Goal: Task Accomplishment & Management: Use online tool/utility

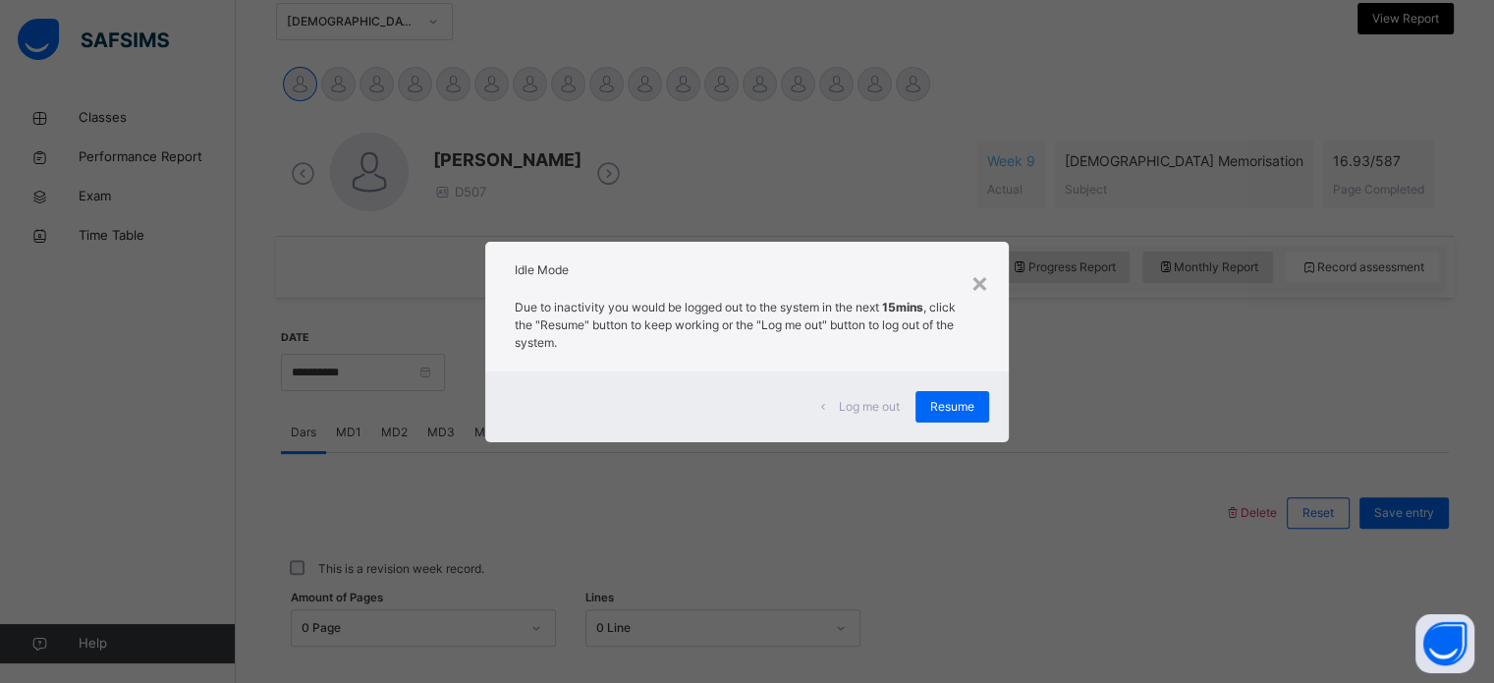
scroll to position [446, 0]
click at [982, 282] on div "×" at bounding box center [980, 281] width 19 height 41
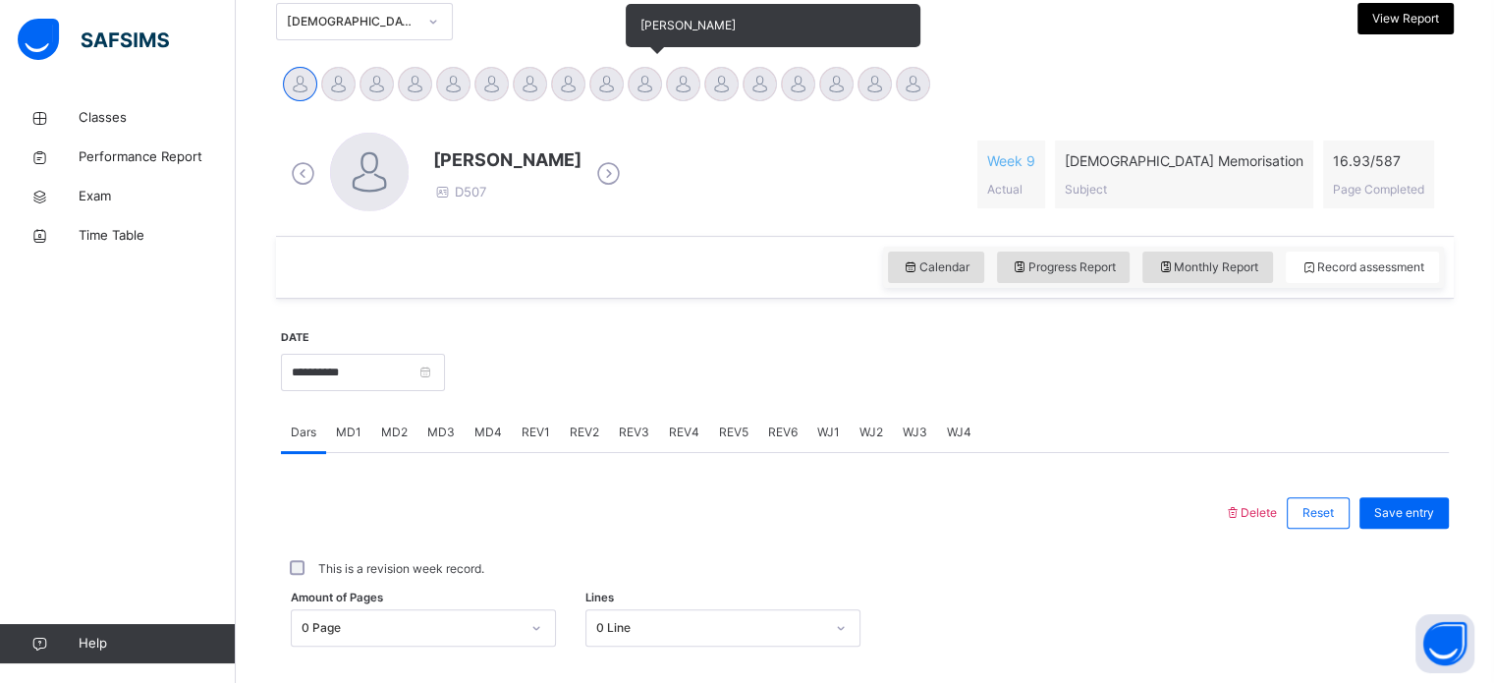
click at [640, 81] on div at bounding box center [645, 84] width 34 height 34
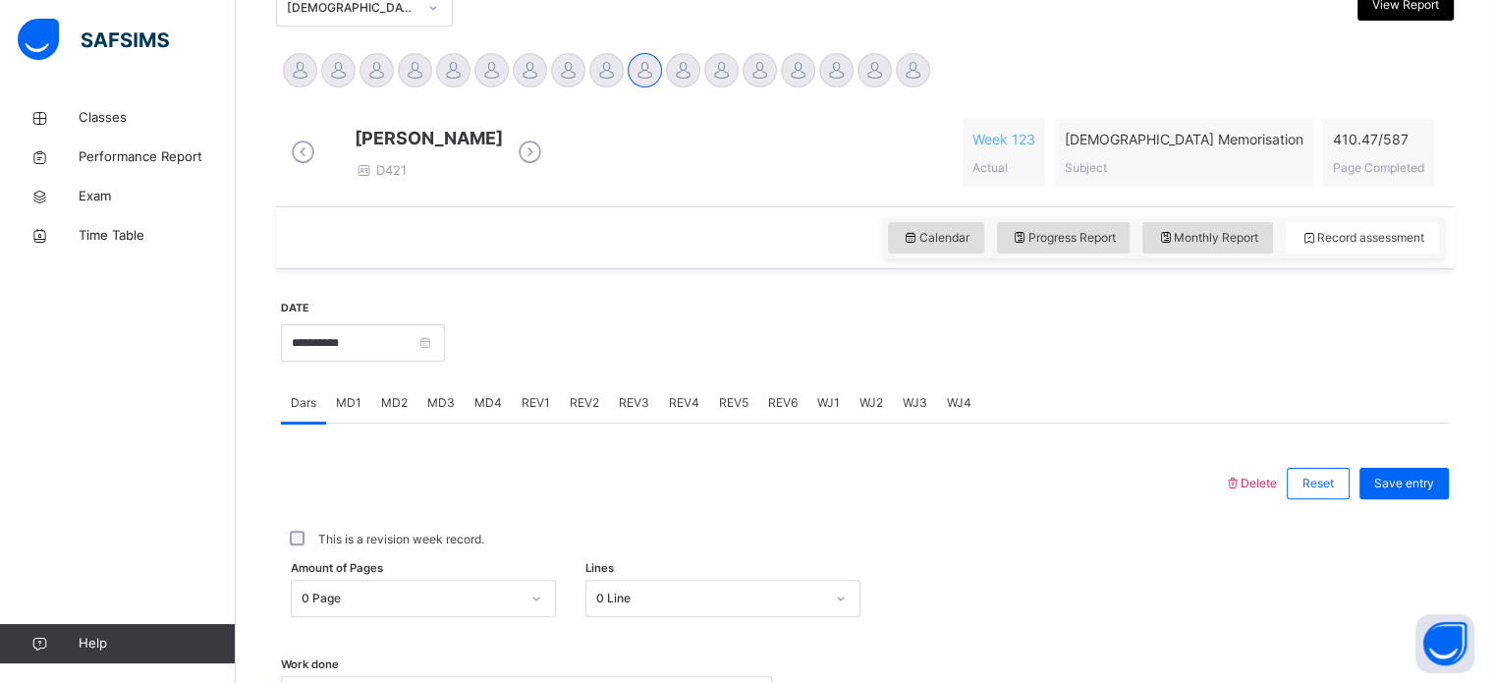
scroll to position [0, 0]
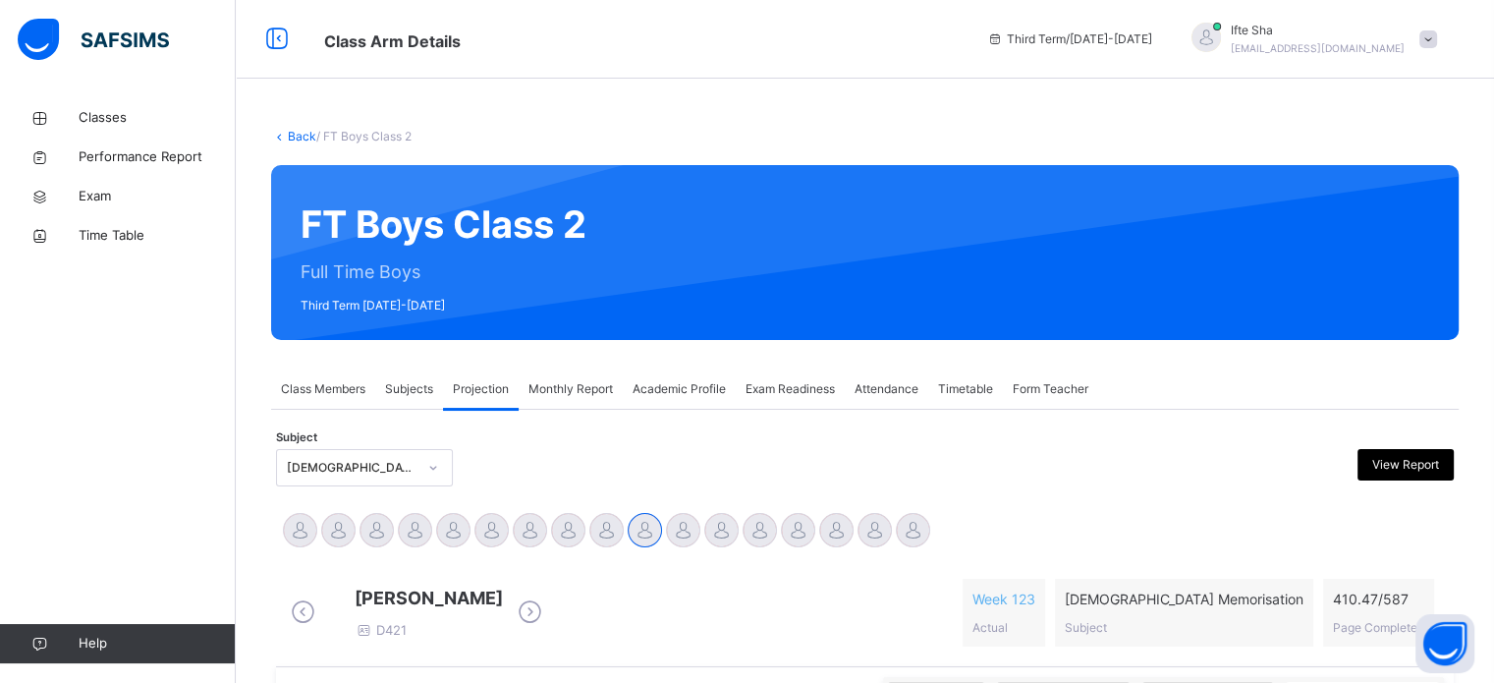
click at [586, 397] on span "Monthly Report" at bounding box center [571, 389] width 84 height 18
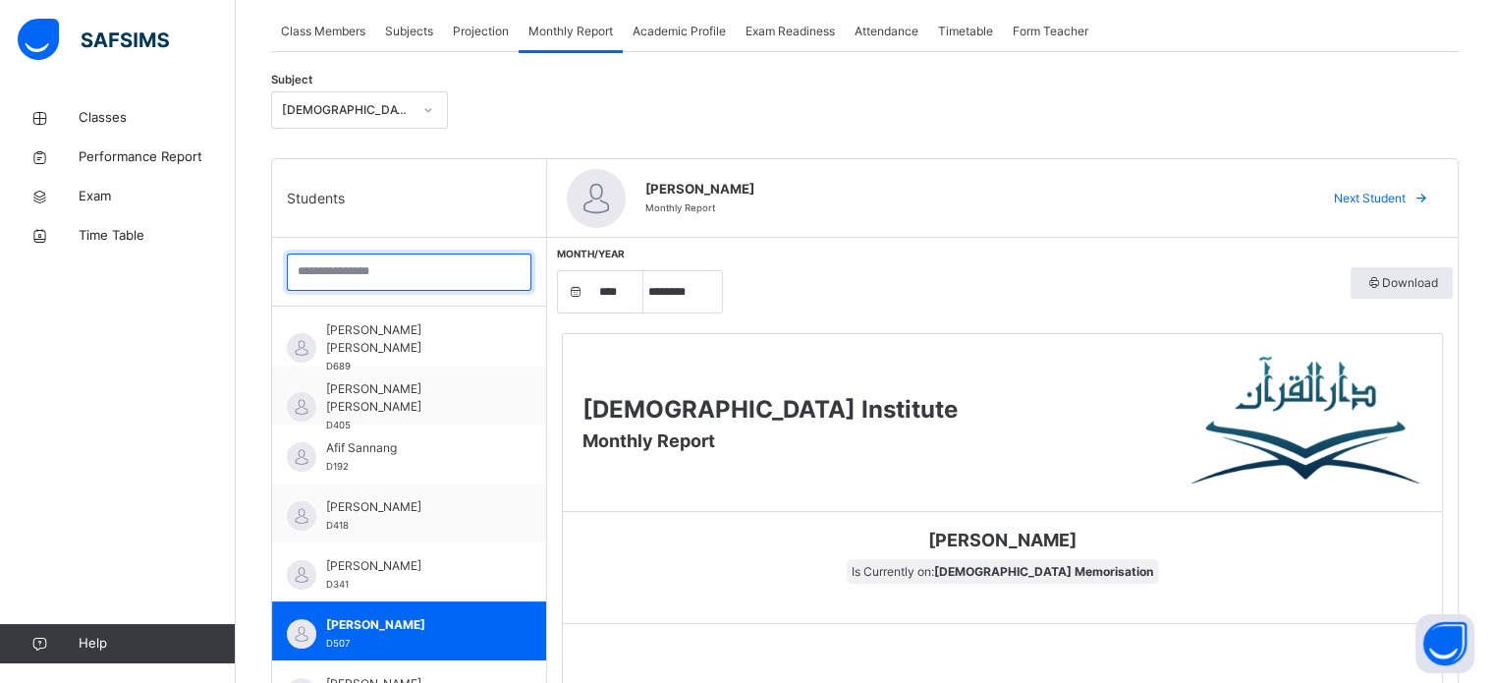
click at [453, 267] on input "search" at bounding box center [409, 271] width 245 height 37
type input "*"
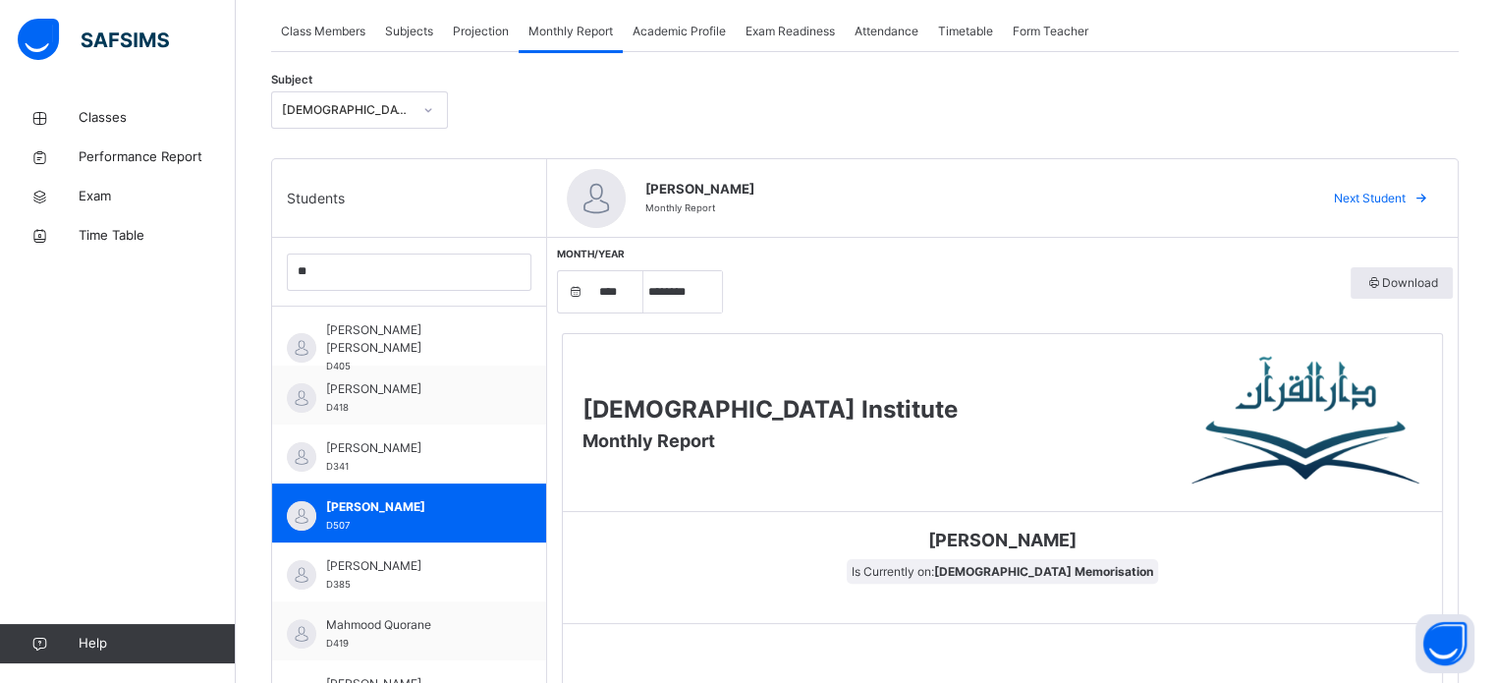
scroll to position [351, 0]
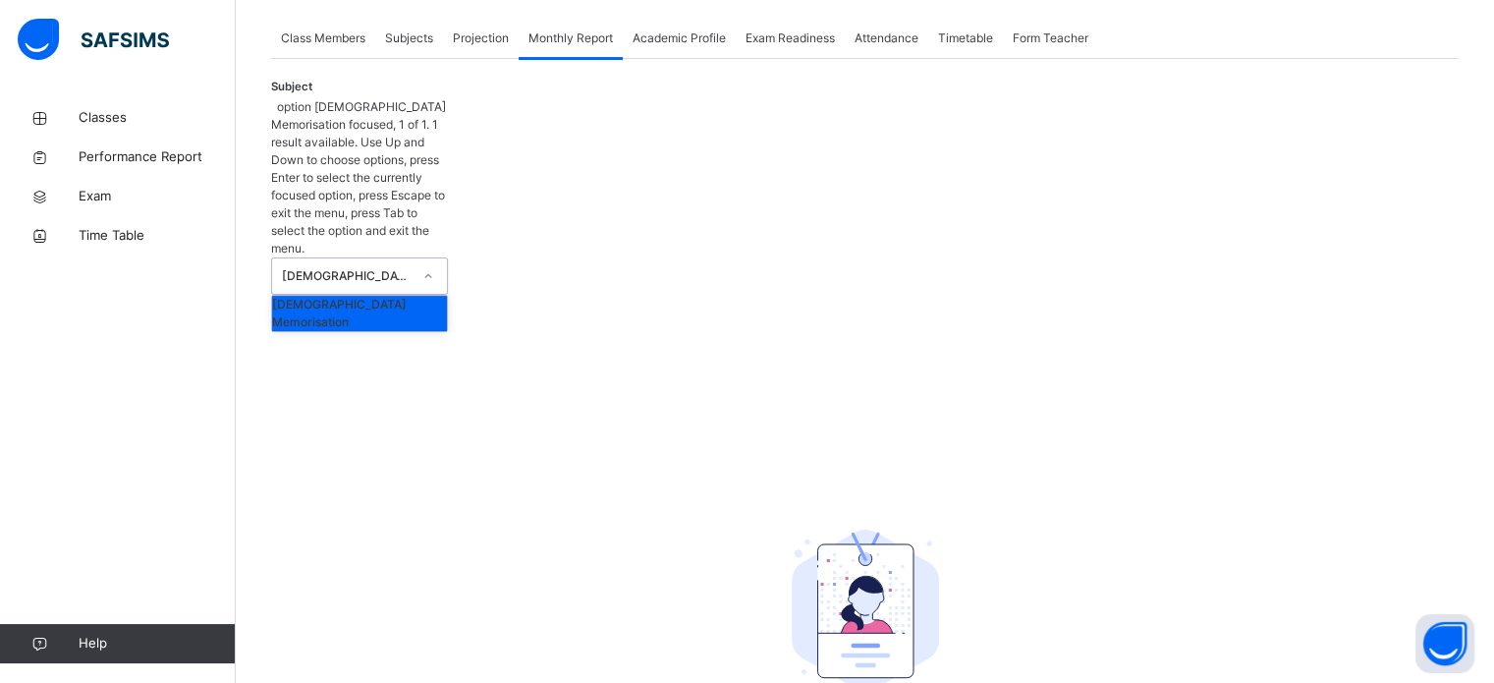
click at [365, 267] on div "[DEMOGRAPHIC_DATA] Memorisation" at bounding box center [347, 276] width 130 height 18
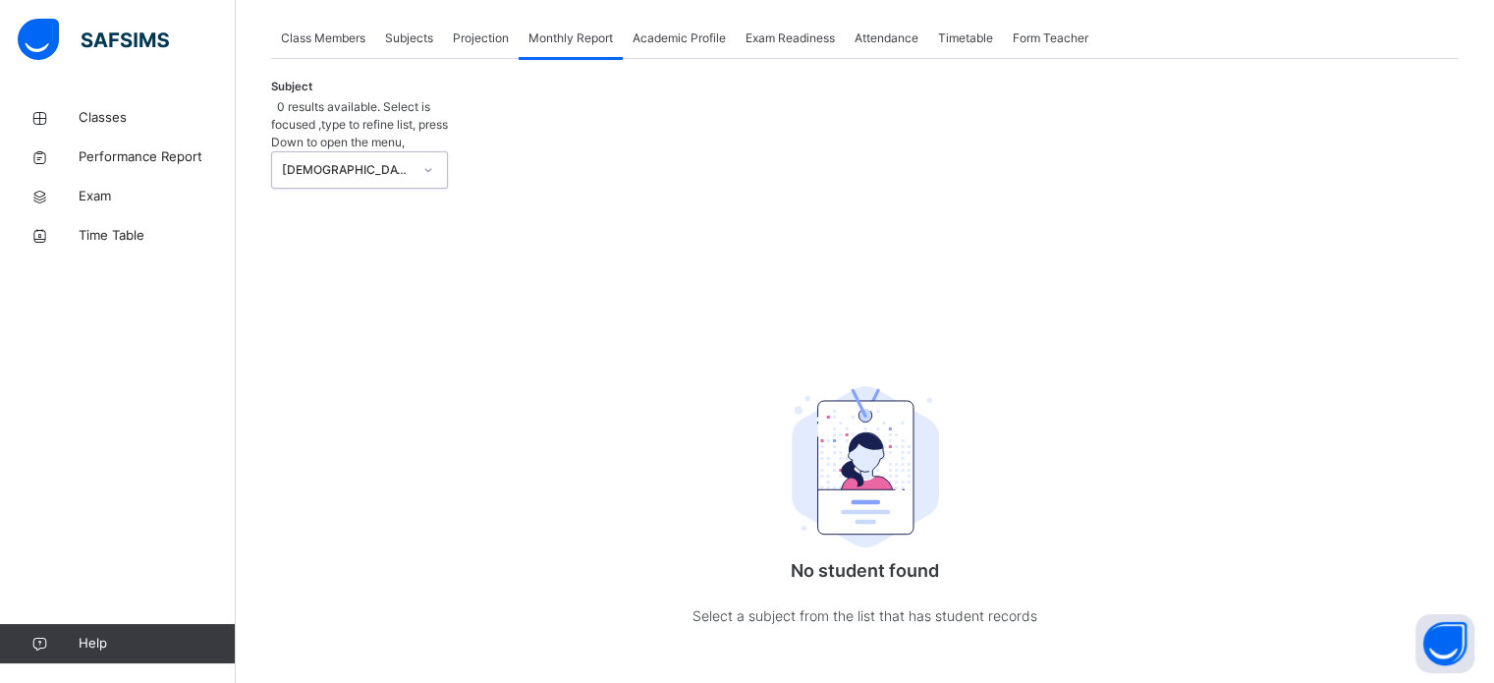
click at [365, 161] on div "[DEMOGRAPHIC_DATA] Memorisation" at bounding box center [347, 170] width 130 height 18
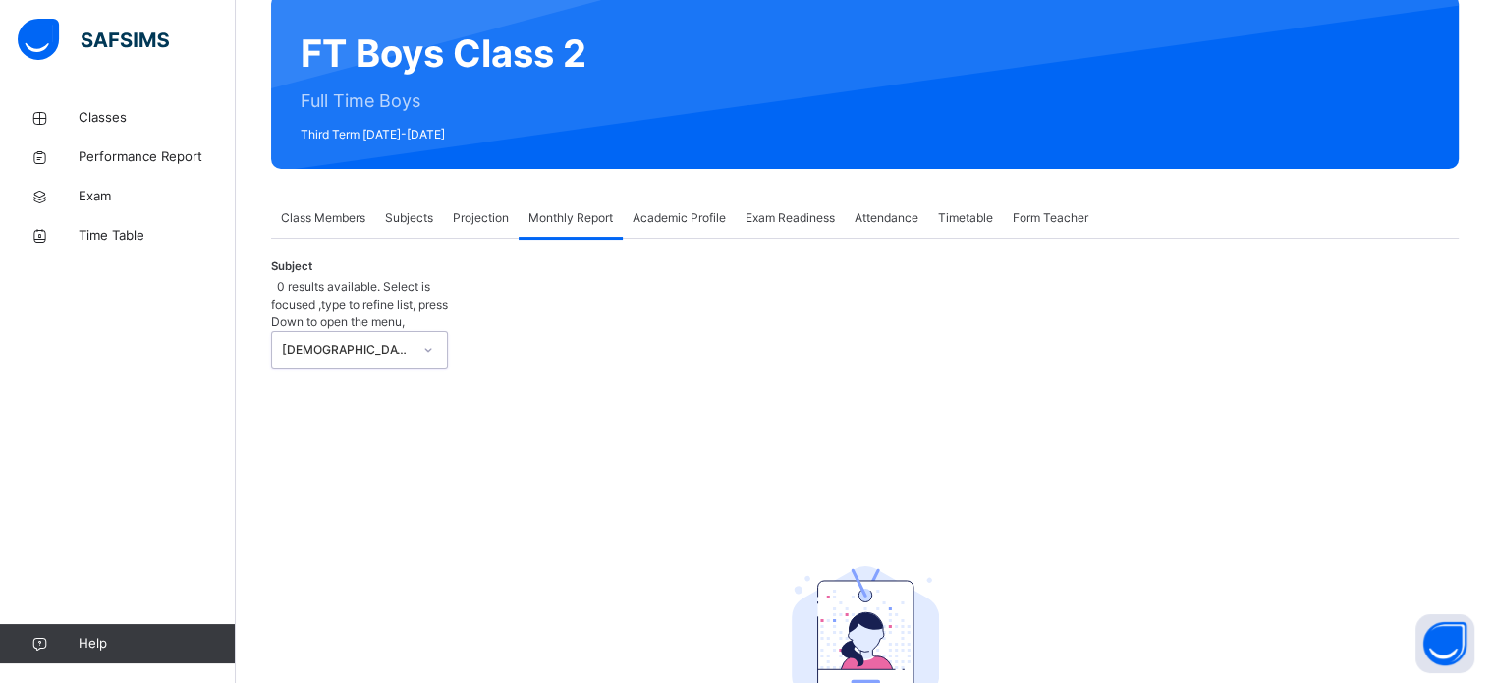
scroll to position [170, 0]
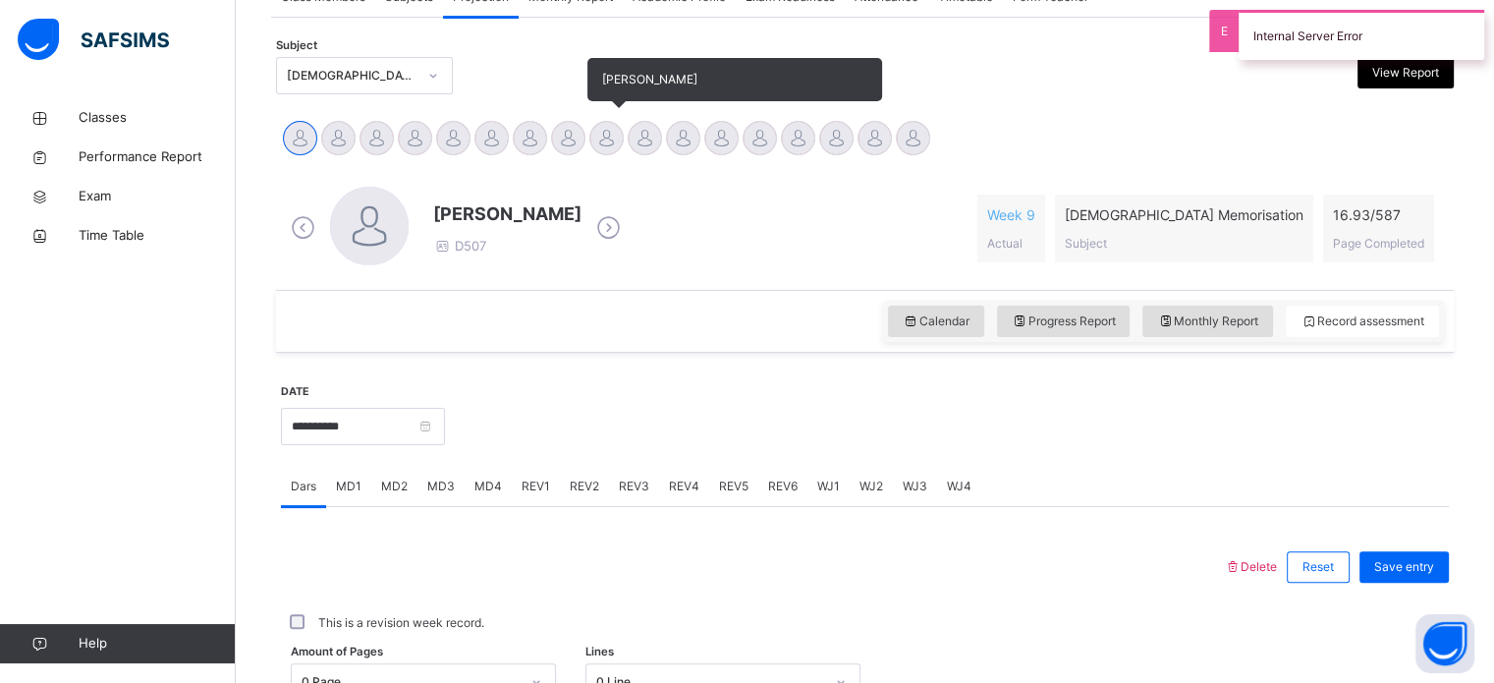
click at [599, 132] on div at bounding box center [607, 138] width 34 height 34
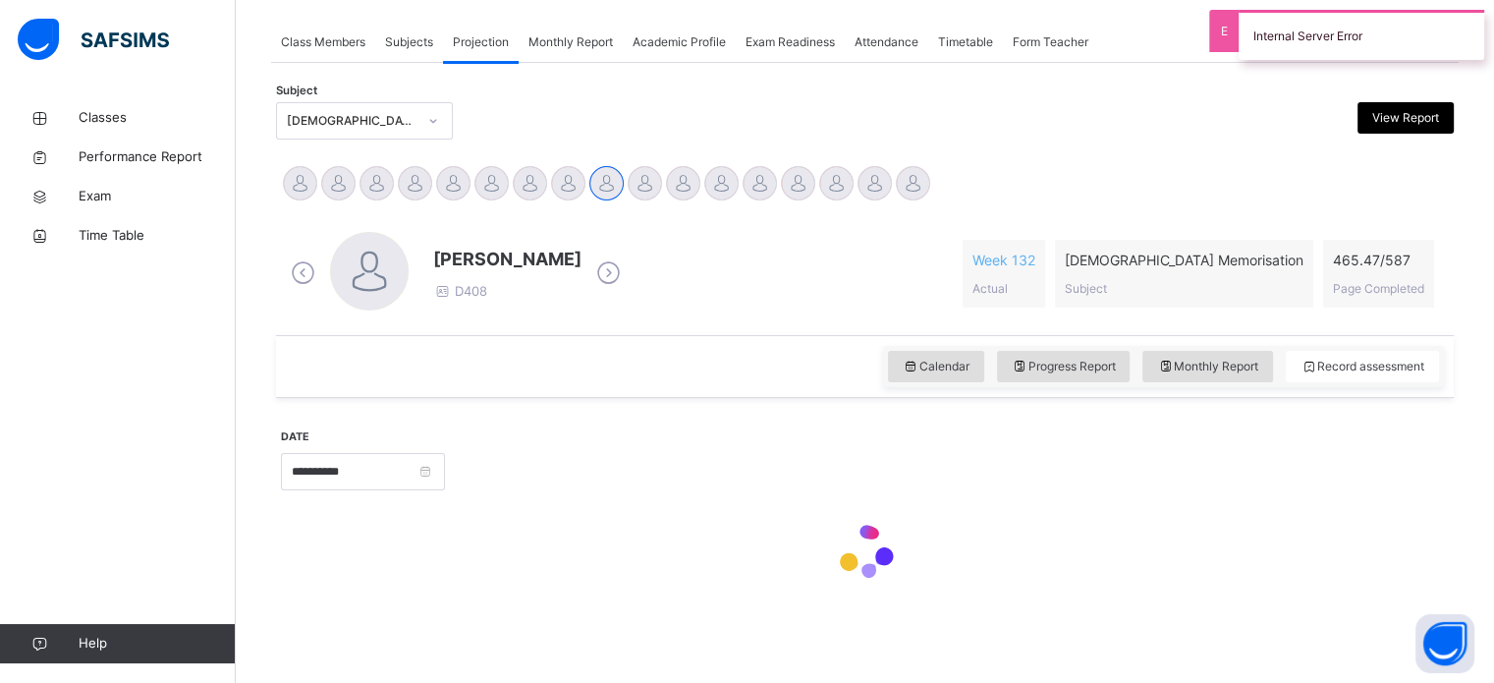
click at [656, 217] on div "Mohammad Khan D408 Week 132 Actual Quran Memorisation Subject 465.47 / 587 Page…" at bounding box center [865, 273] width 1168 height 113
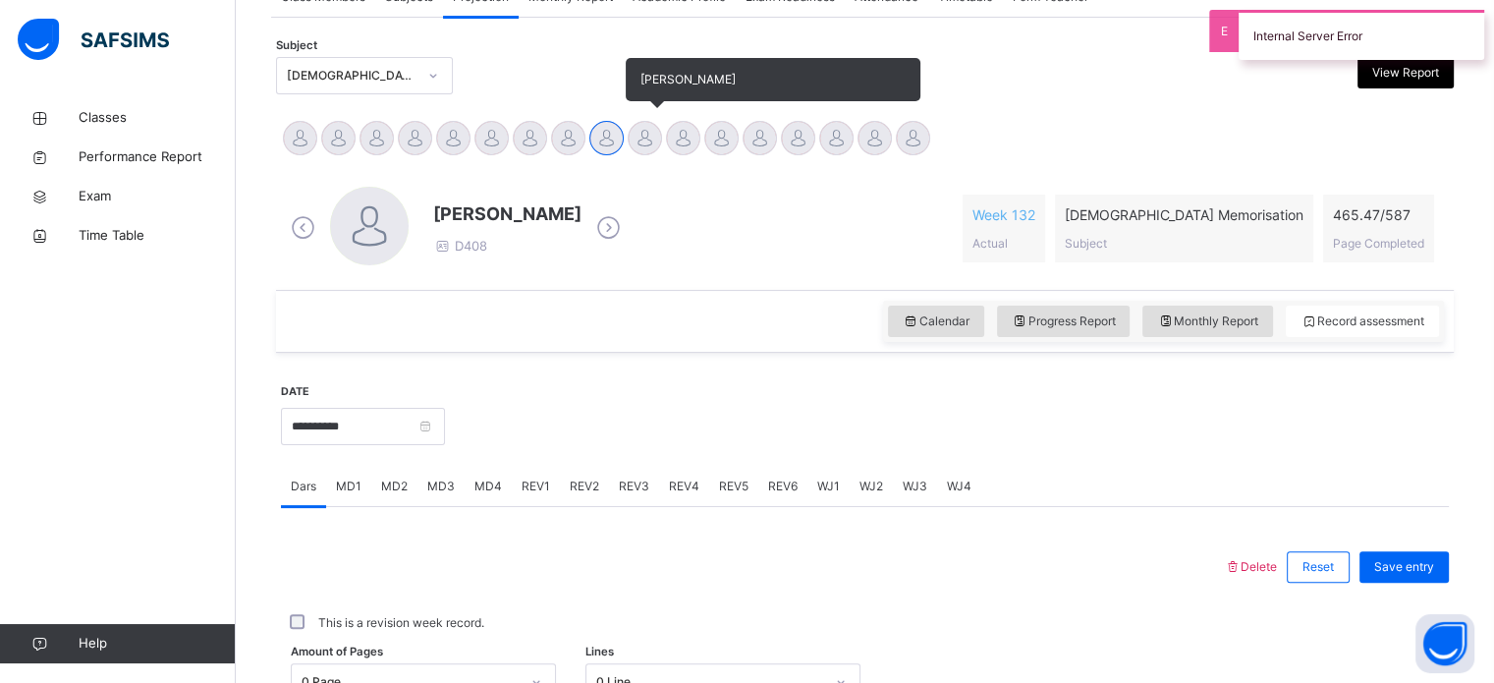
click at [646, 143] on div at bounding box center [645, 138] width 34 height 34
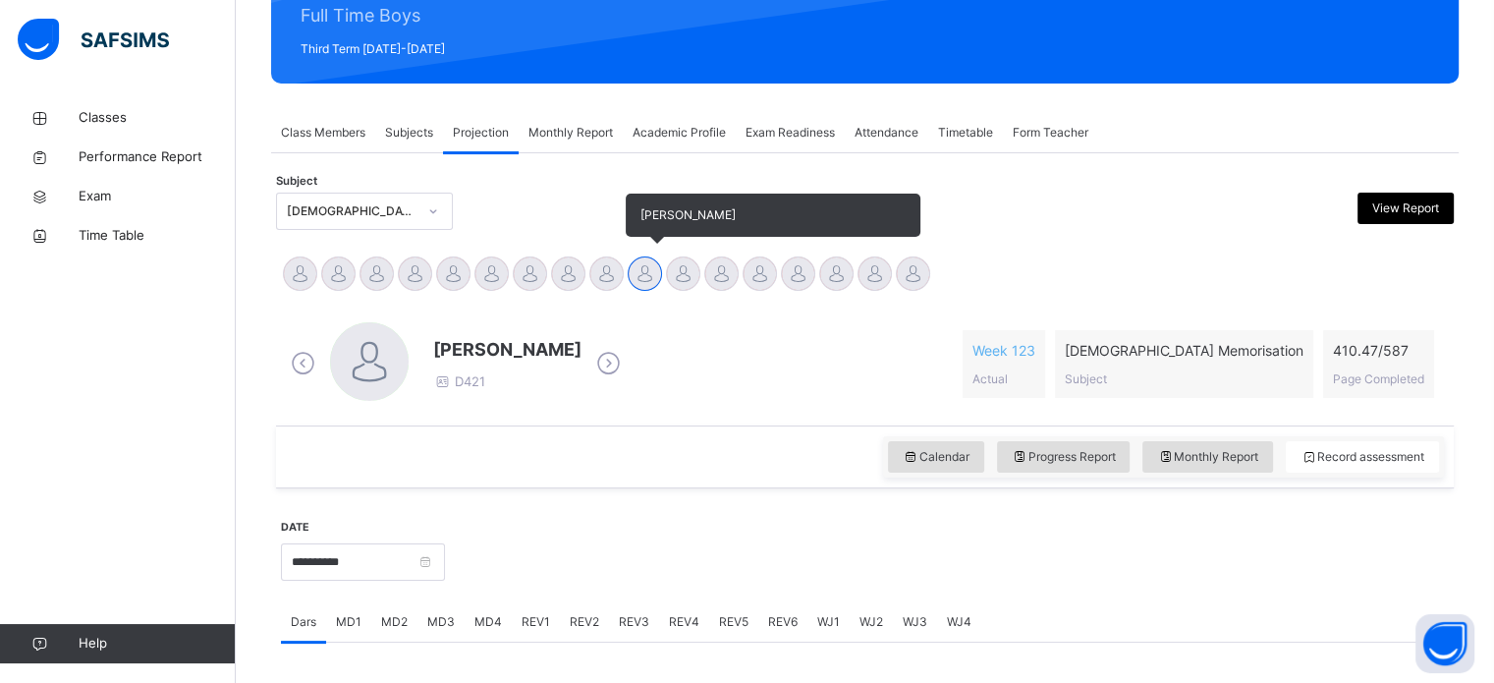
scroll to position [245, 0]
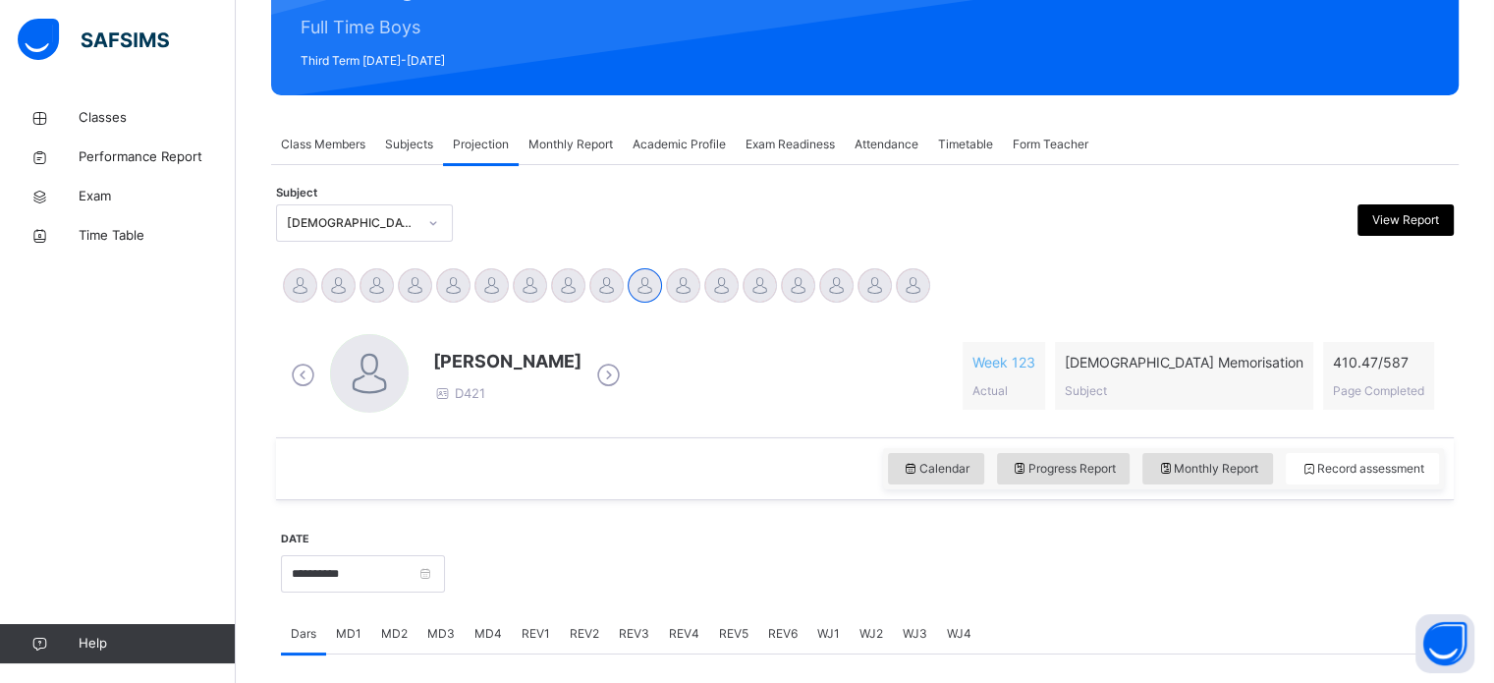
click at [576, 137] on span "Monthly Report" at bounding box center [571, 145] width 84 height 18
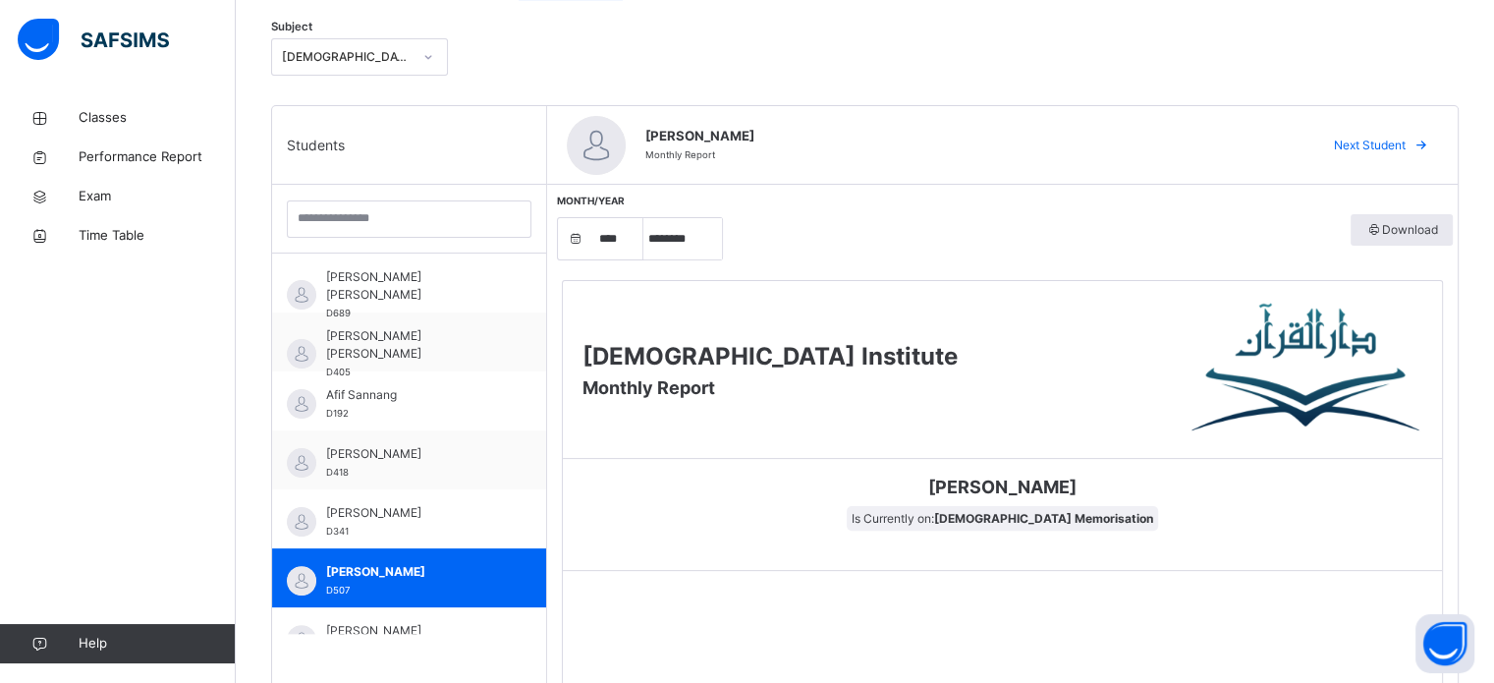
scroll to position [473, 0]
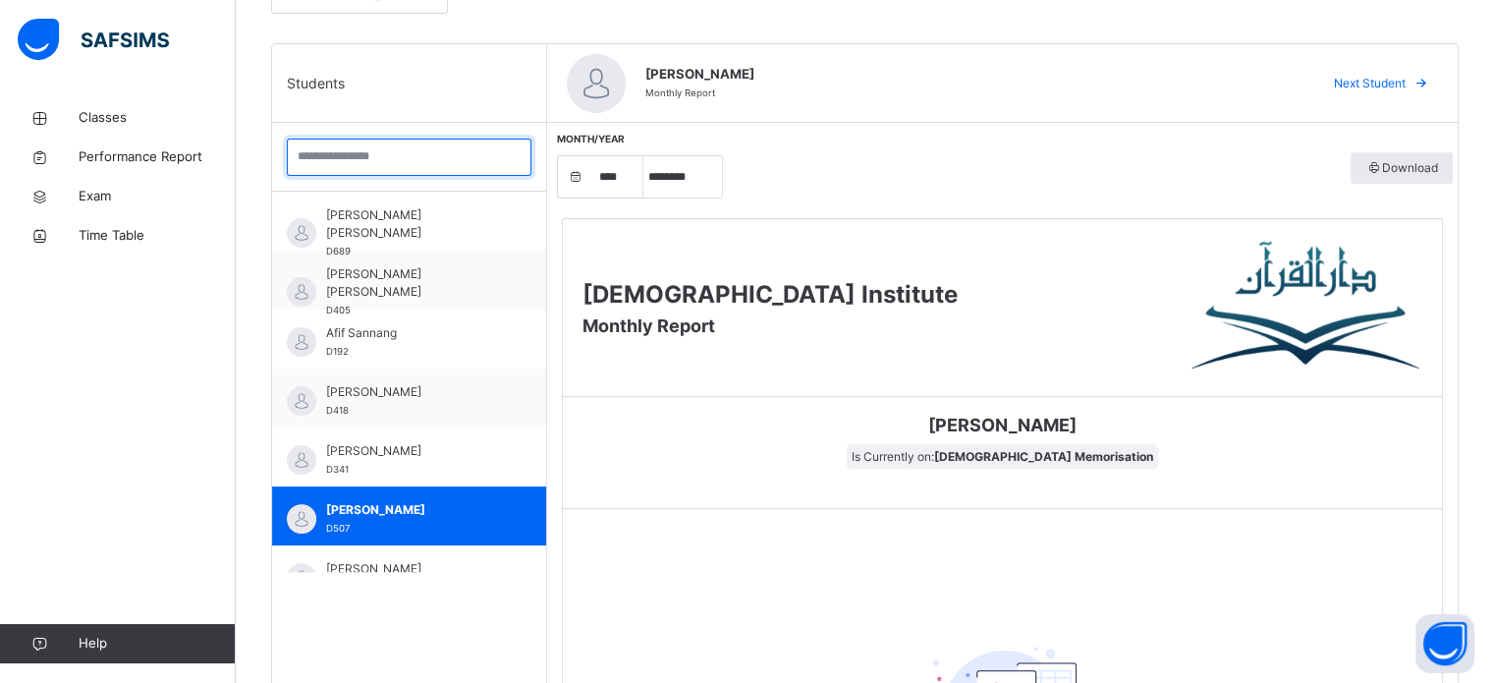
click at [448, 158] on input "search" at bounding box center [409, 157] width 245 height 37
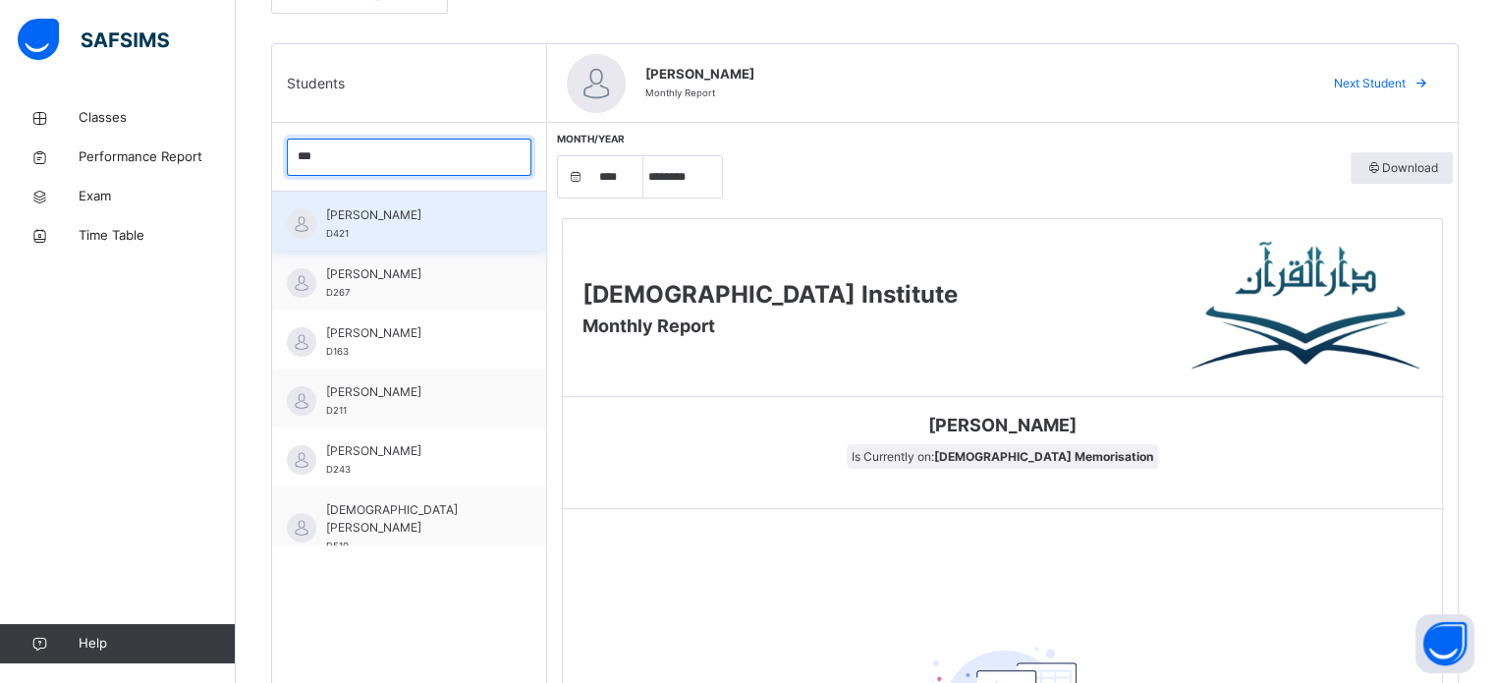
type input "***"
click at [431, 220] on span "[PERSON_NAME]" at bounding box center [414, 215] width 176 height 18
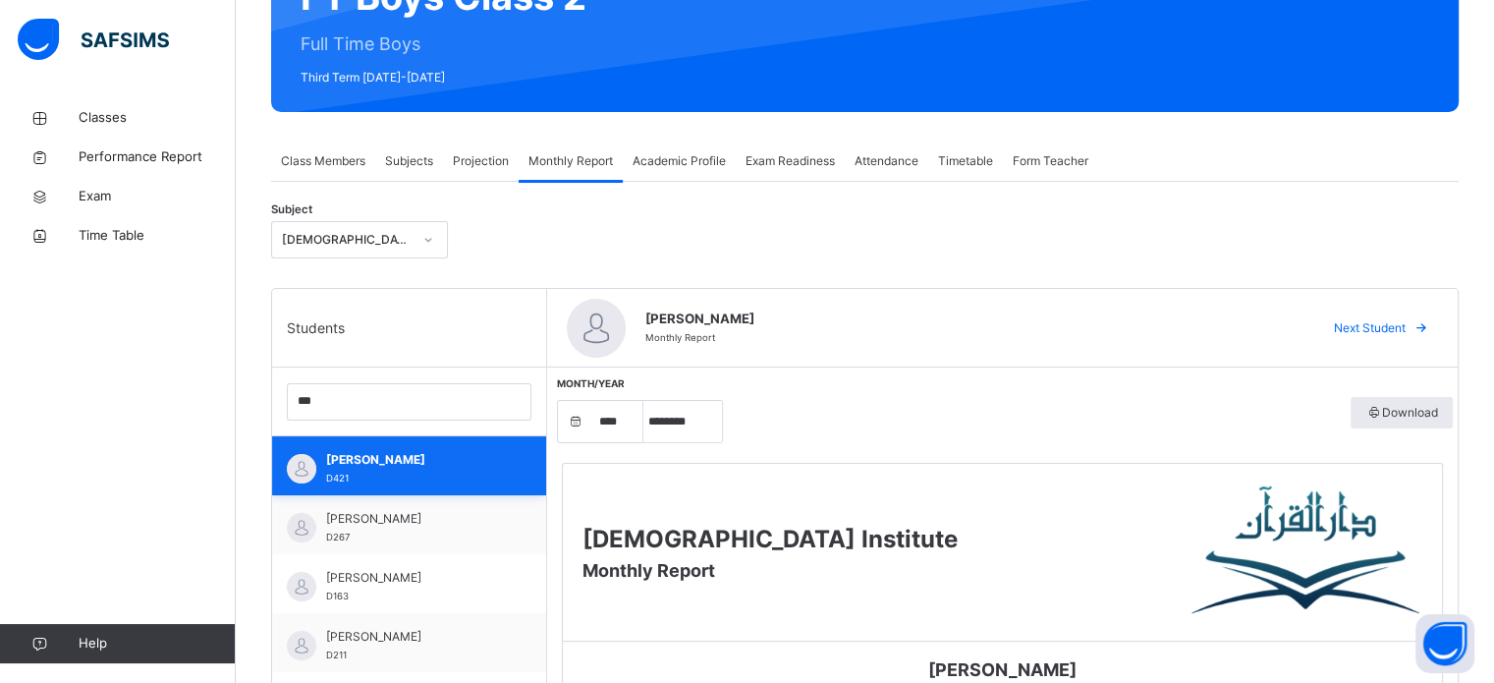
scroll to position [237, 0]
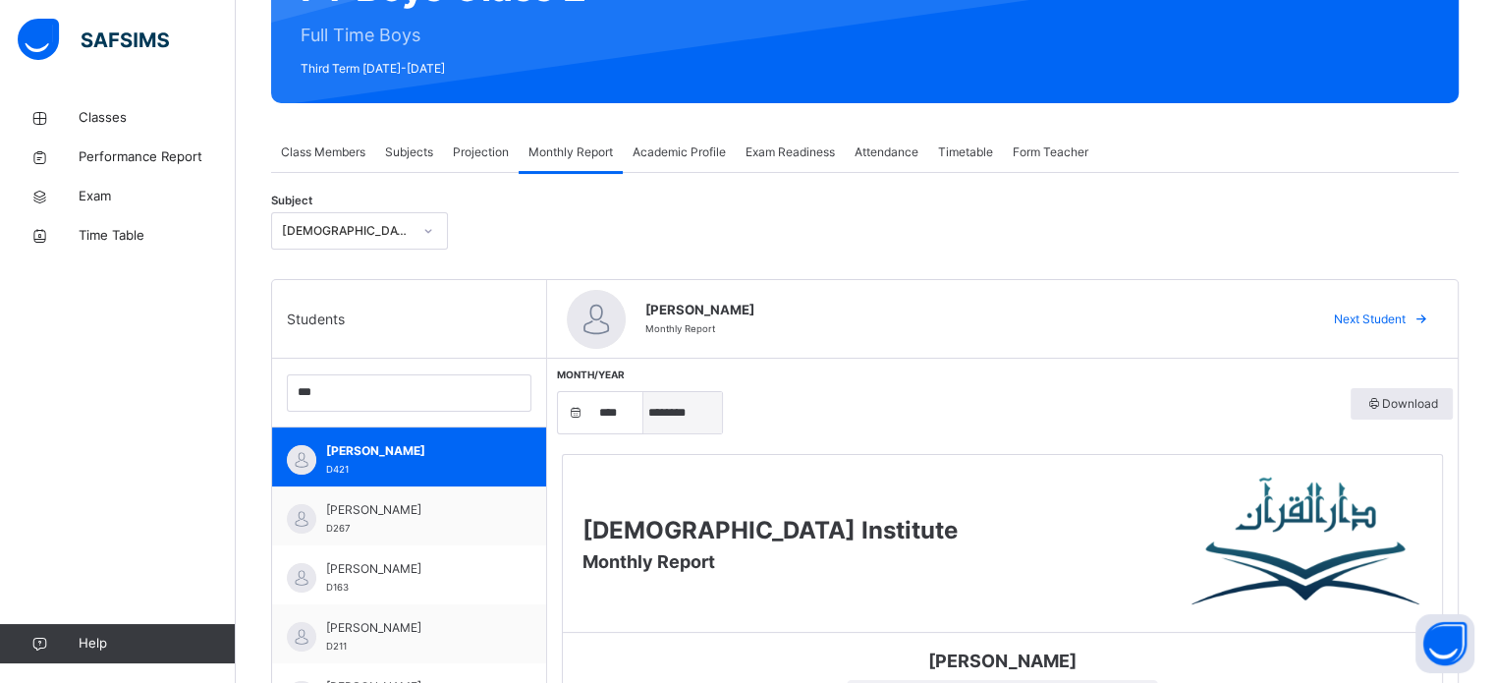
click at [675, 410] on select "***** ******** ***** ***** *** **** **** ****** ********* ******* ******** ****…" at bounding box center [683, 412] width 79 height 41
select select "*"
click at [644, 392] on select "***** ******** ***** ***** *** **** **** ****** ********* ******* ******** ****…" at bounding box center [683, 412] width 79 height 41
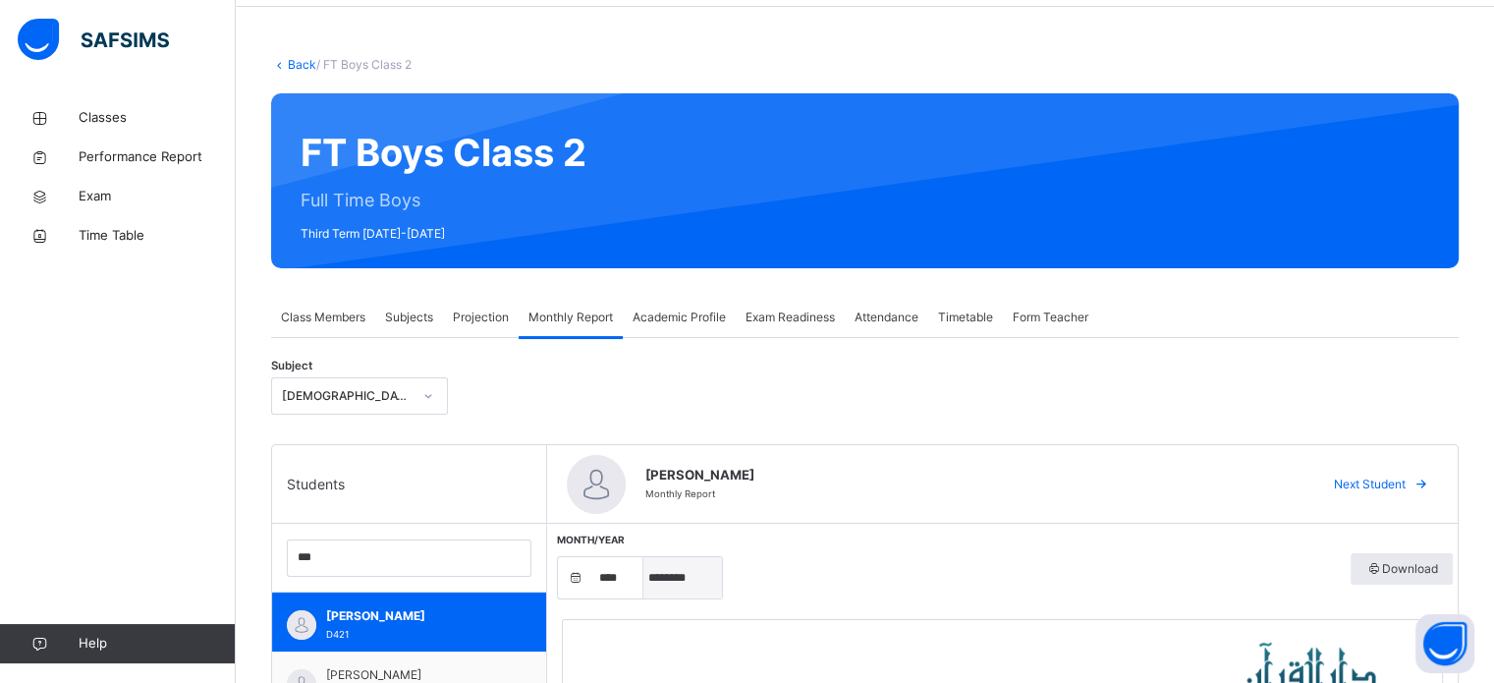
scroll to position [173, 0]
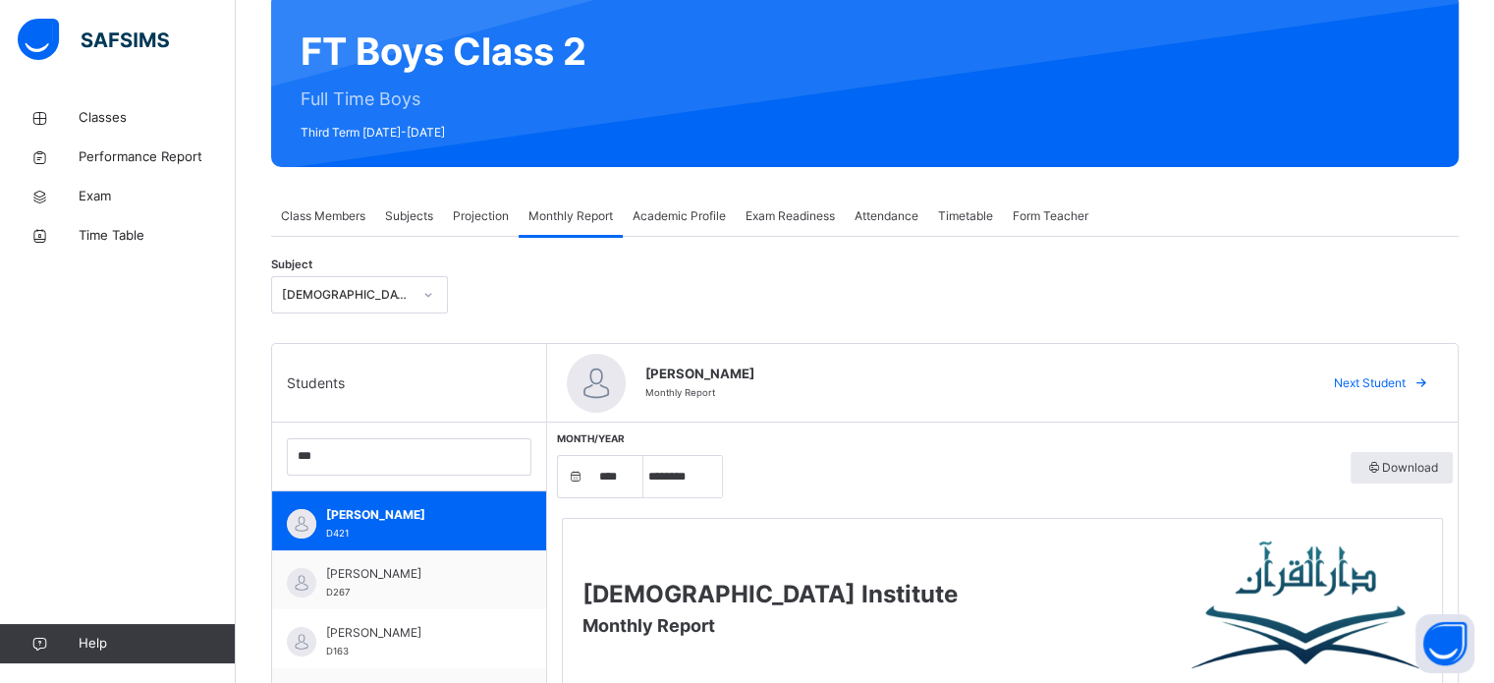
click at [488, 229] on div "Projection" at bounding box center [481, 216] width 76 height 39
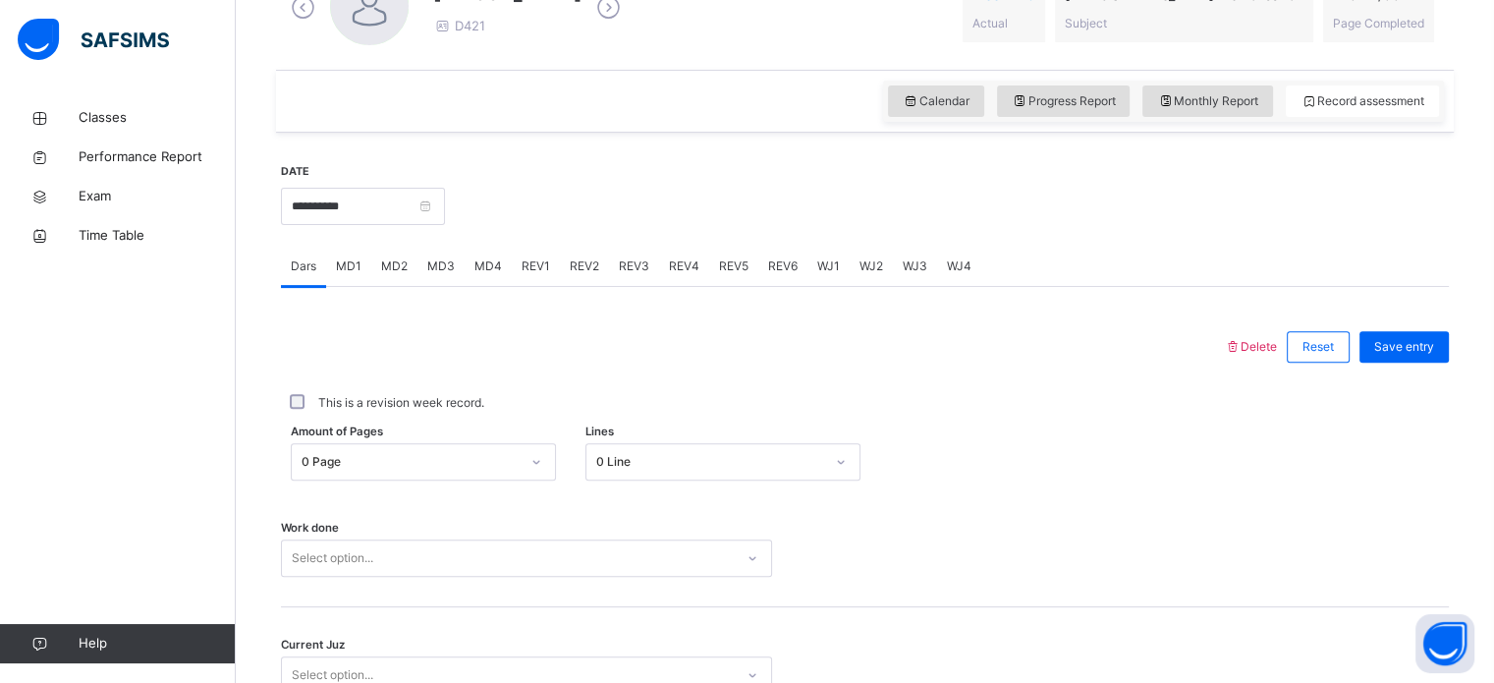
scroll to position [624, 0]
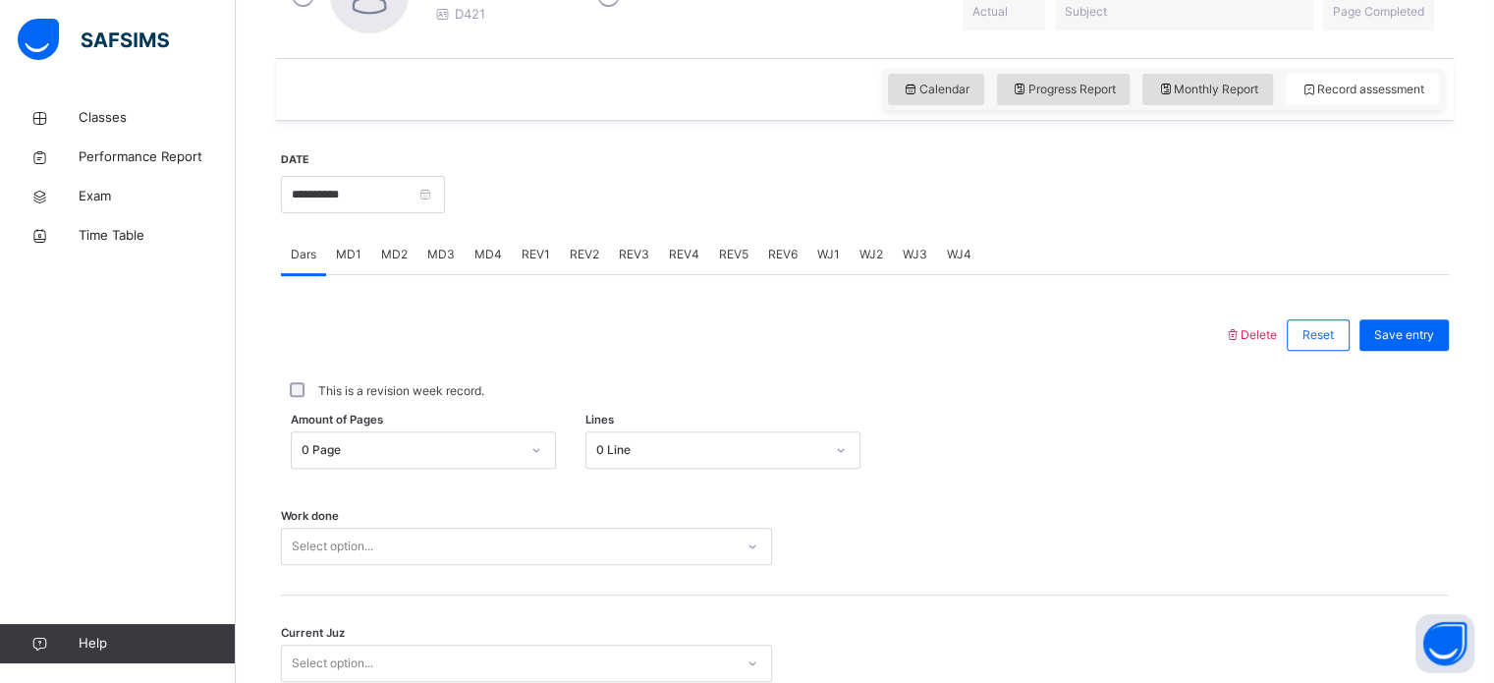
click at [450, 248] on span "MD3" at bounding box center [441, 255] width 28 height 18
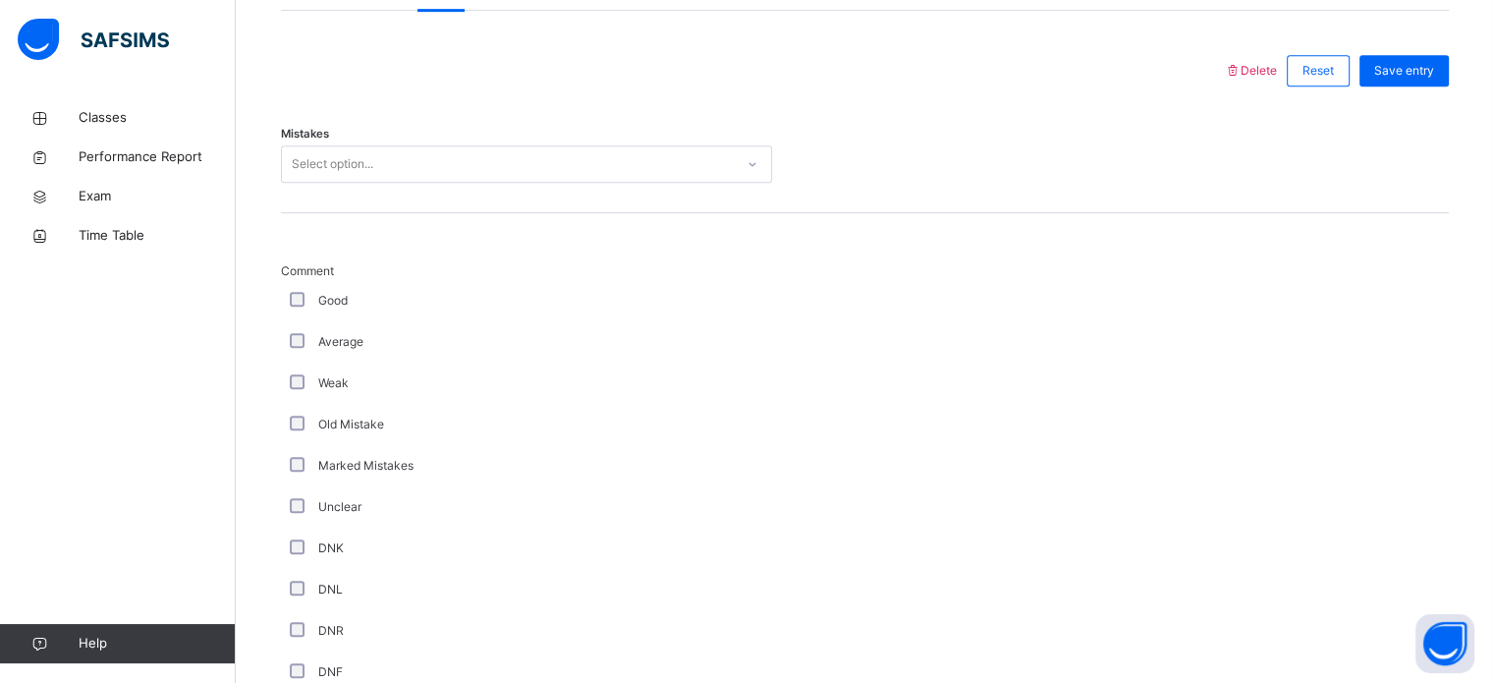
scroll to position [888, 0]
click at [706, 134] on div "Mistakes Select option..." at bounding box center [865, 154] width 1168 height 117
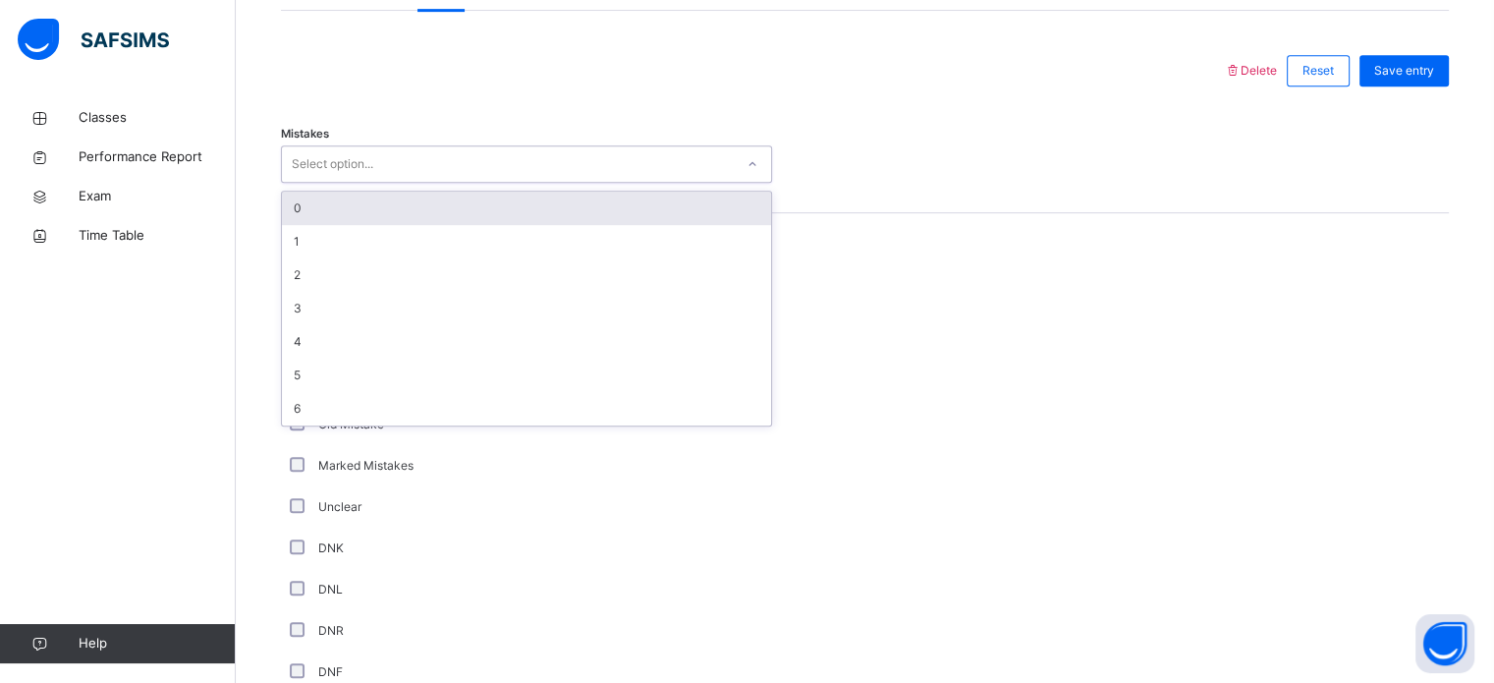
click at [631, 201] on div "0" at bounding box center [526, 208] width 489 height 33
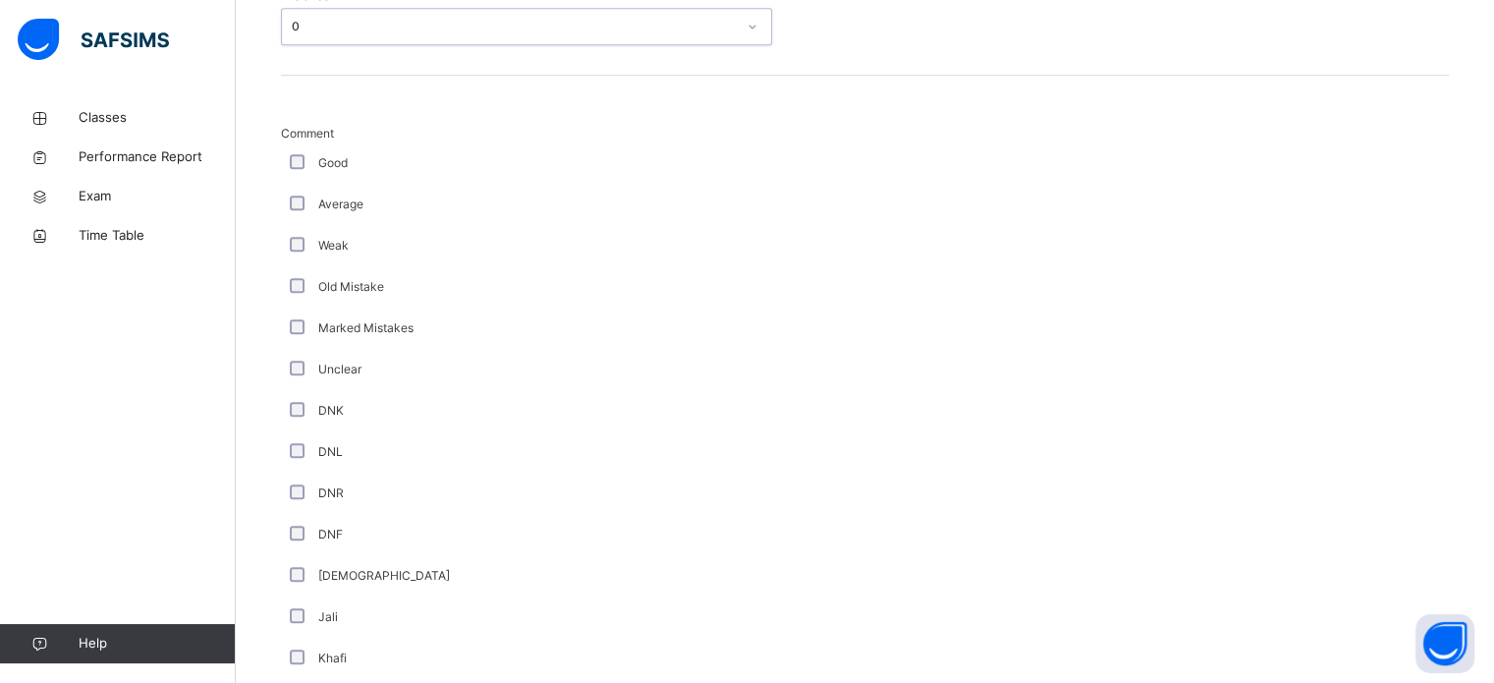
click at [315, 207] on div "Average" at bounding box center [526, 205] width 481 height 18
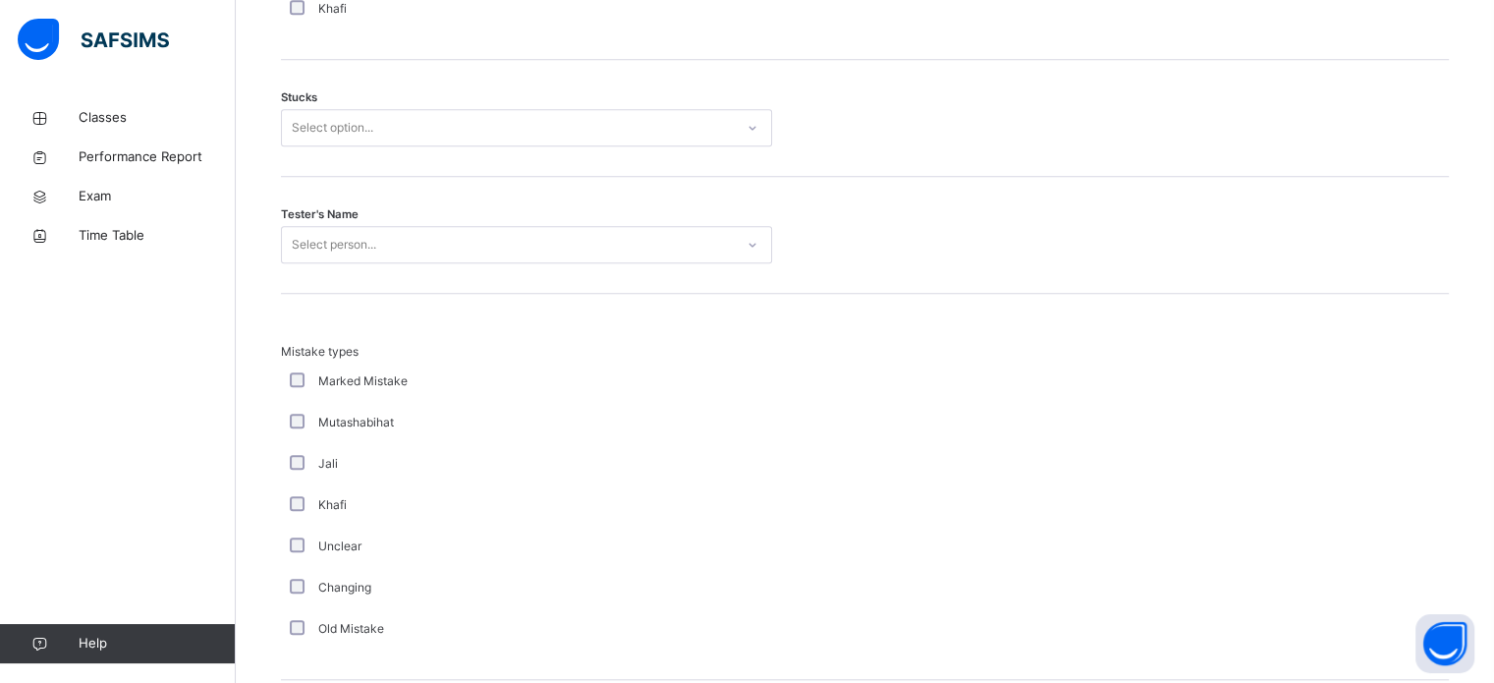
scroll to position [1669, 0]
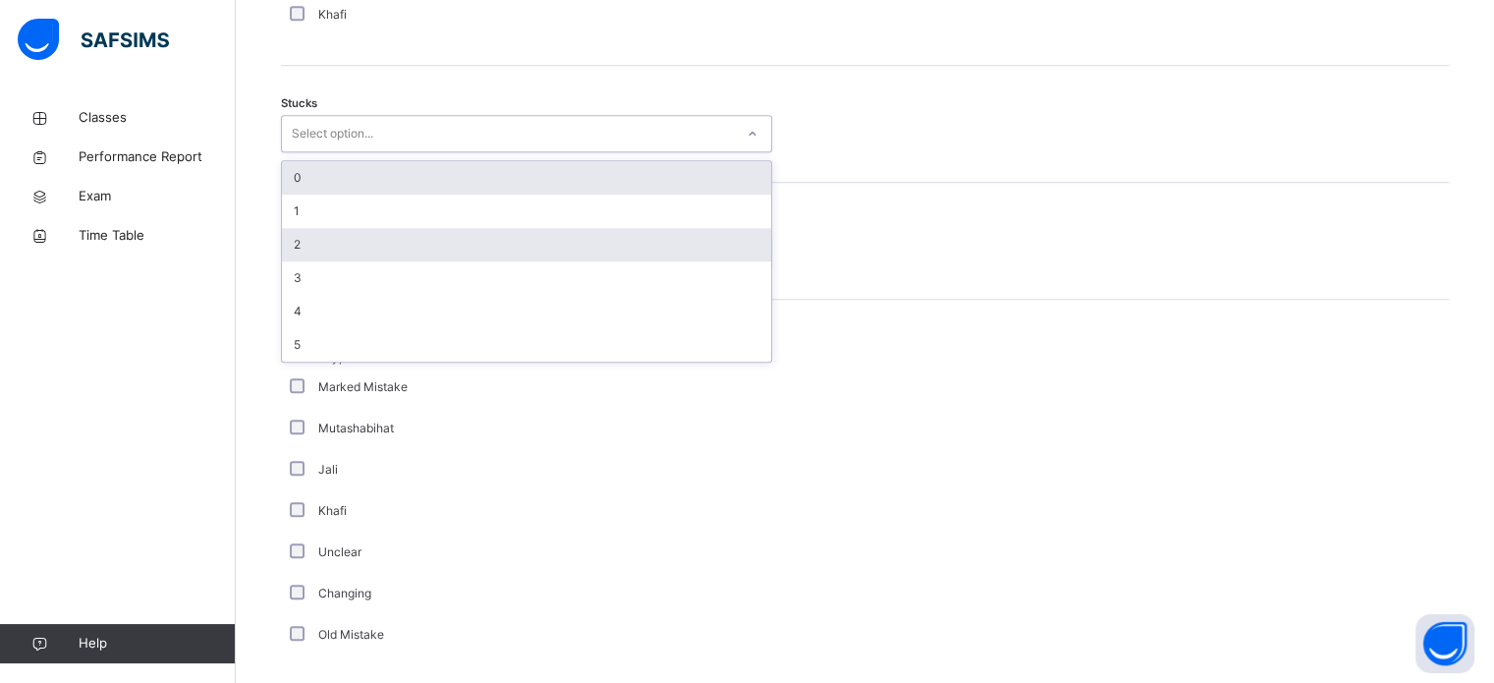
click at [480, 243] on div "2" at bounding box center [526, 244] width 489 height 33
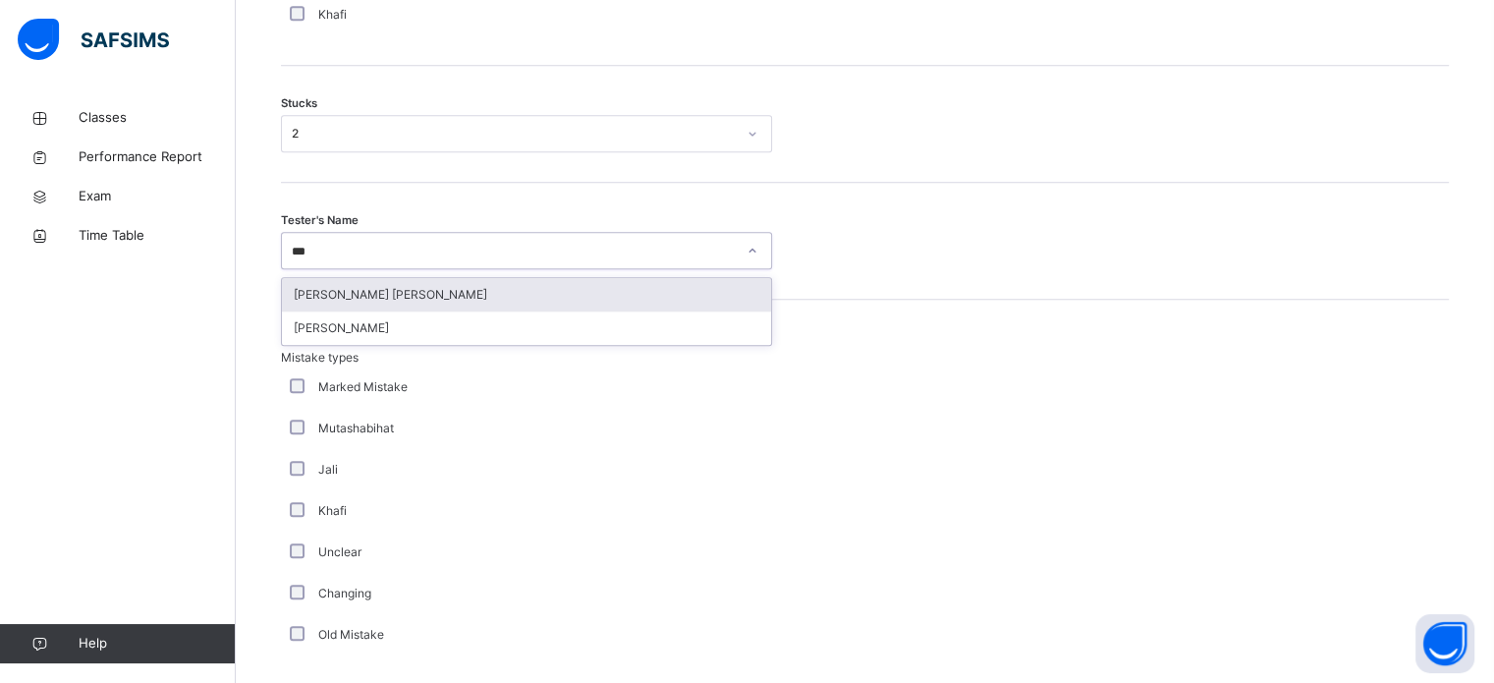
type input "**"
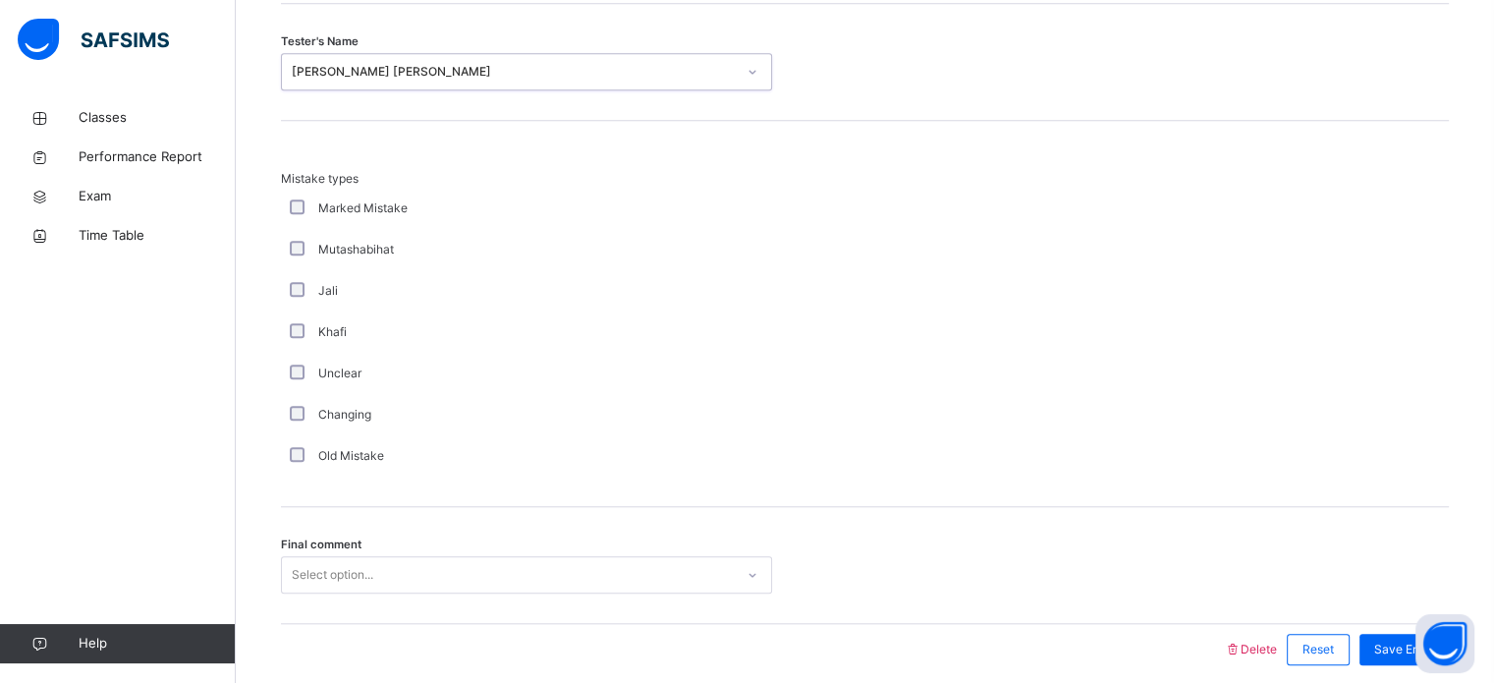
scroll to position [1927, 0]
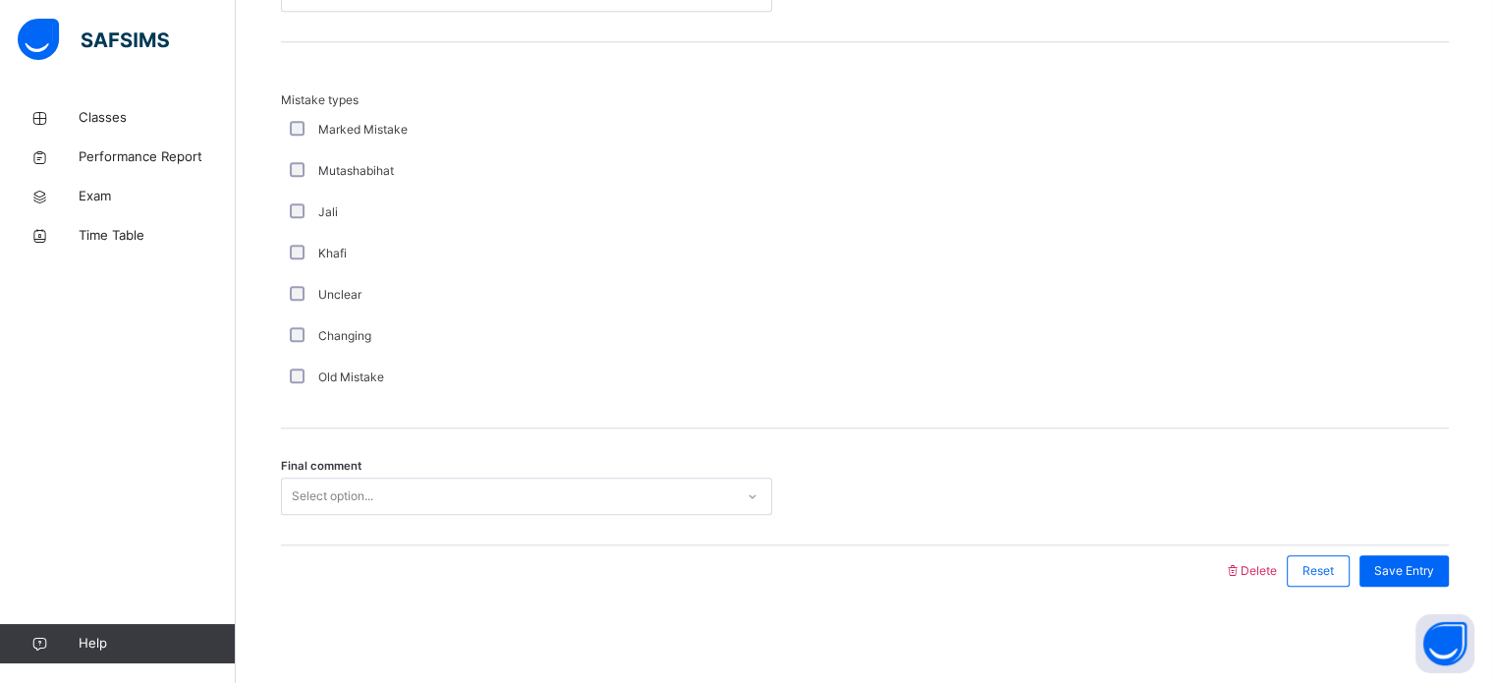
click at [350, 413] on div "Mistake types Marked Mistake Mutashabihat Jali Khafi Unclear Changing Old Mista…" at bounding box center [865, 235] width 1168 height 386
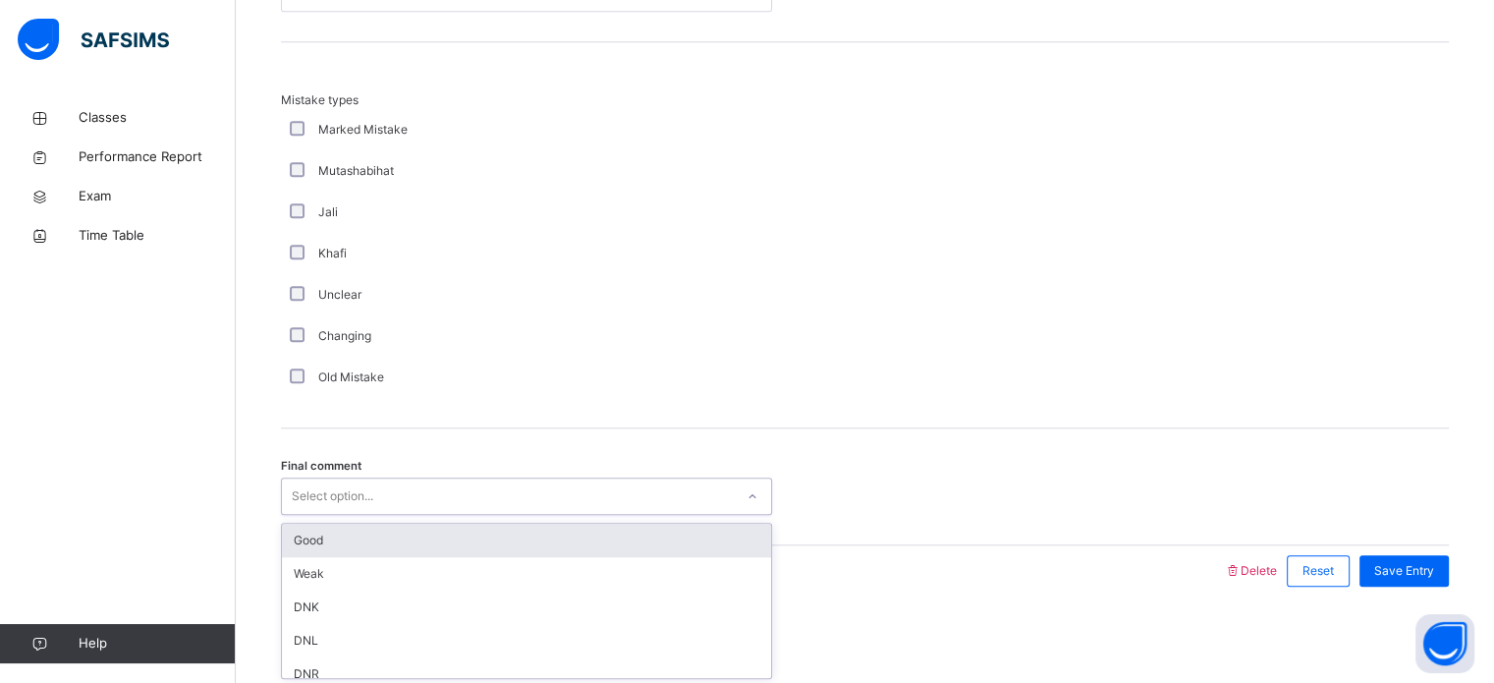
click at [394, 538] on div "Good" at bounding box center [526, 540] width 489 height 33
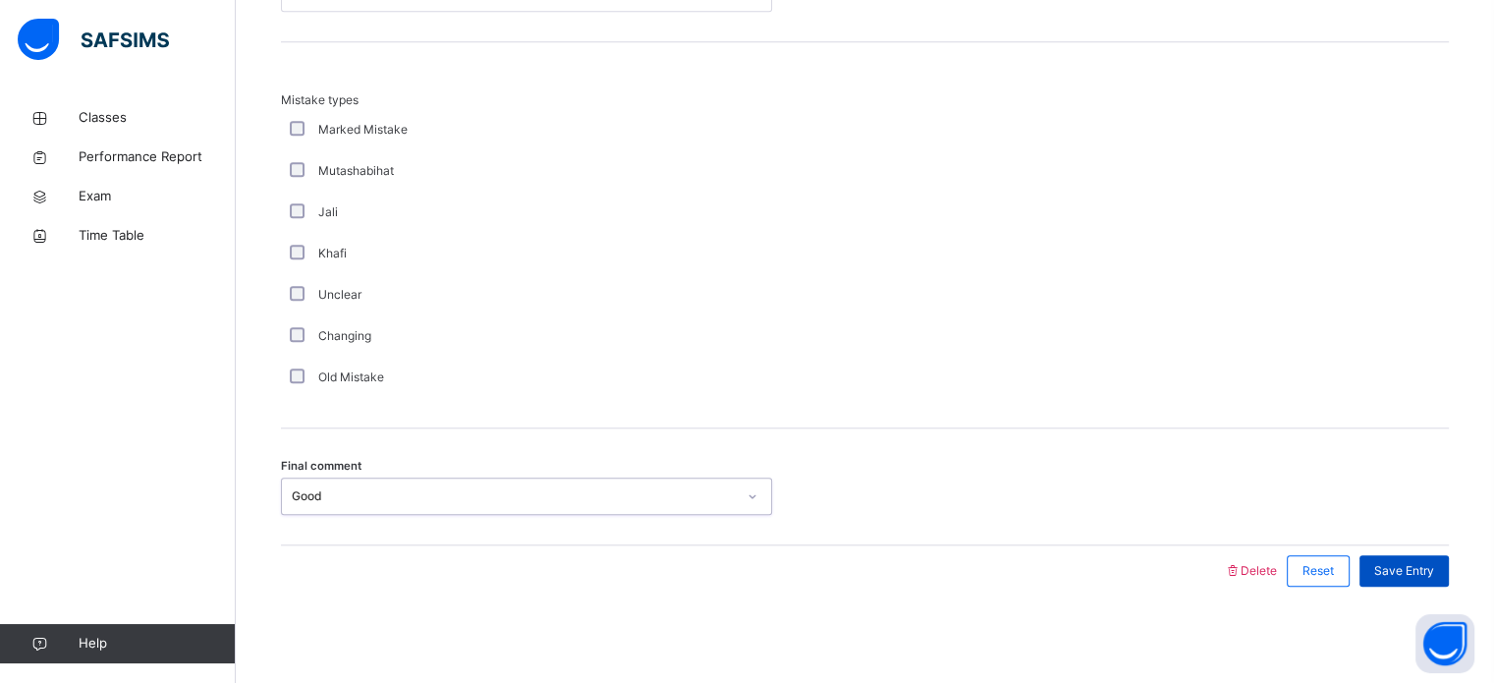
click at [1449, 582] on div "Save Entry" at bounding box center [1404, 570] width 89 height 31
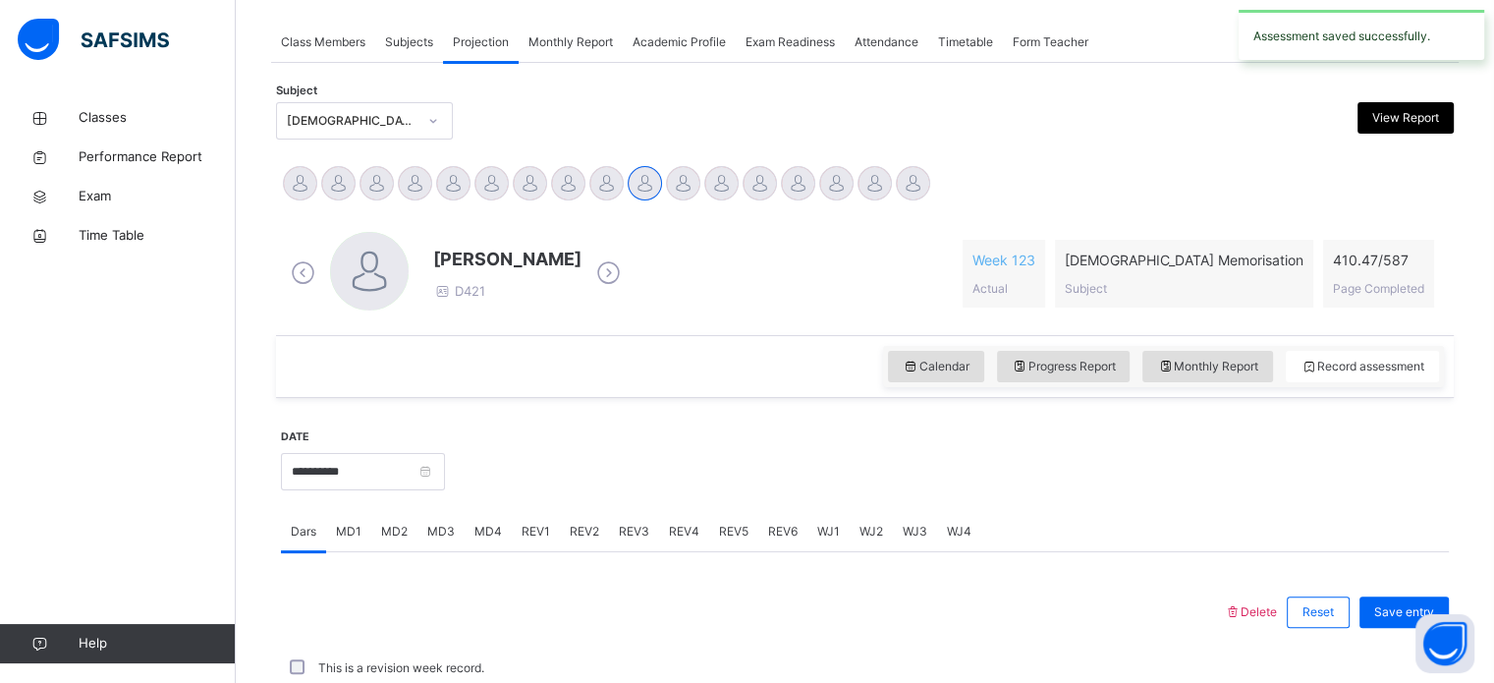
scroll to position [792, 0]
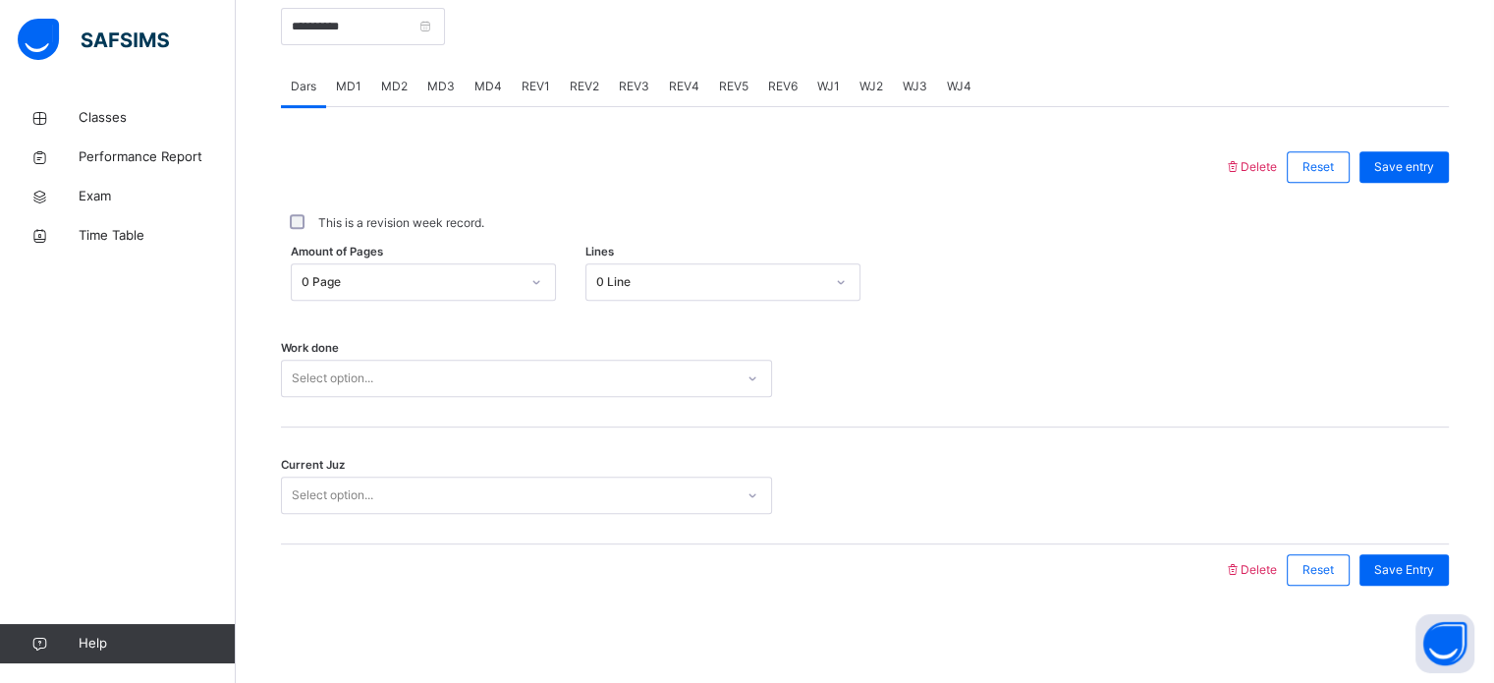
click at [475, 73] on div "MD4" at bounding box center [488, 86] width 47 height 39
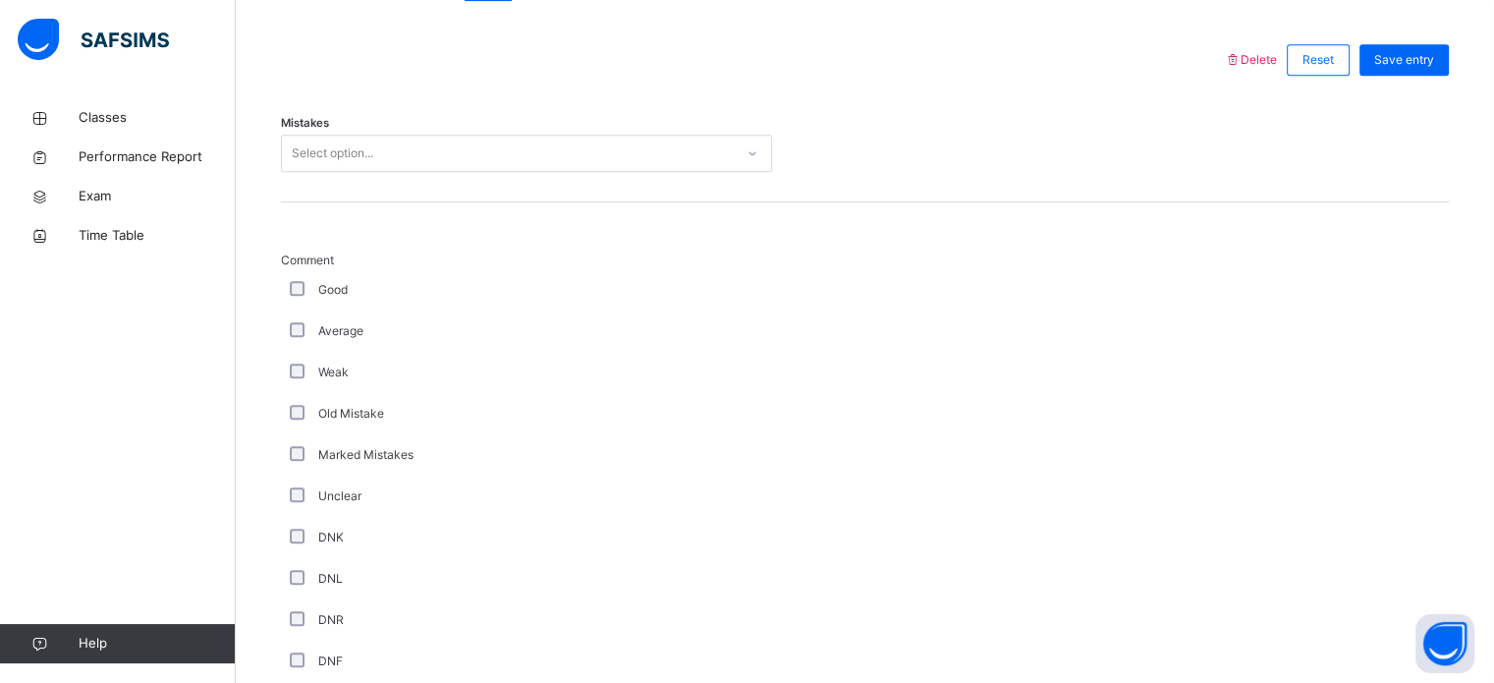
scroll to position [917, 0]
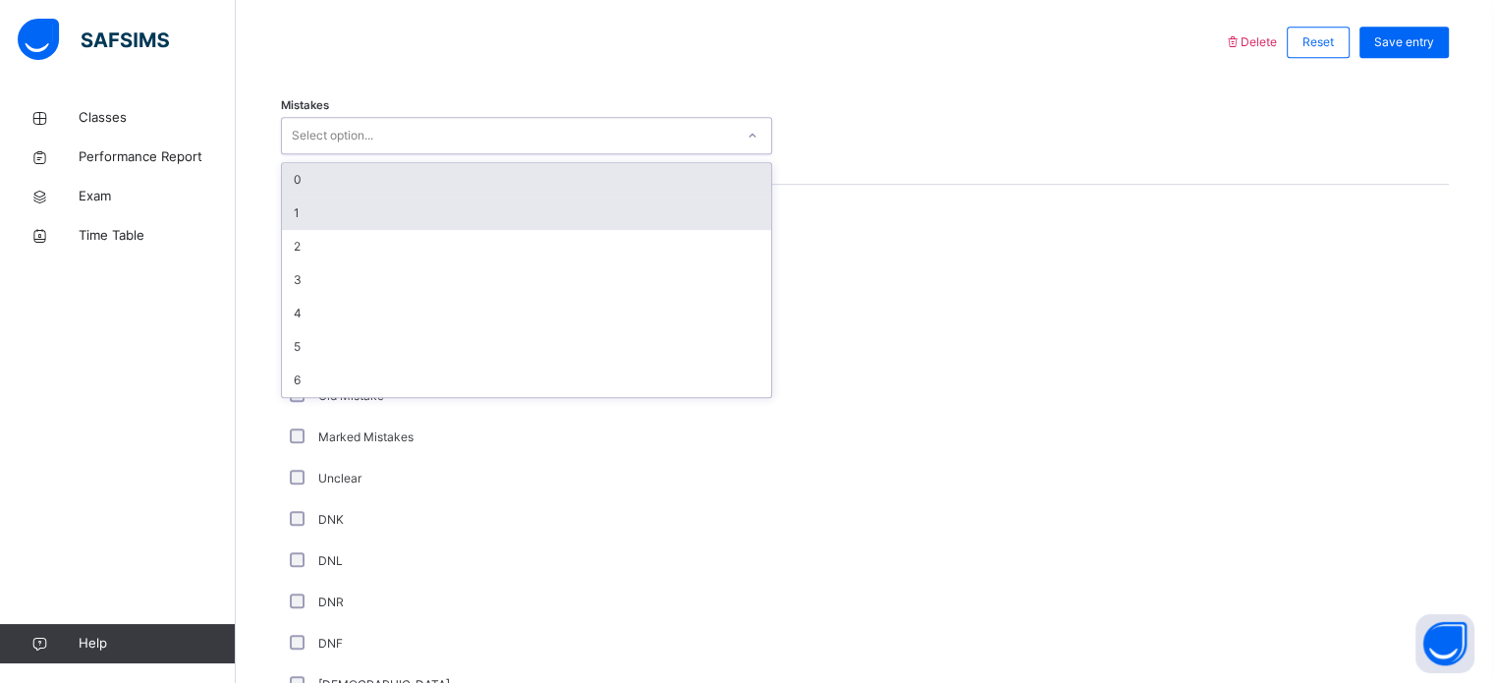
click at [676, 210] on div "1" at bounding box center [526, 213] width 489 height 33
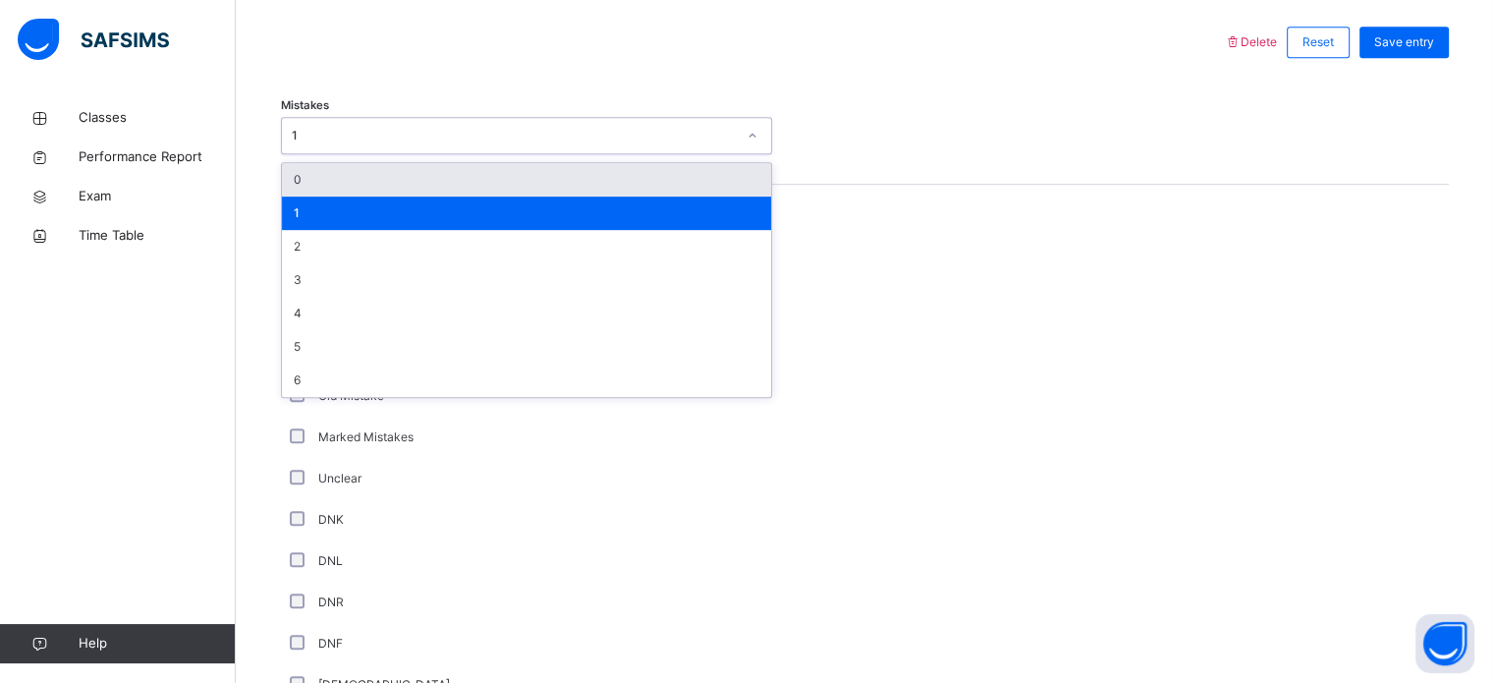
click at [968, 57] on div at bounding box center [753, 42] width 924 height 51
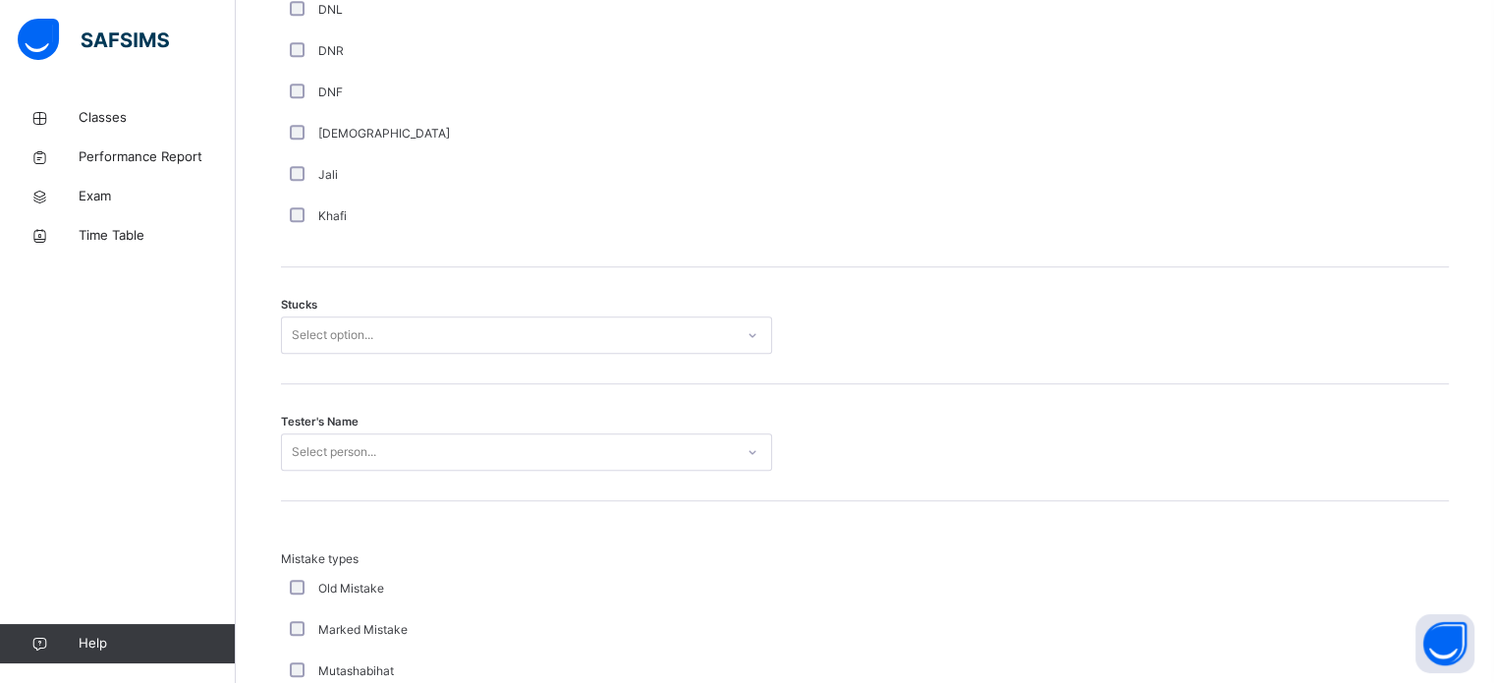
scroll to position [1519, 0]
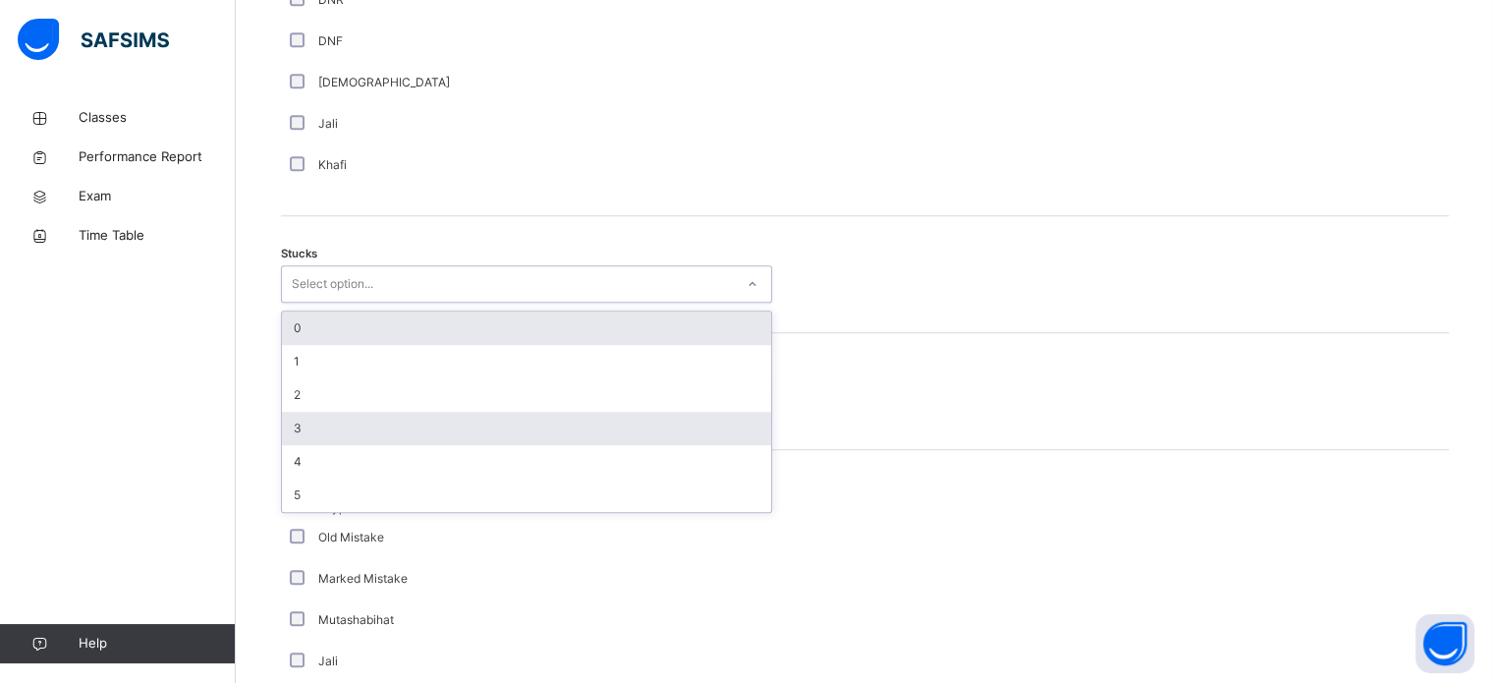
click at [381, 435] on div "3" at bounding box center [526, 428] width 489 height 33
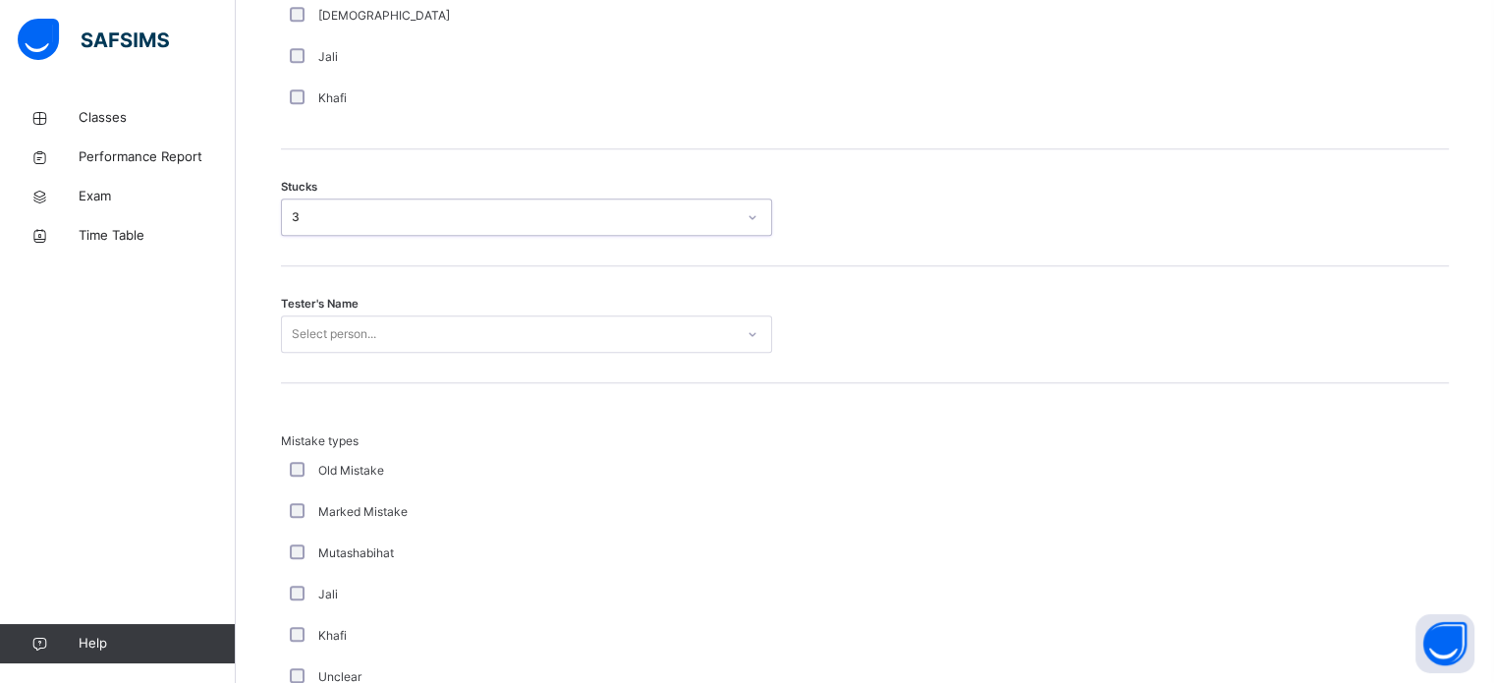
scroll to position [1658, 0]
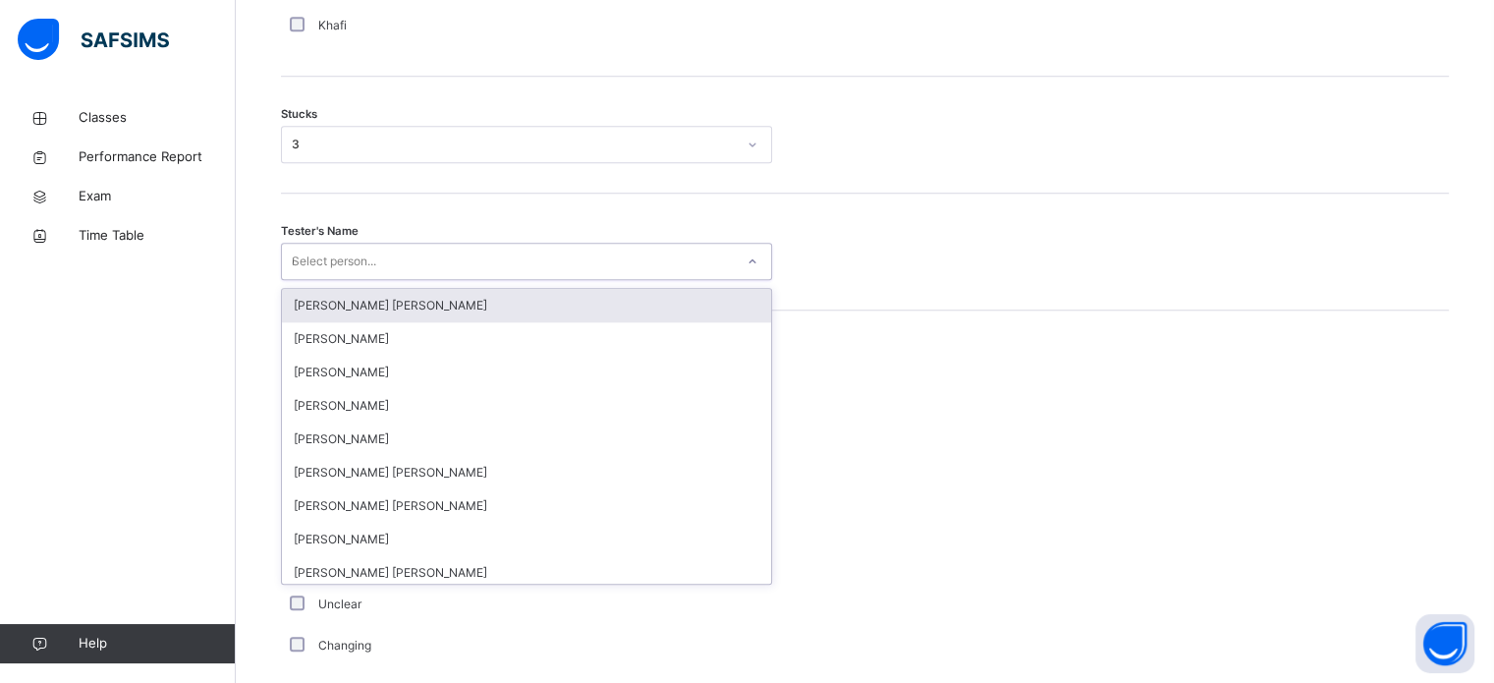
type input "**"
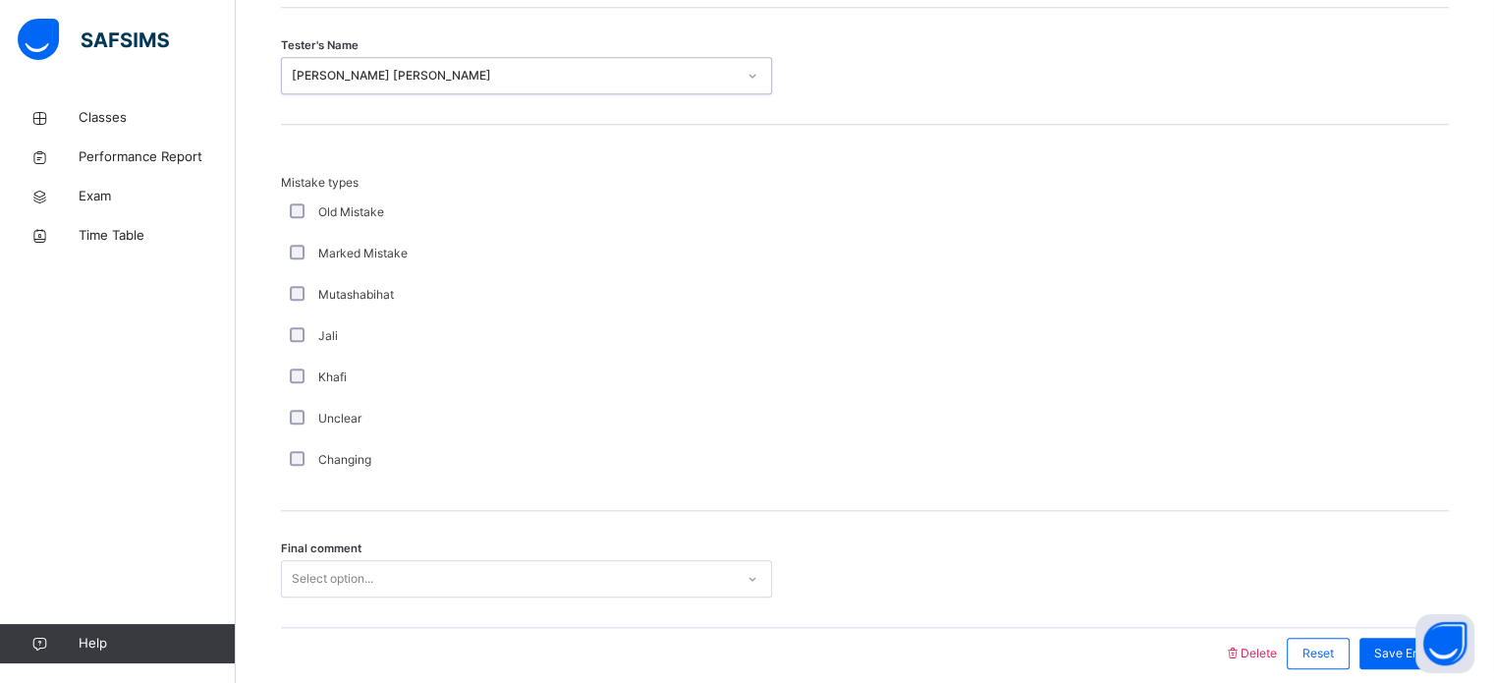
scroll to position [1927, 0]
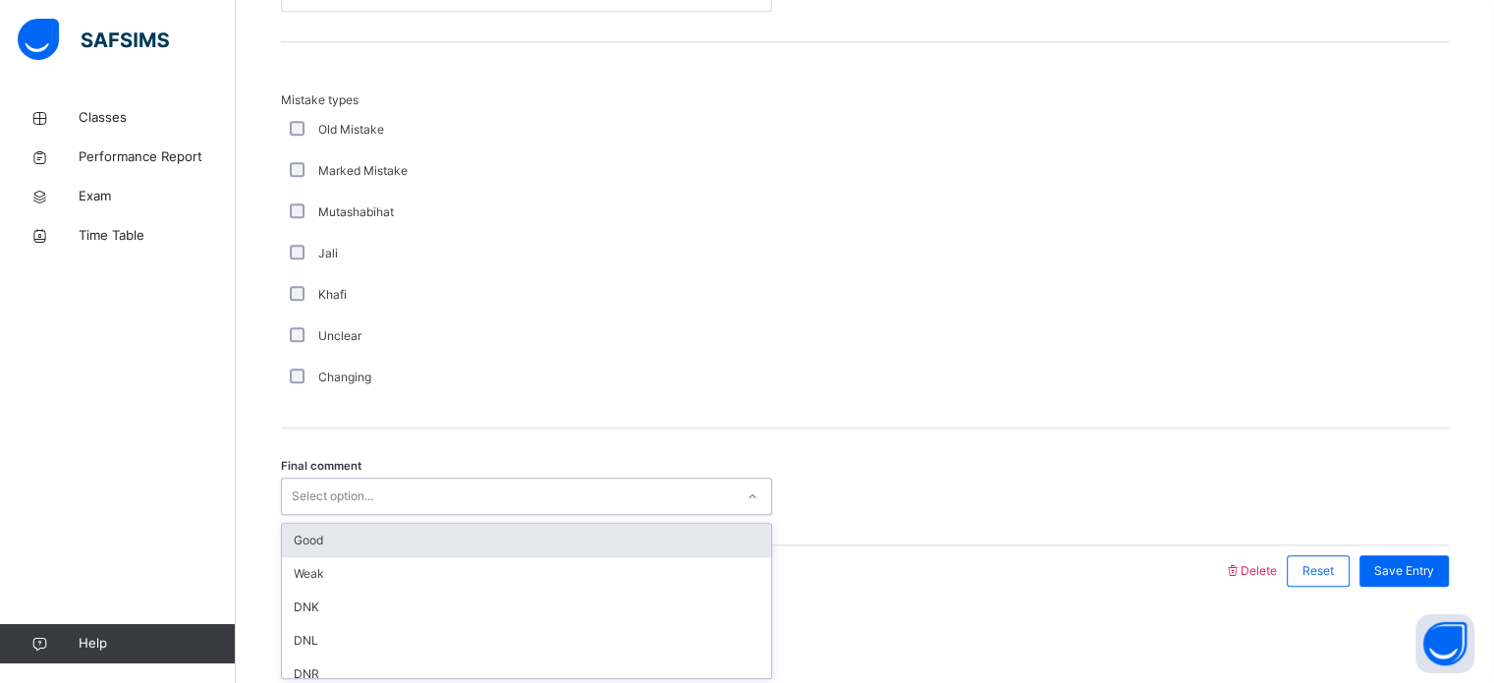
click at [337, 542] on div "Good" at bounding box center [526, 540] width 489 height 33
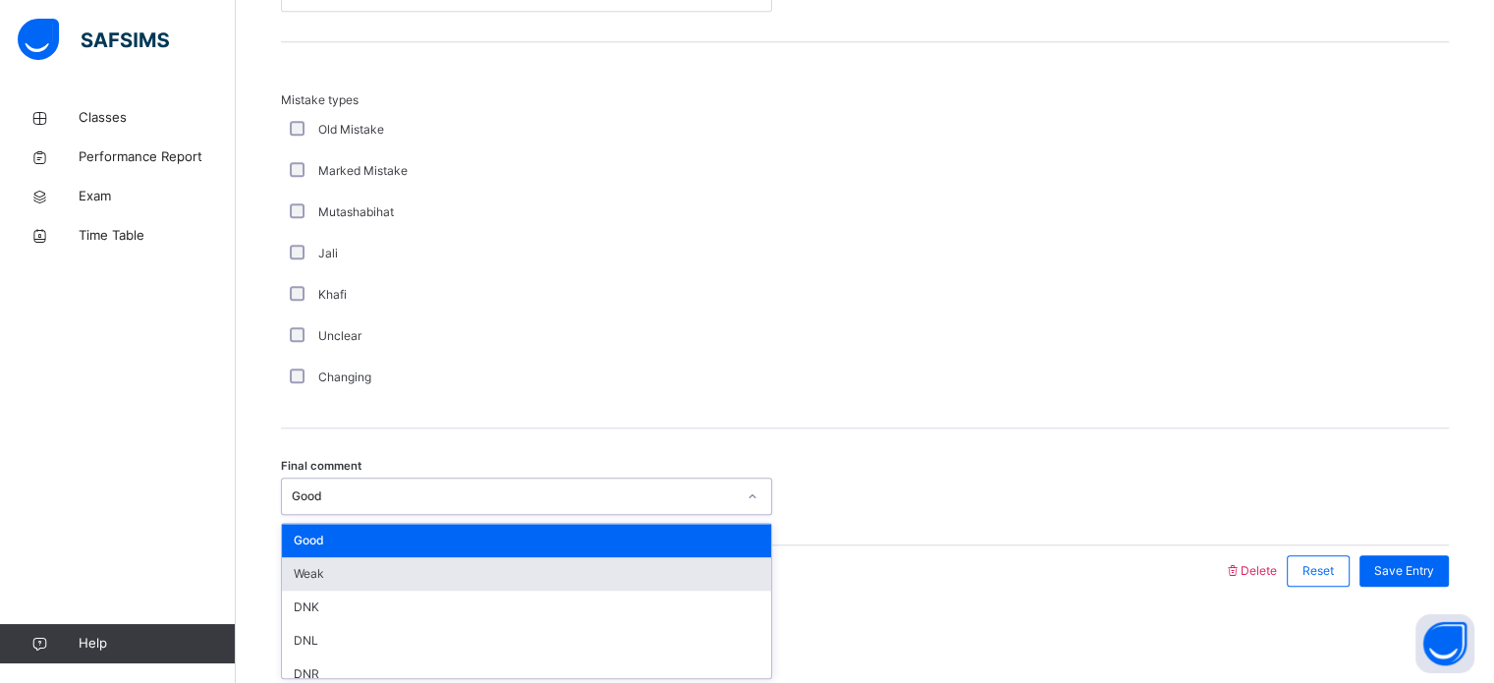
click at [554, 574] on div "Weak" at bounding box center [526, 573] width 489 height 33
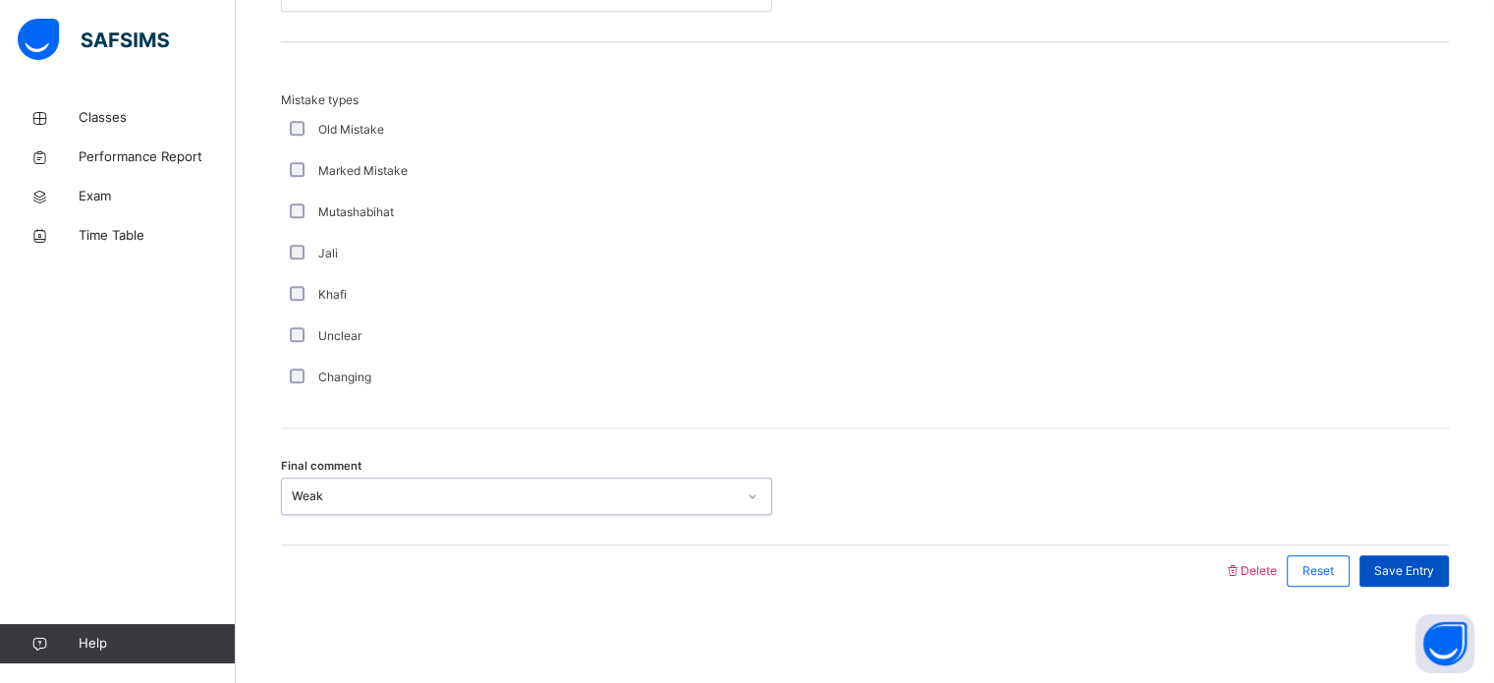
click at [1424, 578] on div "Save Entry" at bounding box center [1404, 570] width 89 height 31
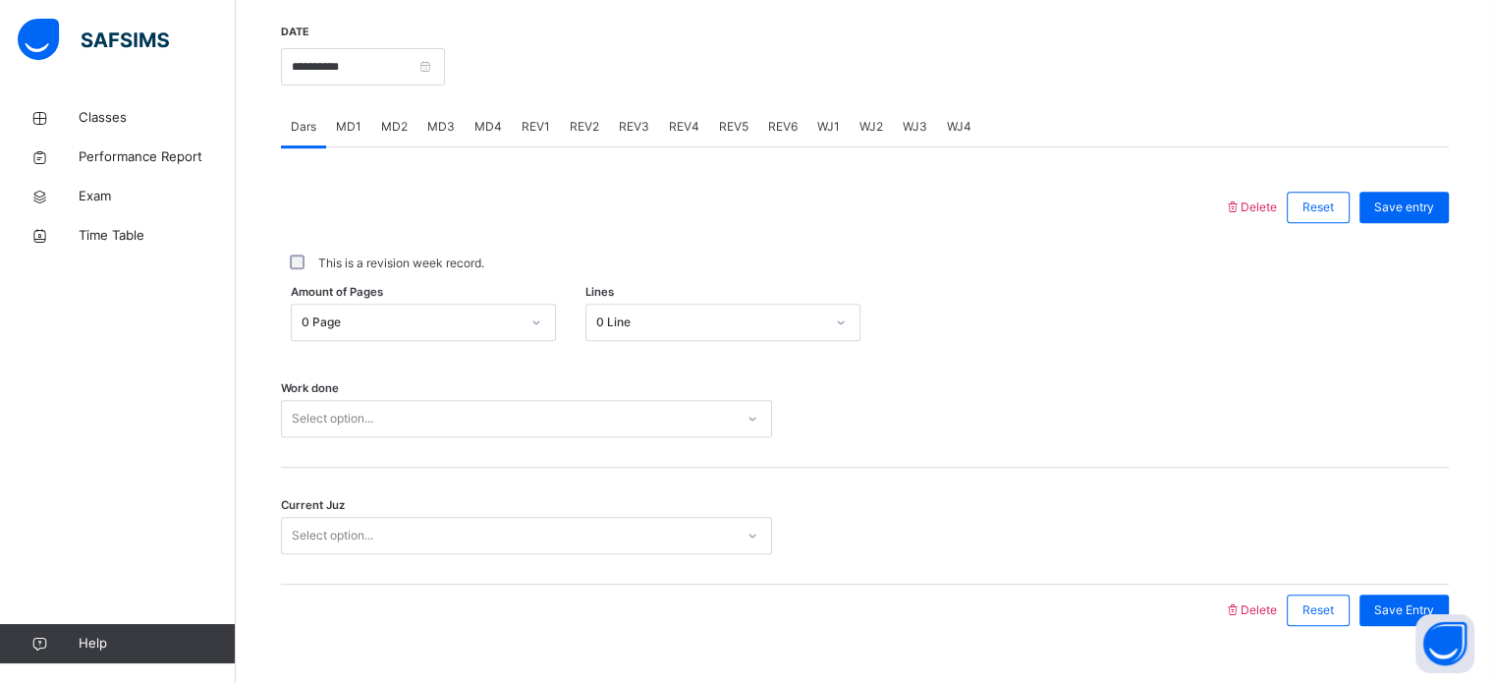
scroll to position [751, 0]
click at [436, 138] on div "MD3" at bounding box center [441, 127] width 47 height 39
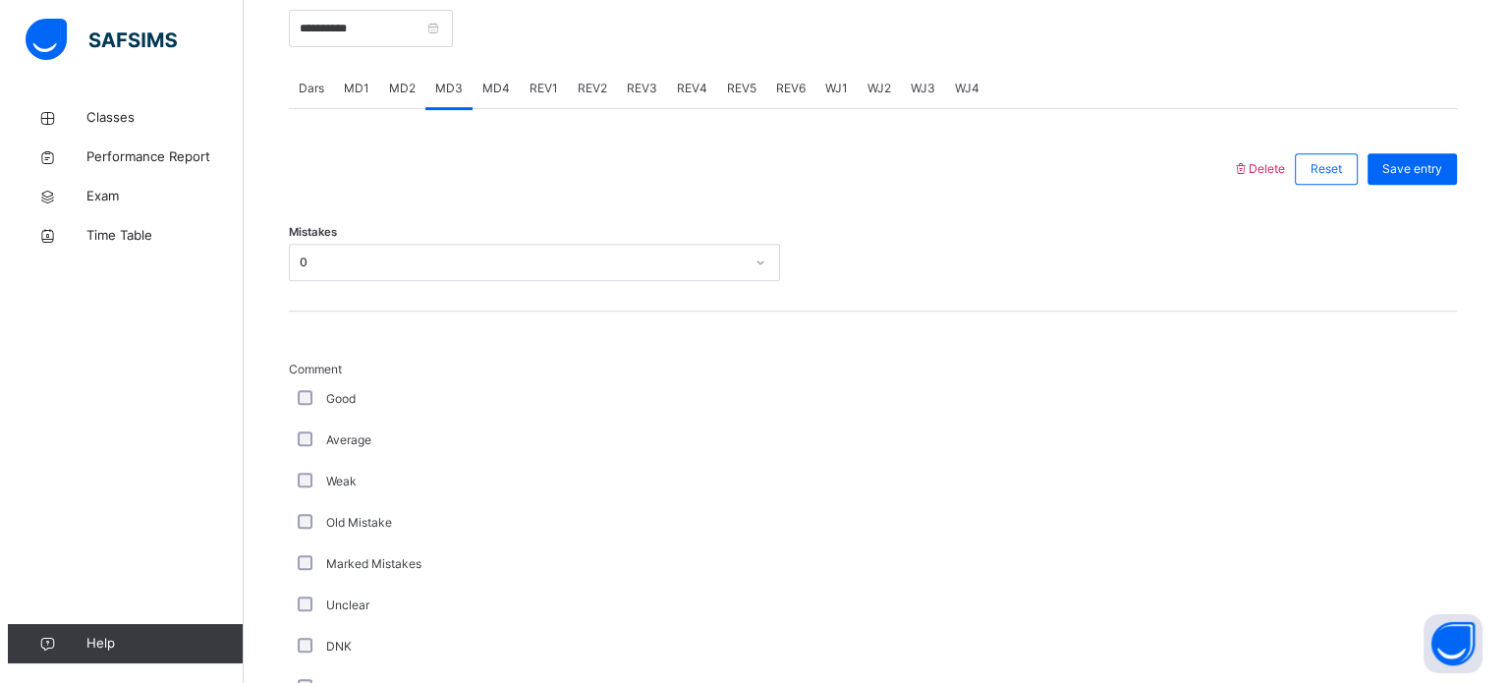
scroll to position [821, 0]
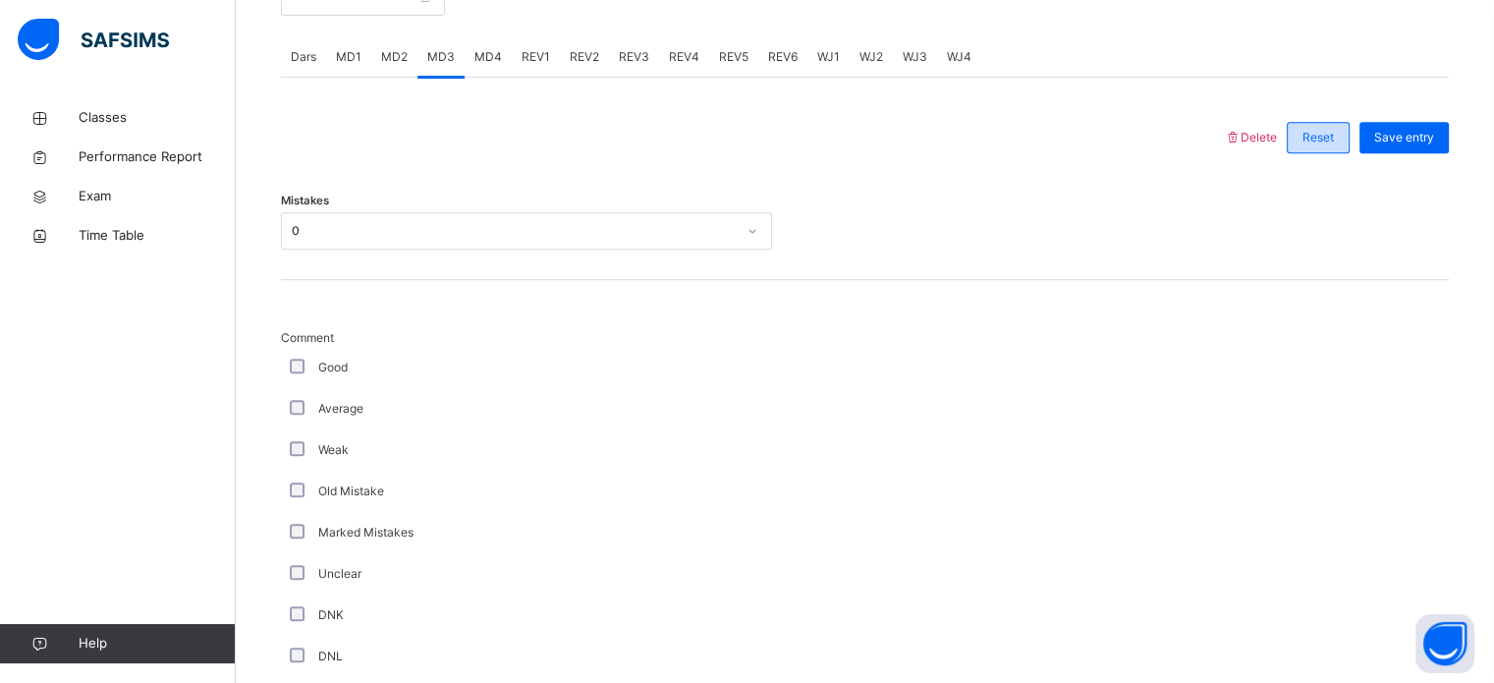
click at [1322, 150] on div "Reset" at bounding box center [1318, 137] width 63 height 31
click at [1334, 132] on span "Reset" at bounding box center [1318, 138] width 31 height 18
click at [1336, 146] on div "Reset" at bounding box center [1318, 137] width 63 height 31
click at [1268, 154] on div "Delete Reset Save entry" at bounding box center [1336, 137] width 225 height 51
click at [1277, 143] on span "Delete" at bounding box center [1250, 137] width 53 height 15
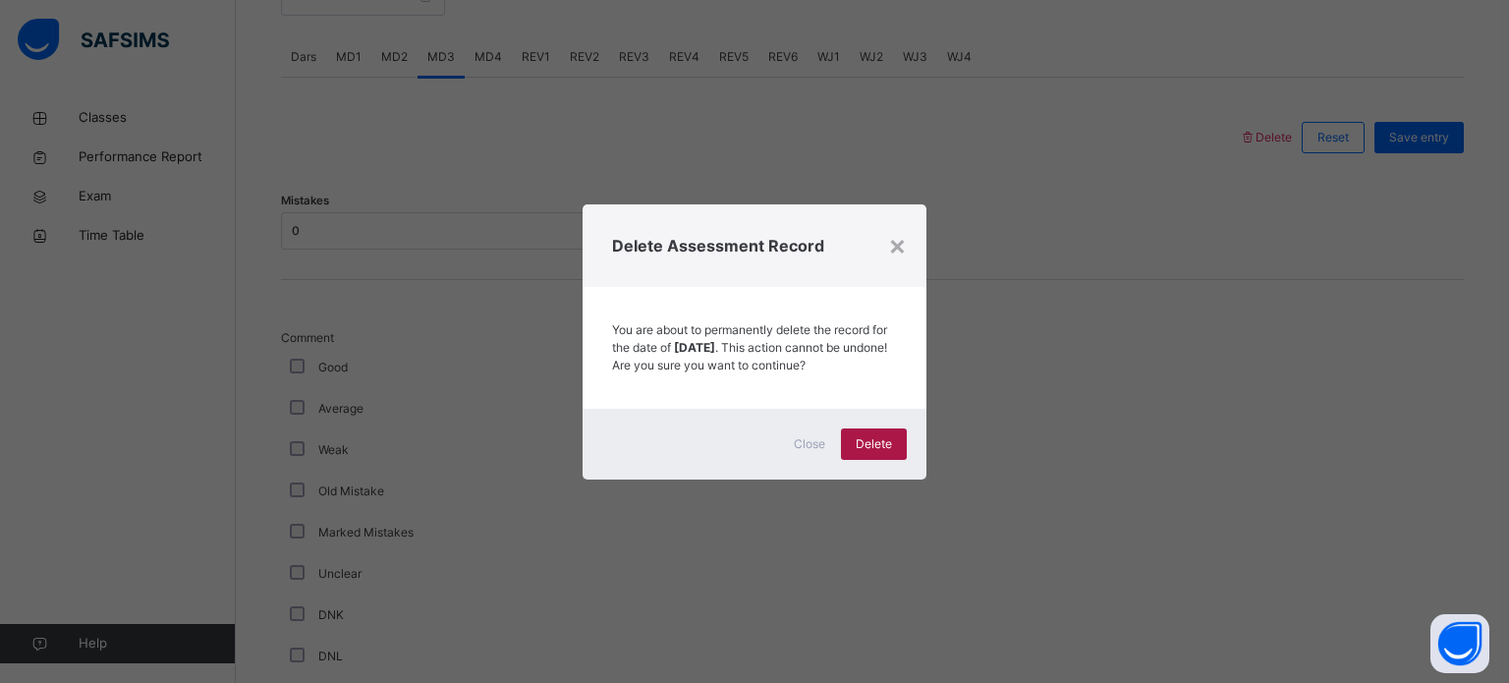
click at [878, 453] on span "Delete" at bounding box center [874, 444] width 36 height 18
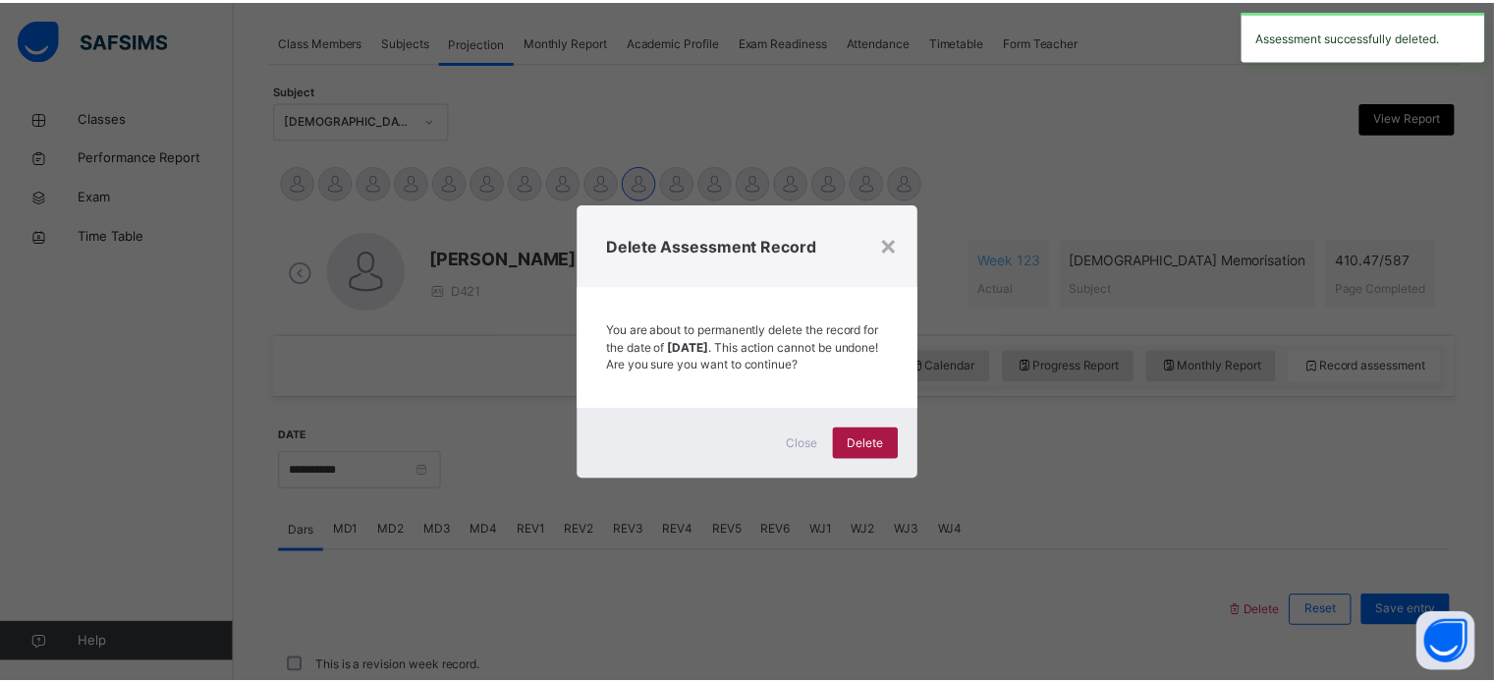
scroll to position [792, 0]
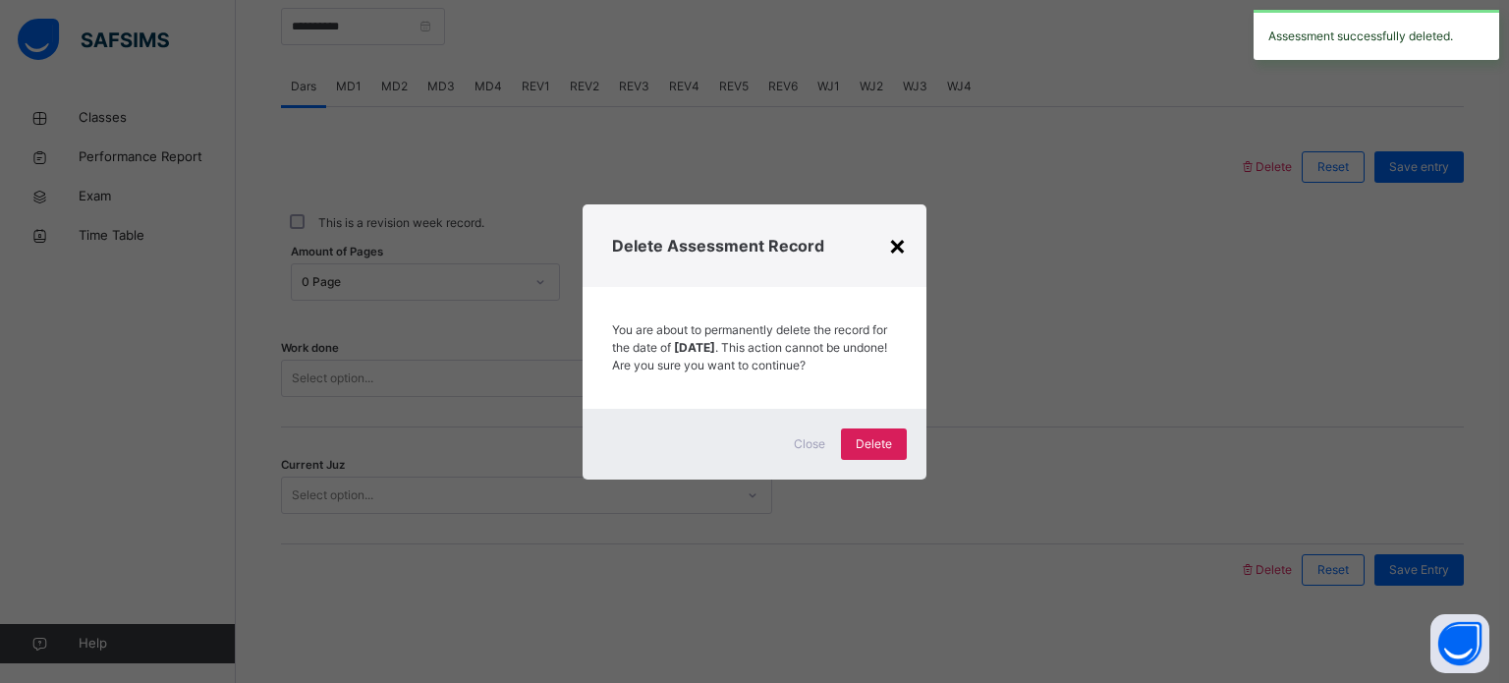
click at [902, 231] on div "×" at bounding box center [897, 244] width 19 height 41
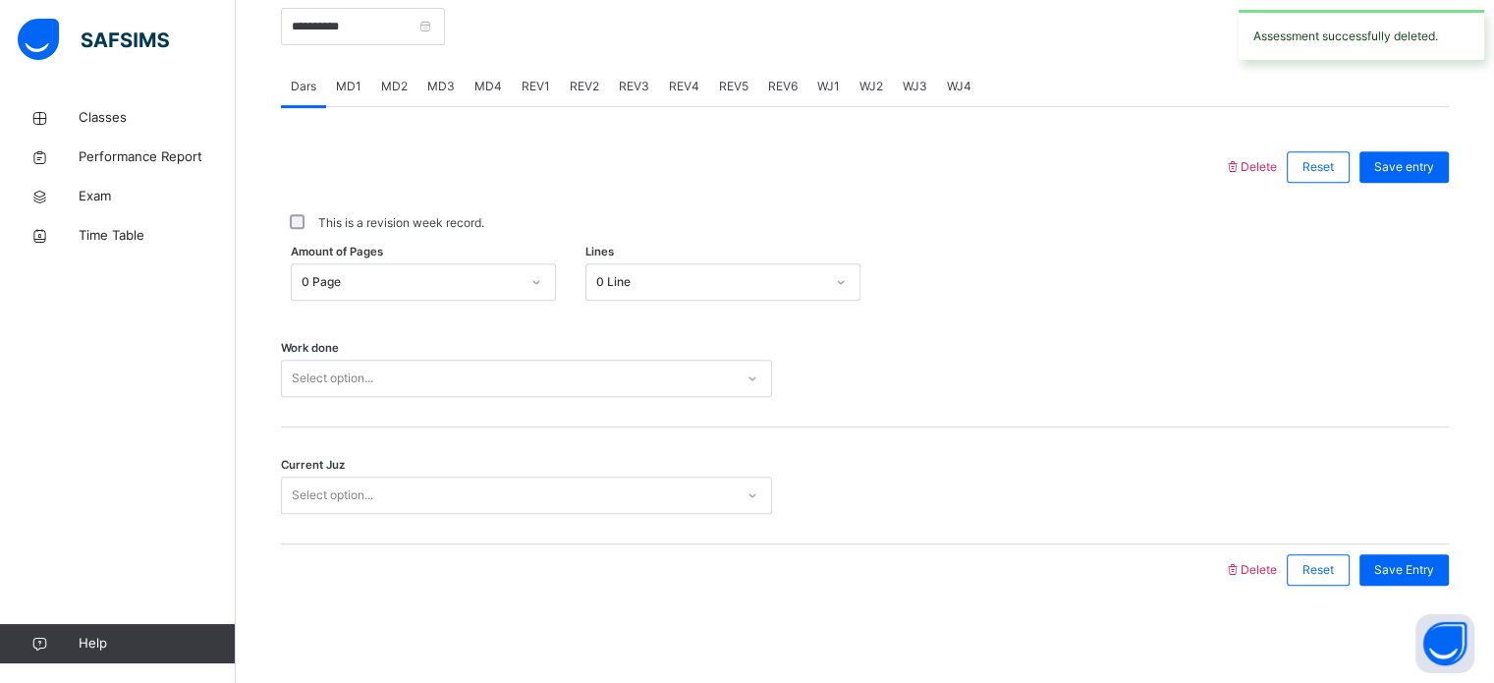
click at [484, 88] on span "MD4" at bounding box center [489, 87] width 28 height 18
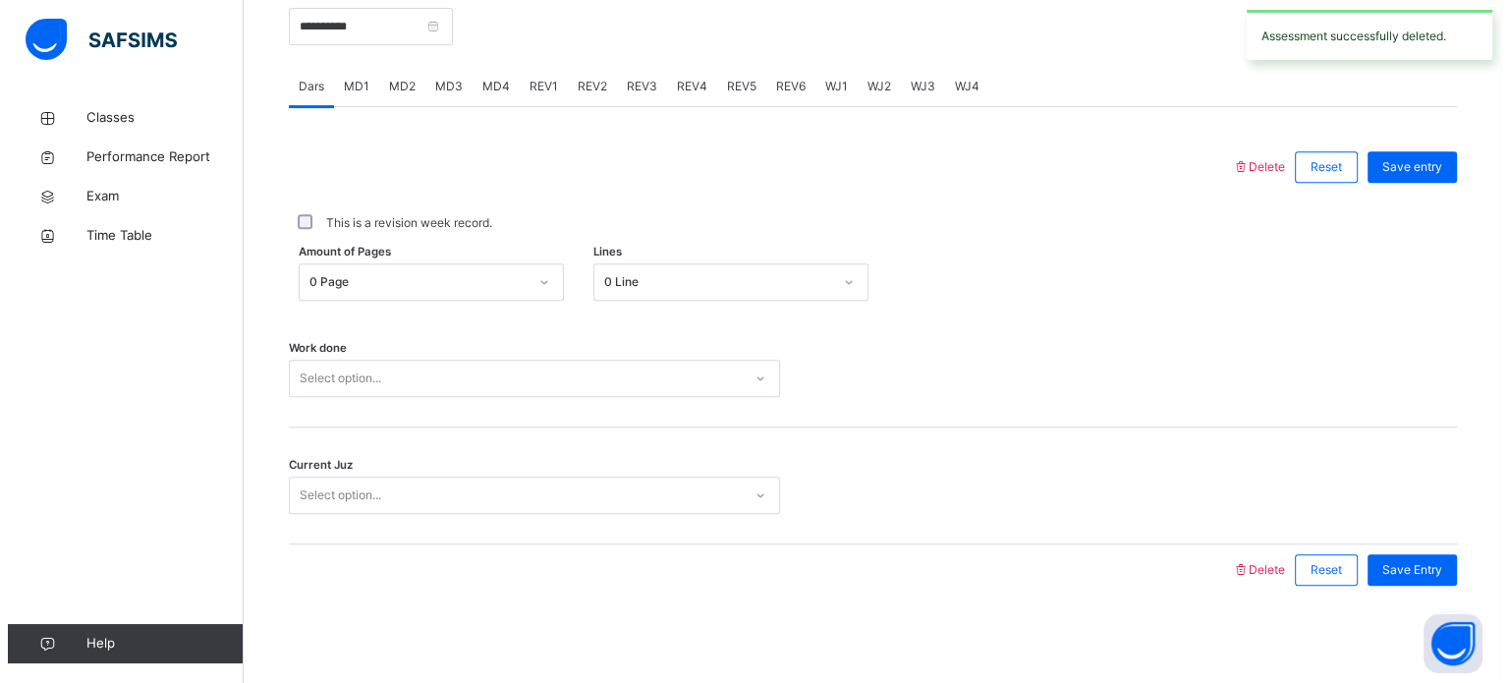
scroll to position [821, 0]
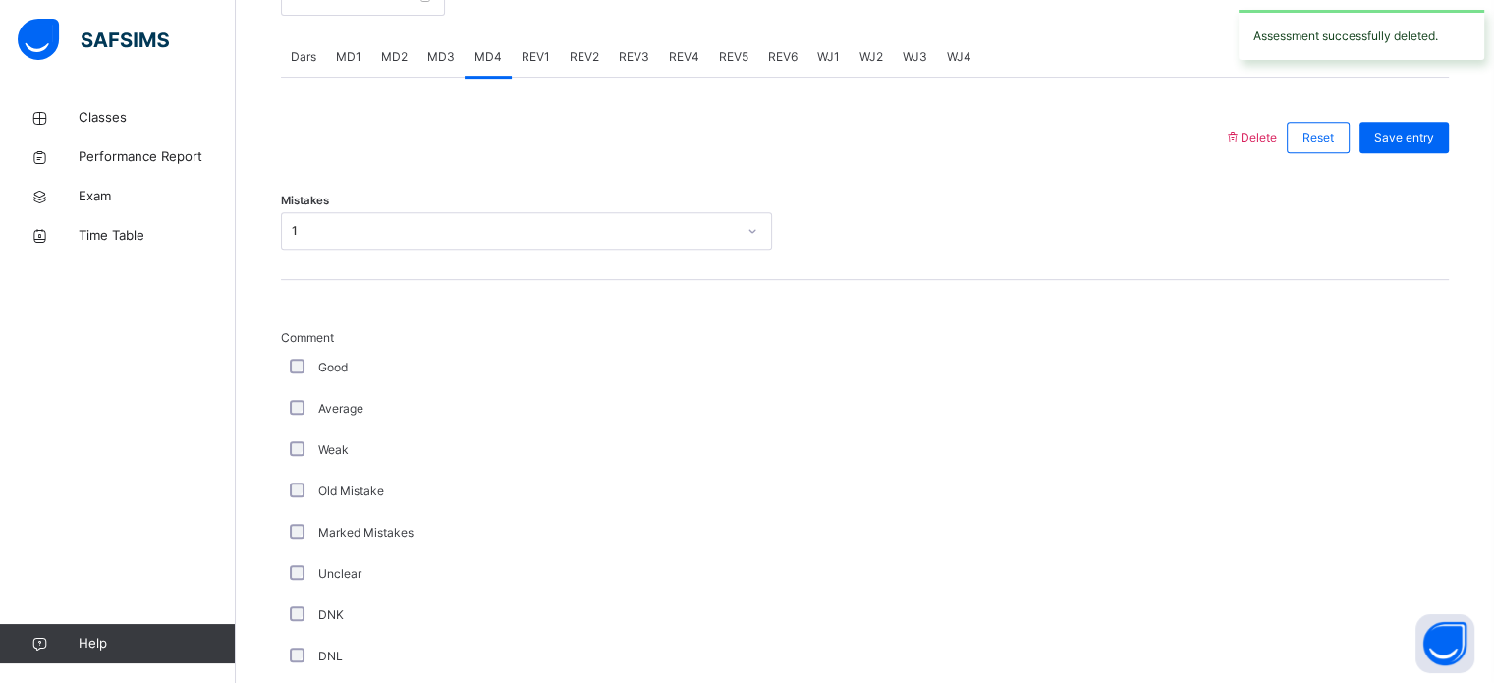
click at [1275, 140] on span "Delete" at bounding box center [1250, 137] width 53 height 15
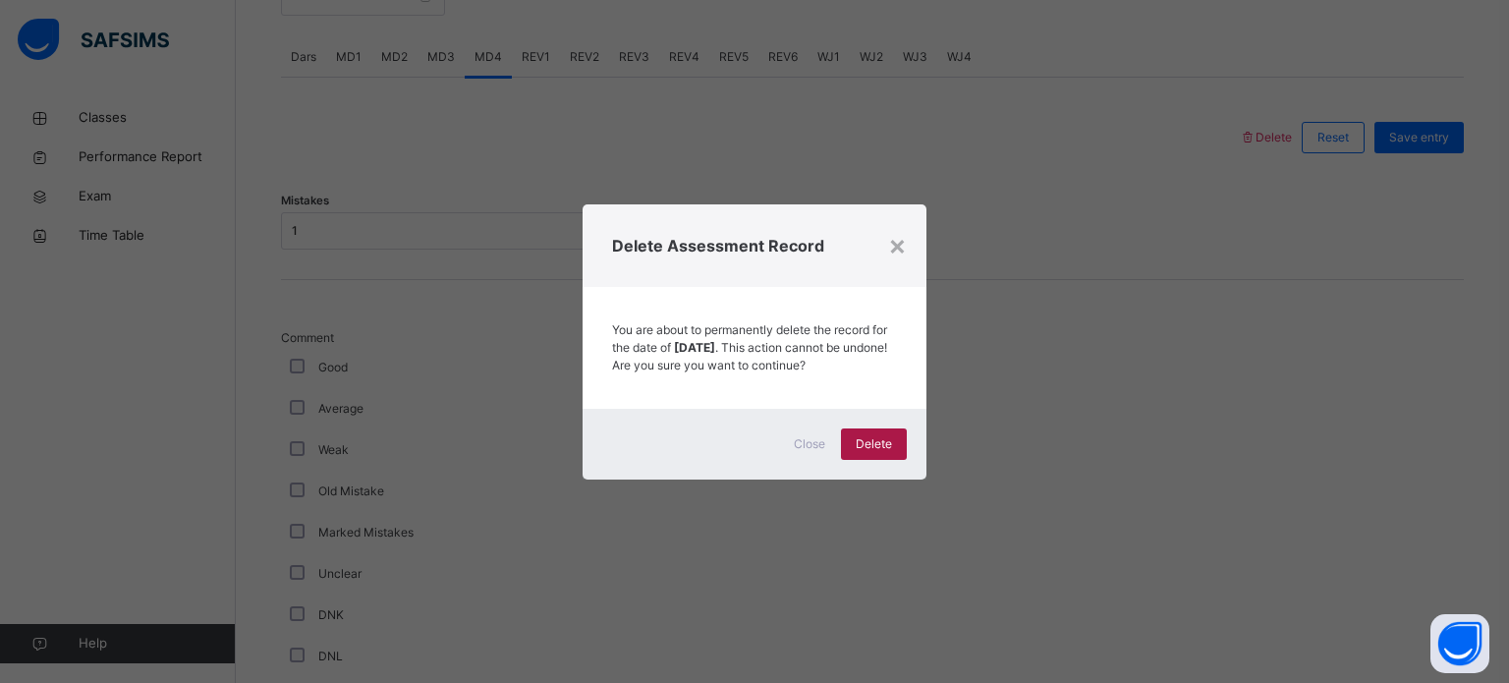
click at [880, 453] on span "Delete" at bounding box center [874, 444] width 36 height 18
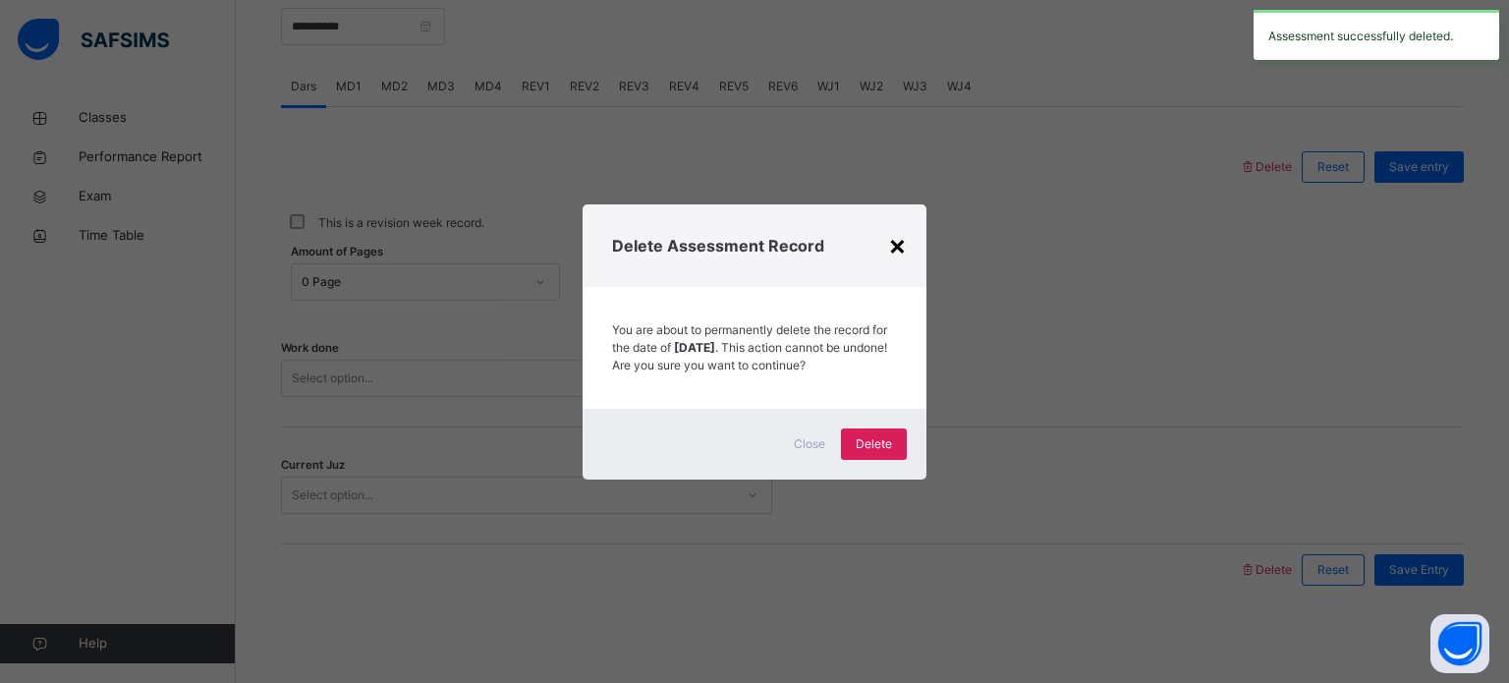
click at [892, 240] on div "×" at bounding box center [897, 244] width 19 height 41
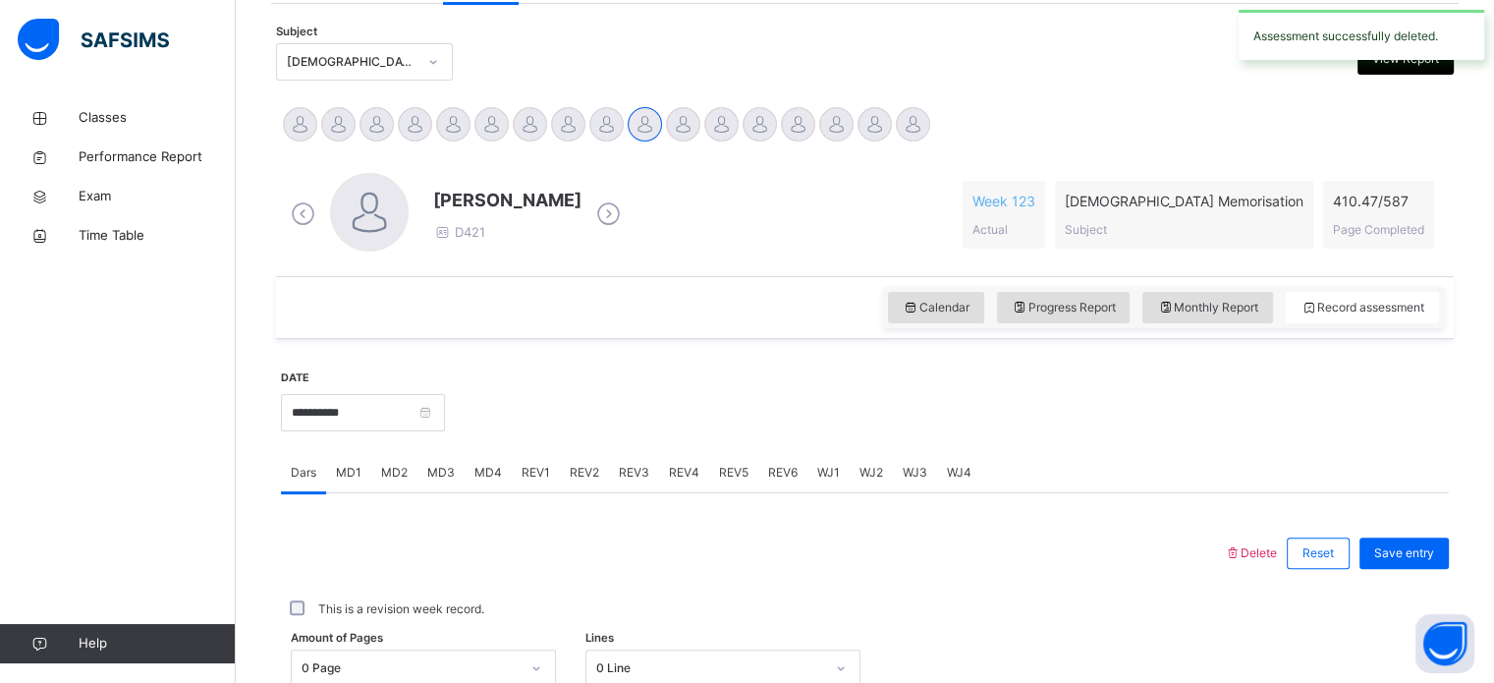
scroll to position [413, 0]
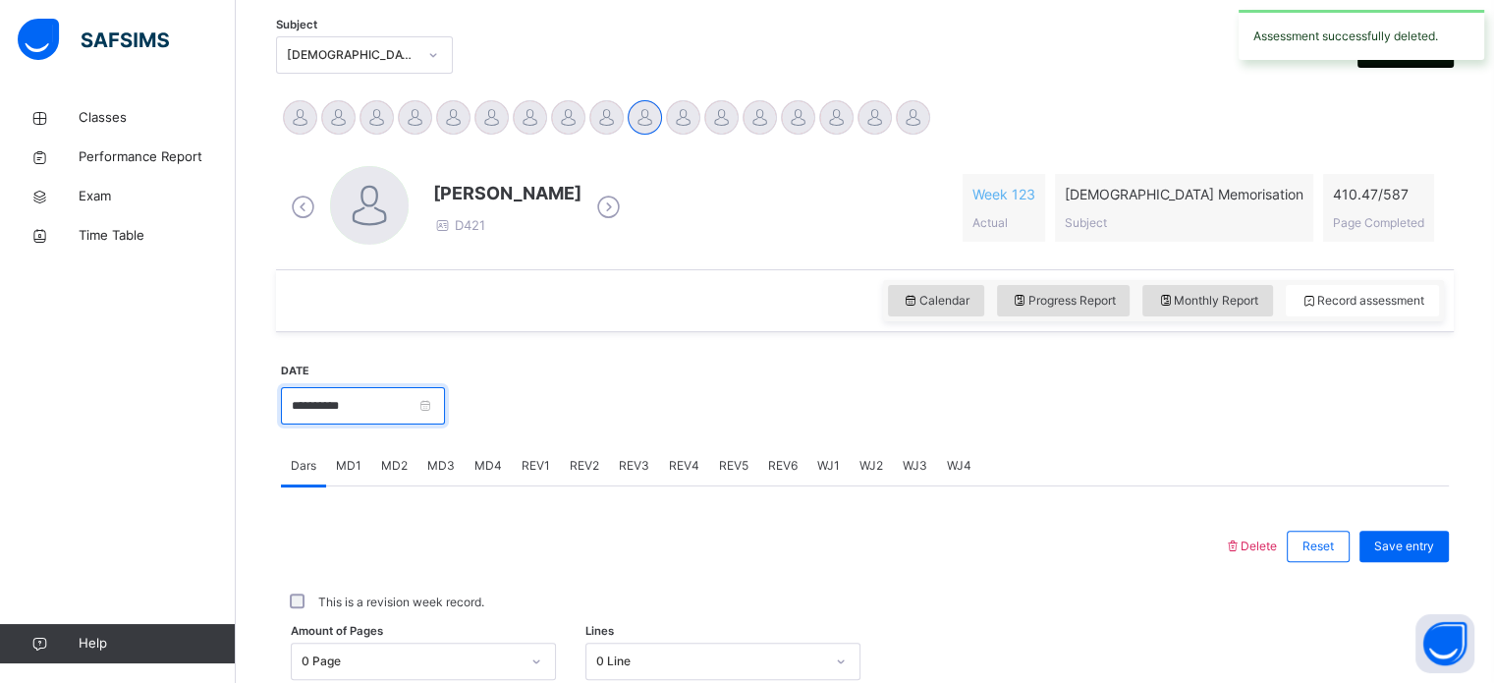
click at [382, 412] on input "**********" at bounding box center [363, 405] width 164 height 37
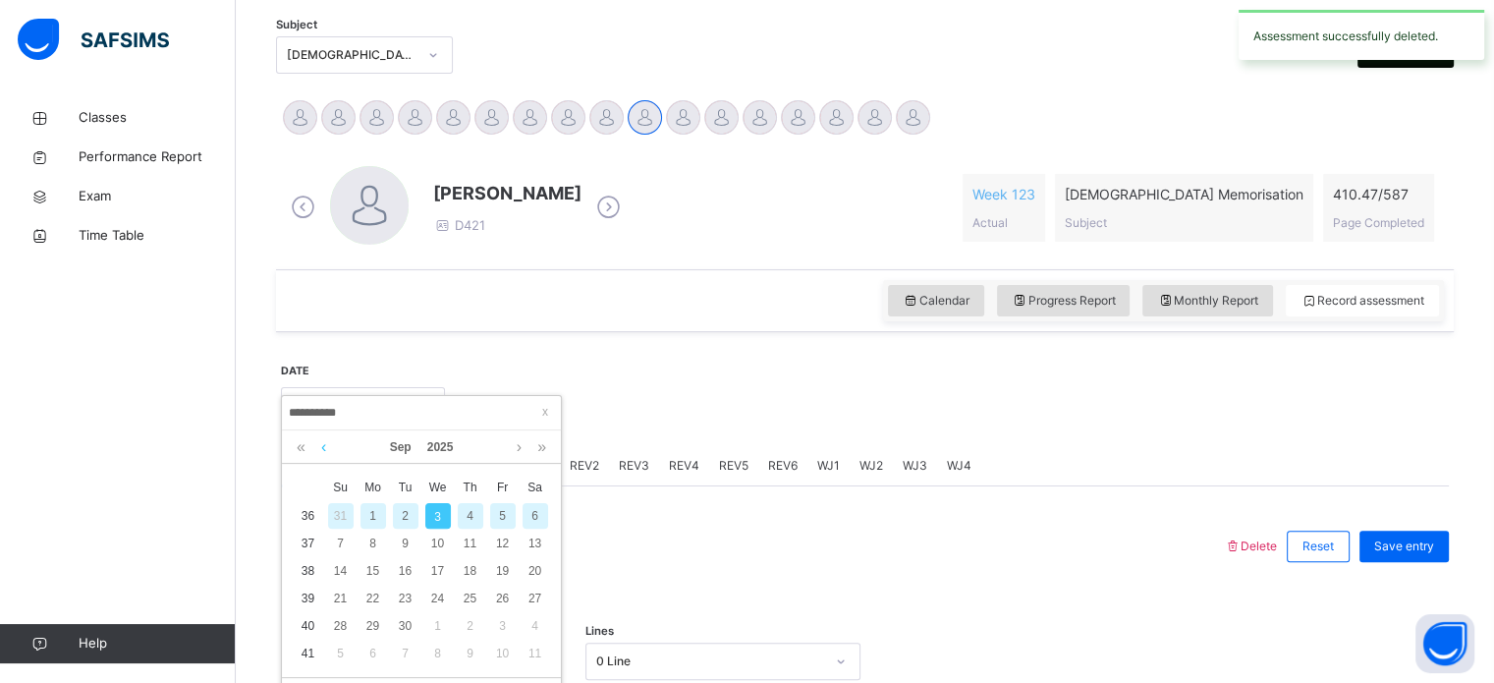
click at [320, 449] on link at bounding box center [323, 446] width 15 height 33
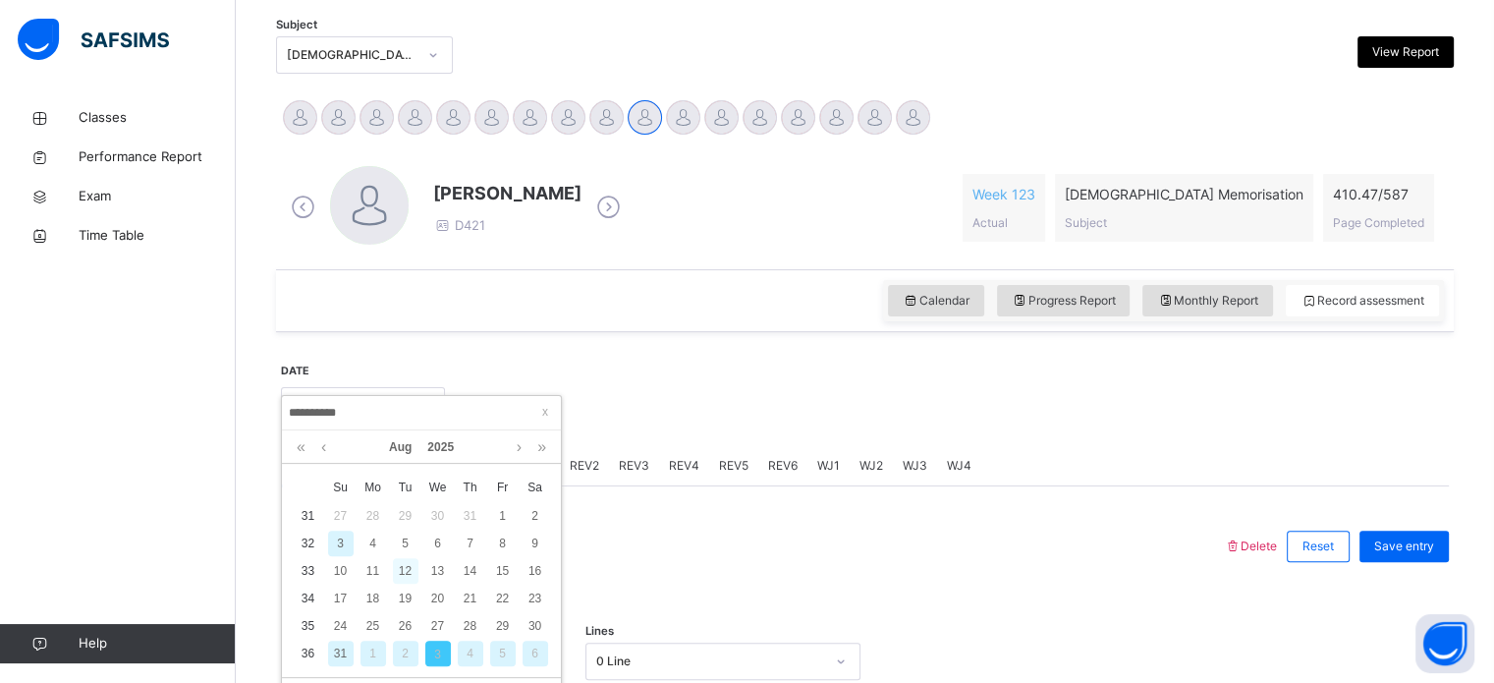
click at [405, 570] on div "12" at bounding box center [406, 571] width 26 height 26
type input "**********"
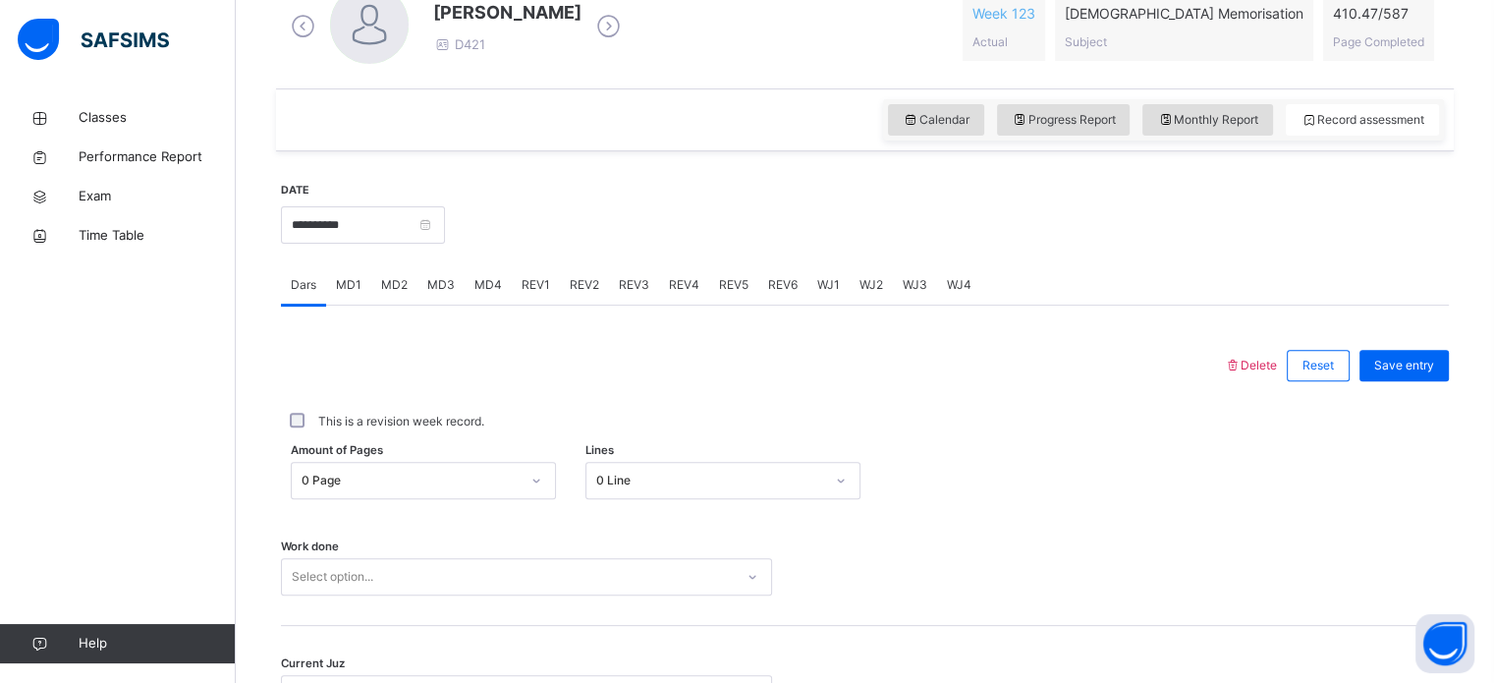
scroll to position [601, 0]
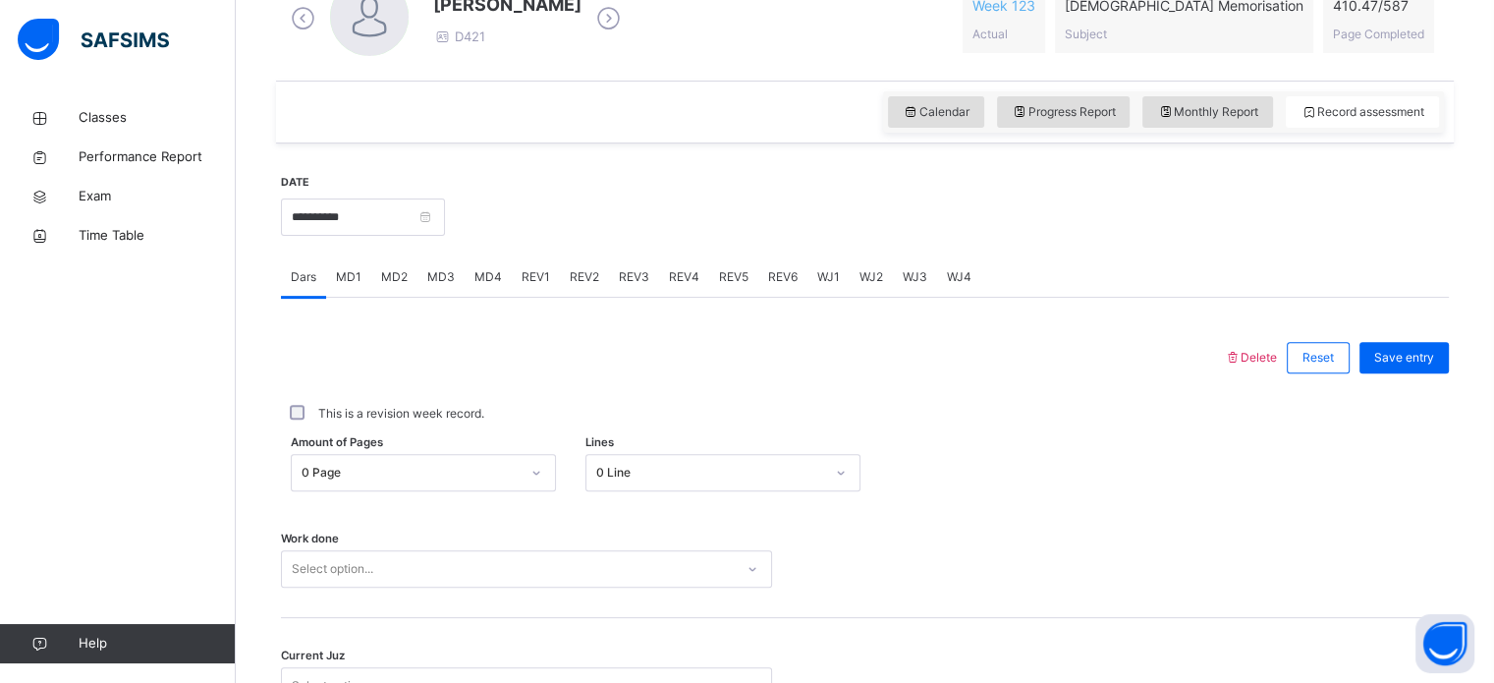
click at [427, 279] on span "MD3" at bounding box center [441, 277] width 28 height 18
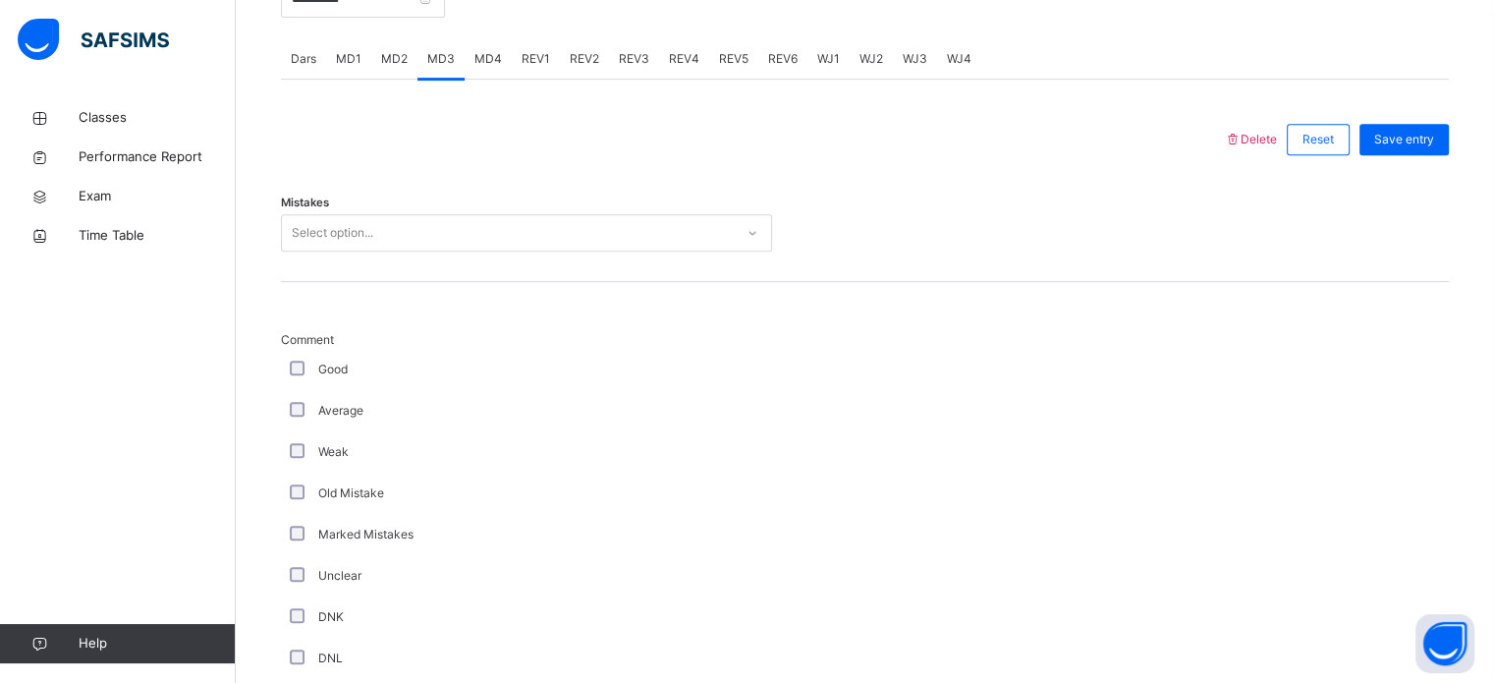
scroll to position [841, 0]
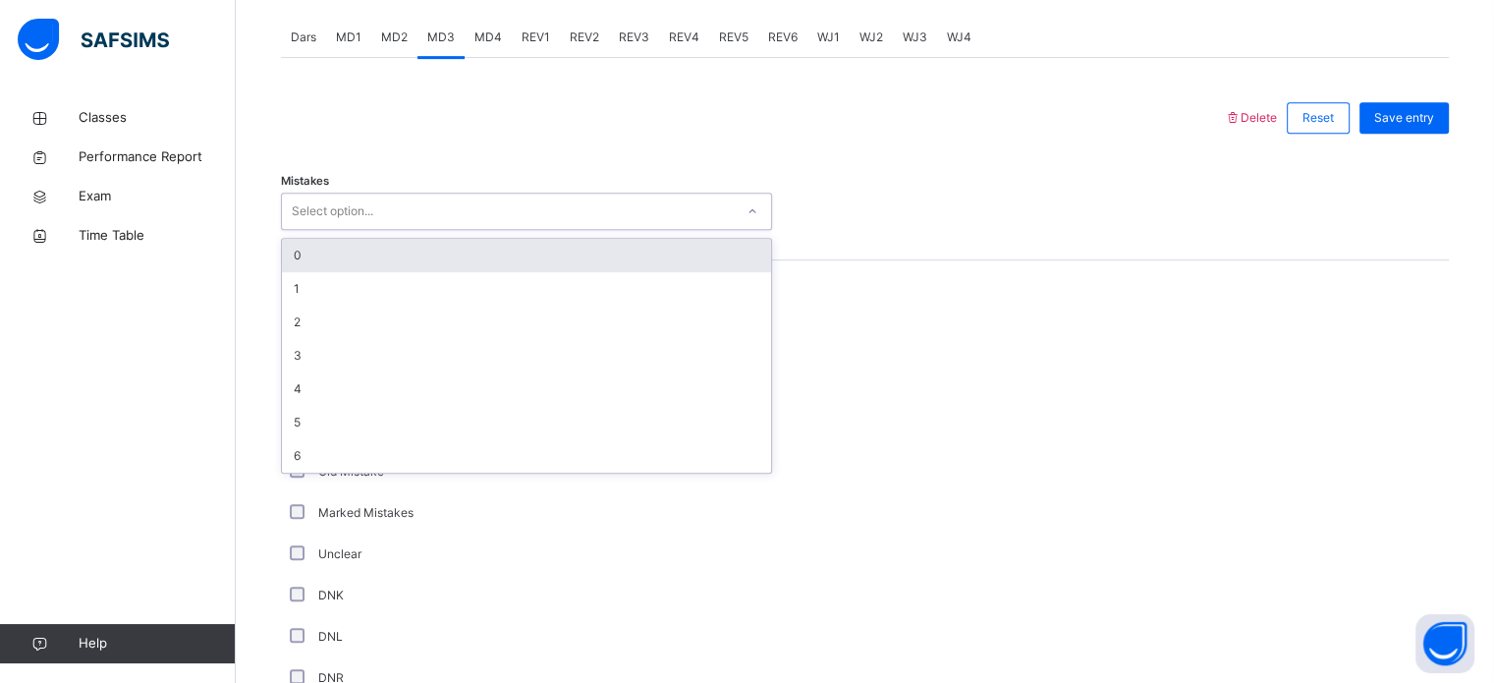
click at [540, 242] on div "0" at bounding box center [526, 255] width 489 height 33
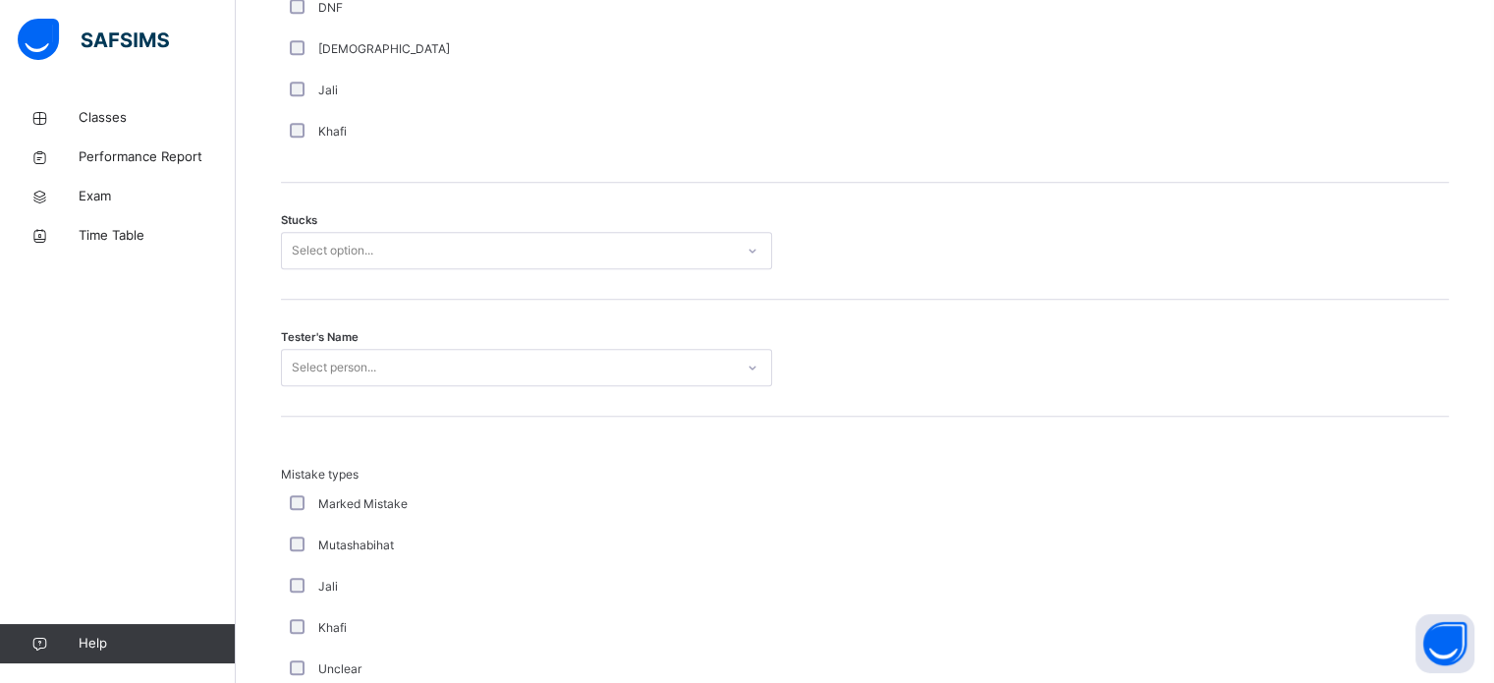
scroll to position [1586, 0]
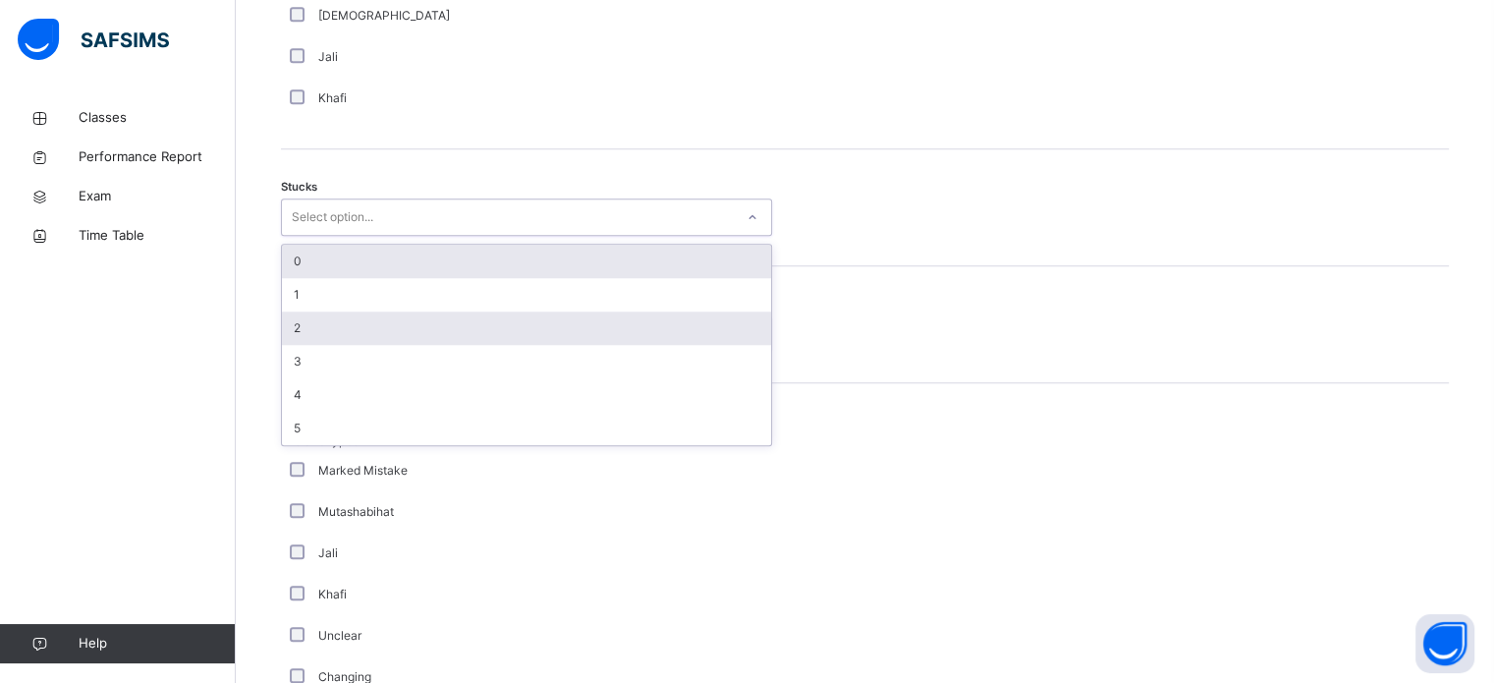
click at [390, 314] on div "2" at bounding box center [526, 327] width 489 height 33
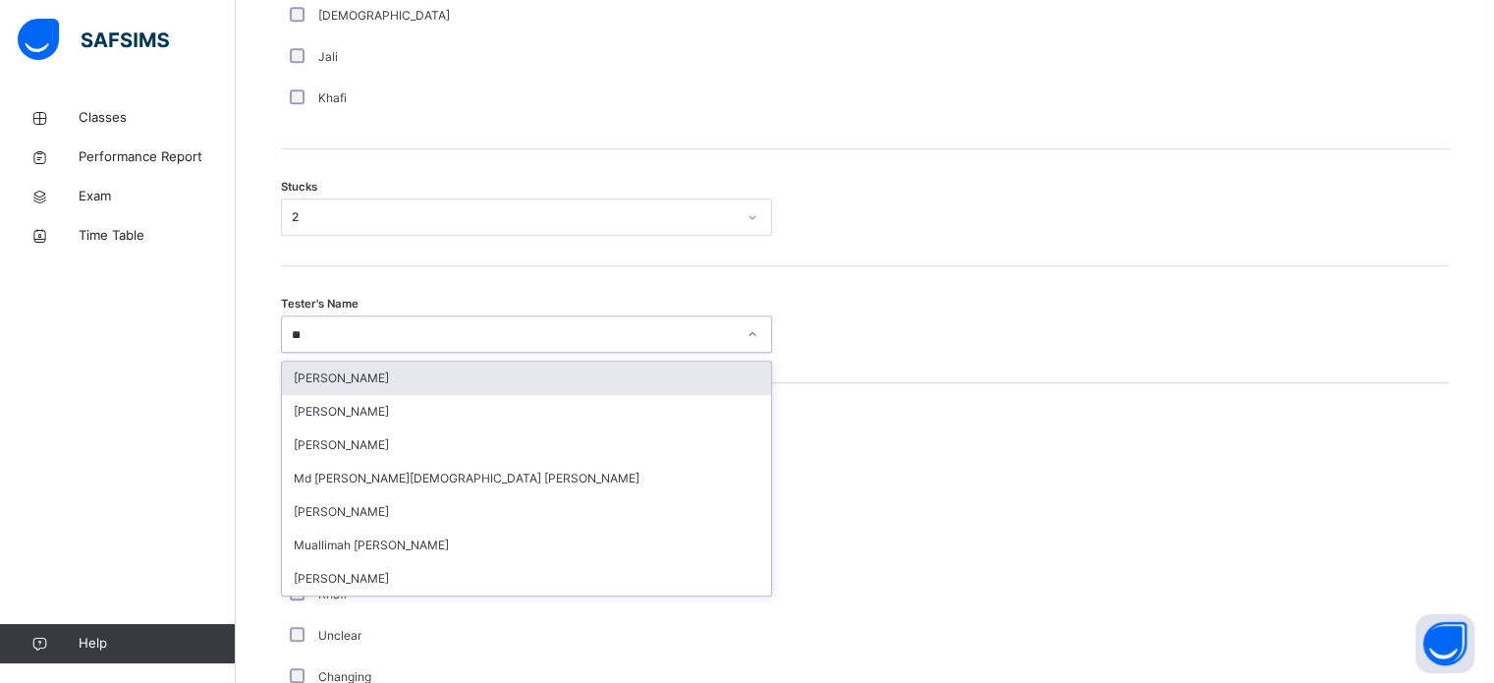
type input "*"
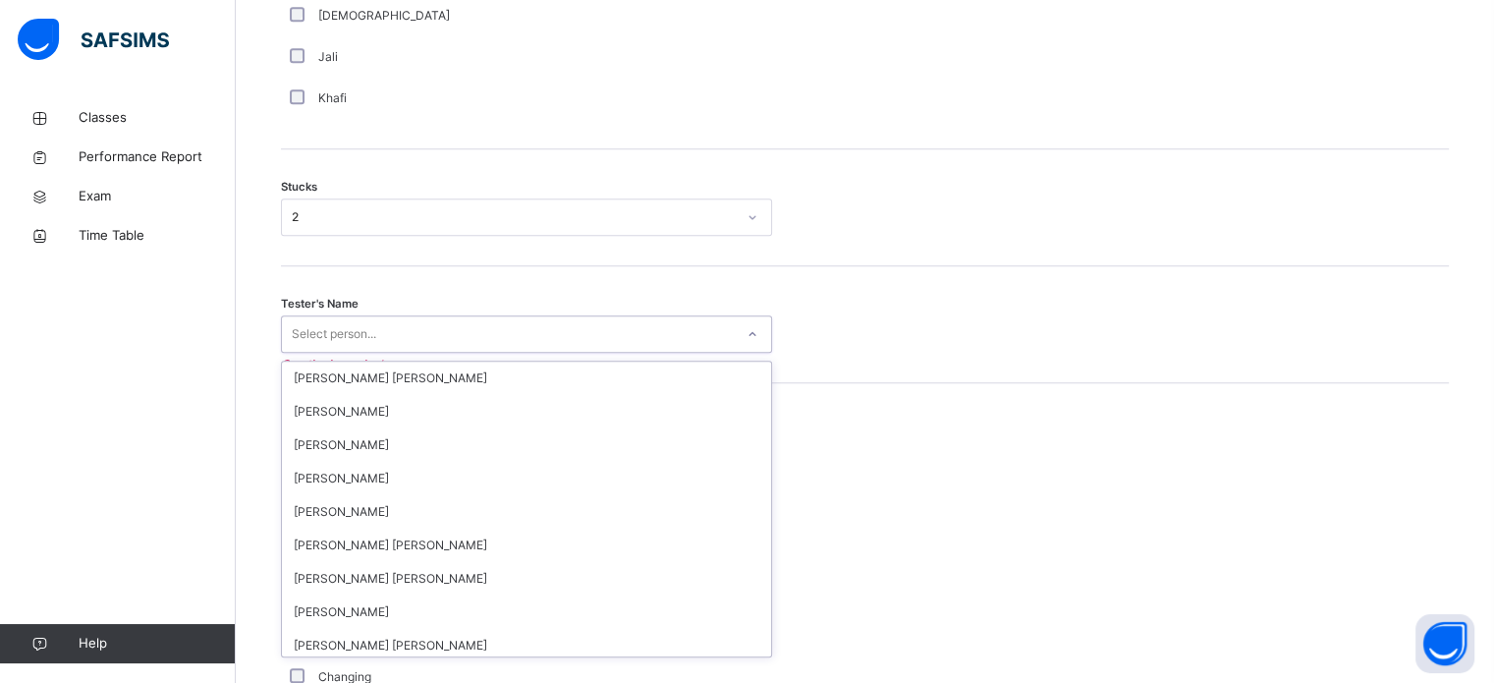
type input "*"
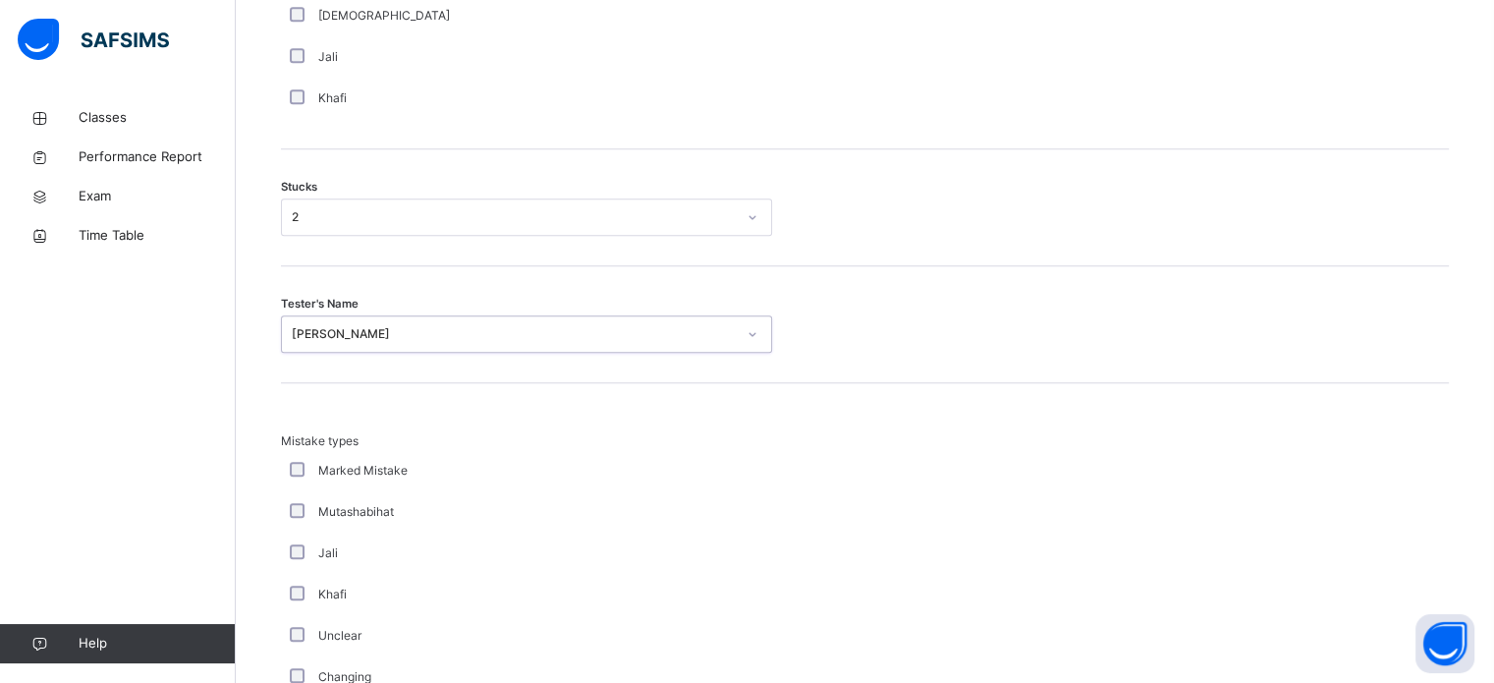
click at [700, 325] on div "[PERSON_NAME]" at bounding box center [514, 334] width 444 height 18
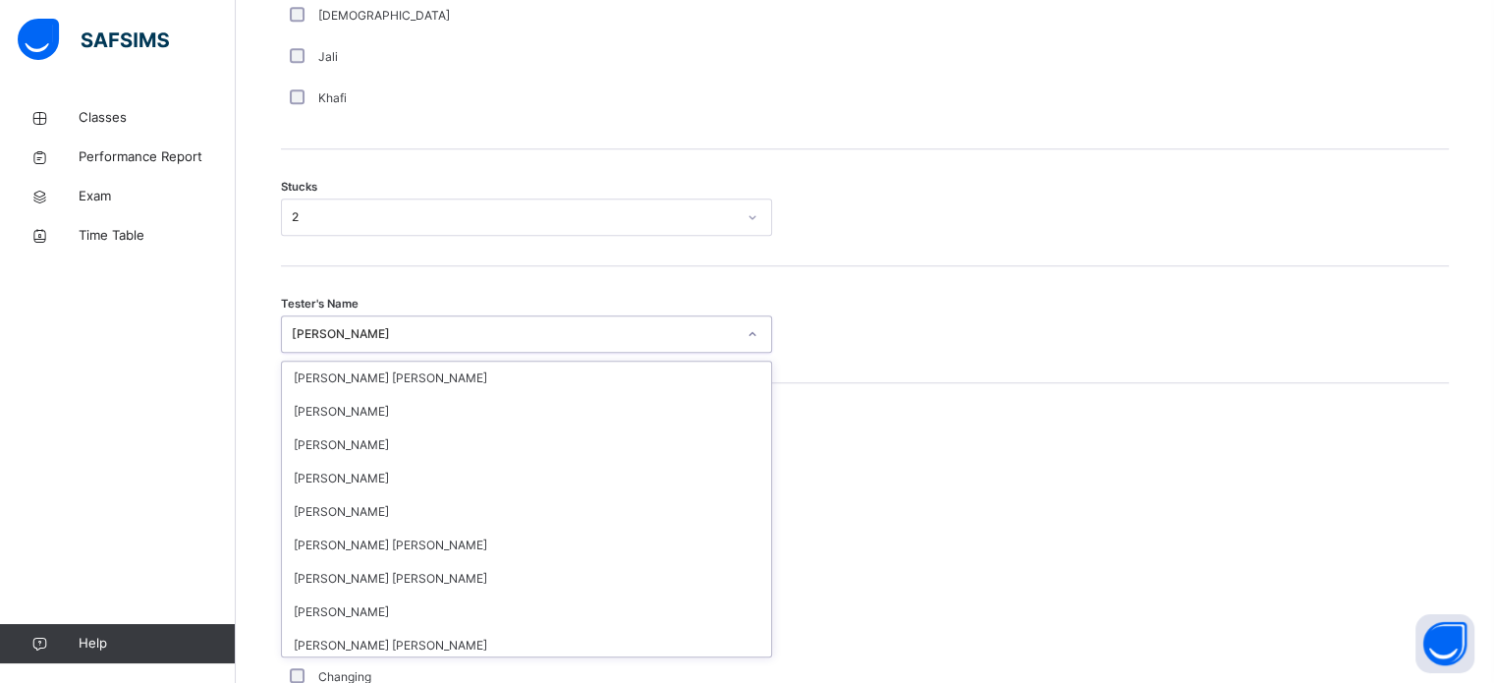
scroll to position [217, 0]
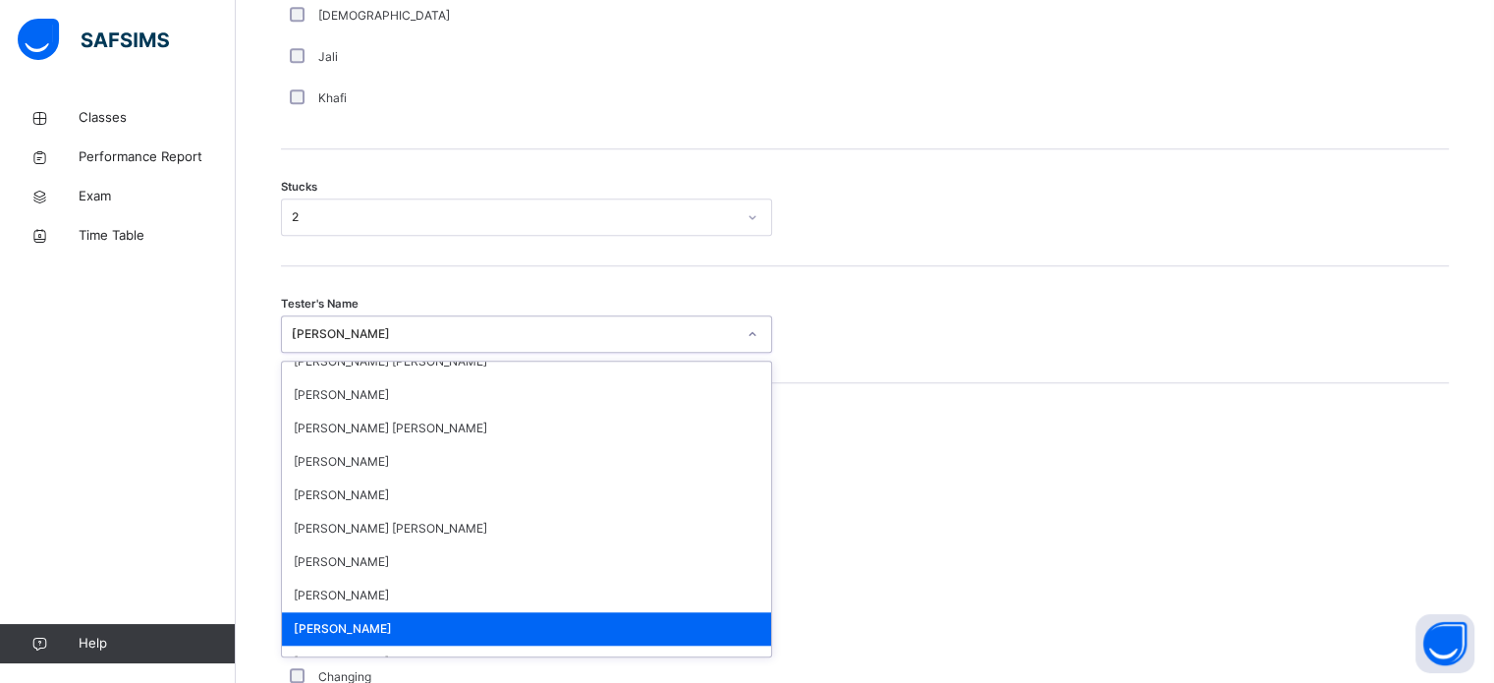
type input "**"
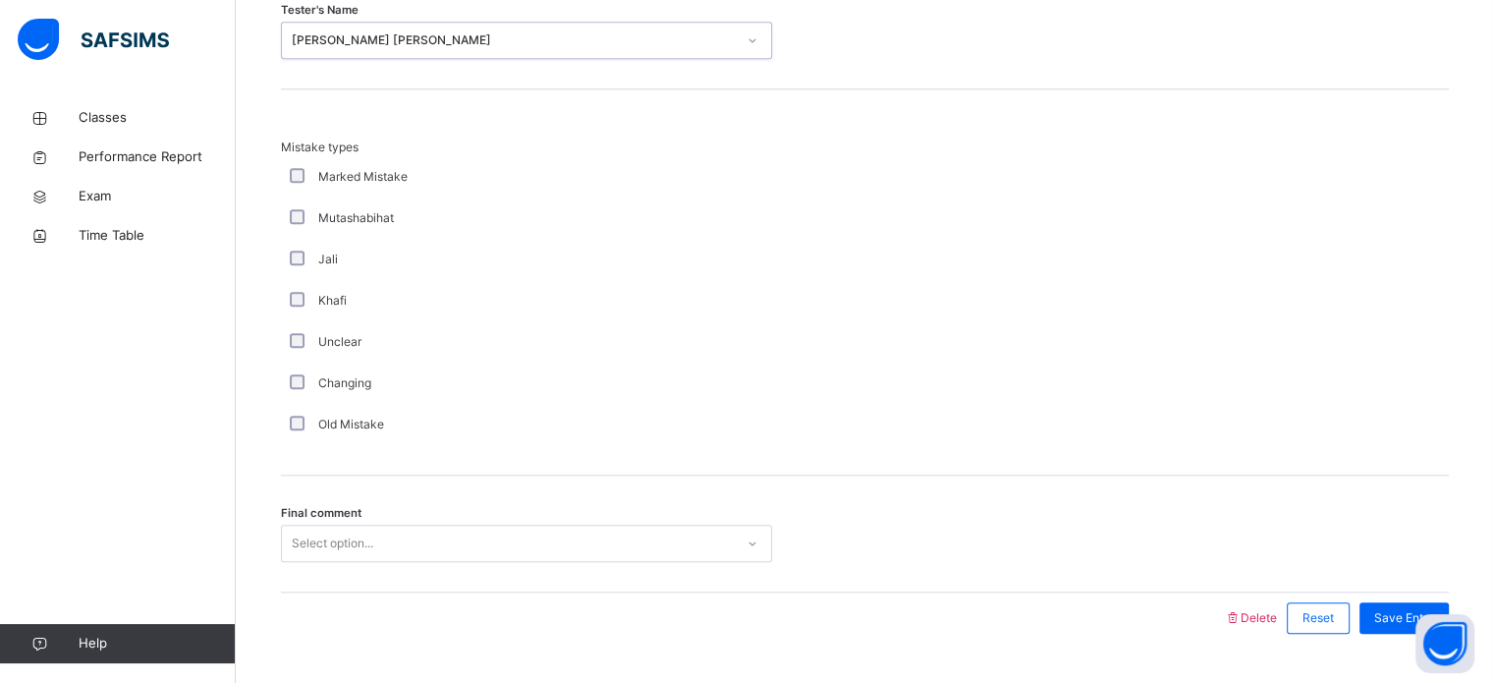
scroll to position [1927, 0]
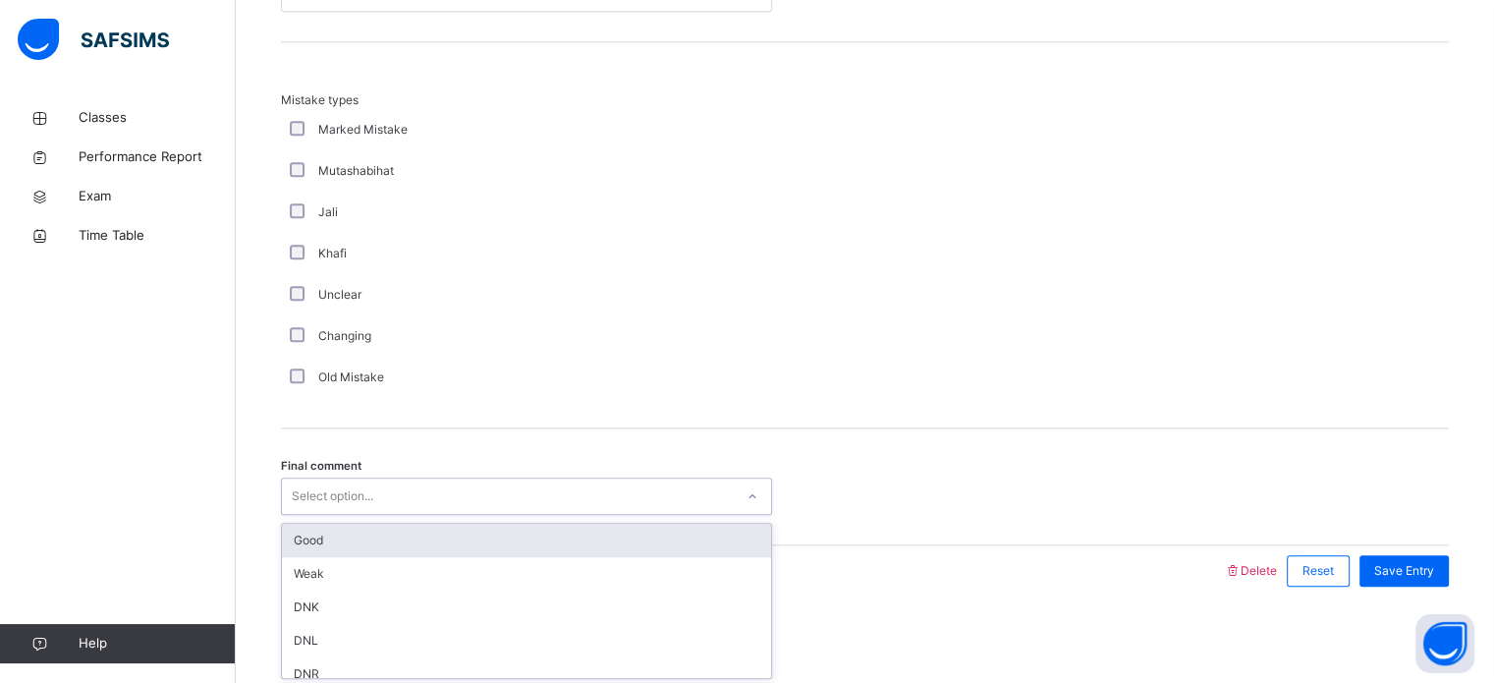
click at [709, 538] on div "Good" at bounding box center [526, 540] width 489 height 33
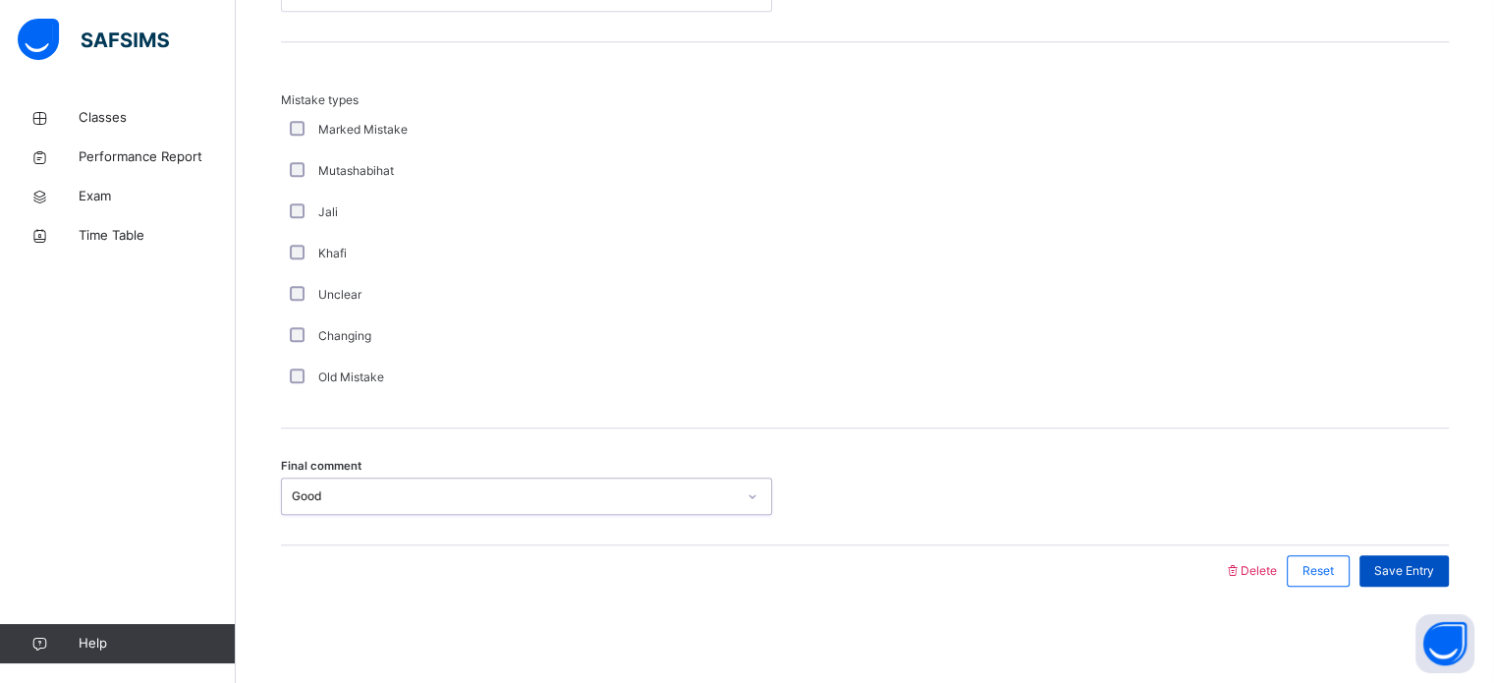
click at [1434, 566] on span "Save Entry" at bounding box center [1405, 571] width 60 height 18
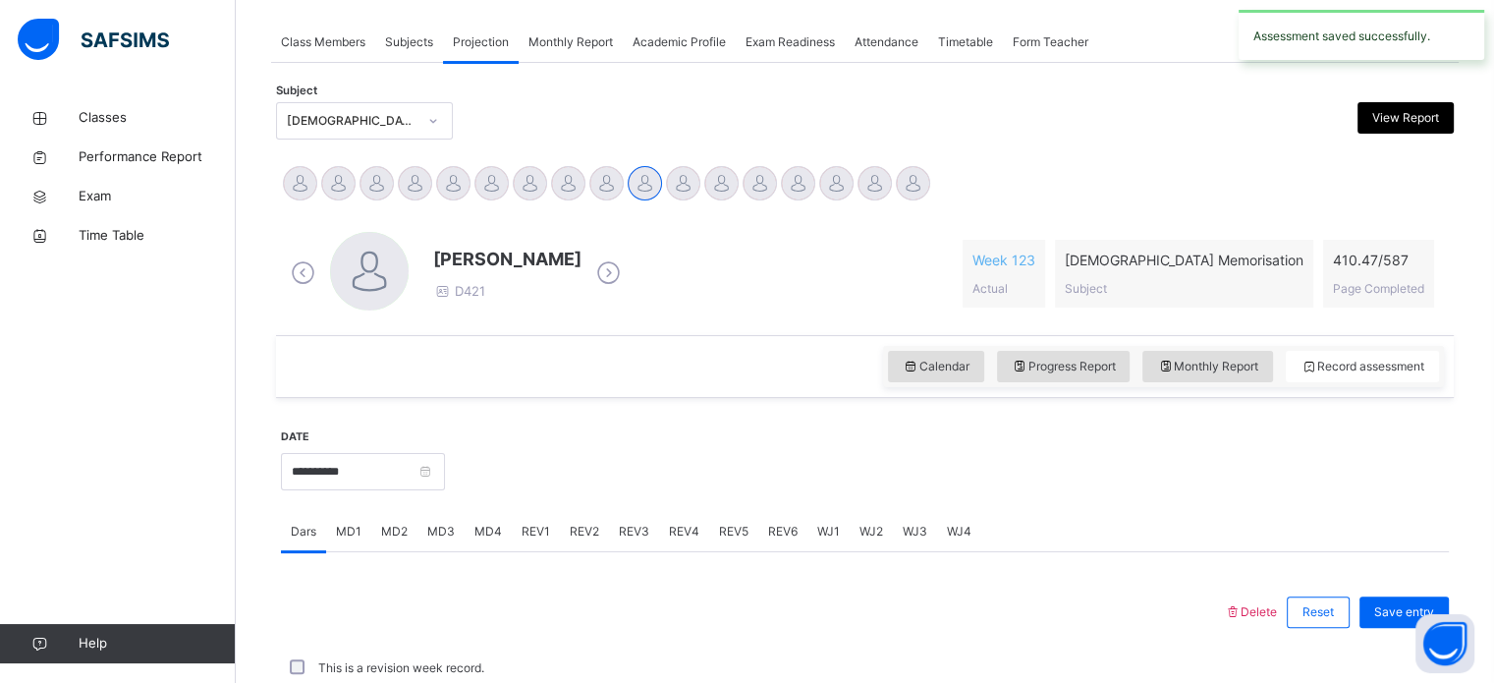
scroll to position [792, 0]
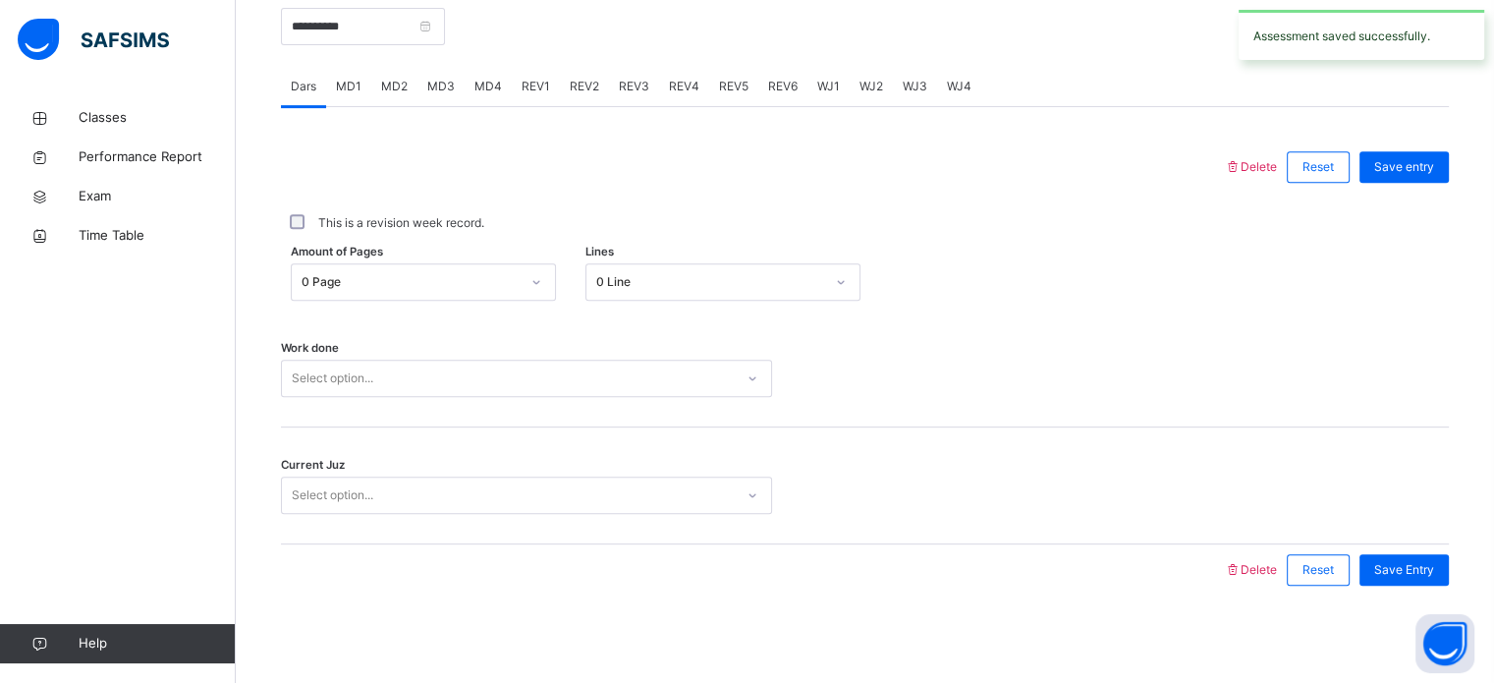
click at [481, 86] on span "MD4" at bounding box center [489, 87] width 28 height 18
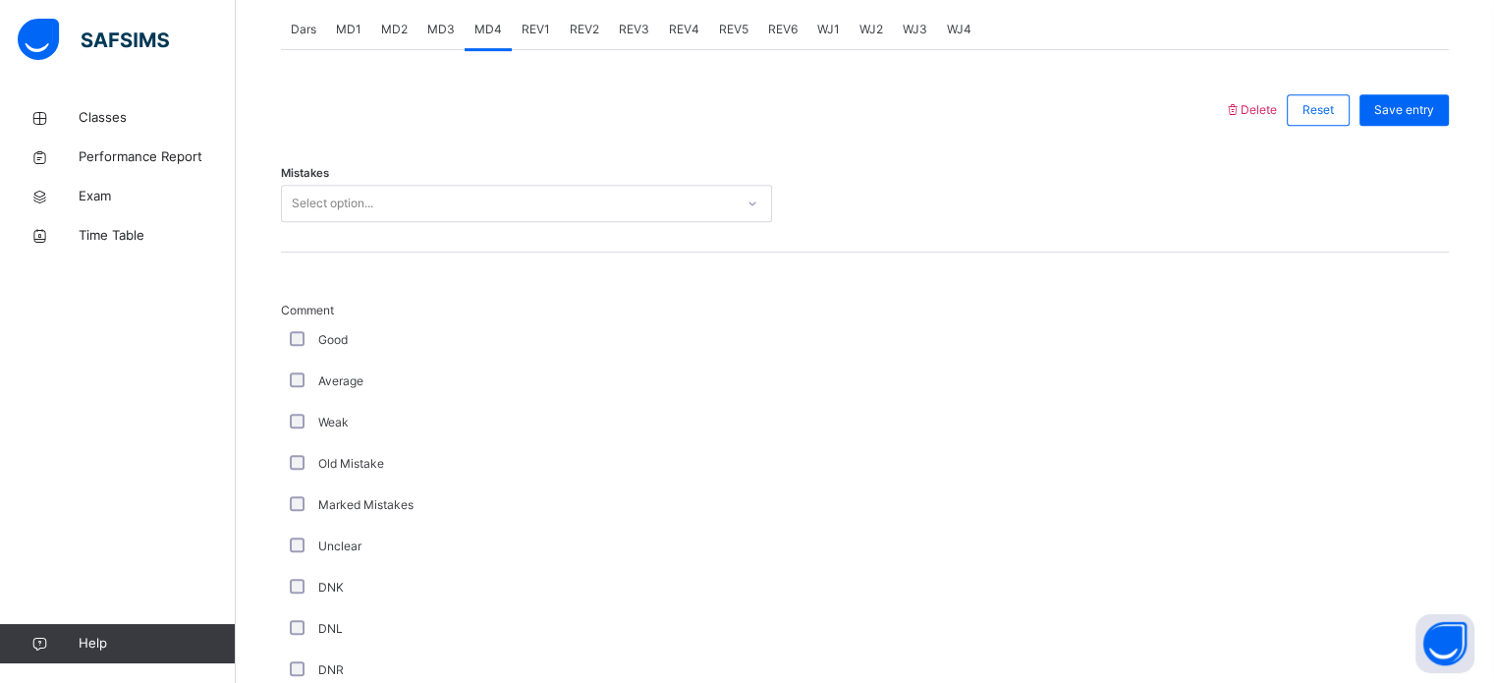
scroll to position [851, 0]
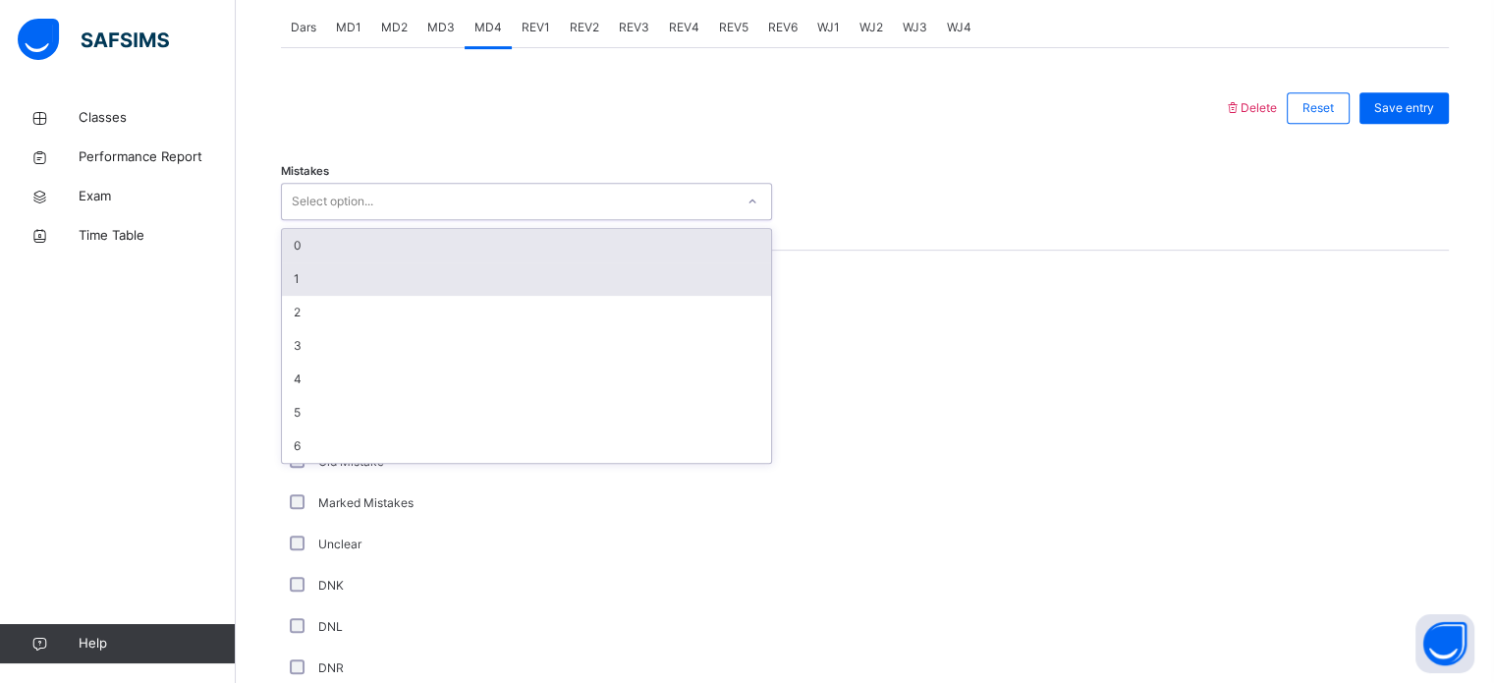
click at [495, 277] on div "1" at bounding box center [526, 278] width 489 height 33
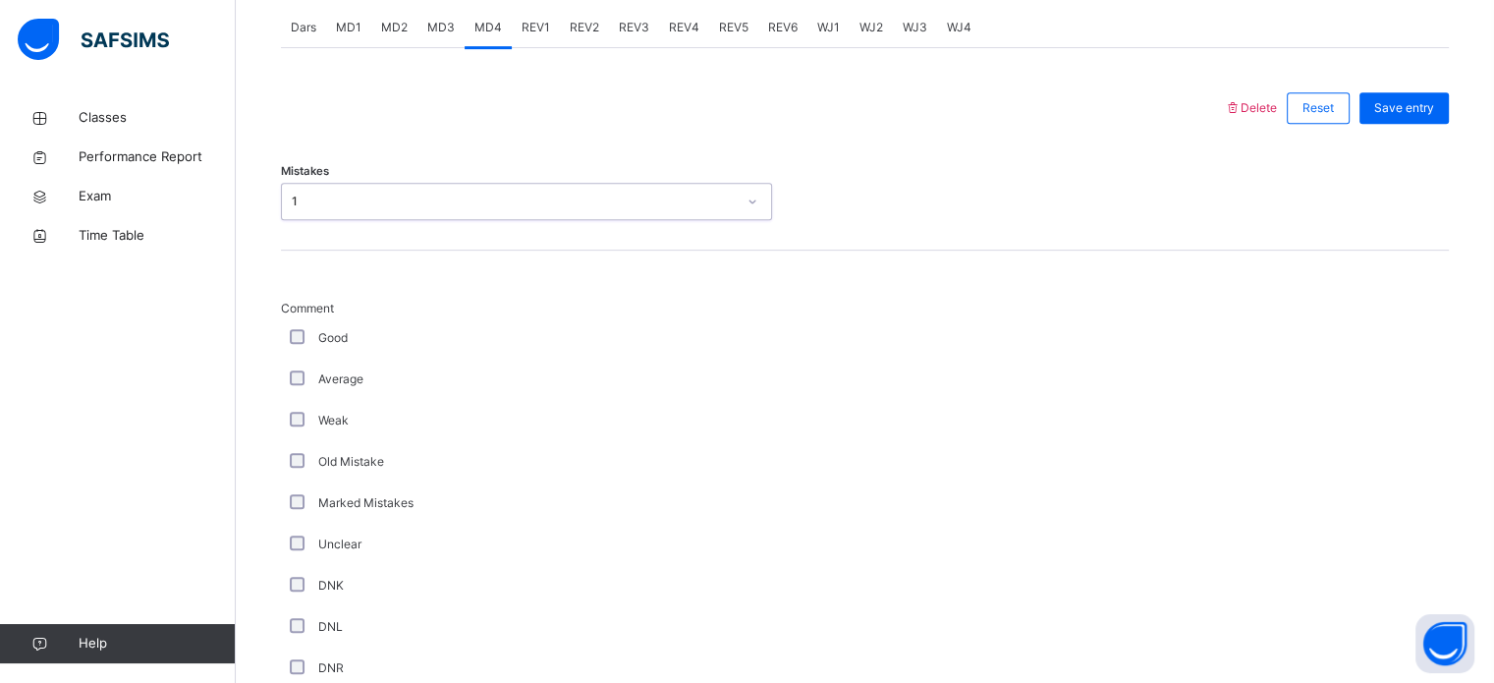
click at [299, 441] on div "Old Mistake" at bounding box center [526, 461] width 491 height 41
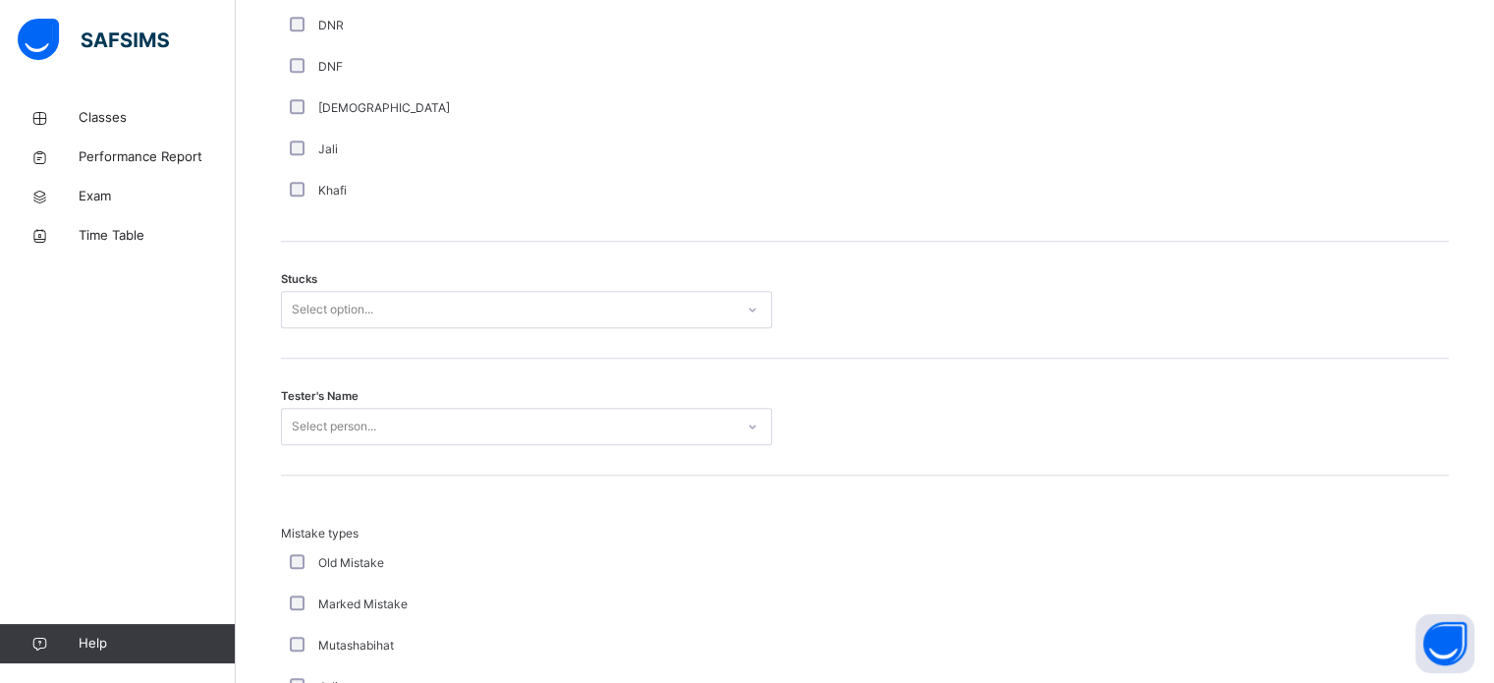
scroll to position [1519, 0]
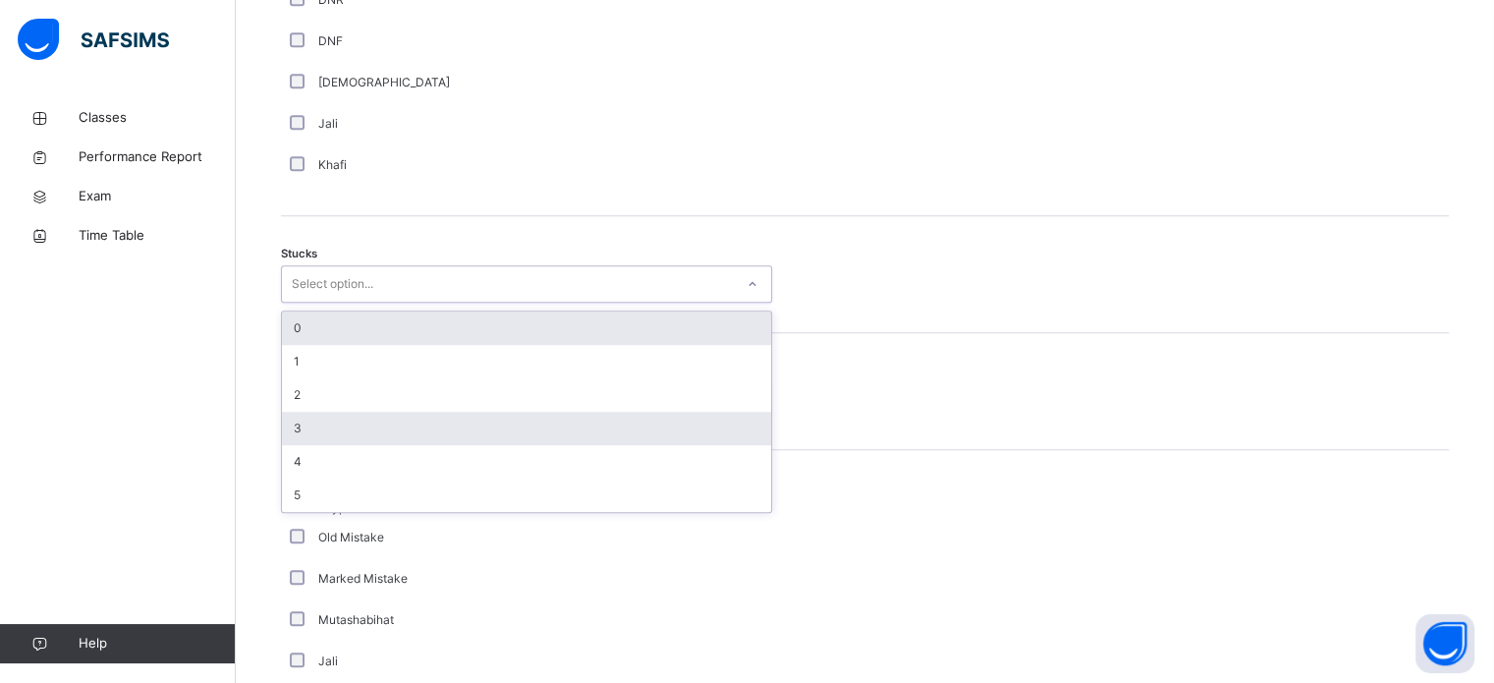
click at [380, 424] on div "3" at bounding box center [526, 428] width 489 height 33
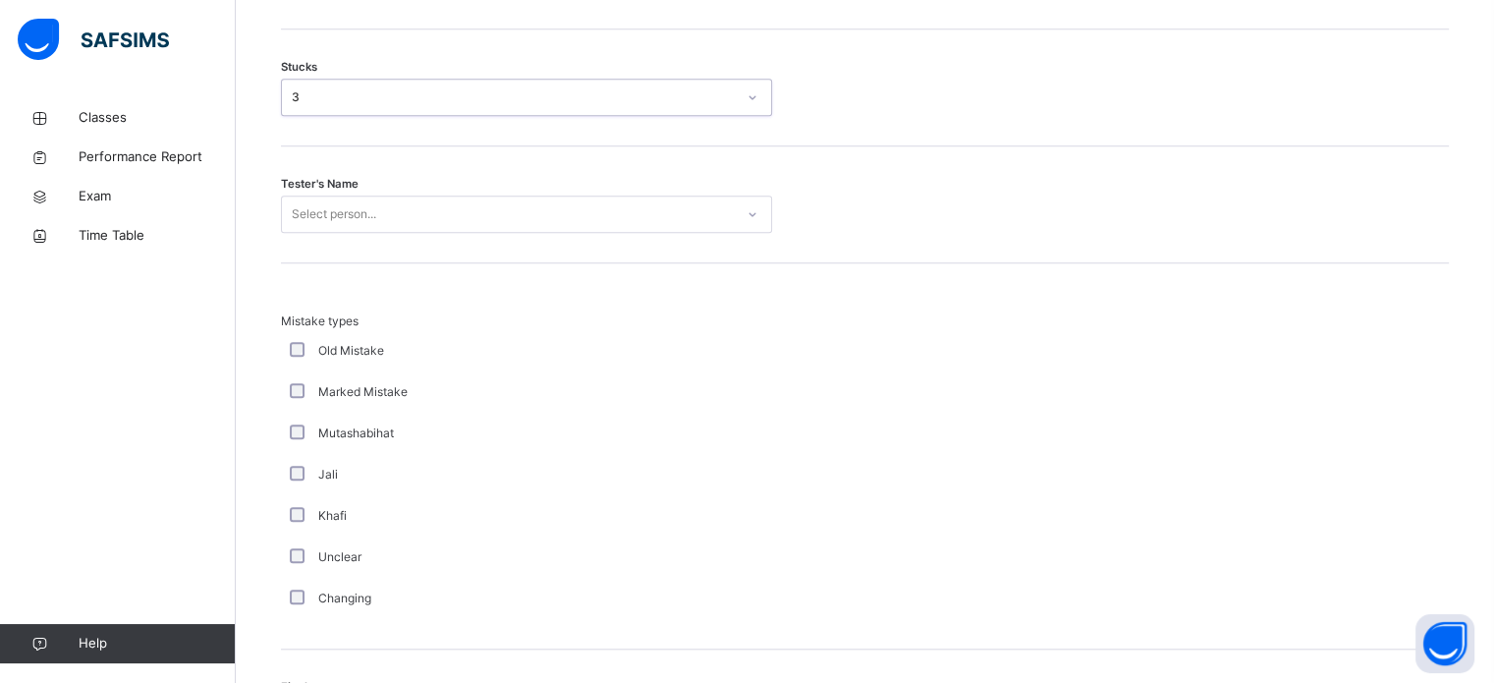
scroll to position [1706, 0]
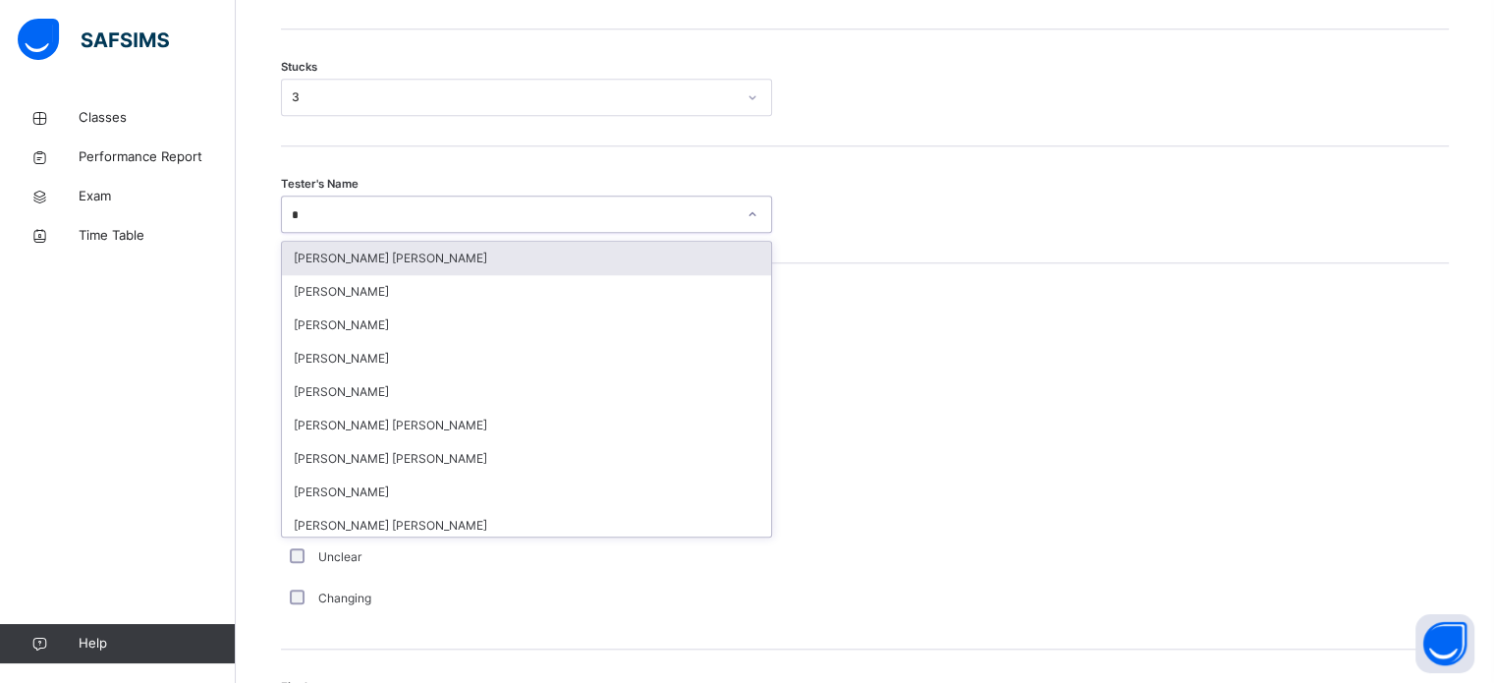
type input "**"
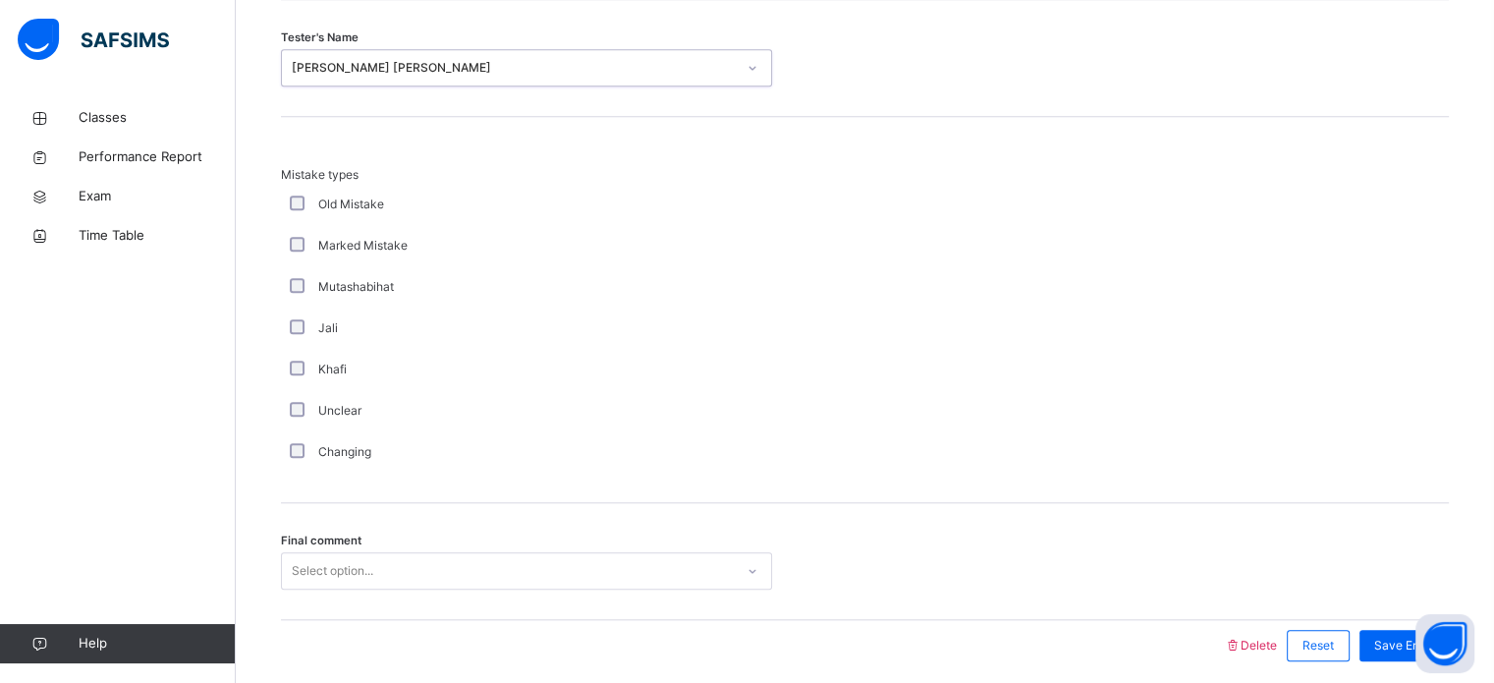
scroll to position [1927, 0]
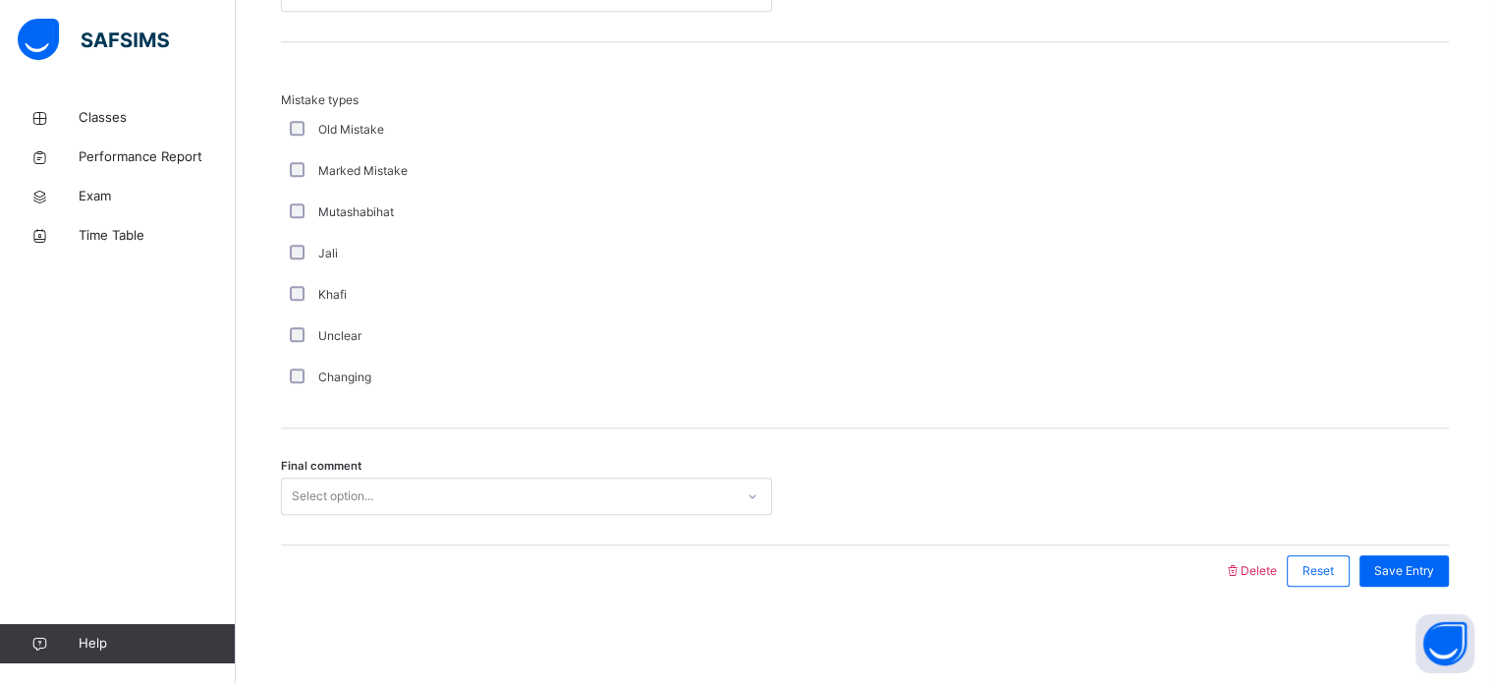
click at [290, 538] on div "Final comment Select option..." at bounding box center [865, 486] width 1168 height 117
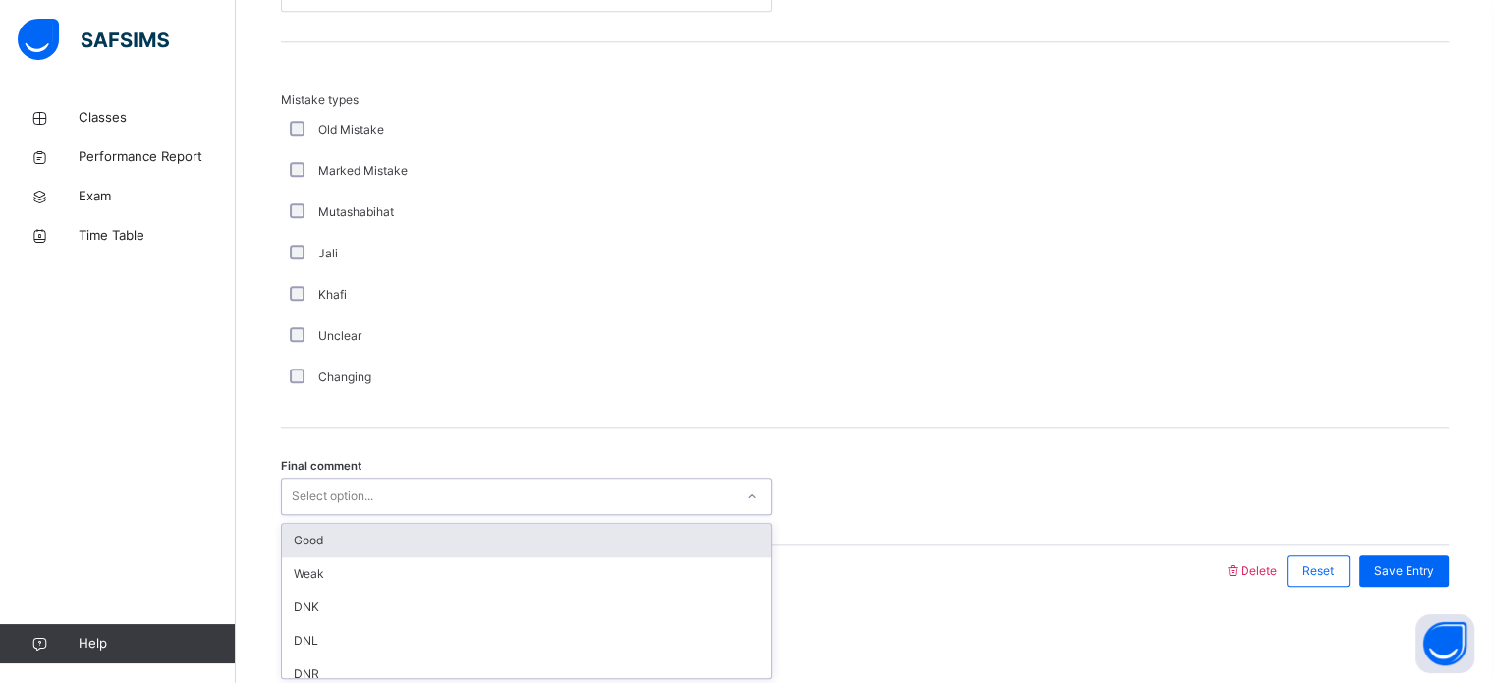
click at [344, 545] on div "Good" at bounding box center [526, 540] width 489 height 33
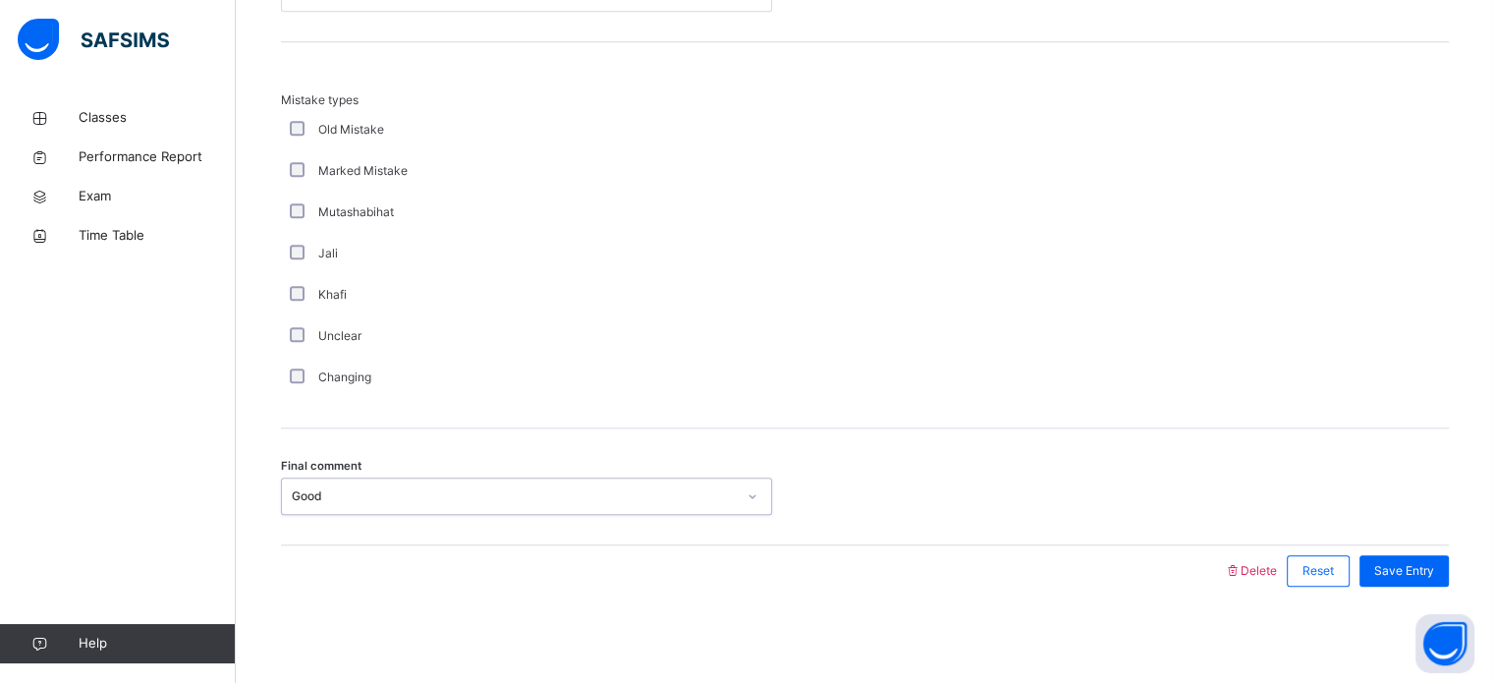
click at [609, 464] on div "Final comment option Good, selected. 0 results available. Select is focused ,ty…" at bounding box center [865, 486] width 1168 height 117
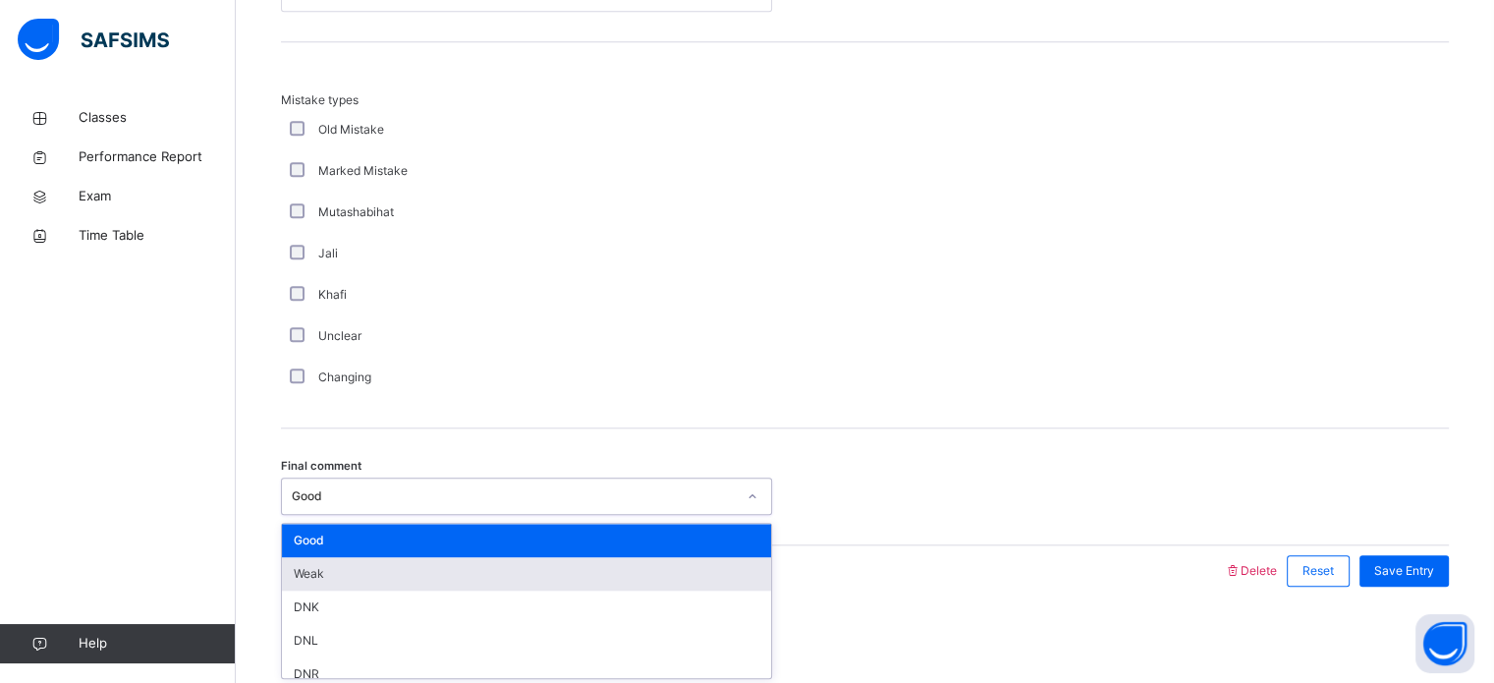
click at [573, 568] on div "Weak" at bounding box center [526, 573] width 489 height 33
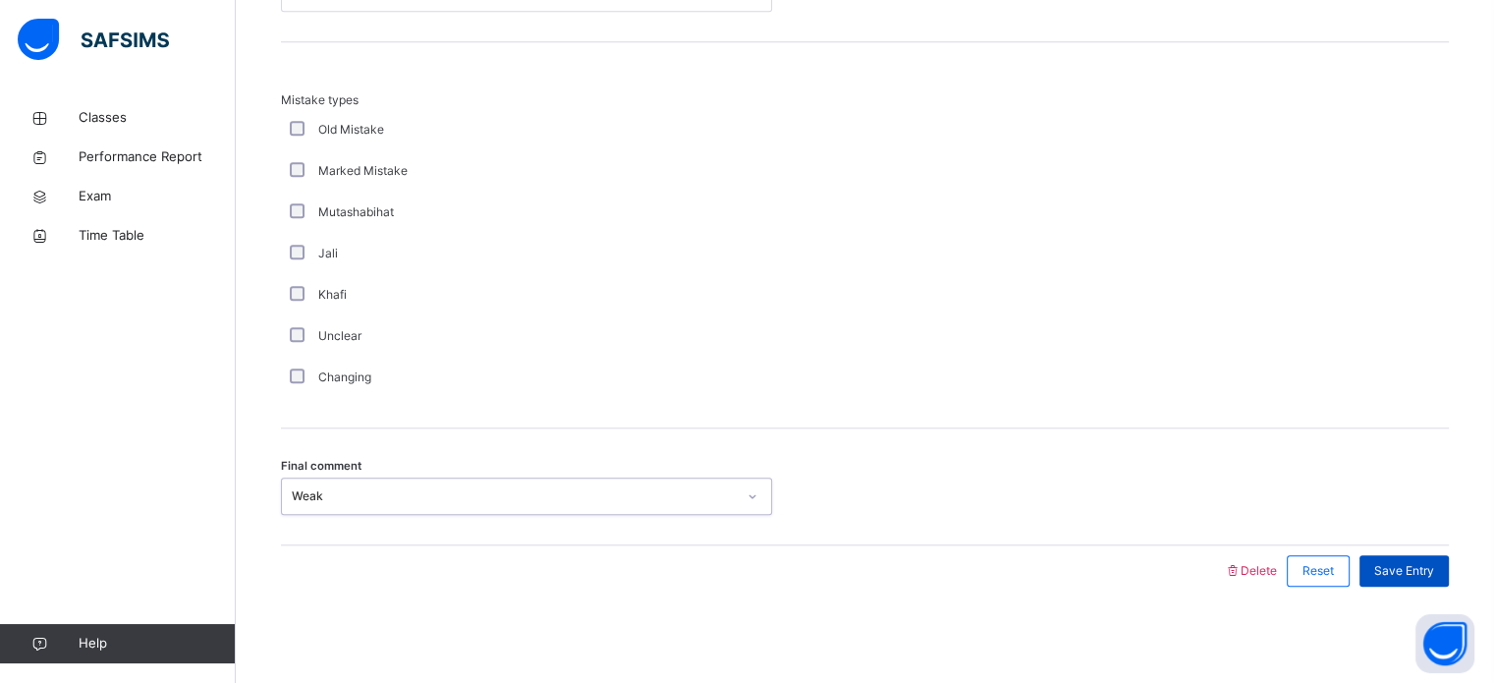
click at [1421, 570] on span "Save Entry" at bounding box center [1405, 571] width 60 height 18
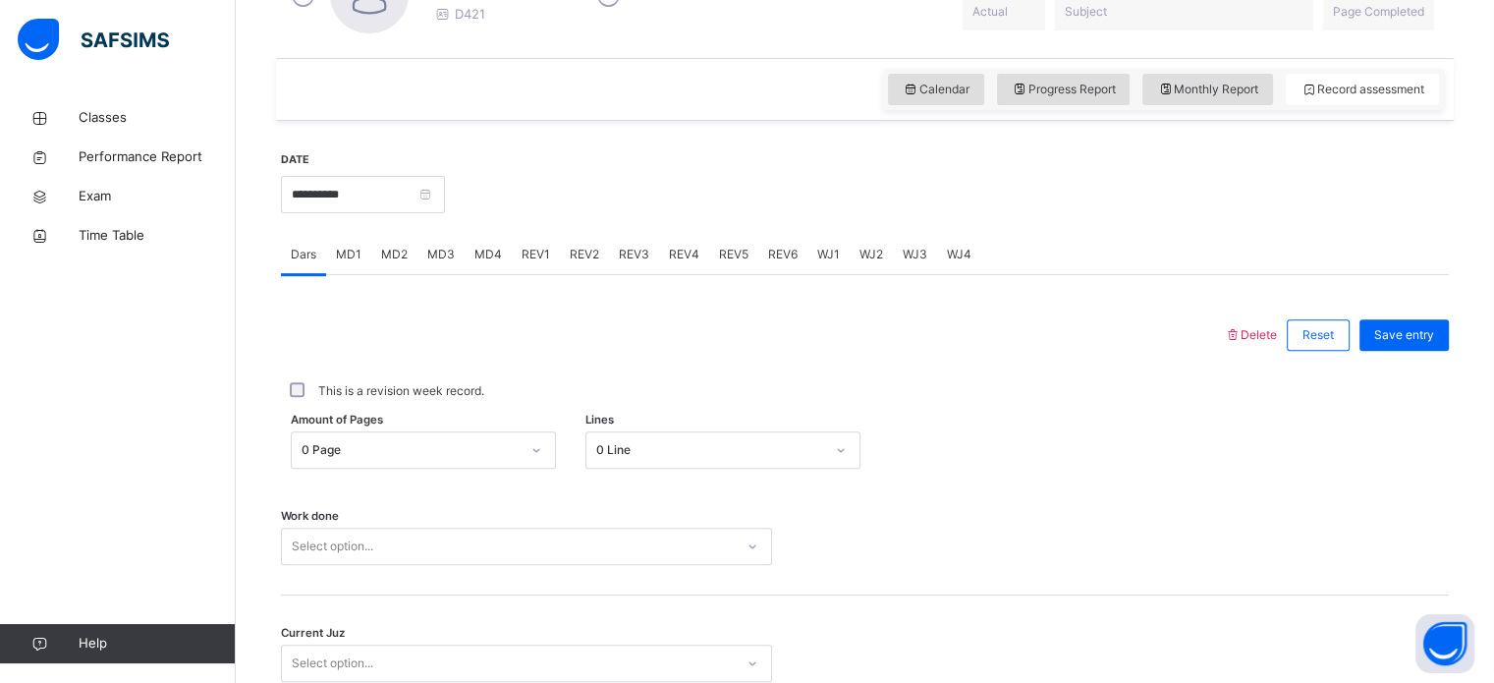
scroll to position [621, 0]
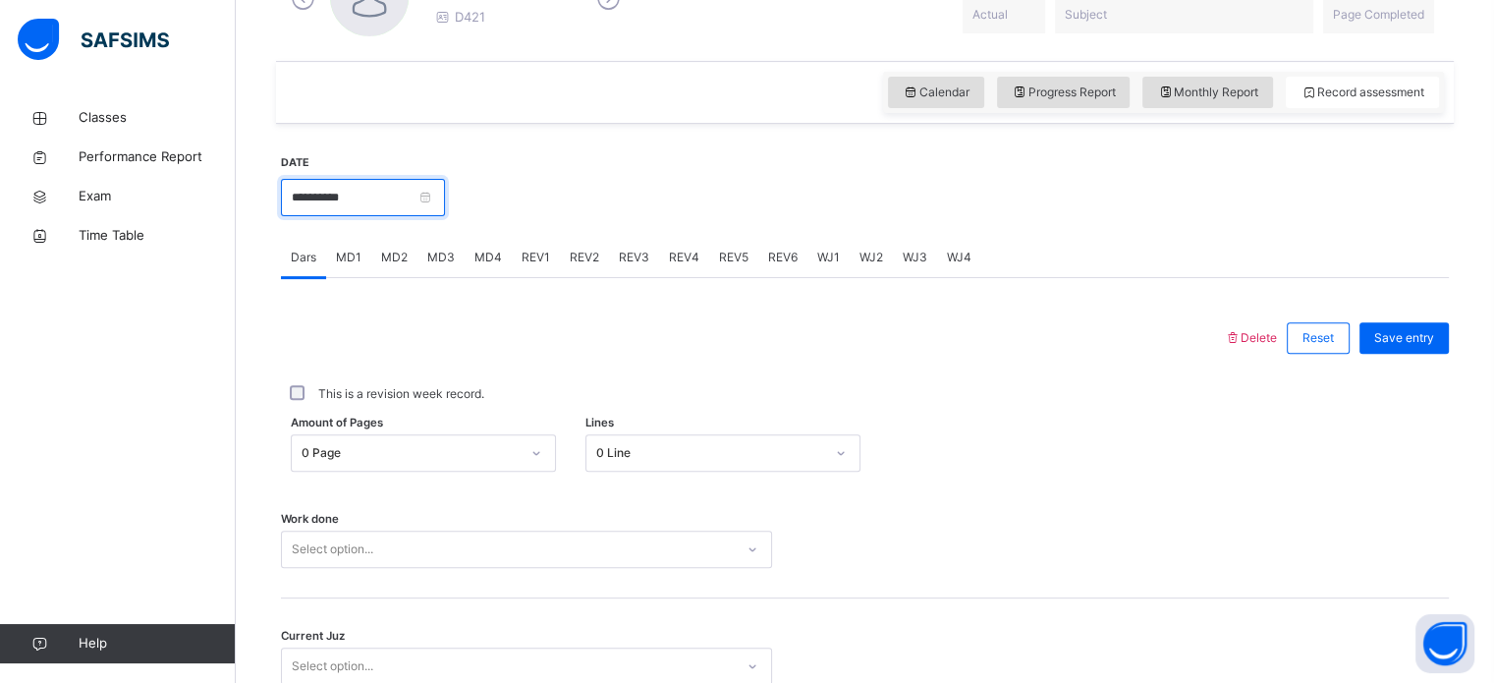
click at [422, 200] on input "**********" at bounding box center [363, 197] width 164 height 37
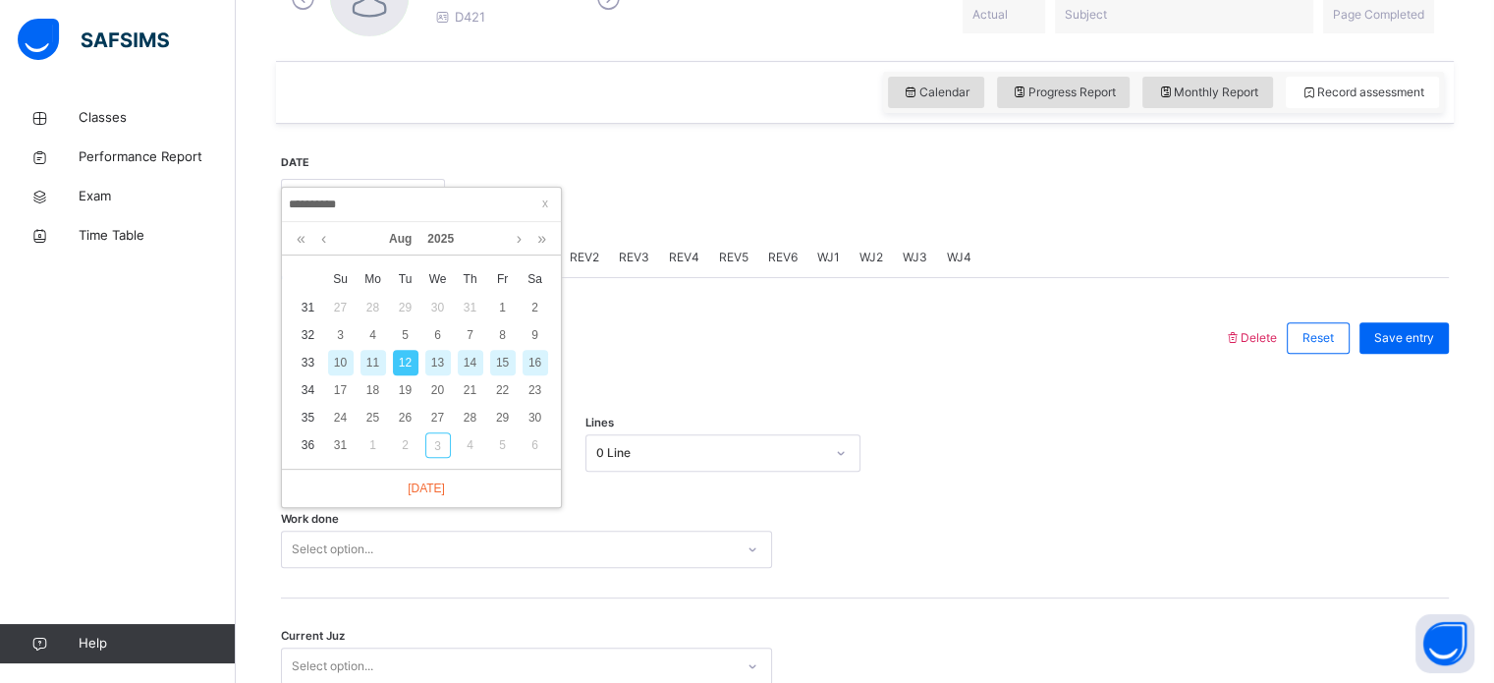
click at [444, 359] on div "13" at bounding box center [438, 363] width 26 height 26
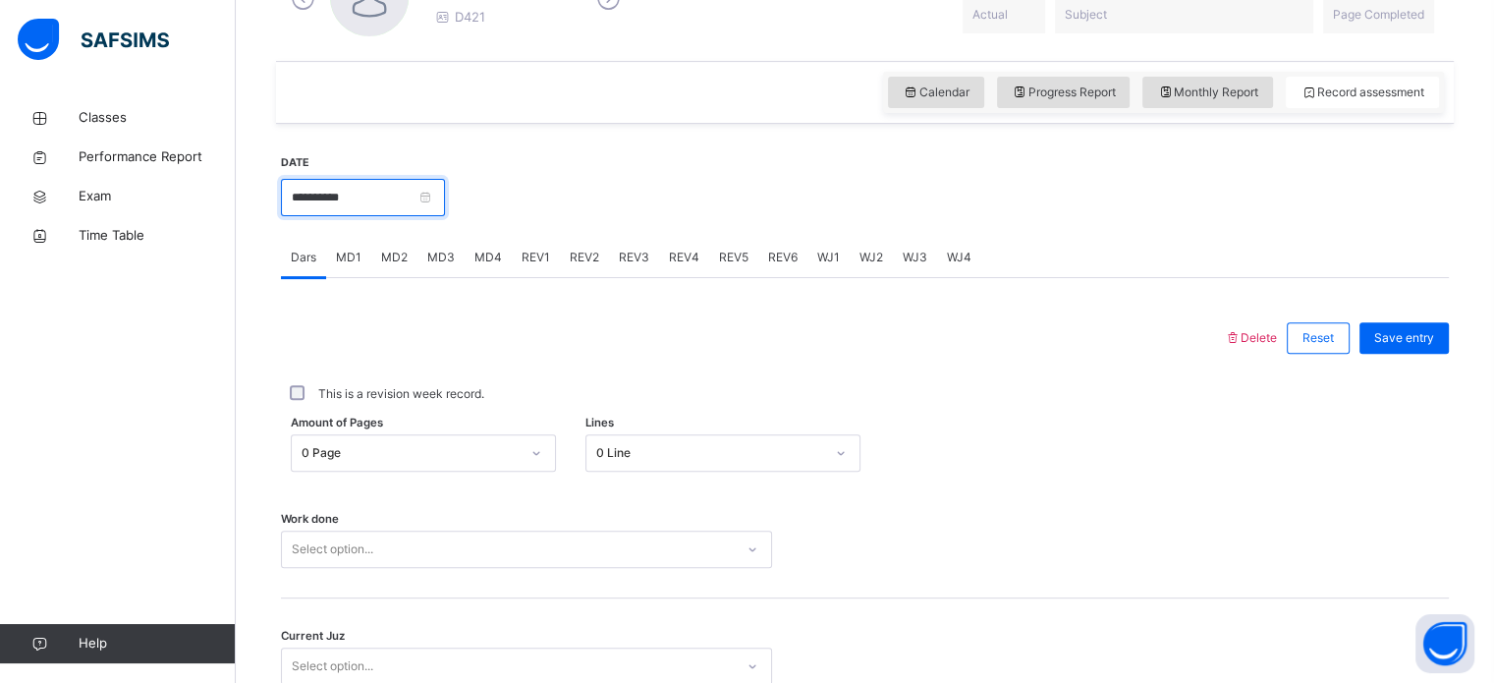
click at [429, 189] on input "**********" at bounding box center [363, 197] width 164 height 37
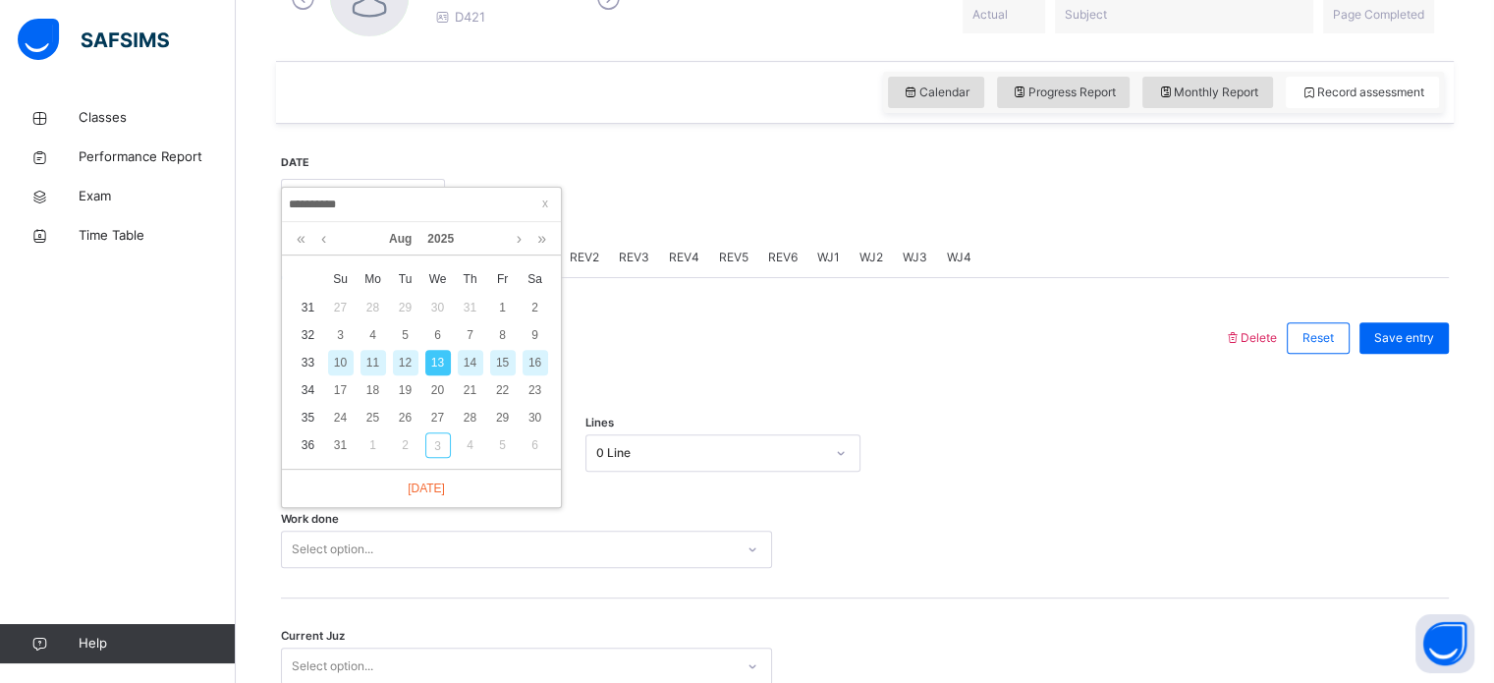
click at [470, 361] on div "14" at bounding box center [471, 363] width 26 height 26
type input "**********"
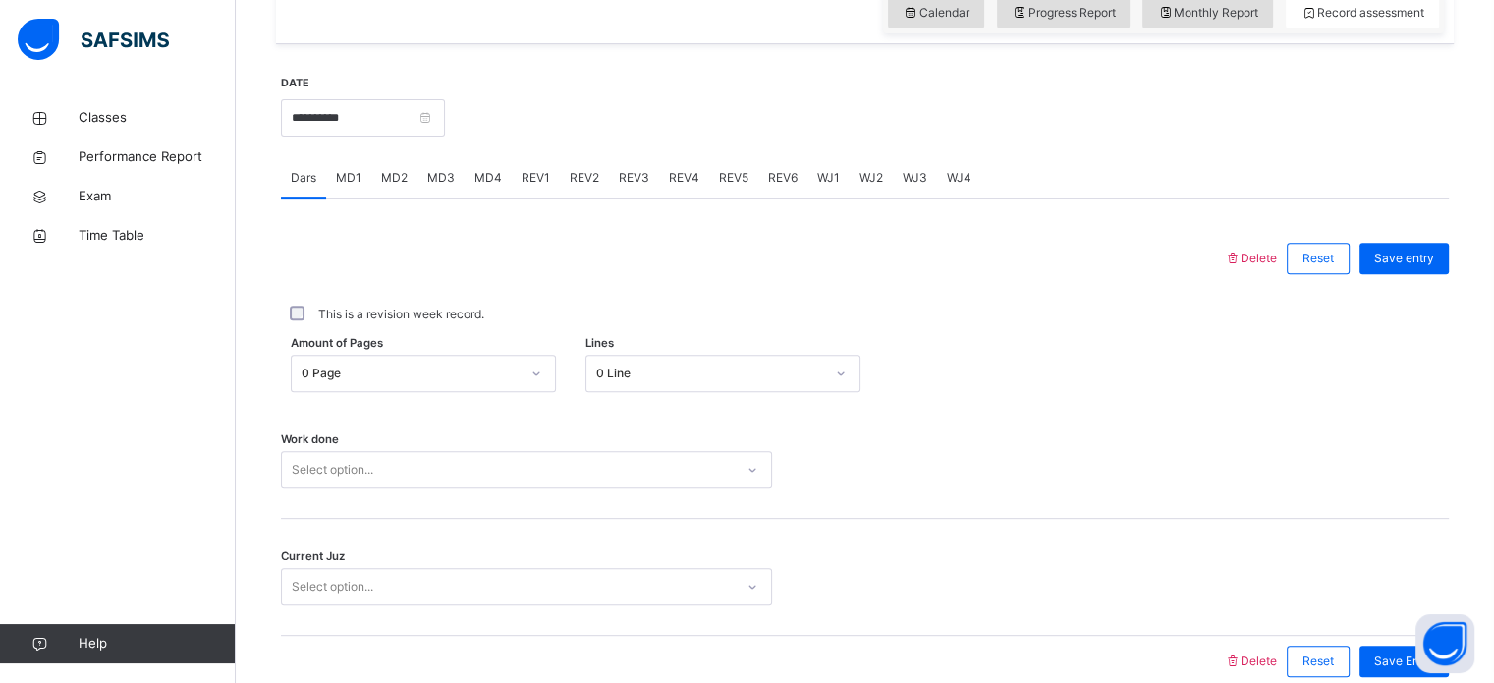
scroll to position [688, 0]
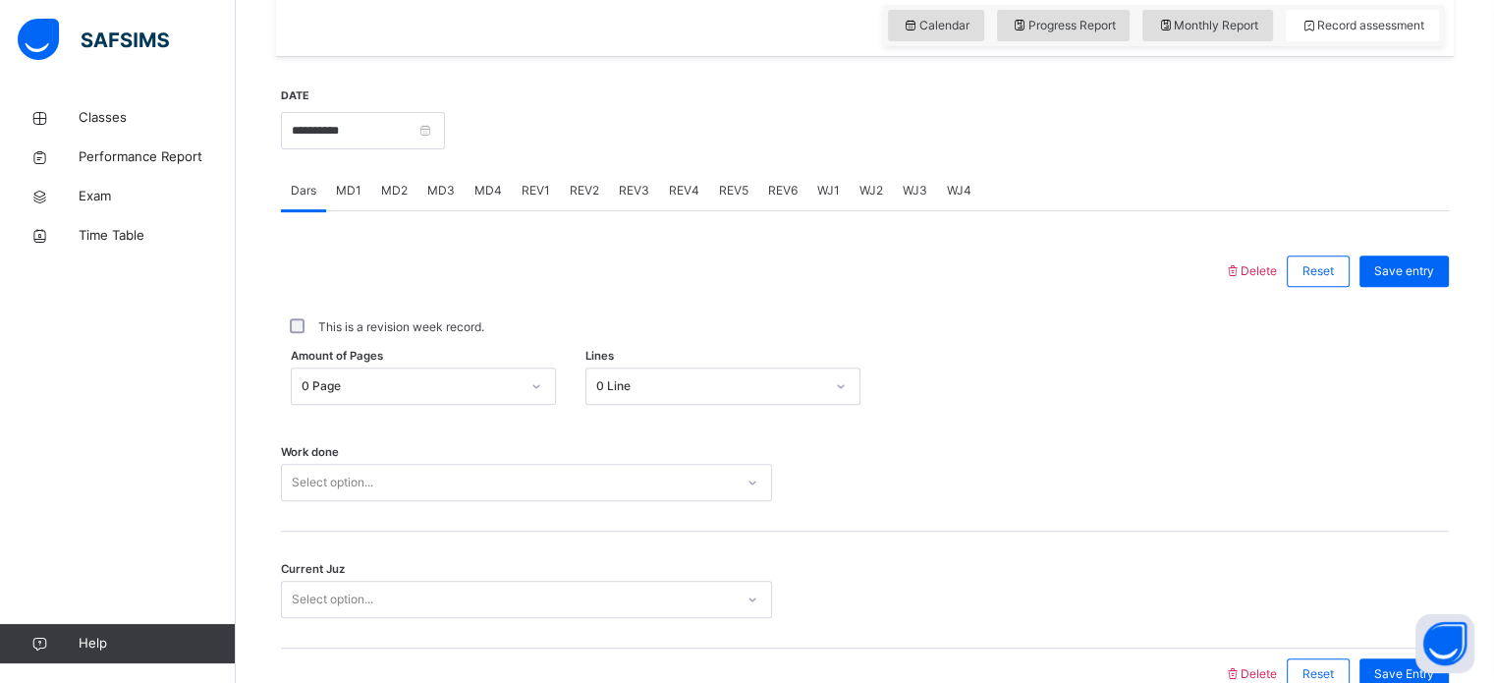
click at [354, 177] on div "MD1" at bounding box center [348, 190] width 45 height 39
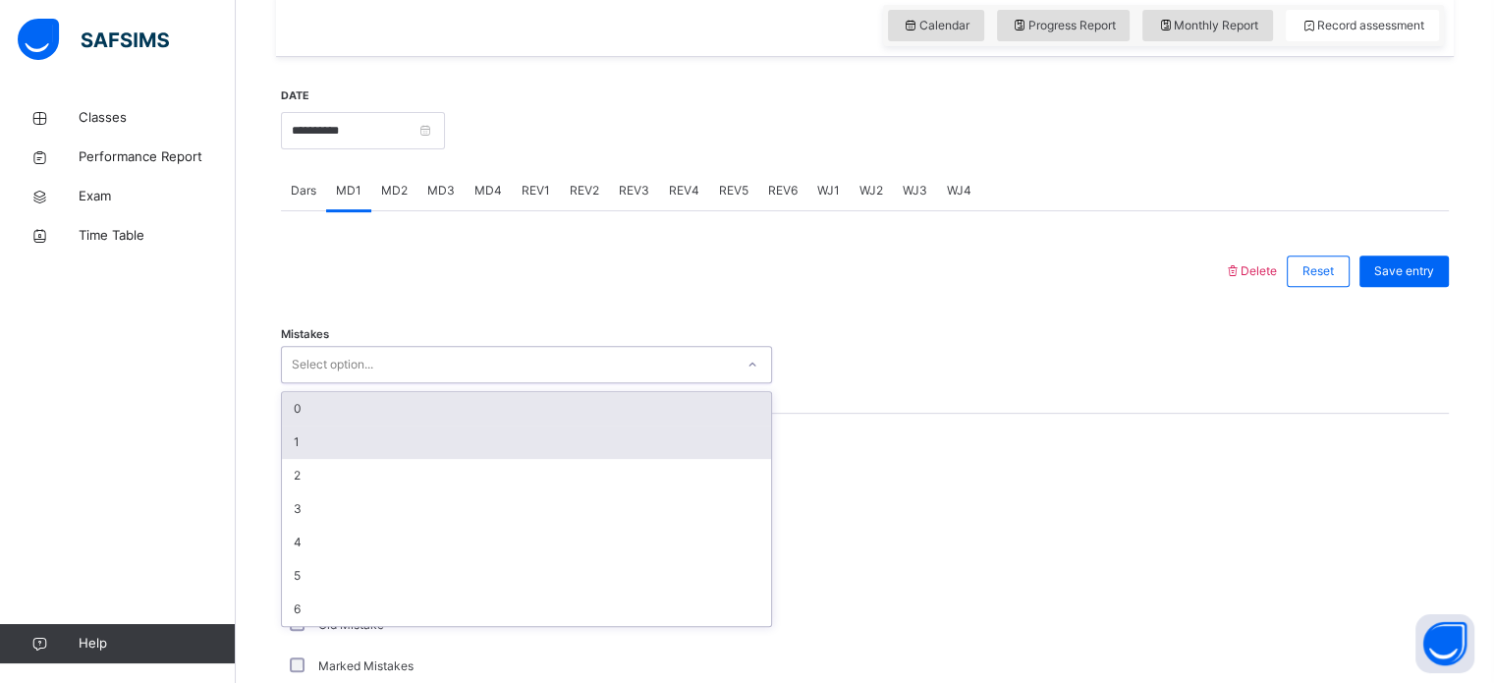
click at [427, 447] on div "1" at bounding box center [526, 441] width 489 height 33
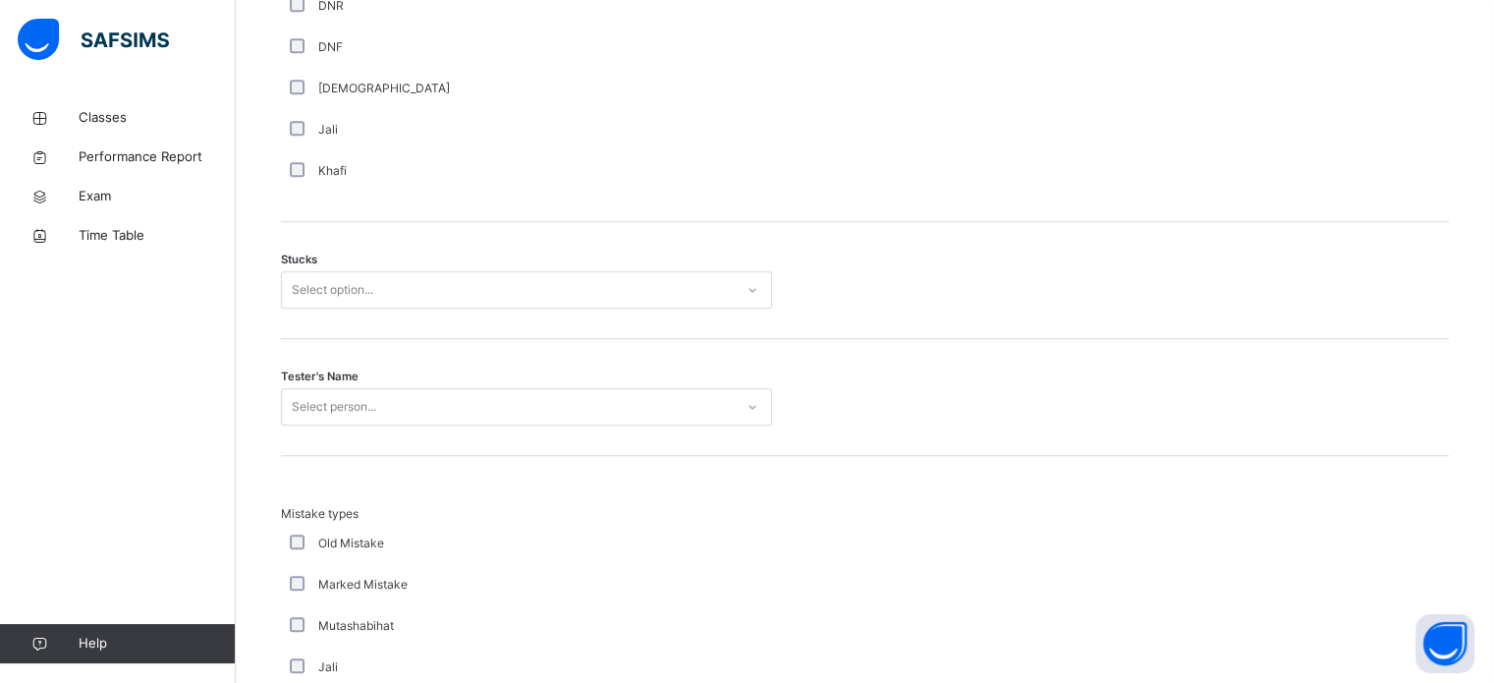
scroll to position [1528, 0]
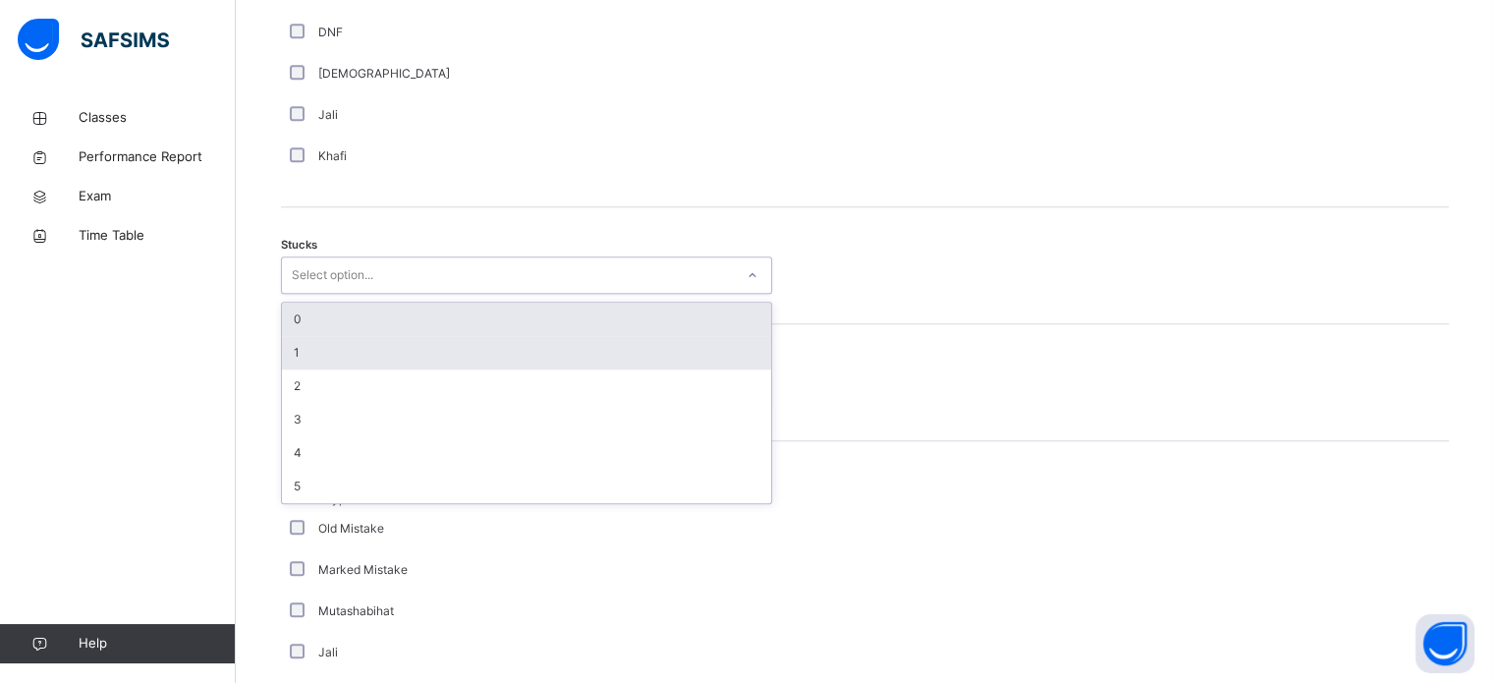
click at [448, 341] on div "1" at bounding box center [526, 352] width 489 height 33
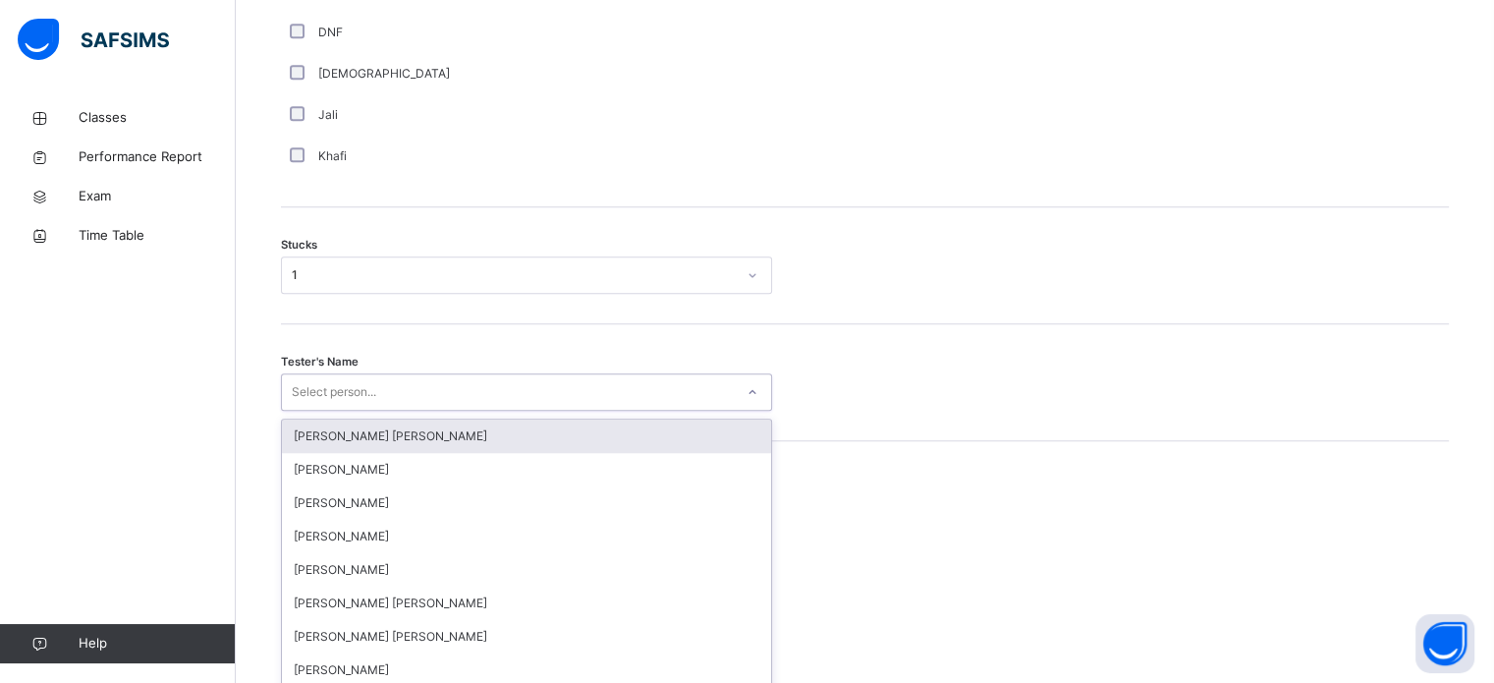
scroll to position [1566, 0]
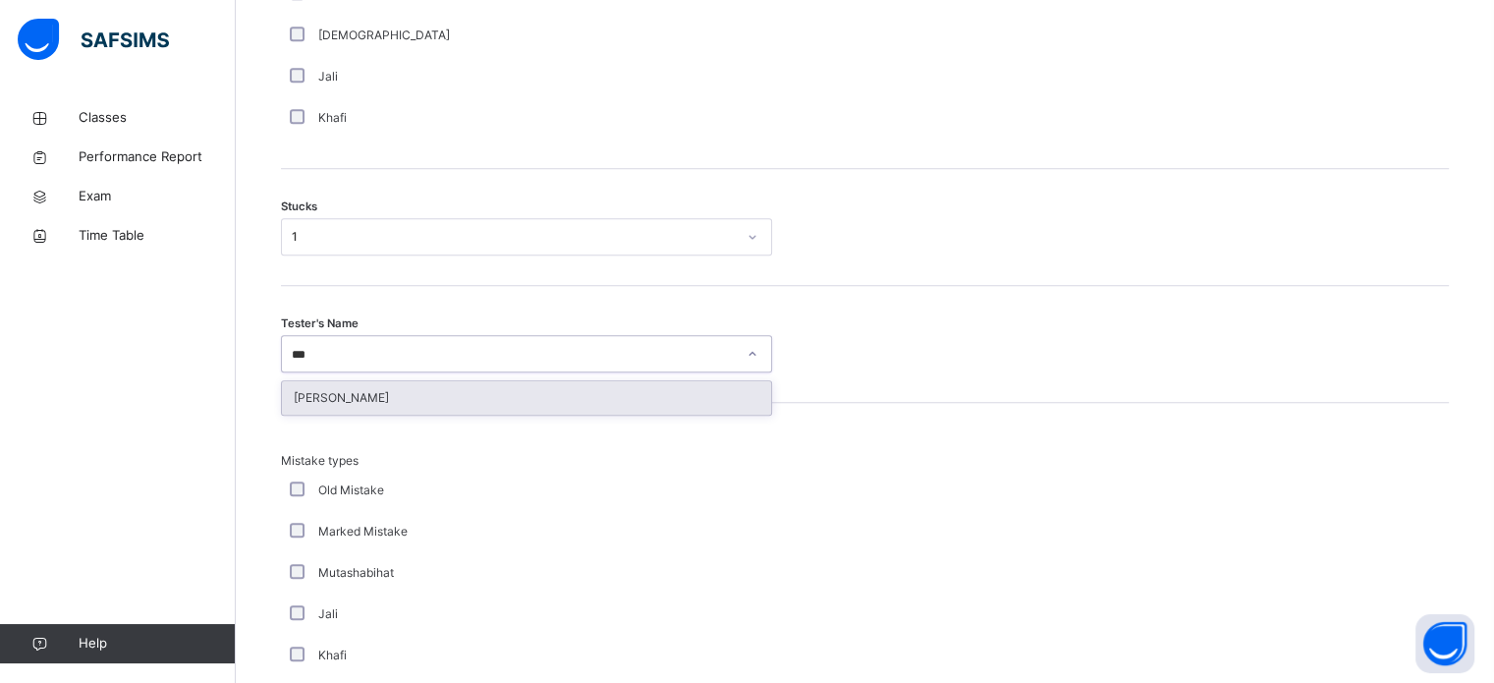
type input "****"
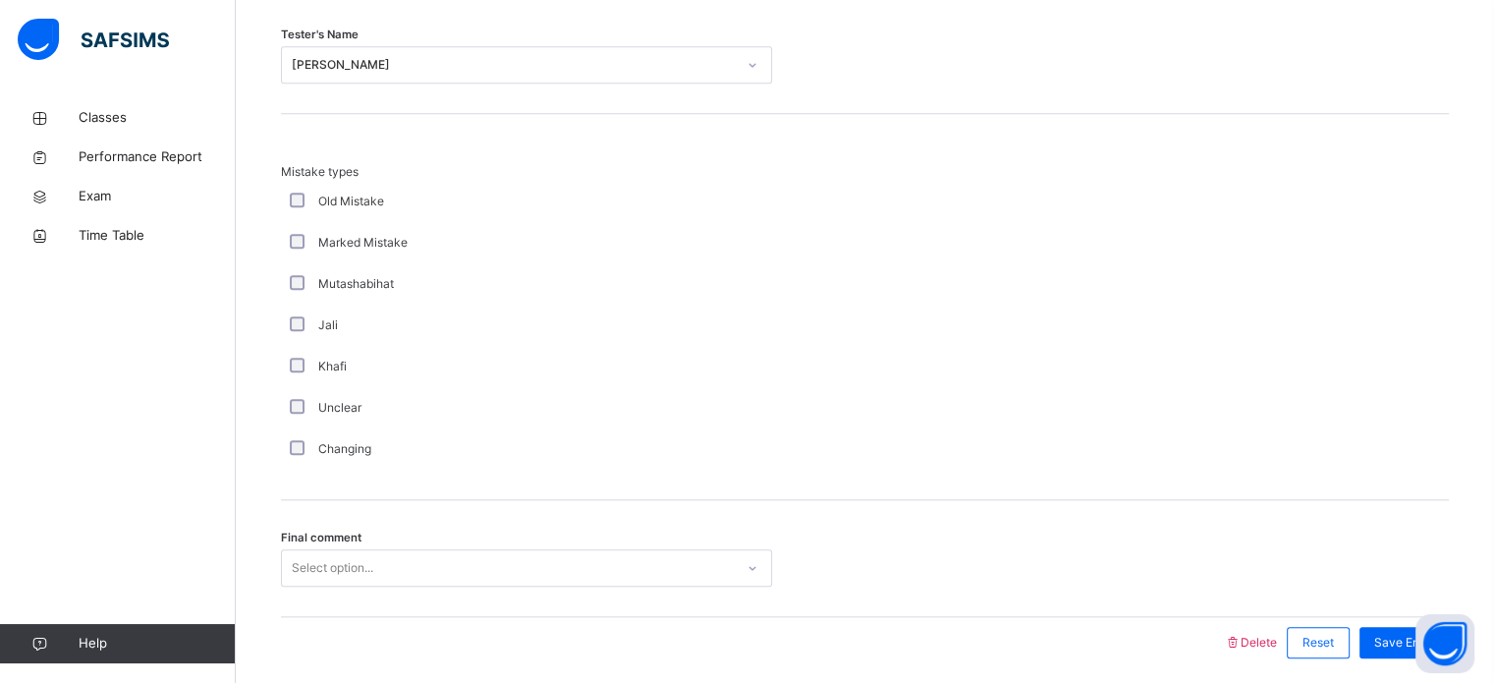
scroll to position [1927, 0]
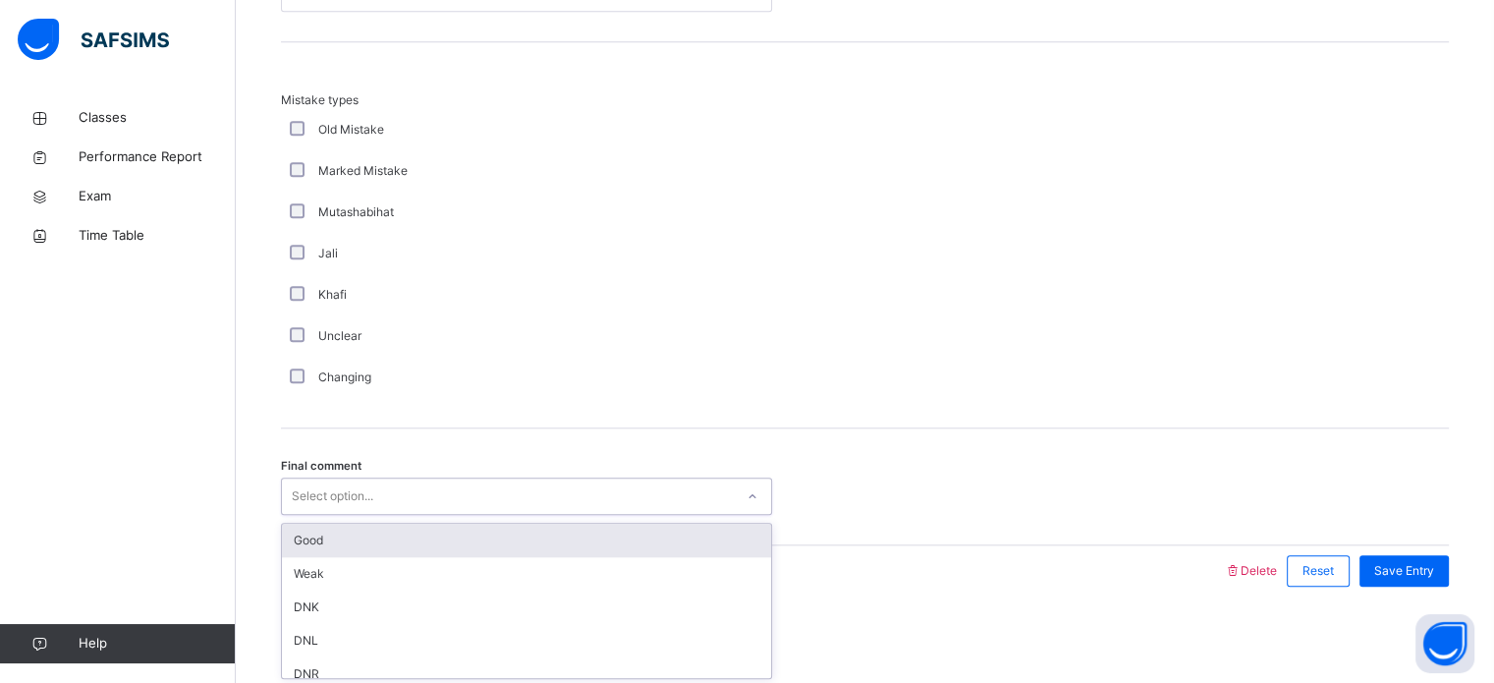
click at [354, 532] on div "Good" at bounding box center [526, 540] width 489 height 33
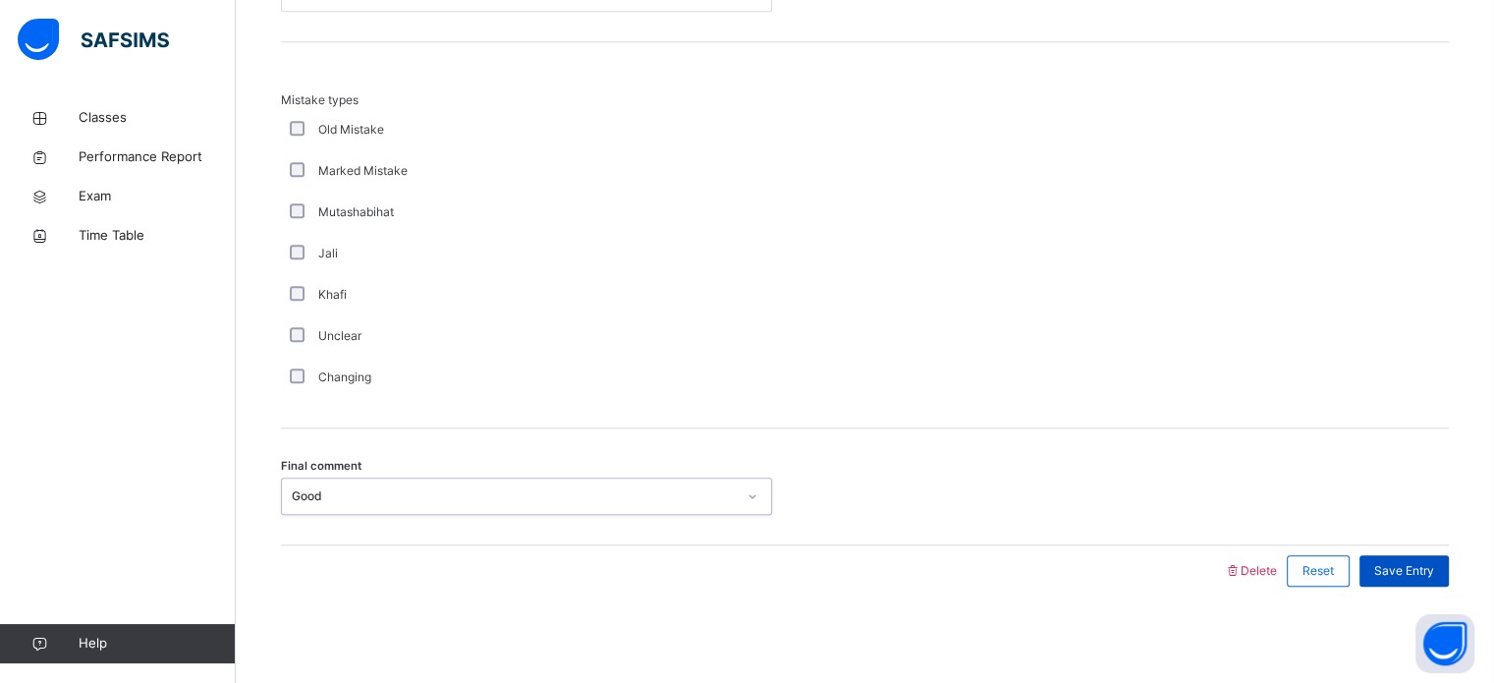
click at [1449, 566] on div "Save Entry" at bounding box center [1404, 570] width 89 height 31
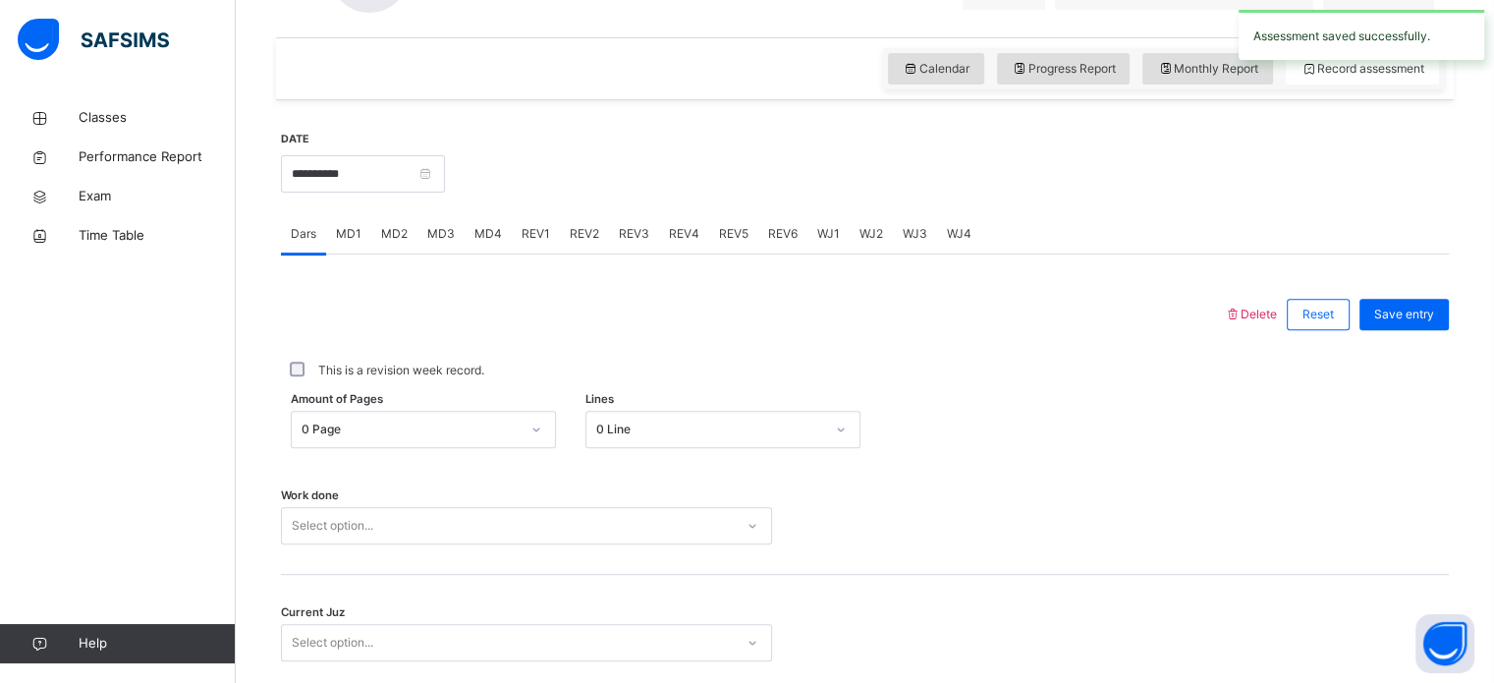
scroll to position [644, 0]
click at [475, 237] on span "MD4" at bounding box center [489, 235] width 28 height 18
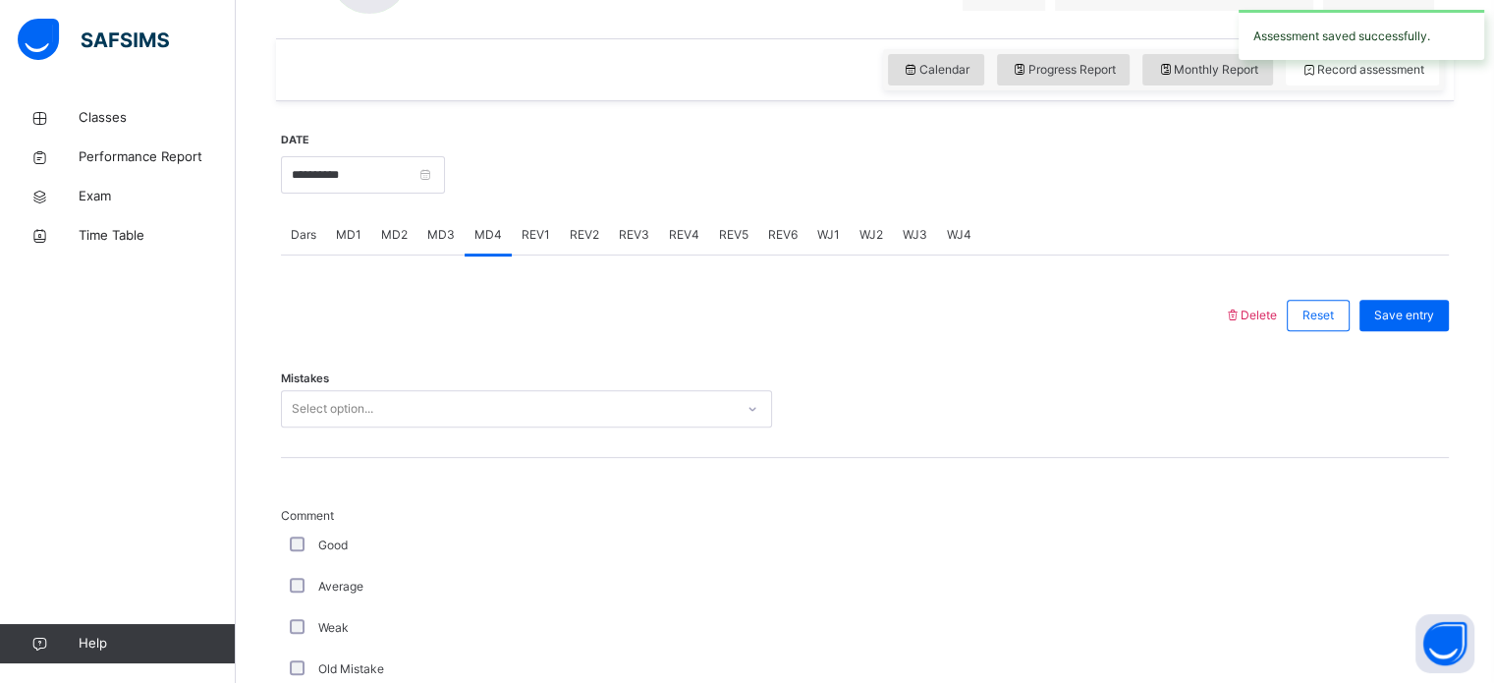
click at [397, 249] on div "MD2" at bounding box center [394, 234] width 46 height 39
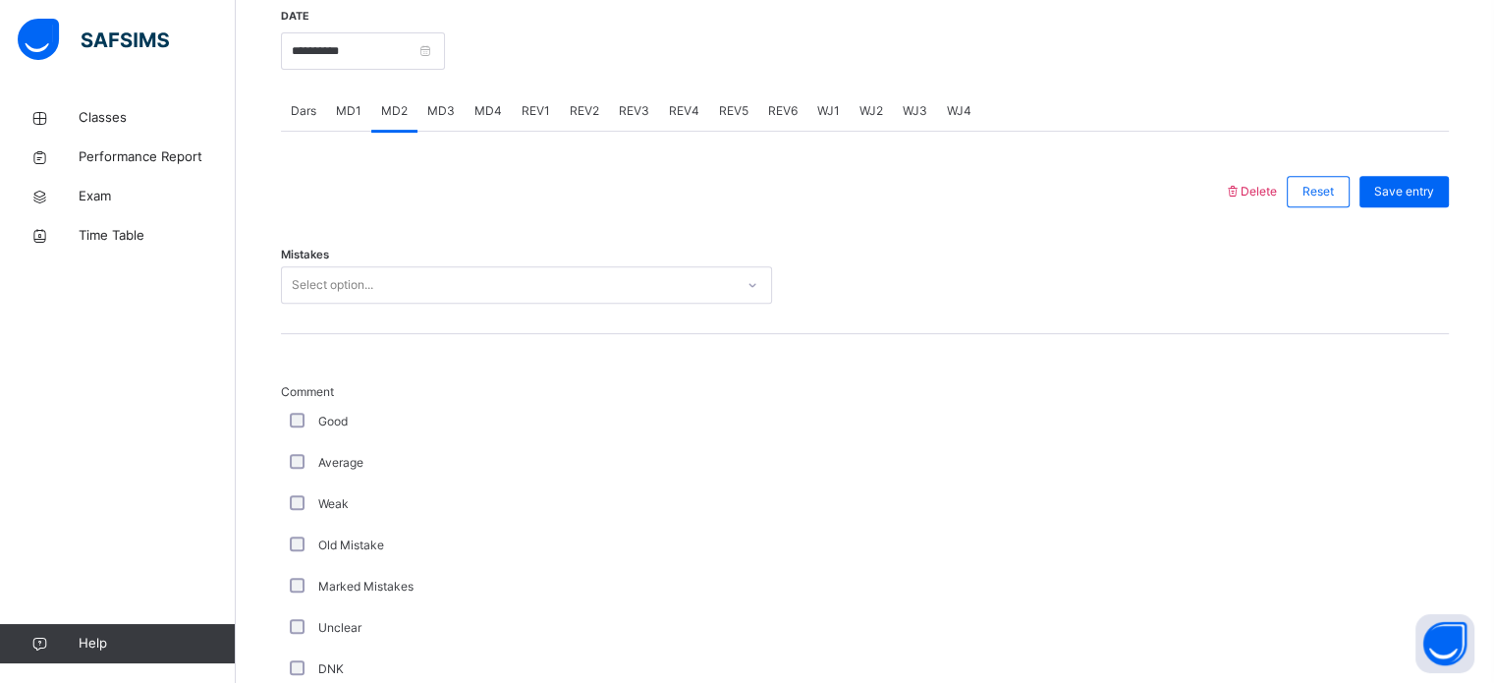
scroll to position [815, 0]
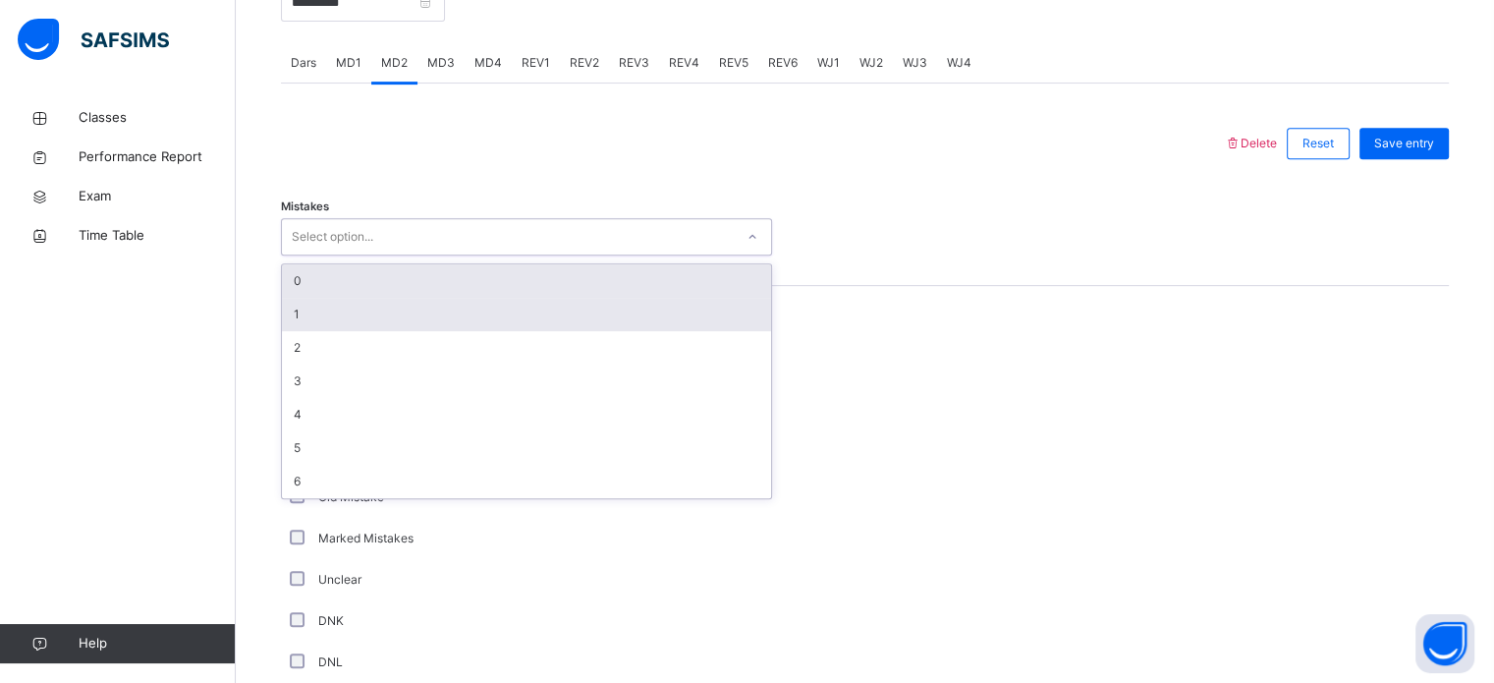
click at [476, 314] on div "1" at bounding box center [526, 314] width 489 height 33
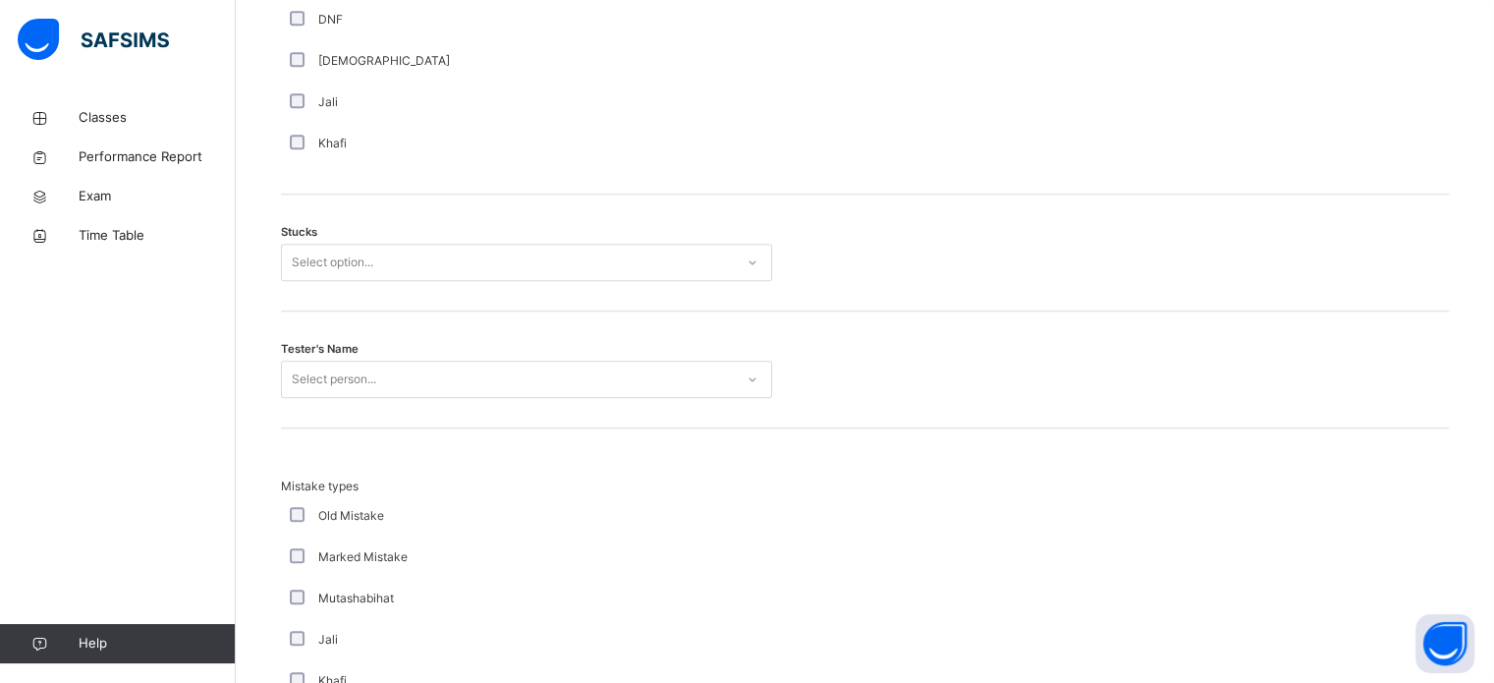
scroll to position [1545, 0]
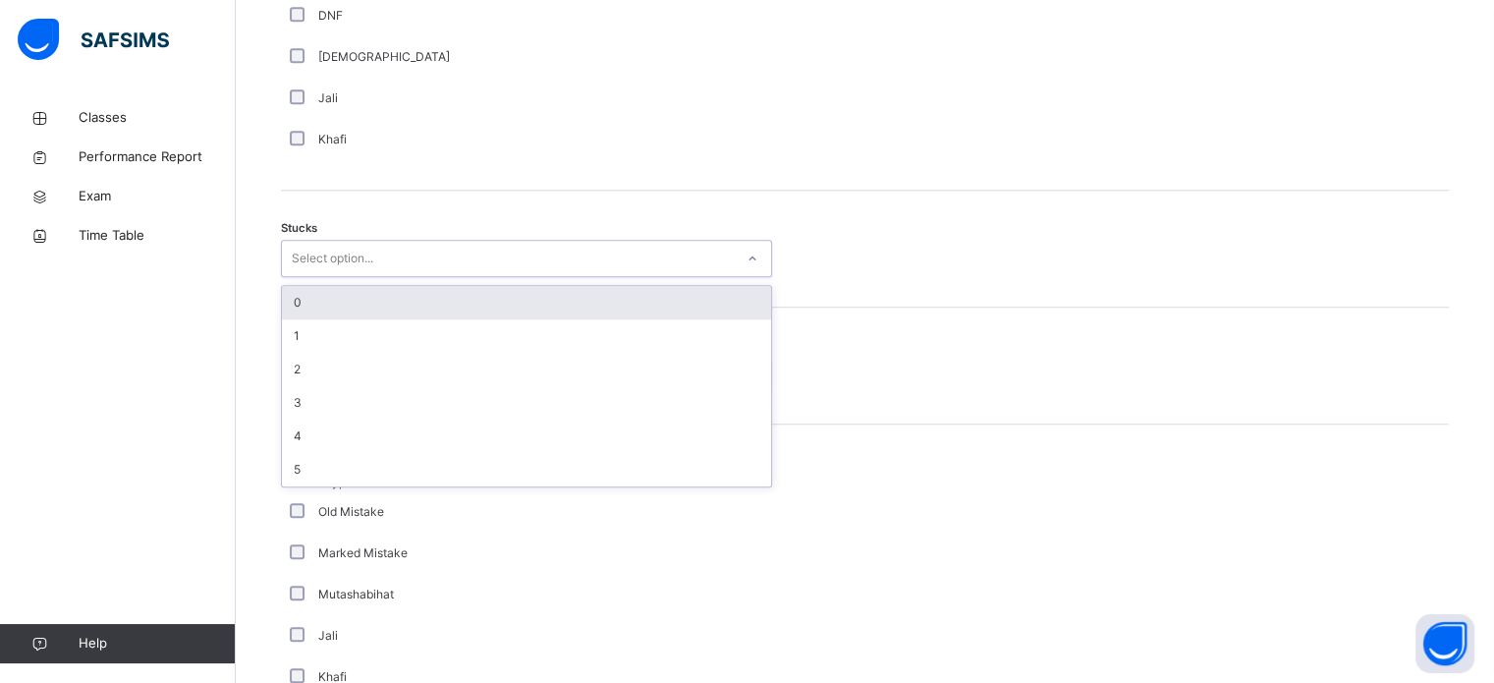
click at [453, 310] on div "0" at bounding box center [526, 302] width 489 height 33
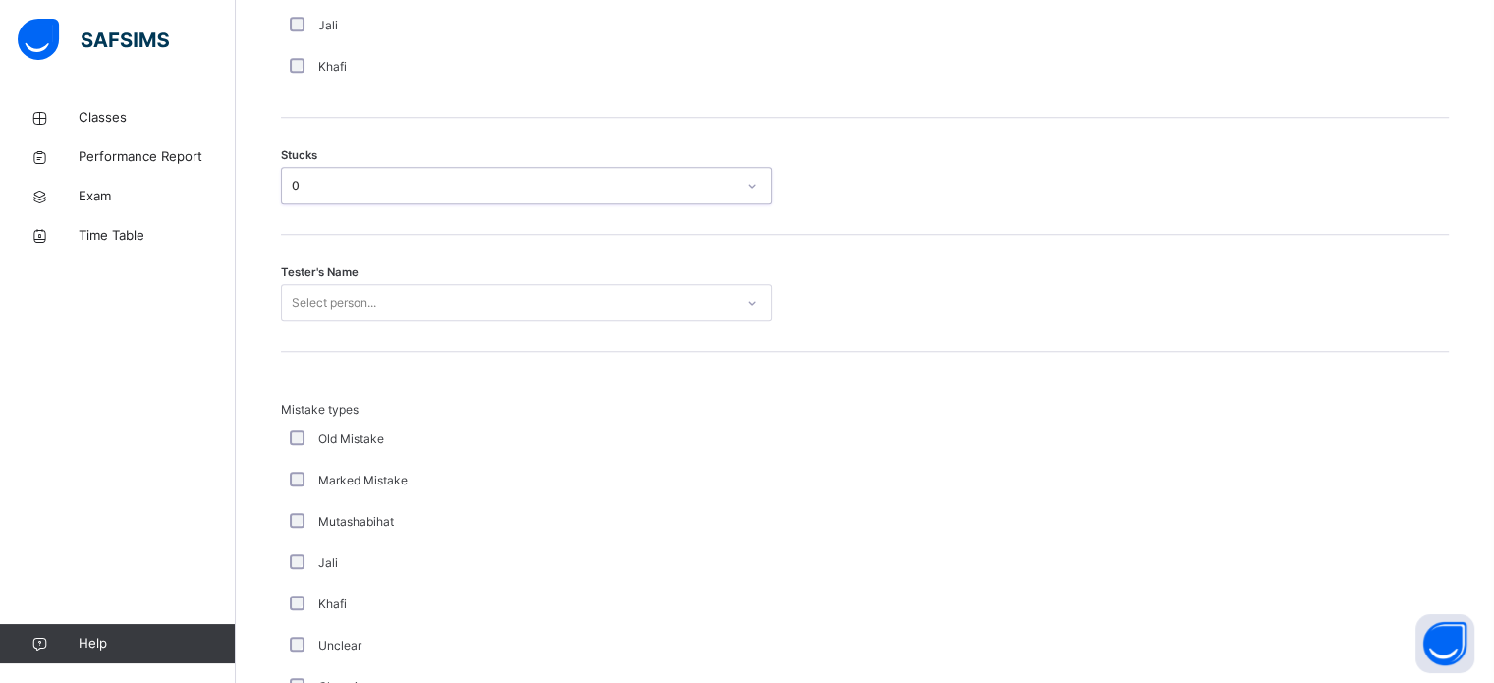
scroll to position [1654, 0]
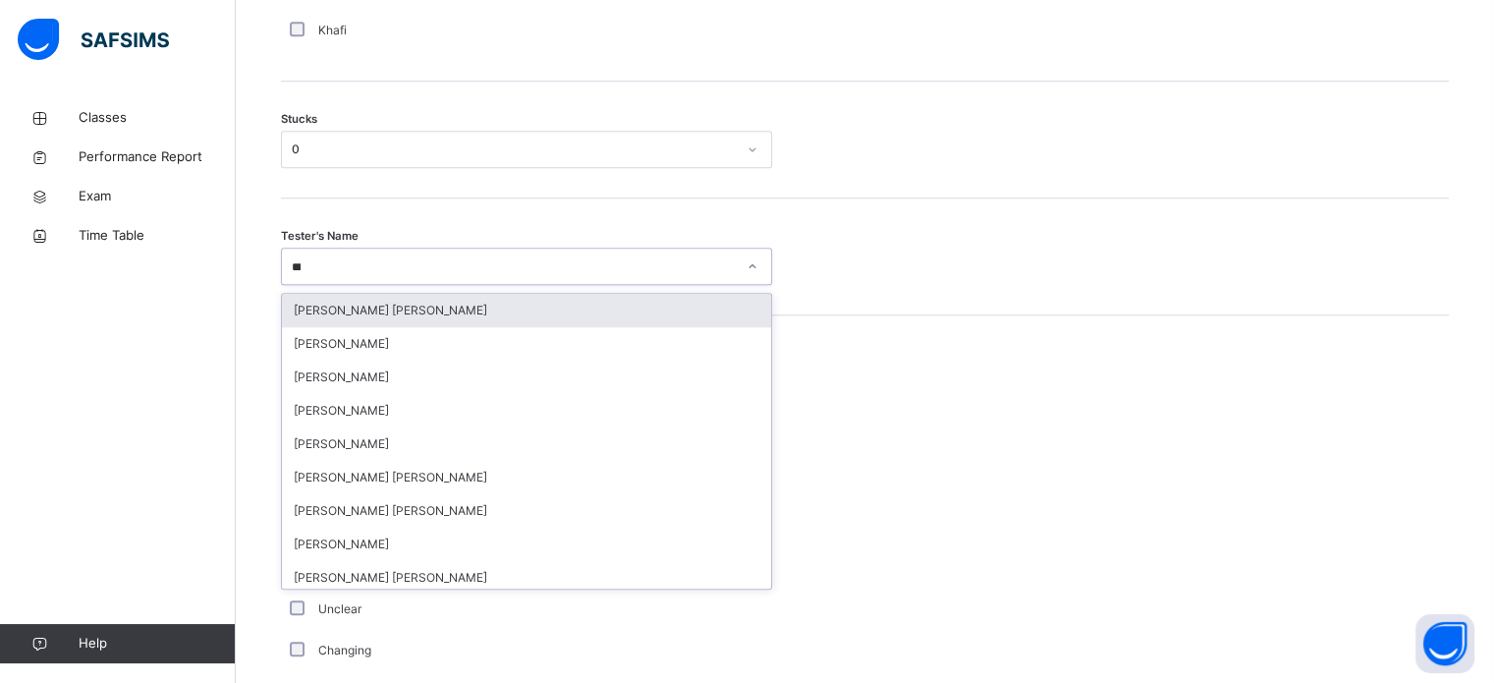
type input "****"
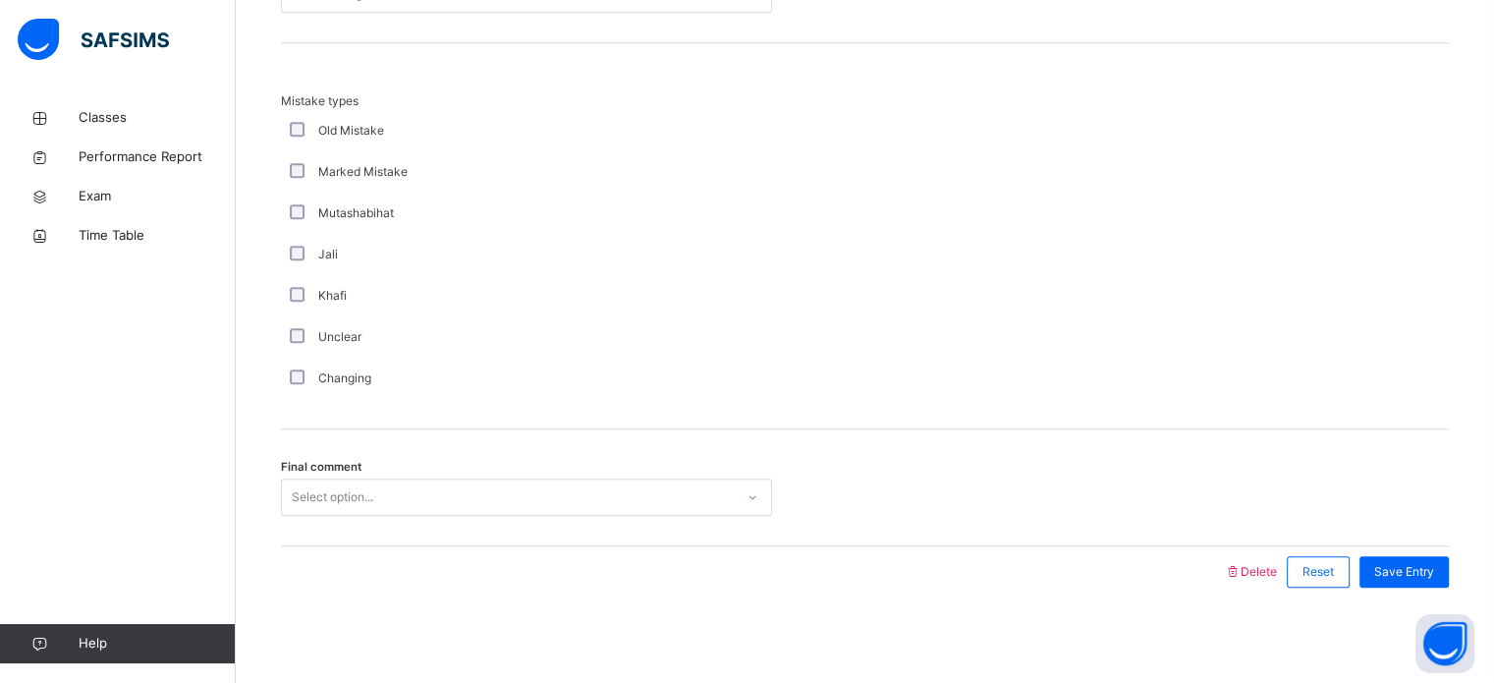
scroll to position [1927, 0]
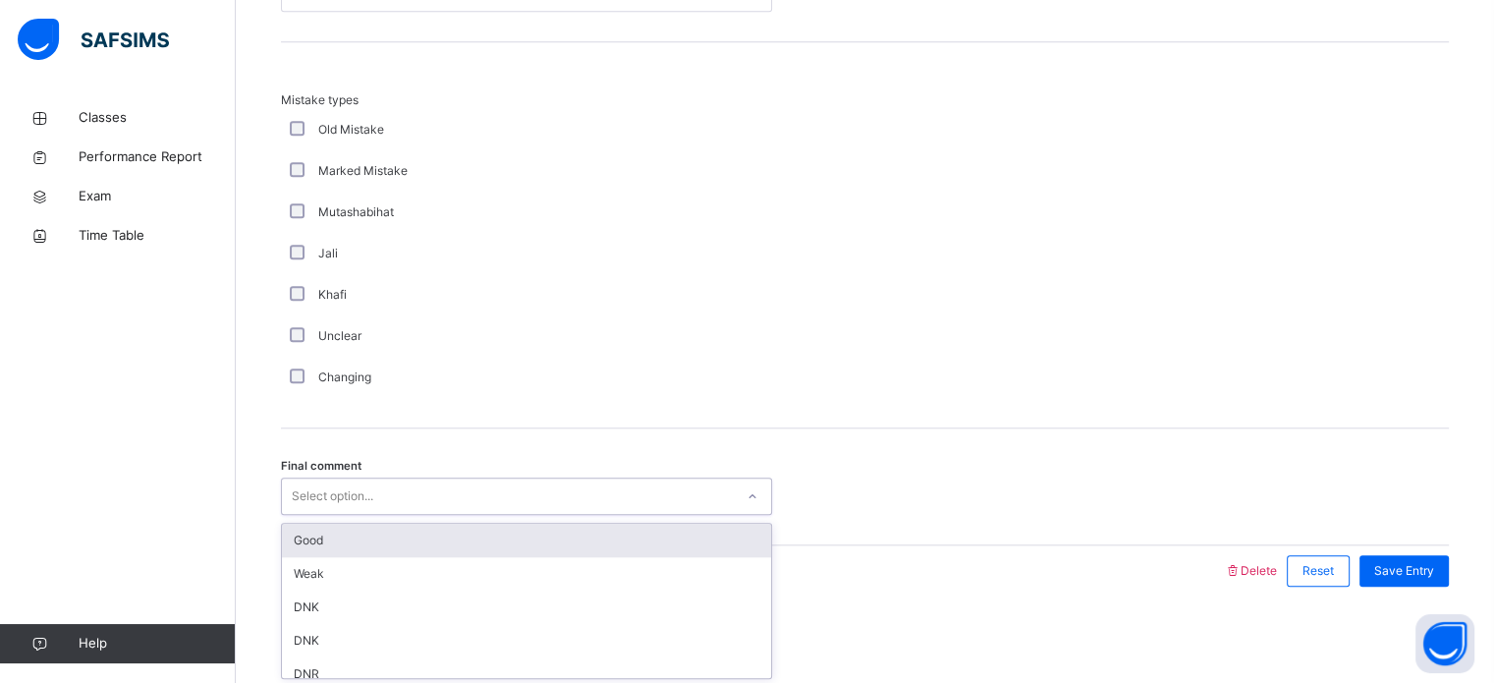
click at [633, 542] on div "Good" at bounding box center [526, 540] width 489 height 33
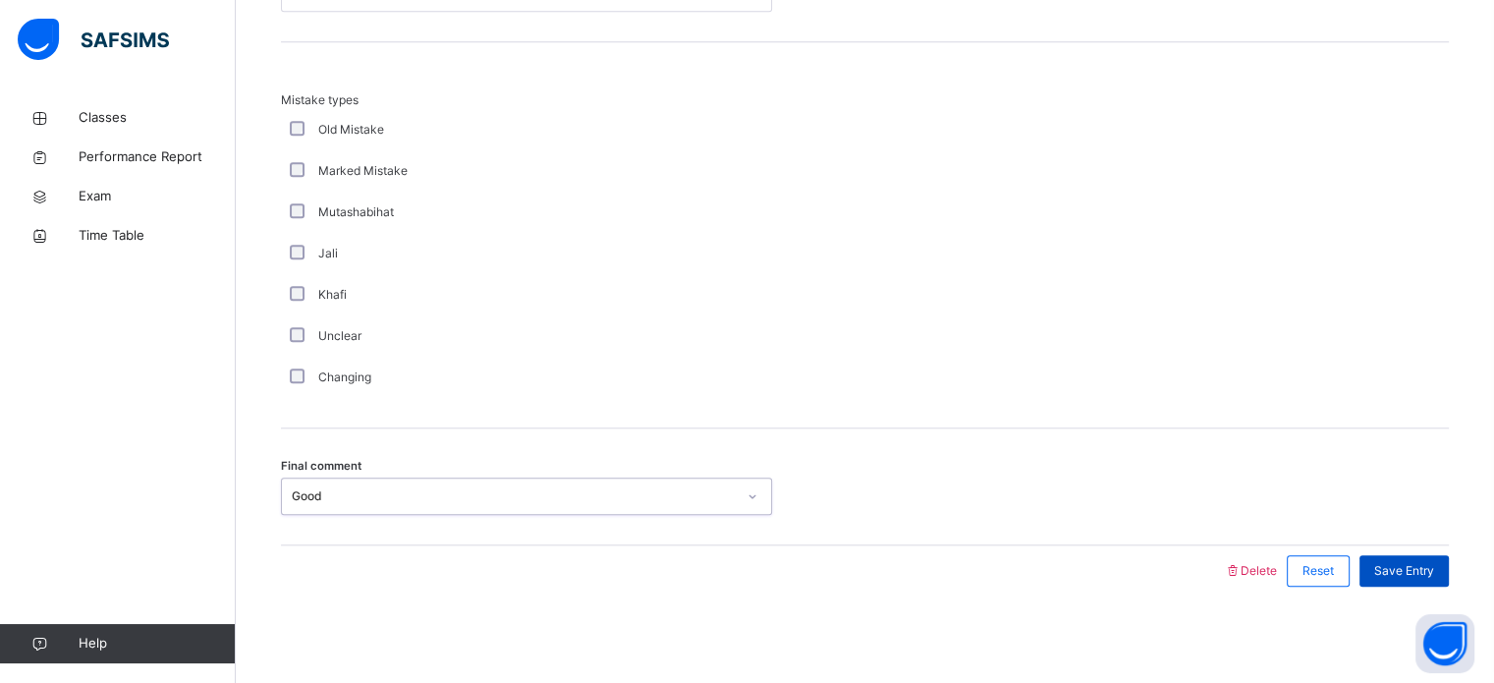
click at [1433, 574] on span "Save Entry" at bounding box center [1405, 571] width 60 height 18
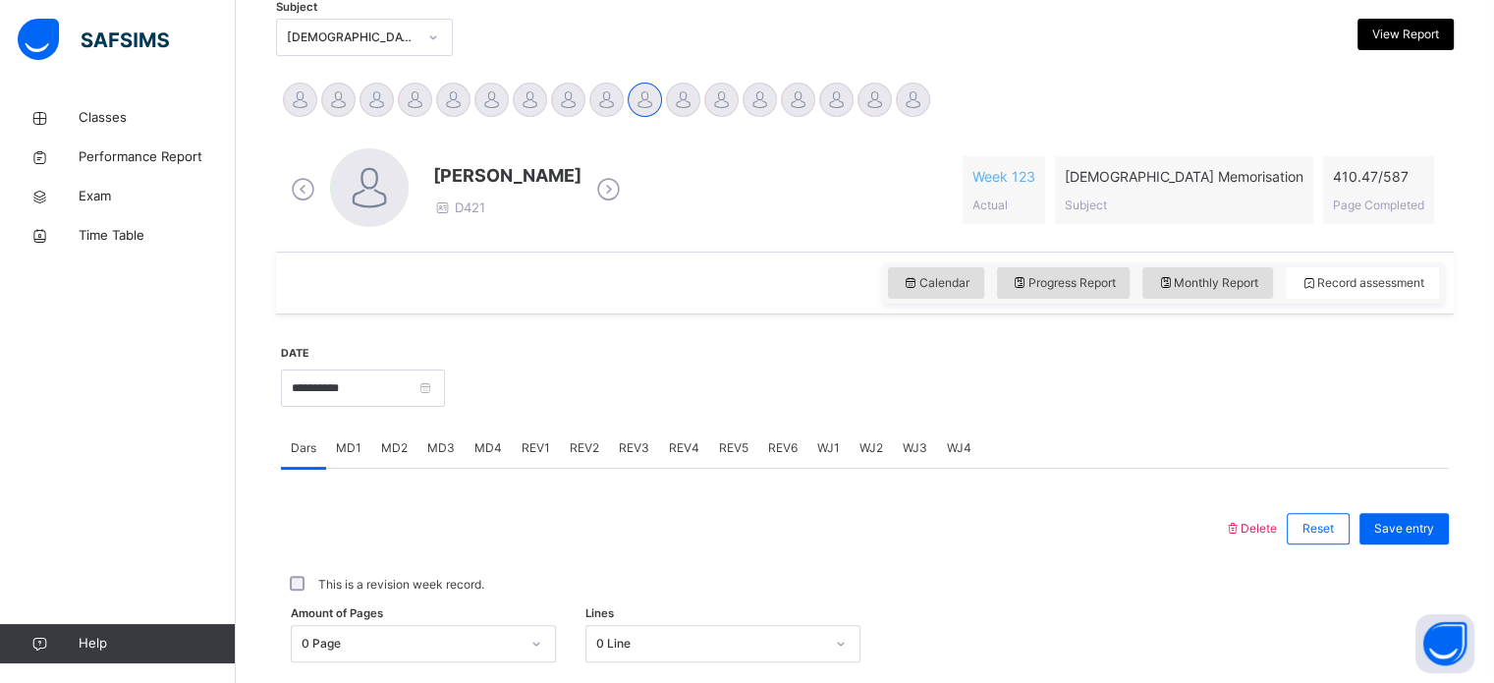
scroll to position [431, 0]
click at [391, 374] on input "**********" at bounding box center [363, 386] width 164 height 37
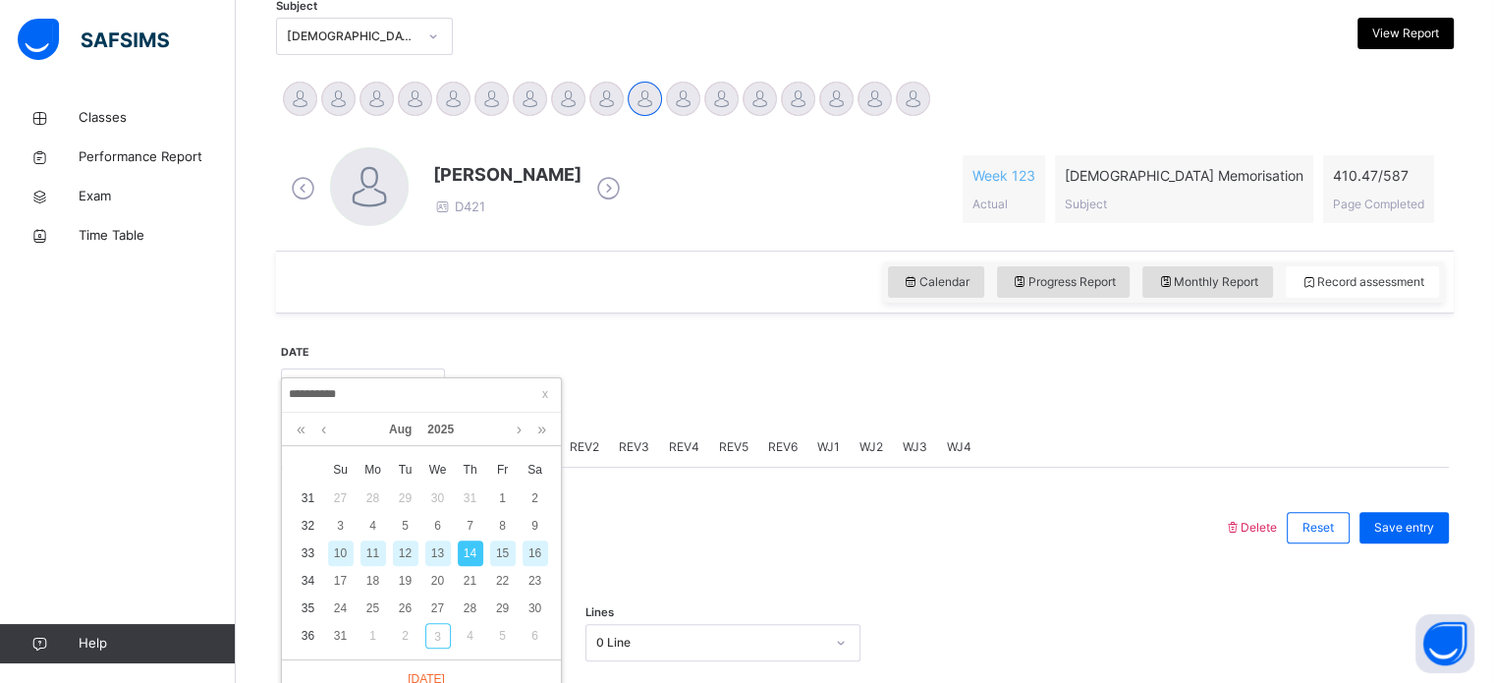
click at [515, 557] on div "15" at bounding box center [503, 553] width 26 height 26
type input "**********"
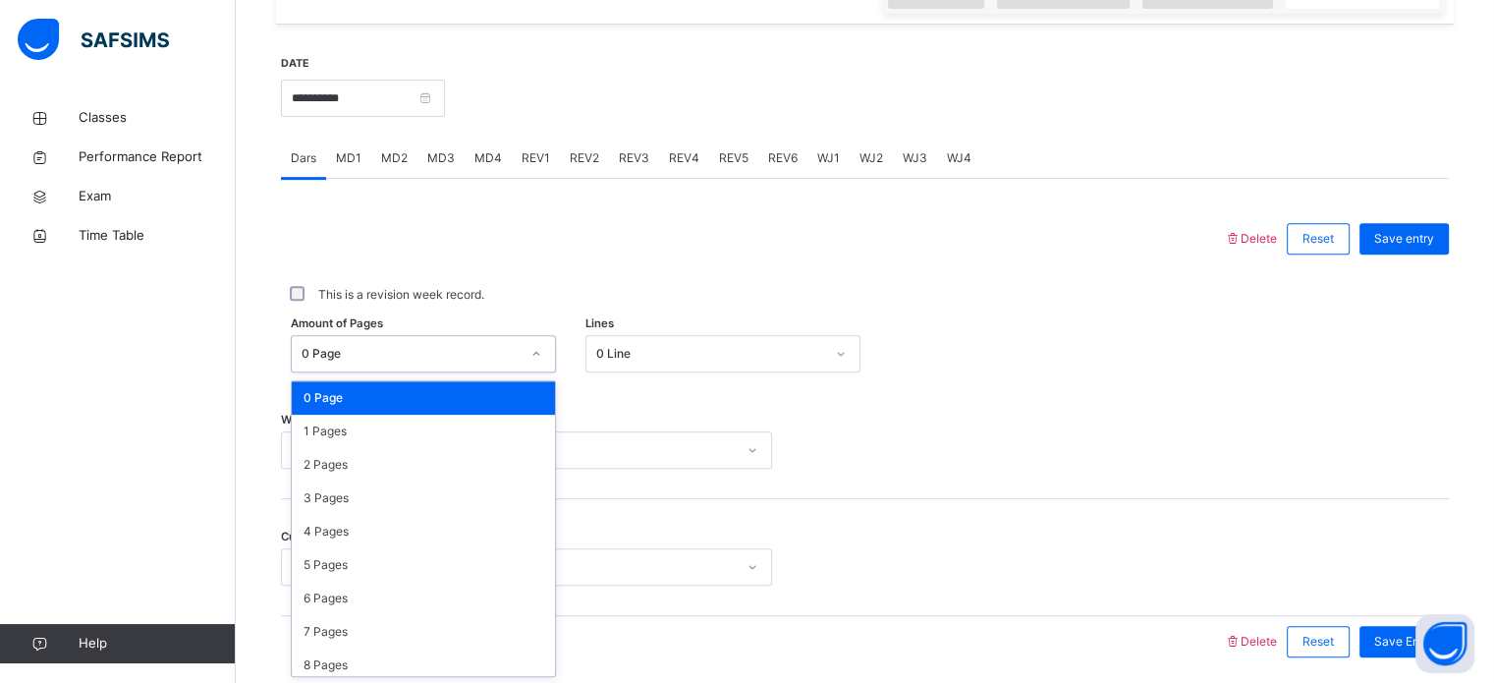
scroll to position [721, 0]
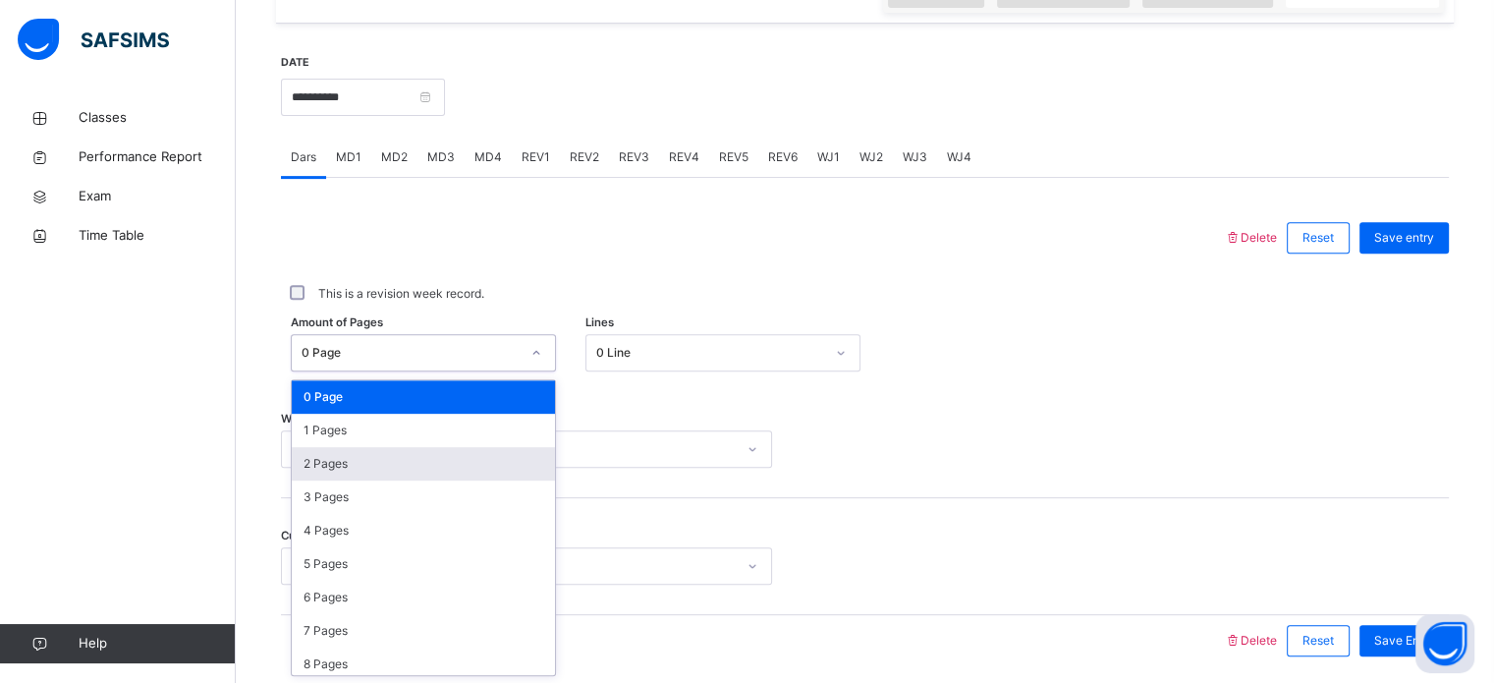
click at [401, 463] on div "2 Pages" at bounding box center [423, 463] width 263 height 33
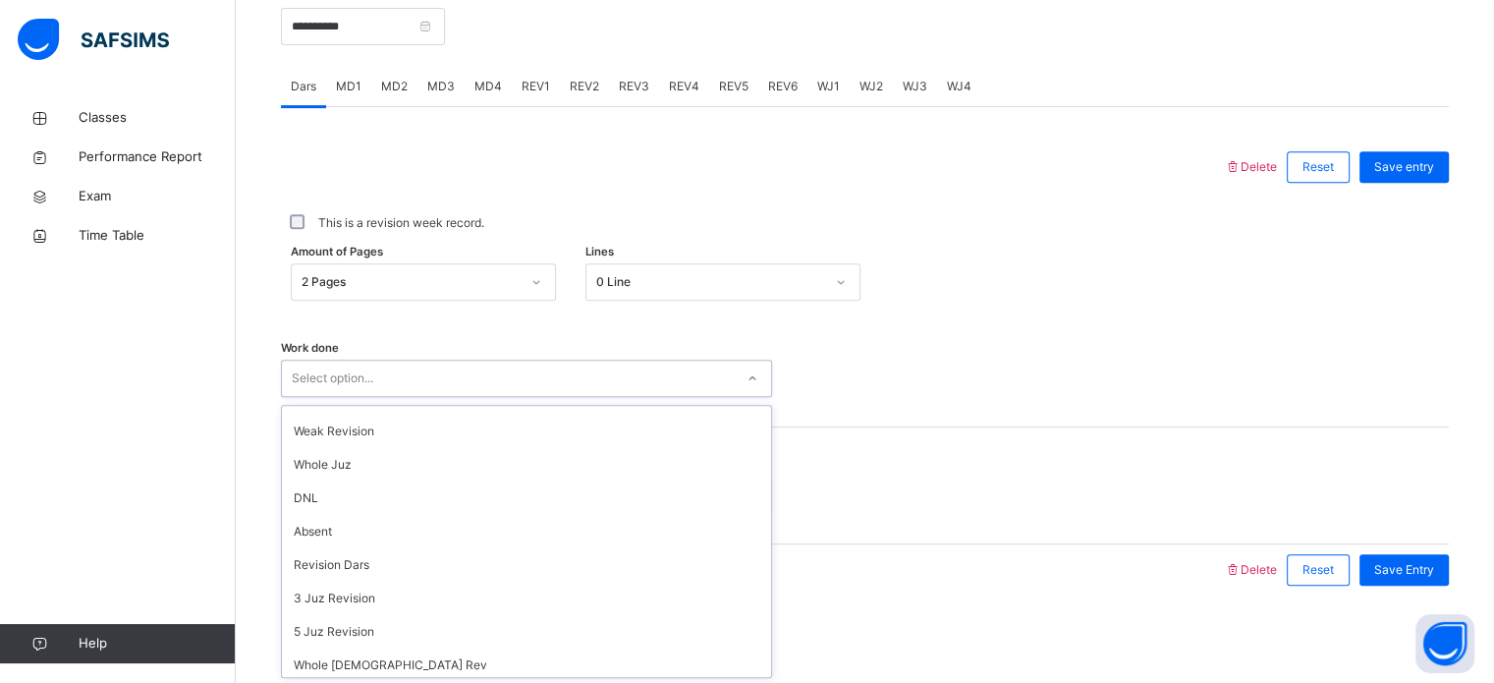
scroll to position [0, 0]
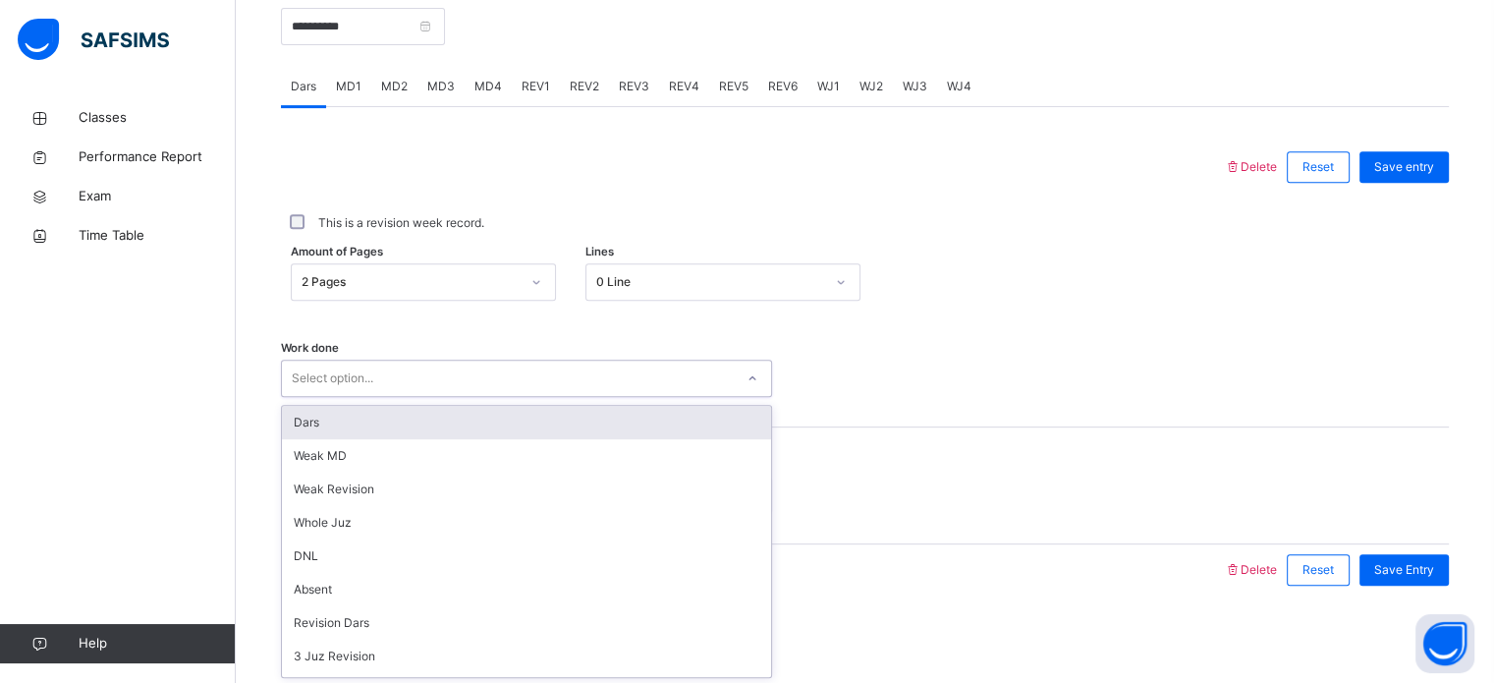
click at [514, 420] on div "Dars" at bounding box center [526, 422] width 489 height 33
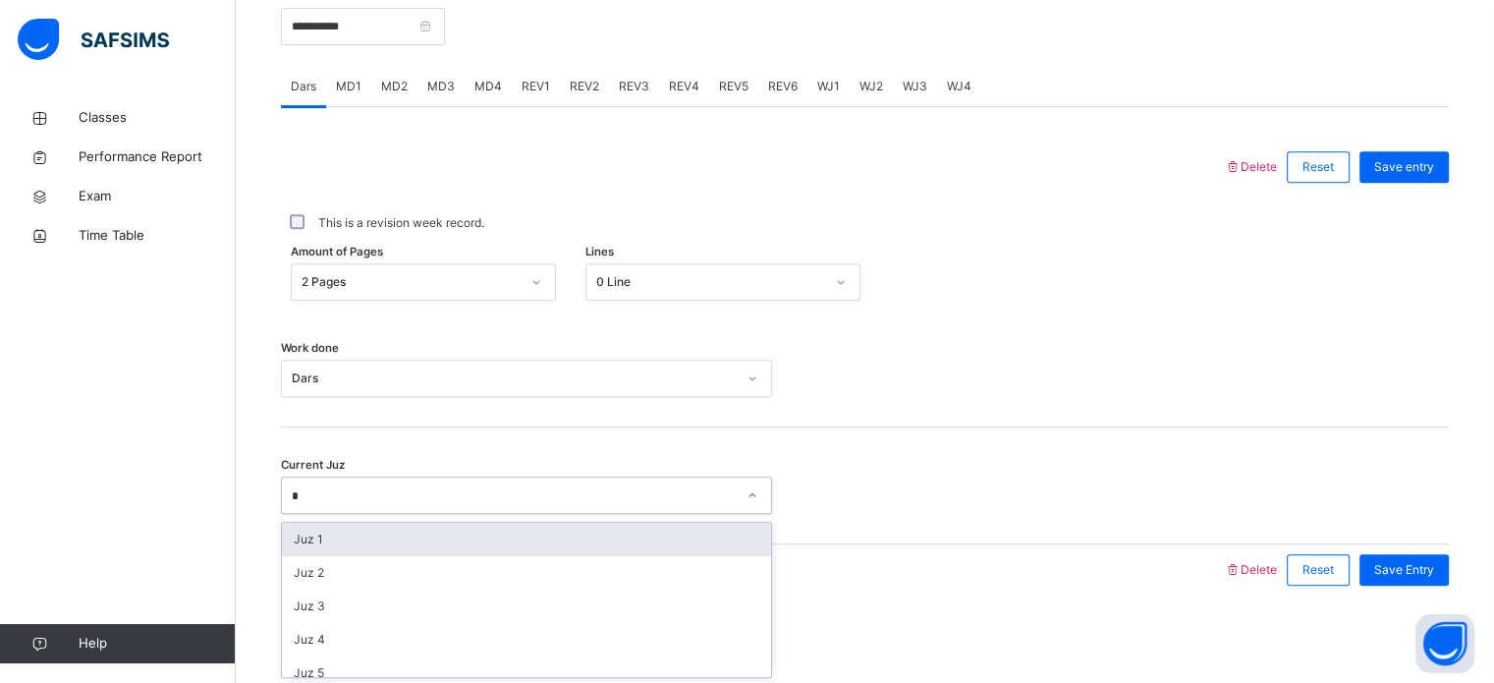
type input "**"
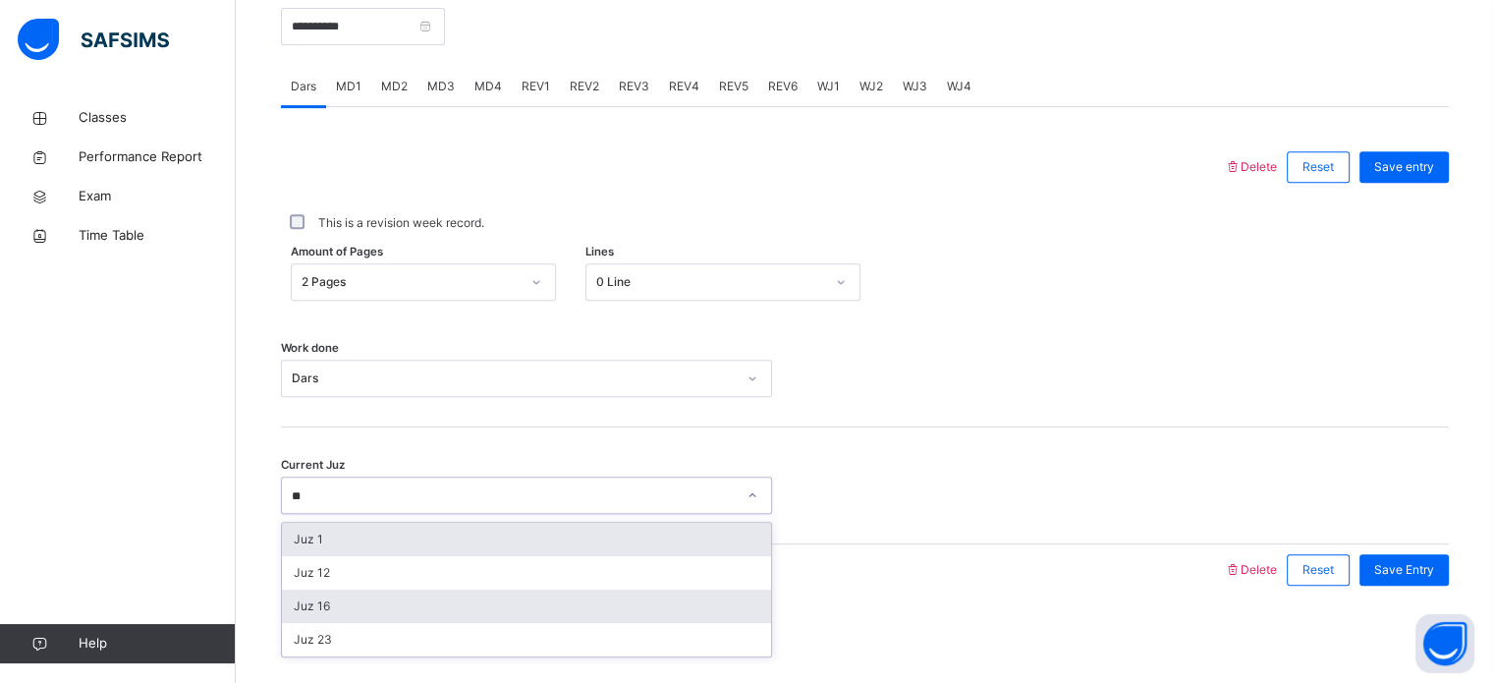
click at [374, 599] on div "Juz 16" at bounding box center [526, 606] width 489 height 33
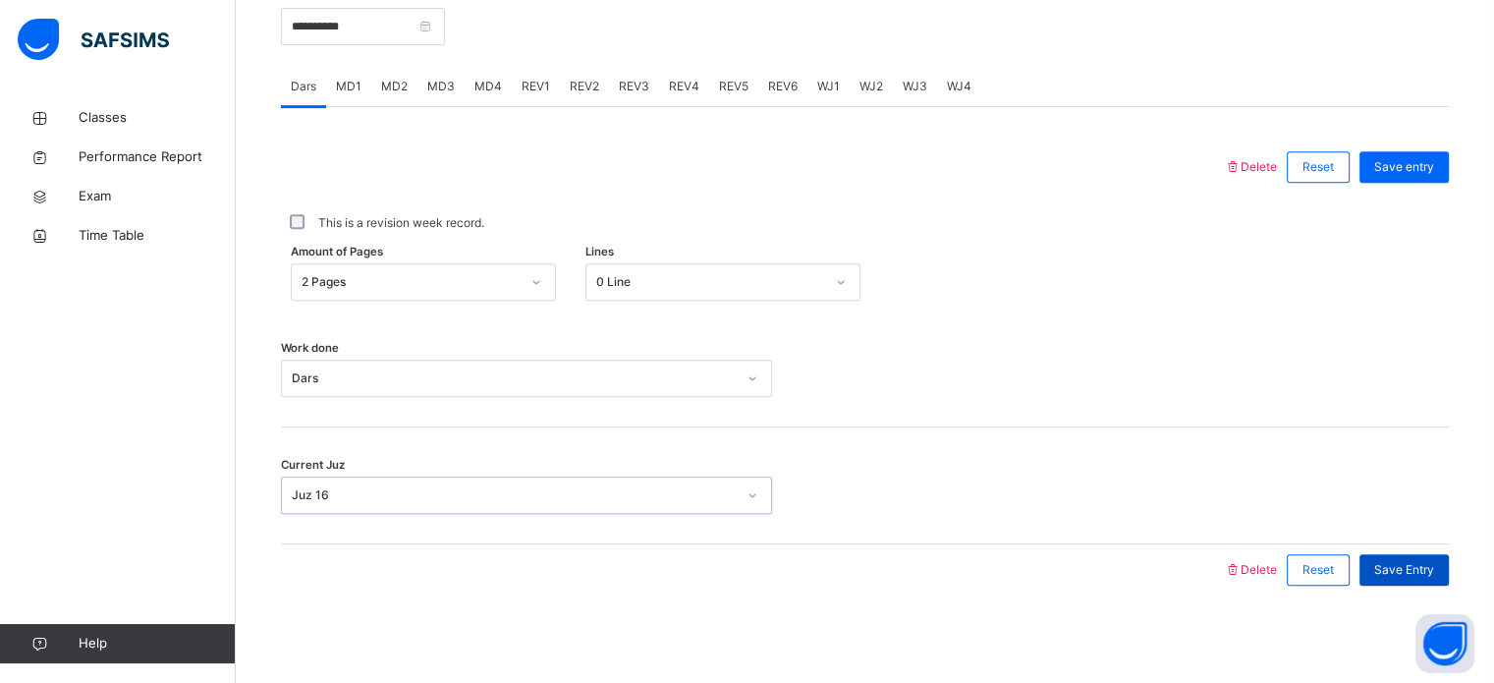
click at [1449, 580] on div "Save Entry" at bounding box center [1404, 569] width 89 height 31
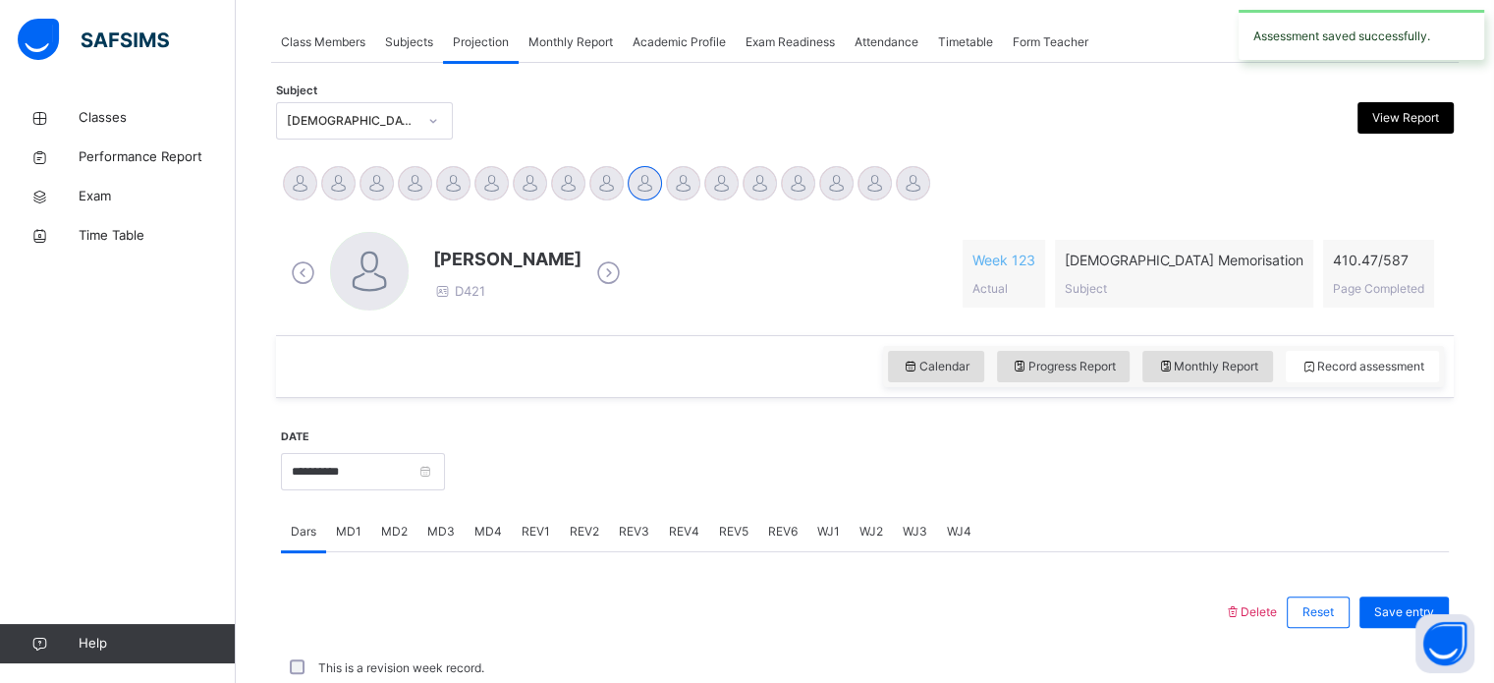
scroll to position [792, 0]
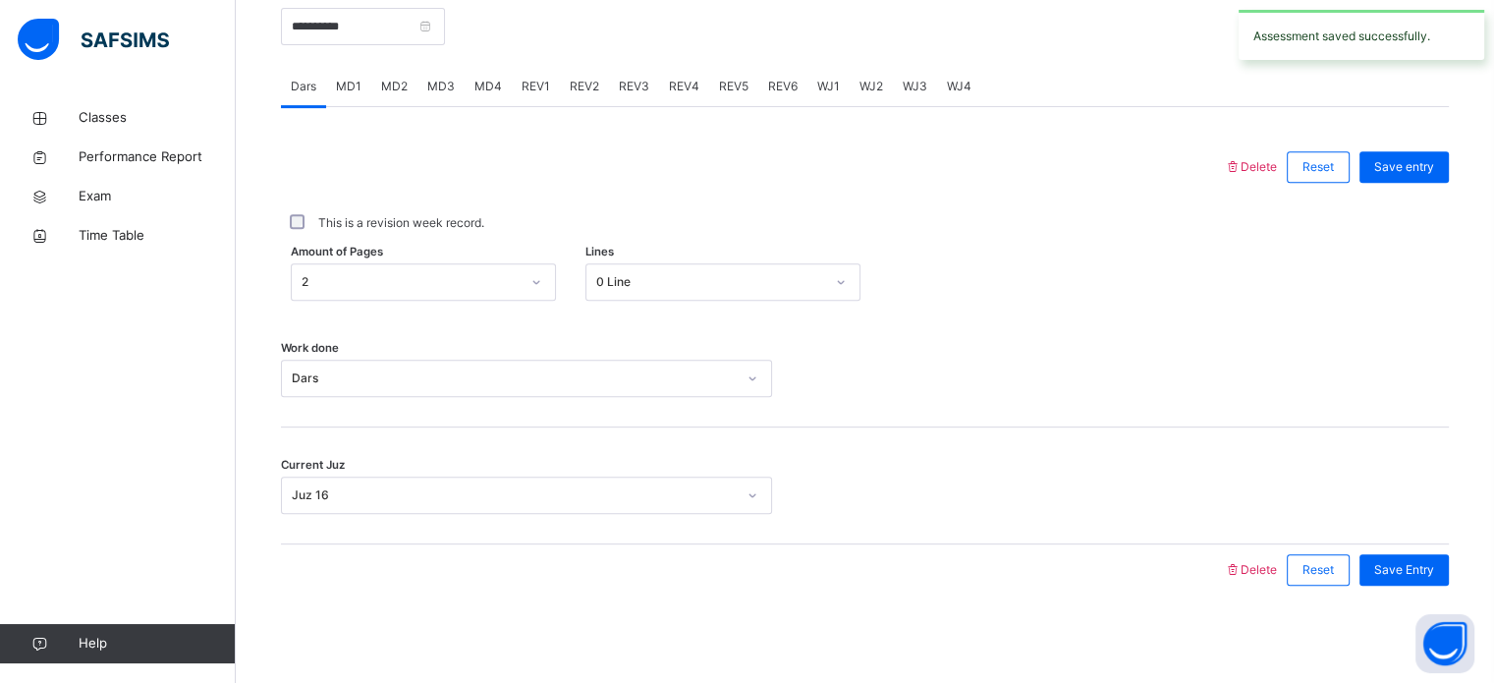
click at [347, 87] on span "MD1" at bounding box center [349, 87] width 26 height 18
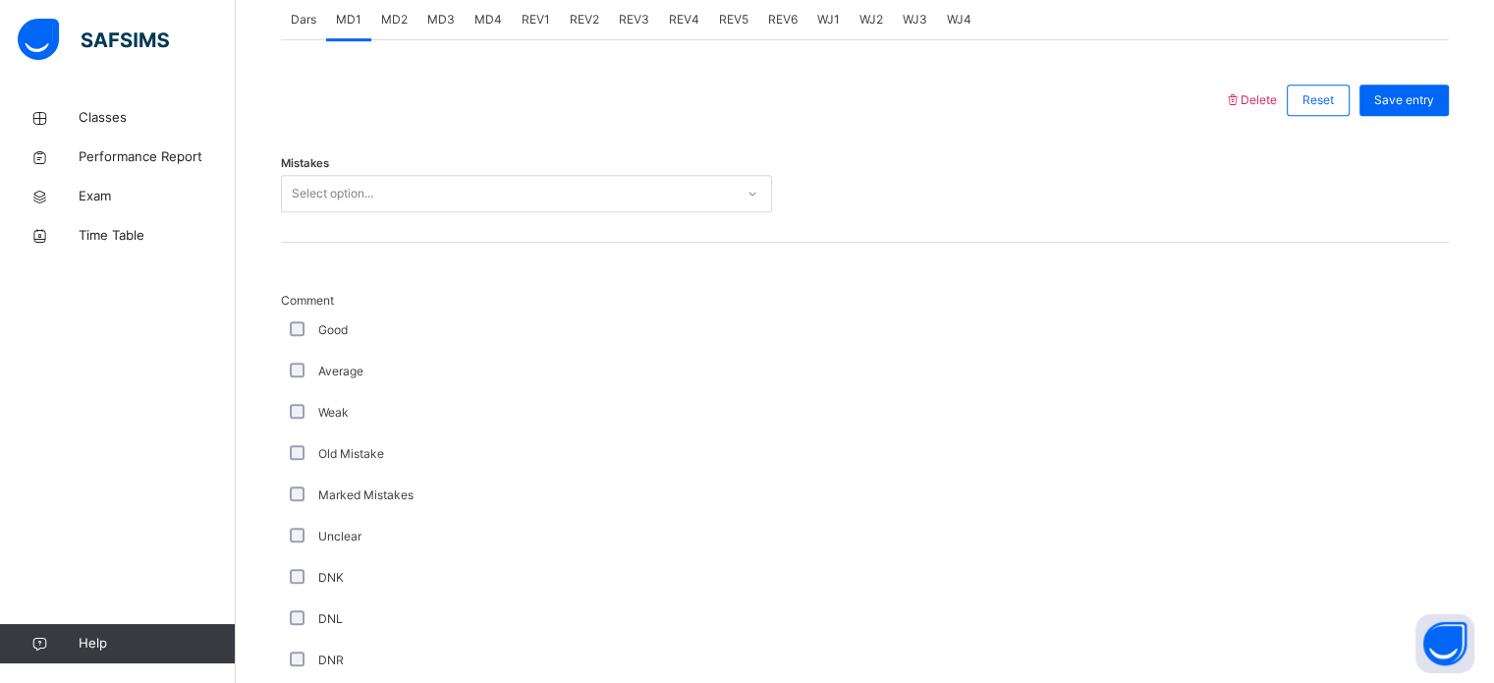
scroll to position [861, 0]
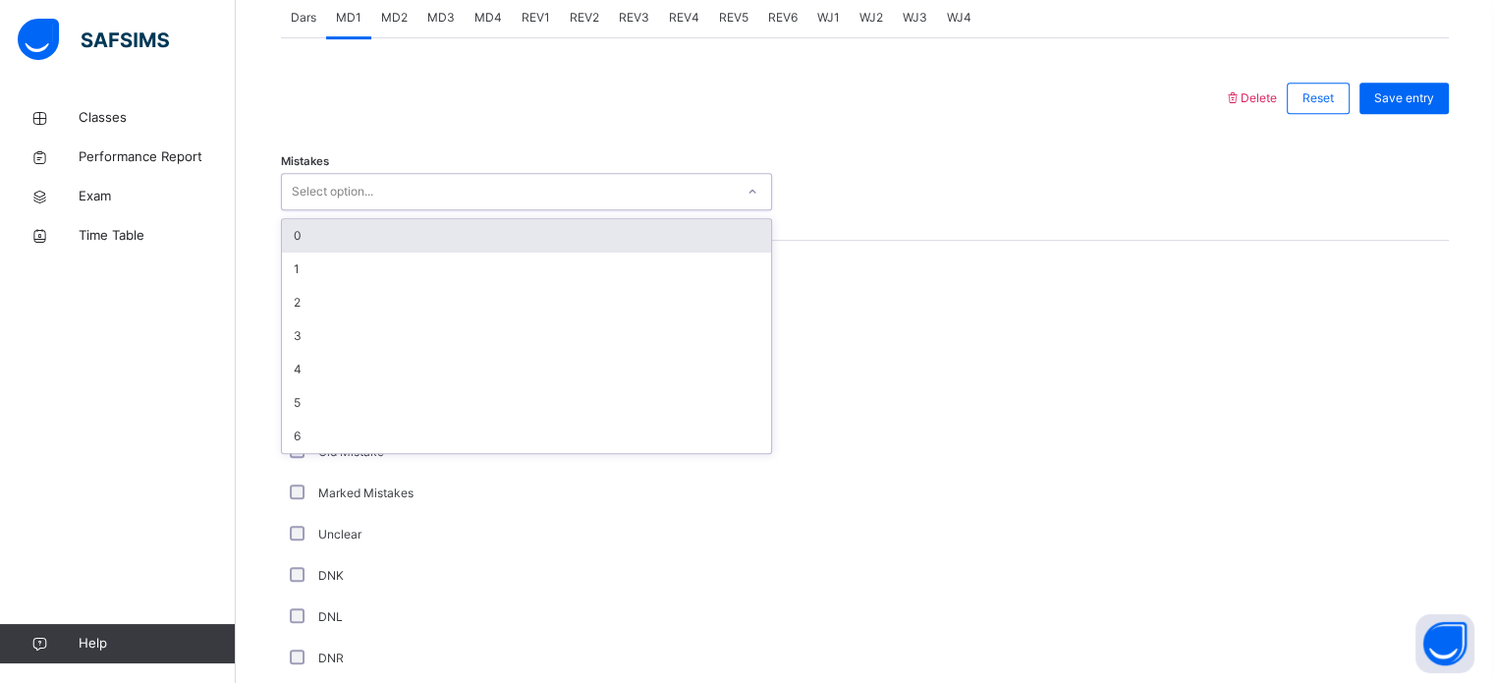
click at [660, 229] on div "0" at bounding box center [526, 235] width 489 height 33
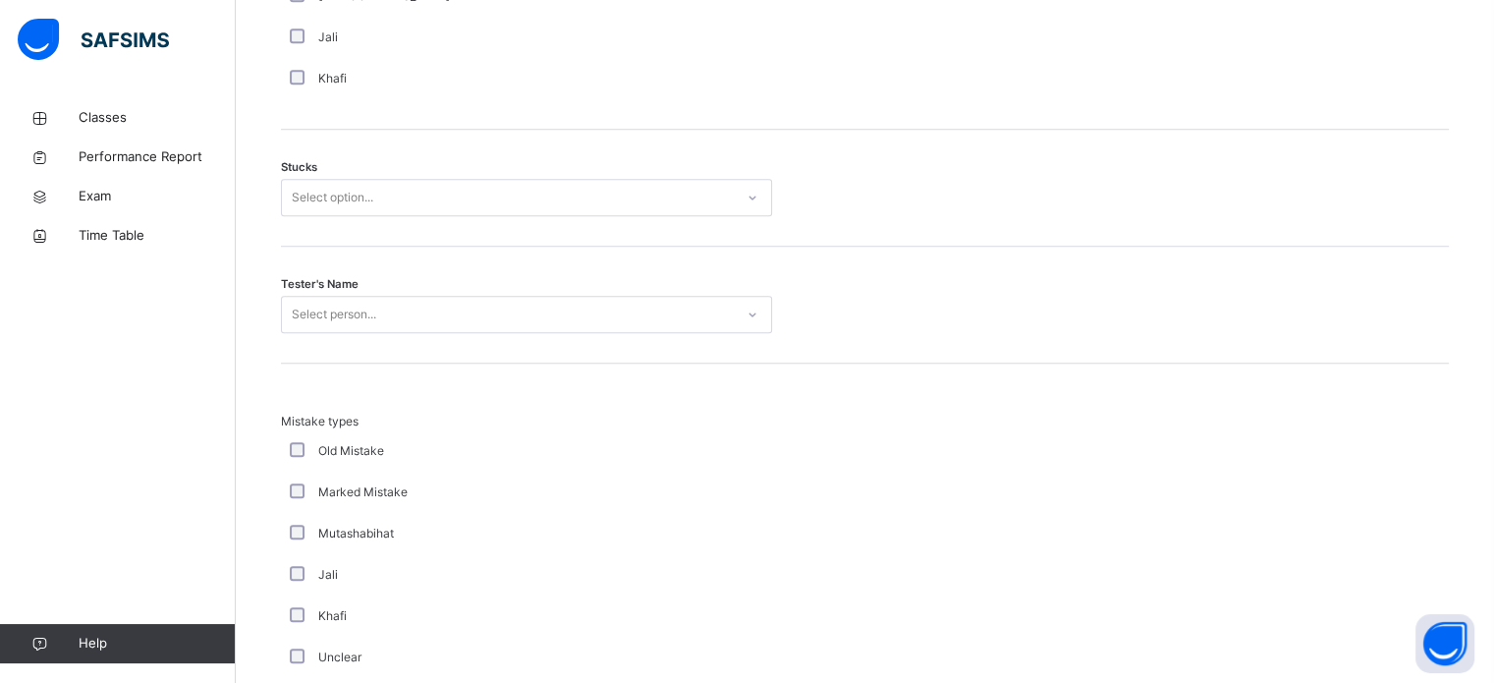
scroll to position [1608, 0]
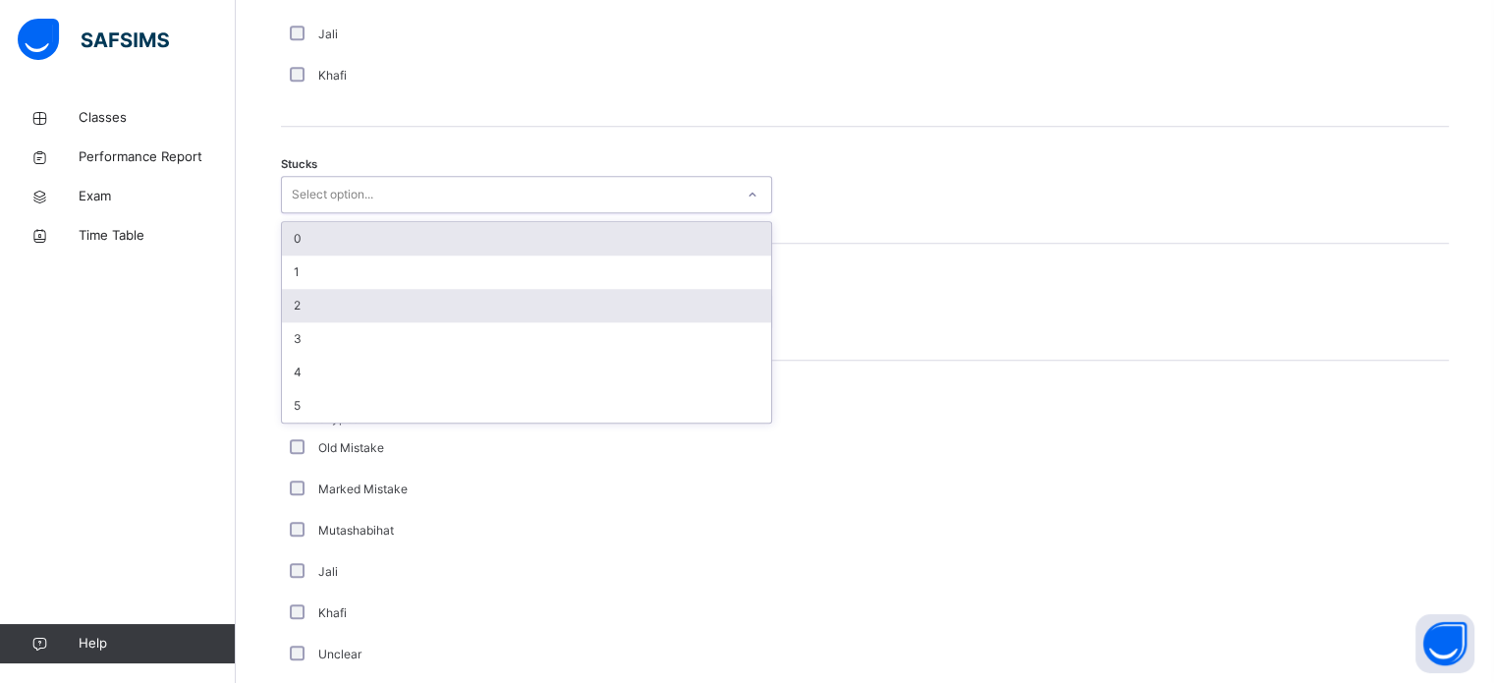
click at [427, 304] on div "2" at bounding box center [526, 305] width 489 height 33
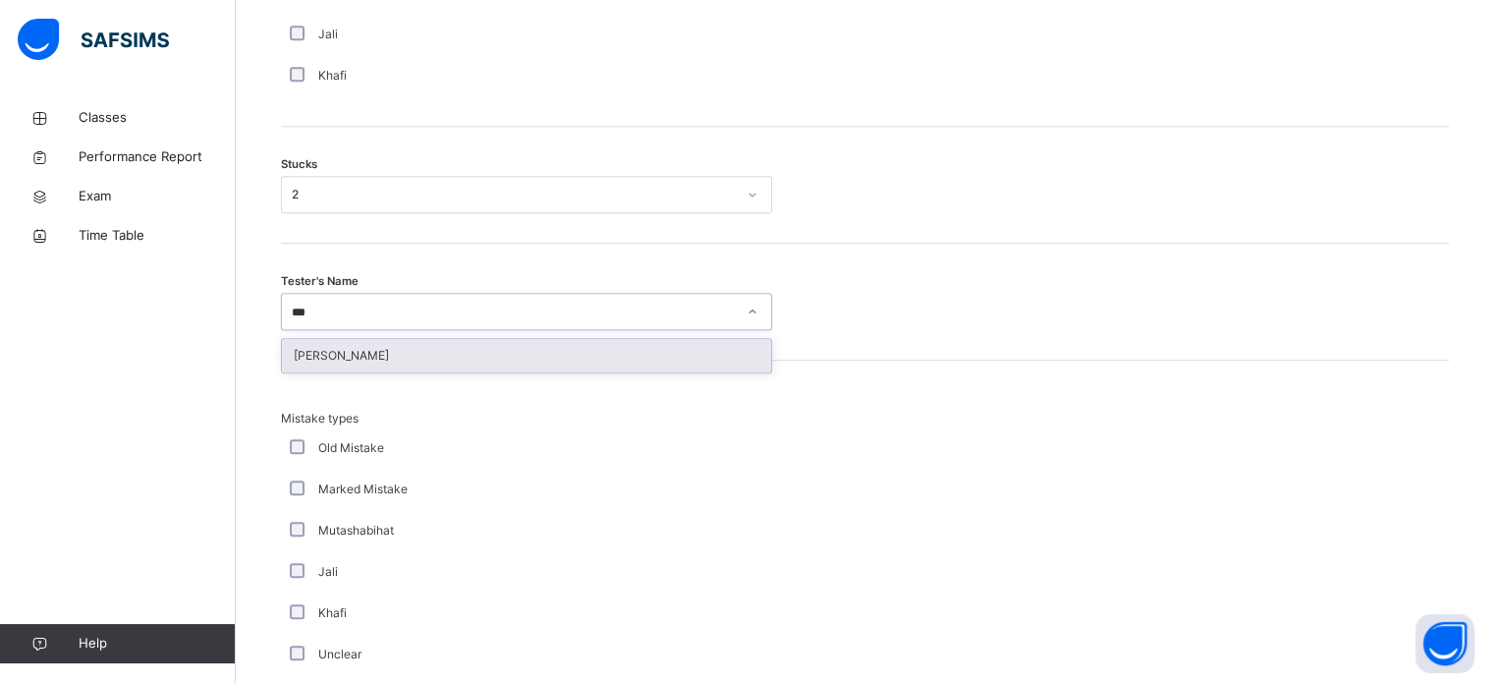
type input "****"
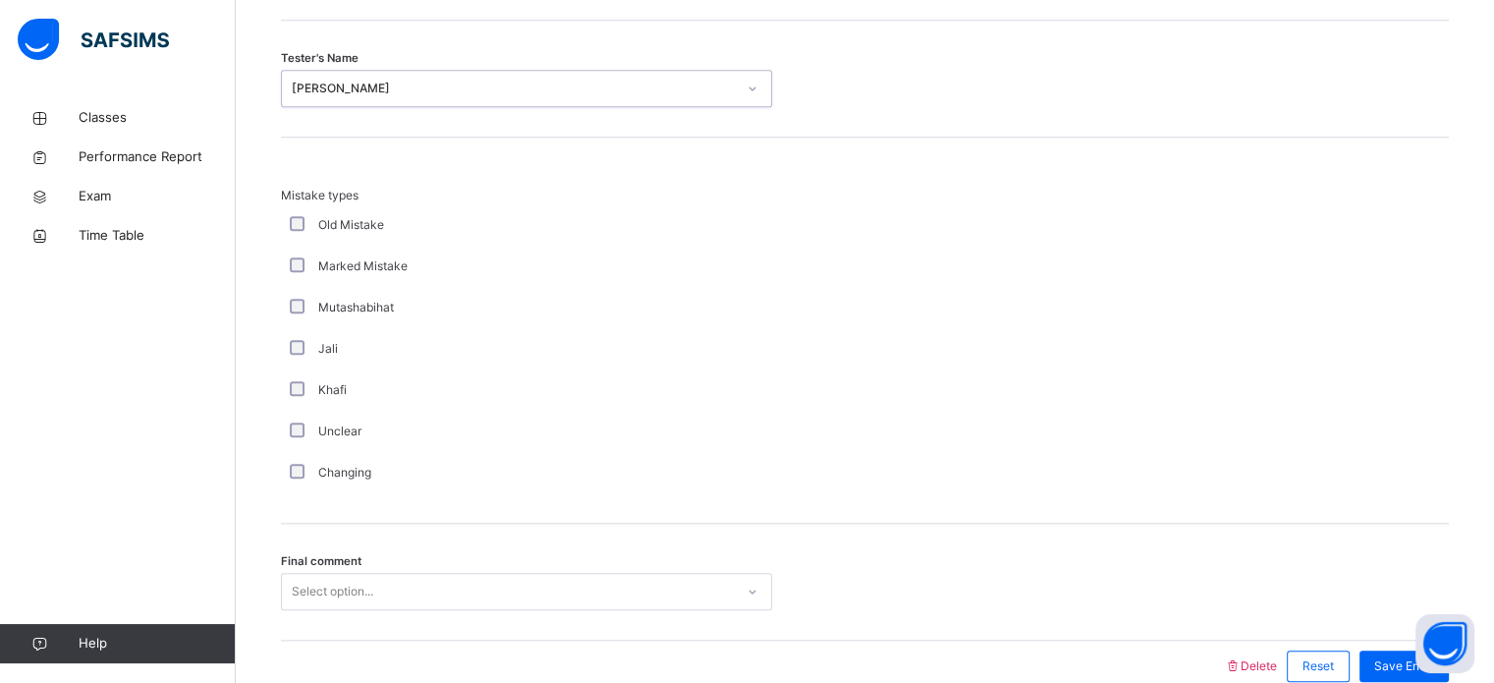
scroll to position [1927, 0]
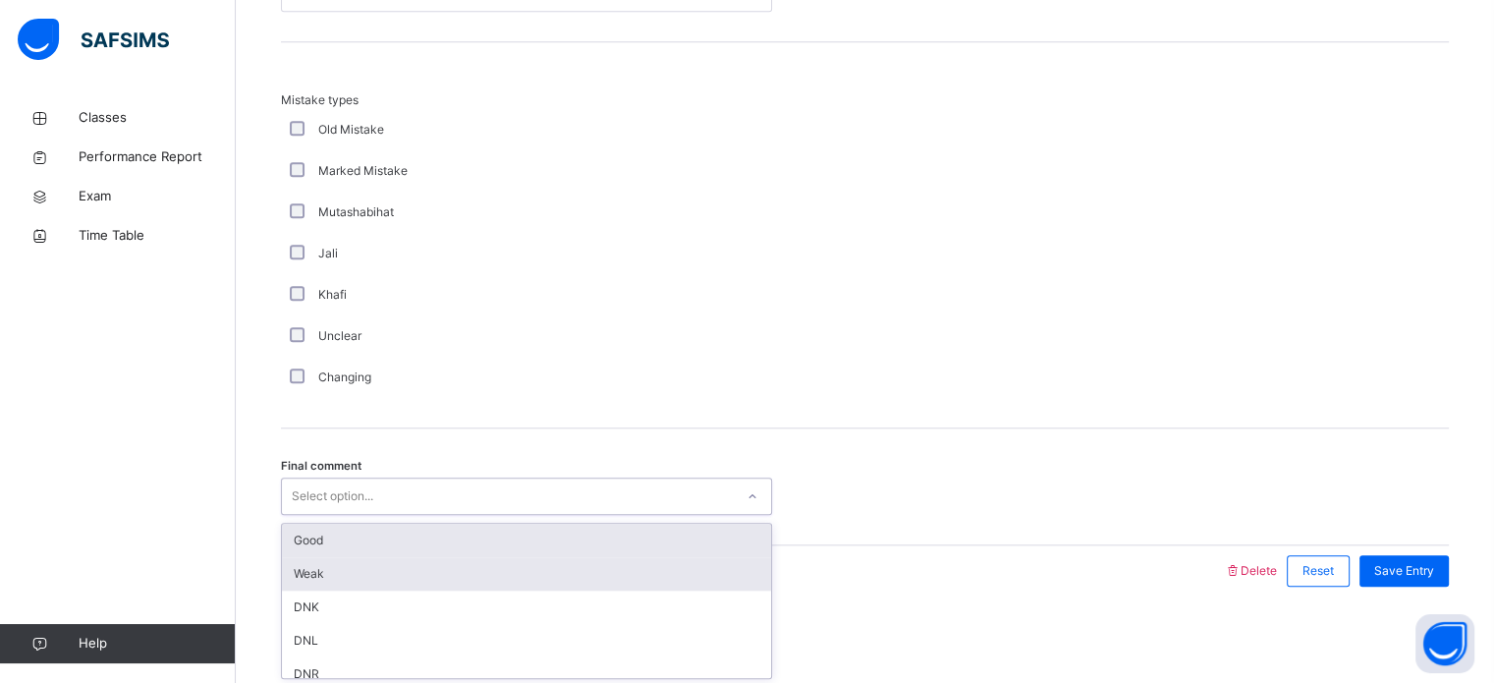
click at [396, 557] on div "Weak" at bounding box center [526, 573] width 489 height 33
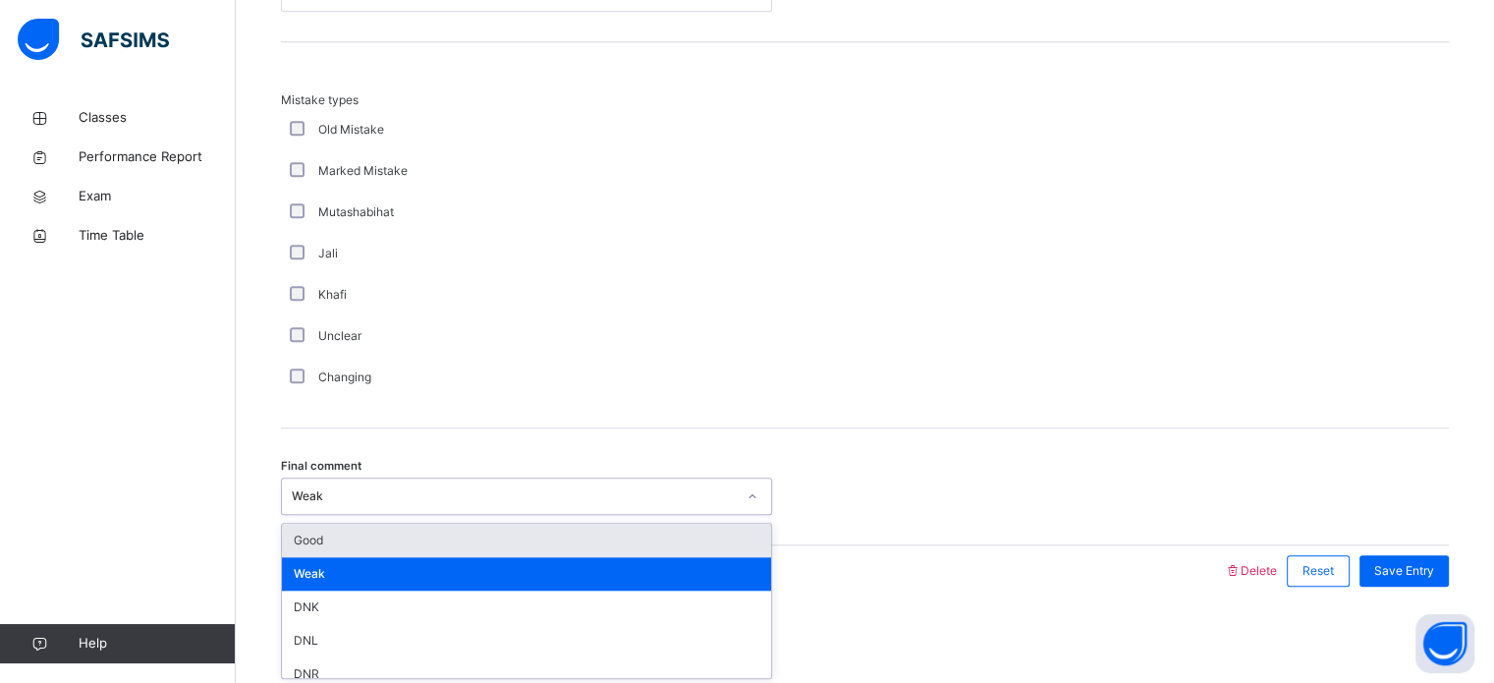
click at [638, 543] on div "Good" at bounding box center [526, 540] width 489 height 33
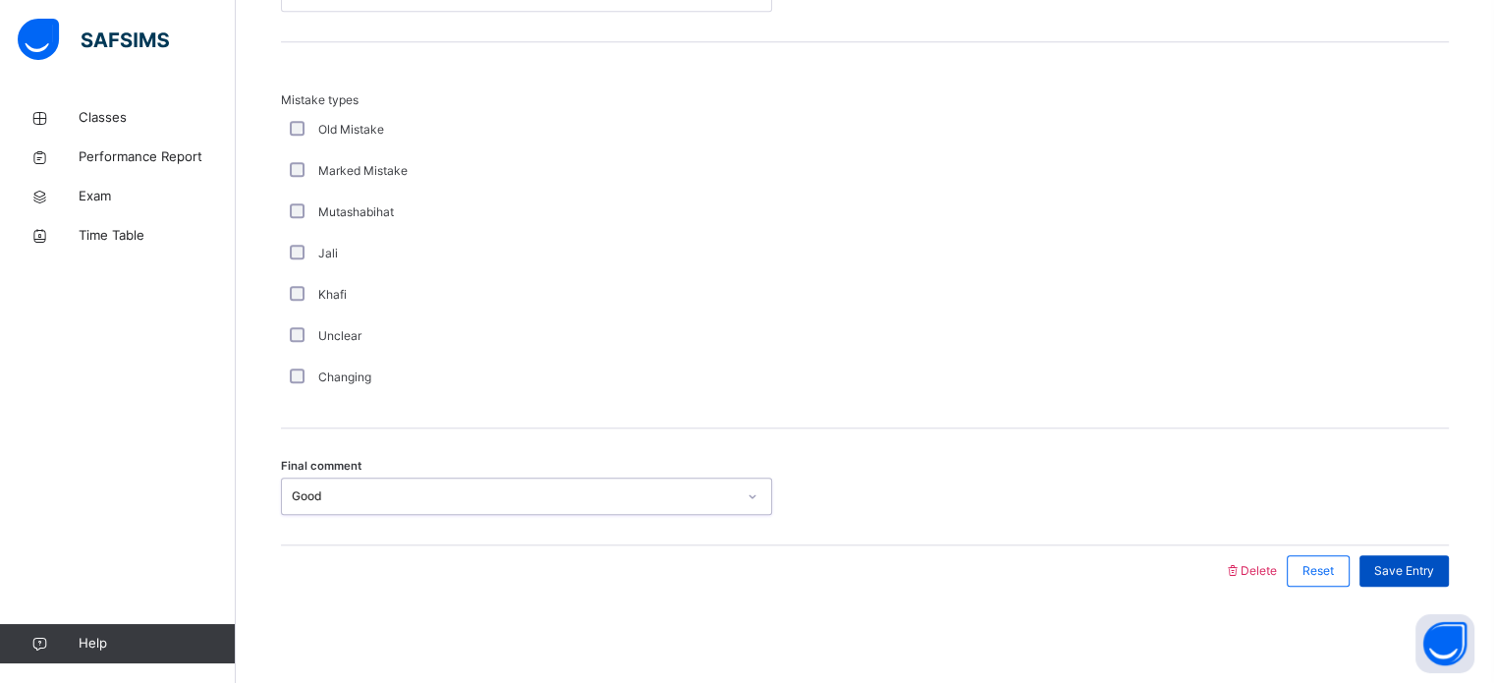
click at [1434, 578] on div "Save Entry" at bounding box center [1404, 570] width 89 height 31
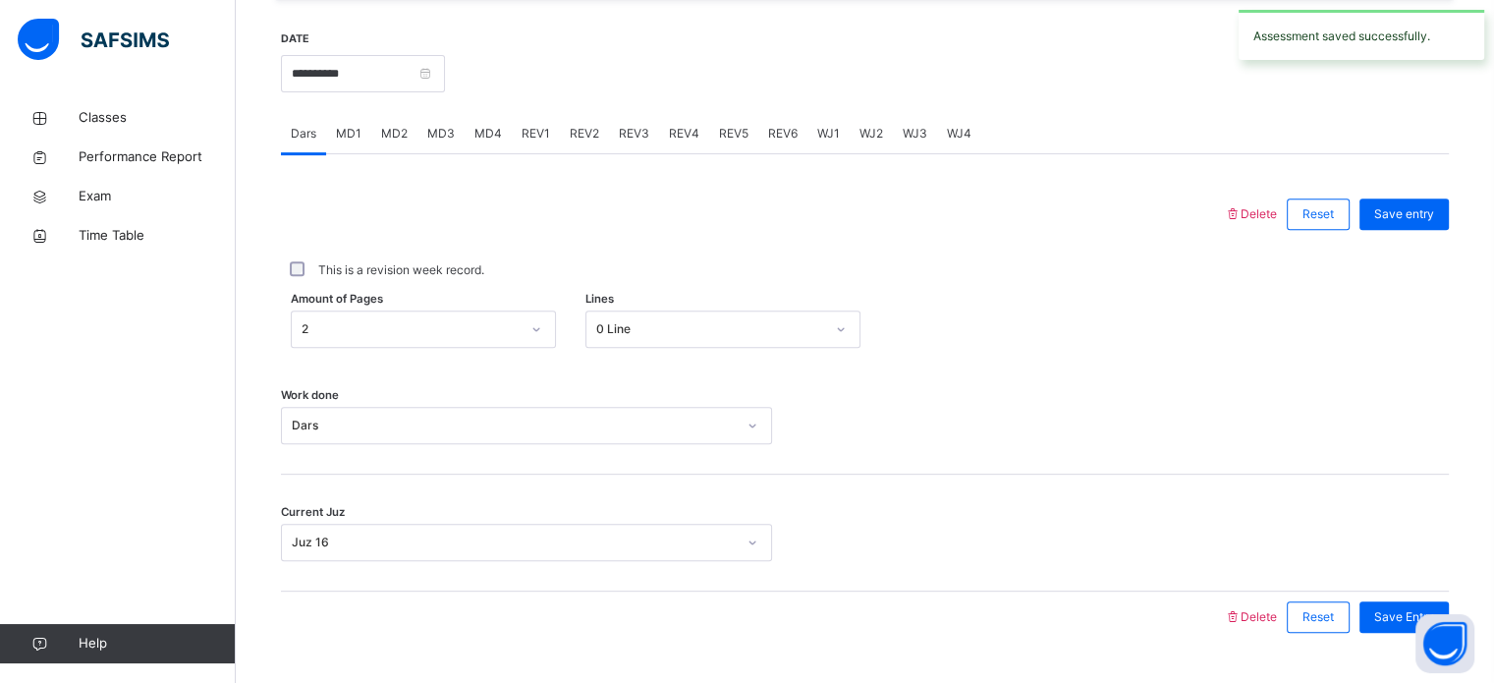
scroll to position [792, 0]
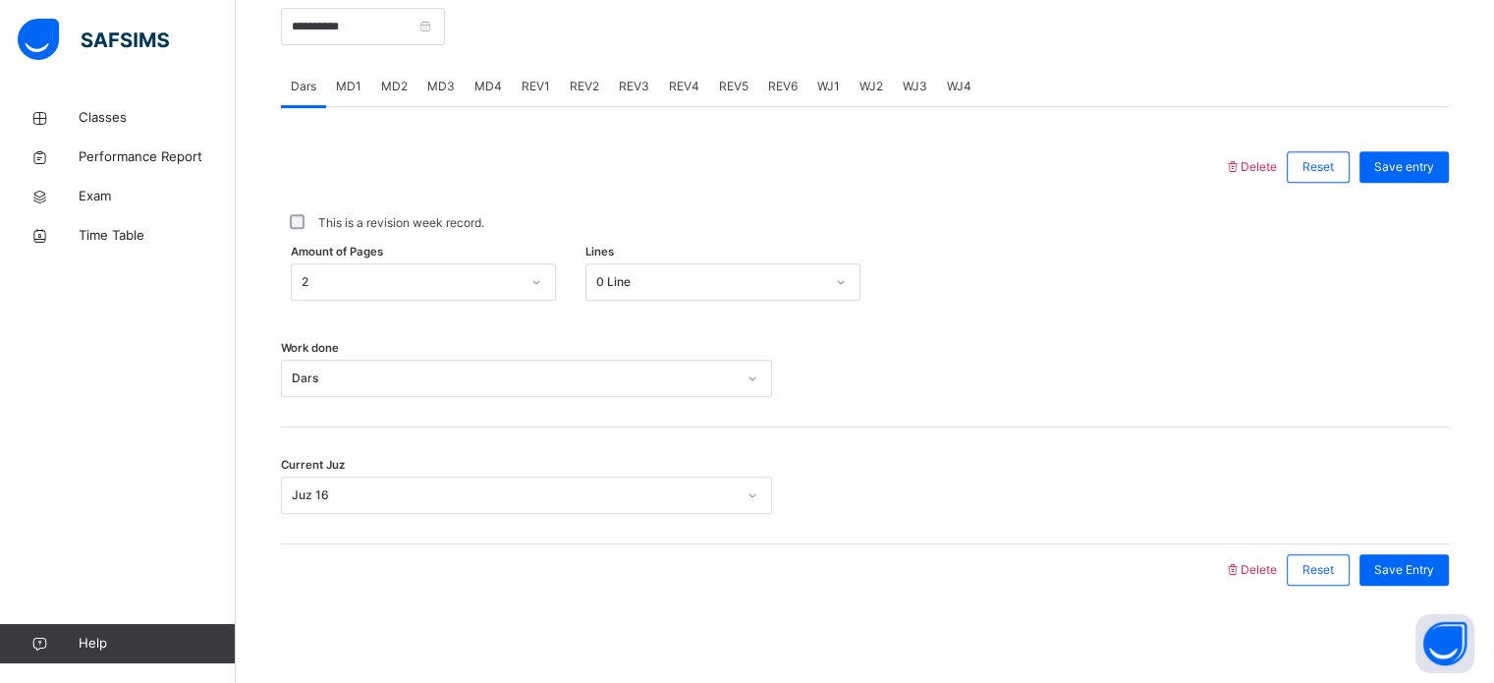
click at [504, 85] on div "MD4" at bounding box center [488, 86] width 47 height 39
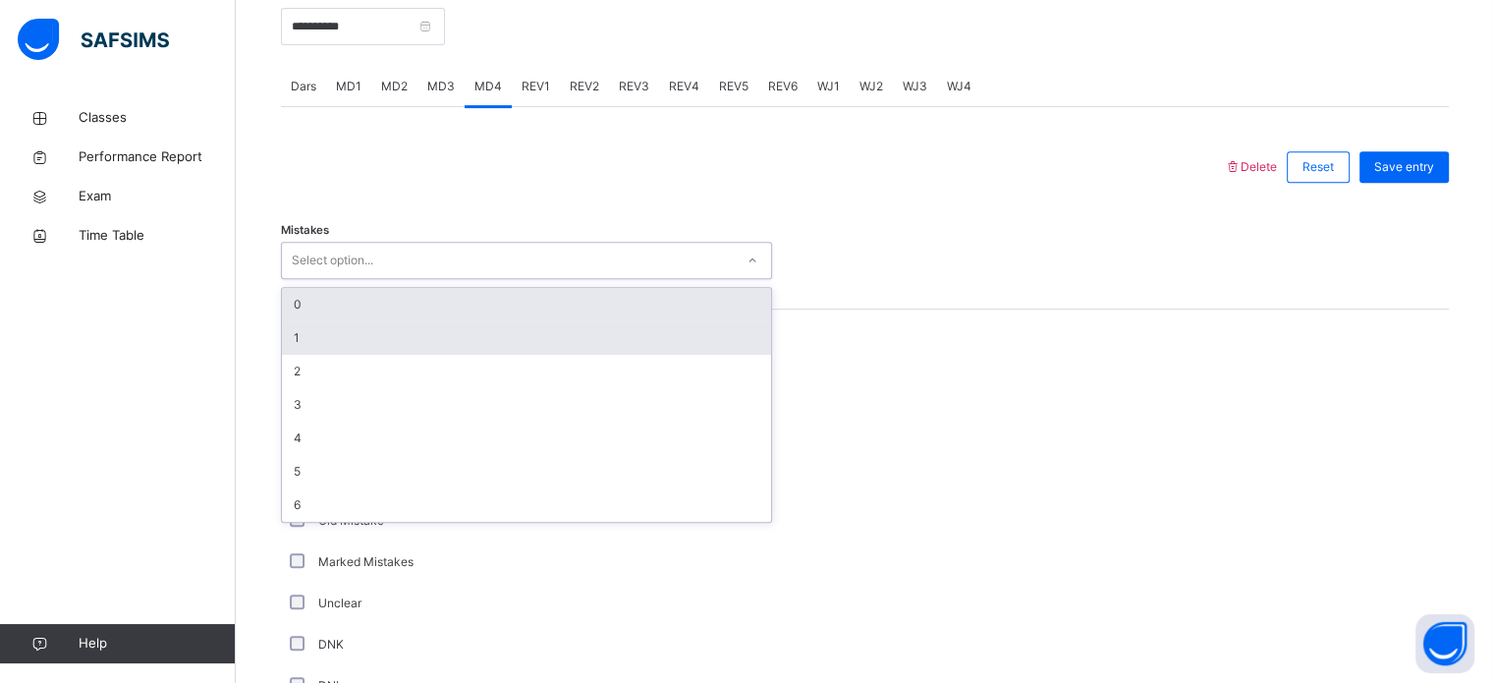
click at [453, 347] on div "1" at bounding box center [526, 337] width 489 height 33
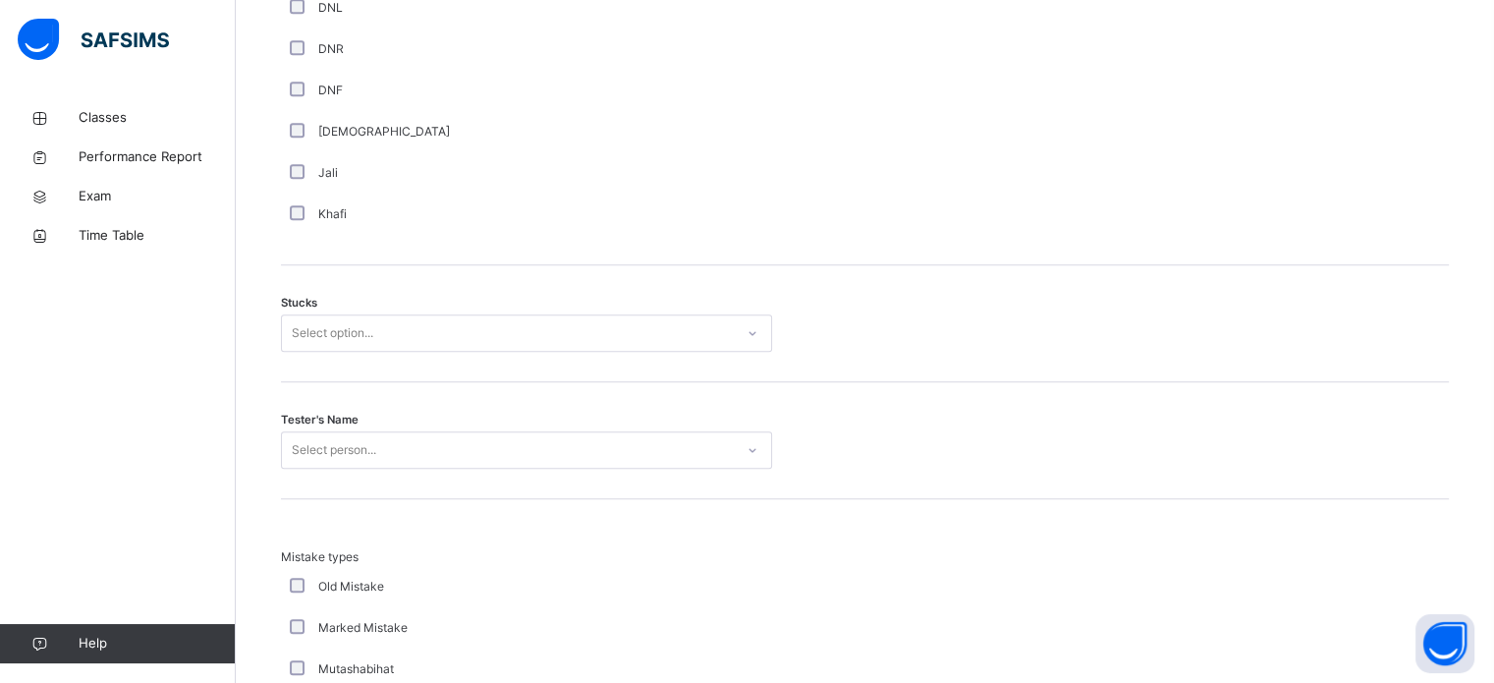
scroll to position [1473, 0]
click at [429, 365] on div "Stucks Select option..." at bounding box center [865, 320] width 1168 height 117
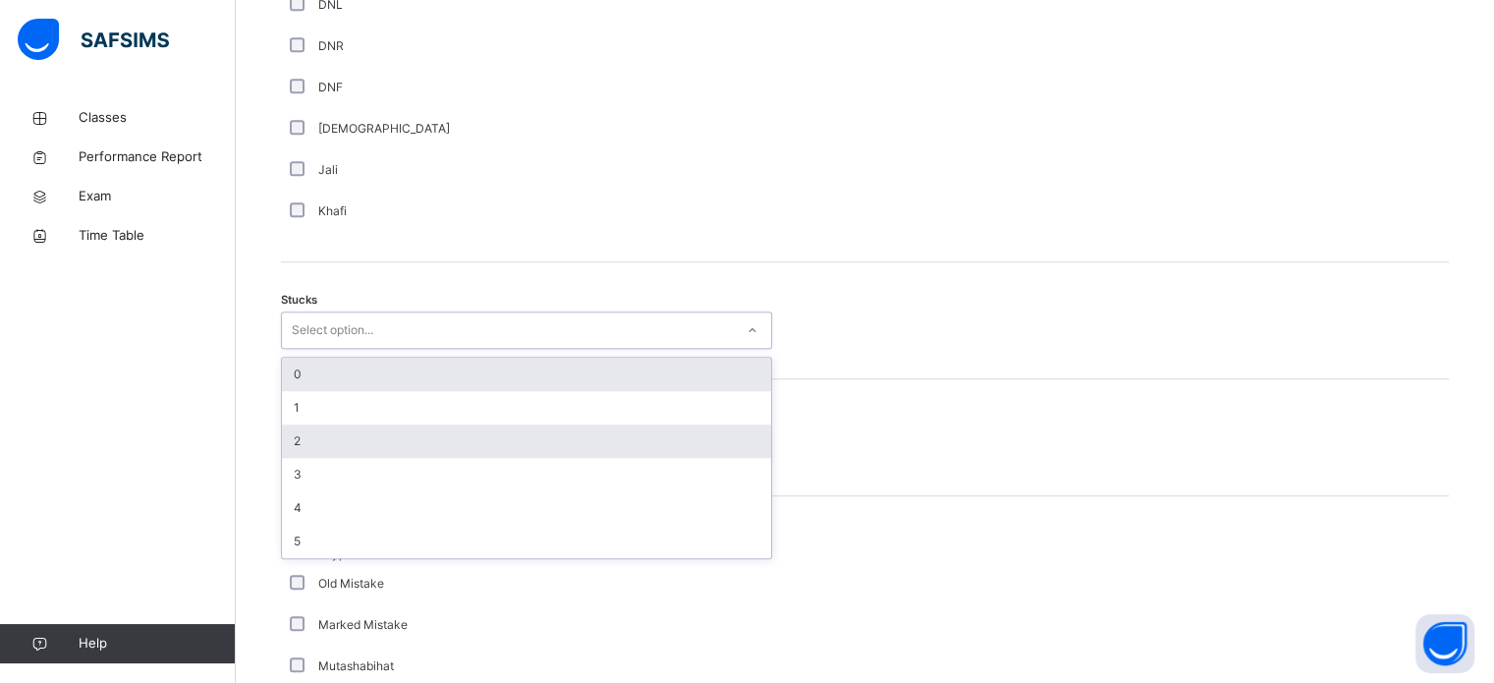
click at [362, 449] on div "2" at bounding box center [526, 440] width 489 height 33
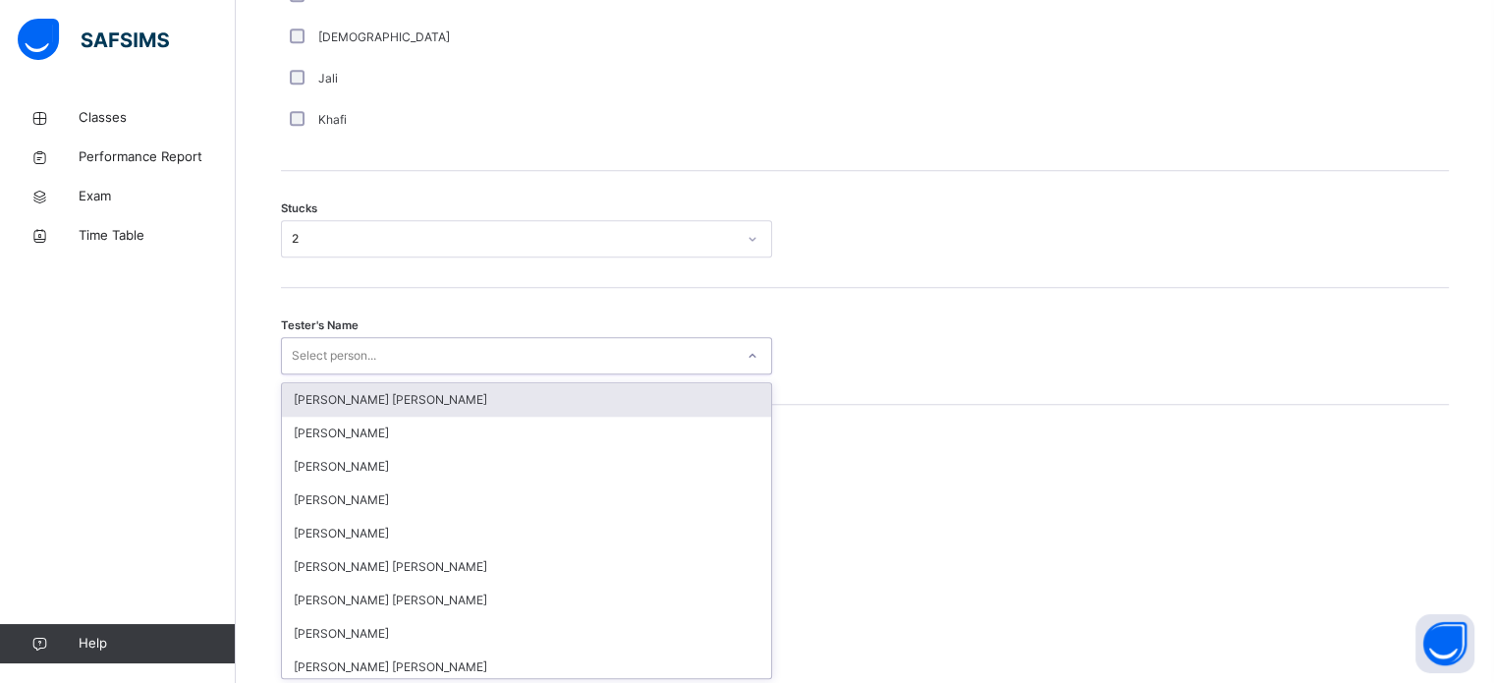
scroll to position [1566, 0]
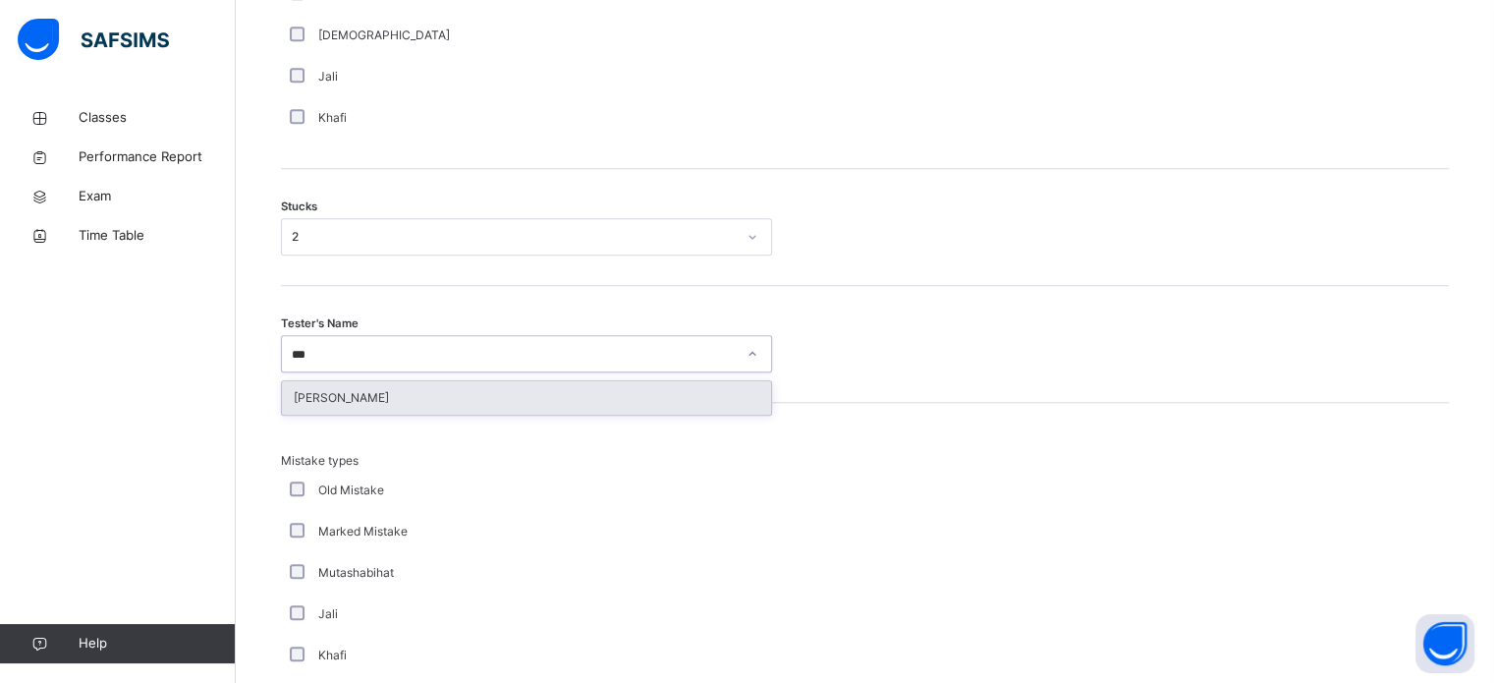
type input "****"
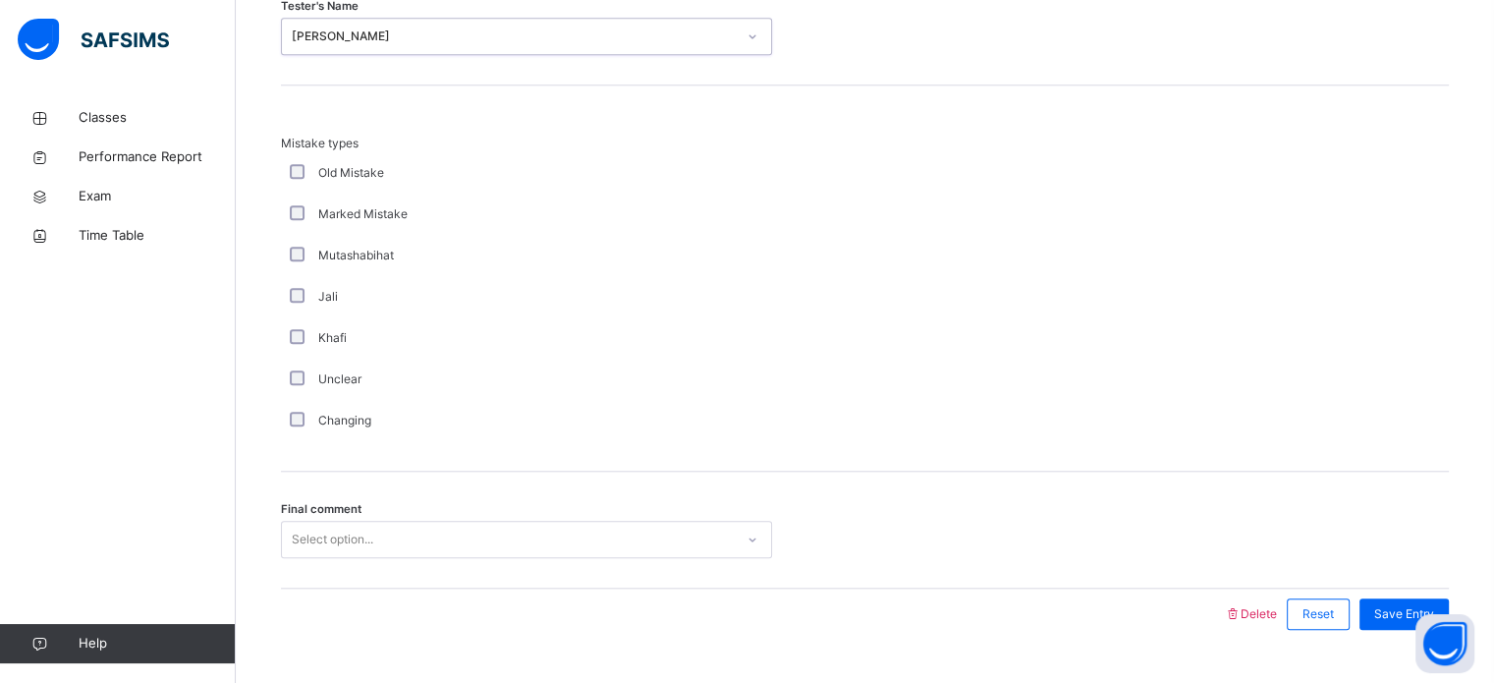
scroll to position [1927, 0]
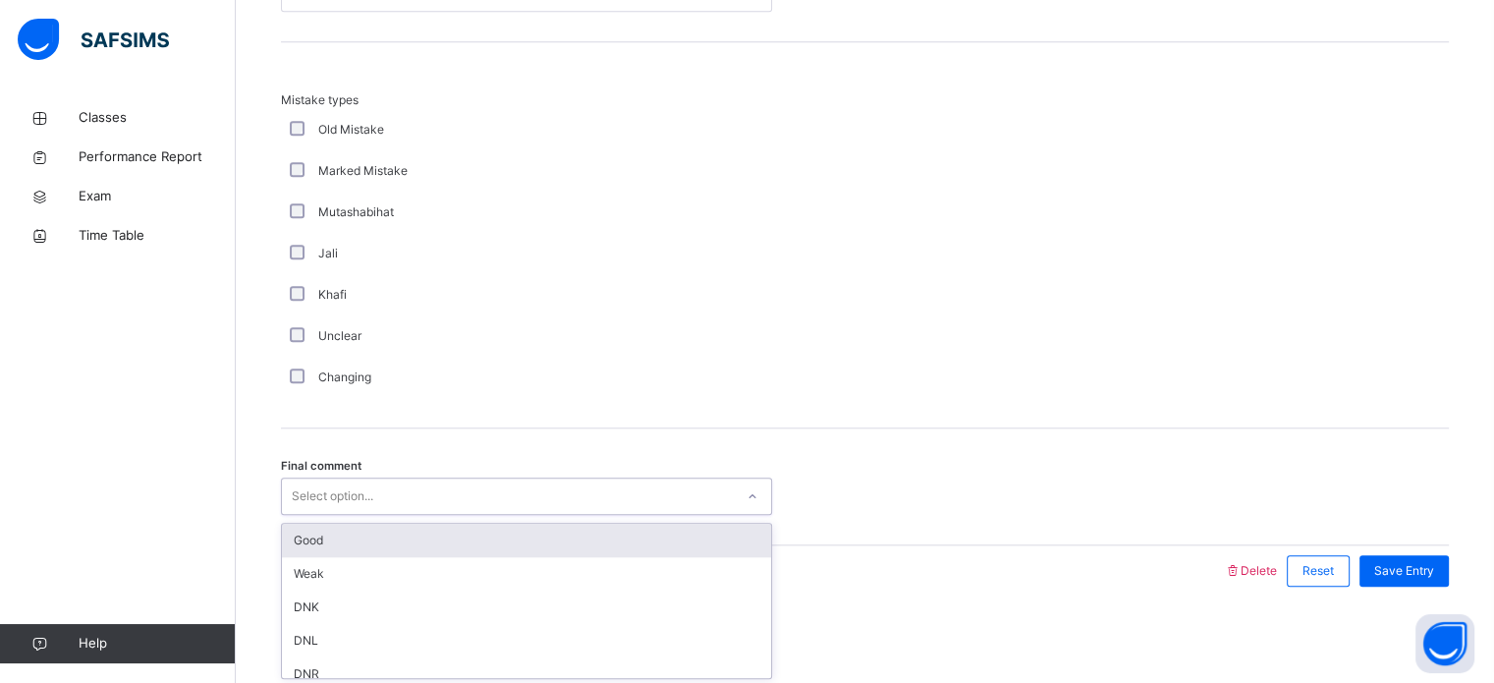
click at [367, 531] on div "Good" at bounding box center [526, 540] width 489 height 33
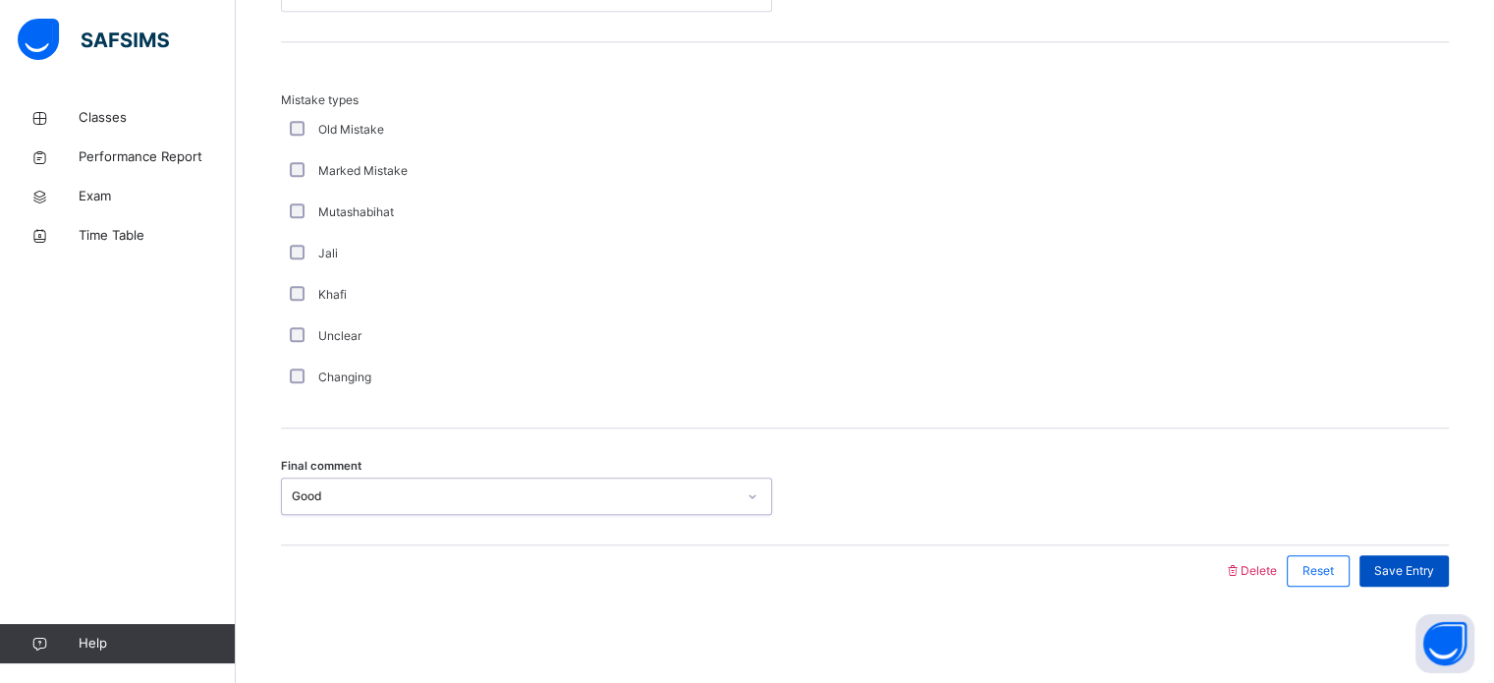
click at [1434, 572] on span "Save Entry" at bounding box center [1405, 571] width 60 height 18
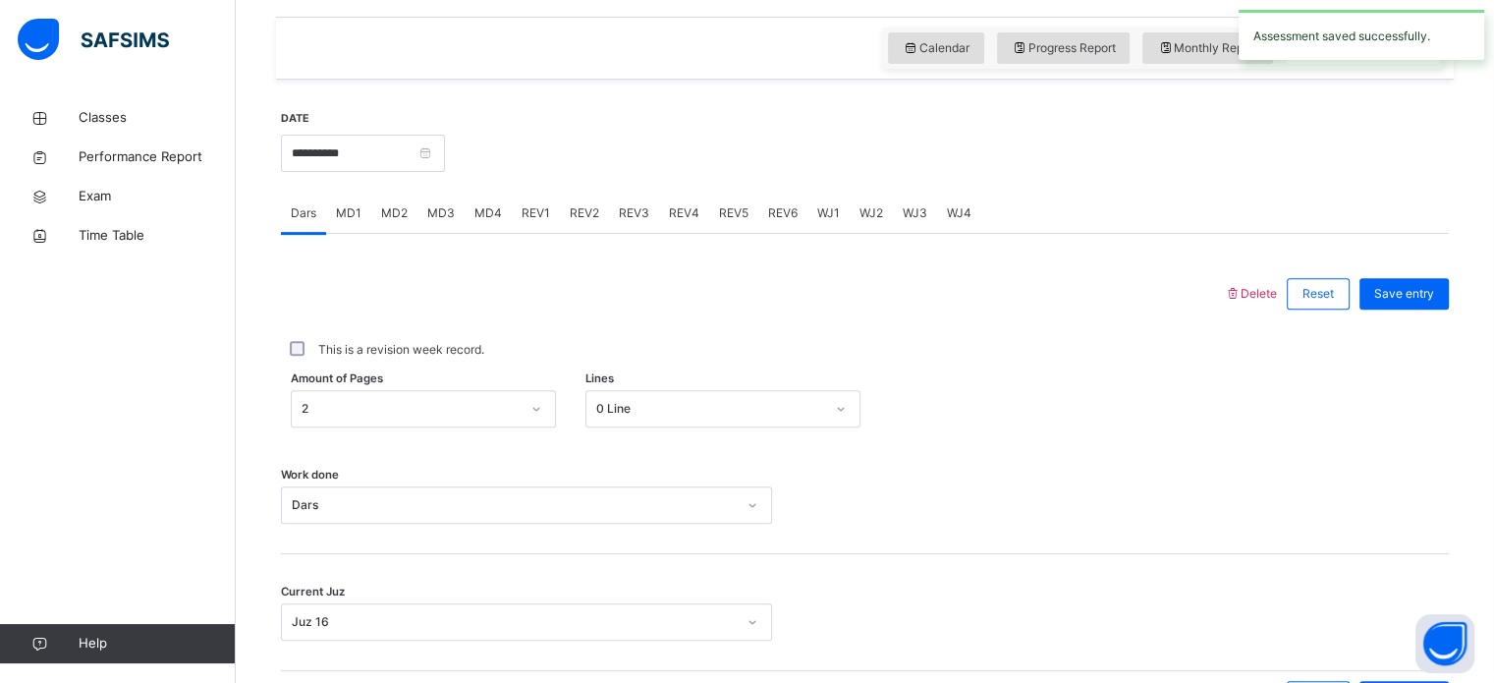
scroll to position [664, 0]
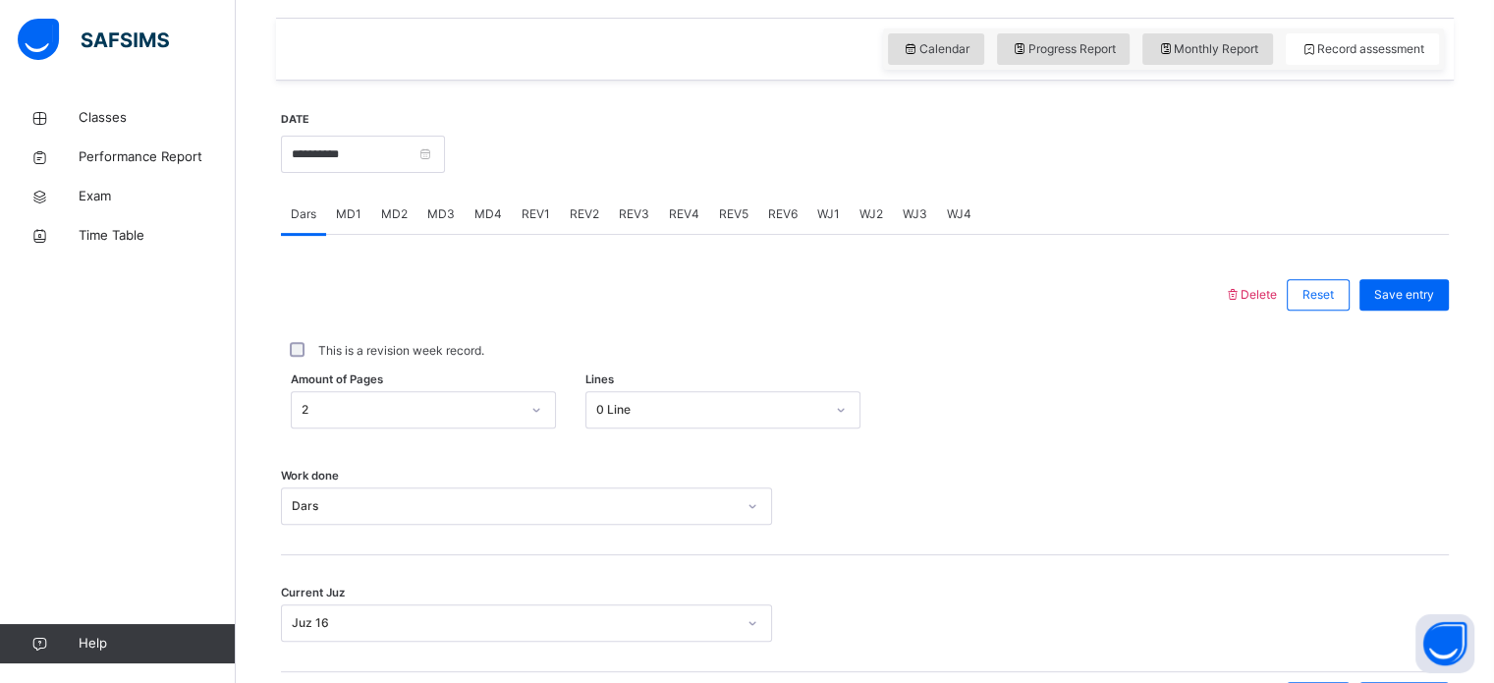
click at [534, 212] on span "REV1" at bounding box center [536, 214] width 28 height 18
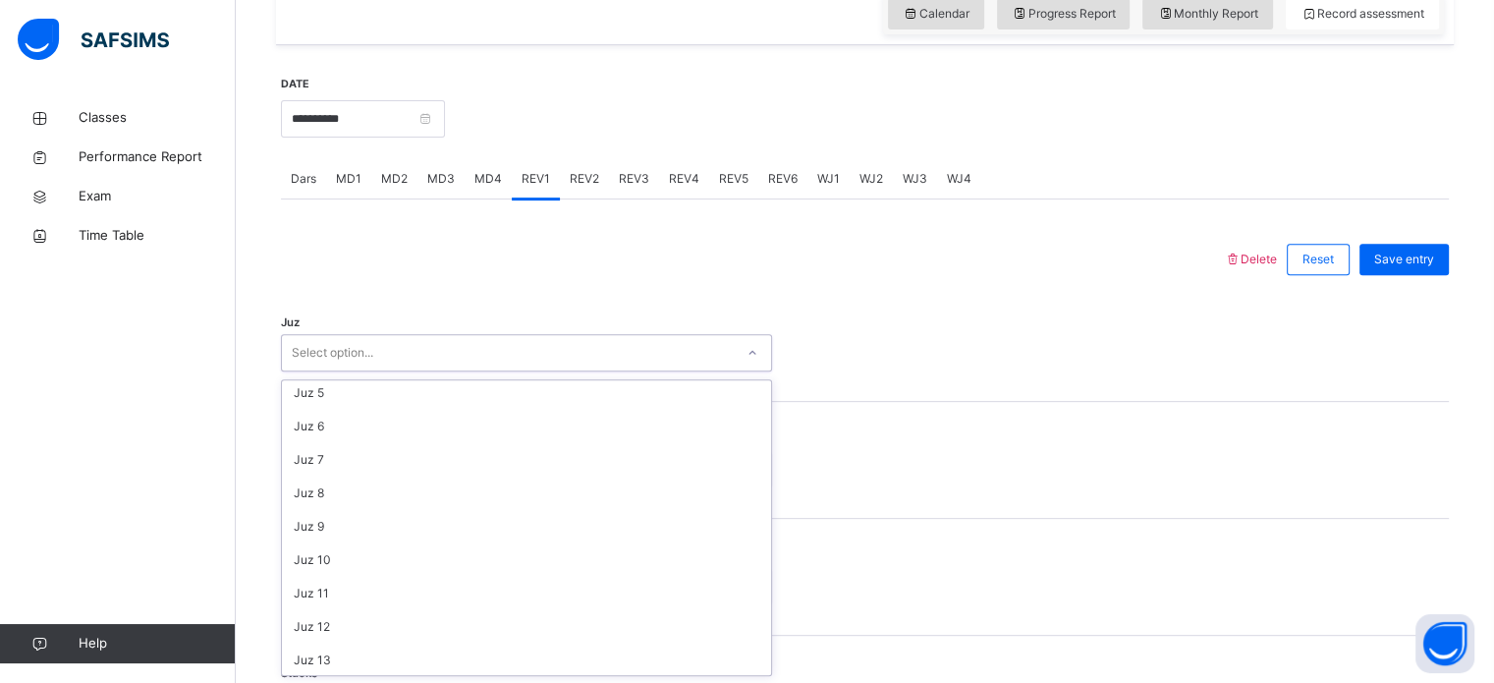
scroll to position [184, 0]
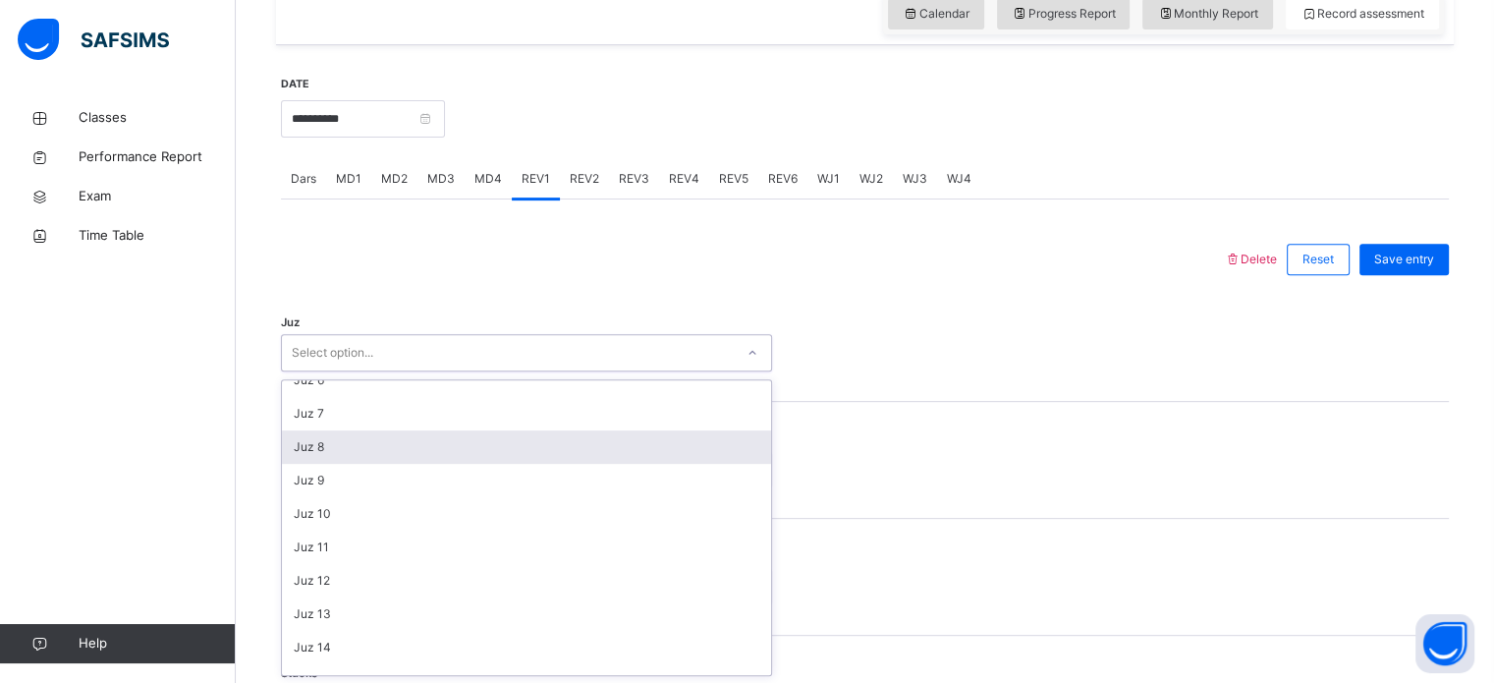
click at [381, 447] on div "Juz 8" at bounding box center [526, 446] width 489 height 33
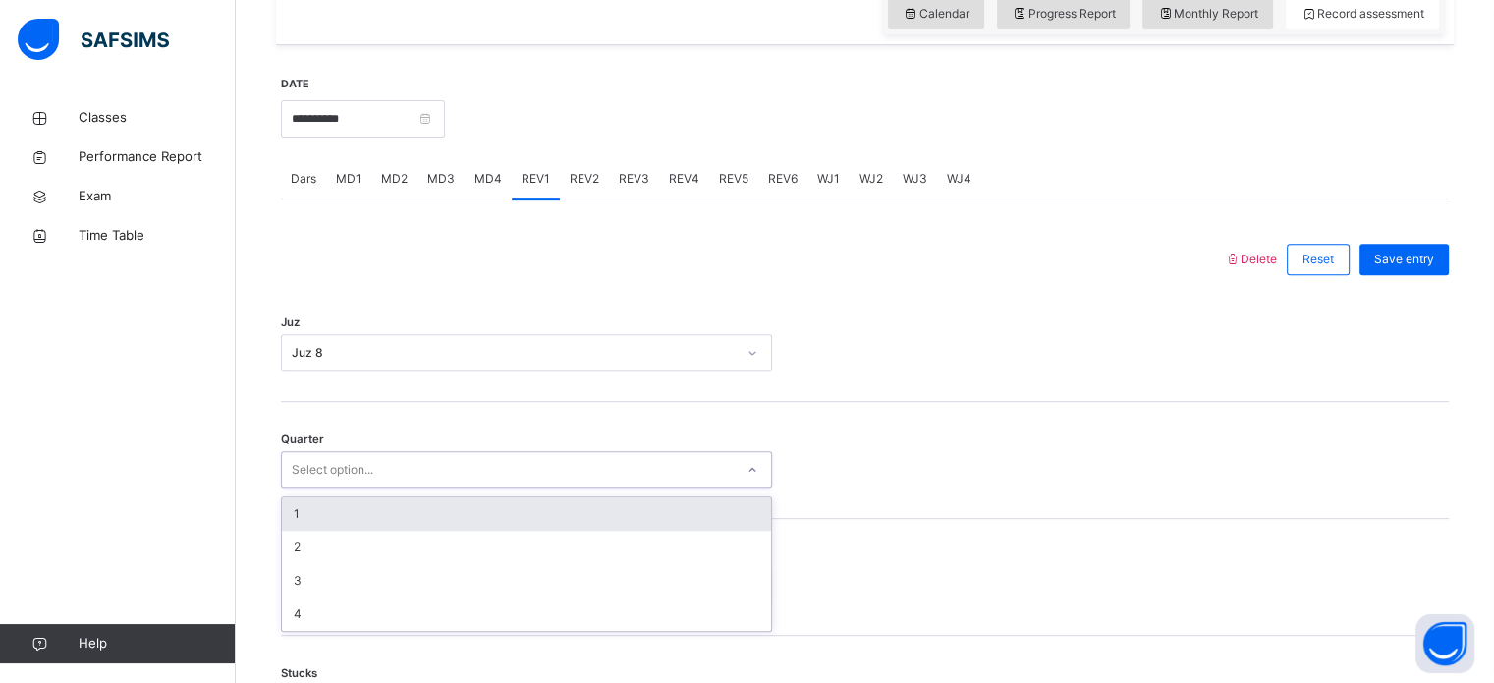
click at [401, 519] on div "1" at bounding box center [526, 513] width 489 height 33
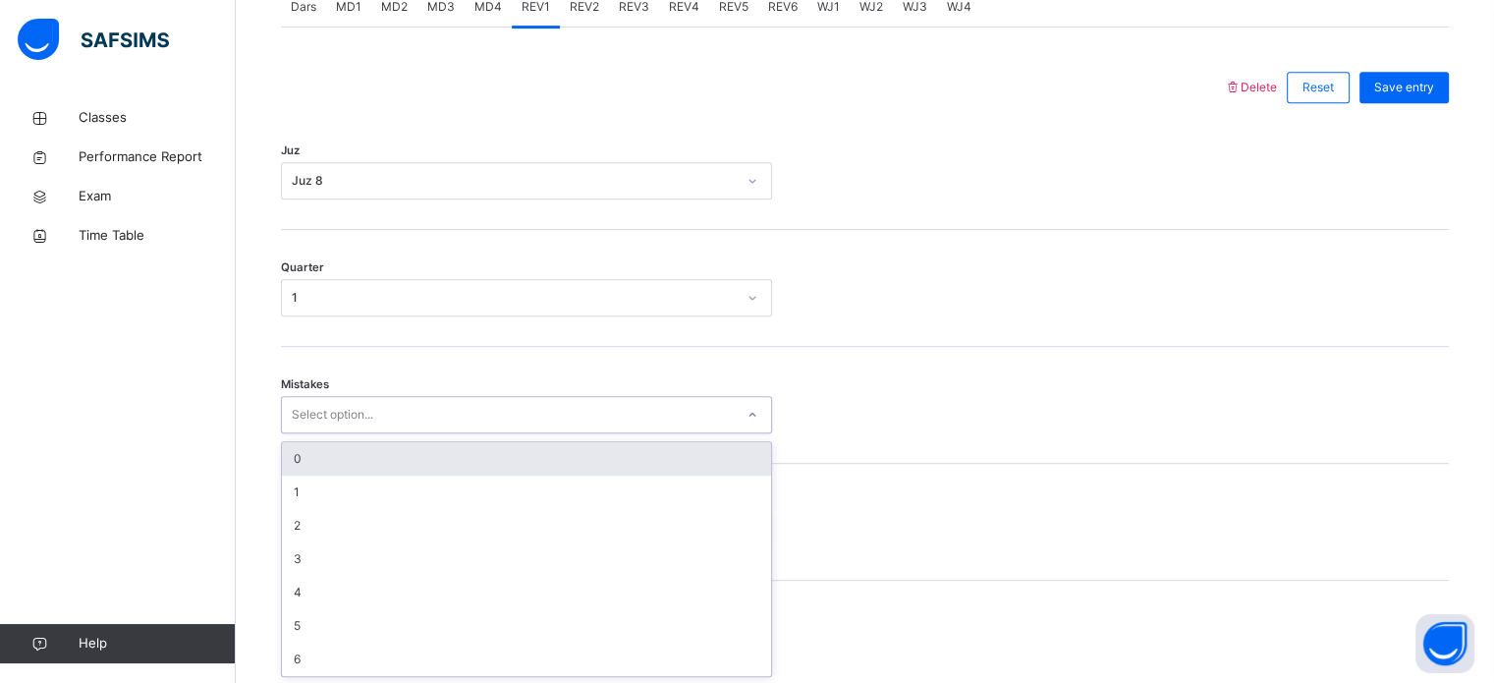
scroll to position [872, 0]
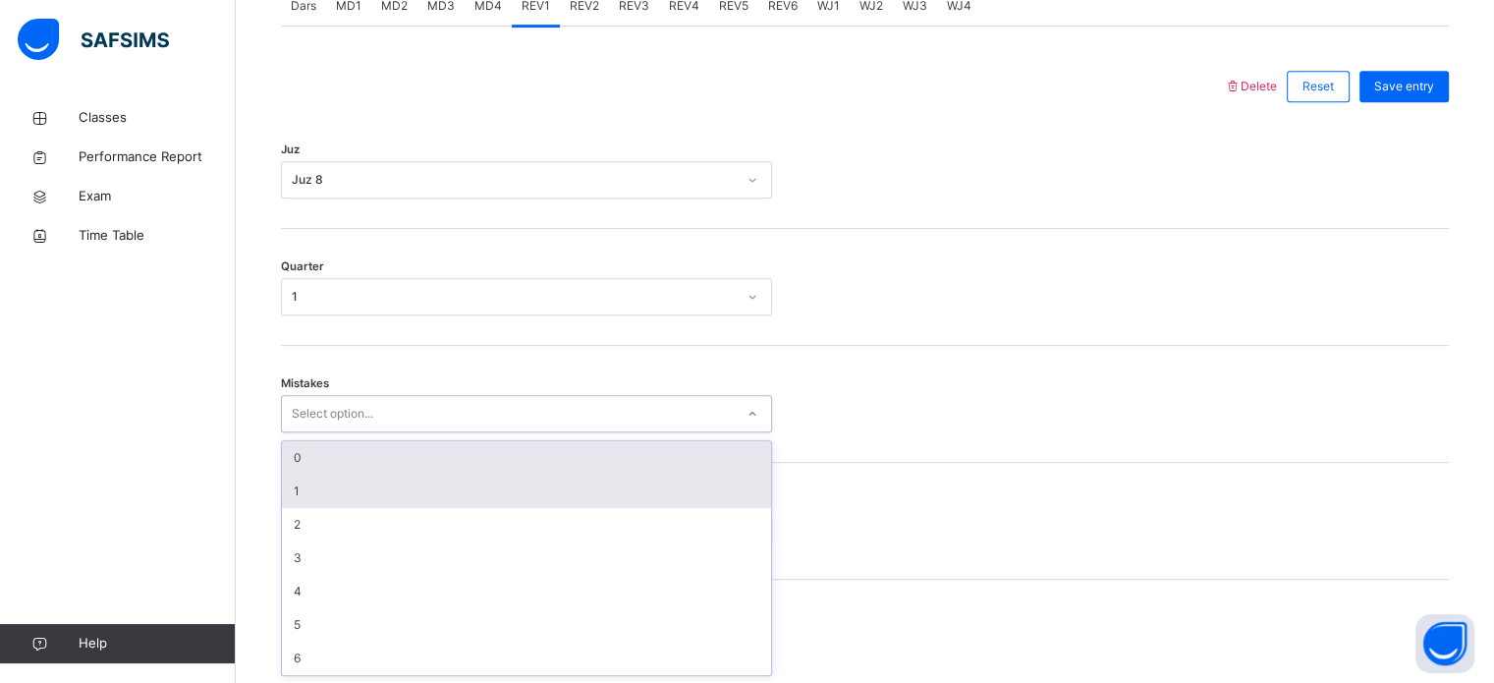
click at [402, 502] on div "1" at bounding box center [526, 491] width 489 height 33
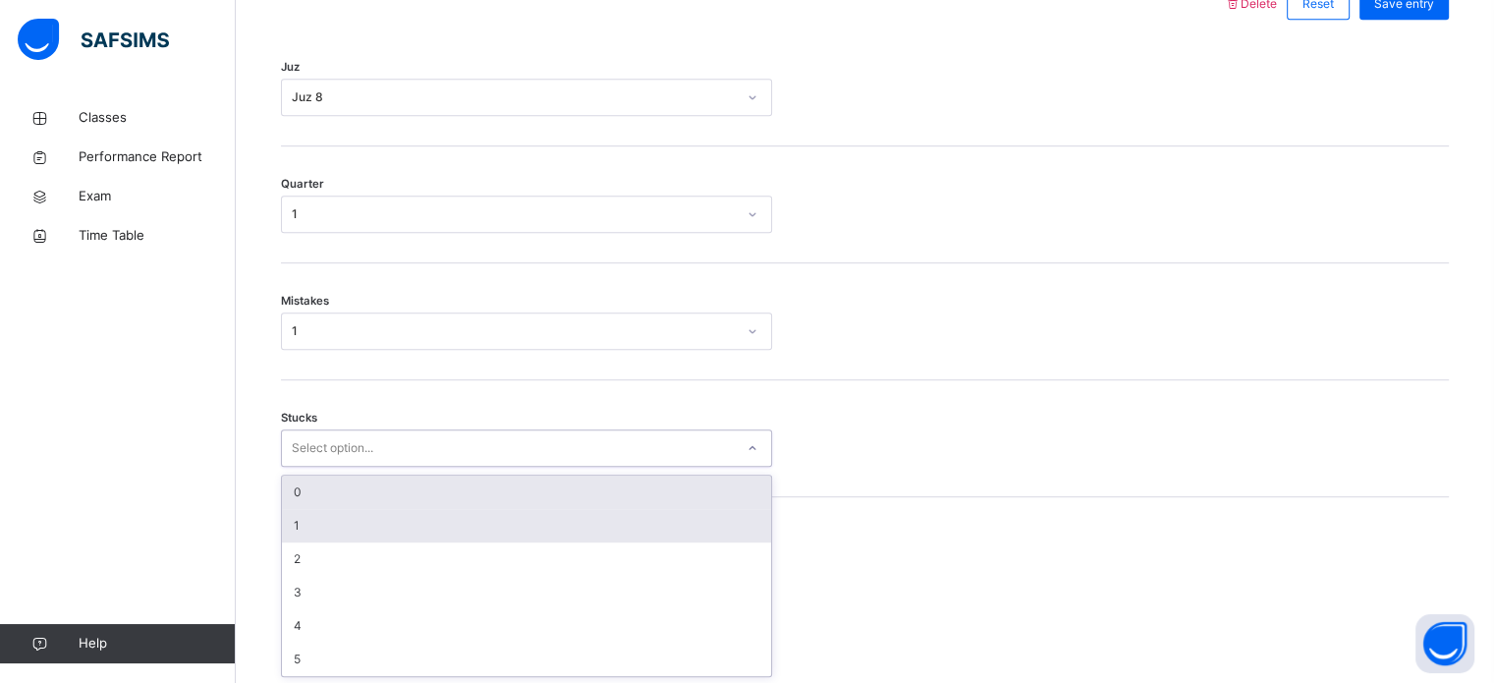
click at [392, 522] on div "1" at bounding box center [526, 525] width 489 height 33
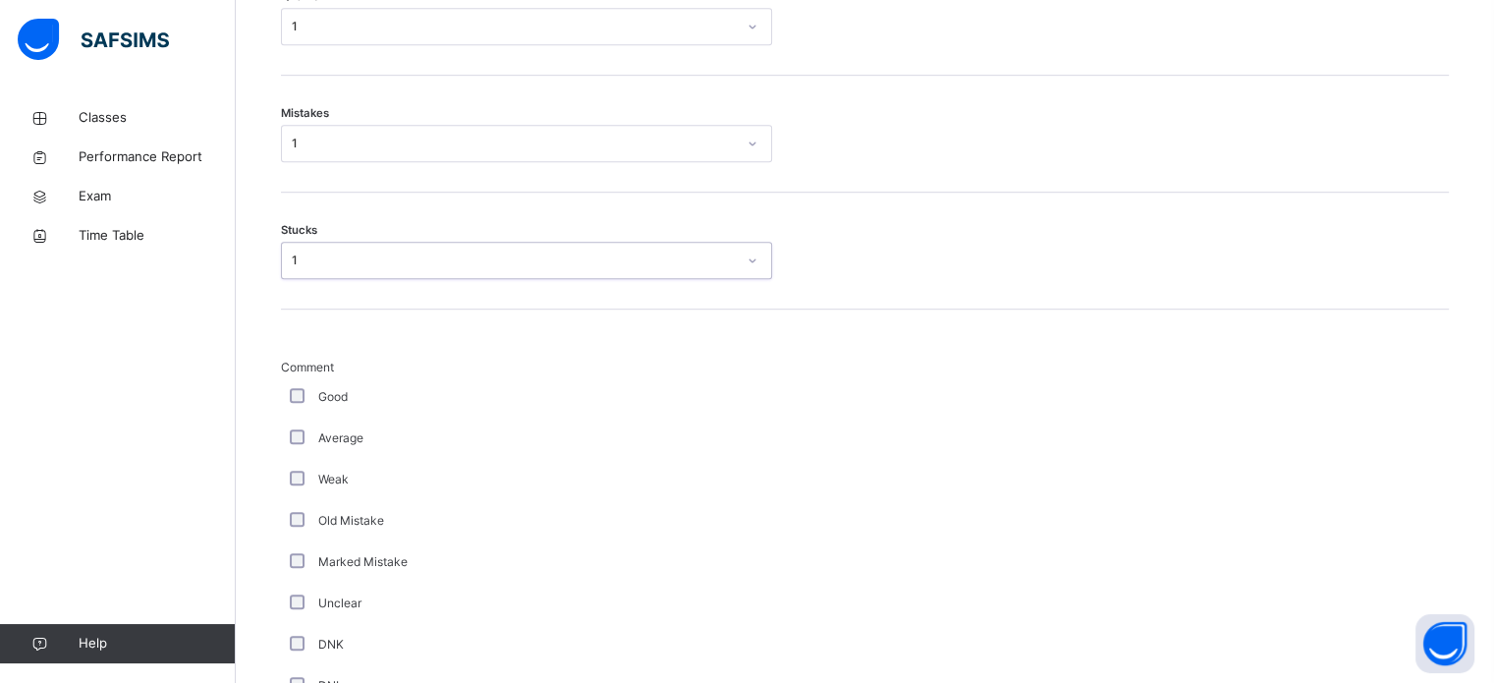
scroll to position [1152, 0]
click at [293, 444] on div "Average" at bounding box center [526, 429] width 491 height 41
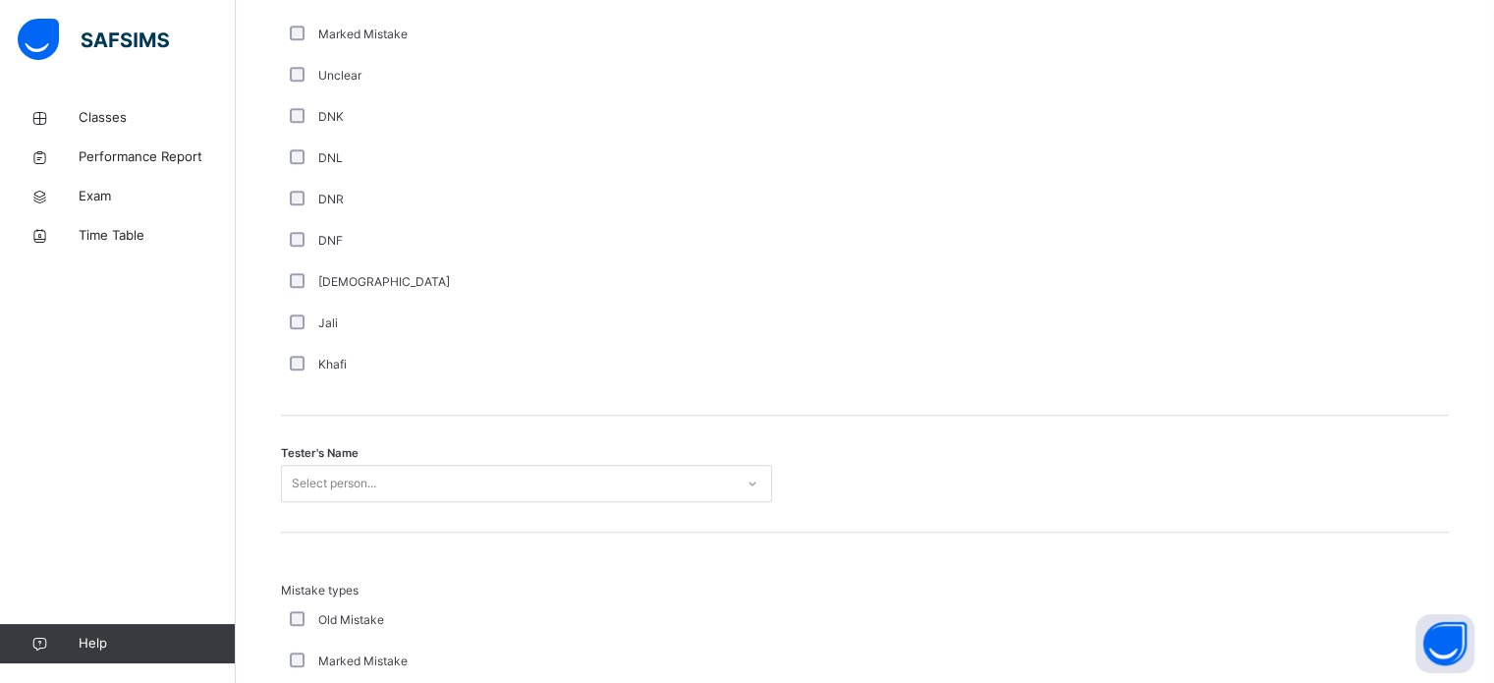
scroll to position [1820, 0]
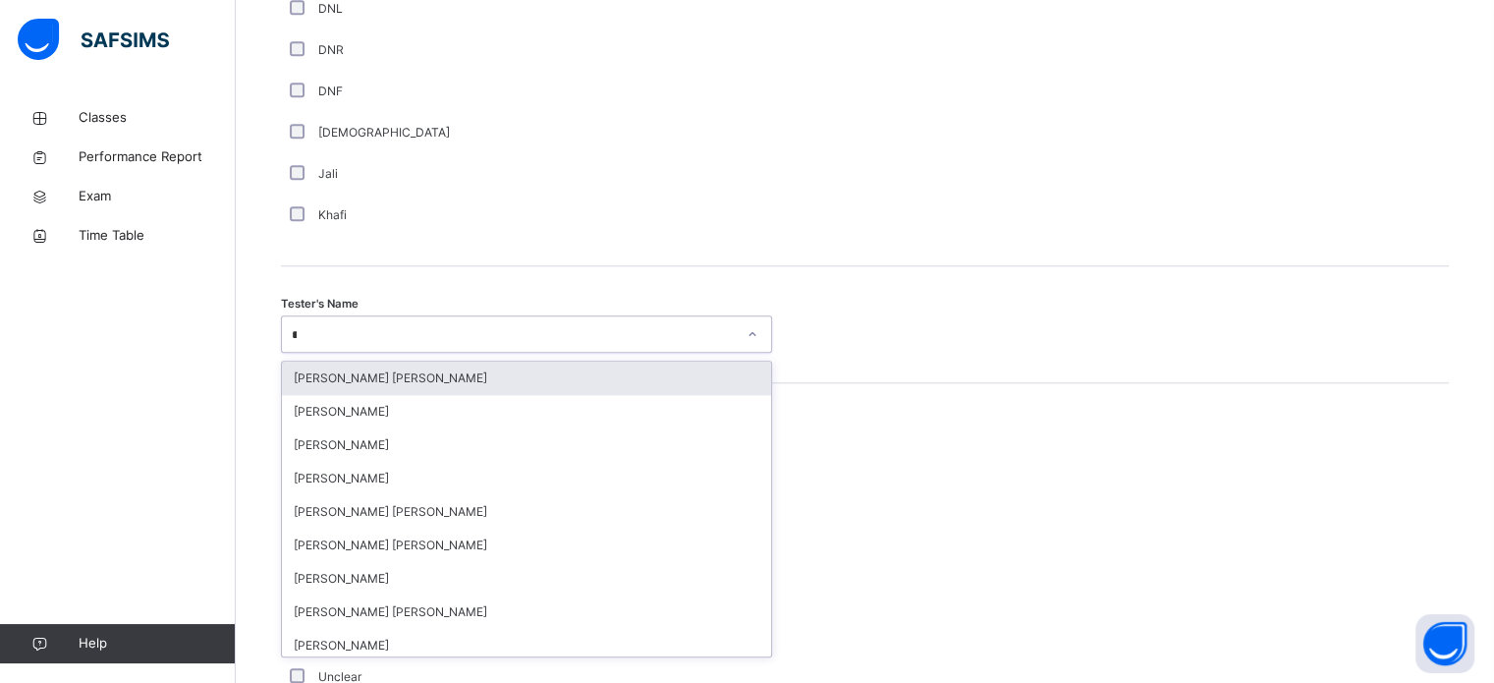
type input "***"
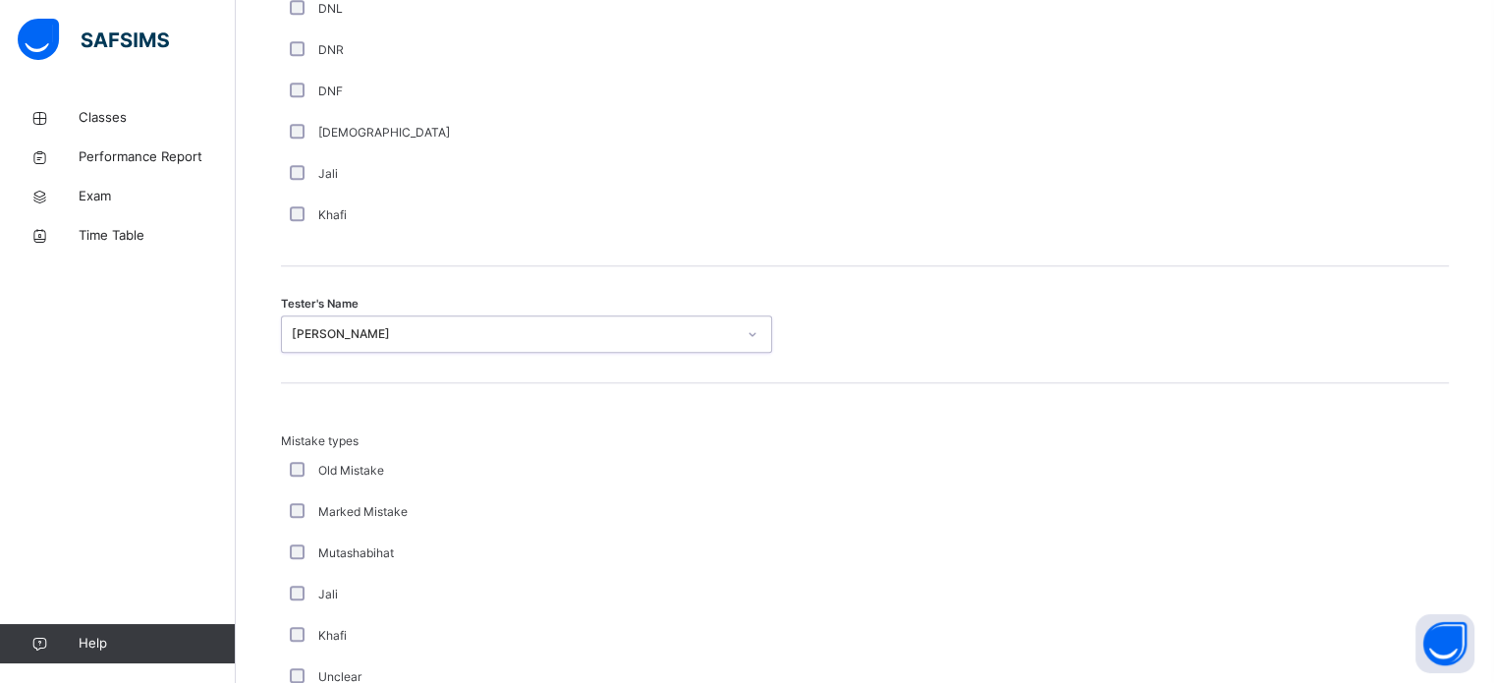
scroll to position [2161, 0]
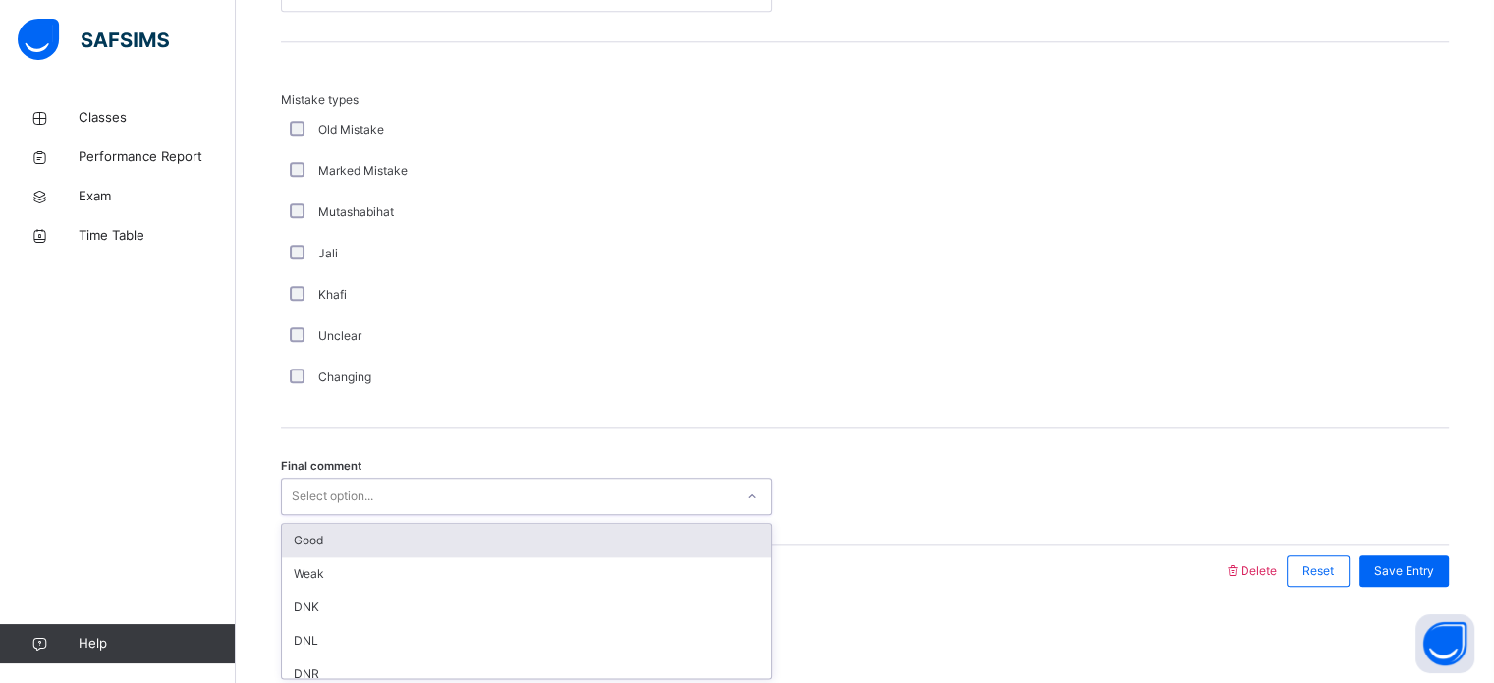
click at [375, 549] on div "Good" at bounding box center [526, 540] width 489 height 33
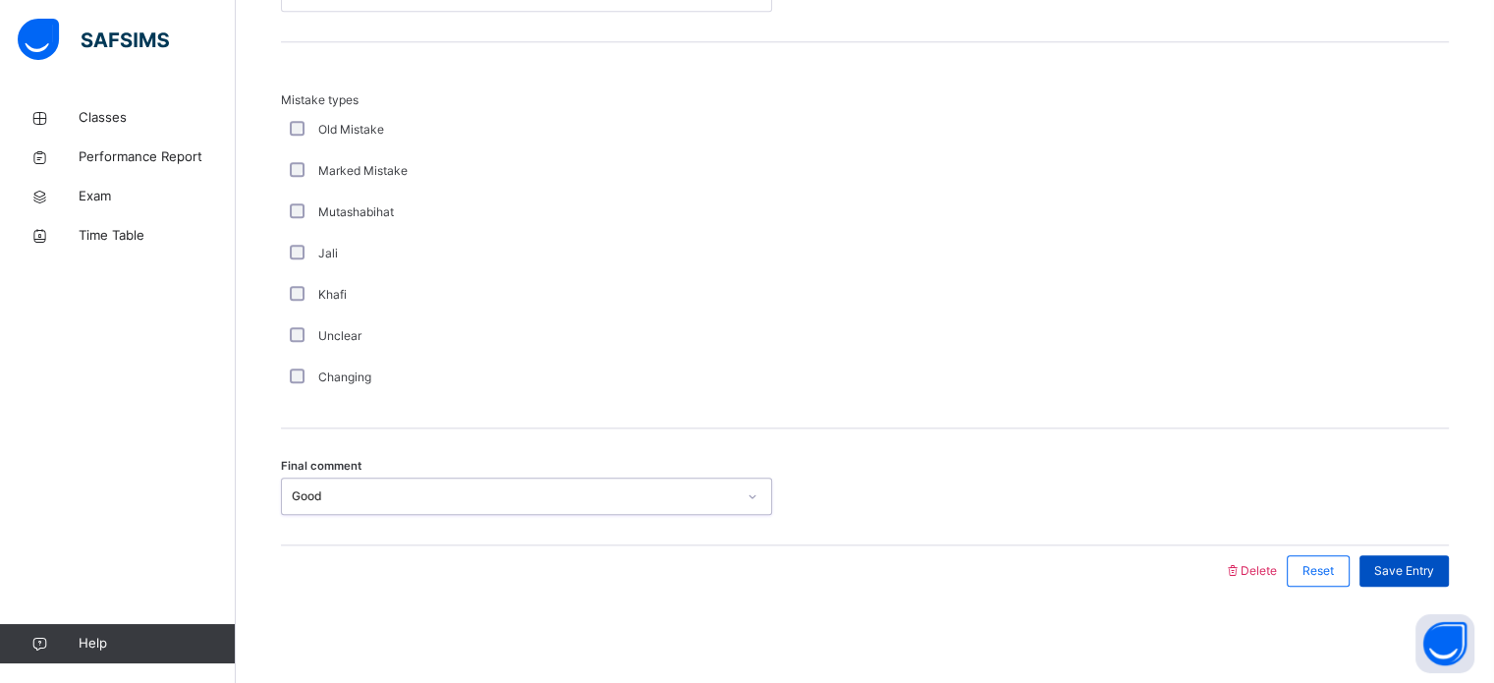
click at [1416, 562] on span "Save Entry" at bounding box center [1405, 571] width 60 height 18
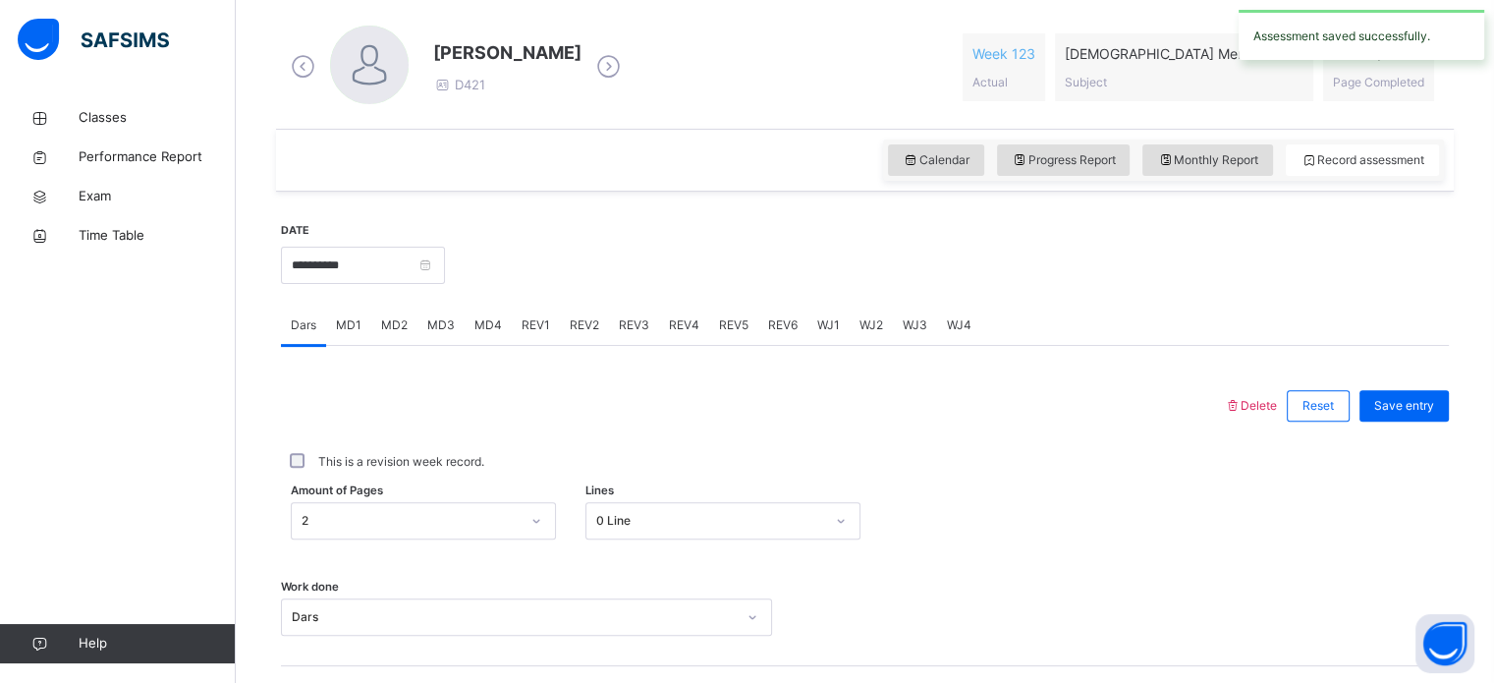
scroll to position [549, 0]
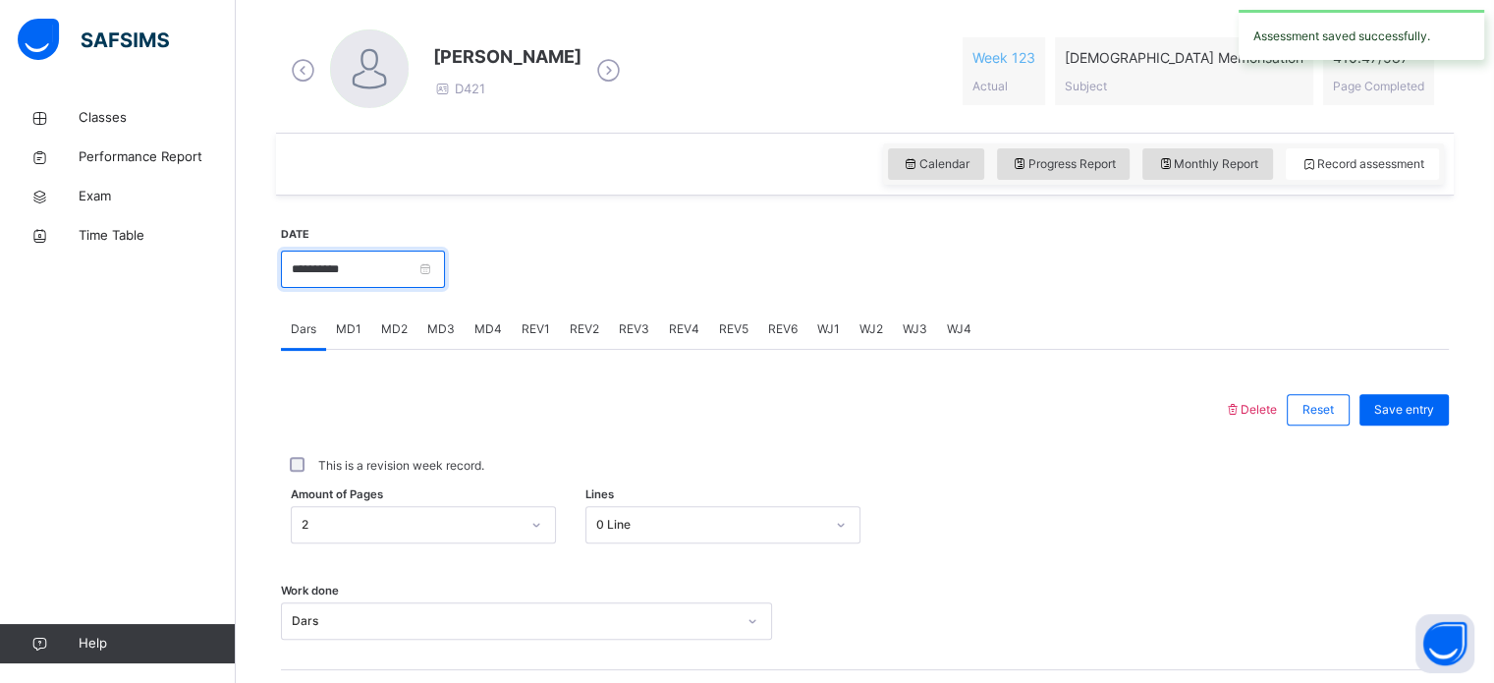
click at [400, 261] on input "**********" at bounding box center [363, 269] width 164 height 37
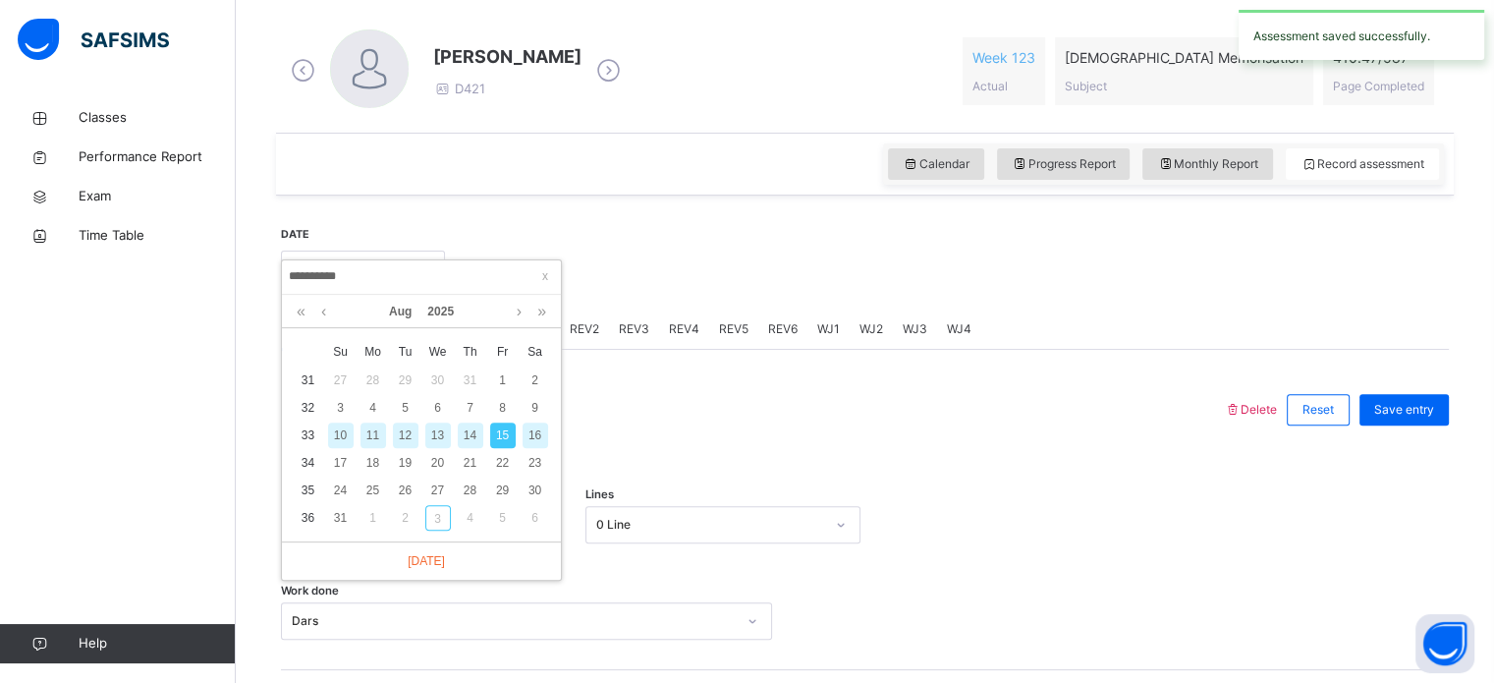
click at [538, 436] on div "16" at bounding box center [536, 435] width 26 height 26
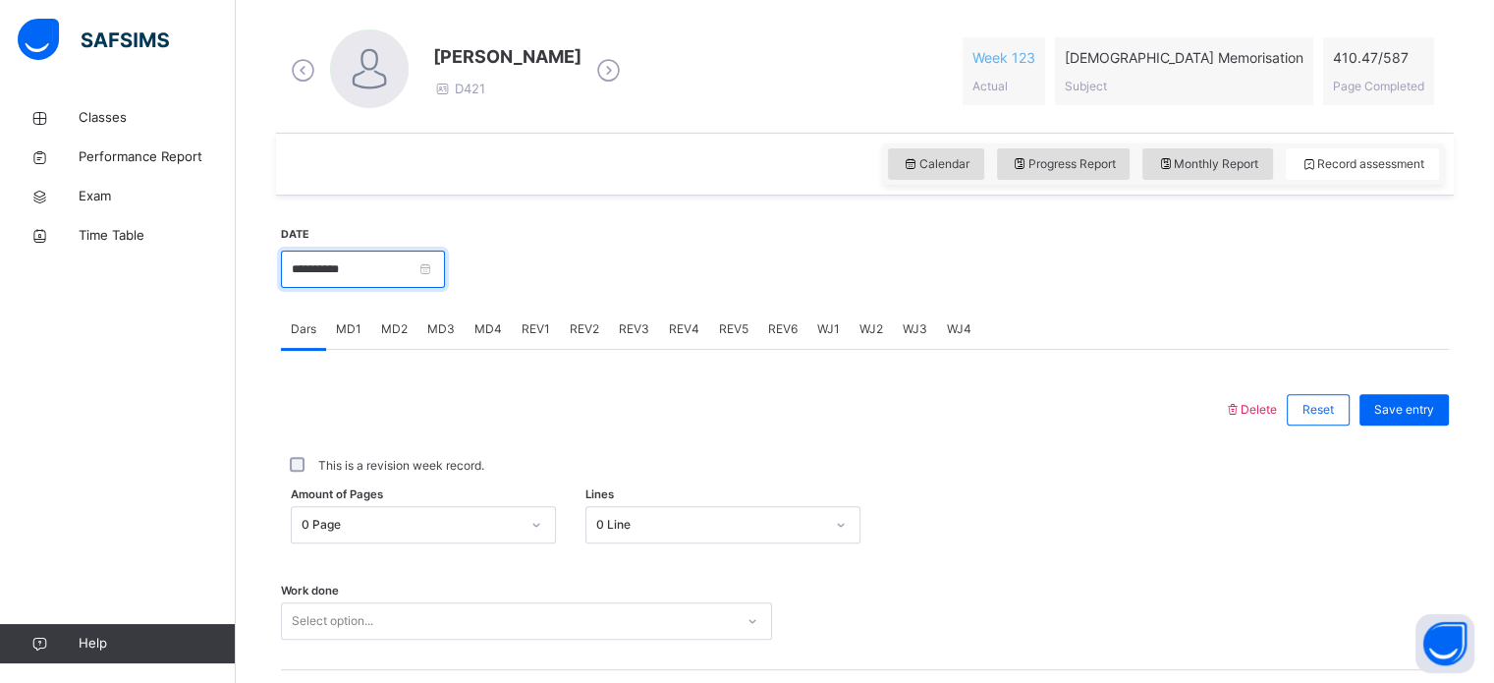
click at [389, 260] on input "**********" at bounding box center [363, 269] width 164 height 37
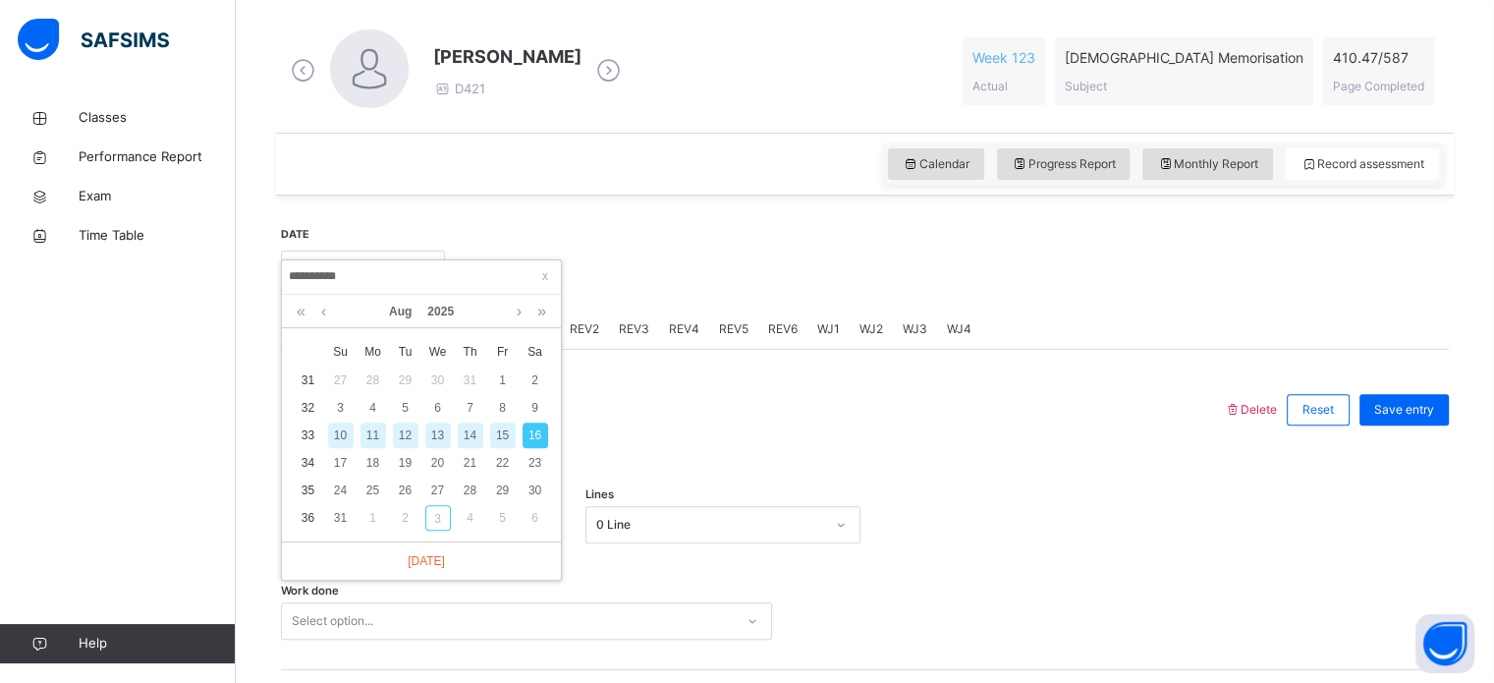
click at [510, 440] on div "15" at bounding box center [503, 435] width 26 height 26
type input "**********"
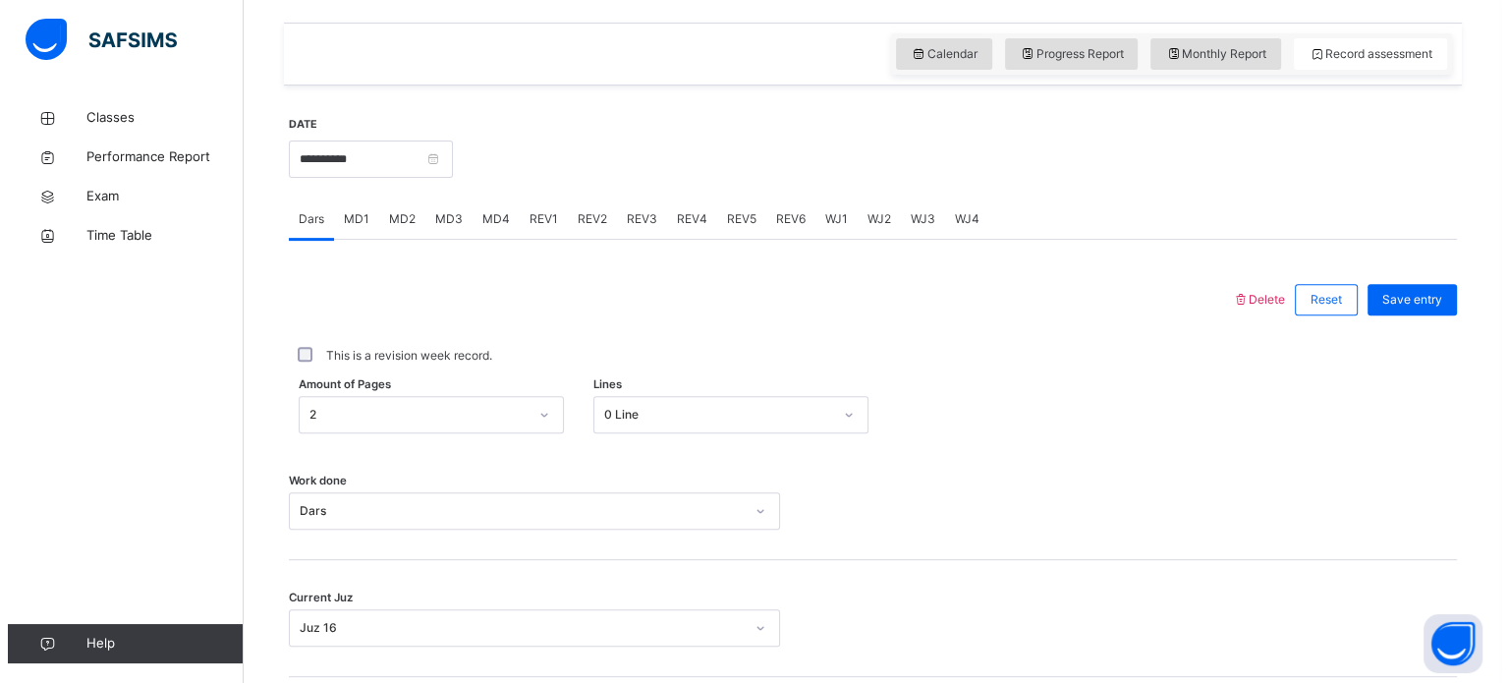
scroll to position [688, 0]
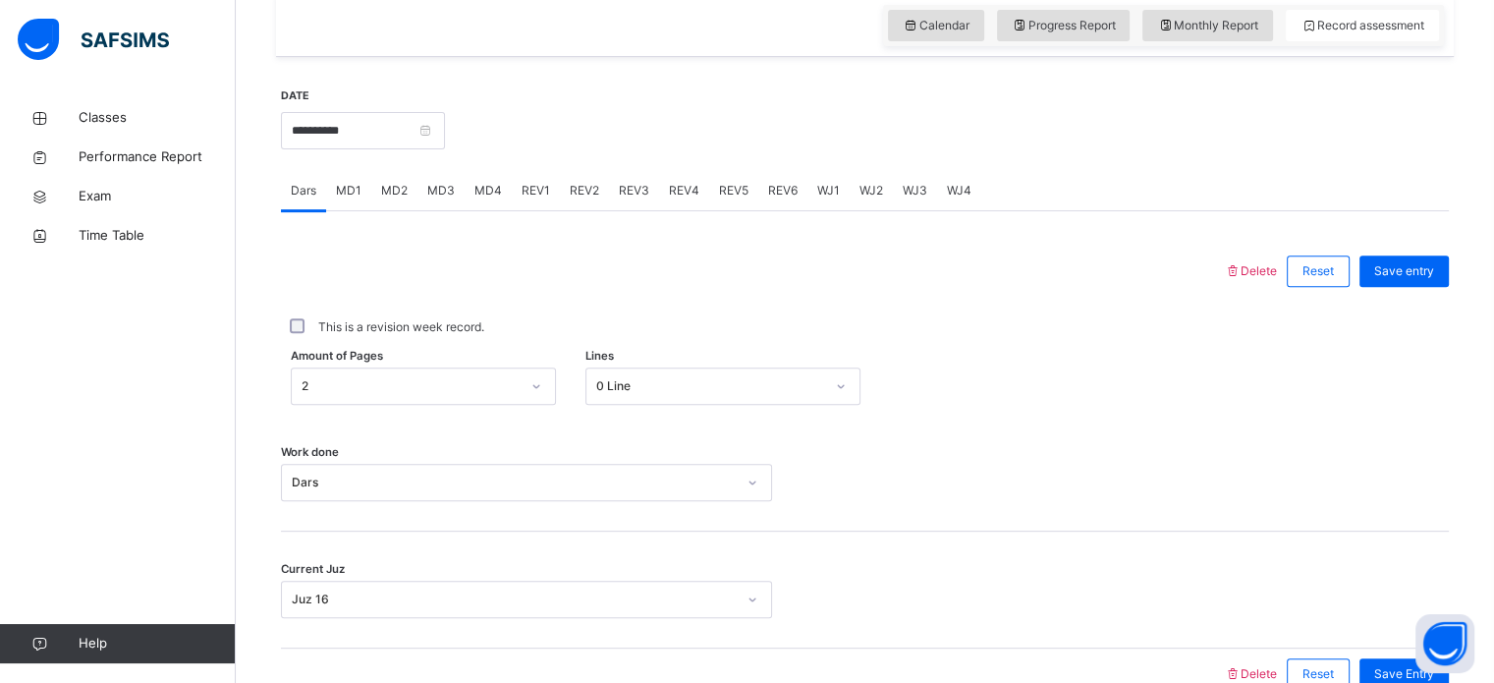
click at [1262, 275] on span "Delete" at bounding box center [1250, 270] width 53 height 15
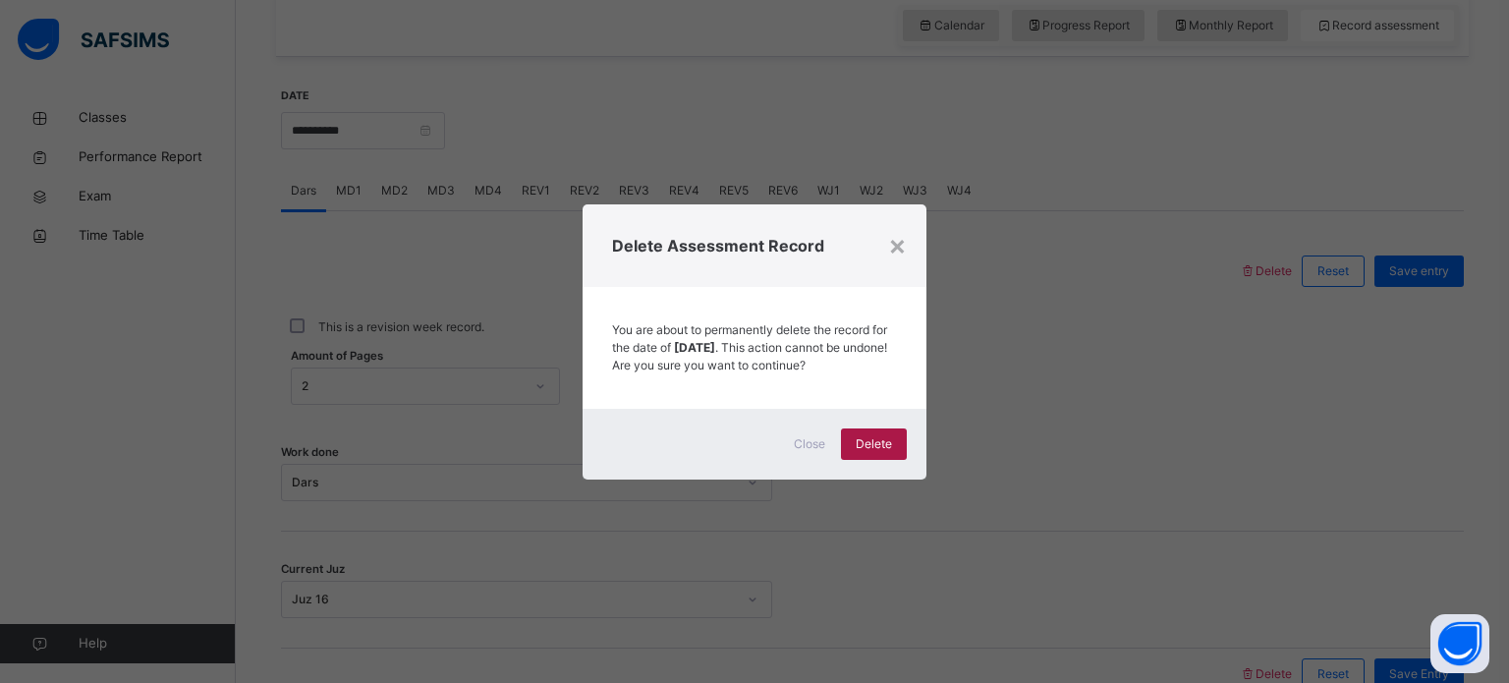
click at [885, 453] on span "Delete" at bounding box center [874, 444] width 36 height 18
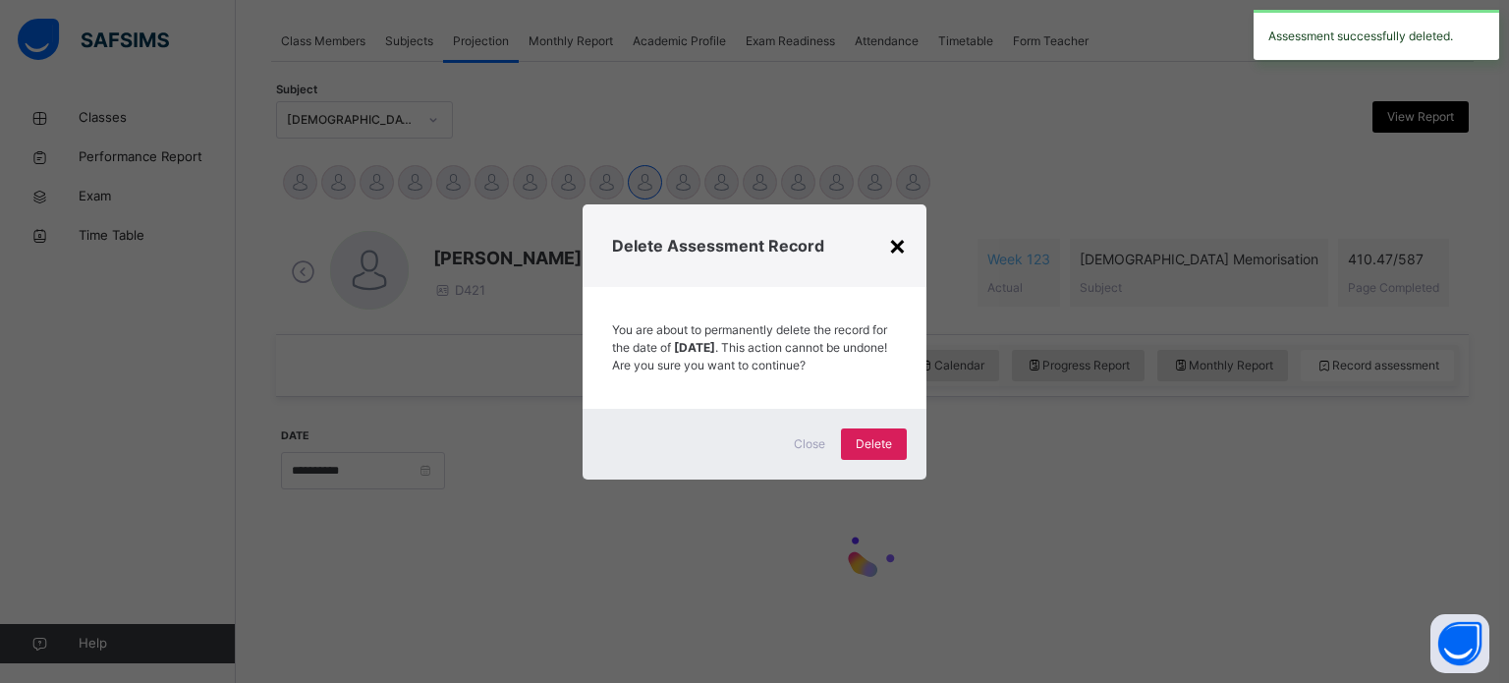
click at [897, 245] on div "×" at bounding box center [897, 244] width 19 height 41
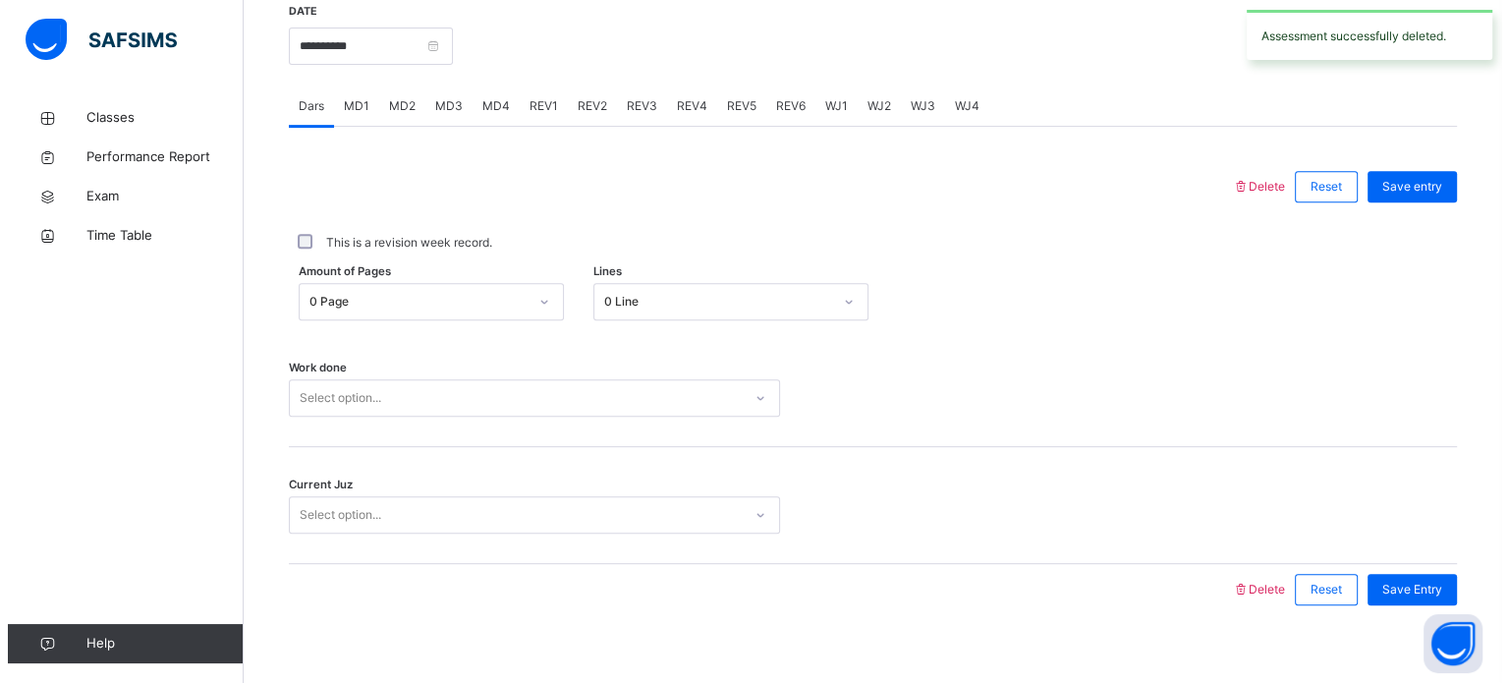
scroll to position [714, 0]
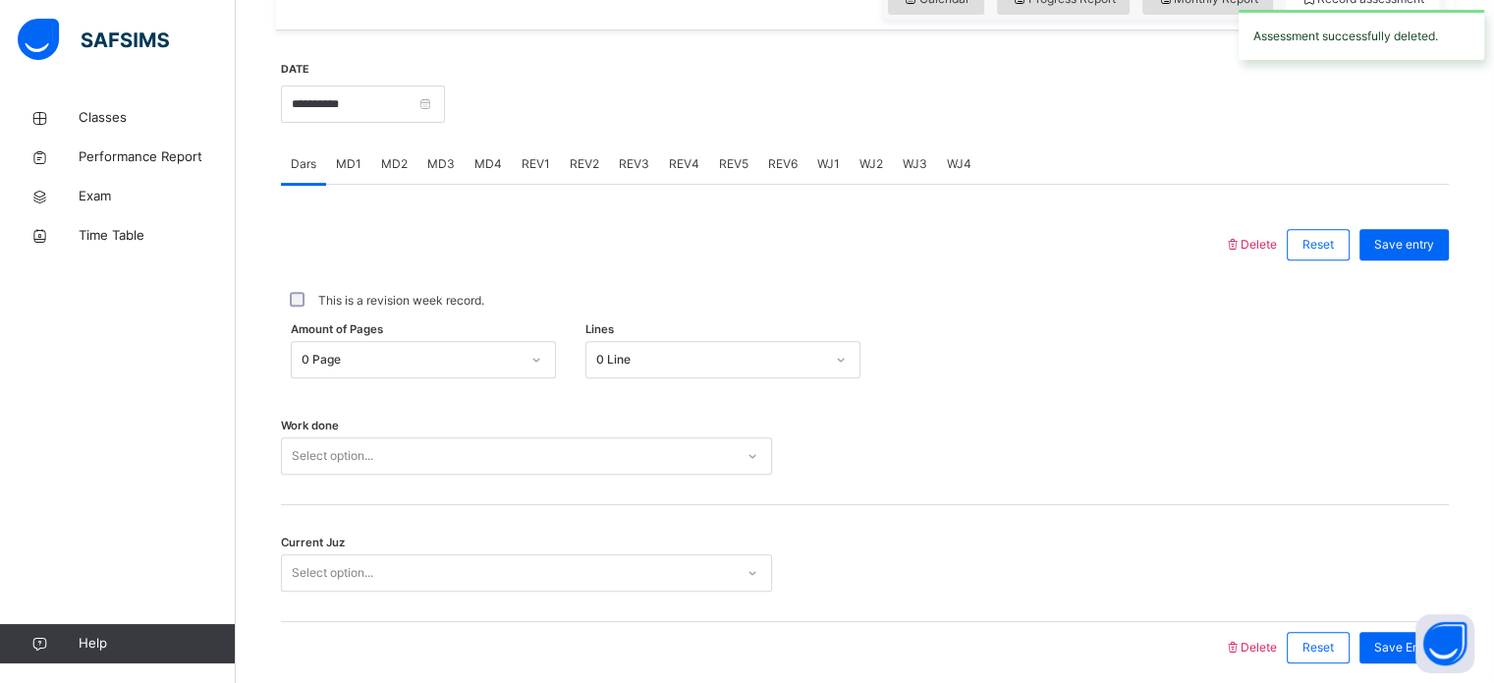
click at [428, 172] on span "MD3" at bounding box center [441, 164] width 28 height 18
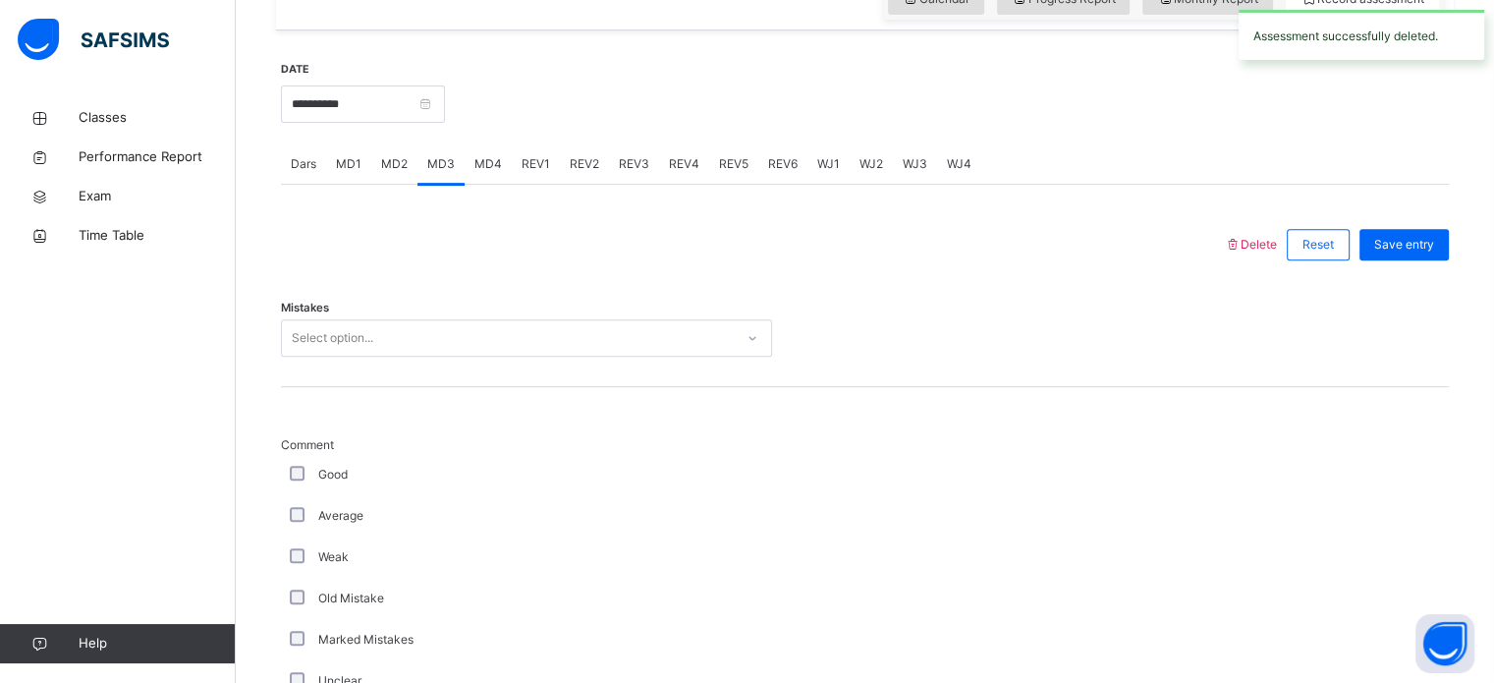
click at [478, 155] on span "MD4" at bounding box center [489, 164] width 28 height 18
click at [1277, 241] on span "Delete" at bounding box center [1250, 244] width 53 height 15
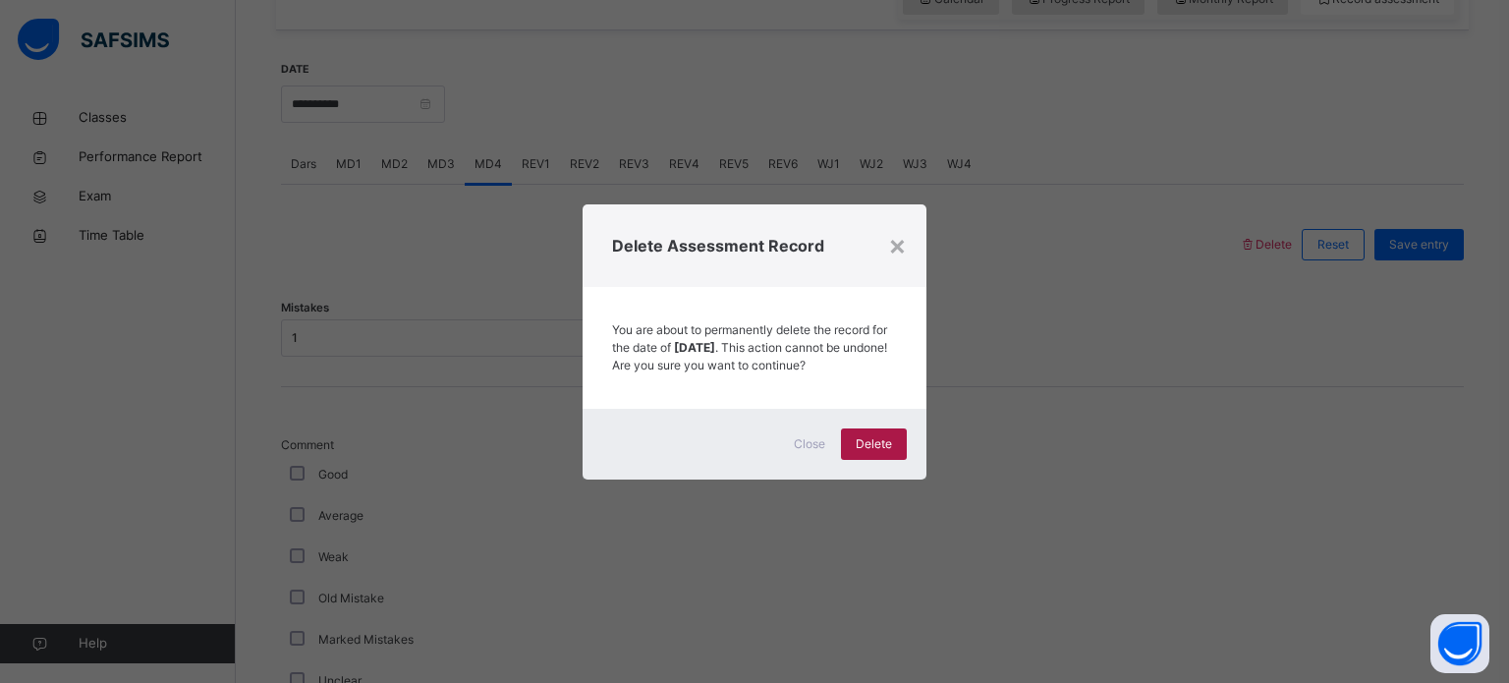
click at [886, 453] on span "Delete" at bounding box center [874, 444] width 36 height 18
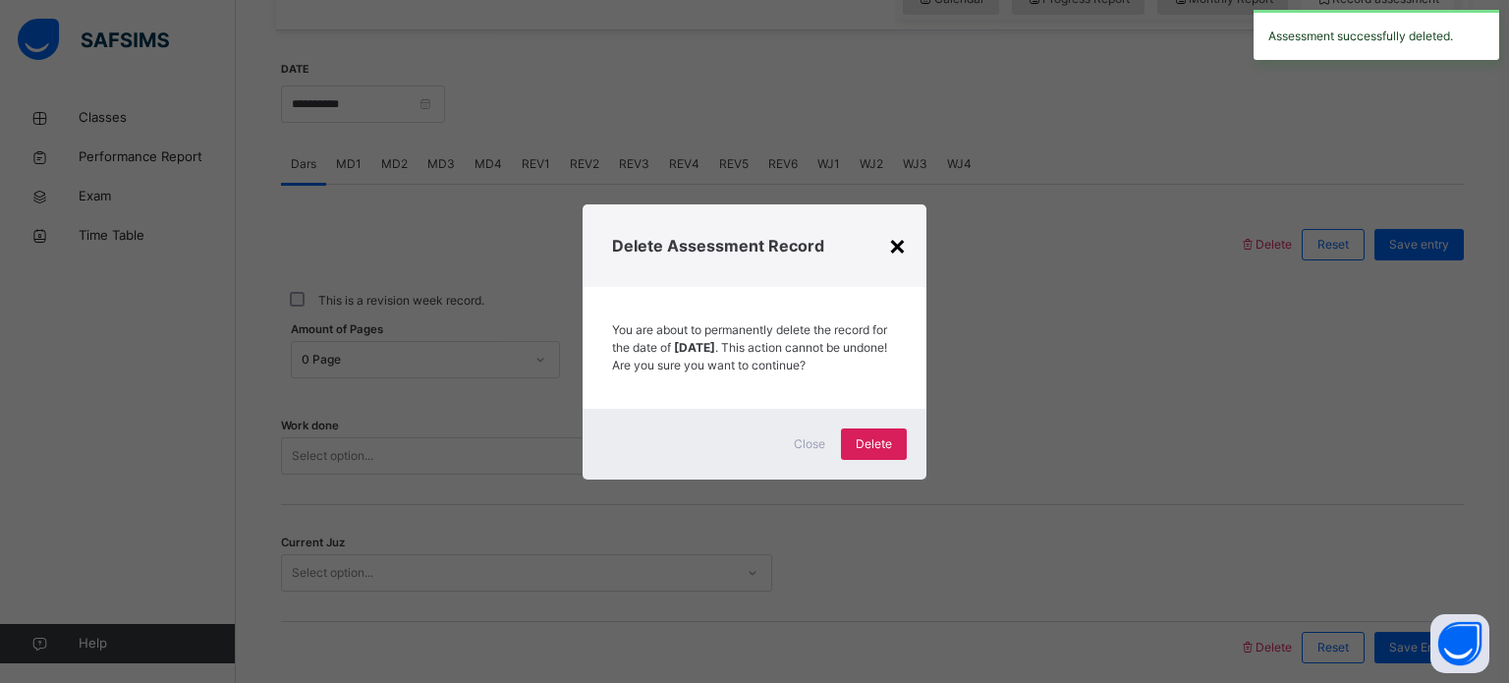
click at [894, 235] on div "×" at bounding box center [897, 244] width 19 height 41
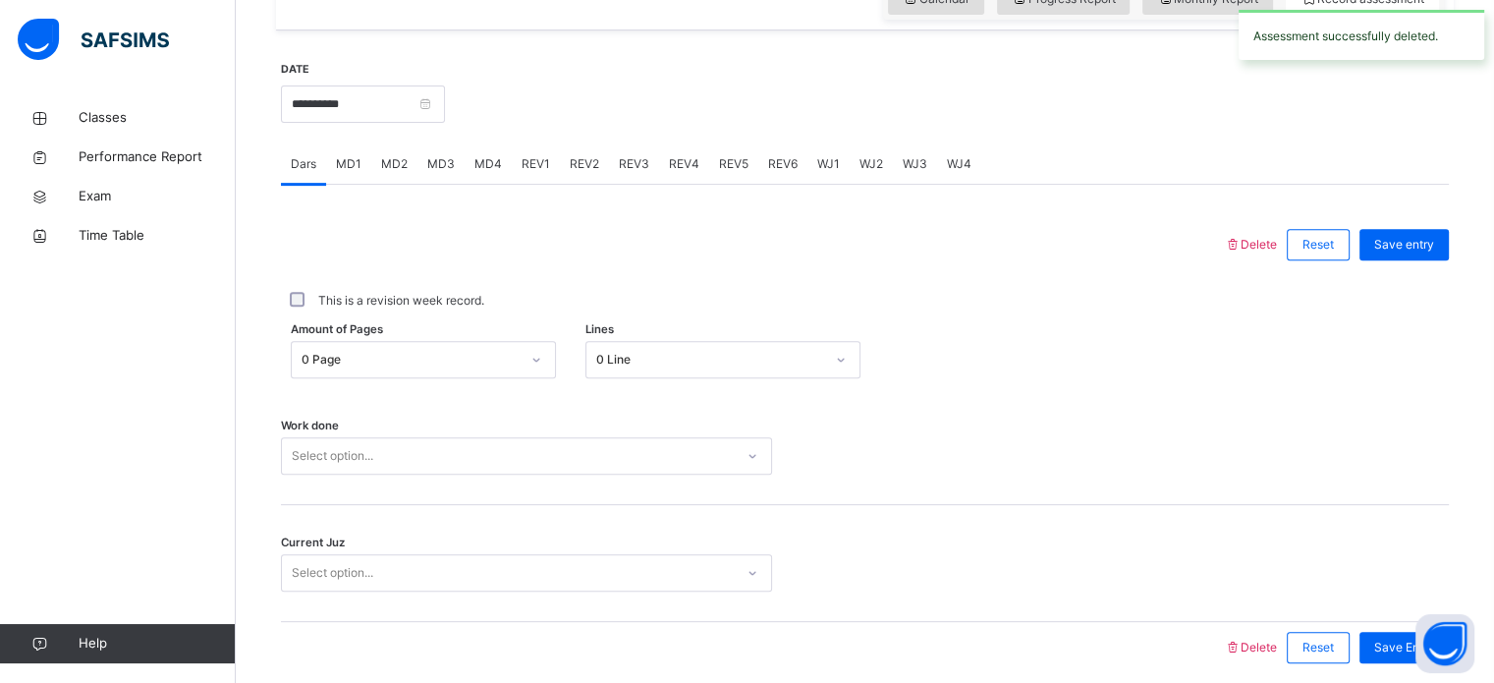
click at [321, 164] on div "Dars" at bounding box center [303, 163] width 45 height 39
click at [350, 157] on span "MD1" at bounding box center [349, 164] width 26 height 18
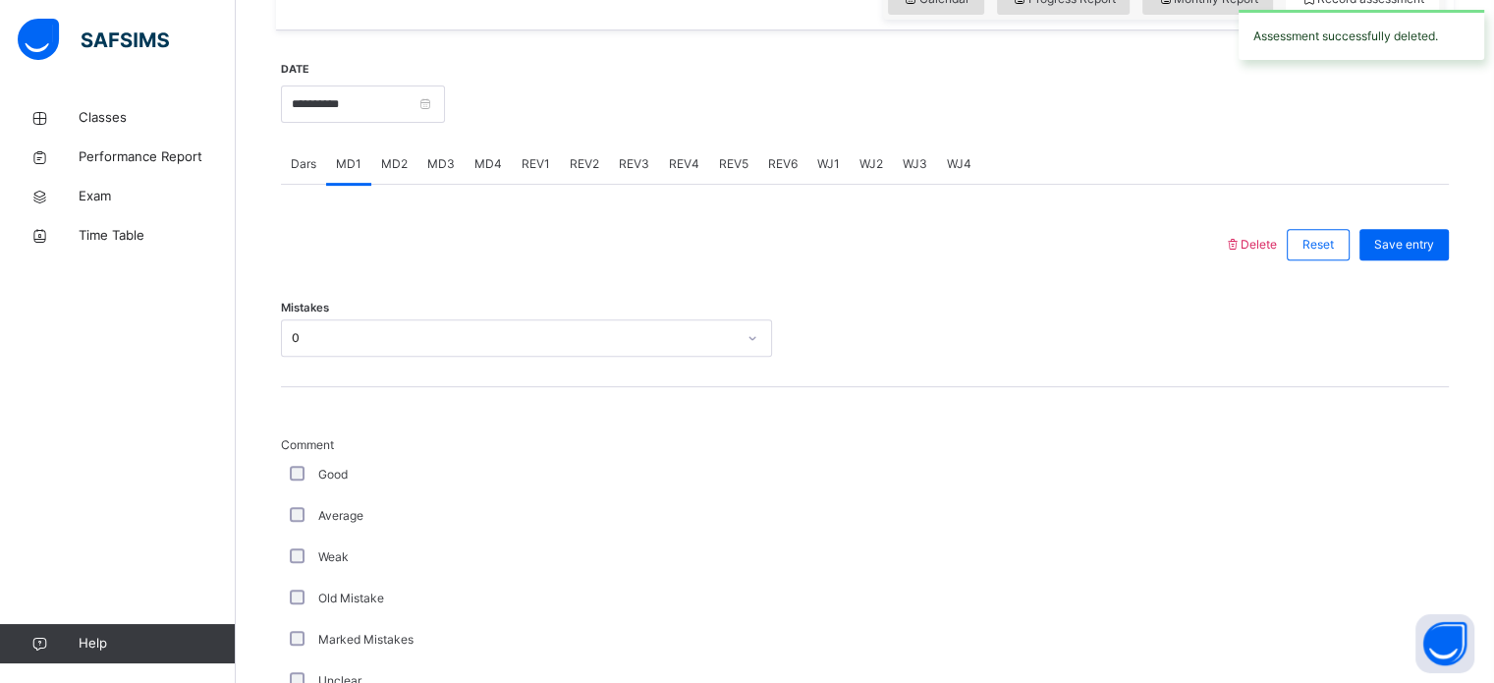
click at [1241, 245] on icon at bounding box center [1232, 244] width 17 height 15
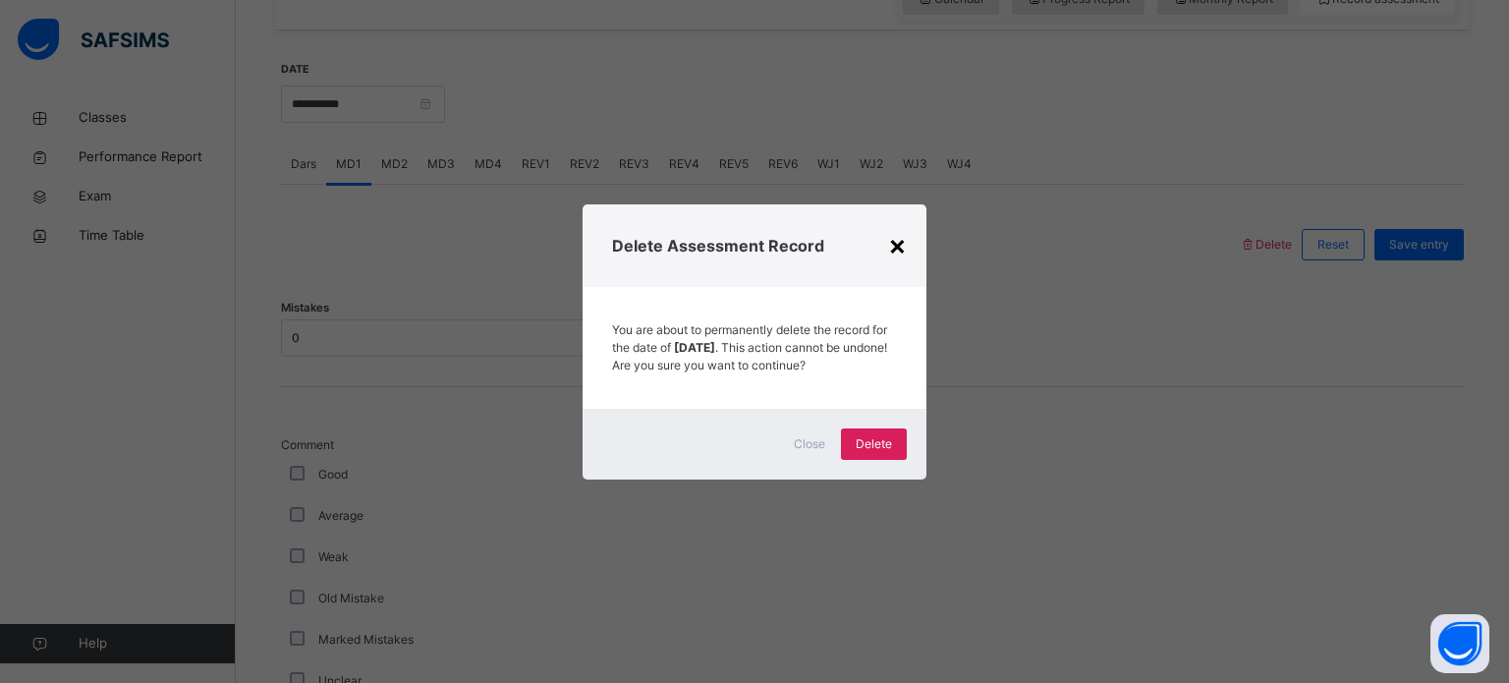
click at [900, 234] on div "×" at bounding box center [897, 244] width 19 height 41
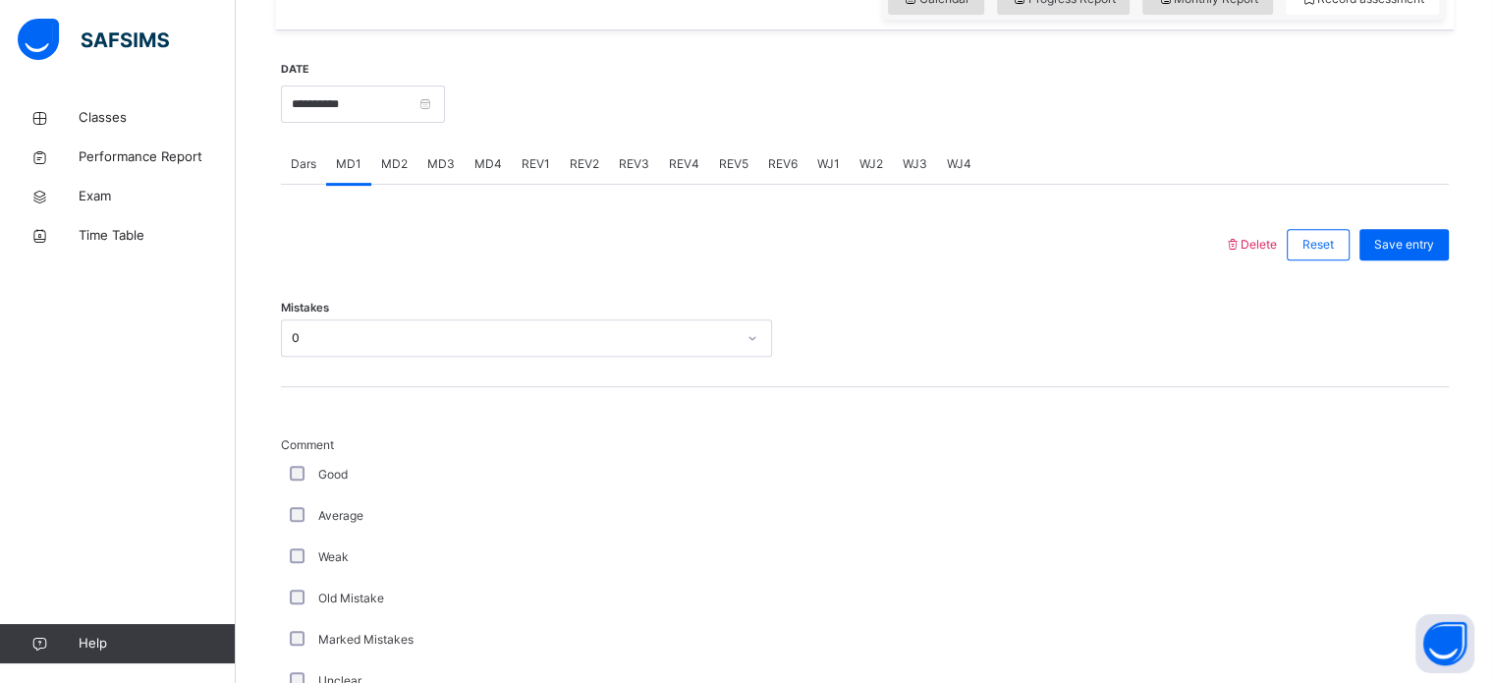
click at [389, 146] on div "MD2" at bounding box center [394, 163] width 46 height 39
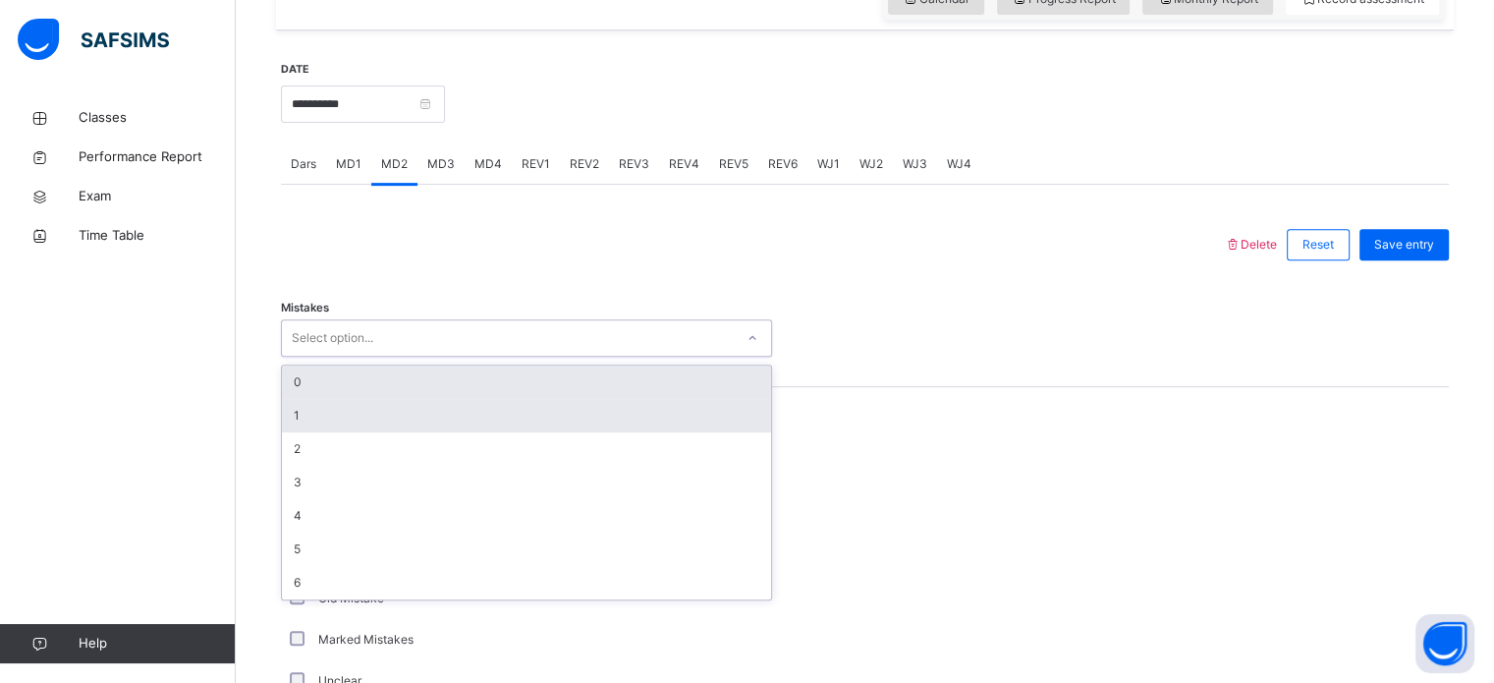
click at [389, 416] on div "1" at bounding box center [526, 415] width 489 height 33
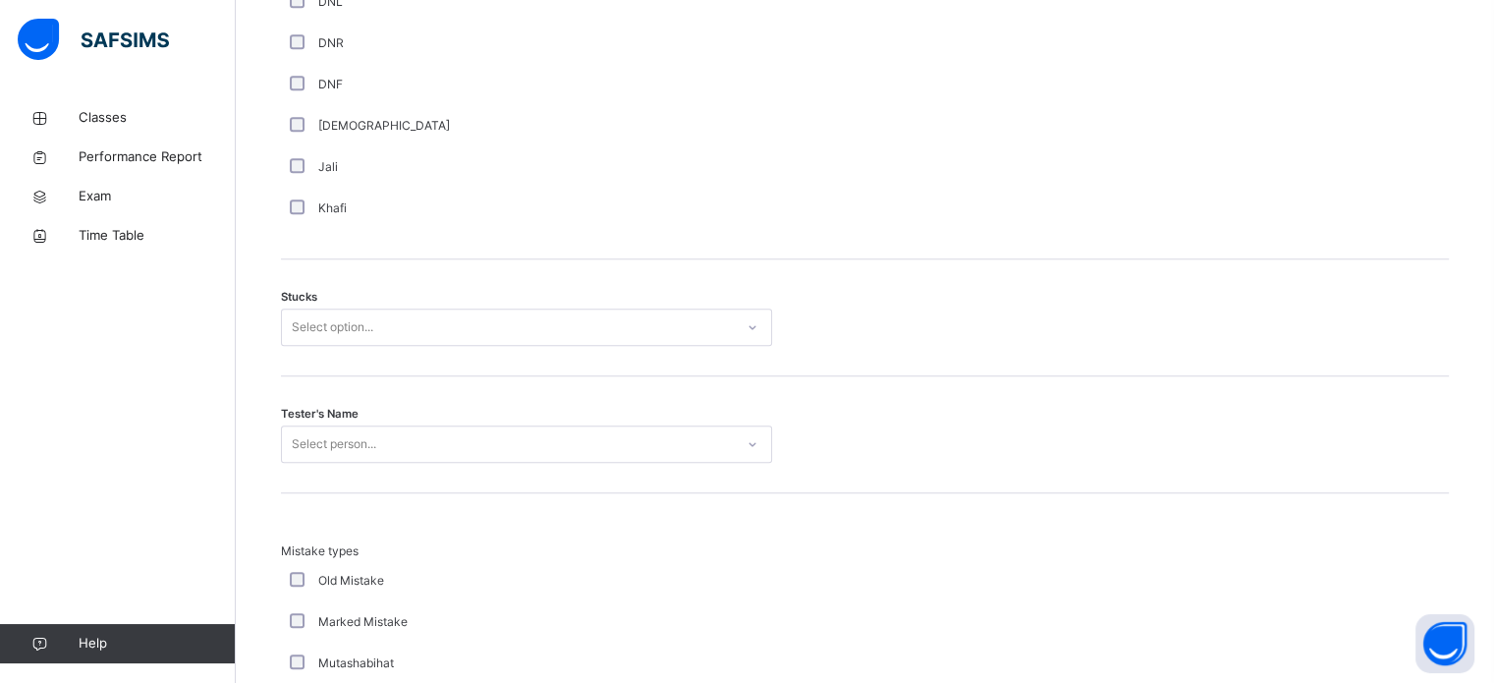
scroll to position [1505, 0]
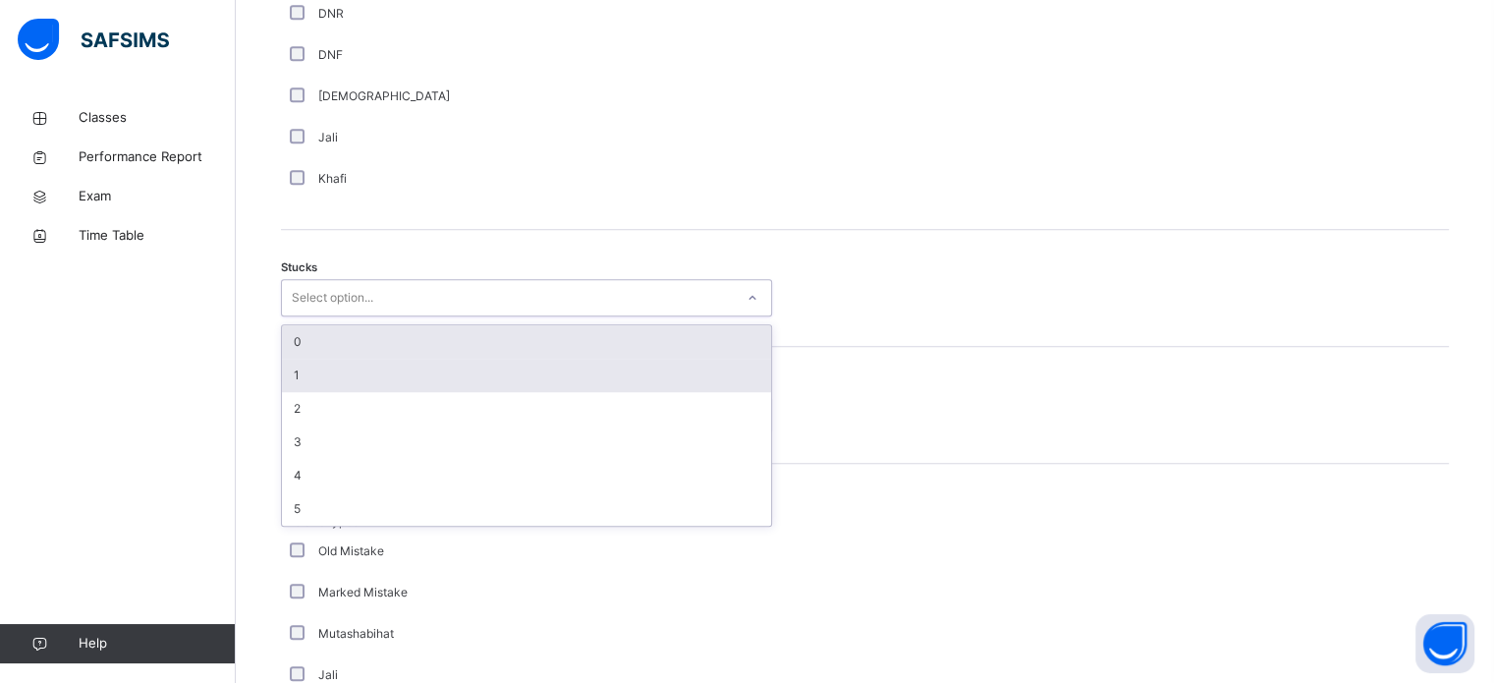
click at [422, 365] on div "1" at bounding box center [526, 375] width 489 height 33
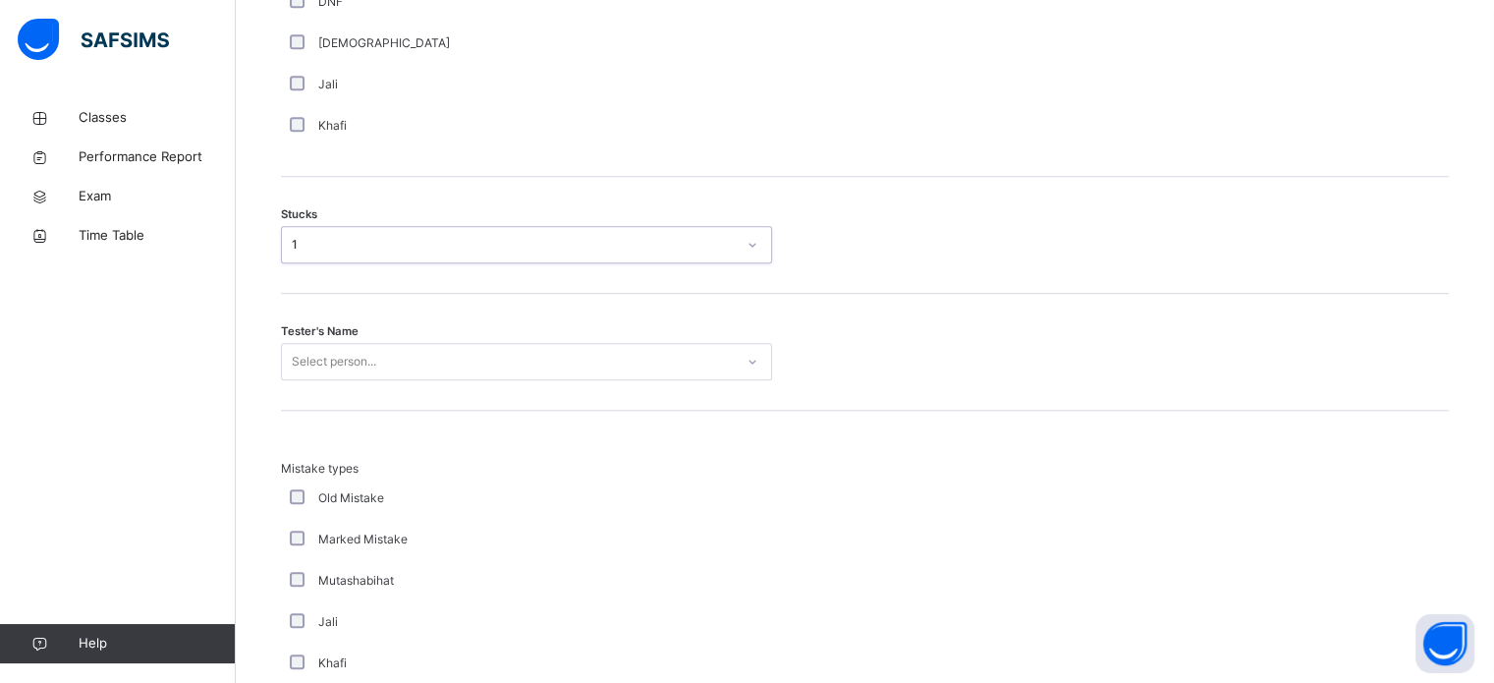
scroll to position [1566, 0]
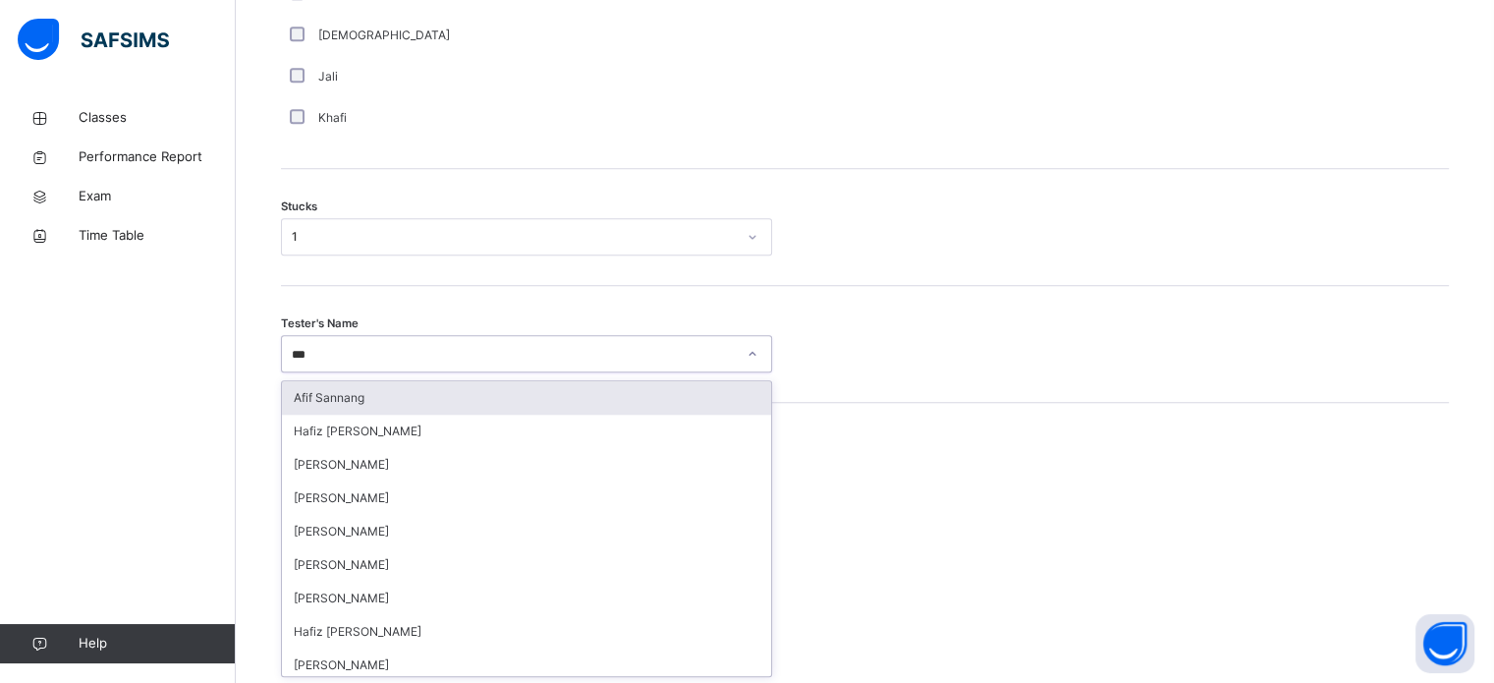
type input "****"
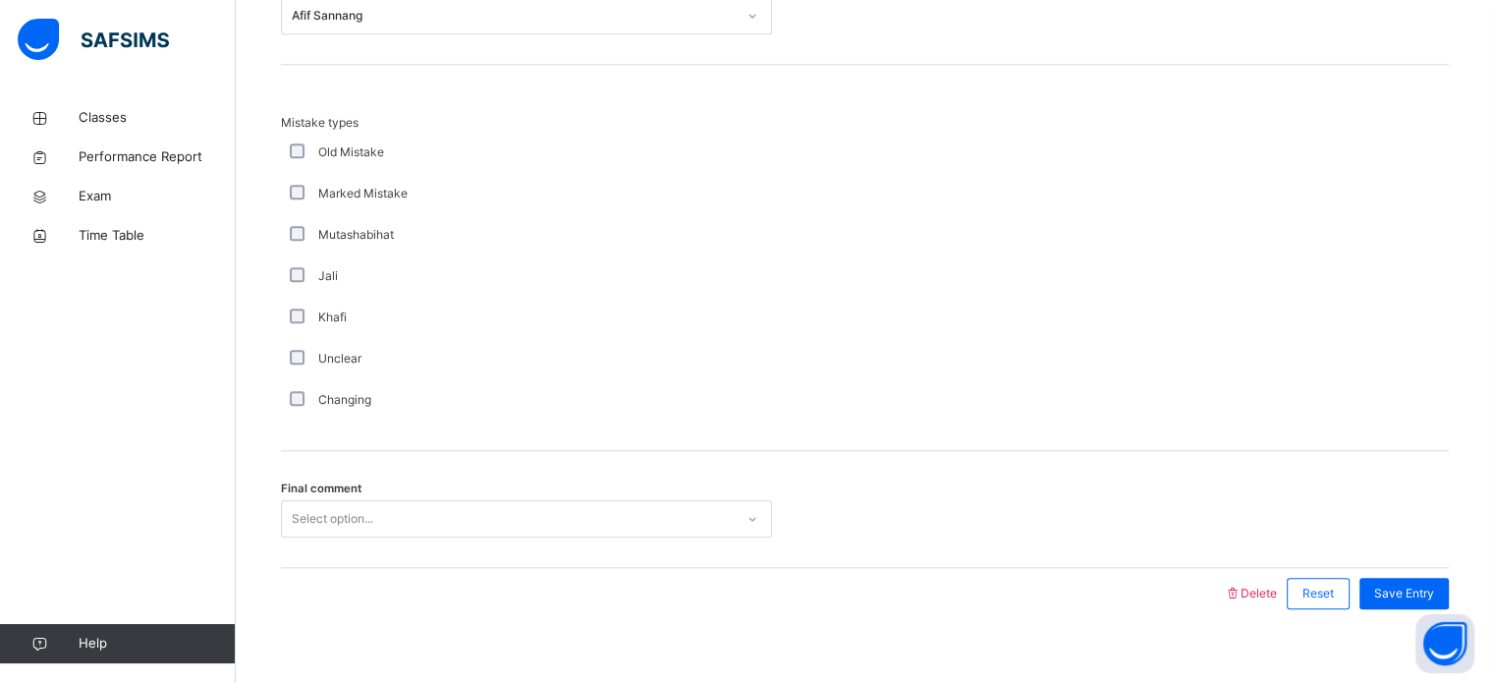
scroll to position [1927, 0]
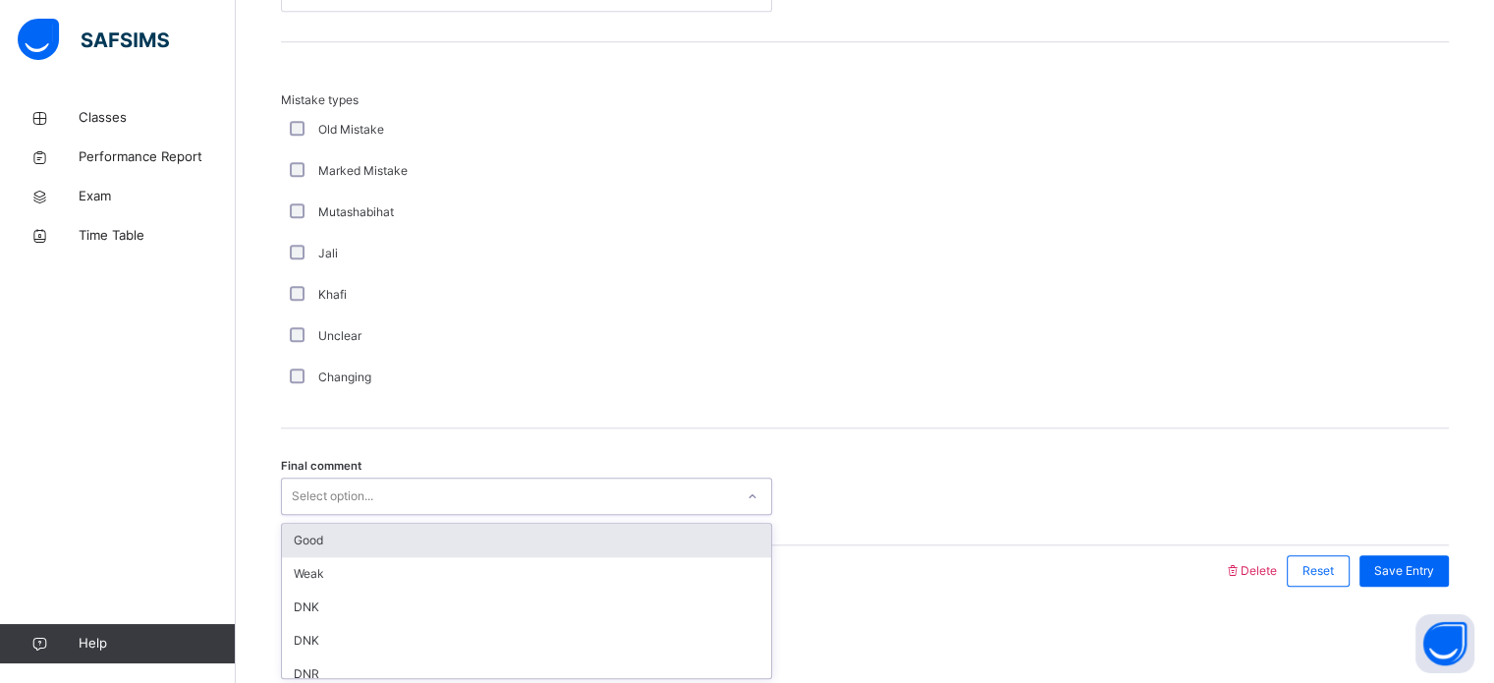
click at [448, 538] on div "Good" at bounding box center [526, 540] width 489 height 33
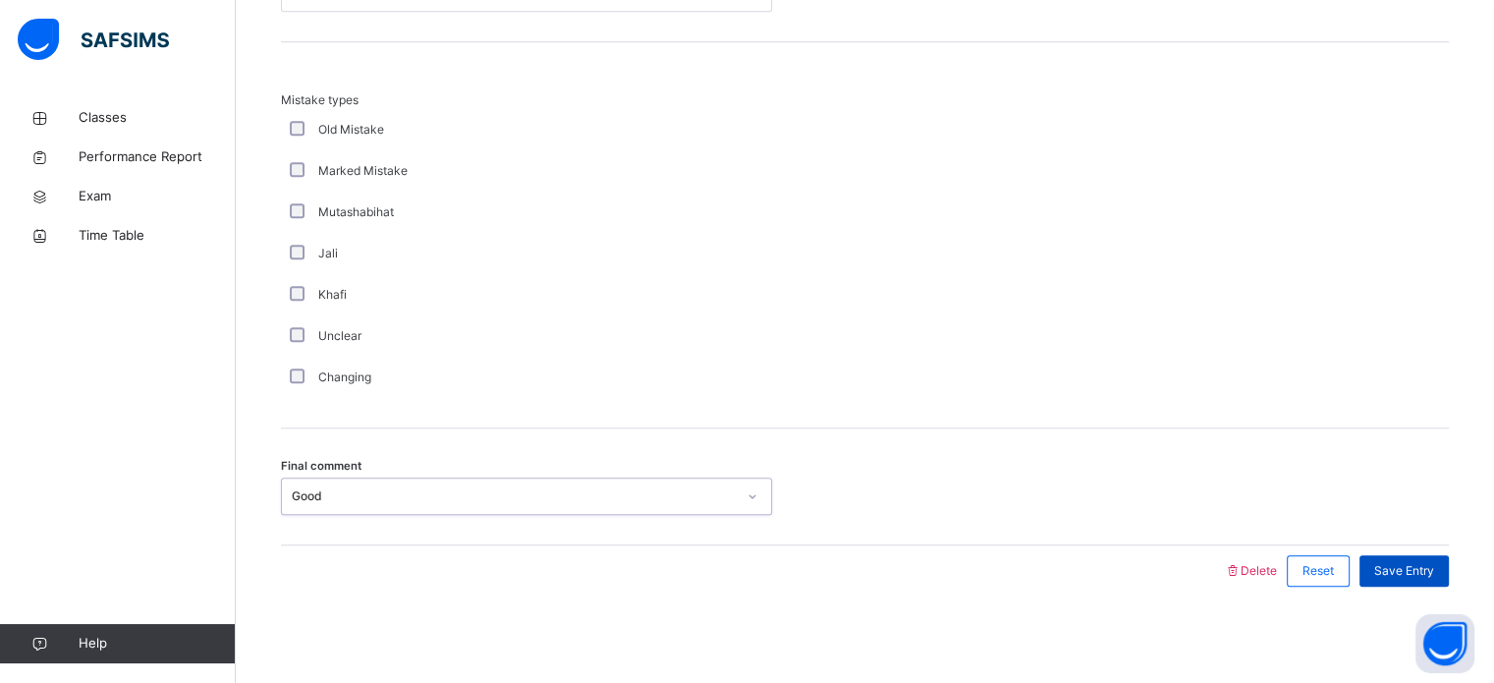
click at [1434, 568] on span "Save Entry" at bounding box center [1405, 571] width 60 height 18
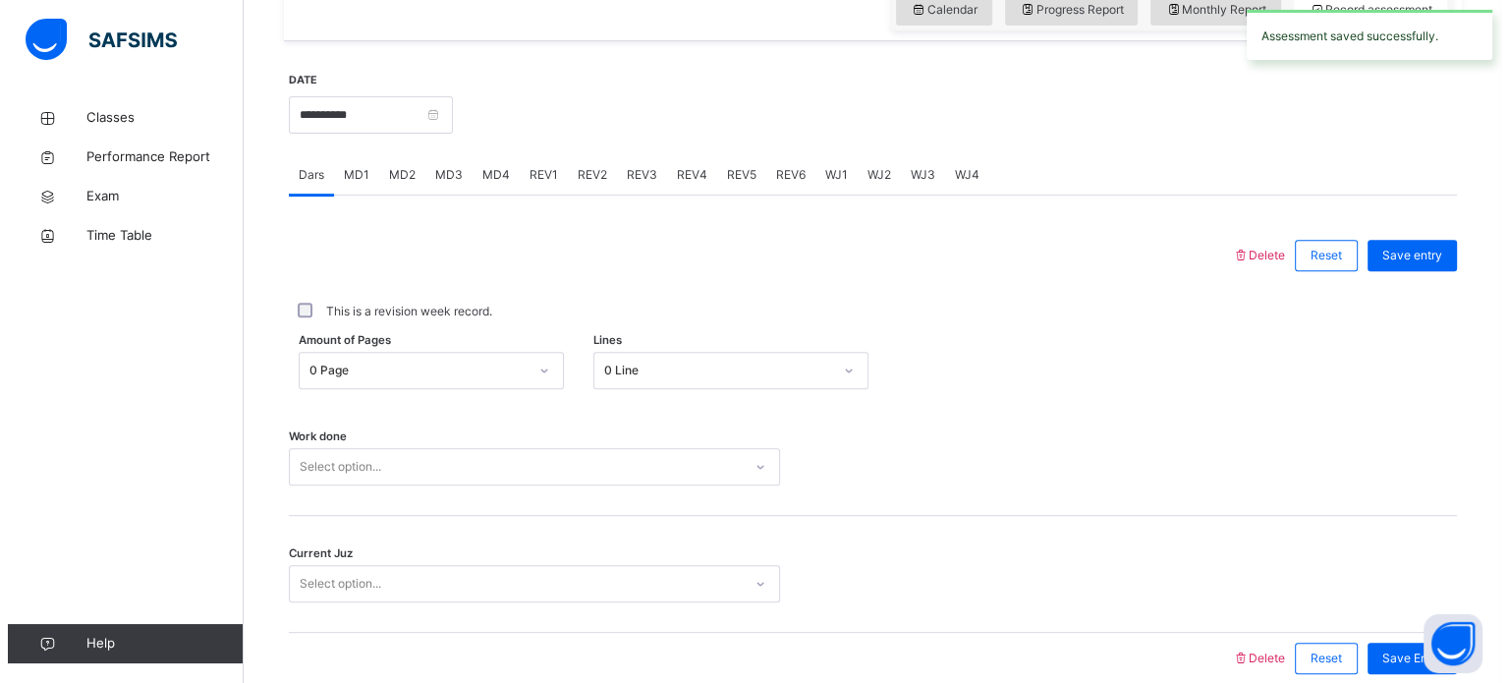
scroll to position [702, 0]
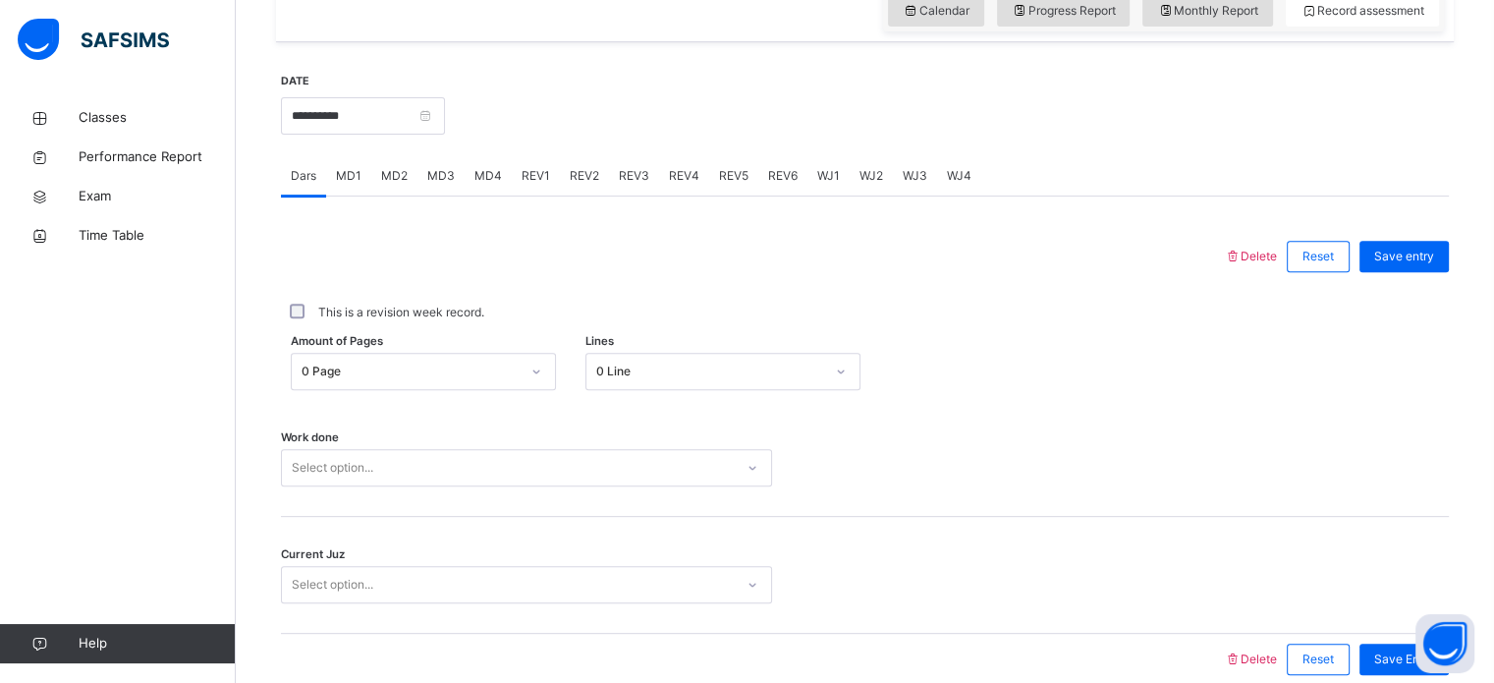
click at [777, 172] on span "REV6" at bounding box center [782, 176] width 29 height 18
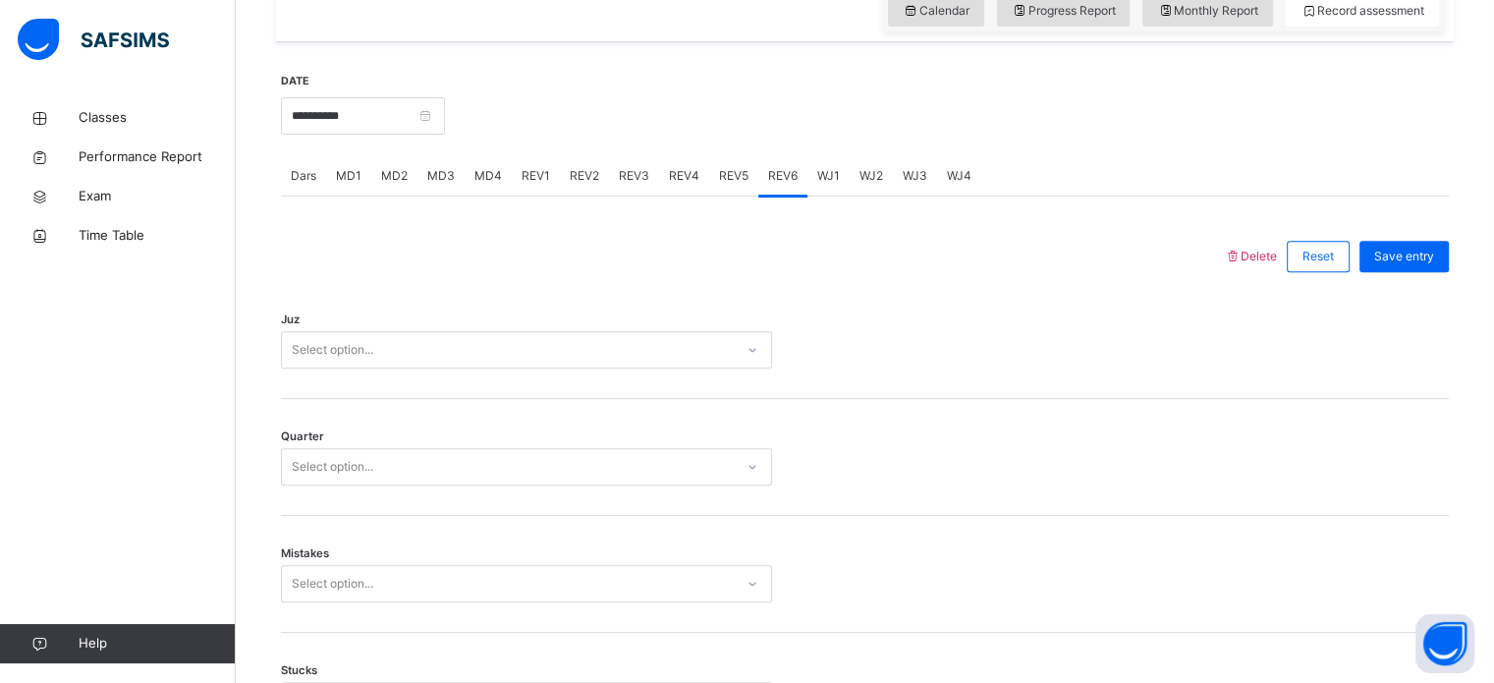
click at [535, 181] on span "REV1" at bounding box center [536, 176] width 28 height 18
click at [1279, 288] on div "Juz Juz 8" at bounding box center [865, 340] width 1168 height 117
click at [1276, 257] on span "Delete" at bounding box center [1250, 256] width 53 height 15
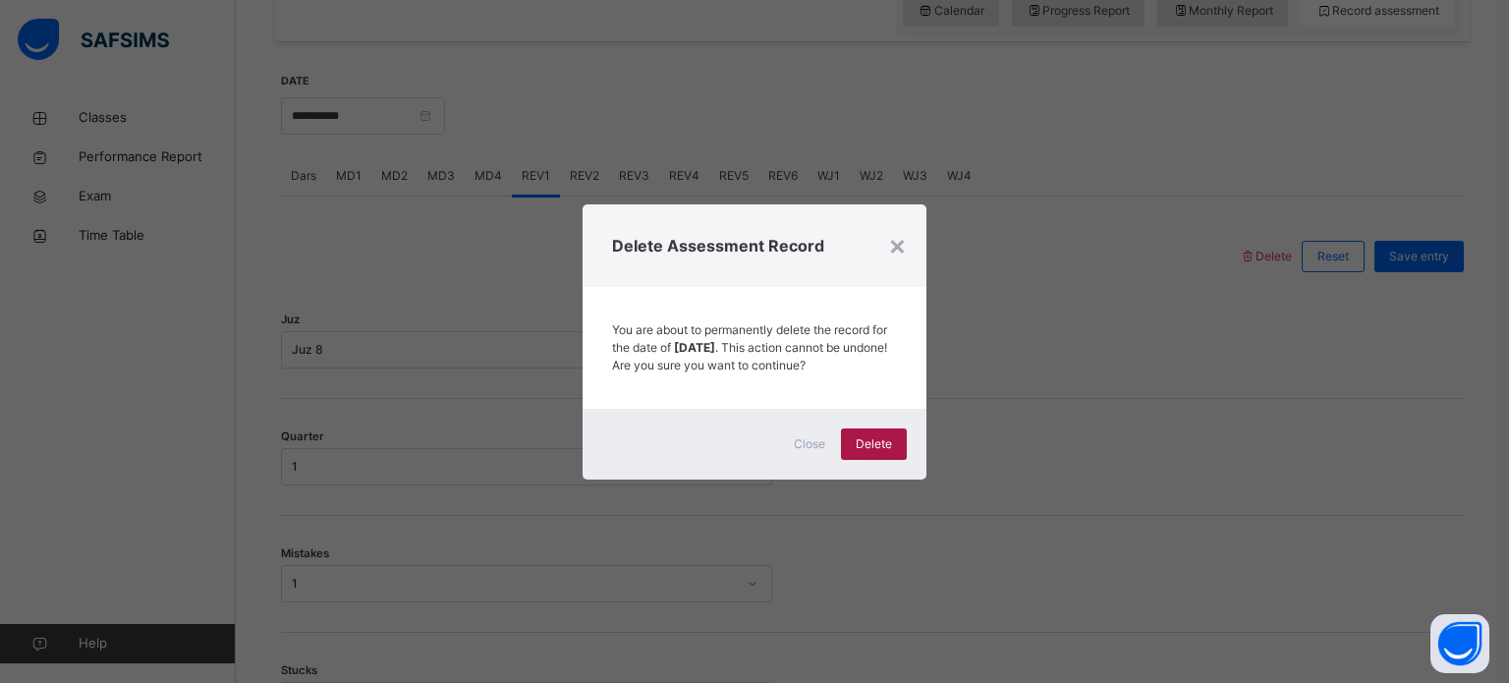
click at [898, 451] on div "Delete" at bounding box center [874, 443] width 66 height 31
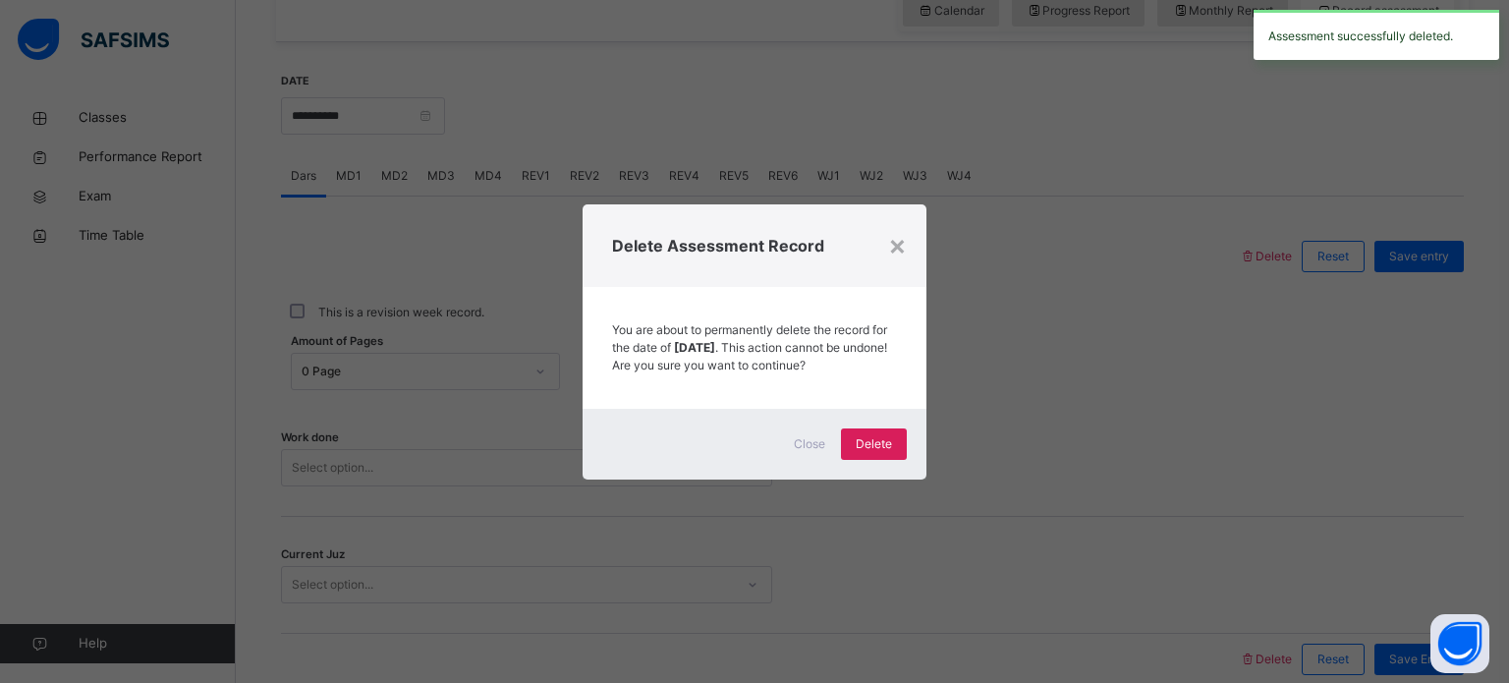
click at [918, 249] on div "Delete Assessment Record" at bounding box center [755, 245] width 344 height 83
click at [902, 241] on div "×" at bounding box center [897, 244] width 19 height 41
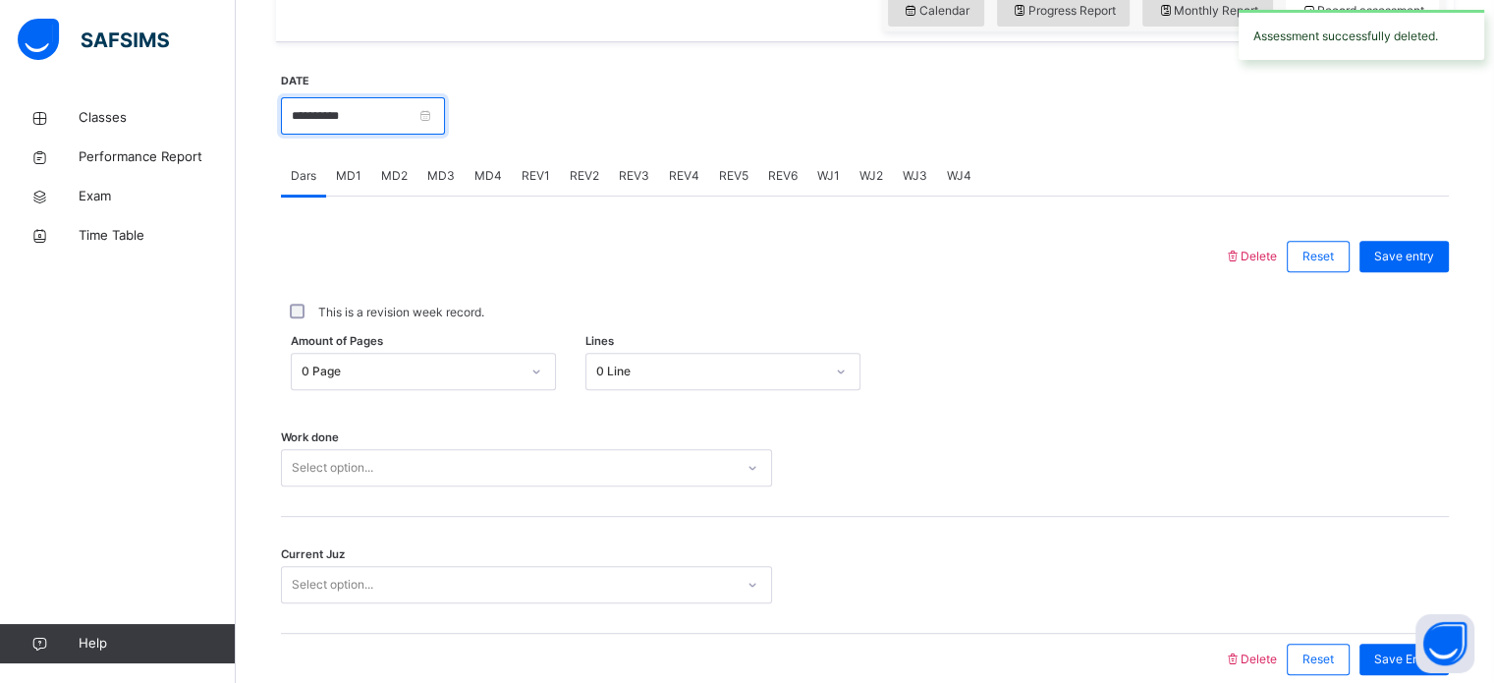
click at [366, 133] on input "**********" at bounding box center [363, 115] width 164 height 37
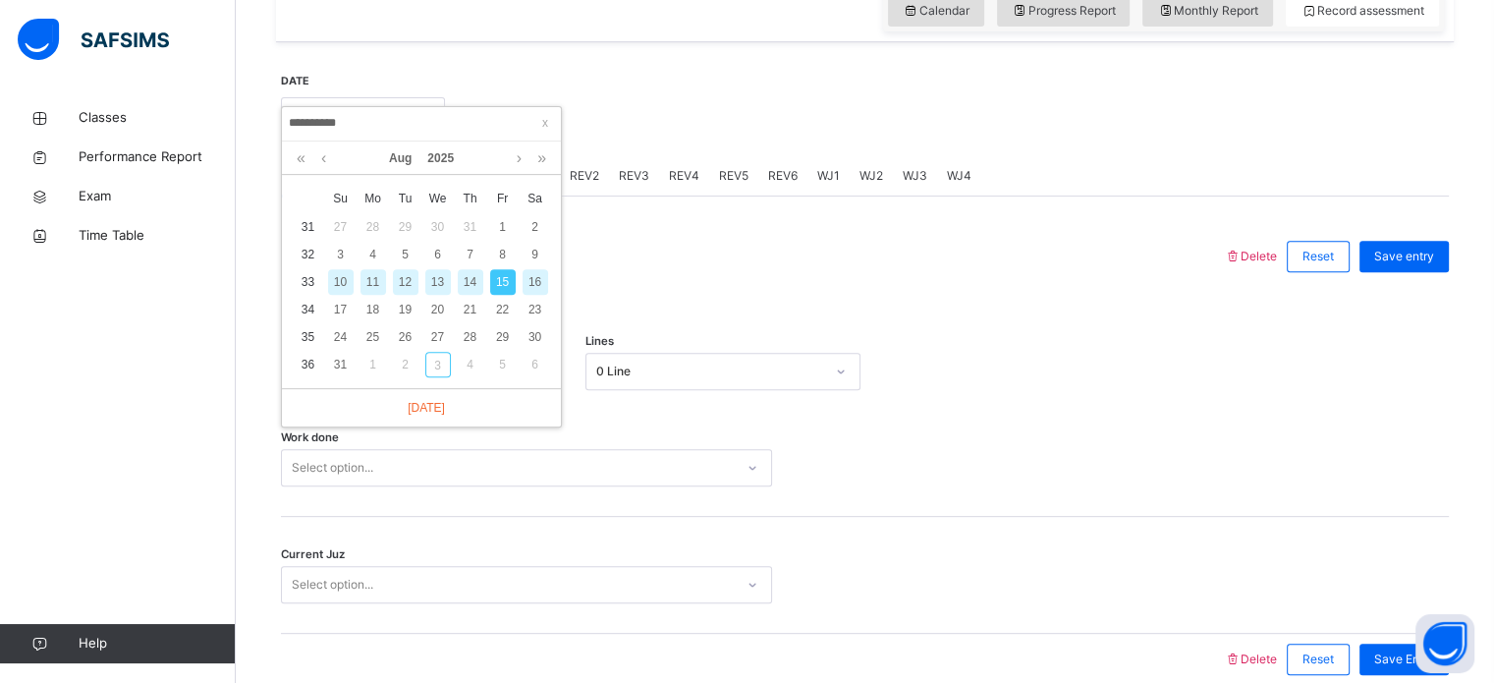
click at [527, 285] on div "16" at bounding box center [536, 282] width 26 height 26
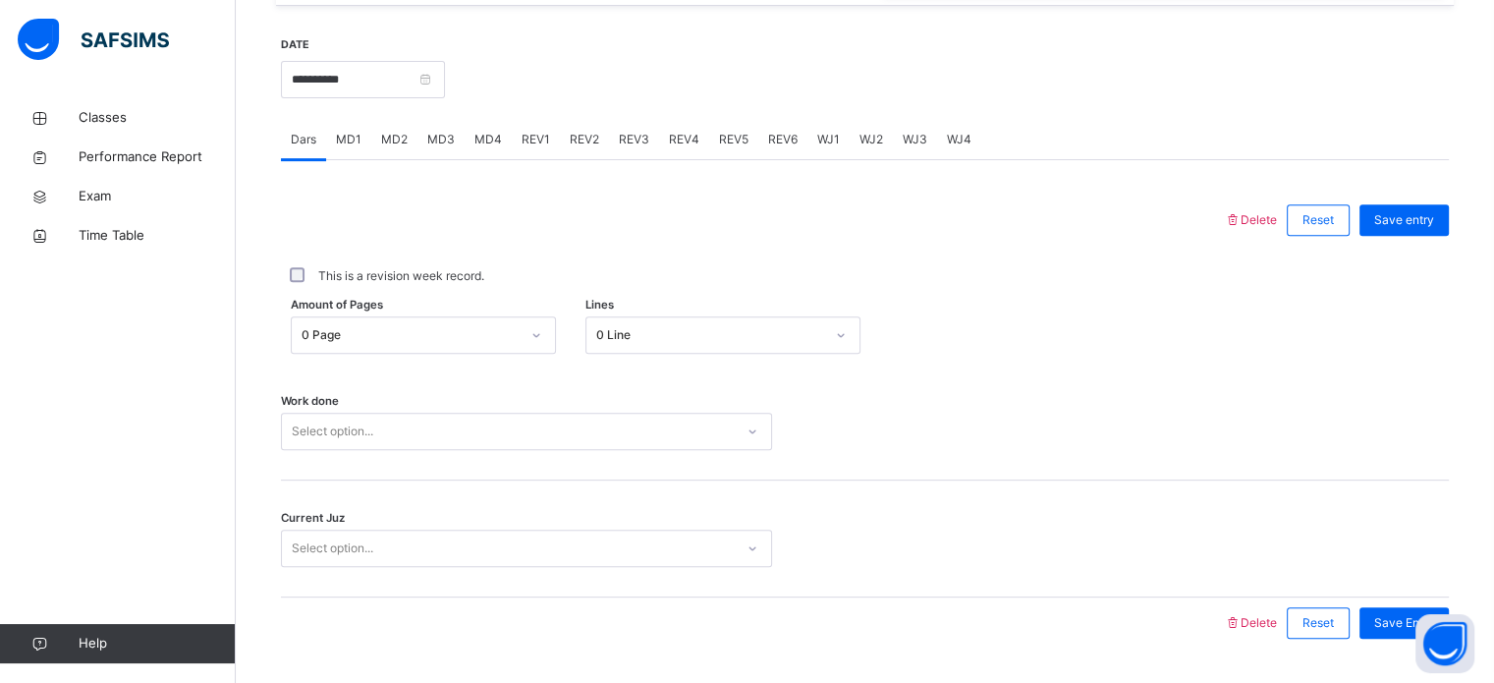
scroll to position [792, 0]
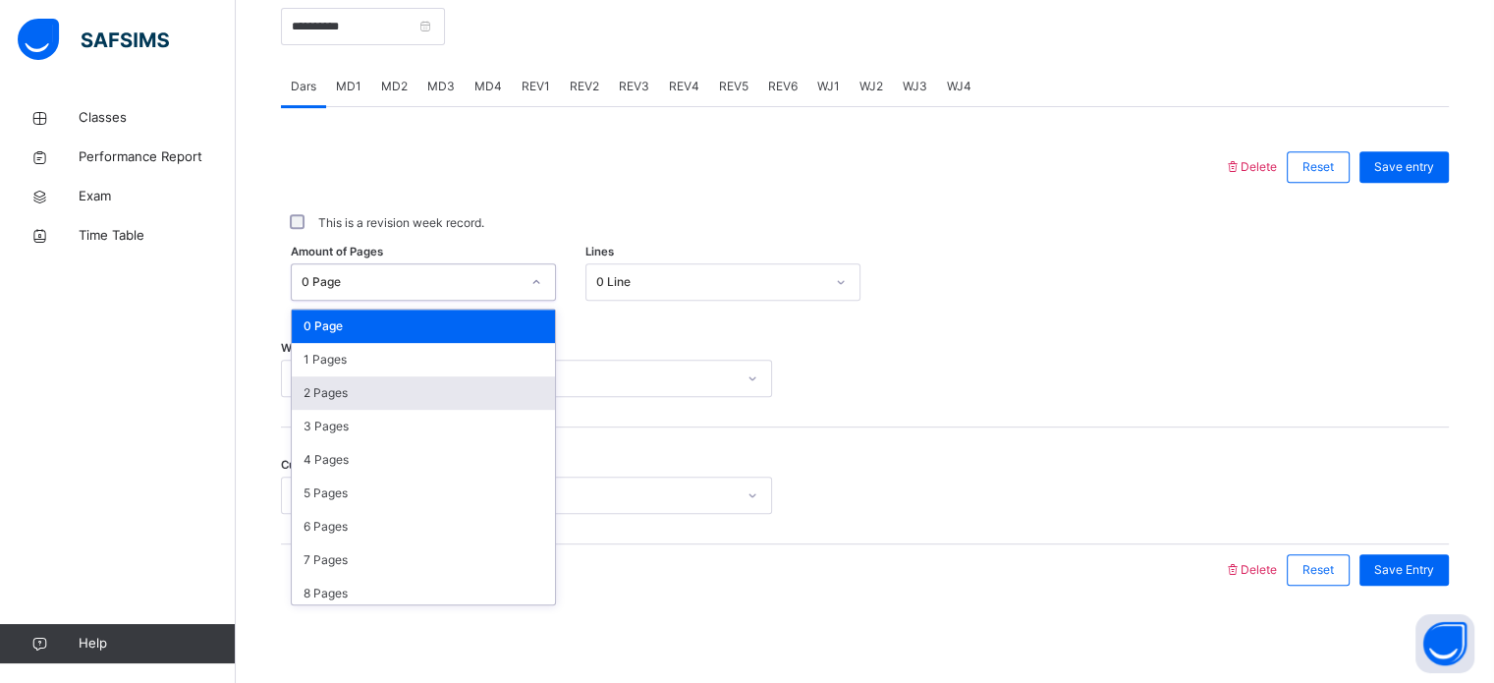
click at [396, 402] on div "2 Pages" at bounding box center [423, 392] width 263 height 33
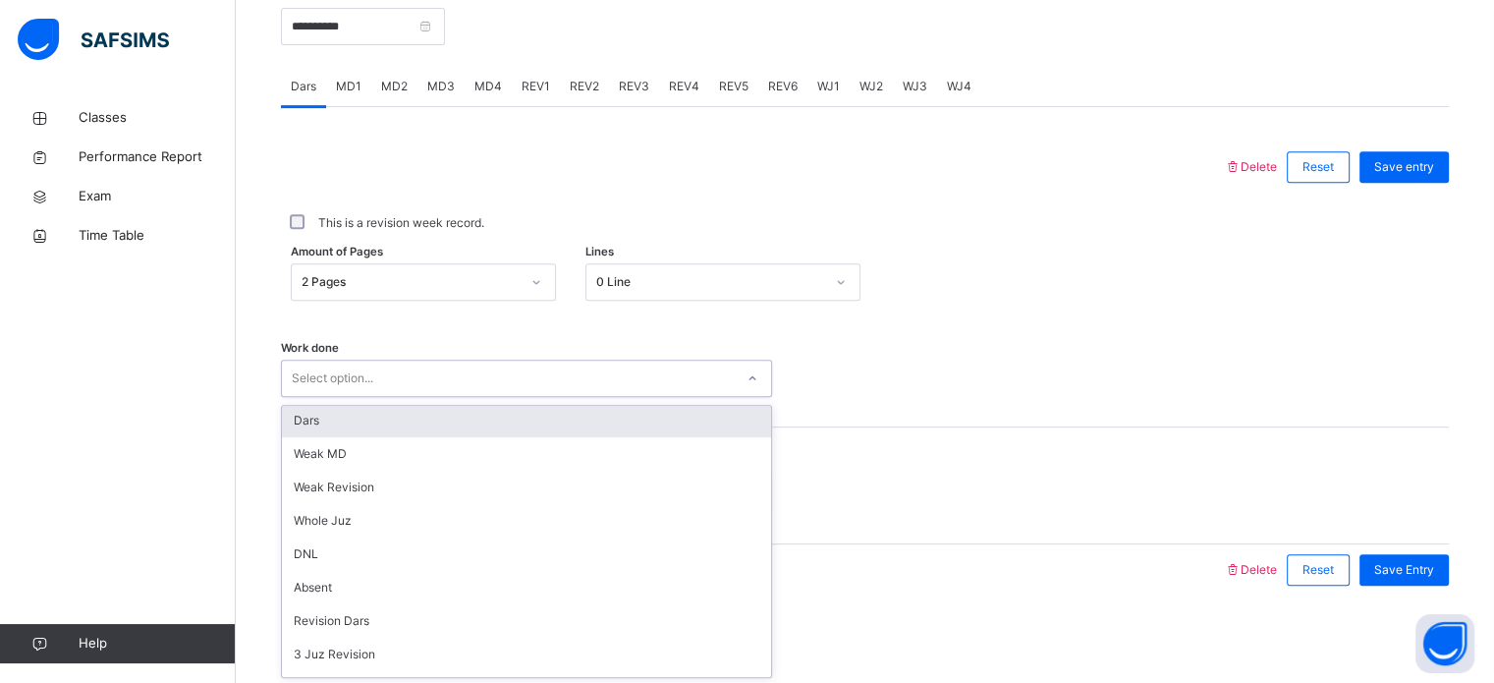
scroll to position [0, 0]
click at [442, 427] on div "Dars" at bounding box center [526, 422] width 489 height 33
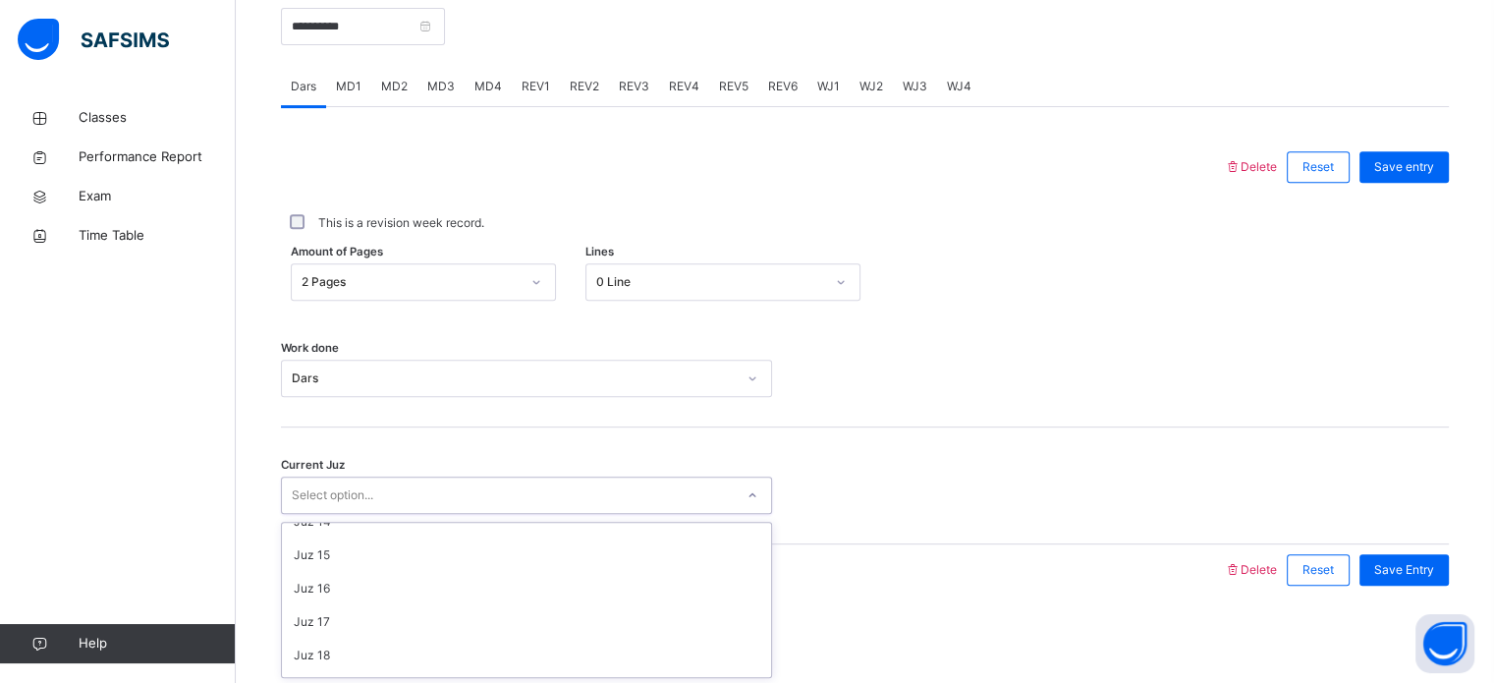
scroll to position [458, 0]
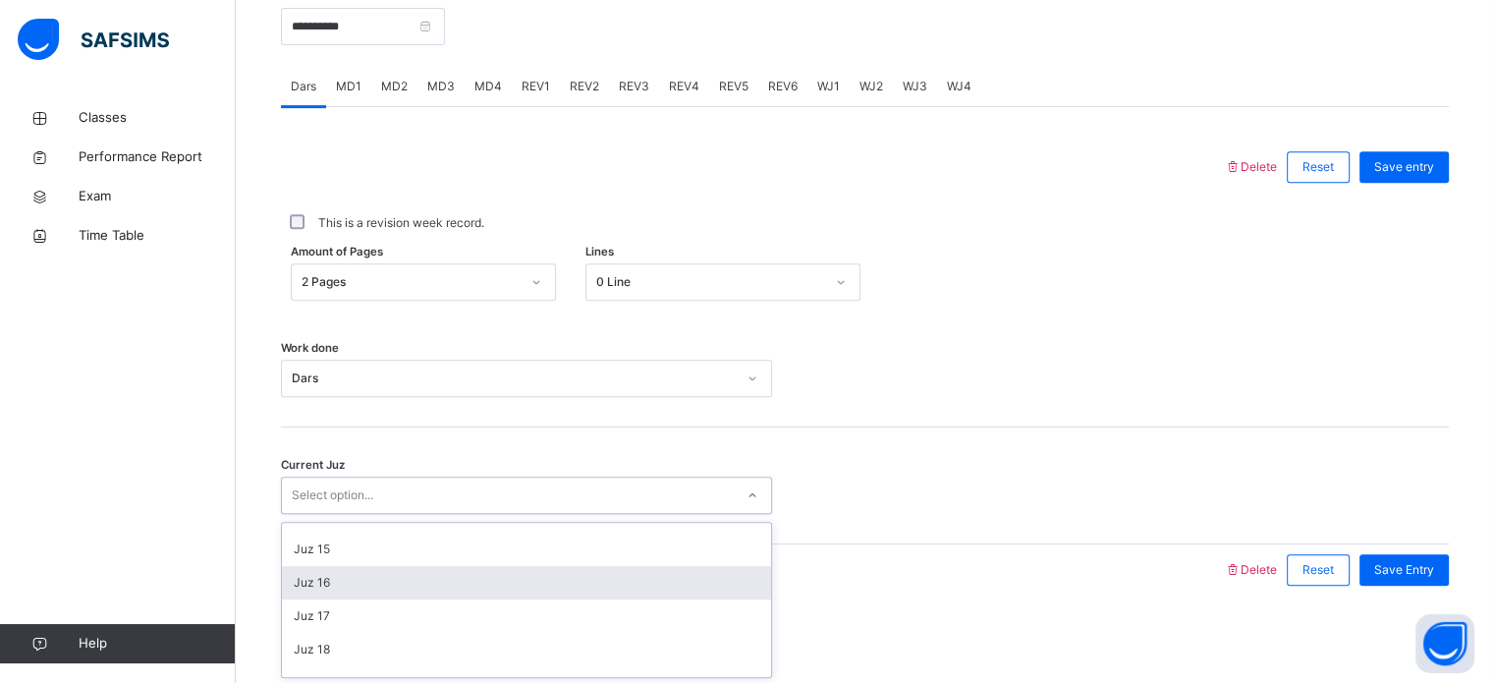
click at [388, 580] on div "Juz 16" at bounding box center [526, 582] width 489 height 33
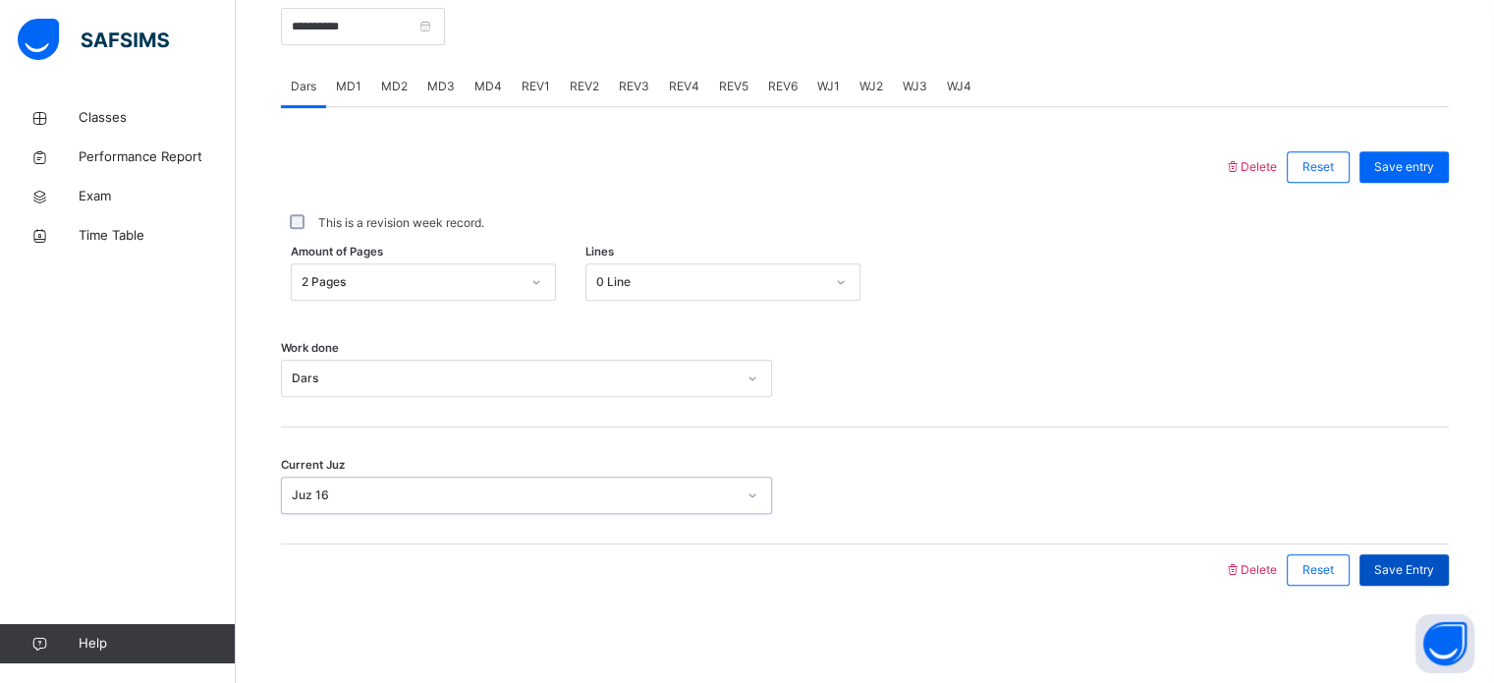
click at [1430, 571] on span "Save Entry" at bounding box center [1405, 570] width 60 height 18
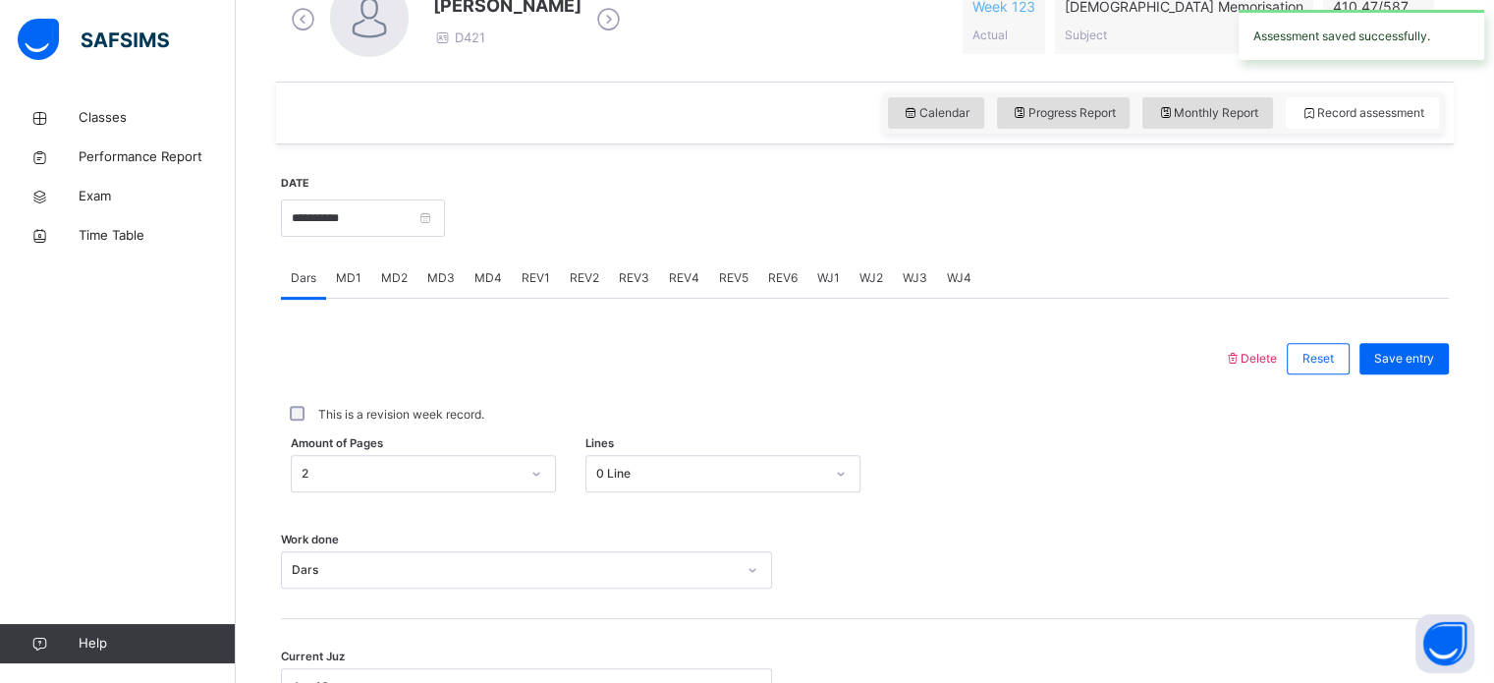
scroll to position [601, 0]
click at [427, 198] on input "**********" at bounding box center [363, 216] width 164 height 37
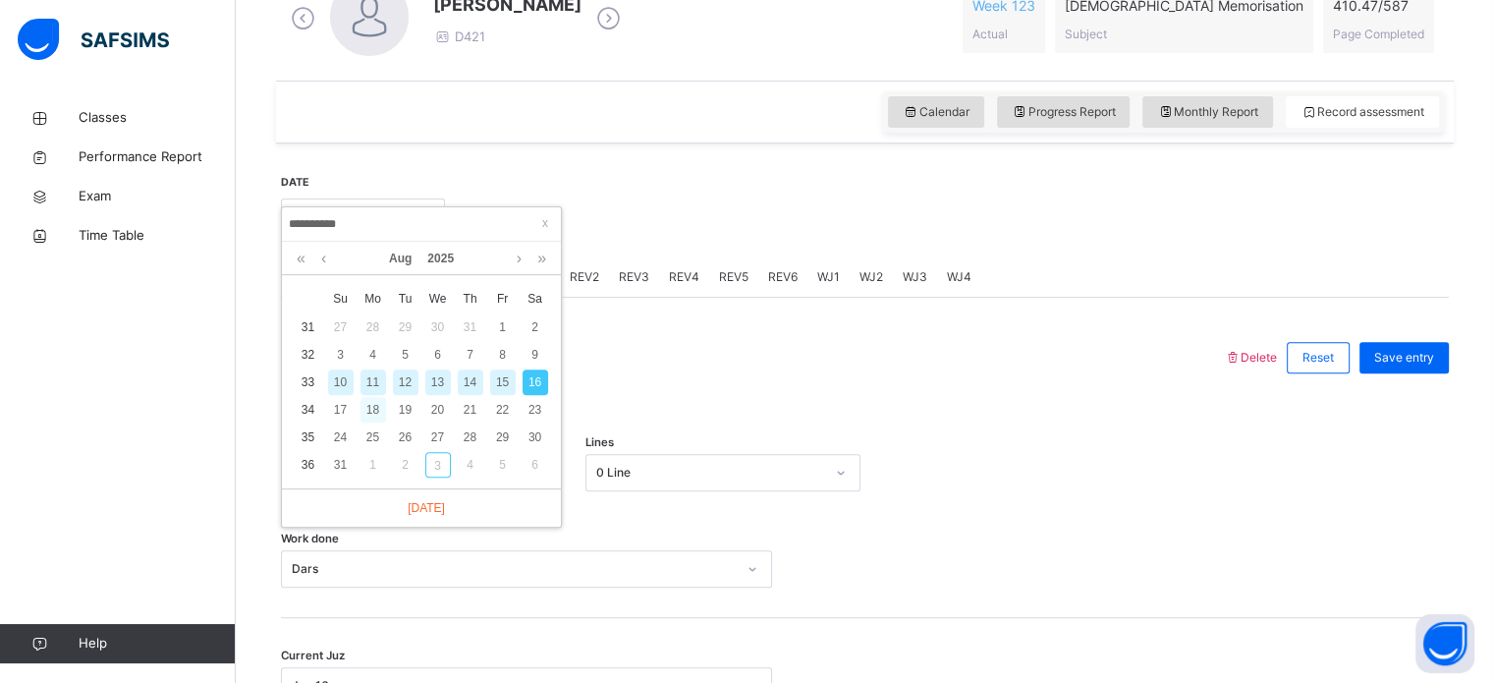
click at [373, 417] on div "18" at bounding box center [374, 410] width 26 height 26
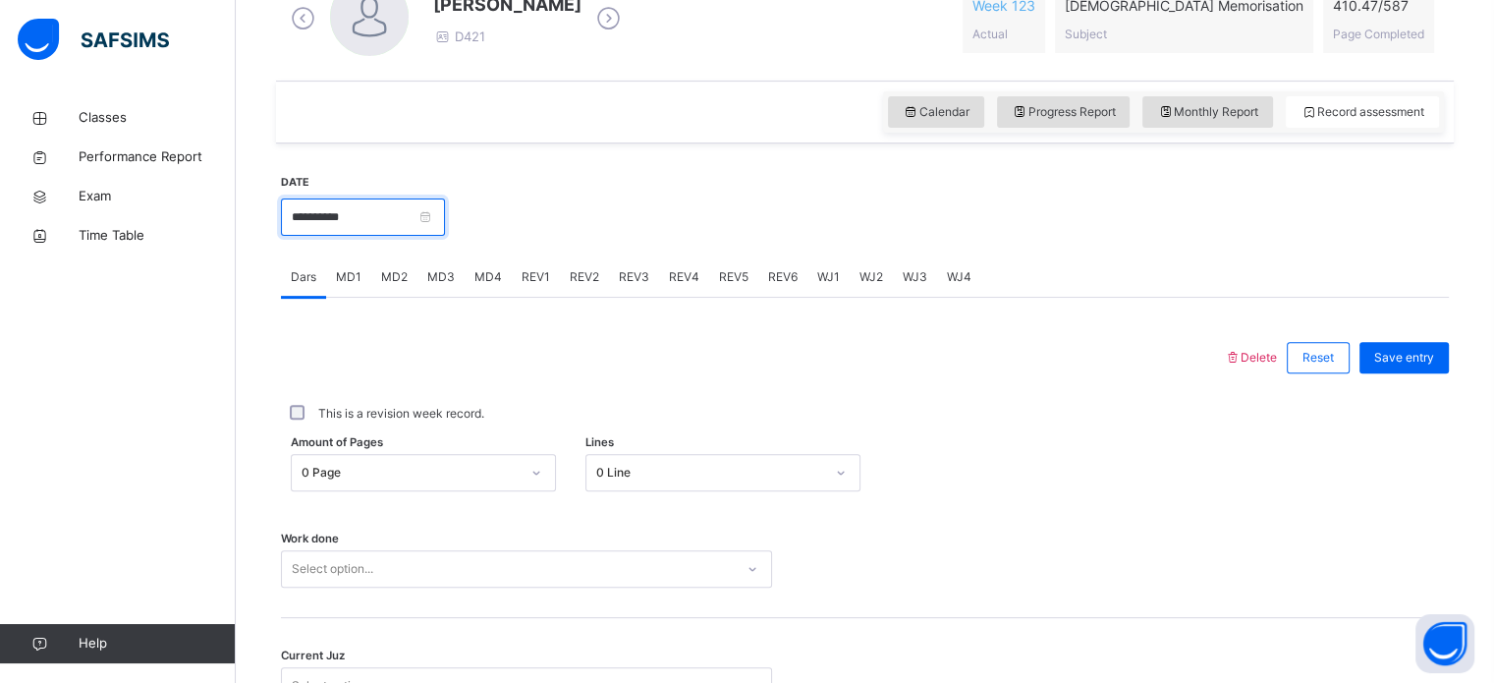
click at [428, 213] on input "**********" at bounding box center [363, 216] width 164 height 37
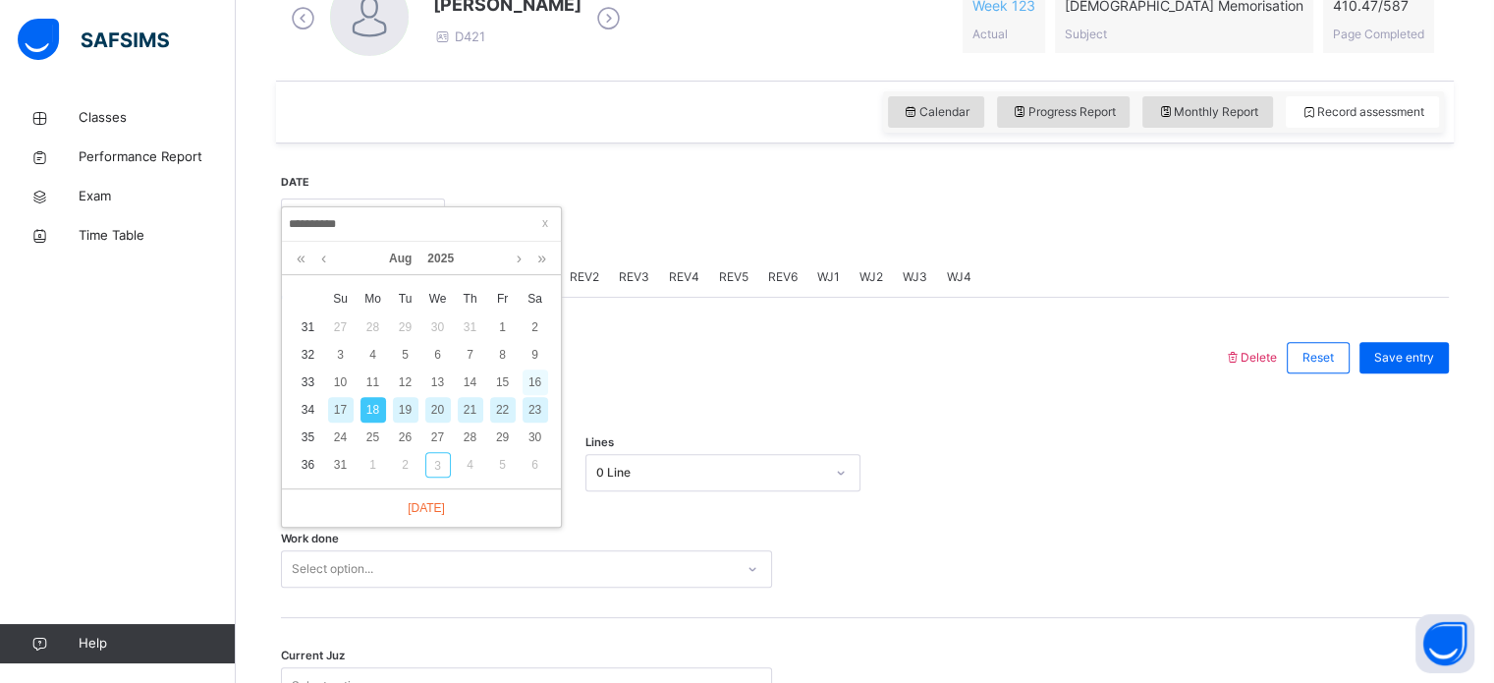
click at [539, 382] on div "16" at bounding box center [536, 382] width 26 height 26
type input "**********"
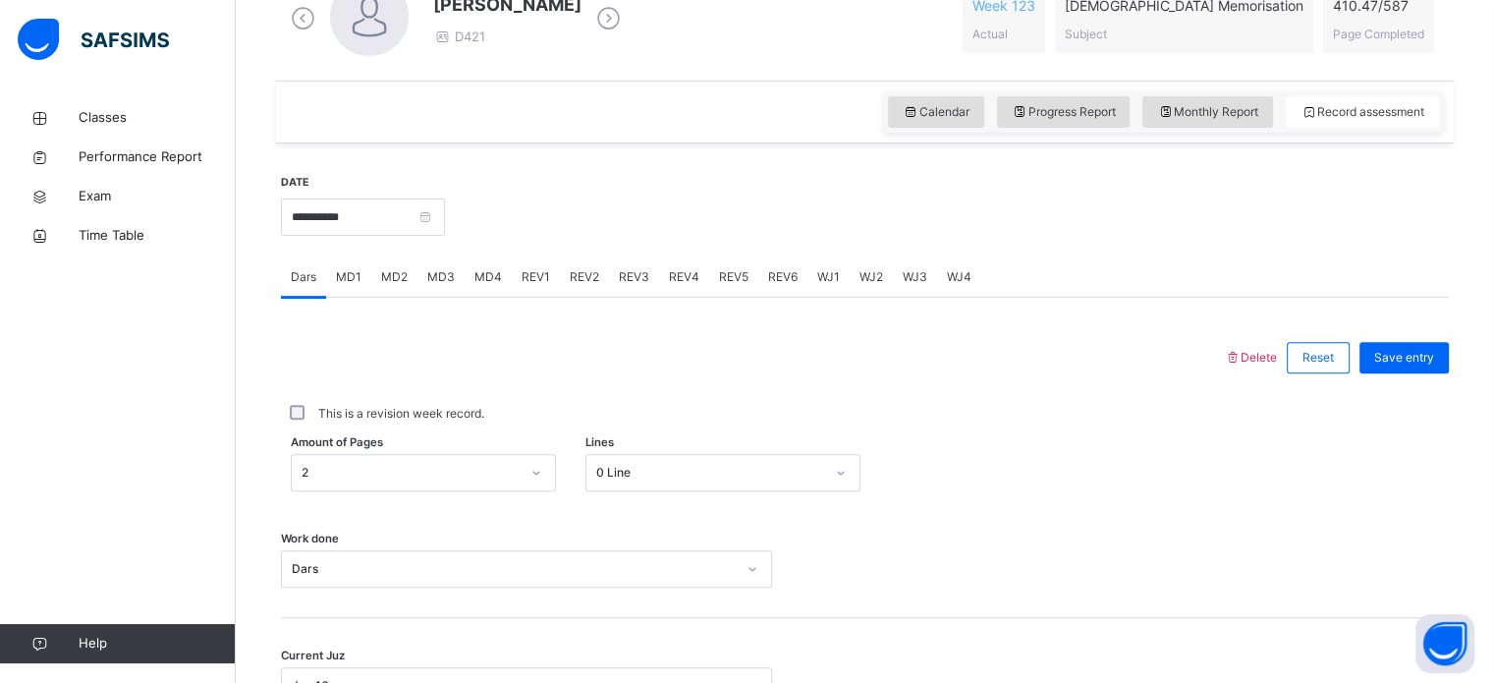
click at [387, 289] on div "MD2" at bounding box center [394, 276] width 46 height 39
click at [355, 283] on span "MD1" at bounding box center [349, 277] width 26 height 18
click at [448, 290] on div "MD3" at bounding box center [441, 276] width 47 height 39
click at [520, 259] on div "REV1" at bounding box center [536, 276] width 48 height 39
click at [475, 285] on span "MD4" at bounding box center [489, 277] width 28 height 18
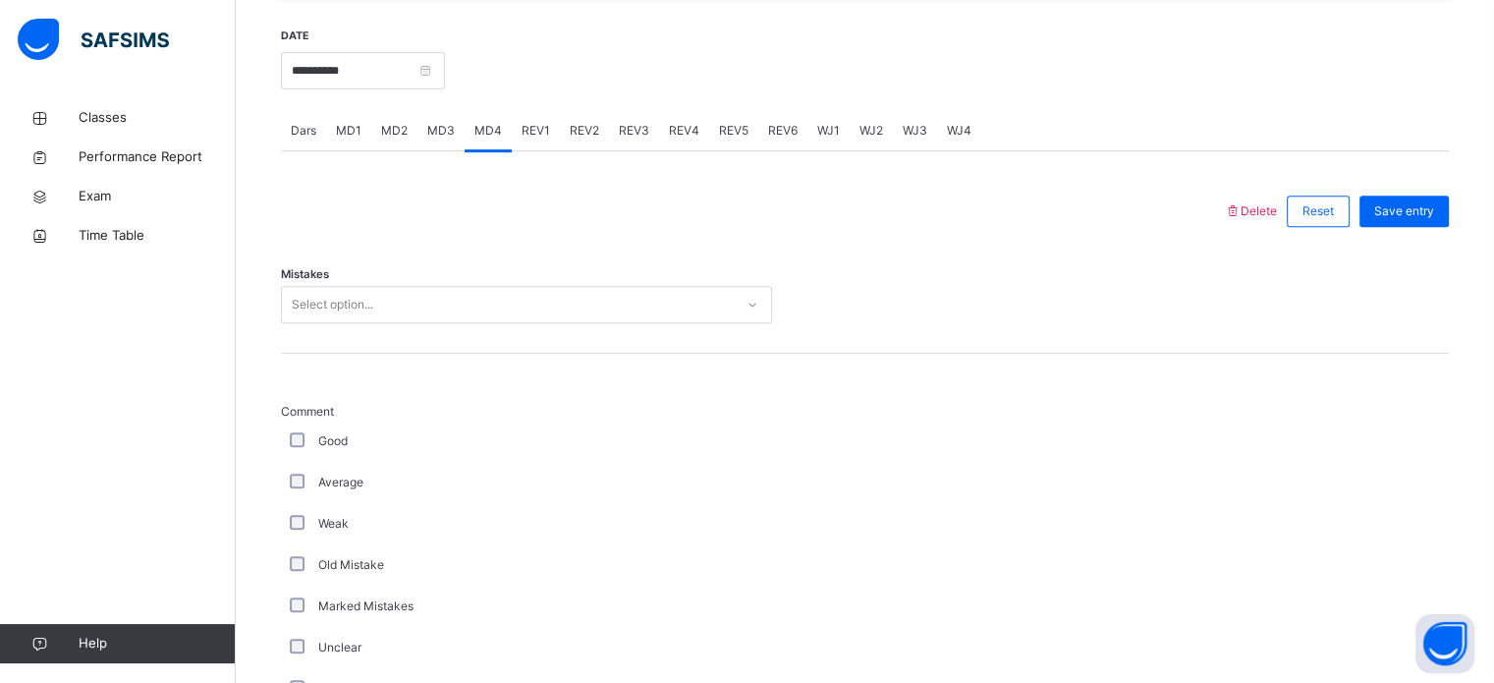
scroll to position [757, 0]
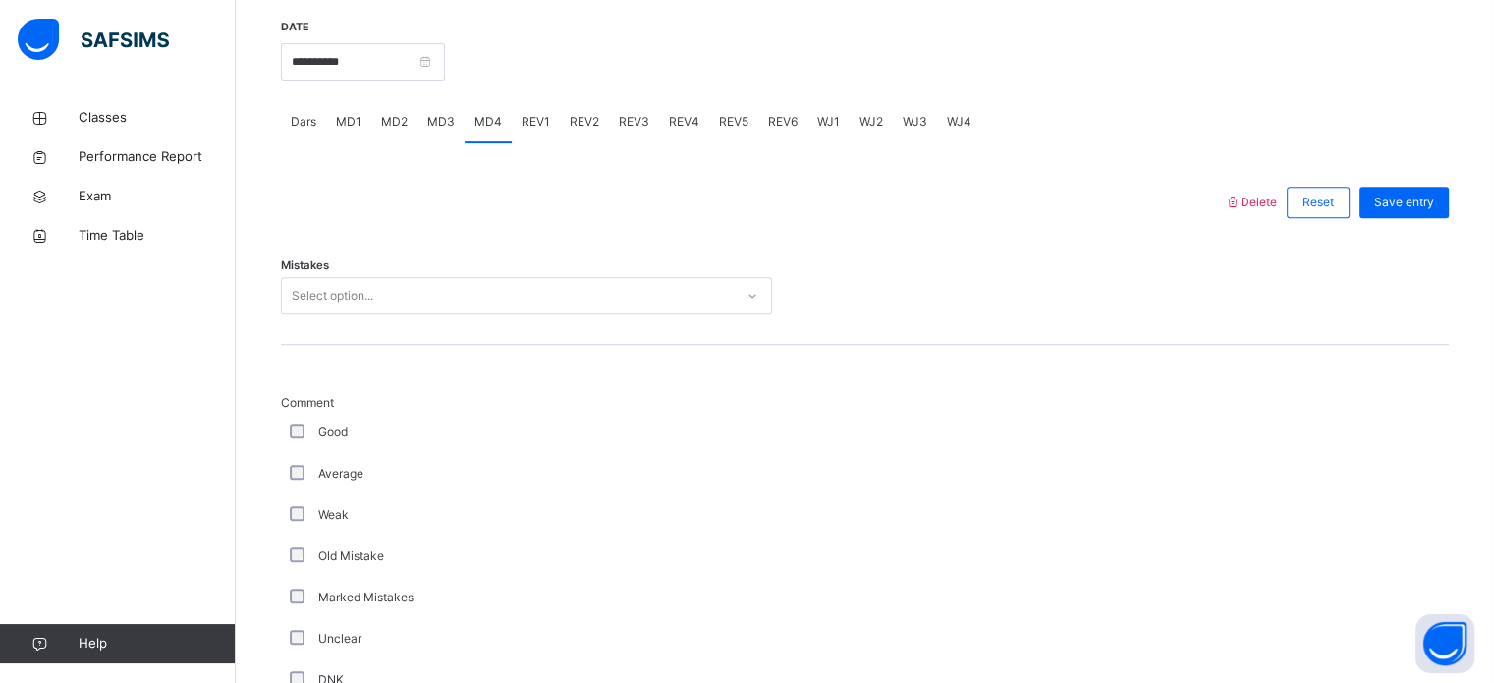
click at [346, 127] on span "MD1" at bounding box center [349, 122] width 26 height 18
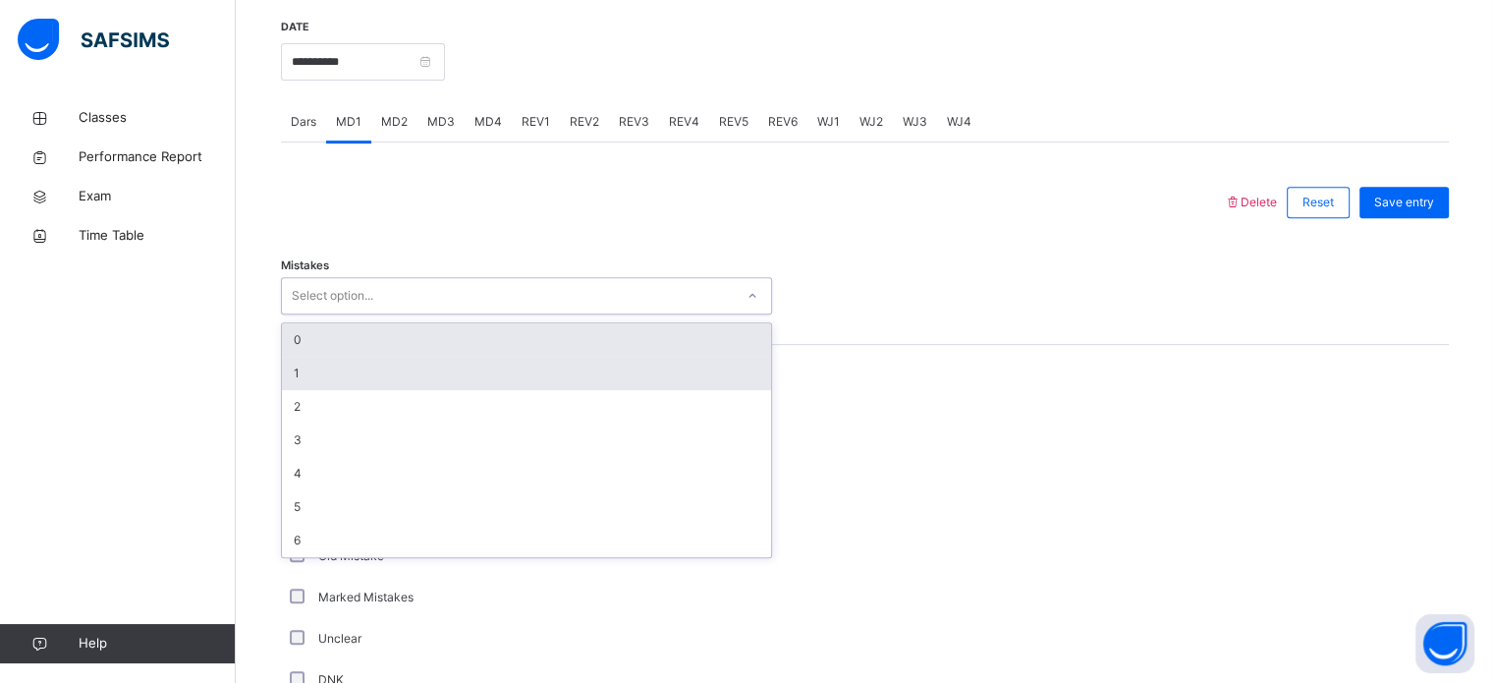
click at [382, 369] on div "1" at bounding box center [526, 373] width 489 height 33
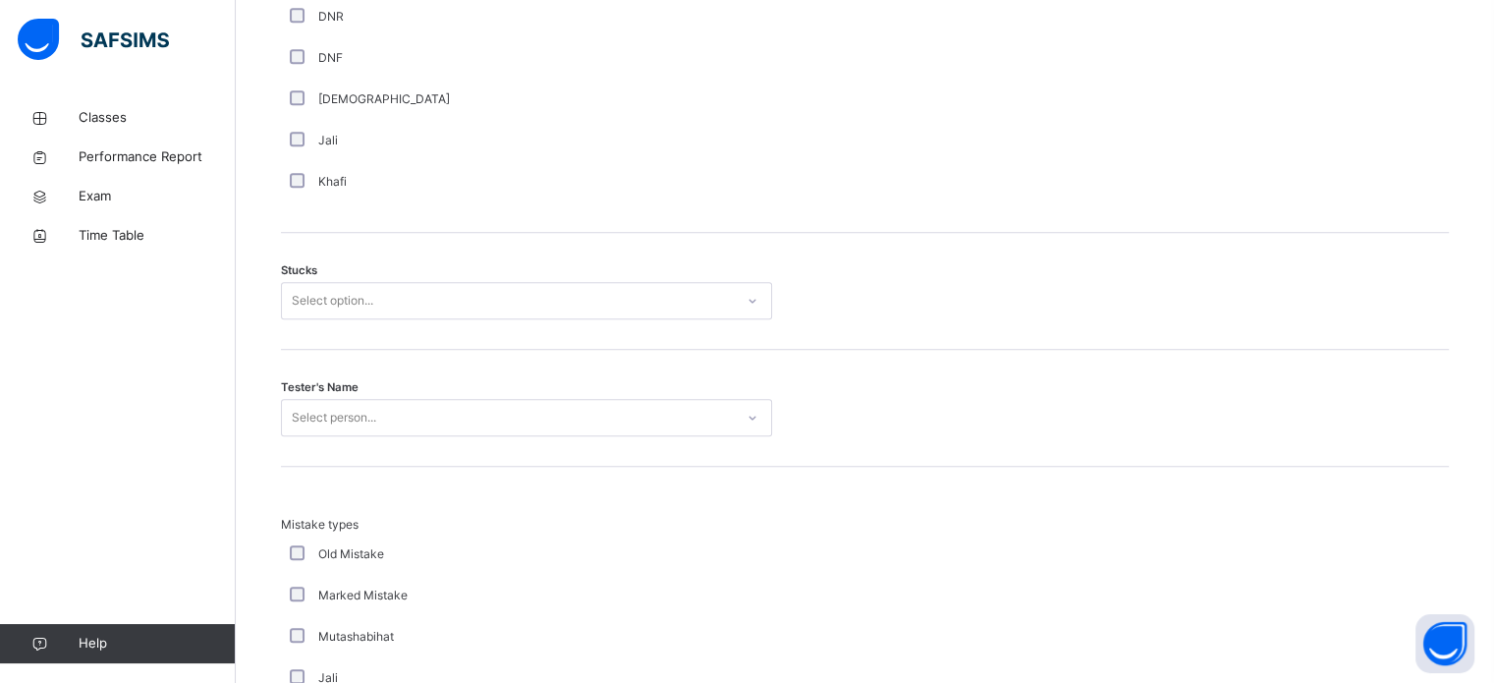
scroll to position [1504, 0]
click at [451, 348] on div "Tester's Name Select person..." at bounding box center [865, 406] width 1168 height 117
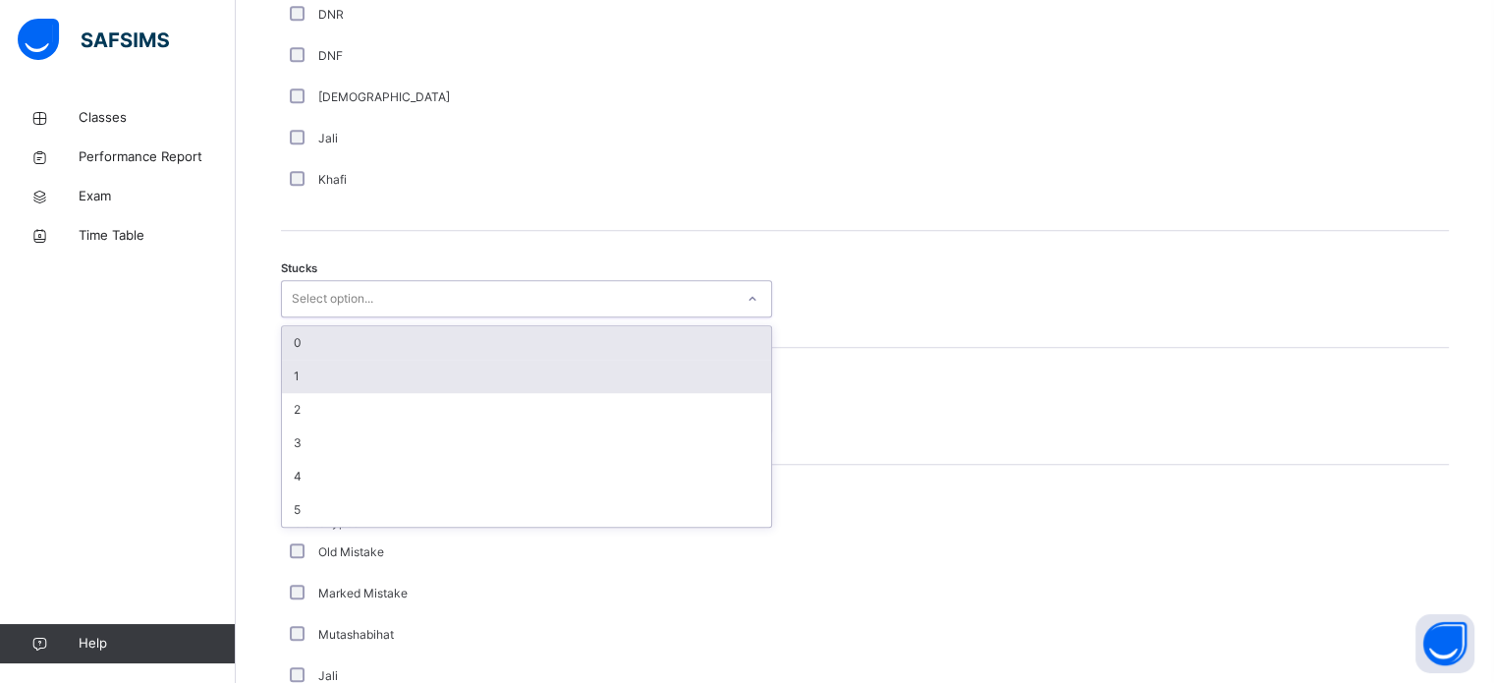
click at [428, 370] on div "1" at bounding box center [526, 376] width 489 height 33
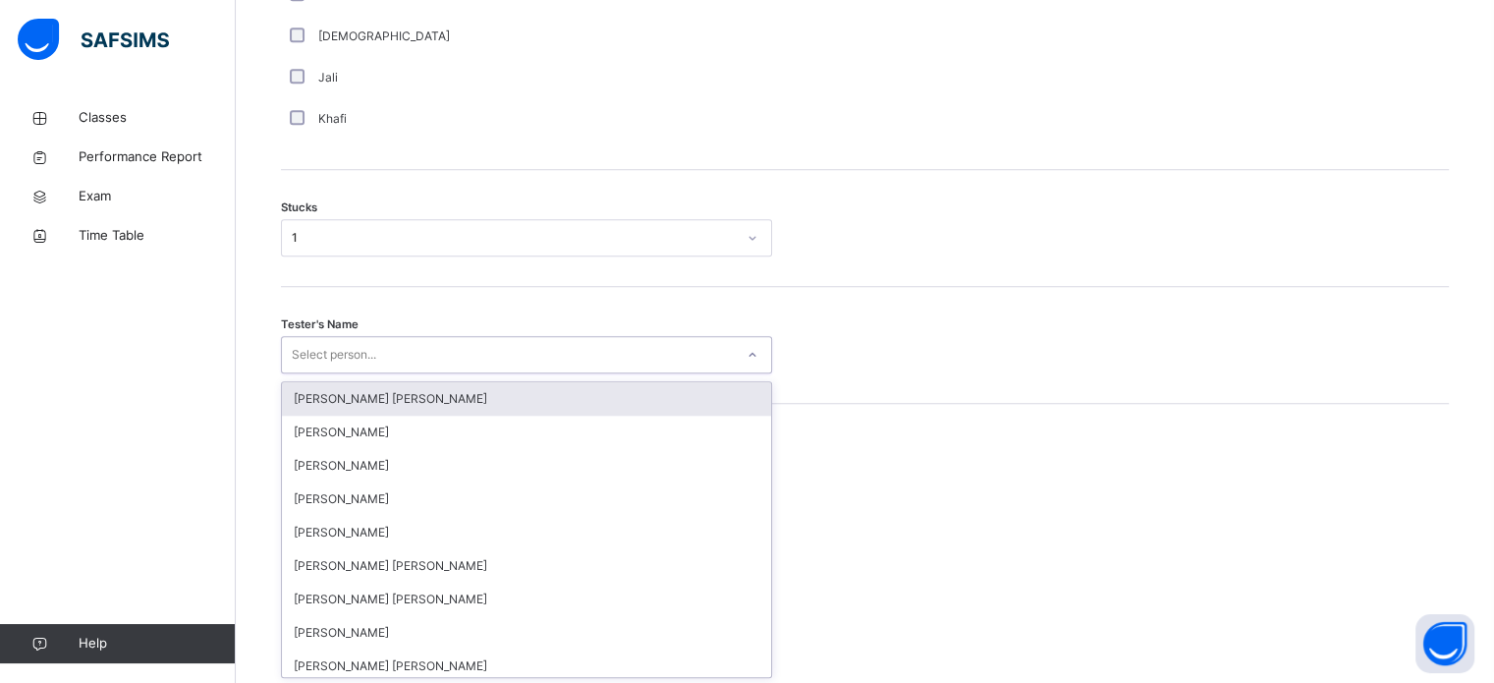
scroll to position [1566, 0]
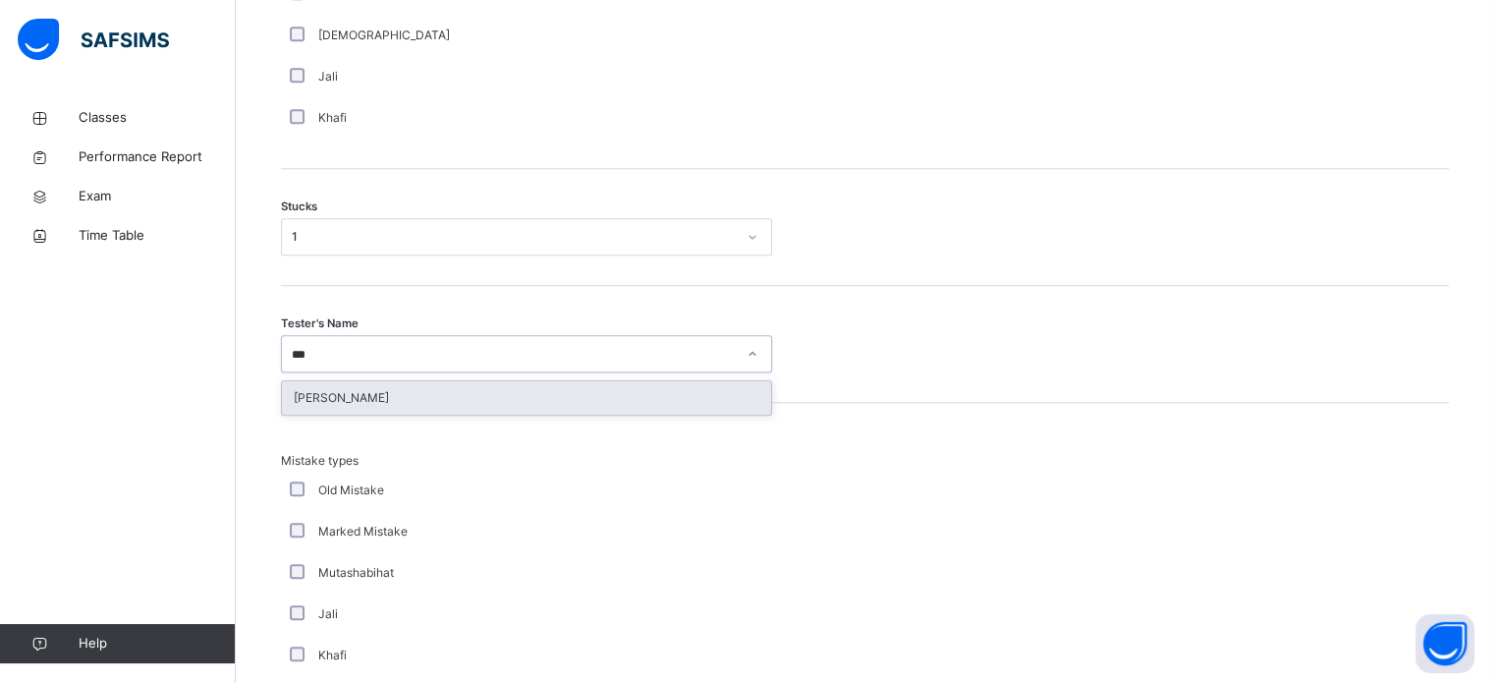
type input "****"
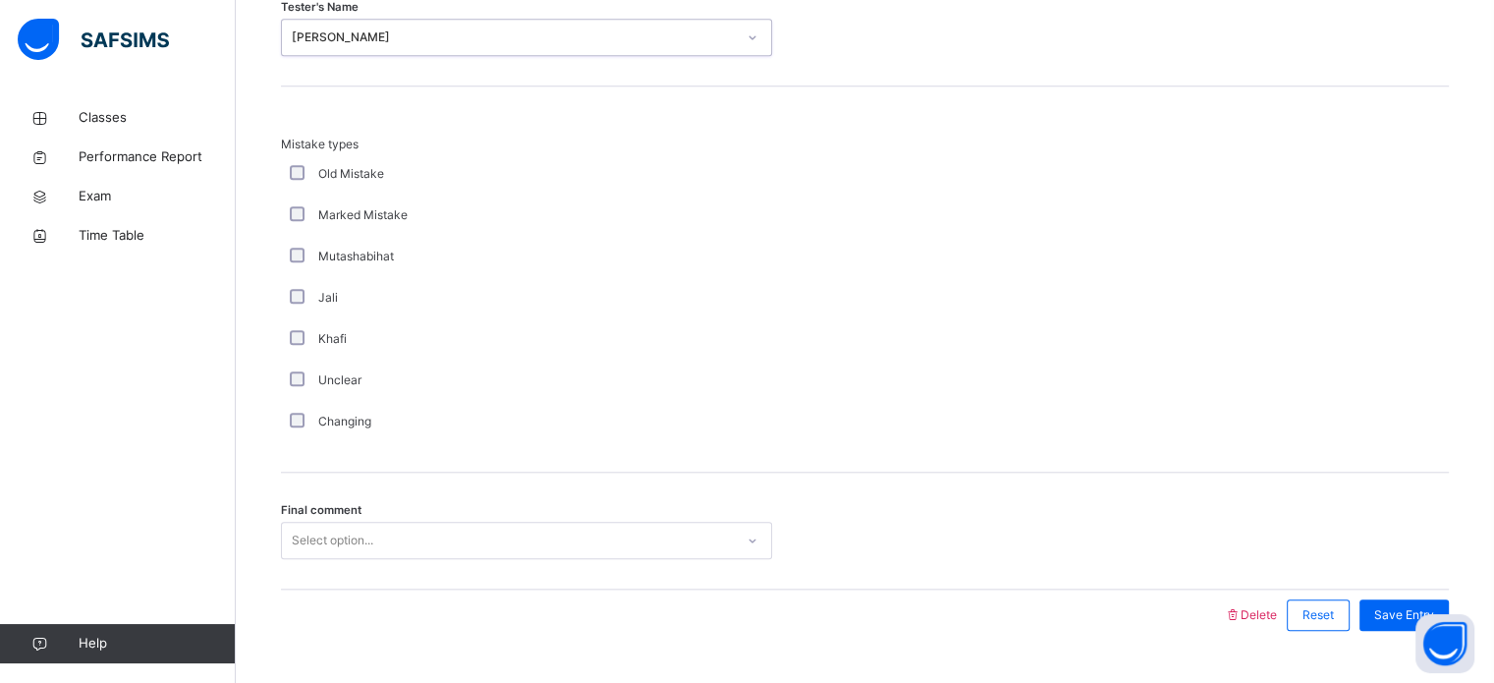
scroll to position [1927, 0]
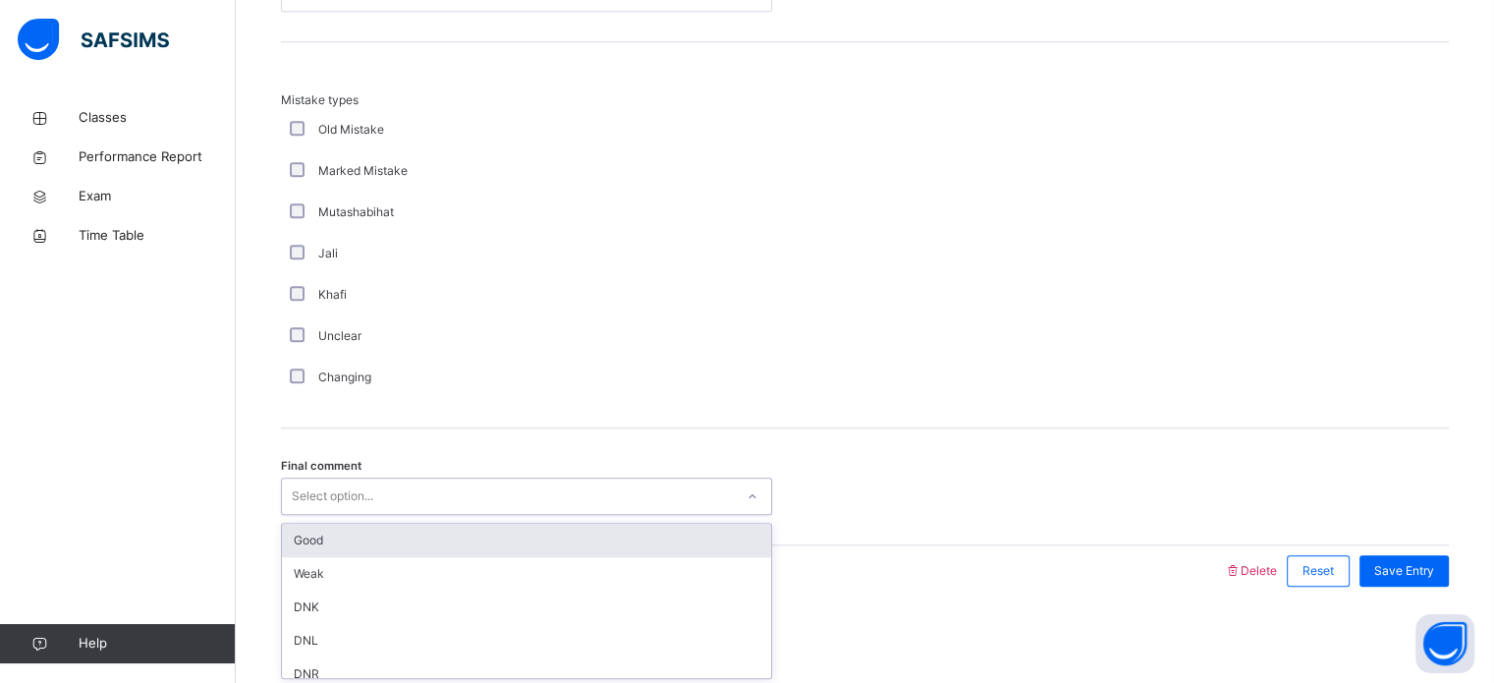
click at [397, 527] on div "Good" at bounding box center [526, 540] width 489 height 33
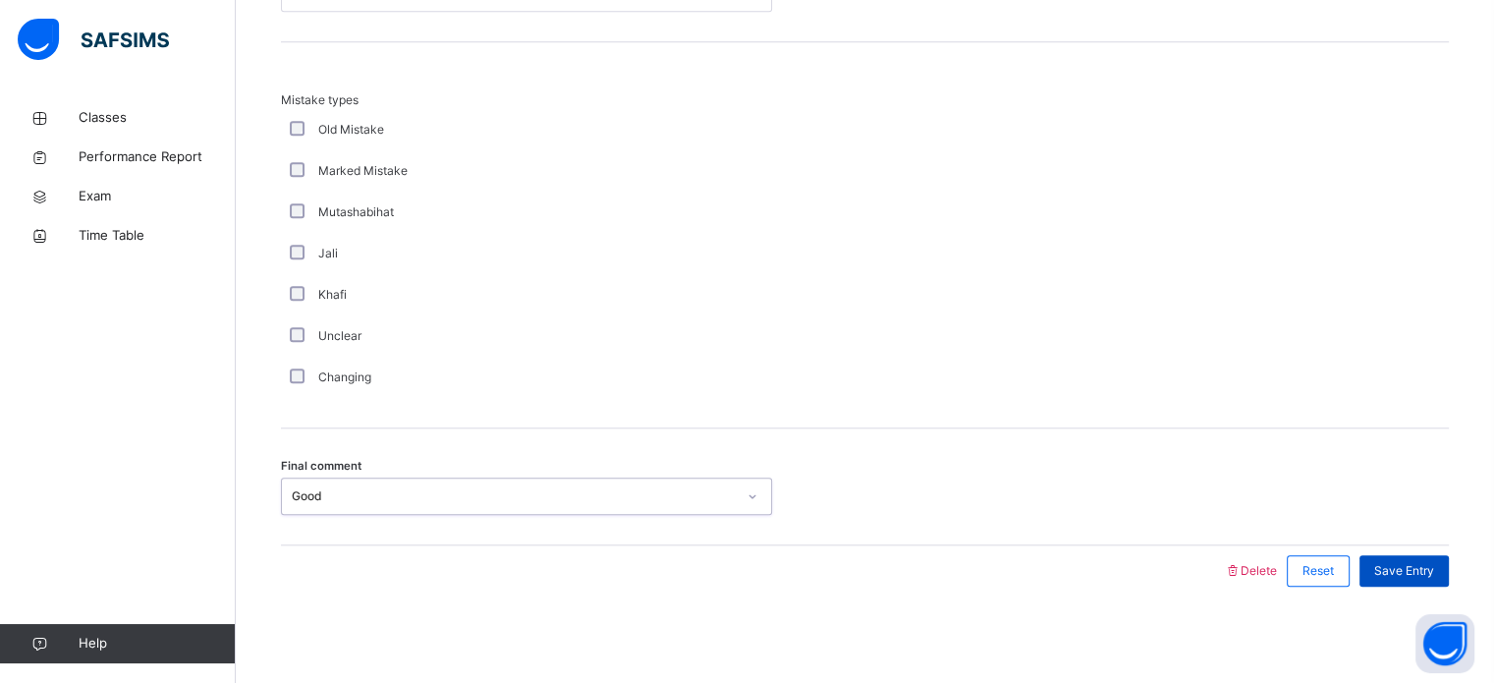
click at [1427, 572] on span "Save Entry" at bounding box center [1405, 571] width 60 height 18
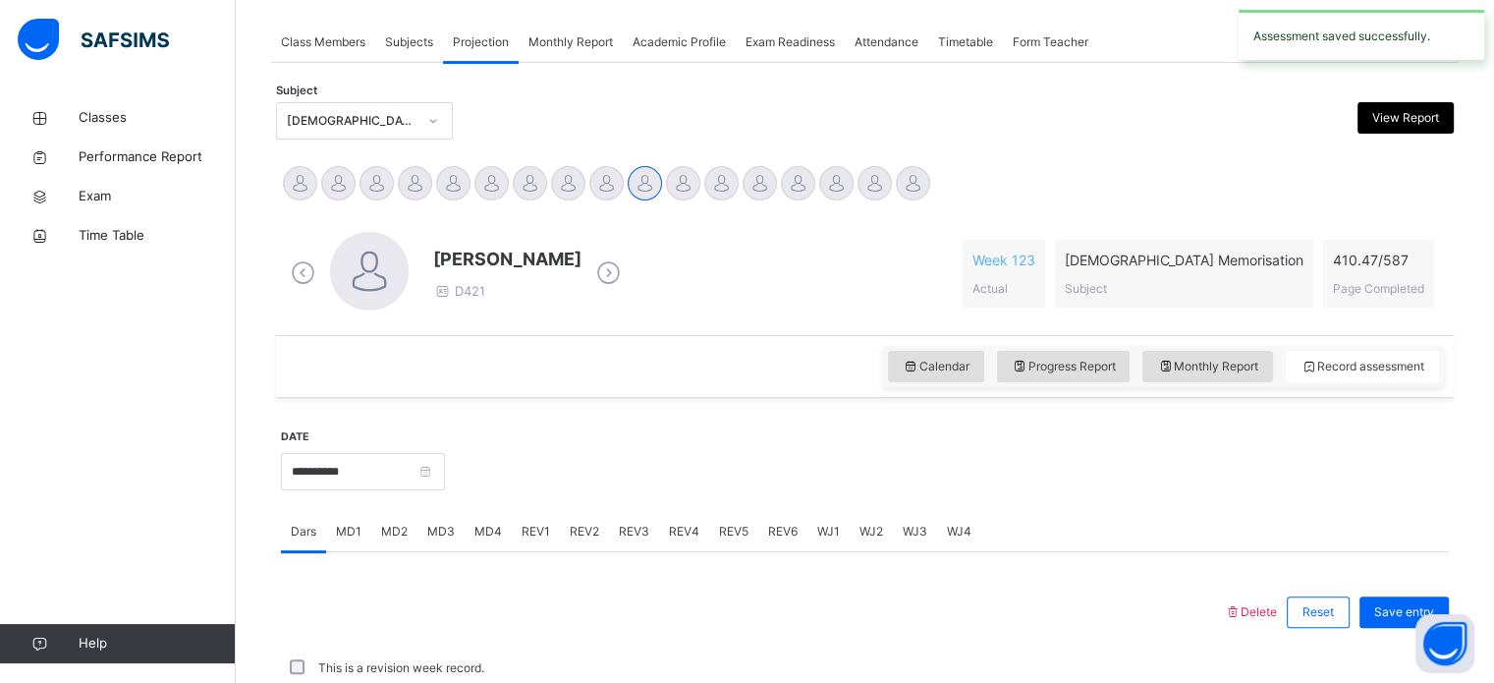
scroll to position [792, 0]
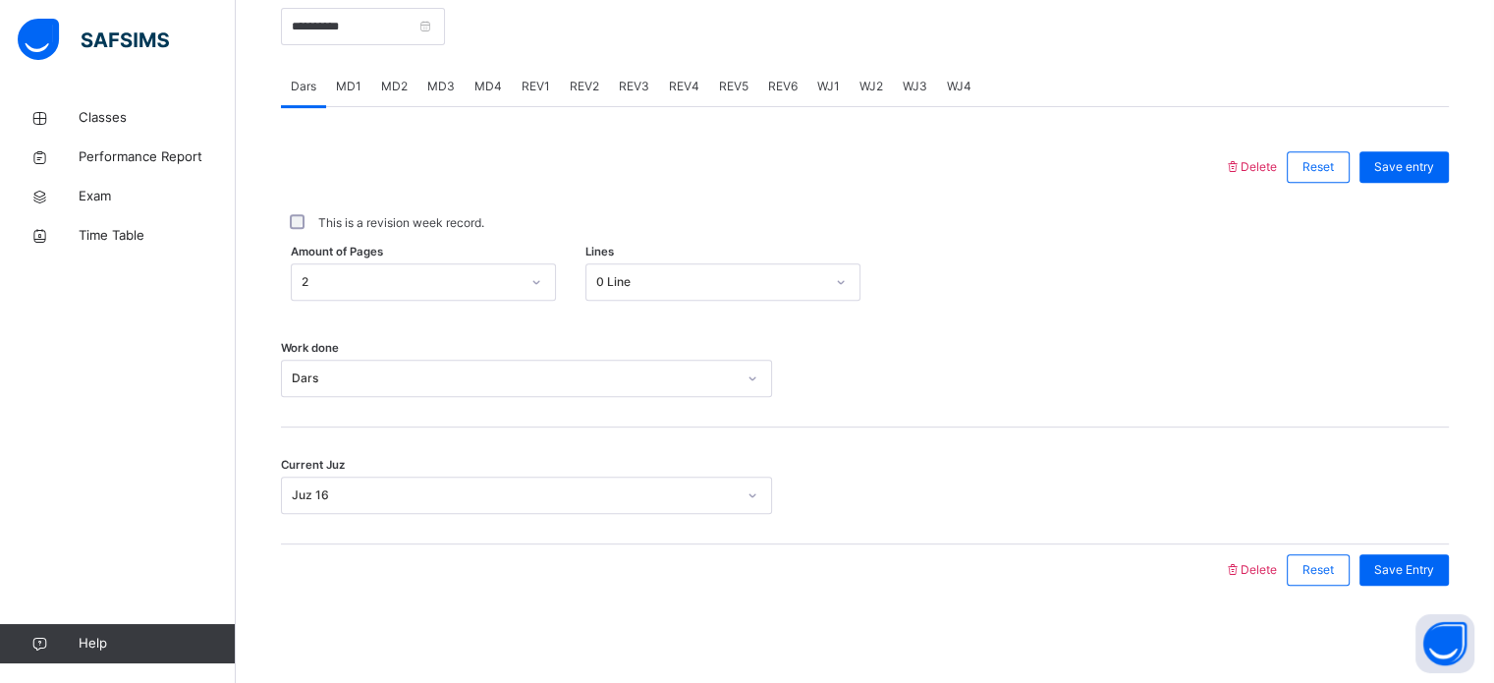
click at [346, 88] on span "MD1" at bounding box center [349, 87] width 26 height 18
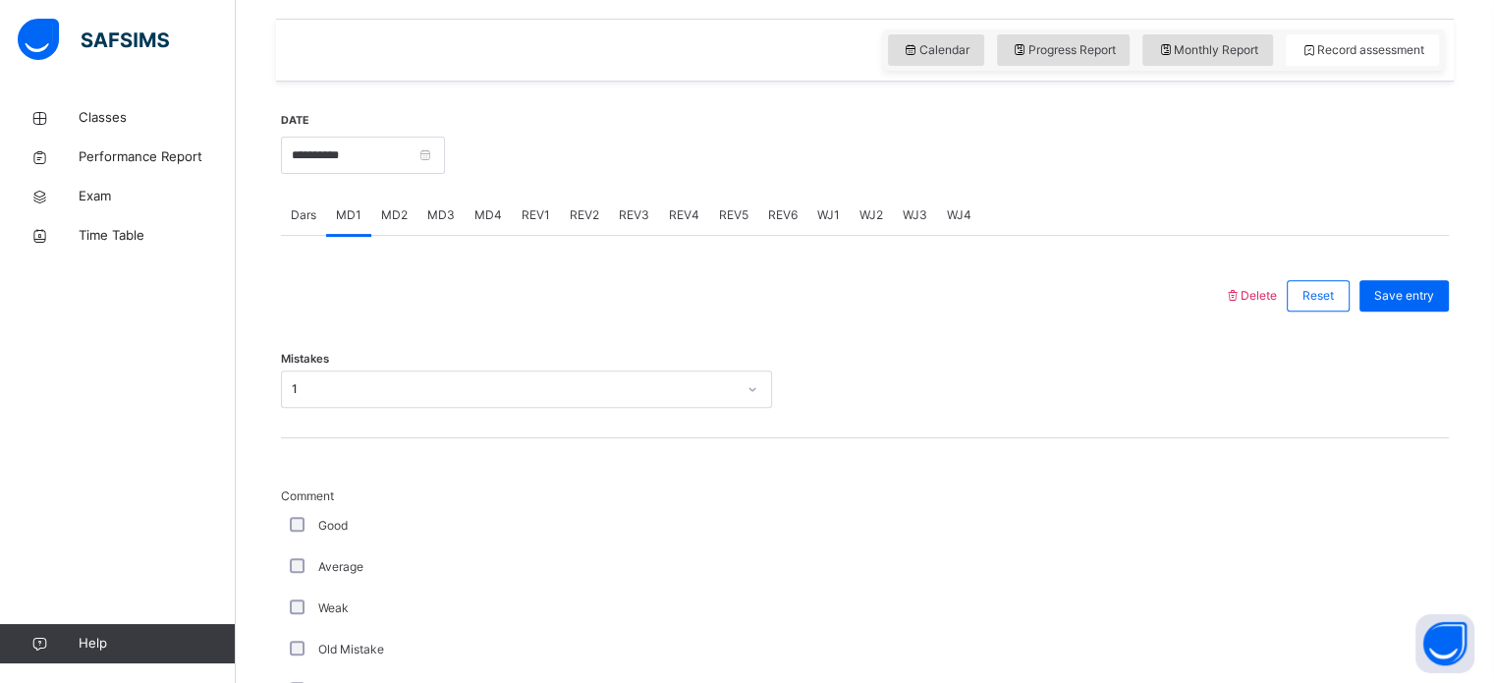
scroll to position [665, 0]
click at [490, 210] on span "MD4" at bounding box center [489, 213] width 28 height 18
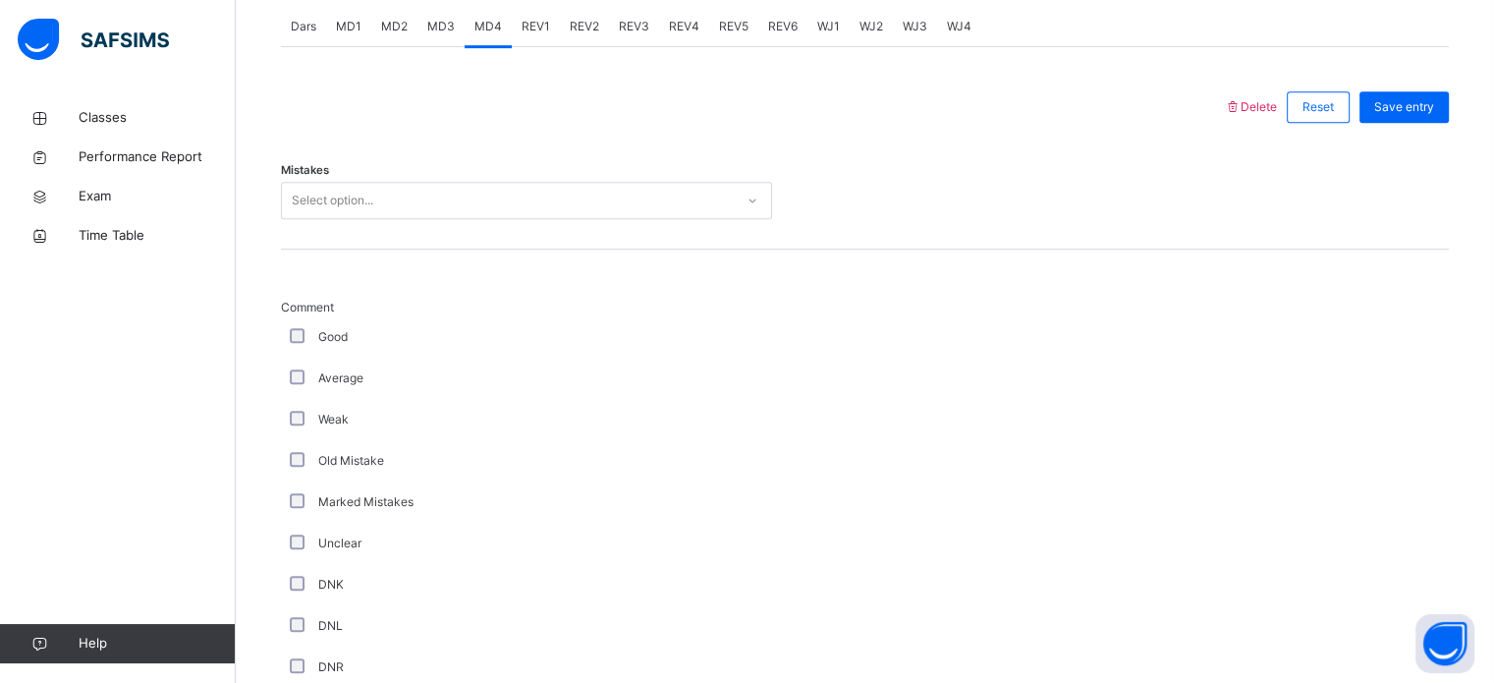
scroll to position [856, 0]
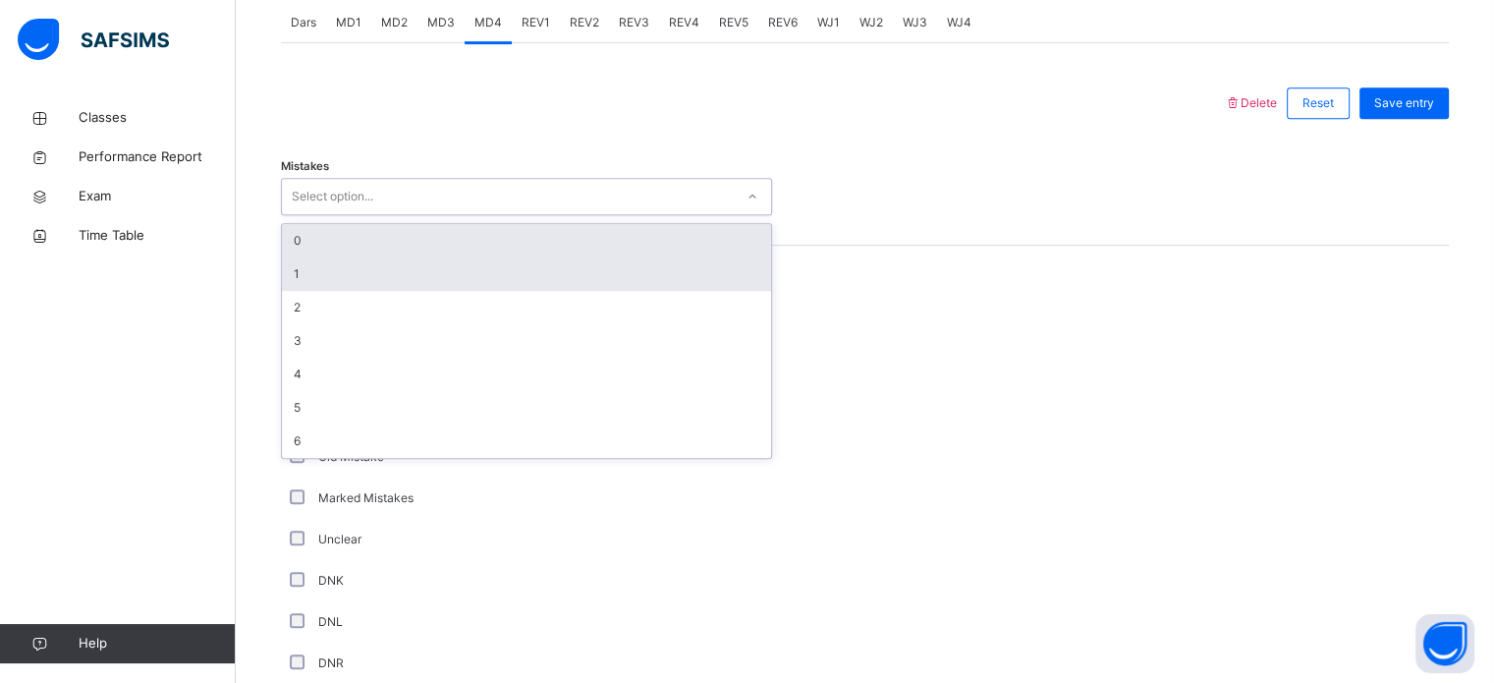
click at [549, 263] on div "1" at bounding box center [526, 273] width 489 height 33
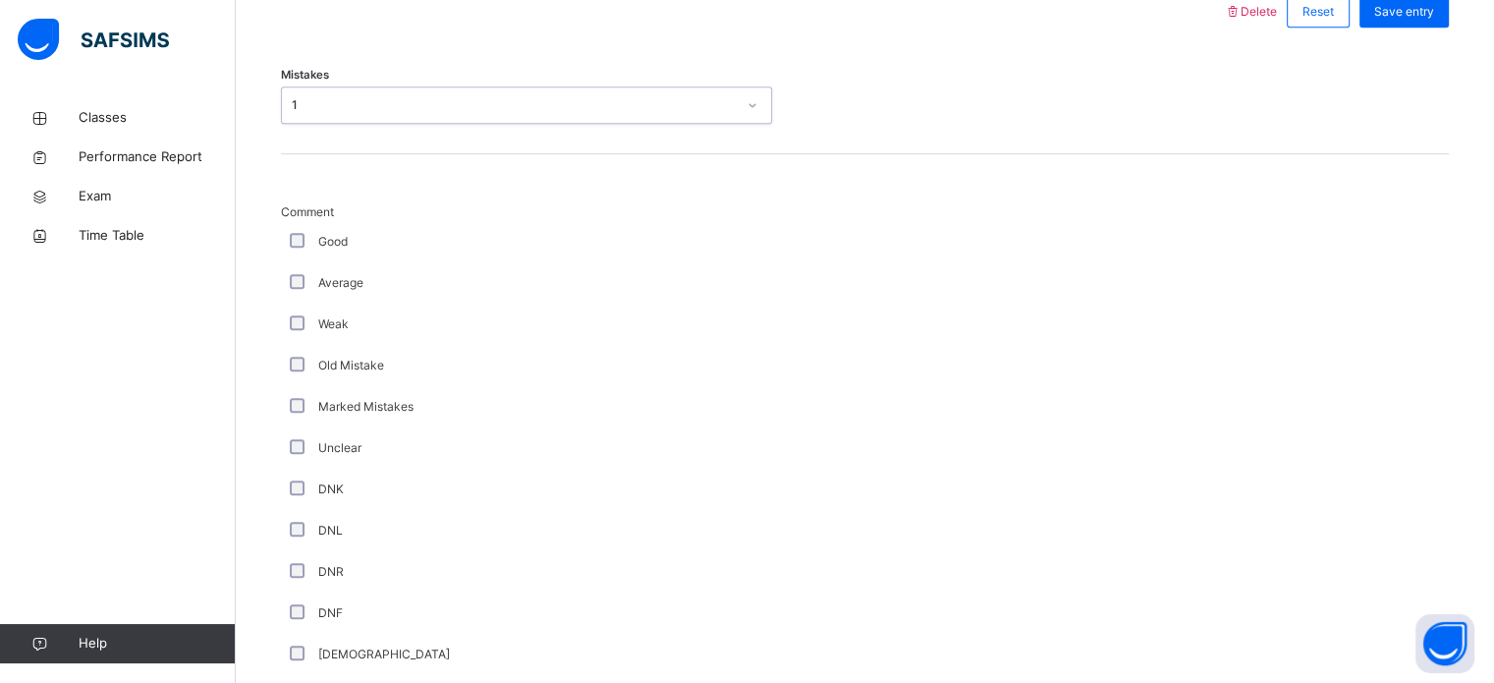
scroll to position [975, 0]
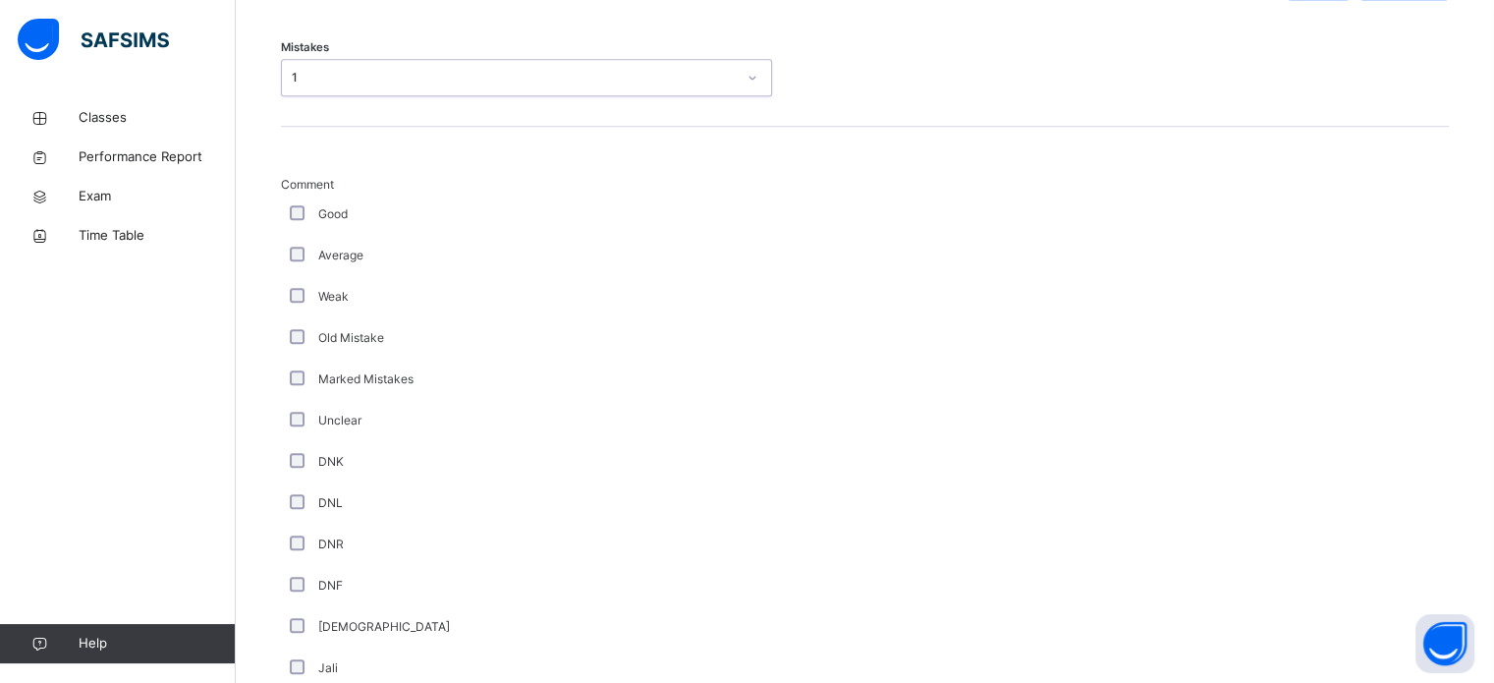
click at [273, 209] on div "**********" at bounding box center [865, 526] width 1188 height 2123
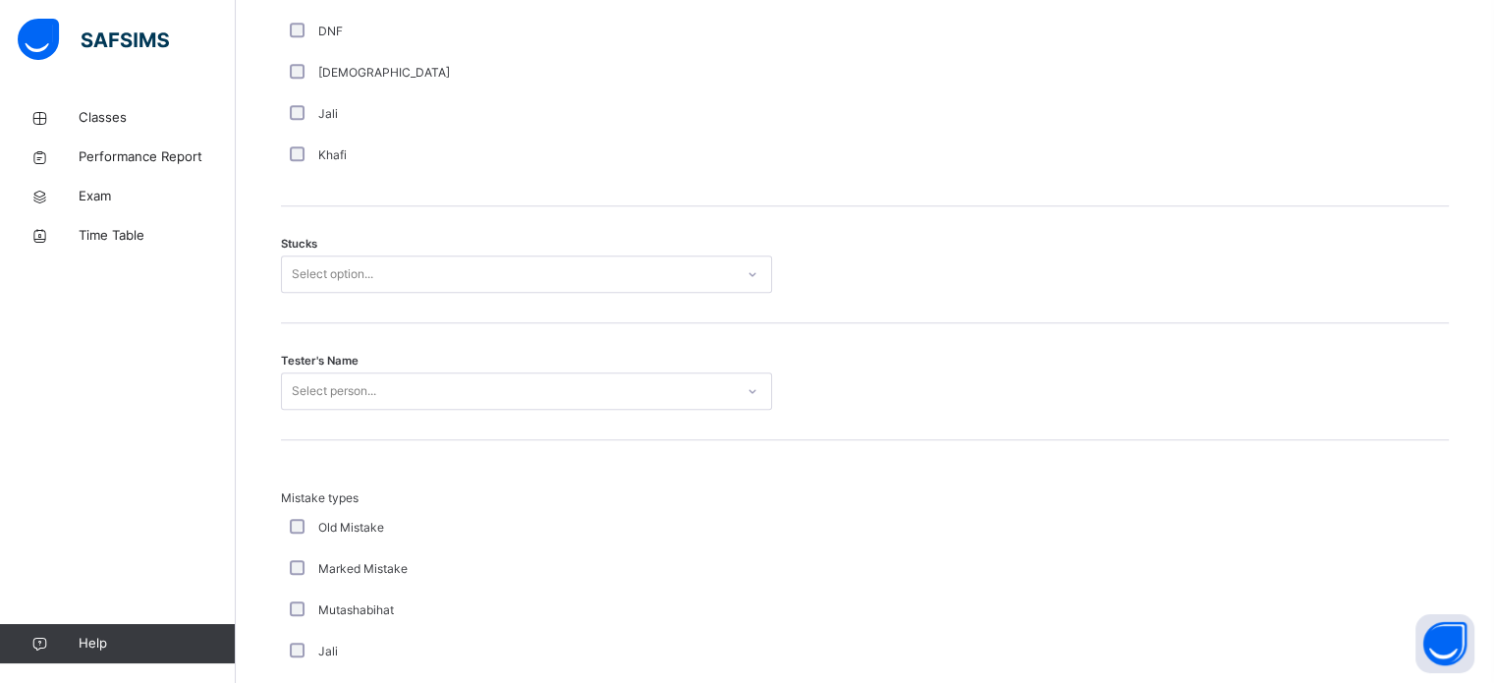
scroll to position [1538, 0]
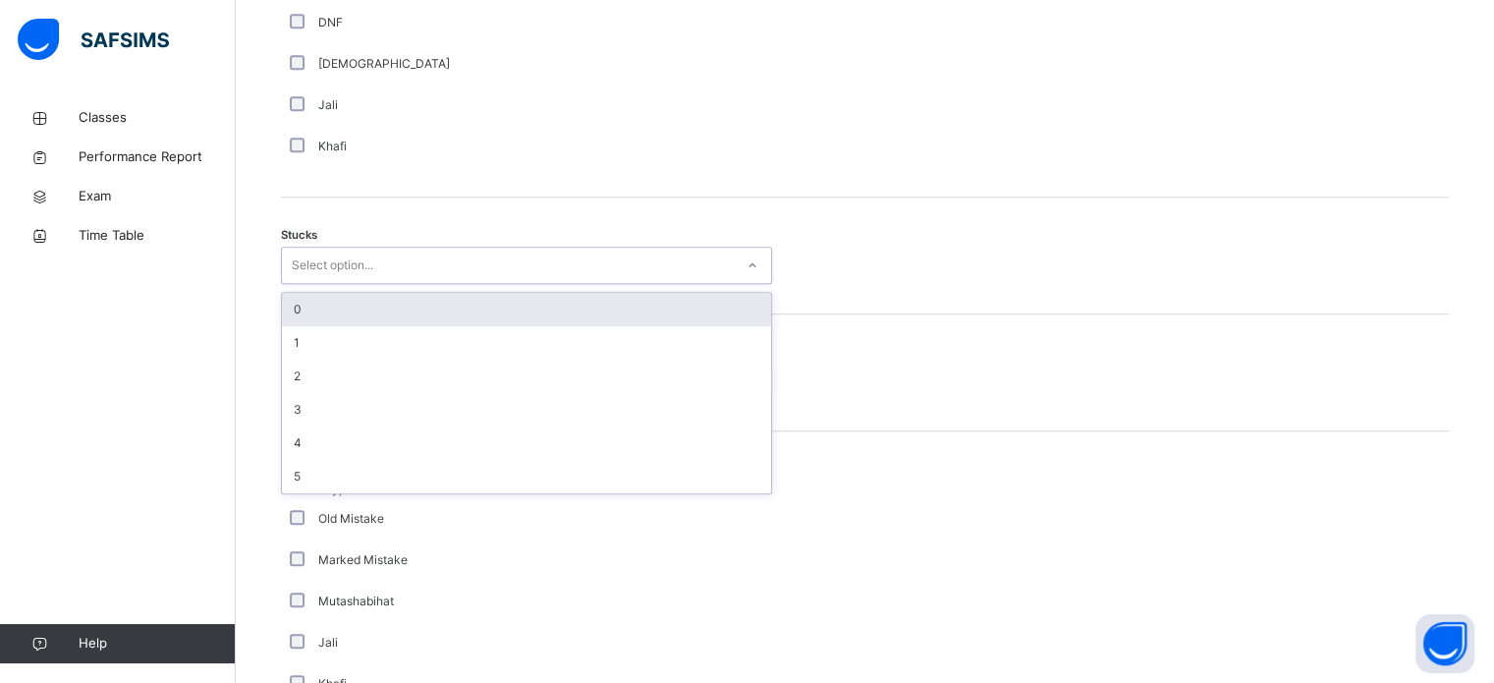
click at [403, 310] on div "0" at bounding box center [526, 309] width 489 height 33
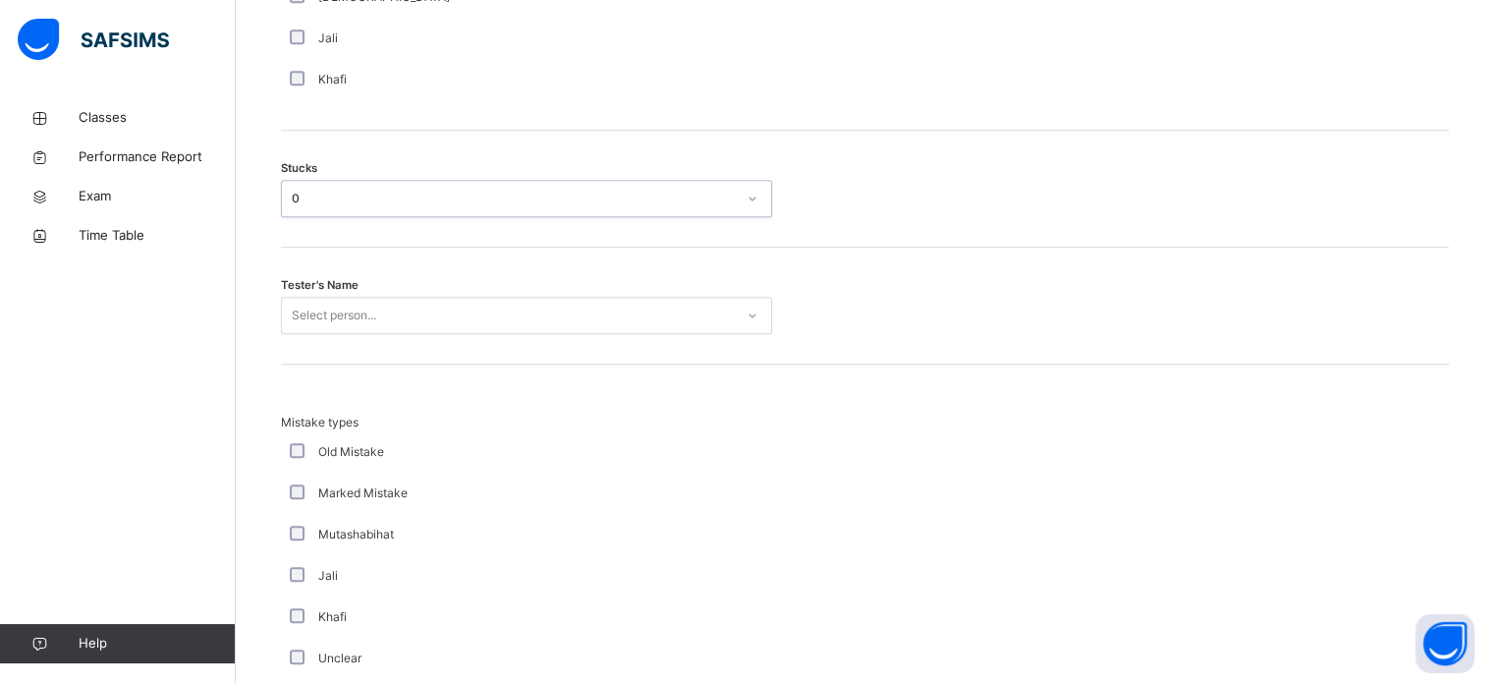
scroll to position [1635, 0]
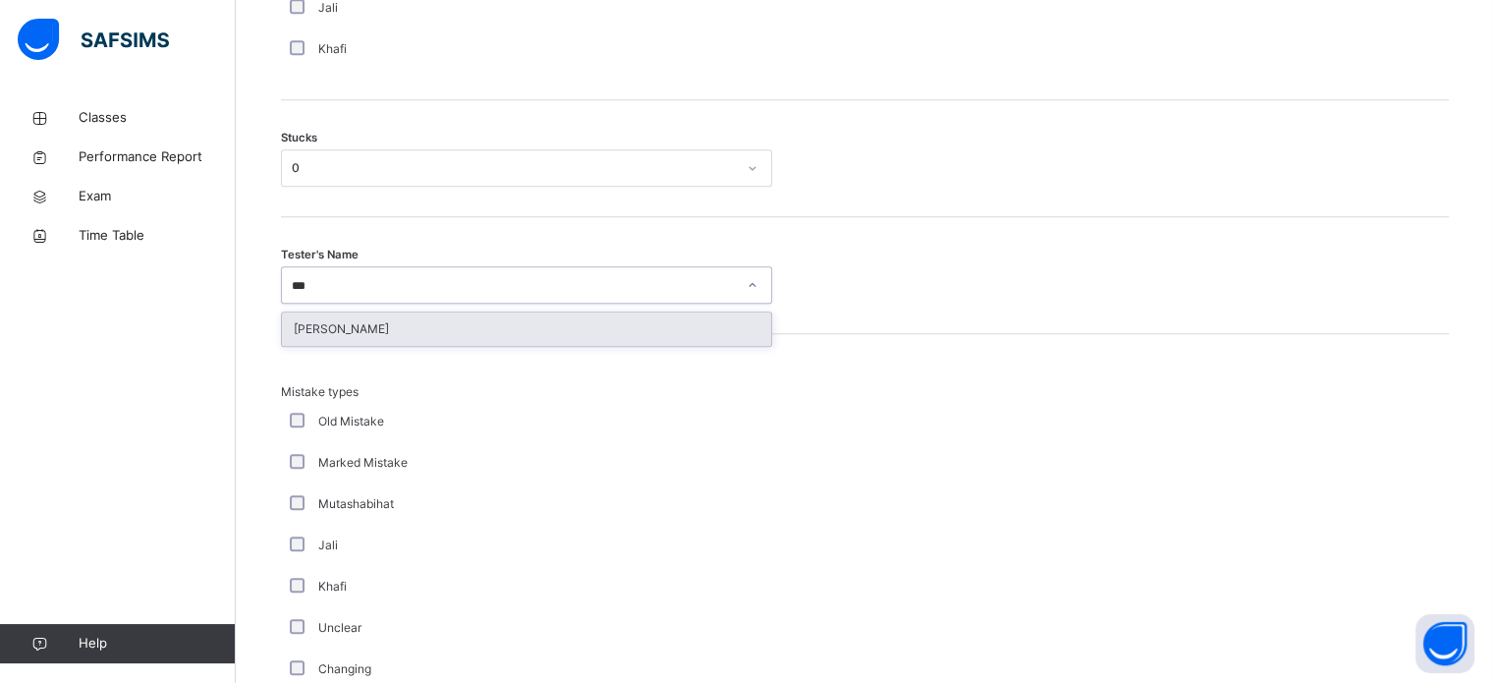
type input "****"
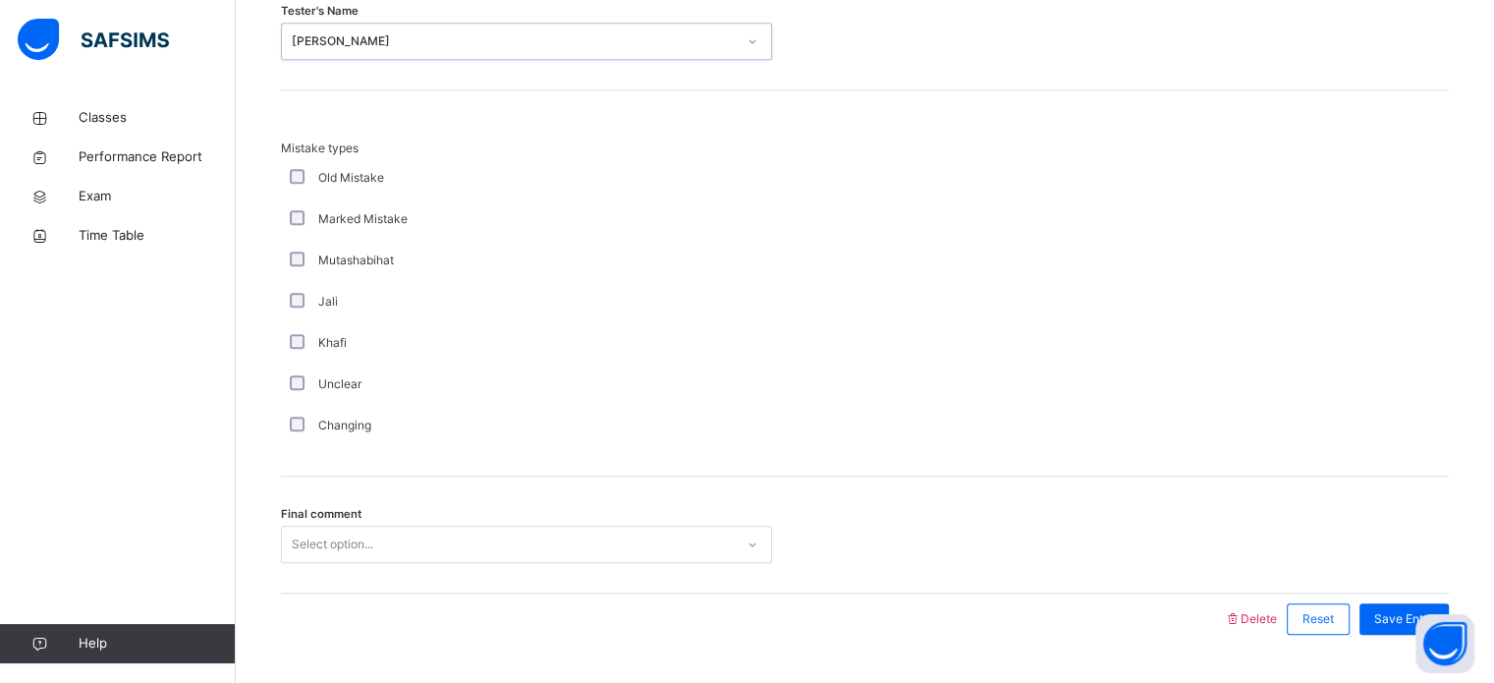
scroll to position [1927, 0]
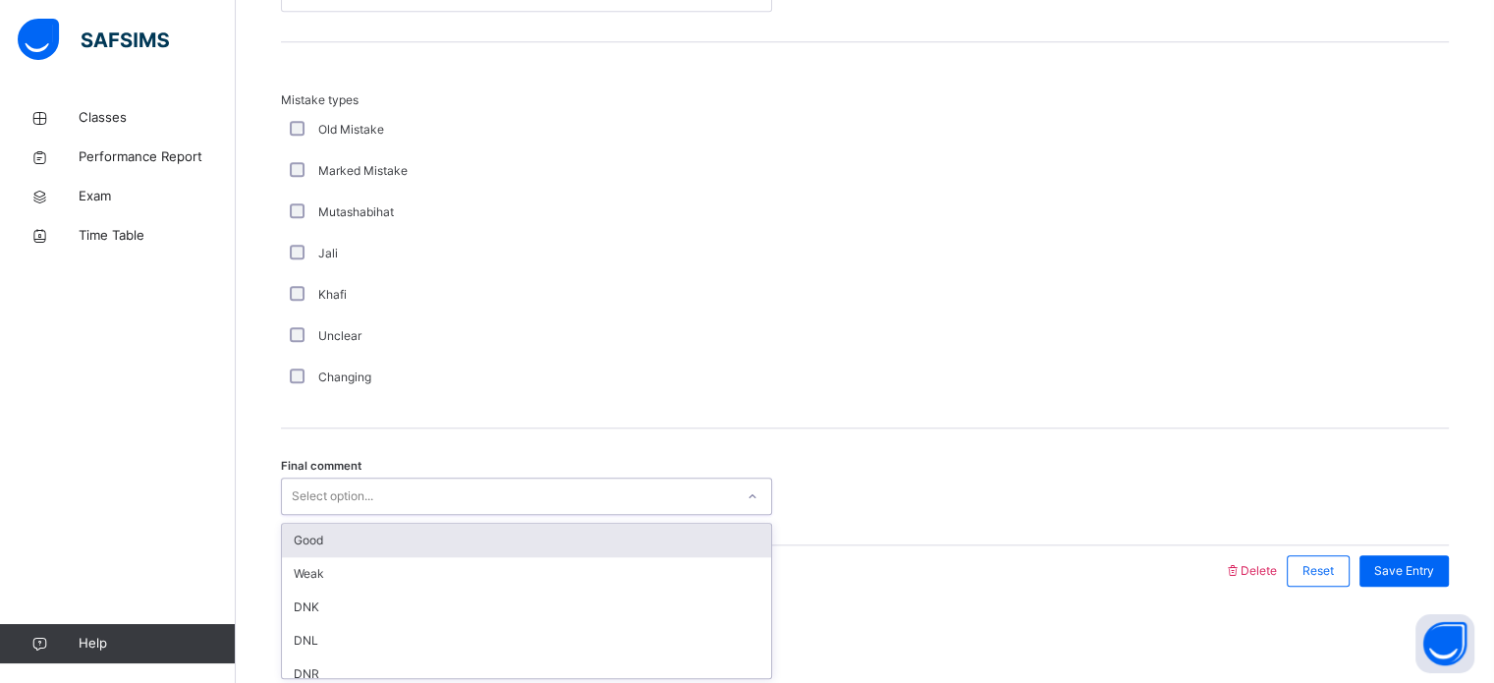
click at [385, 544] on div "Good" at bounding box center [526, 540] width 489 height 33
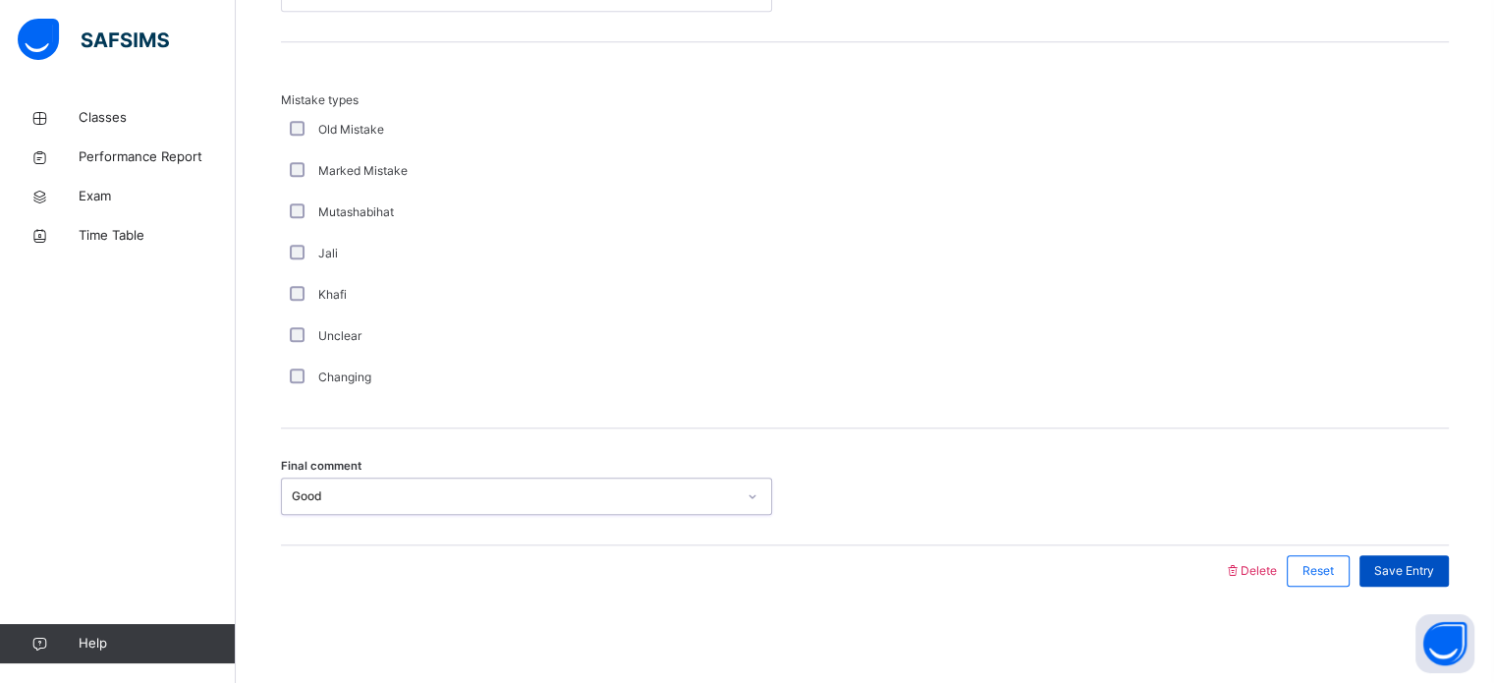
click at [1449, 581] on div "Save Entry" at bounding box center [1404, 570] width 89 height 31
click at [1434, 570] on span "Save Entry" at bounding box center [1405, 571] width 60 height 18
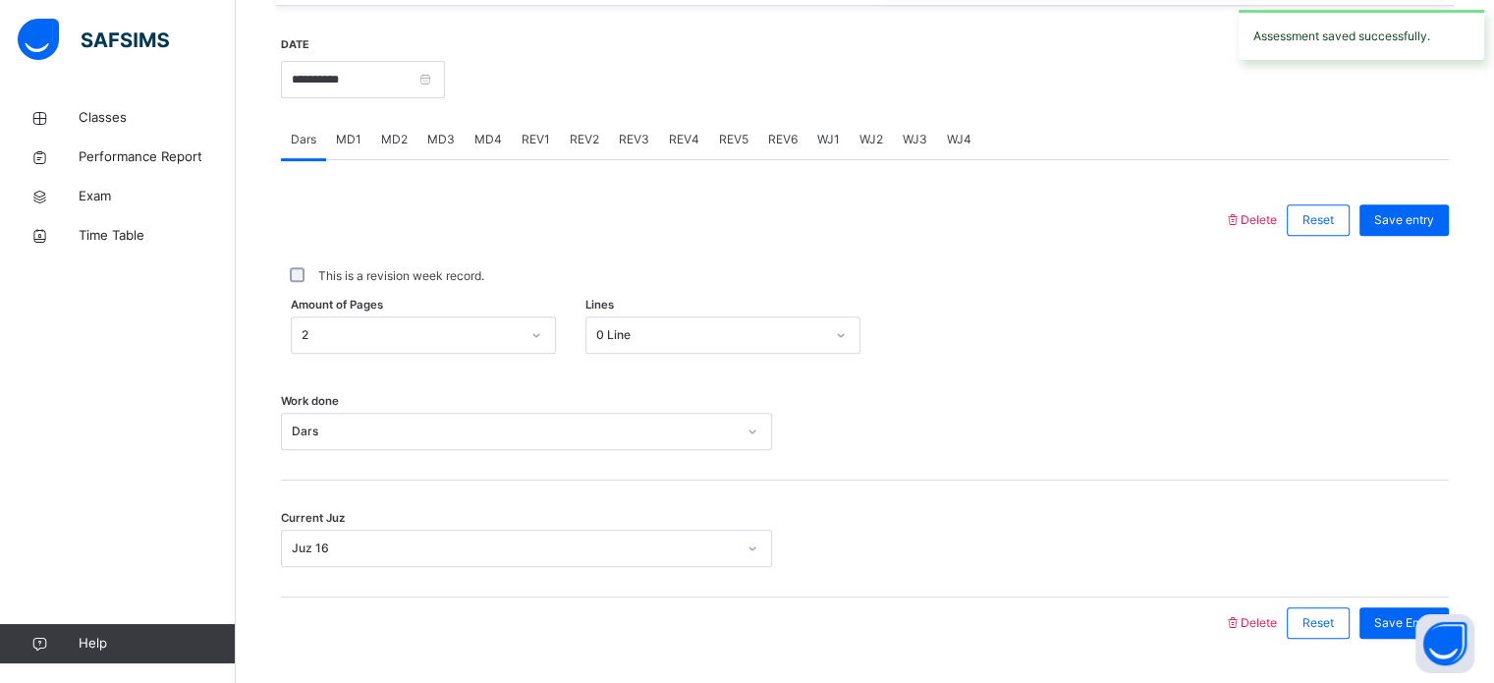
scroll to position [706, 0]
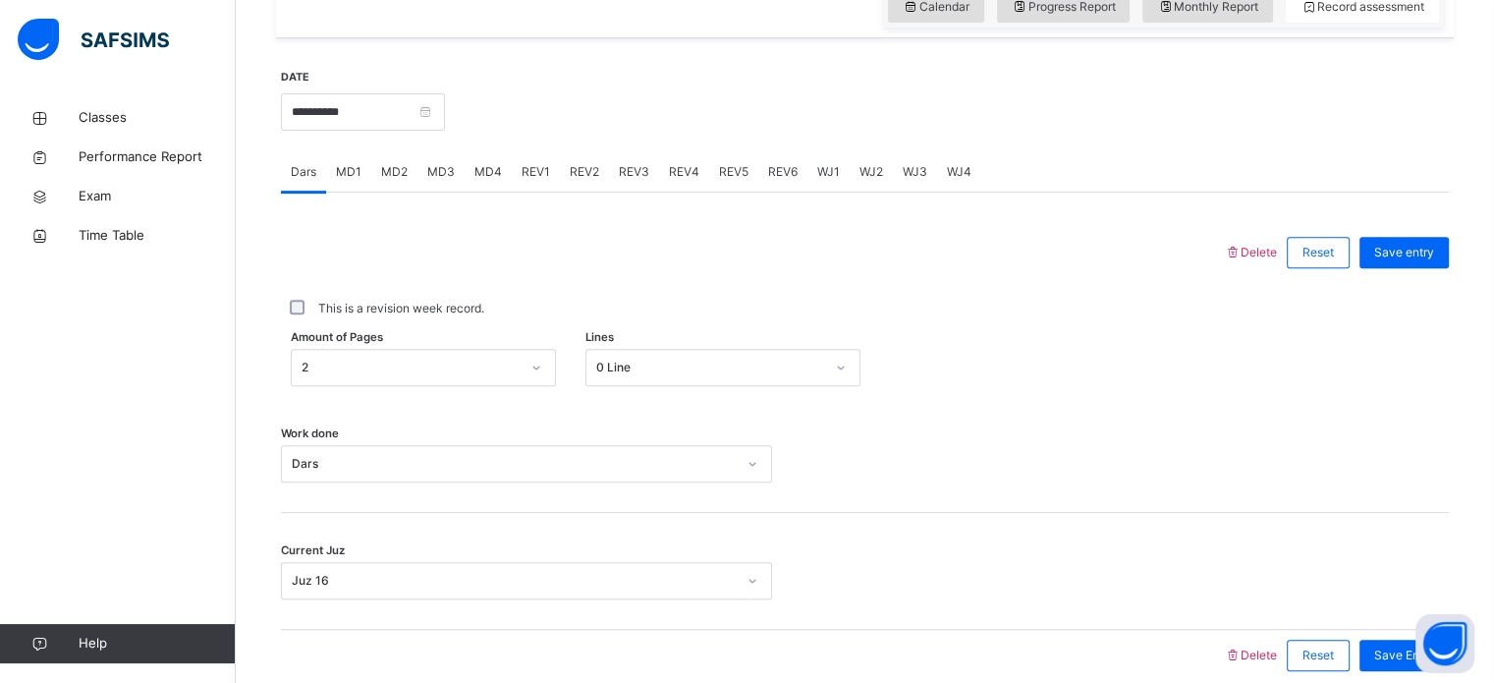
click at [518, 159] on div "REV1" at bounding box center [536, 171] width 48 height 39
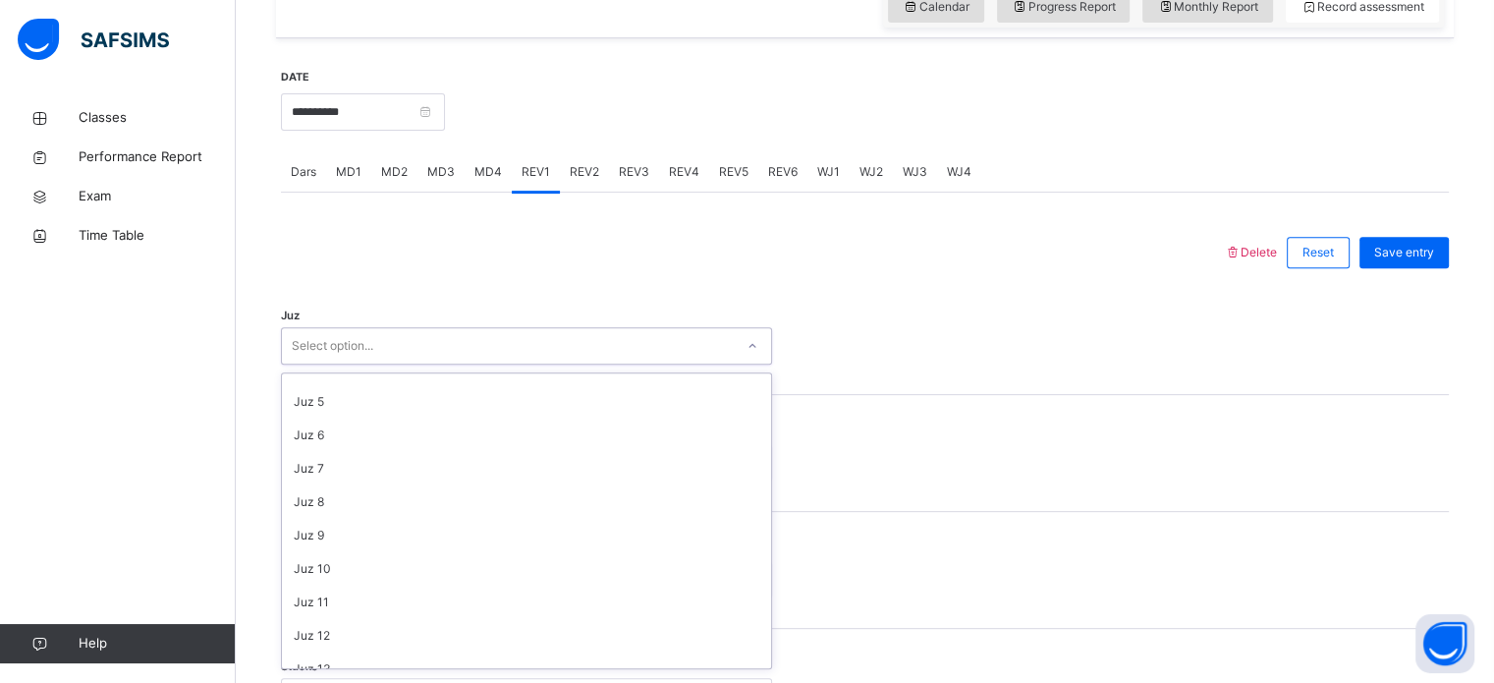
scroll to position [120, 0]
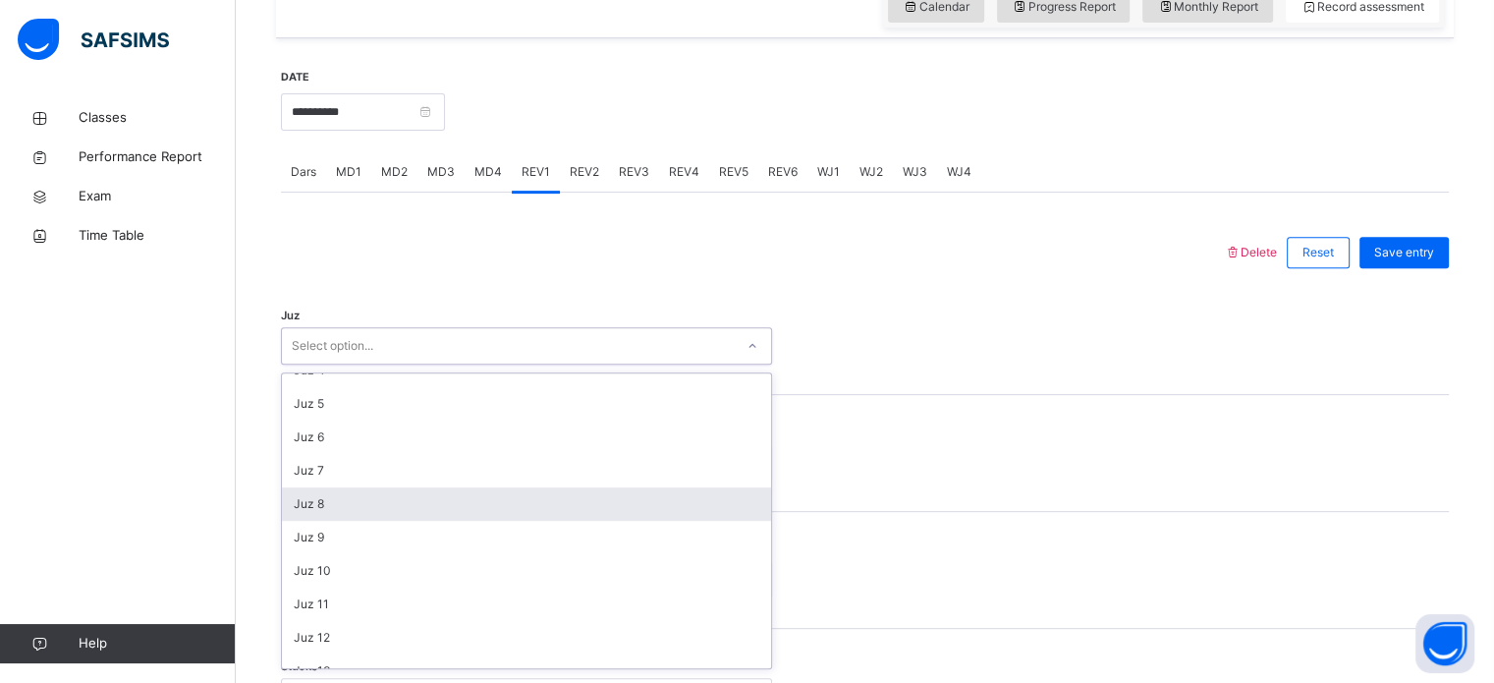
click at [377, 495] on div "Juz 8" at bounding box center [526, 503] width 489 height 33
click at [430, 506] on div "1" at bounding box center [526, 506] width 489 height 33
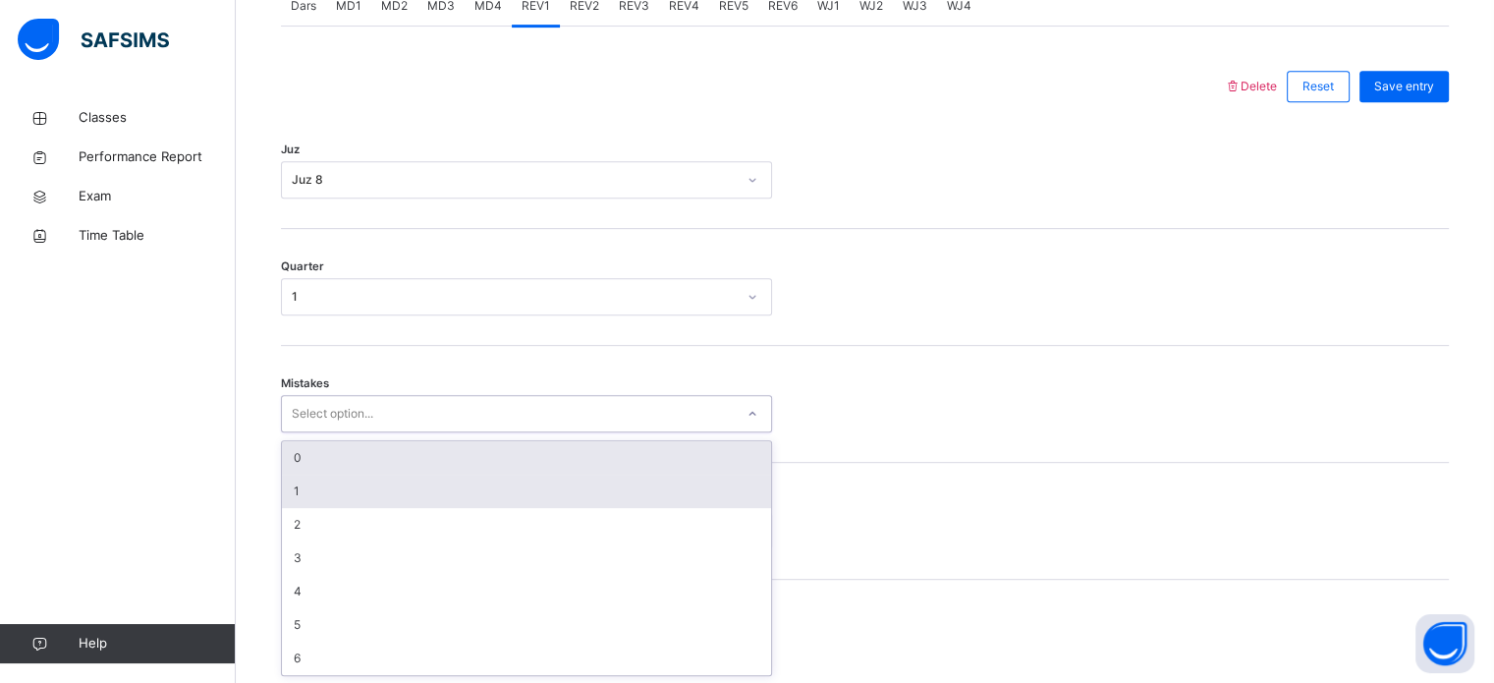
click at [432, 492] on div "1" at bounding box center [526, 491] width 489 height 33
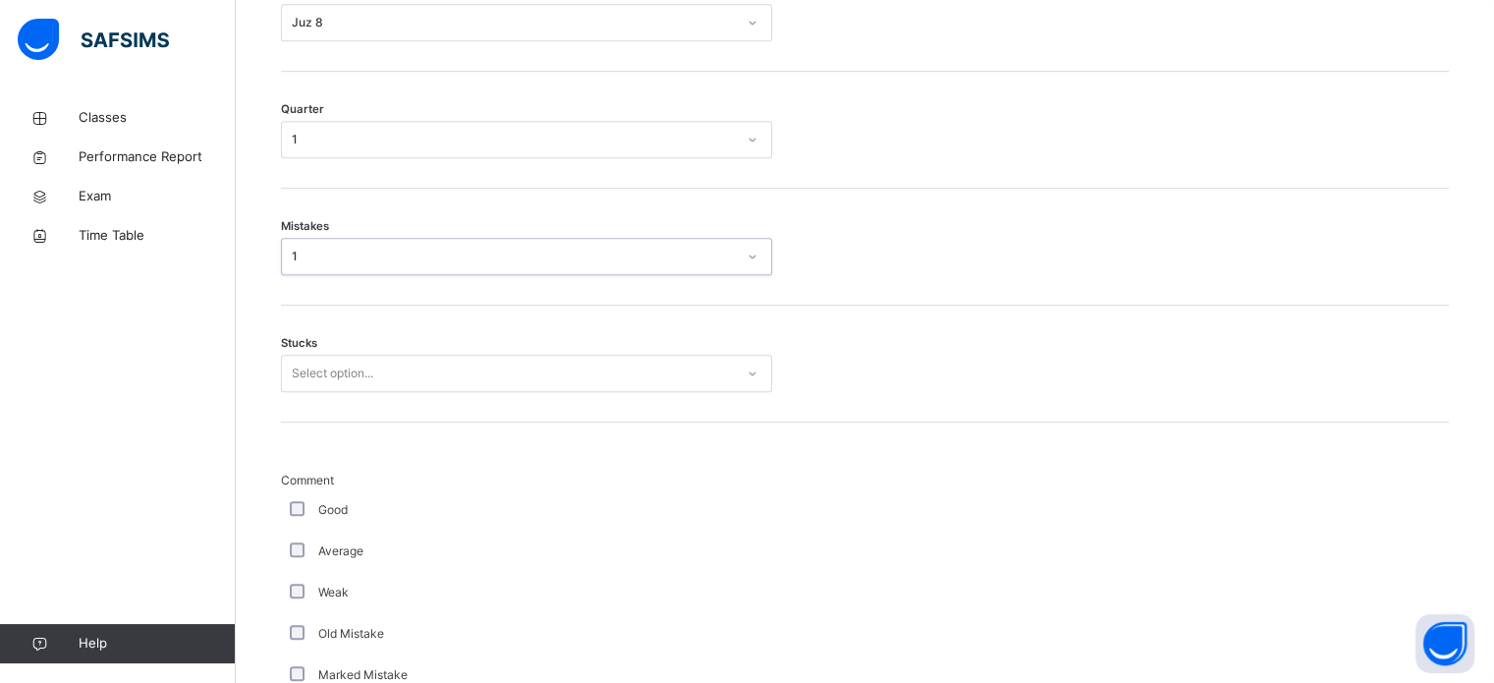
scroll to position [1041, 0]
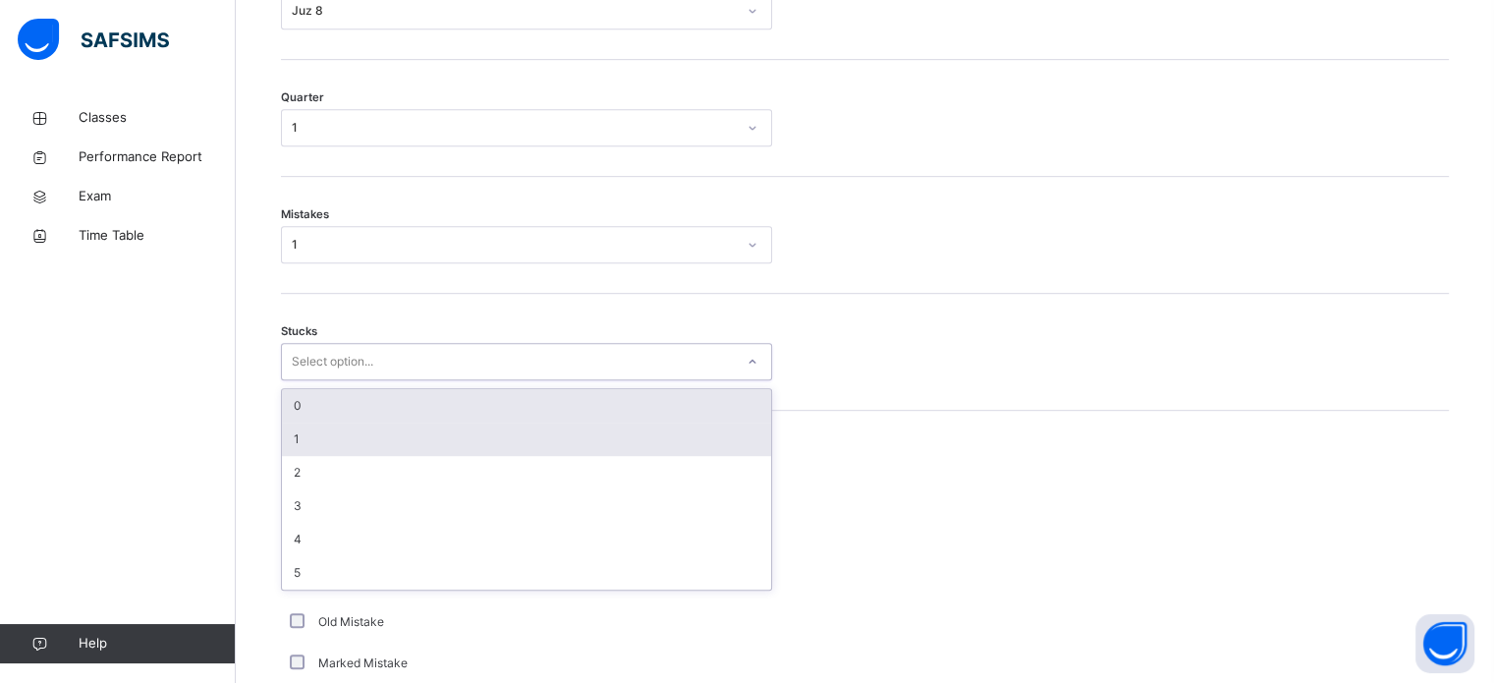
click at [472, 422] on div "1" at bounding box center [526, 438] width 489 height 33
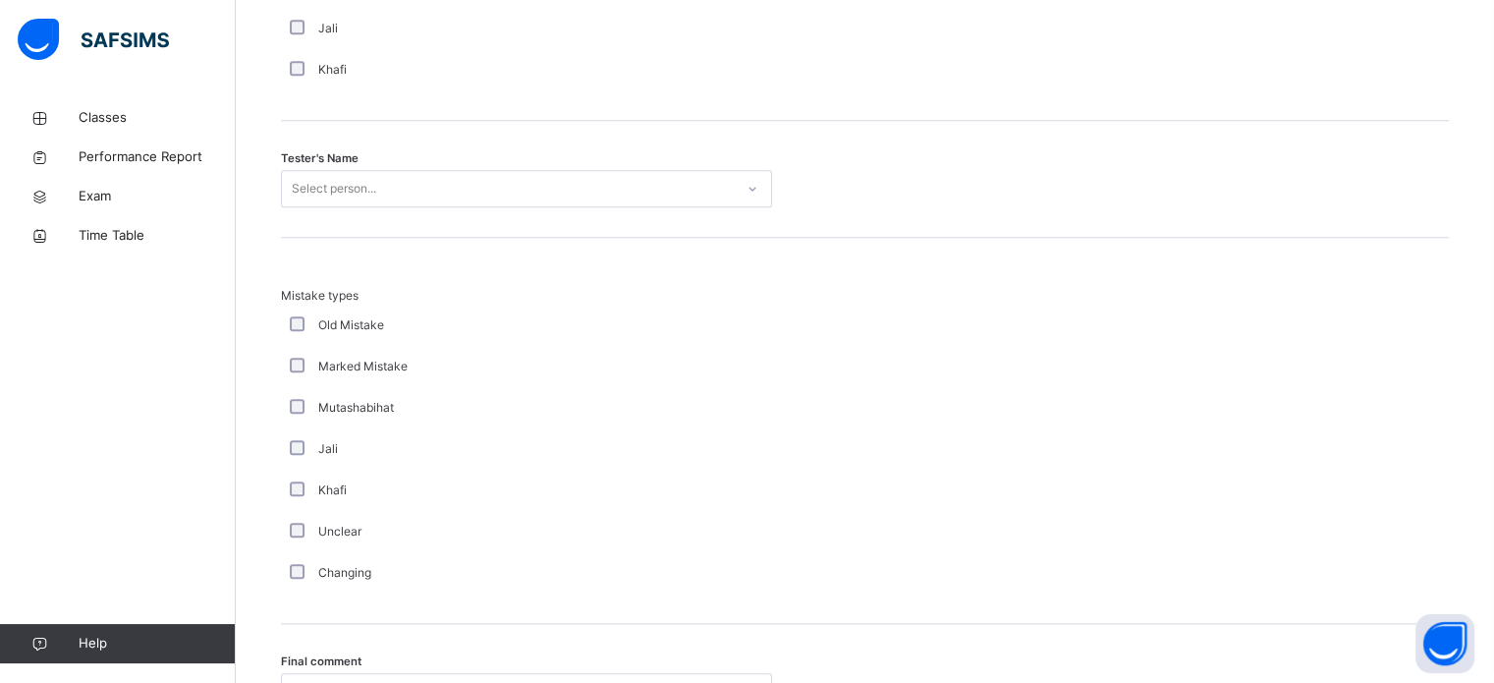
scroll to position [1967, 0]
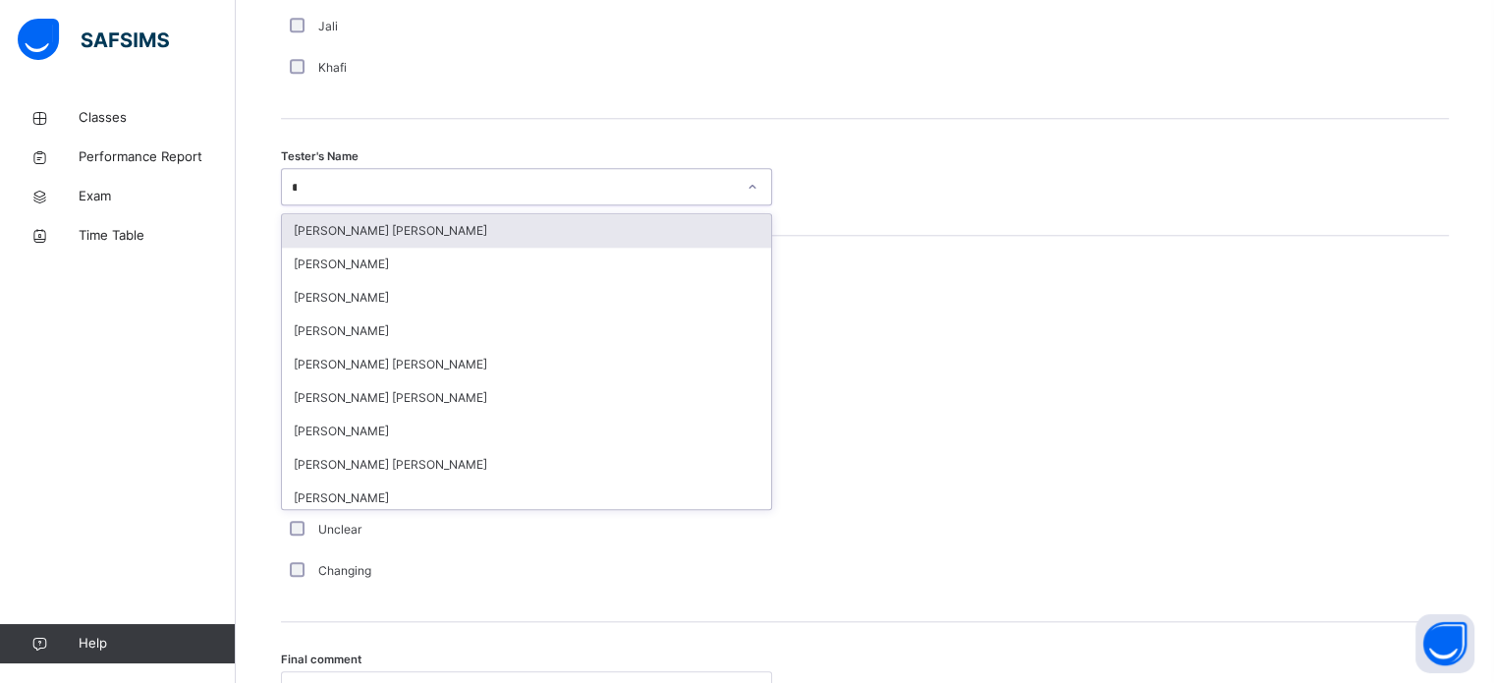
type input "**"
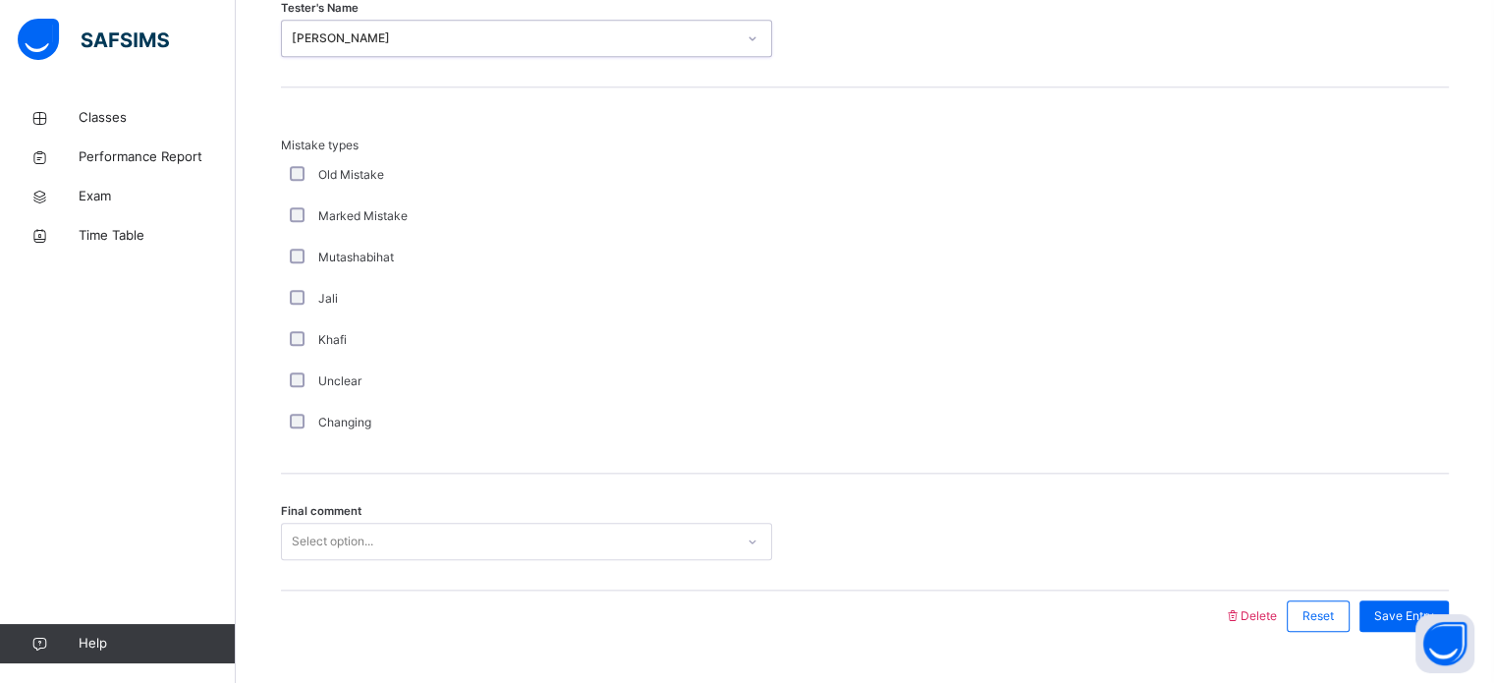
scroll to position [2155, 0]
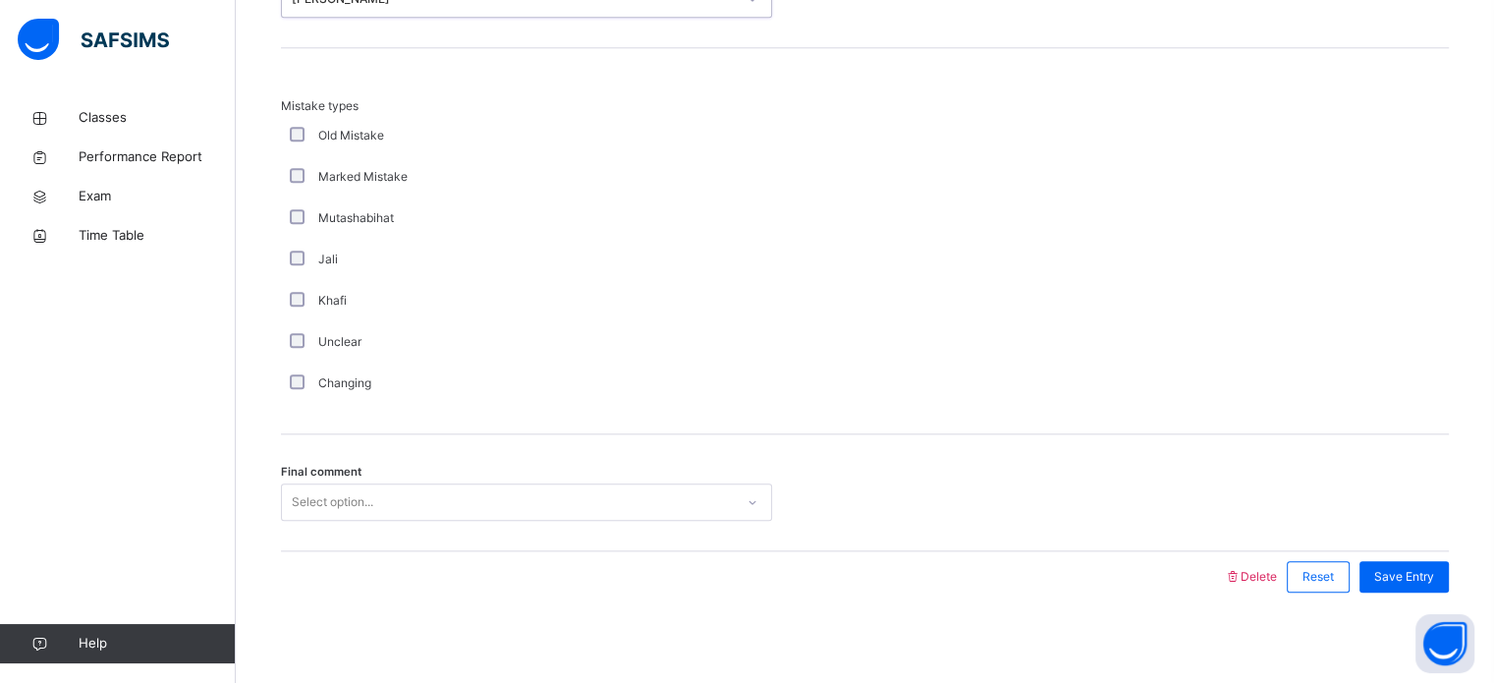
click at [305, 471] on span "Final comment" at bounding box center [321, 472] width 81 height 17
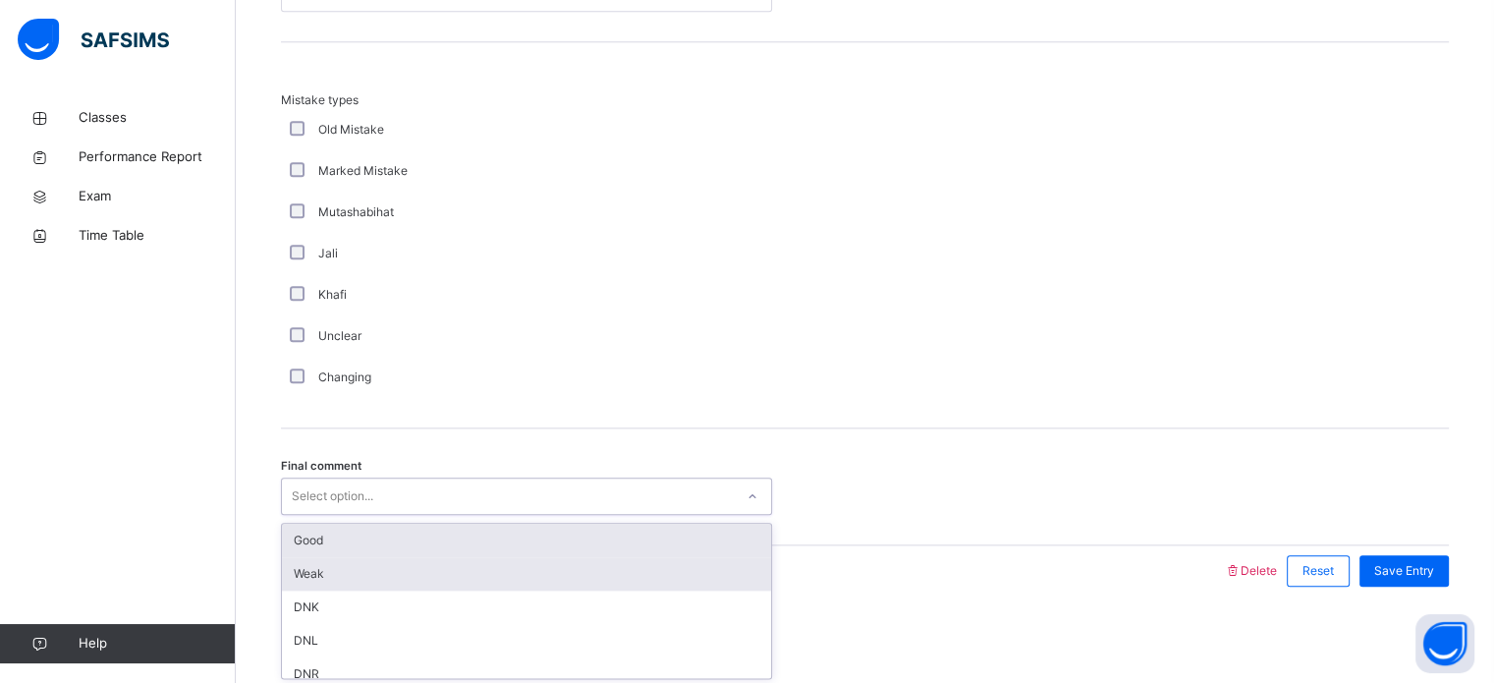
click at [654, 557] on div "Weak" at bounding box center [526, 573] width 489 height 33
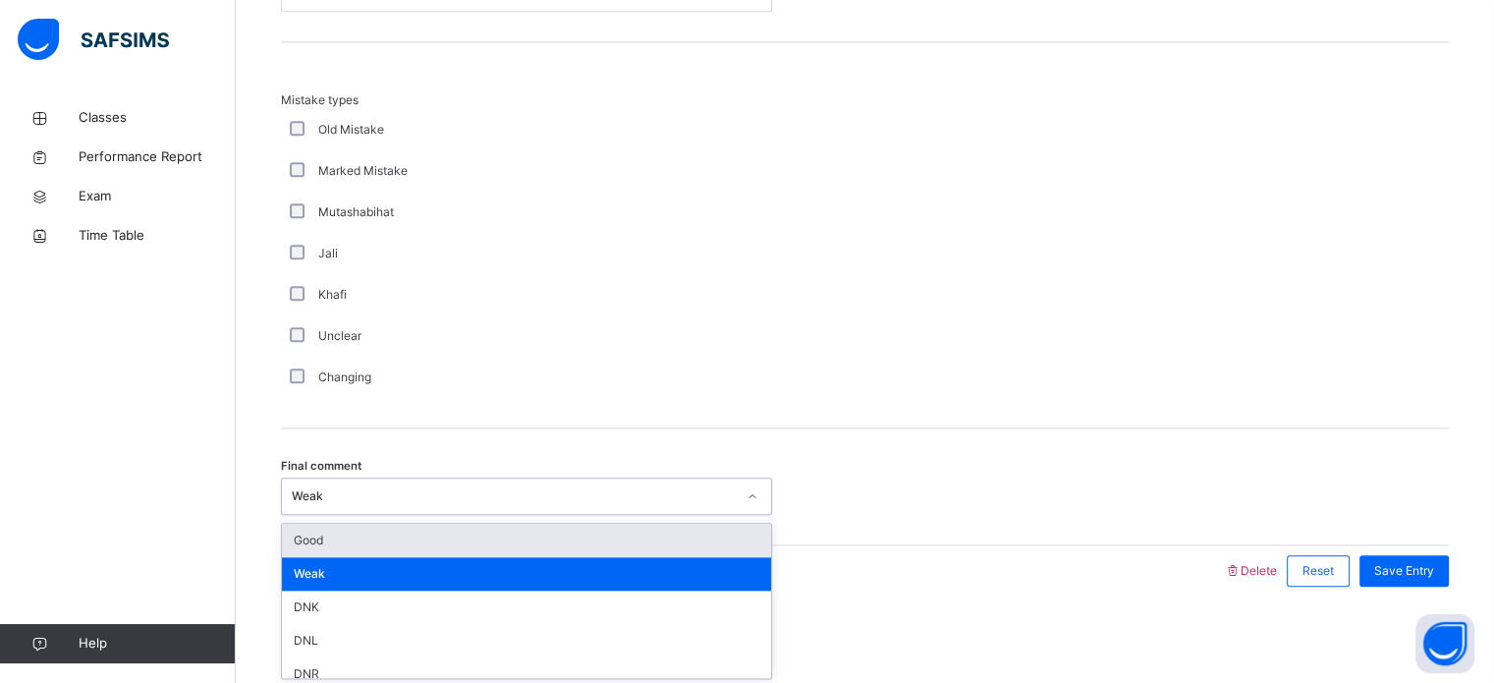
click at [661, 550] on div "Good" at bounding box center [526, 540] width 489 height 33
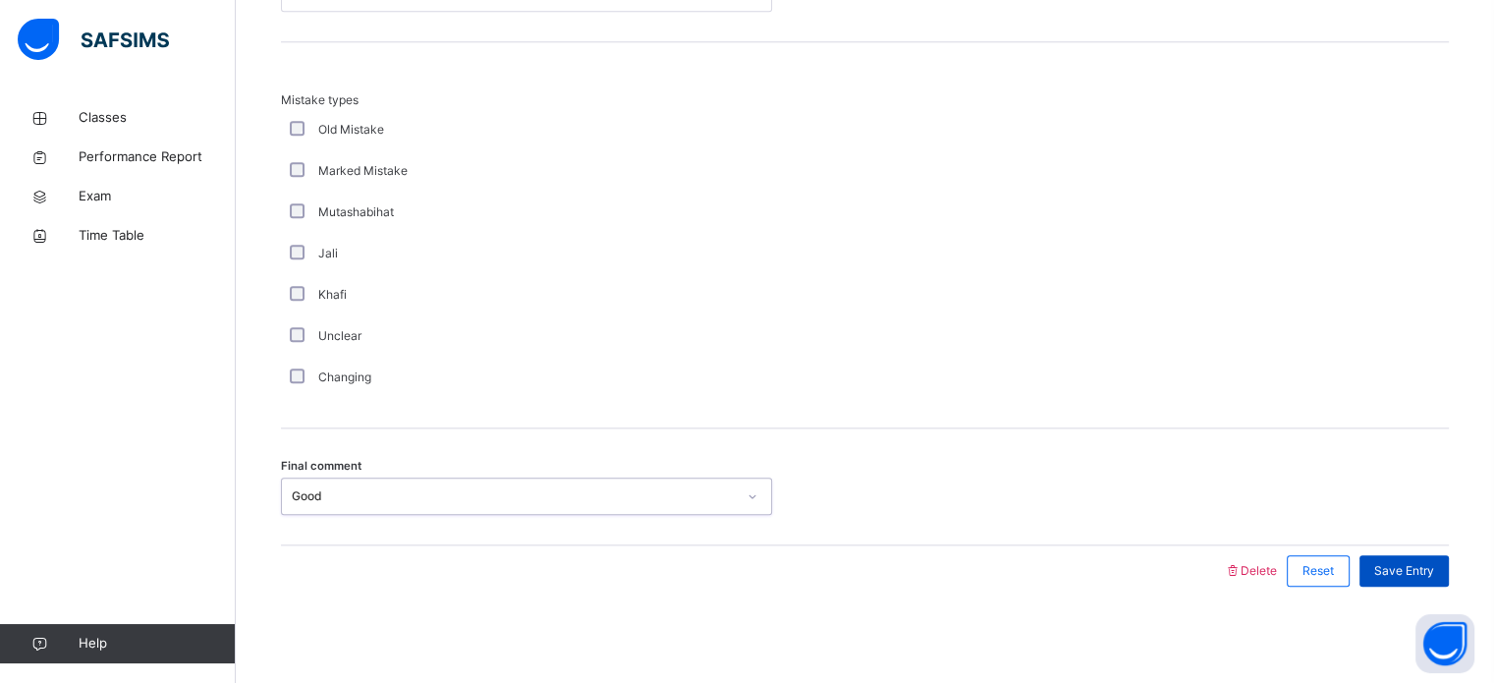
click at [1425, 578] on div "Save Entry" at bounding box center [1404, 570] width 89 height 31
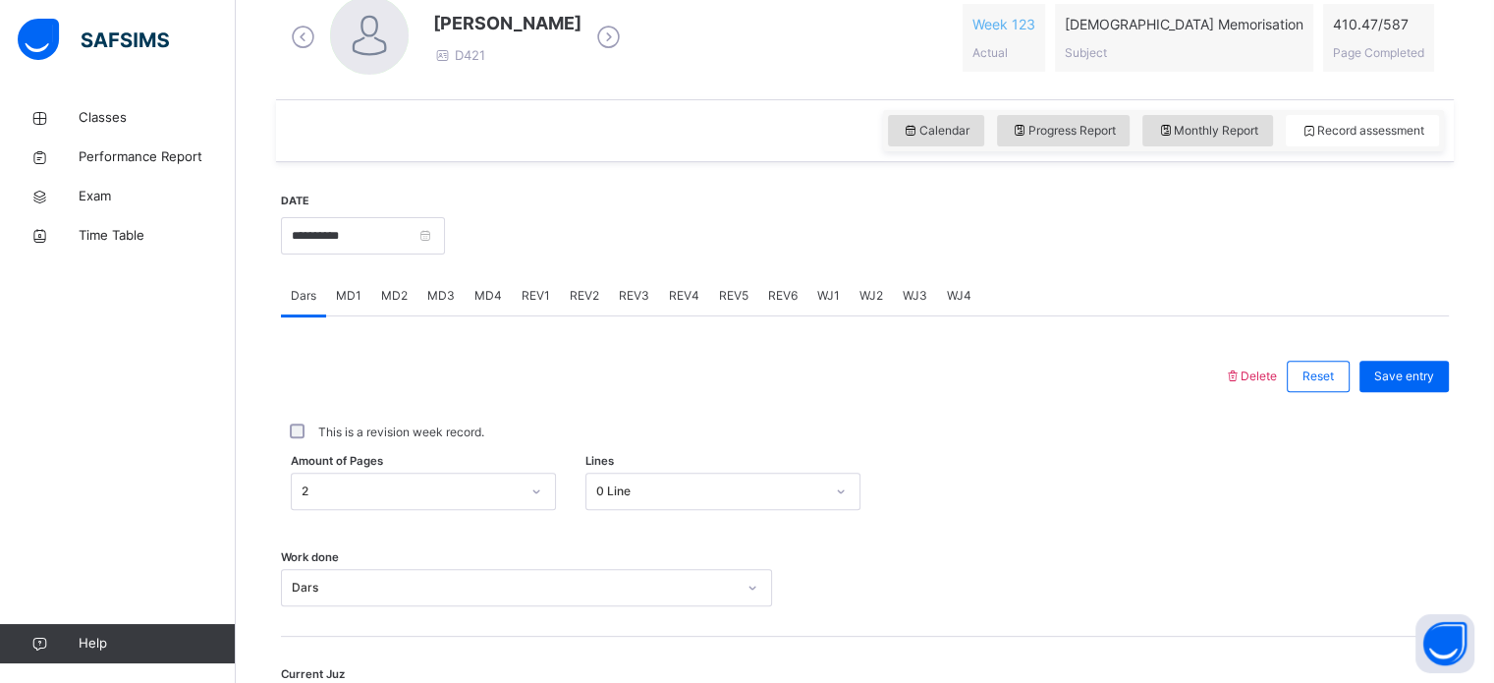
scroll to position [584, 0]
click at [410, 232] on input "**********" at bounding box center [363, 234] width 164 height 37
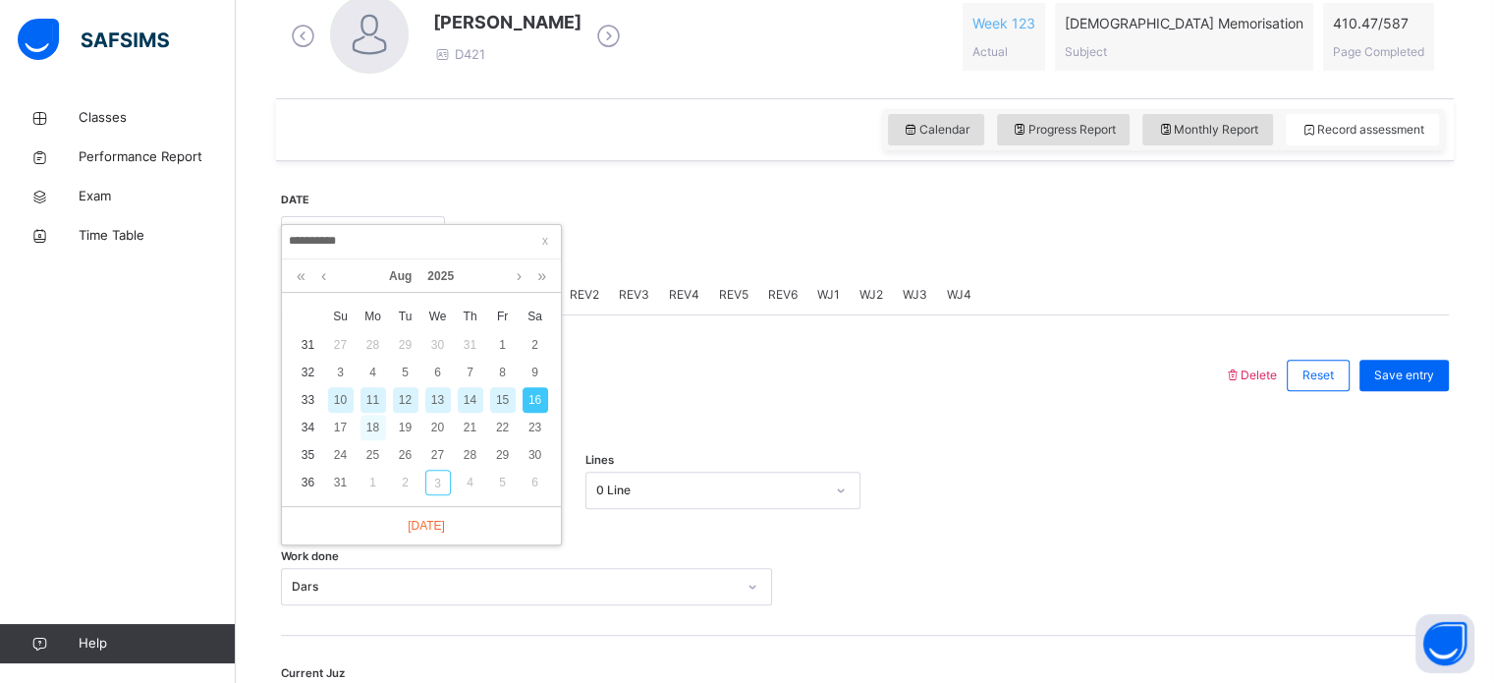
click at [378, 430] on div "18" at bounding box center [374, 428] width 26 height 26
type input "**********"
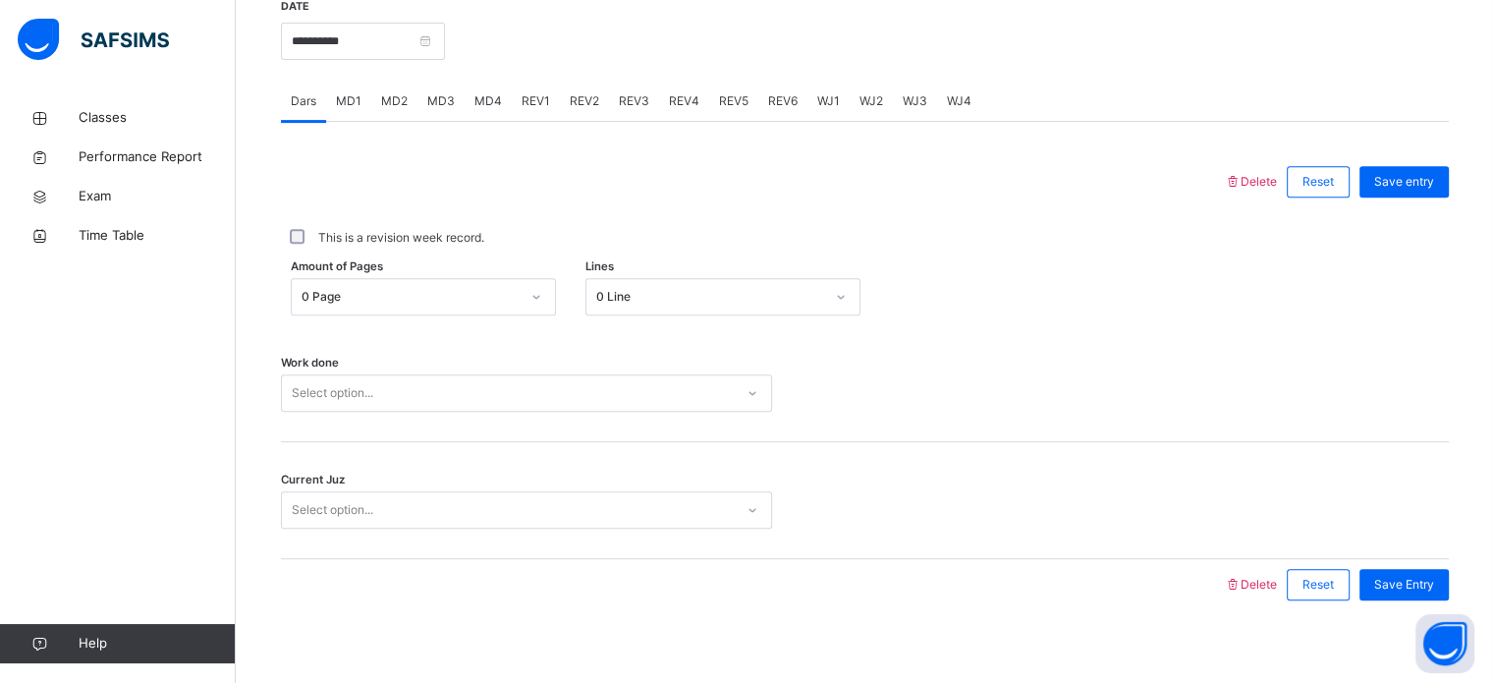
scroll to position [778, 0]
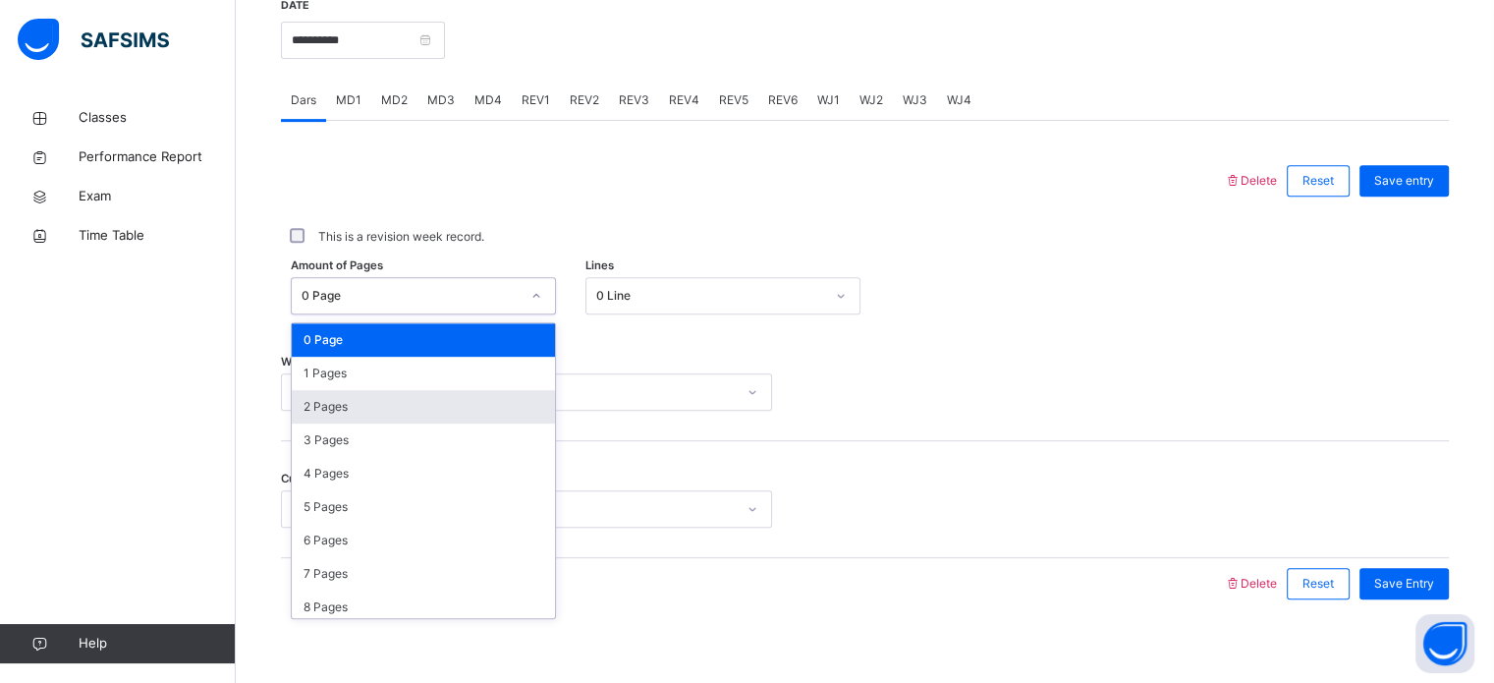
click at [511, 410] on div "2 Pages" at bounding box center [423, 406] width 263 height 33
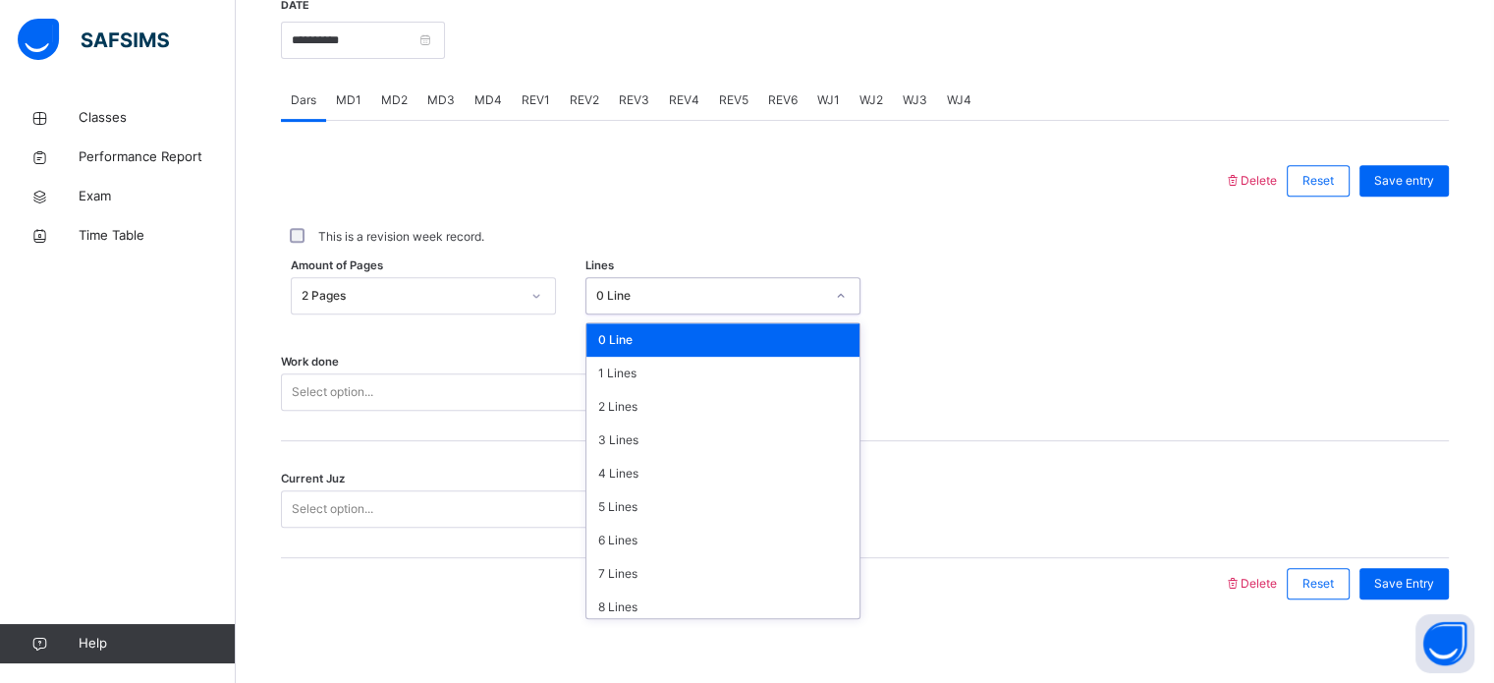
click at [803, 236] on div "This is a revision week record." at bounding box center [865, 237] width 1158 height 18
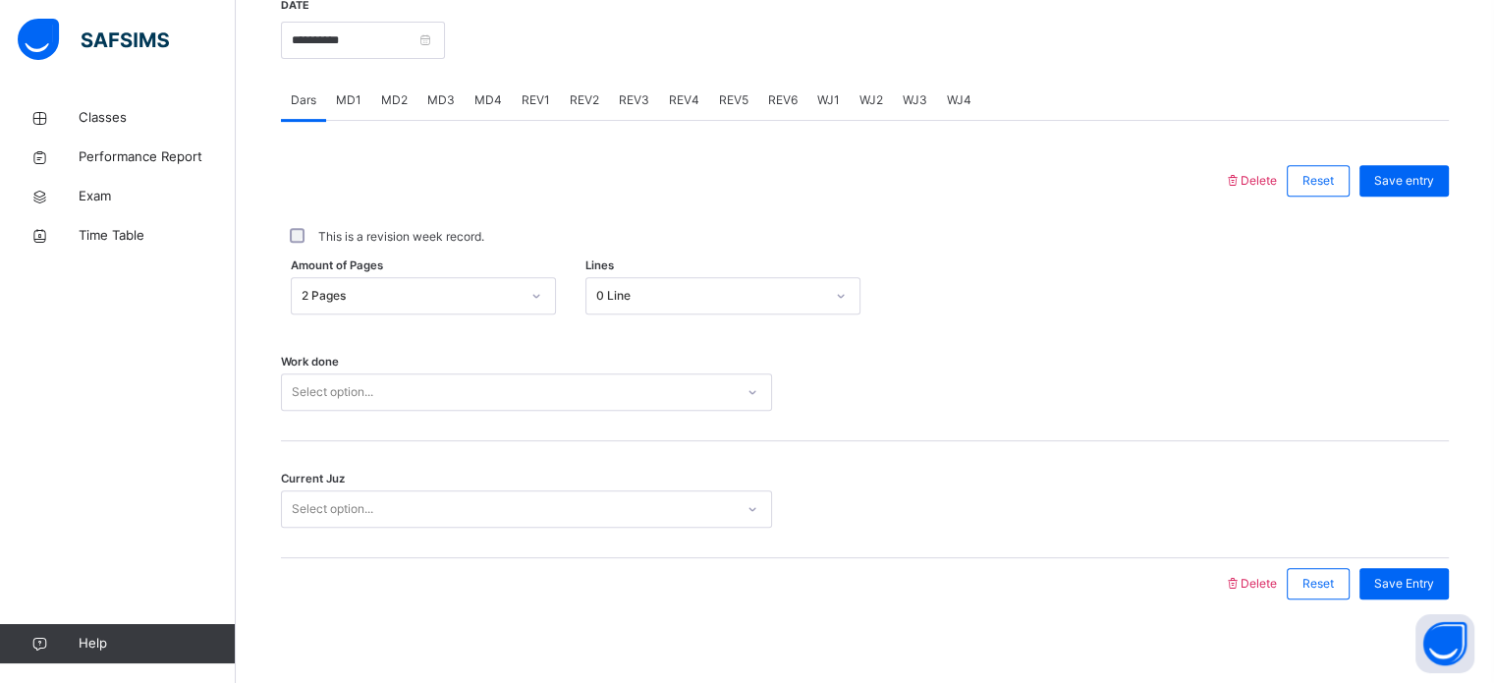
scroll to position [792, 0]
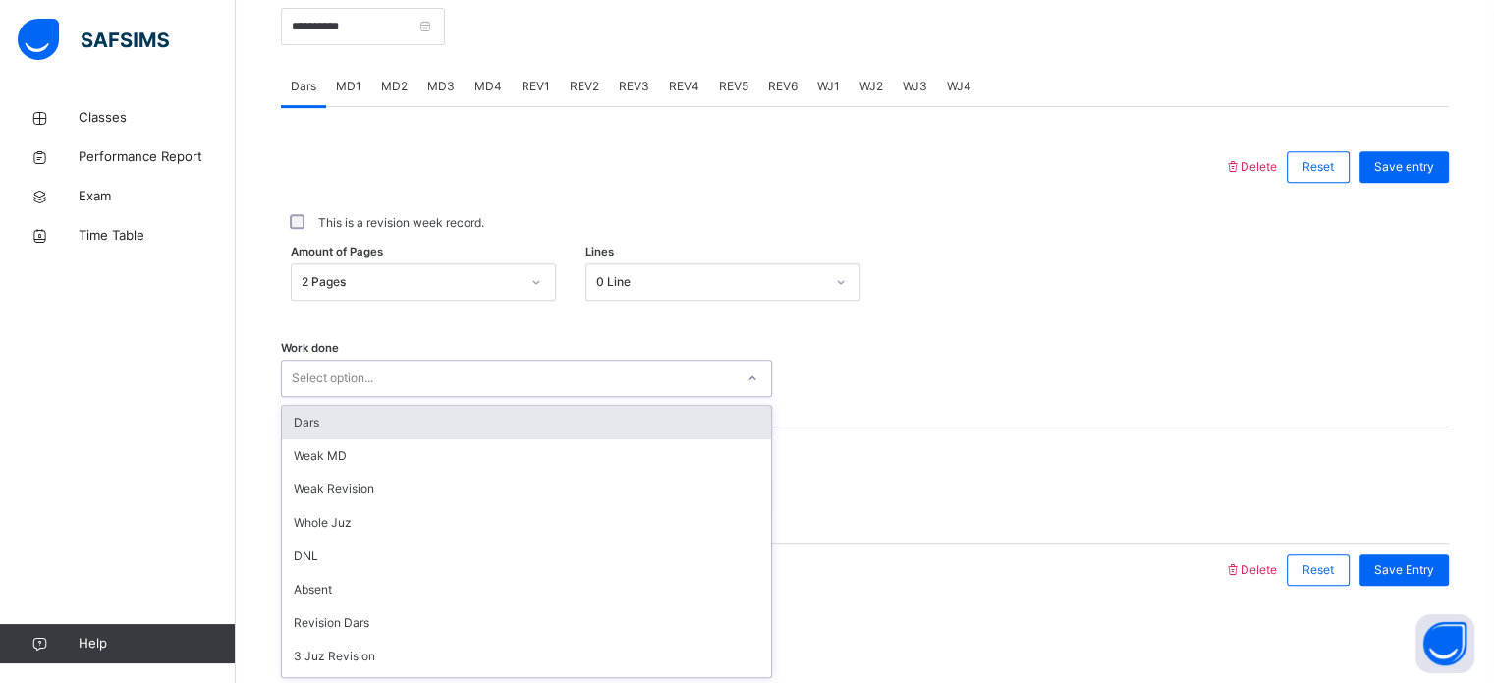
click at [568, 415] on div "Dars" at bounding box center [526, 422] width 489 height 33
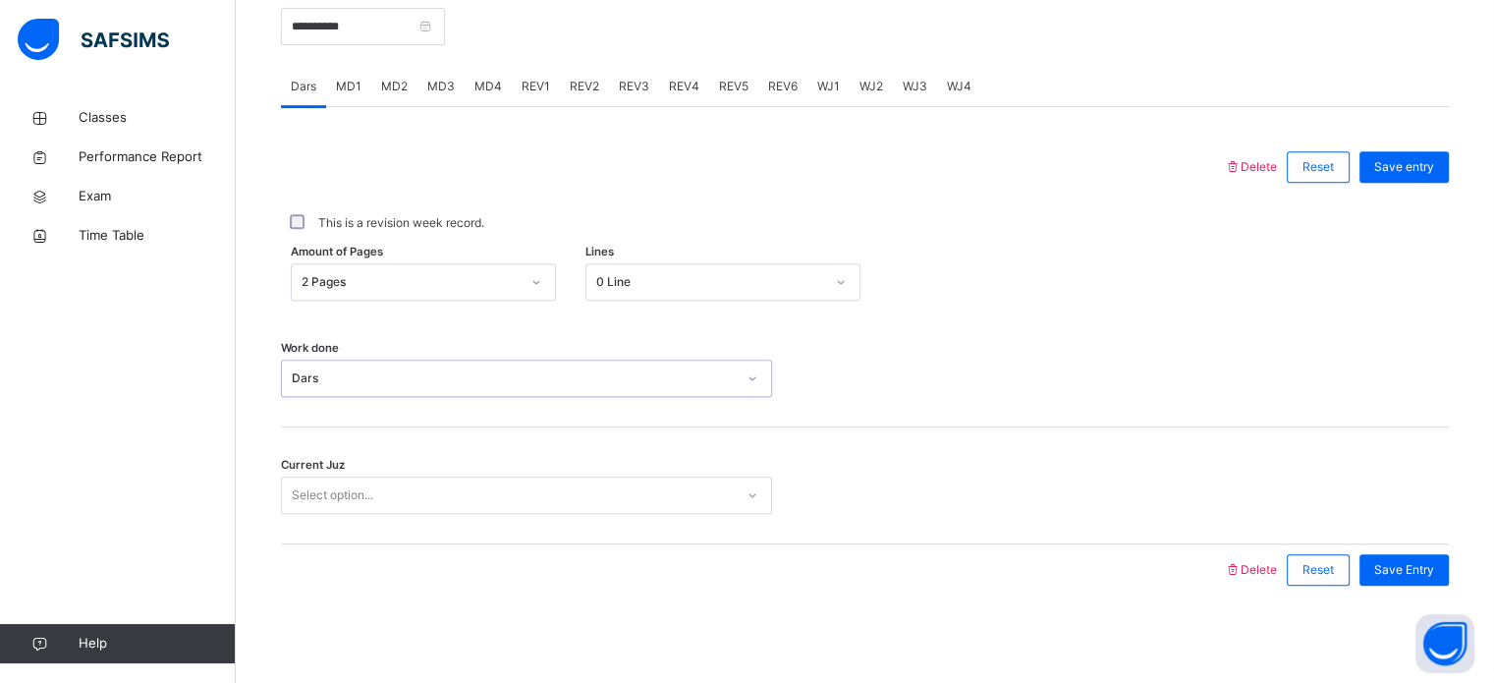
click at [539, 465] on div "Current Juz Select option..." at bounding box center [865, 485] width 1168 height 117
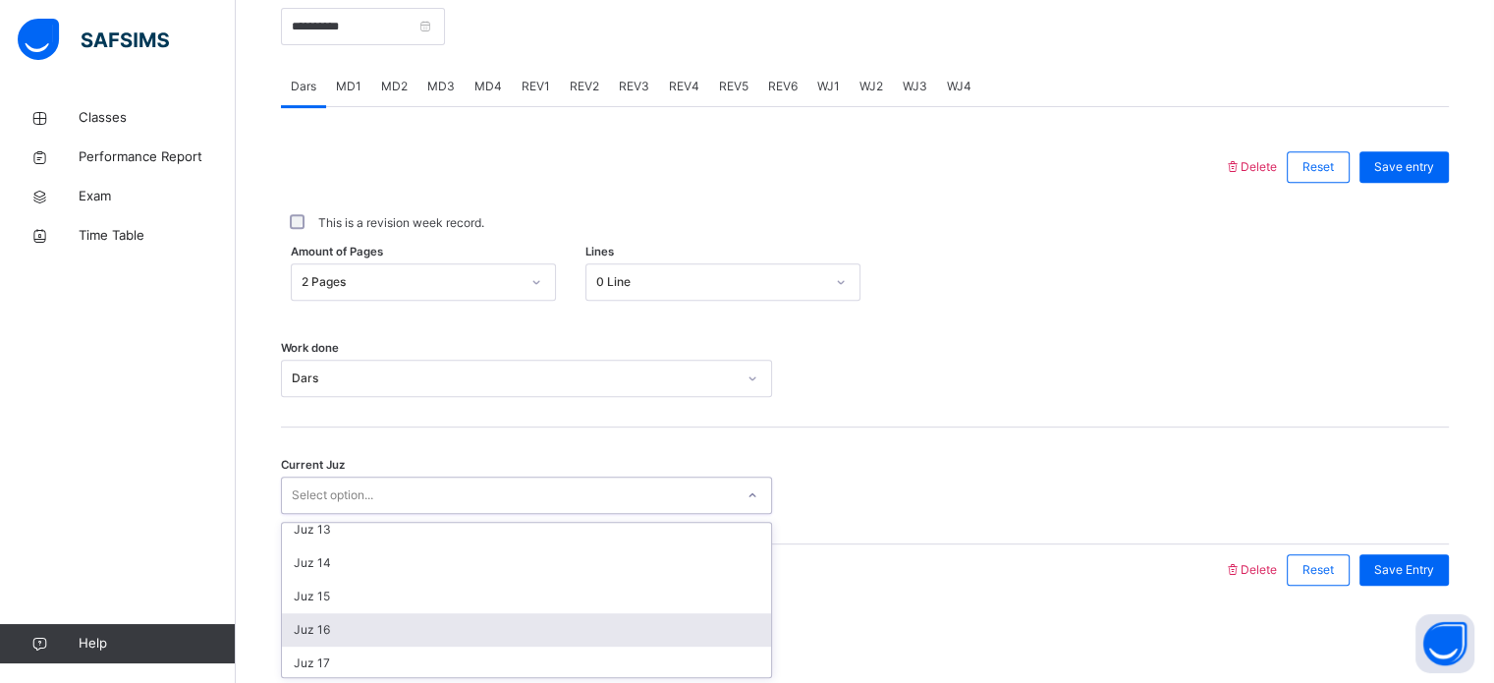
click at [393, 633] on div "Juz 16" at bounding box center [526, 629] width 489 height 33
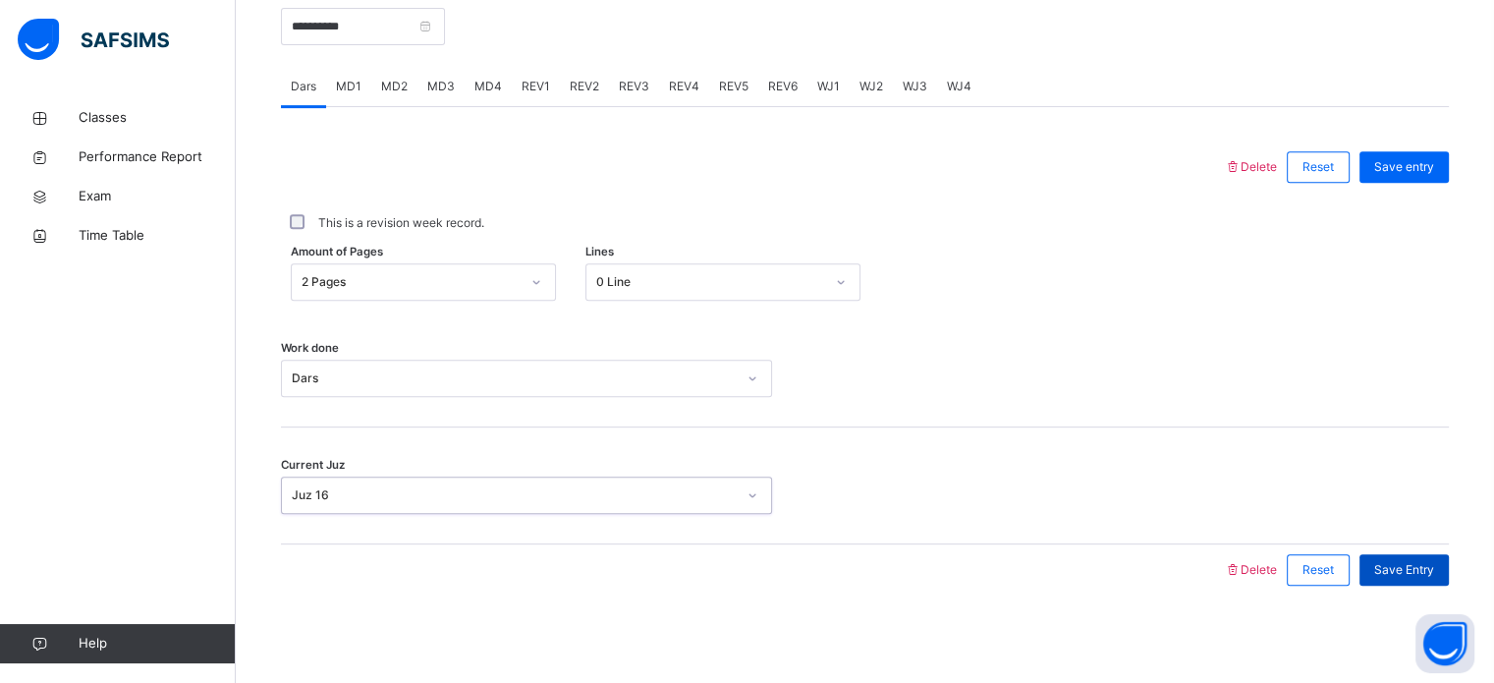
click at [1429, 579] on div "Save Entry" at bounding box center [1404, 569] width 89 height 31
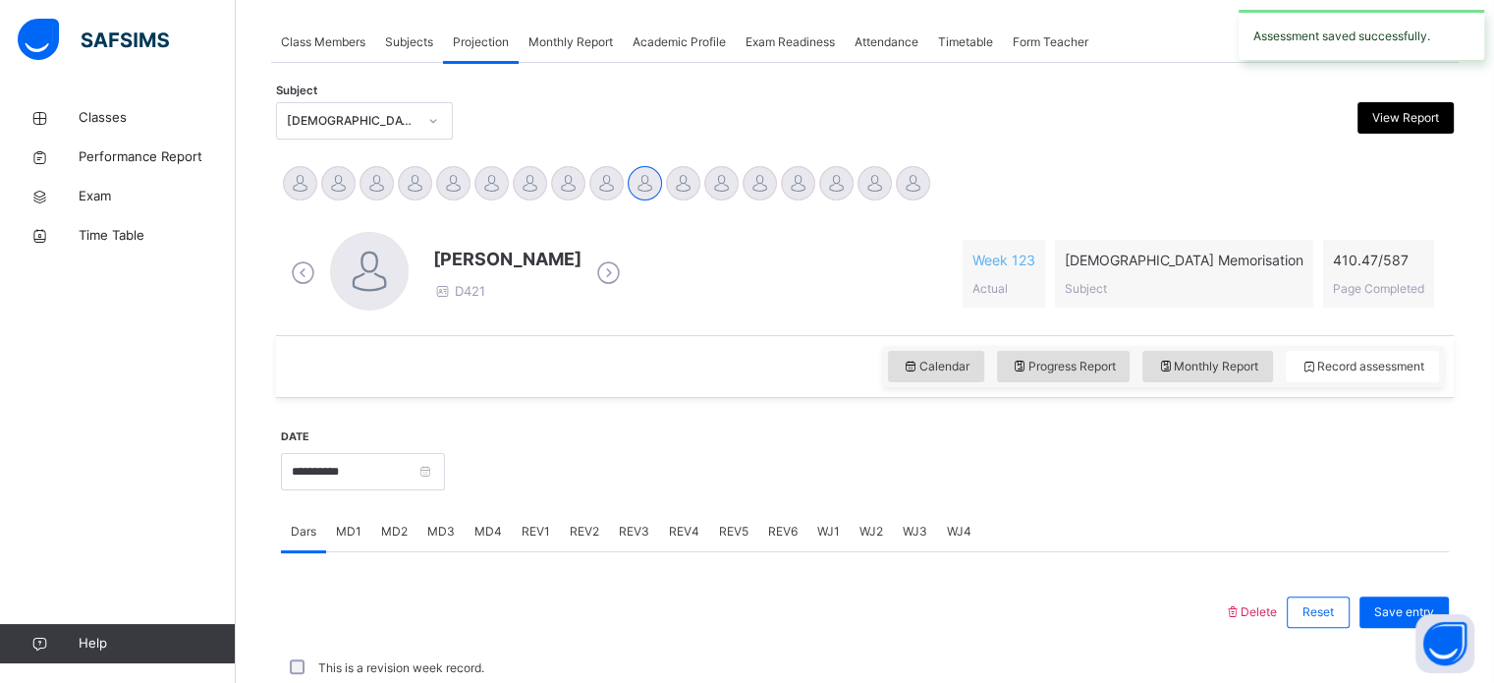
scroll to position [792, 0]
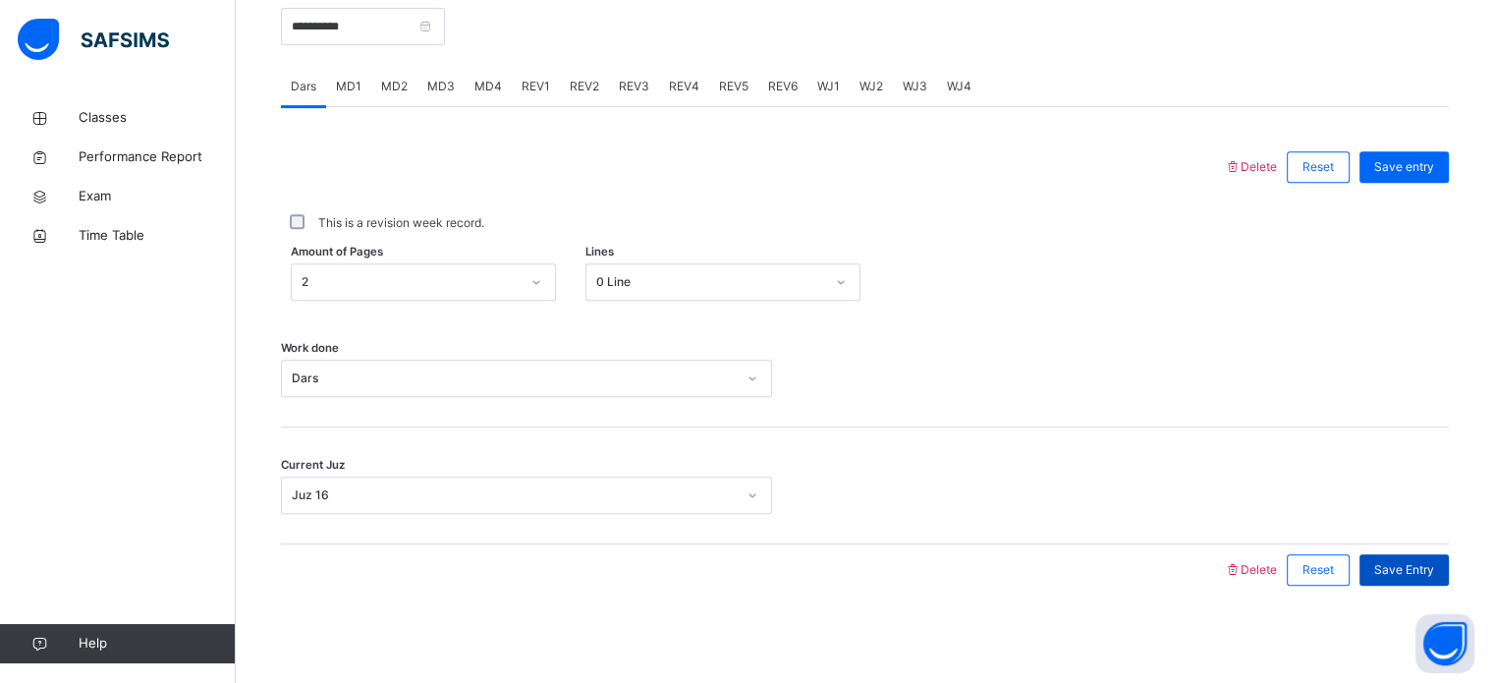
click at [1433, 578] on div "Save Entry" at bounding box center [1404, 569] width 89 height 31
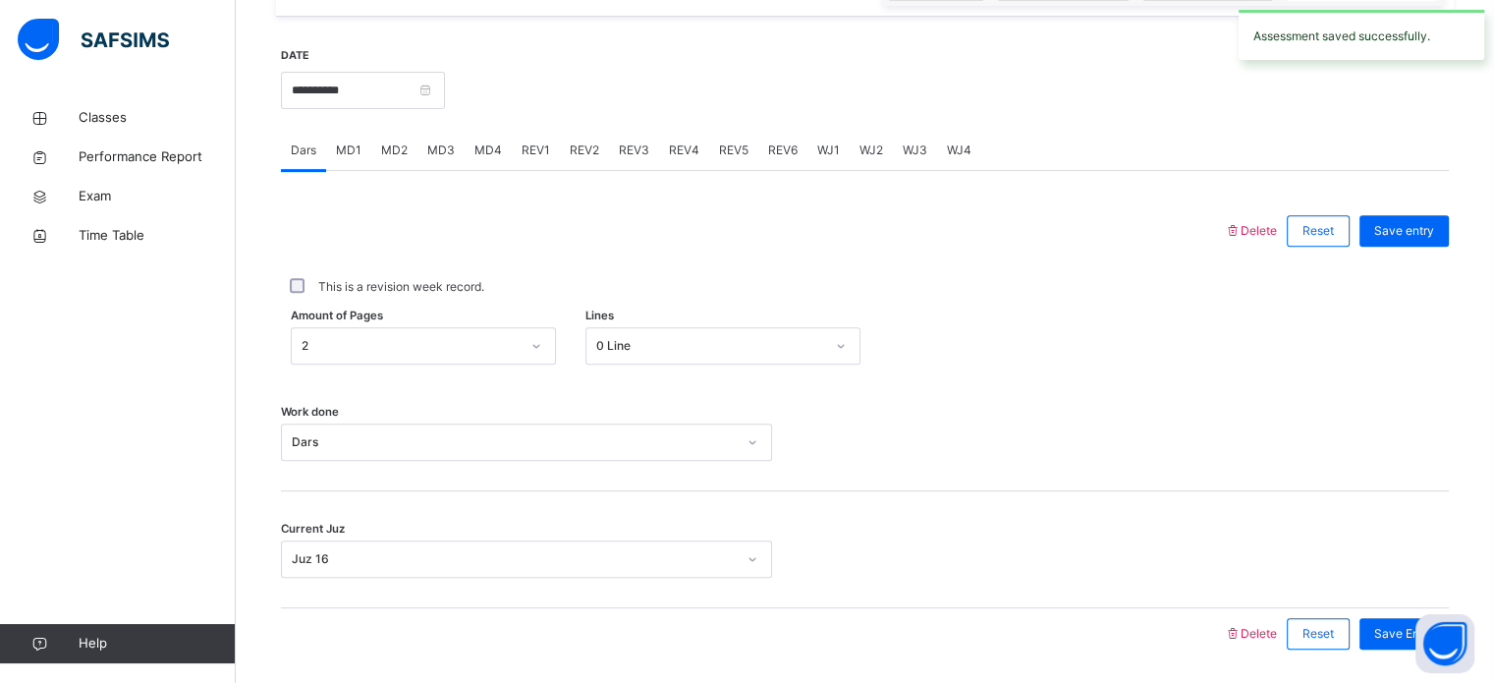
scroll to position [717, 0]
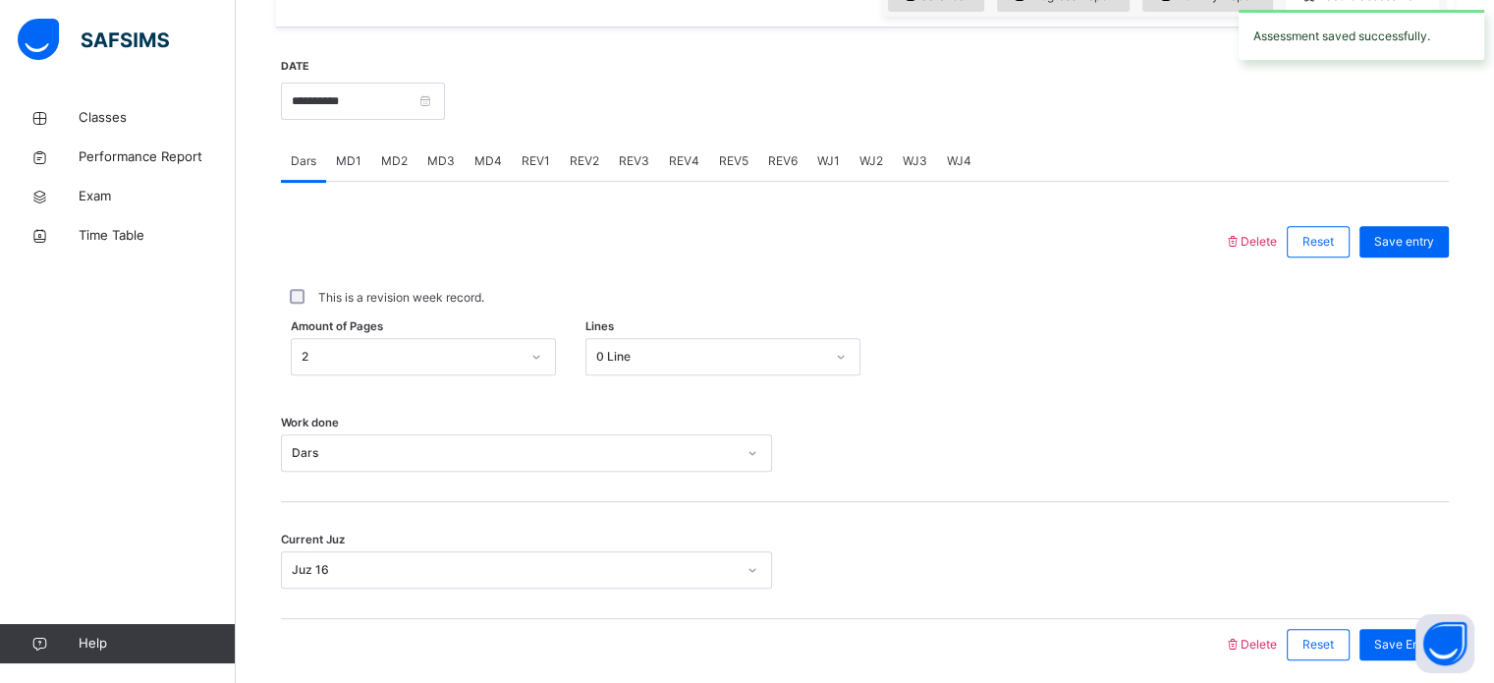
click at [1305, 360] on div "Amount of Pages 2 Lines 0 Line" at bounding box center [865, 356] width 1168 height 37
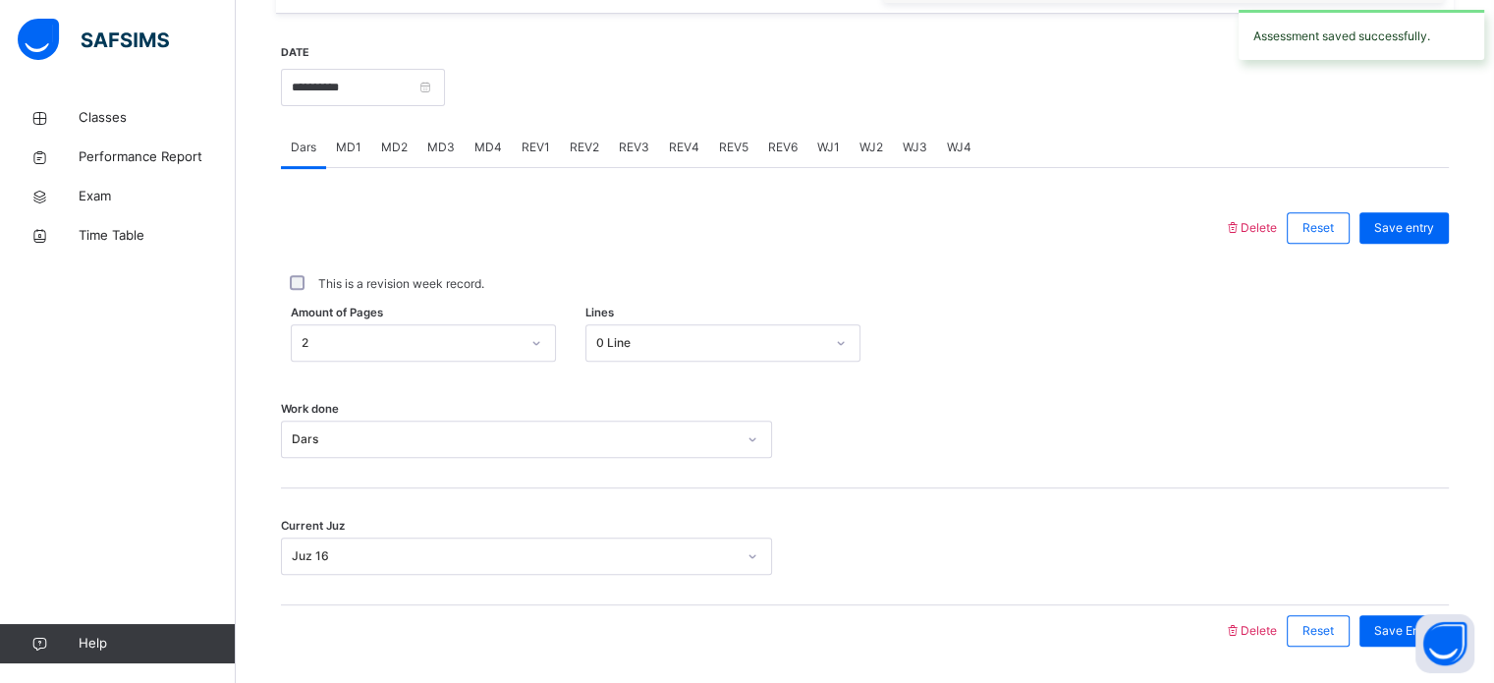
scroll to position [732, 0]
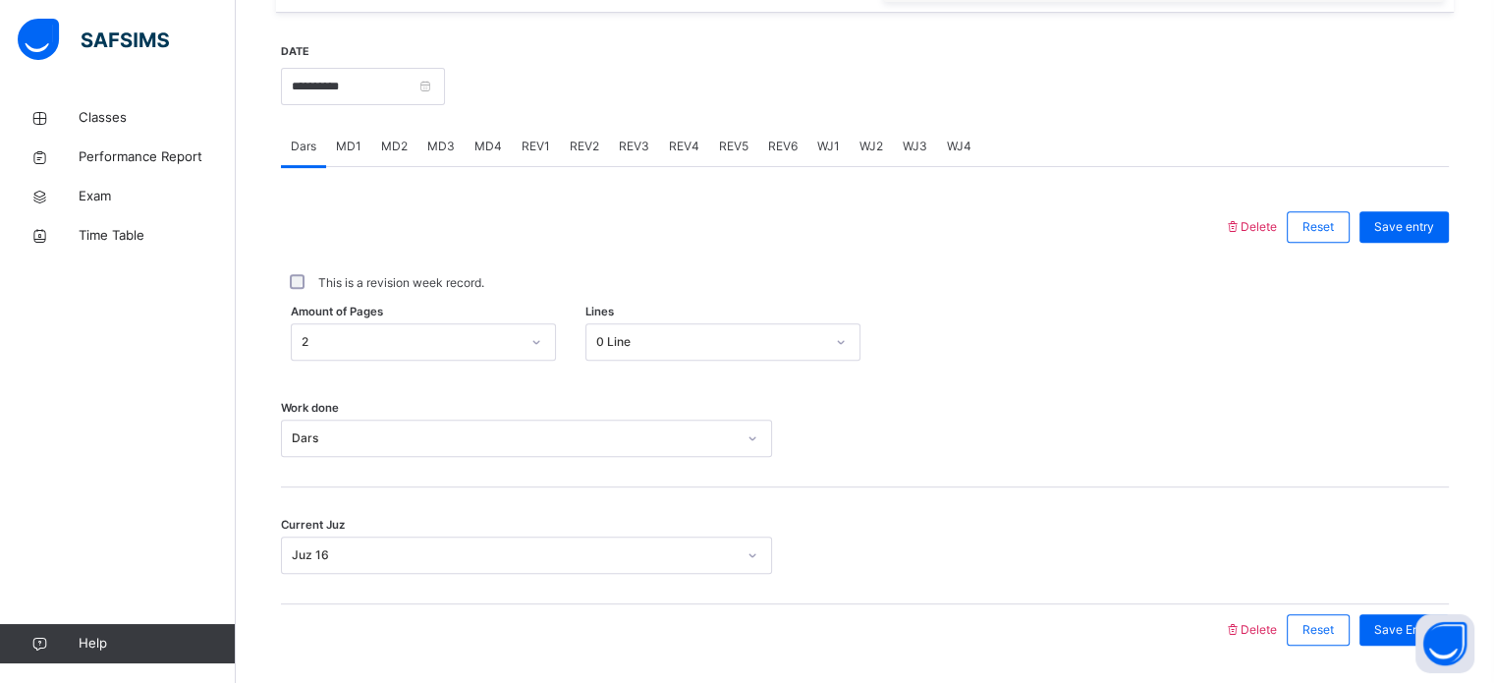
click at [441, 140] on span "MD3" at bounding box center [441, 147] width 28 height 18
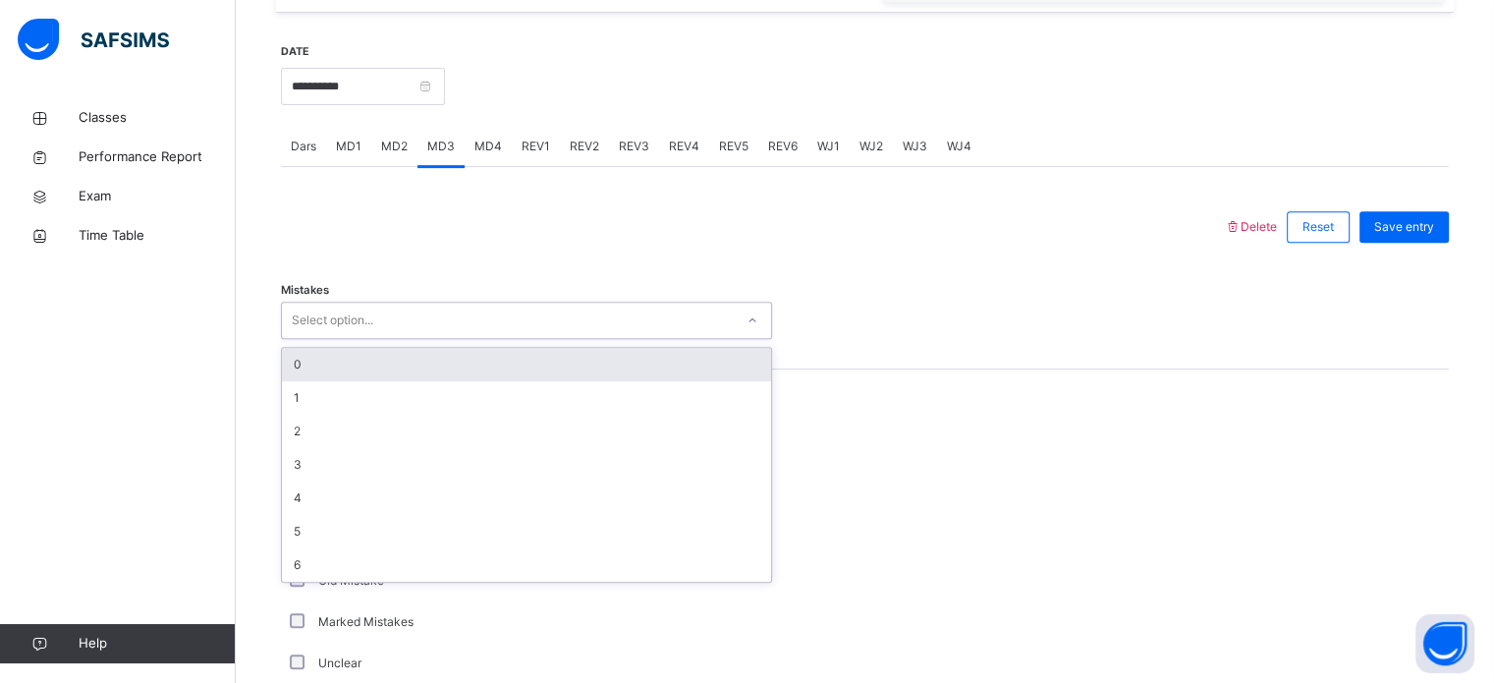
click at [404, 367] on div "0" at bounding box center [526, 364] width 489 height 33
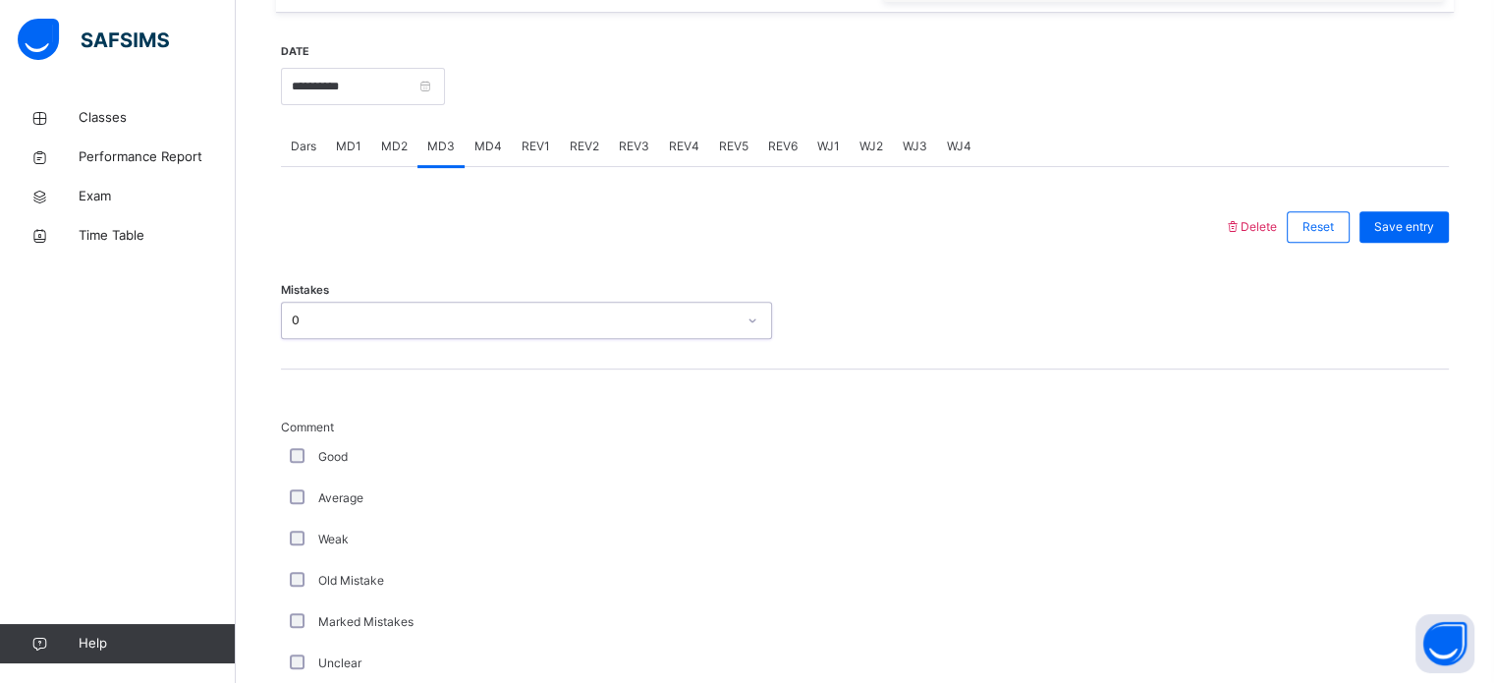
click at [300, 473] on div "Good" at bounding box center [526, 456] width 491 height 41
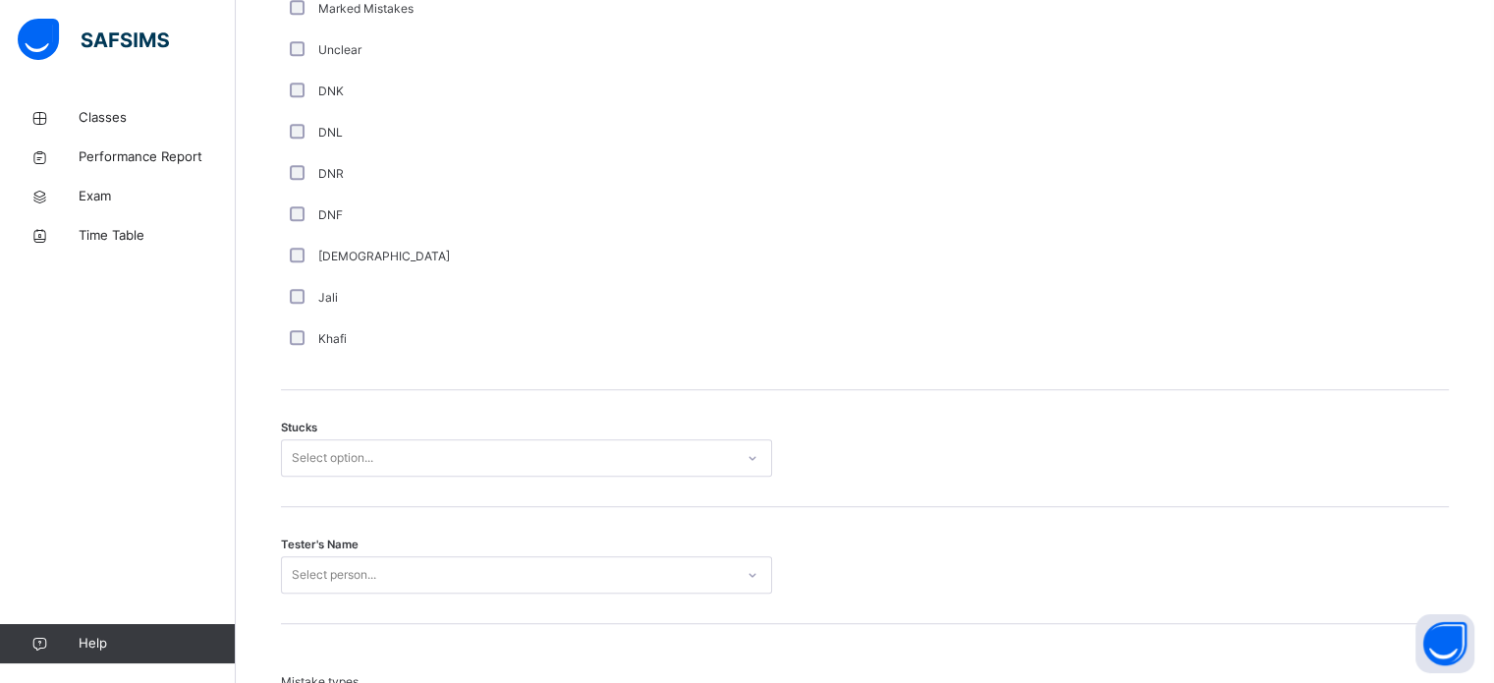
scroll to position [1349, 0]
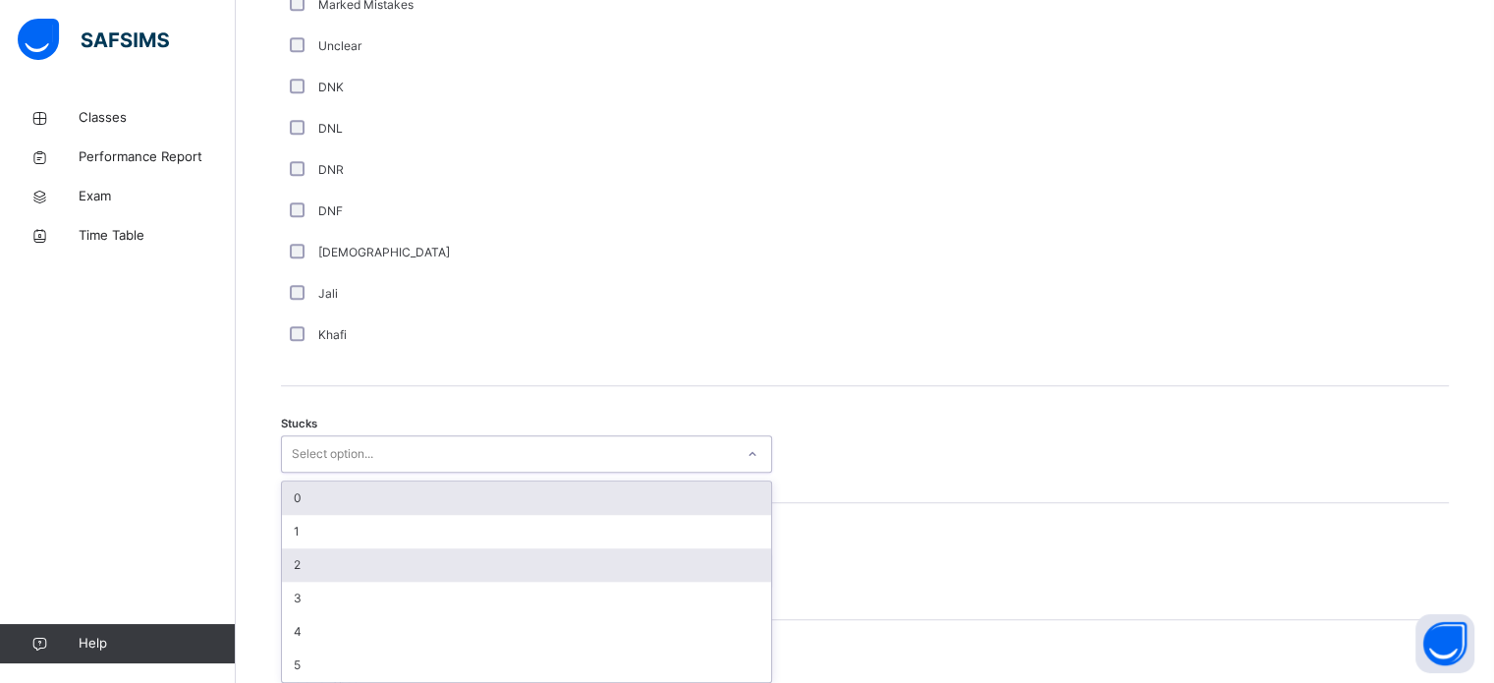
click at [373, 563] on div "2" at bounding box center [526, 564] width 489 height 33
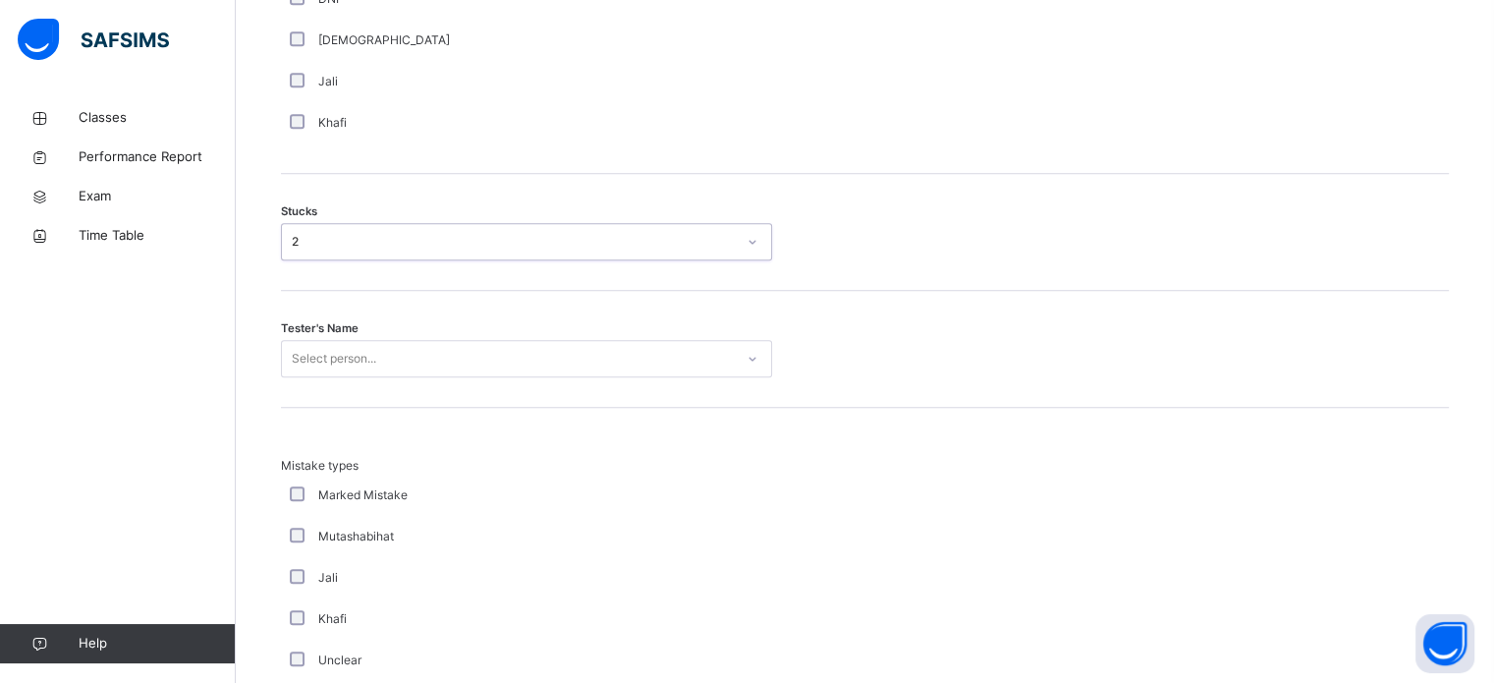
scroll to position [1562, 0]
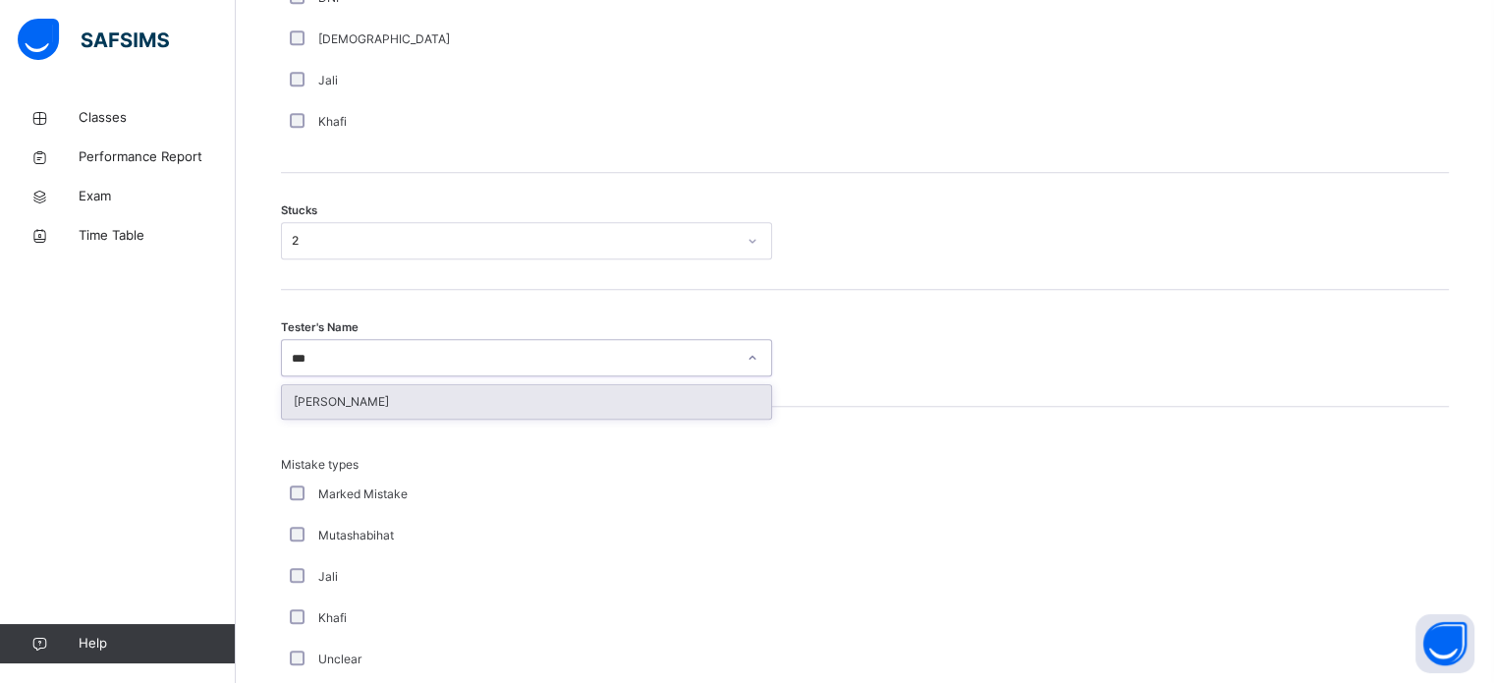
type input "****"
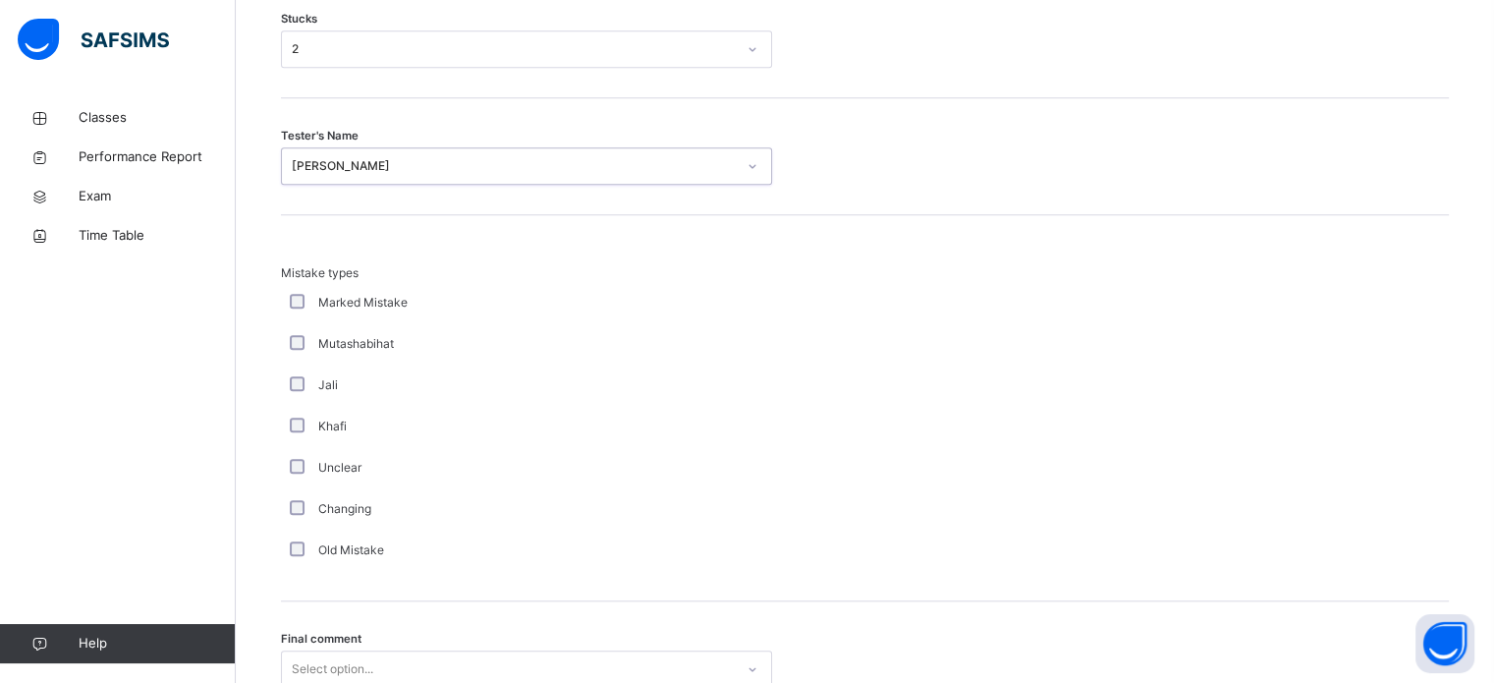
scroll to position [1927, 0]
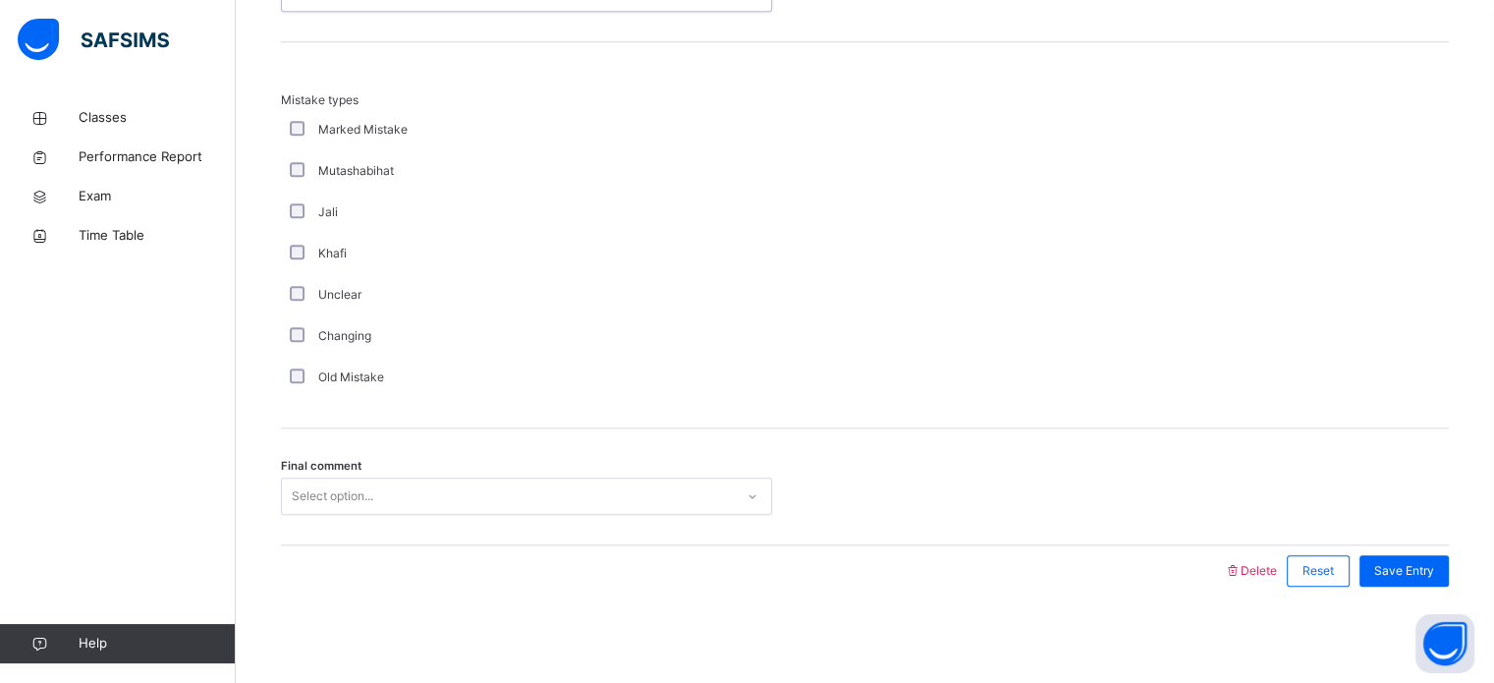
click at [370, 528] on div "Final comment Select option..." at bounding box center [865, 486] width 1168 height 117
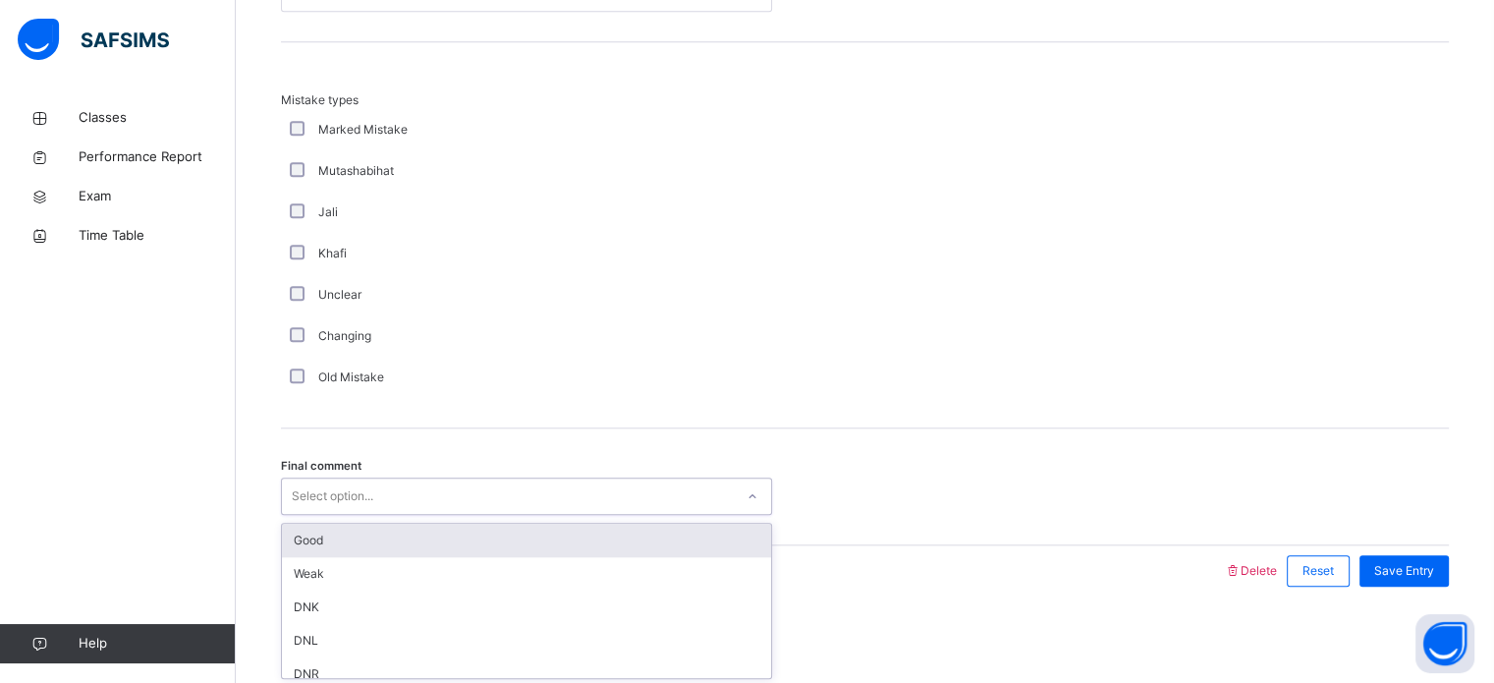
click at [700, 542] on div "Good" at bounding box center [526, 540] width 489 height 33
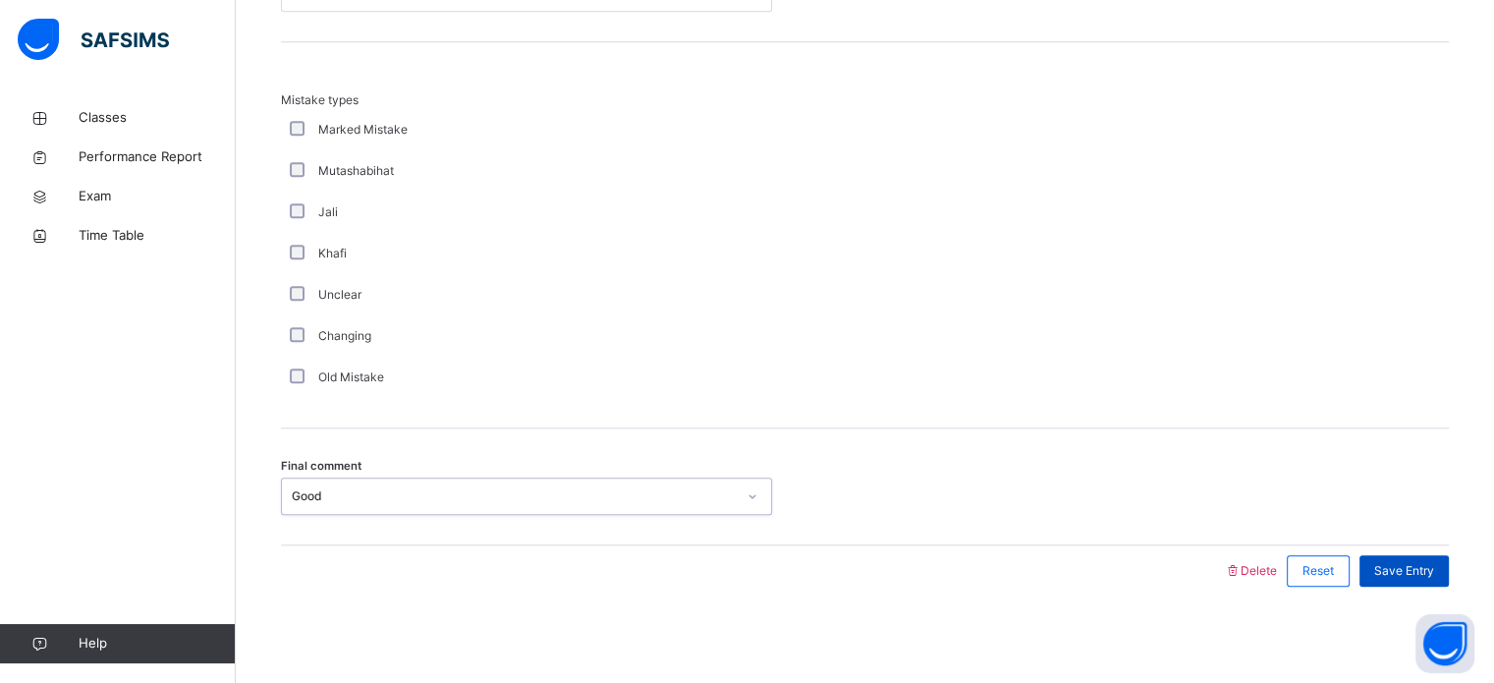
click at [1421, 568] on span "Save Entry" at bounding box center [1405, 571] width 60 height 18
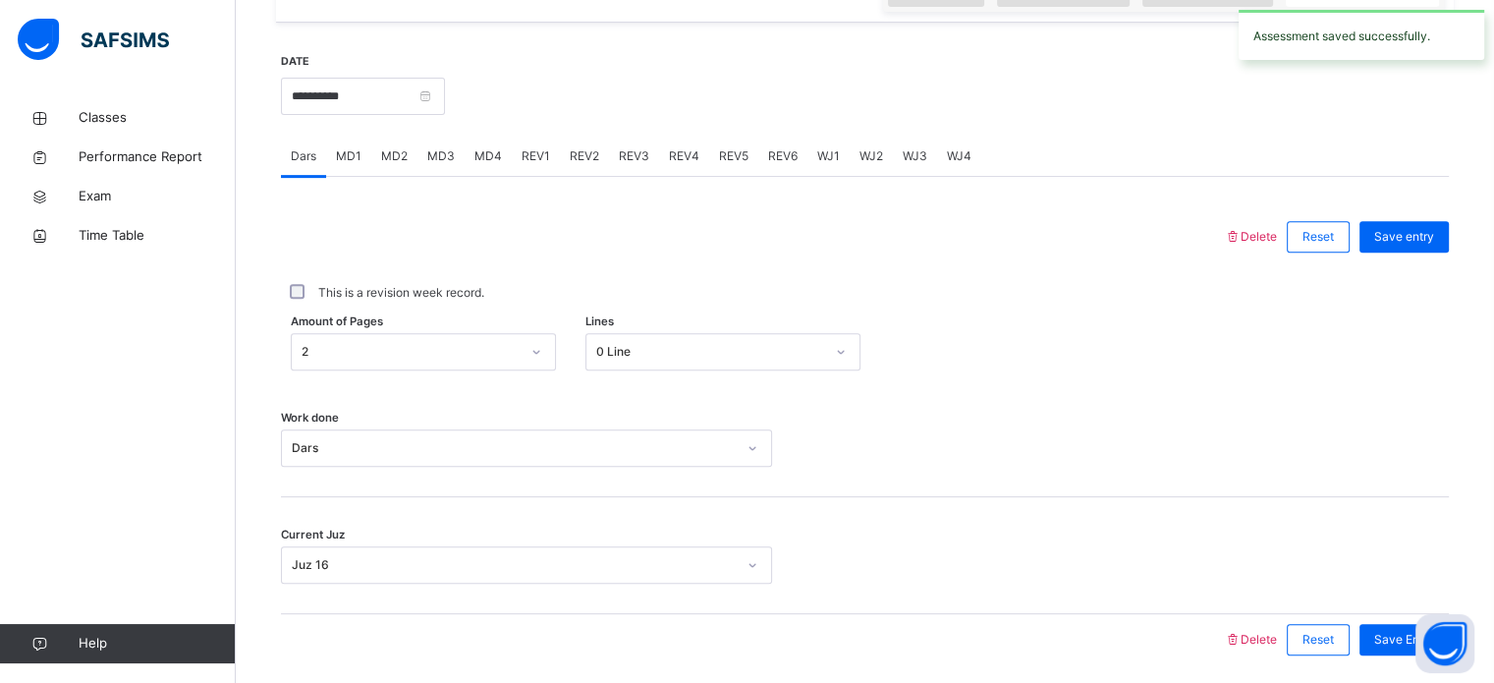
scroll to position [719, 0]
click at [475, 140] on div "MD4" at bounding box center [488, 159] width 47 height 39
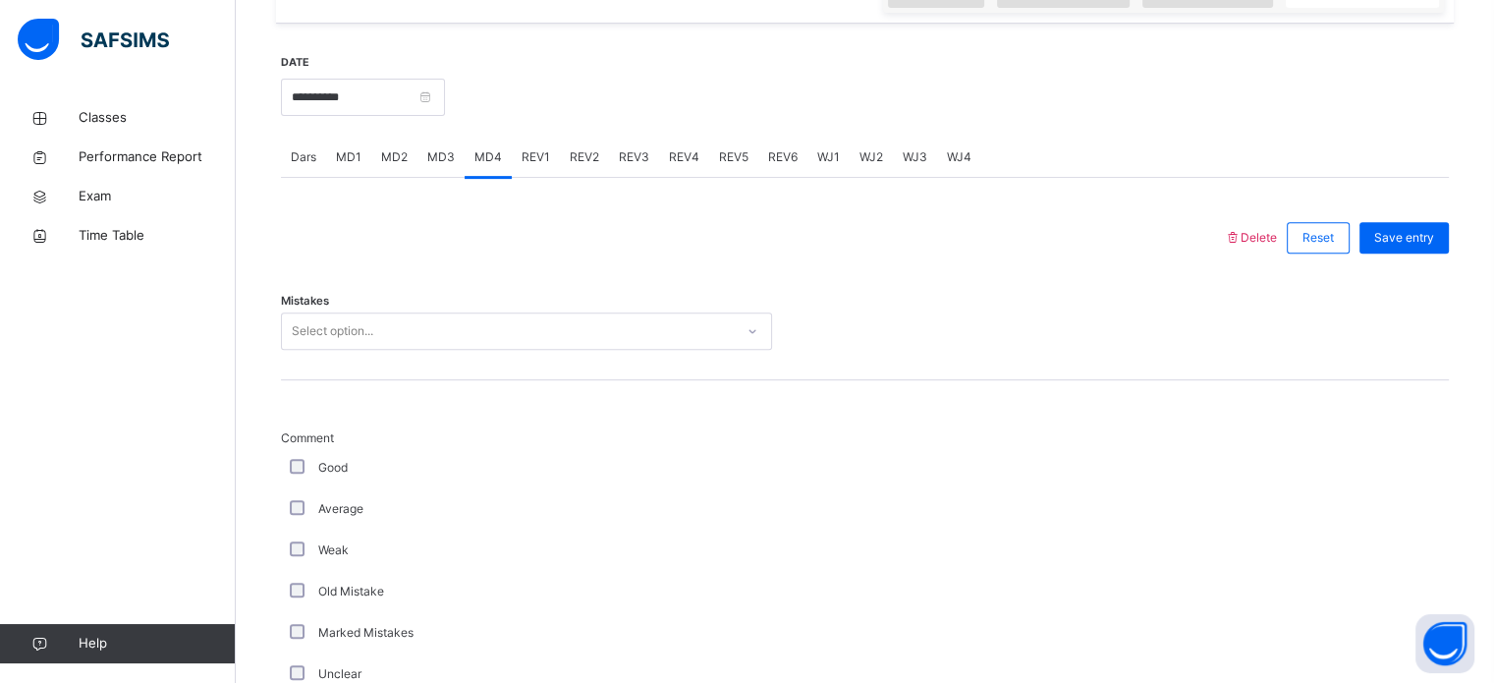
scroll to position [728, 0]
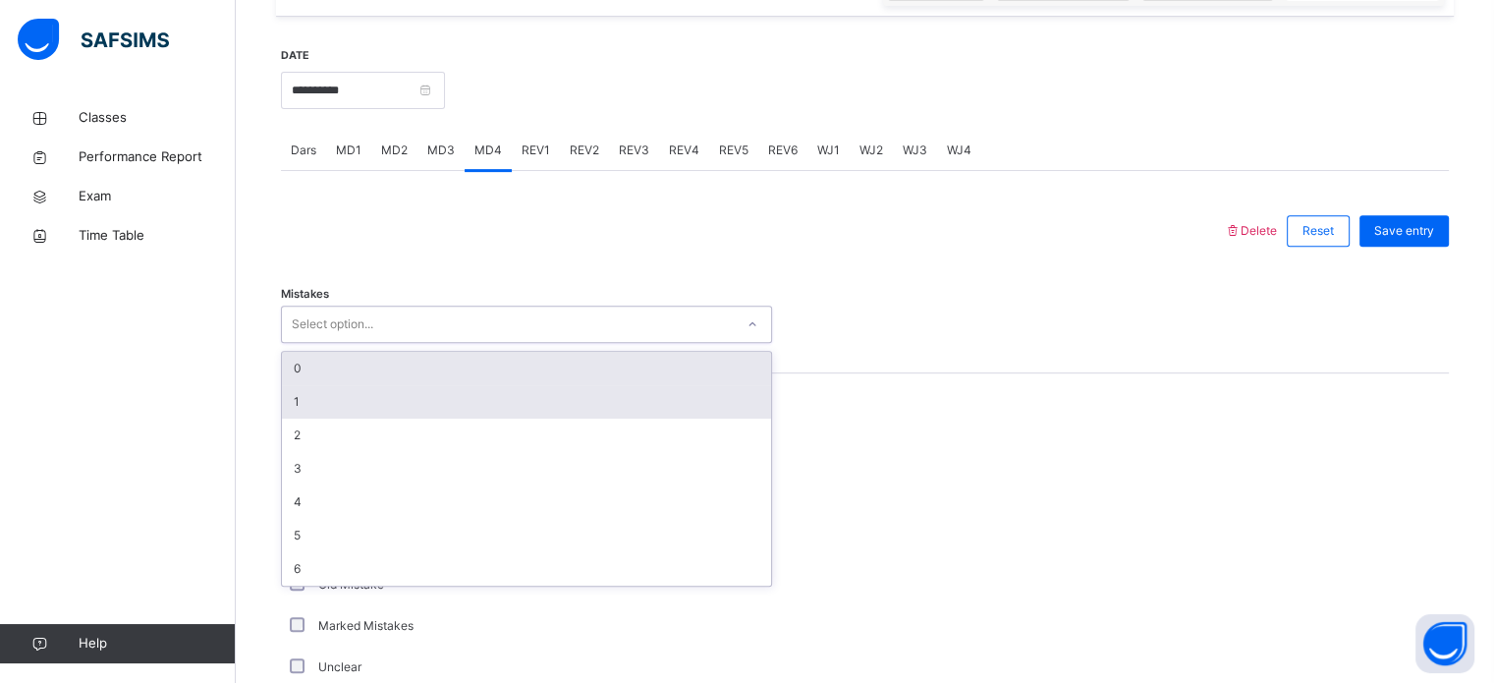
click at [622, 404] on div "1" at bounding box center [526, 401] width 489 height 33
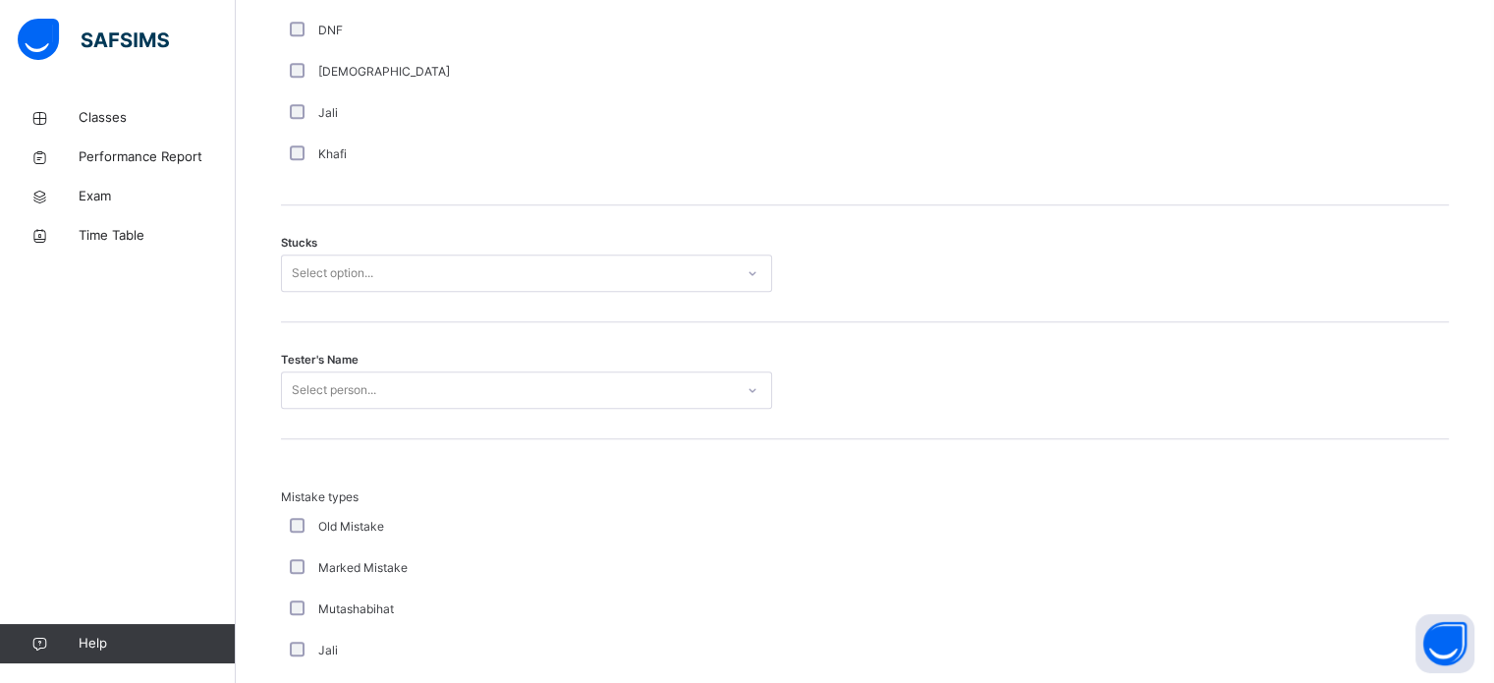
scroll to position [1533, 0]
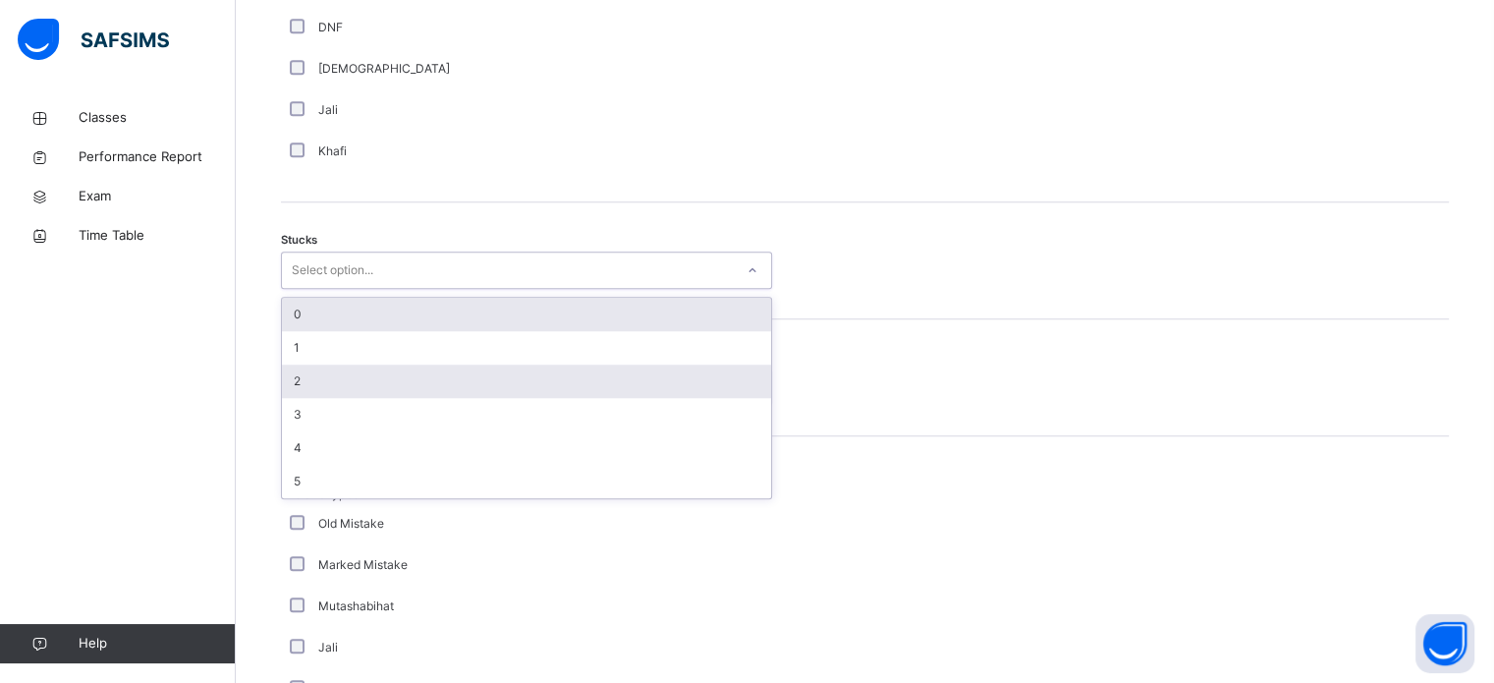
click at [445, 388] on div "2" at bounding box center [526, 381] width 489 height 33
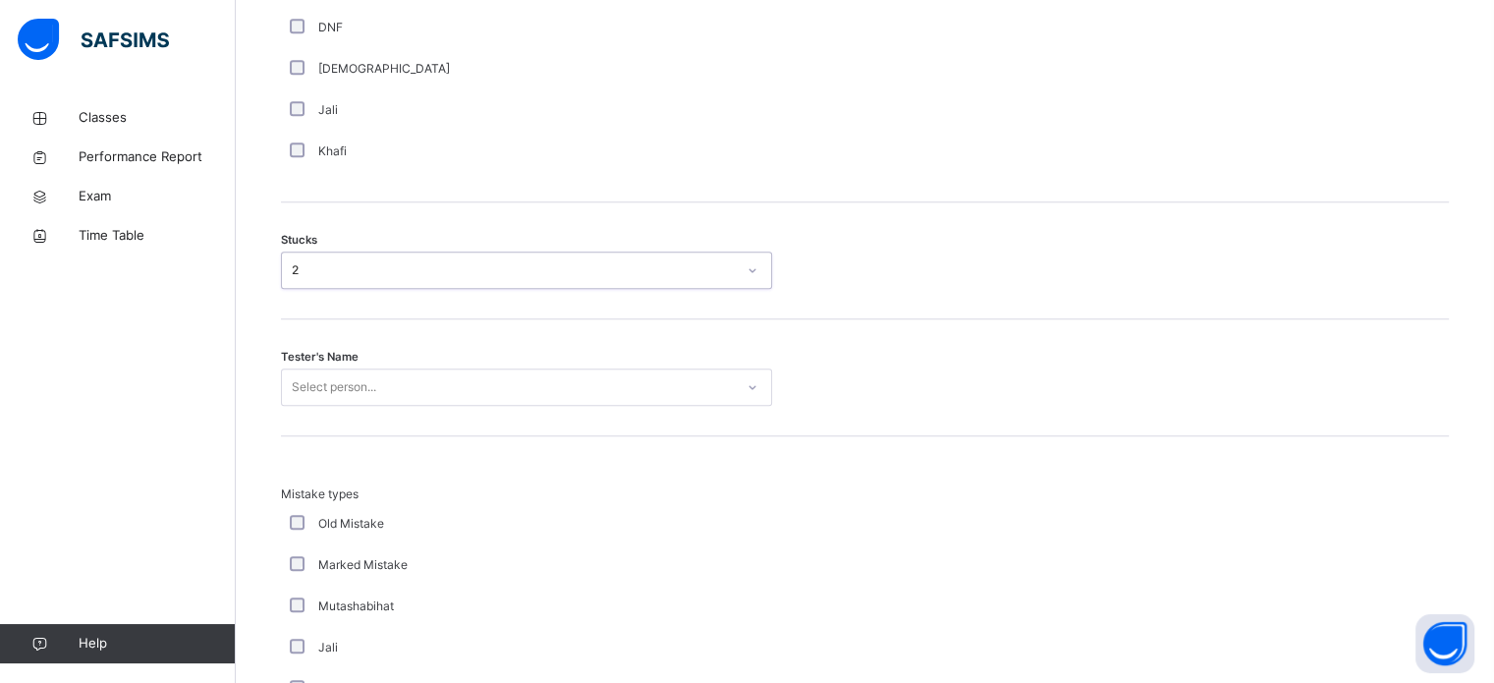
click at [482, 427] on div "Tester's Name Select person..." at bounding box center [865, 377] width 1168 height 117
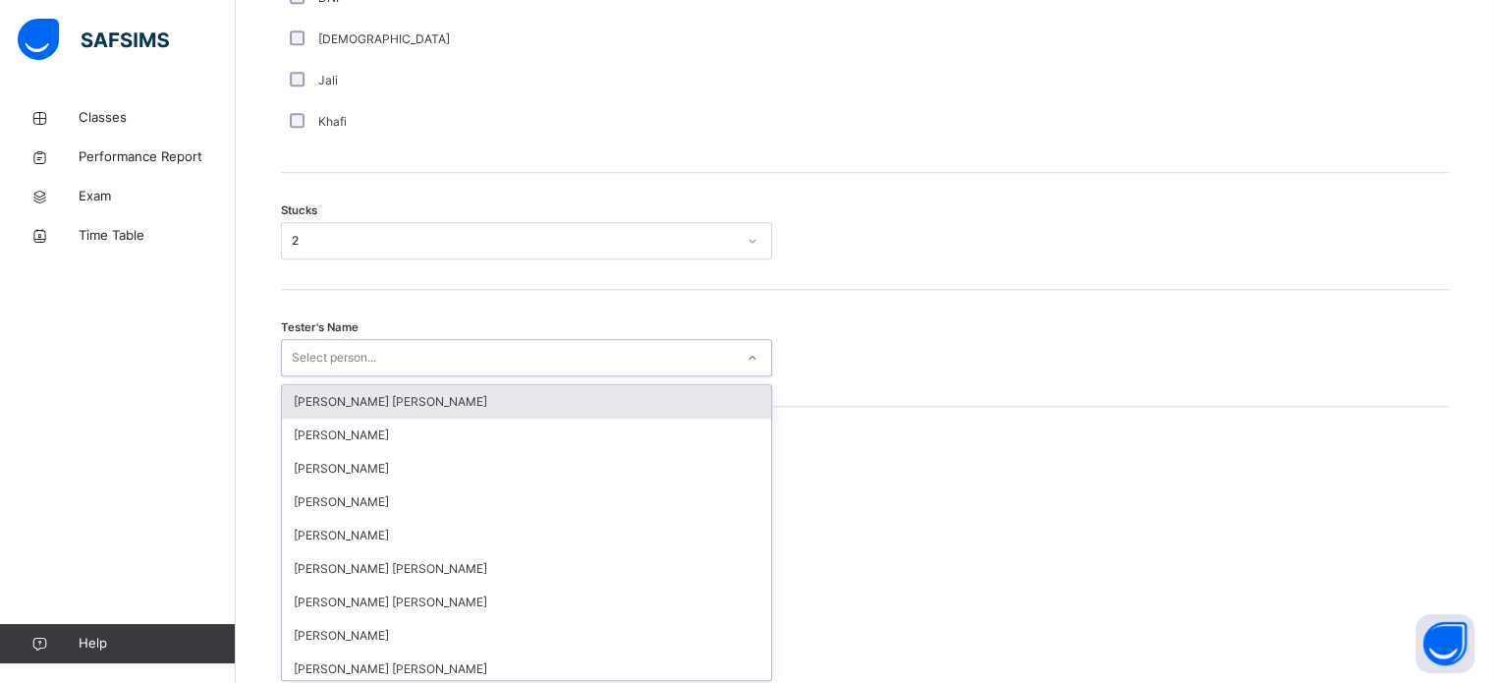
scroll to position [1566, 0]
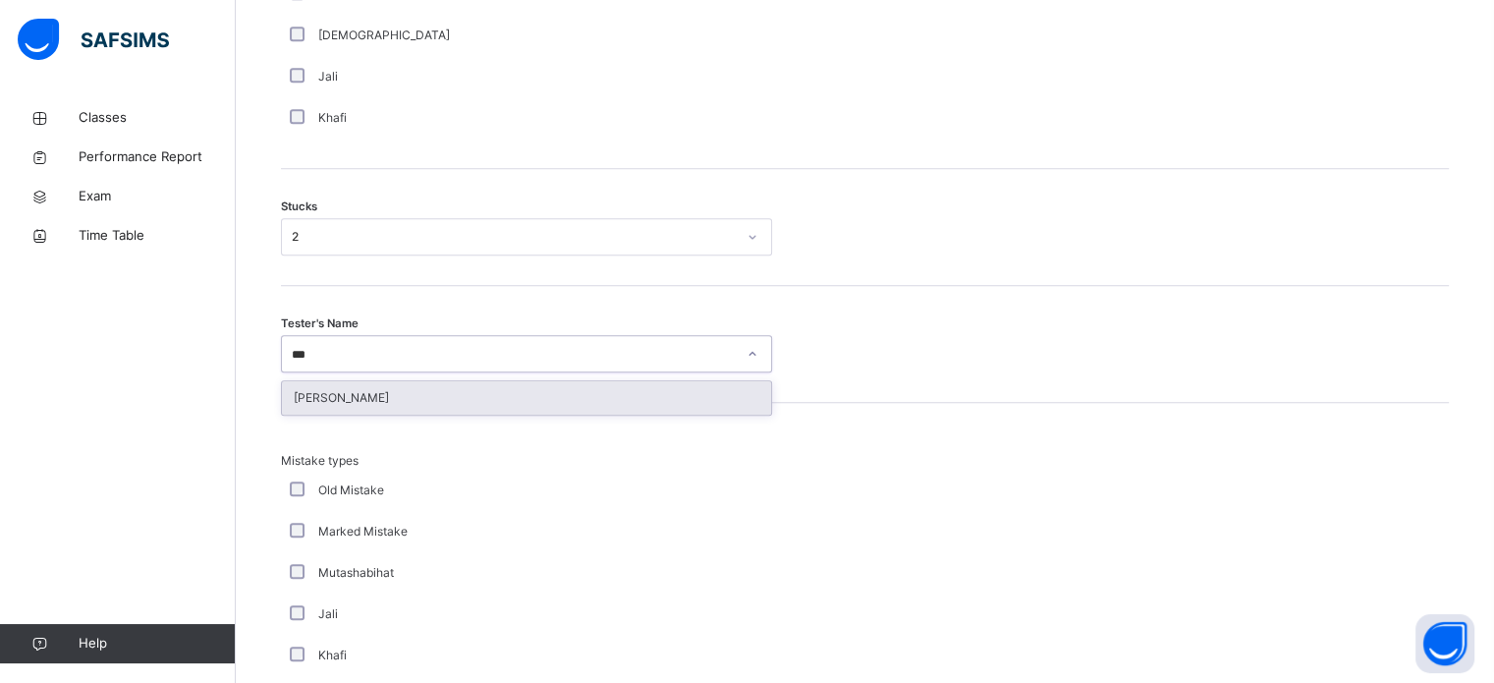
type input "****"
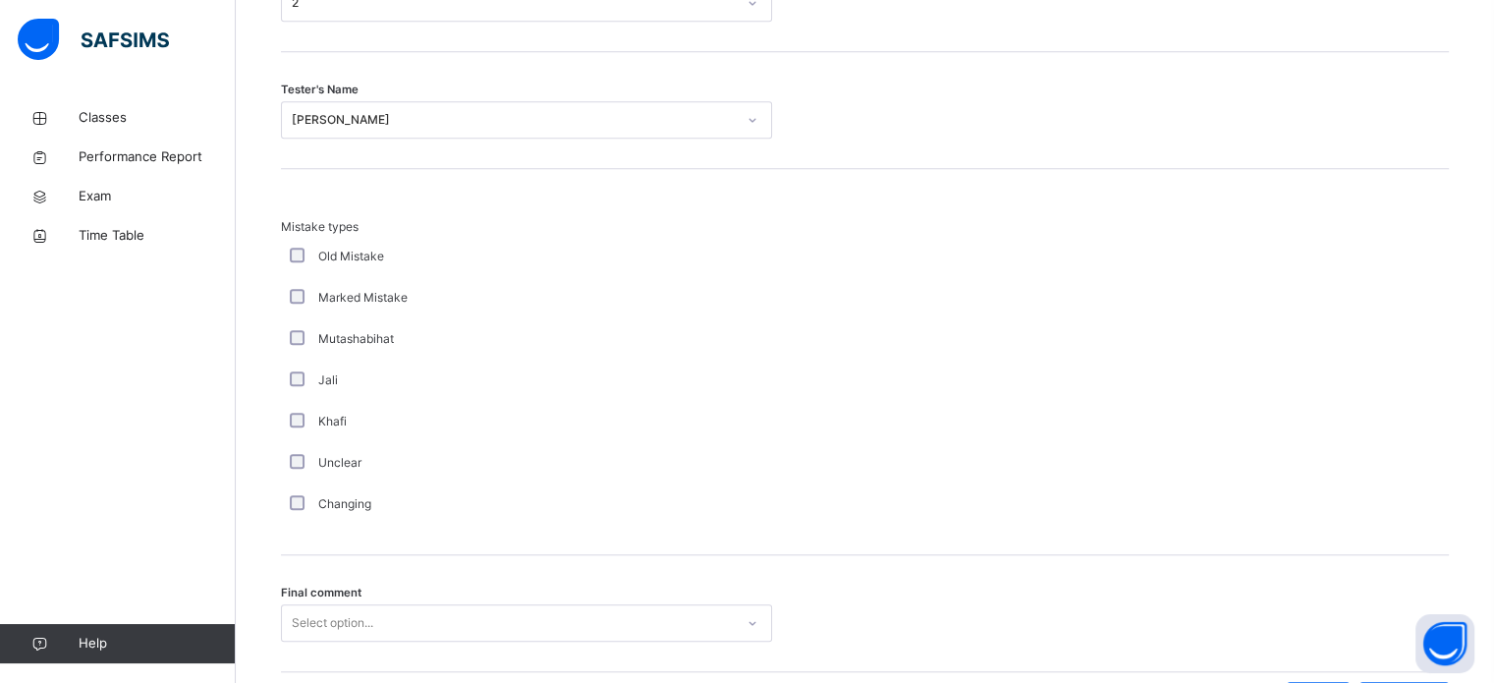
scroll to position [1927, 0]
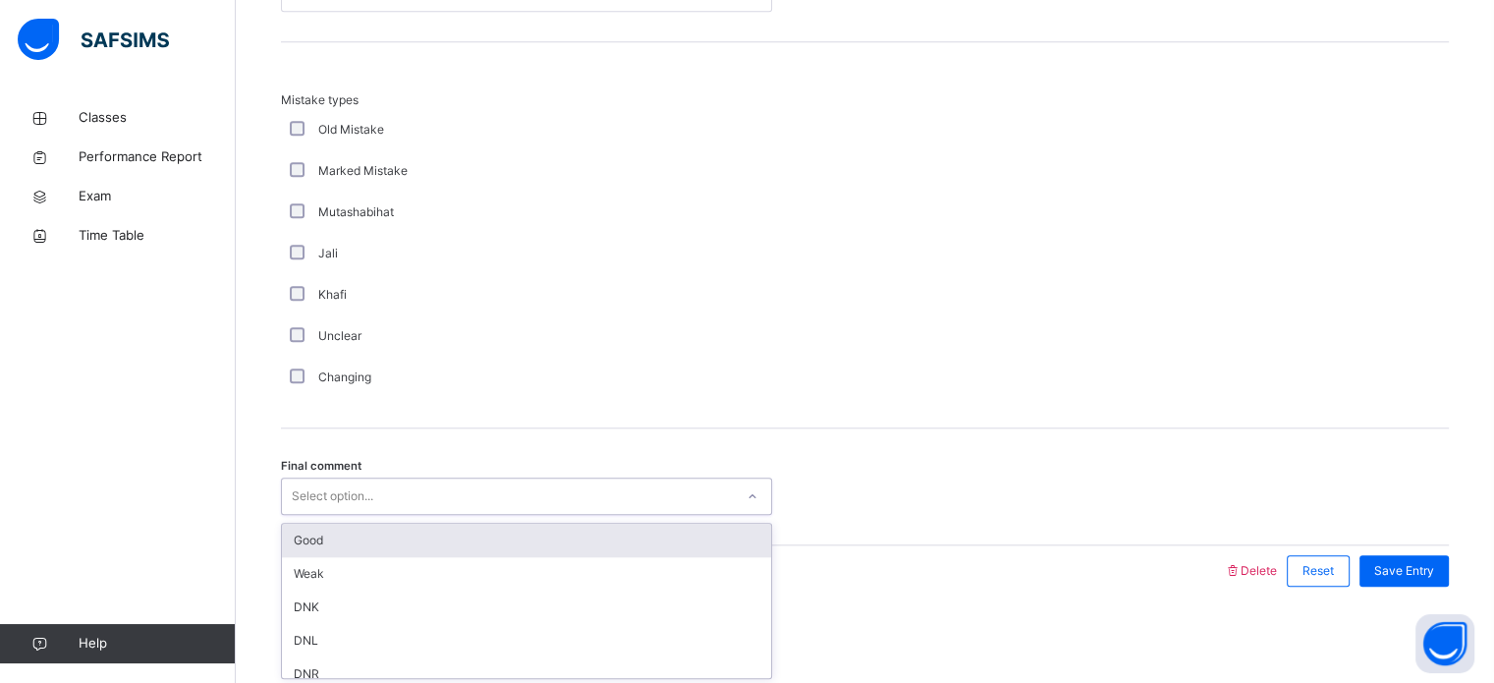
click at [473, 550] on div "Good" at bounding box center [526, 540] width 489 height 33
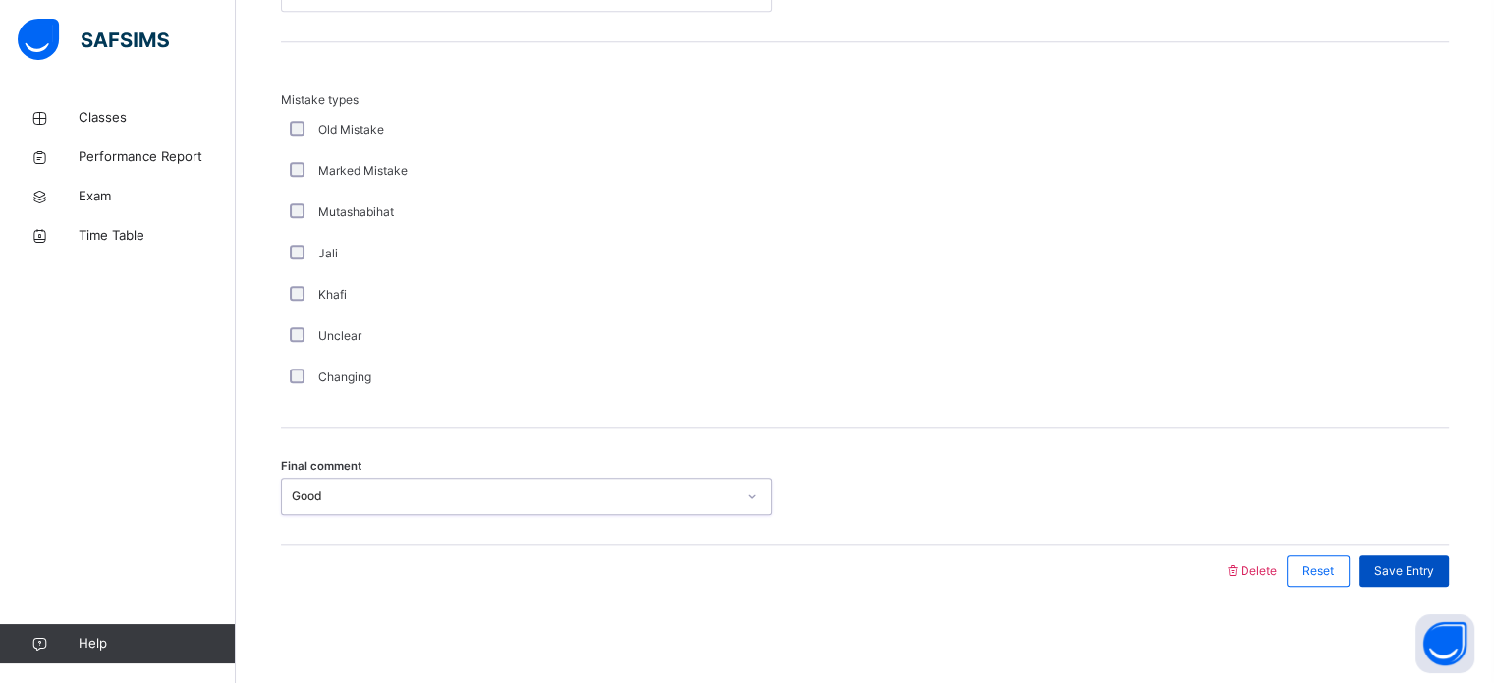
click at [1430, 578] on div "Save Entry" at bounding box center [1404, 570] width 89 height 31
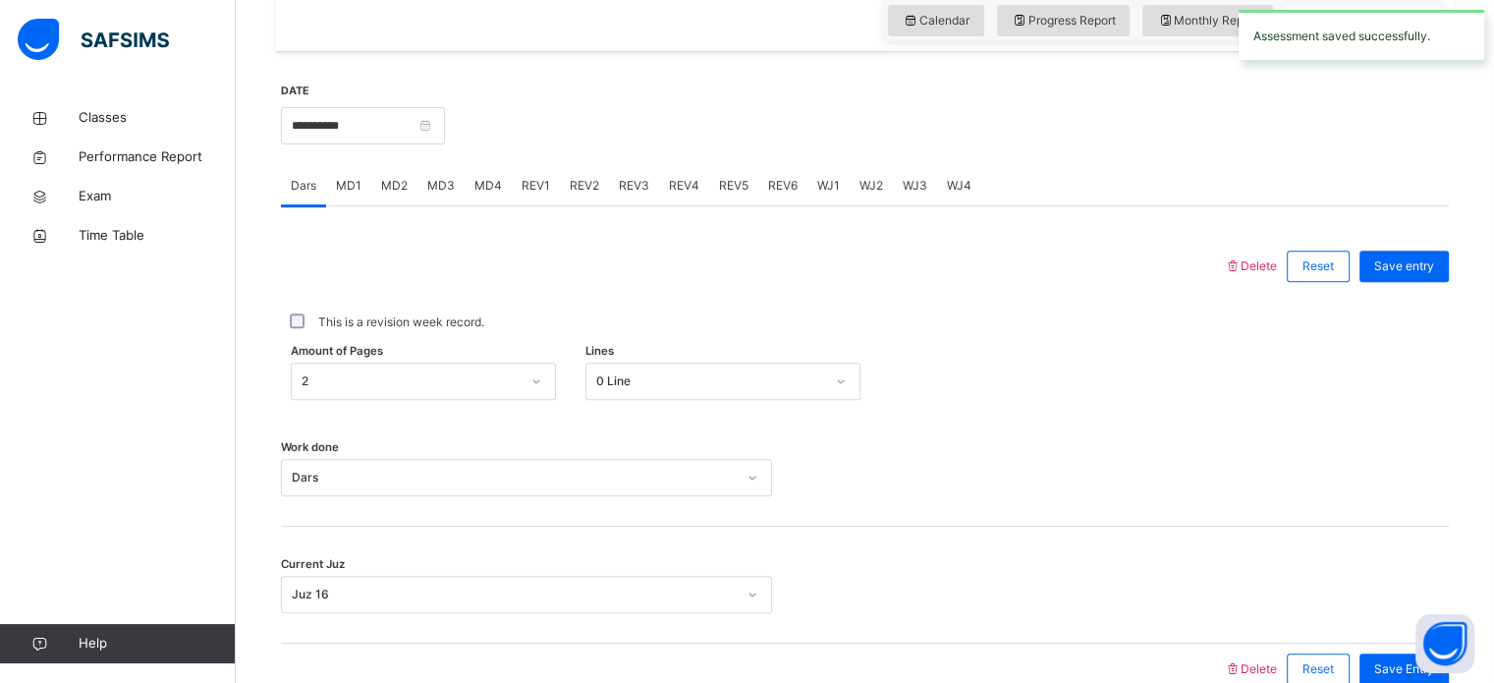
scroll to position [689, 0]
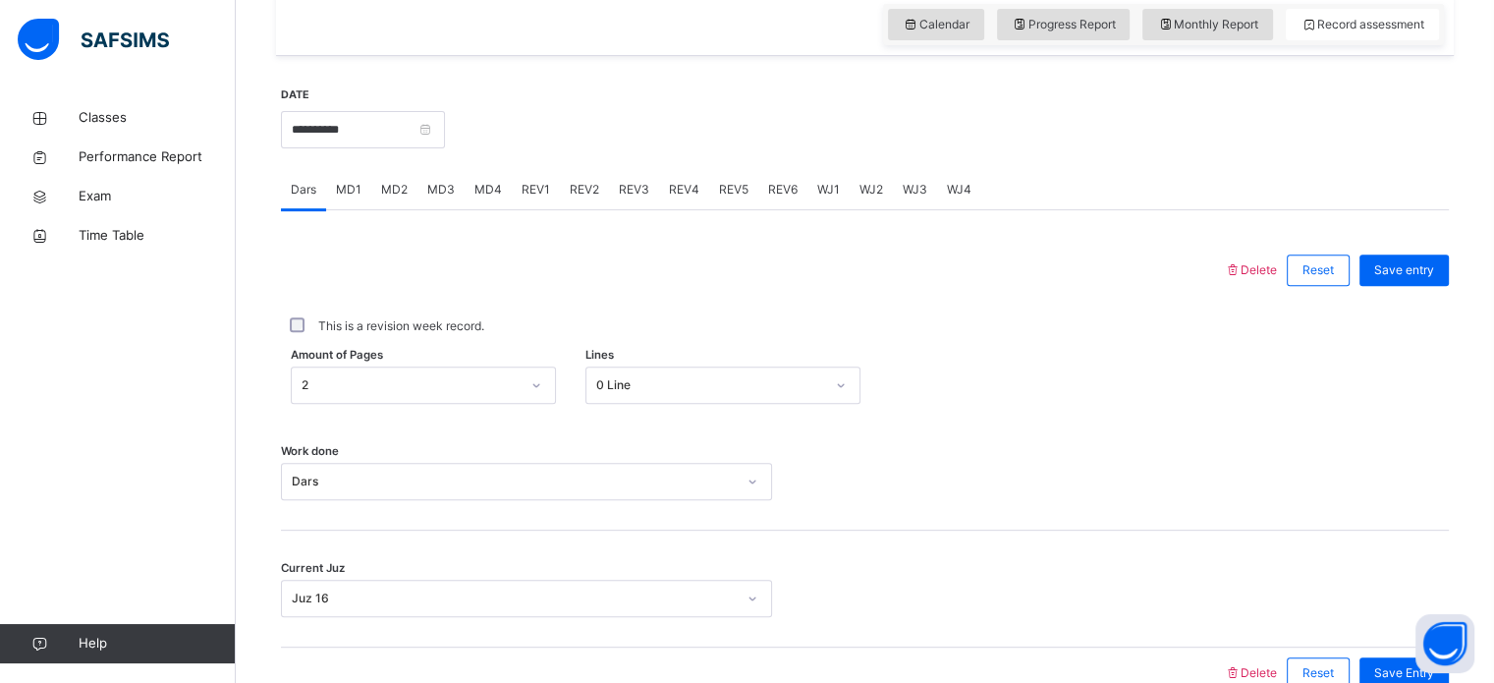
click at [554, 158] on div at bounding box center [947, 127] width 984 height 84
click at [536, 197] on span "REV1" at bounding box center [536, 190] width 28 height 18
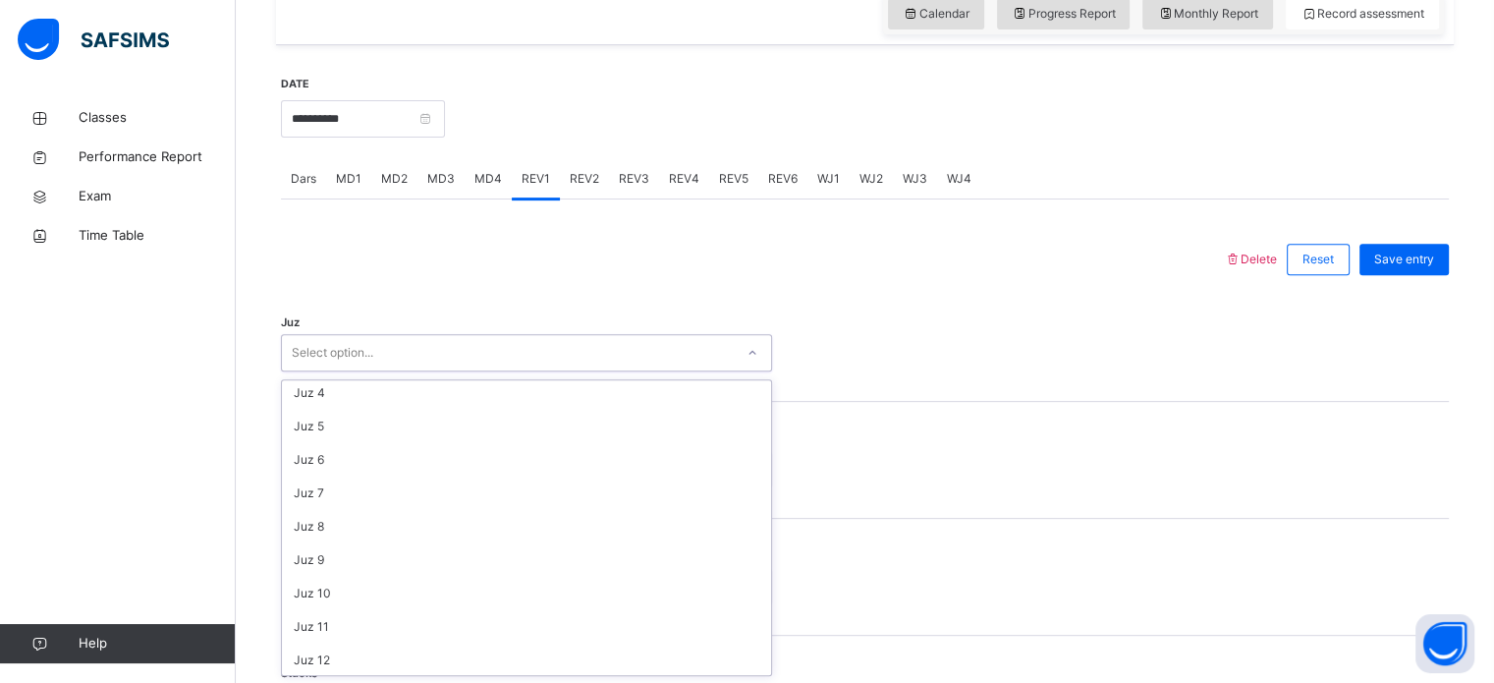
scroll to position [130, 0]
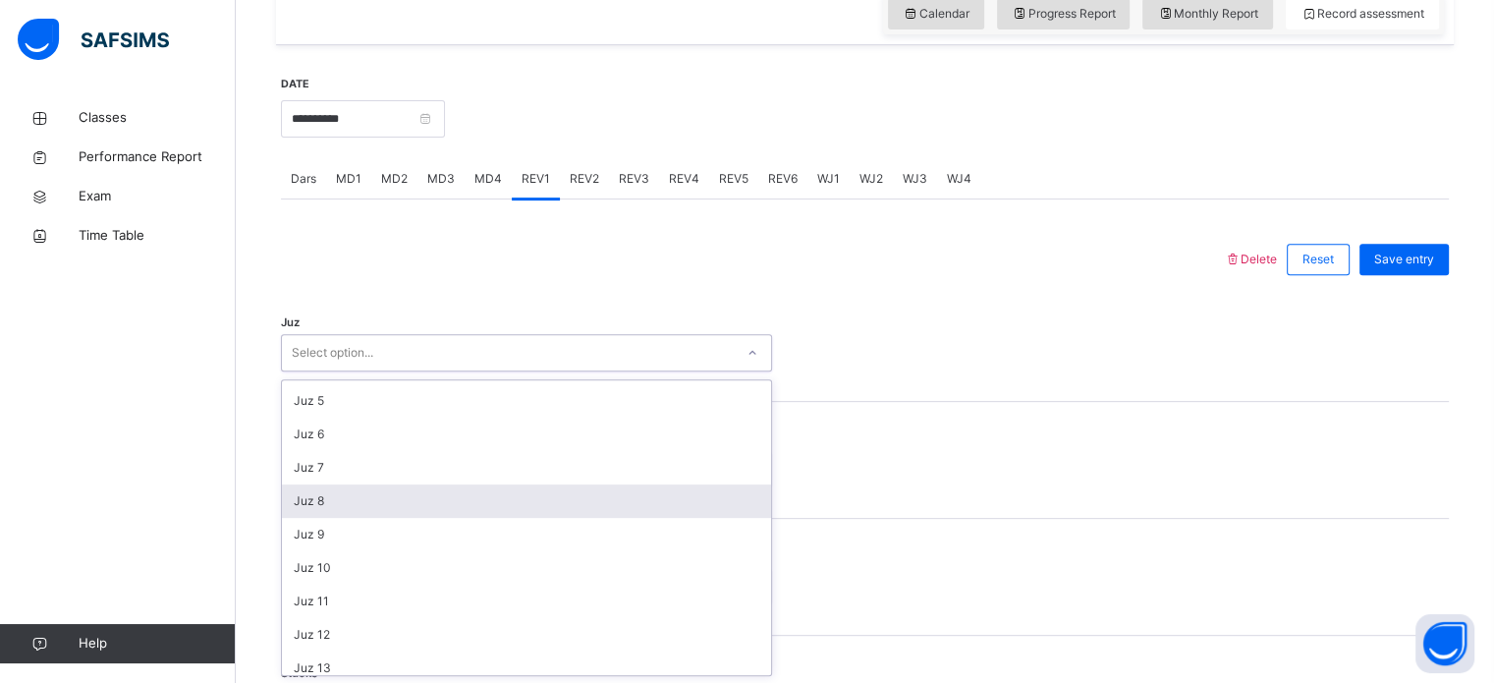
click at [393, 501] on div "Juz 8" at bounding box center [526, 500] width 489 height 33
click at [424, 515] on div "1" at bounding box center [526, 513] width 489 height 33
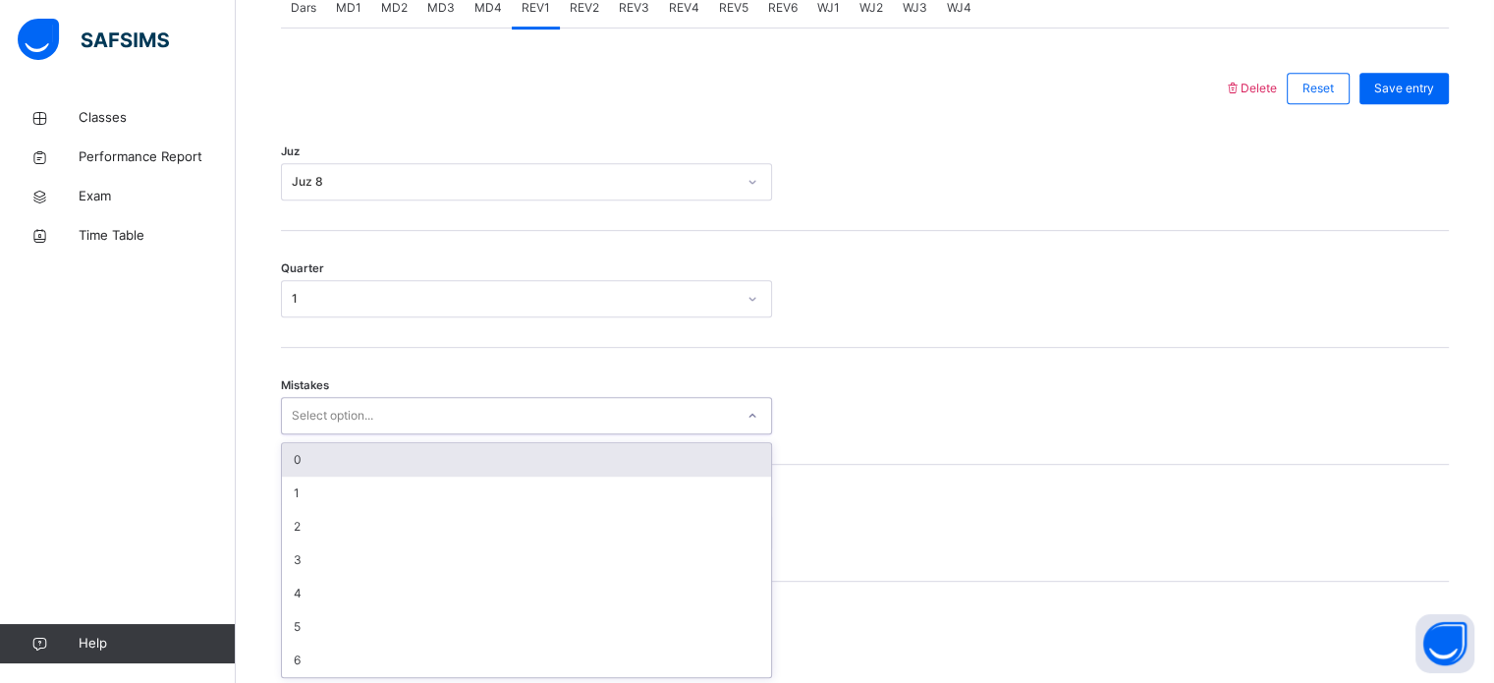
scroll to position [872, 0]
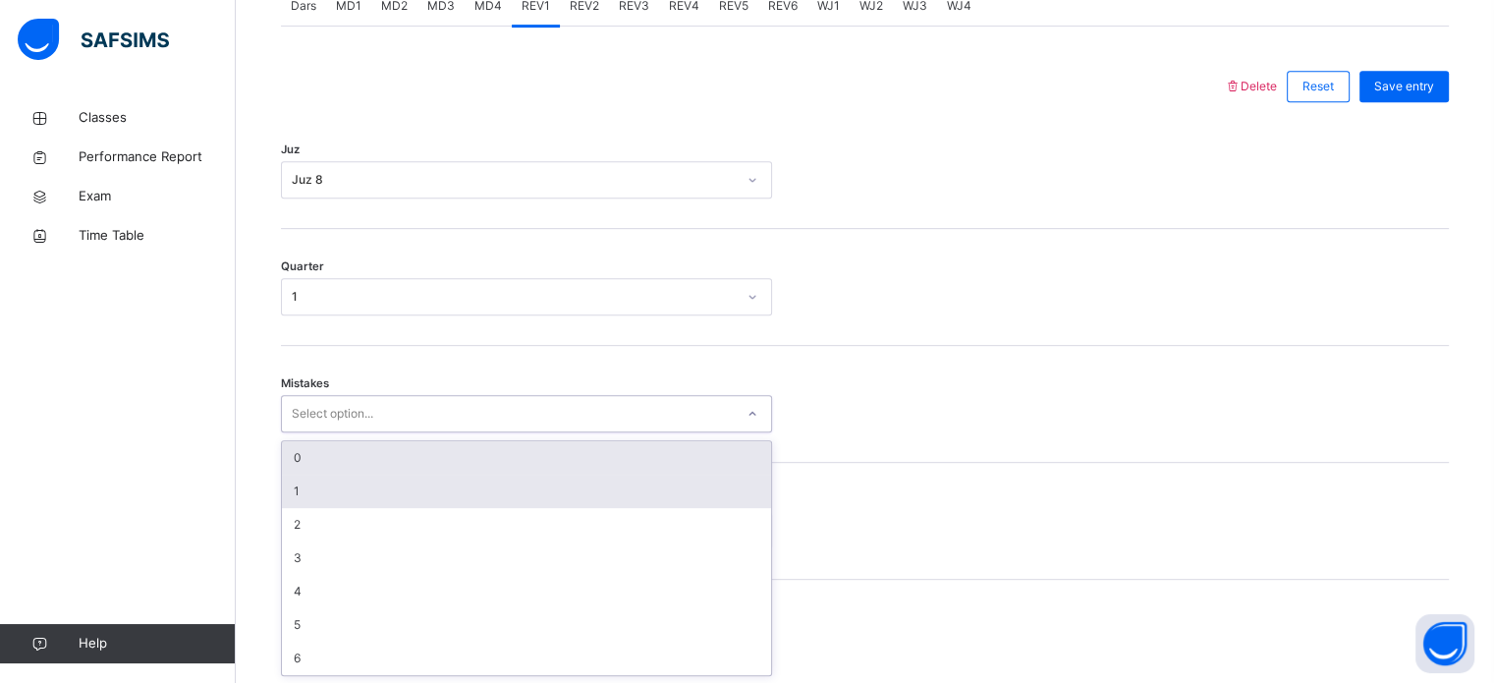
click at [443, 488] on div "1" at bounding box center [526, 491] width 489 height 33
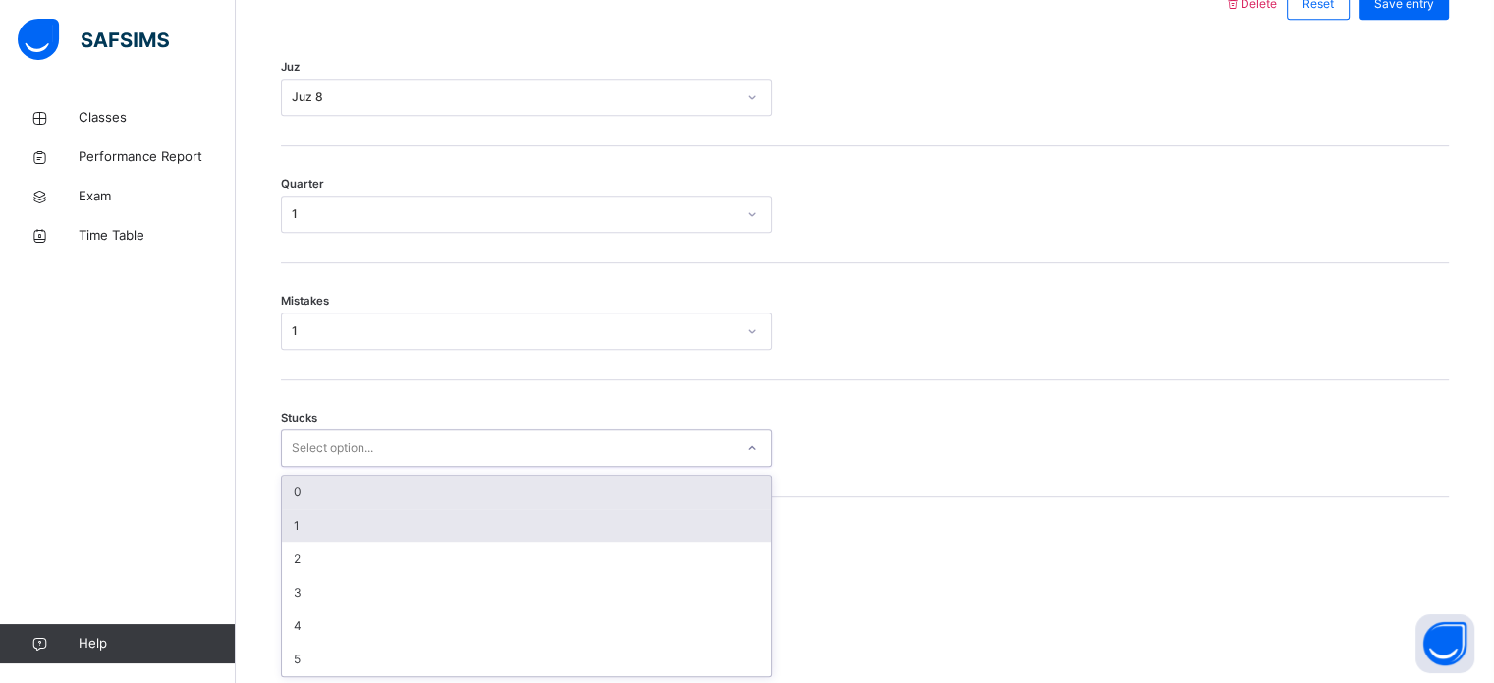
click at [425, 534] on div "1" at bounding box center [526, 525] width 489 height 33
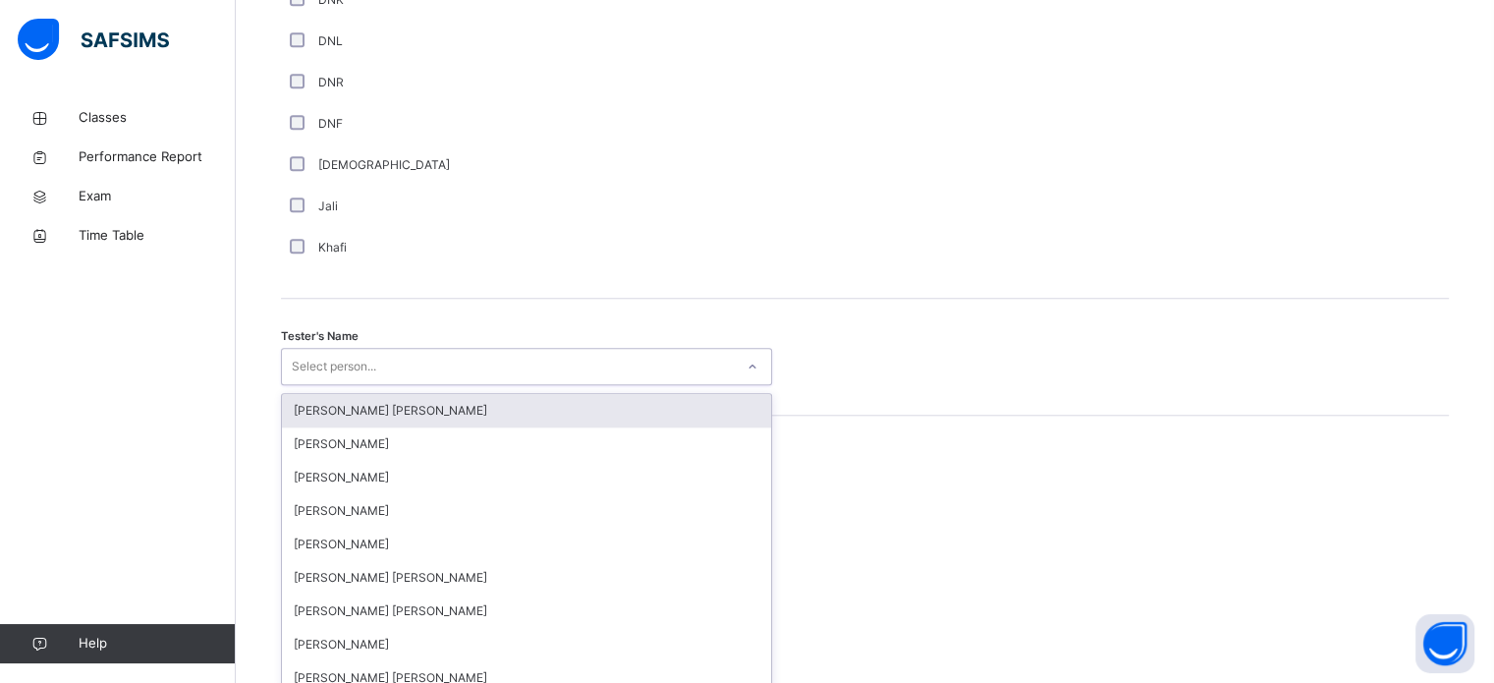
scroll to position [1800, 0]
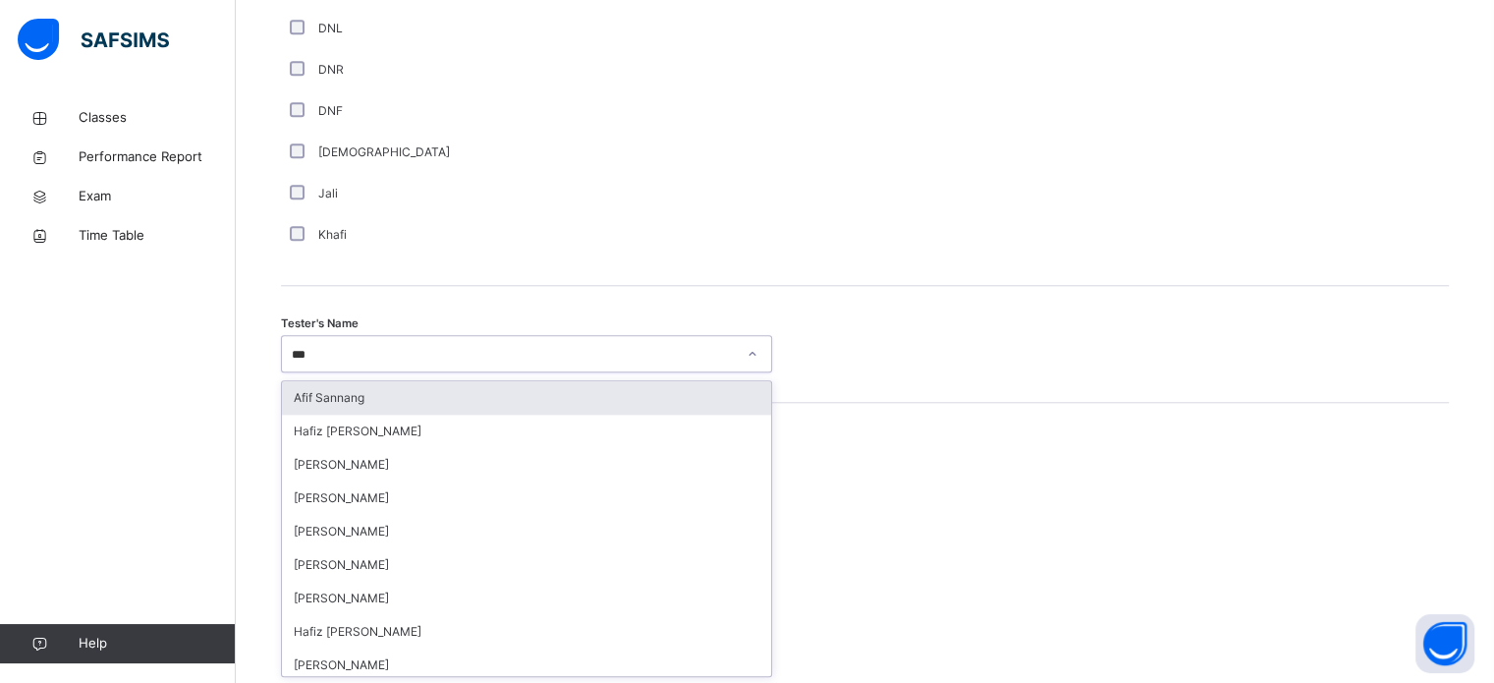
type input "****"
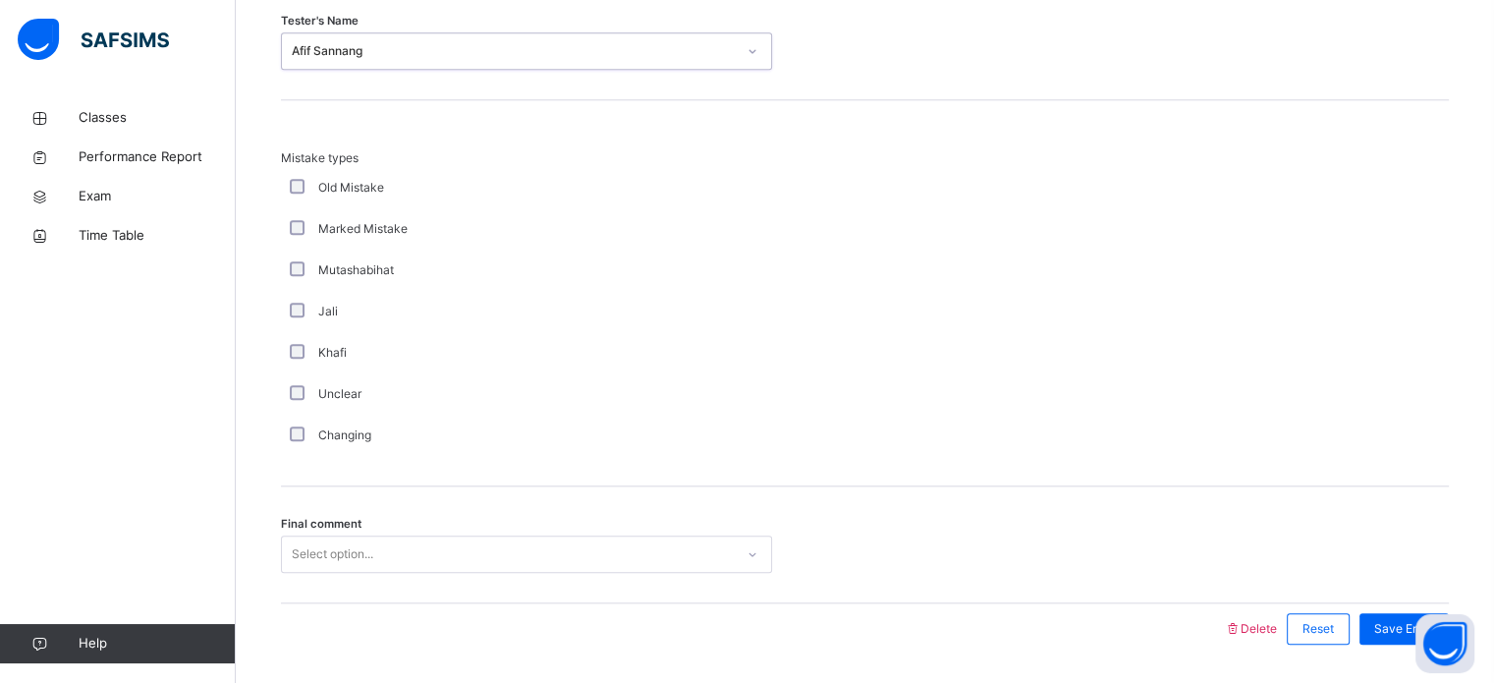
scroll to position [2161, 0]
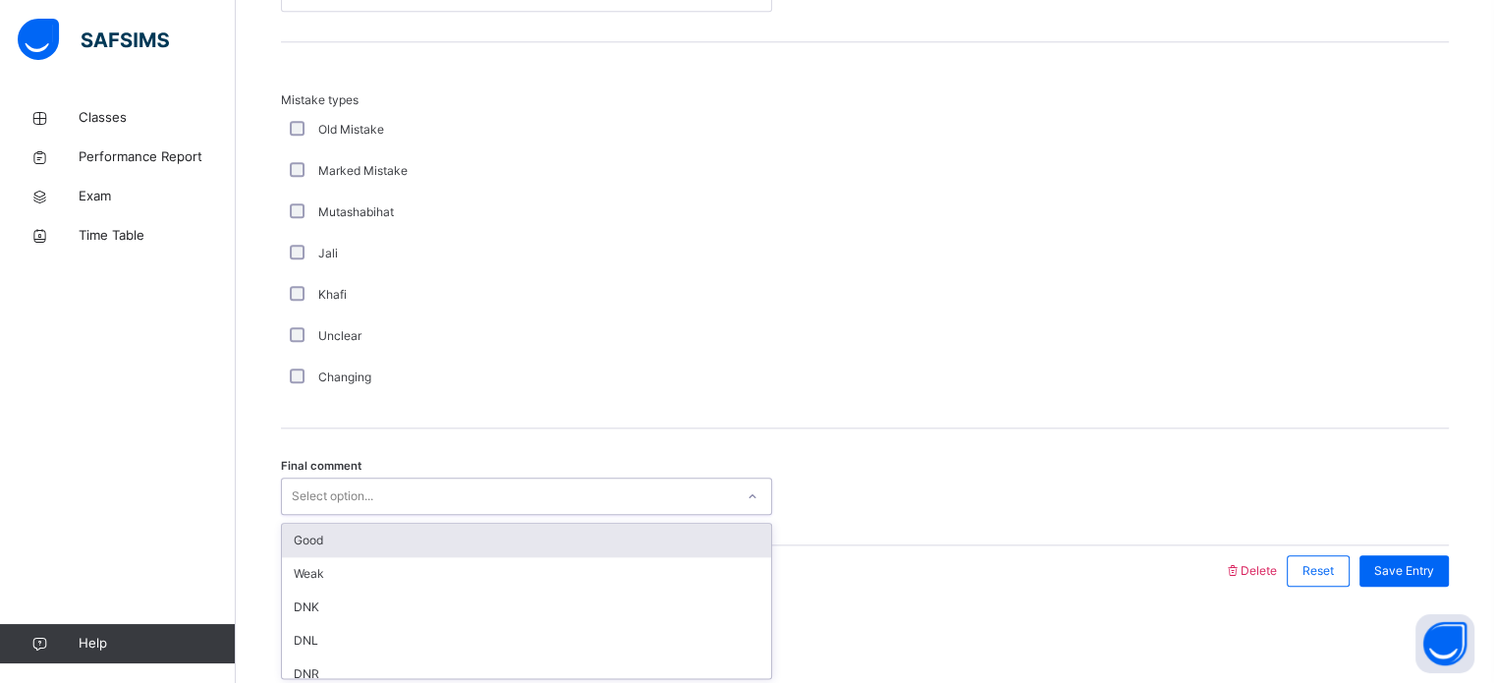
click at [424, 544] on div "Good" at bounding box center [526, 540] width 489 height 33
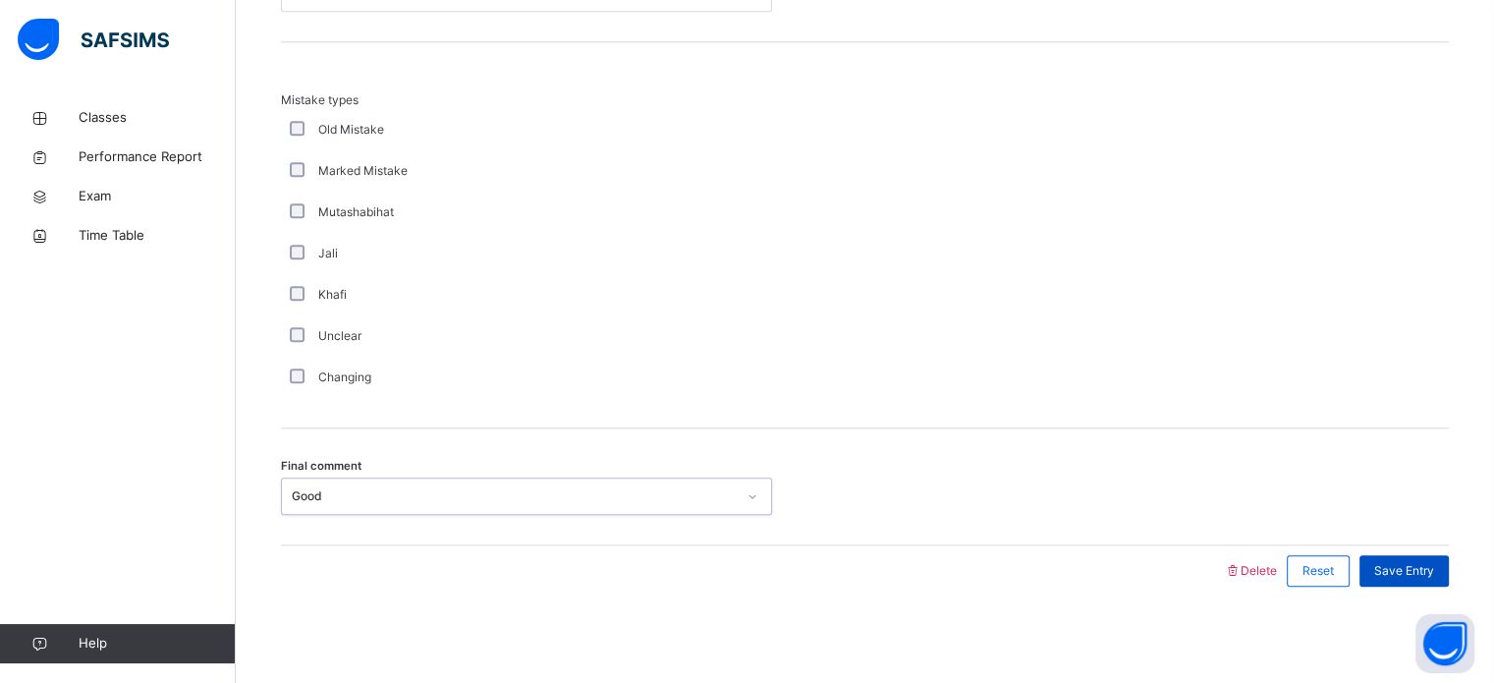
click at [1436, 579] on div "Save Entry" at bounding box center [1404, 570] width 89 height 31
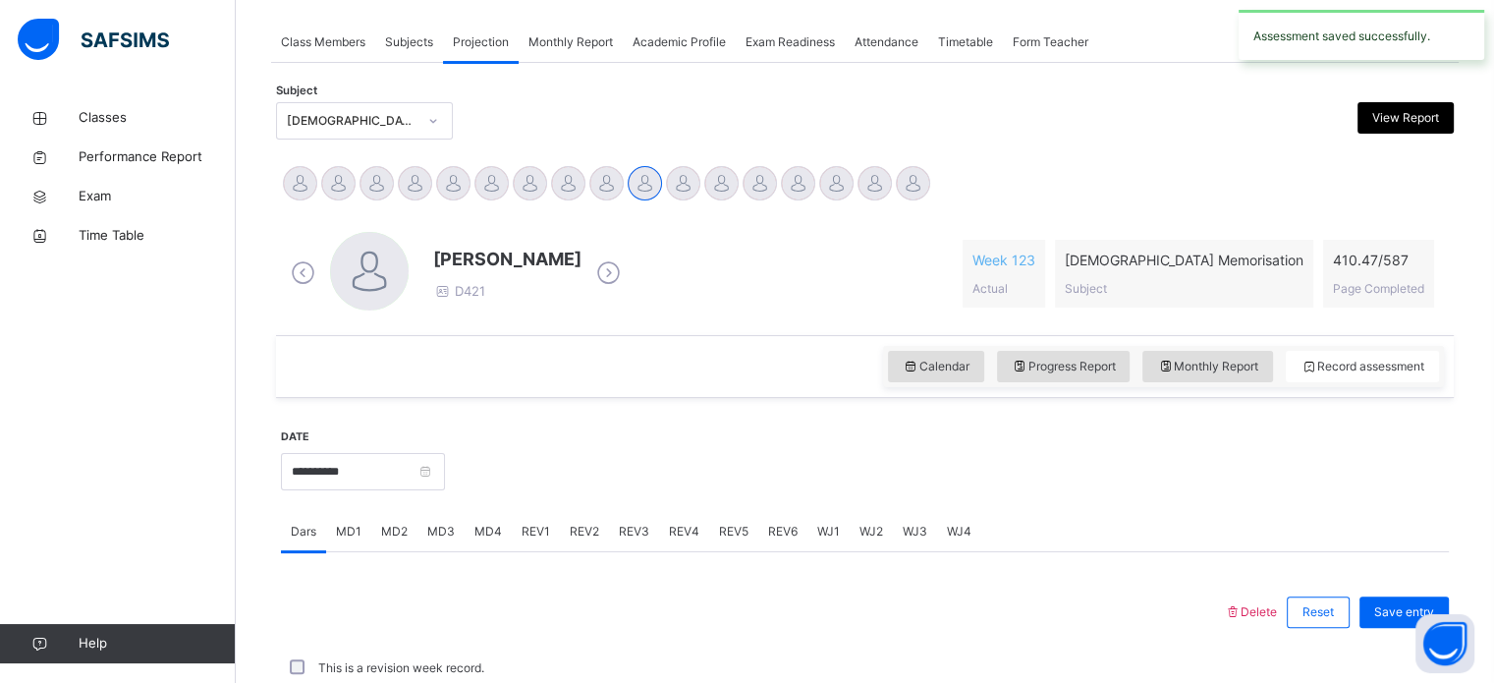
scroll to position [792, 0]
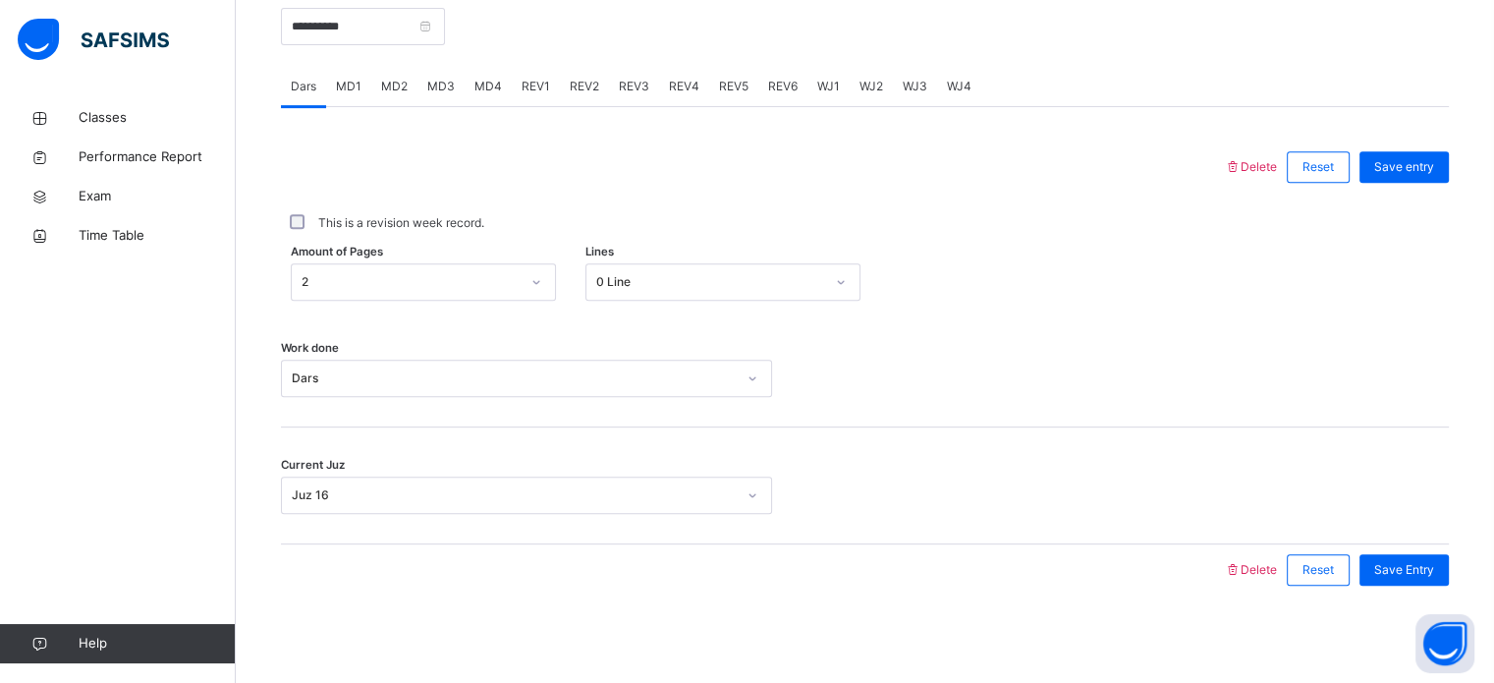
click at [597, 93] on div "REV2" at bounding box center [584, 86] width 49 height 39
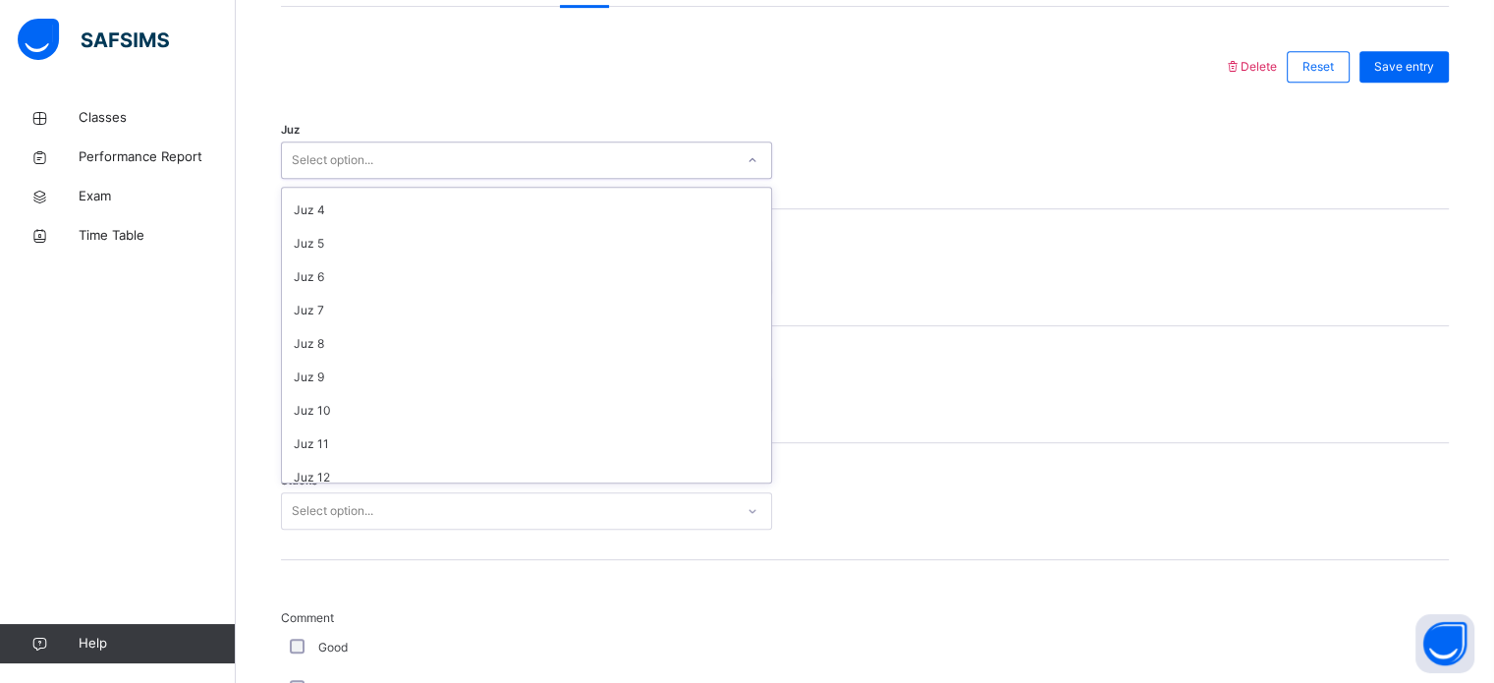
scroll to position [97, 0]
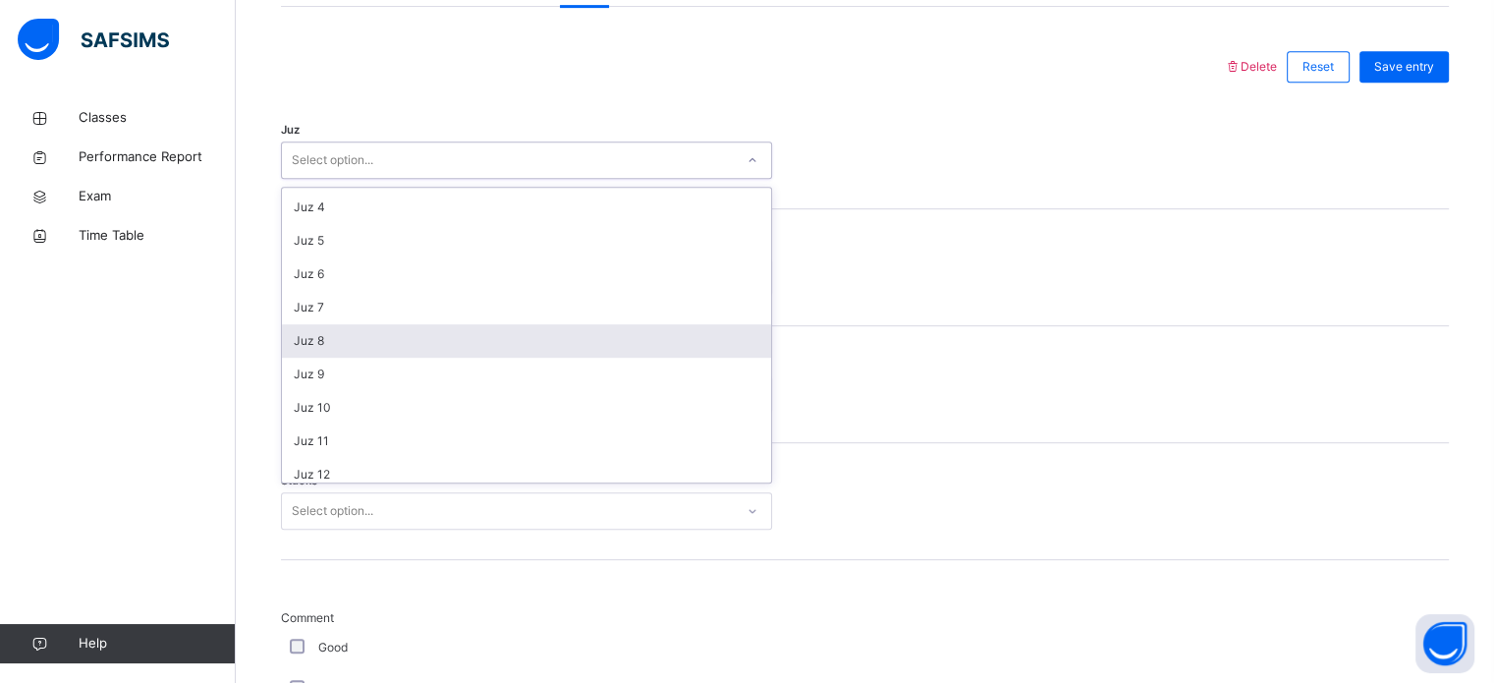
click at [393, 341] on div "Juz 8" at bounding box center [526, 340] width 489 height 33
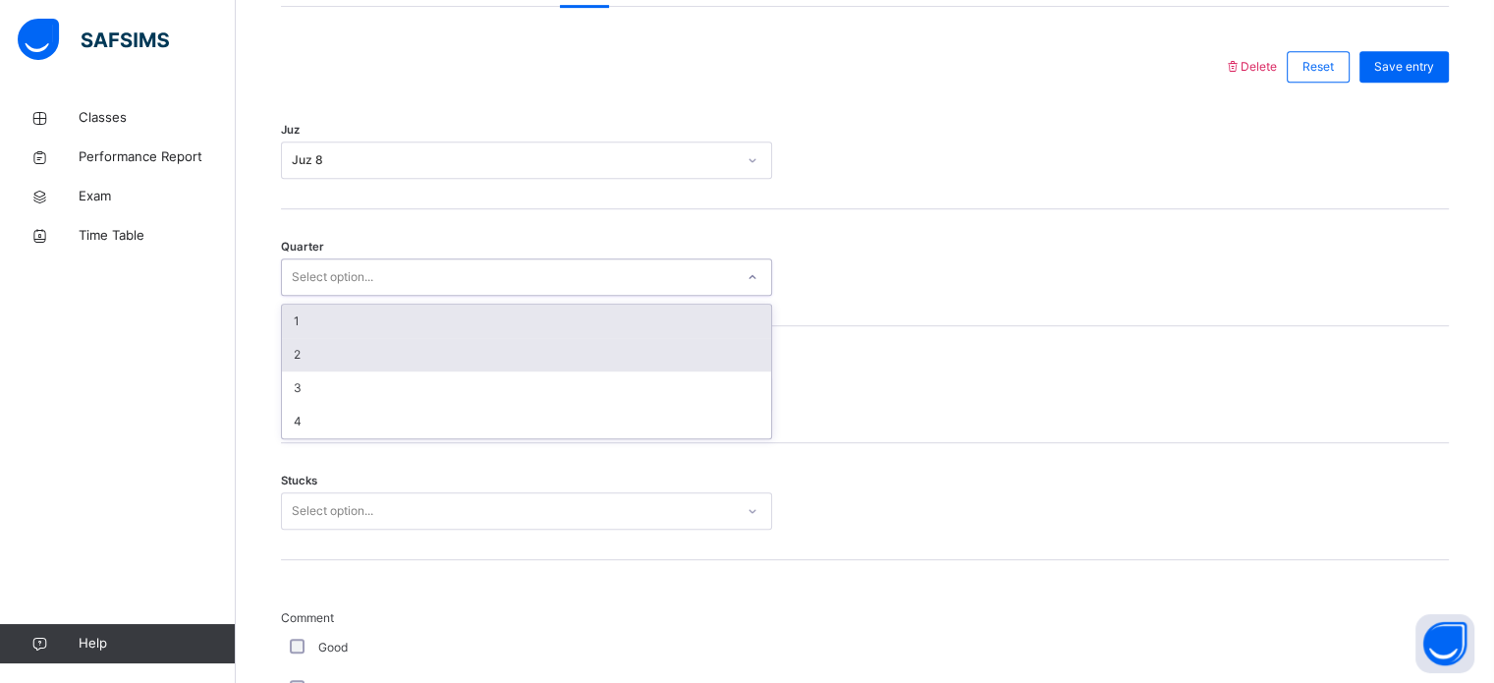
click at [391, 361] on div "2" at bounding box center [526, 354] width 489 height 33
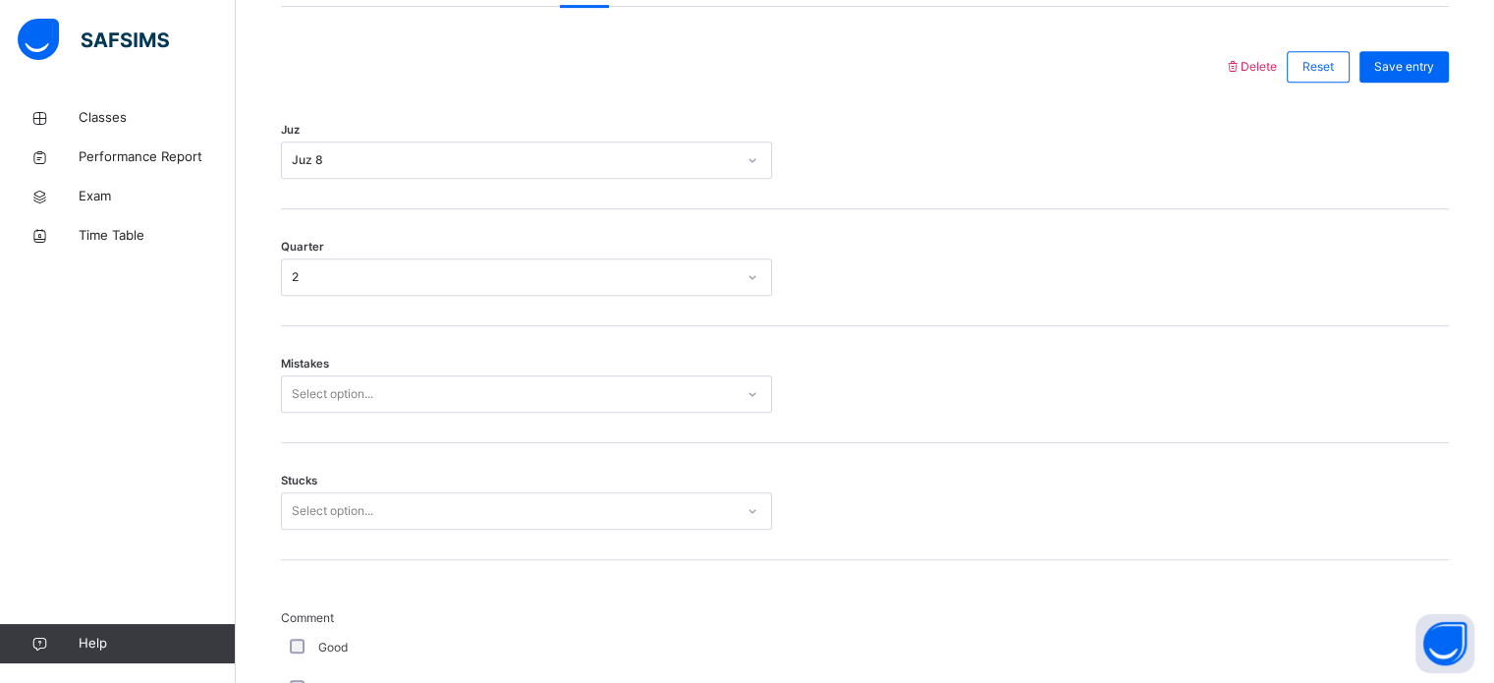
click at [1030, 507] on div "Stucks Select option..." at bounding box center [865, 510] width 1168 height 37
click at [680, 306] on div "Quarter 2" at bounding box center [865, 267] width 1168 height 117
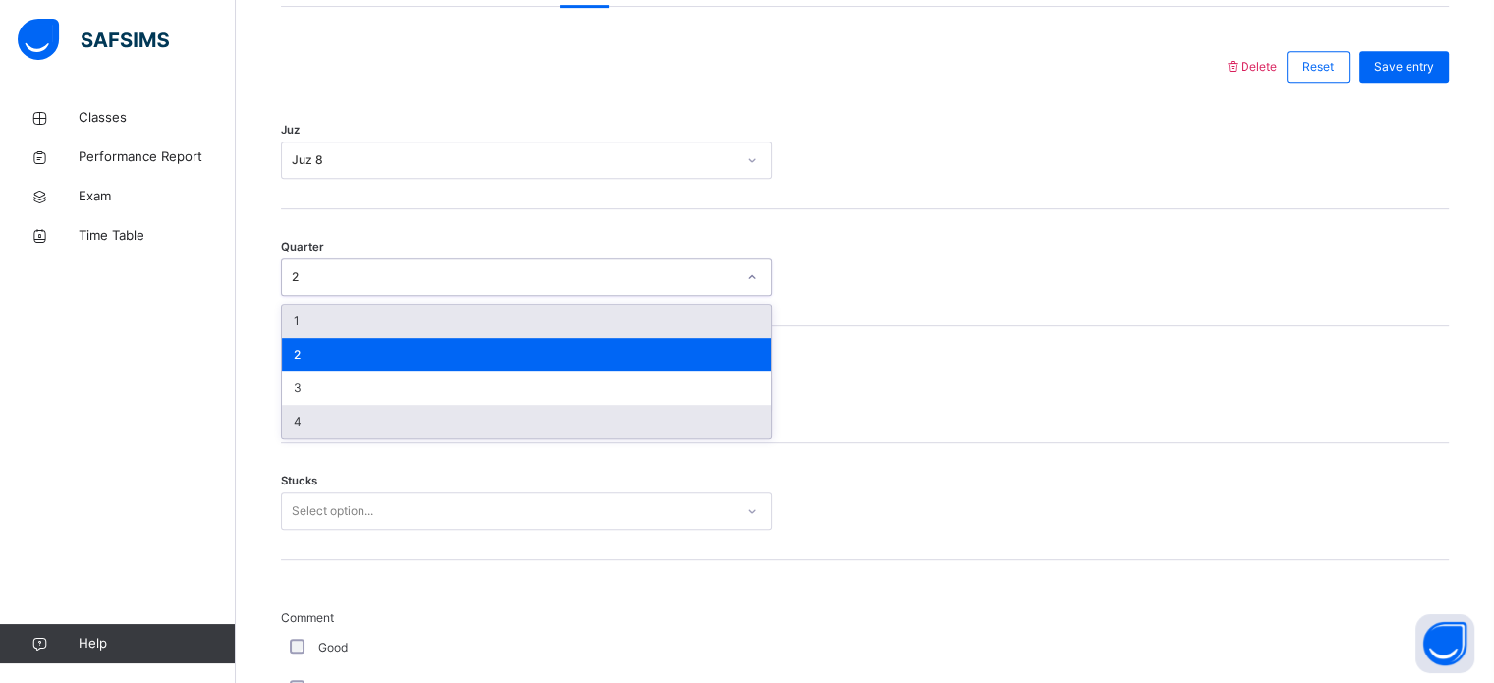
click at [590, 418] on div "4" at bounding box center [526, 421] width 489 height 33
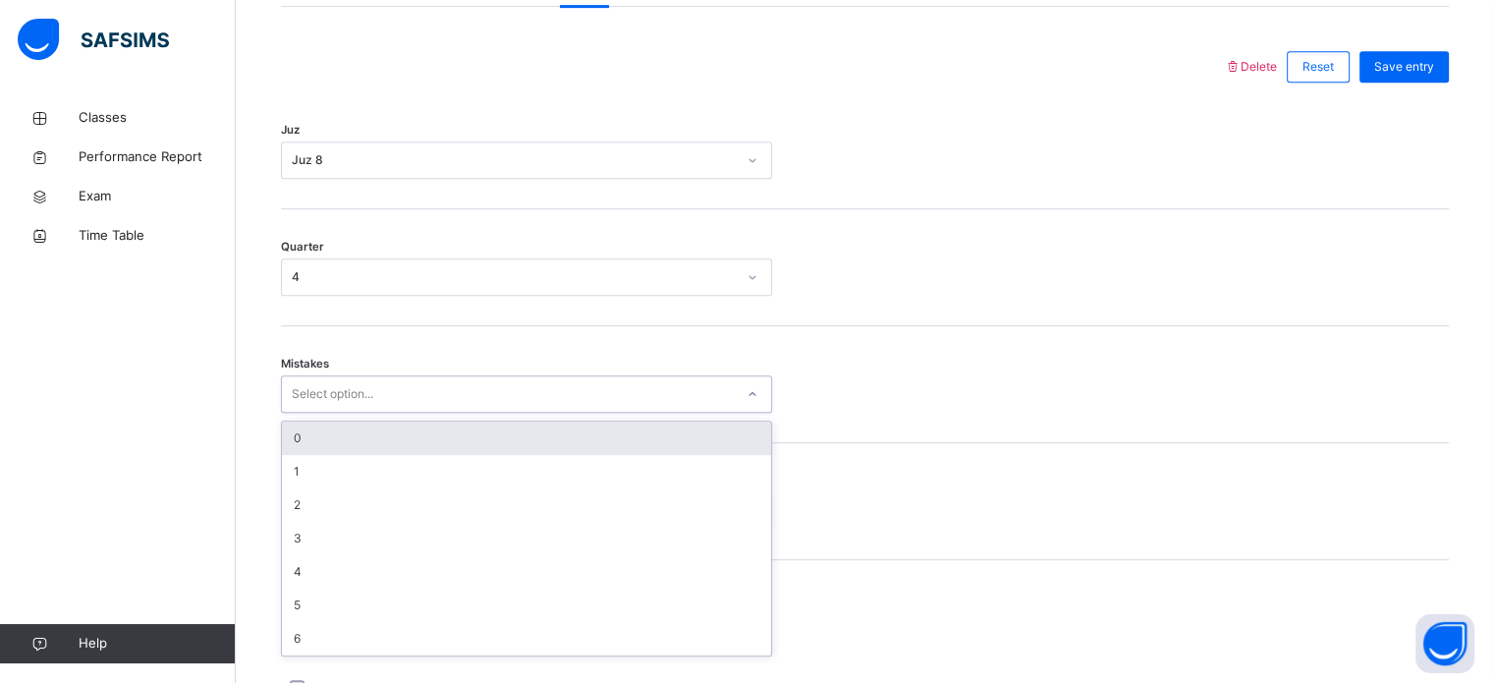
click at [589, 437] on div "0" at bounding box center [526, 437] width 489 height 33
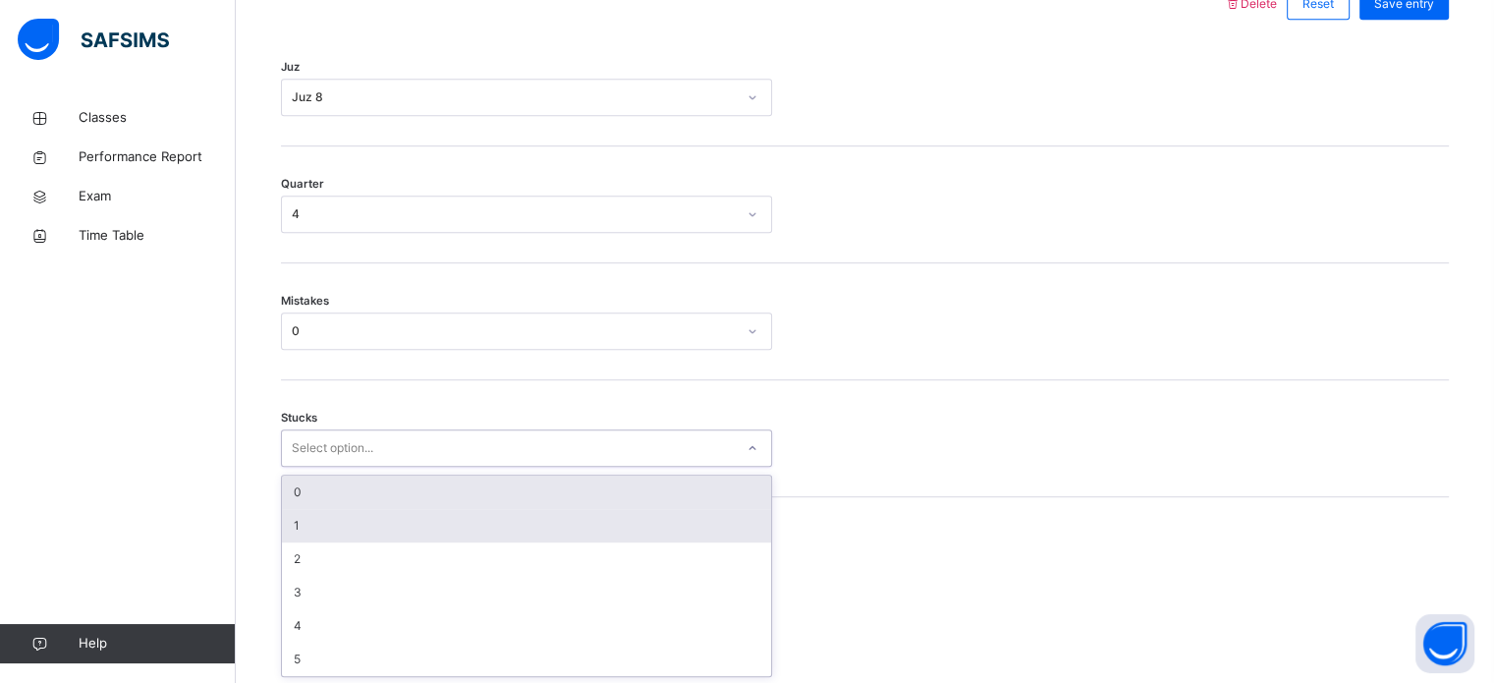
click at [556, 530] on div "1" at bounding box center [526, 525] width 489 height 33
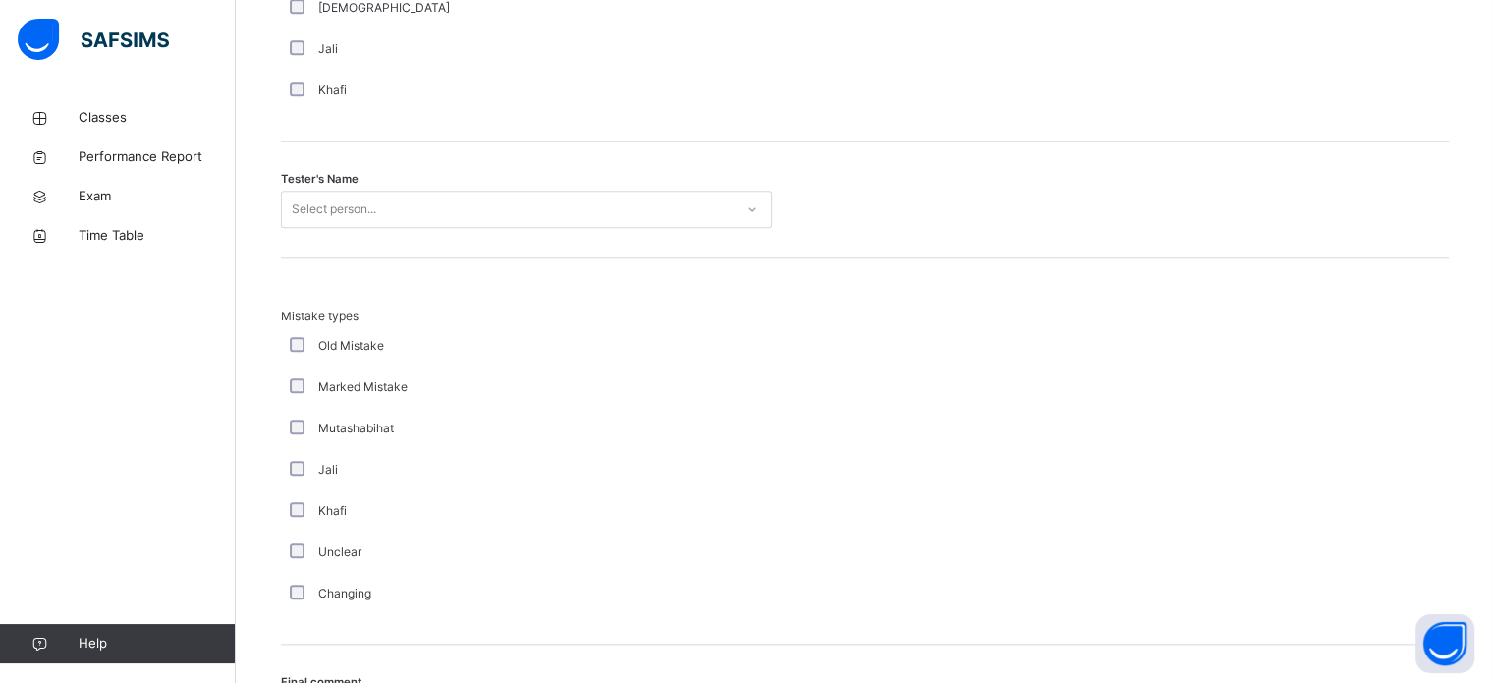
scroll to position [1924, 0]
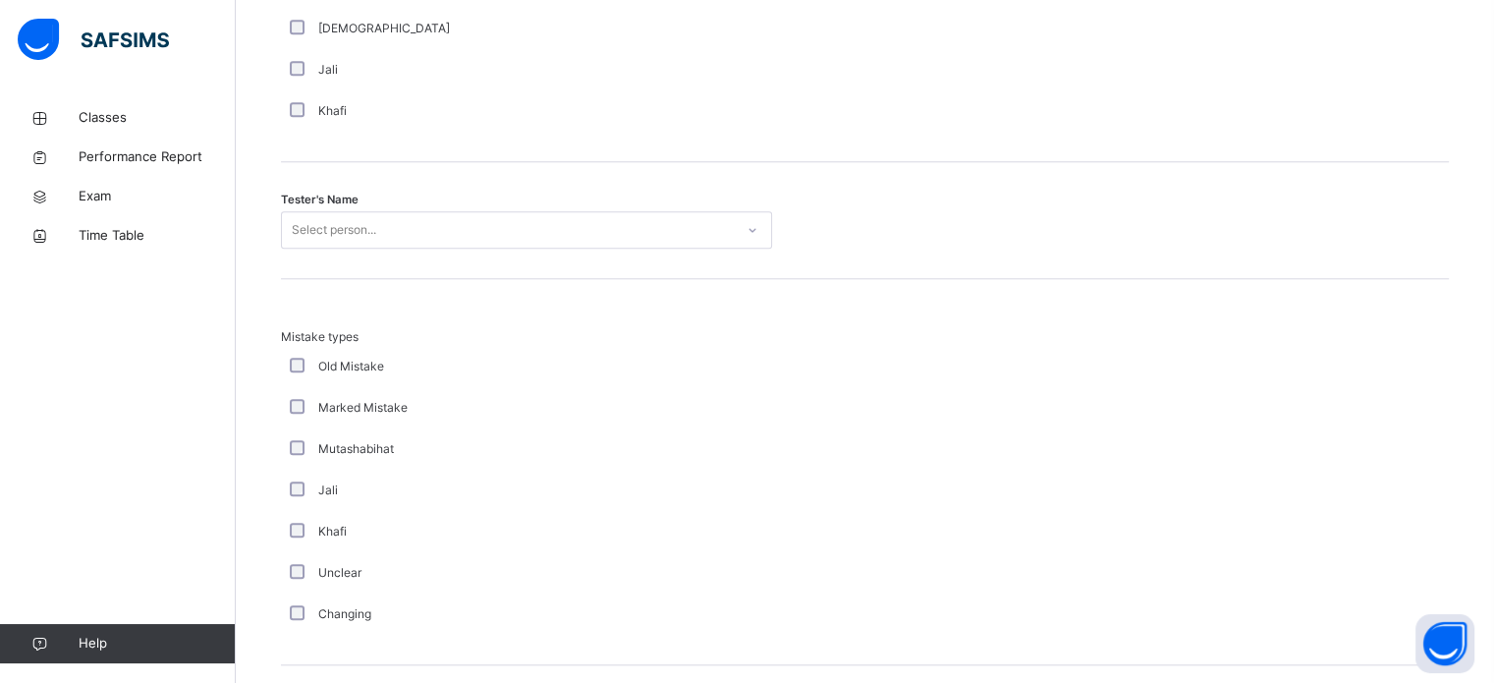
click at [656, 199] on div "Tester's Name Select person..." at bounding box center [865, 220] width 1168 height 117
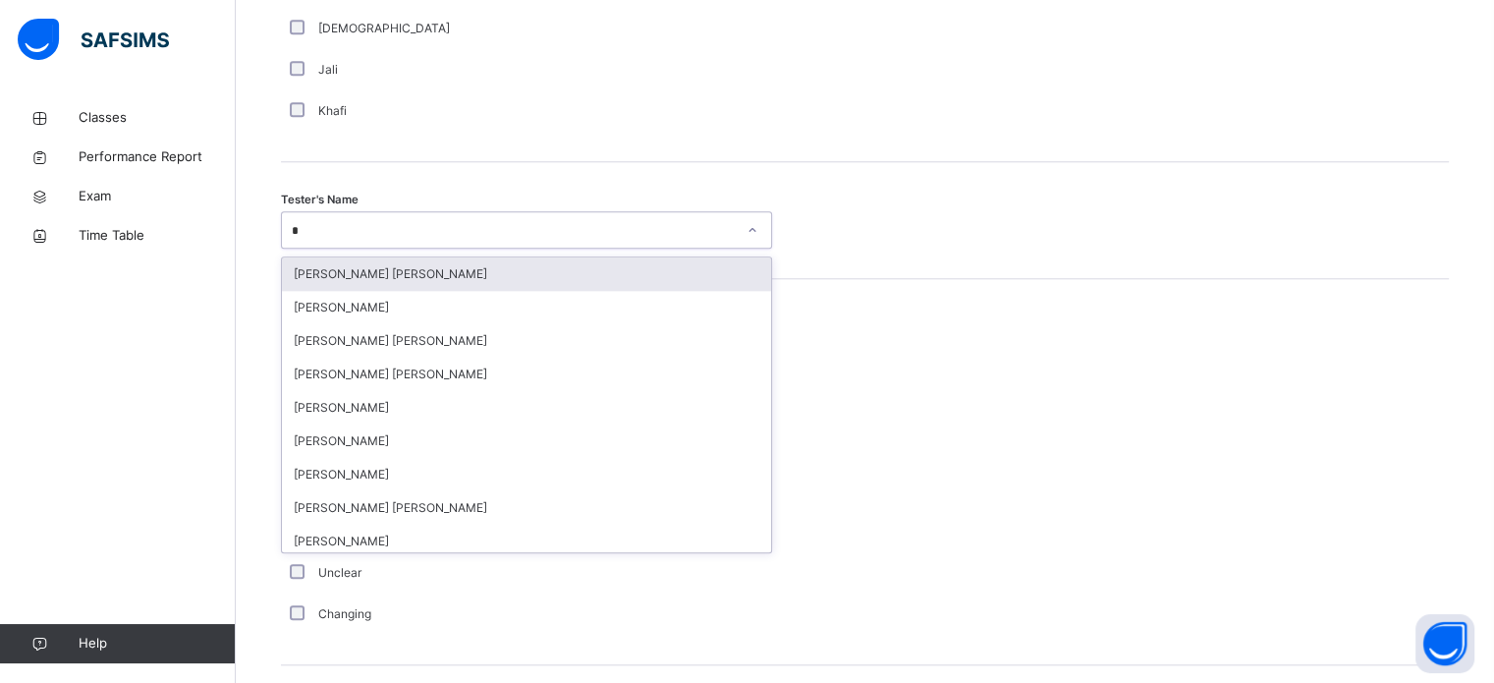
type input "**"
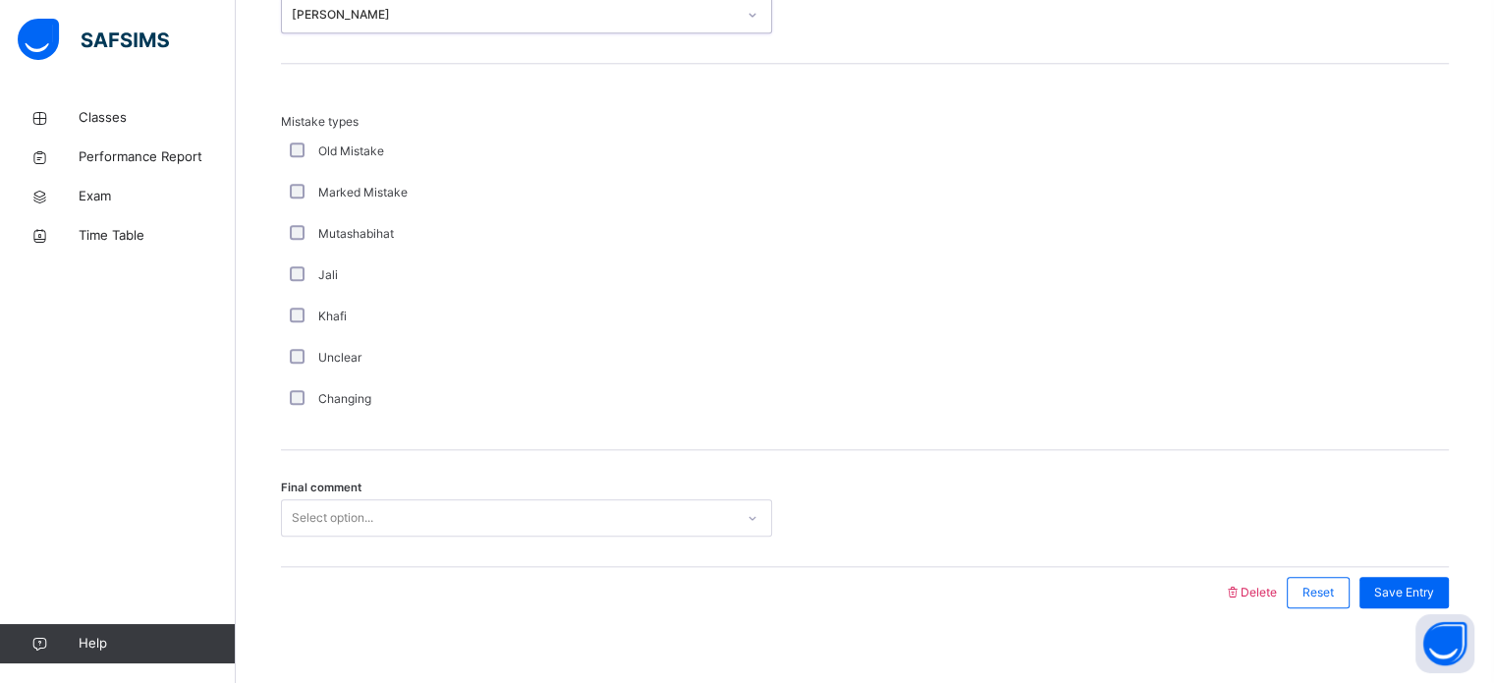
scroll to position [2161, 0]
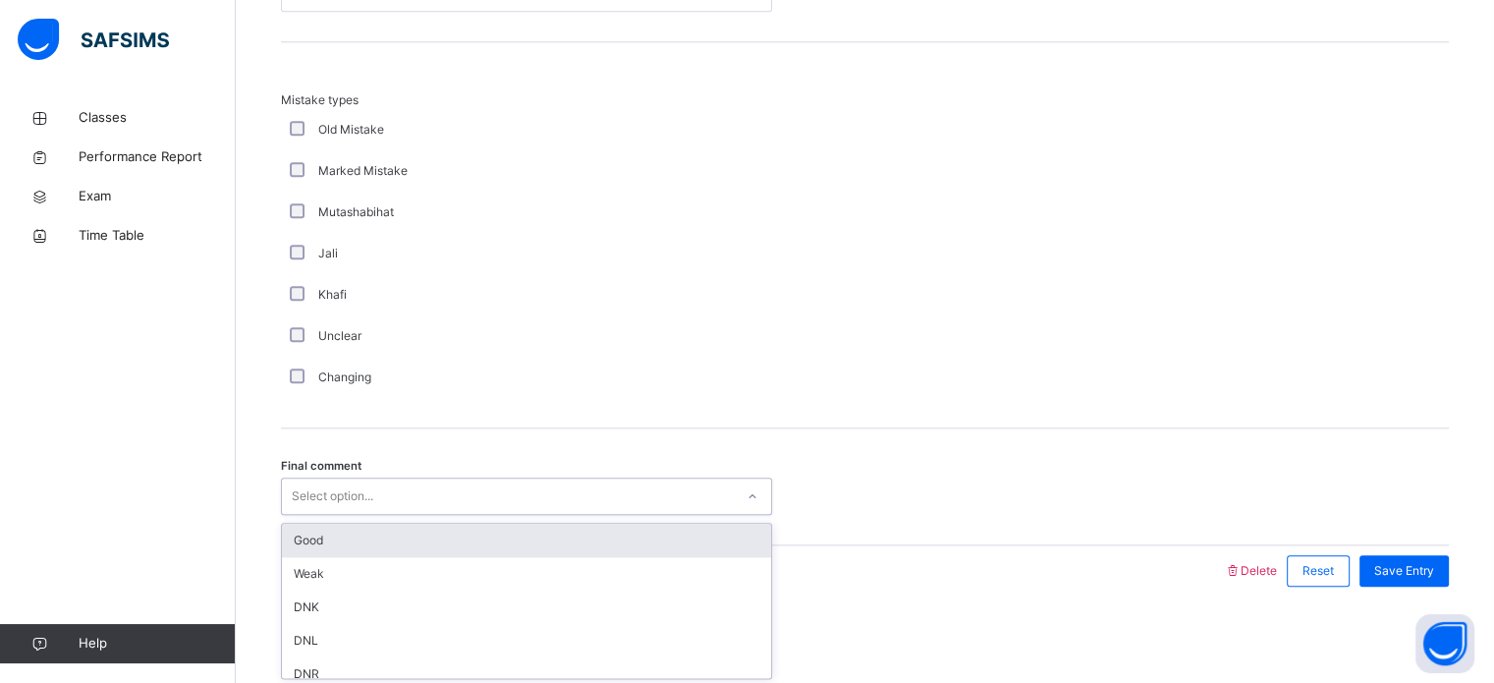
click at [628, 536] on div "Good" at bounding box center [526, 540] width 489 height 33
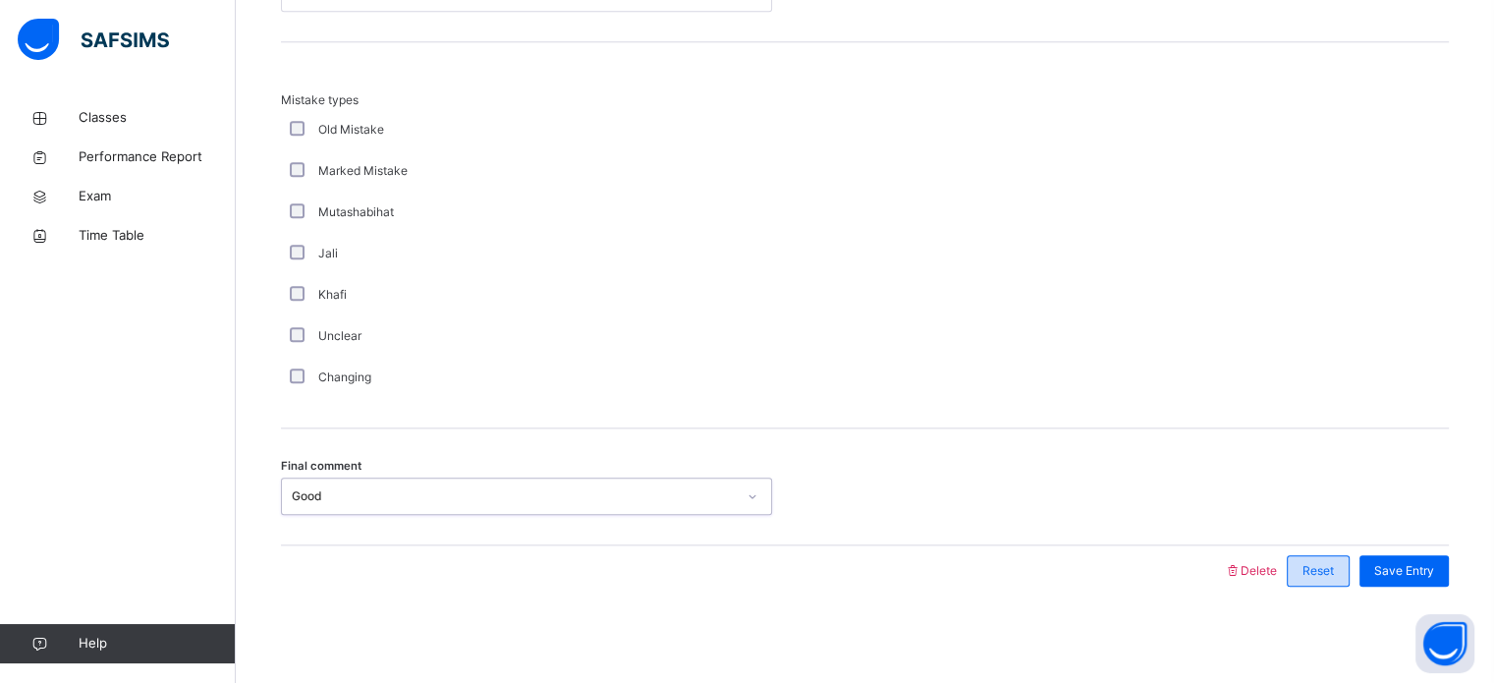
click at [1350, 576] on div "Reset" at bounding box center [1318, 570] width 63 height 31
click at [1424, 570] on span "Save Entry" at bounding box center [1405, 571] width 60 height 18
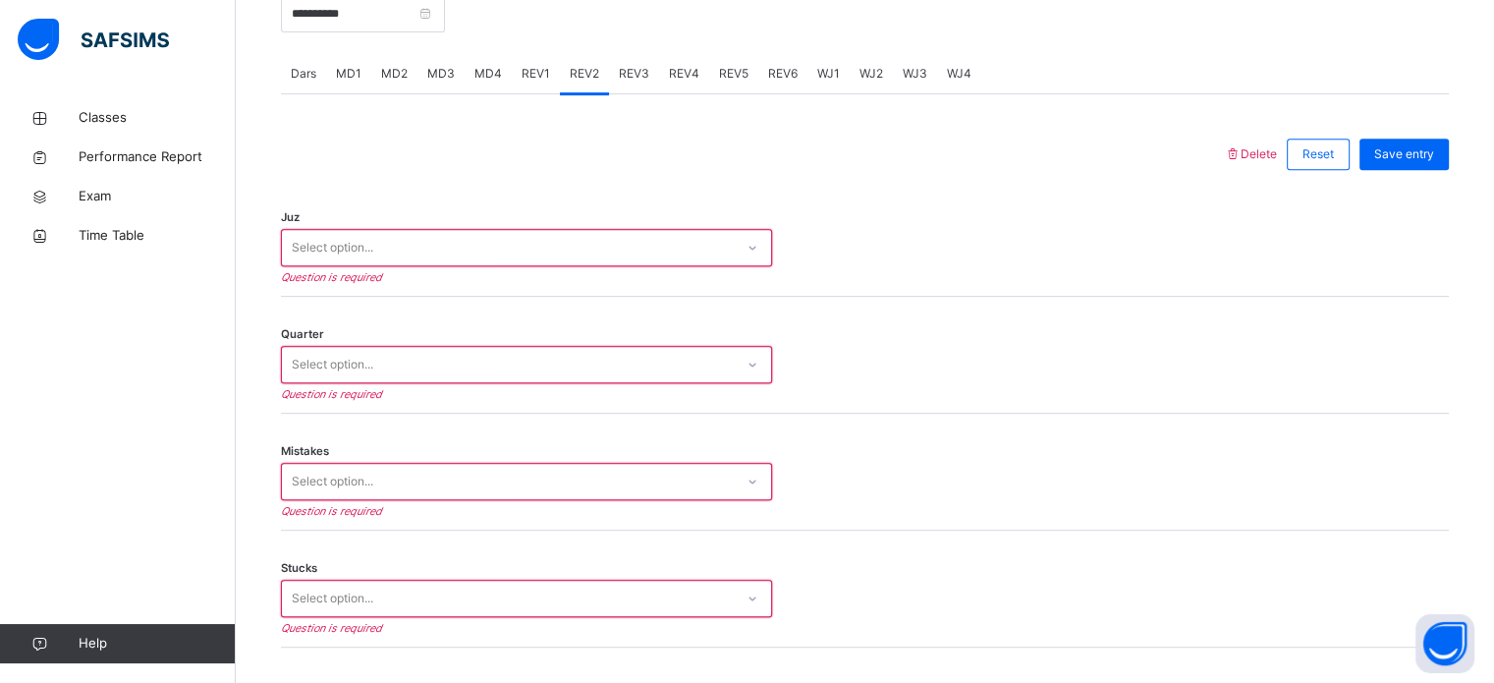
scroll to position [808, 0]
click at [668, 299] on div "Quarter Select option... Question is required" at bounding box center [865, 352] width 1168 height 117
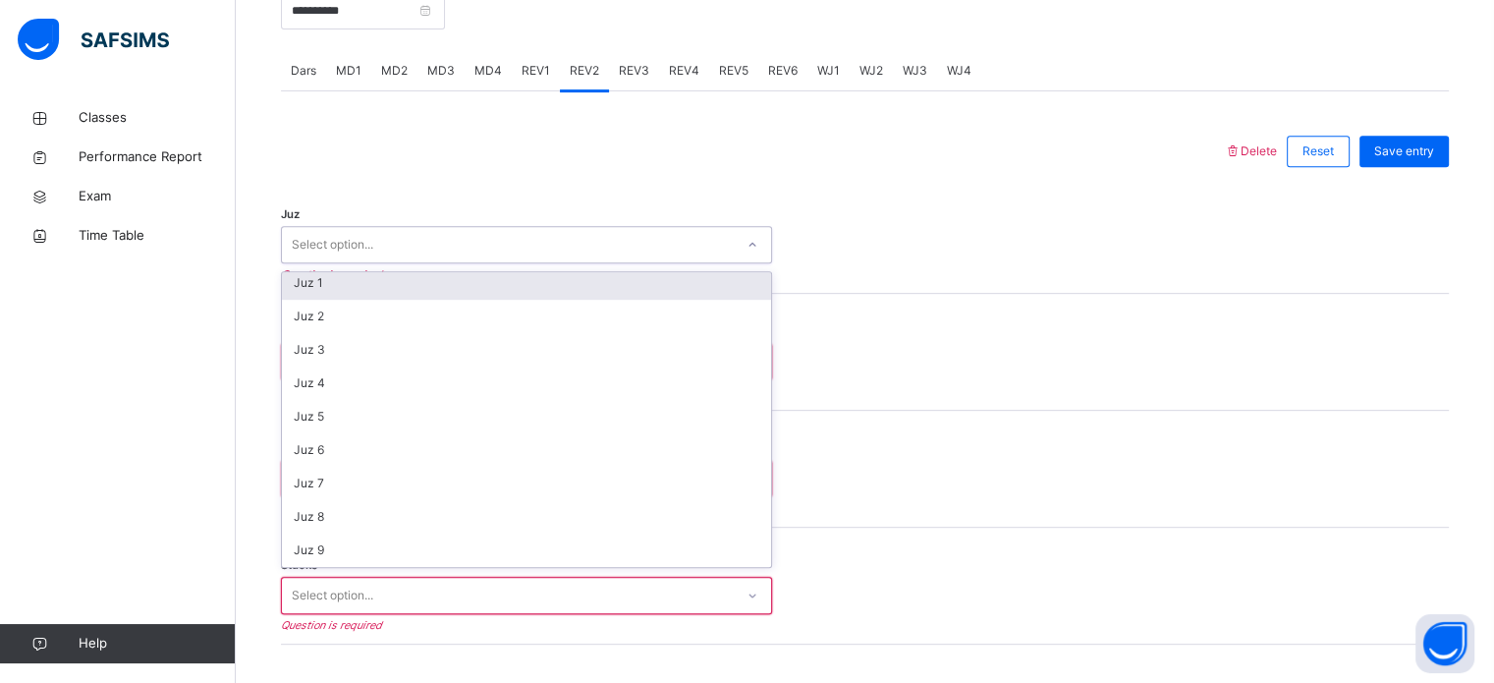
scroll to position [2, 0]
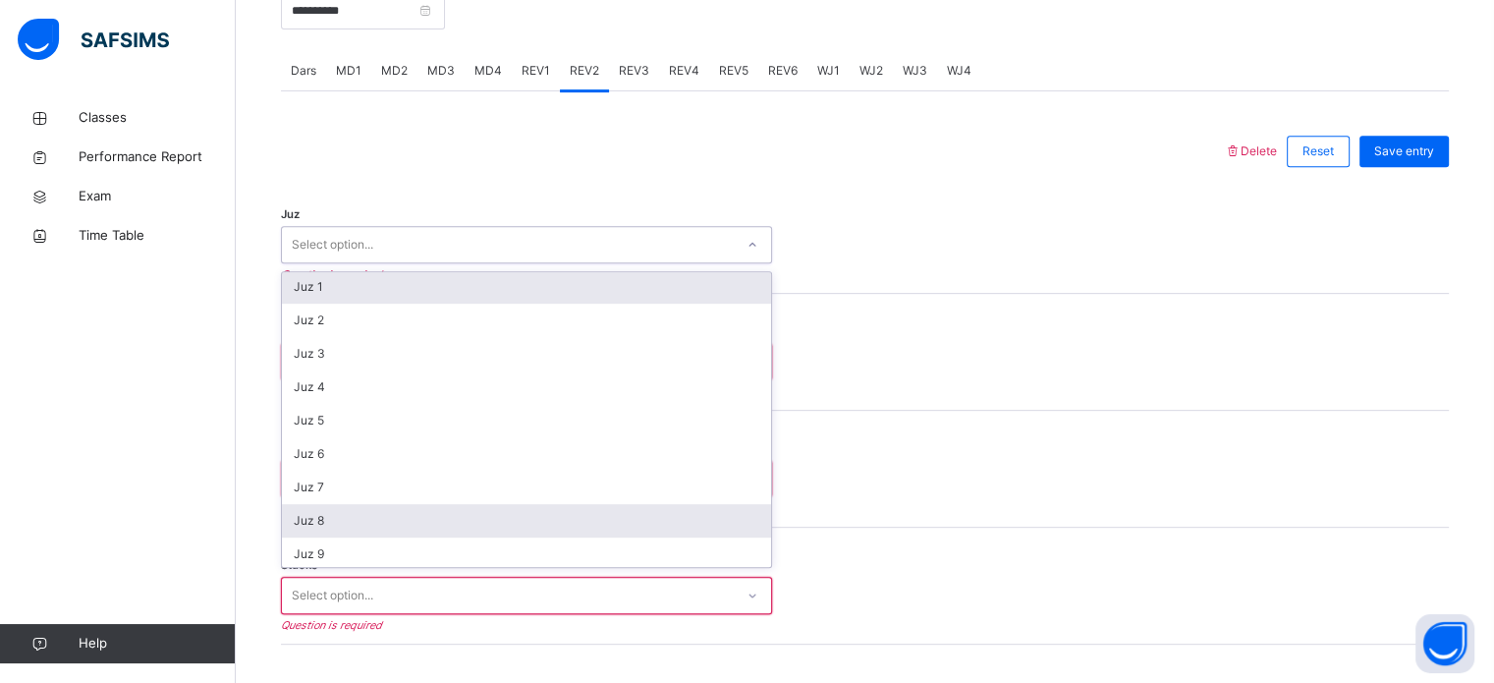
click at [425, 506] on div "Juz 8" at bounding box center [526, 520] width 489 height 33
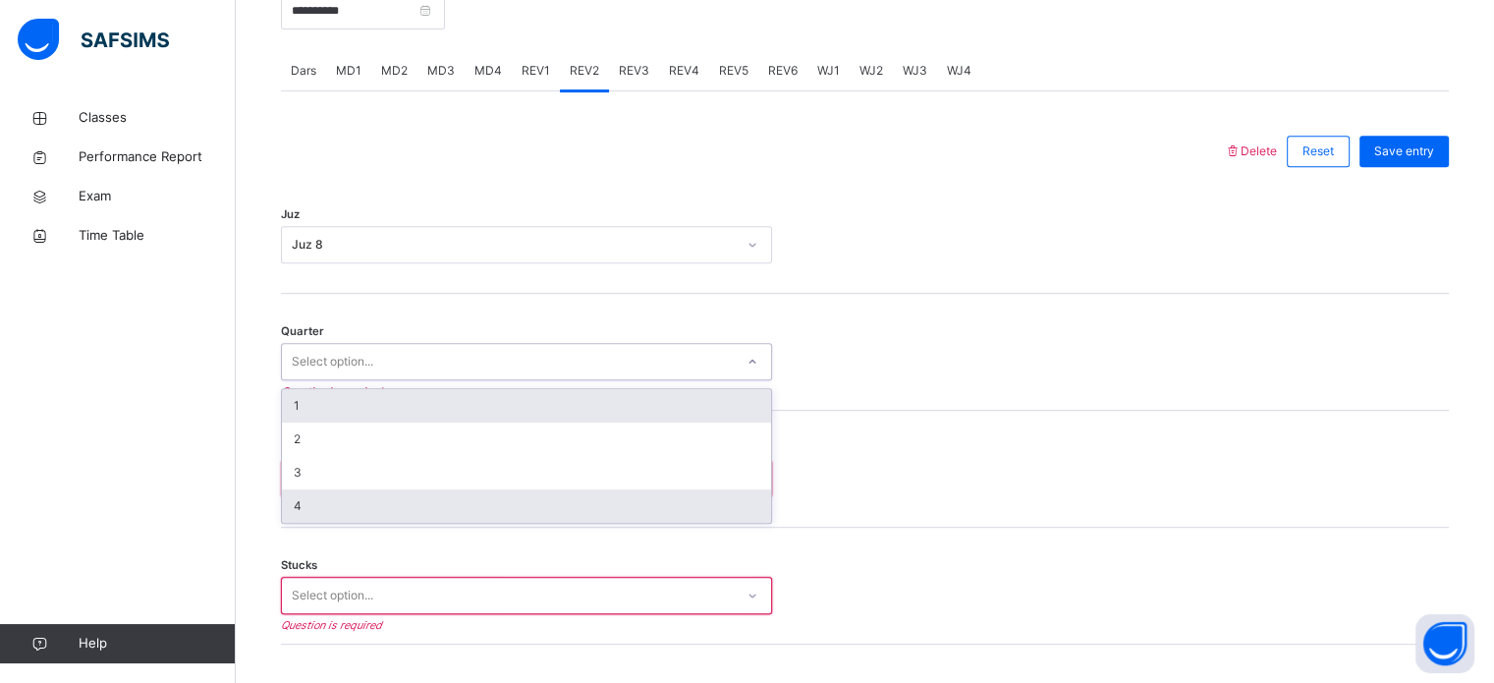
click at [437, 509] on div "4" at bounding box center [526, 505] width 489 height 33
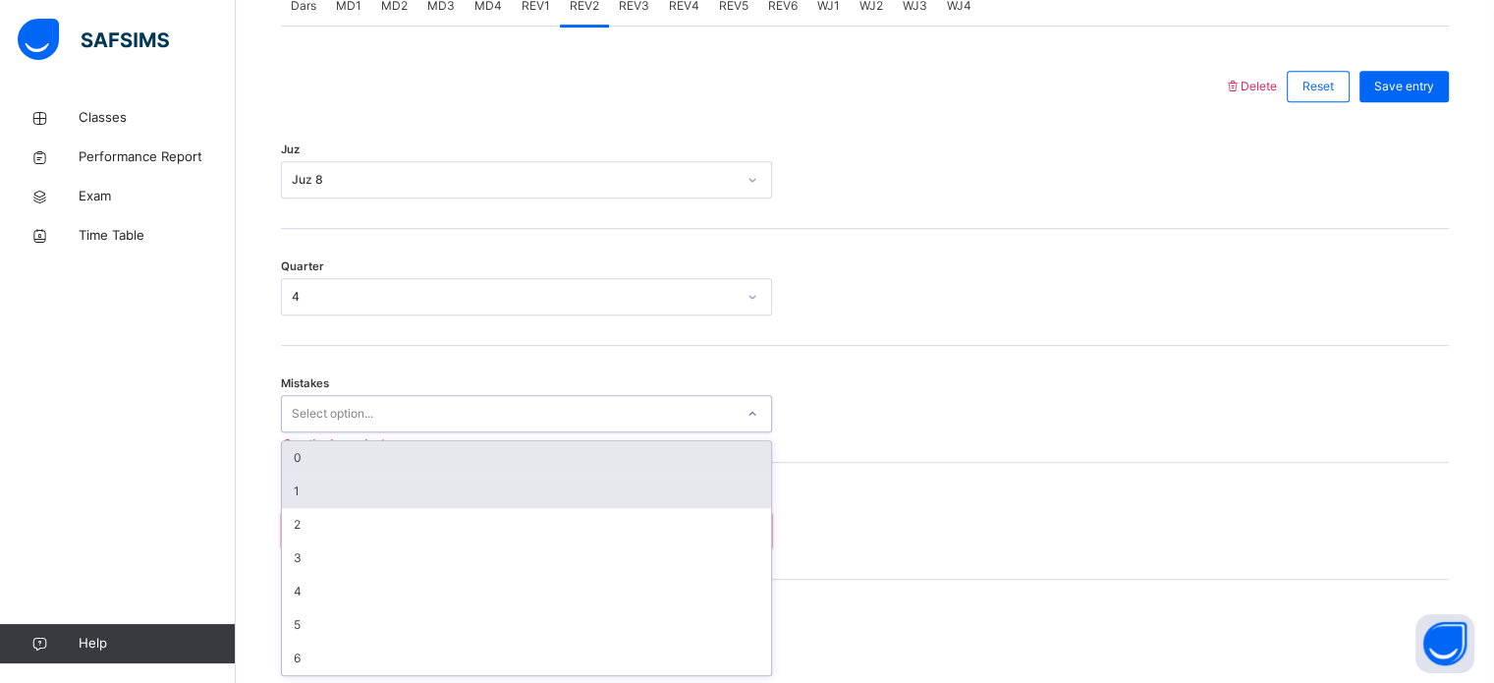
click at [472, 480] on div "1" at bounding box center [526, 491] width 489 height 33
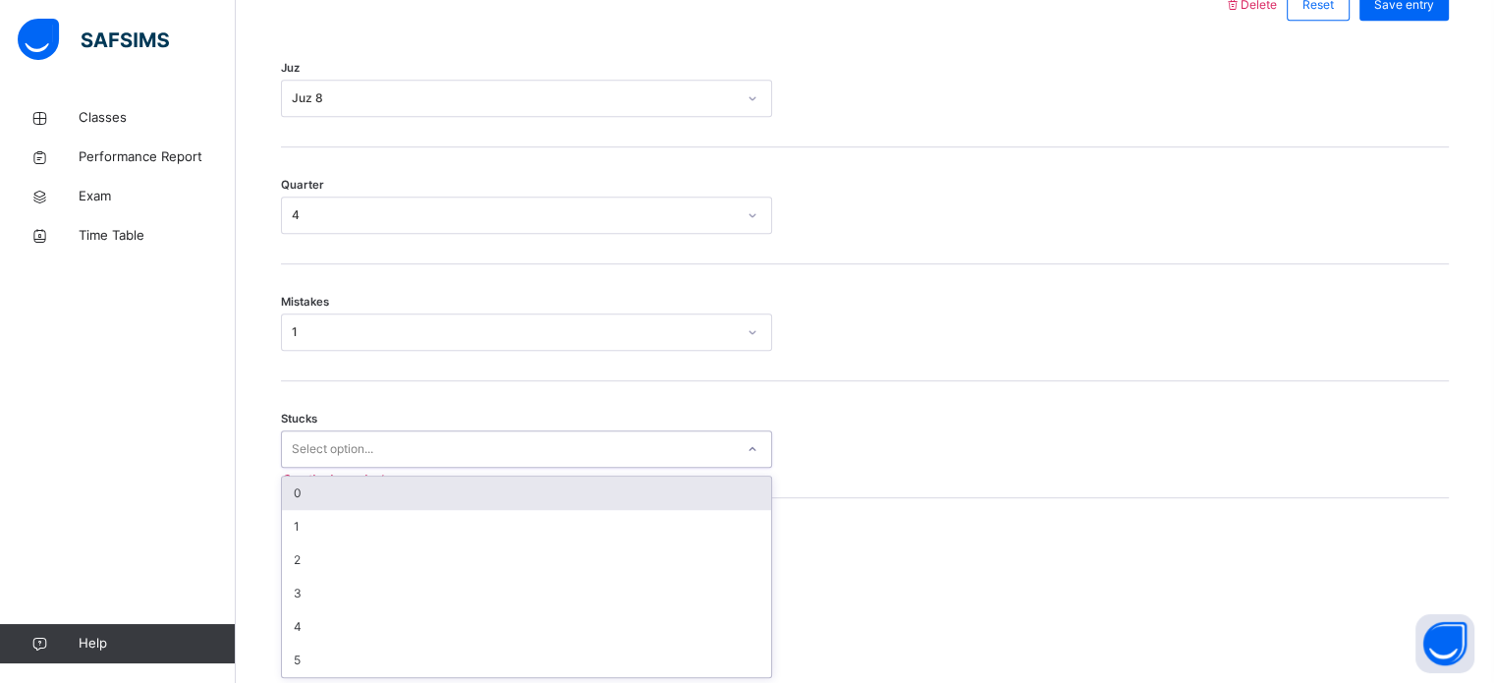
scroll to position [955, 0]
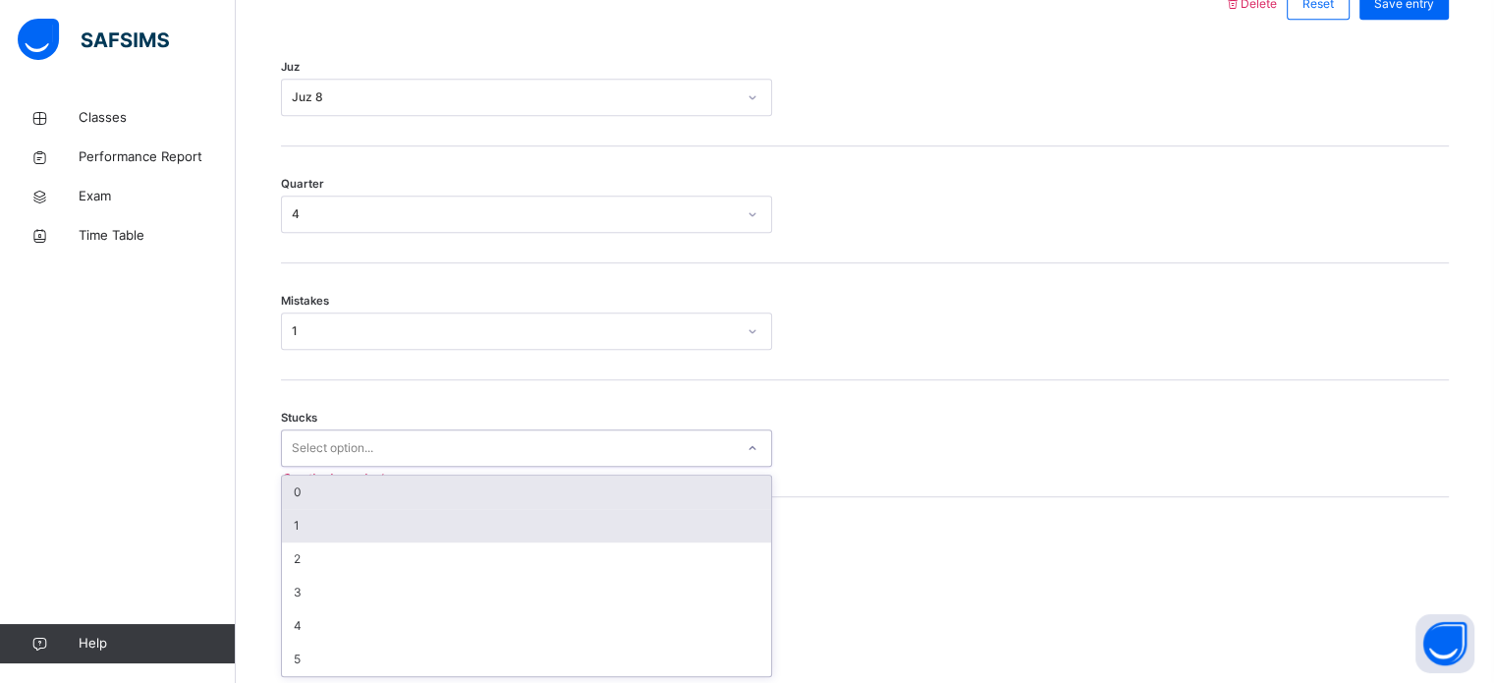
click at [456, 511] on div "1" at bounding box center [526, 525] width 489 height 33
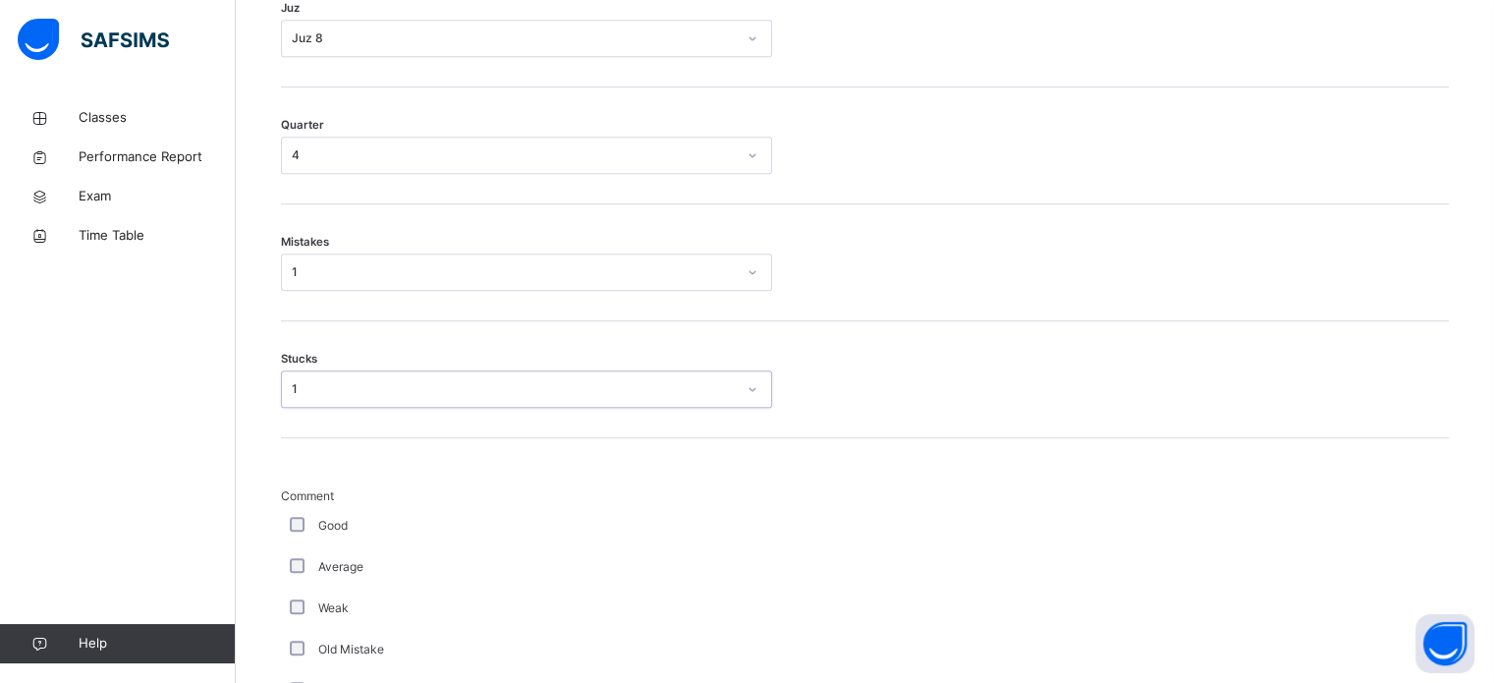
click at [314, 532] on div "Good" at bounding box center [526, 526] width 481 height 18
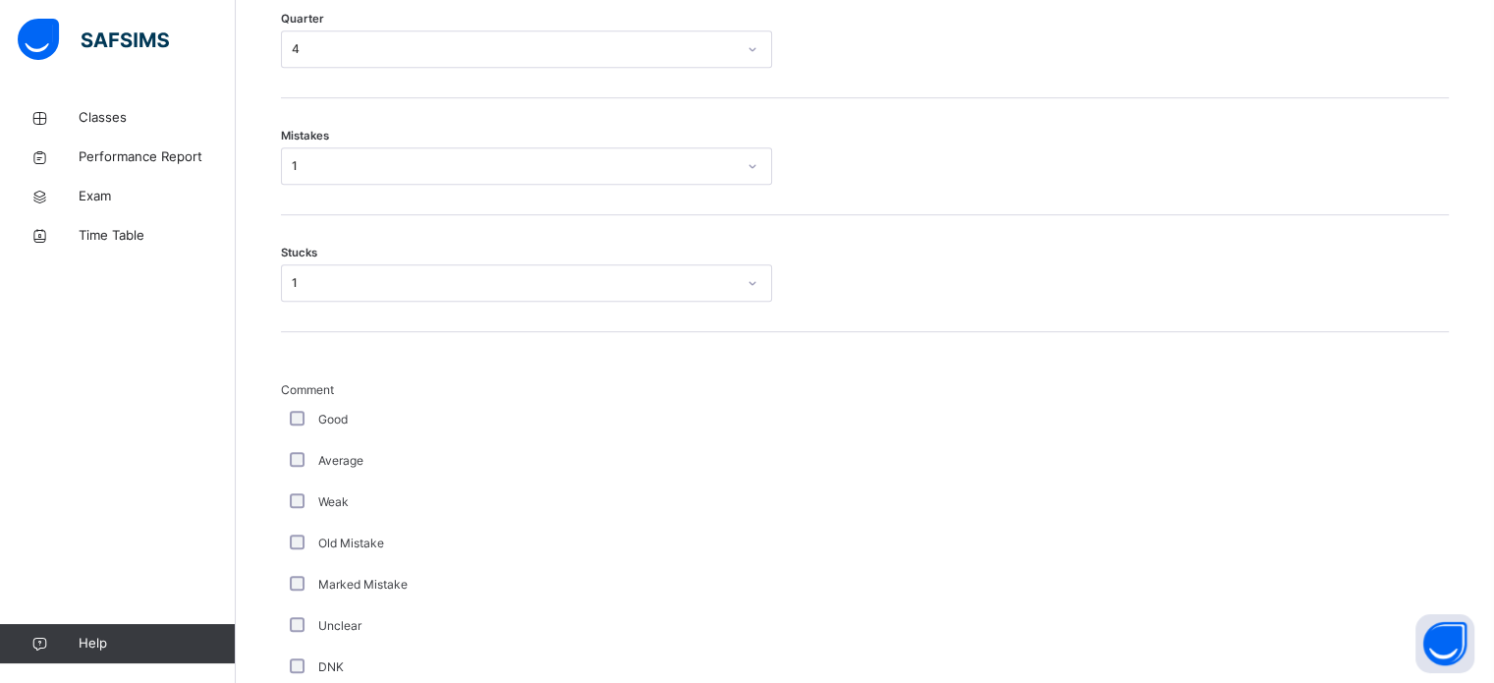
scroll to position [1143, 0]
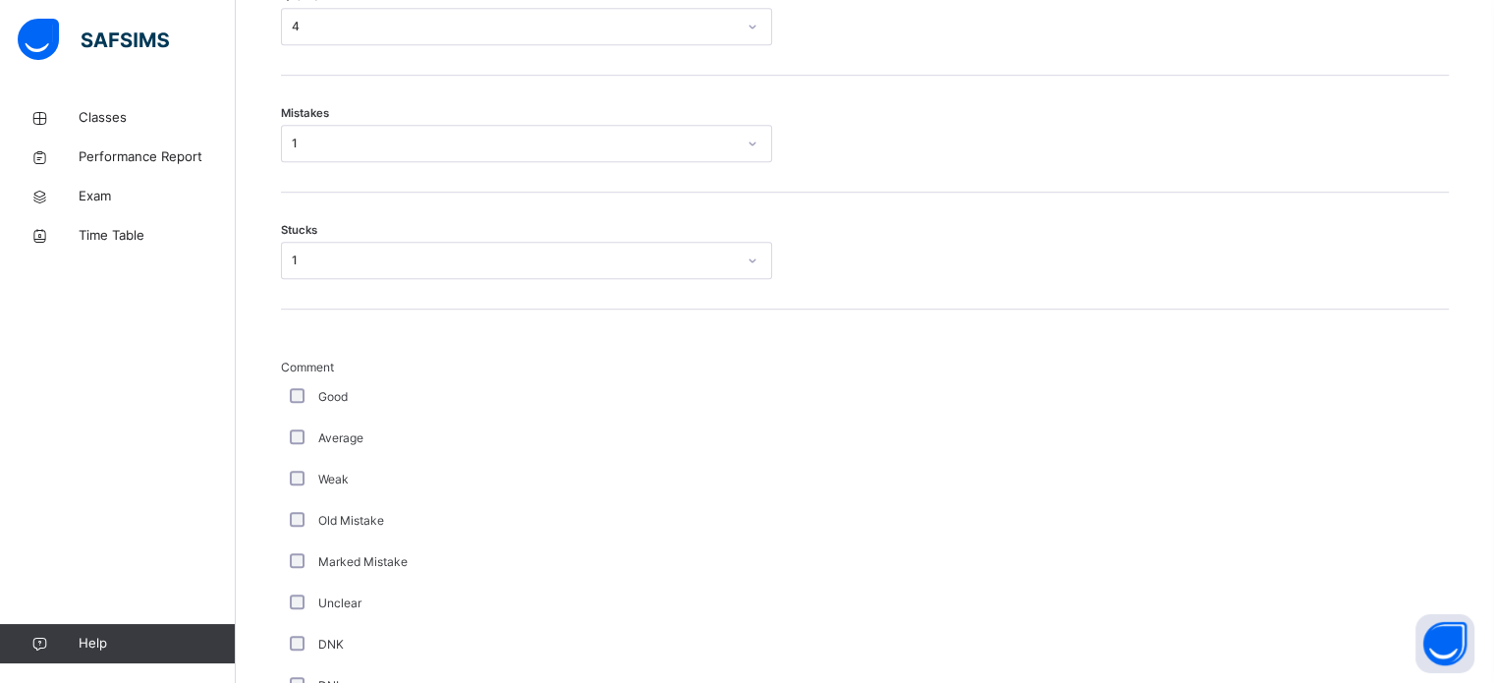
click at [330, 392] on label "Good" at bounding box center [332, 397] width 29 height 18
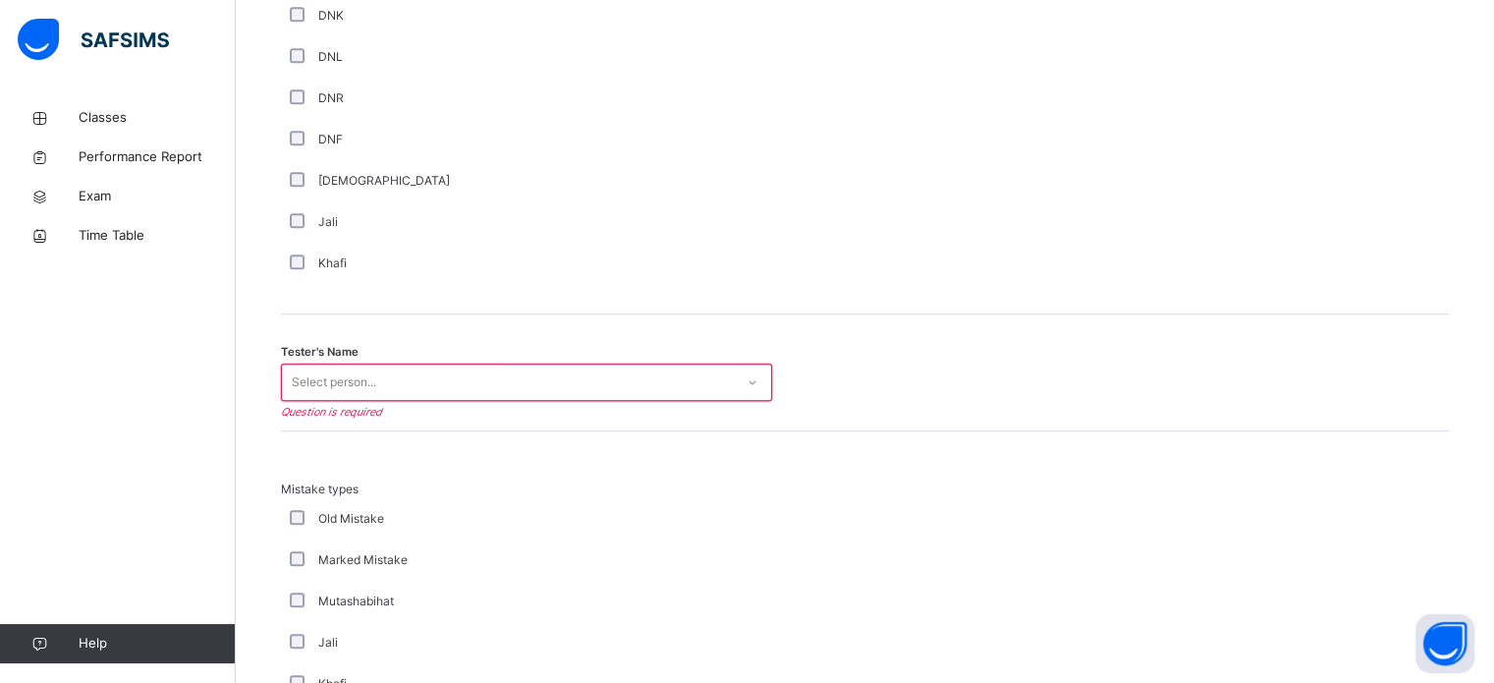
scroll to position [1800, 0]
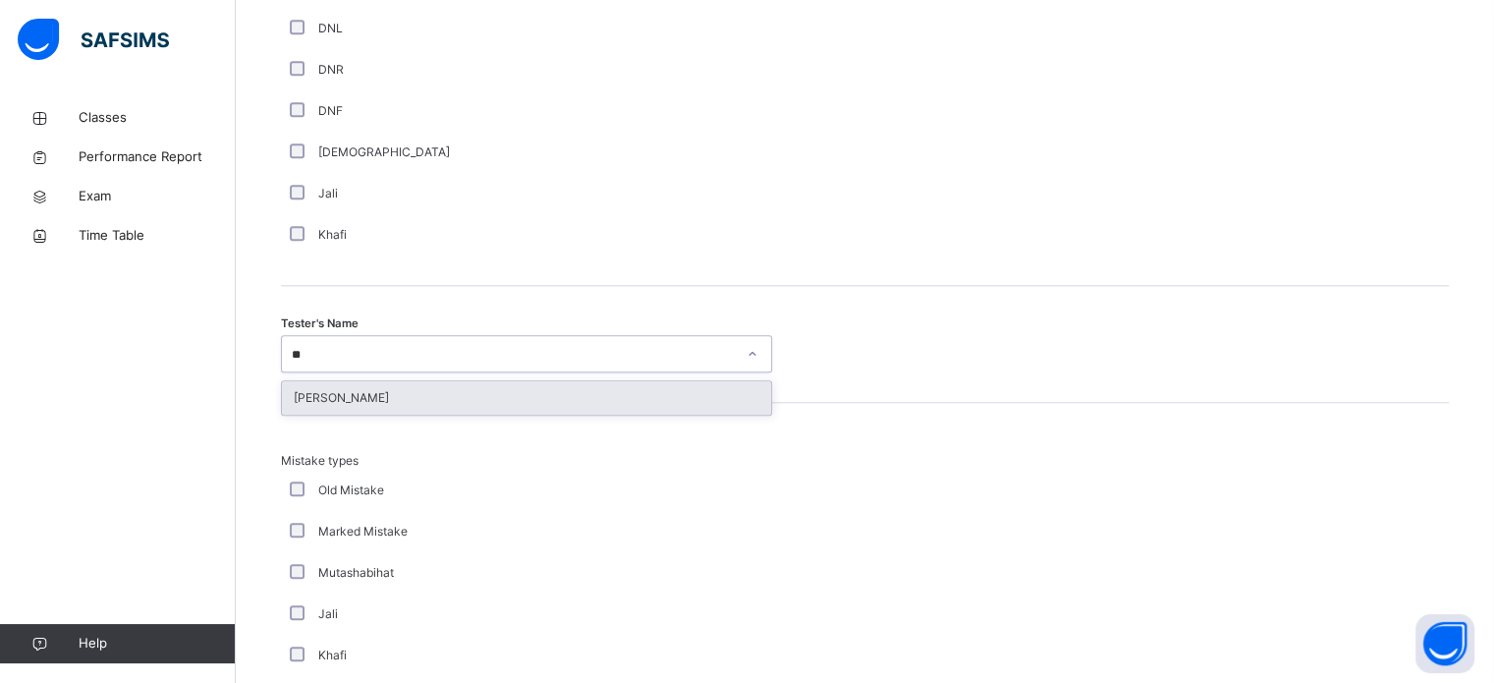
type input "***"
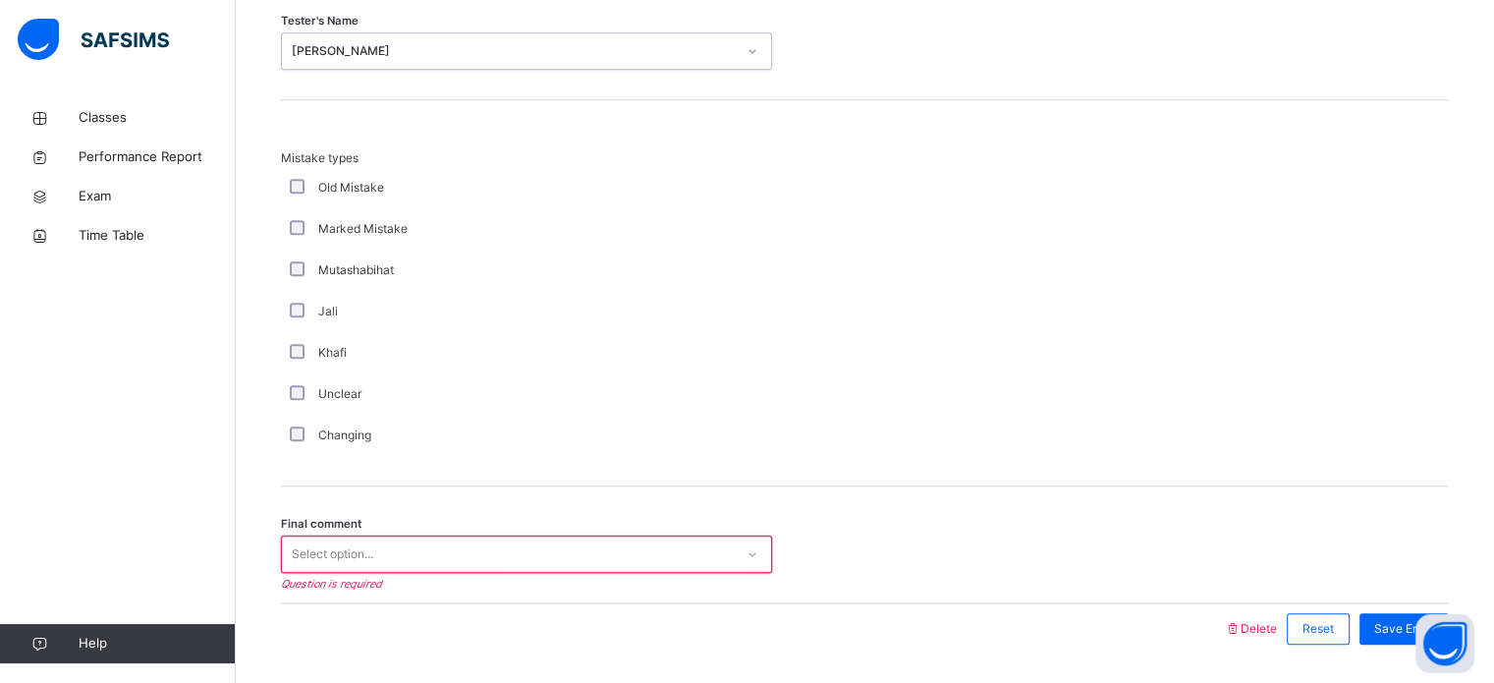
scroll to position [2161, 0]
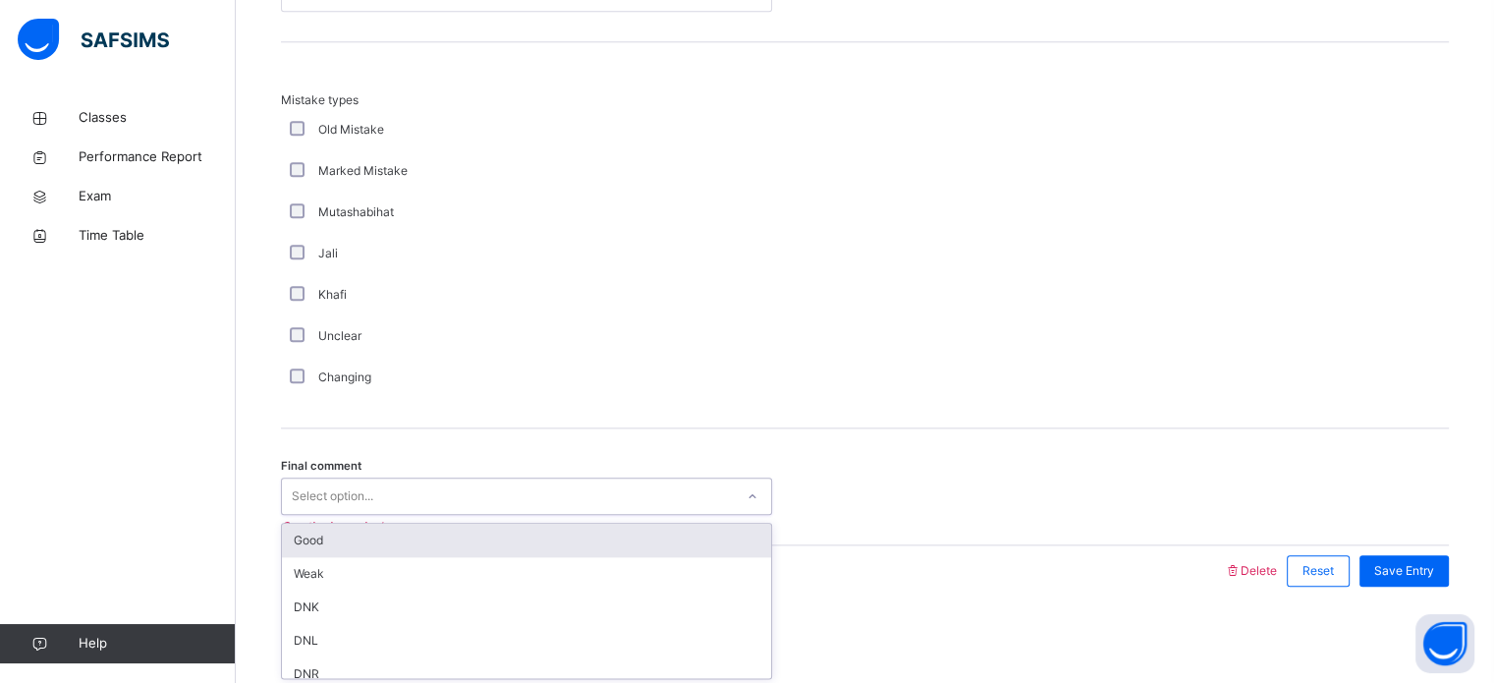
click at [419, 538] on div "Good" at bounding box center [526, 540] width 489 height 33
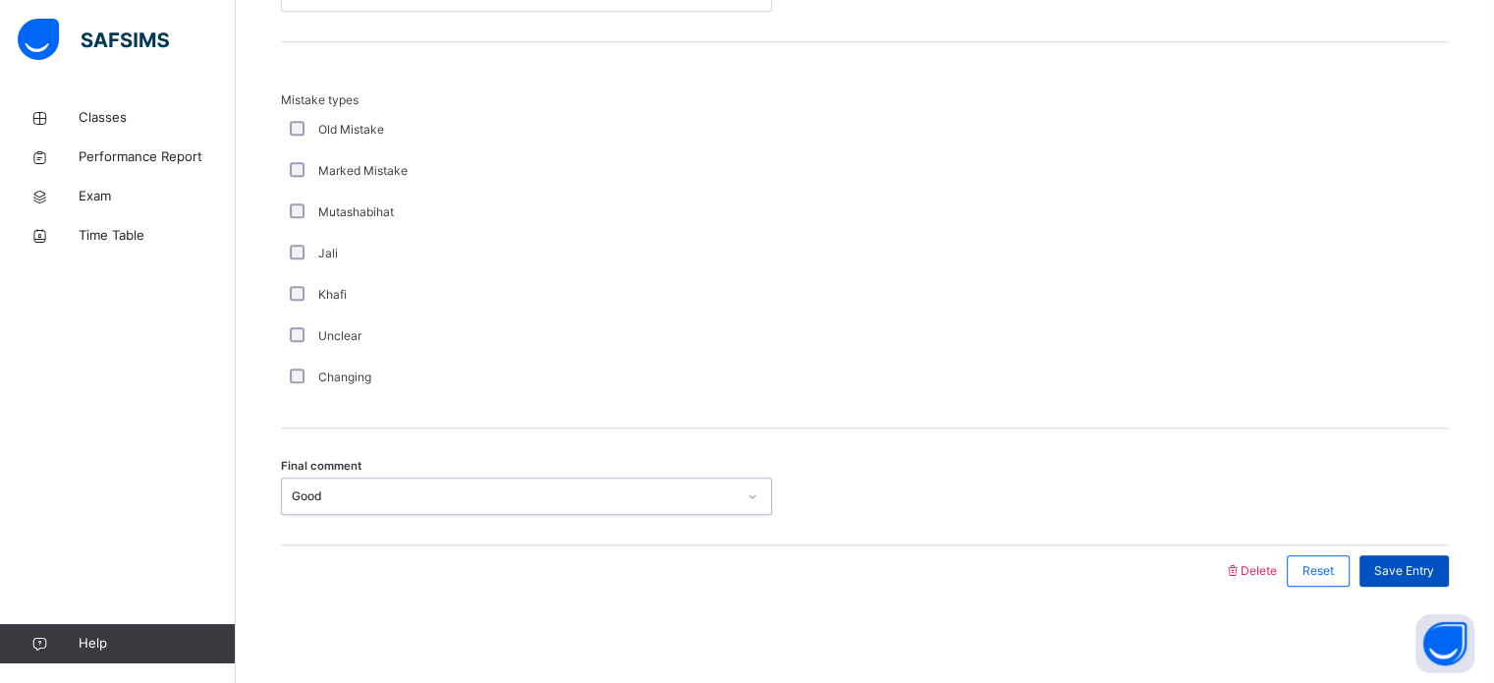
click at [1449, 583] on div "Save Entry" at bounding box center [1404, 570] width 89 height 31
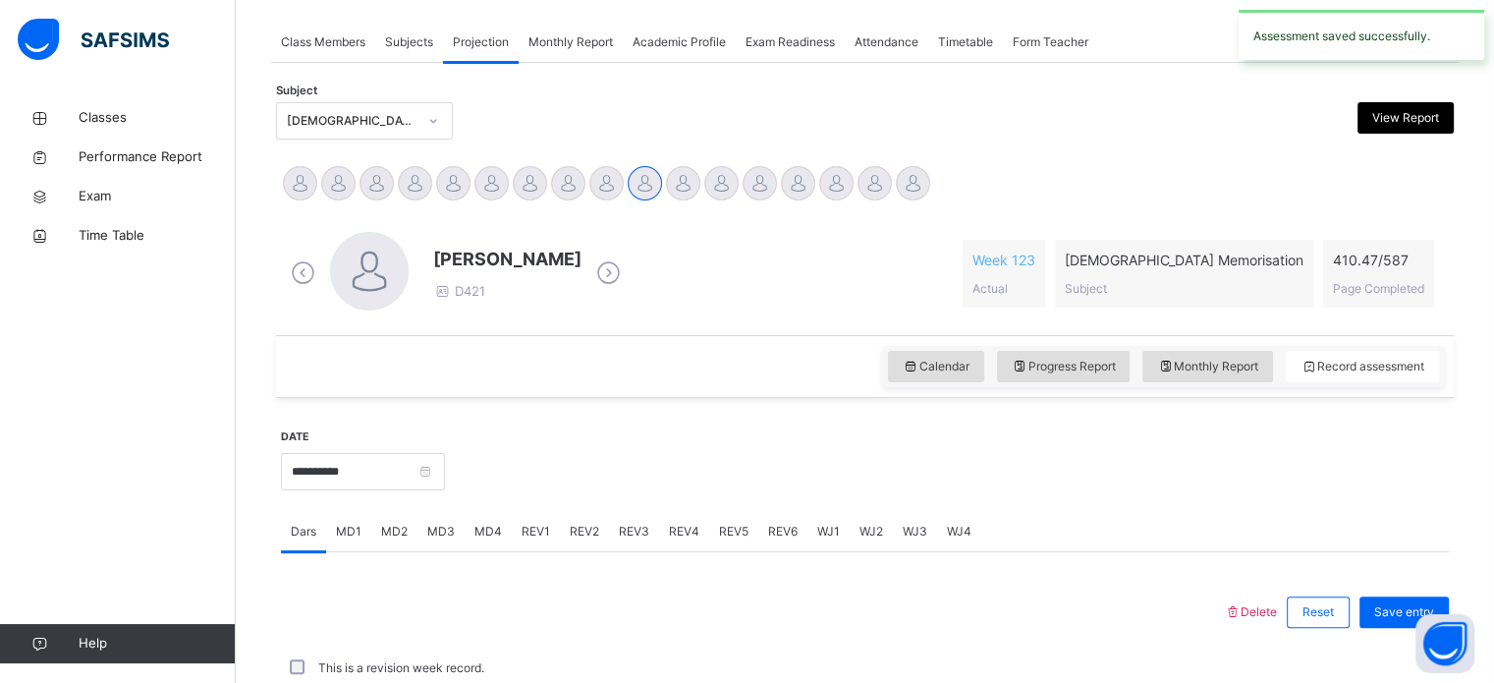
scroll to position [792, 0]
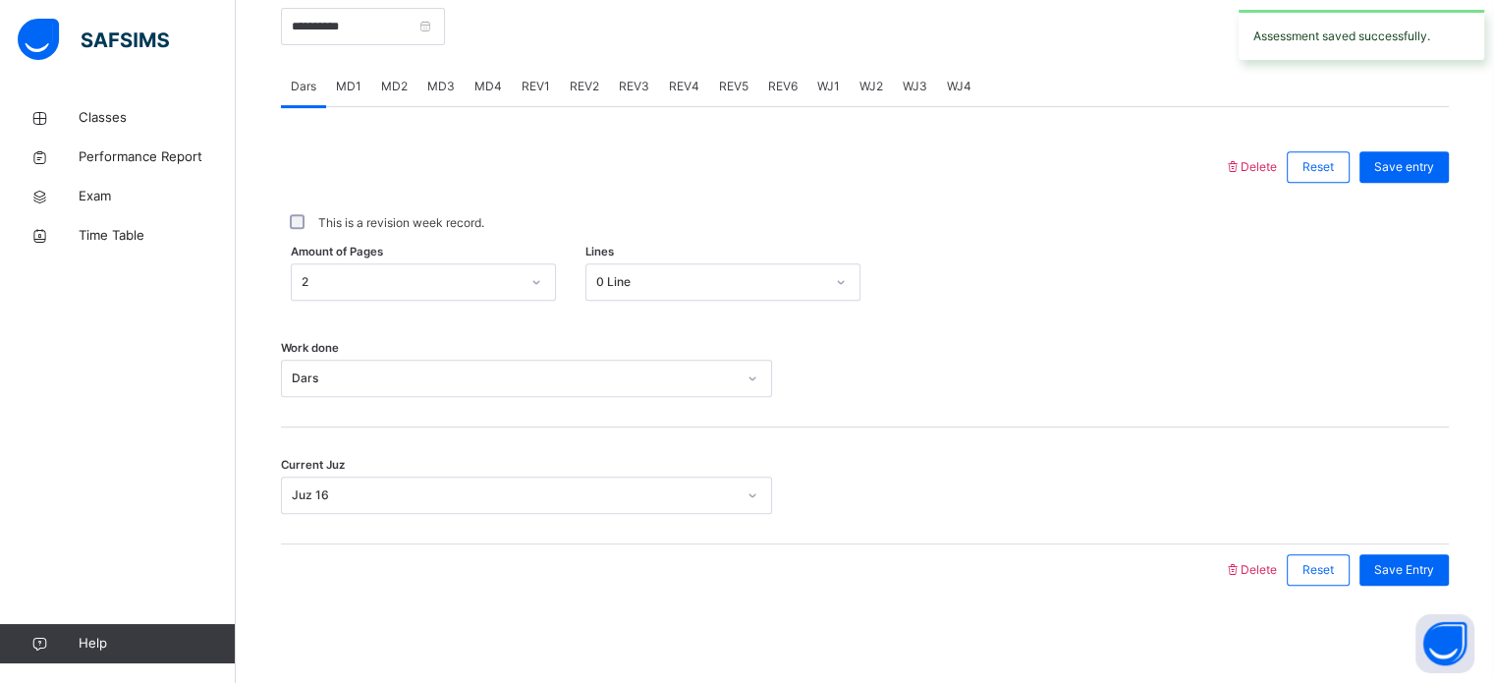
click at [629, 101] on div "REV3" at bounding box center [634, 86] width 50 height 39
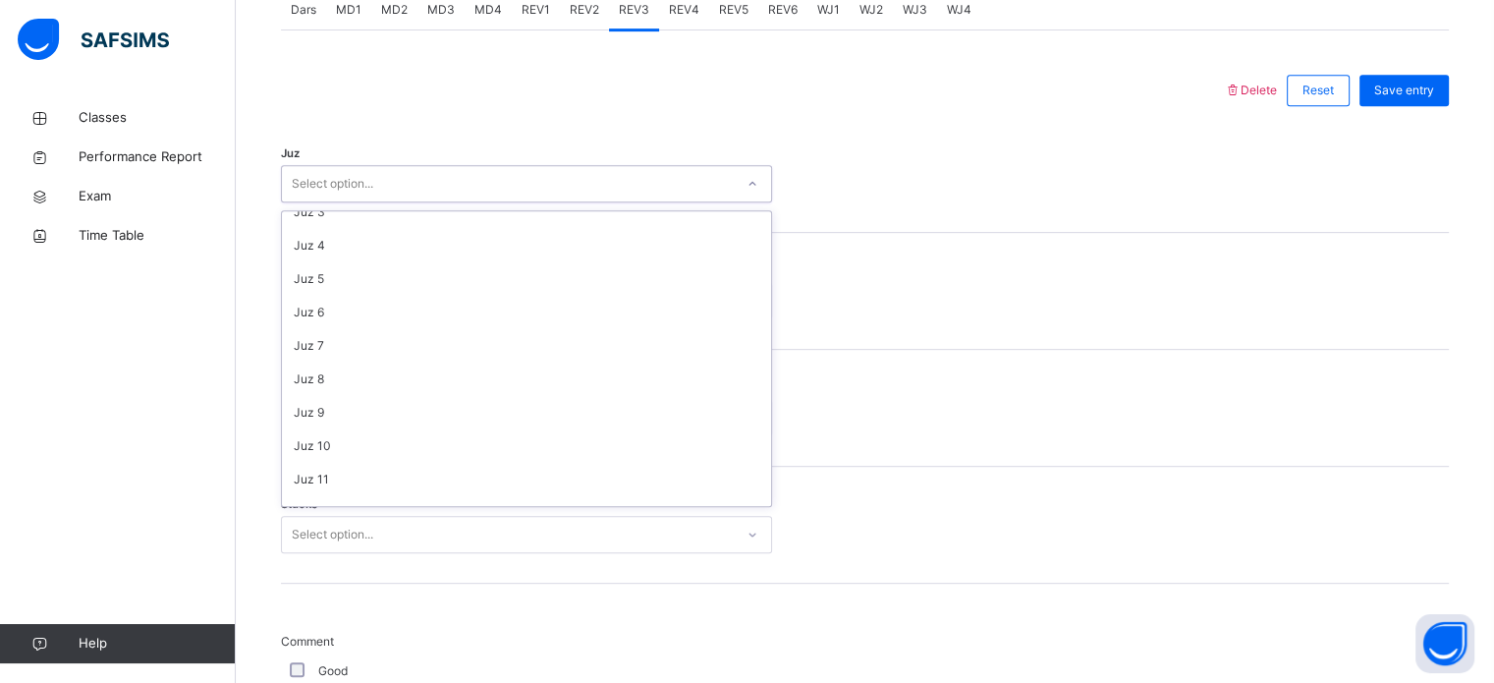
scroll to position [94, 0]
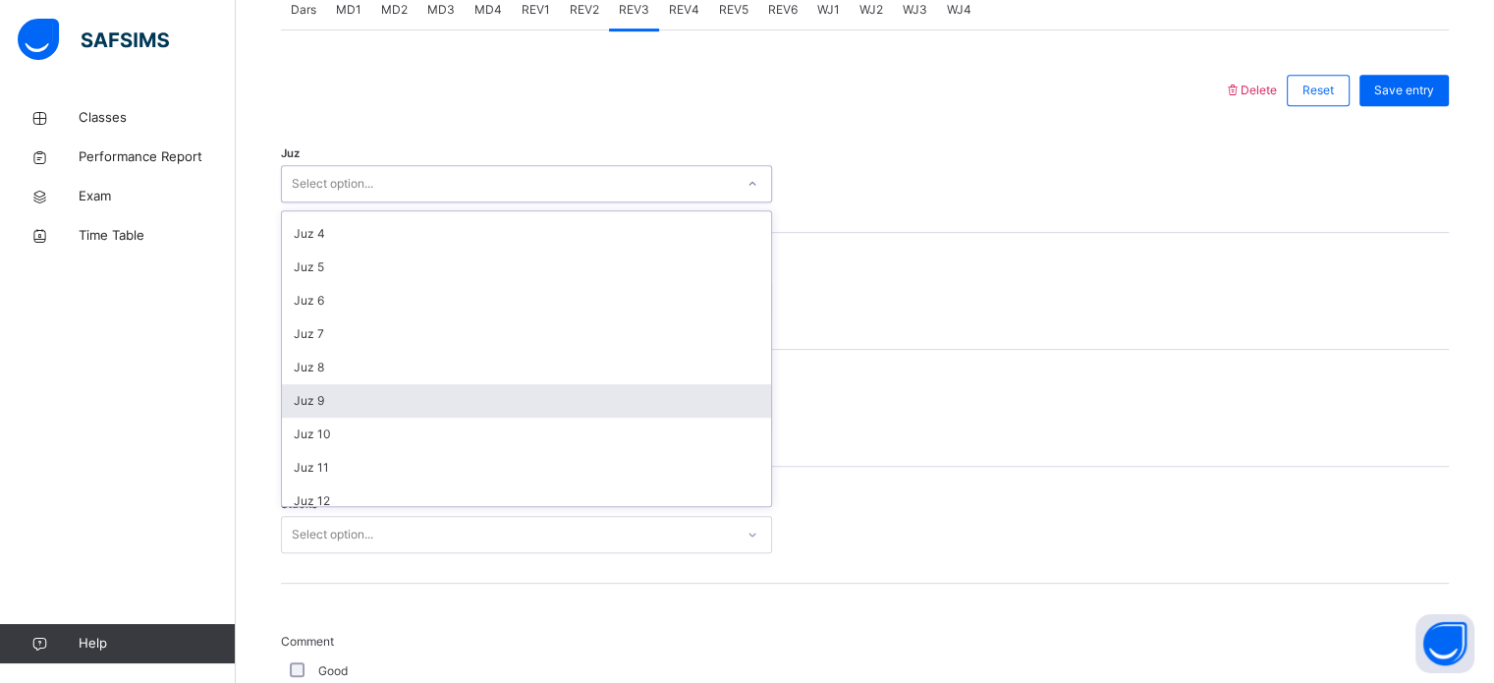
click at [355, 395] on div "Juz 9" at bounding box center [526, 400] width 489 height 33
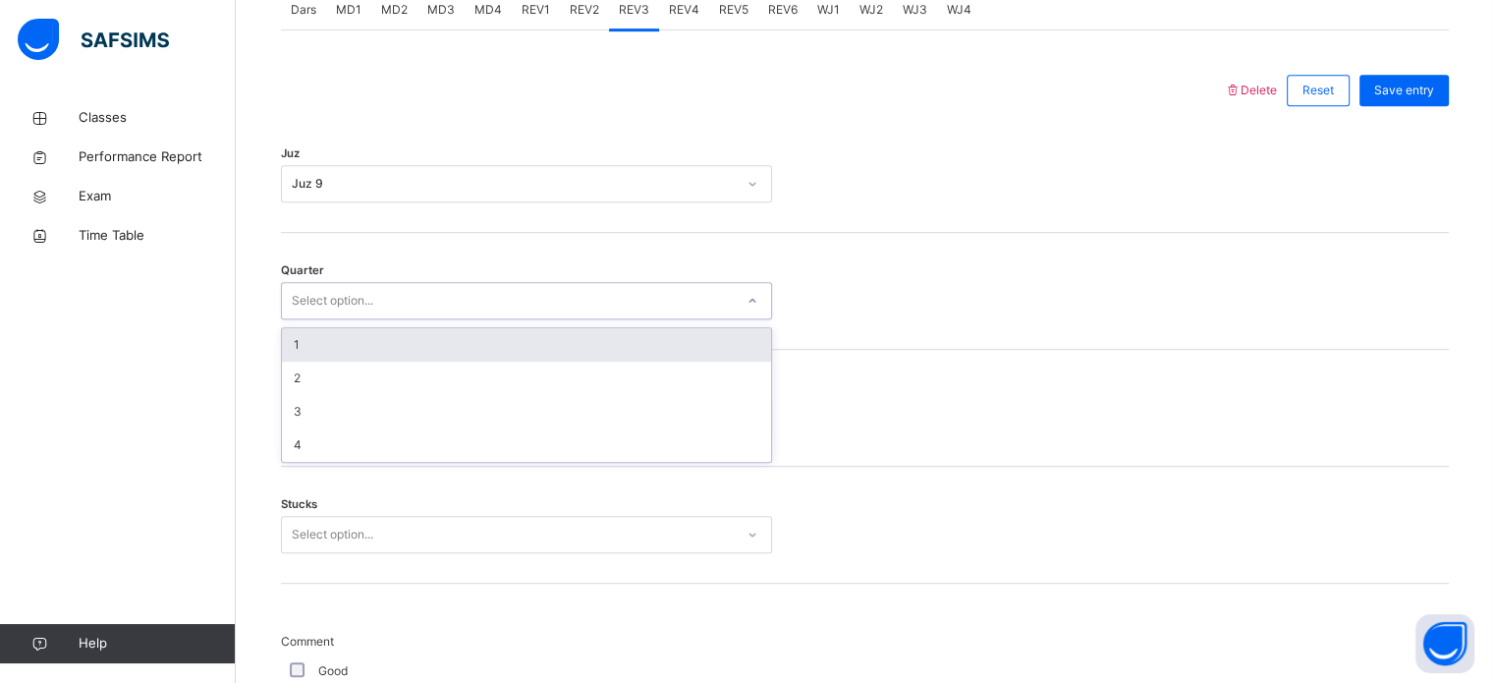
click at [378, 347] on div "1" at bounding box center [526, 344] width 489 height 33
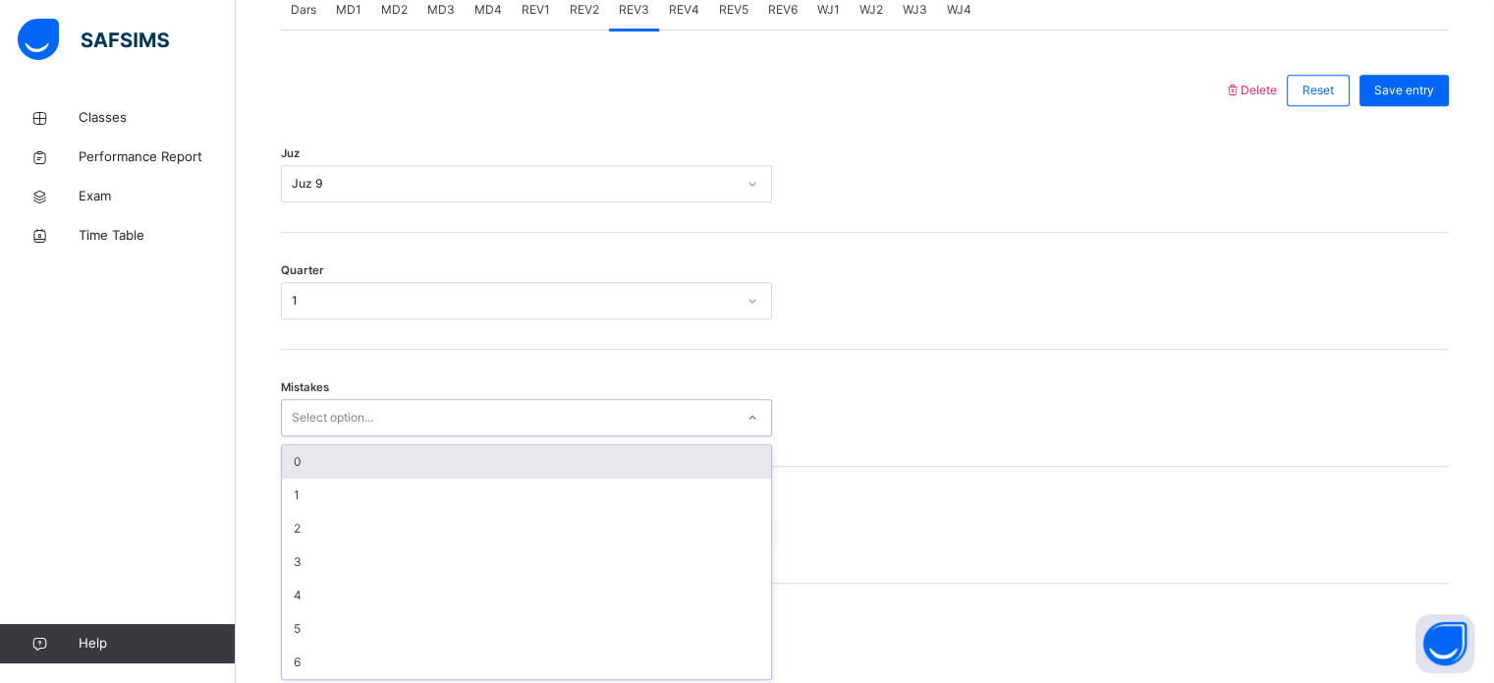
click at [417, 468] on div "0" at bounding box center [526, 461] width 489 height 33
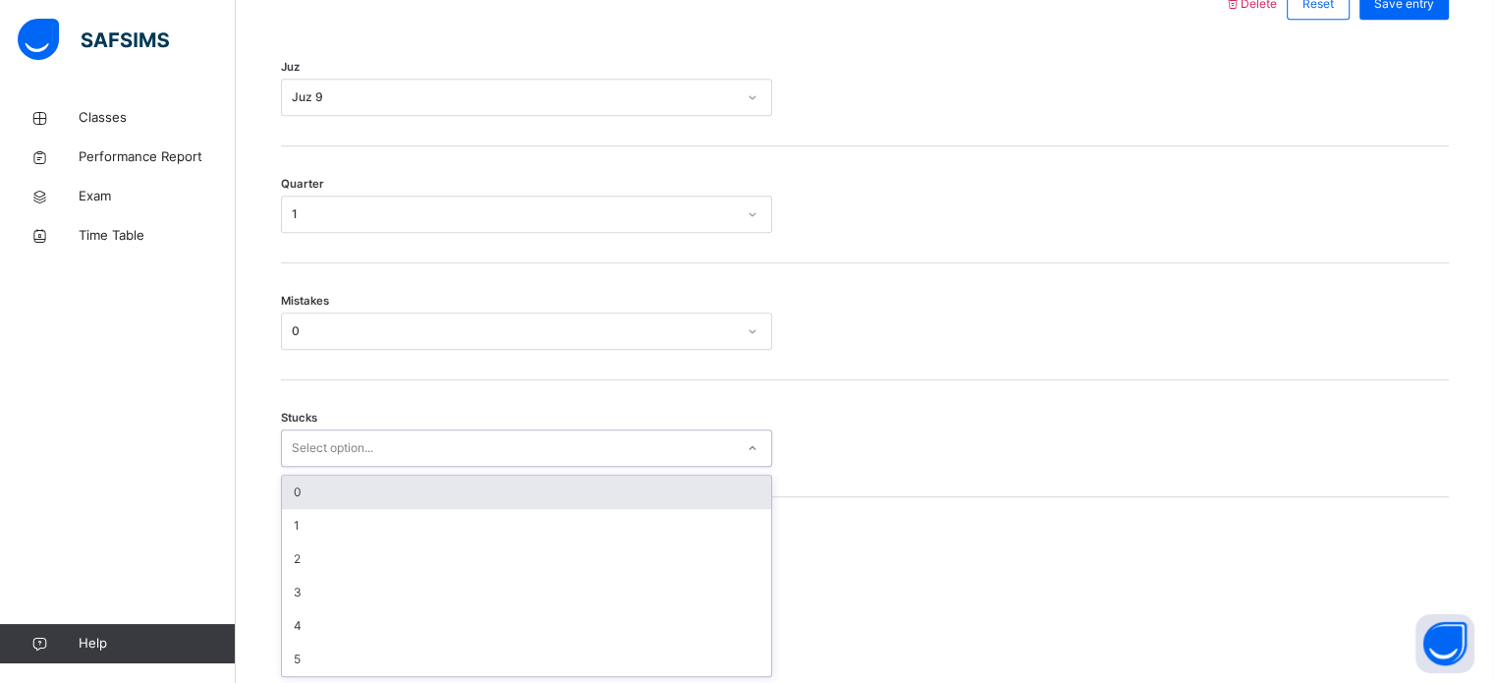
click at [405, 487] on div "0" at bounding box center [526, 492] width 489 height 33
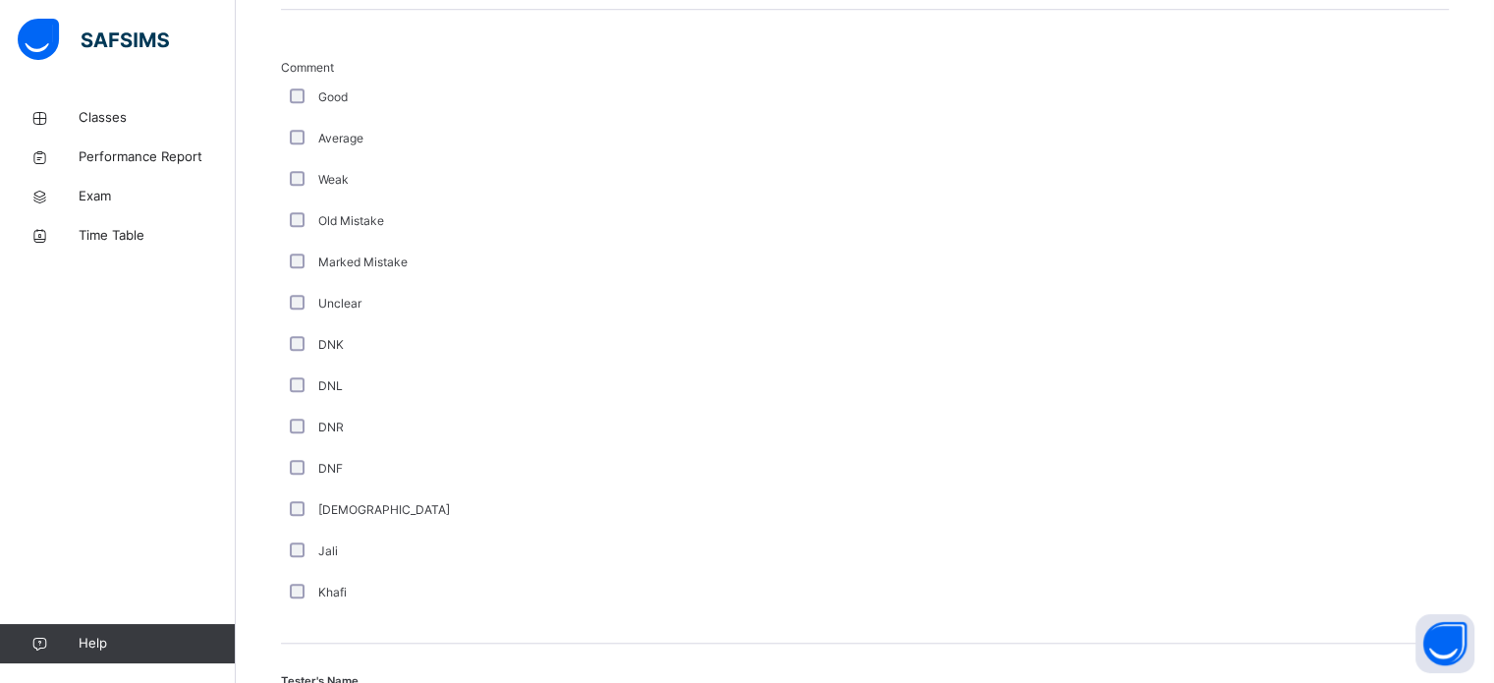
scroll to position [1442, 0]
click at [317, 429] on div "DNR" at bounding box center [526, 428] width 481 height 18
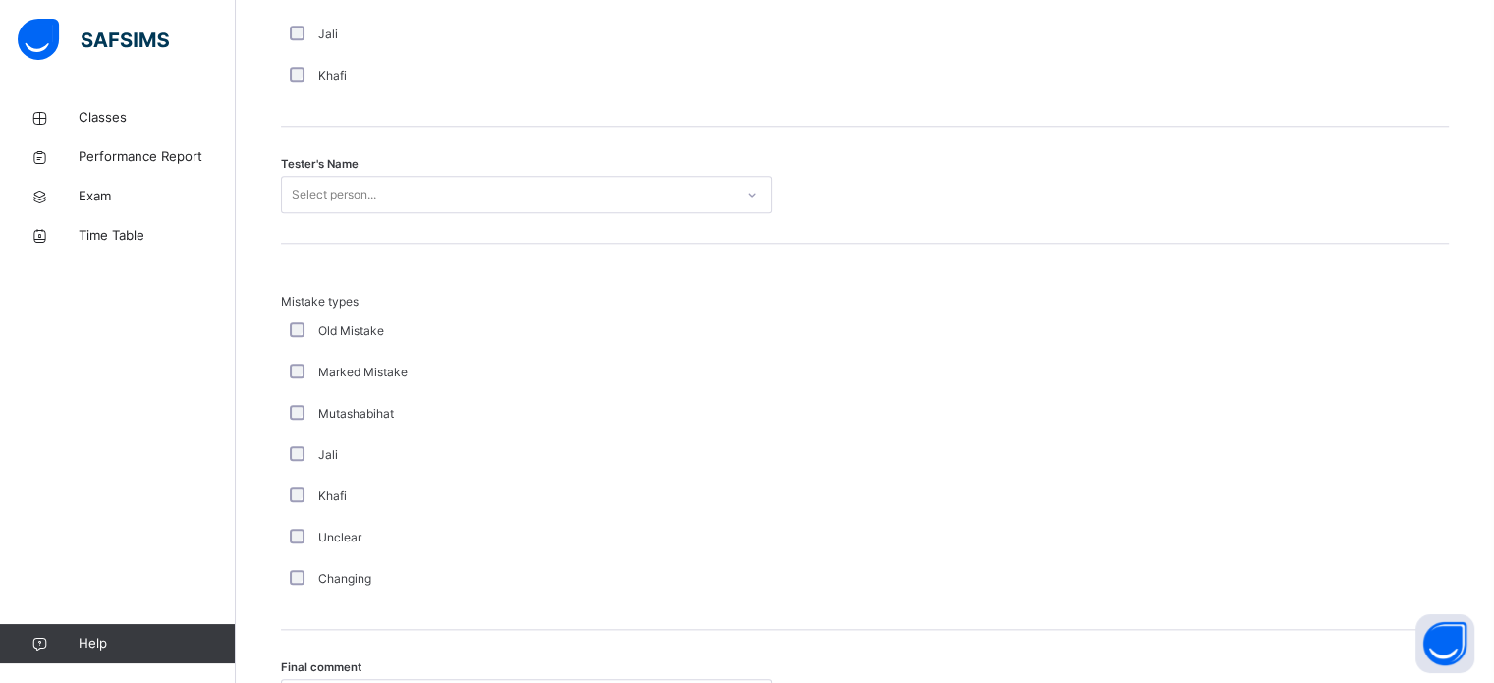
scroll to position [1960, 0]
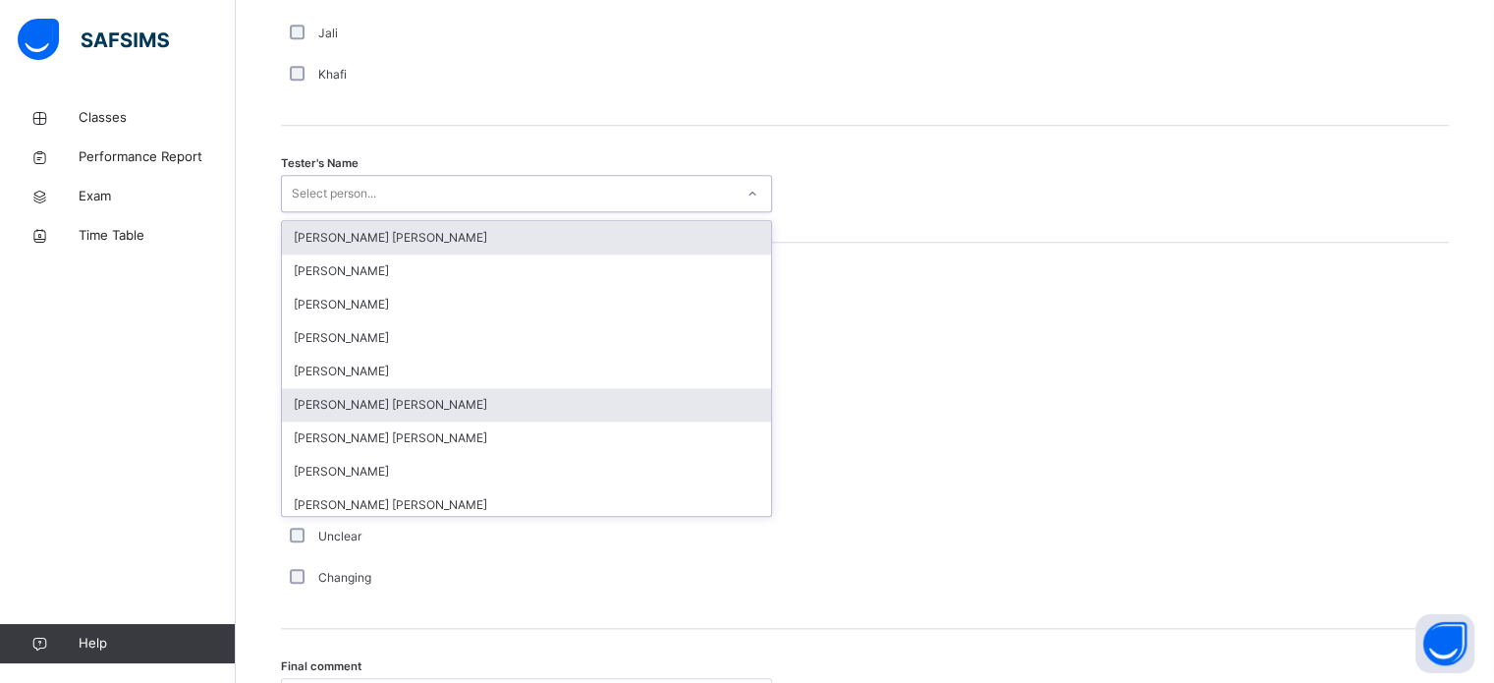
click at [736, 388] on div "[PERSON_NAME] [PERSON_NAME]" at bounding box center [526, 404] width 489 height 33
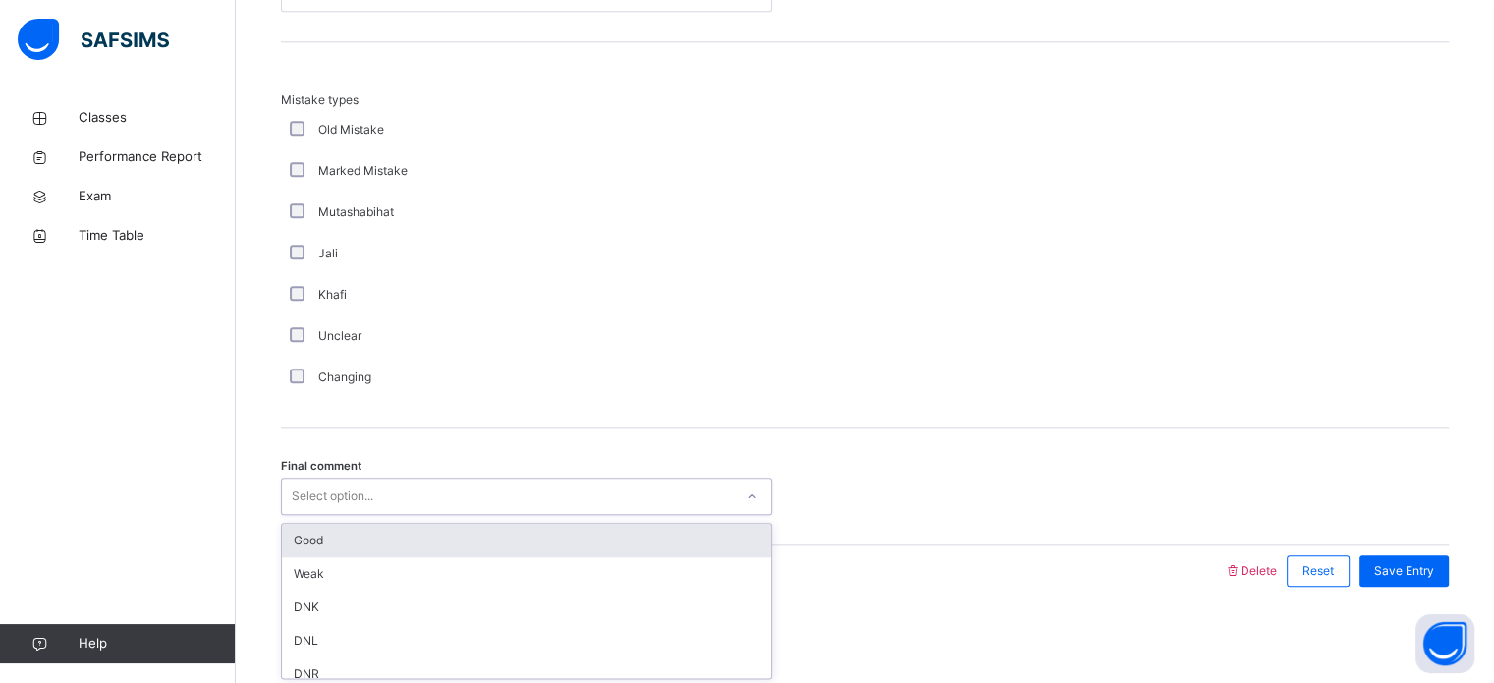
scroll to position [46, 0]
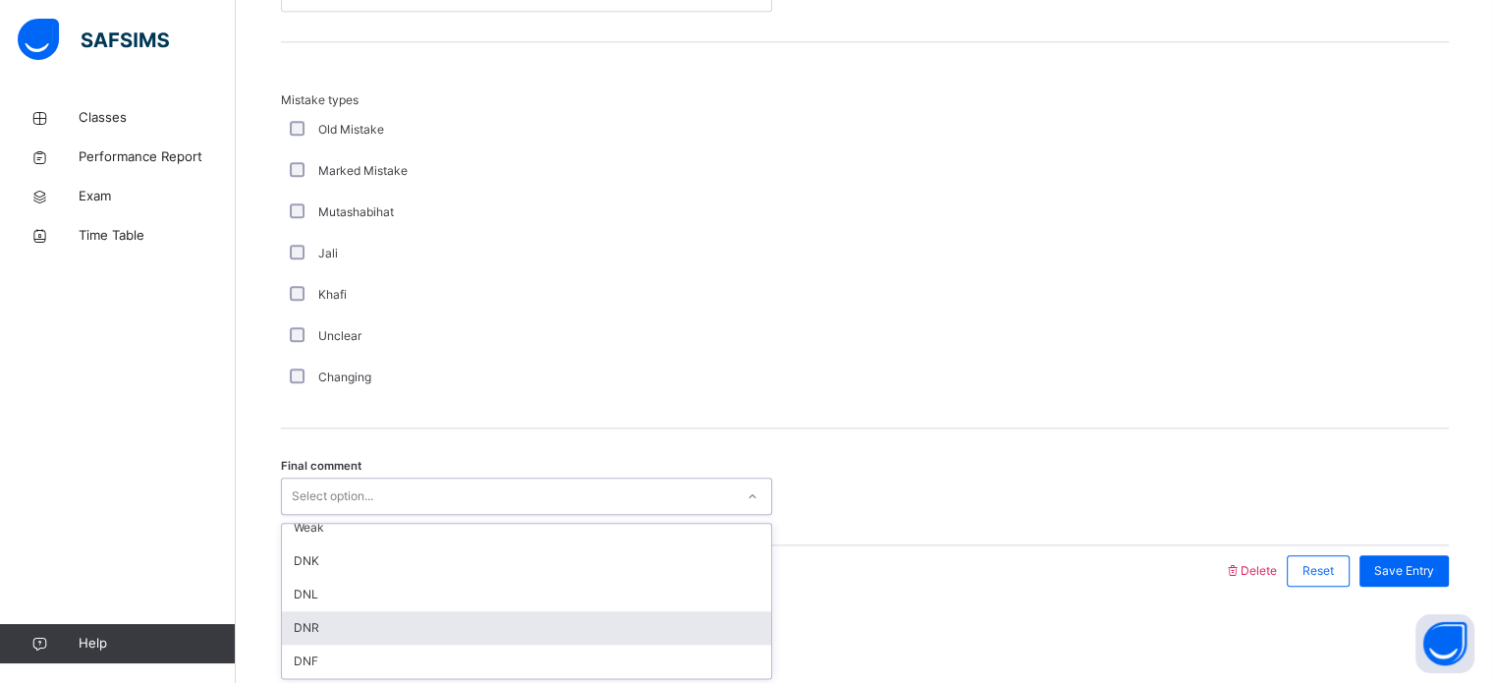
click at [371, 622] on div "DNR" at bounding box center [526, 627] width 489 height 33
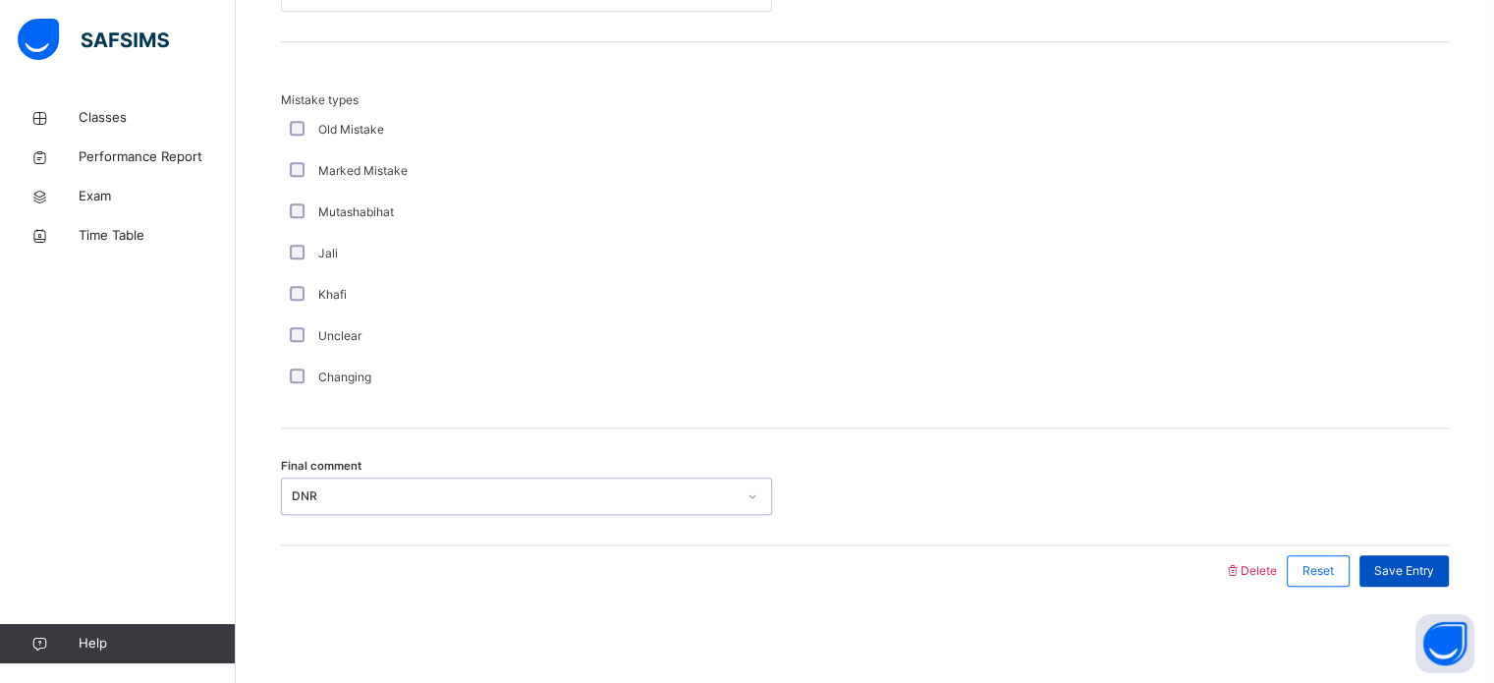
click at [1414, 567] on span "Save Entry" at bounding box center [1405, 571] width 60 height 18
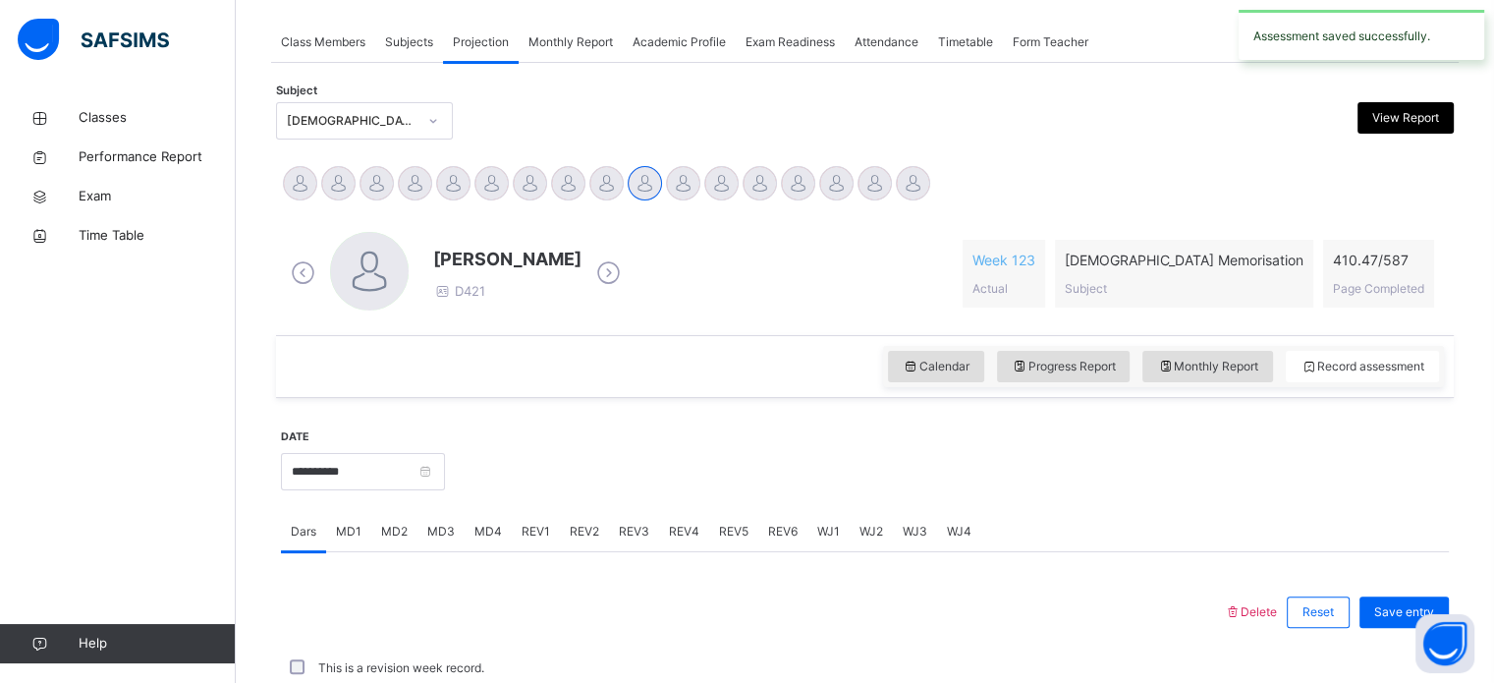
scroll to position [792, 0]
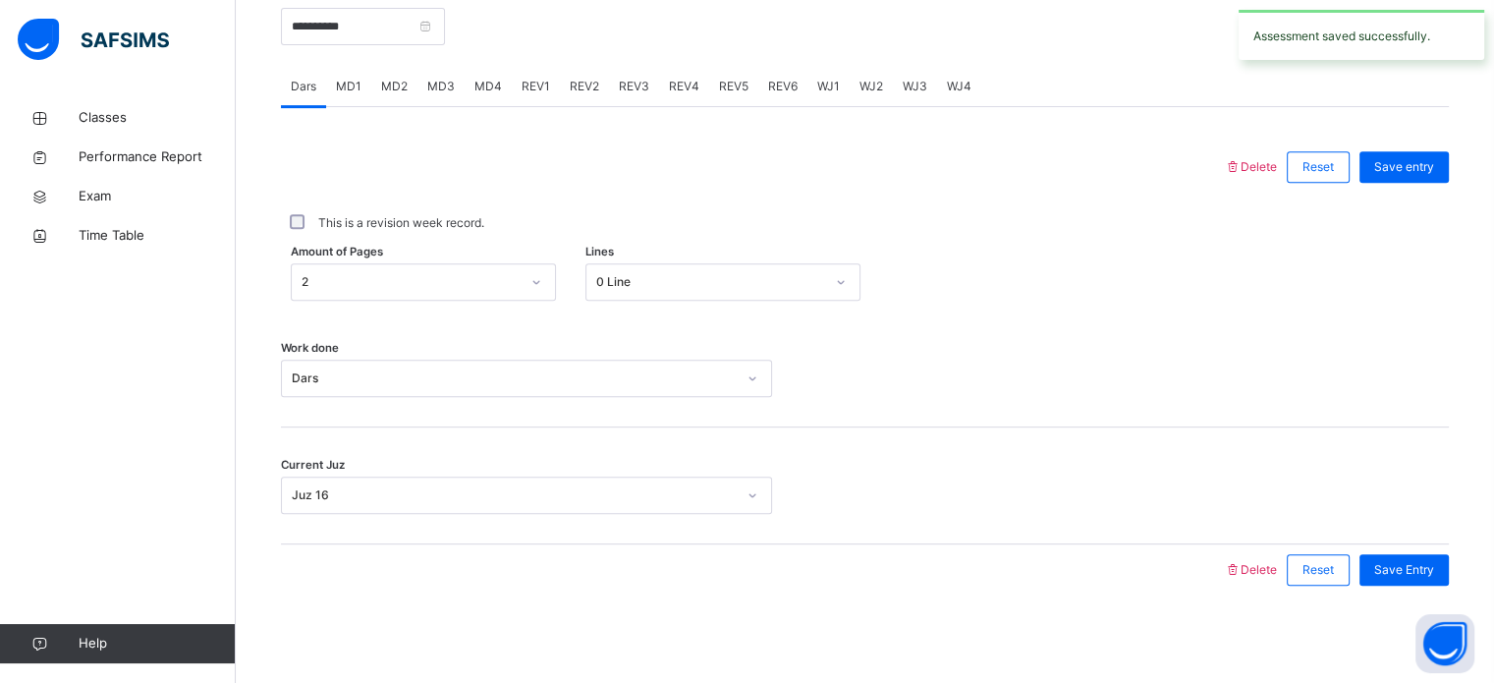
click at [692, 86] on span "REV4" at bounding box center [684, 87] width 30 height 18
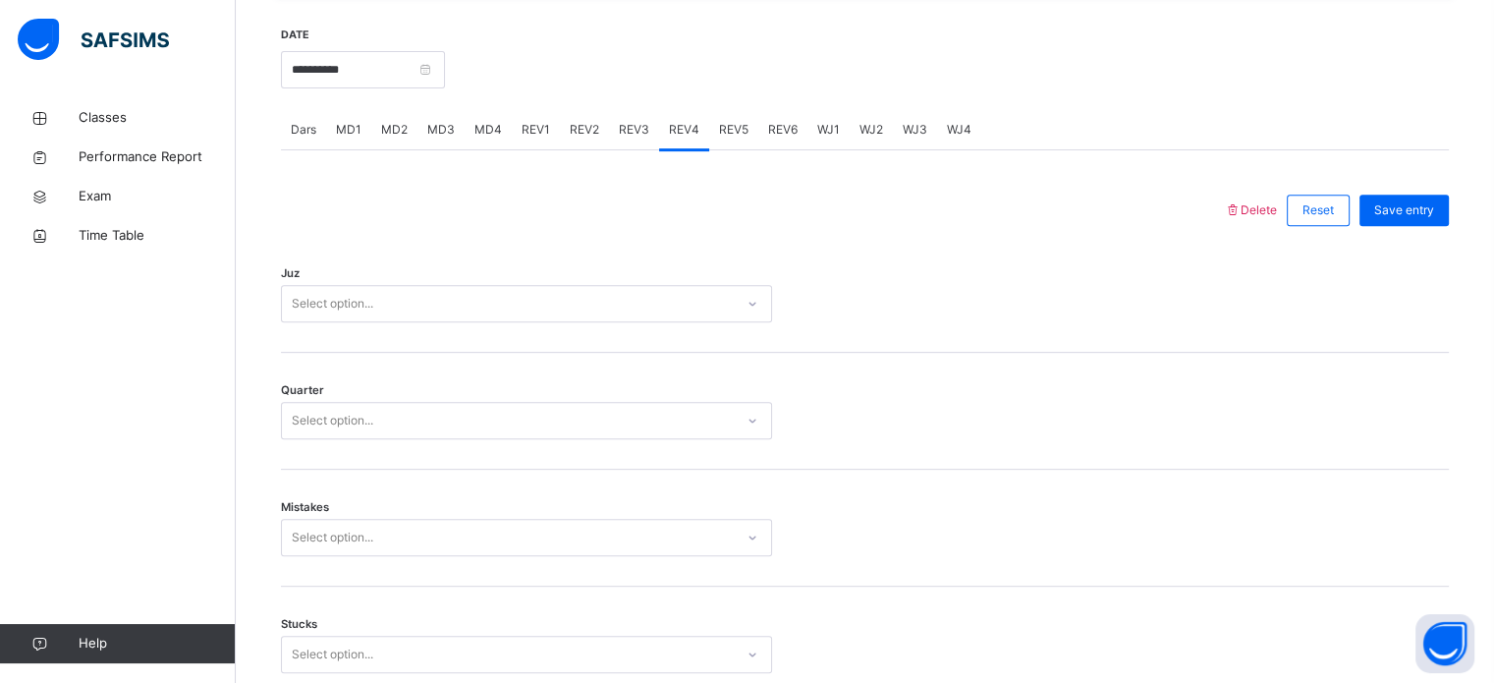
scroll to position [744, 0]
click at [876, 203] on div at bounding box center [753, 215] width 924 height 51
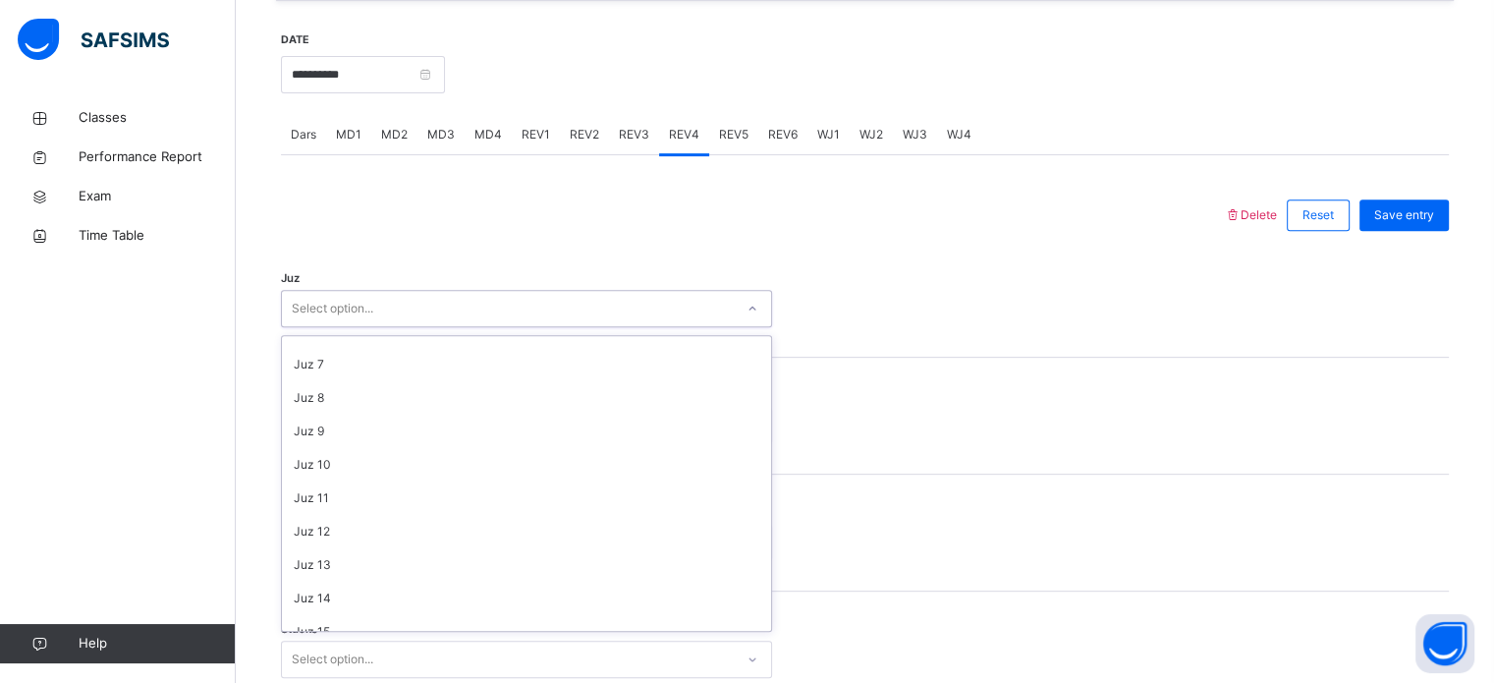
scroll to position [191, 0]
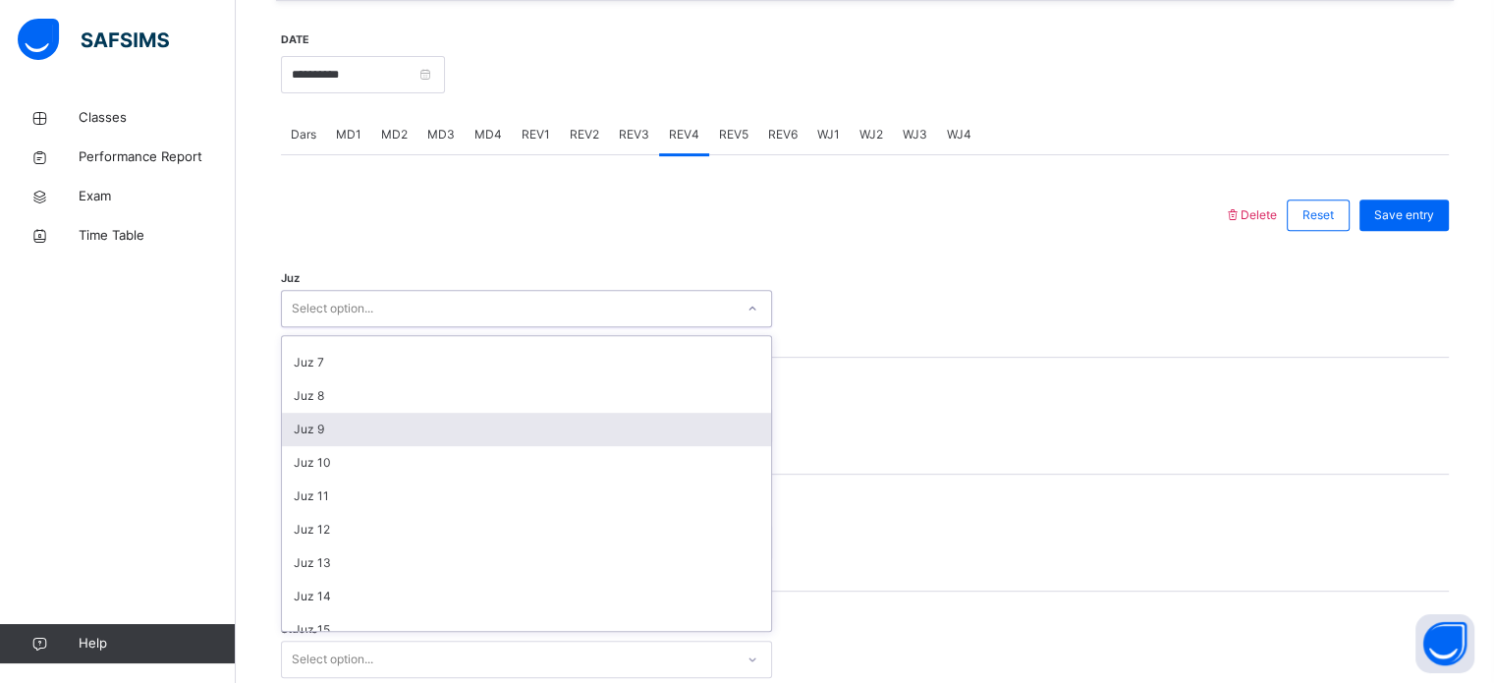
click at [340, 426] on div "Juz 9" at bounding box center [526, 429] width 489 height 33
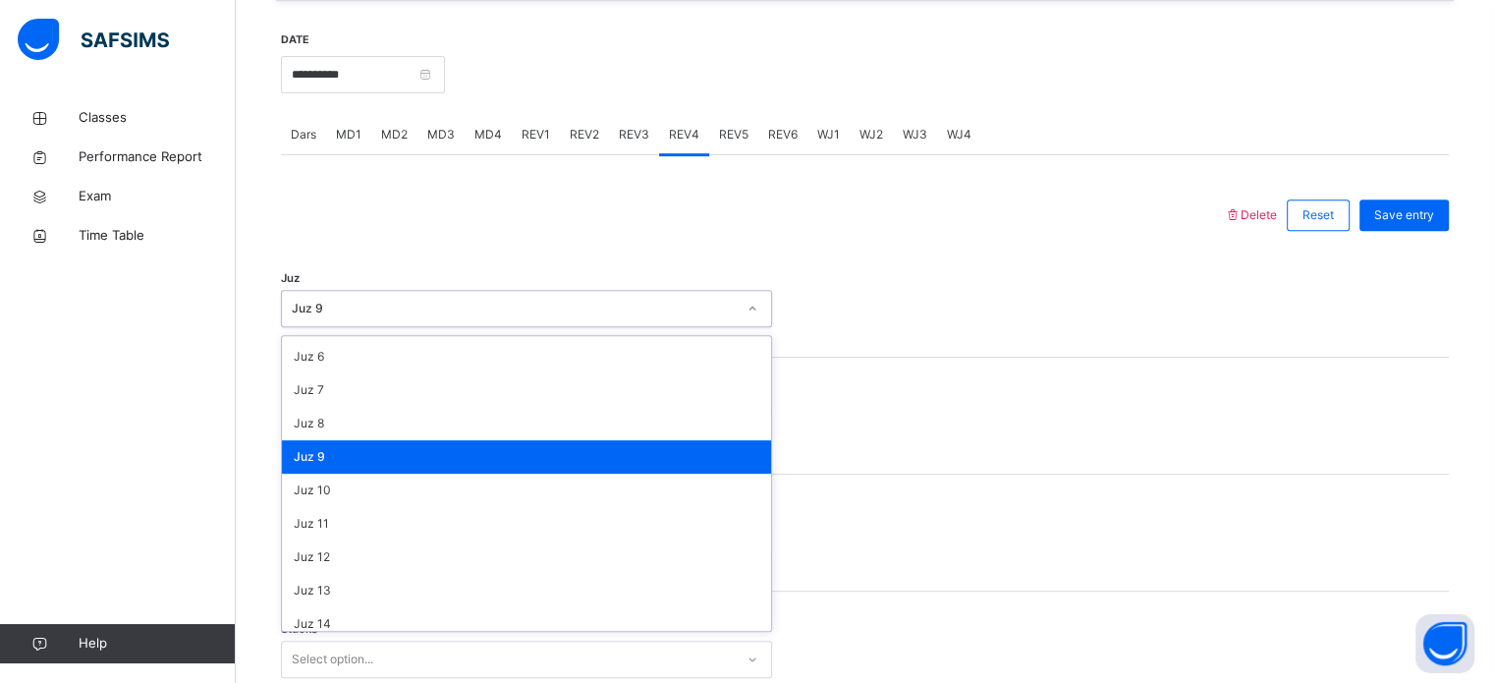
scroll to position [176, 0]
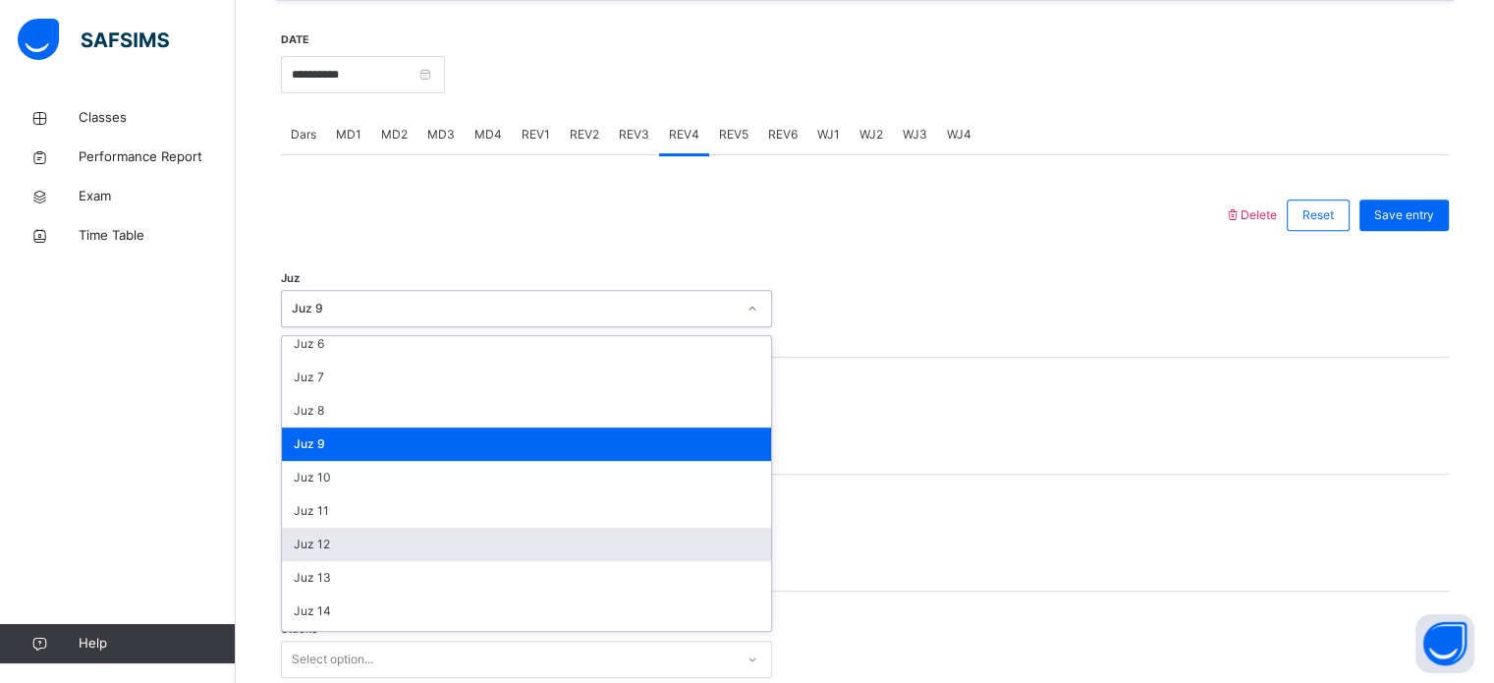
click at [398, 534] on div "Juz 12" at bounding box center [526, 544] width 489 height 33
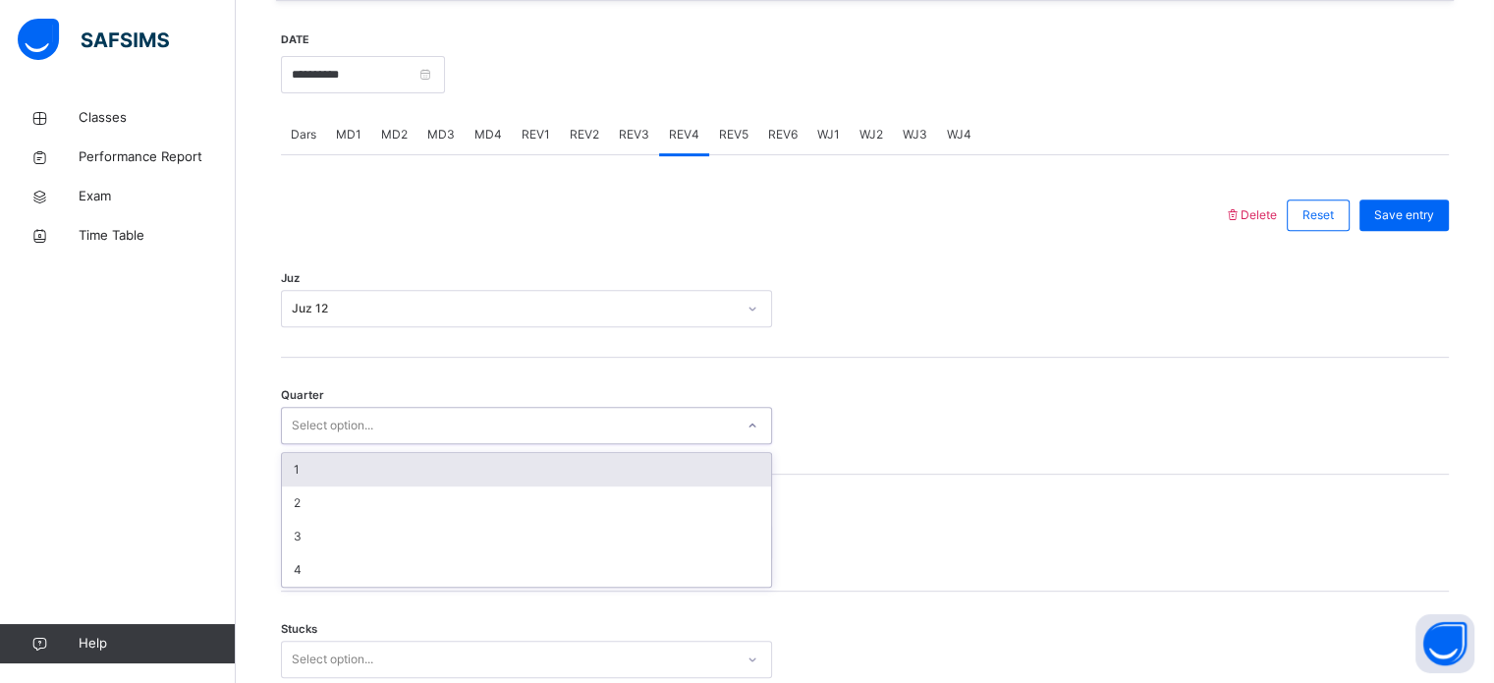
click at [417, 477] on div "1" at bounding box center [526, 469] width 489 height 33
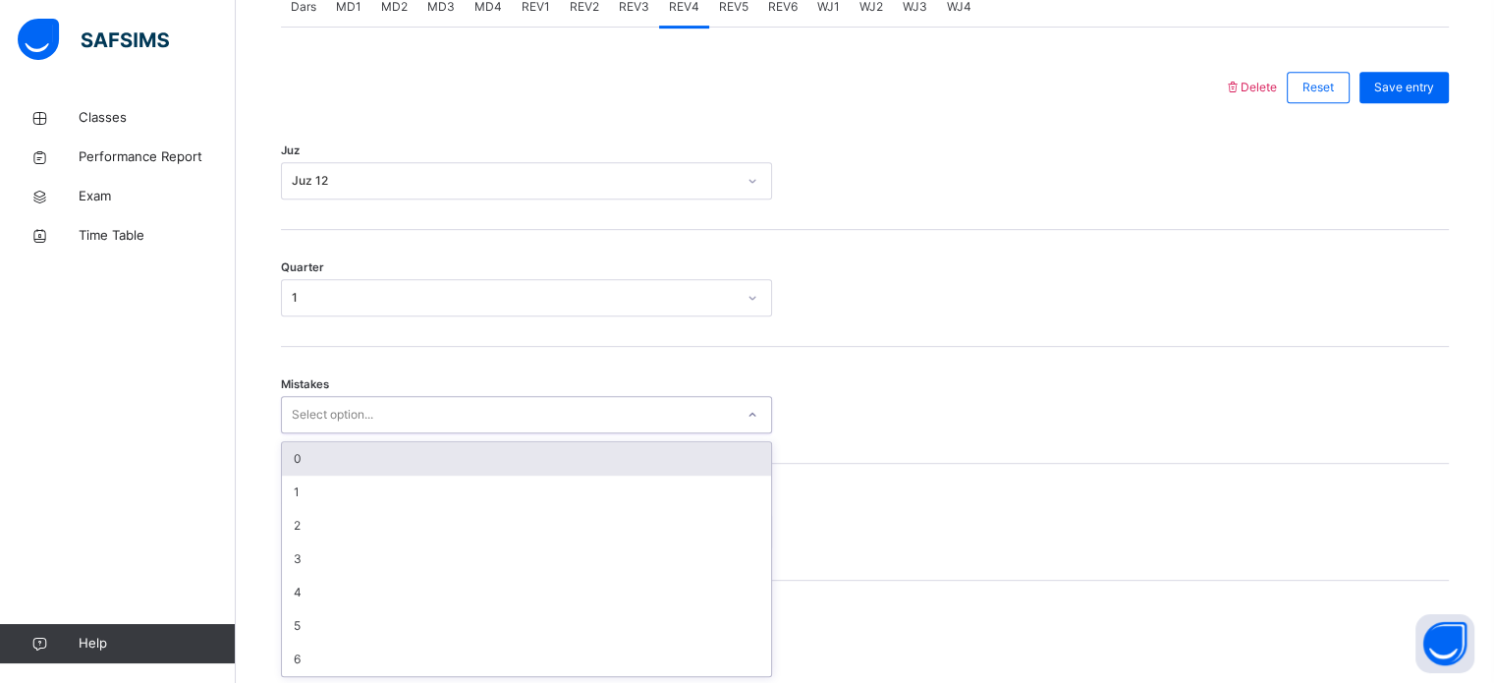
scroll to position [872, 0]
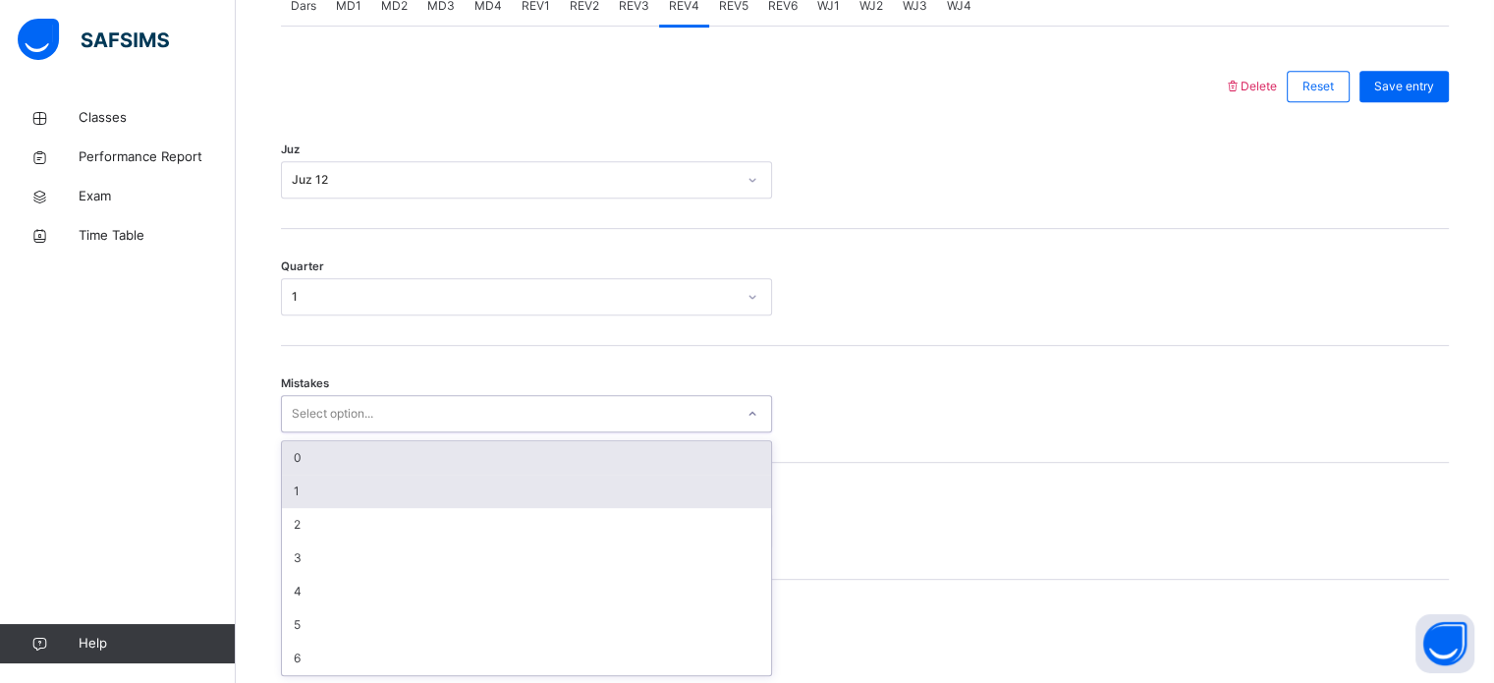
click at [419, 500] on div "1" at bounding box center [526, 491] width 489 height 33
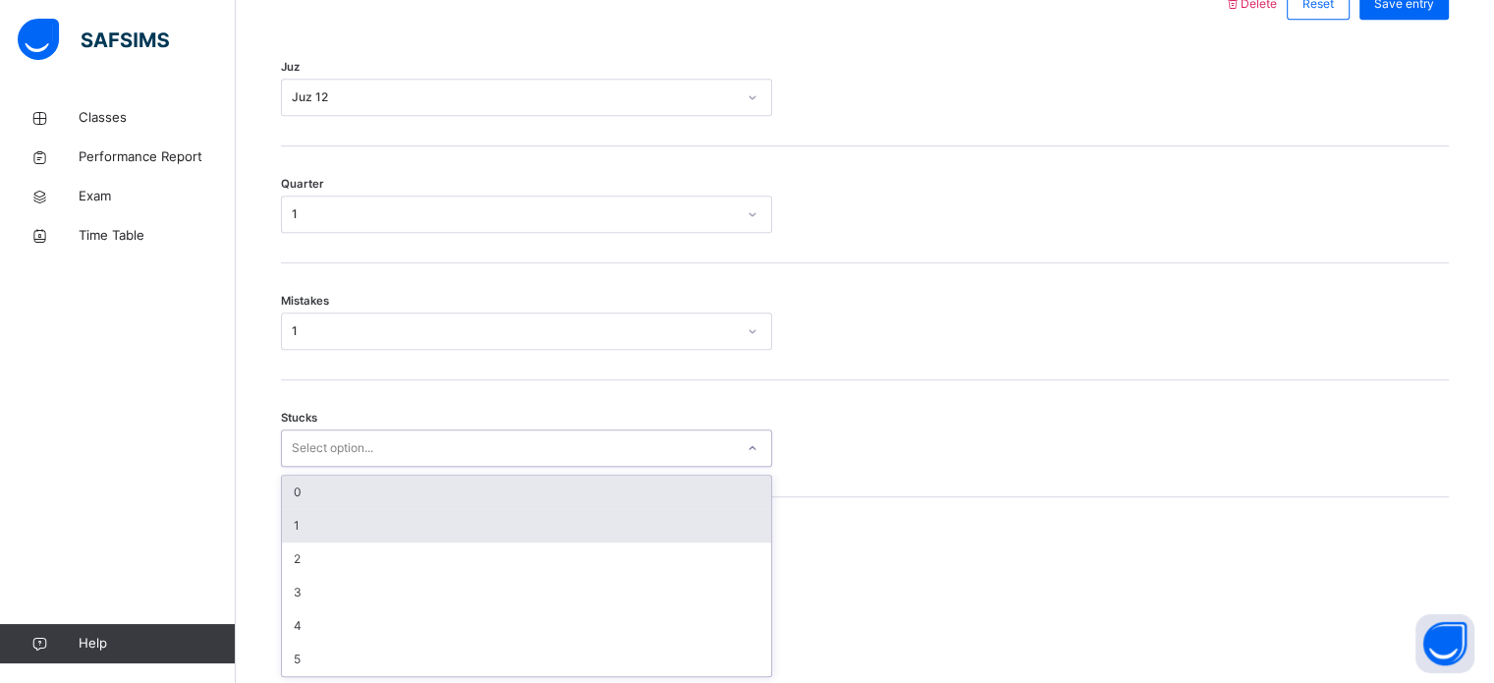
click at [417, 522] on div "1" at bounding box center [526, 525] width 489 height 33
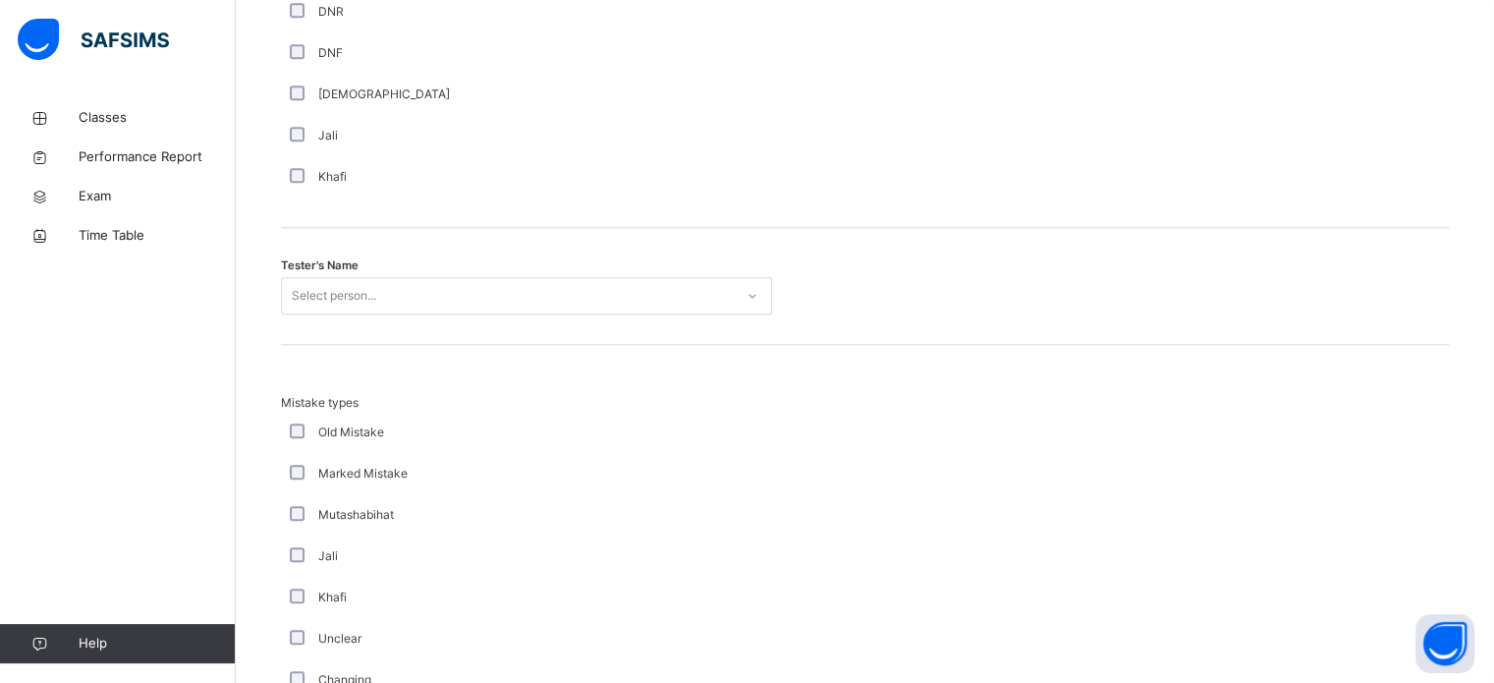
scroll to position [1882, 0]
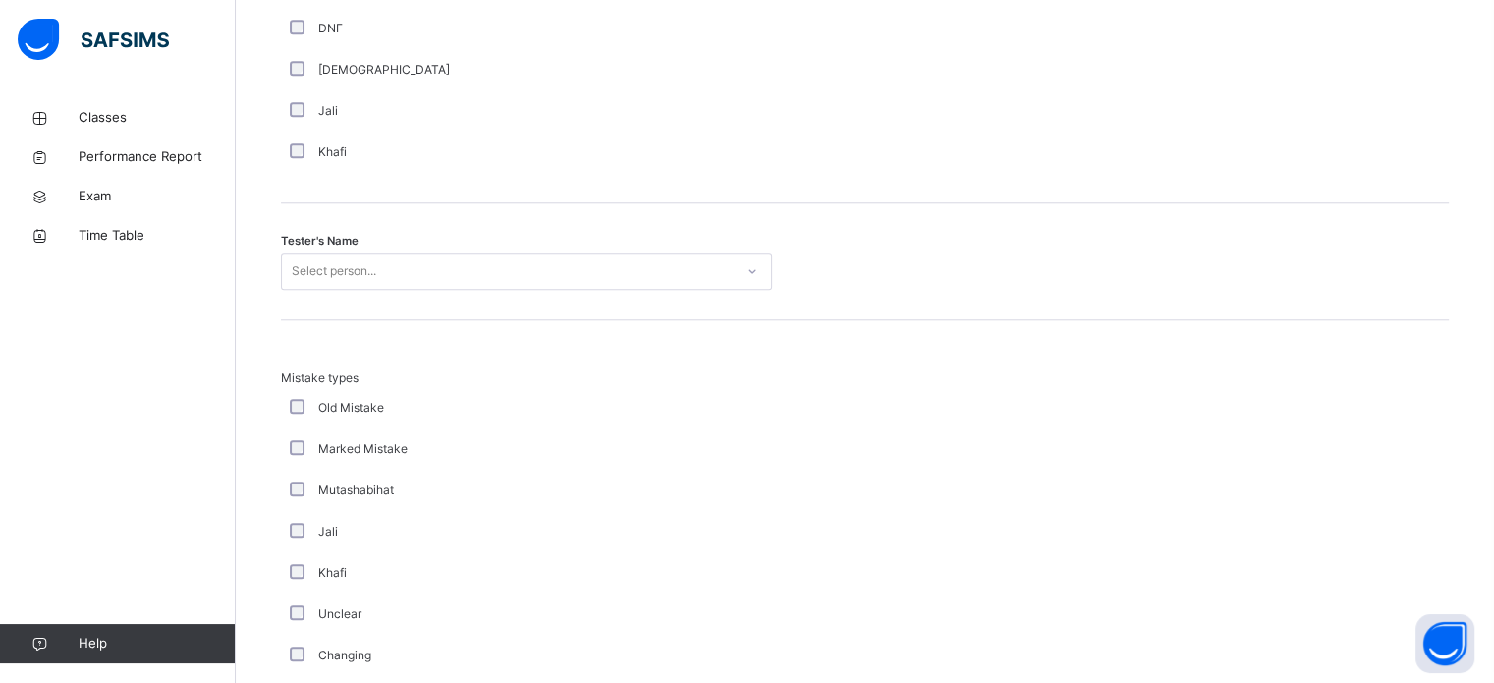
click at [576, 240] on div "Tester's Name Select person..." at bounding box center [865, 261] width 1168 height 117
click at [517, 309] on div "Tester's Name Select person..." at bounding box center [865, 261] width 1168 height 117
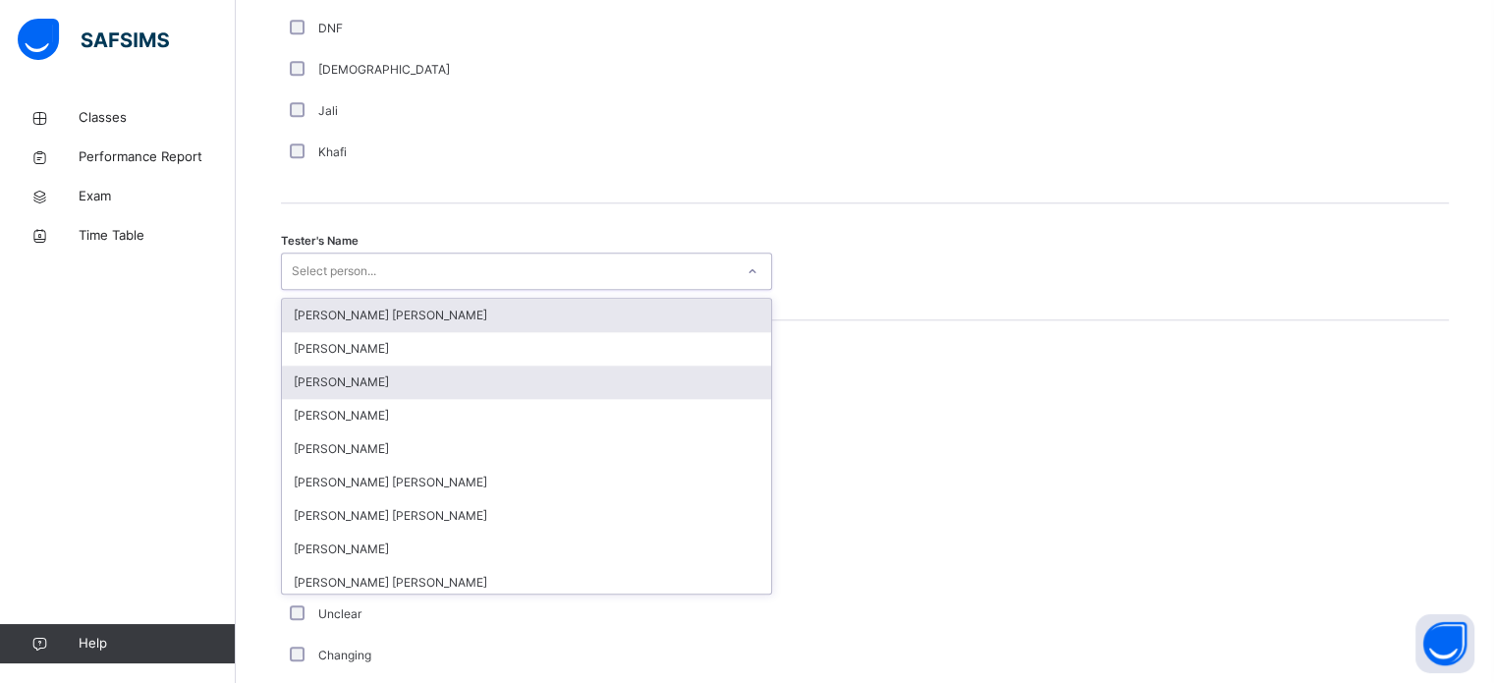
click at [641, 386] on div "[PERSON_NAME]" at bounding box center [526, 381] width 489 height 33
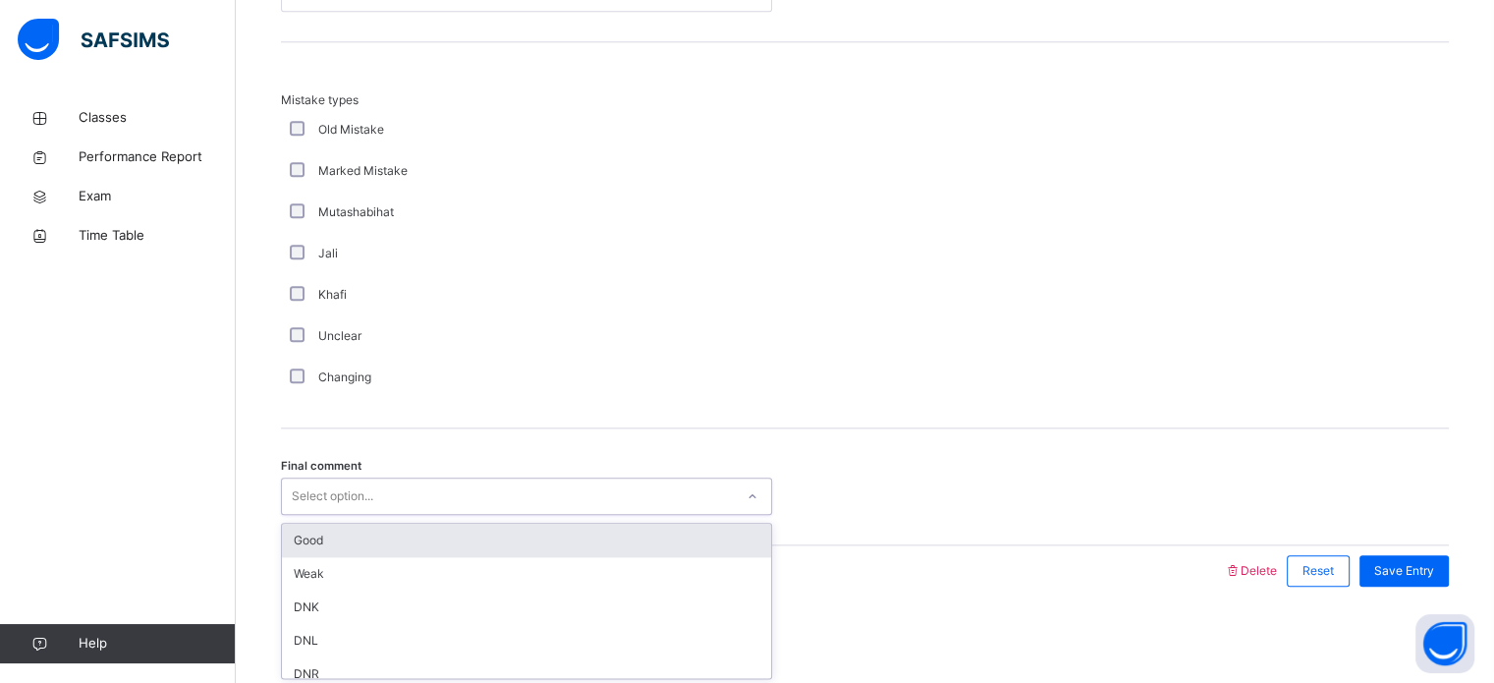
scroll to position [46, 0]
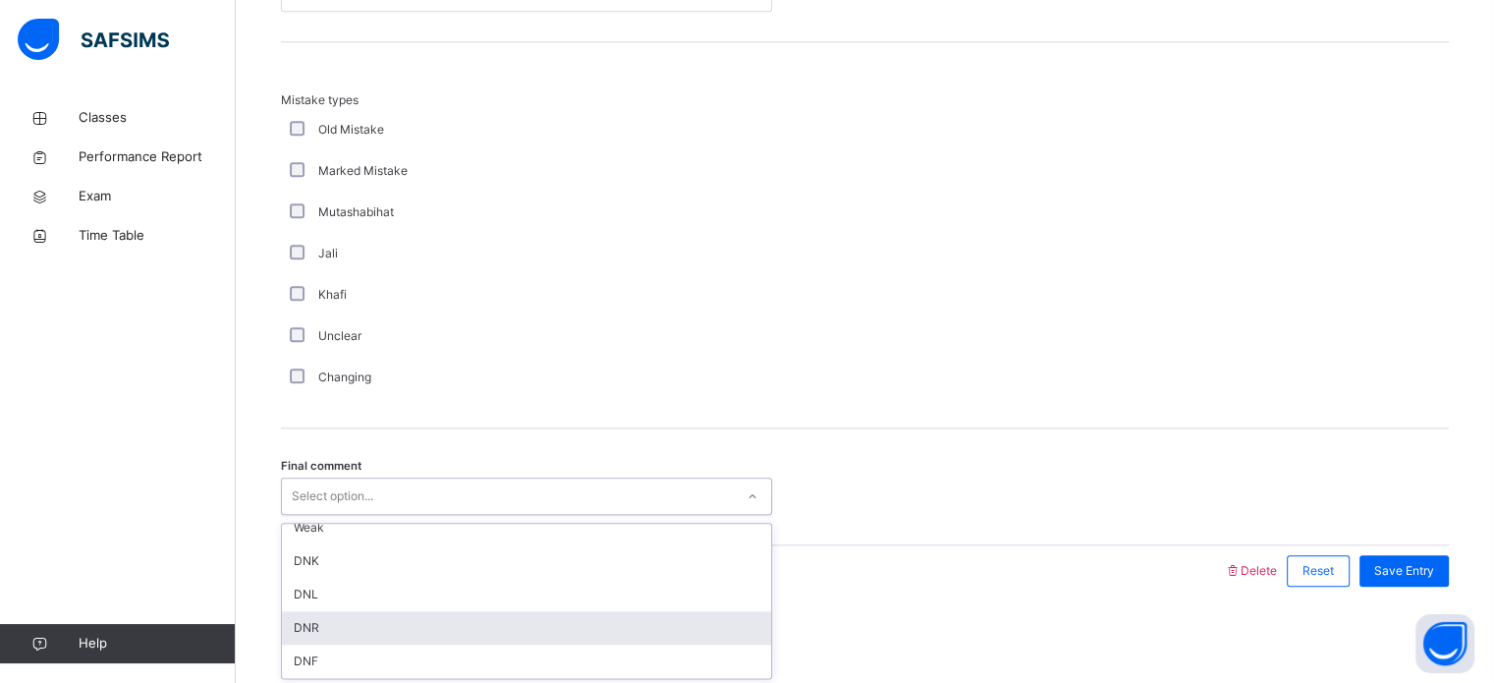
click at [393, 620] on div "DNR" at bounding box center [526, 627] width 489 height 33
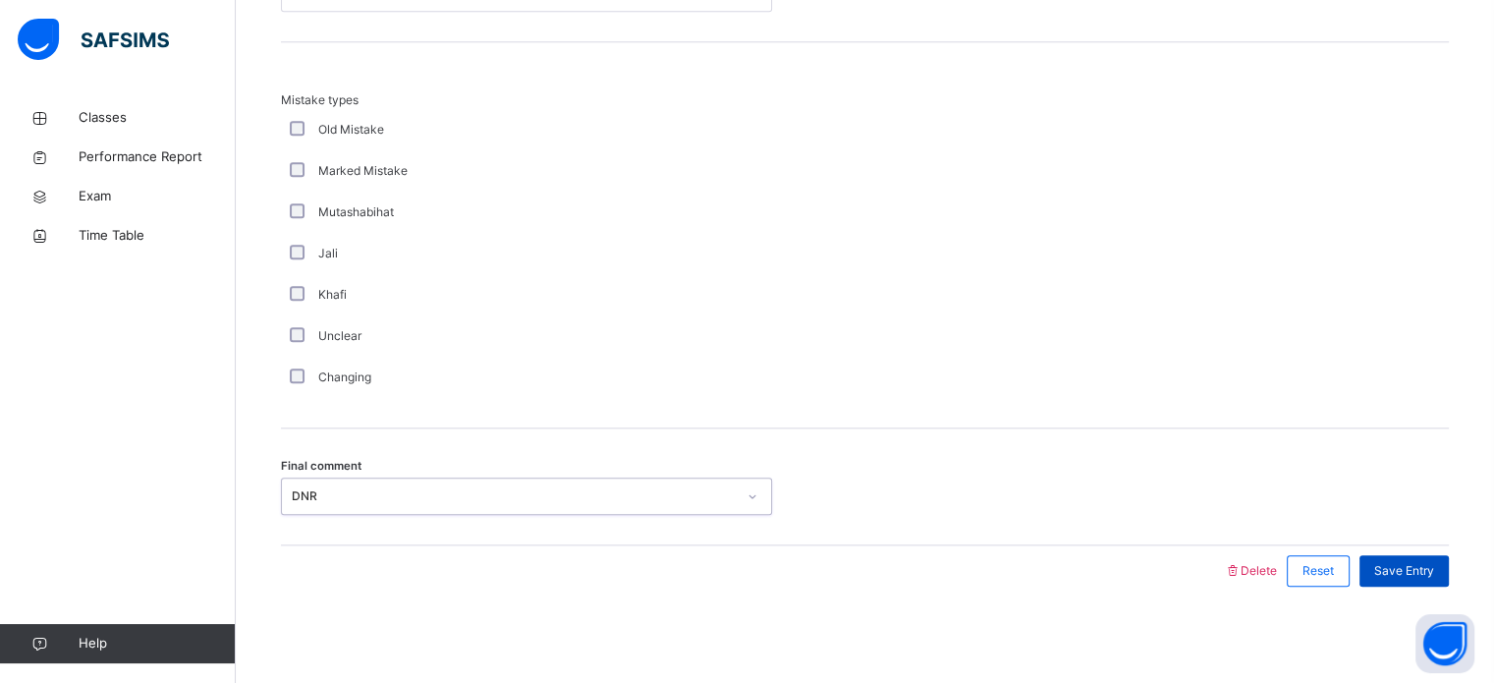
click at [1434, 566] on span "Save Entry" at bounding box center [1405, 571] width 60 height 18
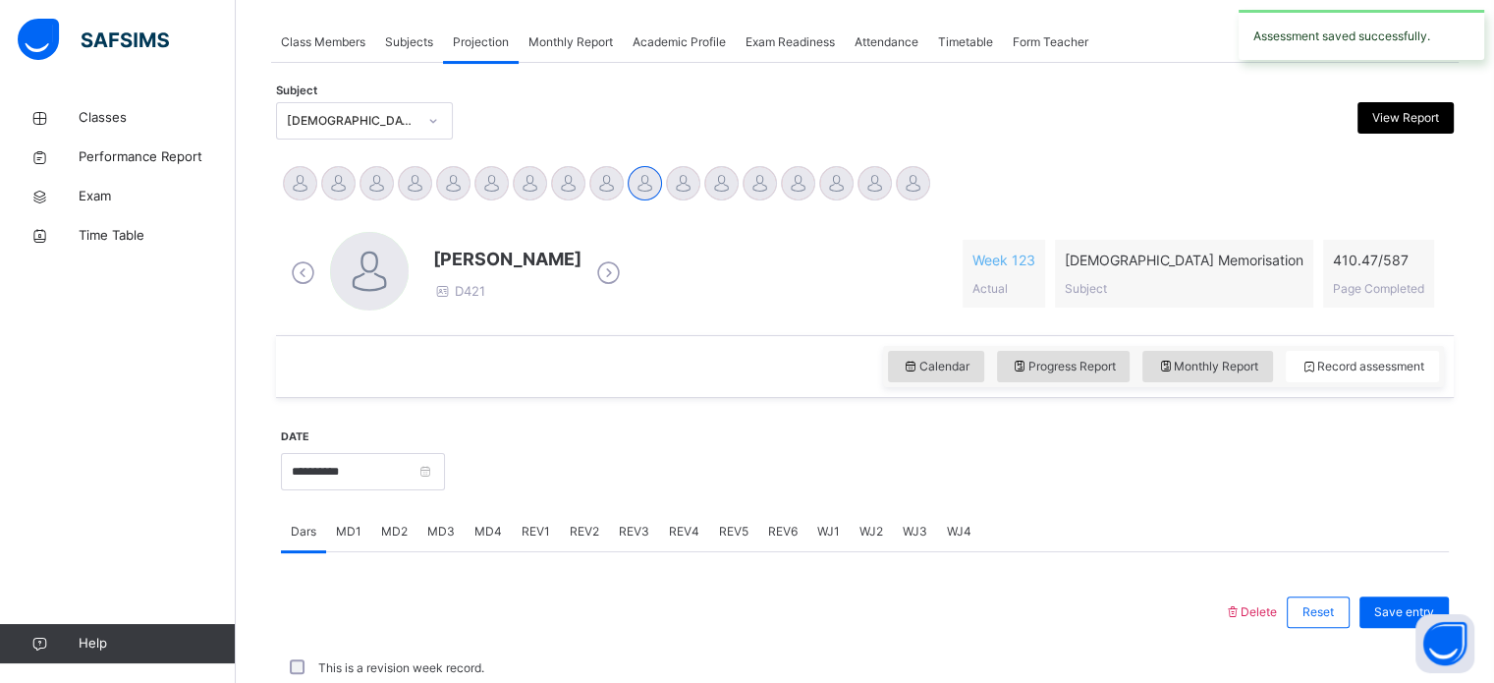
scroll to position [792, 0]
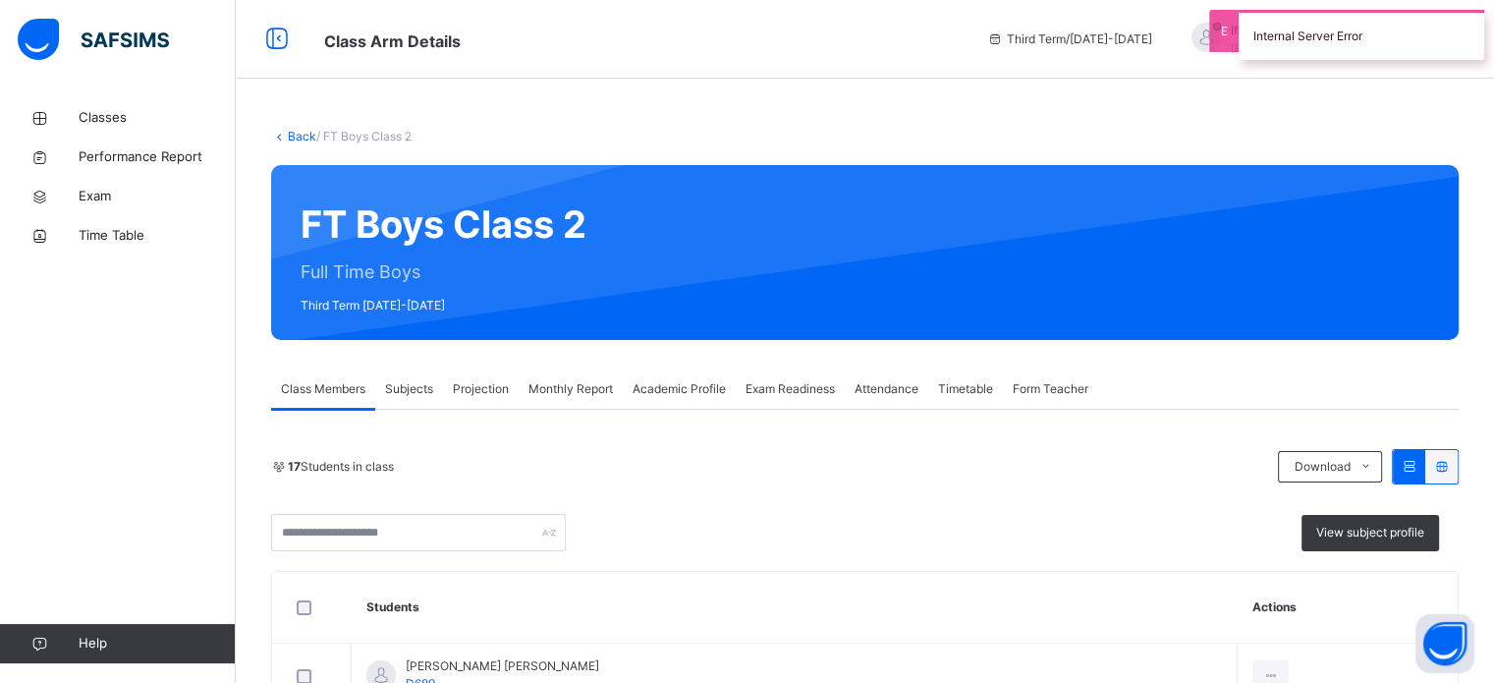
click at [479, 388] on span "Projection" at bounding box center [481, 389] width 56 height 18
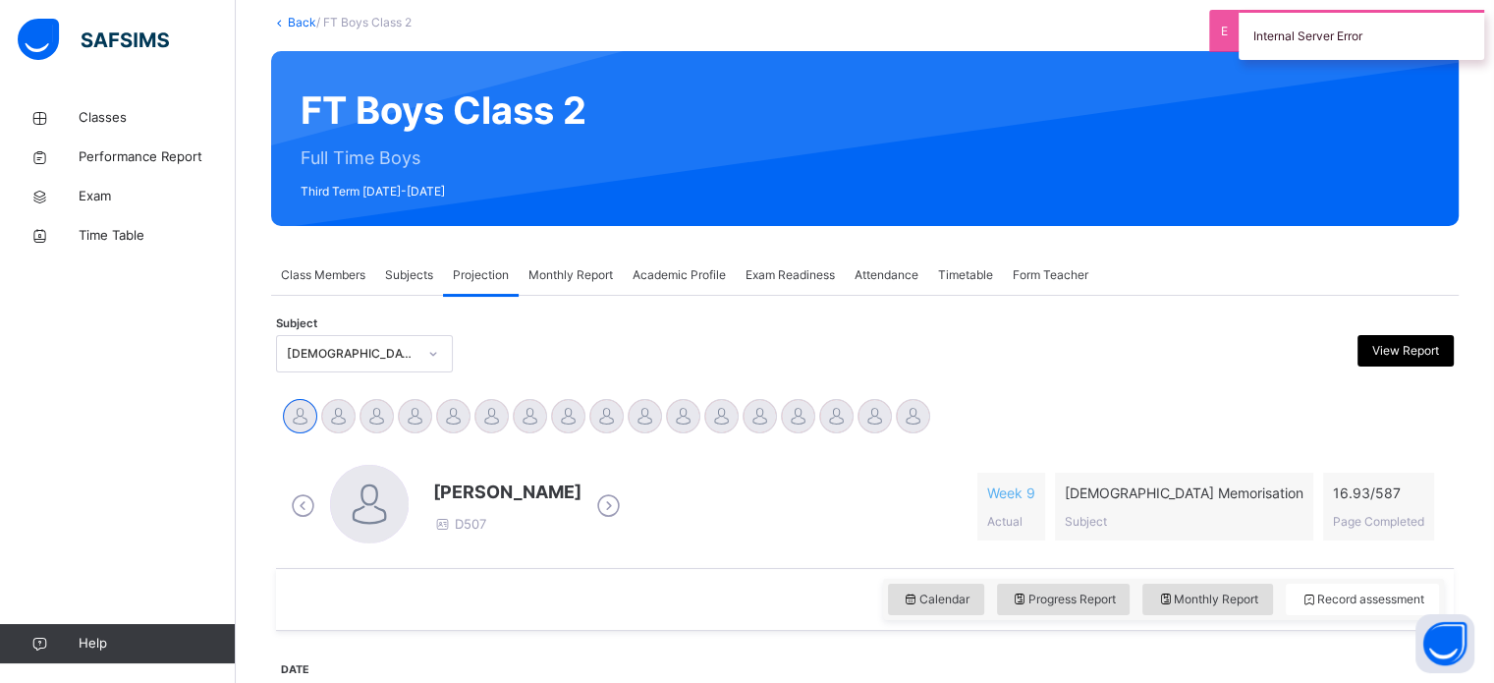
scroll to position [118, 0]
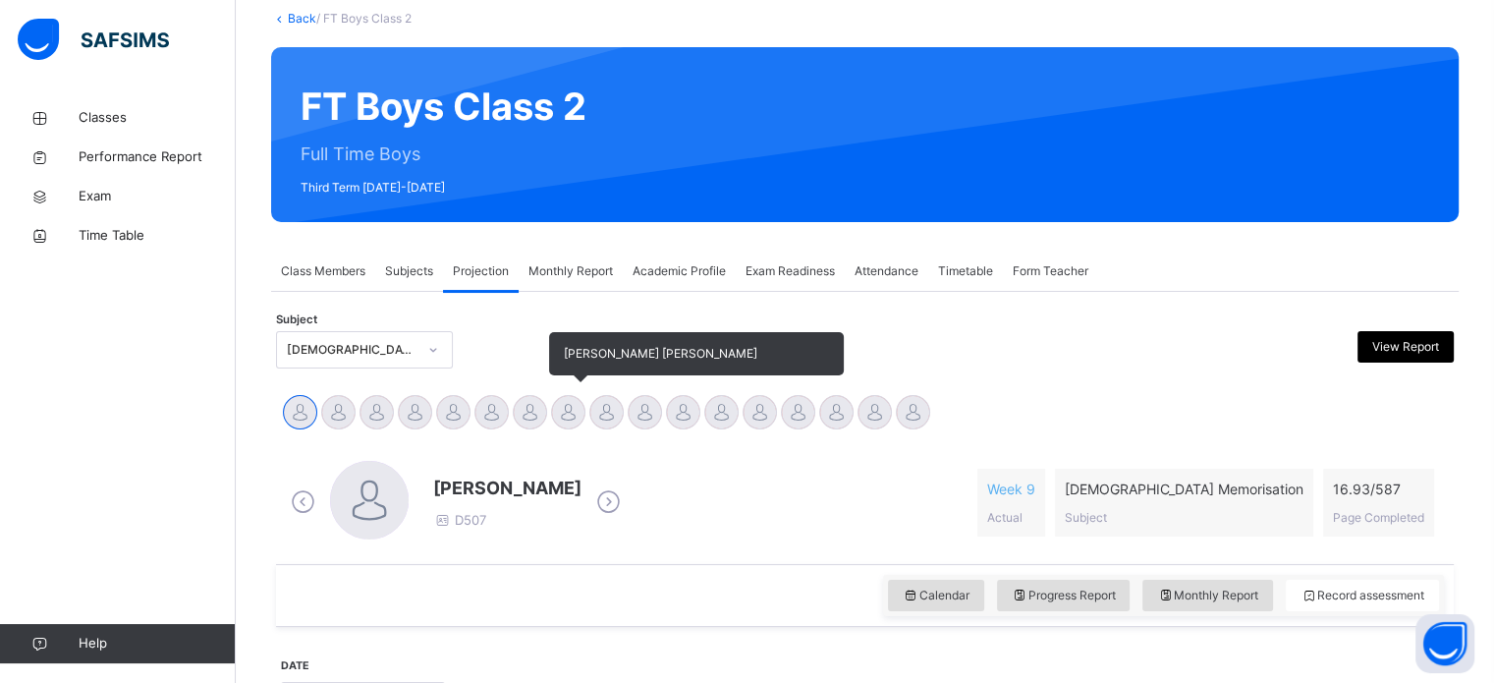
click at [551, 412] on div at bounding box center [568, 412] width 34 height 34
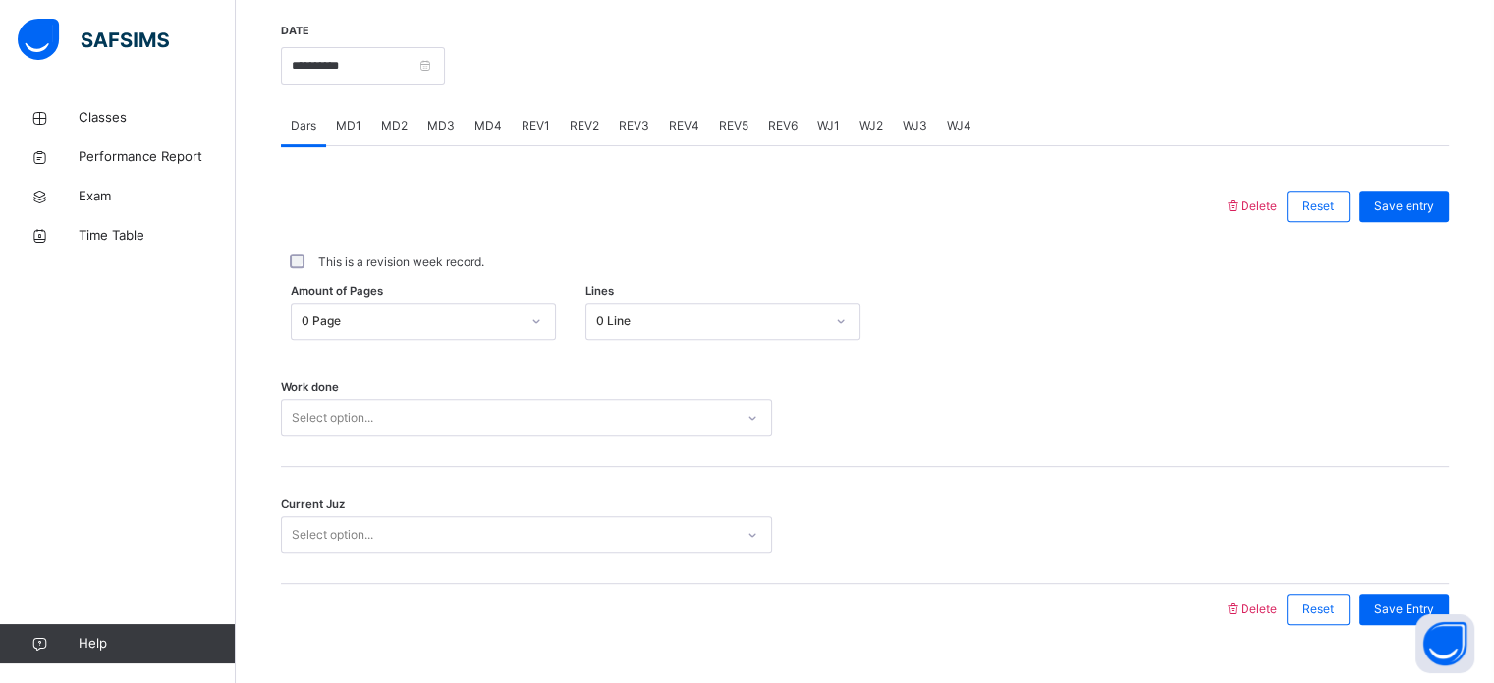
scroll to position [792, 0]
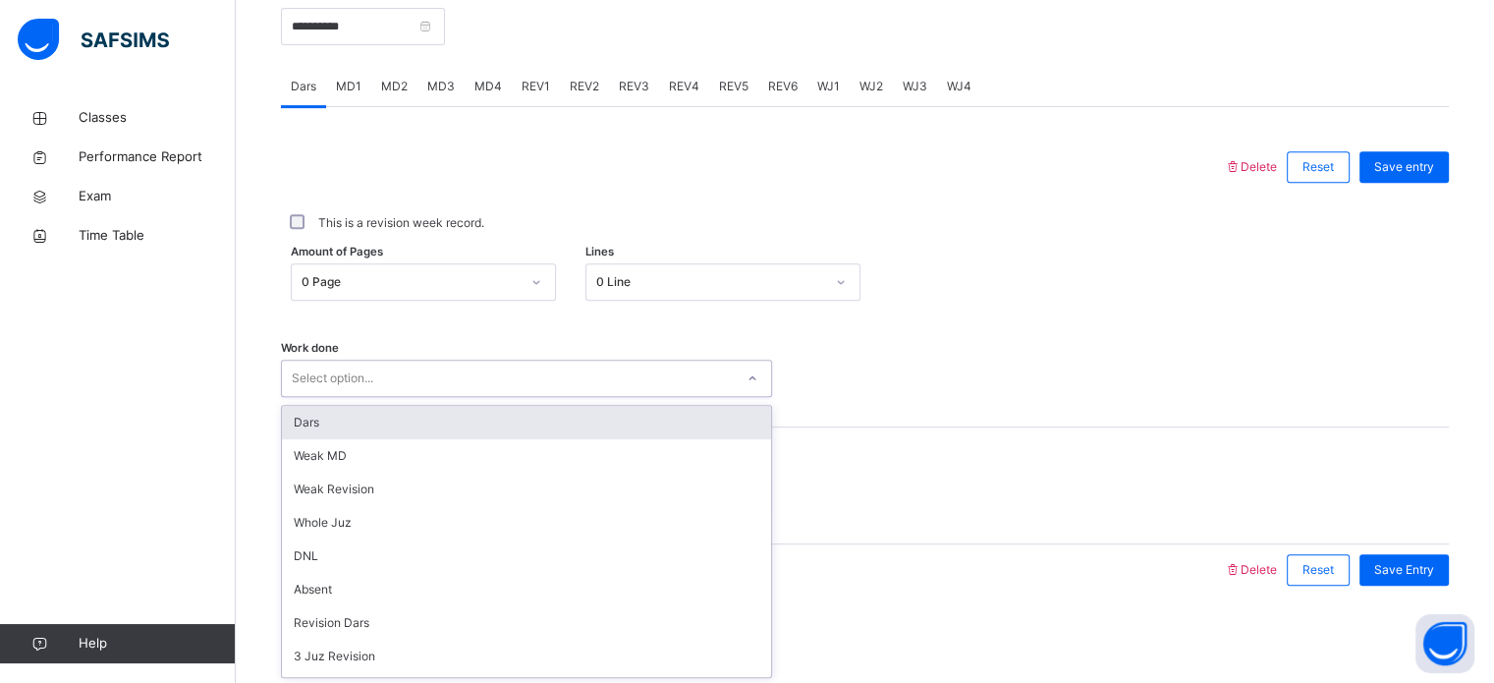
click at [550, 397] on div "option Dars focused, 1 of 16. 16 results available. Use Up and Down to choose o…" at bounding box center [526, 378] width 491 height 37
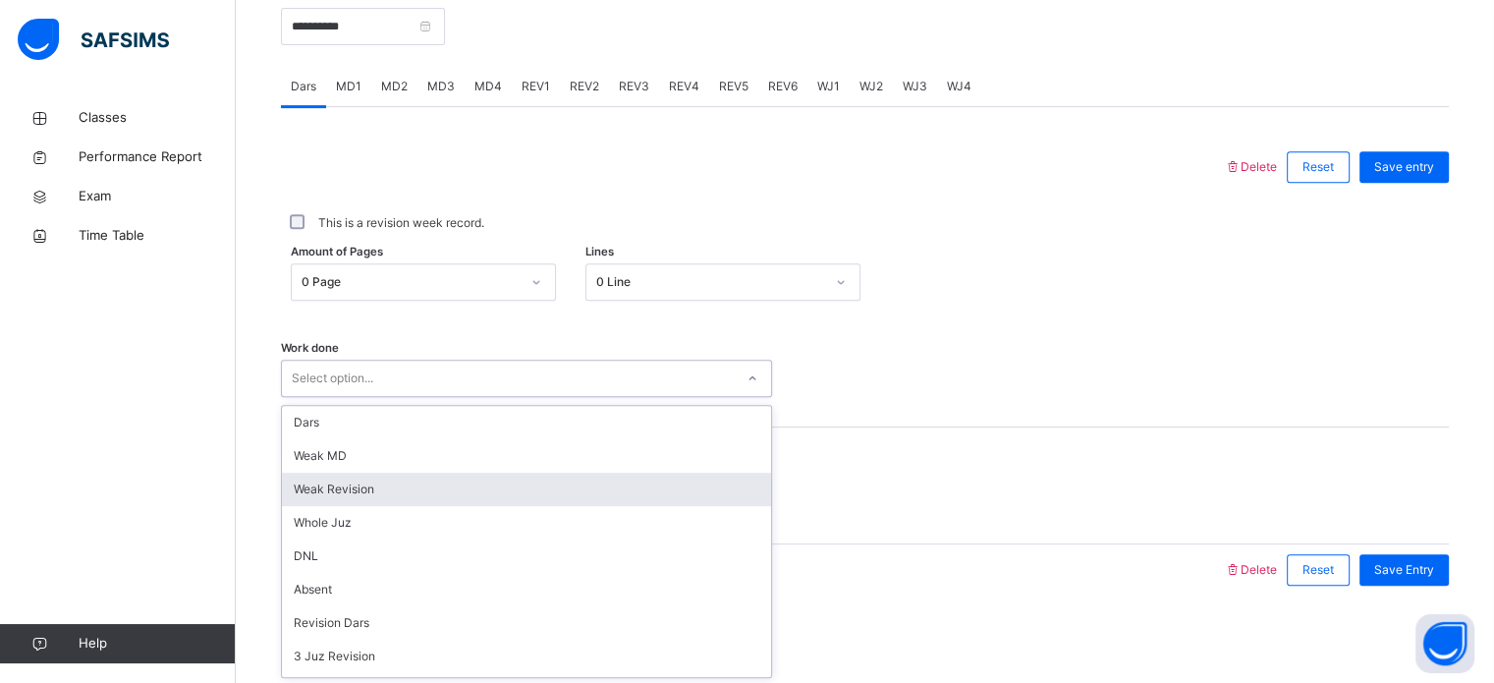
click at [534, 480] on div "Weak Revision" at bounding box center [526, 489] width 489 height 33
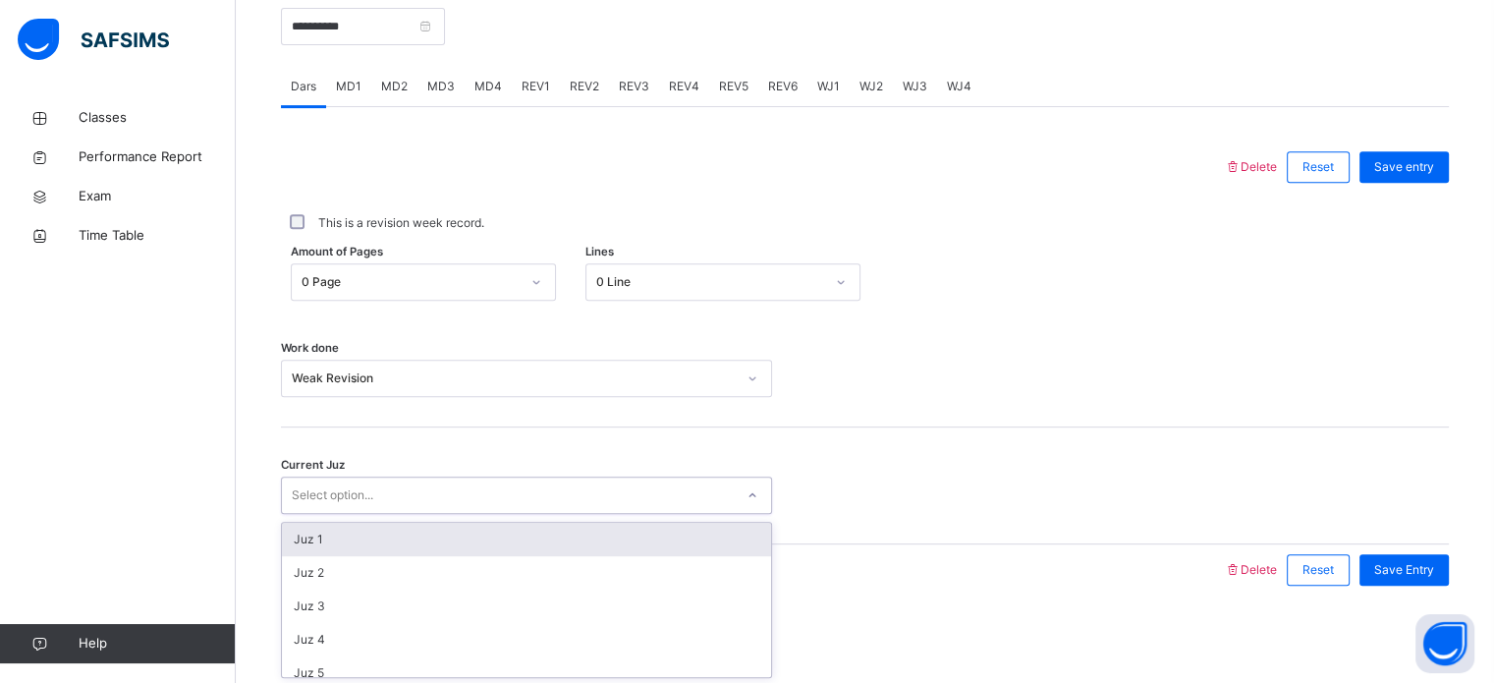
click at [531, 484] on div "Select option..." at bounding box center [508, 495] width 452 height 30
type input "******"
click at [526, 531] on div "Juz 10" at bounding box center [526, 539] width 489 height 33
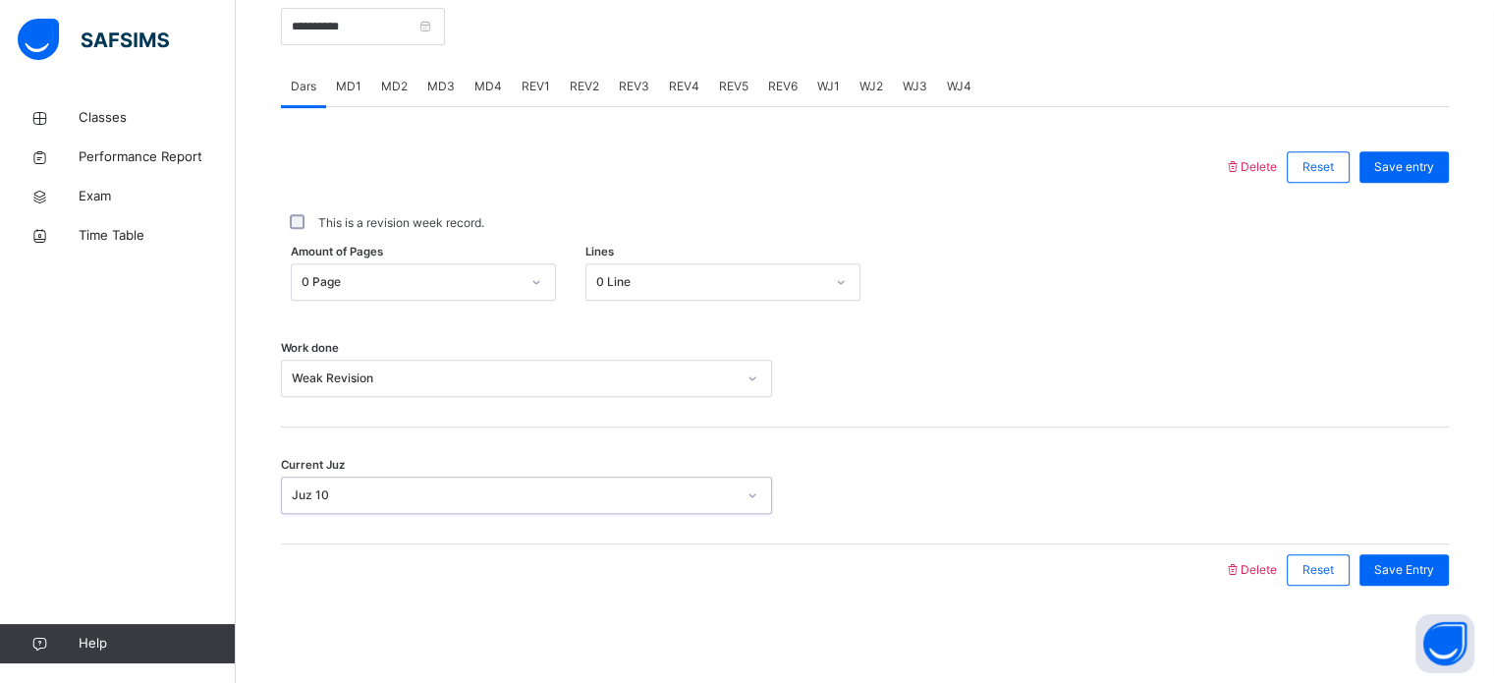
click at [1413, 182] on div "Save entry" at bounding box center [1399, 166] width 99 height 51
click at [1414, 164] on span "Save entry" at bounding box center [1405, 167] width 60 height 18
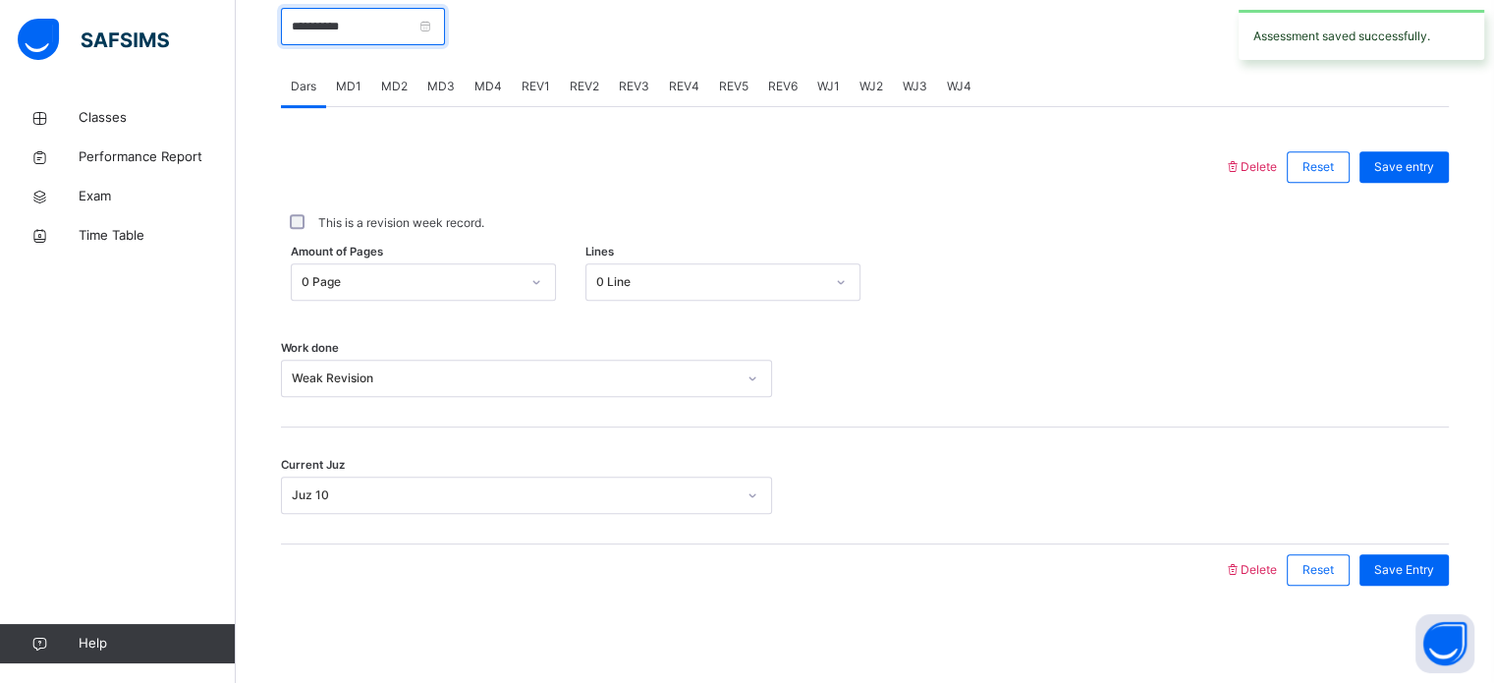
click at [445, 28] on input "**********" at bounding box center [363, 26] width 164 height 37
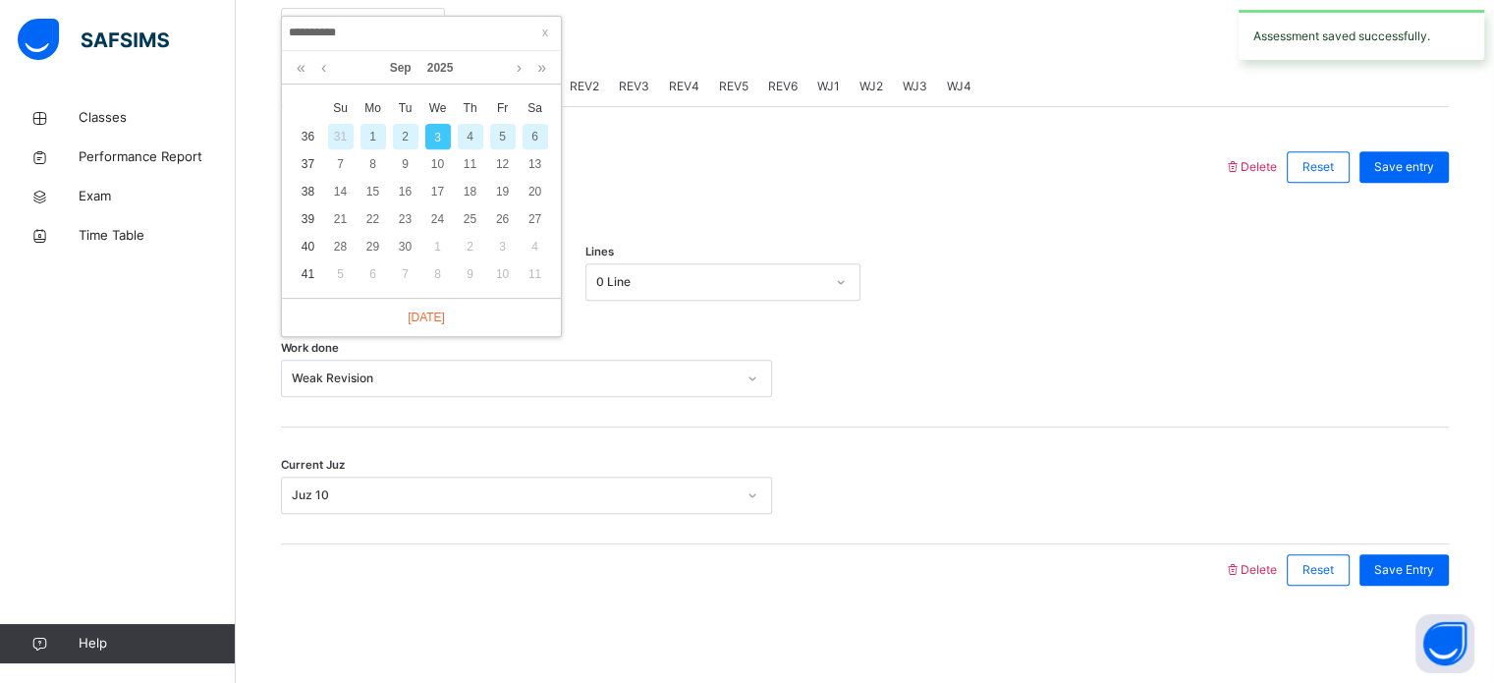
click at [407, 132] on div "2" at bounding box center [406, 137] width 26 height 26
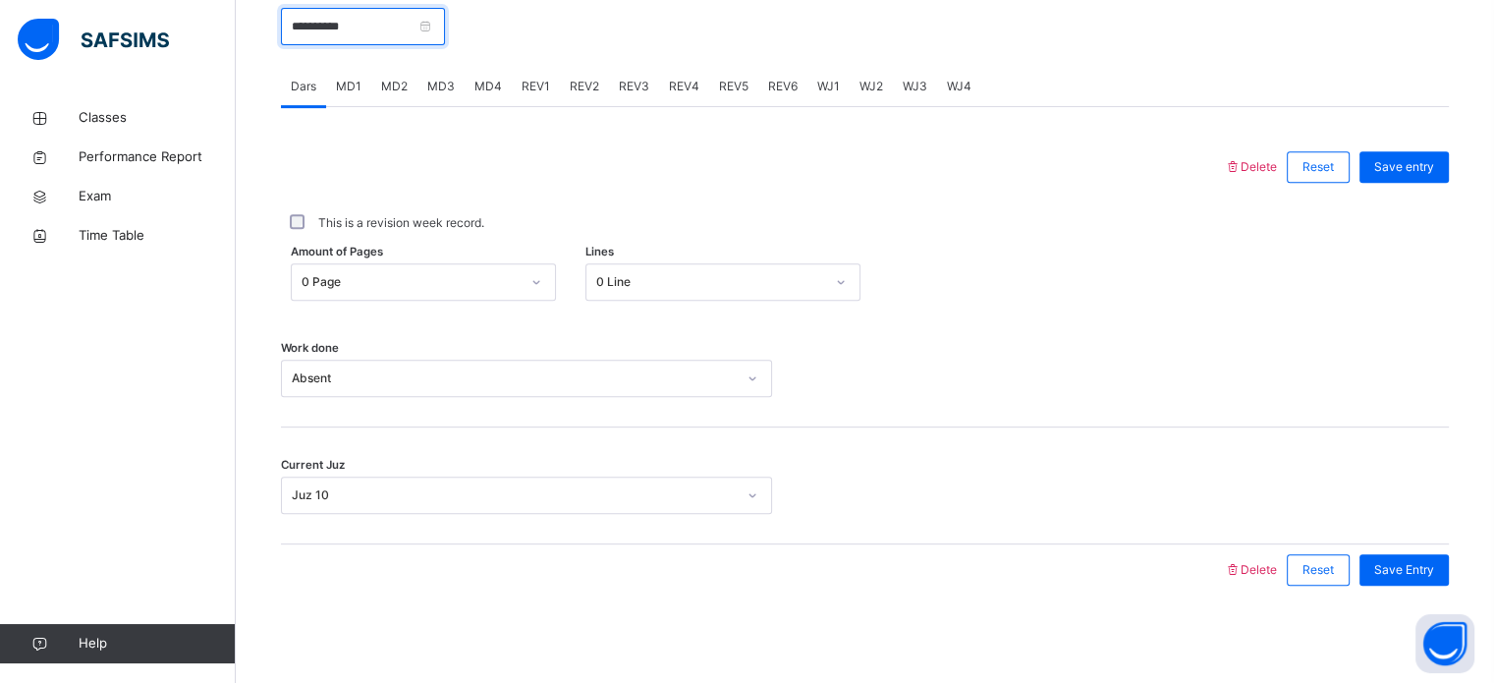
click at [397, 15] on input "**********" at bounding box center [363, 26] width 164 height 37
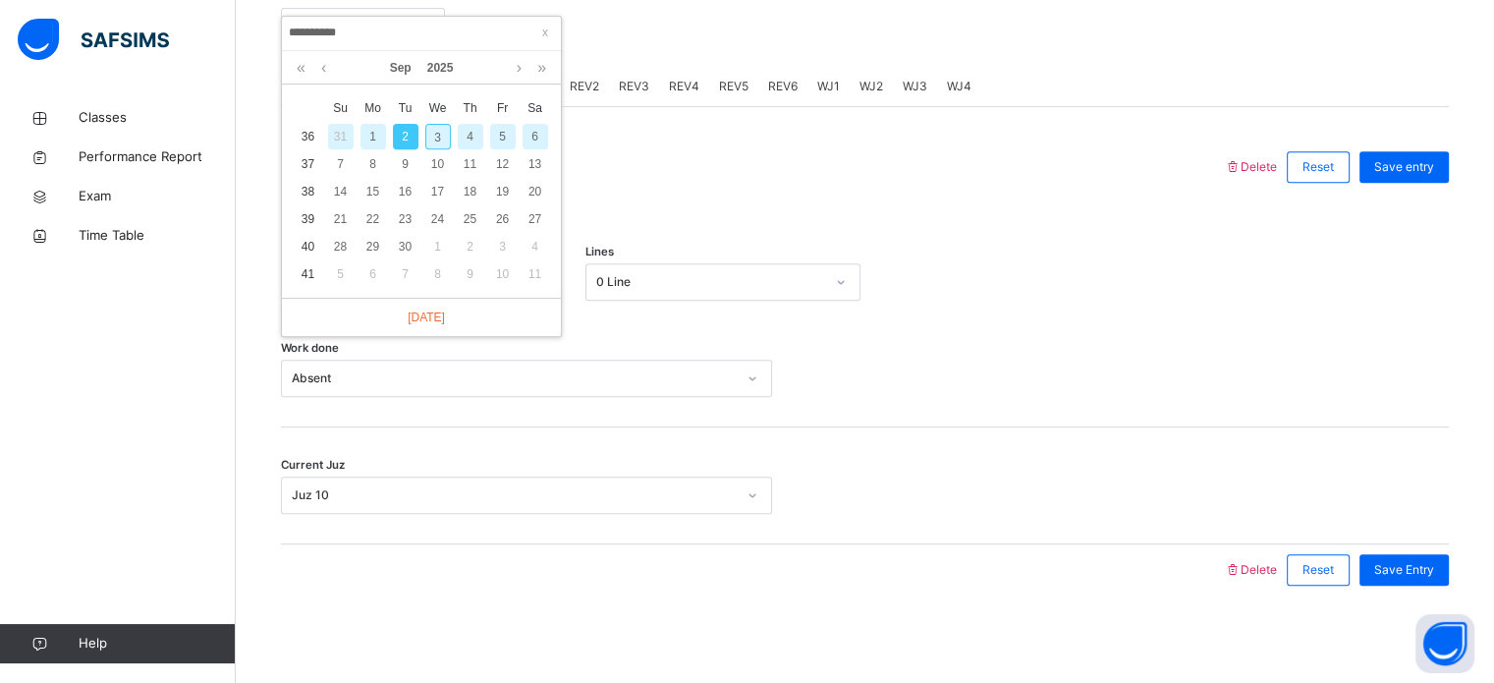
click at [363, 139] on div "1" at bounding box center [374, 137] width 26 height 26
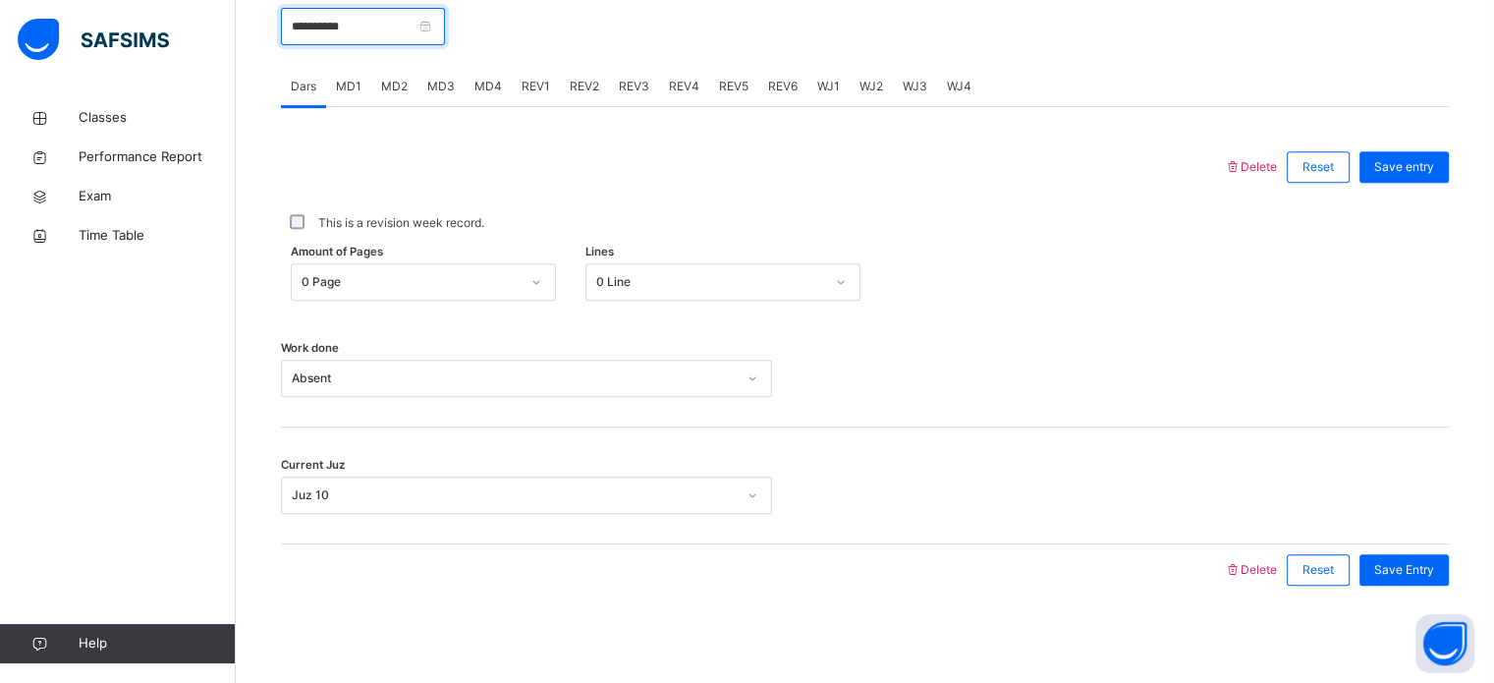
click at [404, 19] on input "**********" at bounding box center [363, 26] width 164 height 37
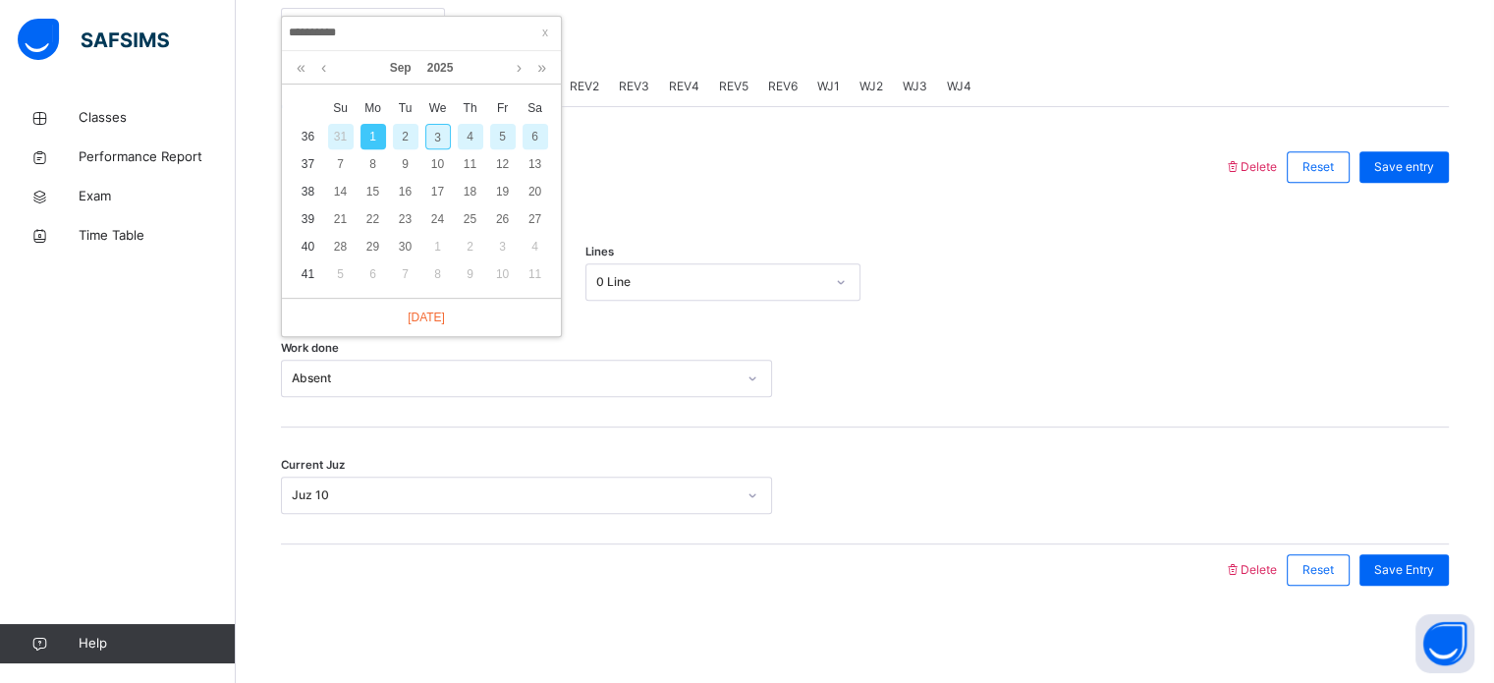
click at [432, 131] on div "3" at bounding box center [438, 137] width 26 height 26
type input "**********"
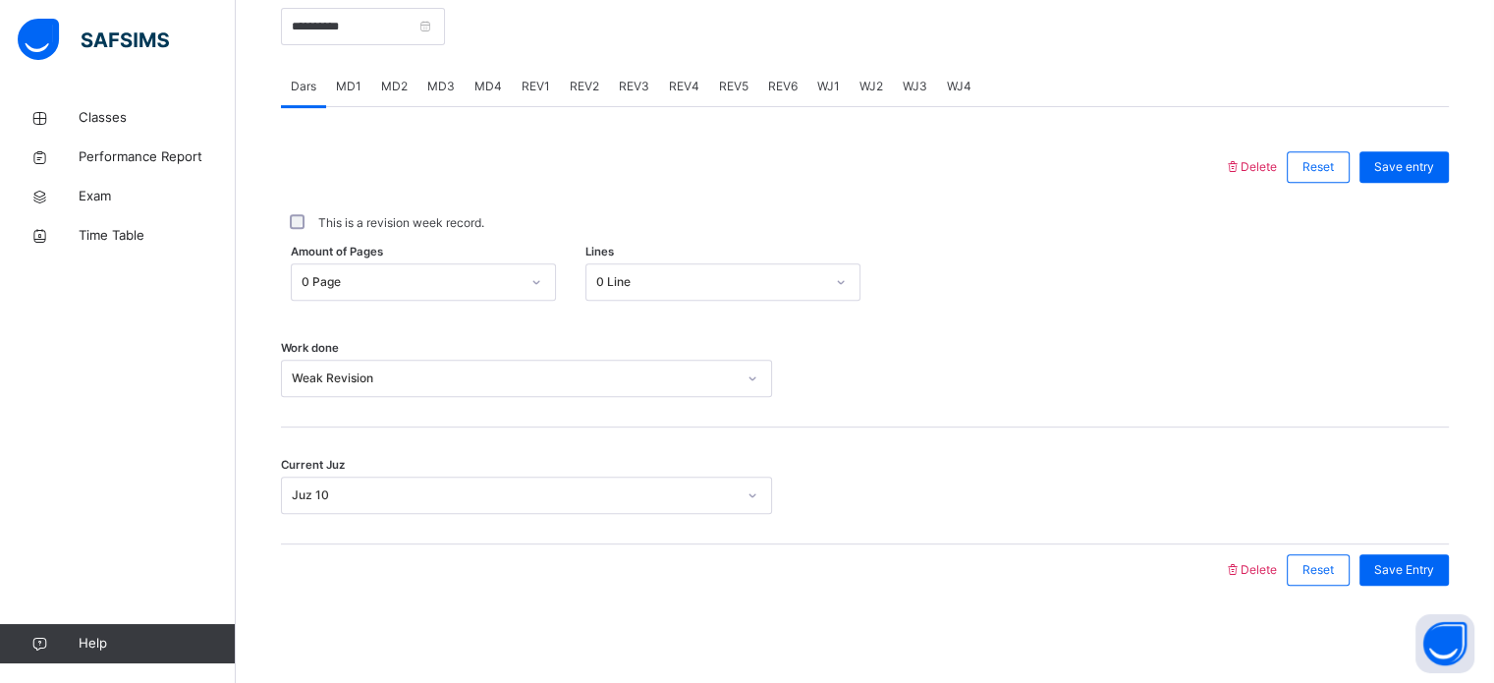
click at [339, 85] on span "MD1" at bounding box center [349, 87] width 26 height 18
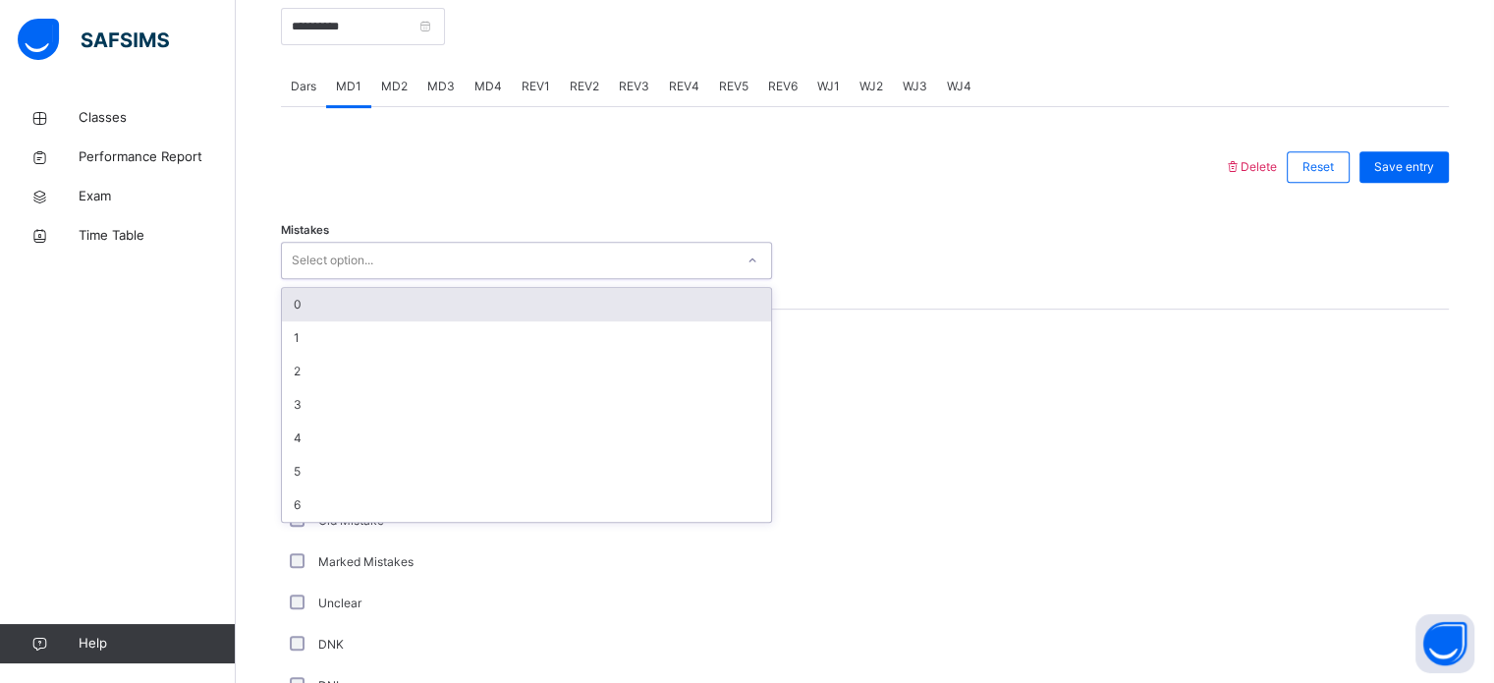
click at [356, 261] on div "Select option..." at bounding box center [333, 260] width 82 height 37
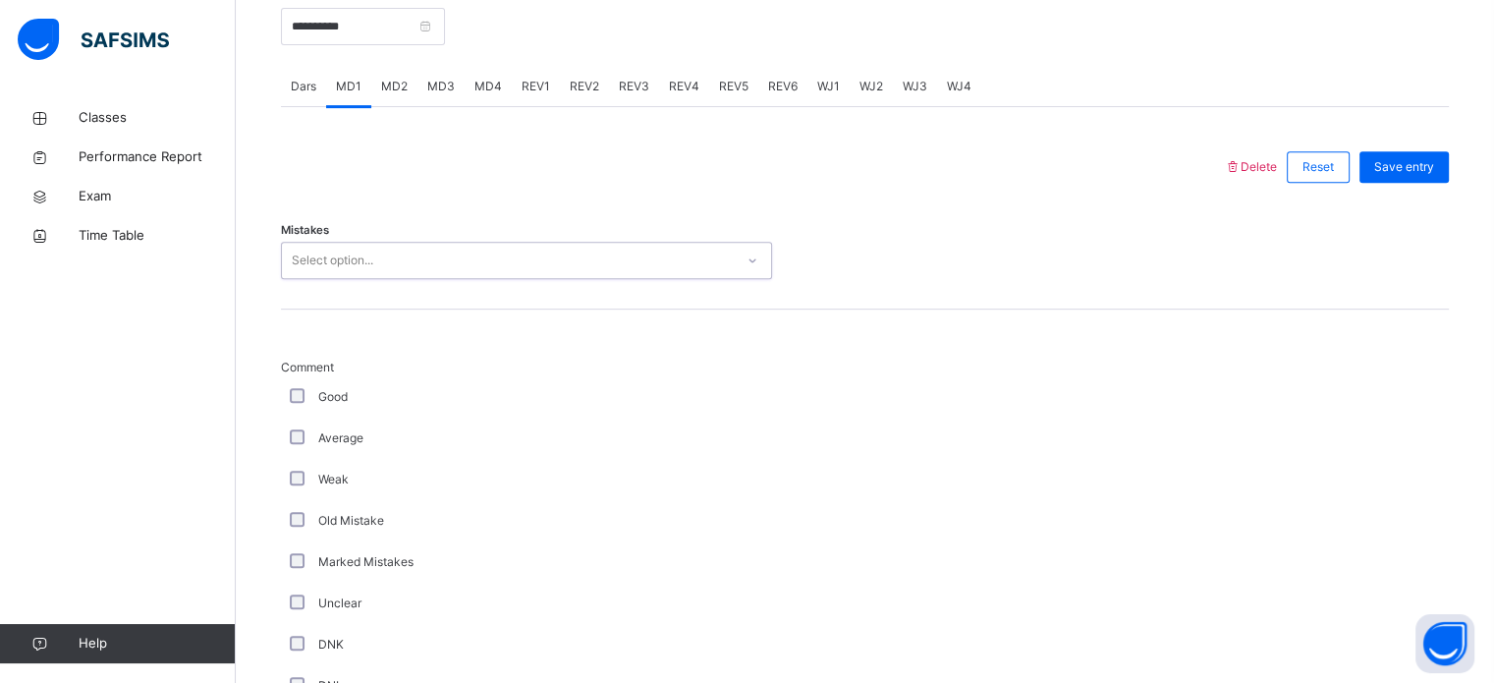
drag, startPoint x: 356, startPoint y: 261, endPoint x: 354, endPoint y: 251, distance: 11.0
click at [354, 251] on div "Select option..." at bounding box center [333, 260] width 82 height 37
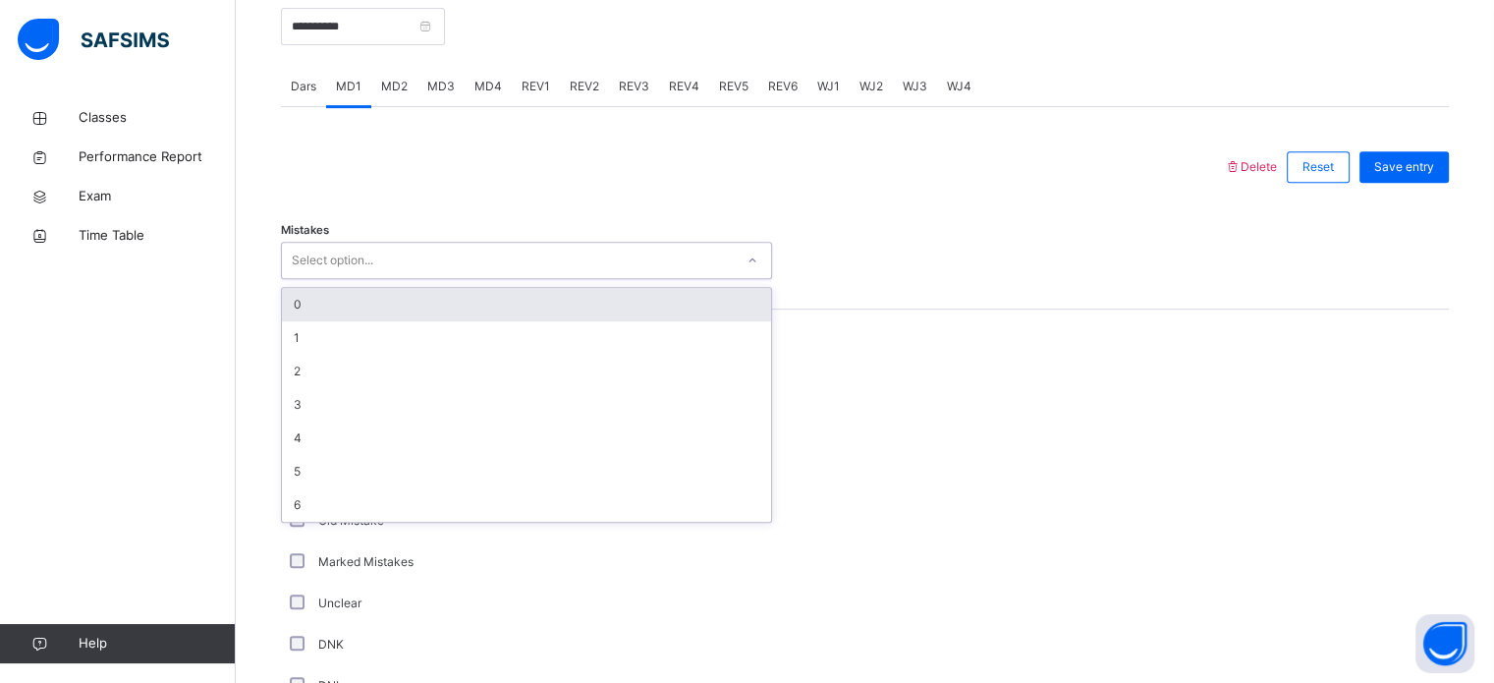
click at [354, 251] on div "Select option..." at bounding box center [333, 260] width 82 height 37
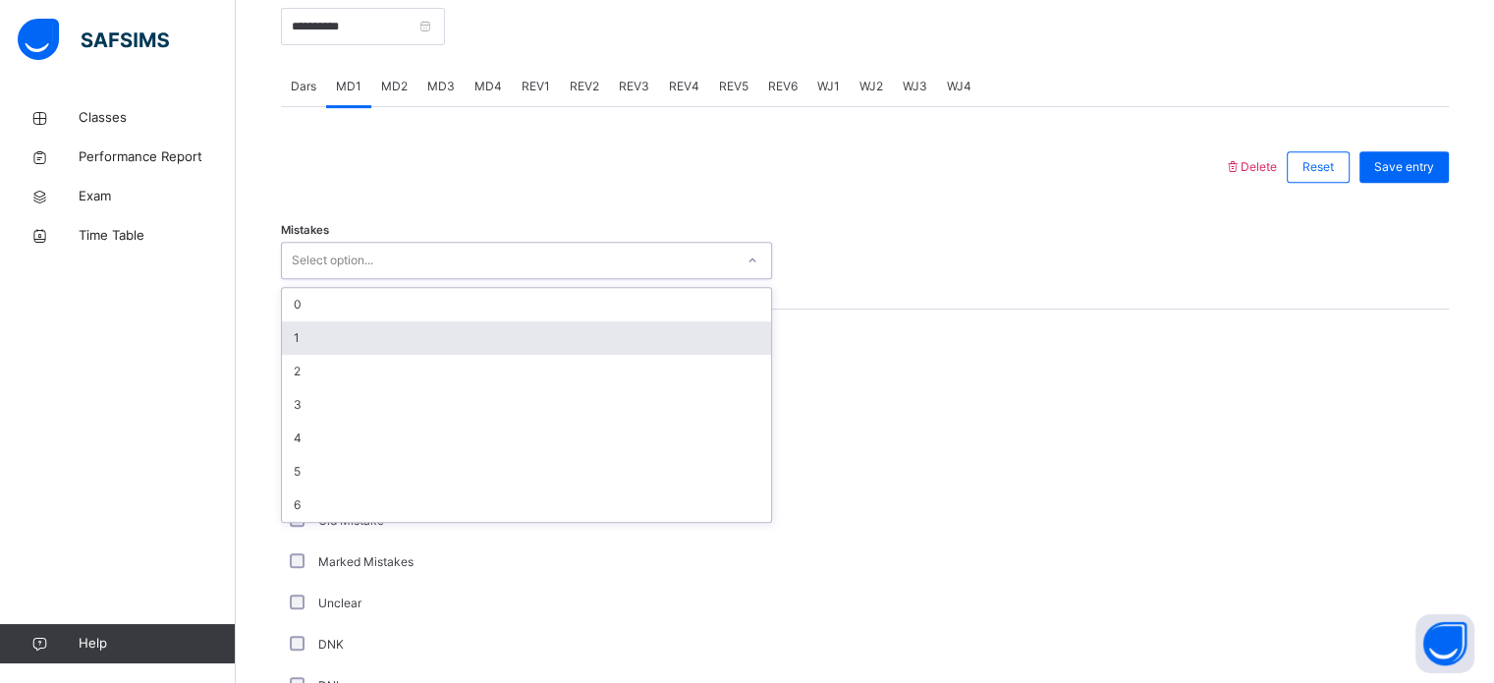
click at [331, 337] on div "1" at bounding box center [526, 337] width 489 height 33
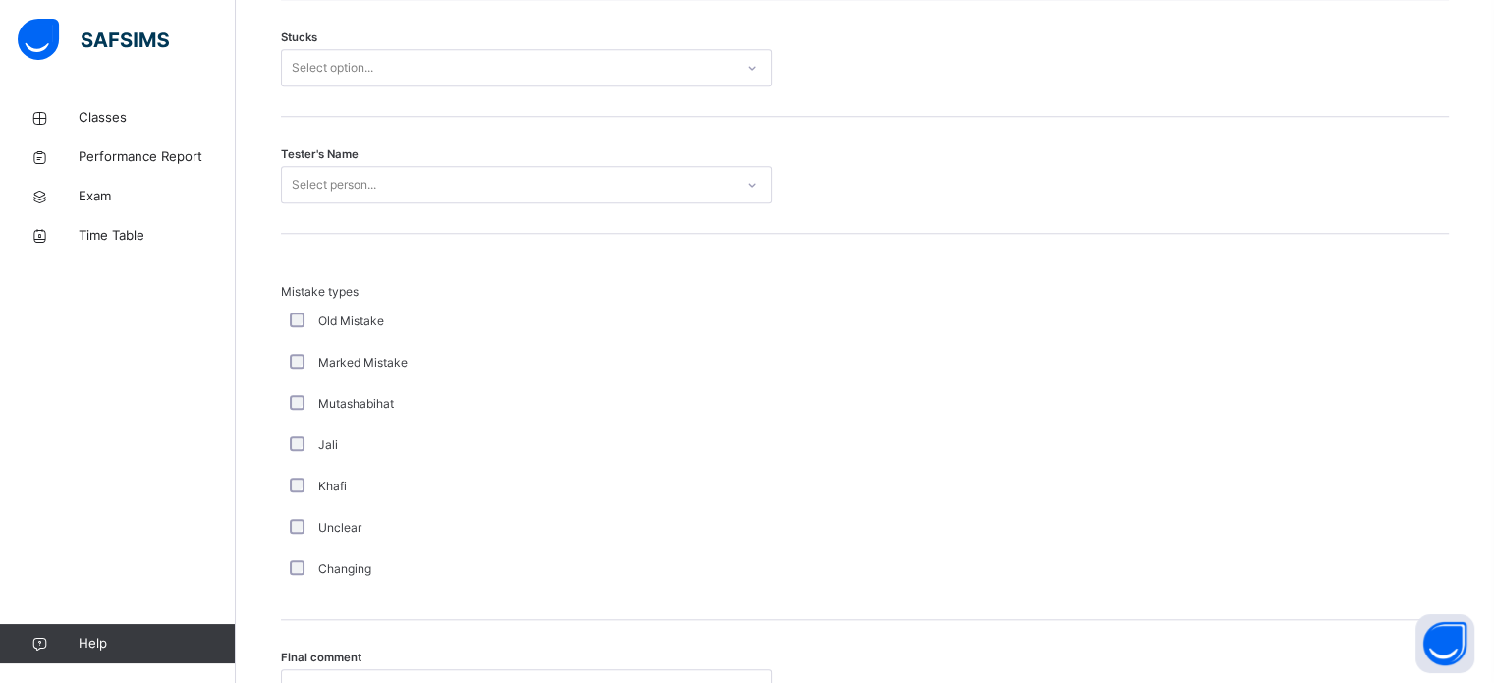
scroll to position [1696, 0]
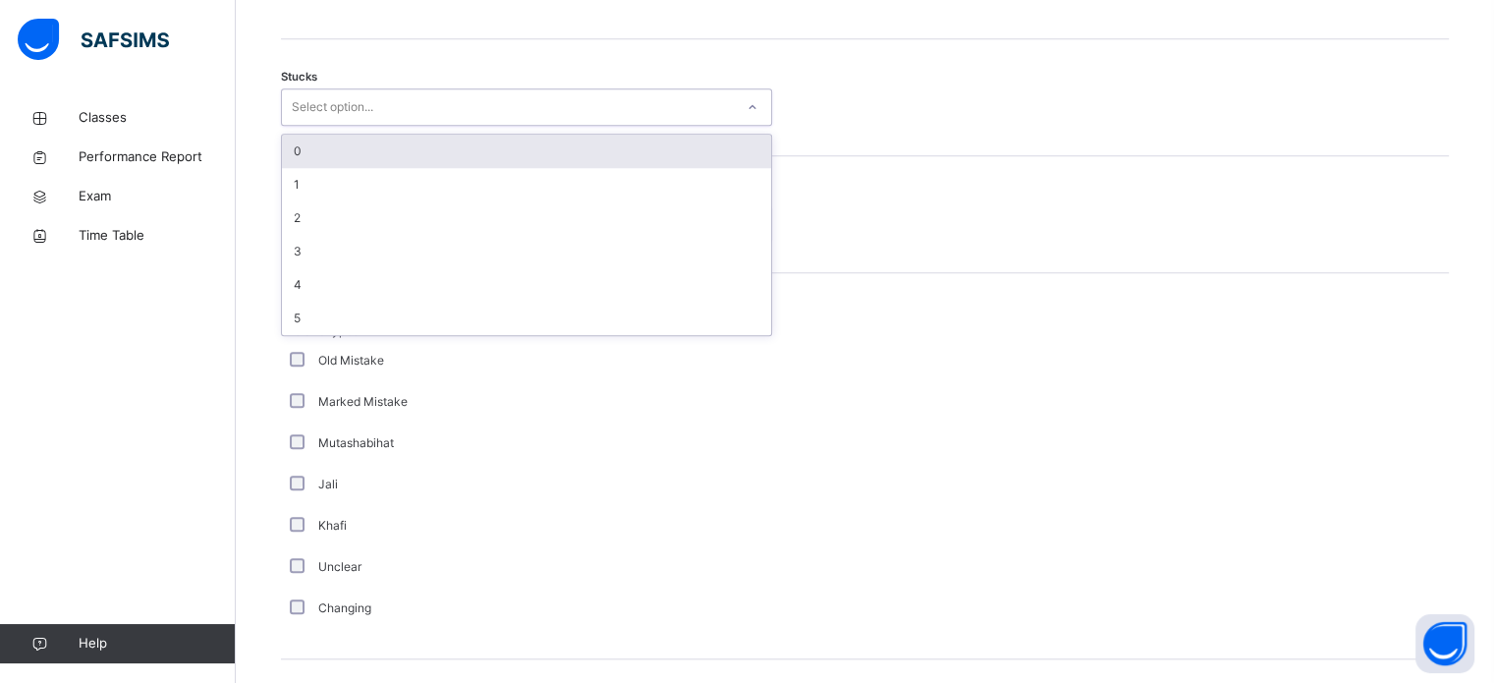
click at [425, 101] on div "Select option..." at bounding box center [508, 107] width 452 height 30
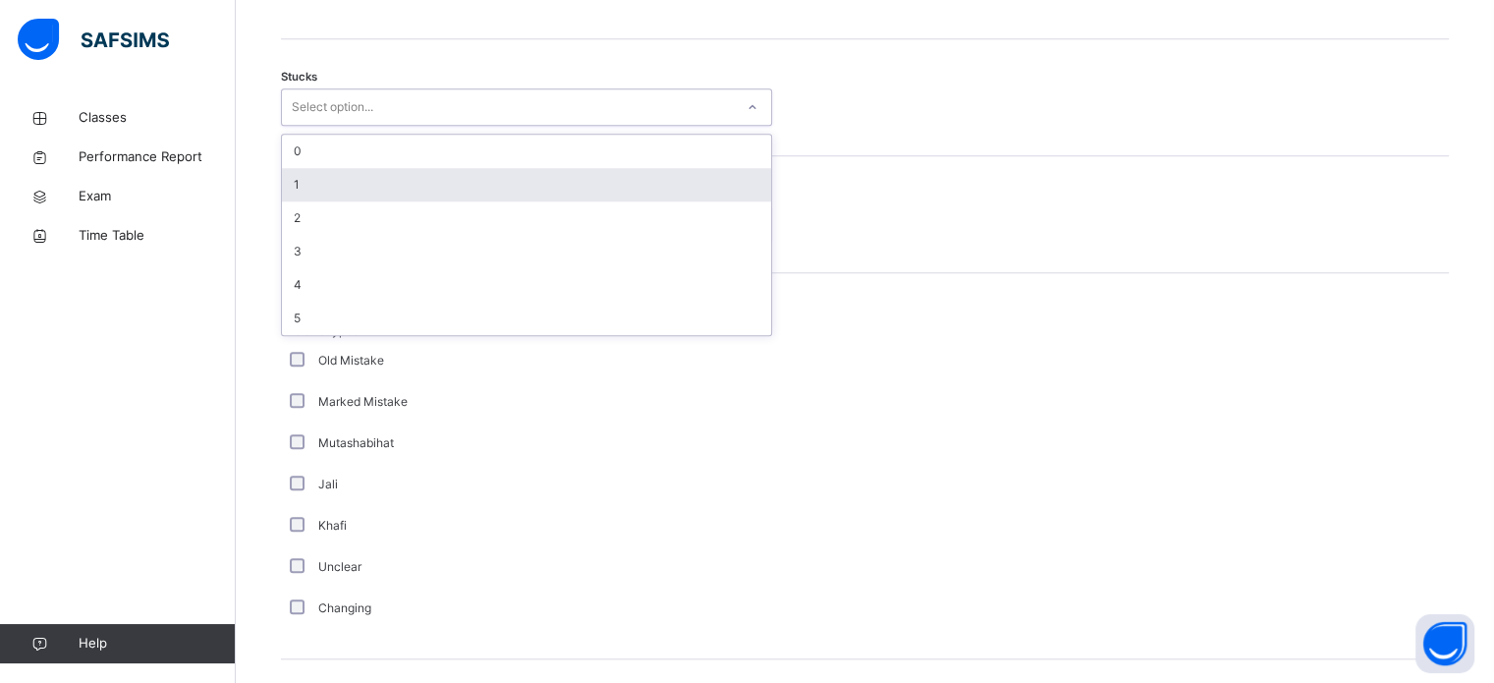
click at [405, 186] on div "1" at bounding box center [526, 184] width 489 height 33
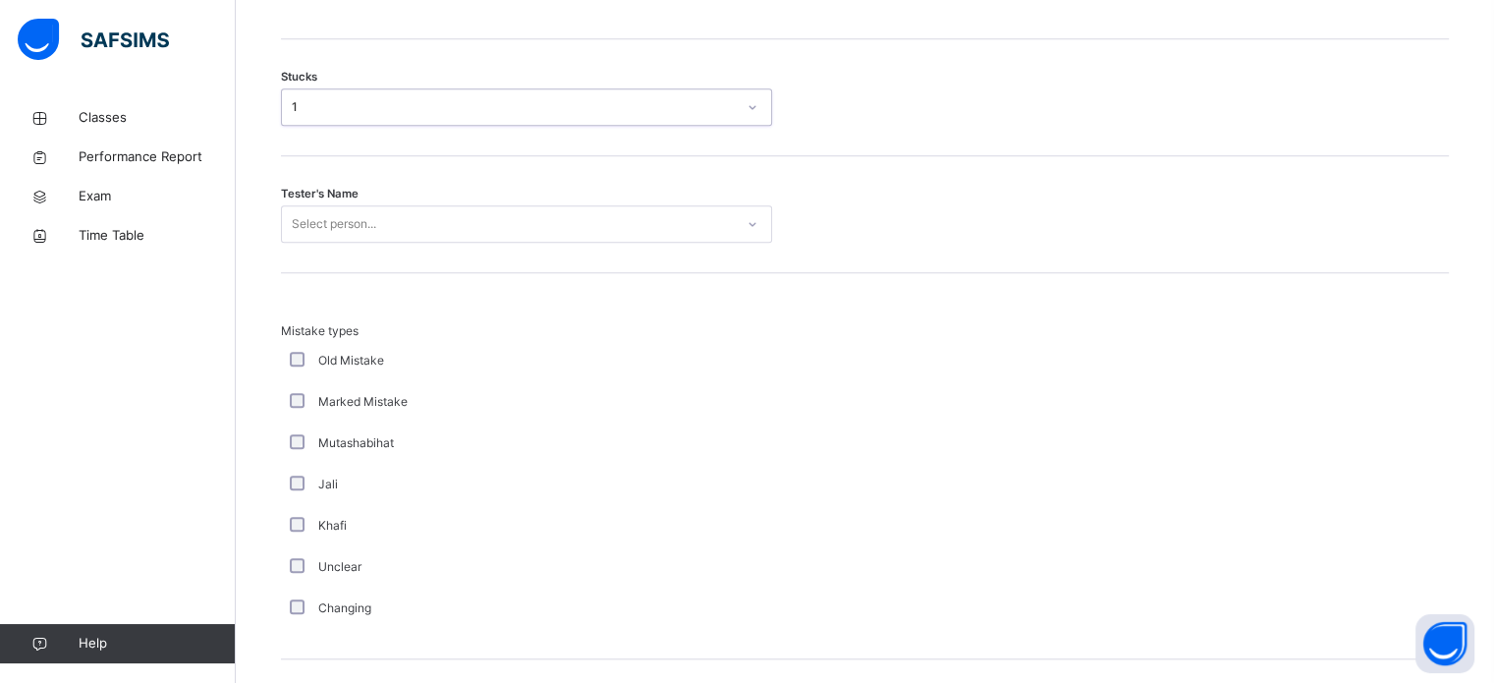
click at [393, 234] on div "Select person..." at bounding box center [508, 224] width 452 height 30
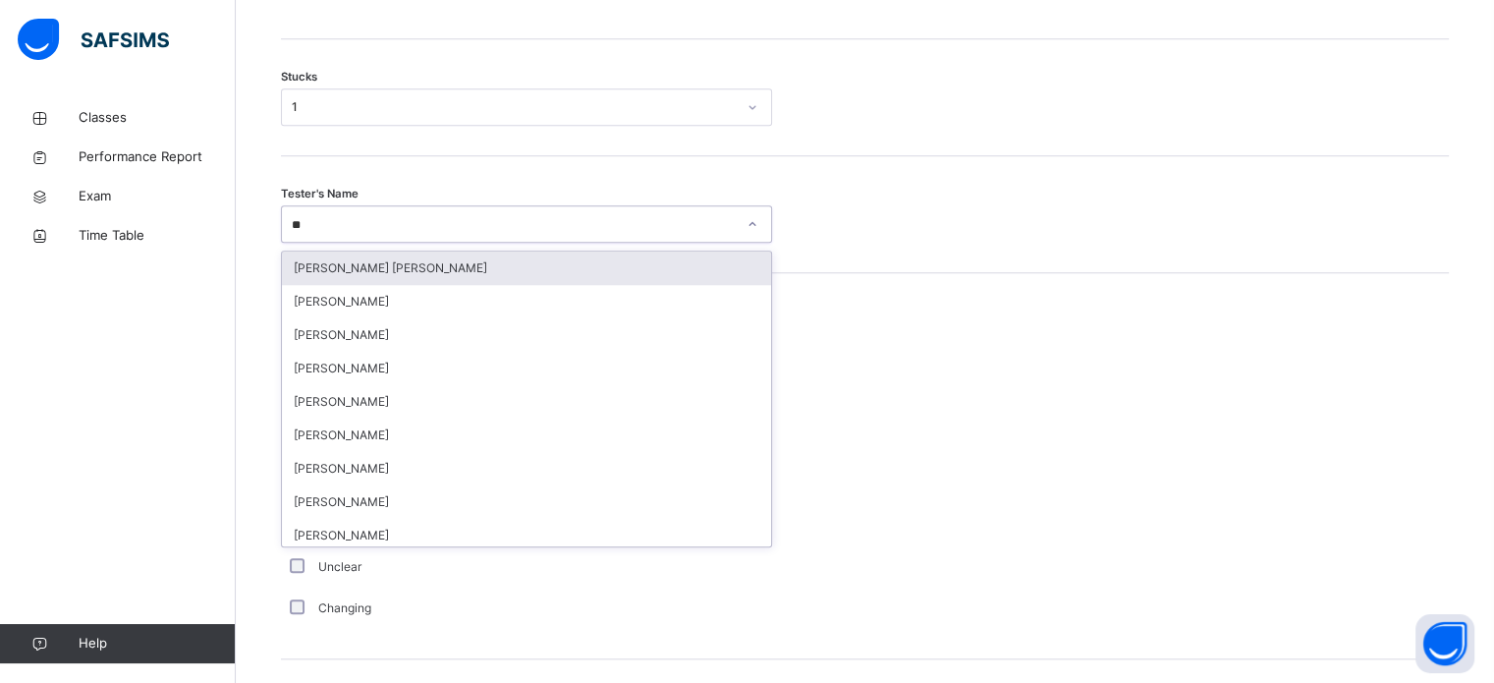
type input "***"
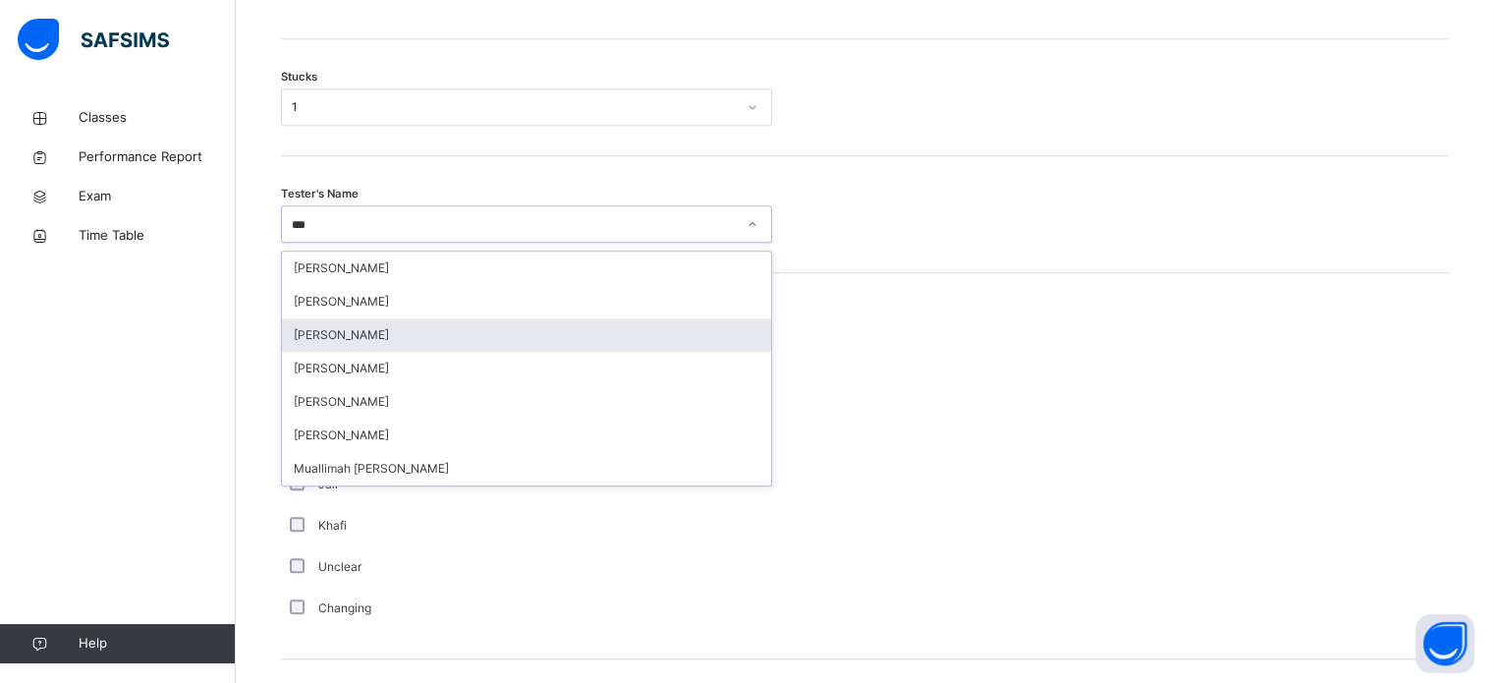
click at [367, 341] on div "[PERSON_NAME]" at bounding box center [526, 334] width 489 height 33
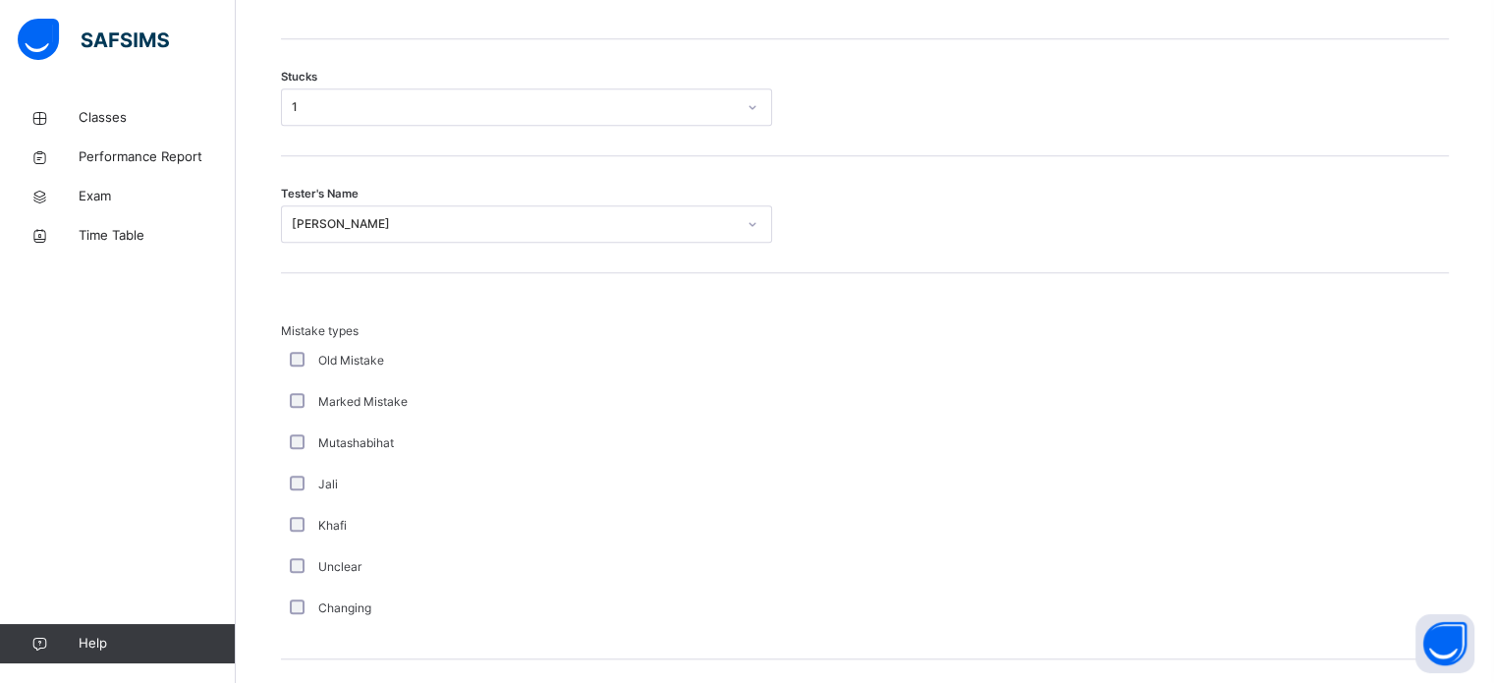
click at [367, 341] on div "Old Mistake" at bounding box center [526, 360] width 491 height 41
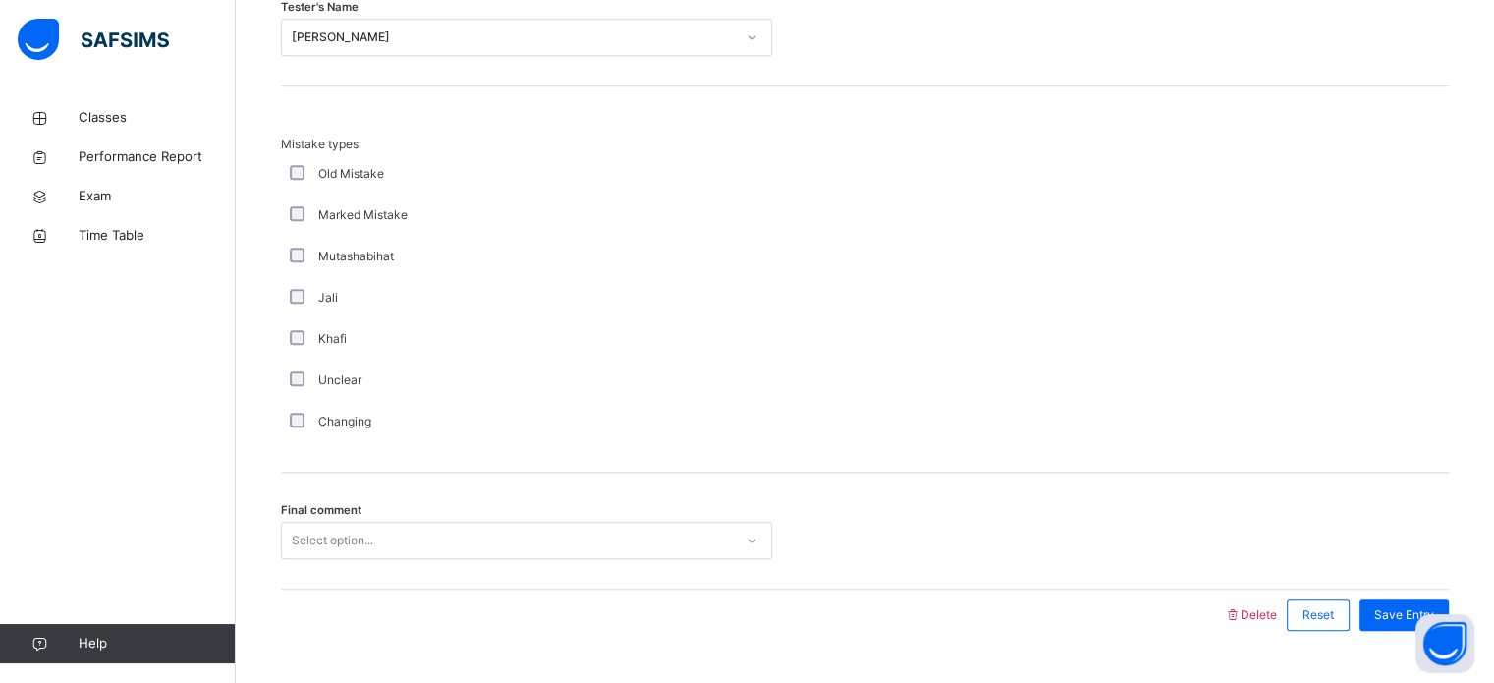
scroll to position [1927, 0]
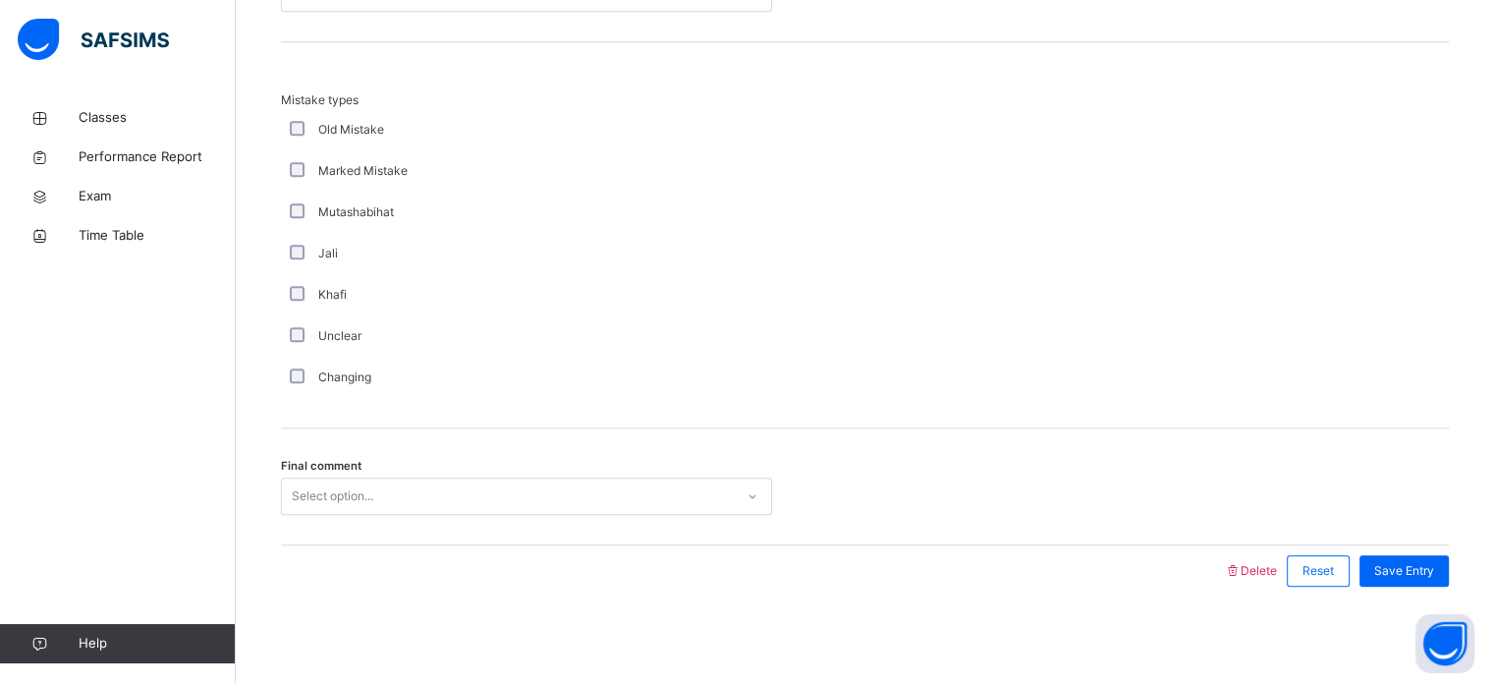
click at [407, 485] on div "Select option..." at bounding box center [508, 496] width 452 height 30
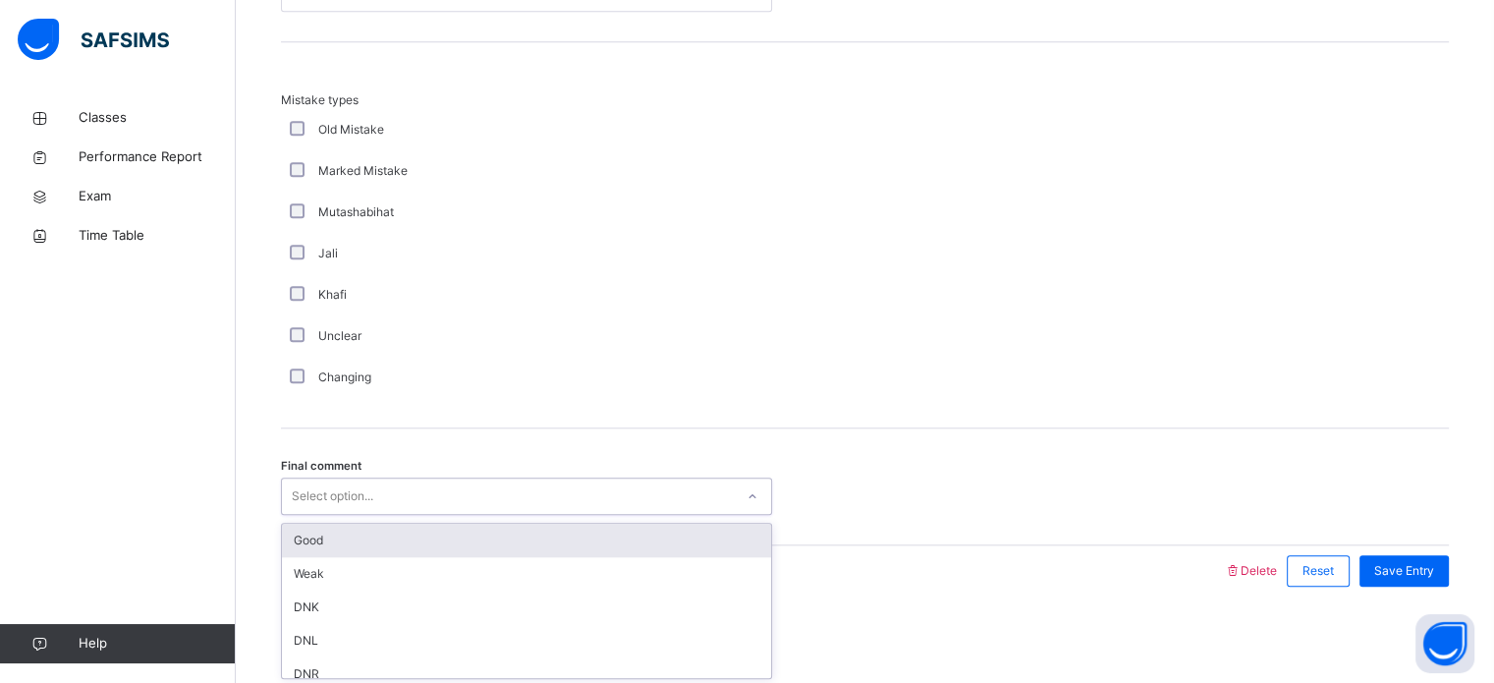
click at [415, 524] on div "Good" at bounding box center [526, 540] width 489 height 33
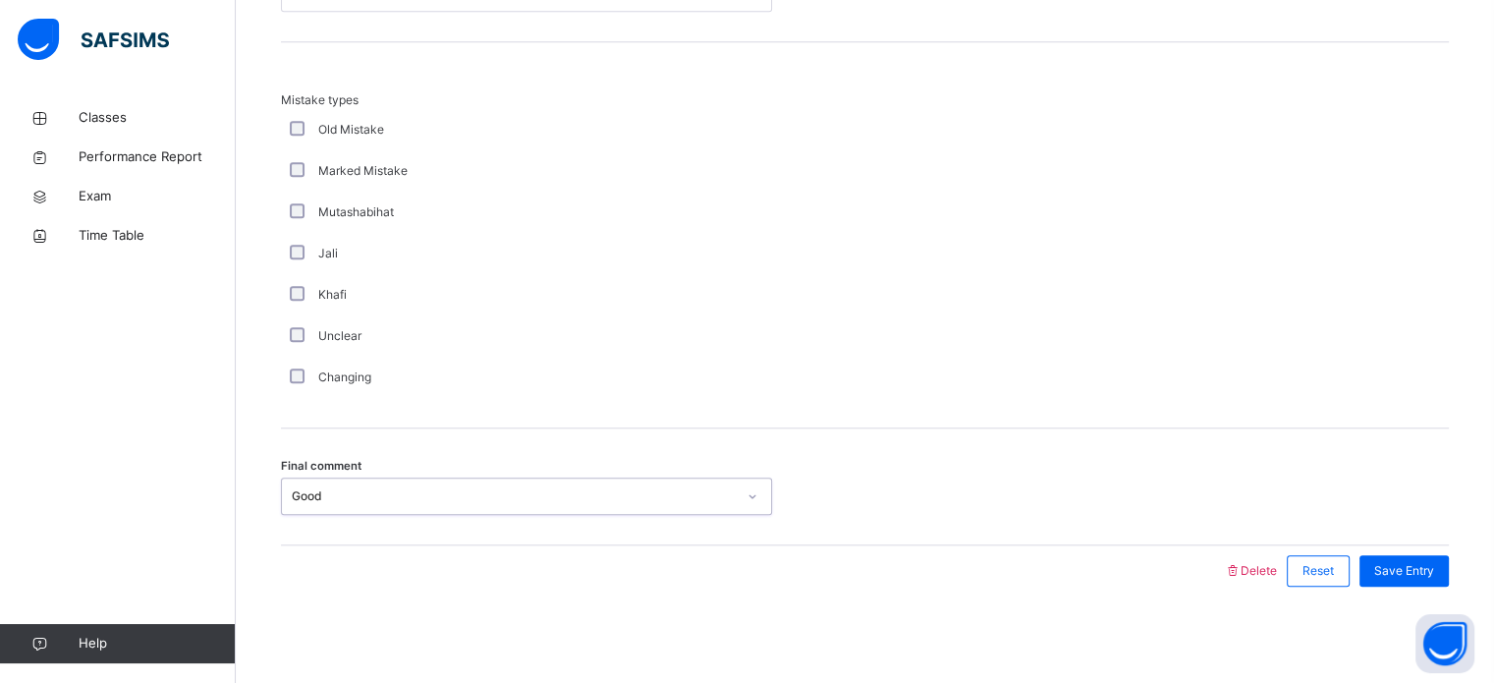
click at [448, 500] on div "Good" at bounding box center [514, 496] width 444 height 18
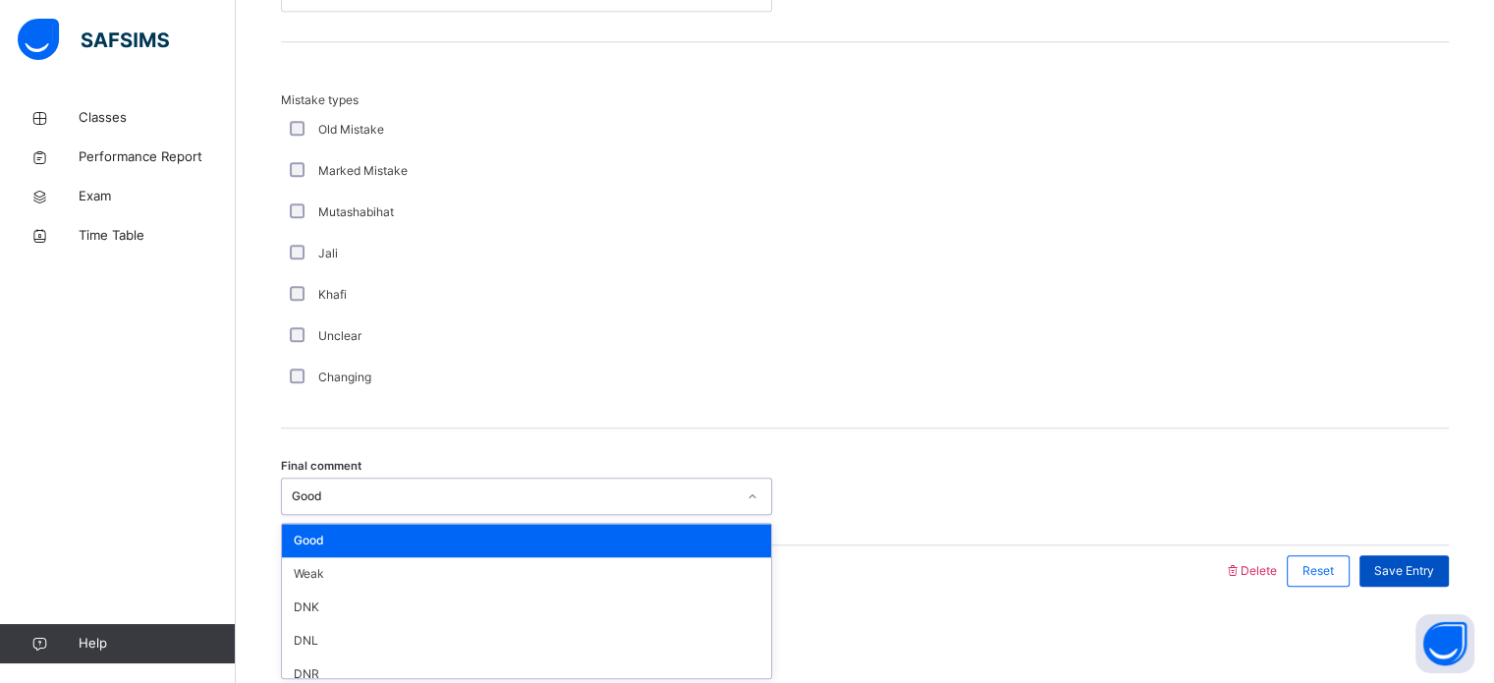
click at [1449, 559] on div "Save Entry" at bounding box center [1404, 570] width 89 height 31
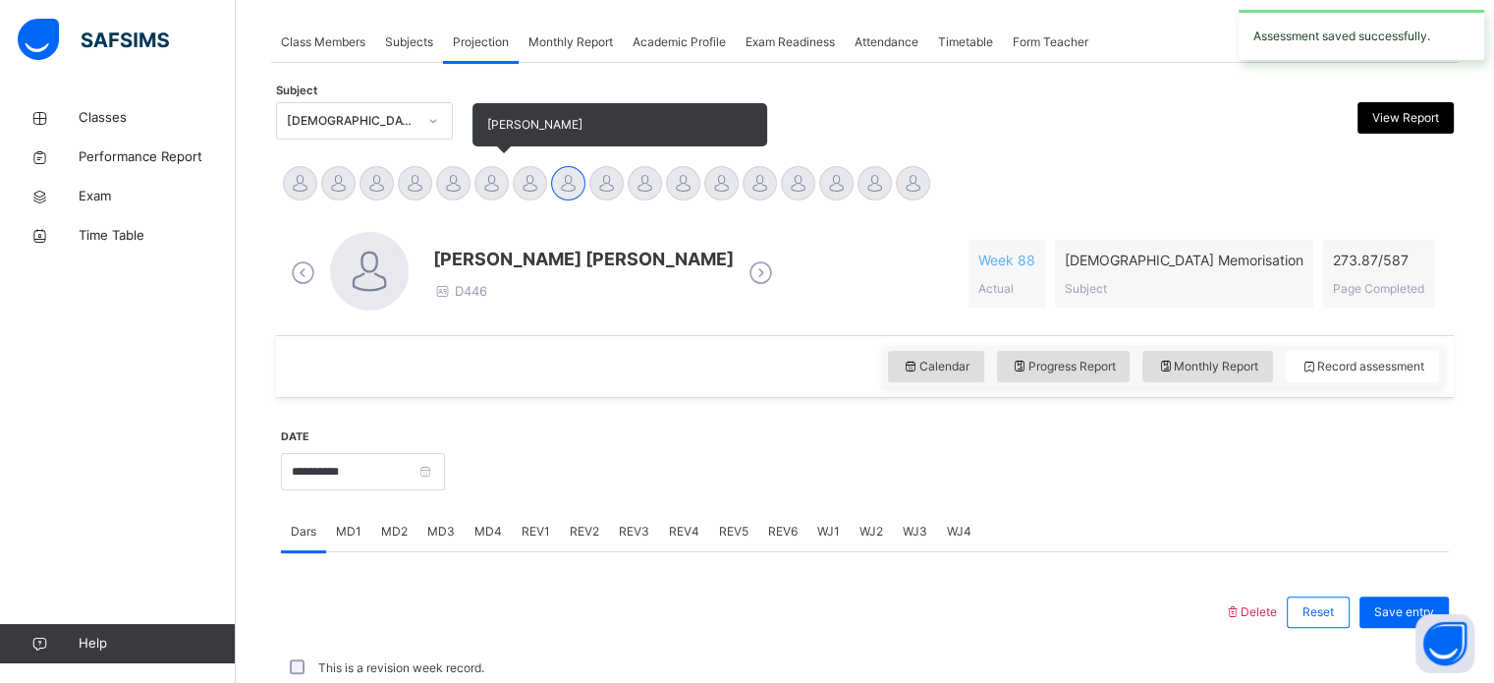
scroll to position [792, 0]
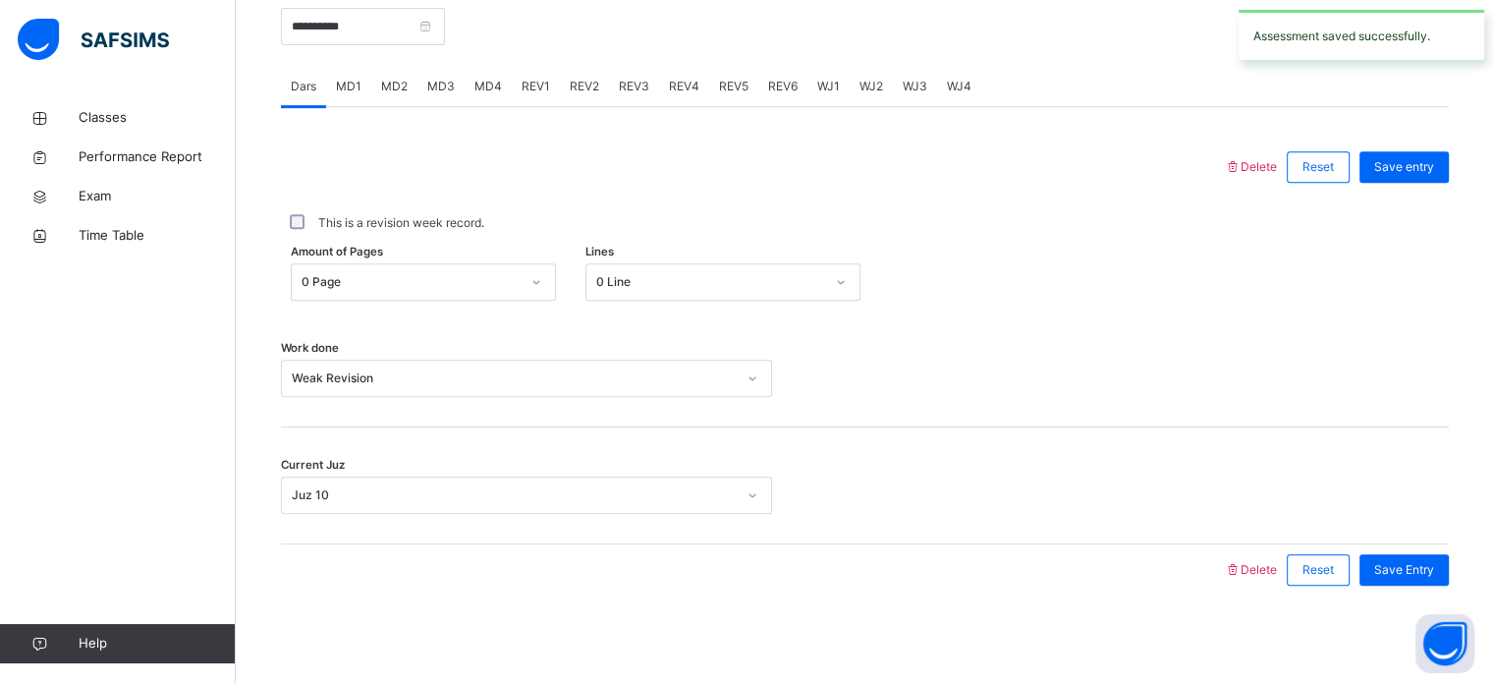
click at [528, 84] on span "REV1" at bounding box center [536, 87] width 28 height 18
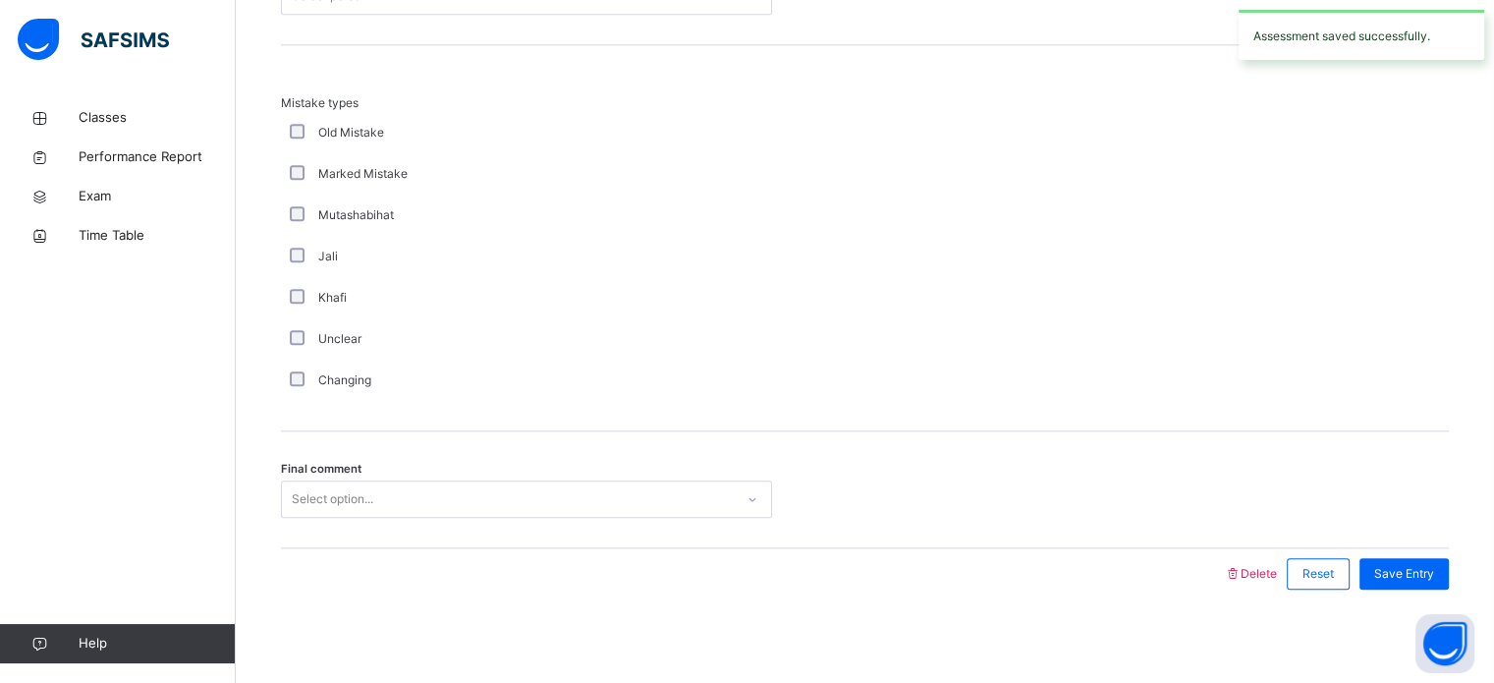
scroll to position [2161, 0]
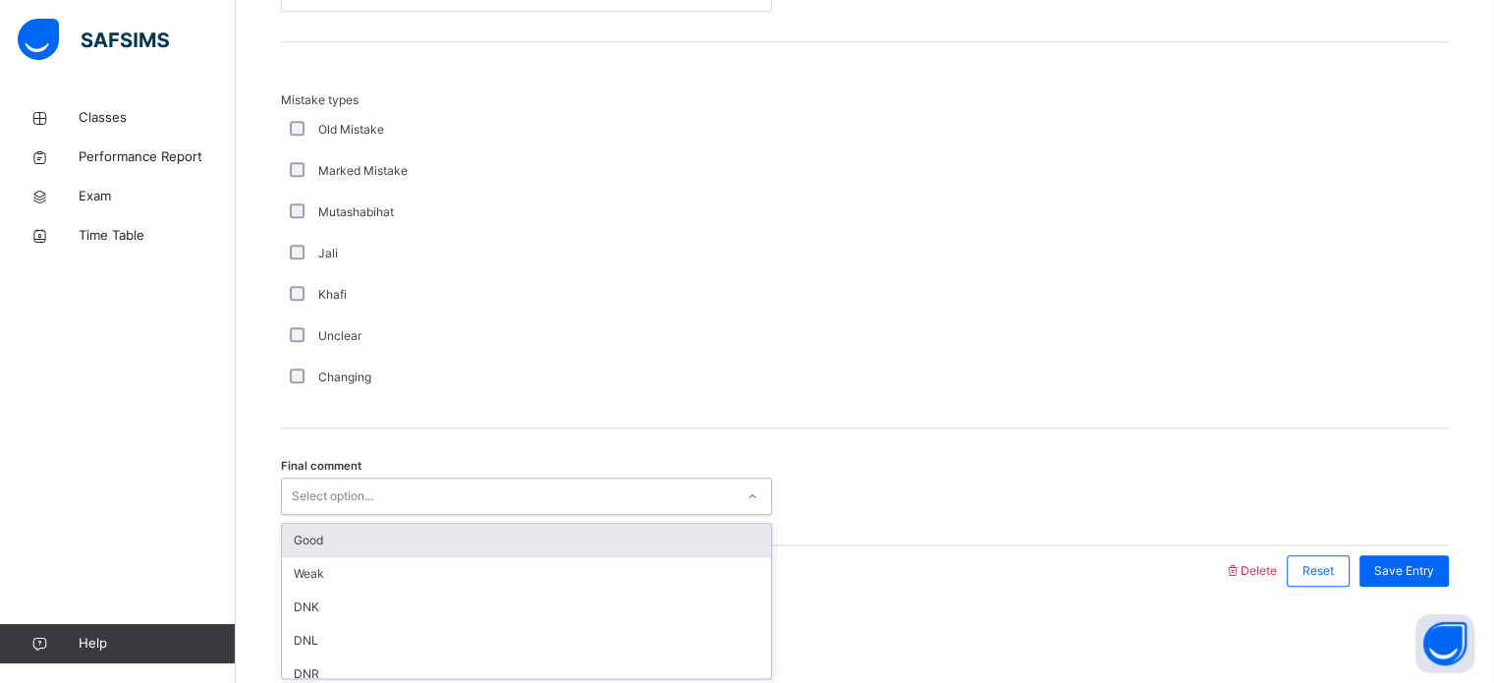
click at [422, 497] on div "Select option..." at bounding box center [508, 496] width 452 height 30
click at [387, 537] on div "Good" at bounding box center [526, 540] width 489 height 33
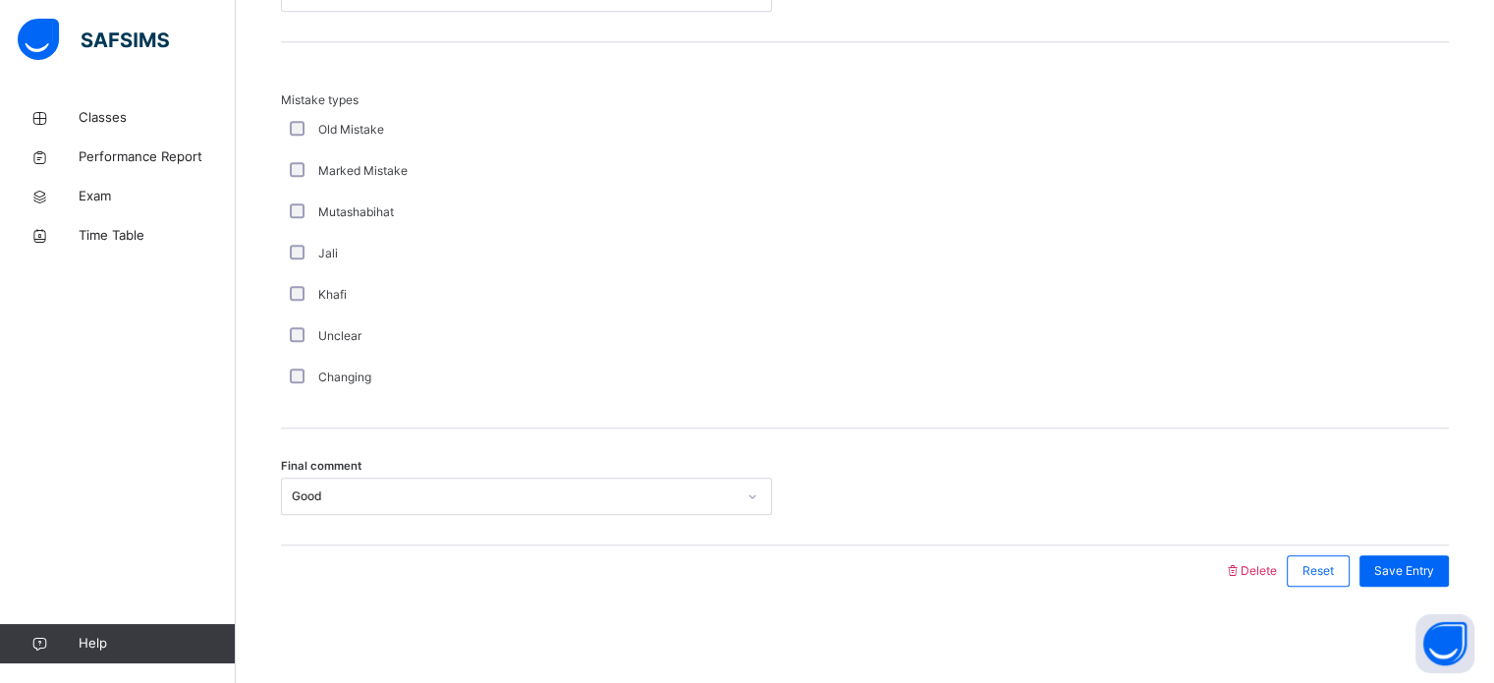
click at [579, 401] on div "Mistake types Old Mistake Marked Mistake Mutashabihat [PERSON_NAME] Unclear Cha…" at bounding box center [865, 235] width 1168 height 386
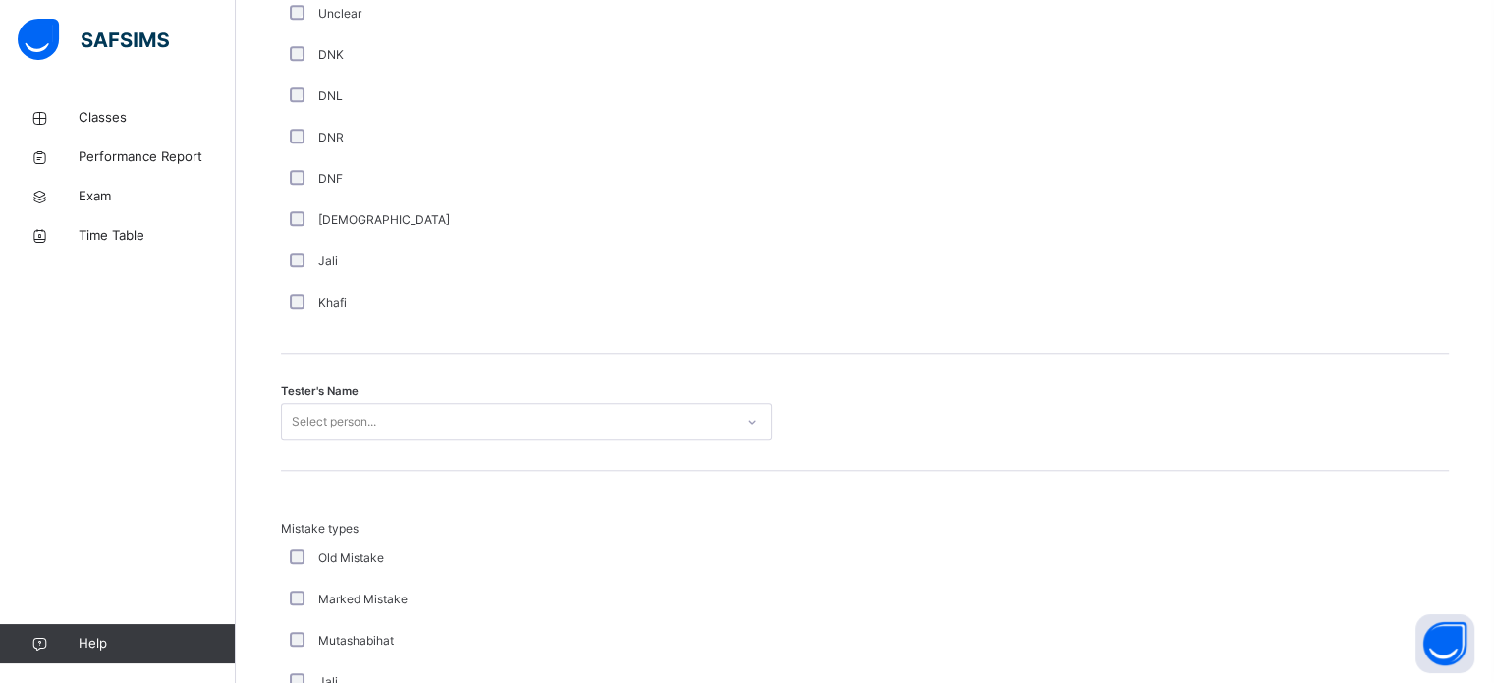
scroll to position [1728, 0]
click at [579, 401] on div "Tester's Name Select person..." at bounding box center [865, 416] width 1168 height 117
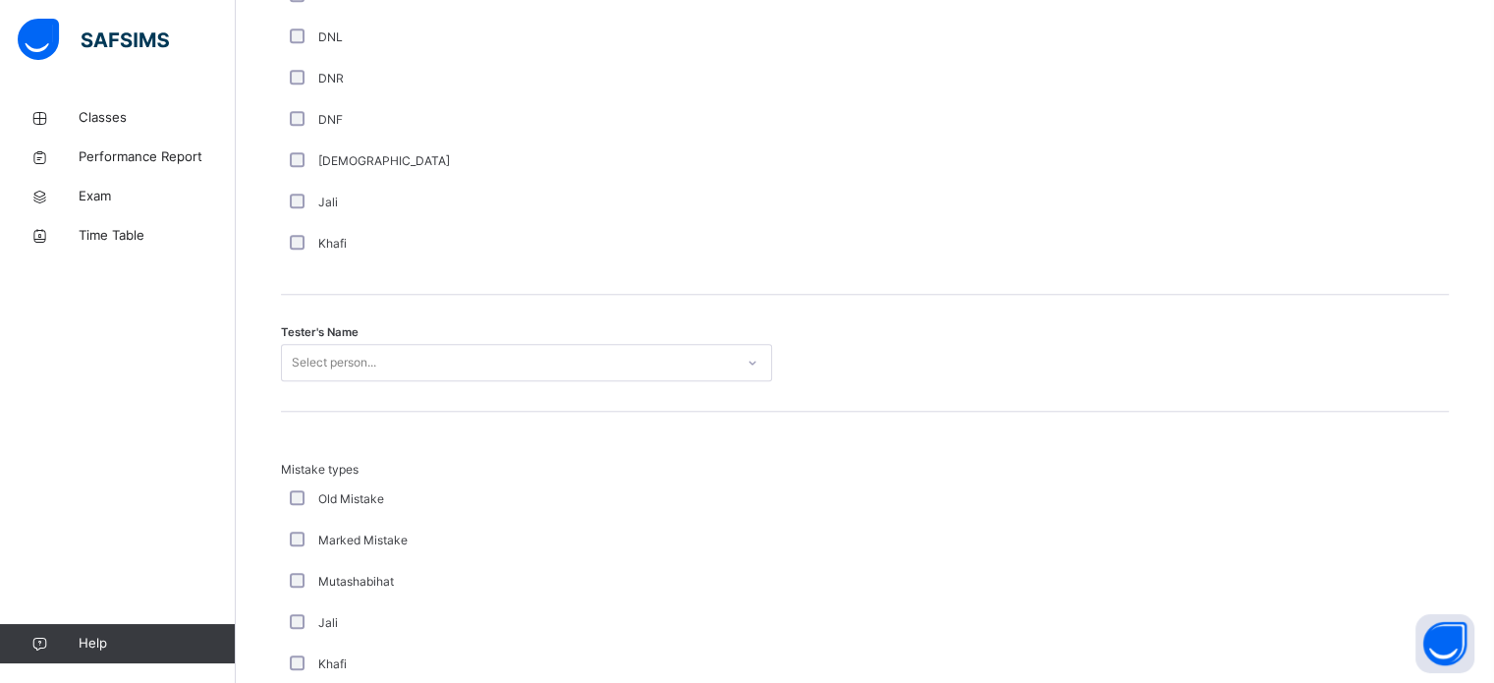
click at [578, 381] on div "Select person..." at bounding box center [526, 362] width 491 height 37
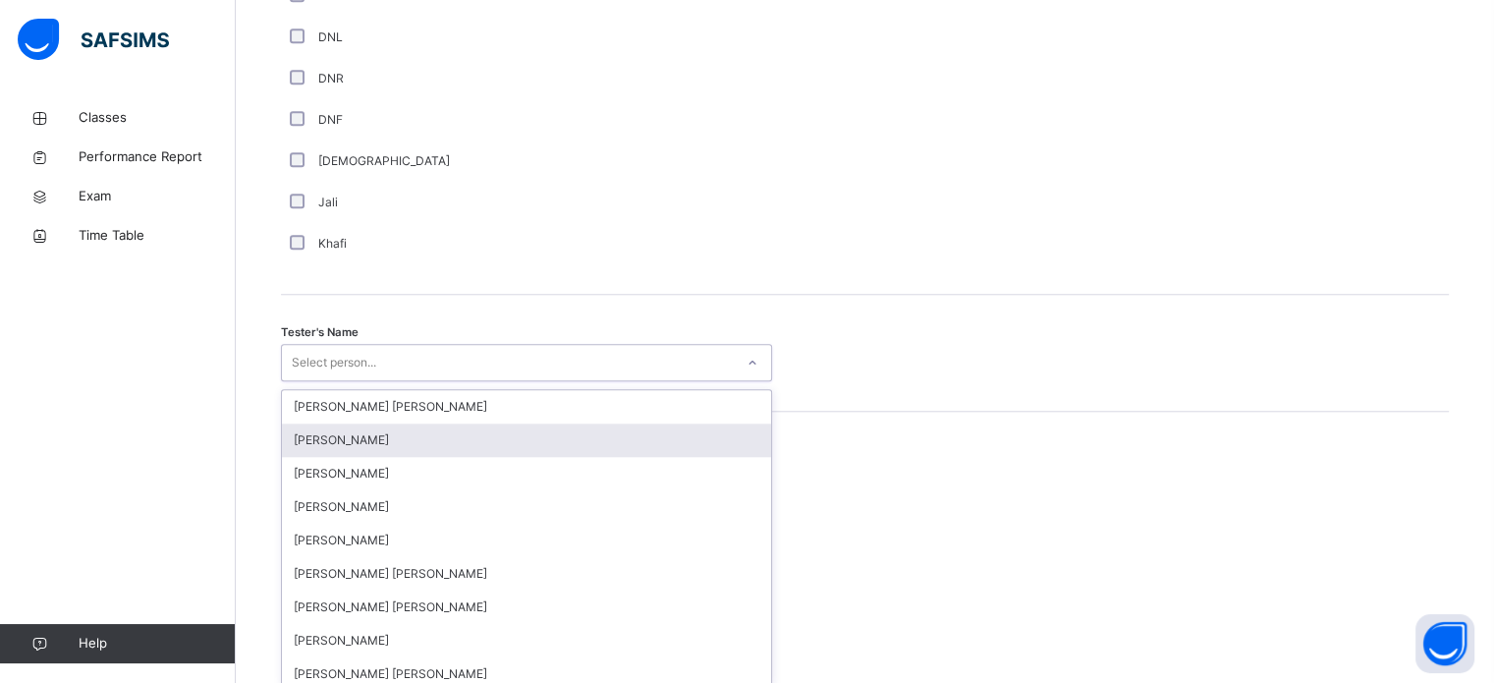
scroll to position [1800, 0]
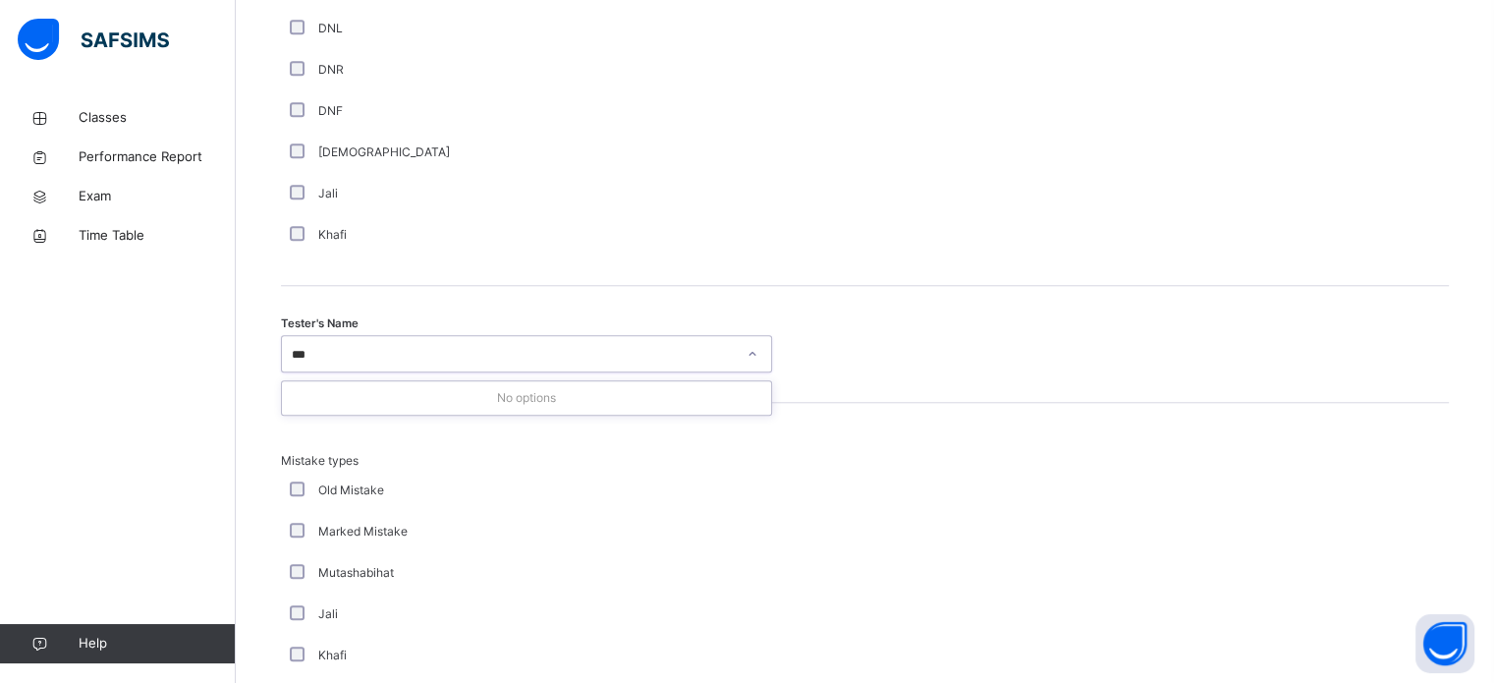
type input "**"
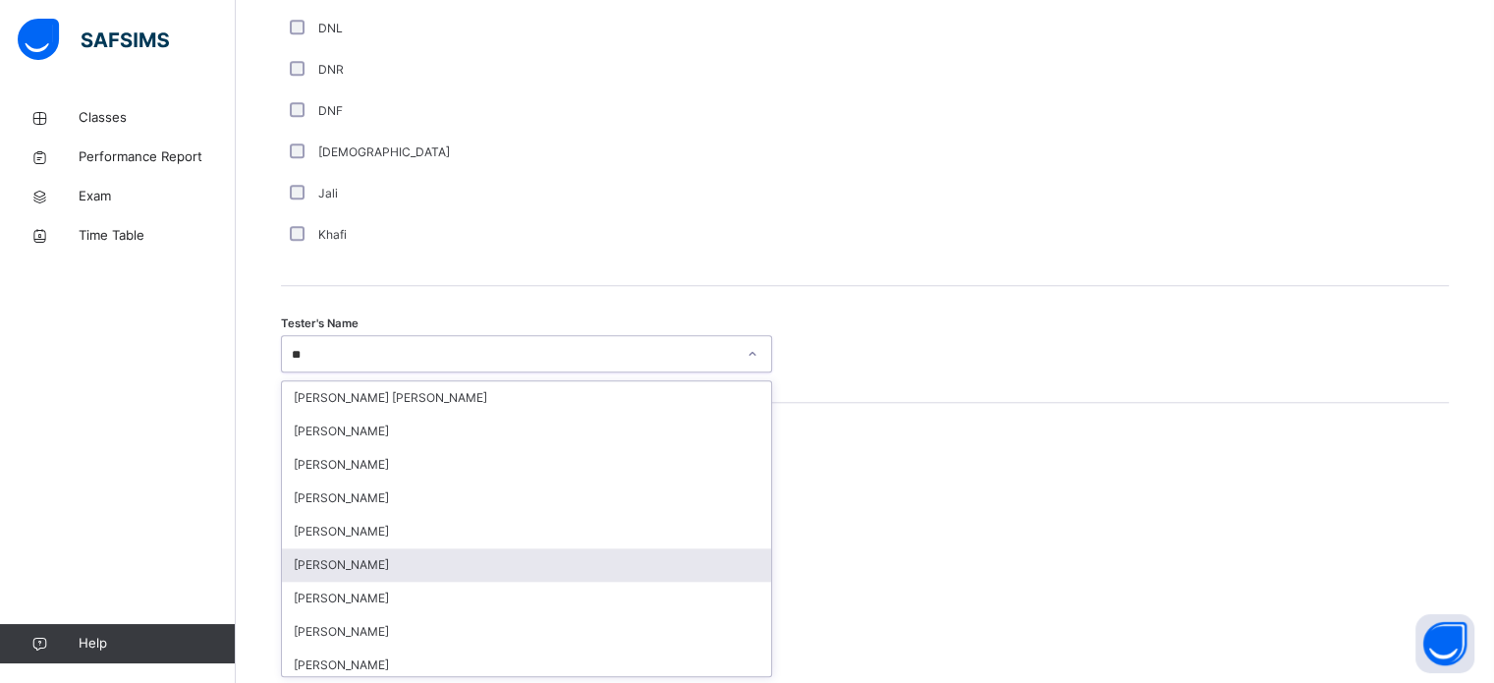
click at [465, 549] on div "[PERSON_NAME]" at bounding box center [526, 564] width 489 height 33
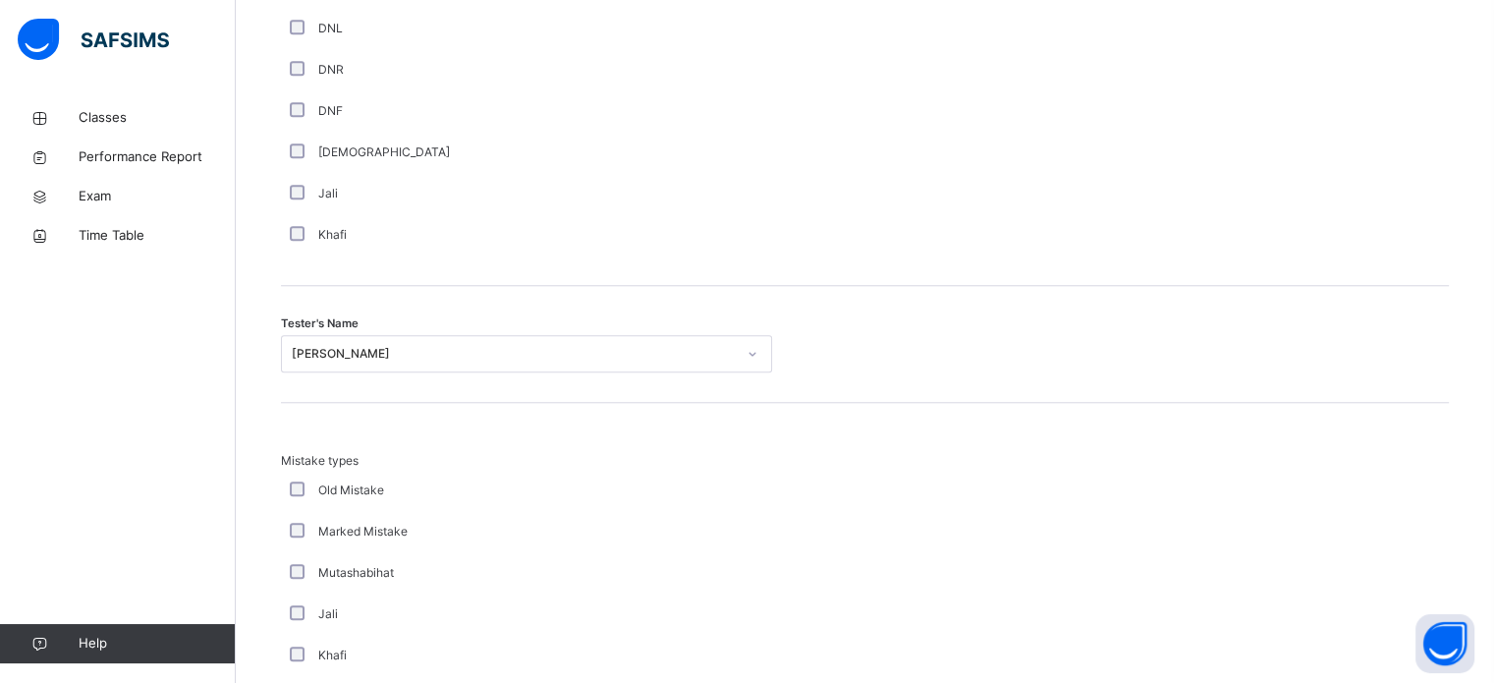
click at [464, 198] on div "Jali" at bounding box center [526, 194] width 481 height 18
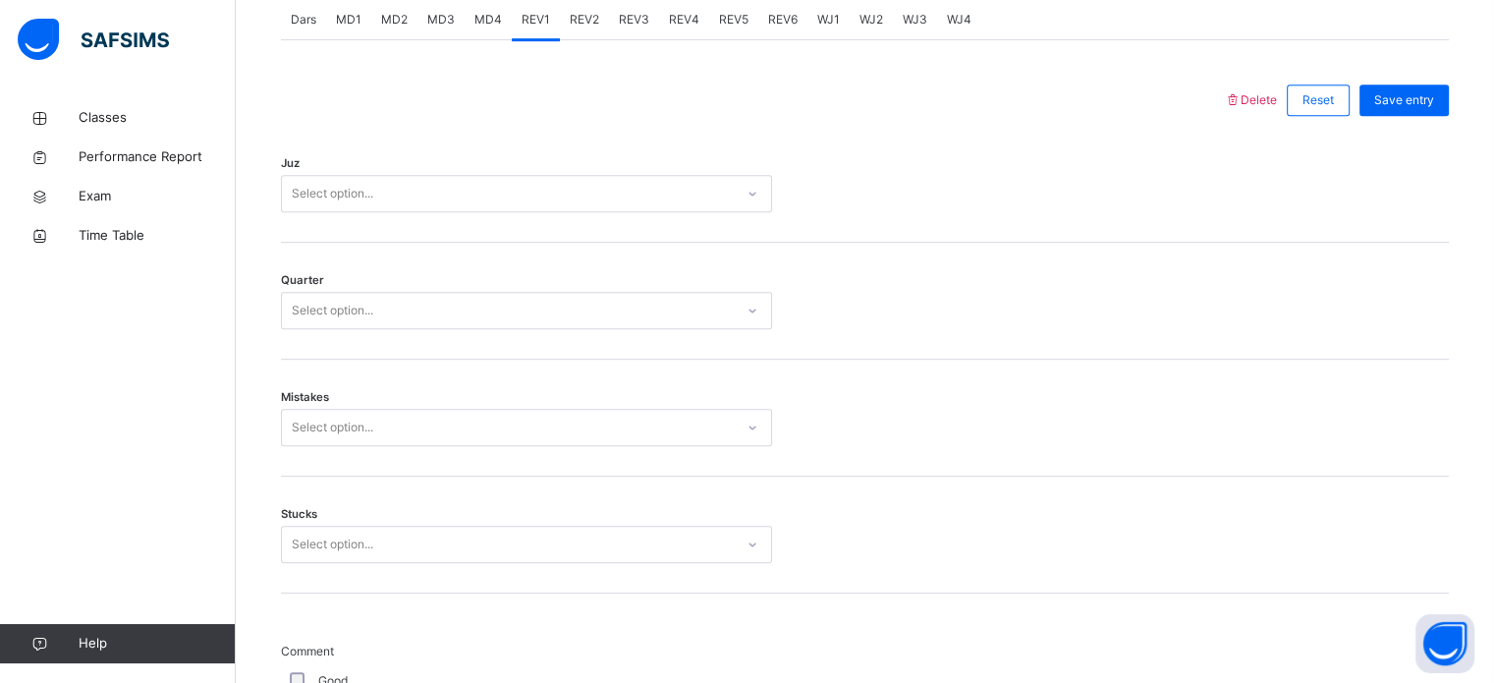
scroll to position [864, 0]
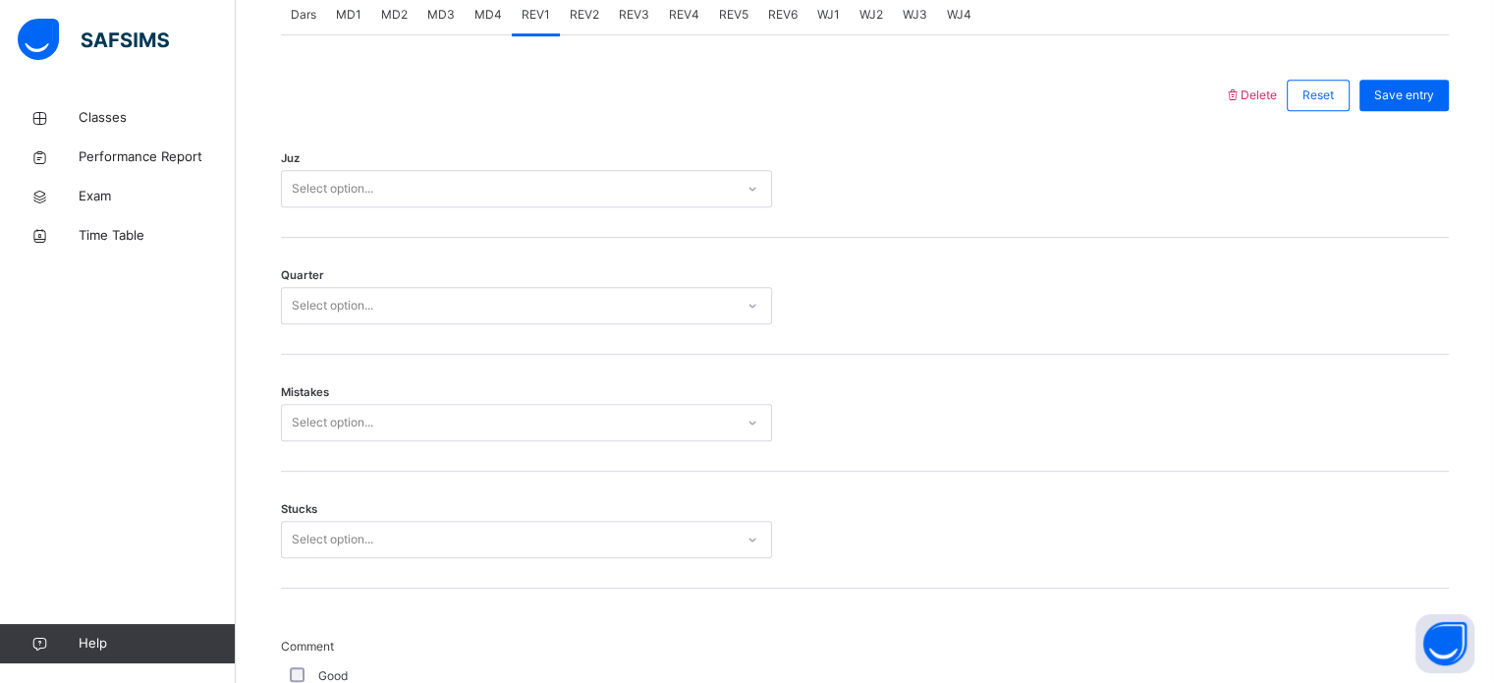
click at [422, 516] on div "Stucks Select option..." at bounding box center [865, 530] width 1168 height 117
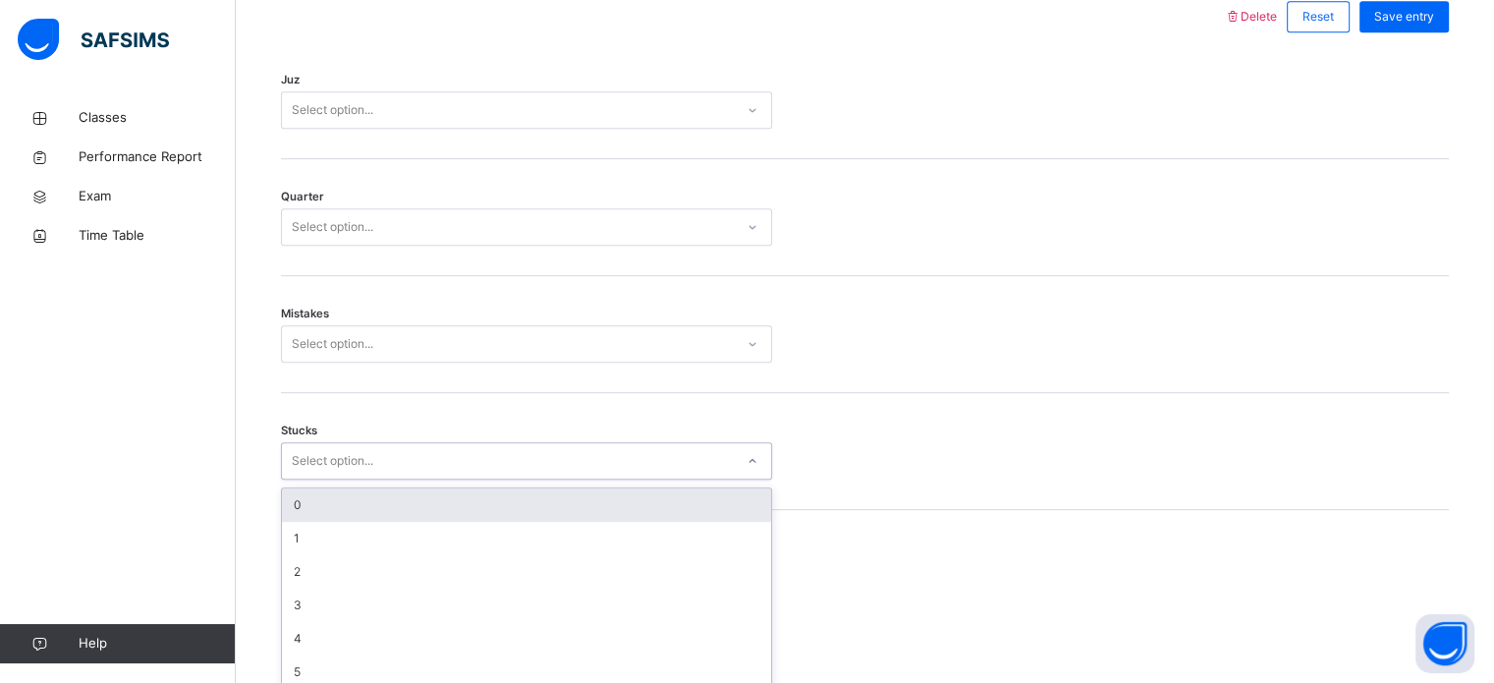
click at [415, 479] on div "option 0 focused, 1 of 6. 6 results available. Use Up and Down to choose option…" at bounding box center [526, 460] width 491 height 37
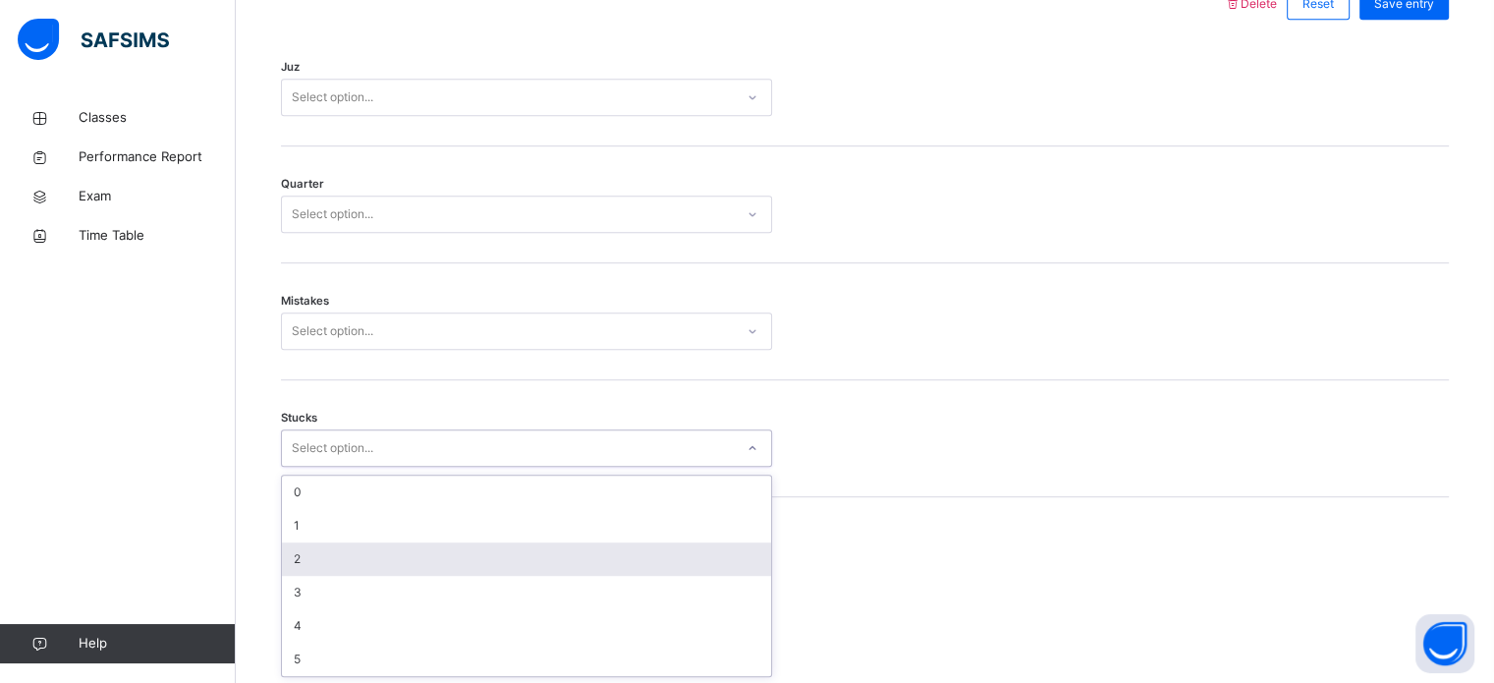
click at [372, 571] on div "2" at bounding box center [526, 558] width 489 height 33
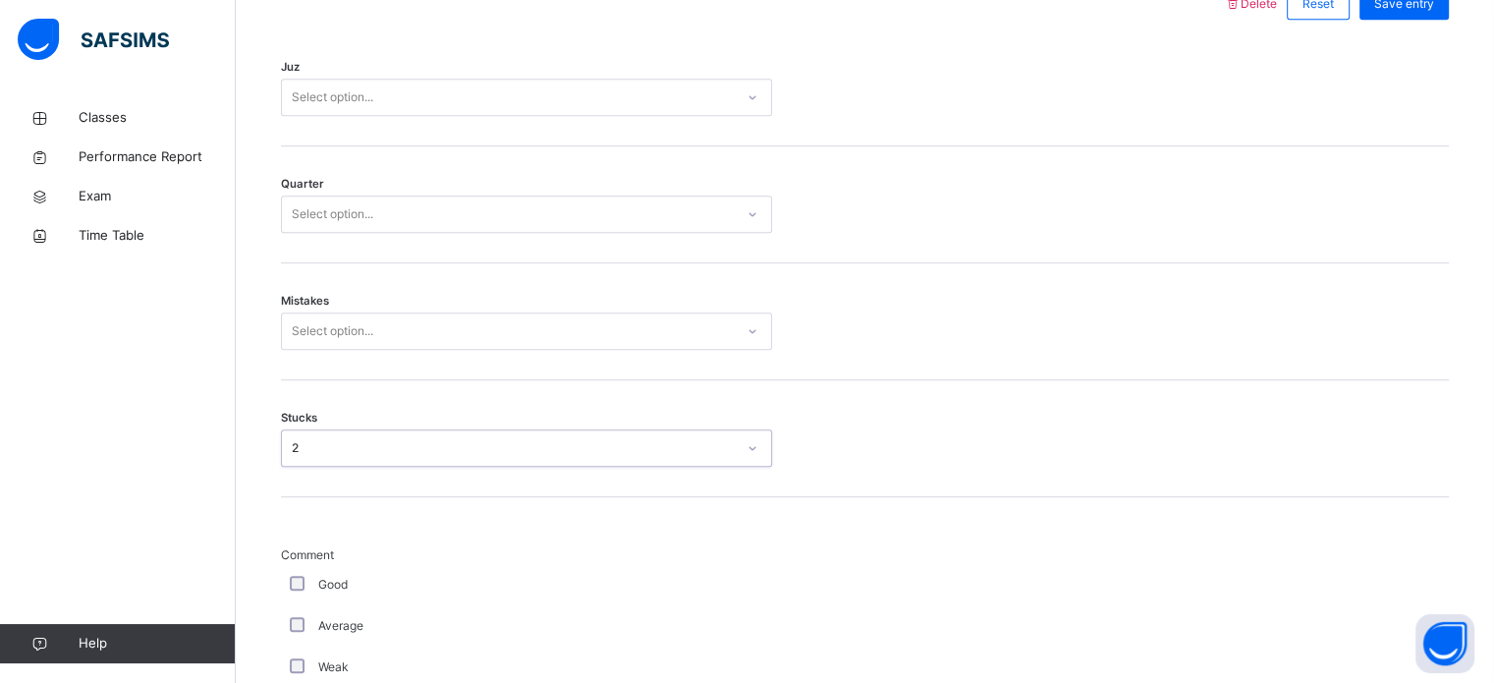
click at [555, 333] on div "Select option..." at bounding box center [508, 331] width 452 height 30
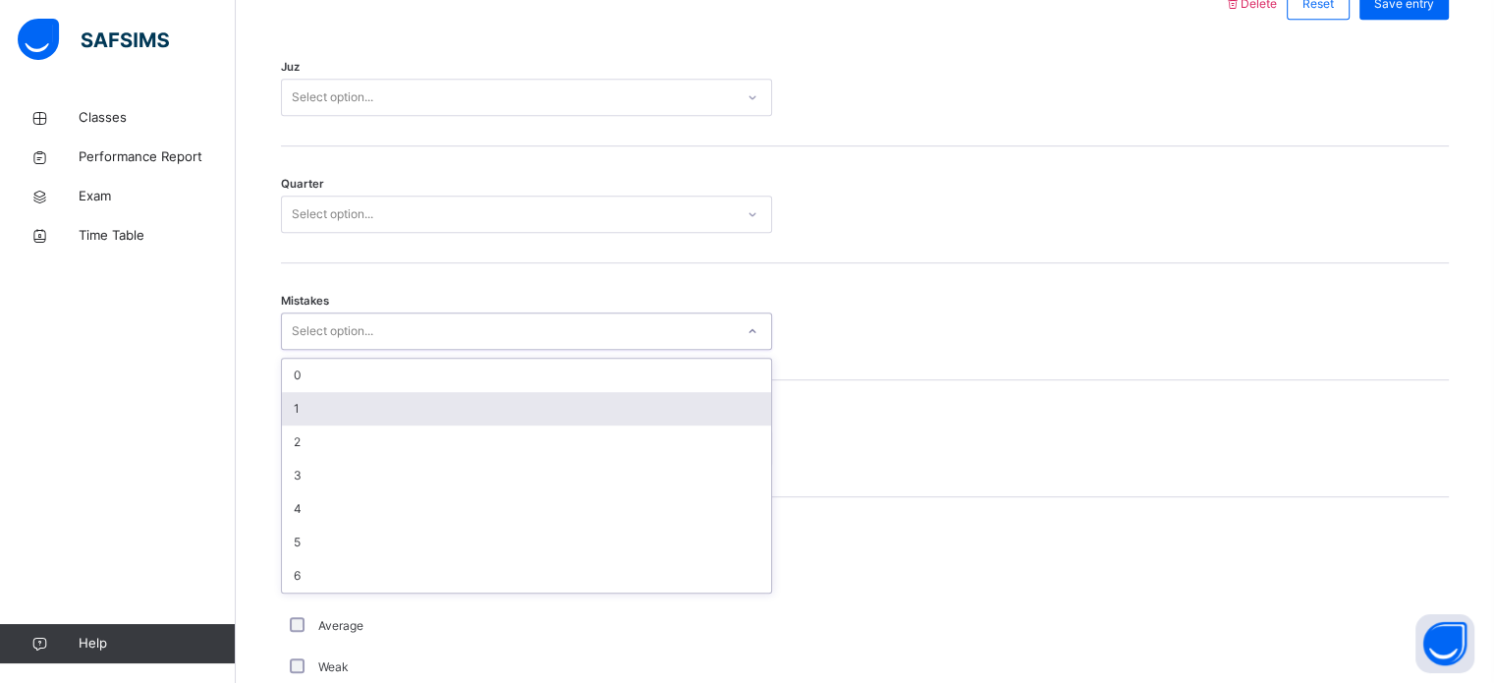
click at [499, 403] on div "1" at bounding box center [526, 408] width 489 height 33
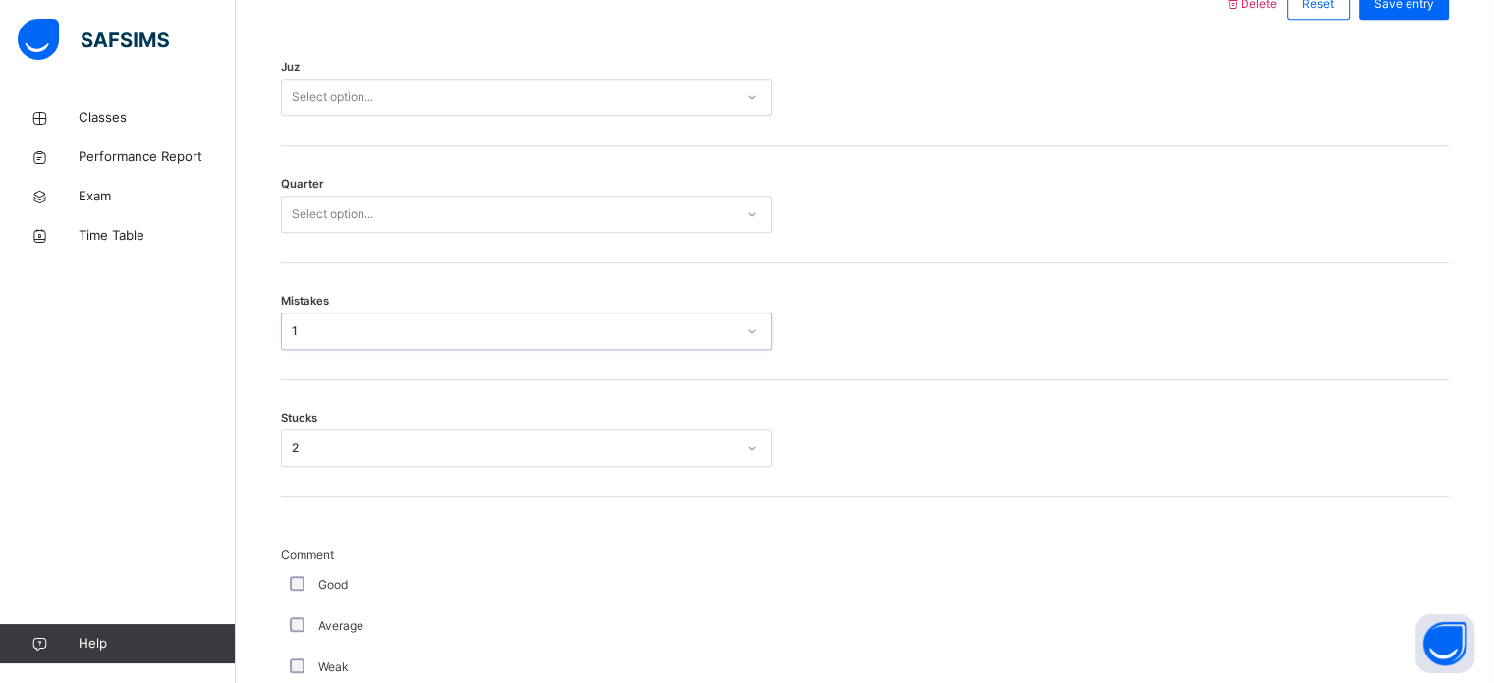
click at [483, 215] on div "Select option..." at bounding box center [508, 214] width 452 height 30
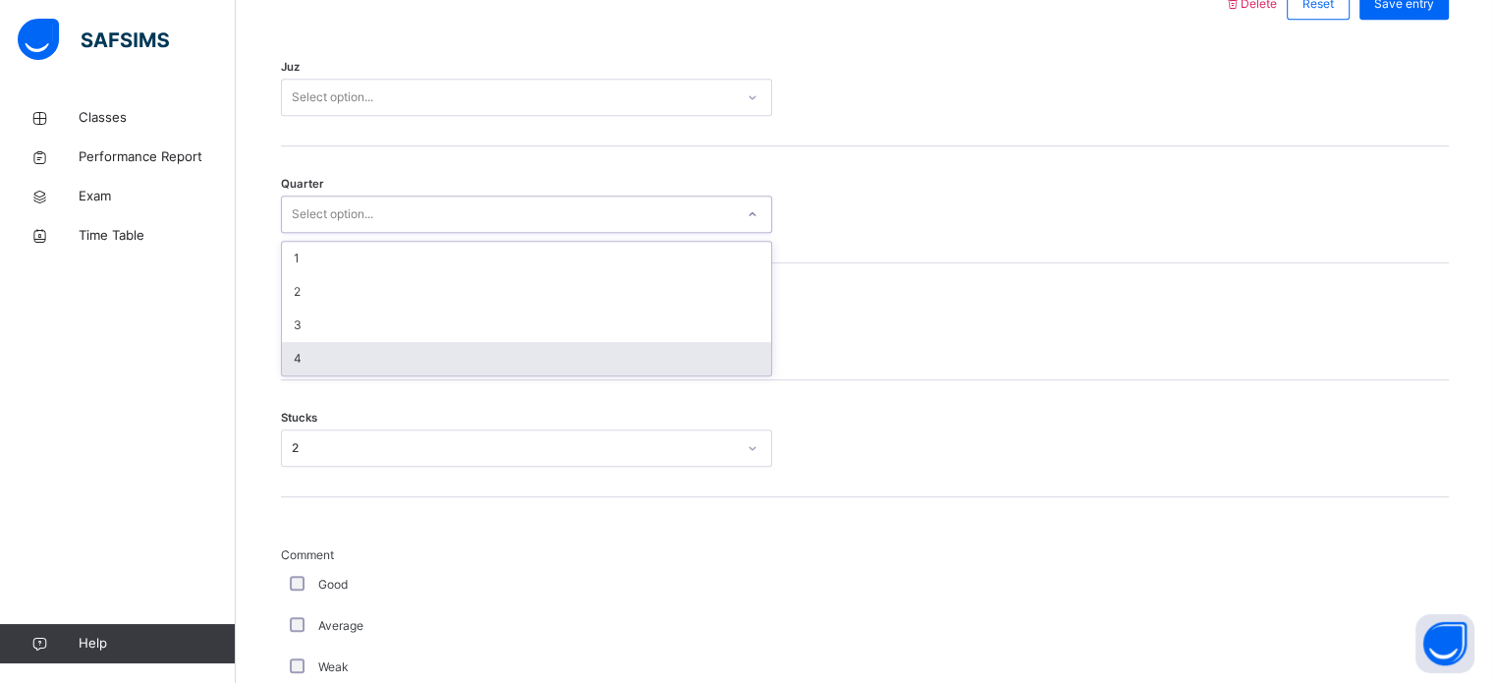
click at [395, 361] on div "4" at bounding box center [526, 358] width 489 height 33
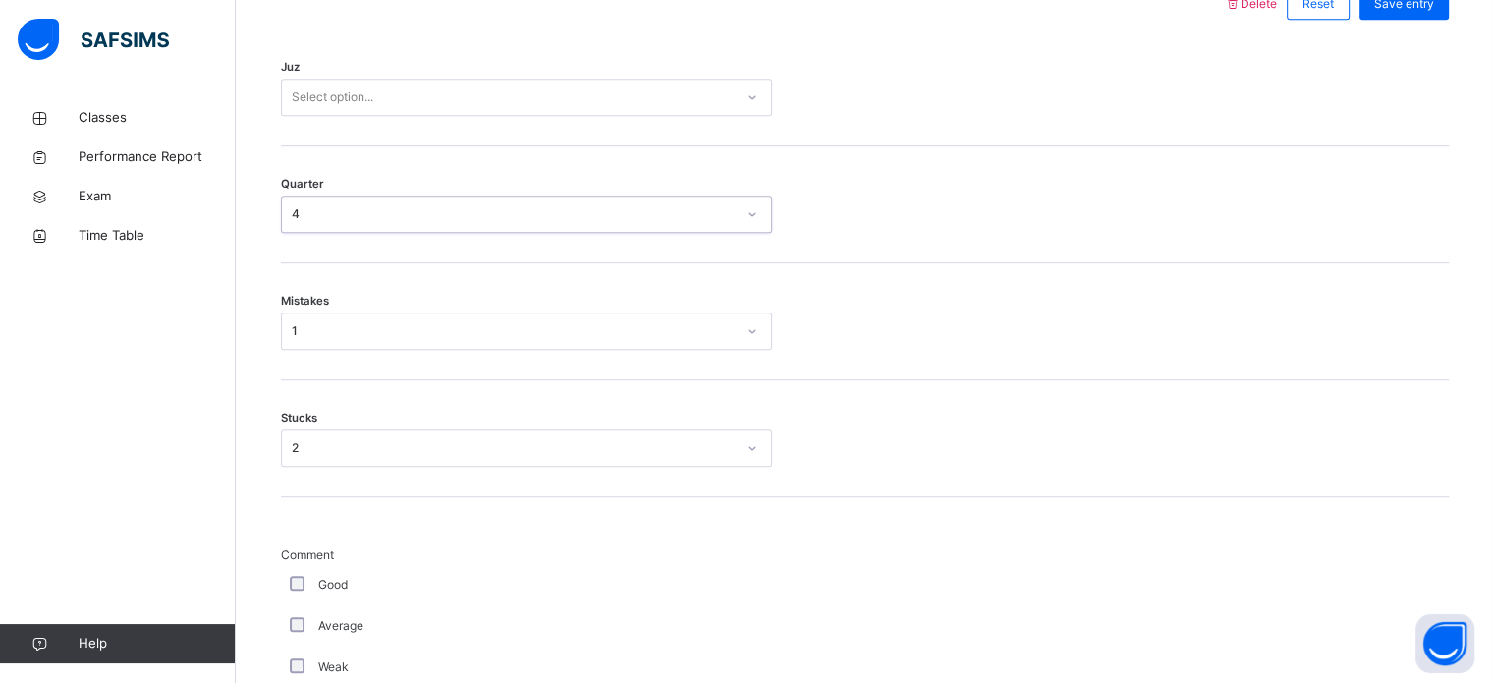
click at [424, 101] on div "Select option..." at bounding box center [508, 98] width 452 height 30
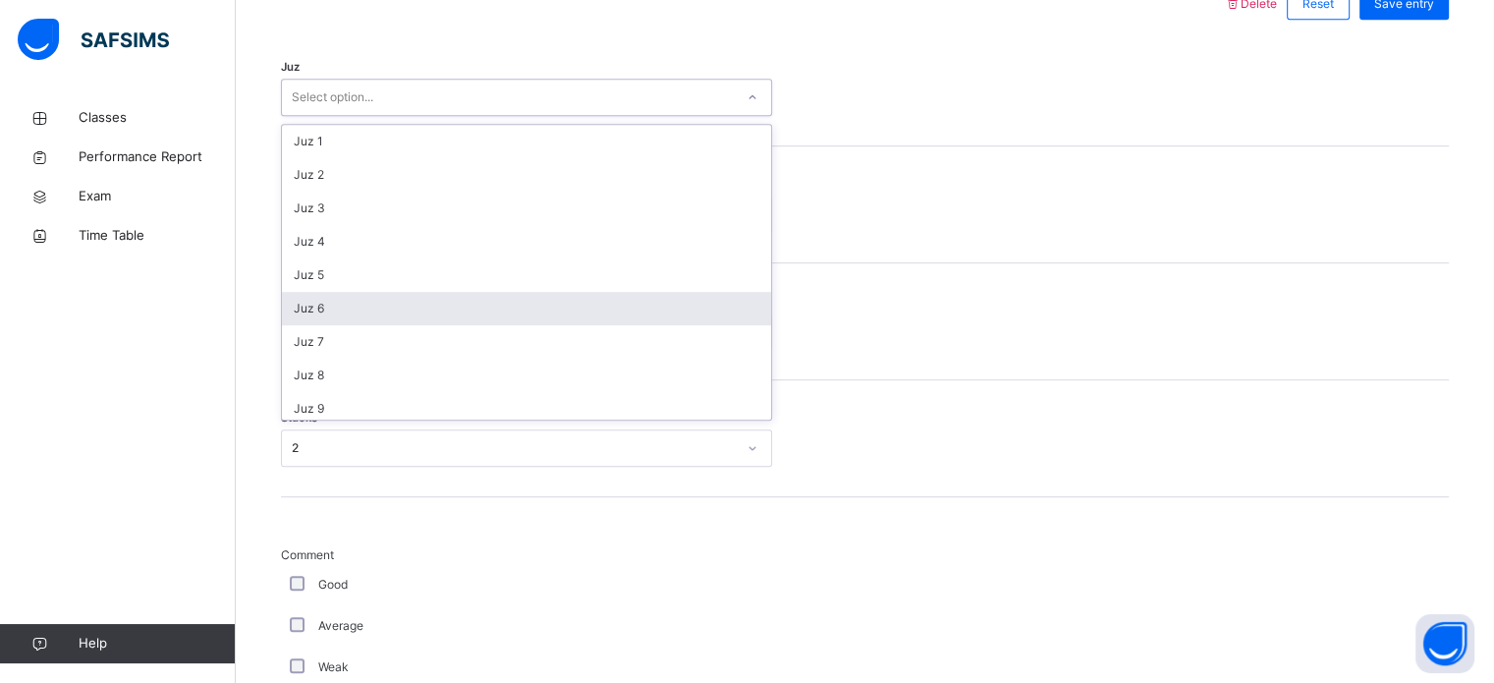
click at [344, 298] on div "Juz 6" at bounding box center [526, 308] width 489 height 33
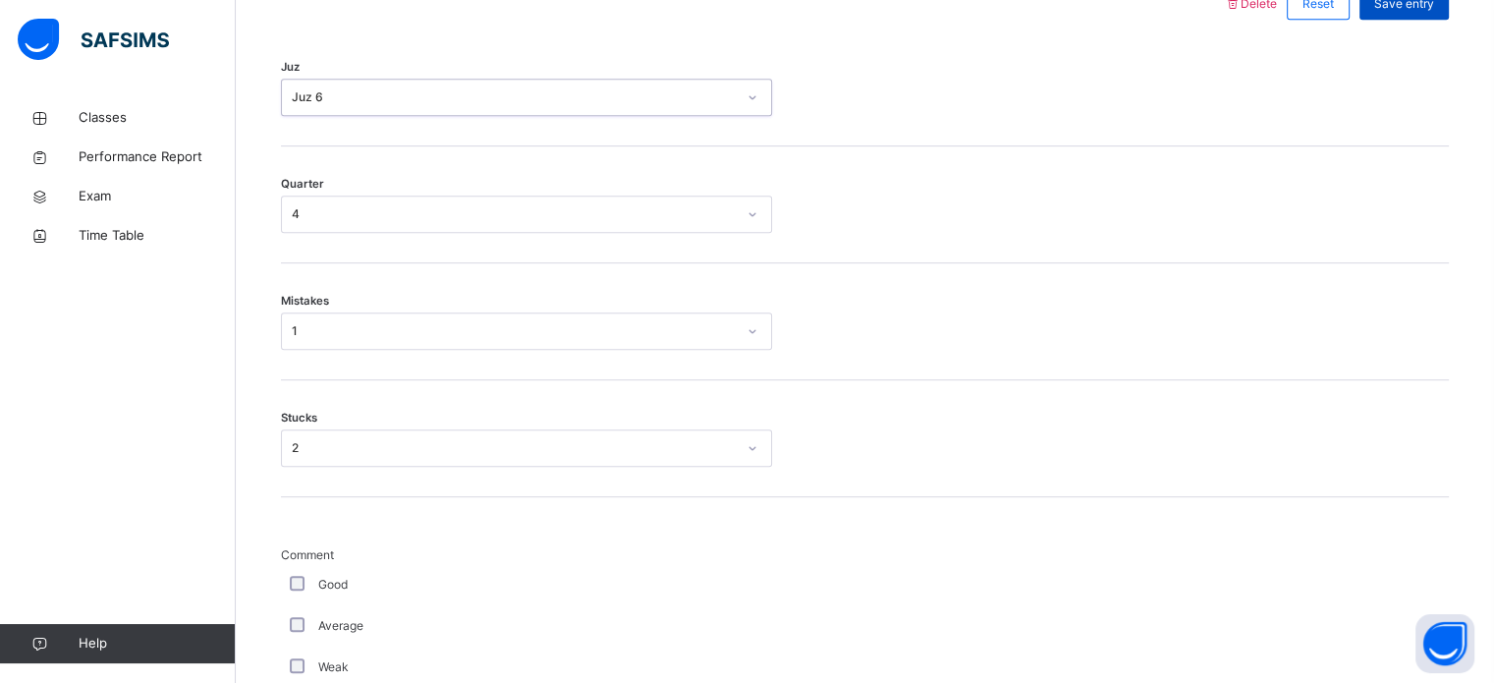
click at [1438, 11] on div "Save entry" at bounding box center [1404, 3] width 89 height 31
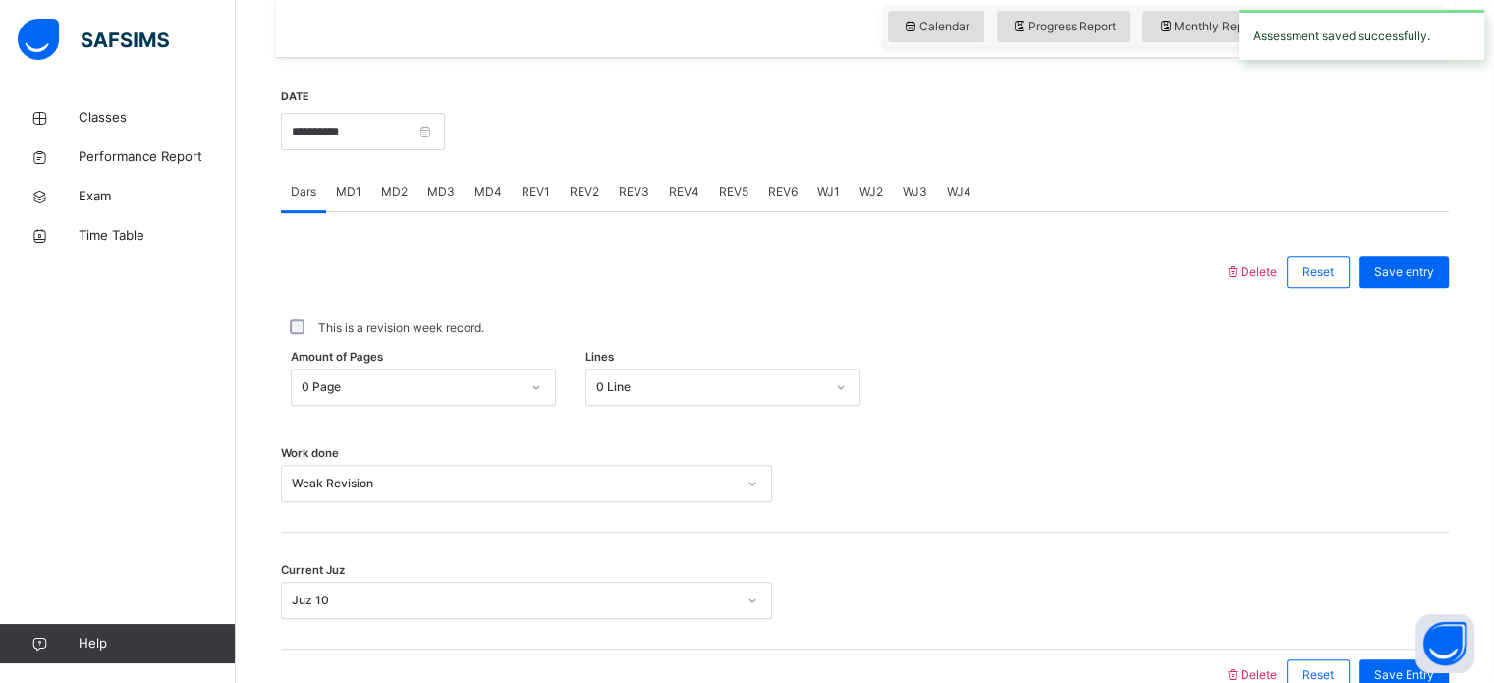
scroll to position [635, 0]
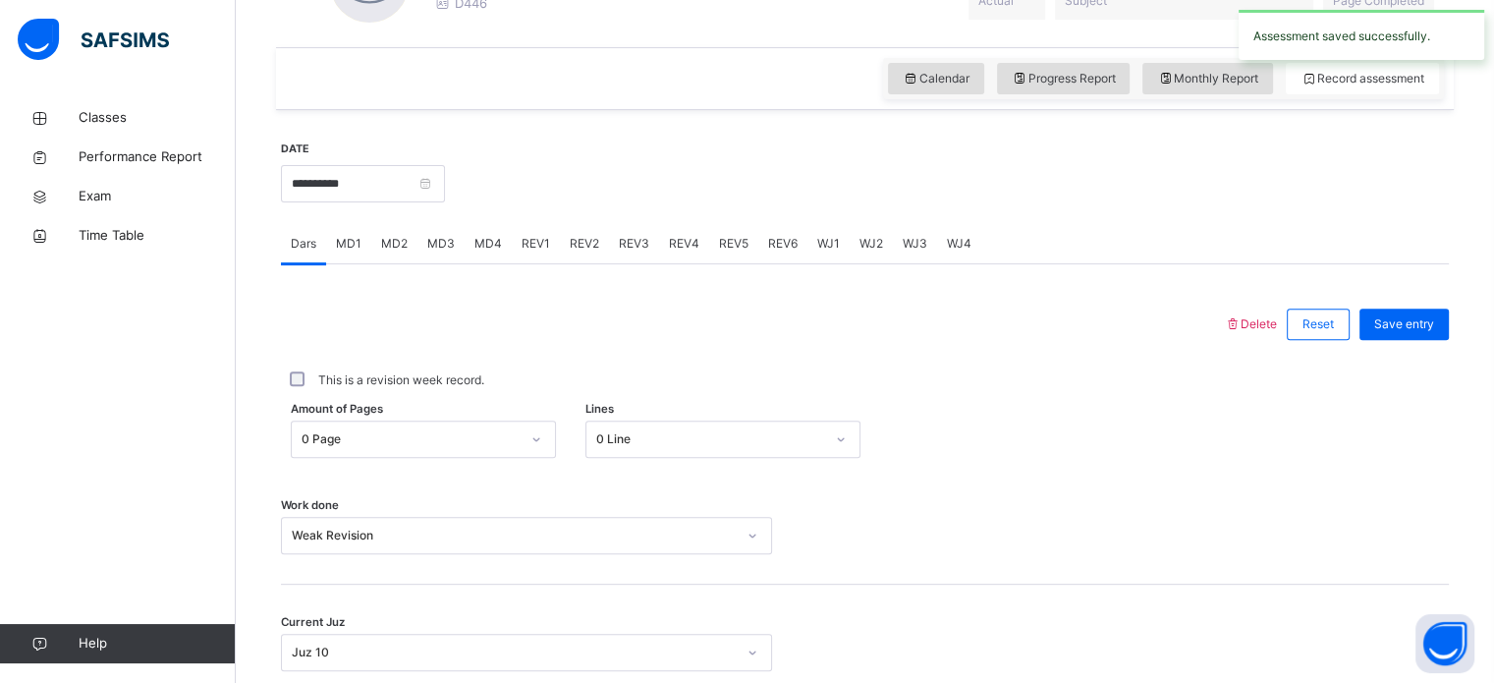
click at [445, 160] on div "**********" at bounding box center [363, 182] width 164 height 84
click at [445, 196] on input "**********" at bounding box center [363, 183] width 164 height 37
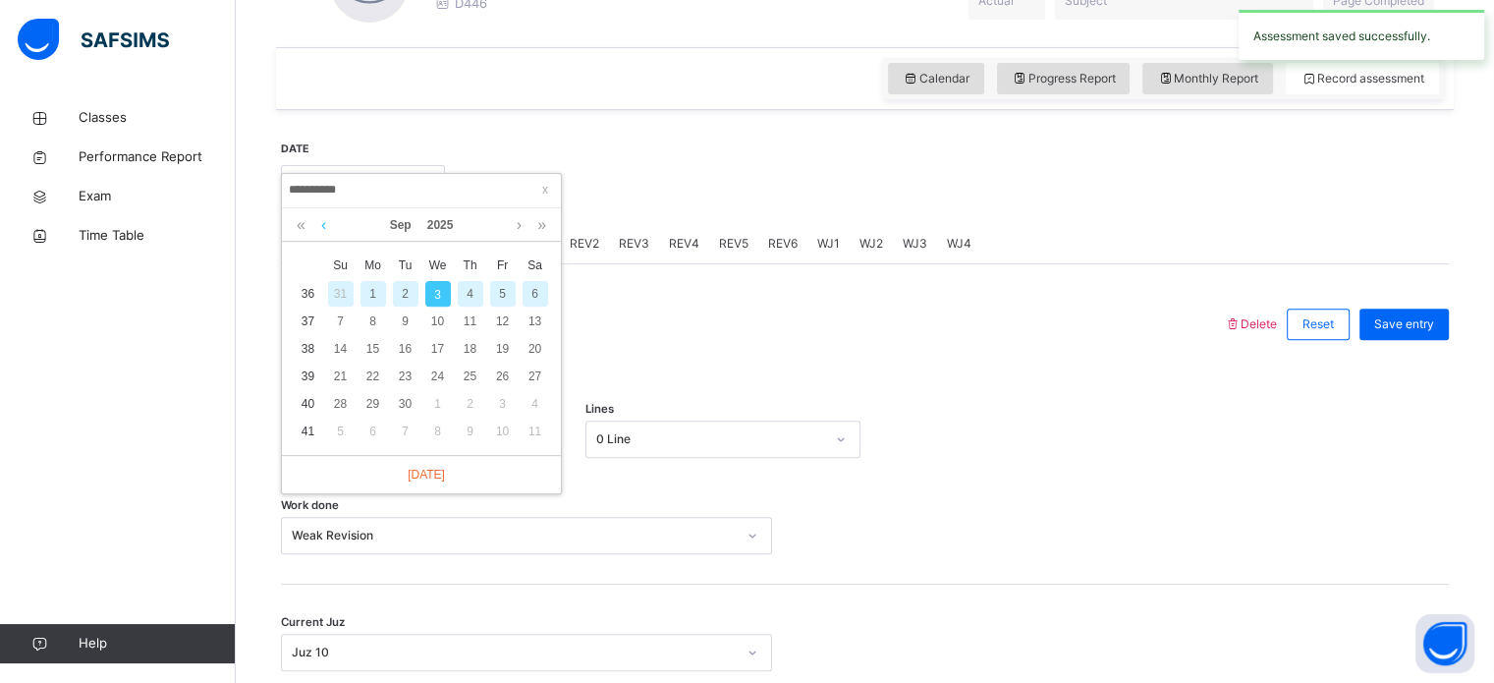
click at [318, 218] on link at bounding box center [323, 224] width 15 height 33
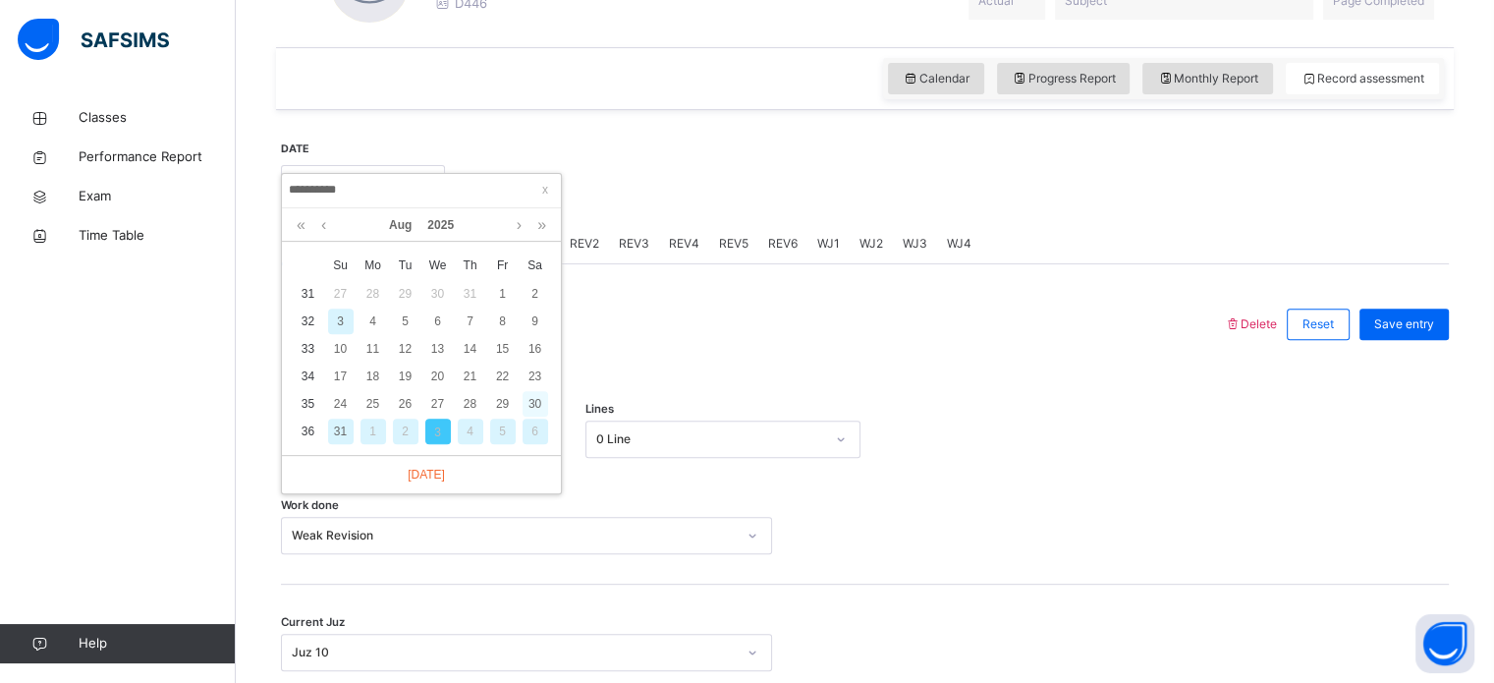
click at [534, 400] on div "30" at bounding box center [536, 404] width 26 height 26
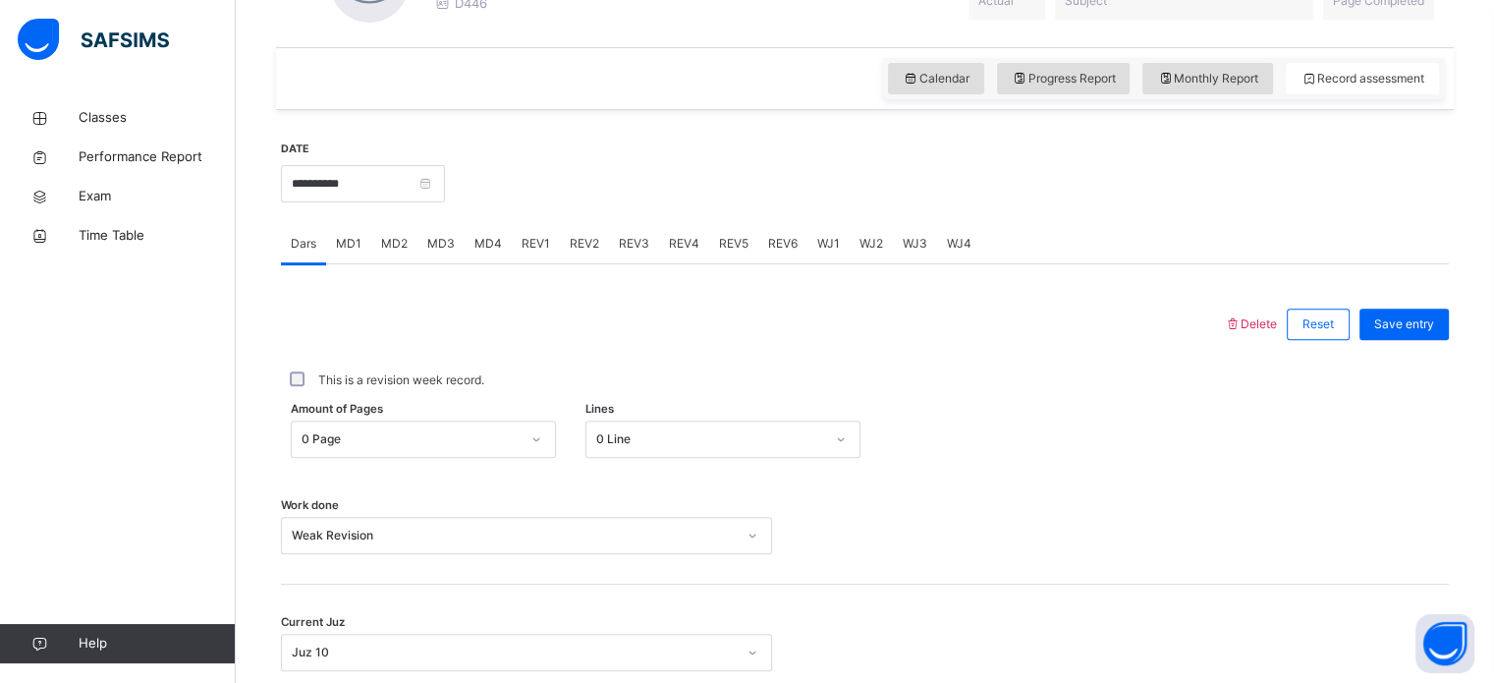
click at [534, 244] on span "REV1" at bounding box center [536, 244] width 28 height 18
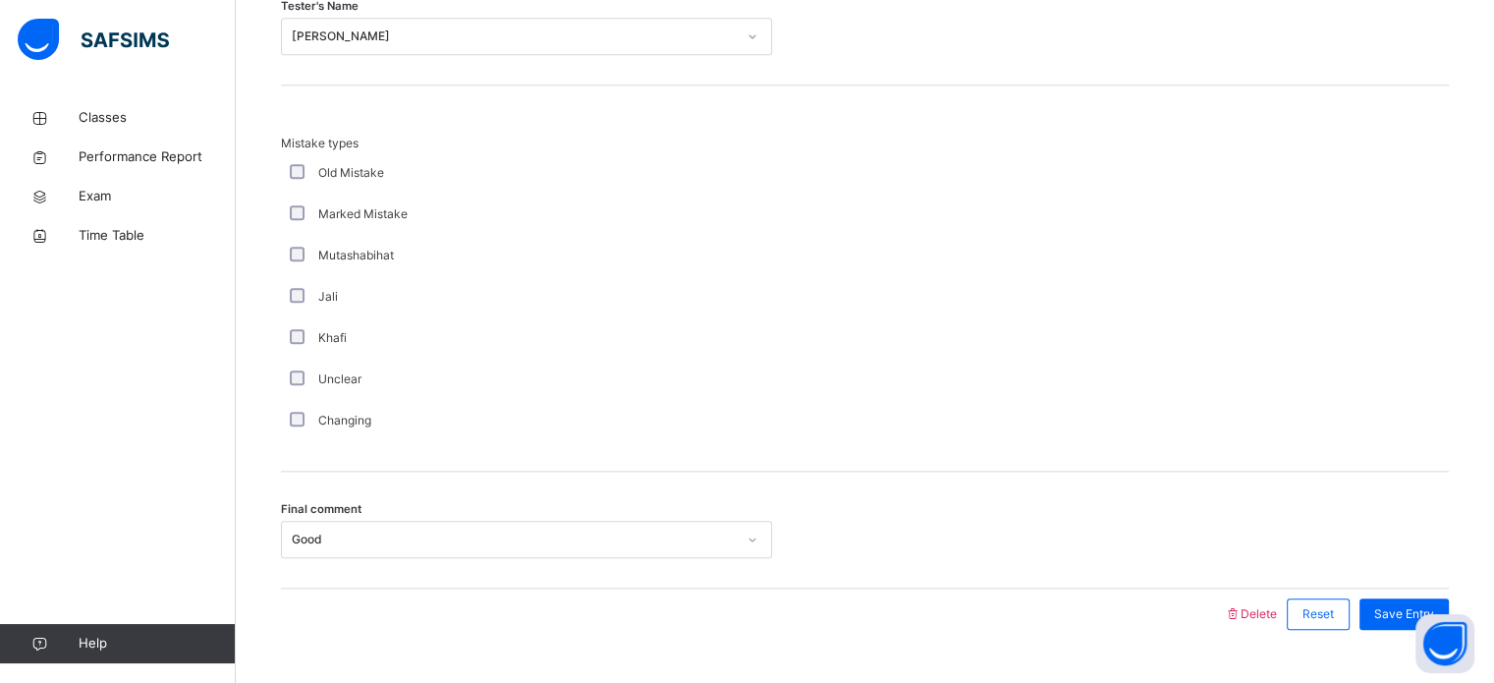
scroll to position [2161, 0]
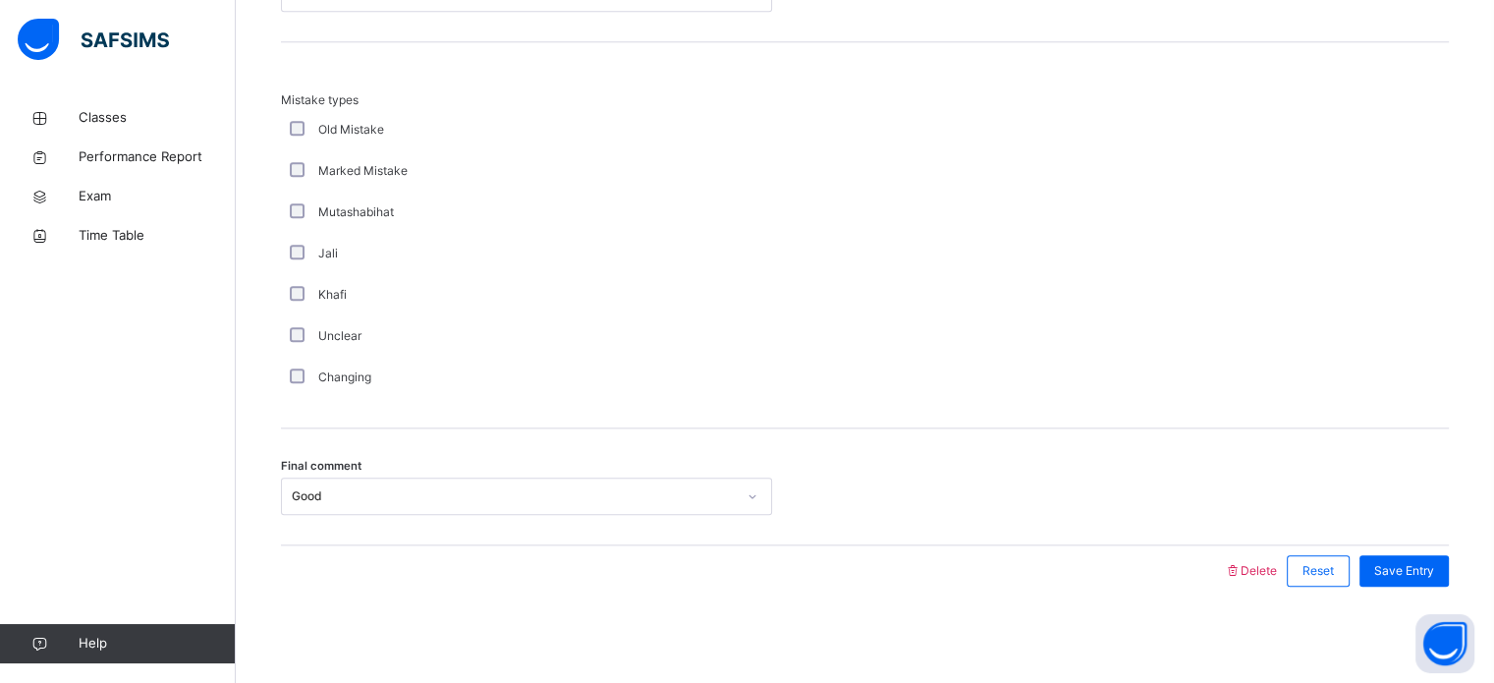
click at [411, 511] on div "Good" at bounding box center [526, 495] width 491 height 37
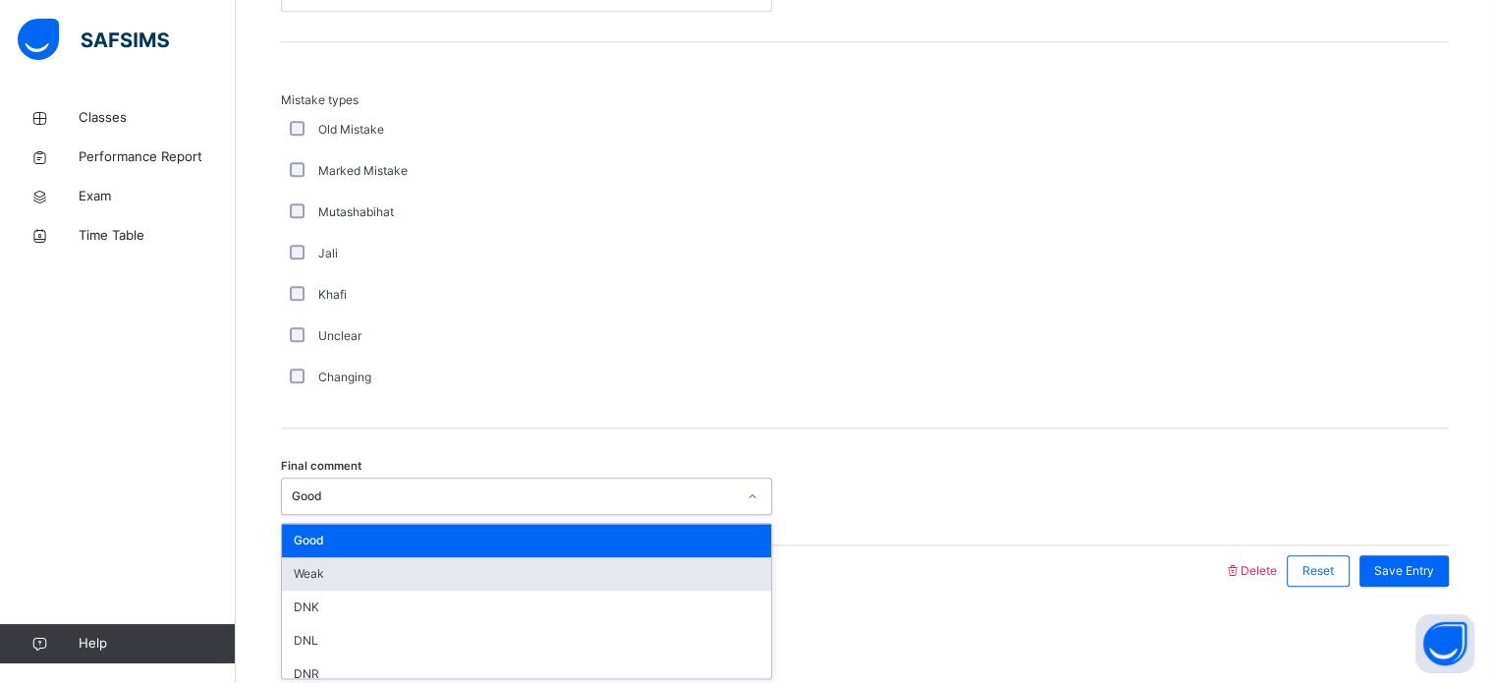
click at [386, 565] on div "Weak" at bounding box center [526, 573] width 489 height 33
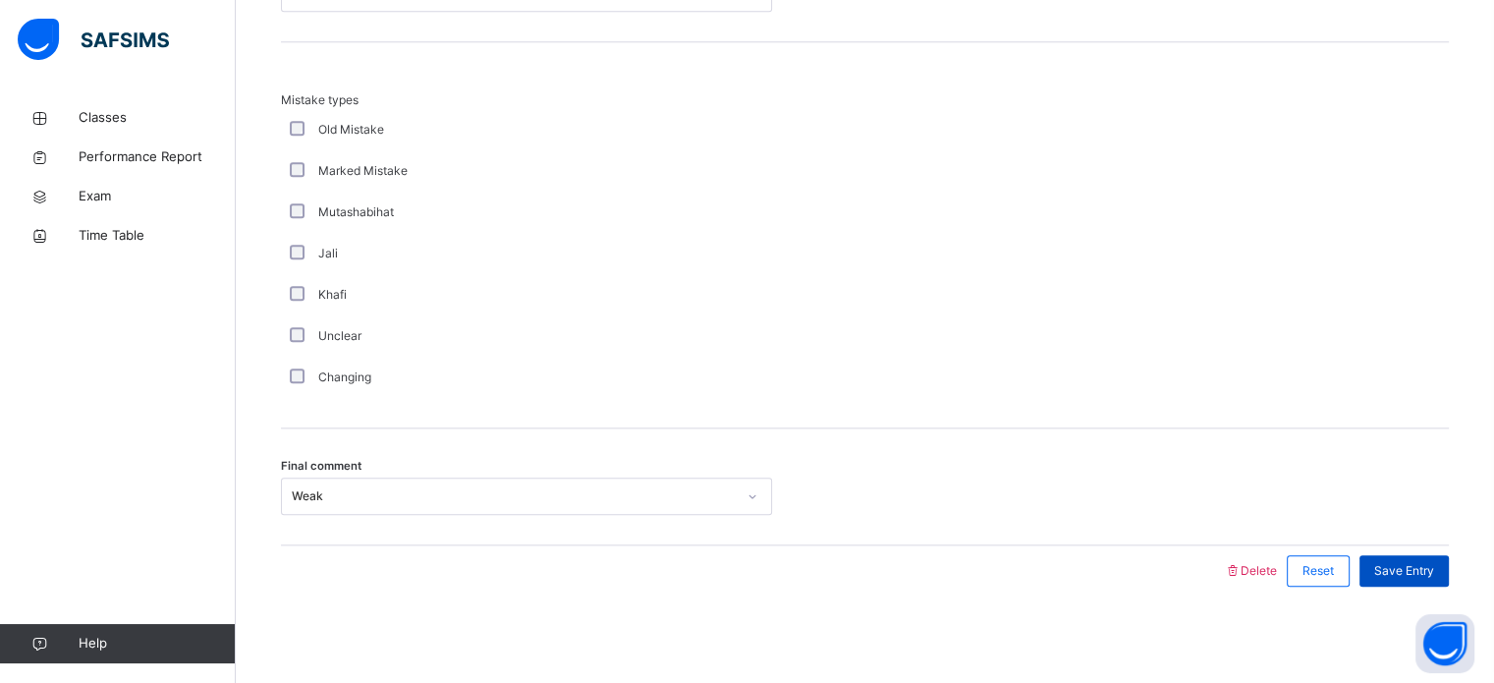
click at [1416, 570] on span "Save Entry" at bounding box center [1405, 571] width 60 height 18
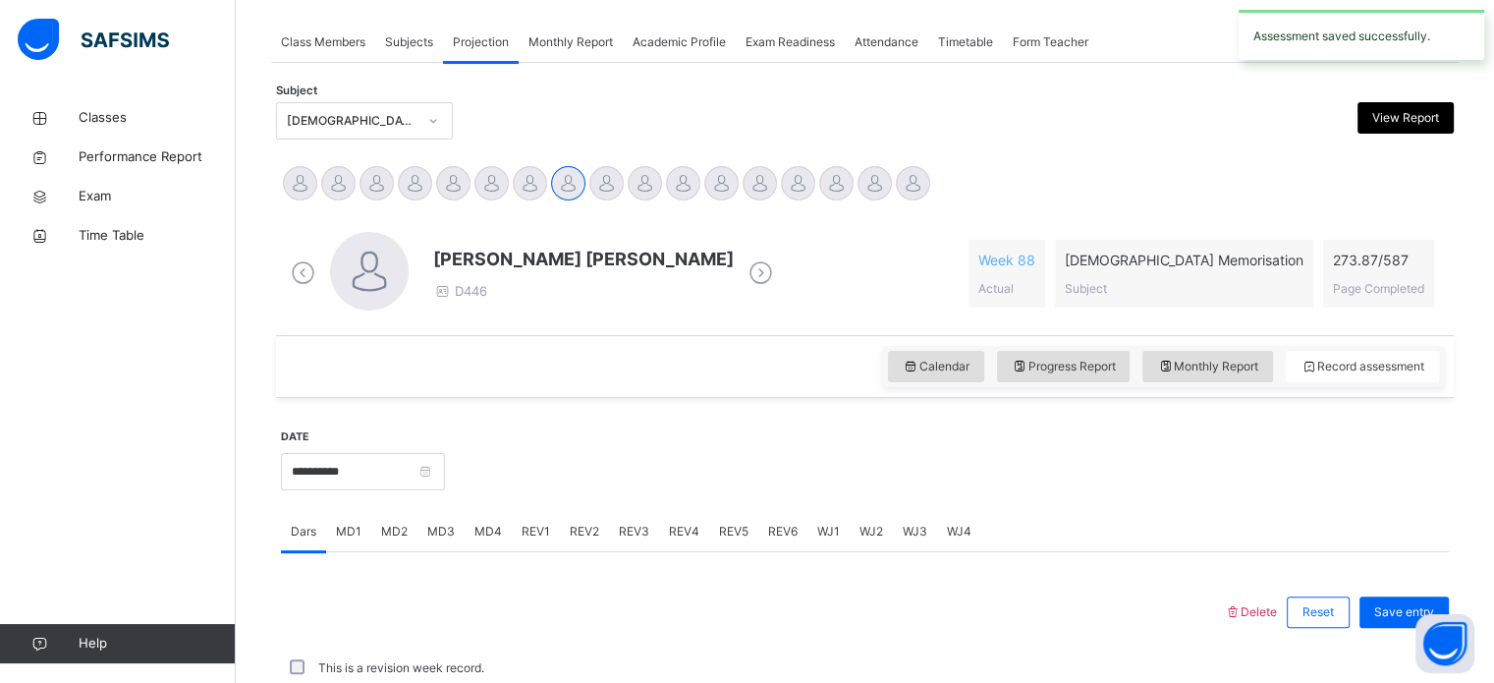
scroll to position [792, 0]
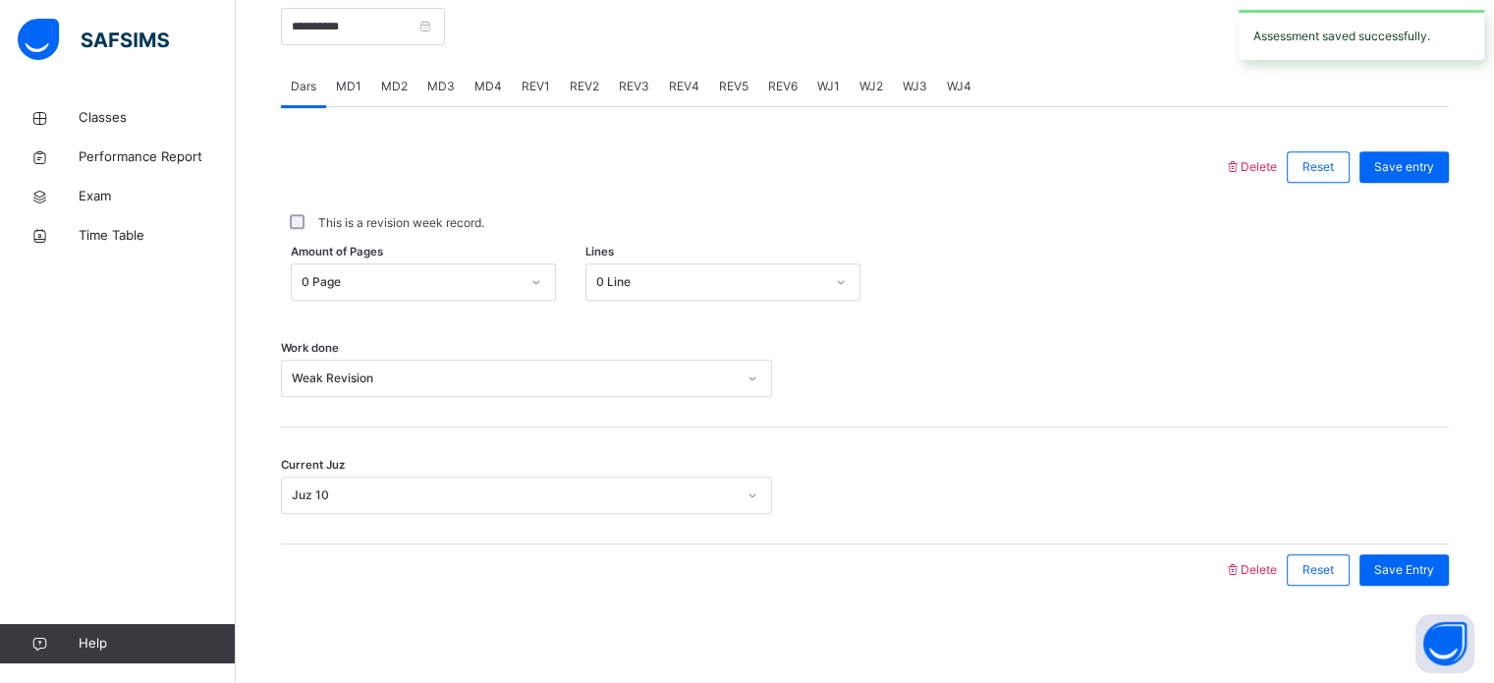
click at [567, 99] on div "REV2" at bounding box center [584, 86] width 49 height 39
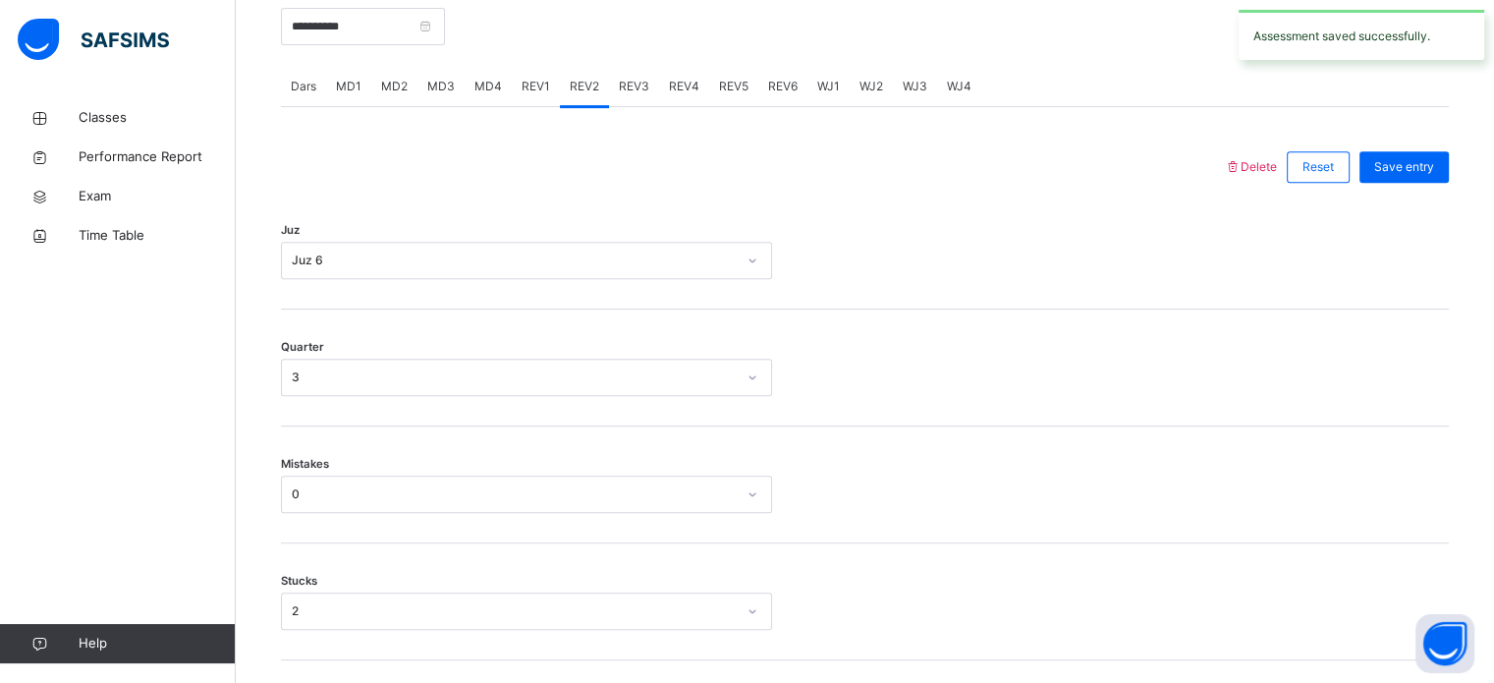
scroll to position [2161, 0]
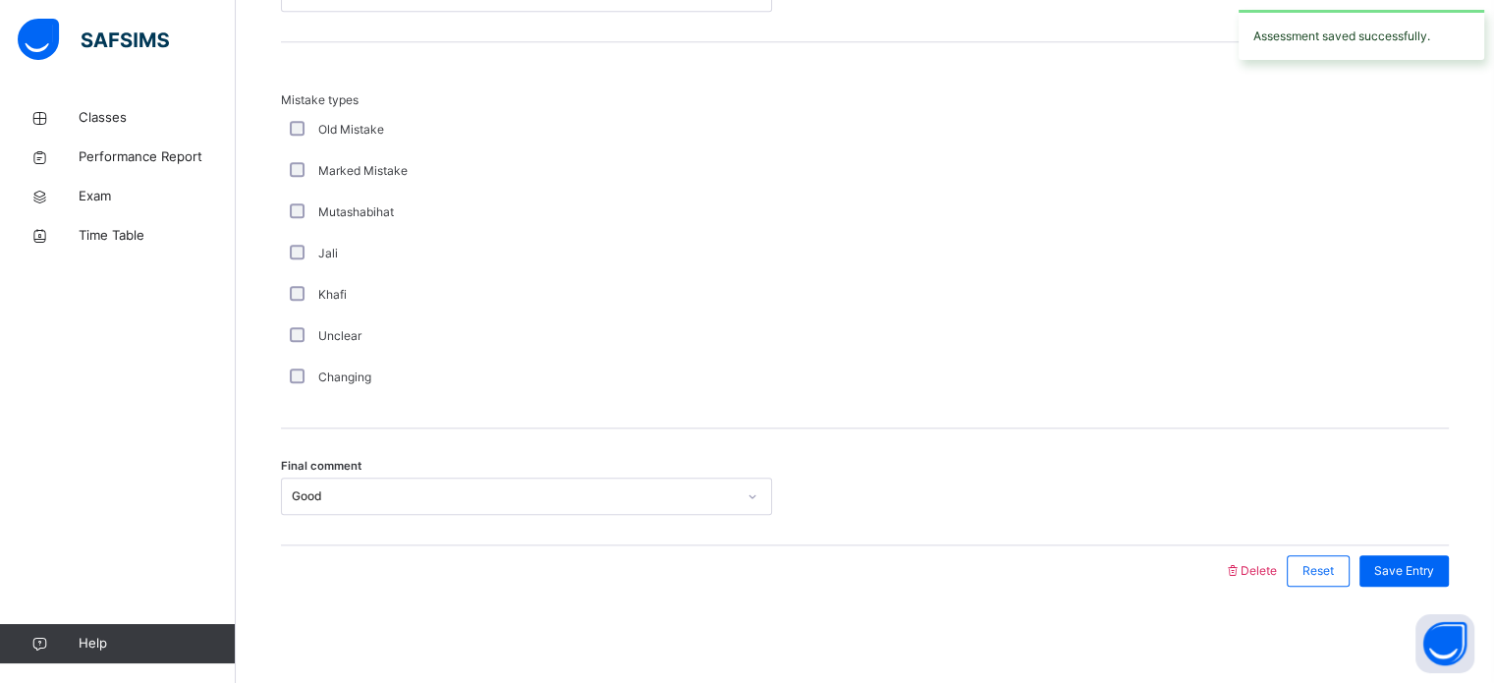
click at [337, 489] on div "Good" at bounding box center [514, 496] width 444 height 18
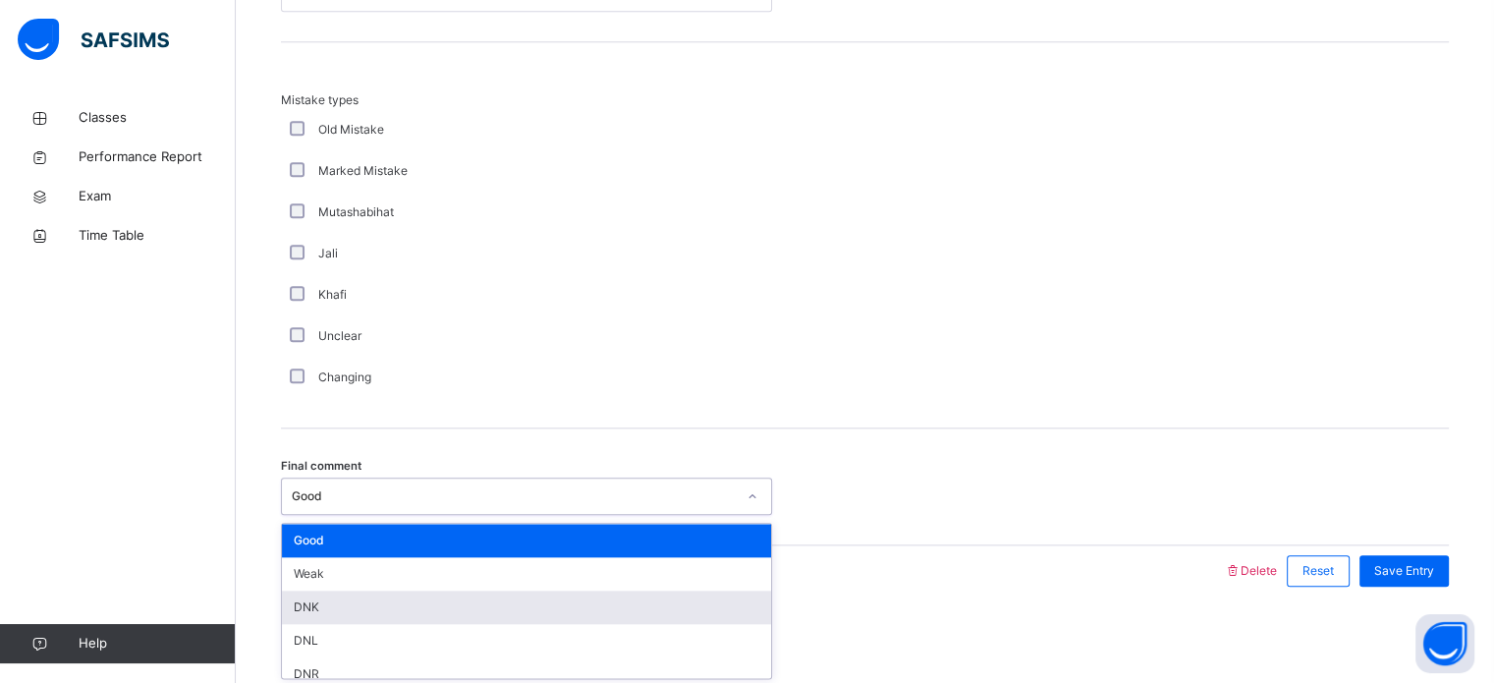
click at [303, 590] on div "DNK" at bounding box center [526, 606] width 489 height 33
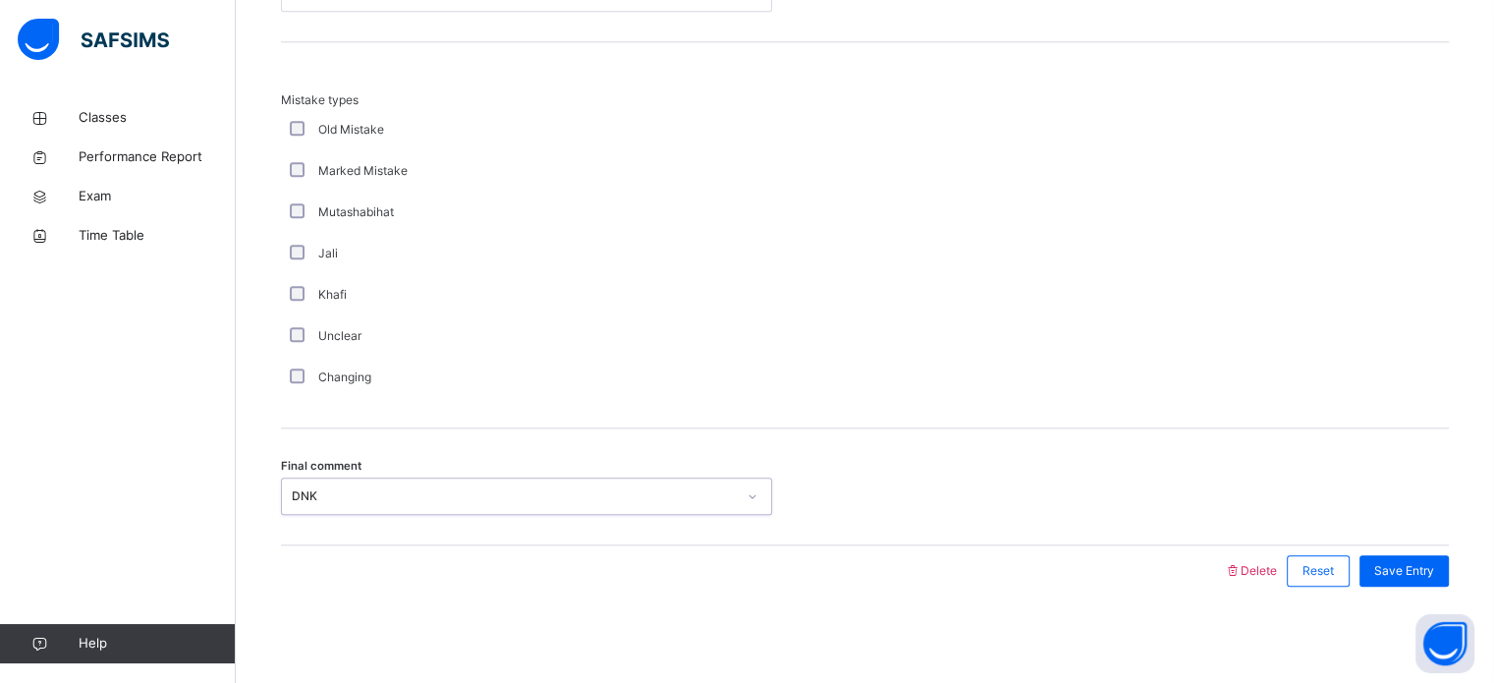
click at [362, 488] on div "DNK" at bounding box center [514, 496] width 444 height 18
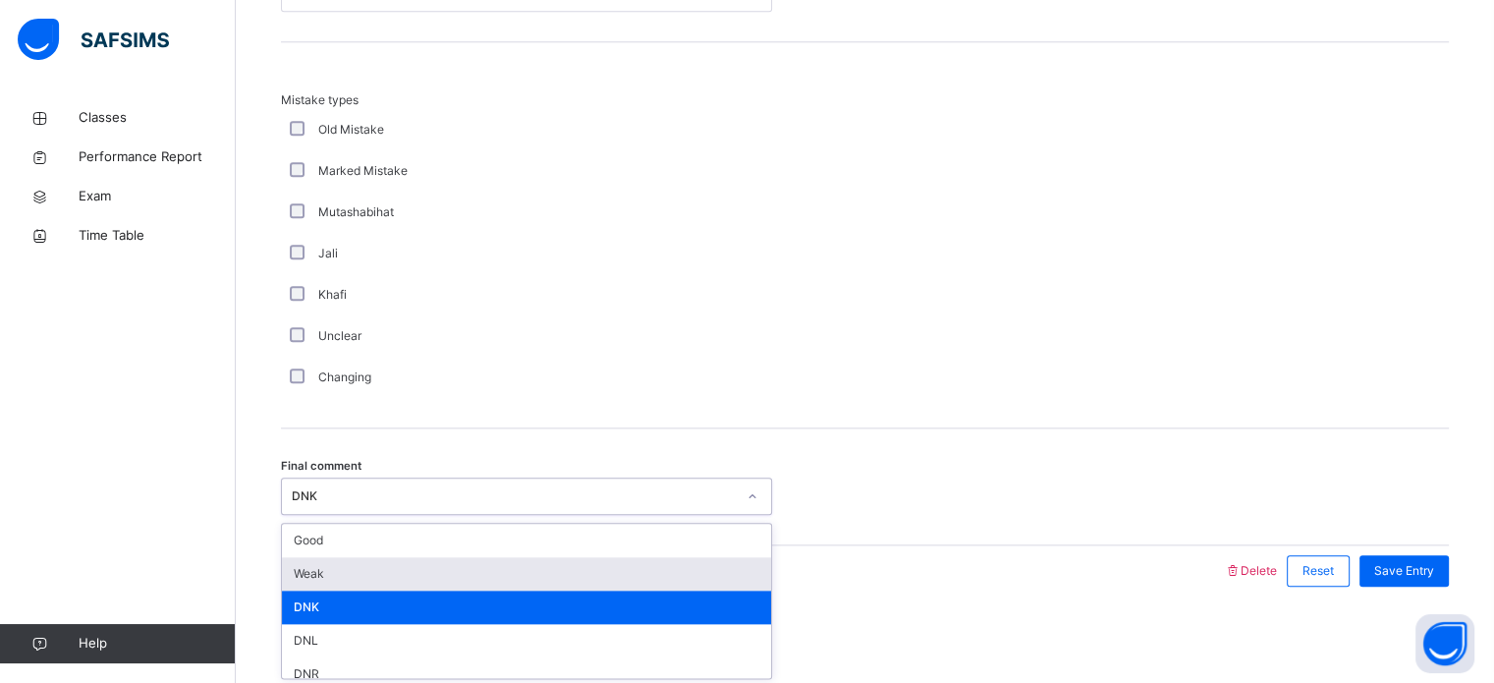
click at [332, 583] on div "Weak" at bounding box center [526, 573] width 489 height 33
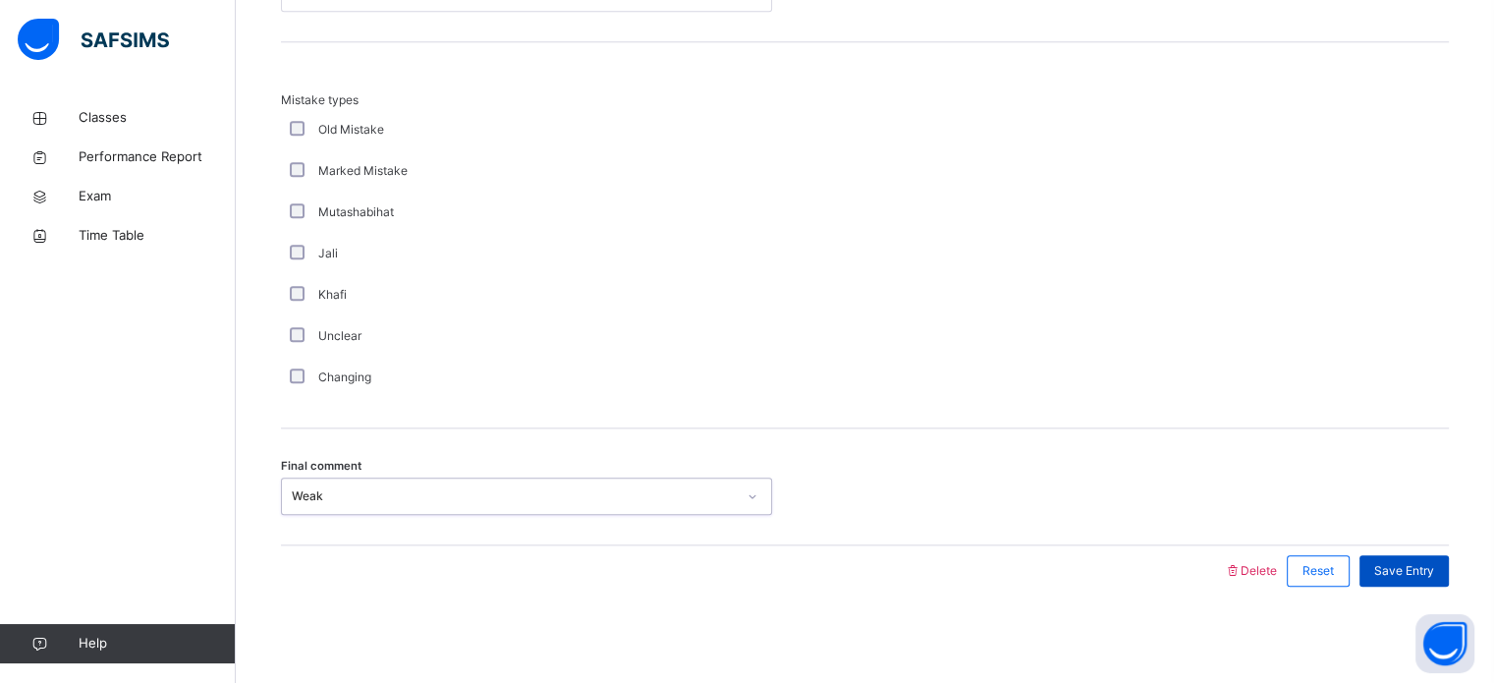
click at [1402, 566] on span "Save Entry" at bounding box center [1405, 571] width 60 height 18
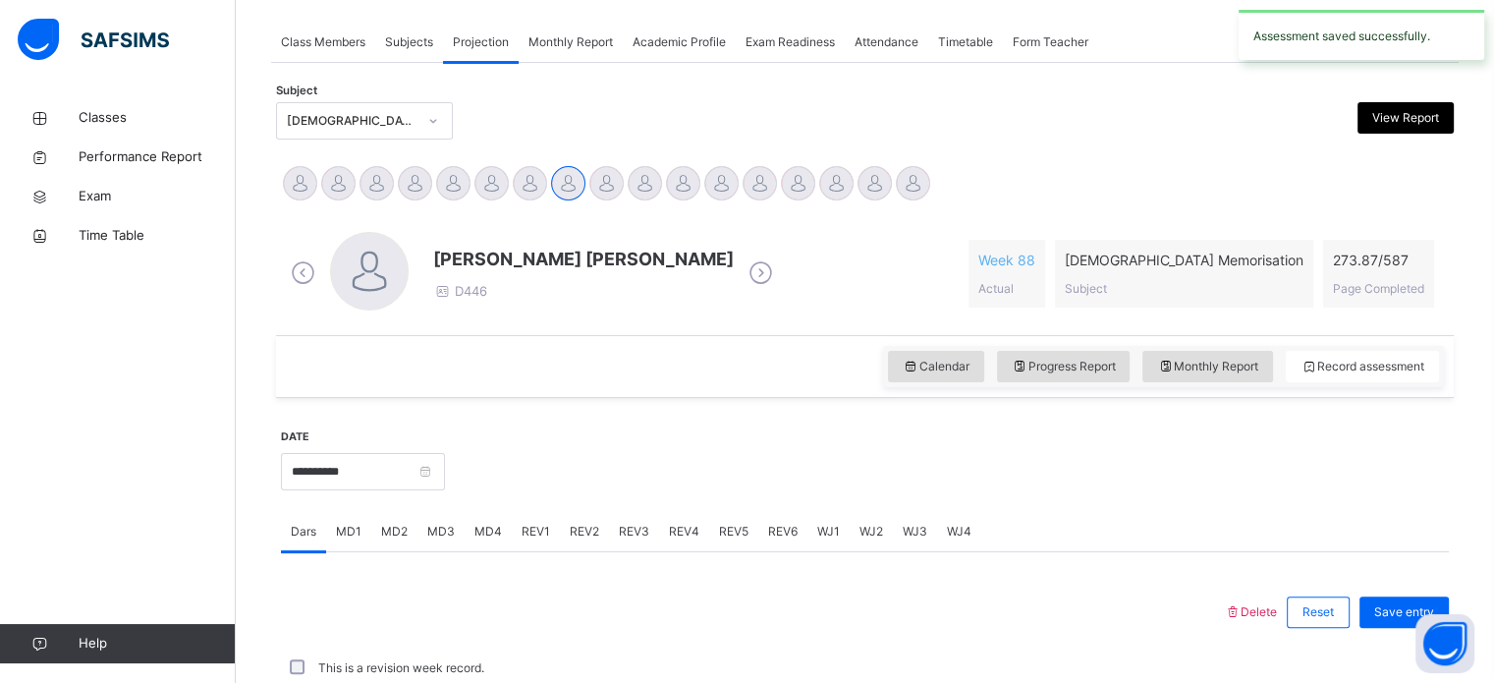
scroll to position [792, 0]
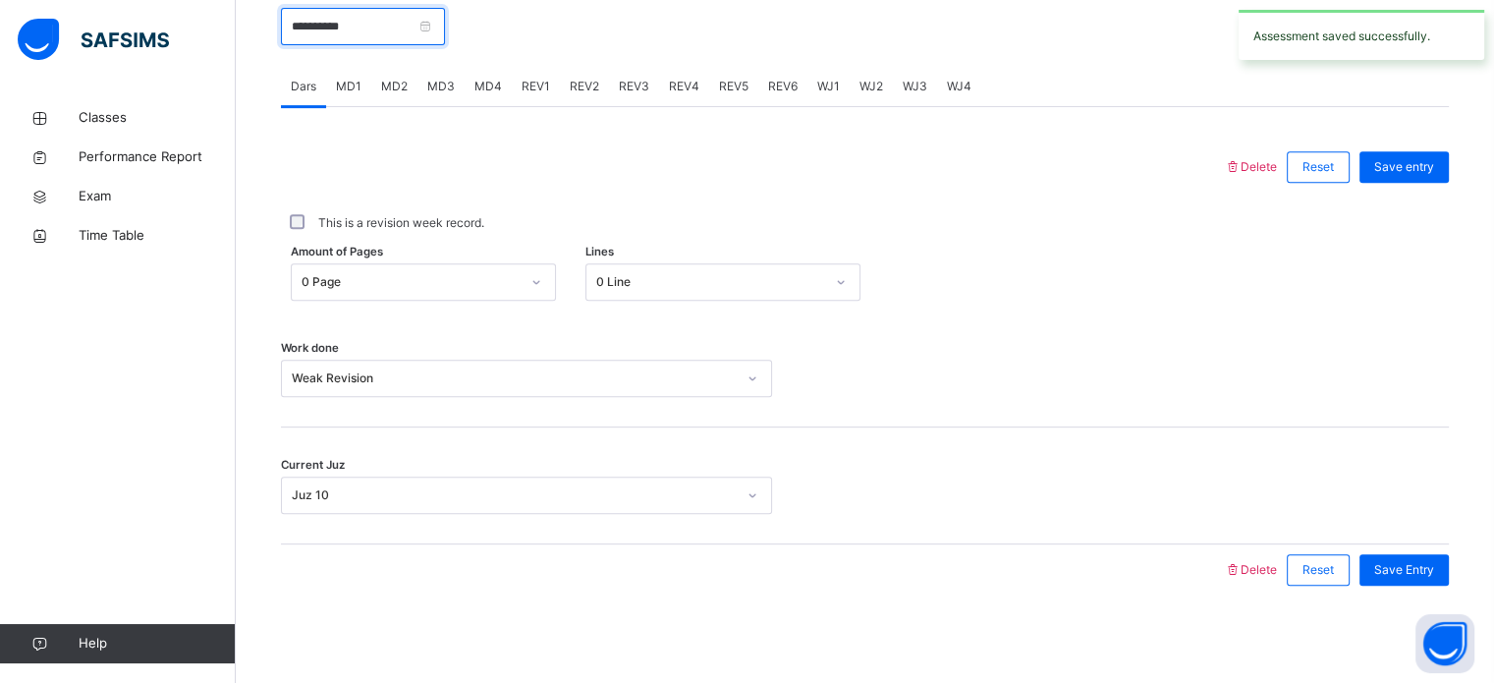
click at [372, 39] on input "**********" at bounding box center [363, 26] width 164 height 37
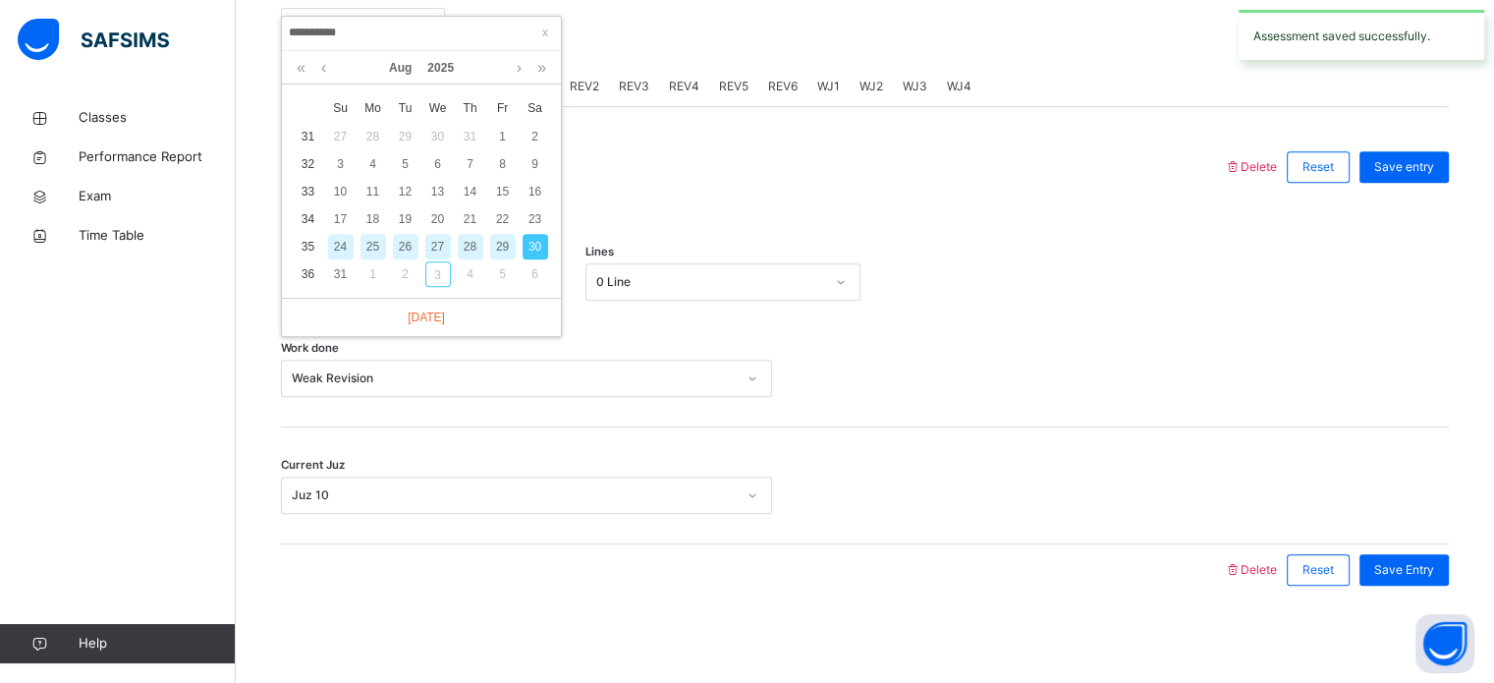
click at [511, 68] on div "[DATE]" at bounding box center [421, 67] width 259 height 33
click at [440, 276] on div "3" at bounding box center [438, 274] width 26 height 26
type input "**********"
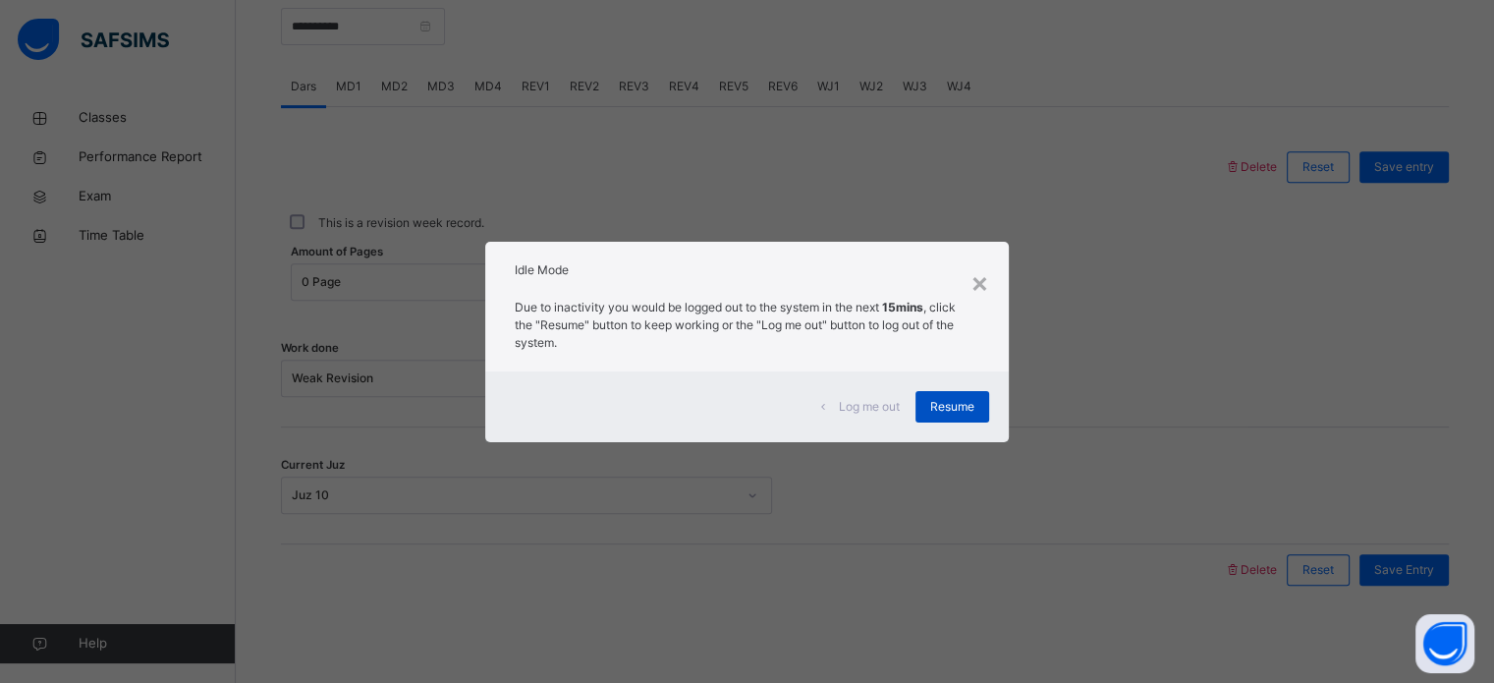
click at [965, 404] on span "Resume" at bounding box center [952, 407] width 44 height 18
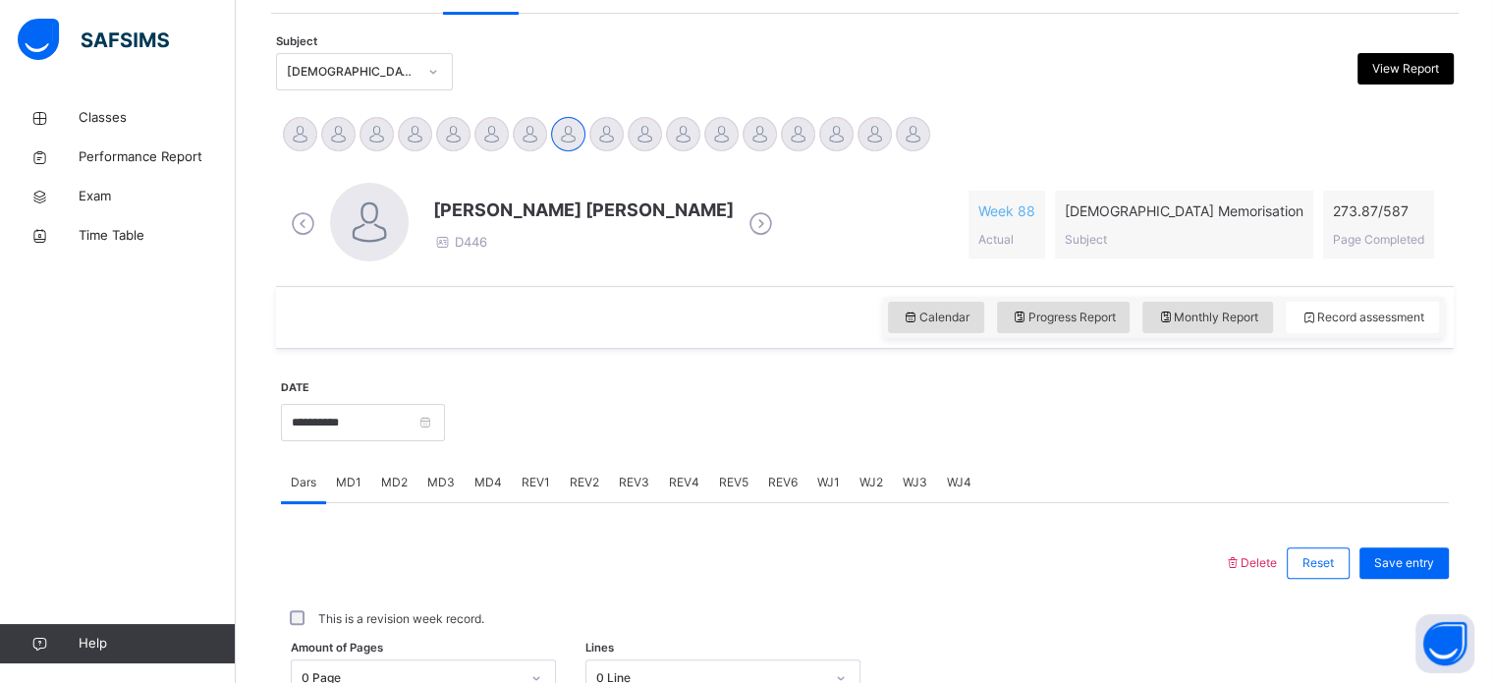
scroll to position [320, 0]
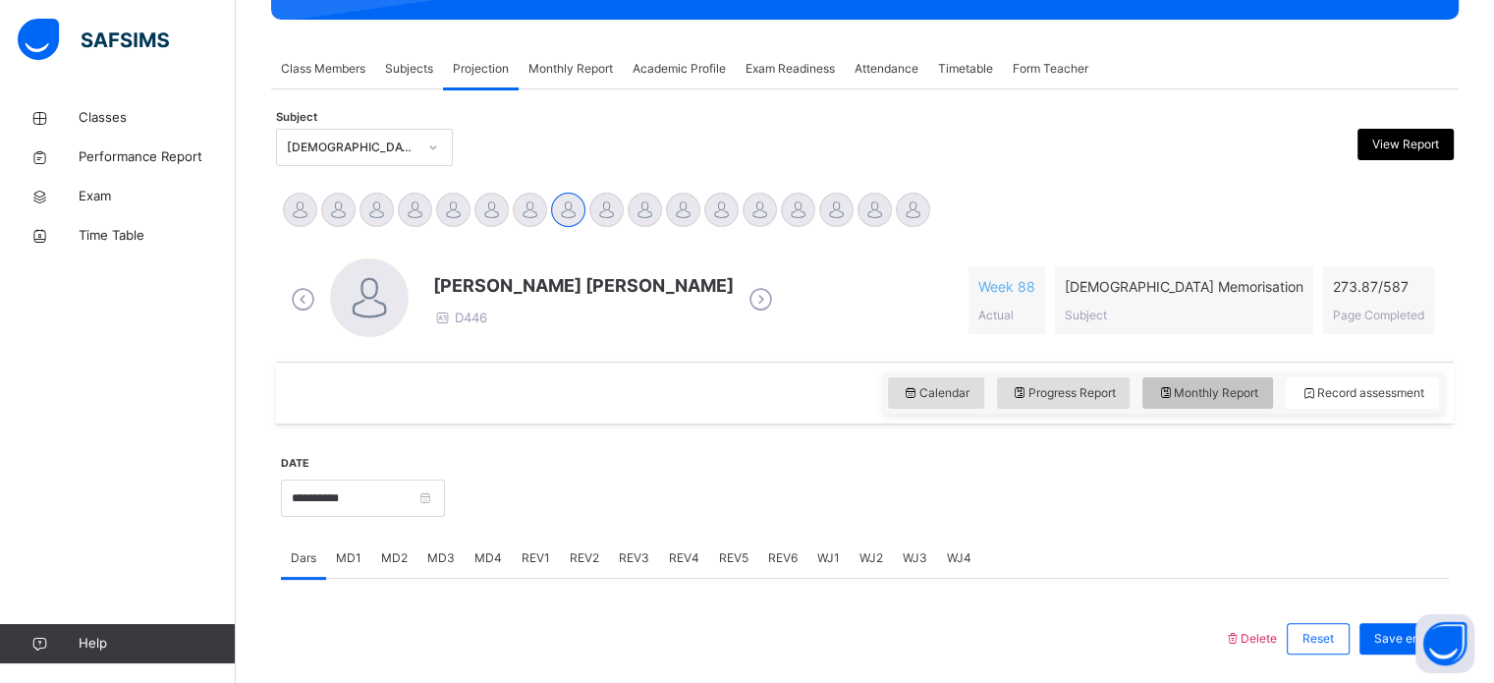
click at [1199, 392] on span "Monthly Report" at bounding box center [1207, 393] width 101 height 18
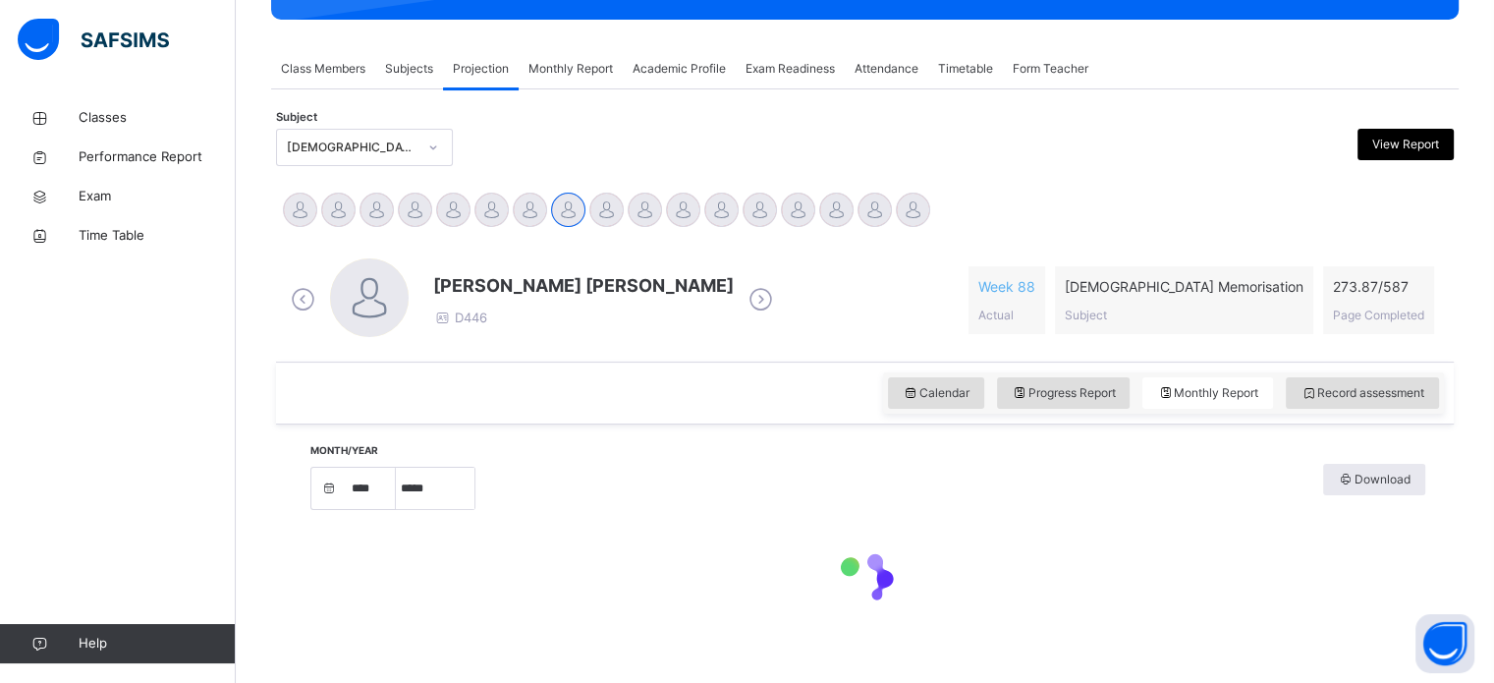
click at [992, 499] on div "Month/Year **** ***** Download" at bounding box center [866, 487] width 1120 height 46
select select "****"
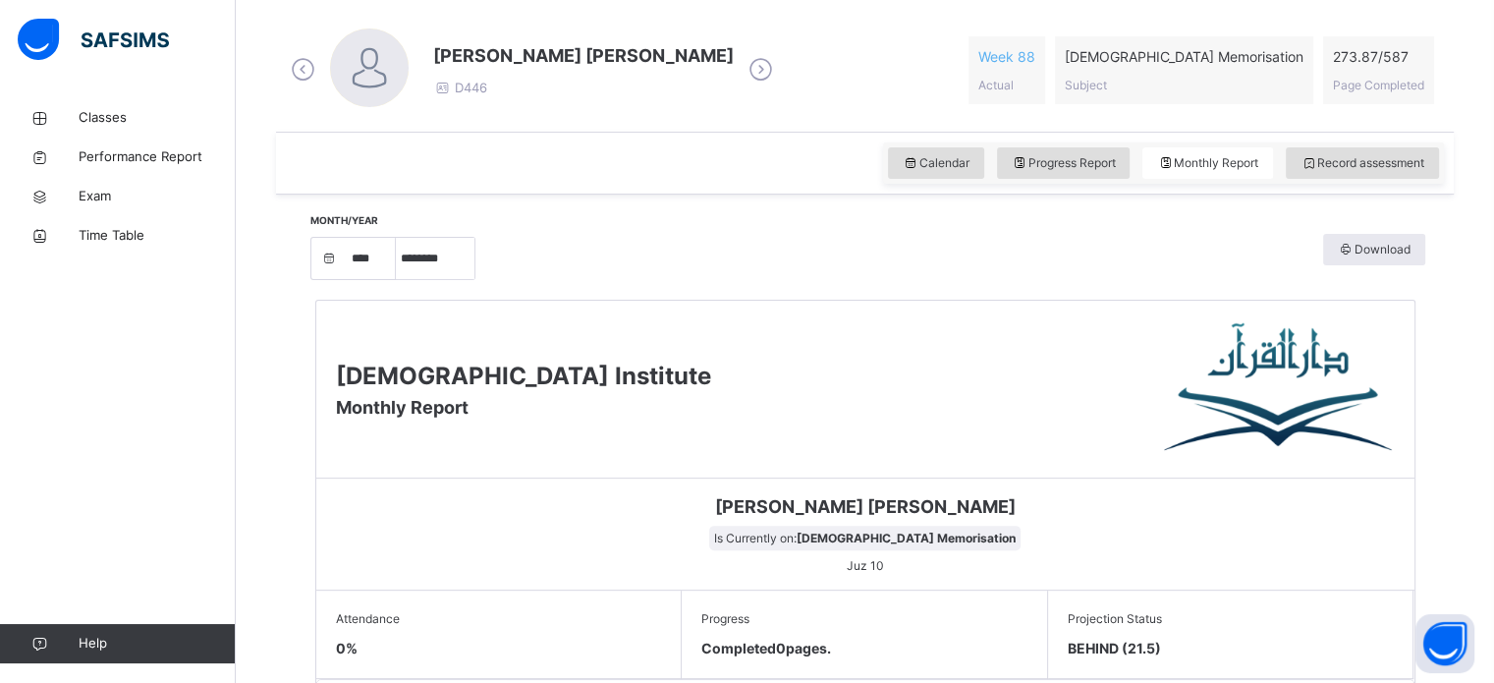
scroll to position [544, 0]
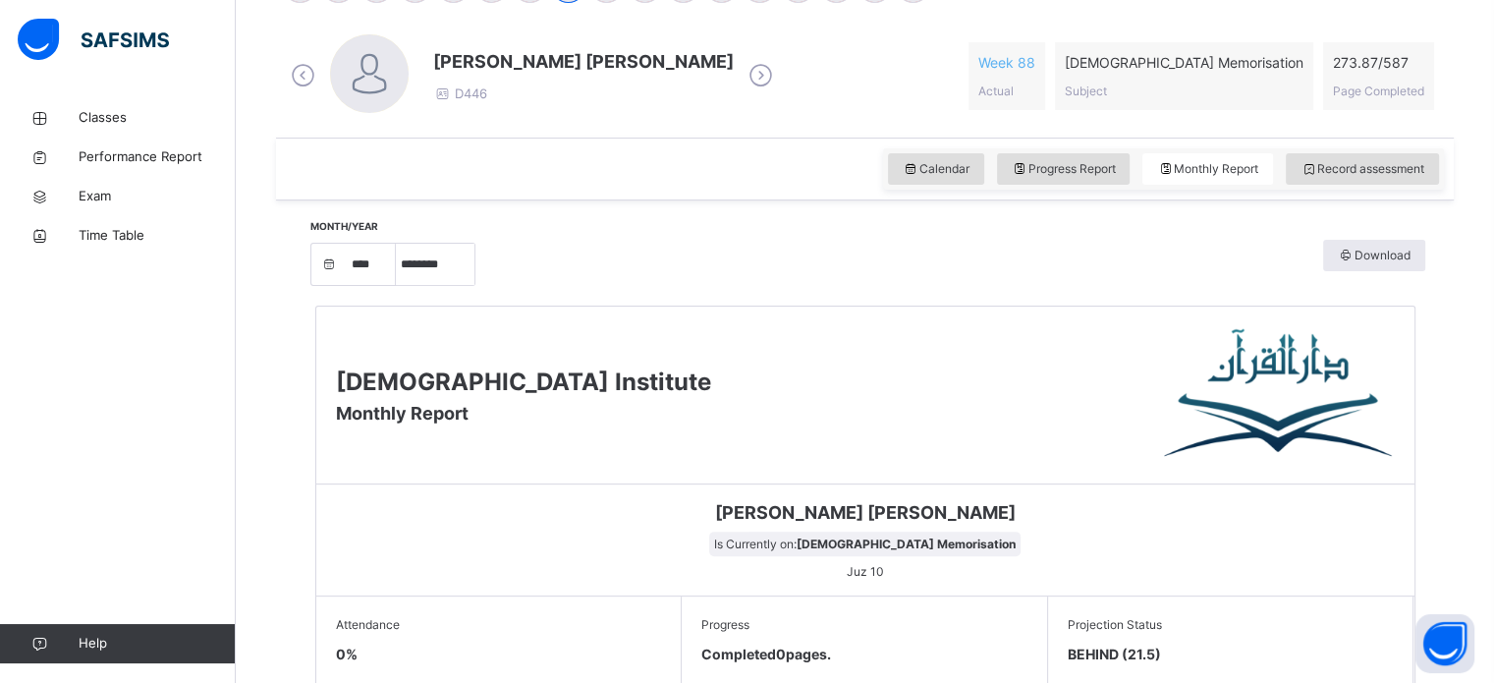
click at [445, 285] on div "Month/Year **** **** **** **** **** **** **** ***** ******** ***** ***** *** **…" at bounding box center [866, 263] width 1120 height 66
click at [444, 279] on select "***** ******** ***** ***** *** **** **** ****** ********* ******* ******** ****…" at bounding box center [435, 264] width 79 height 41
select select "*"
click at [403, 285] on select "***** ******** ***** ***** *** **** **** ****** ********* ******* ******** ****…" at bounding box center [435, 264] width 79 height 41
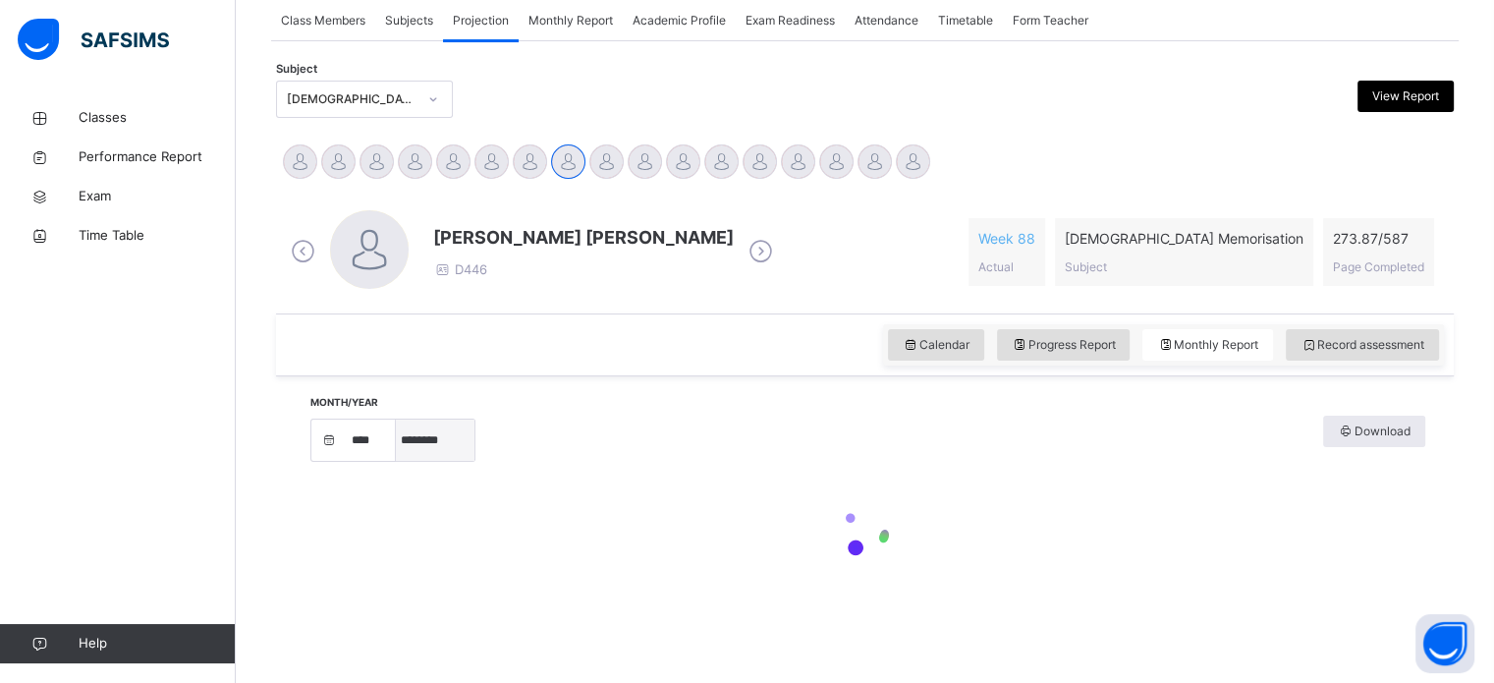
scroll to position [367, 0]
click at [687, 419] on div "Month/Year **** **** **** **** **** **** **** ***** ******** ***** ***** *** **…" at bounding box center [866, 440] width 1120 height 46
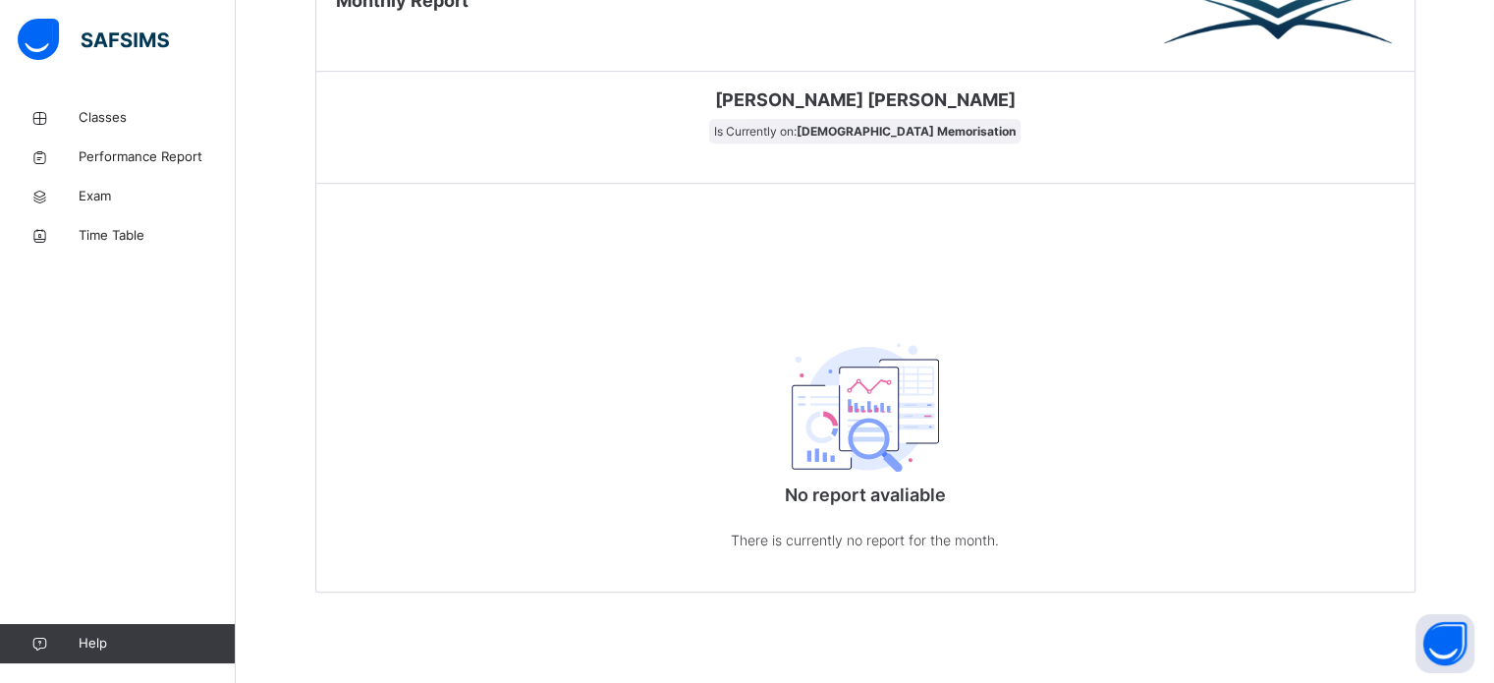
scroll to position [963, 0]
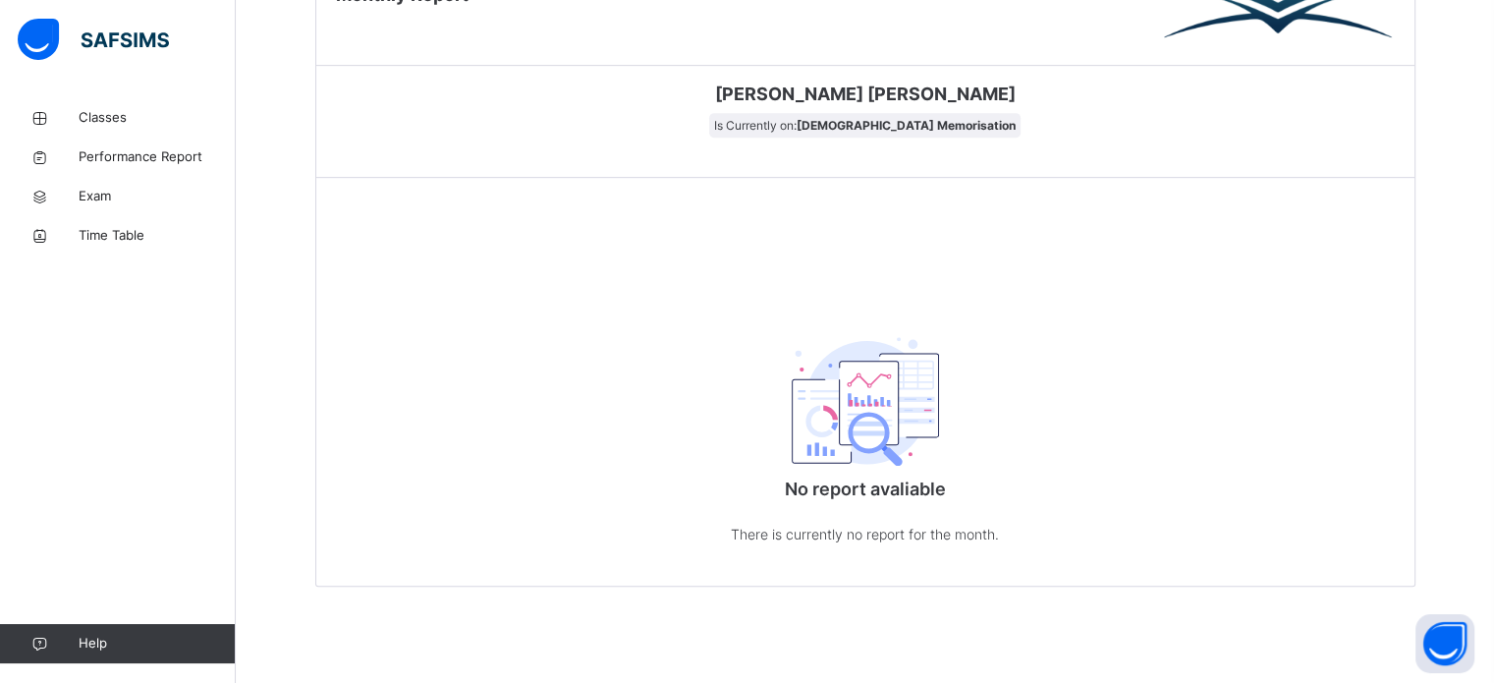
click at [687, 419] on div "No report avaliable There is currently no report for the month." at bounding box center [865, 435] width 393 height 304
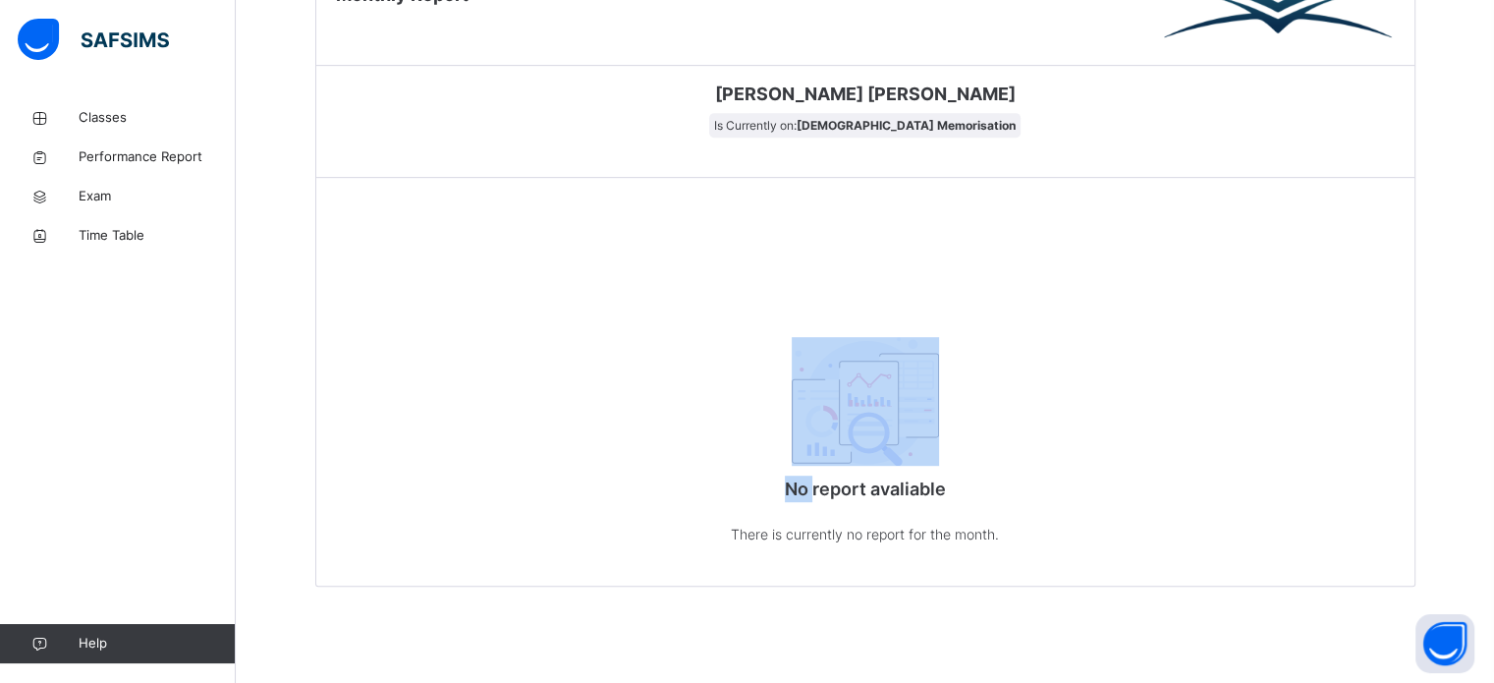
click at [687, 419] on div "No report avaliable There is currently no report for the month." at bounding box center [865, 435] width 393 height 304
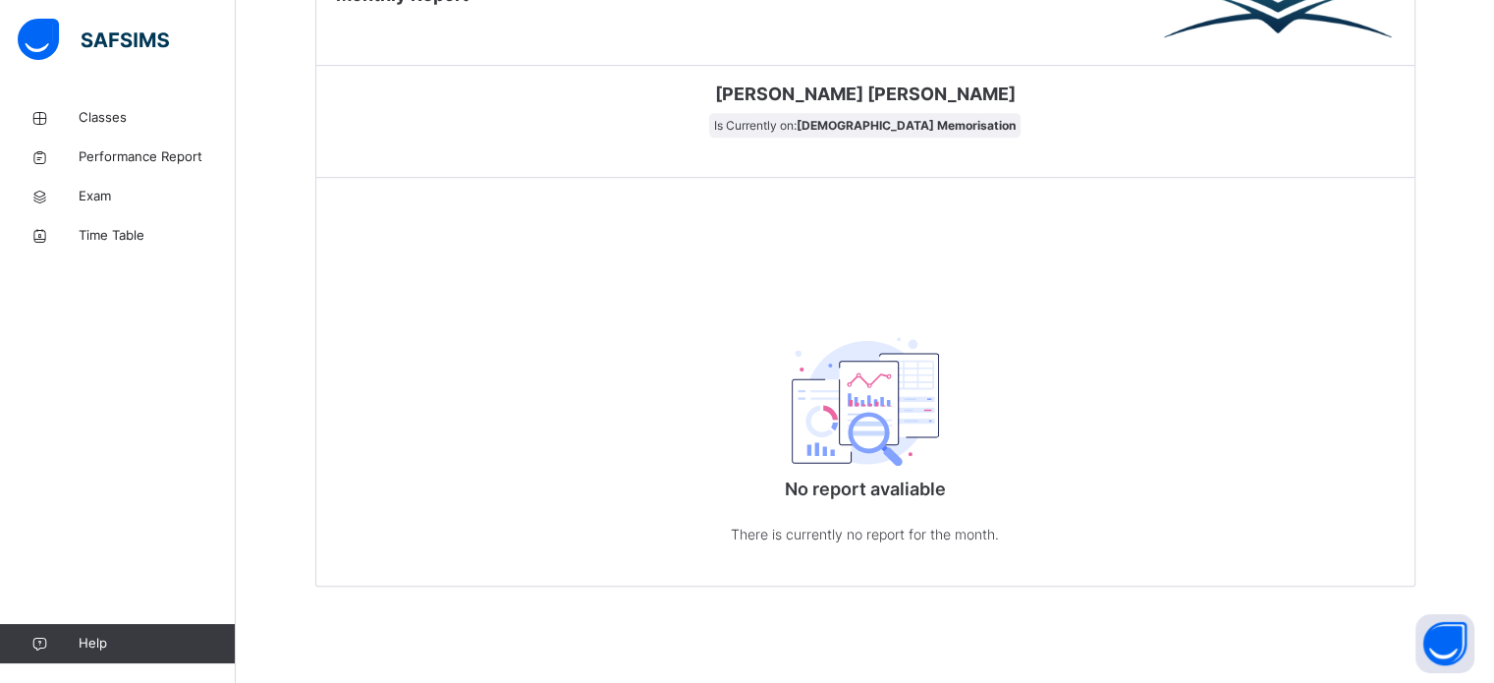
click at [687, 419] on div "No report avaliable There is currently no report for the month." at bounding box center [865, 435] width 393 height 304
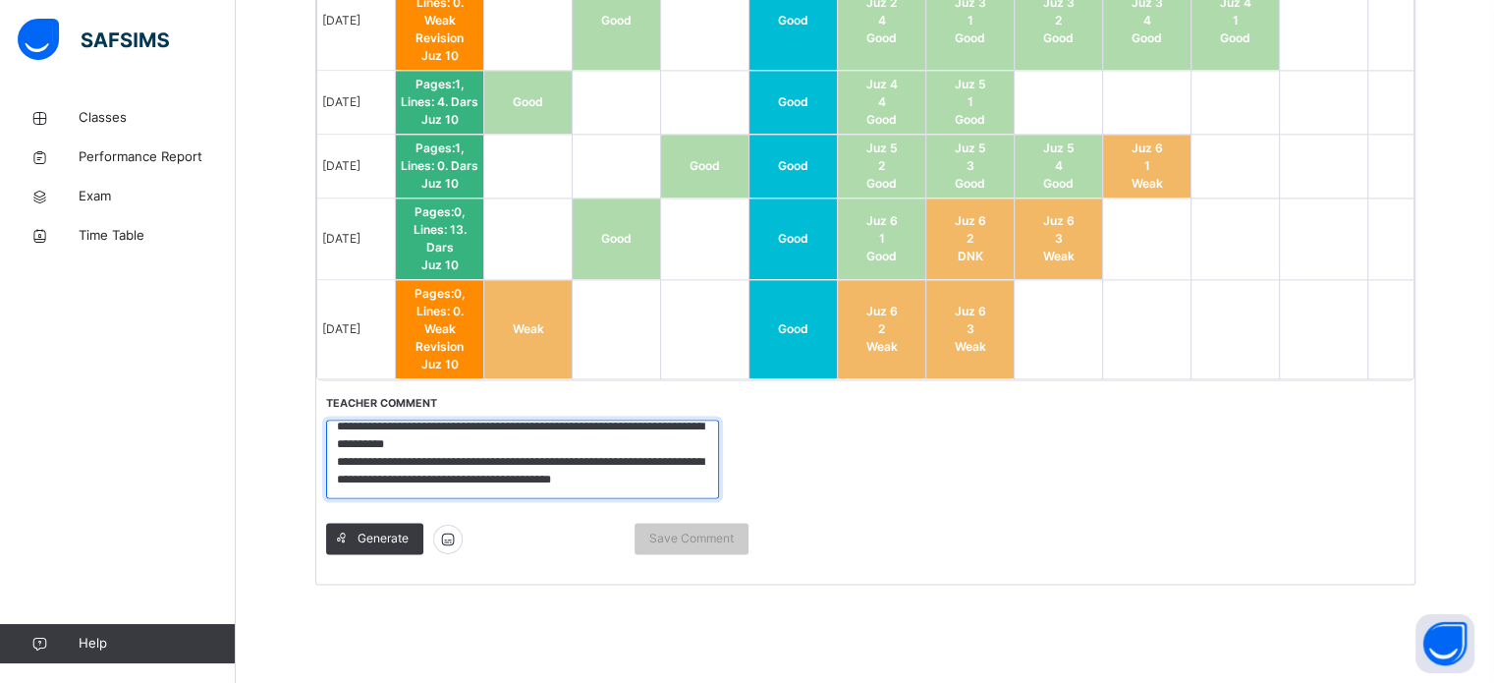
scroll to position [0, 0]
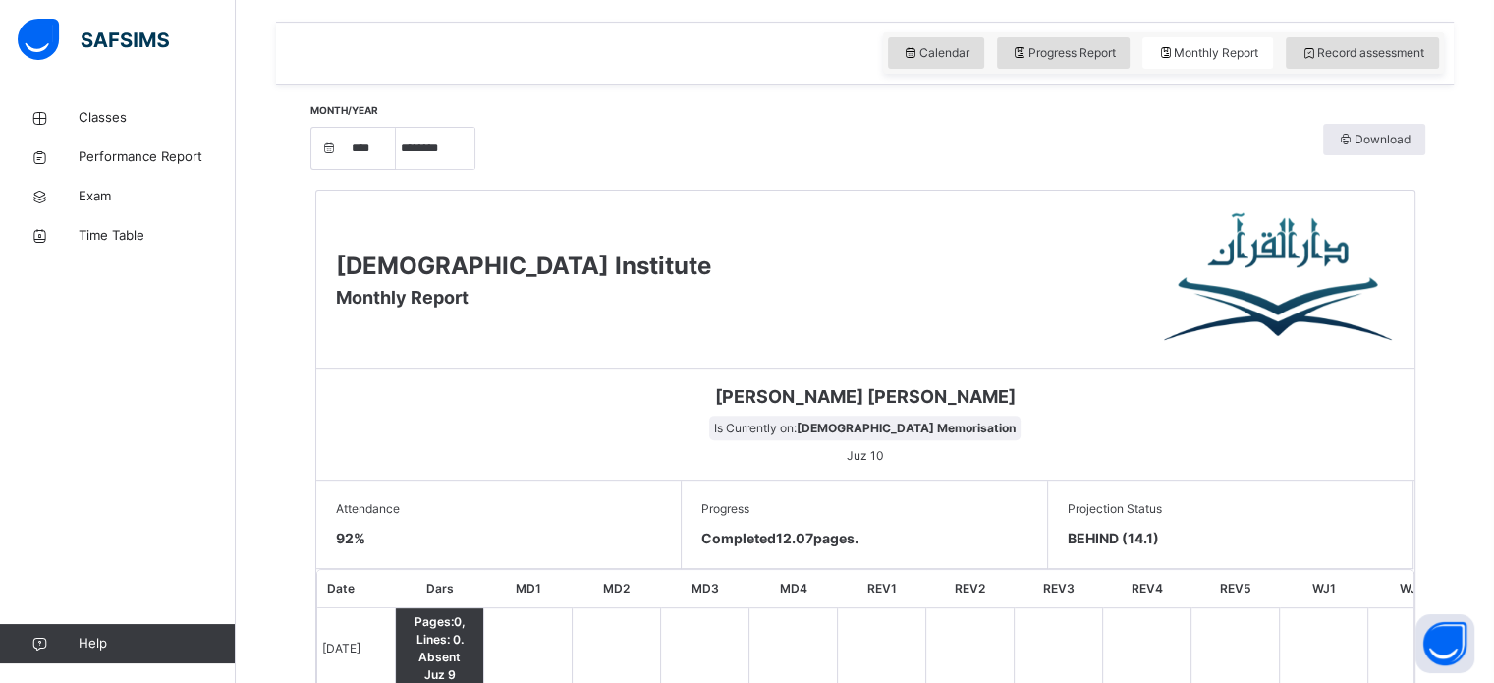
scroll to position [605, 0]
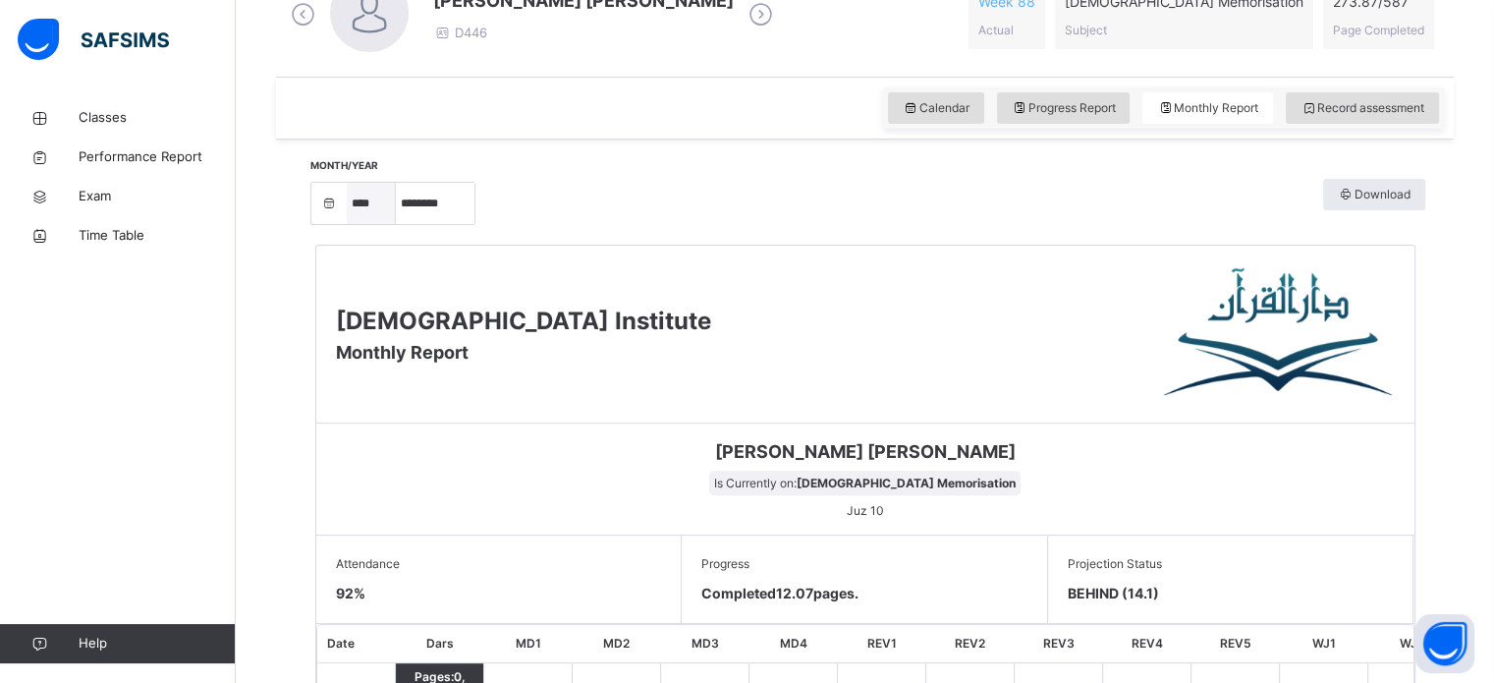
click at [389, 202] on select "**** **** **** **** **** **** ****" at bounding box center [371, 203] width 49 height 41
select select "****"
click at [354, 224] on select "**** **** **** **** **** **** ****" at bounding box center [371, 203] width 49 height 41
select select "*"
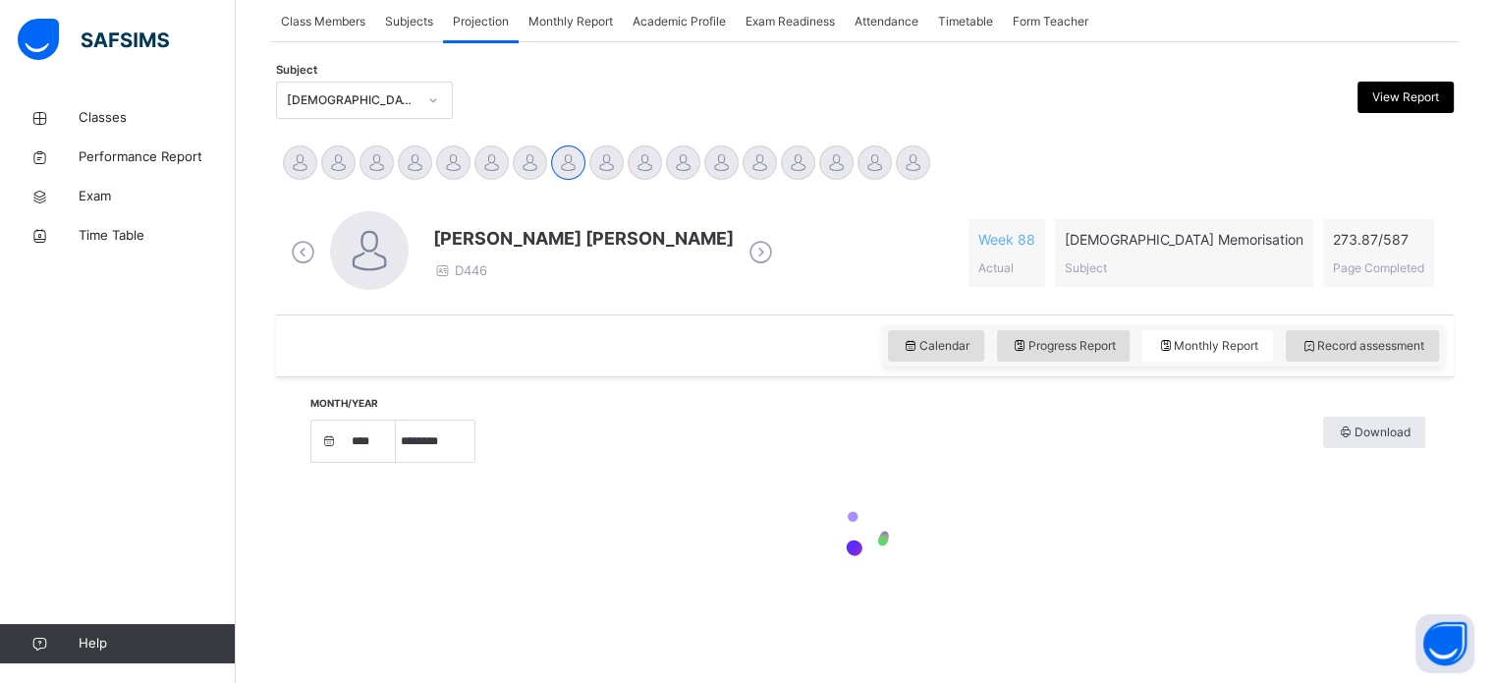
scroll to position [387, 0]
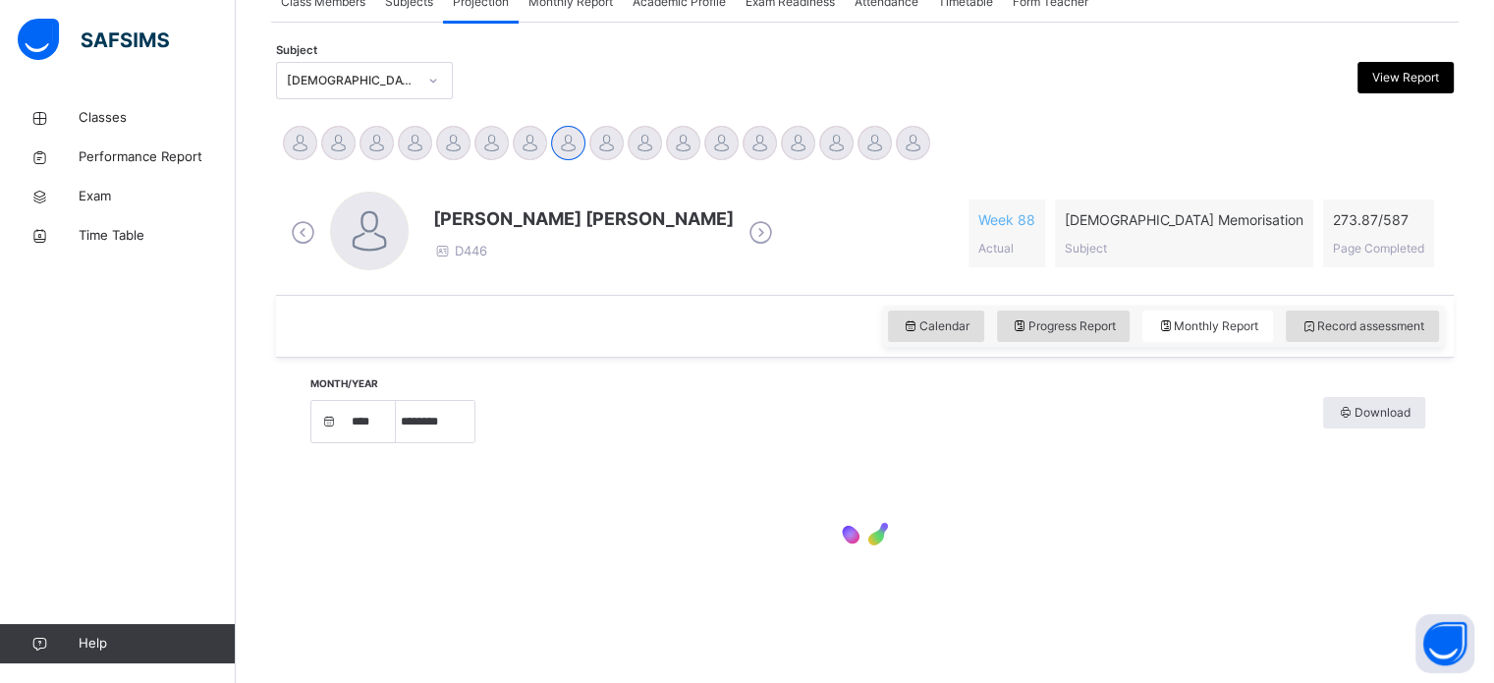
click at [654, 392] on div "Month/Year **** **** **** **** **** **** **** ***** ******** ***** ***** *** **…" at bounding box center [866, 420] width 1120 height 66
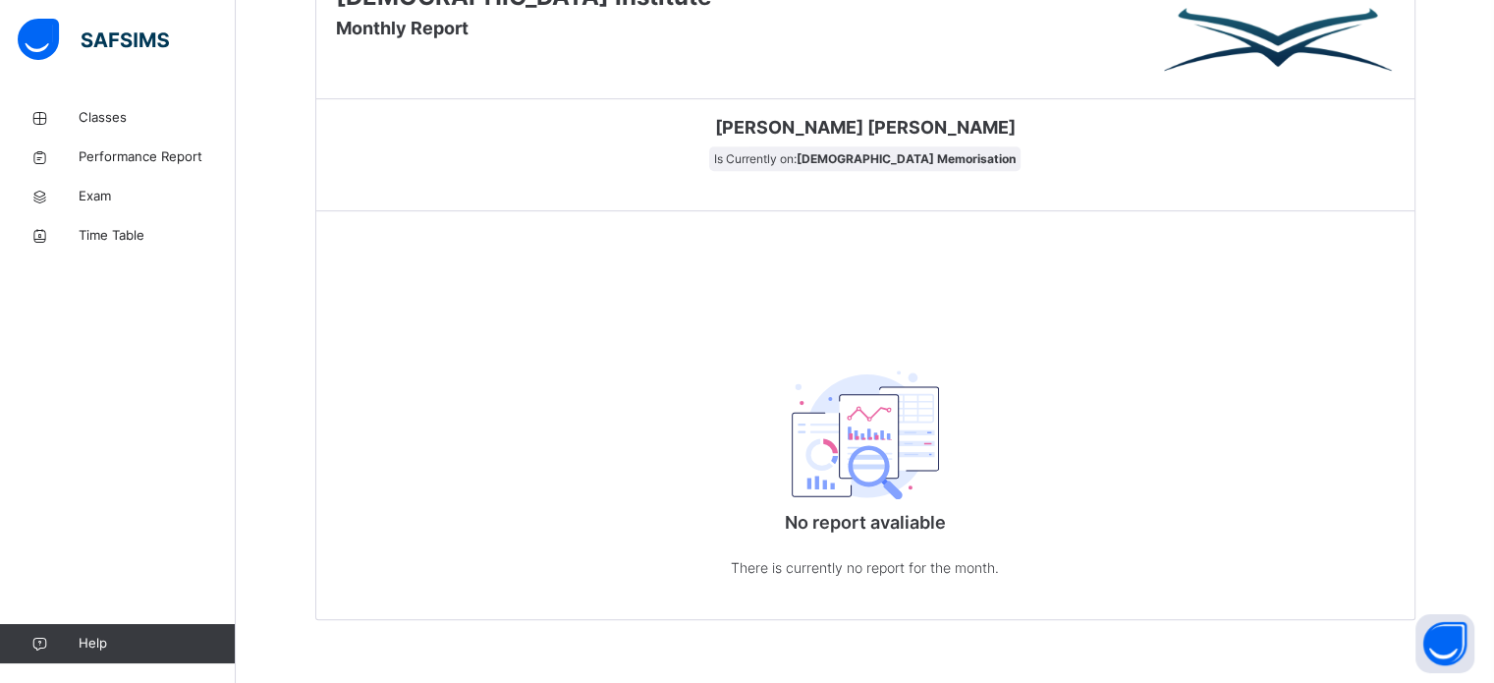
scroll to position [963, 0]
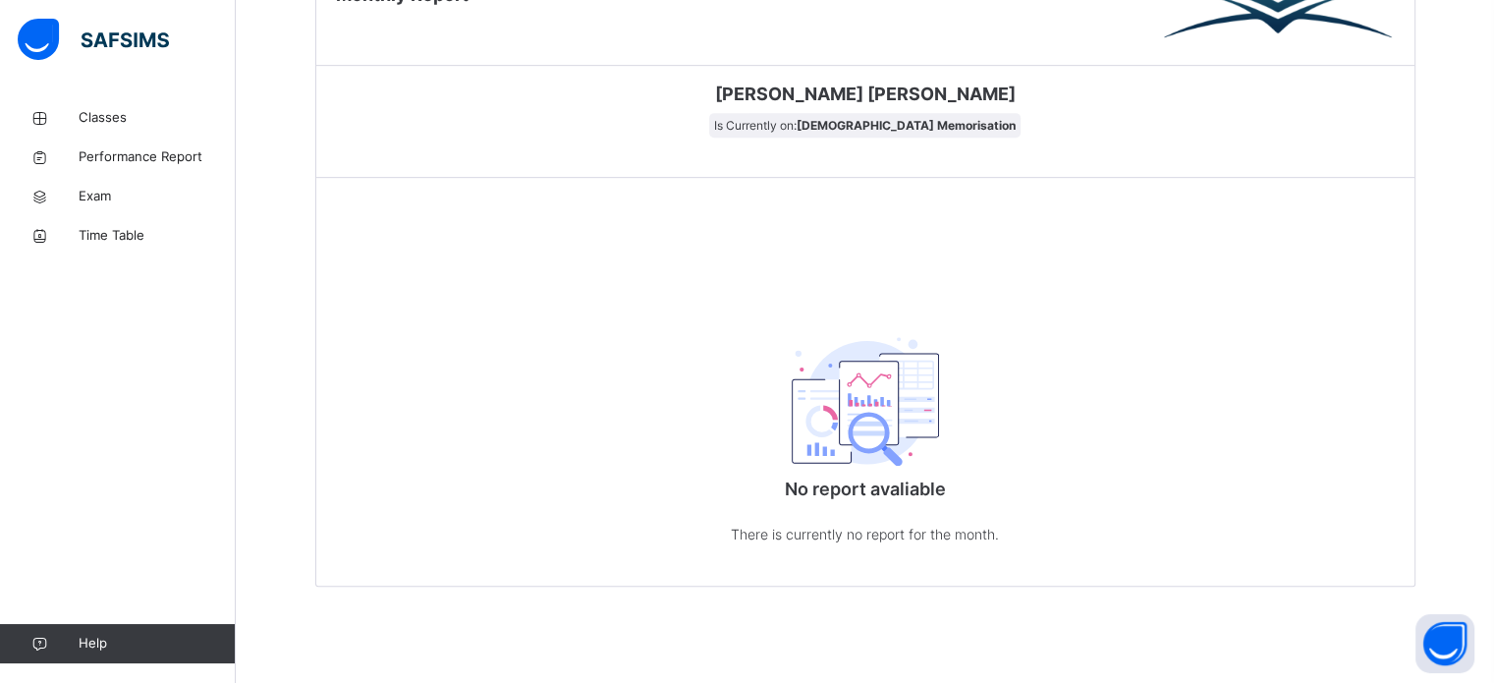
click at [654, 392] on div "No report avaliable There is currently no report for the month." at bounding box center [865, 435] width 1098 height 304
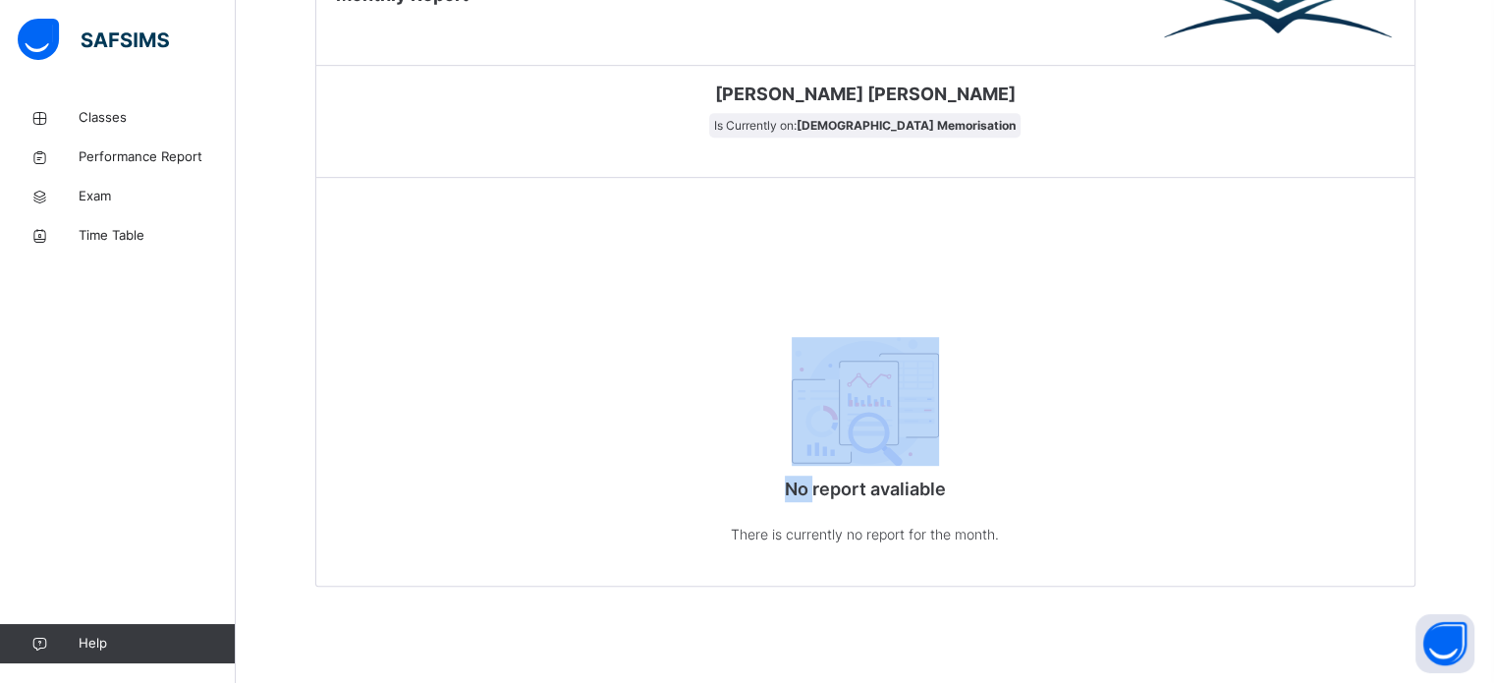
click at [654, 392] on div "No report avaliable There is currently no report for the month." at bounding box center [865, 435] width 1098 height 304
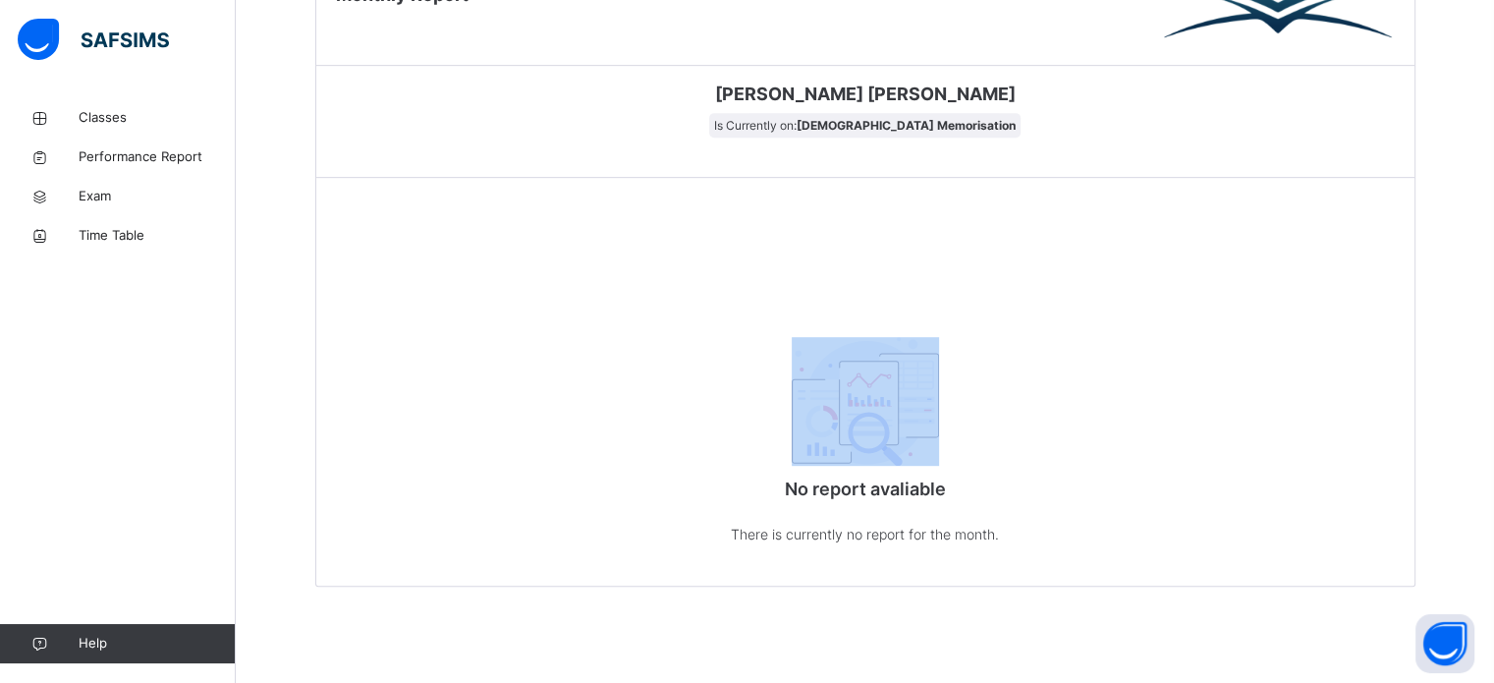
click at [654, 392] on div "No report avaliable There is currently no report for the month." at bounding box center [865, 435] width 1098 height 304
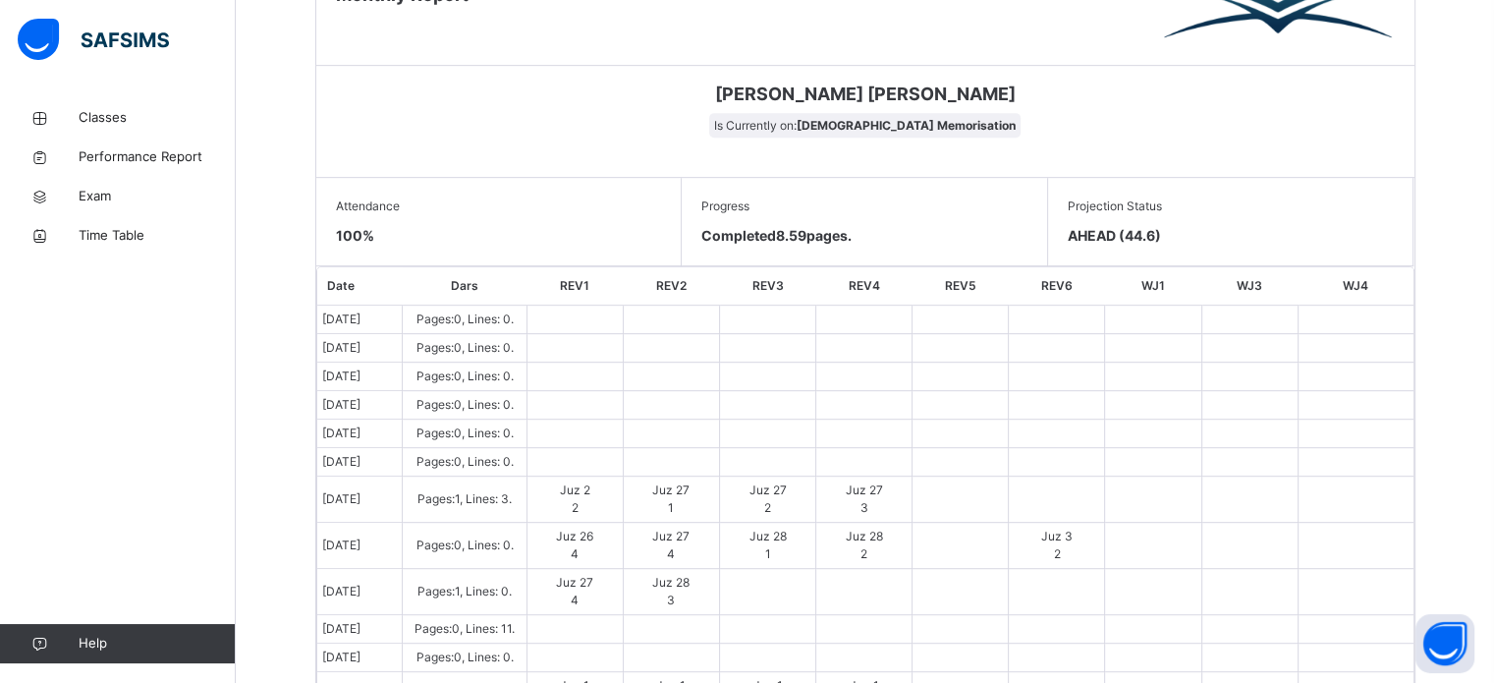
click at [747, 279] on div "[DEMOGRAPHIC_DATA] Institute Monthly Report [DEMOGRAPHIC_DATA][PERSON_NAME] [PE…" at bounding box center [865, 632] width 1100 height 1491
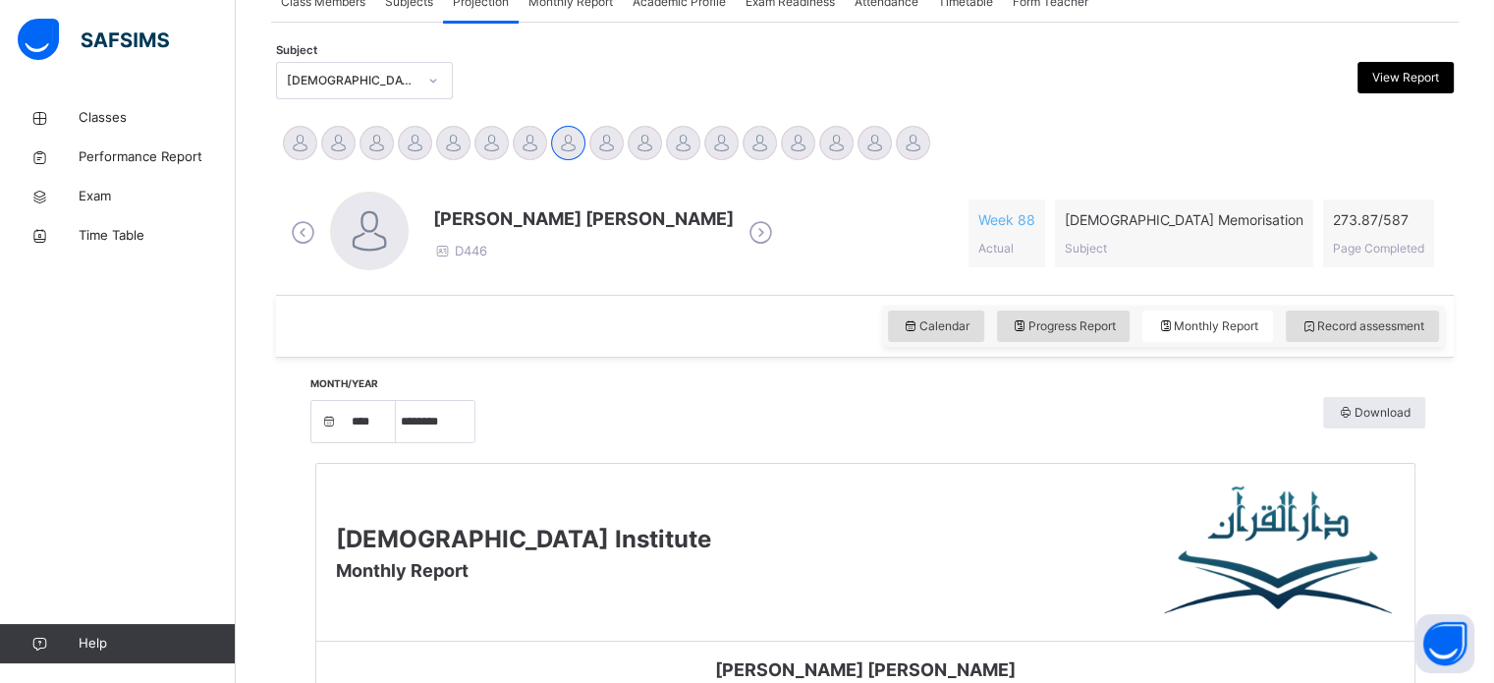
scroll to position [295, 0]
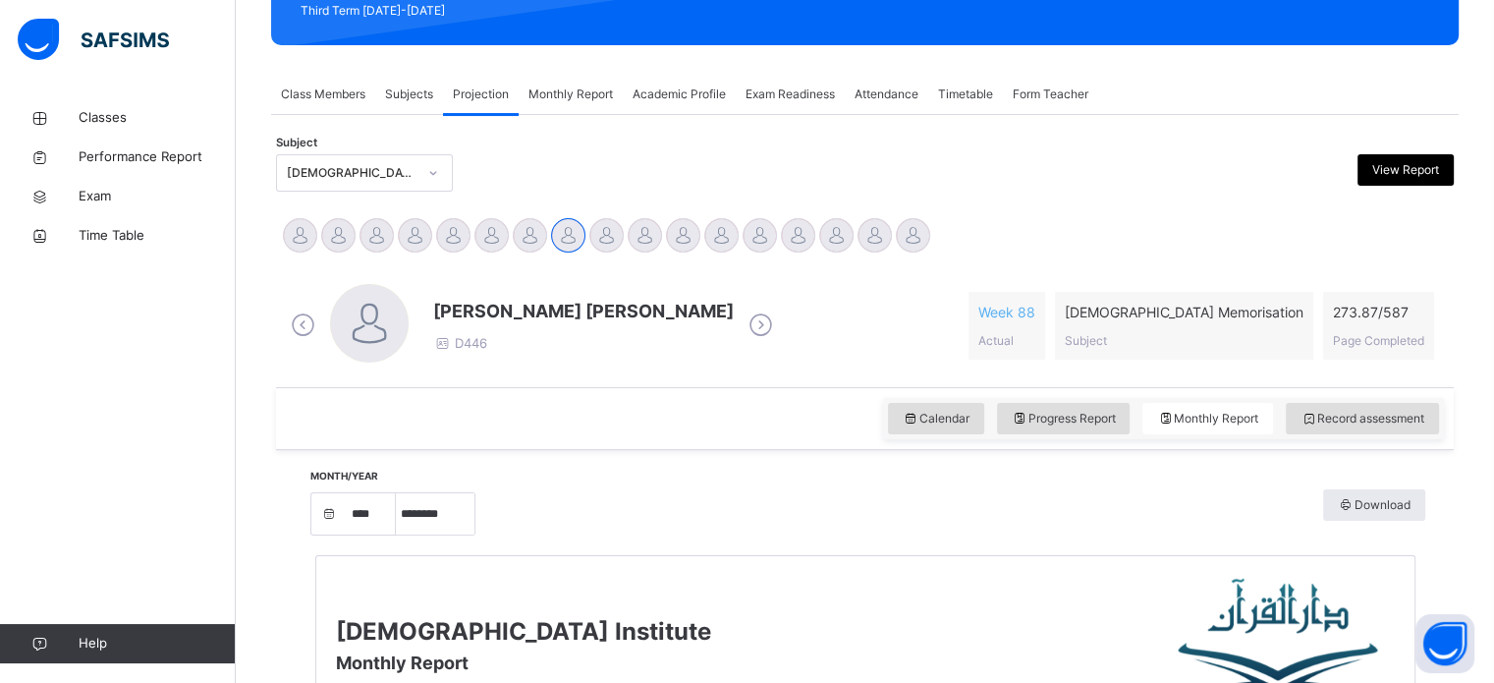
click at [347, 530] on div at bounding box center [329, 513] width 36 height 41
click at [370, 519] on select "**** **** **** **** **** **** ****" at bounding box center [371, 513] width 49 height 41
click at [522, 448] on div "Calendar Progress Report Monthly Report Record assessment" at bounding box center [865, 418] width 1178 height 63
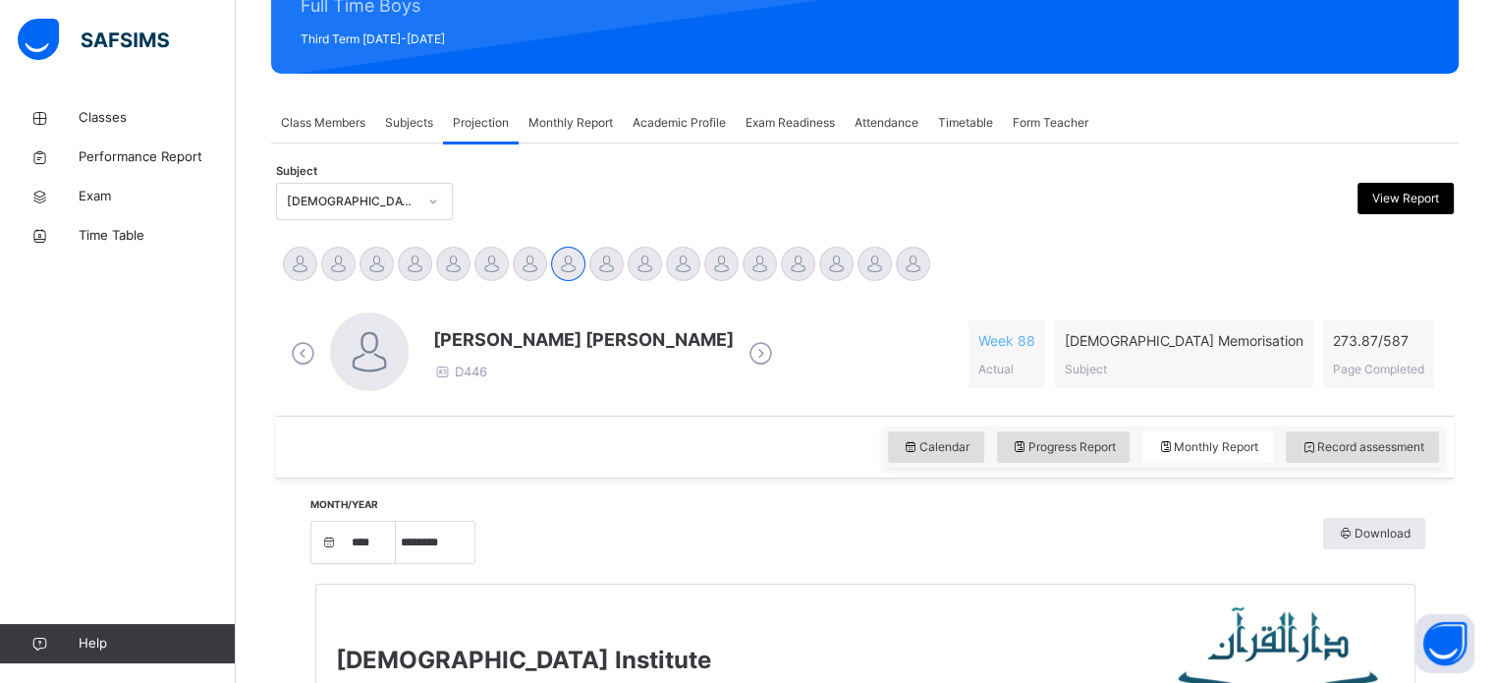
scroll to position [255, 0]
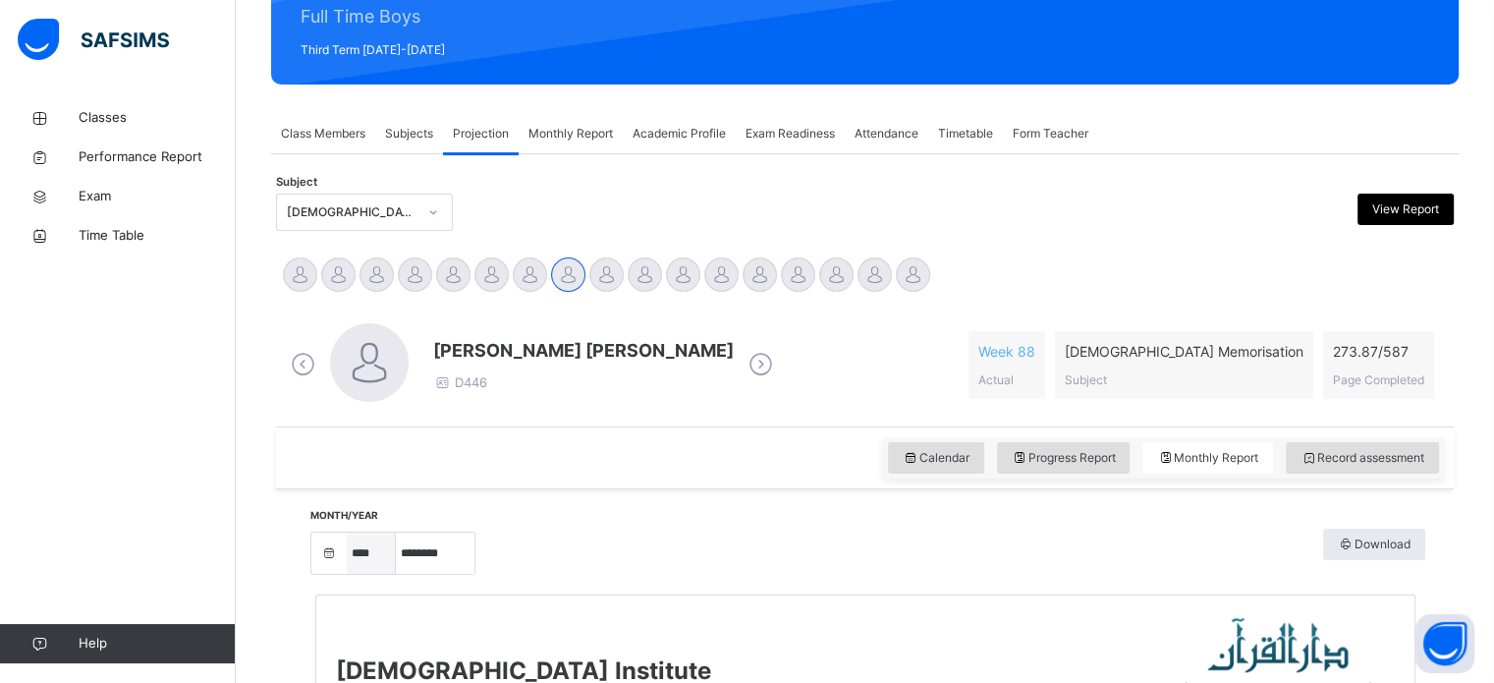
click at [381, 550] on select "**** **** **** **** **** **** ****" at bounding box center [371, 553] width 49 height 41
select select "****"
click at [354, 533] on select "**** **** **** **** **** **** ****" at bounding box center [371, 553] width 49 height 41
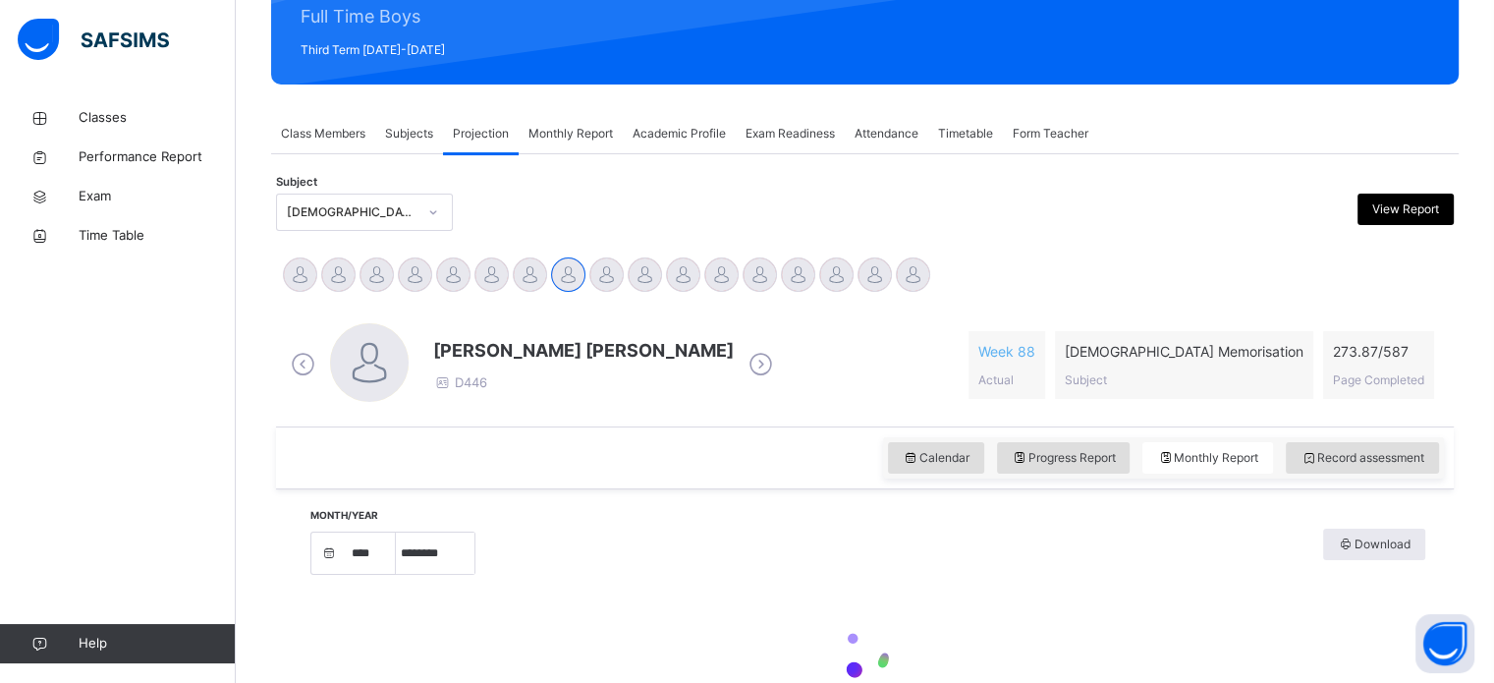
click at [735, 505] on div "Month/Year **** **** **** **** **** **** **** ***** ******** ***** ***** *** **…" at bounding box center [865, 623] width 1168 height 248
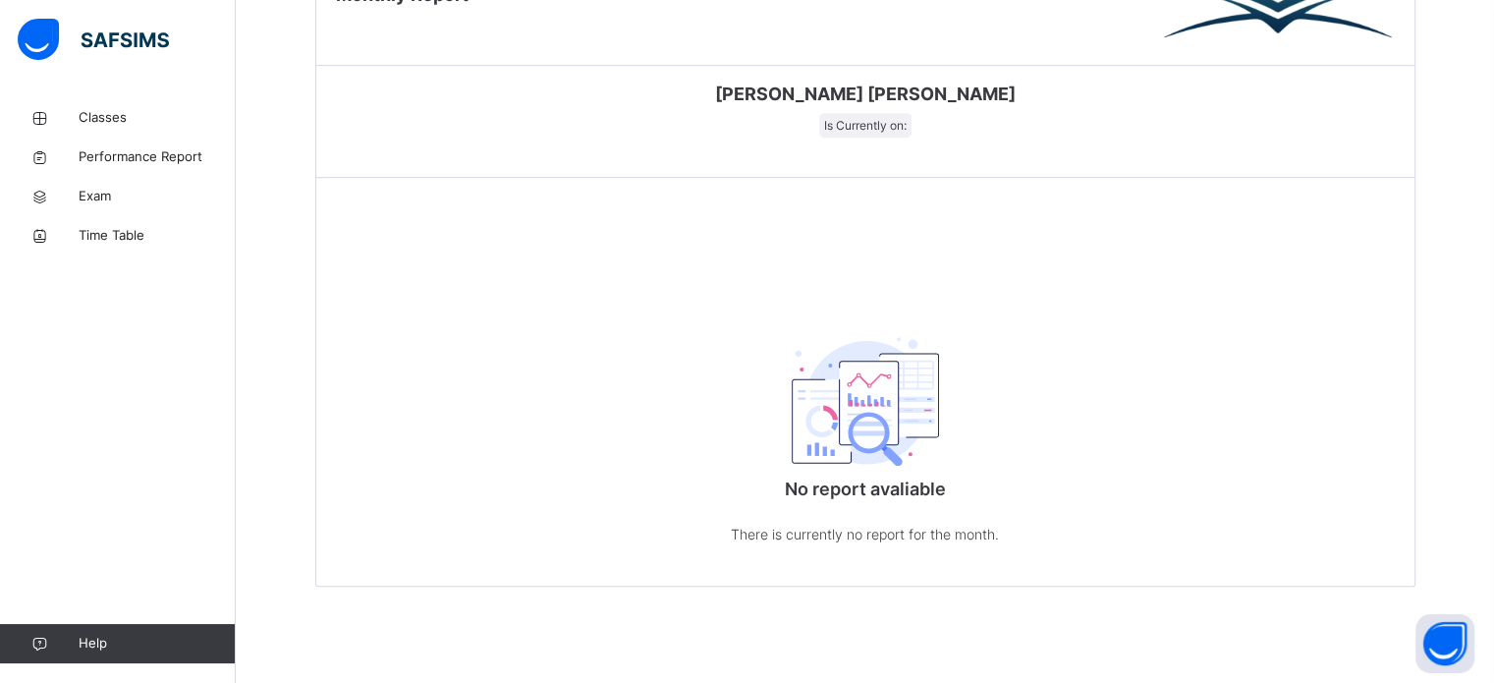
scroll to position [963, 0]
click at [735, 505] on div "No report avaliable There is currently no report for the month." at bounding box center [865, 435] width 393 height 304
click at [746, 387] on div "No report avaliable There is currently no report for the month." at bounding box center [865, 435] width 393 height 304
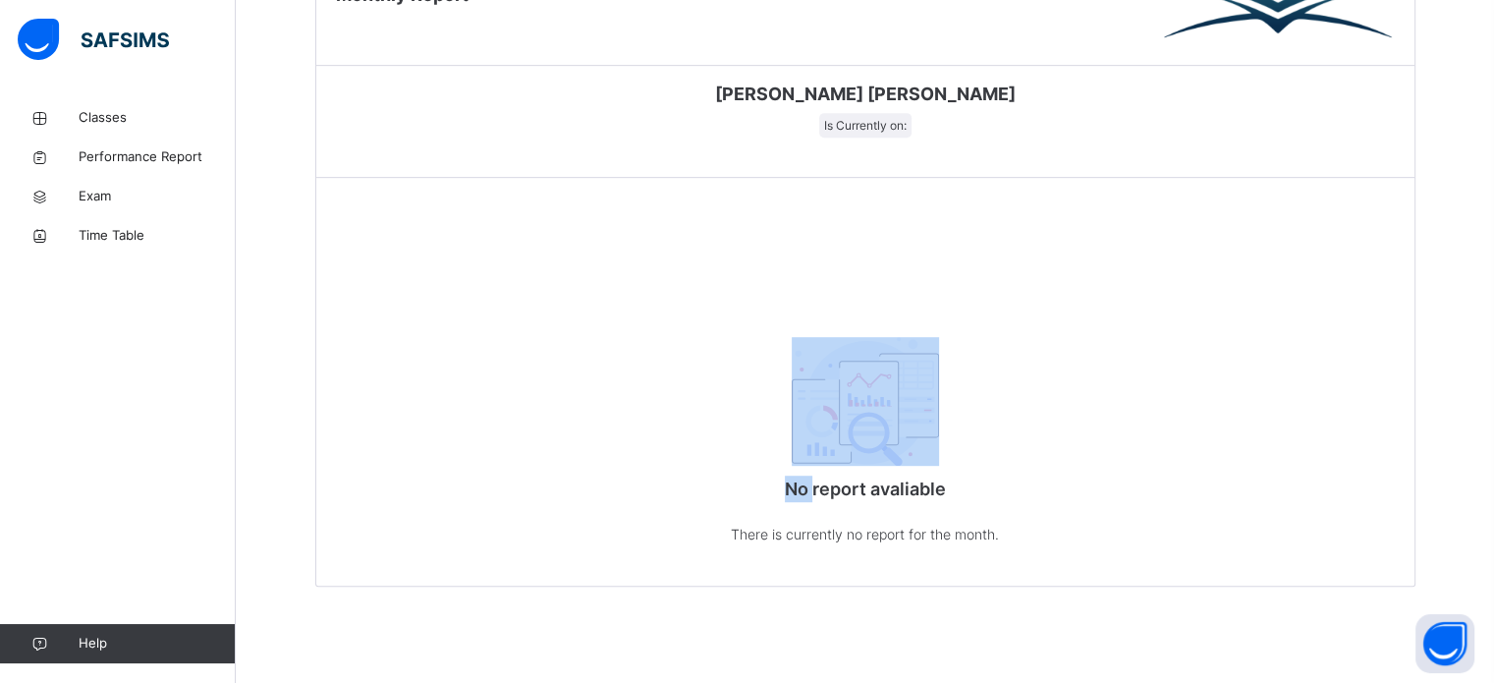
click at [746, 387] on div "No report avaliable There is currently no report for the month." at bounding box center [865, 435] width 393 height 304
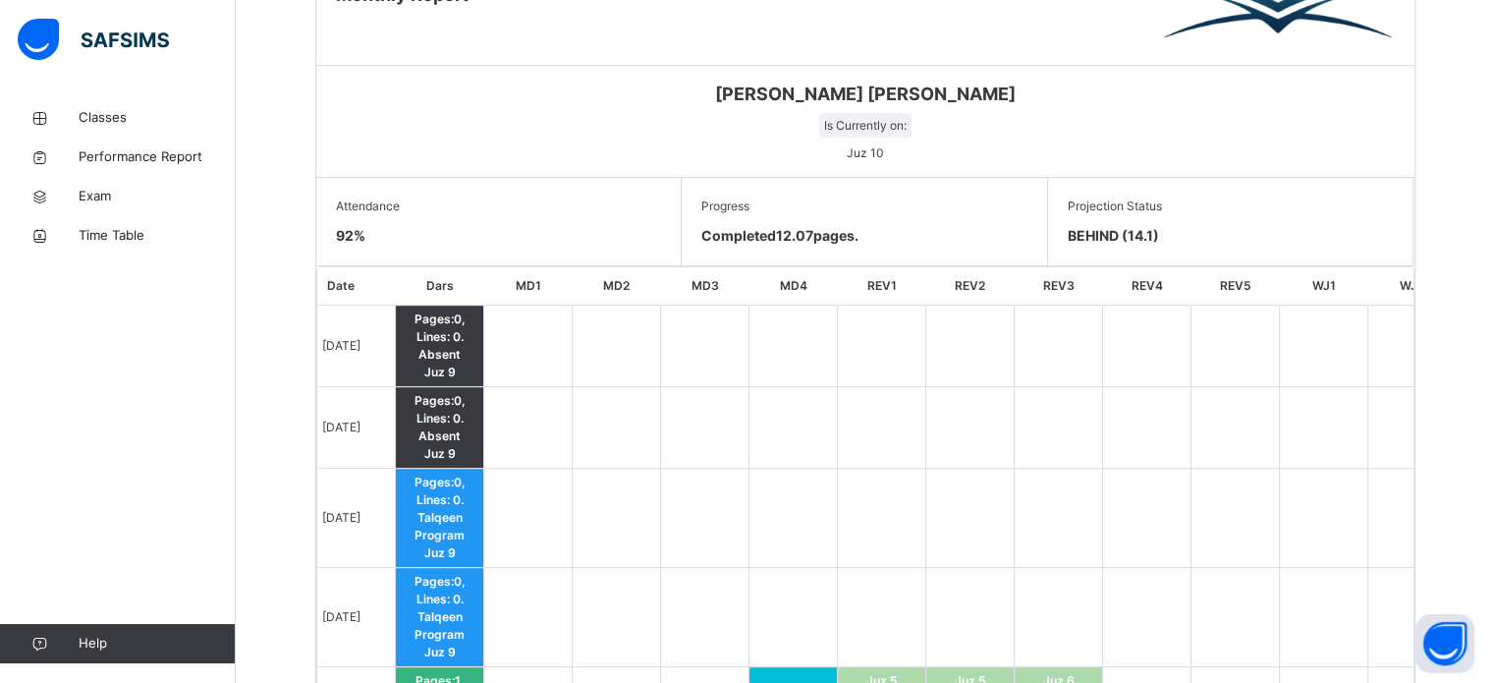
click at [746, 387] on td at bounding box center [705, 428] width 88 height 82
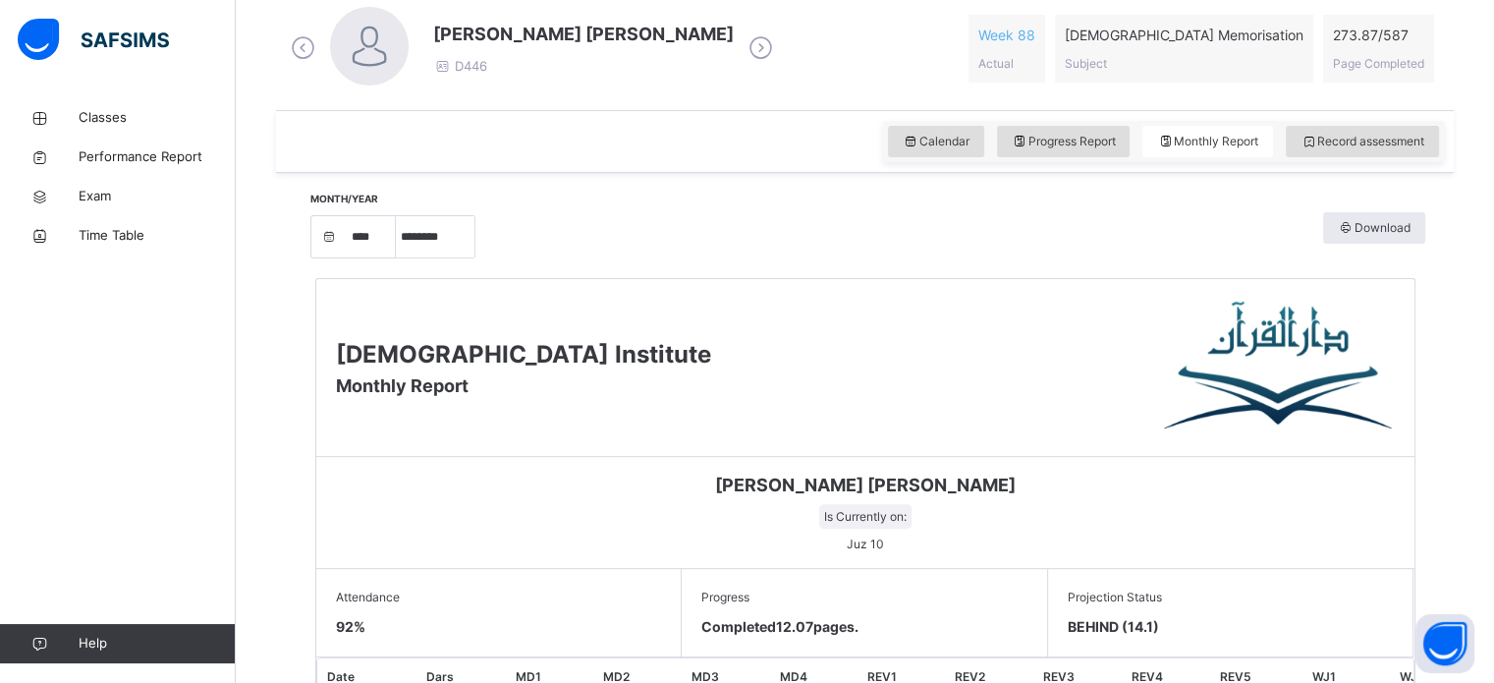
scroll to position [570, 0]
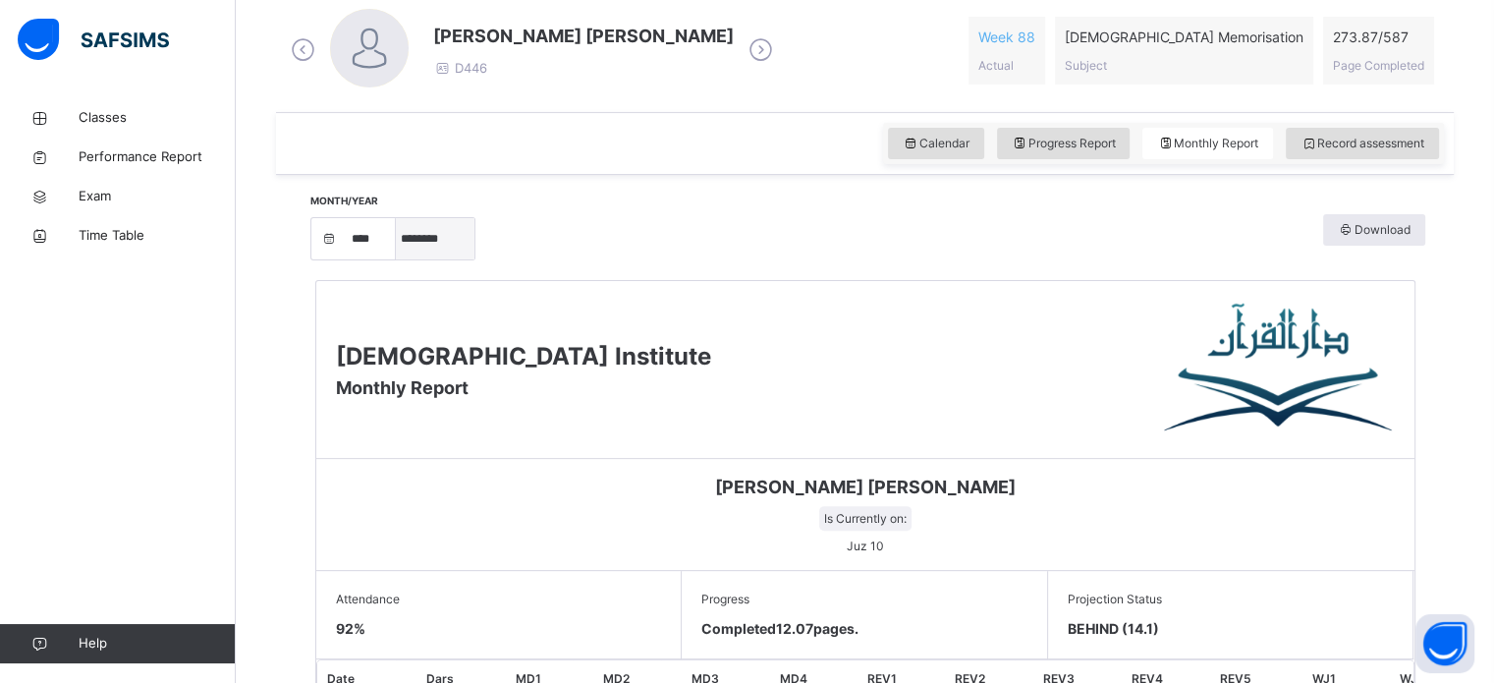
click at [453, 223] on select "***** ******** ***** ***** *** **** **** ****** ********* ******* ******** ****…" at bounding box center [435, 238] width 79 height 41
select select "*"
click at [403, 259] on select "***** ******** ***** ***** *** **** **** ****** ********* ******* ******** ****…" at bounding box center [435, 238] width 79 height 41
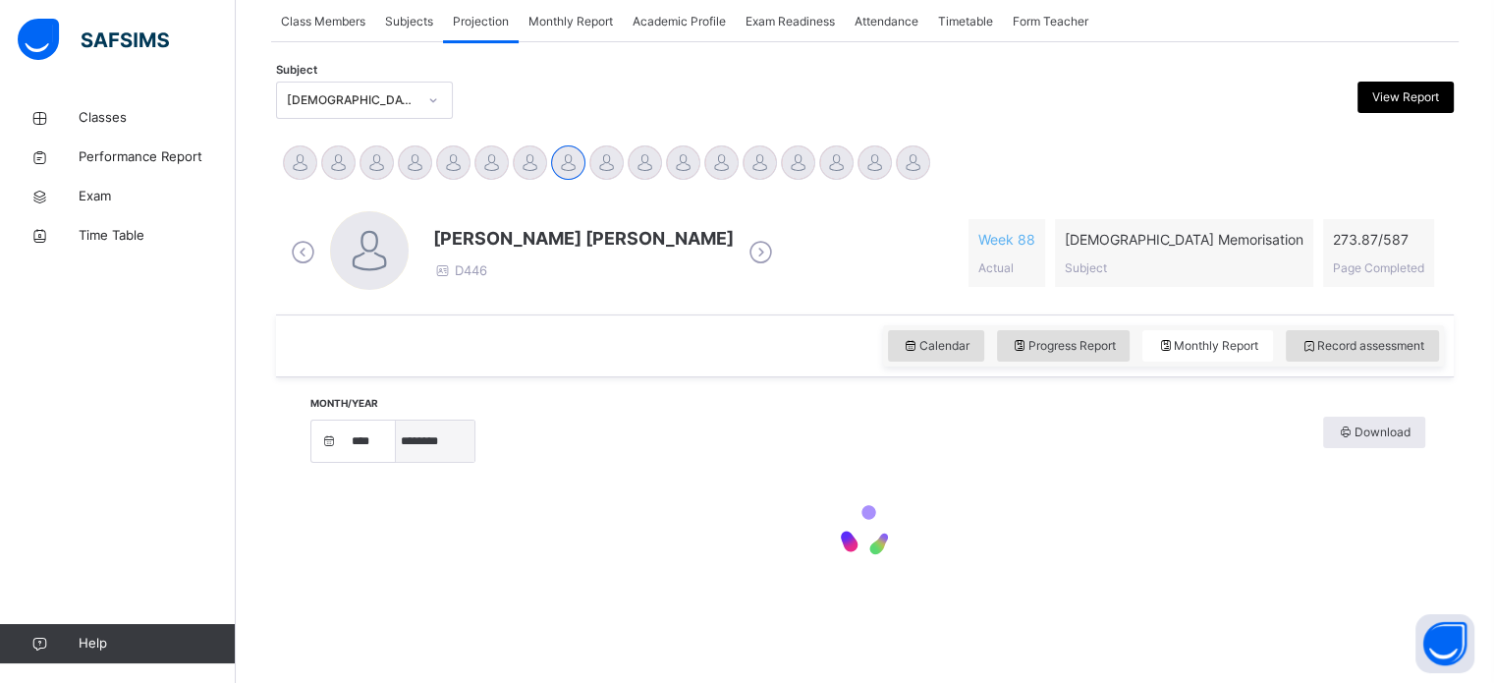
click at [449, 455] on select "***** ******** ***** ***** *** **** **** ****** ********* ******* ******** ****…" at bounding box center [435, 441] width 79 height 41
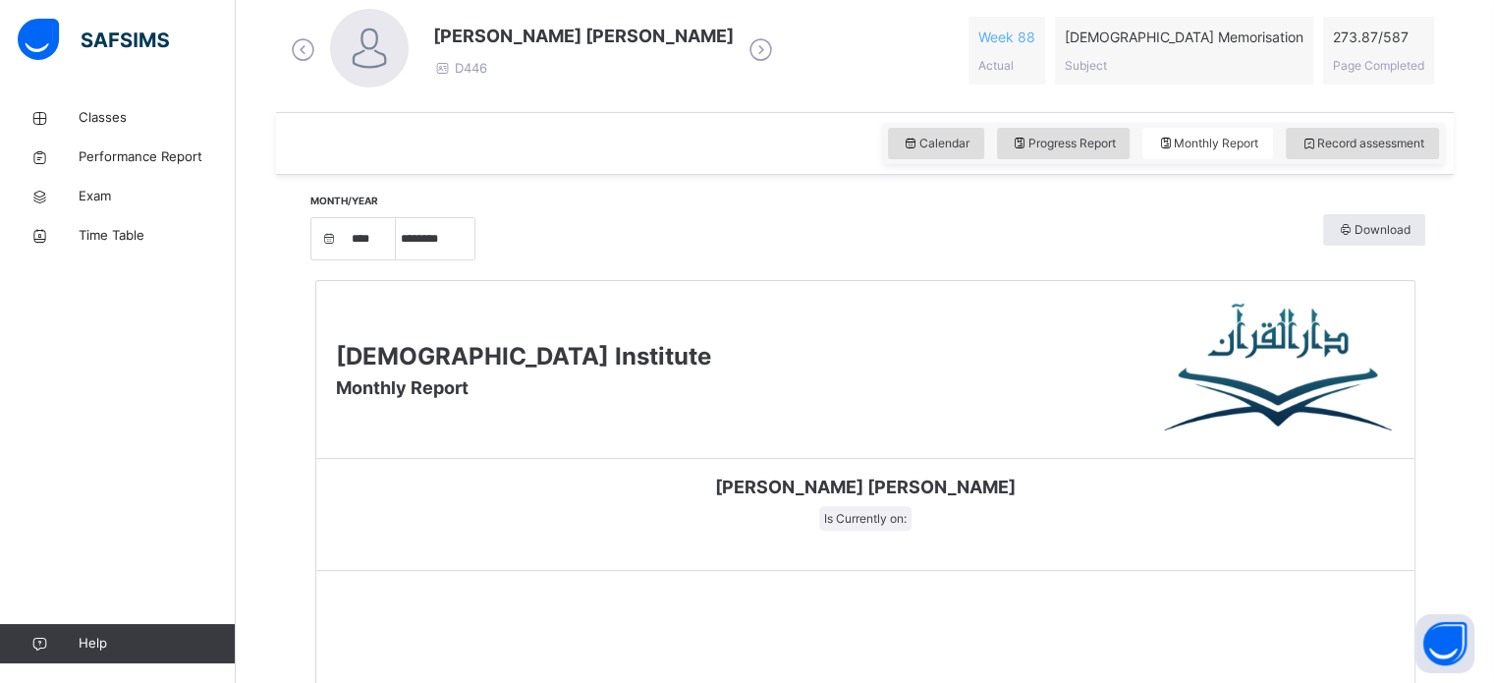
click at [659, 428] on div "Darul Quran Institute Monthly Report" at bounding box center [865, 370] width 1098 height 178
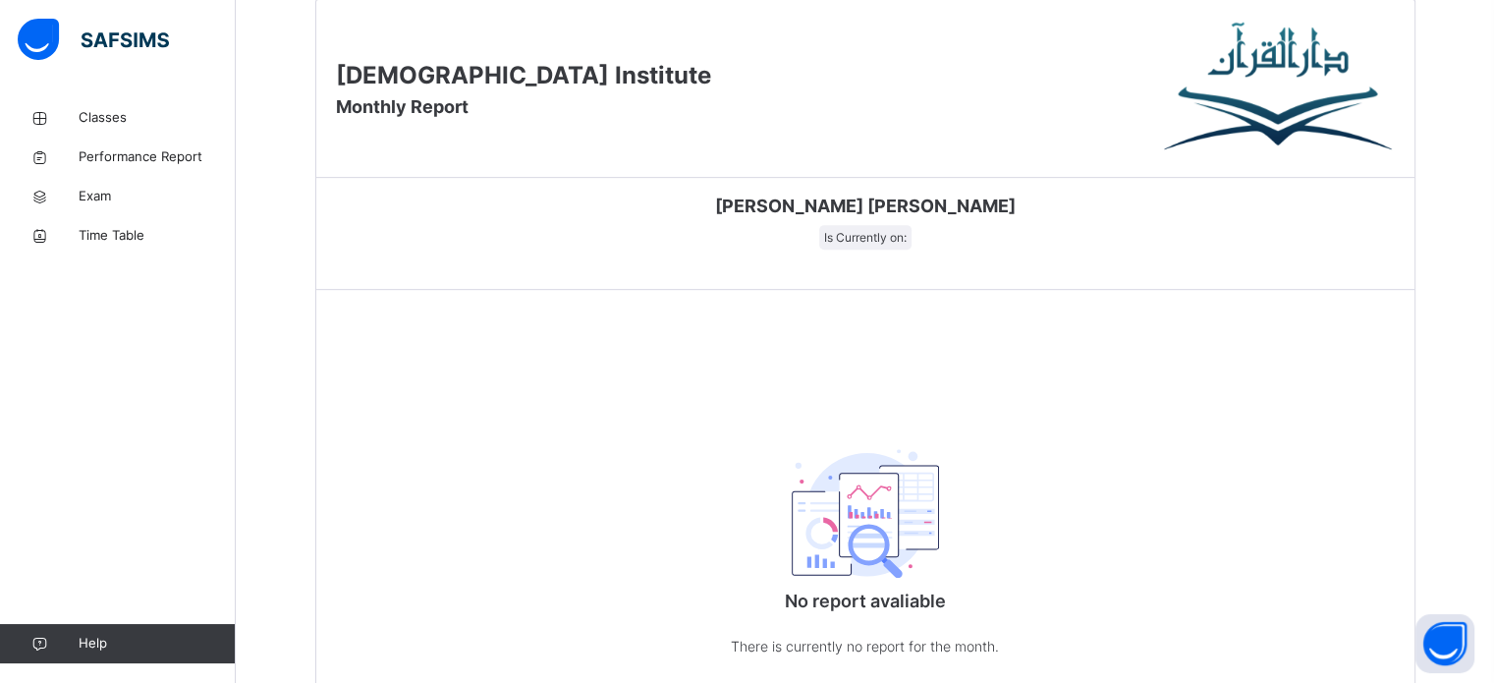
scroll to position [963, 0]
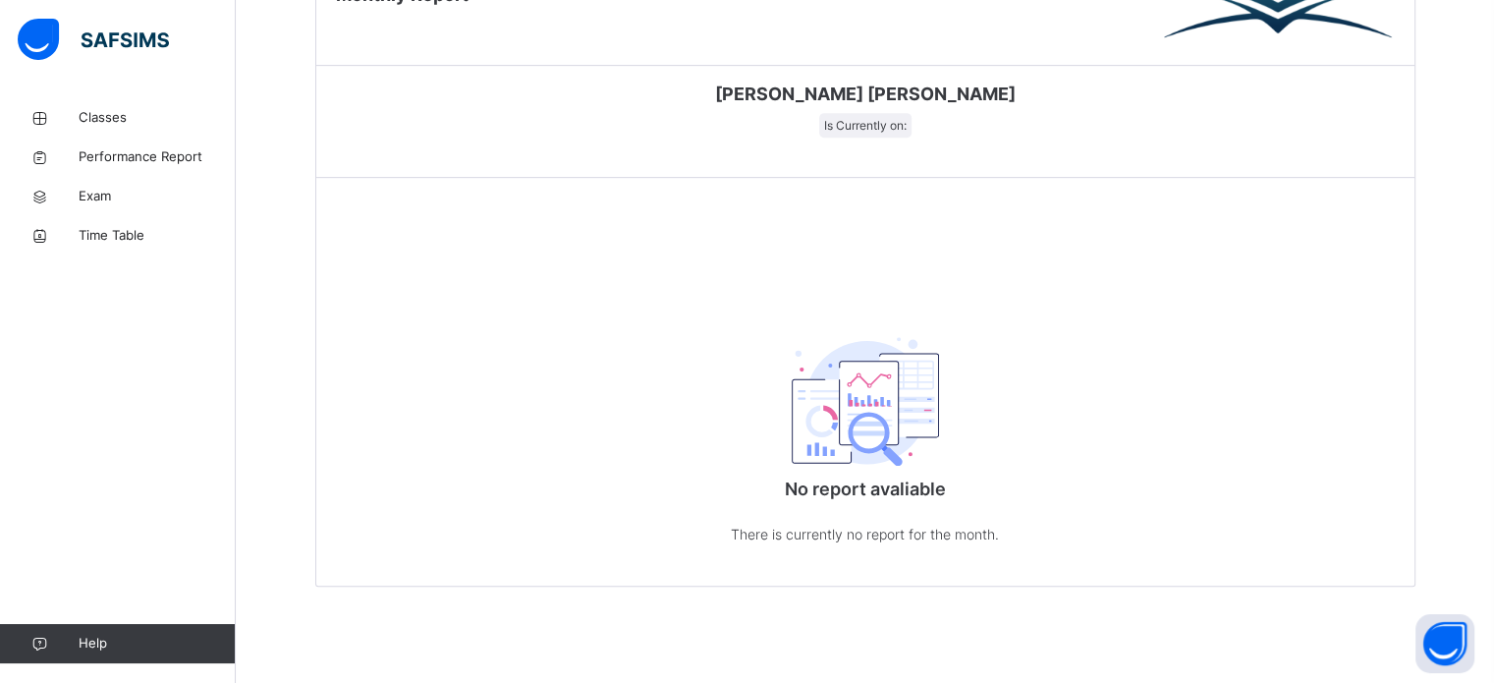
click at [659, 428] on div "No report avaliable There is currently no report for the month." at bounding box center [865, 435] width 1098 height 304
click at [633, 435] on div "No report avaliable There is currently no report for the month." at bounding box center [865, 435] width 1098 height 304
click at [668, 396] on div "No report avaliable There is currently no report for the month." at bounding box center [865, 435] width 1098 height 304
click at [783, 344] on div "No report avaliable There is currently no report for the month." at bounding box center [865, 435] width 393 height 304
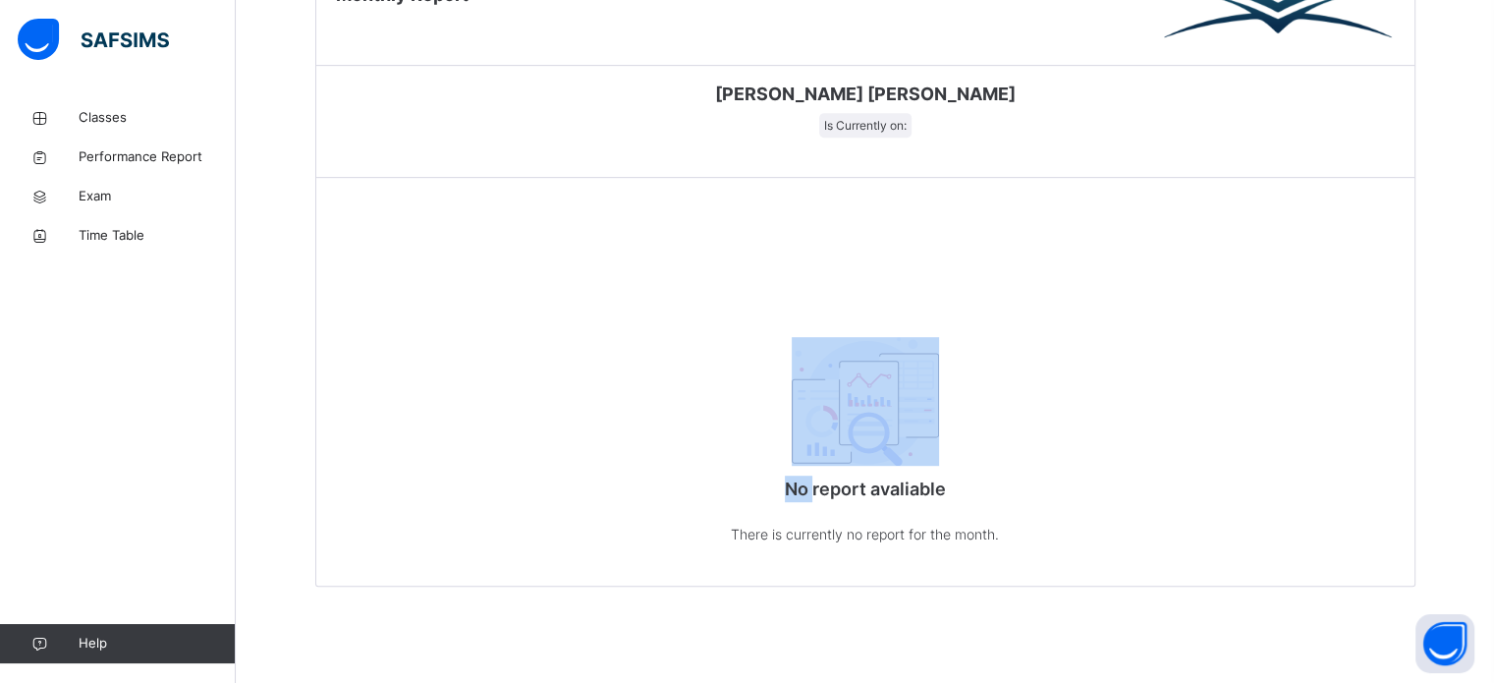
click at [783, 344] on div "No report avaliable There is currently no report for the month." at bounding box center [865, 435] width 393 height 304
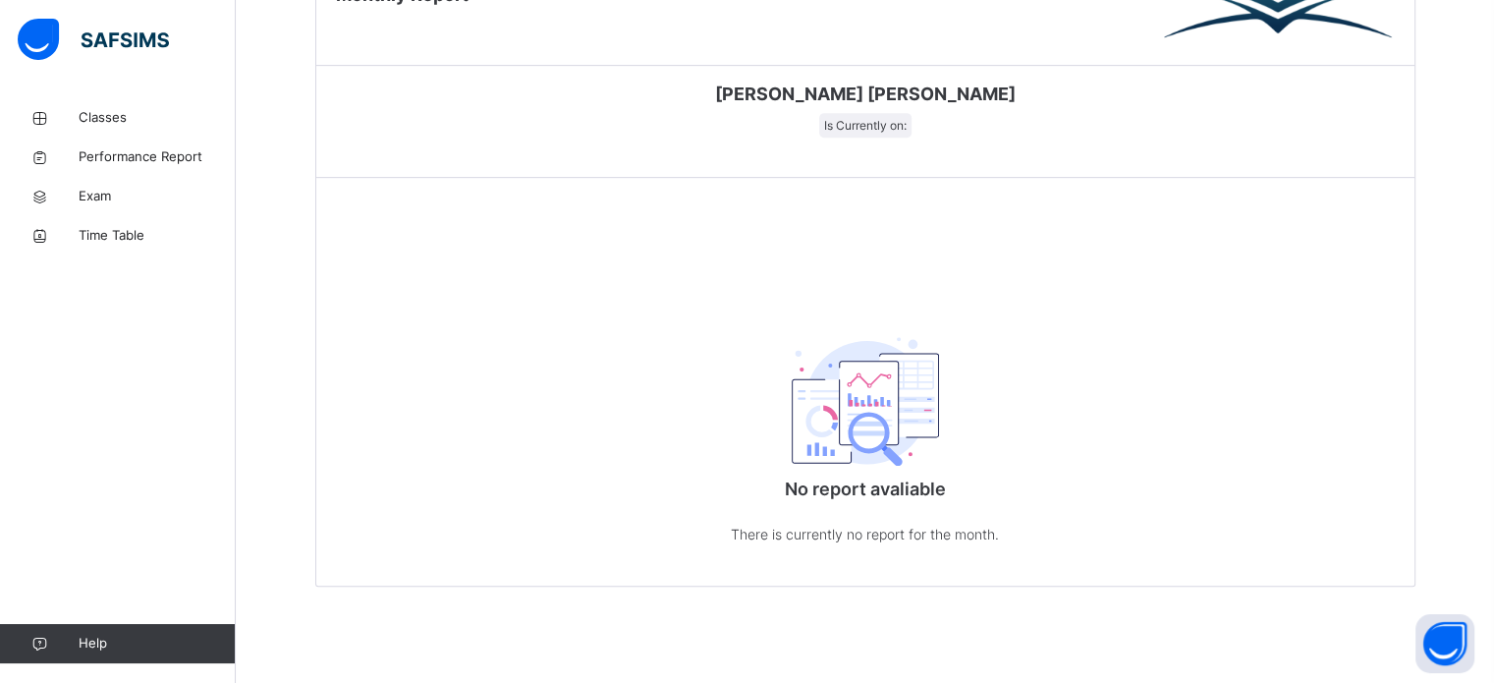
click at [783, 344] on div "No report avaliable There is currently no report for the month." at bounding box center [865, 435] width 393 height 304
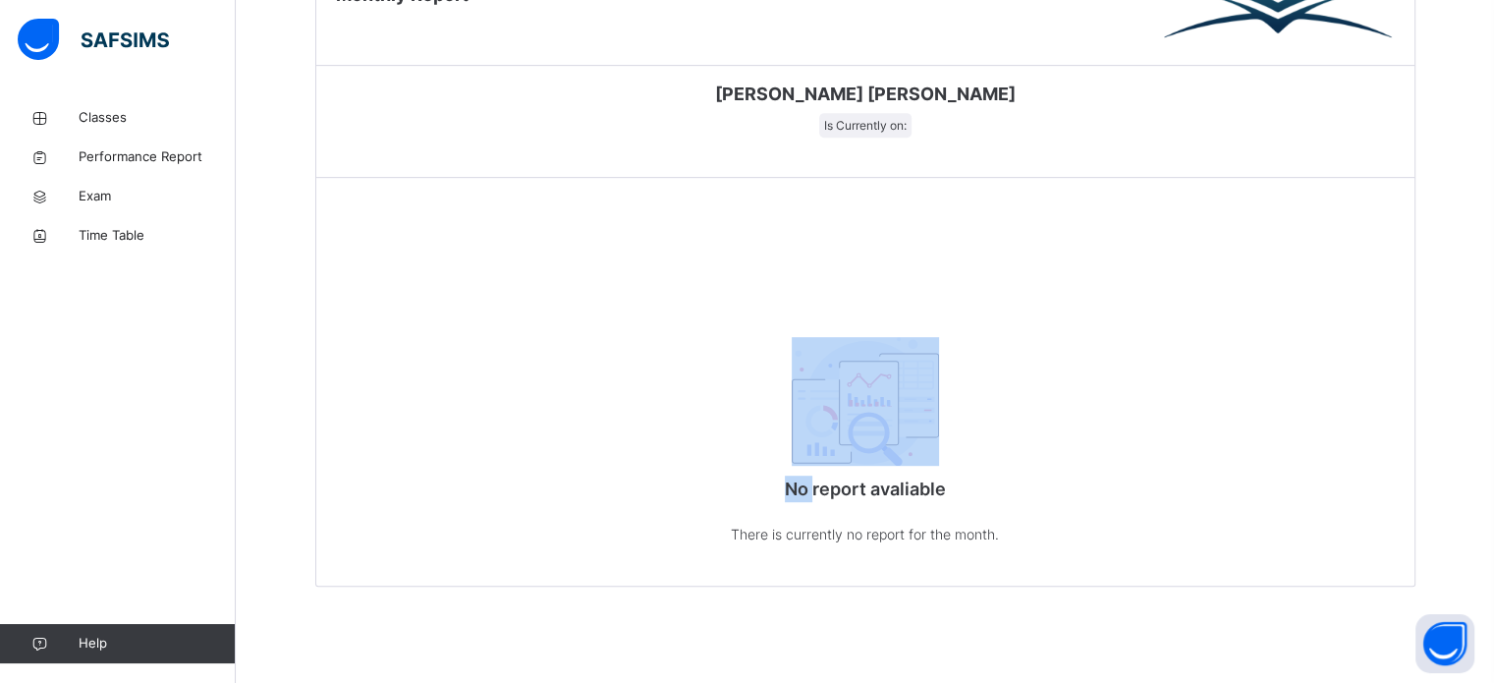
click at [783, 344] on div "No report avaliable There is currently no report for the month." at bounding box center [865, 435] width 393 height 304
click at [833, 245] on div "[DEMOGRAPHIC_DATA] Institute Monthly Report [PERSON_NAME] [PERSON_NAME] Is Curr…" at bounding box center [865, 237] width 1100 height 700
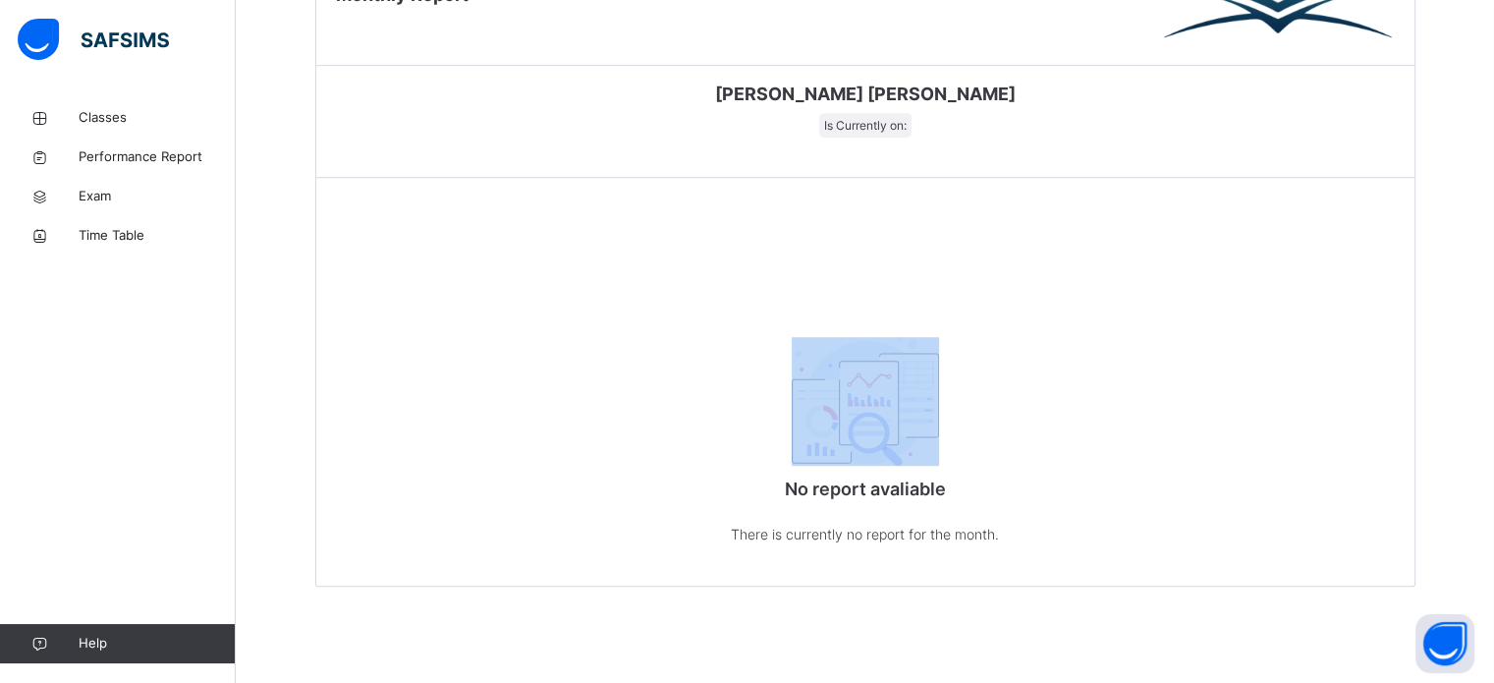
click at [833, 245] on div "[DEMOGRAPHIC_DATA] Institute Monthly Report [PERSON_NAME] [PERSON_NAME] Is Curr…" at bounding box center [865, 237] width 1100 height 700
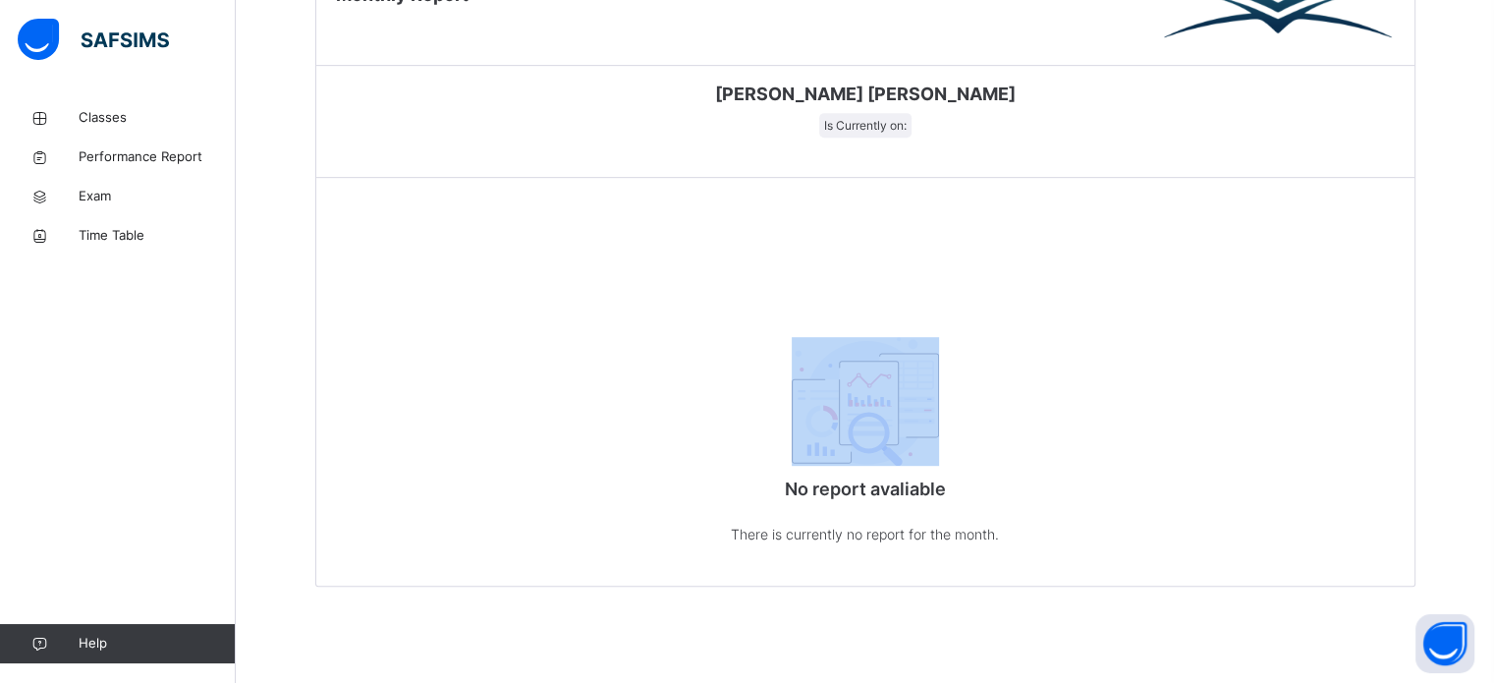
click at [833, 245] on div "[DEMOGRAPHIC_DATA] Institute Monthly Report [PERSON_NAME] [PERSON_NAME] Is Curr…" at bounding box center [865, 237] width 1100 height 700
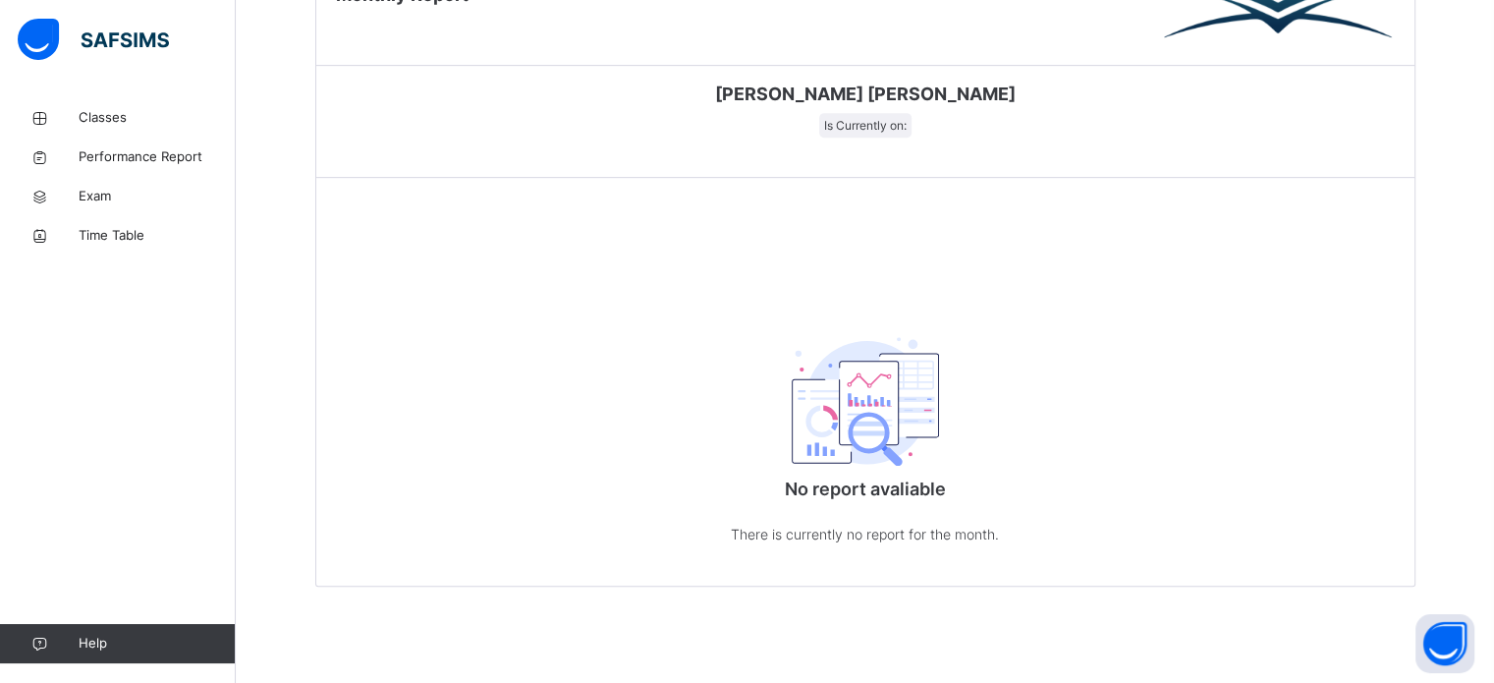
click at [849, 168] on div "[PERSON_NAME] [PERSON_NAME] Is Currently on:" at bounding box center [865, 122] width 1098 height 112
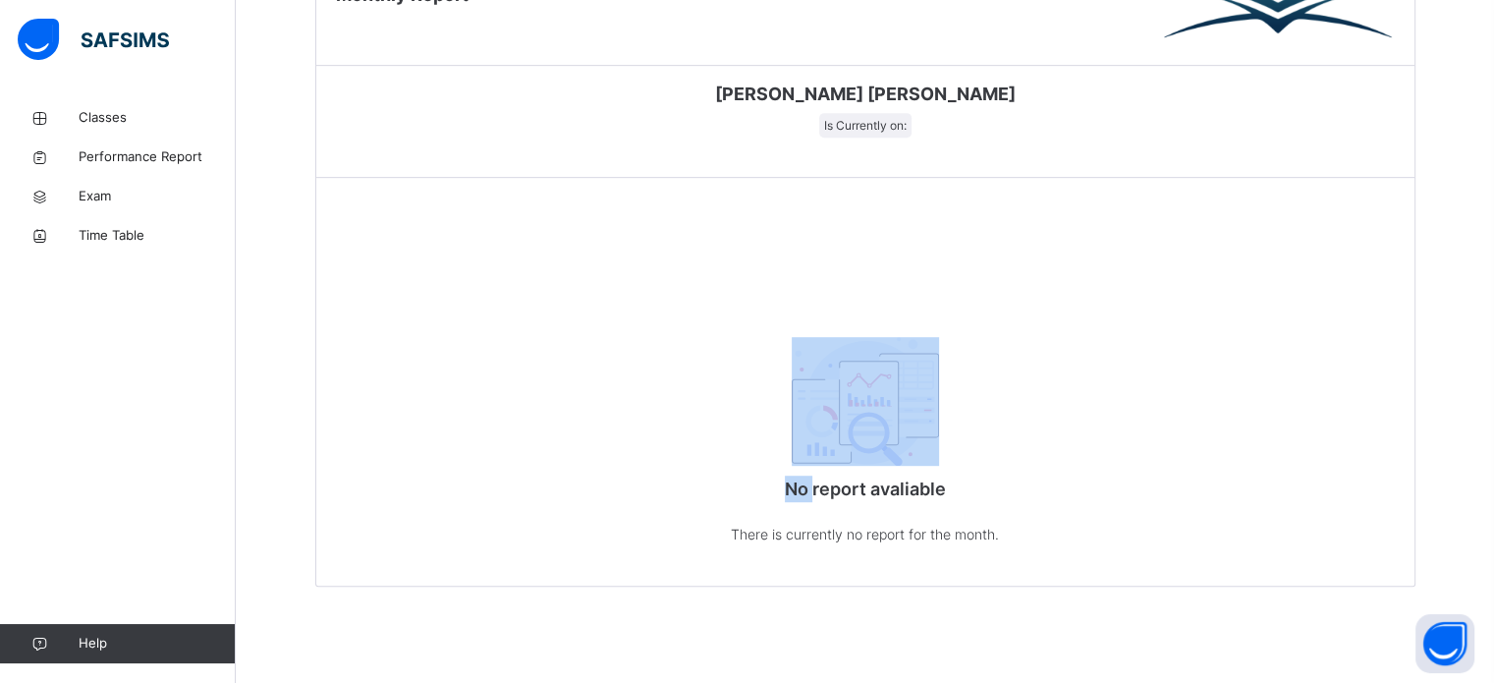
click at [849, 168] on div "[PERSON_NAME] [PERSON_NAME] Is Currently on:" at bounding box center [865, 122] width 1098 height 112
click at [1118, 363] on div "No report avaliable There is currently no report for the month." at bounding box center [865, 435] width 1098 height 304
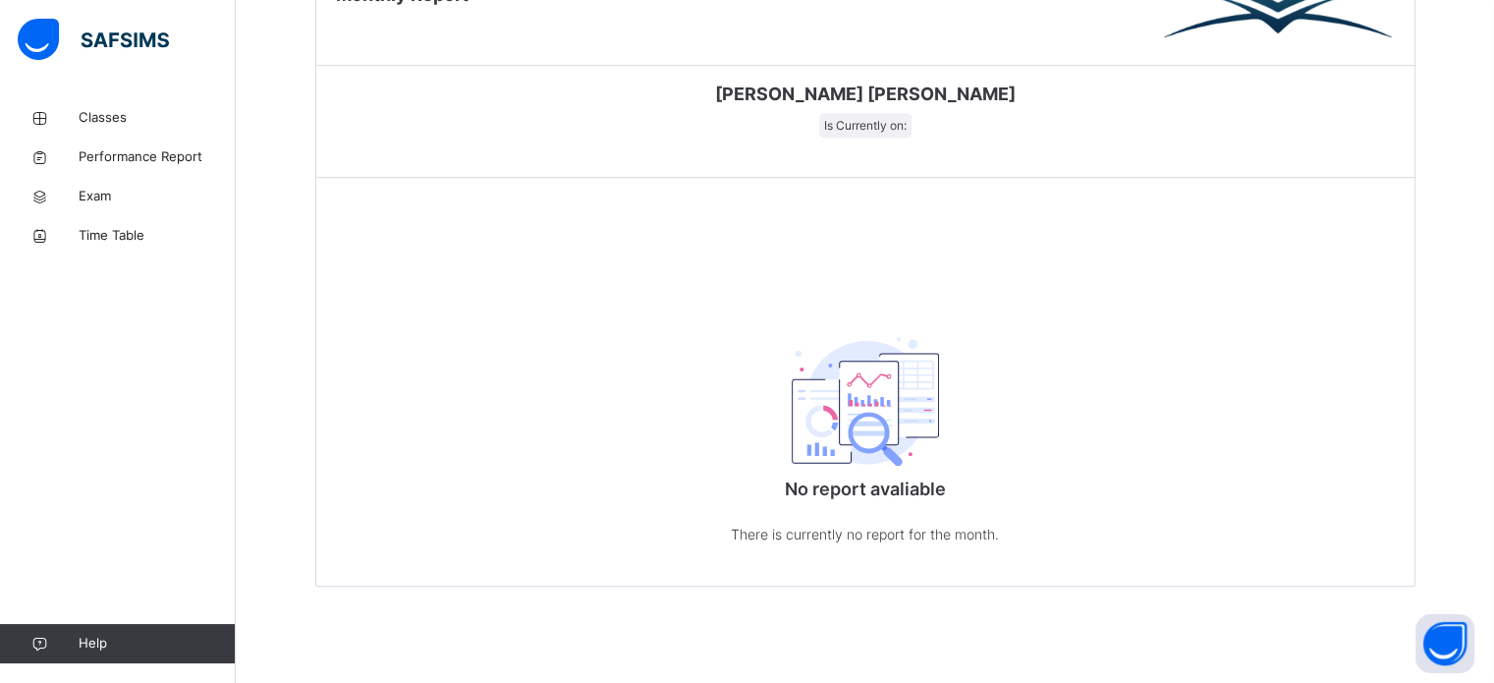
click at [934, 492] on p "No report avaliable" at bounding box center [865, 489] width 393 height 27
click at [916, 541] on p "There is currently no report for the month." at bounding box center [865, 534] width 393 height 25
click at [1109, 433] on div "No report avaliable There is currently no report for the month." at bounding box center [865, 435] width 1098 height 304
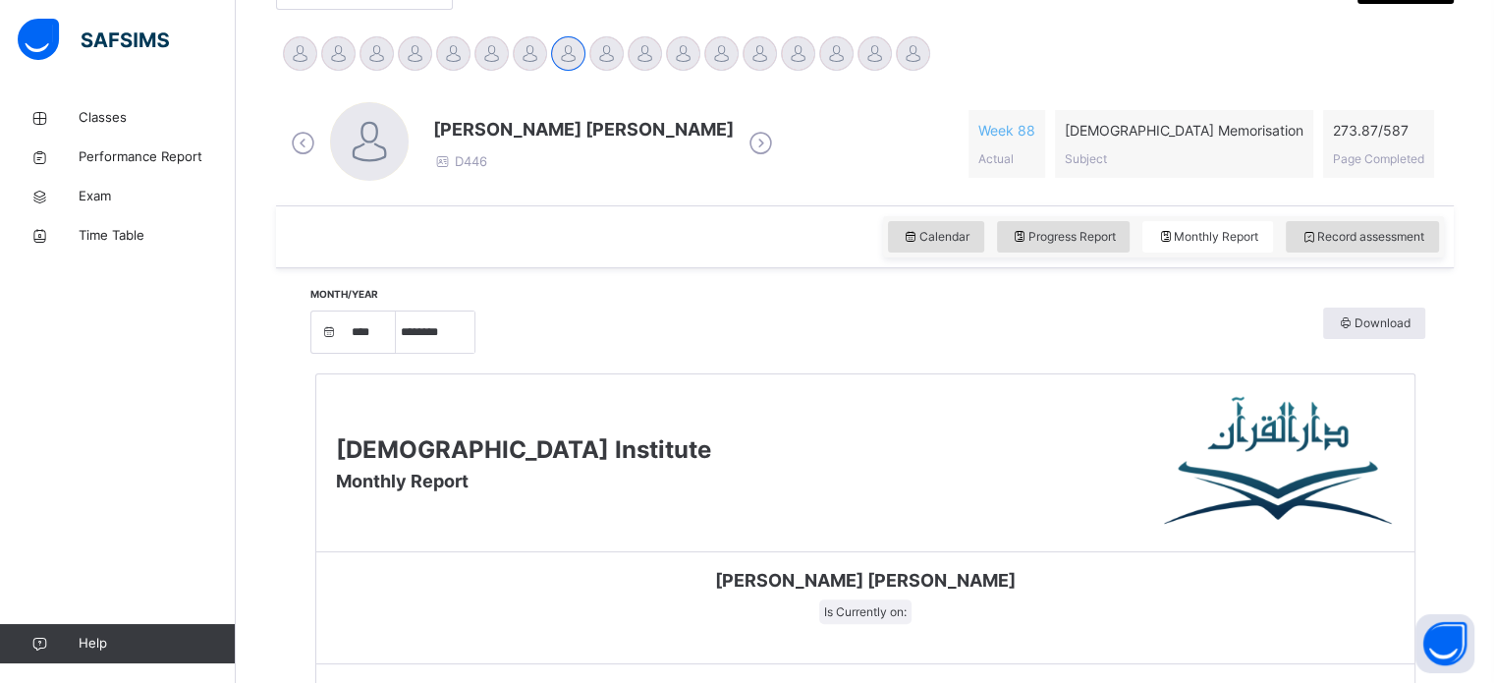
scroll to position [452, 0]
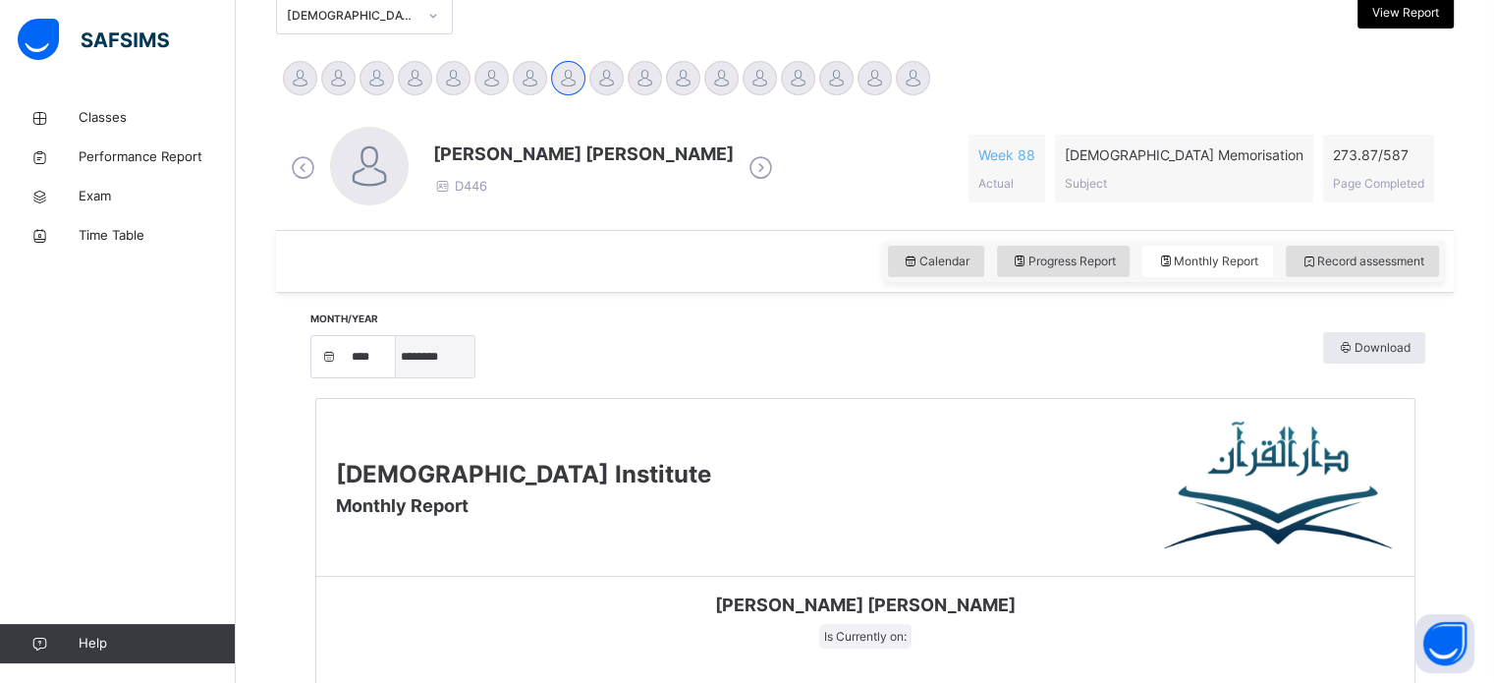
click at [448, 350] on select "***** ******** ***** ***** *** **** **** ****** ********* ******* ******** ****…" at bounding box center [435, 356] width 79 height 41
click at [403, 336] on select "***** ******** ***** ***** *** **** **** ****** ********* ******* ******** ****…" at bounding box center [435, 356] width 79 height 41
click at [715, 568] on div "Darul Quran Institute Monthly Report" at bounding box center [865, 488] width 1098 height 178
click at [1366, 258] on span "Record assessment" at bounding box center [1363, 262] width 124 height 18
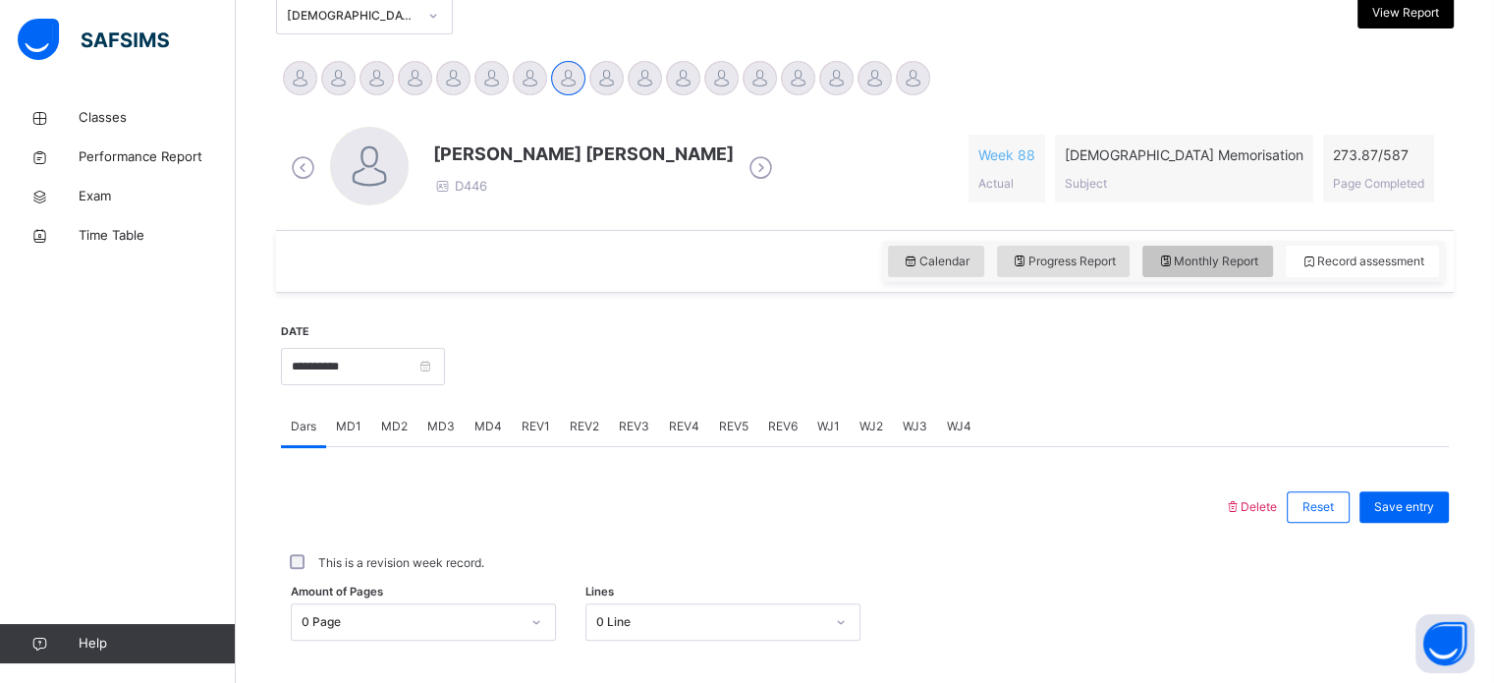
click at [1221, 270] on div "Monthly Report" at bounding box center [1208, 261] width 131 height 31
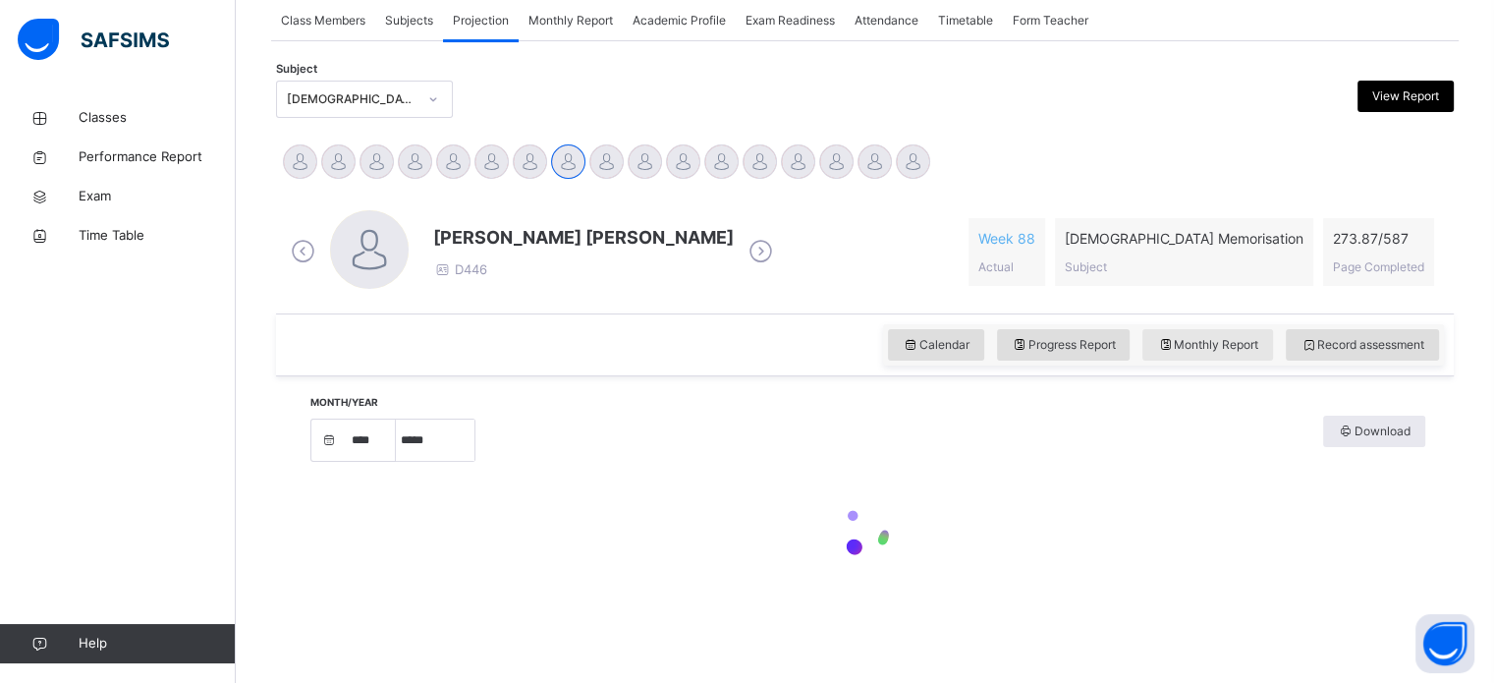
select select "****"
select select "*"
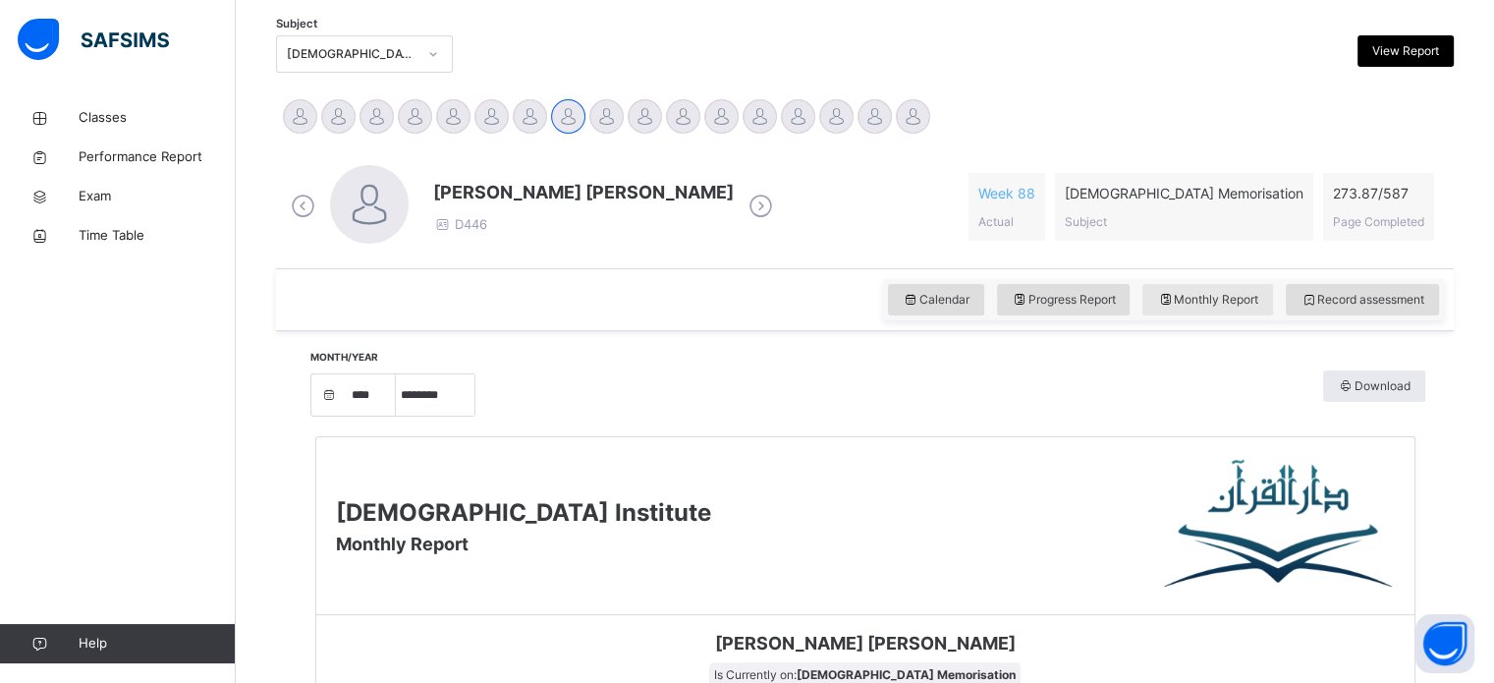
scroll to position [413, 0]
click at [1346, 286] on div "Record assessment" at bounding box center [1362, 300] width 153 height 31
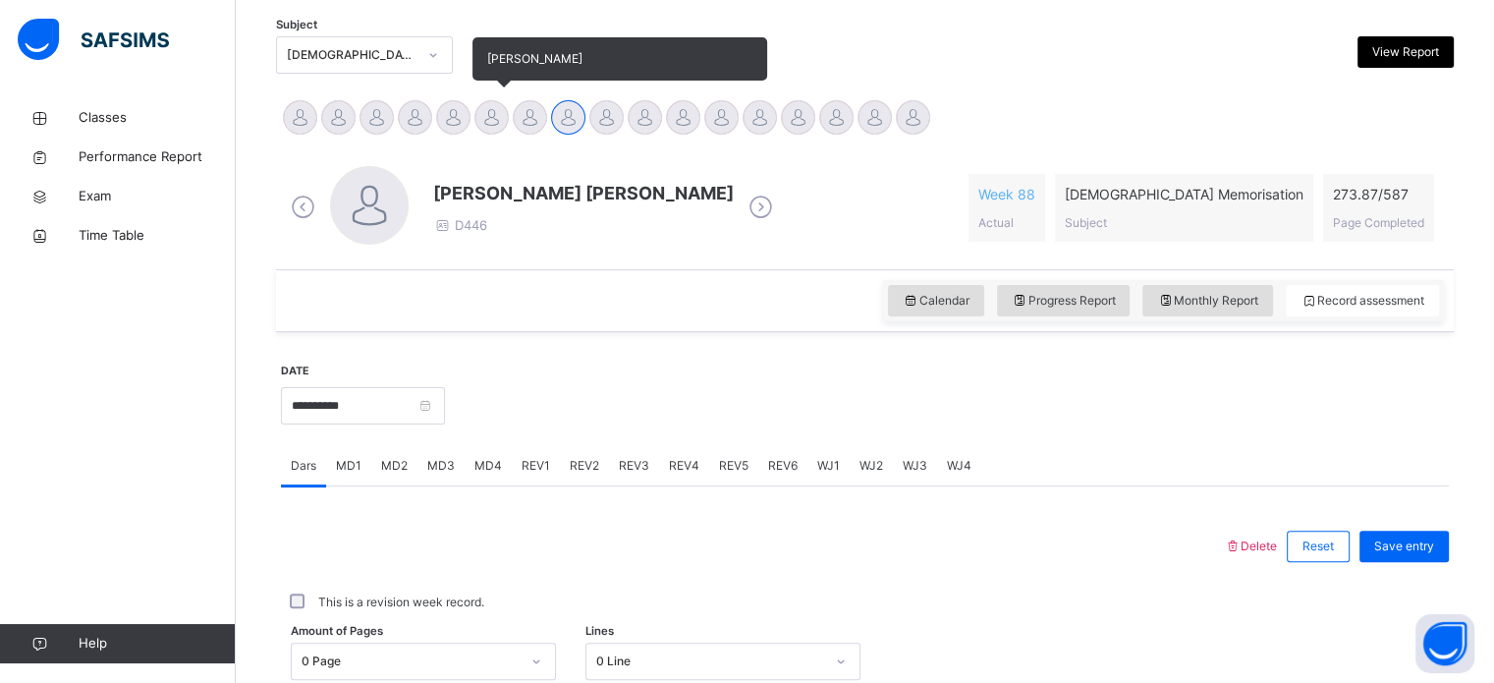
click at [489, 118] on div at bounding box center [492, 117] width 34 height 34
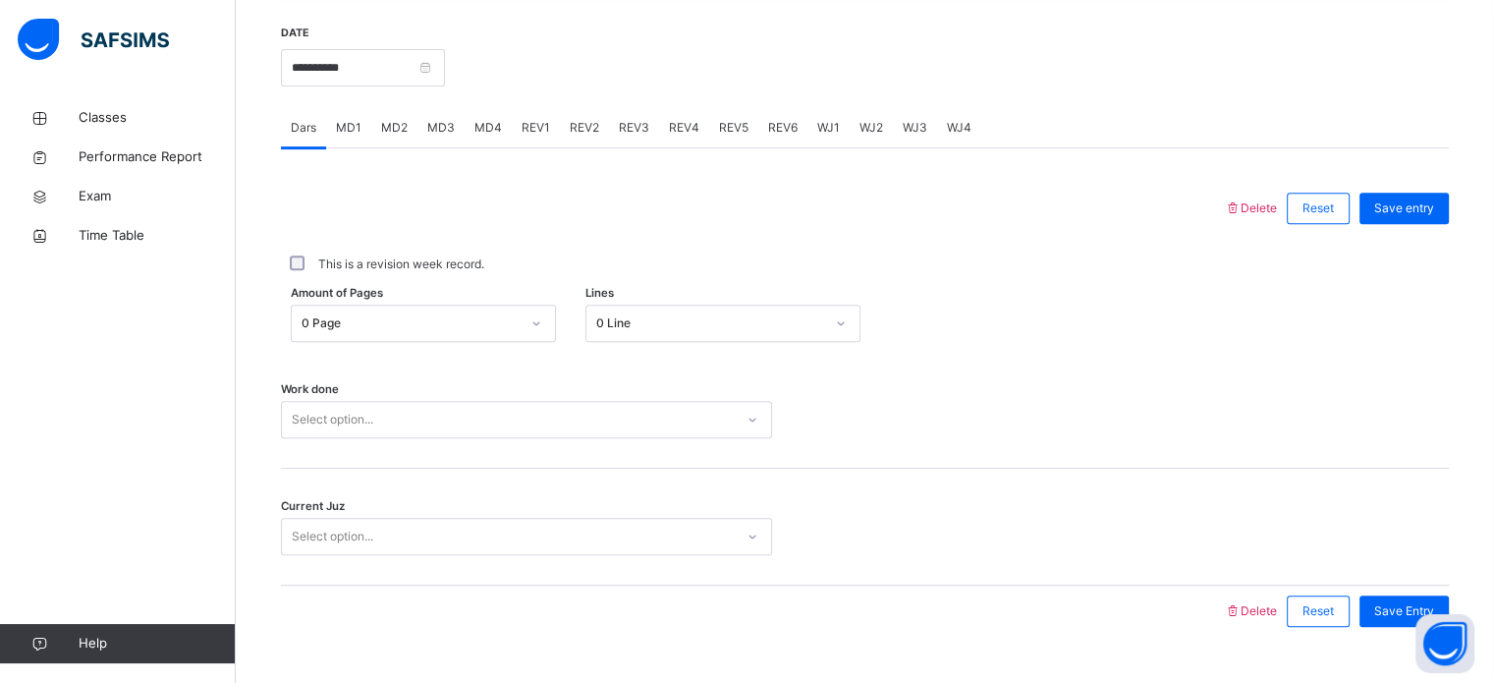
scroll to position [792, 0]
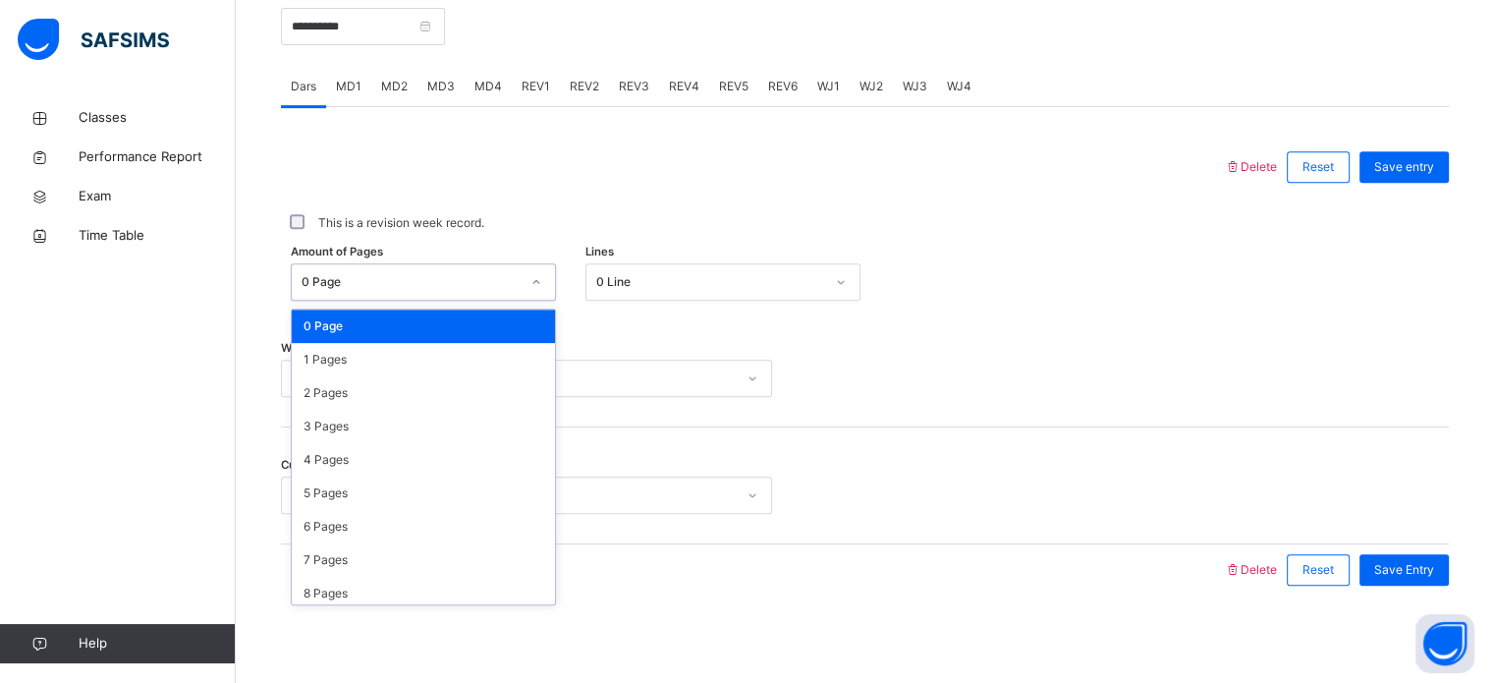
click at [407, 269] on div "0 Page" at bounding box center [405, 282] width 226 height 30
click at [369, 577] on div "8 Pages" at bounding box center [423, 593] width 263 height 33
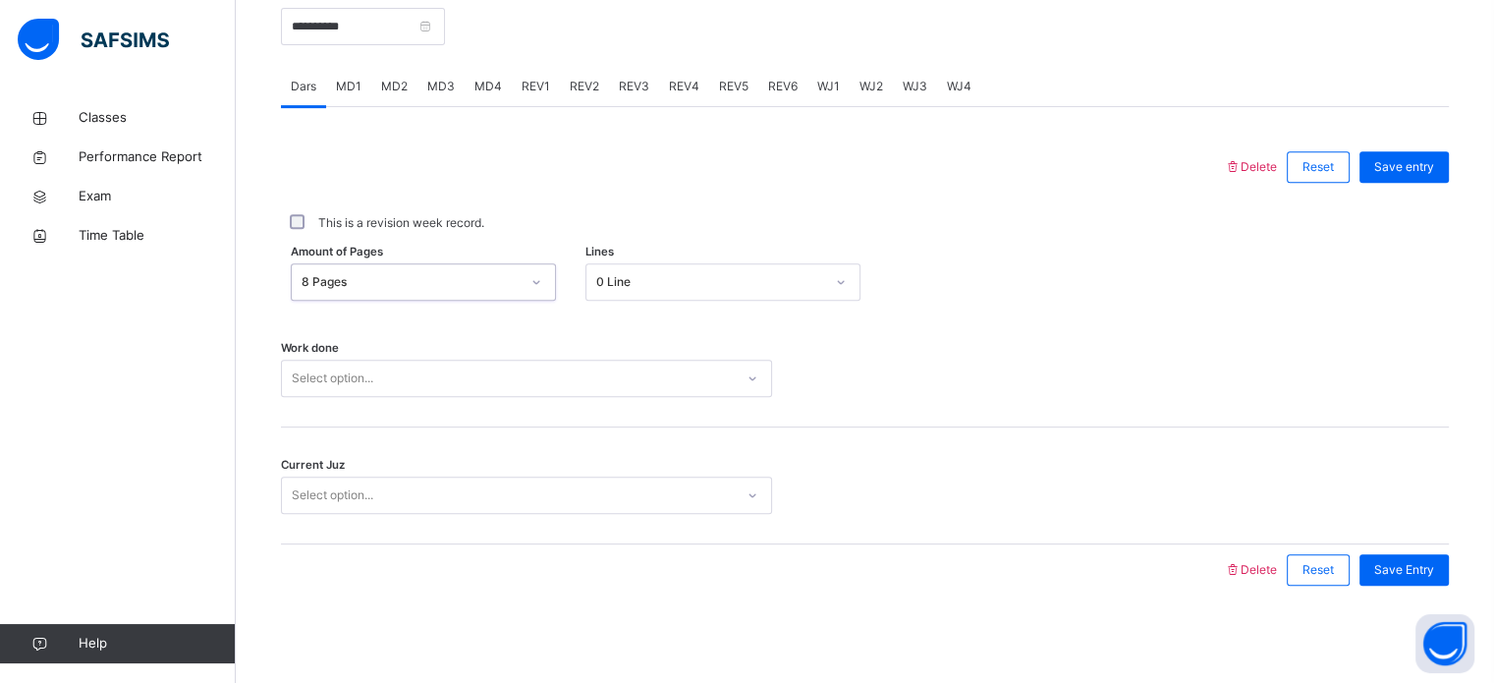
click at [354, 389] on div "Select option..." at bounding box center [333, 378] width 82 height 37
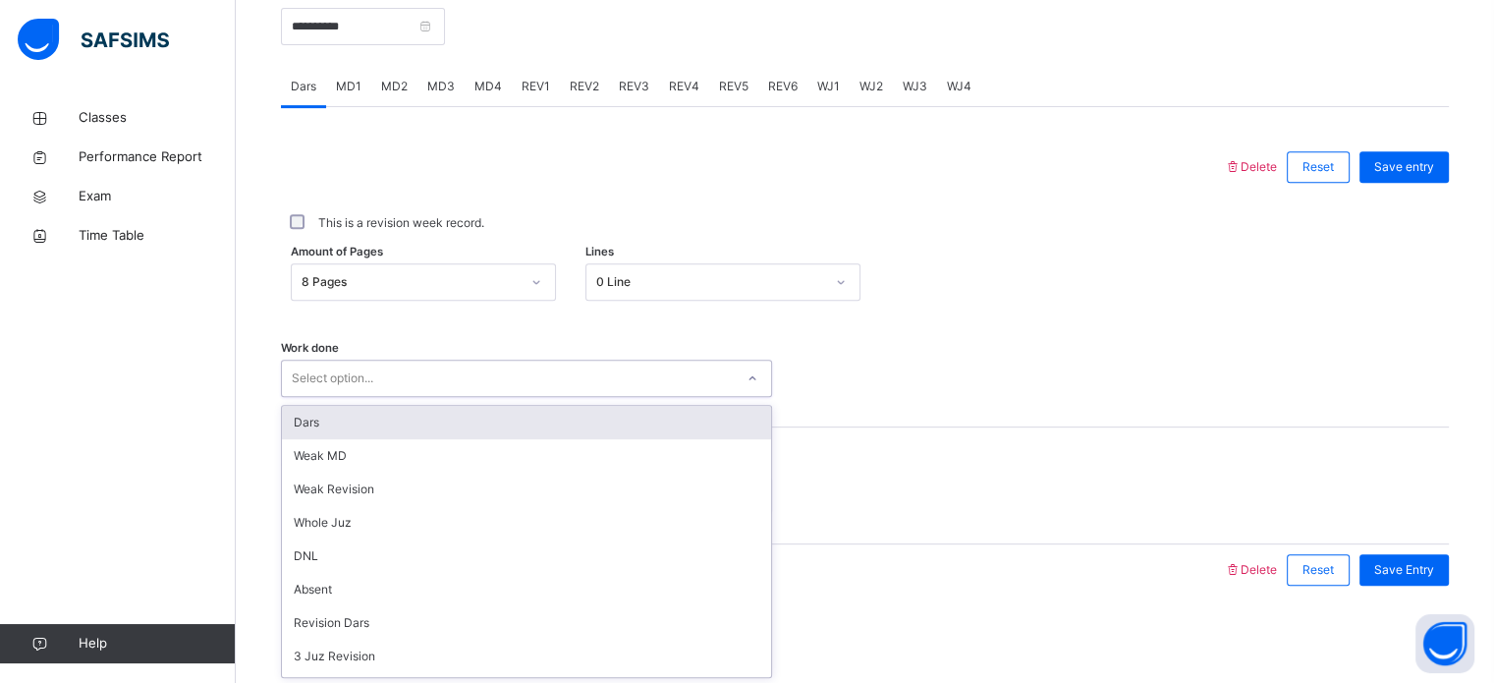
click at [305, 435] on div "Dars" at bounding box center [526, 422] width 489 height 33
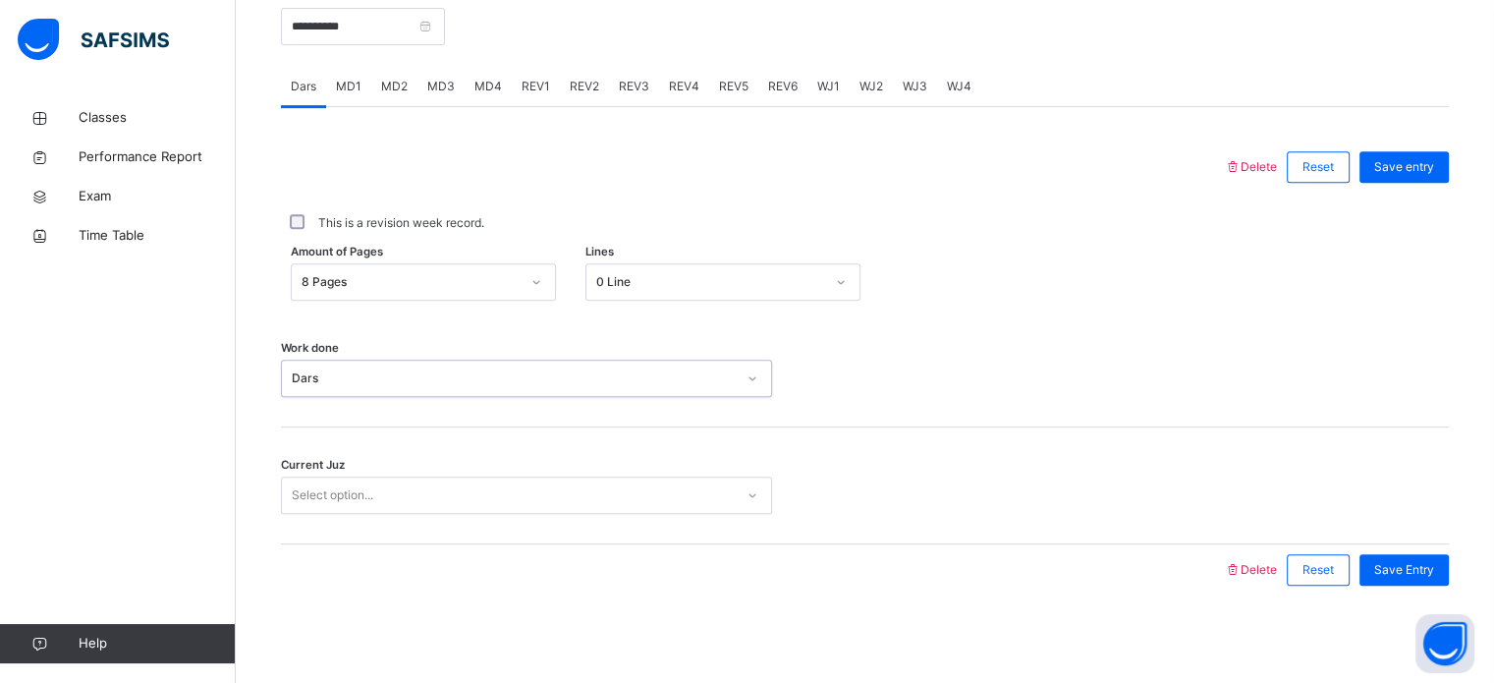
click at [339, 490] on div "Select option..." at bounding box center [333, 495] width 82 height 37
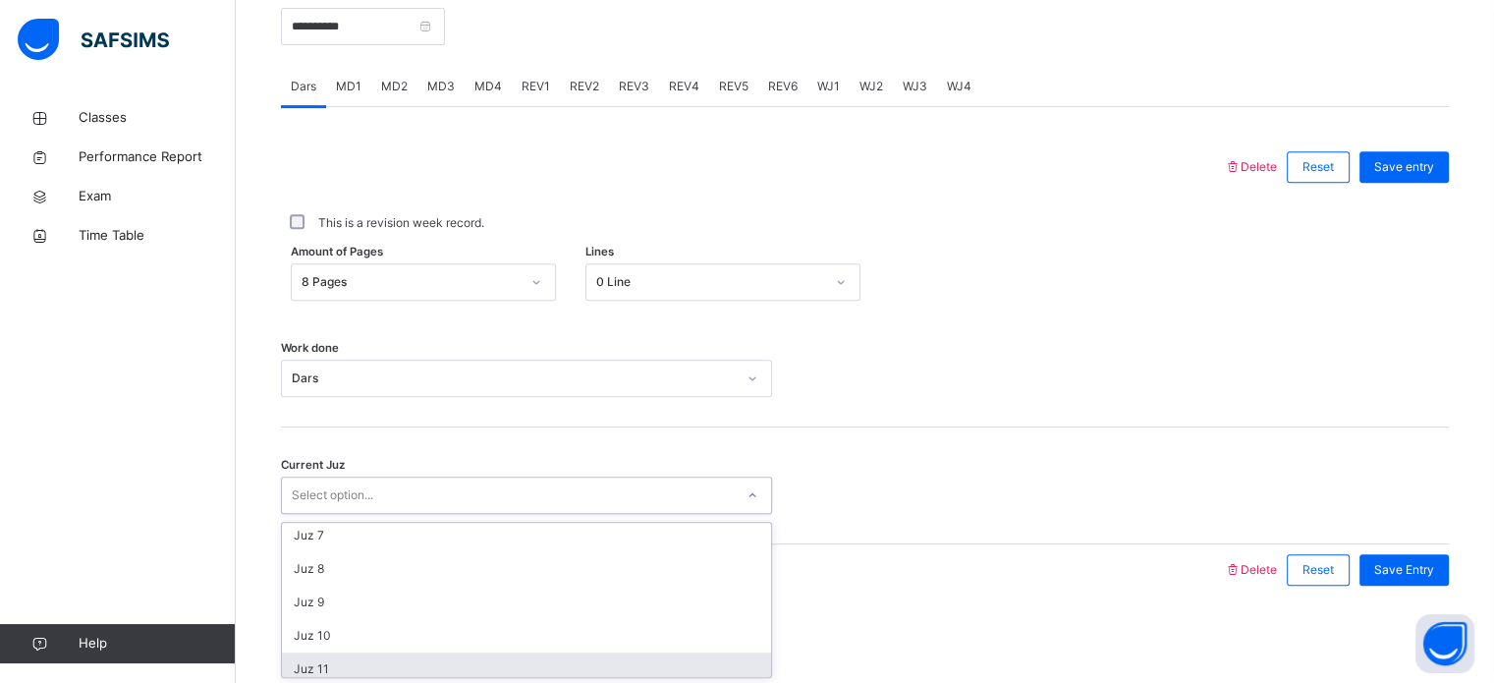
scroll to position [204, 0]
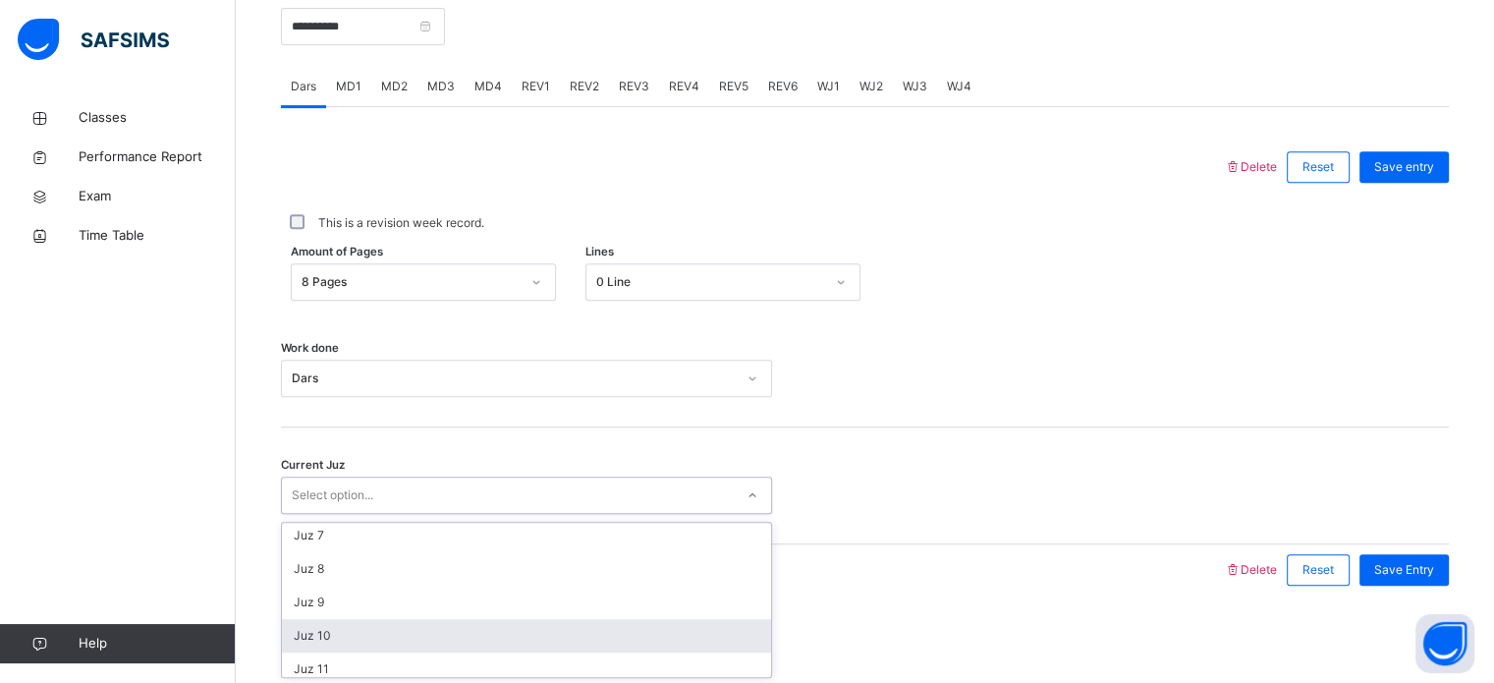
click at [322, 643] on div "Juz 10" at bounding box center [526, 635] width 489 height 33
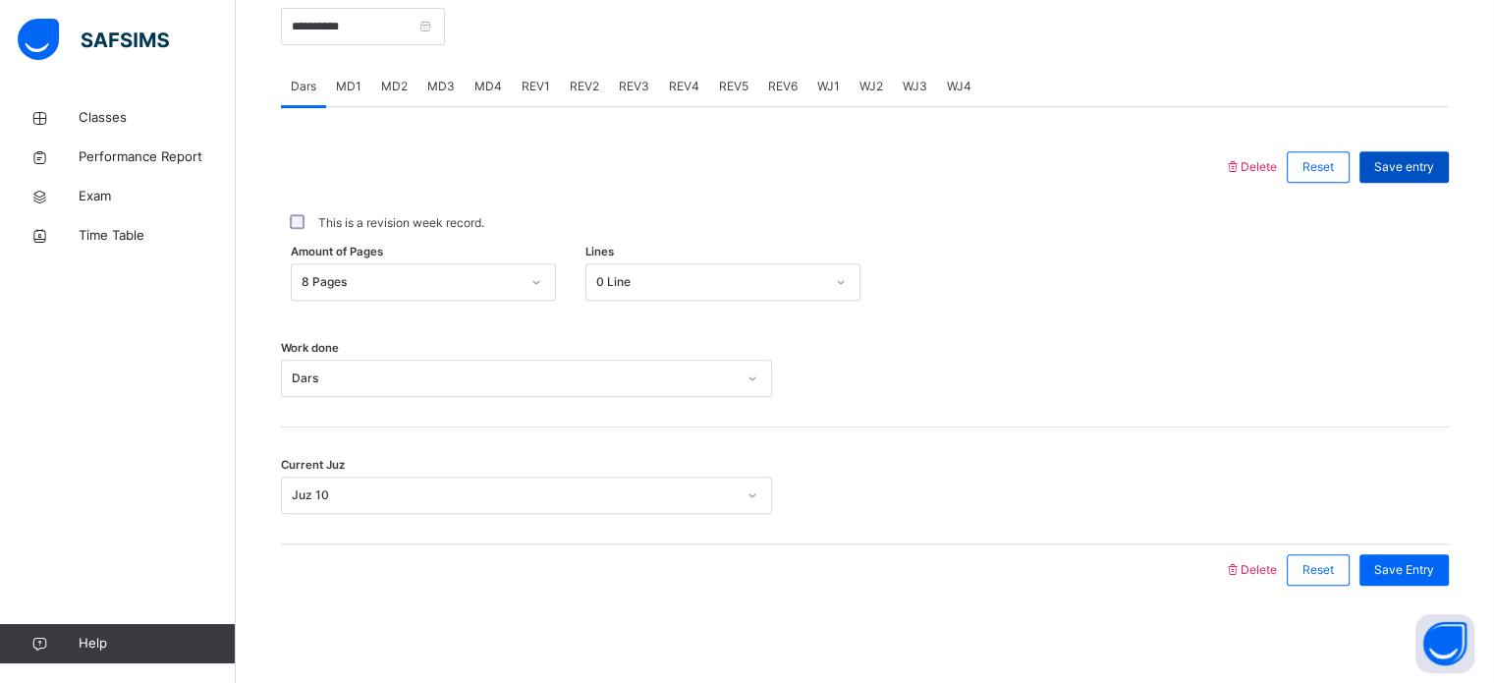
click at [1421, 166] on span "Save entry" at bounding box center [1405, 167] width 60 height 18
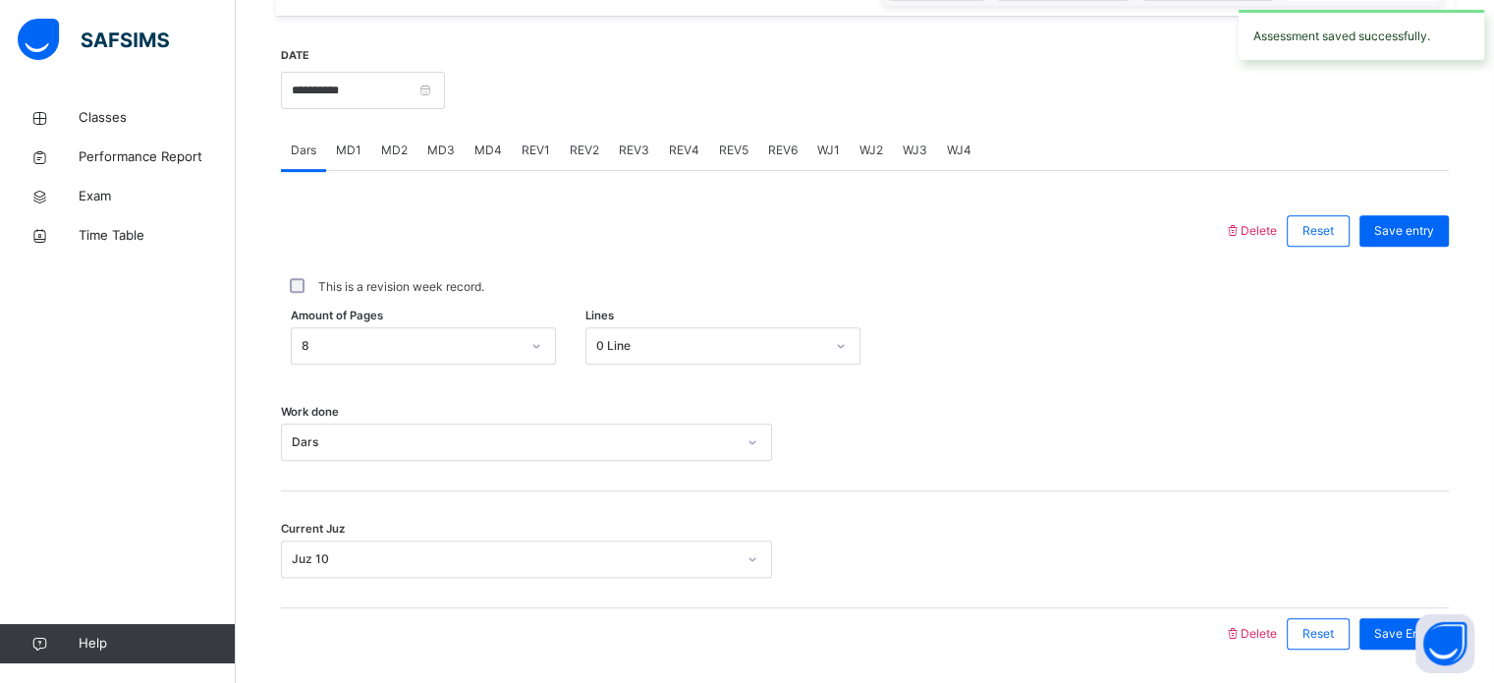
scroll to position [715, 0]
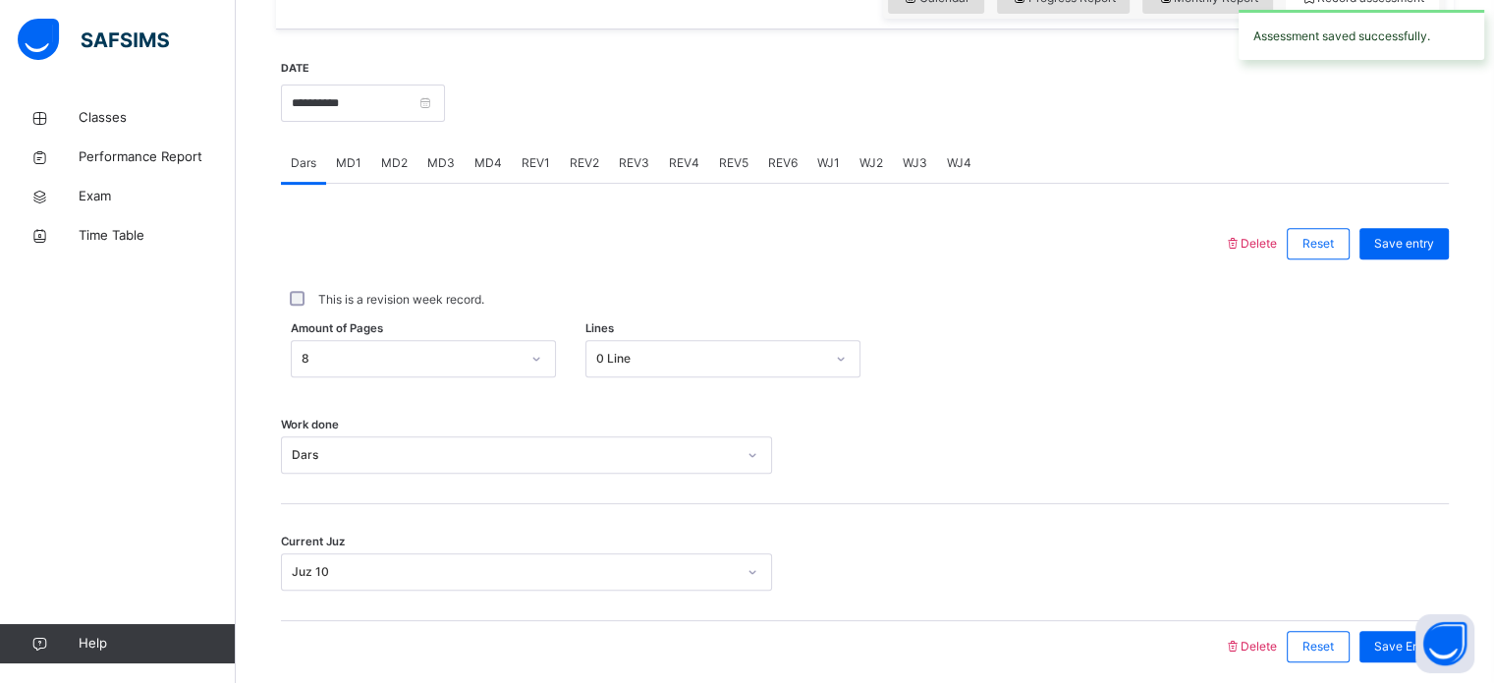
click at [485, 156] on span "MD4" at bounding box center [489, 163] width 28 height 18
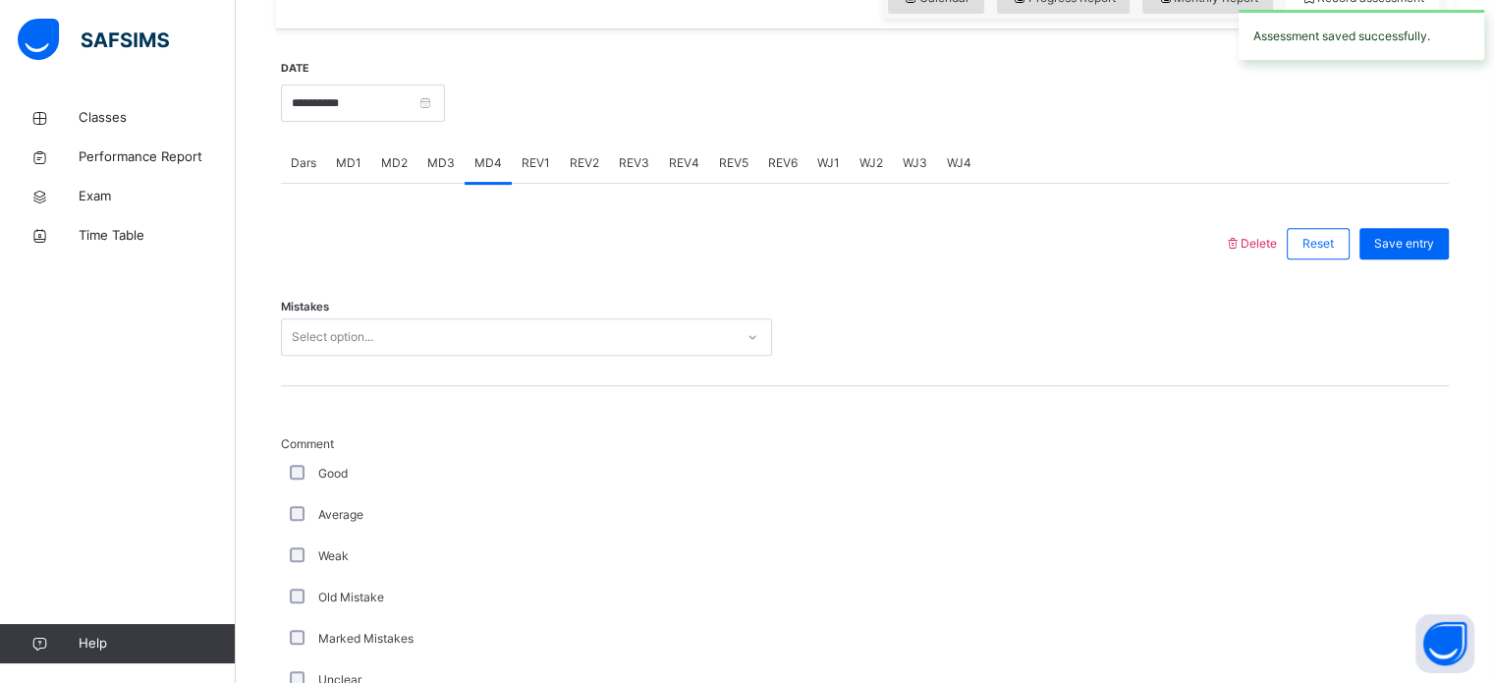
click at [362, 309] on div "Mistakes Select option..." at bounding box center [865, 327] width 1168 height 117
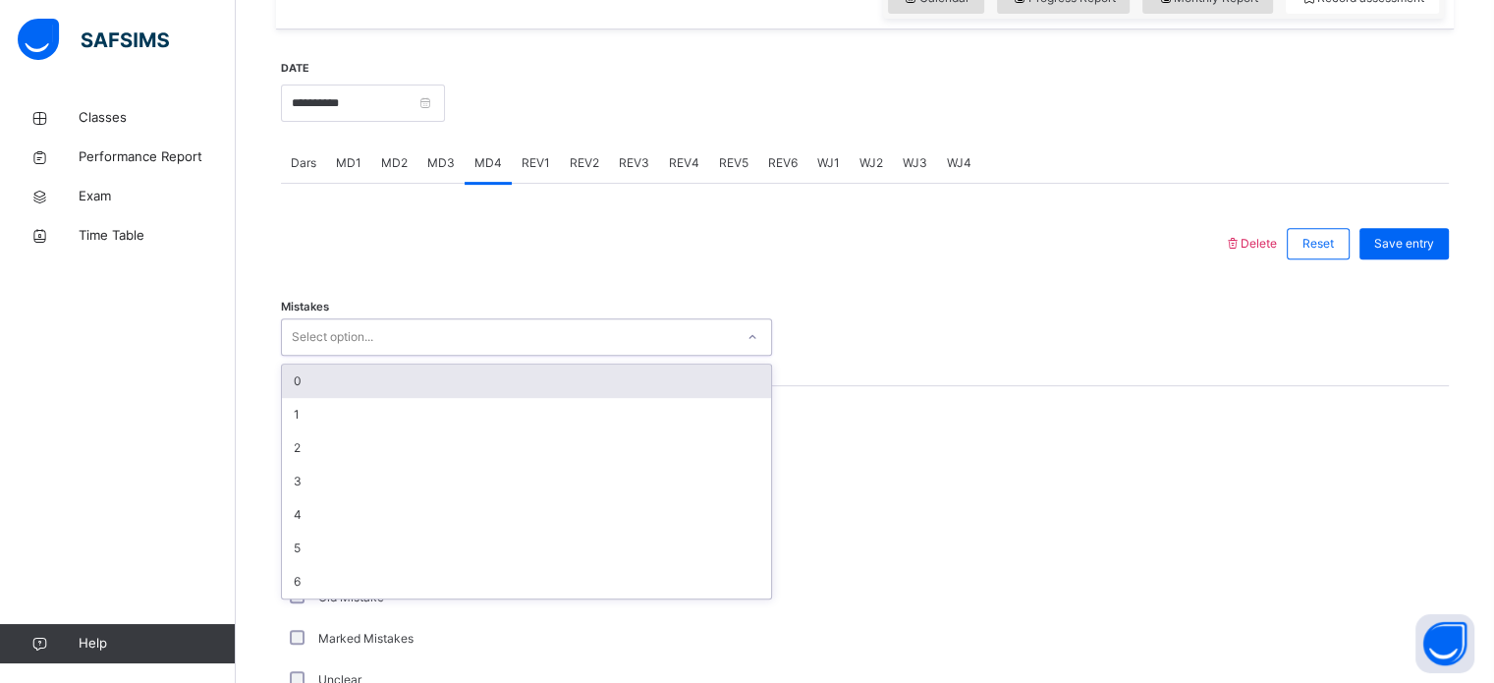
click at [378, 326] on div "Select option..." at bounding box center [508, 337] width 452 height 30
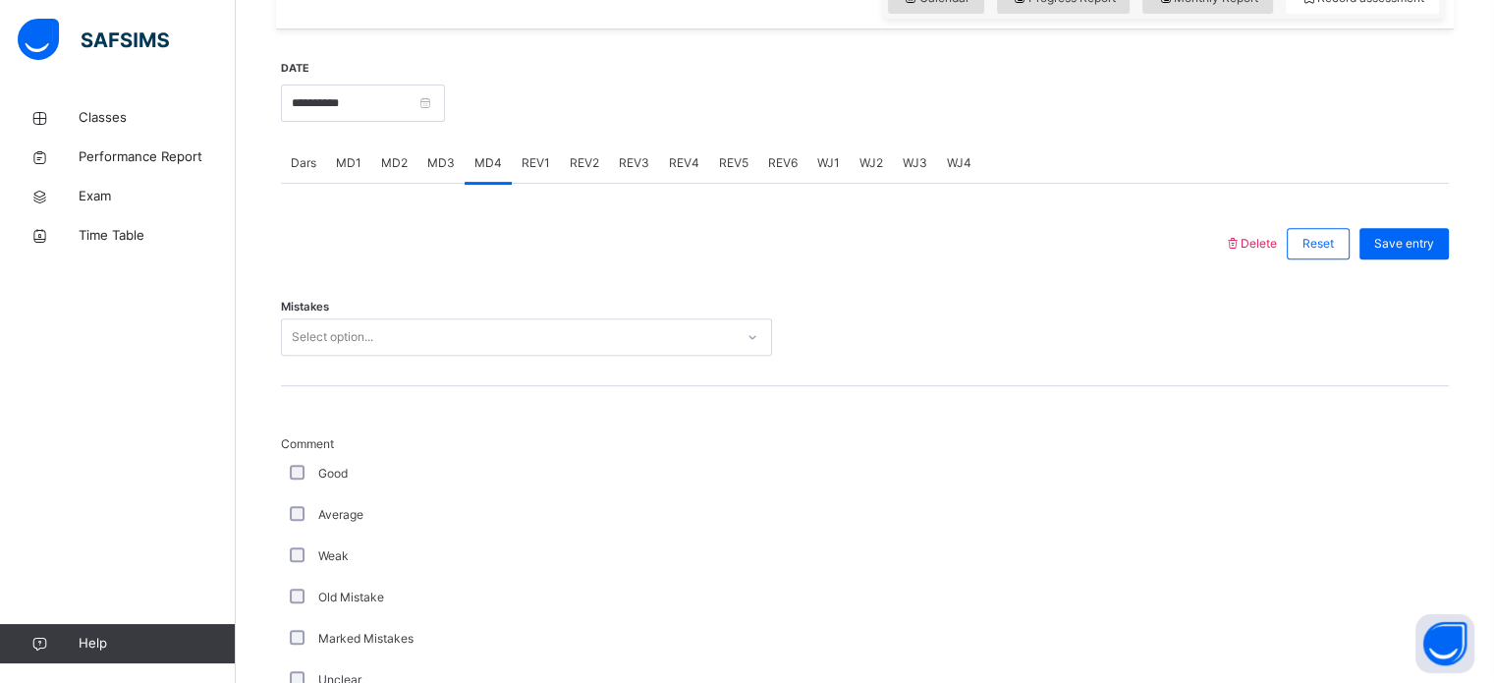
click at [346, 349] on div "Select option..." at bounding box center [333, 336] width 82 height 37
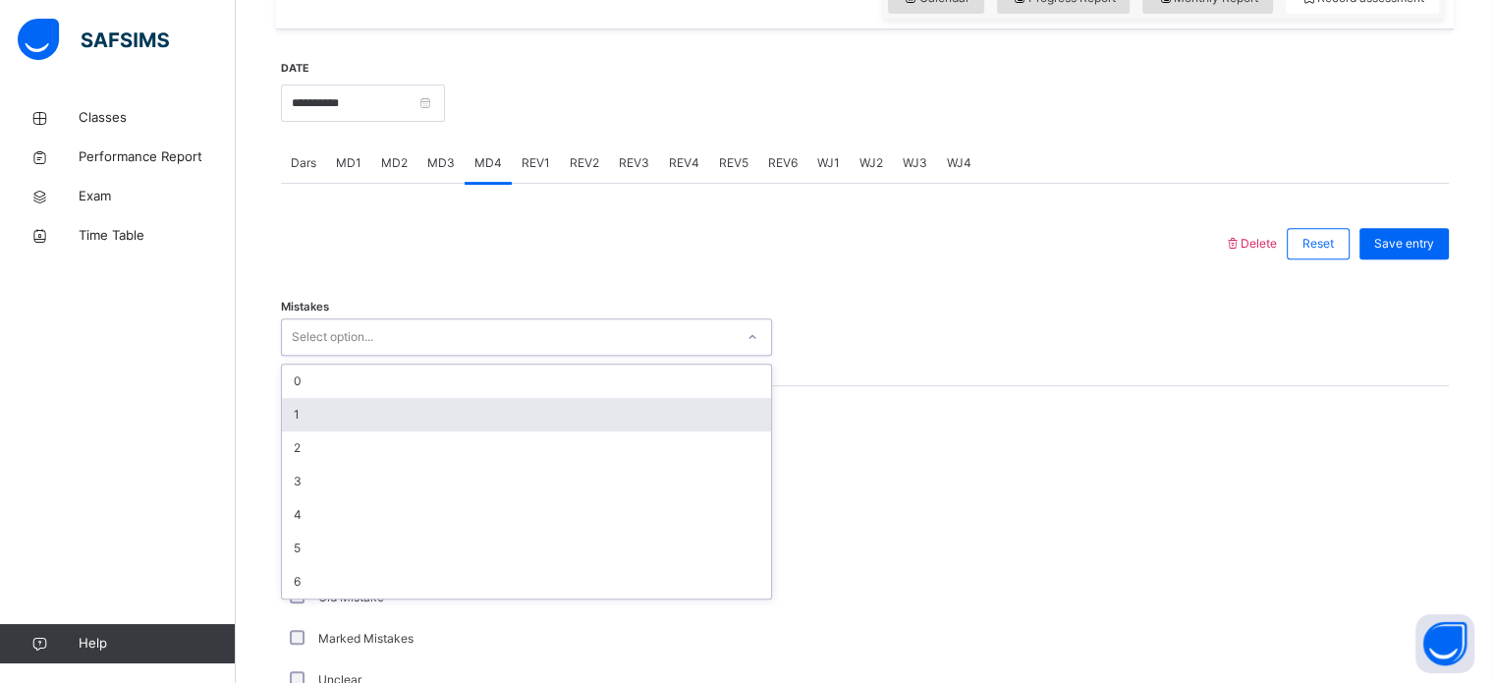
click at [308, 416] on div "1" at bounding box center [526, 414] width 489 height 33
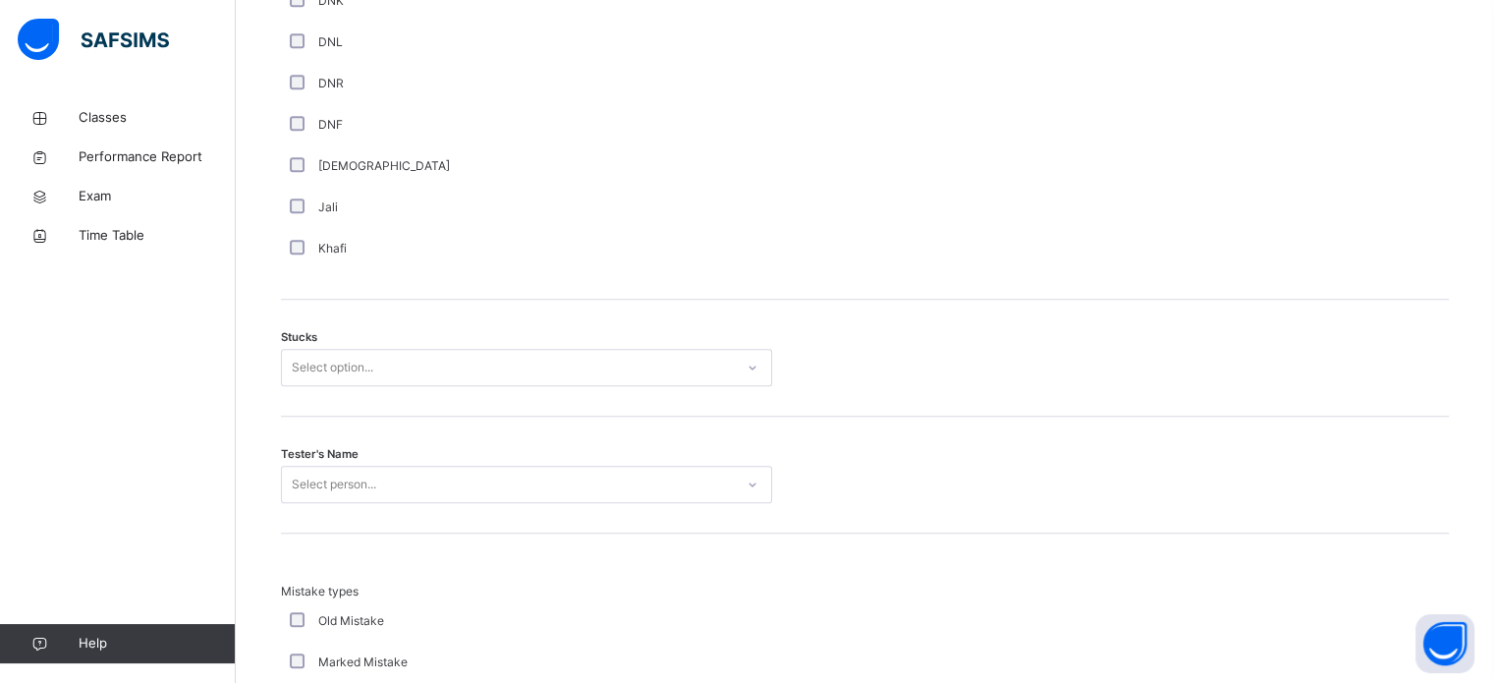
scroll to position [1442, 0]
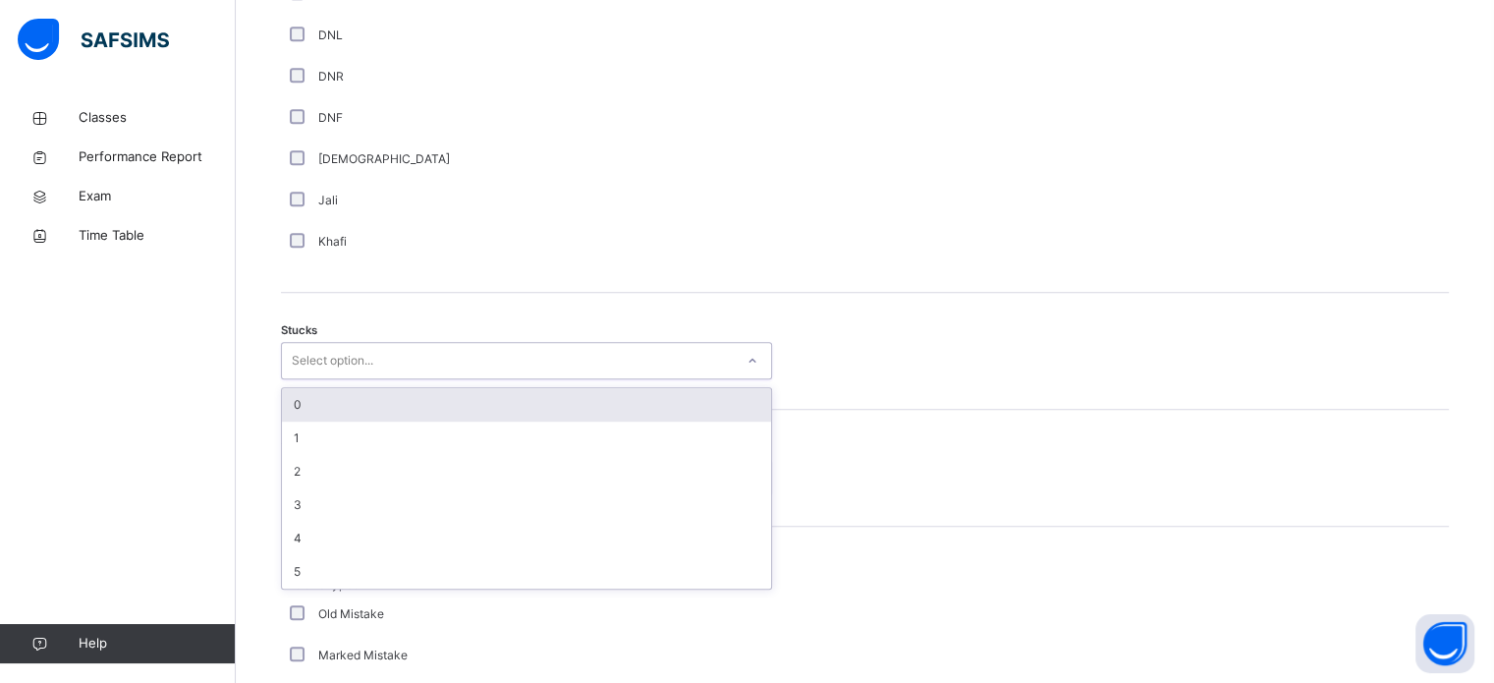
click at [364, 403] on div "0" at bounding box center [526, 404] width 489 height 33
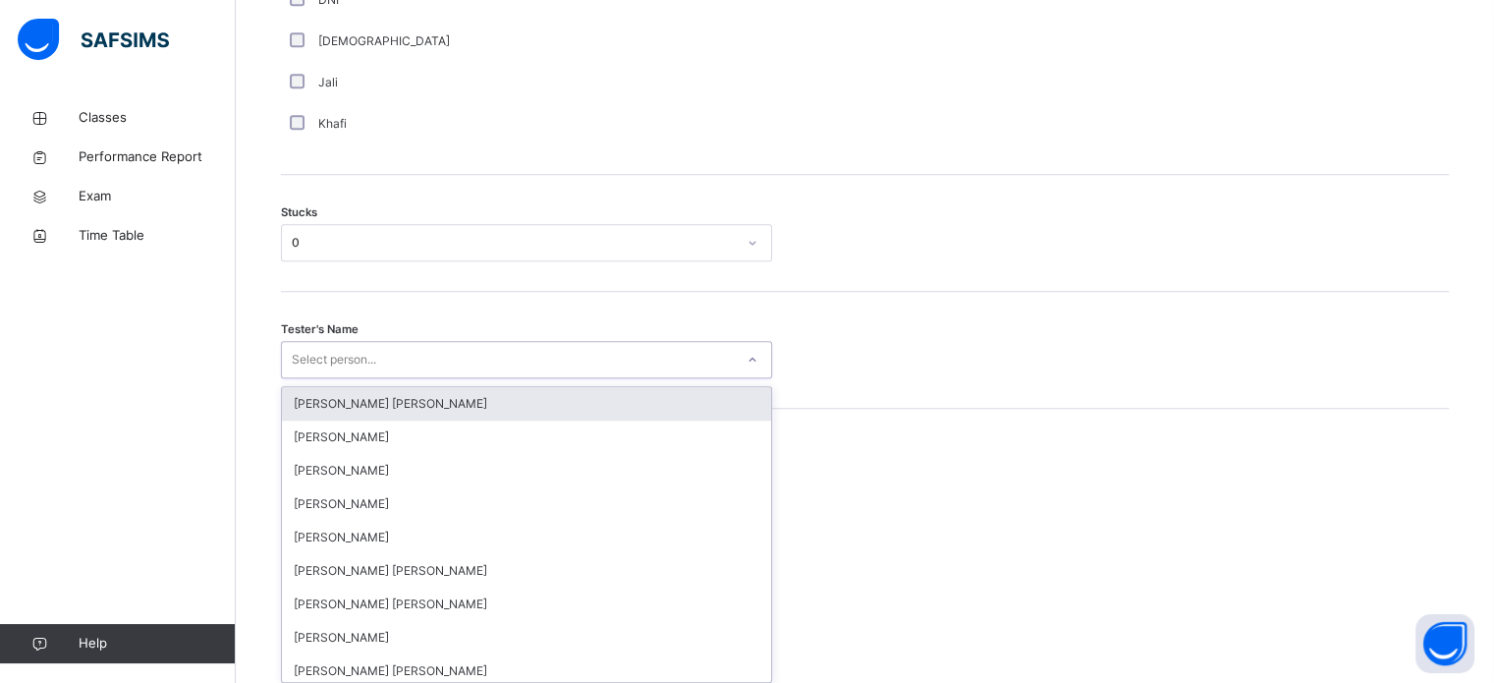
scroll to position [1566, 0]
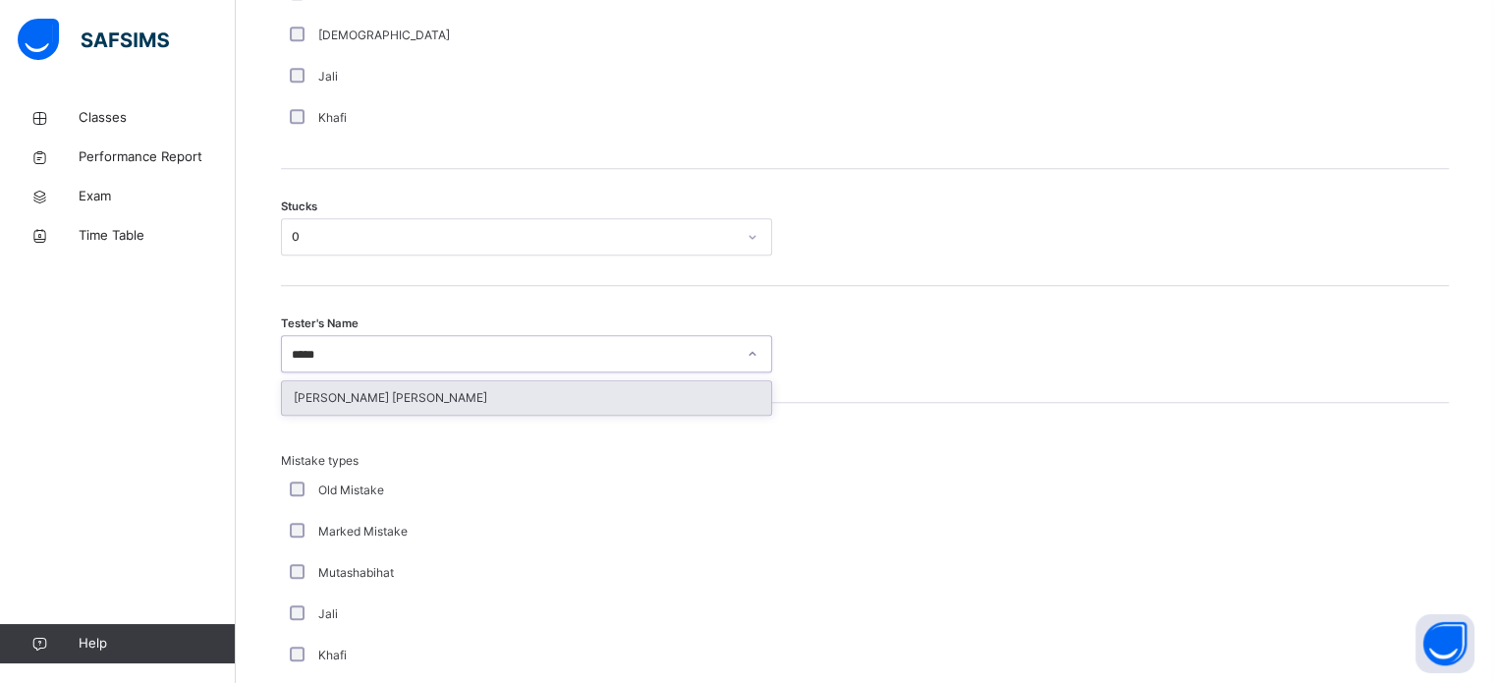
type input "******"
click at [734, 410] on div "[PERSON_NAME] [PERSON_NAME]" at bounding box center [526, 397] width 489 height 33
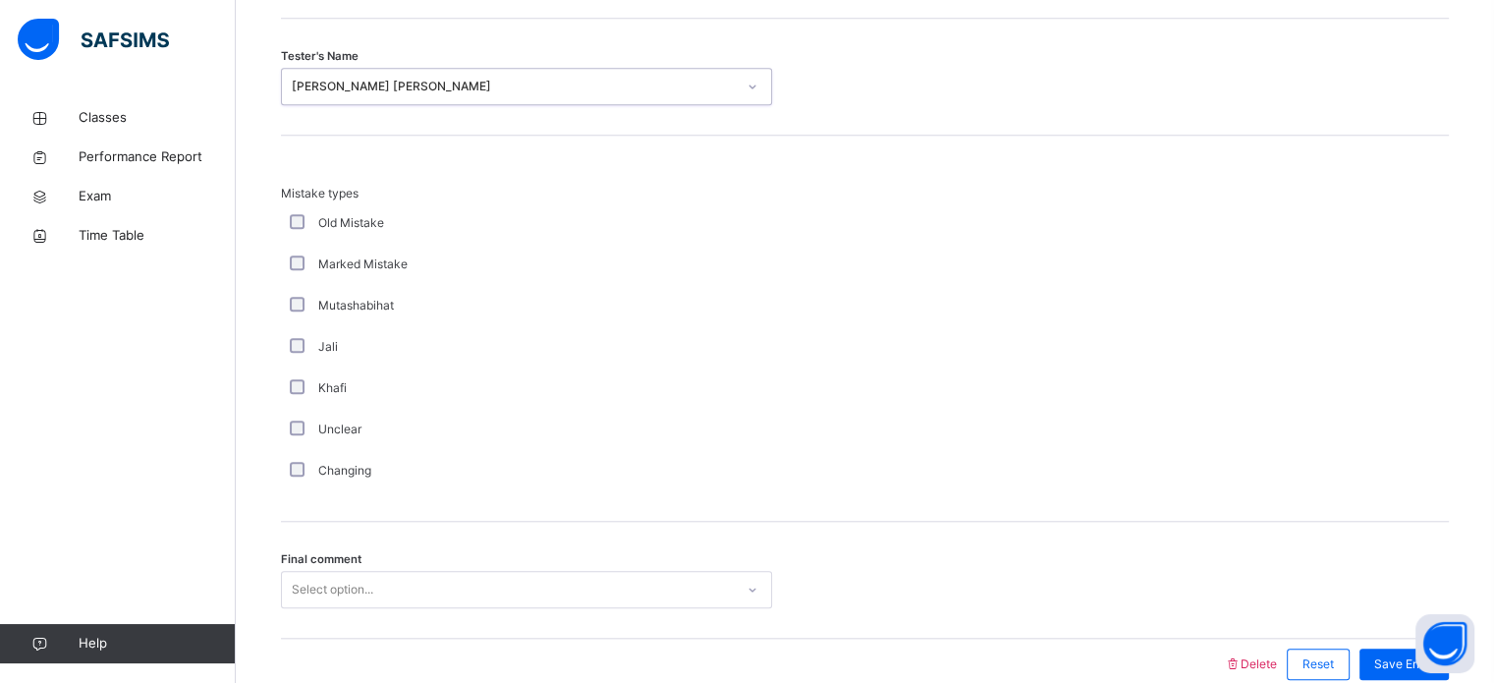
click at [299, 487] on div "Changing" at bounding box center [526, 470] width 491 height 41
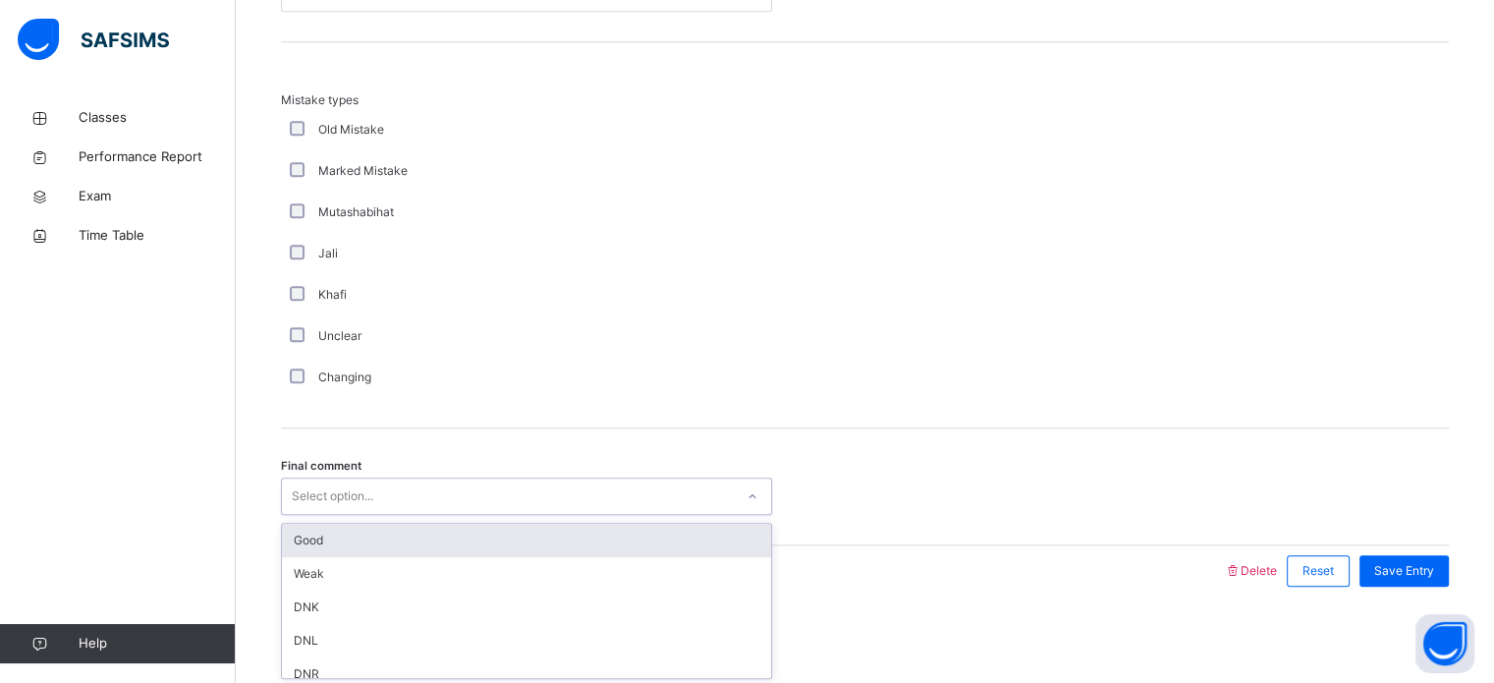
click at [339, 548] on div "Good" at bounding box center [526, 540] width 489 height 33
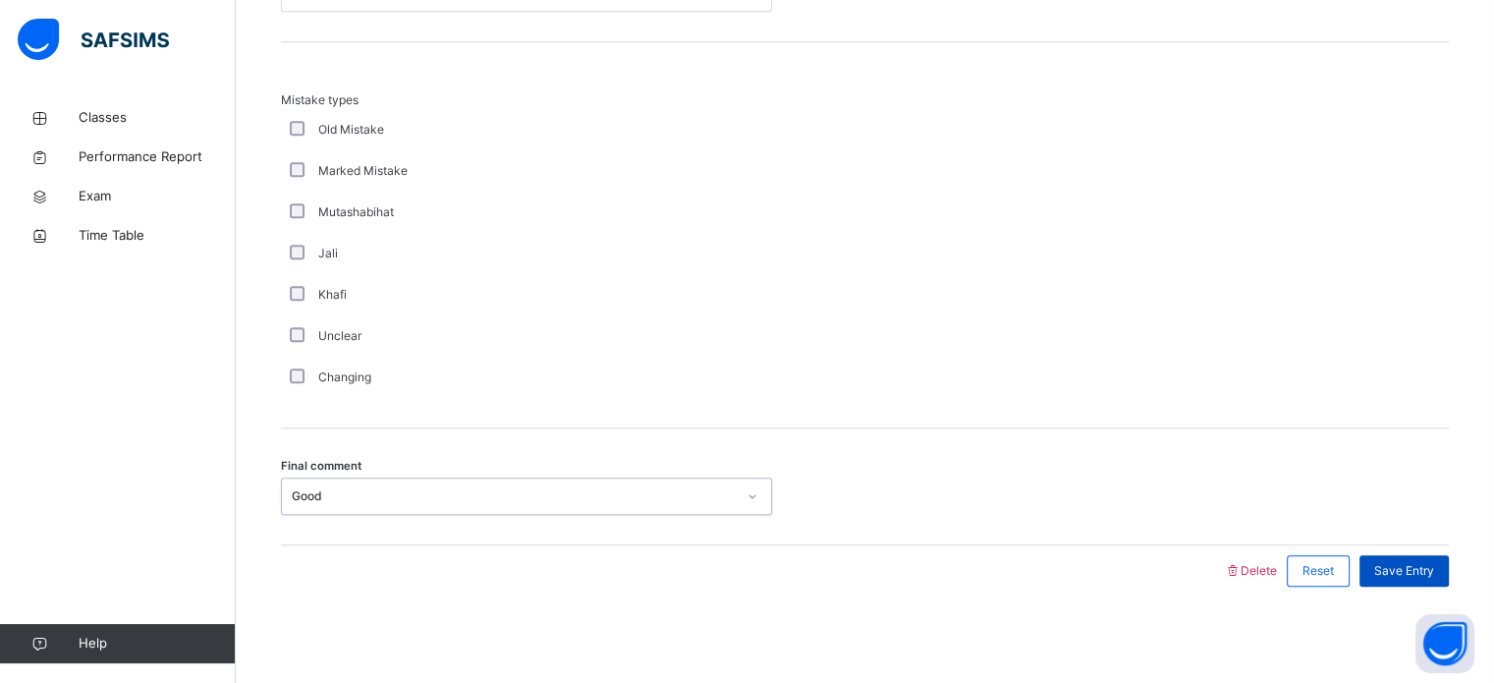
click at [1414, 580] on div "Save Entry" at bounding box center [1404, 570] width 89 height 31
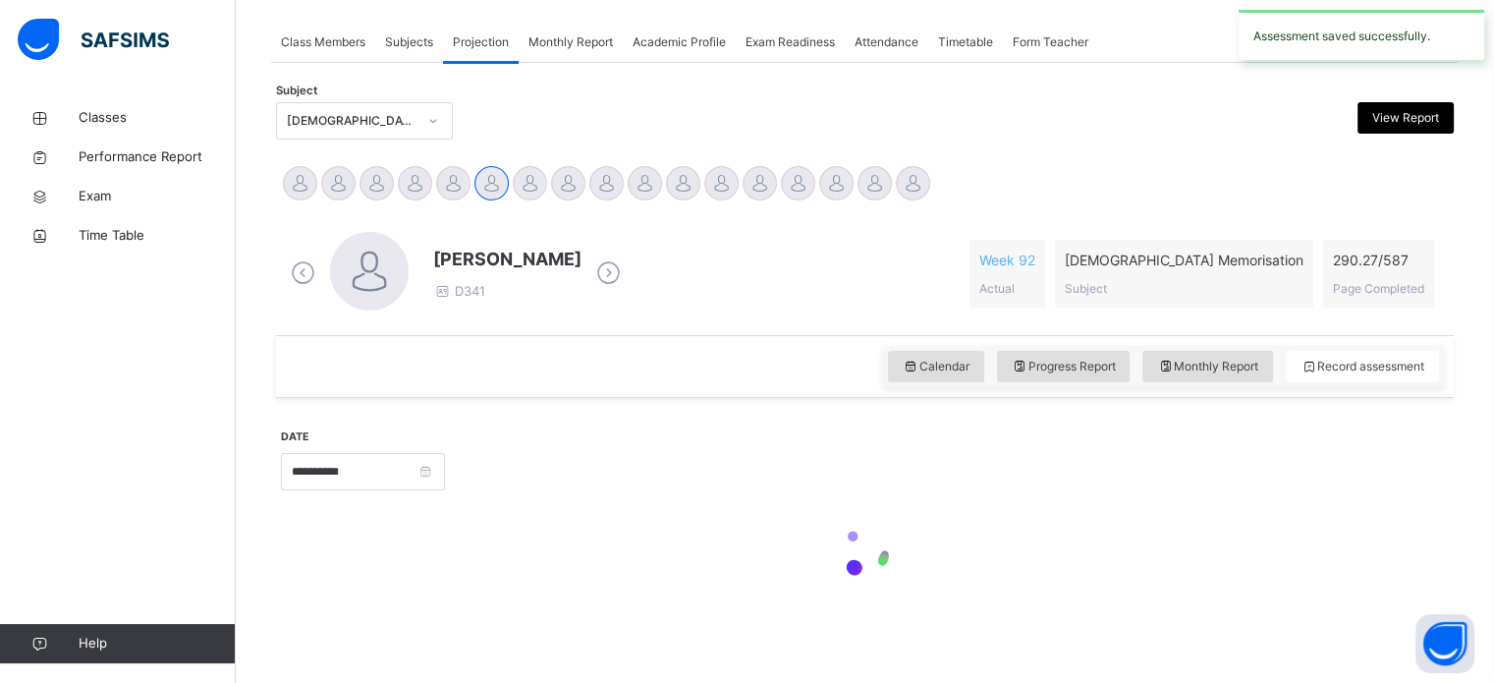
scroll to position [792, 0]
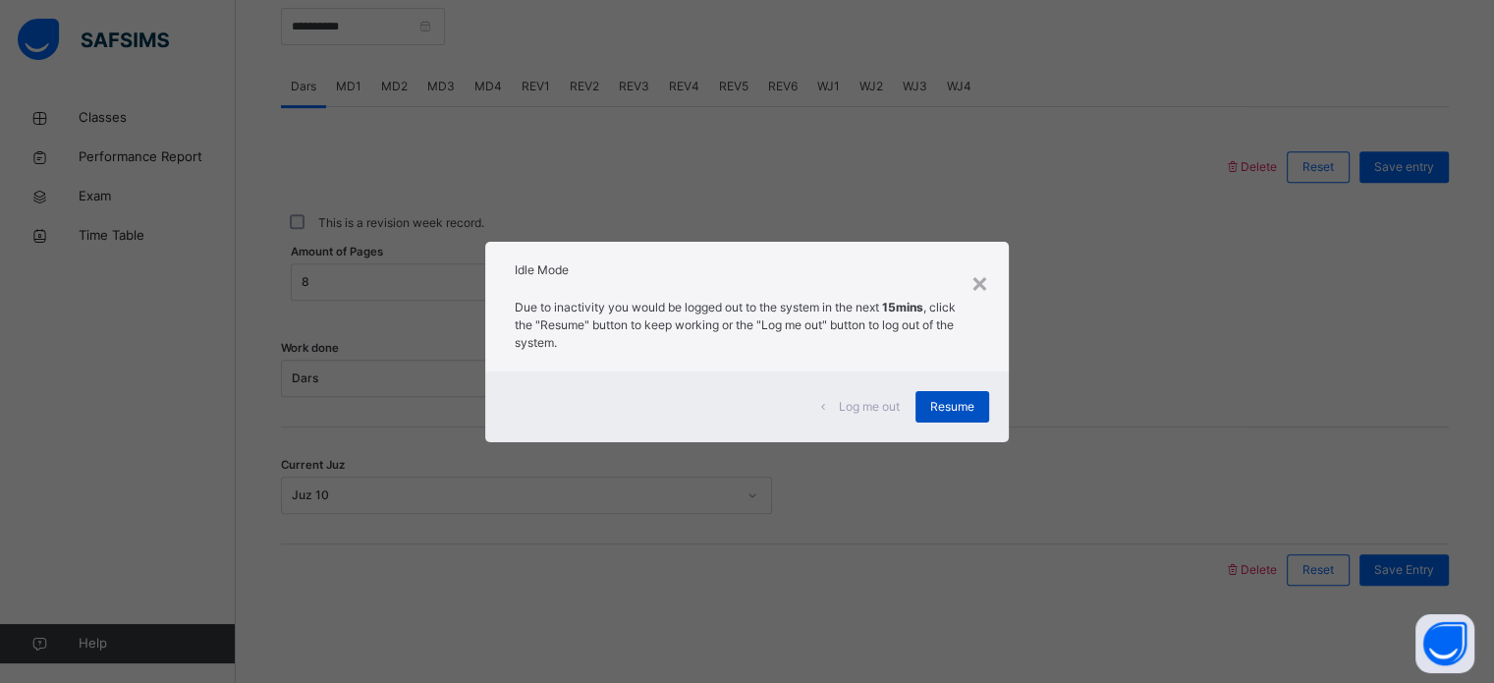
click at [958, 411] on span "Resume" at bounding box center [952, 407] width 44 height 18
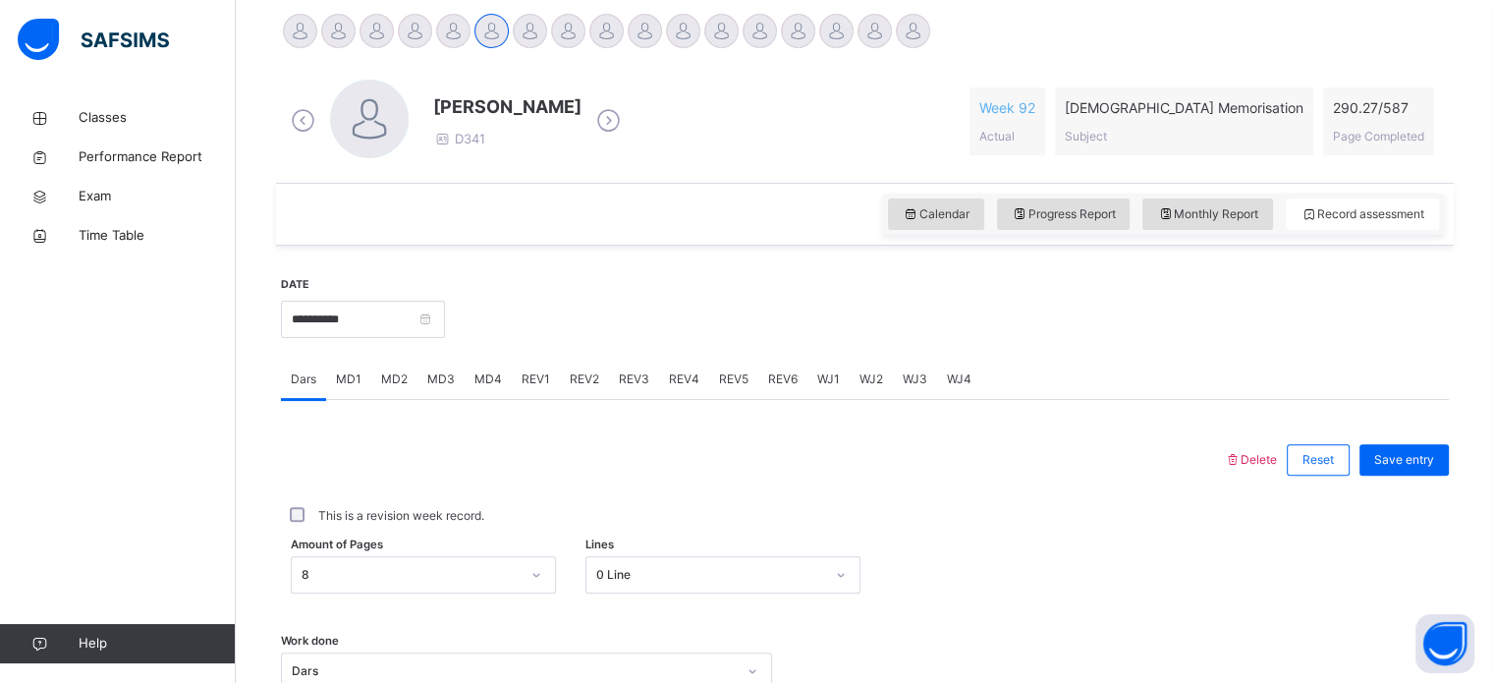
scroll to position [486, 0]
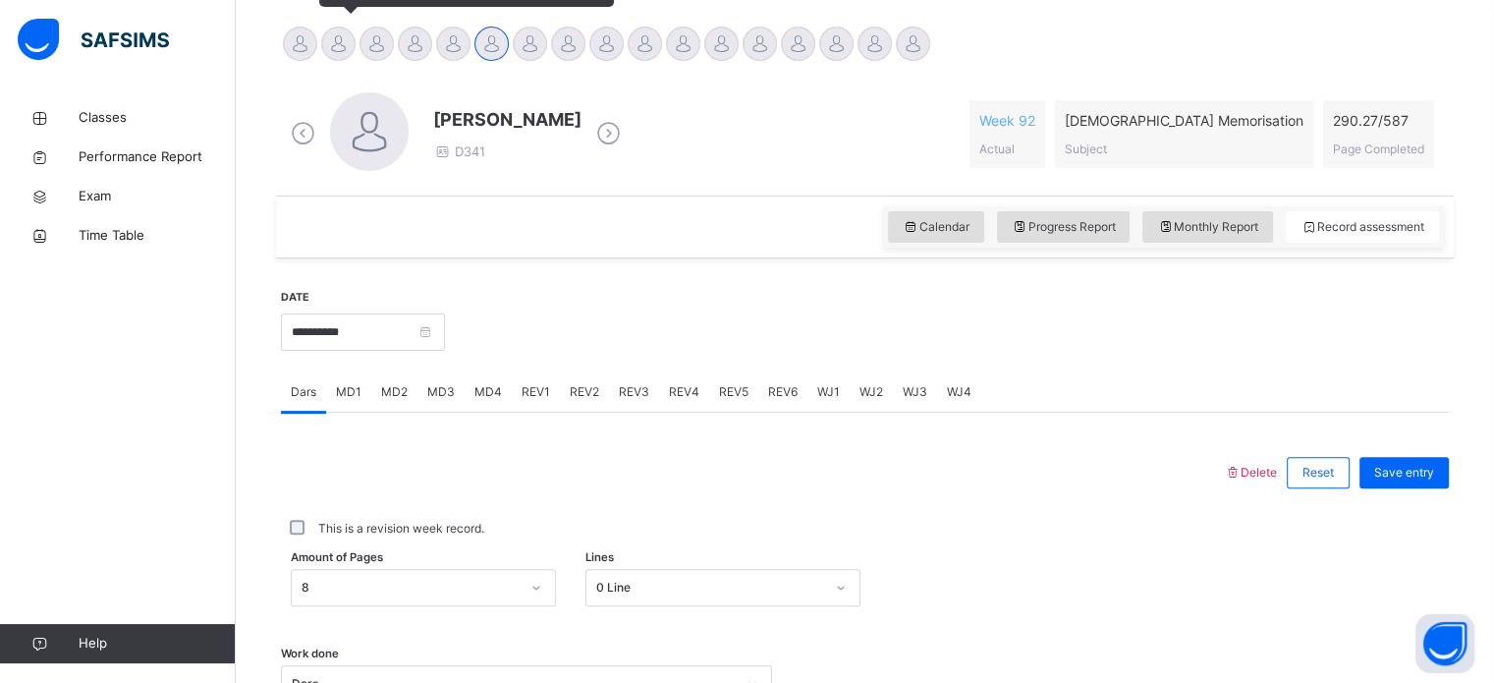
click at [340, 32] on div at bounding box center [338, 44] width 34 height 34
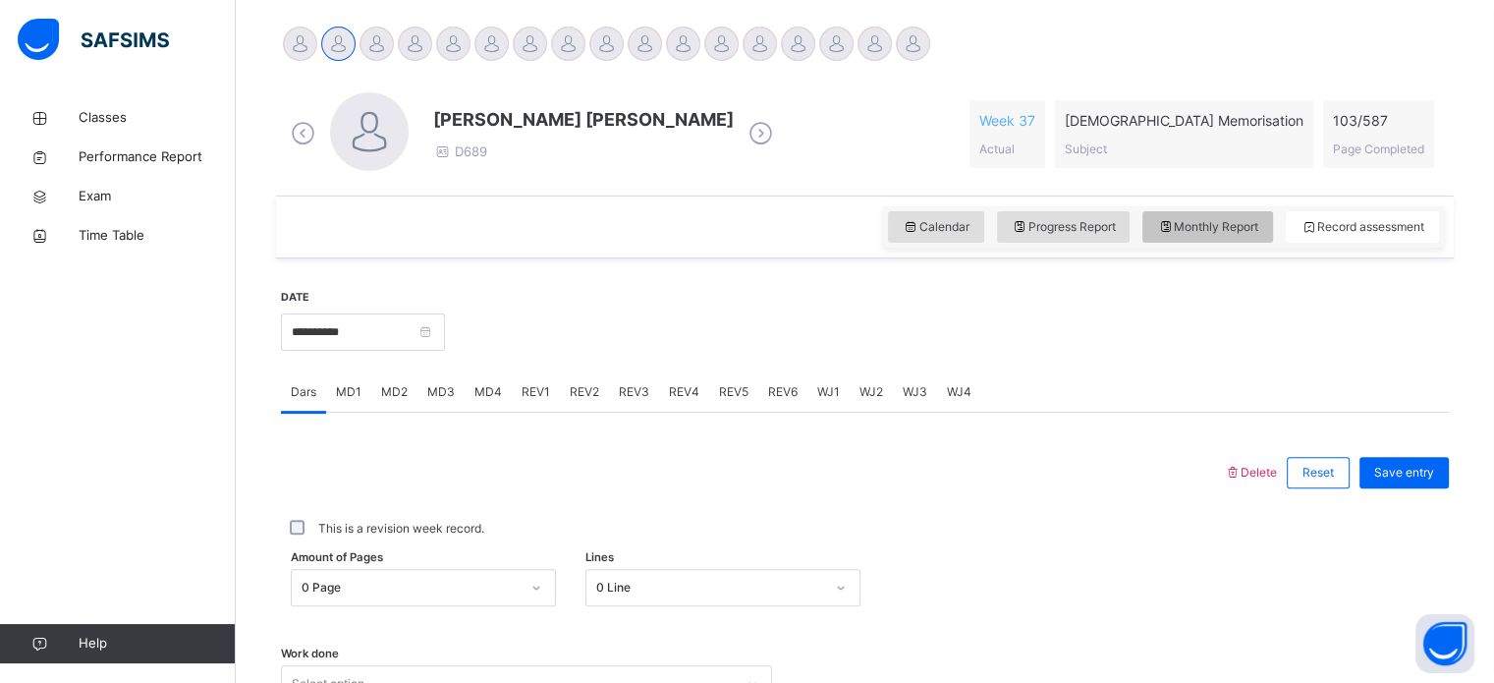
click at [1214, 221] on span "Monthly Report" at bounding box center [1207, 227] width 101 height 18
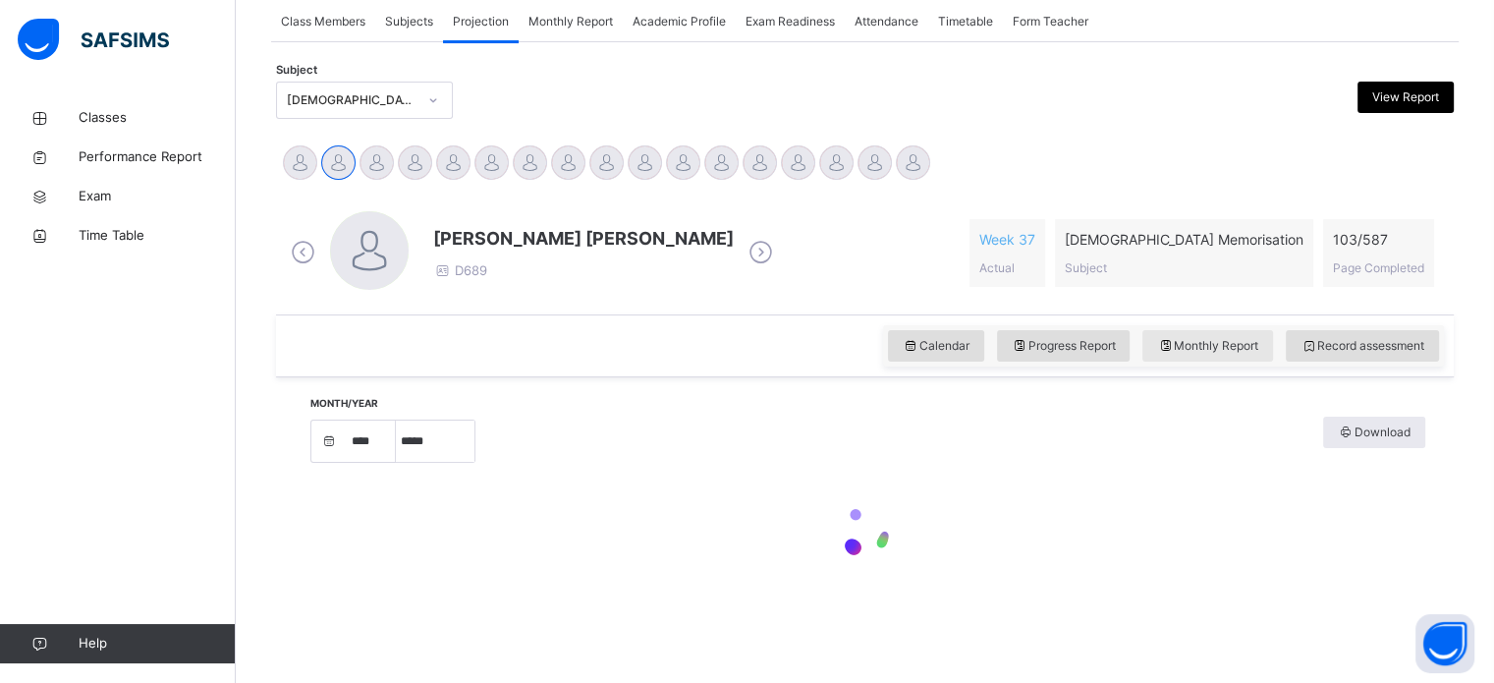
select select "****"
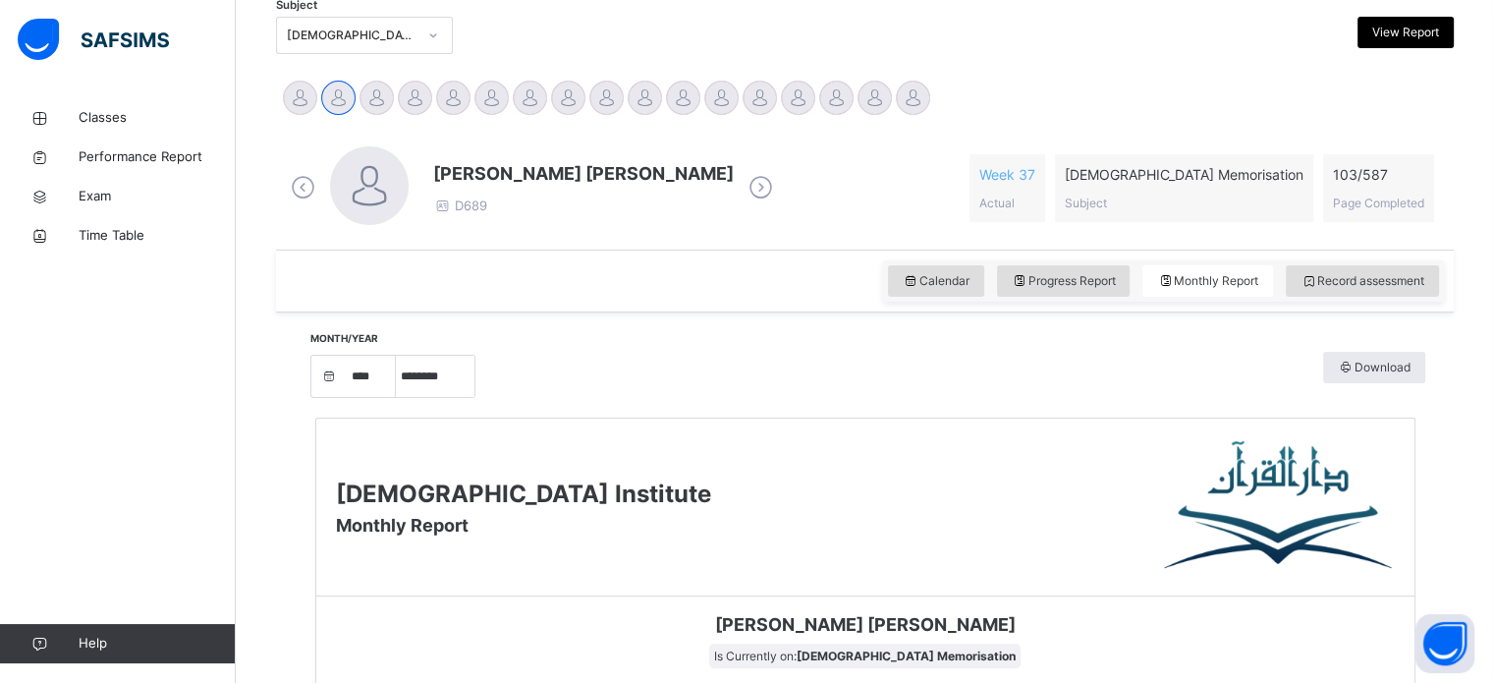
scroll to position [426, 0]
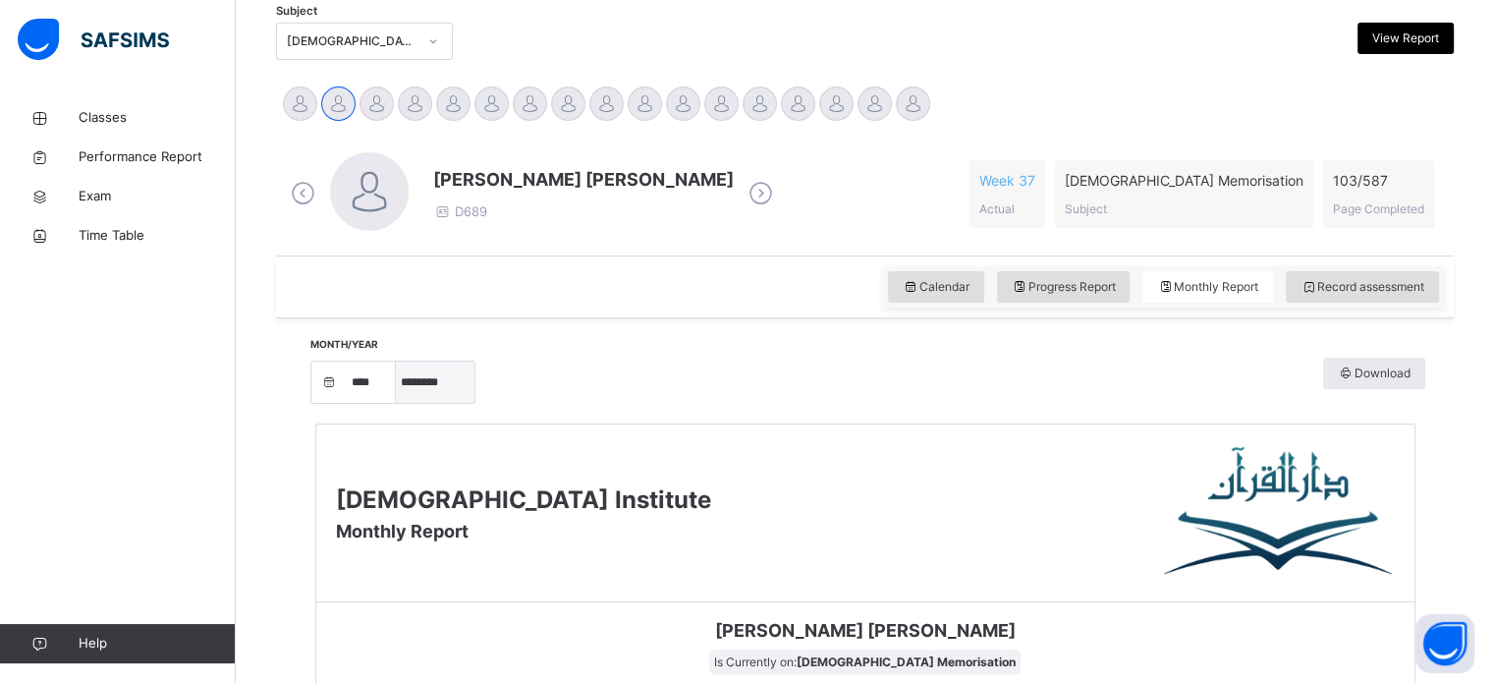
click at [450, 379] on select "***** ******** ***** ***** *** **** **** ****** ********* ******* ******** ****…" at bounding box center [435, 382] width 79 height 41
select select "*"
click at [403, 403] on select "***** ******** ***** ***** *** **** **** ****** ********* ******* ******** ****…" at bounding box center [435, 382] width 79 height 41
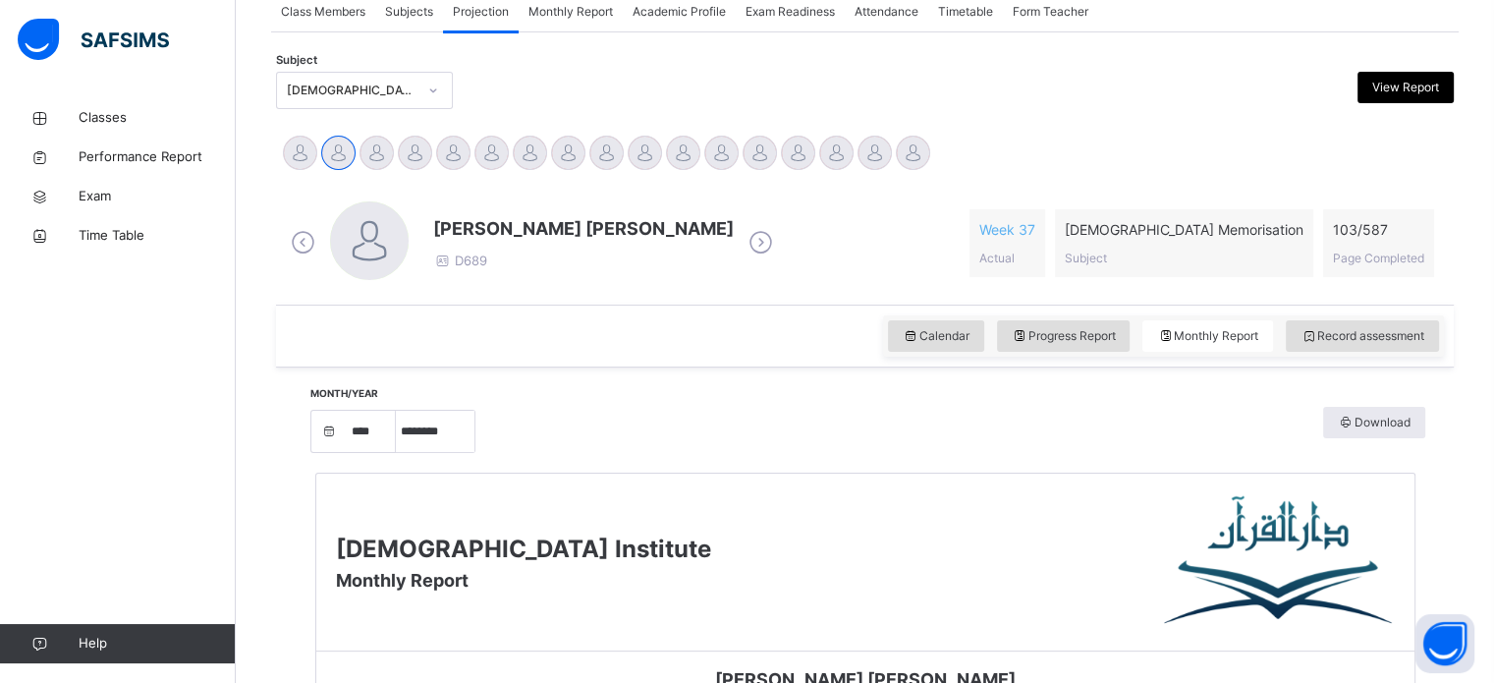
scroll to position [376, 0]
click at [1329, 323] on div "Record assessment" at bounding box center [1362, 336] width 153 height 31
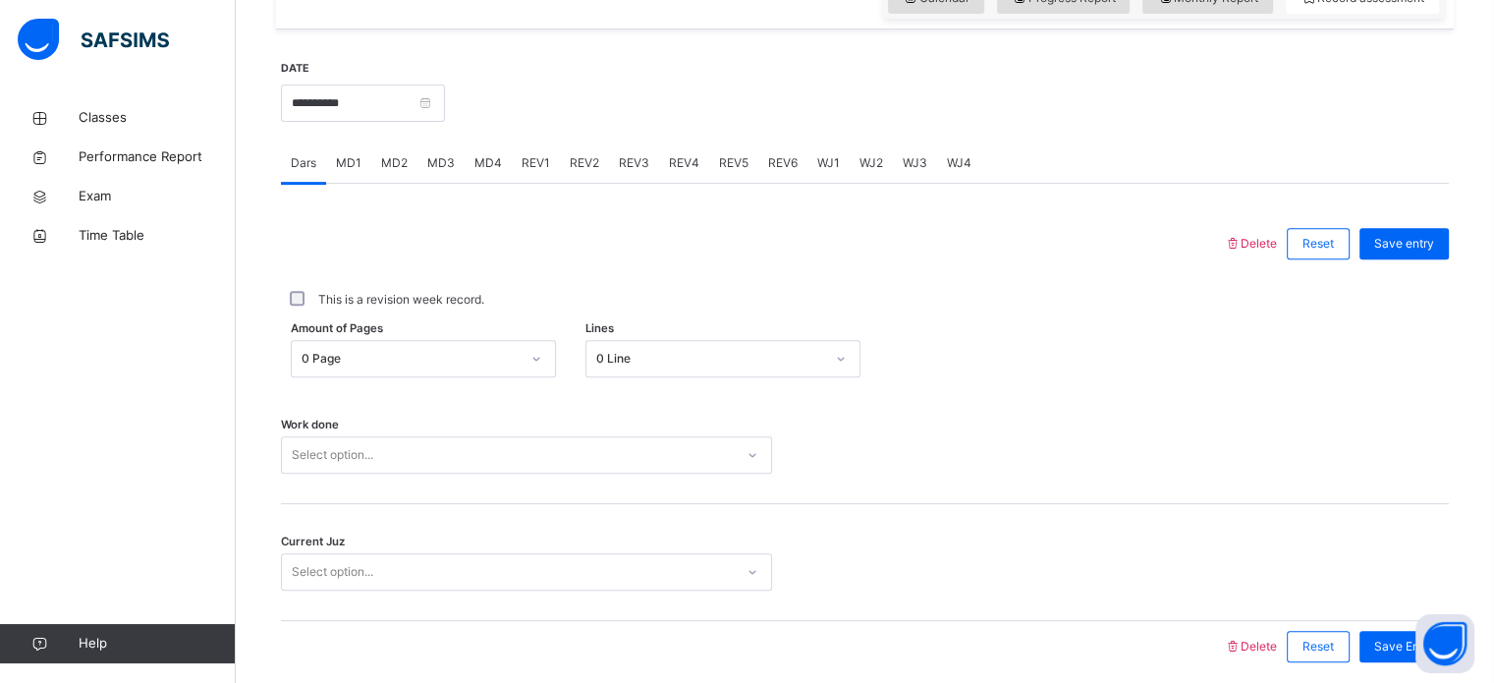
scroll to position [714, 0]
click at [397, 116] on input "**********" at bounding box center [363, 103] width 164 height 37
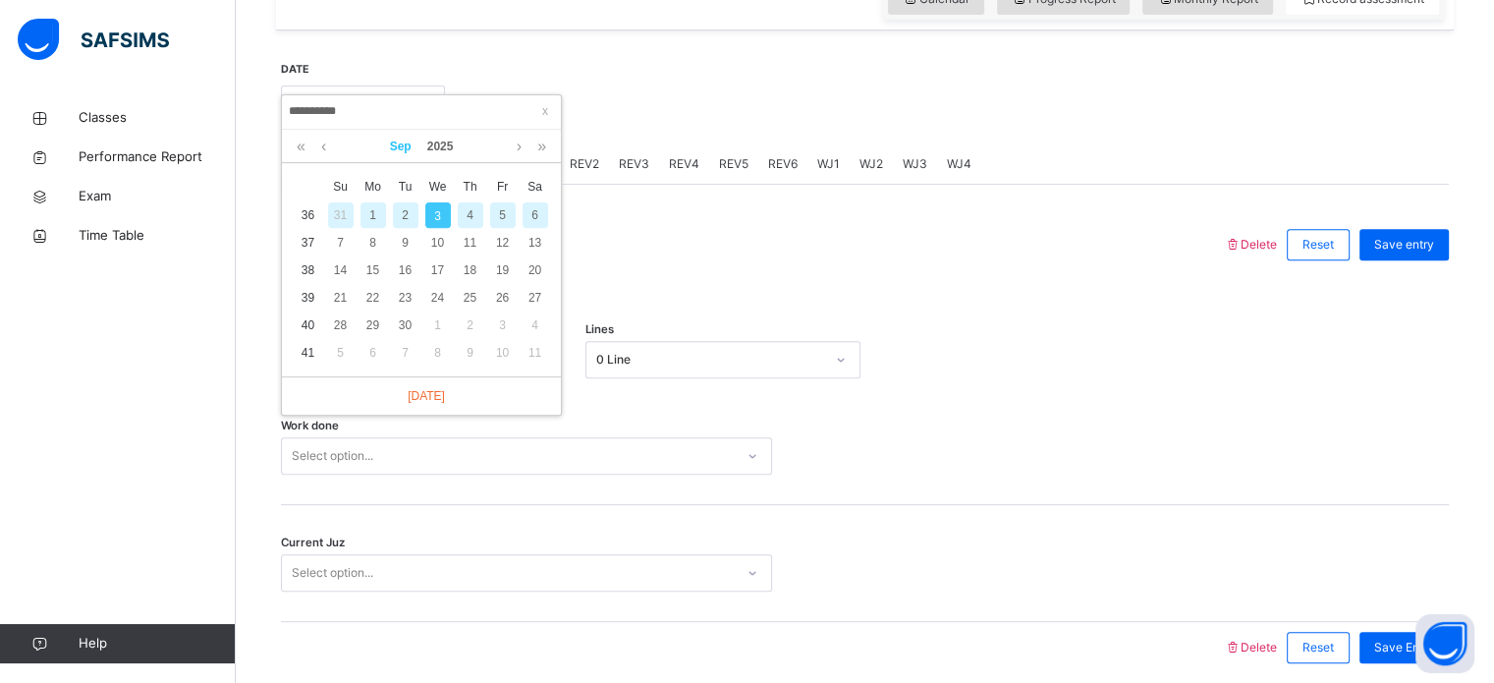
click at [399, 140] on link "Sep" at bounding box center [400, 146] width 37 height 33
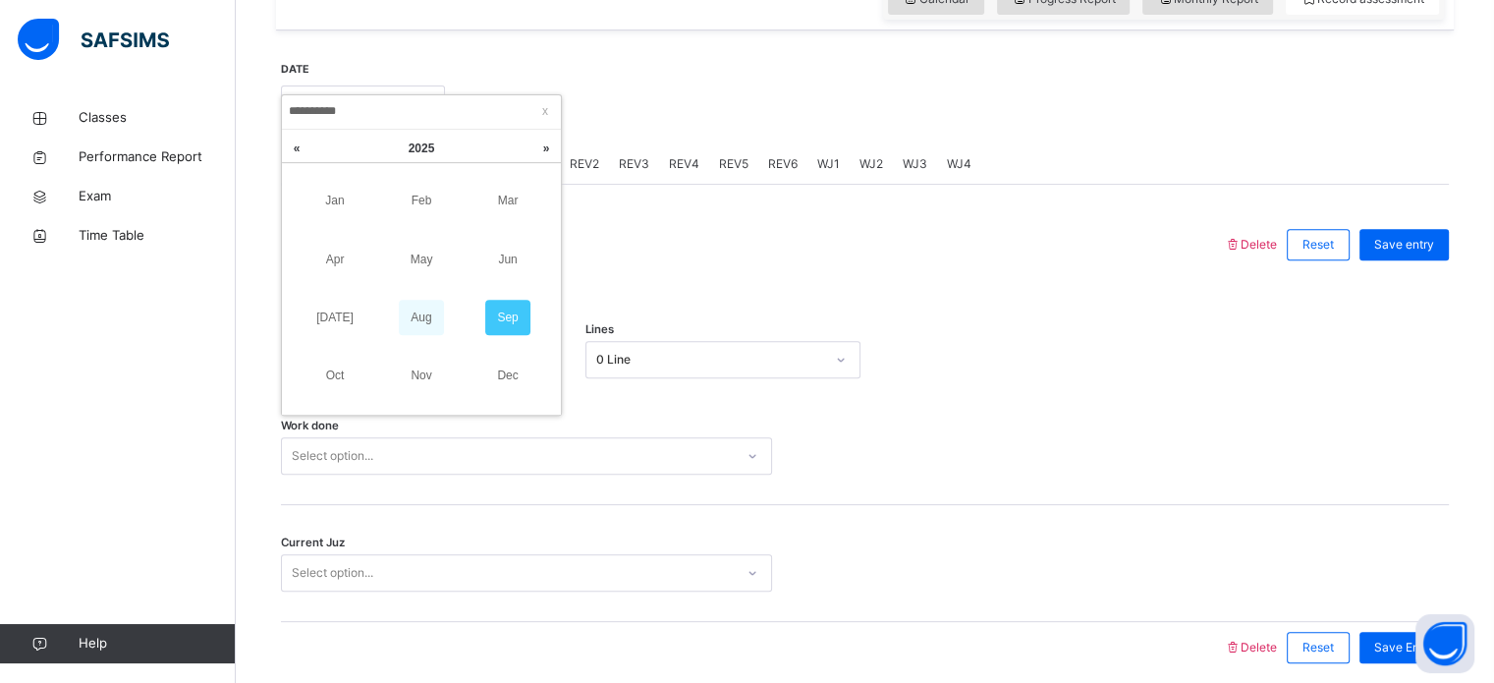
click at [411, 318] on link "Aug" at bounding box center [421, 317] width 45 height 35
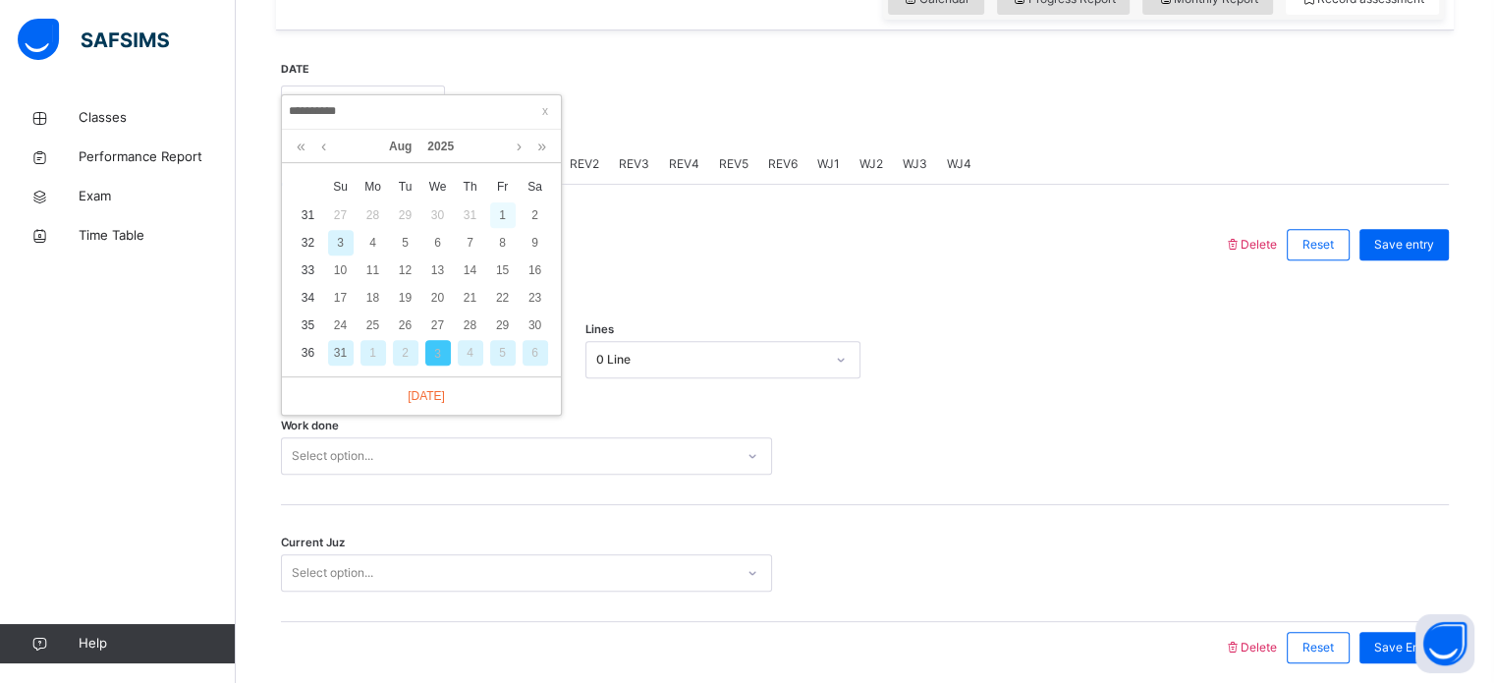
click at [500, 206] on div "1" at bounding box center [503, 215] width 26 height 26
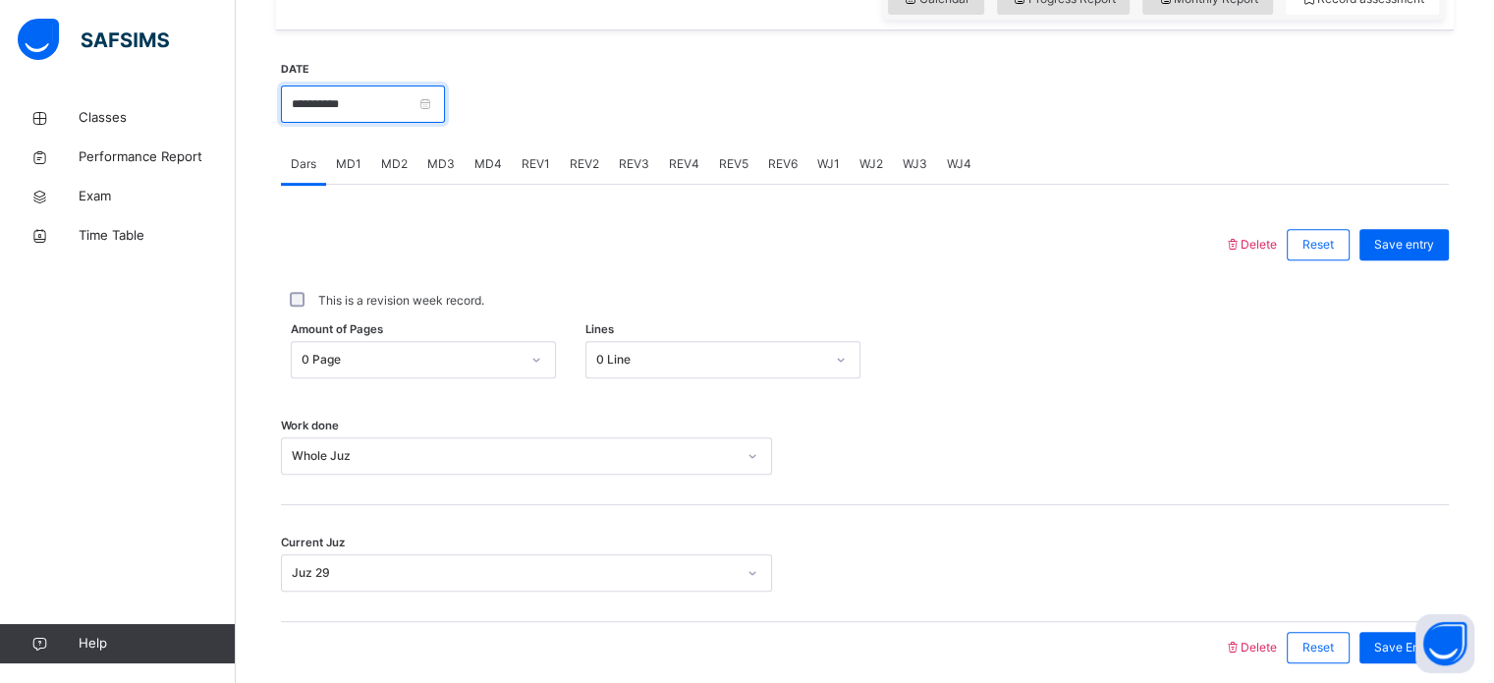
click at [392, 108] on input "**********" at bounding box center [363, 103] width 164 height 37
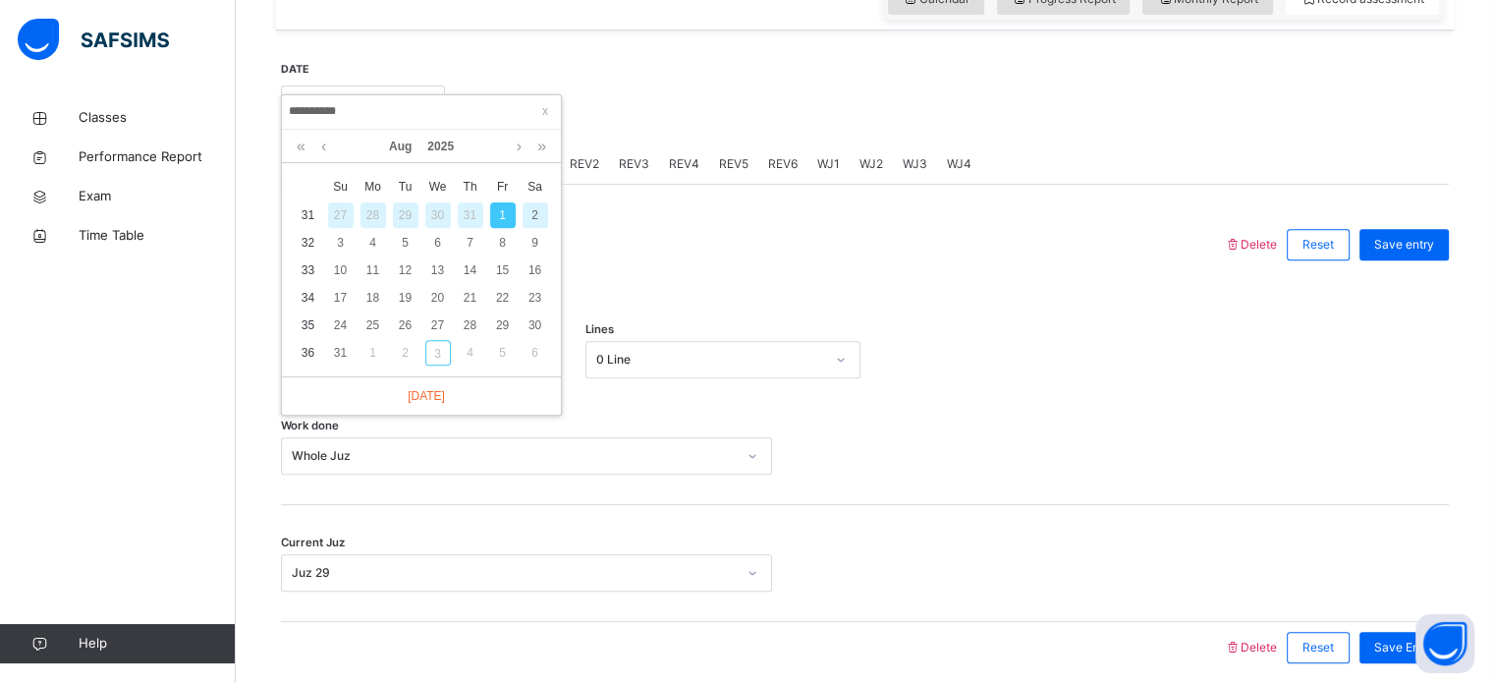
click at [533, 215] on div "2" at bounding box center [536, 215] width 26 height 26
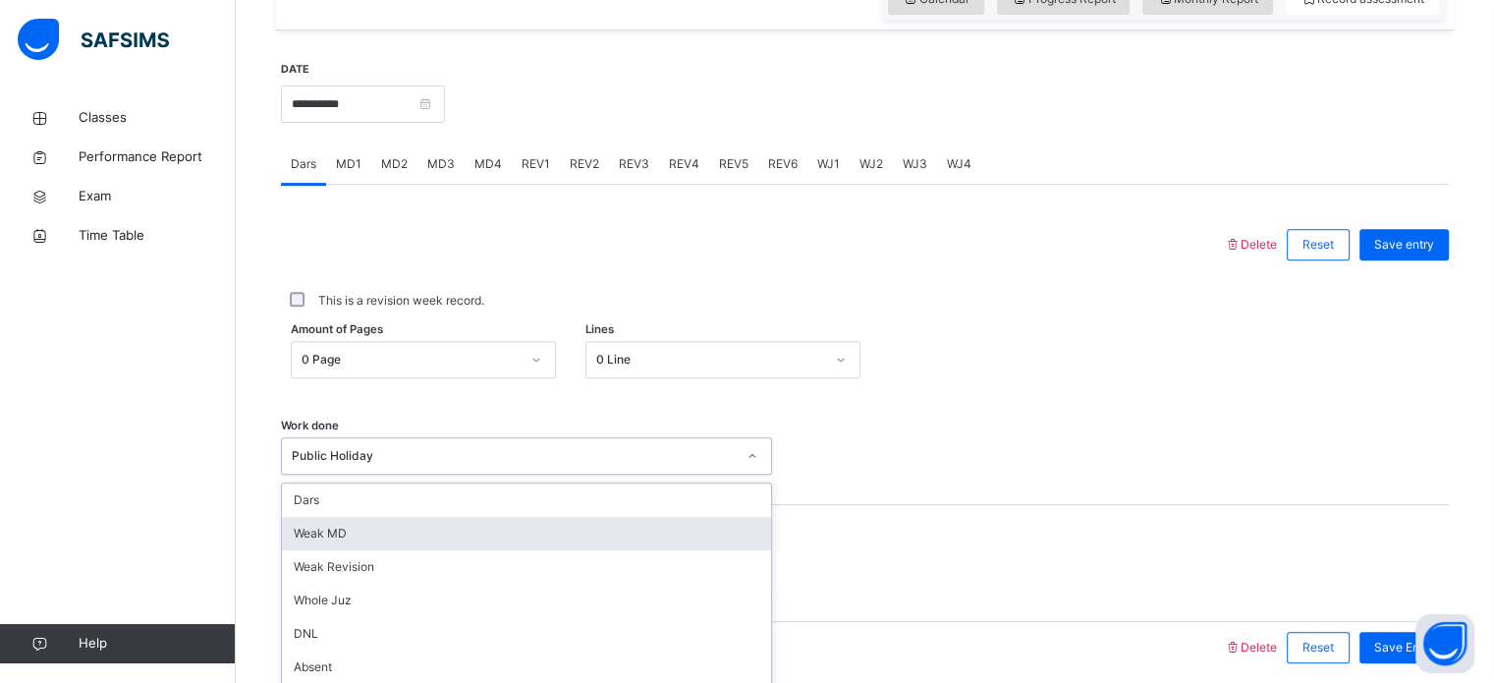
scroll to position [792, 0]
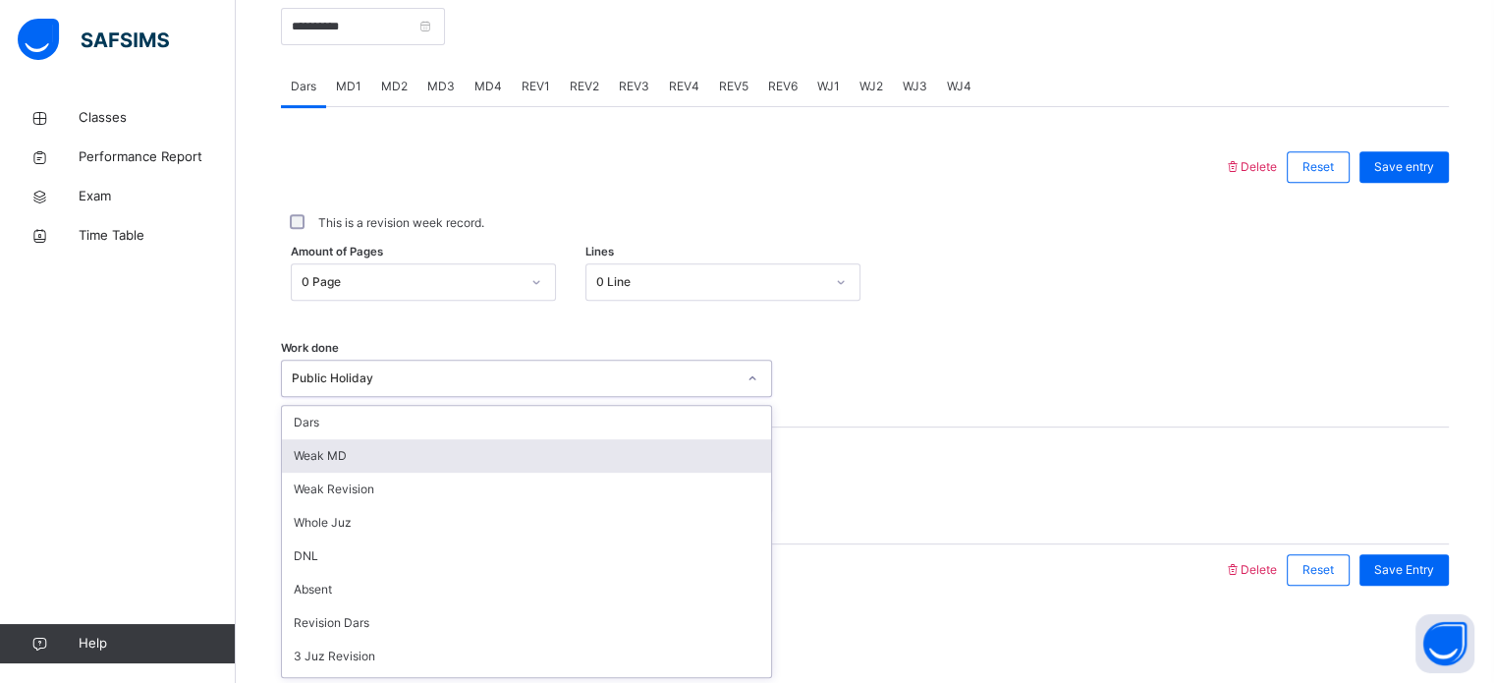
click at [465, 397] on div "option [PERSON_NAME] MD focused, 2 of 16. 16 results available. Use Up and Down…" at bounding box center [526, 378] width 491 height 37
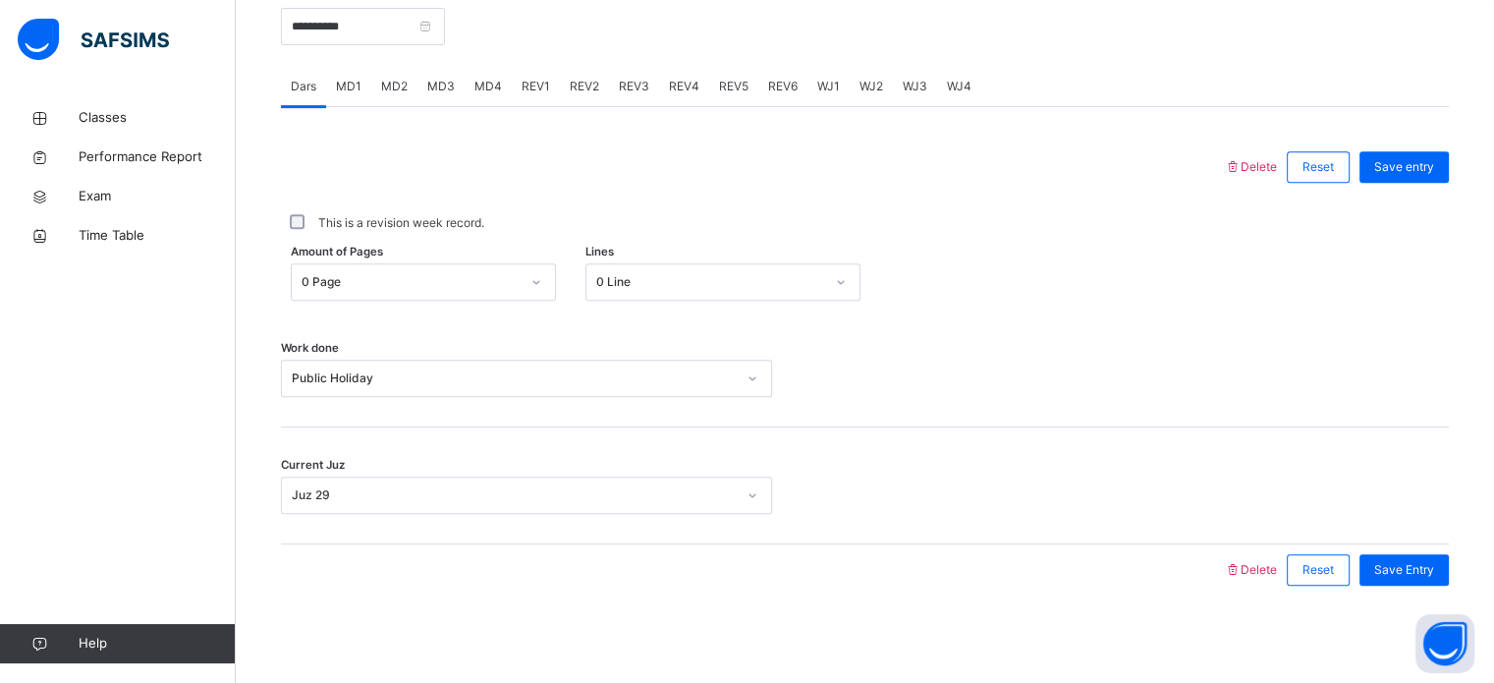
click at [447, 397] on div "Work done Public Holiday" at bounding box center [865, 368] width 1168 height 117
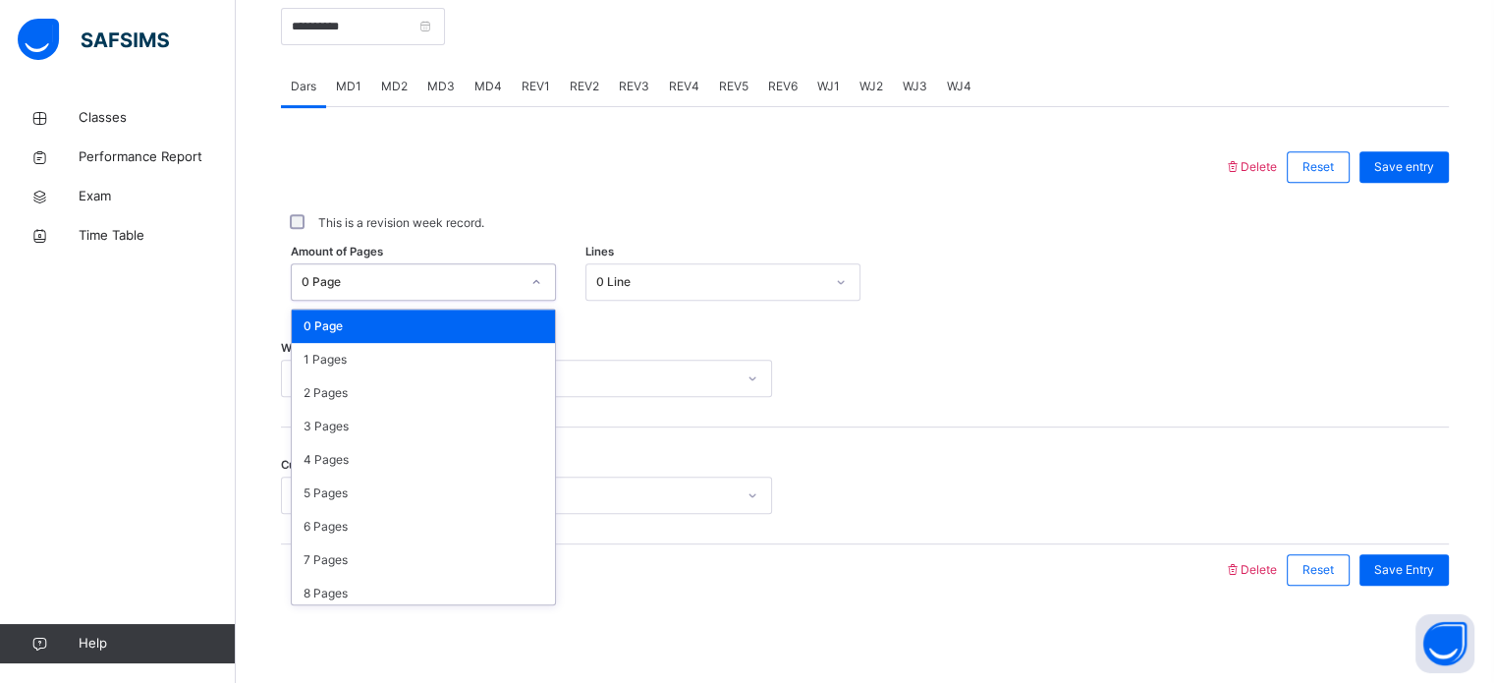
click at [409, 285] on div "0 Page" at bounding box center [411, 282] width 218 height 18
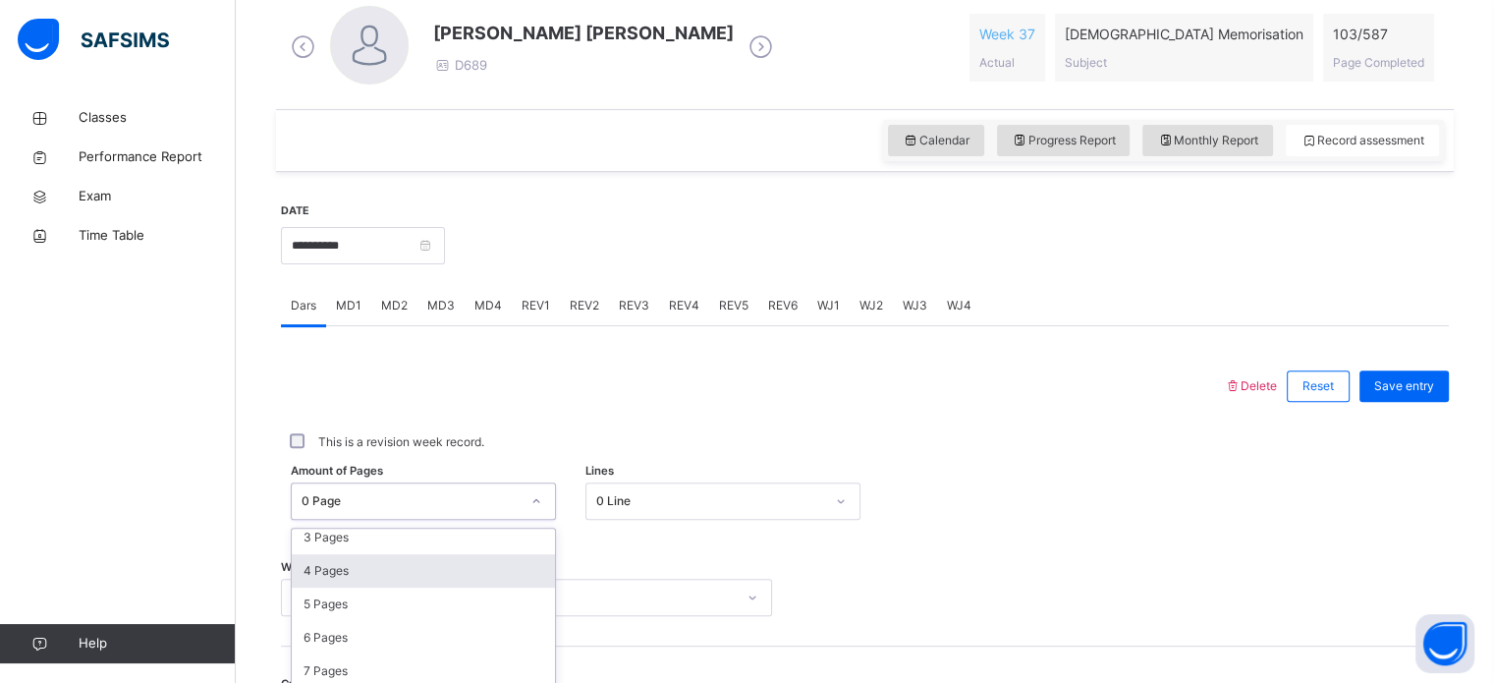
scroll to position [572, 0]
click at [388, 253] on input "**********" at bounding box center [363, 246] width 164 height 37
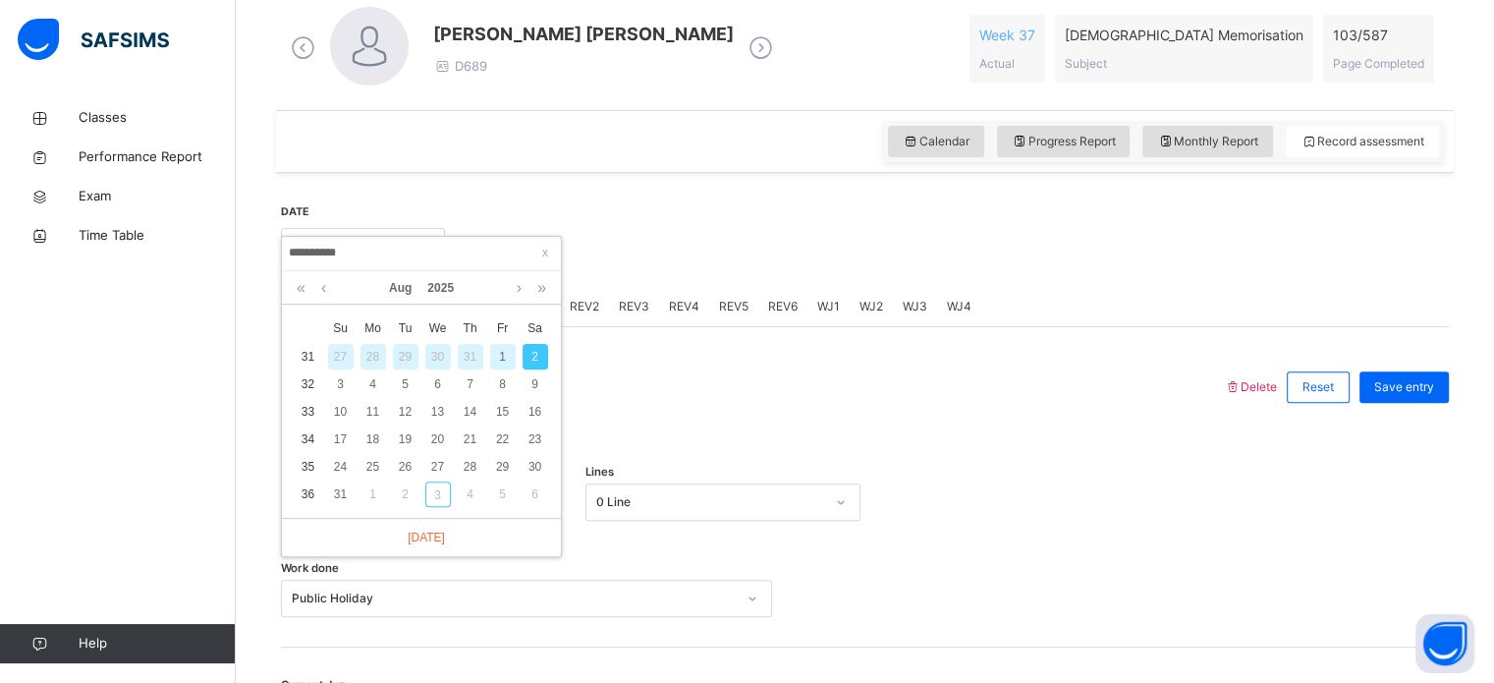
click at [493, 347] on div "1" at bounding box center [503, 357] width 26 height 26
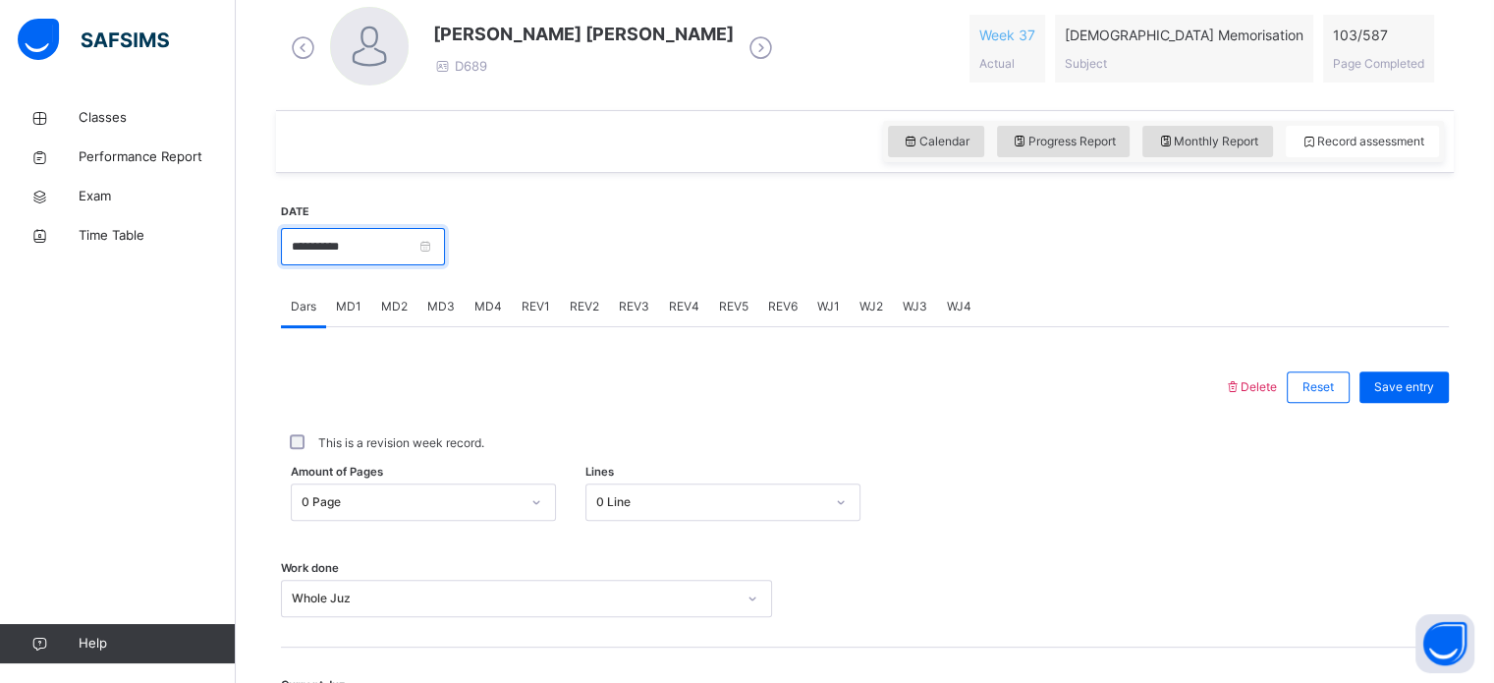
click at [380, 252] on input "**********" at bounding box center [363, 246] width 164 height 37
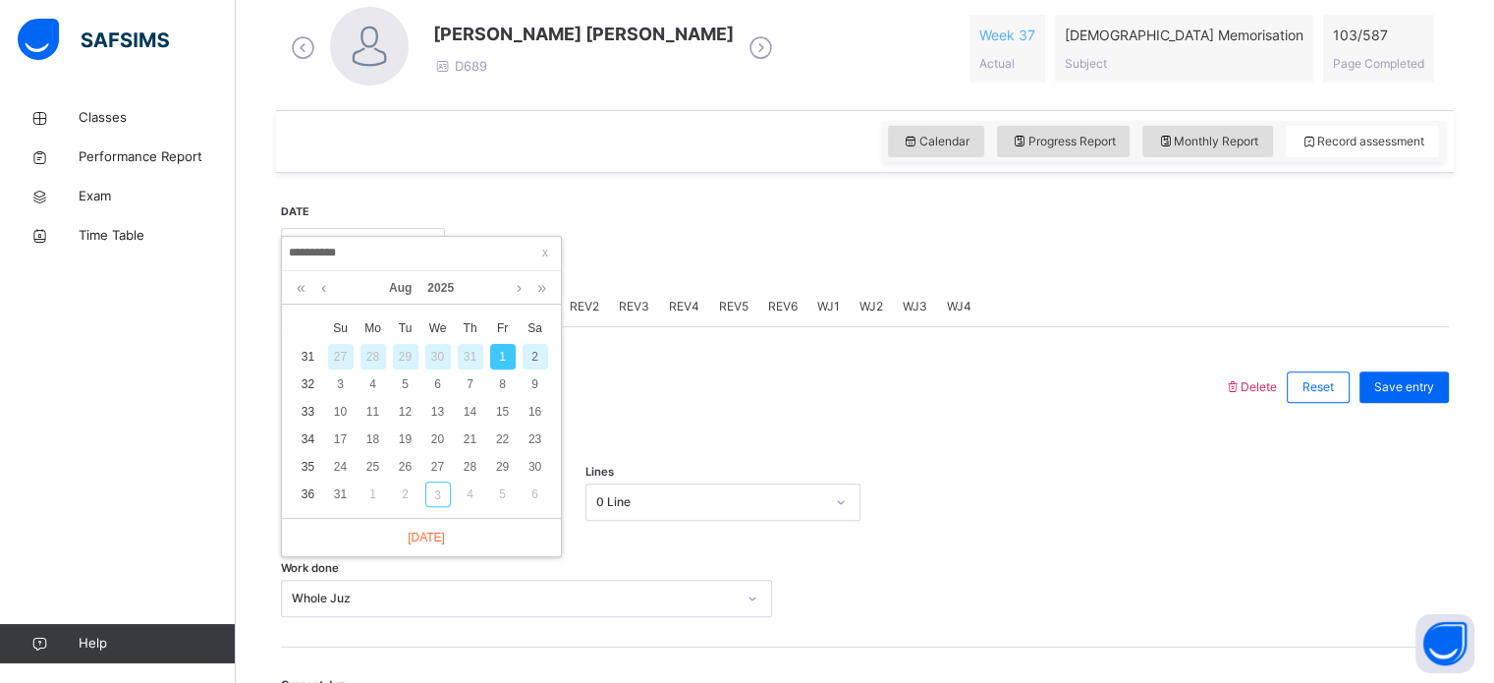
click at [529, 350] on div "2" at bounding box center [536, 357] width 26 height 26
type input "**********"
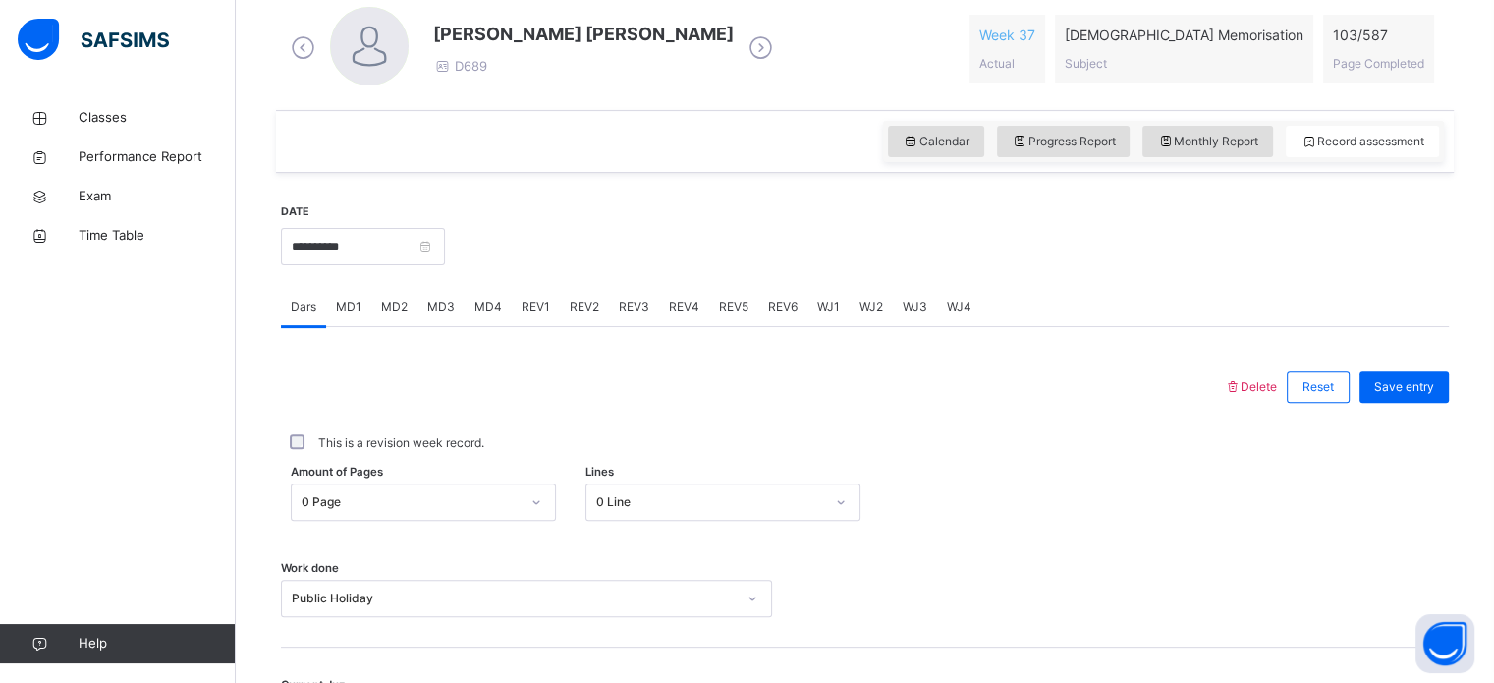
scroll to position [792, 0]
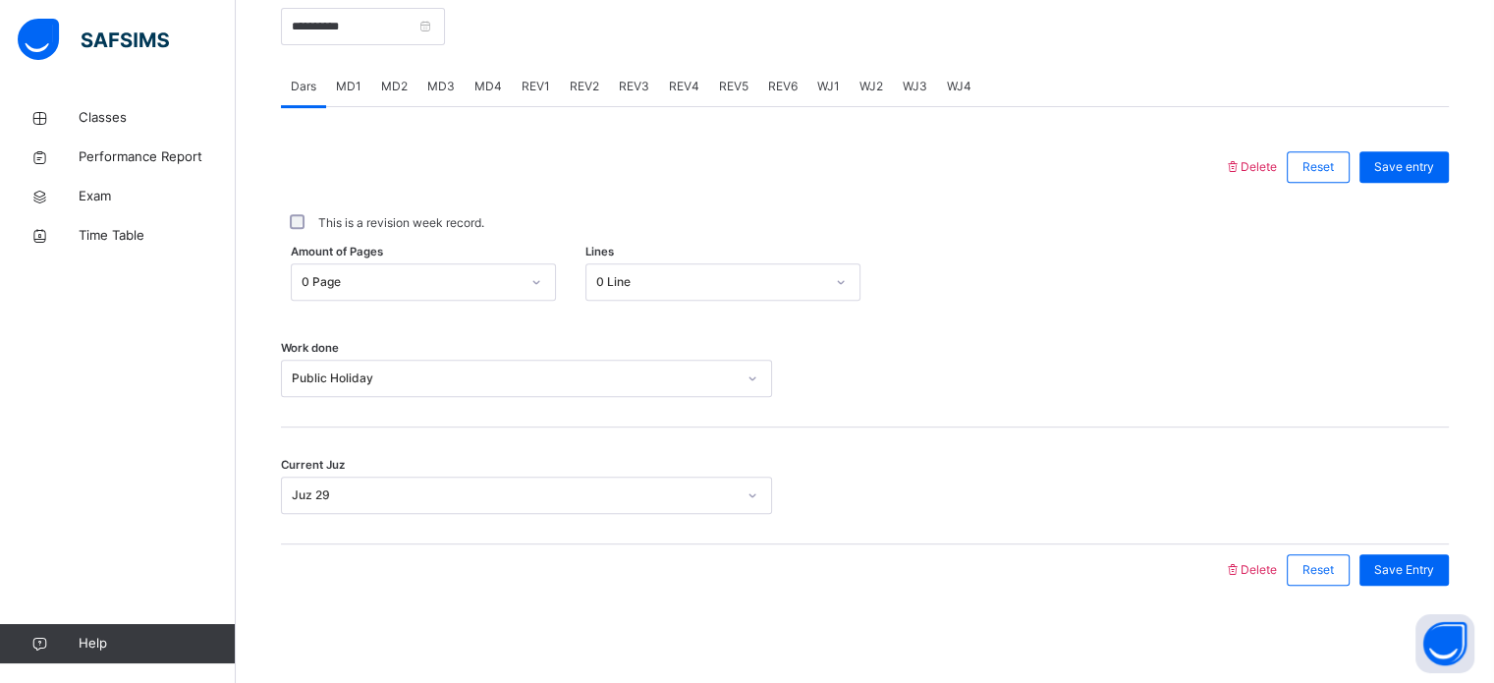
click at [379, 397] on div "Public Holiday" at bounding box center [526, 378] width 491 height 37
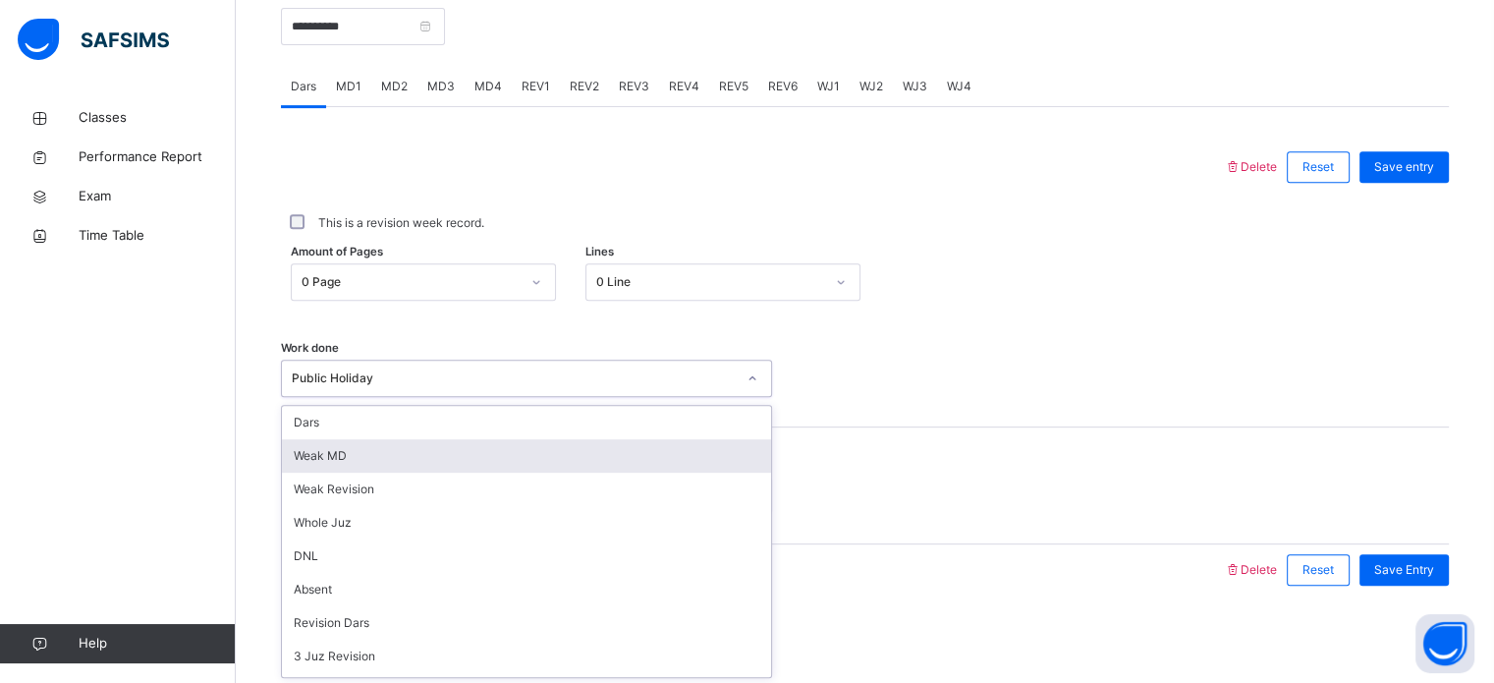
click at [407, 443] on div "Weak MD" at bounding box center [526, 455] width 489 height 33
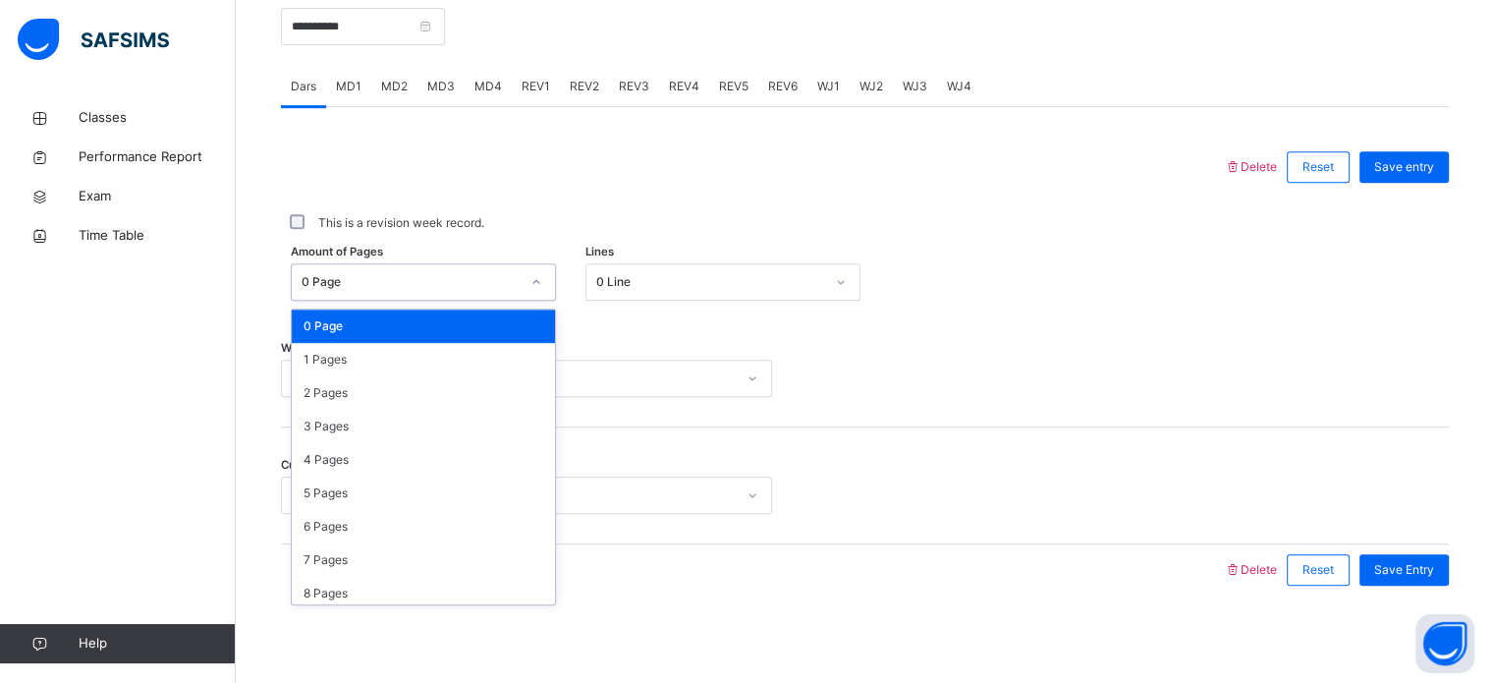
click at [365, 273] on div "0 Page" at bounding box center [411, 282] width 218 height 18
click at [346, 383] on div "2 Pages" at bounding box center [423, 392] width 263 height 33
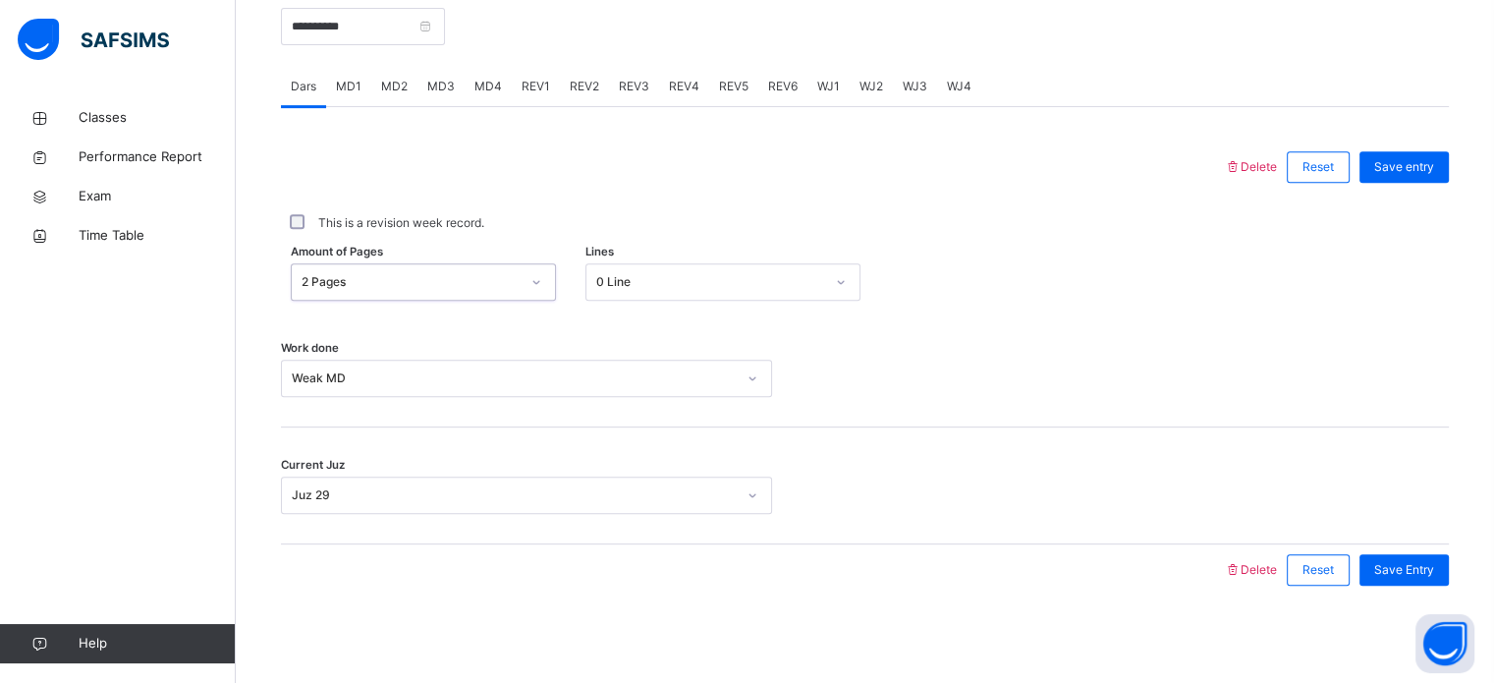
click at [334, 486] on div "Juz 29" at bounding box center [514, 495] width 444 height 18
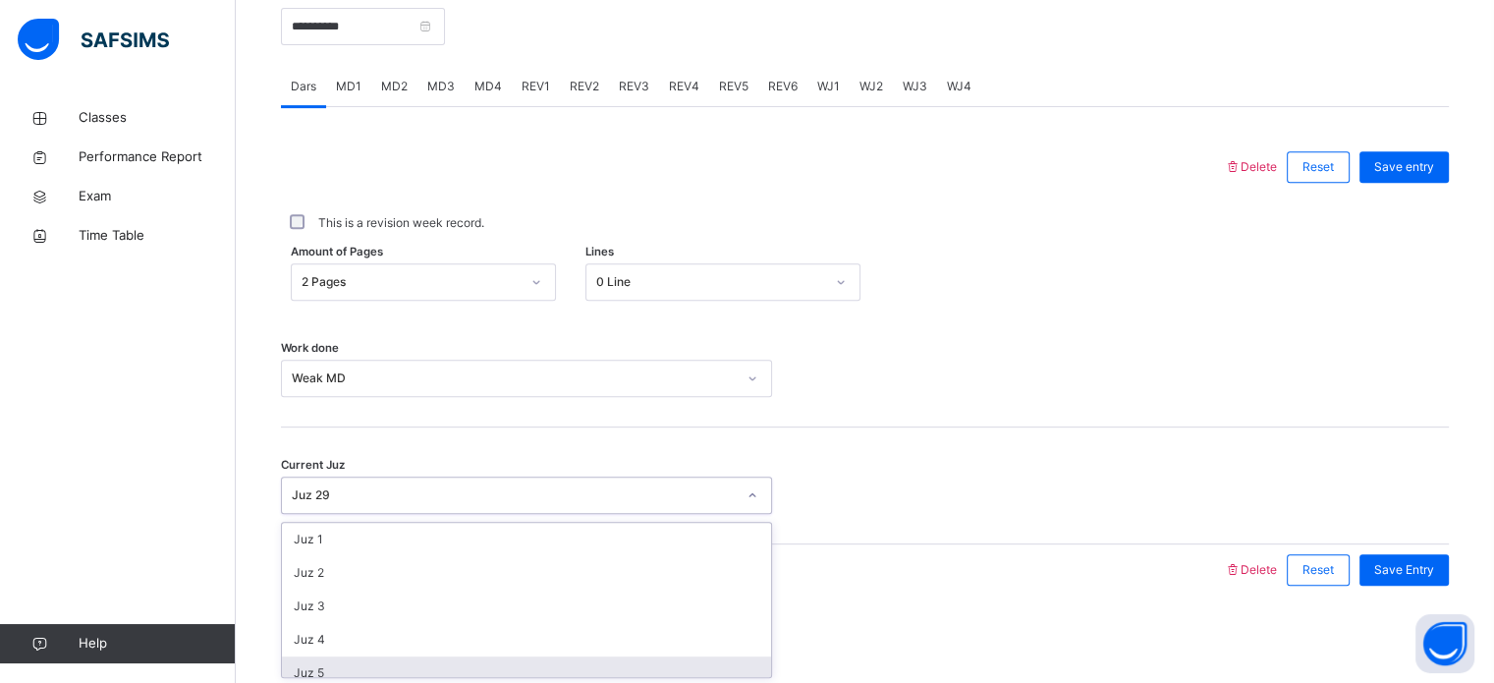
drag, startPoint x: 299, startPoint y: 663, endPoint x: 276, endPoint y: 545, distance: 120.0
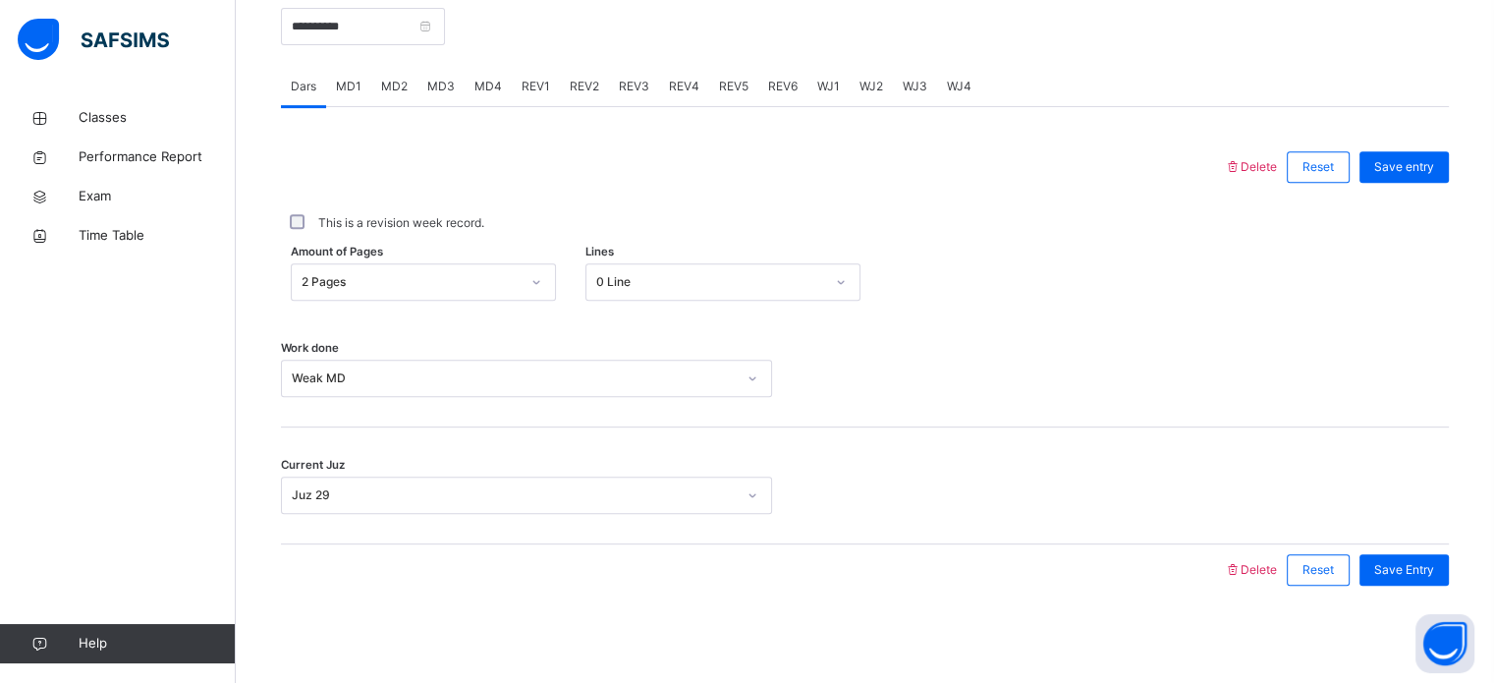
drag, startPoint x: 276, startPoint y: 545, endPoint x: 762, endPoint y: 332, distance: 531.0
click at [762, 332] on div "Work done Weak MD" at bounding box center [865, 368] width 1168 height 117
click at [590, 494] on div "Juz 29" at bounding box center [514, 495] width 444 height 18
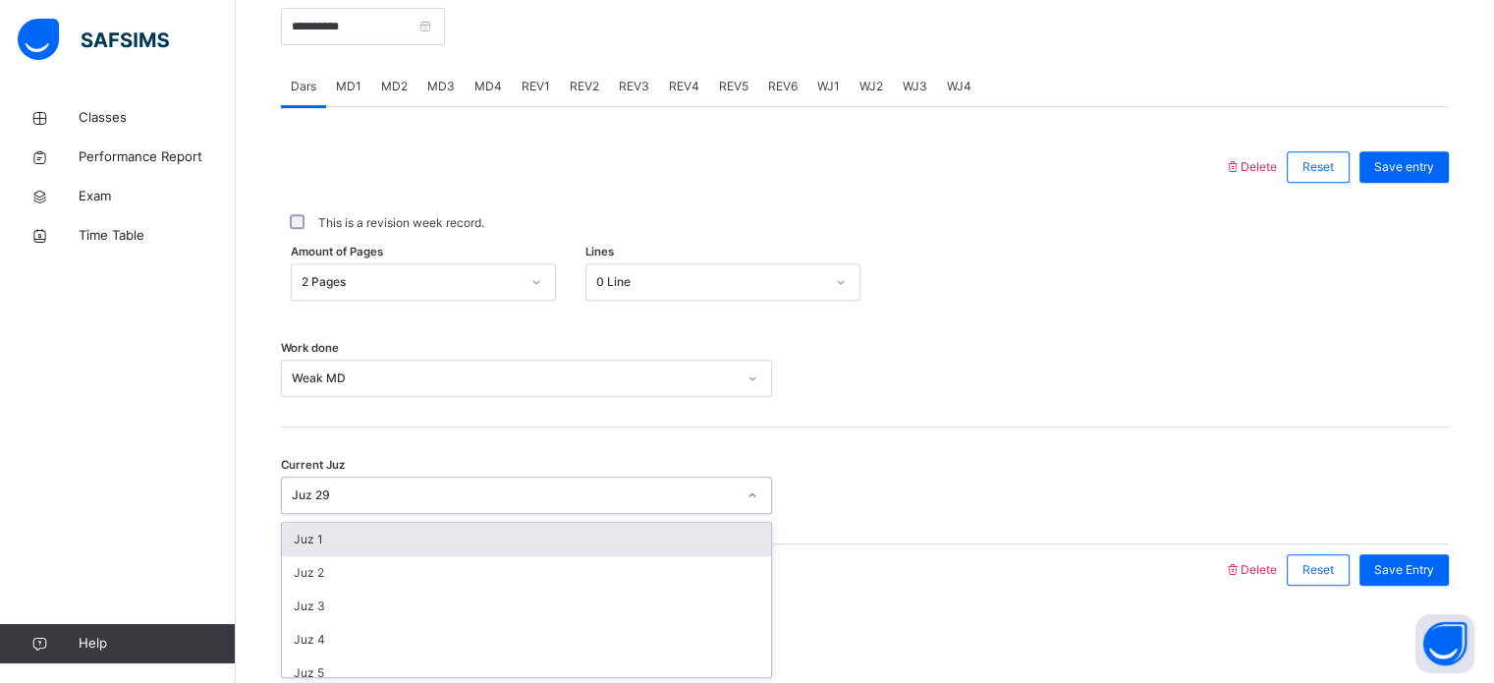
click at [359, 490] on div "Juz 29" at bounding box center [514, 495] width 444 height 18
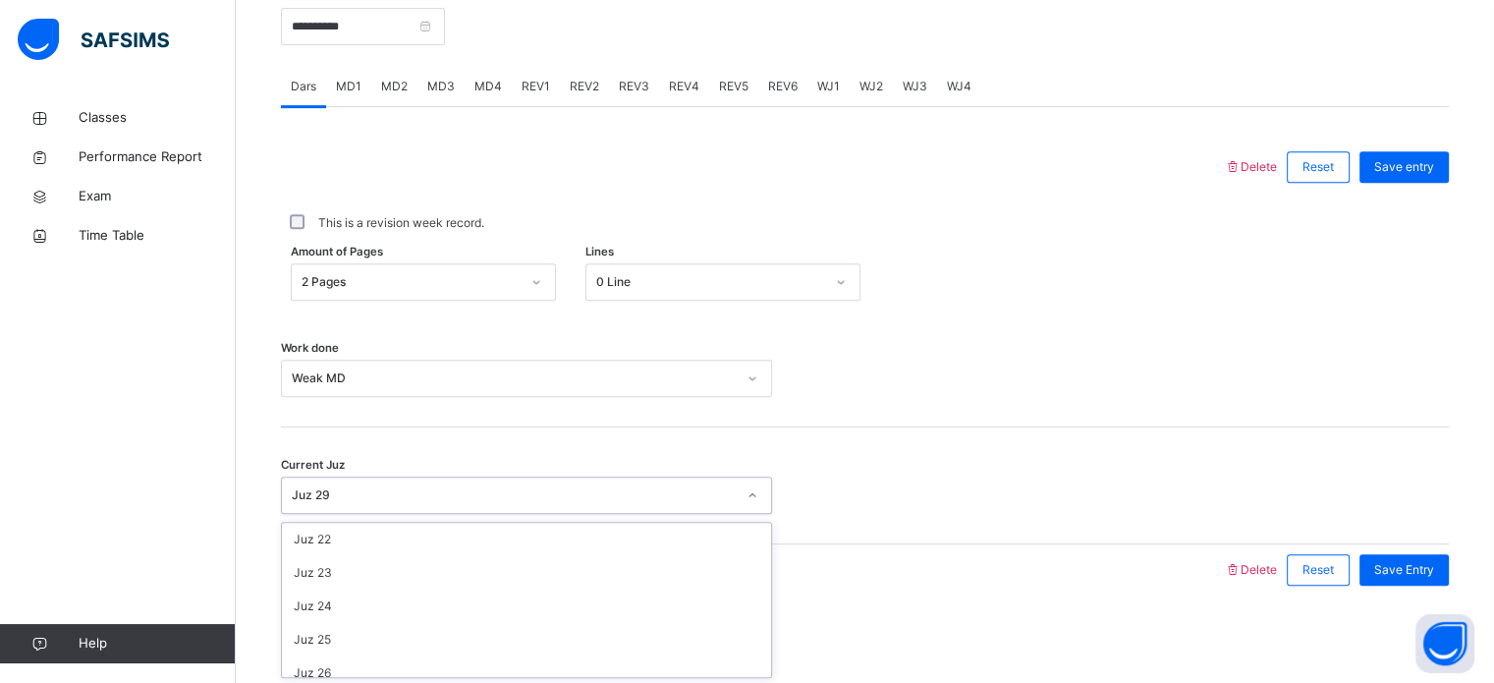
scroll to position [848, 0]
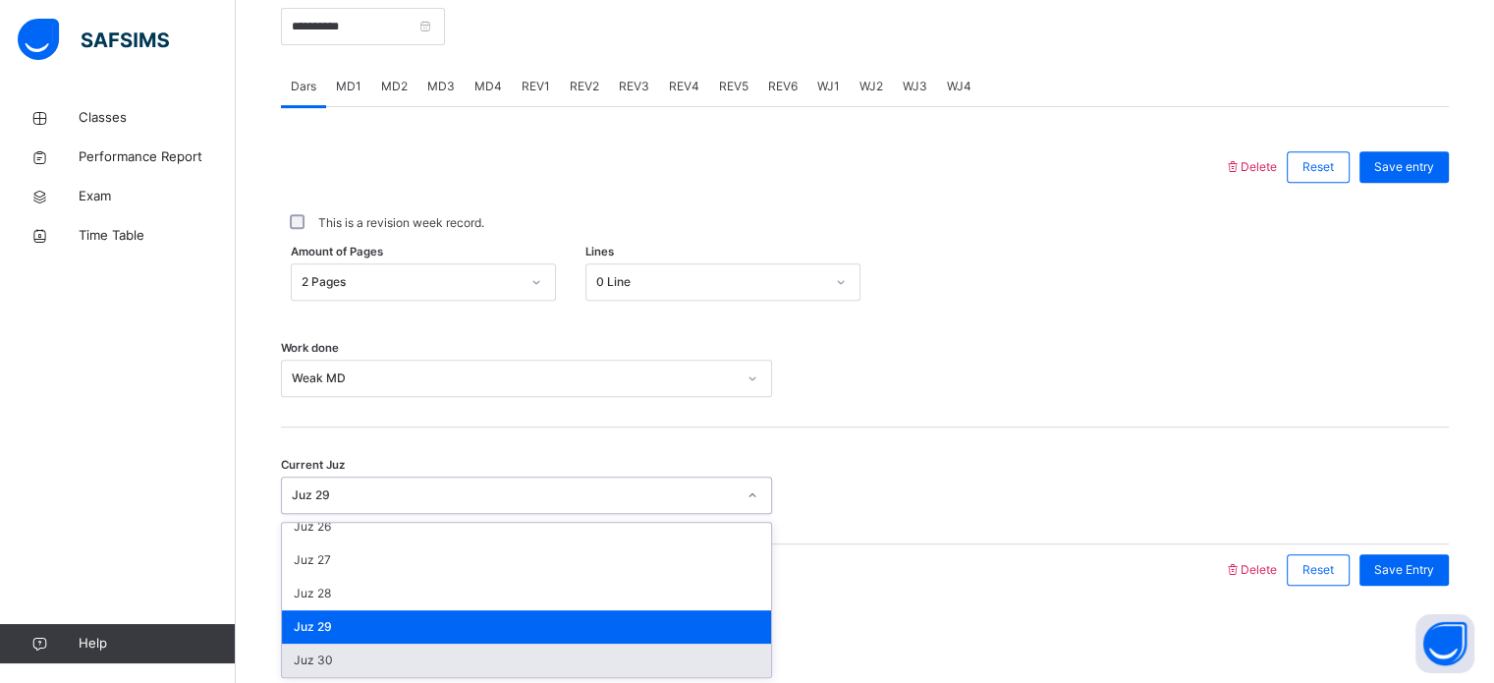
click at [319, 660] on div "Juz 30" at bounding box center [526, 660] width 489 height 33
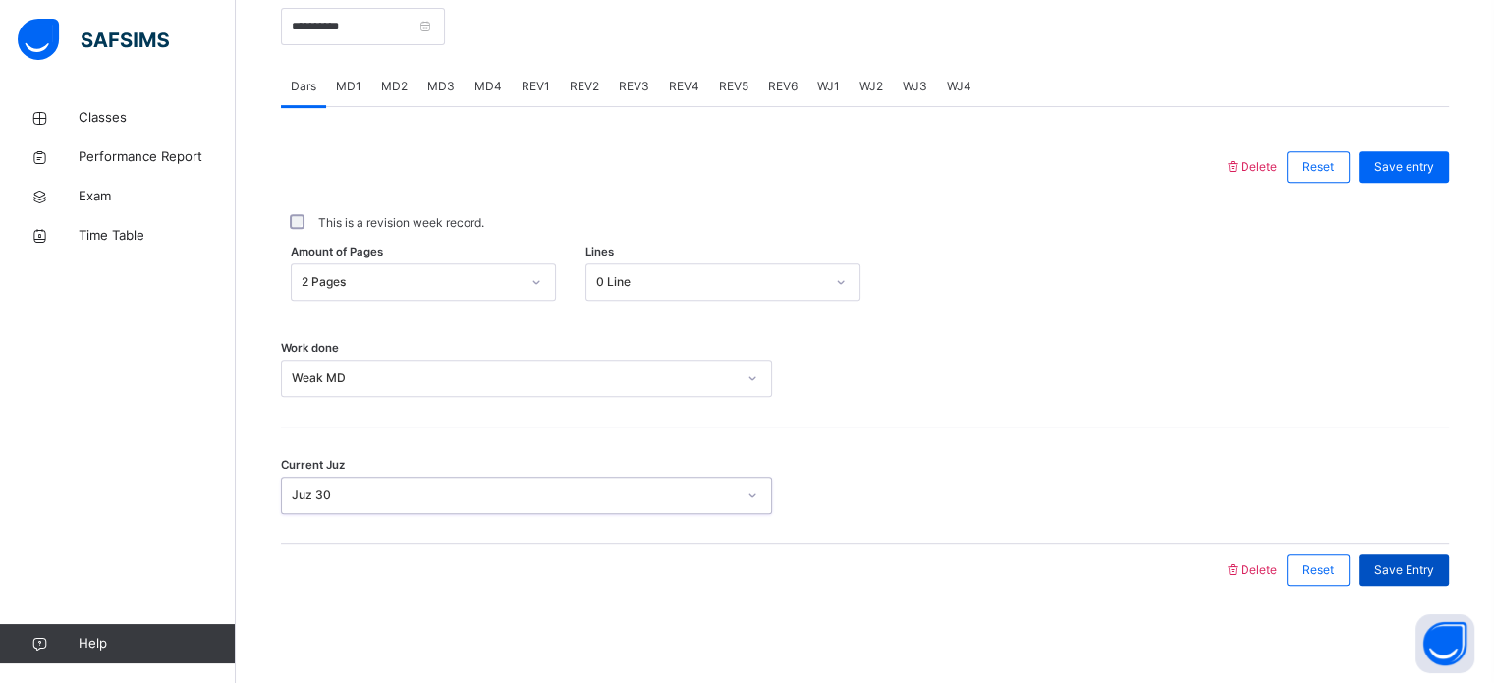
click at [1426, 569] on span "Save Entry" at bounding box center [1405, 570] width 60 height 18
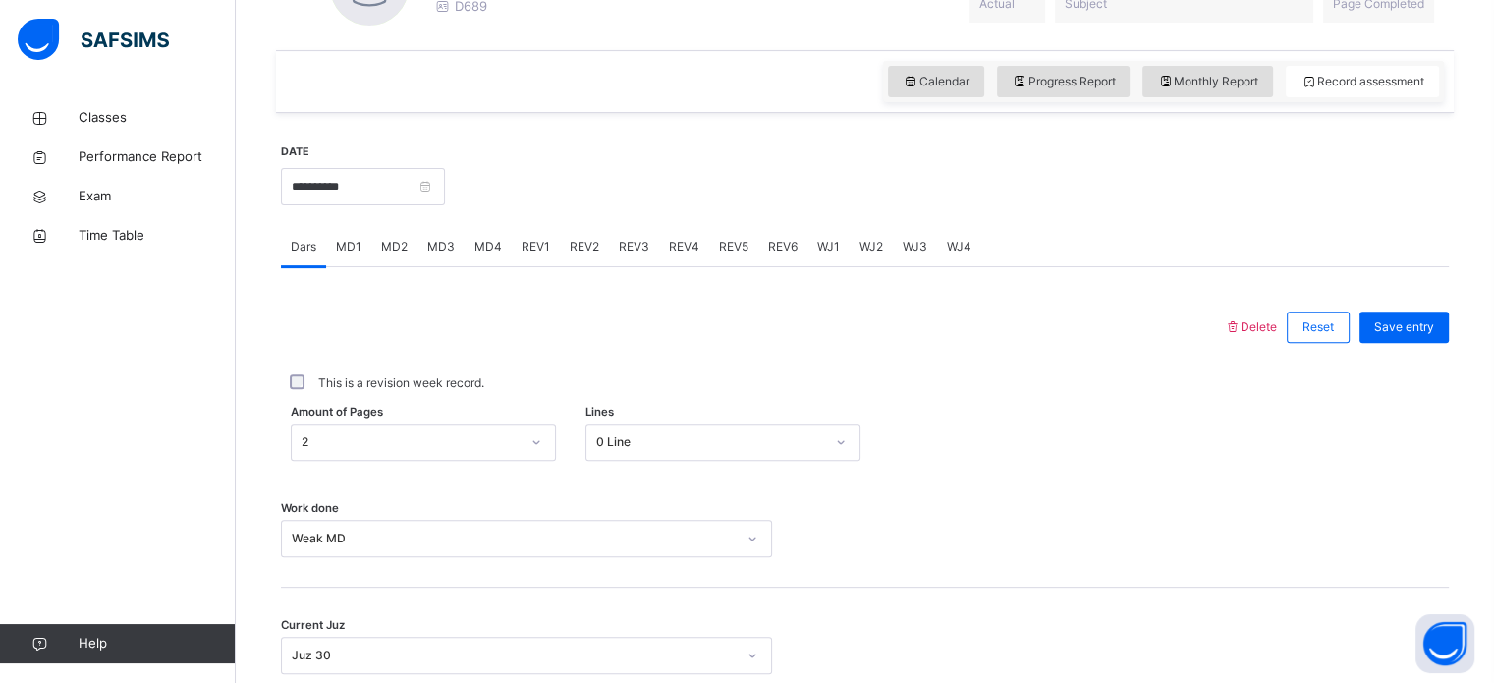
scroll to position [631, 0]
click at [1225, 81] on span "Monthly Report" at bounding box center [1207, 83] width 101 height 18
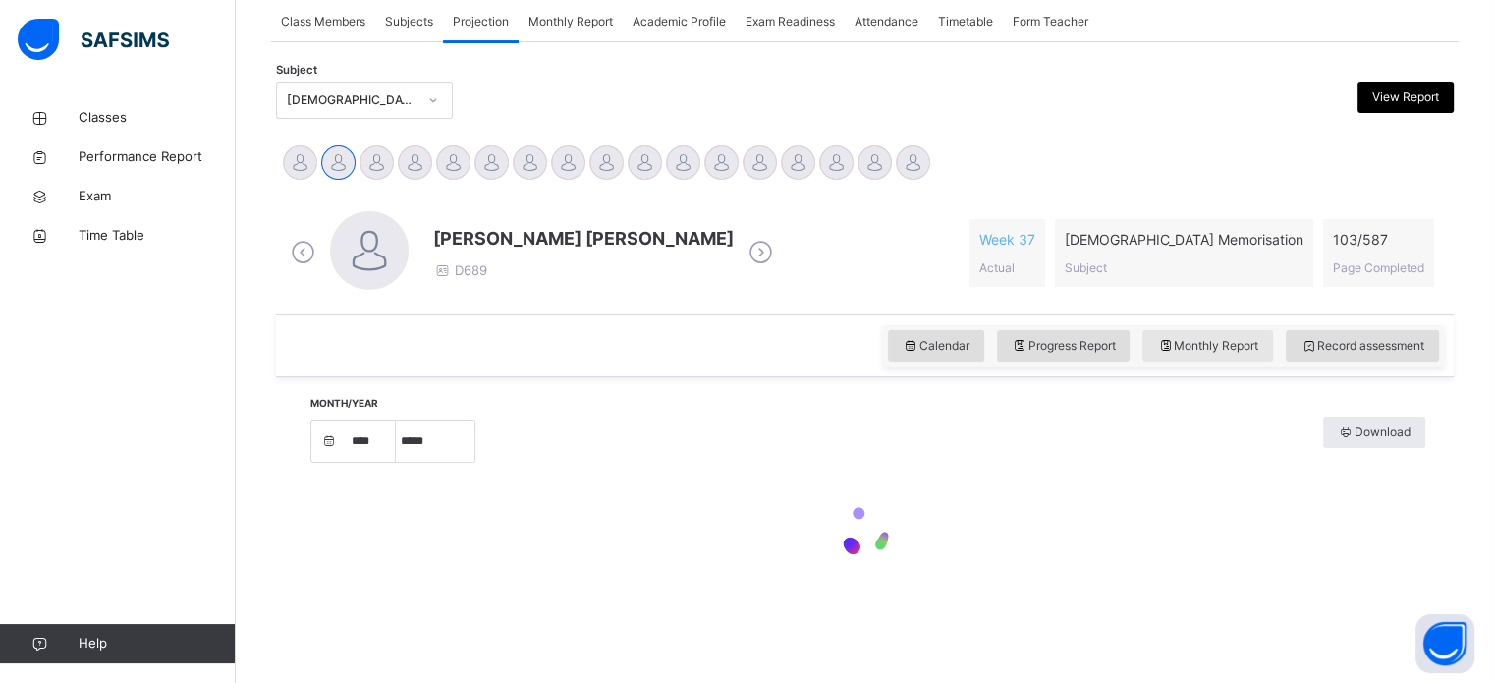
select select "****"
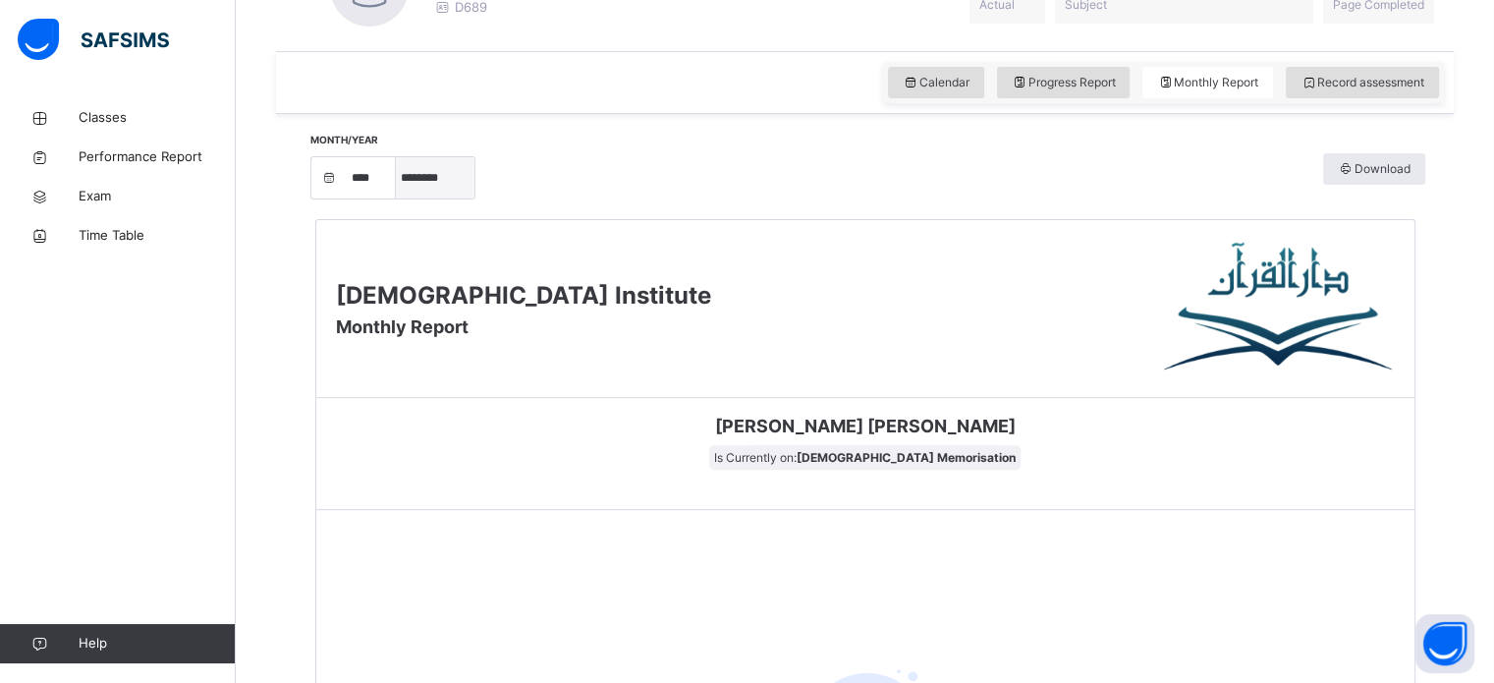
click at [447, 170] on select "***** ******** ***** ***** *** **** **** ****** ********* ******* ******** ****…" at bounding box center [435, 177] width 79 height 41
select select "*"
click at [403, 198] on select "***** ******** ***** ***** *** **** **** ****** ********* ******* ******** ****…" at bounding box center [435, 177] width 79 height 41
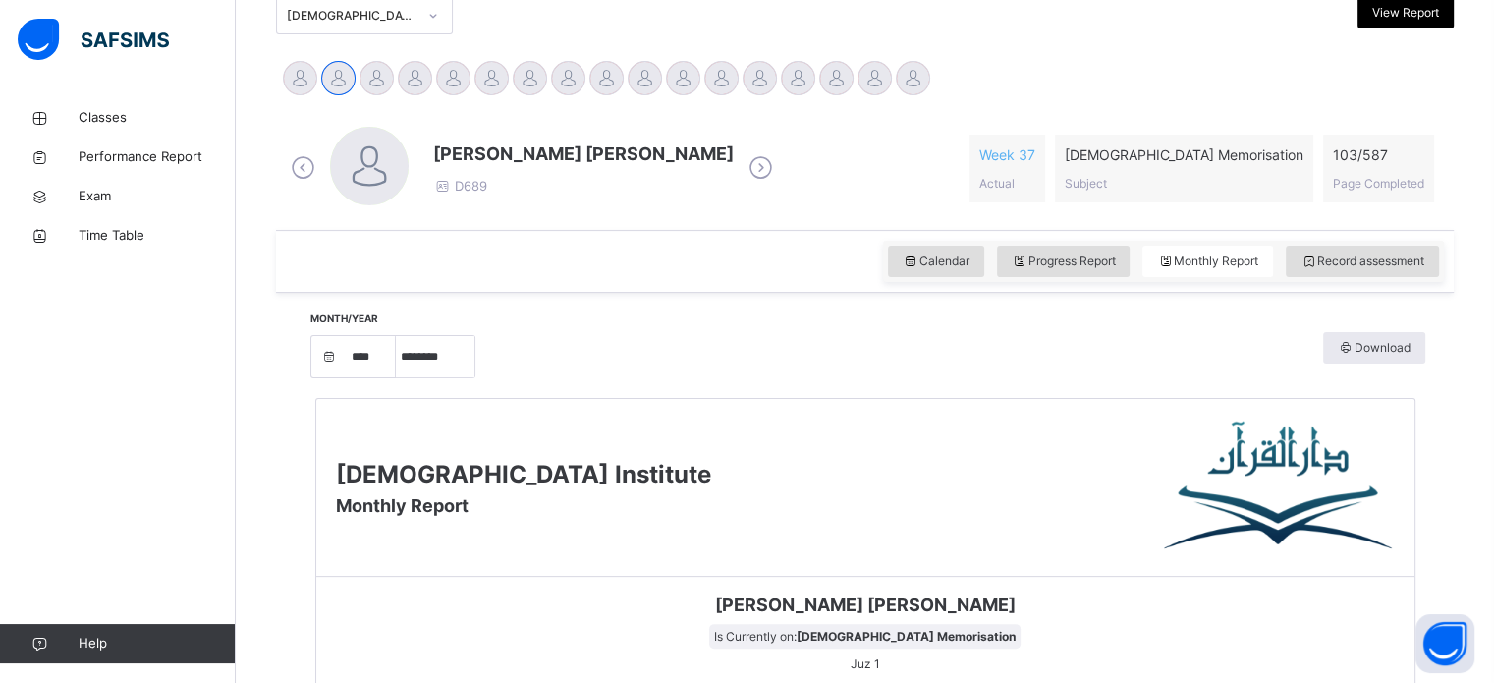
scroll to position [453, 0]
click at [1358, 252] on span "Record assessment" at bounding box center [1363, 261] width 124 height 18
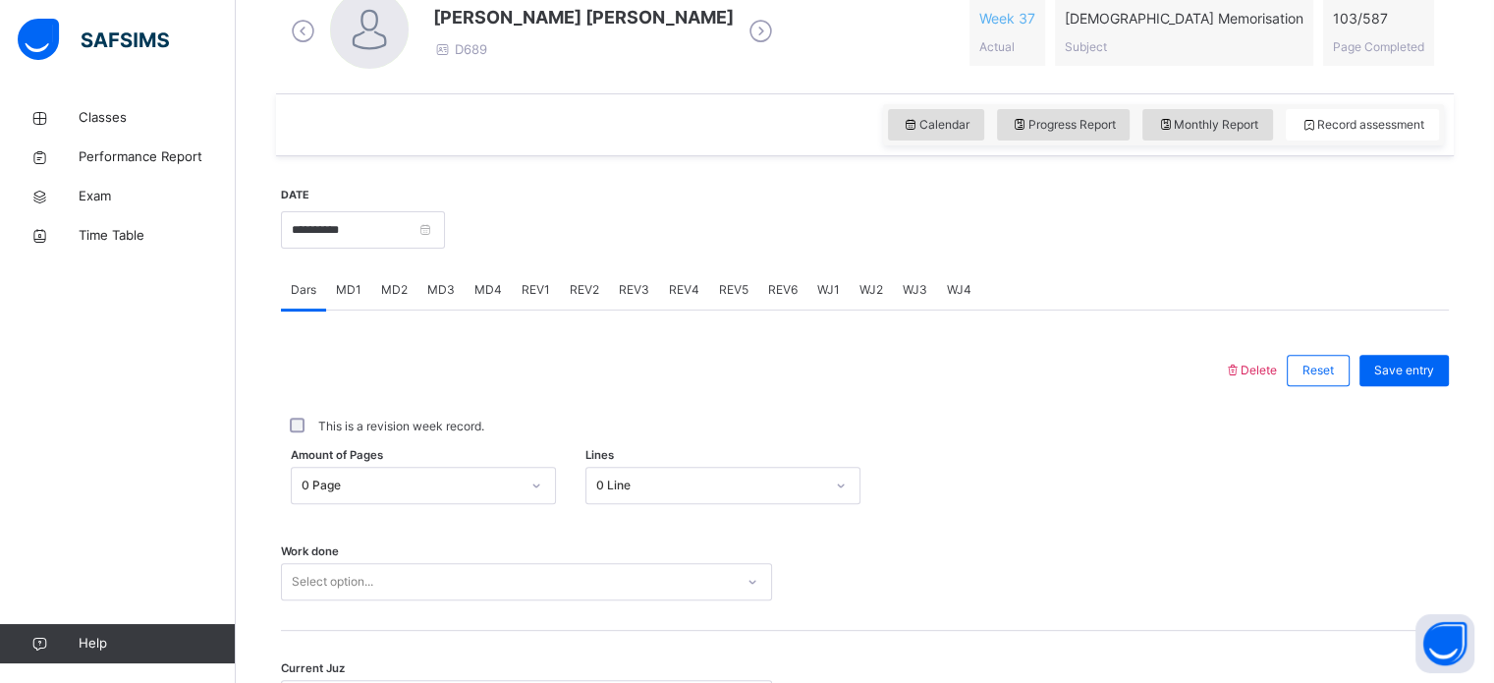
scroll to position [614, 0]
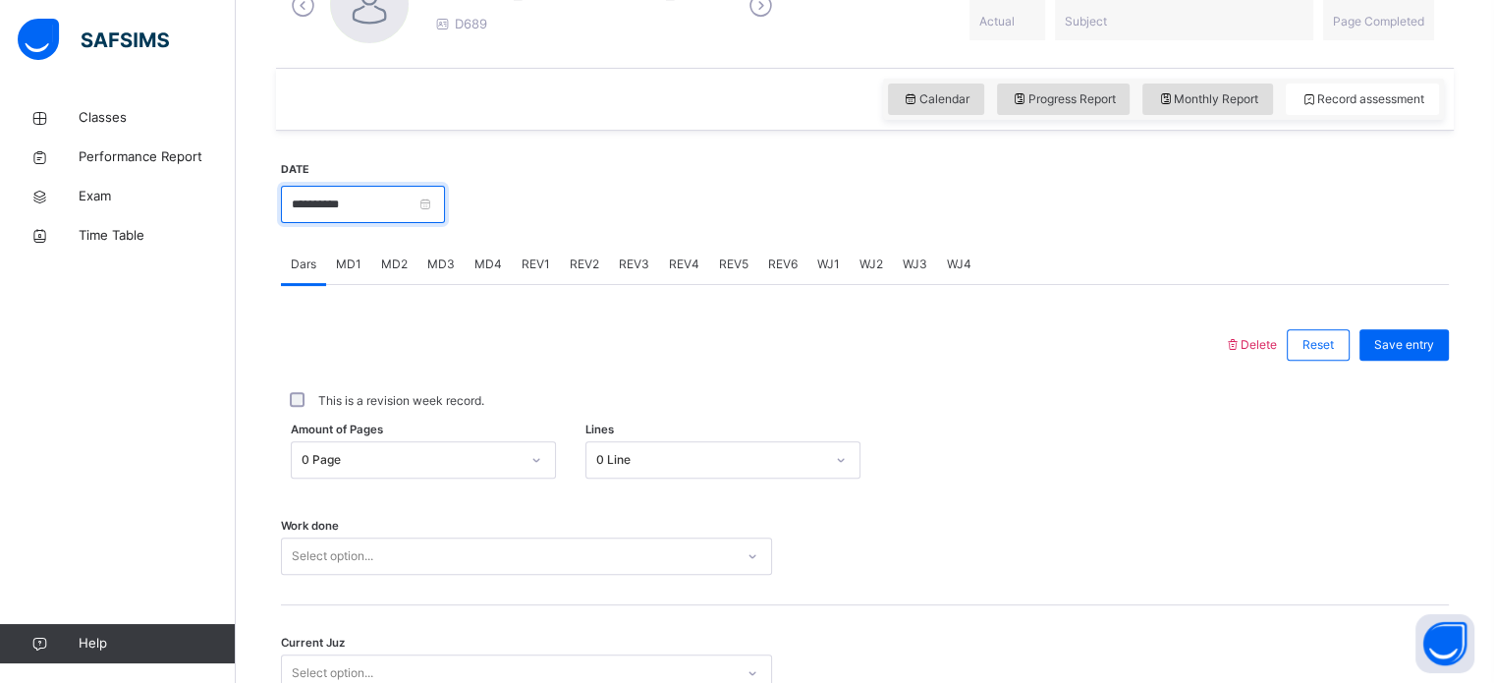
click at [368, 191] on input "**********" at bounding box center [363, 204] width 164 height 37
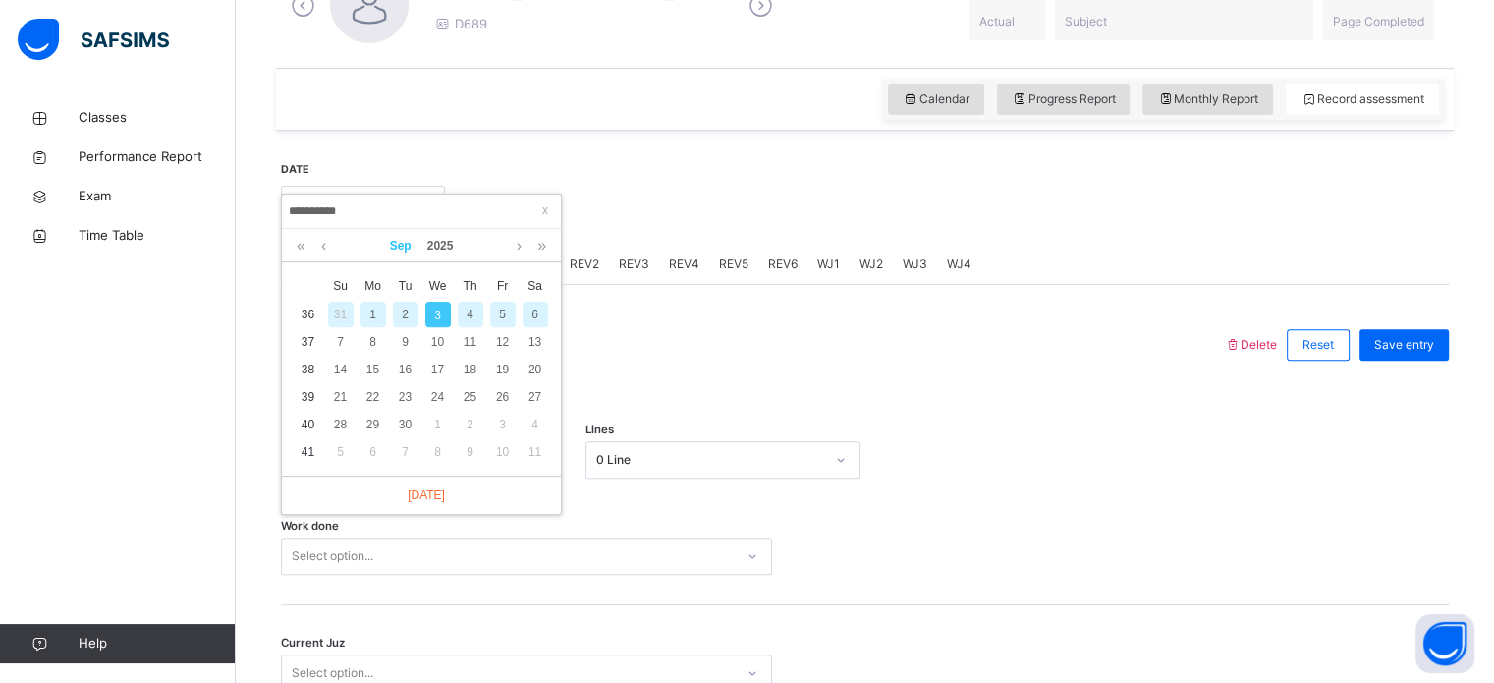
click at [388, 251] on link "Sep" at bounding box center [400, 245] width 37 height 33
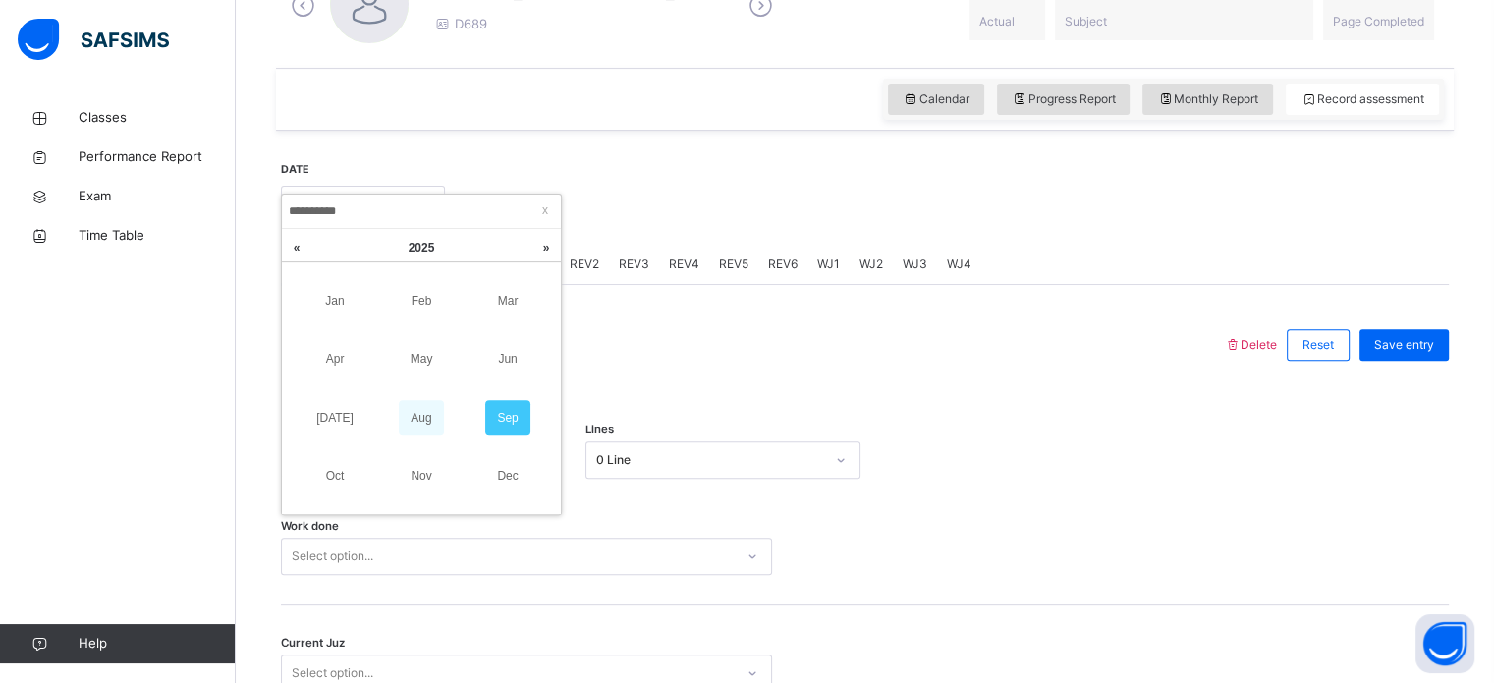
click at [415, 401] on link "Aug" at bounding box center [421, 417] width 45 height 35
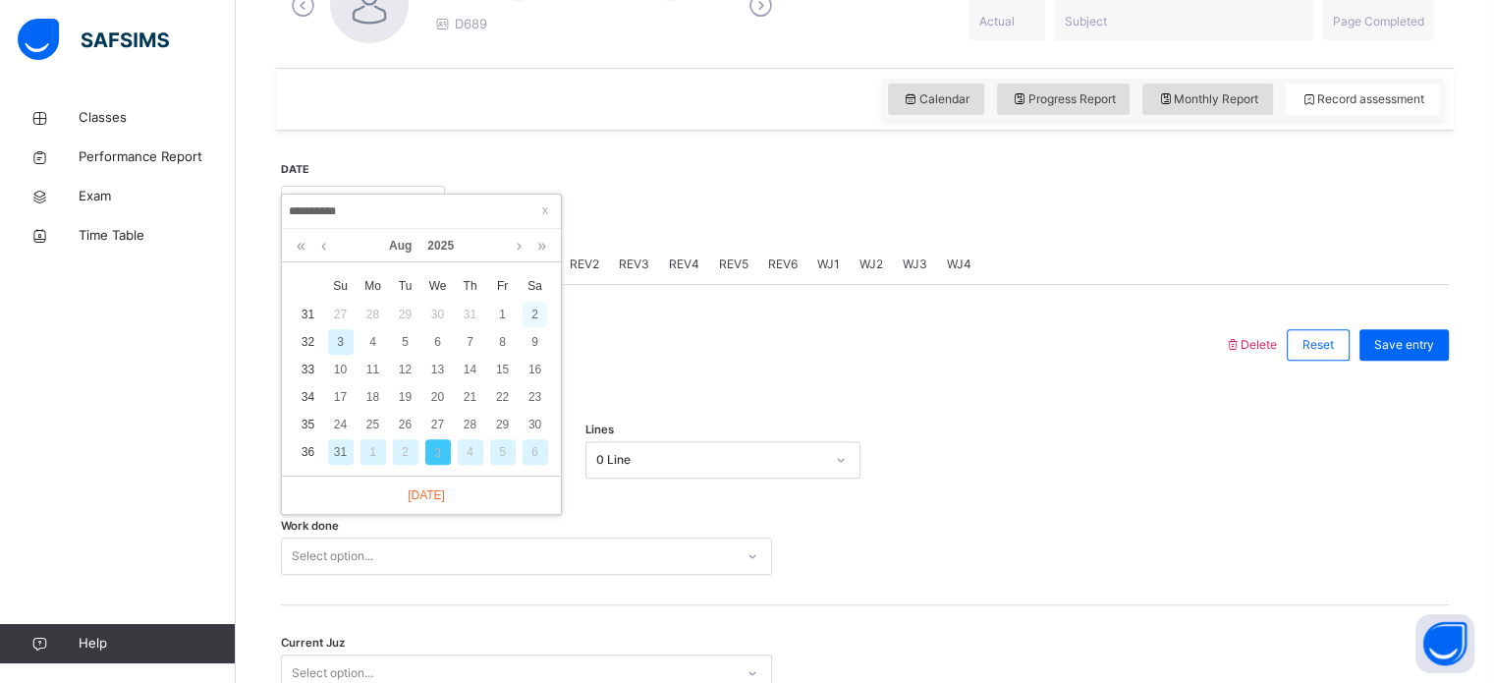
click at [525, 311] on div "2" at bounding box center [536, 315] width 26 height 26
type input "**********"
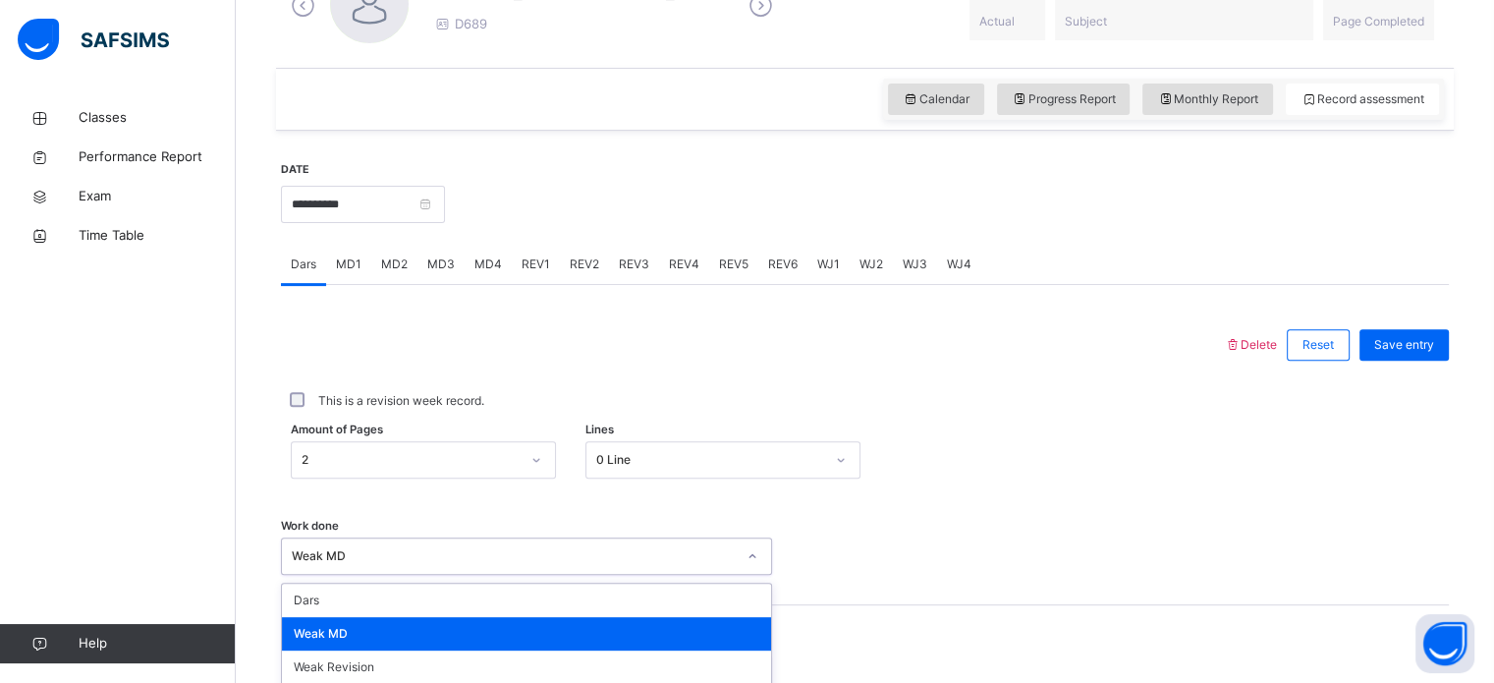
scroll to position [792, 0]
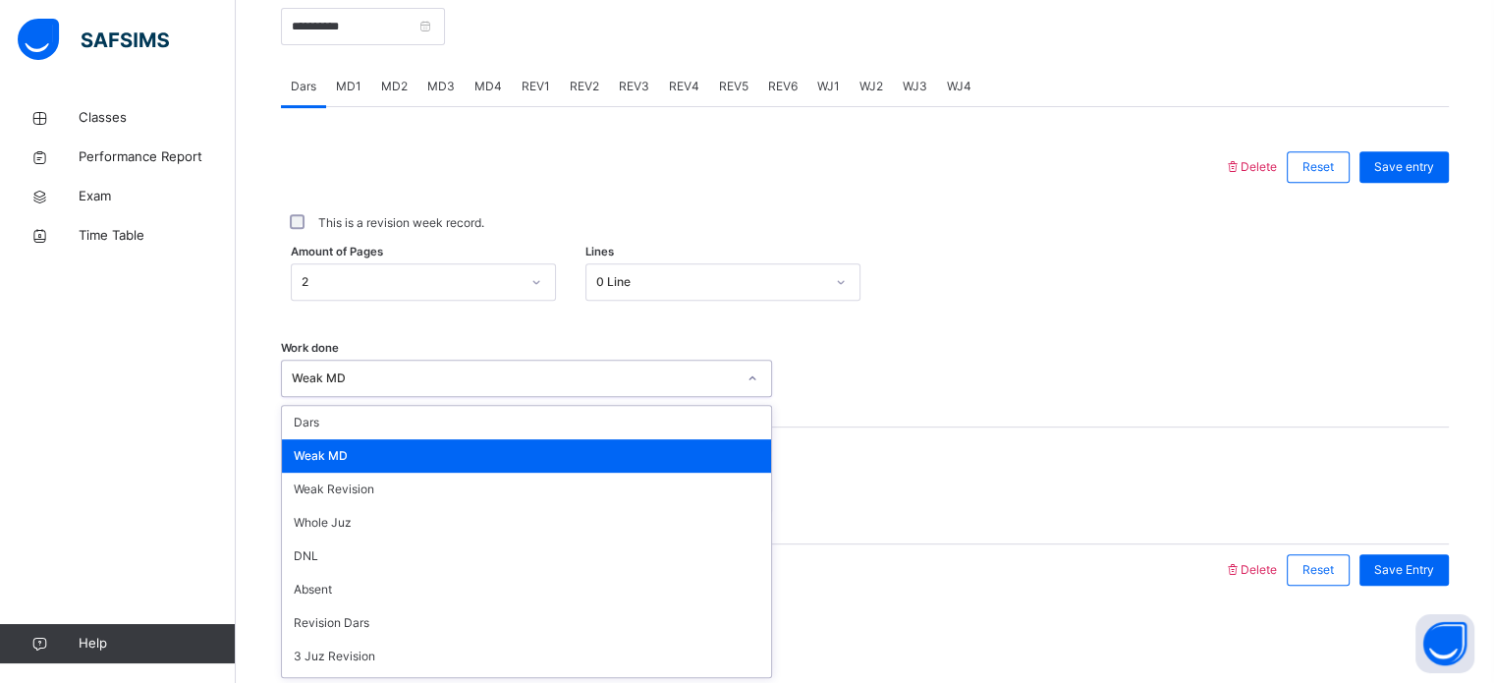
click at [432, 397] on div "option [PERSON_NAME] MD focused, 2 of 16. 16 results available. Use Up and Down…" at bounding box center [526, 378] width 491 height 37
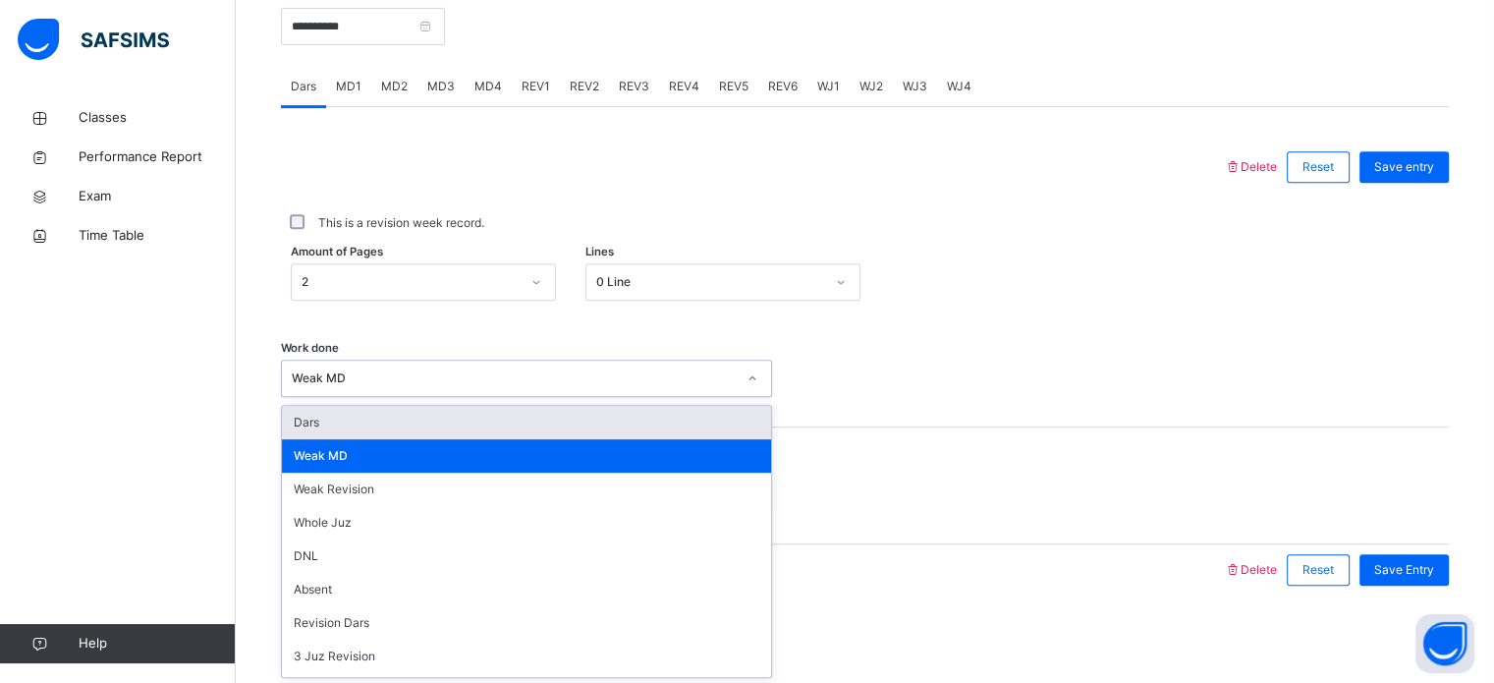
click at [420, 417] on div "Dars" at bounding box center [526, 422] width 489 height 33
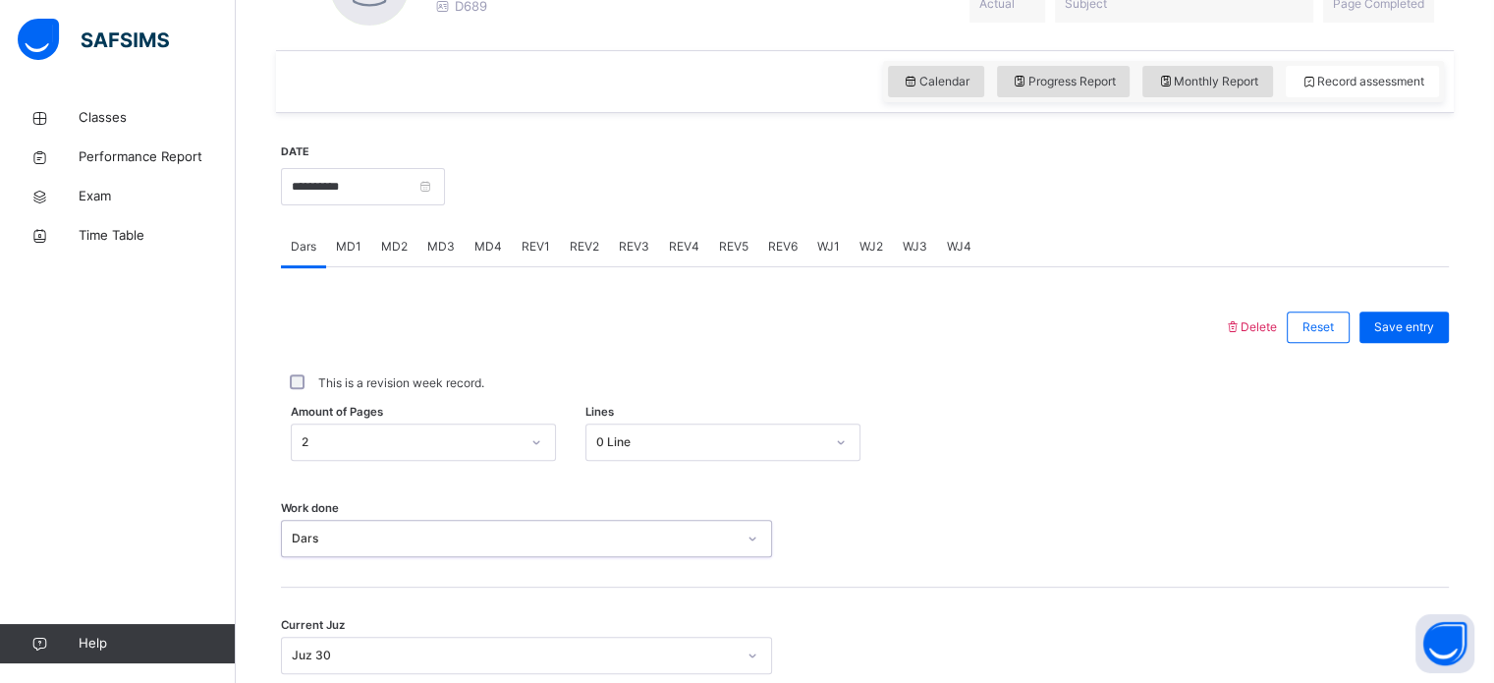
scroll to position [629, 0]
click at [1242, 89] on span "Monthly Report" at bounding box center [1207, 85] width 101 height 18
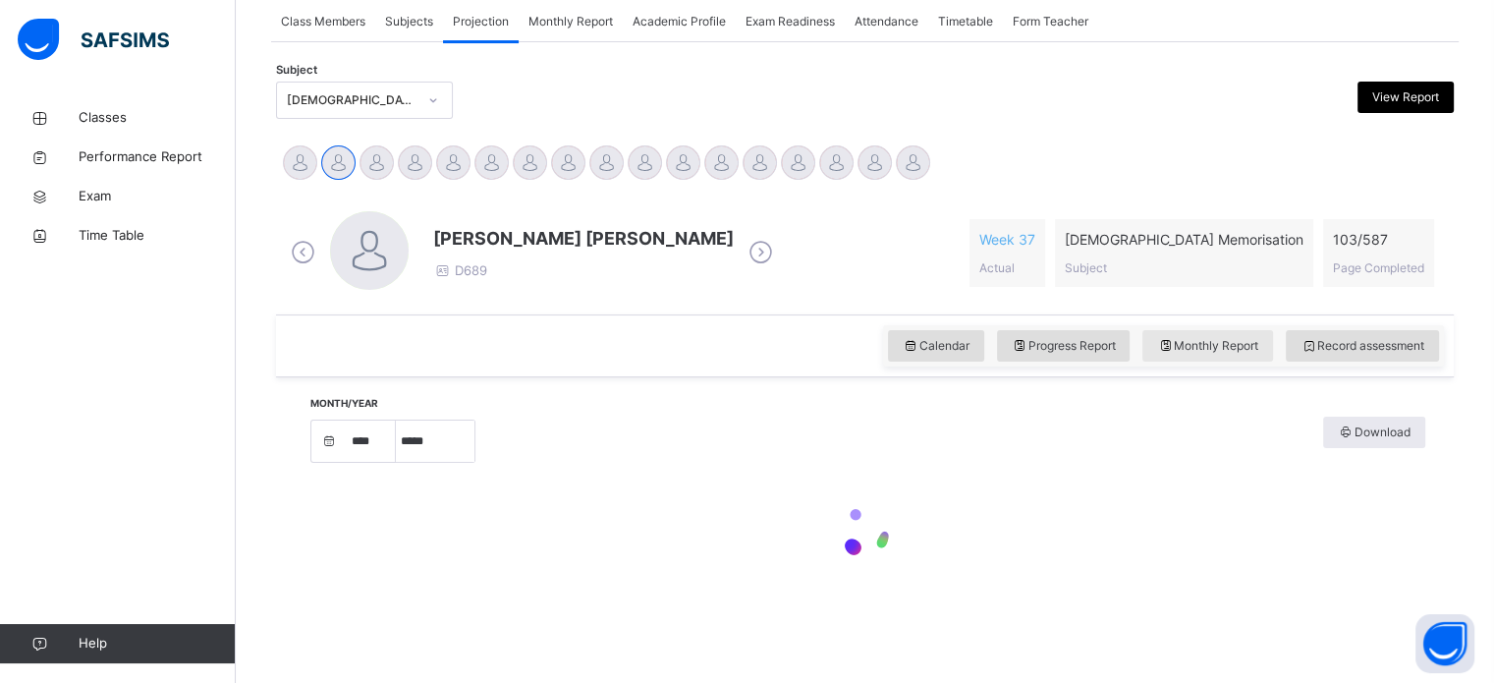
select select "****"
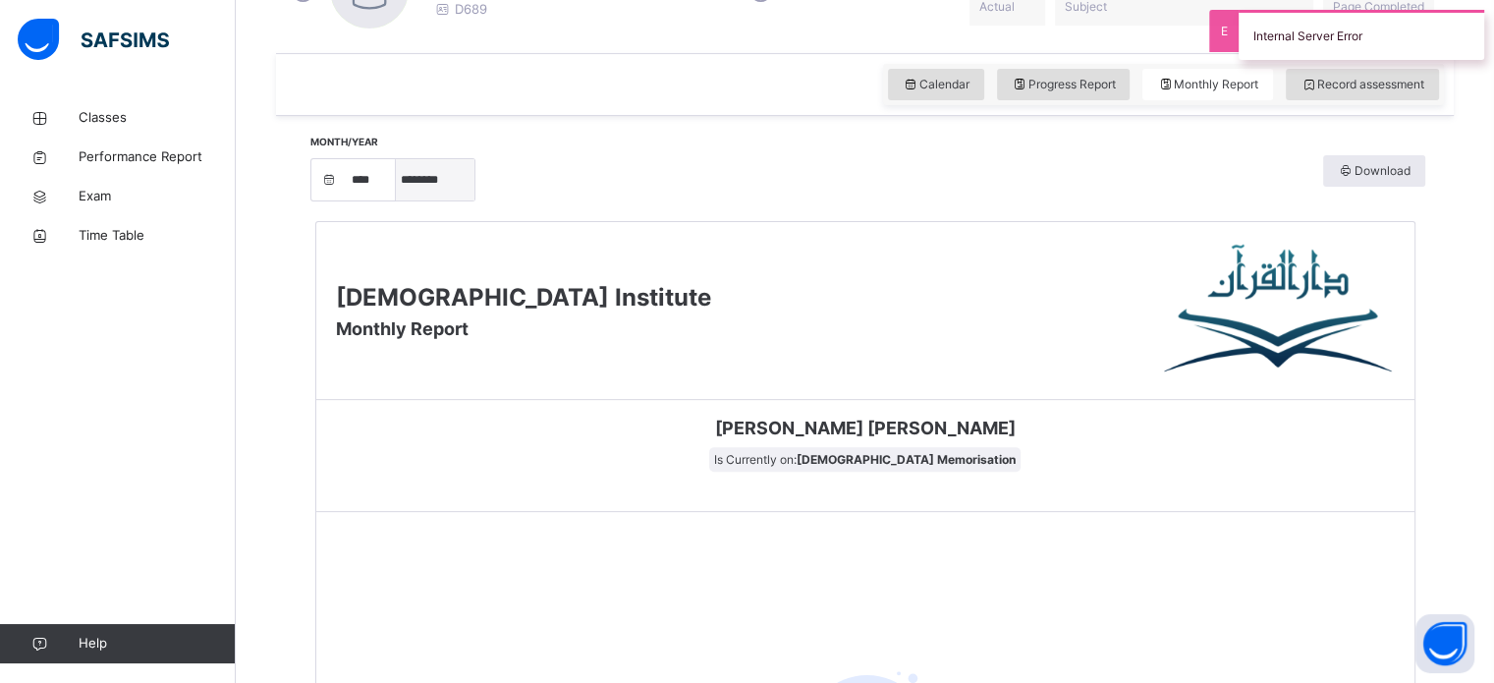
click at [460, 186] on select "***** ******** ***** ***** *** **** **** ****** ********* ******* ******** ****…" at bounding box center [435, 179] width 79 height 41
select select "*"
click at [403, 200] on select "***** ******** ***** ***** *** **** **** ****** ********* ******* ******** ****…" at bounding box center [435, 179] width 79 height 41
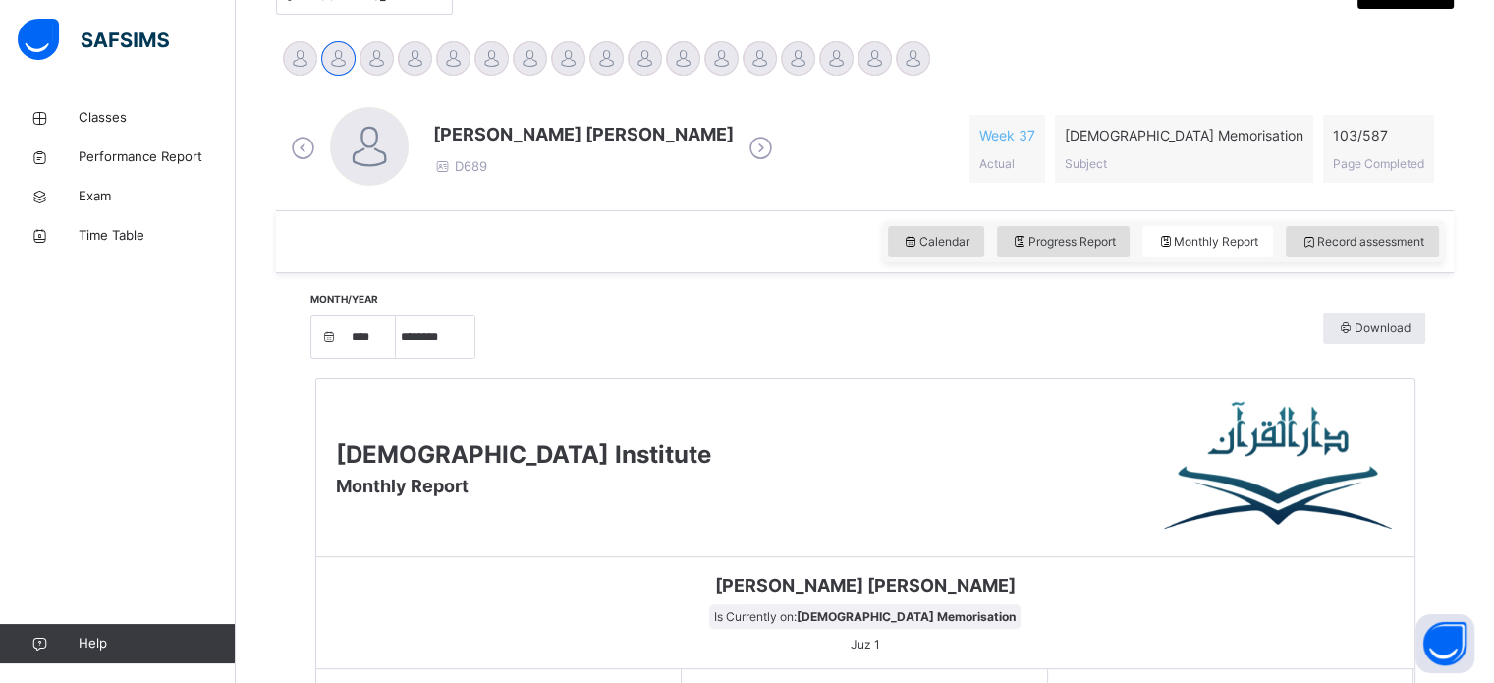
scroll to position [471, 0]
click at [1333, 240] on span "Record assessment" at bounding box center [1363, 243] width 124 height 18
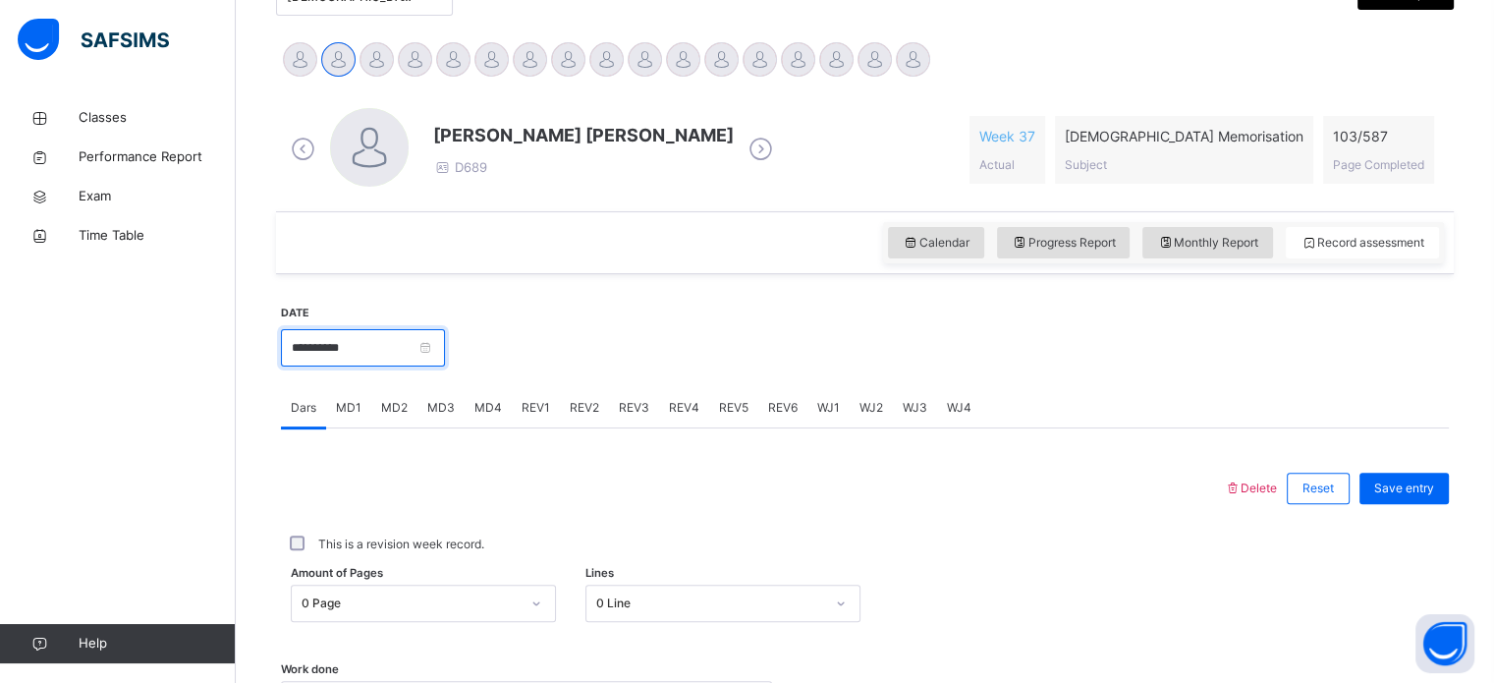
click at [309, 343] on input "**********" at bounding box center [363, 347] width 164 height 37
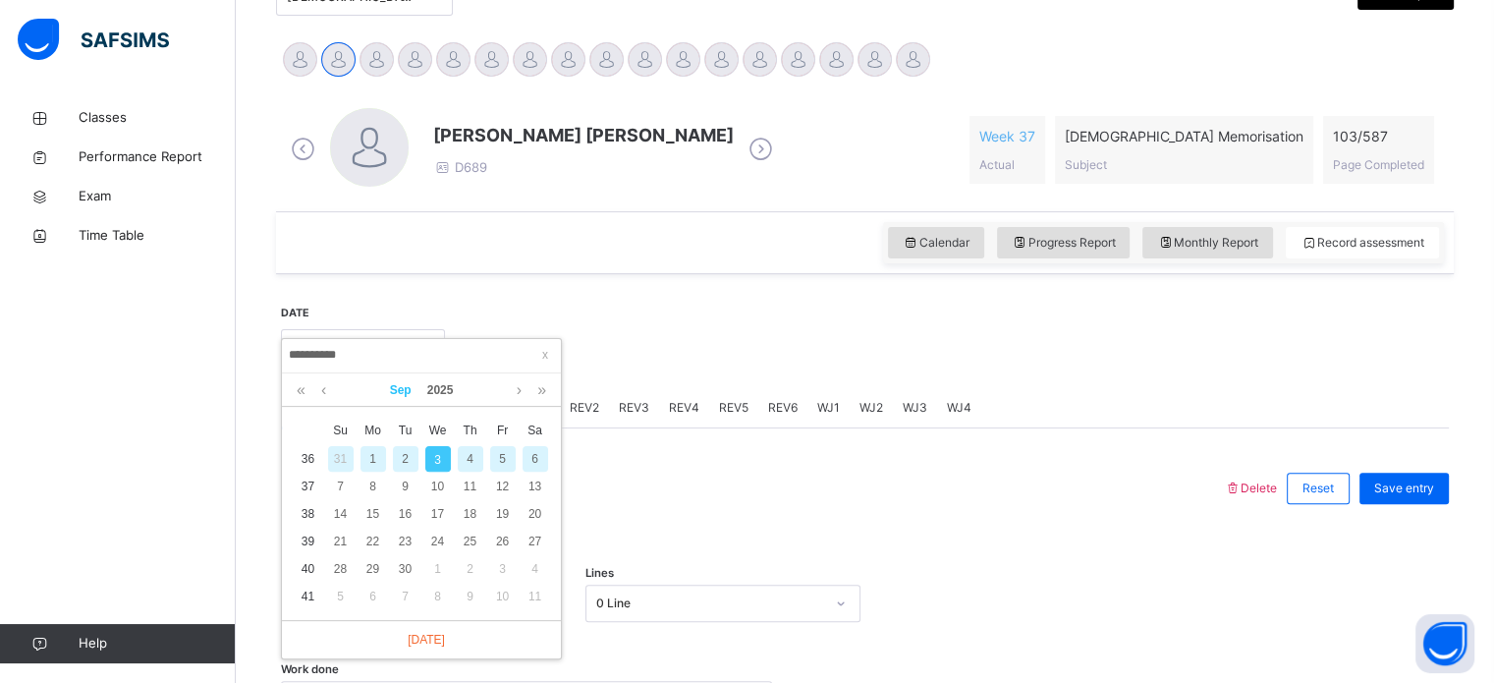
click at [401, 383] on link "Sep" at bounding box center [400, 389] width 37 height 33
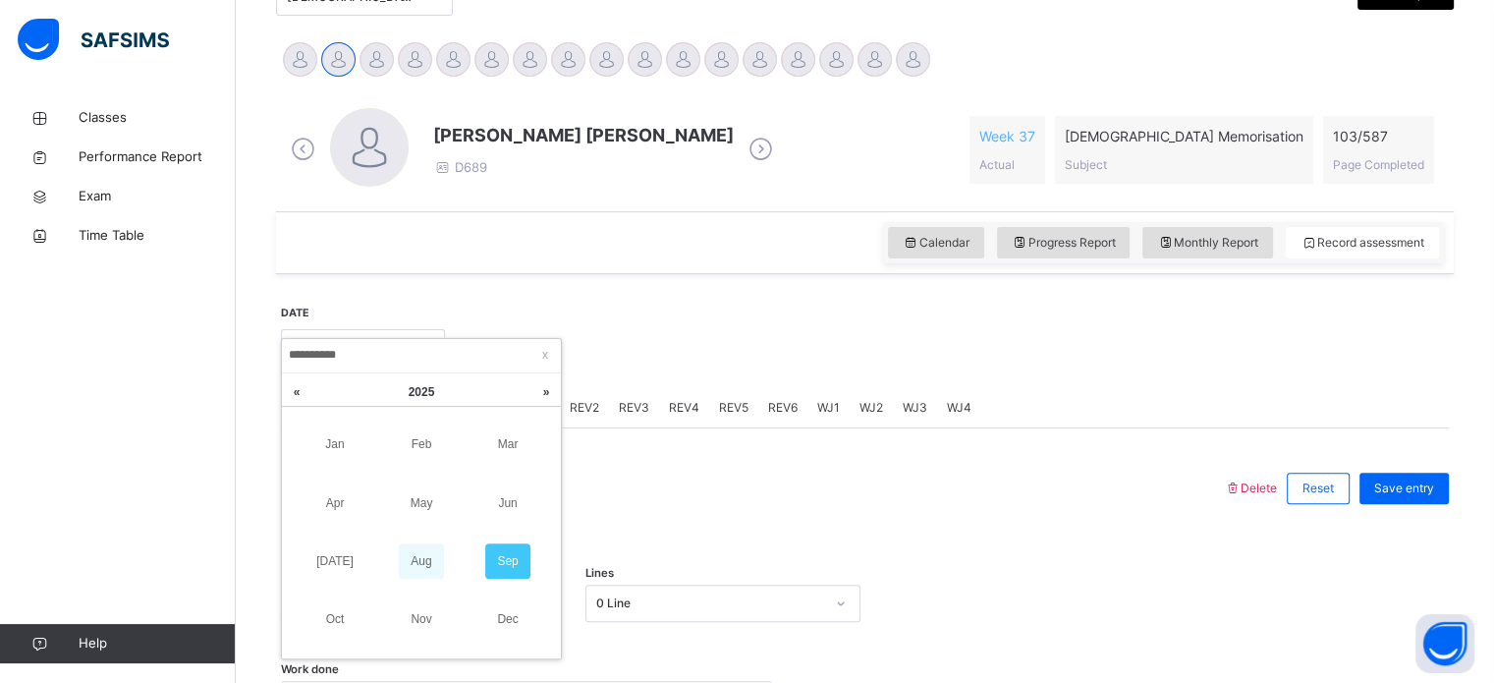
click at [399, 547] on link "Aug" at bounding box center [421, 560] width 45 height 35
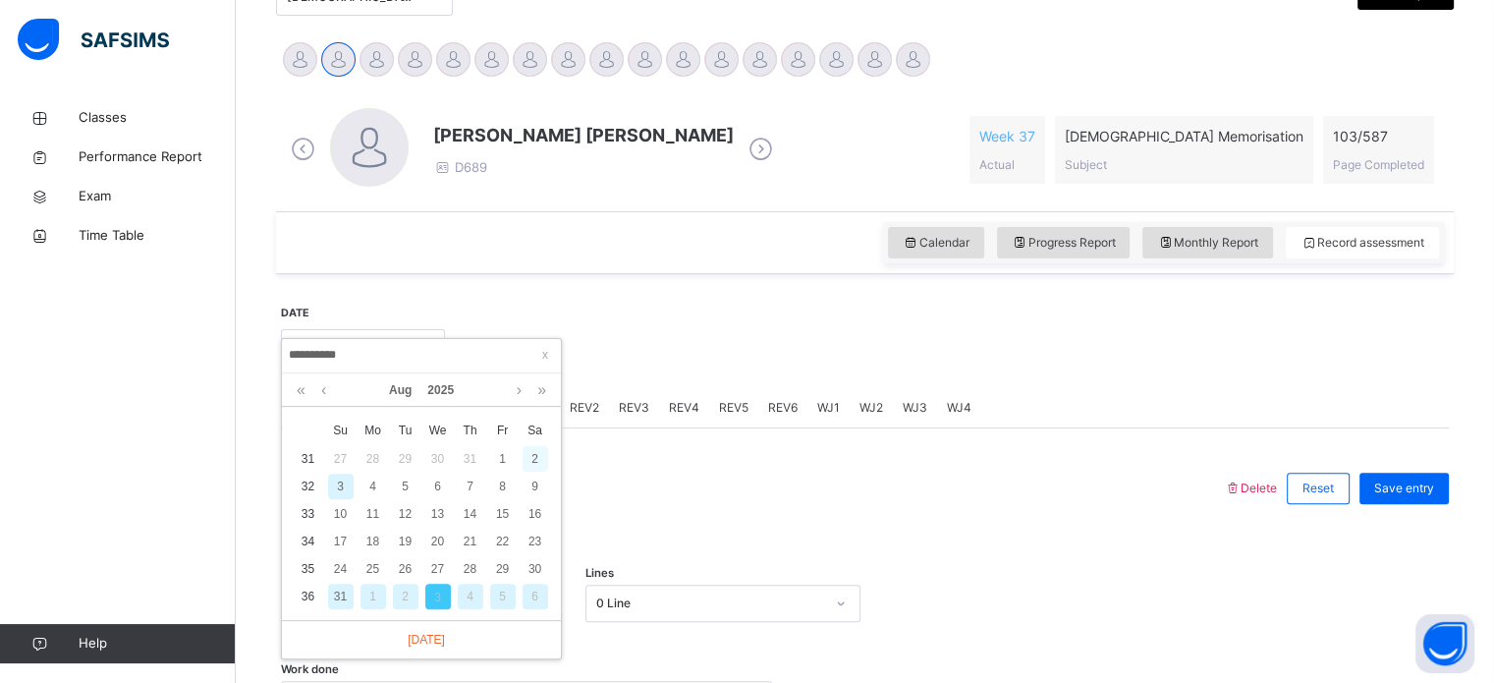
click at [528, 455] on div "2" at bounding box center [536, 459] width 26 height 26
type input "**********"
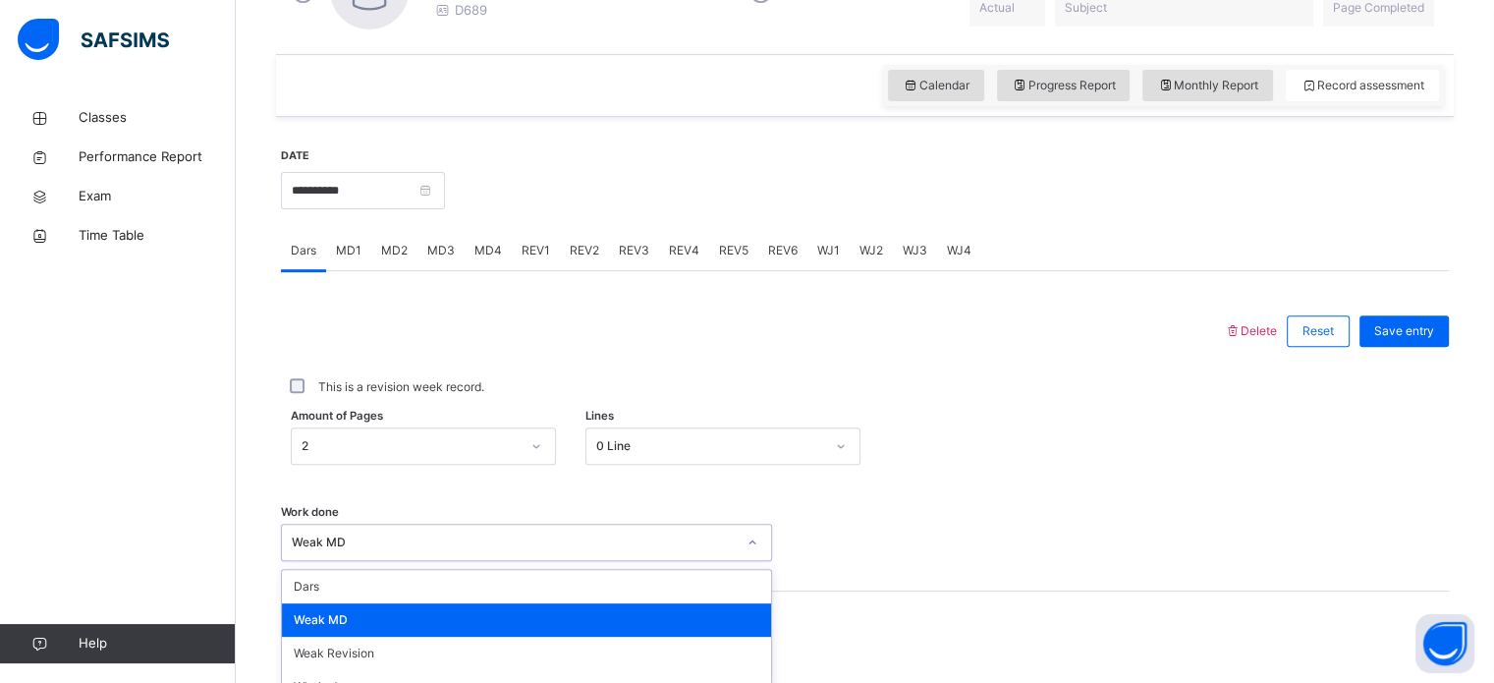
scroll to position [792, 0]
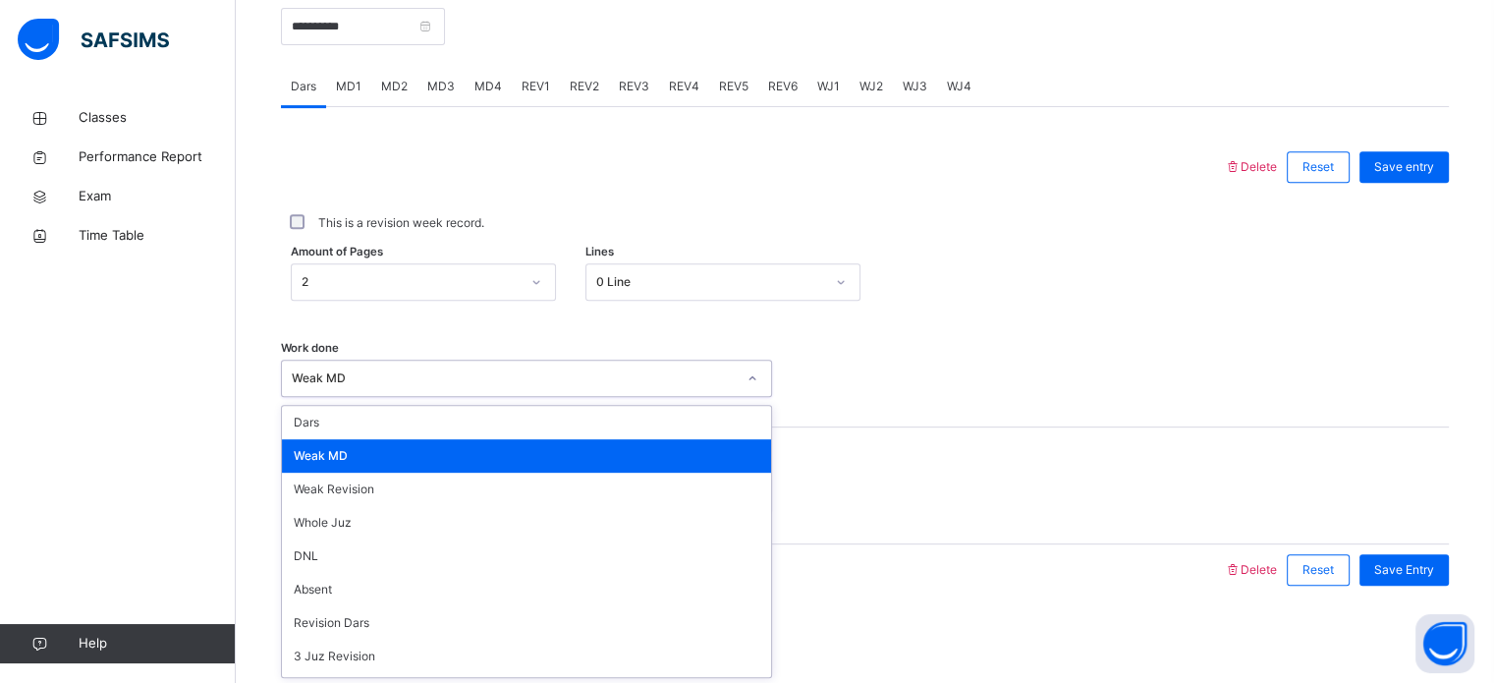
click at [476, 397] on div "option [PERSON_NAME] MD focused, 2 of 16. 16 results available. Use Up and Down…" at bounding box center [526, 378] width 491 height 37
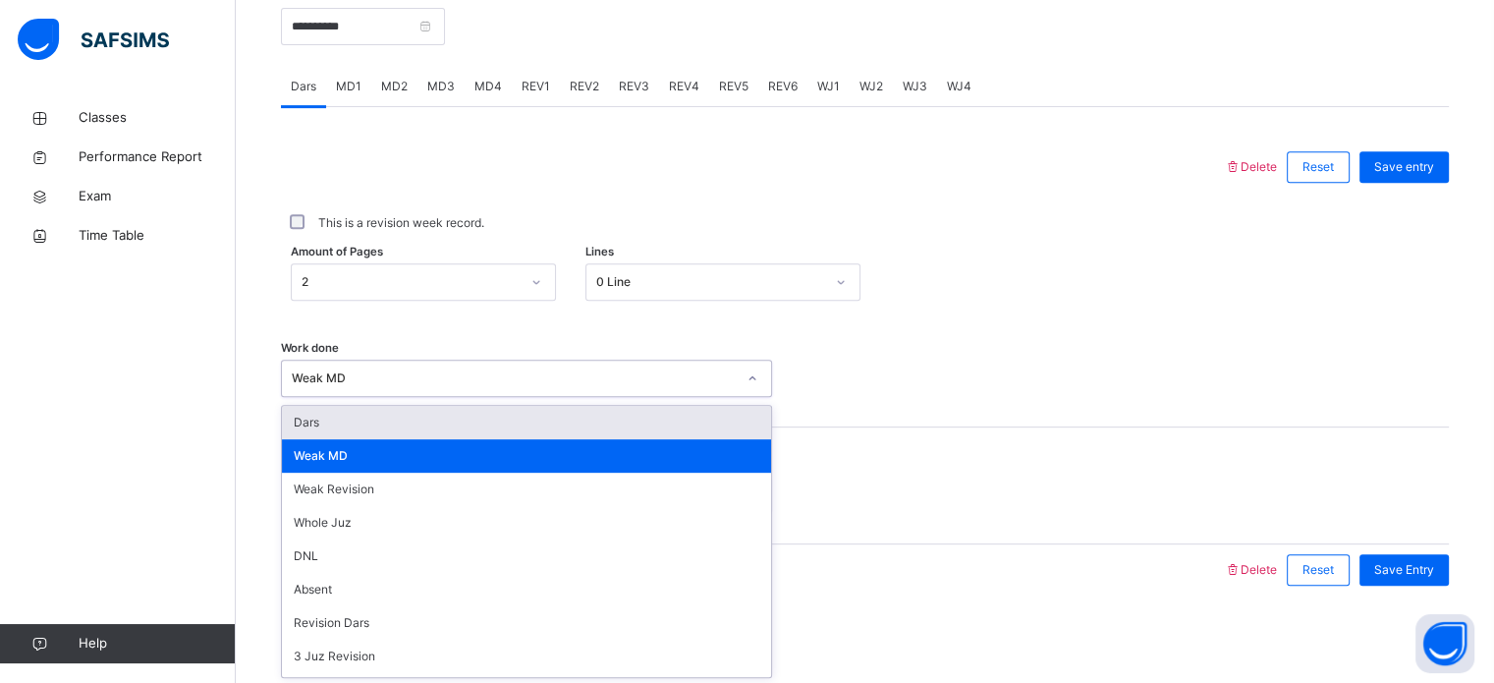
click at [457, 417] on div "Dars" at bounding box center [526, 422] width 489 height 33
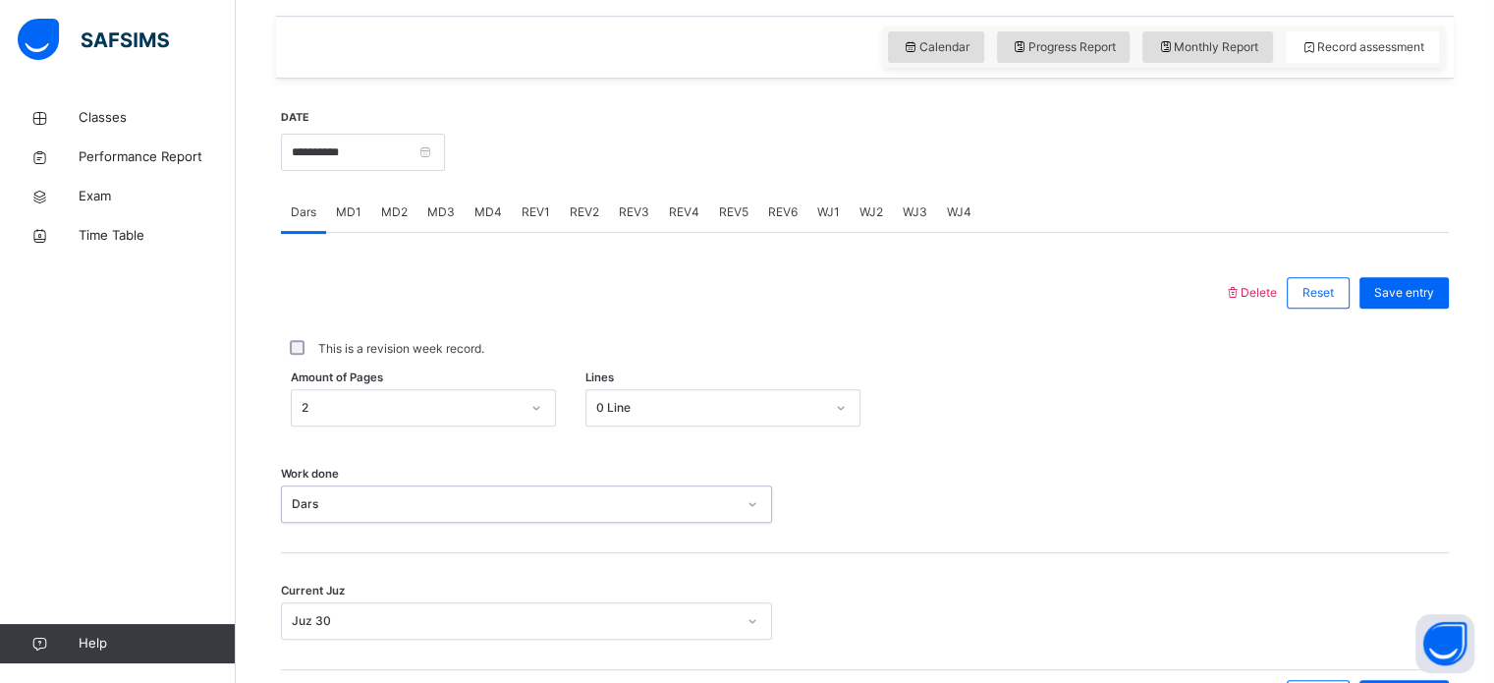
scroll to position [637, 0]
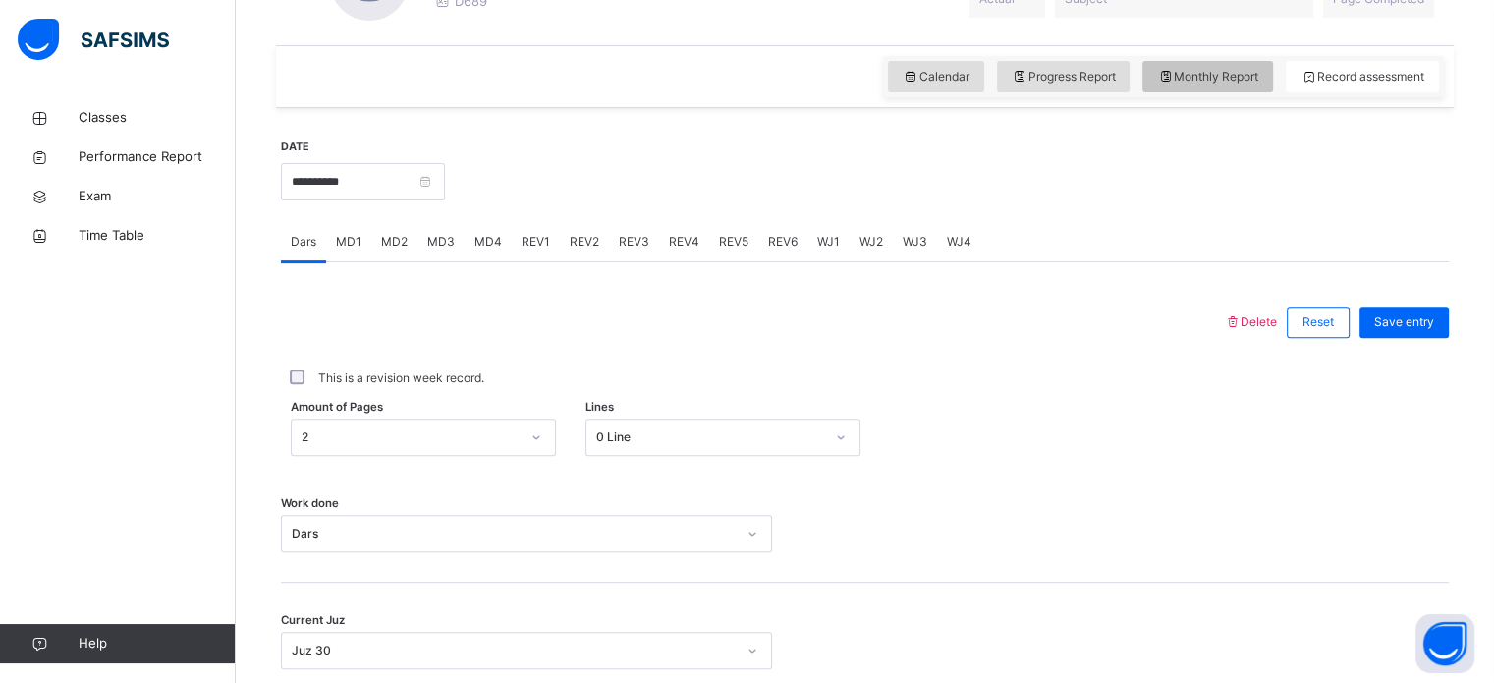
click at [1226, 79] on span "Monthly Report" at bounding box center [1207, 77] width 101 height 18
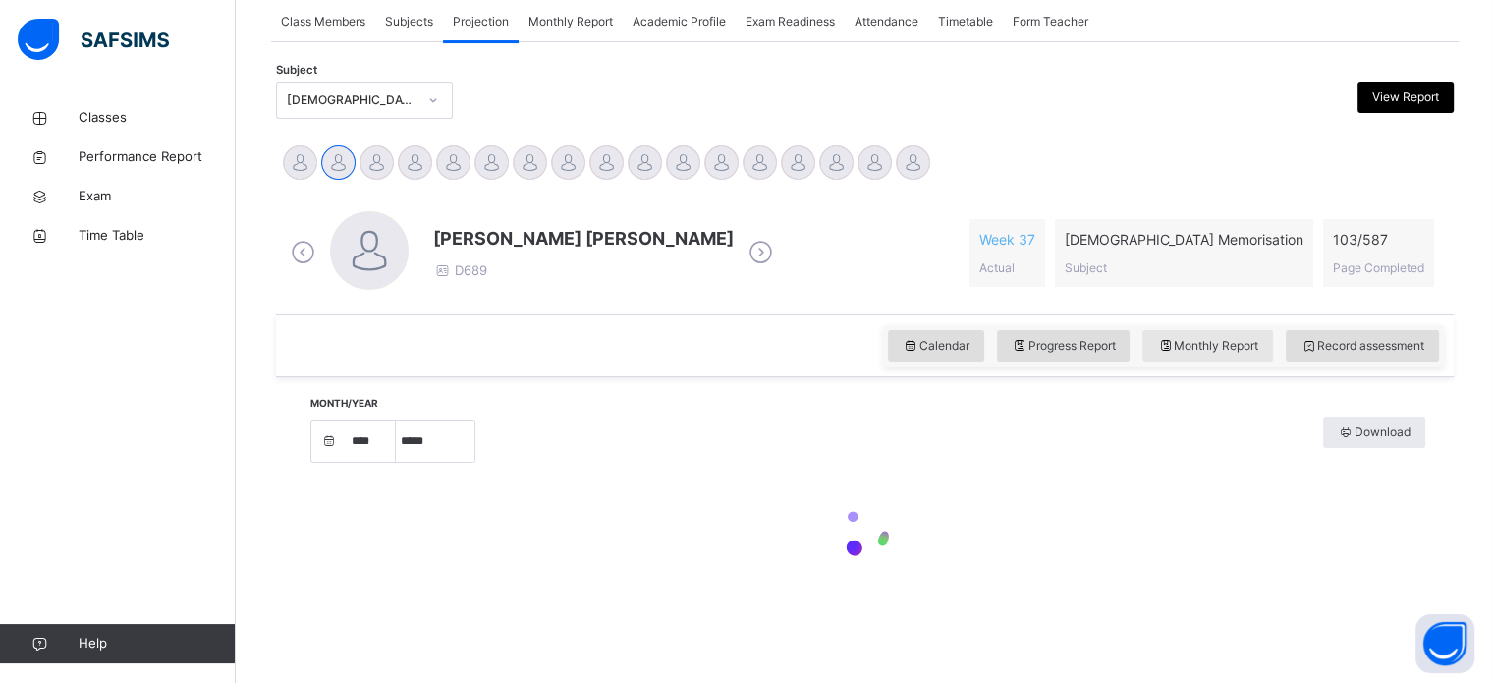
select select "****"
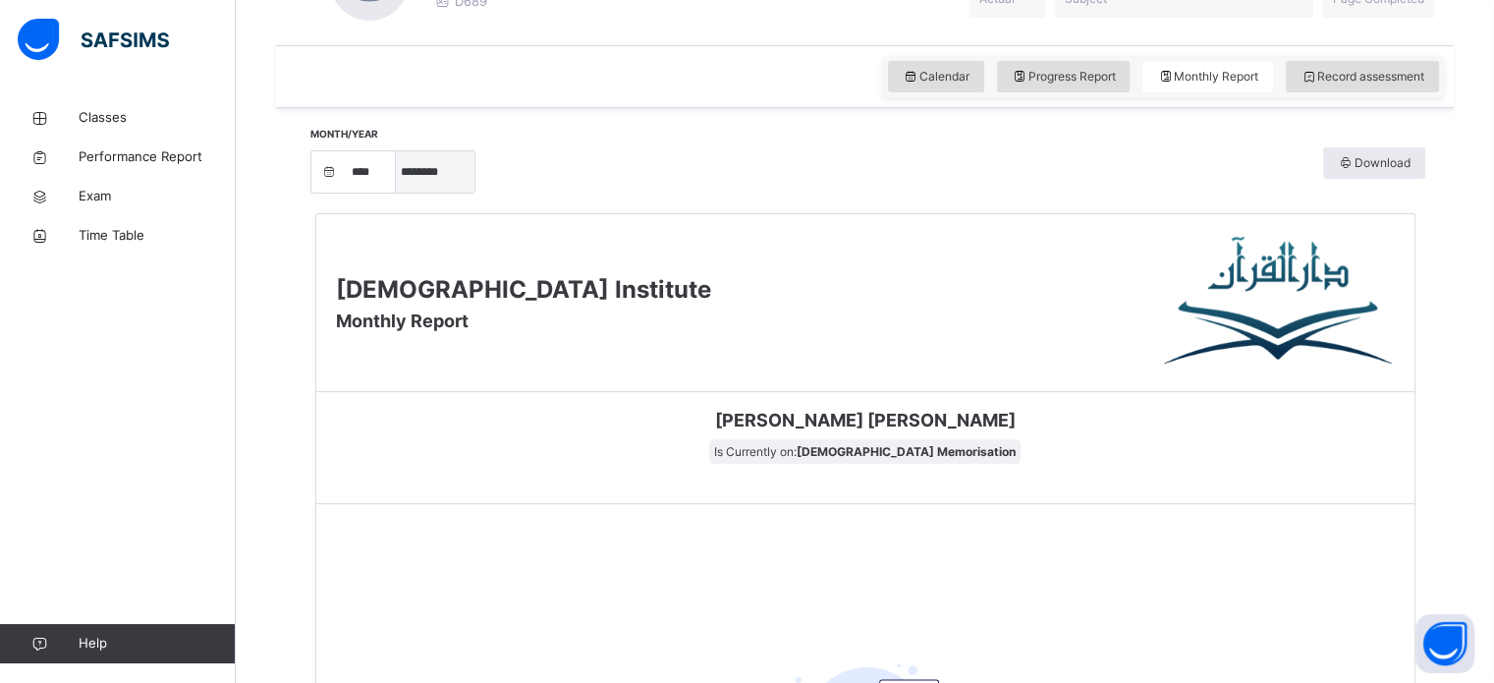
click at [446, 170] on select "***** ******** ***** ***** *** **** **** ****** ********* ******* ******** ****…" at bounding box center [435, 171] width 79 height 41
select select "*"
click at [403, 193] on select "***** ******** ***** ***** *** **** **** ****** ********* ******* ******** ****…" at bounding box center [435, 171] width 79 height 41
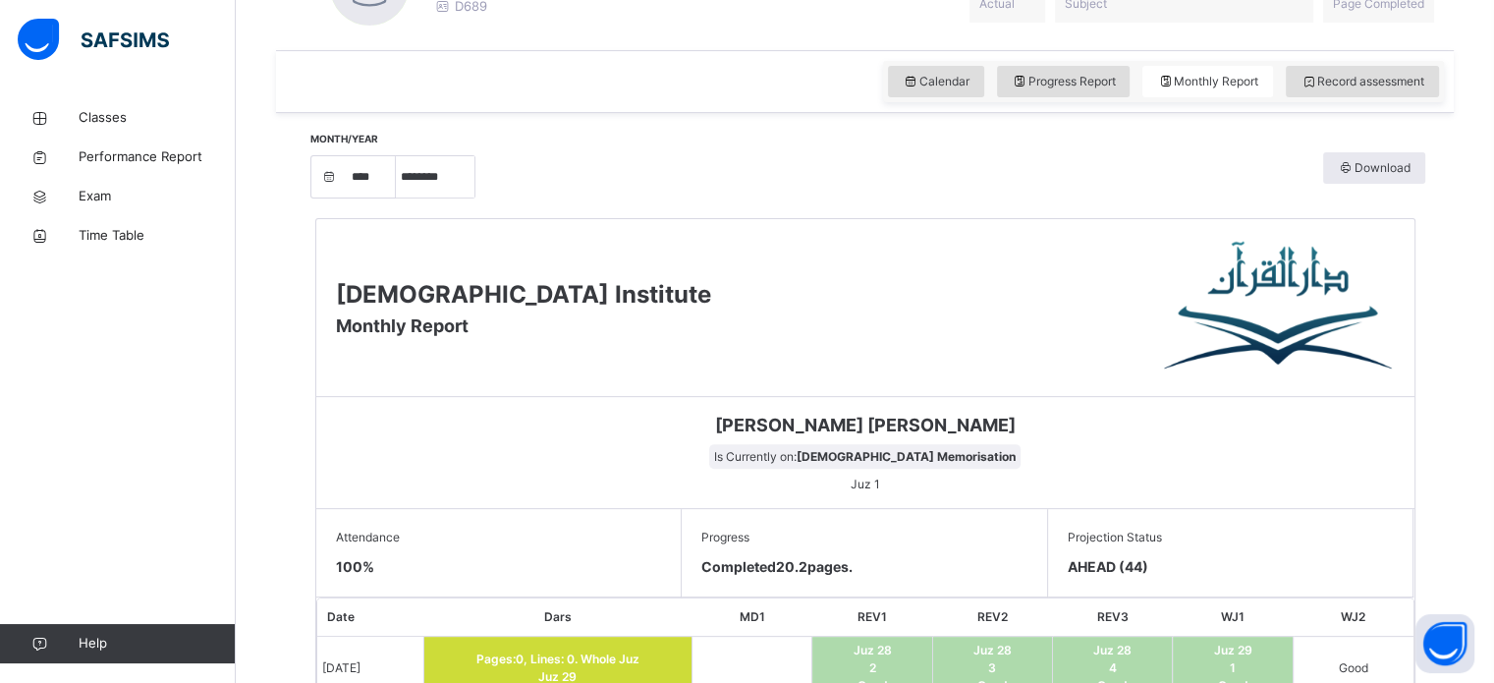
scroll to position [627, 0]
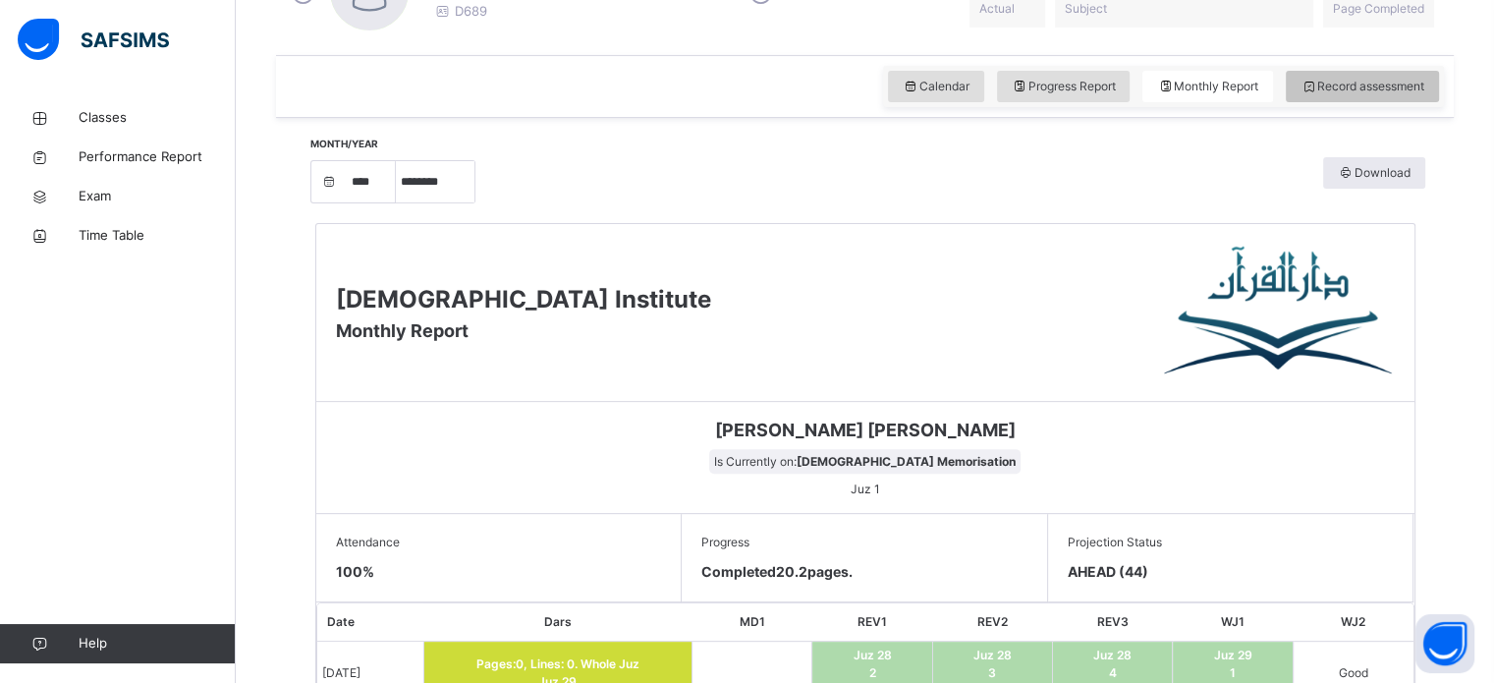
click at [1348, 85] on span "Record assessment" at bounding box center [1363, 87] width 124 height 18
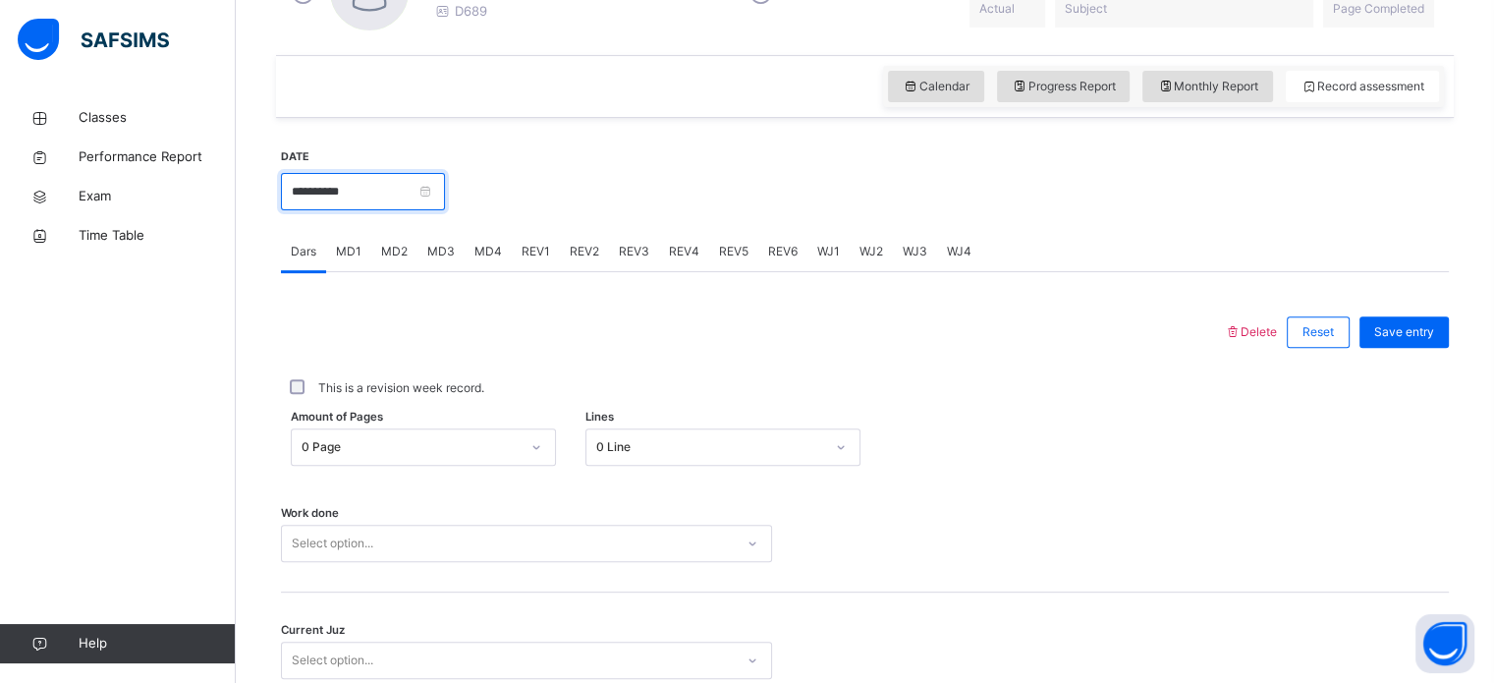
click at [374, 192] on input "**********" at bounding box center [363, 191] width 164 height 37
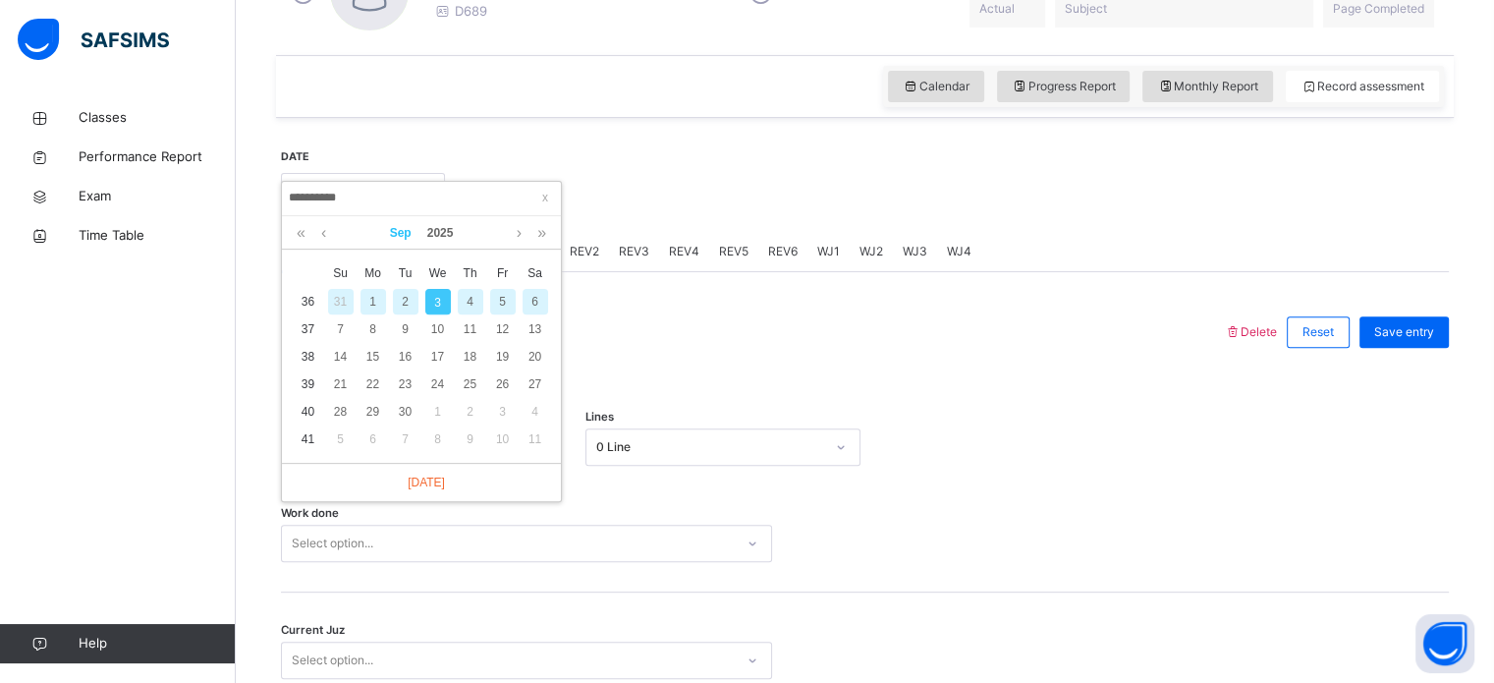
click at [400, 233] on link "Sep" at bounding box center [400, 232] width 37 height 33
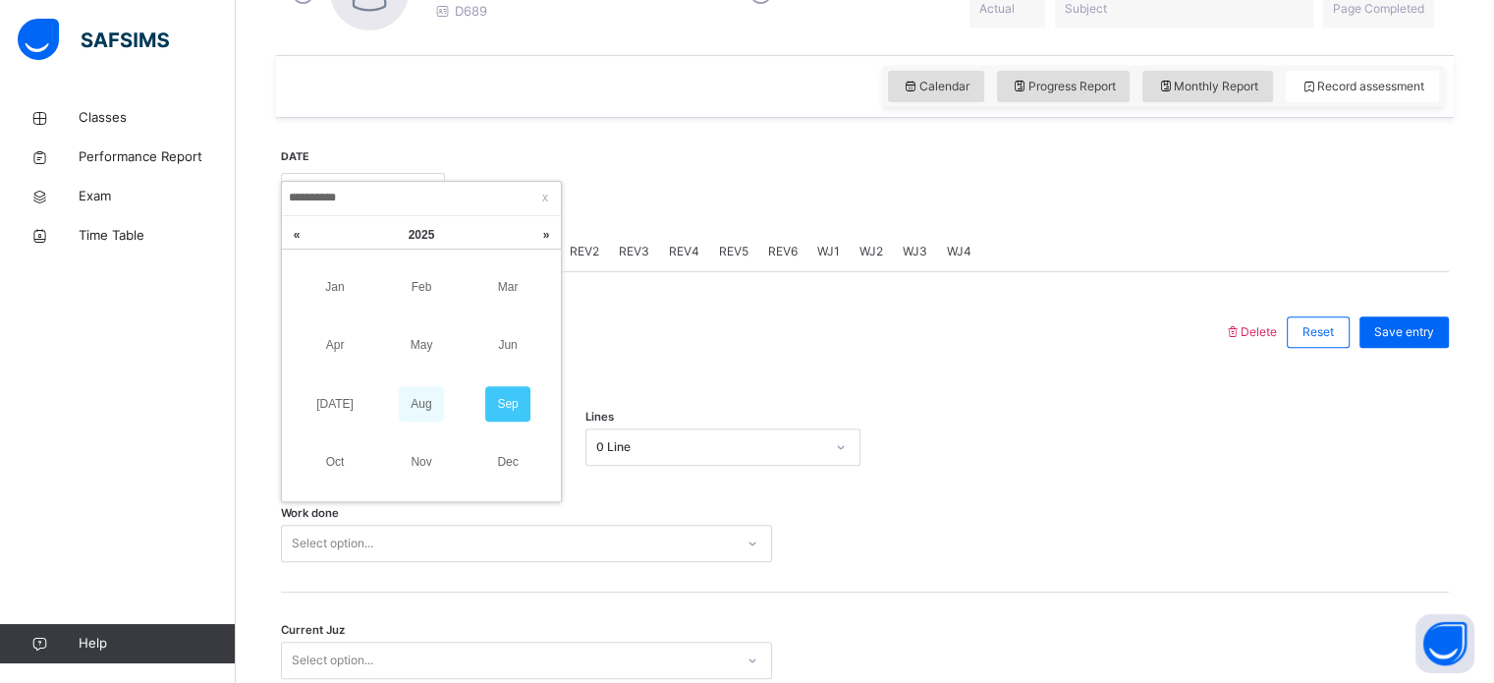
click at [429, 398] on link "Aug" at bounding box center [421, 403] width 45 height 35
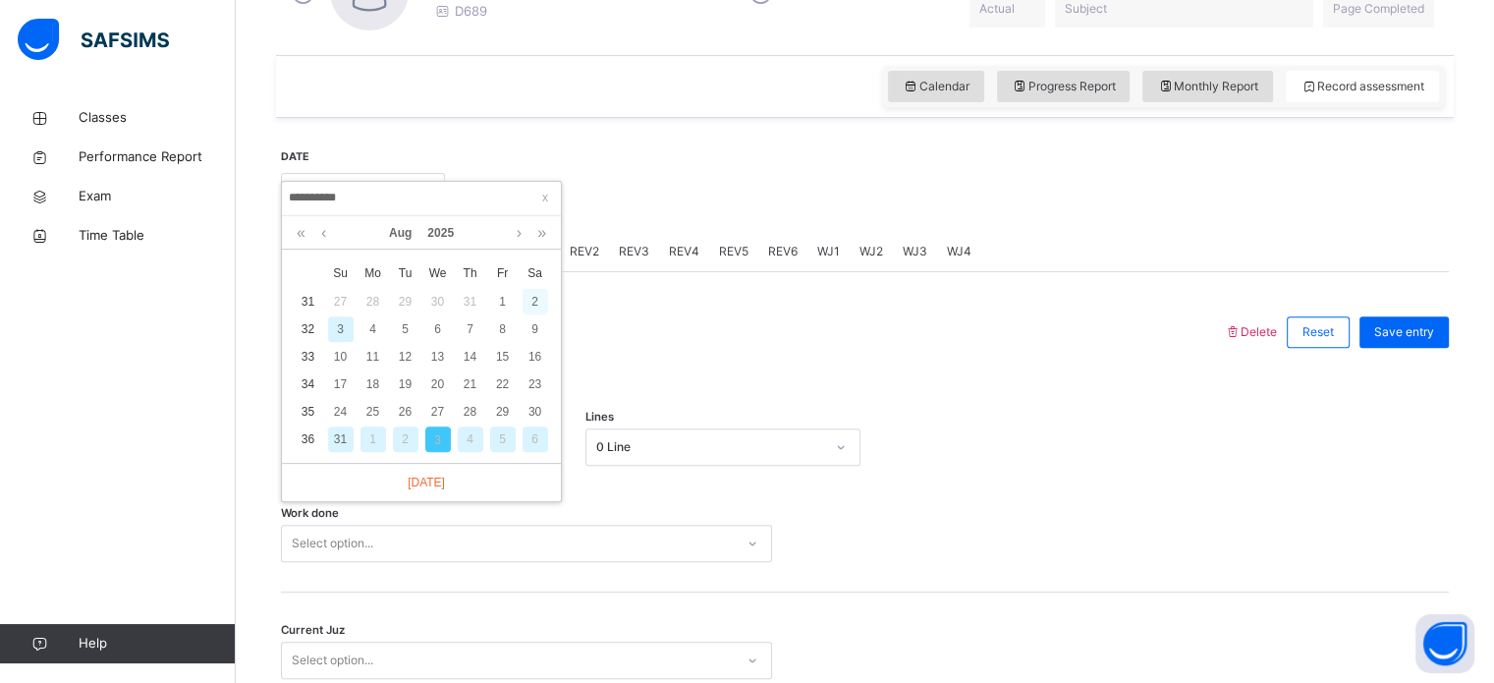
click at [532, 296] on div "2" at bounding box center [536, 302] width 26 height 26
type input "**********"
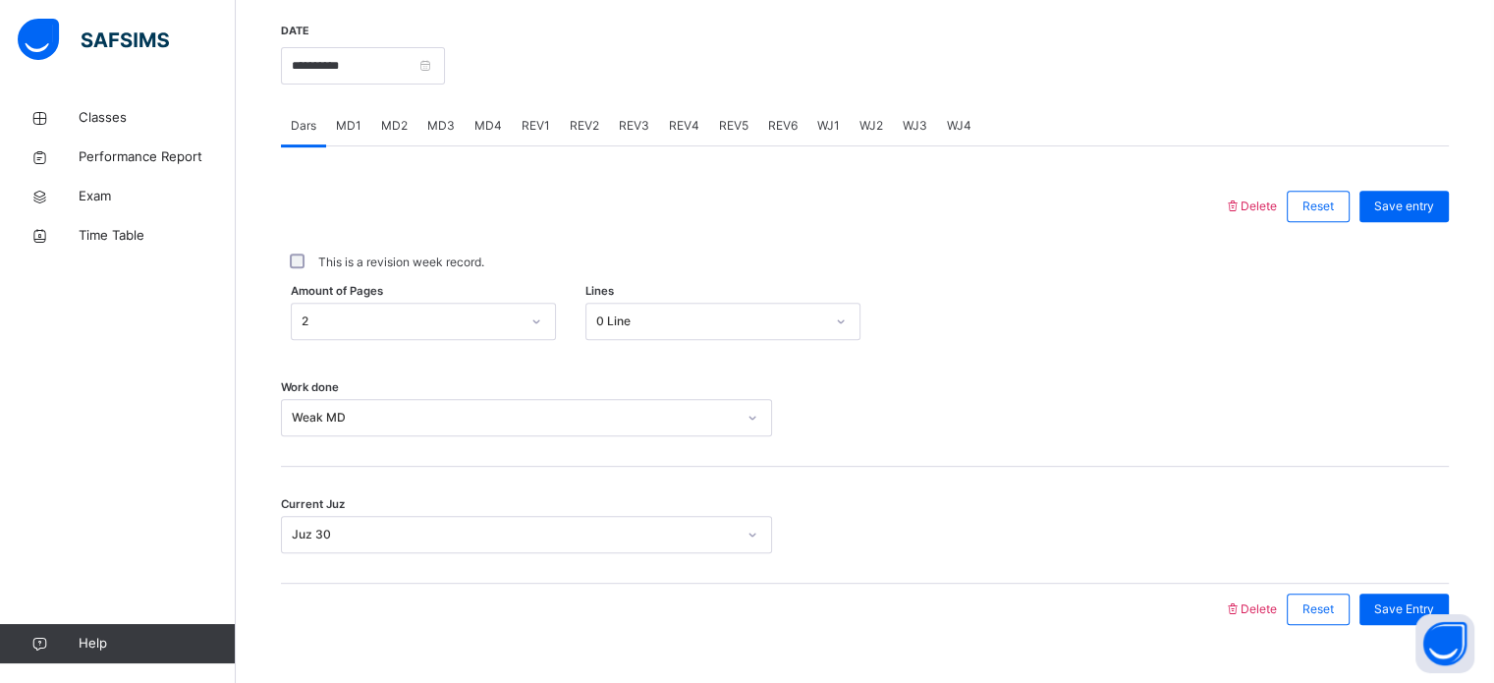
scroll to position [792, 0]
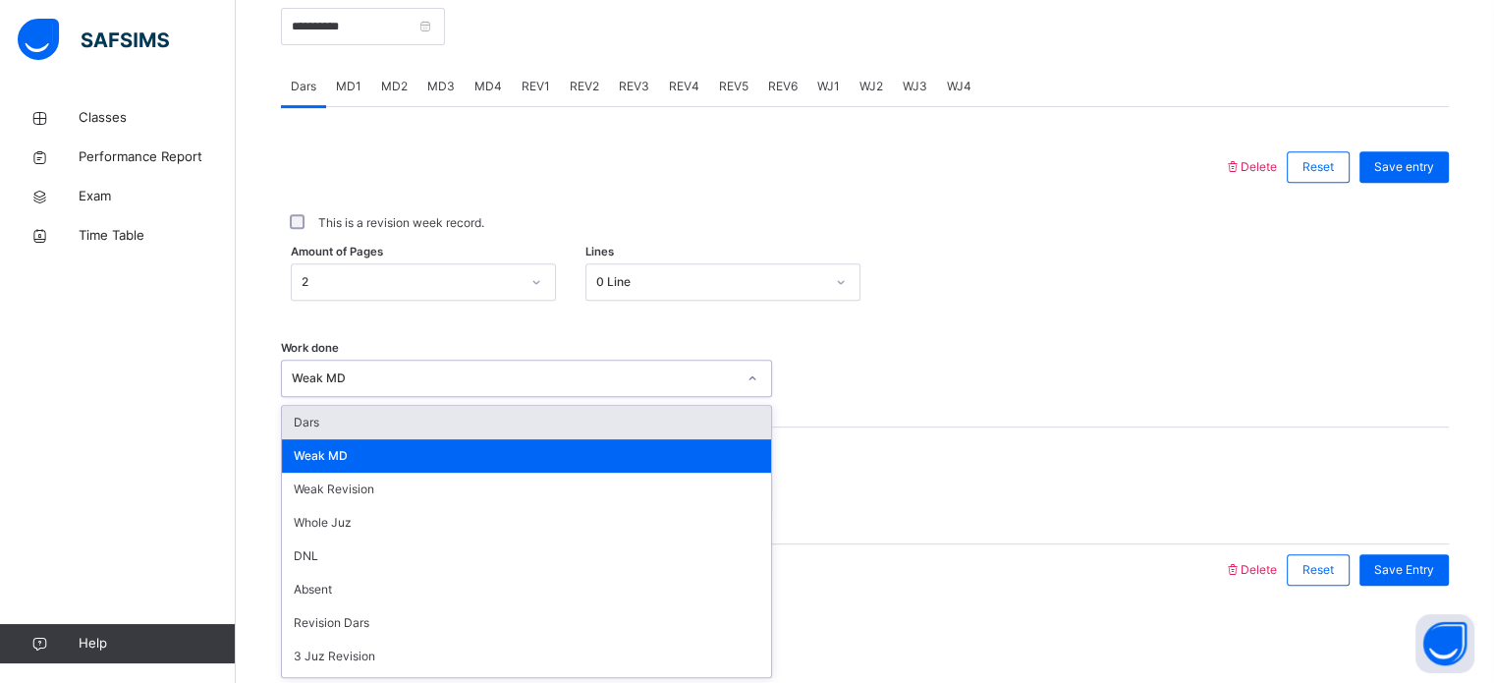
click at [553, 382] on div "Weak MD" at bounding box center [514, 378] width 444 height 18
click at [534, 413] on div "Dars" at bounding box center [526, 422] width 489 height 33
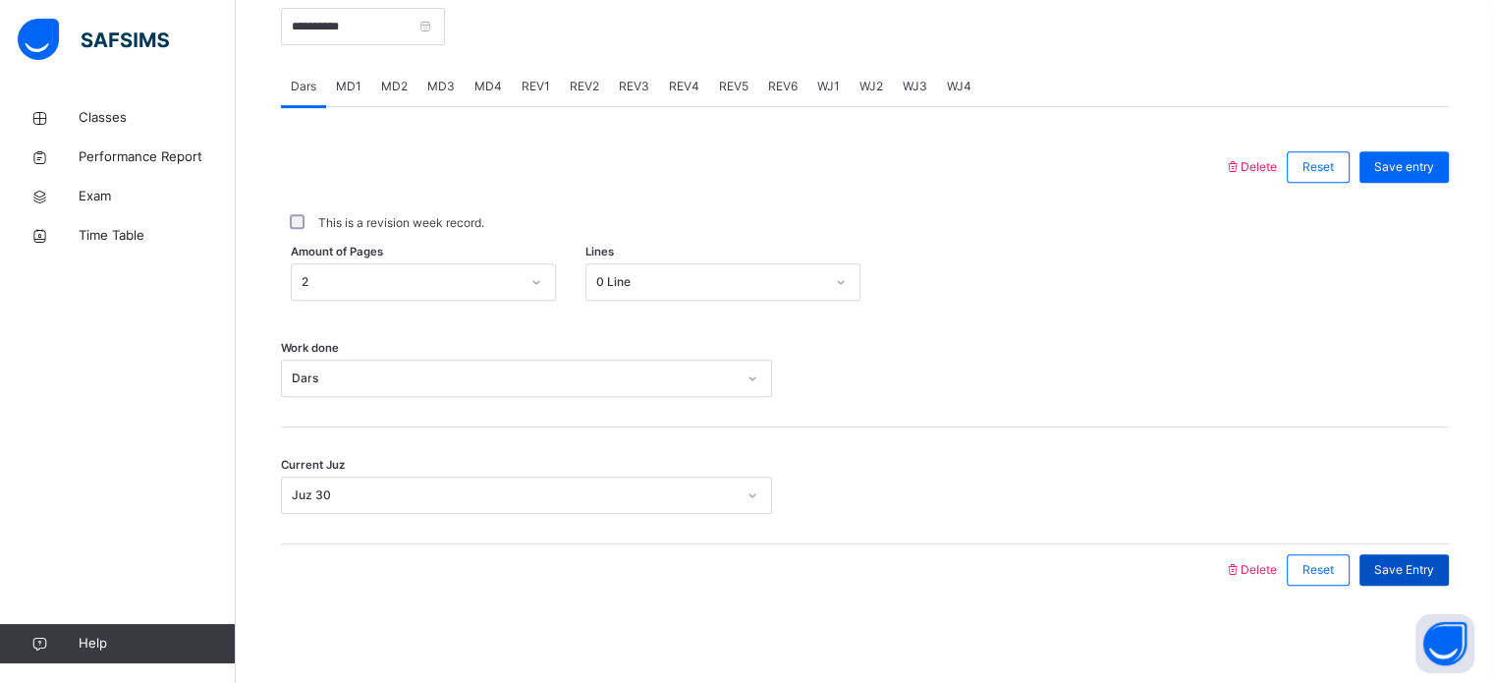
click at [1415, 566] on span "Save Entry" at bounding box center [1405, 570] width 60 height 18
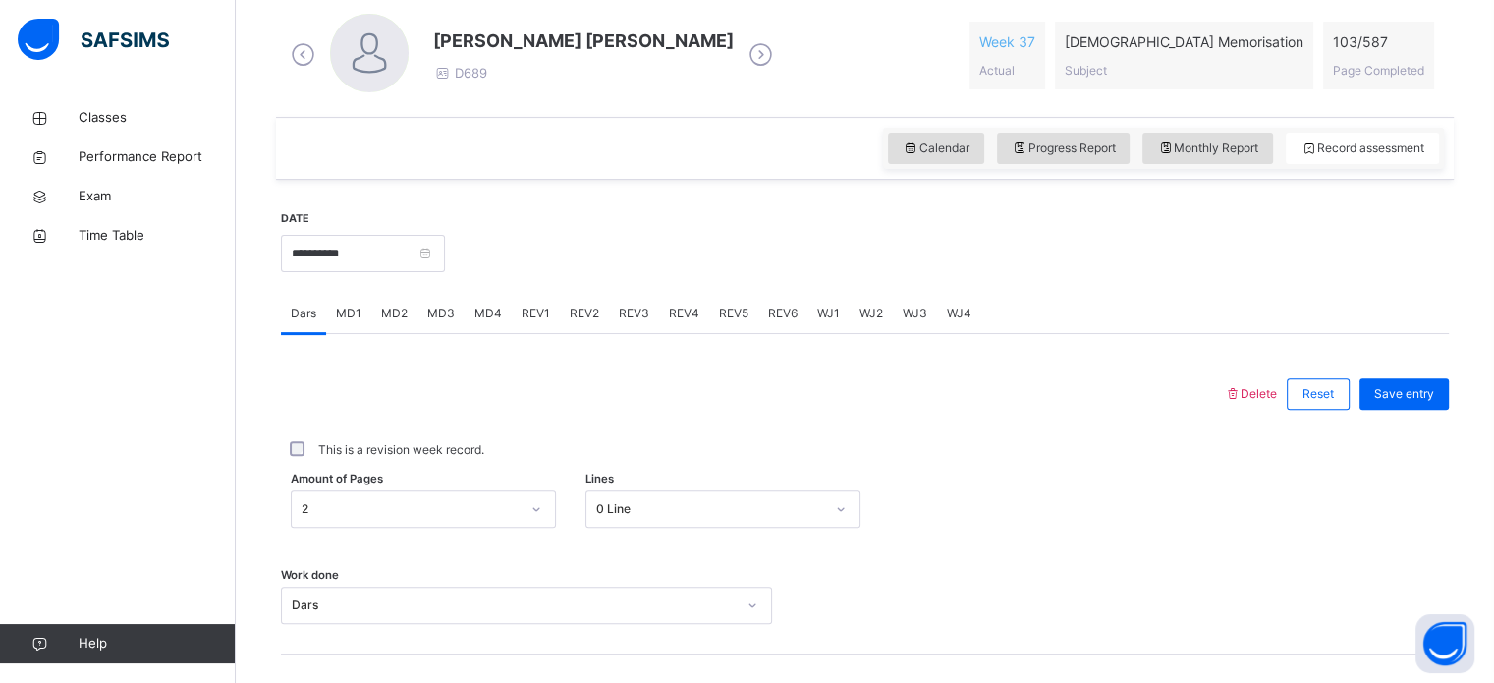
scroll to position [543, 0]
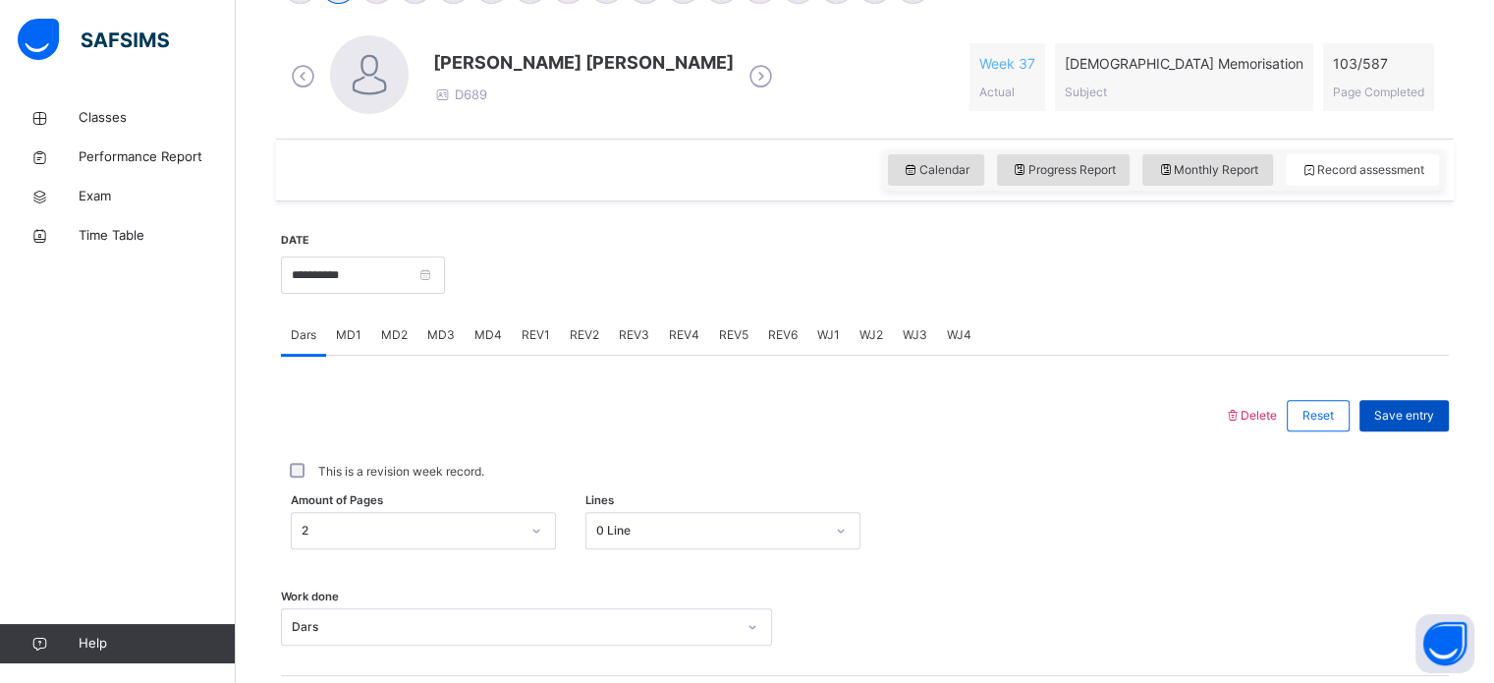
click at [1434, 418] on span "Save entry" at bounding box center [1405, 416] width 60 height 18
click at [1228, 152] on div "Calendar Progress Report Monthly Report Record assessment" at bounding box center [1163, 169] width 561 height 41
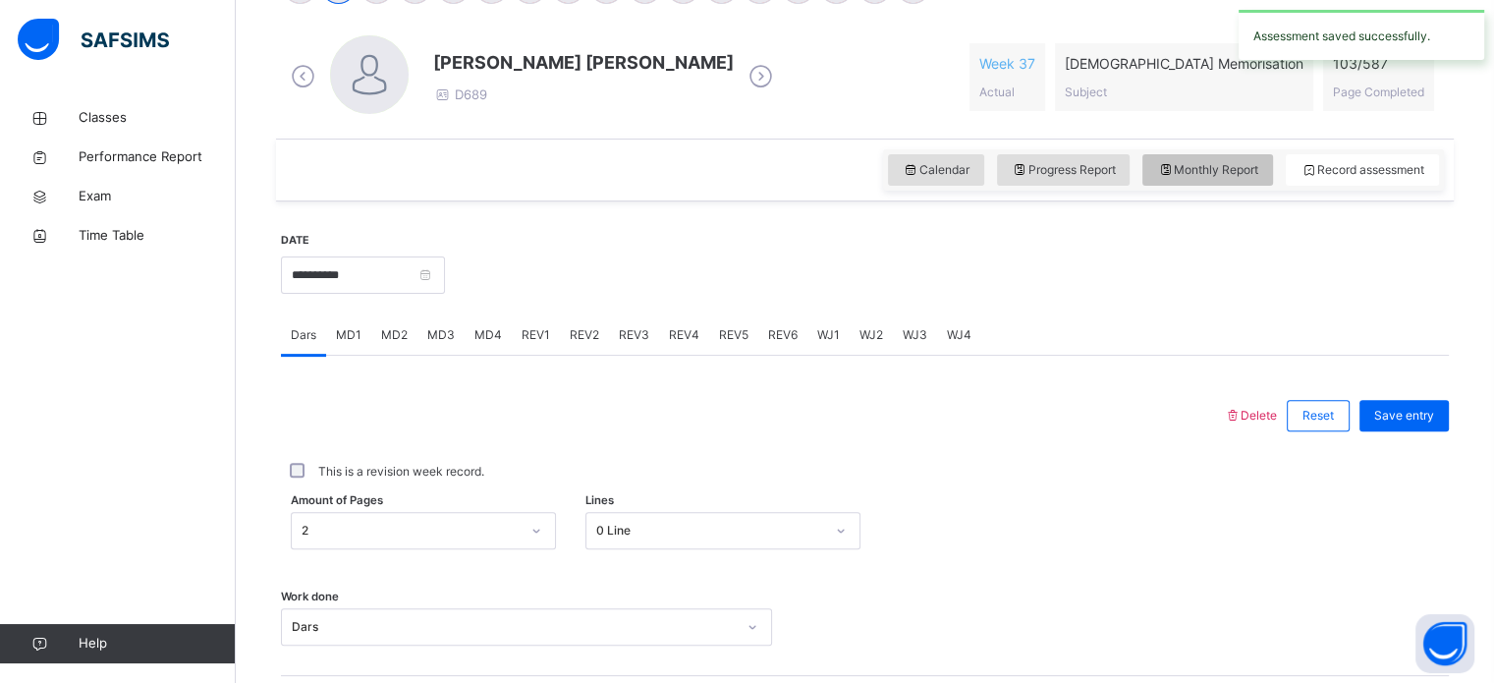
click at [1227, 179] on div "Monthly Report" at bounding box center [1208, 169] width 131 height 31
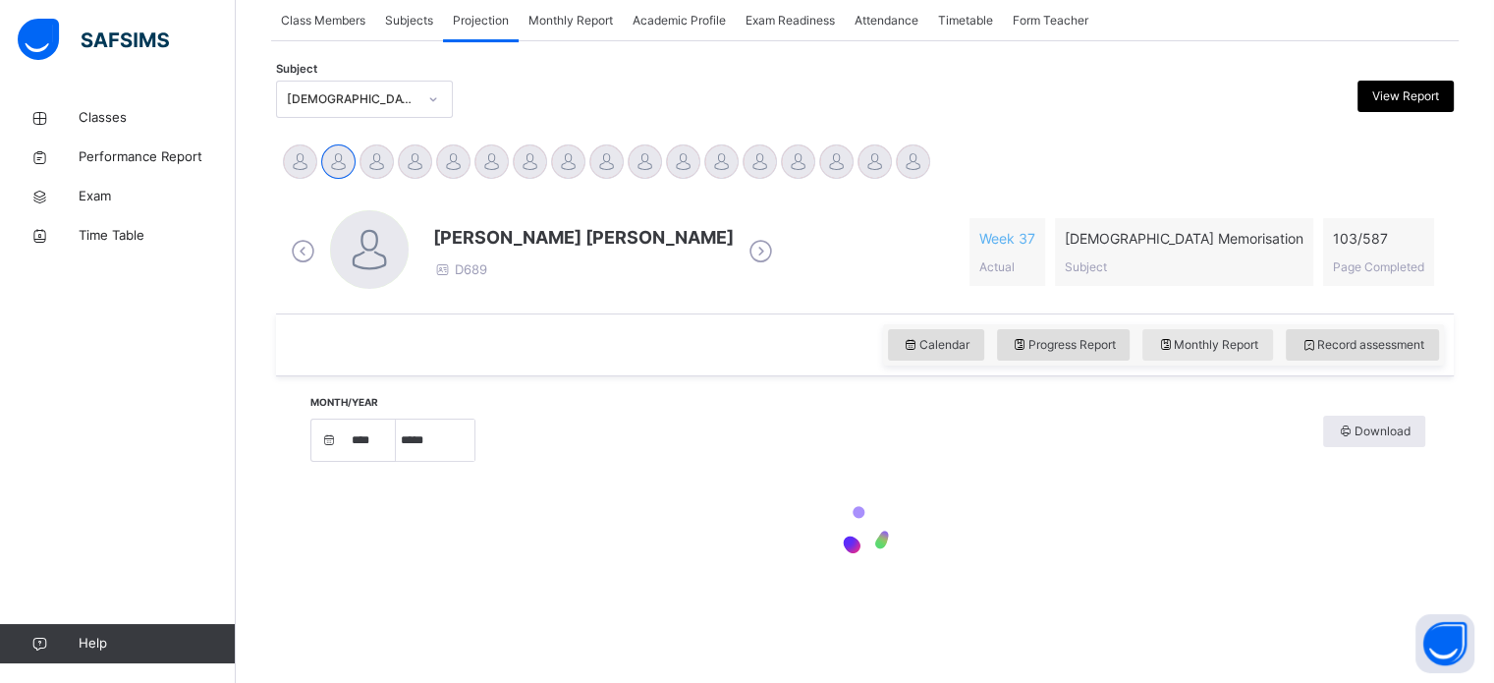
select select "****"
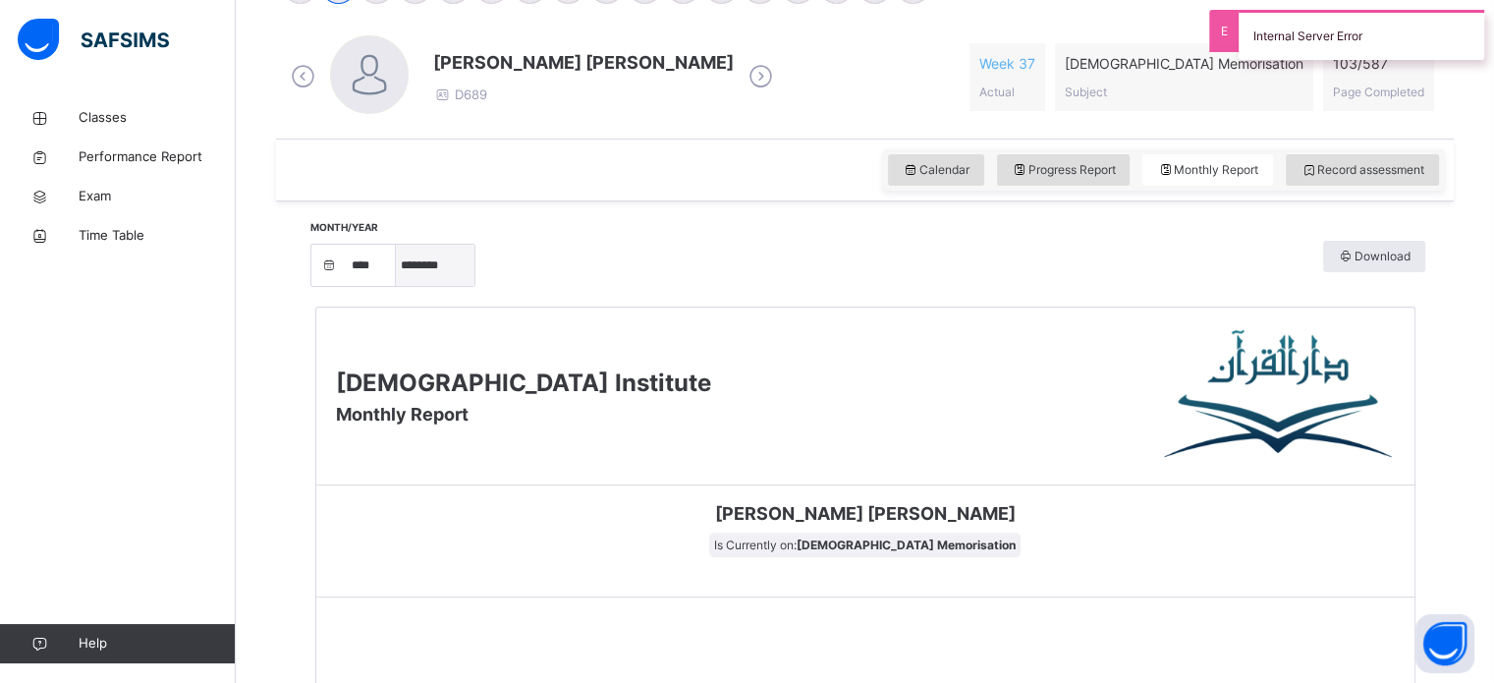
click at [442, 262] on select "***** ******** ***** ***** *** **** **** ****** ********* ******* ******** ****…" at bounding box center [435, 265] width 79 height 41
select select "*"
click at [403, 286] on select "***** ******** ***** ***** *** **** **** ****** ********* ******* ******** ****…" at bounding box center [435, 265] width 79 height 41
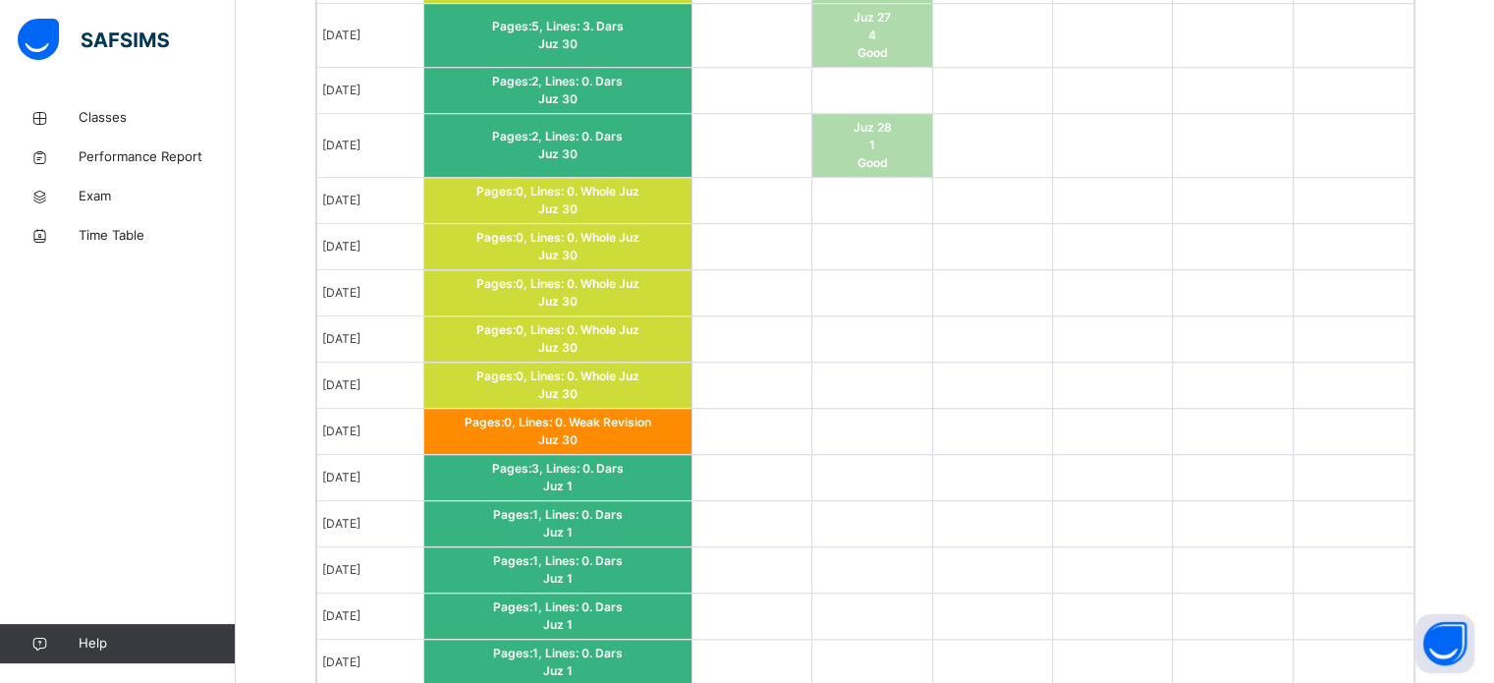
scroll to position [1625, 0]
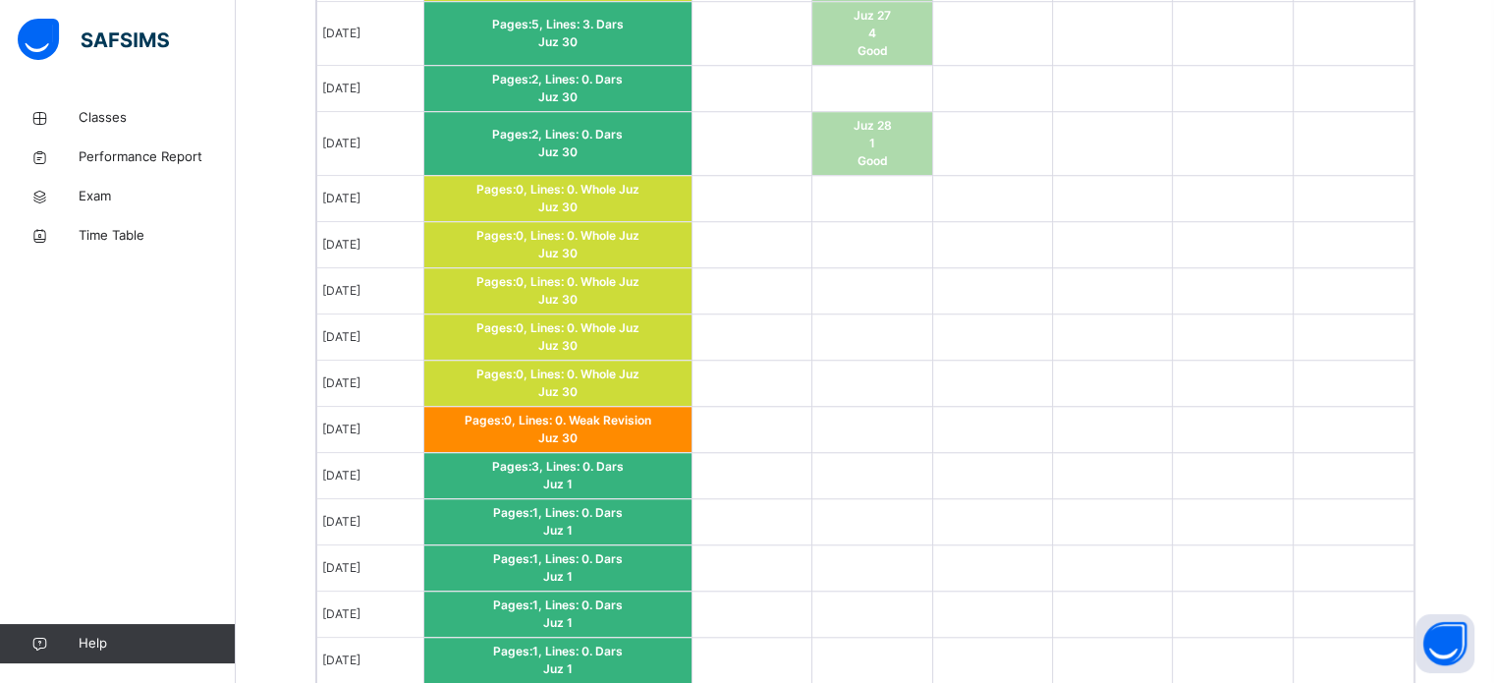
click at [550, 463] on span "Pages: 3 , Lines: 0 ." at bounding box center [544, 466] width 104 height 15
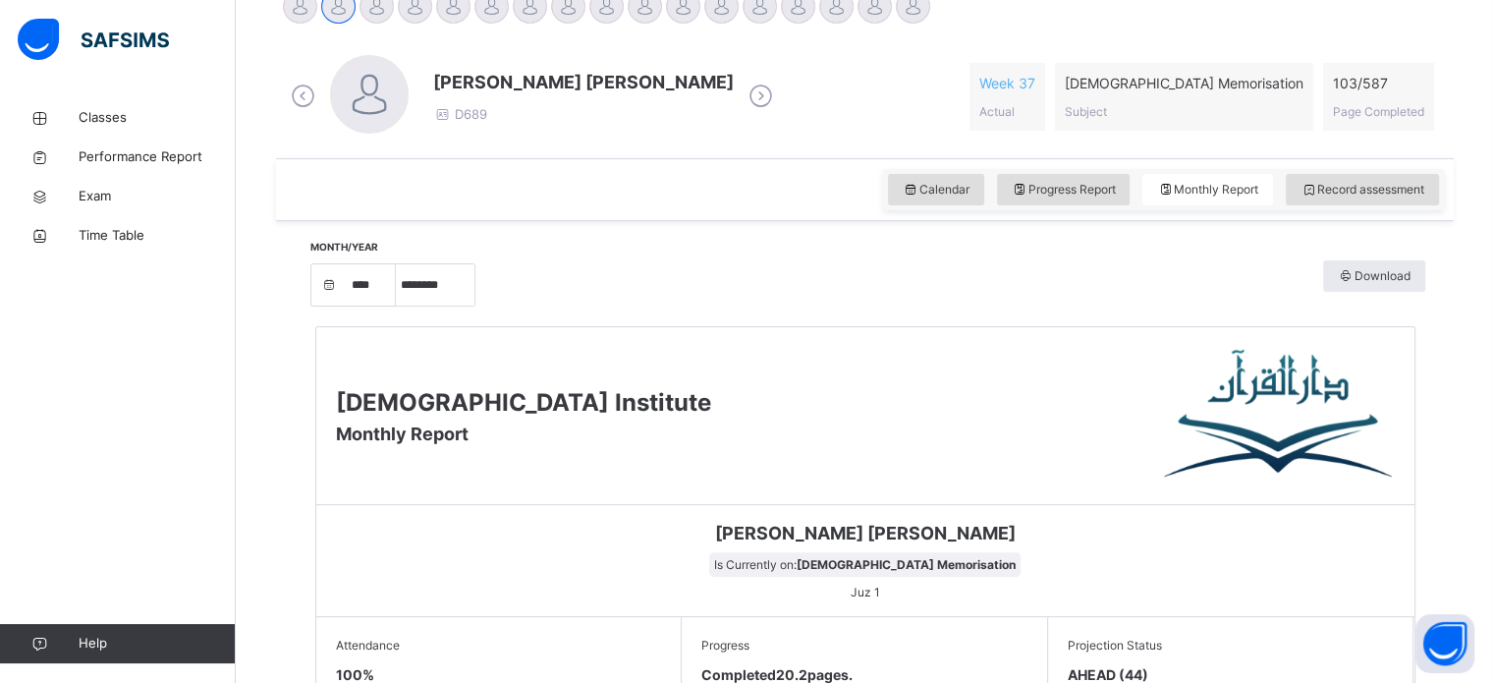
scroll to position [523, 0]
click at [1346, 188] on span "Record assessment" at bounding box center [1363, 191] width 124 height 18
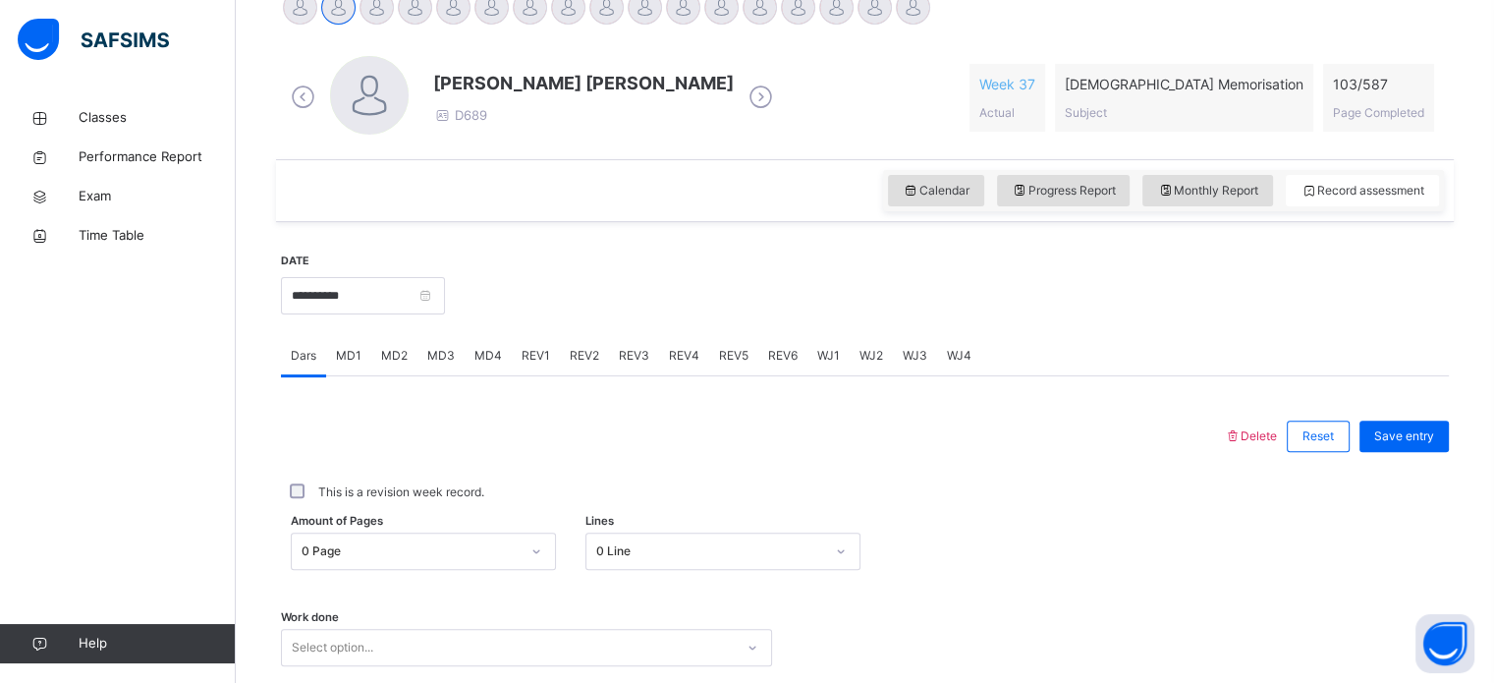
click at [395, 556] on div "0 Page" at bounding box center [423, 551] width 265 height 37
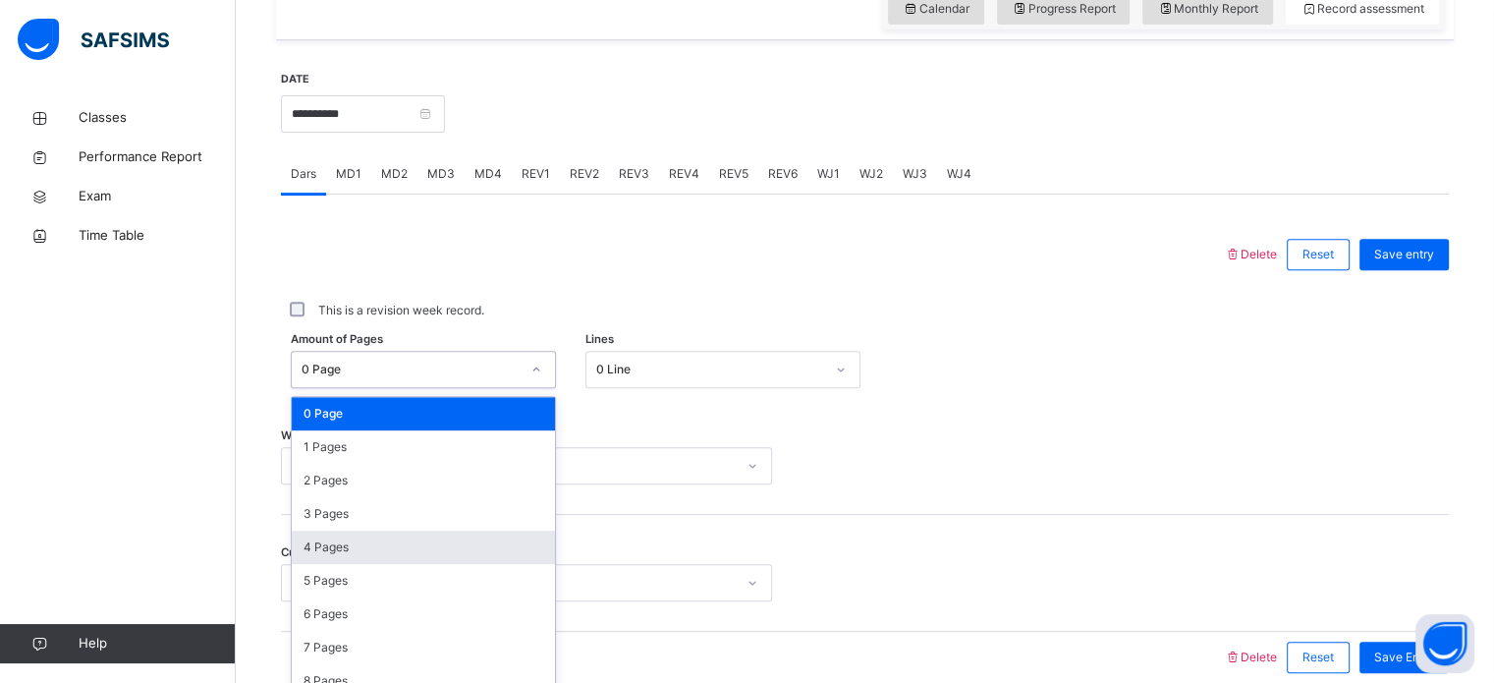
scroll to position [721, 0]
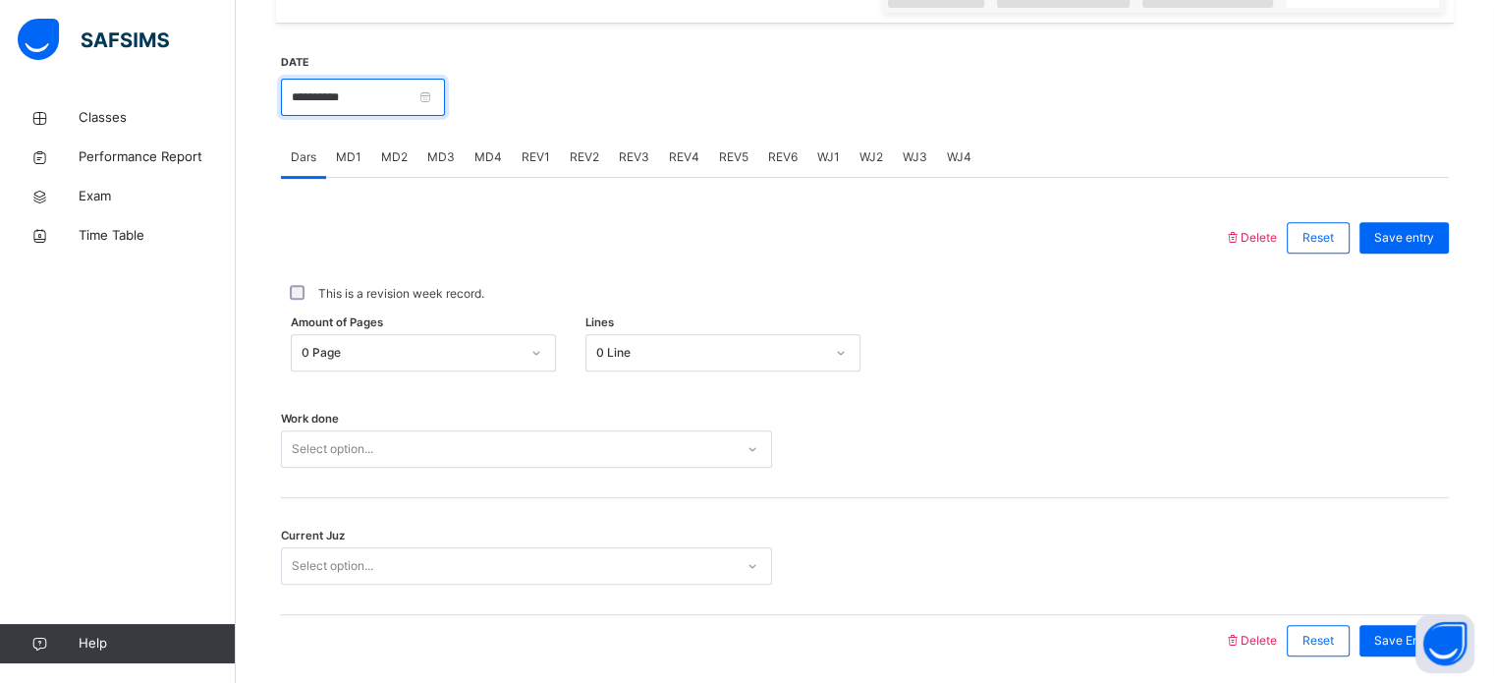
click at [312, 94] on input "**********" at bounding box center [363, 97] width 164 height 37
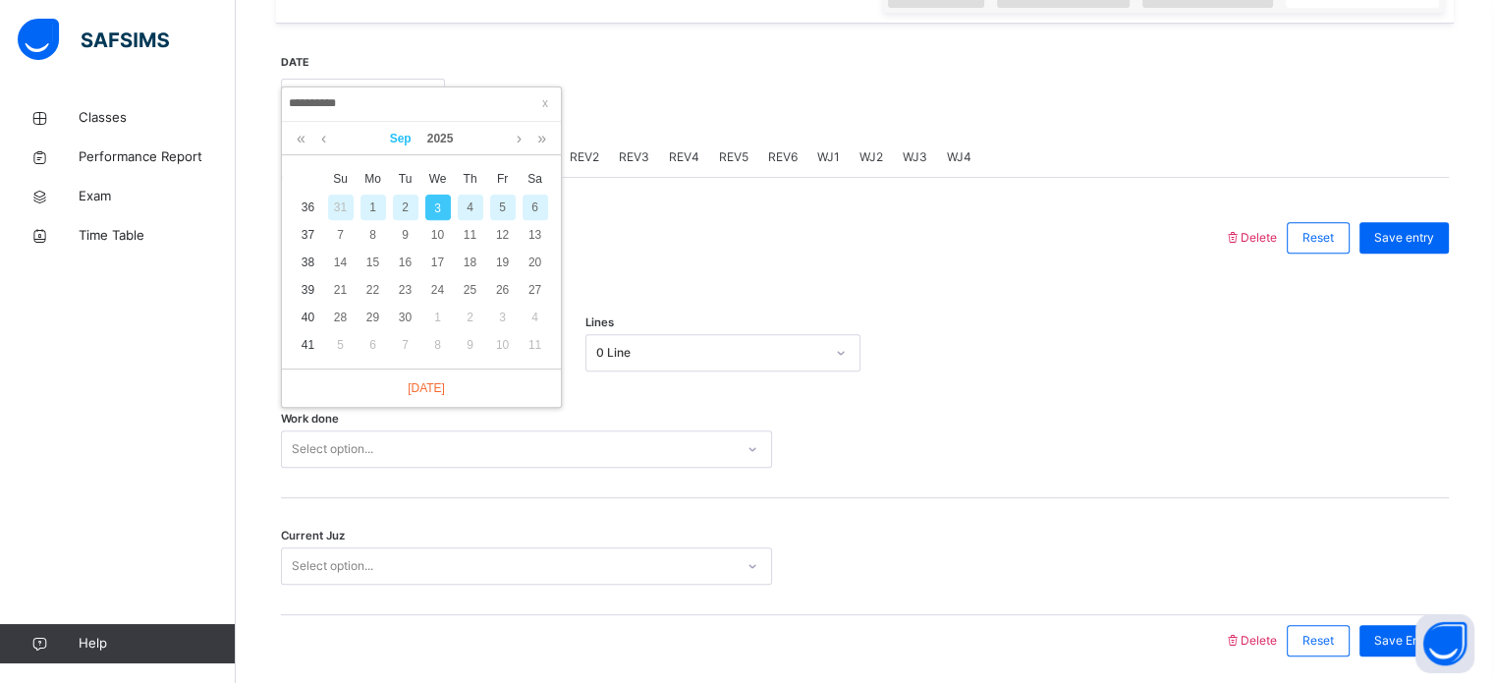
click at [403, 135] on link "Sep" at bounding box center [400, 138] width 37 height 33
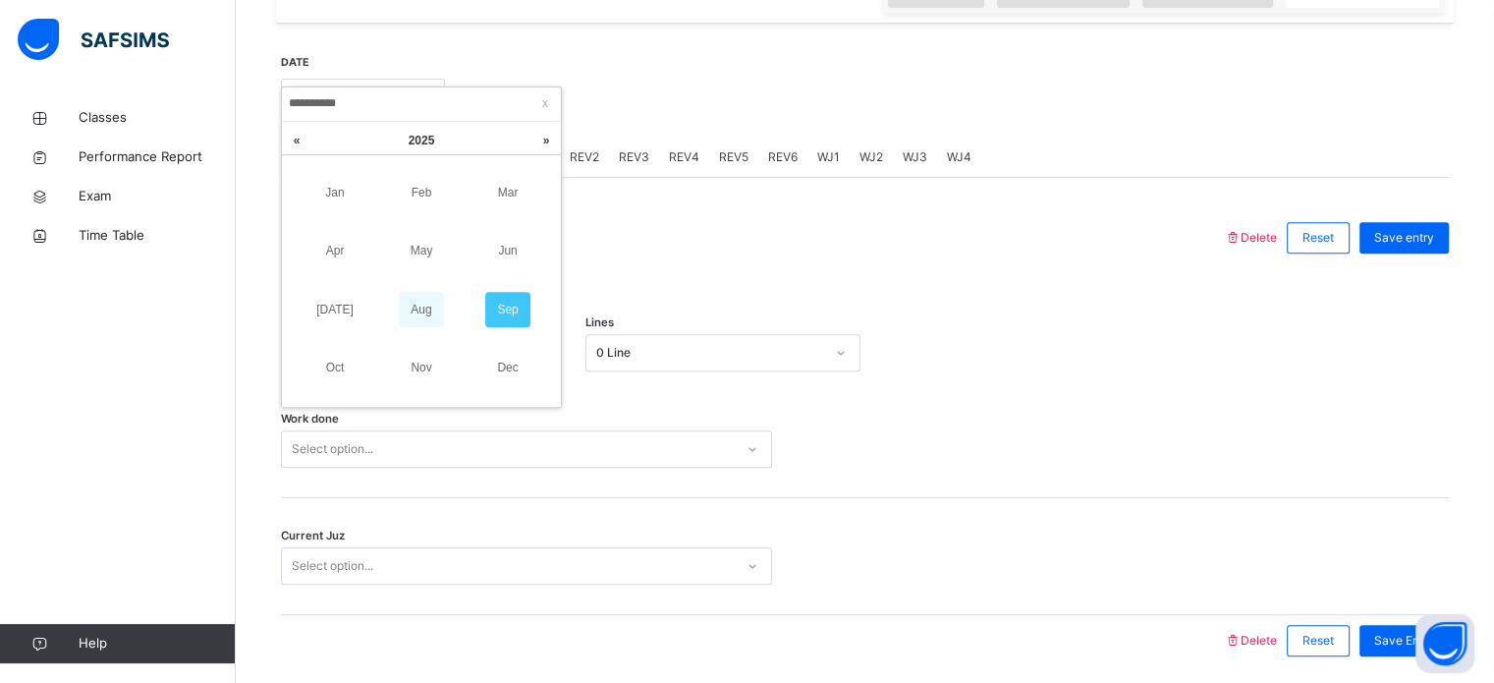
click at [428, 292] on link "Aug" at bounding box center [421, 309] width 45 height 35
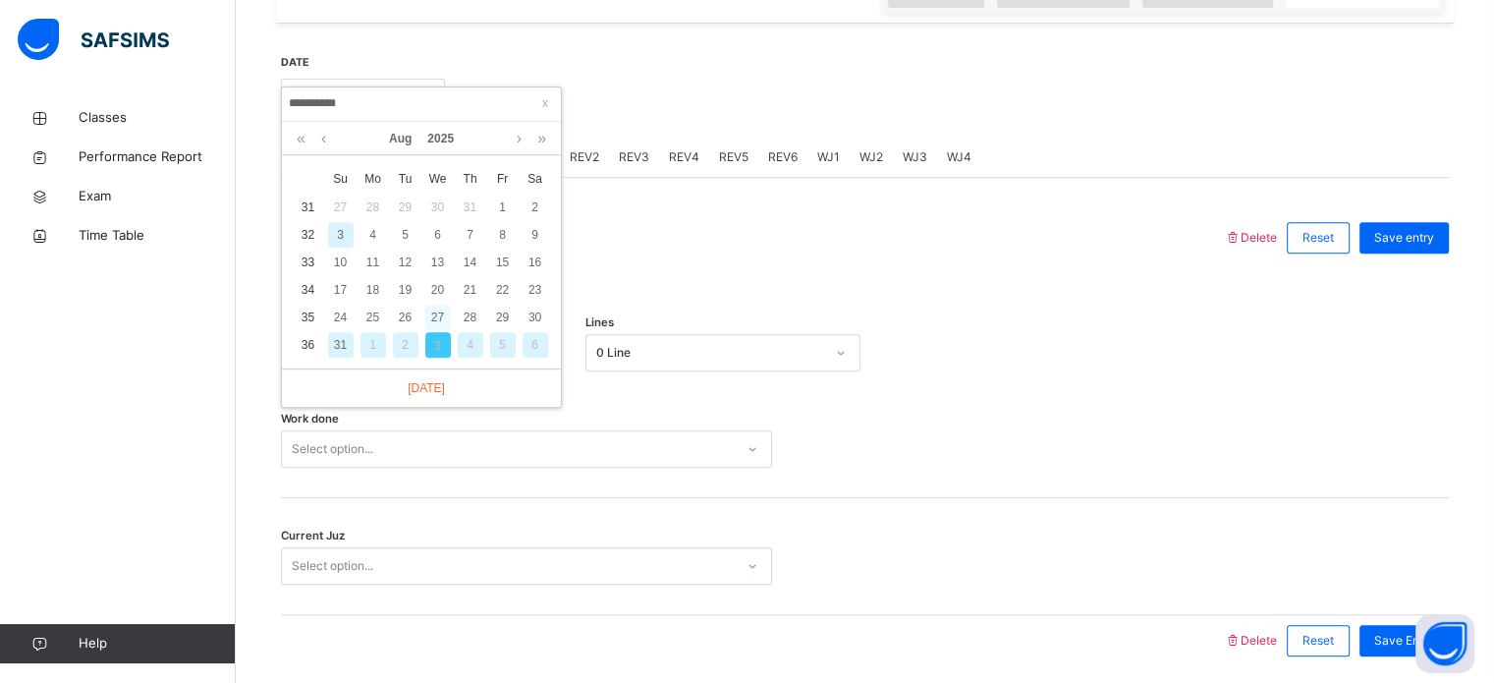
click at [432, 311] on div "27" at bounding box center [438, 318] width 26 height 26
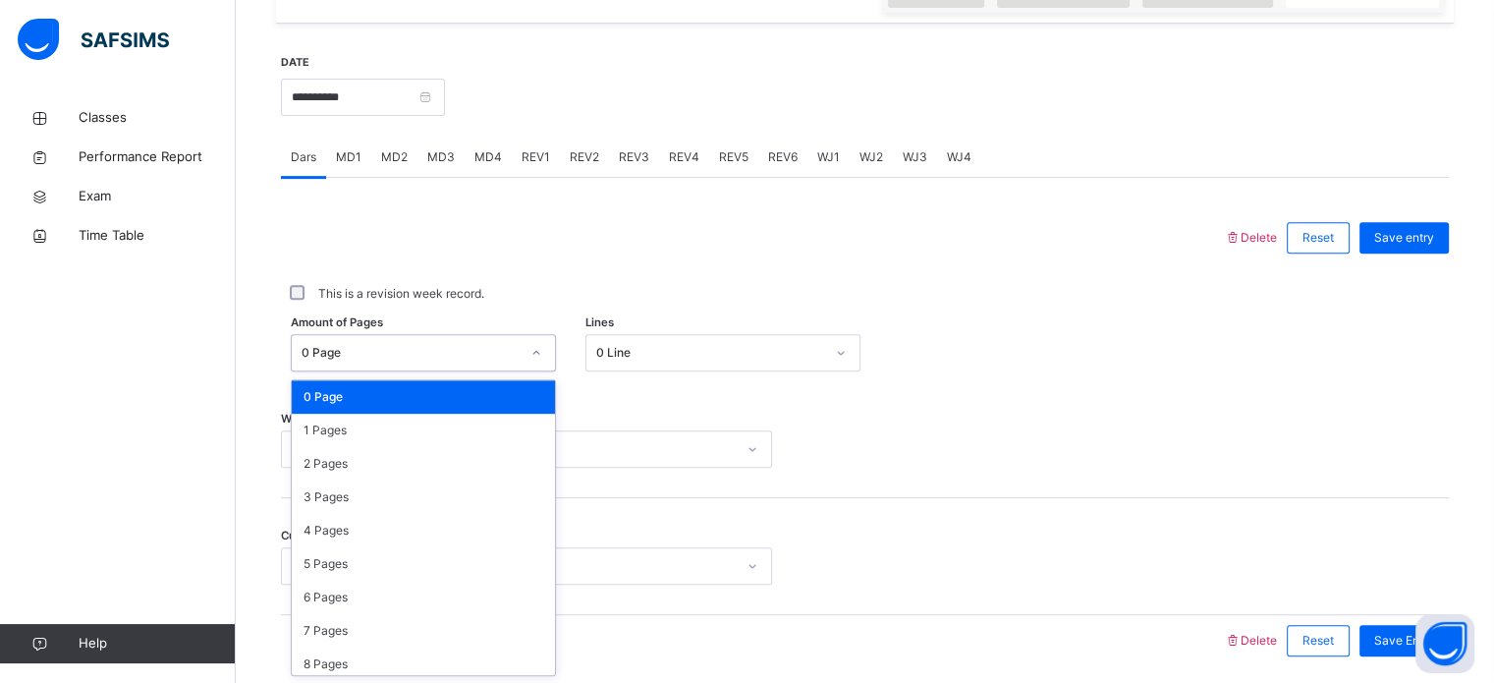
click at [423, 346] on div "0 Page" at bounding box center [411, 353] width 218 height 18
click at [395, 441] on div "1 Pages" at bounding box center [423, 430] width 263 height 33
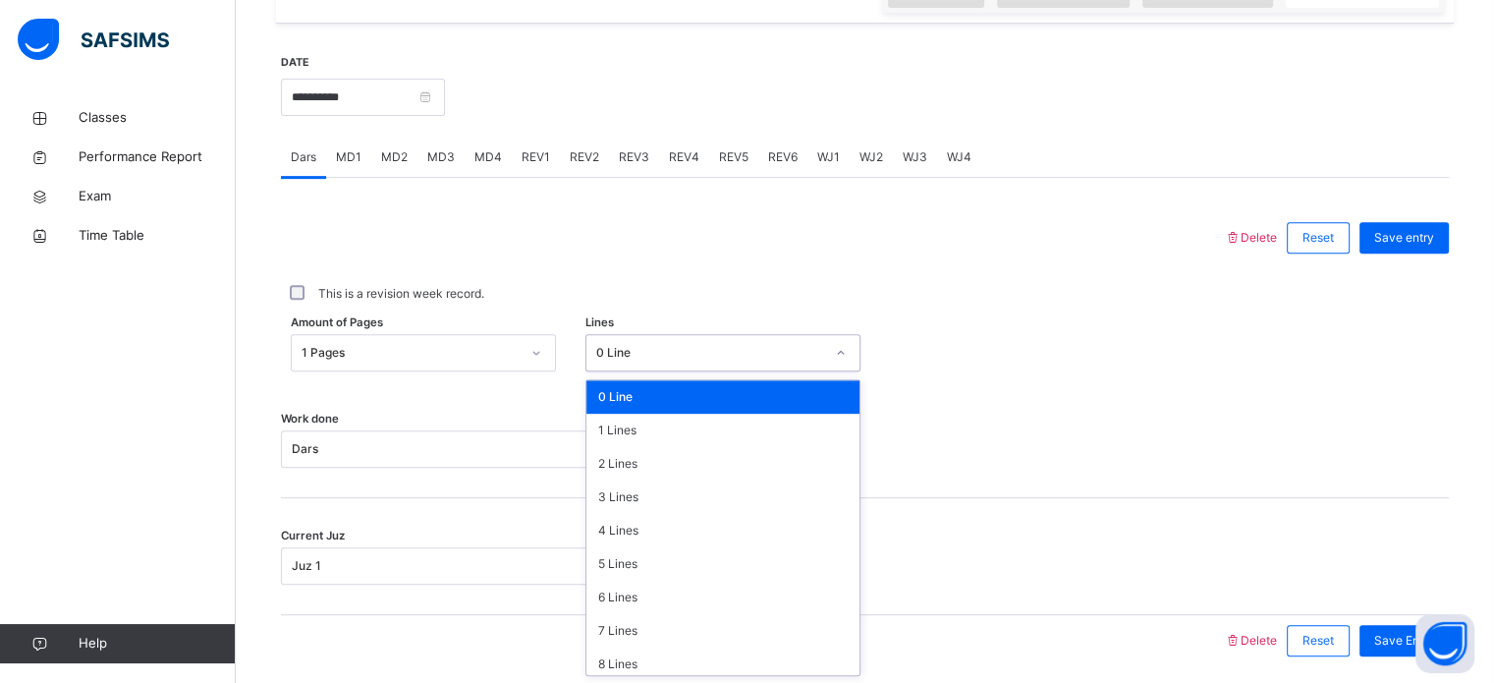
click at [650, 361] on div "0 Line" at bounding box center [705, 353] width 236 height 30
click at [628, 425] on div "1 Lines" at bounding box center [723, 430] width 273 height 33
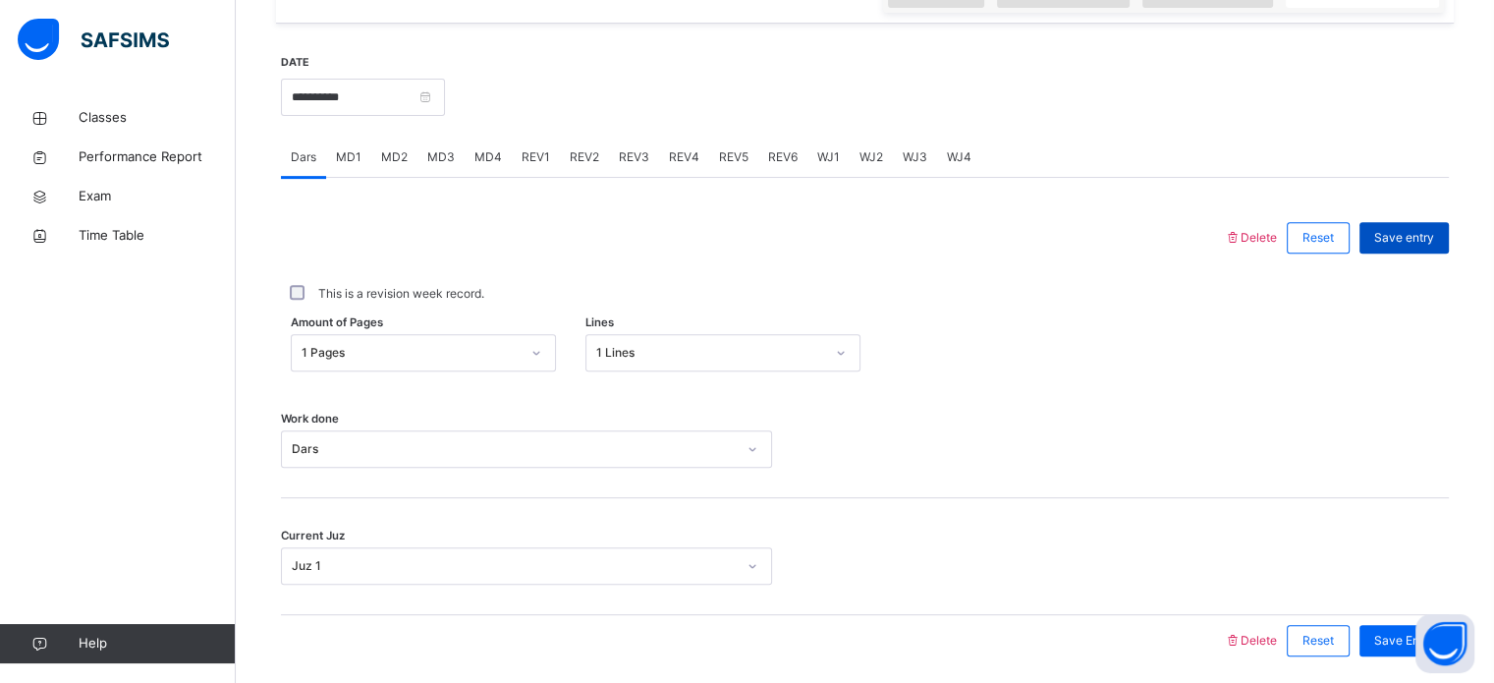
click at [1419, 238] on span "Save entry" at bounding box center [1405, 238] width 60 height 18
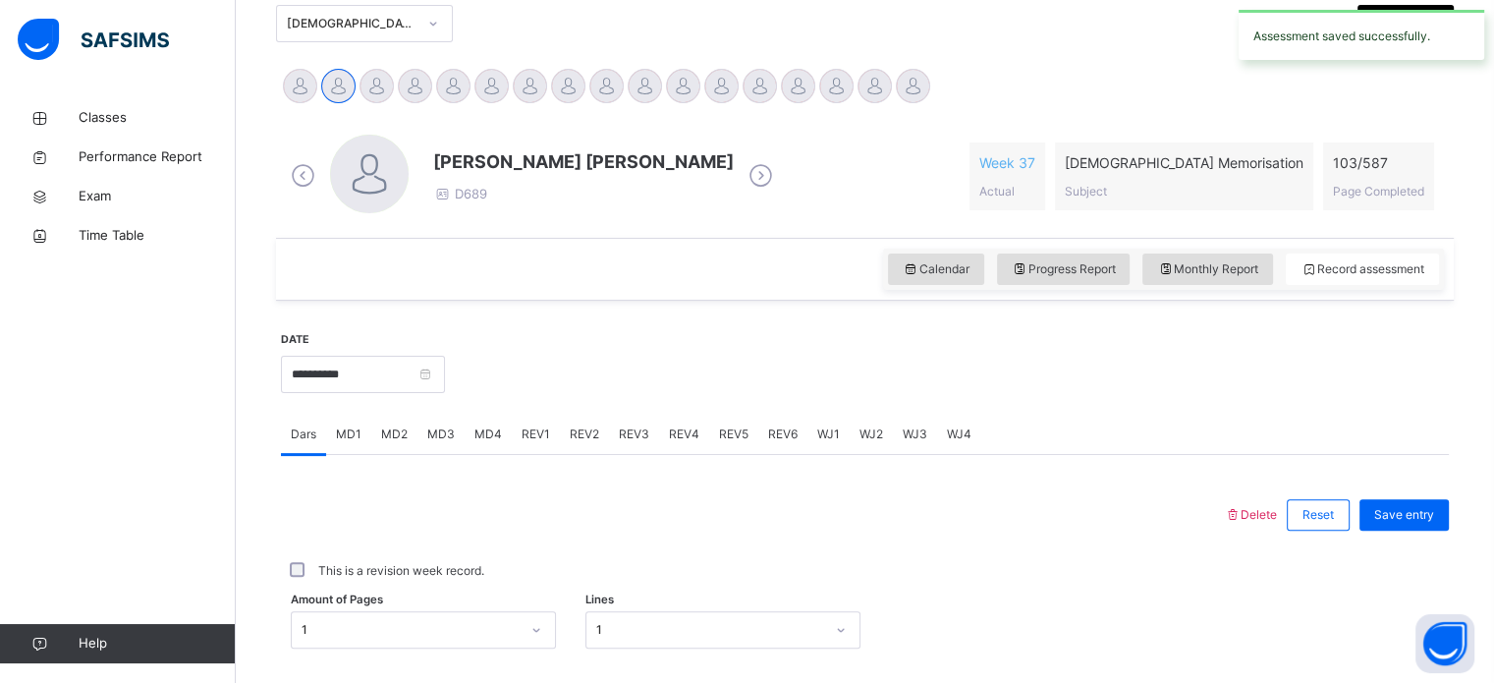
scroll to position [443, 0]
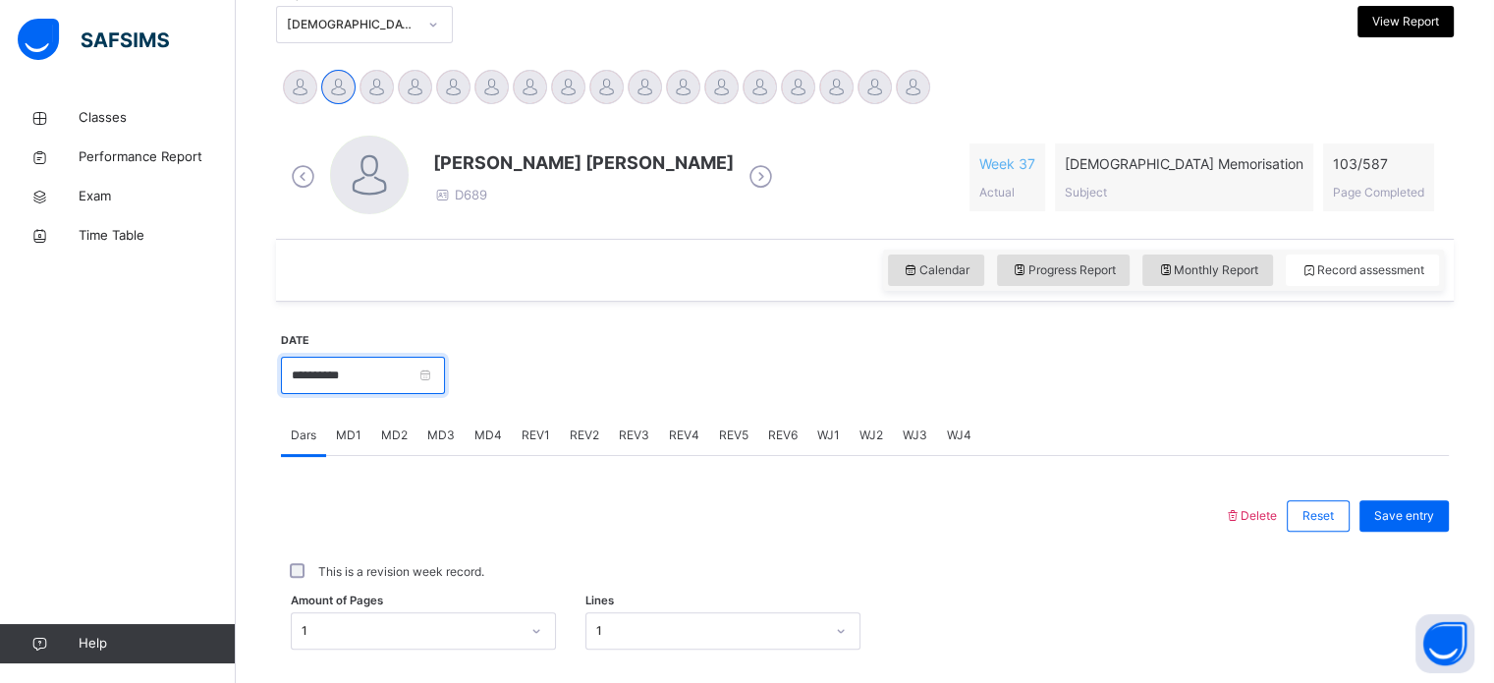
click at [440, 372] on input "**********" at bounding box center [363, 375] width 164 height 37
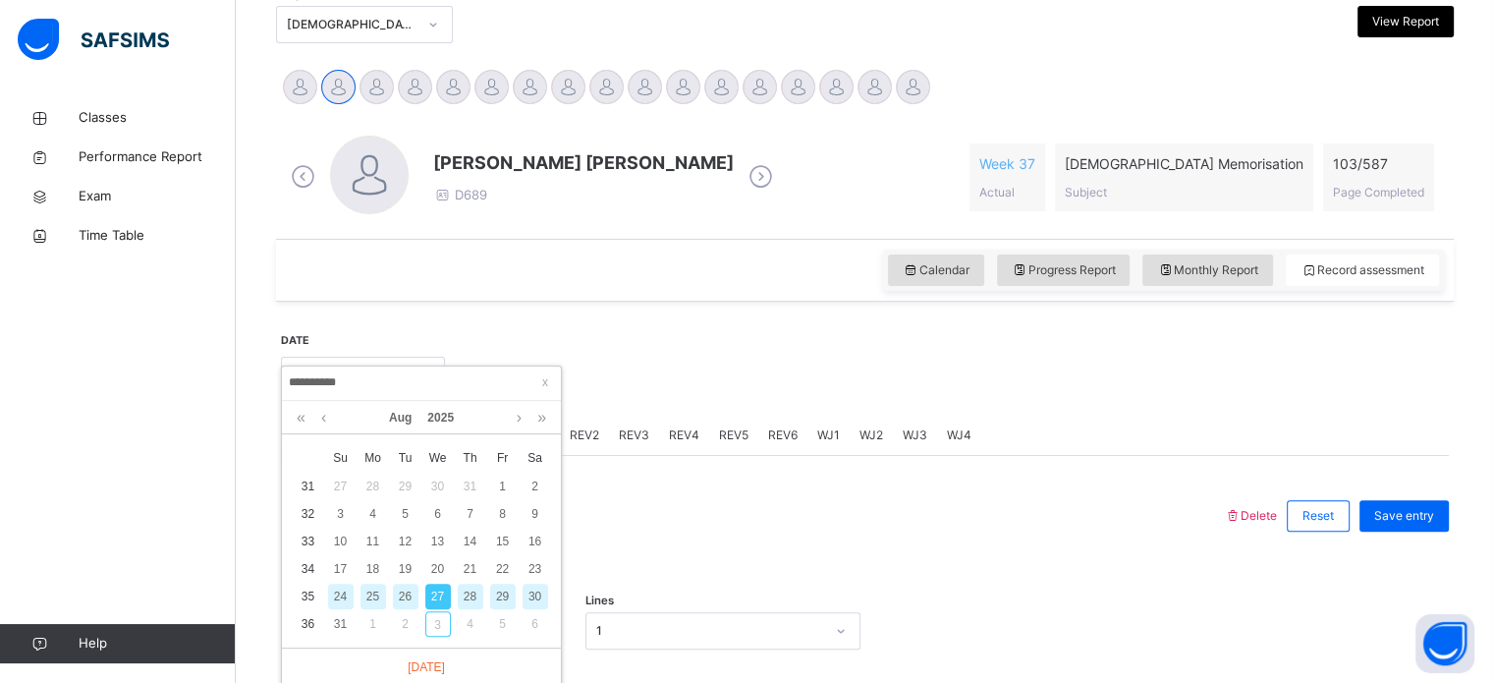
click at [466, 590] on div "28" at bounding box center [471, 597] width 26 height 26
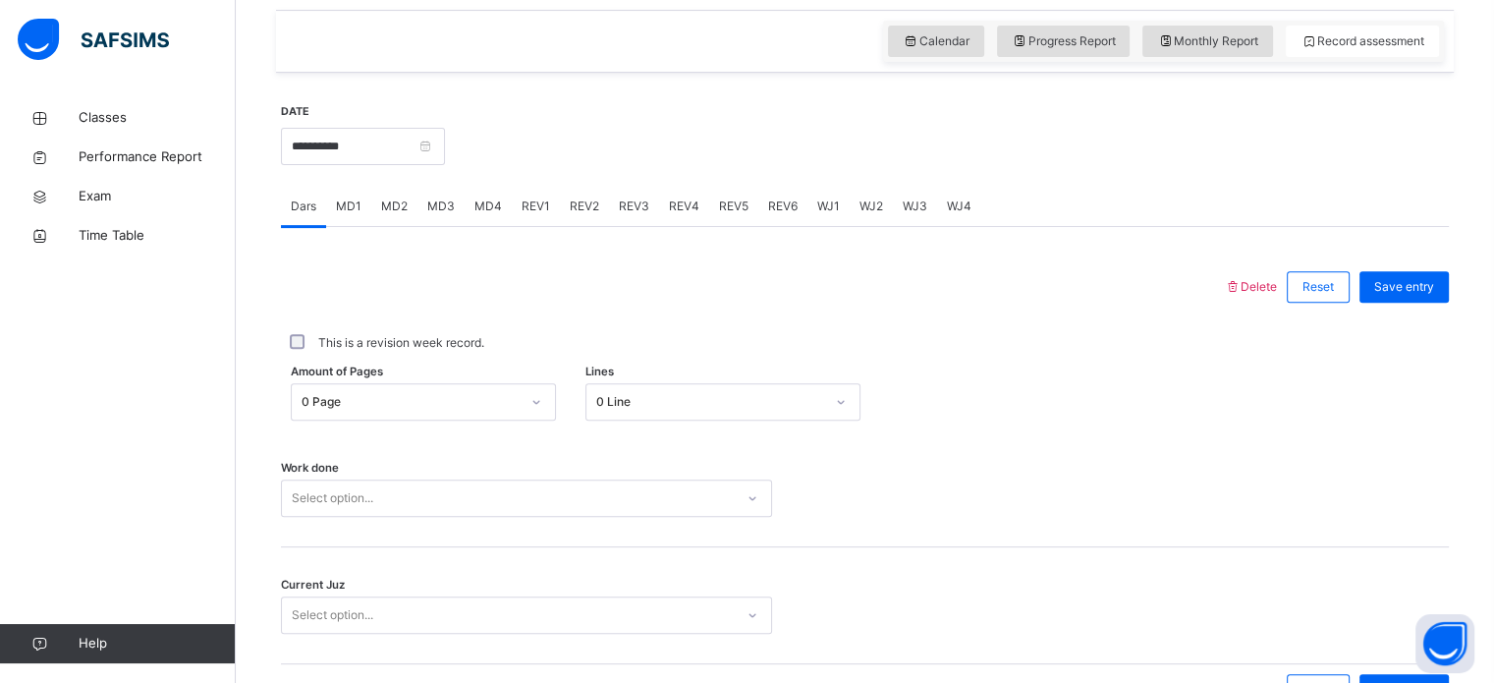
click at [384, 421] on div "0 Page" at bounding box center [423, 401] width 265 height 37
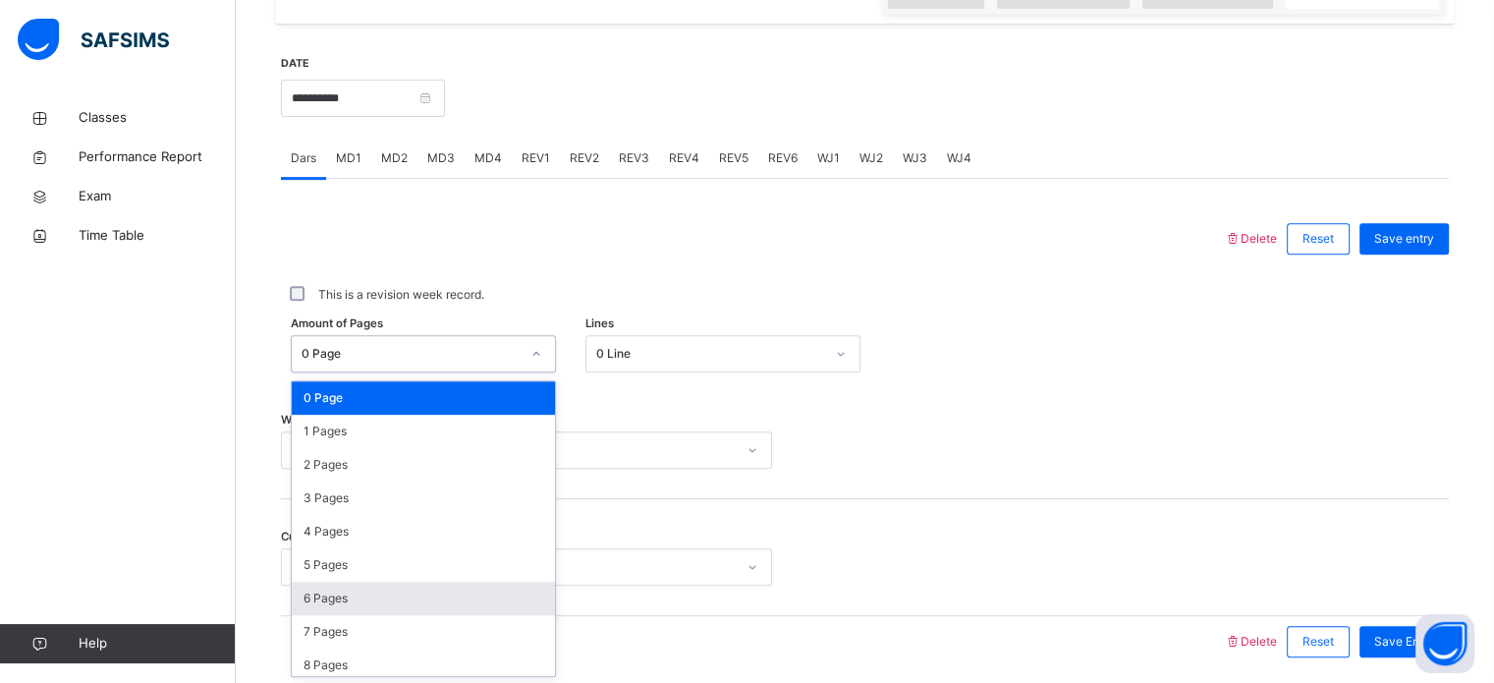
scroll to position [721, 0]
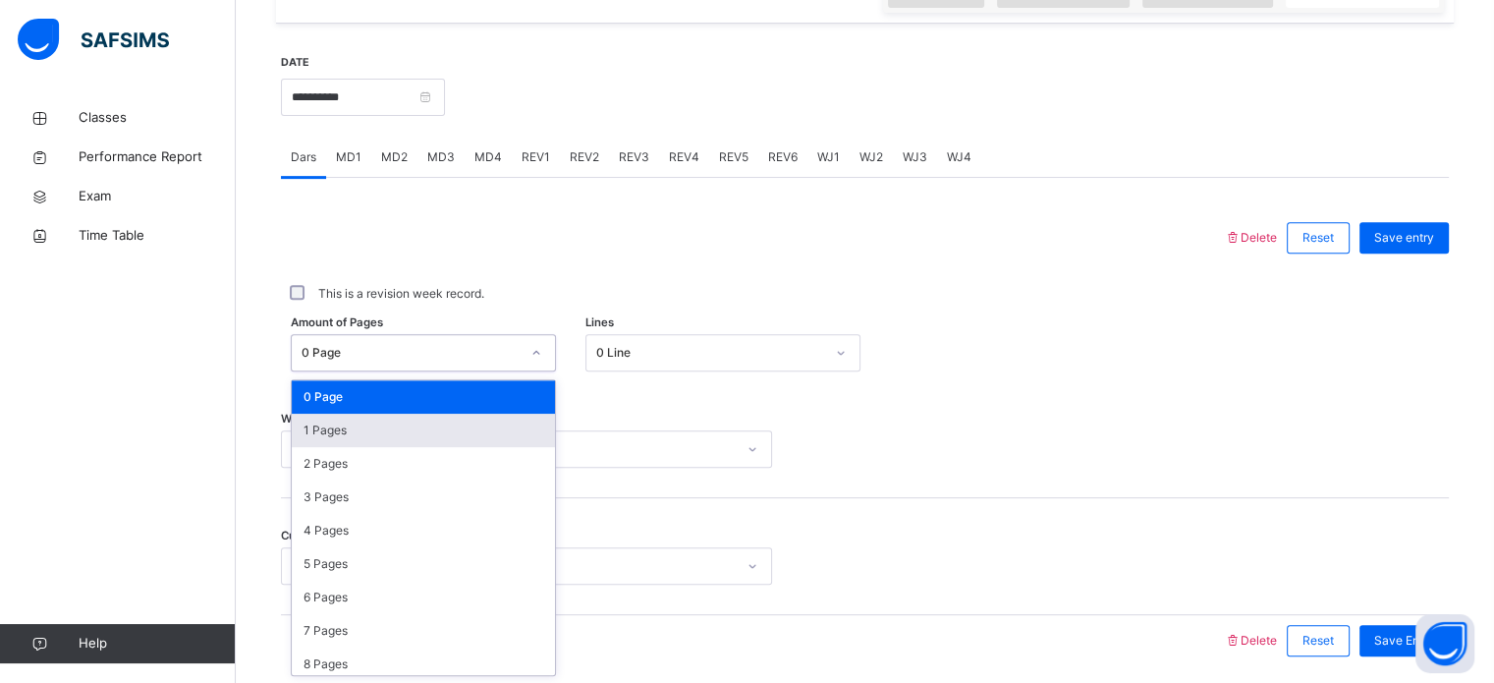
click at [405, 427] on div "1 Pages" at bounding box center [423, 430] width 263 height 33
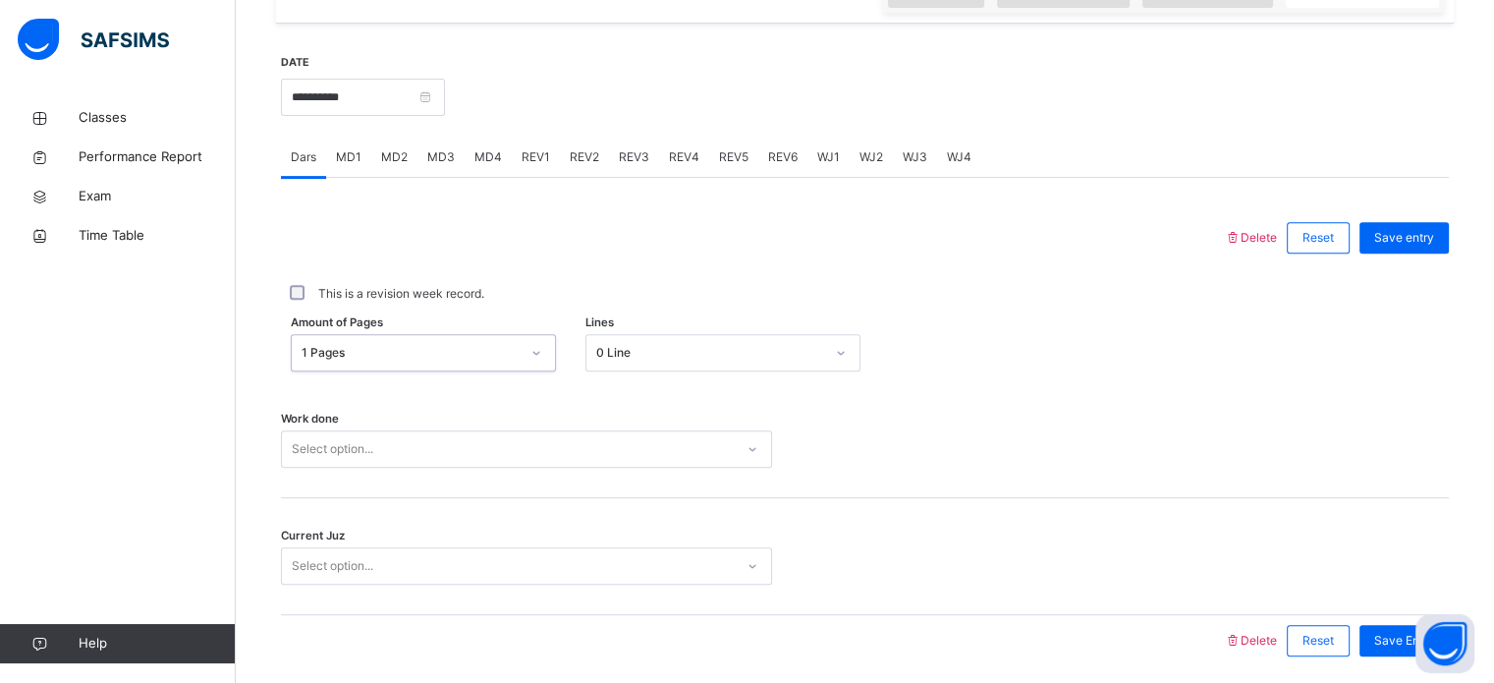
click at [664, 356] on div "0 Line" at bounding box center [710, 353] width 228 height 18
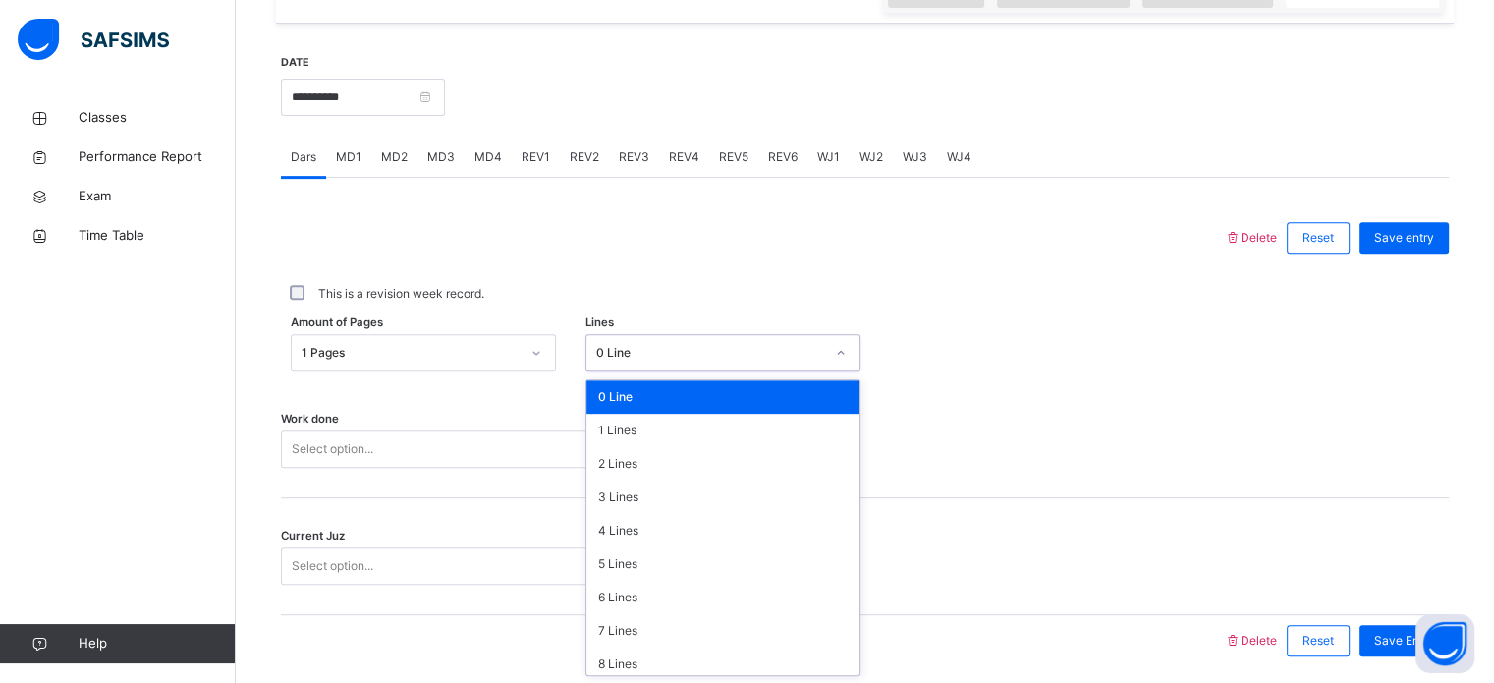
click at [388, 440] on div "Select option..." at bounding box center [526, 448] width 491 height 37
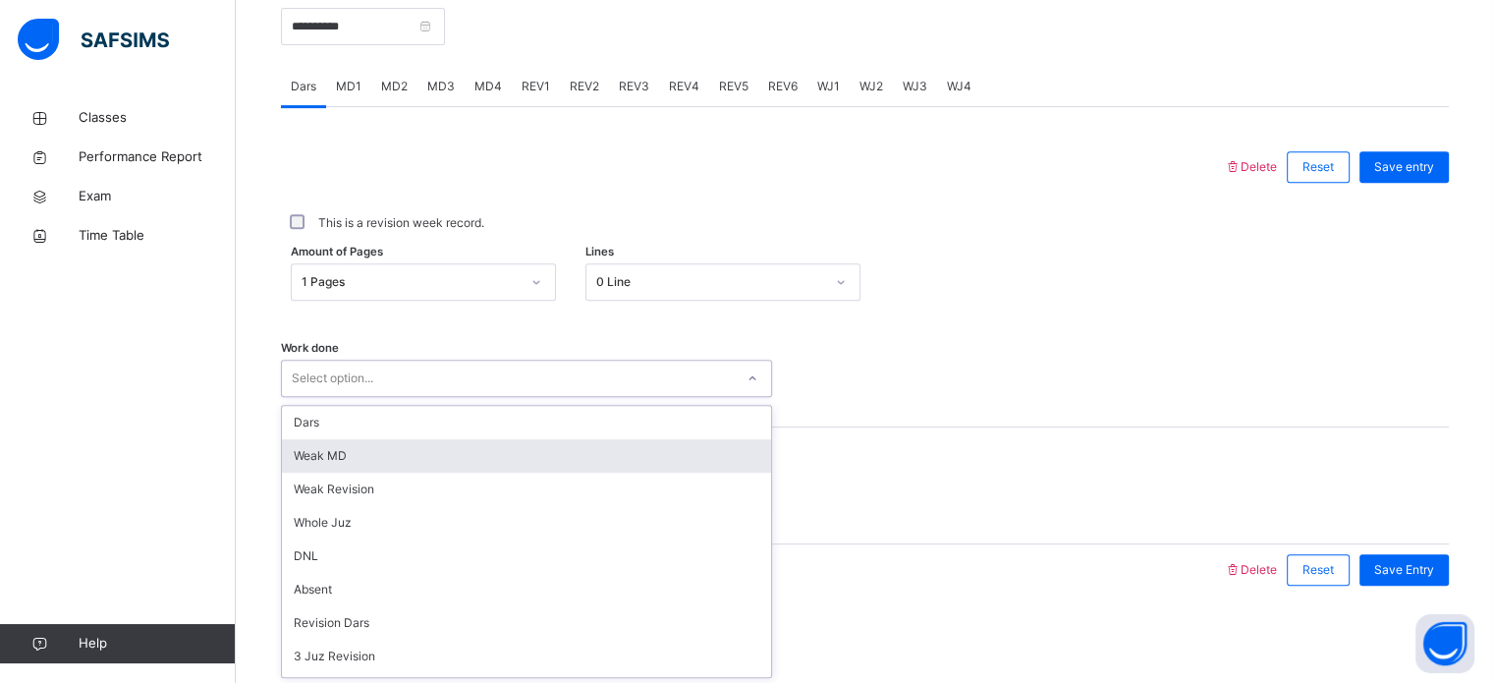
click at [373, 439] on div "Weak MD" at bounding box center [526, 455] width 489 height 33
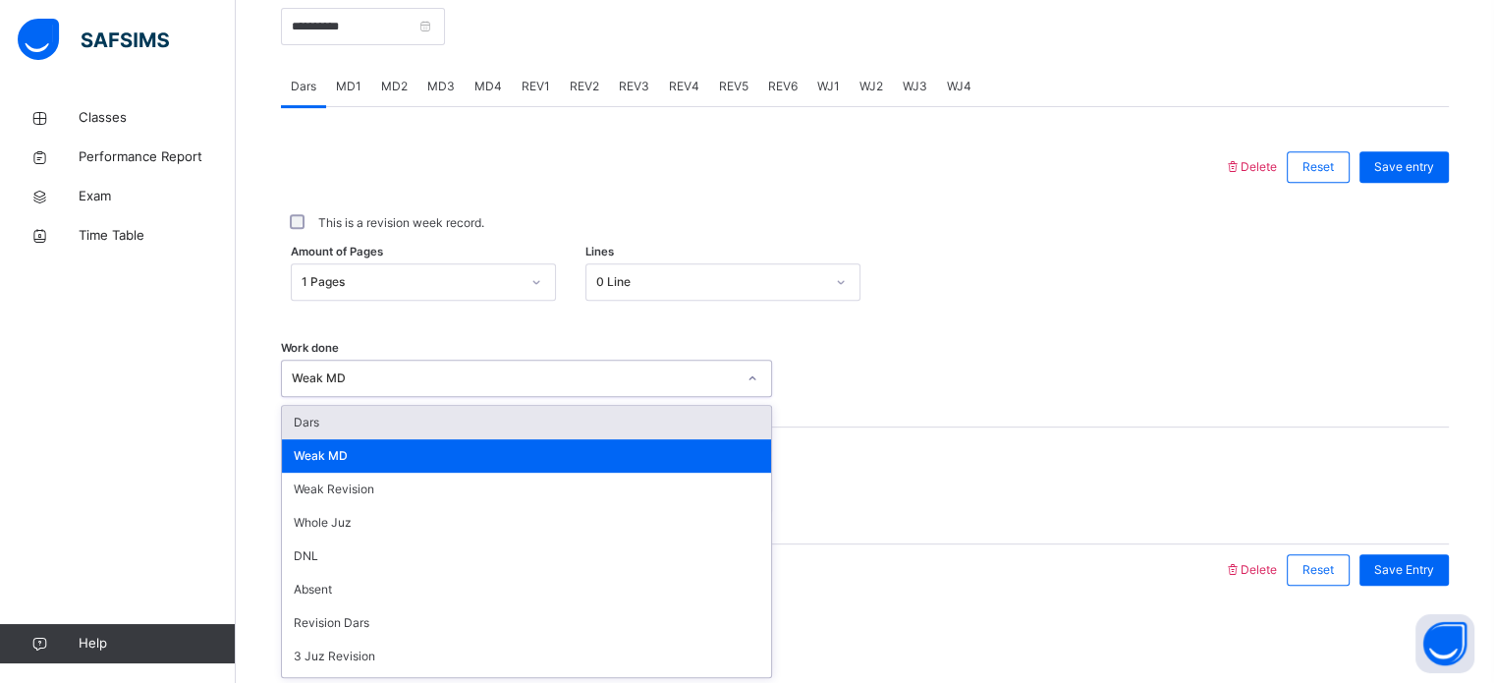
click at [376, 380] on div "Weak MD" at bounding box center [514, 378] width 444 height 18
click at [362, 417] on div "Dars" at bounding box center [526, 422] width 489 height 33
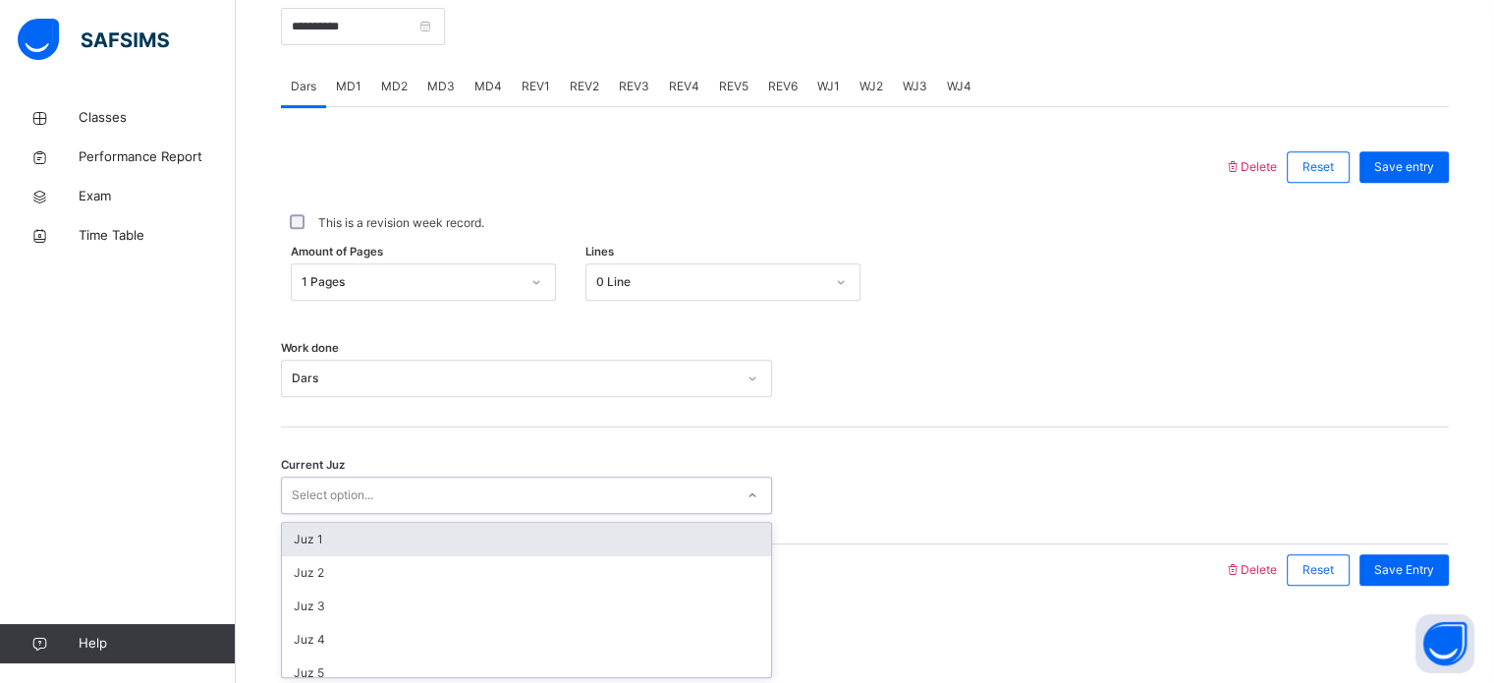
click at [361, 493] on div "Select option..." at bounding box center [333, 495] width 82 height 37
click at [360, 544] on div "Juz 1" at bounding box center [526, 539] width 489 height 33
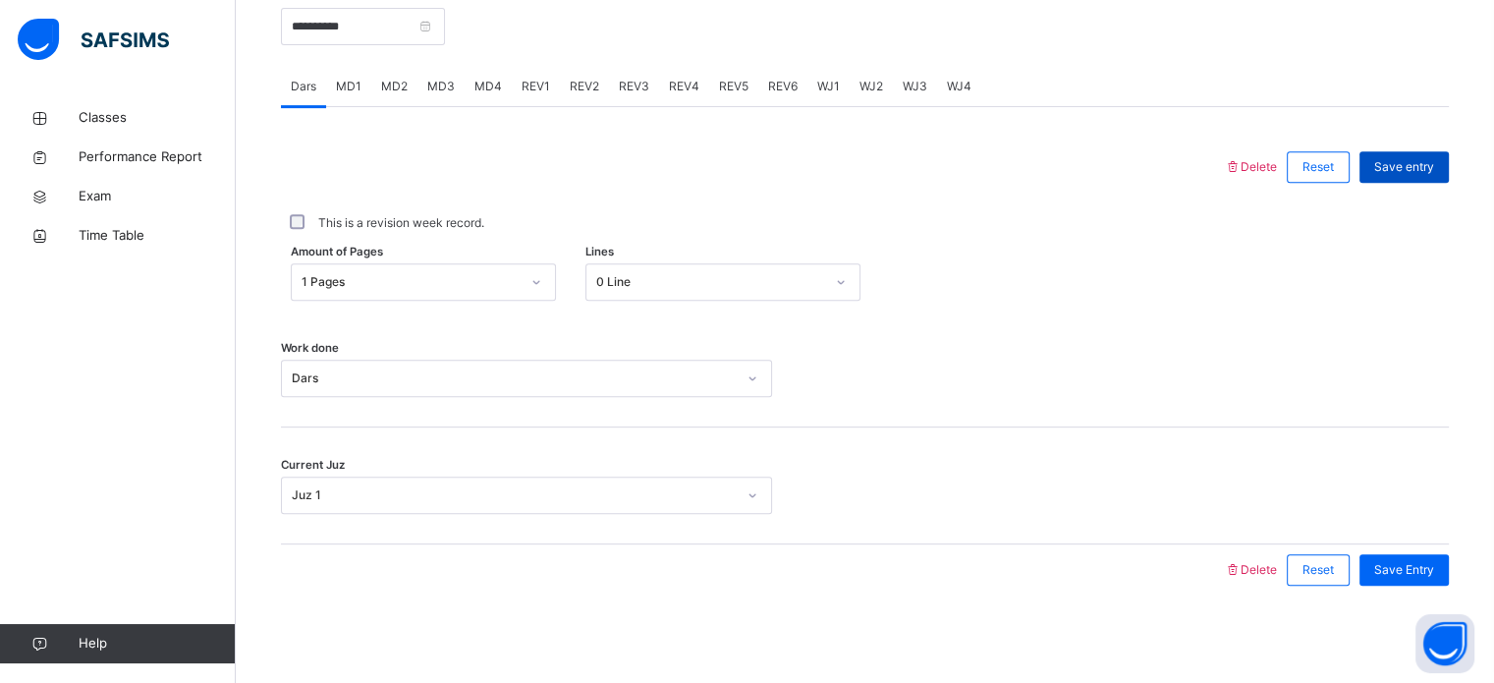
click at [1397, 170] on span "Save entry" at bounding box center [1405, 167] width 60 height 18
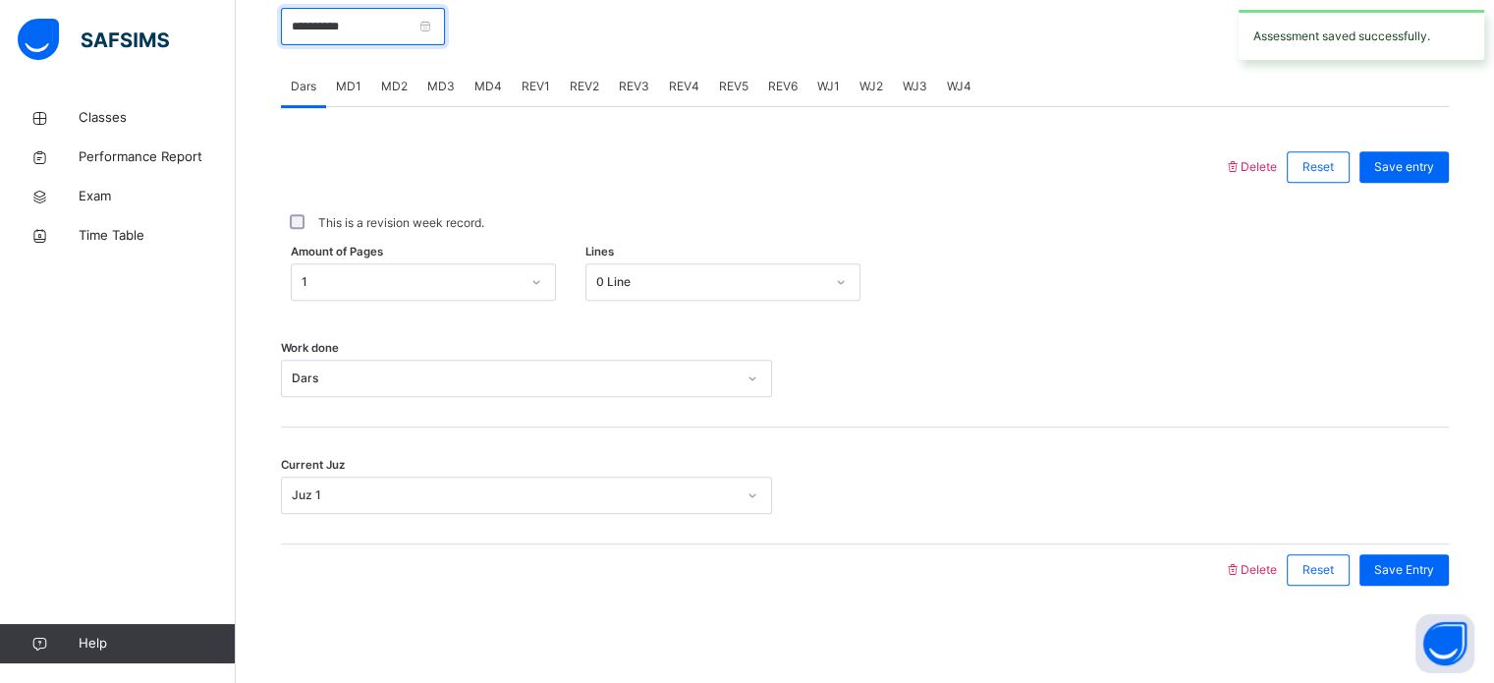
click at [376, 30] on input "**********" at bounding box center [363, 26] width 164 height 37
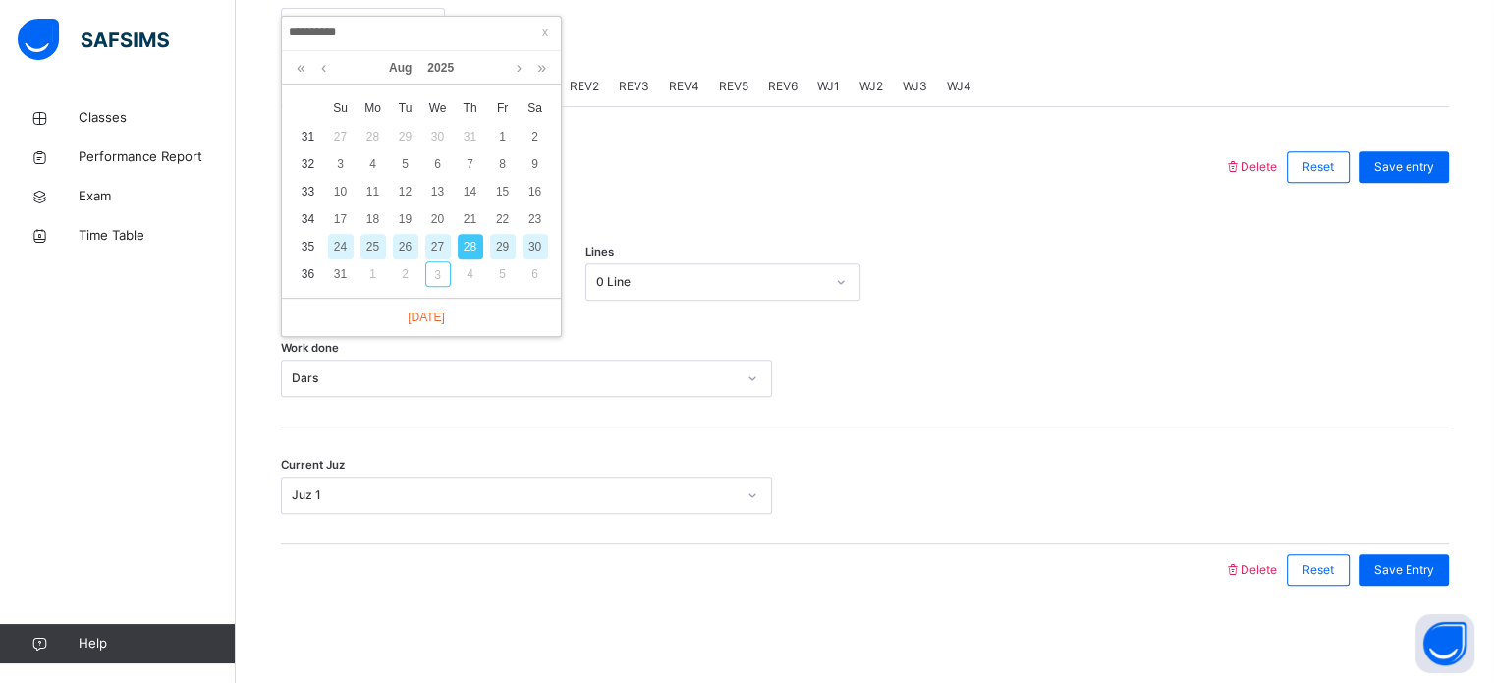
click at [491, 242] on div "29" at bounding box center [503, 247] width 26 height 26
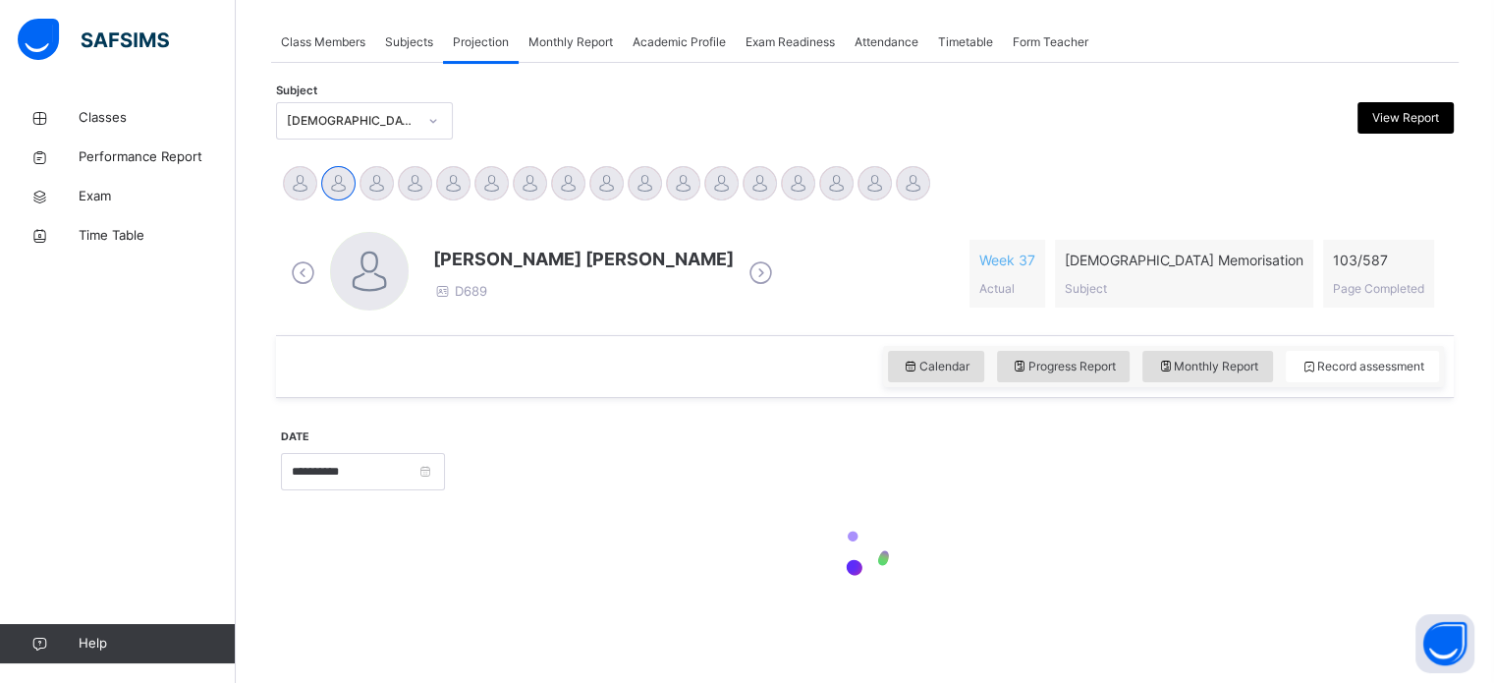
click at [491, 242] on div "[PERSON_NAME] [PERSON_NAME] D689" at bounding box center [532, 274] width 492 height 84
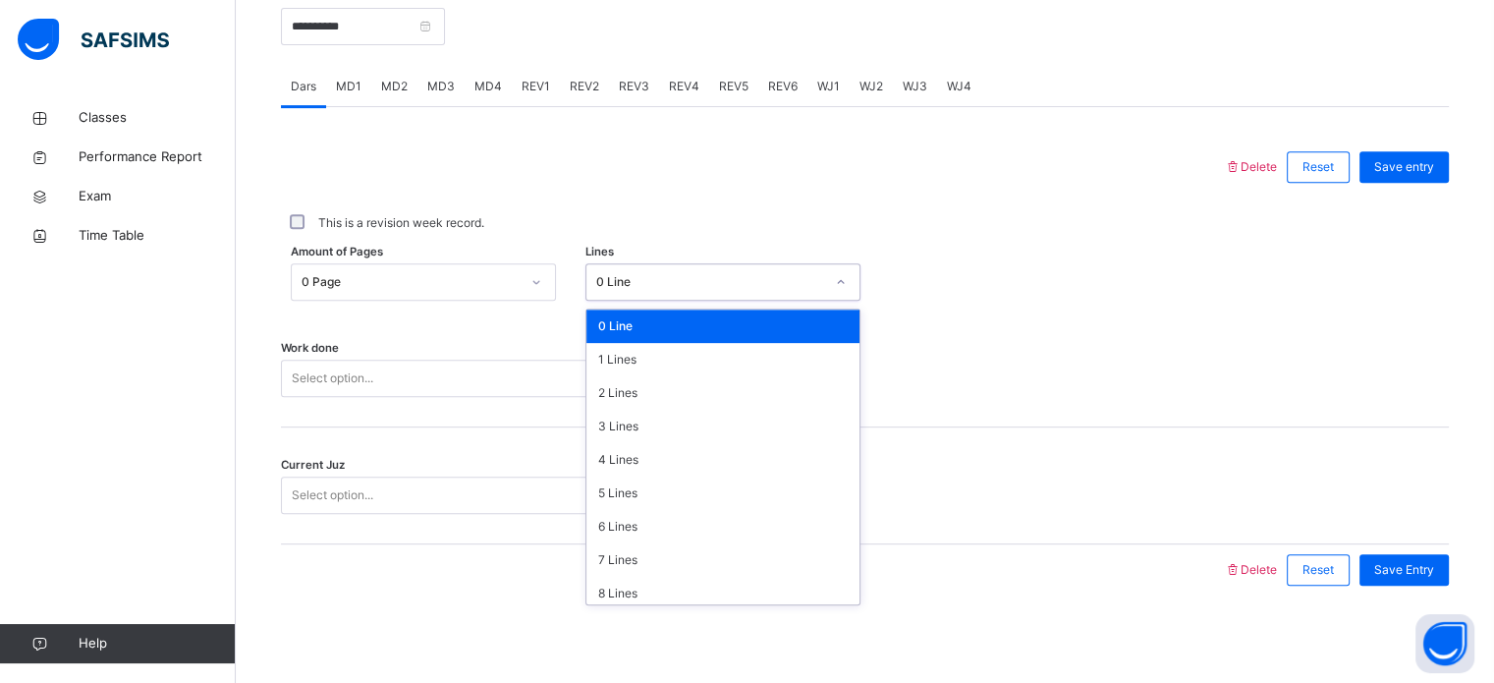
click at [632, 284] on div "0 Line" at bounding box center [710, 282] width 228 height 18
click at [640, 569] on div "7 Lines" at bounding box center [723, 559] width 273 height 33
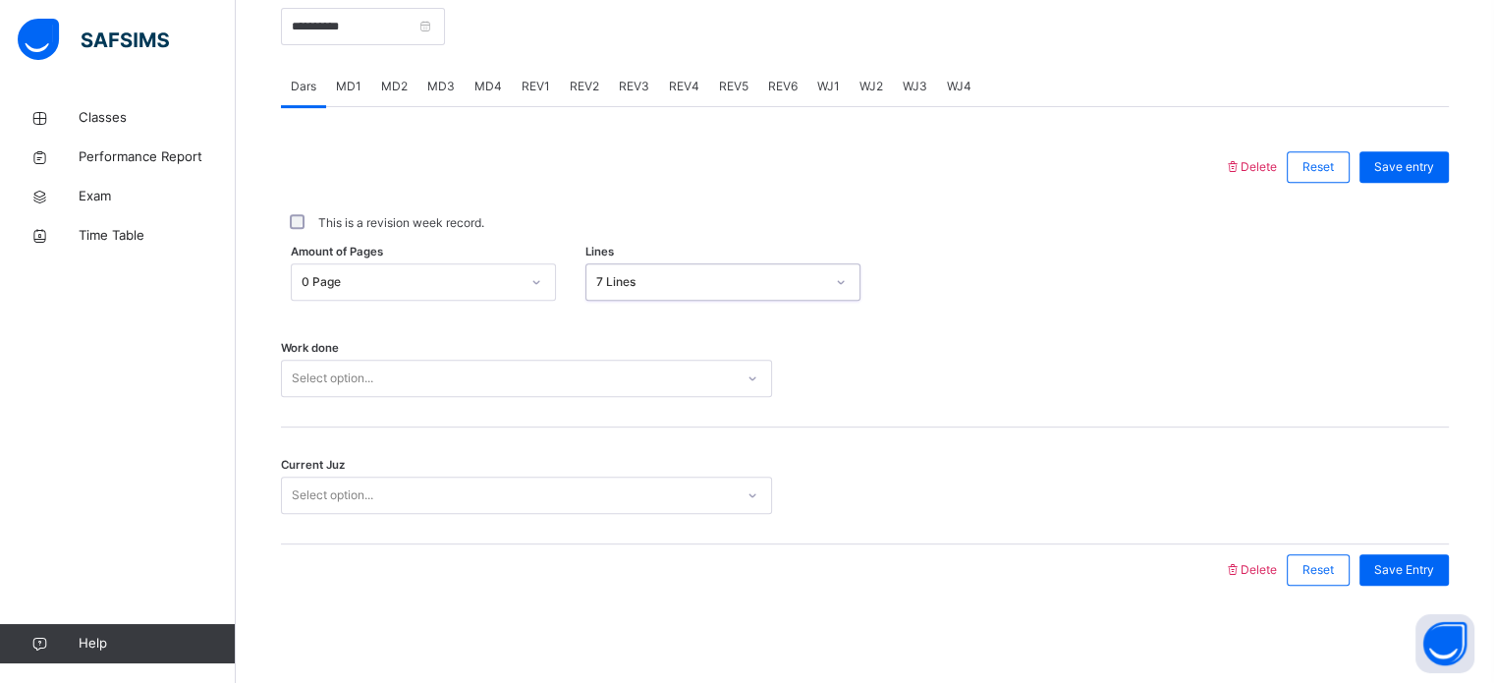
click at [521, 388] on div "Select option..." at bounding box center [508, 379] width 452 height 30
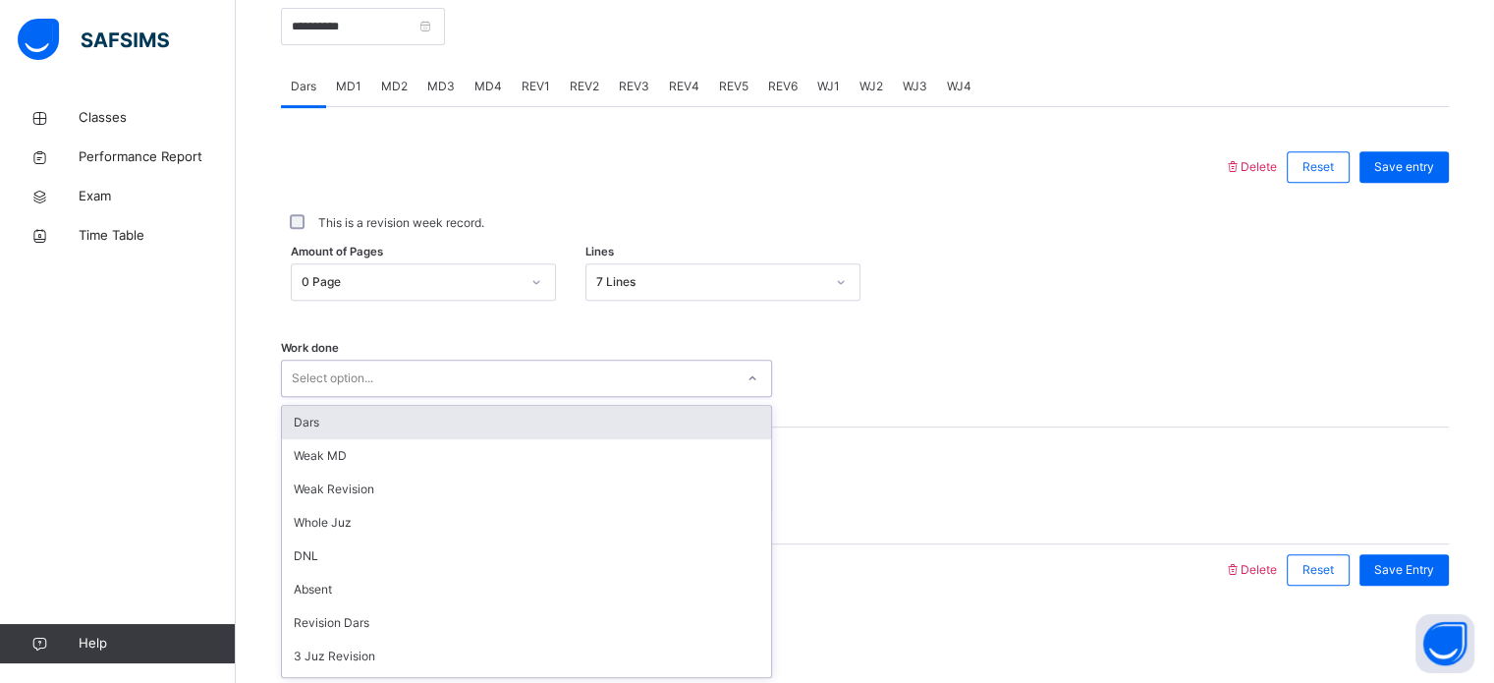
click at [523, 413] on div "Dars" at bounding box center [526, 422] width 489 height 33
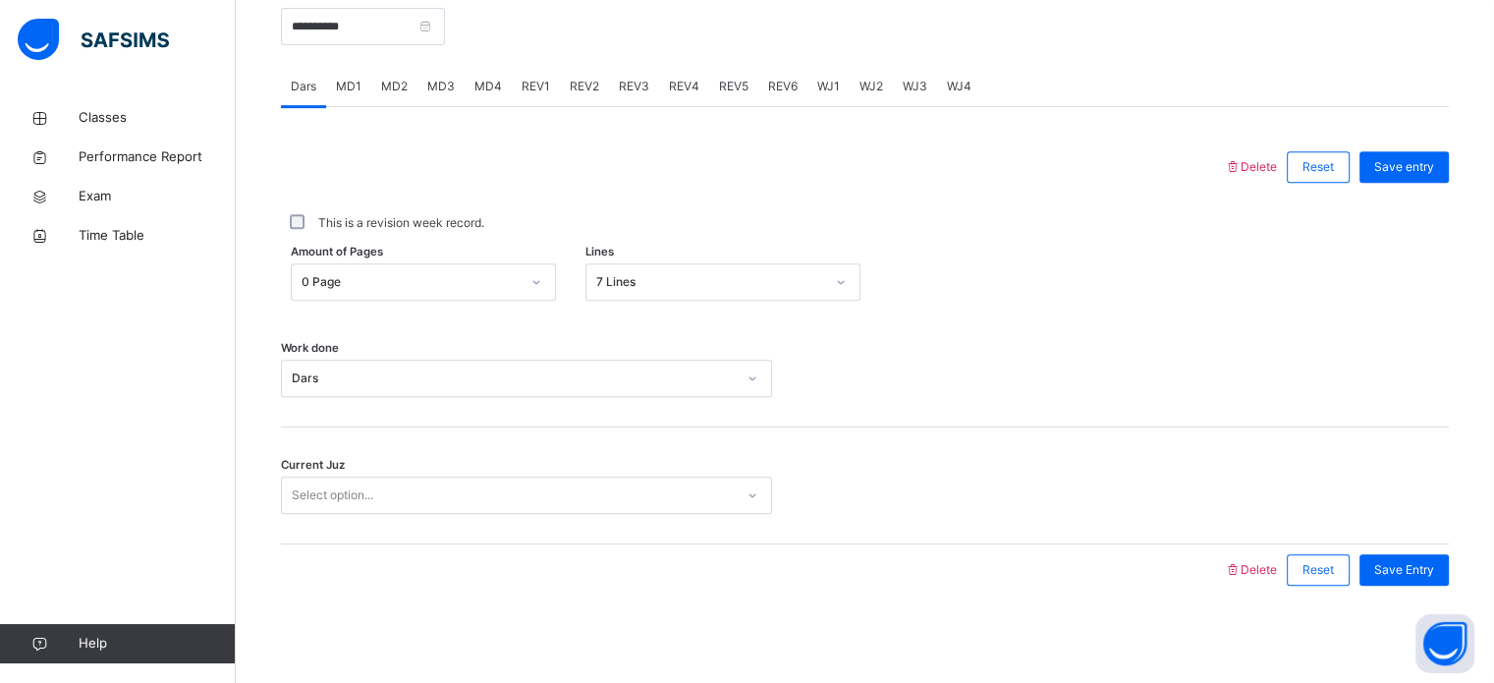
click at [592, 482] on div "Select option..." at bounding box center [508, 495] width 452 height 30
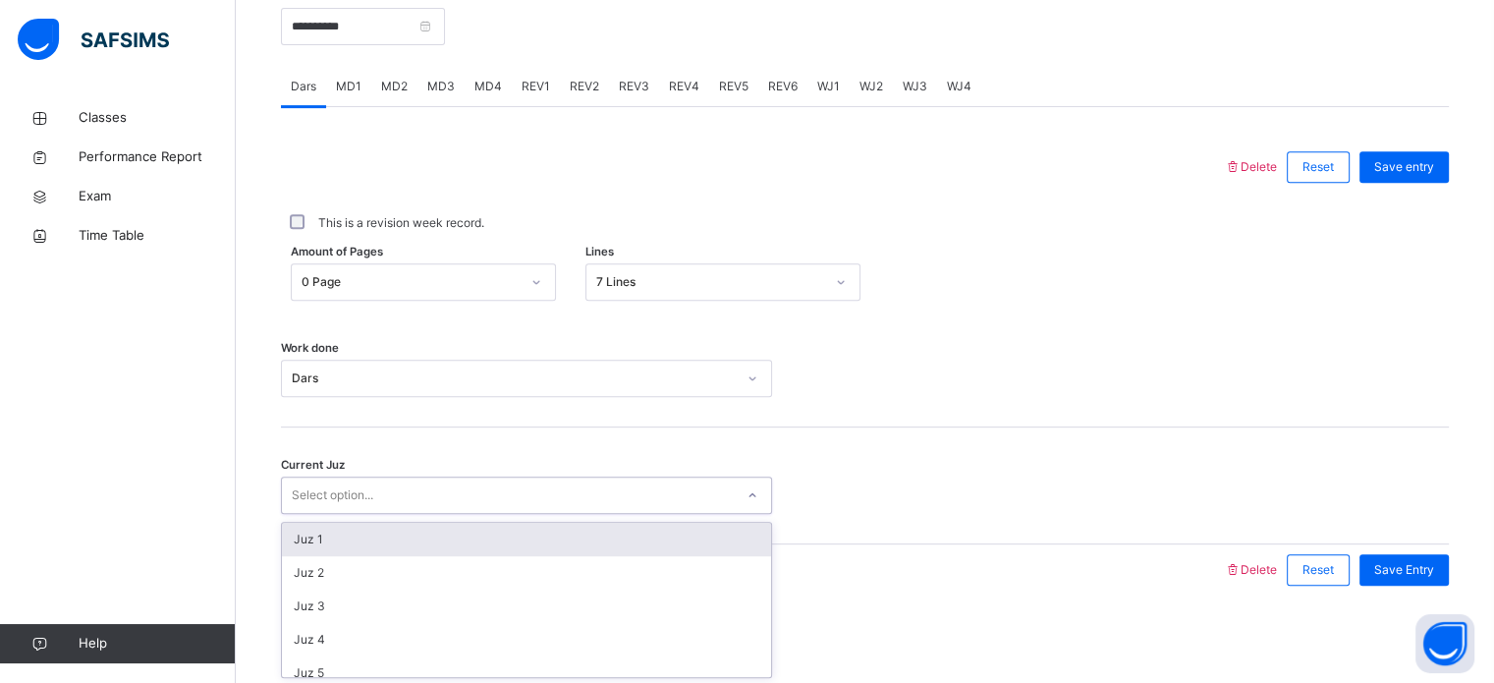
click at [590, 485] on div "Select option..." at bounding box center [508, 495] width 452 height 30
click at [552, 537] on div "Juz 1" at bounding box center [526, 539] width 489 height 33
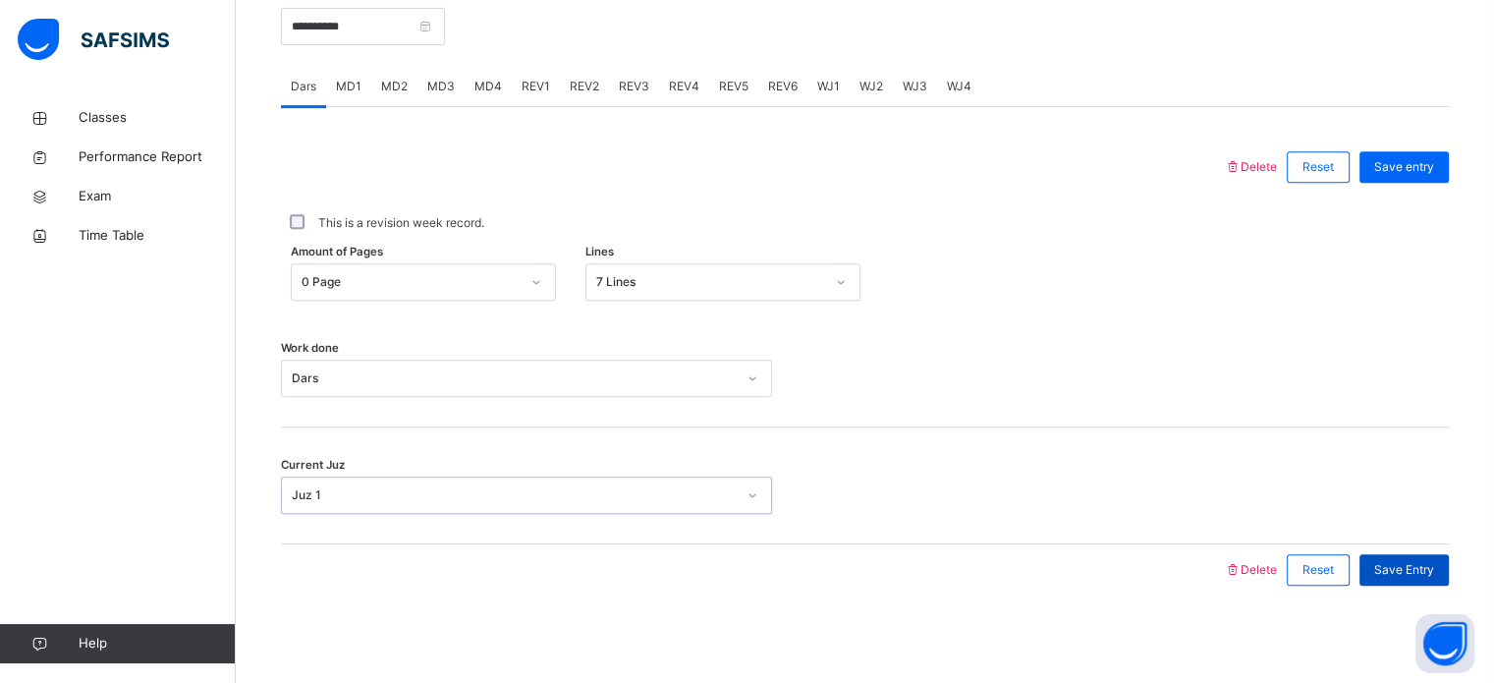
click at [1432, 568] on span "Save Entry" at bounding box center [1405, 570] width 60 height 18
click at [1434, 151] on div "Save entry" at bounding box center [1404, 166] width 89 height 31
click at [360, 30] on input "**********" at bounding box center [363, 26] width 164 height 37
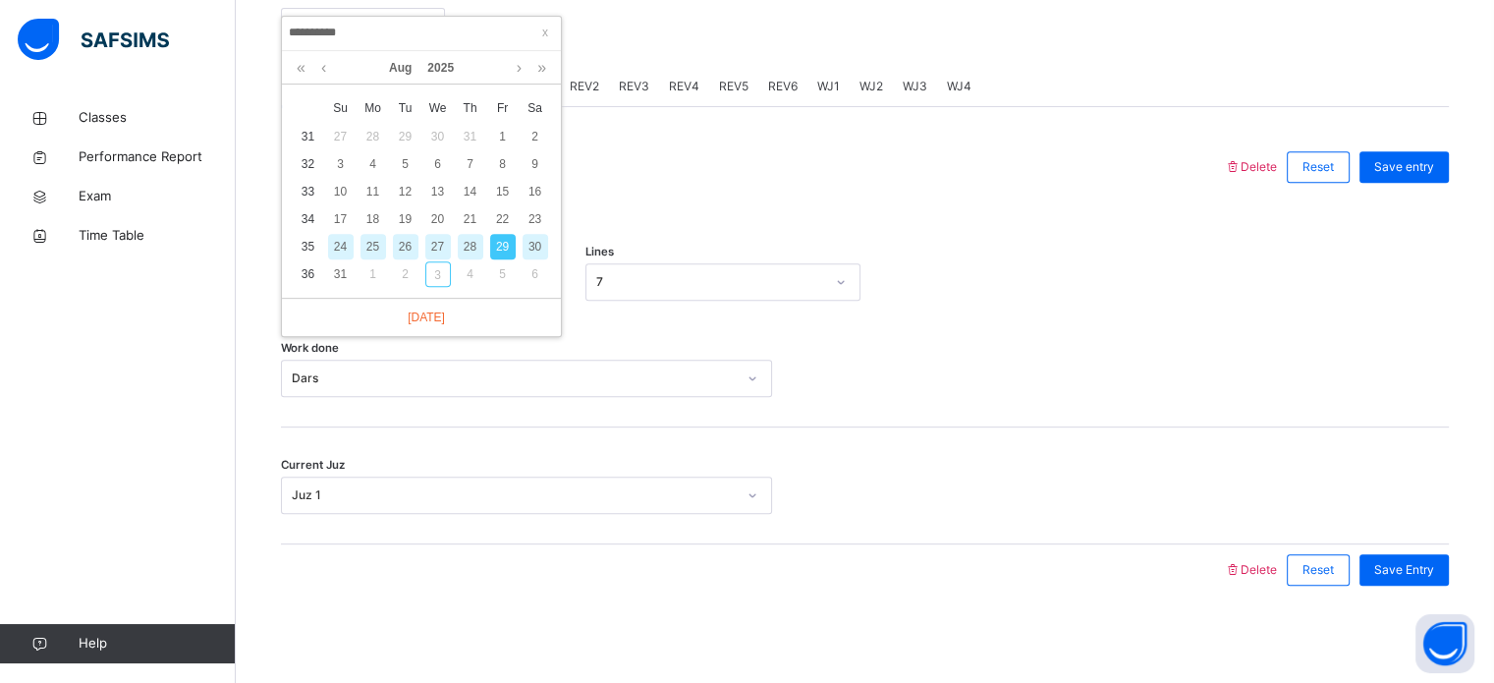
click at [534, 235] on div "30" at bounding box center [536, 247] width 26 height 26
type input "**********"
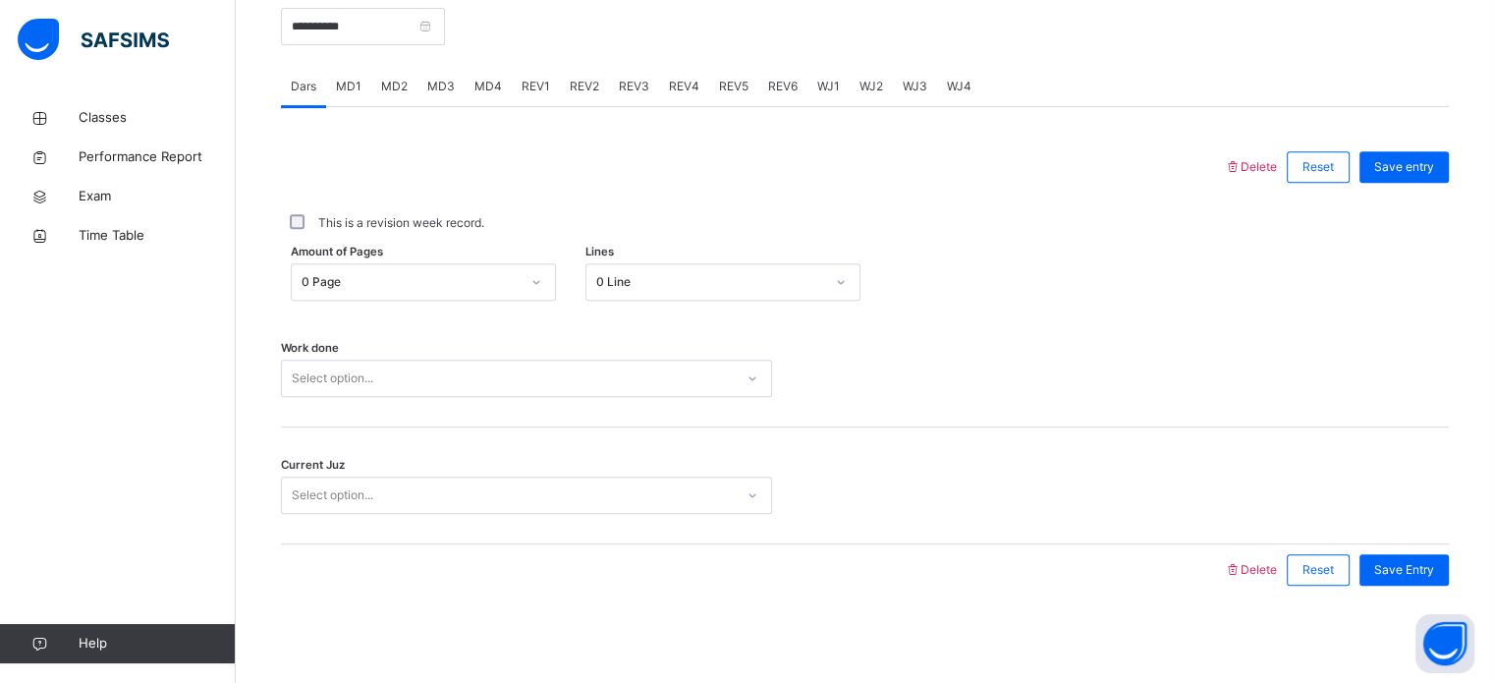
click at [418, 383] on div "Select option..." at bounding box center [508, 379] width 452 height 30
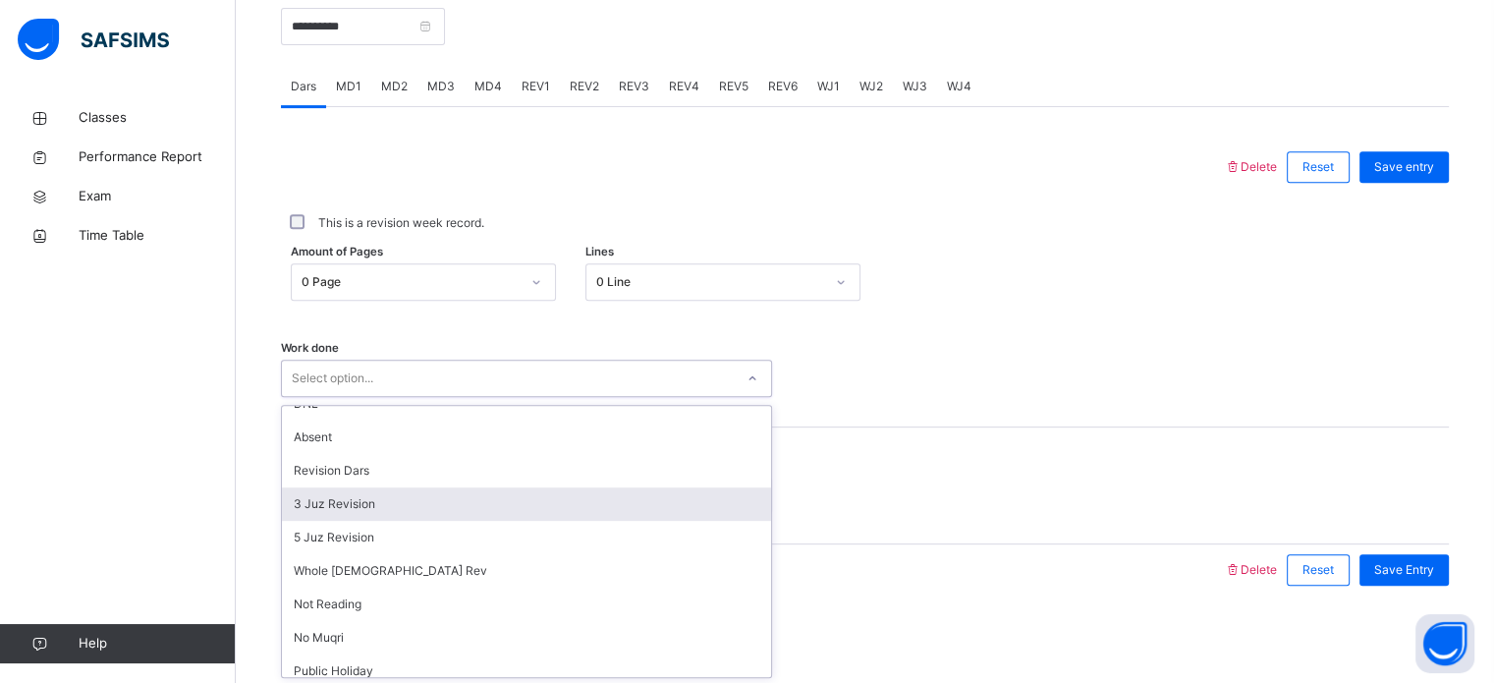
scroll to position [153, 0]
click at [360, 663] on div "Public Holiday" at bounding box center [526, 669] width 489 height 33
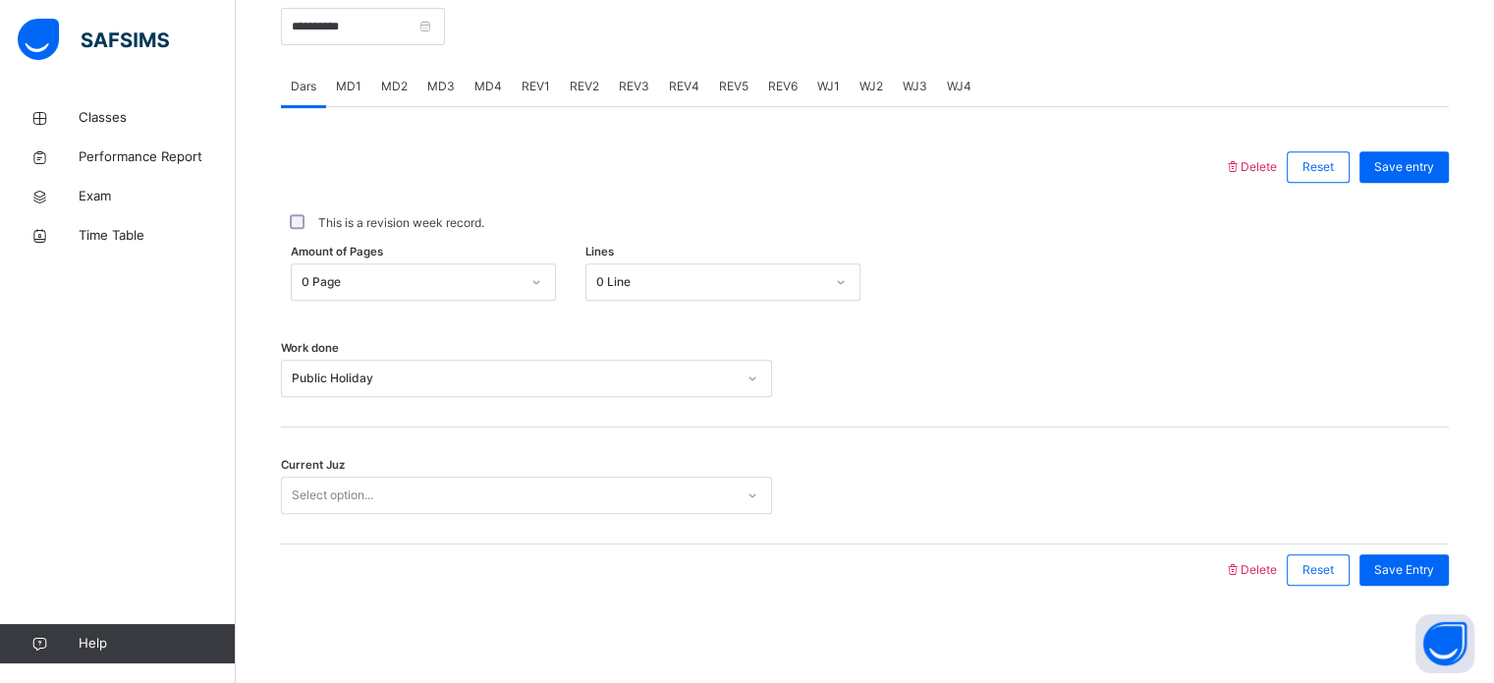
click at [495, 357] on div "Work done Public Holiday" at bounding box center [865, 368] width 1168 height 117
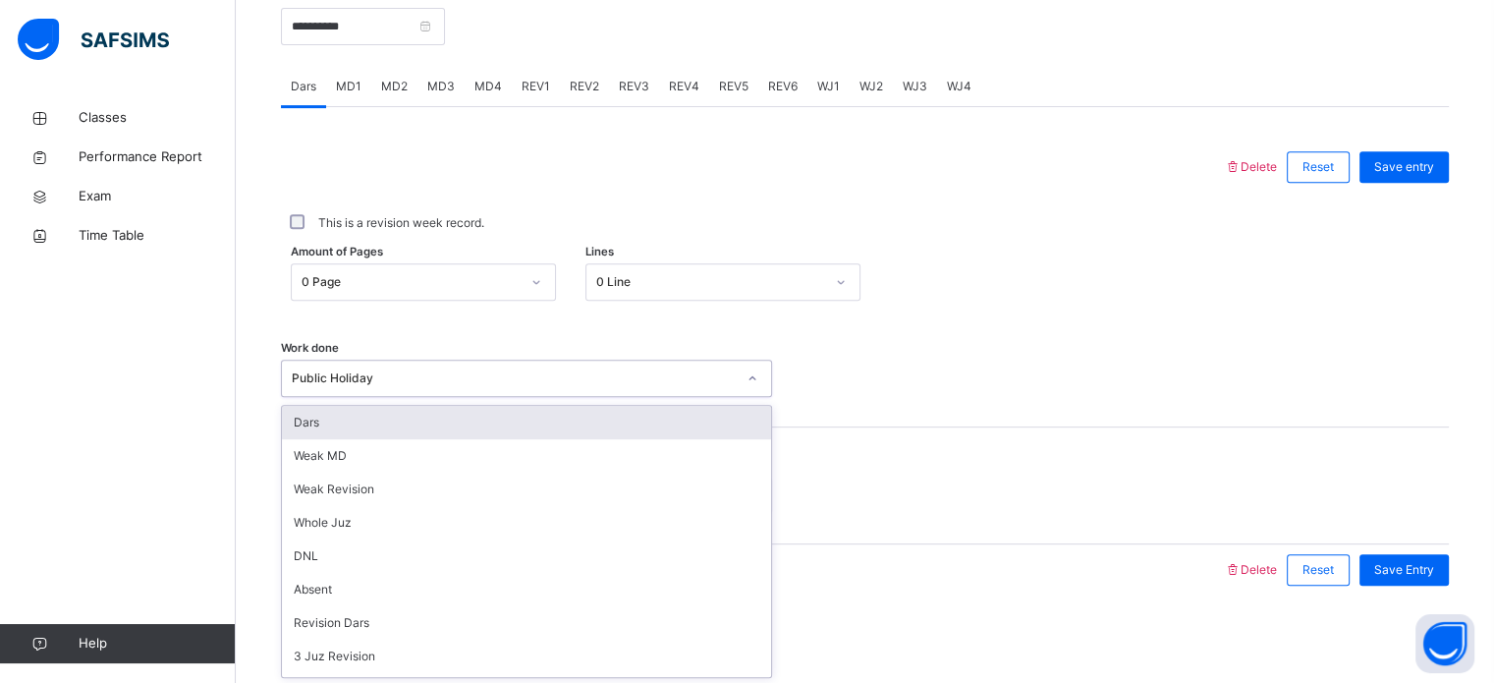
click at [492, 365] on div "Public Holiday" at bounding box center [508, 379] width 452 height 30
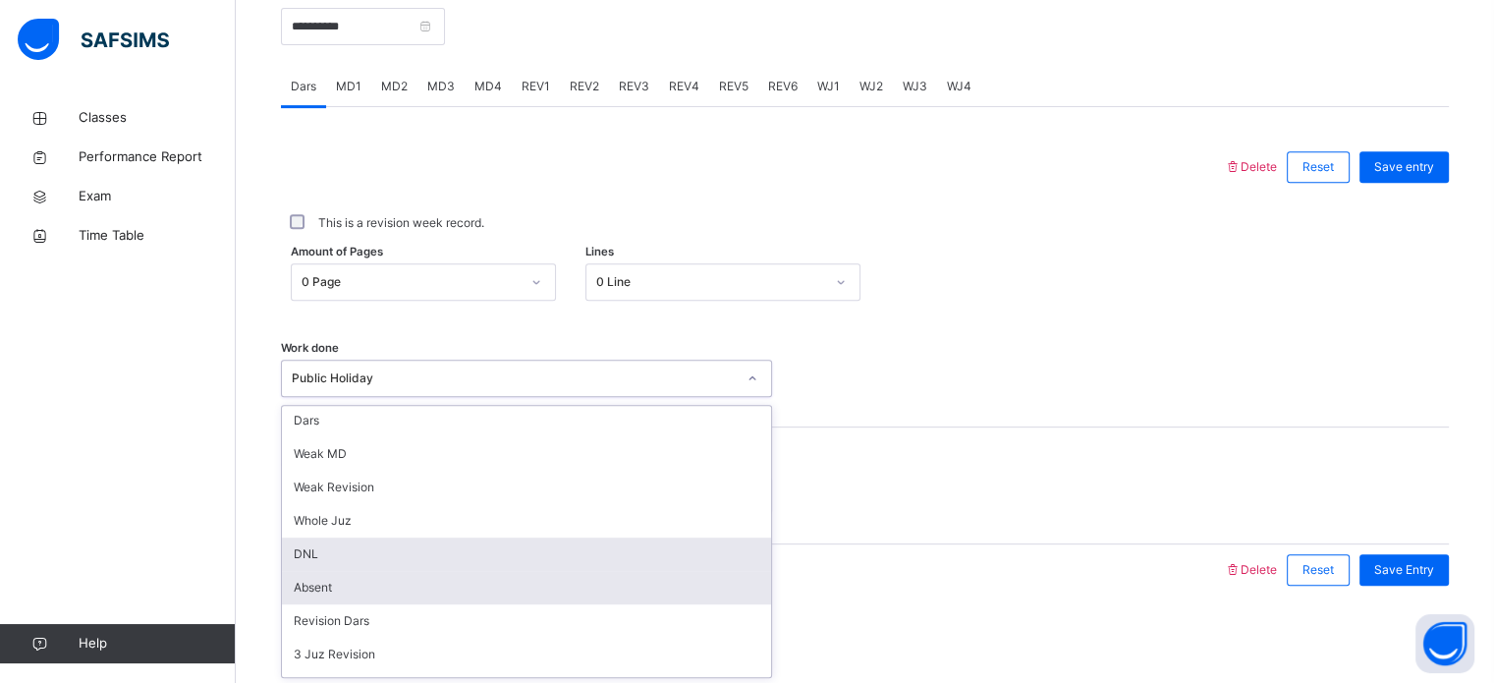
scroll to position [0, 0]
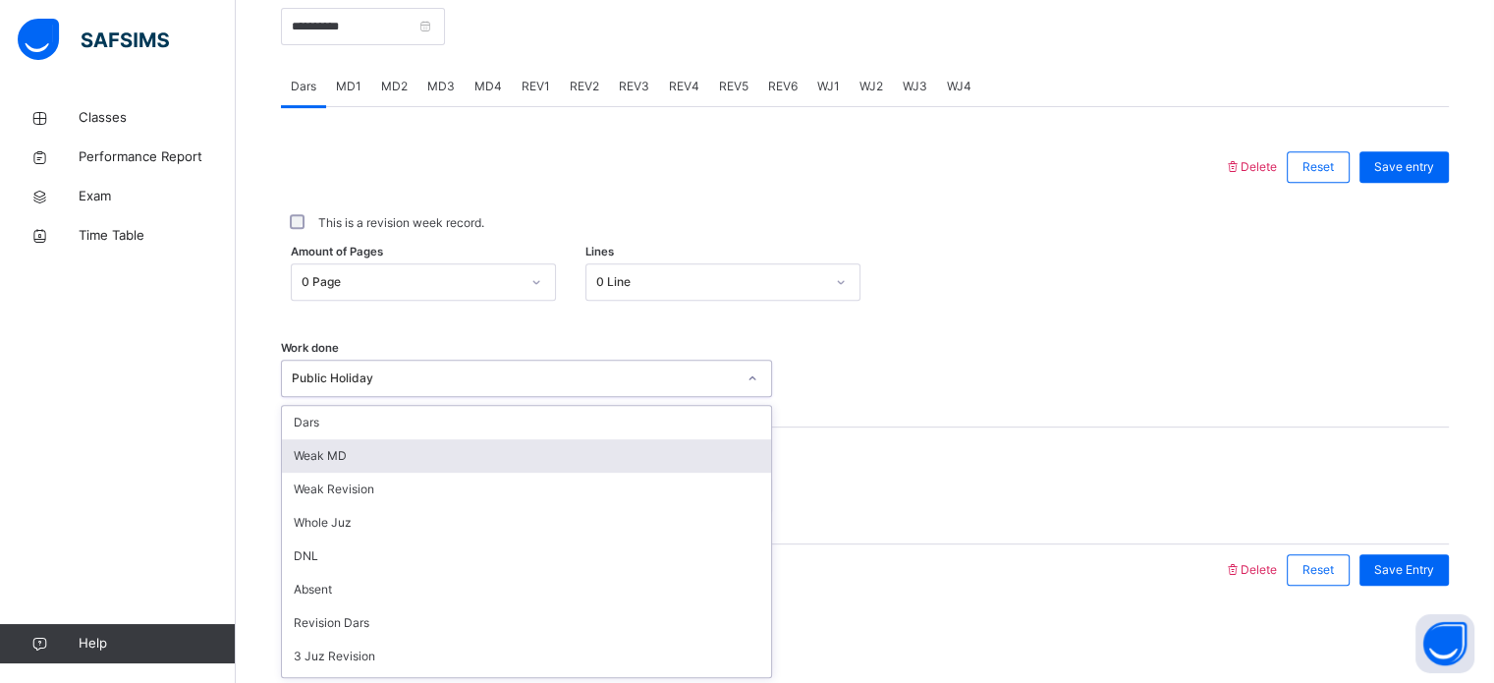
click at [342, 468] on div "Weak MD" at bounding box center [526, 455] width 489 height 33
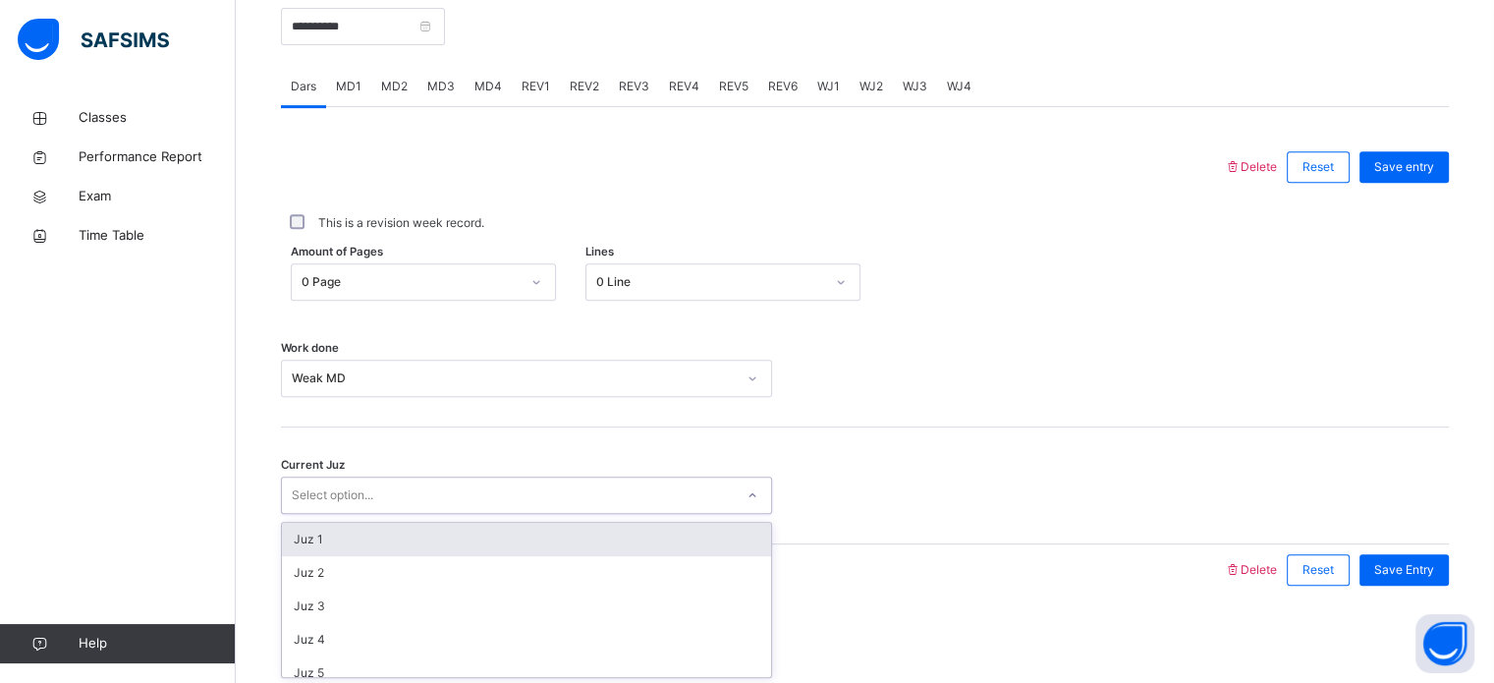
click at [360, 484] on div "Select option..." at bounding box center [333, 495] width 82 height 37
click at [394, 531] on div "Juz 1" at bounding box center [526, 539] width 489 height 33
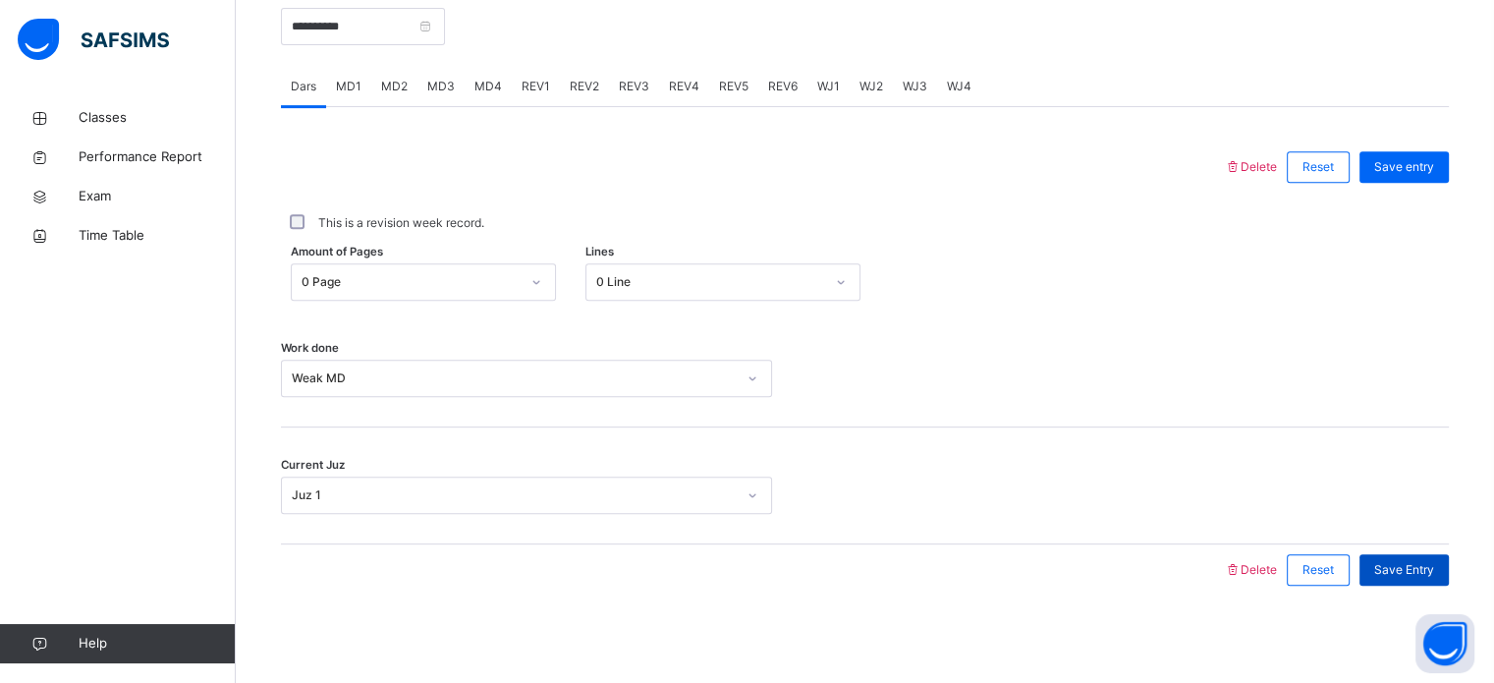
click at [1413, 561] on span "Save Entry" at bounding box center [1405, 570] width 60 height 18
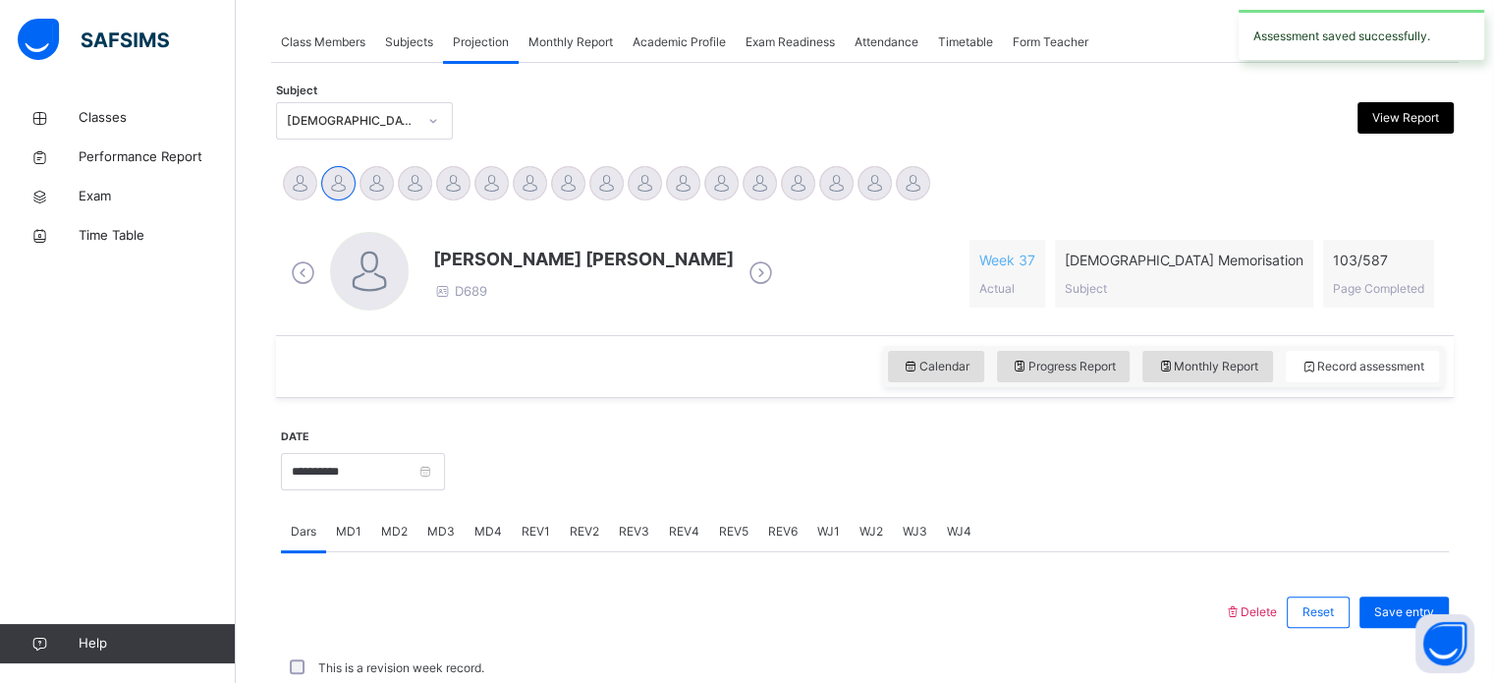
scroll to position [792, 0]
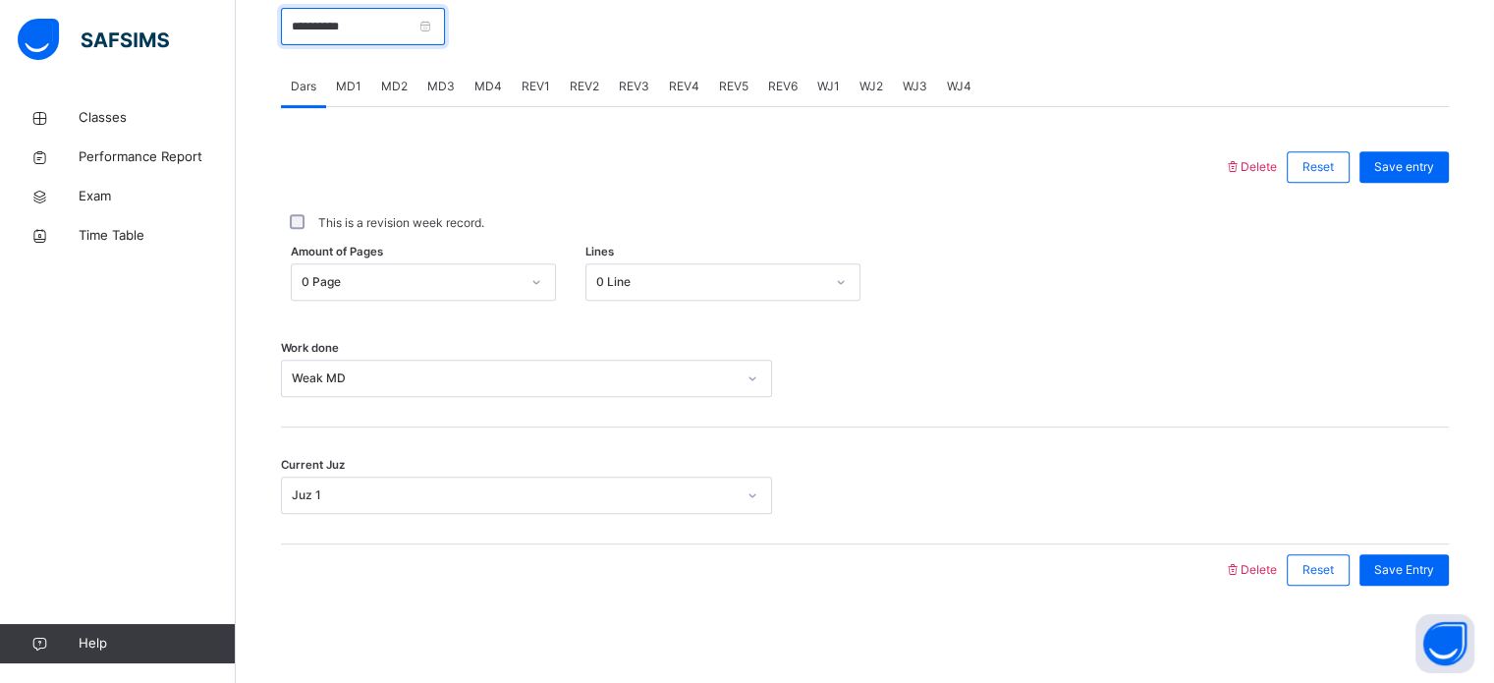
click at [369, 37] on input "**********" at bounding box center [363, 26] width 164 height 37
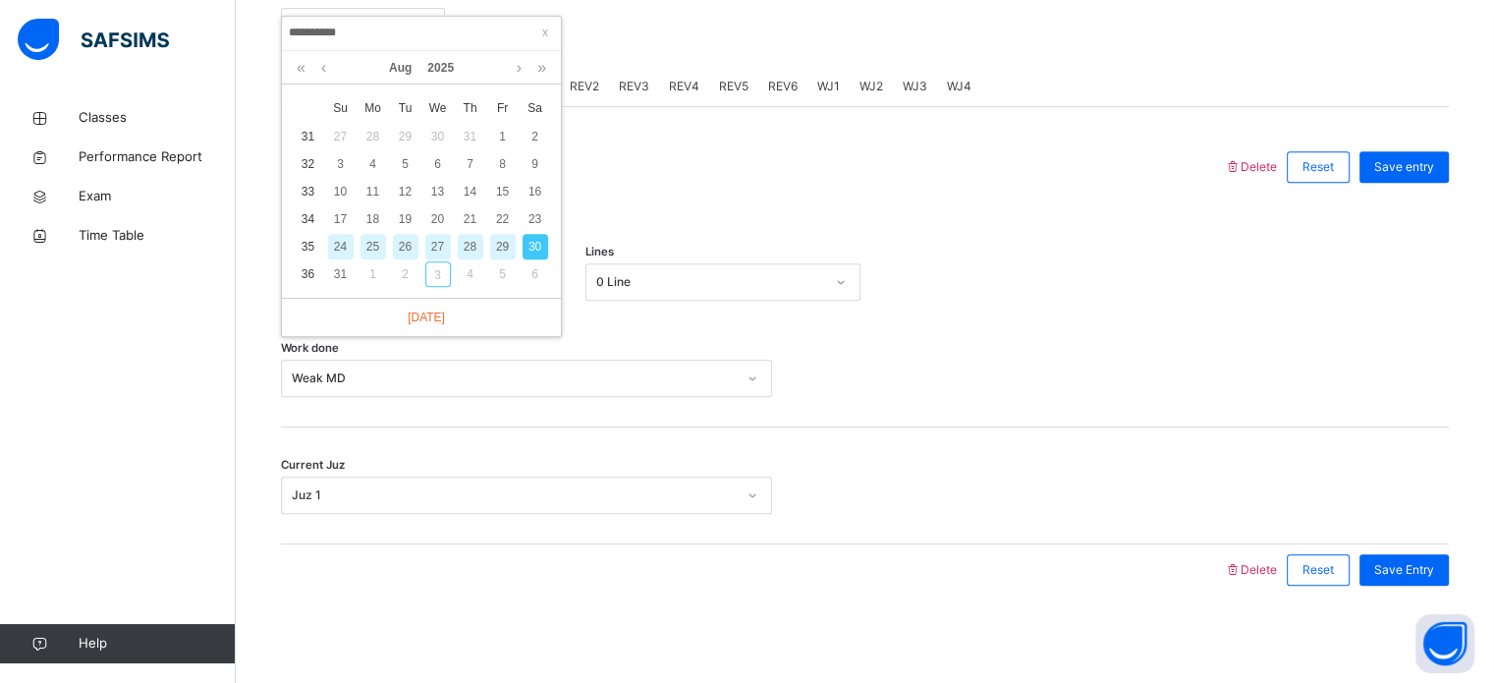
click at [825, 185] on div at bounding box center [753, 166] width 924 height 51
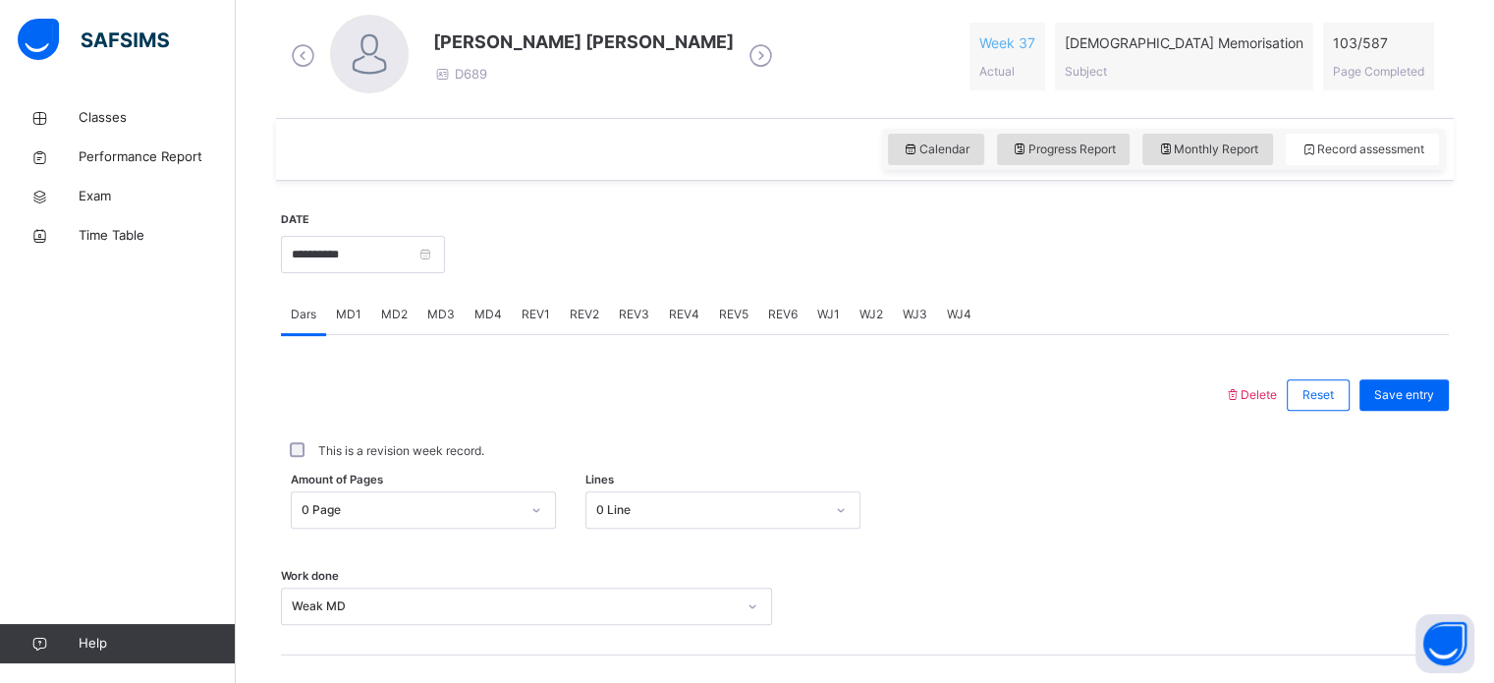
scroll to position [558, 0]
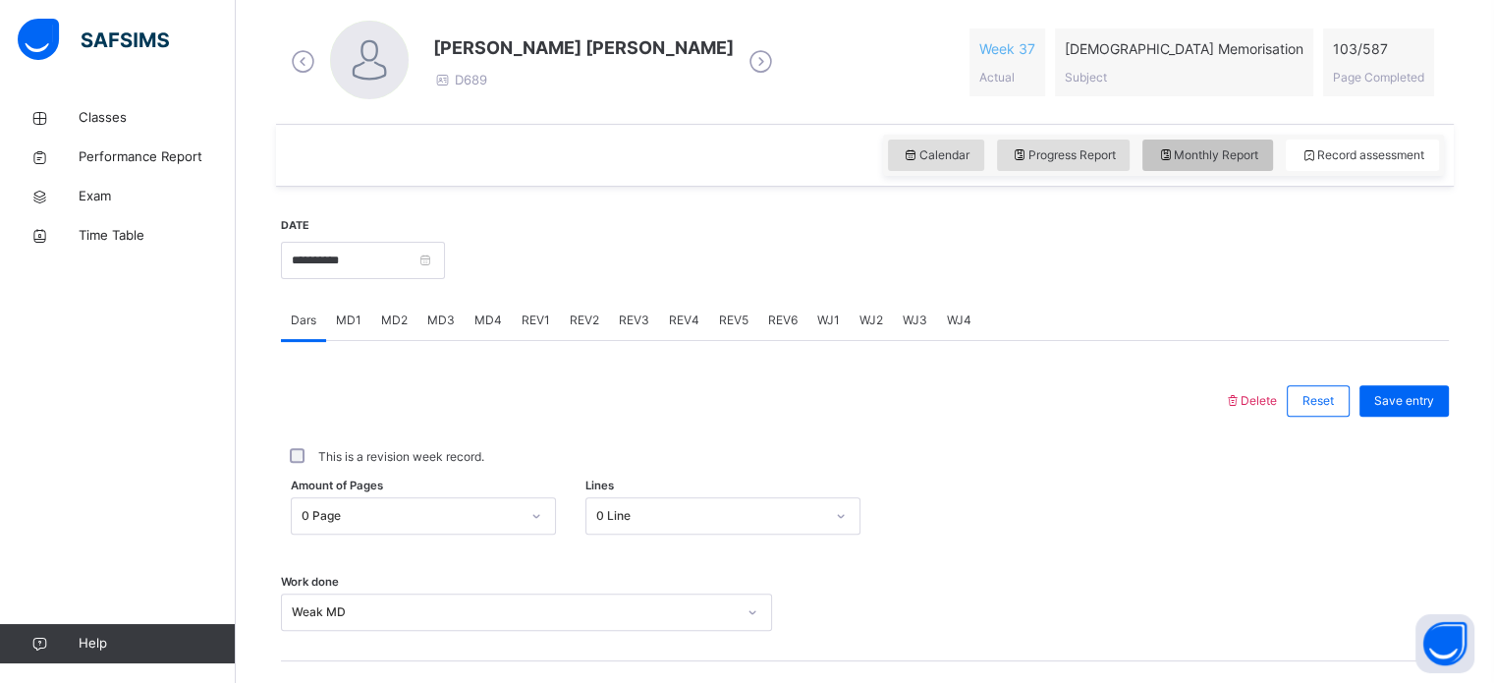
click at [1218, 148] on span "Monthly Report" at bounding box center [1207, 155] width 101 height 18
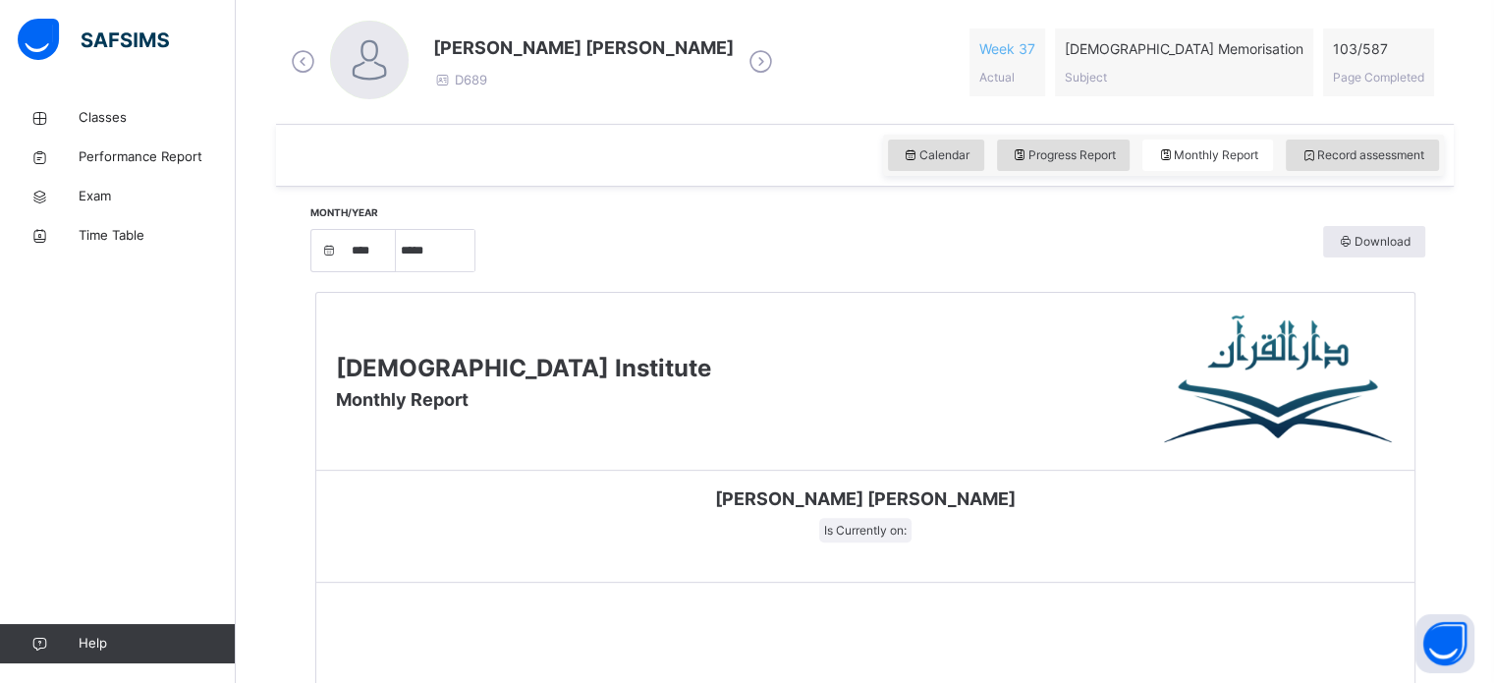
select select "****"
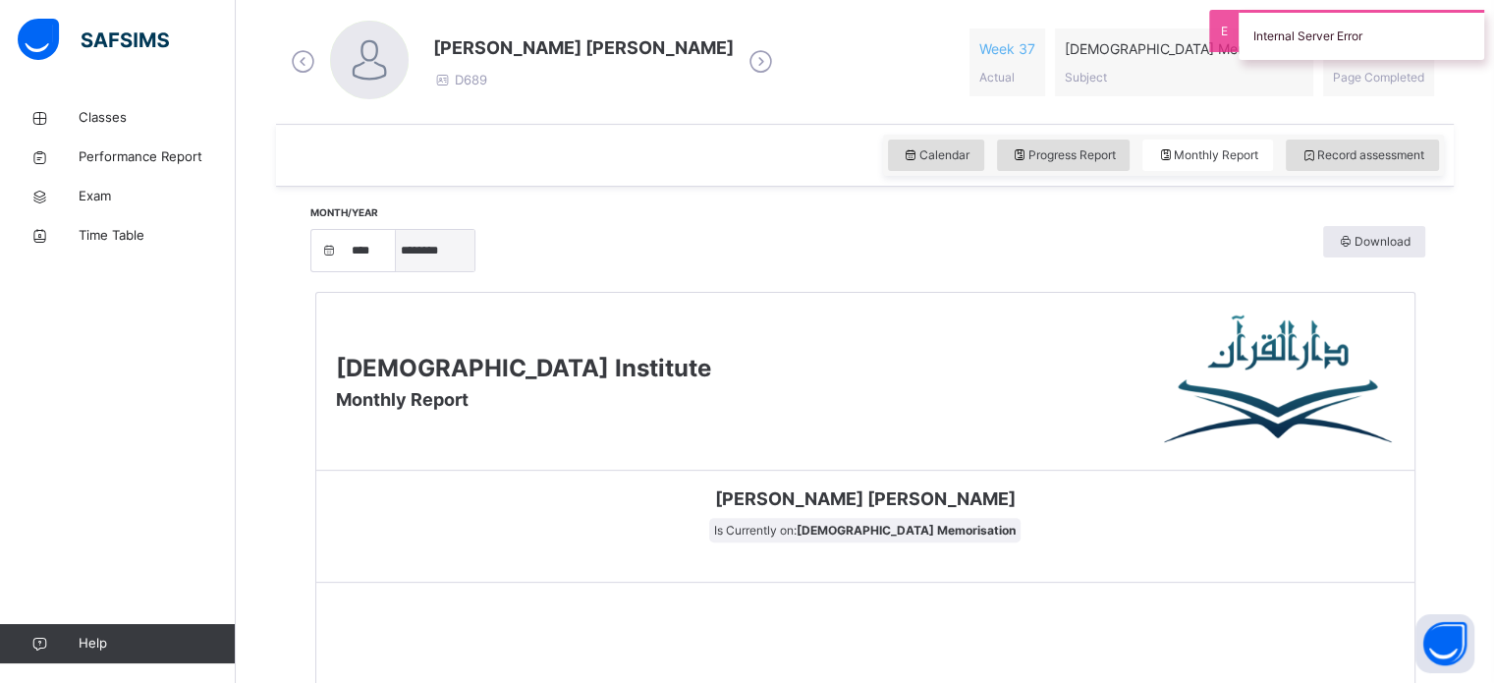
click at [431, 253] on select "***** ******** ***** ***** *** **** **** ****** ********* ******* ******** ****…" at bounding box center [435, 250] width 79 height 41
select select "*"
click at [403, 271] on select "***** ******** ***** ***** *** **** **** ****** ********* ******* ******** ****…" at bounding box center [435, 250] width 79 height 41
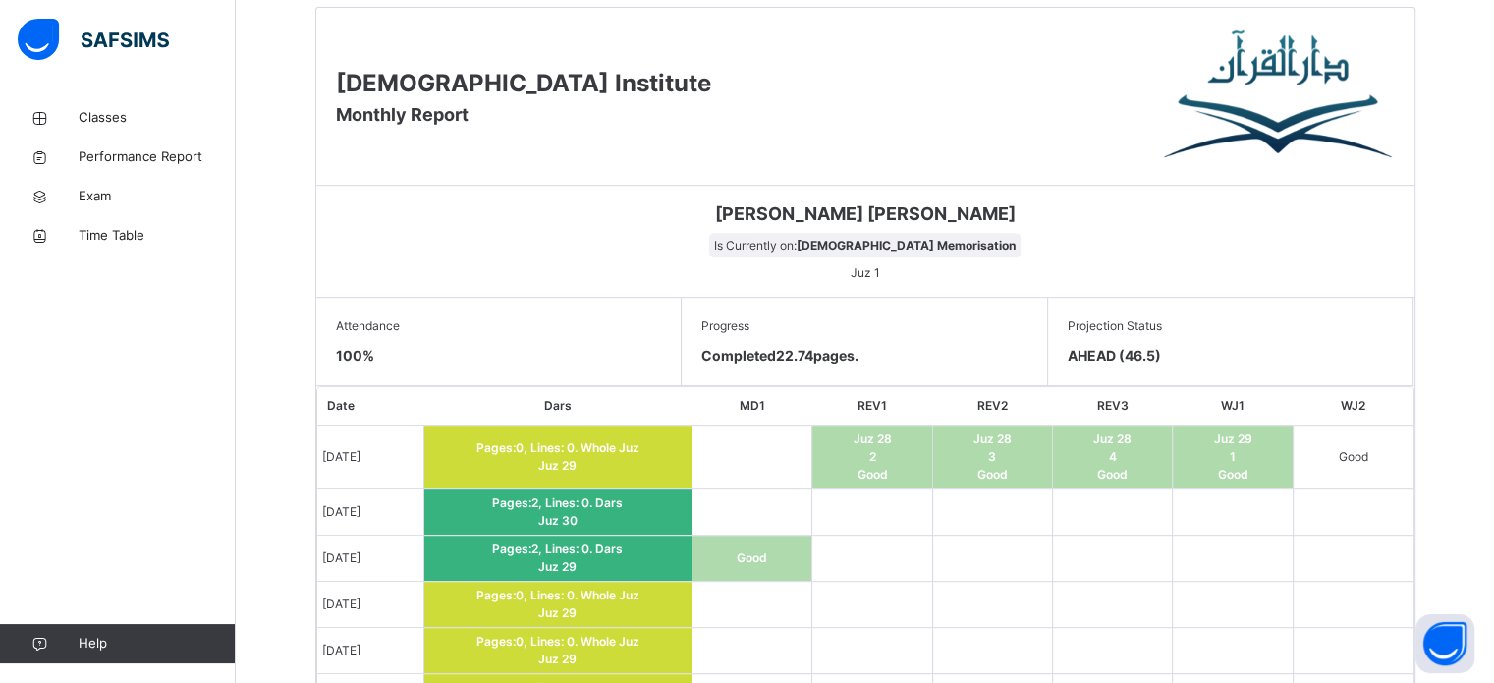
scroll to position [848, 0]
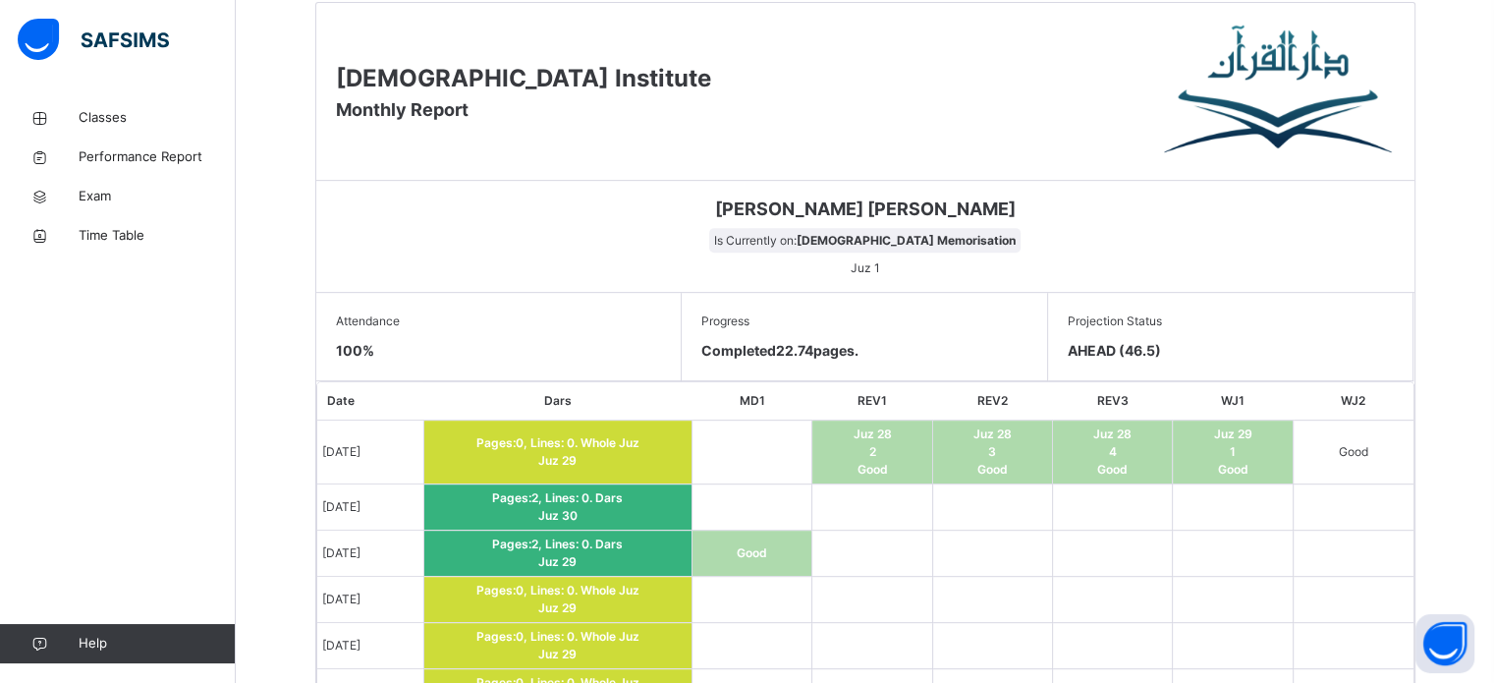
click at [1022, 459] on td "Juz 28 3 Good" at bounding box center [992, 453] width 120 height 64
click at [1013, 523] on td at bounding box center [992, 507] width 120 height 46
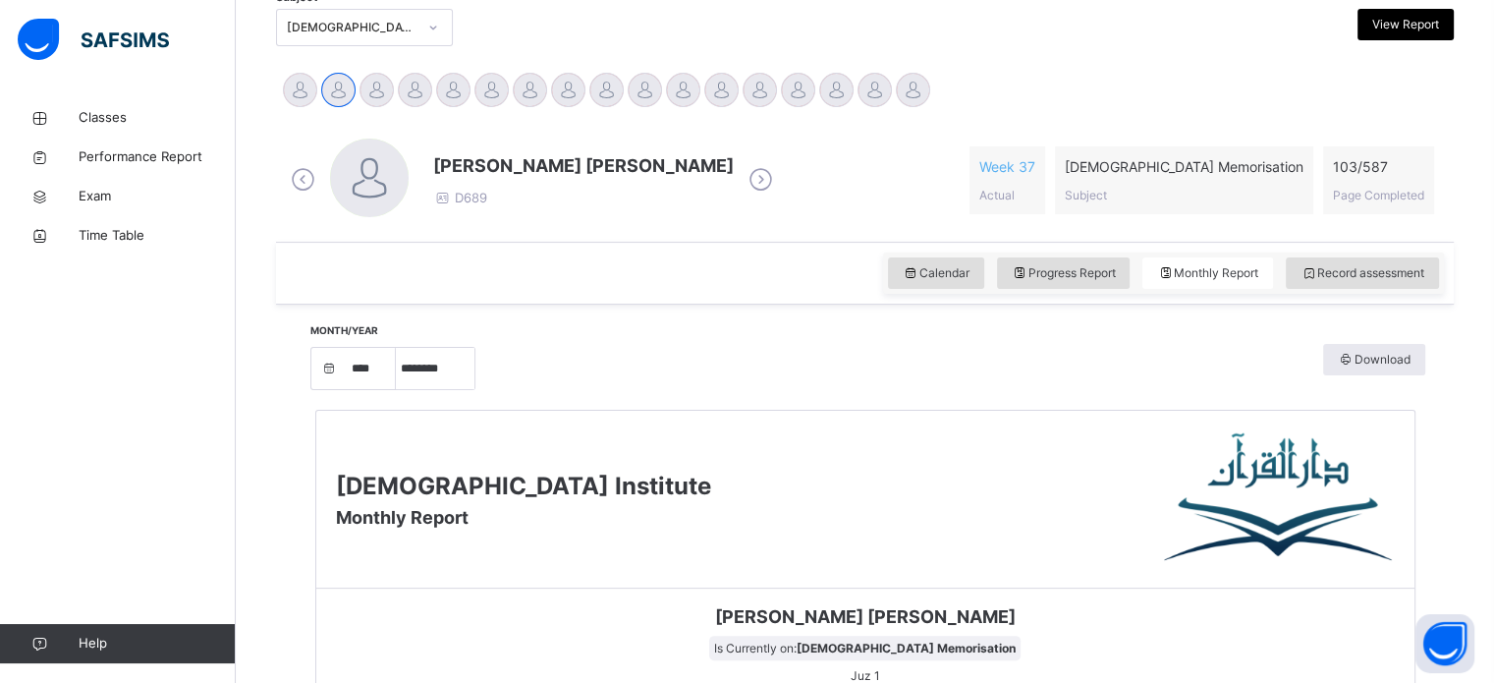
scroll to position [439, 0]
click at [1395, 283] on div "Record assessment" at bounding box center [1362, 273] width 153 height 31
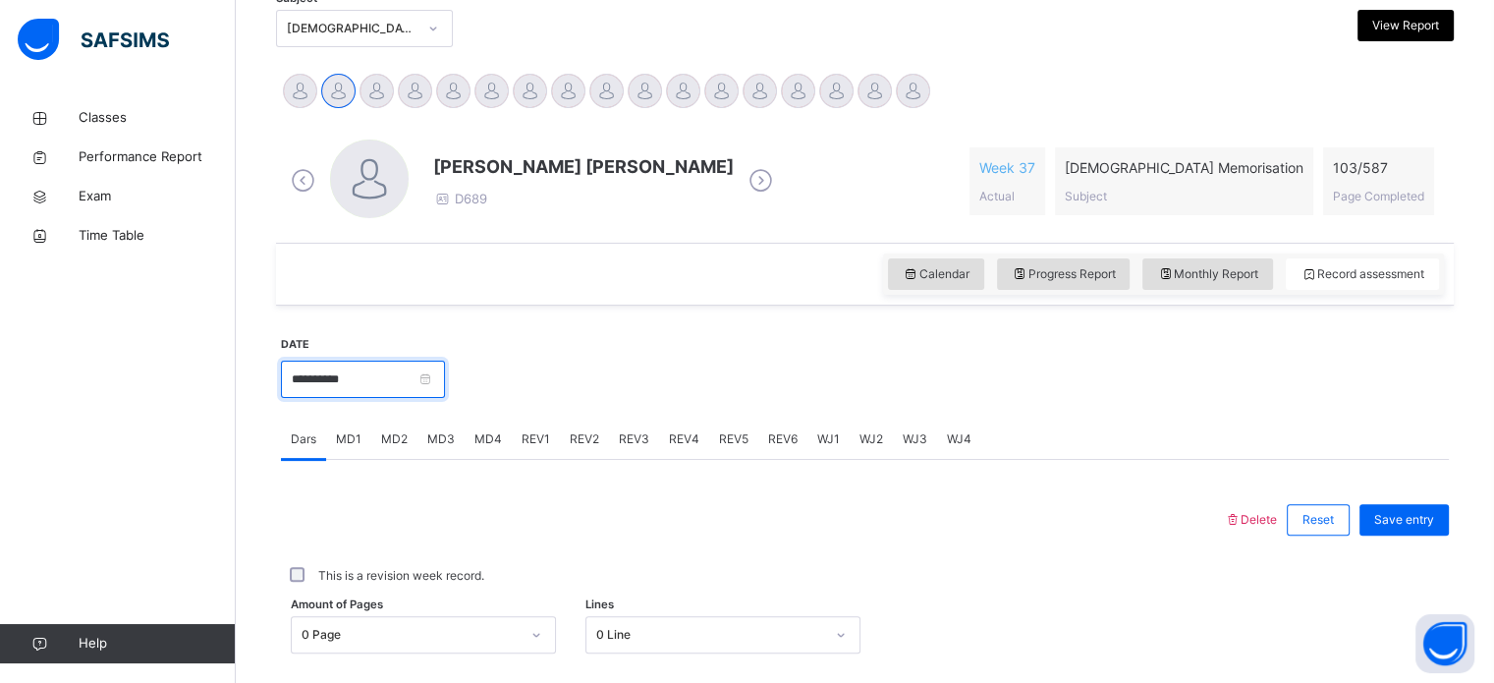
click at [350, 396] on input "**********" at bounding box center [363, 379] width 164 height 37
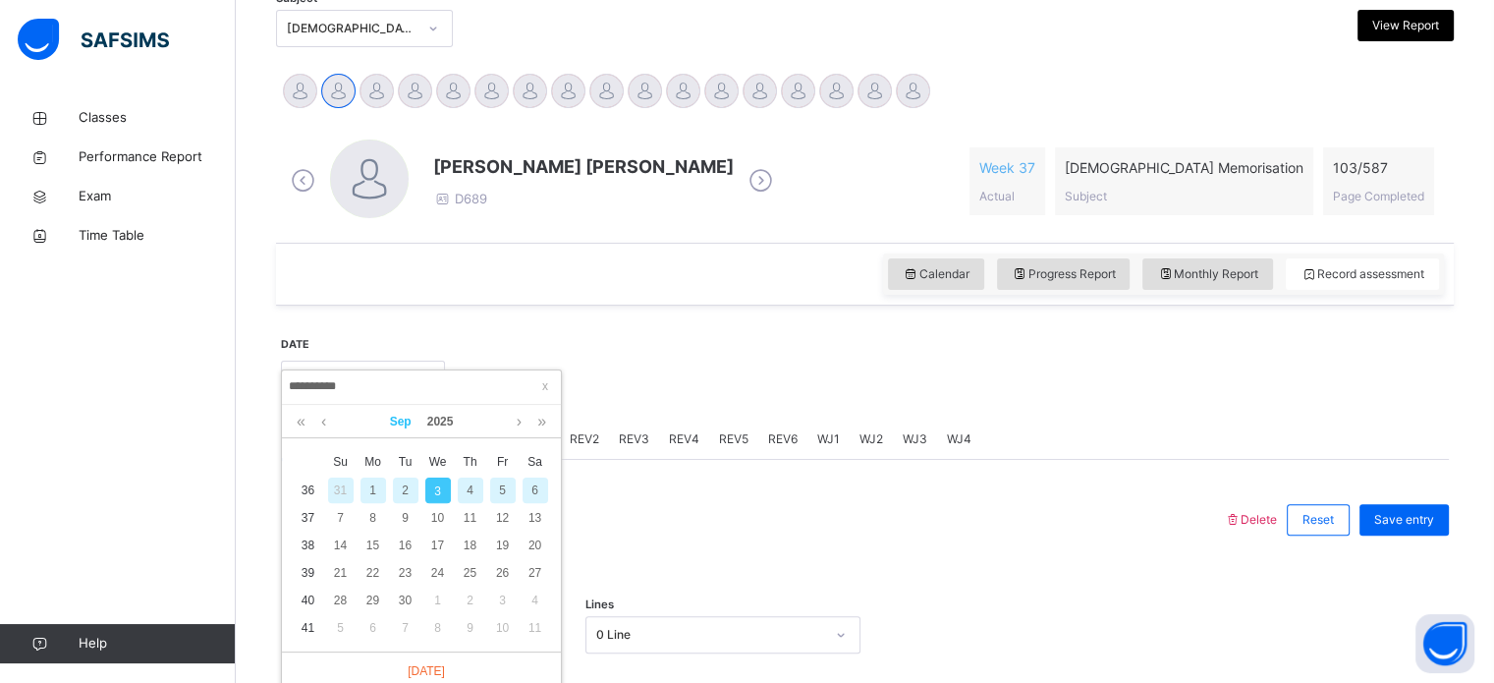
click at [410, 420] on link "Sep" at bounding box center [400, 421] width 37 height 33
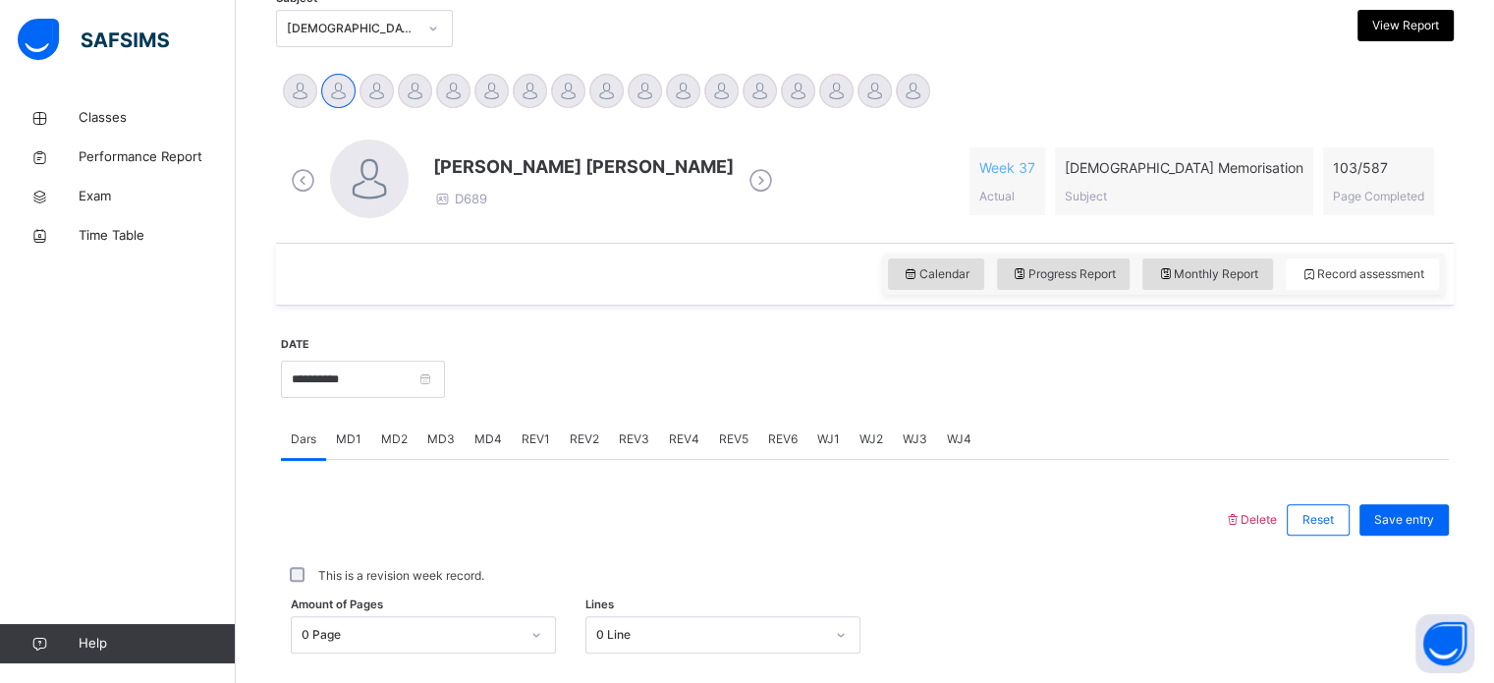
click at [1007, 534] on div at bounding box center [753, 519] width 924 height 51
click at [432, 376] on input "**********" at bounding box center [363, 379] width 164 height 37
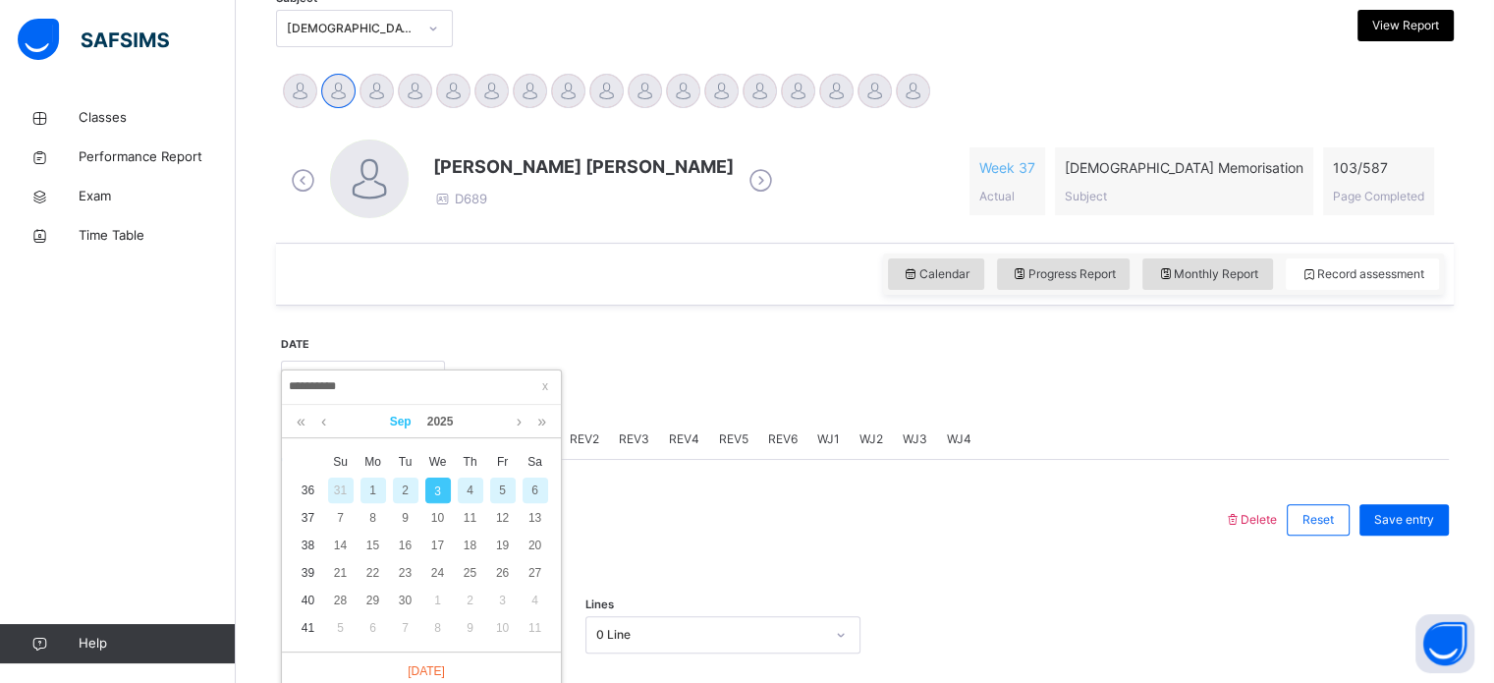
click at [396, 417] on link "Sep" at bounding box center [400, 421] width 37 height 33
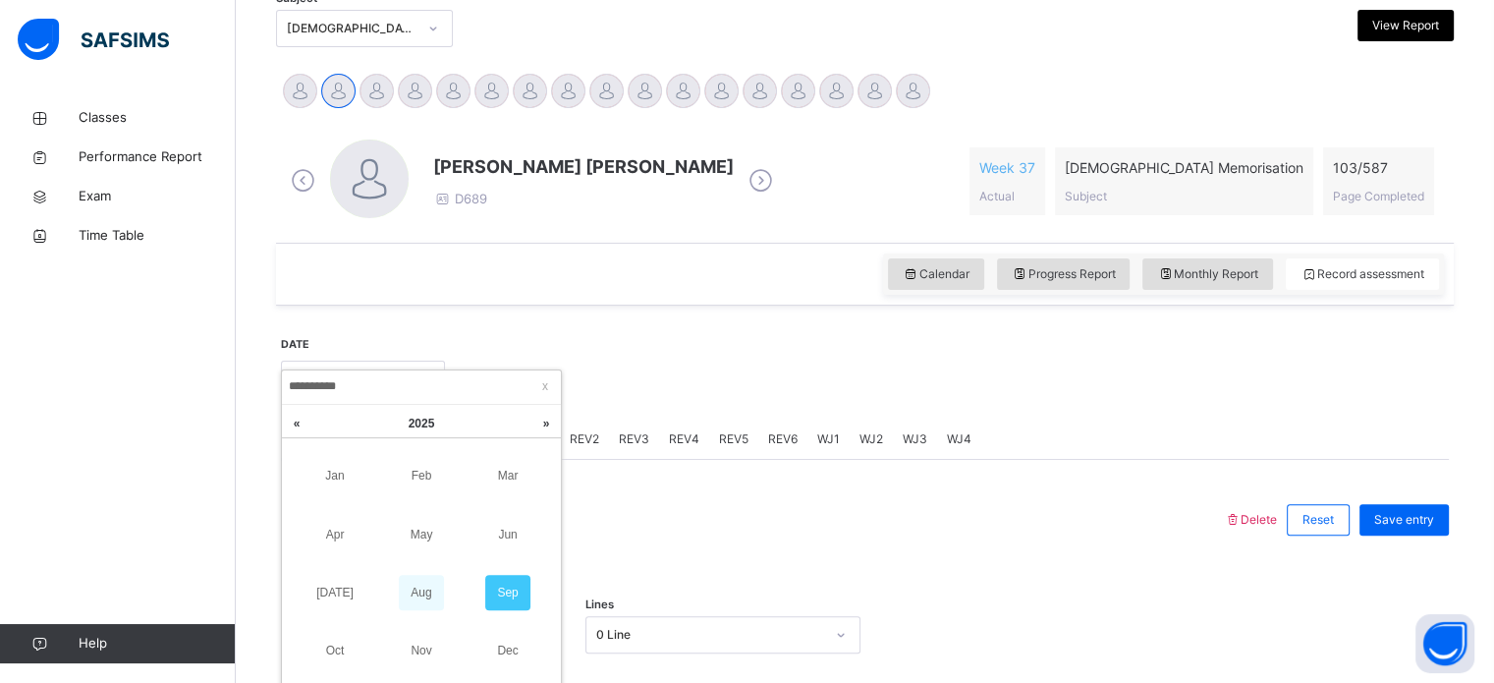
click at [413, 589] on link "Aug" at bounding box center [421, 592] width 45 height 35
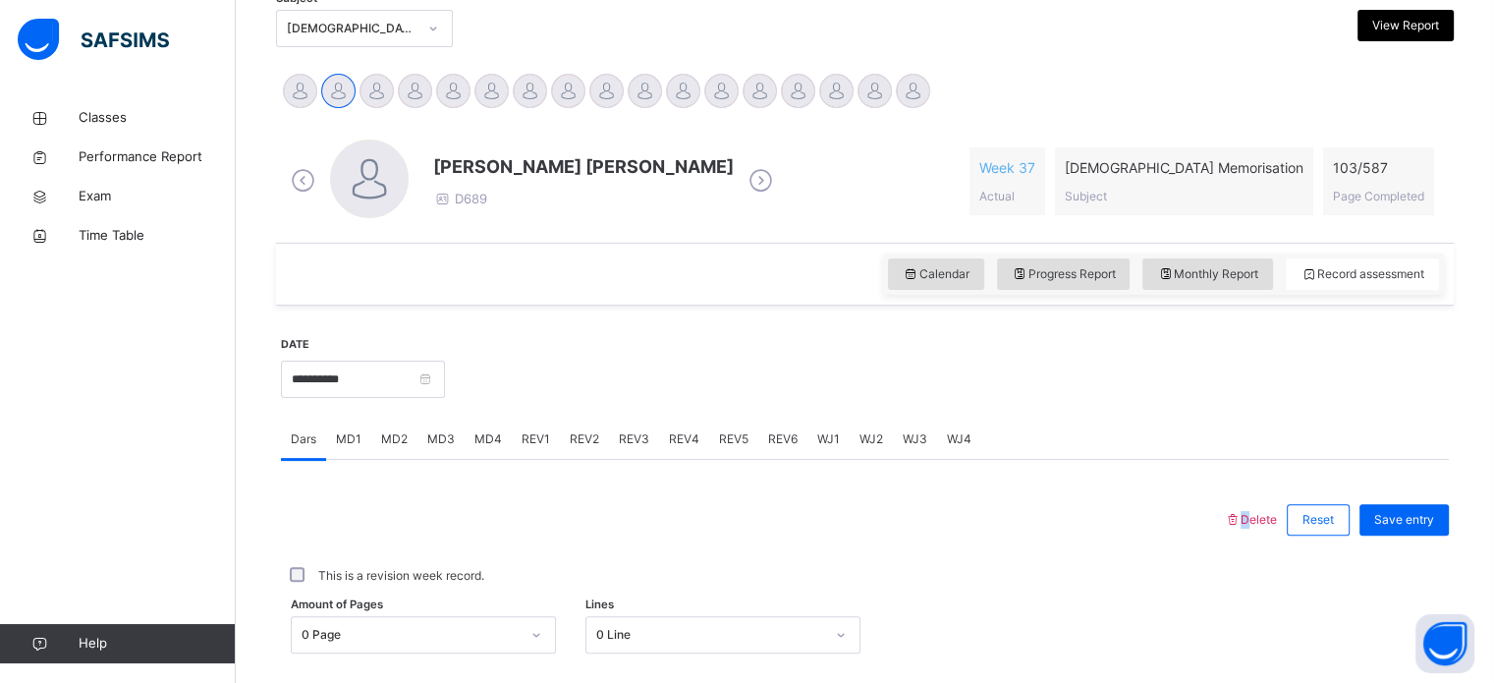
click at [445, 390] on input "**********" at bounding box center [363, 379] width 164 height 37
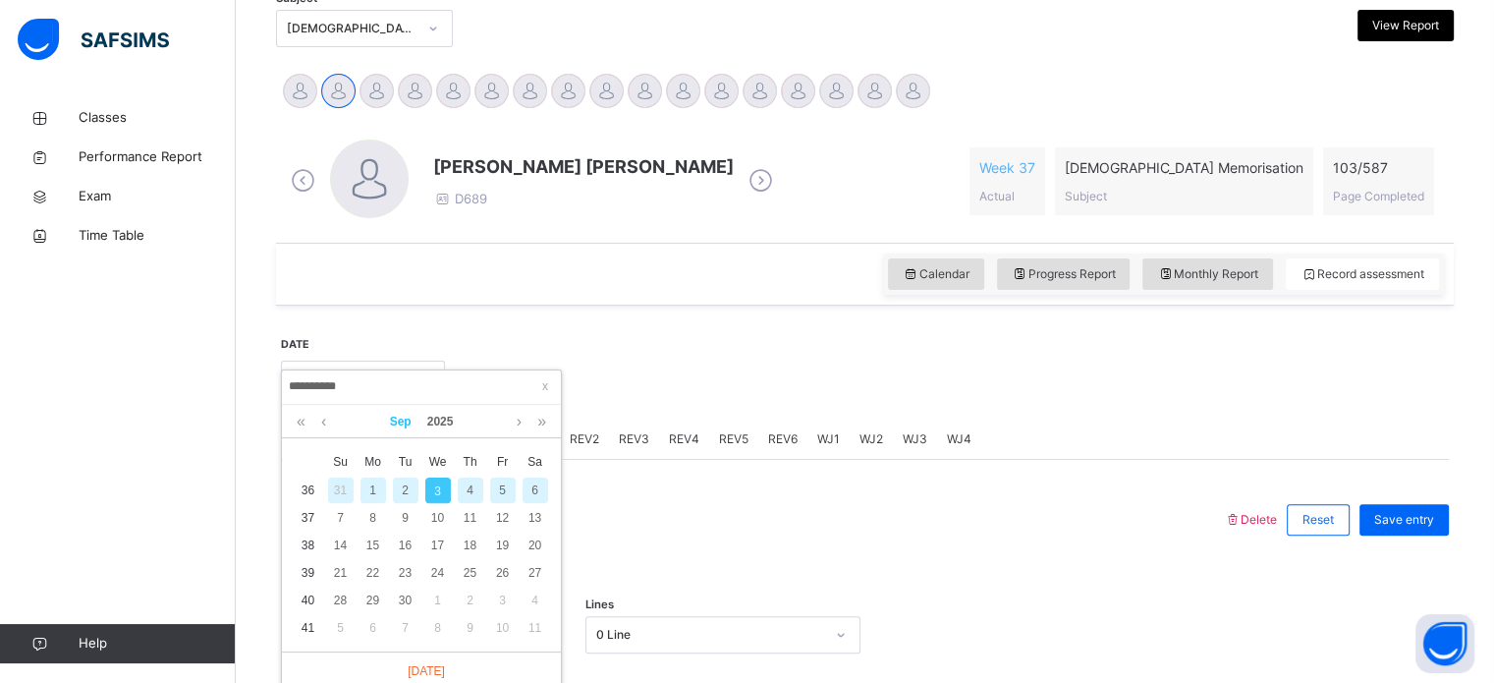
click at [409, 412] on link "Sep" at bounding box center [400, 421] width 37 height 33
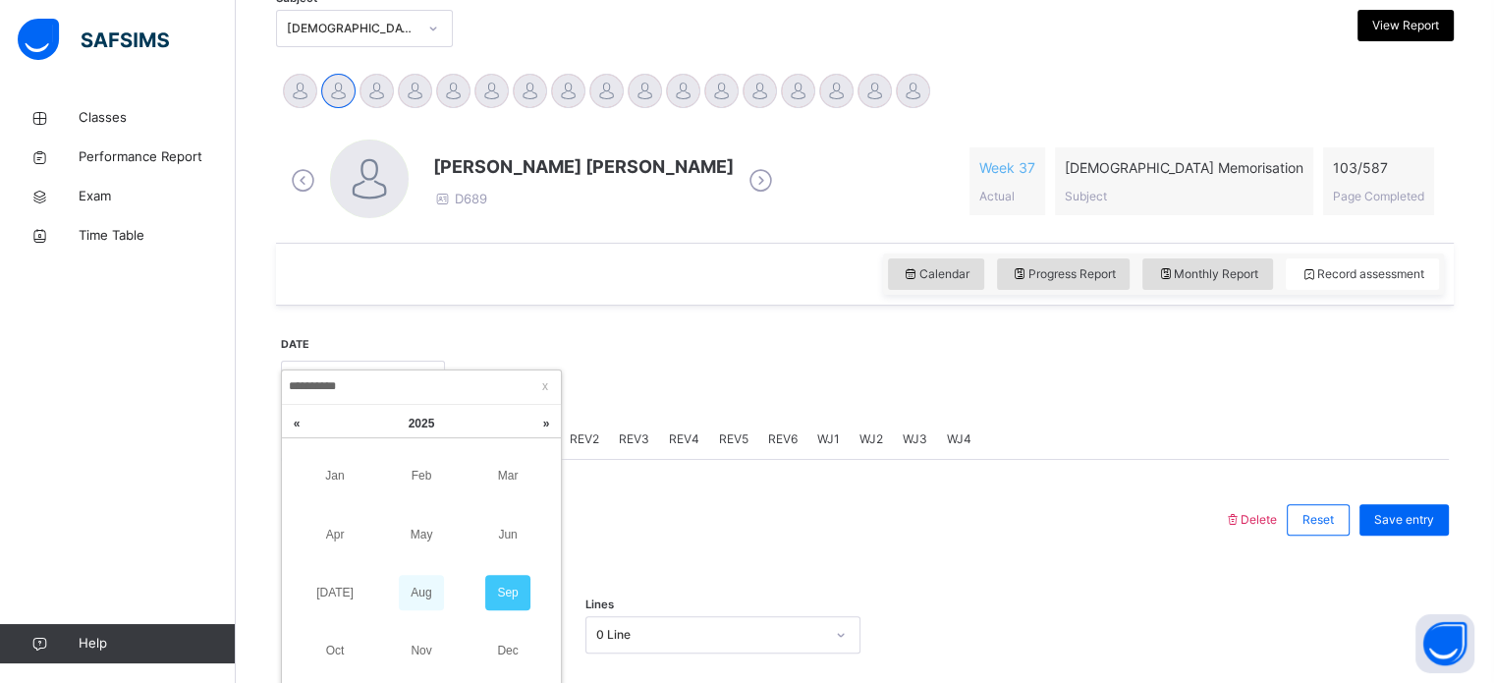
click at [410, 585] on link "Aug" at bounding box center [421, 592] width 45 height 35
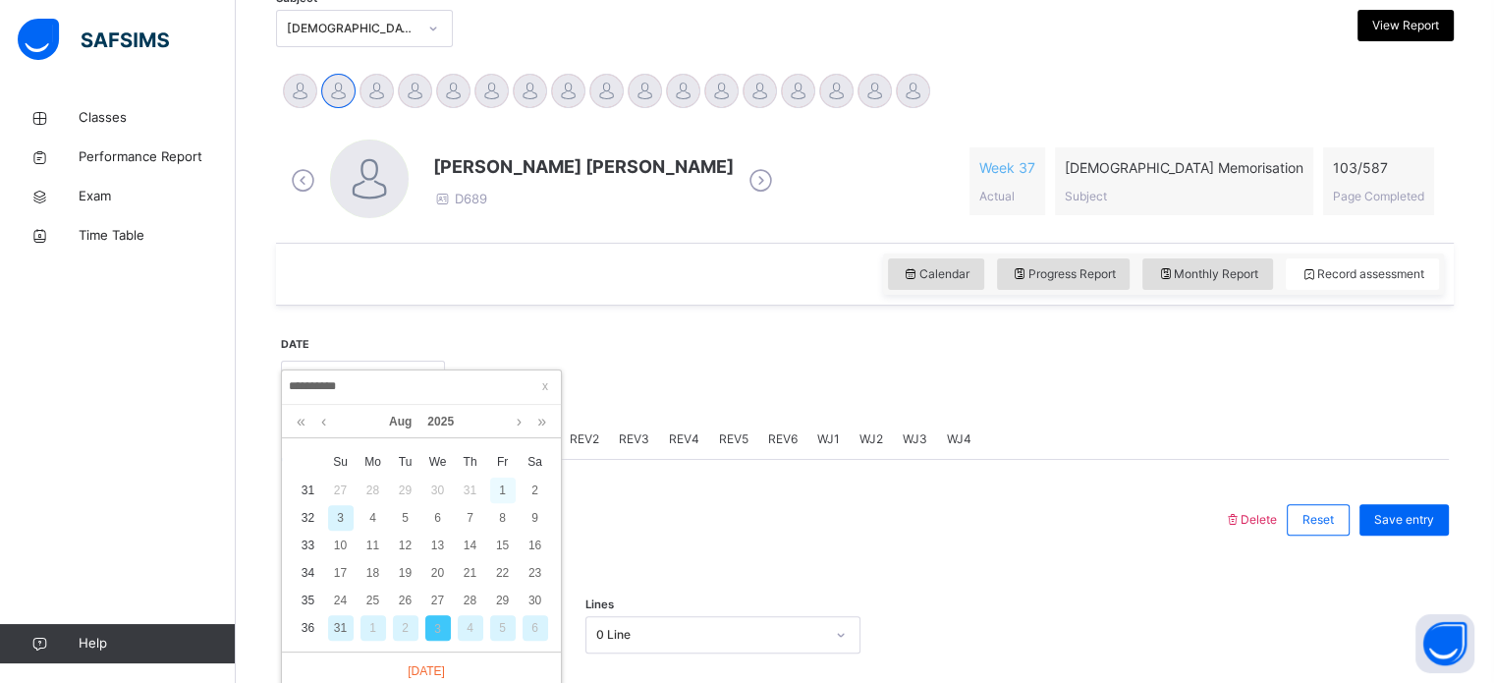
click at [499, 482] on div "1" at bounding box center [503, 490] width 26 height 26
type input "**********"
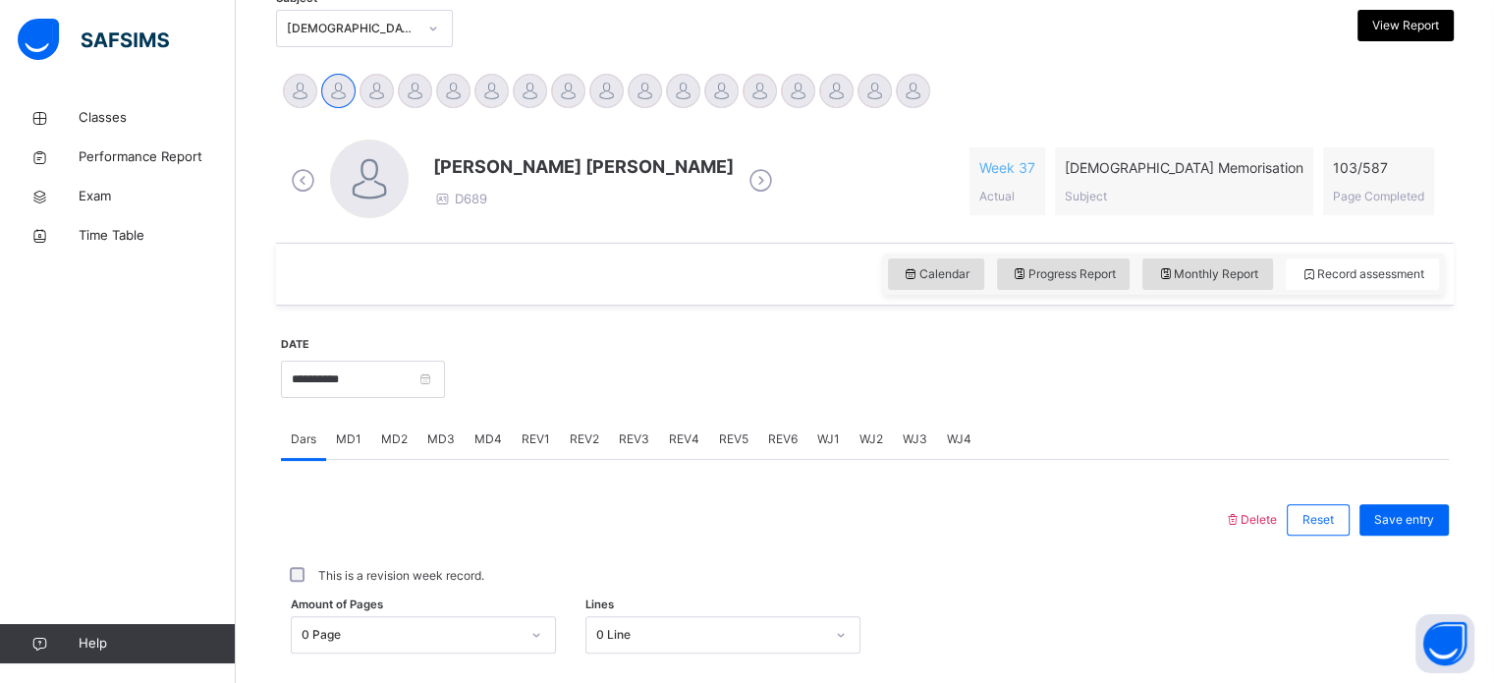
click at [534, 433] on span "REV1" at bounding box center [536, 439] width 28 height 18
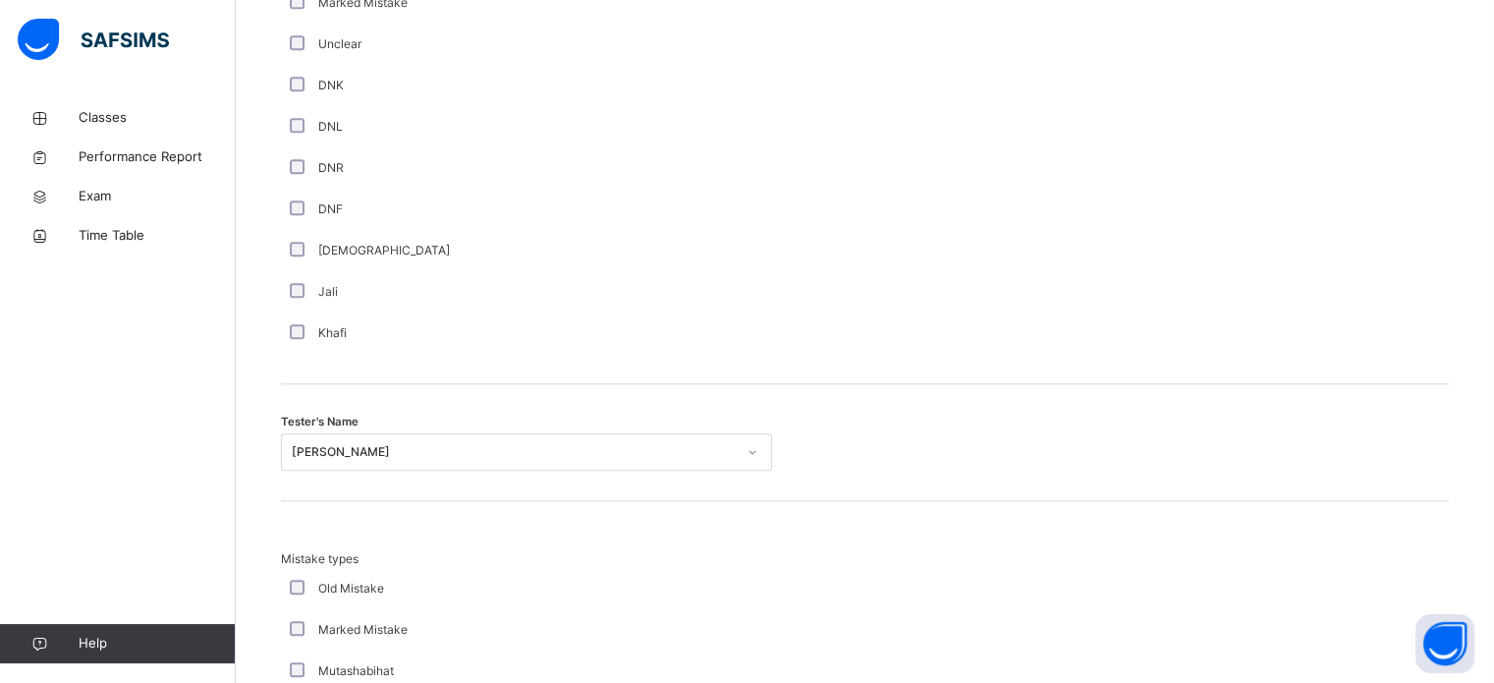
click at [461, 623] on div "Marked Mistake" at bounding box center [526, 630] width 481 height 18
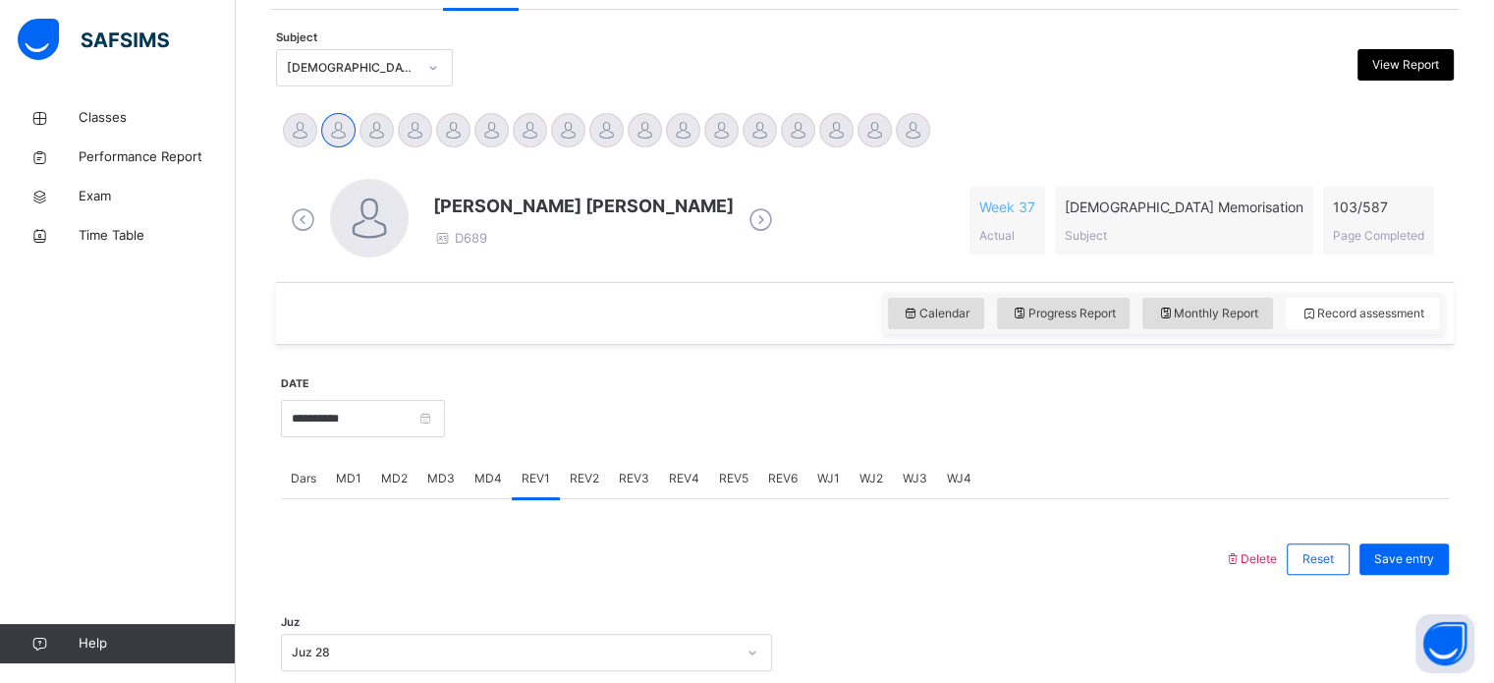
scroll to position [401, 0]
click at [1405, 556] on span "Save entry" at bounding box center [1405, 558] width 60 height 18
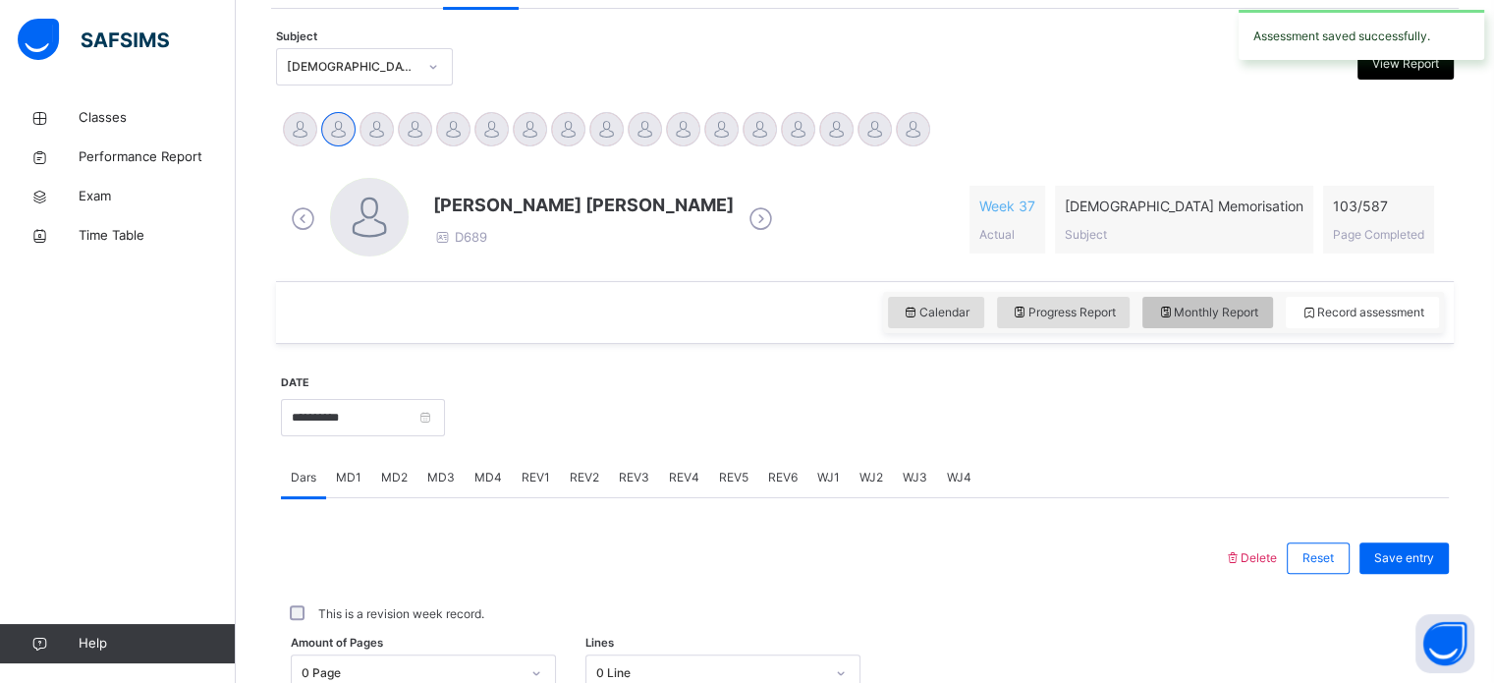
click at [1193, 313] on span "Monthly Report" at bounding box center [1207, 313] width 101 height 18
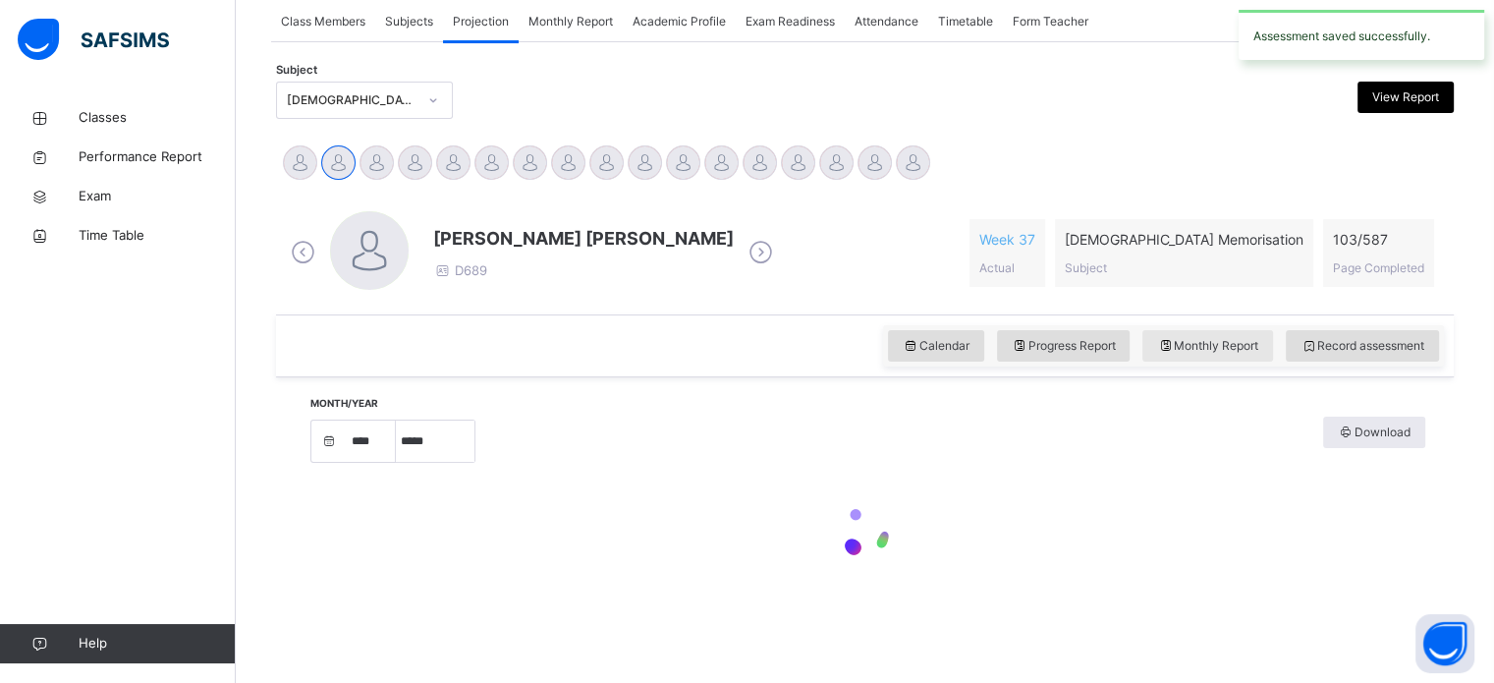
select select "****"
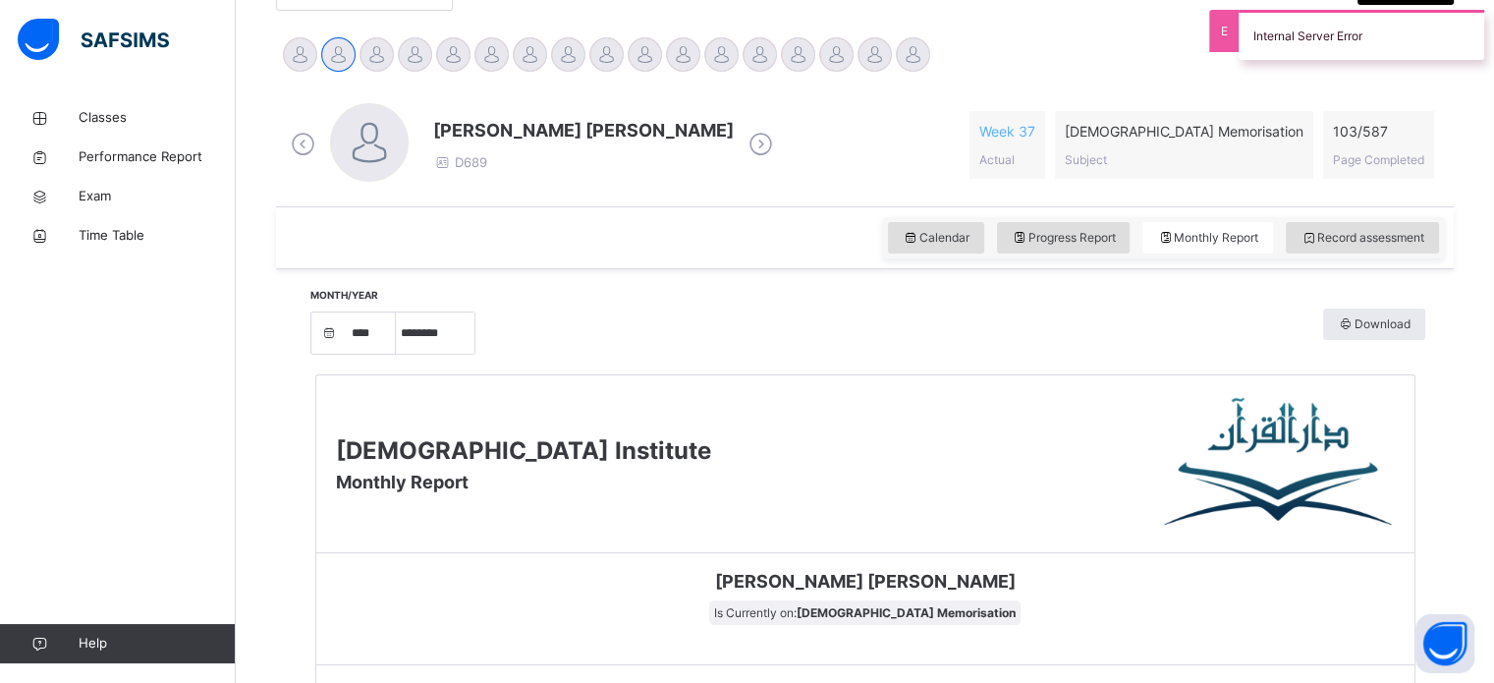
scroll to position [474, 0]
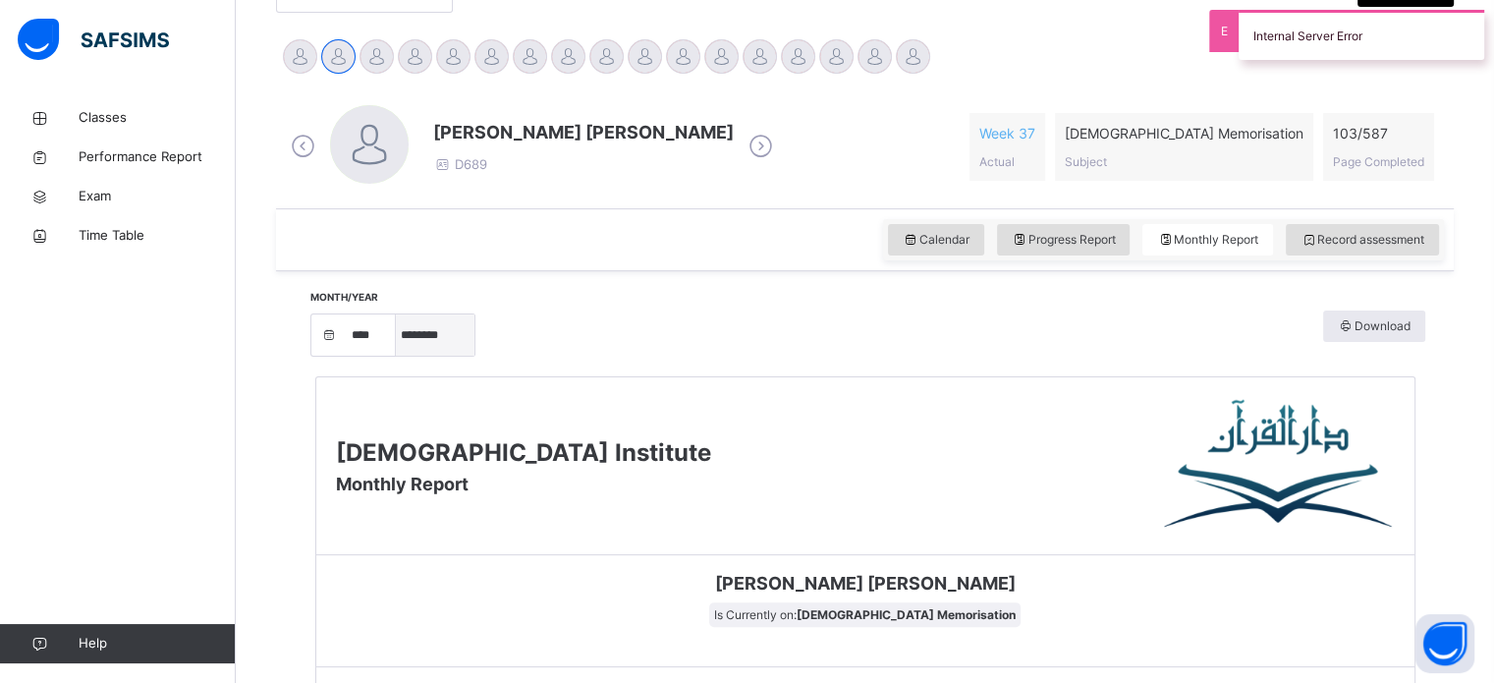
click at [441, 344] on select "***** ******** ***** ***** *** **** **** ****** ********* ******* ******** ****…" at bounding box center [435, 334] width 79 height 41
select select "*"
click at [403, 356] on select "***** ******** ***** ***** *** **** **** ****** ********* ******* ******** ****…" at bounding box center [435, 334] width 79 height 41
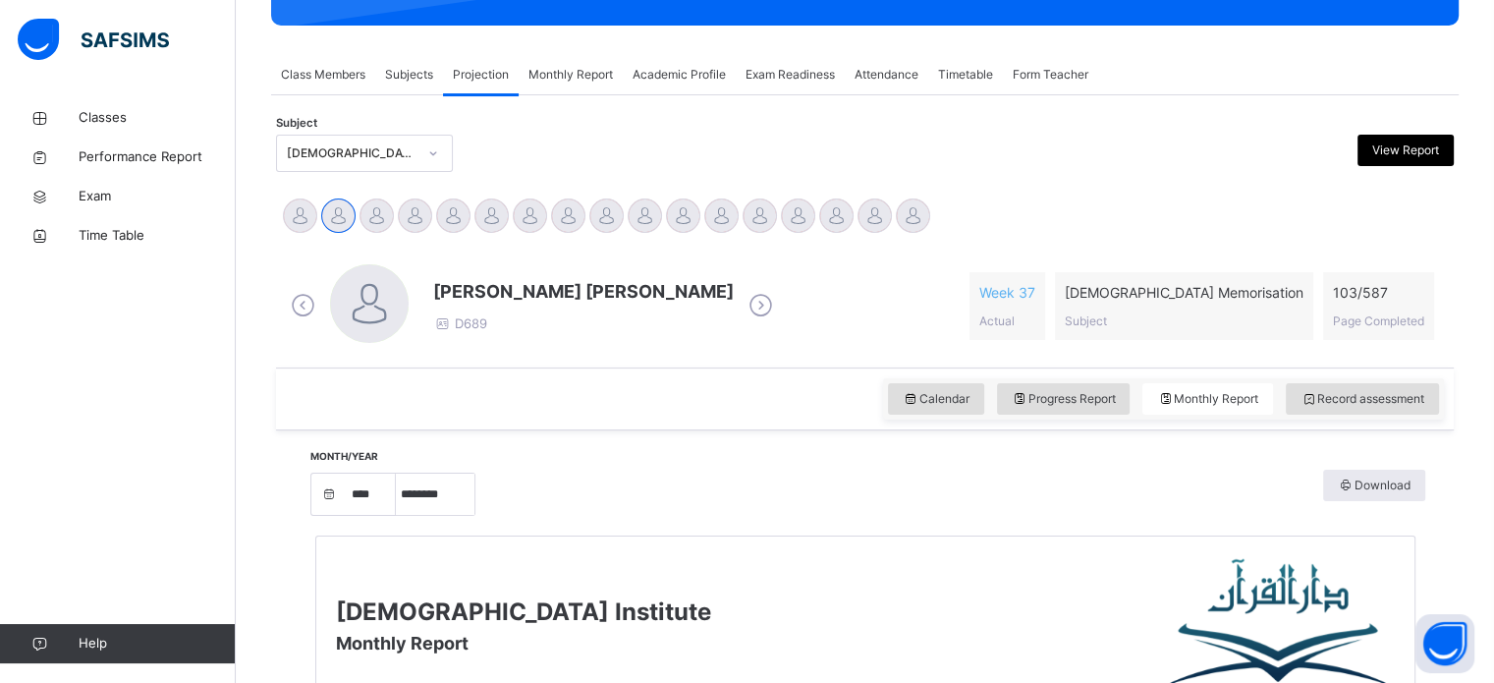
scroll to position [310, 0]
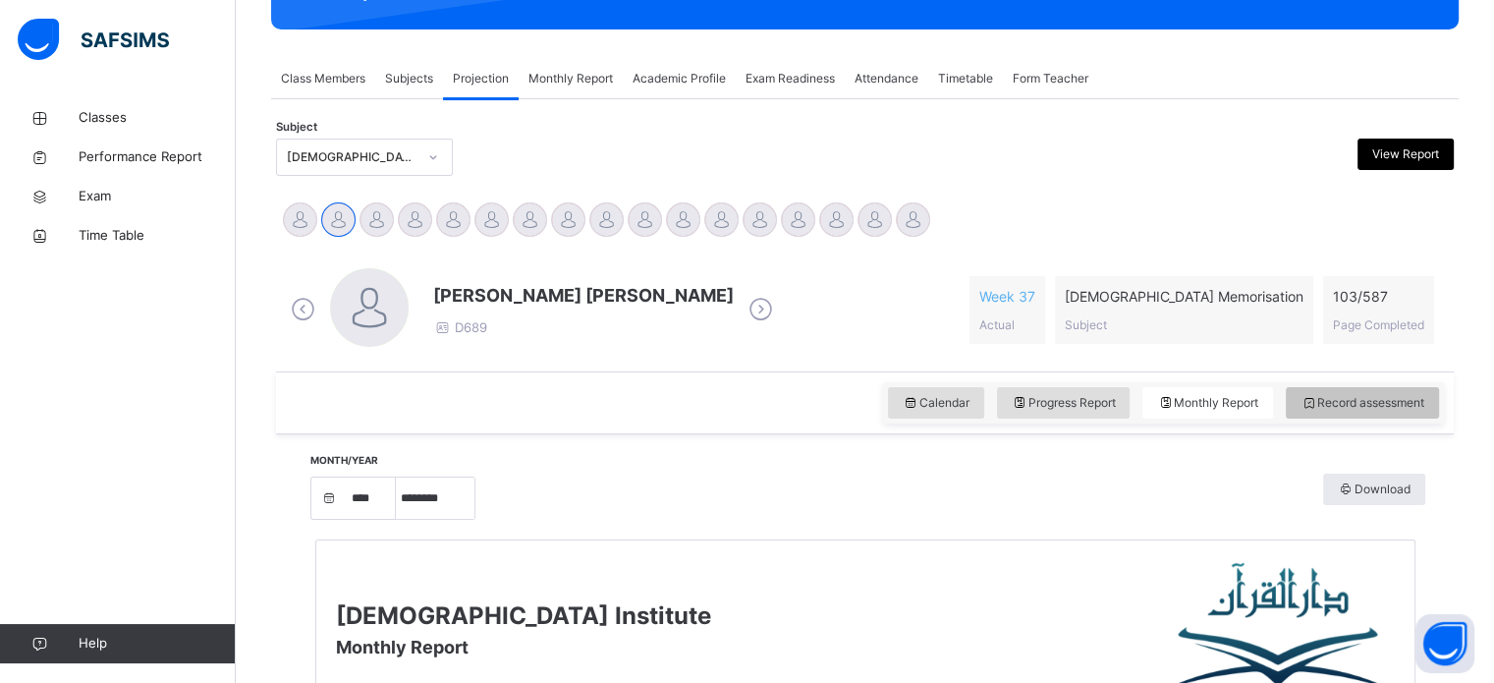
click at [1344, 399] on span "Record assessment" at bounding box center [1363, 403] width 124 height 18
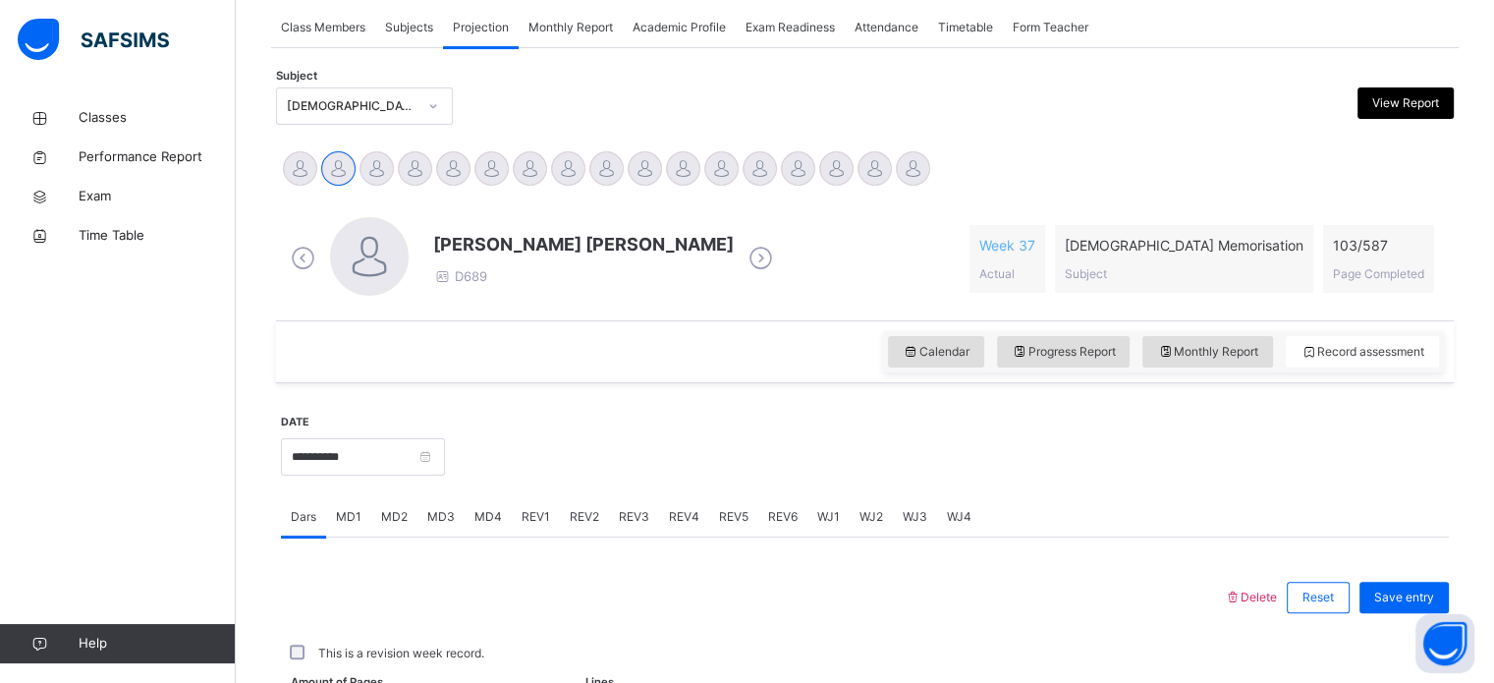
scroll to position [358, 0]
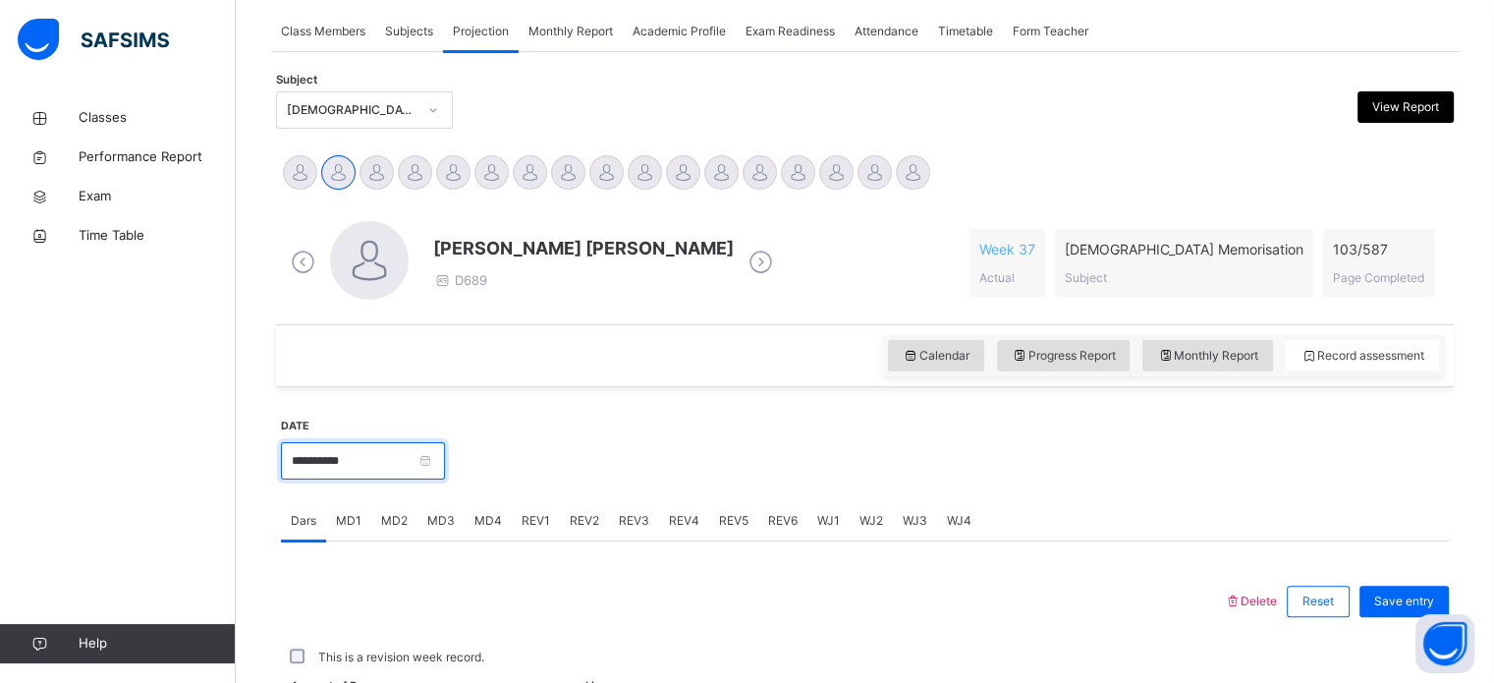
click at [344, 452] on input "**********" at bounding box center [363, 460] width 164 height 37
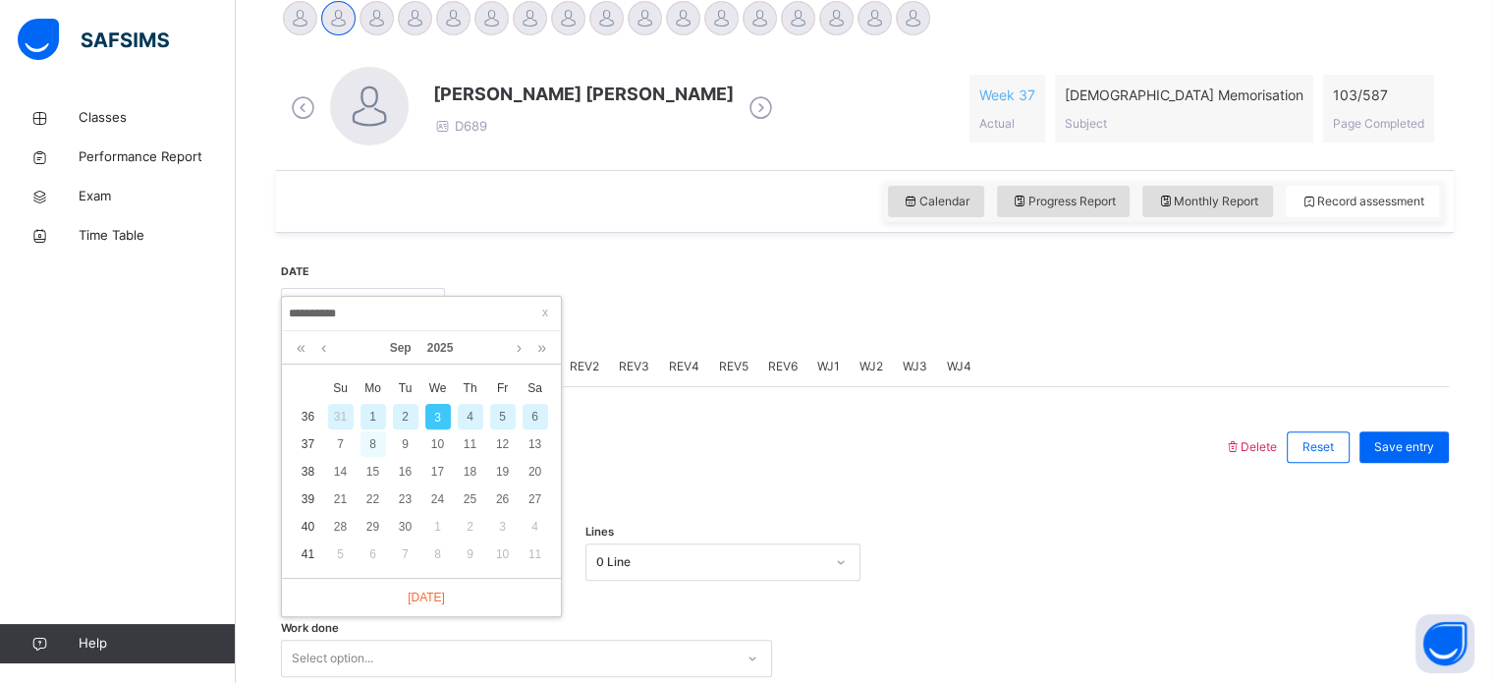
scroll to position [515, 0]
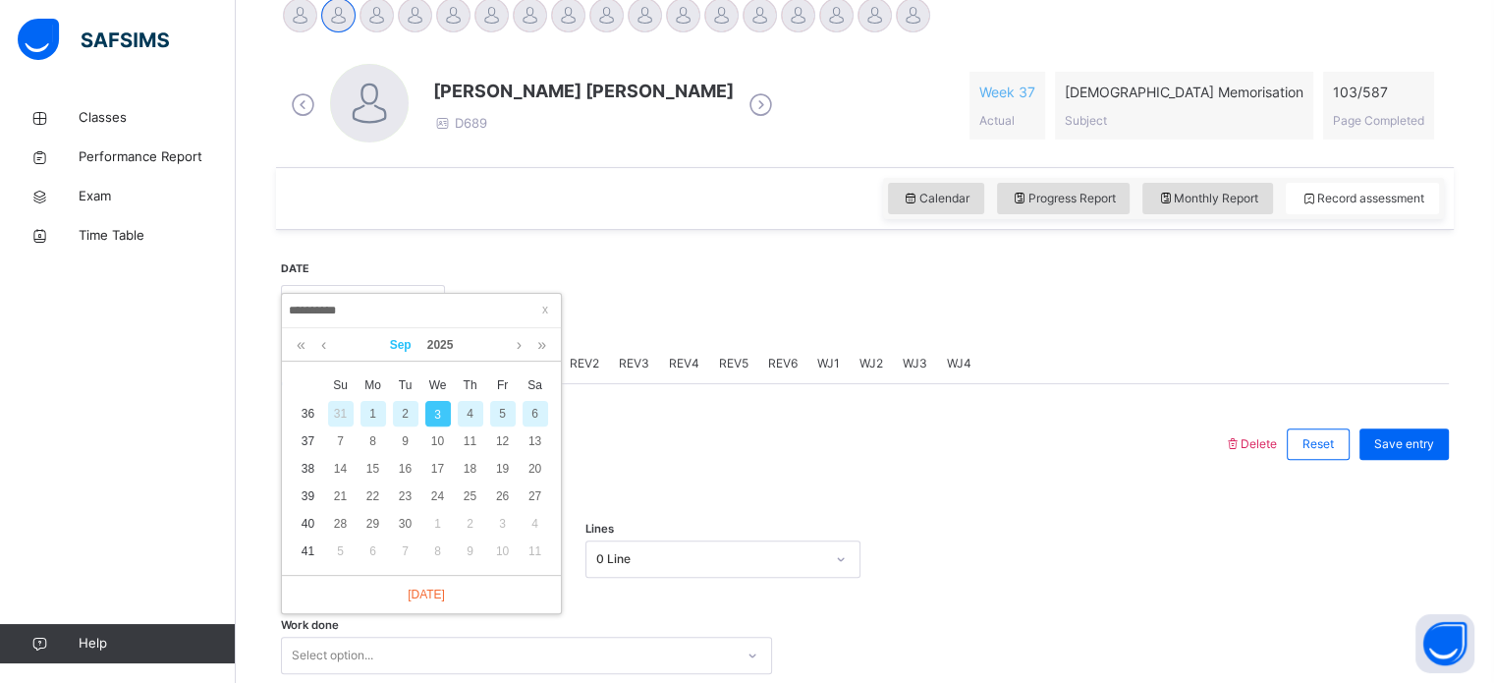
click at [398, 338] on link "Sep" at bounding box center [400, 344] width 37 height 33
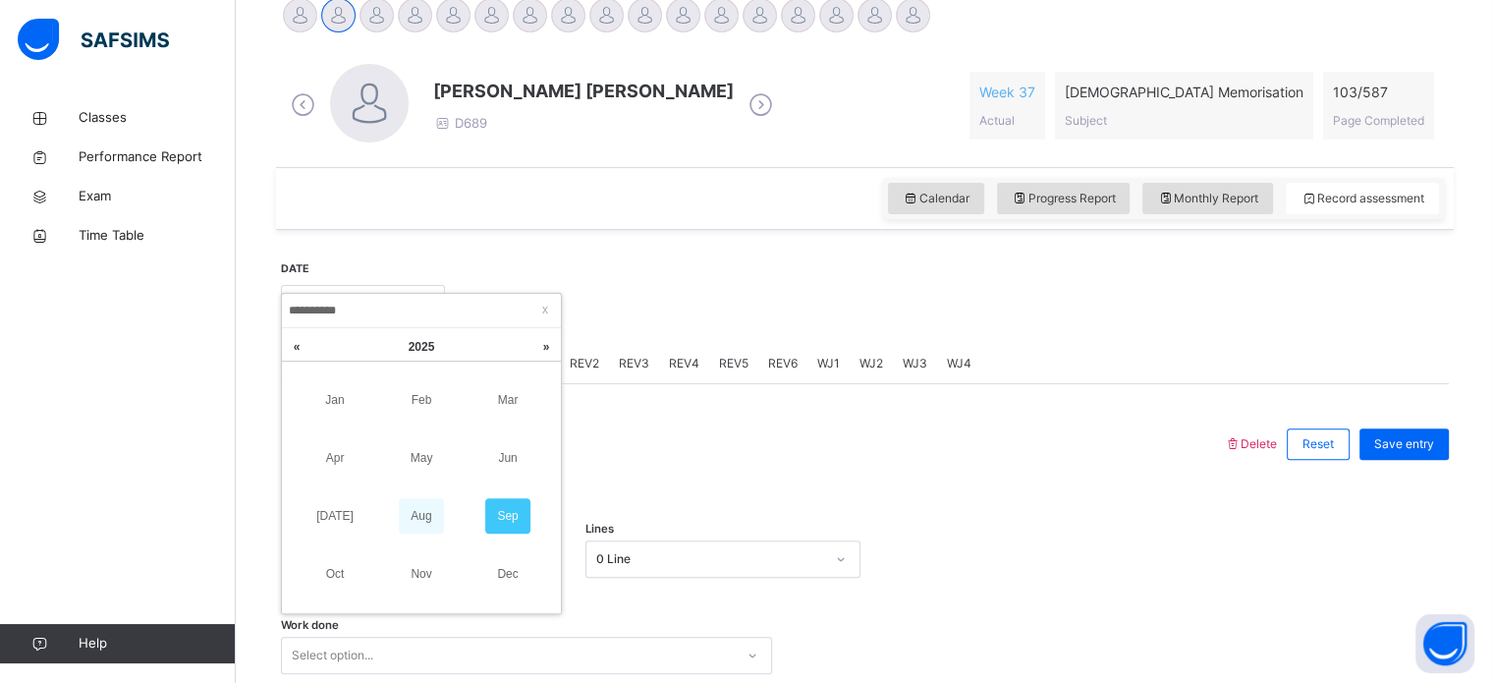
click at [421, 517] on link "Aug" at bounding box center [421, 515] width 45 height 35
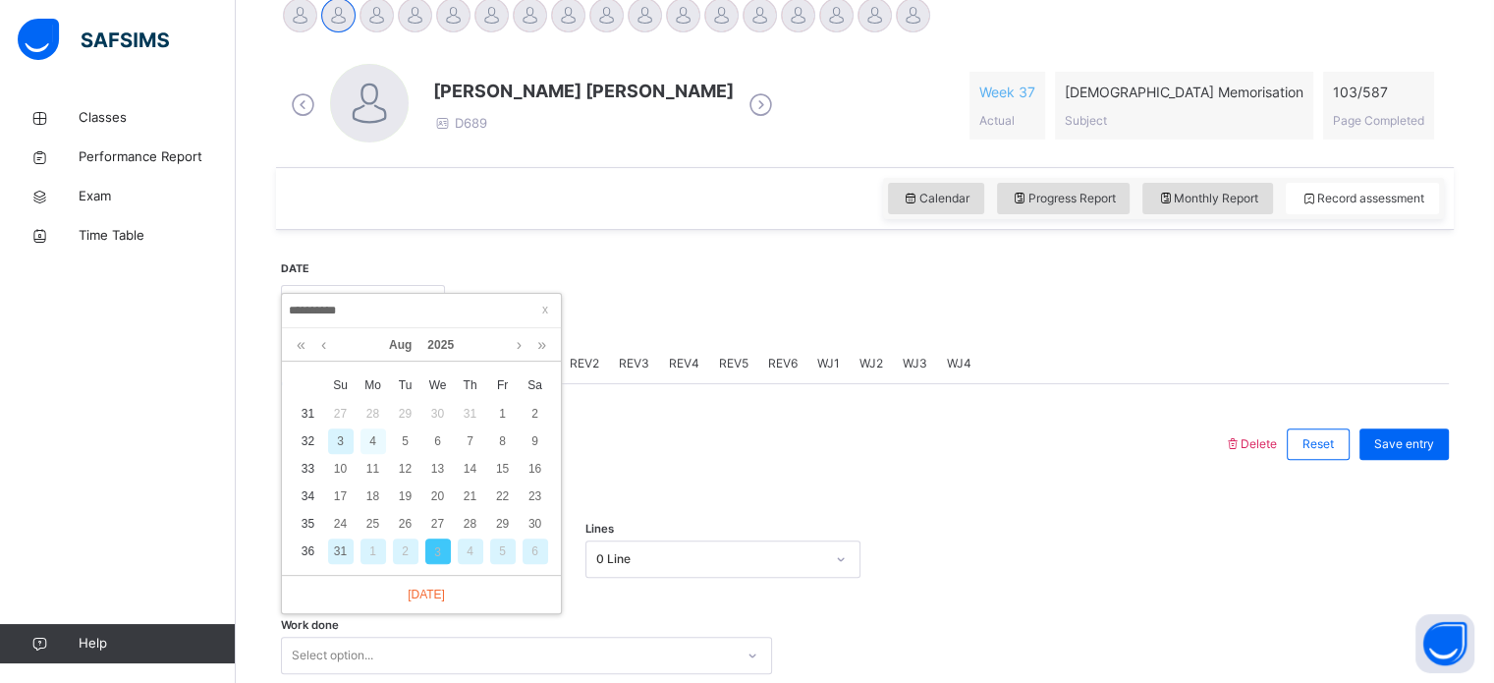
click at [366, 428] on div "4" at bounding box center [374, 441] width 26 height 26
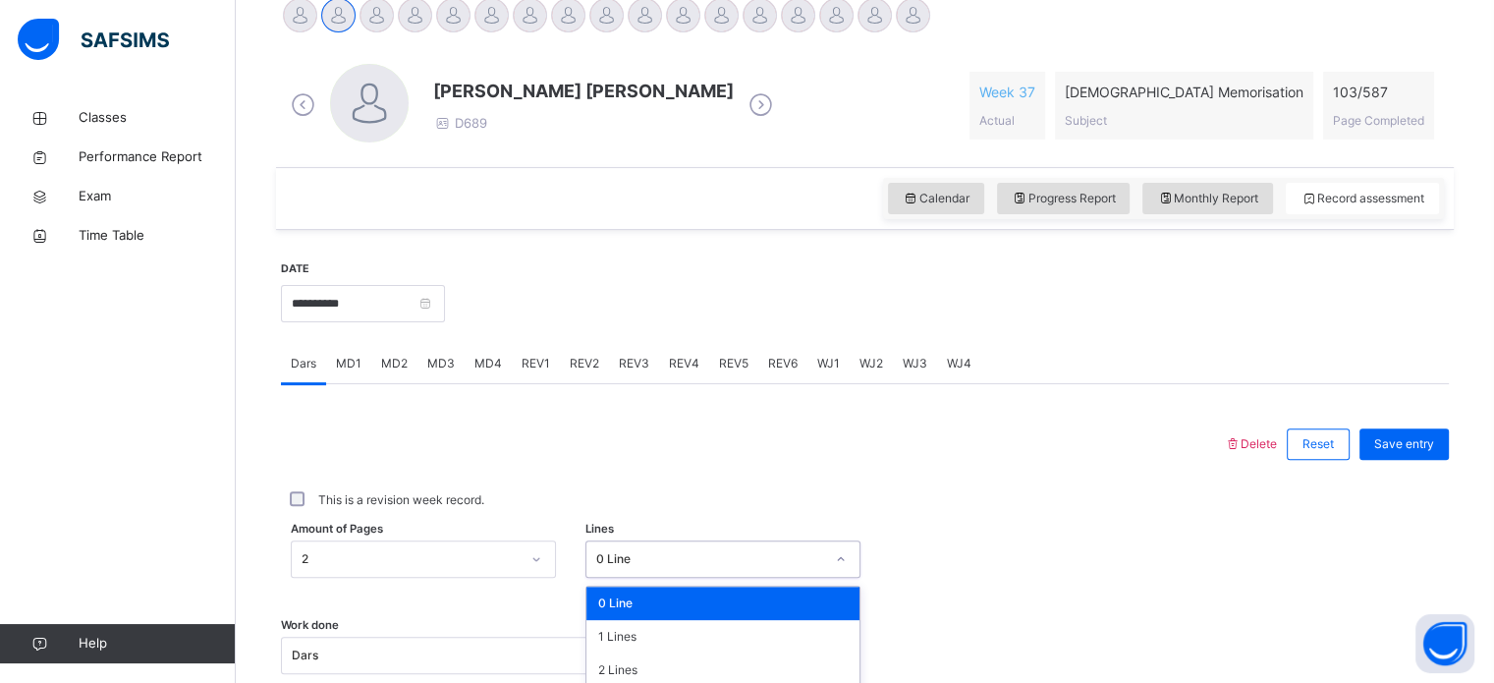
scroll to position [721, 0]
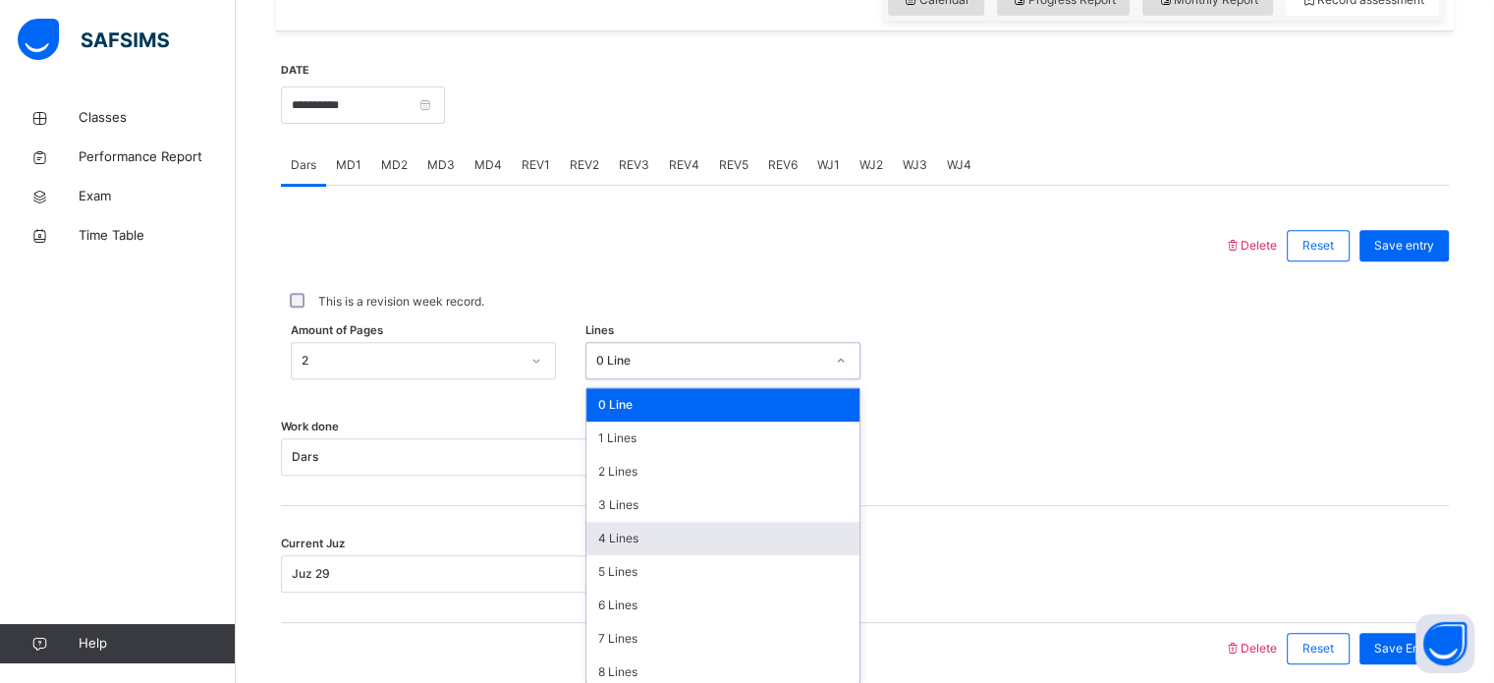
click at [641, 379] on div "option 4 Lines focused, 5 of 16. 16 results available. Use Up and Down to choos…" at bounding box center [723, 360] width 275 height 37
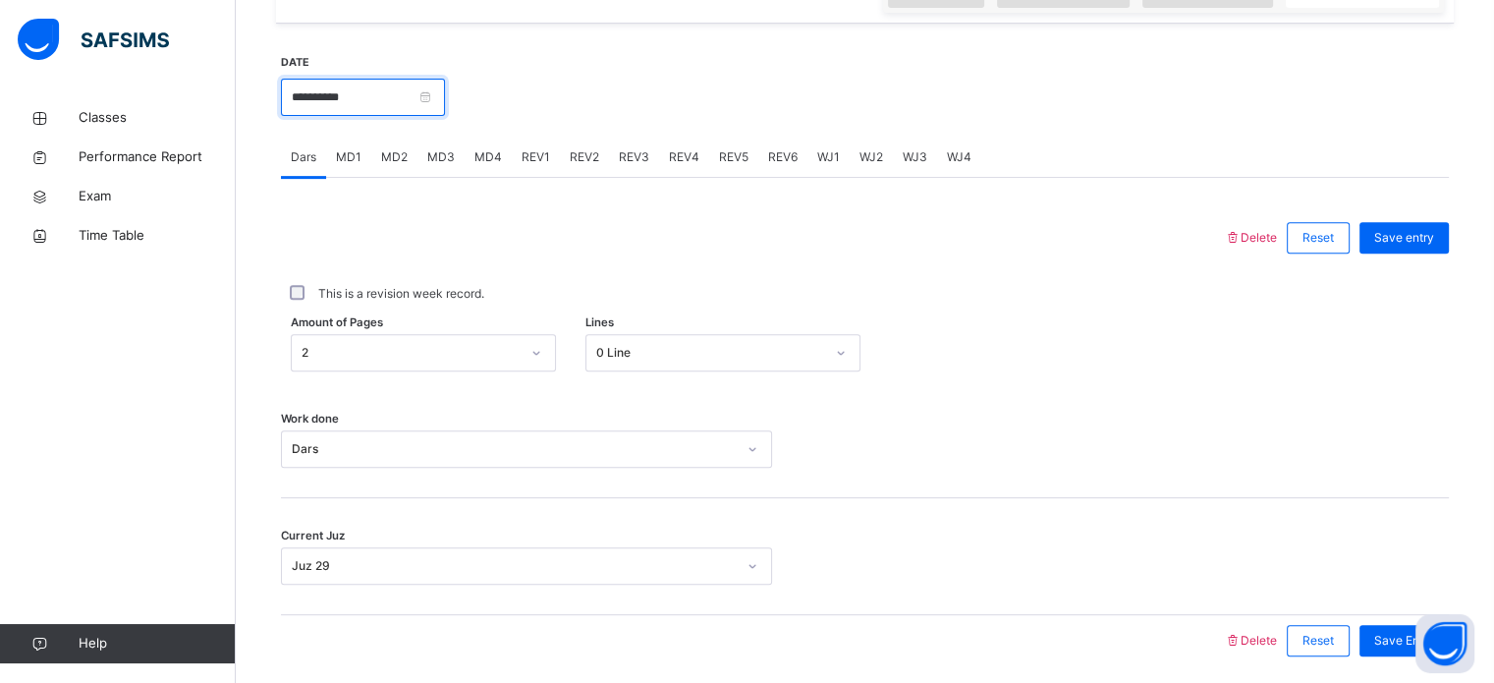
click at [383, 109] on input "**********" at bounding box center [363, 97] width 164 height 37
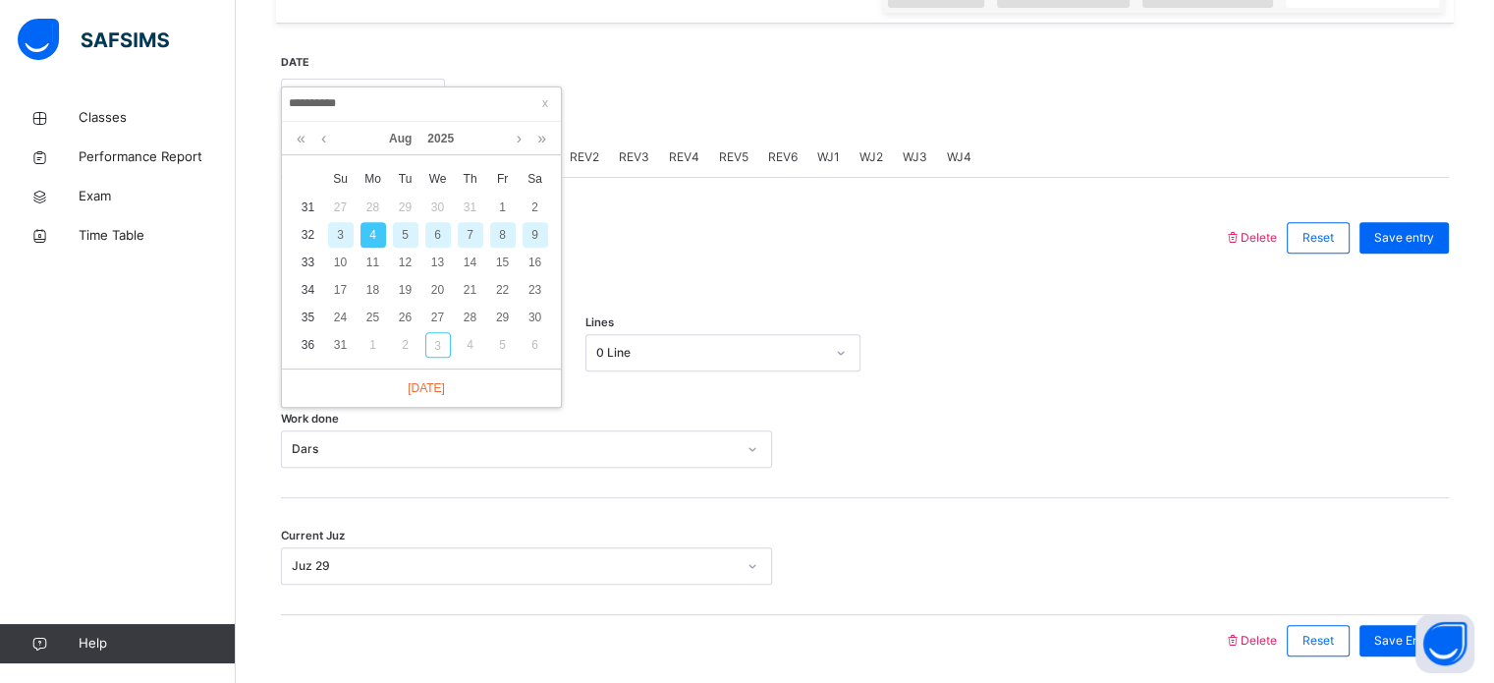
click at [394, 223] on div "5" at bounding box center [406, 235] width 26 height 26
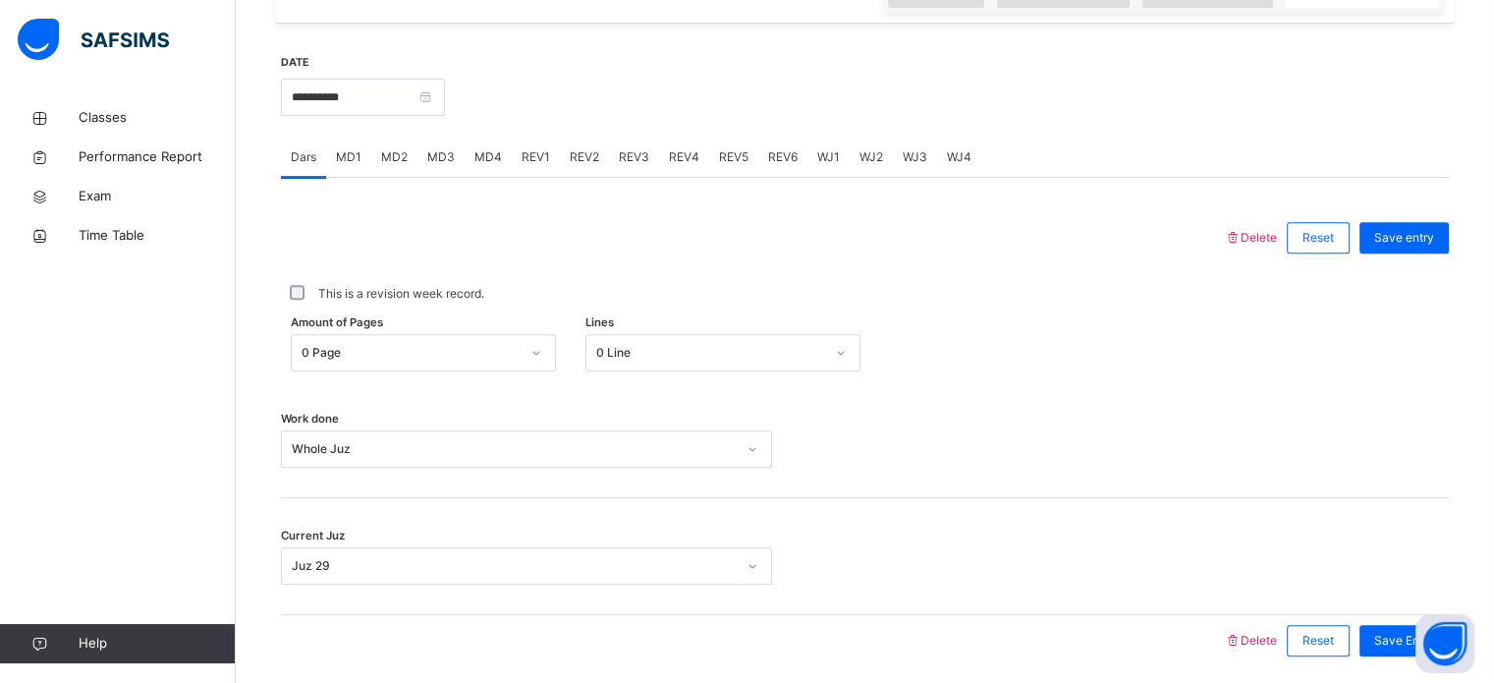
scroll to position [792, 0]
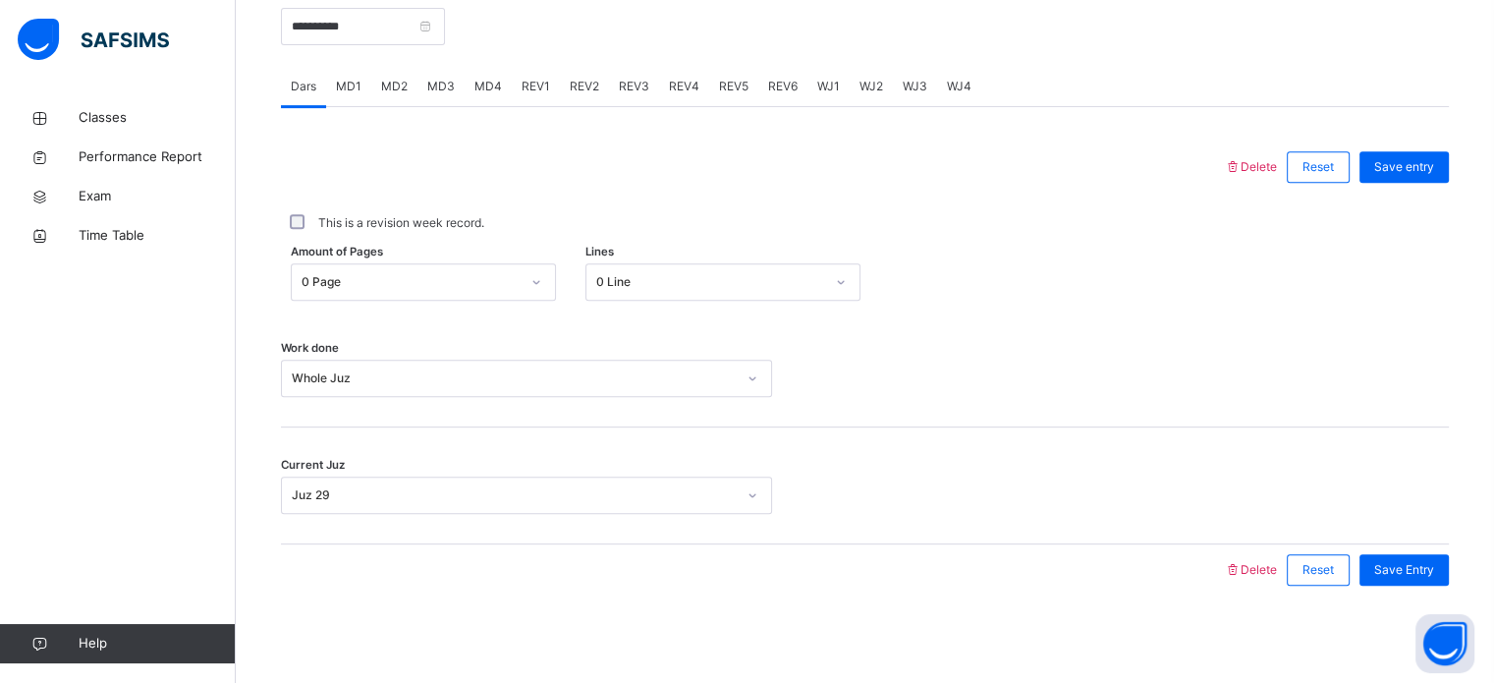
click at [379, 397] on div "Whole Juz" at bounding box center [526, 378] width 491 height 37
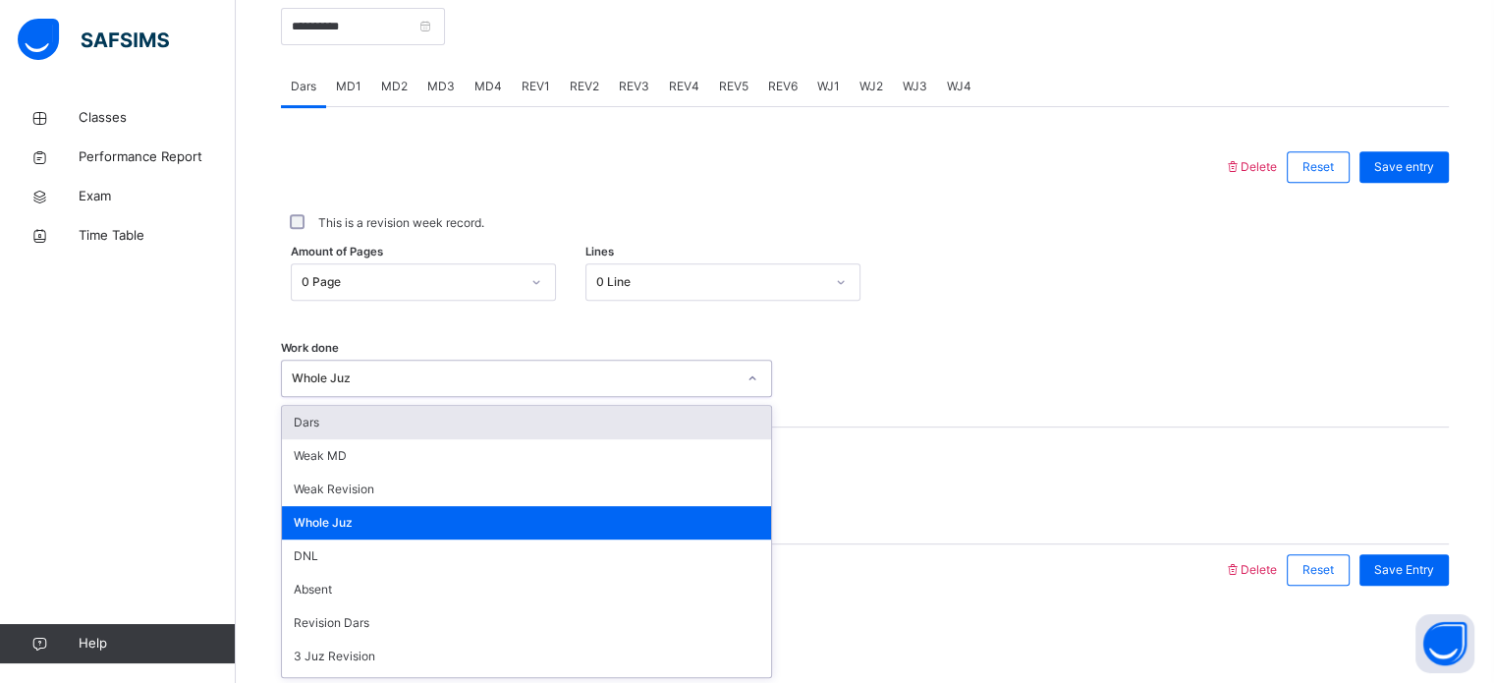
click at [369, 431] on div "Dars" at bounding box center [526, 422] width 489 height 33
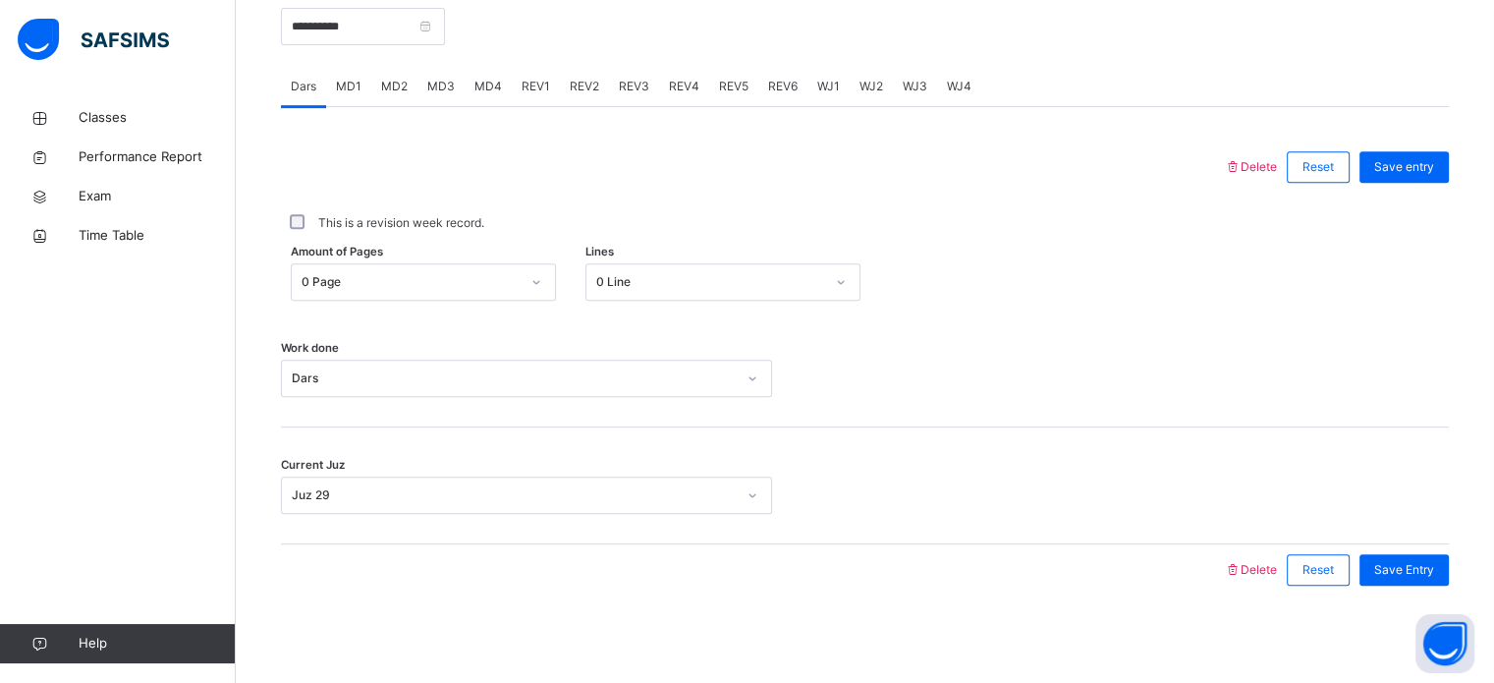
click at [365, 261] on div "Amount of Pages 0 Page Lines 0 Line" at bounding box center [865, 281] width 1168 height 57
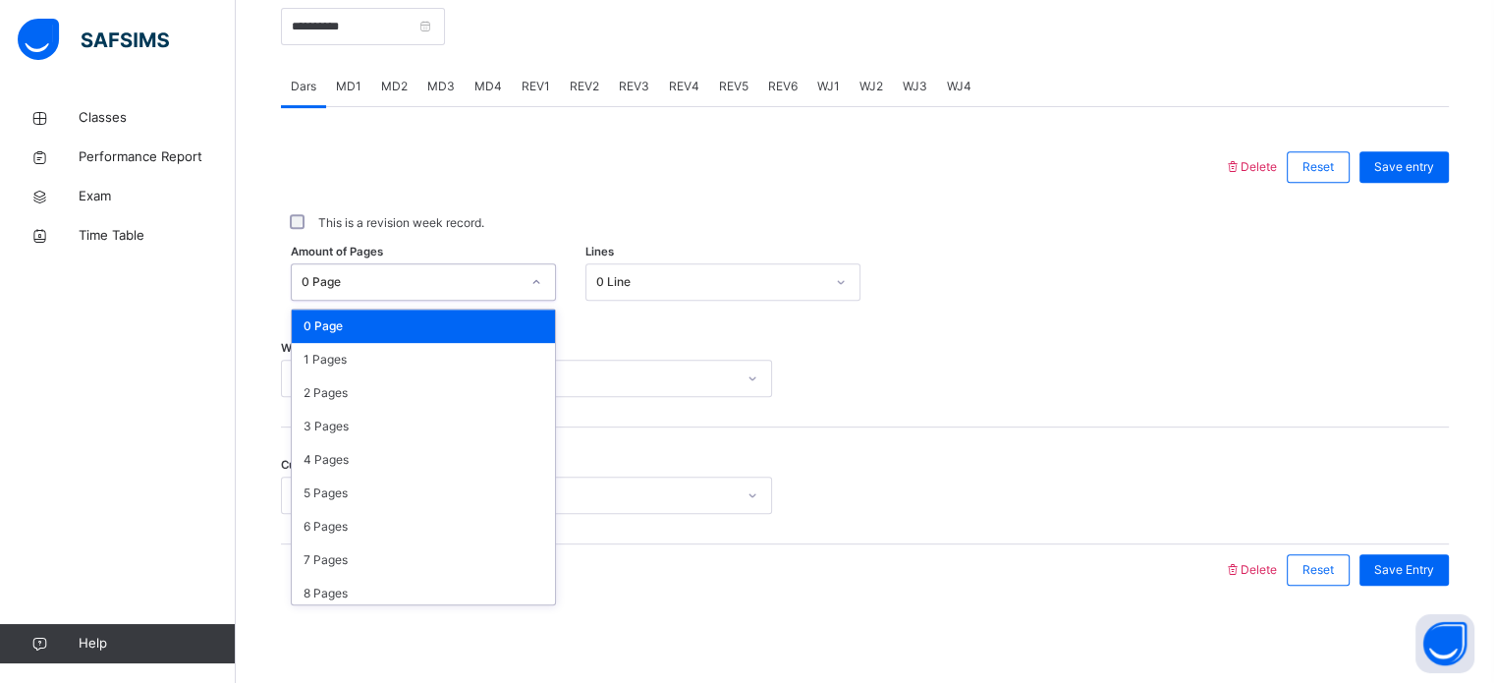
click at [365, 274] on div "0 Page" at bounding box center [411, 282] width 218 height 18
click at [334, 384] on div "2 Pages" at bounding box center [423, 392] width 263 height 33
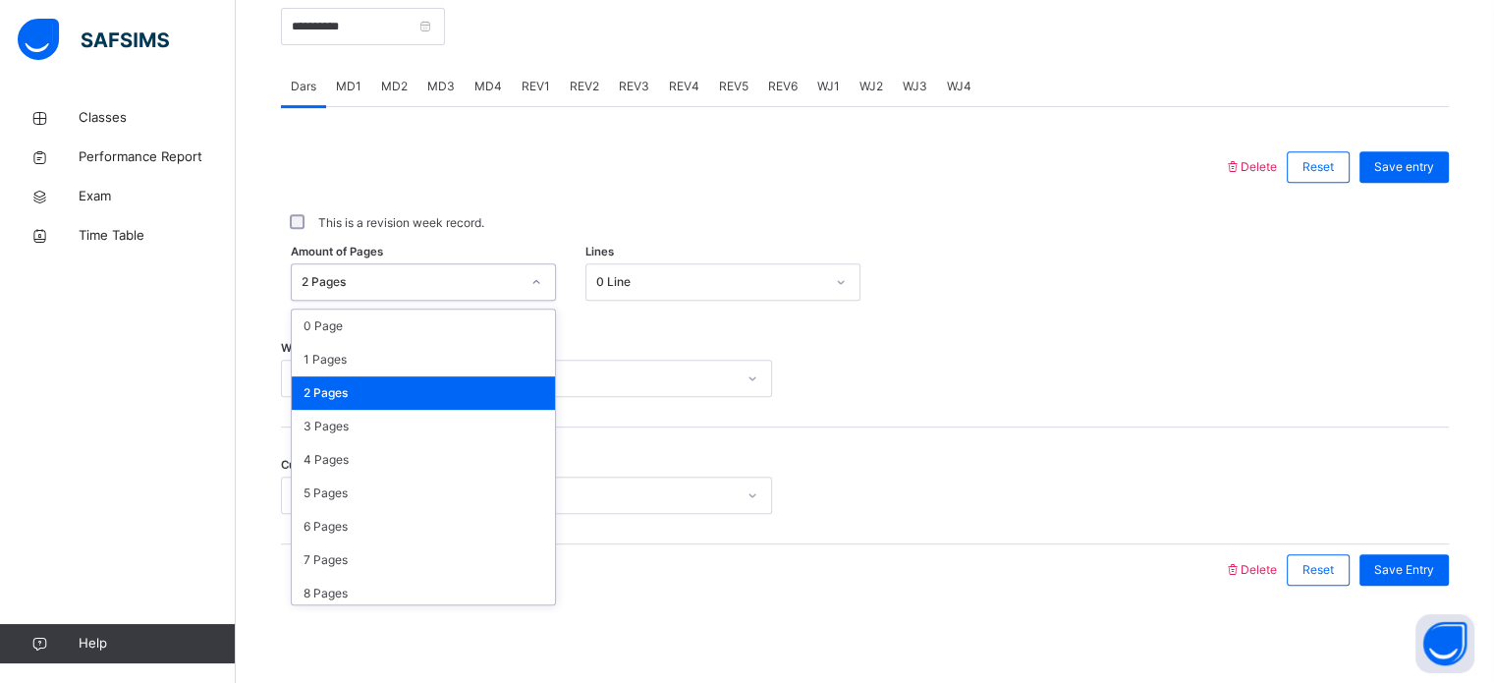
click at [424, 278] on div "2 Pages" at bounding box center [411, 282] width 218 height 18
click at [383, 361] on div "1 Pages" at bounding box center [423, 359] width 263 height 33
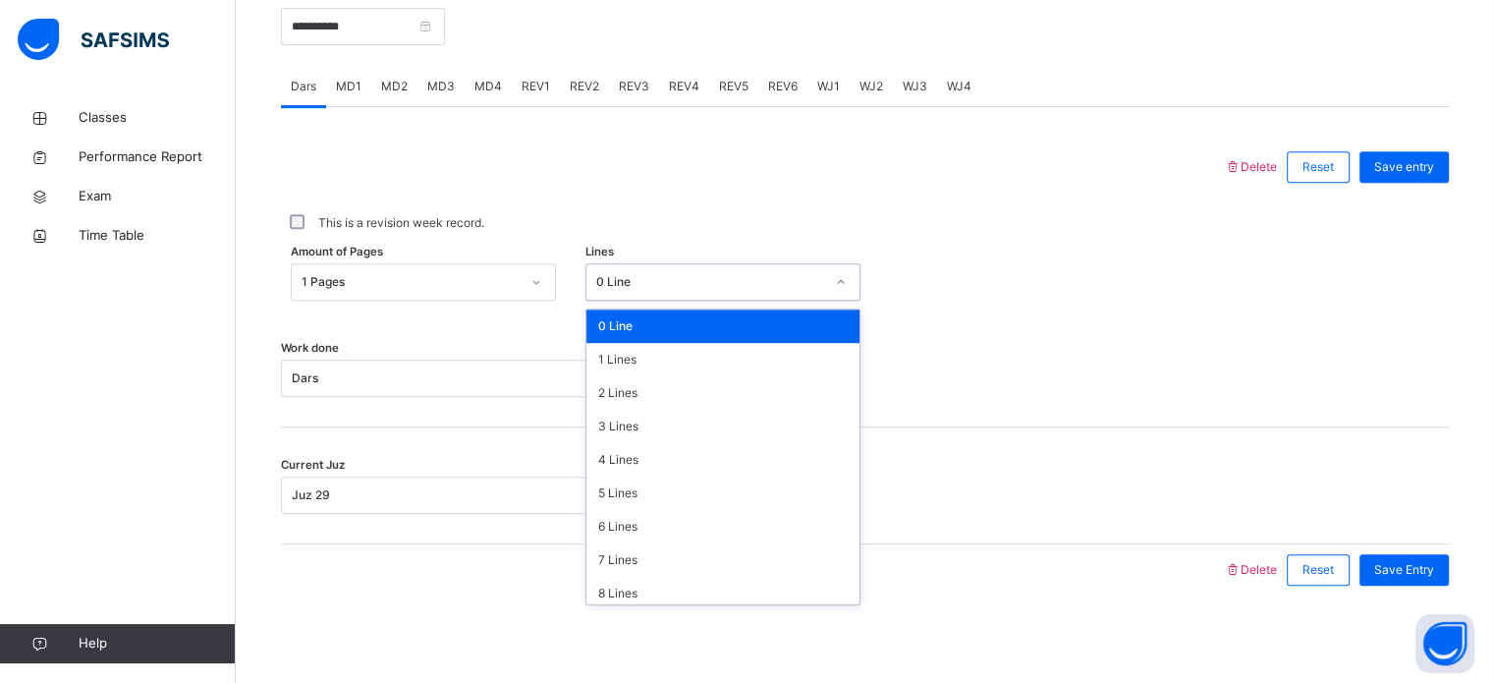
click at [627, 281] on div "0 Line" at bounding box center [710, 282] width 228 height 18
click at [637, 451] on div "4 Lines" at bounding box center [723, 459] width 273 height 33
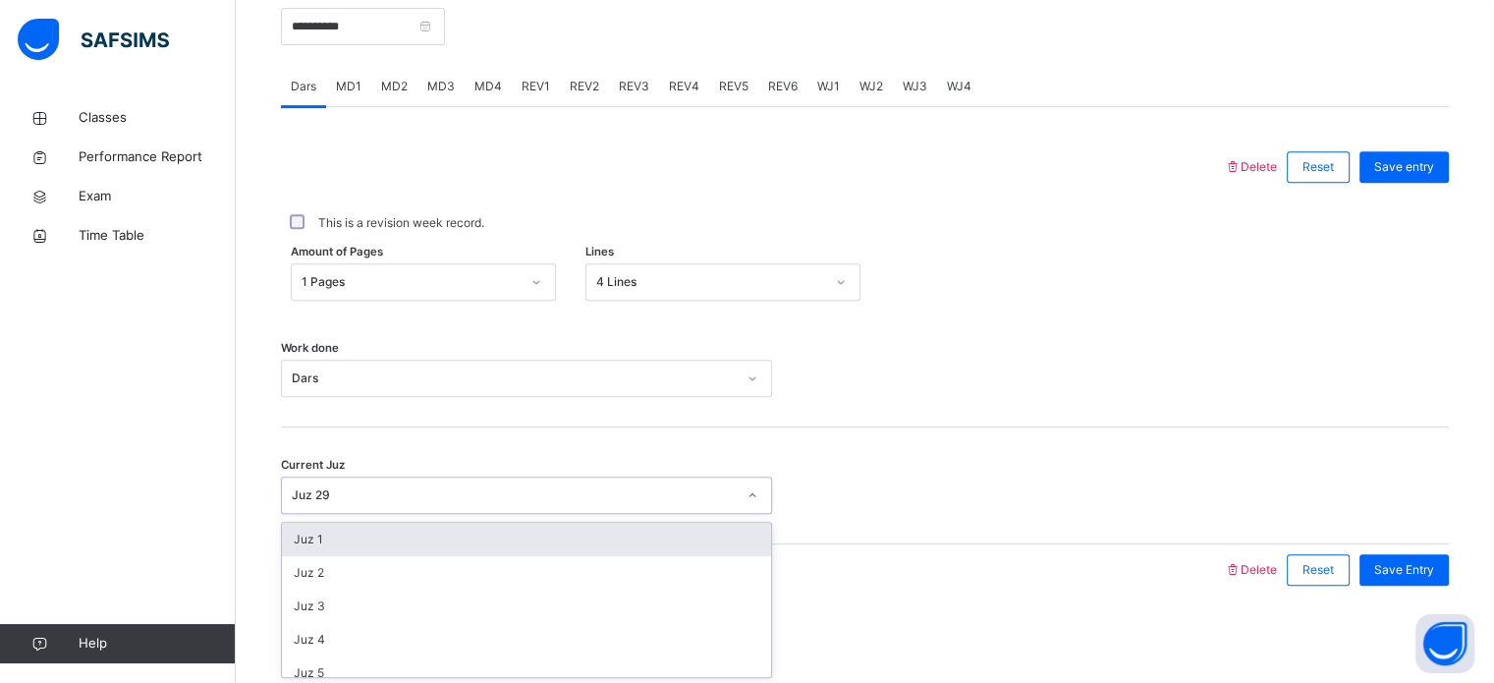
click at [539, 510] on div "Juz 29" at bounding box center [526, 495] width 491 height 37
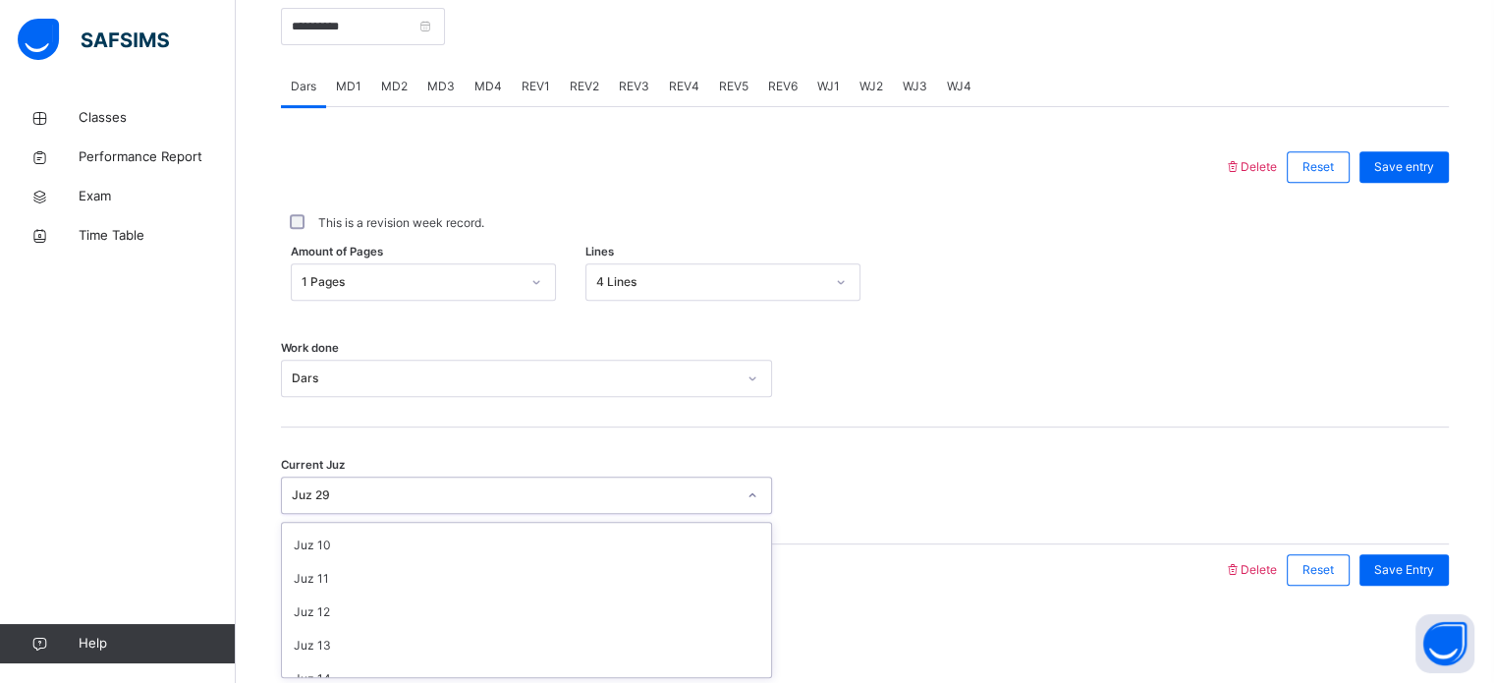
scroll to position [295, 0]
click at [550, 664] on div "Juz 14" at bounding box center [526, 678] width 489 height 33
click at [574, 493] on div "Juz 14" at bounding box center [514, 495] width 444 height 18
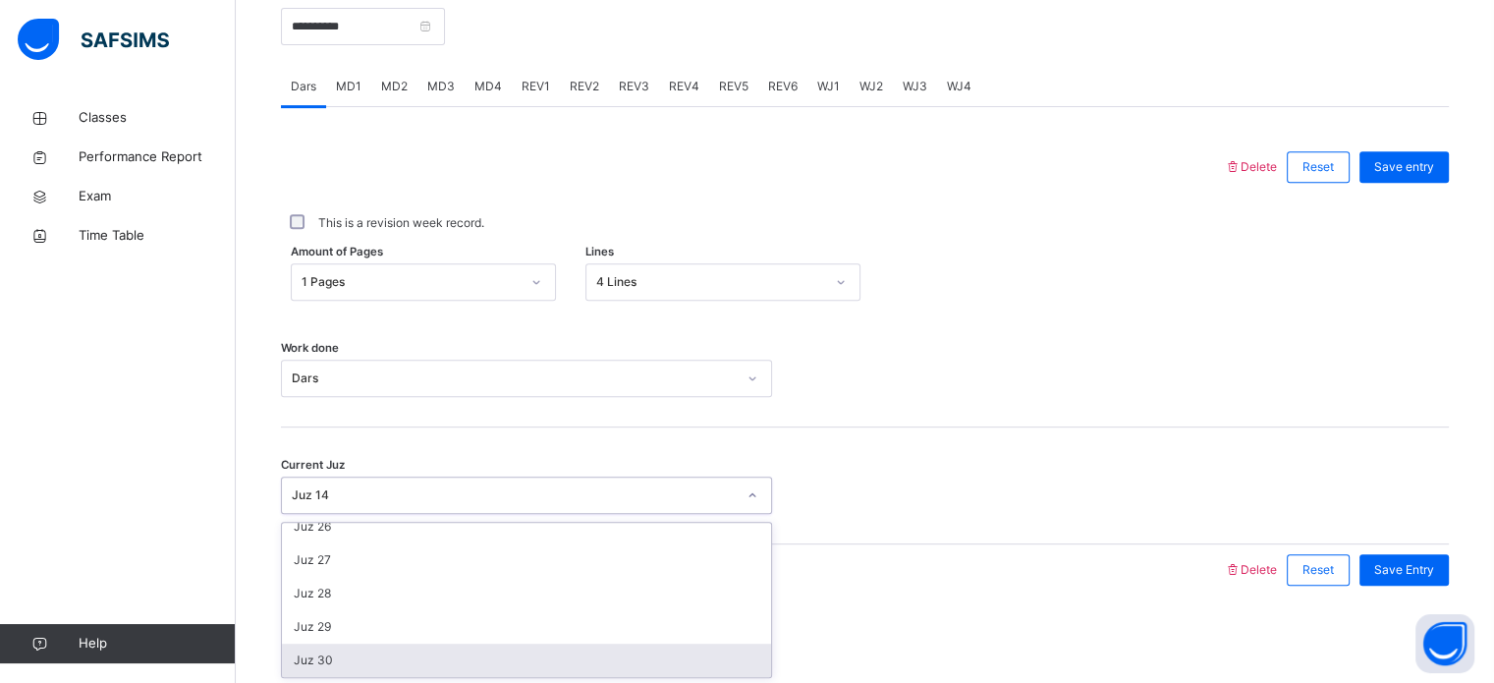
click at [585, 658] on div "Juz 30" at bounding box center [526, 660] width 489 height 33
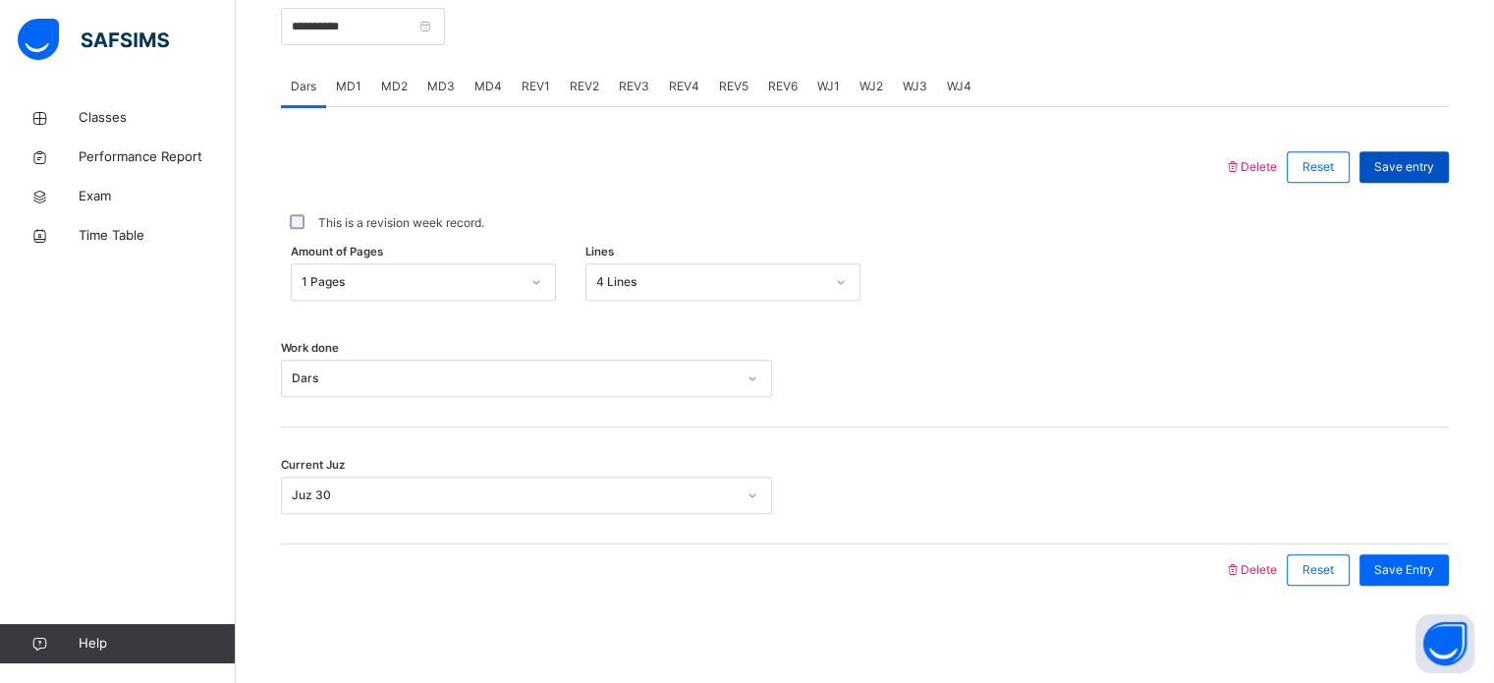
click at [1424, 158] on span "Save entry" at bounding box center [1405, 167] width 60 height 18
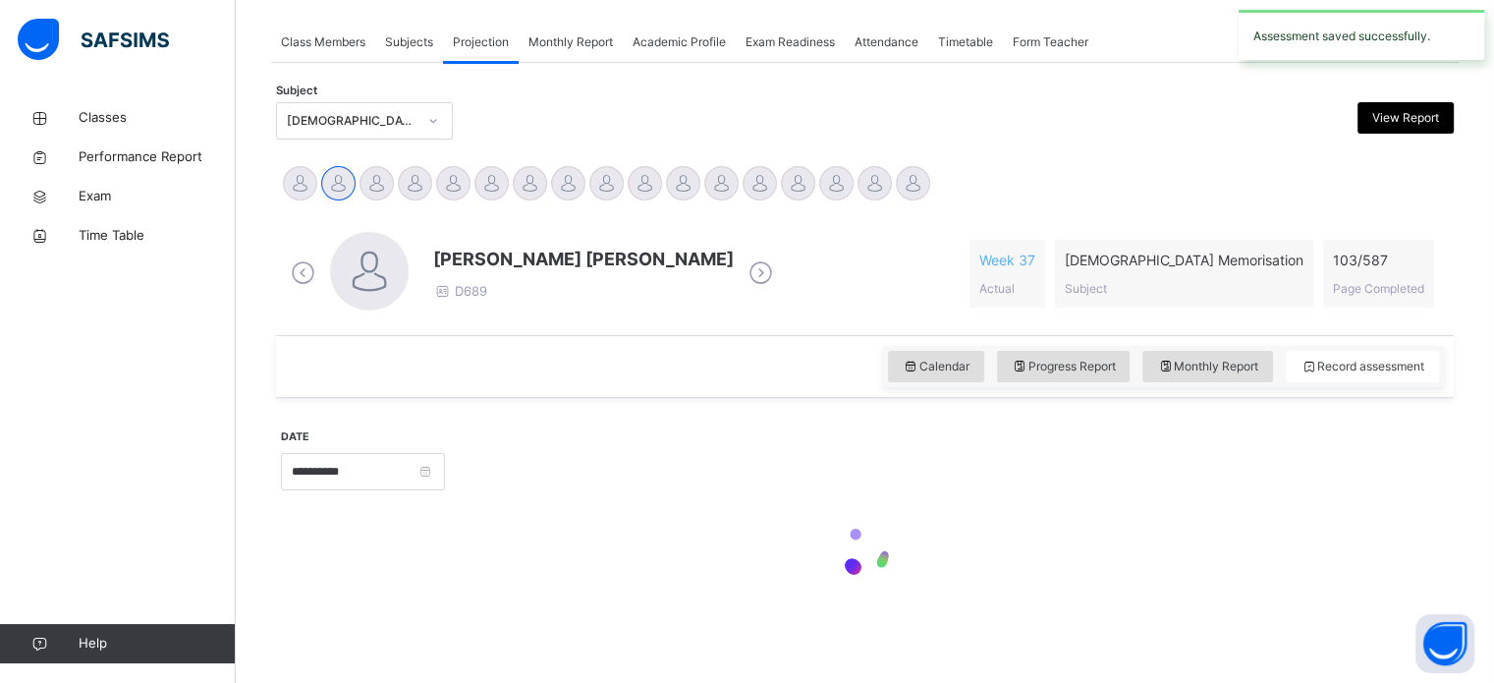
scroll to position [792, 0]
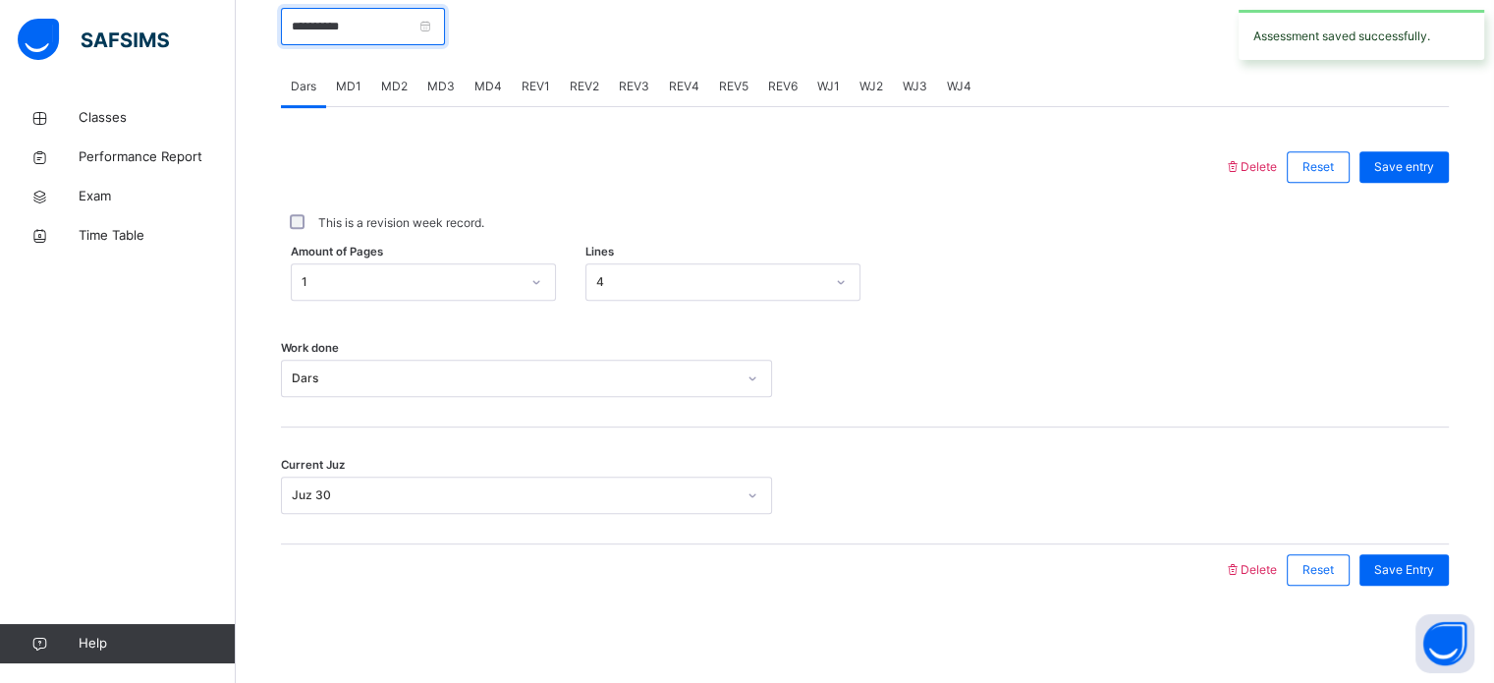
click at [326, 27] on input "**********" at bounding box center [363, 26] width 164 height 37
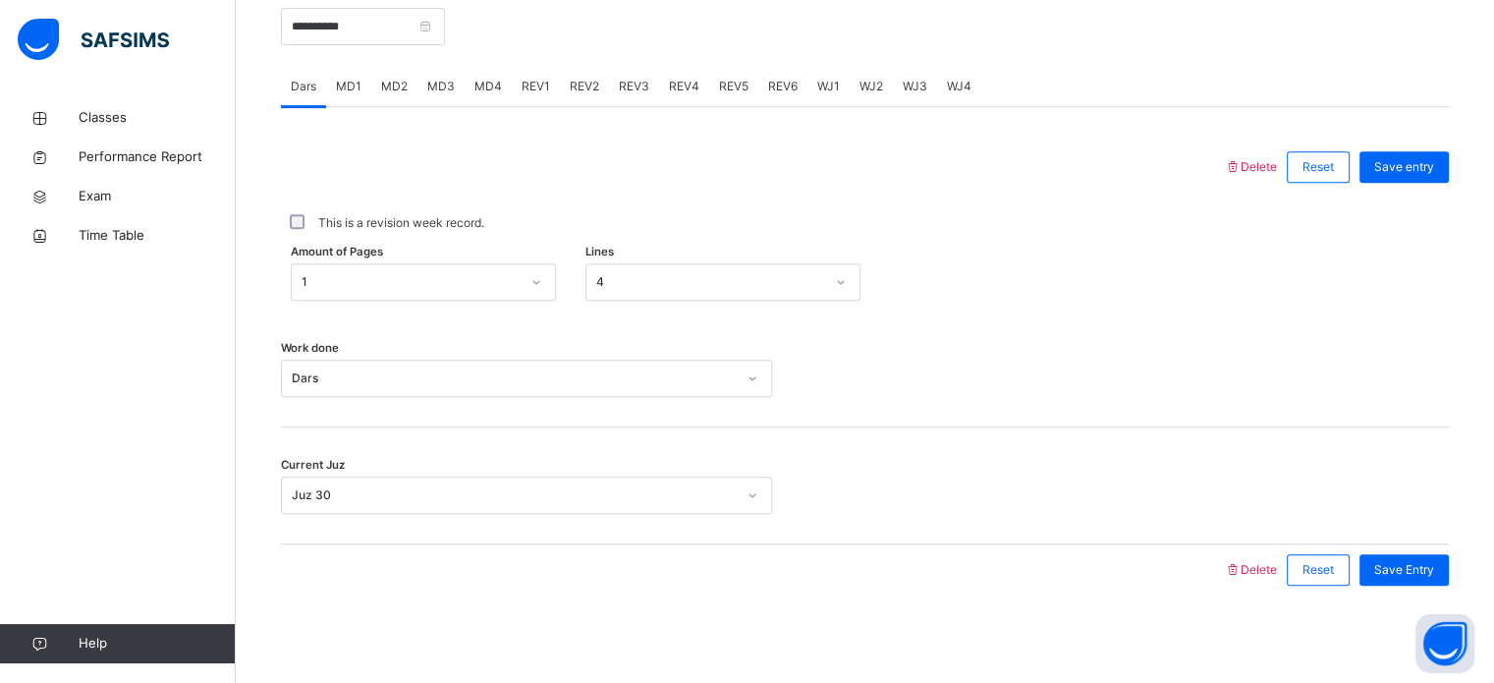
click at [646, 164] on div at bounding box center [753, 166] width 924 height 51
click at [368, 24] on input "**********" at bounding box center [363, 26] width 164 height 37
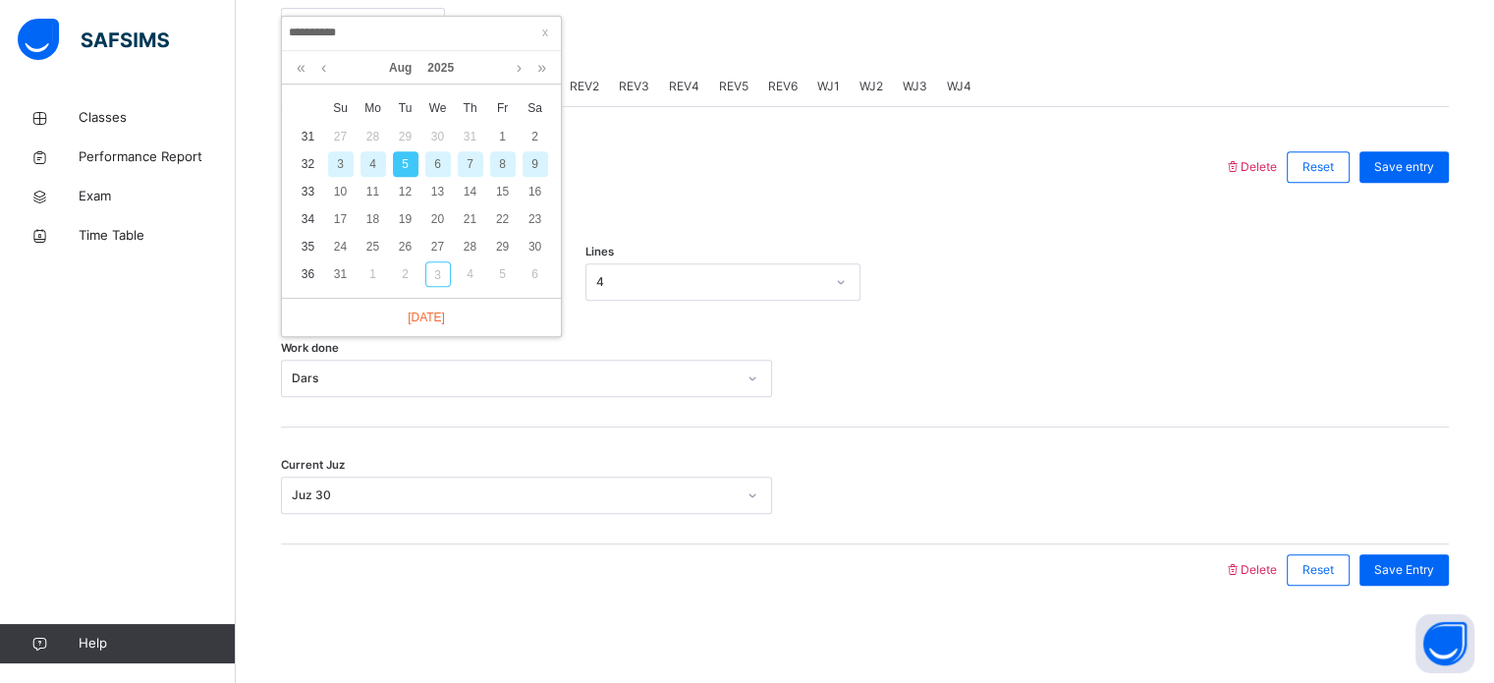
click at [366, 160] on div "4" at bounding box center [374, 164] width 26 height 26
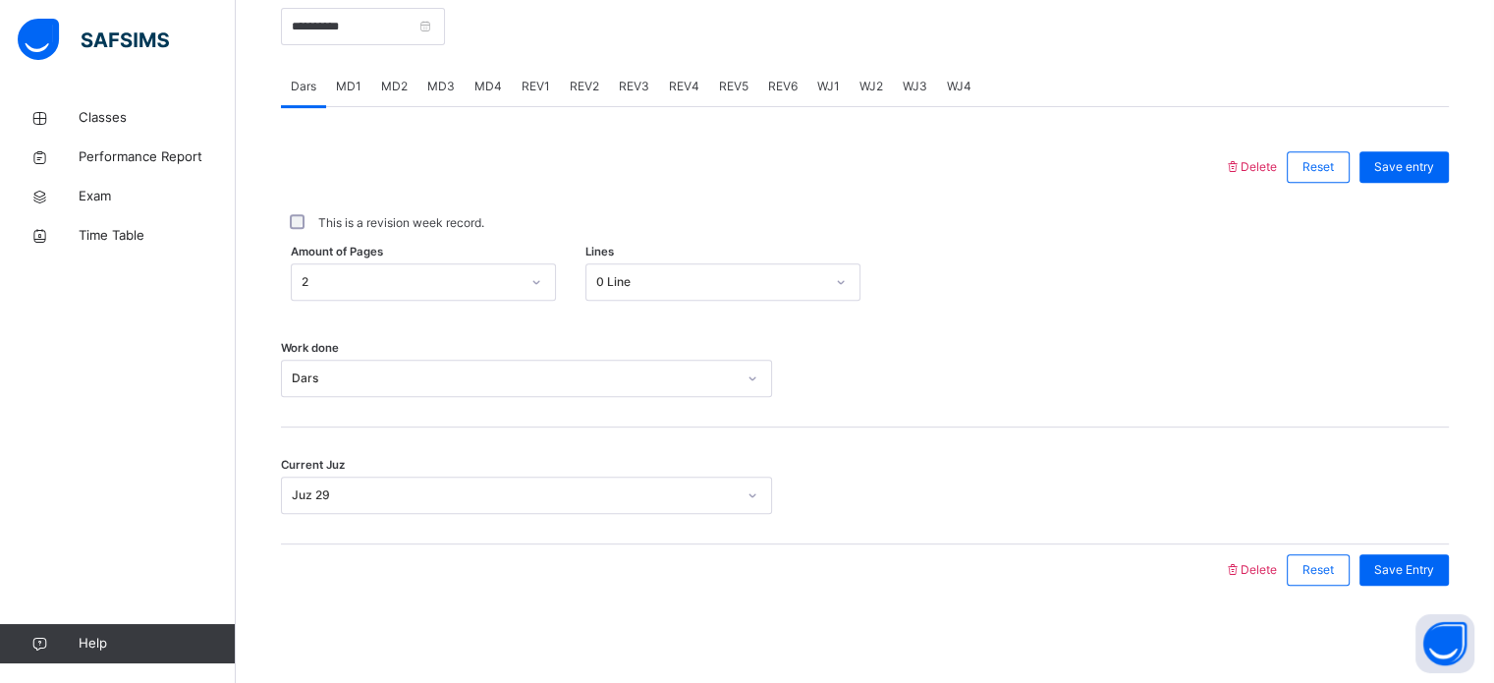
click at [607, 273] on div "0 Line" at bounding box center [710, 282] width 228 height 18
click at [491, 144] on div at bounding box center [753, 166] width 924 height 51
click at [378, 24] on input "**********" at bounding box center [363, 26] width 164 height 37
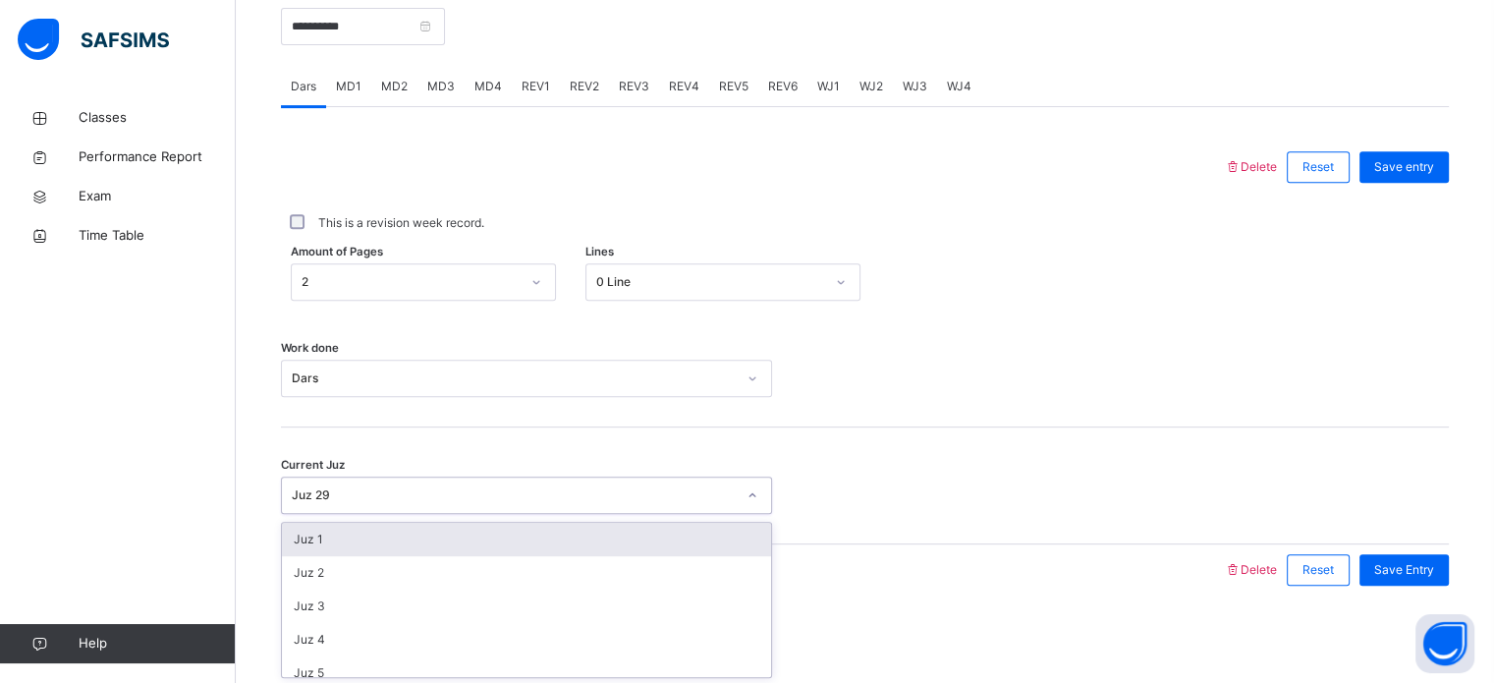
click at [346, 496] on div "Juz 29" at bounding box center [514, 495] width 444 height 18
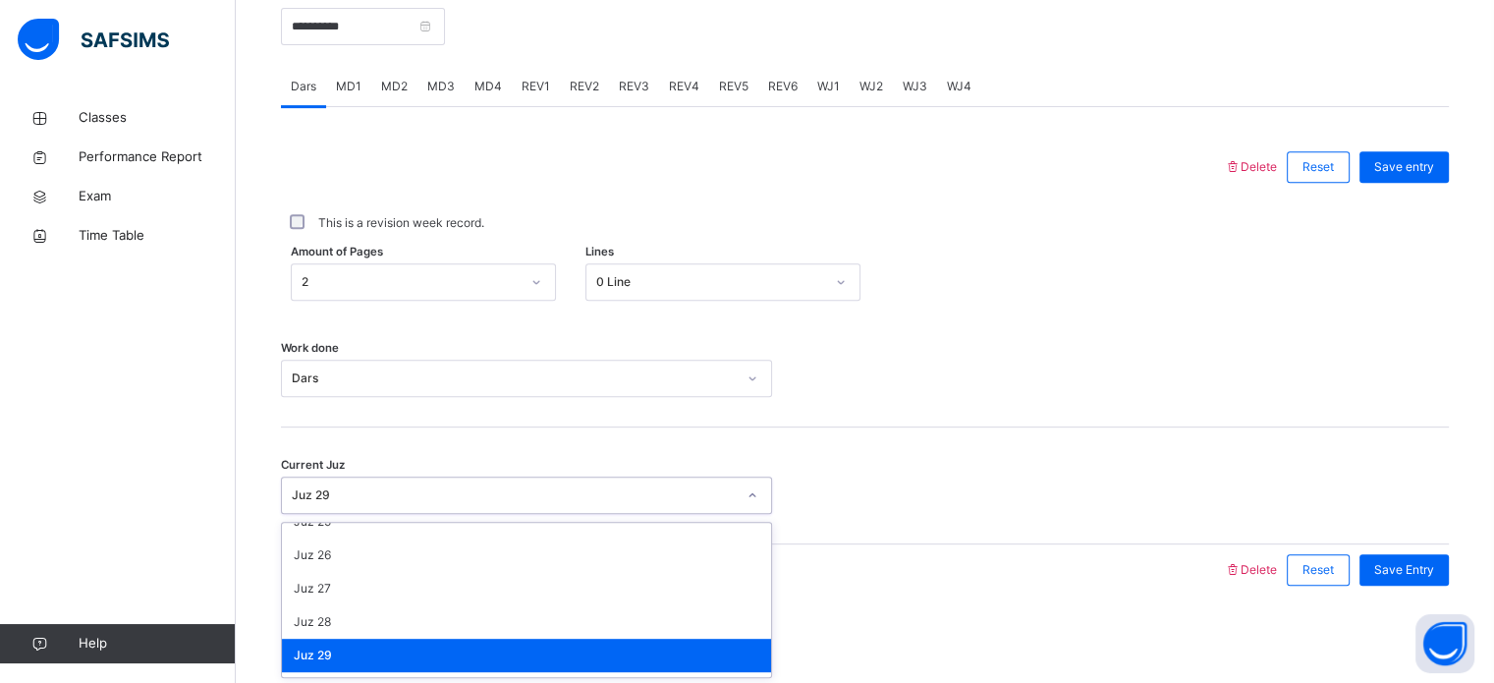
scroll to position [848, 0]
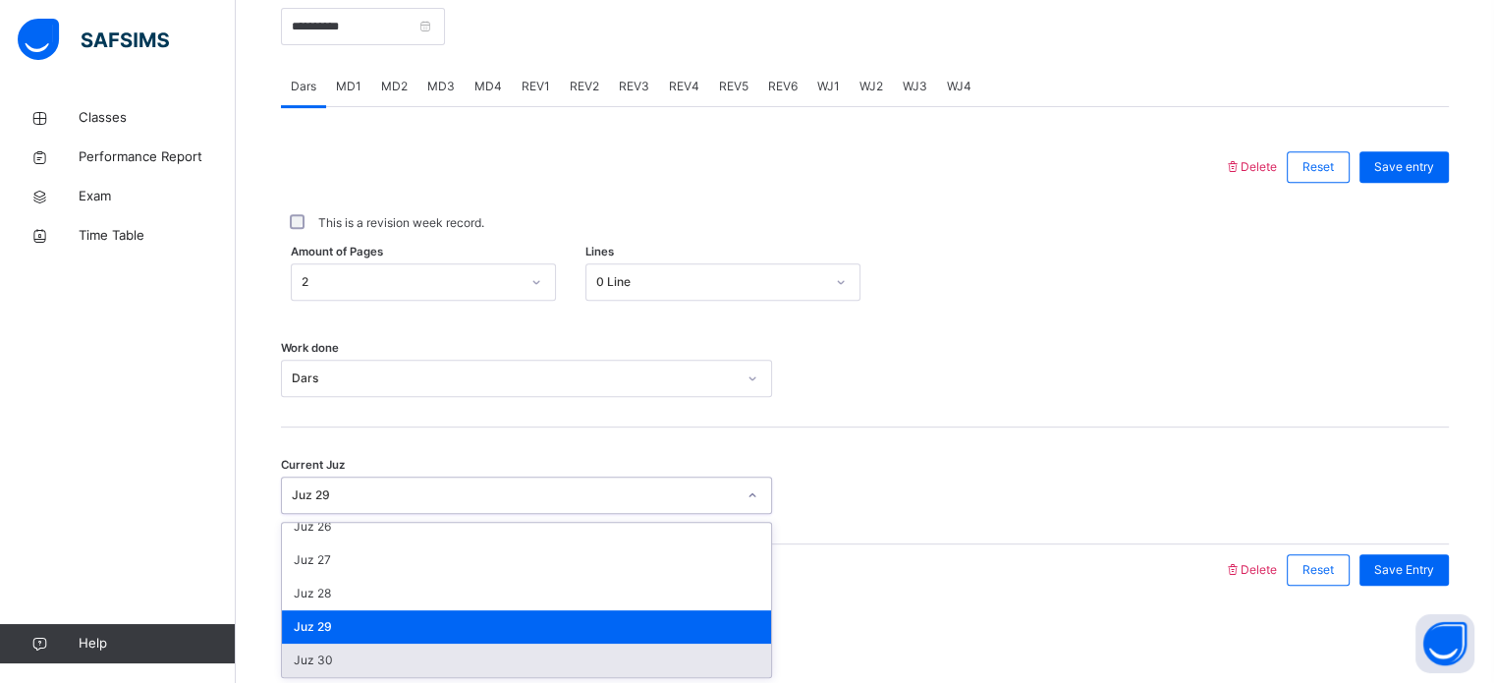
click at [326, 653] on div "Juz 30" at bounding box center [526, 660] width 489 height 33
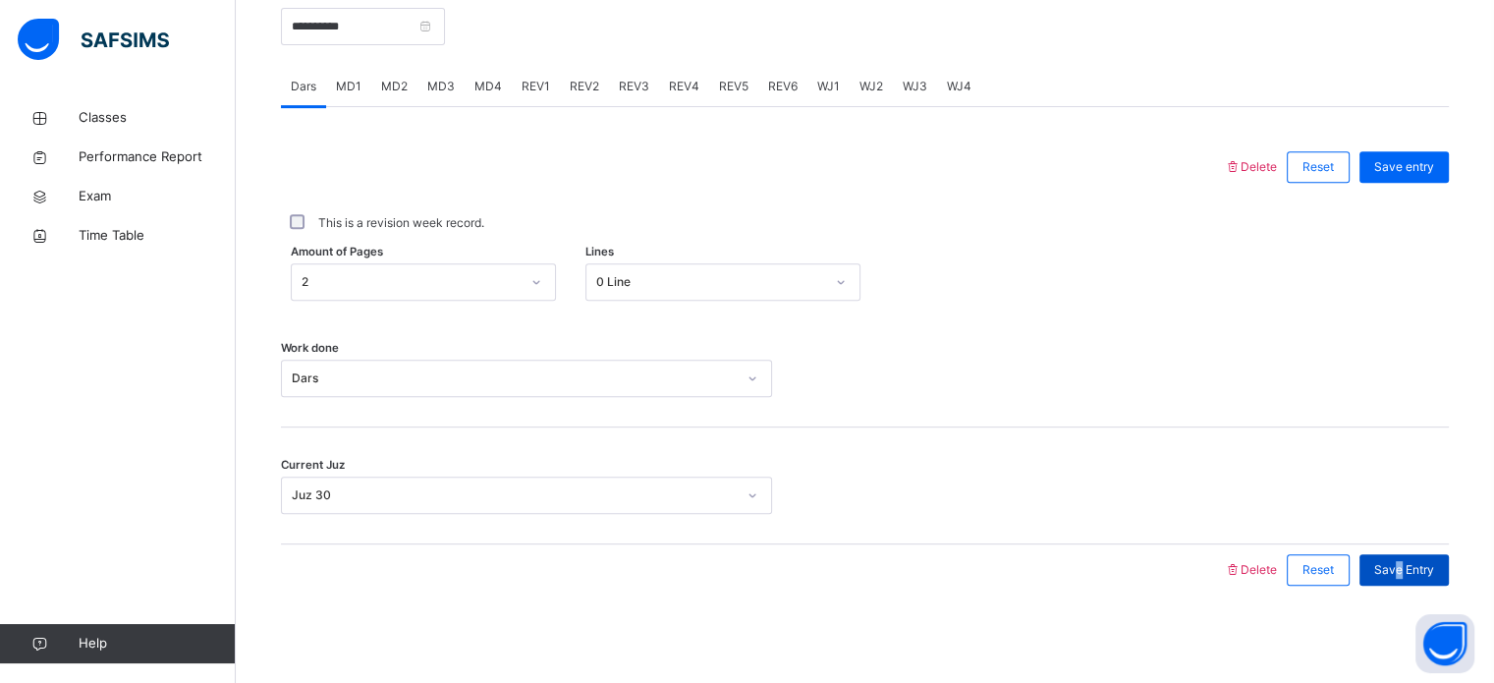
click at [1418, 567] on span "Save Entry" at bounding box center [1405, 570] width 60 height 18
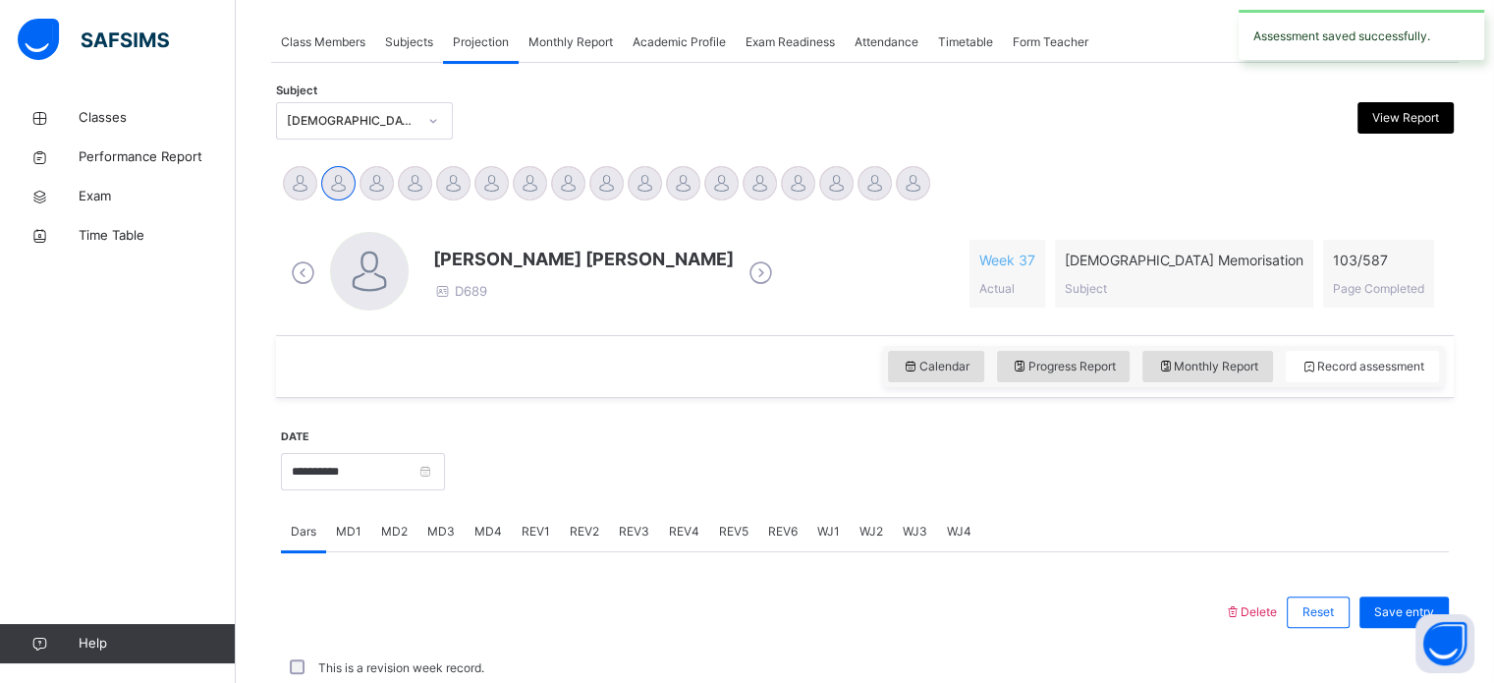
scroll to position [792, 0]
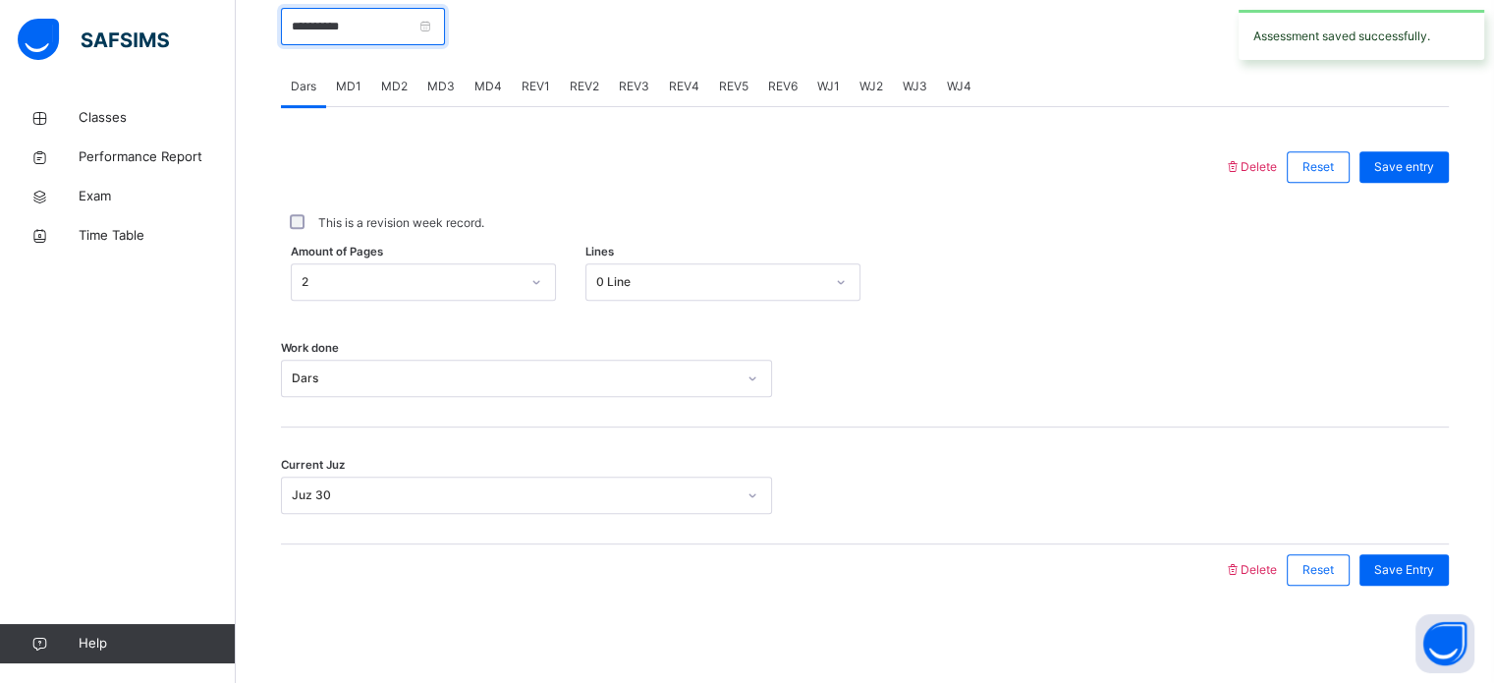
click at [355, 39] on input "**********" at bounding box center [363, 26] width 164 height 37
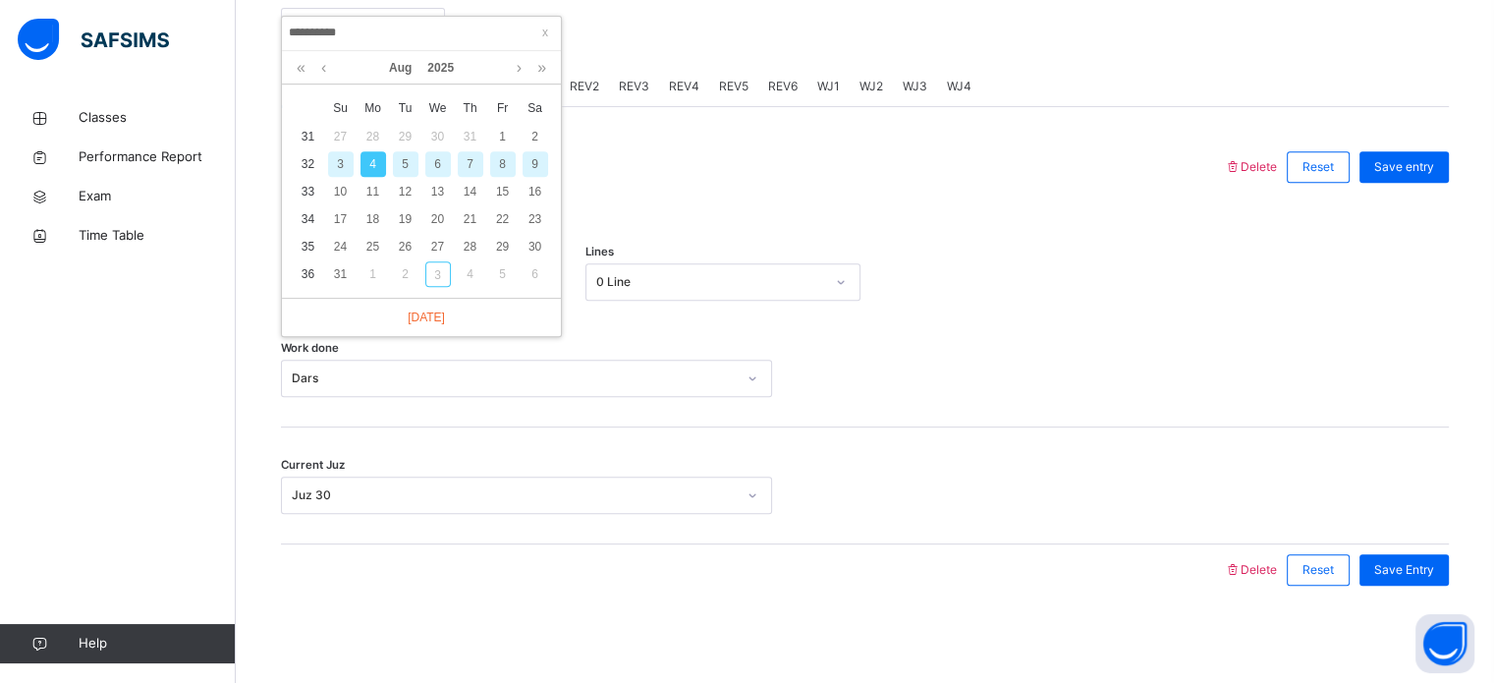
click at [440, 152] on div "6" at bounding box center [438, 164] width 26 height 26
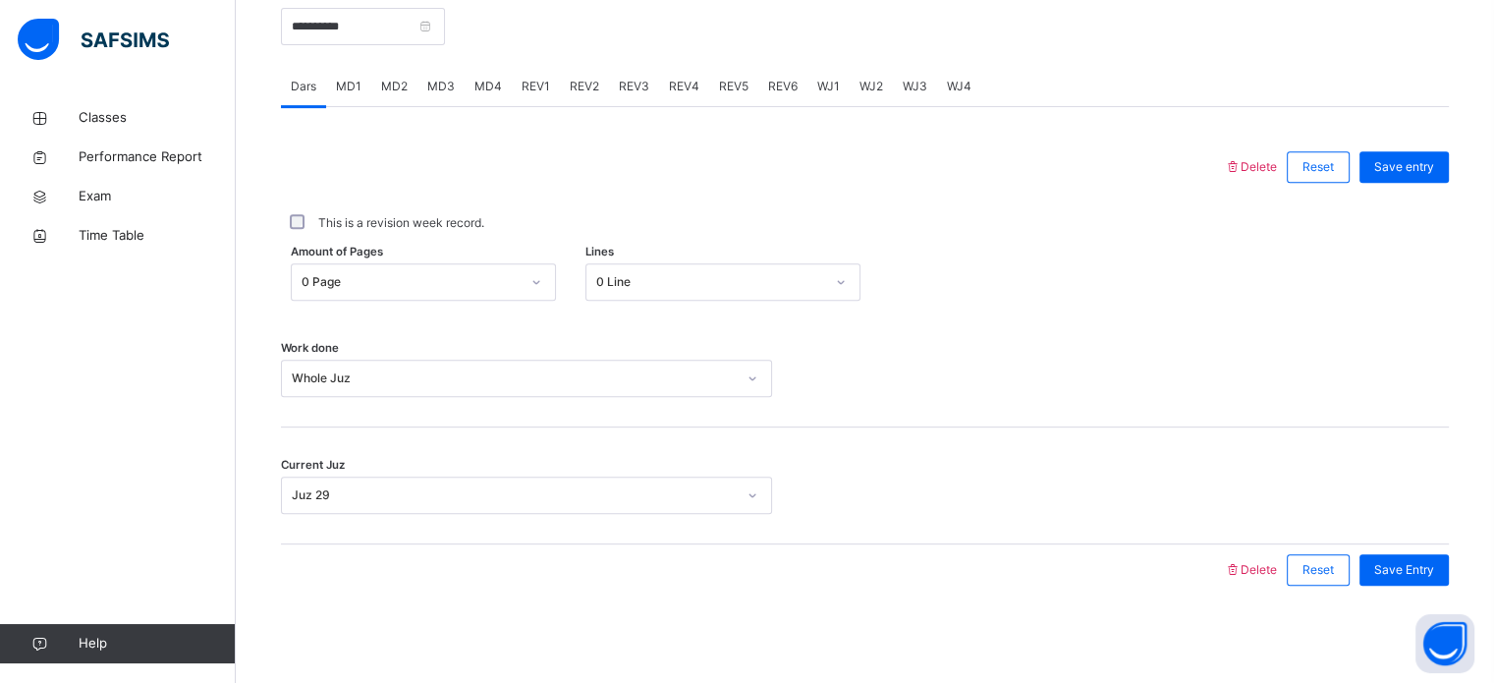
click at [466, 378] on div "Whole Juz" at bounding box center [514, 378] width 444 height 18
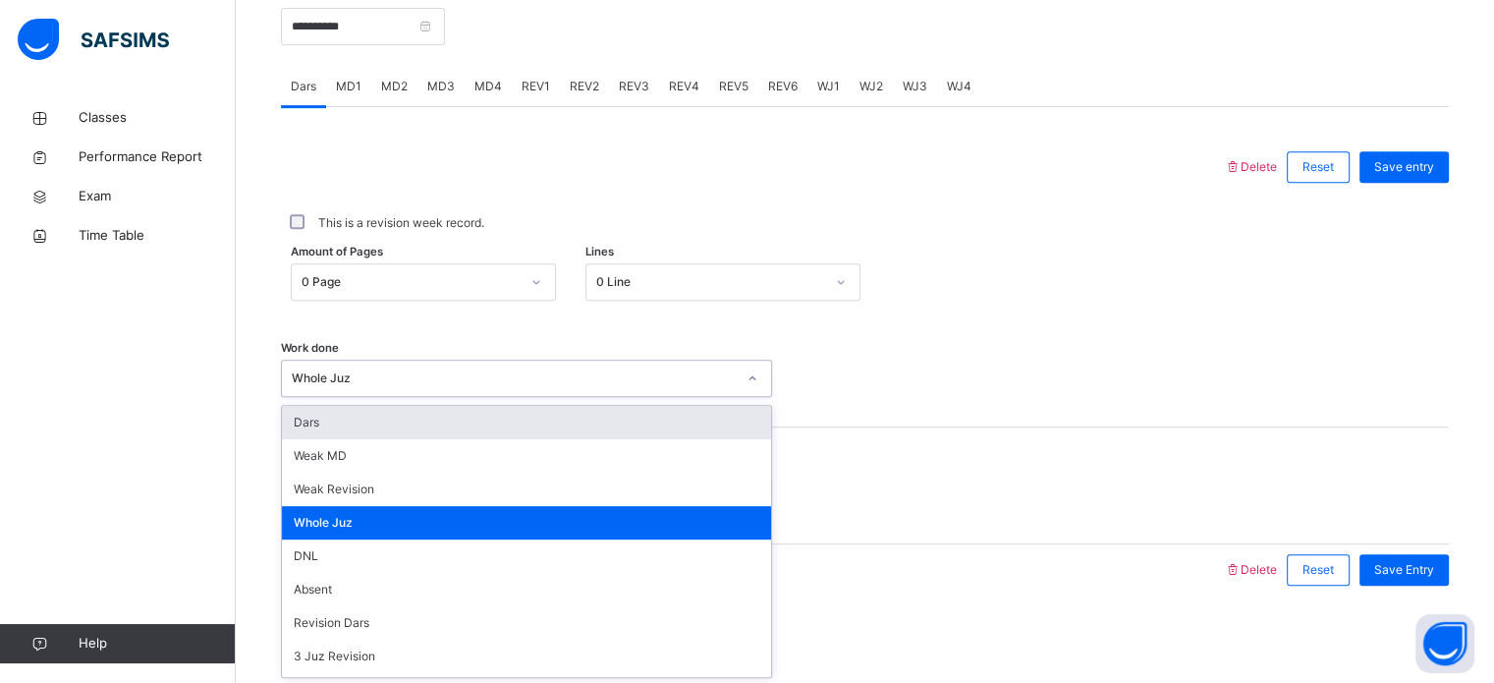
click at [399, 428] on div "Dars" at bounding box center [526, 422] width 489 height 33
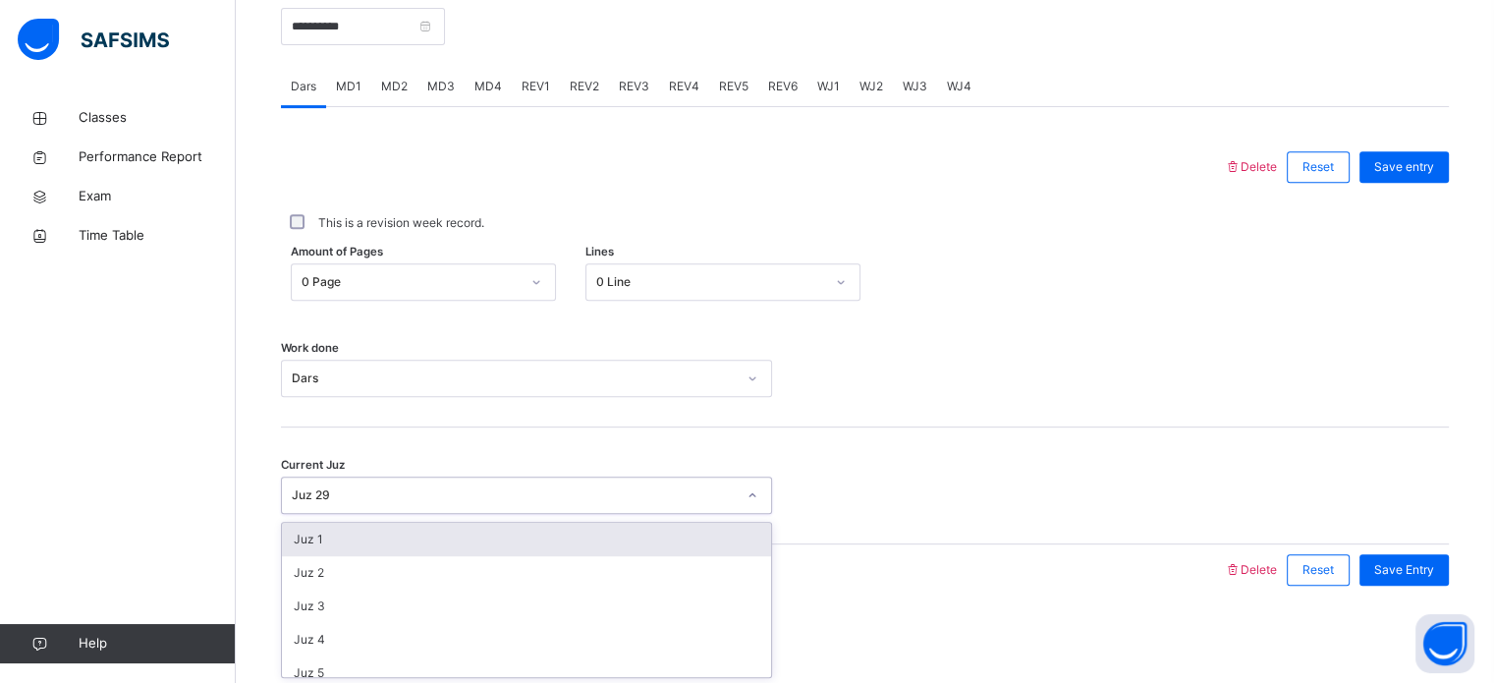
click at [410, 508] on div "Juz 29" at bounding box center [508, 495] width 452 height 30
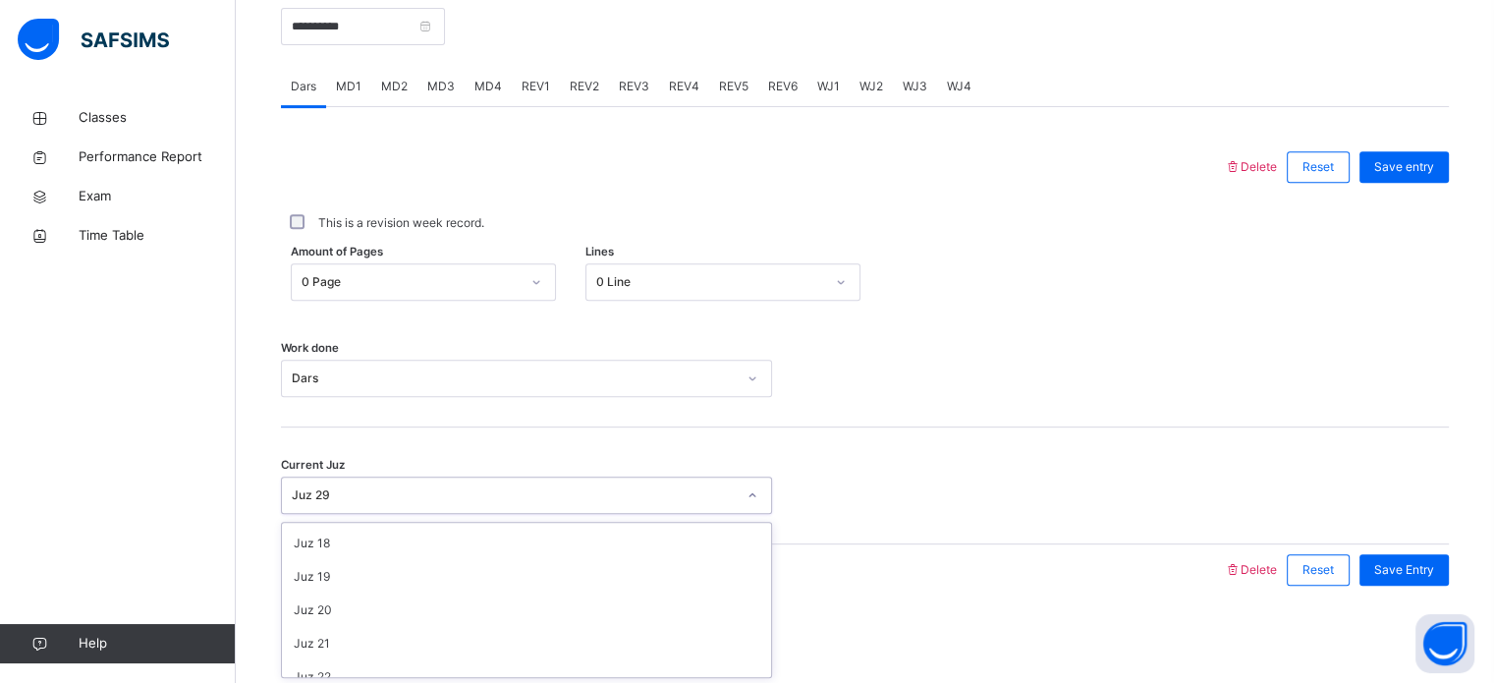
scroll to position [848, 0]
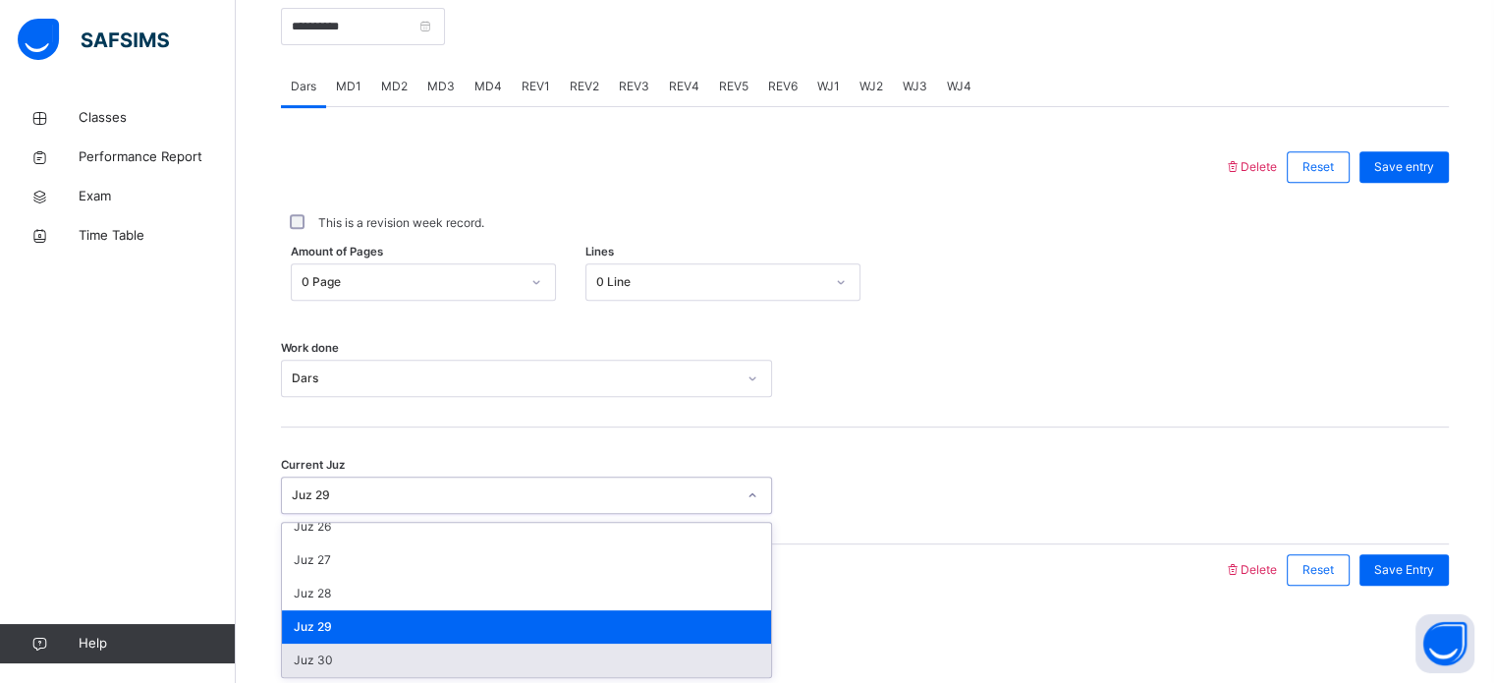
click at [412, 658] on div "Juz 30" at bounding box center [526, 660] width 489 height 33
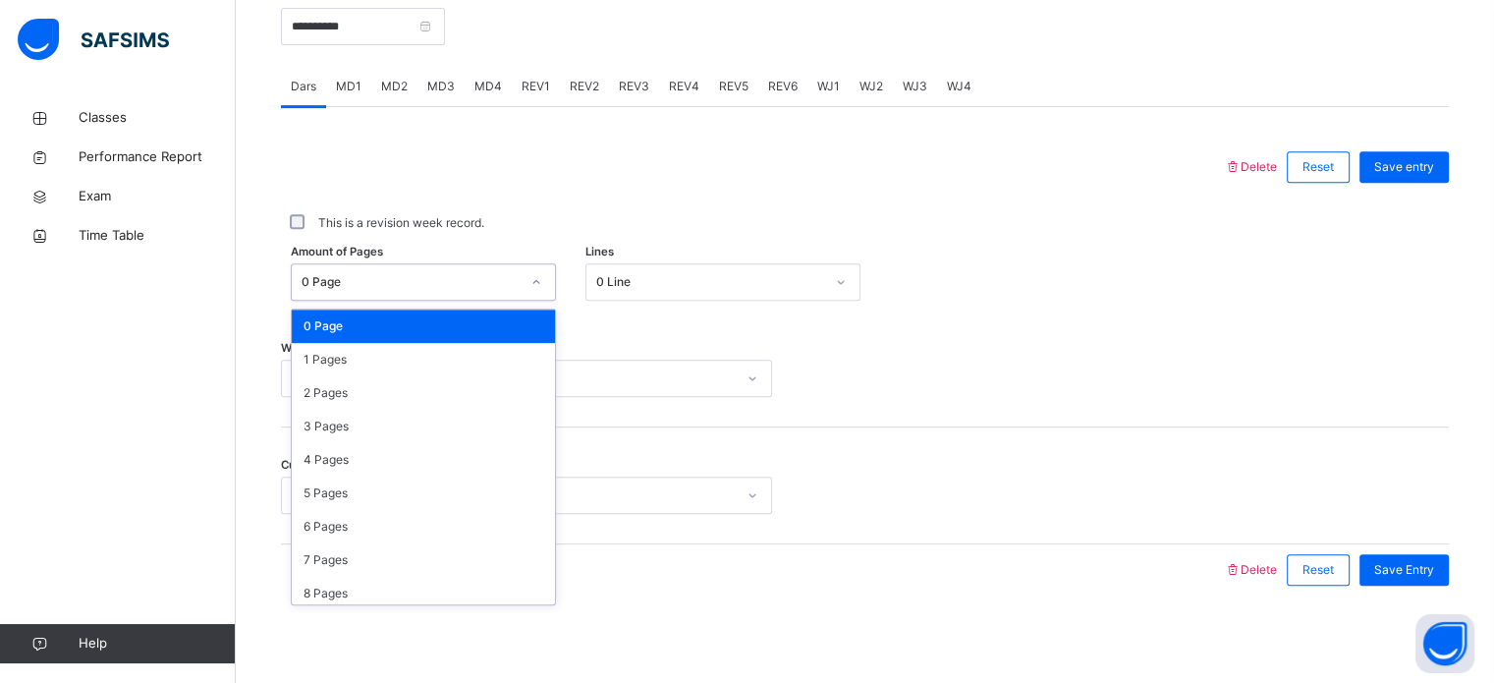
click at [397, 292] on div "0 Page" at bounding box center [405, 282] width 226 height 30
click at [380, 398] on div "2 Pages" at bounding box center [423, 392] width 263 height 33
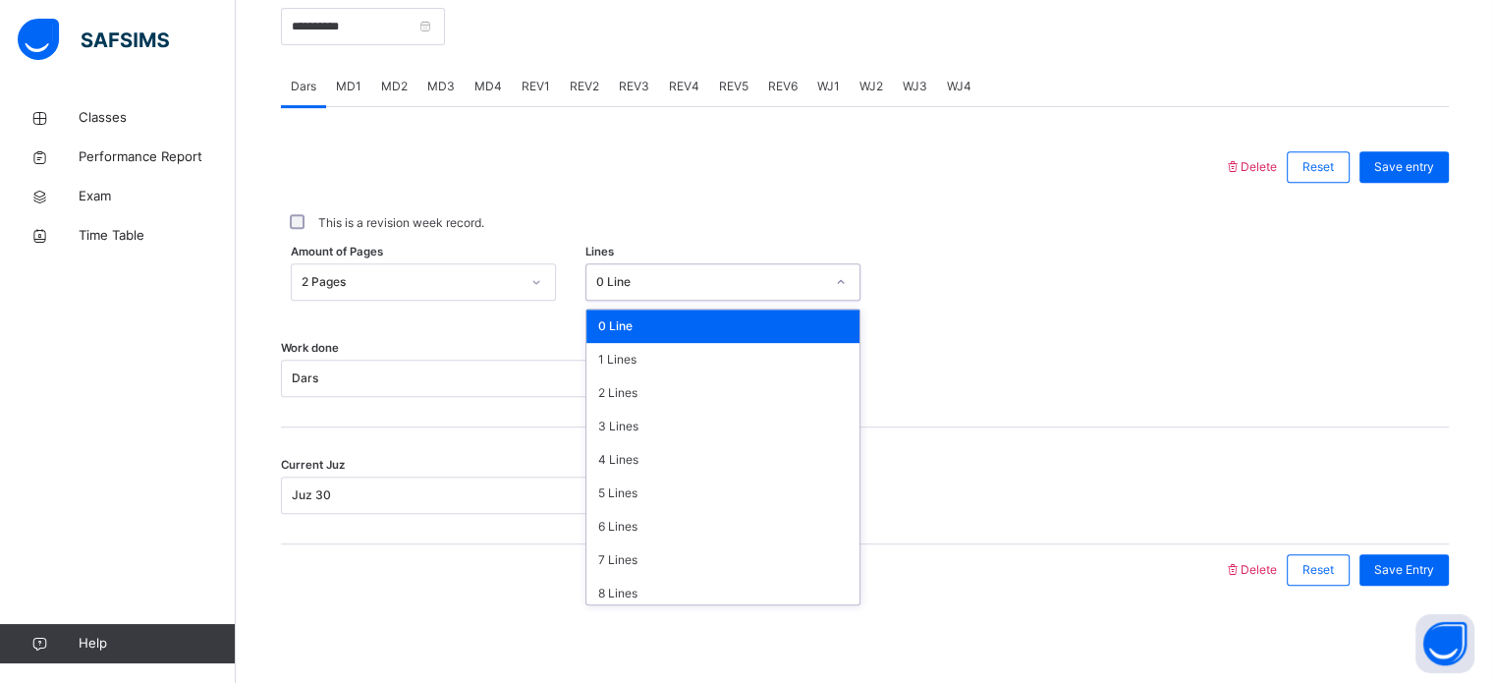
click at [648, 270] on div "0 Line" at bounding box center [705, 282] width 236 height 30
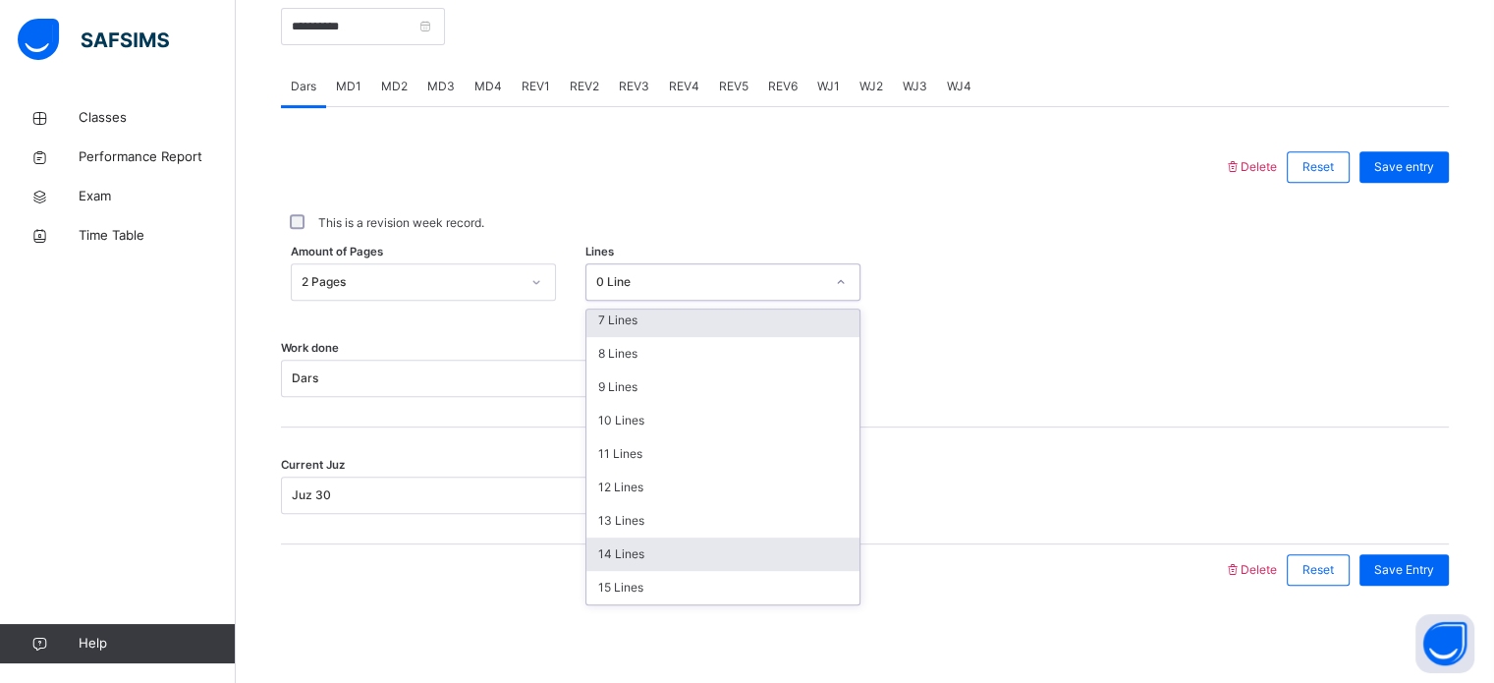
scroll to position [238, 0]
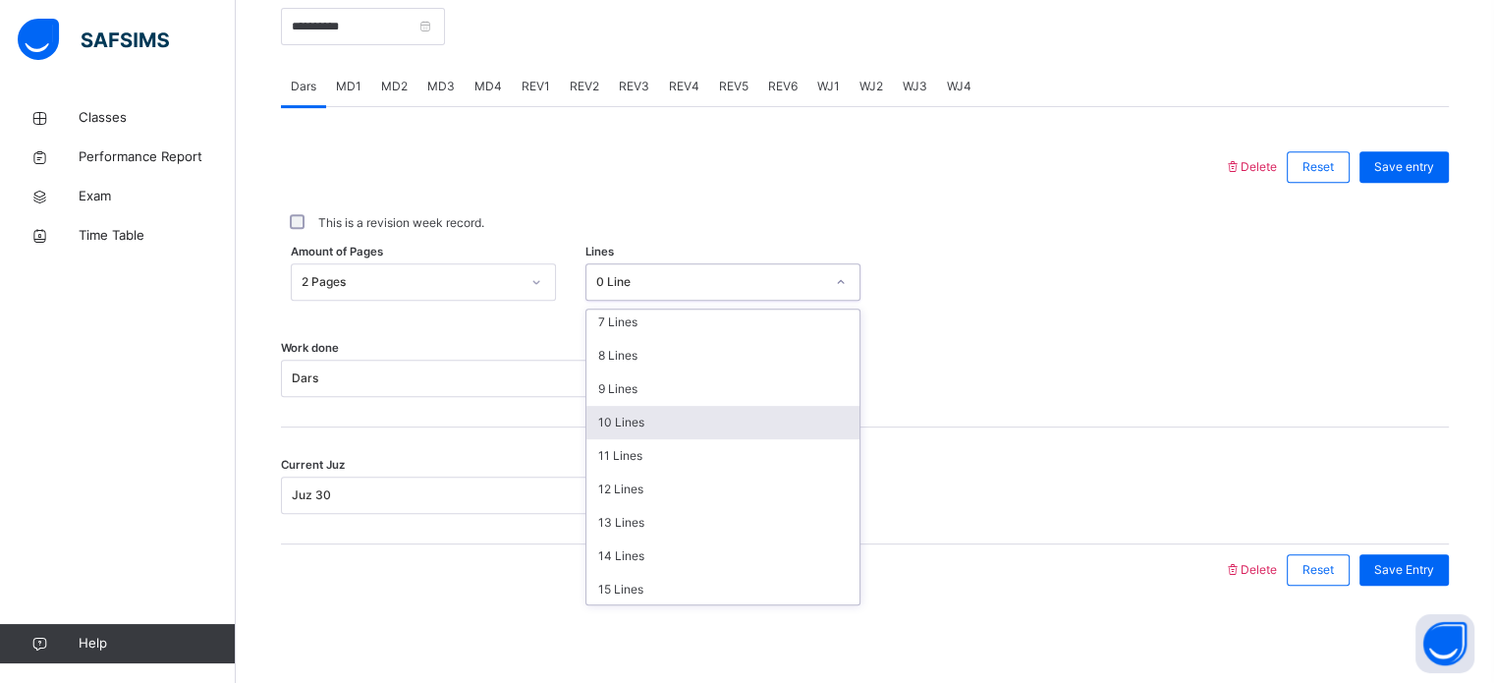
click at [633, 420] on div "10 Lines" at bounding box center [723, 422] width 273 height 33
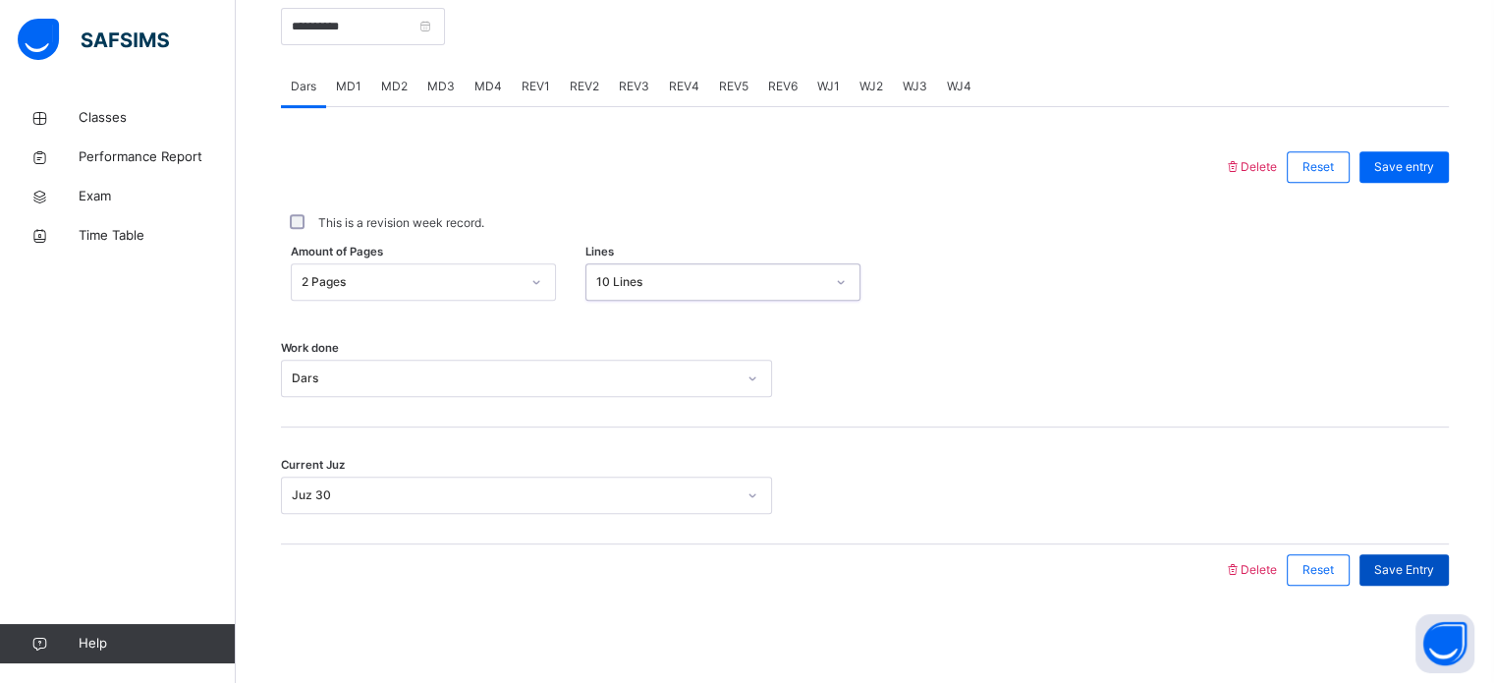
click at [1434, 573] on span "Save Entry" at bounding box center [1405, 570] width 60 height 18
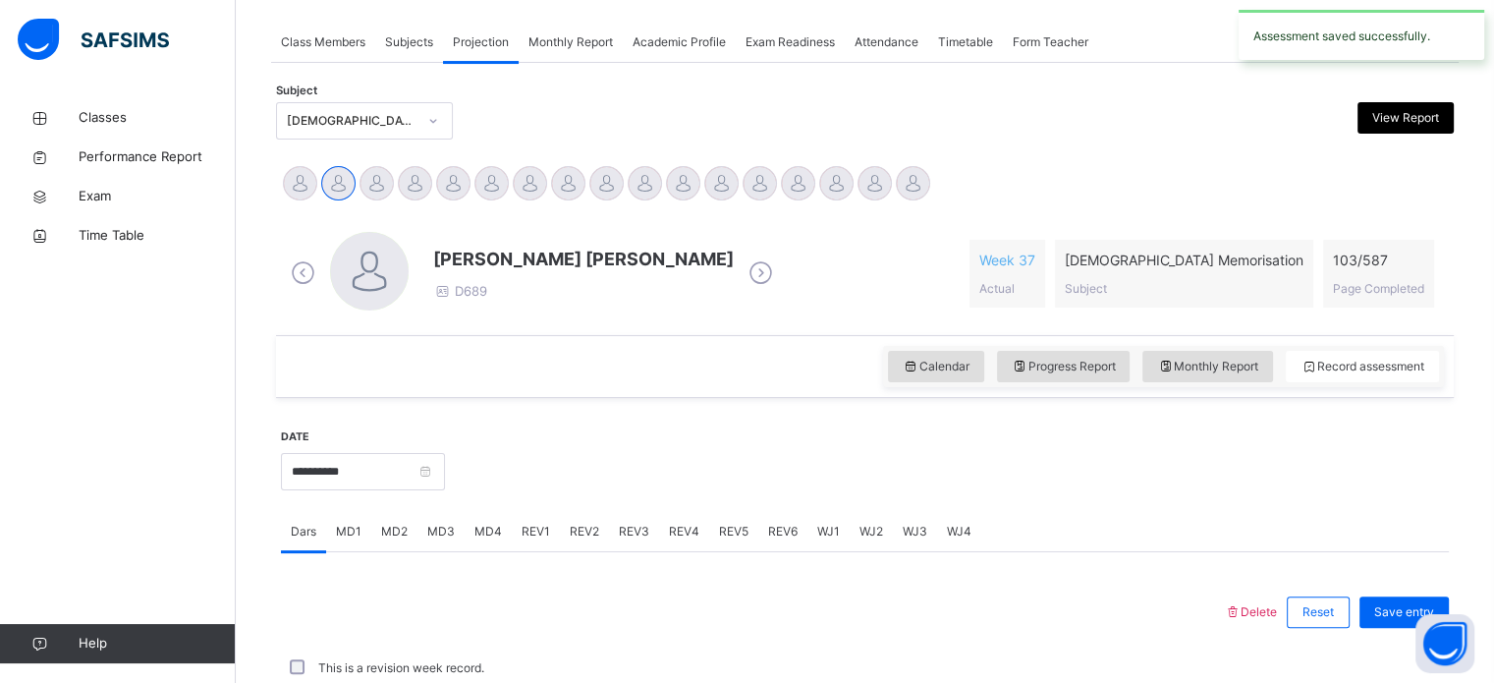
scroll to position [792, 0]
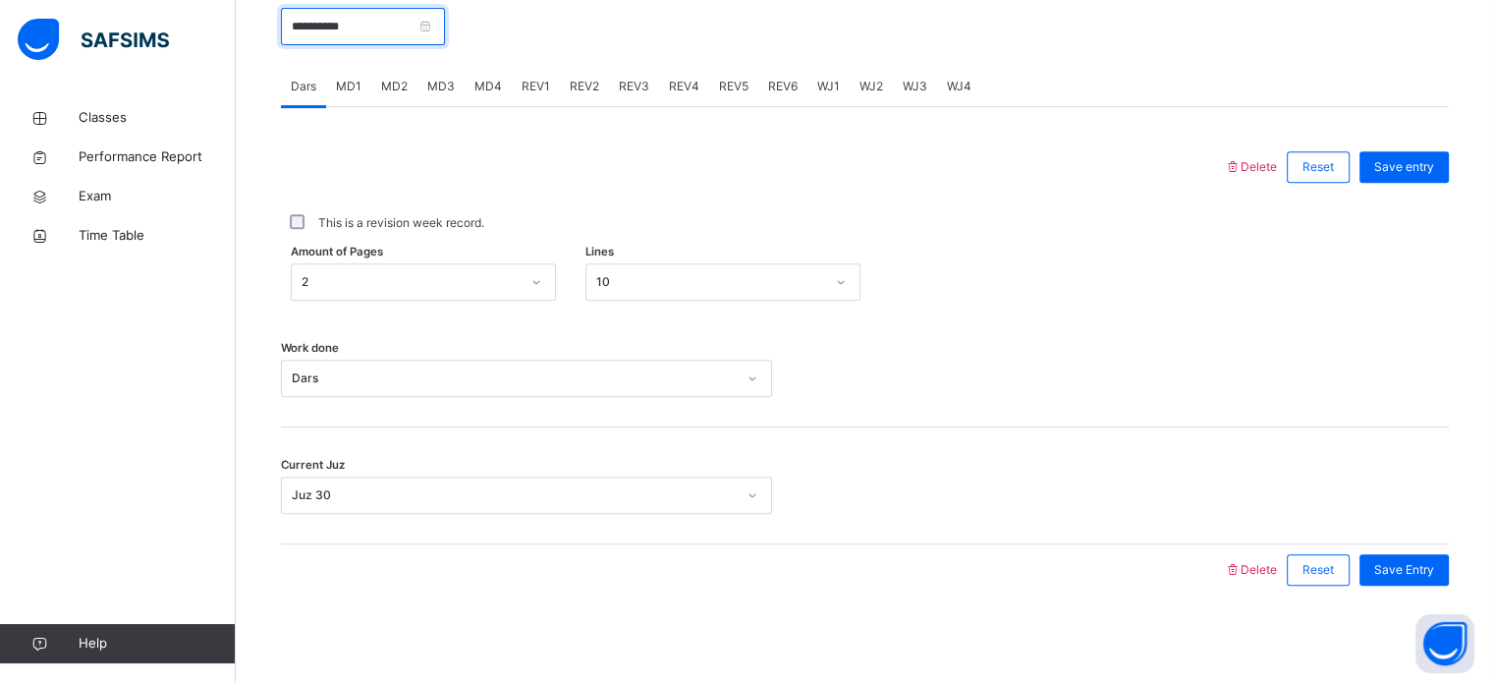
click at [388, 27] on input "**********" at bounding box center [363, 26] width 164 height 37
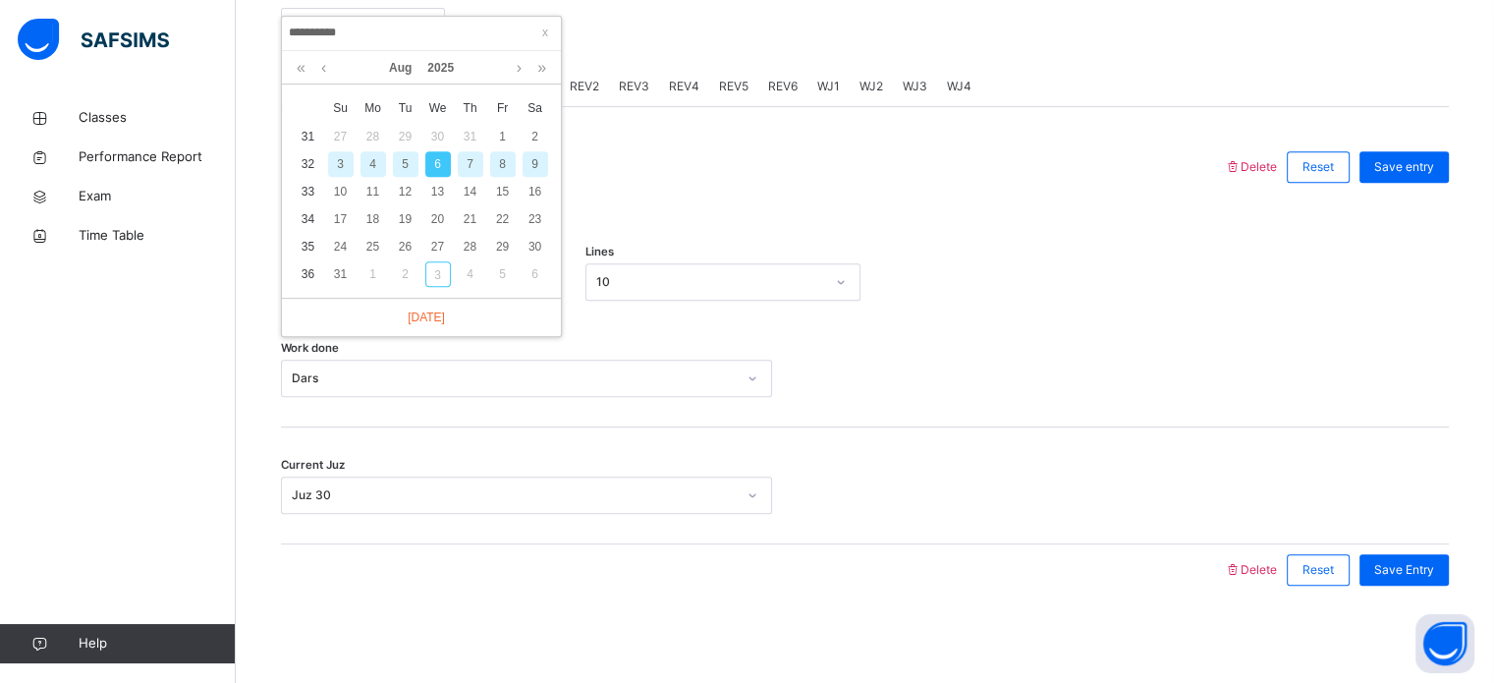
click at [468, 156] on div "7" at bounding box center [471, 164] width 26 height 26
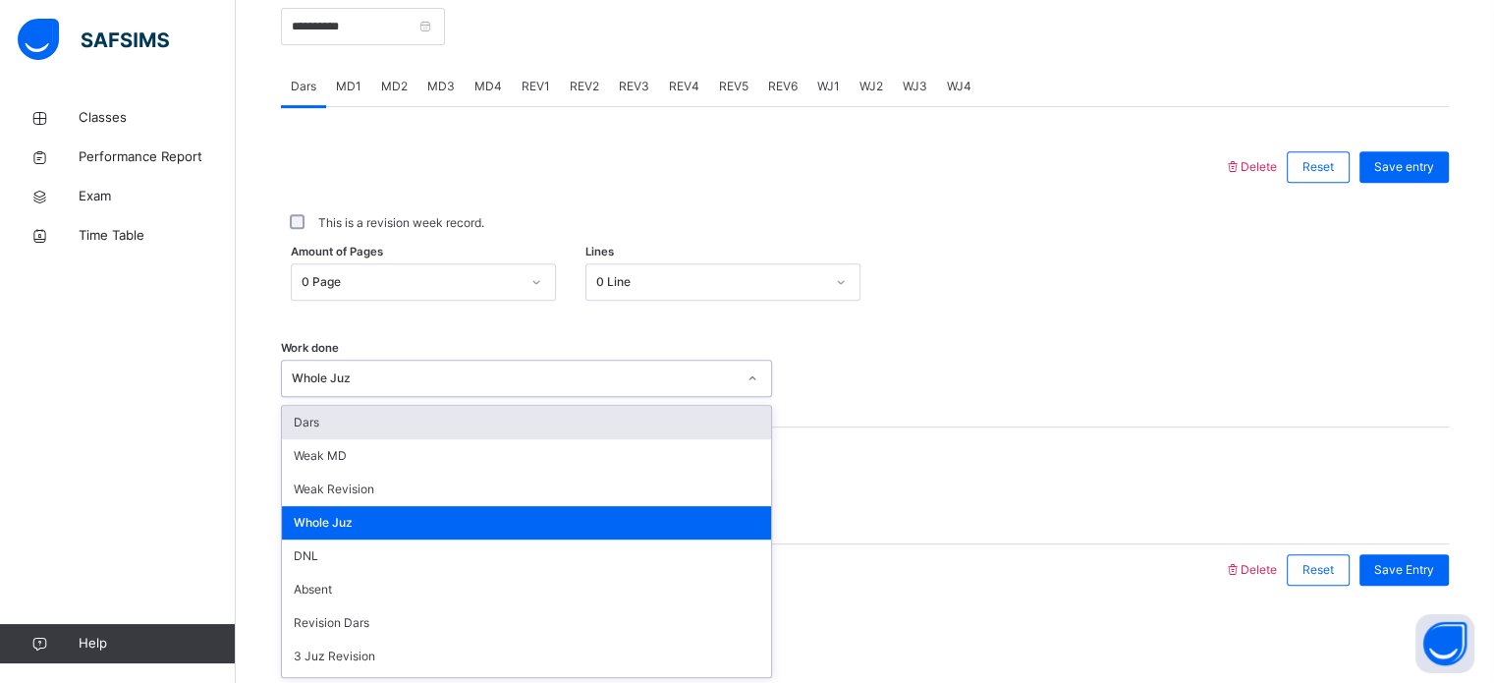
click at [462, 380] on div "Whole Juz" at bounding box center [514, 378] width 444 height 18
click at [385, 431] on div "Dars" at bounding box center [526, 422] width 489 height 33
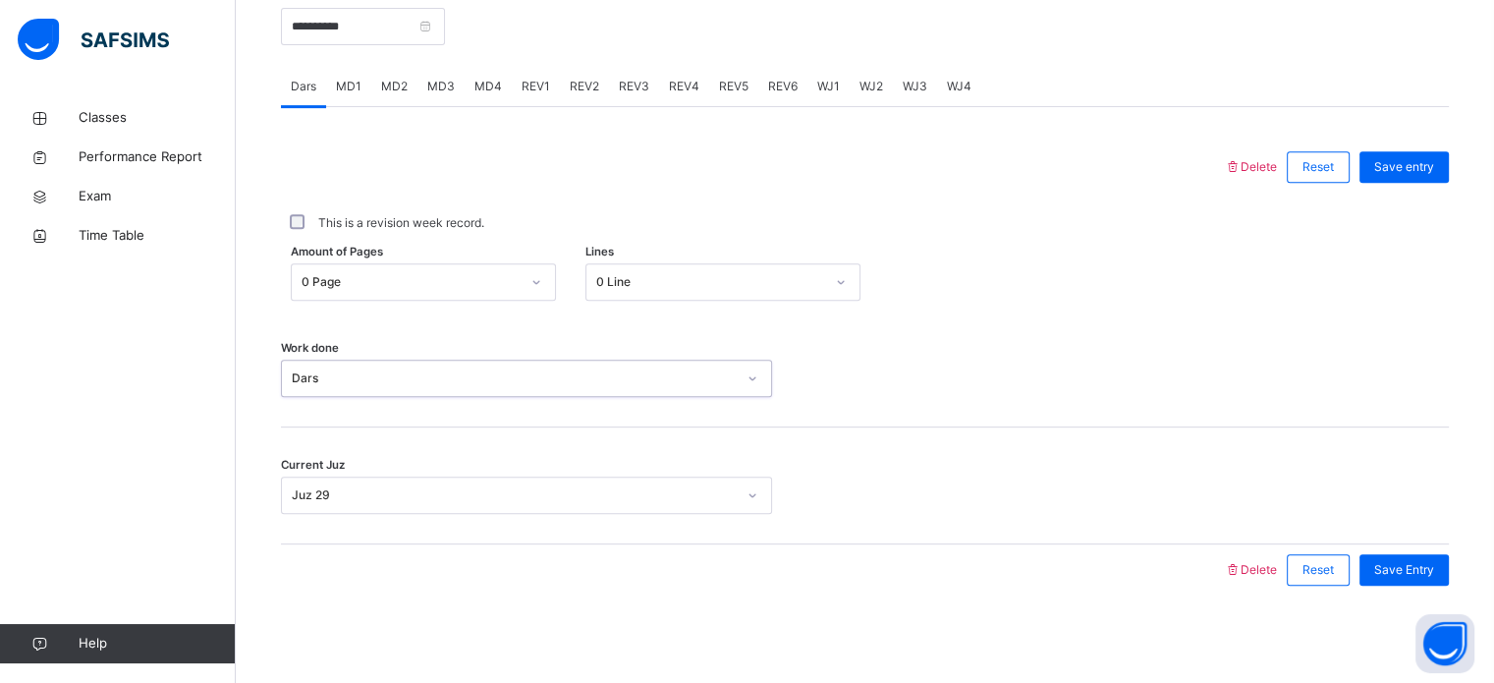
click at [383, 497] on div "Juz 29" at bounding box center [514, 495] width 444 height 18
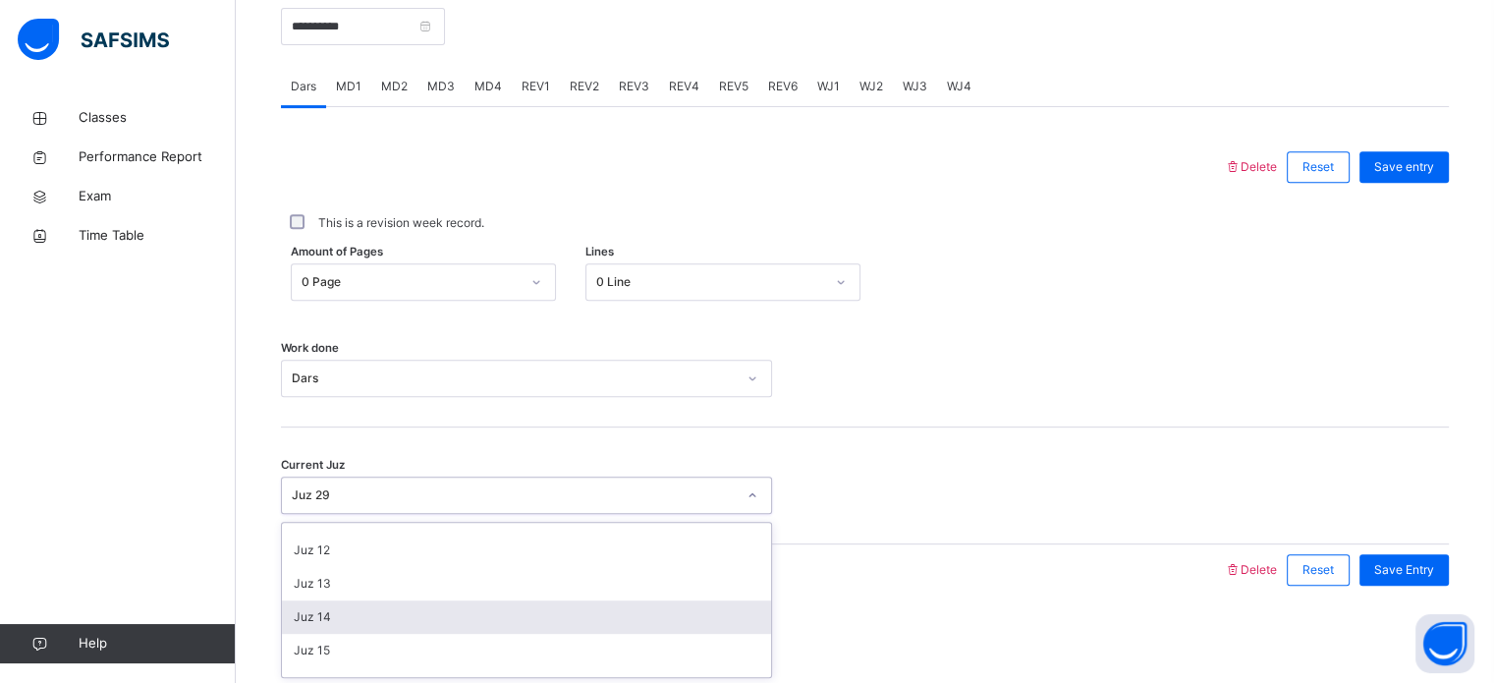
scroll to position [848, 0]
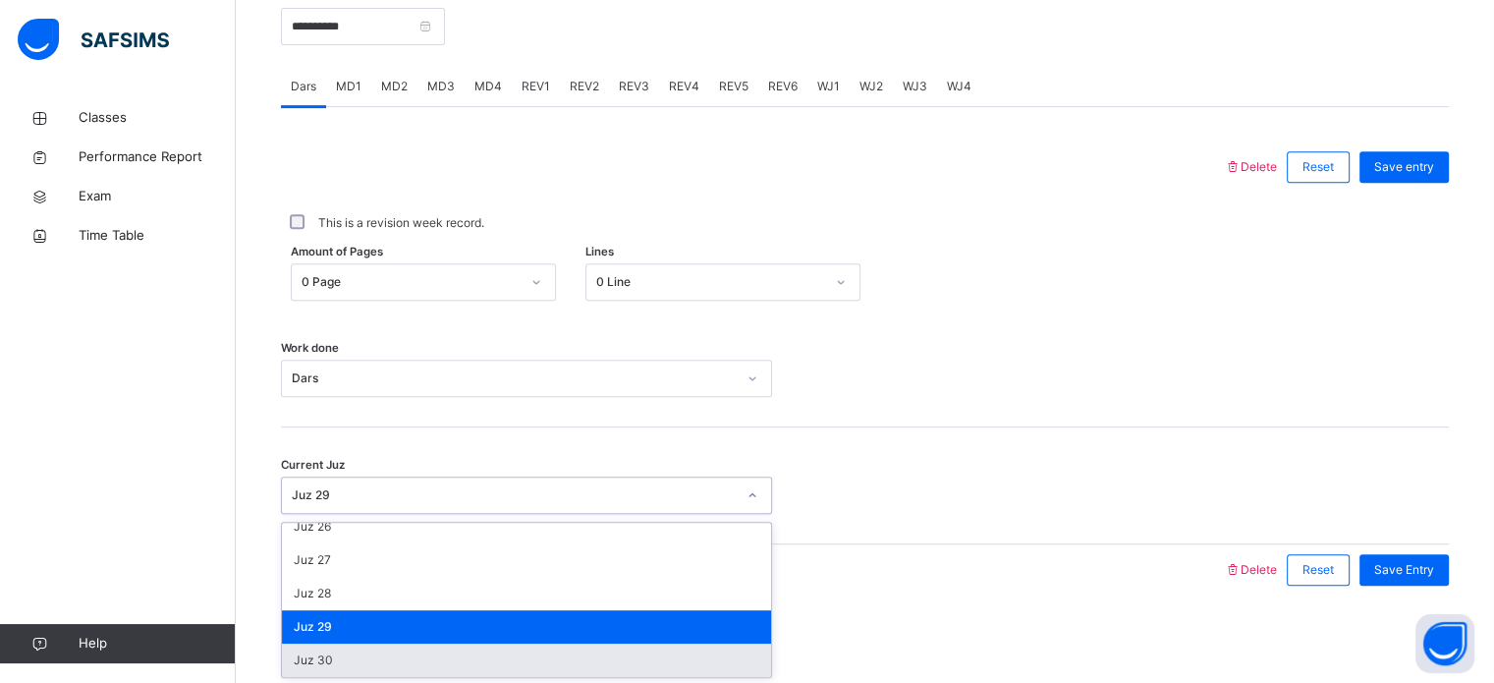
click at [353, 652] on div "Juz 30" at bounding box center [526, 660] width 489 height 33
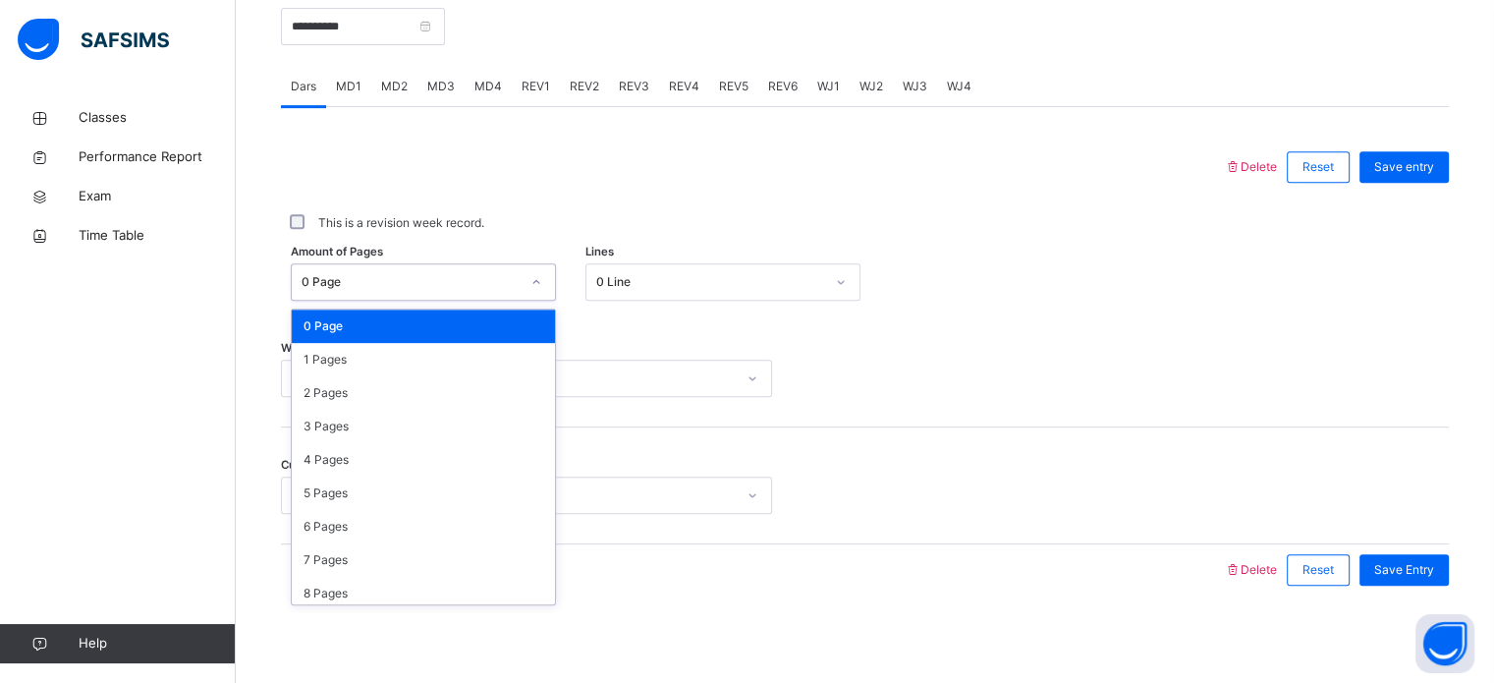
click at [390, 284] on div "0 Page" at bounding box center [411, 282] width 218 height 18
click at [406, 415] on div "3 Pages" at bounding box center [423, 426] width 263 height 33
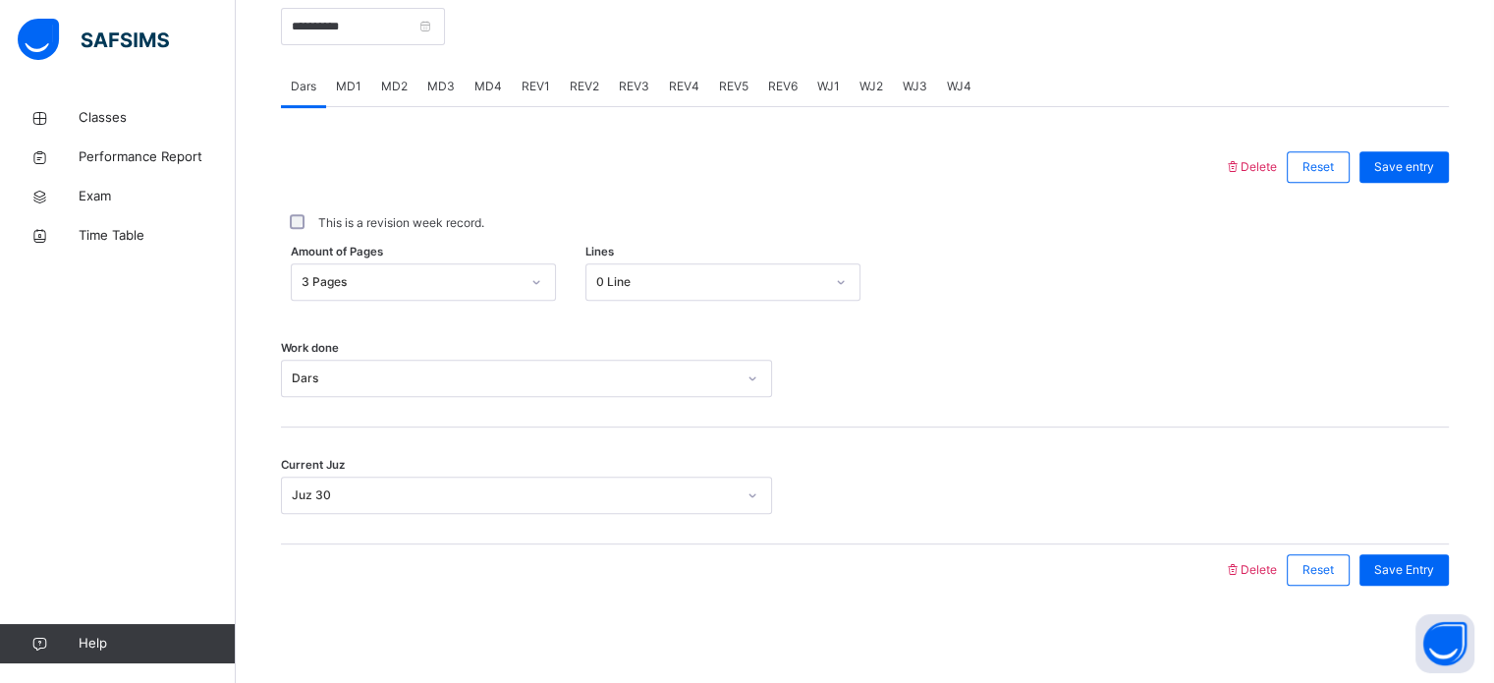
drag, startPoint x: 1417, startPoint y: 561, endPoint x: 987, endPoint y: 522, distance: 431.2
click at [987, 522] on div "Current Juz Juz 30" at bounding box center [865, 485] width 1168 height 117
click at [1408, 569] on span "Save Entry" at bounding box center [1405, 570] width 60 height 18
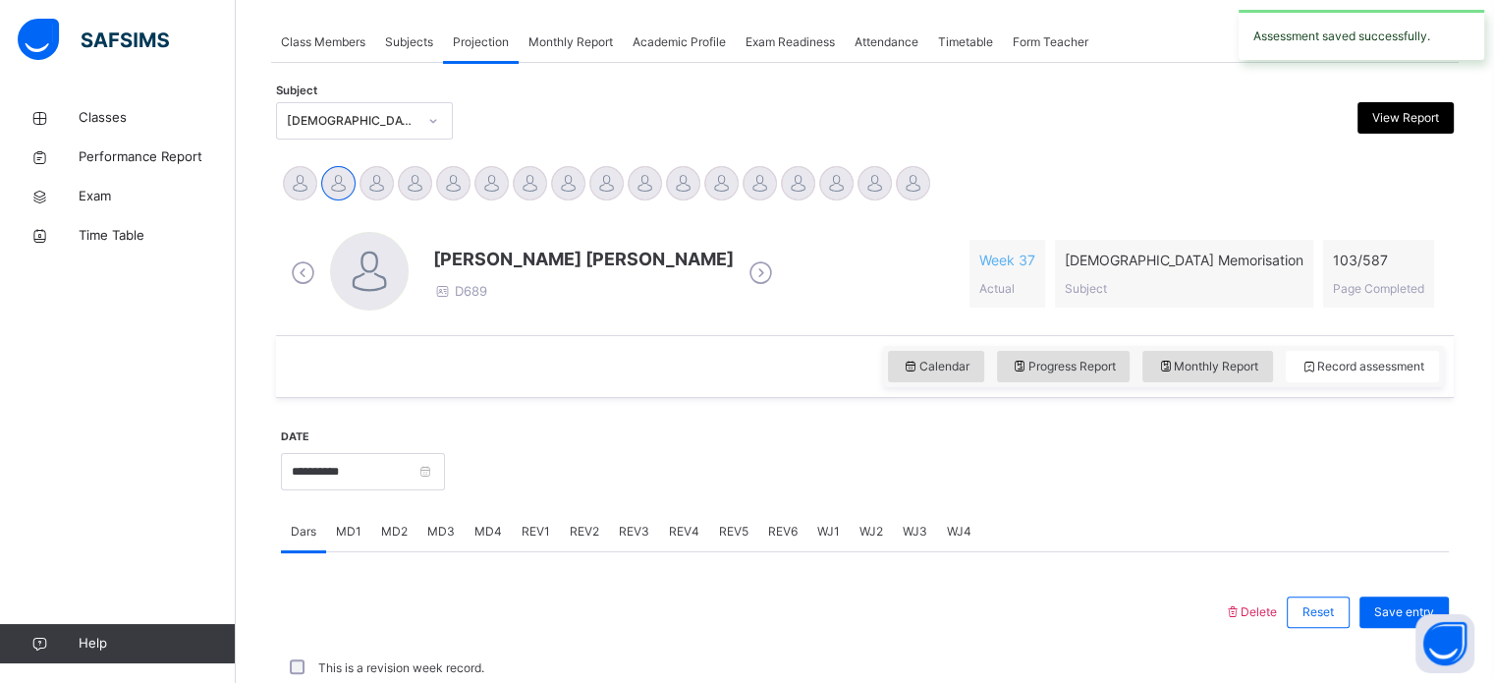
scroll to position [792, 0]
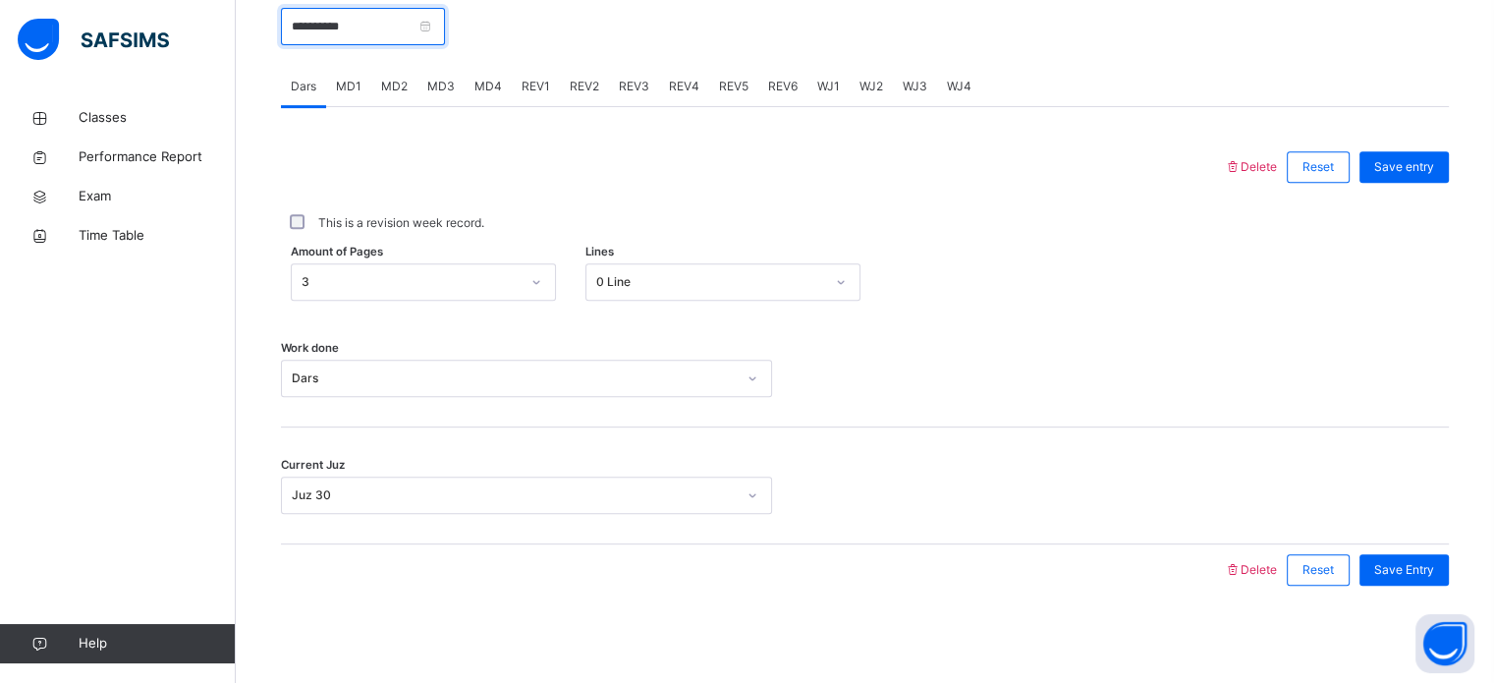
click at [374, 30] on input "**********" at bounding box center [363, 26] width 164 height 37
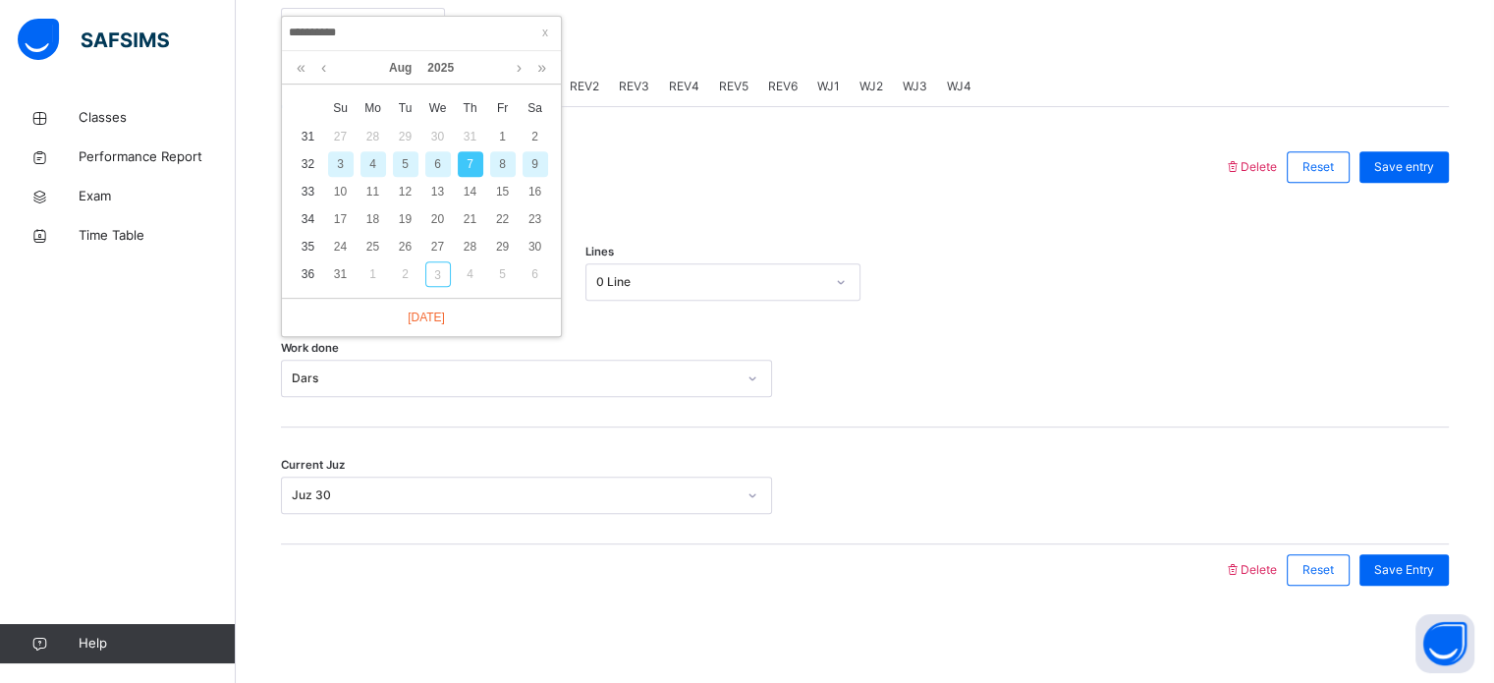
click at [498, 161] on div "8" at bounding box center [503, 164] width 26 height 26
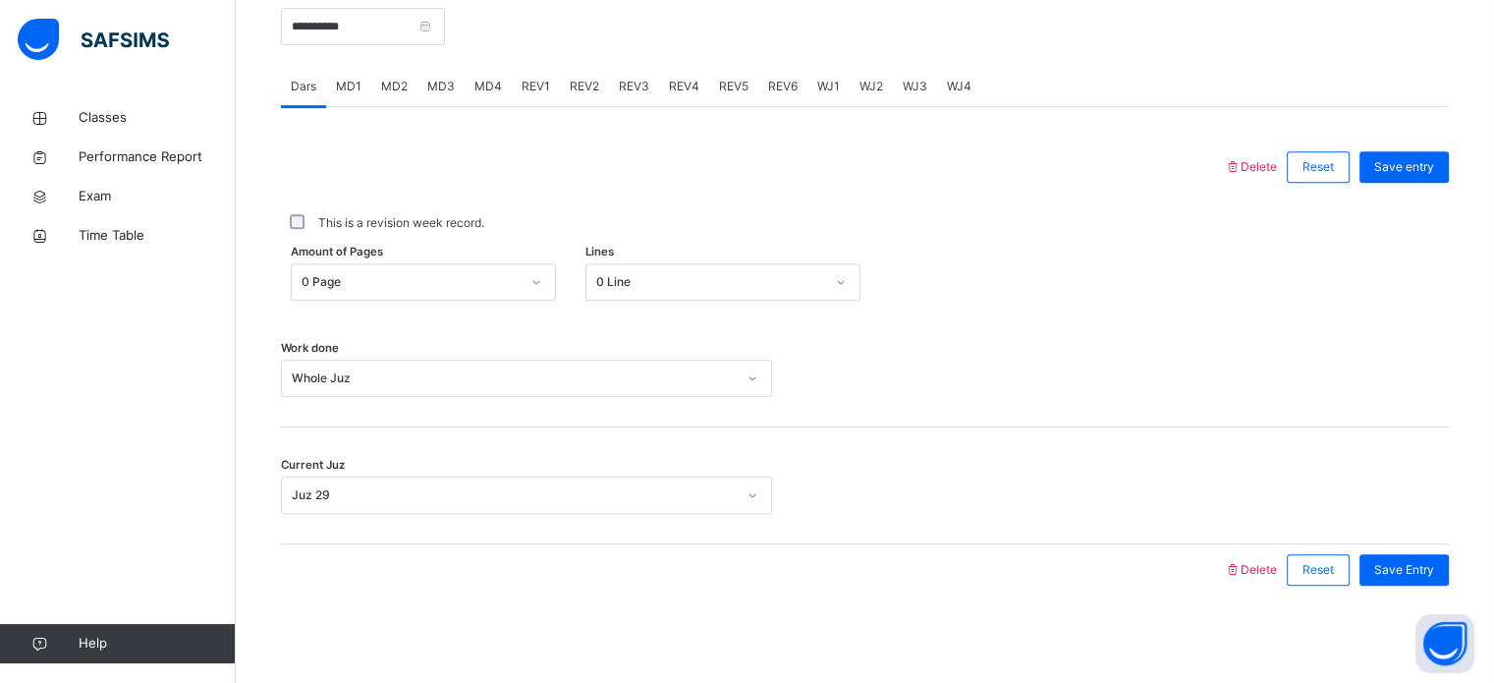
click at [440, 364] on div "Whole Juz" at bounding box center [508, 379] width 452 height 30
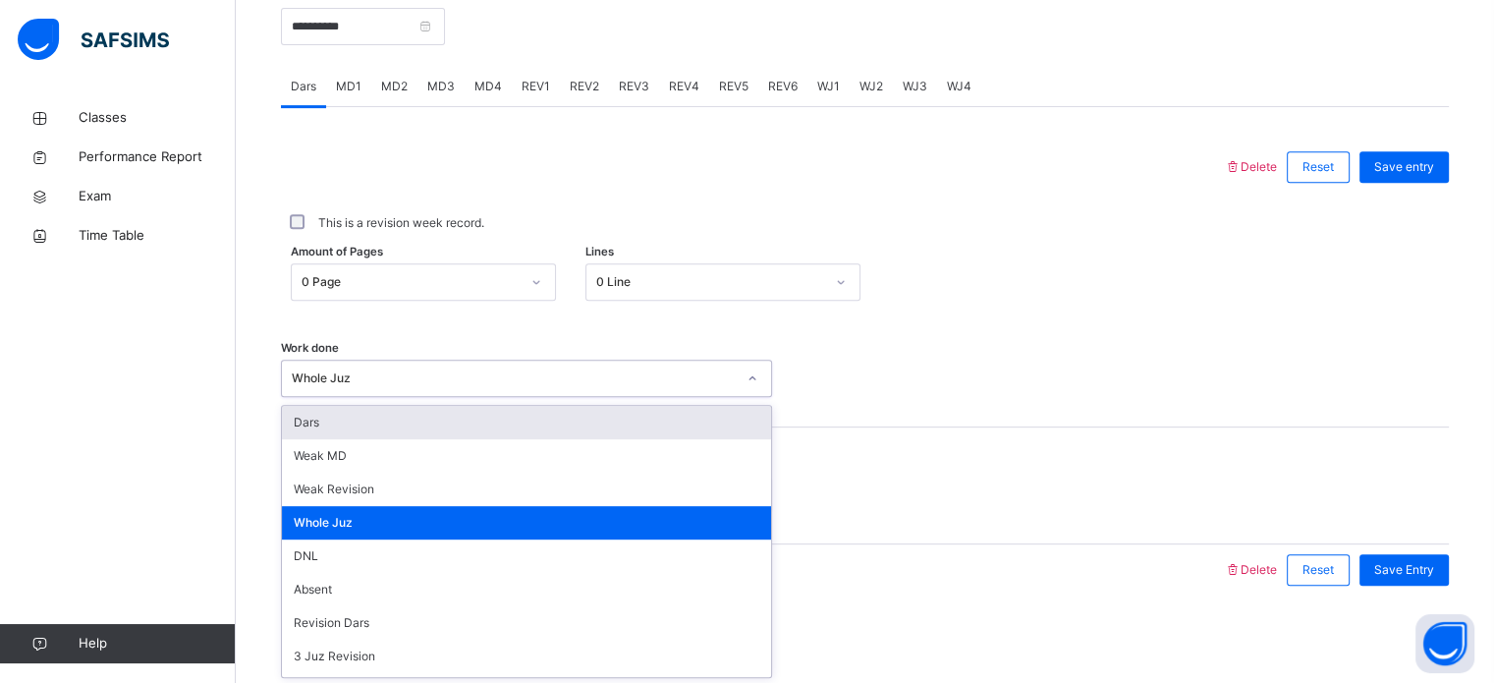
click at [411, 416] on div "Dars" at bounding box center [526, 422] width 489 height 33
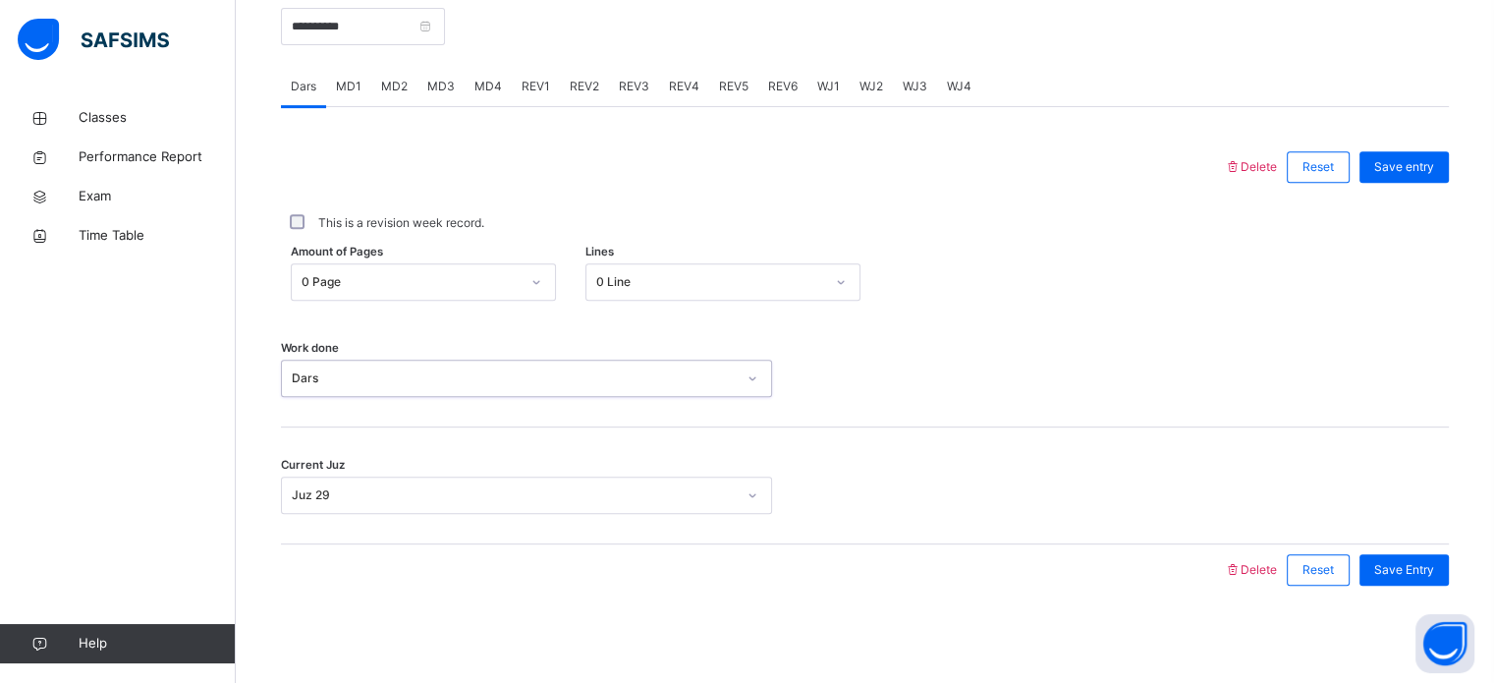
click at [377, 488] on div "Juz 29" at bounding box center [514, 495] width 444 height 18
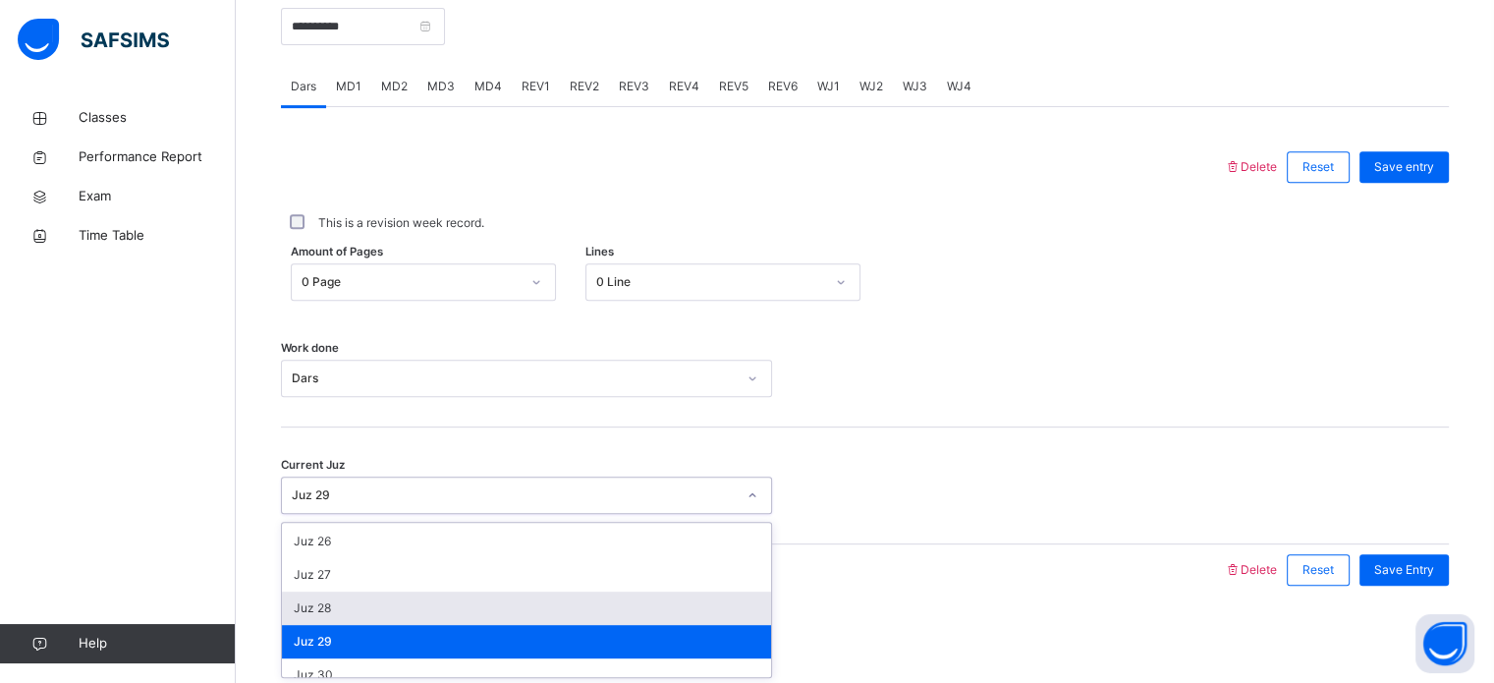
scroll to position [848, 0]
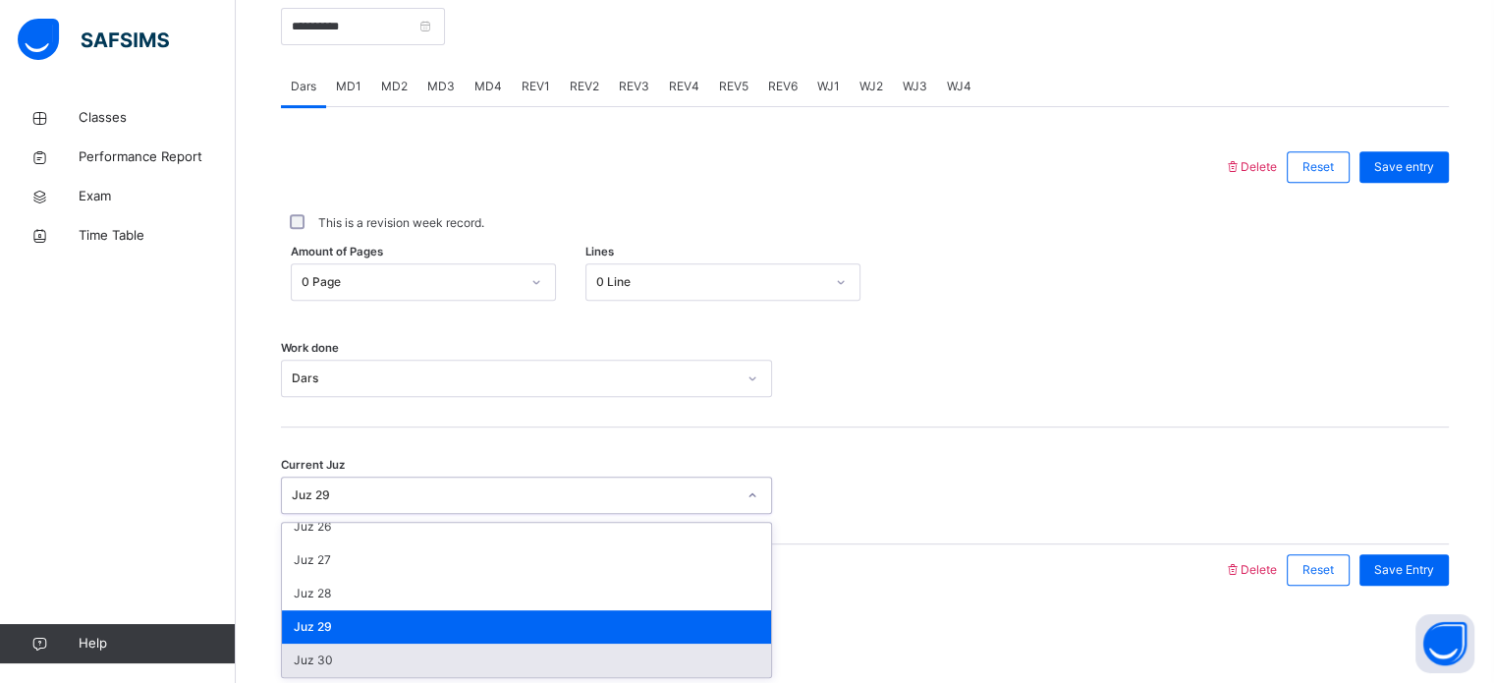
click at [326, 663] on div "Juz 30" at bounding box center [526, 660] width 489 height 33
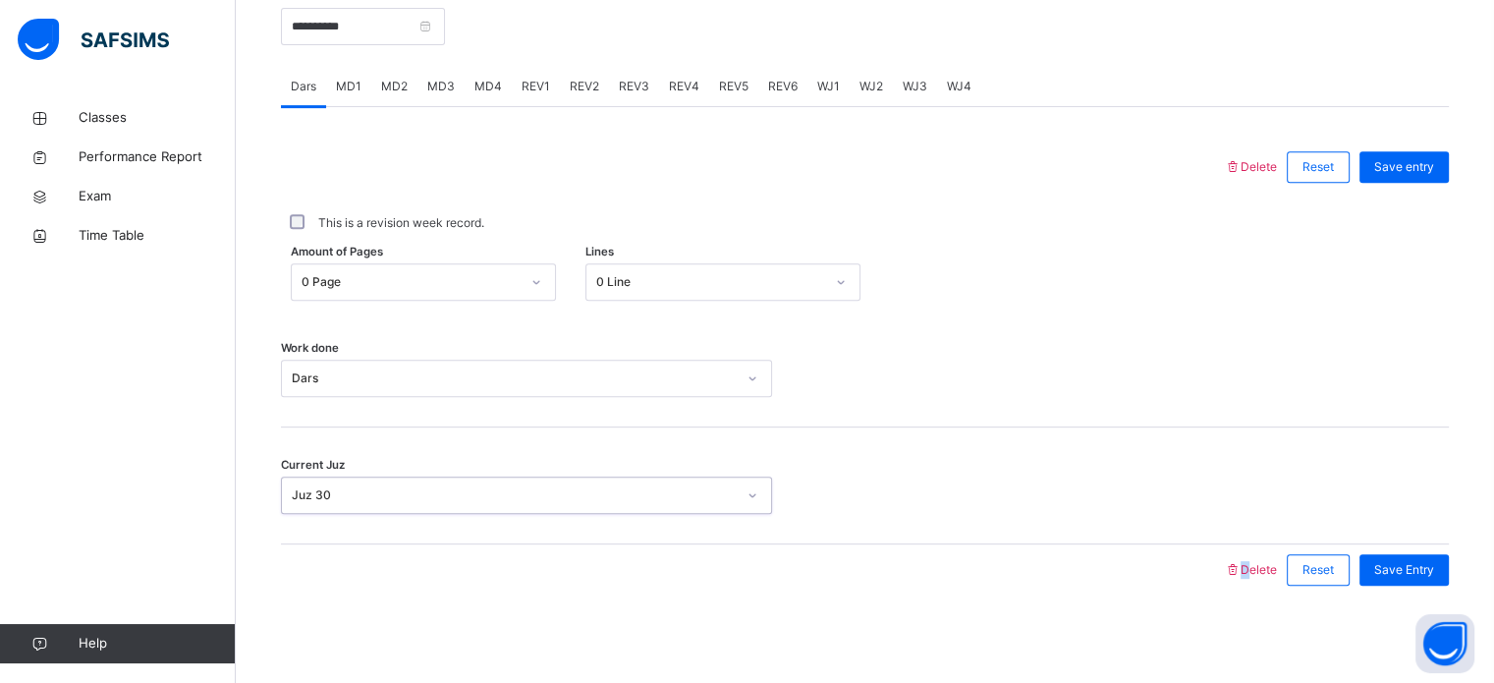
click at [469, 267] on div "0 Page" at bounding box center [405, 282] width 226 height 30
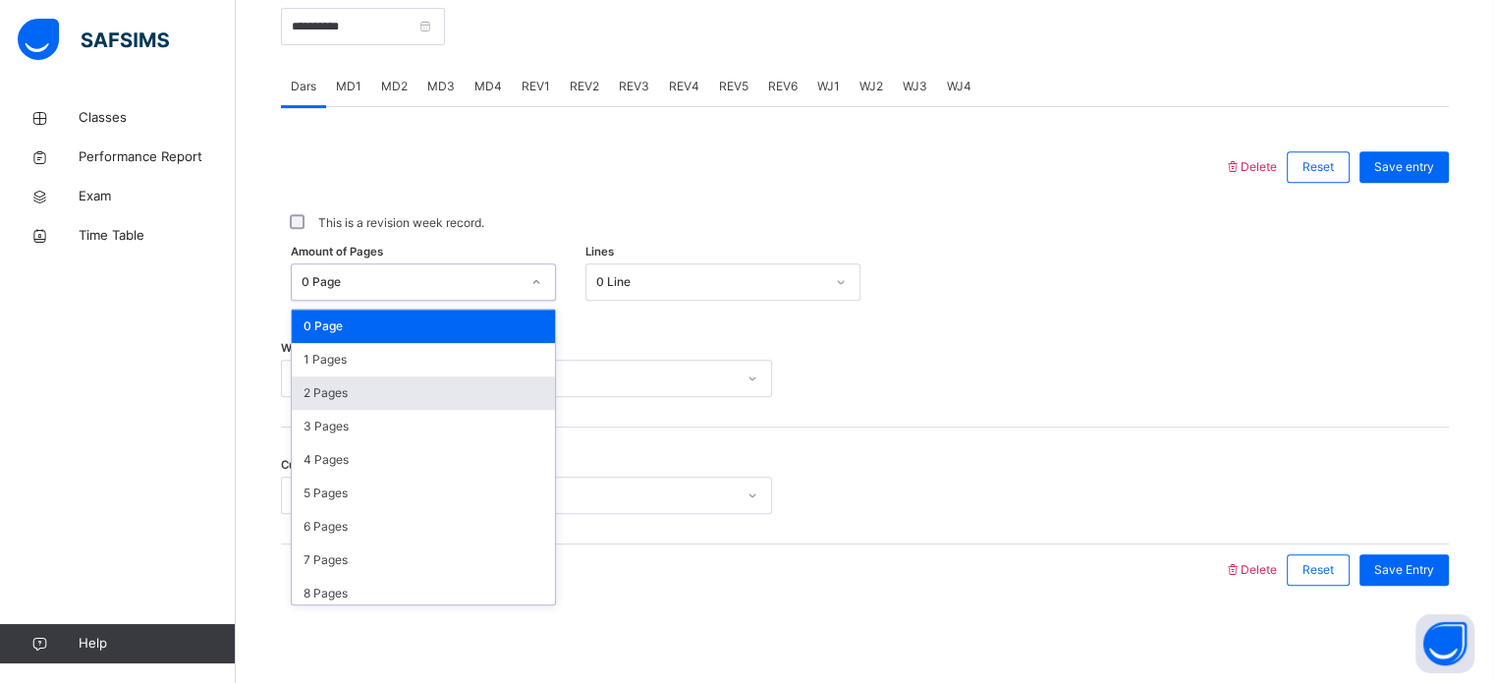
click at [365, 378] on div "2 Pages" at bounding box center [423, 392] width 263 height 33
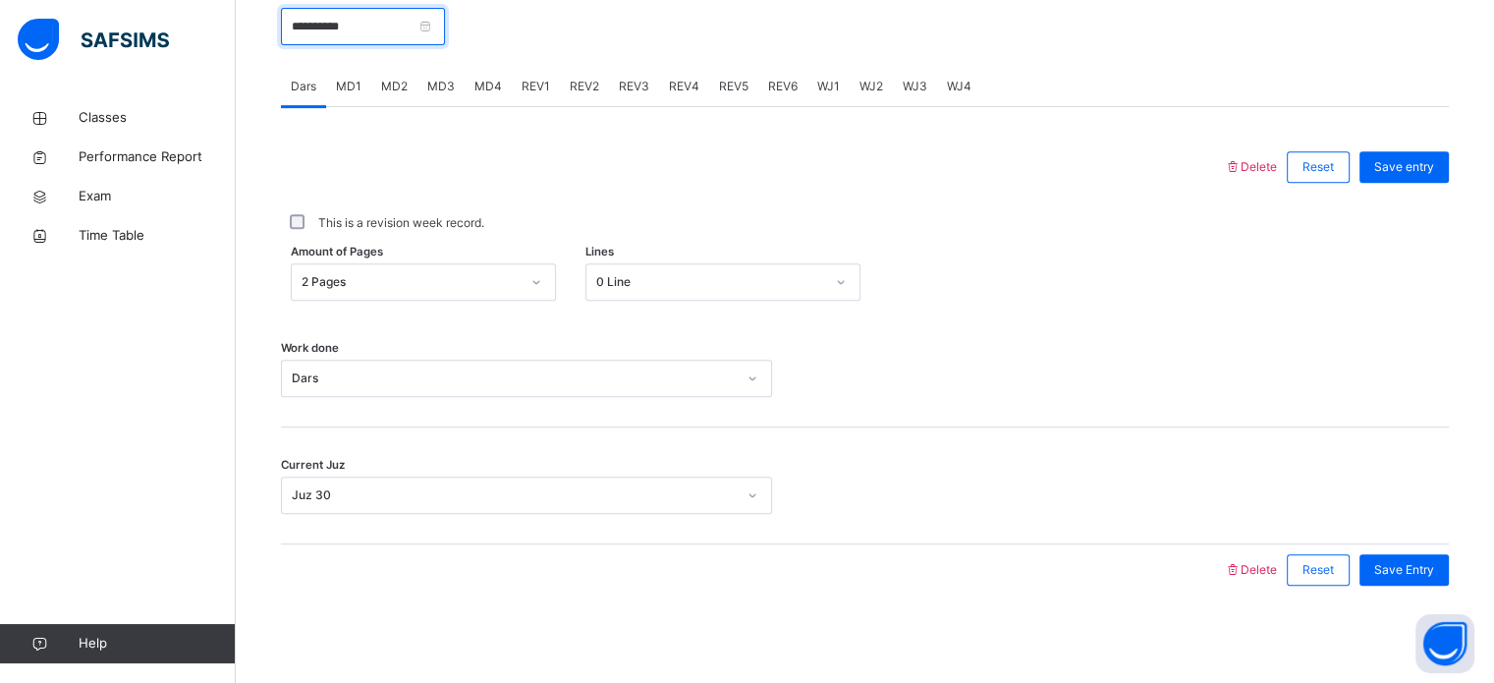
click at [344, 15] on input "**********" at bounding box center [363, 26] width 164 height 37
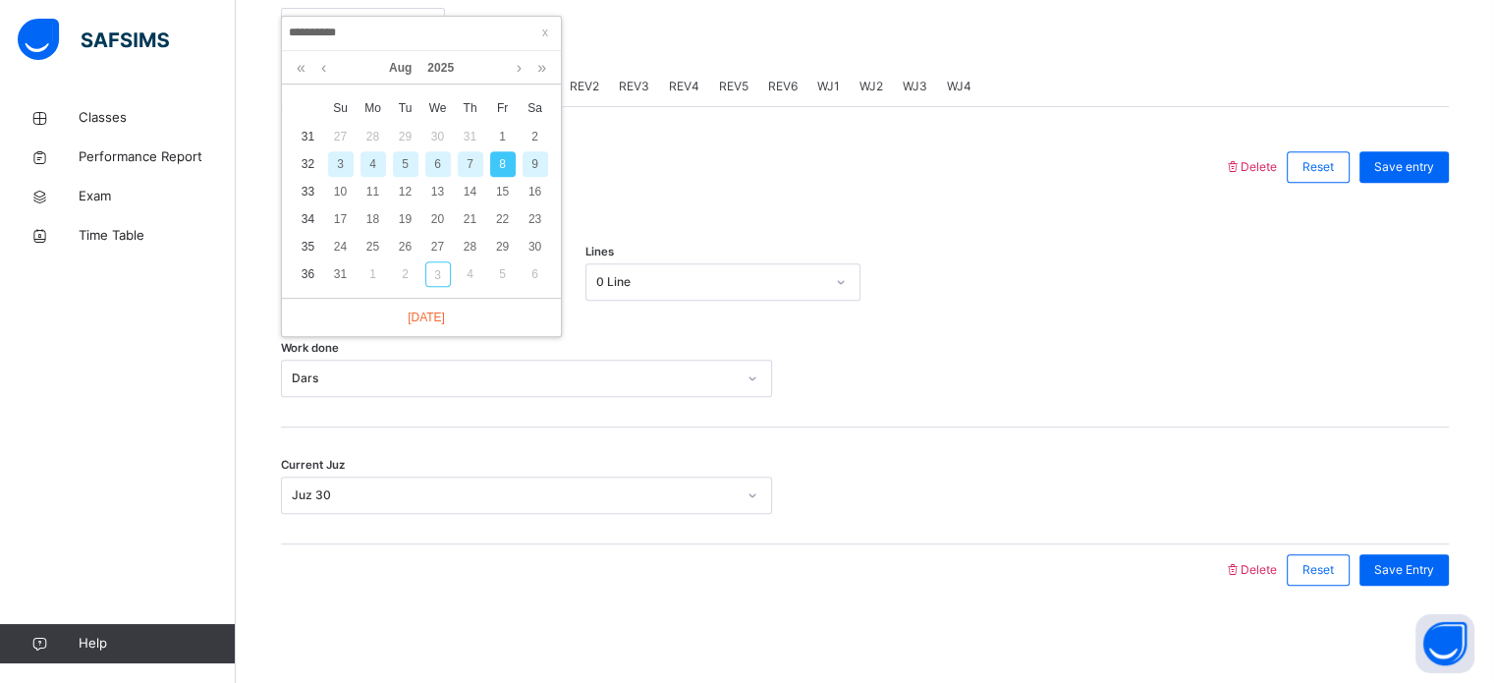
click at [534, 157] on div "9" at bounding box center [536, 164] width 26 height 26
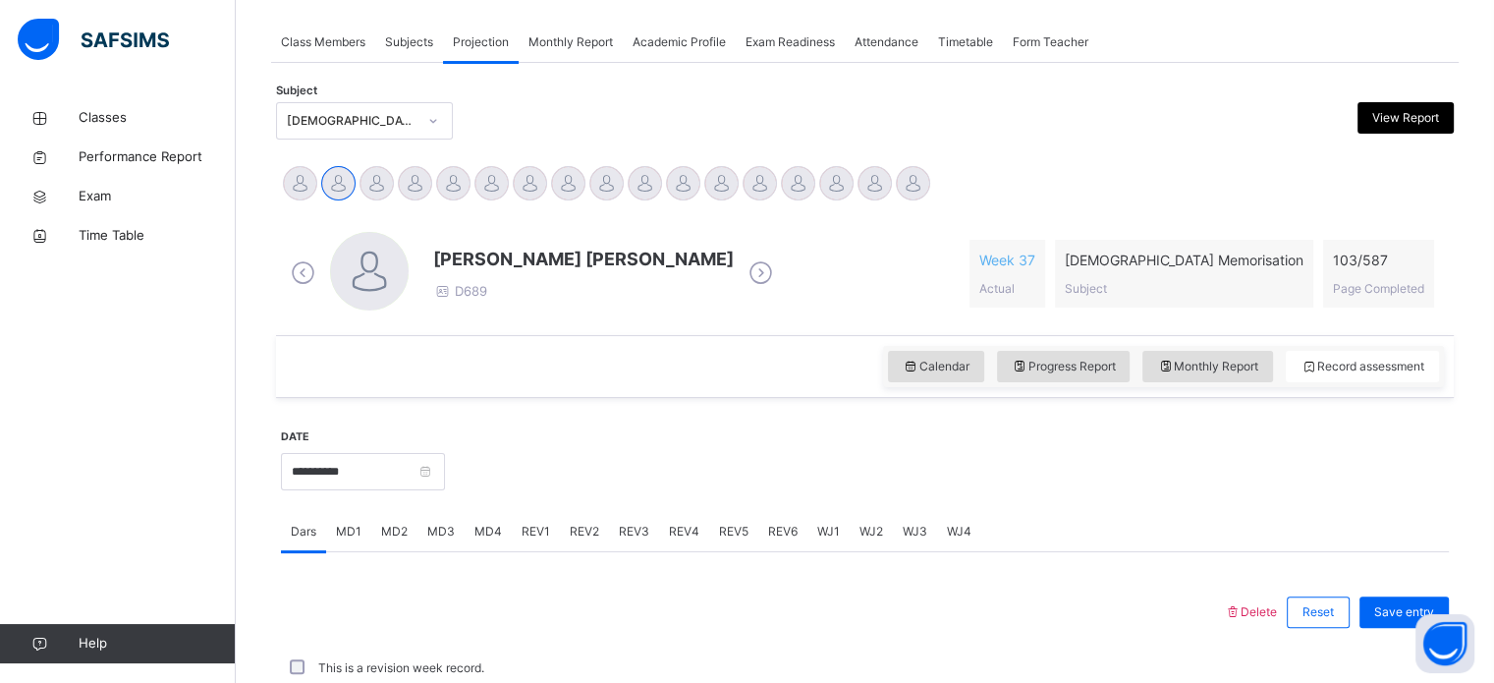
scroll to position [792, 0]
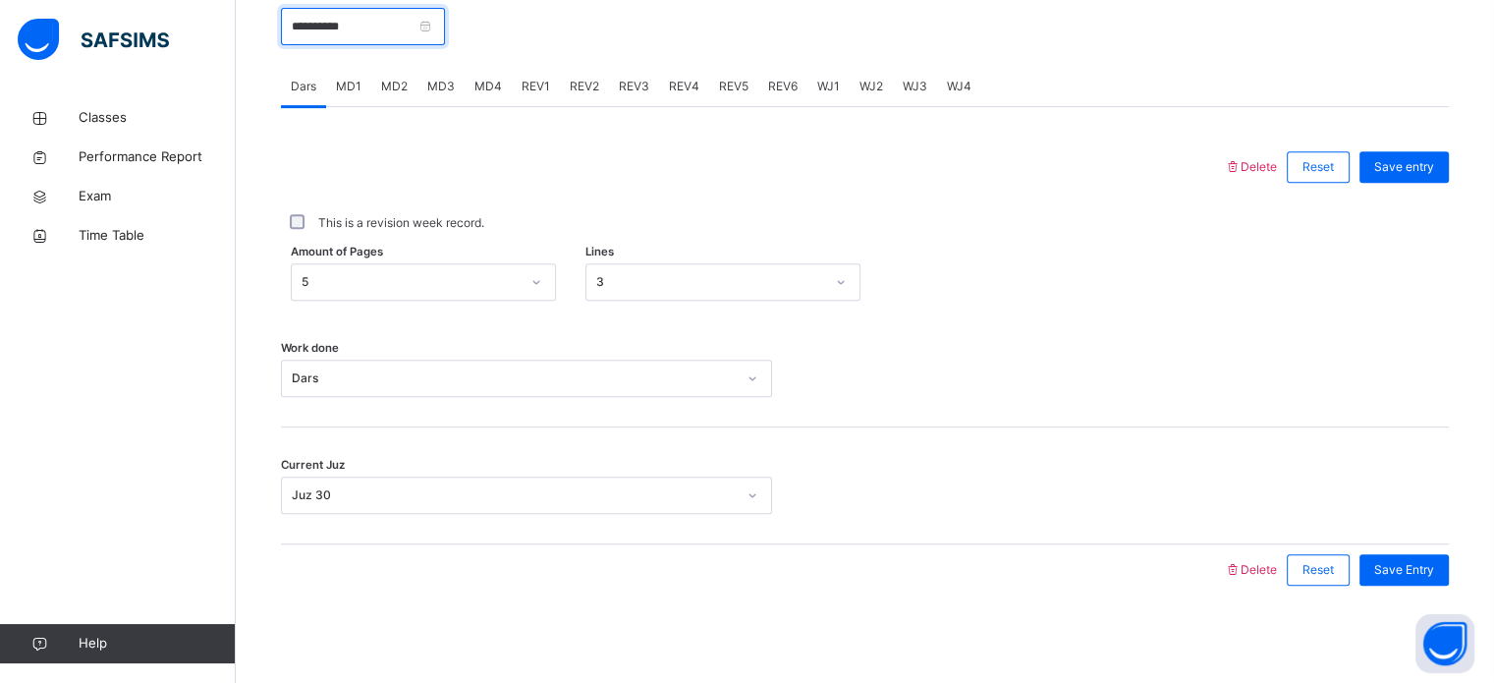
click at [425, 28] on input "**********" at bounding box center [363, 26] width 164 height 37
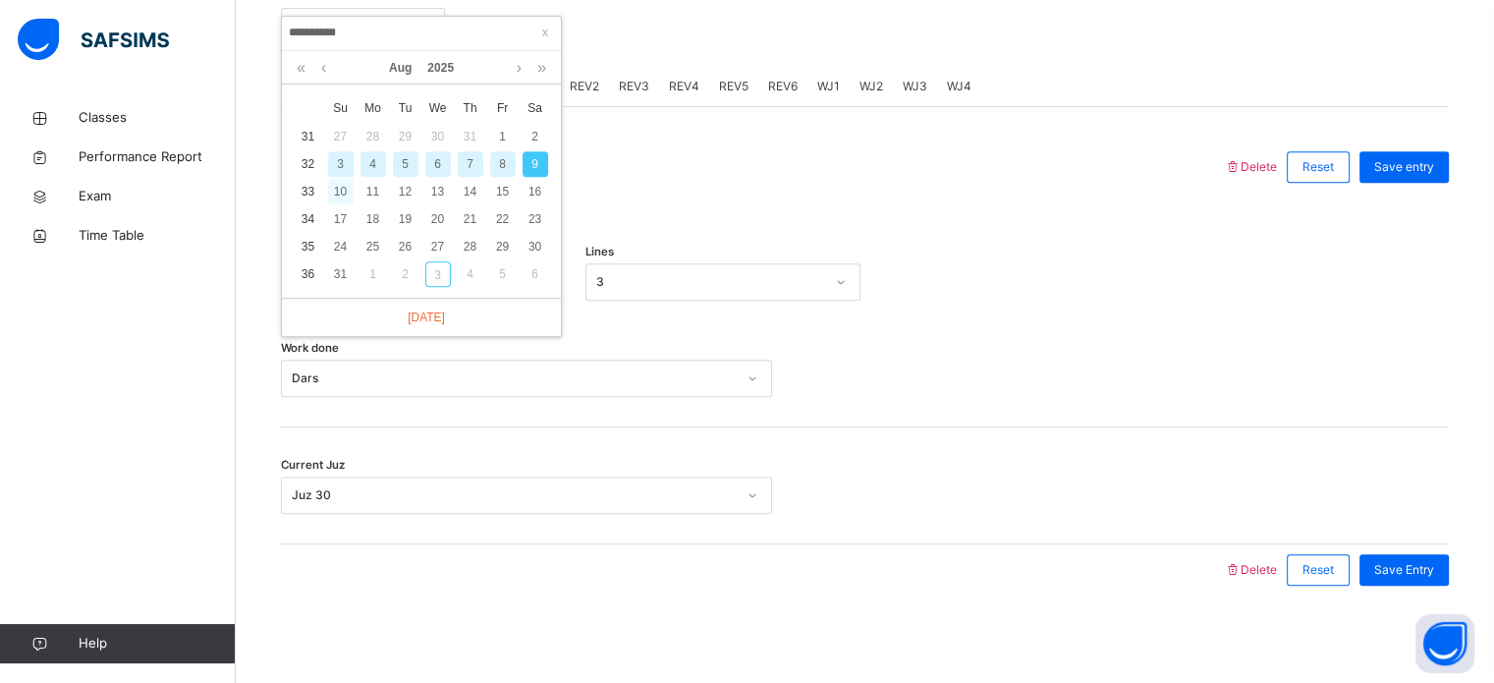
click at [336, 186] on div "10" at bounding box center [341, 192] width 26 height 26
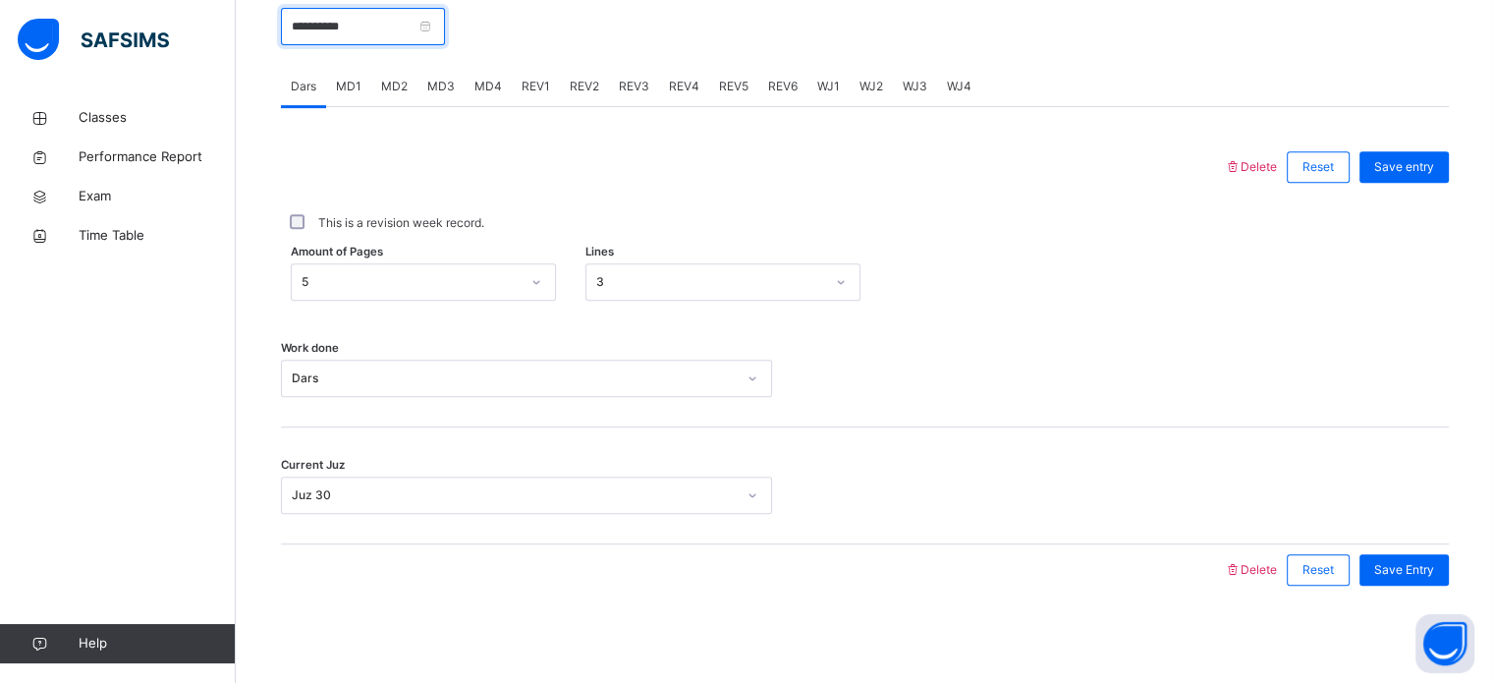
click at [351, 27] on input "**********" at bounding box center [363, 26] width 164 height 37
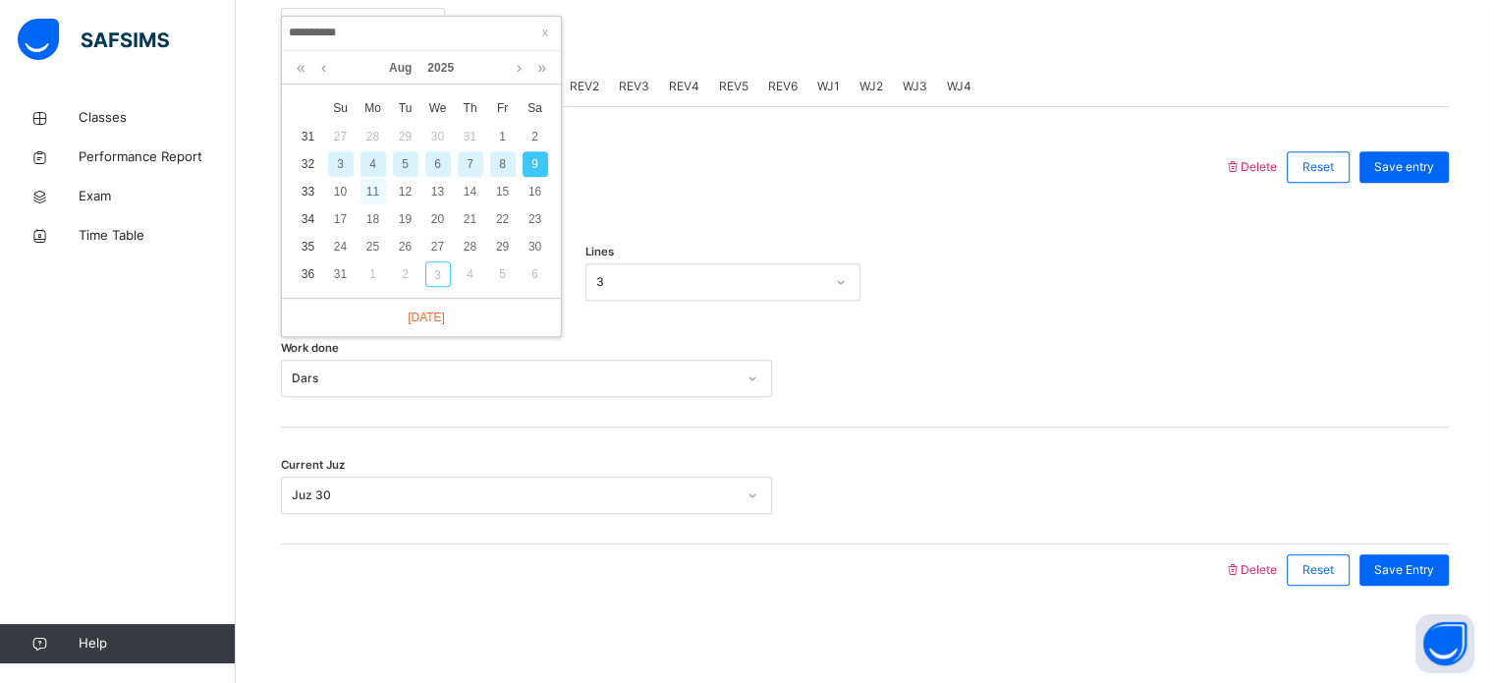
click at [369, 179] on div "11" at bounding box center [374, 192] width 26 height 26
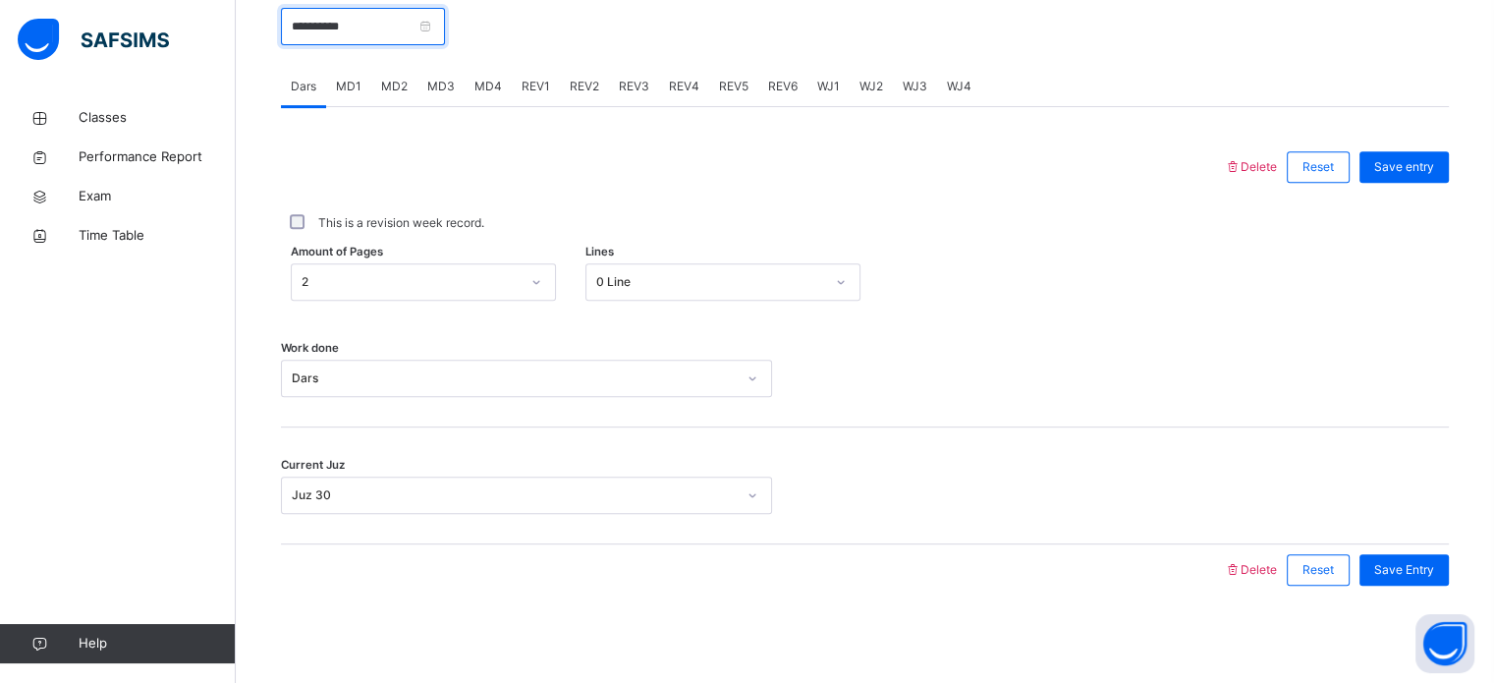
click at [369, 27] on input "**********" at bounding box center [363, 26] width 164 height 37
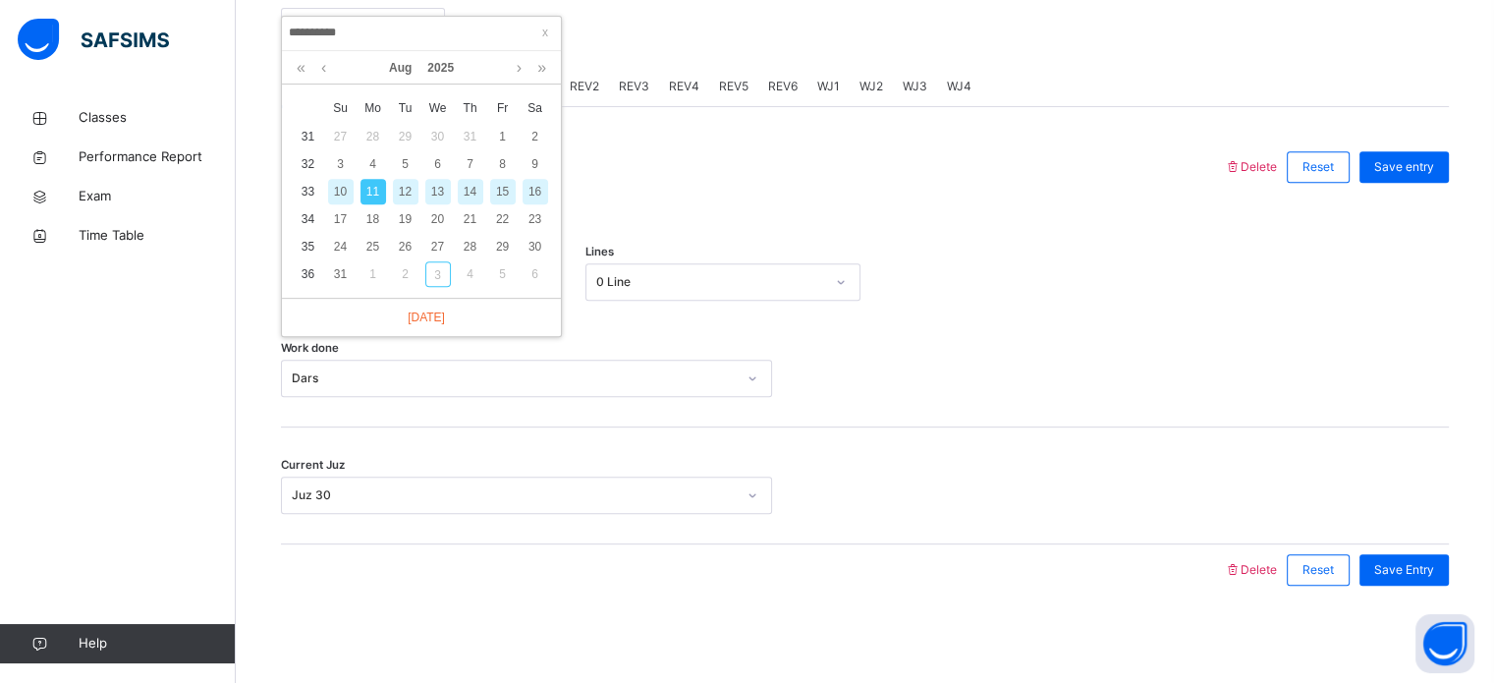
click at [405, 179] on div "12" at bounding box center [406, 192] width 26 height 26
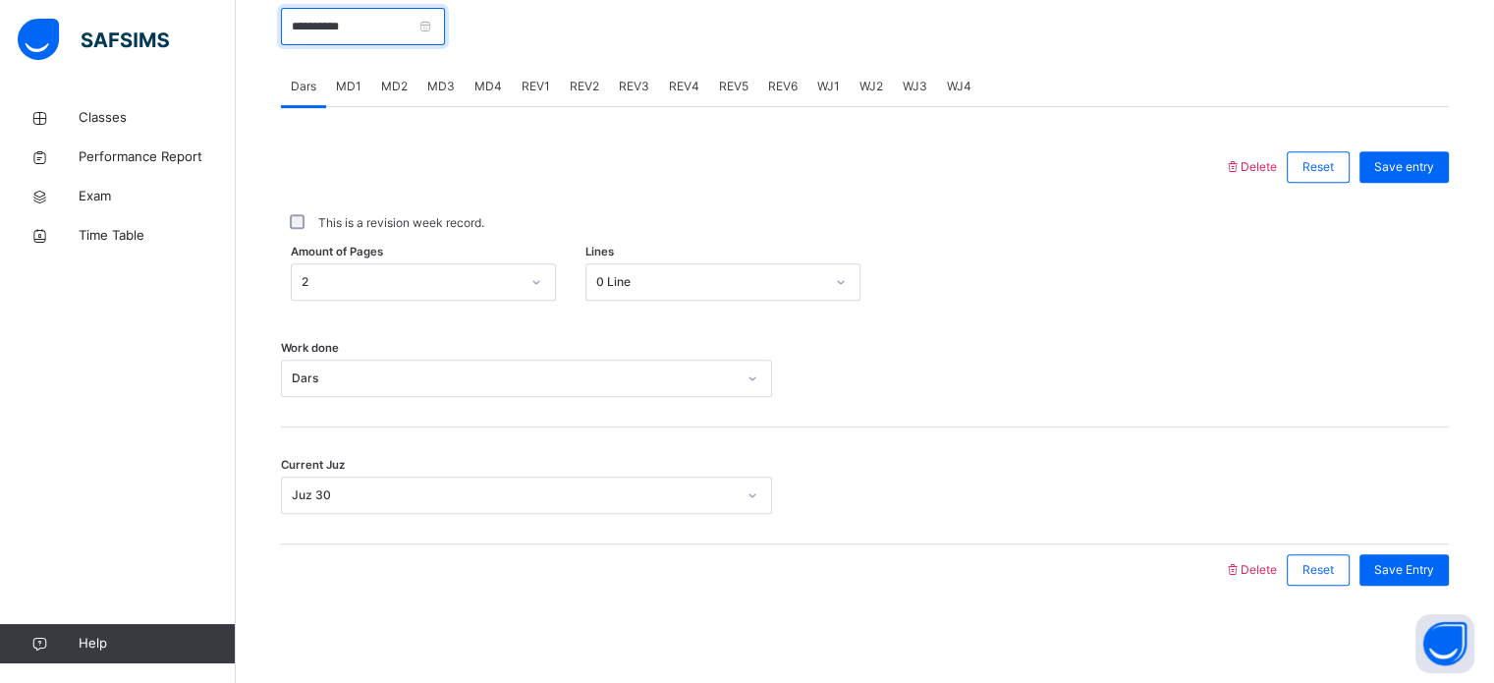
click at [342, 23] on input "**********" at bounding box center [363, 26] width 164 height 37
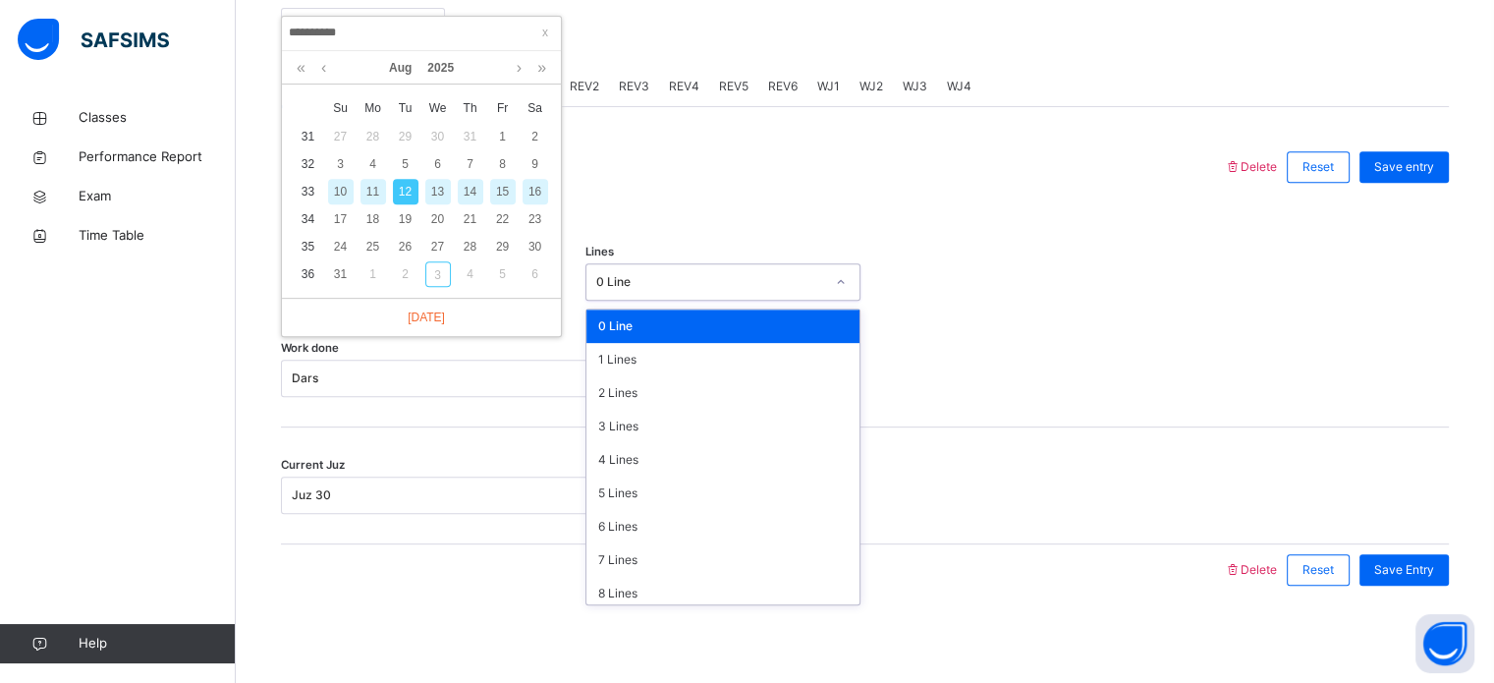
click at [656, 278] on div "0 Line" at bounding box center [710, 282] width 228 height 18
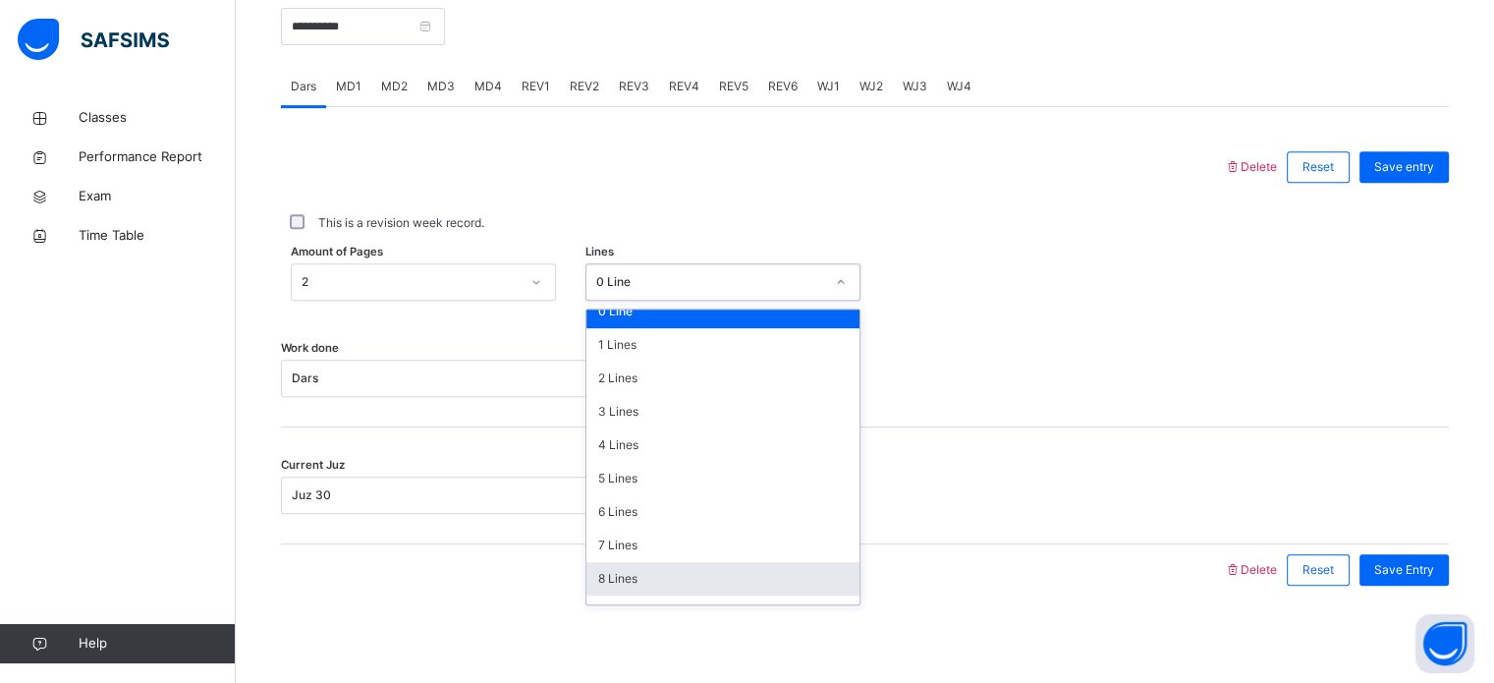
scroll to position [20, 0]
drag, startPoint x: 683, startPoint y: 577, endPoint x: 682, endPoint y: 557, distance: 19.7
click at [682, 557] on div "8 Lines" at bounding box center [723, 573] width 273 height 33
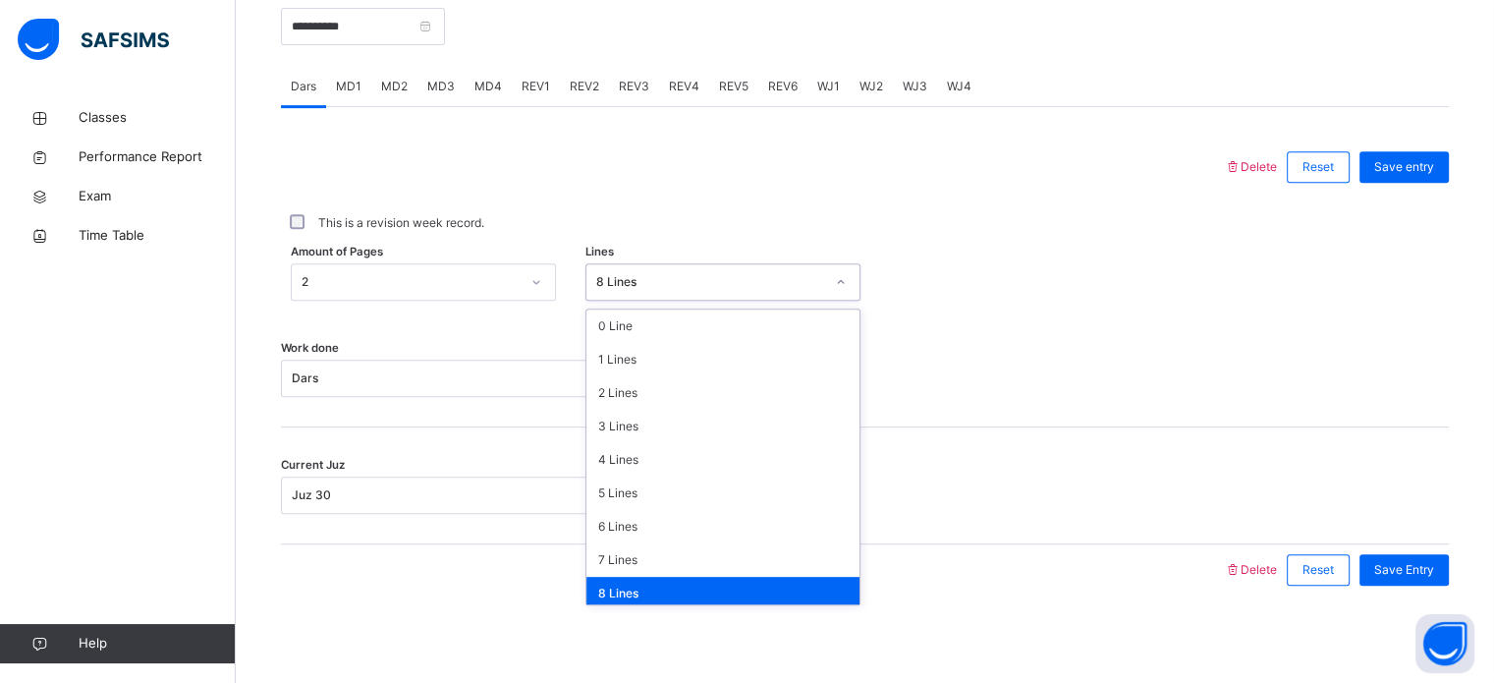
click at [729, 294] on div "8 Lines" at bounding box center [705, 282] width 236 height 30
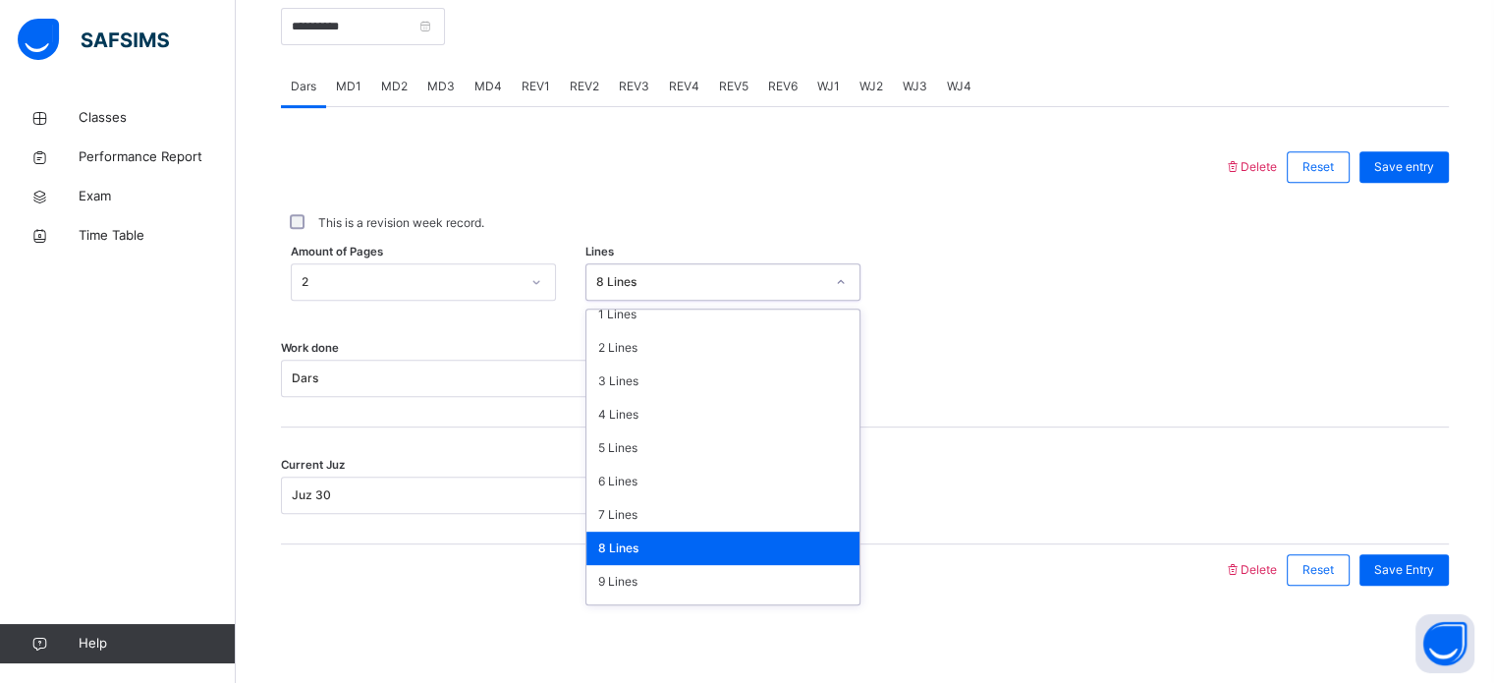
scroll to position [44, 0]
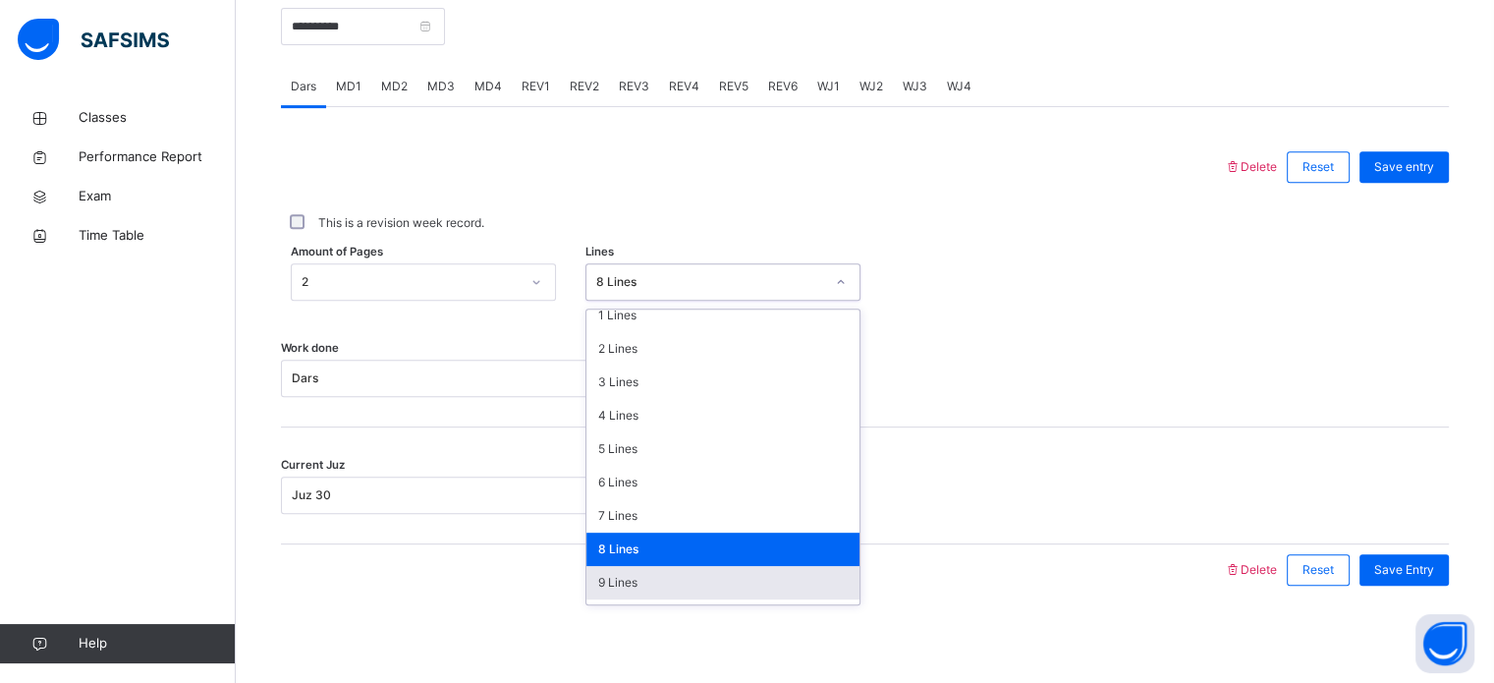
click at [652, 584] on div "9 Lines" at bounding box center [723, 582] width 273 height 33
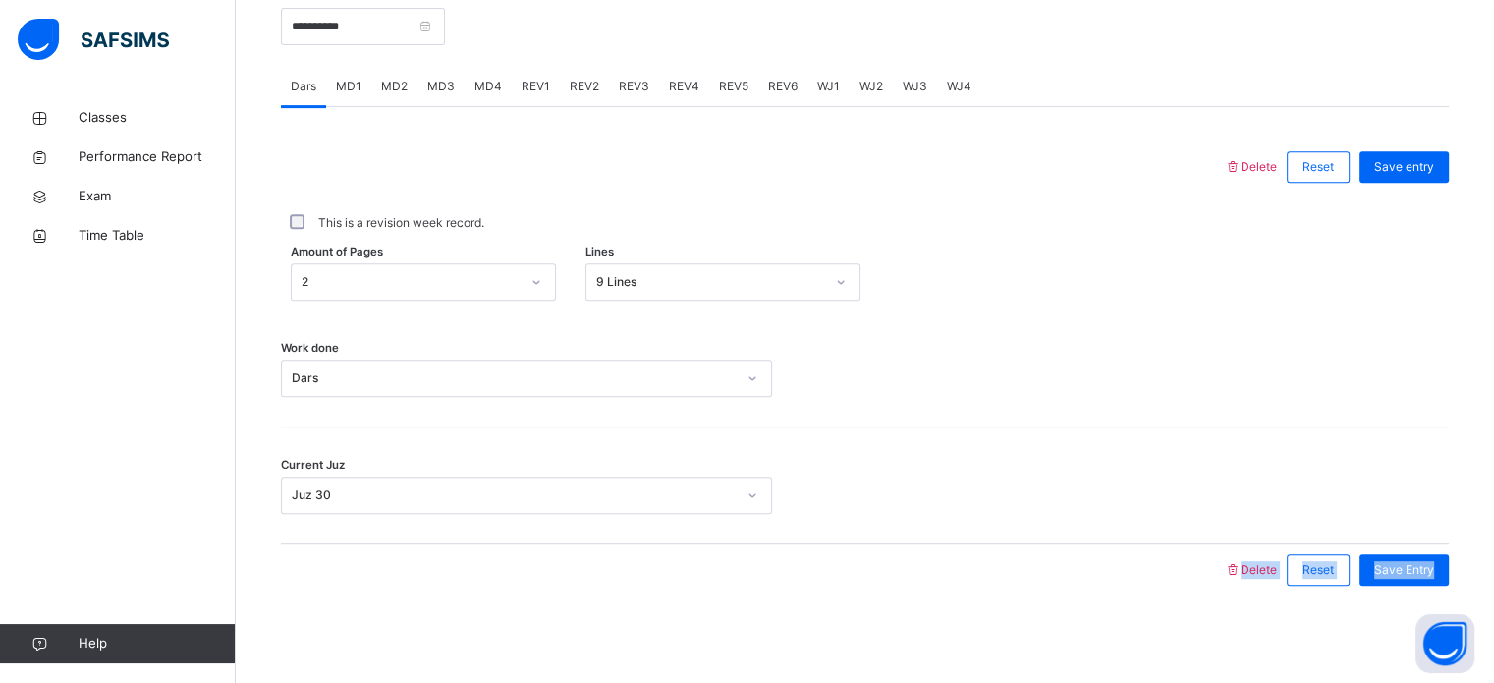
drag, startPoint x: 652, startPoint y: 584, endPoint x: 1461, endPoint y: 605, distance: 808.9
click at [1449, 605] on div "**********" at bounding box center [865, 289] width 1168 height 652
click at [1419, 558] on div "Save Entry" at bounding box center [1404, 569] width 89 height 31
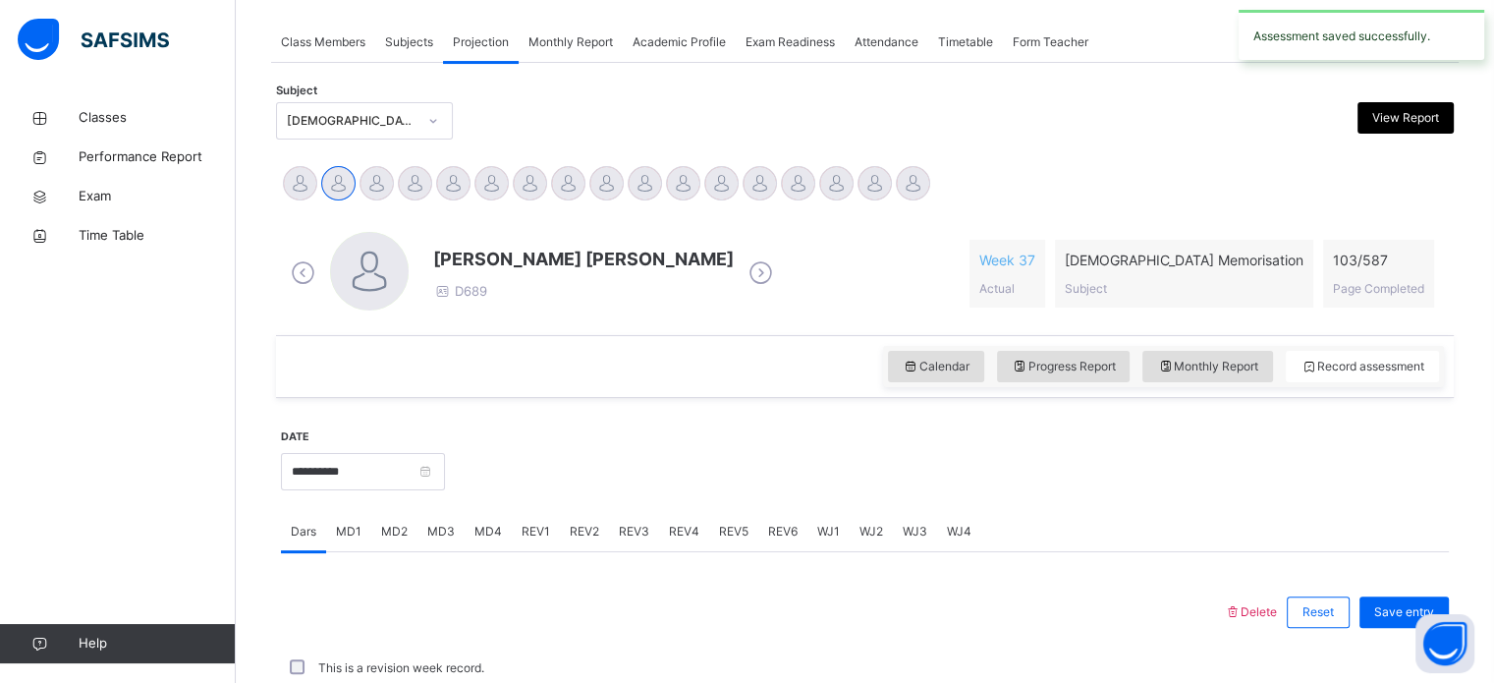
scroll to position [792, 0]
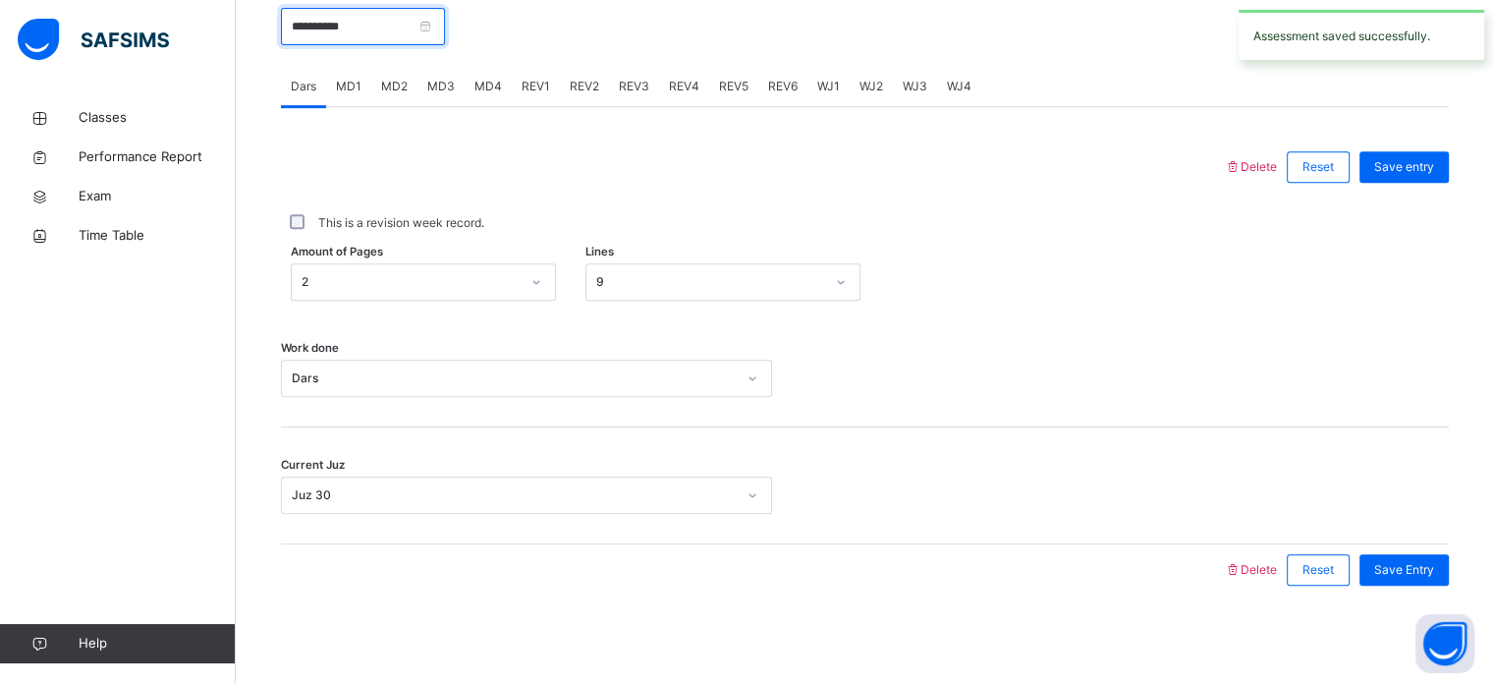
click at [338, 31] on input "**********" at bounding box center [363, 26] width 164 height 37
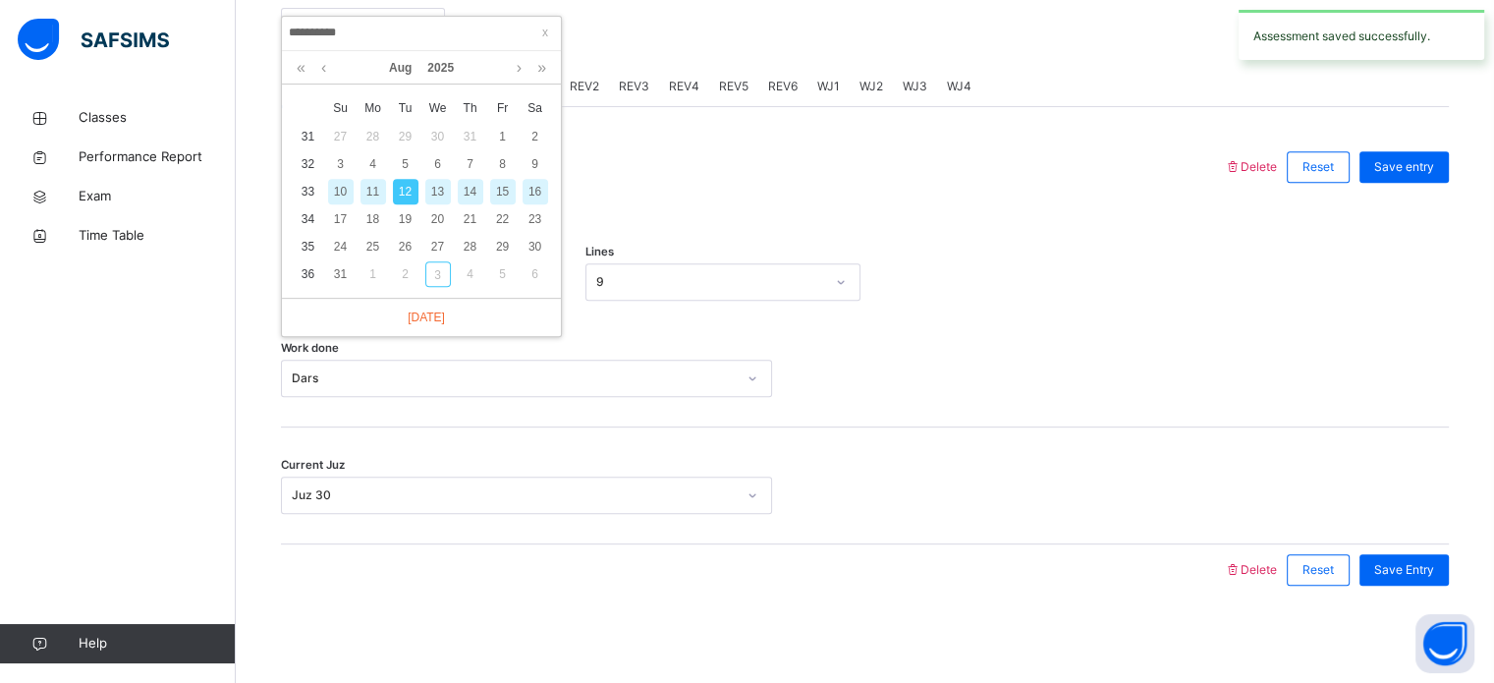
click at [431, 183] on div "13" at bounding box center [438, 192] width 26 height 26
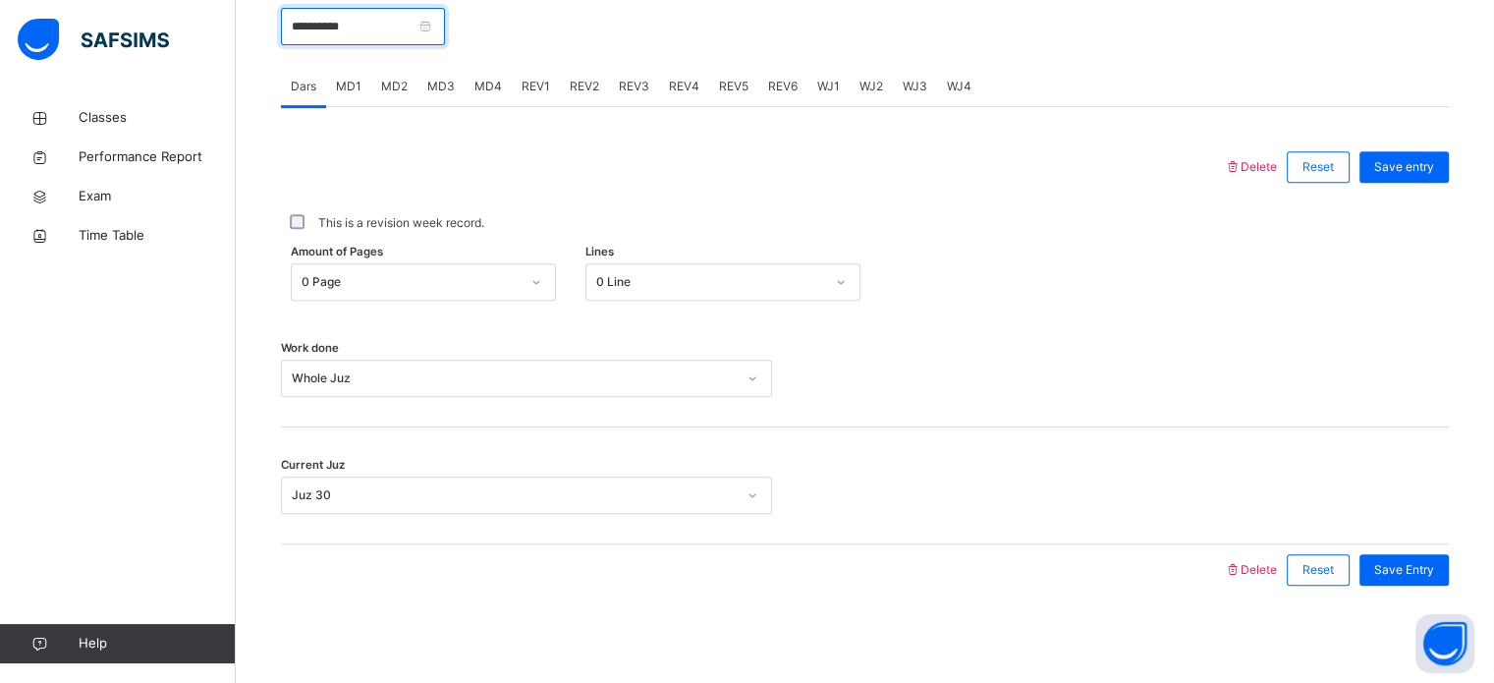
click at [405, 30] on input "**********" at bounding box center [363, 26] width 164 height 37
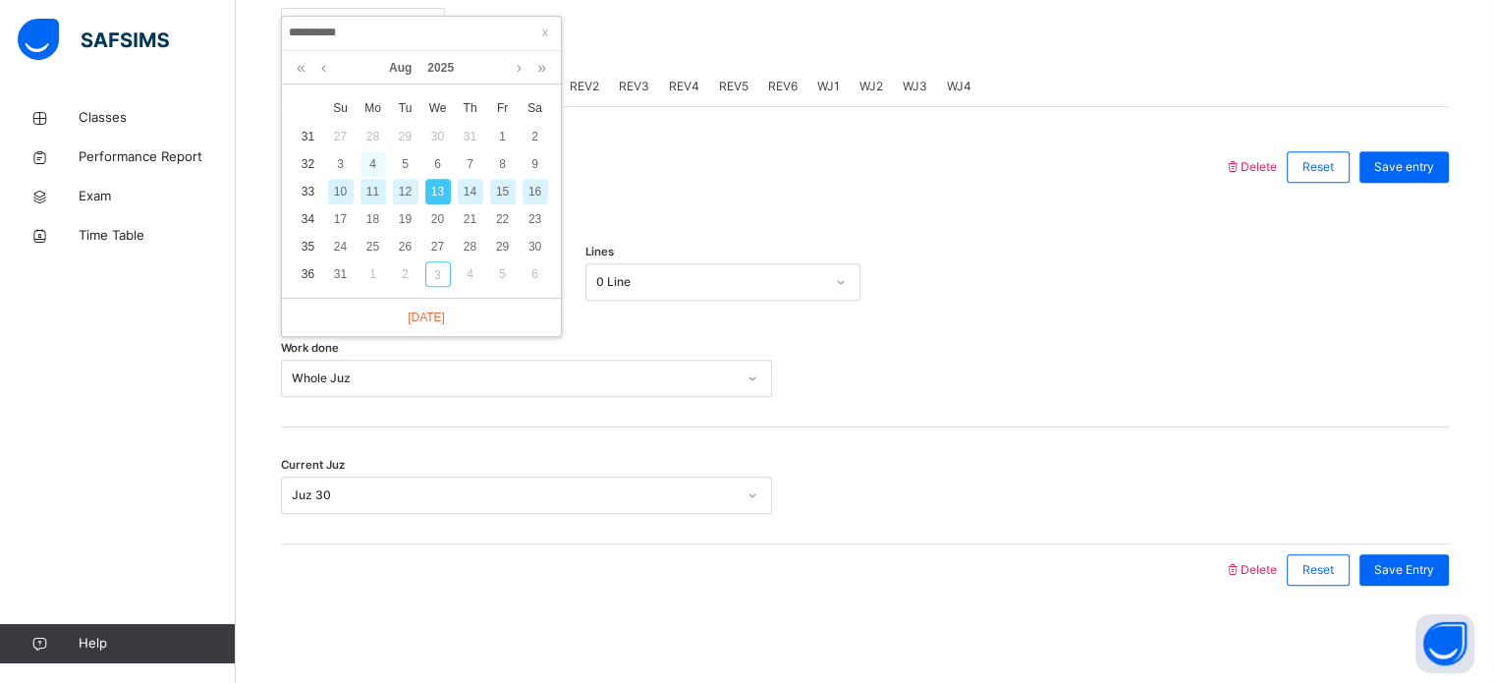
click at [374, 154] on div "4" at bounding box center [374, 164] width 26 height 26
type input "**********"
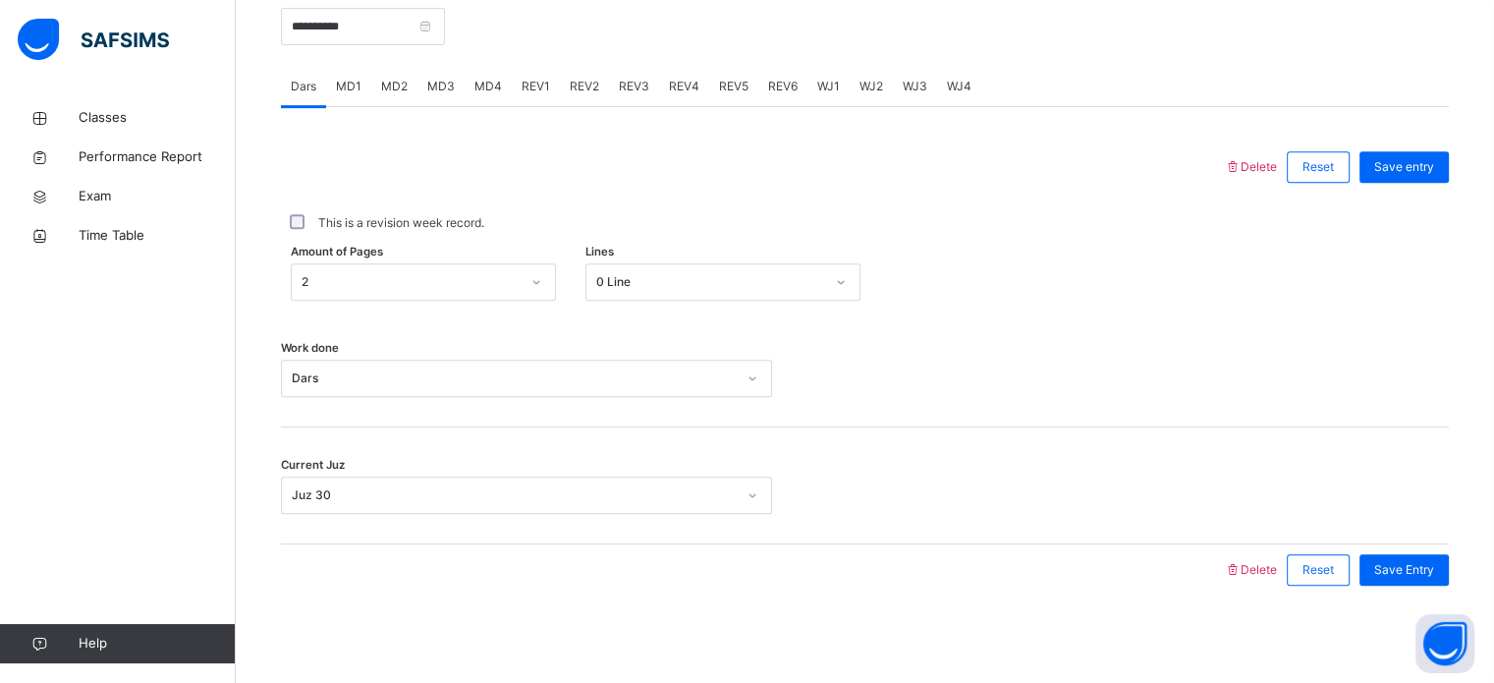
click at [477, 88] on span "MD4" at bounding box center [489, 87] width 28 height 18
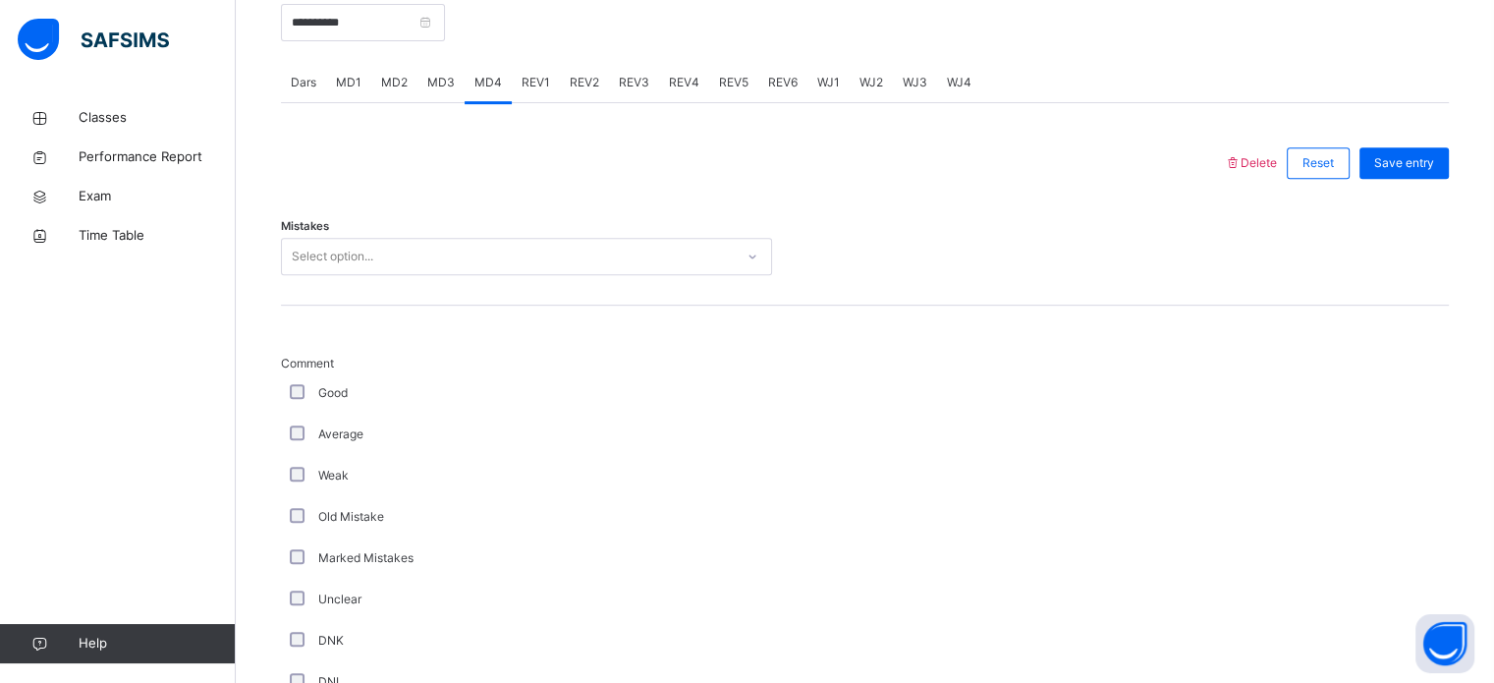
scroll to position [798, 0]
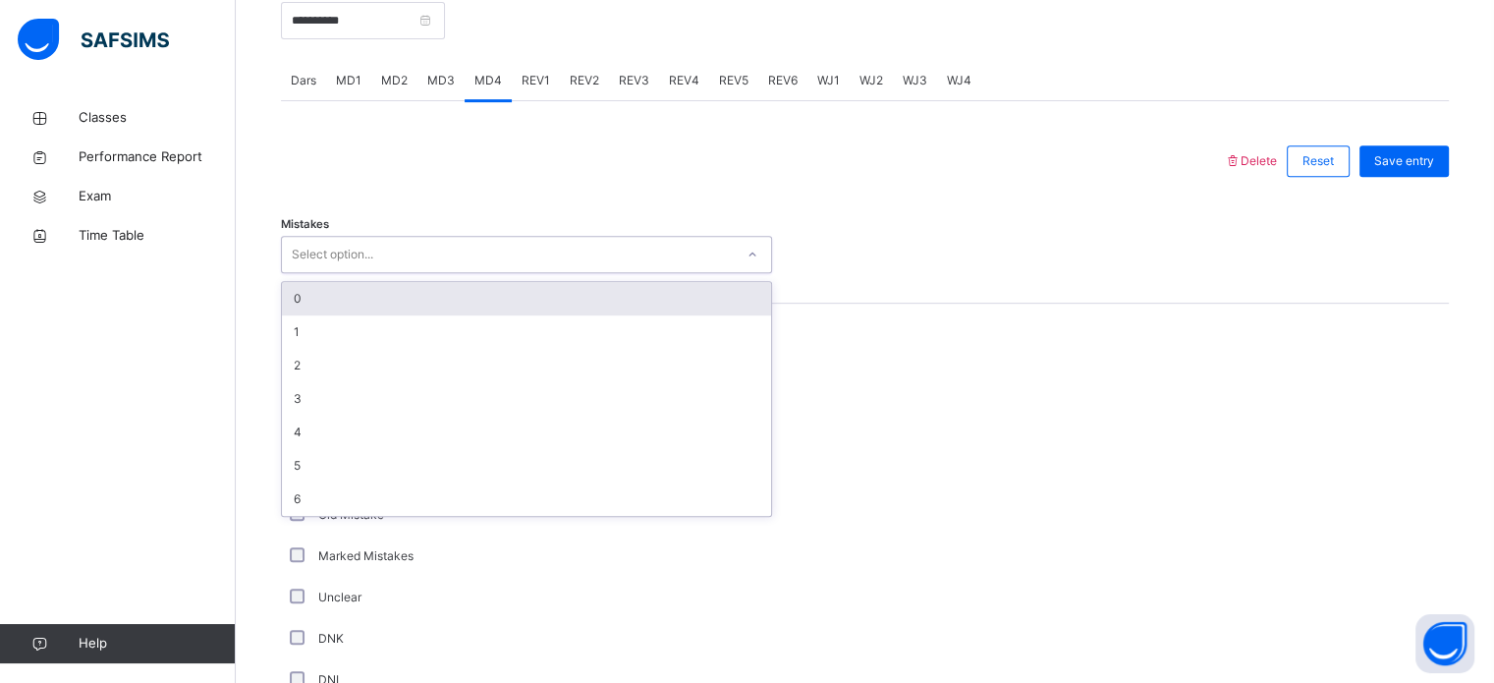
click at [421, 264] on div "Select option..." at bounding box center [508, 255] width 452 height 30
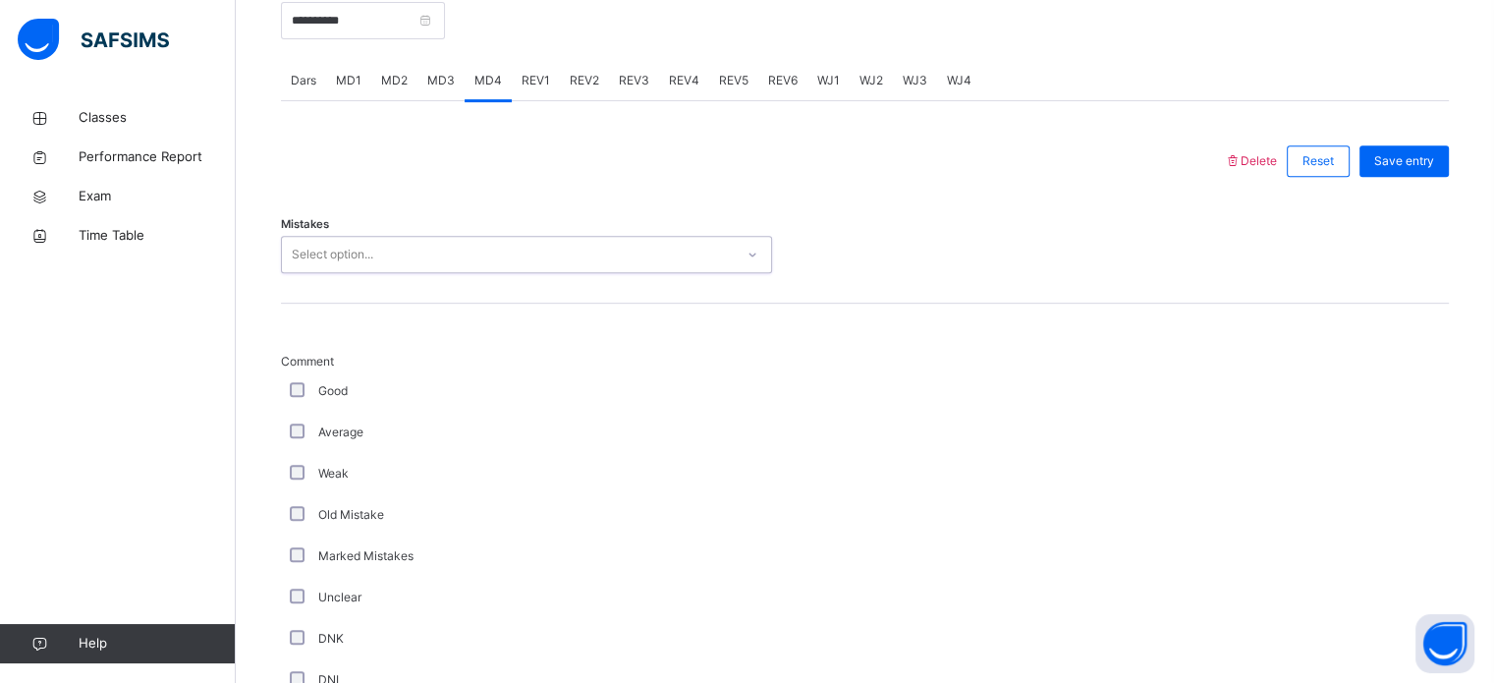
click at [421, 264] on div "Select option..." at bounding box center [508, 255] width 452 height 30
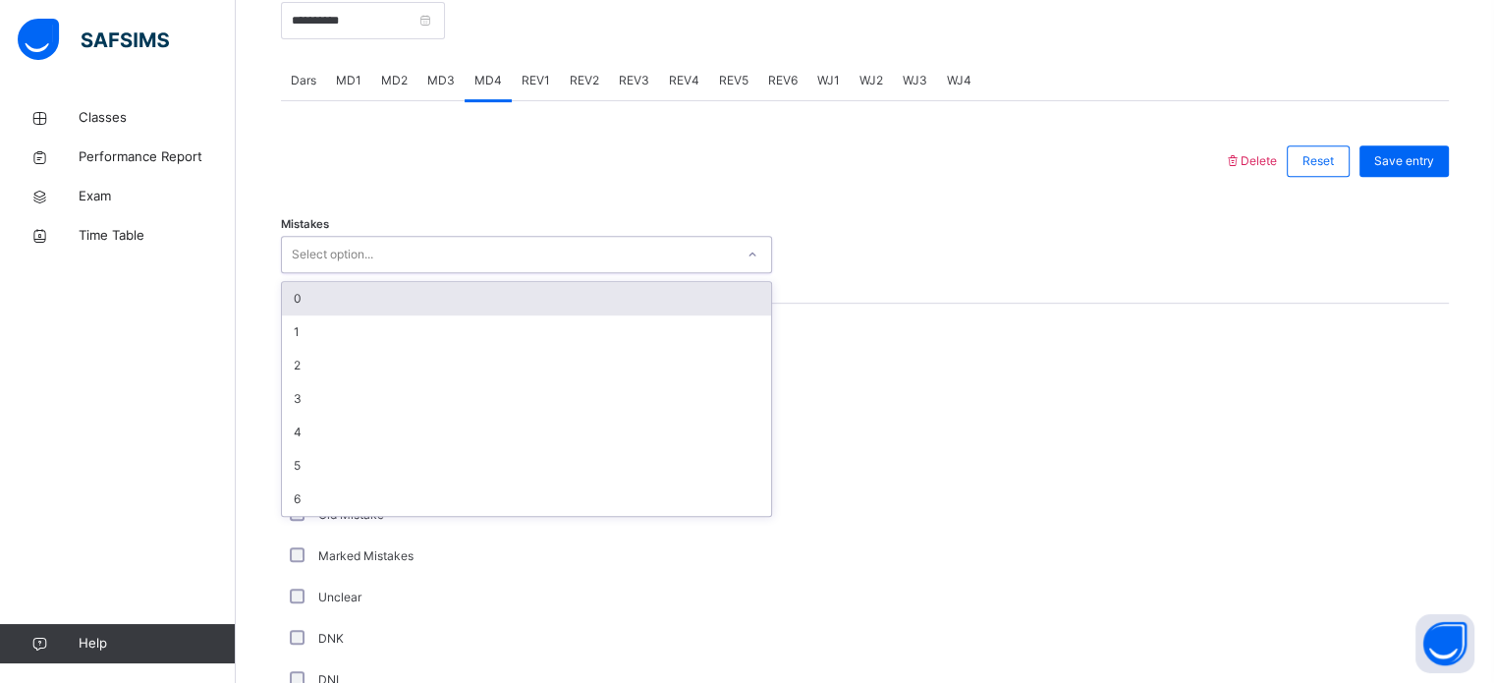
click at [421, 264] on div "Select option..." at bounding box center [508, 255] width 452 height 30
click at [395, 298] on div "0" at bounding box center [526, 298] width 489 height 33
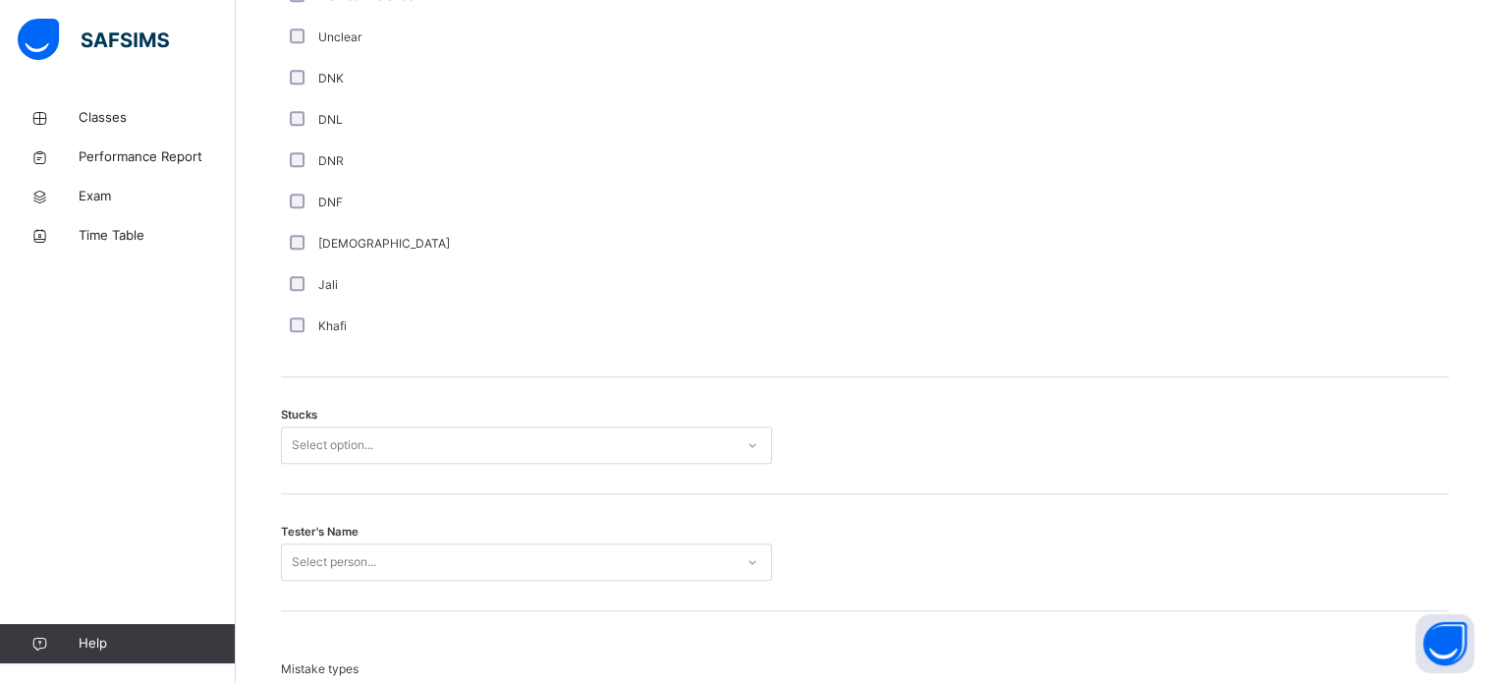
scroll to position [1357, 0]
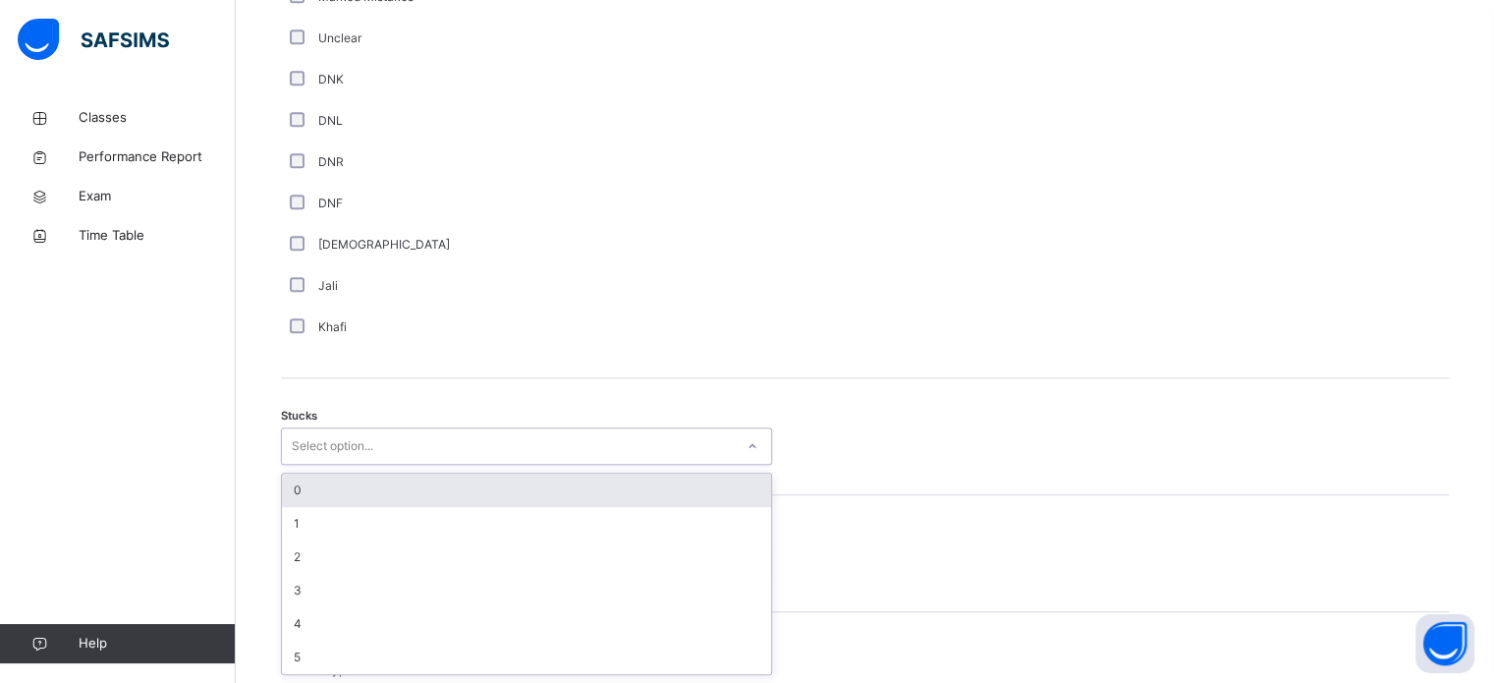
click at [405, 443] on div "Select option..." at bounding box center [508, 446] width 452 height 30
click at [393, 501] on div "0" at bounding box center [526, 490] width 489 height 33
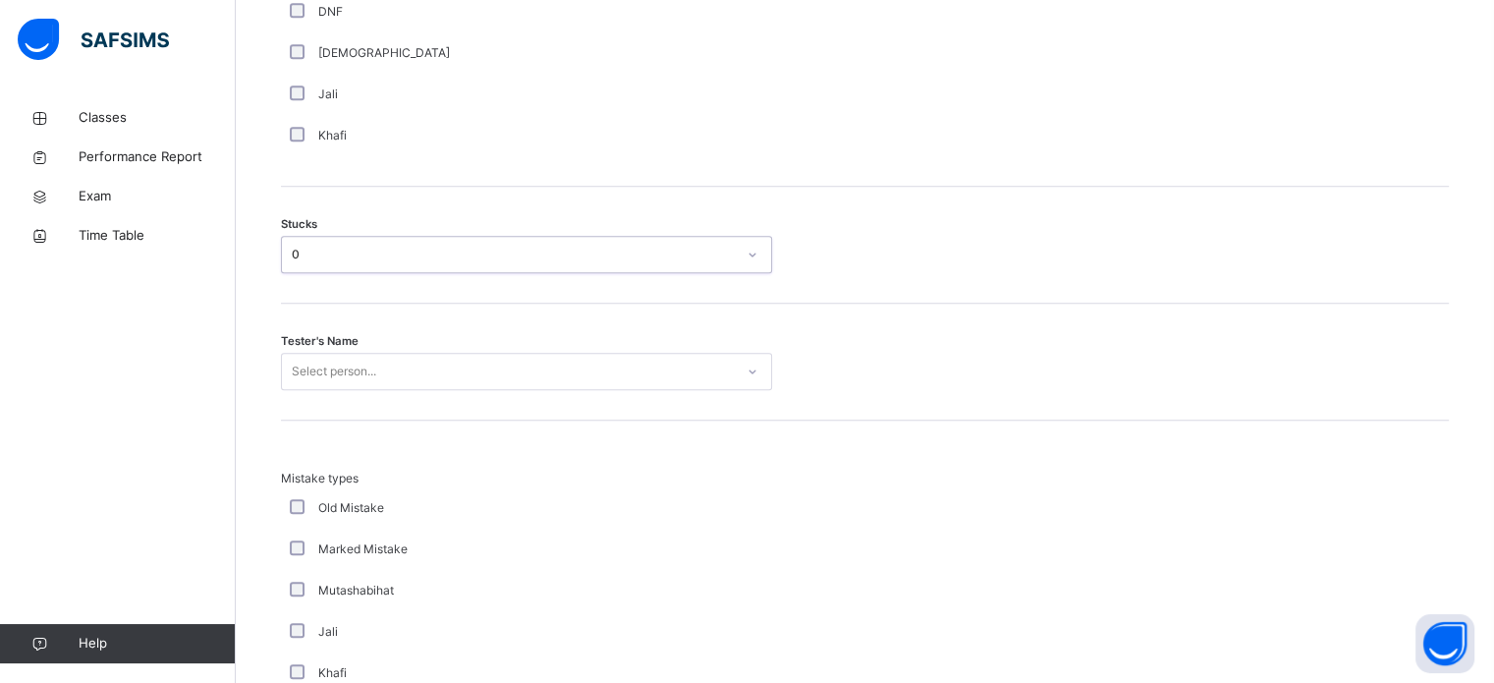
click at [375, 390] on div "Select person..." at bounding box center [526, 371] width 491 height 37
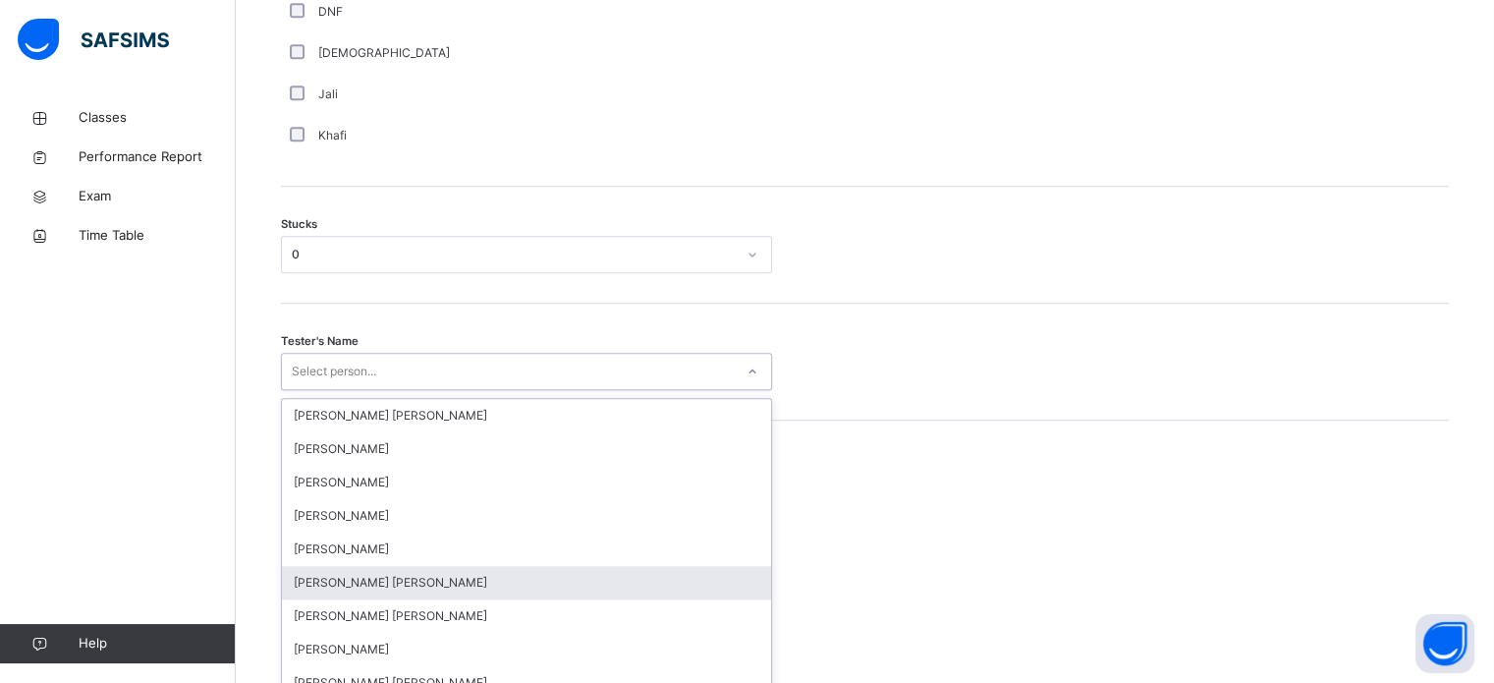
scroll to position [1566, 0]
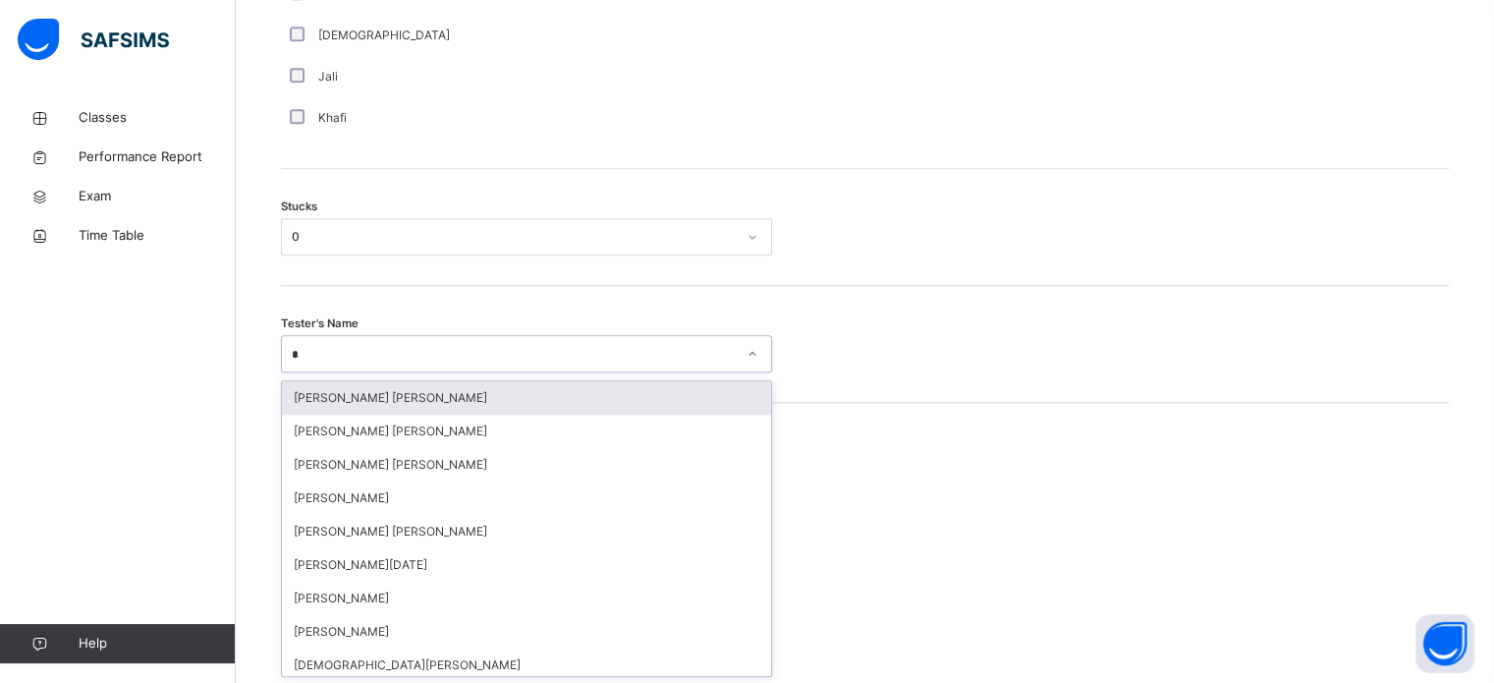
type input "**"
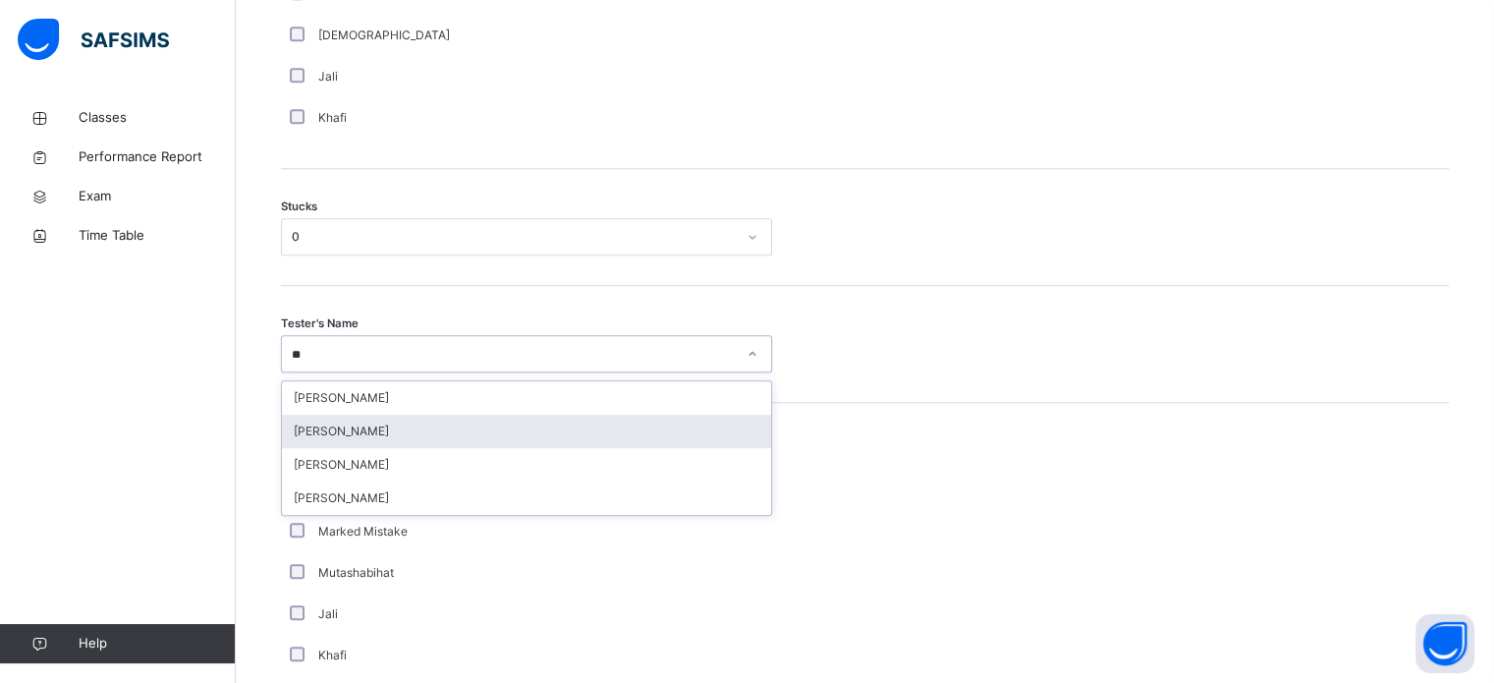
click at [348, 442] on div "[PERSON_NAME]" at bounding box center [526, 431] width 489 height 33
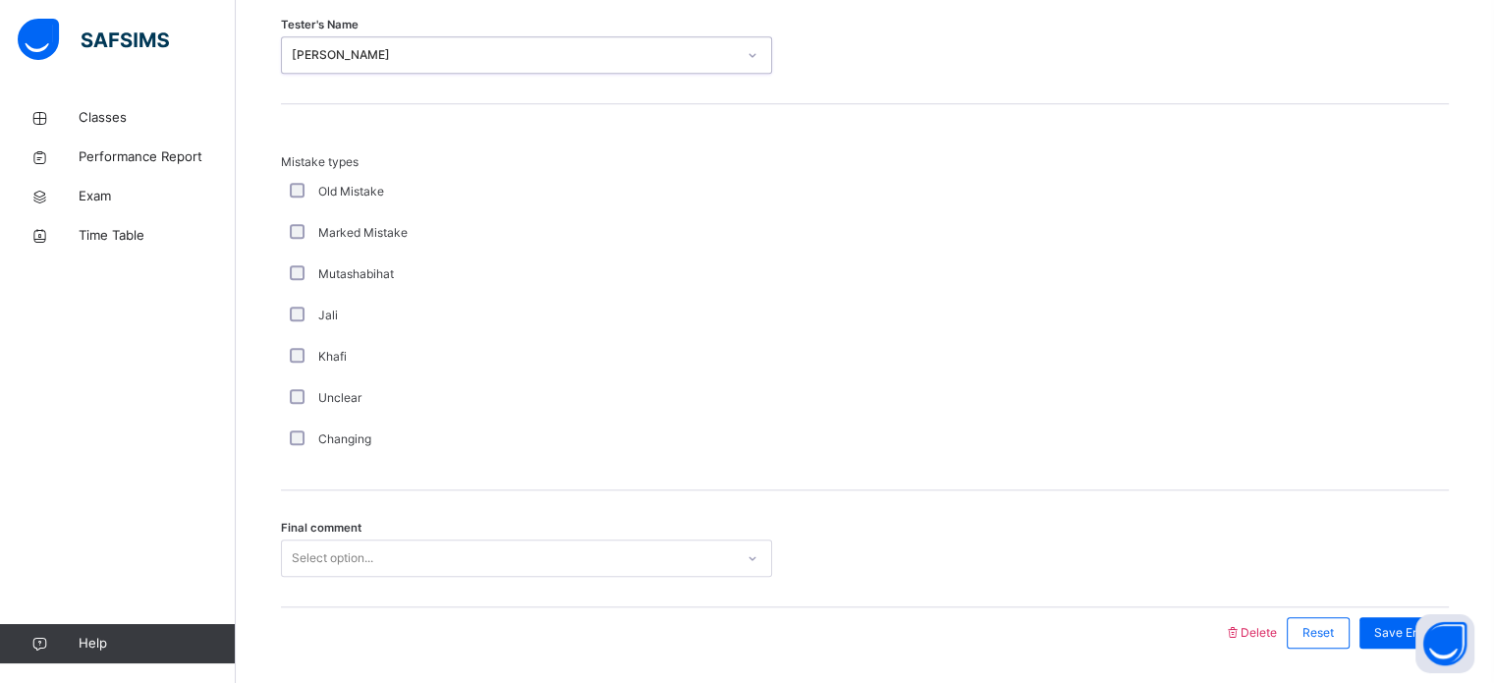
scroll to position [1927, 0]
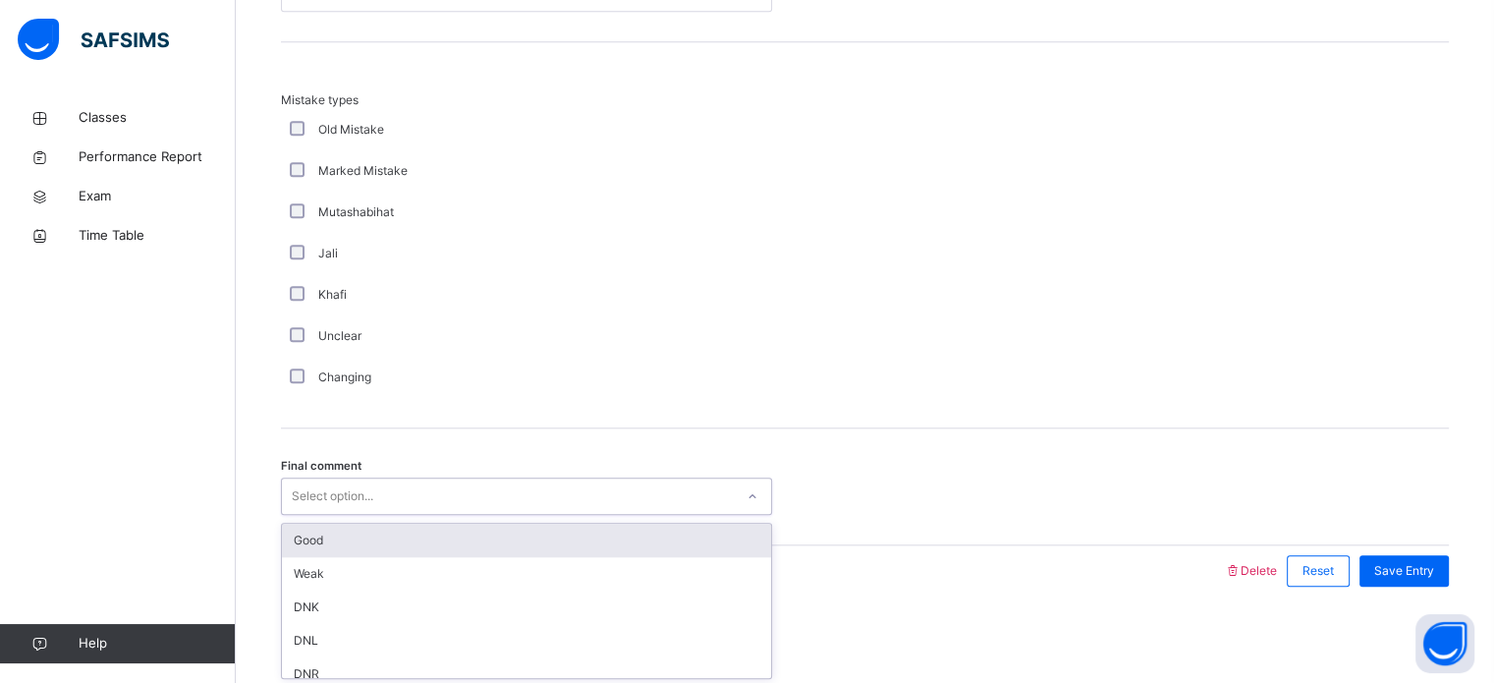
click at [396, 515] on div "option Good focused, 1 of 6. 6 results available. Use Up and Down to choose opt…" at bounding box center [526, 495] width 491 height 37
click at [369, 541] on div "Good" at bounding box center [526, 540] width 489 height 33
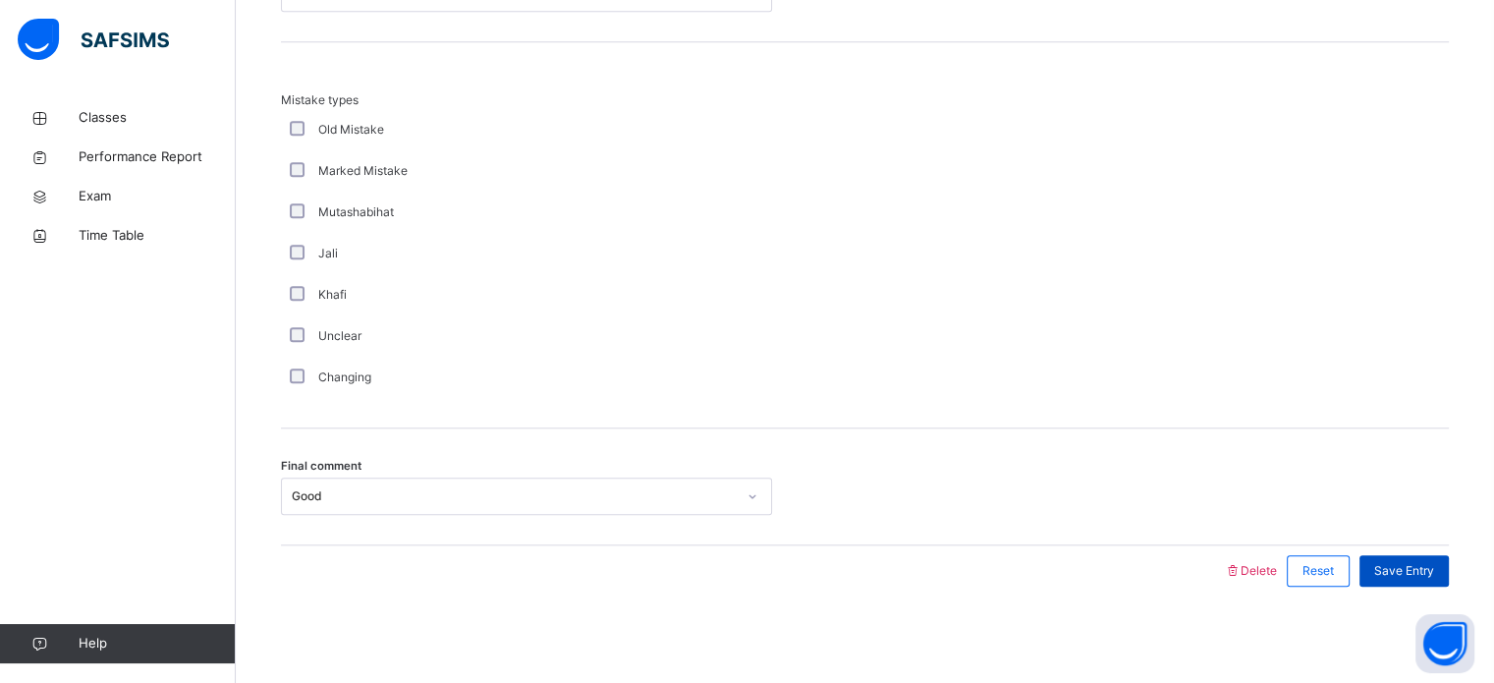
click at [1424, 569] on span "Save Entry" at bounding box center [1405, 571] width 60 height 18
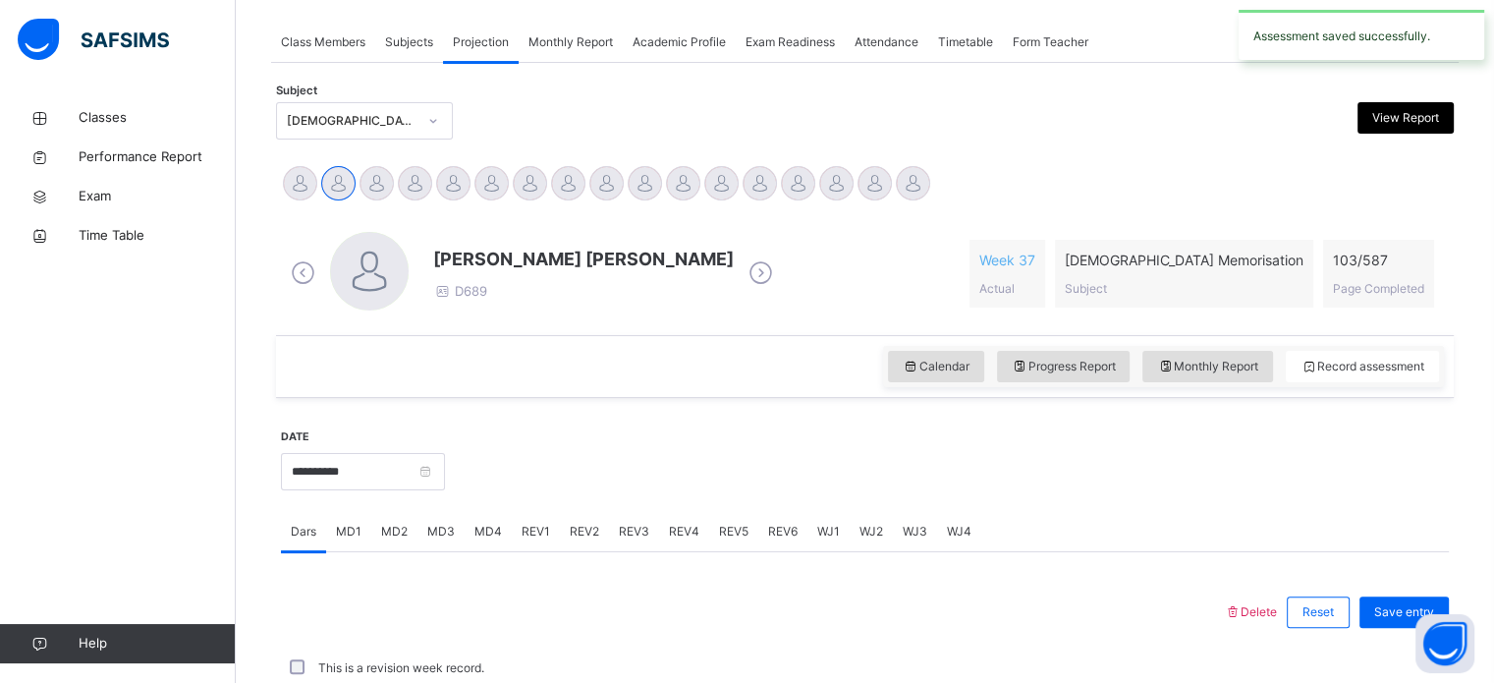
scroll to position [792, 0]
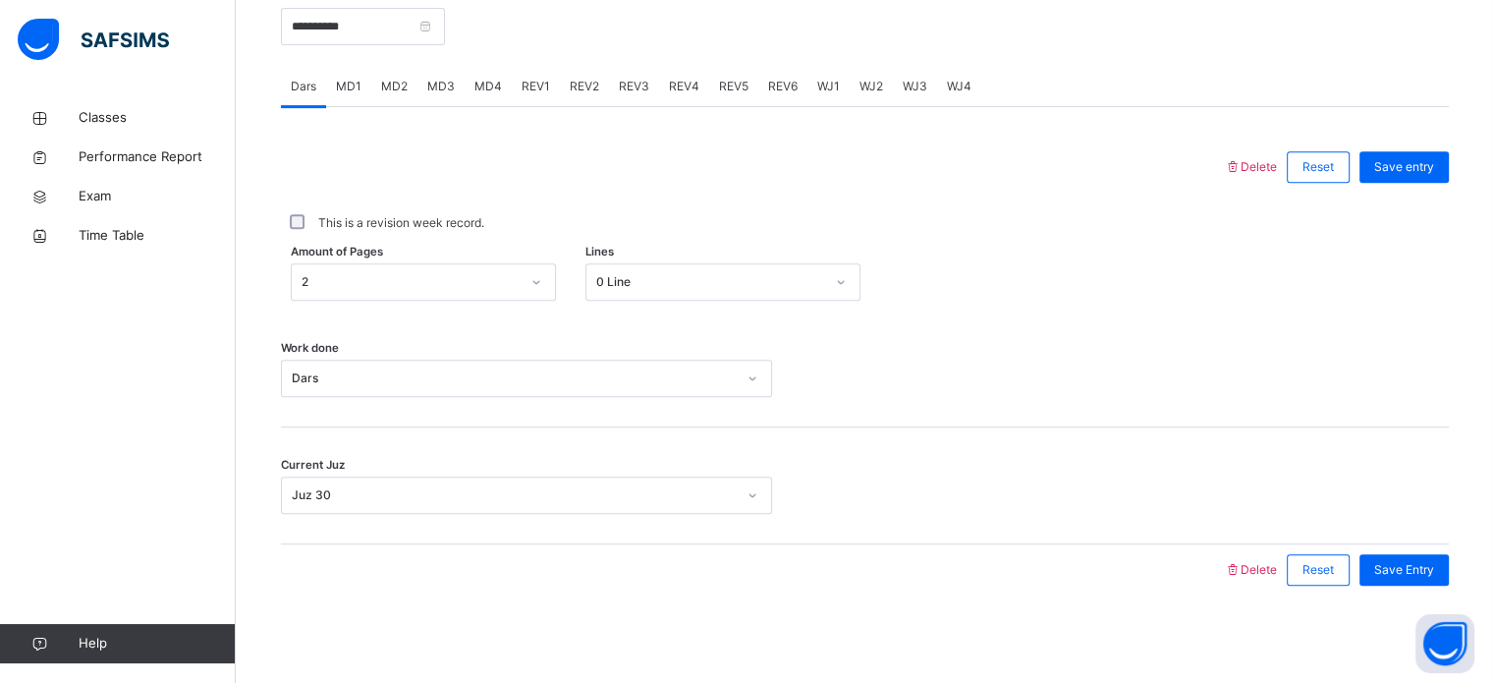
click at [530, 83] on span "REV1" at bounding box center [536, 87] width 28 height 18
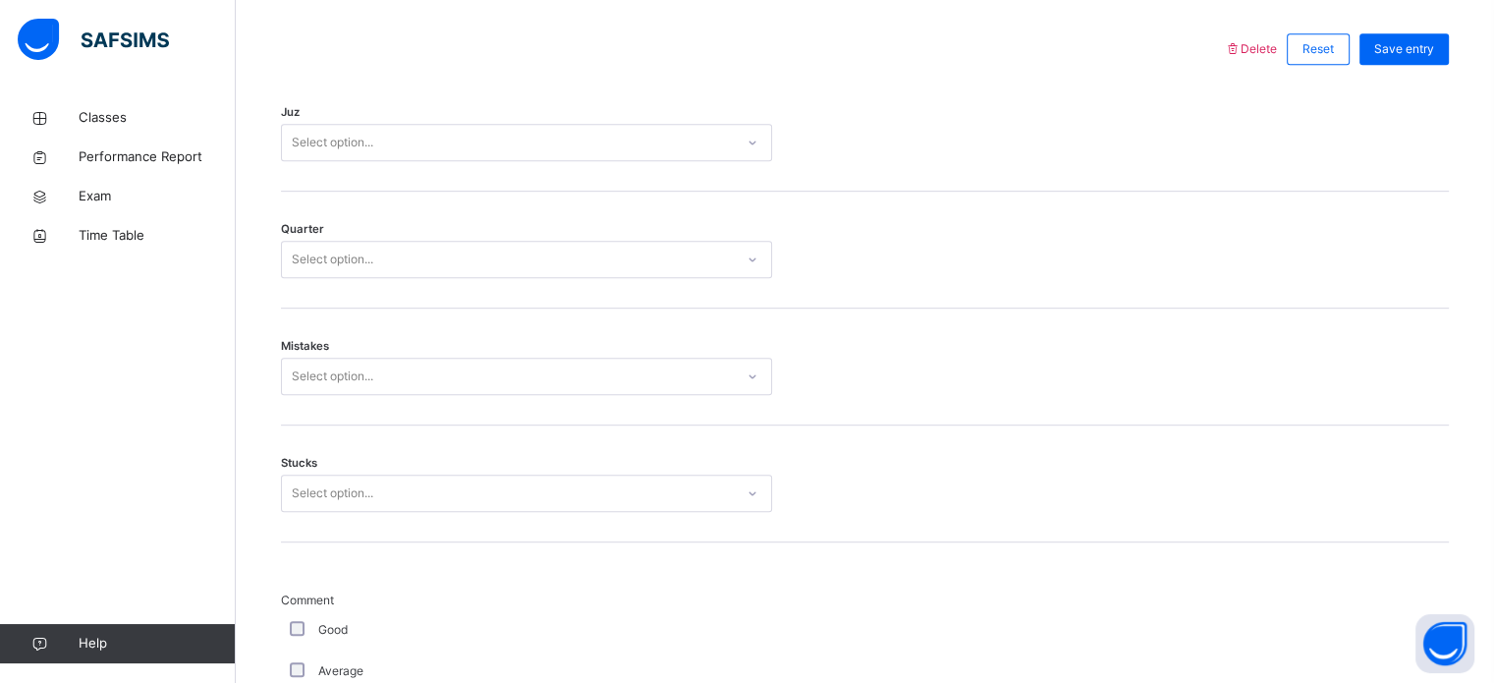
scroll to position [909, 0]
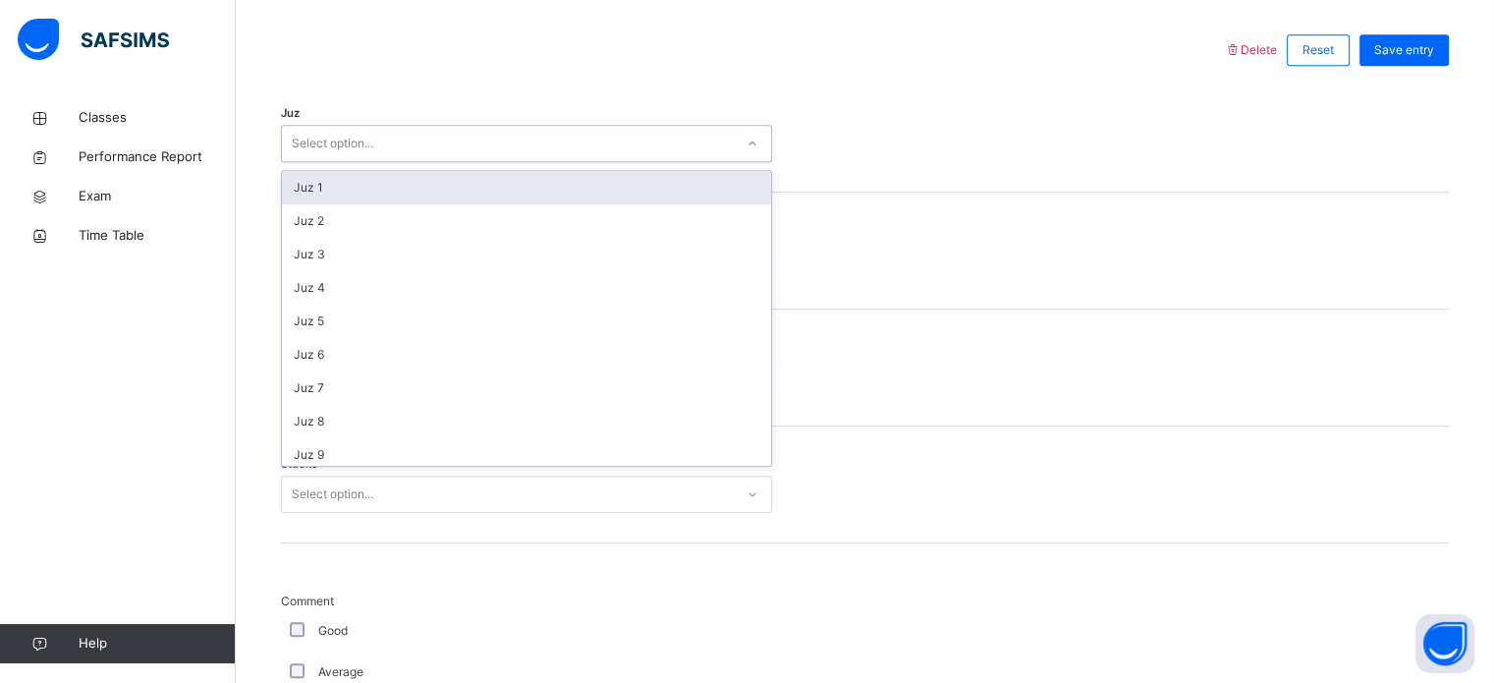
click at [534, 134] on div "Select option..." at bounding box center [508, 144] width 452 height 30
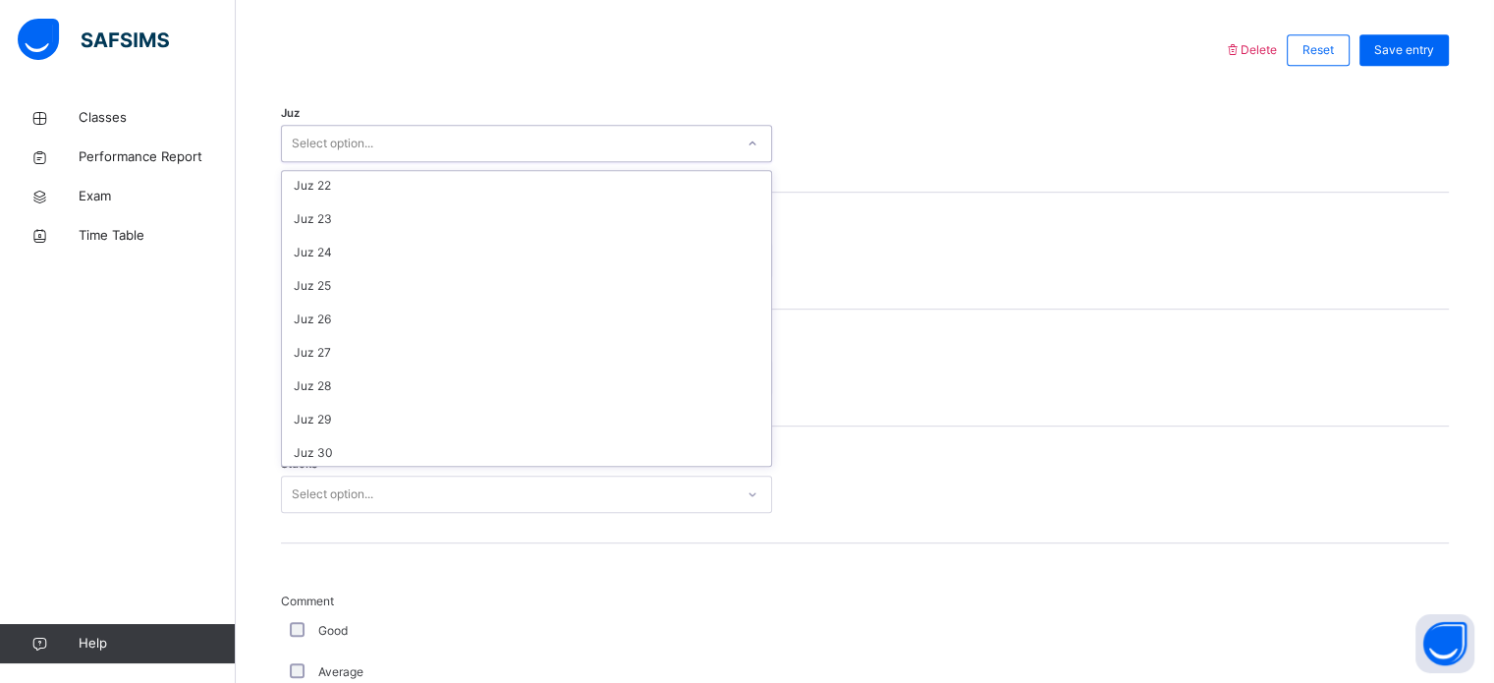
scroll to position [707, 0]
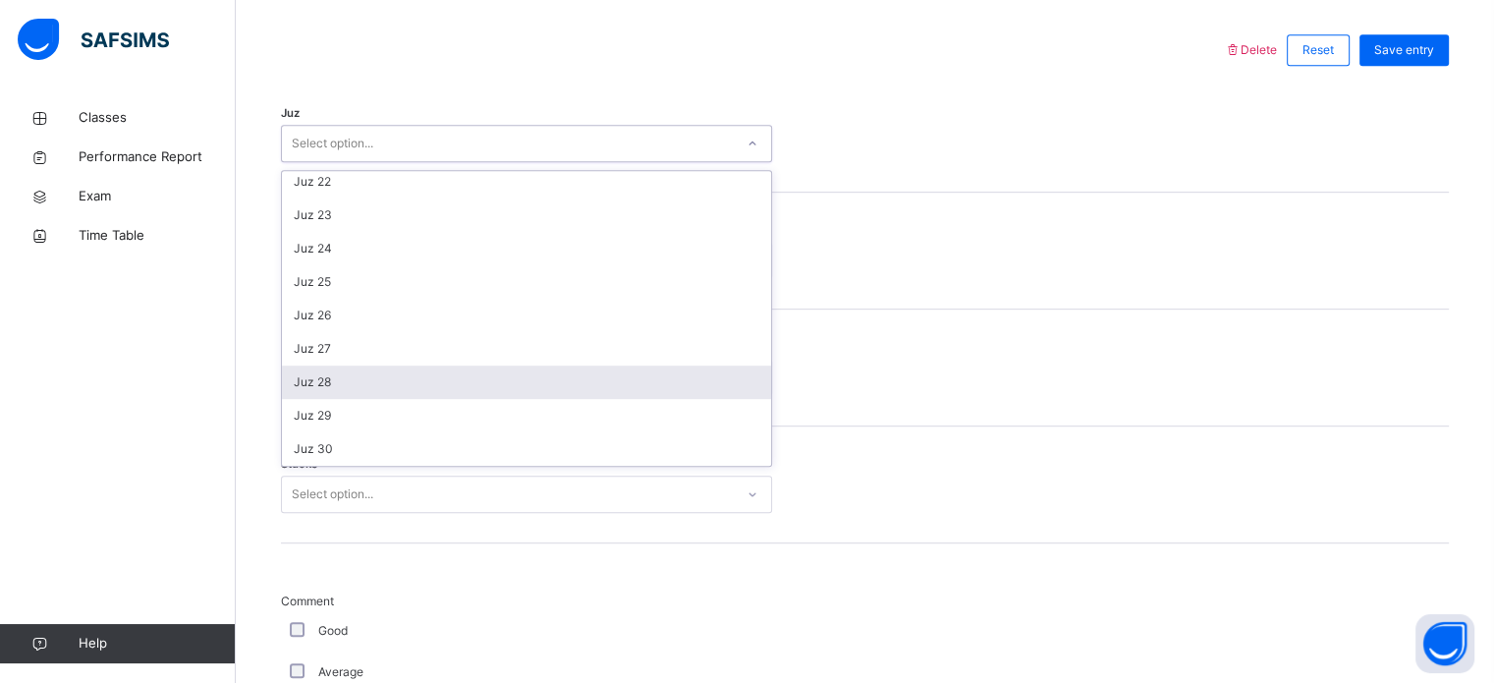
click at [464, 384] on div "Juz 28" at bounding box center [526, 381] width 489 height 33
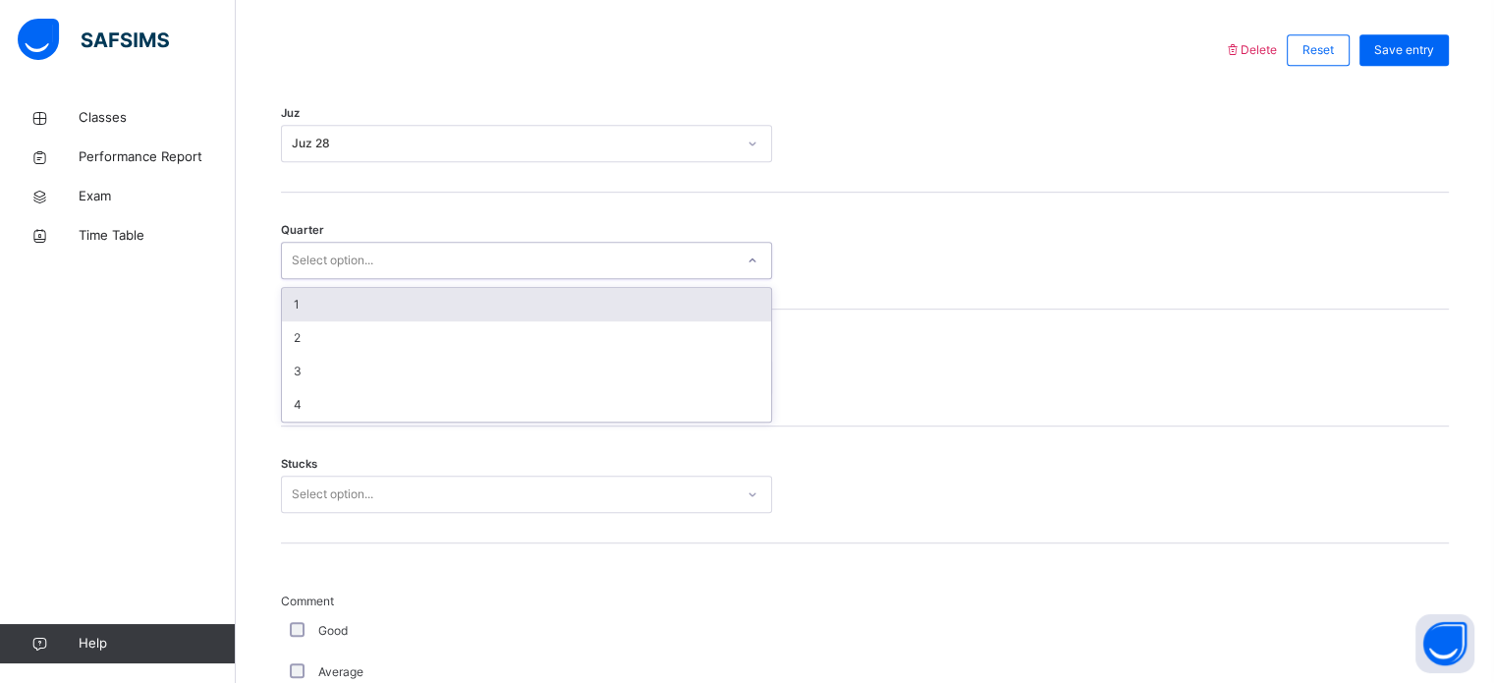
click at [509, 264] on div "Select option..." at bounding box center [508, 261] width 452 height 30
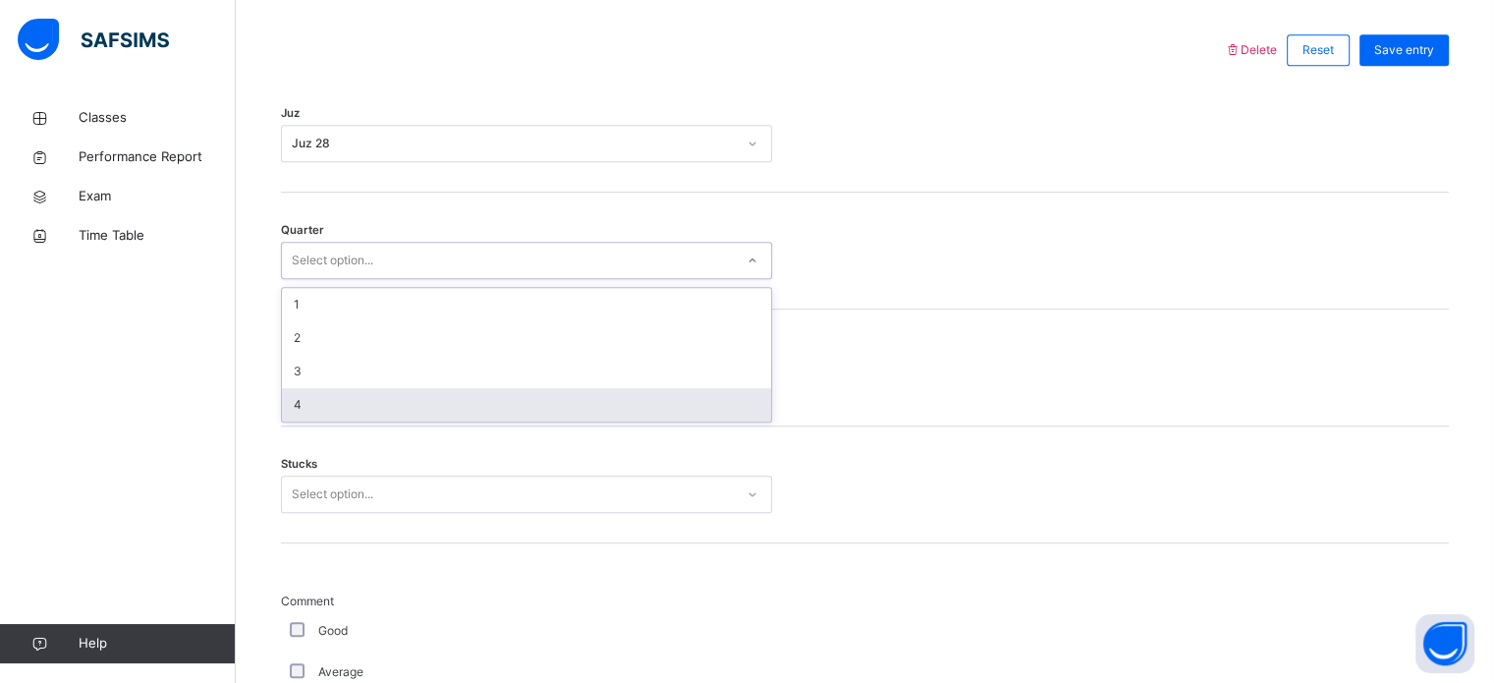
click at [455, 395] on div "4" at bounding box center [526, 404] width 489 height 33
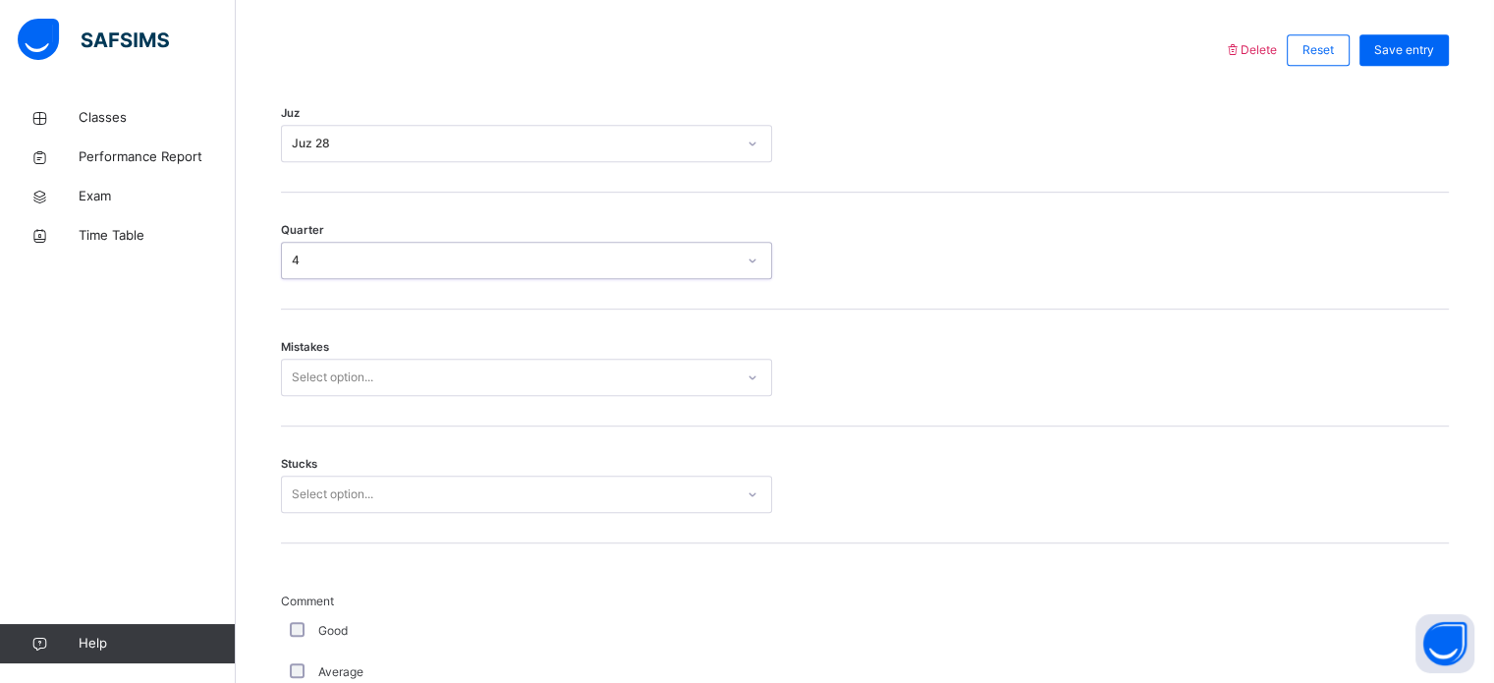
click at [442, 376] on div "Select option..." at bounding box center [508, 378] width 452 height 30
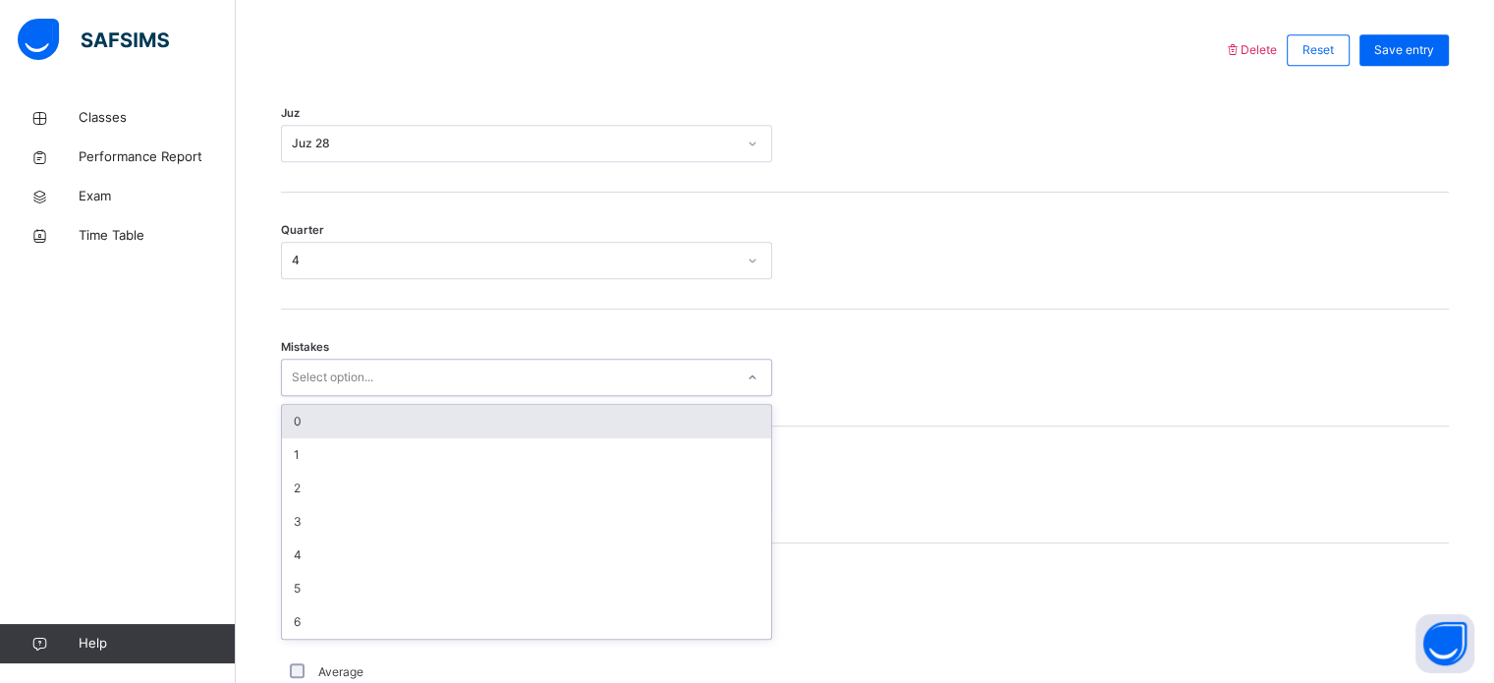
click at [430, 417] on div "0" at bounding box center [526, 421] width 489 height 33
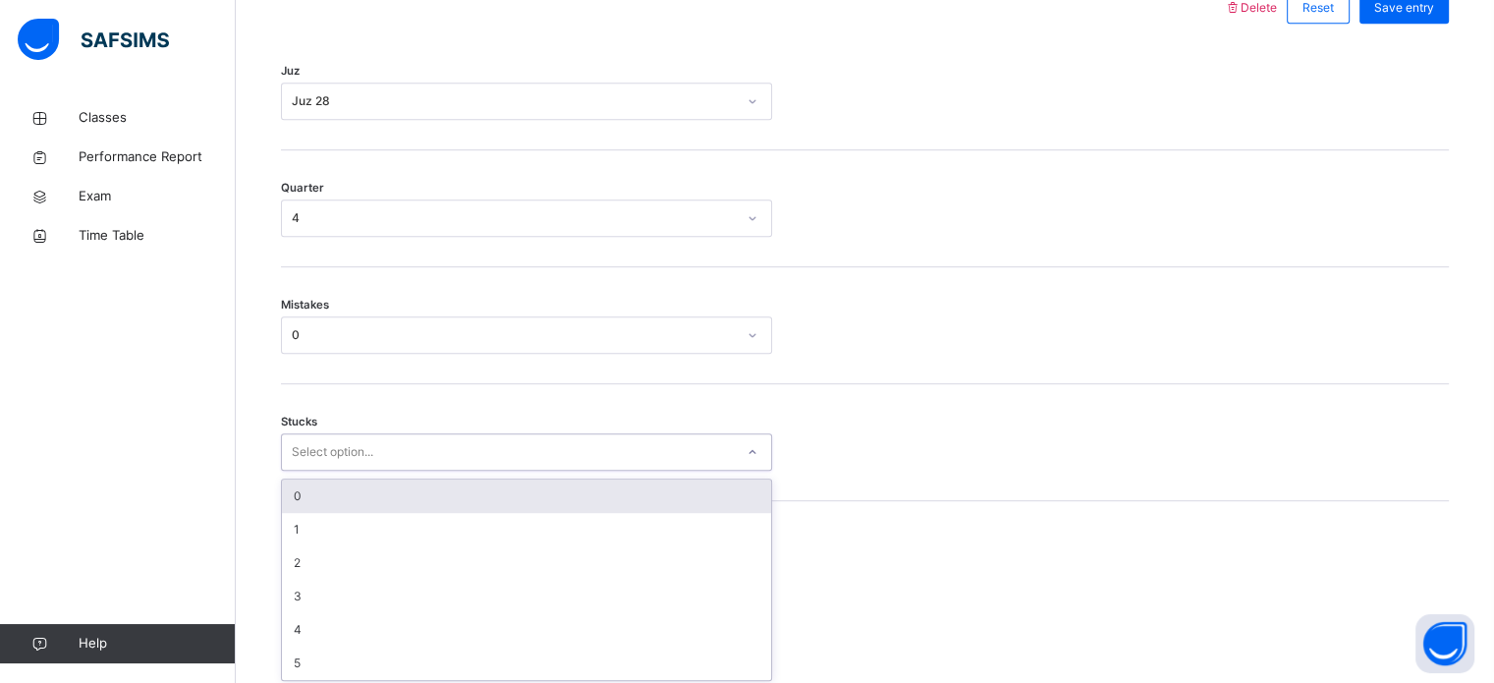
click at [378, 471] on div "option 0 focused, 1 of 6. 6 results available. Use Up and Down to choose option…" at bounding box center [526, 451] width 491 height 37
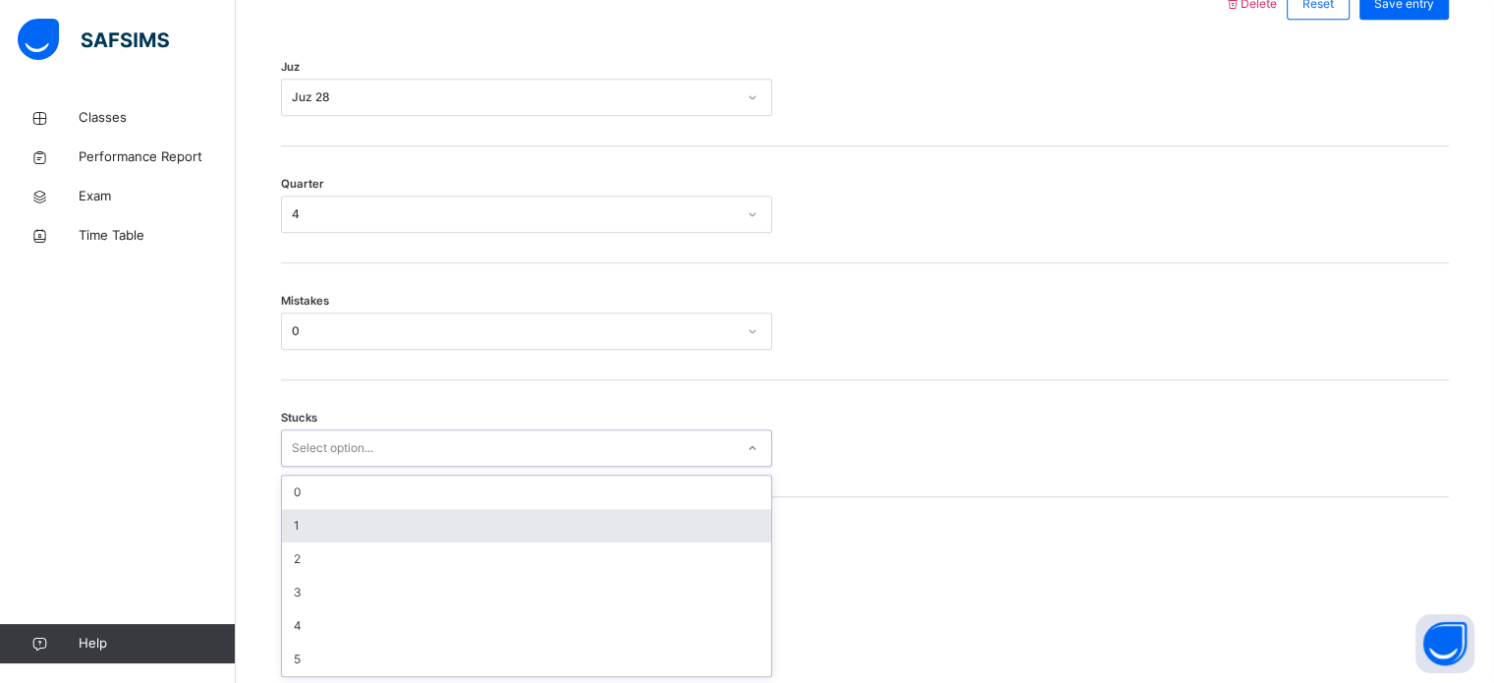
click at [376, 509] on div "1" at bounding box center [526, 525] width 489 height 33
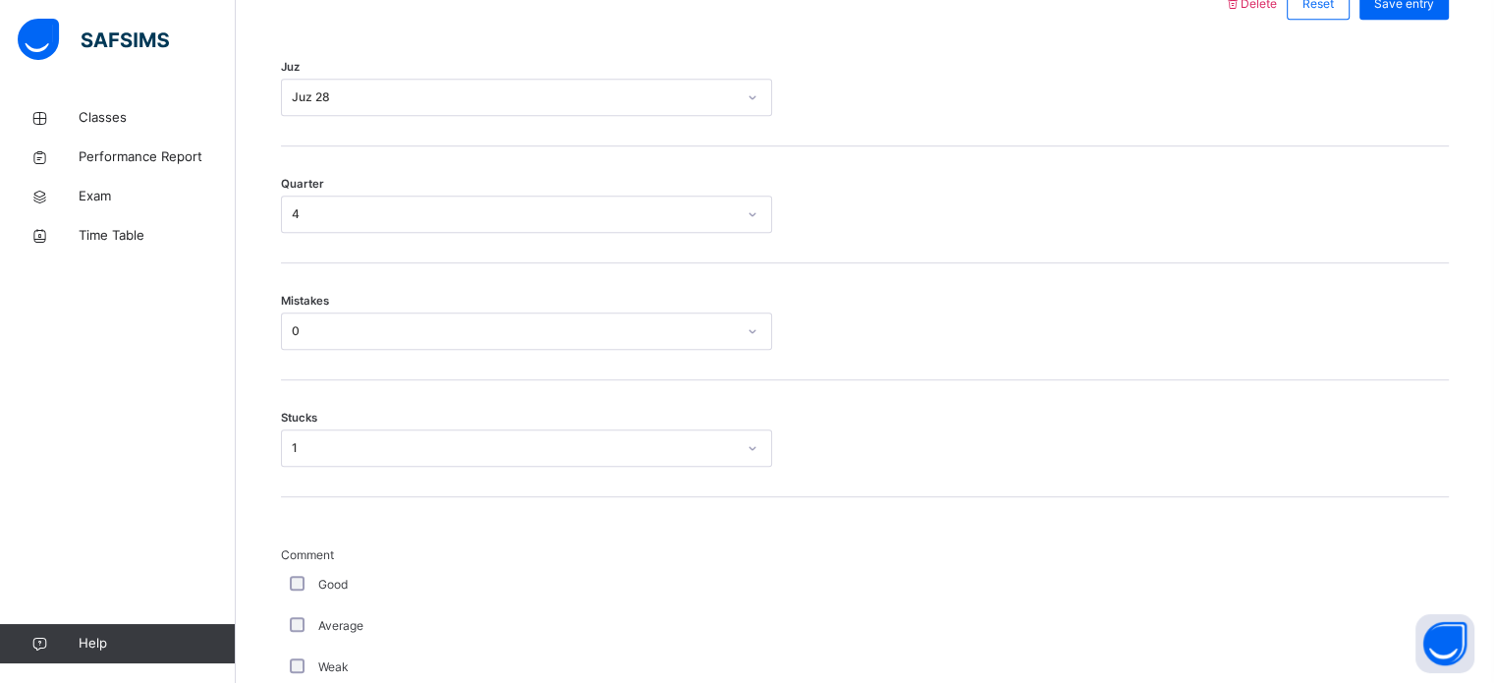
click at [307, 576] on div "Good" at bounding box center [526, 585] width 481 height 18
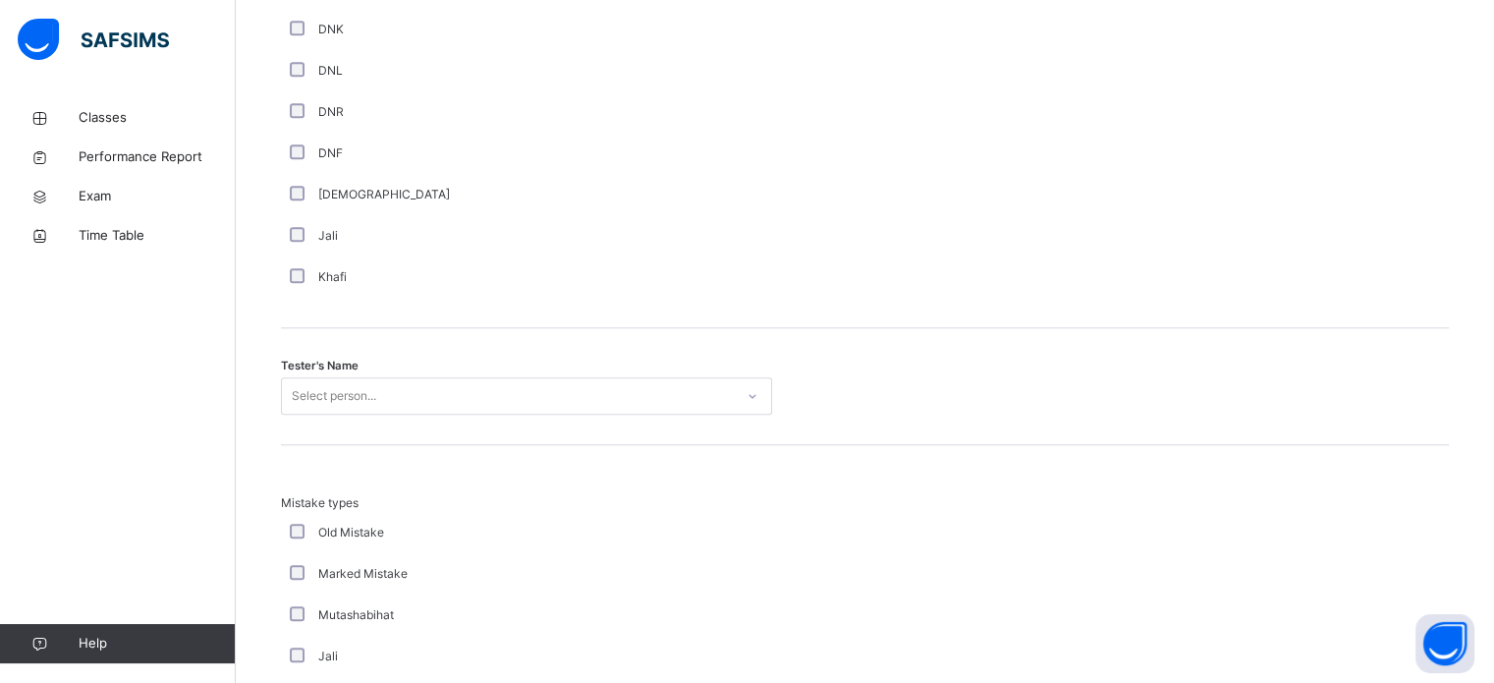
click at [294, 415] on div "Select person..." at bounding box center [526, 395] width 491 height 37
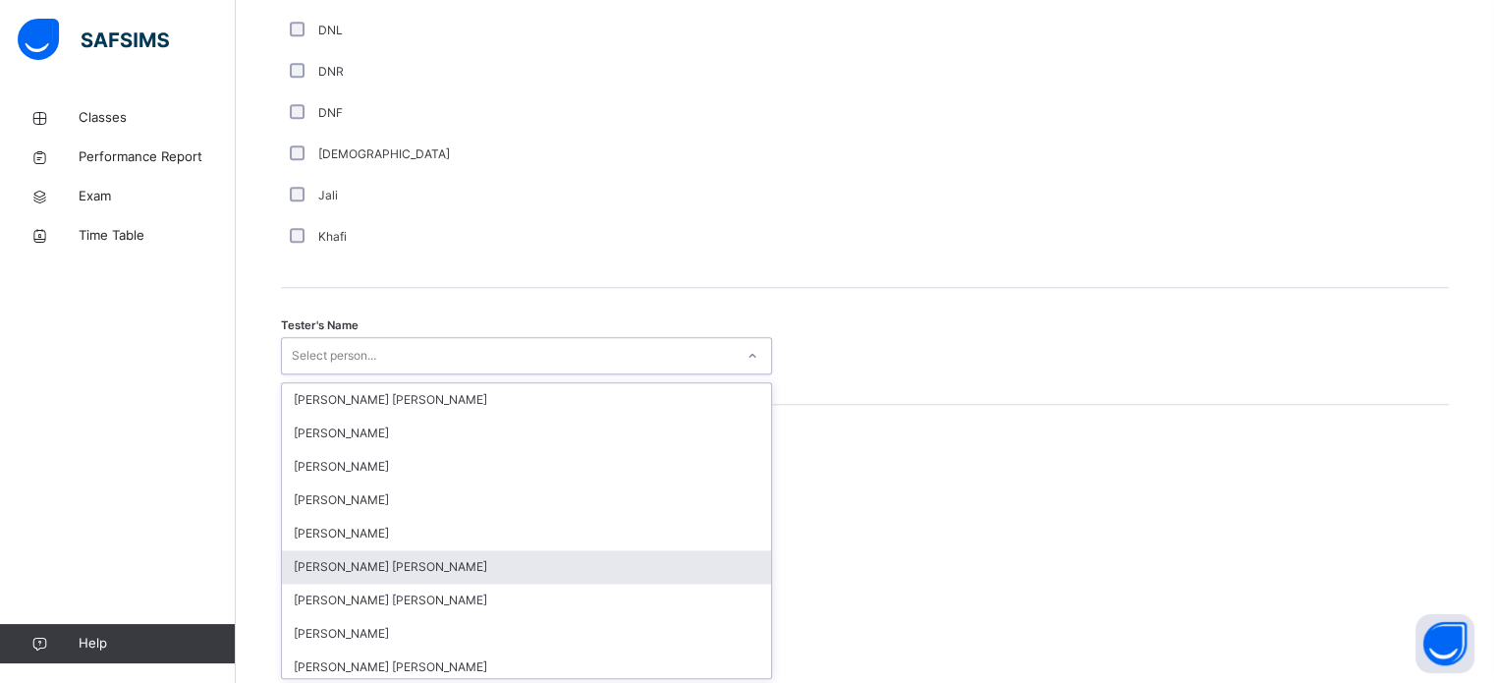
scroll to position [1800, 0]
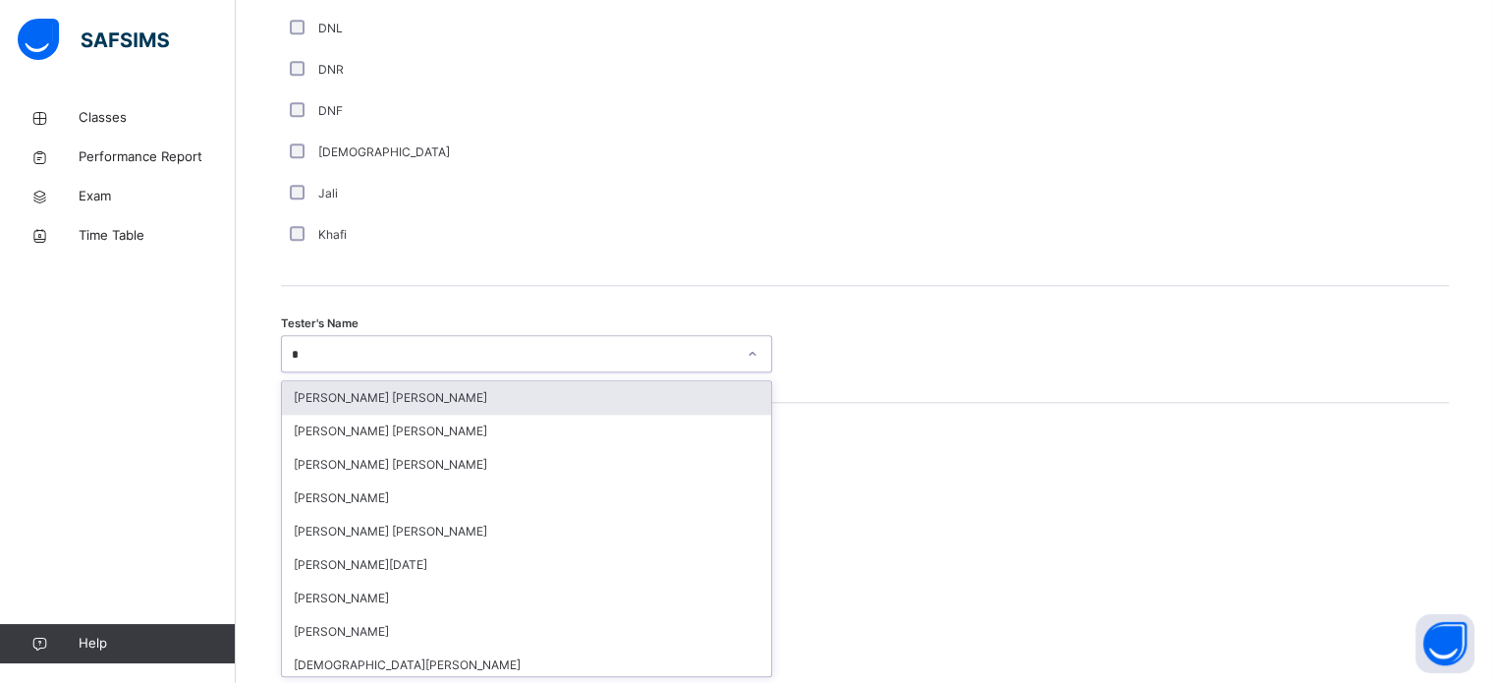
type input "**"
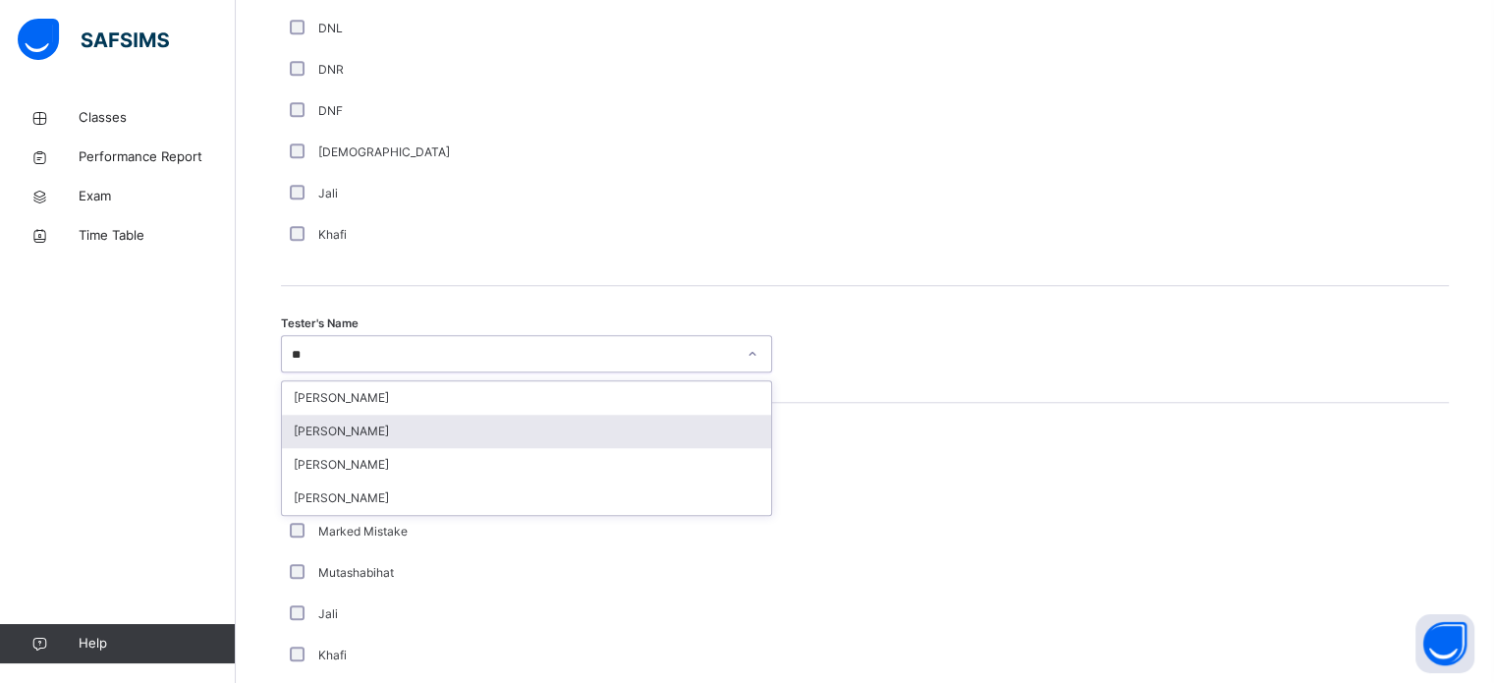
click at [331, 431] on div "[PERSON_NAME]" at bounding box center [526, 431] width 489 height 33
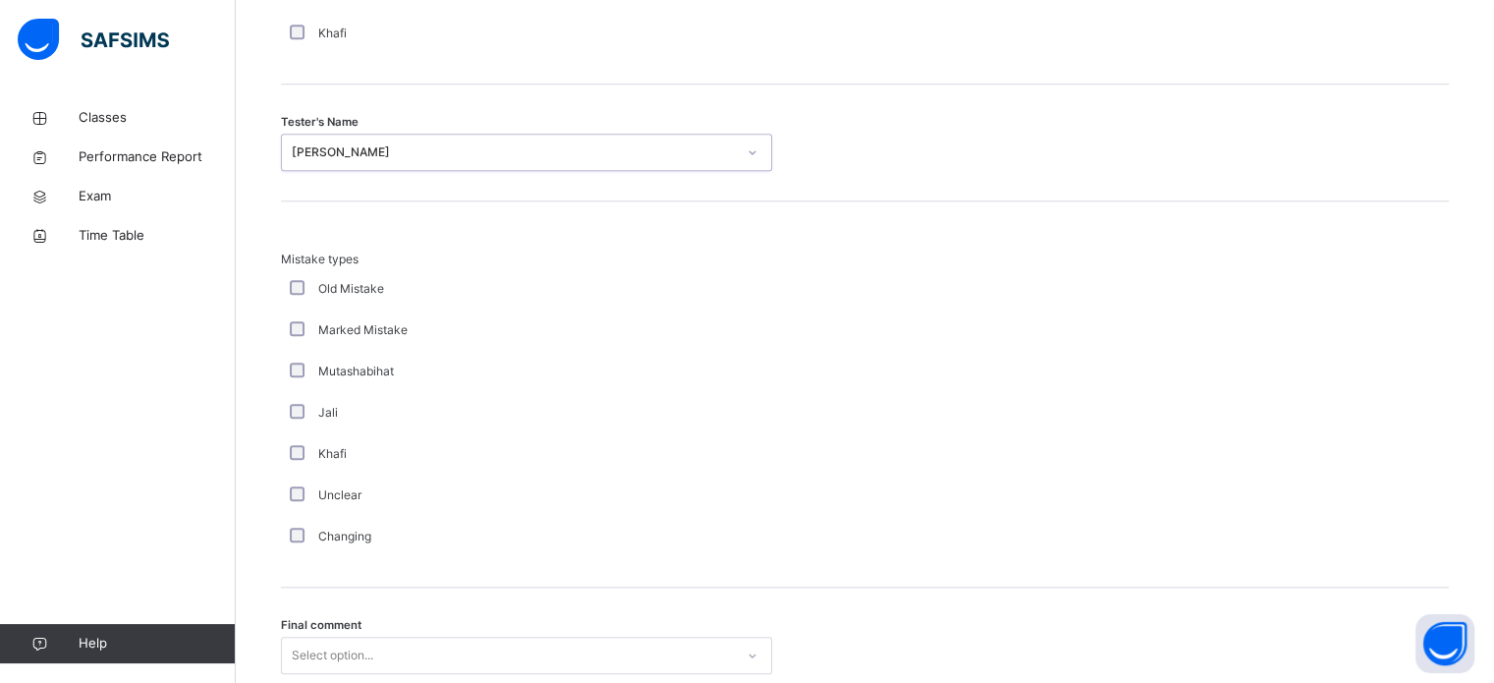
scroll to position [2161, 0]
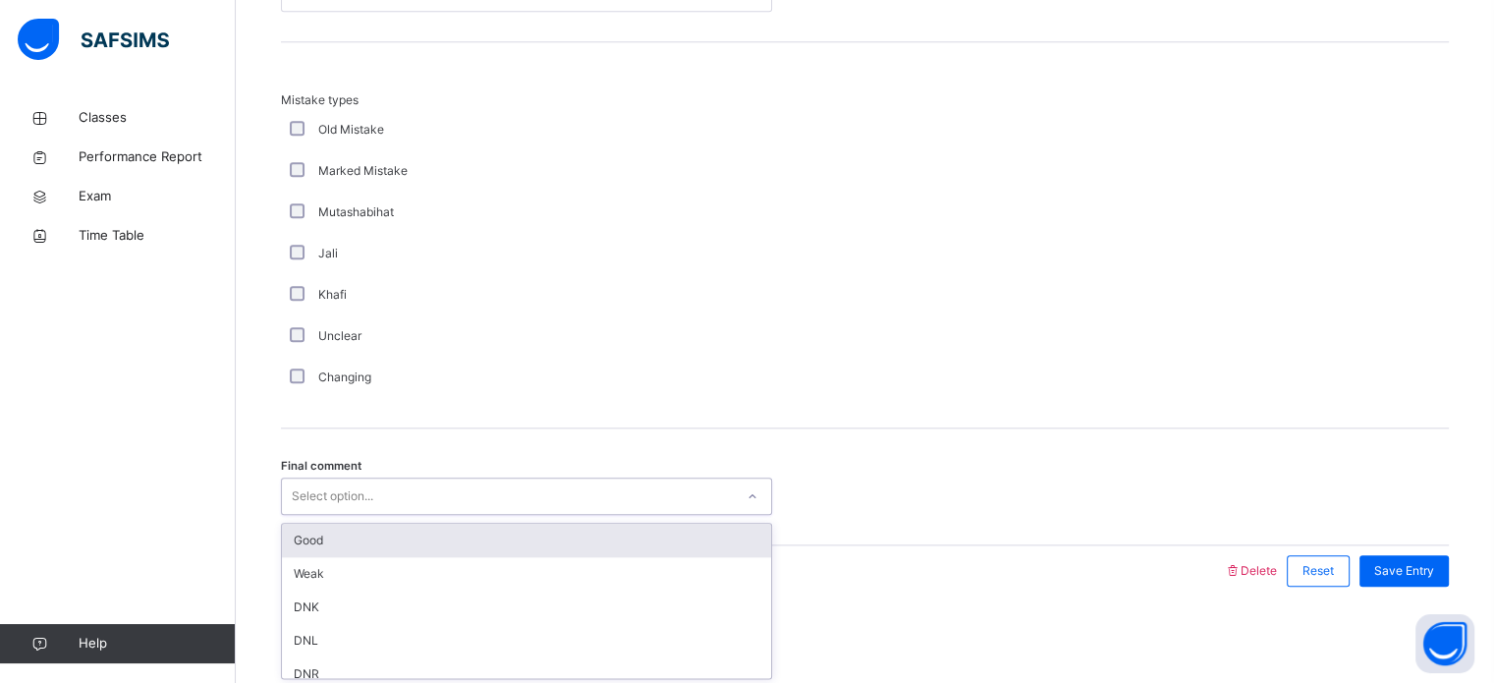
click at [401, 509] on div "Select option..." at bounding box center [526, 495] width 491 height 37
click at [401, 534] on div "Good" at bounding box center [526, 540] width 489 height 33
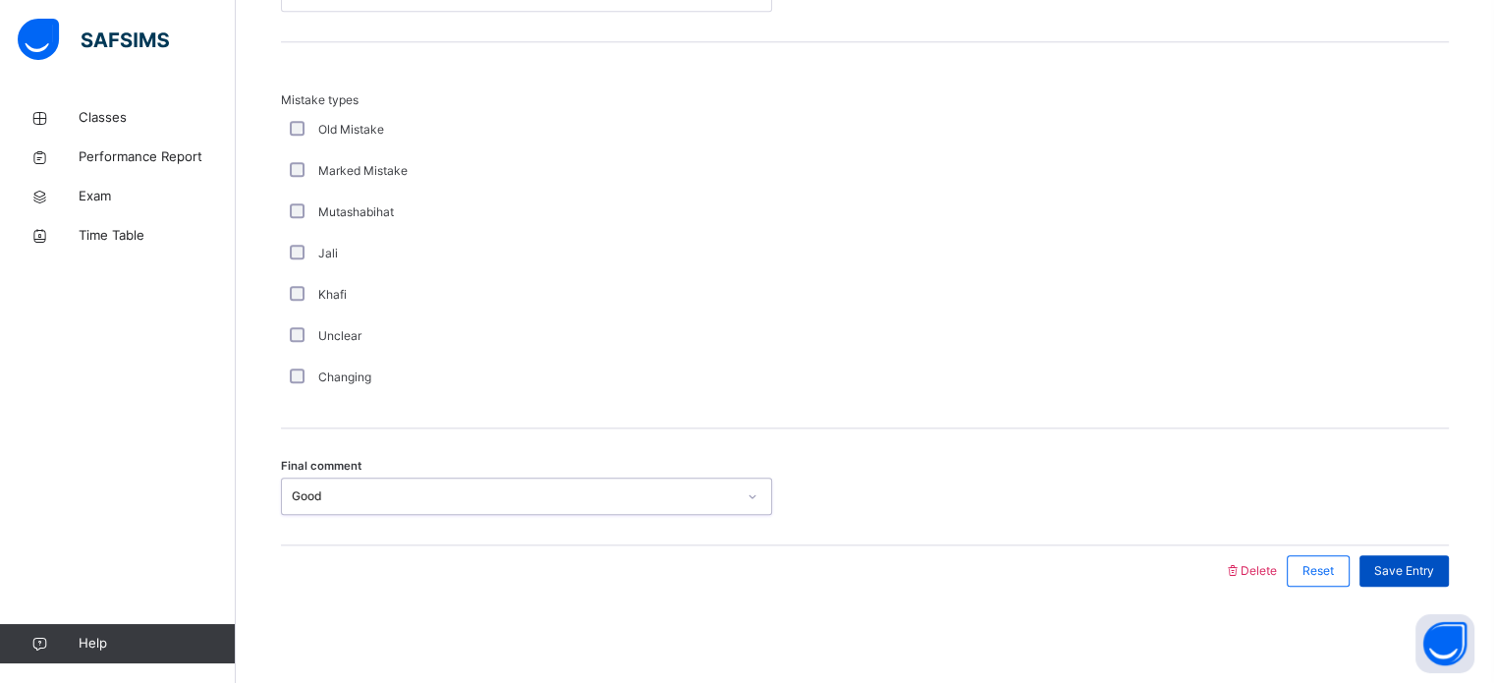
click at [1415, 567] on span "Save Entry" at bounding box center [1405, 571] width 60 height 18
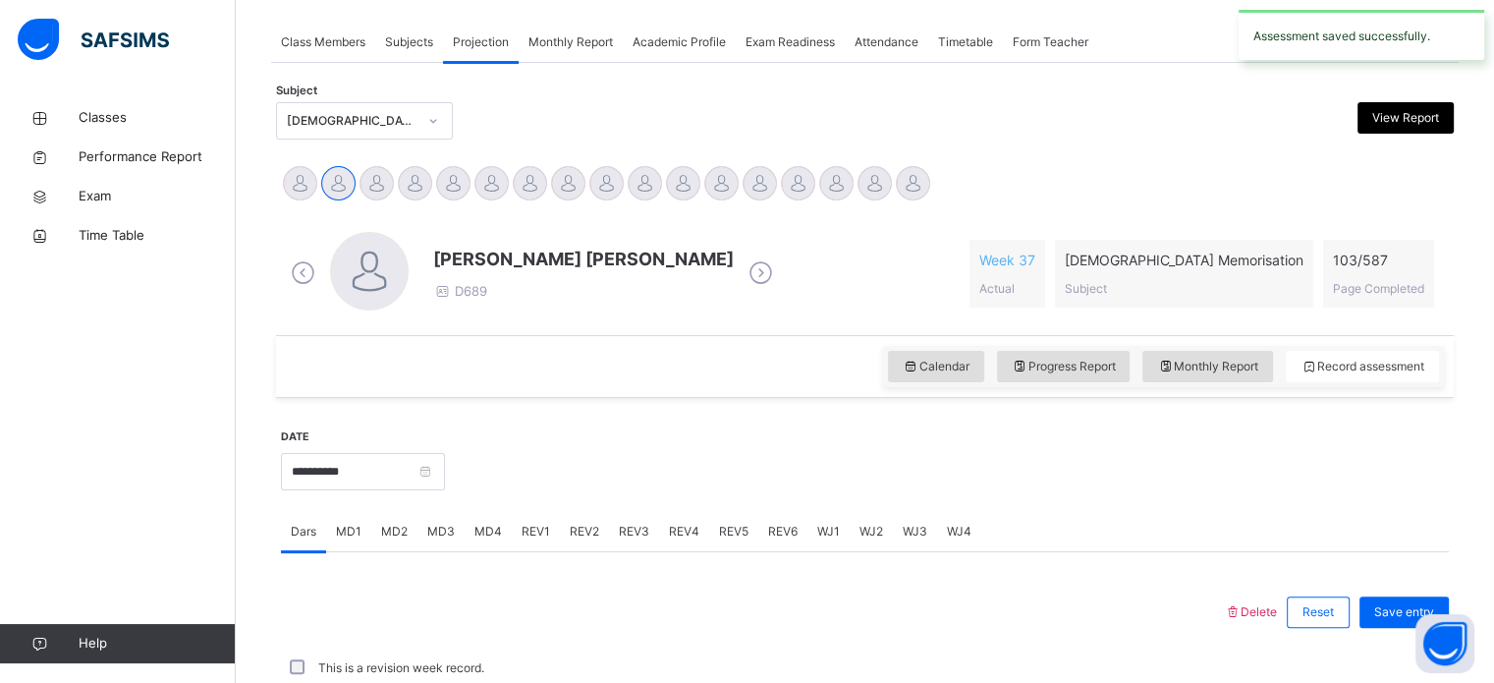
scroll to position [792, 0]
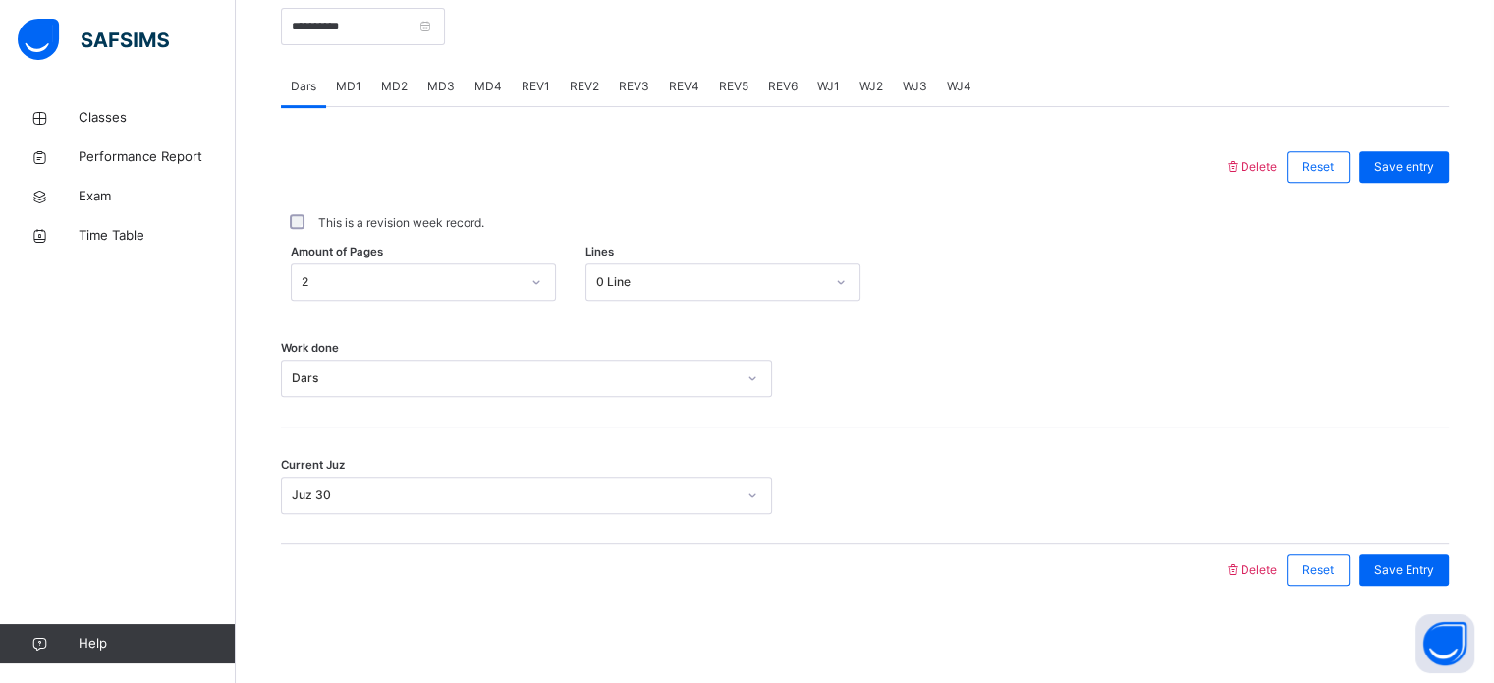
click at [585, 80] on span "REV2" at bounding box center [584, 87] width 29 height 18
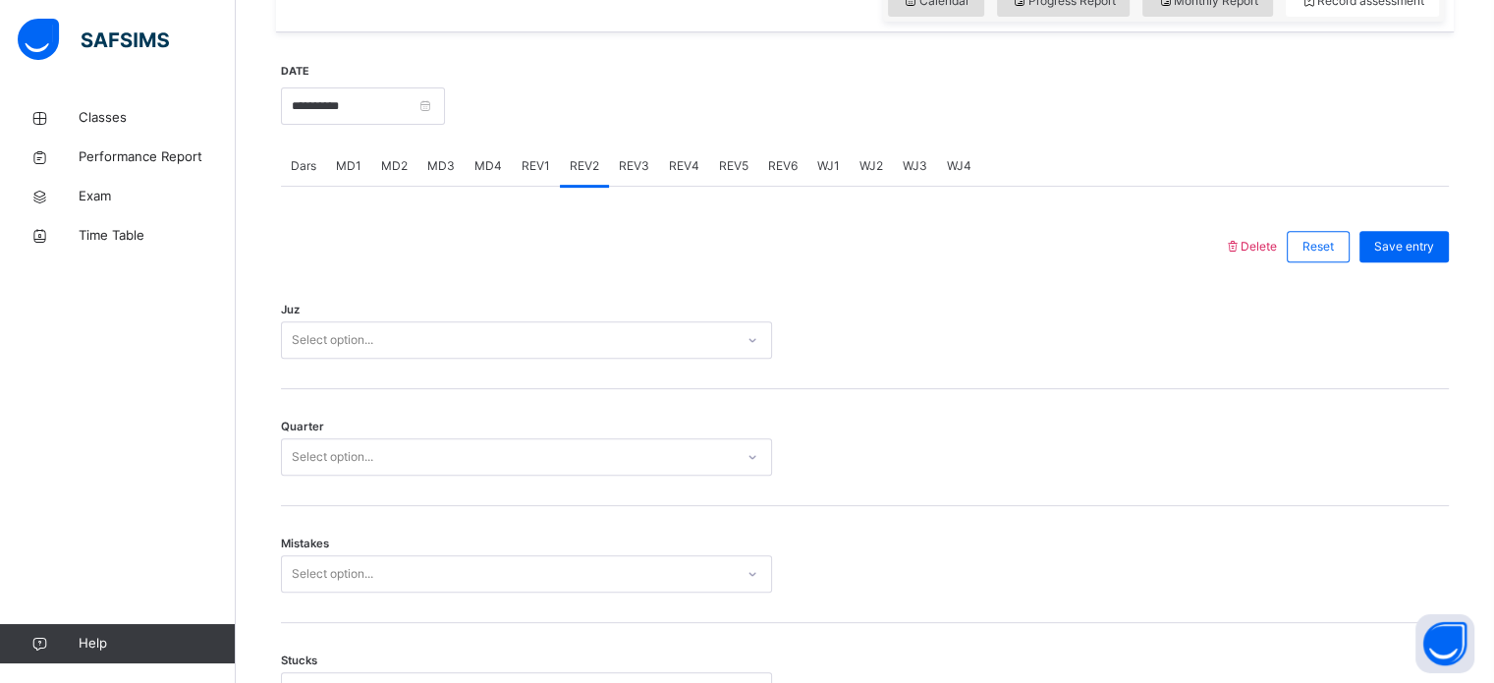
scroll to position [695, 0]
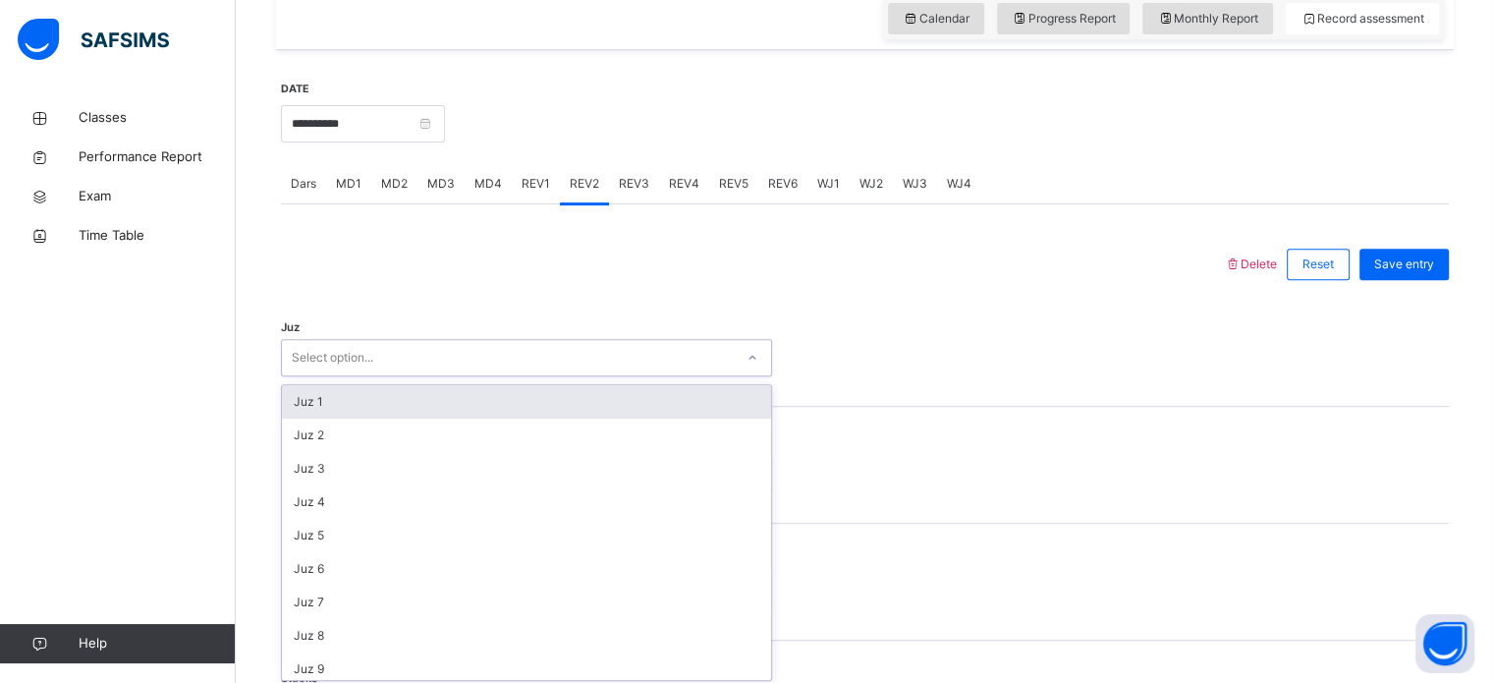
click at [399, 355] on div "Select option..." at bounding box center [508, 358] width 452 height 30
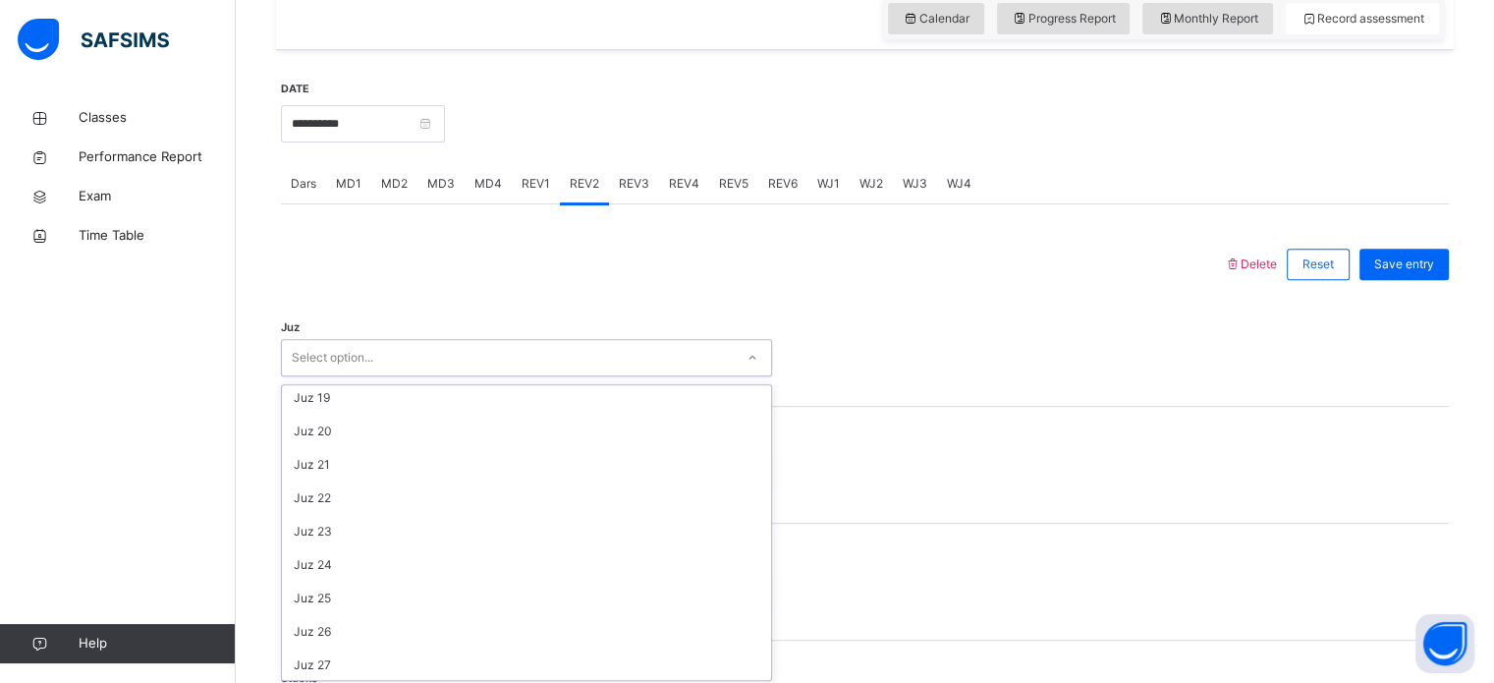
scroll to position [707, 0]
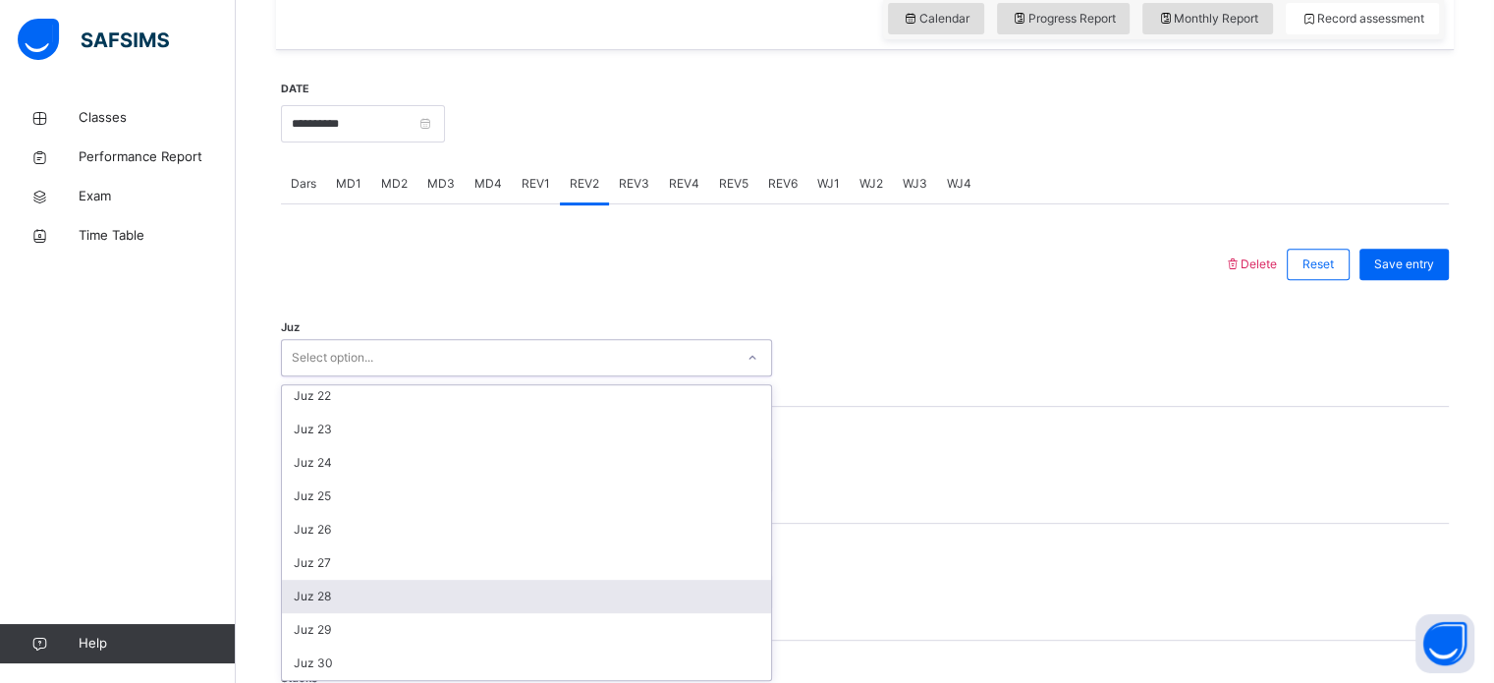
click at [358, 585] on div "Juz 28" at bounding box center [526, 596] width 489 height 33
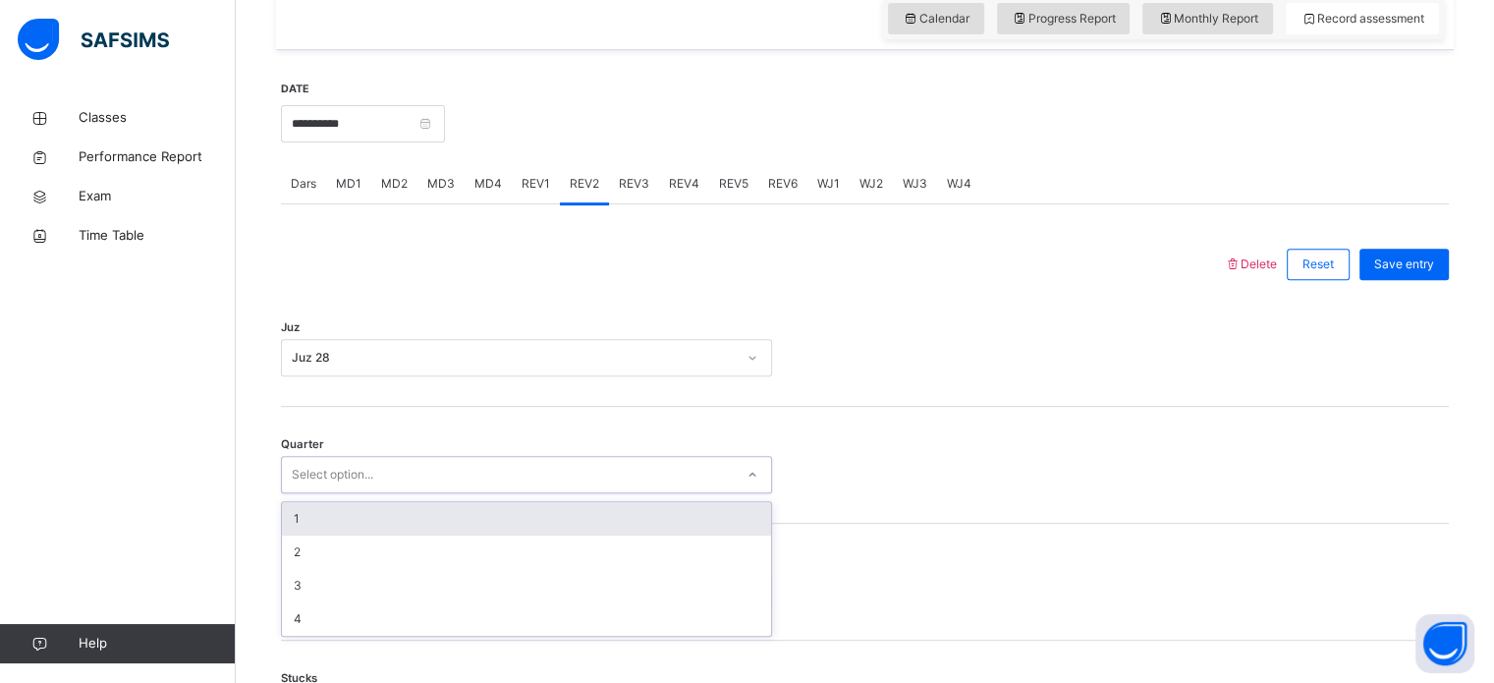
click at [393, 472] on div "Select option..." at bounding box center [508, 475] width 452 height 30
click at [310, 357] on div "Juz 28" at bounding box center [514, 358] width 444 height 18
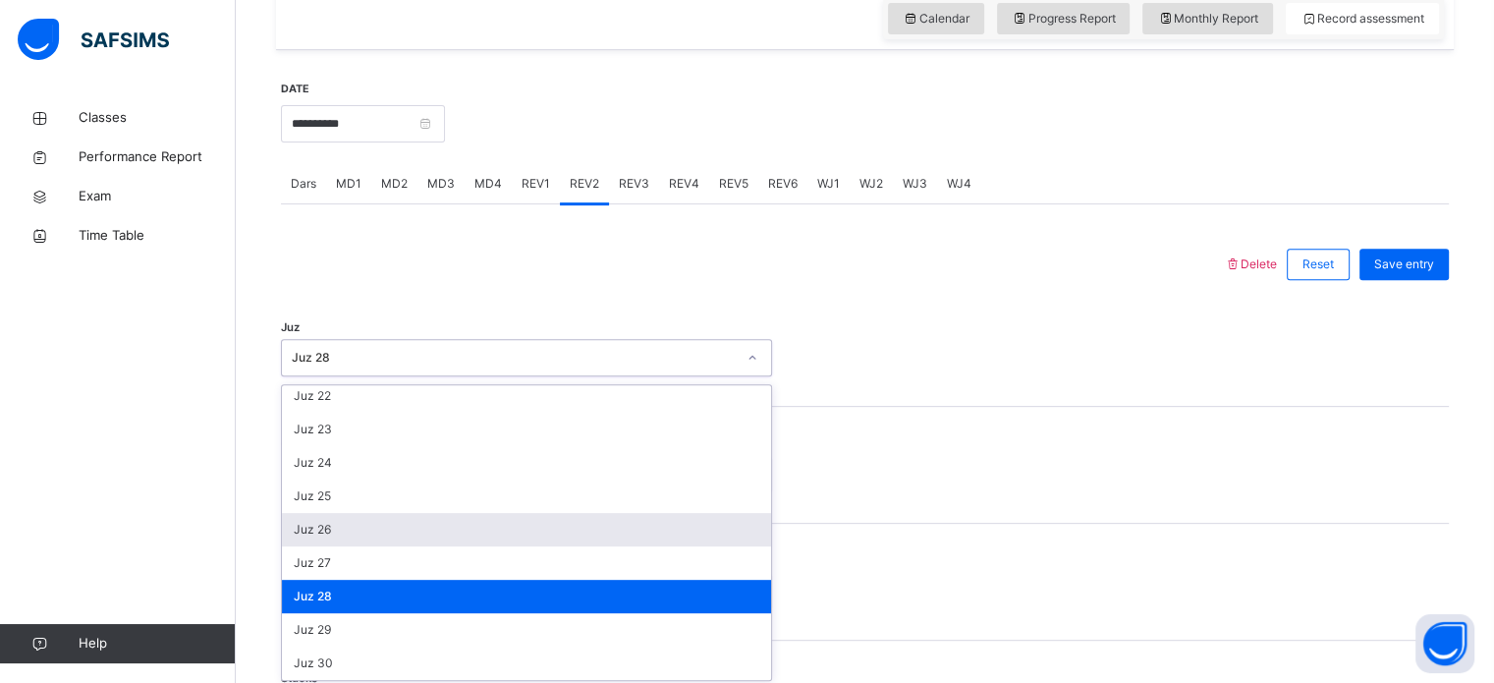
click at [345, 530] on div "Juz 26" at bounding box center [526, 529] width 489 height 33
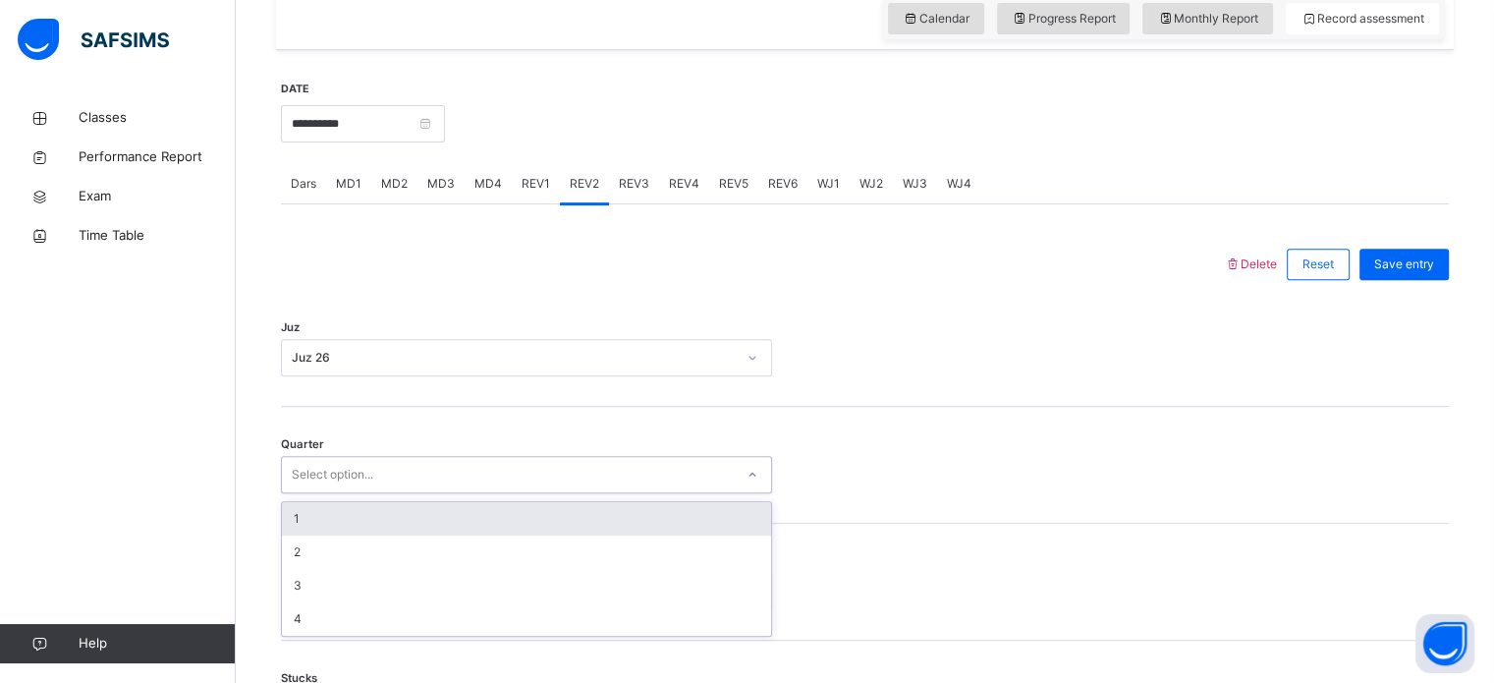
click at [342, 478] on div "Select option..." at bounding box center [333, 474] width 82 height 37
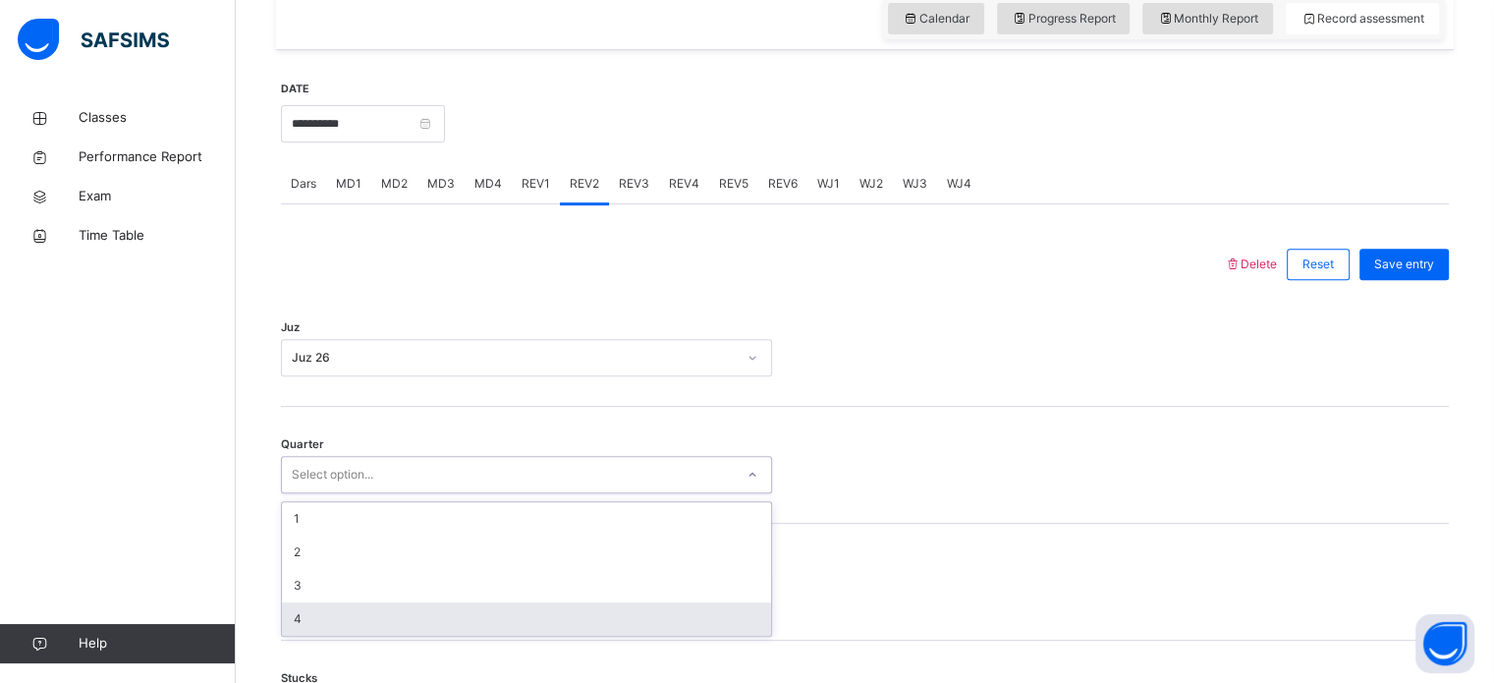
click at [288, 621] on div "4" at bounding box center [526, 618] width 489 height 33
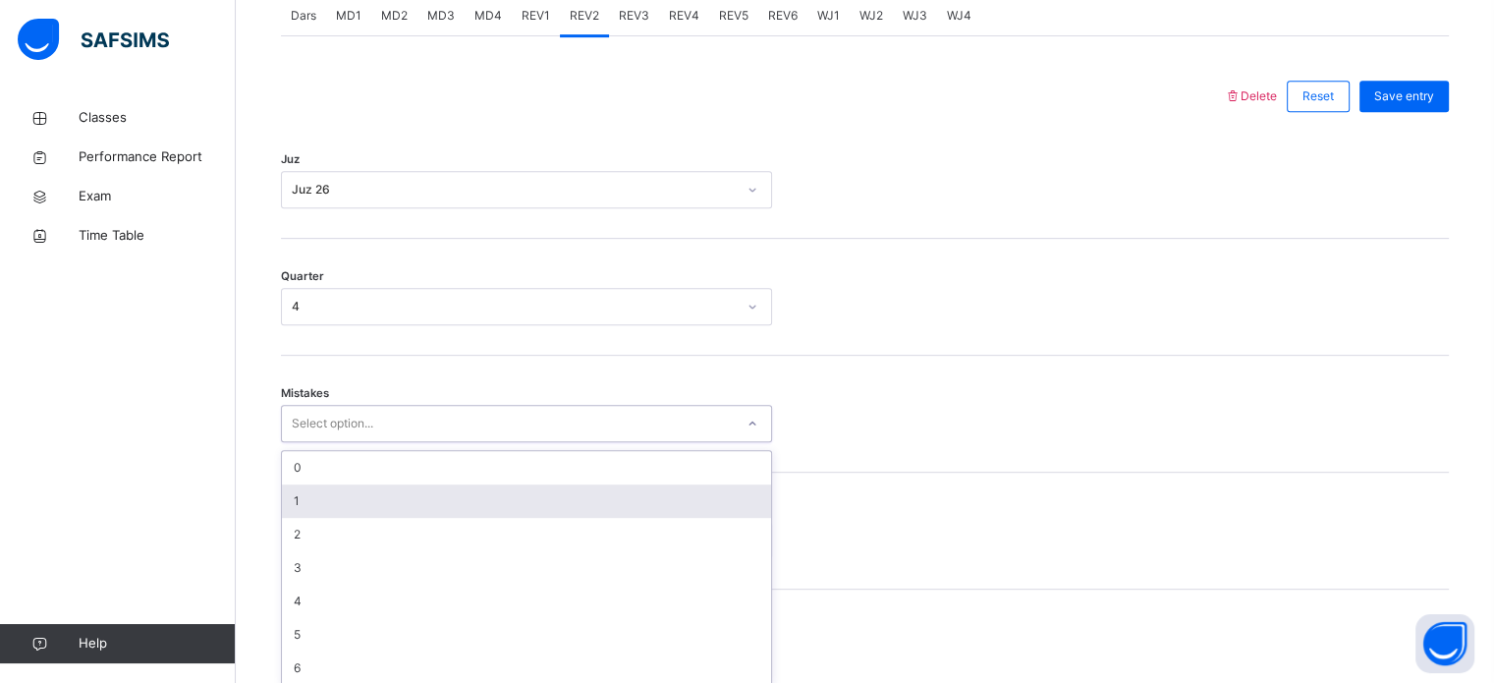
click at [322, 442] on div "option 1 focused, 2 of 7. 7 results available. Use Up and Down to choose option…" at bounding box center [526, 423] width 491 height 37
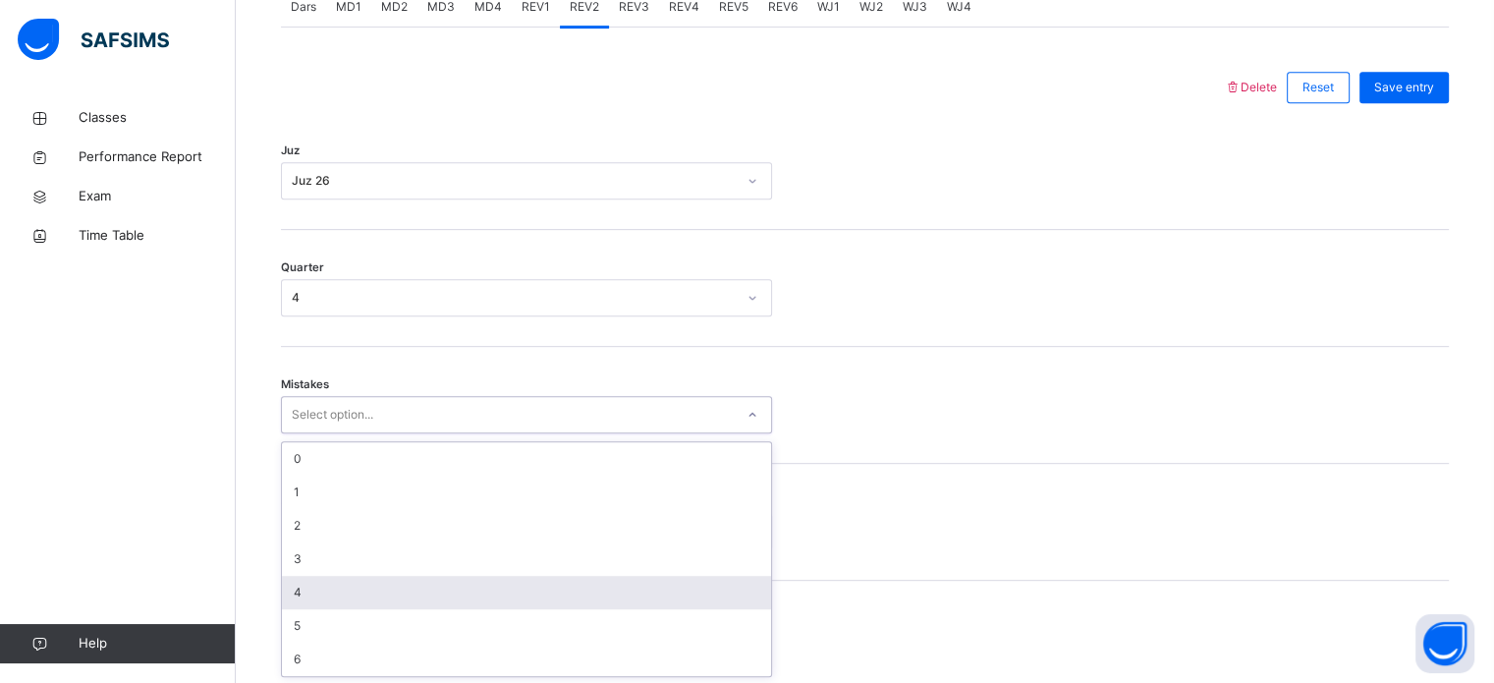
scroll to position [872, 0]
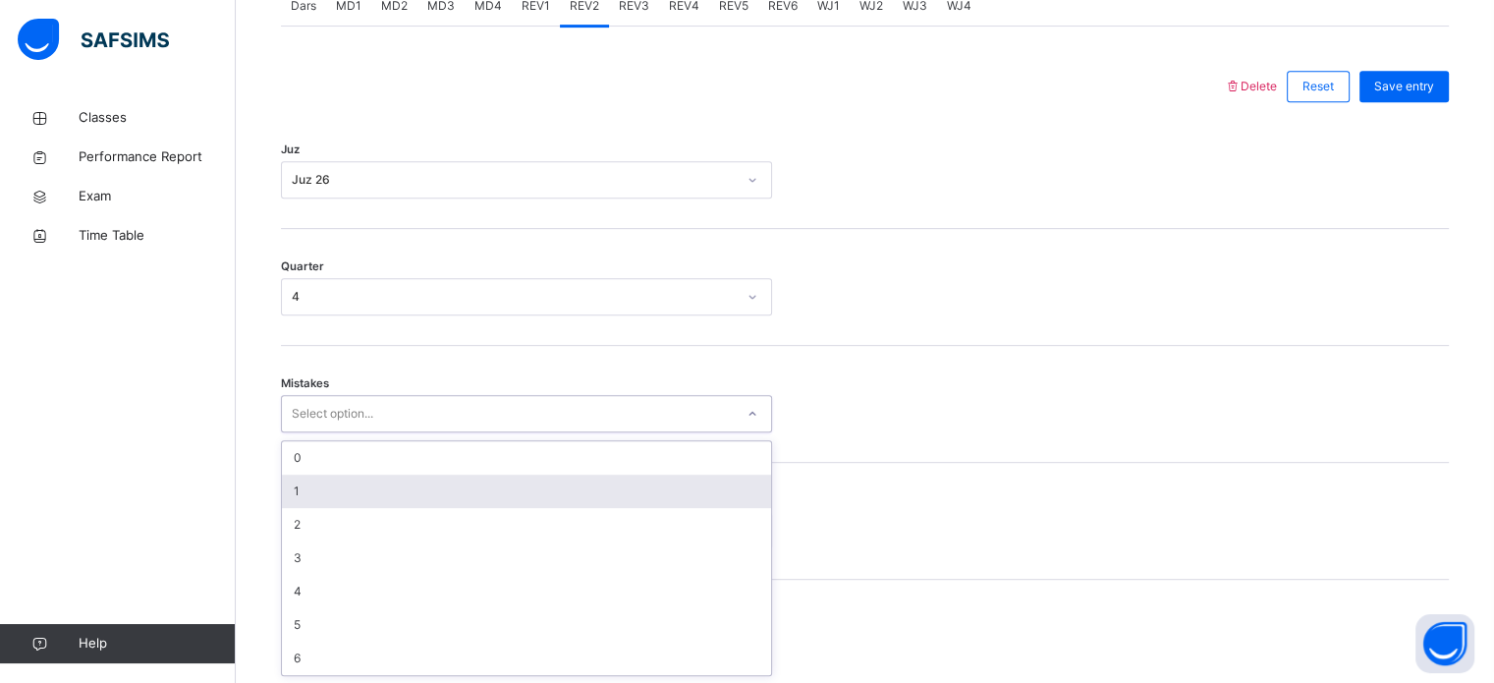
click at [342, 480] on div "1" at bounding box center [526, 491] width 489 height 33
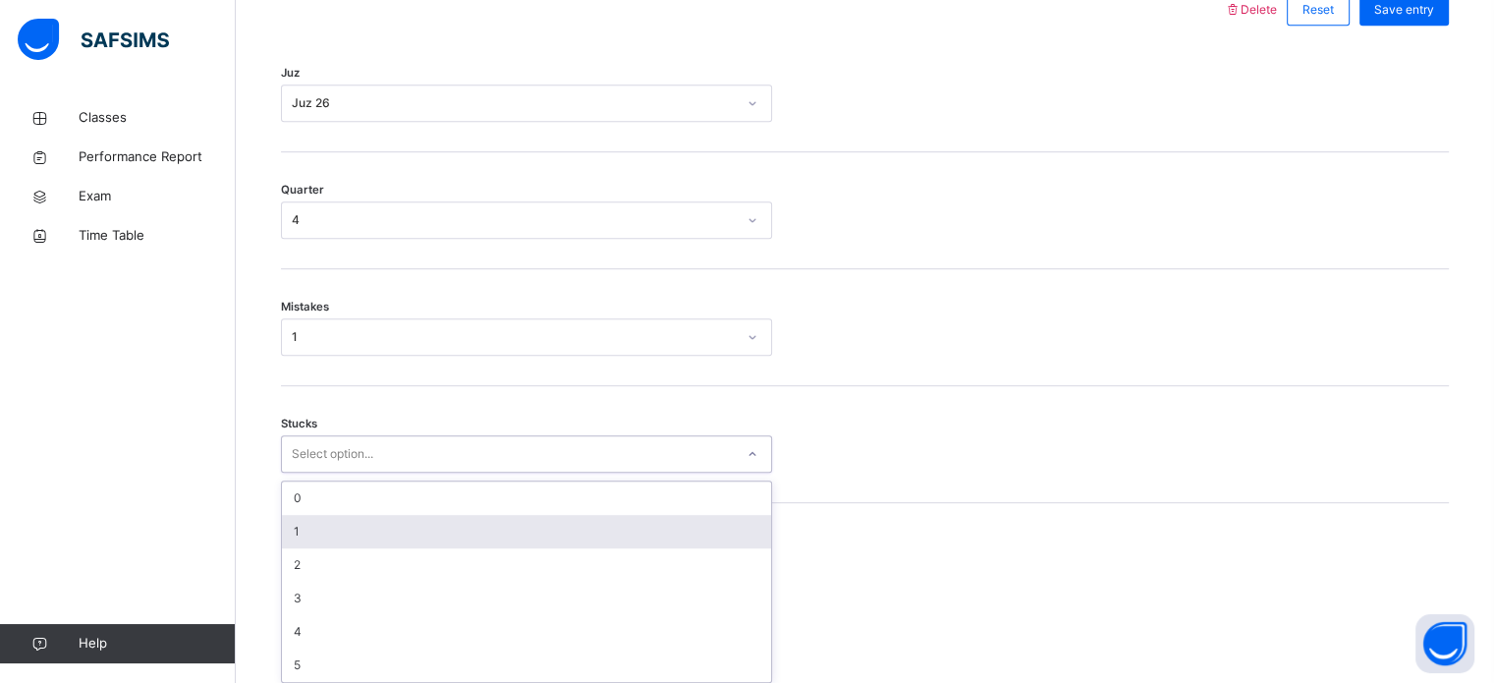
click at [335, 473] on div "option 1 focused, 2 of 6. 6 results available. Use Up and Down to choose option…" at bounding box center [526, 453] width 491 height 37
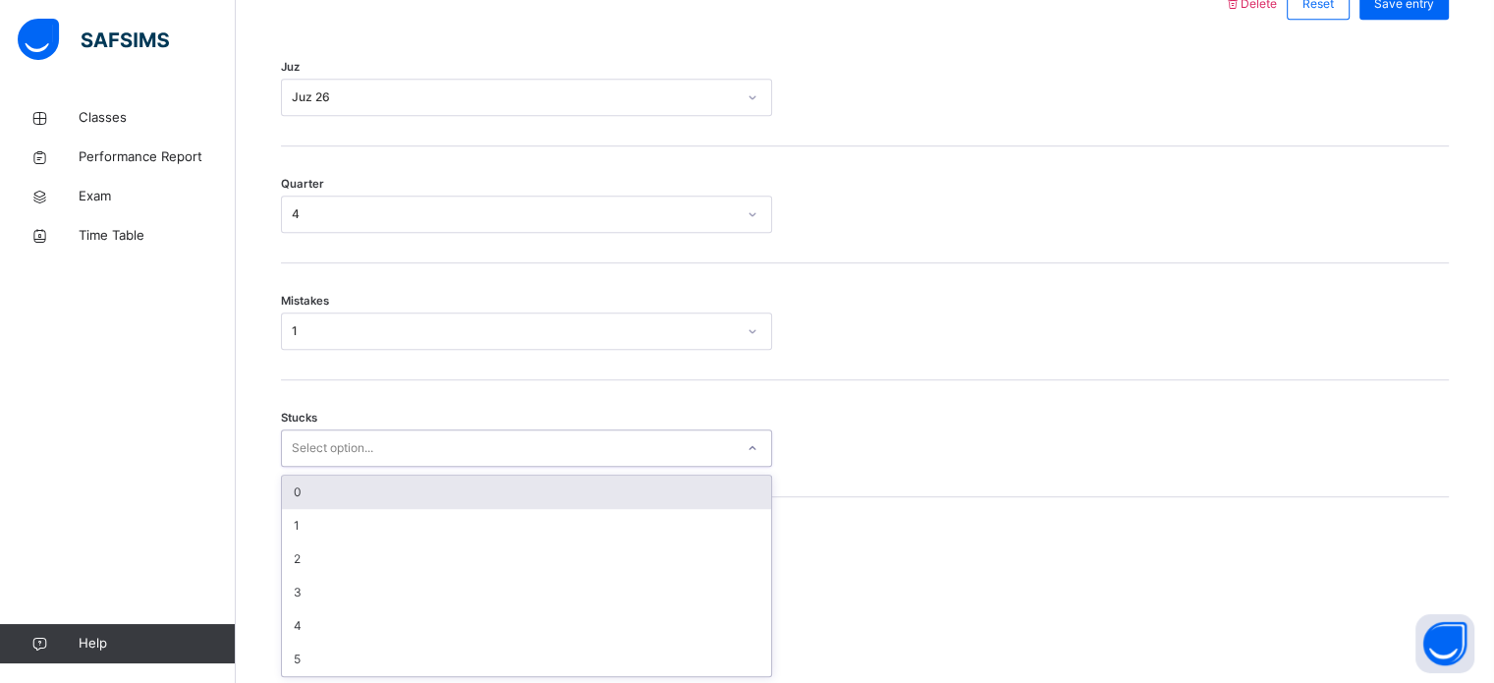
click at [330, 493] on div "0" at bounding box center [526, 492] width 489 height 33
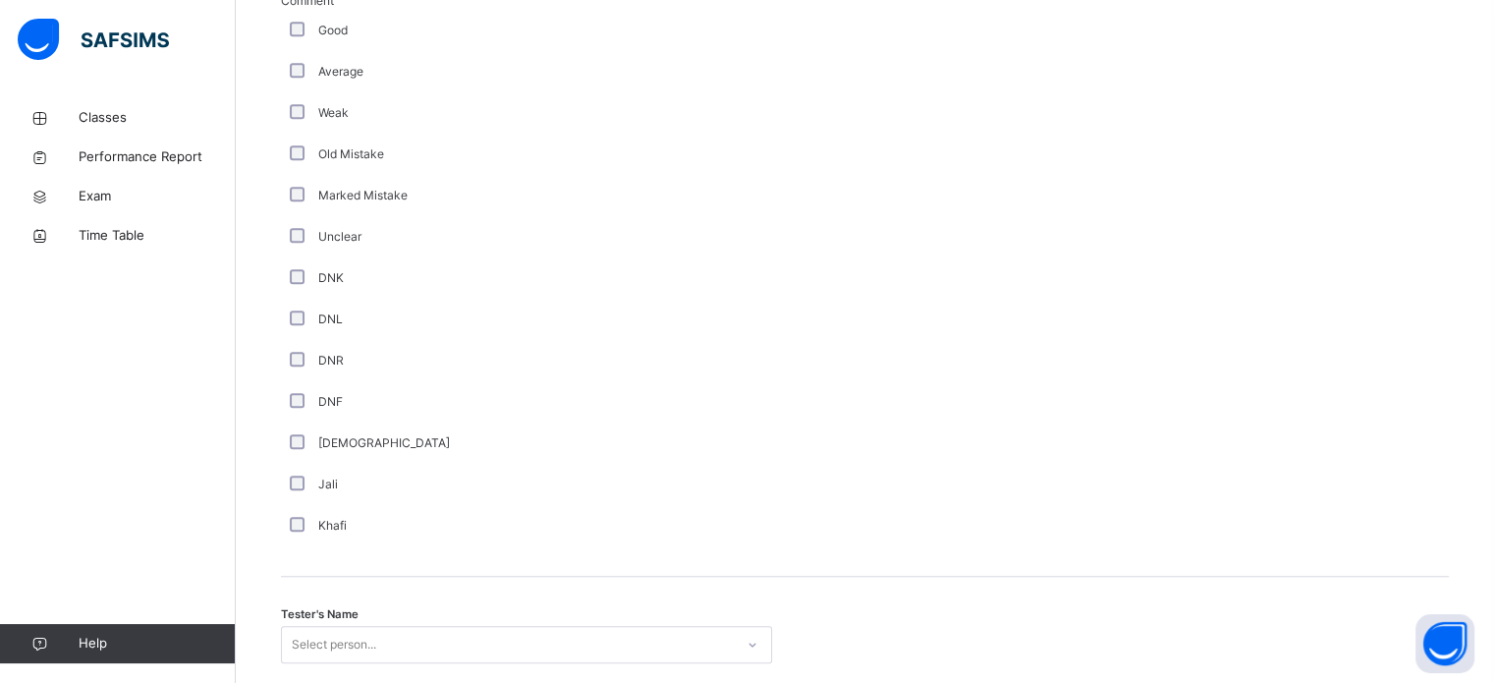
scroll to position [1512, 0]
click at [296, 619] on div "Tester's Name Select person..." at bounding box center [865, 632] width 1168 height 117
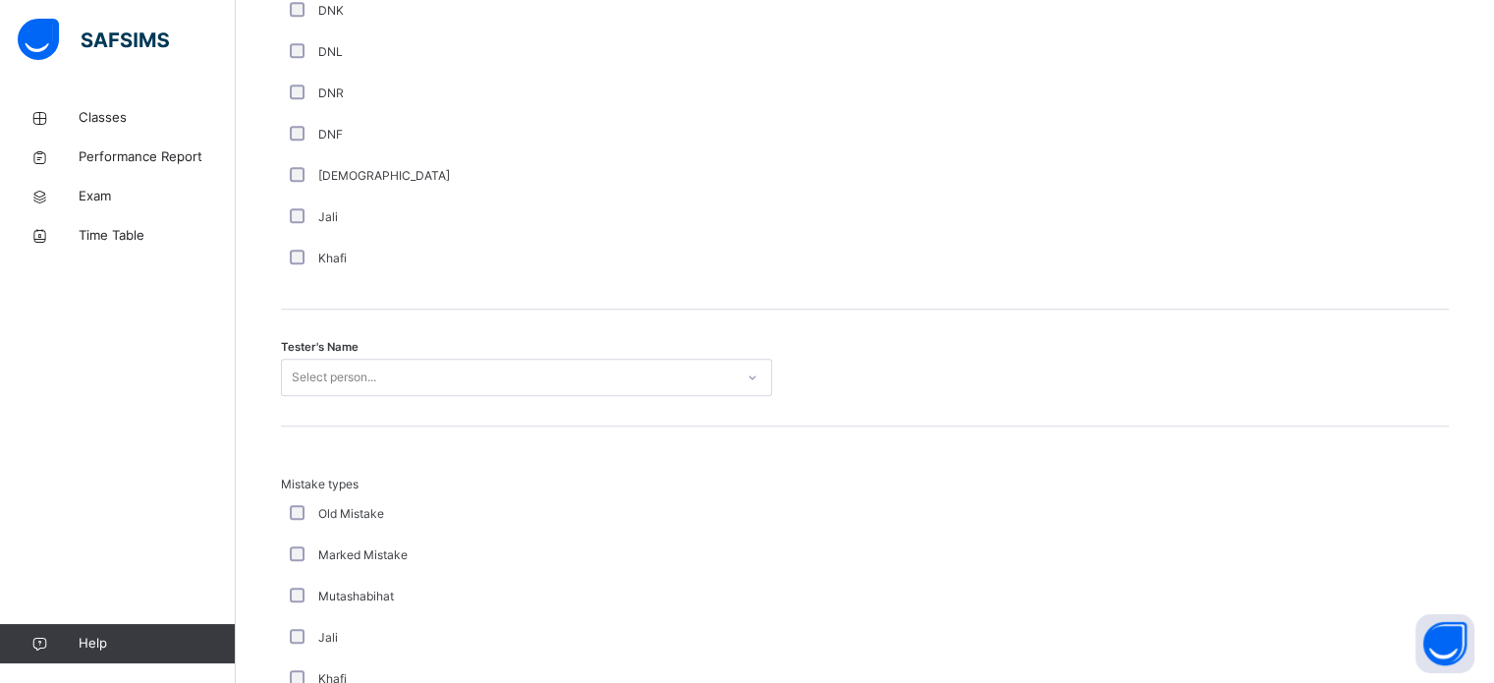
click at [298, 396] on div "Select person..." at bounding box center [526, 377] width 491 height 37
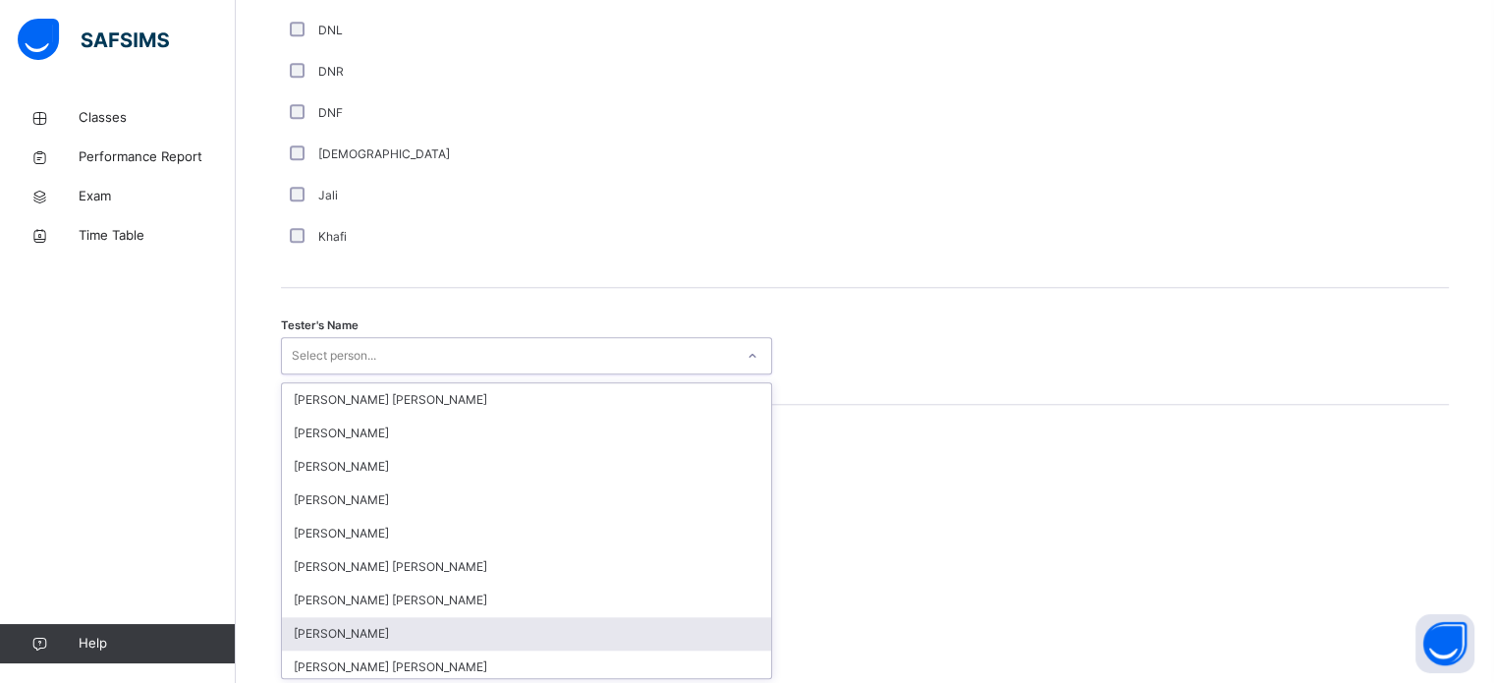
scroll to position [1800, 0]
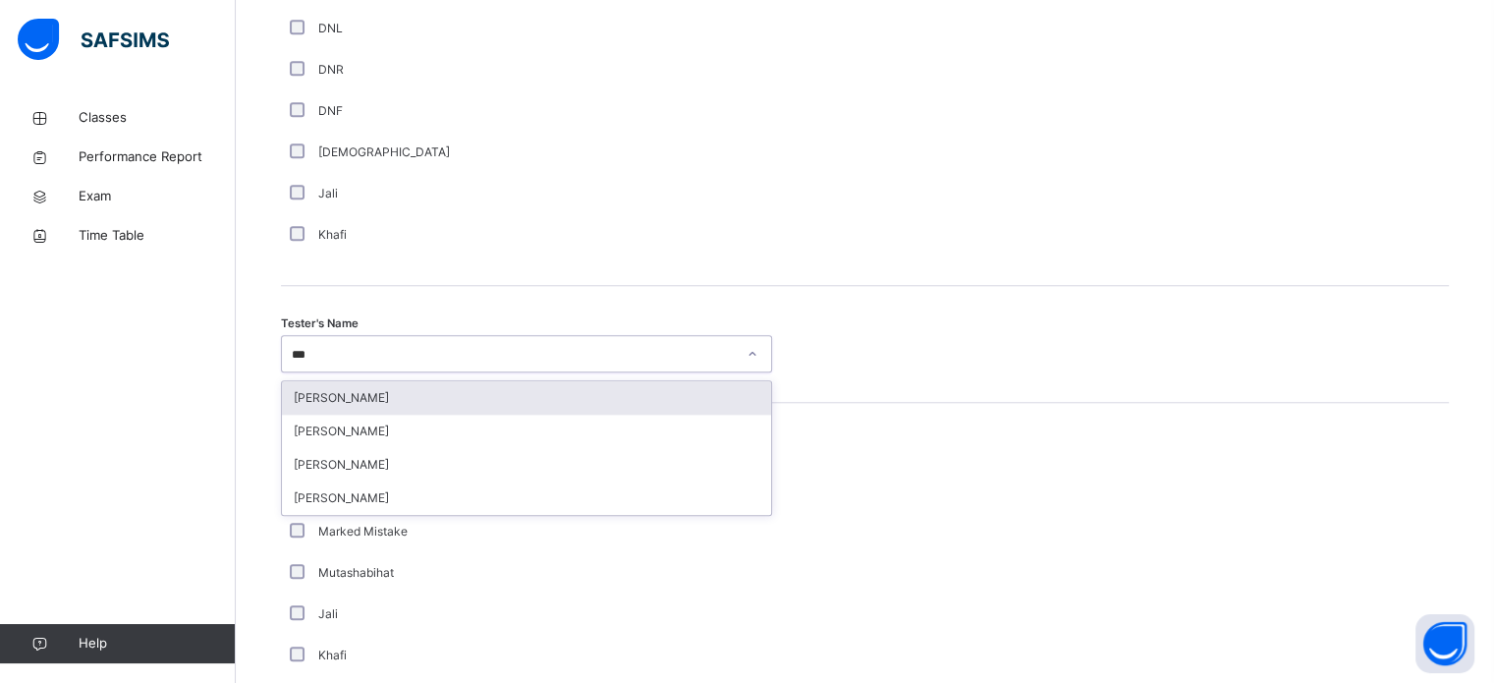
type input "****"
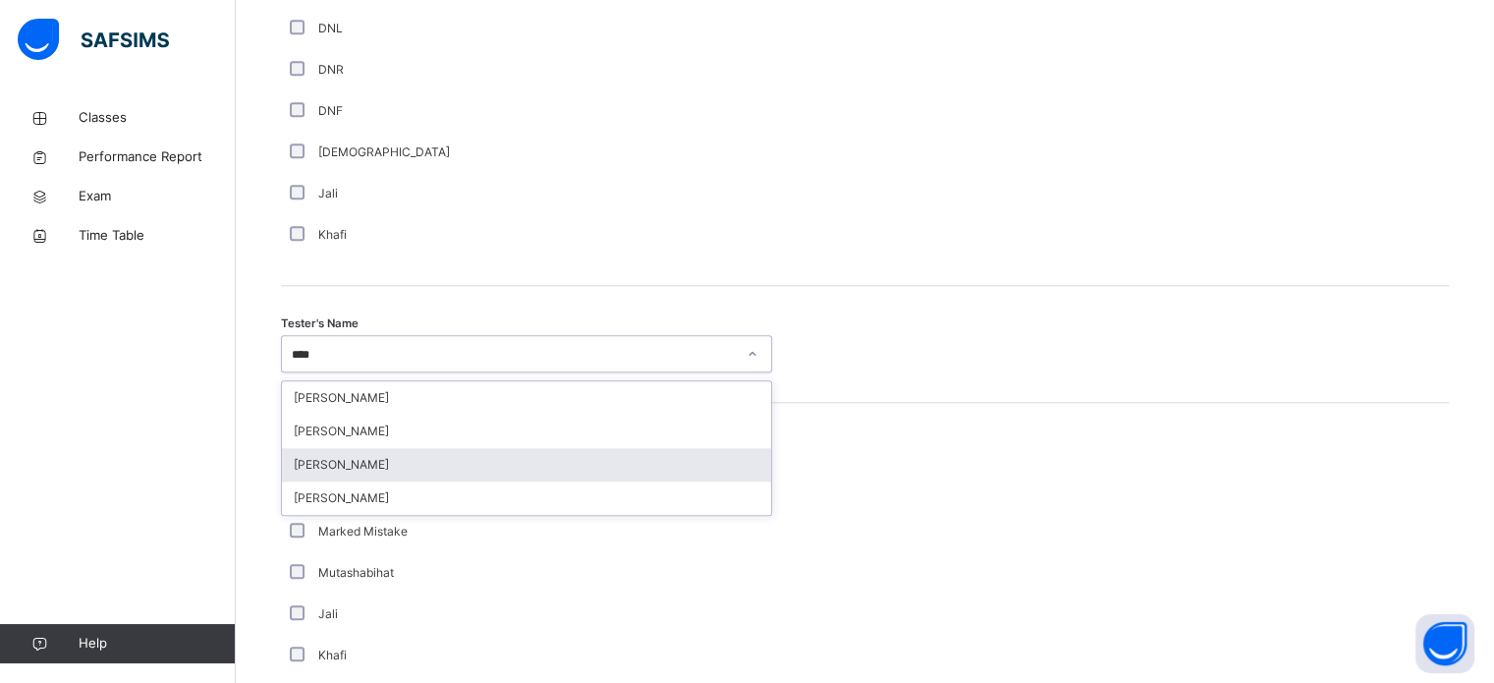
click at [372, 449] on div "[PERSON_NAME]" at bounding box center [526, 464] width 489 height 33
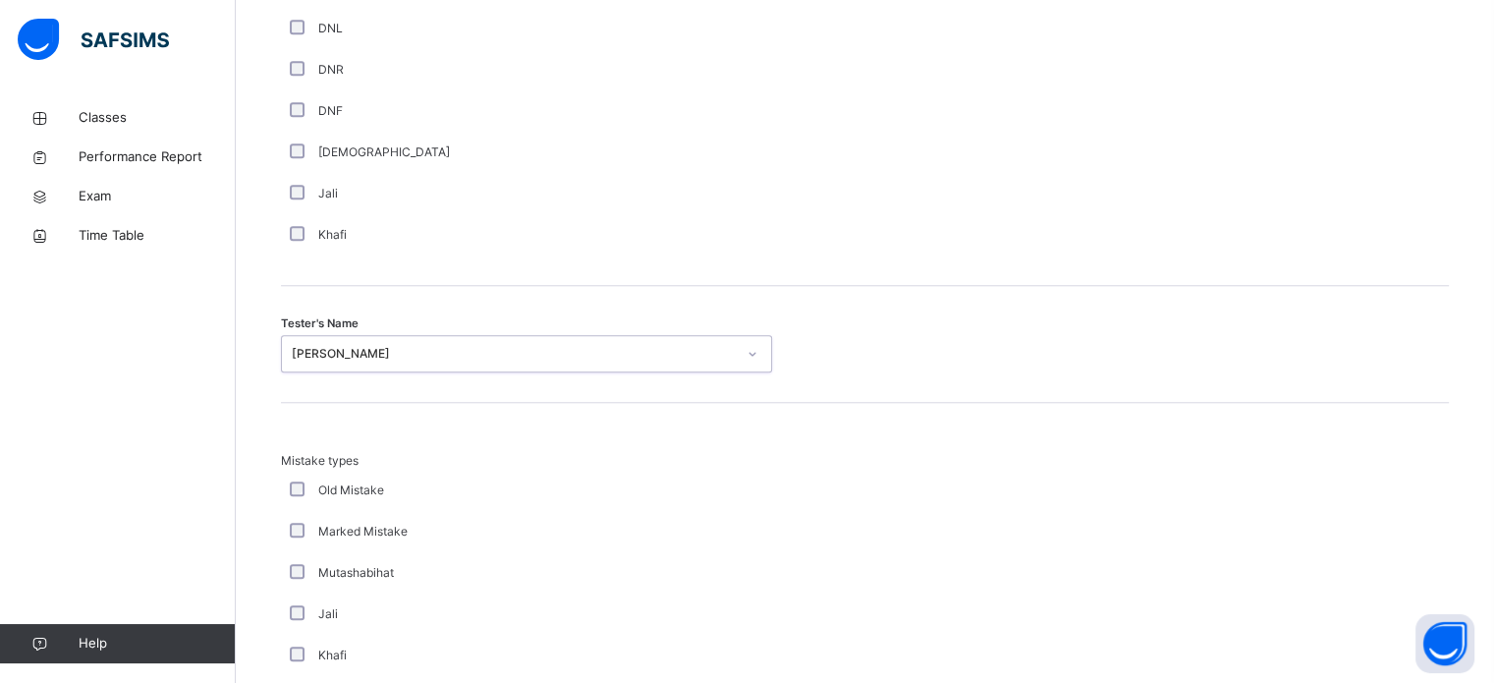
scroll to position [2161, 0]
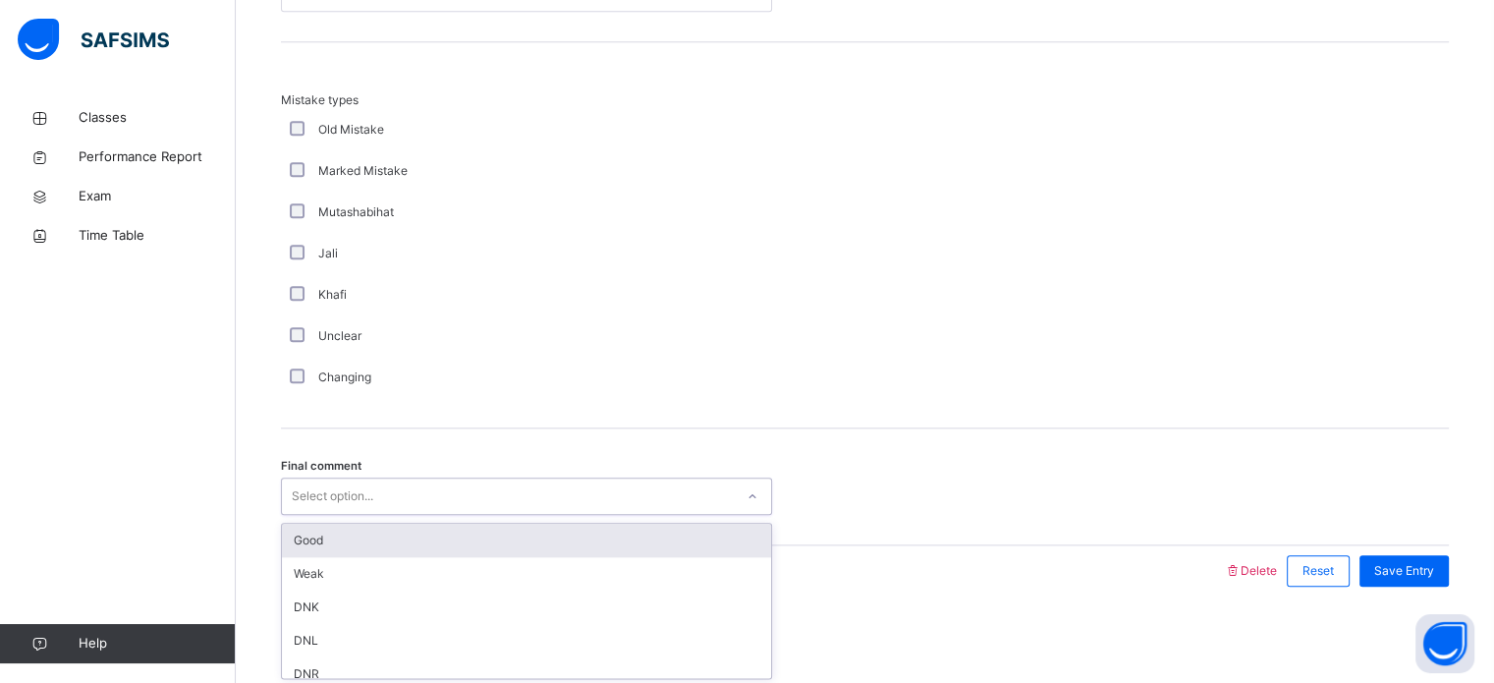
click at [426, 494] on div "Select option..." at bounding box center [508, 496] width 452 height 30
click at [421, 528] on div "Good" at bounding box center [526, 540] width 489 height 33
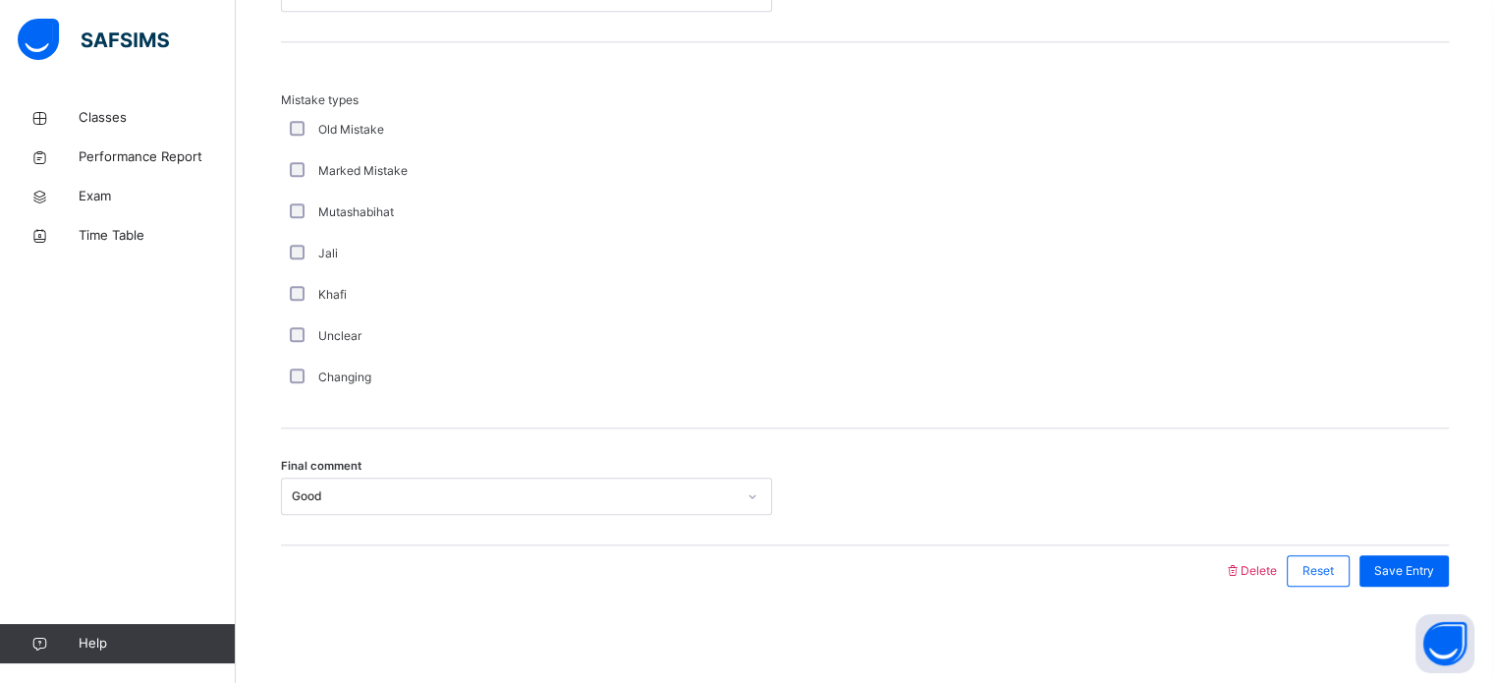
click at [1417, 549] on div "Save Entry" at bounding box center [1399, 570] width 99 height 51
click at [1413, 569] on span "Save Entry" at bounding box center [1405, 571] width 60 height 18
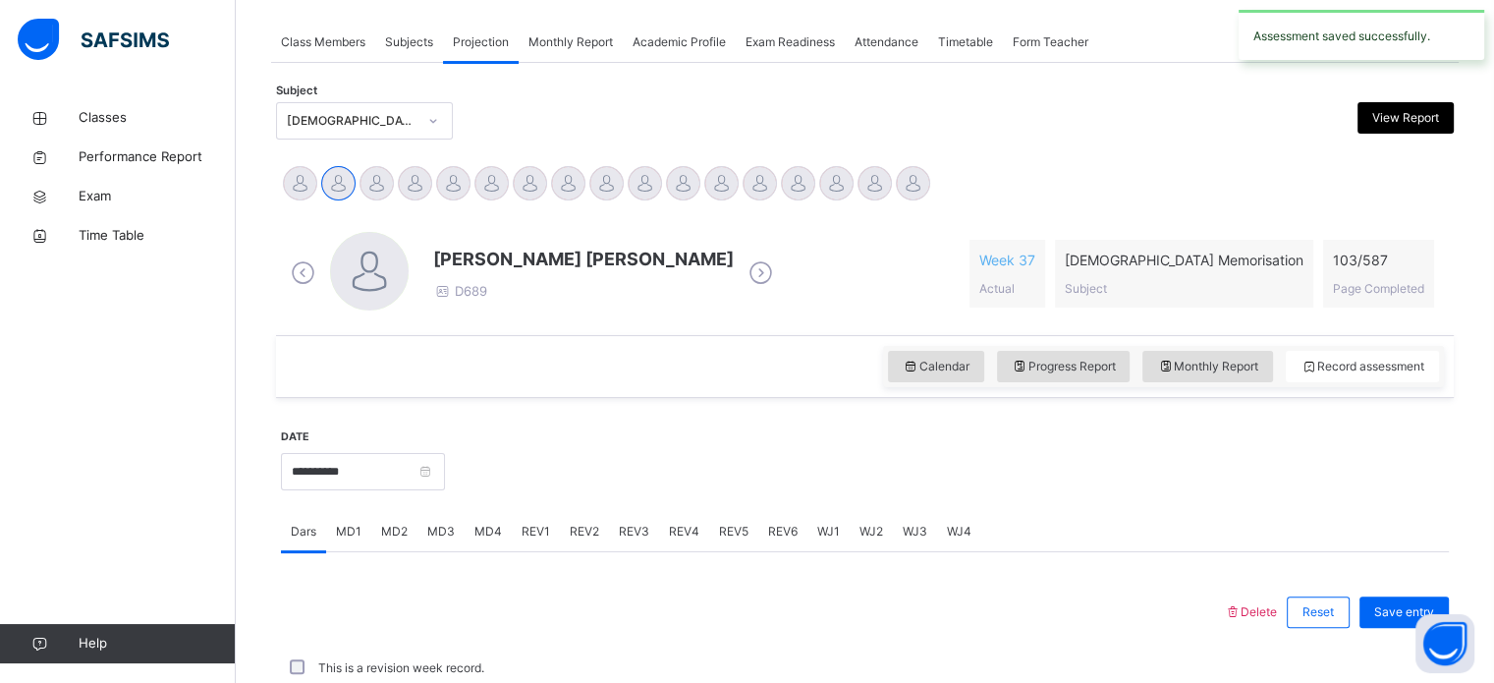
scroll to position [792, 0]
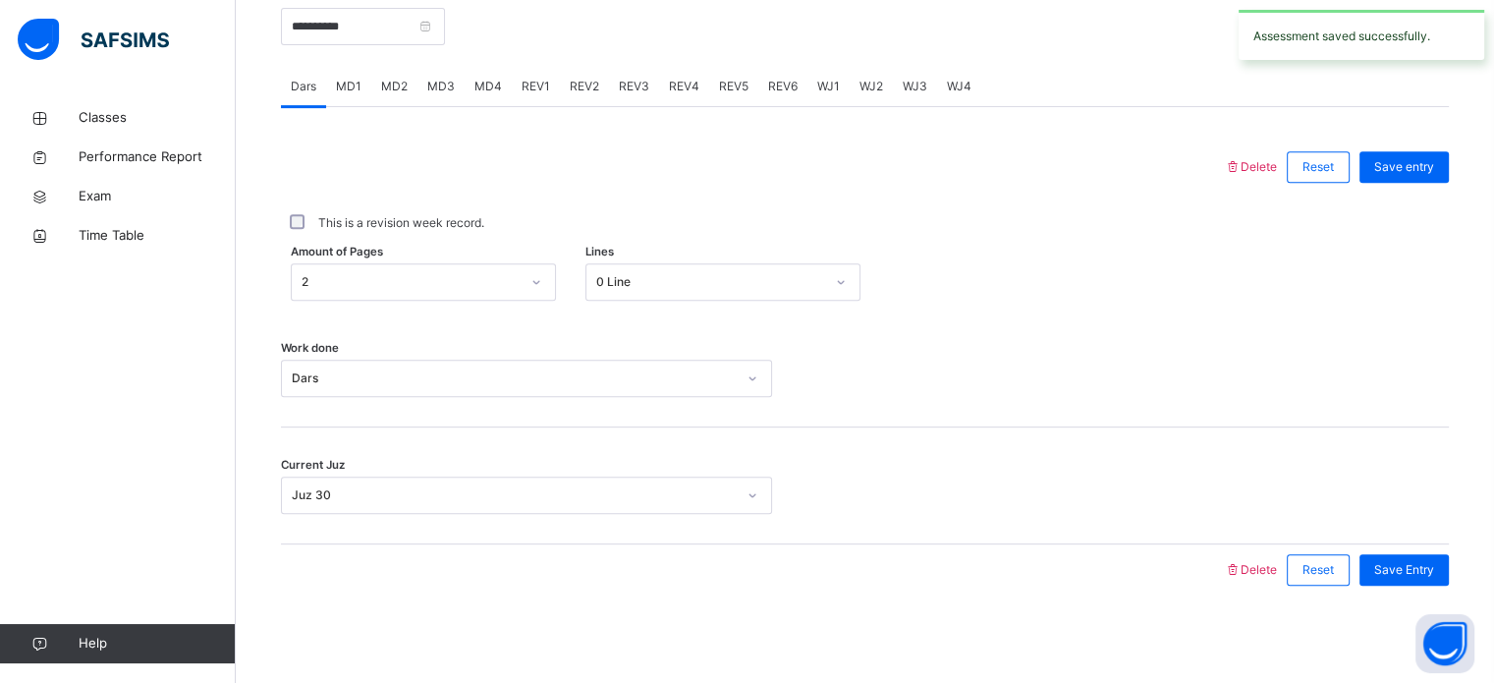
click at [629, 83] on span "REV3" at bounding box center [634, 87] width 30 height 18
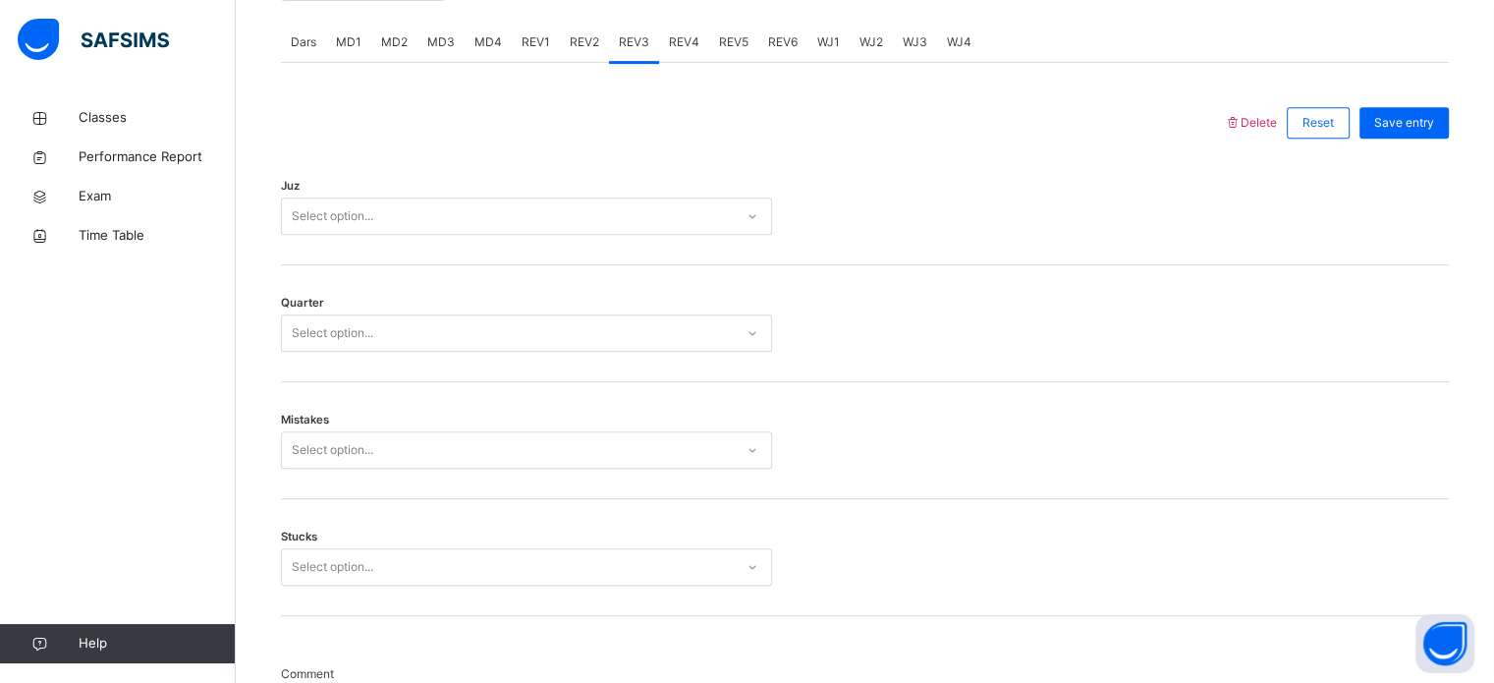
scroll to position [811, 0]
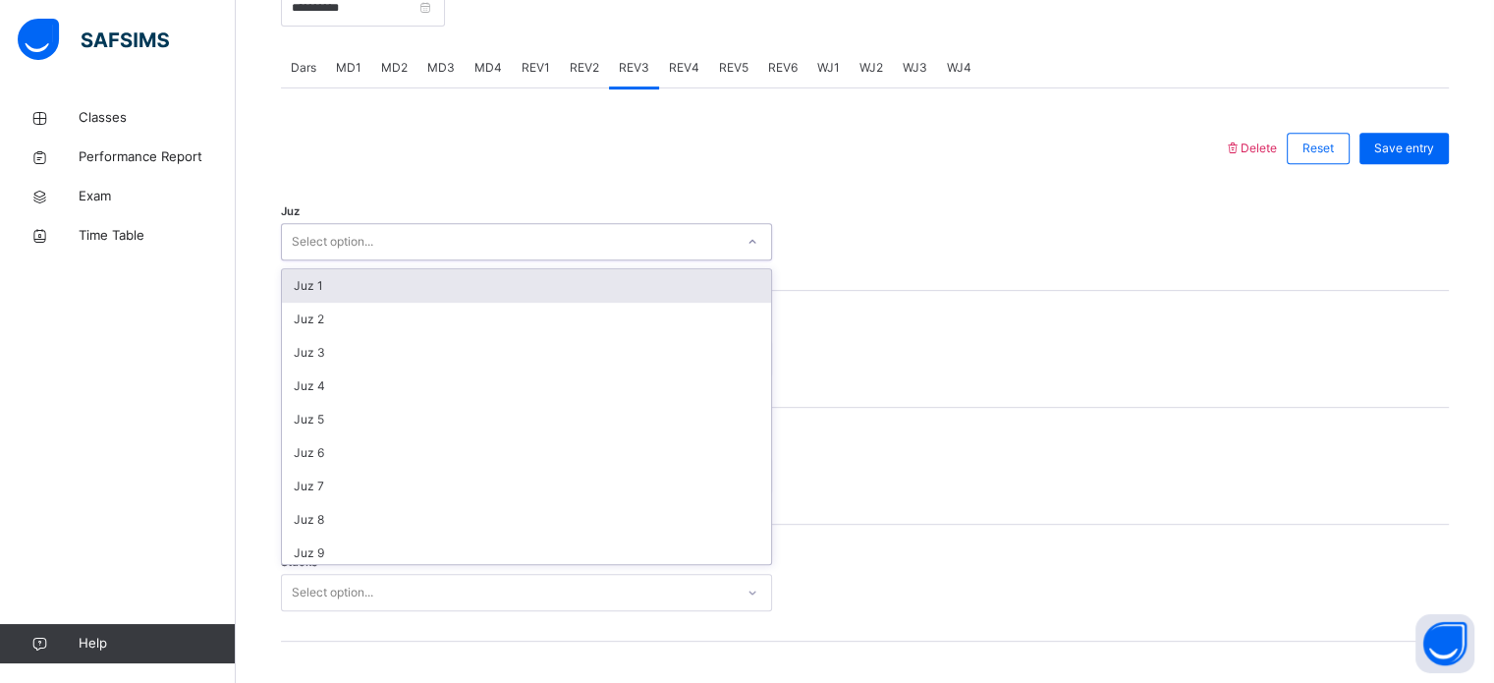
click at [548, 256] on div "Select option..." at bounding box center [526, 241] width 491 height 37
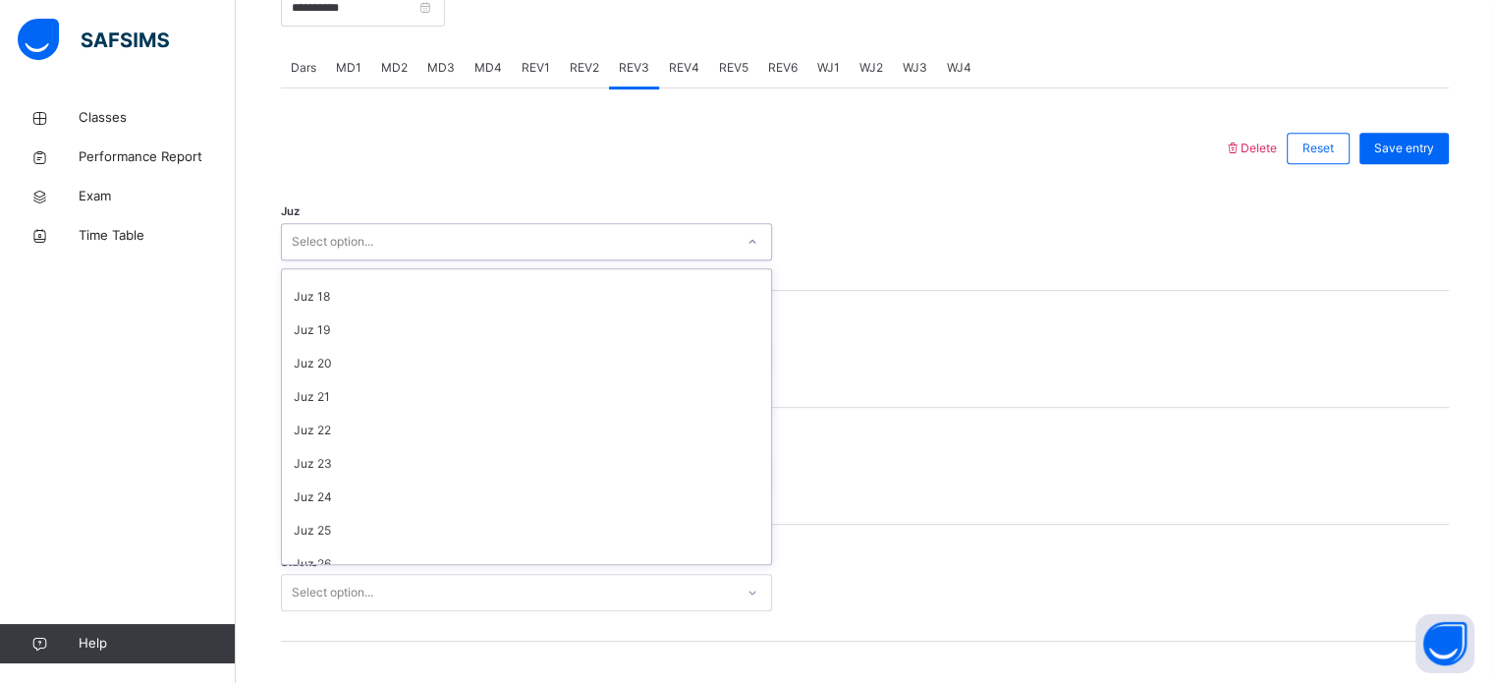
scroll to position [707, 0]
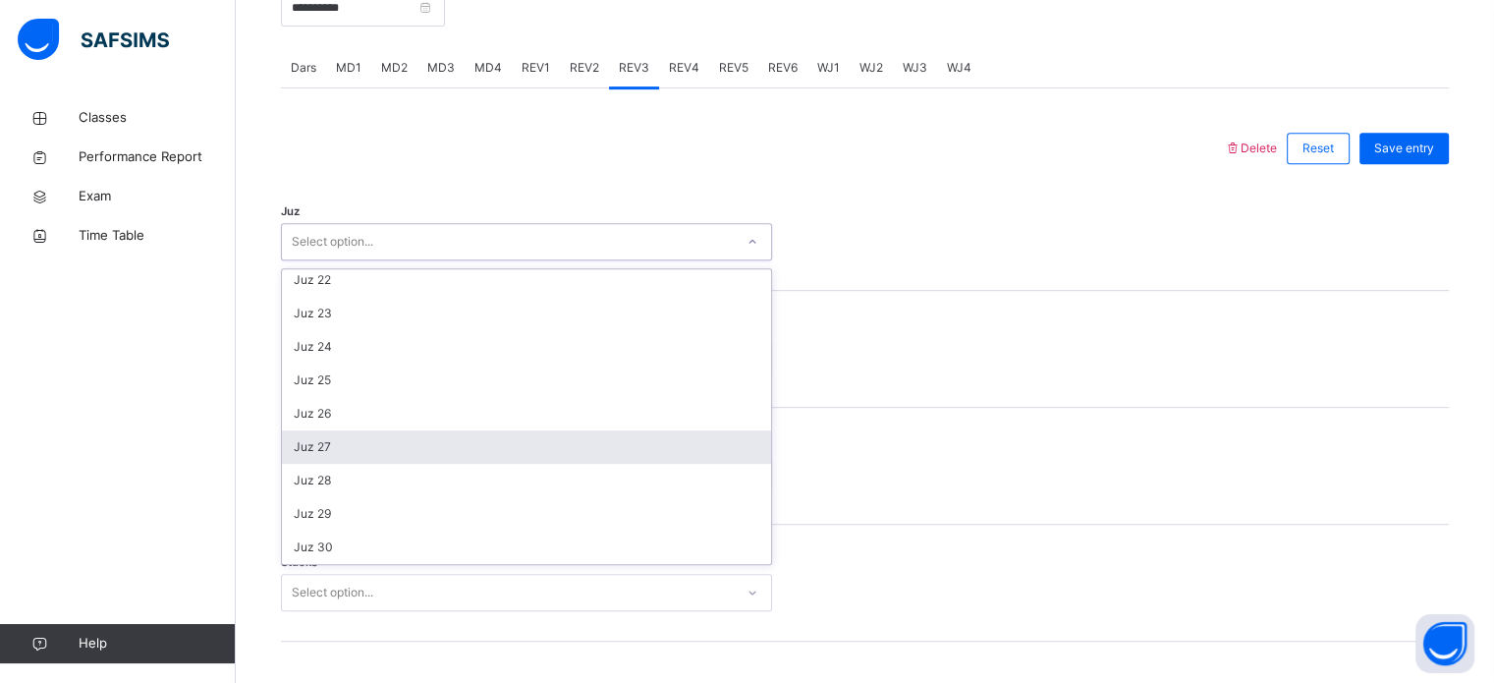
click at [455, 437] on div "Juz 27" at bounding box center [526, 446] width 489 height 33
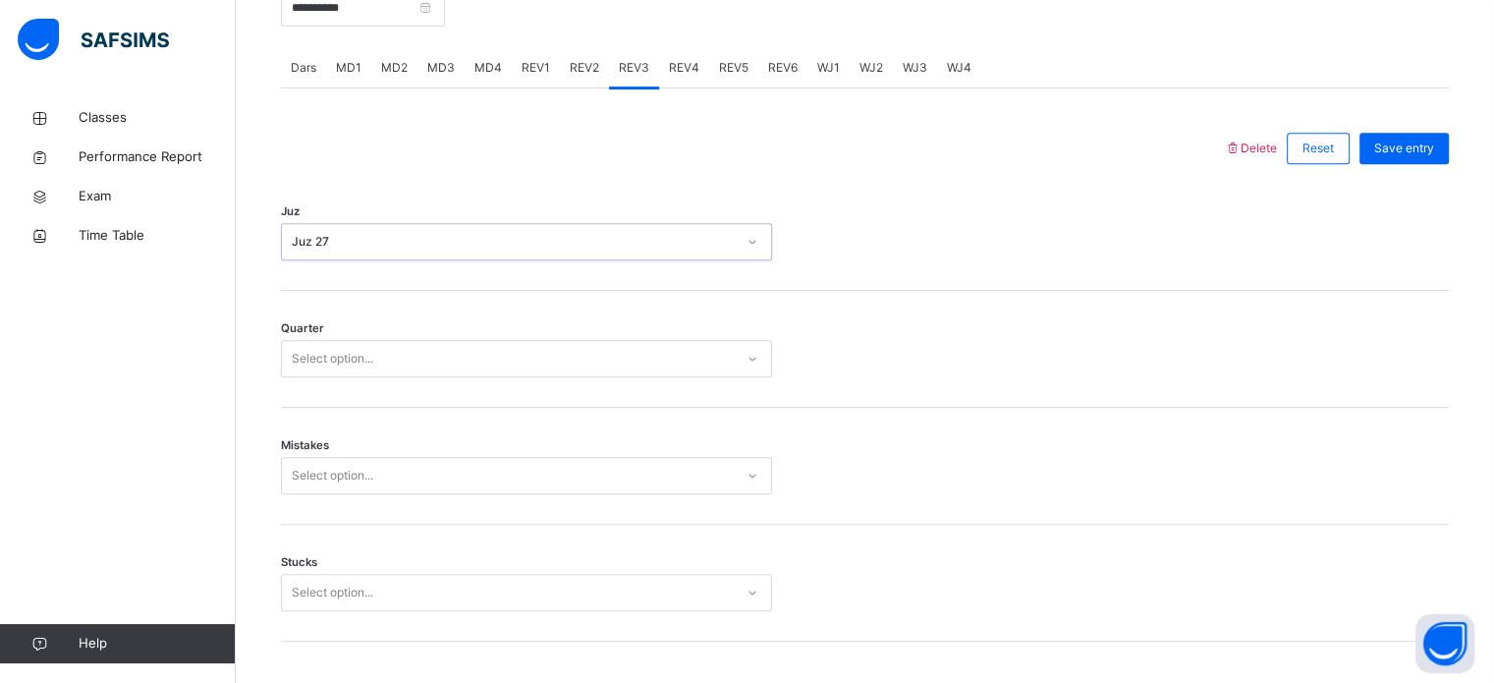
click at [439, 368] on div "Select option..." at bounding box center [508, 359] width 452 height 30
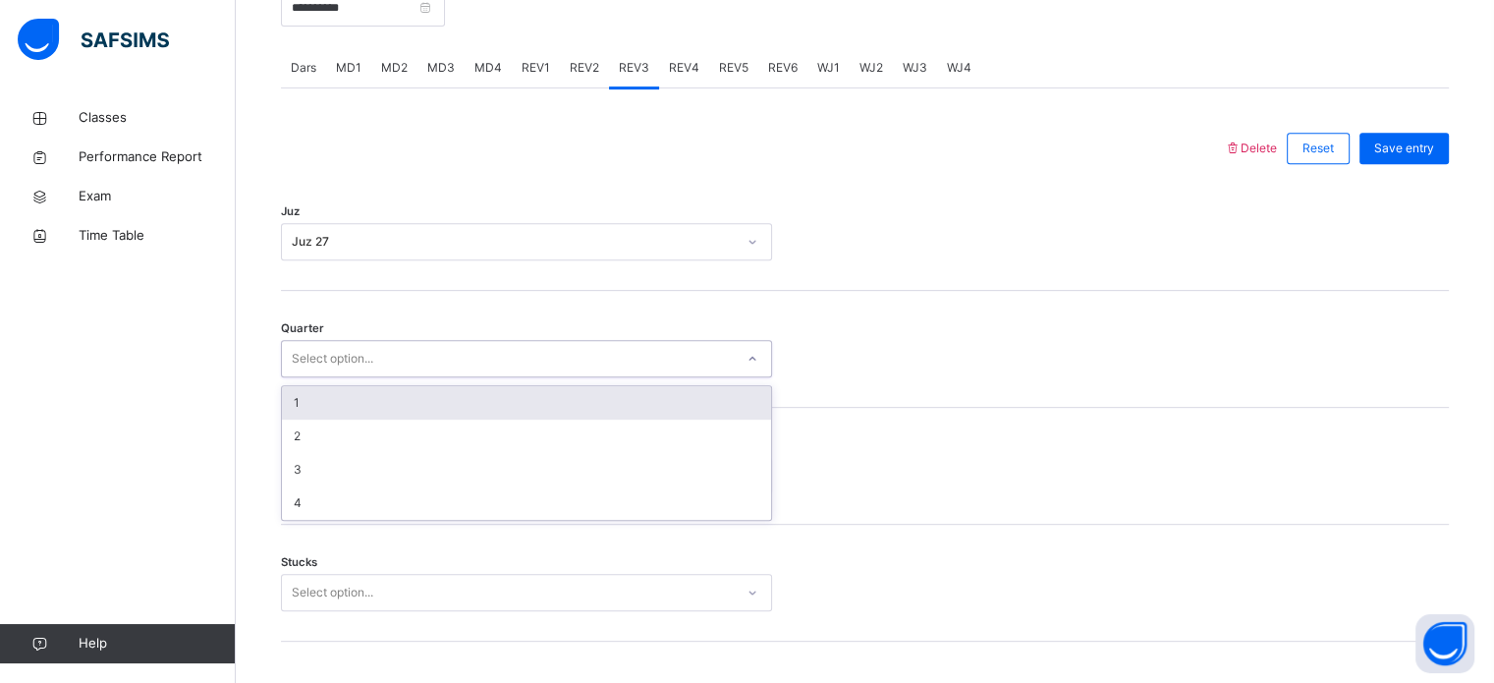
click at [432, 388] on div "1" at bounding box center [526, 402] width 489 height 33
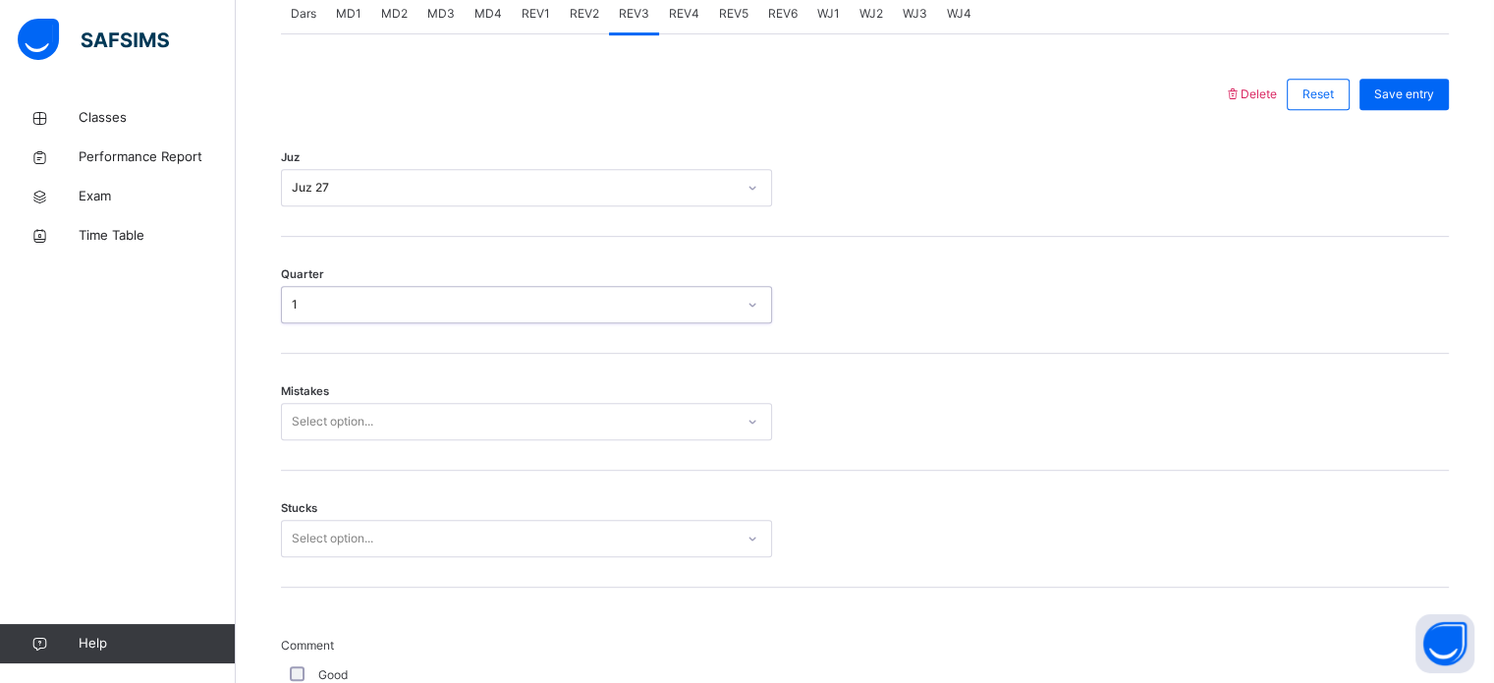
click at [423, 440] on div "Select option..." at bounding box center [526, 421] width 491 height 37
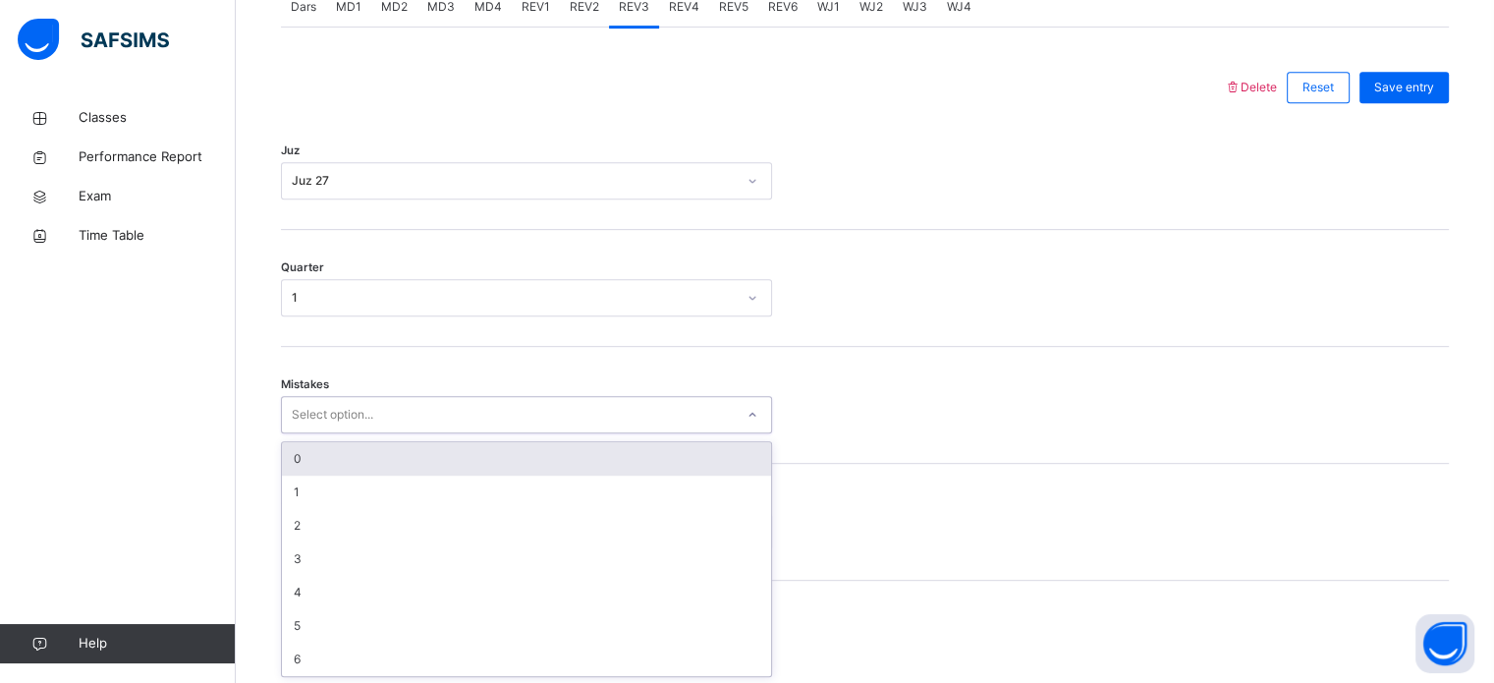
scroll to position [872, 0]
click at [409, 437] on div "Mistakes option 0 focused, 1 of 7. 7 results available. Use Up and Down to choo…" at bounding box center [865, 404] width 1168 height 117
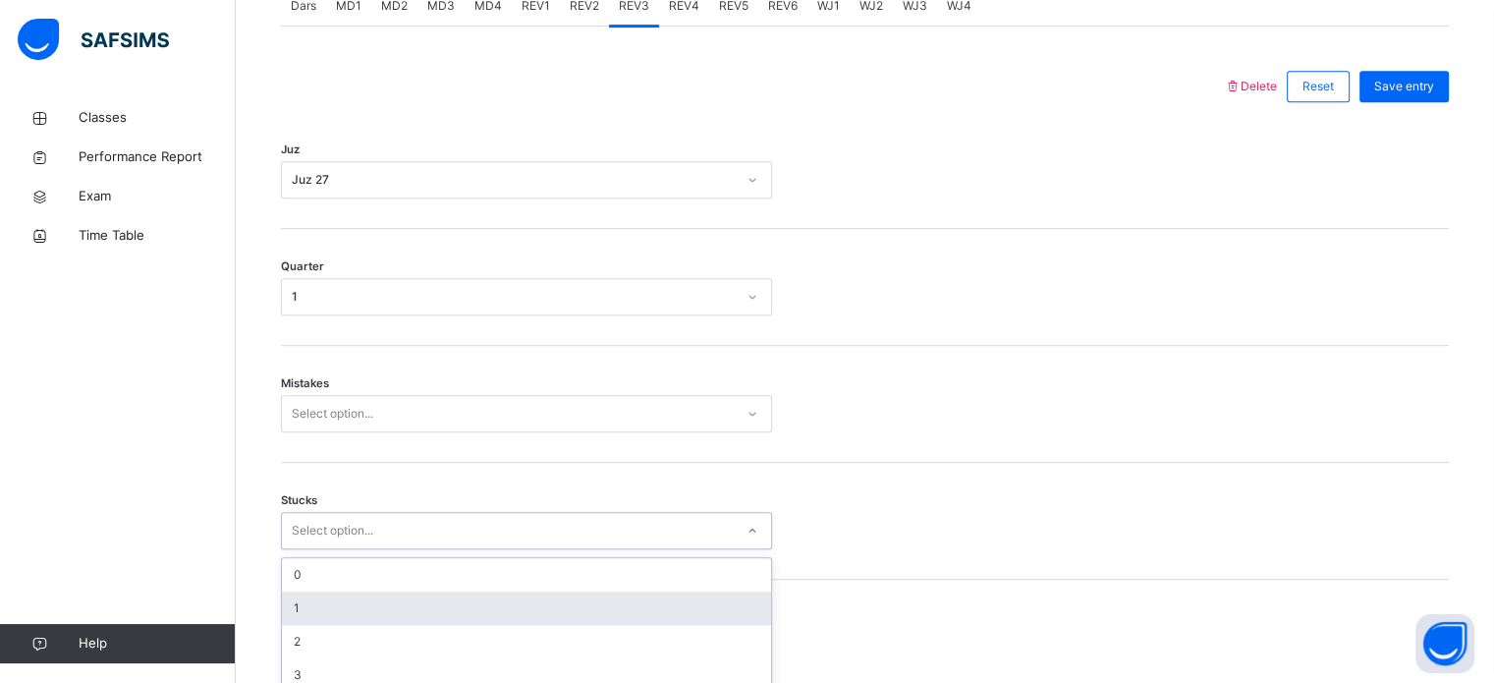
scroll to position [955, 0]
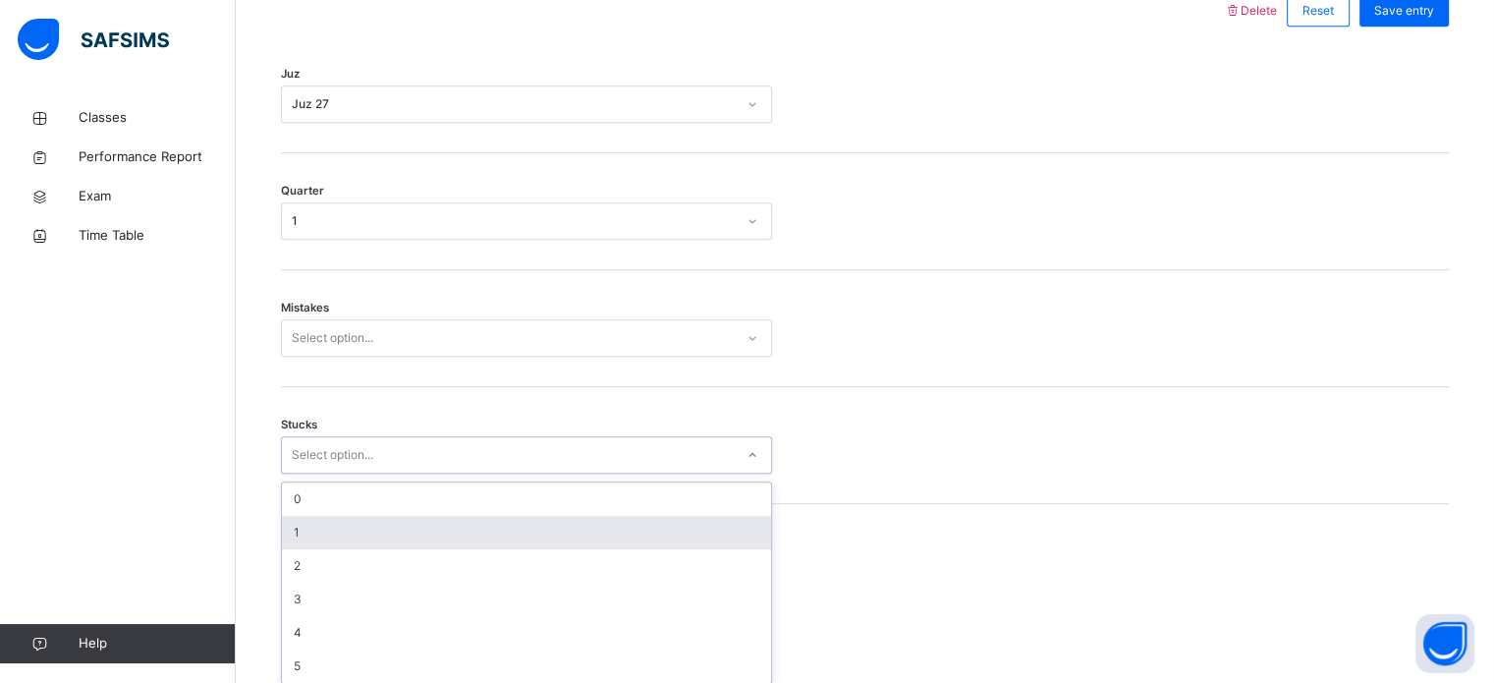
click at [415, 474] on div "option 1 focused, 2 of 6. 6 results available. Use Up and Down to choose option…" at bounding box center [526, 454] width 491 height 37
click at [421, 514] on div "1" at bounding box center [526, 525] width 489 height 33
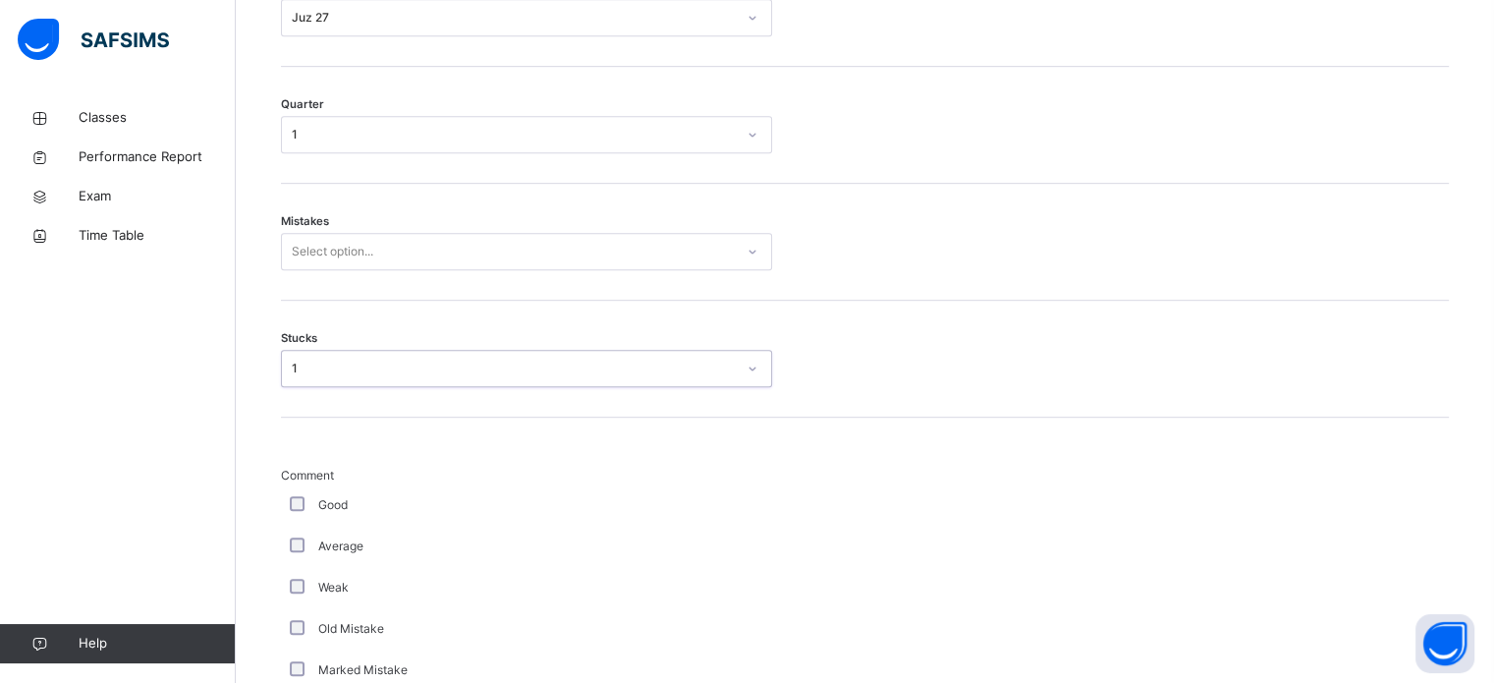
scroll to position [1053, 0]
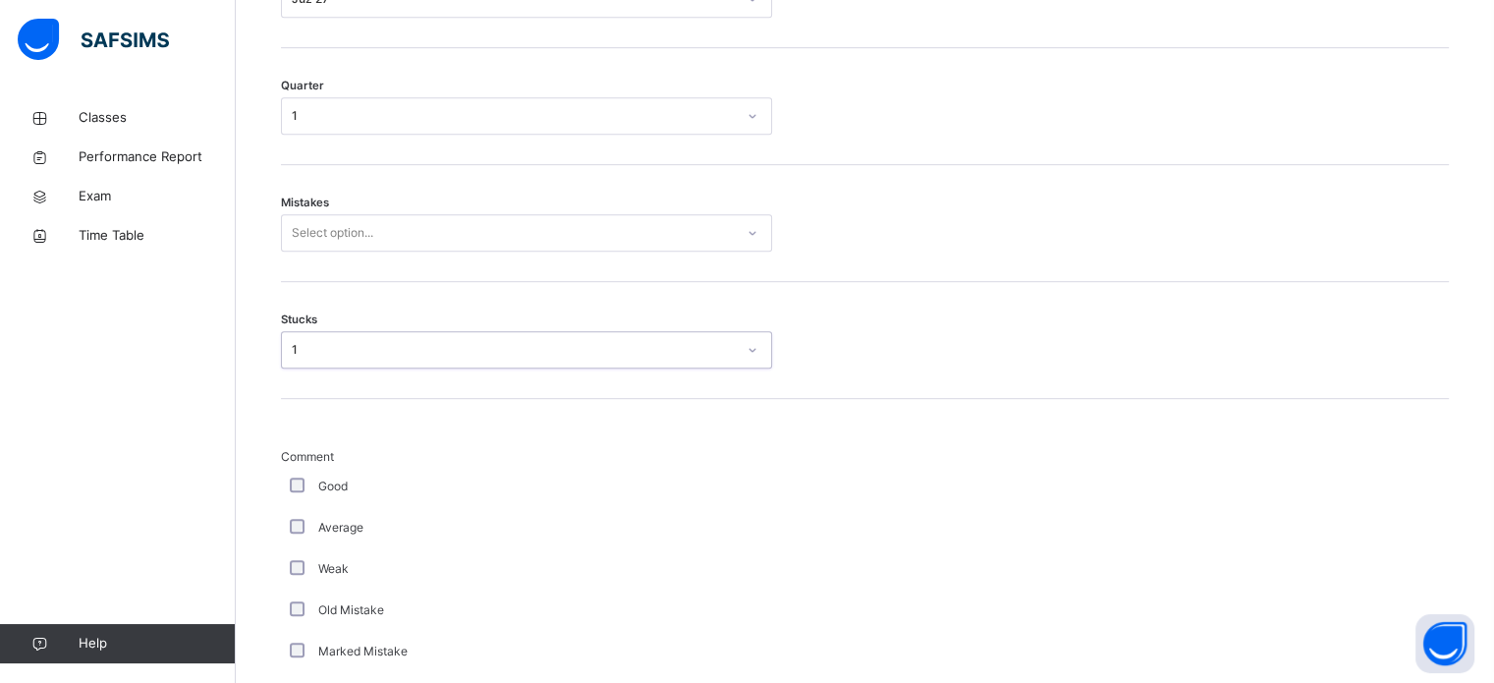
click at [300, 474] on div "Good" at bounding box center [526, 486] width 491 height 41
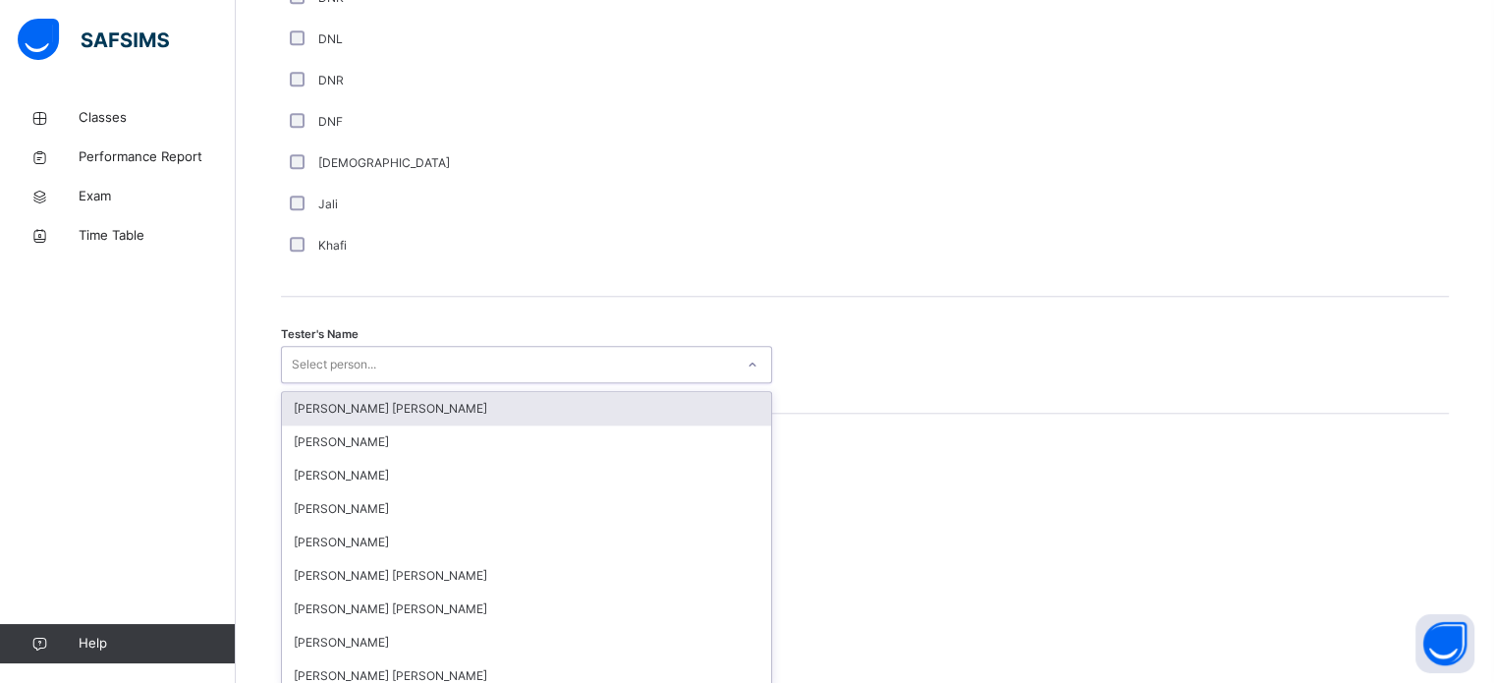
click at [297, 383] on div "option [PERSON_NAME] [PERSON_NAME] focused, 1 of 90. 90 results available. Use …" at bounding box center [526, 364] width 491 height 37
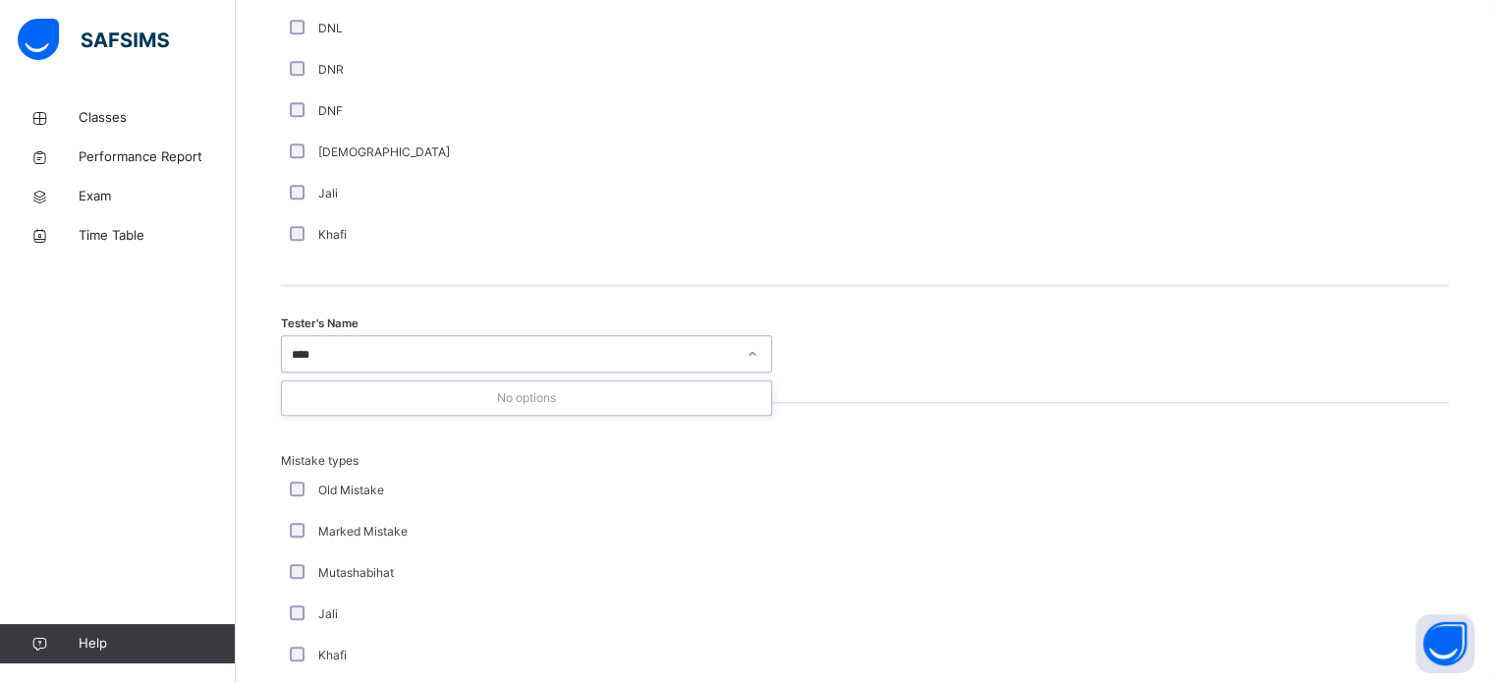
type input "***"
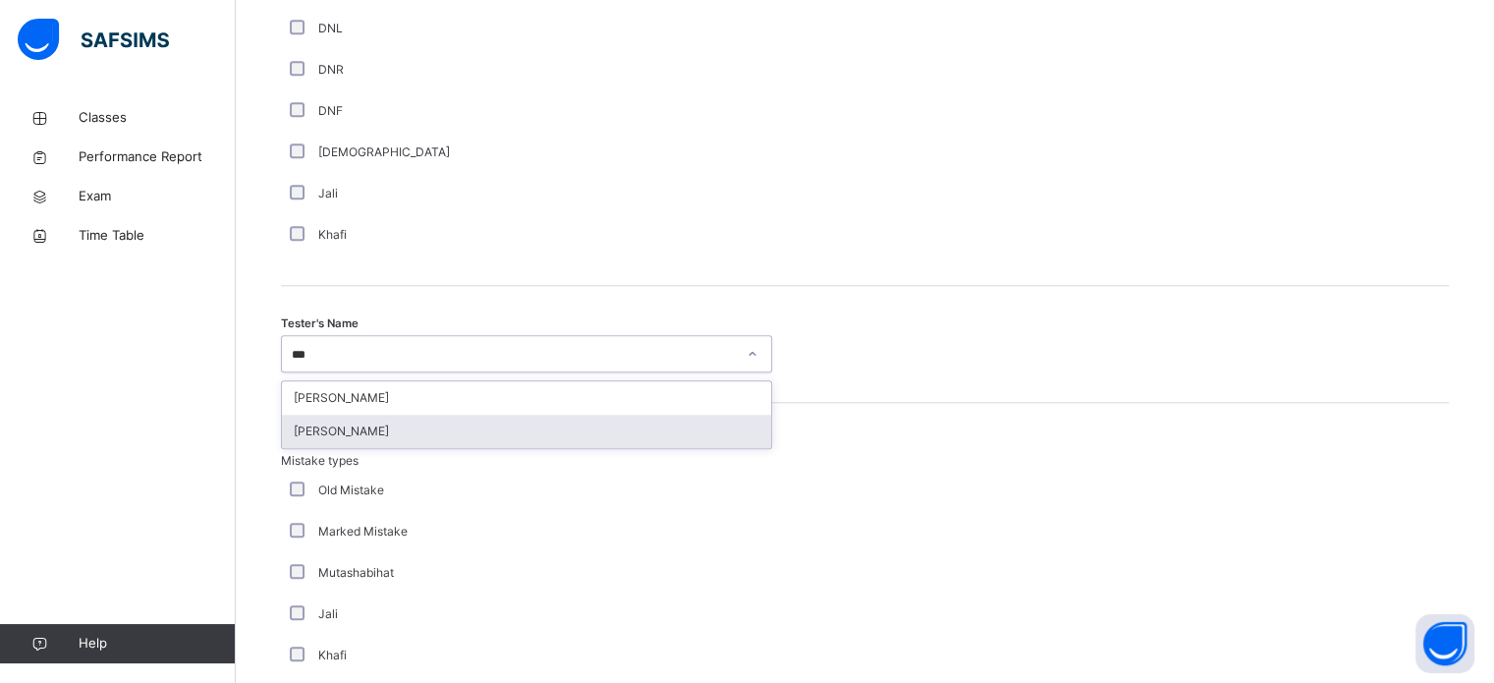
click at [349, 432] on div "[PERSON_NAME]" at bounding box center [526, 431] width 489 height 33
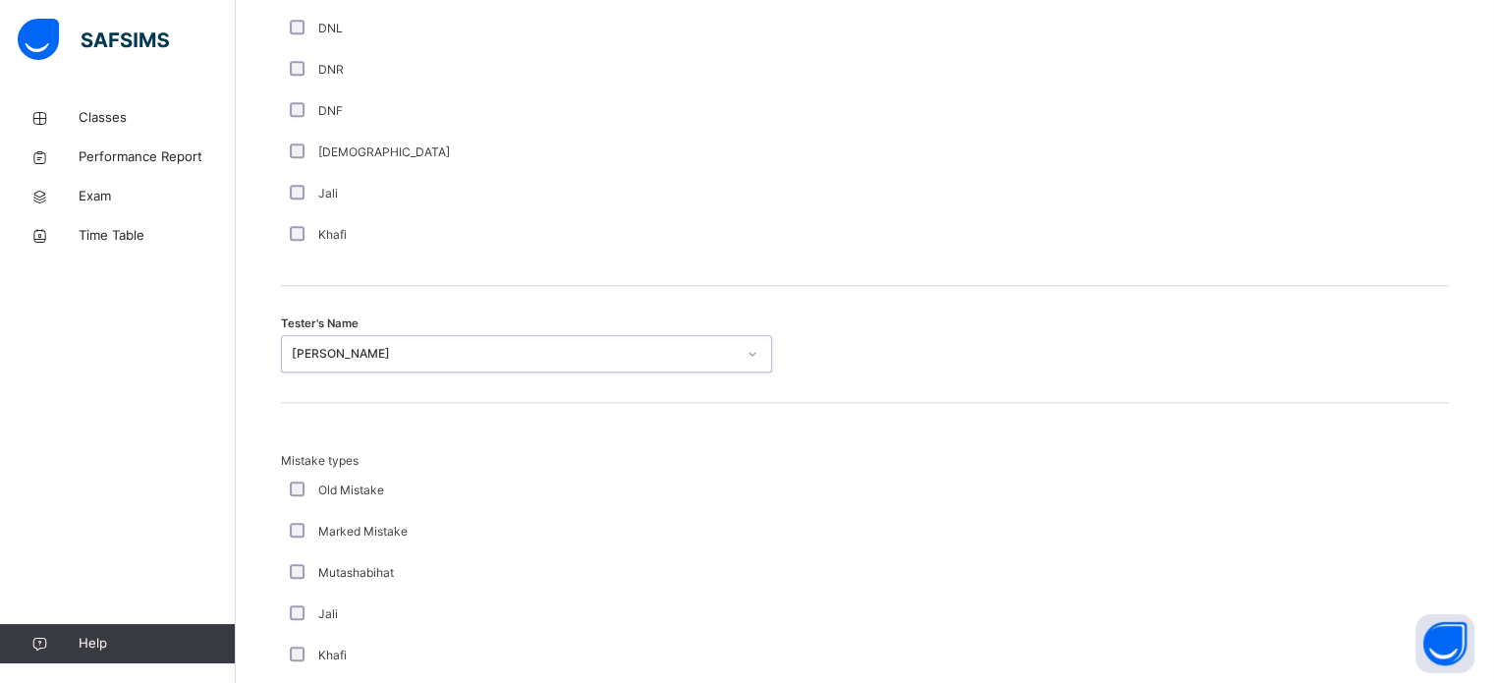
scroll to position [2161, 0]
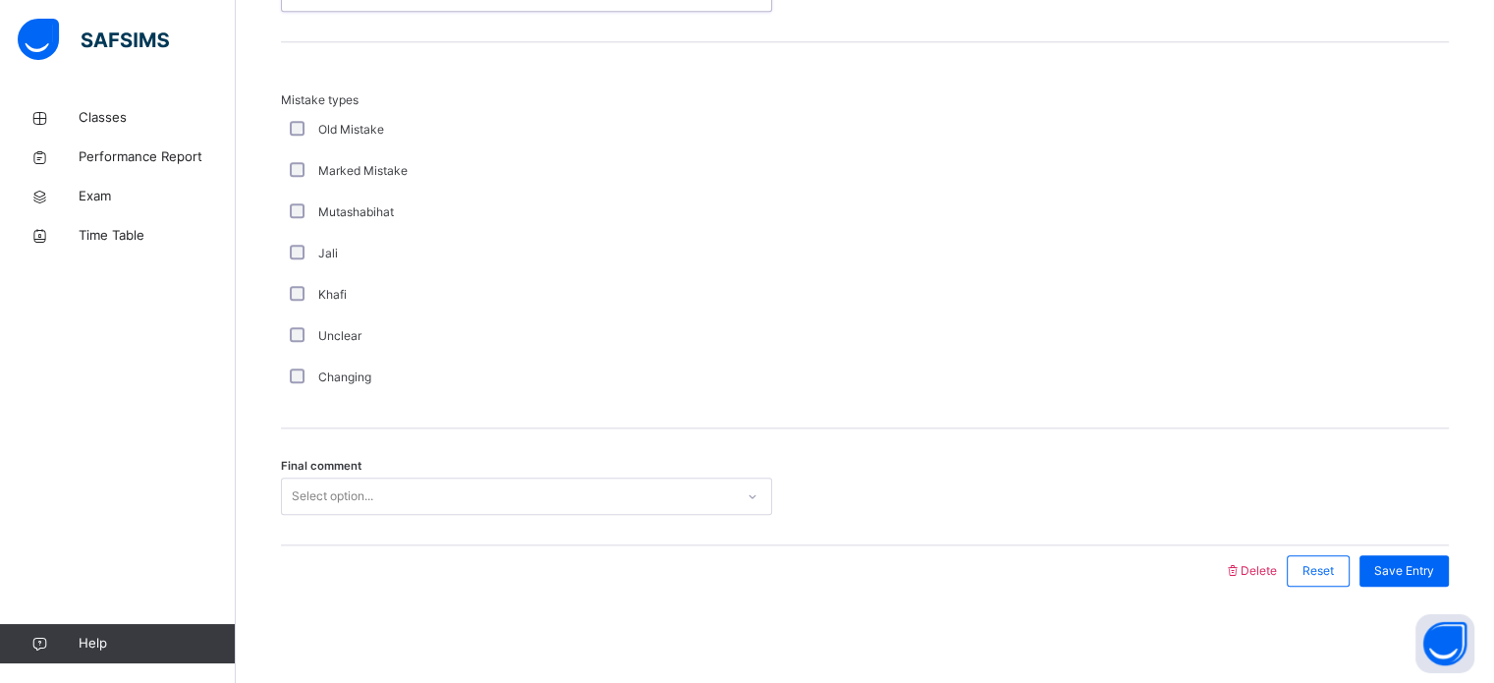
click at [397, 497] on div "Select option..." at bounding box center [508, 496] width 452 height 30
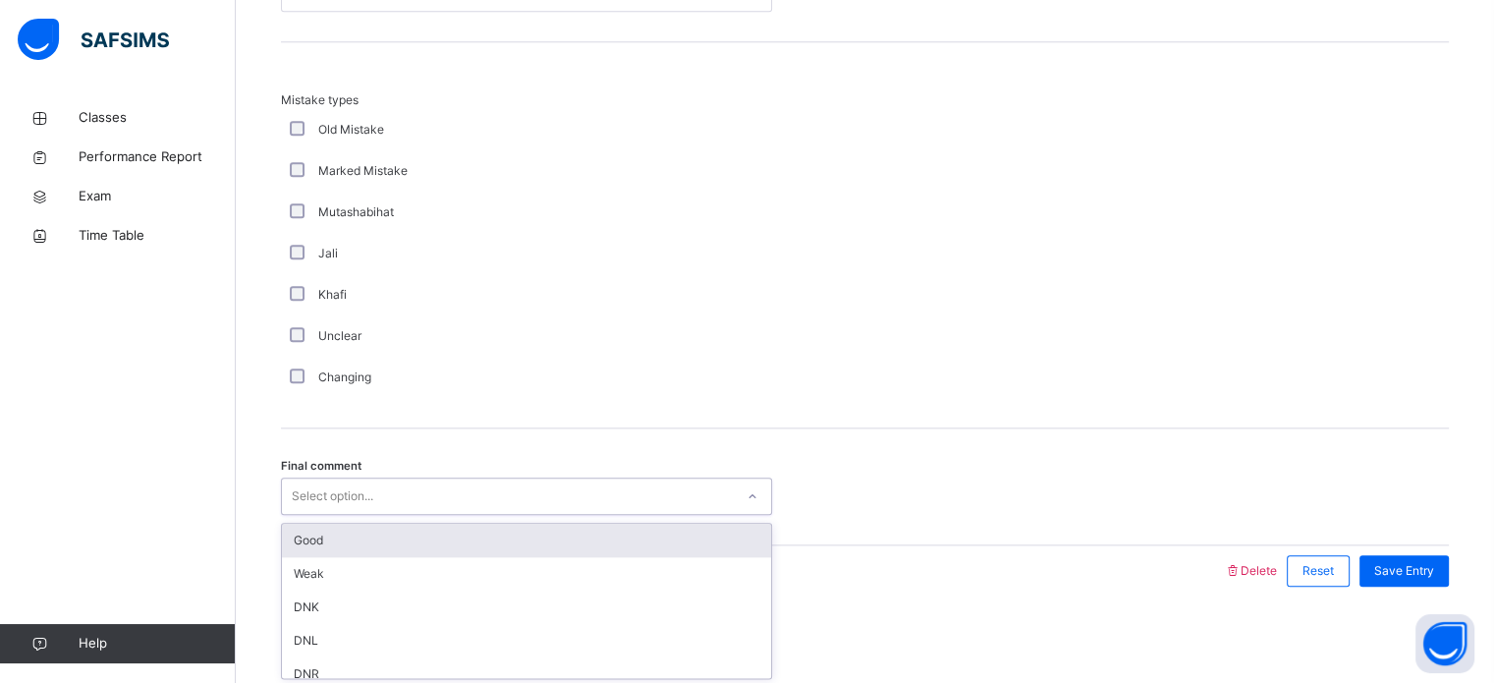
click at [382, 547] on div "Good" at bounding box center [526, 540] width 489 height 33
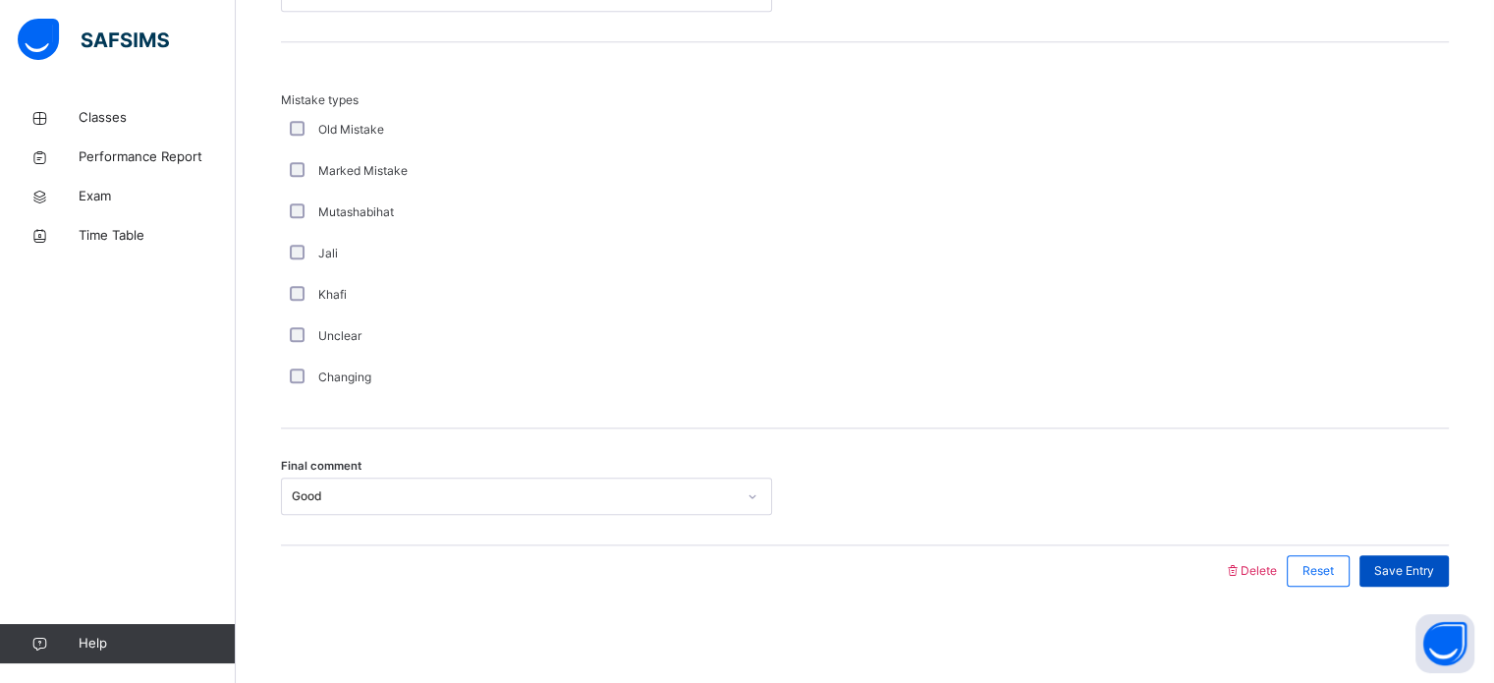
click at [1405, 562] on span "Save Entry" at bounding box center [1405, 571] width 60 height 18
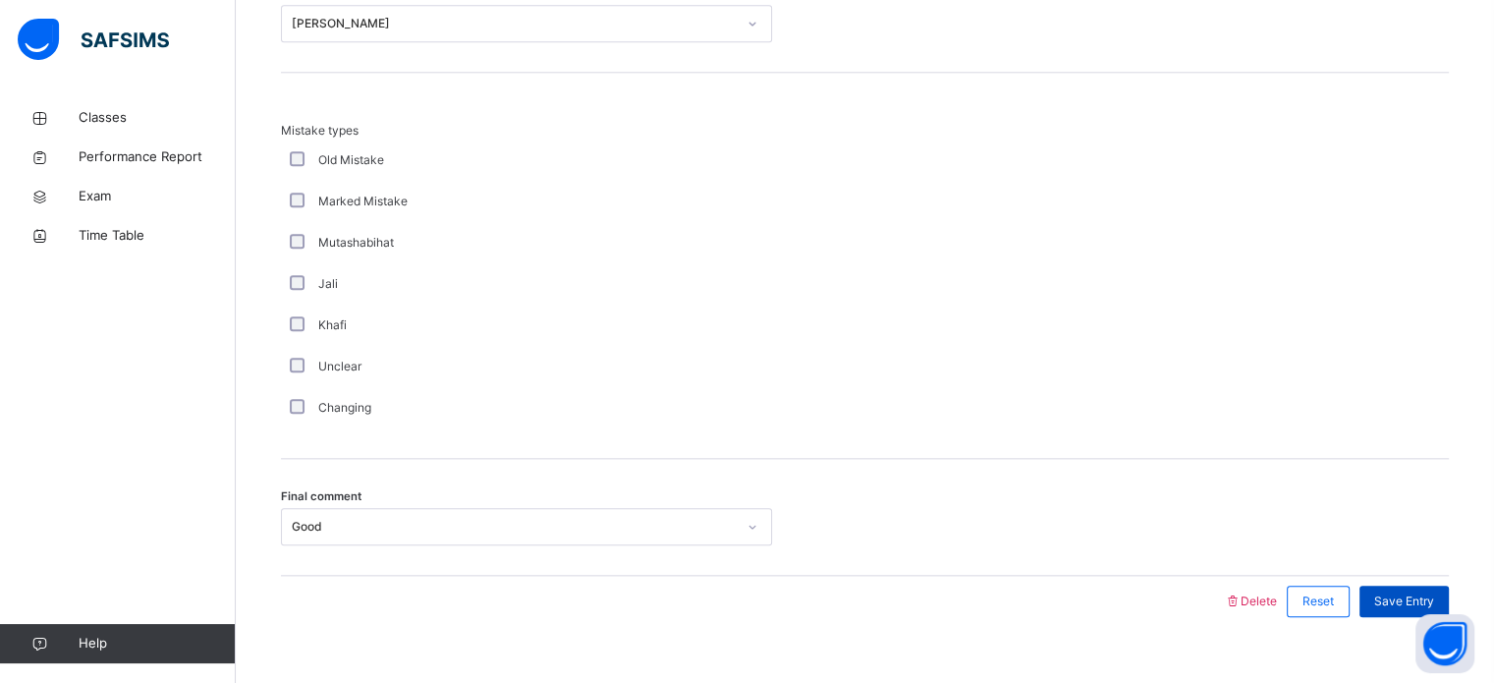
click at [1388, 600] on span "Save Entry" at bounding box center [1405, 601] width 60 height 18
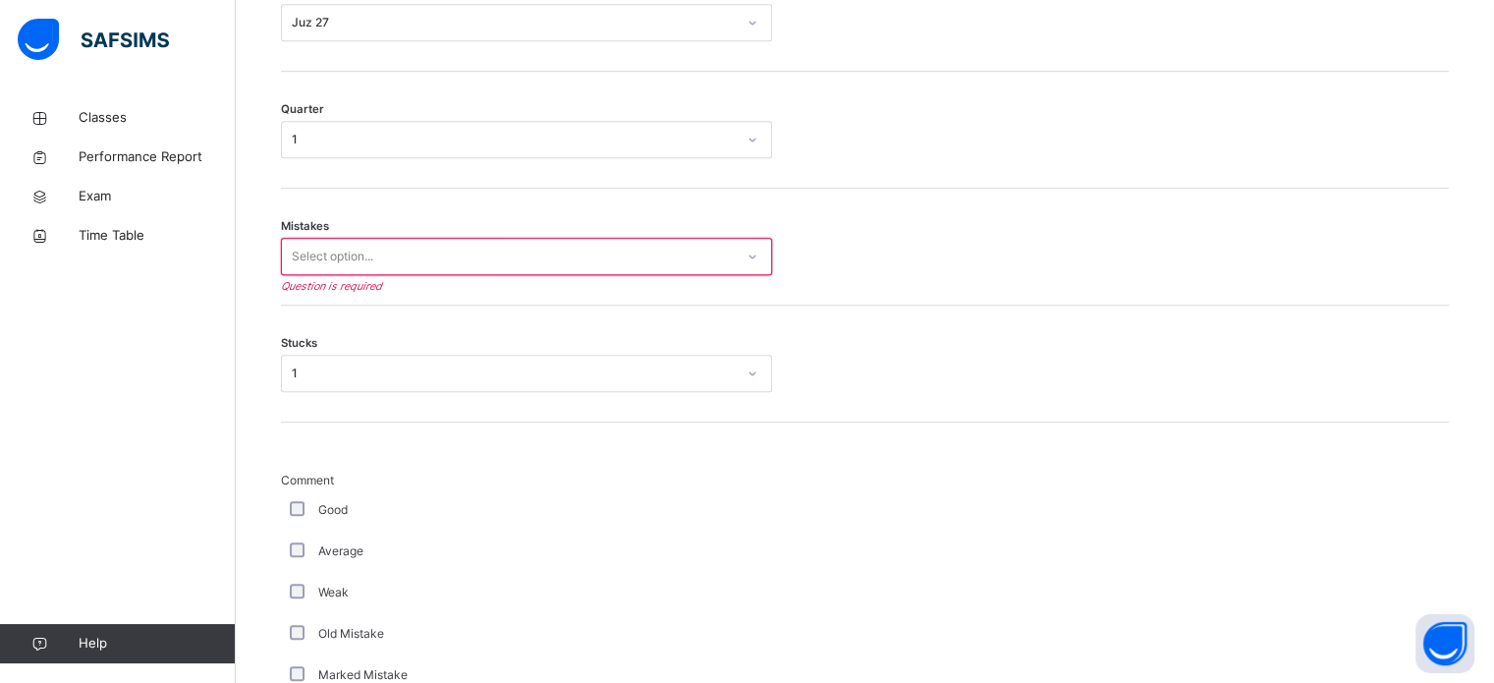
scroll to position [1022, 0]
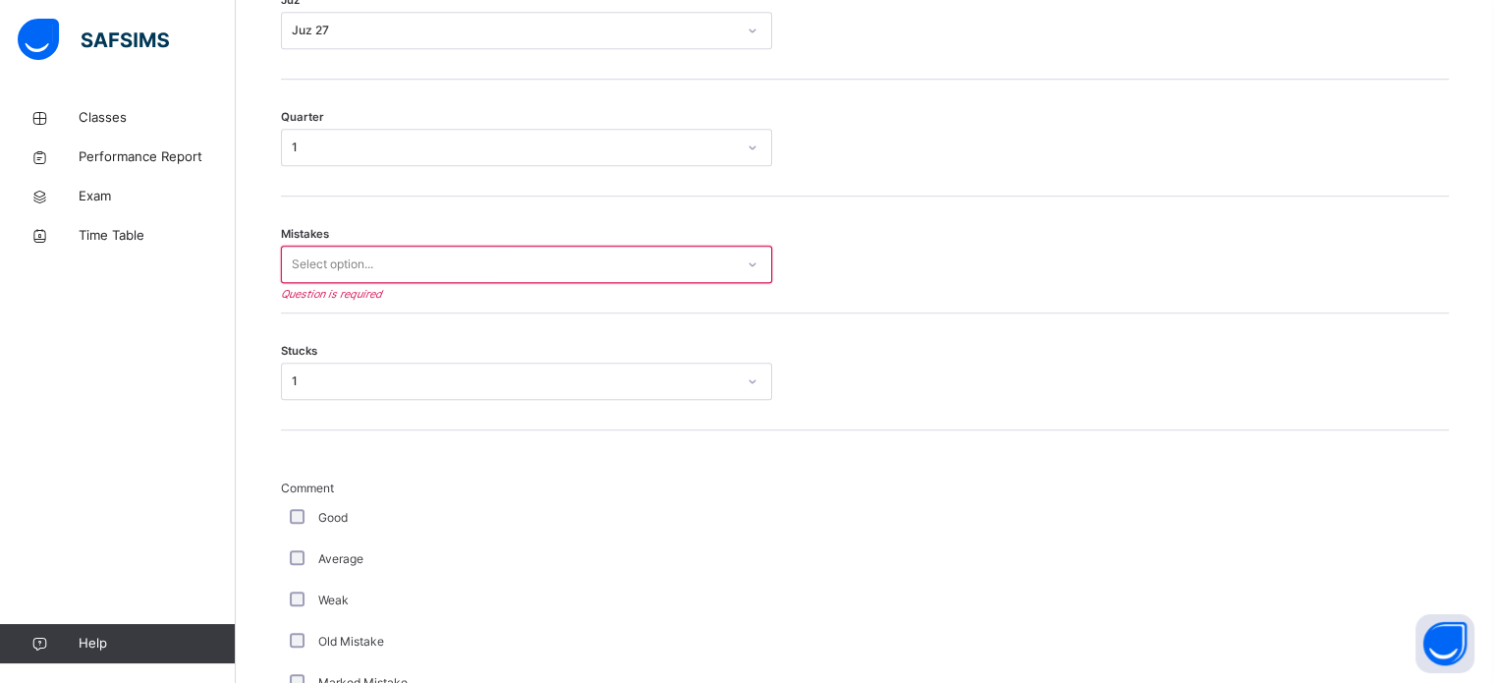
click at [636, 269] on div "Select option..." at bounding box center [508, 265] width 452 height 30
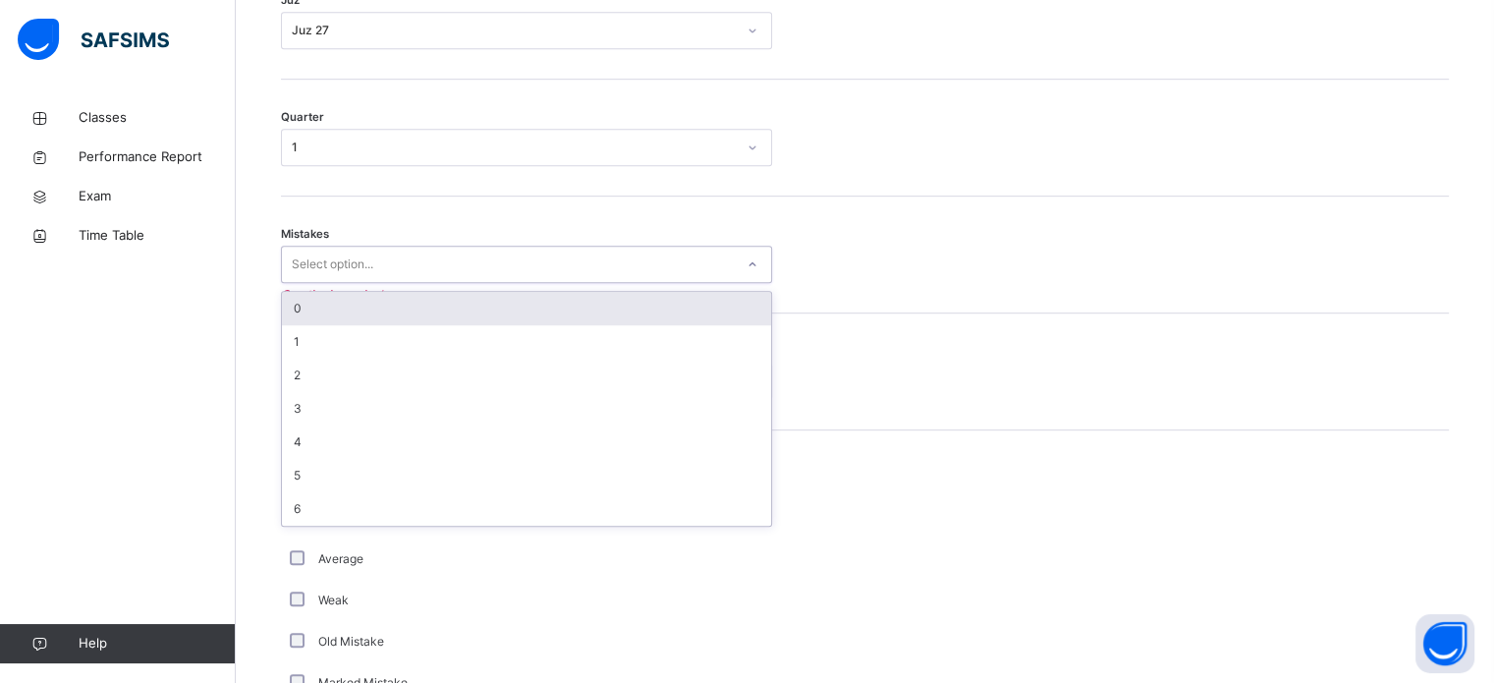
click at [619, 305] on div "0" at bounding box center [526, 308] width 489 height 33
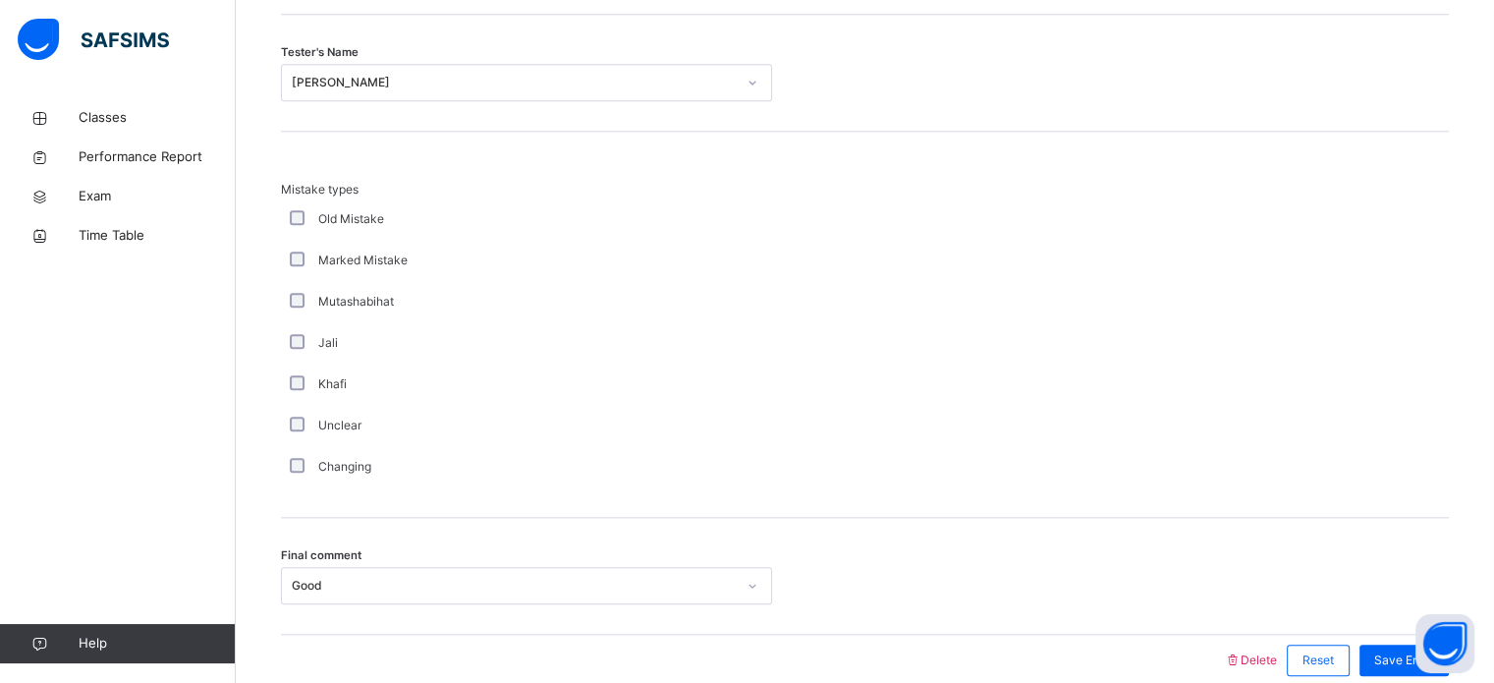
scroll to position [2161, 0]
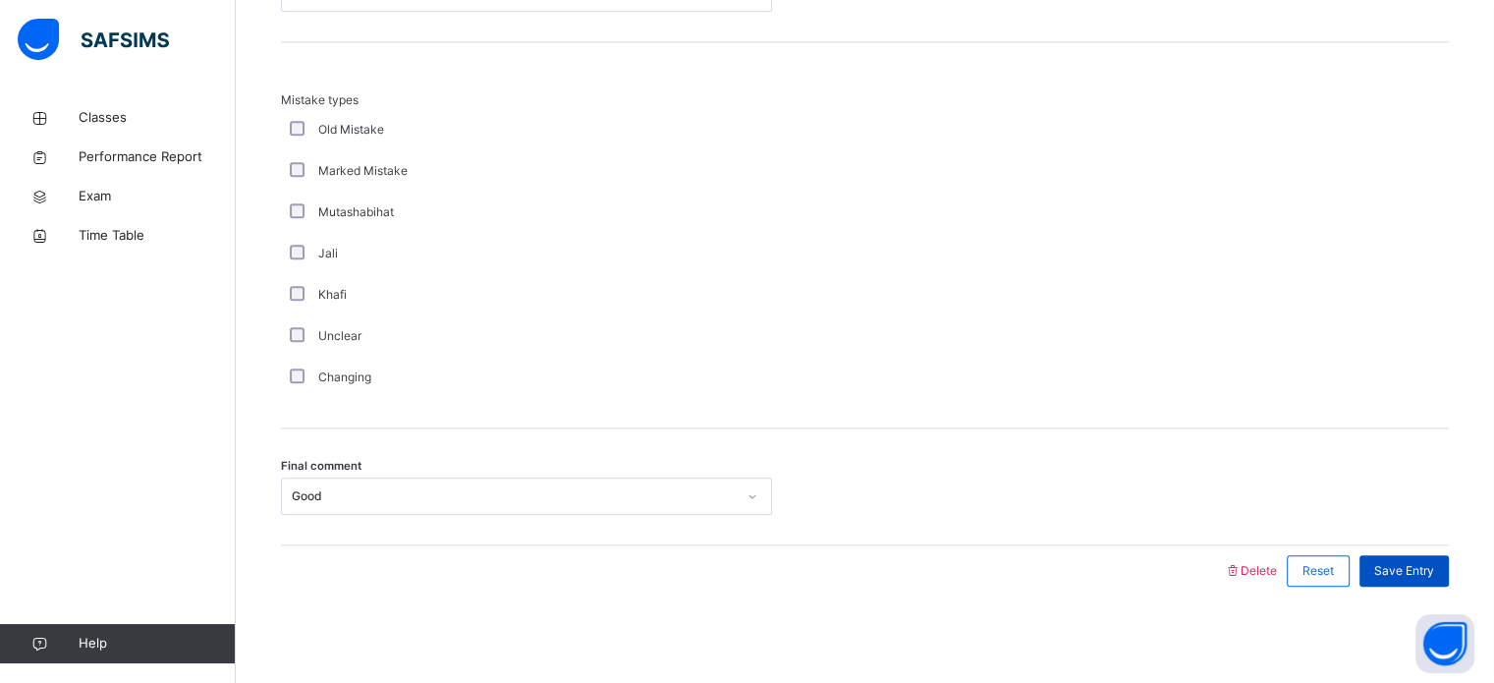
click at [1392, 575] on span "Save Entry" at bounding box center [1405, 571] width 60 height 18
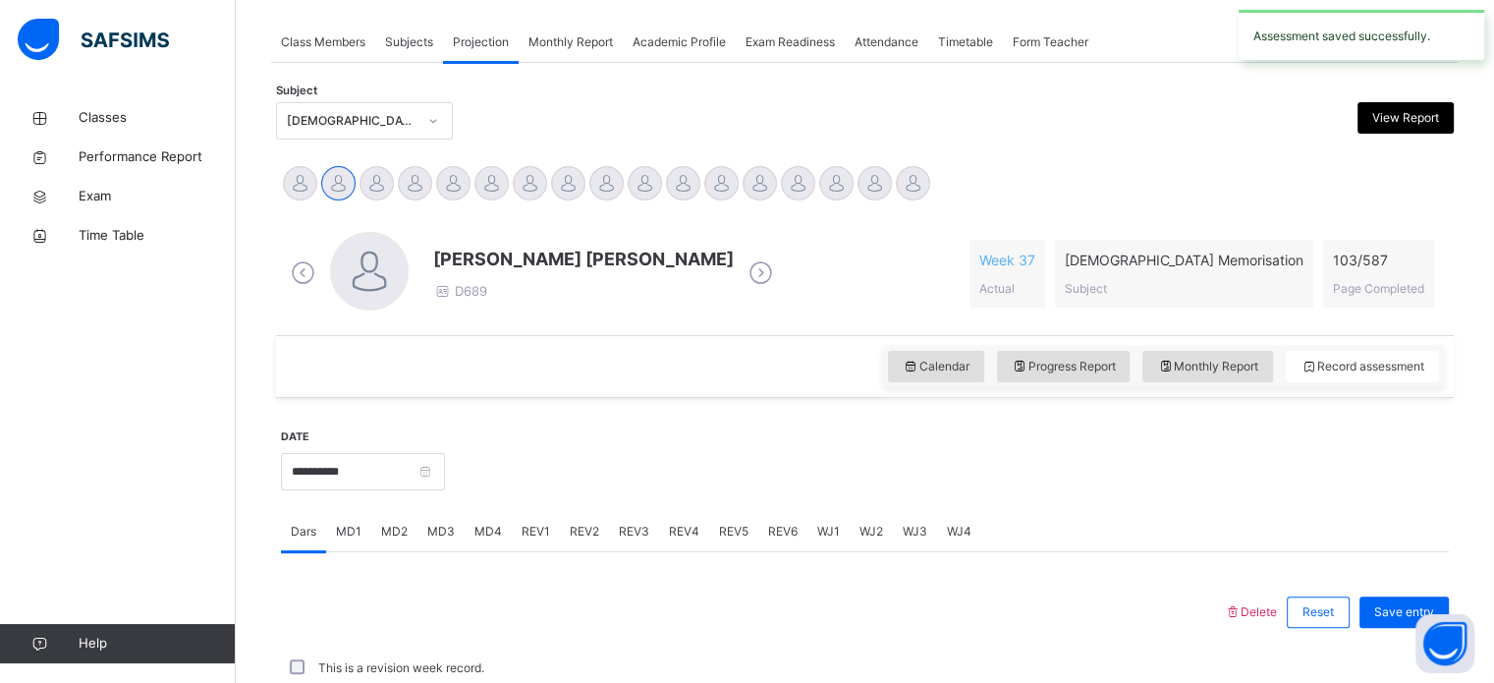
scroll to position [792, 0]
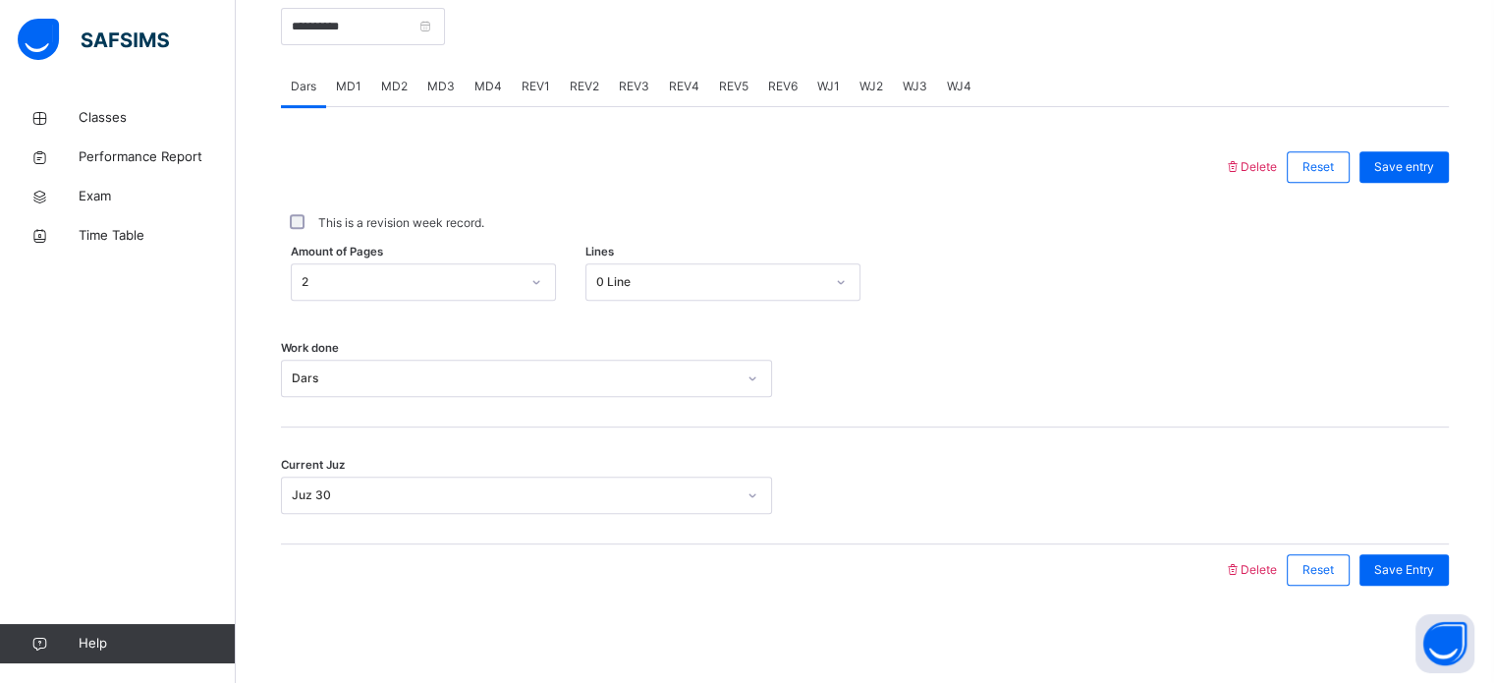
click at [680, 81] on span "REV4" at bounding box center [684, 87] width 30 height 18
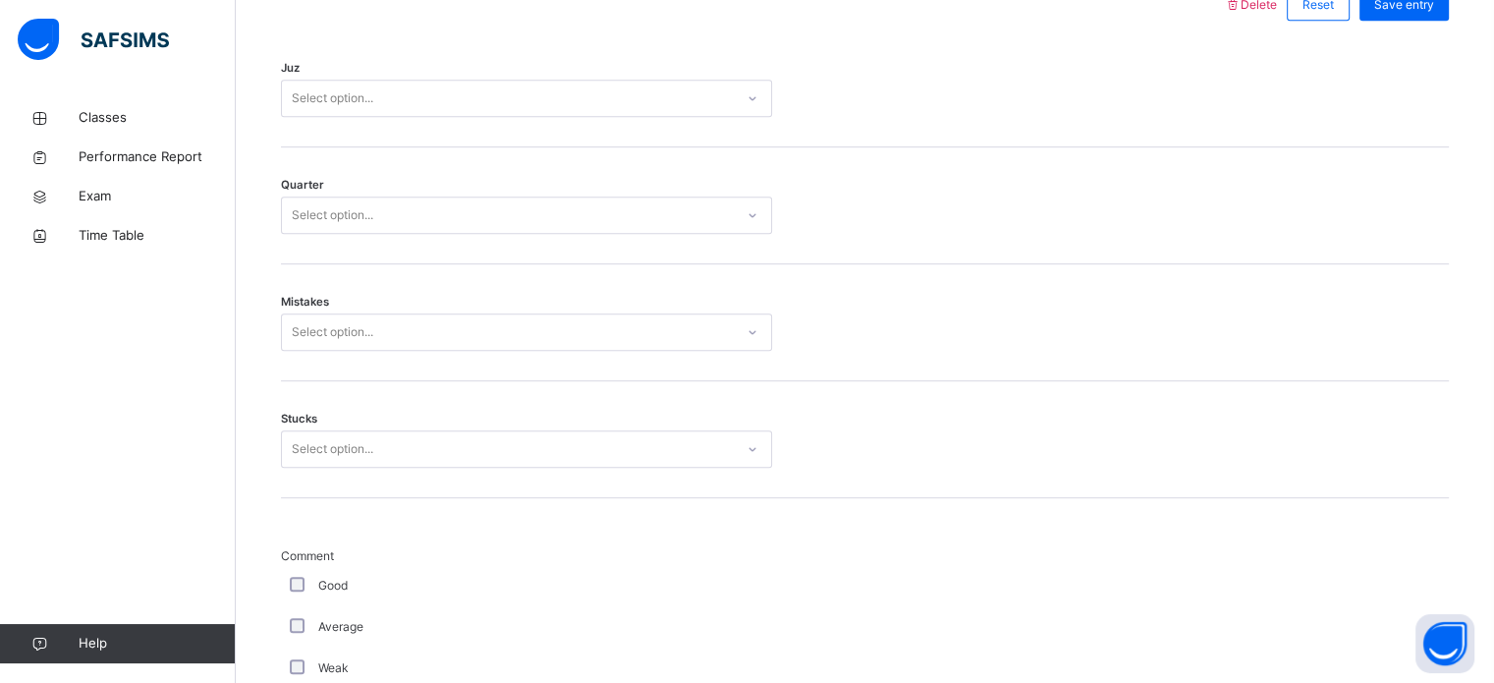
scroll to position [952, 0]
click at [459, 106] on div "Select option..." at bounding box center [508, 100] width 452 height 30
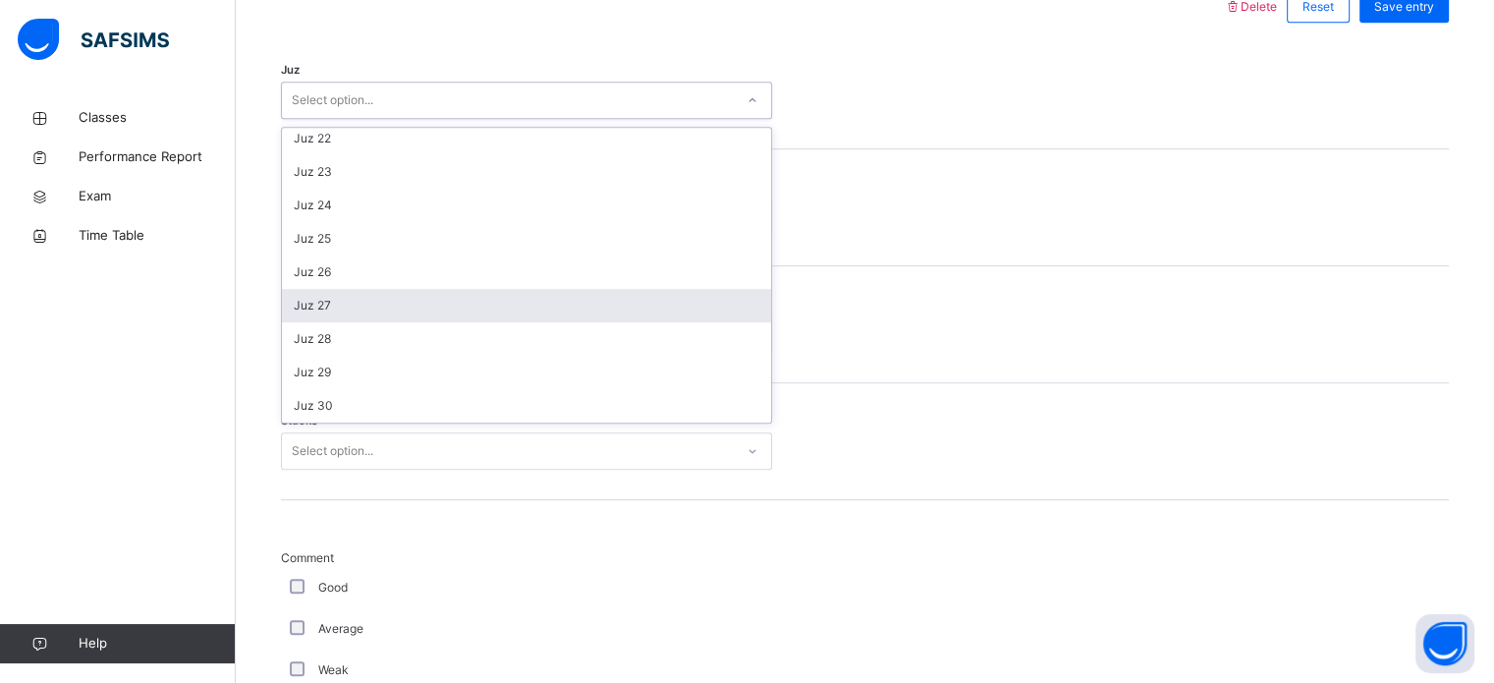
click at [367, 307] on div "Juz 27" at bounding box center [526, 305] width 489 height 33
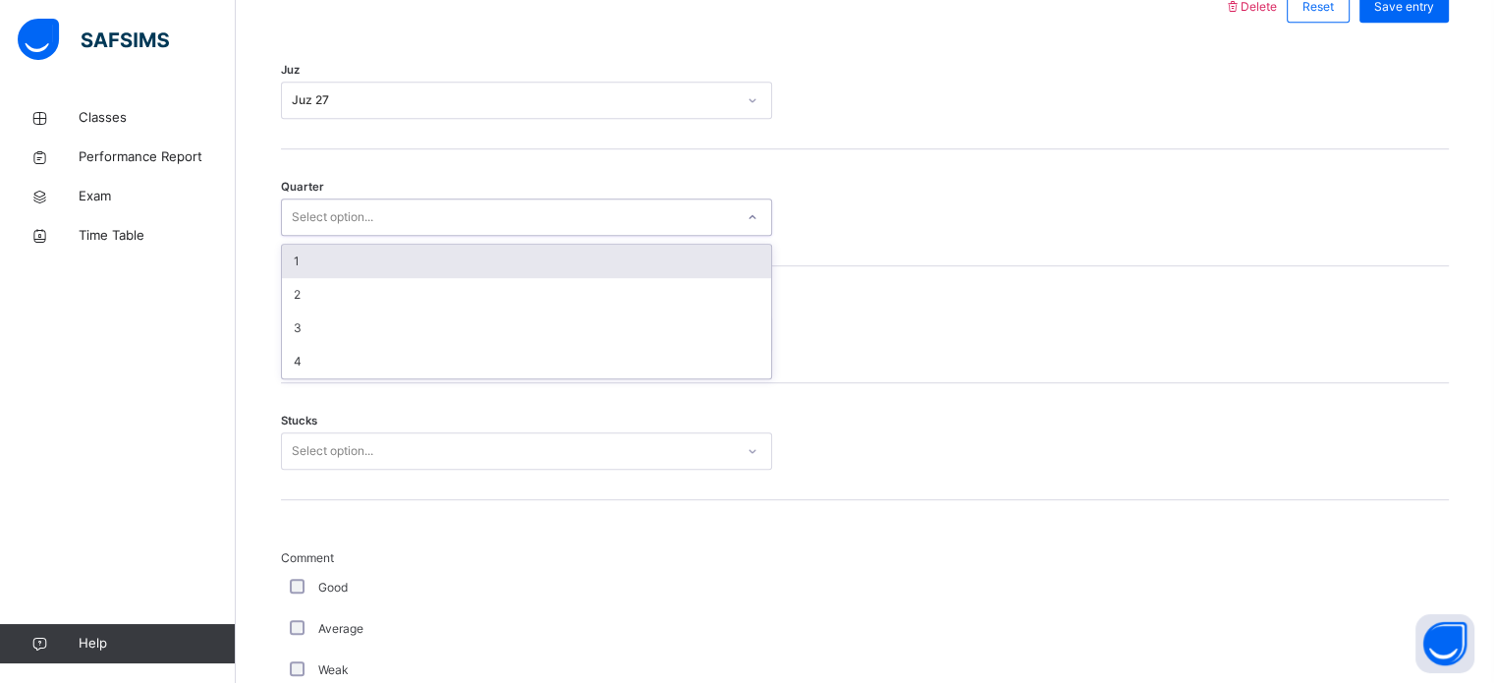
click at [399, 231] on div "Select option..." at bounding box center [526, 216] width 491 height 37
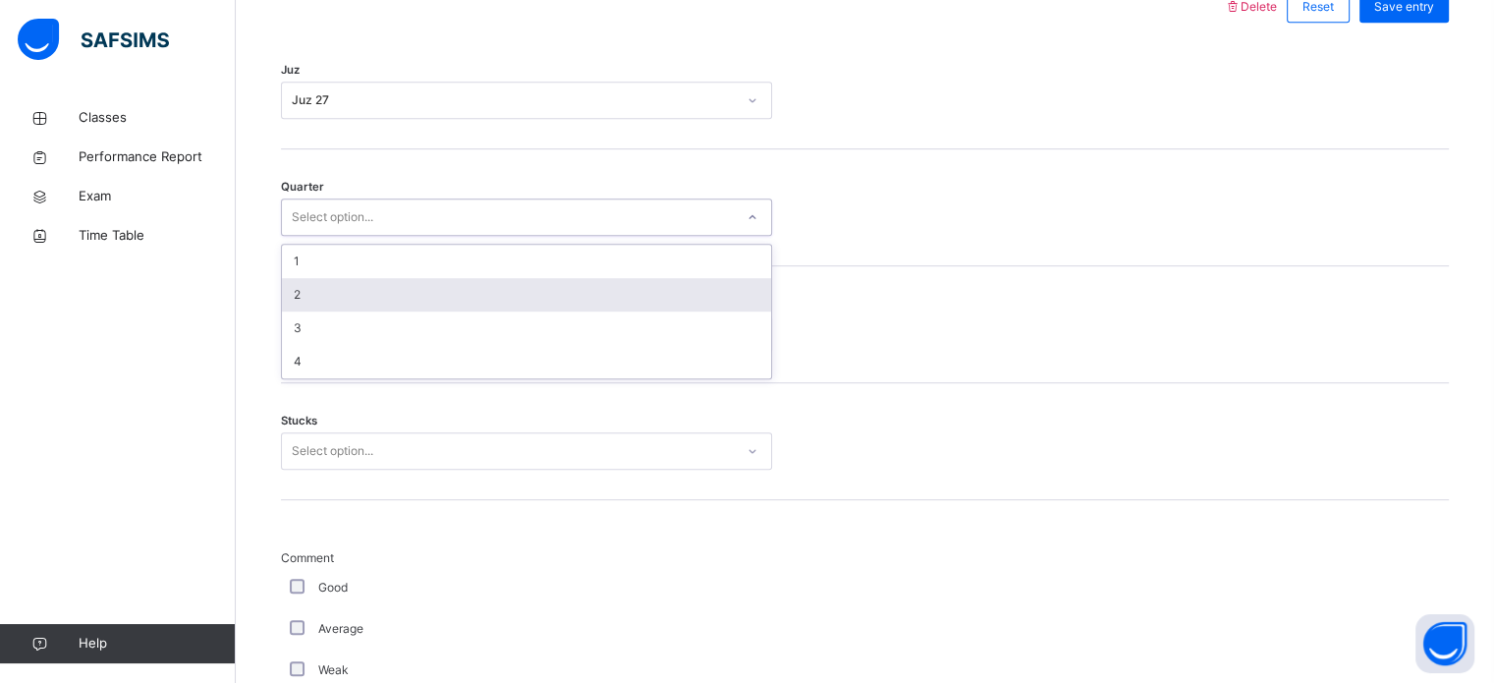
click at [347, 288] on div "2" at bounding box center [526, 294] width 489 height 33
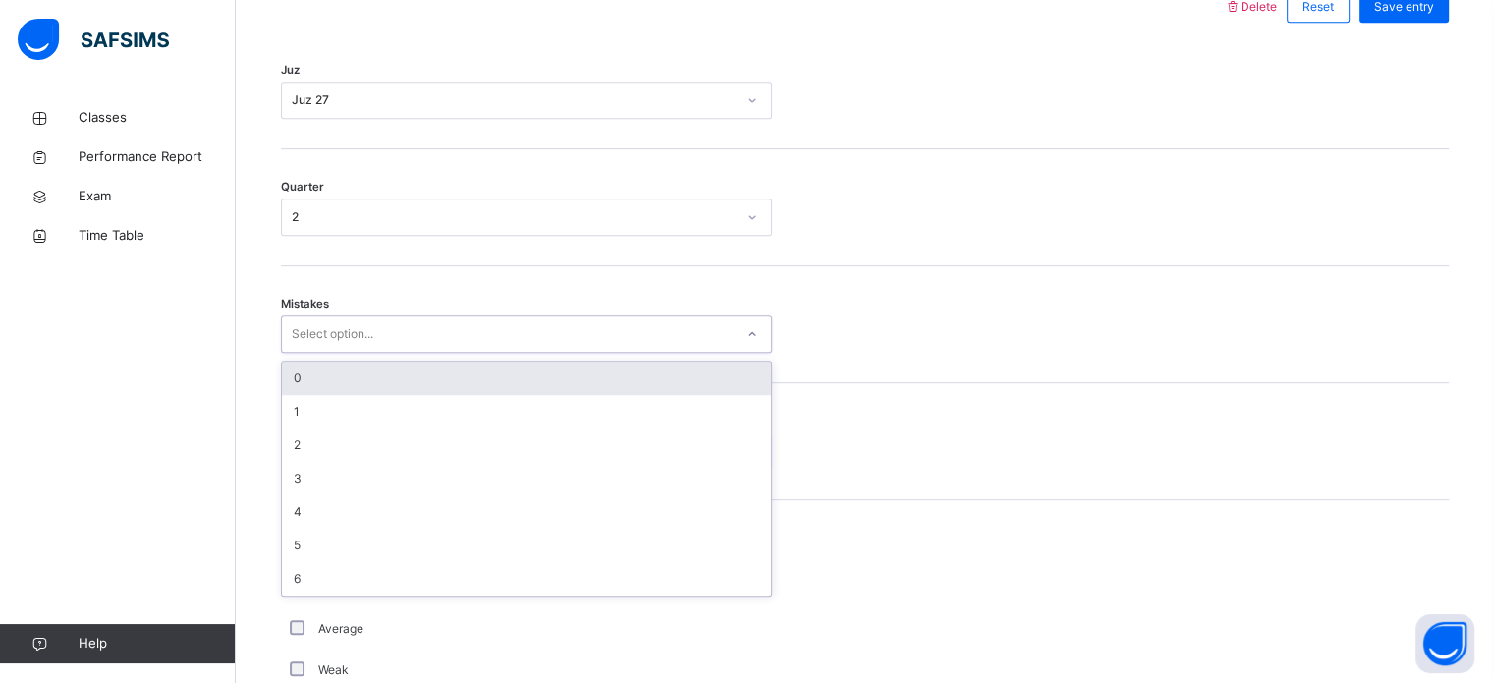
click at [345, 317] on div "Select option..." at bounding box center [333, 333] width 82 height 37
click at [338, 366] on div "0" at bounding box center [526, 378] width 489 height 33
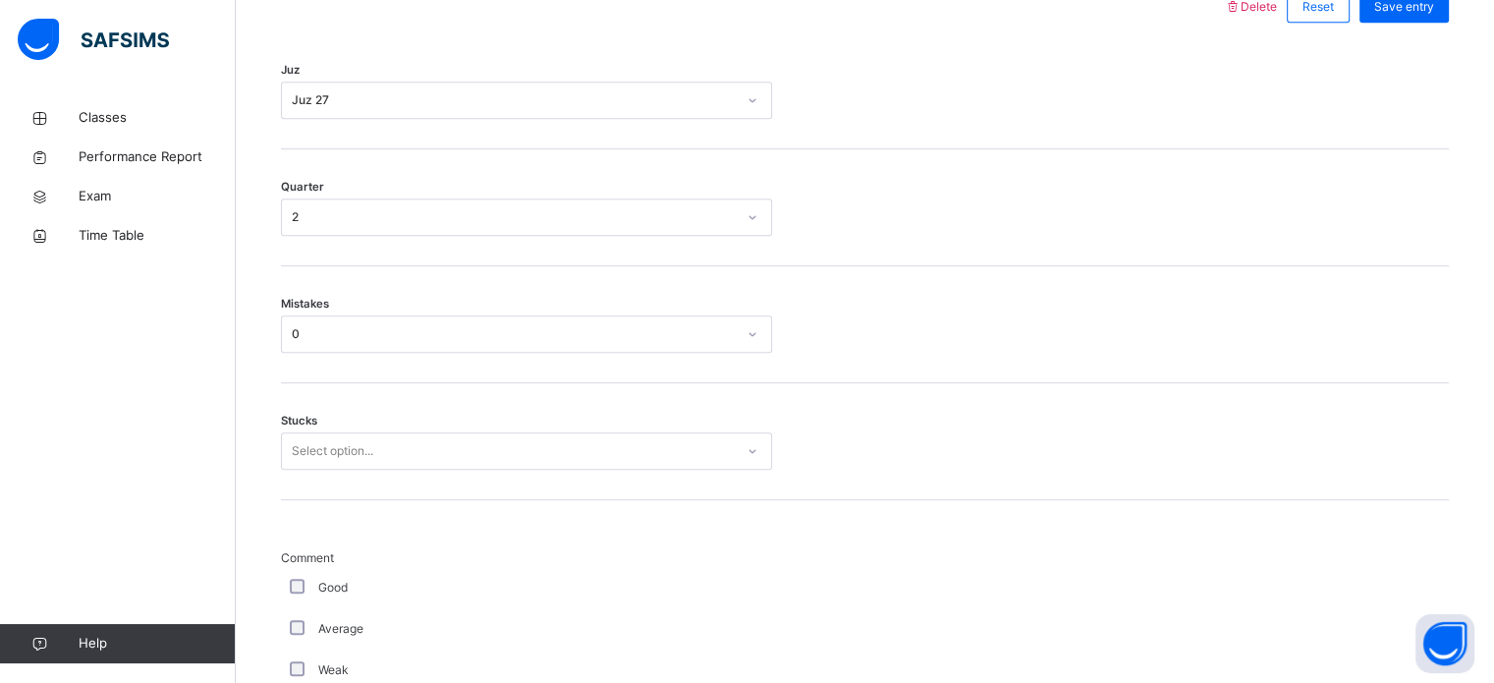
click at [338, 366] on div "Mistakes 0" at bounding box center [865, 324] width 1168 height 117
click at [311, 445] on div "Select option..." at bounding box center [333, 450] width 82 height 37
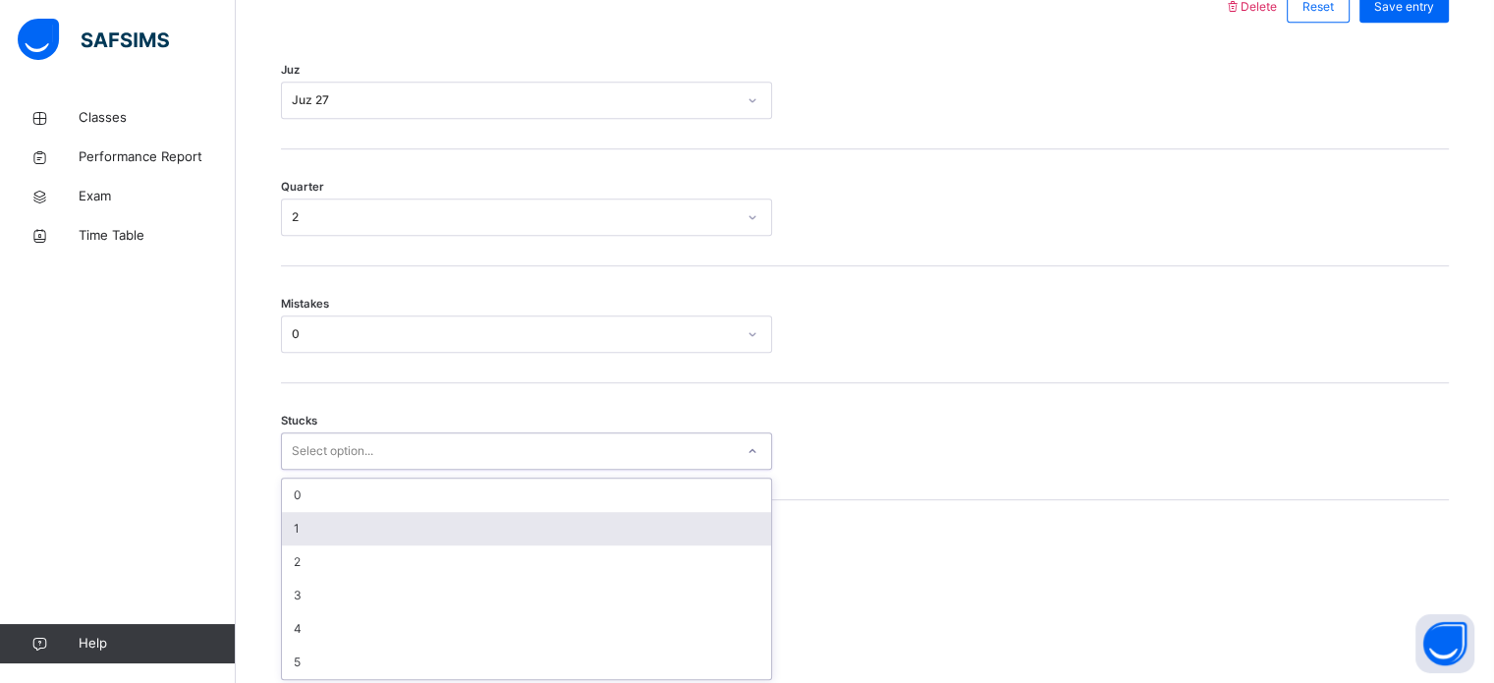
click at [309, 530] on div "1" at bounding box center [526, 528] width 489 height 33
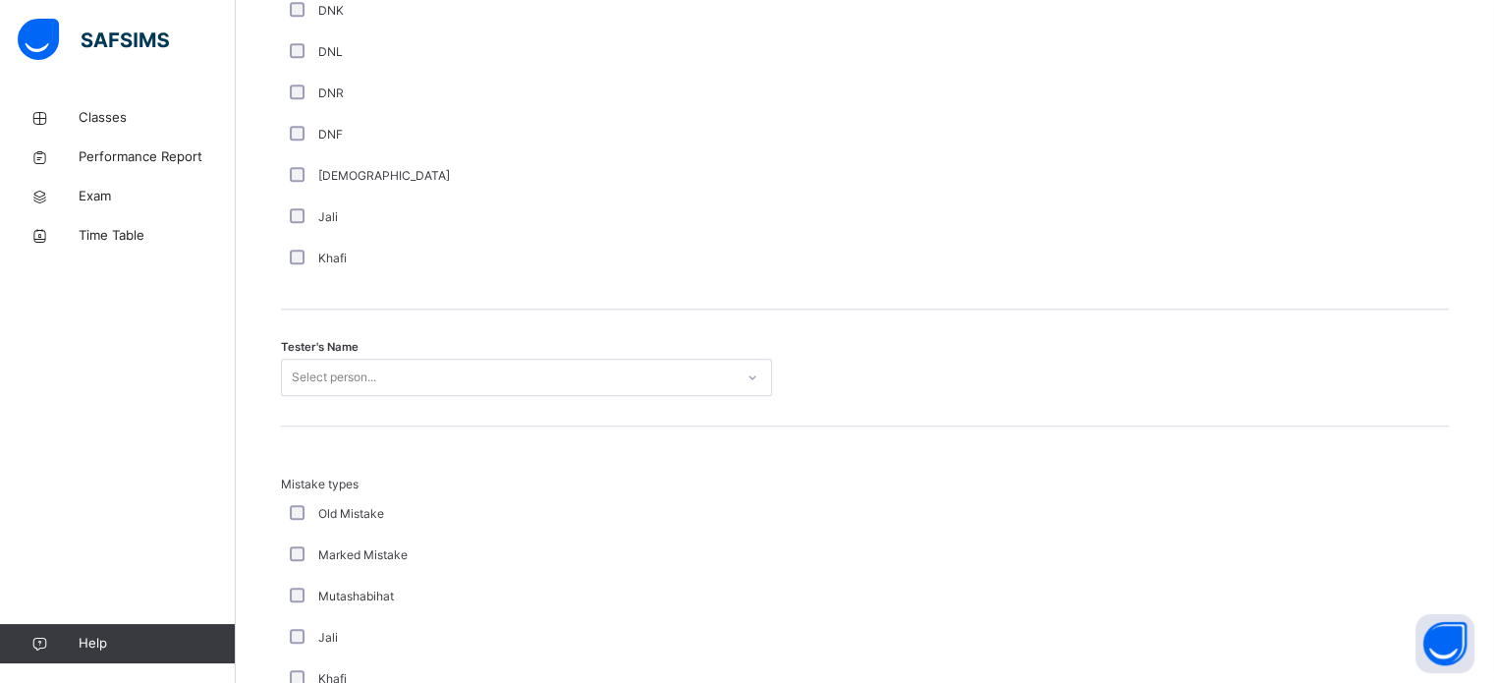
click at [292, 396] on div "Select person..." at bounding box center [526, 377] width 491 height 37
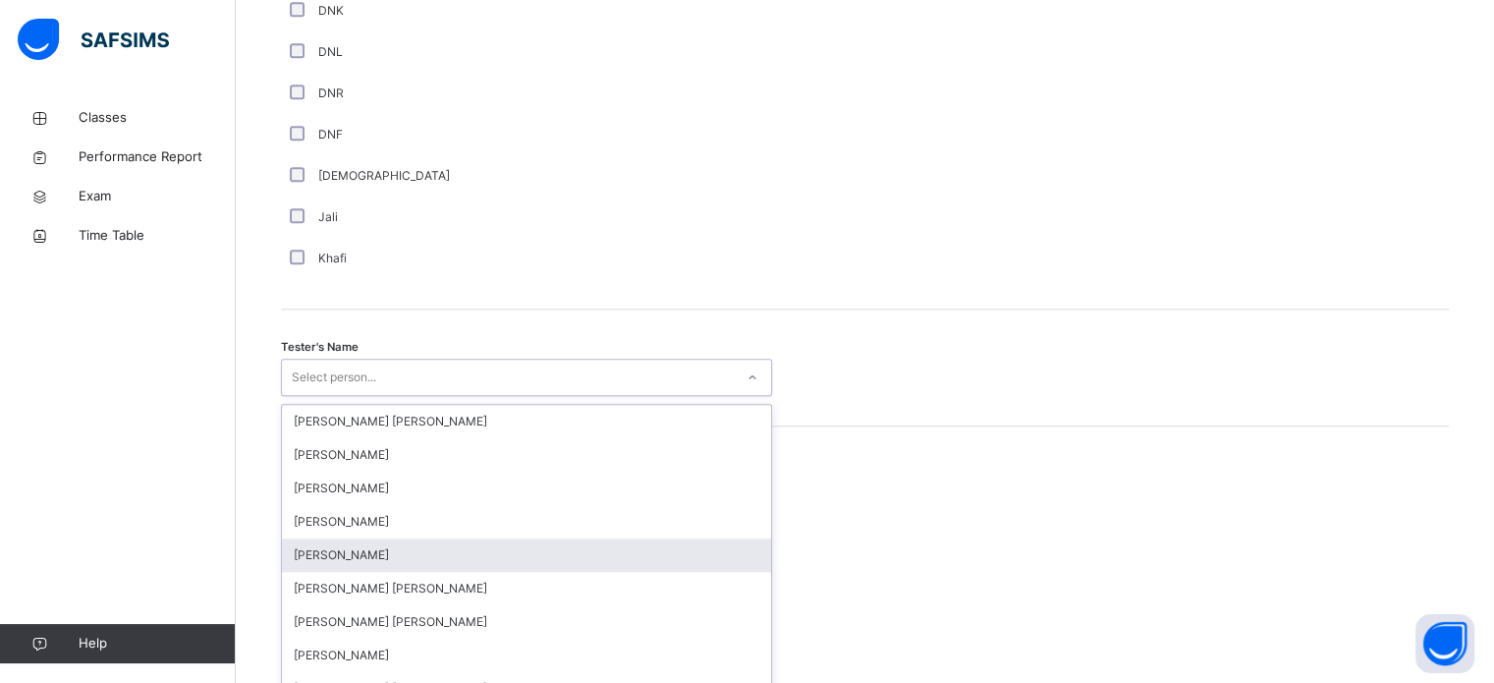
scroll to position [1800, 0]
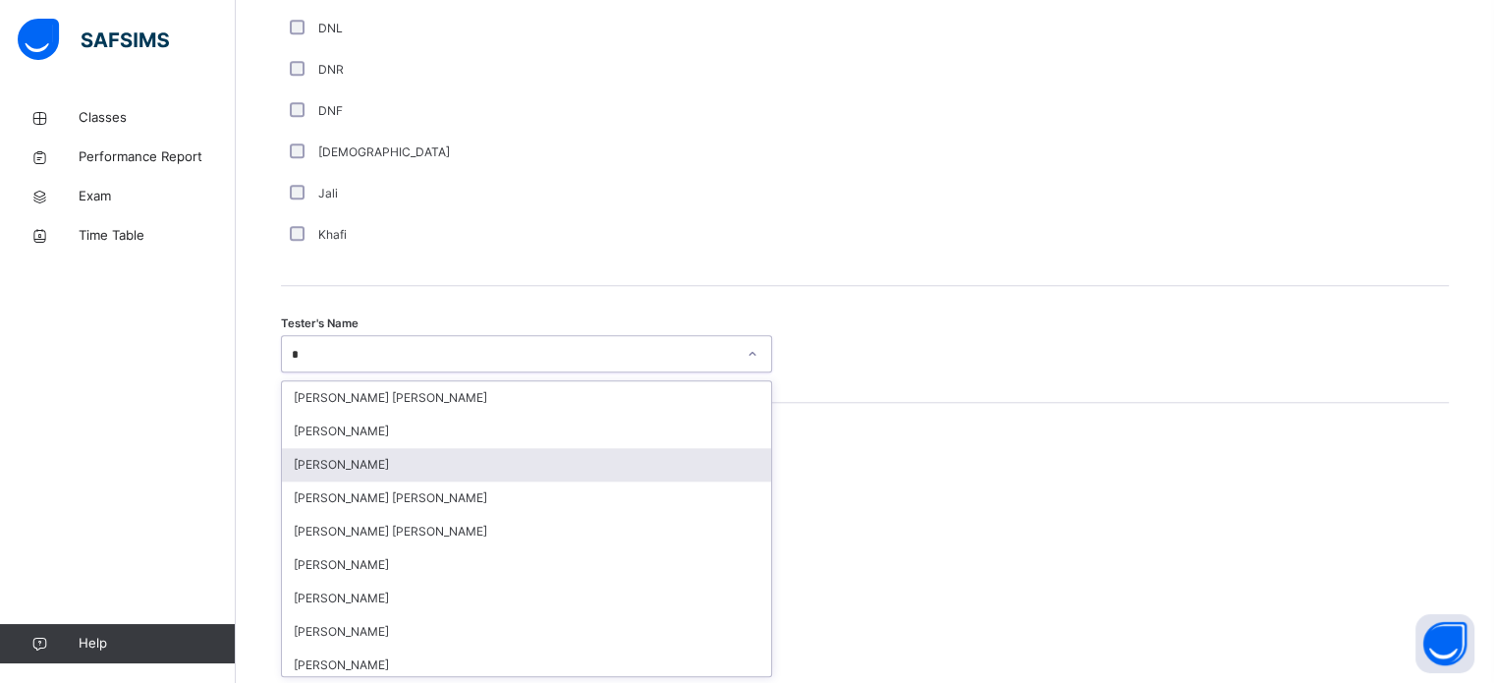
type input "**"
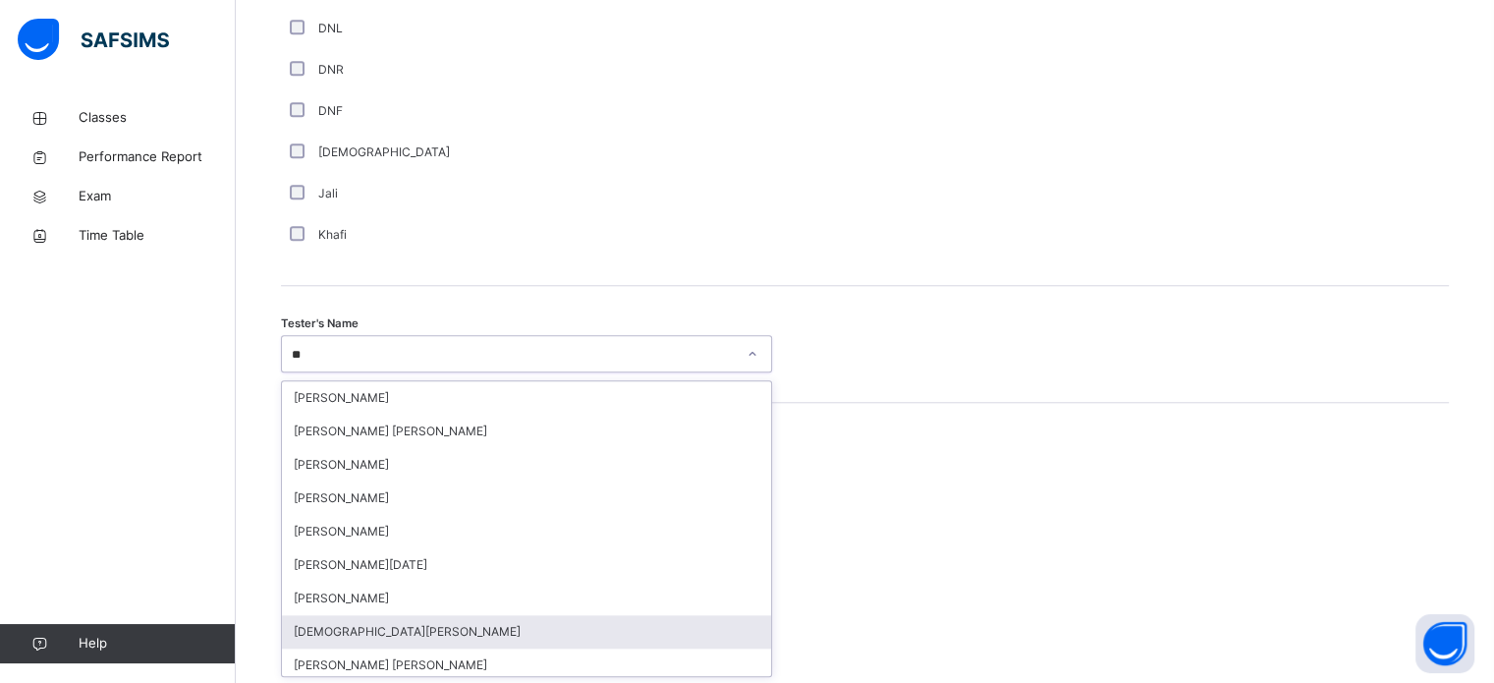
click at [436, 627] on div "[DEMOGRAPHIC_DATA][PERSON_NAME]" at bounding box center [526, 631] width 489 height 33
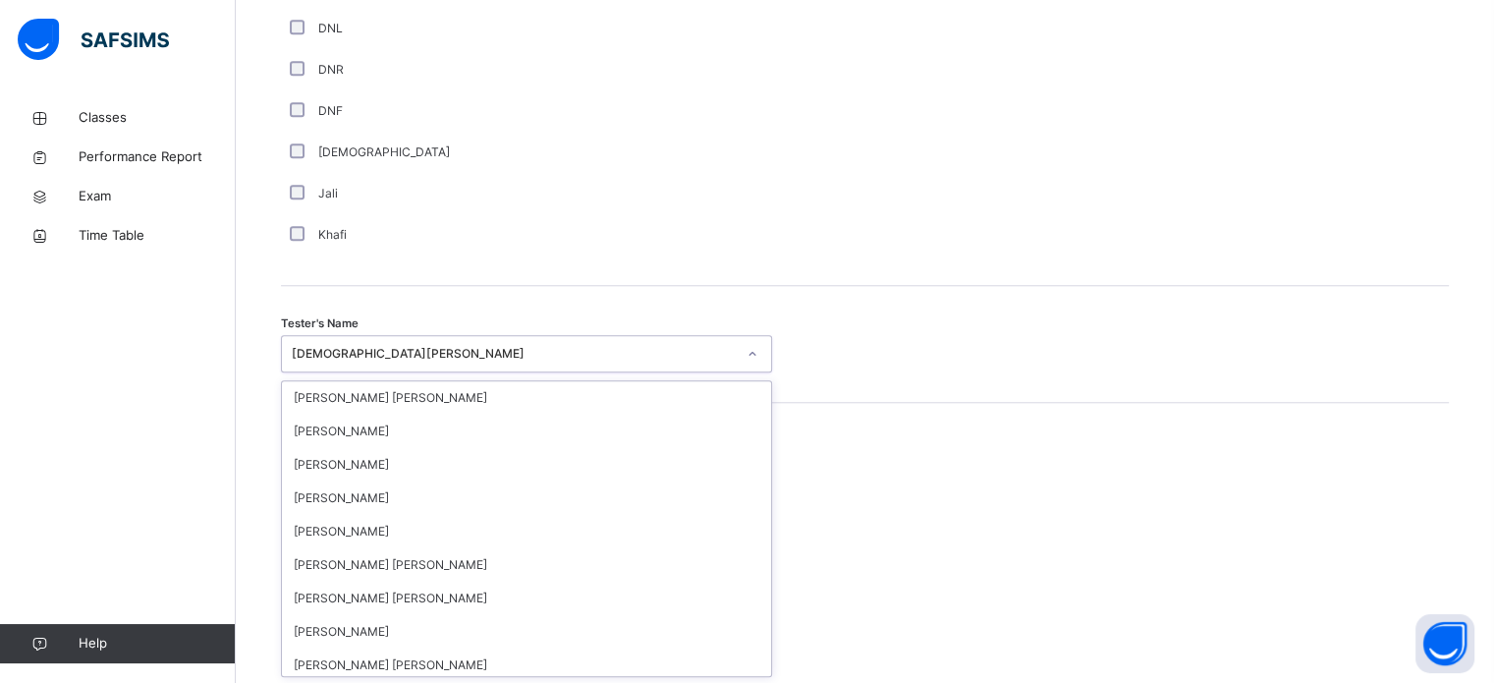
click at [474, 348] on div "[DEMOGRAPHIC_DATA][PERSON_NAME]" at bounding box center [514, 354] width 444 height 18
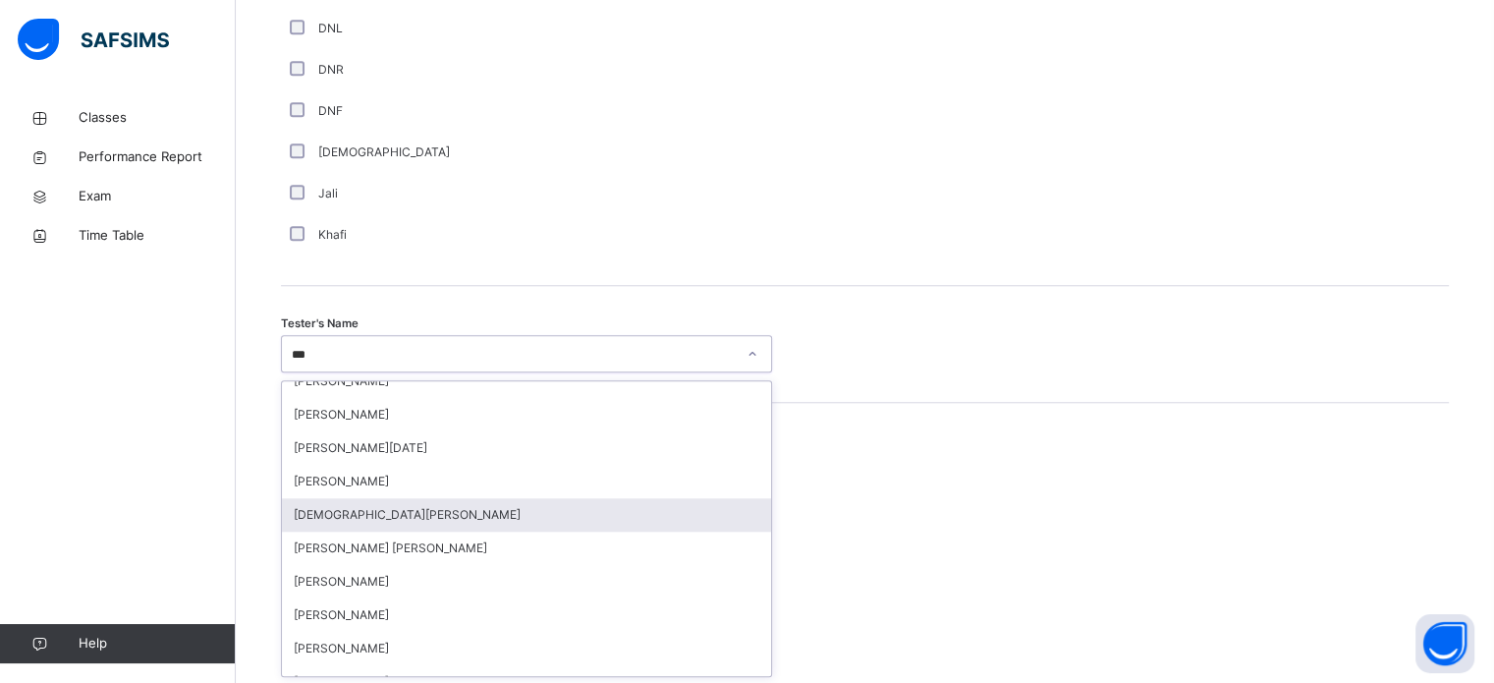
scroll to position [0, 0]
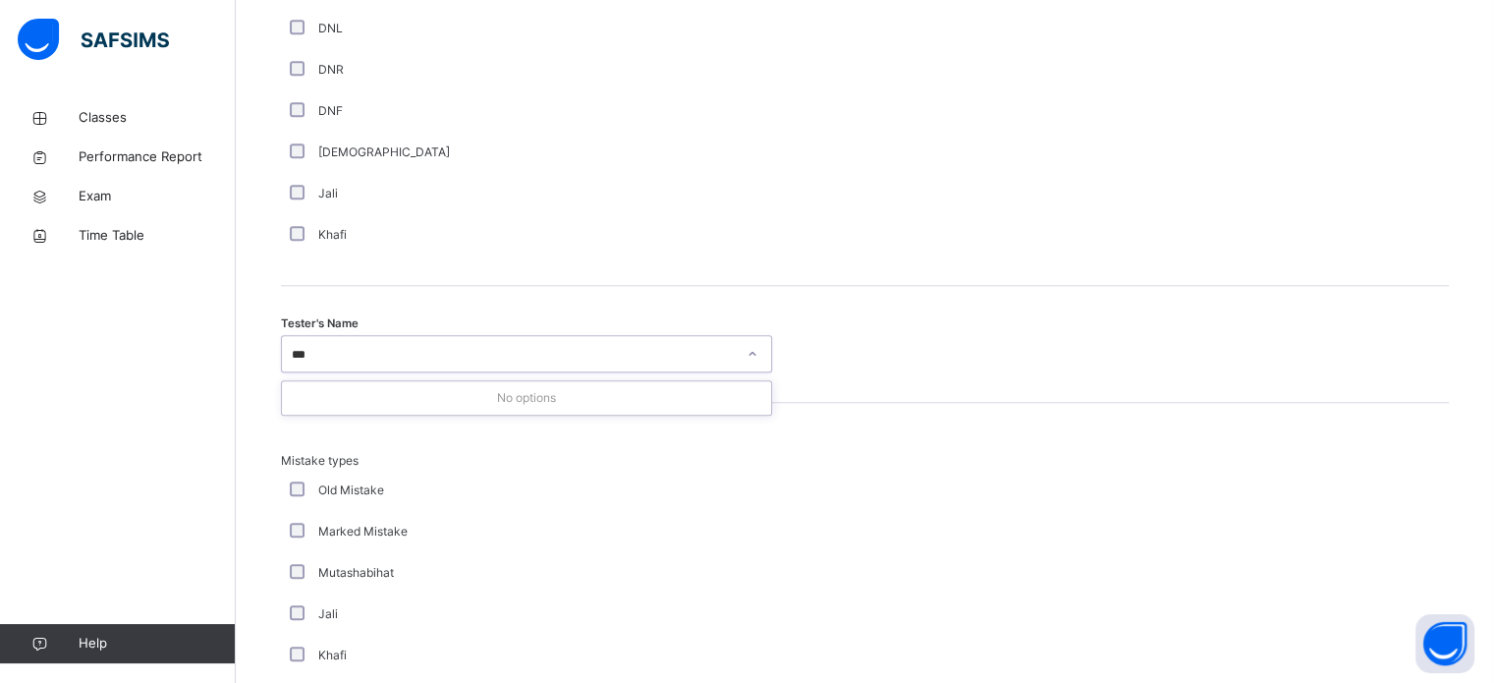
type input "**"
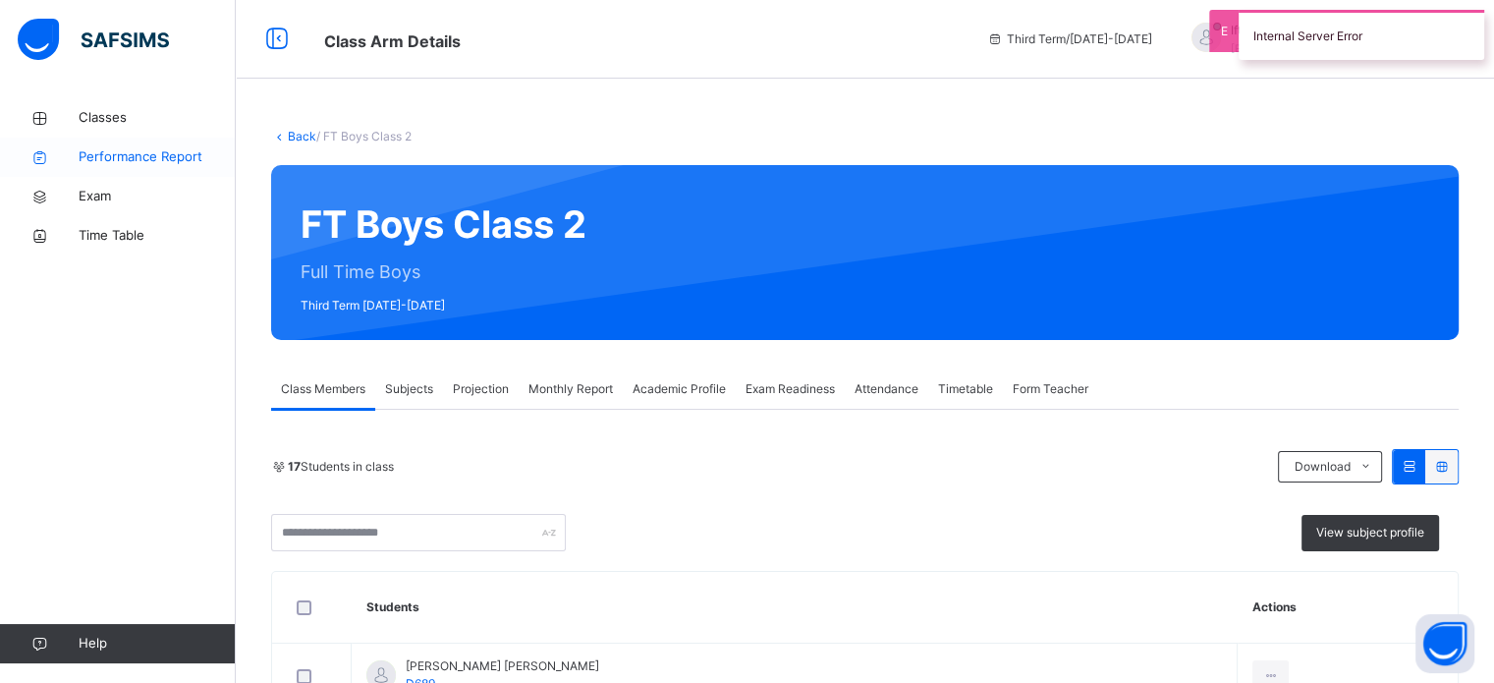
click at [127, 158] on span "Performance Report" at bounding box center [157, 157] width 157 height 20
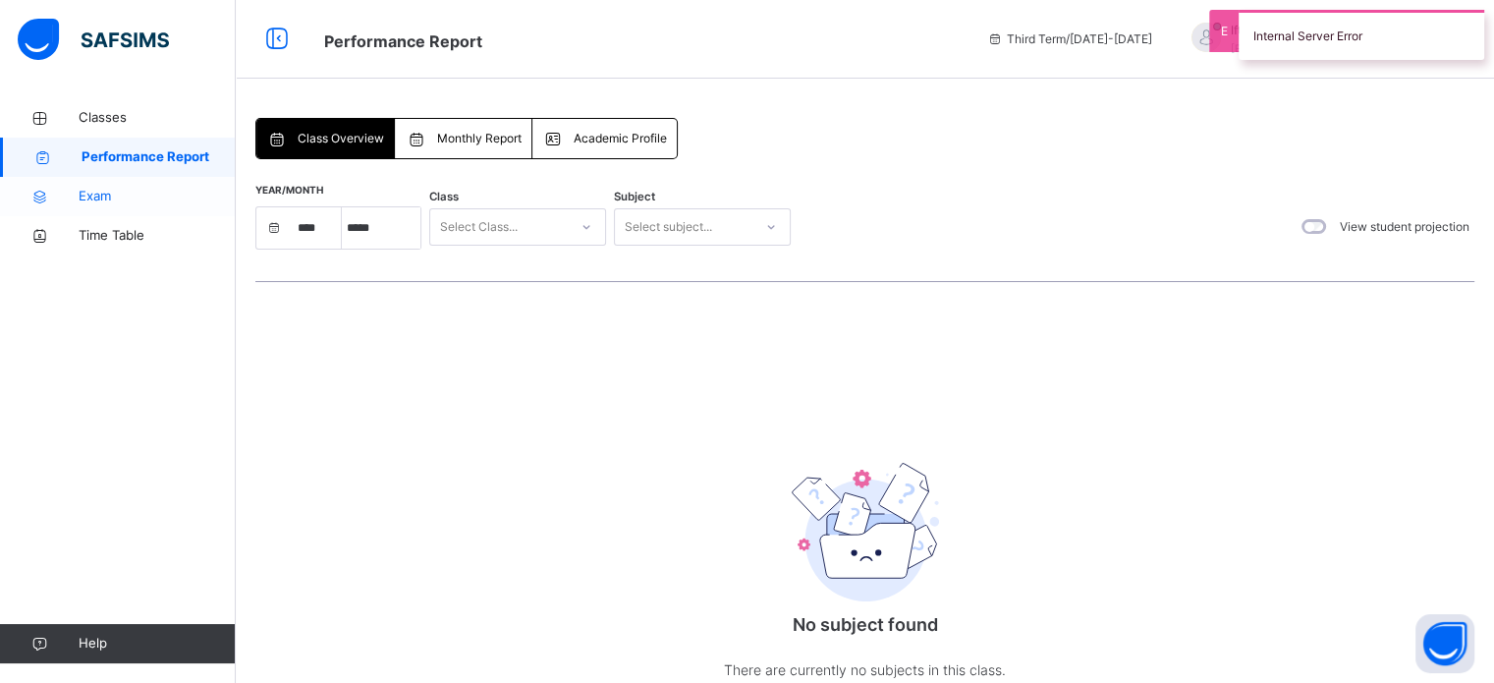
select select "****"
select select "*"
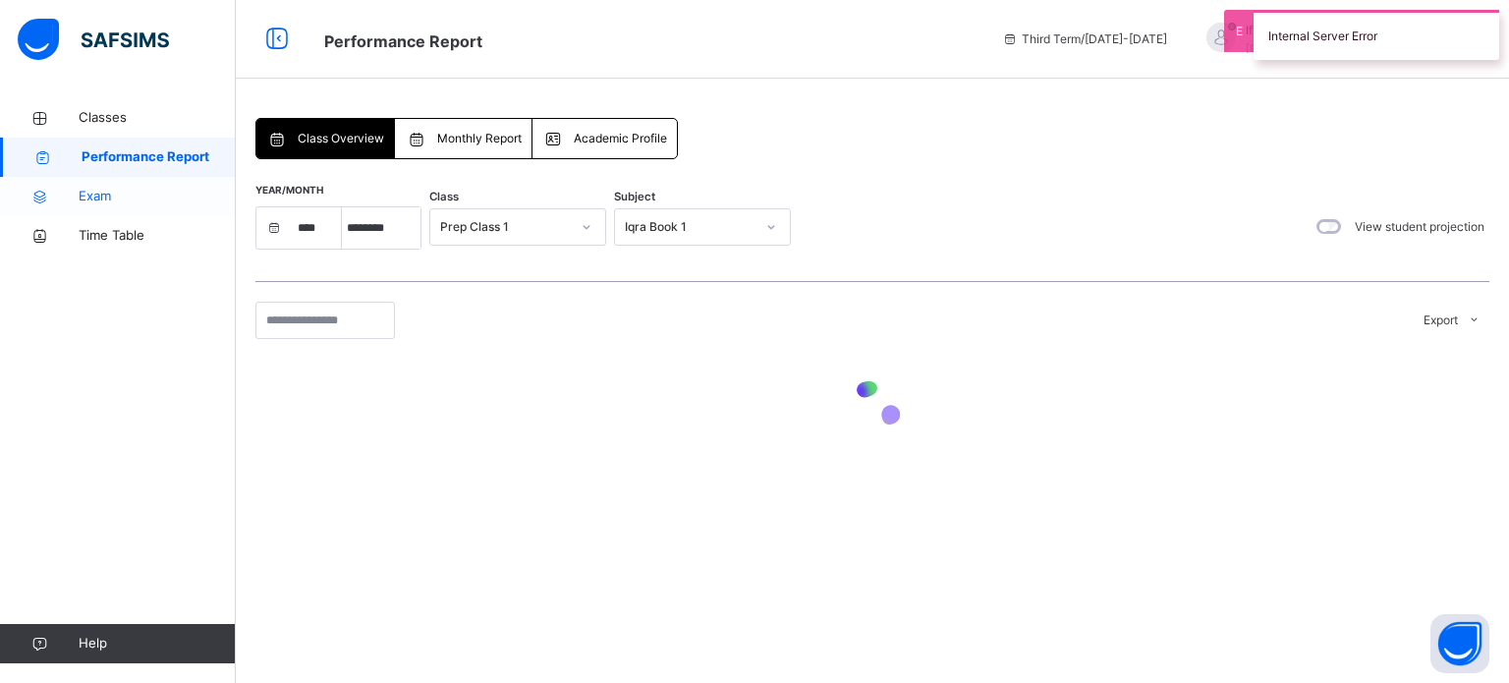
click at [84, 192] on span "Exam" at bounding box center [157, 197] width 157 height 20
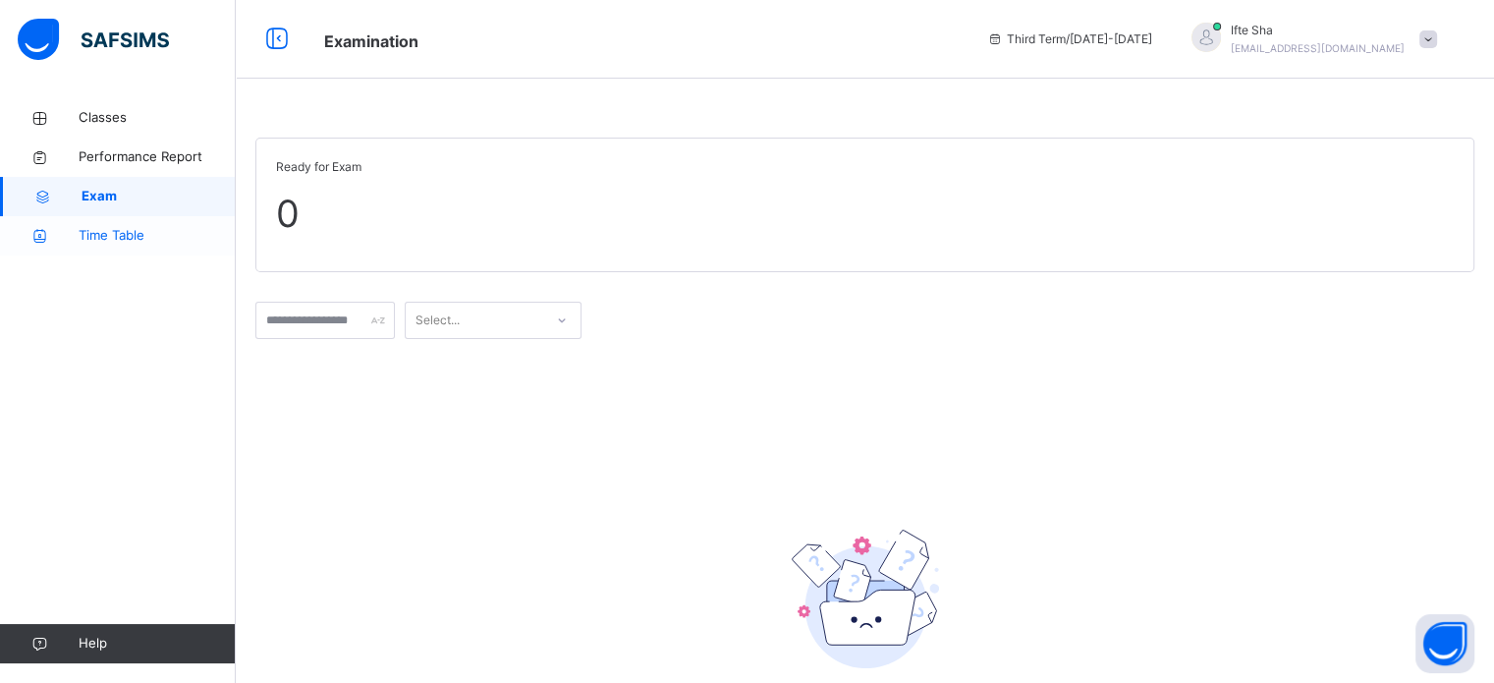
click at [70, 254] on link "Time Table" at bounding box center [118, 235] width 236 height 39
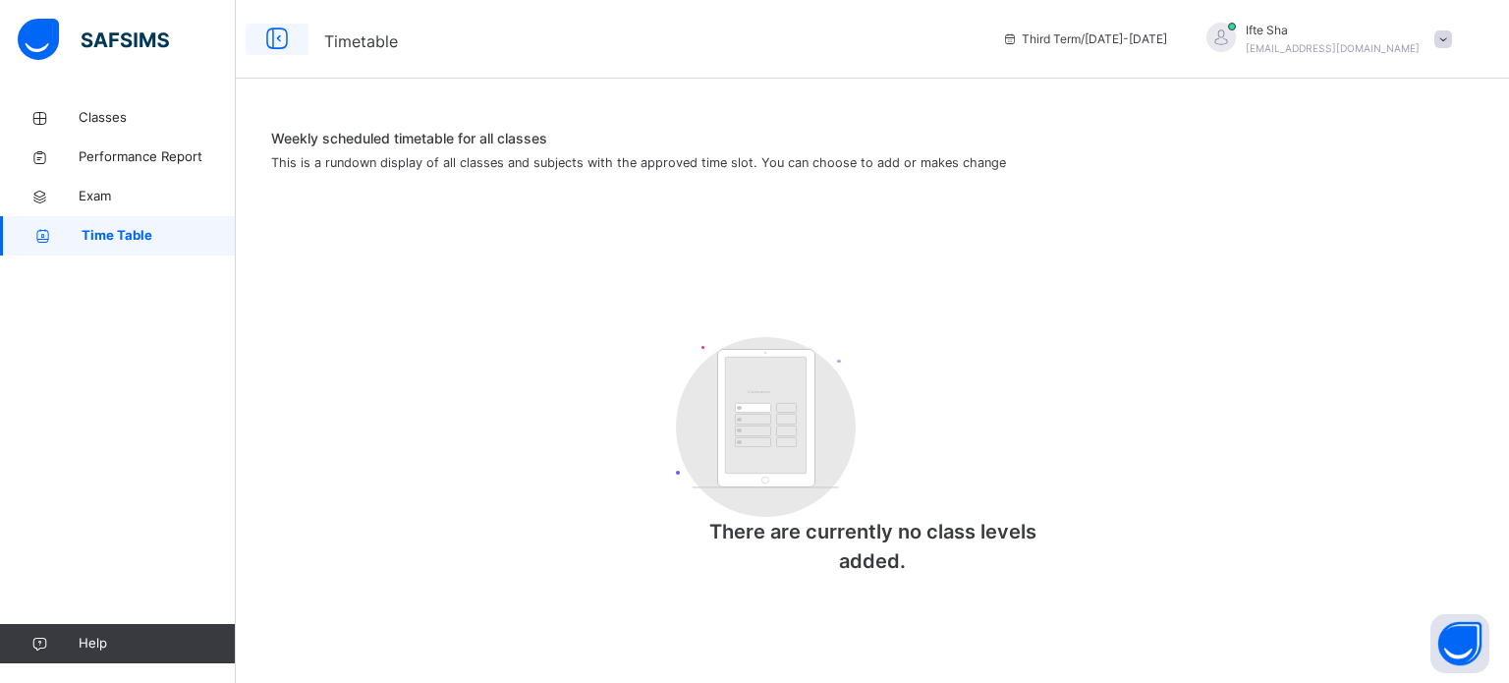
click at [270, 25] on icon at bounding box center [276, 39] width 33 height 35
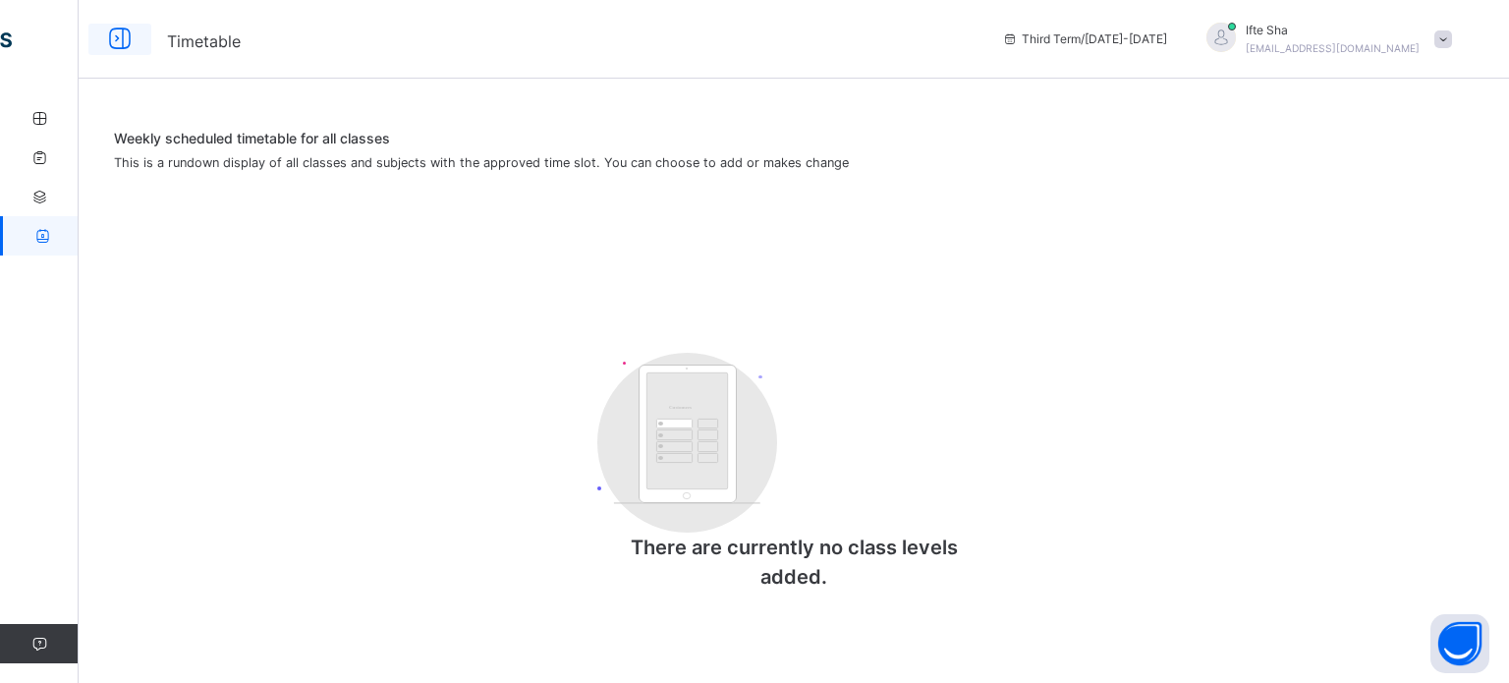
click at [113, 33] on icon at bounding box center [119, 39] width 33 height 35
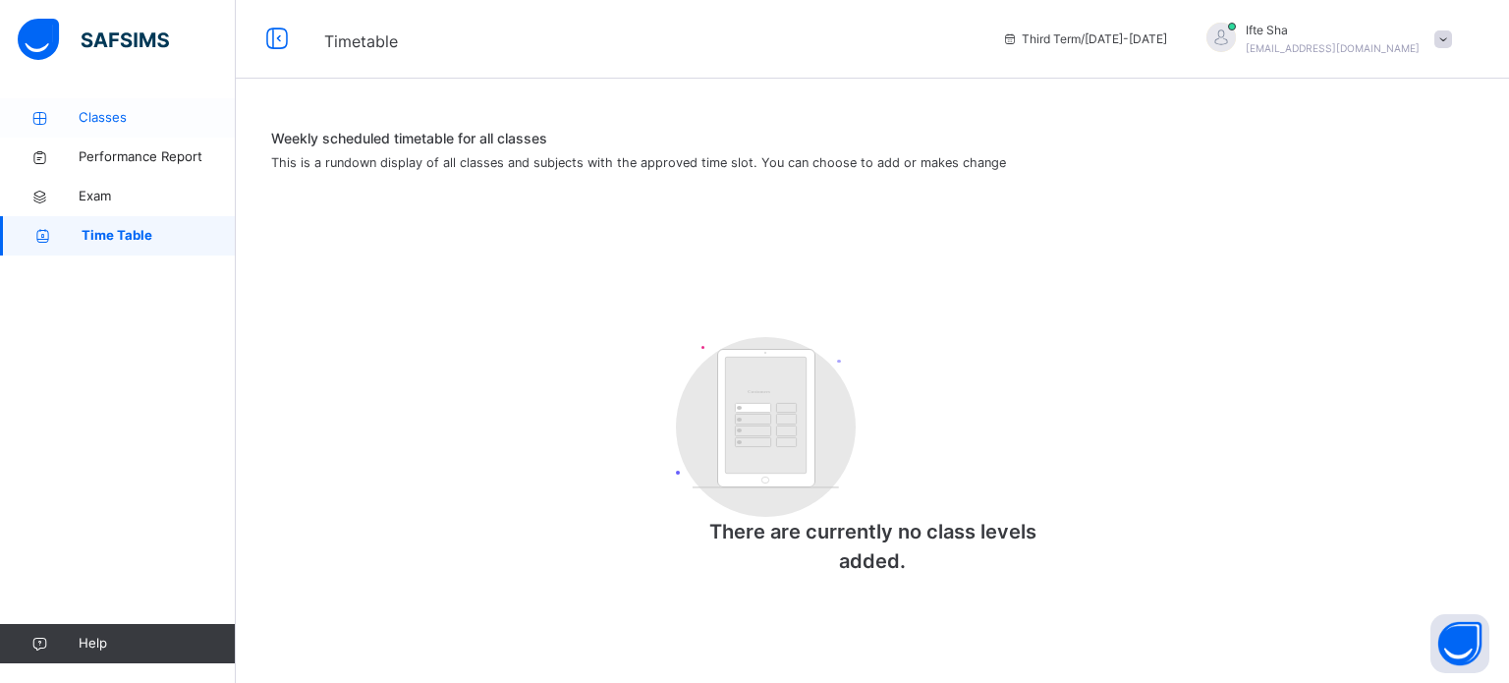
click at [105, 125] on span "Classes" at bounding box center [157, 118] width 157 height 20
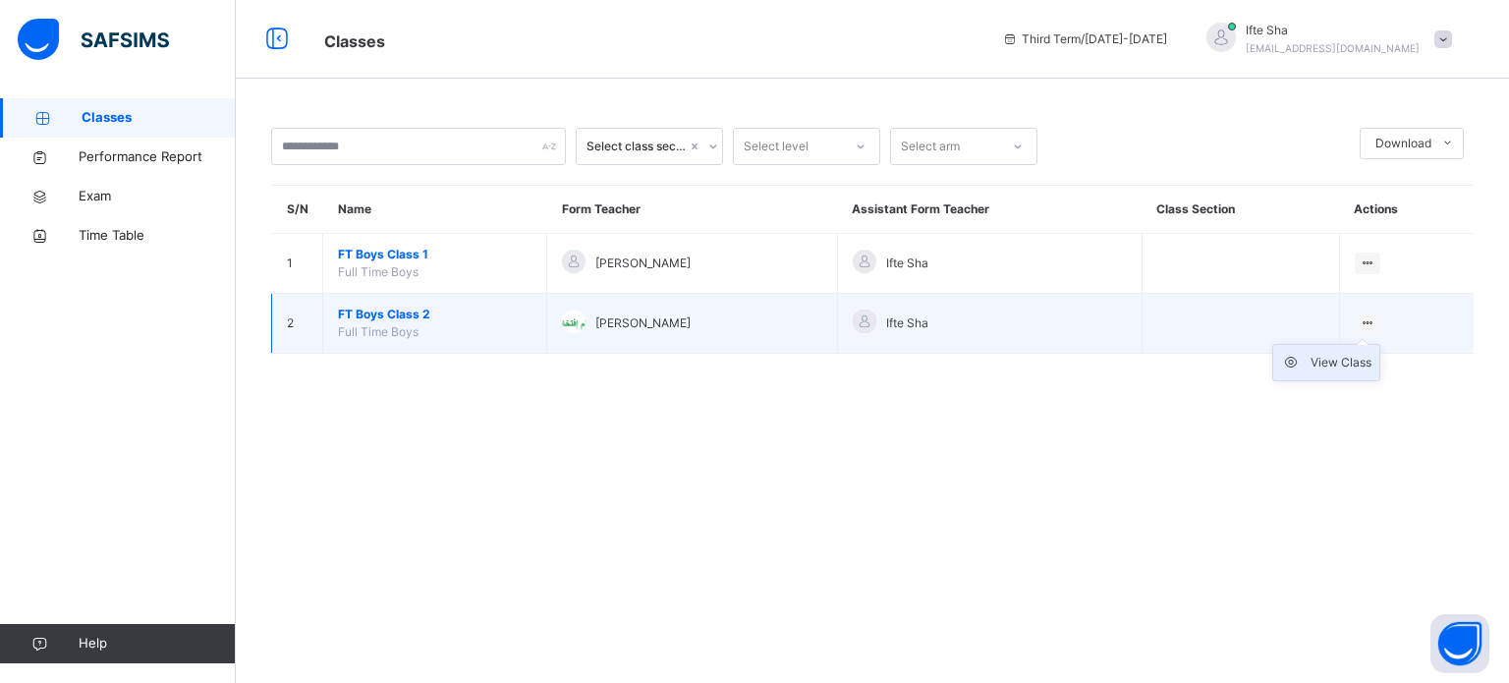
click at [1344, 361] on div "View Class" at bounding box center [1341, 363] width 61 height 20
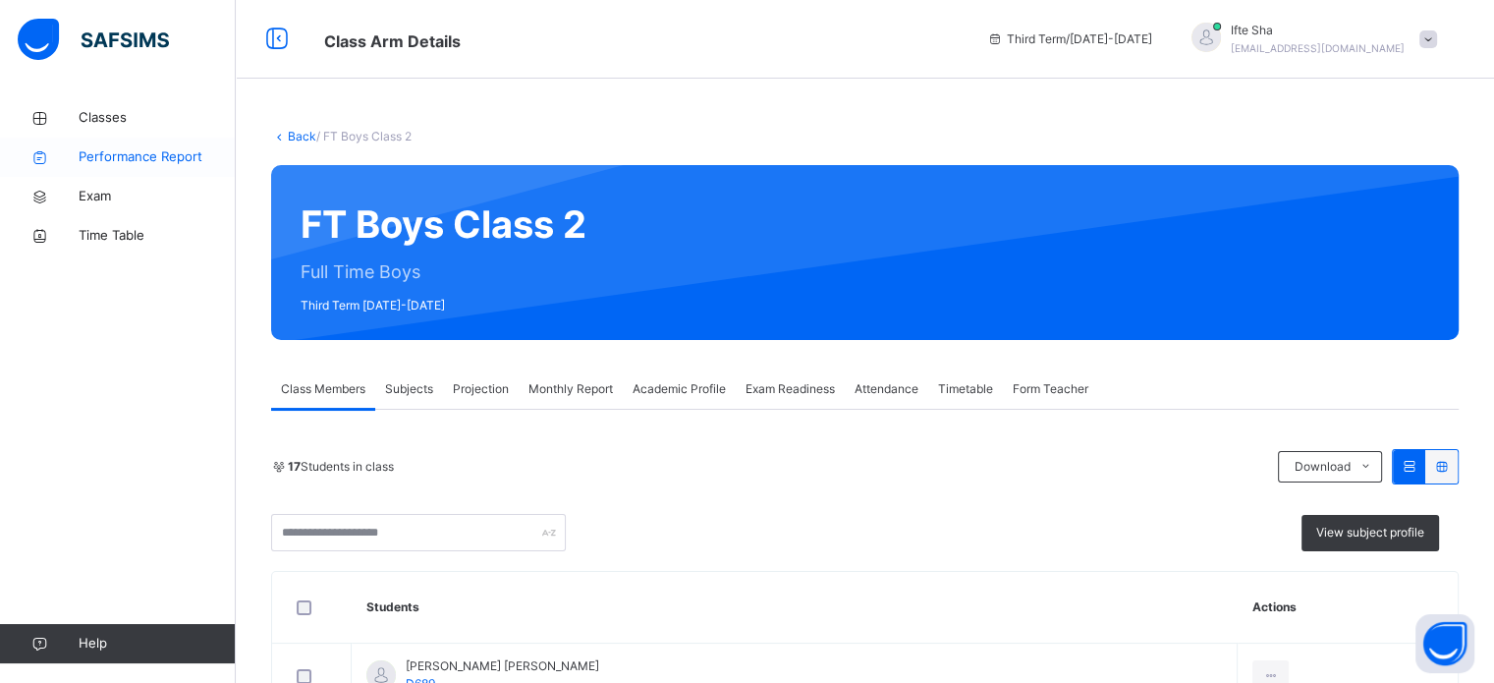
click at [126, 158] on span "Performance Report" at bounding box center [157, 157] width 157 height 20
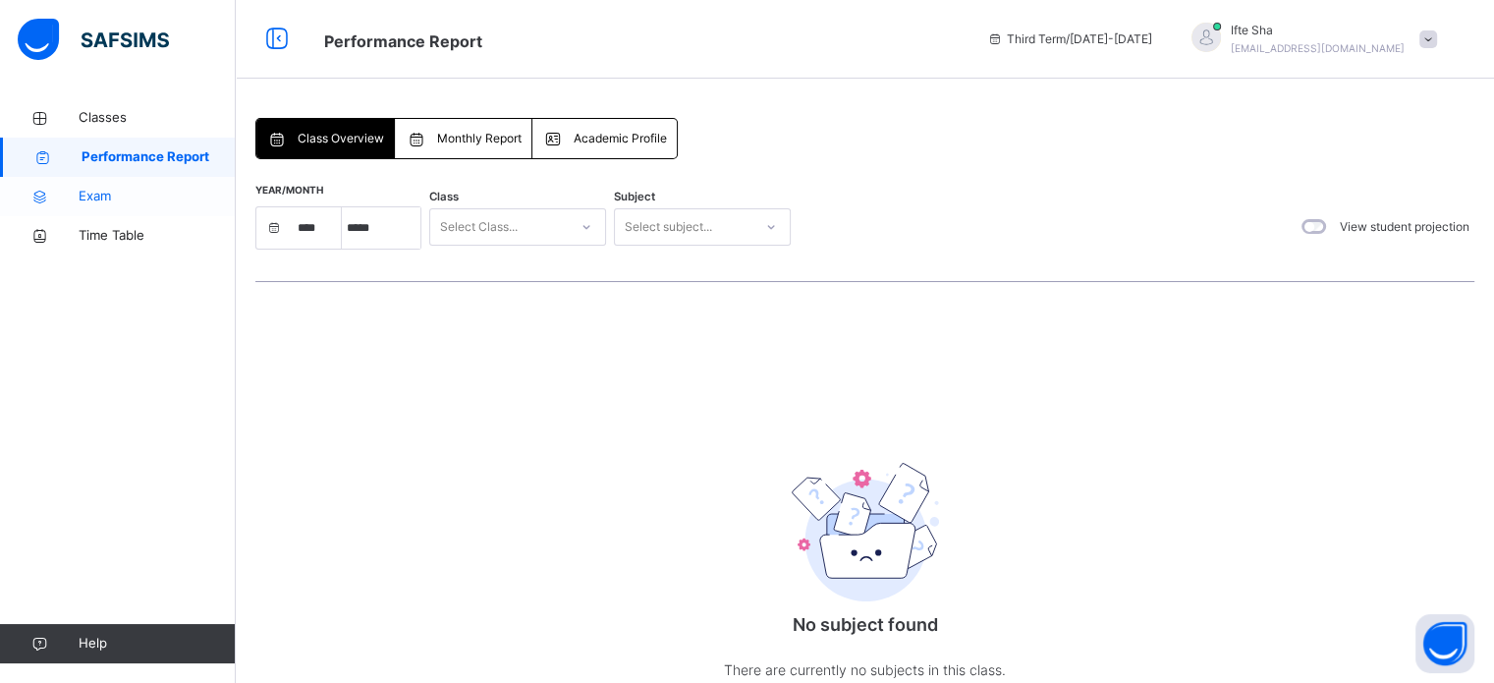
select select "****"
select select "*"
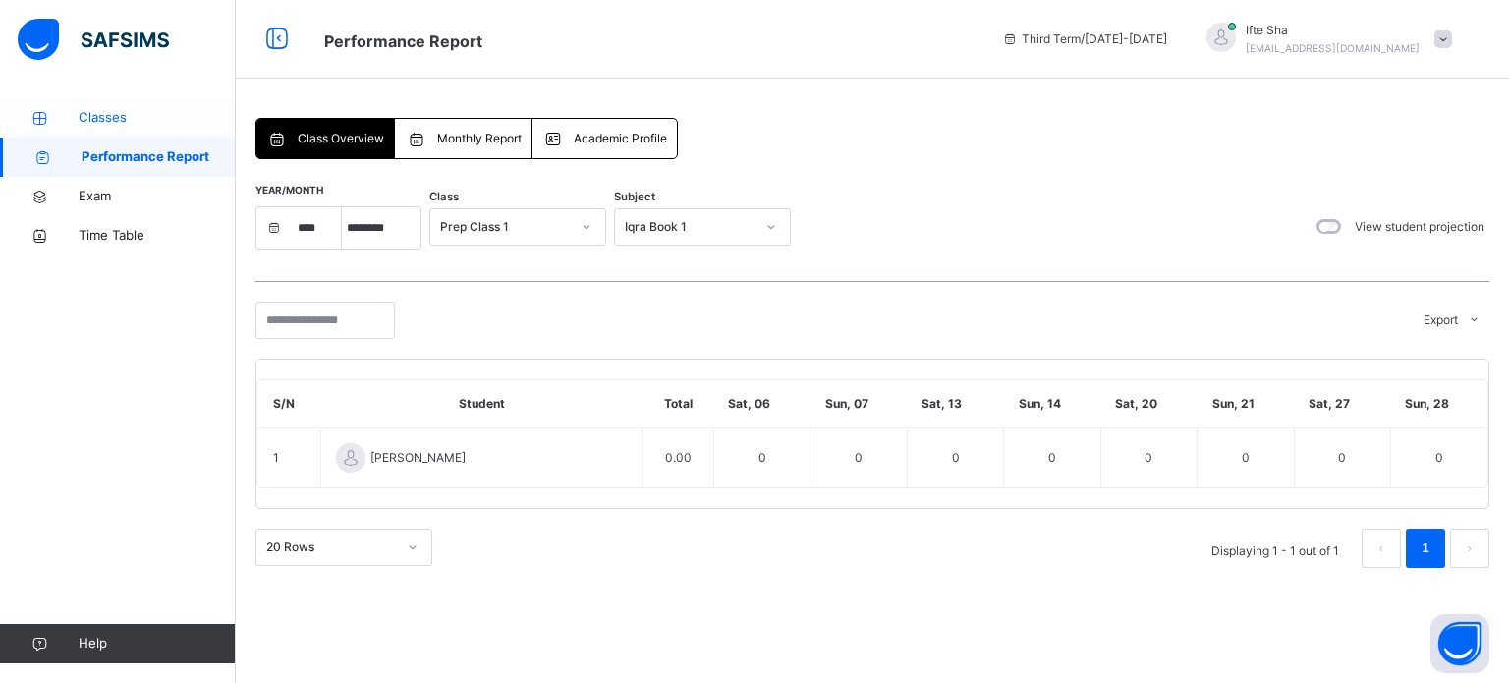
click at [102, 109] on span "Classes" at bounding box center [157, 118] width 157 height 20
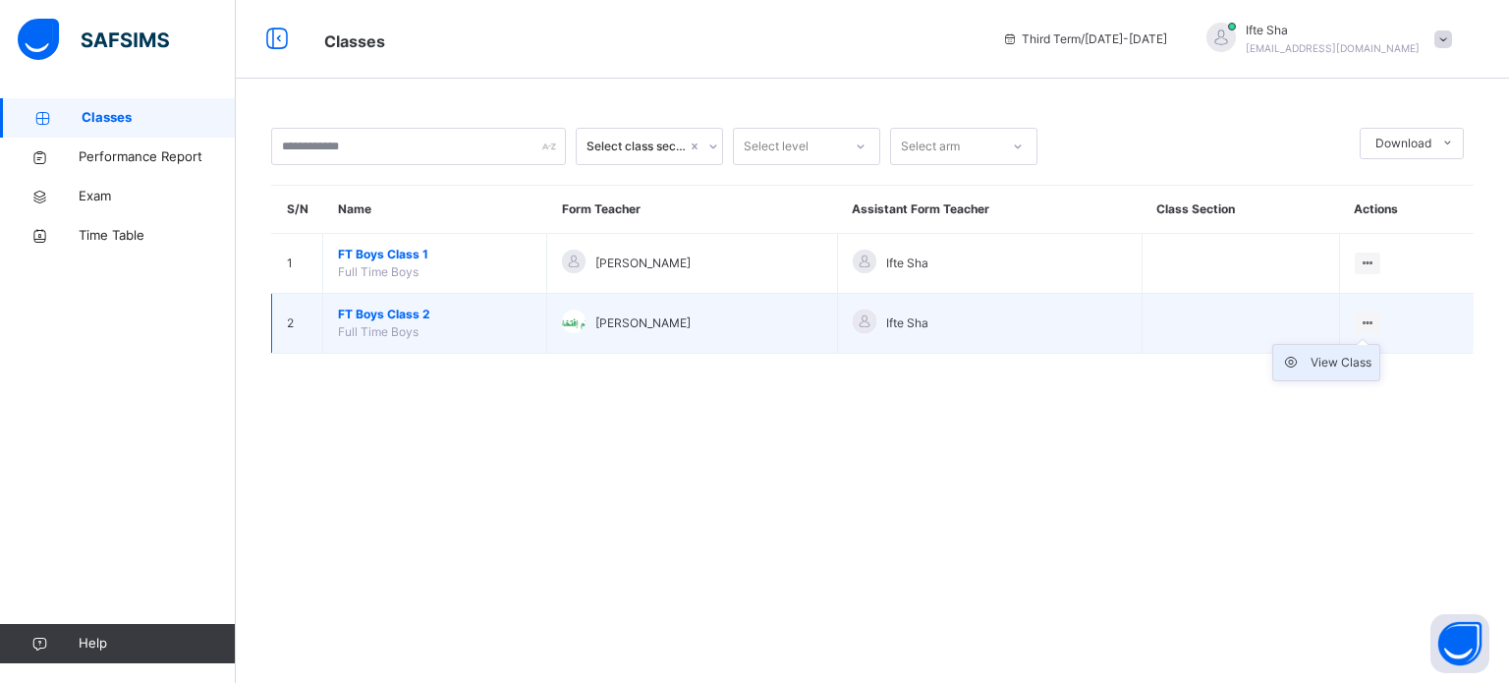
click at [1347, 357] on div "View Class" at bounding box center [1341, 363] width 61 height 20
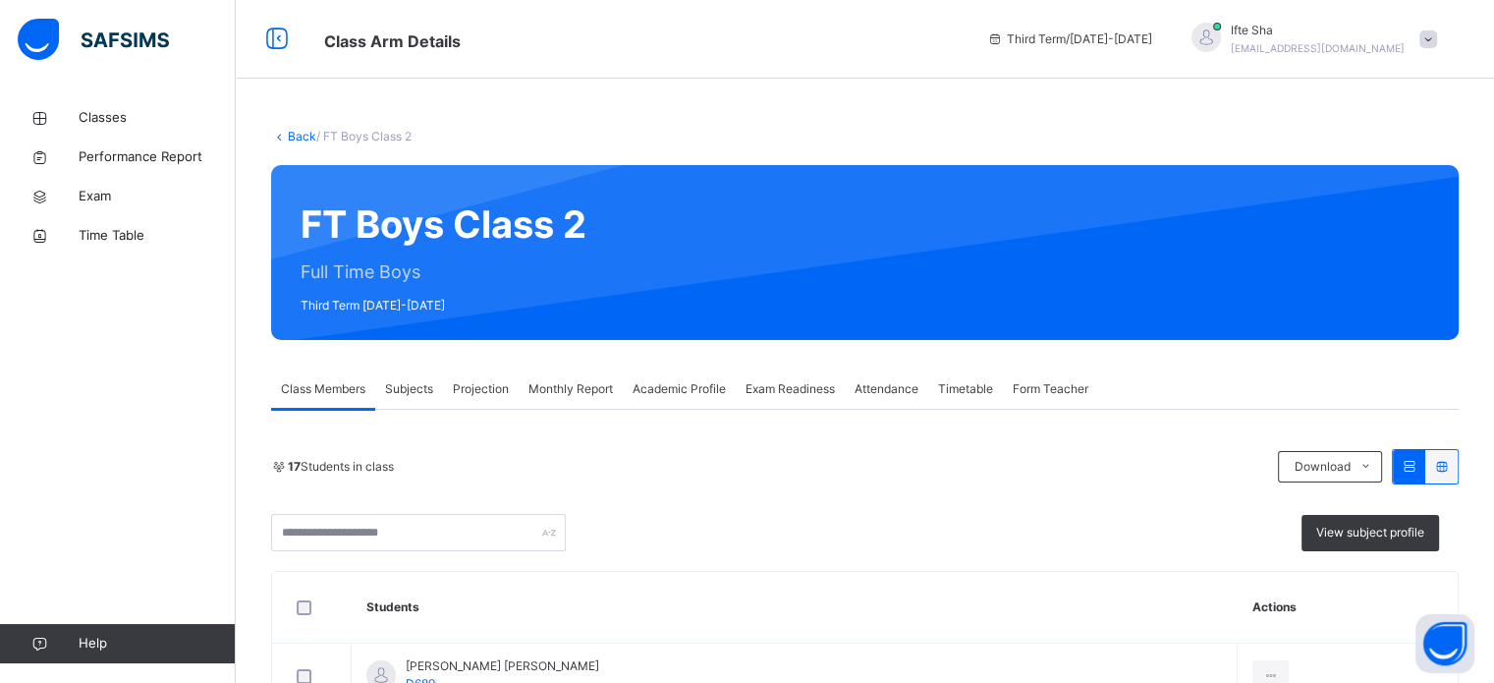
click at [491, 393] on span "Projection" at bounding box center [481, 389] width 56 height 18
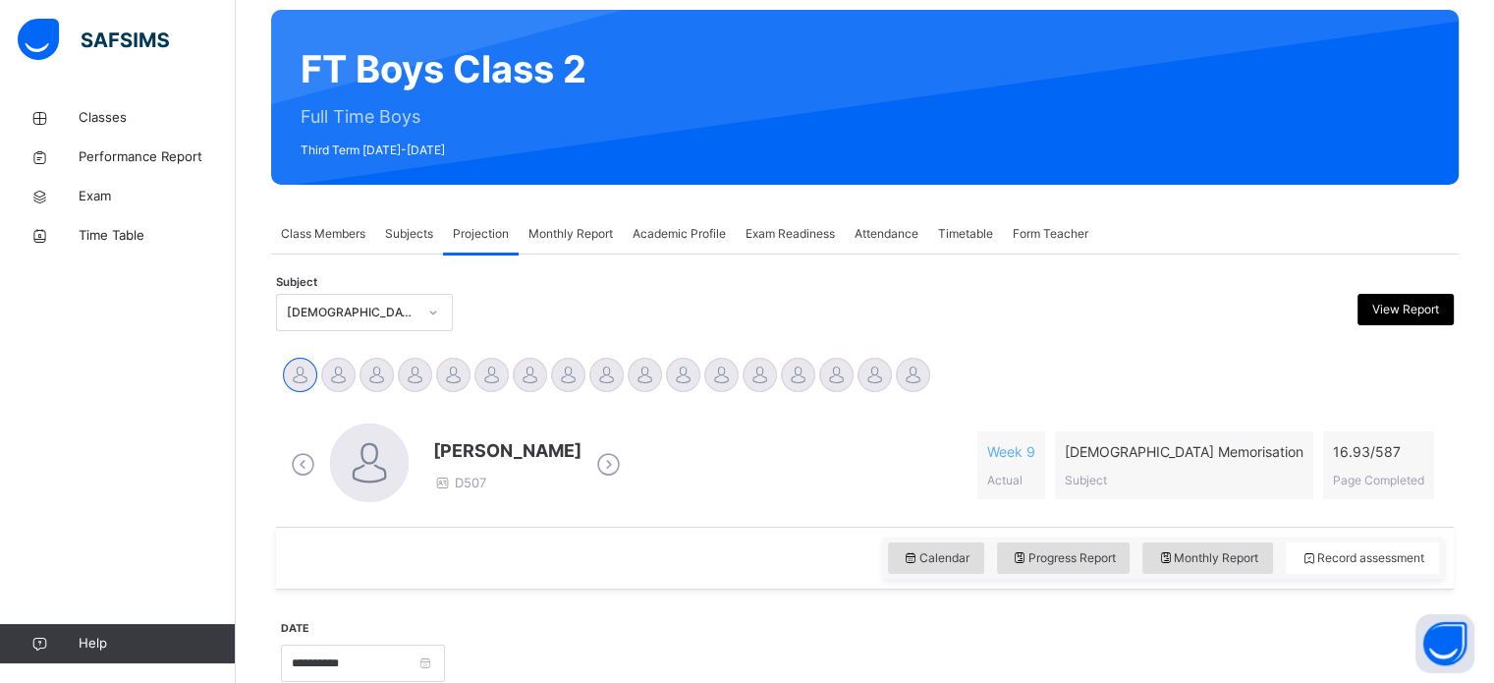
scroll to position [177, 0]
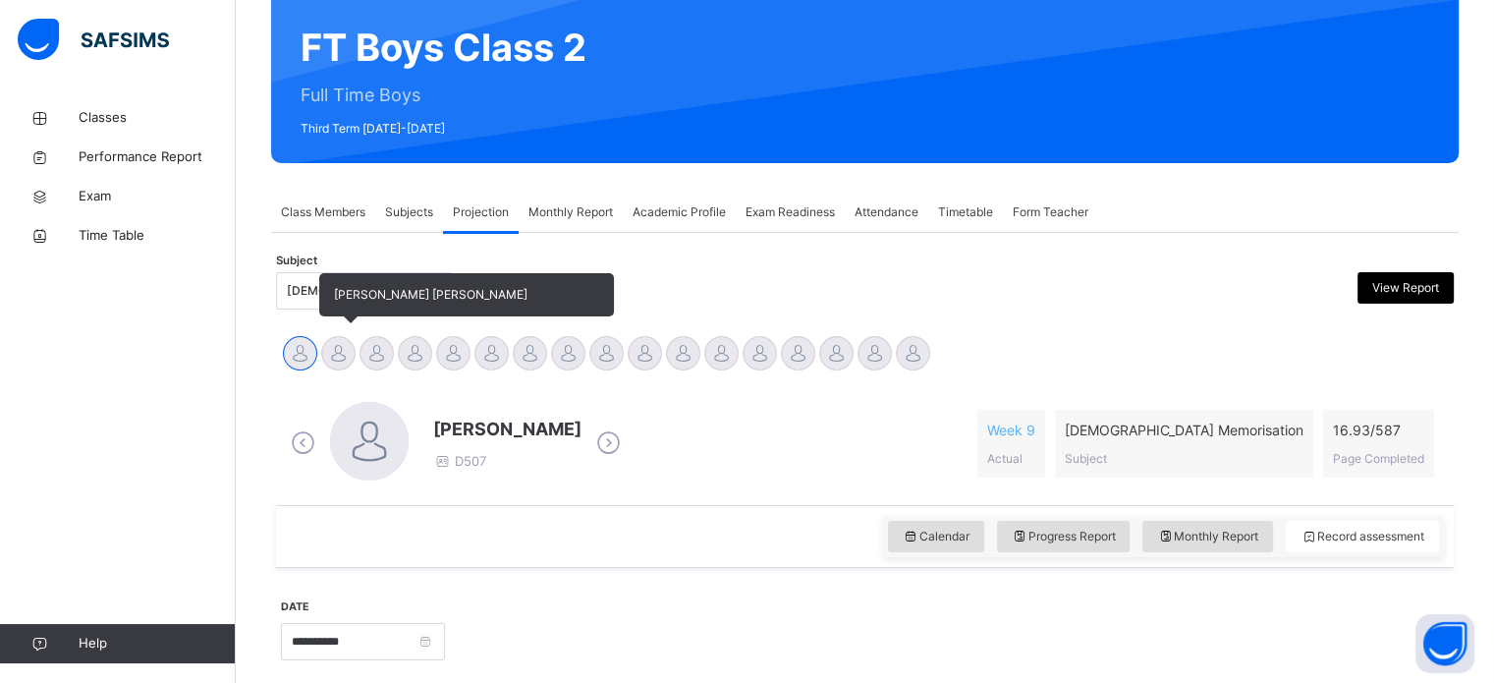
click at [327, 346] on div at bounding box center [338, 353] width 34 height 34
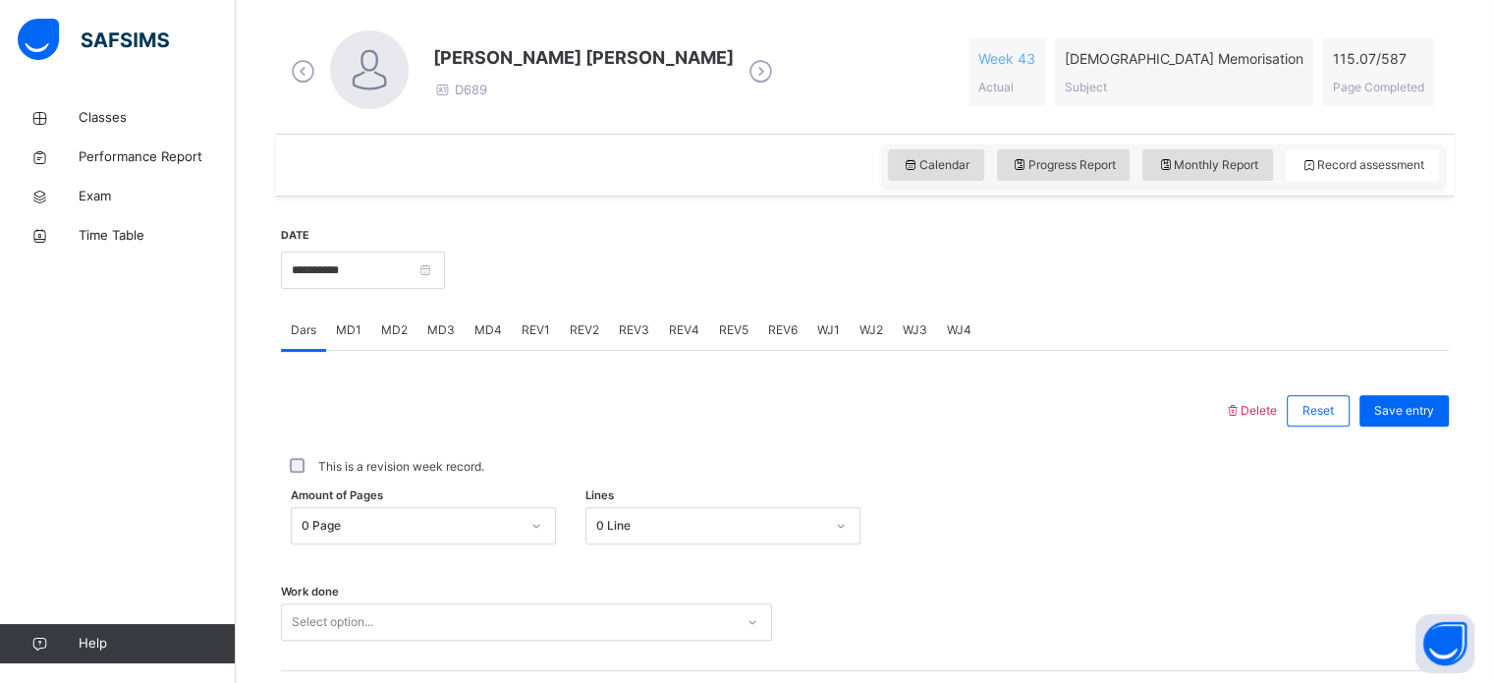
scroll to position [569, 0]
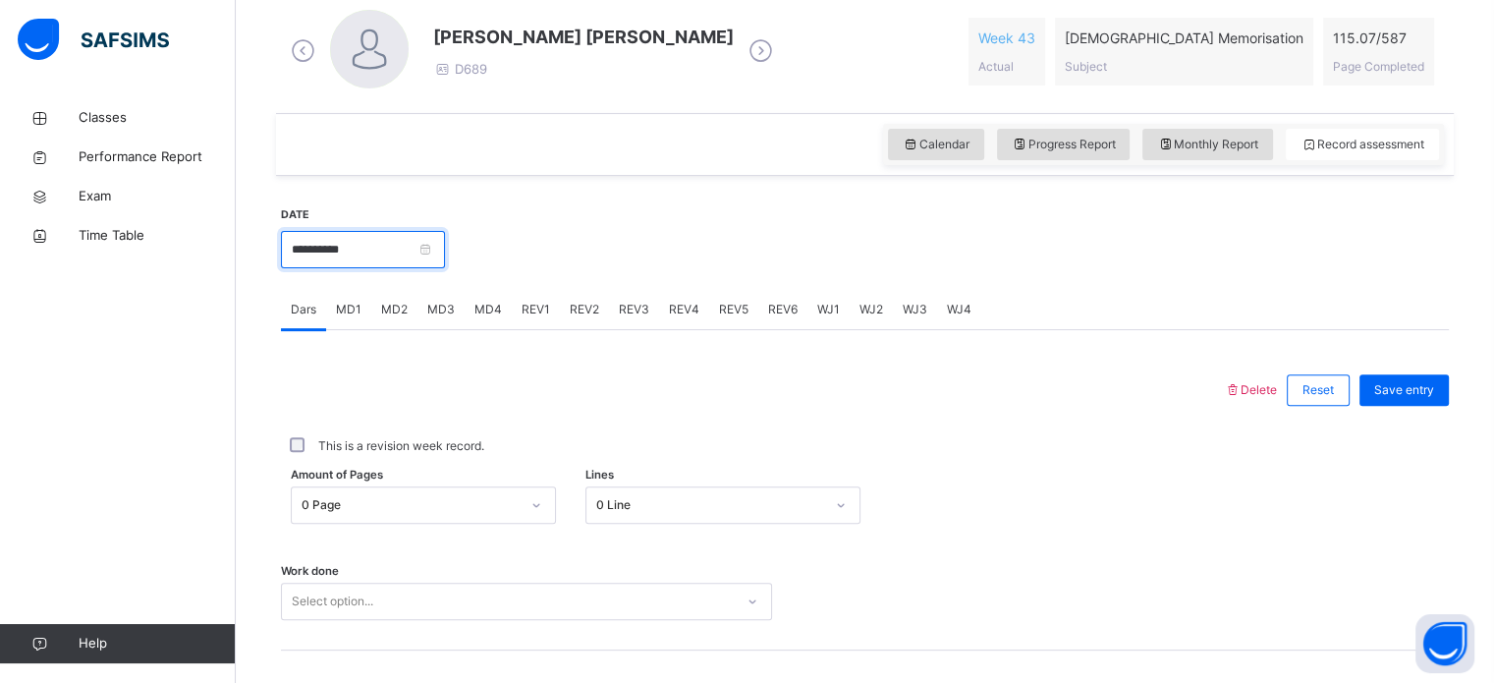
click at [362, 257] on input "**********" at bounding box center [363, 249] width 164 height 37
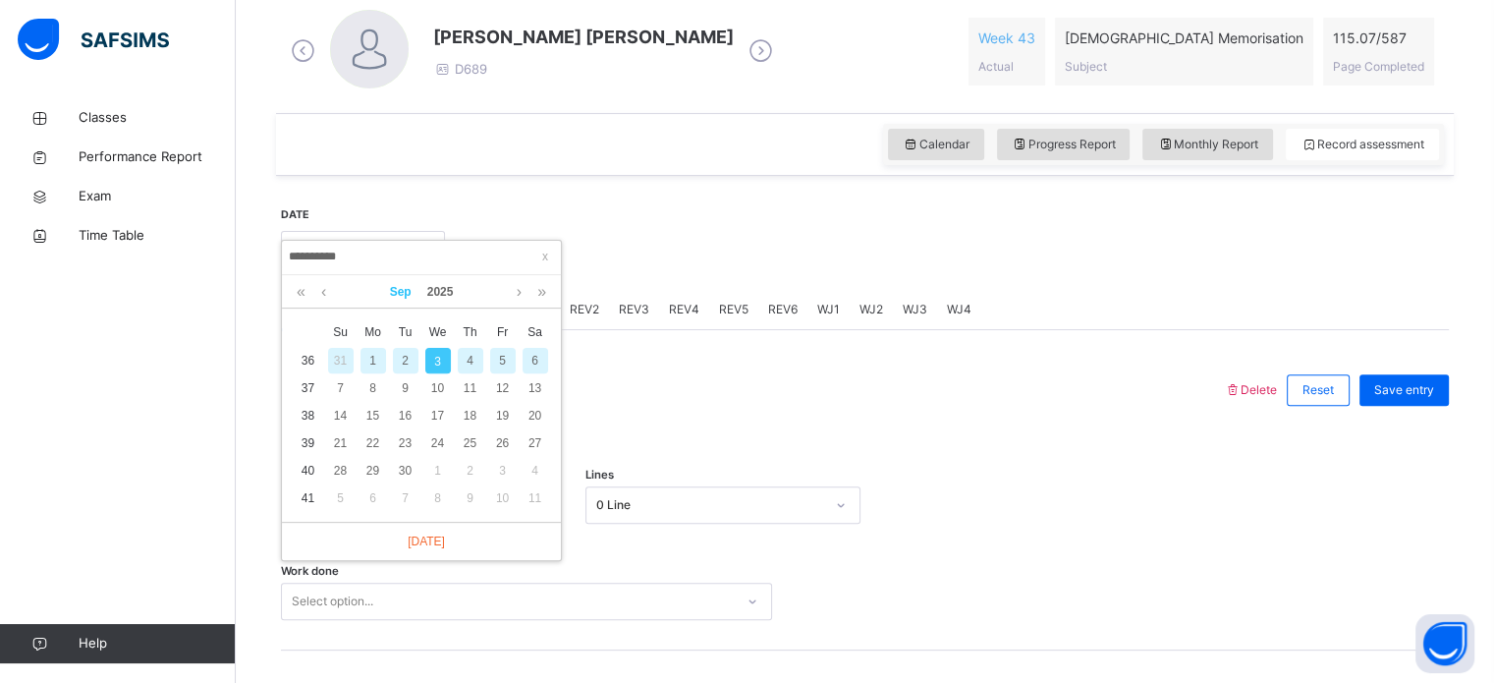
click at [390, 280] on link "Sep" at bounding box center [400, 291] width 37 height 33
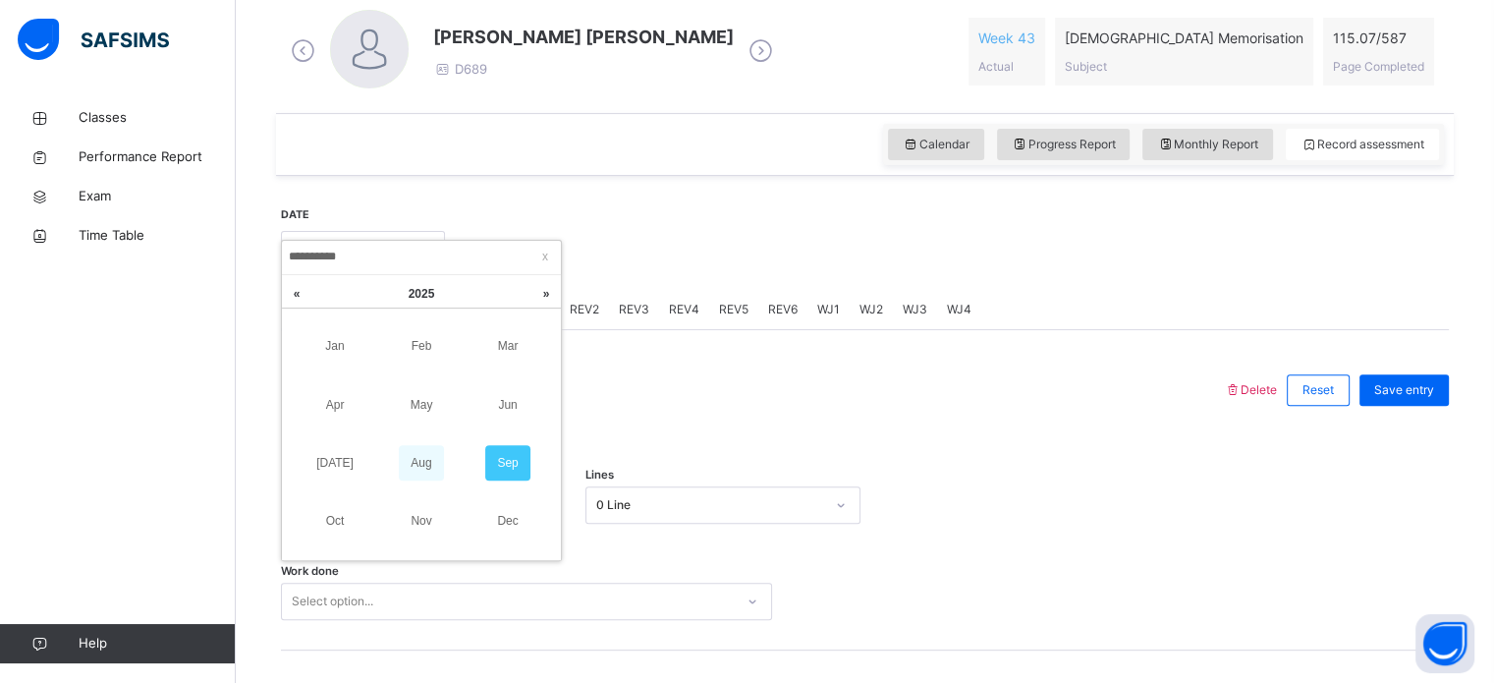
click at [424, 449] on link "Aug" at bounding box center [421, 462] width 45 height 35
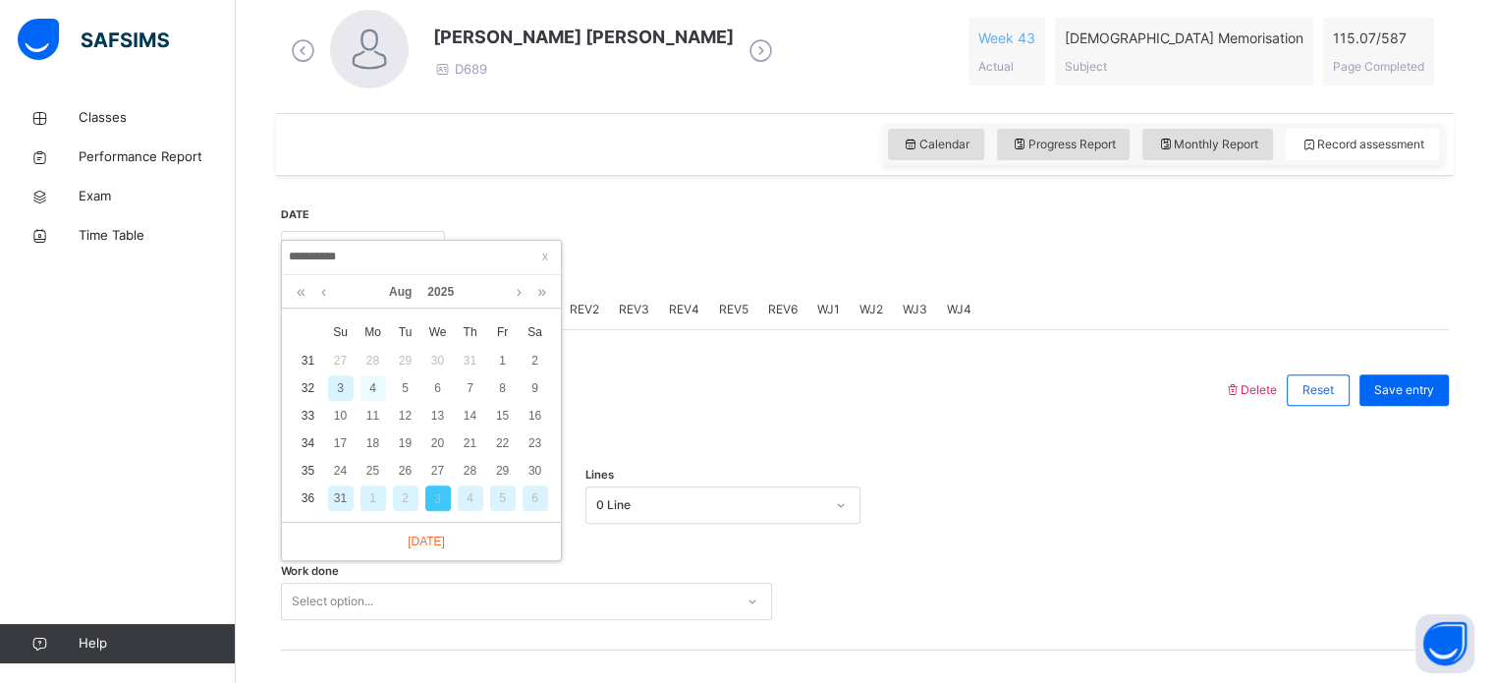
click at [372, 381] on div "4" at bounding box center [374, 388] width 26 height 26
type input "**********"
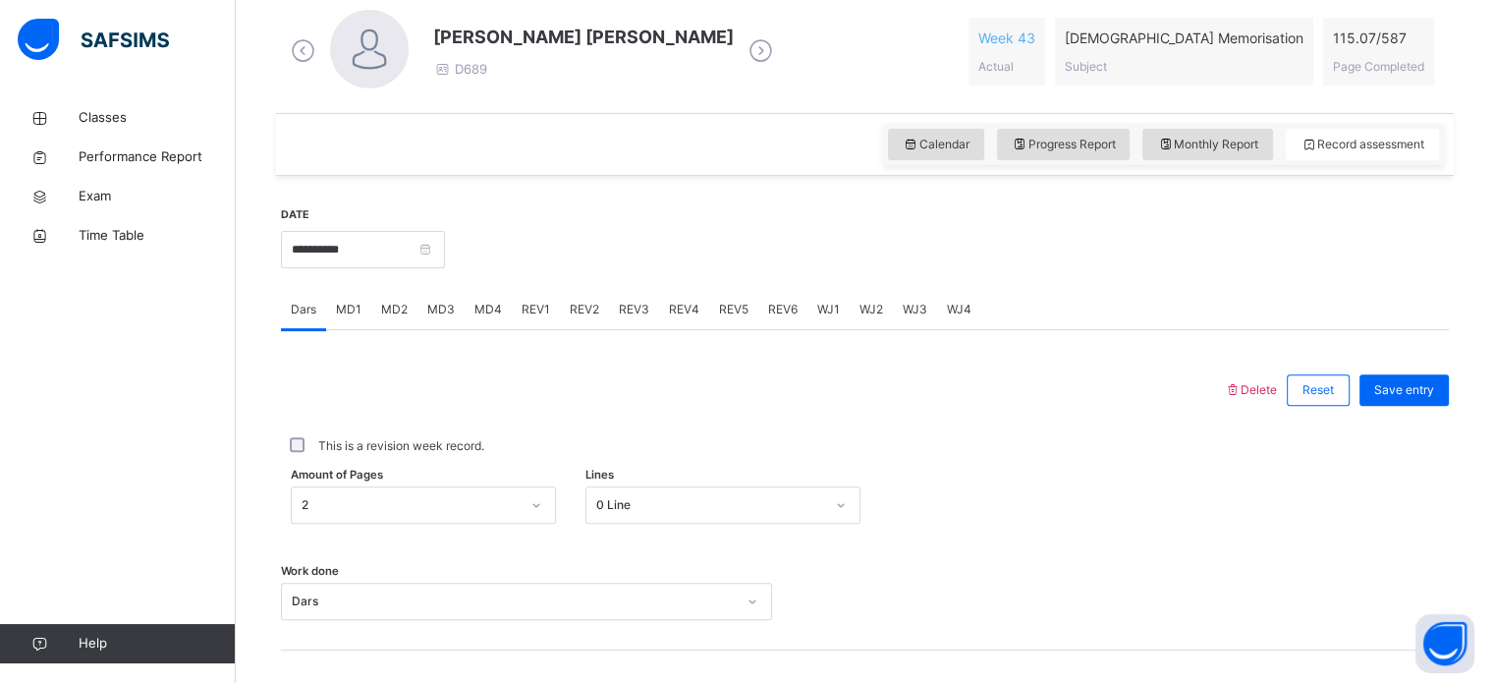
click at [672, 306] on span "REV4" at bounding box center [684, 310] width 30 height 18
drag, startPoint x: 672, startPoint y: 306, endPoint x: 531, endPoint y: 406, distance: 173.4
click at [531, 406] on div at bounding box center [753, 390] width 924 height 51
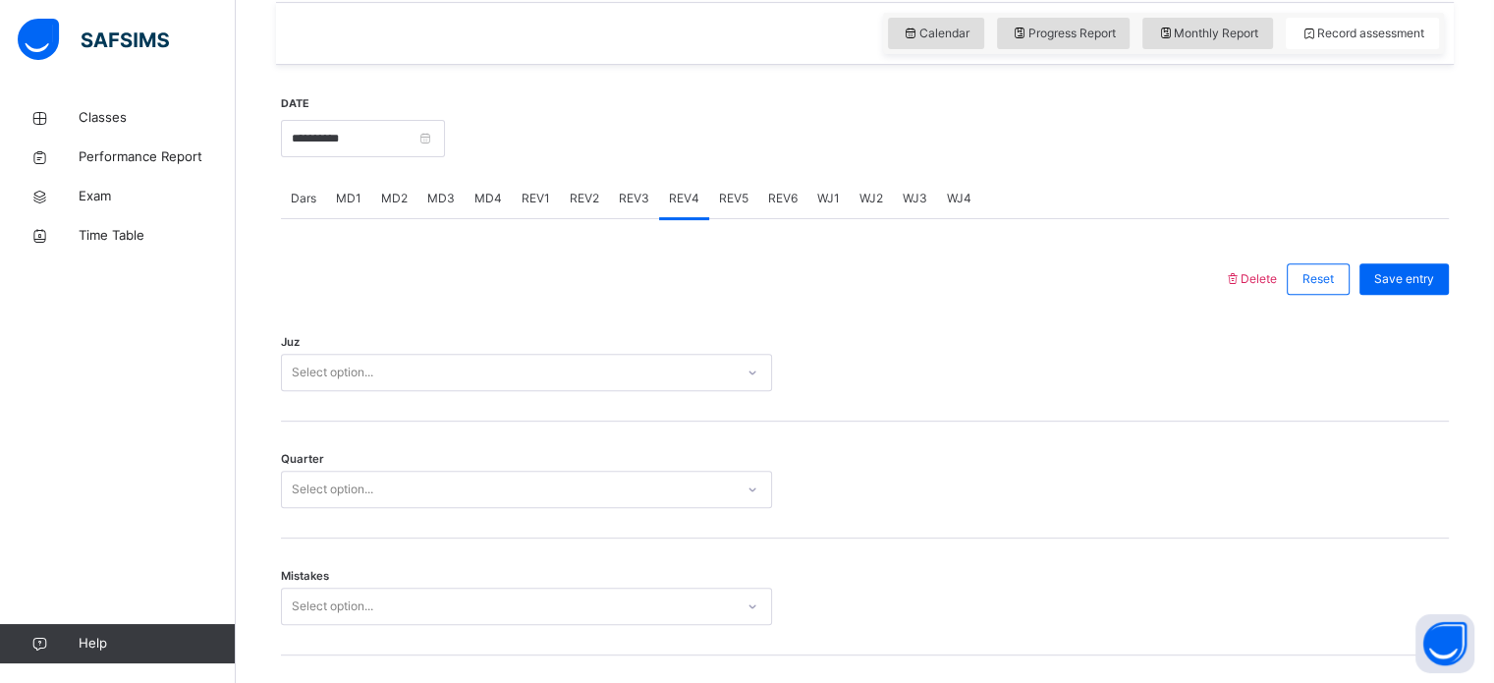
scroll to position [679, 0]
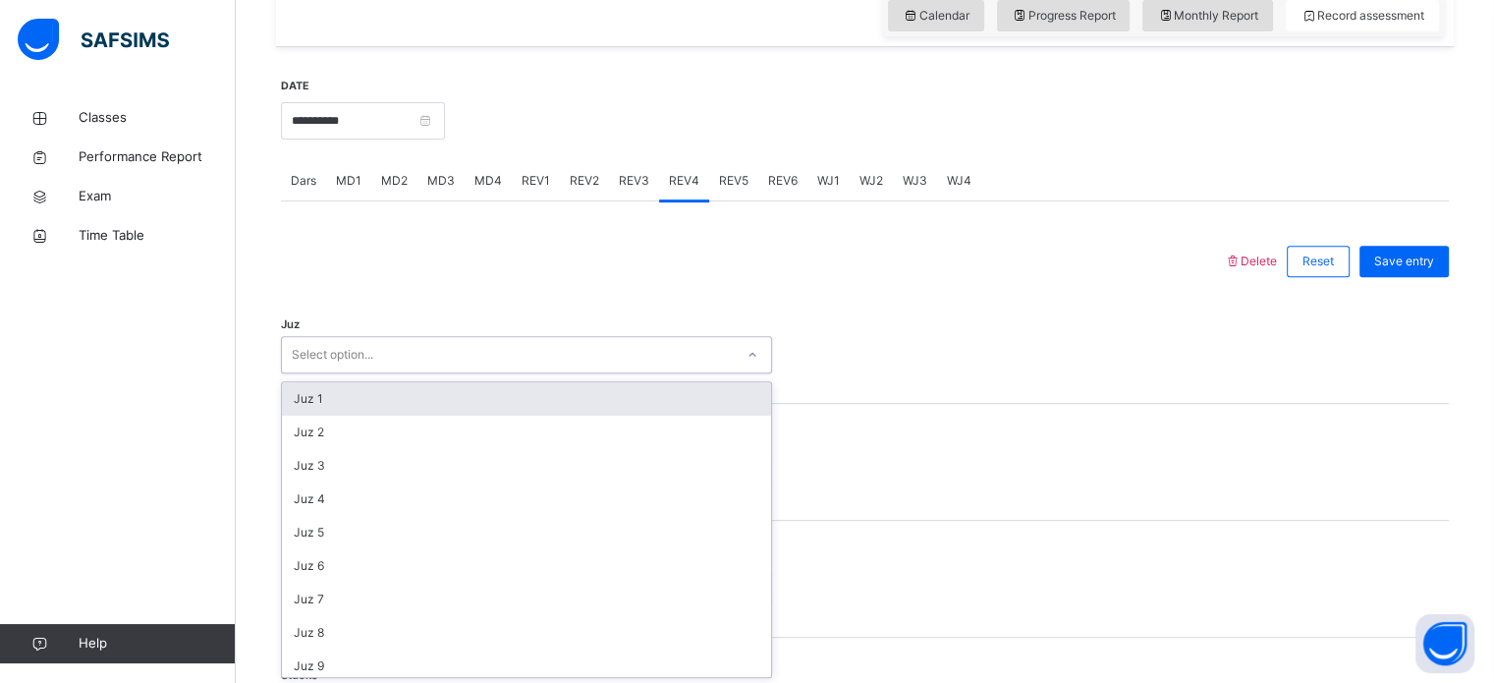
click at [636, 376] on div "Juz option Juz 1 focused, 1 of 30. 30 results available. Use Up and Down to cho…" at bounding box center [865, 345] width 1168 height 117
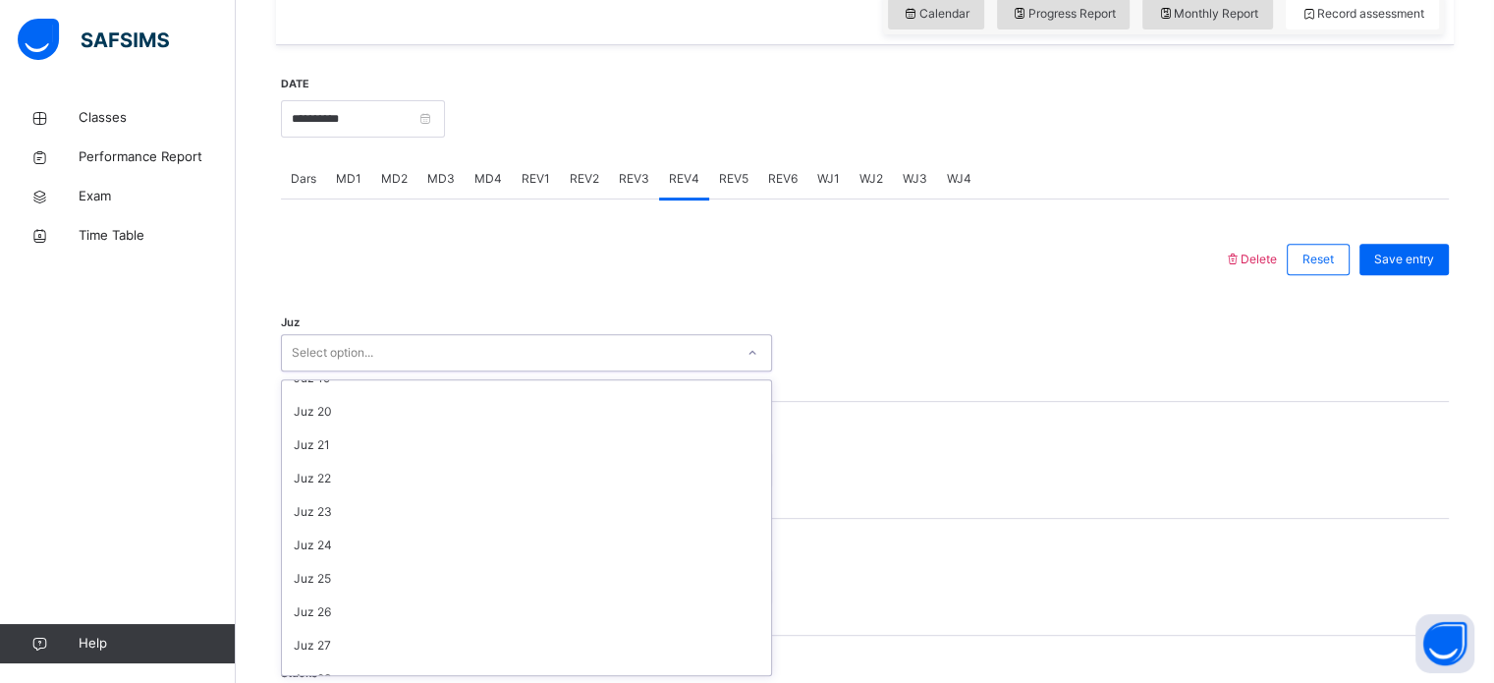
scroll to position [707, 0]
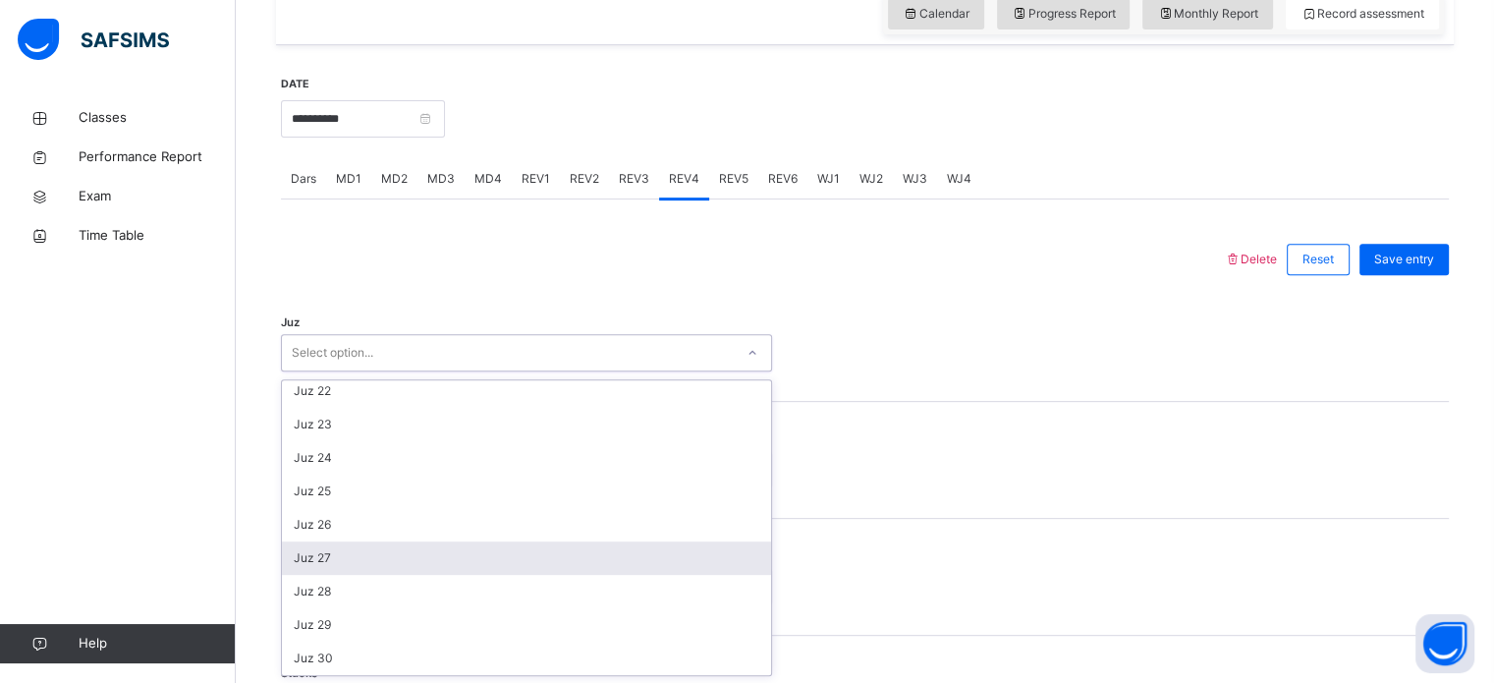
click at [408, 557] on div "Juz 27" at bounding box center [526, 557] width 489 height 33
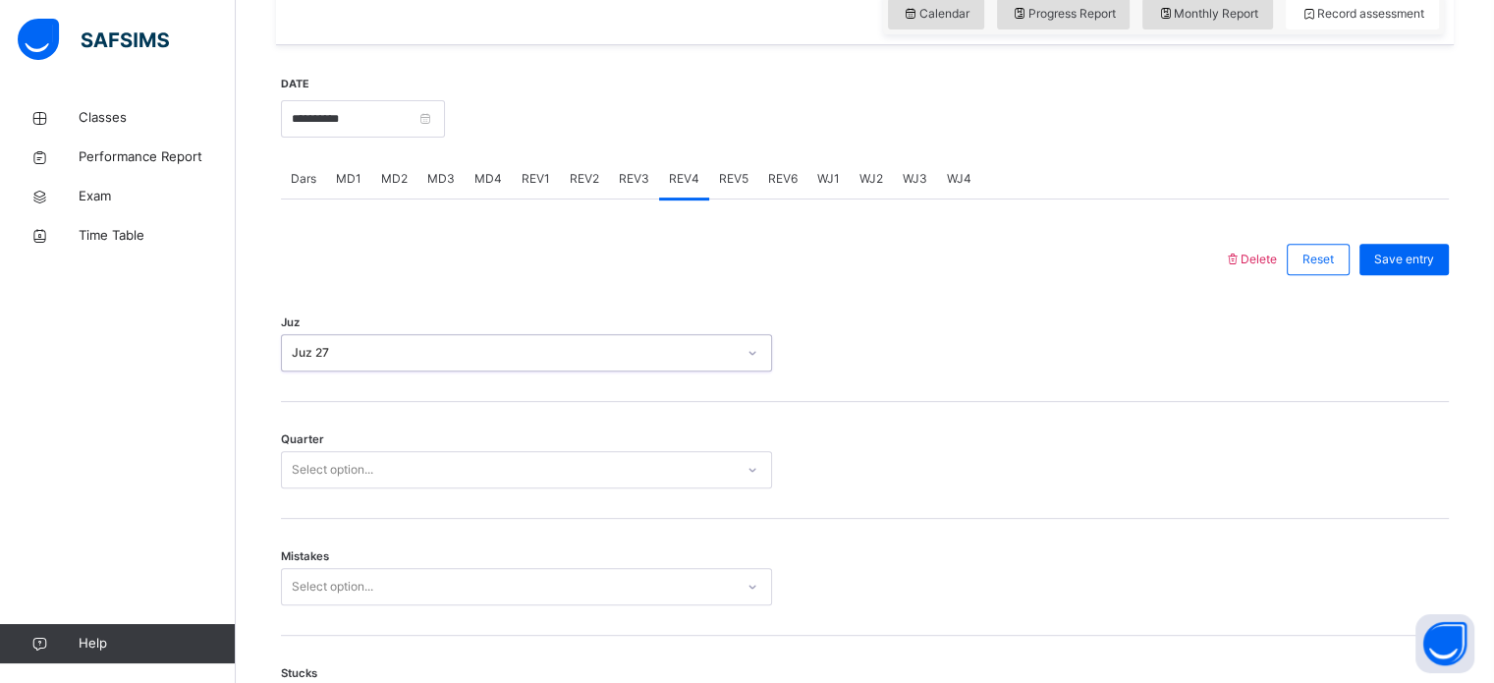
click at [426, 477] on div "Select option..." at bounding box center [508, 470] width 452 height 30
click at [421, 464] on div "Select option..." at bounding box center [508, 470] width 452 height 30
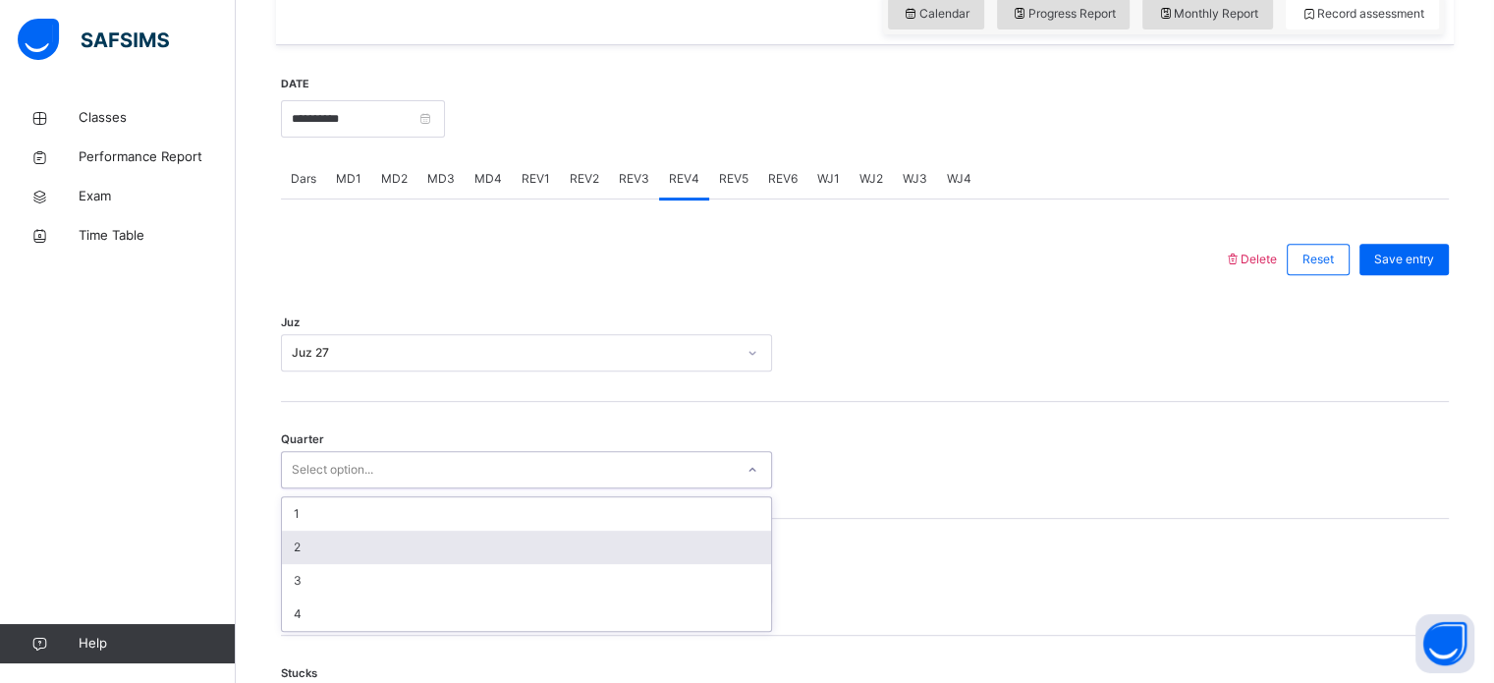
click at [325, 549] on div "2" at bounding box center [526, 547] width 489 height 33
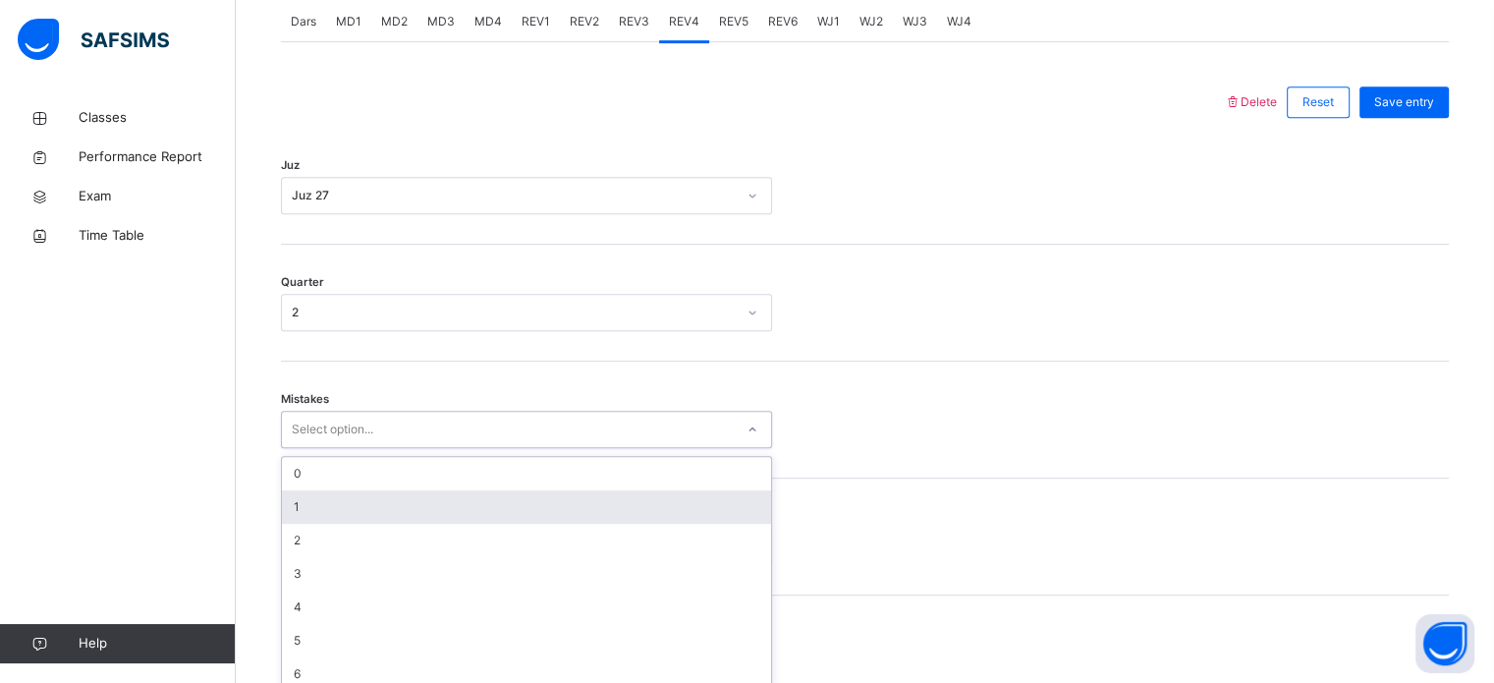
click at [311, 448] on div "option 1 focused, 2 of 7. 7 results available. Use Up and Down to choose option…" at bounding box center [526, 429] width 491 height 37
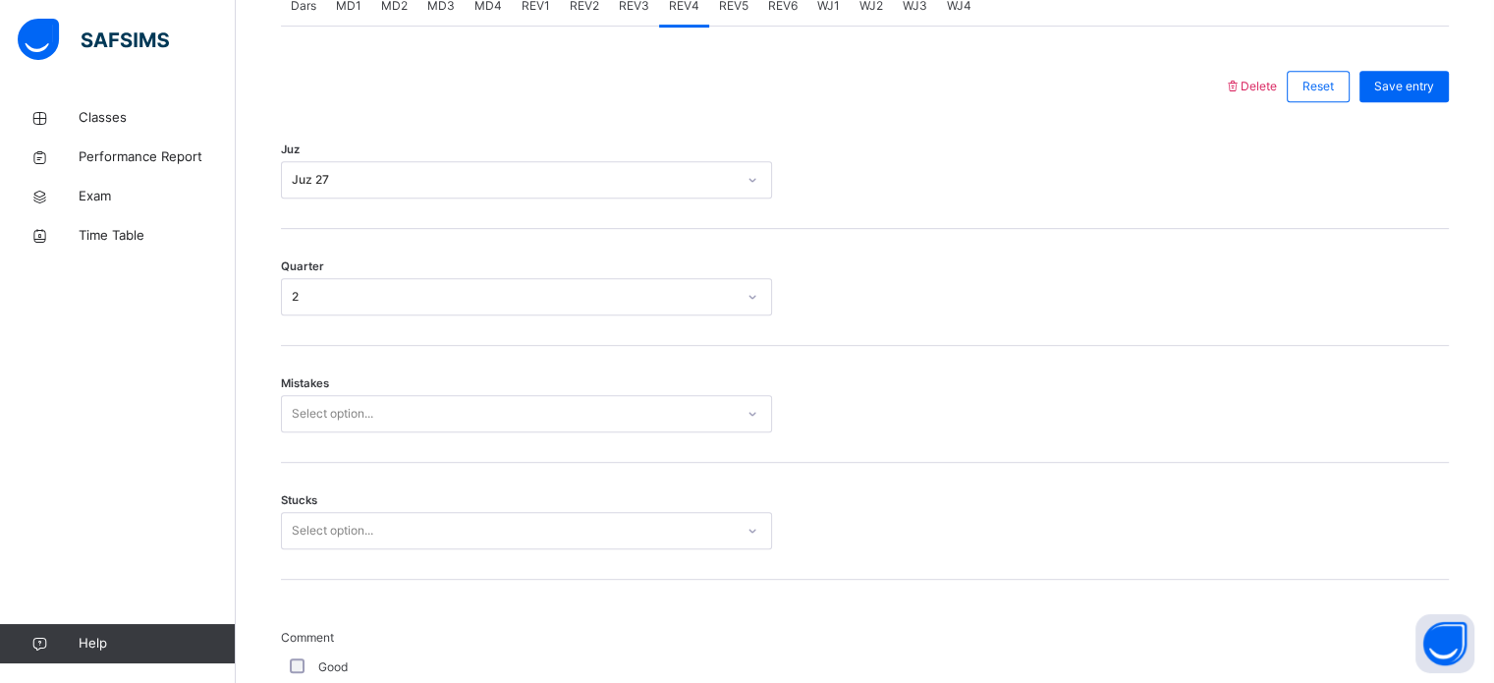
click at [322, 438] on div "Mistakes Select option..." at bounding box center [865, 404] width 1168 height 117
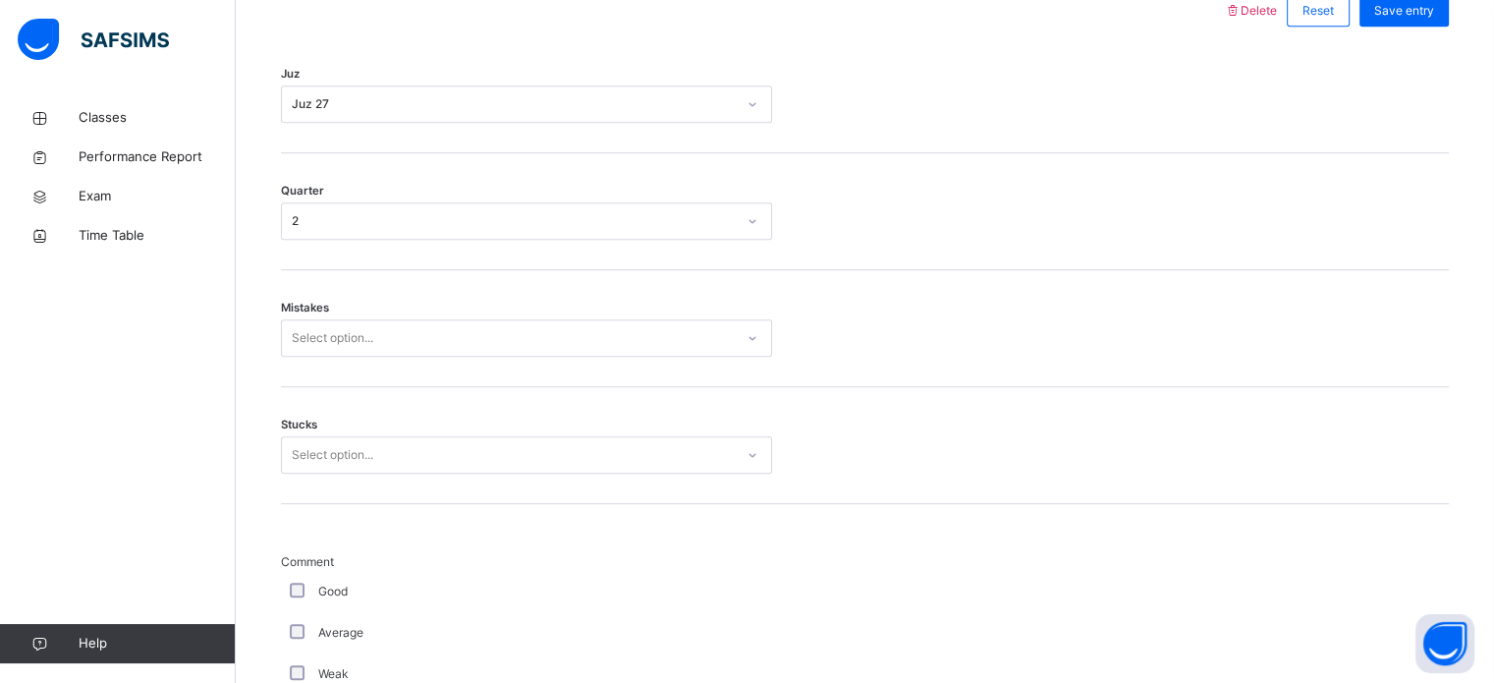
click at [307, 474] on div "Select option..." at bounding box center [526, 454] width 491 height 37
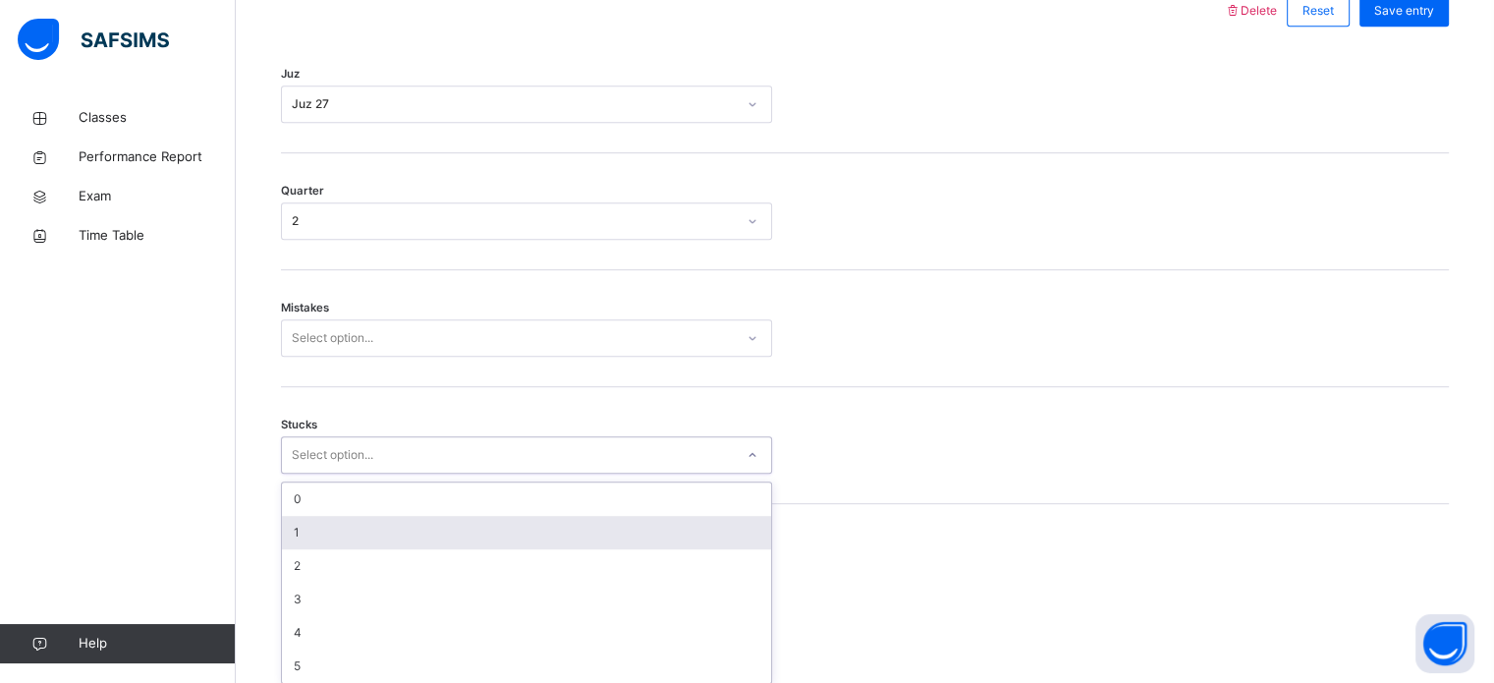
scroll to position [955, 0]
click at [307, 520] on div "1" at bounding box center [526, 525] width 489 height 33
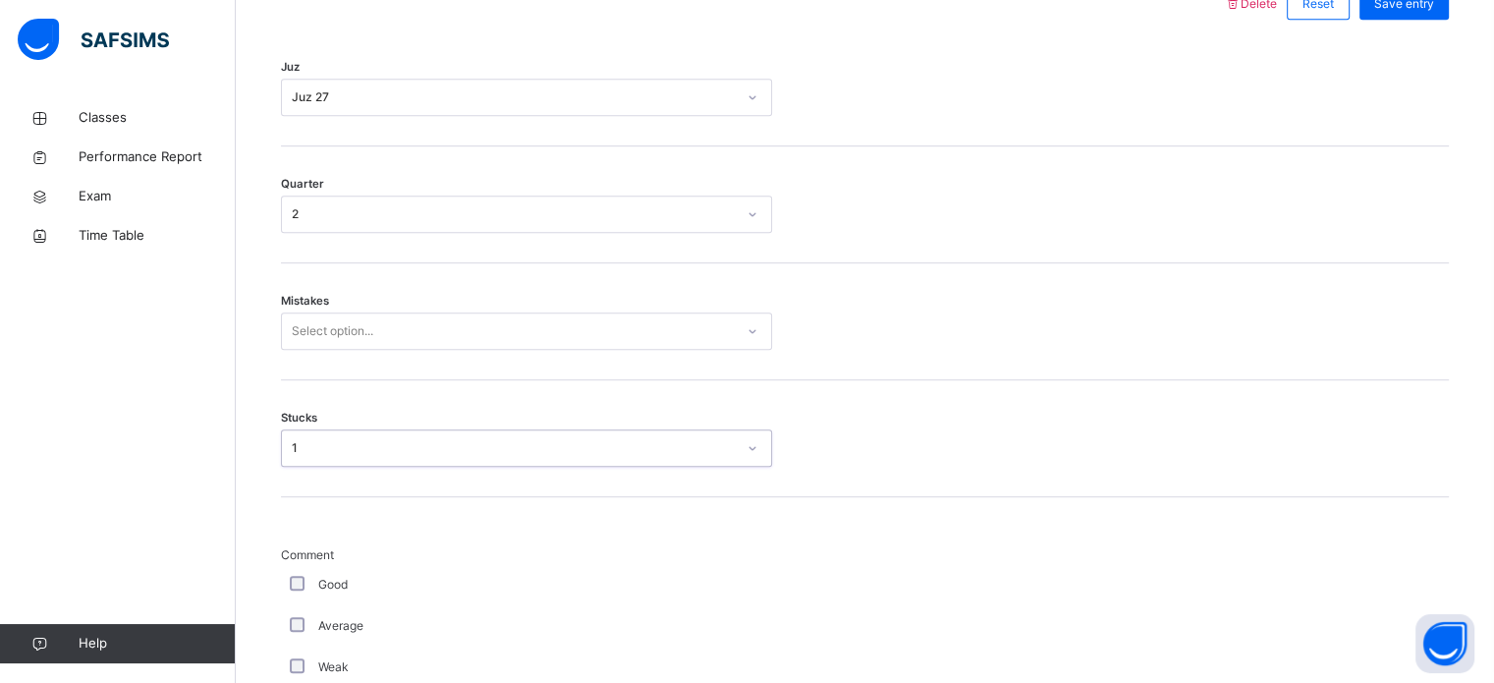
click at [287, 576] on div "Good" at bounding box center [526, 585] width 481 height 18
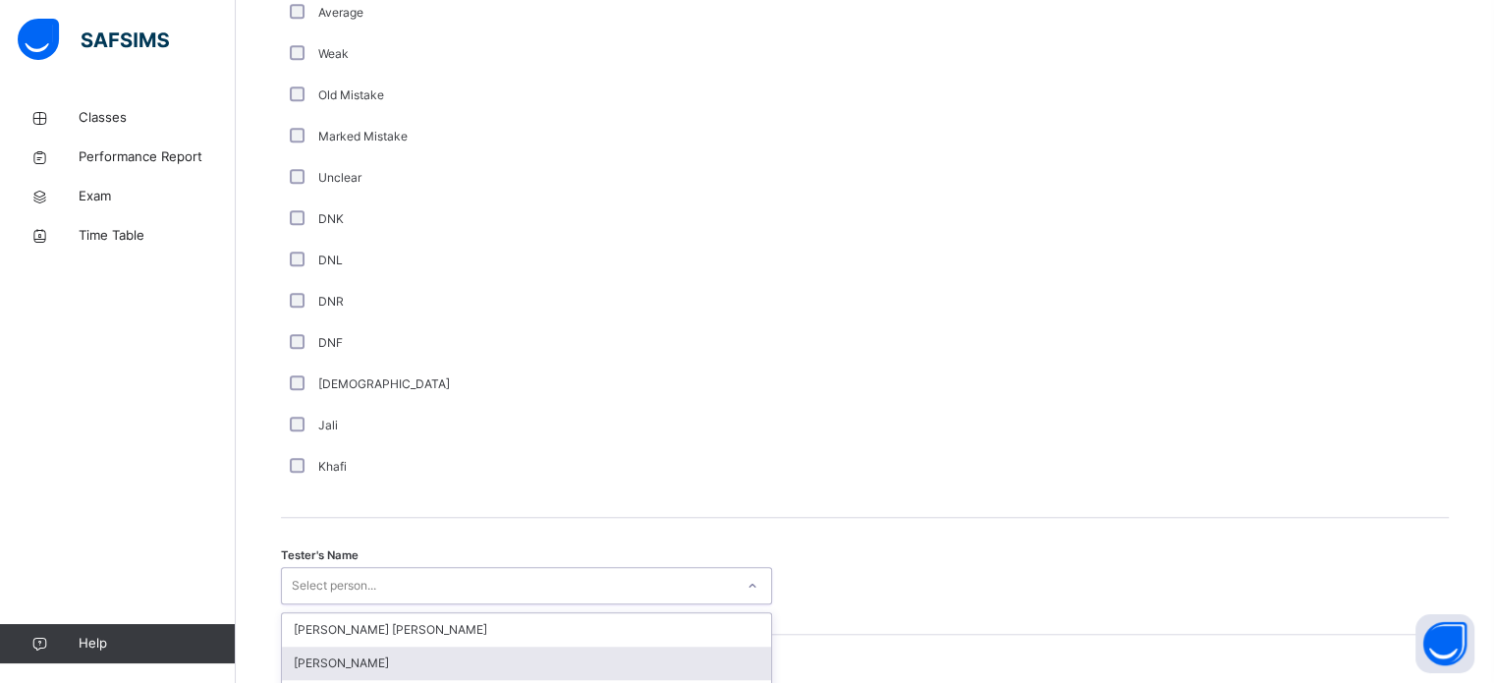
scroll to position [1800, 0]
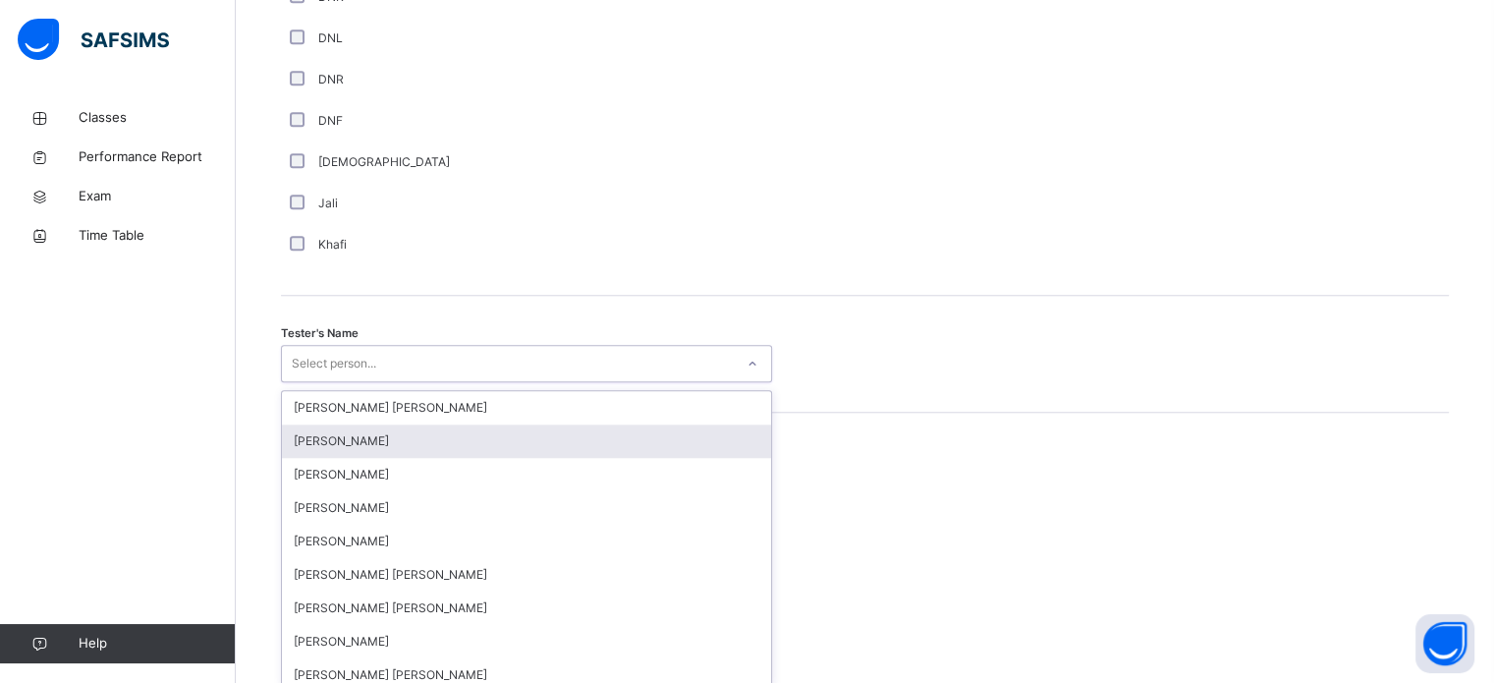
click at [299, 382] on div "option Qais Rahimi focused, 2 of 90. 90 results available. Use Up and Down to c…" at bounding box center [526, 363] width 491 height 37
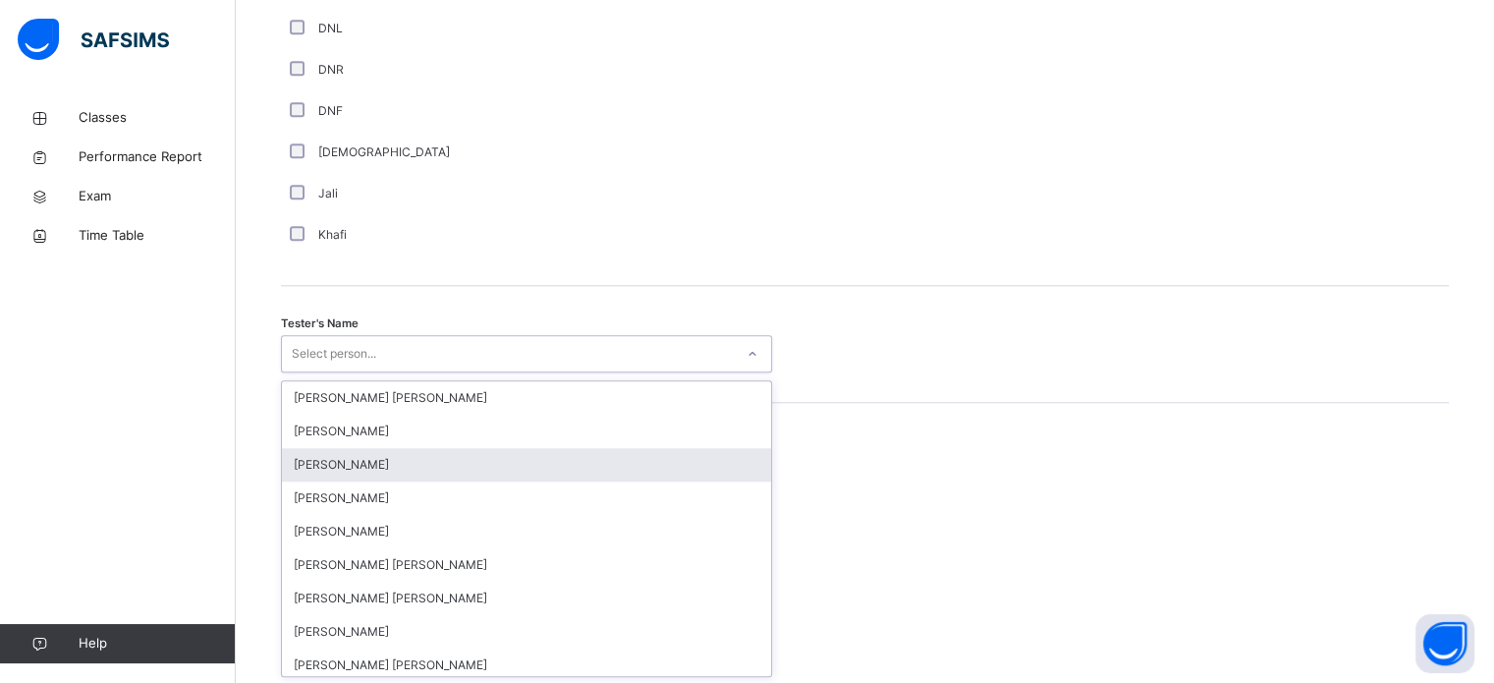
type input "*"
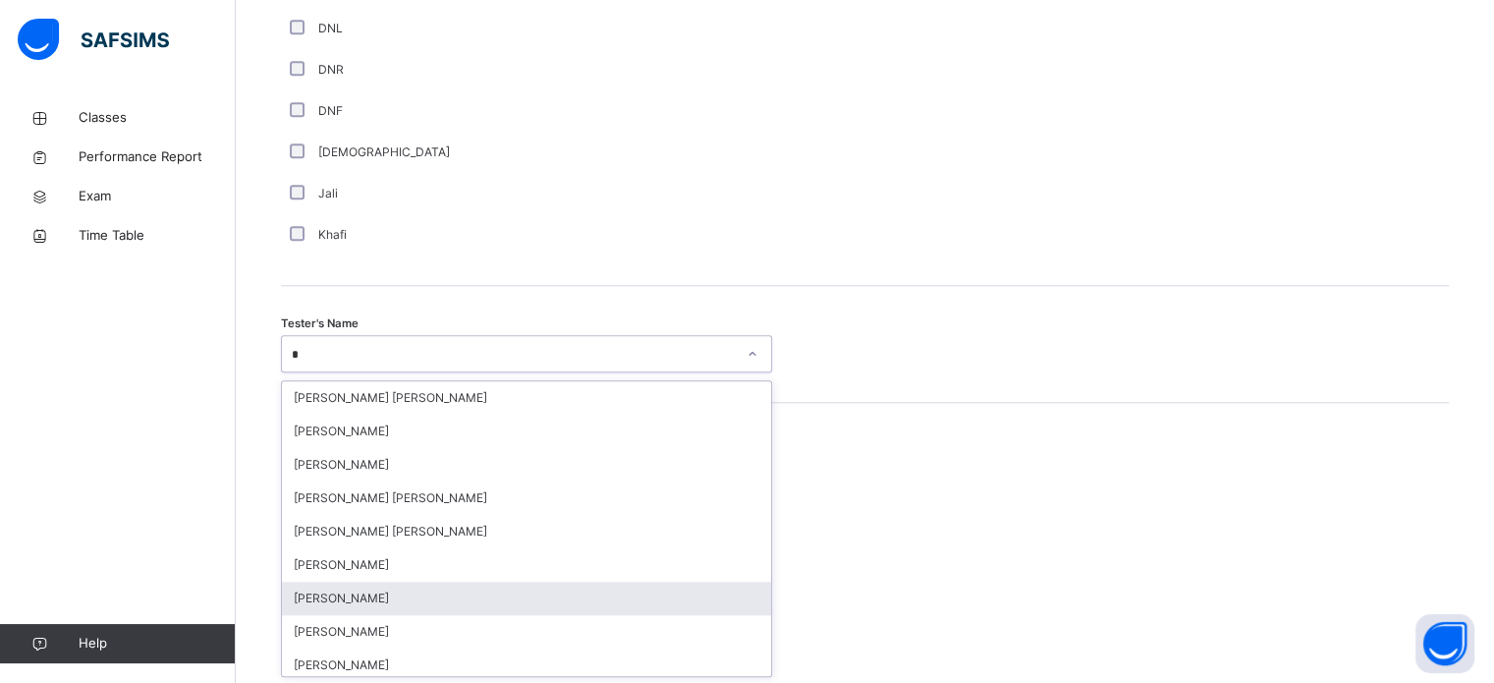
click at [338, 602] on div "[PERSON_NAME]" at bounding box center [526, 598] width 489 height 33
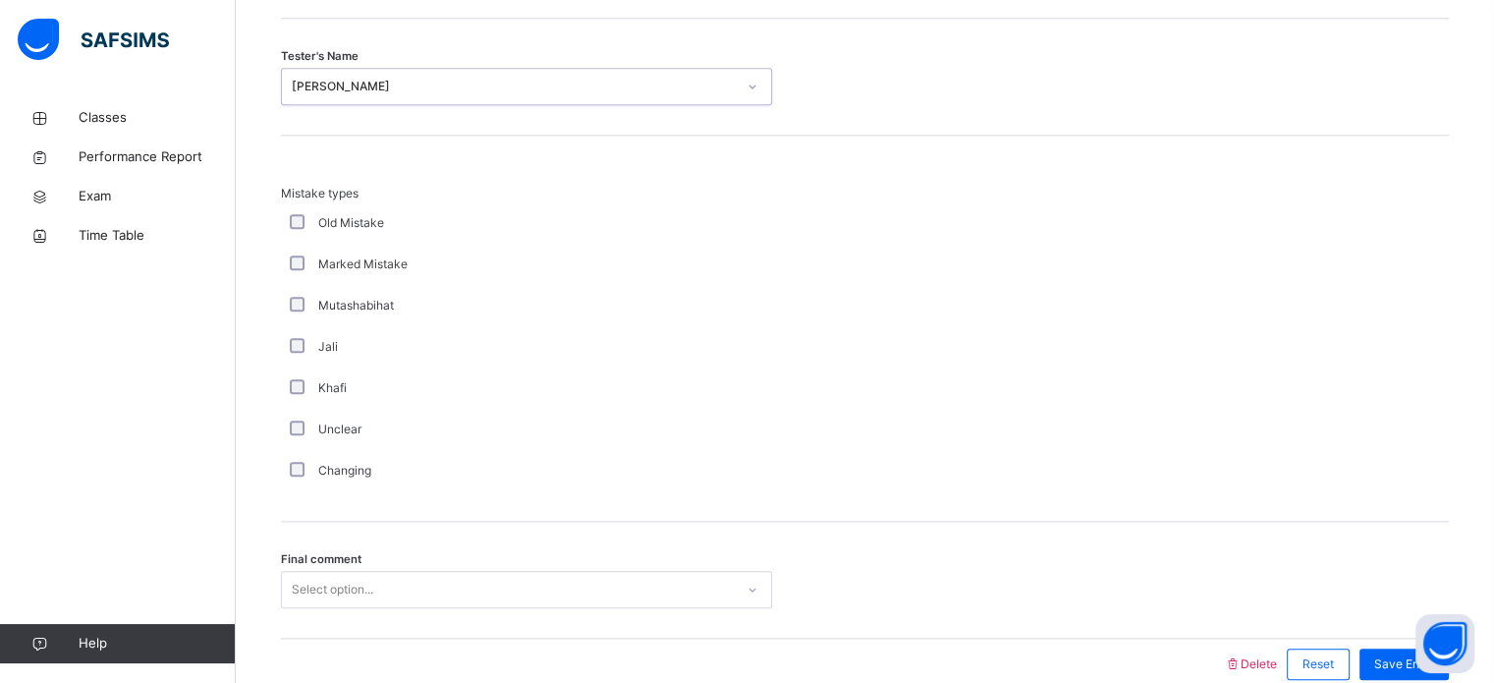
scroll to position [2161, 0]
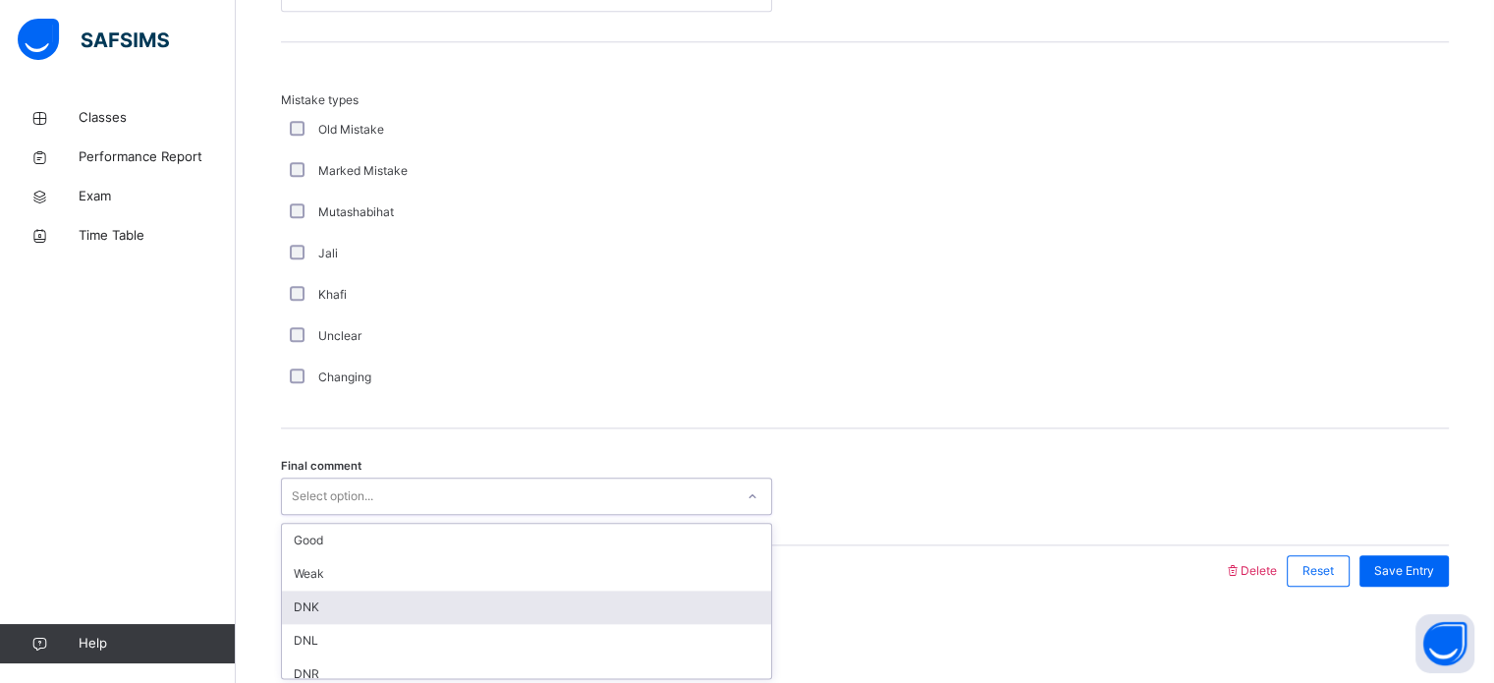
click at [415, 515] on div "option DNK focused, 3 of 6. 6 results available. Use Up and Down to choose opti…" at bounding box center [526, 495] width 491 height 37
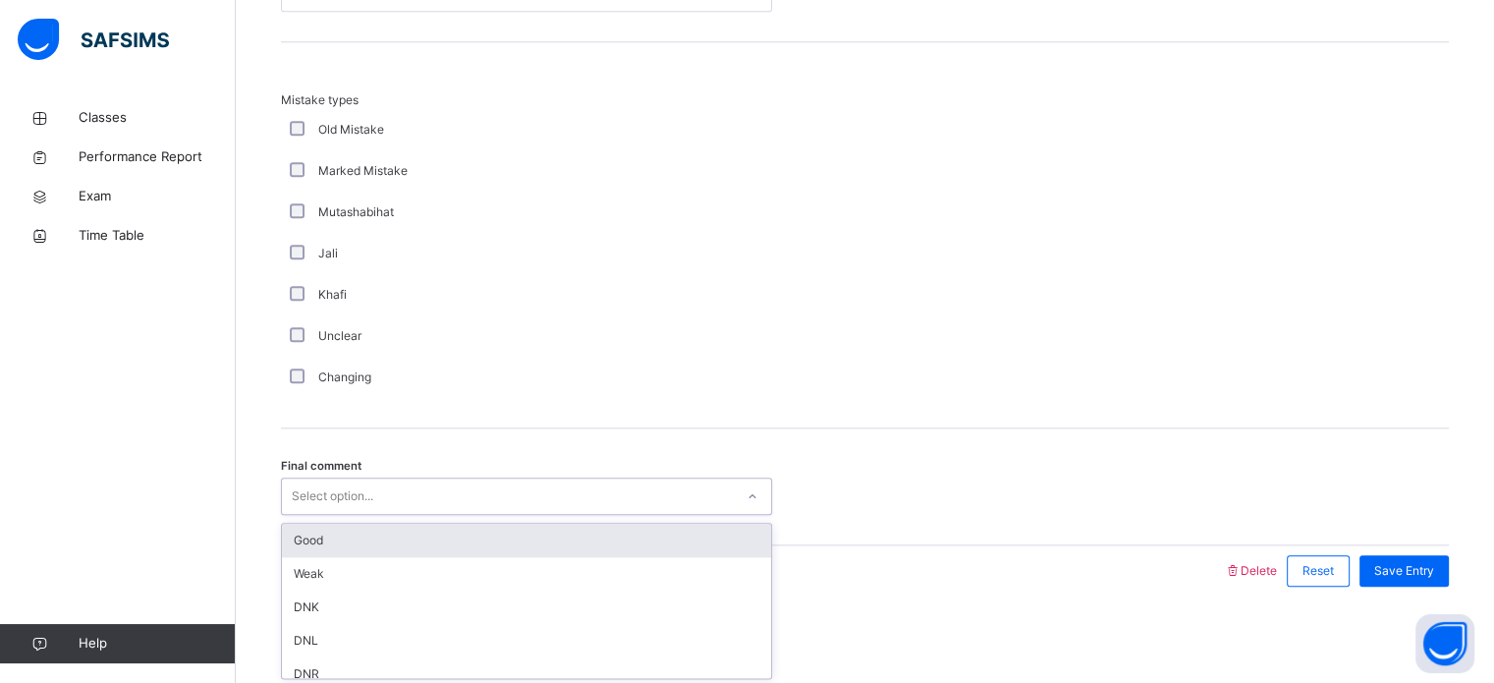
click at [411, 532] on div "Good" at bounding box center [526, 540] width 489 height 33
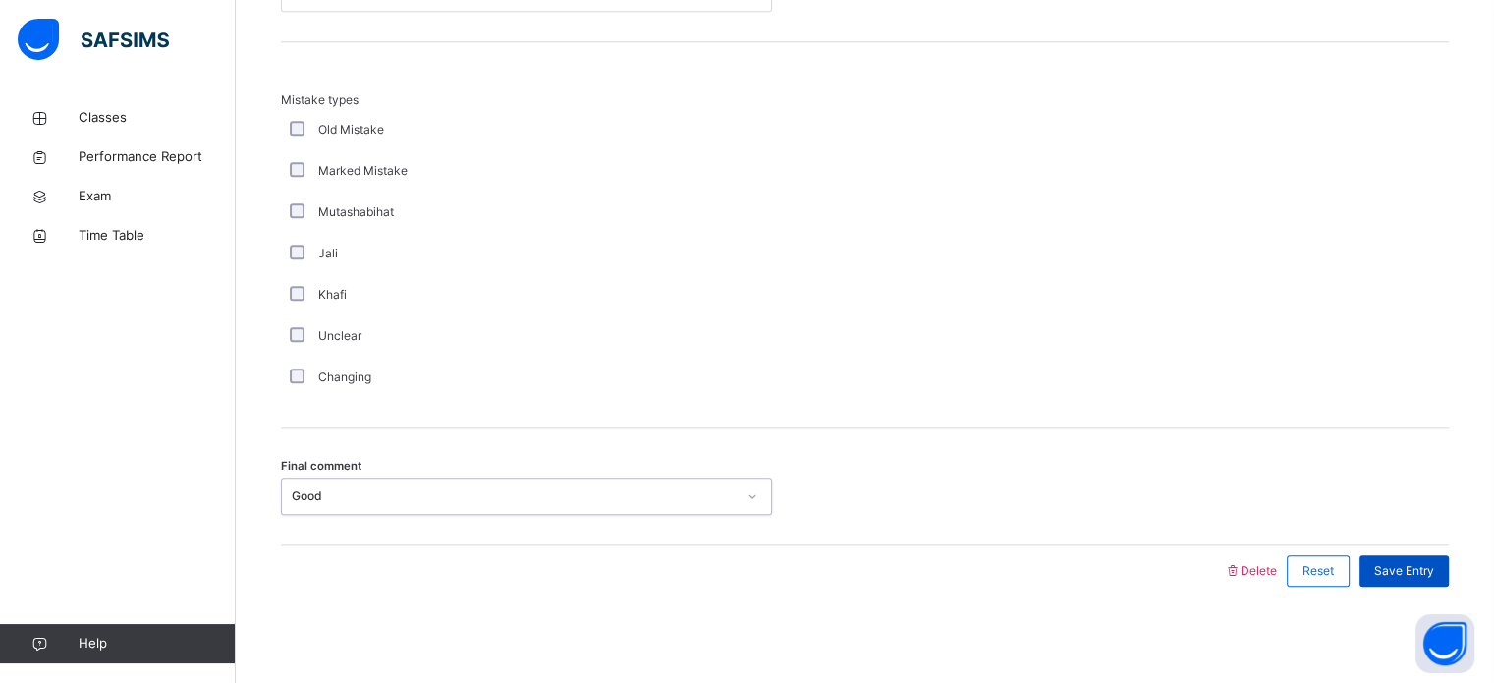
click at [1428, 555] on div "Save Entry" at bounding box center [1404, 570] width 89 height 31
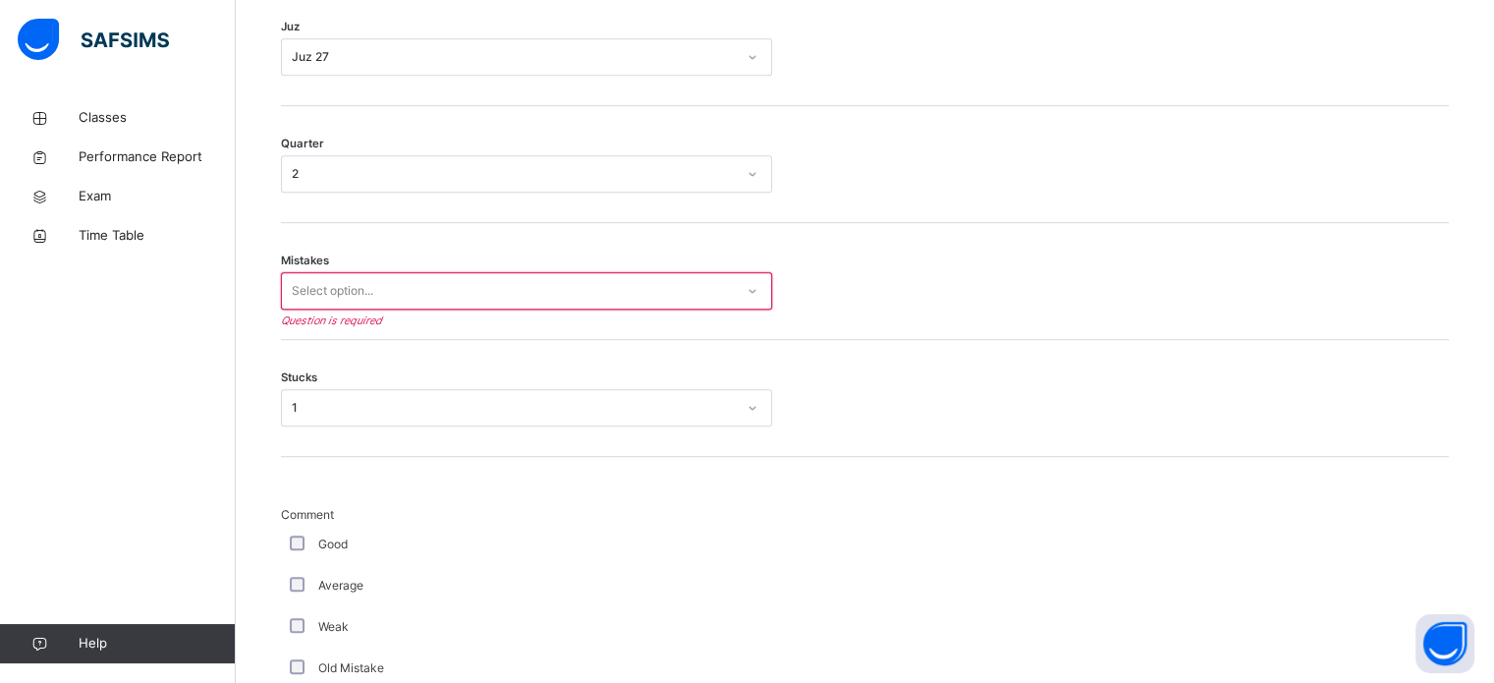
scroll to position [981, 0]
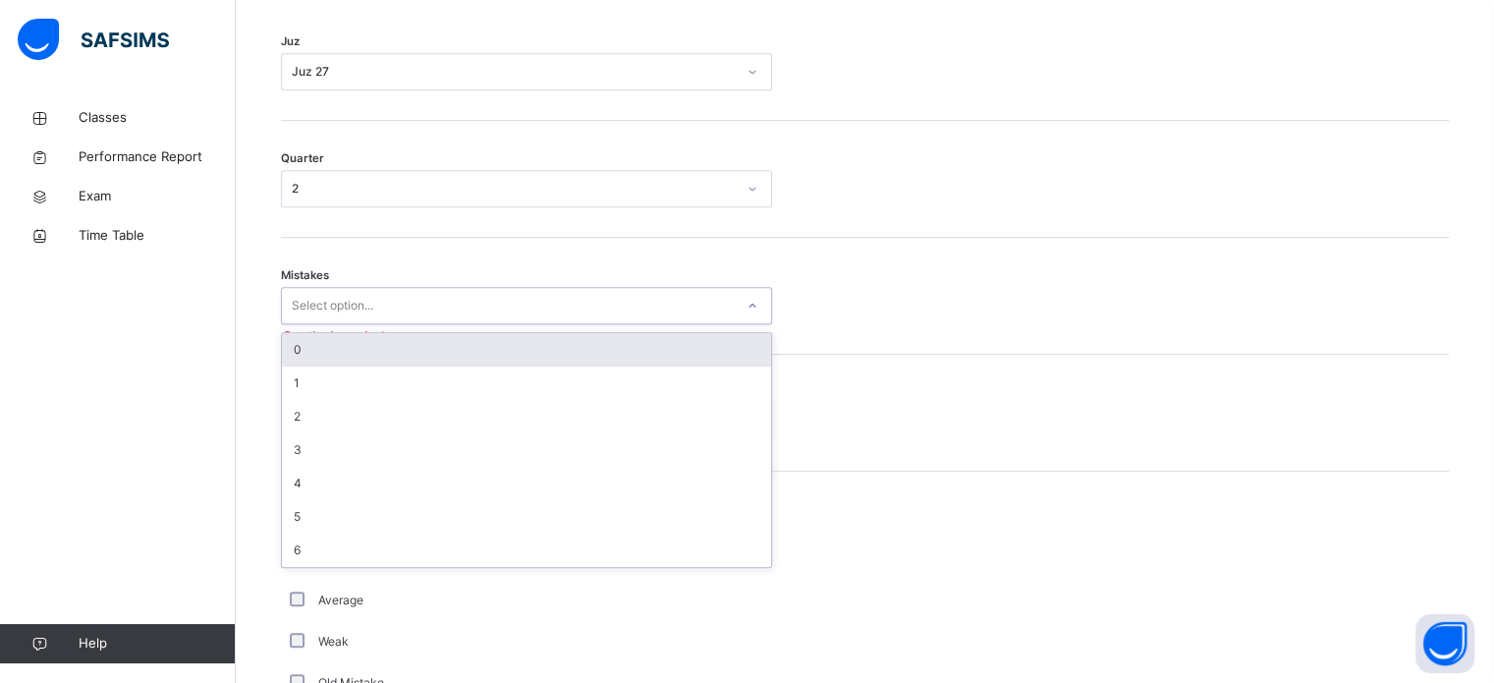
click at [656, 293] on div "Select option..." at bounding box center [508, 306] width 452 height 30
click at [546, 356] on div "0" at bounding box center [526, 349] width 489 height 33
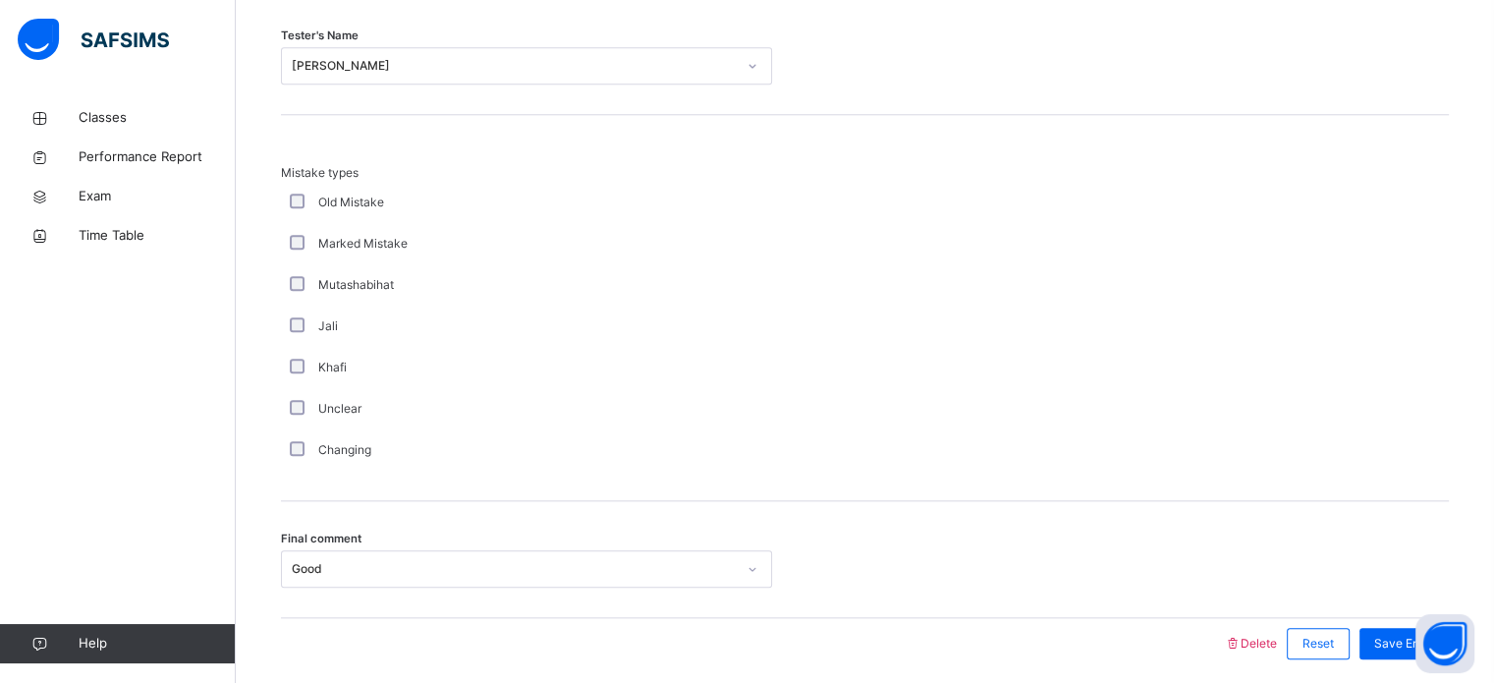
scroll to position [2161, 0]
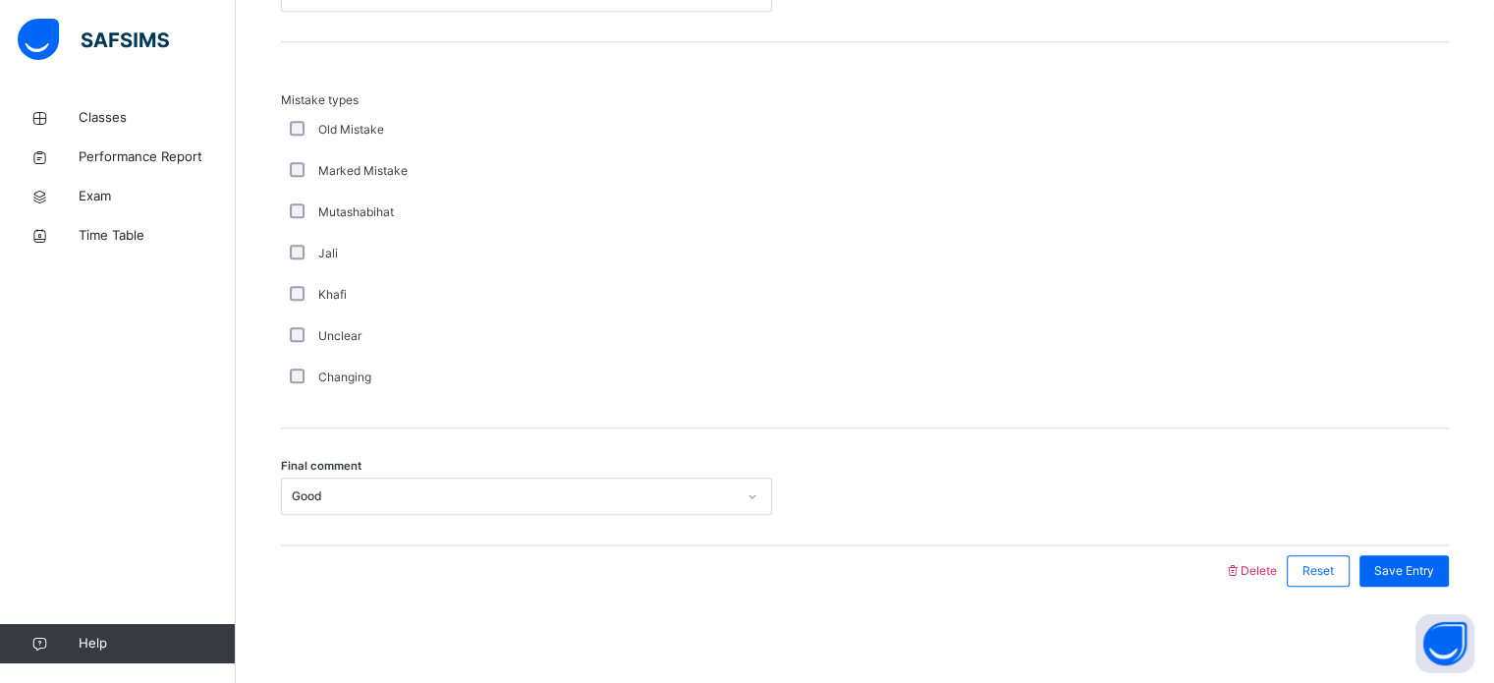
click at [1419, 552] on div "Save Entry" at bounding box center [1399, 570] width 99 height 51
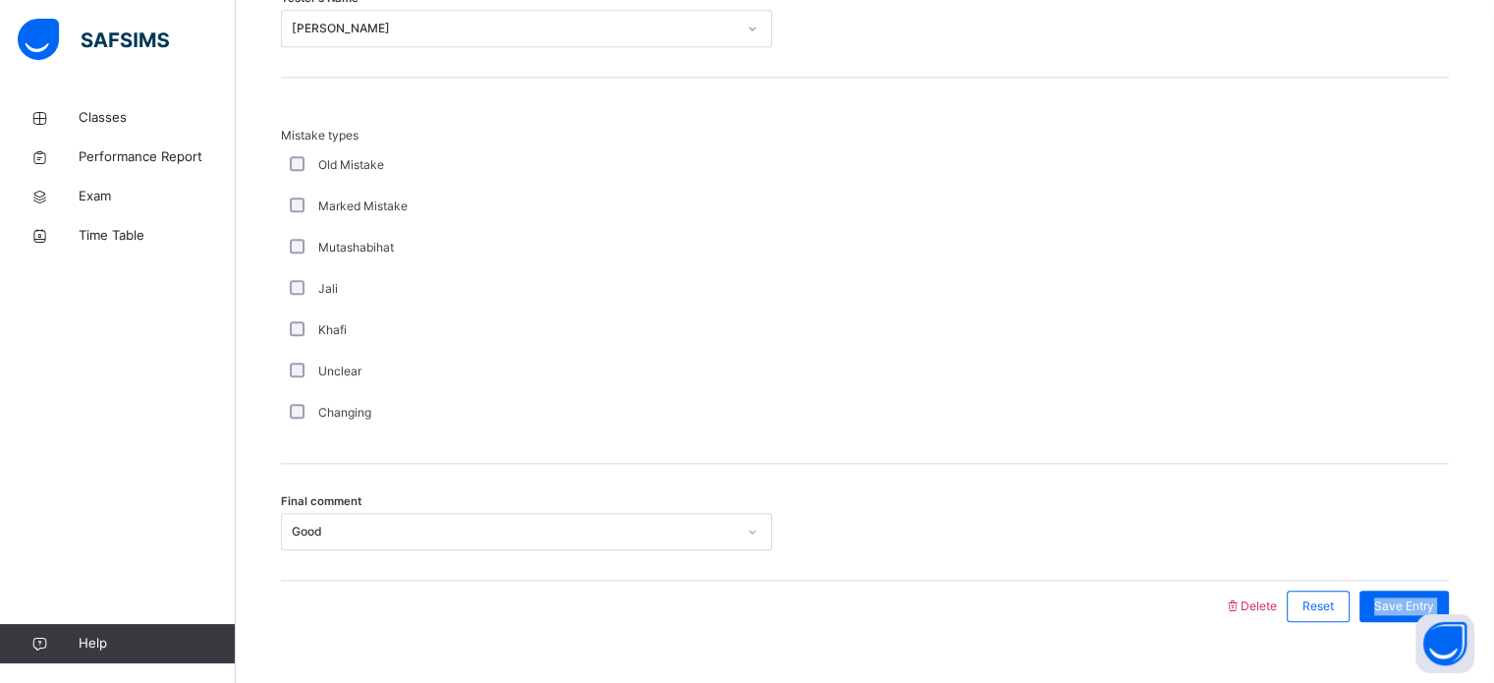
scroll to position [2127, 0]
click at [1398, 605] on span "Save Entry" at bounding box center [1405, 604] width 60 height 18
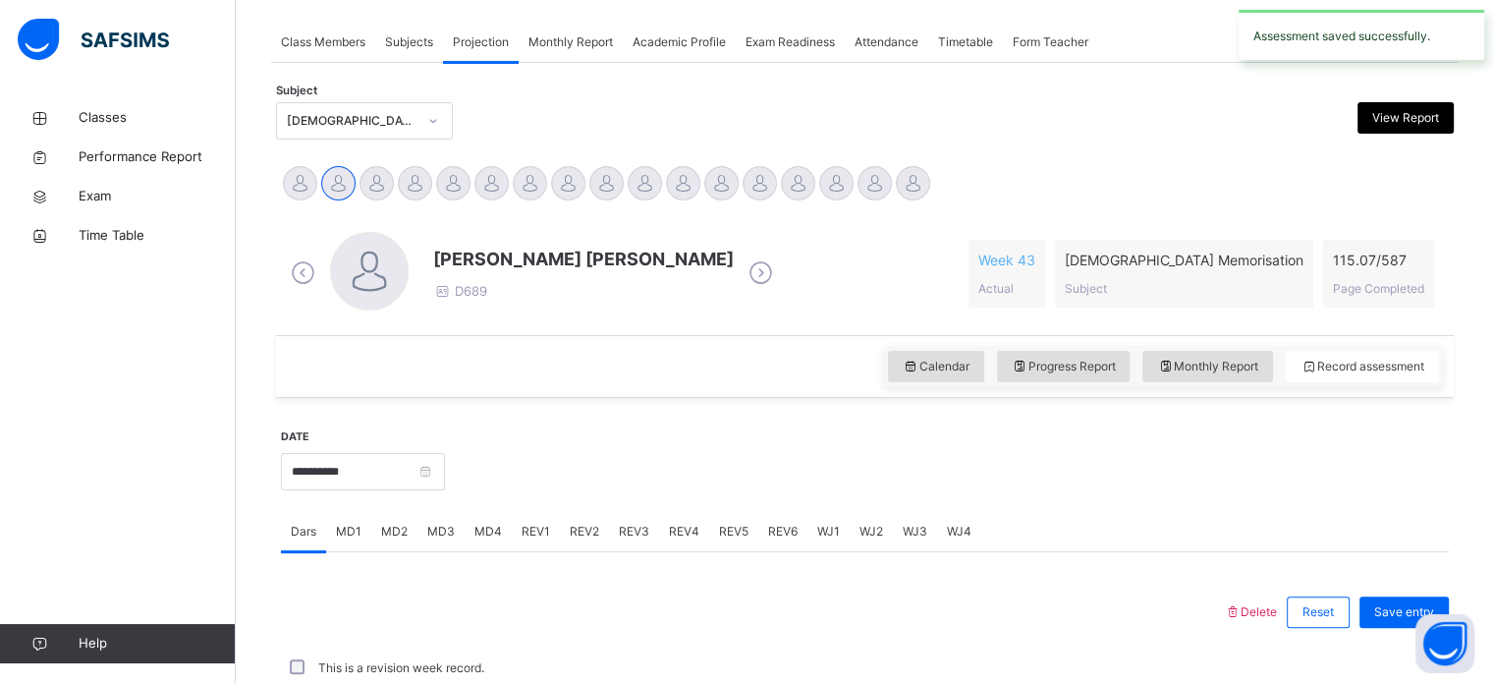
scroll to position [792, 0]
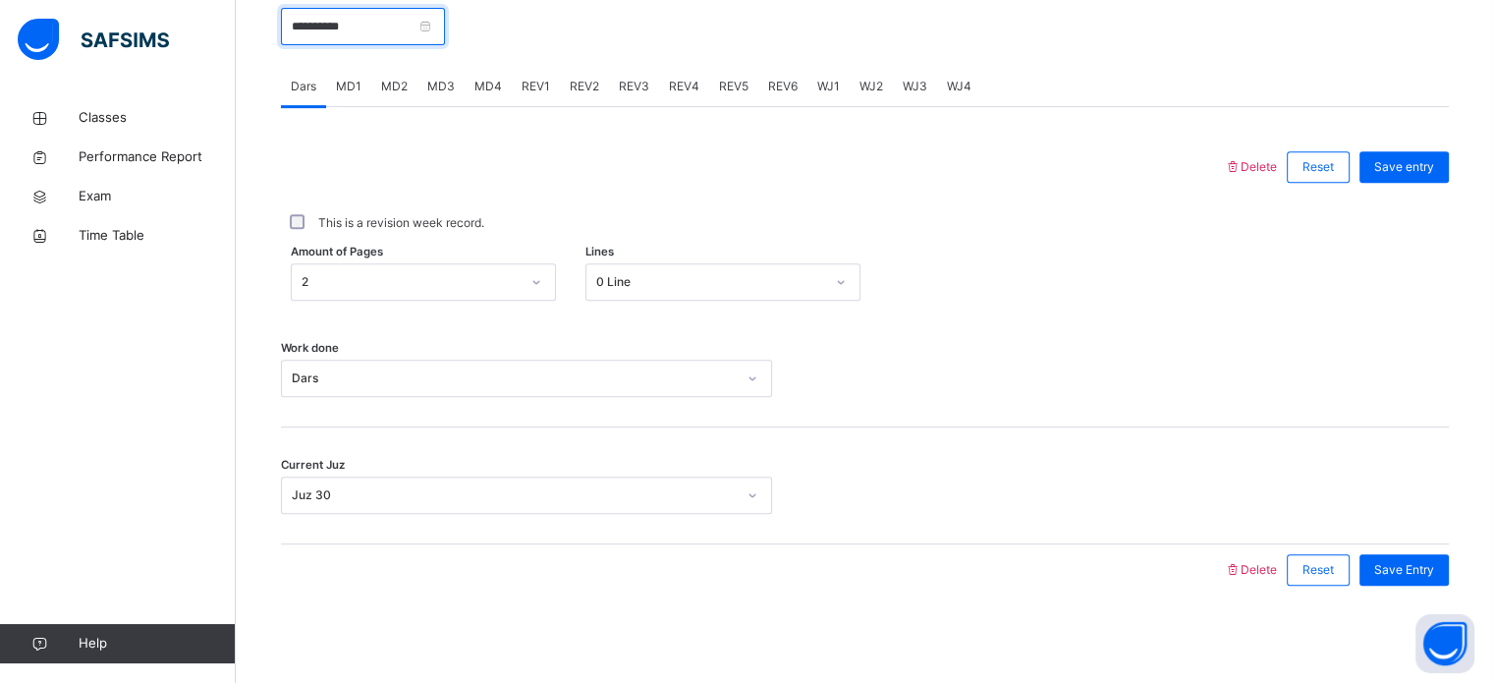
click at [358, 30] on input "**********" at bounding box center [363, 26] width 164 height 37
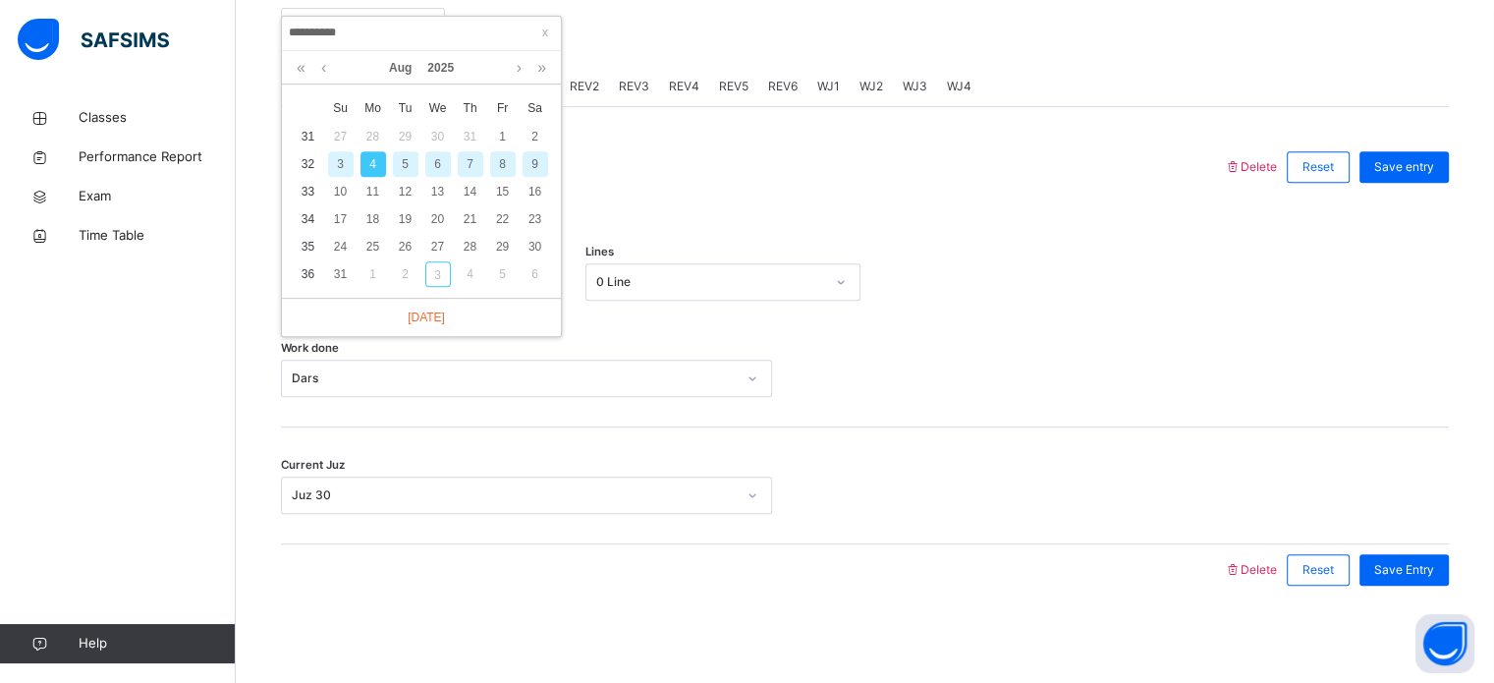
click at [408, 151] on div "5" at bounding box center [406, 164] width 26 height 26
type input "**********"
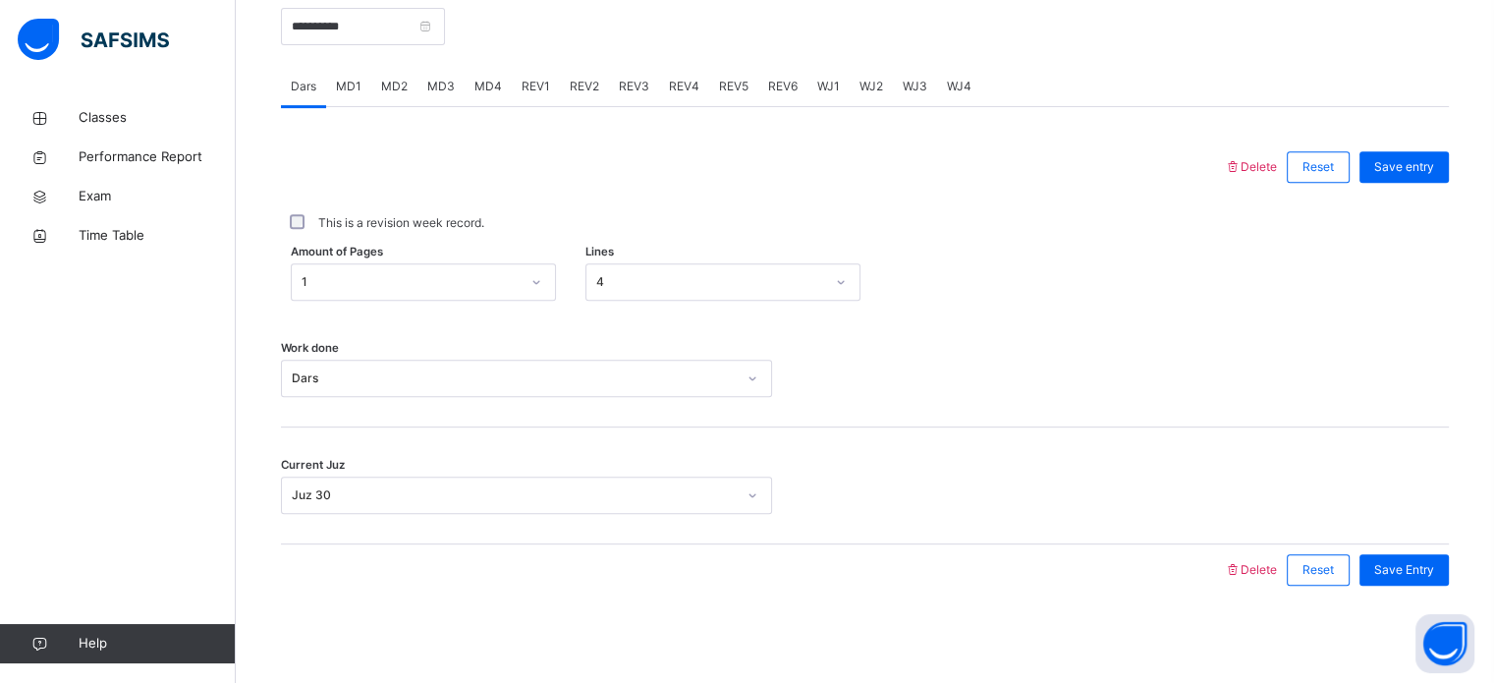
click at [383, 78] on span "MD2" at bounding box center [394, 87] width 27 height 18
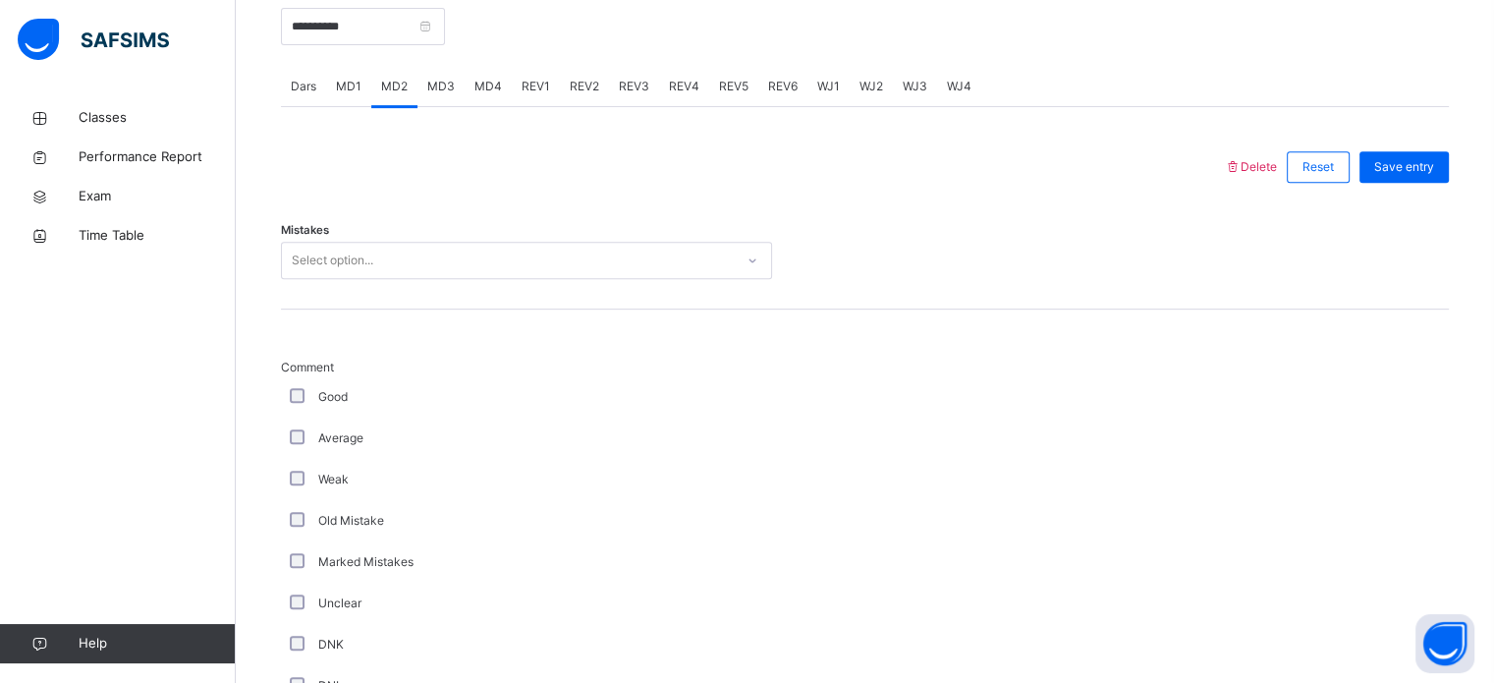
click at [391, 268] on div "Select option..." at bounding box center [508, 261] width 452 height 30
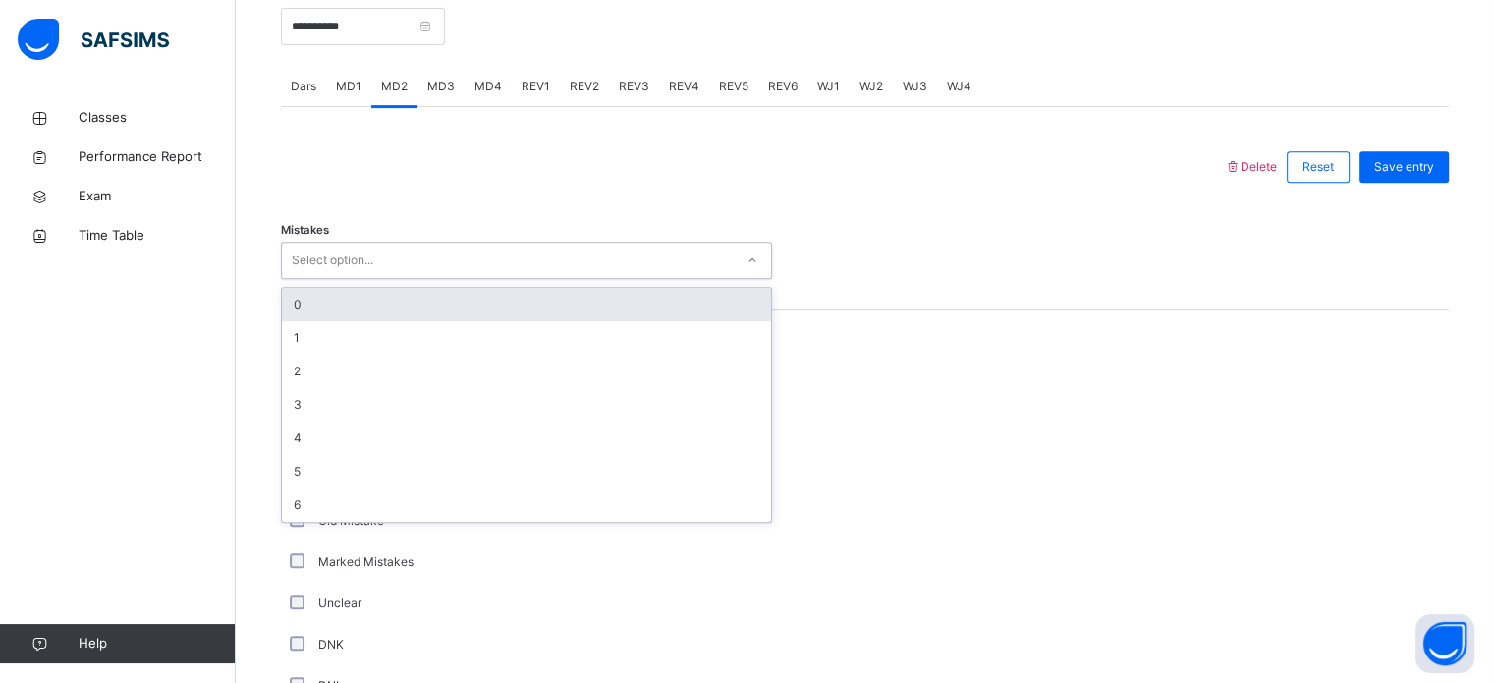
click at [380, 313] on div "0" at bounding box center [526, 304] width 489 height 33
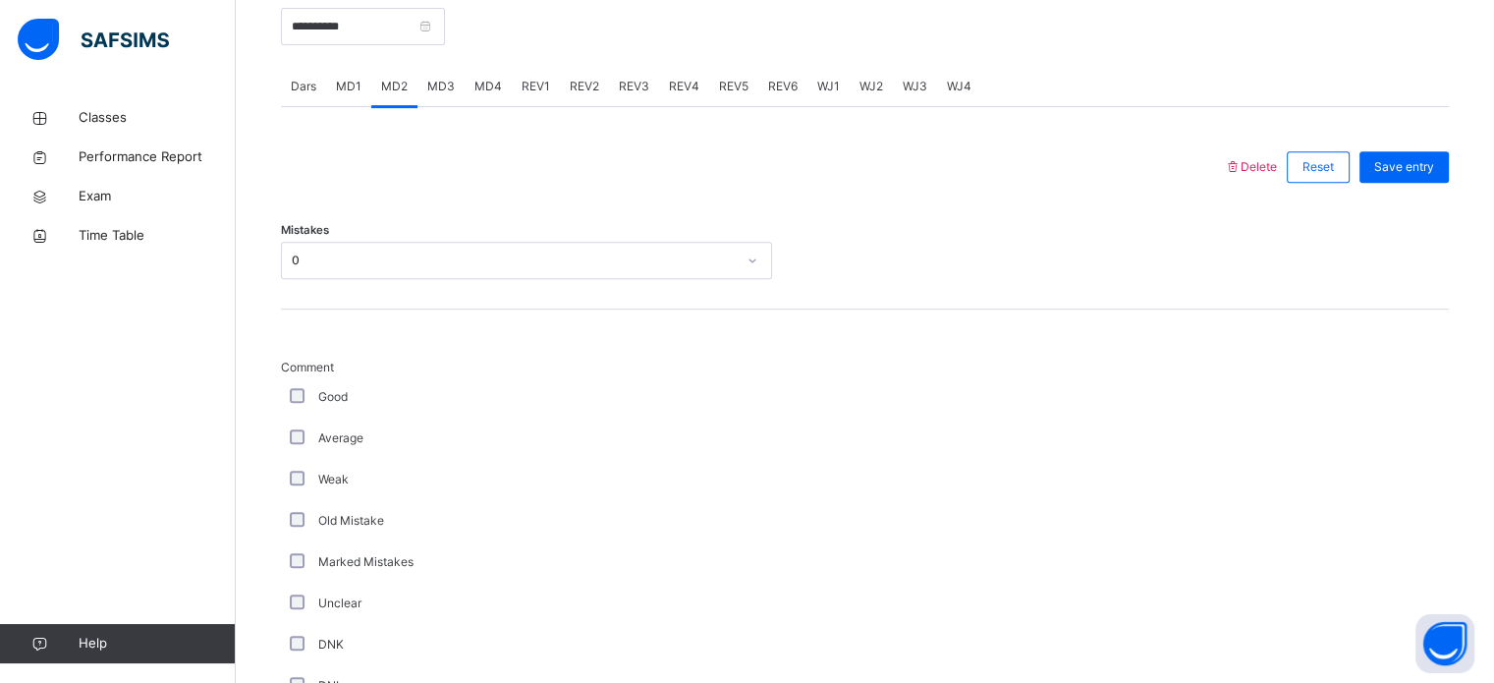
click at [295, 388] on div "Good" at bounding box center [526, 397] width 481 height 18
click at [300, 388] on div "Good" at bounding box center [526, 397] width 481 height 18
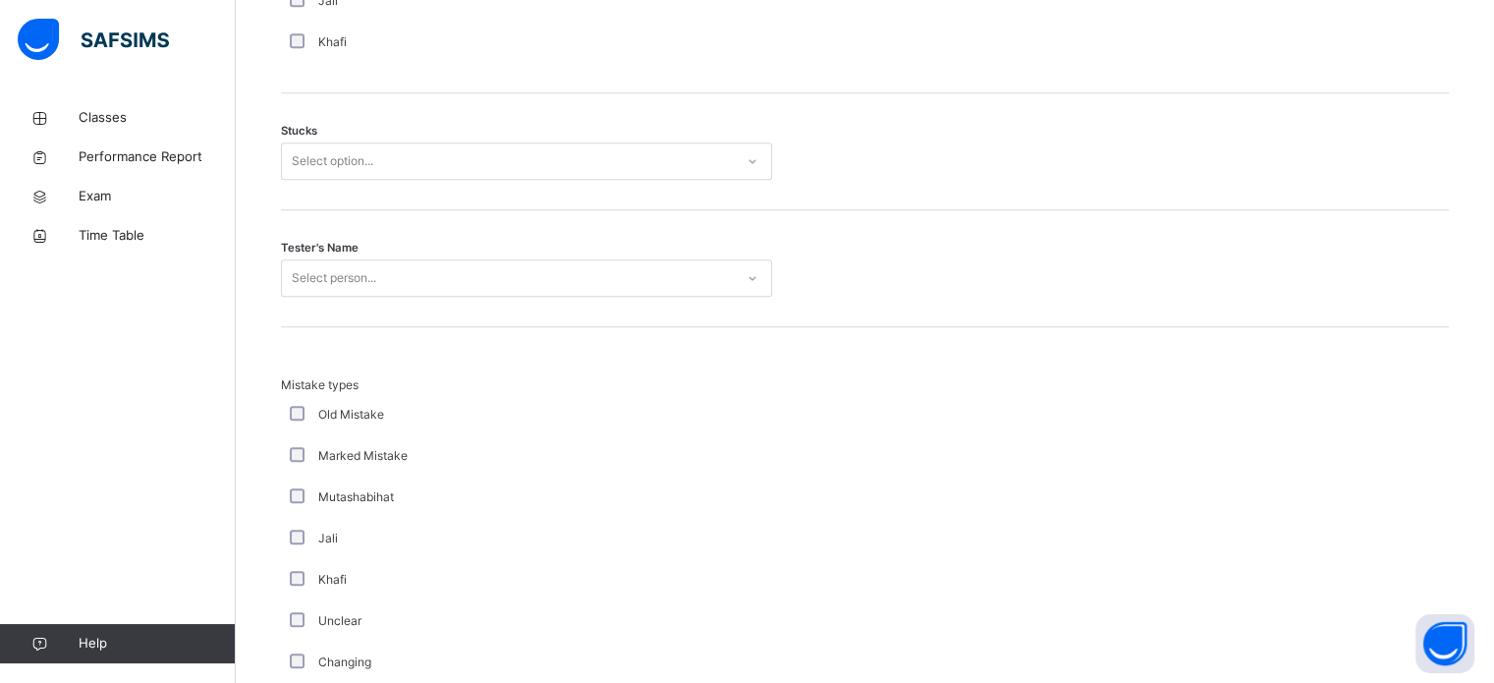
scroll to position [1644, 0]
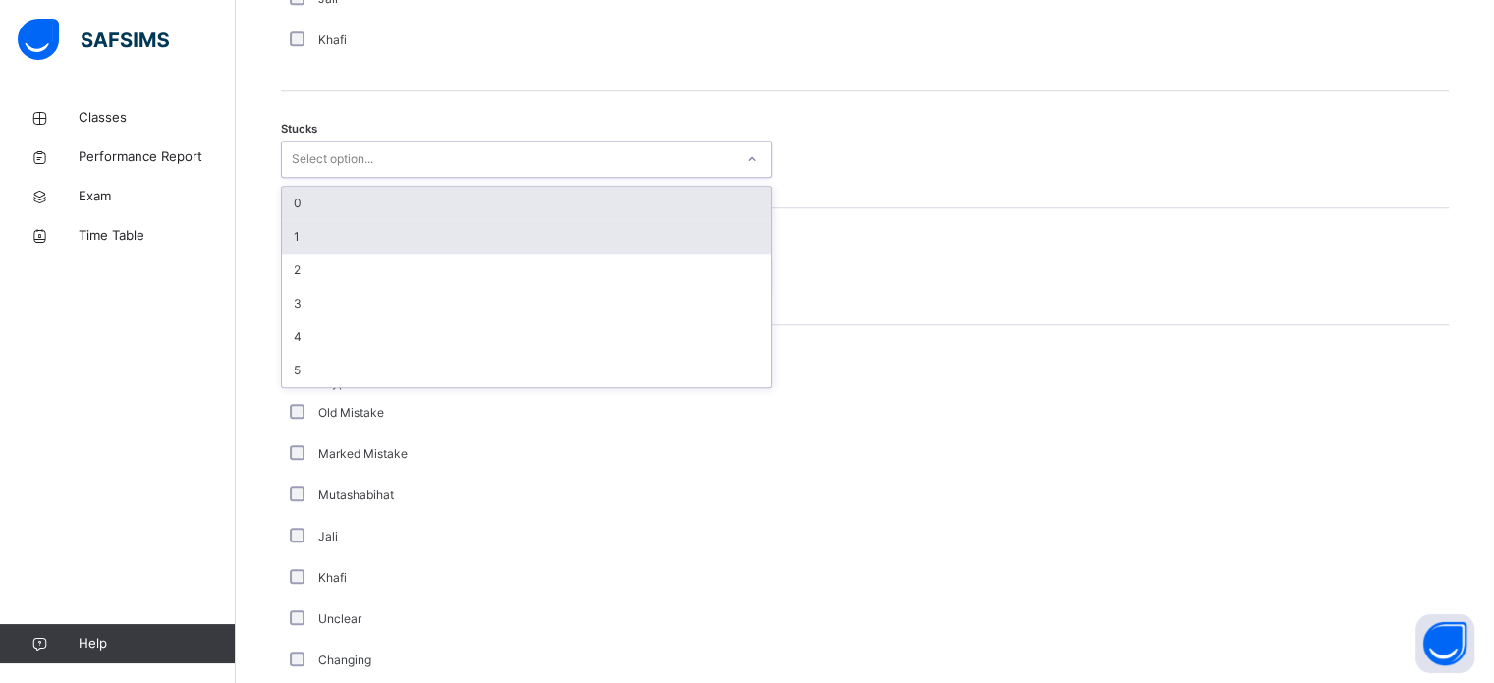
click at [303, 243] on div "1" at bounding box center [526, 236] width 489 height 33
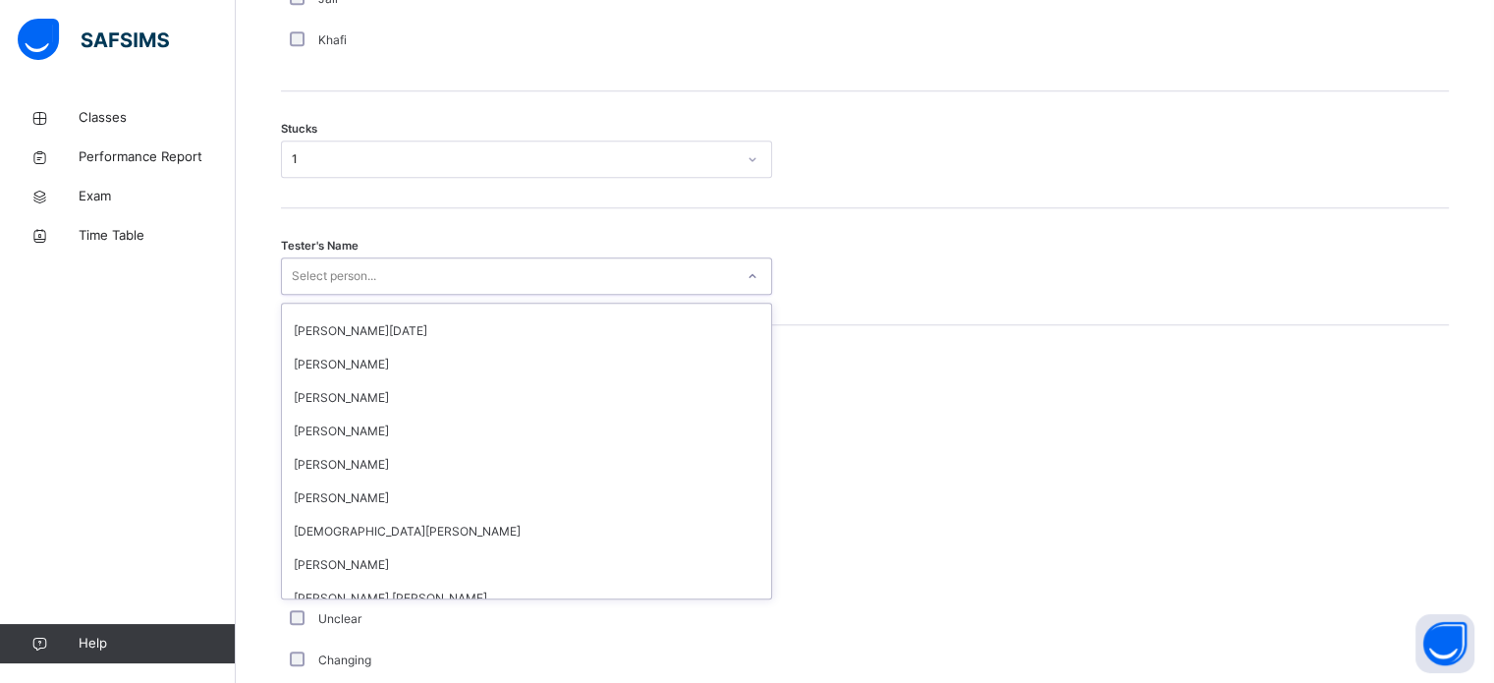
scroll to position [626, 0]
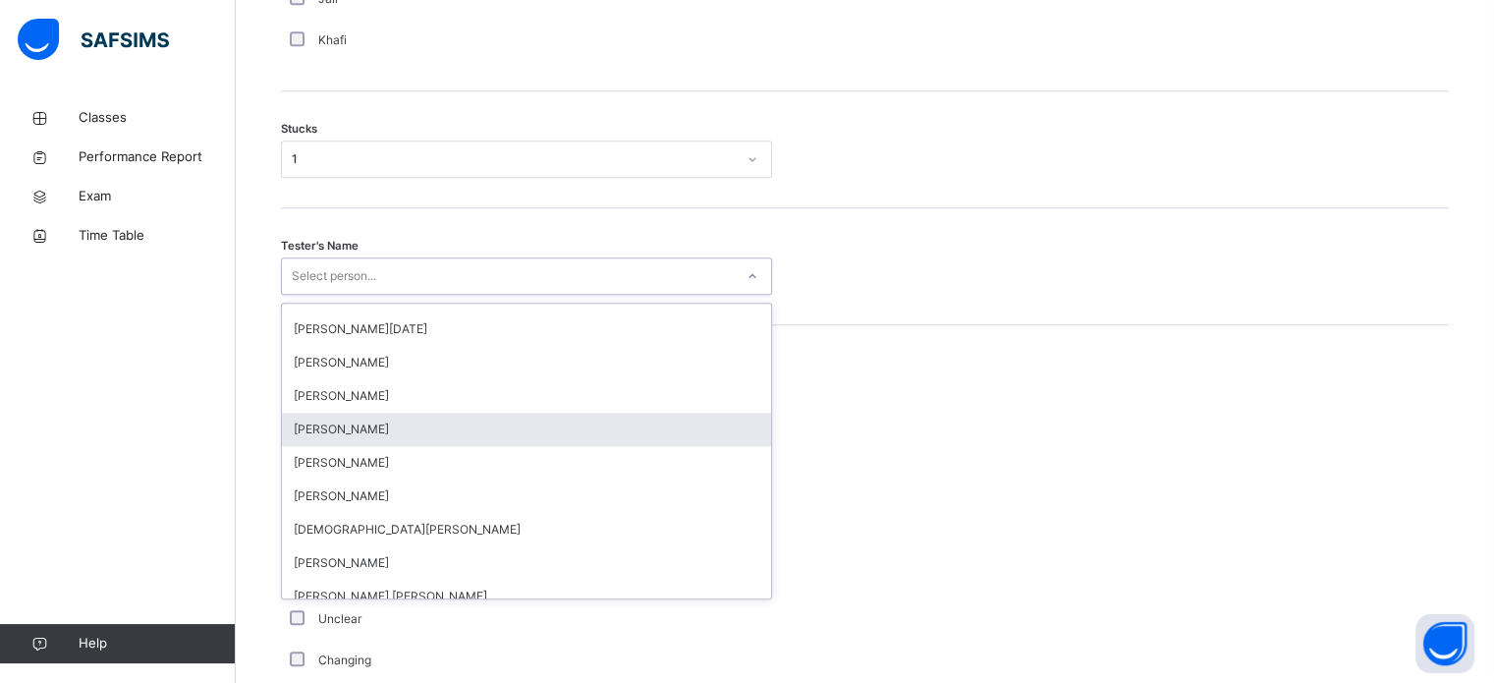
click at [373, 434] on div "[PERSON_NAME]" at bounding box center [526, 429] width 489 height 33
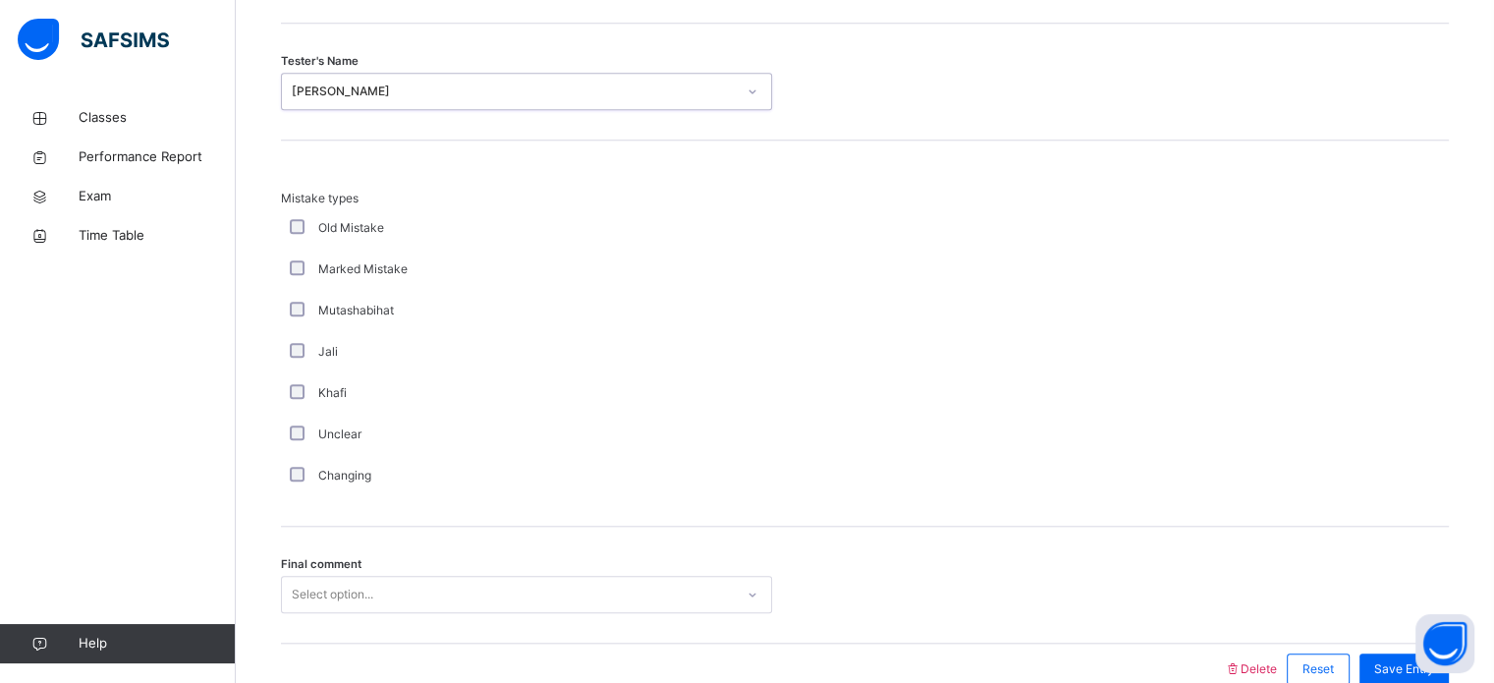
scroll to position [1927, 0]
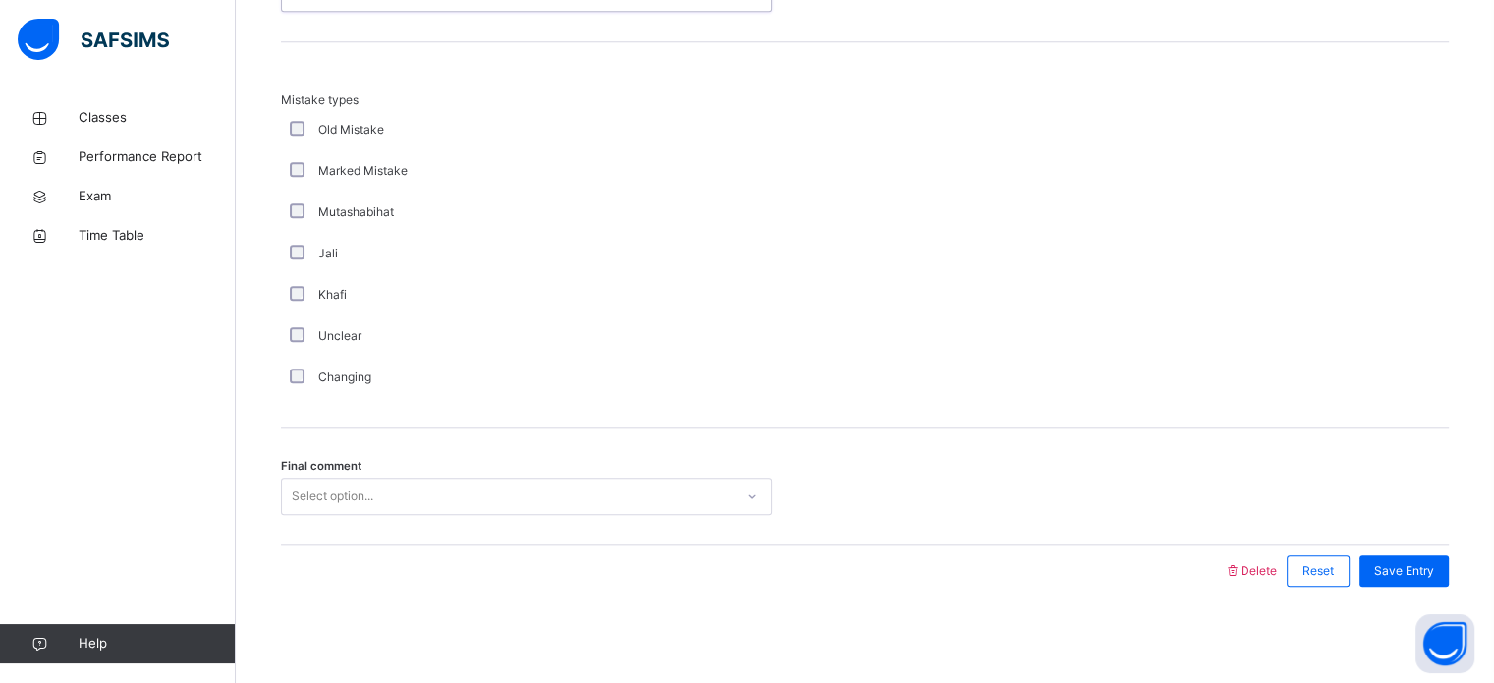
type input "*"
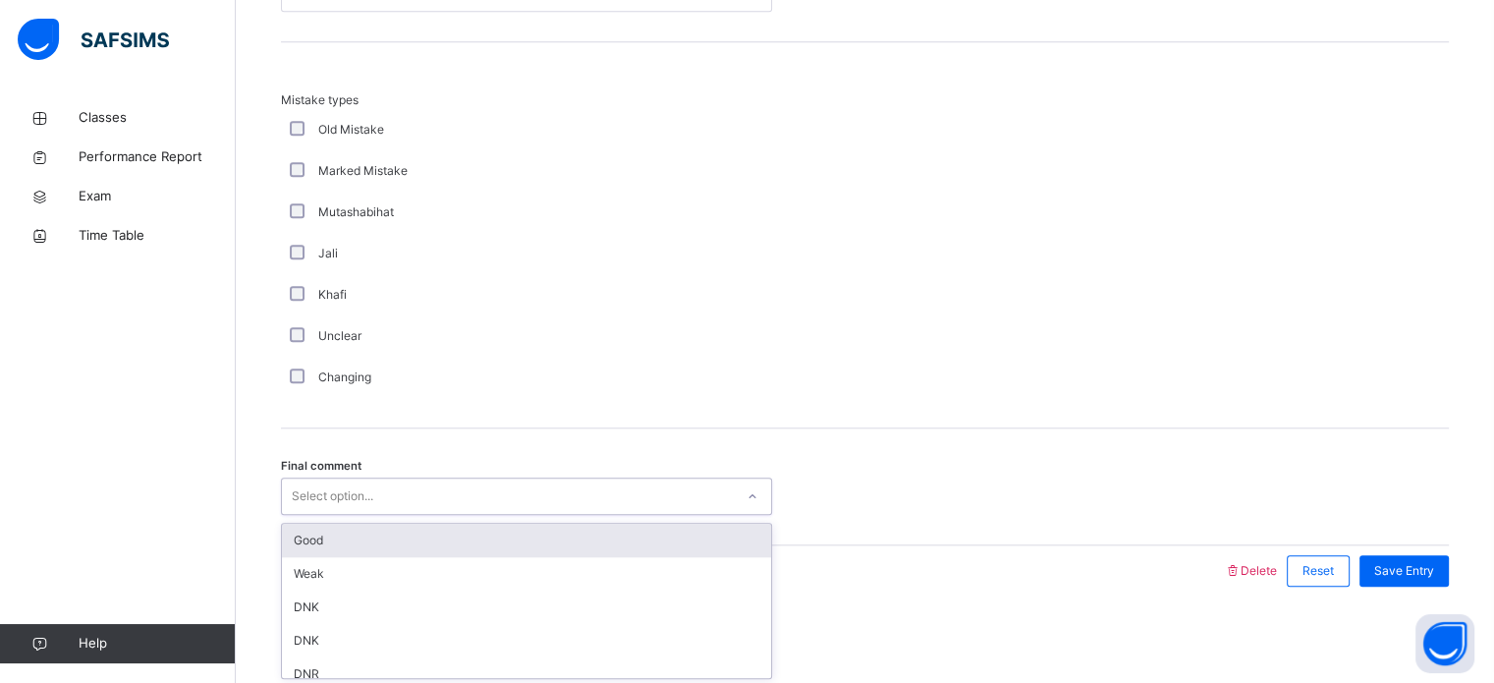
type input "*"
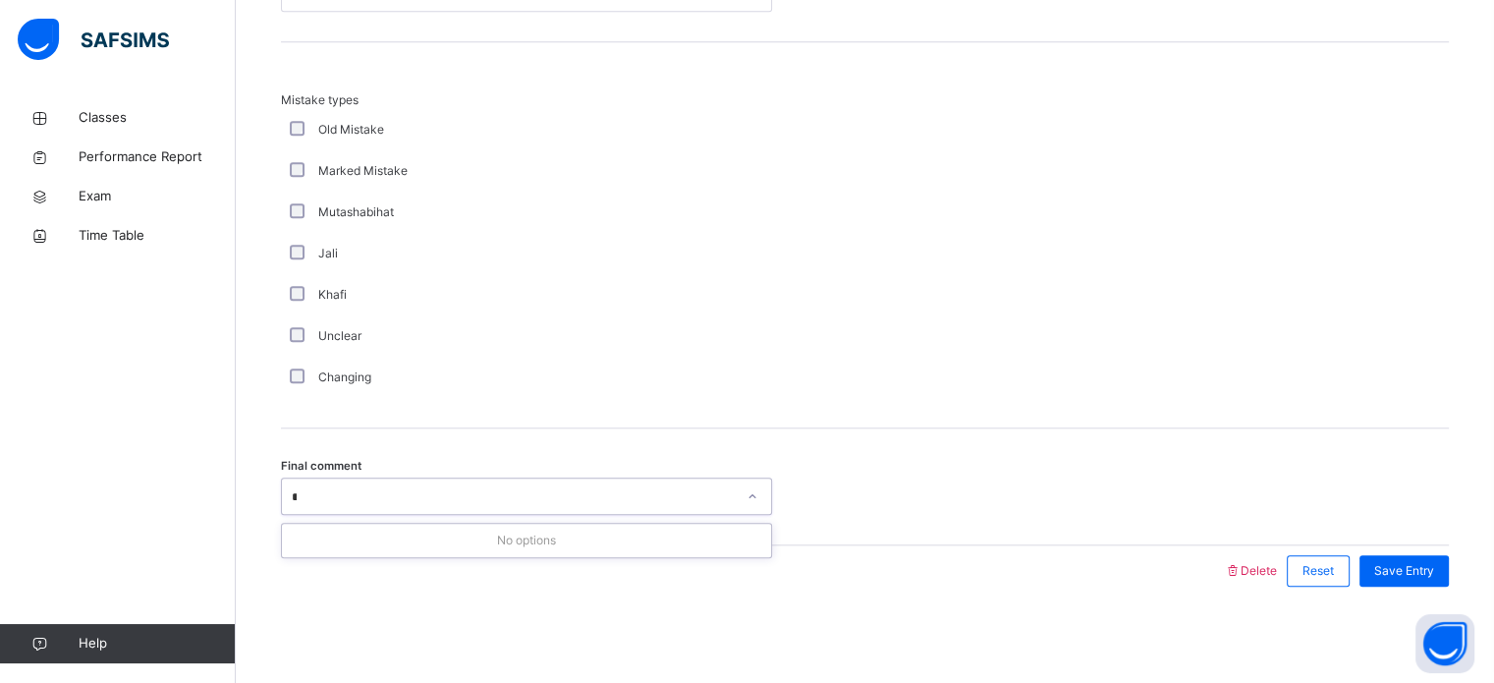
click at [387, 541] on div "No options" at bounding box center [526, 540] width 489 height 33
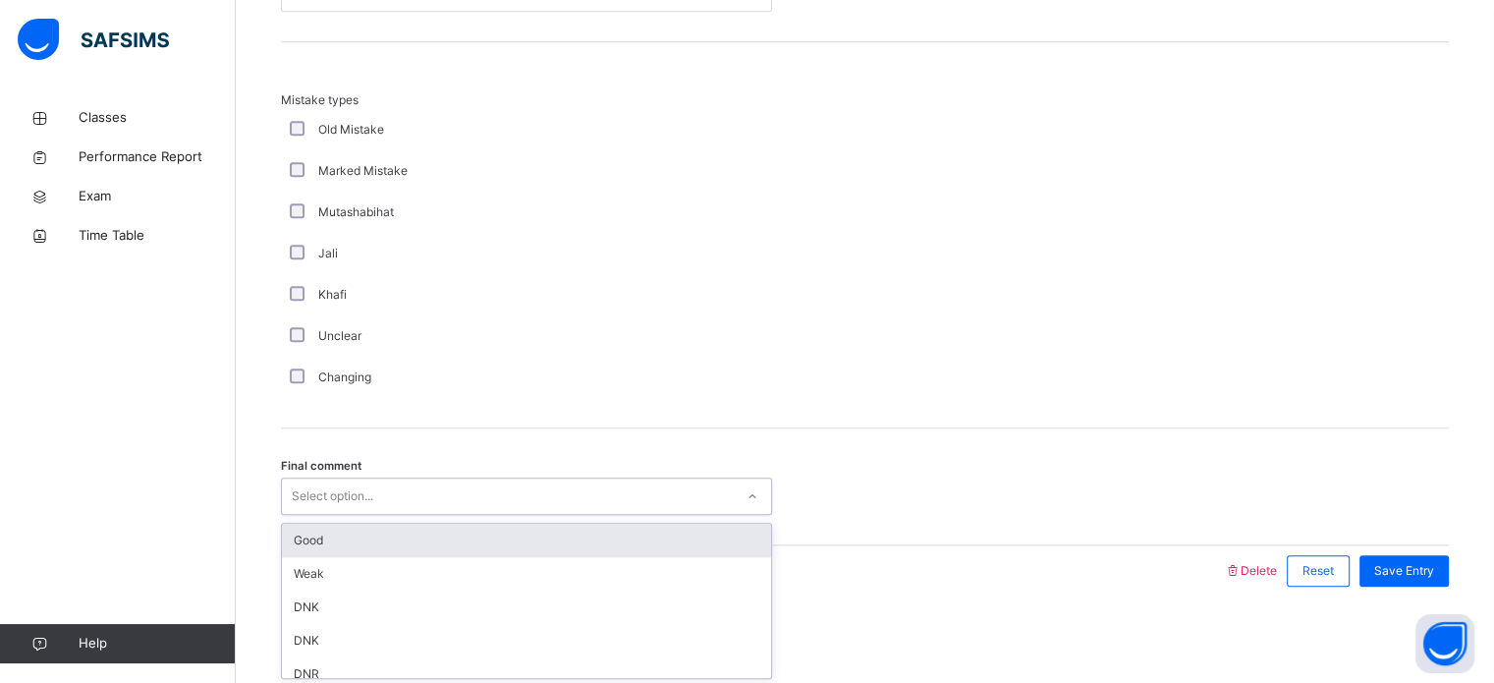
click at [448, 542] on div "Good" at bounding box center [526, 540] width 489 height 33
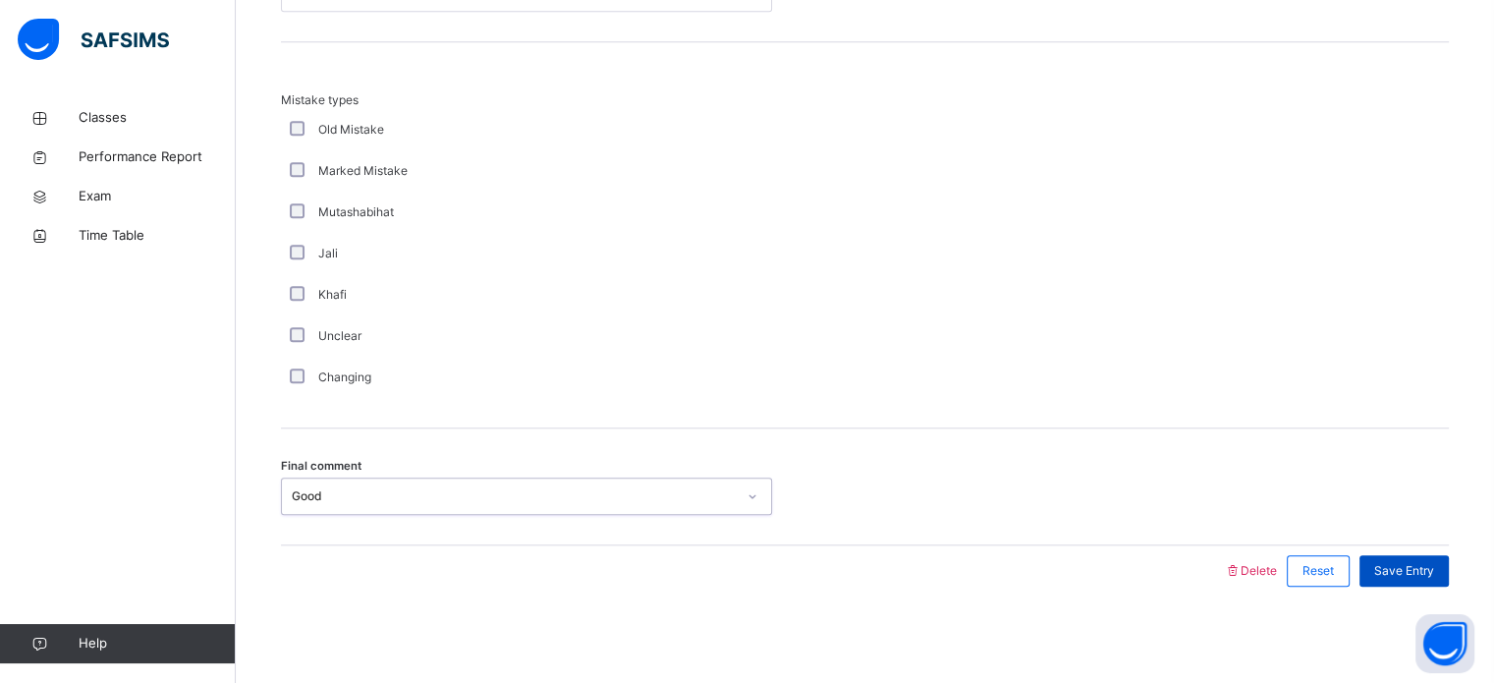
click at [1431, 571] on span "Save Entry" at bounding box center [1405, 571] width 60 height 18
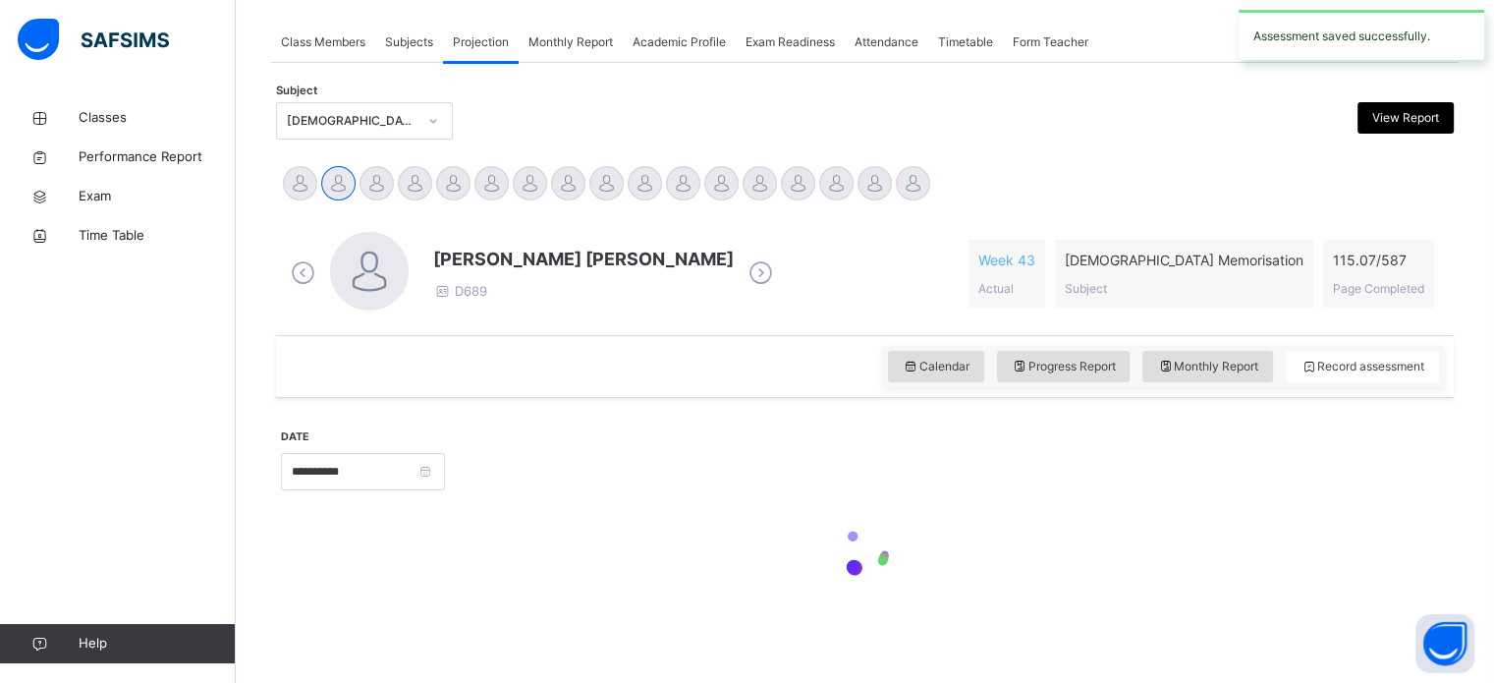
scroll to position [792, 0]
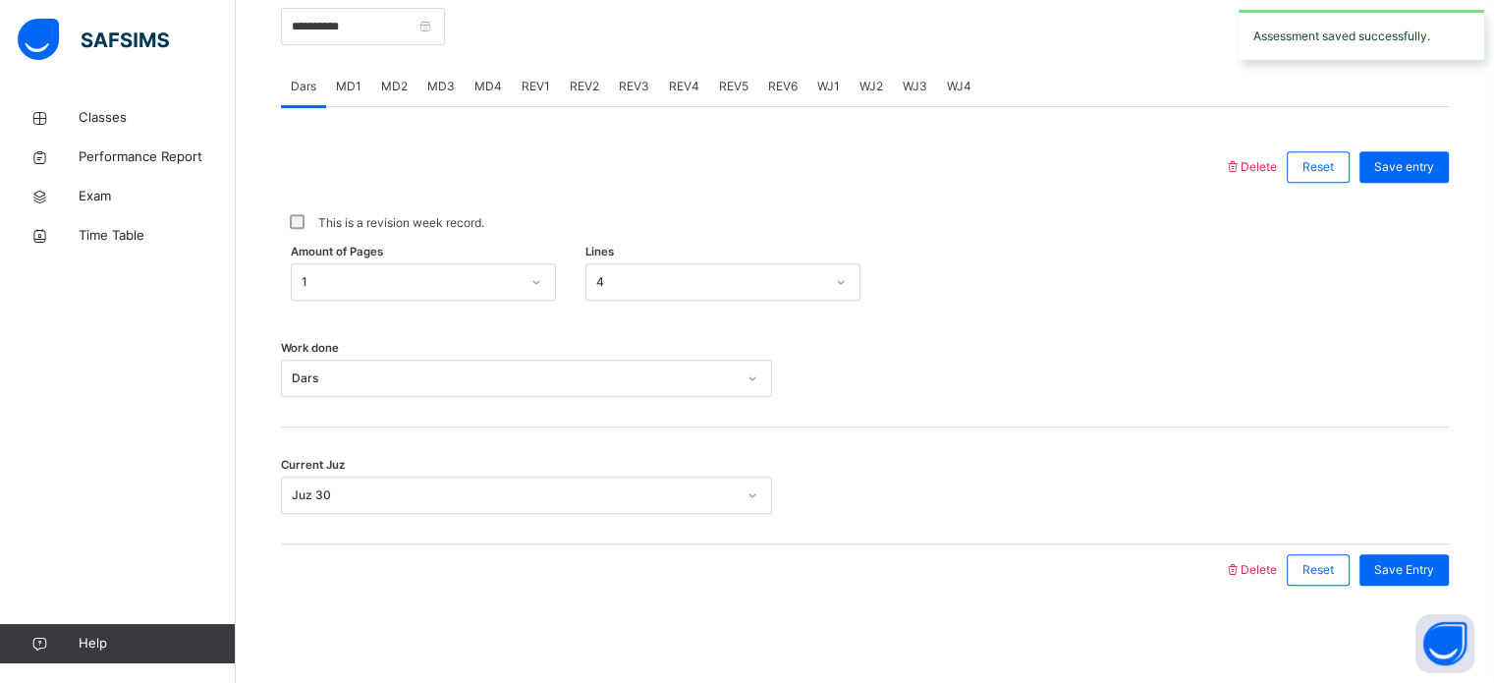
click at [440, 98] on div "MD3" at bounding box center [441, 86] width 47 height 39
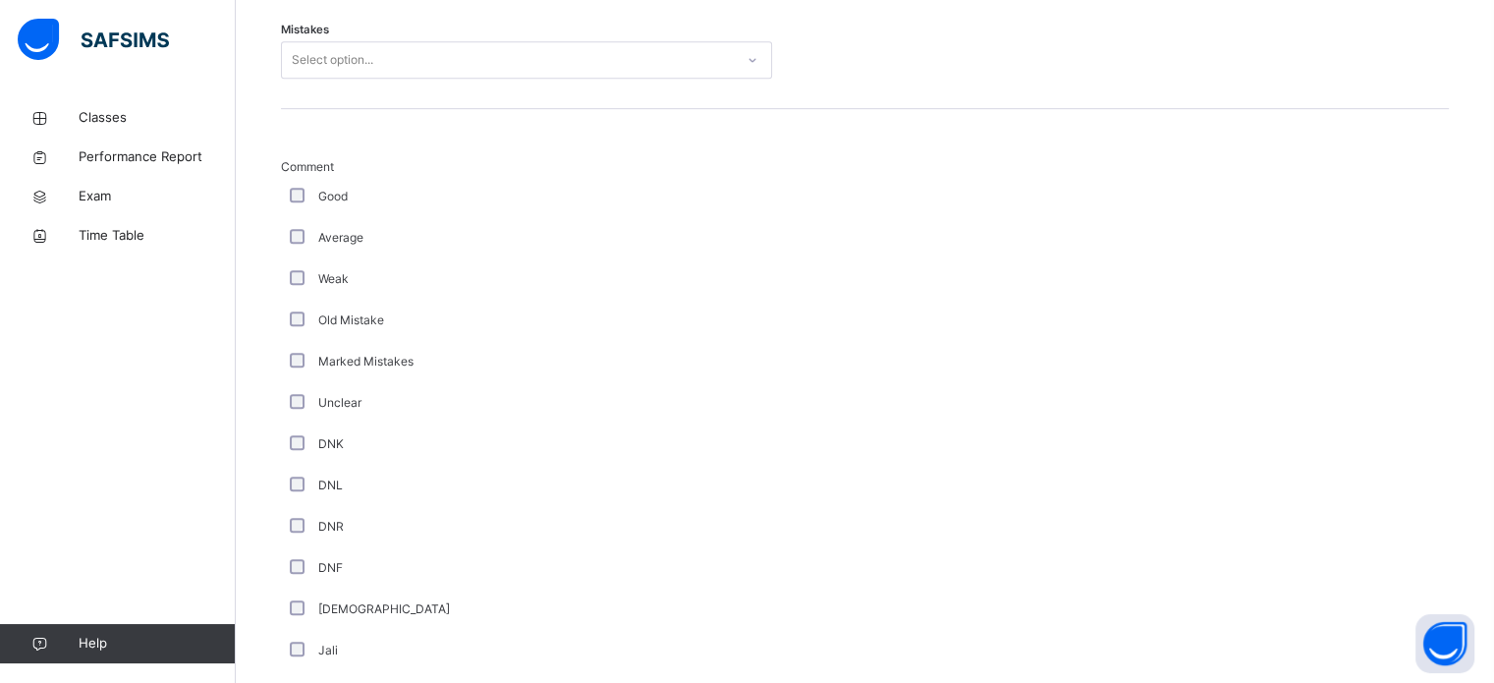
scroll to position [983, 0]
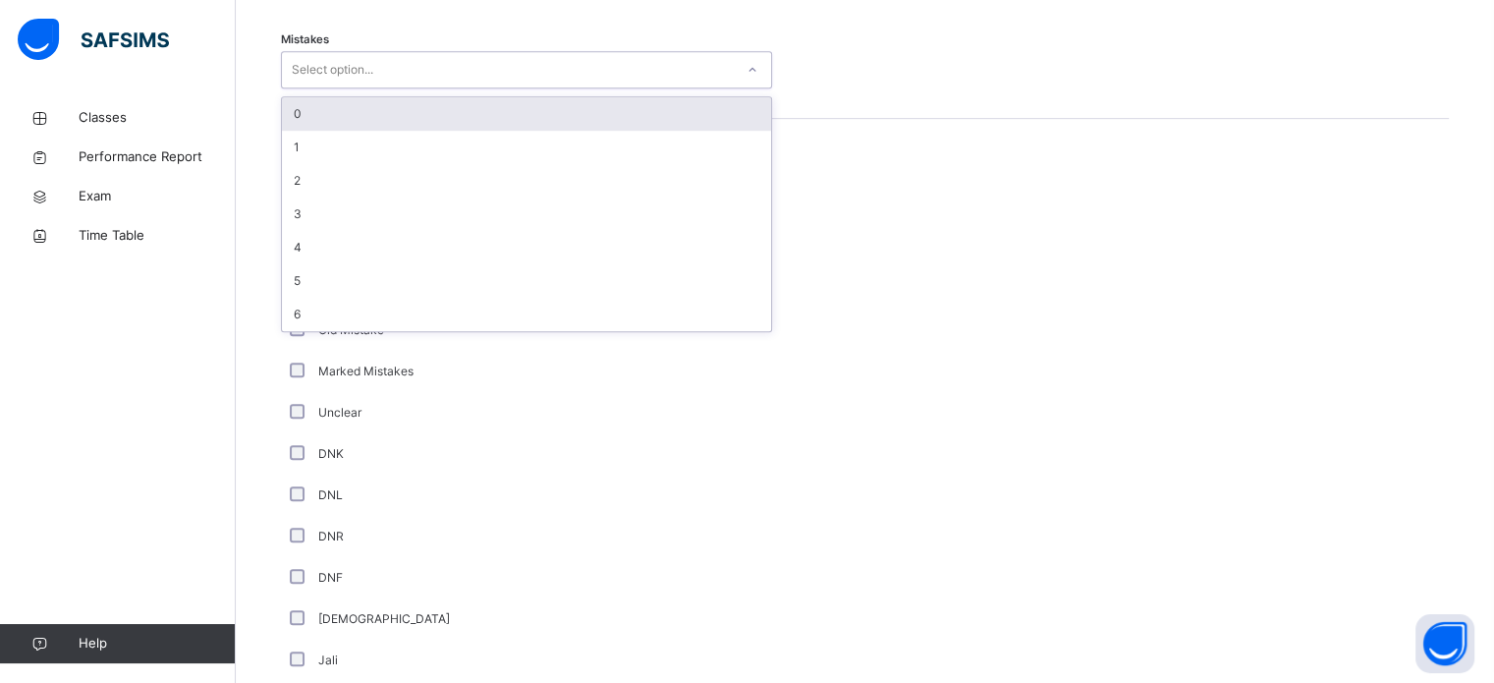
click at [585, 106] on div "0" at bounding box center [526, 113] width 489 height 33
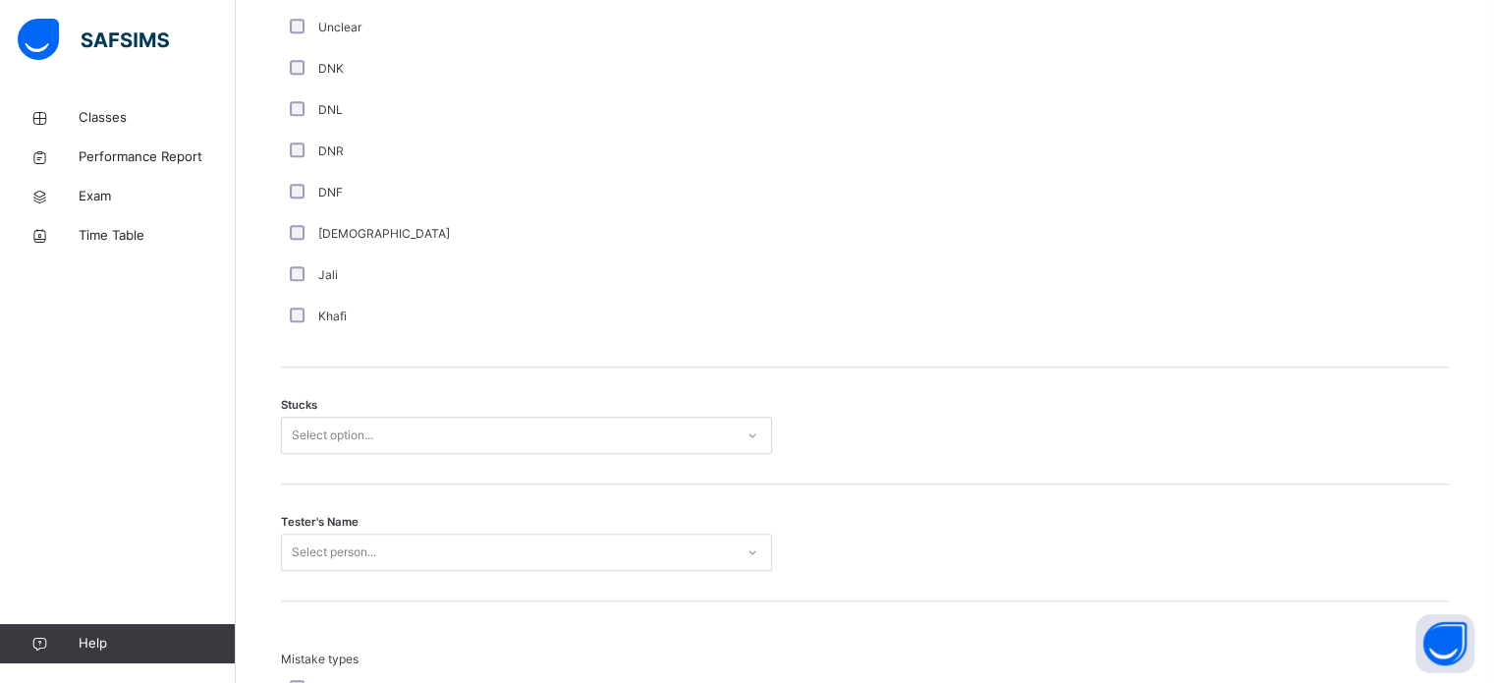
scroll to position [1371, 0]
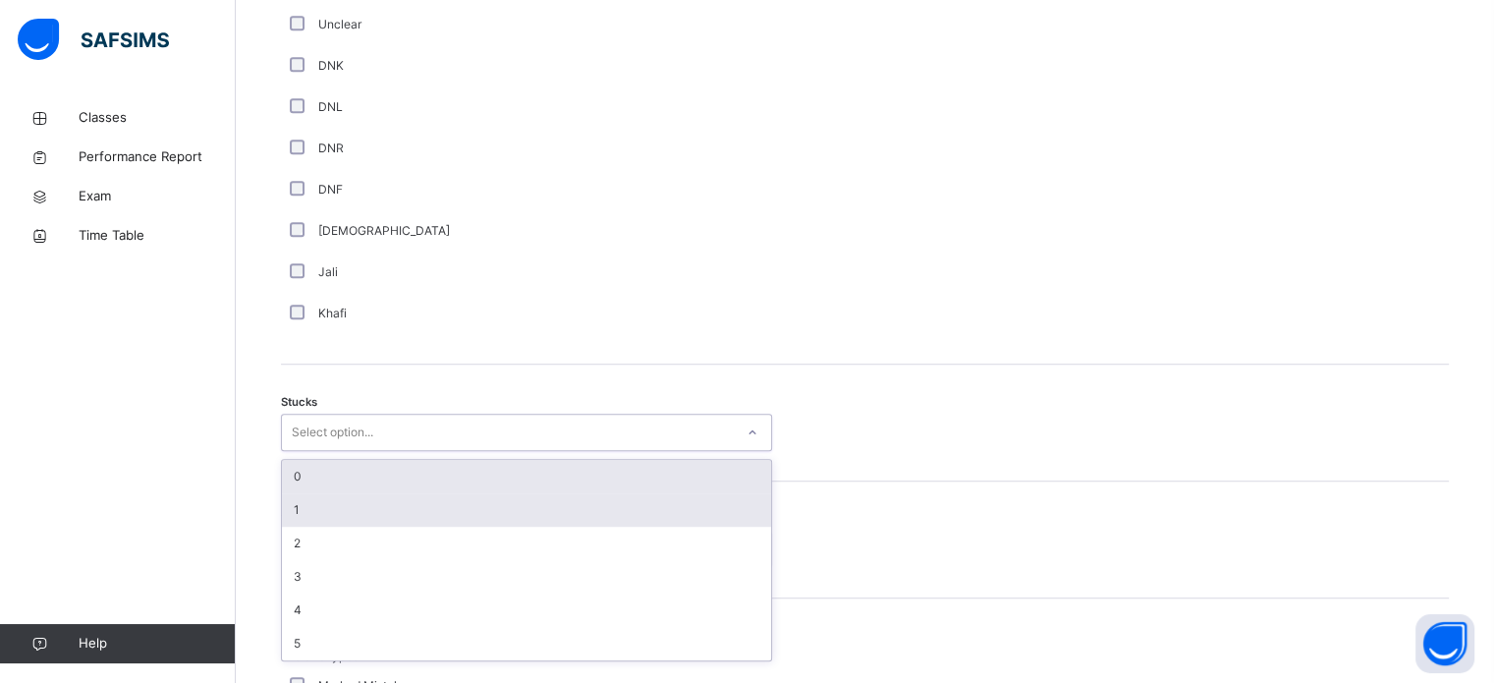
click at [313, 516] on div "1" at bounding box center [526, 509] width 489 height 33
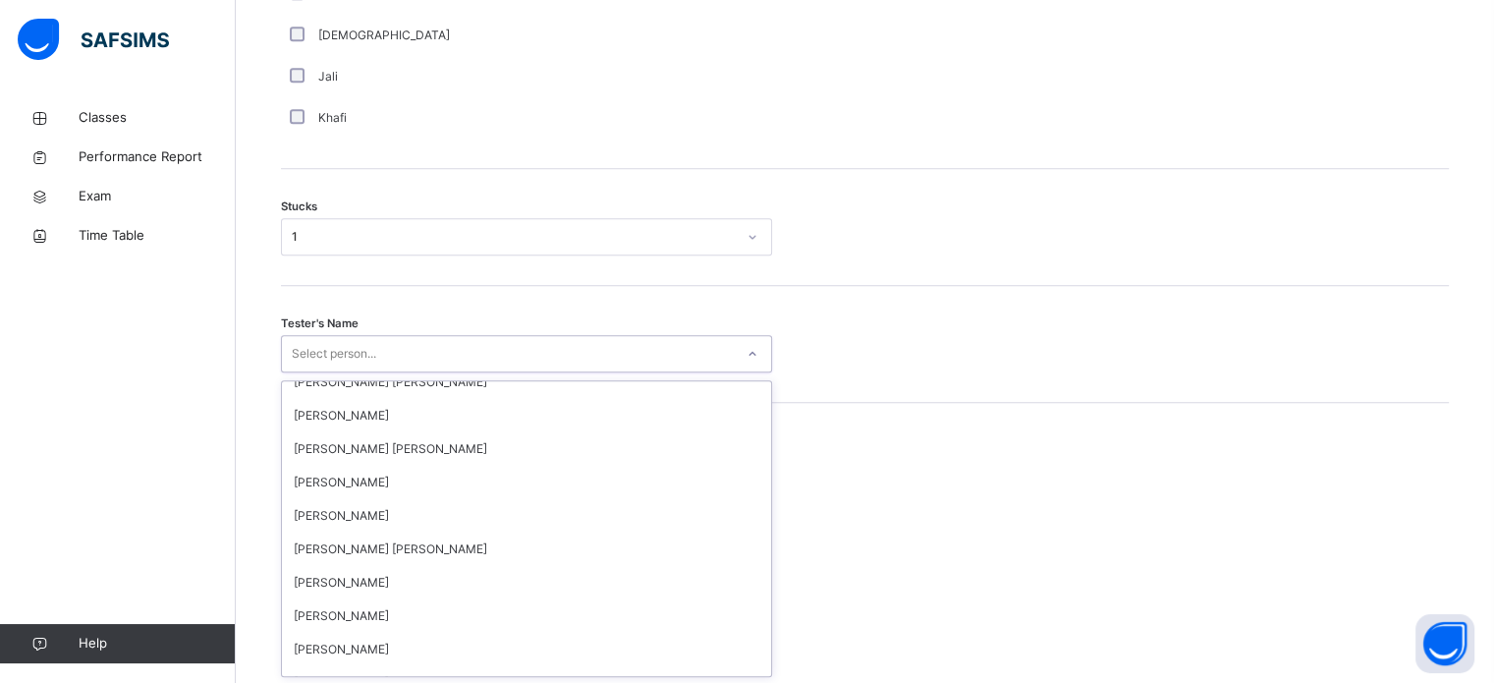
scroll to position [226, 0]
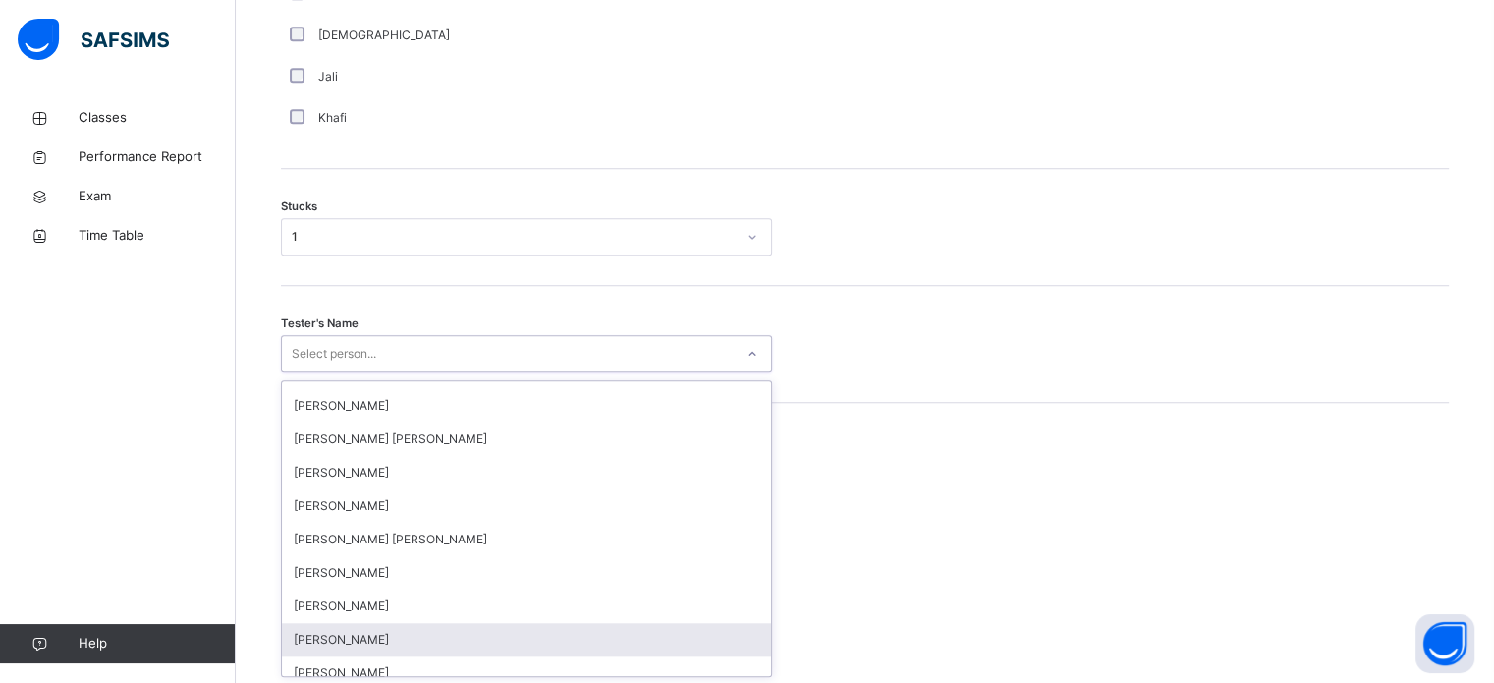
click at [413, 631] on div "[PERSON_NAME]" at bounding box center [526, 639] width 489 height 33
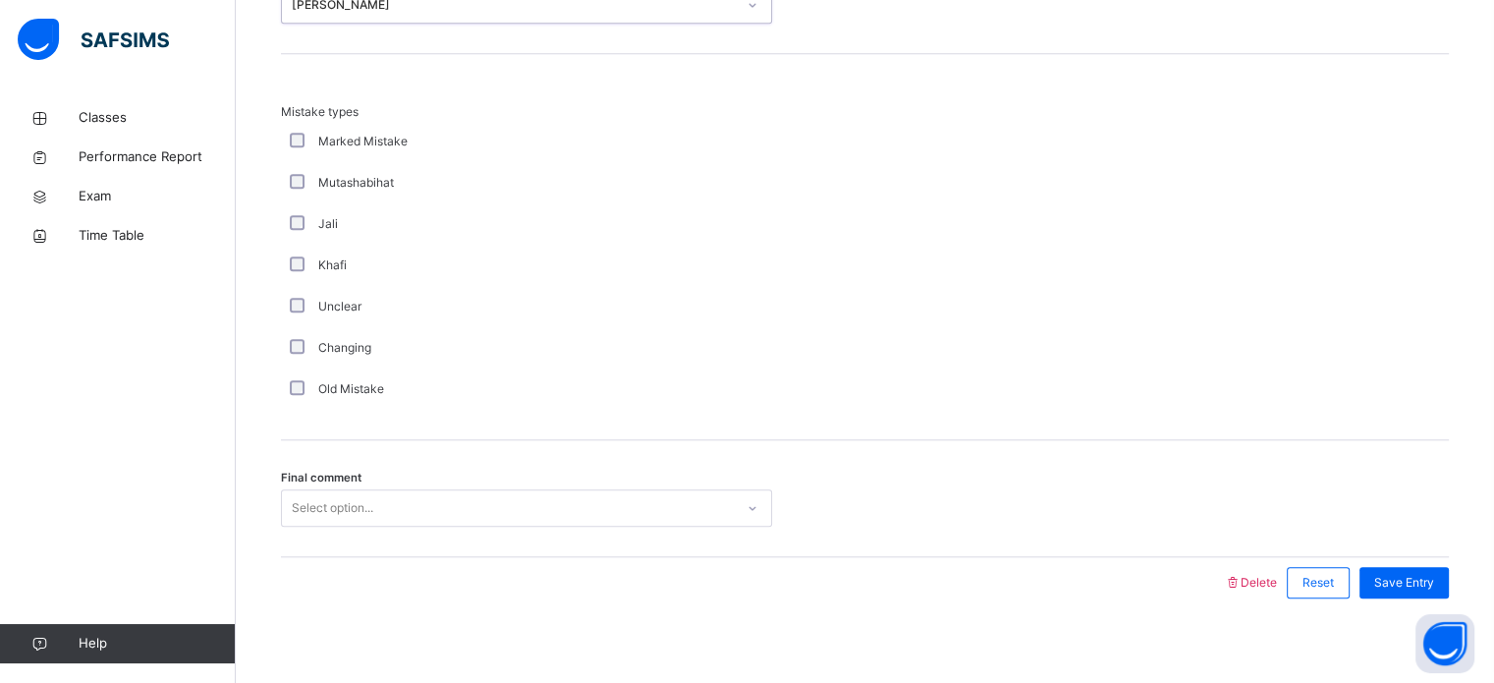
scroll to position [1927, 0]
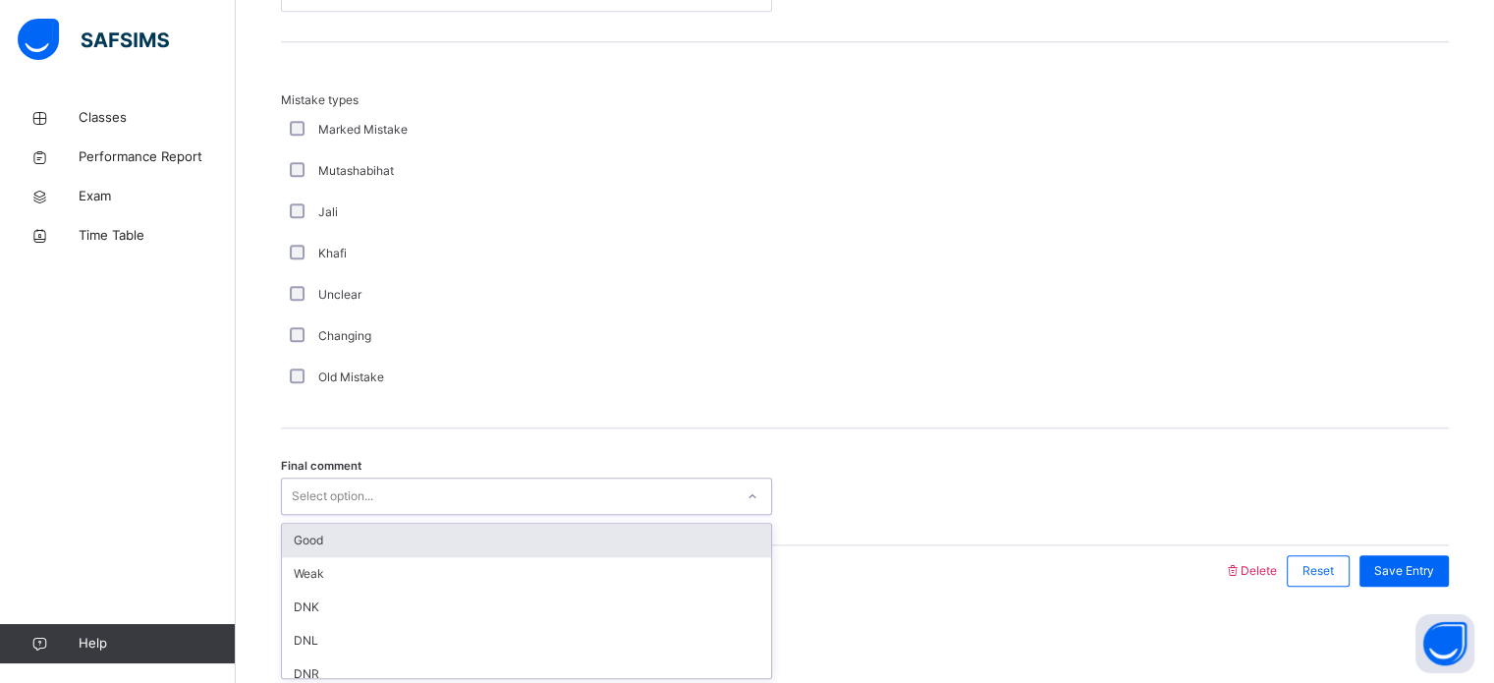
click at [491, 534] on div "Good" at bounding box center [526, 540] width 489 height 33
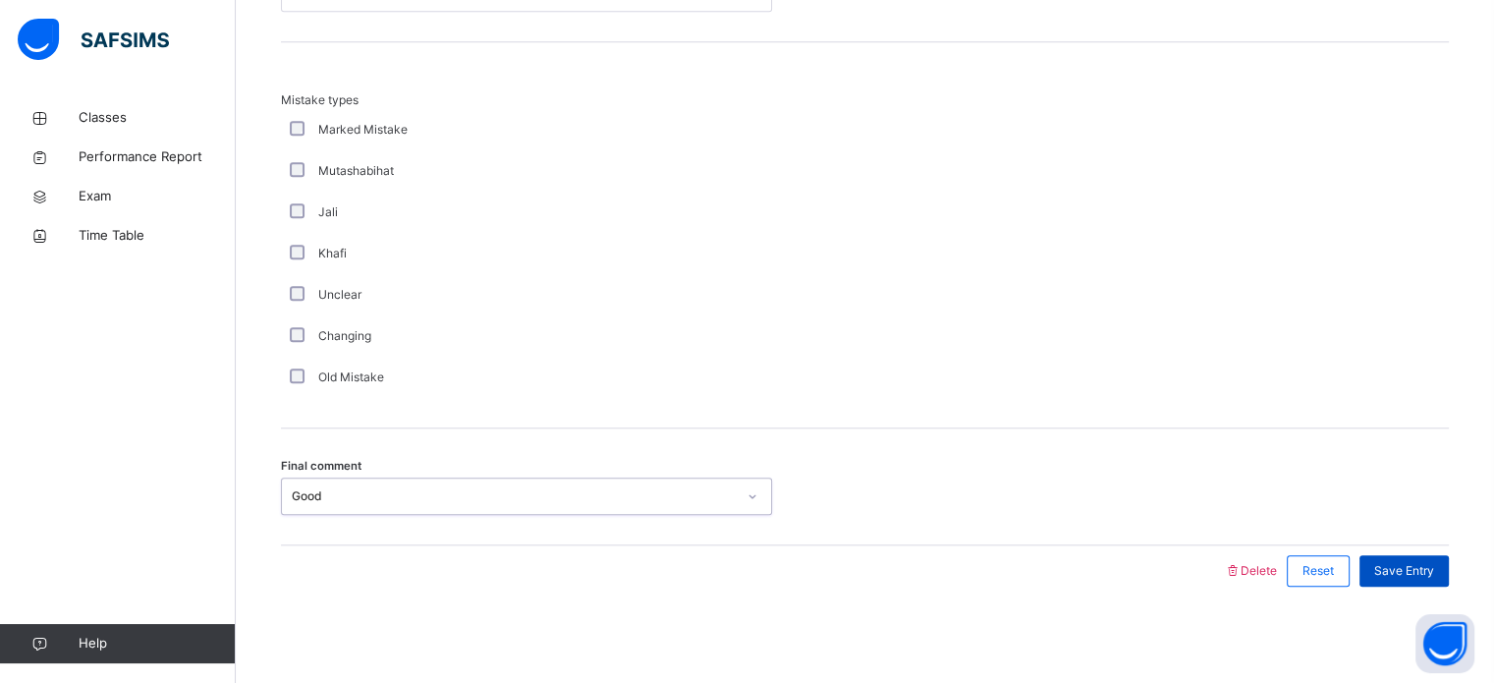
click at [1407, 580] on div "Save Entry" at bounding box center [1404, 570] width 89 height 31
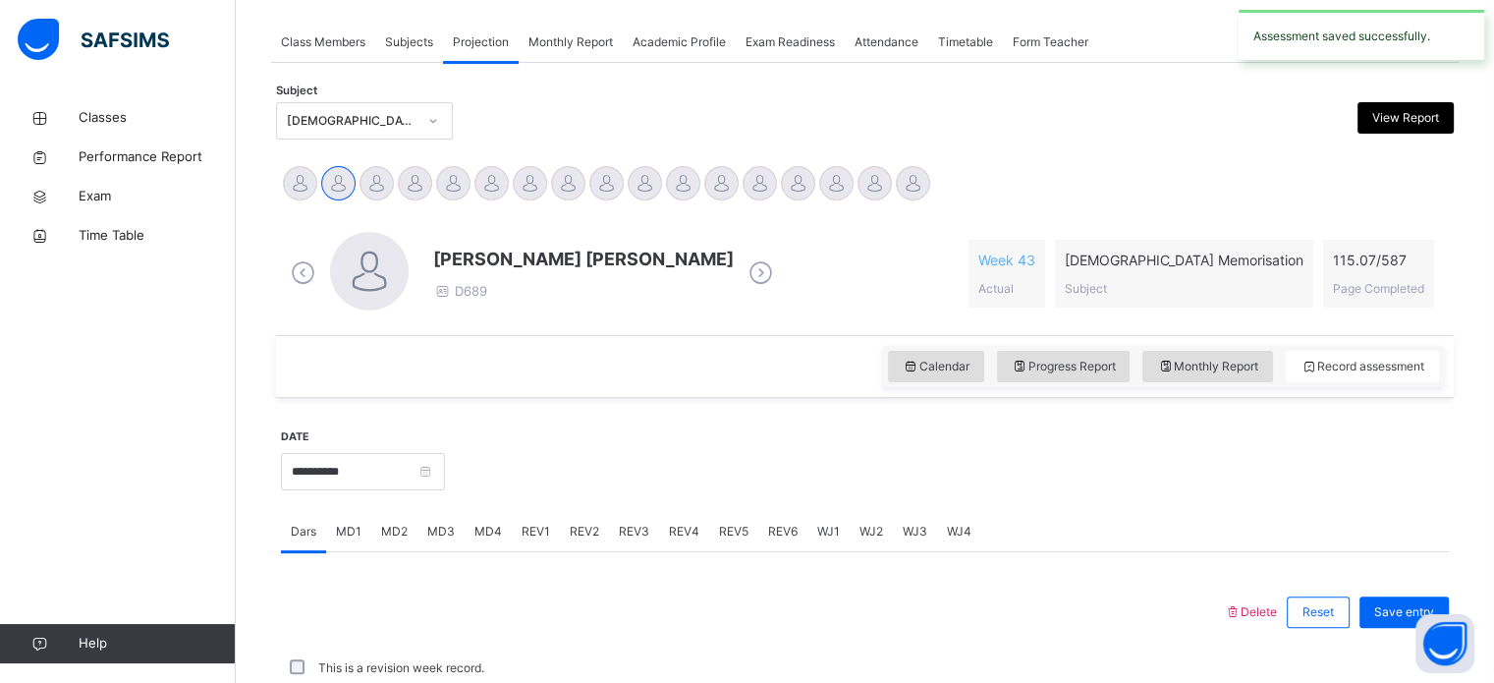
scroll to position [792, 0]
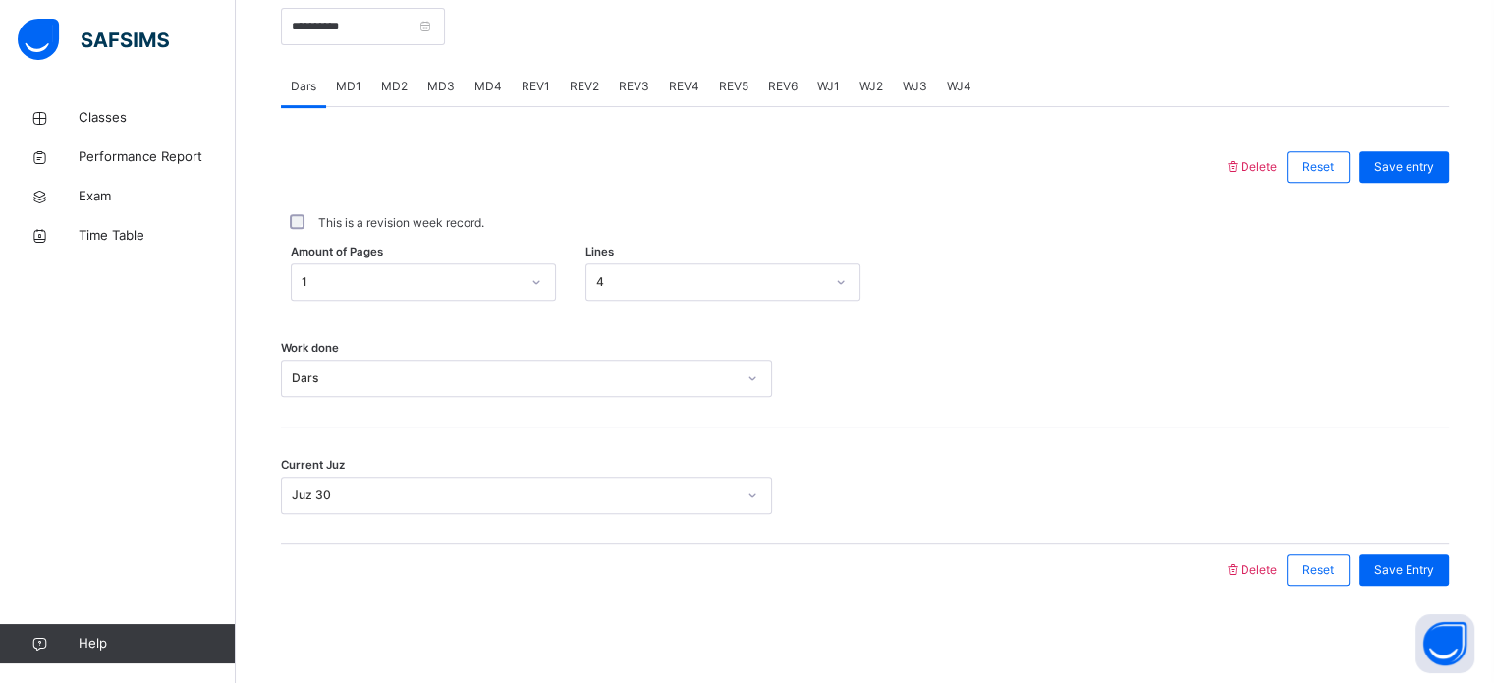
click at [493, 86] on span "MD4" at bounding box center [489, 87] width 28 height 18
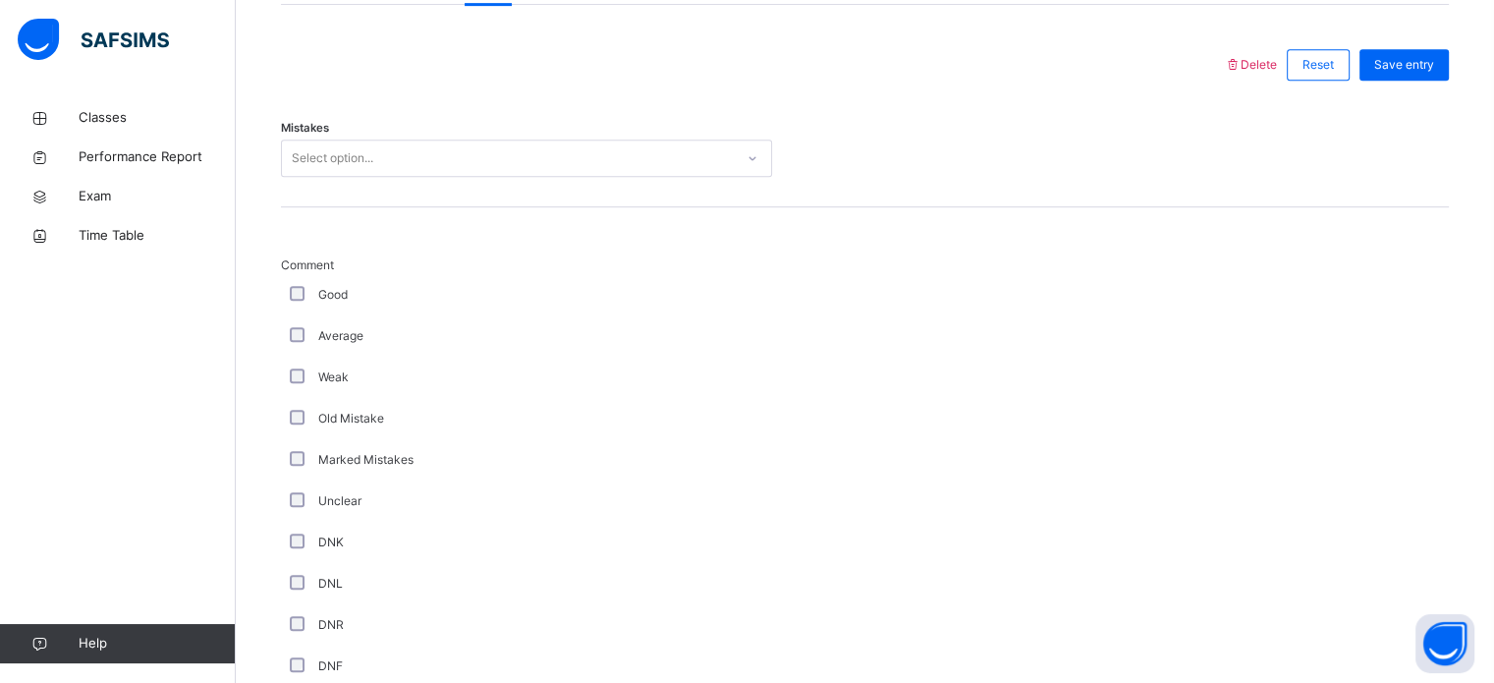
scroll to position [892, 0]
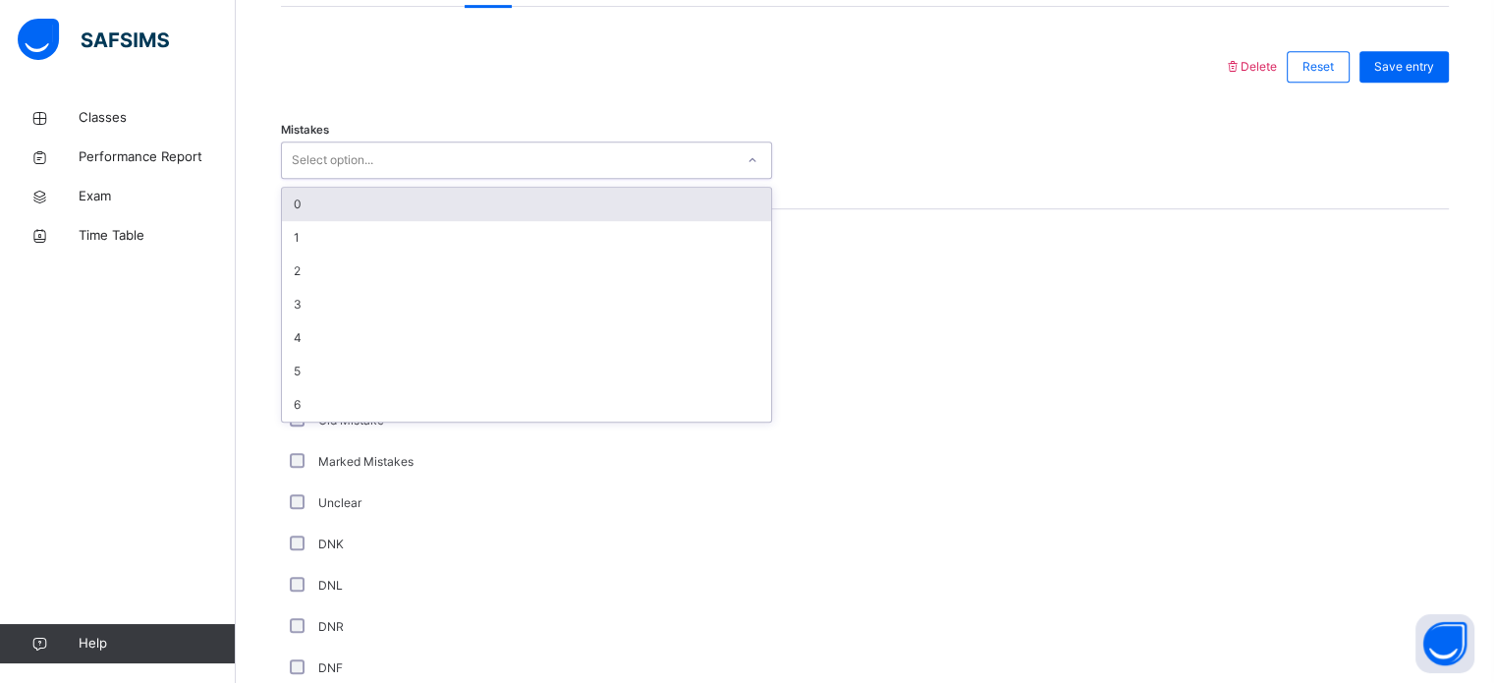
click at [651, 202] on div "0" at bounding box center [526, 204] width 489 height 33
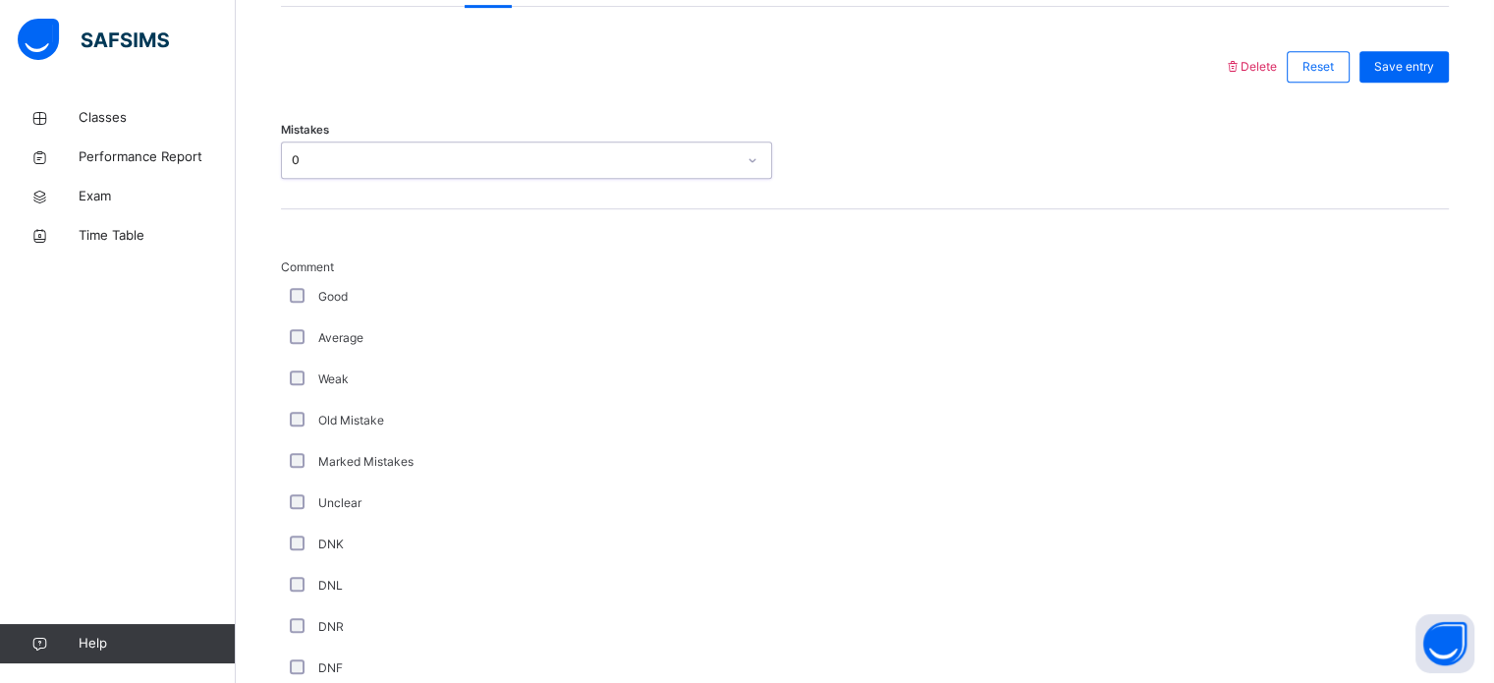
click at [316, 281] on div "Good" at bounding box center [526, 296] width 491 height 41
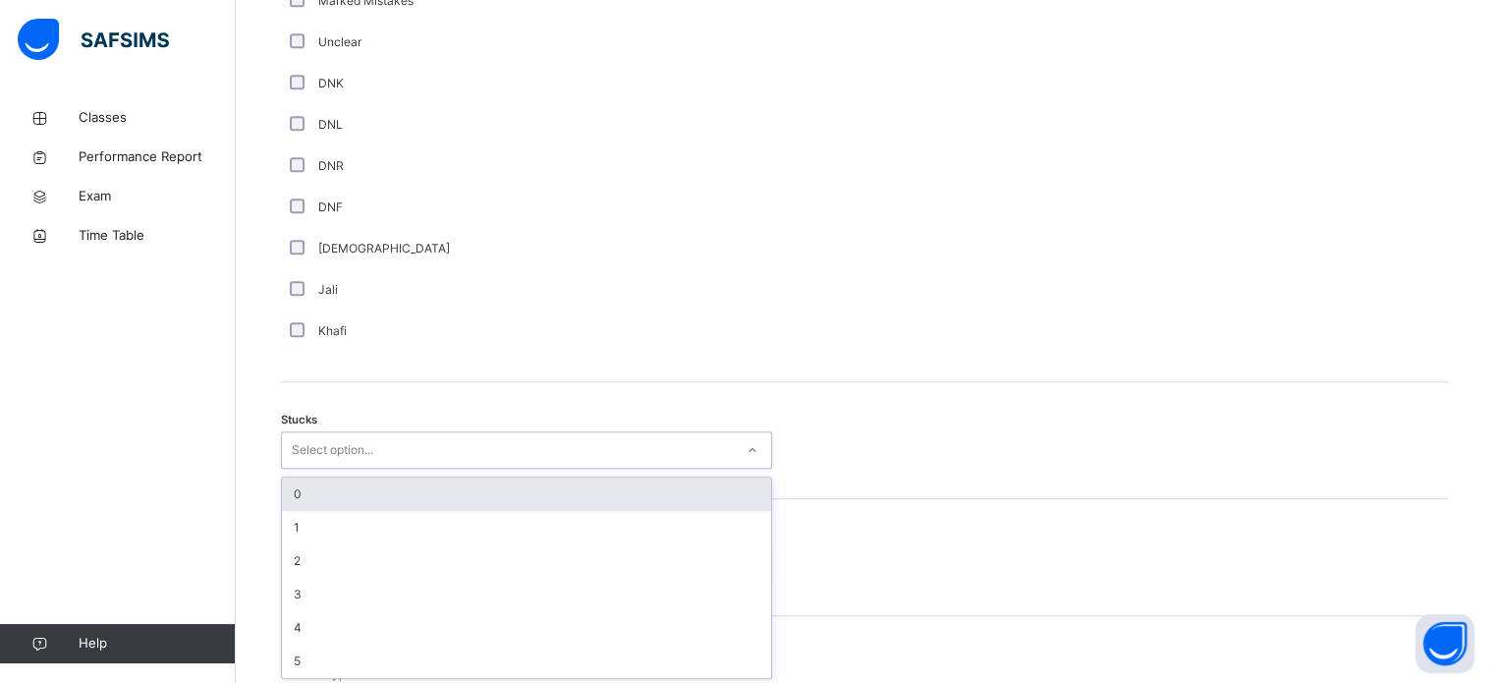
scroll to position [1356, 0]
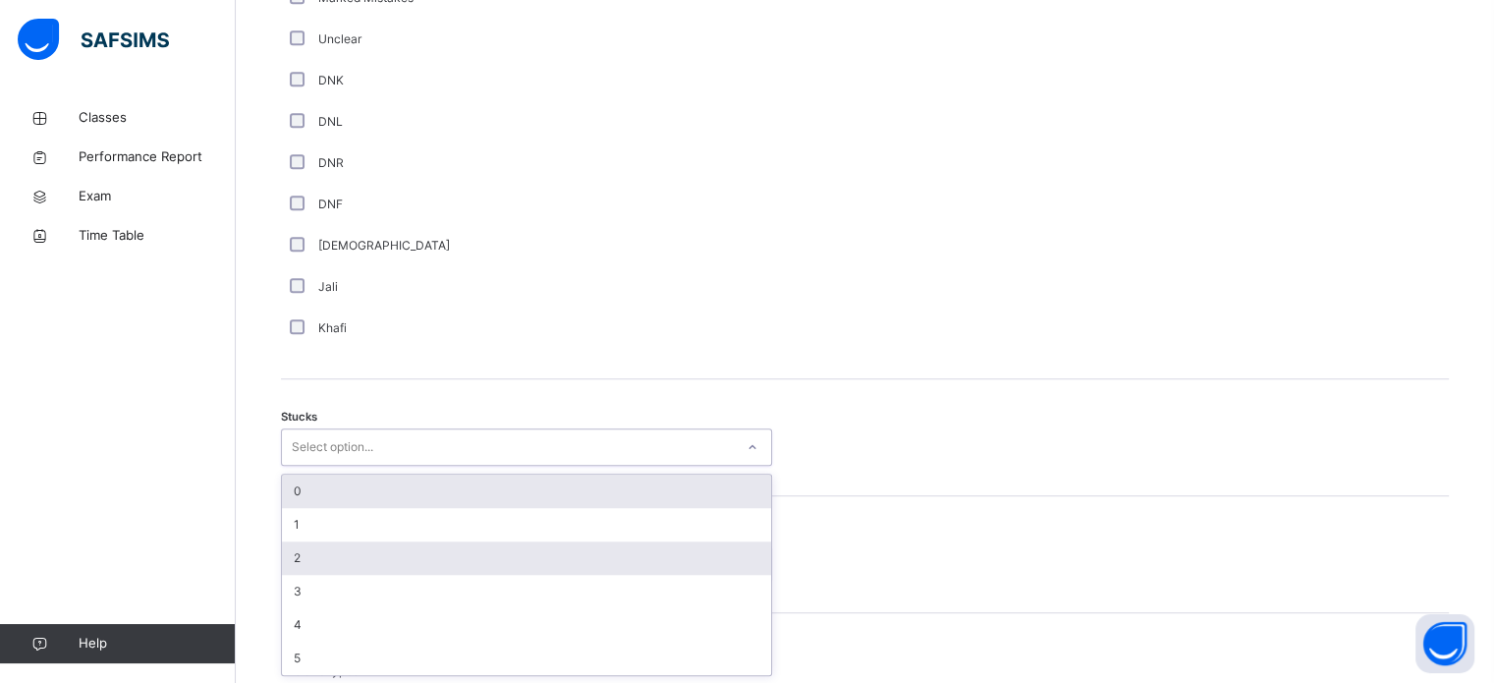
click at [308, 554] on div "2" at bounding box center [526, 557] width 489 height 33
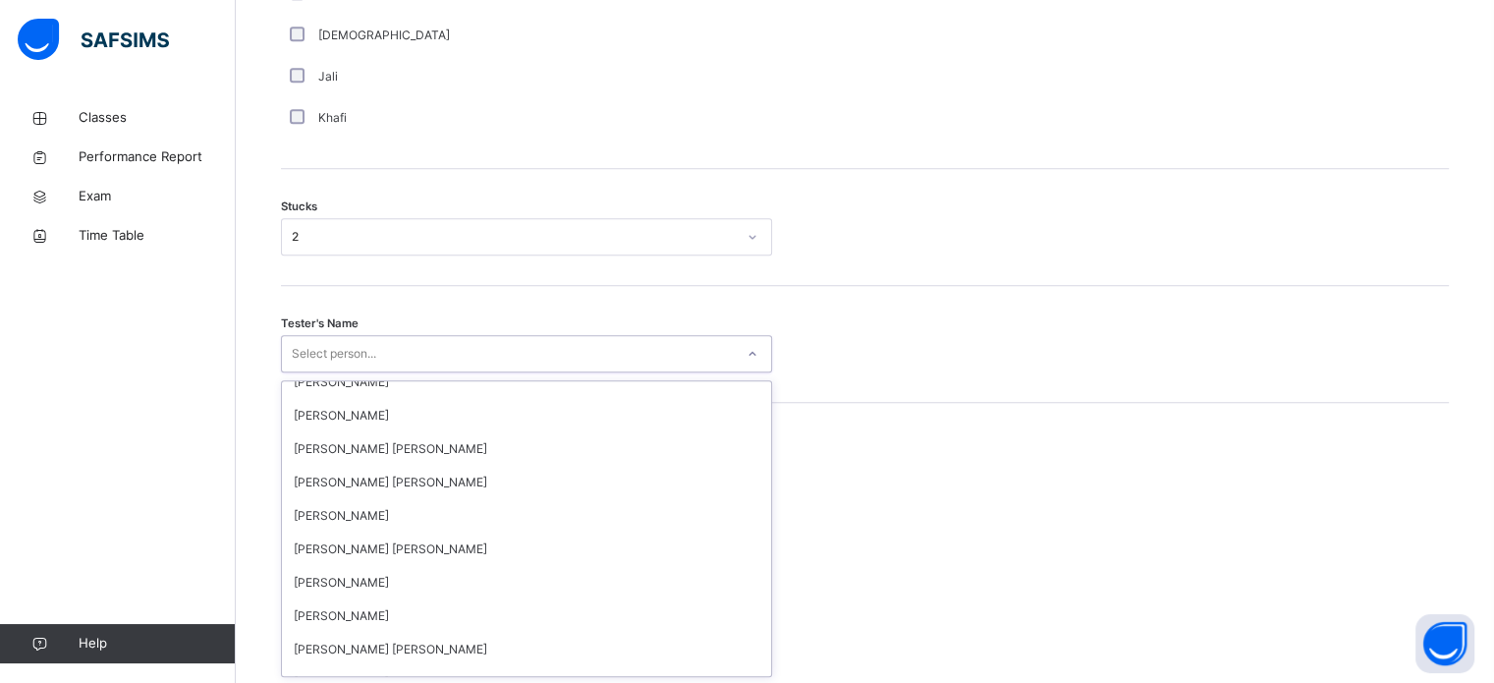
scroll to position [0, 0]
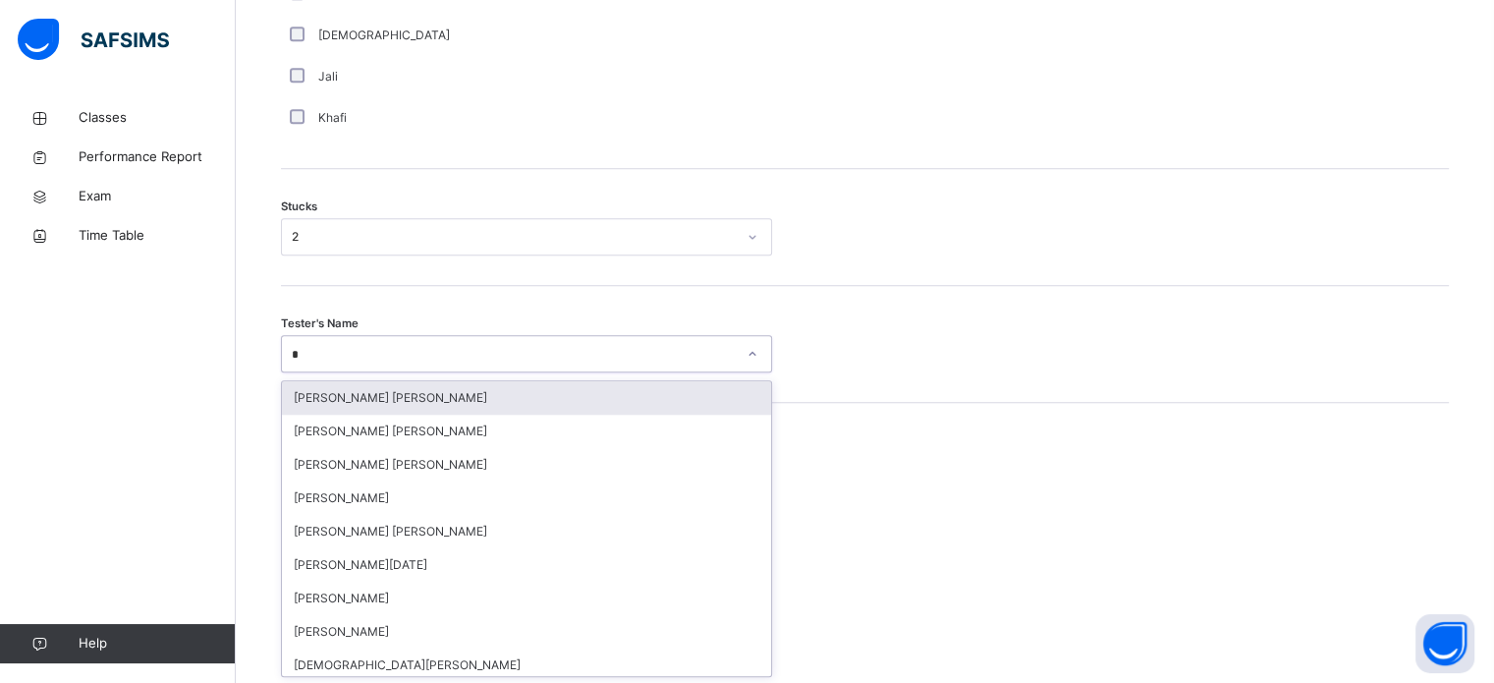
type input "**"
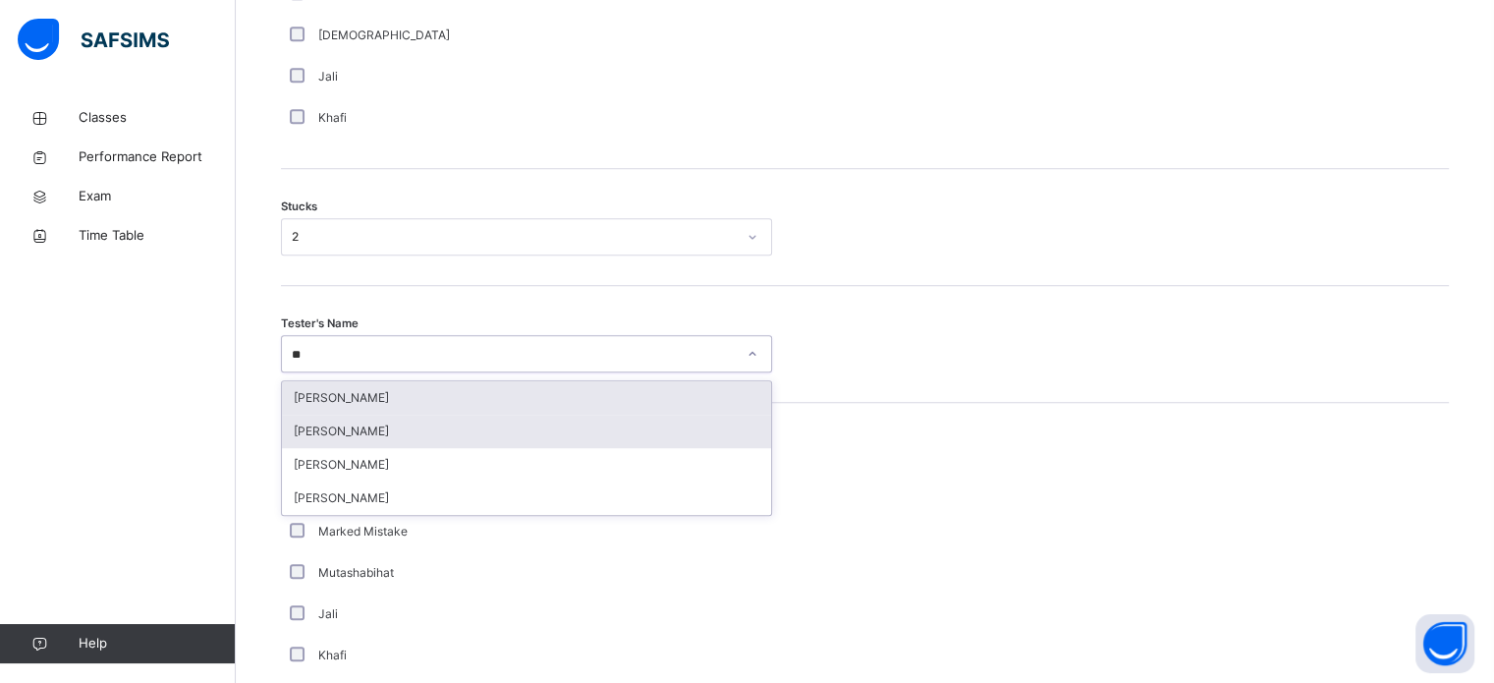
click at [445, 428] on div "[PERSON_NAME]" at bounding box center [526, 431] width 489 height 33
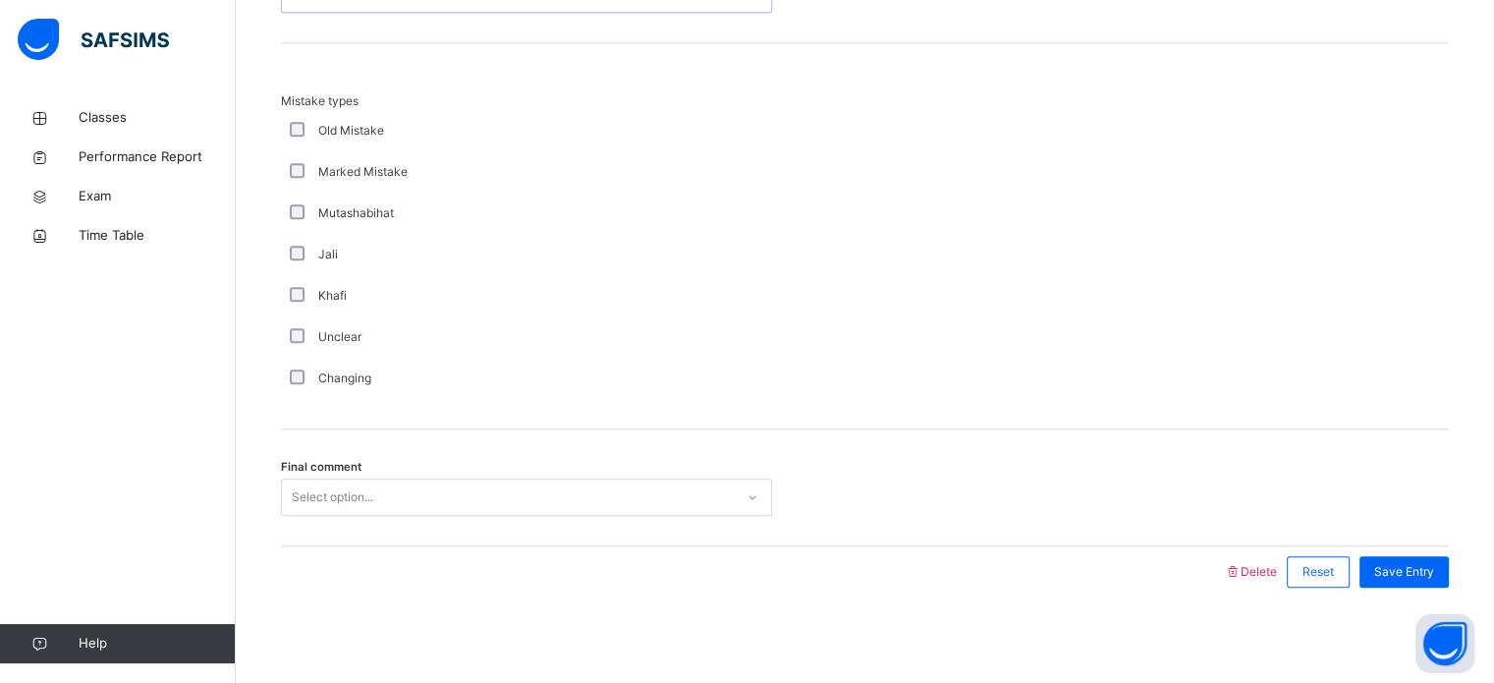
scroll to position [1927, 0]
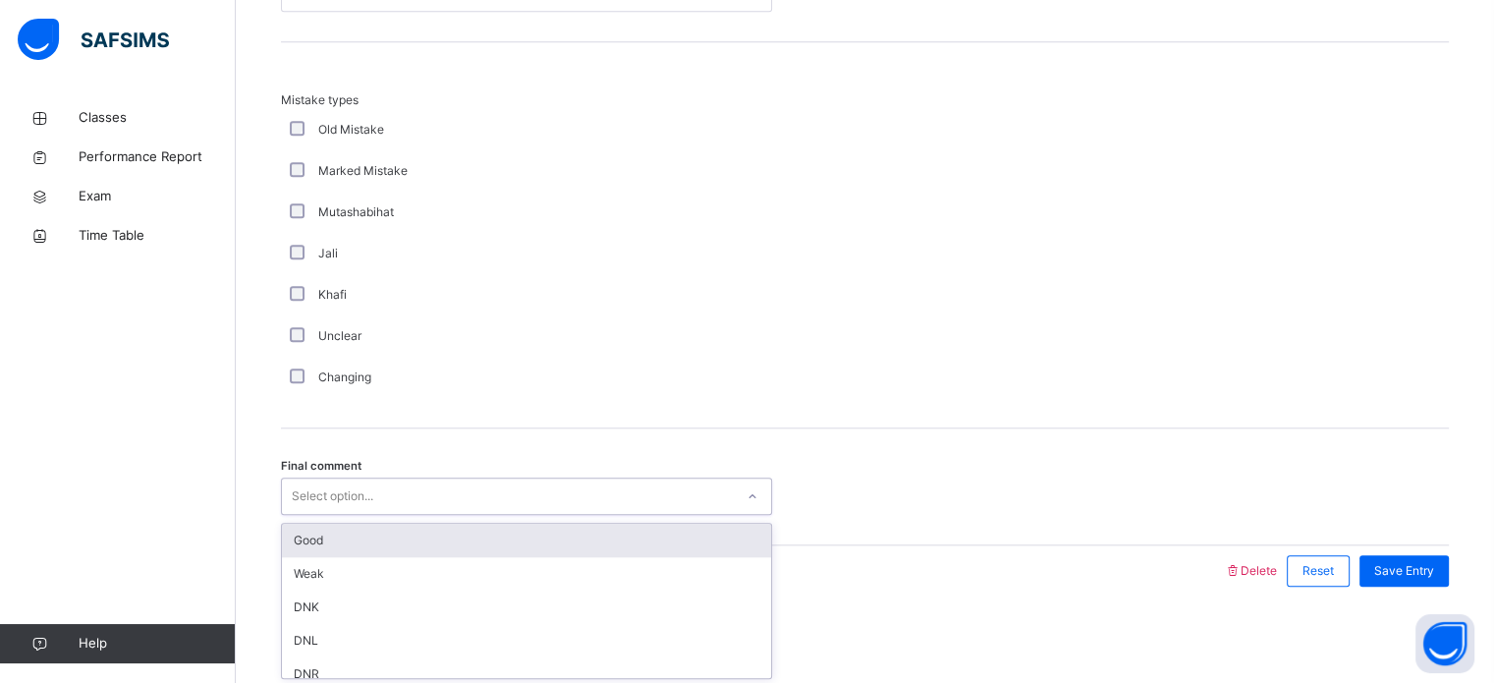
click at [558, 547] on div "Good" at bounding box center [526, 540] width 489 height 33
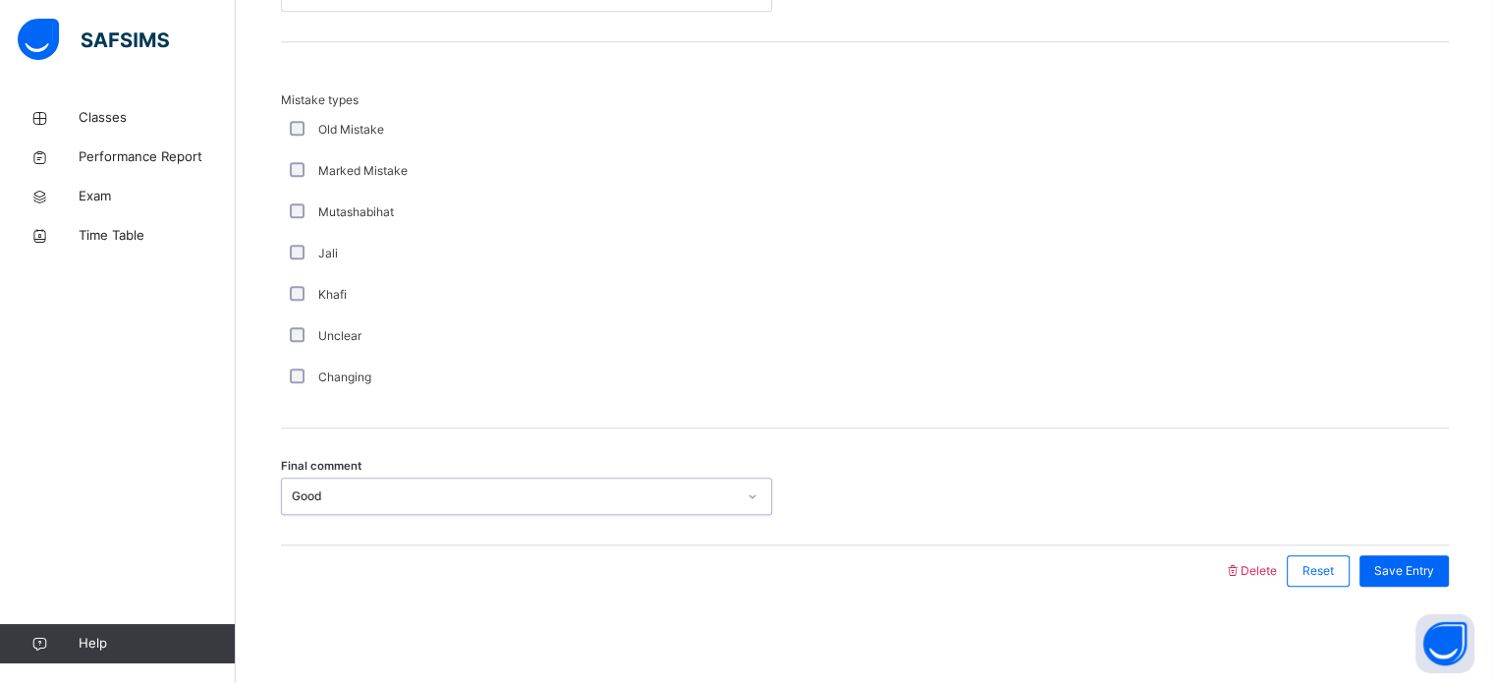
click at [1394, 556] on div "Save Entry" at bounding box center [1404, 571] width 89 height 31
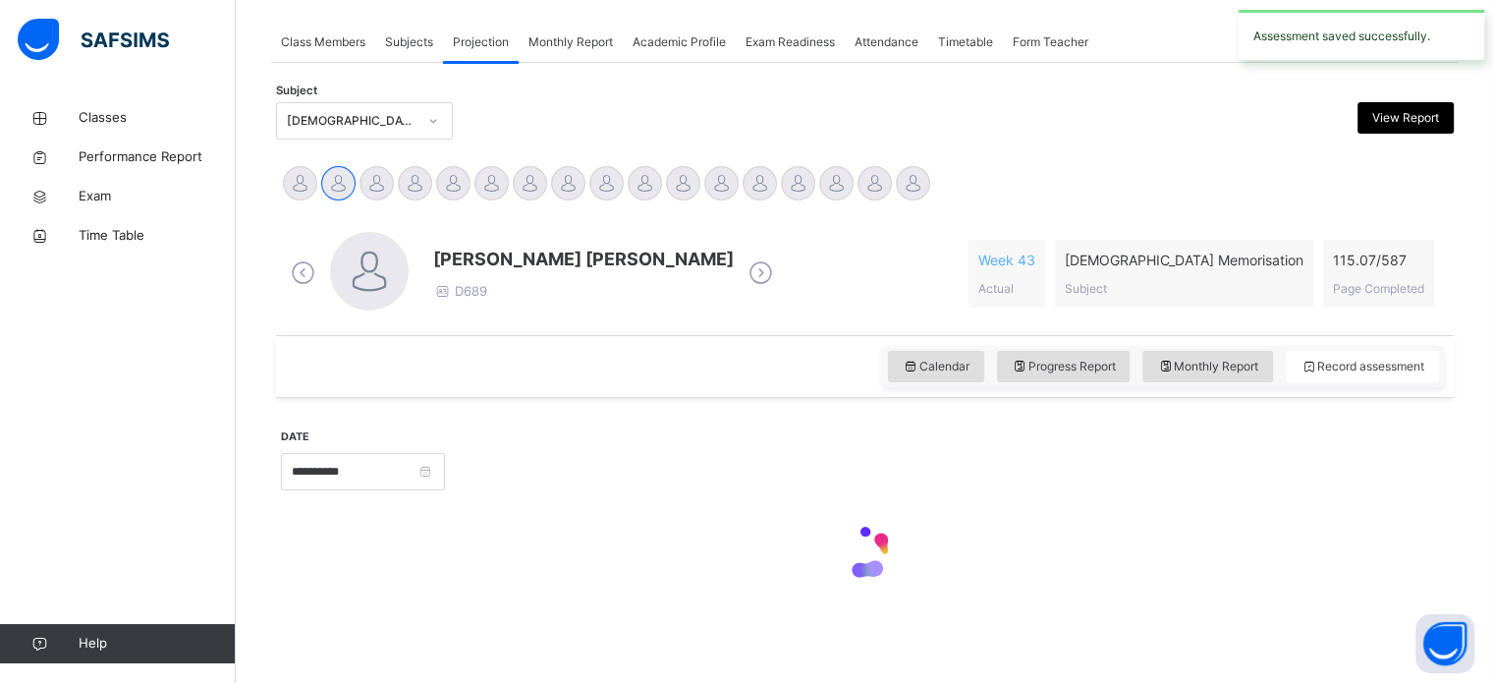
click at [1394, 555] on div at bounding box center [865, 554] width 1168 height 84
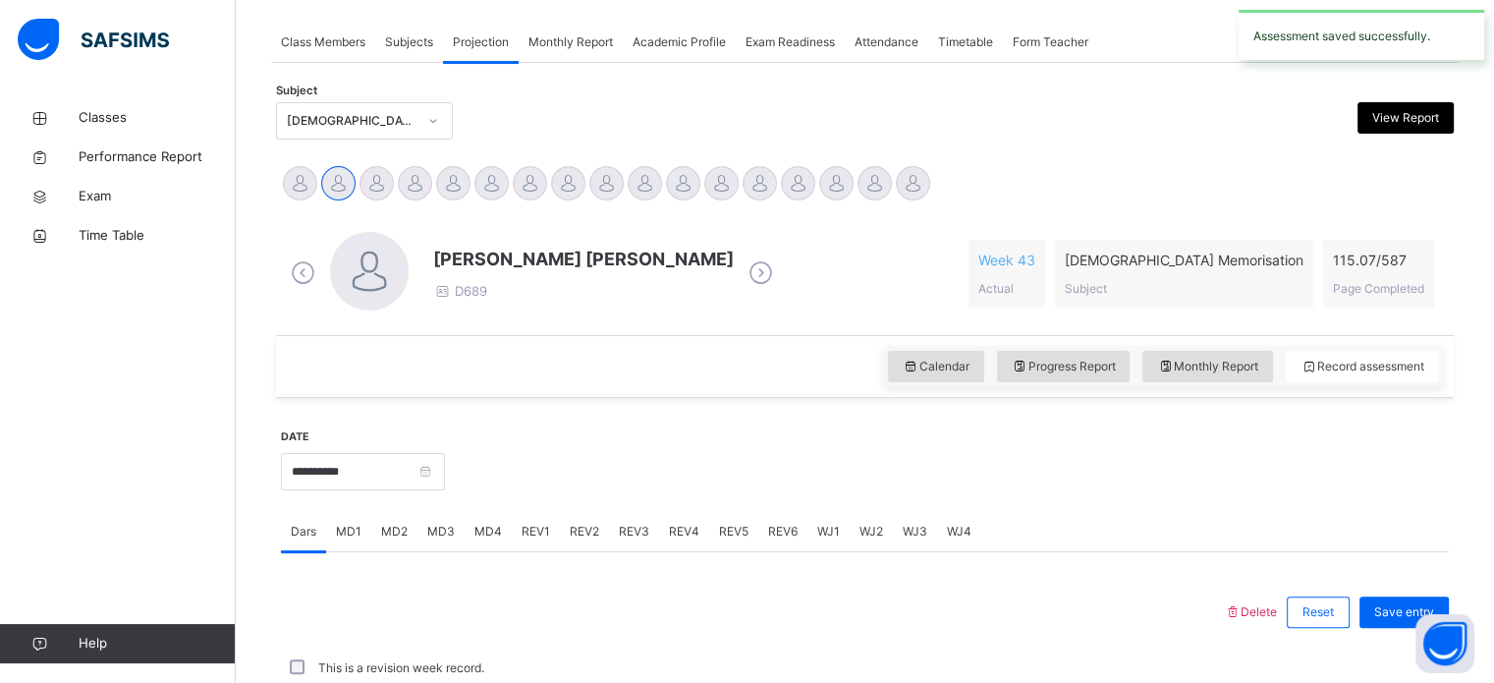
scroll to position [792, 0]
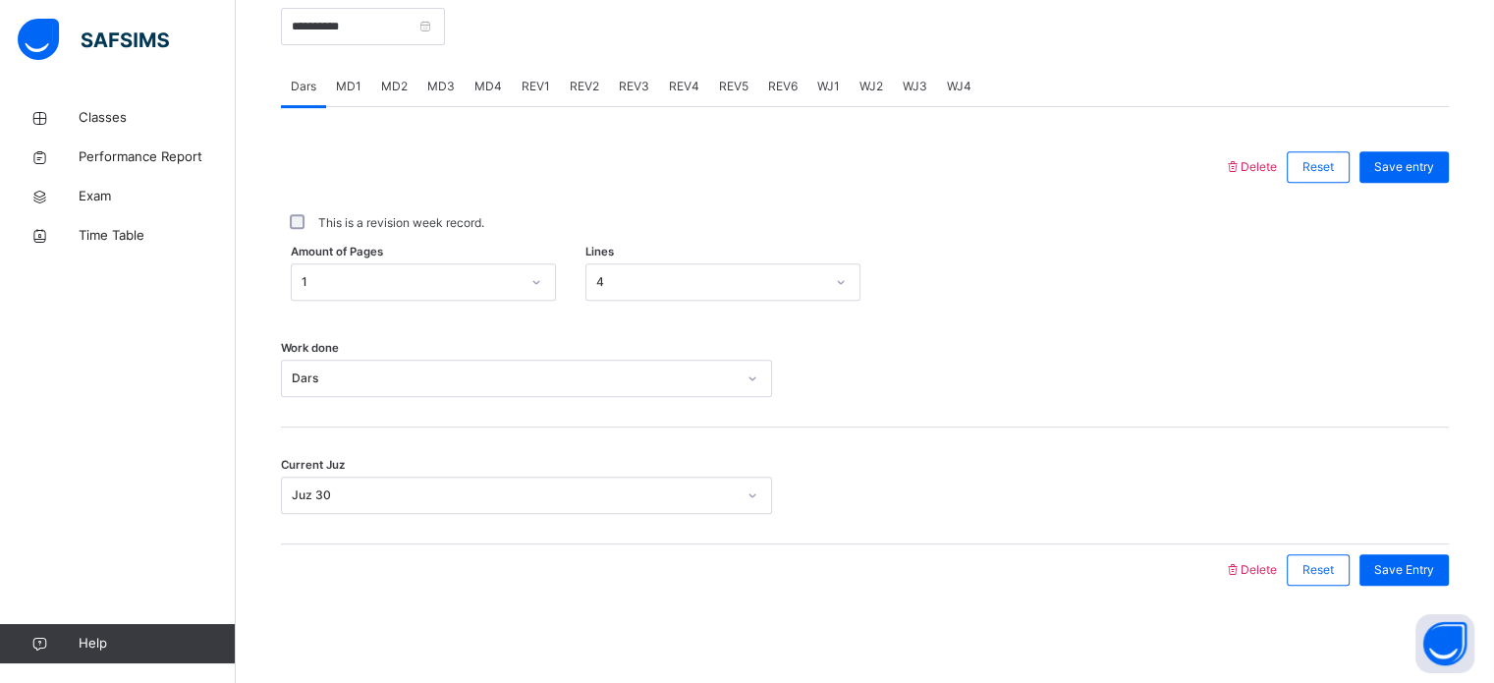
click at [476, 80] on span "MD4" at bounding box center [489, 87] width 28 height 18
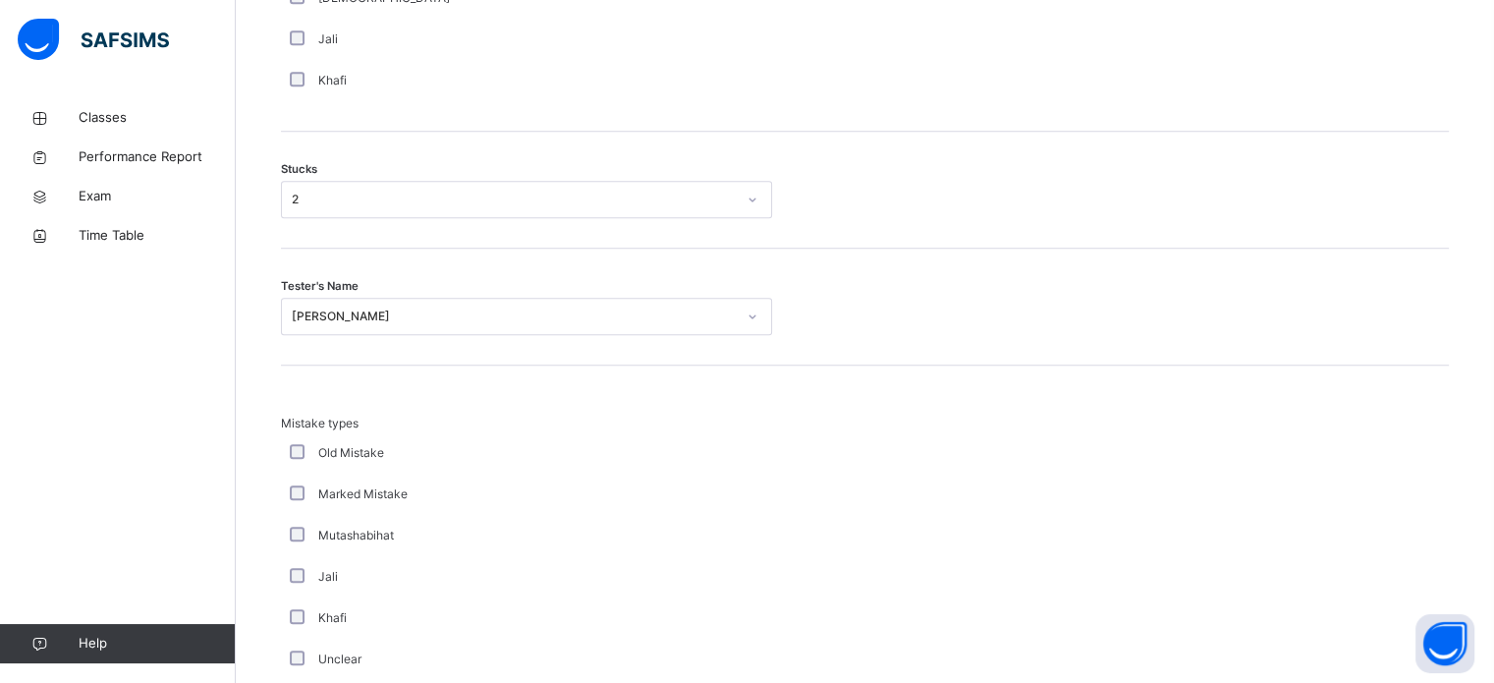
scroll to position [1621, 0]
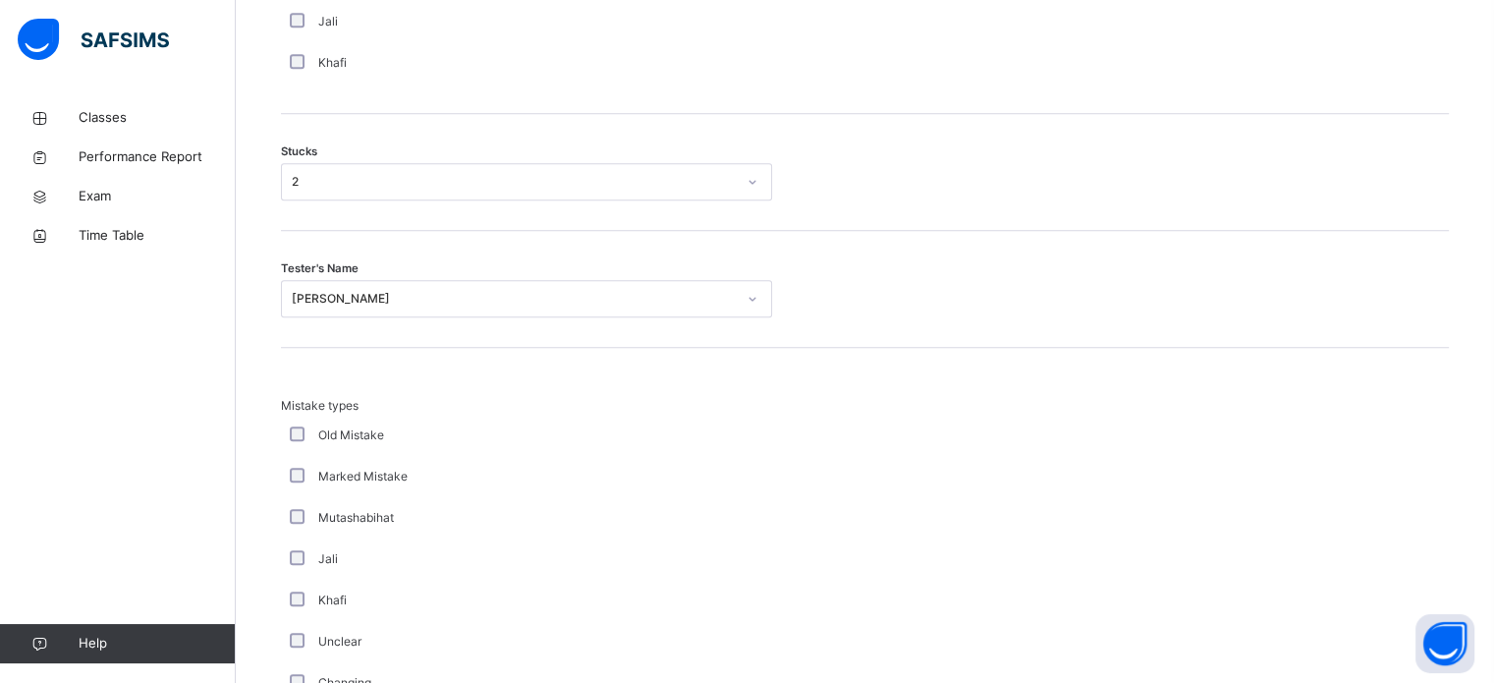
click at [913, 470] on div at bounding box center [865, 550] width 166 height 307
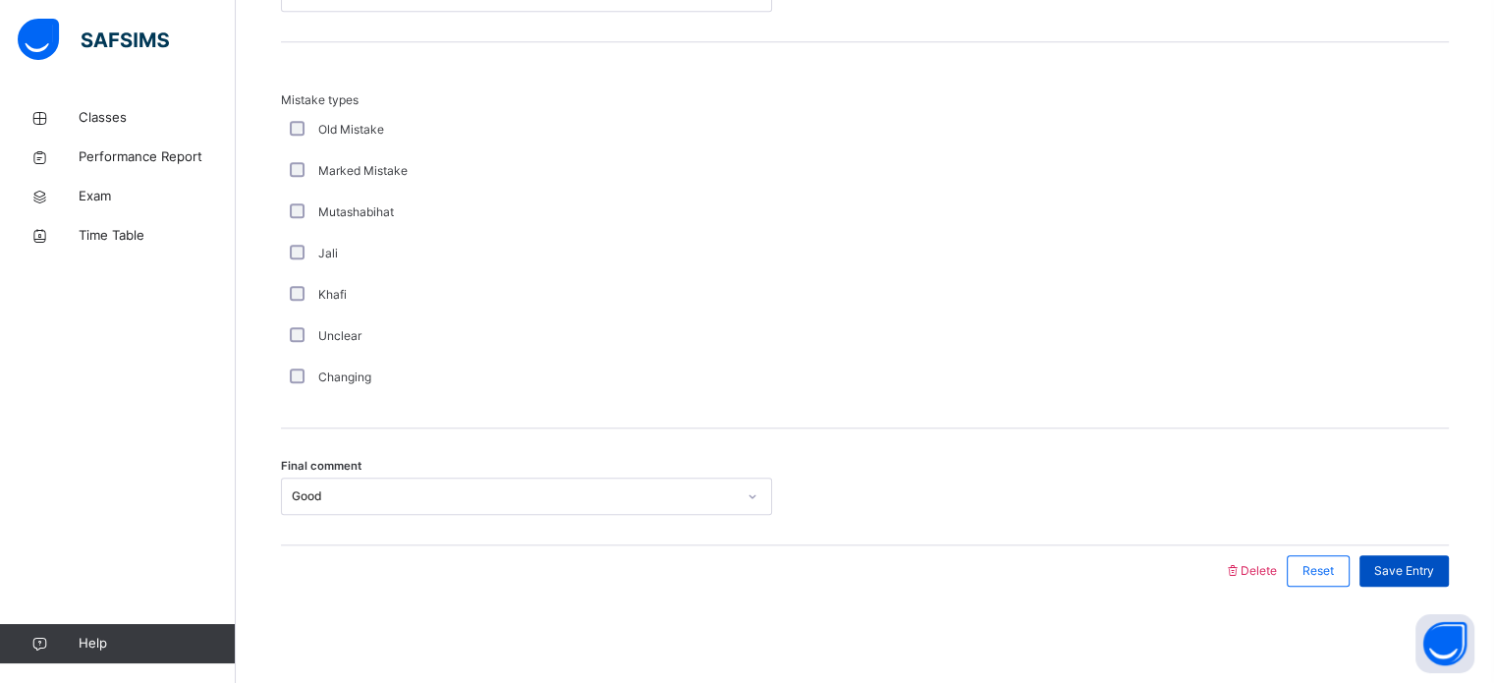
click at [1400, 565] on span "Save Entry" at bounding box center [1405, 571] width 60 height 18
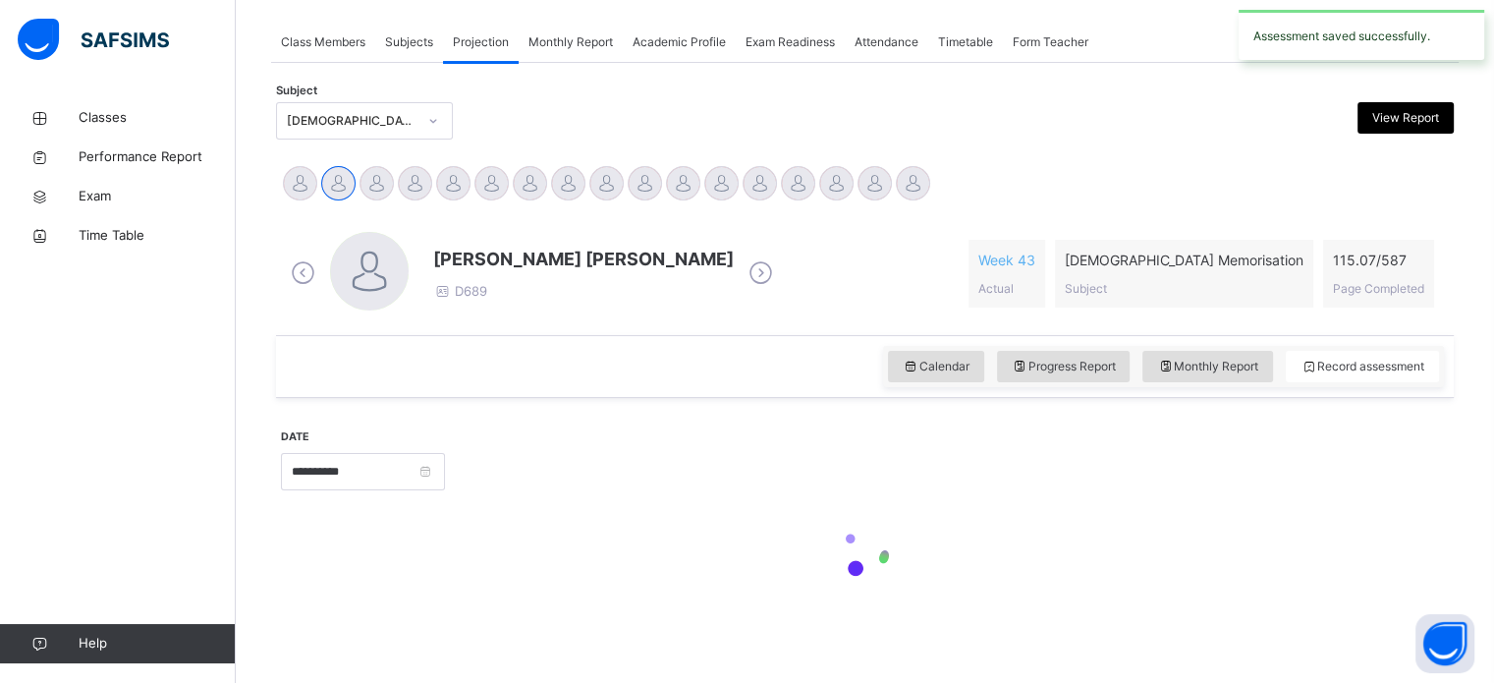
scroll to position [792, 0]
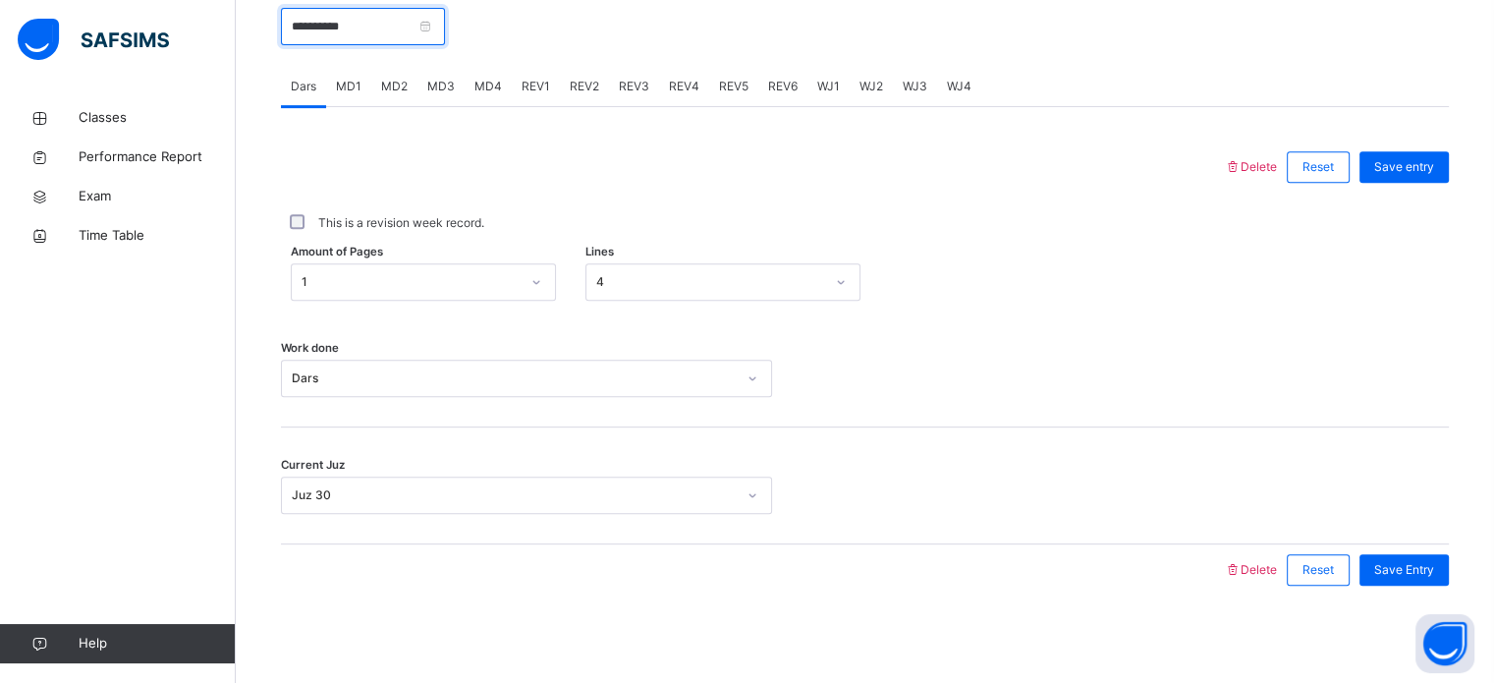
click at [334, 27] on input "**********" at bounding box center [363, 26] width 164 height 37
click at [618, 193] on div "This is a revision week record." at bounding box center [865, 223] width 1168 height 61
click at [523, 81] on span "REV1" at bounding box center [536, 87] width 28 height 18
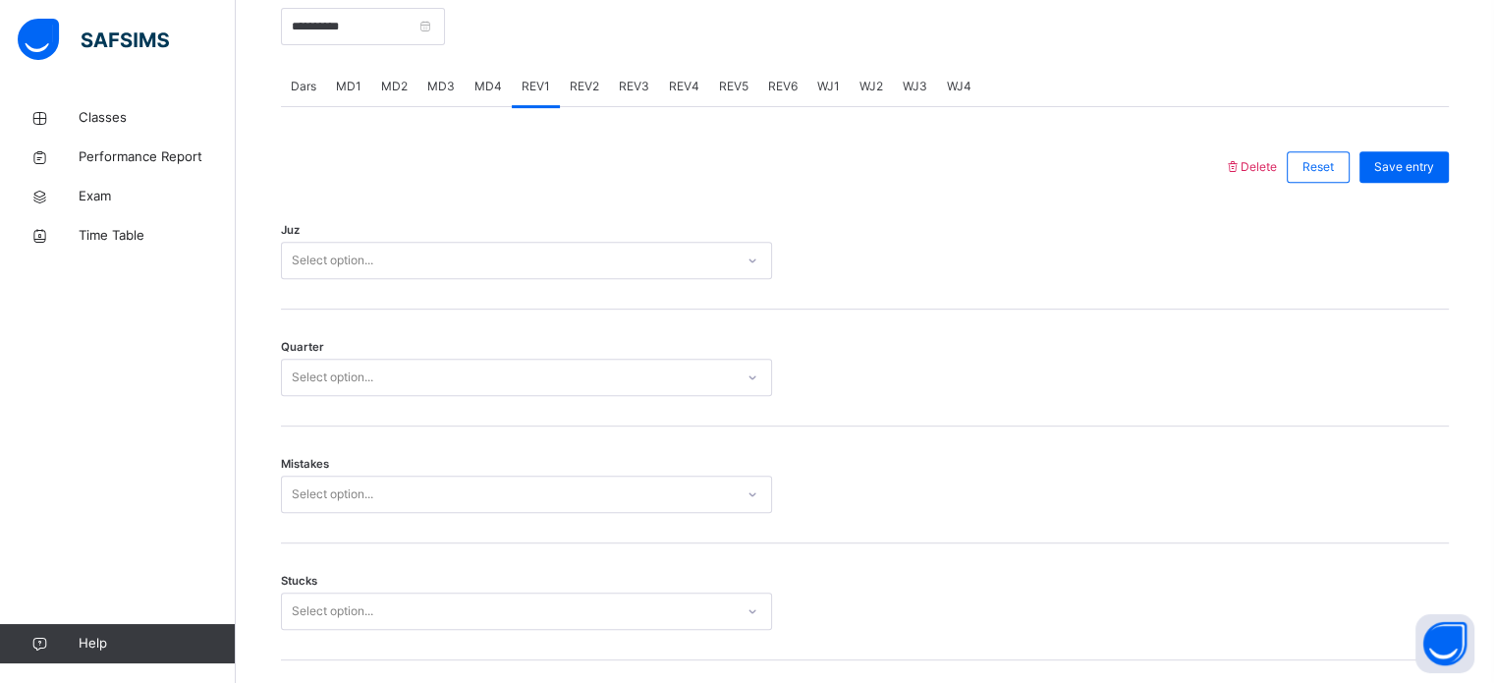
click at [488, 257] on div "Select option..." at bounding box center [508, 261] width 452 height 30
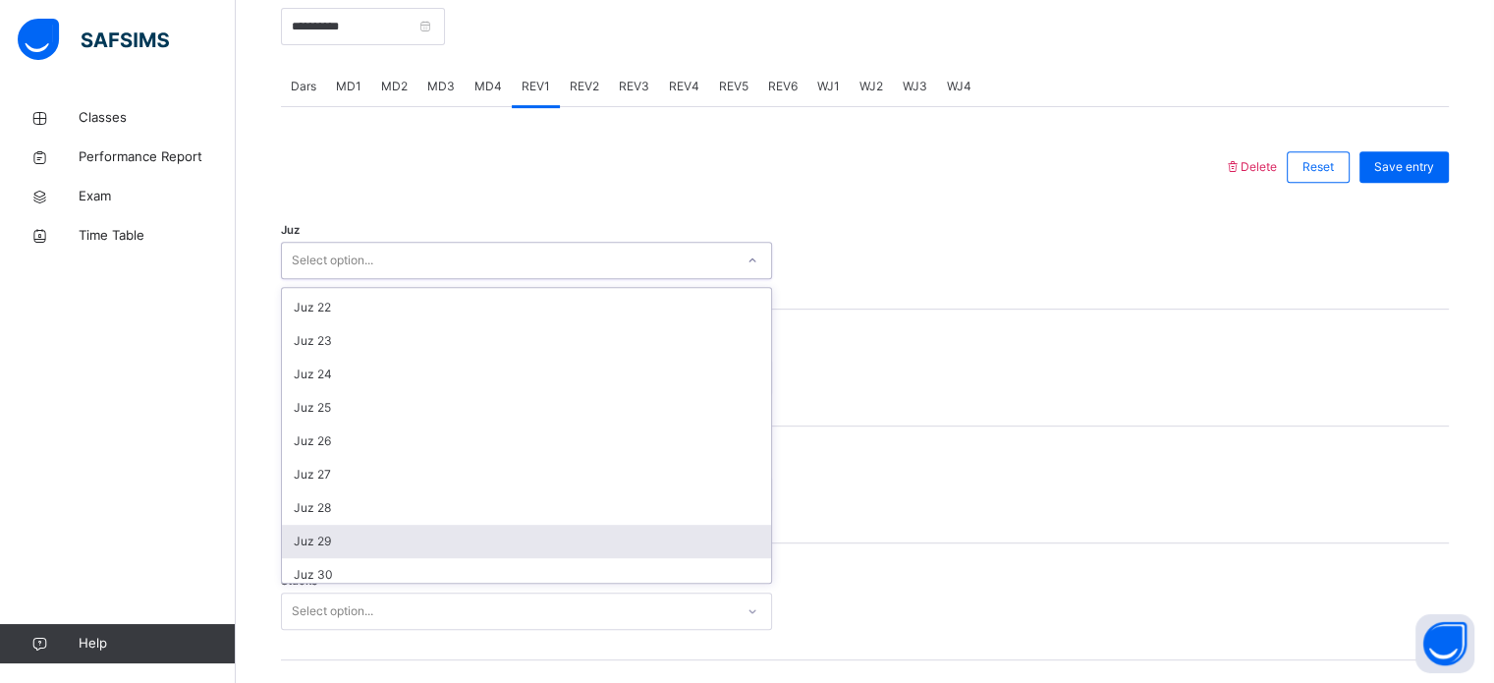
scroll to position [707, 0]
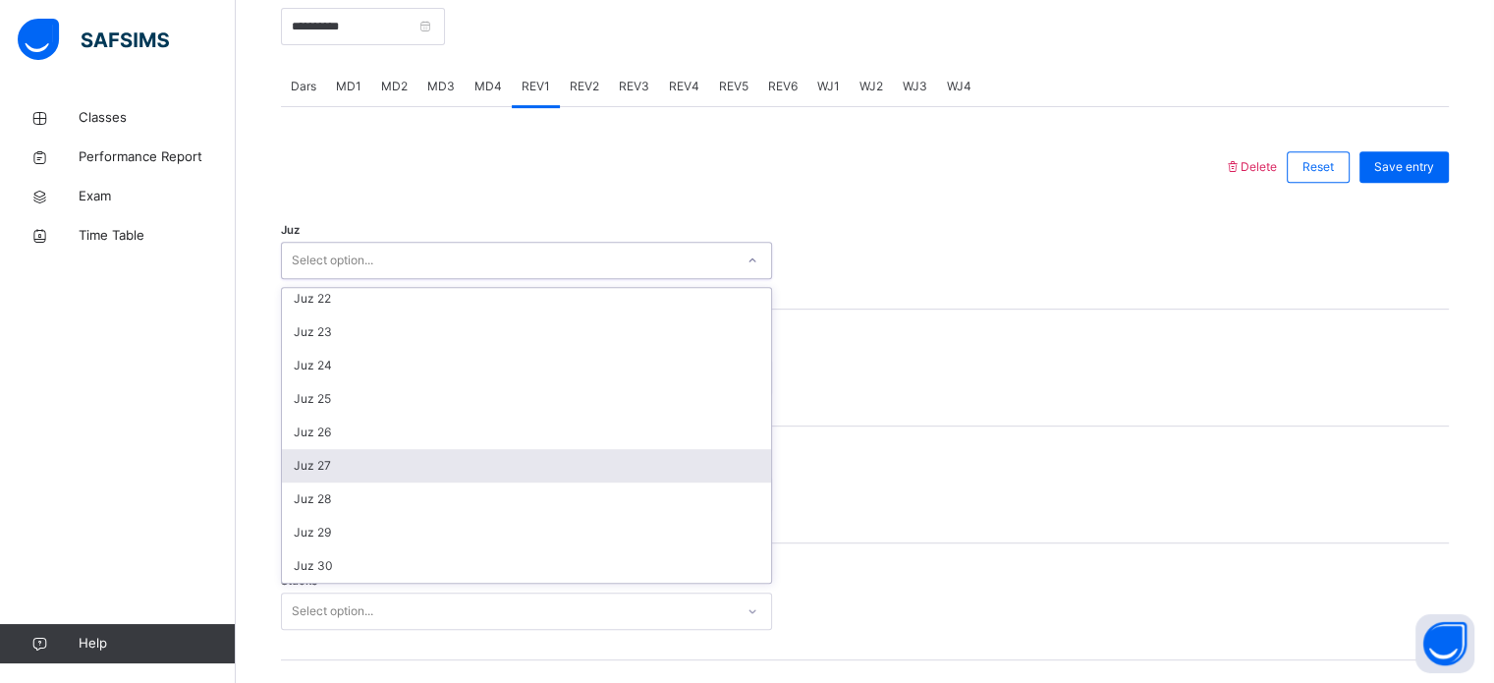
click at [380, 471] on div "Juz 27" at bounding box center [526, 465] width 489 height 33
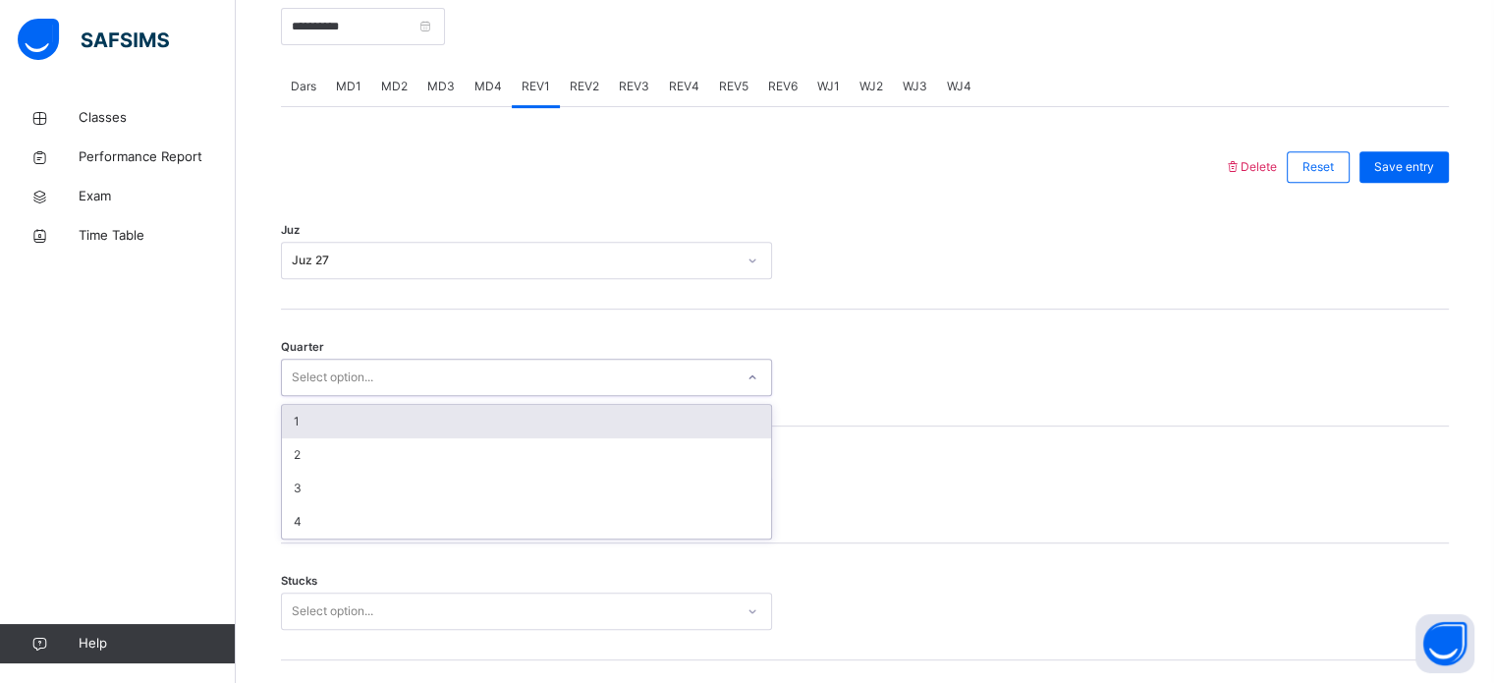
click at [354, 381] on div "Select option..." at bounding box center [333, 377] width 82 height 37
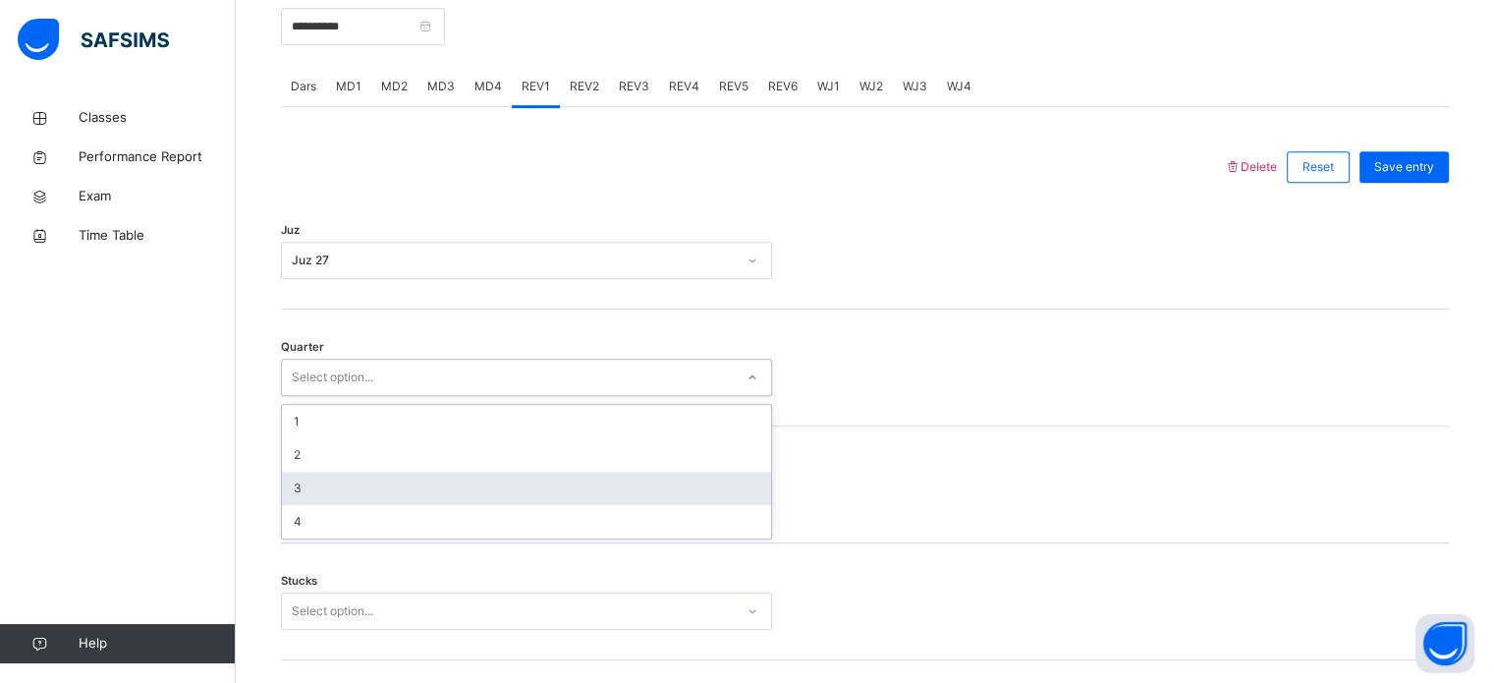
click at [320, 481] on div "3" at bounding box center [526, 488] width 489 height 33
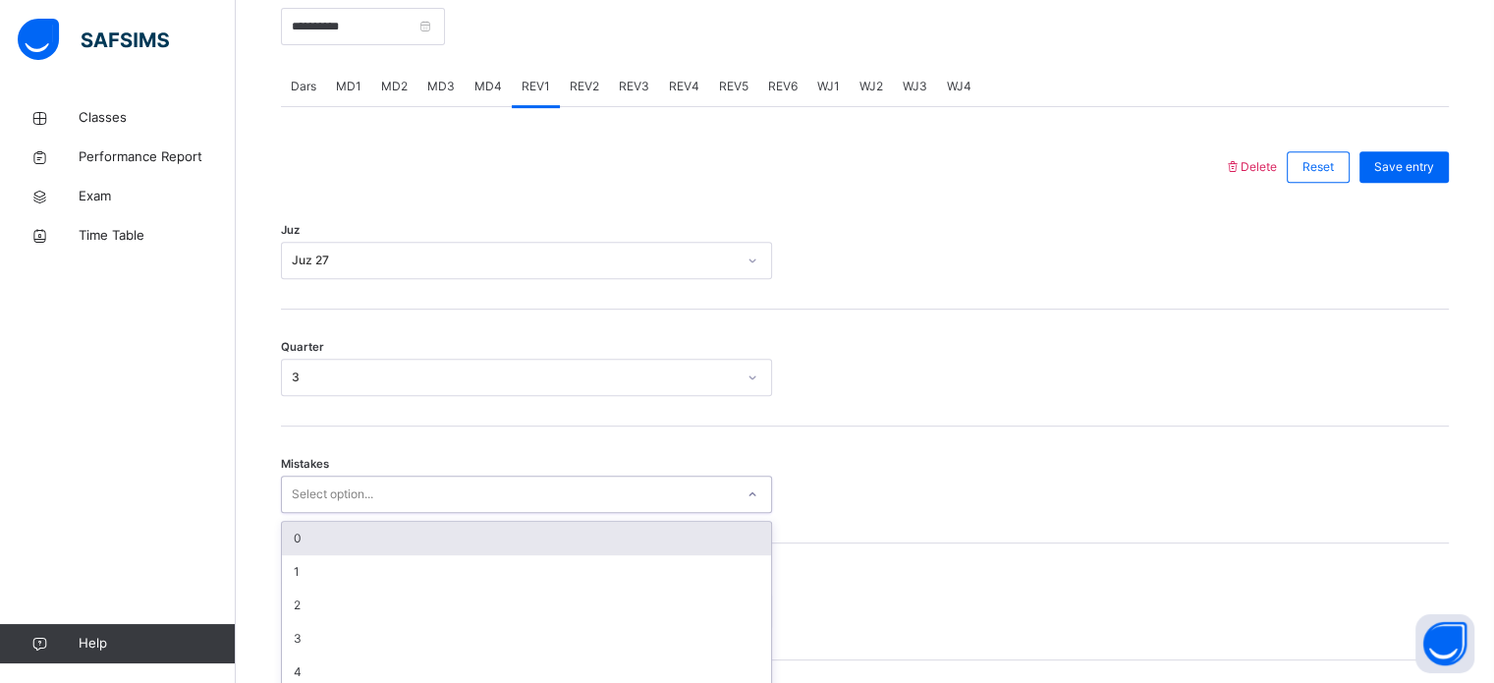
scroll to position [872, 0]
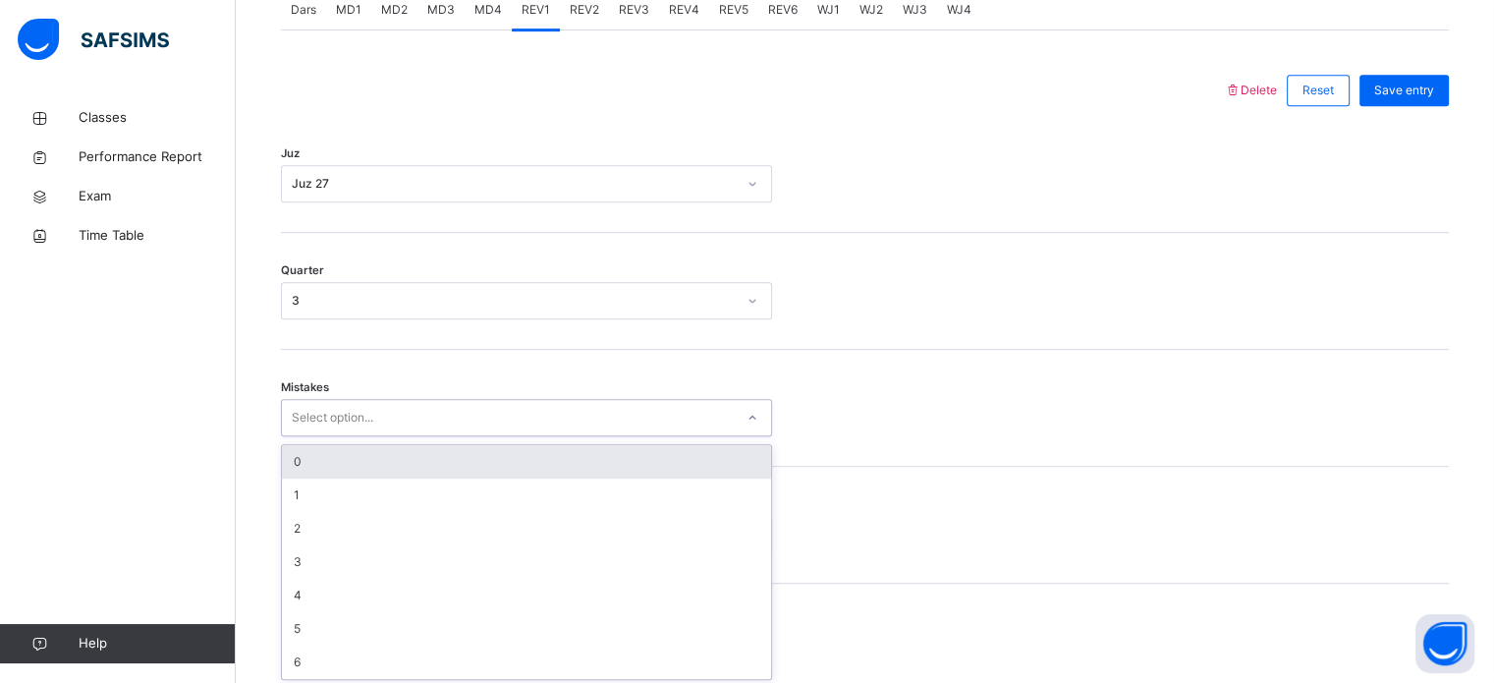
click at [319, 436] on div "option 0 focused, 1 of 7. 7 results available. Use Up and Down to choose option…" at bounding box center [526, 417] width 491 height 37
click at [359, 449] on div "0" at bounding box center [526, 457] width 489 height 33
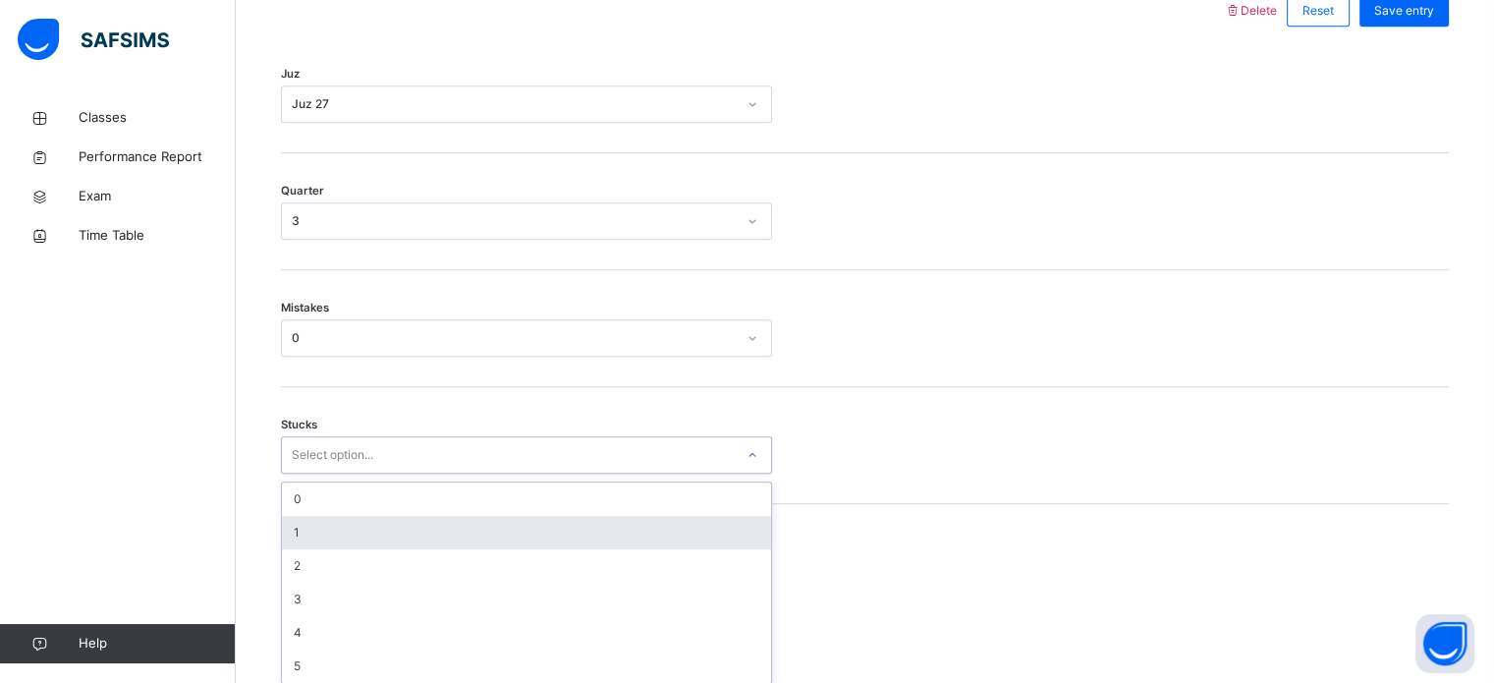
scroll to position [955, 0]
click at [373, 468] on div "option 1 focused, 2 of 6. 6 results available. Use Up and Down to choose option…" at bounding box center [526, 448] width 491 height 37
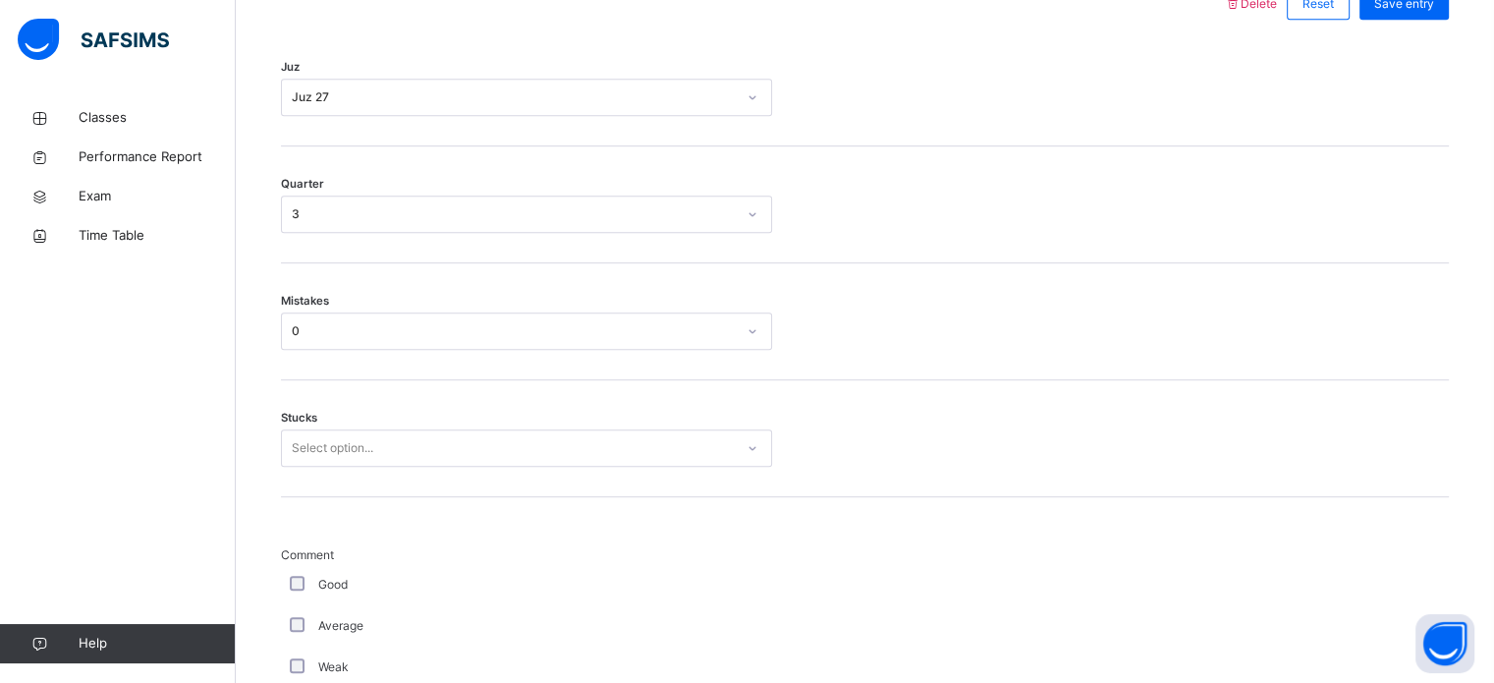
click at [984, 361] on div "Mistakes 0" at bounding box center [865, 321] width 1168 height 117
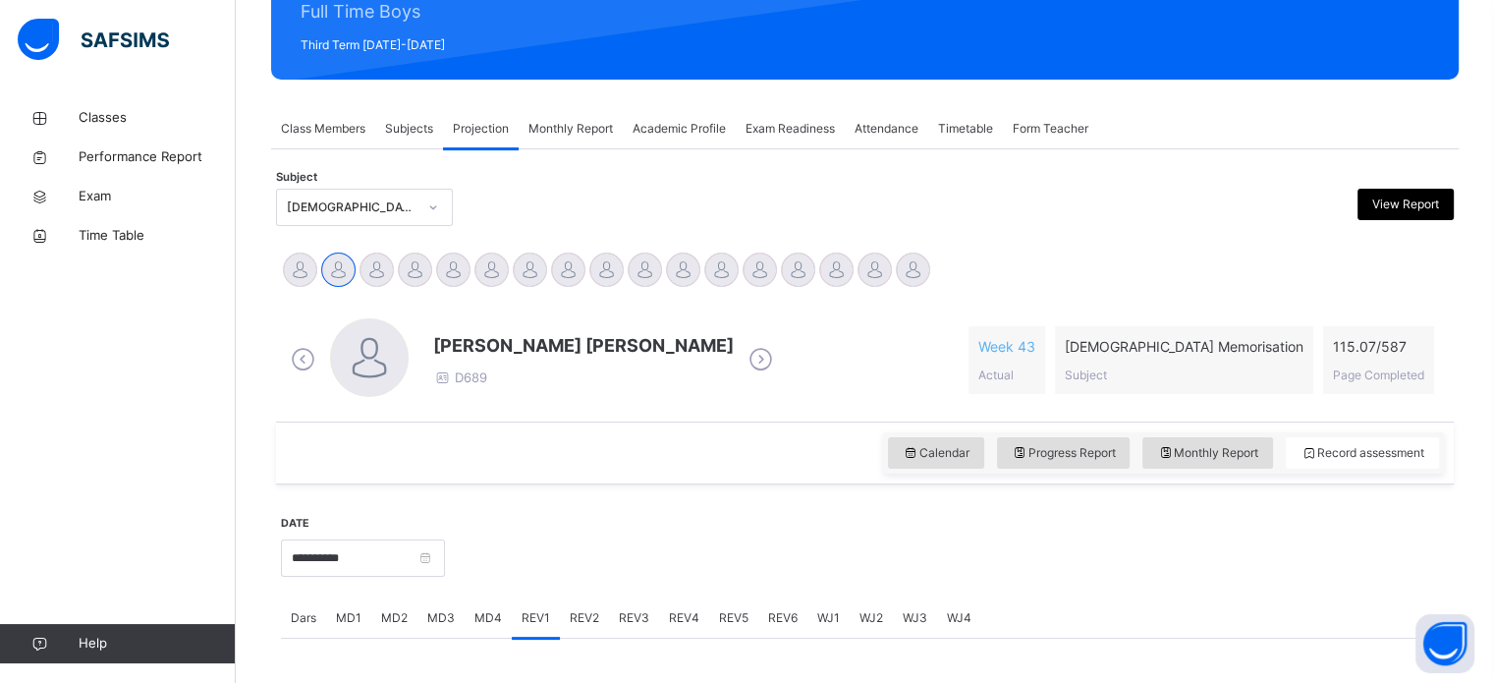
scroll to position [255, 0]
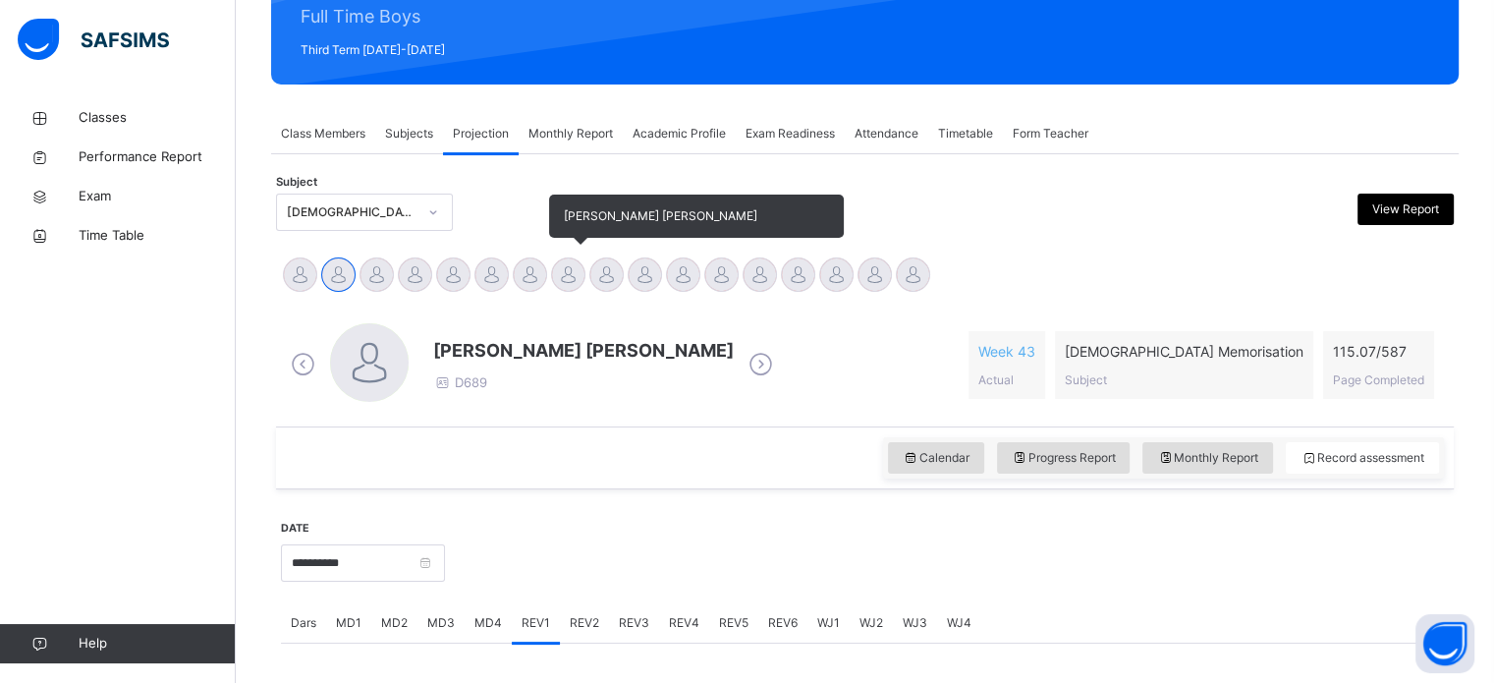
click at [561, 277] on div at bounding box center [568, 274] width 34 height 34
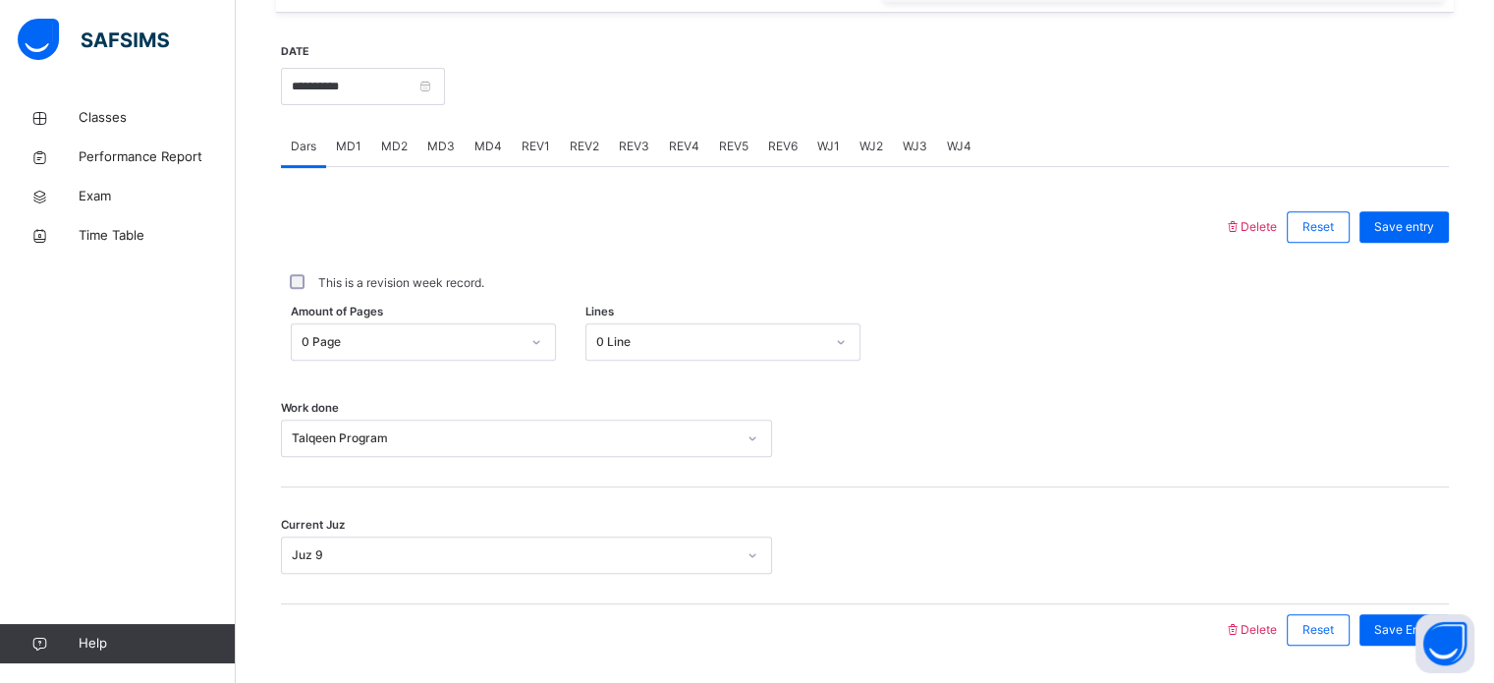
scroll to position [792, 0]
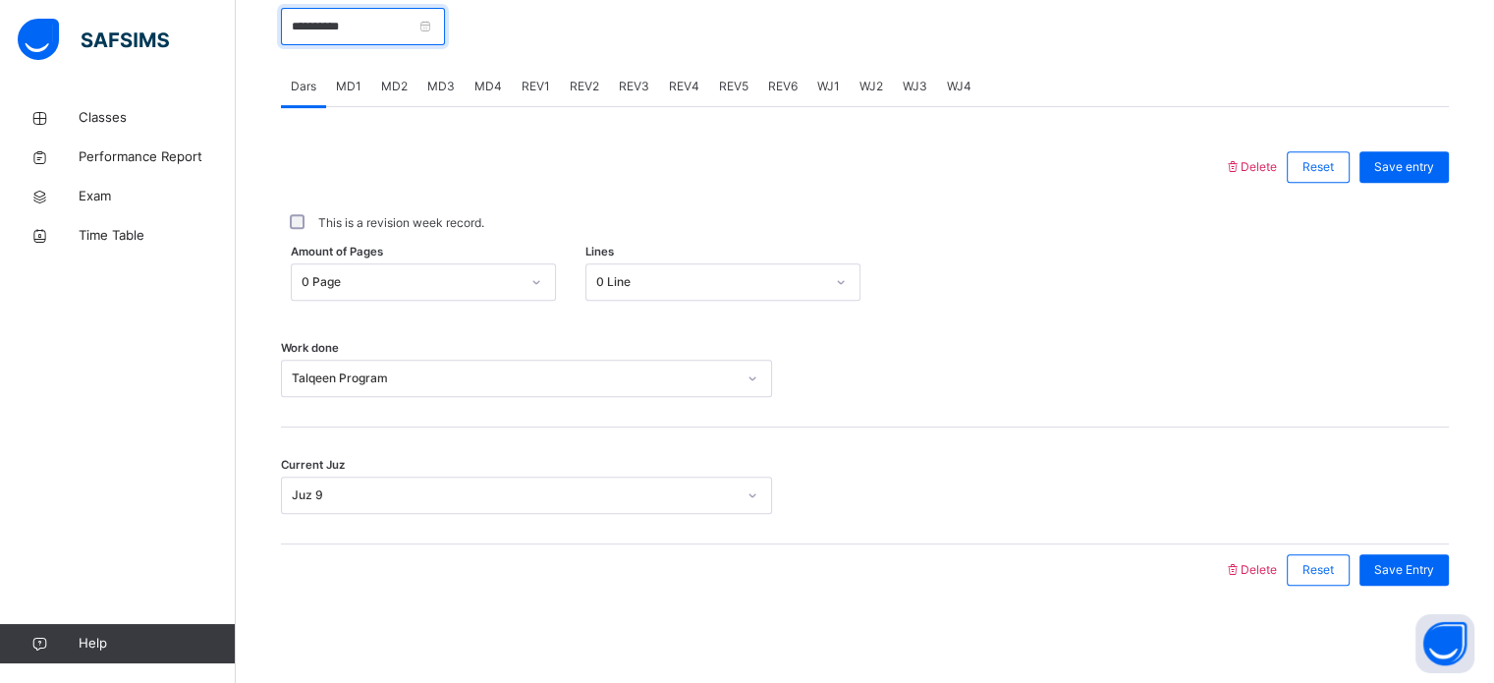
click at [384, 39] on input "**********" at bounding box center [363, 26] width 164 height 37
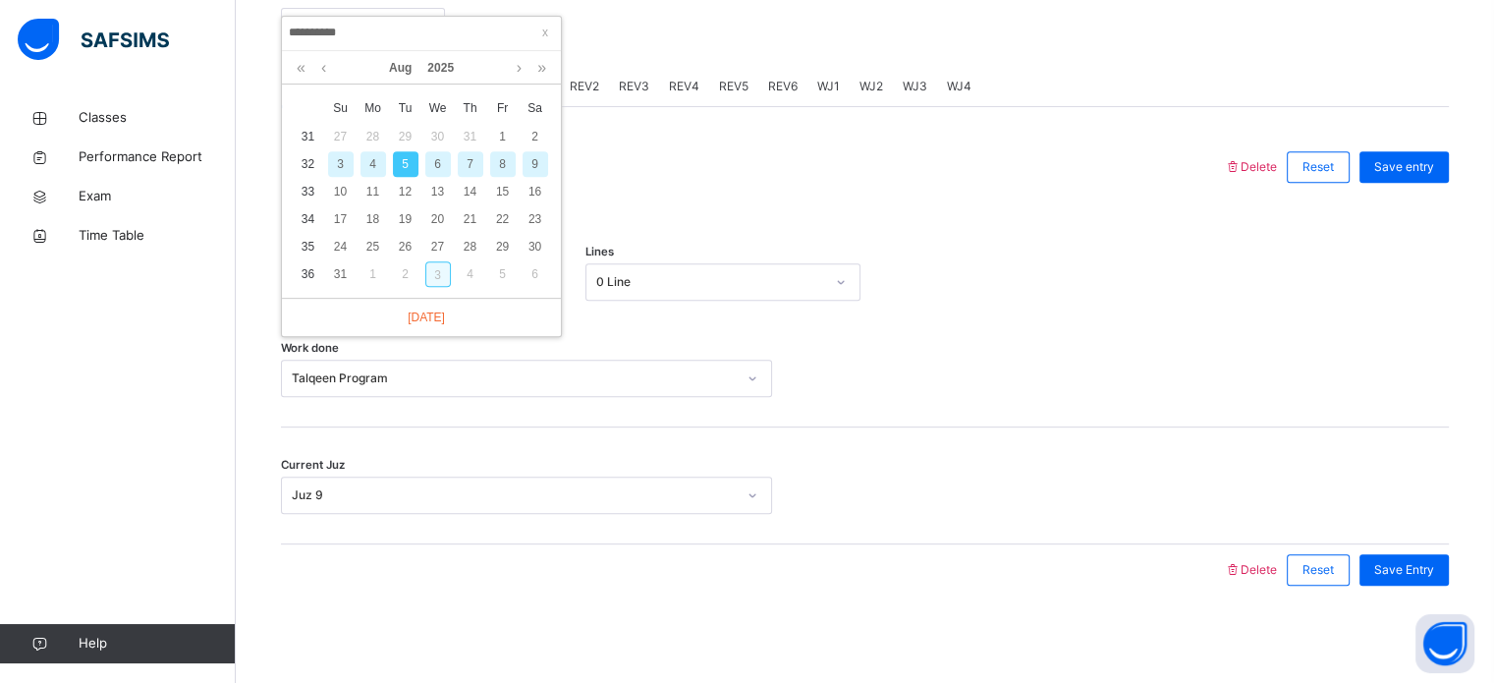
click at [446, 270] on div "3" at bounding box center [438, 274] width 26 height 26
type input "**********"
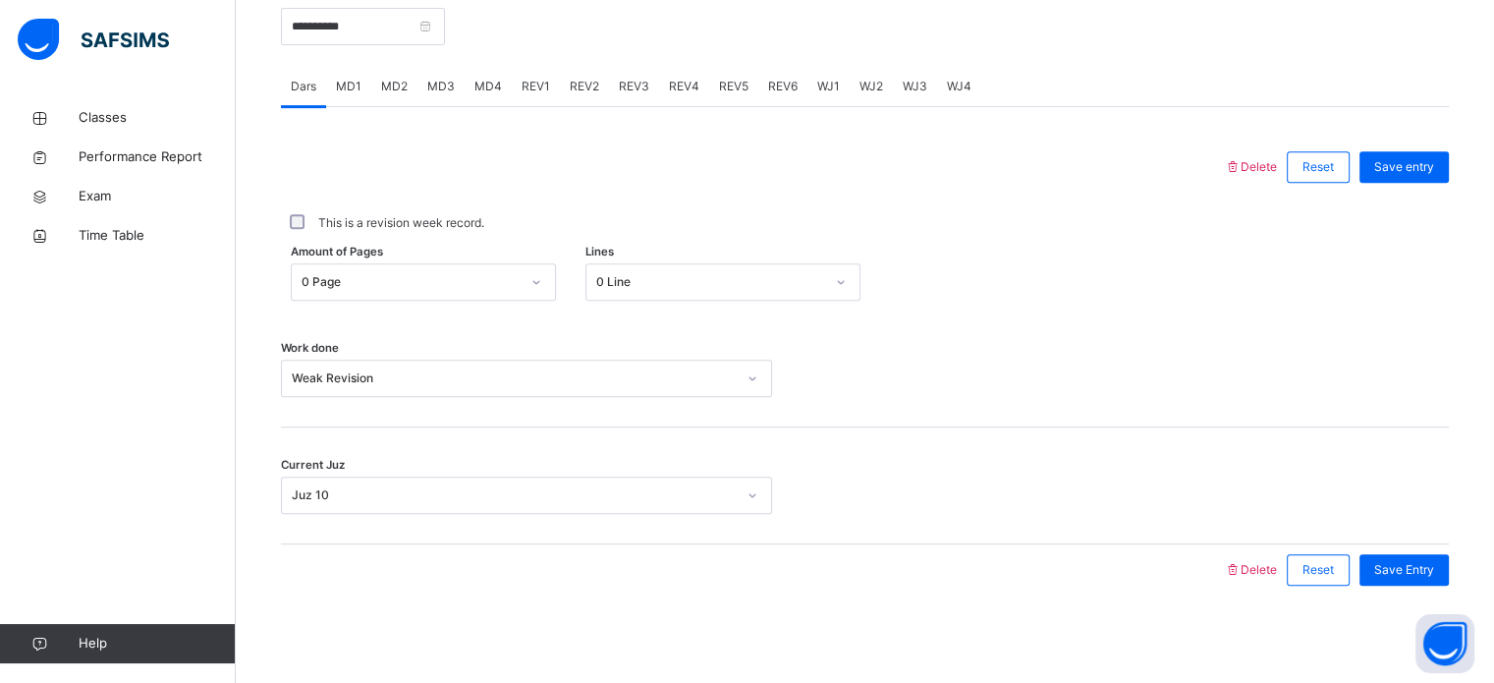
click at [499, 85] on div "MD4" at bounding box center [488, 86] width 47 height 39
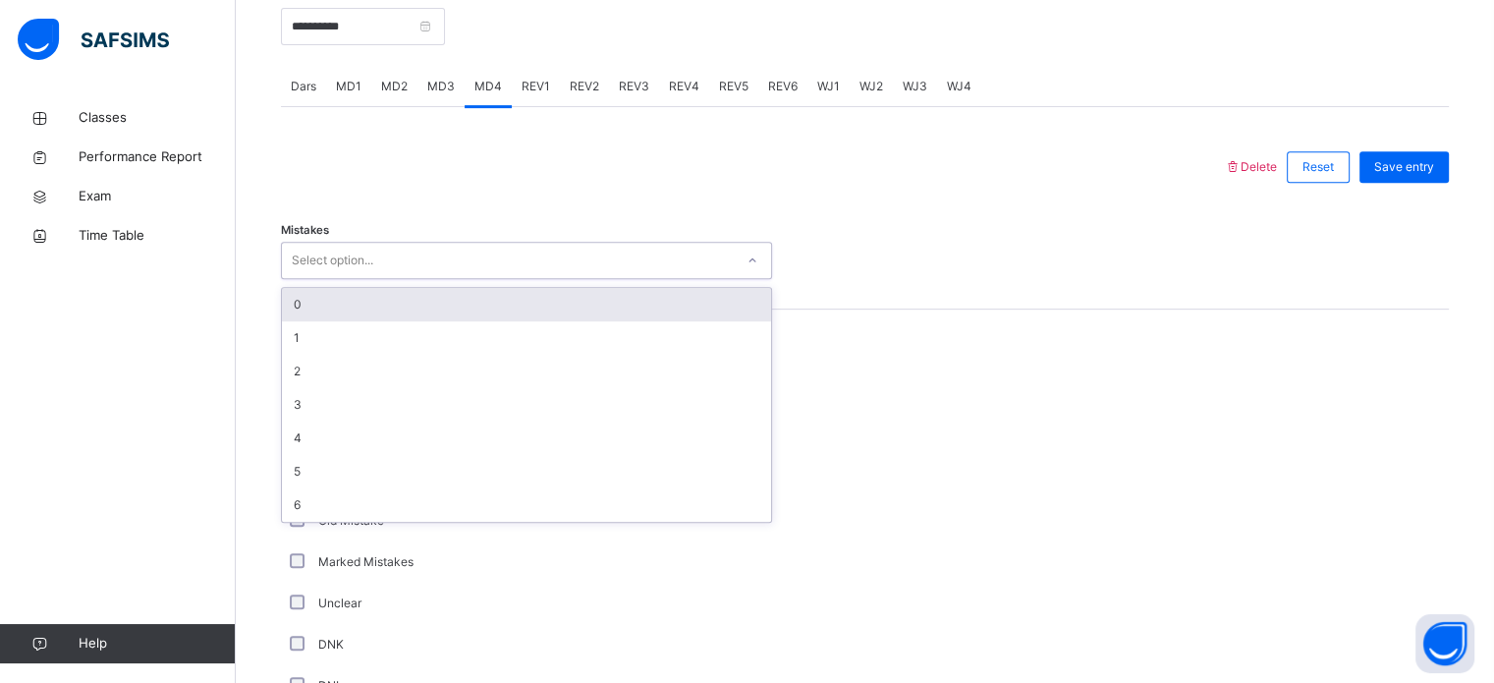
click at [367, 256] on div "Select option..." at bounding box center [333, 260] width 82 height 37
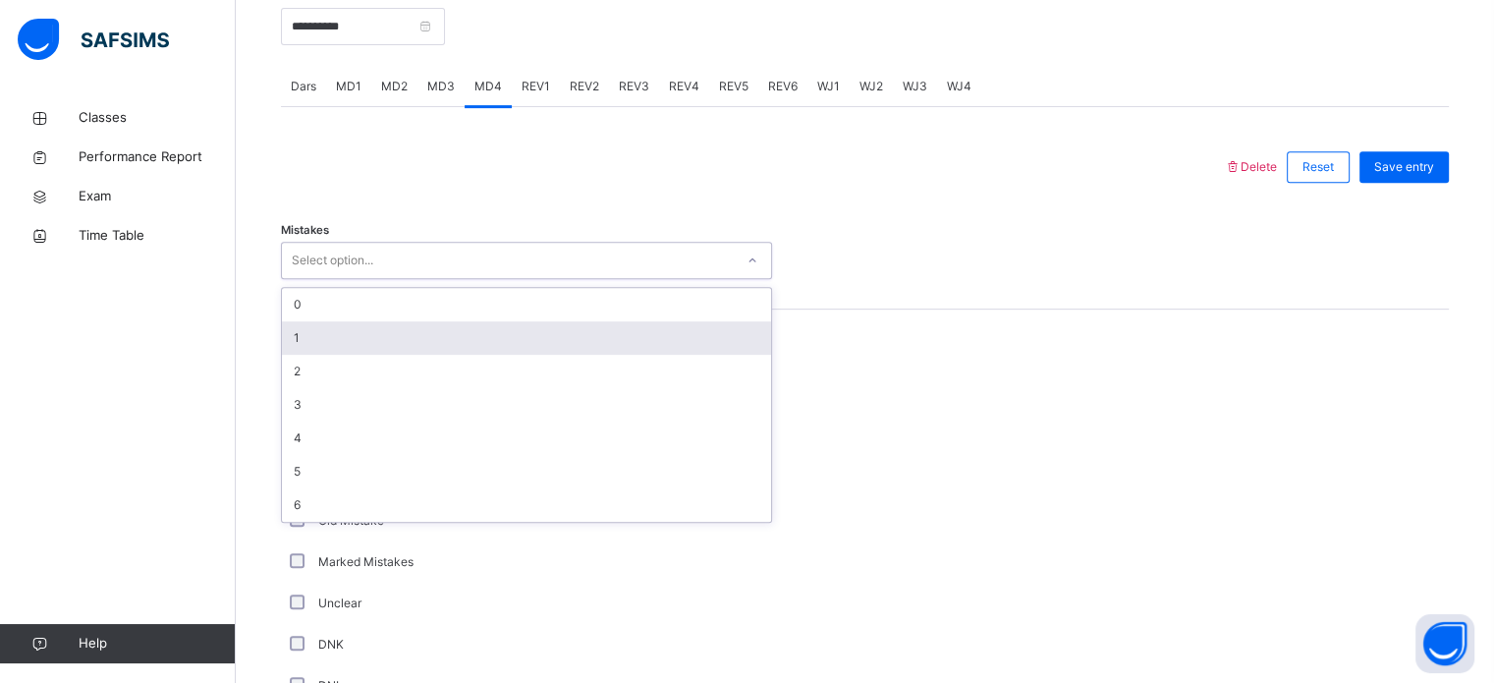
click at [337, 336] on div "1" at bounding box center [526, 337] width 489 height 33
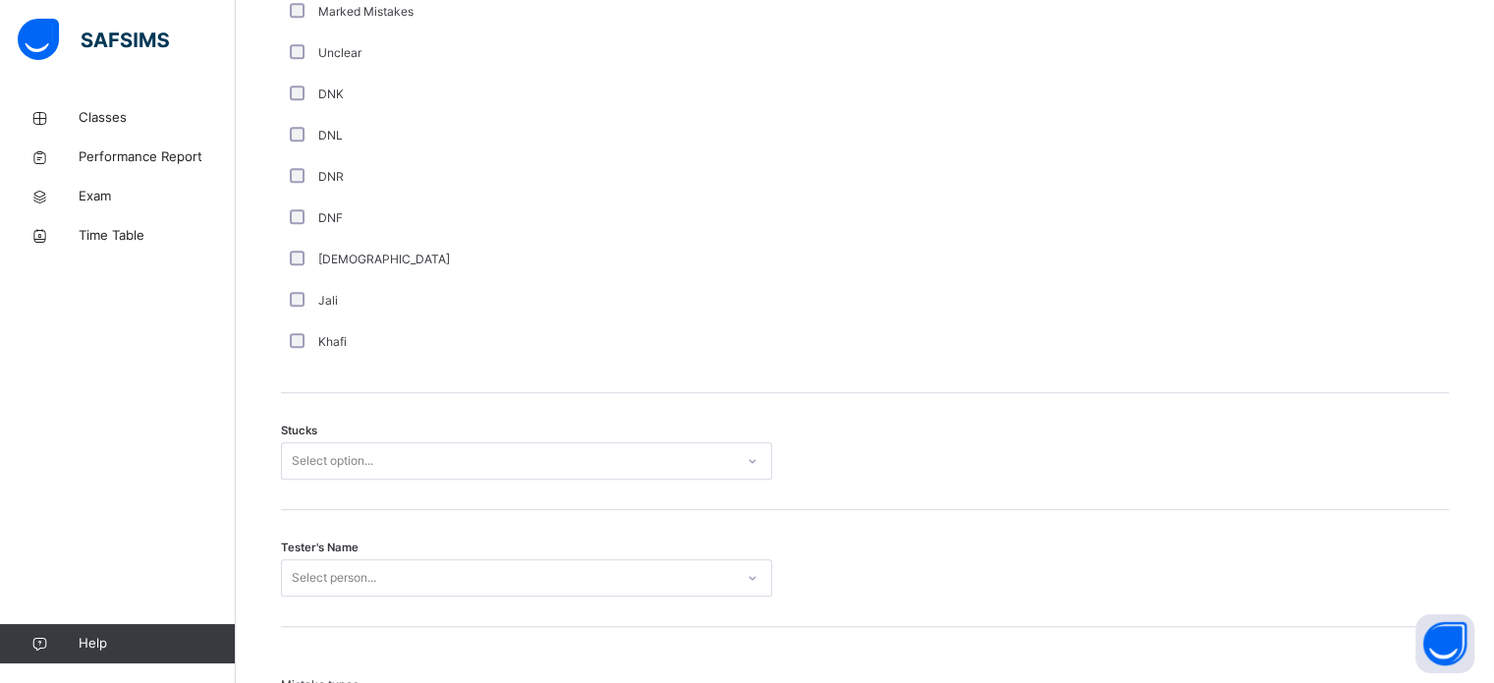
scroll to position [1381, 0]
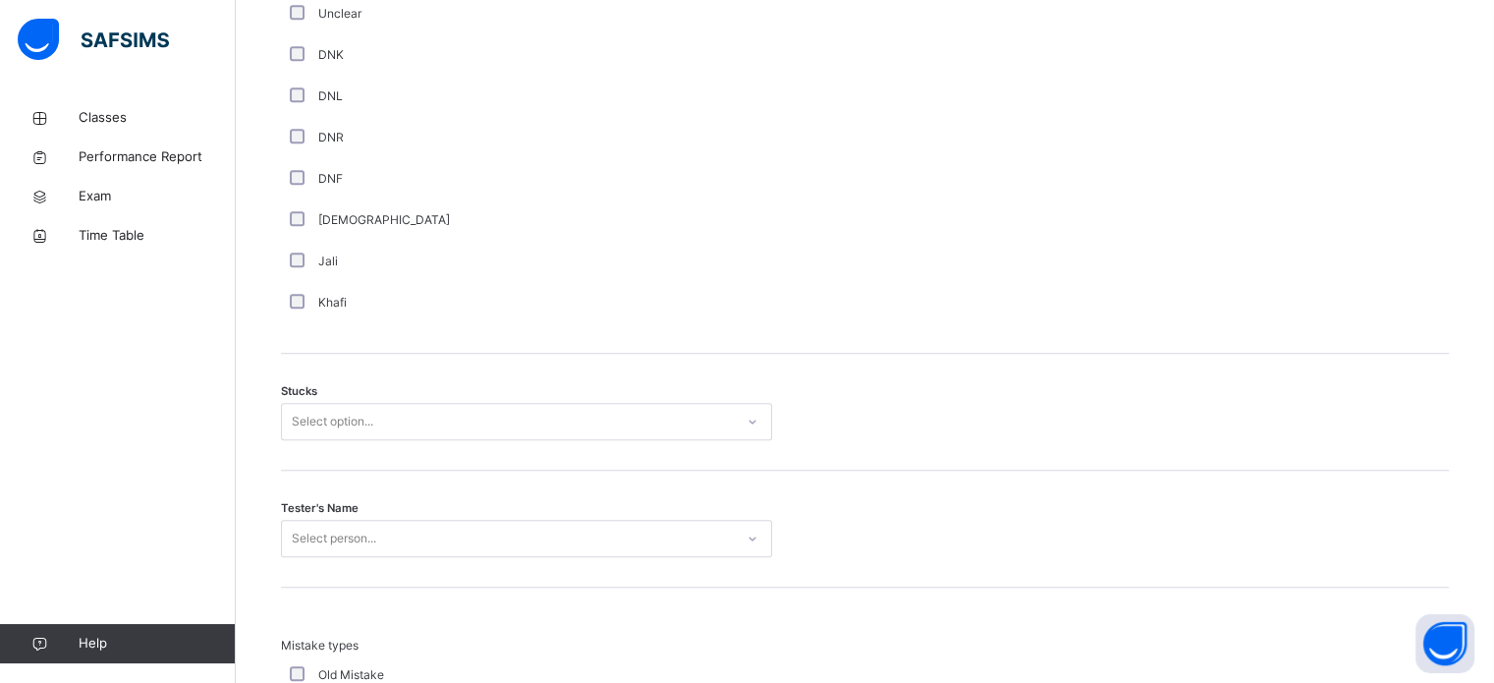
click at [295, 397] on span "Stucks" at bounding box center [299, 391] width 36 height 17
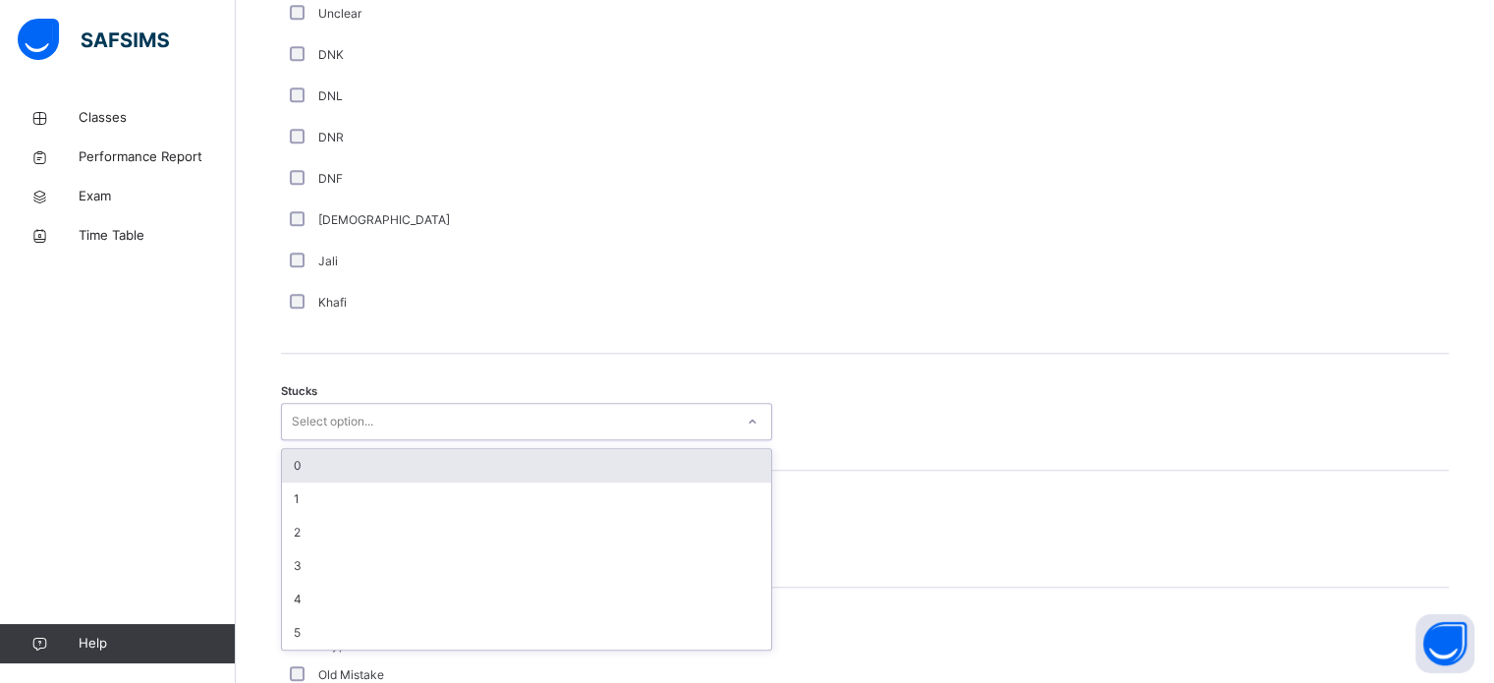
click at [299, 420] on div "Select option..." at bounding box center [333, 421] width 82 height 37
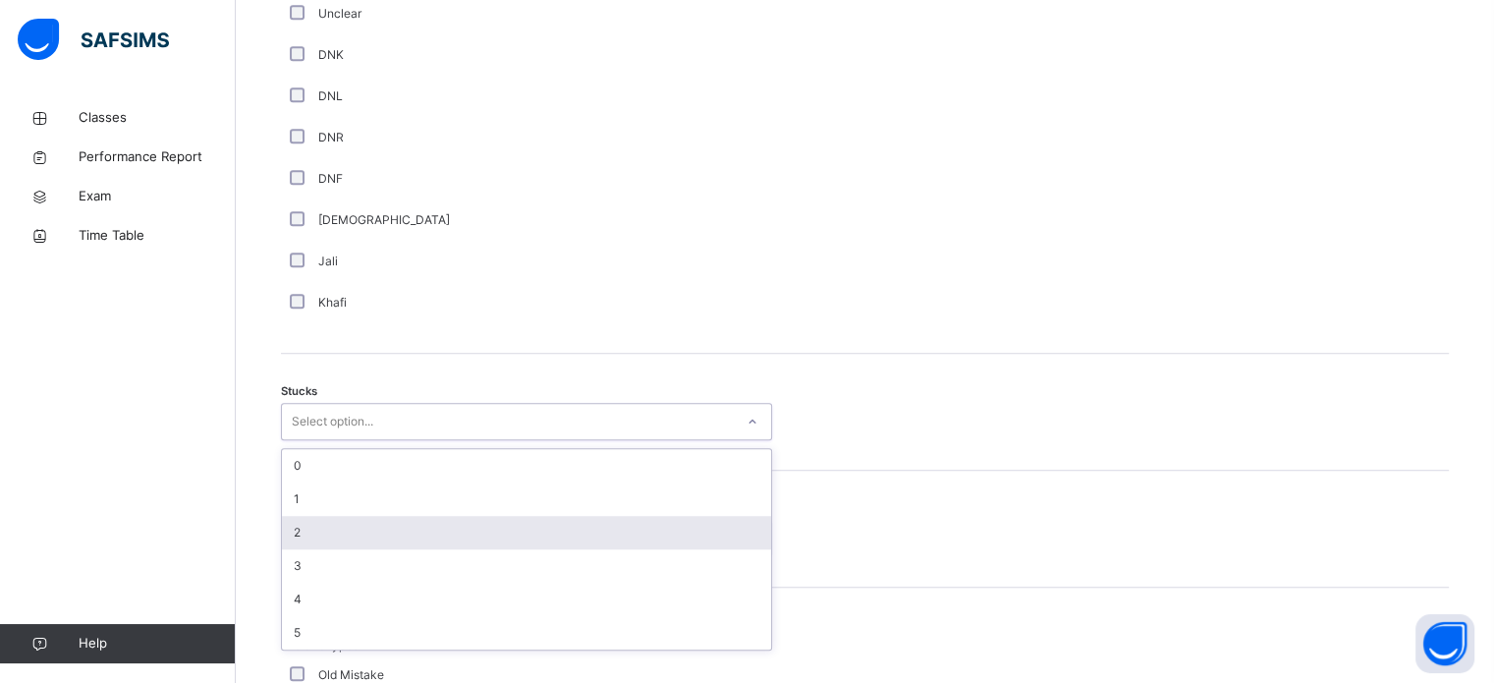
click at [324, 528] on div "2" at bounding box center [526, 532] width 489 height 33
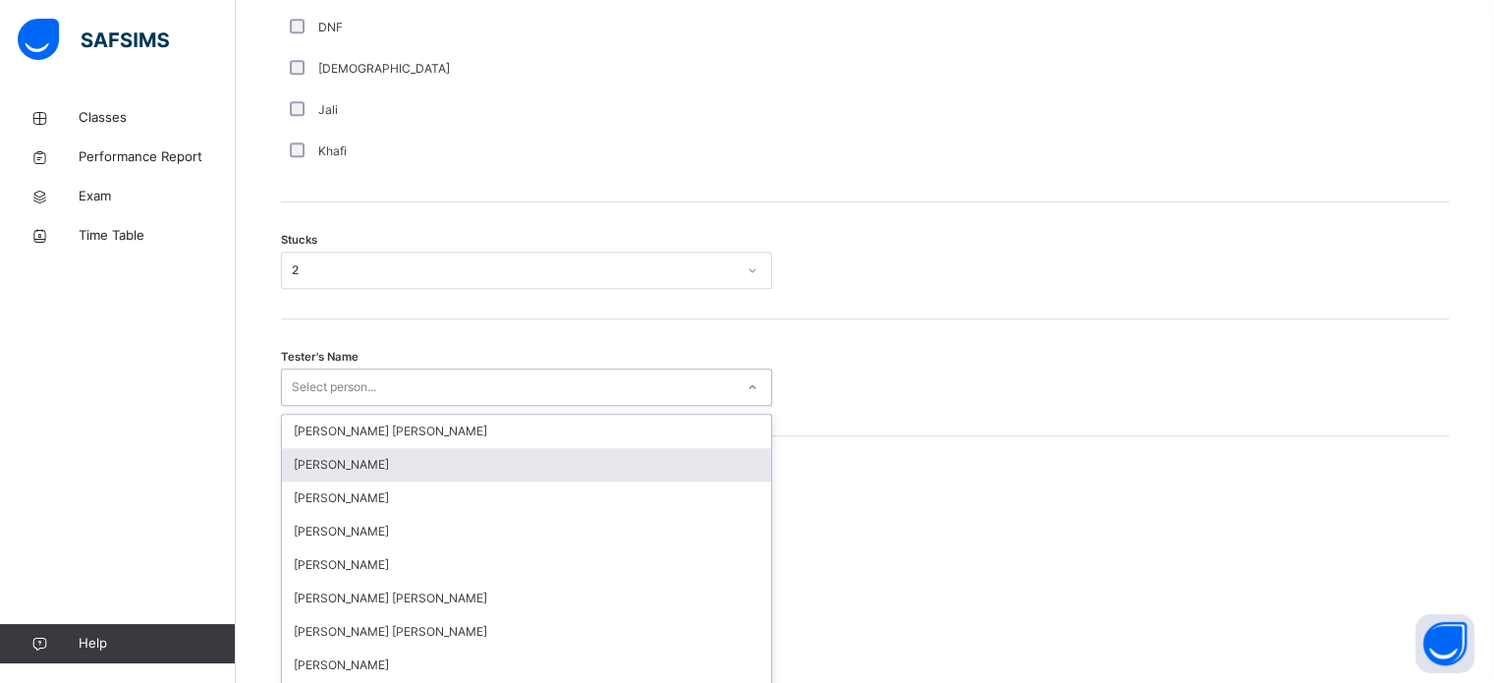
click at [324, 406] on div "option Qais Rahimi focused, 2 of 90. 90 results available. Use Up and Down to c…" at bounding box center [526, 386] width 491 height 37
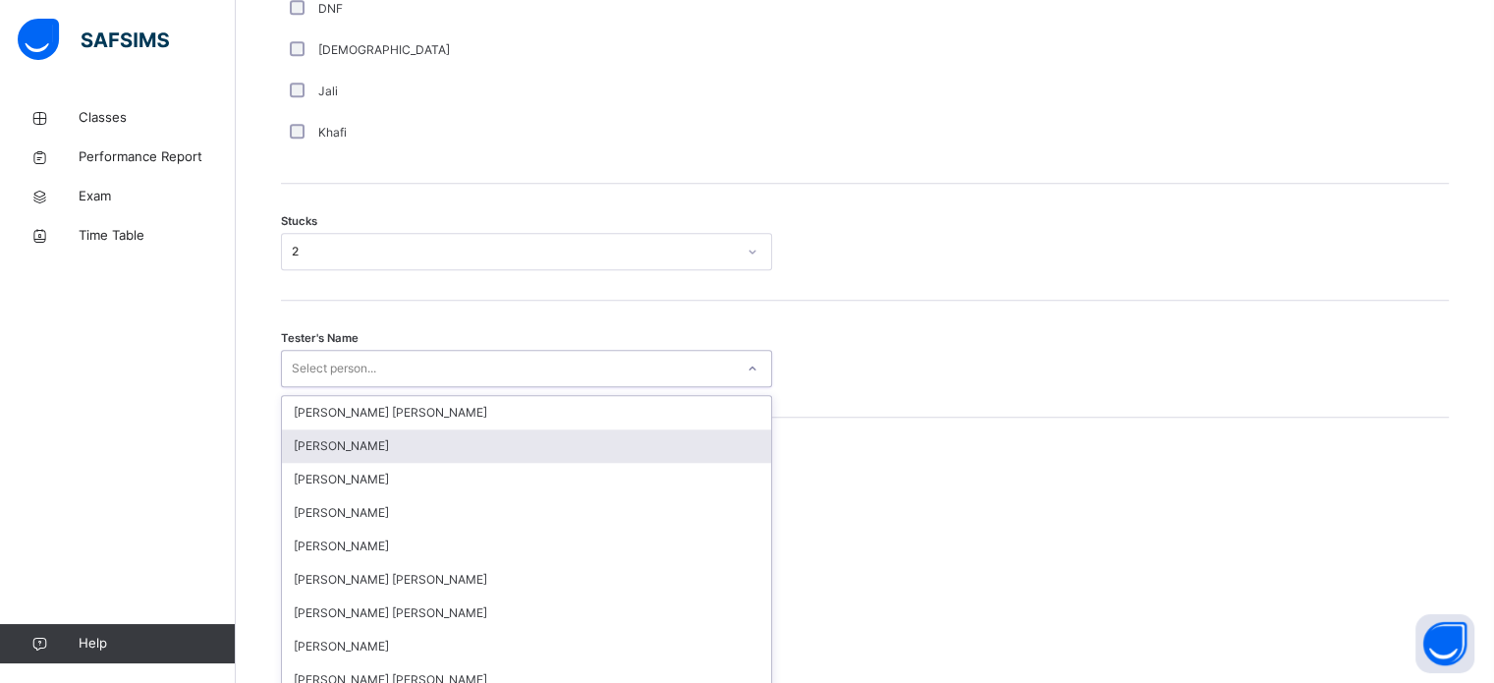
scroll to position [1566, 0]
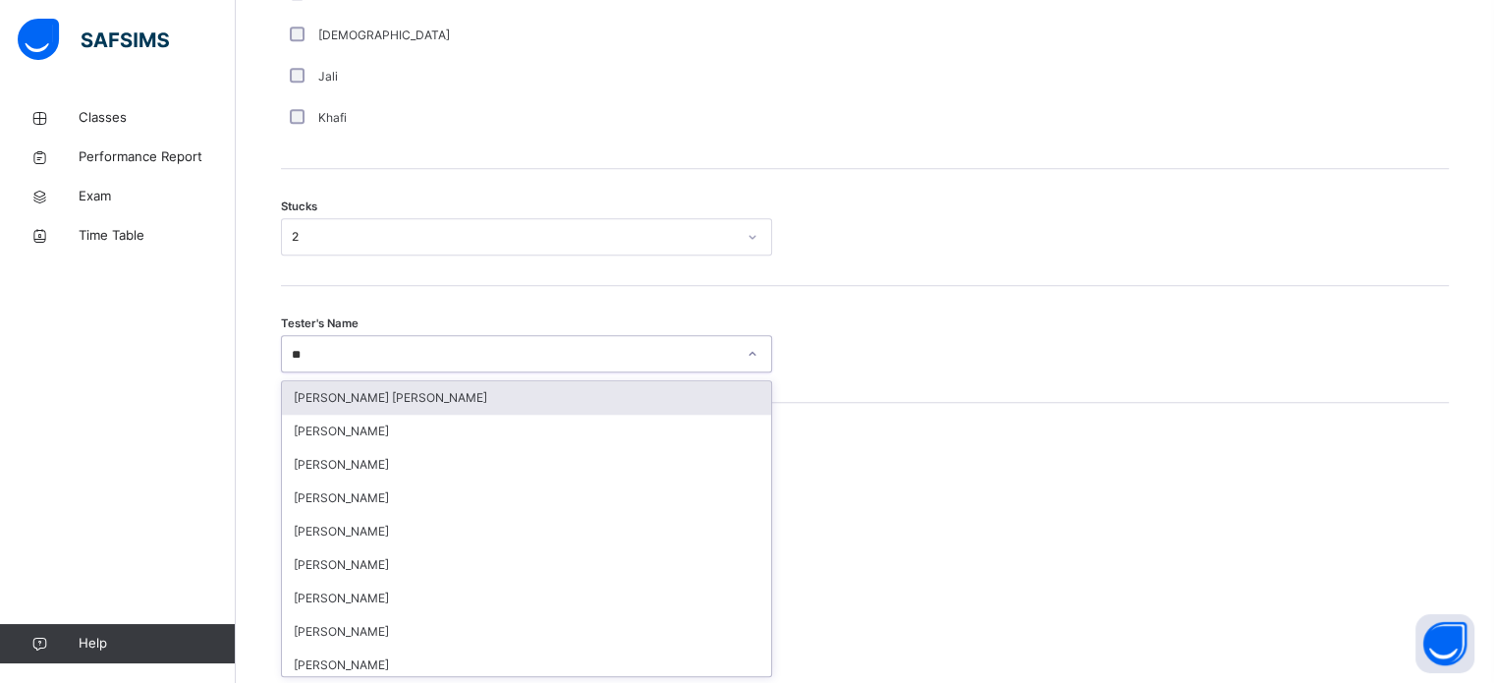
type input "***"
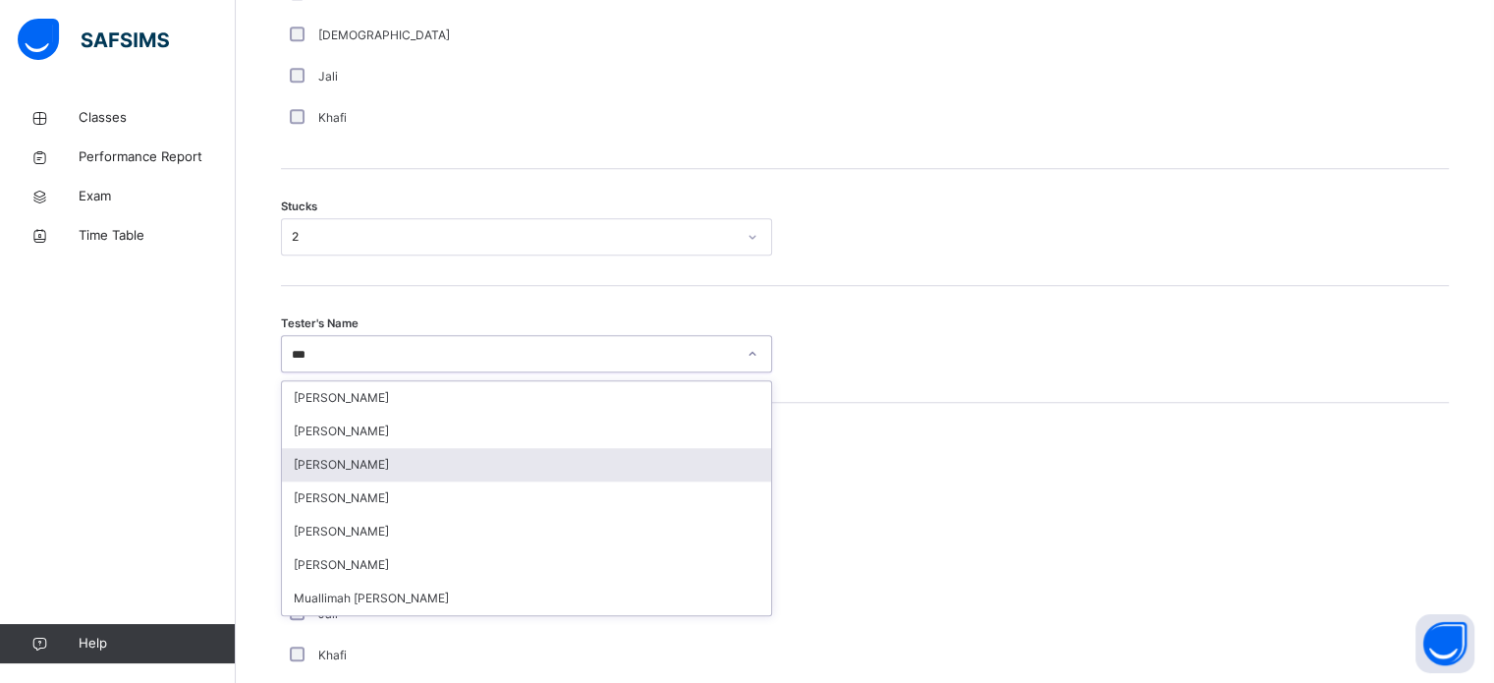
click at [373, 470] on div "[PERSON_NAME]" at bounding box center [526, 464] width 489 height 33
click at [373, 470] on div "Old Mistake" at bounding box center [526, 490] width 491 height 41
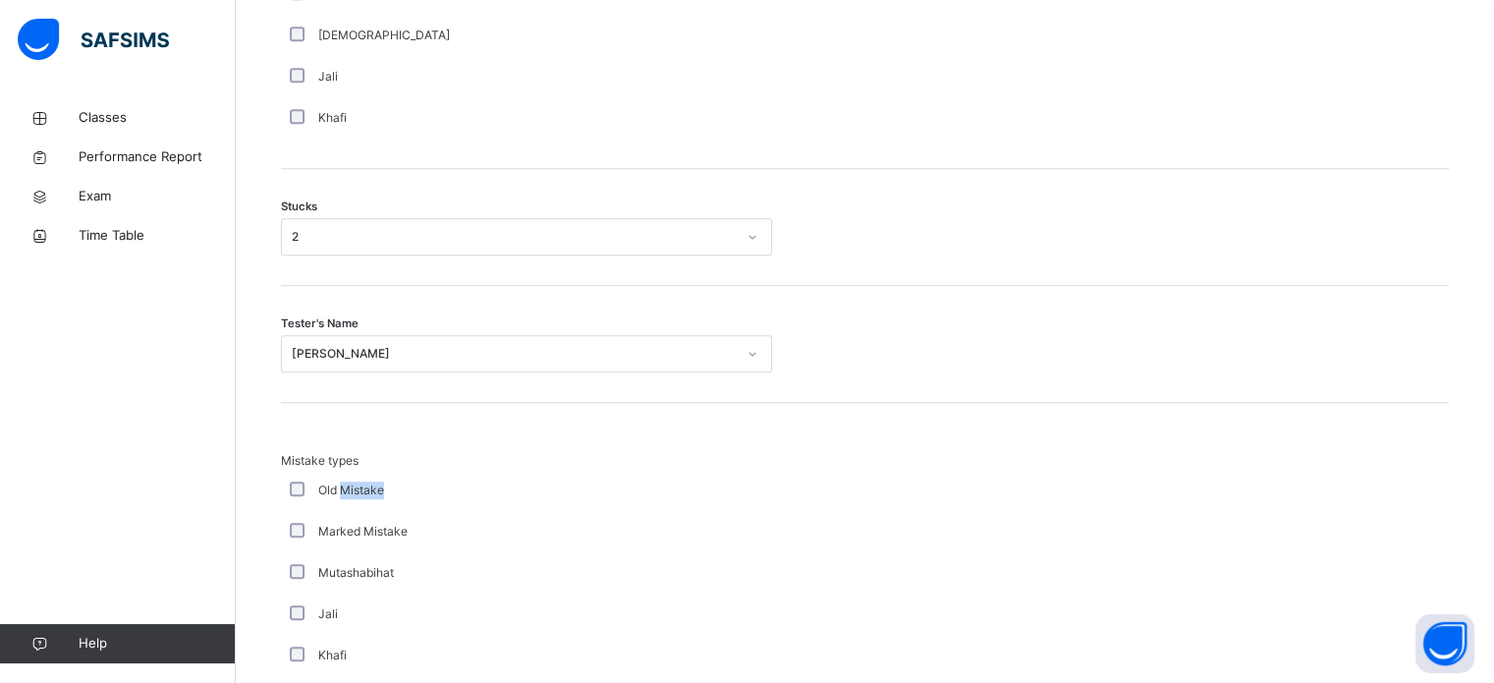
click at [649, 471] on div "Old Mistake" at bounding box center [526, 490] width 491 height 41
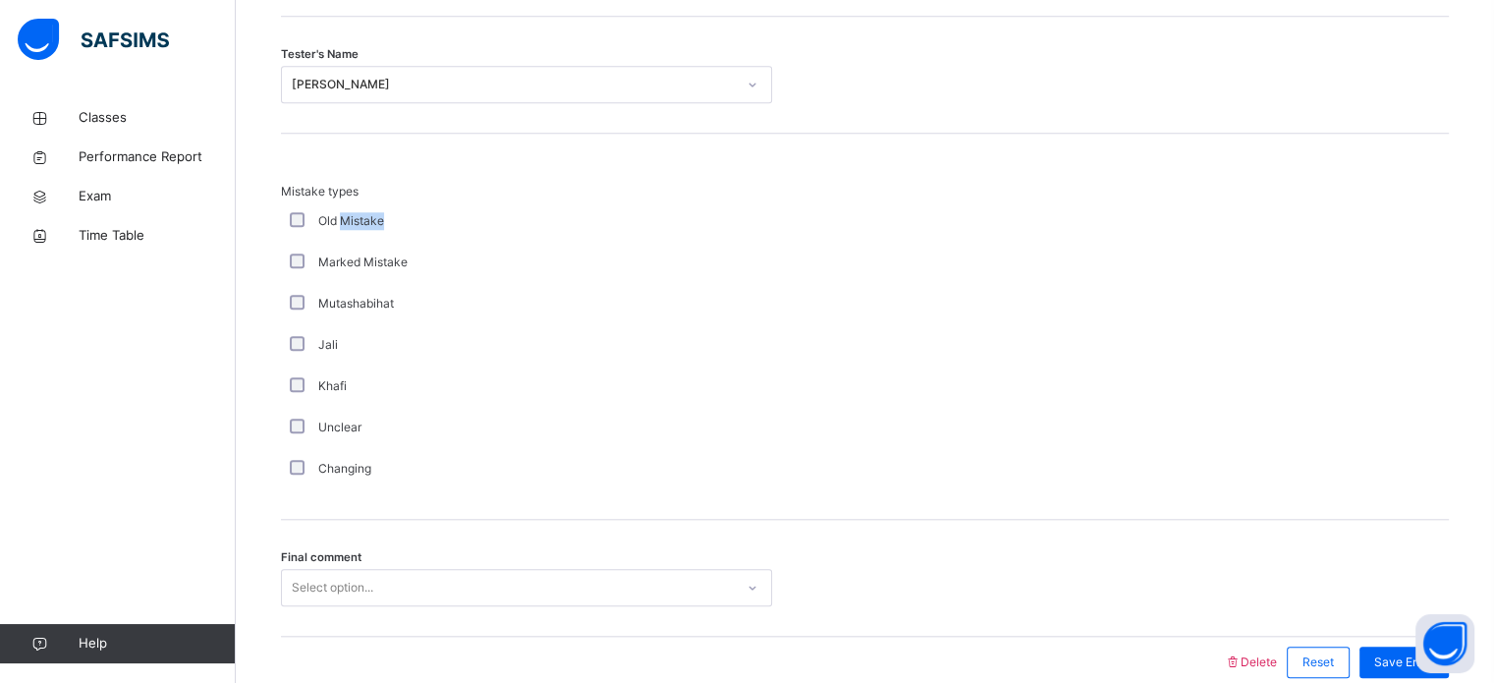
scroll to position [1927, 0]
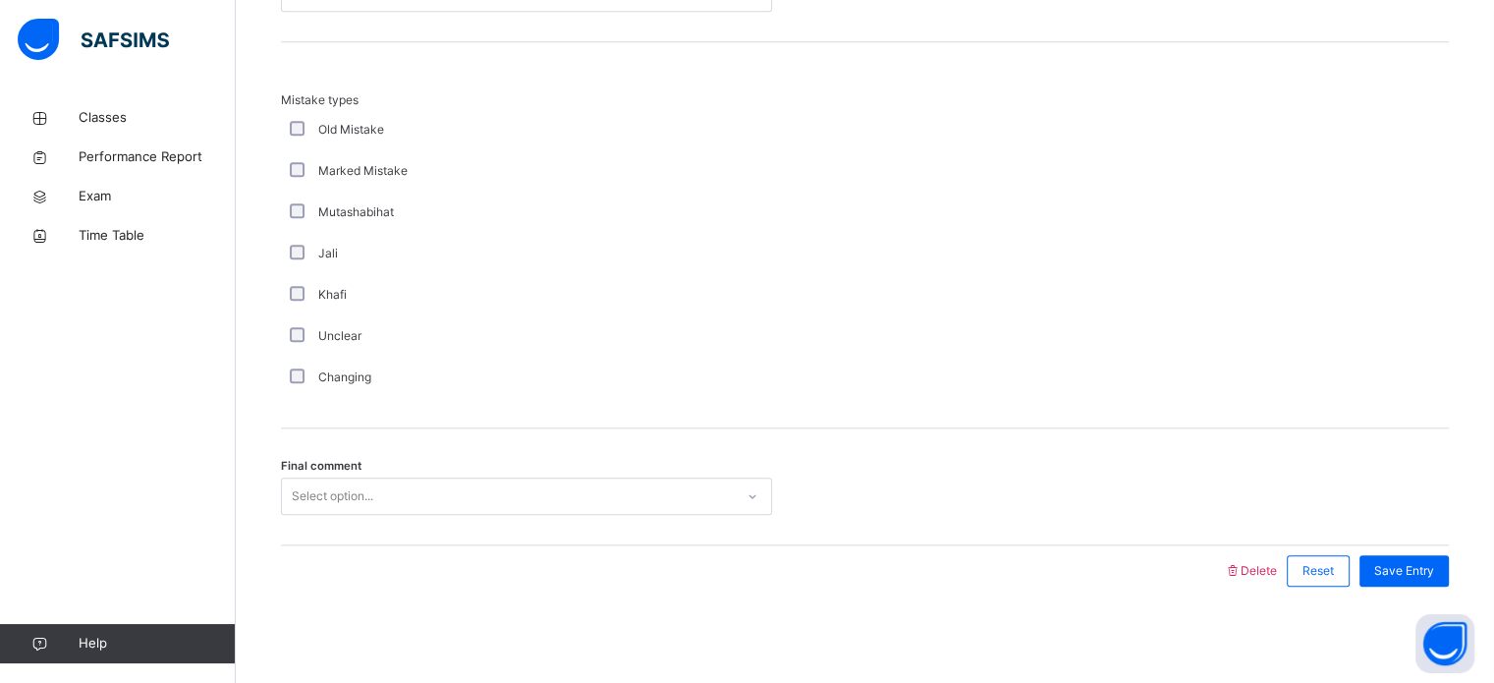
click at [649, 477] on div "Select option..." at bounding box center [526, 495] width 491 height 37
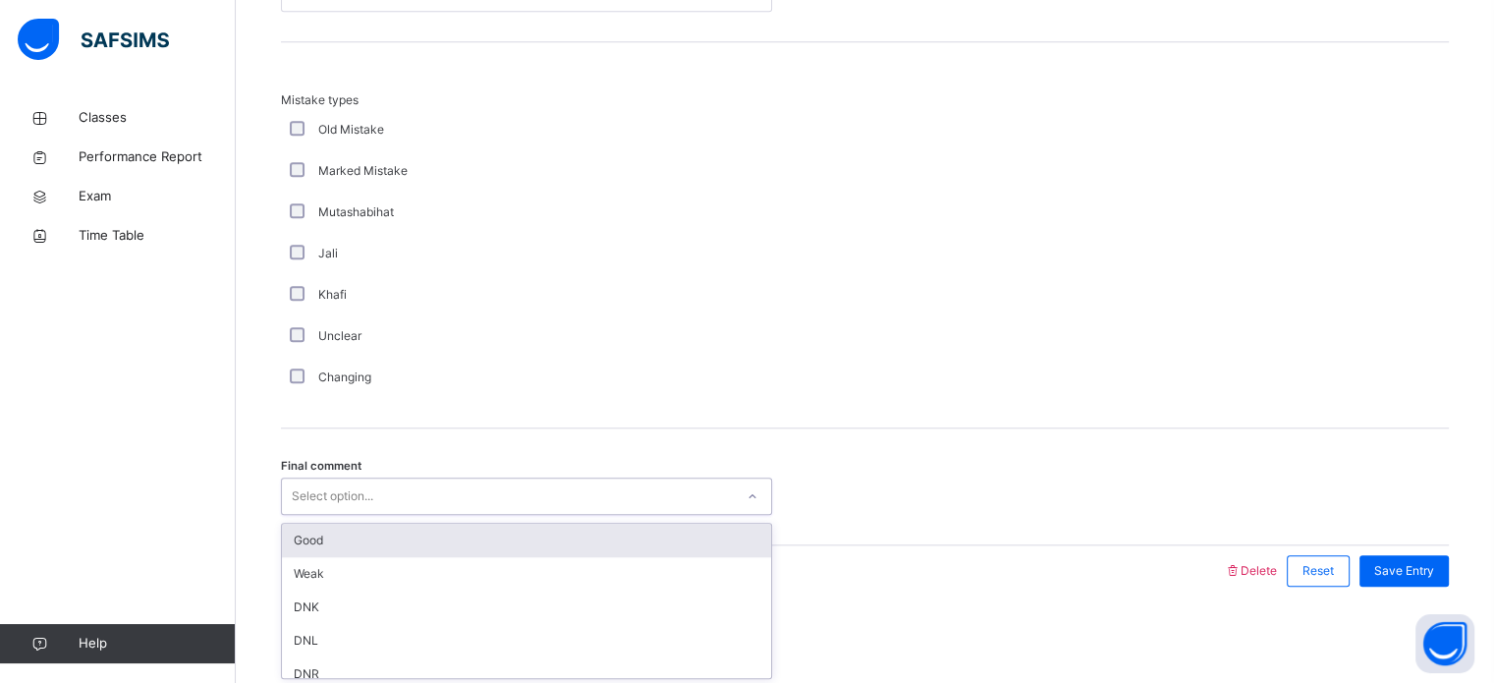
click at [624, 545] on div "Good" at bounding box center [526, 540] width 489 height 33
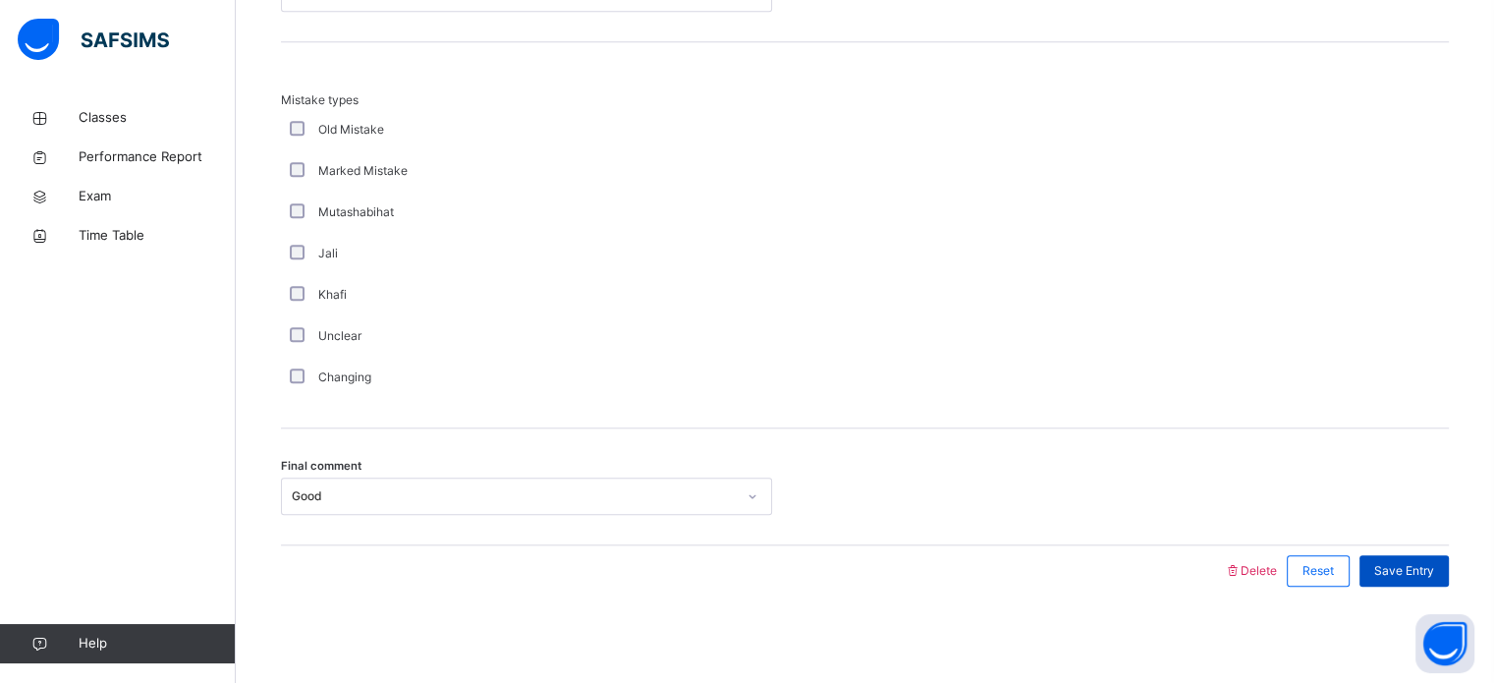
click at [1434, 562] on span "Save Entry" at bounding box center [1405, 571] width 60 height 18
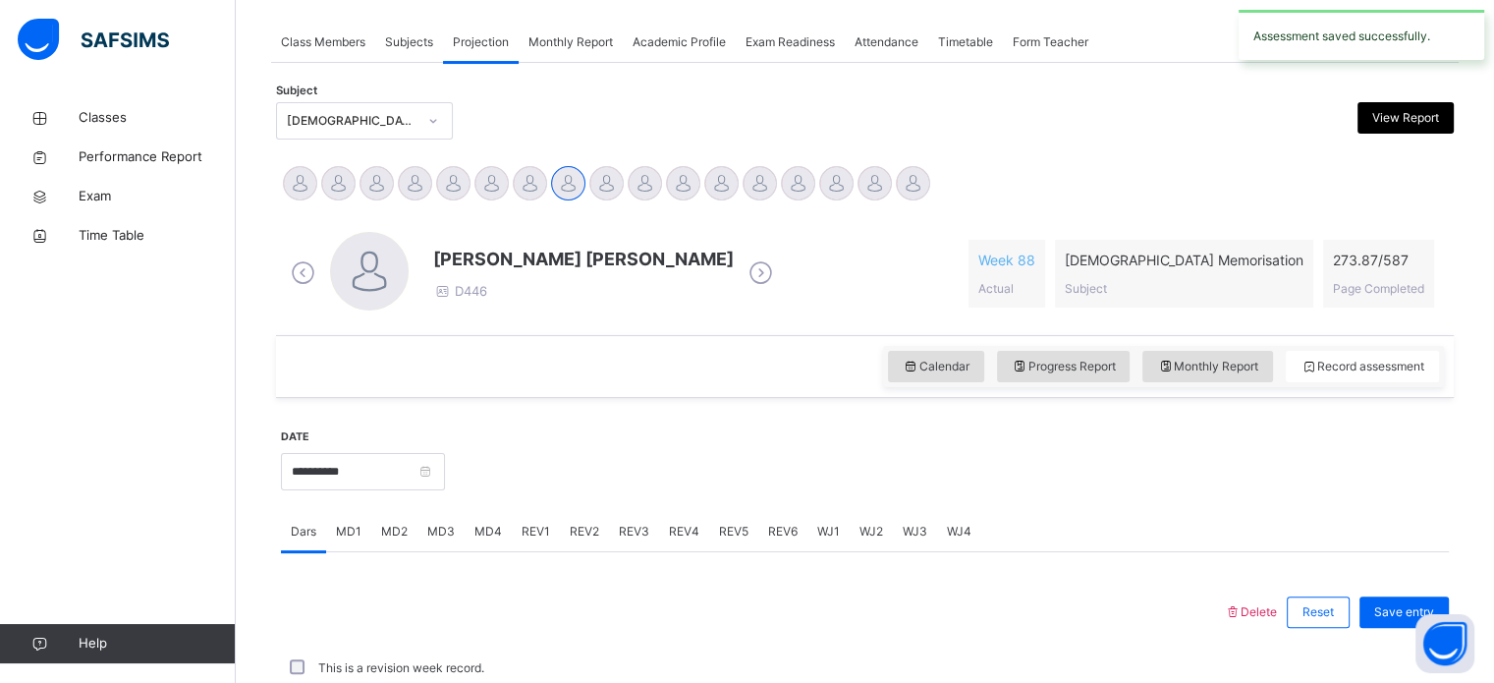
scroll to position [792, 0]
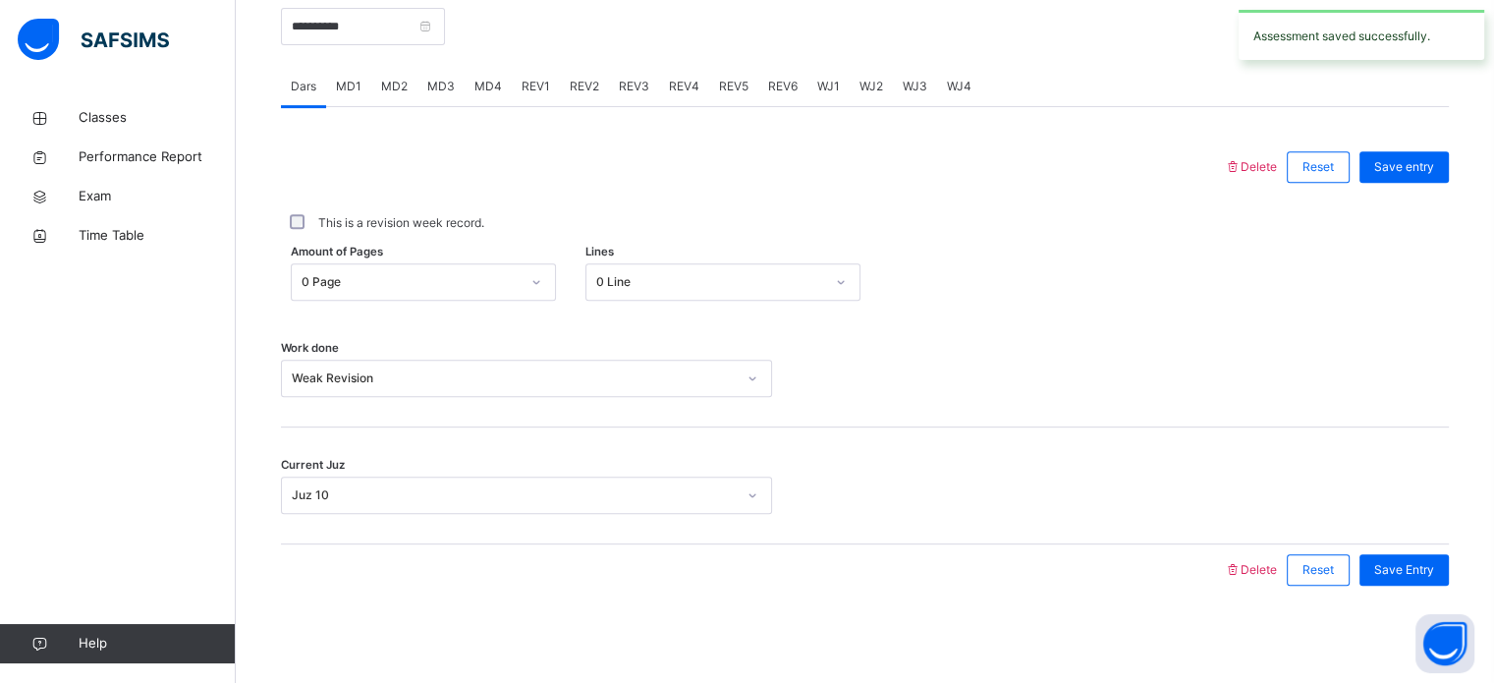
click at [582, 84] on span "REV2" at bounding box center [584, 87] width 29 height 18
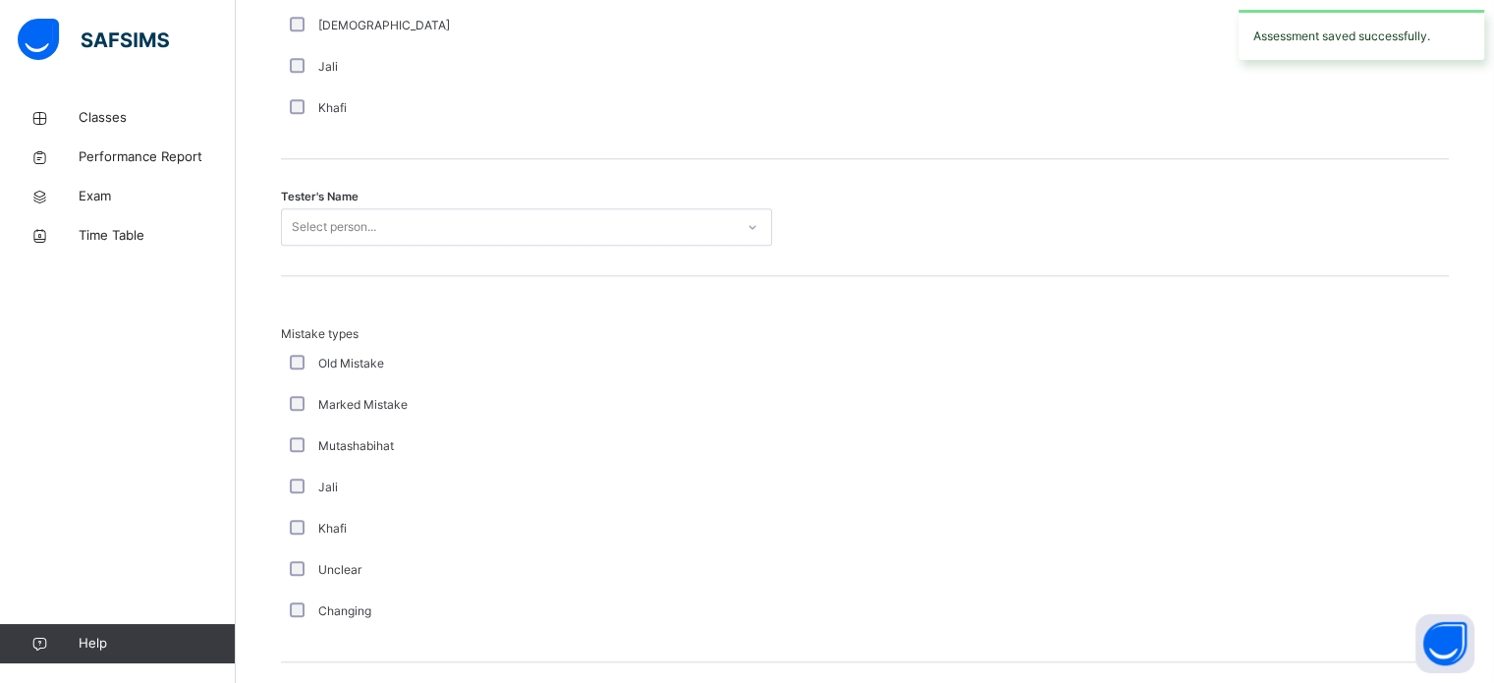
click at [365, 222] on div "Select person..." at bounding box center [334, 226] width 84 height 37
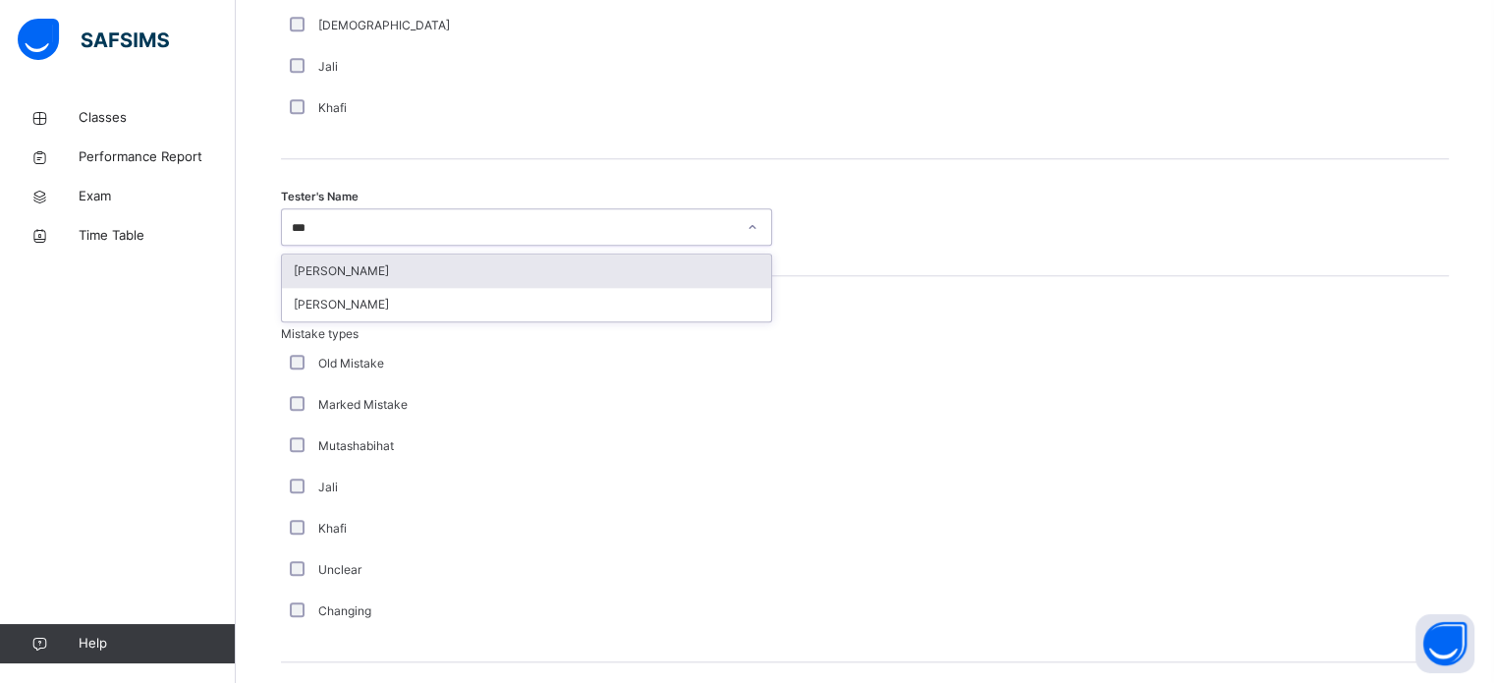
type input "****"
click at [366, 259] on div "[PERSON_NAME]" at bounding box center [526, 270] width 489 height 33
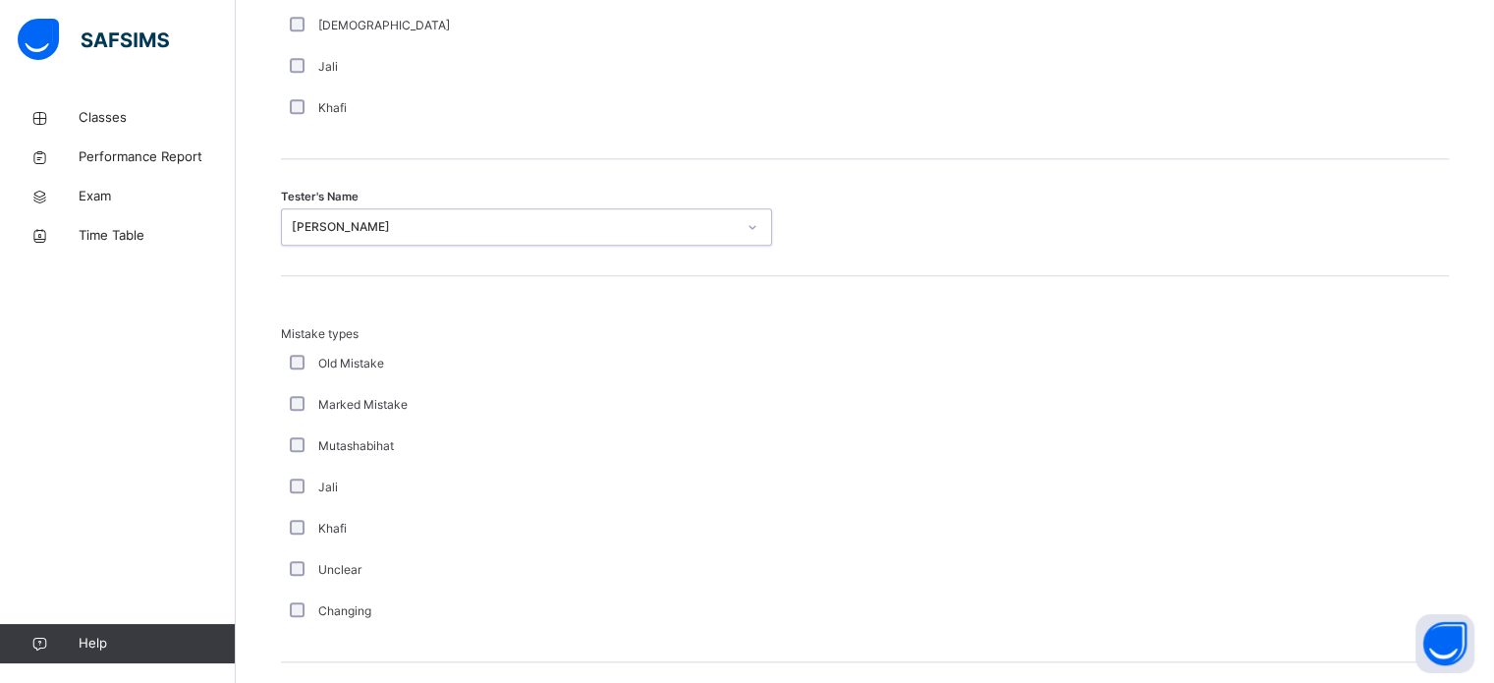
click at [668, 89] on div "Khafi" at bounding box center [526, 107] width 491 height 41
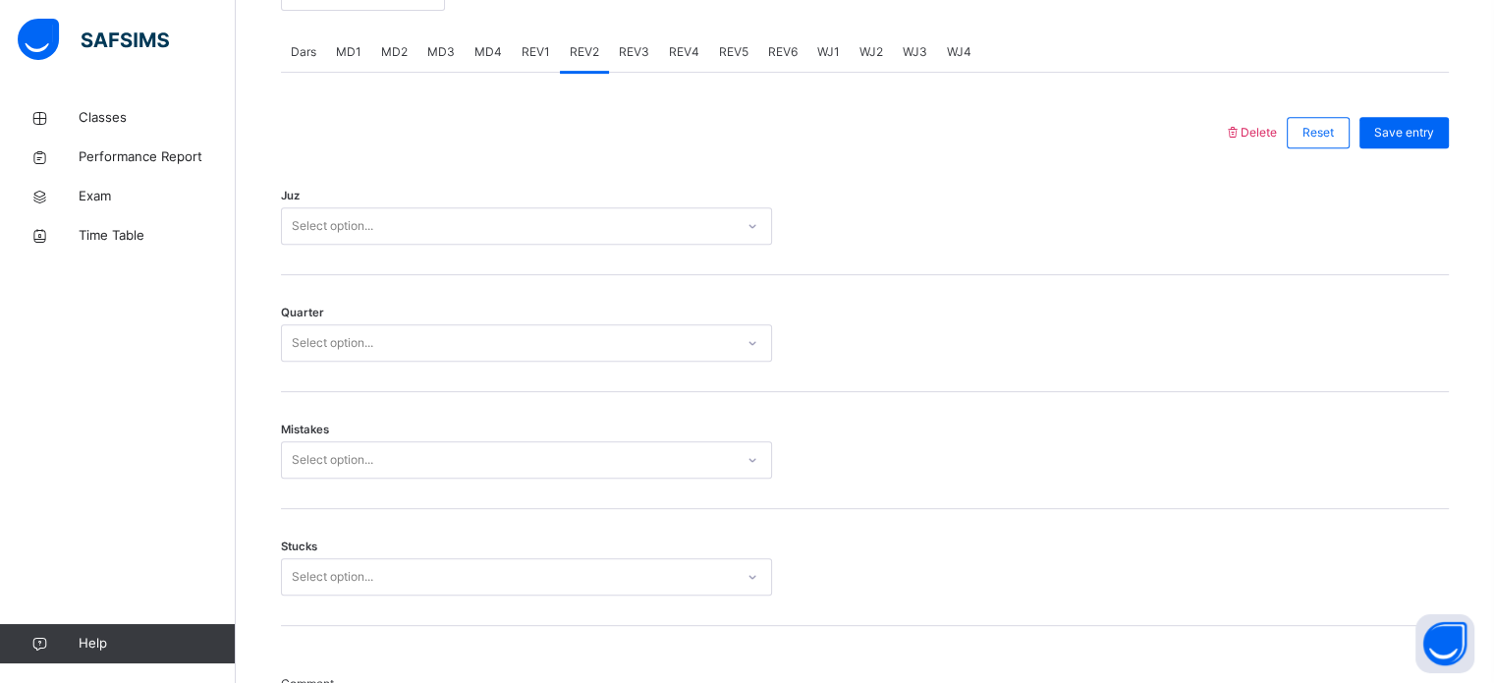
scroll to position [866, 0]
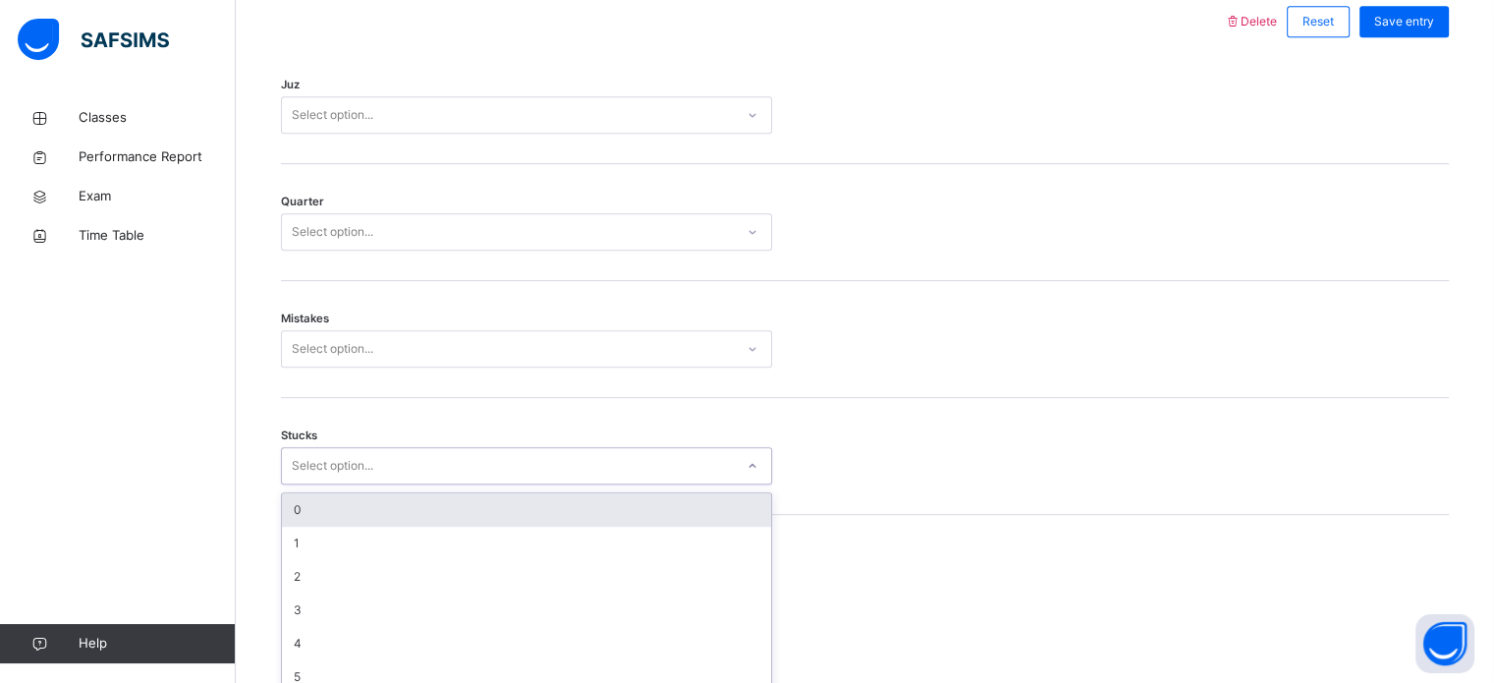
click at [390, 484] on div "option 0 focused, 1 of 6. 6 results available. Use Up and Down to choose option…" at bounding box center [526, 465] width 491 height 37
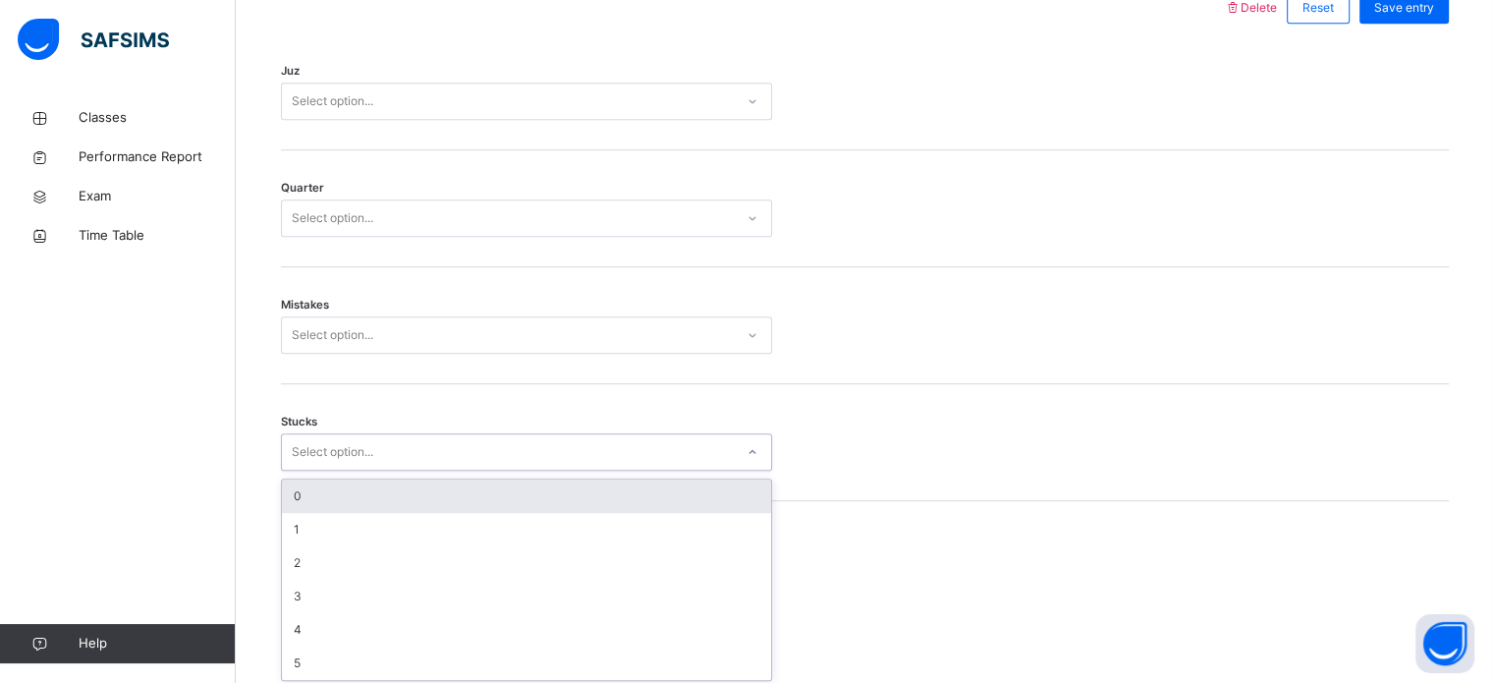
scroll to position [955, 0]
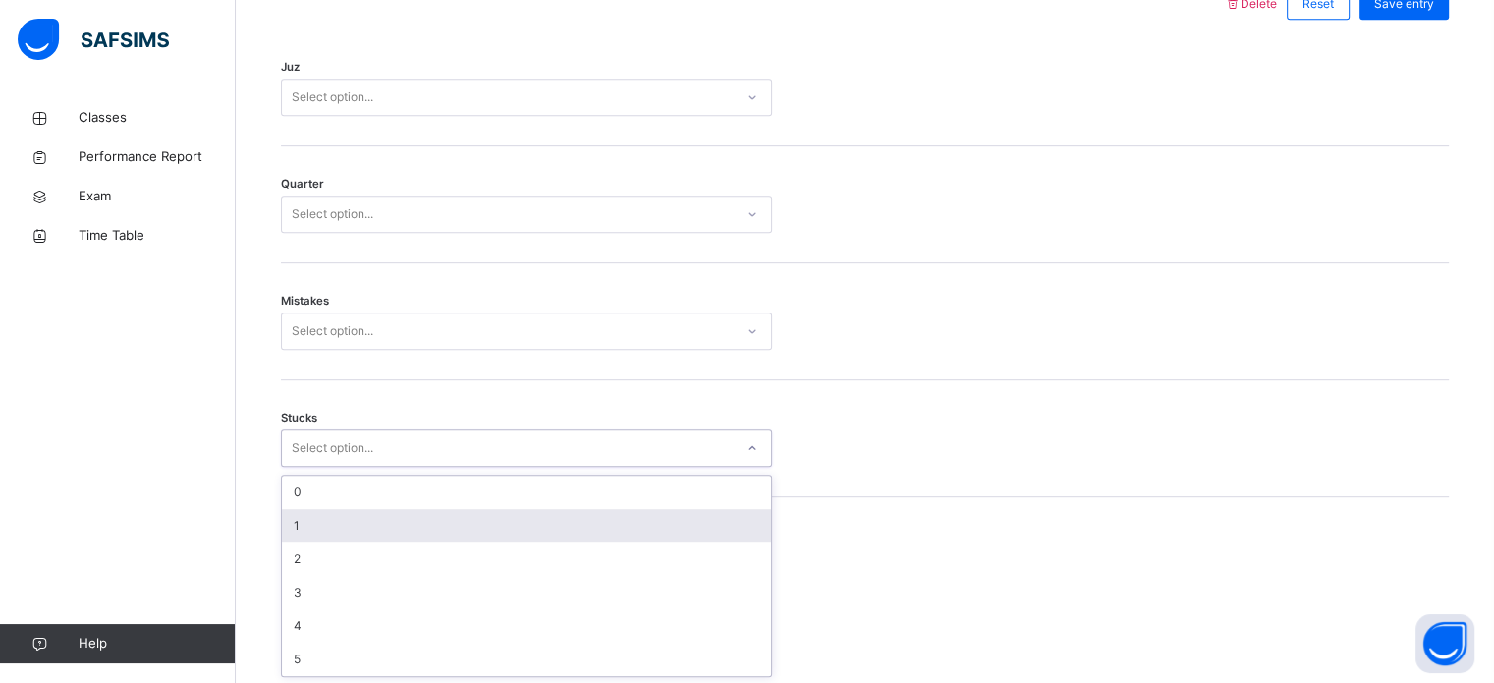
click at [354, 526] on div "1" at bounding box center [526, 525] width 489 height 33
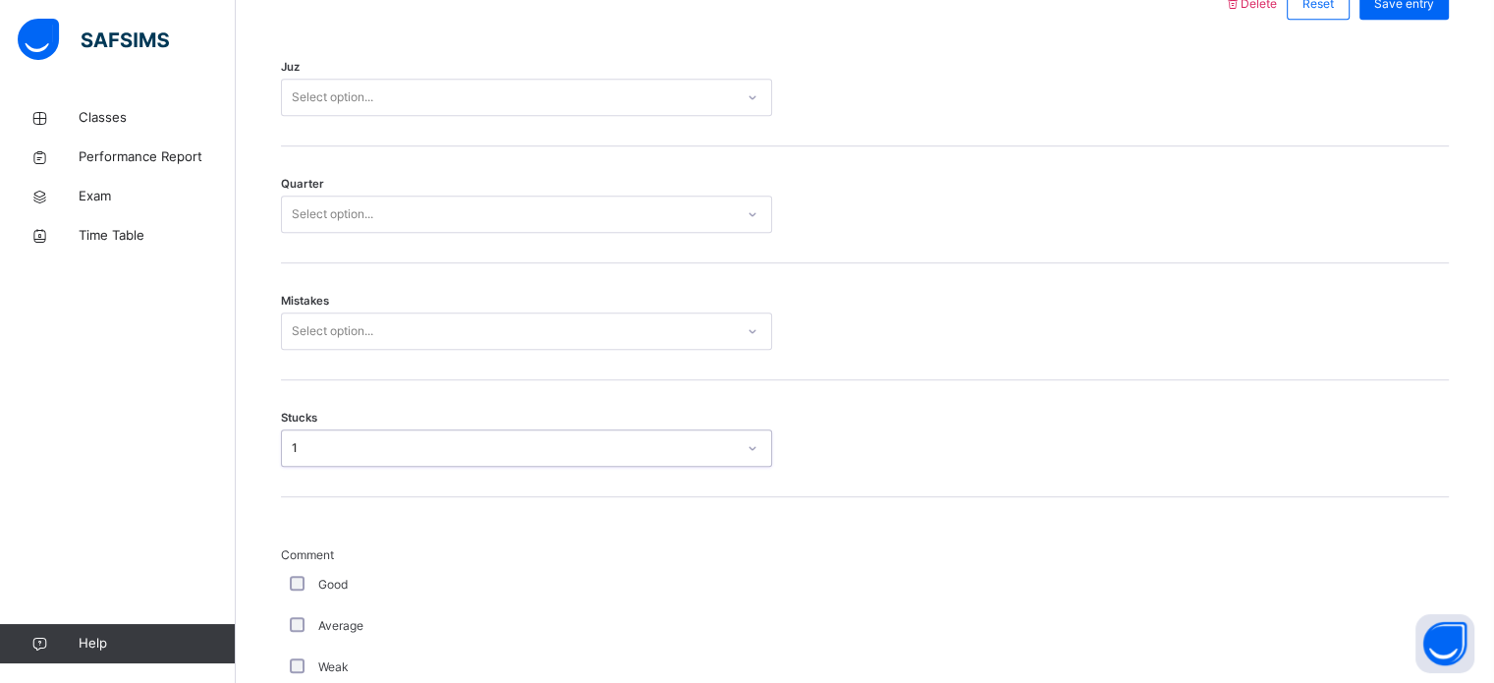
click at [429, 345] on div "Select option..." at bounding box center [526, 330] width 491 height 37
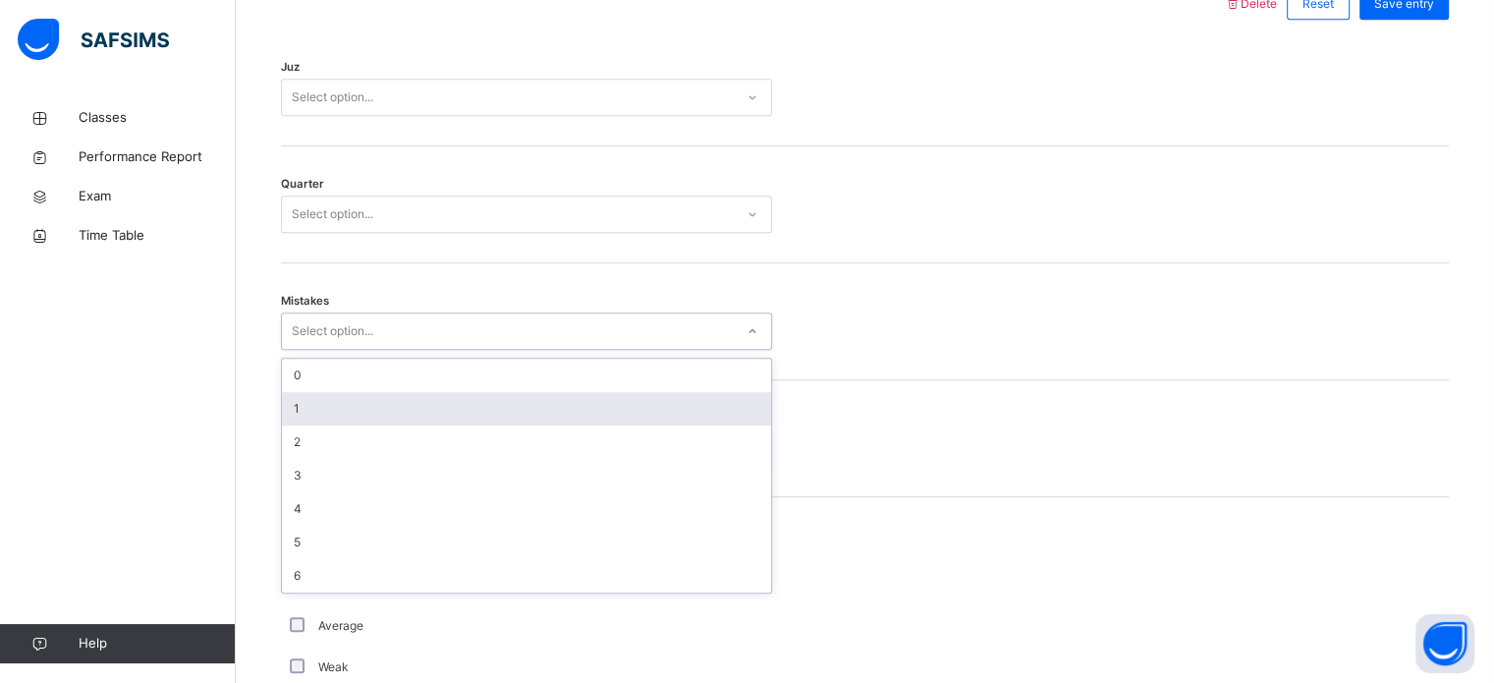
click at [413, 394] on div "1" at bounding box center [526, 408] width 489 height 33
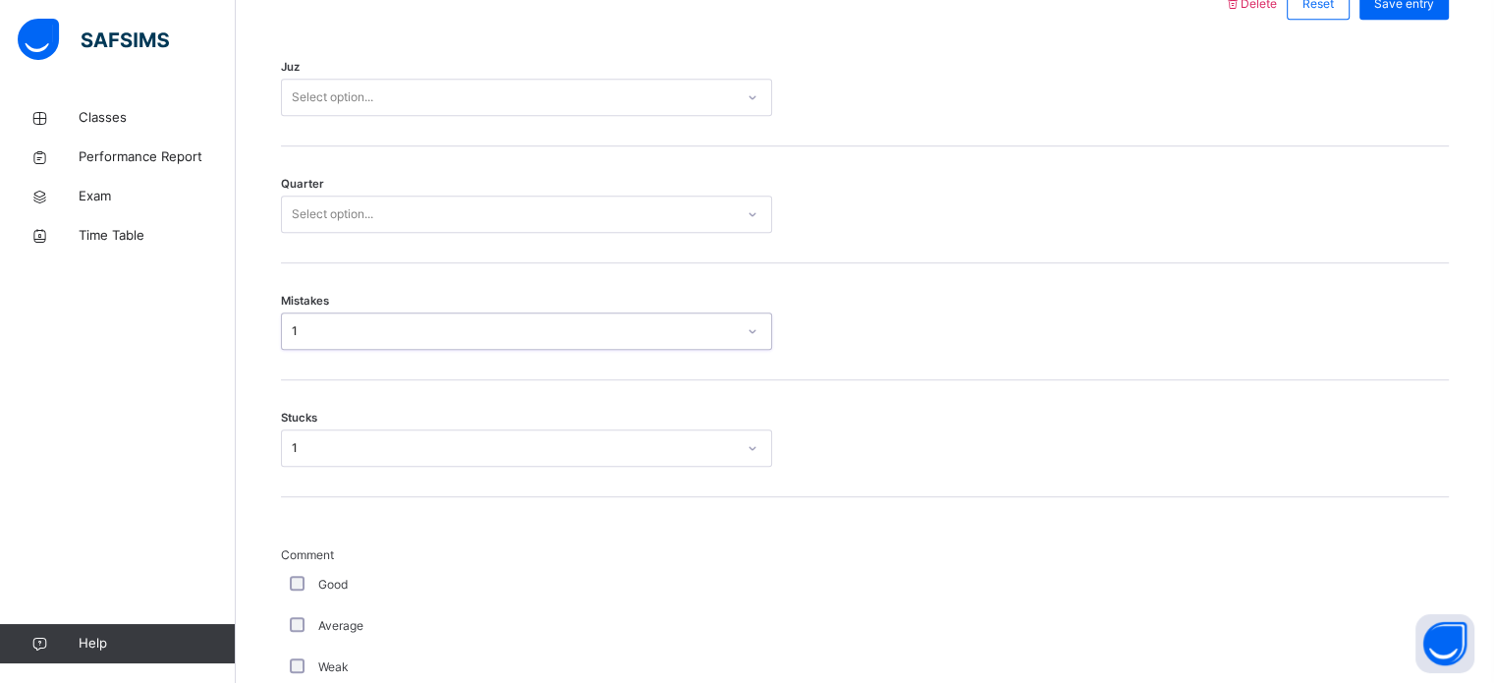
click at [498, 204] on div "Select option..." at bounding box center [508, 214] width 452 height 30
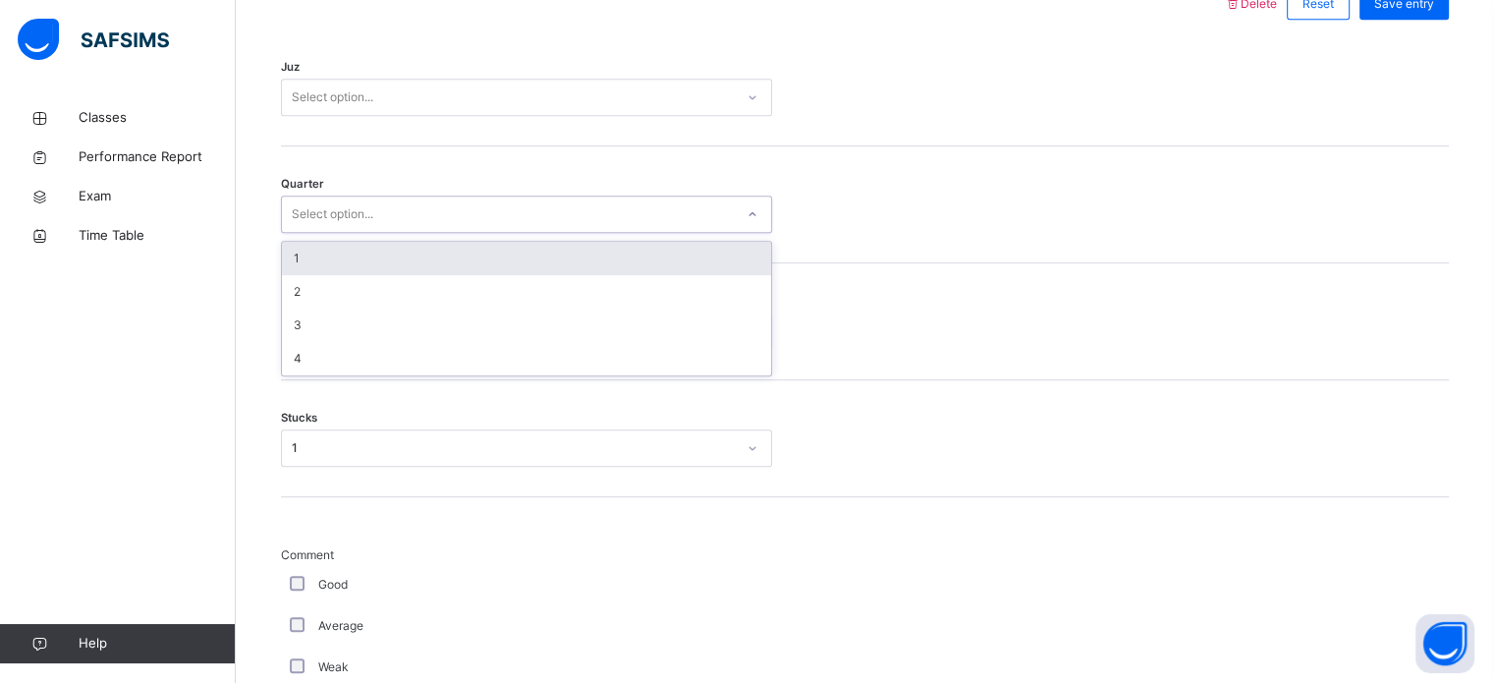
click at [472, 260] on div "1" at bounding box center [526, 258] width 489 height 33
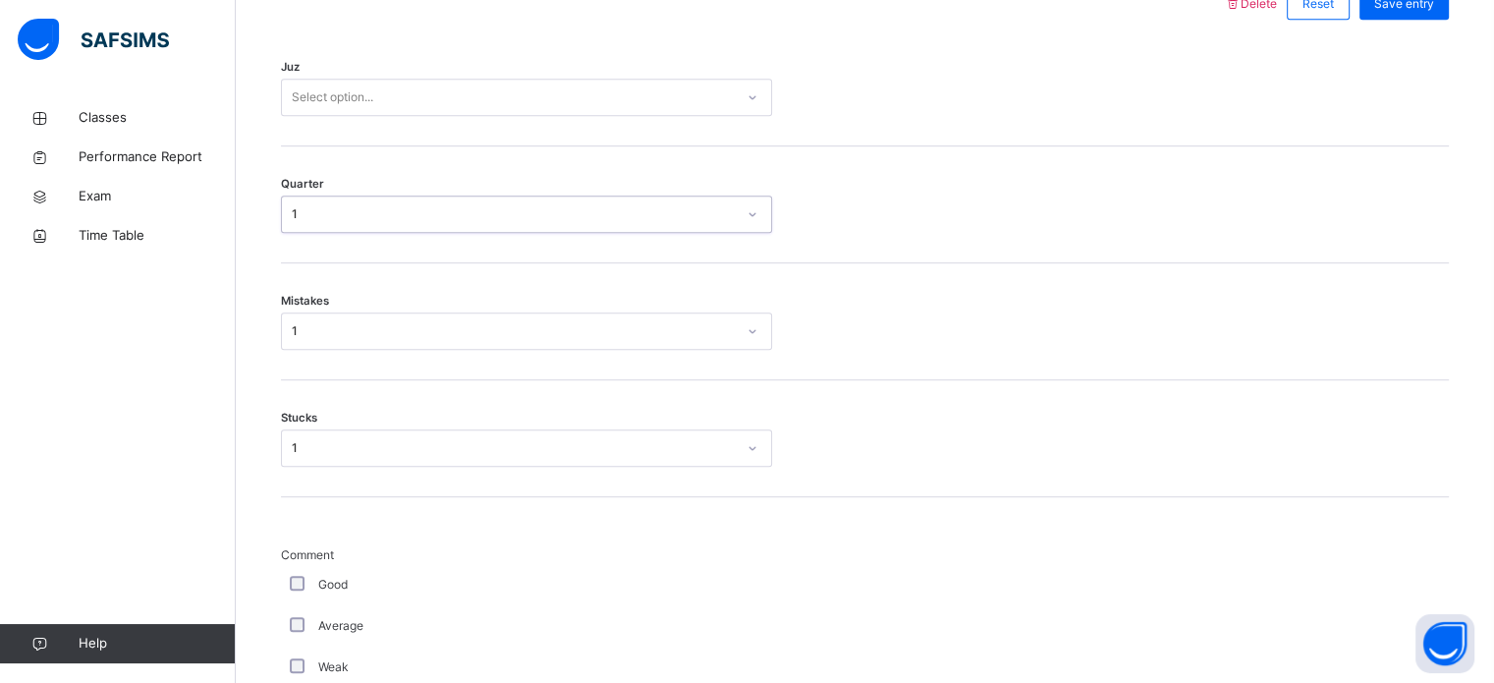
click at [468, 109] on div "Select option..." at bounding box center [508, 98] width 452 height 30
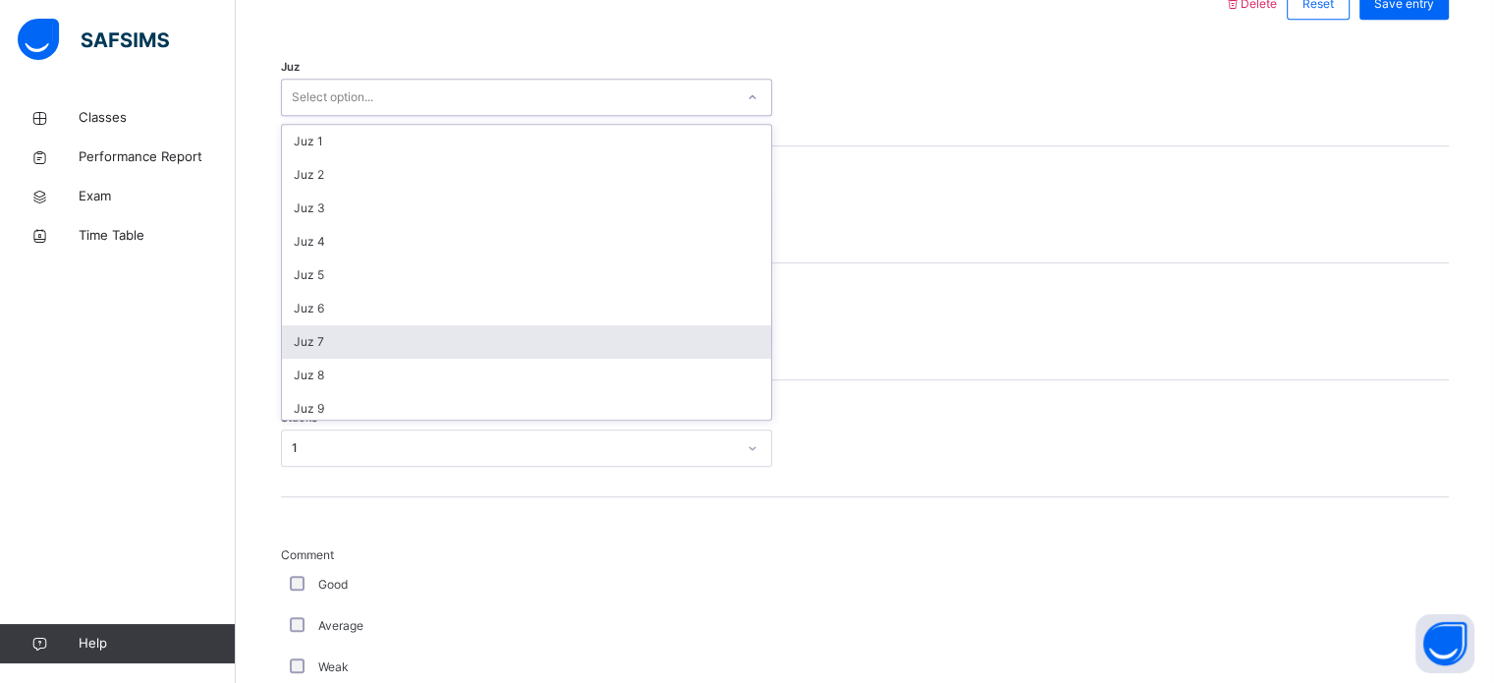
click at [392, 340] on div "Juz 7" at bounding box center [526, 341] width 489 height 33
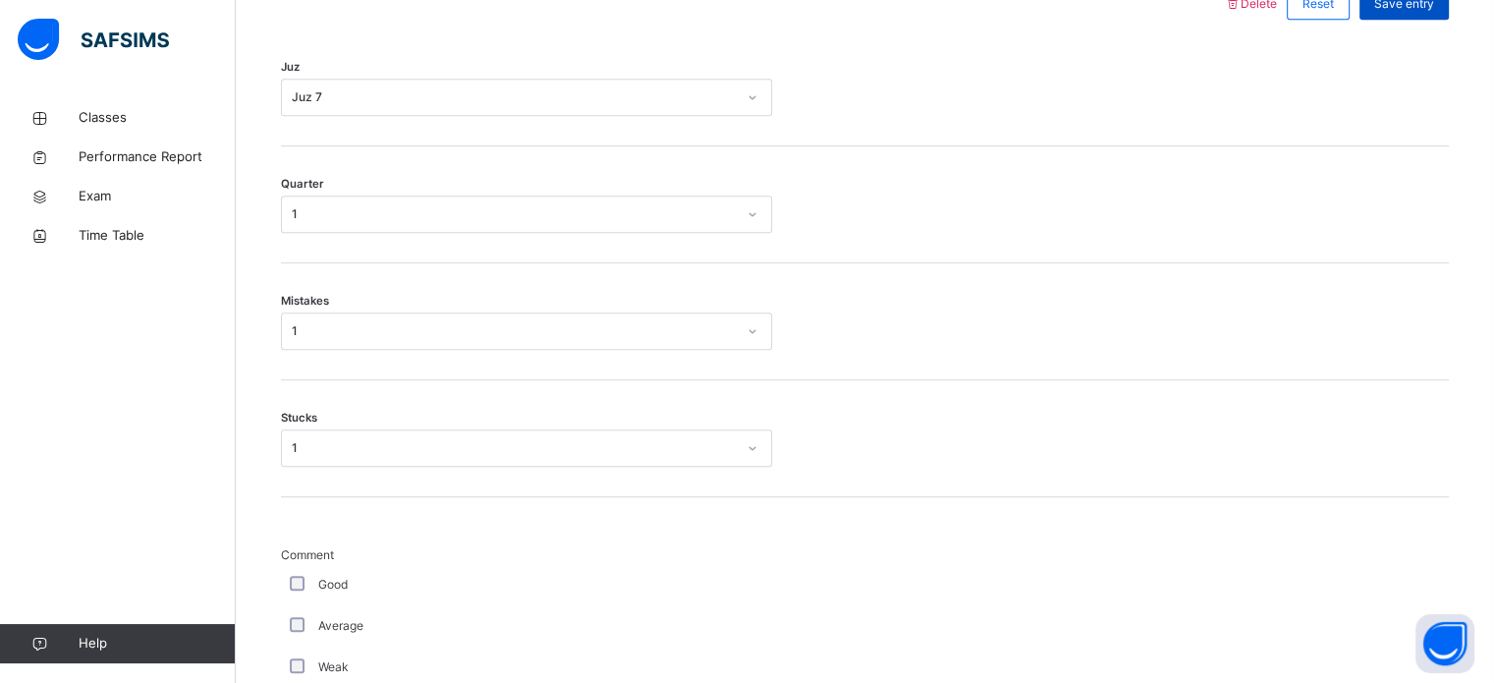
click at [1434, 8] on span "Save entry" at bounding box center [1405, 4] width 60 height 18
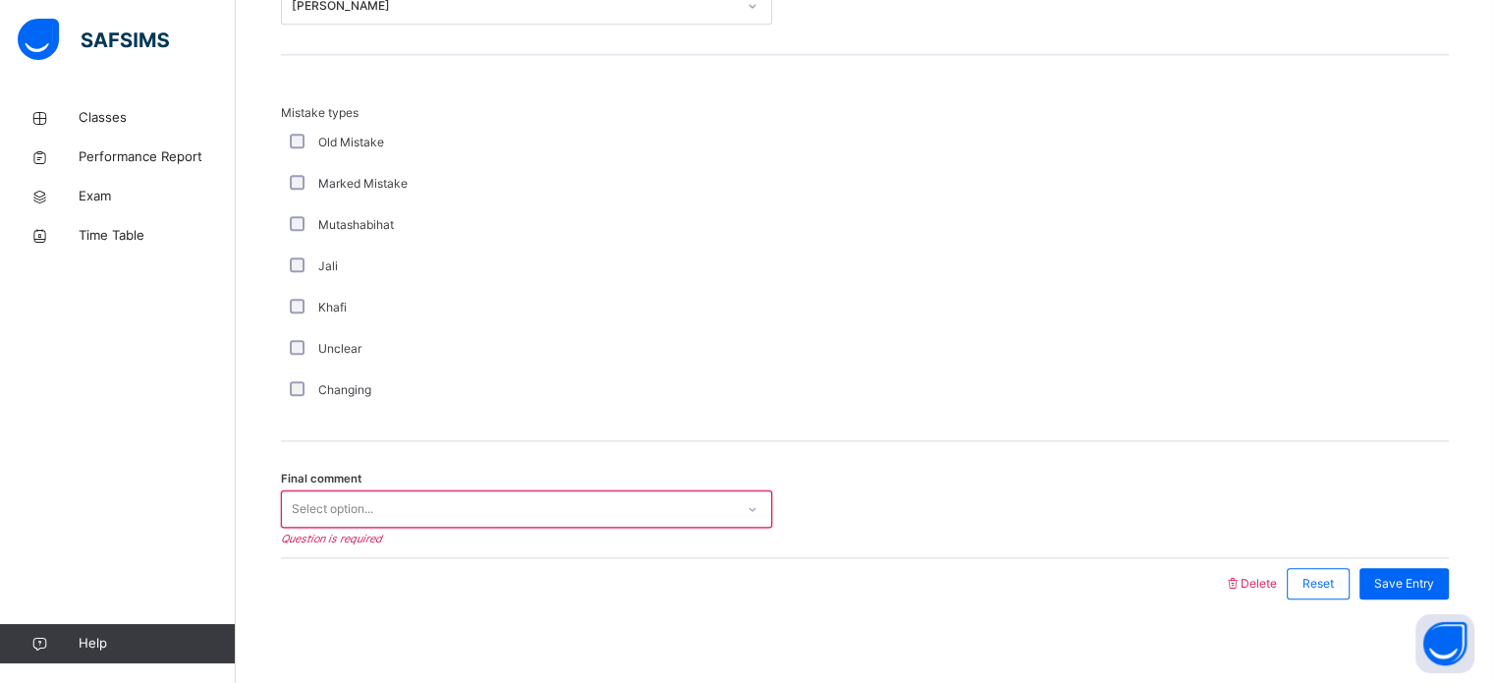
scroll to position [2161, 0]
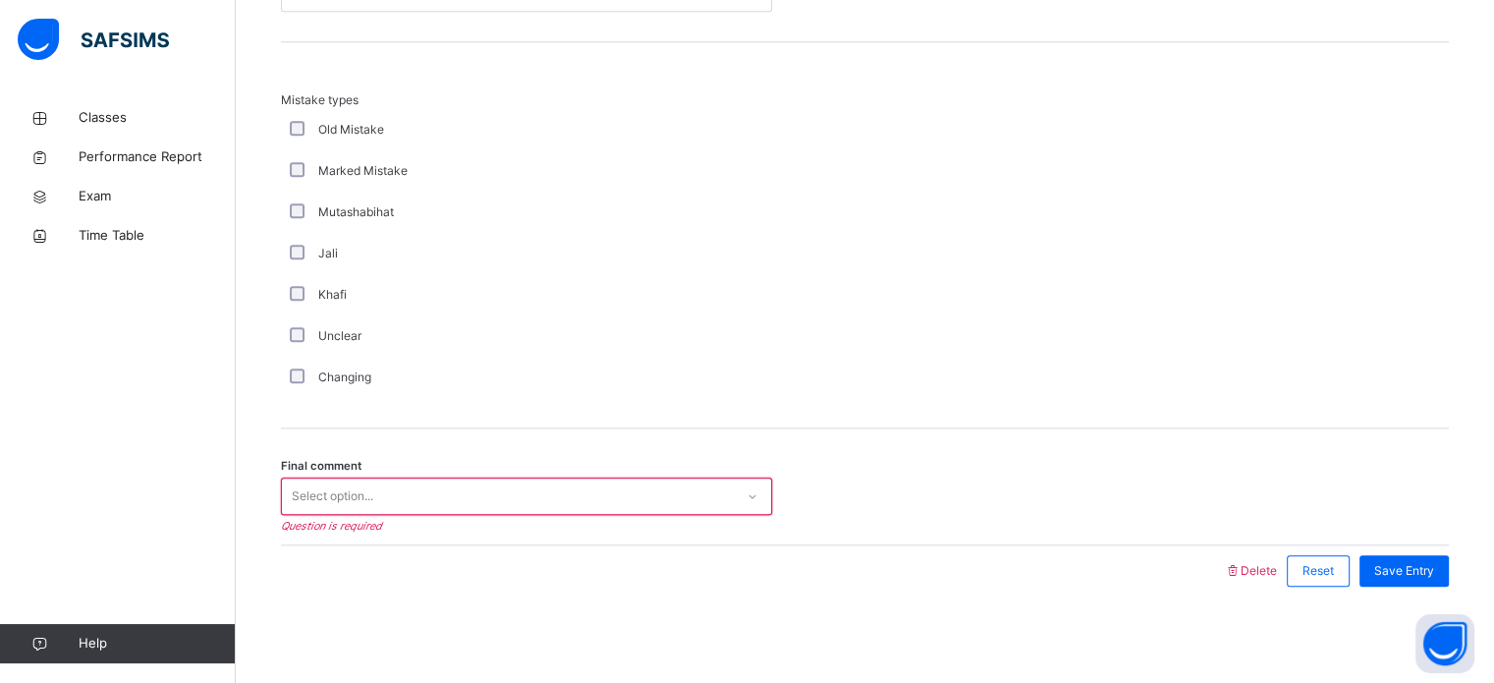
click at [508, 499] on div "Select option..." at bounding box center [508, 496] width 452 height 30
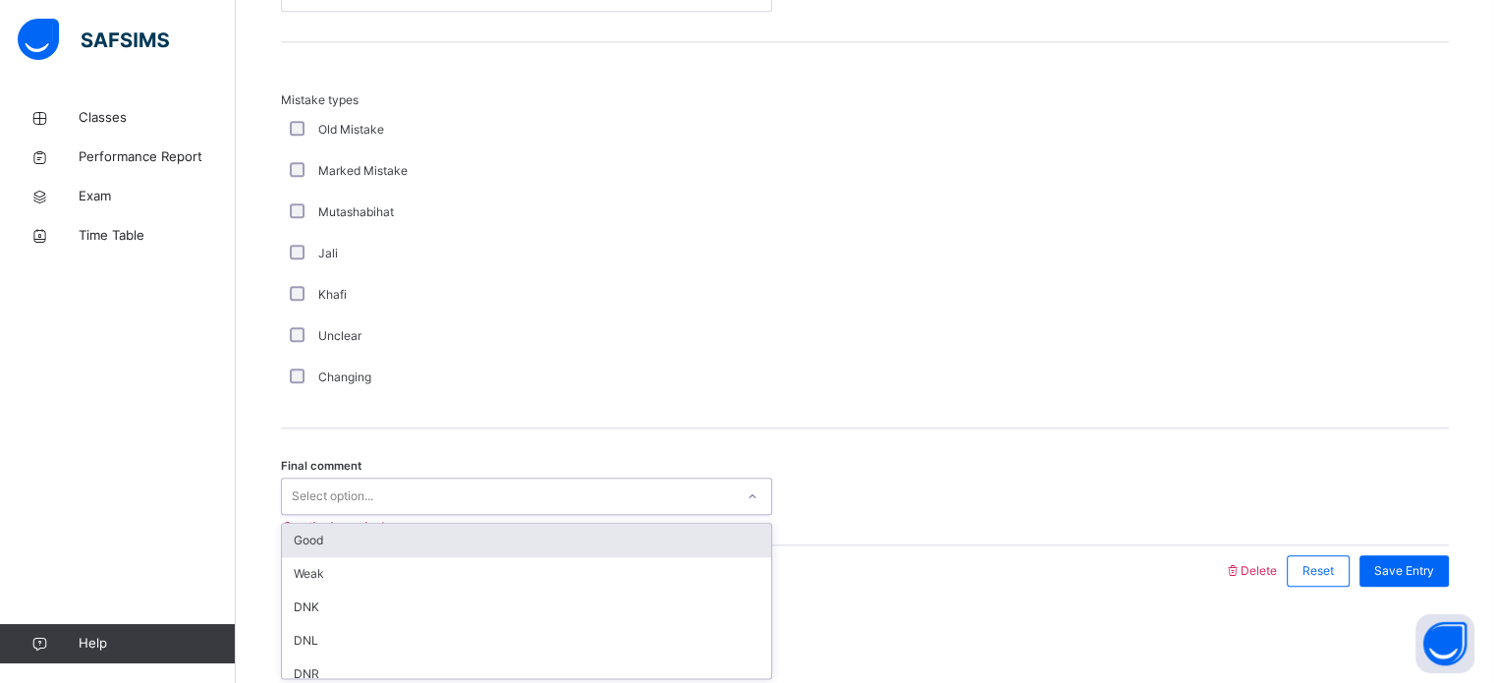
click at [496, 534] on div "Good" at bounding box center [526, 540] width 489 height 33
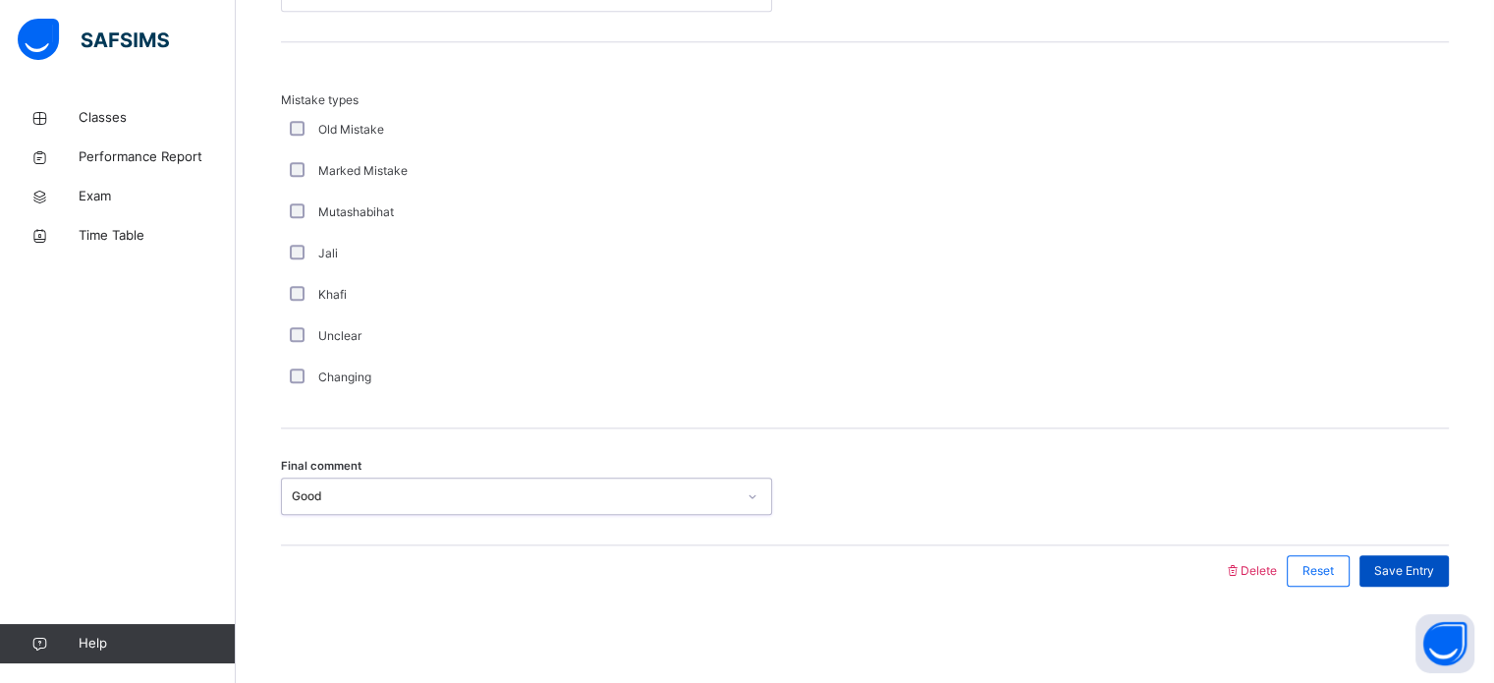
click at [1399, 577] on span "Save Entry" at bounding box center [1405, 571] width 60 height 18
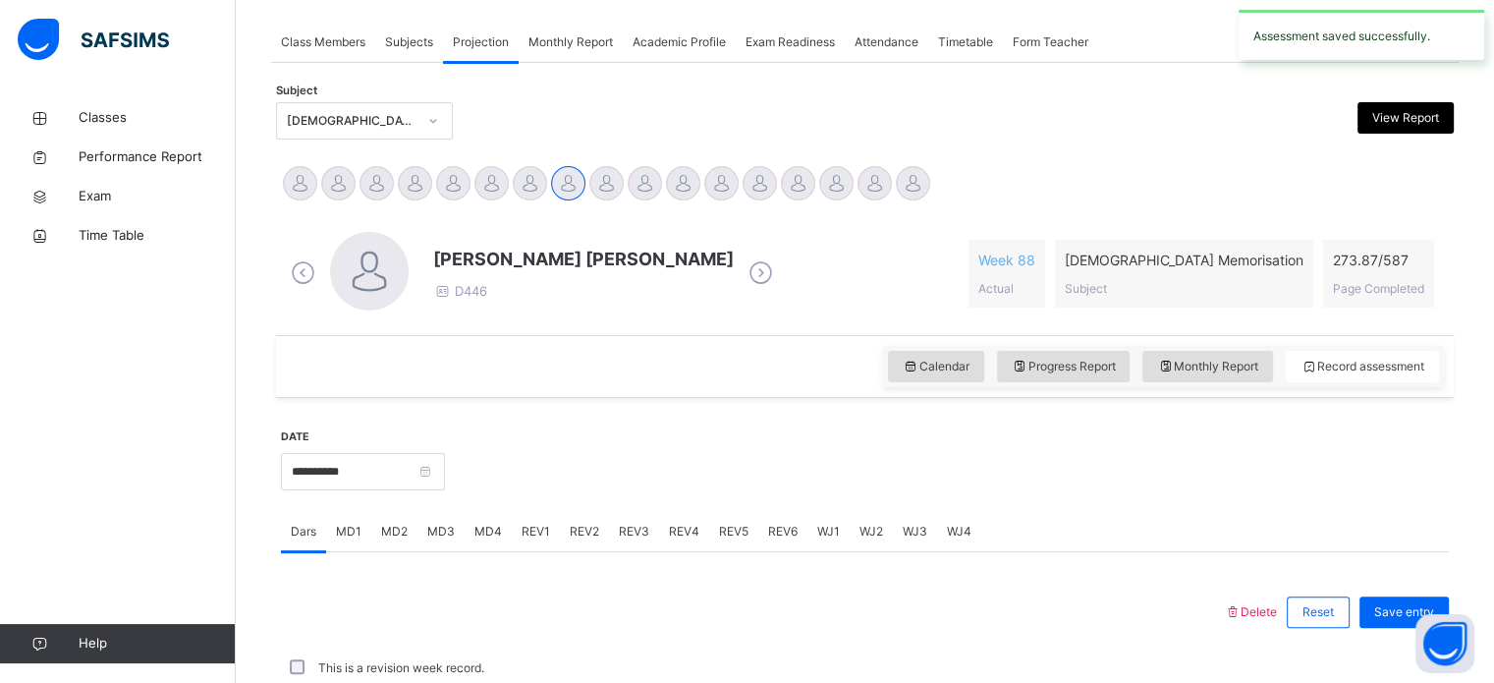
scroll to position [792, 0]
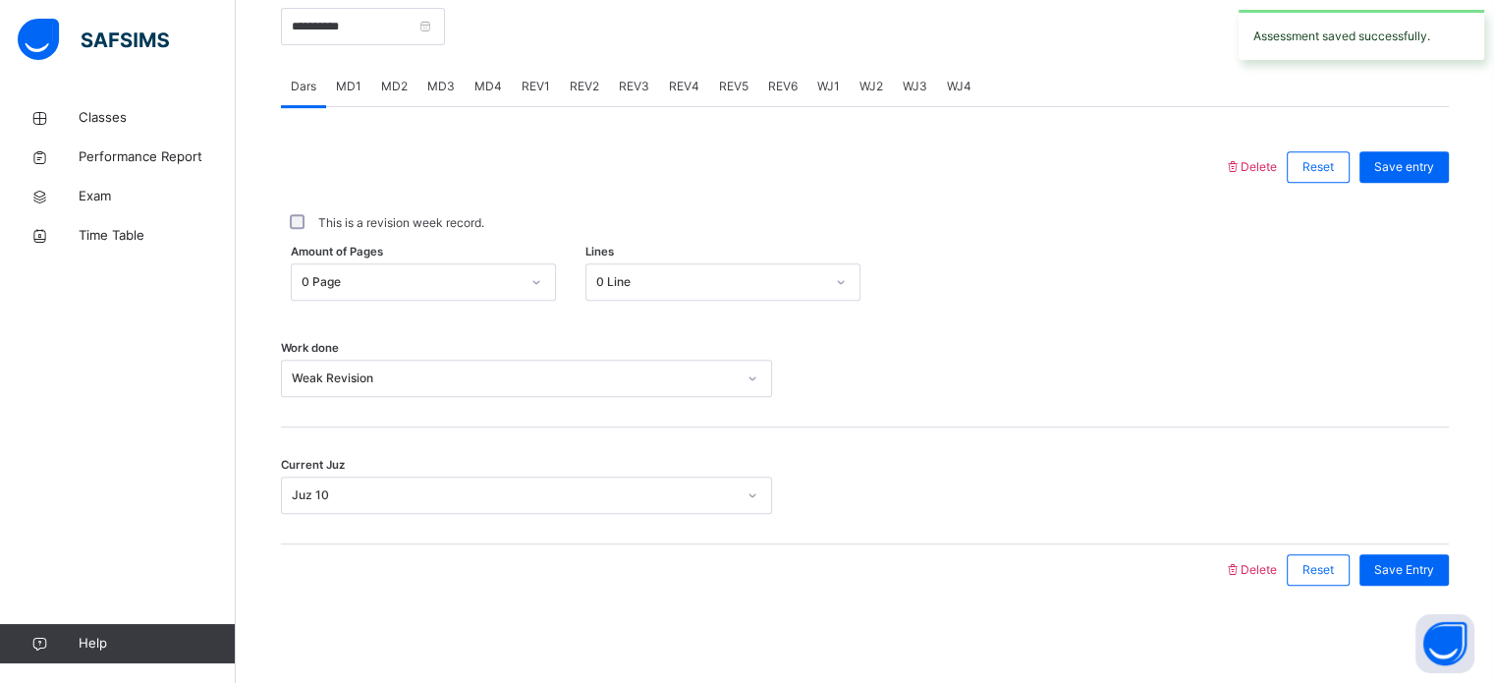
click at [590, 85] on span "REV2" at bounding box center [584, 87] width 29 height 18
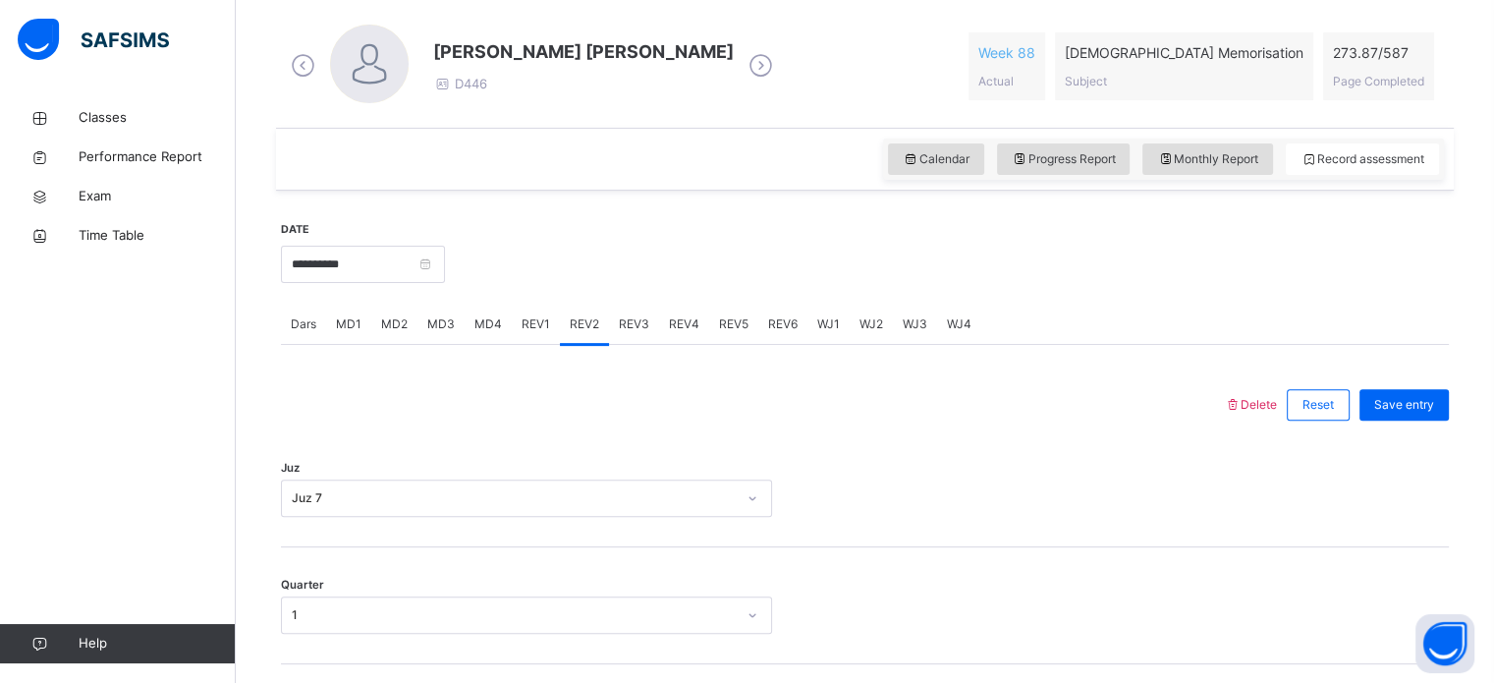
scroll to position [510, 0]
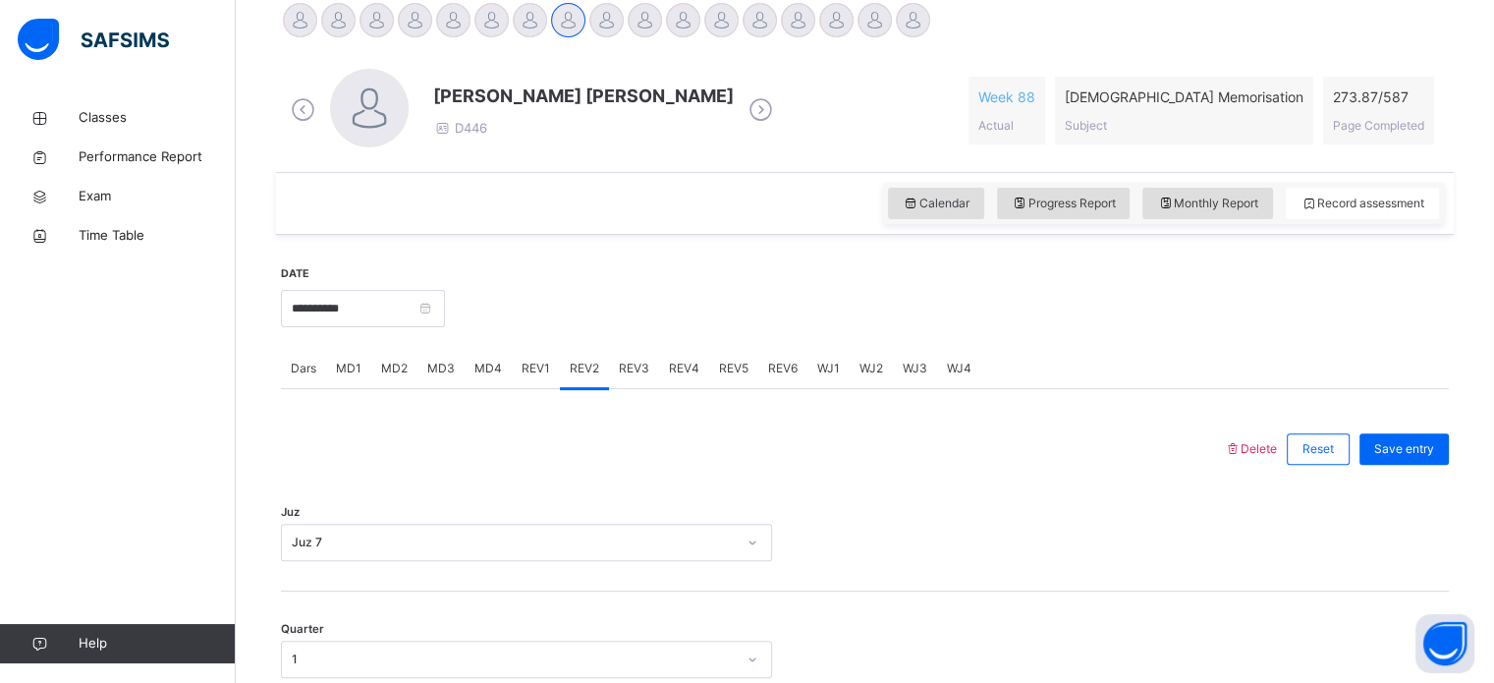
click at [632, 376] on div "REV3" at bounding box center [634, 368] width 50 height 39
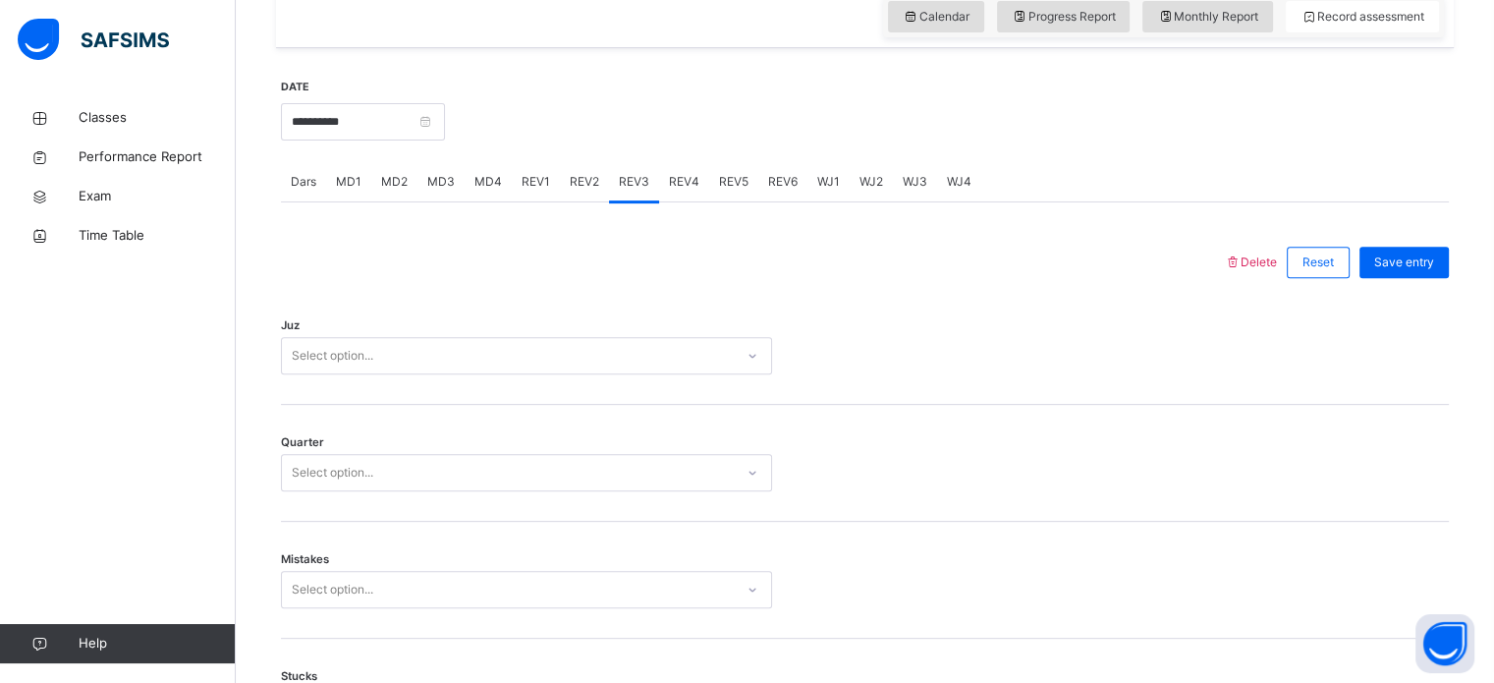
click at [632, 376] on div "Juz Select option..." at bounding box center [865, 346] width 1168 height 117
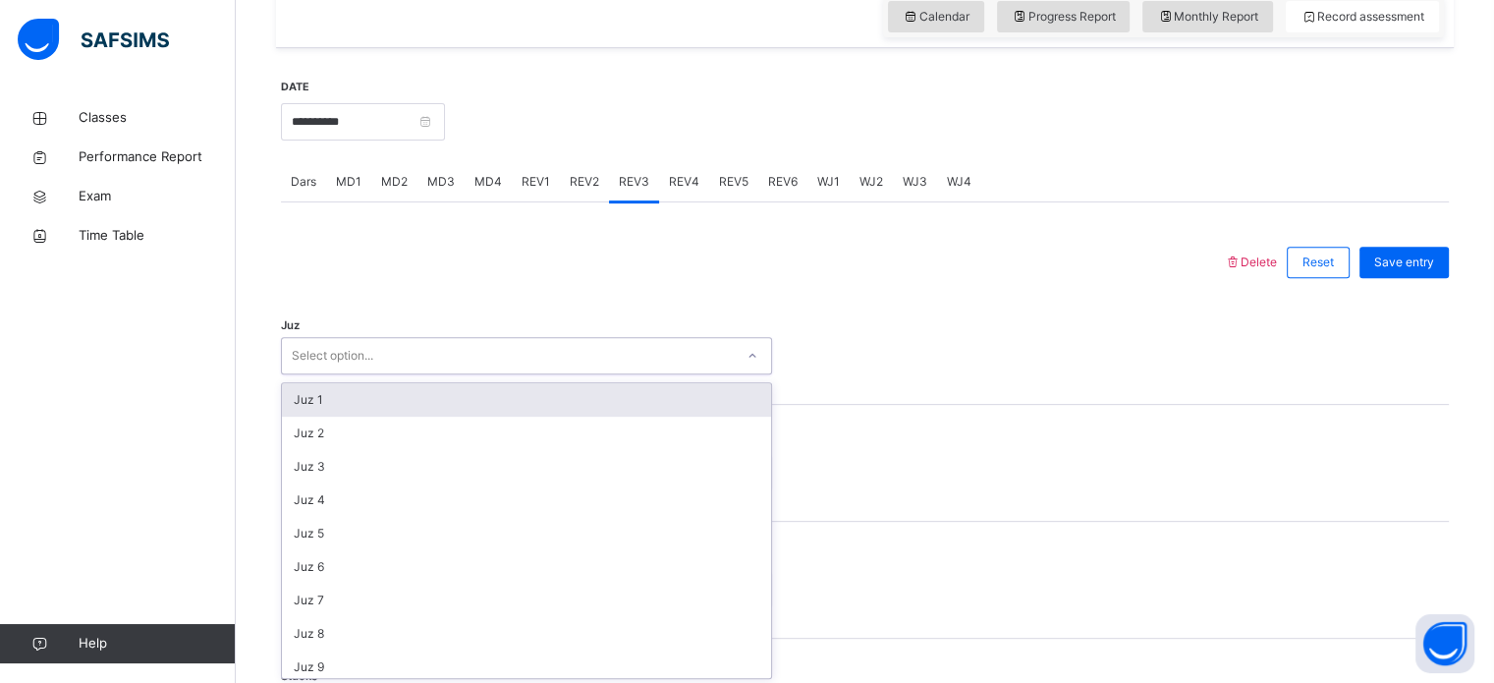
scroll to position [700, 0]
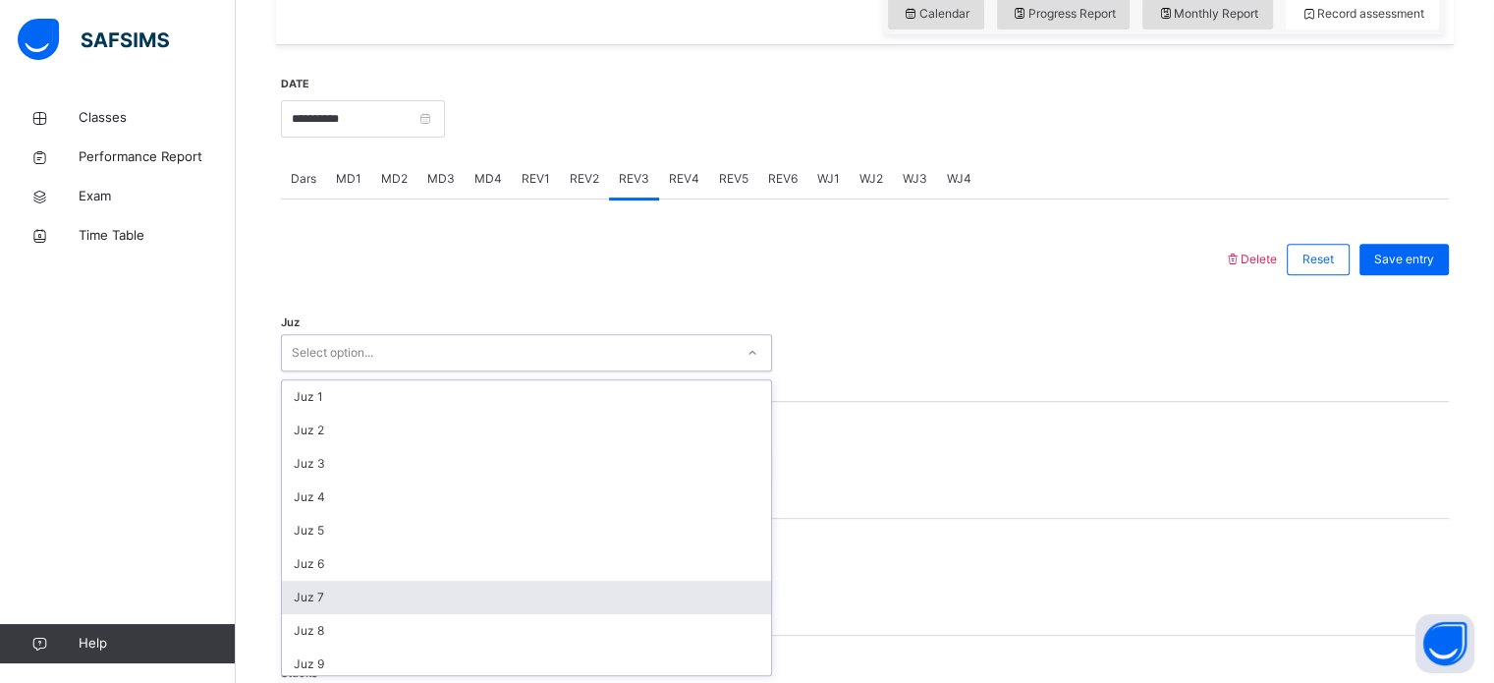
click at [467, 604] on div "Juz 7" at bounding box center [526, 597] width 489 height 33
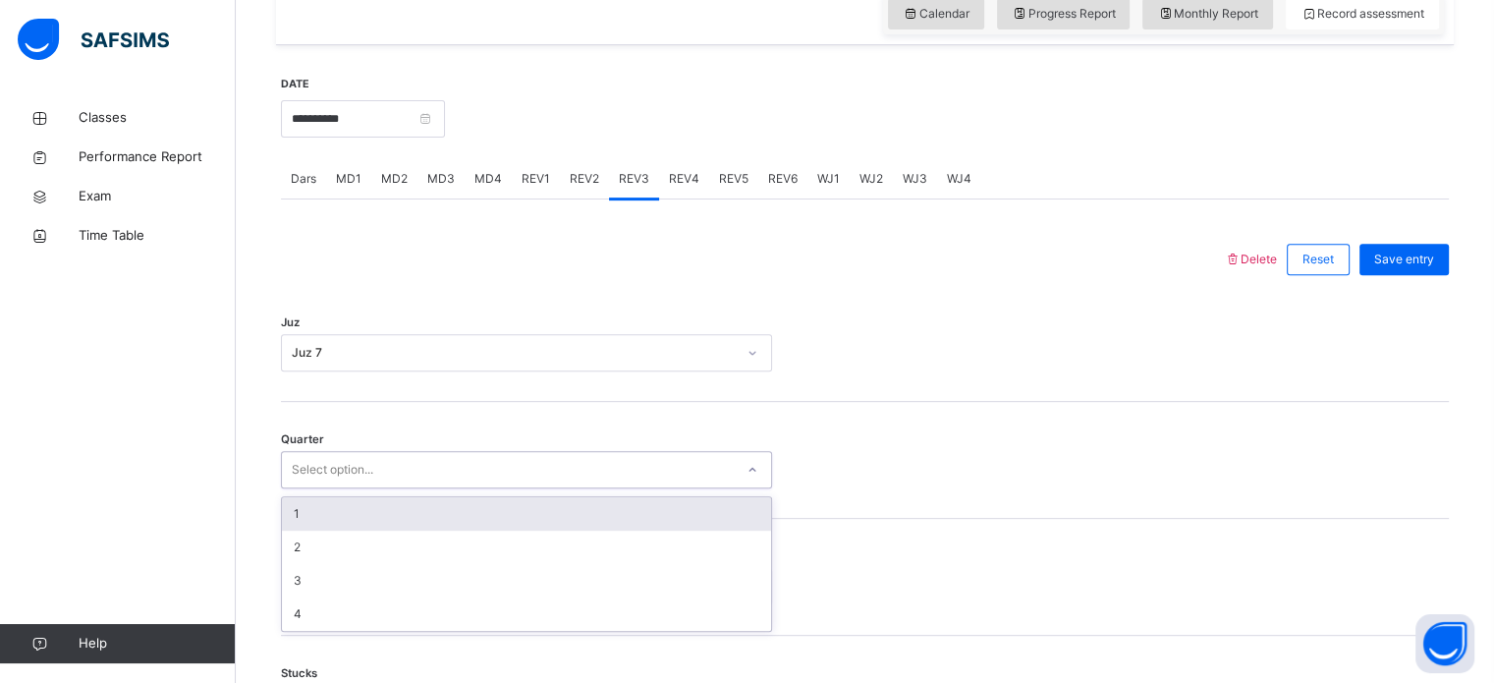
click at [442, 452] on div "Select option..." at bounding box center [526, 469] width 491 height 37
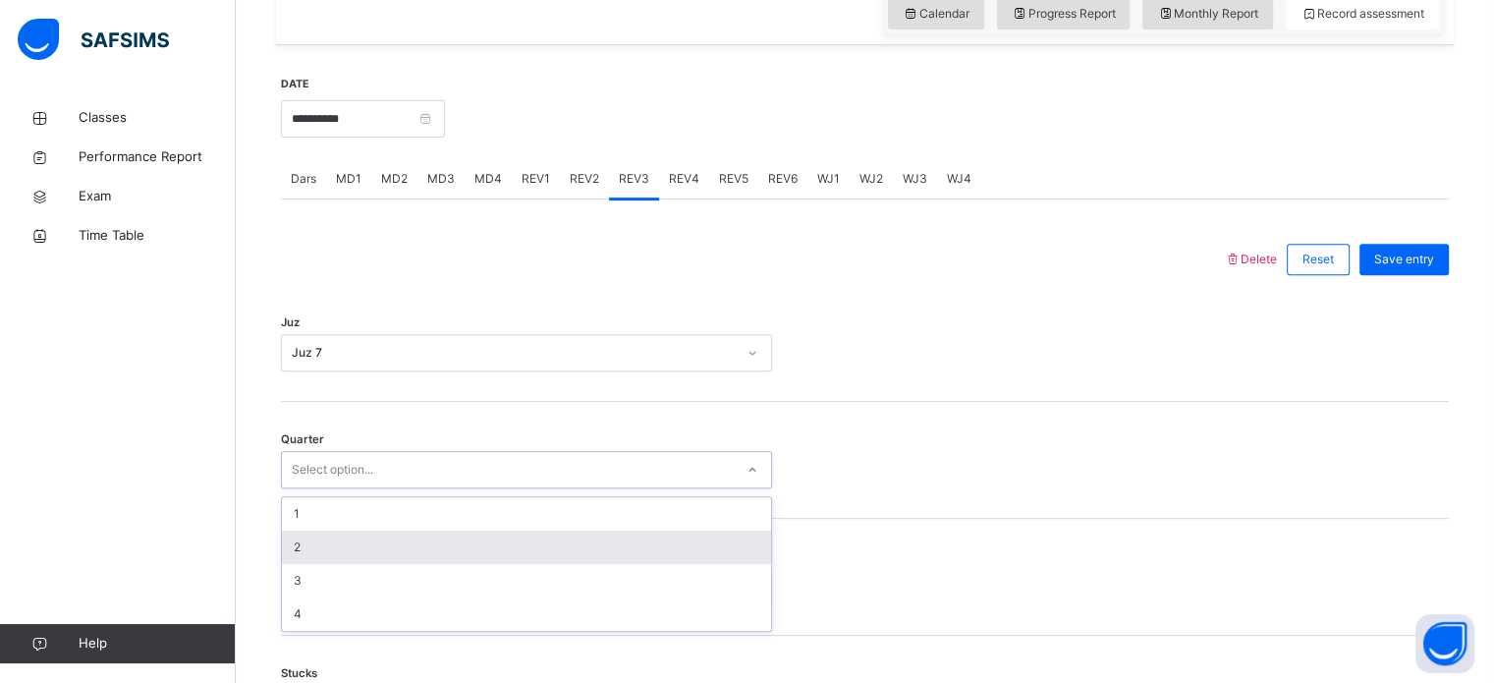
click at [354, 559] on div "2" at bounding box center [526, 547] width 489 height 33
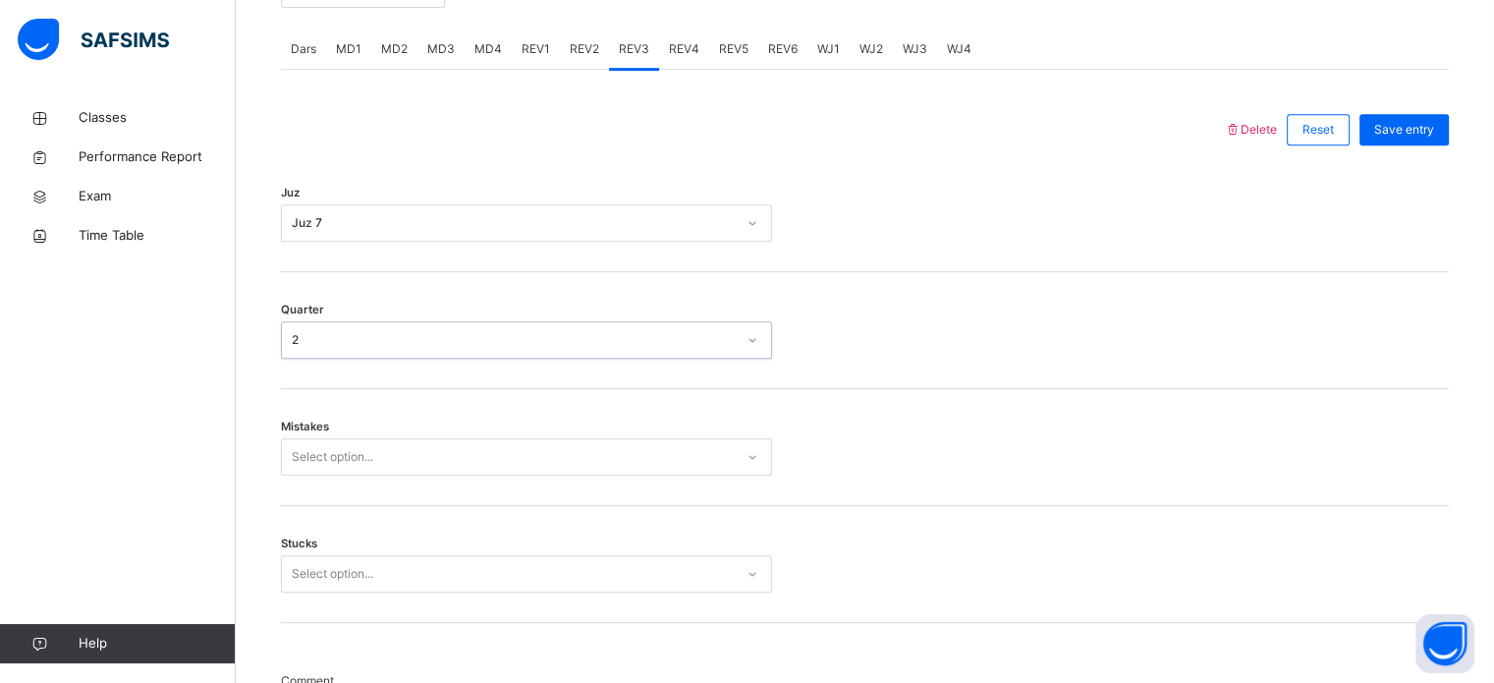
click at [350, 476] on div "Select option..." at bounding box center [526, 456] width 491 height 37
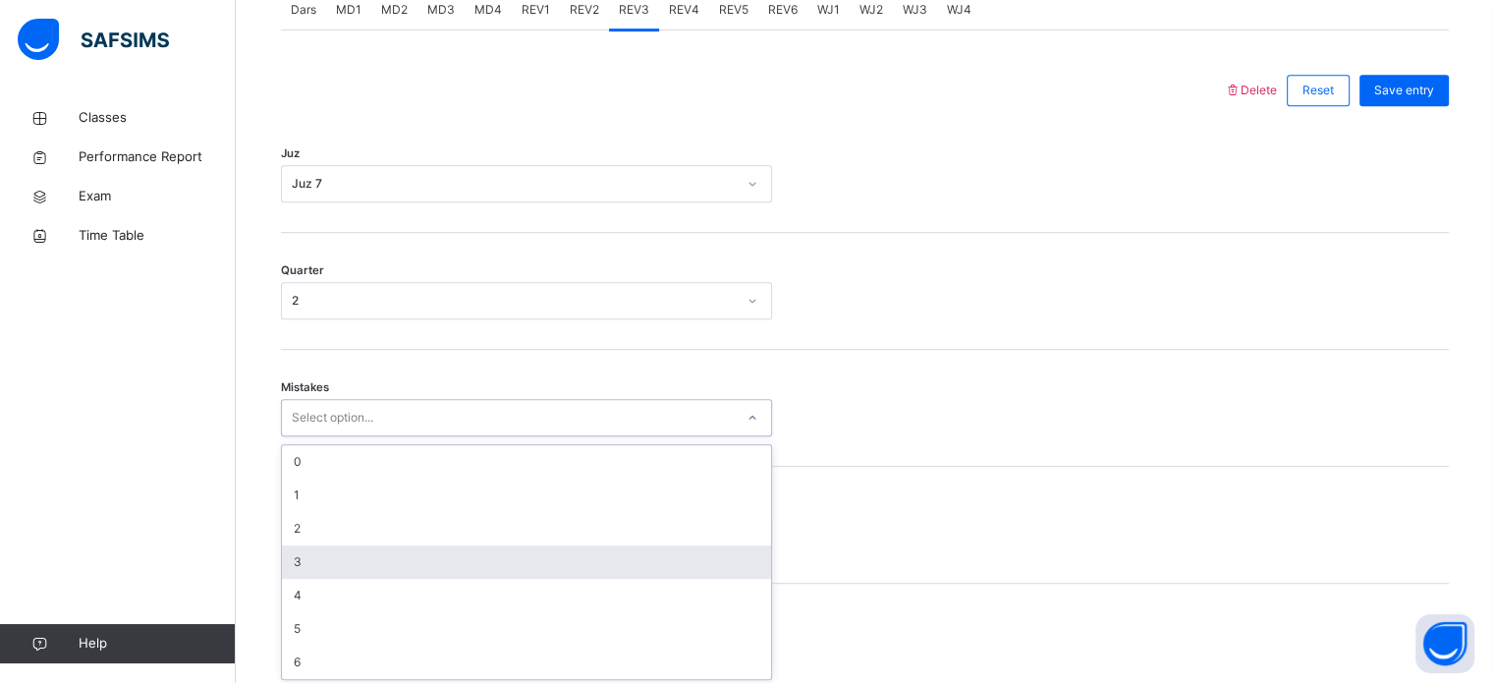
scroll to position [872, 0]
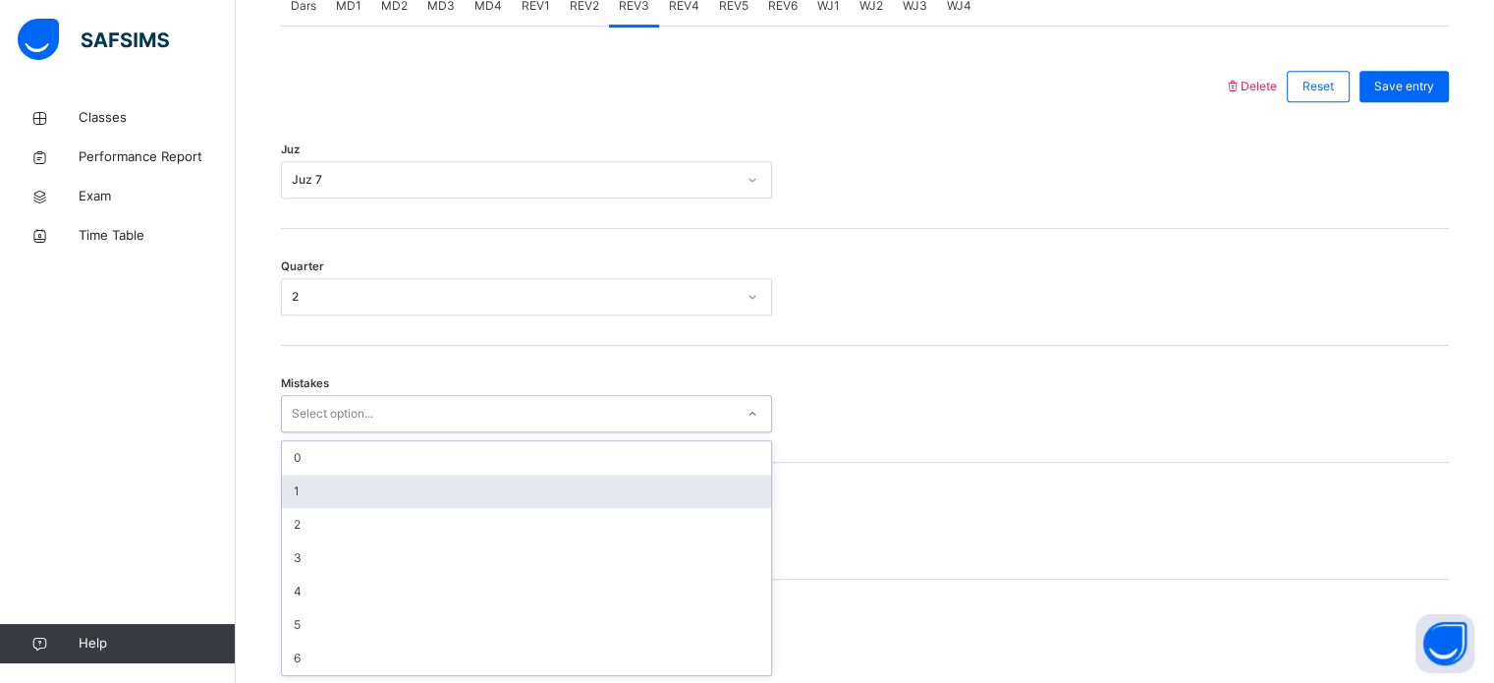
click at [334, 505] on div "1" at bounding box center [526, 491] width 489 height 33
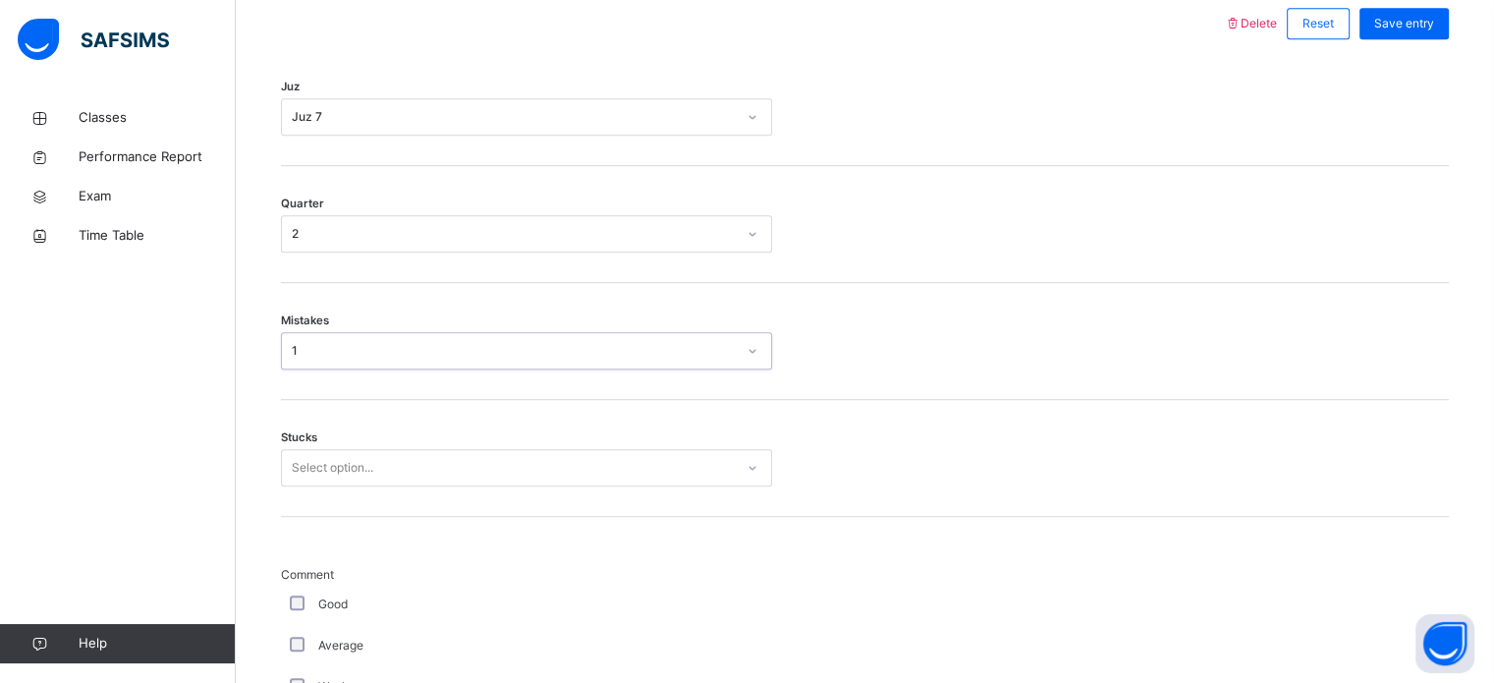
click at [320, 486] on div "Select option..." at bounding box center [526, 467] width 491 height 37
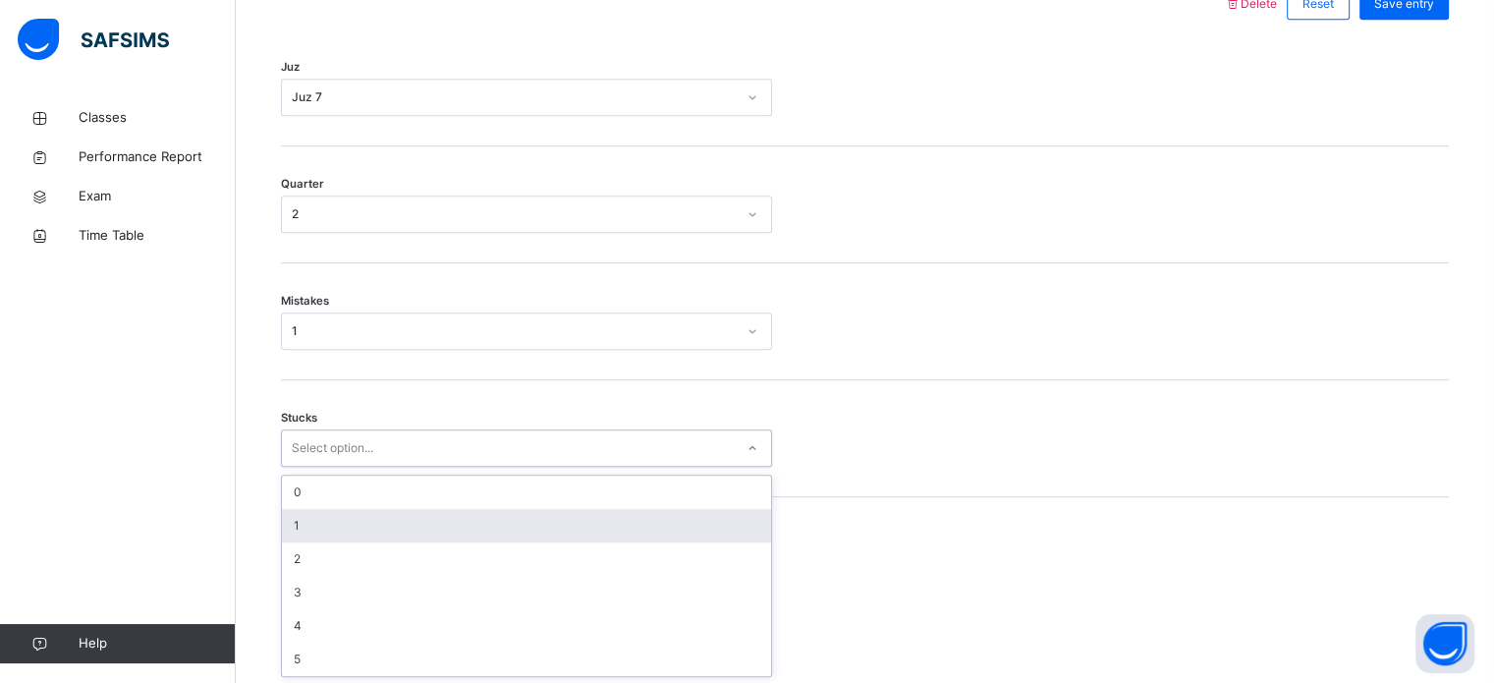
scroll to position [955, 0]
click at [320, 534] on div "1" at bounding box center [526, 525] width 489 height 33
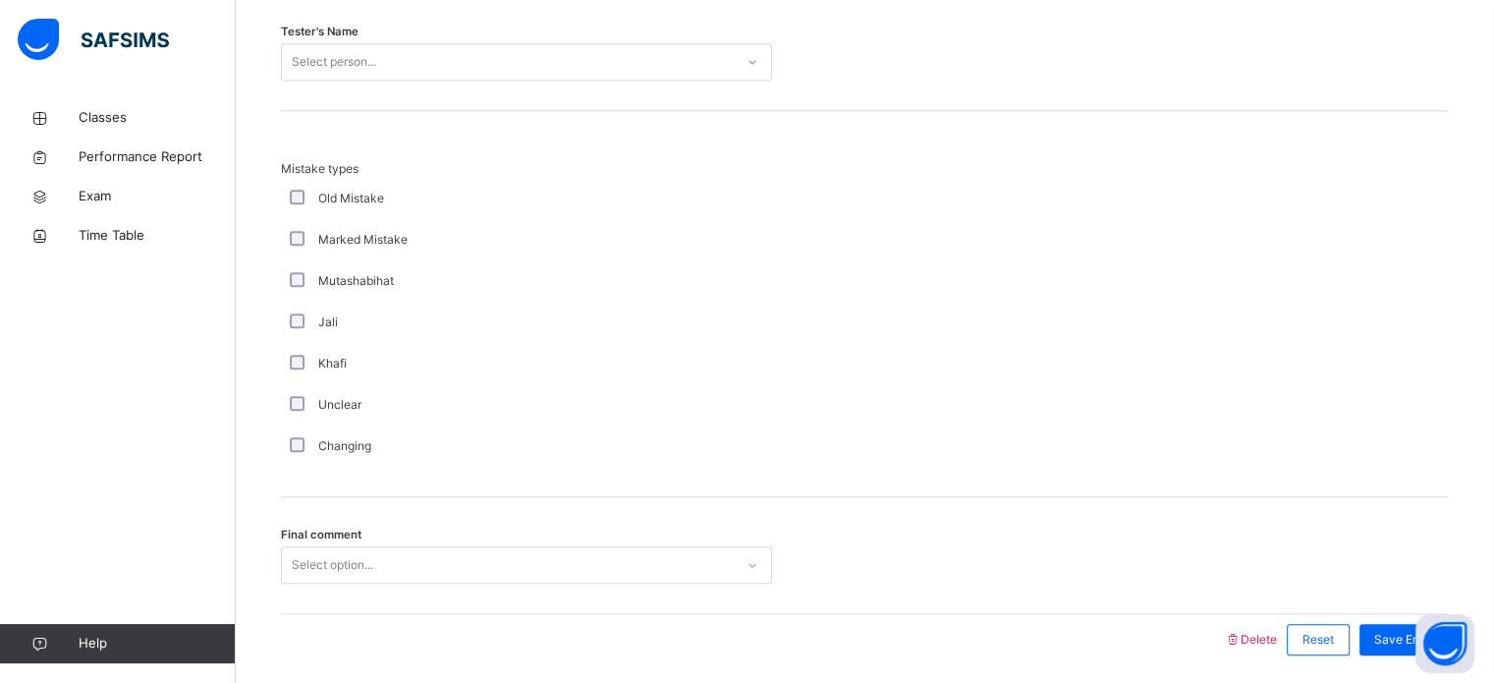
scroll to position [2082, 0]
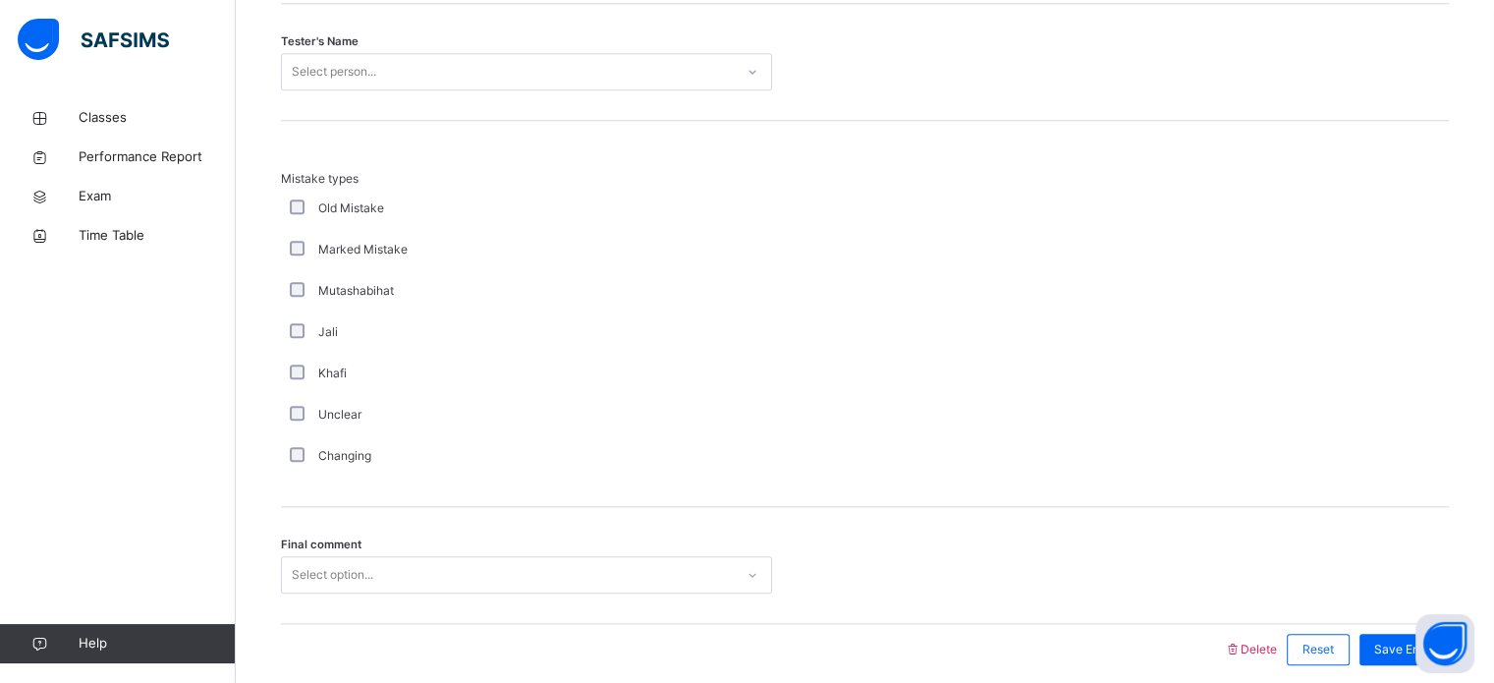
click at [421, 53] on div "Select person..." at bounding box center [526, 71] width 491 height 37
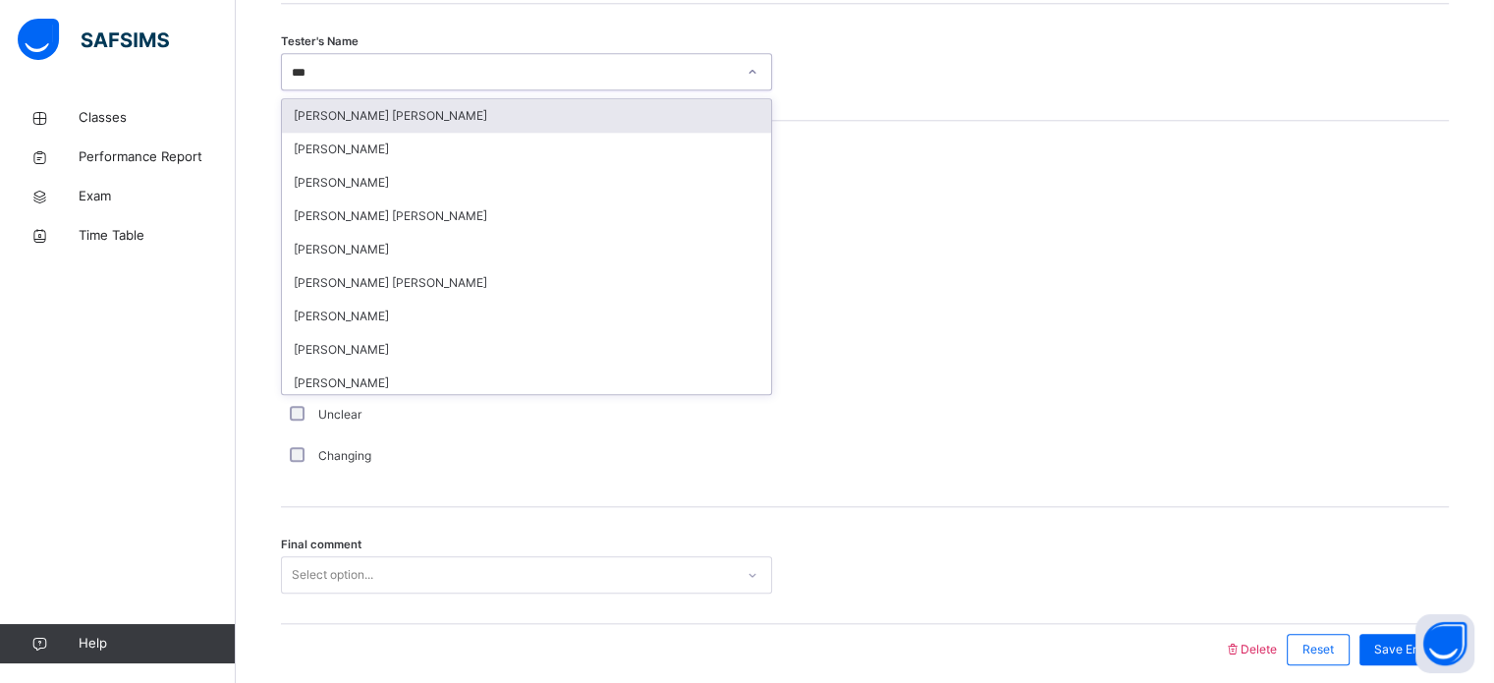
type input "****"
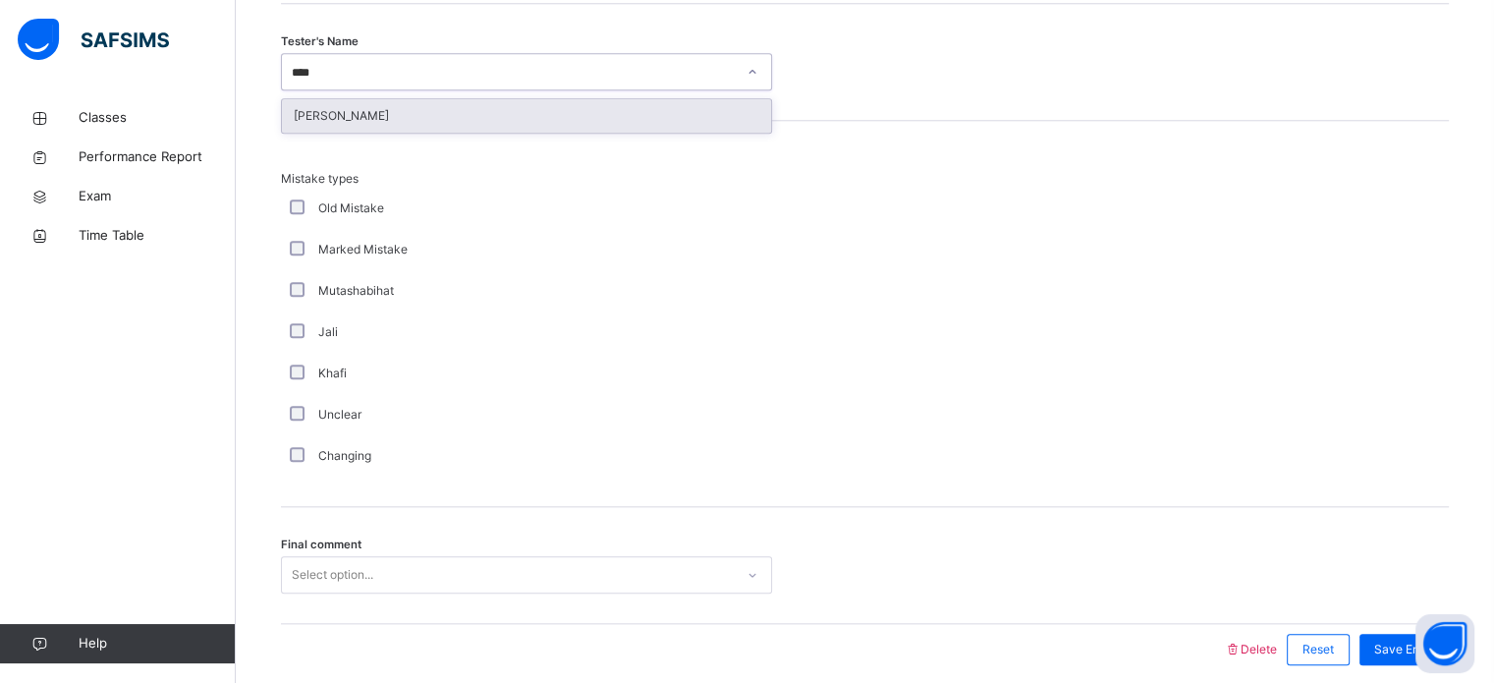
click at [416, 117] on div "[PERSON_NAME]" at bounding box center [526, 115] width 489 height 33
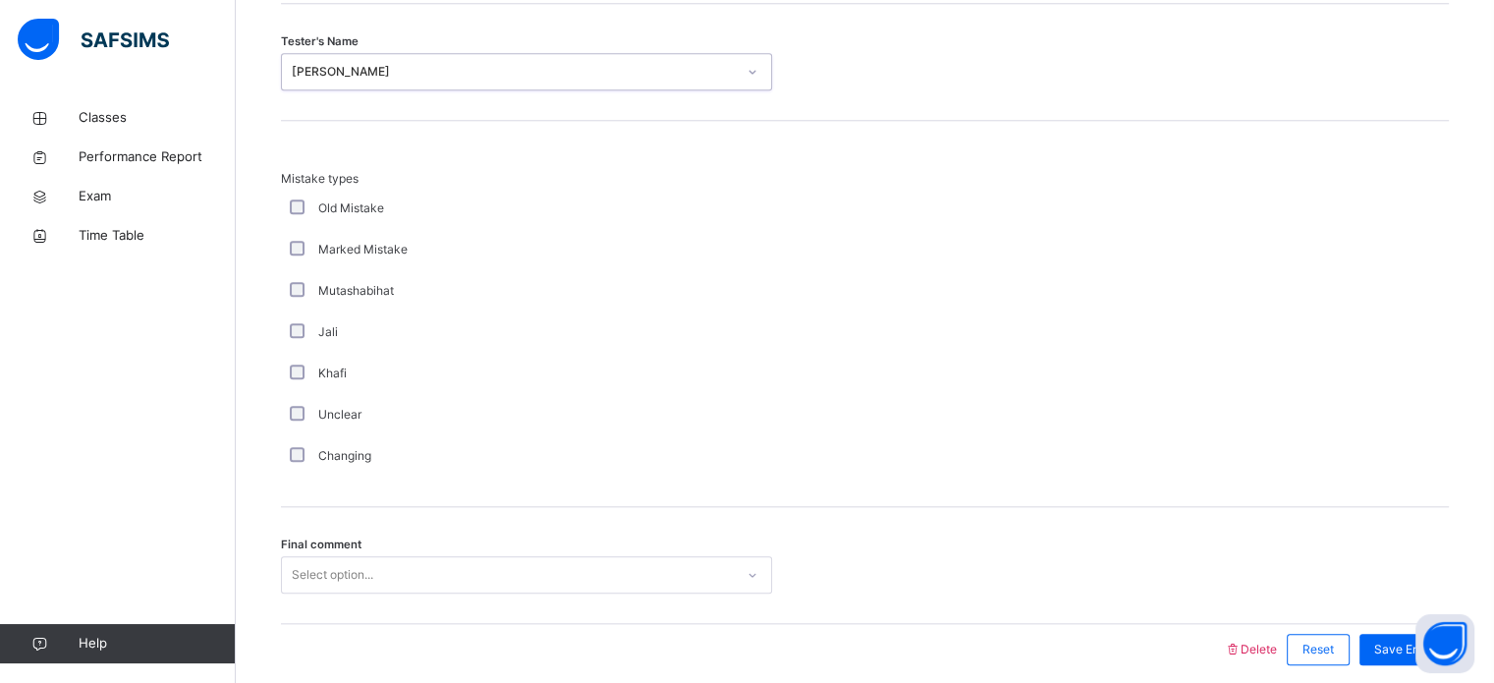
click at [365, 575] on div "Select option..." at bounding box center [526, 574] width 491 height 37
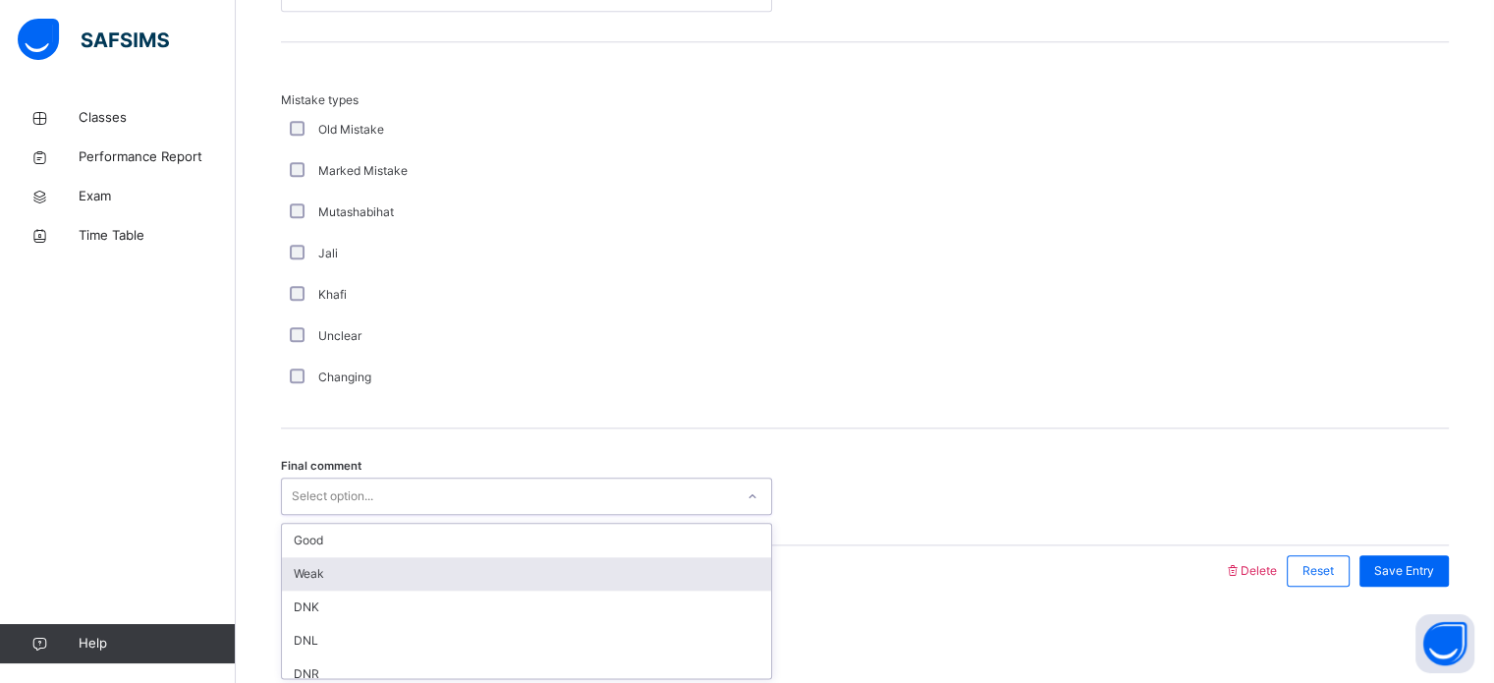
click at [358, 557] on div "Weak" at bounding box center [526, 573] width 489 height 33
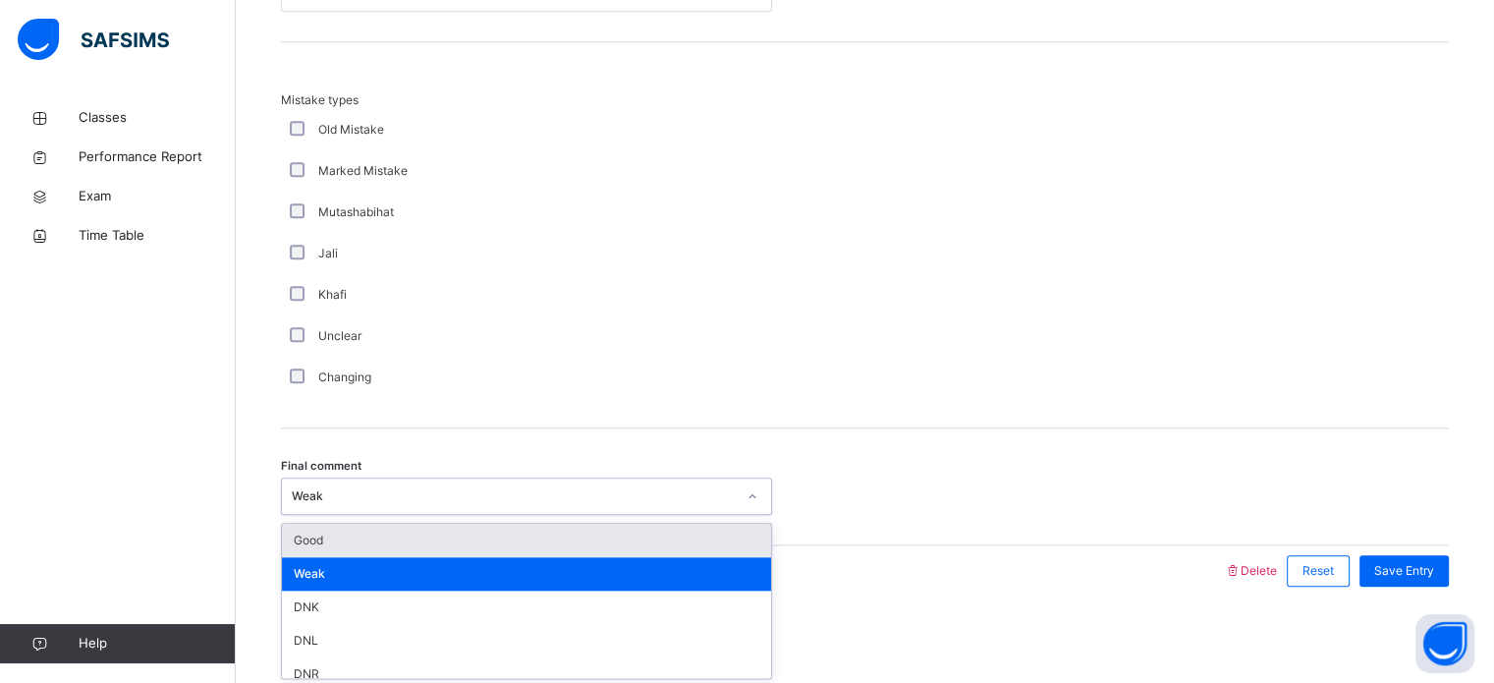
click at [360, 498] on div "Weak" at bounding box center [514, 496] width 444 height 18
click at [350, 534] on div "Good" at bounding box center [526, 540] width 489 height 33
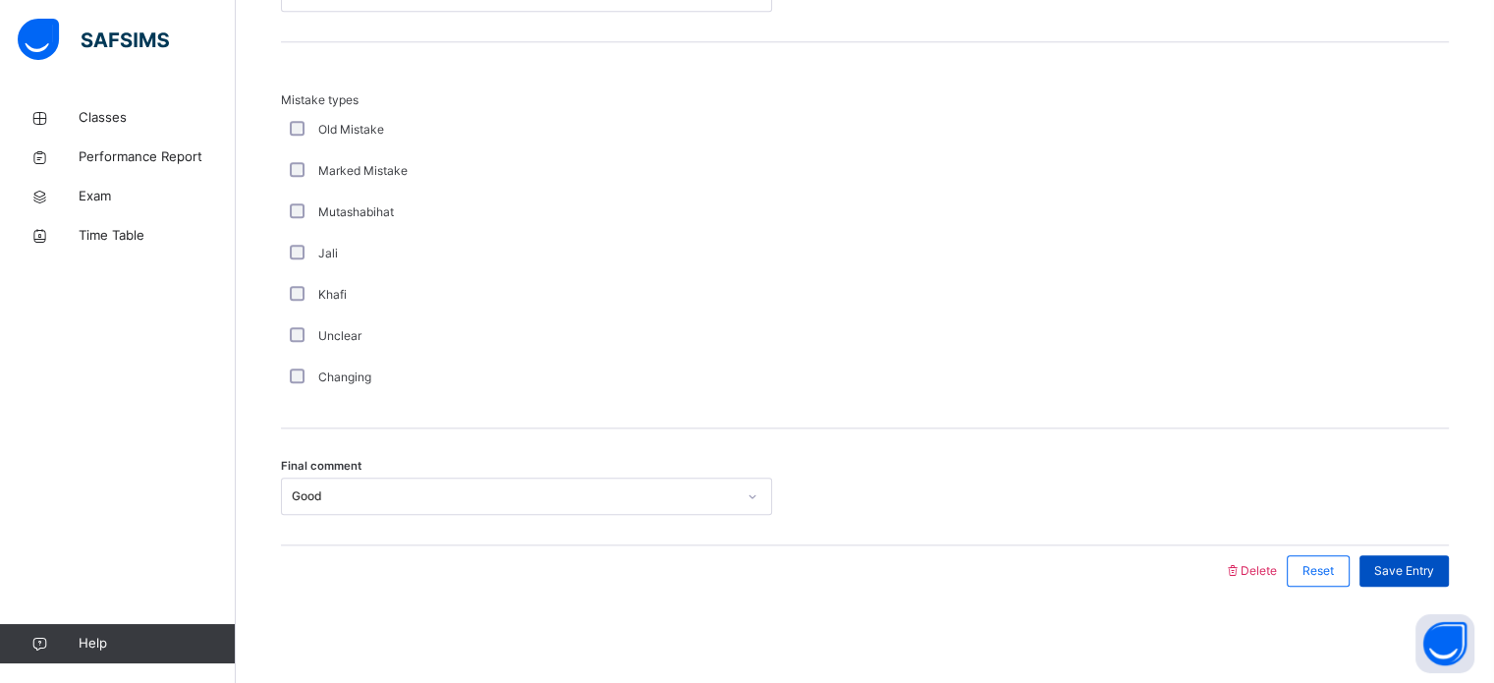
click at [1404, 567] on span "Save Entry" at bounding box center [1405, 571] width 60 height 18
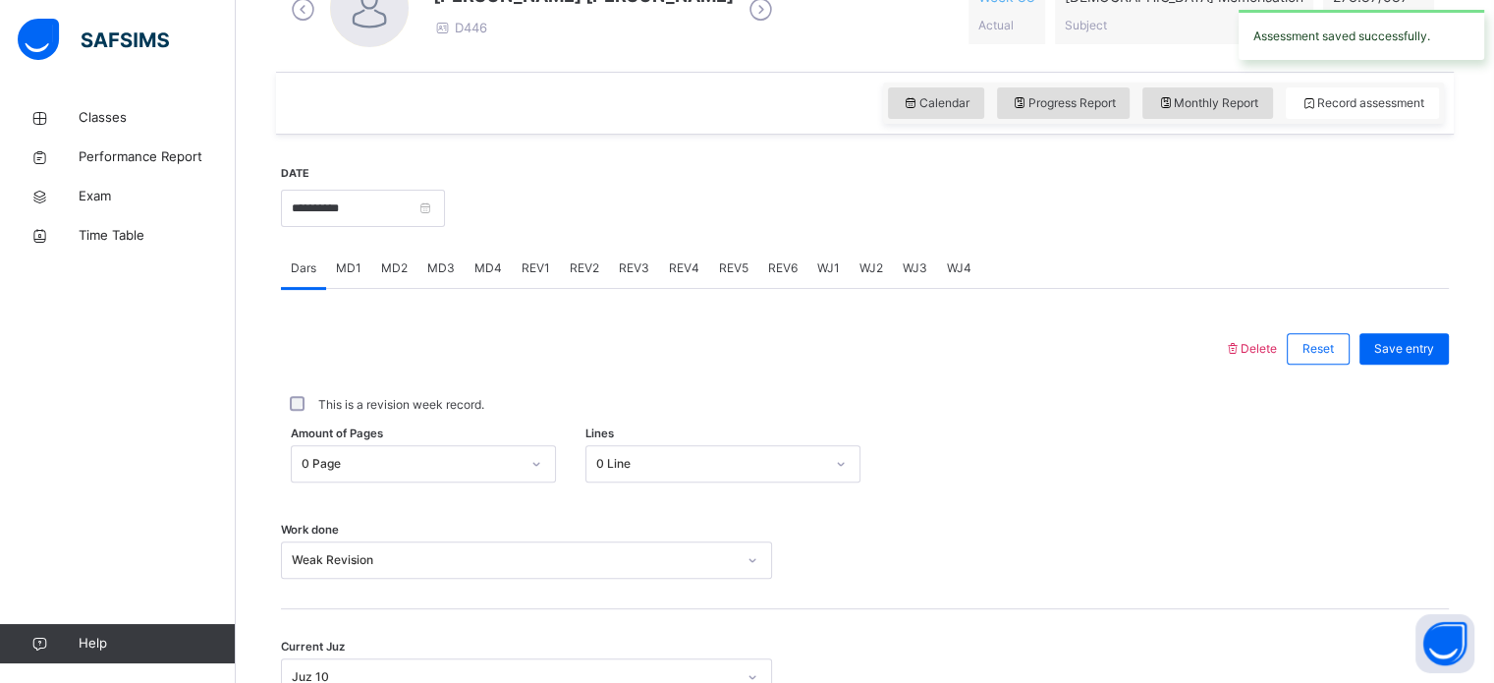
scroll to position [635, 0]
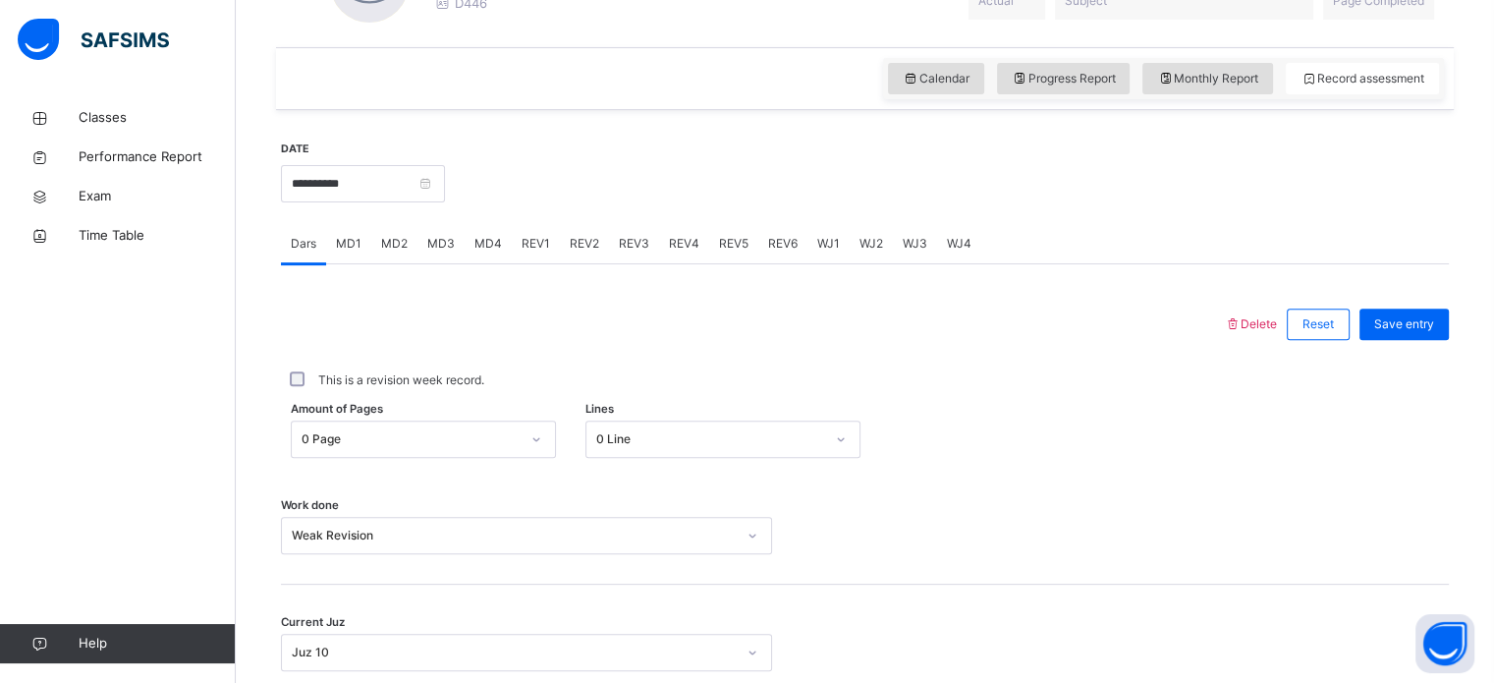
click at [361, 251] on div "MD1" at bounding box center [348, 243] width 45 height 39
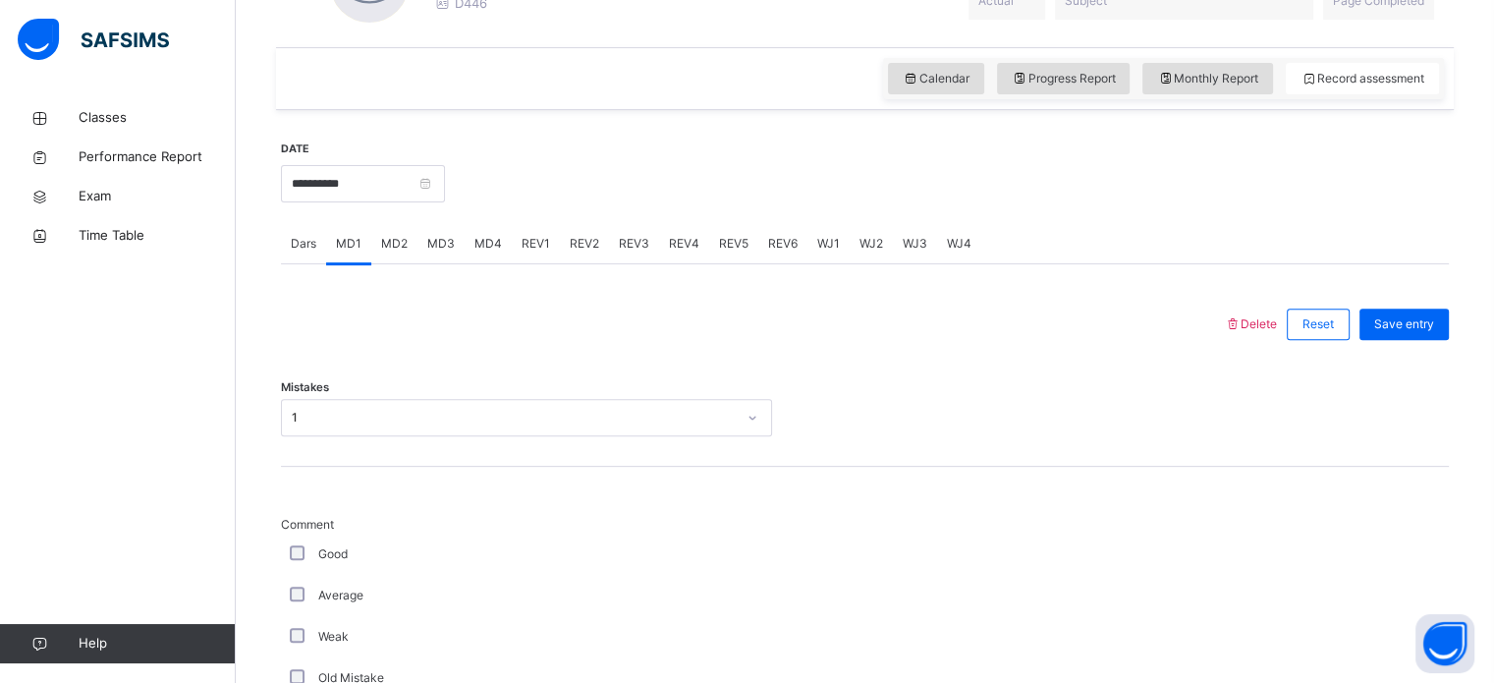
click at [468, 248] on div "MD4" at bounding box center [488, 243] width 47 height 39
click at [516, 243] on div "REV1" at bounding box center [536, 243] width 48 height 39
click at [570, 245] on span "REV2" at bounding box center [584, 244] width 29 height 18
click at [638, 244] on span "REV3" at bounding box center [634, 244] width 30 height 18
click at [300, 235] on span "Dars" at bounding box center [304, 244] width 26 height 18
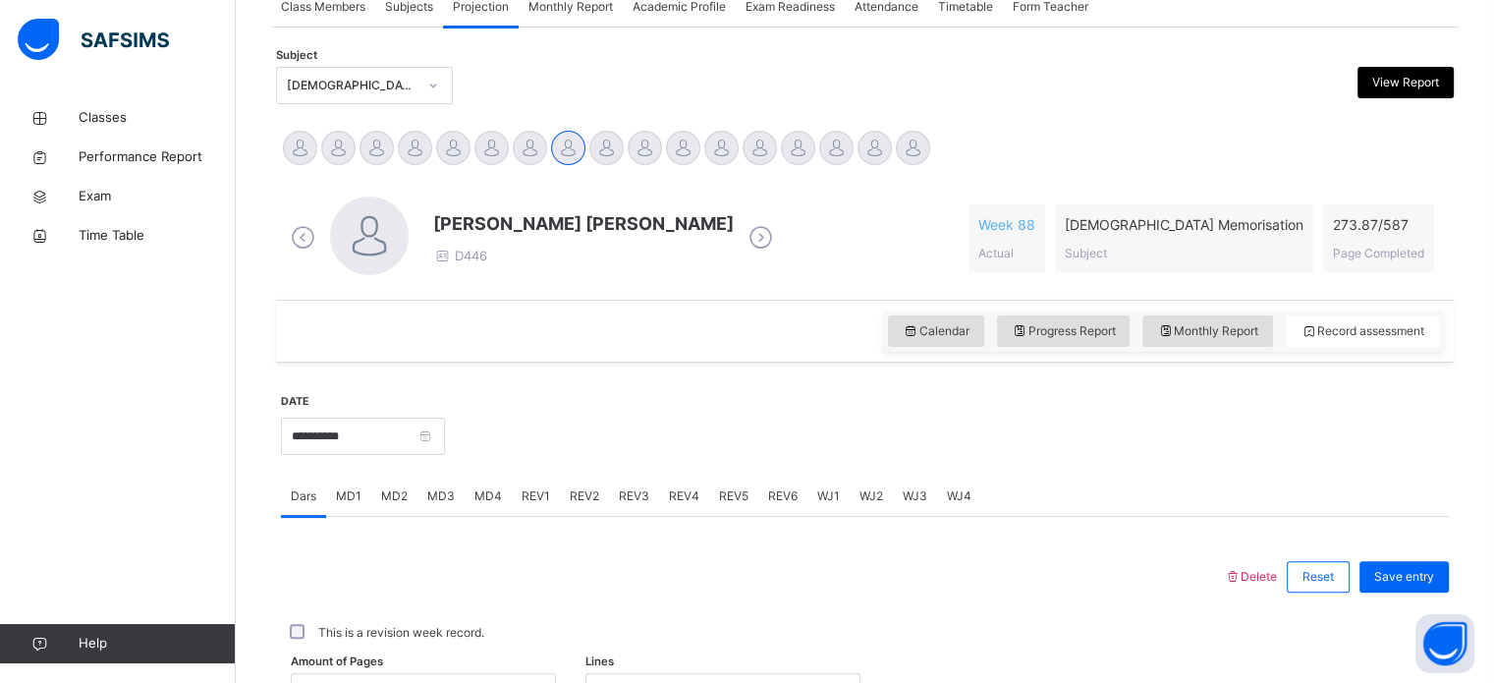
scroll to position [370, 0]
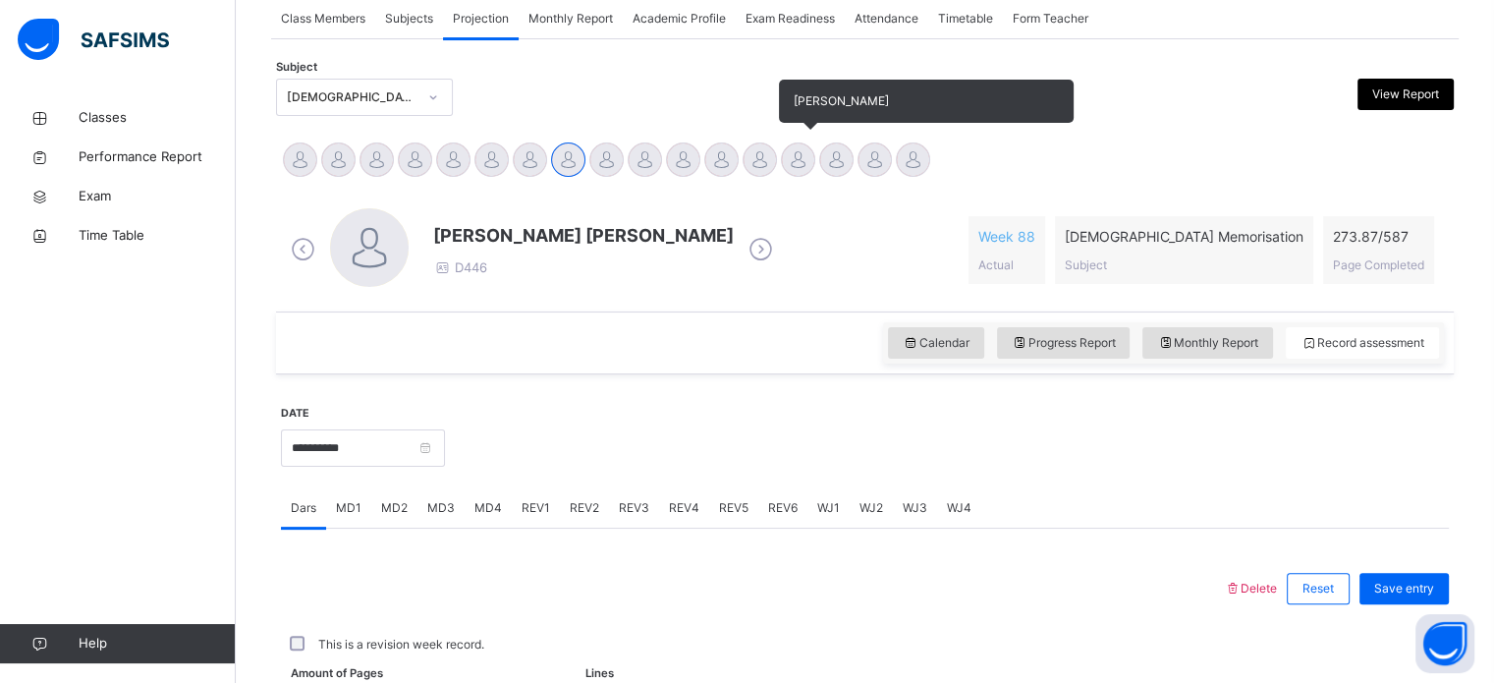
click at [810, 158] on div at bounding box center [798, 159] width 34 height 34
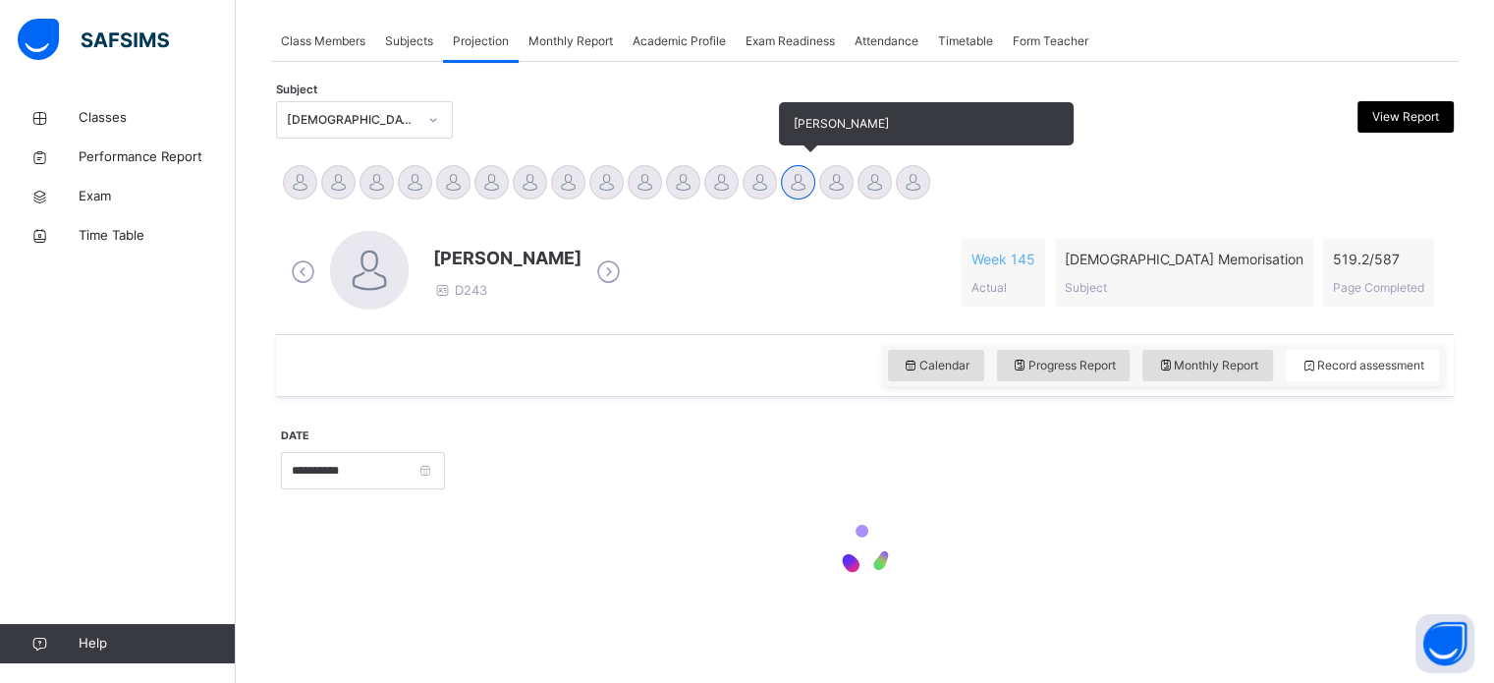
scroll to position [347, 0]
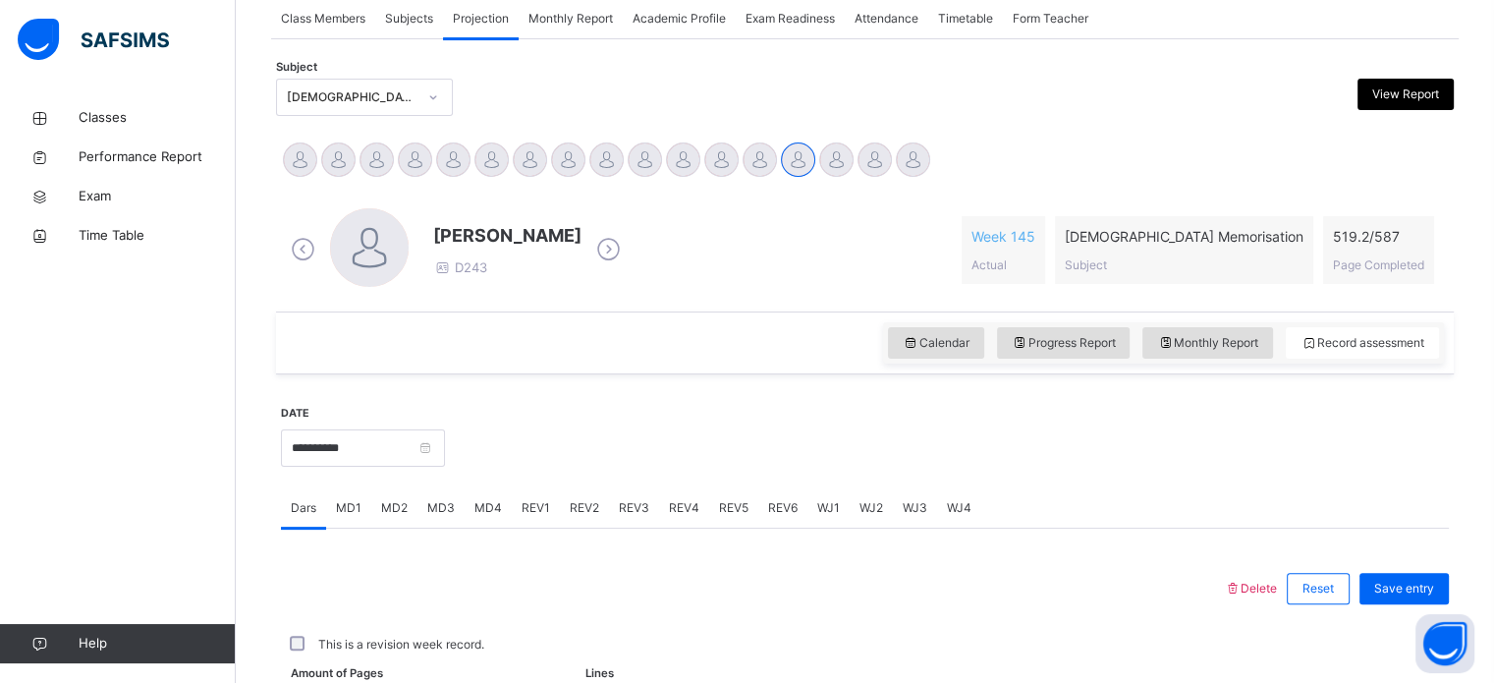
click at [717, 196] on div "Muhammad Omar Khan D243 Week 145 Actual Quran Memorisation Subject 519.2 / 587 …" at bounding box center [865, 250] width 1168 height 113
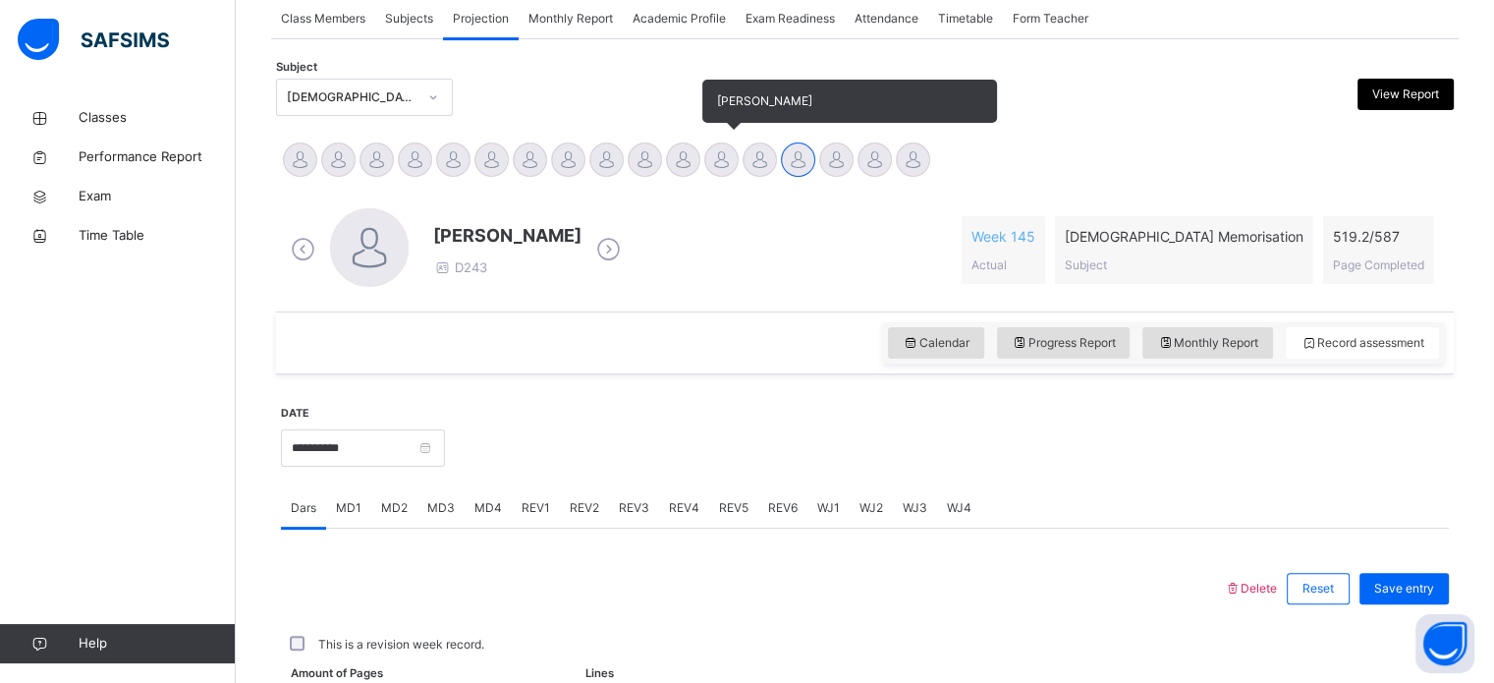
click at [724, 153] on div at bounding box center [721, 159] width 34 height 34
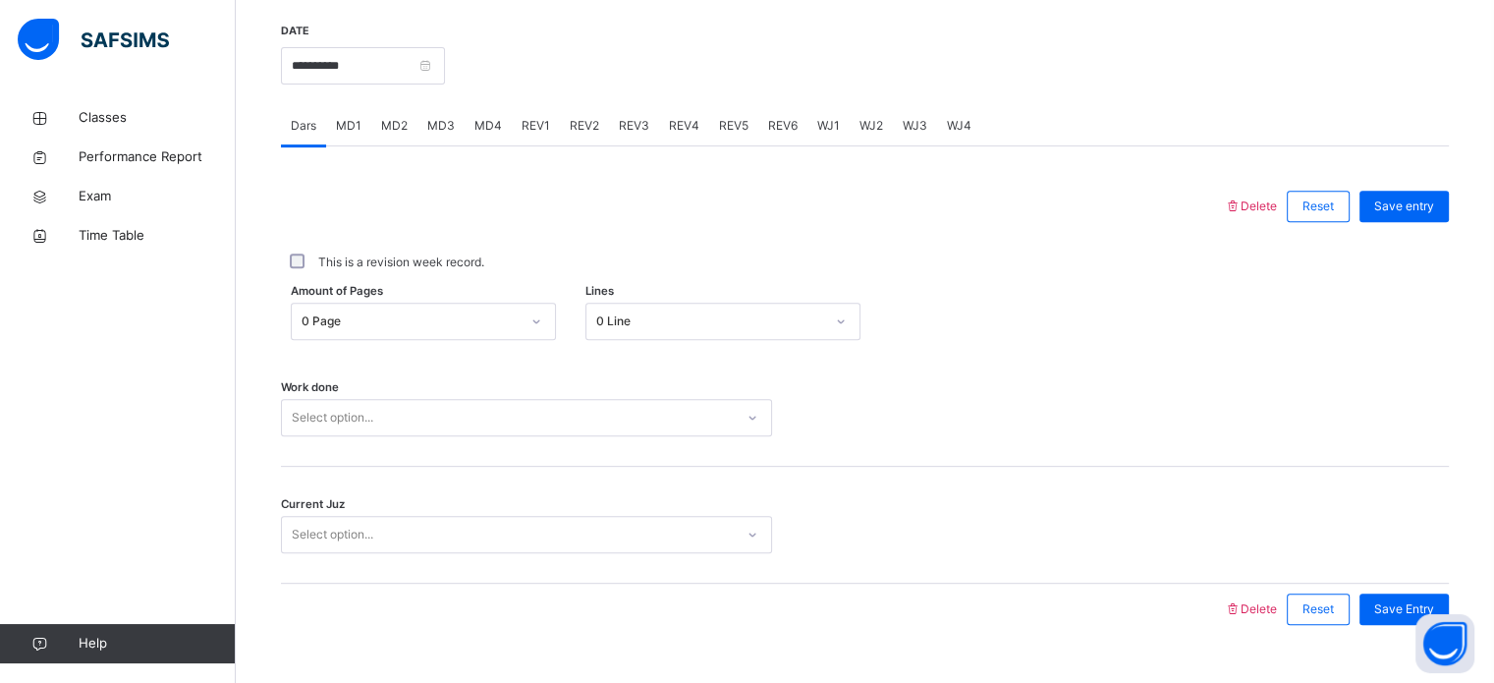
scroll to position [792, 0]
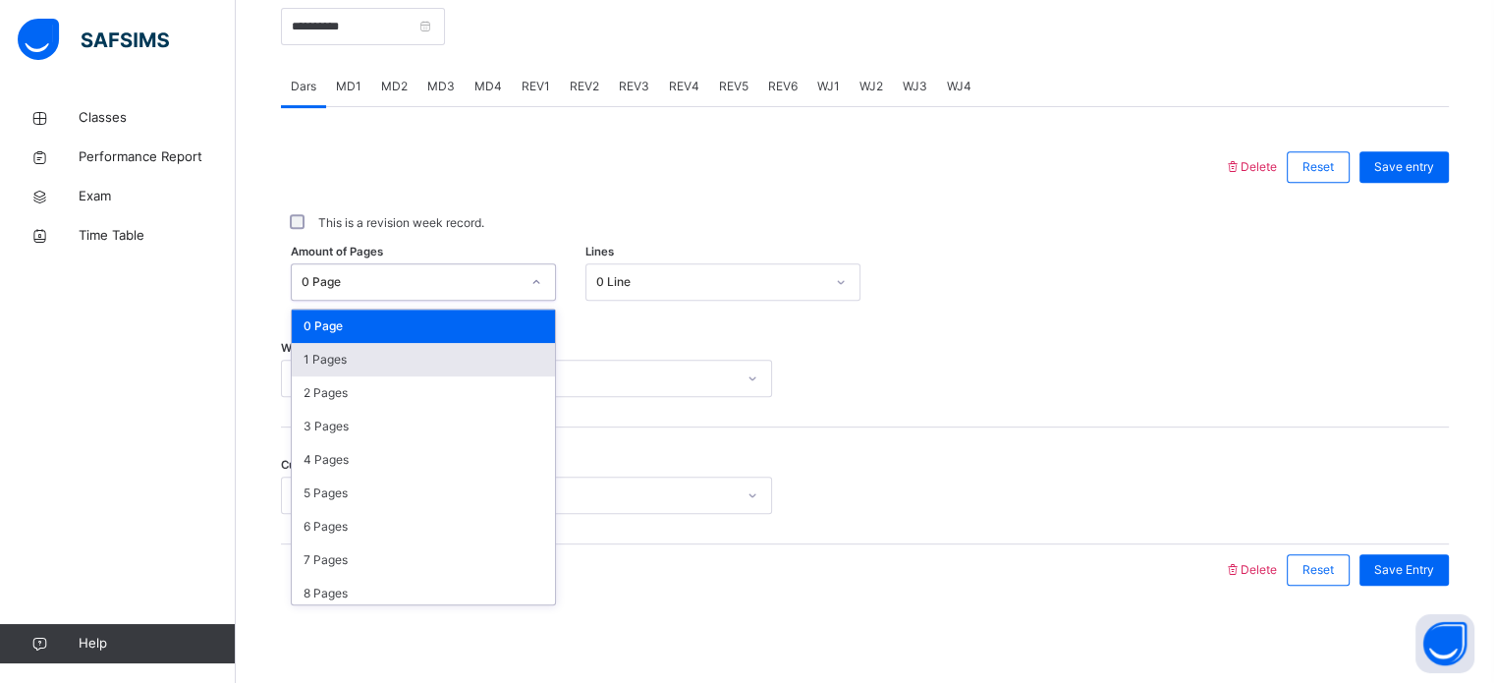
click at [437, 350] on div "1 Pages" at bounding box center [423, 359] width 263 height 33
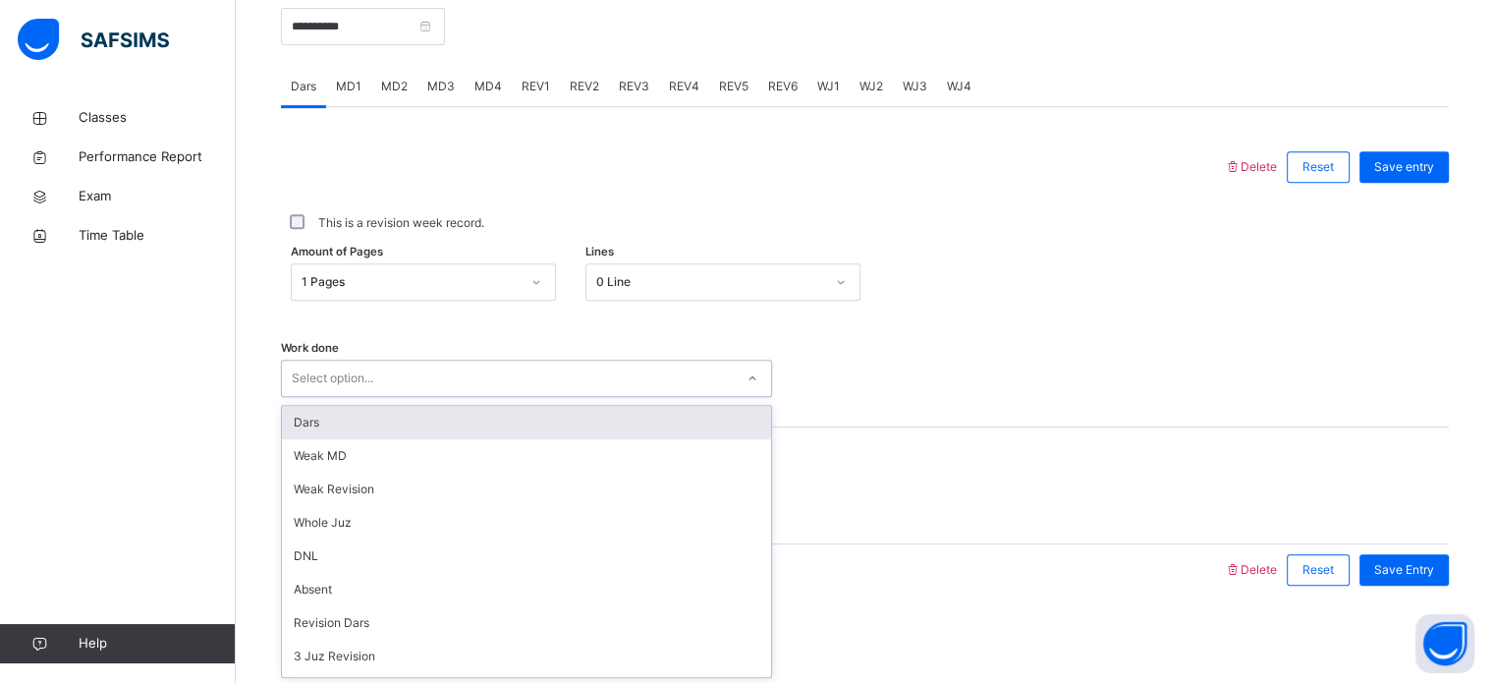
click at [459, 416] on div "Dars" at bounding box center [526, 422] width 489 height 33
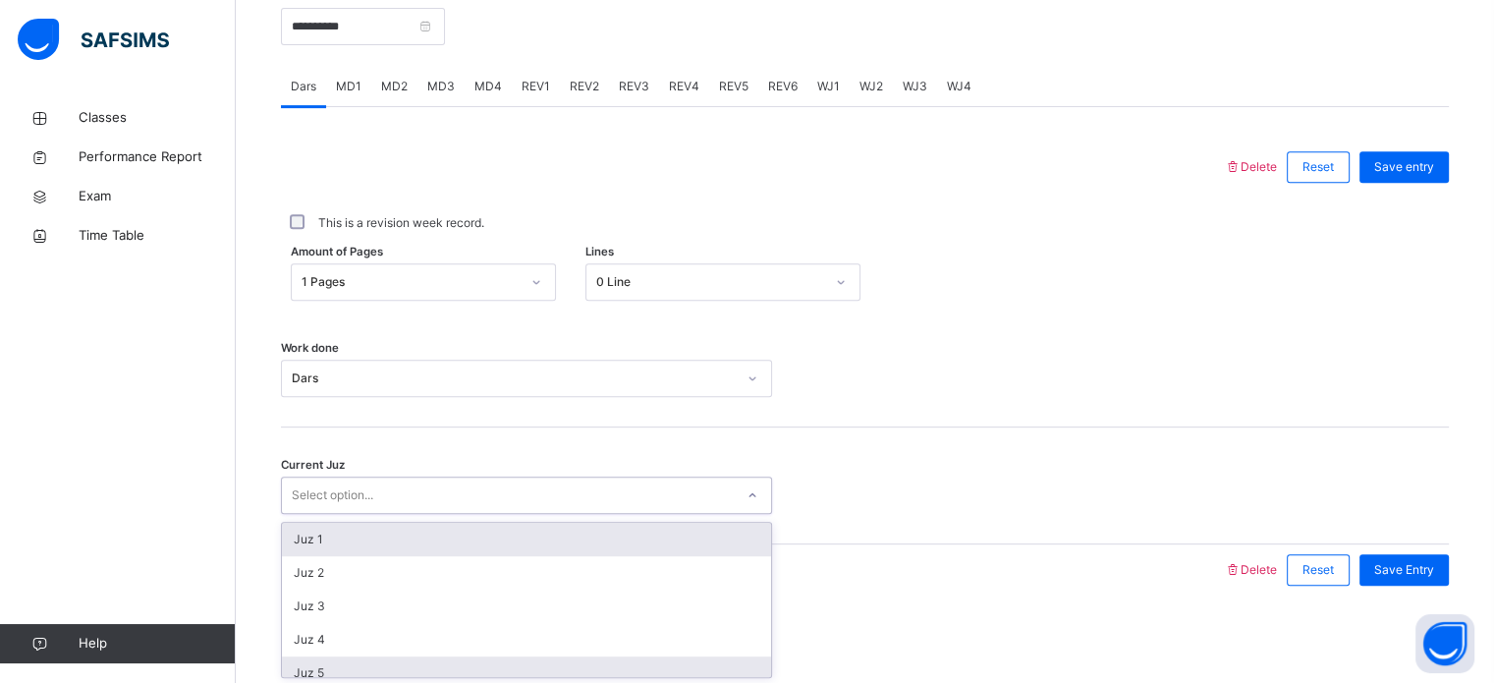
click at [365, 670] on div "Juz 5" at bounding box center [526, 672] width 489 height 33
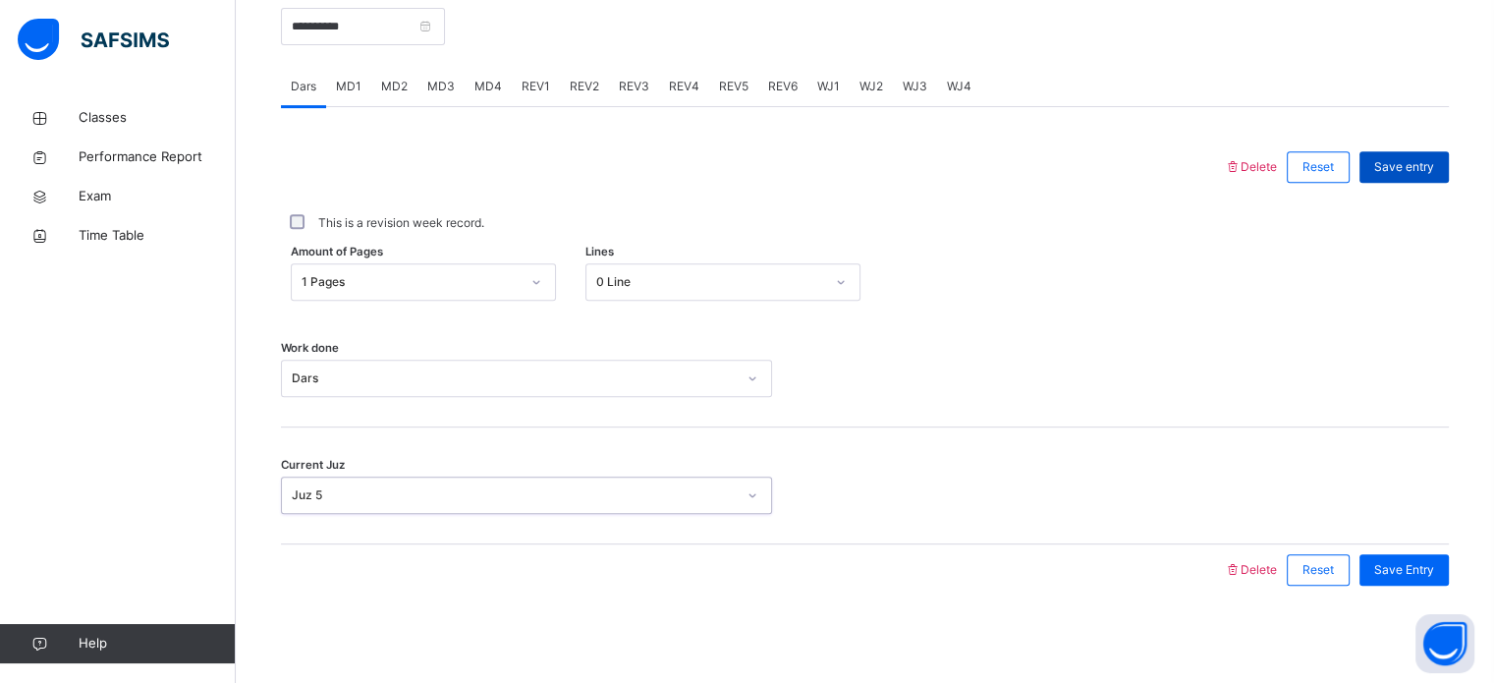
click at [1407, 167] on span "Save entry" at bounding box center [1405, 167] width 60 height 18
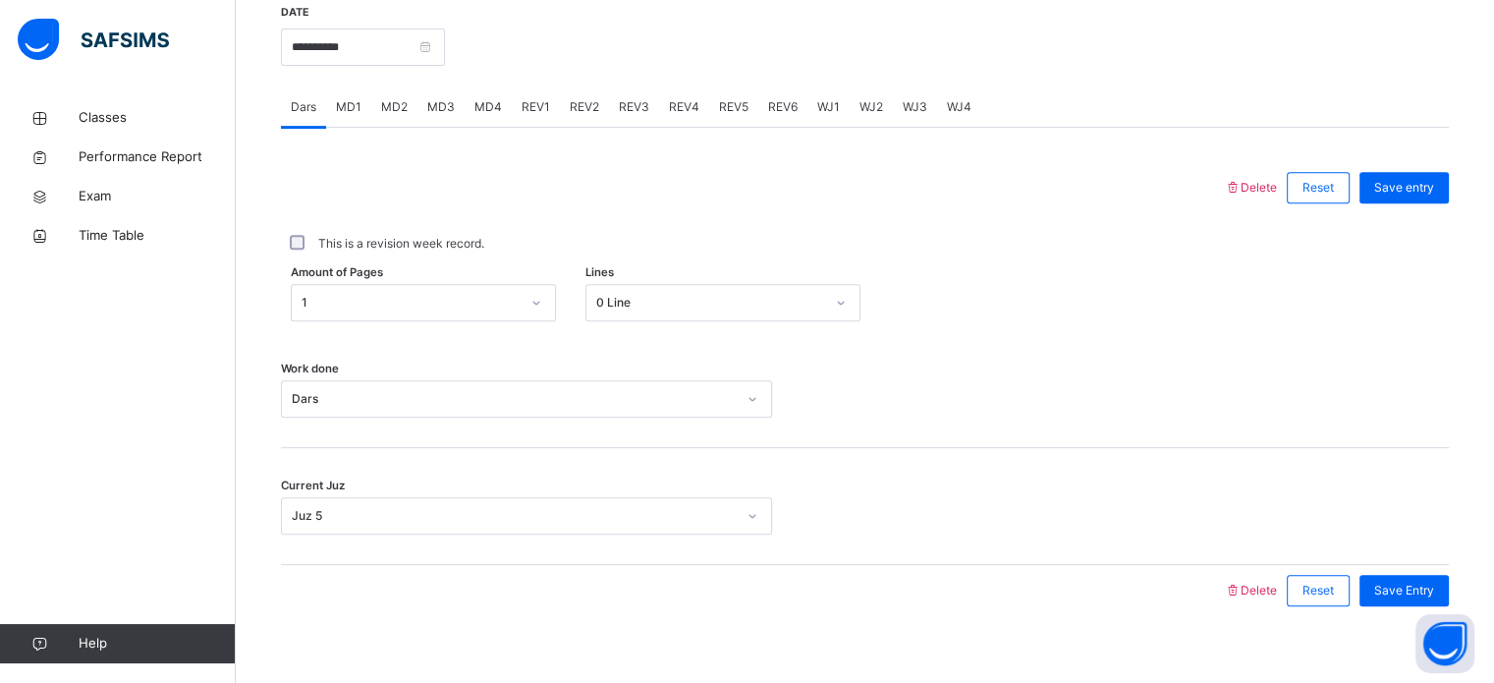
scroll to position [772, 0]
click at [358, 109] on span "MD1" at bounding box center [349, 106] width 26 height 18
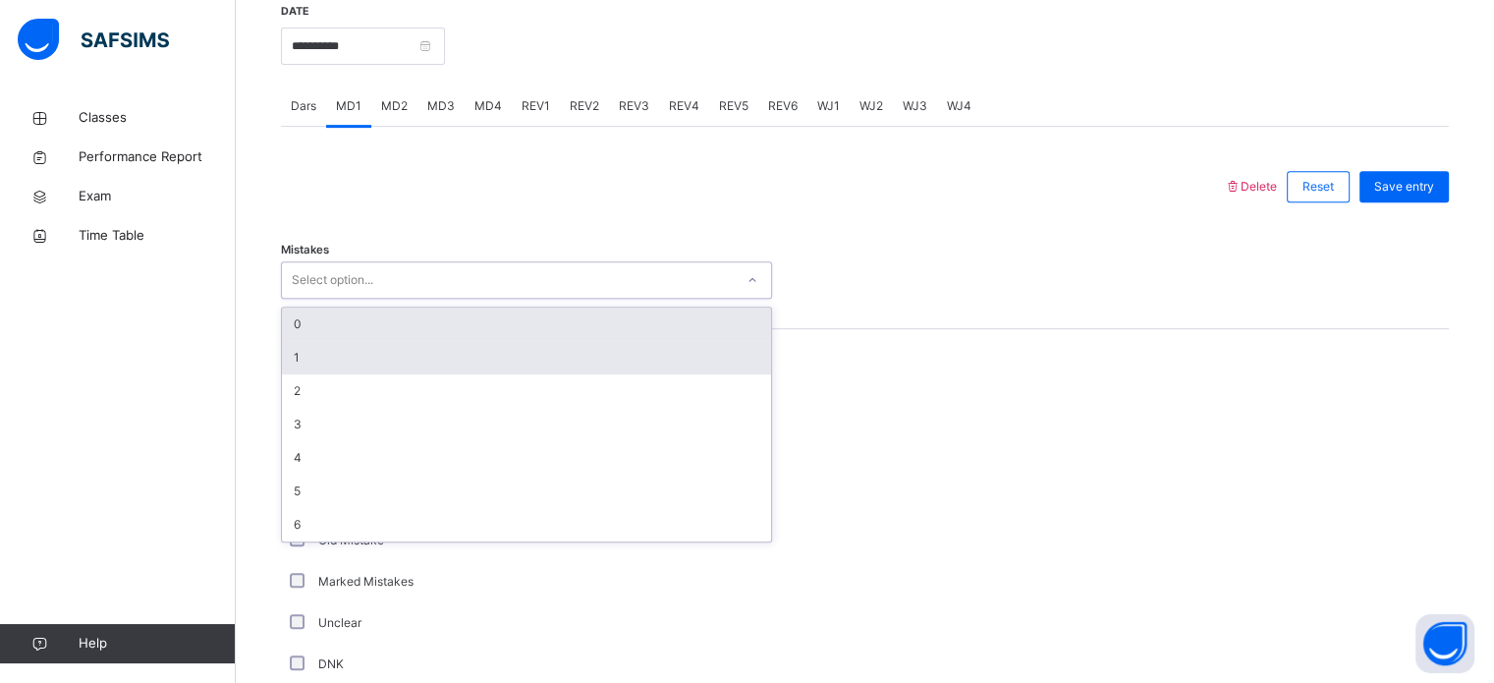
click at [330, 358] on div "1" at bounding box center [526, 357] width 489 height 33
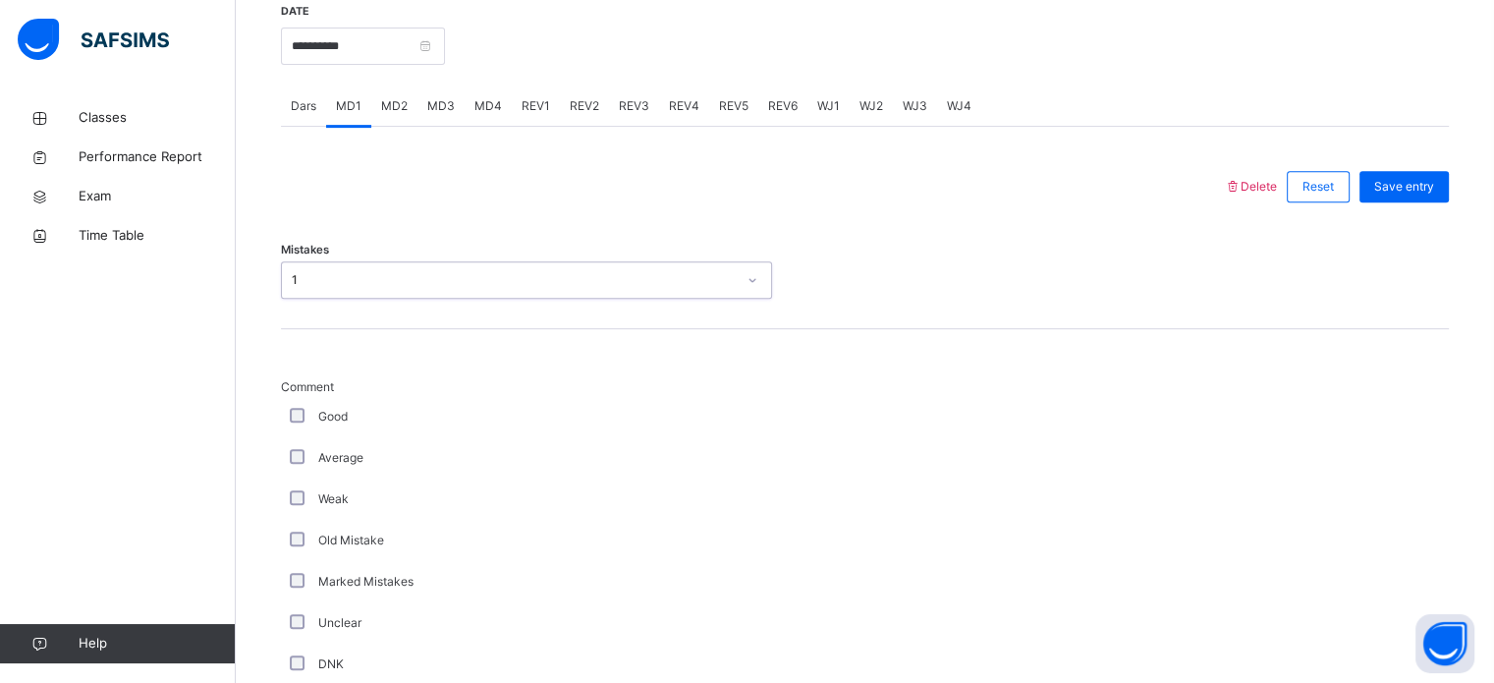
click at [304, 408] on div "Good" at bounding box center [526, 417] width 481 height 18
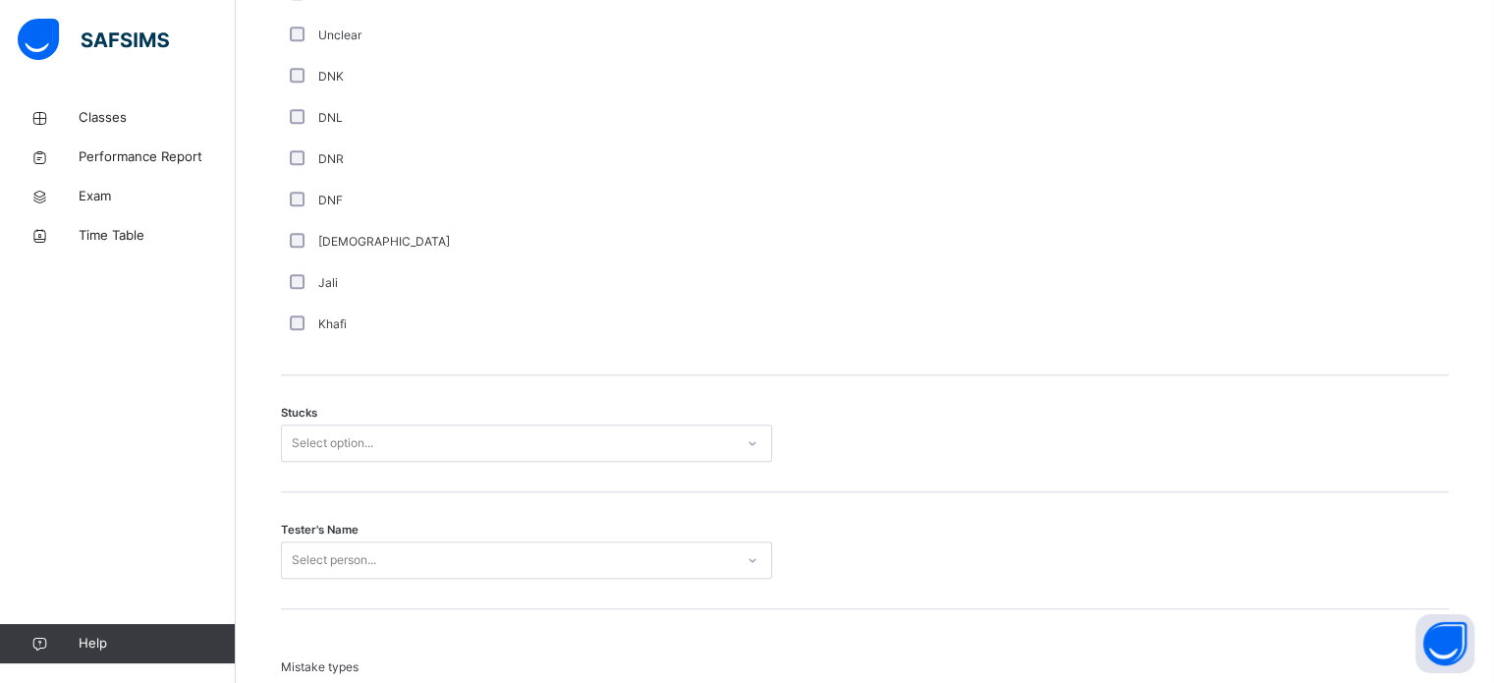
scroll to position [1497, 0]
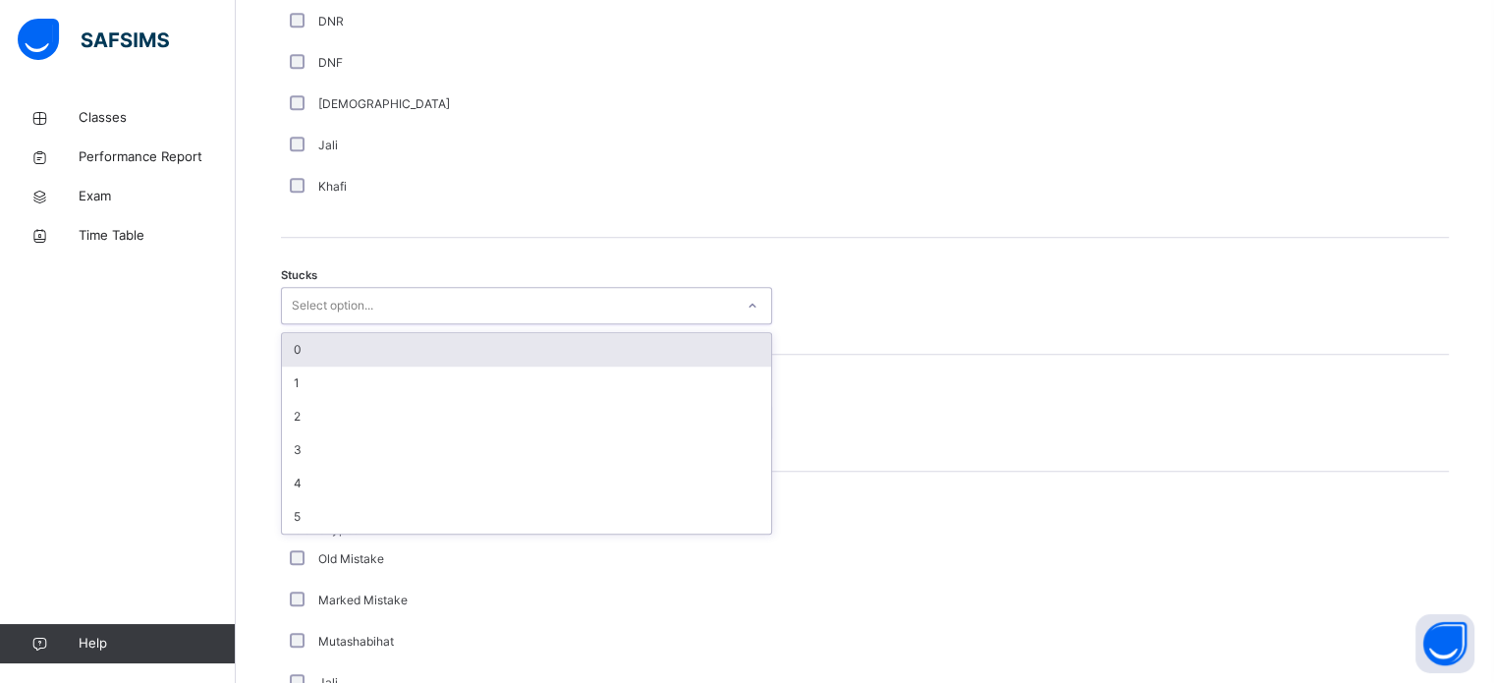
click at [358, 345] on div "0" at bounding box center [526, 349] width 489 height 33
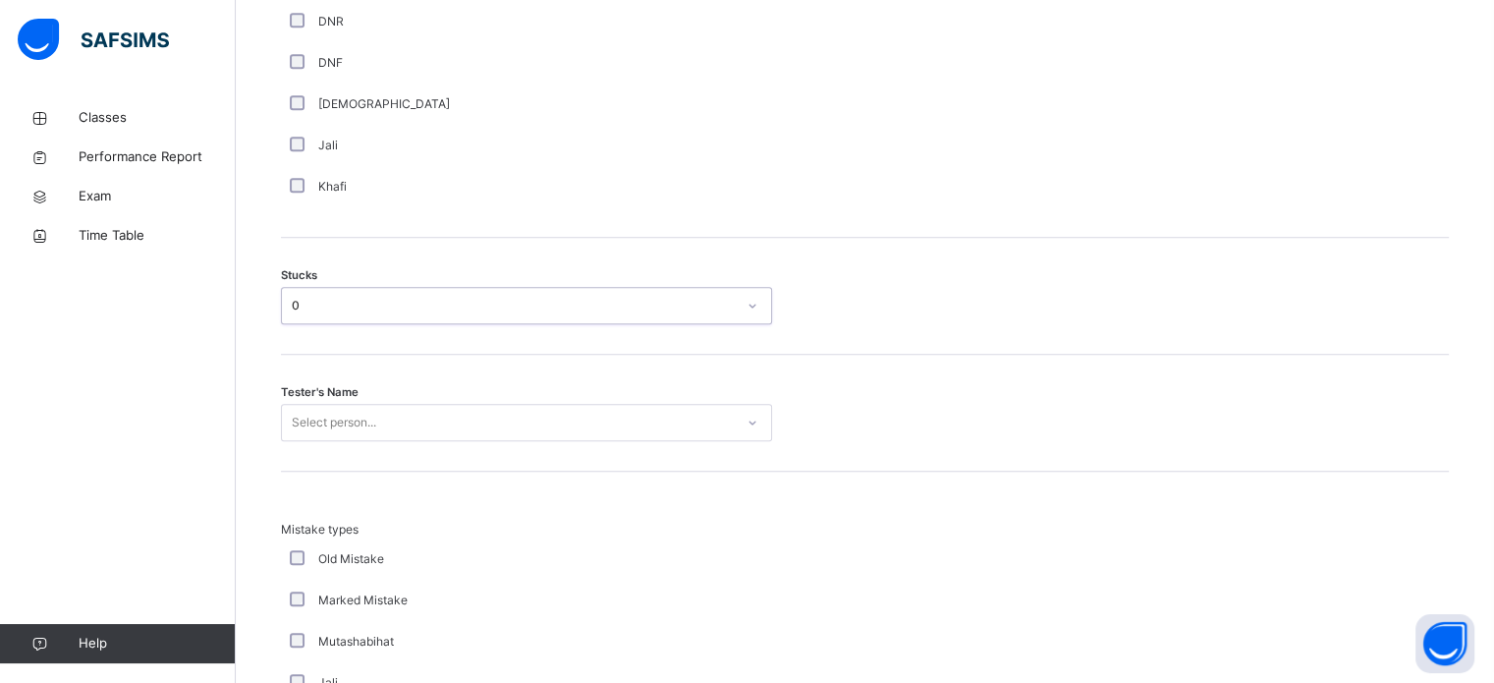
scroll to position [1566, 0]
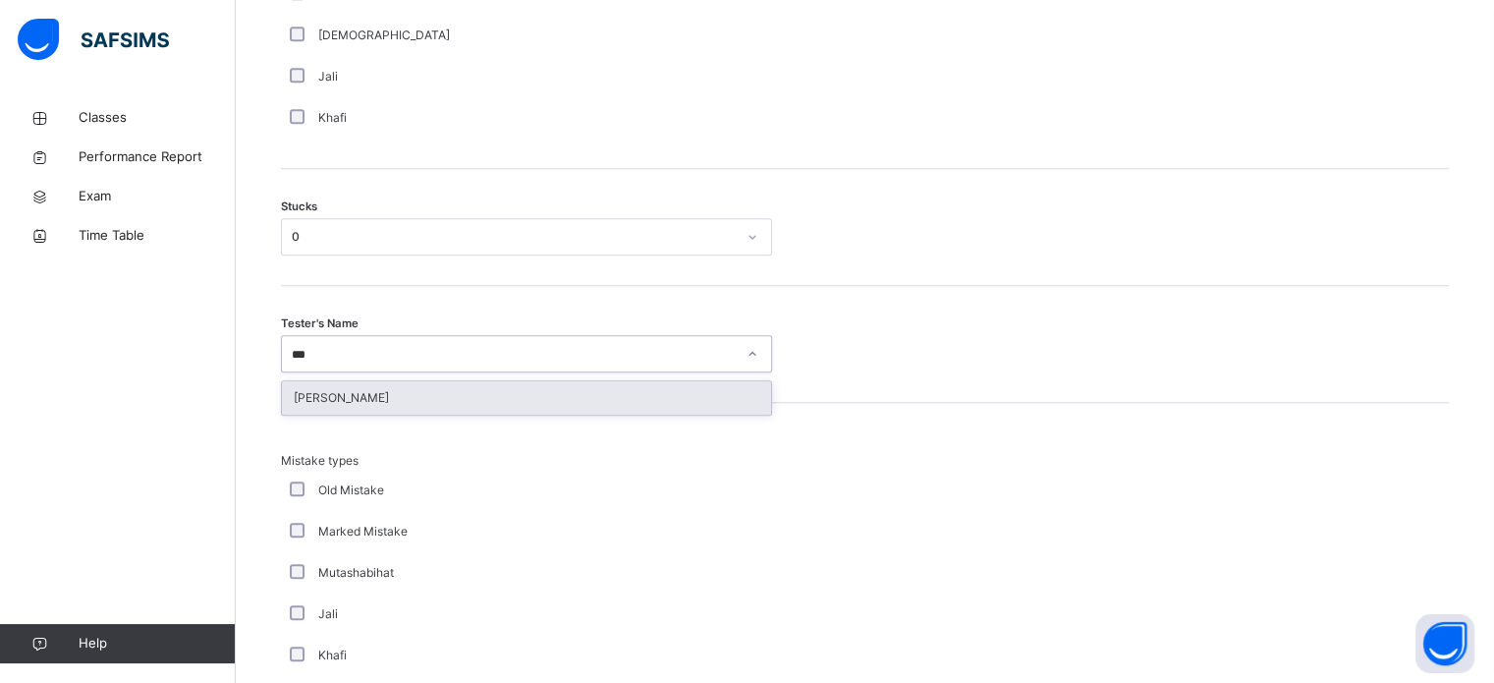
type input "****"
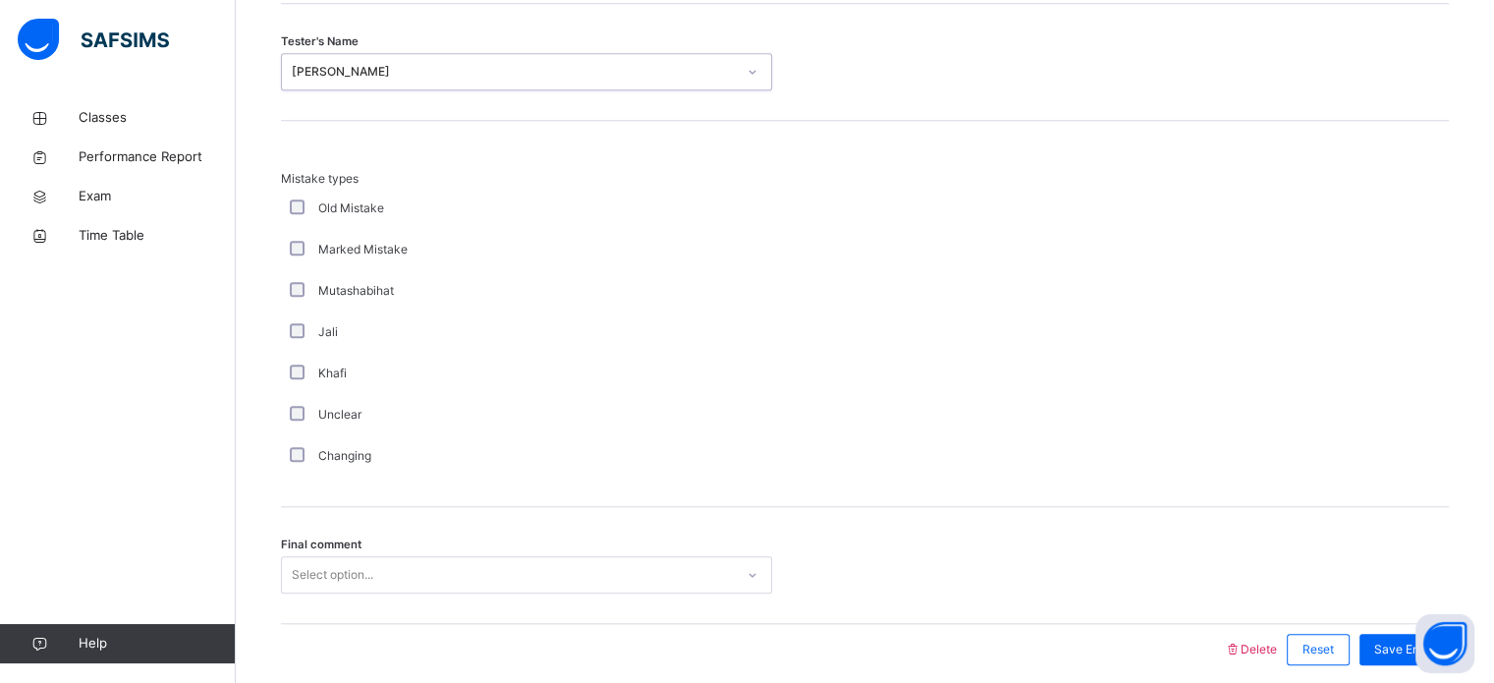
scroll to position [1927, 0]
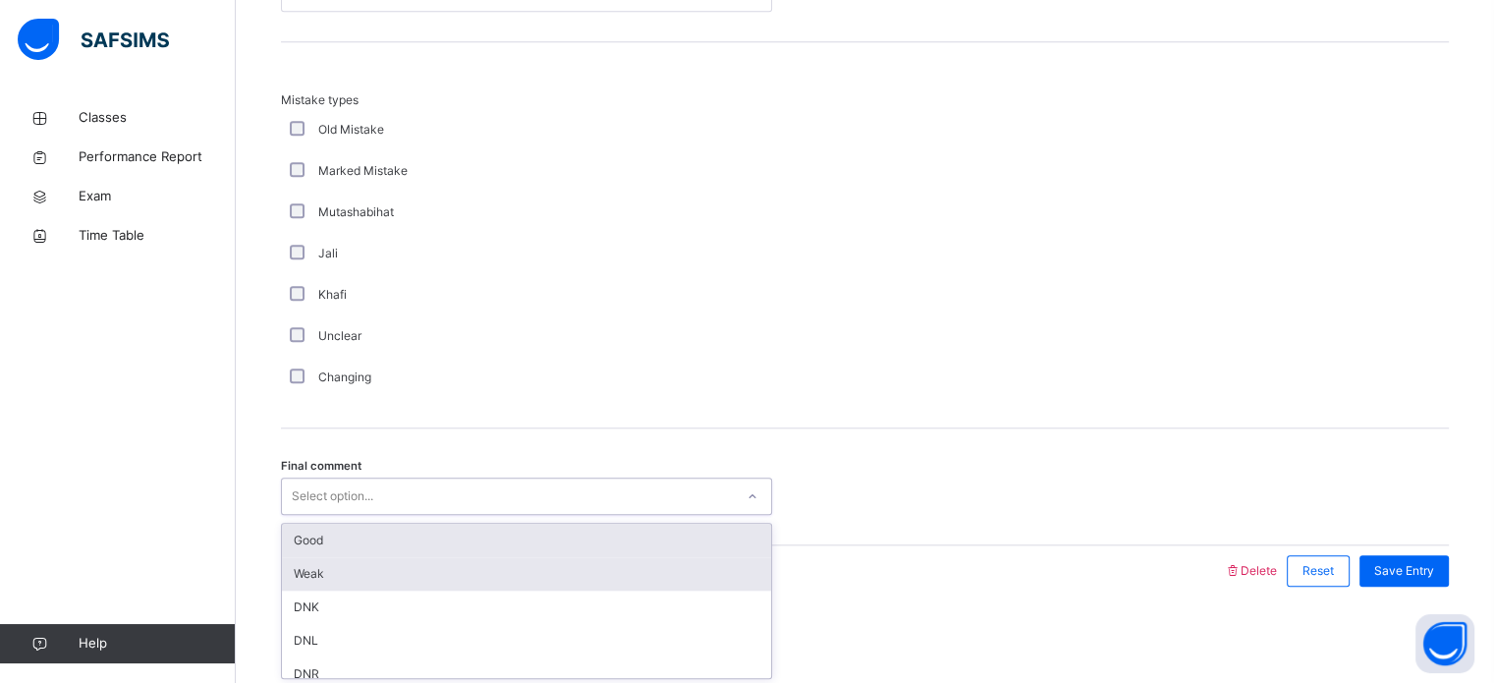
click at [494, 558] on div "Weak" at bounding box center [526, 573] width 489 height 33
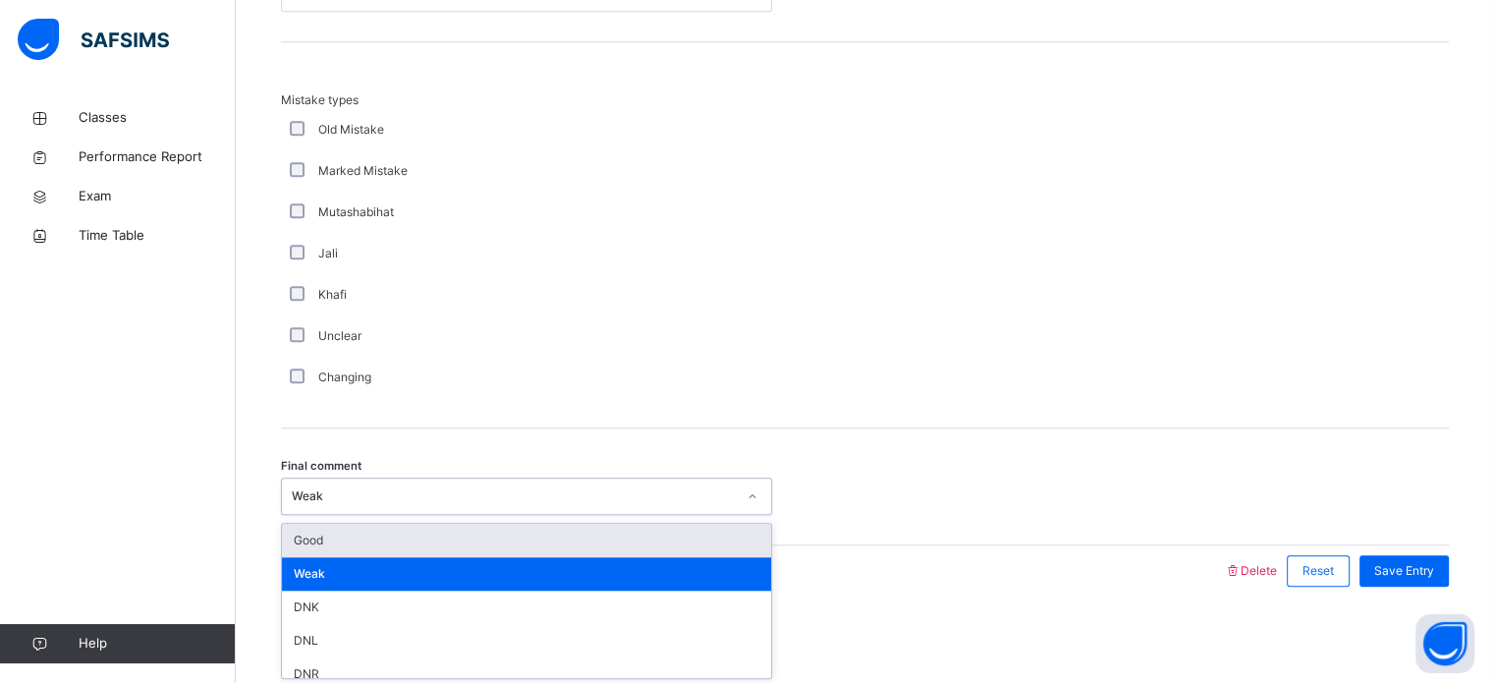
click at [506, 557] on div "Weak" at bounding box center [526, 573] width 489 height 33
click at [515, 542] on div "Good" at bounding box center [526, 540] width 489 height 33
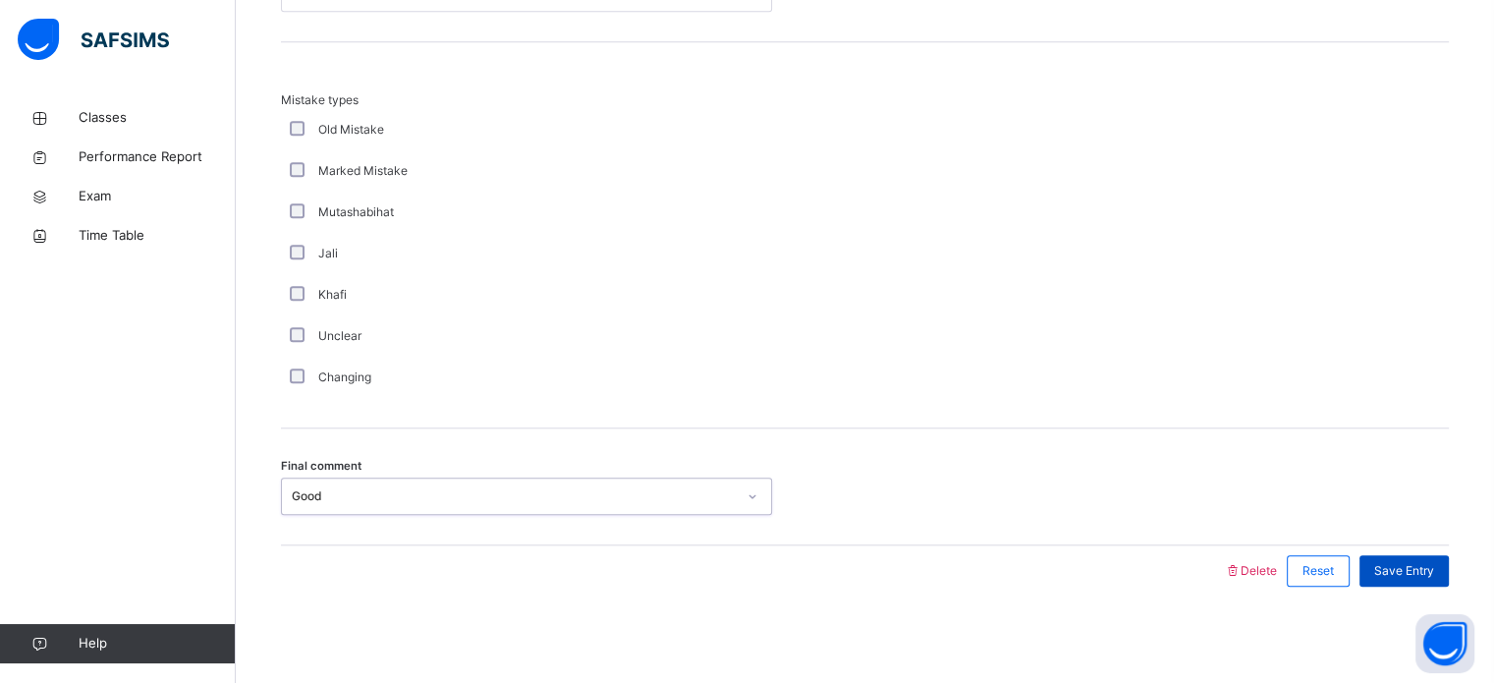
click at [1434, 574] on span "Save Entry" at bounding box center [1405, 571] width 60 height 18
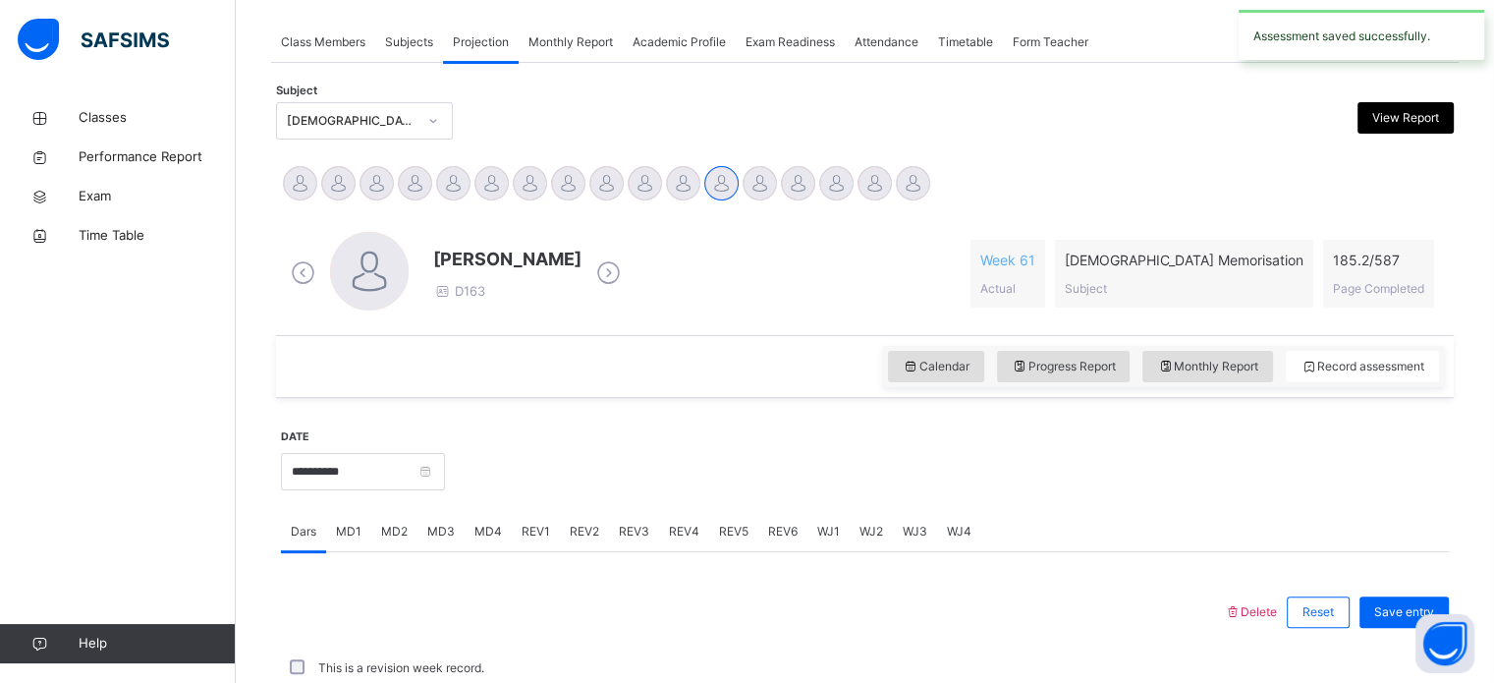
scroll to position [792, 0]
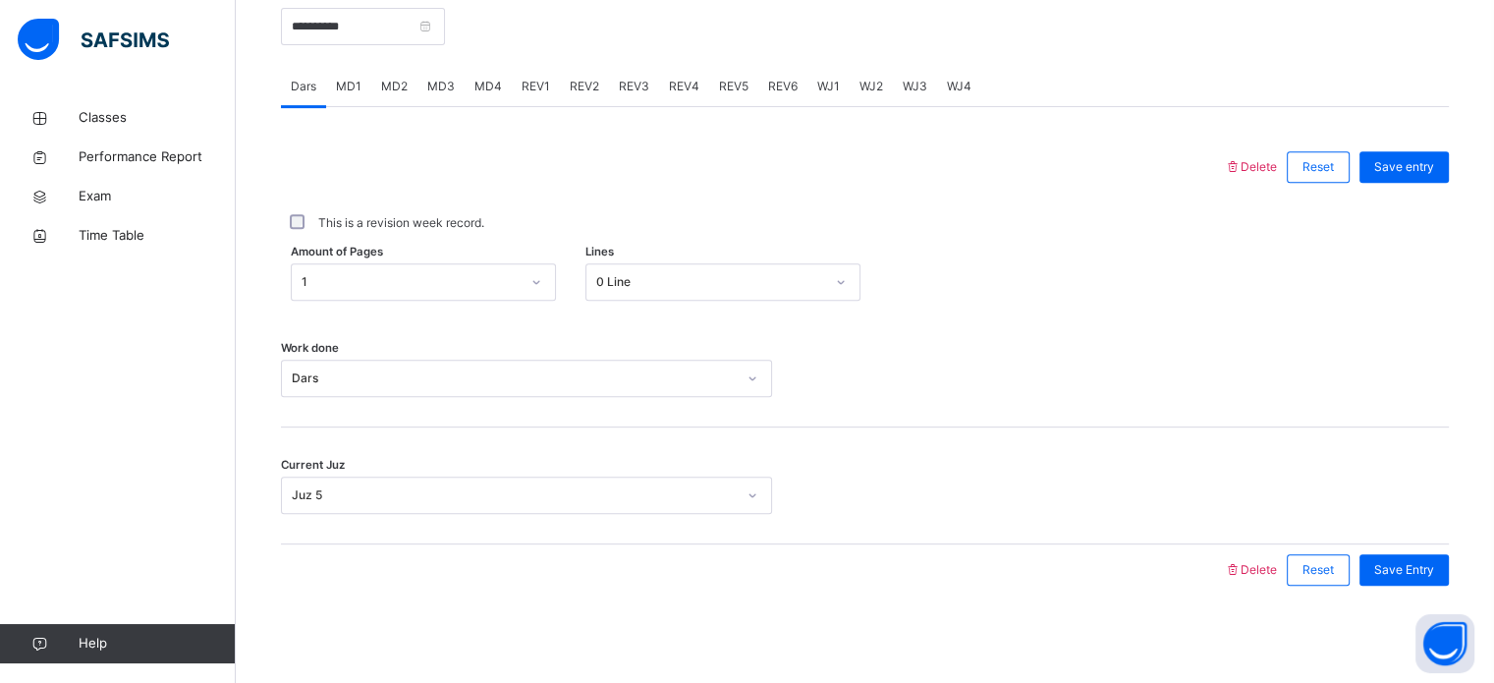
click at [512, 67] on div "REV1" at bounding box center [536, 86] width 48 height 39
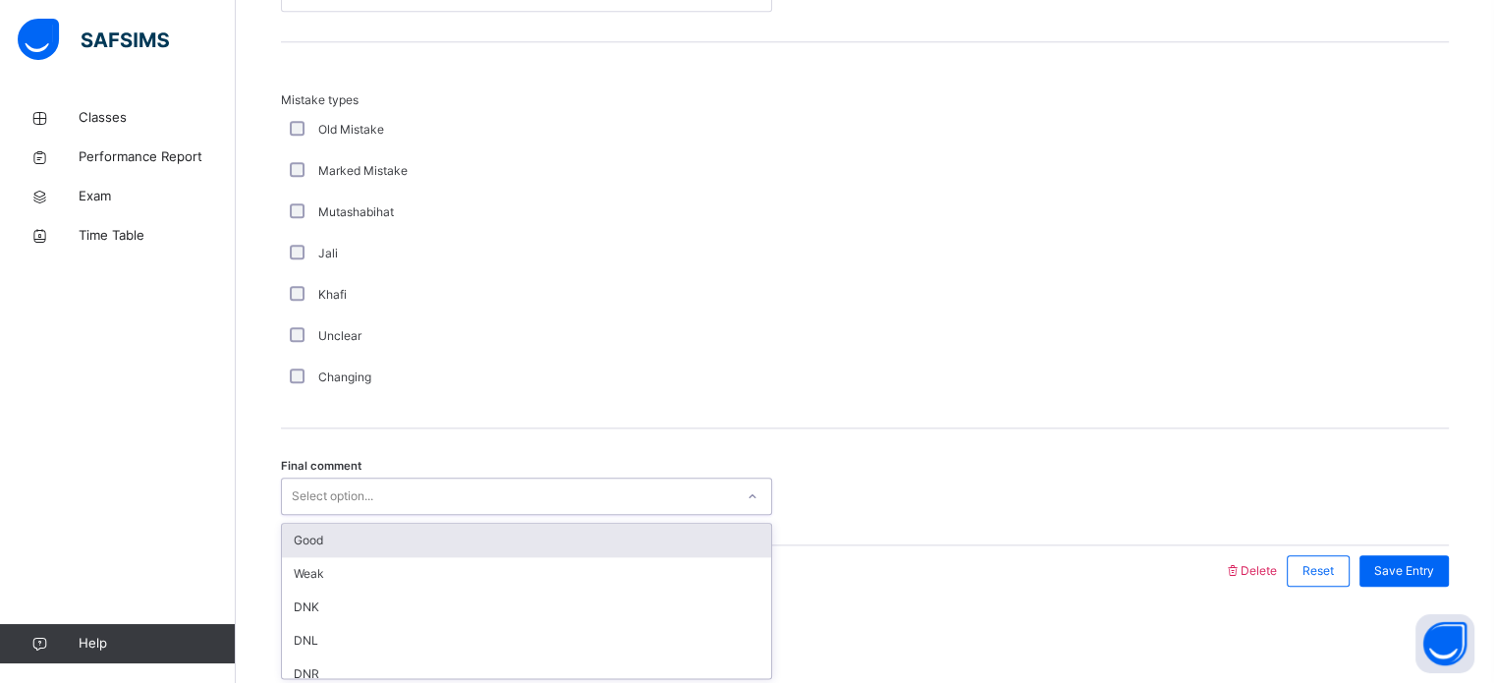
click at [496, 547] on div "Good" at bounding box center [526, 540] width 489 height 33
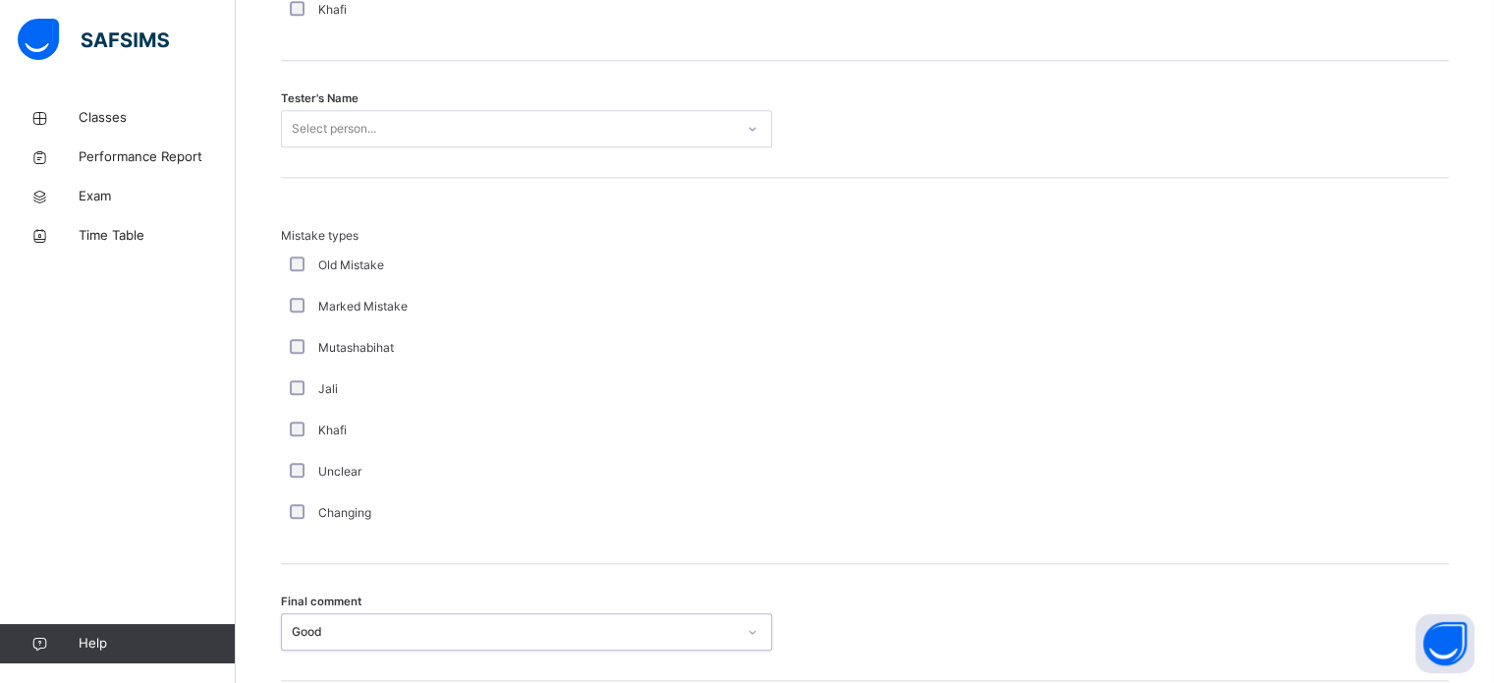
scroll to position [2017, 0]
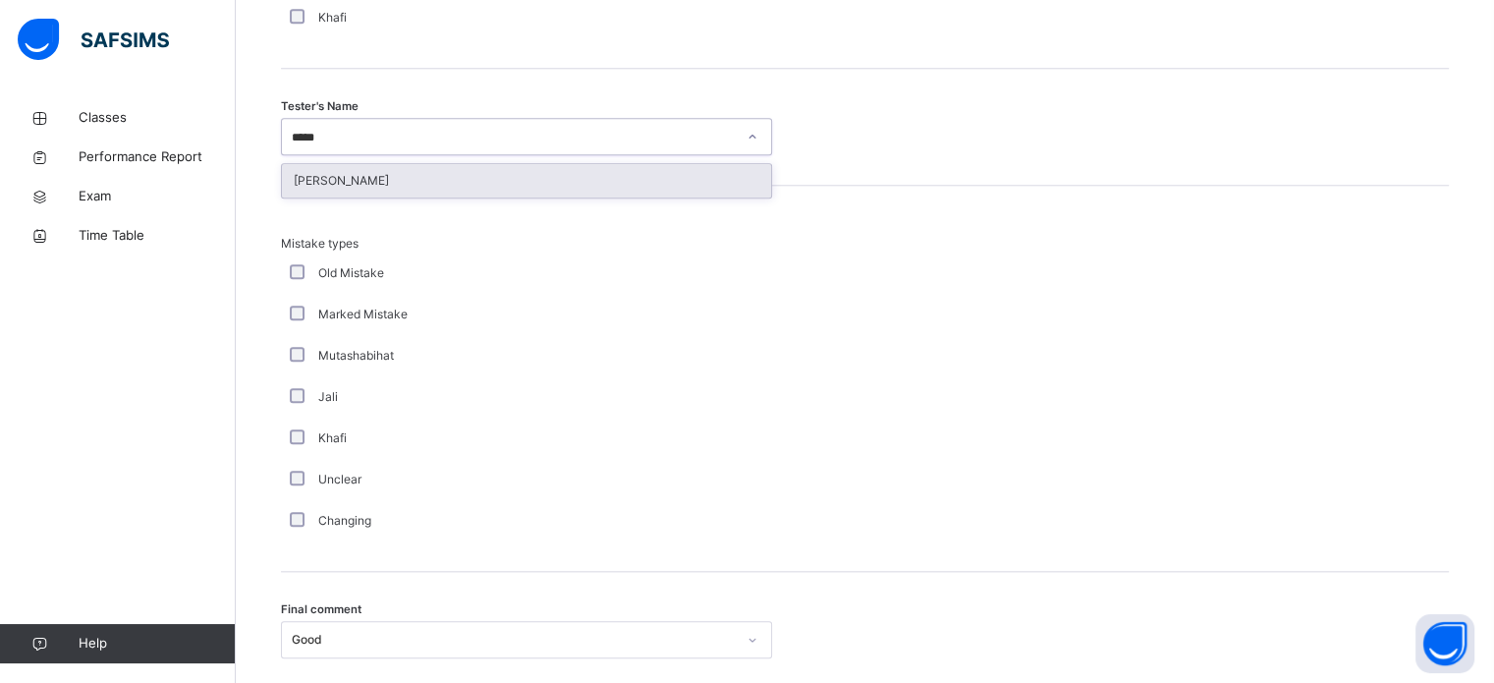
type input "******"
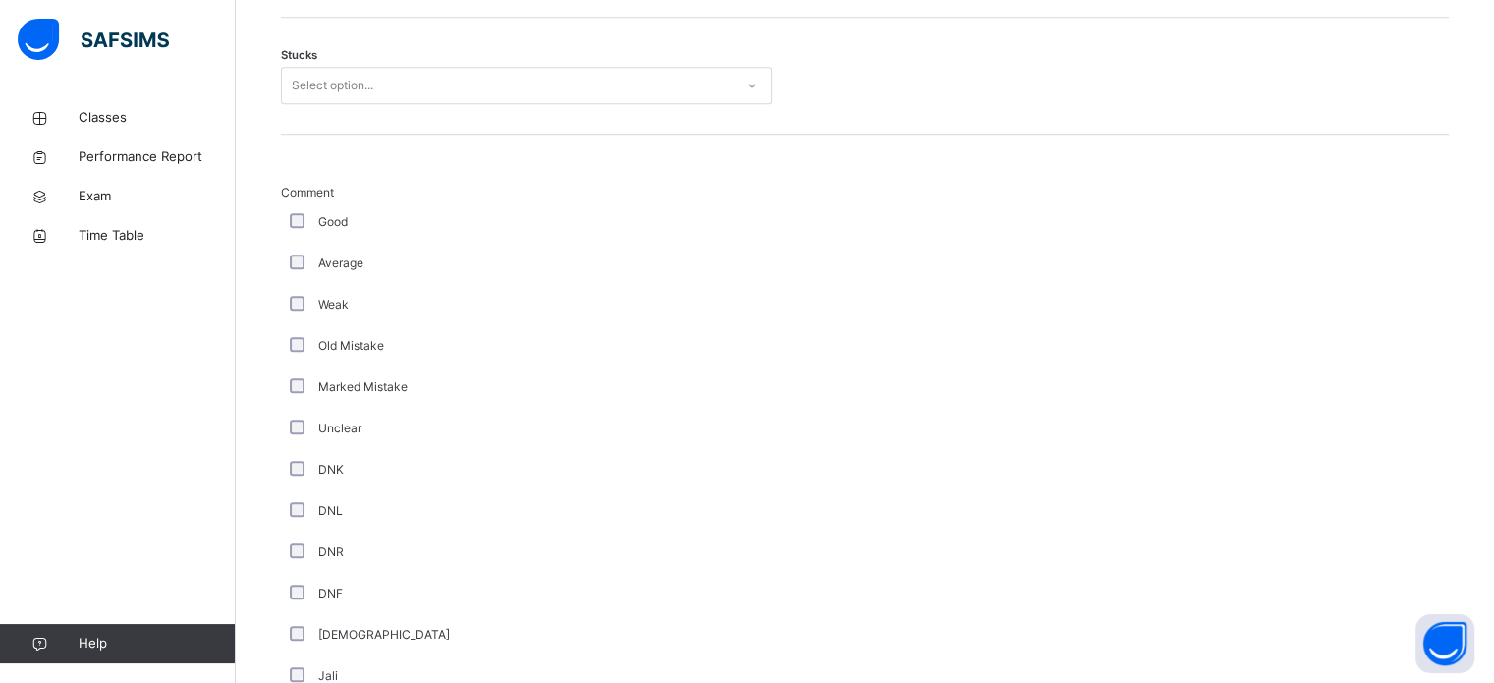
scroll to position [1316, 0]
click at [314, 221] on div "Good" at bounding box center [526, 224] width 481 height 18
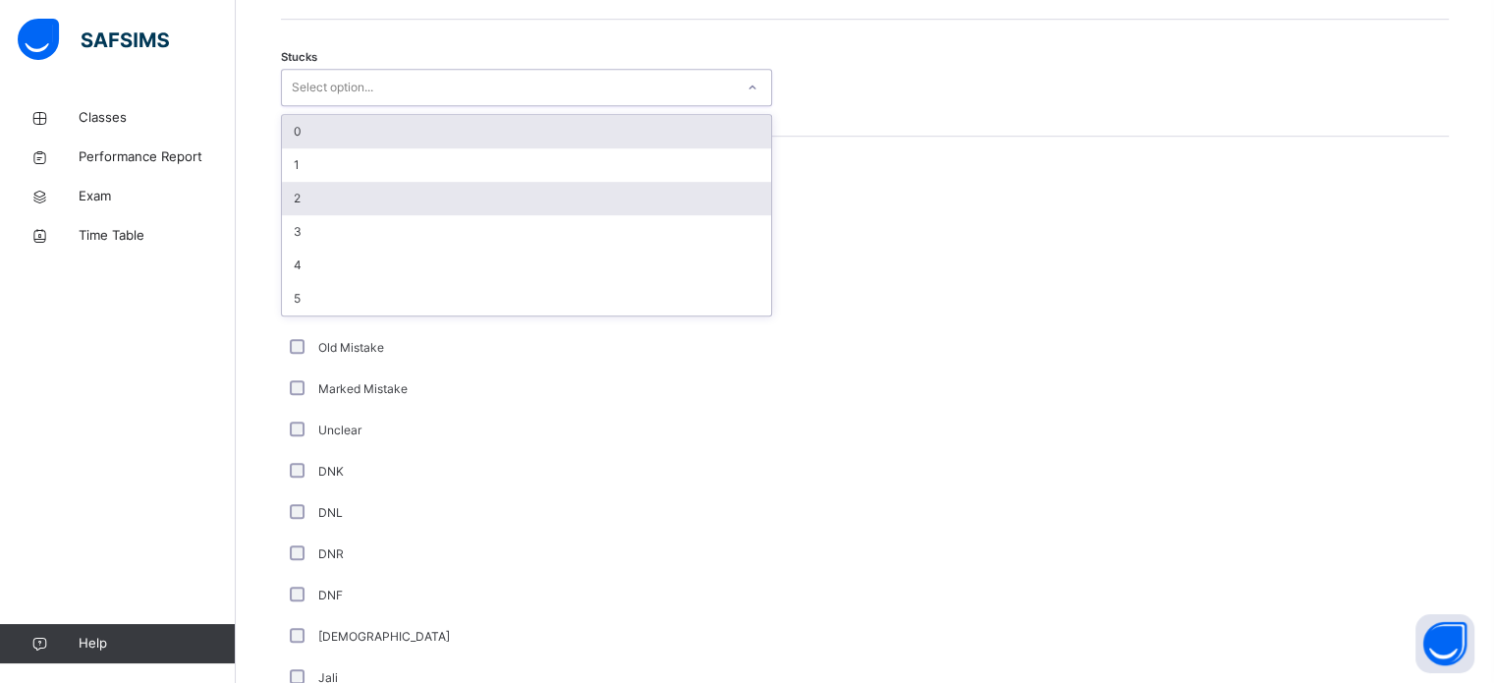
click at [374, 199] on div "2" at bounding box center [526, 198] width 489 height 33
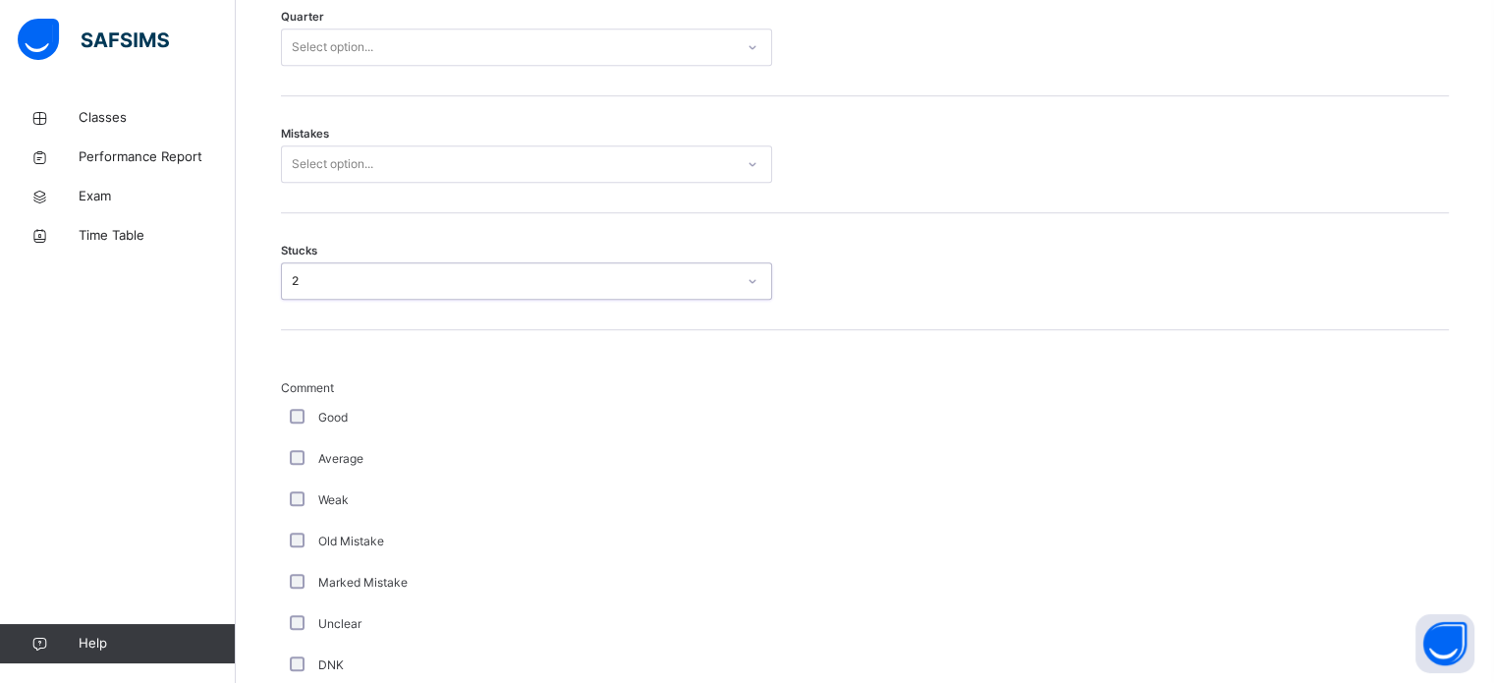
scroll to position [1116, 0]
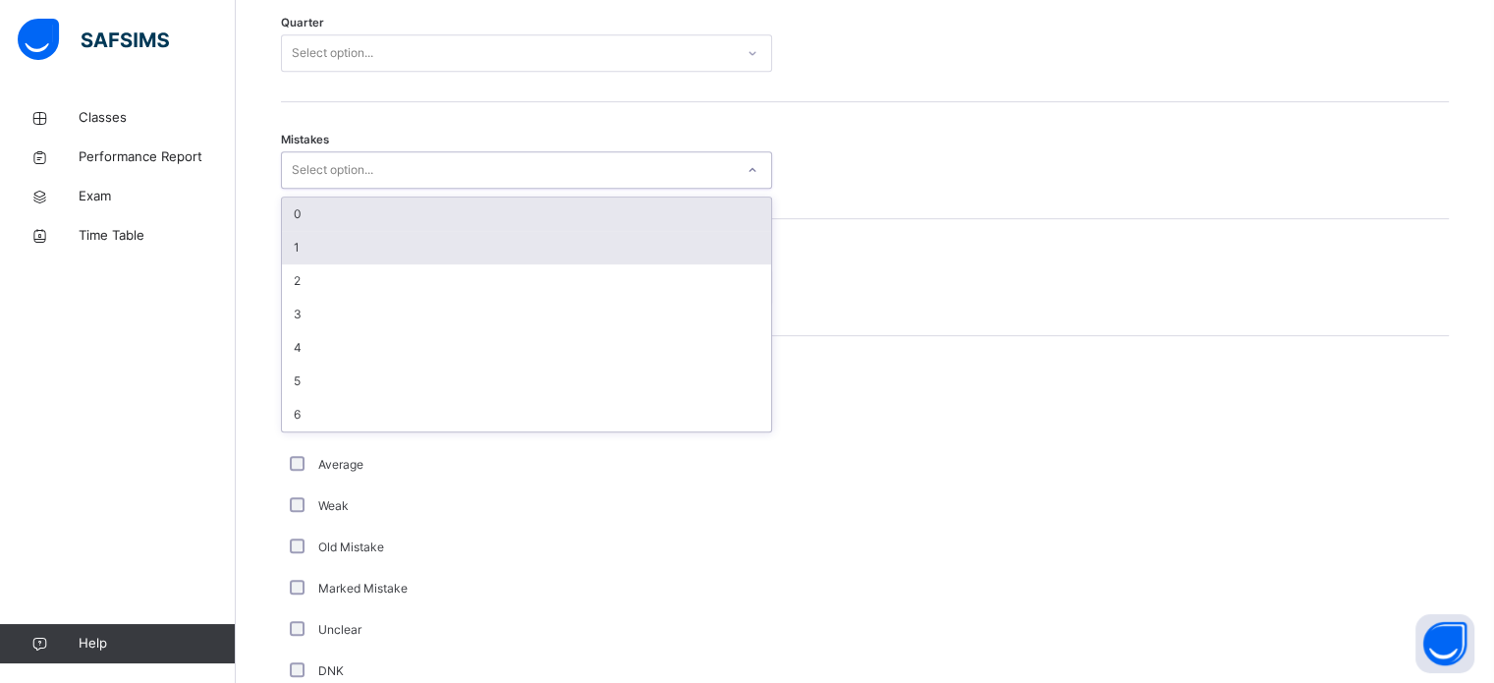
click at [389, 258] on div "1" at bounding box center [526, 247] width 489 height 33
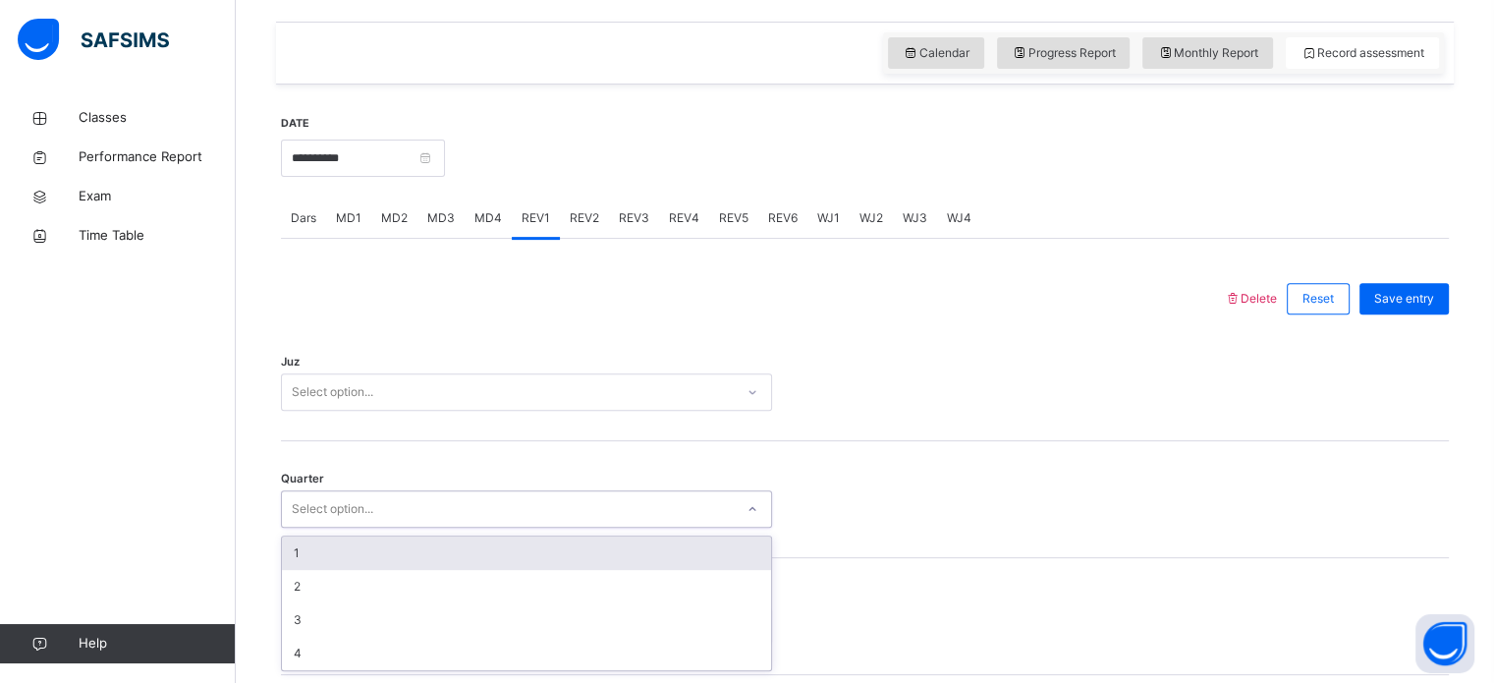
scroll to position [660, 0]
click at [1315, 287] on div "Reset" at bounding box center [1318, 298] width 63 height 31
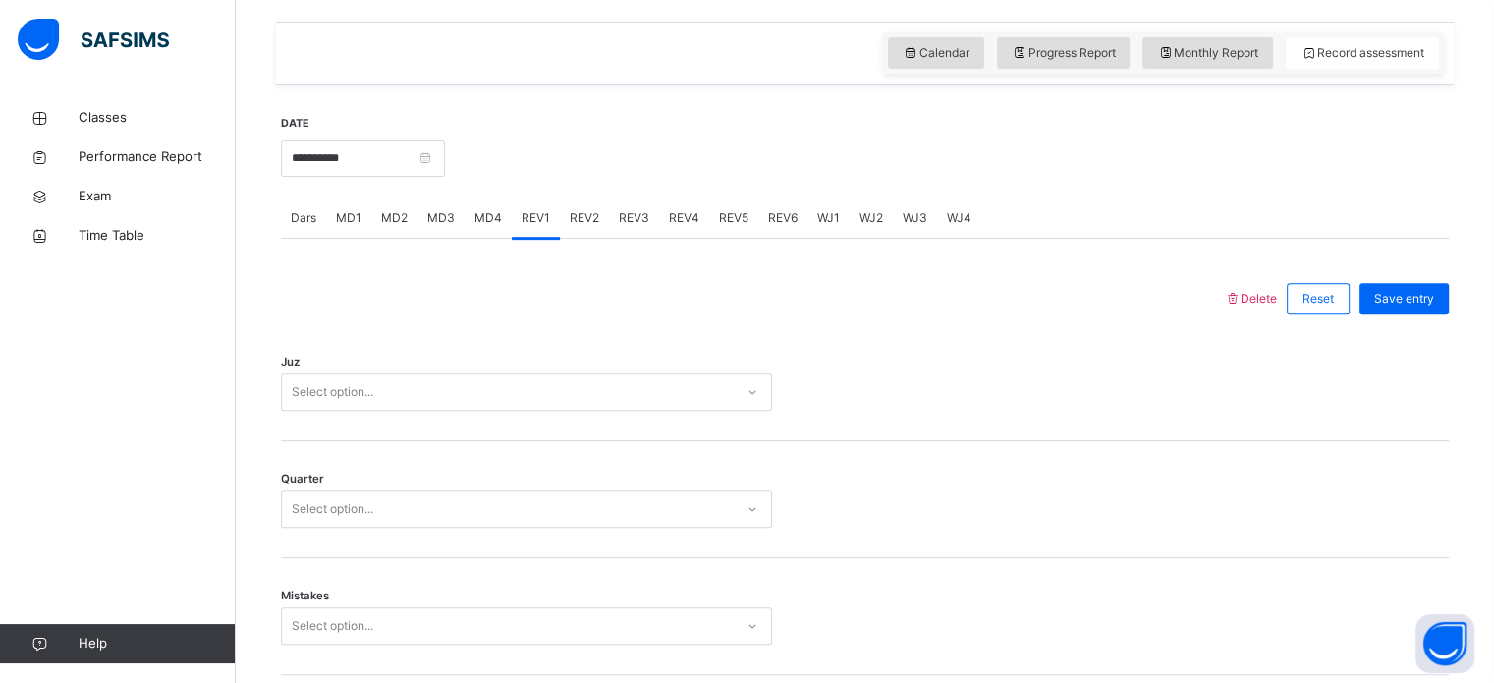
click at [478, 228] on div "MD4" at bounding box center [488, 217] width 47 height 39
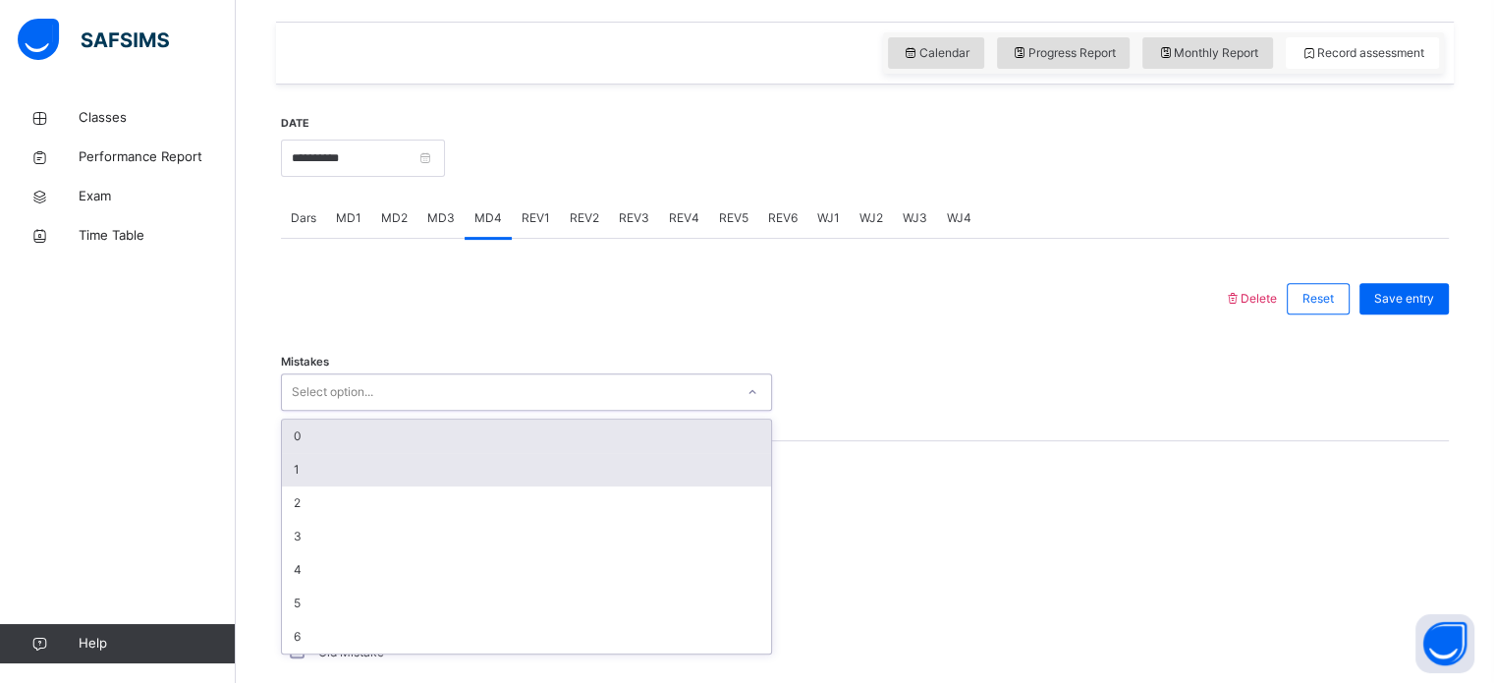
click at [473, 464] on div "1" at bounding box center [526, 469] width 489 height 33
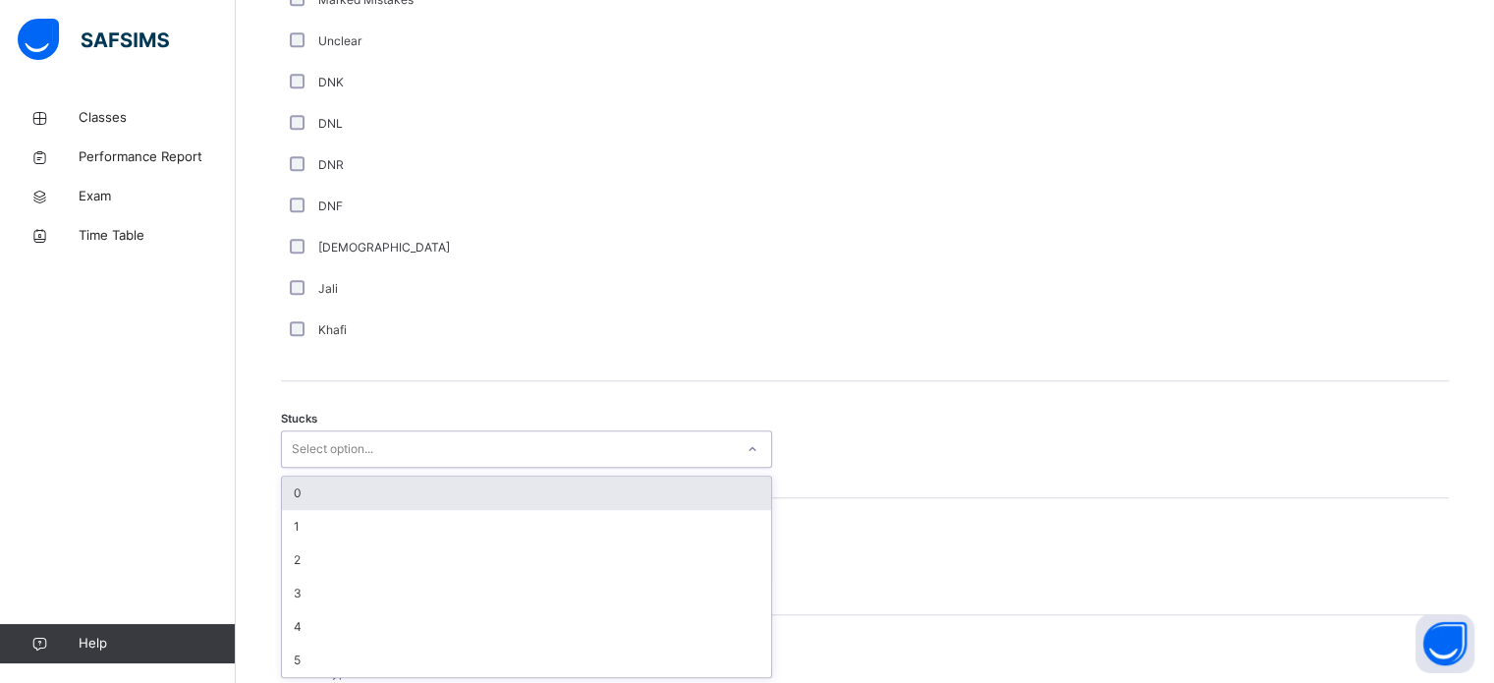
scroll to position [1356, 0]
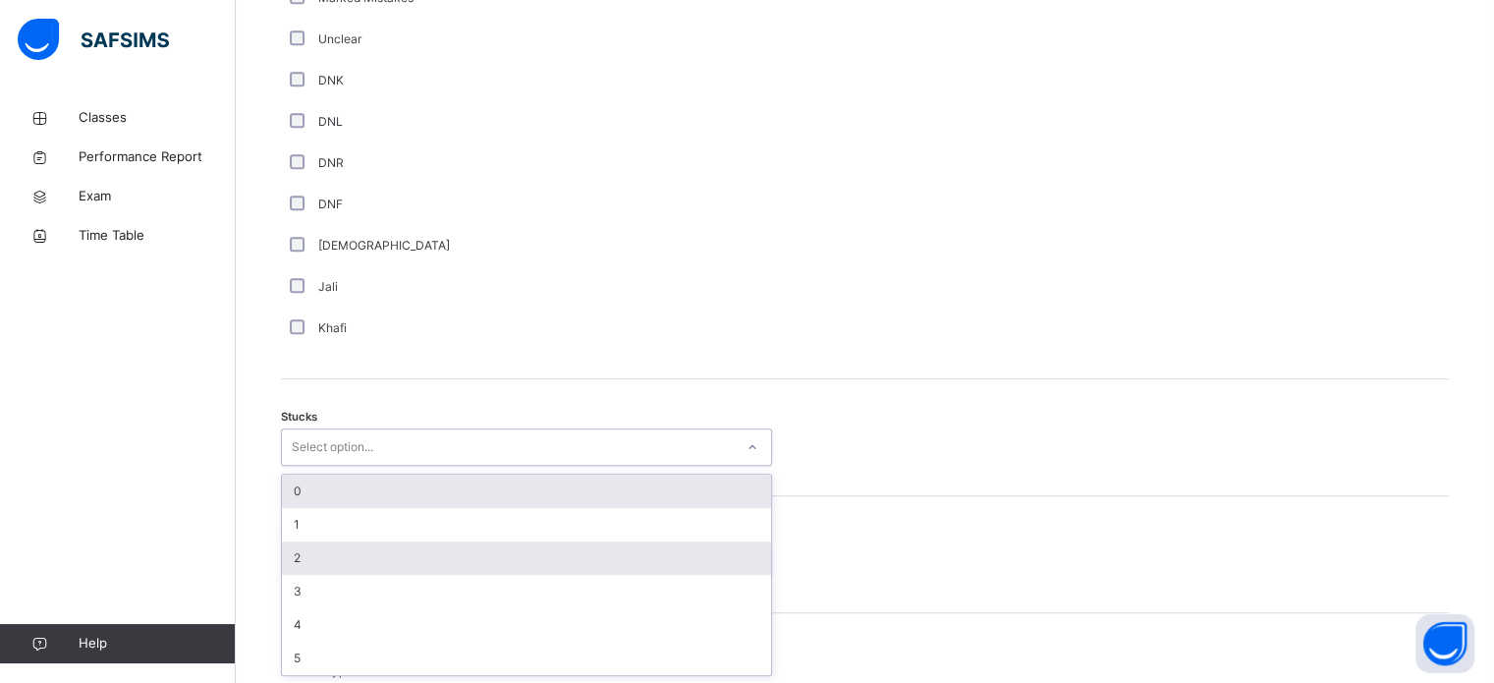
click at [364, 554] on div "2" at bounding box center [526, 557] width 489 height 33
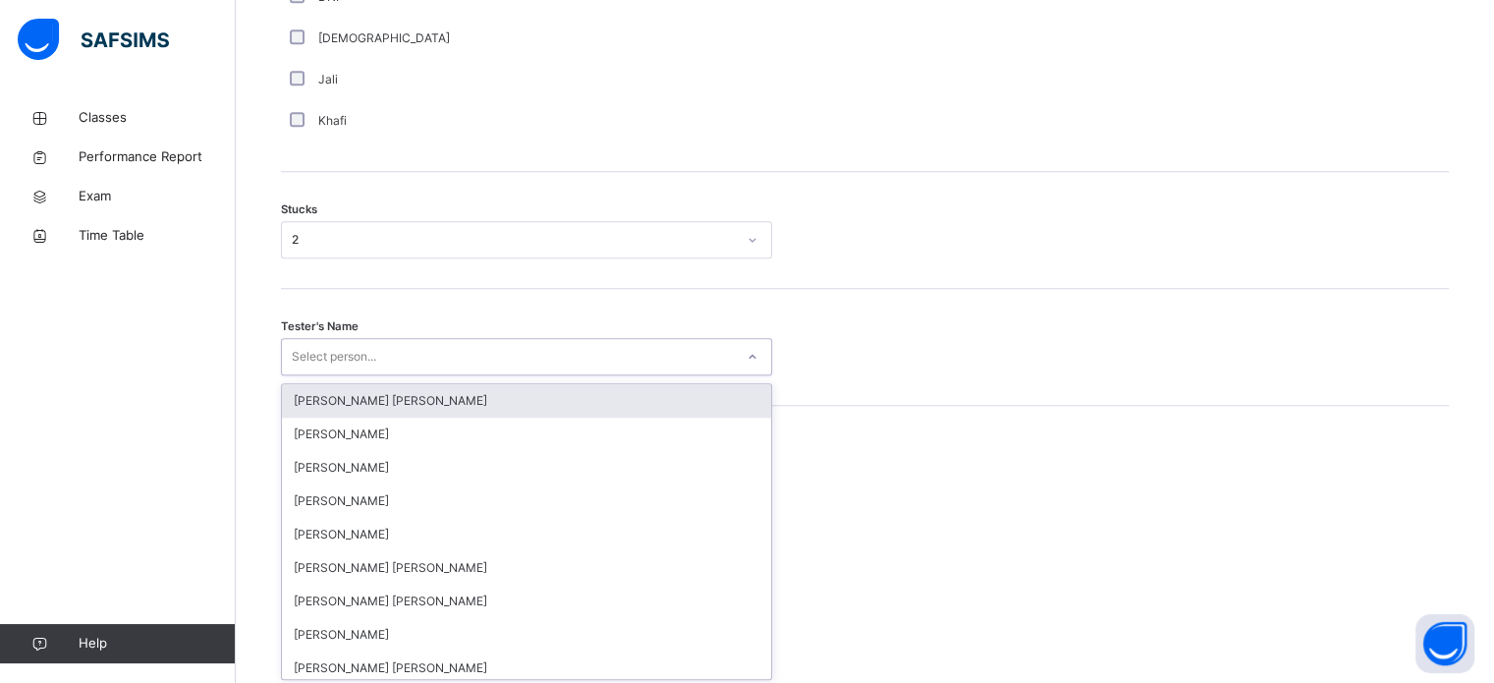
scroll to position [1566, 0]
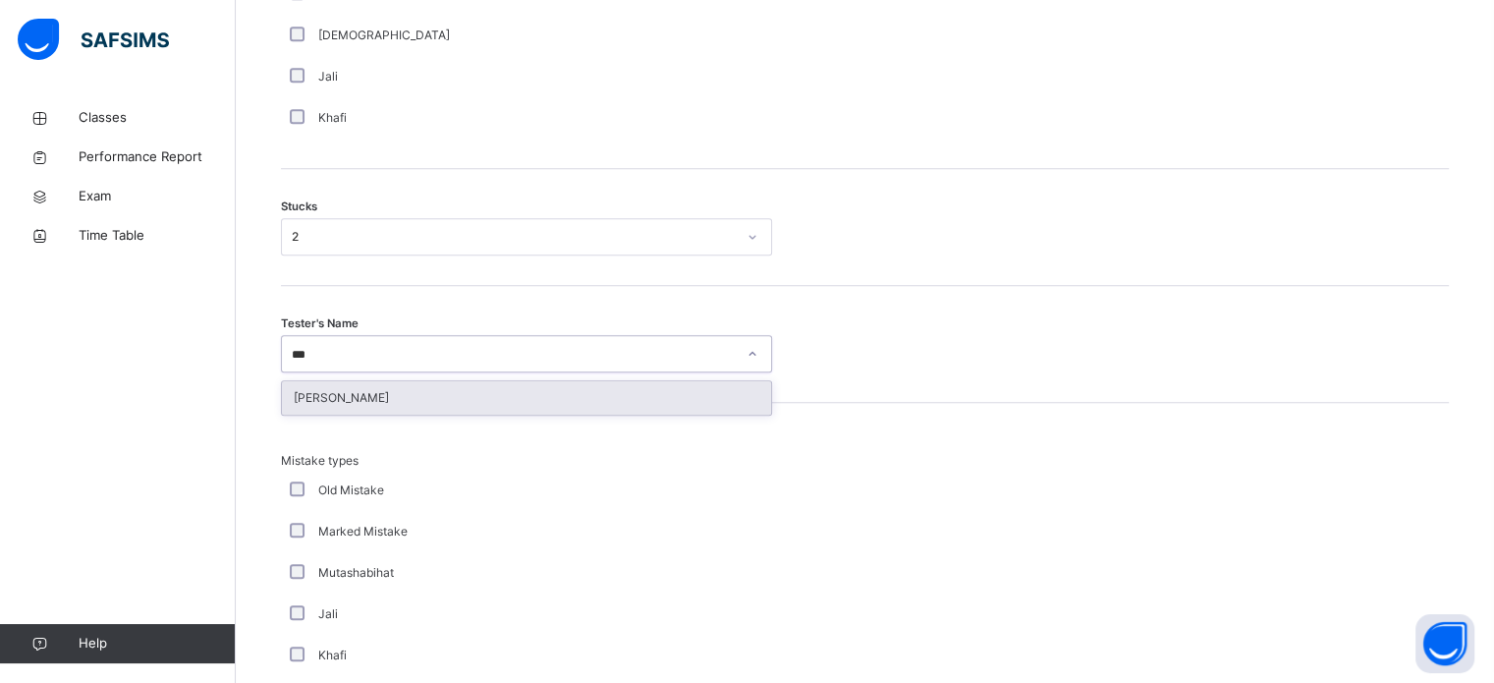
type input "****"
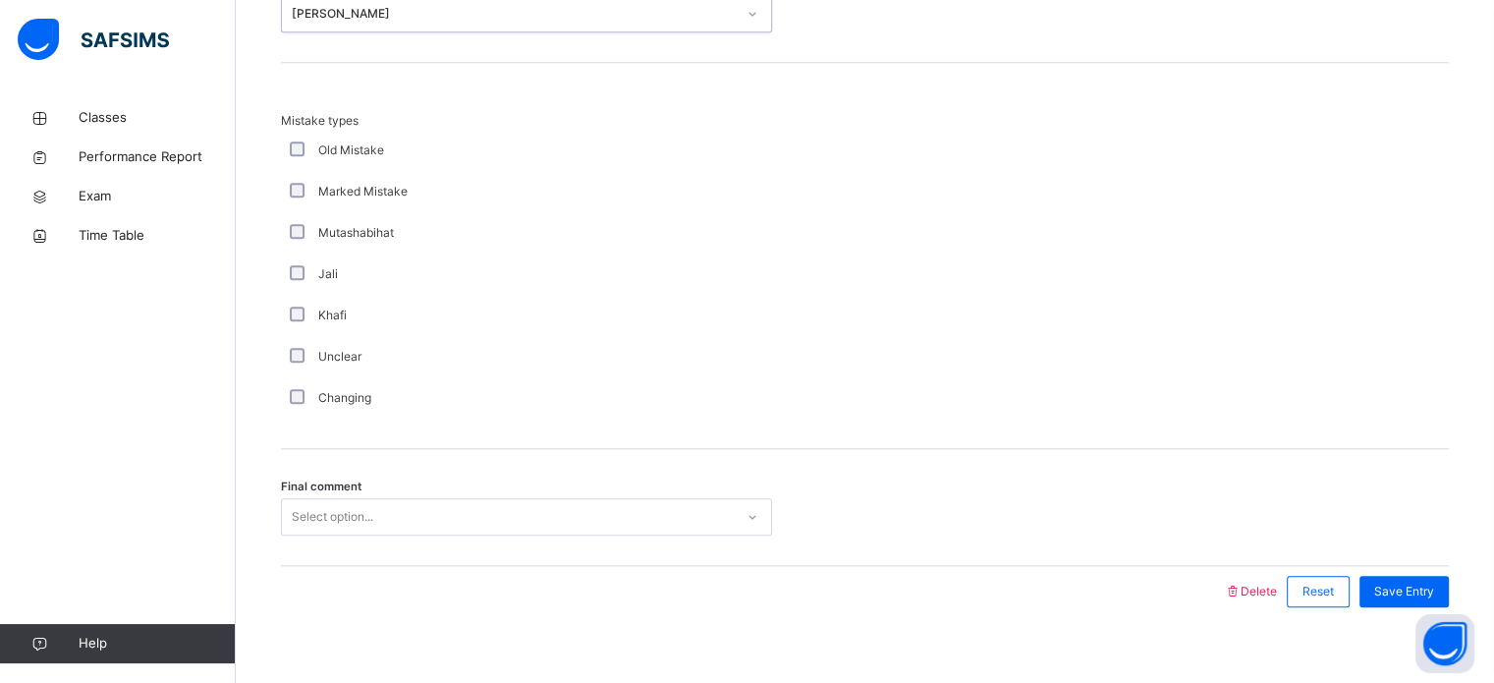
scroll to position [1927, 0]
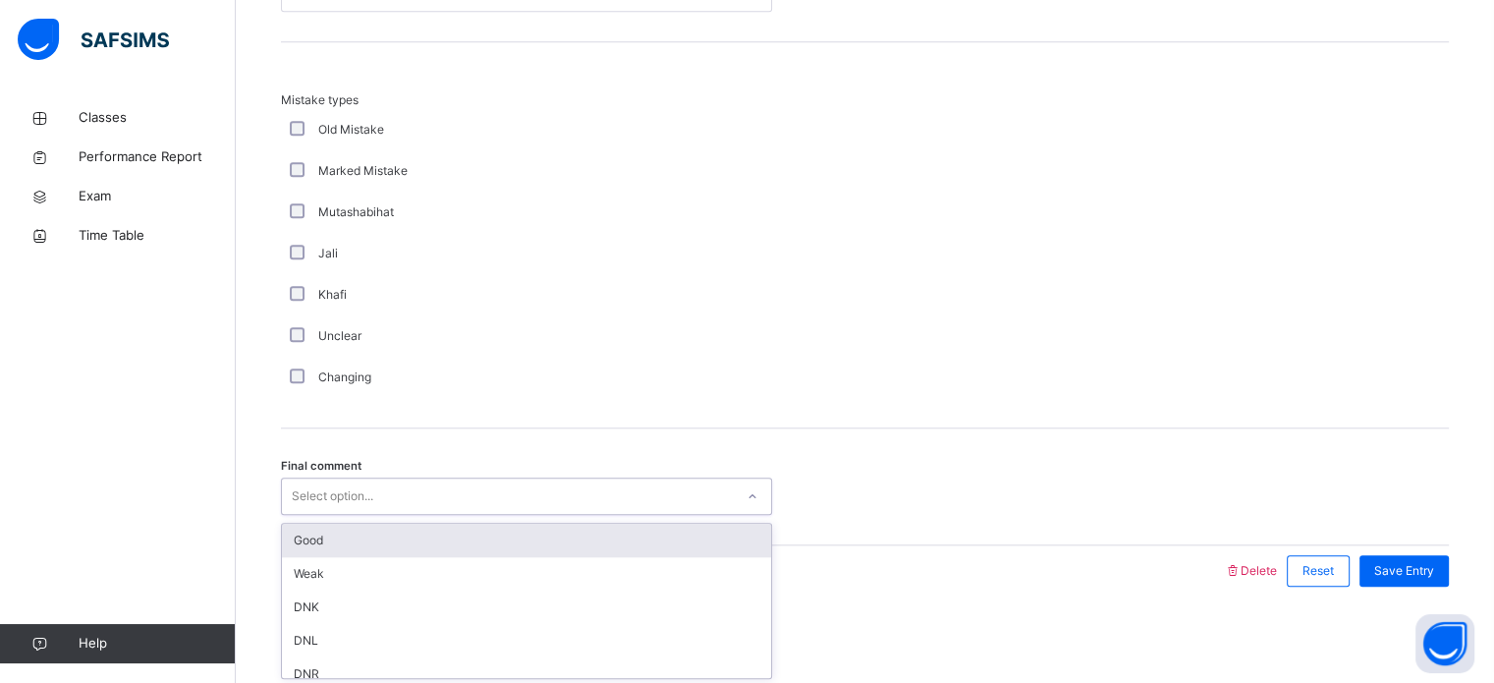
click at [585, 534] on div "Good" at bounding box center [526, 540] width 489 height 33
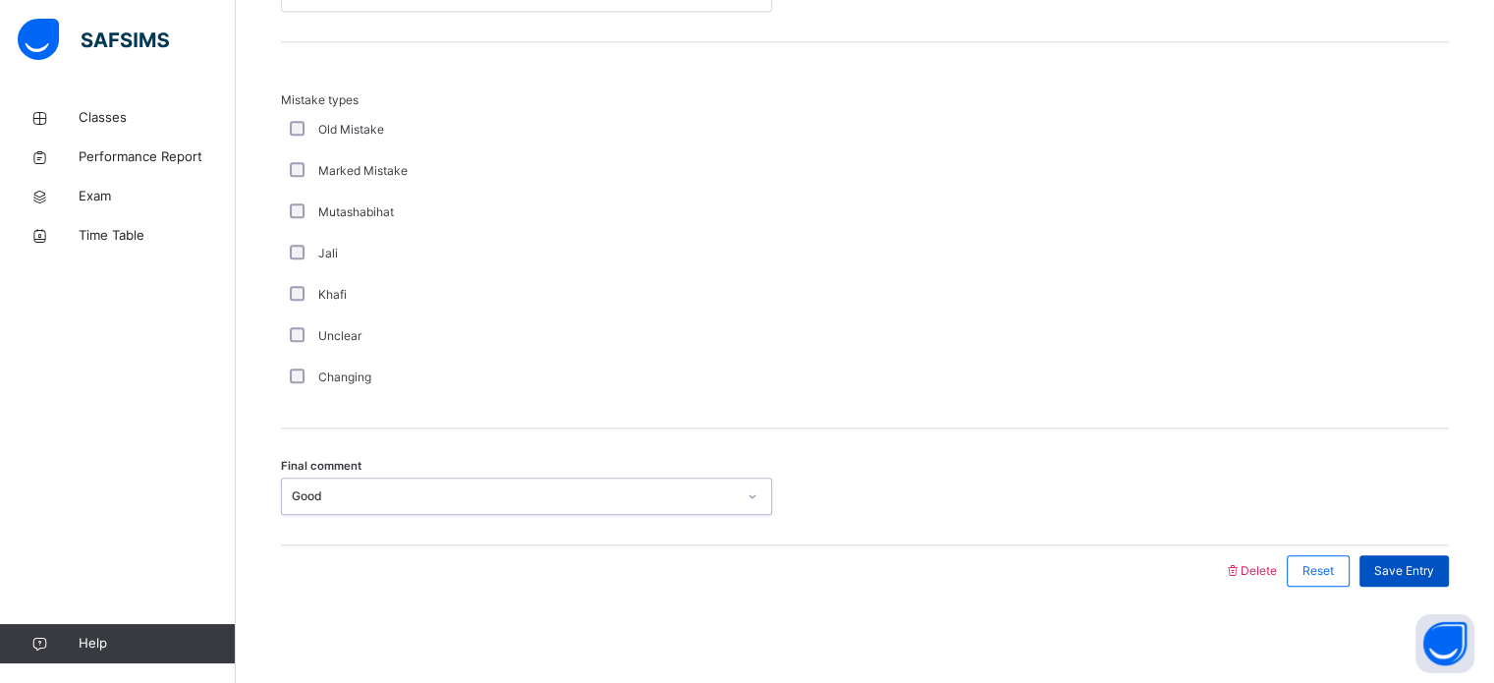
click at [1434, 584] on div "Save Entry" at bounding box center [1404, 570] width 89 height 31
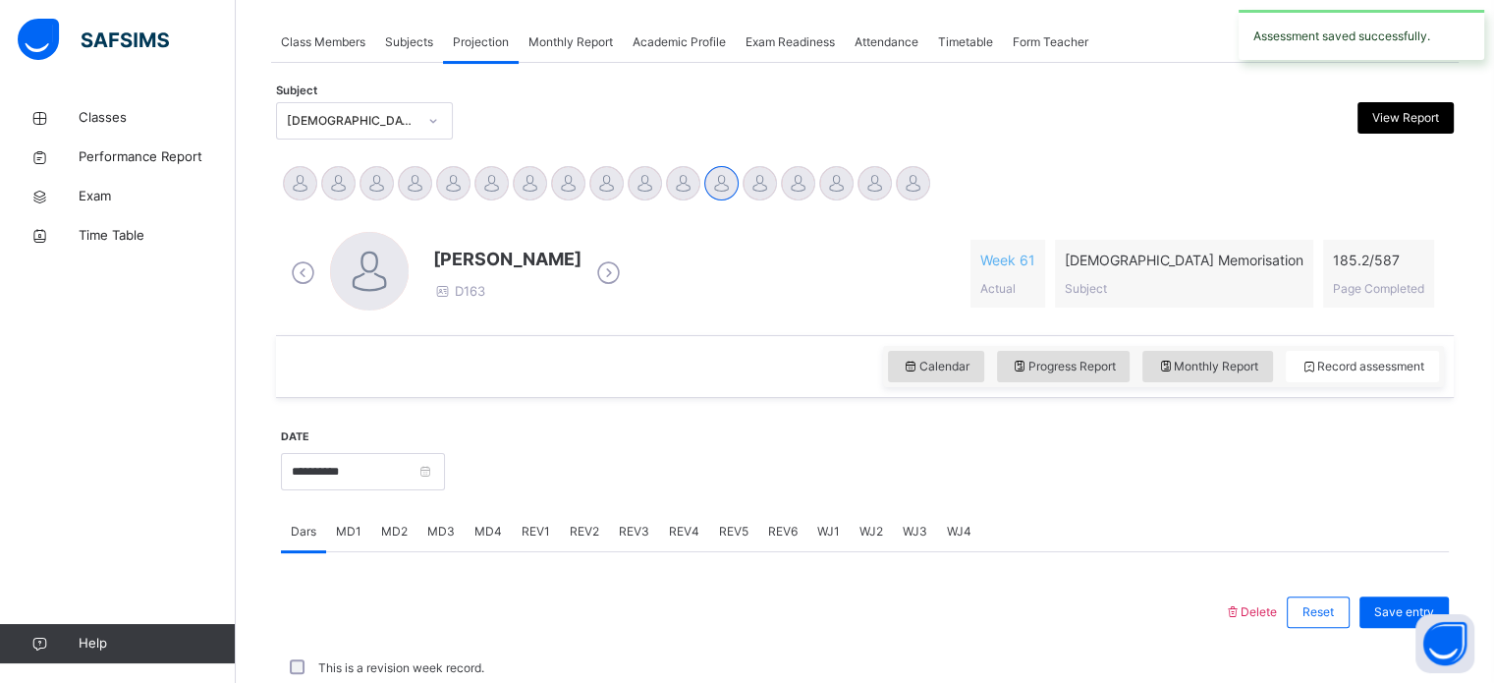
scroll to position [792, 0]
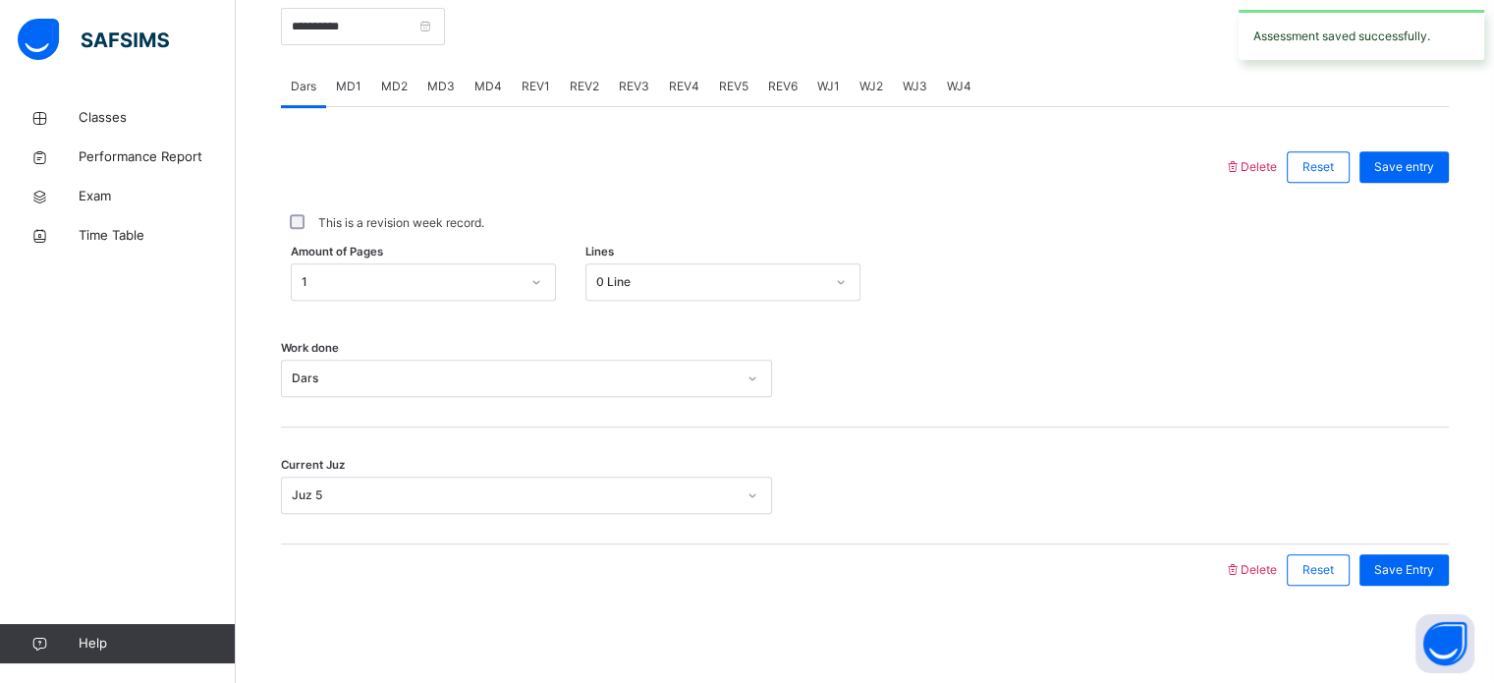
click at [546, 94] on div "REV1" at bounding box center [536, 86] width 48 height 39
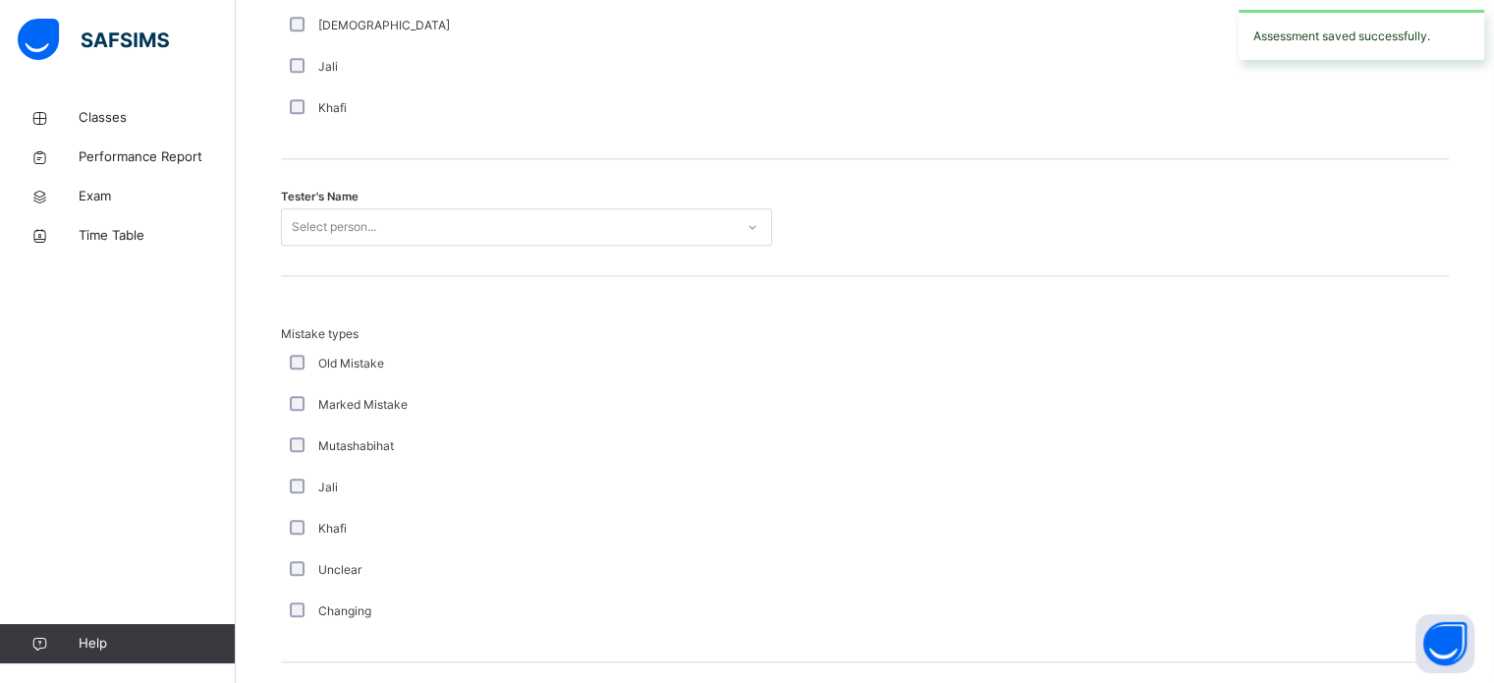
scroll to position [2161, 0]
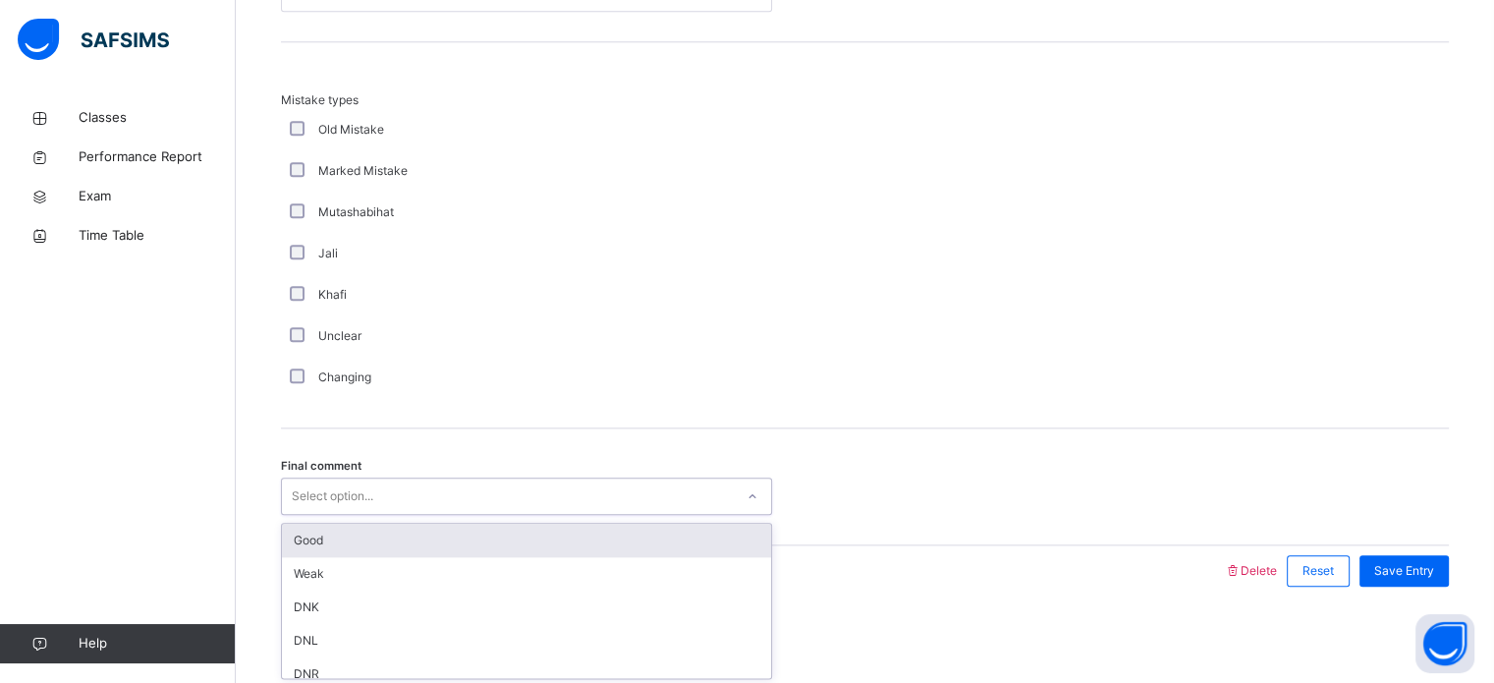
click at [549, 527] on div "Good" at bounding box center [526, 540] width 489 height 33
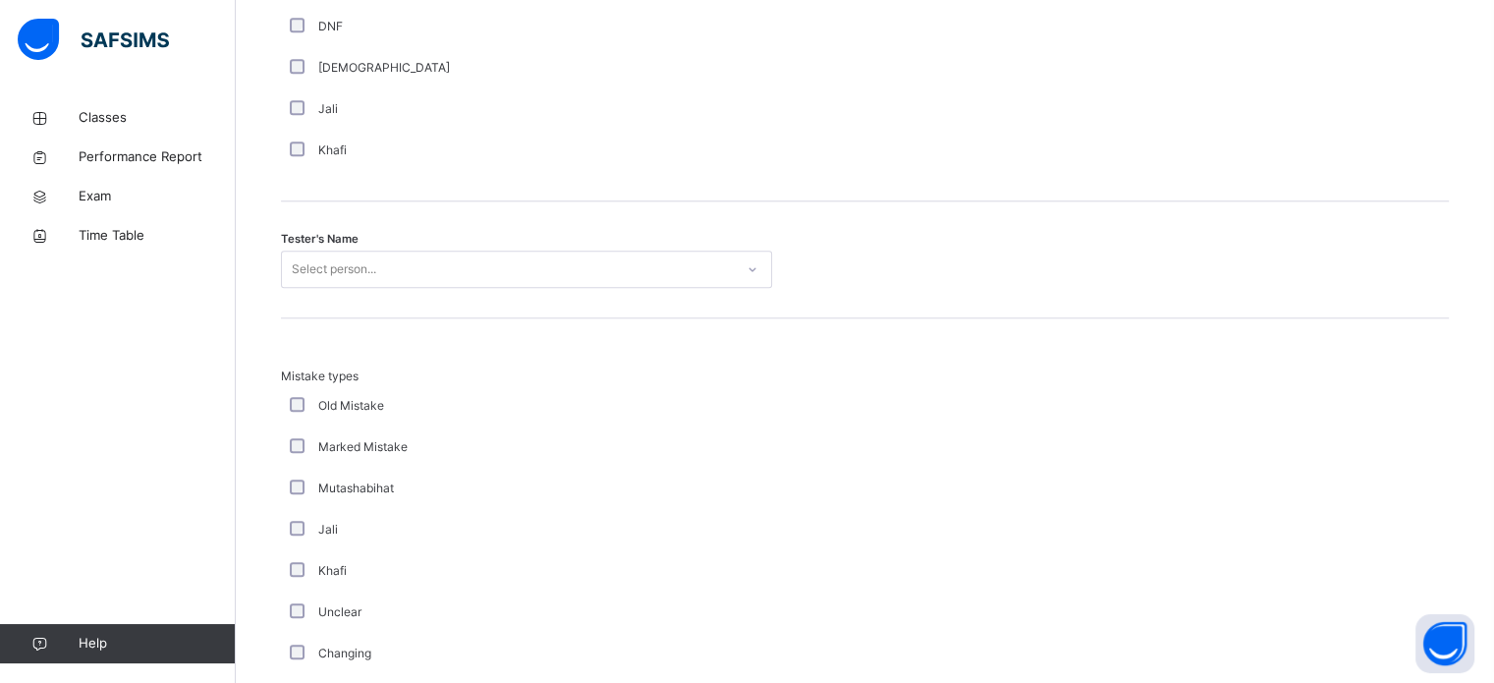
scroll to position [1804, 0]
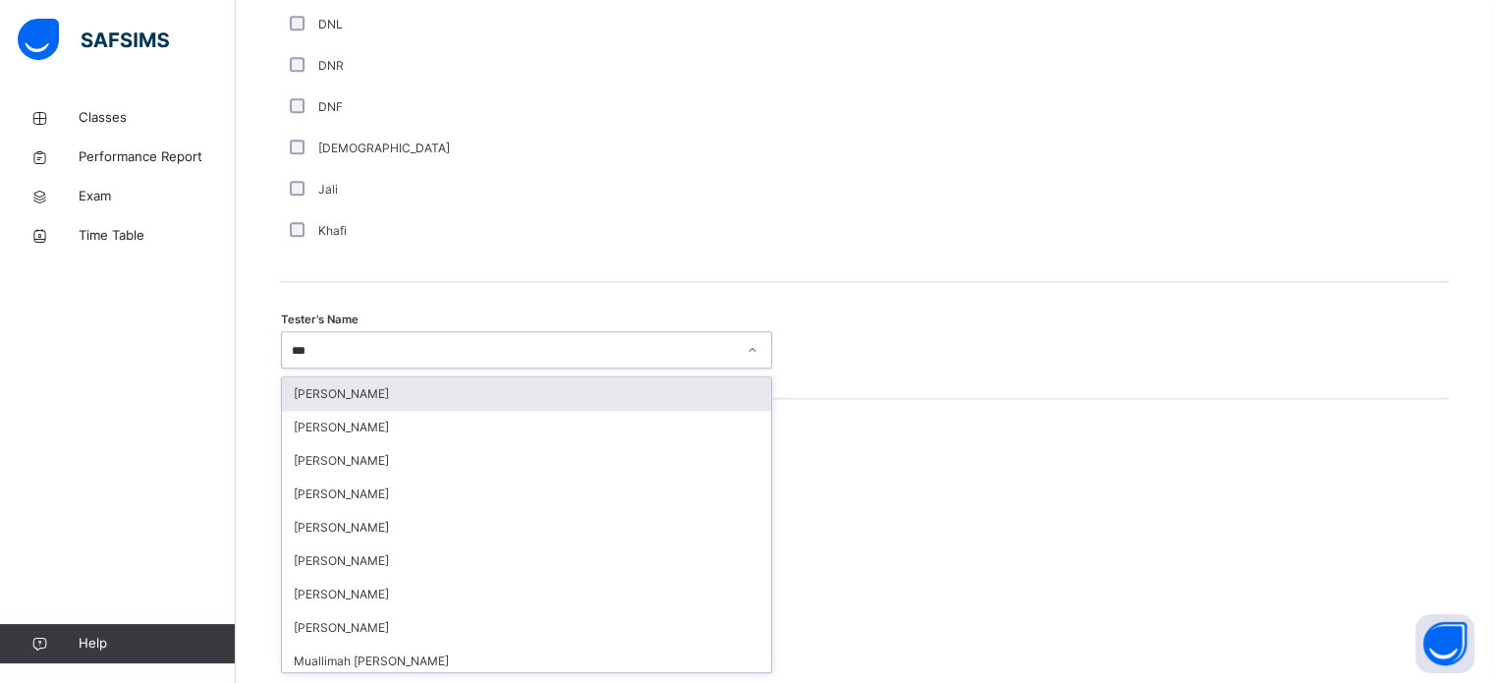
type input "****"
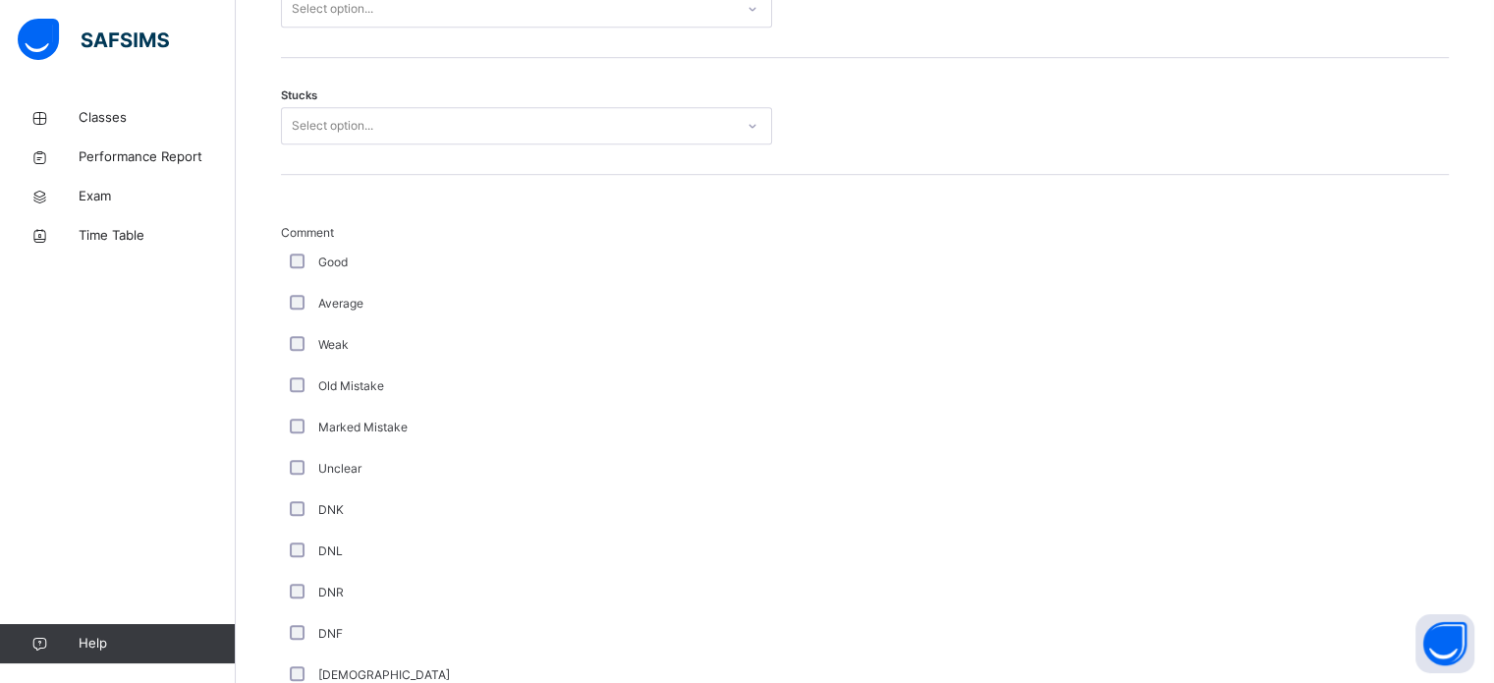
scroll to position [1235, 0]
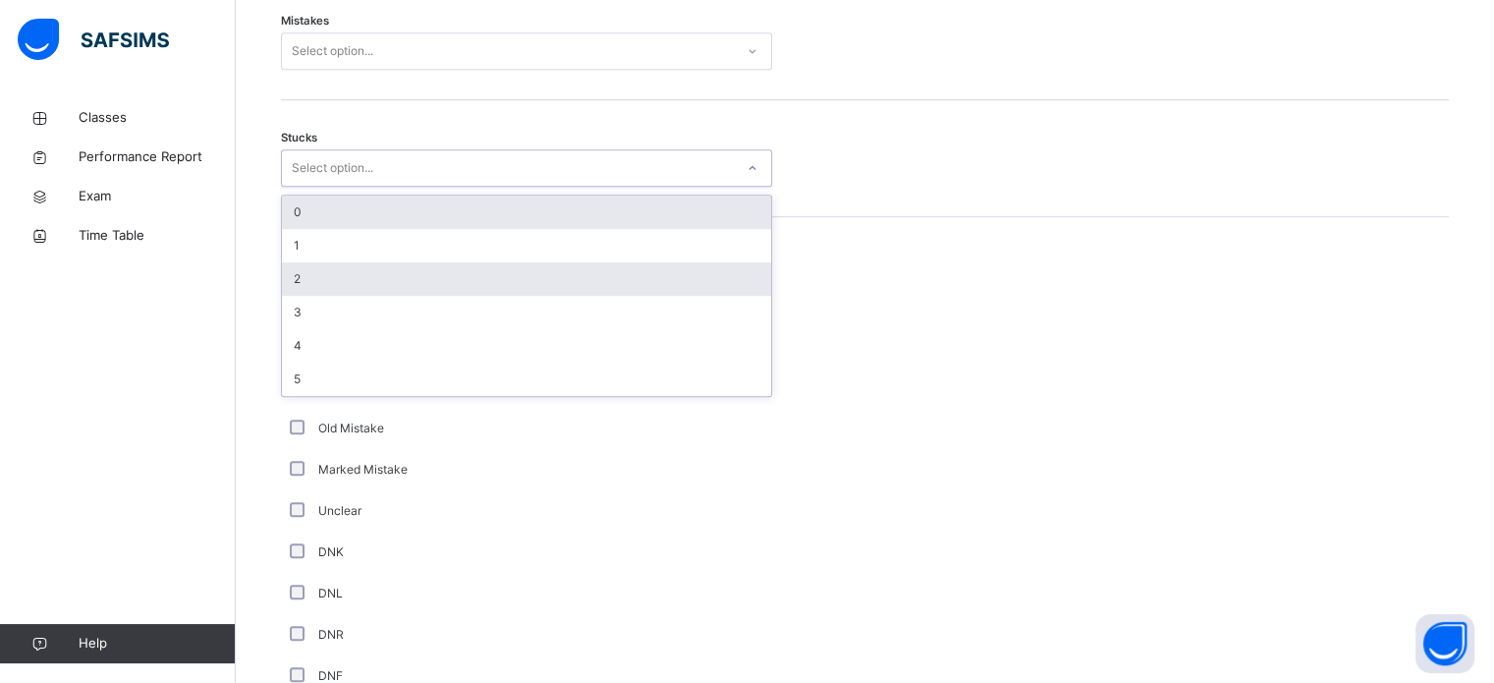
click at [351, 279] on div "2" at bounding box center [526, 278] width 489 height 33
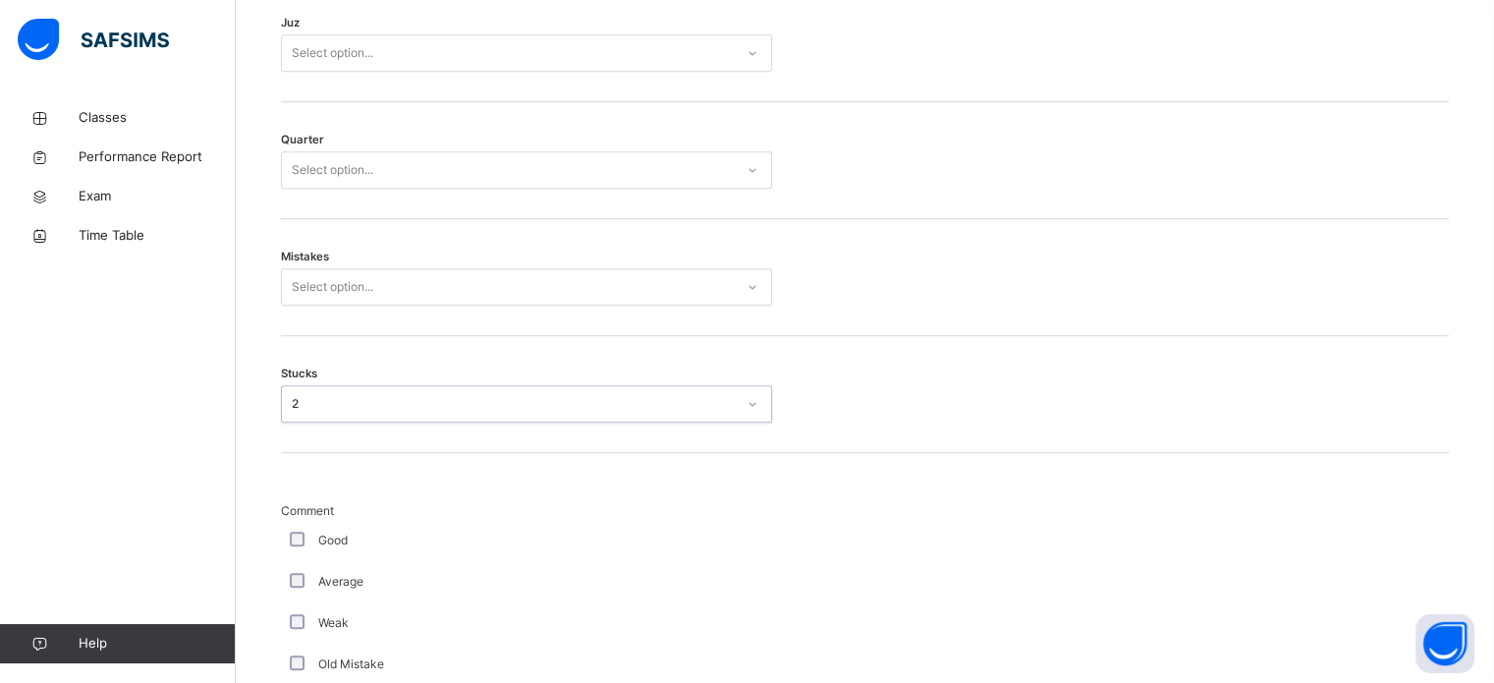
scroll to position [998, 0]
click at [451, 316] on div "Mistakes Select option..." at bounding box center [865, 278] width 1168 height 117
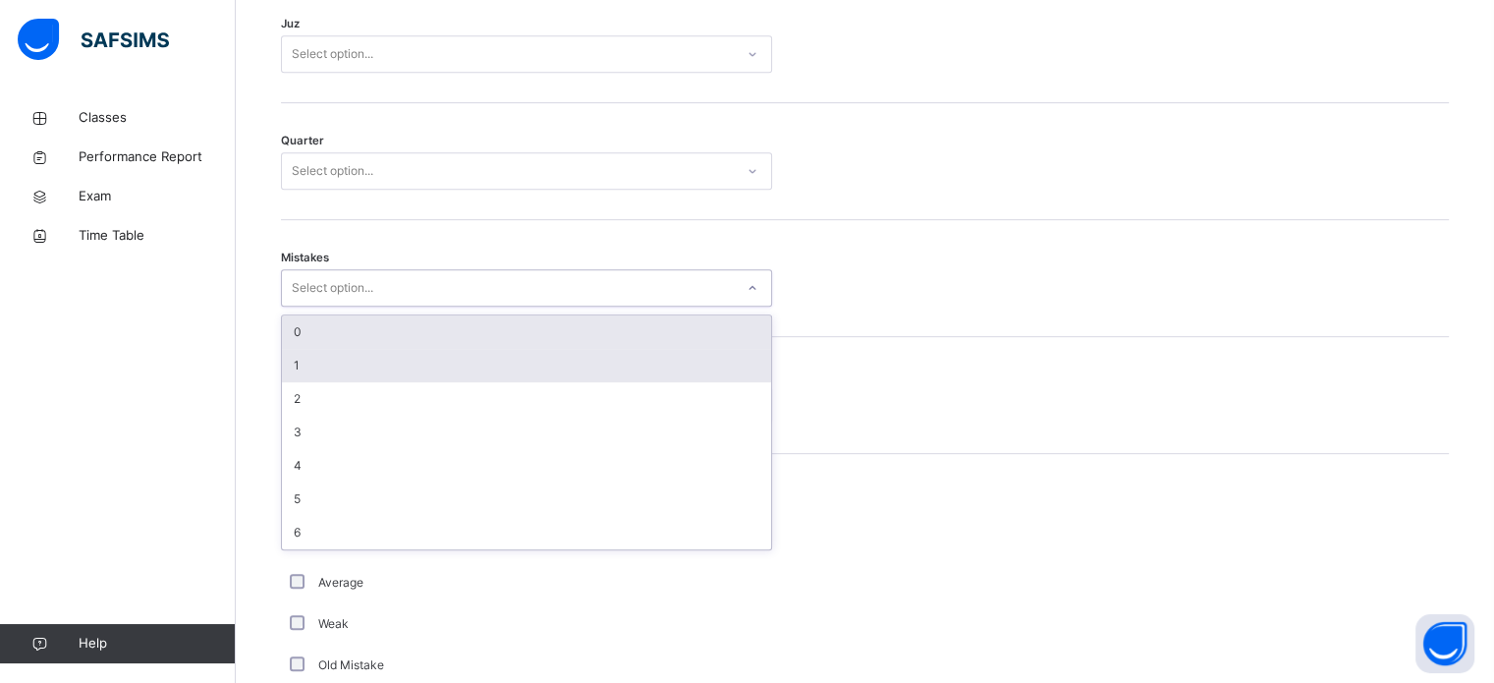
click at [424, 362] on div "1" at bounding box center [526, 365] width 489 height 33
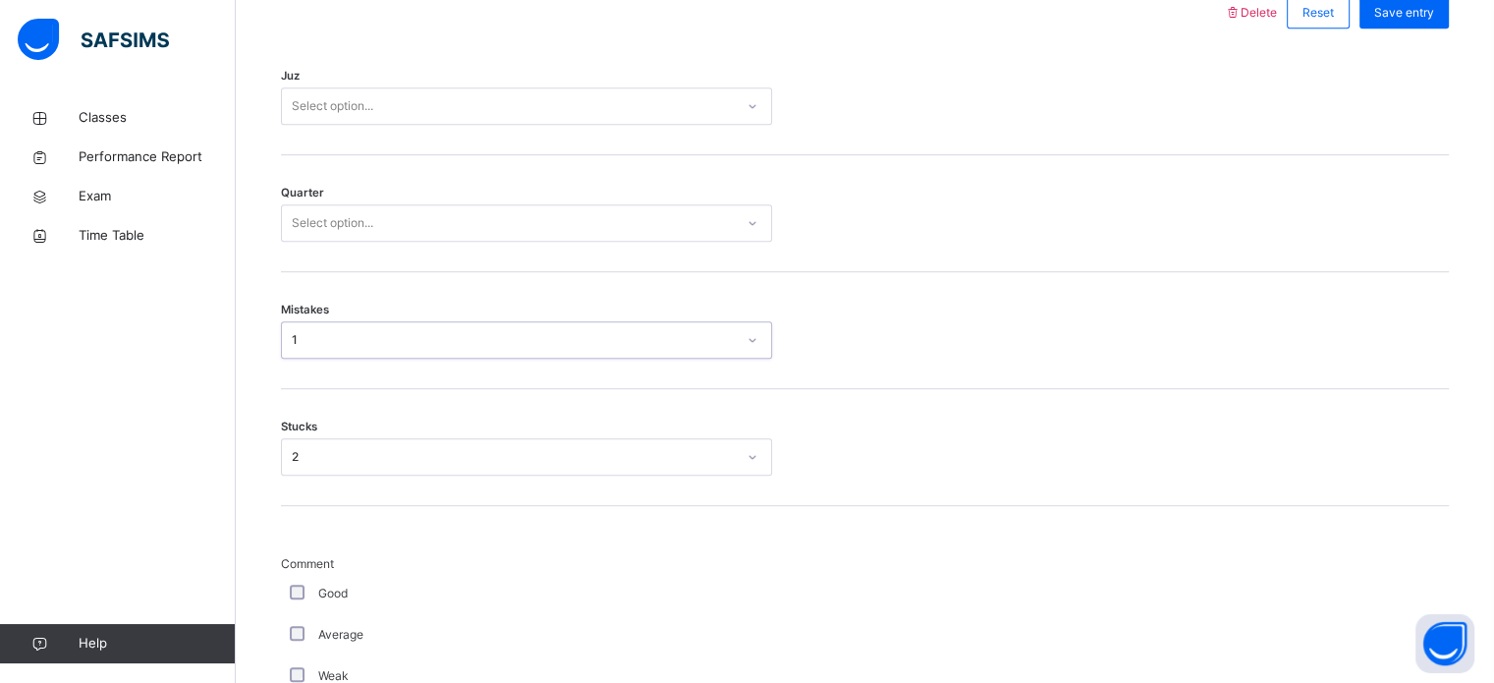
scroll to position [943, 0]
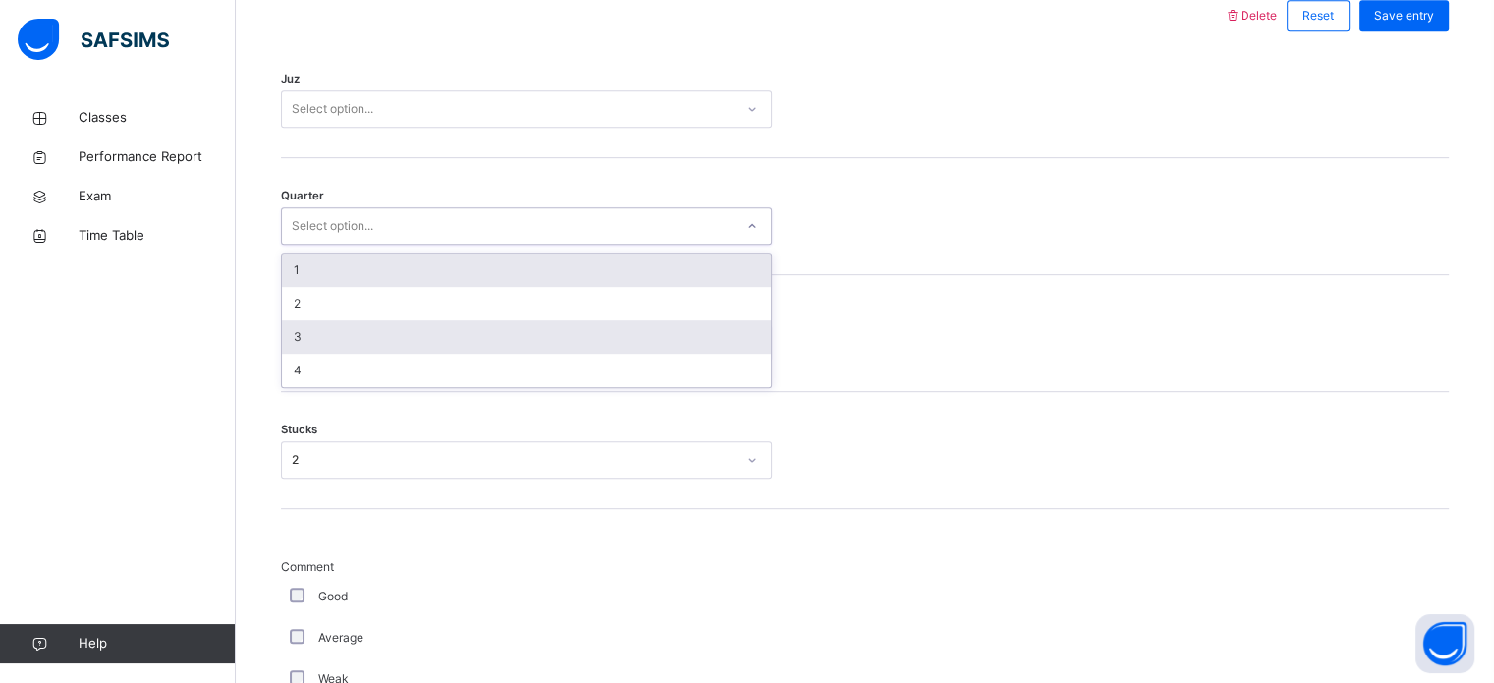
click at [382, 334] on div "3" at bounding box center [526, 336] width 489 height 33
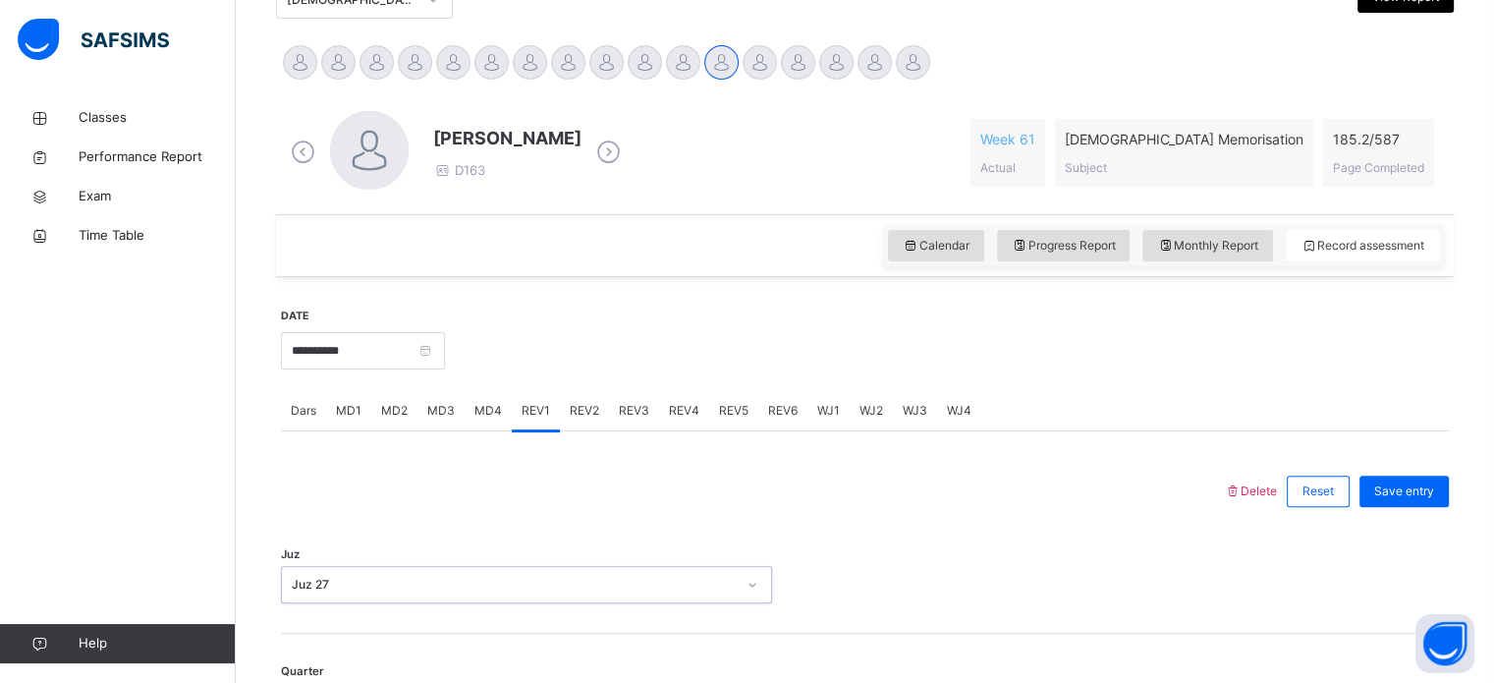
scroll to position [467, 0]
click at [1431, 505] on div "Save entry" at bounding box center [1404, 492] width 89 height 31
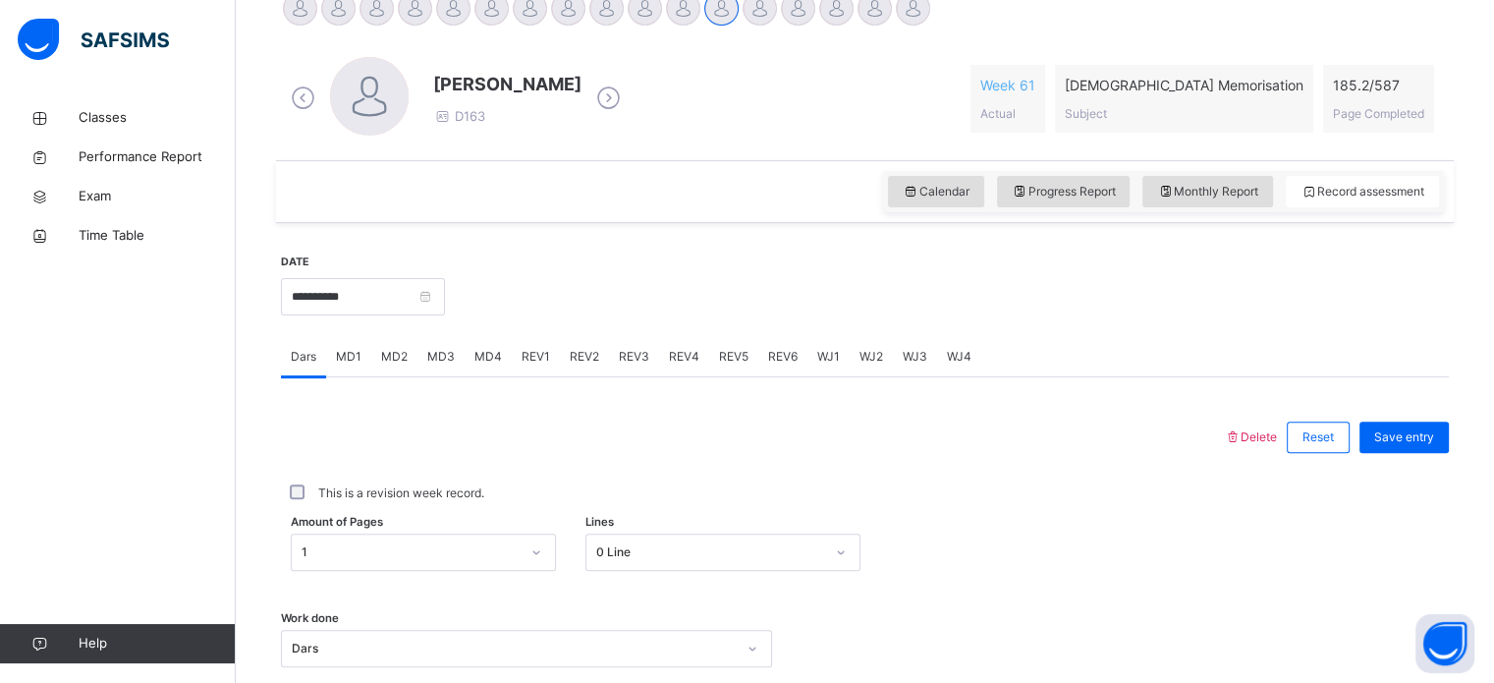
scroll to position [523, 0]
click at [582, 357] on span "REV2" at bounding box center [584, 356] width 29 height 18
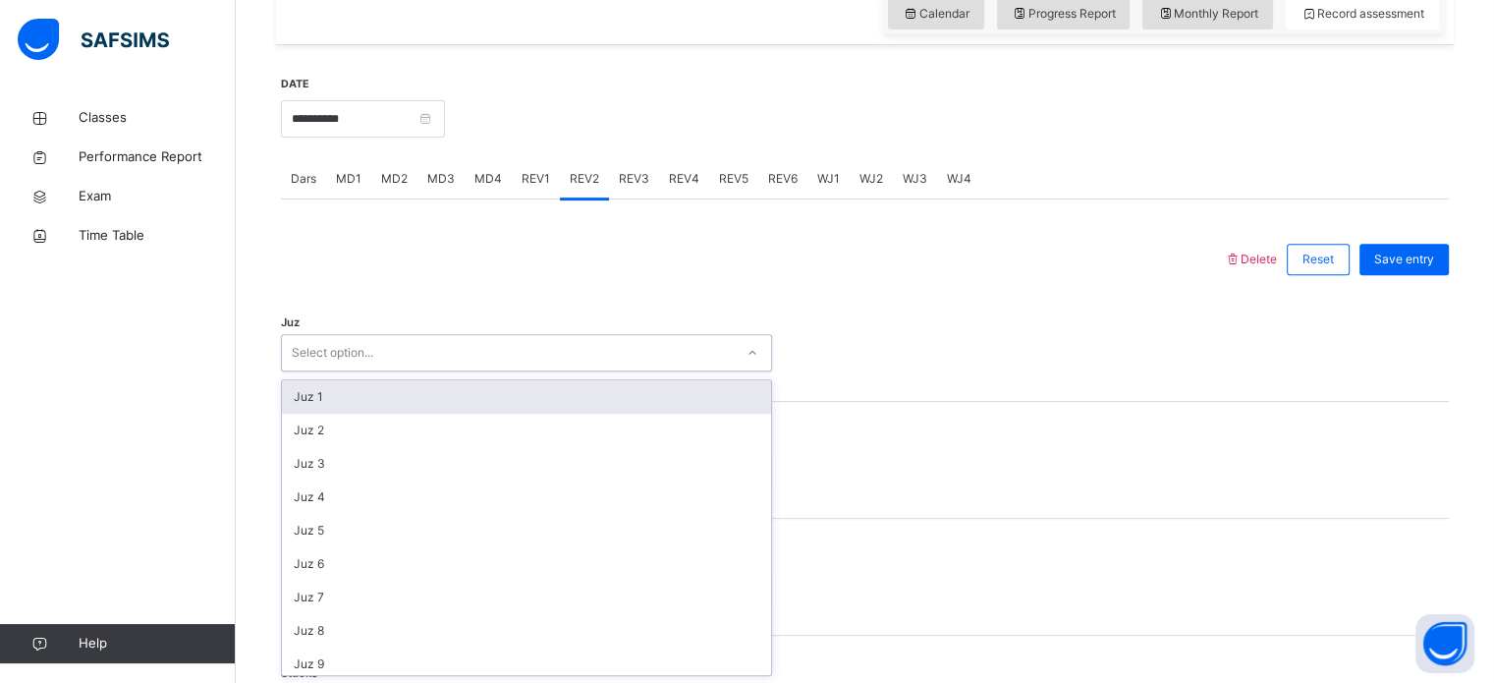
scroll to position [707, 0]
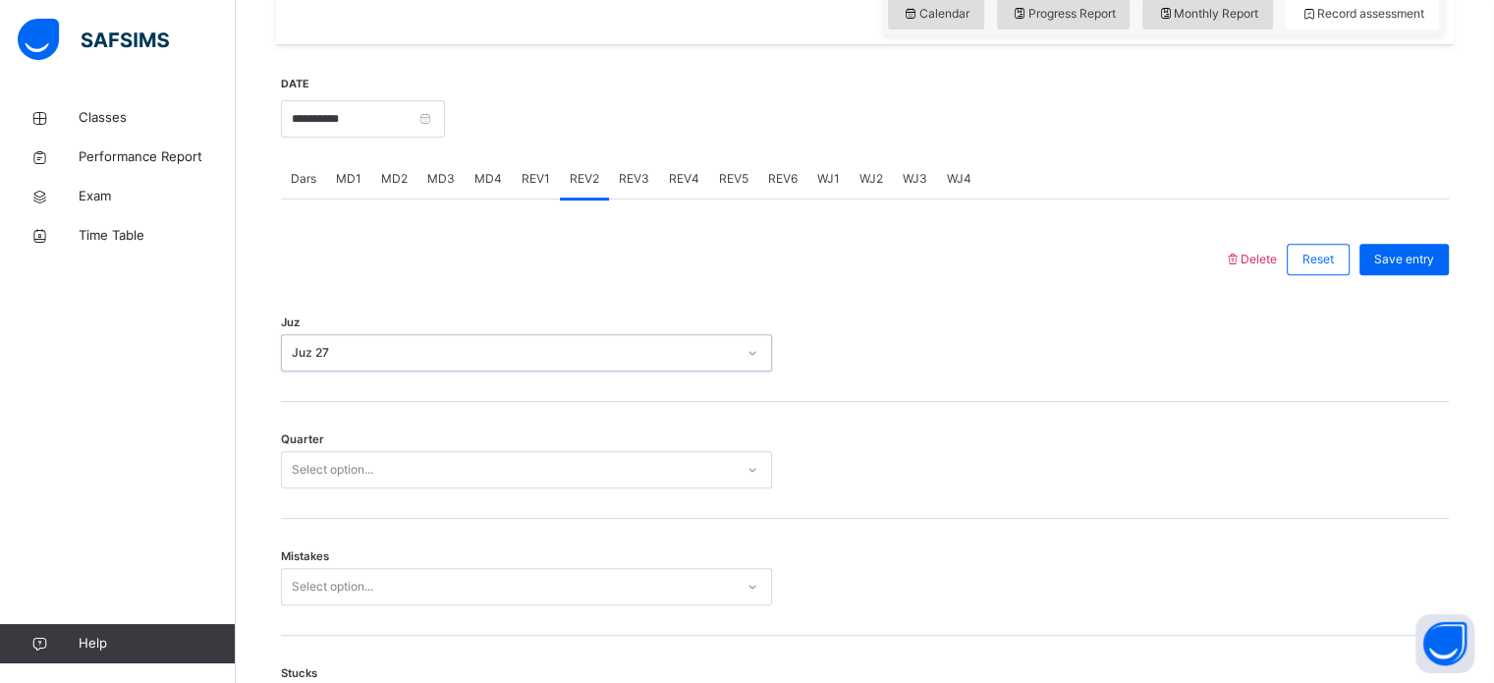
click at [582, 417] on div "Quarter Select option..." at bounding box center [865, 460] width 1168 height 117
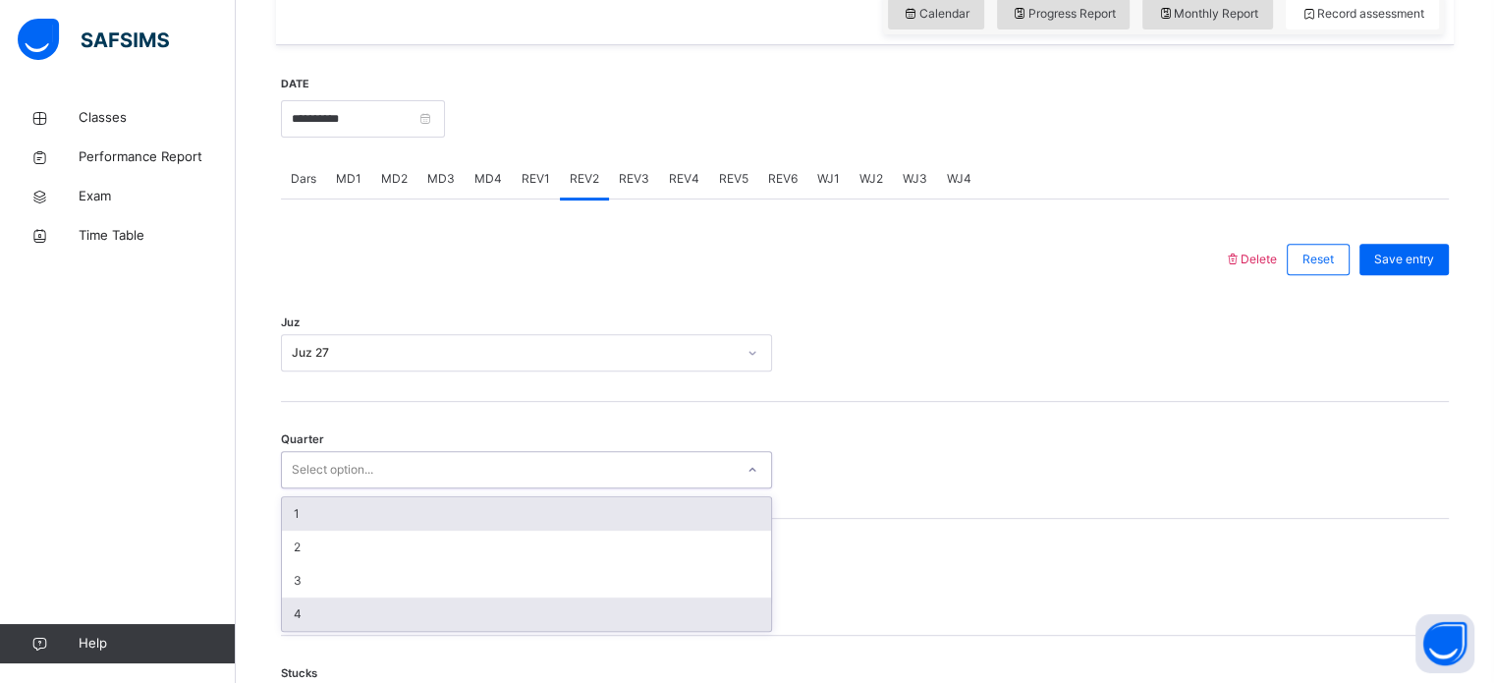
click at [346, 609] on div "4" at bounding box center [526, 613] width 489 height 33
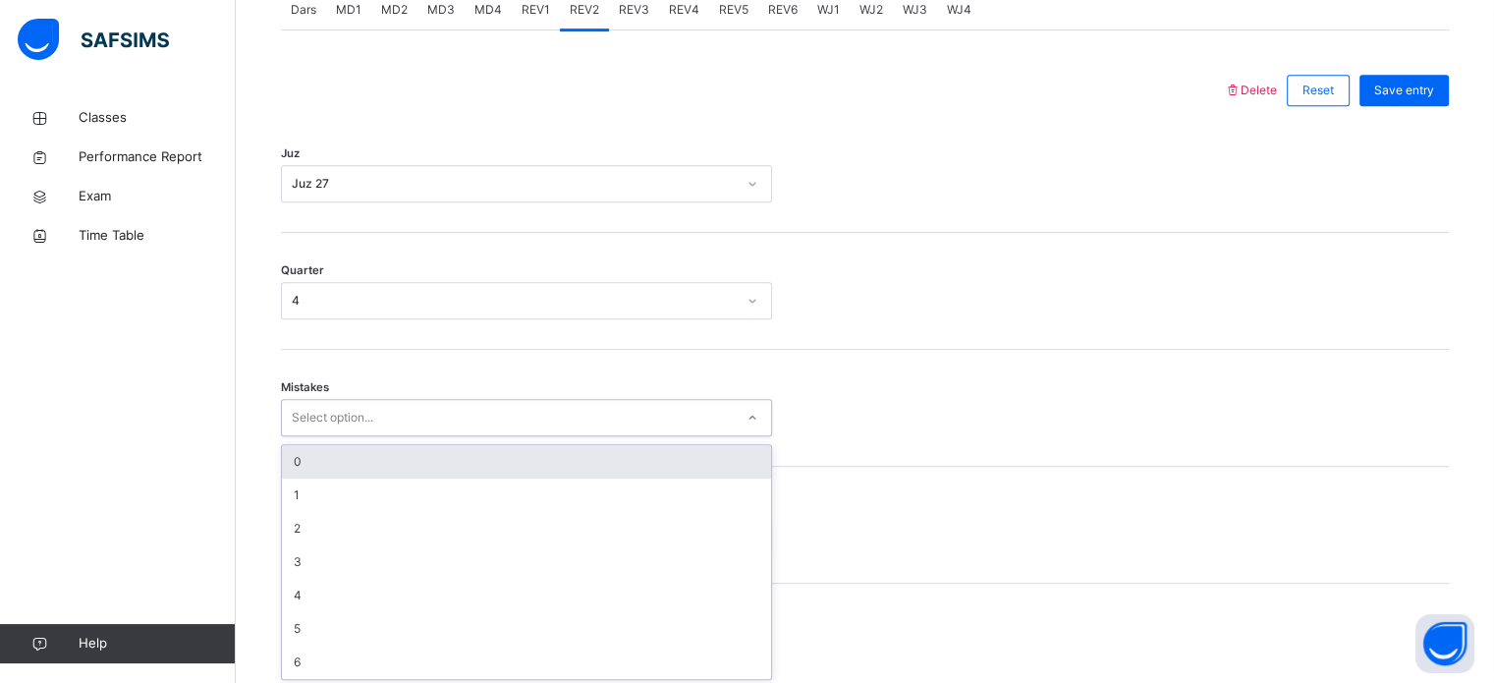
scroll to position [872, 0]
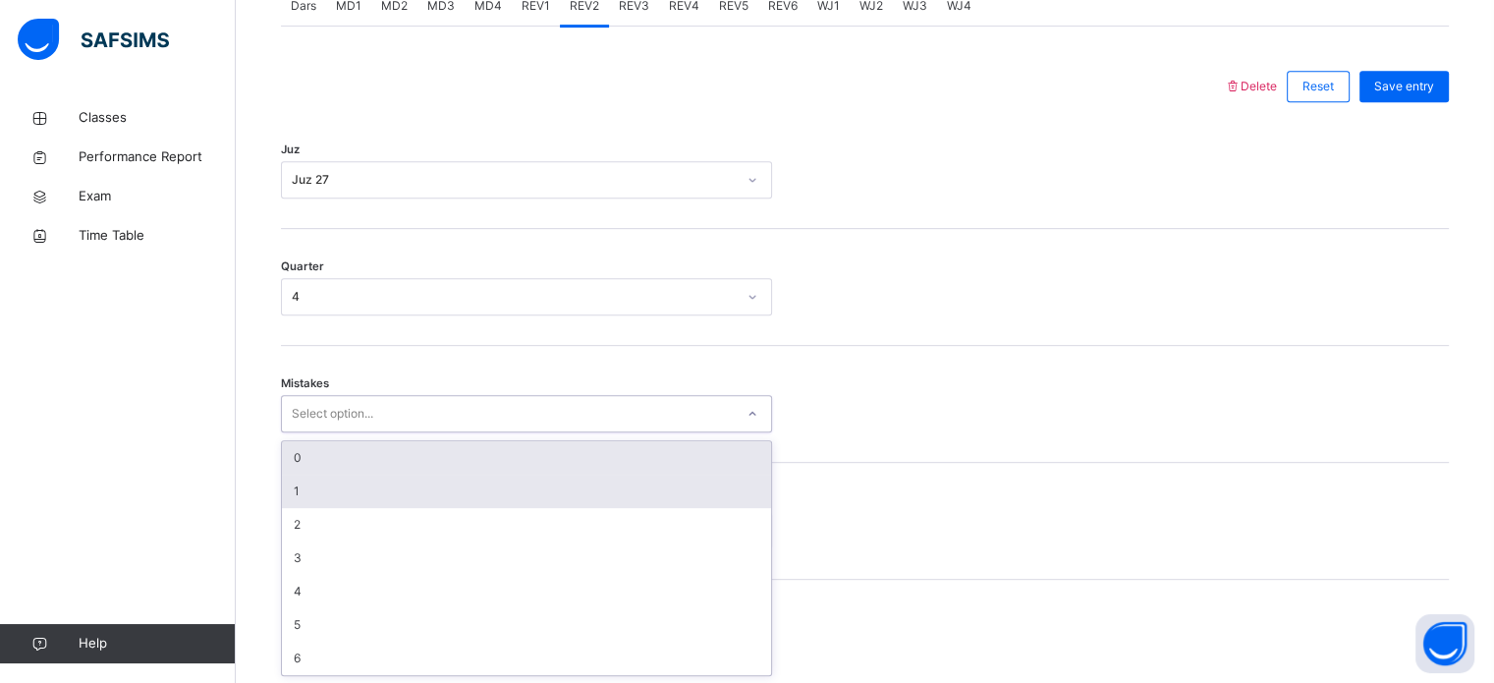
click at [411, 477] on div "1" at bounding box center [526, 491] width 489 height 33
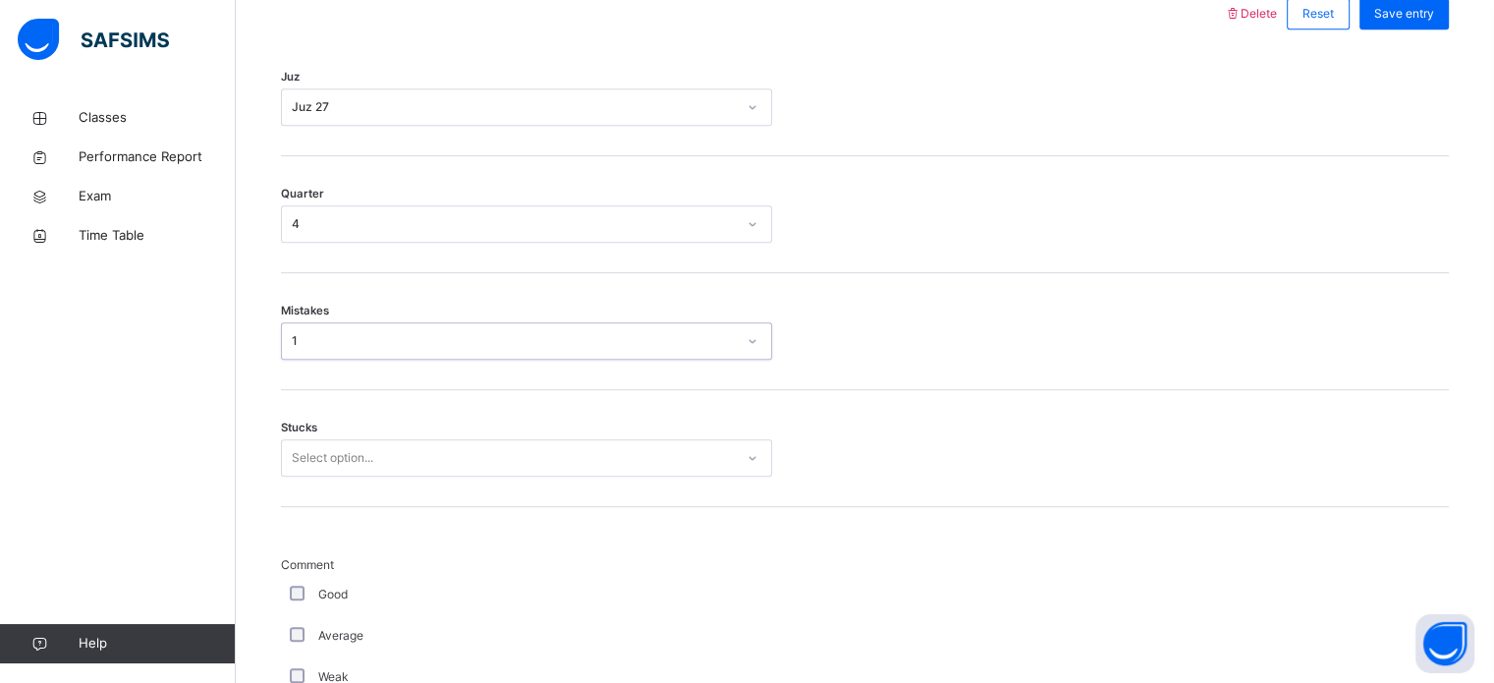
scroll to position [955, 0]
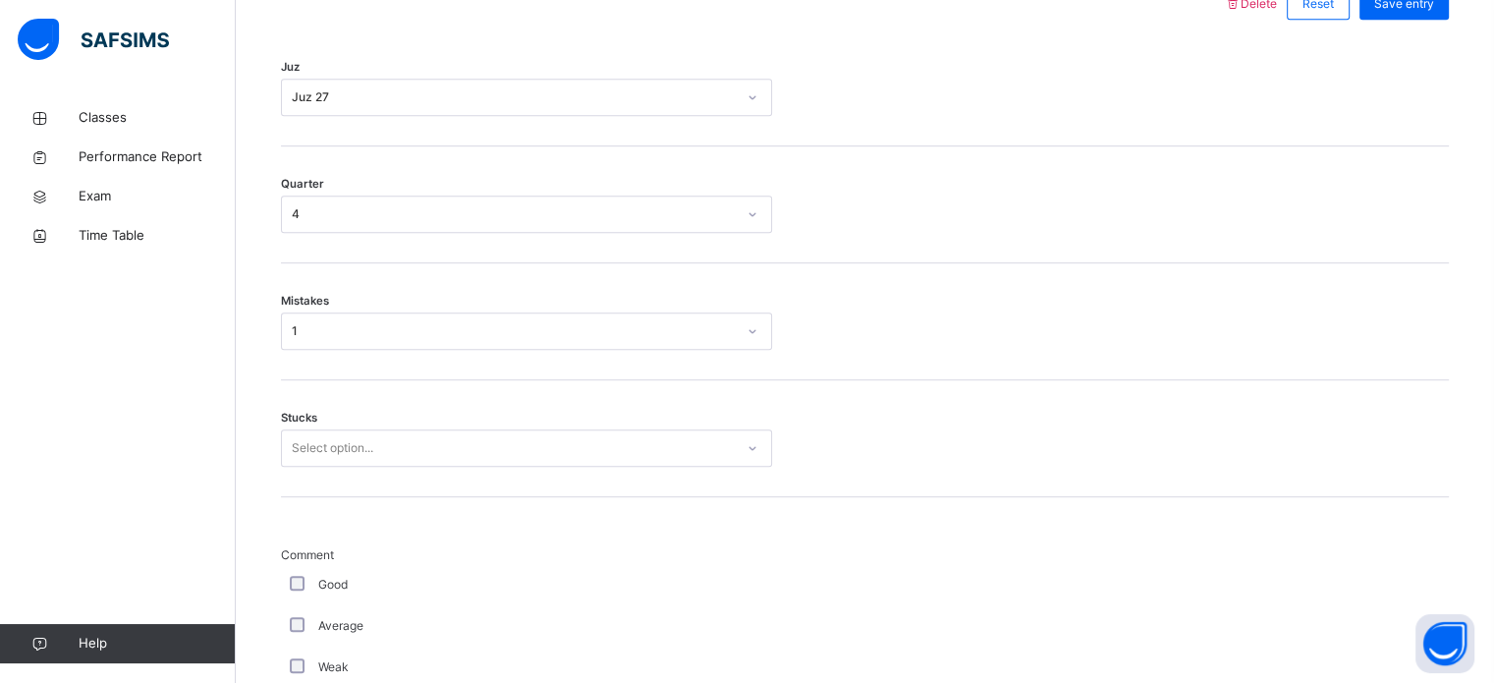
click at [270, 459] on div "Back / FT Boys Class 2 FT Boys Class 2 Full Time Boys Third Term 2024-2025 Clas…" at bounding box center [865, 516] width 1259 height 2747
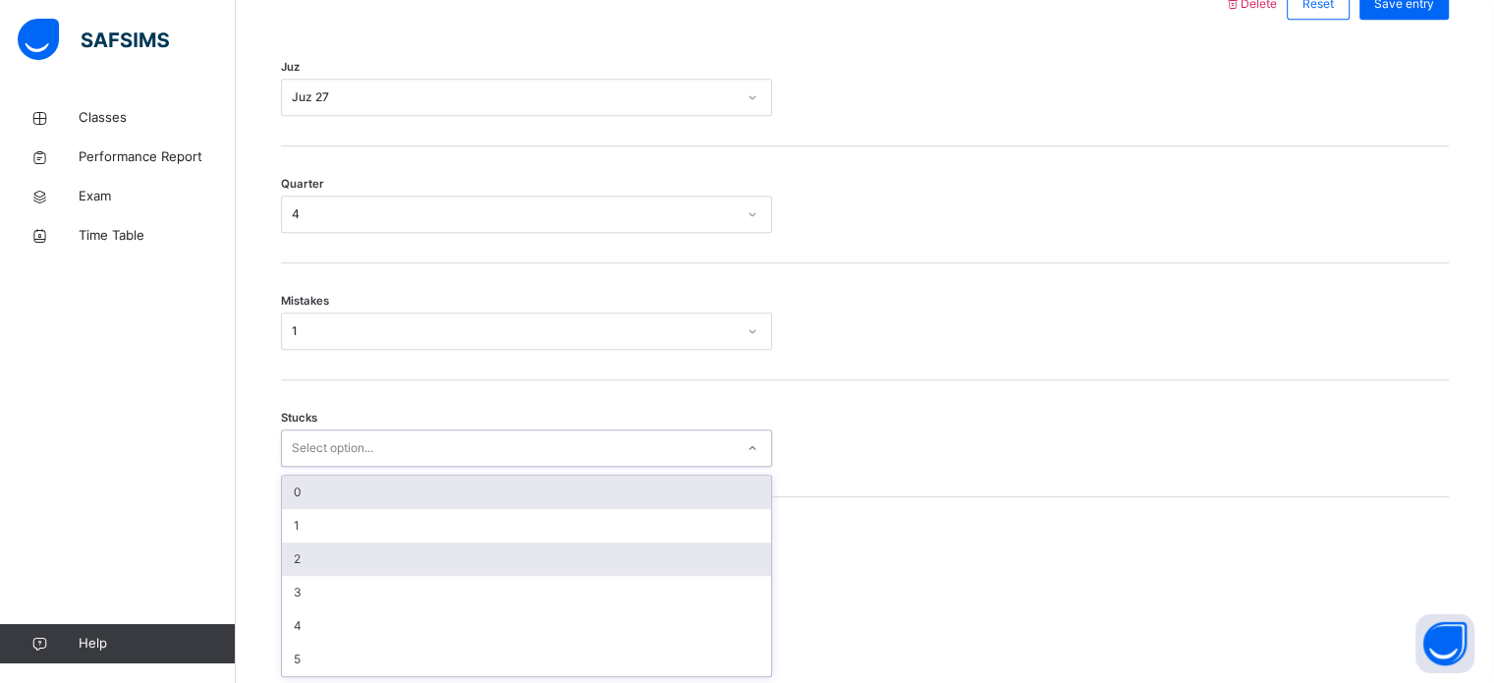
click at [334, 568] on div "2" at bounding box center [526, 558] width 489 height 33
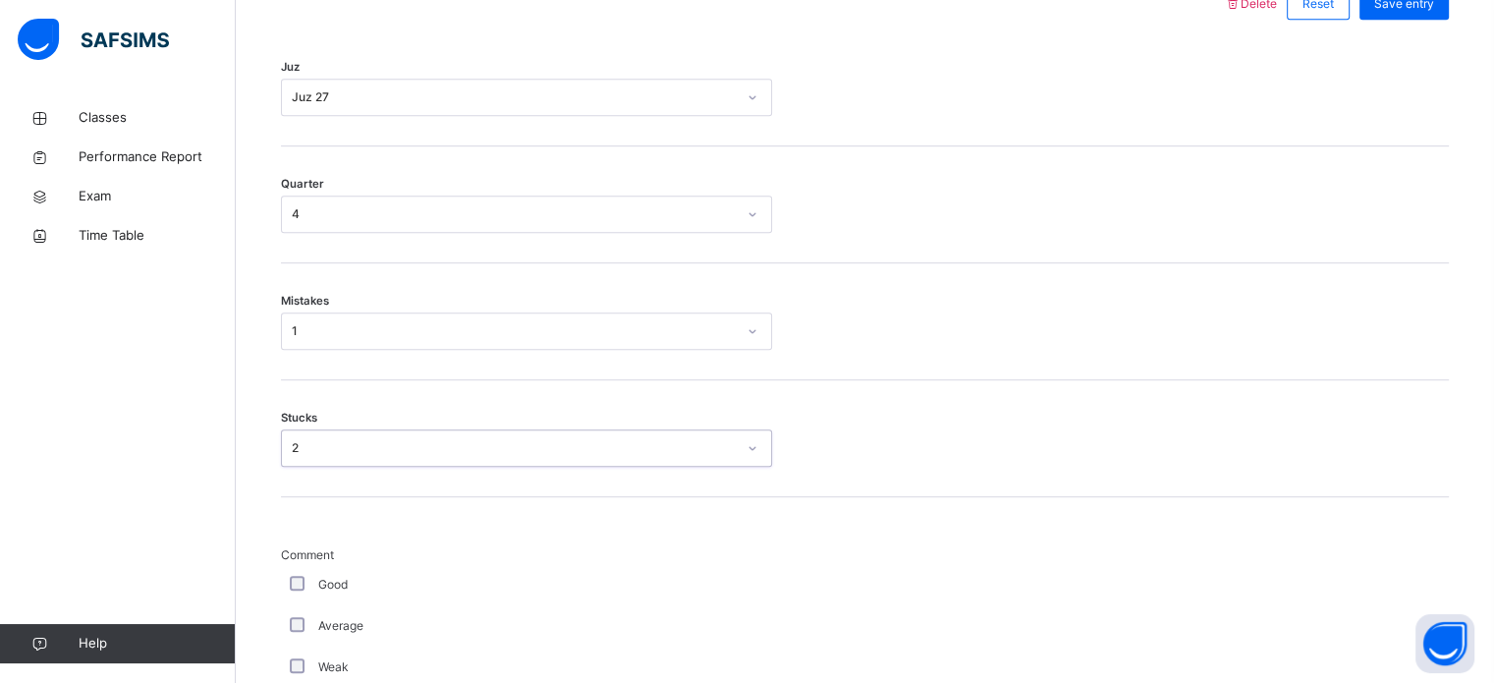
click at [307, 558] on span "Comment" at bounding box center [526, 555] width 491 height 18
click at [316, 584] on div "Good" at bounding box center [526, 585] width 481 height 18
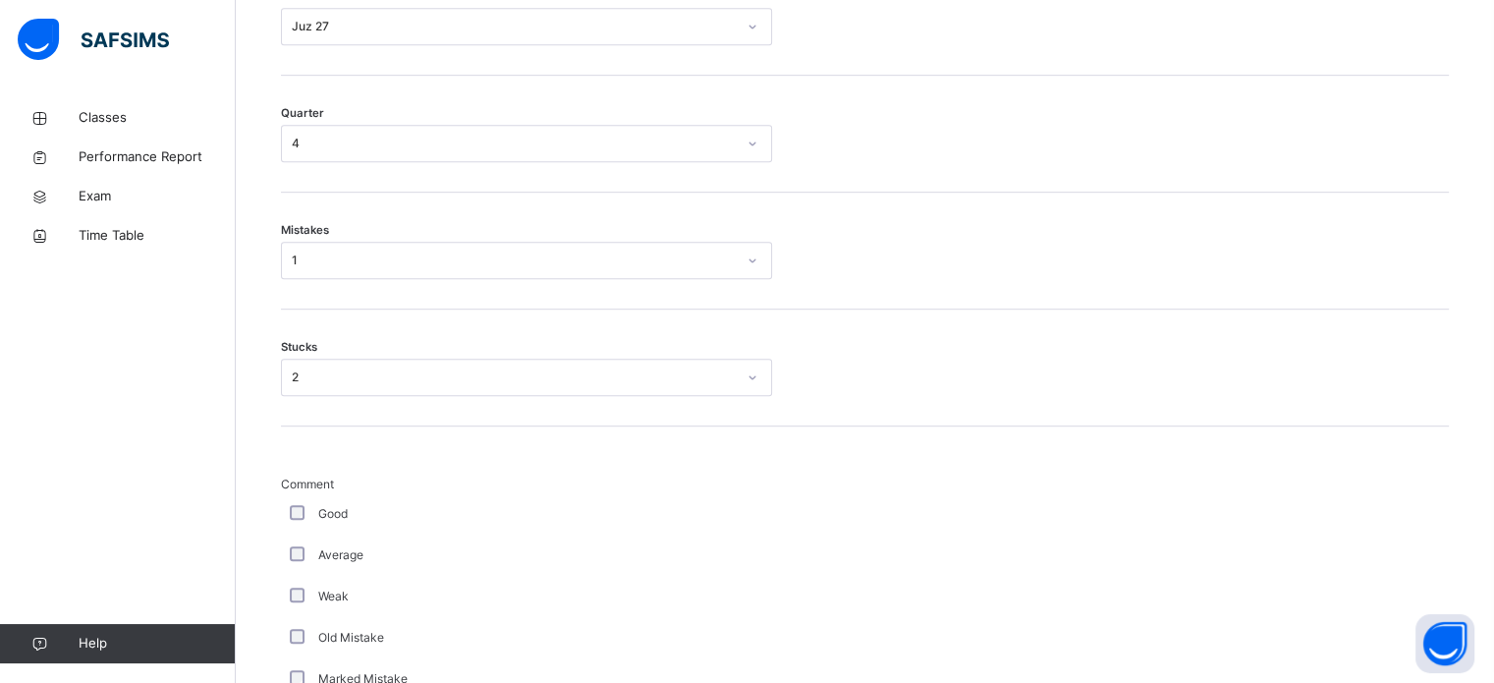
scroll to position [1072, 0]
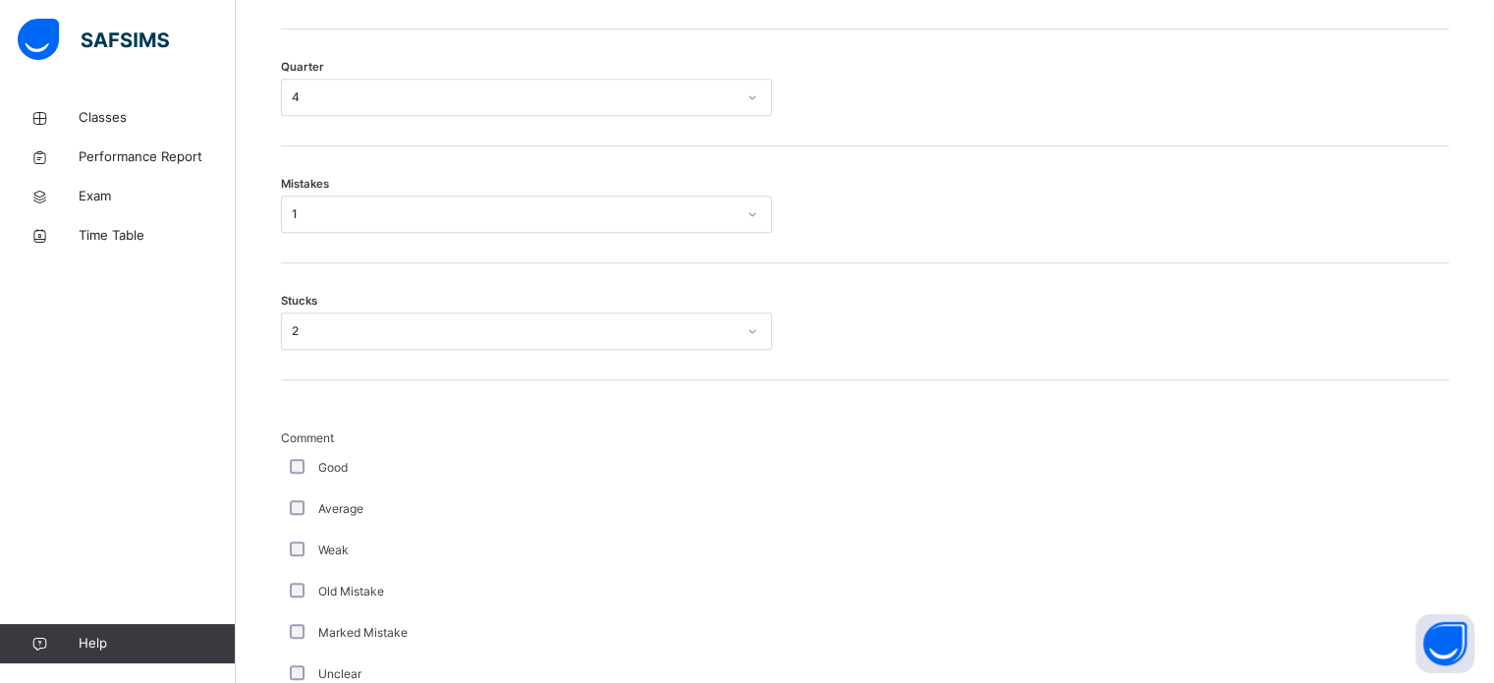
click at [292, 524] on div "Average" at bounding box center [526, 508] width 491 height 41
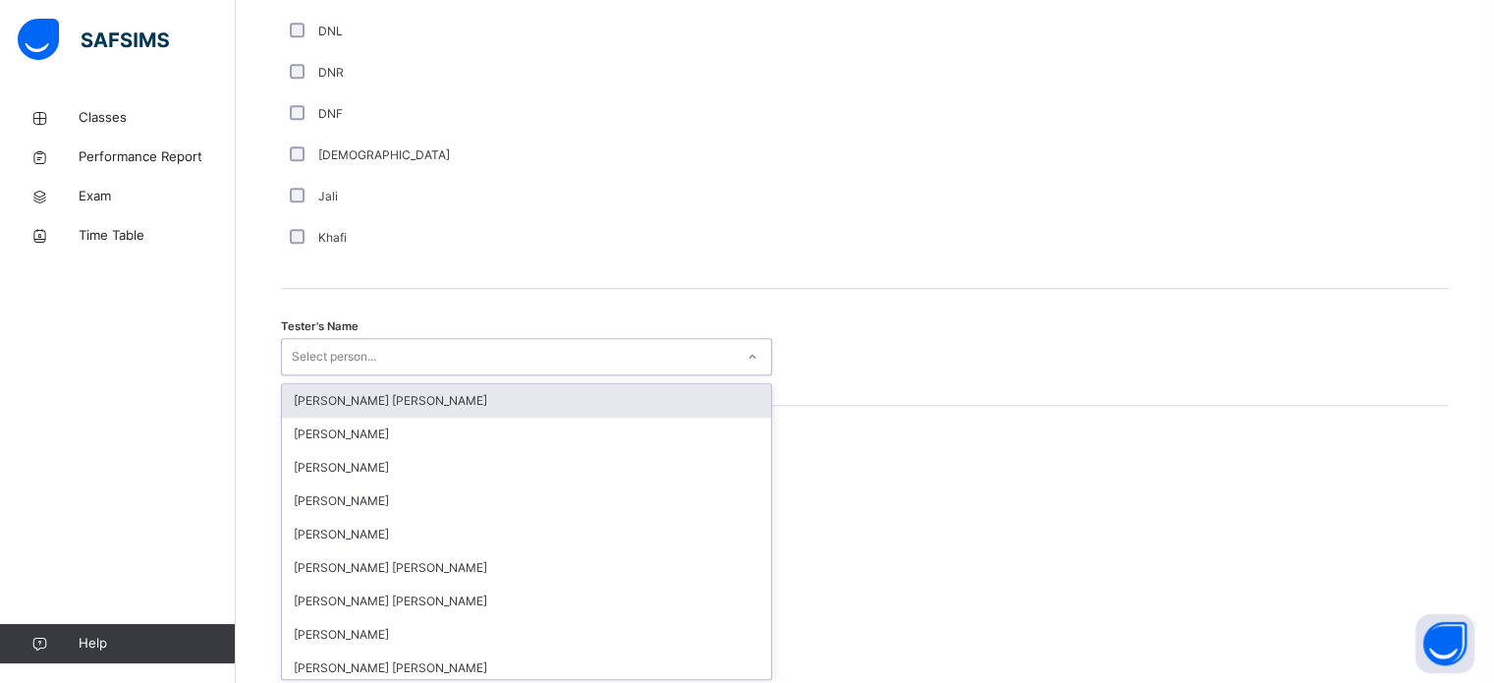
scroll to position [1800, 0]
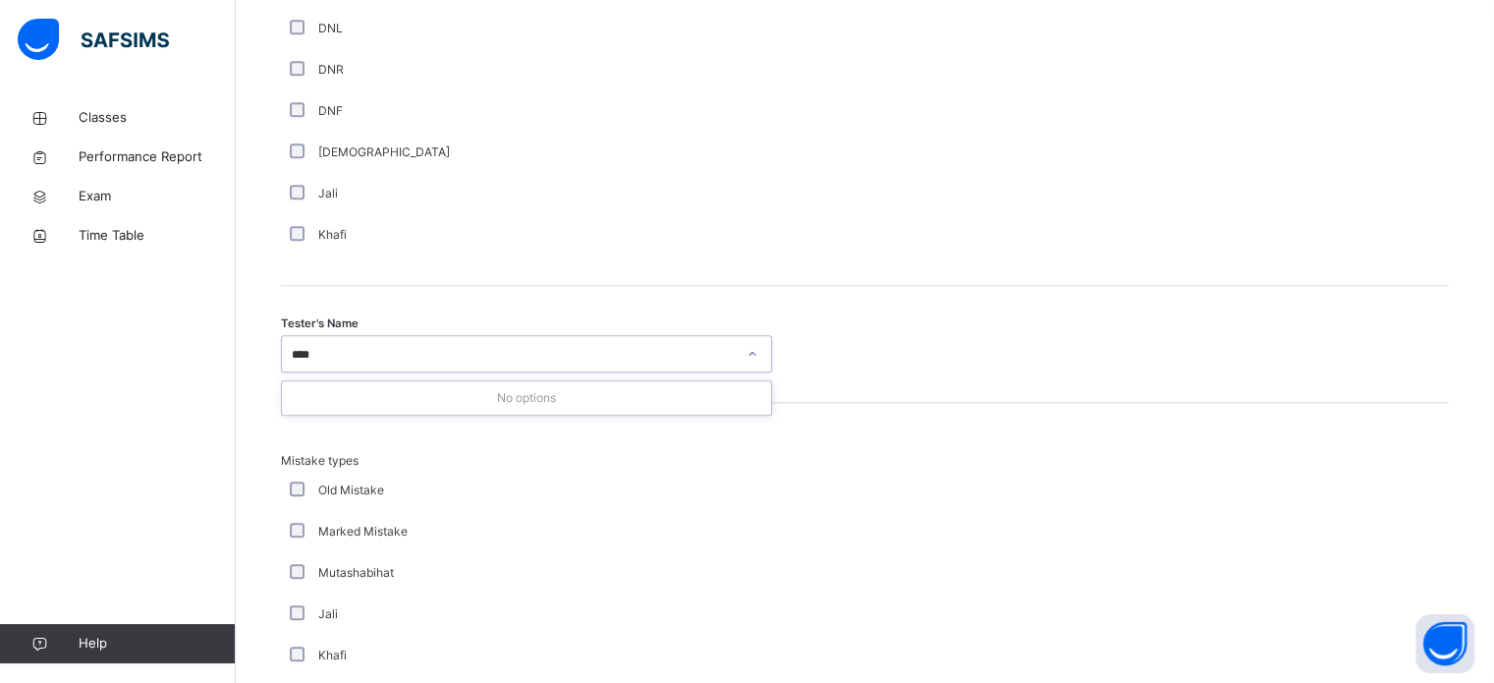
type input "***"
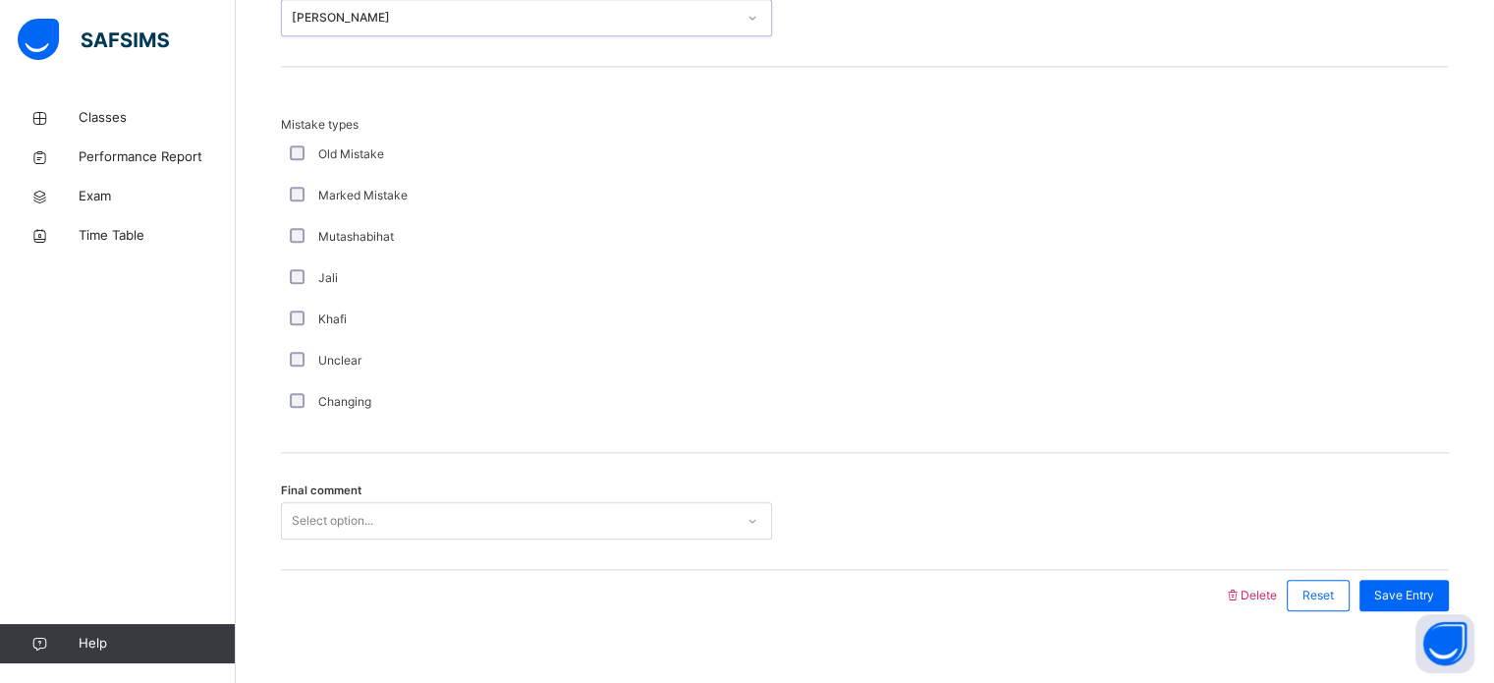
scroll to position [2161, 0]
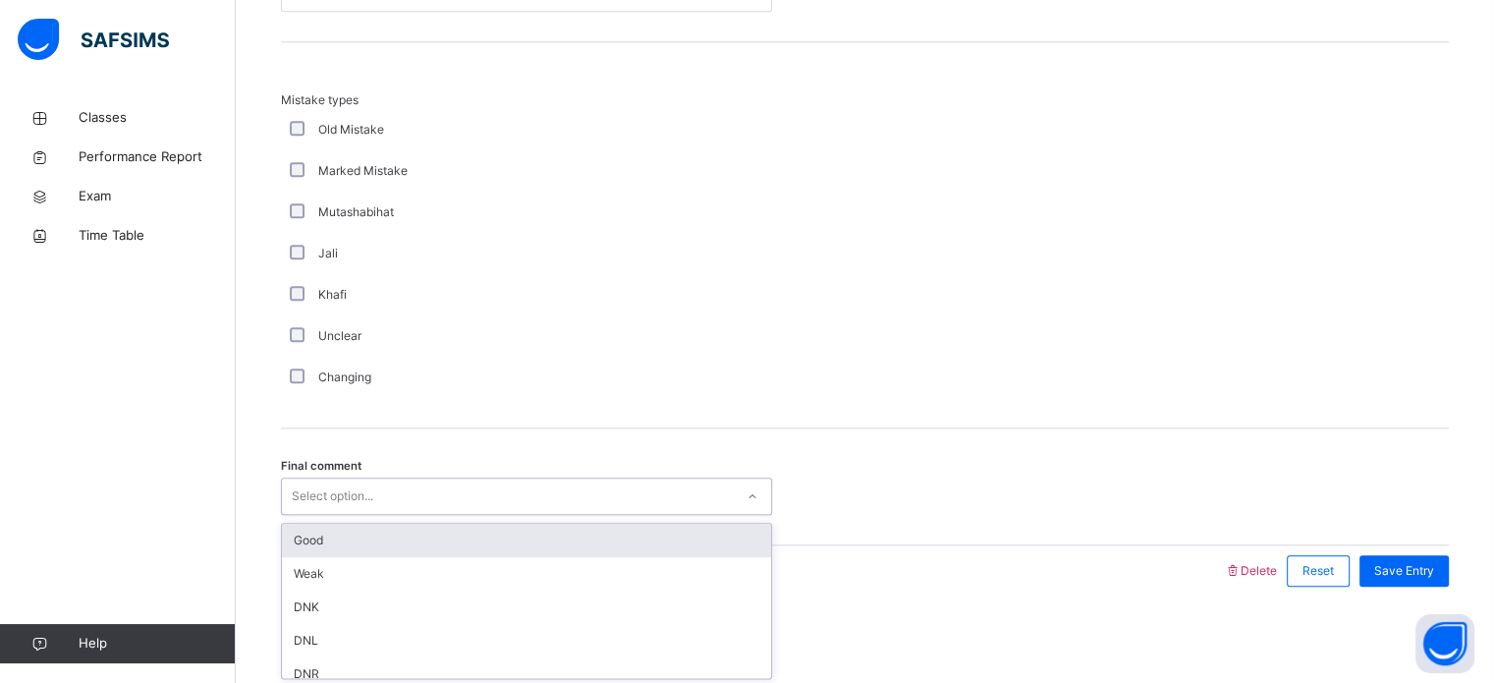
click at [542, 530] on div "Good" at bounding box center [526, 540] width 489 height 33
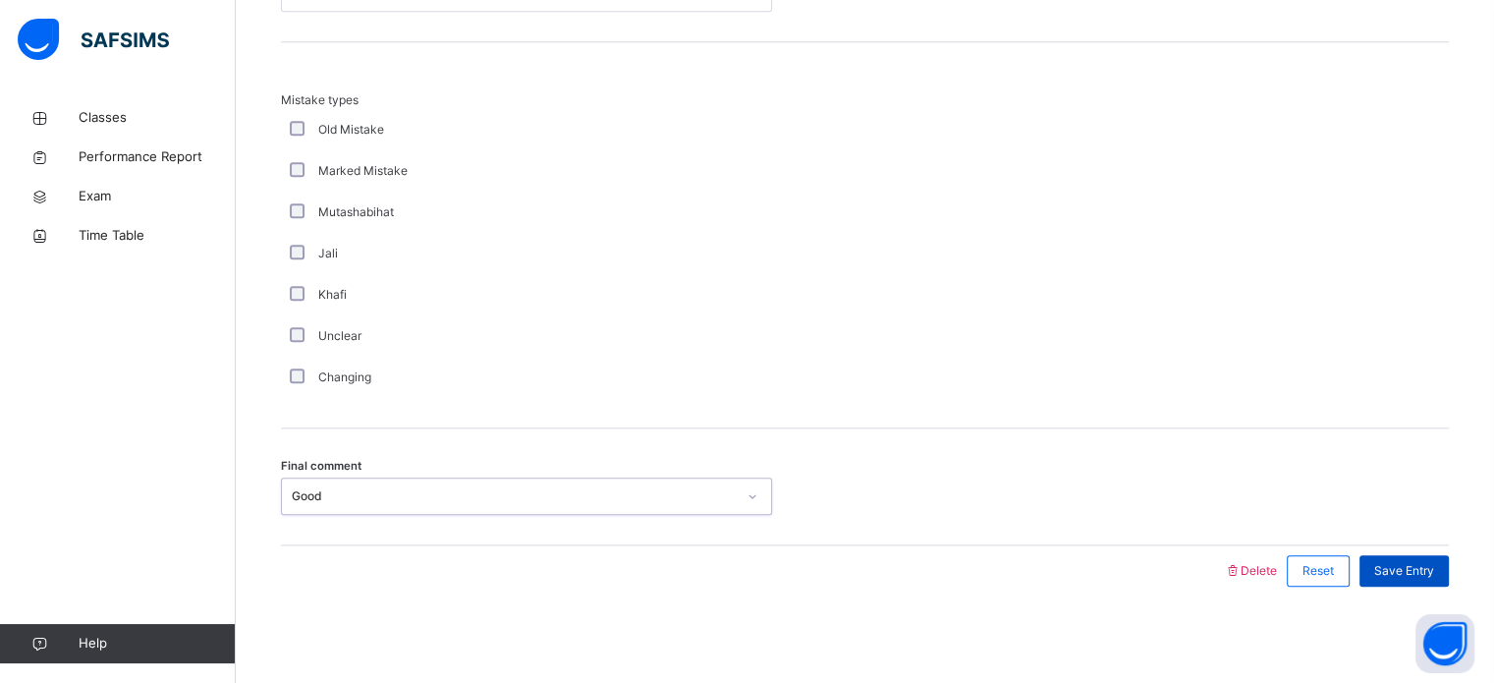
click at [1434, 567] on span "Save Entry" at bounding box center [1405, 571] width 60 height 18
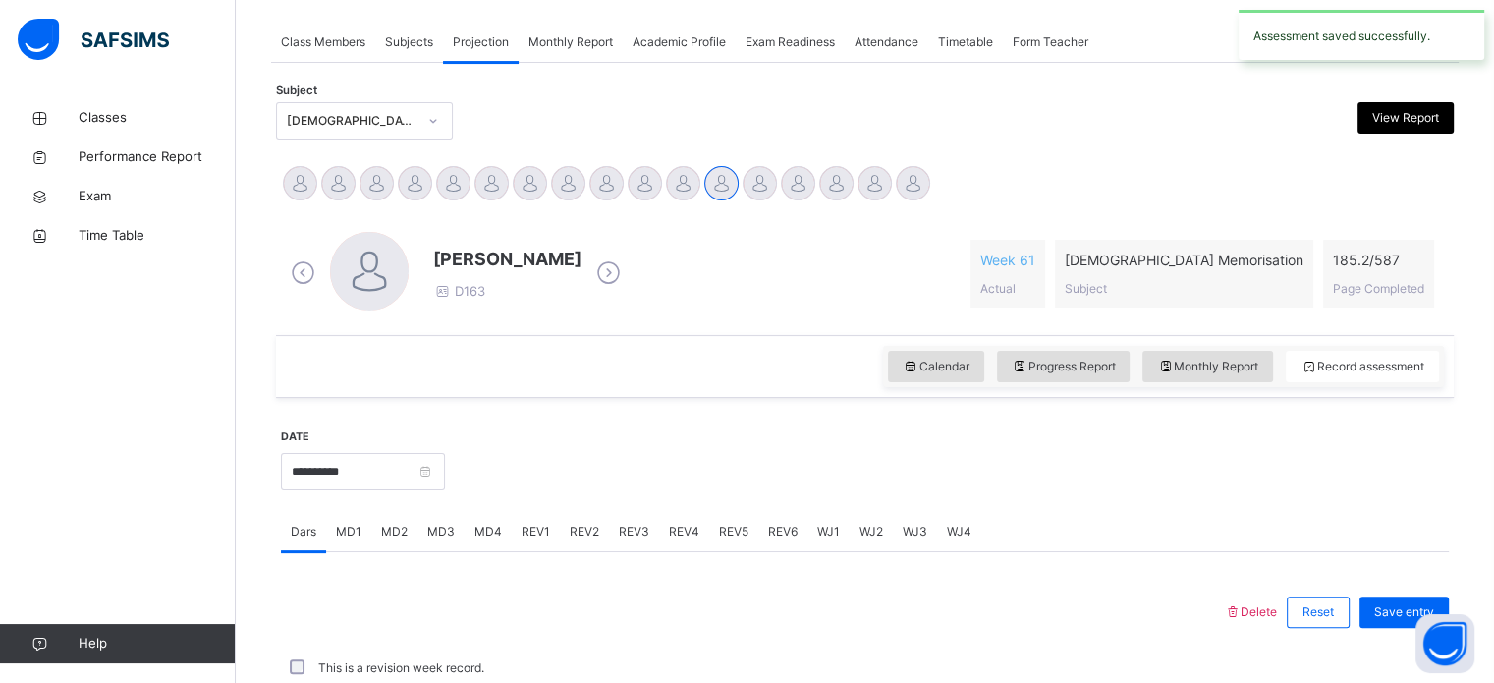
scroll to position [792, 0]
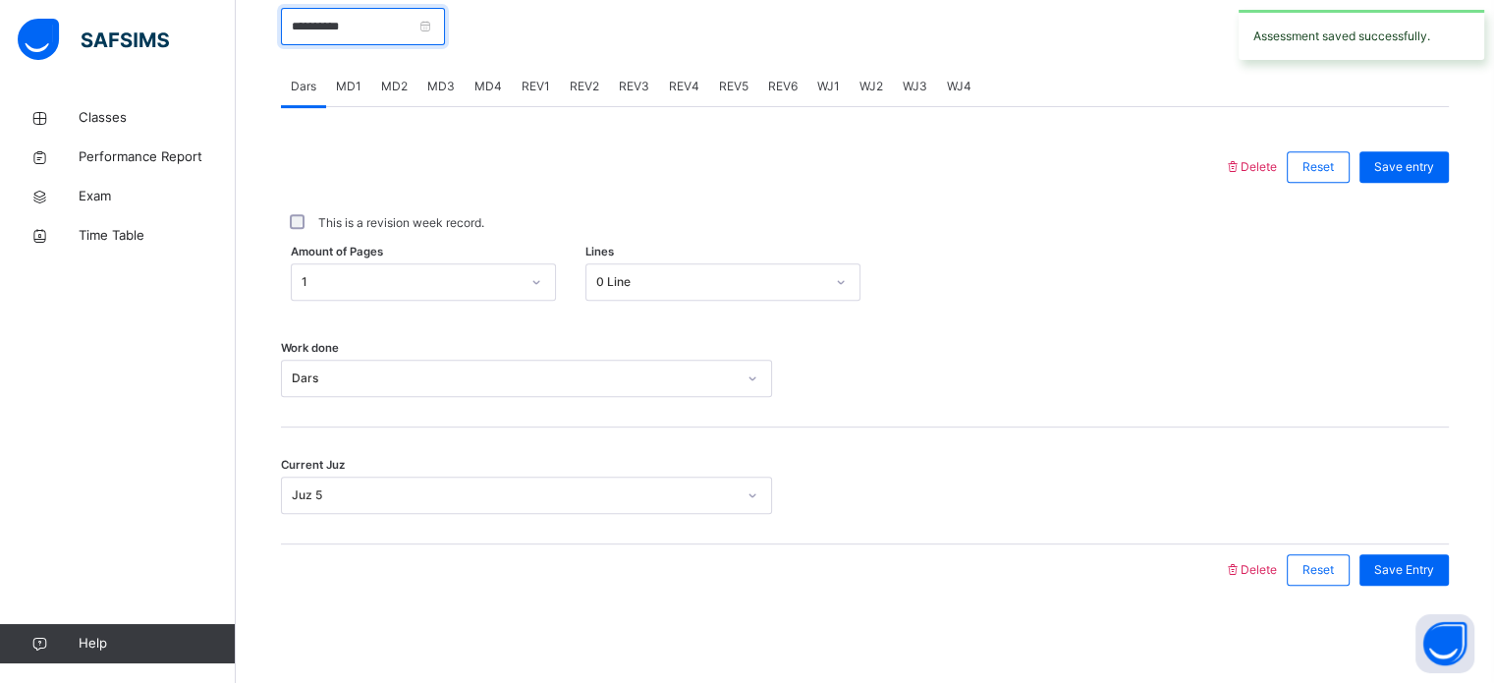
click at [440, 33] on input "**********" at bounding box center [363, 26] width 164 height 37
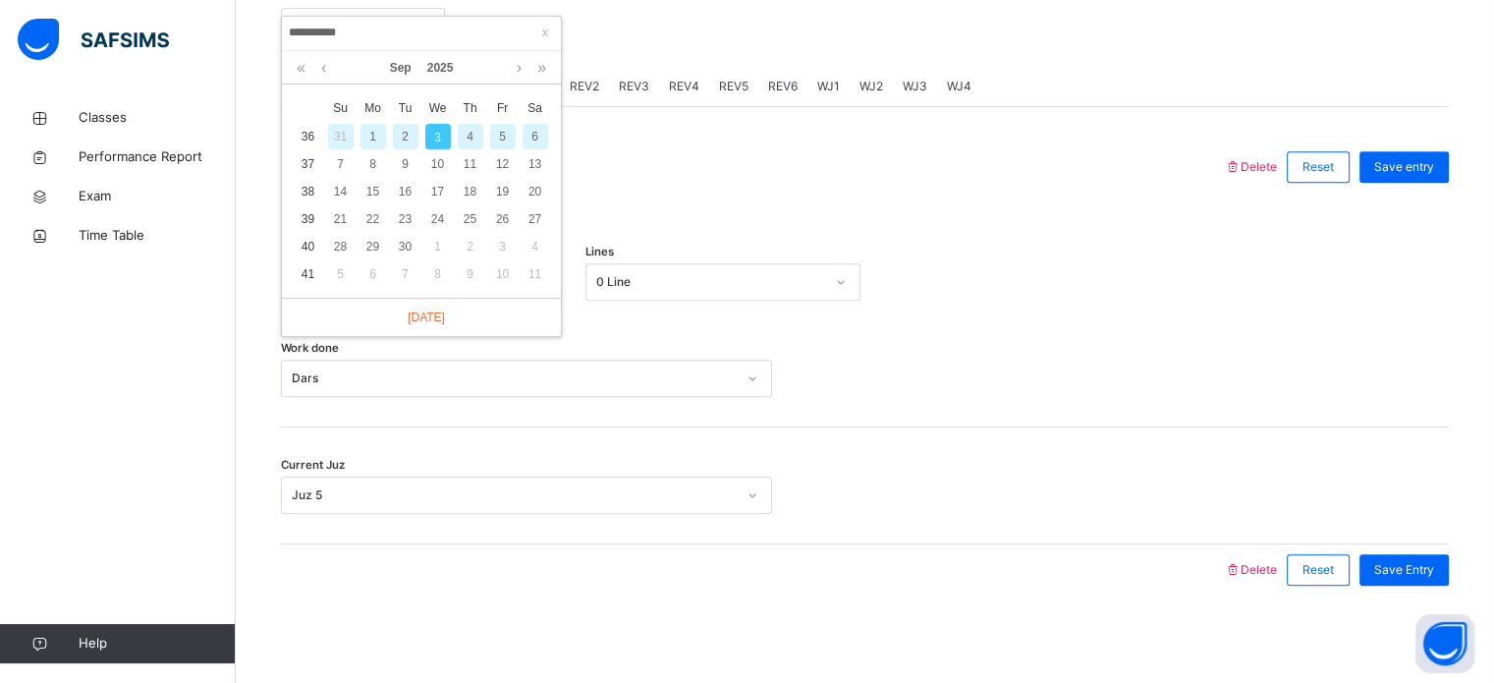
click at [405, 130] on div "2" at bounding box center [406, 137] width 26 height 26
type input "**********"
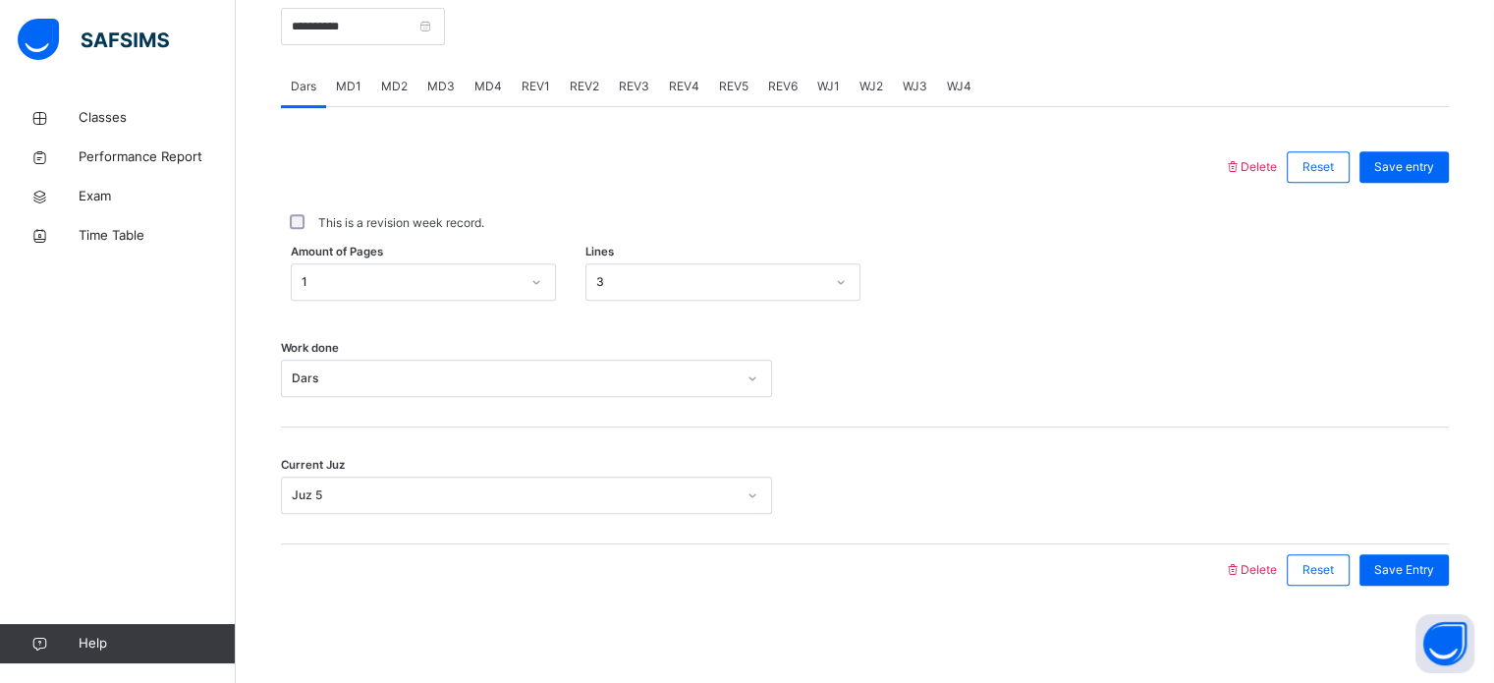
click at [451, 73] on div "MD3" at bounding box center [441, 86] width 47 height 39
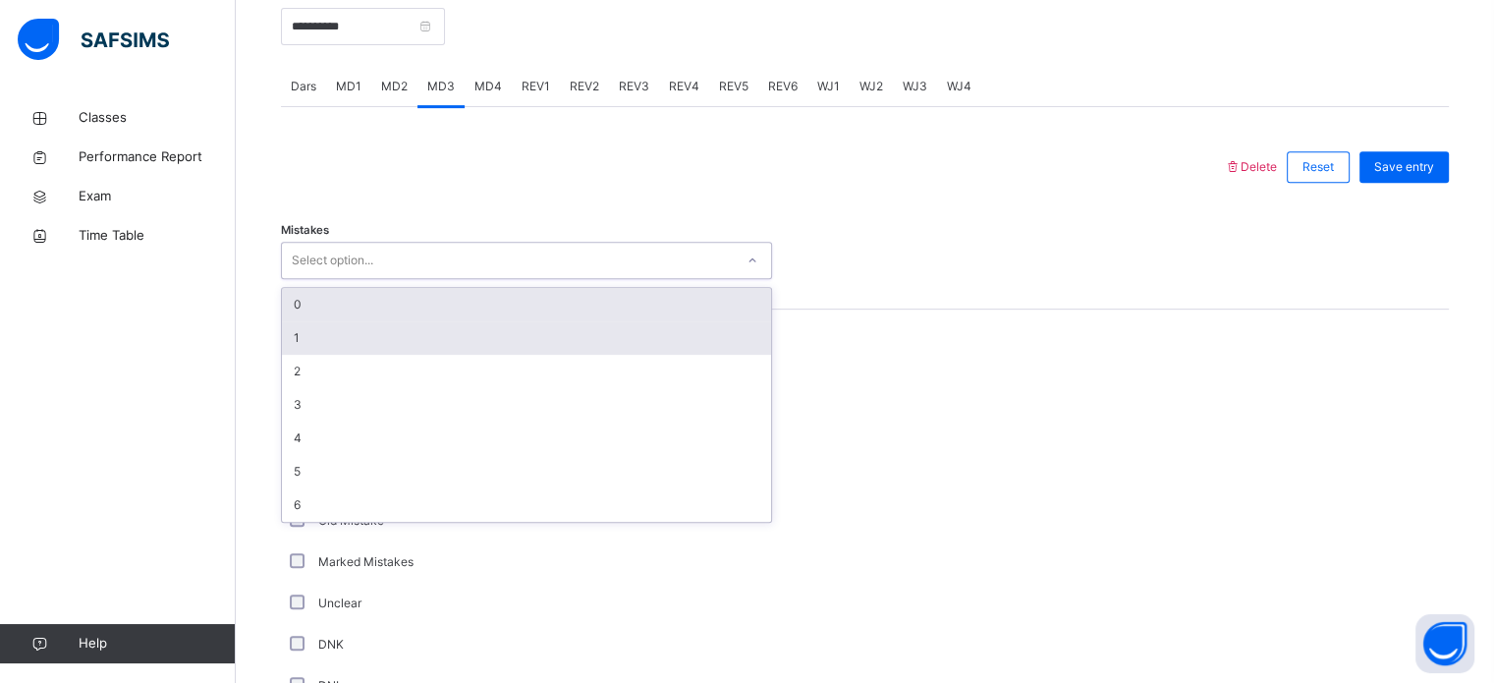
click at [376, 330] on div "1" at bounding box center [526, 337] width 489 height 33
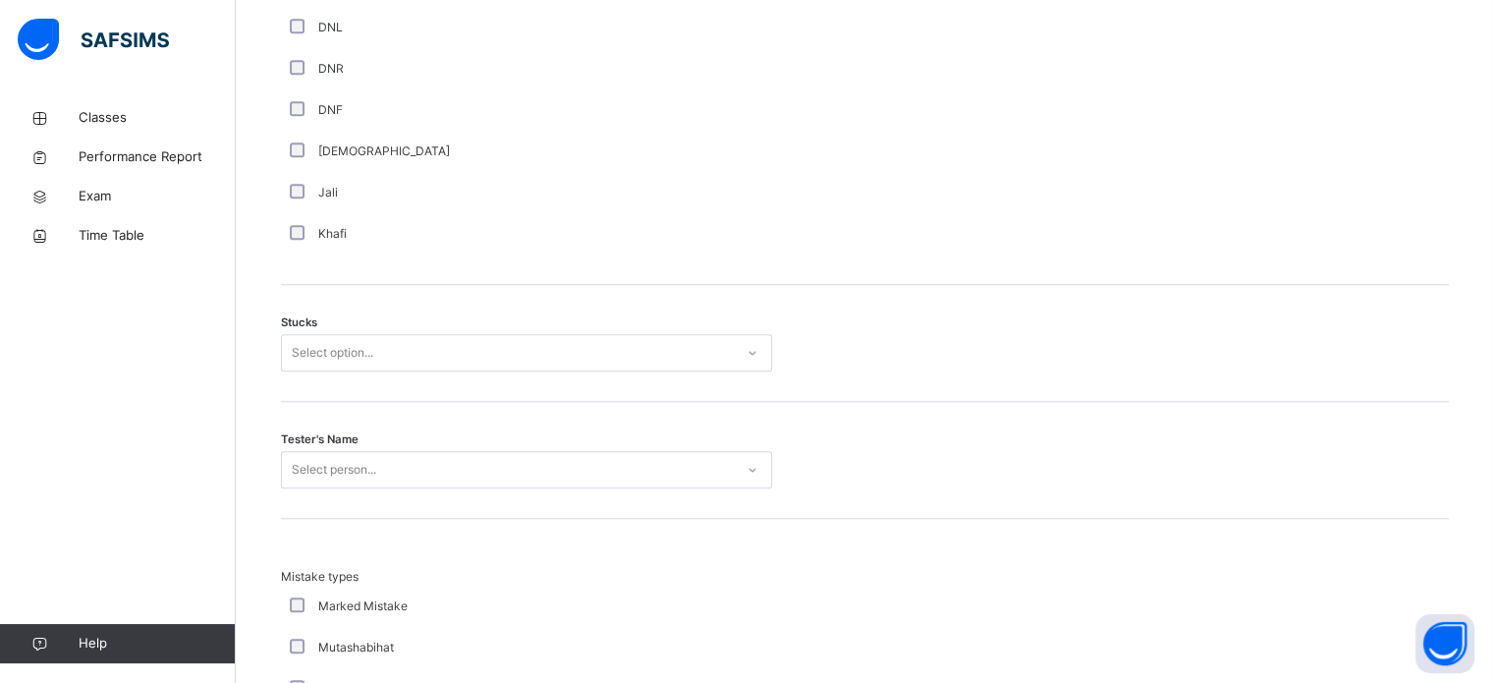
scroll to position [1452, 0]
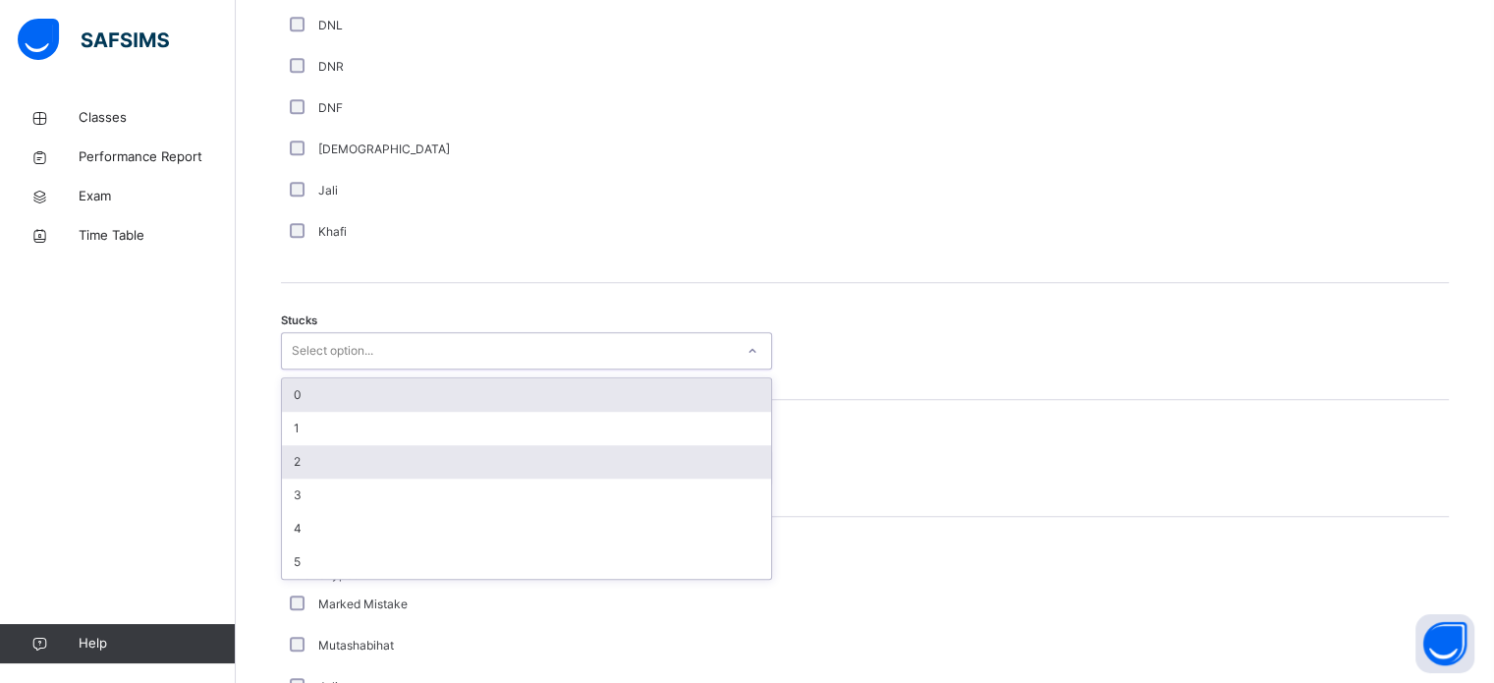
click at [369, 459] on div "2" at bounding box center [526, 461] width 489 height 33
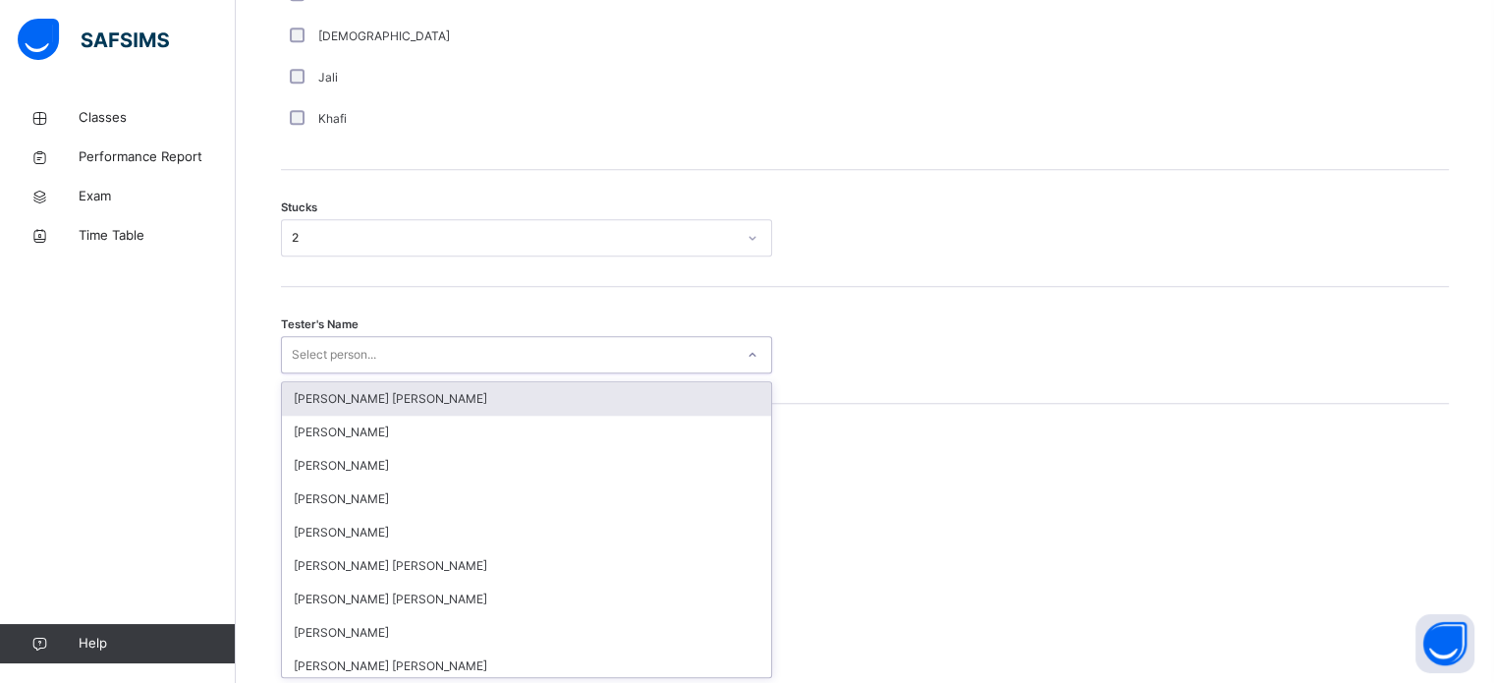
scroll to position [1566, 0]
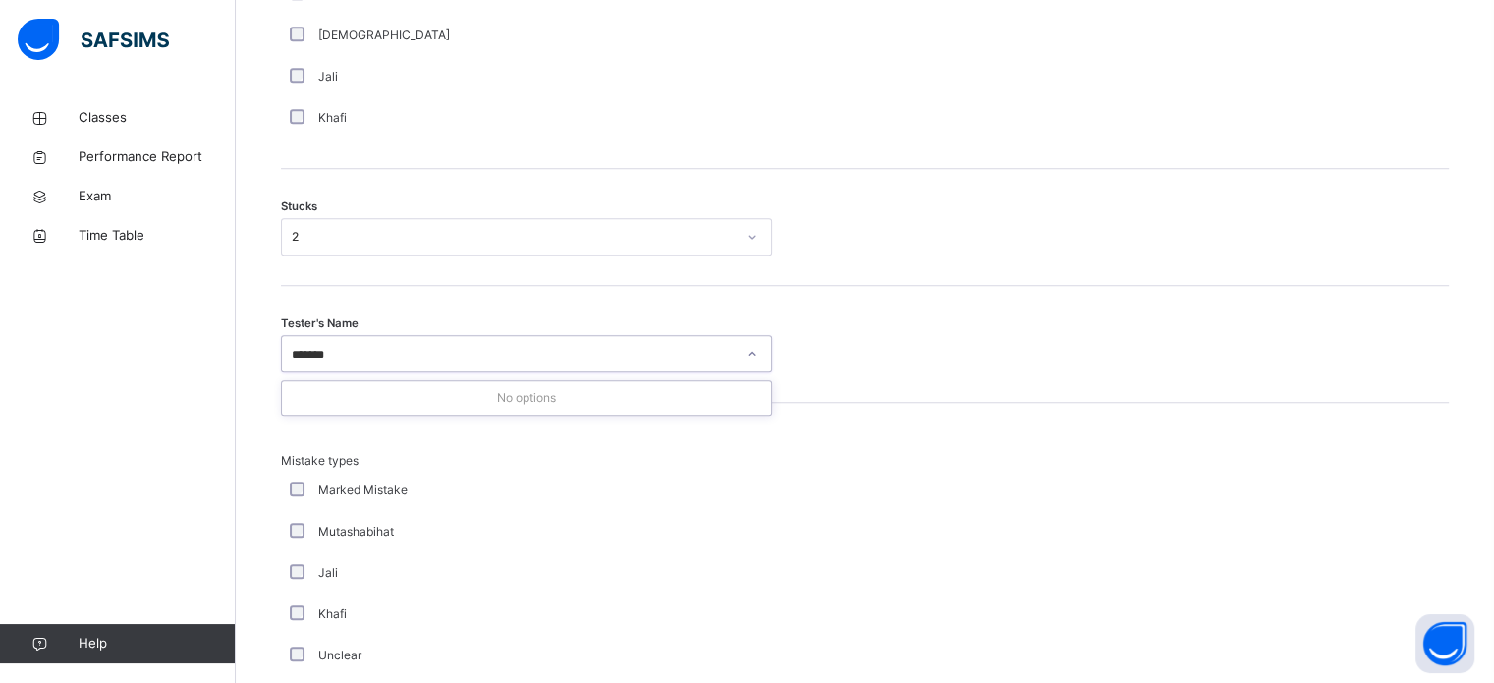
type input "******"
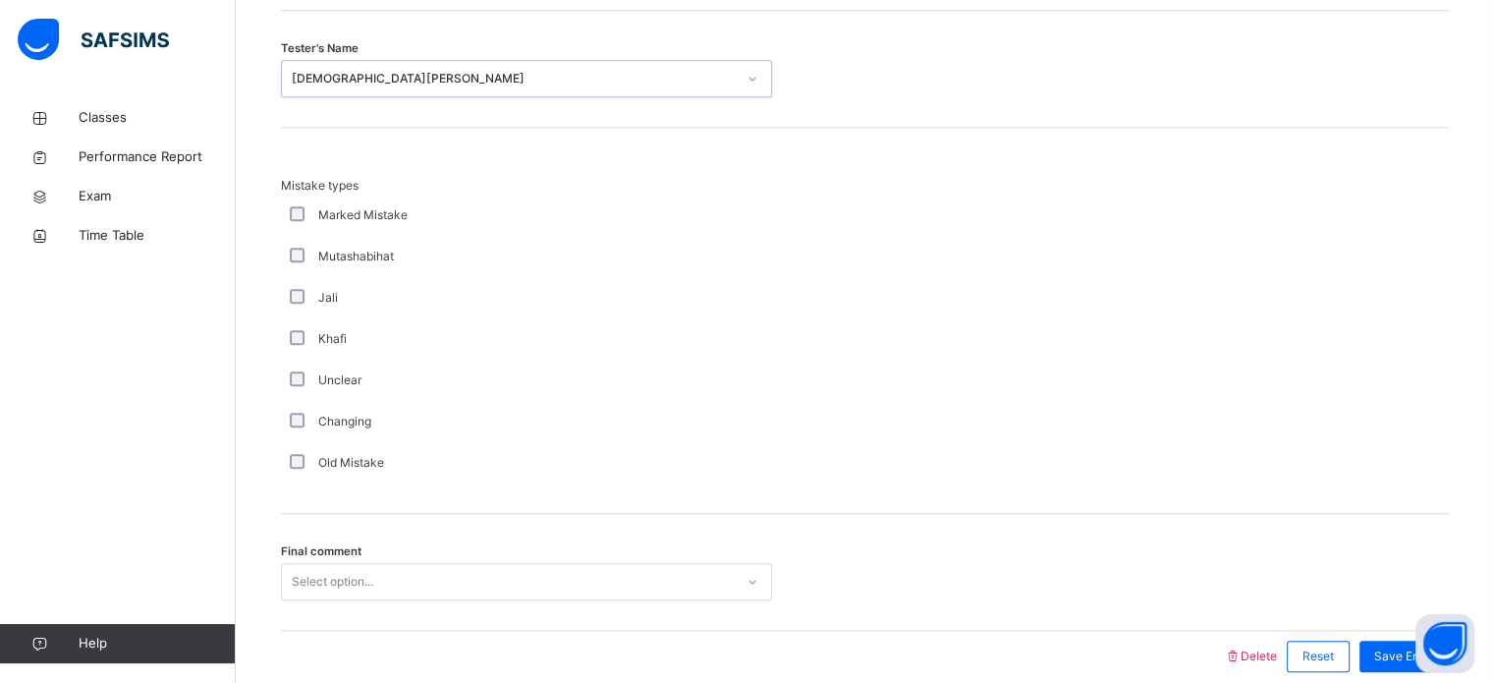
scroll to position [1927, 0]
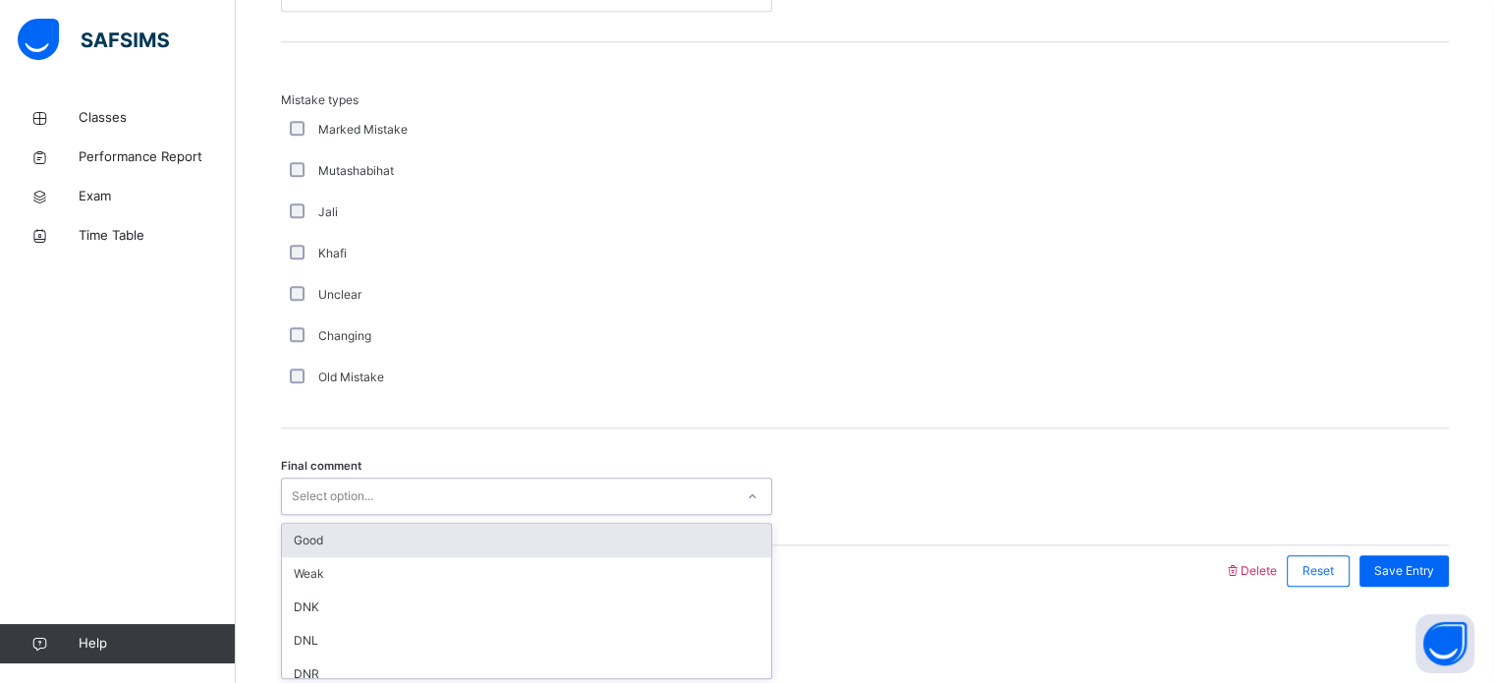
click at [570, 534] on div "Good" at bounding box center [526, 540] width 489 height 33
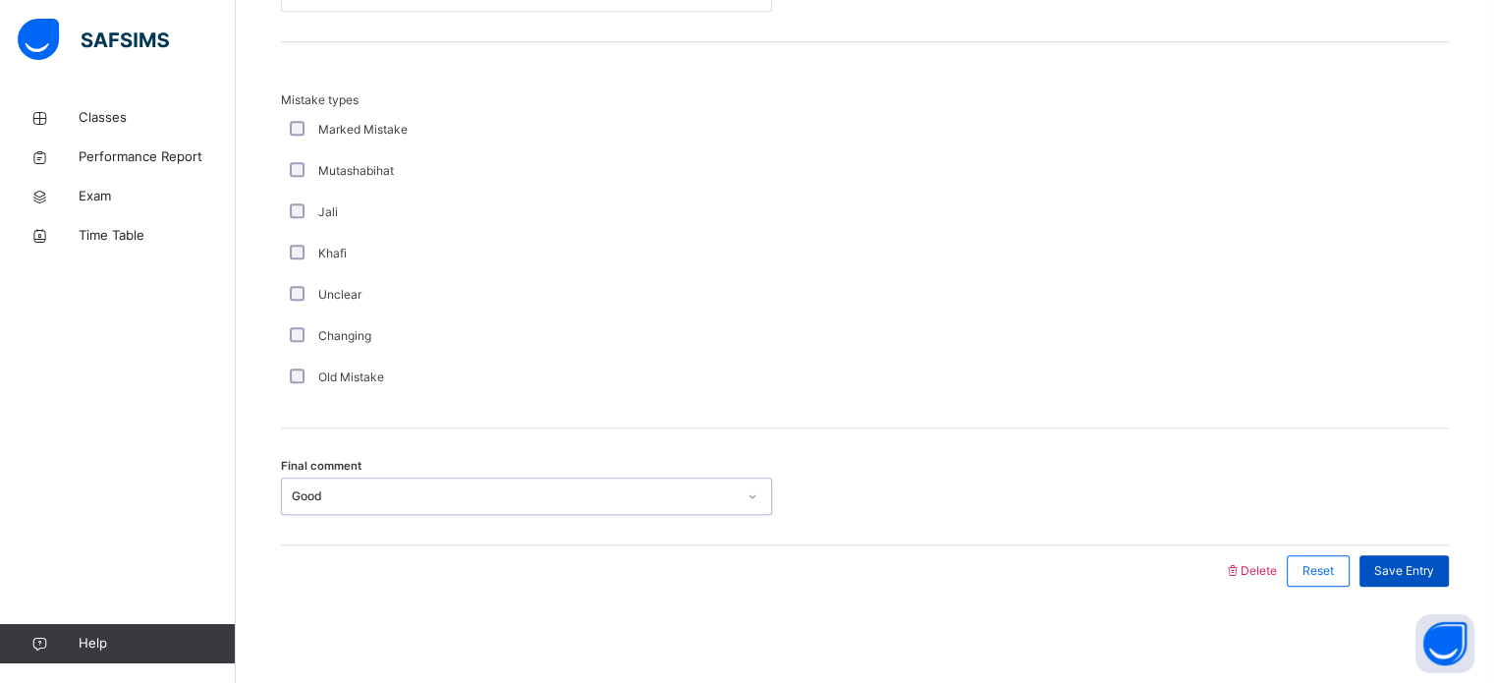
click at [1434, 573] on span "Save Entry" at bounding box center [1405, 571] width 60 height 18
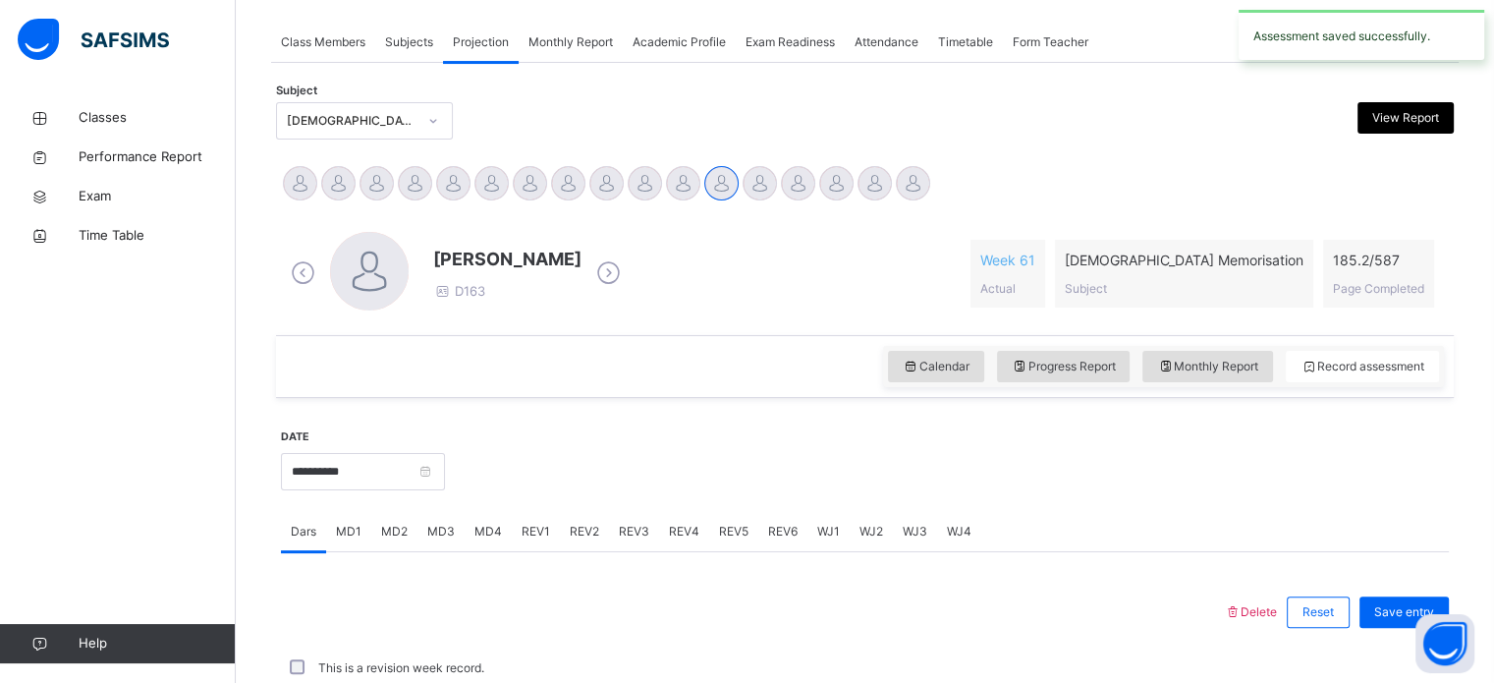
scroll to position [792, 0]
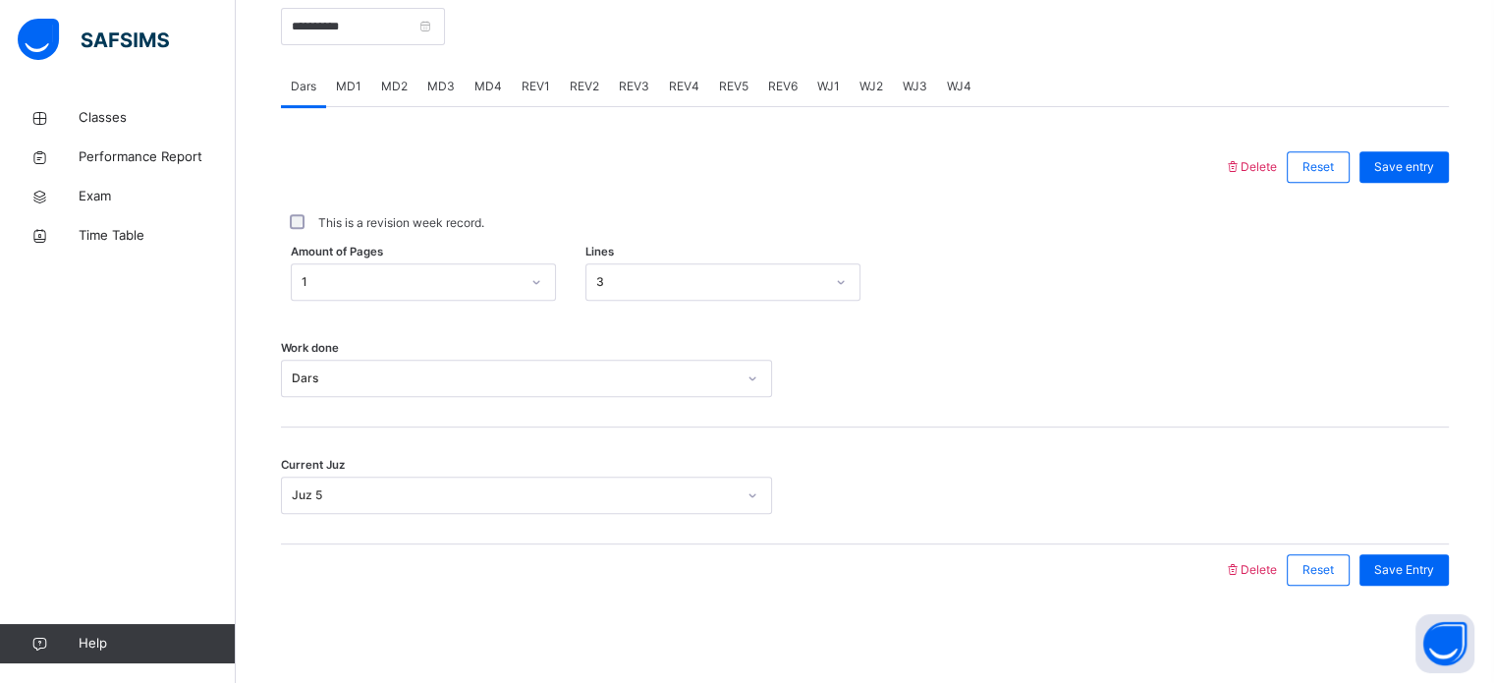
click at [497, 78] on span "MD4" at bounding box center [489, 87] width 28 height 18
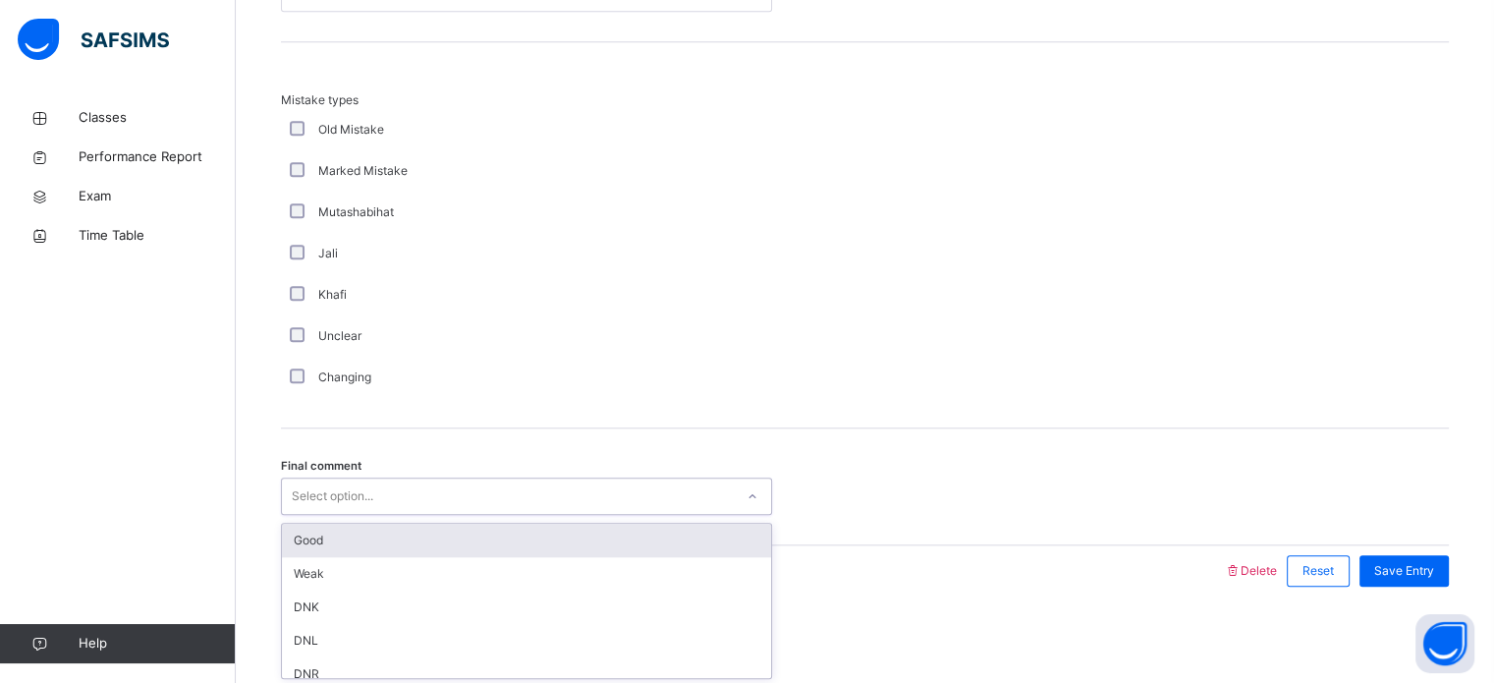
scroll to position [46, 0]
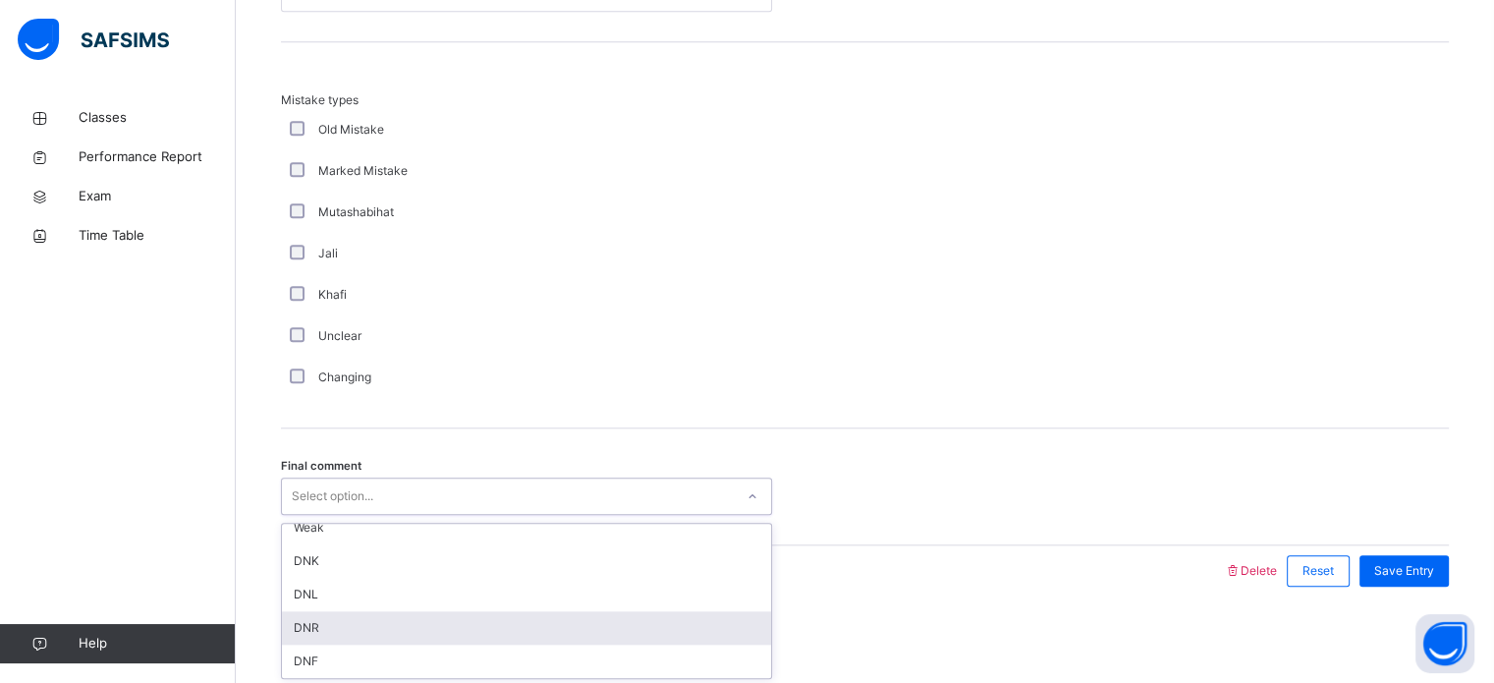
click at [353, 614] on div "DNR" at bounding box center [526, 627] width 489 height 33
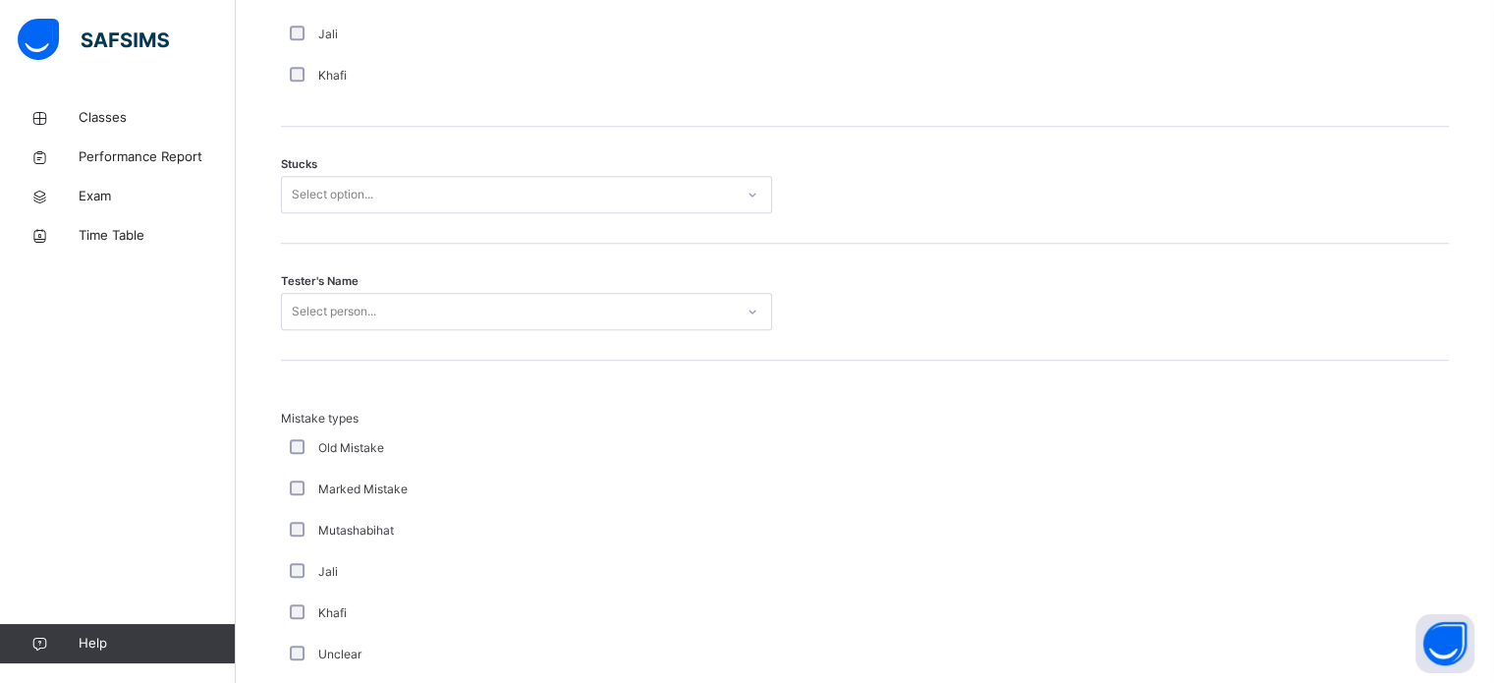
scroll to position [1584, 0]
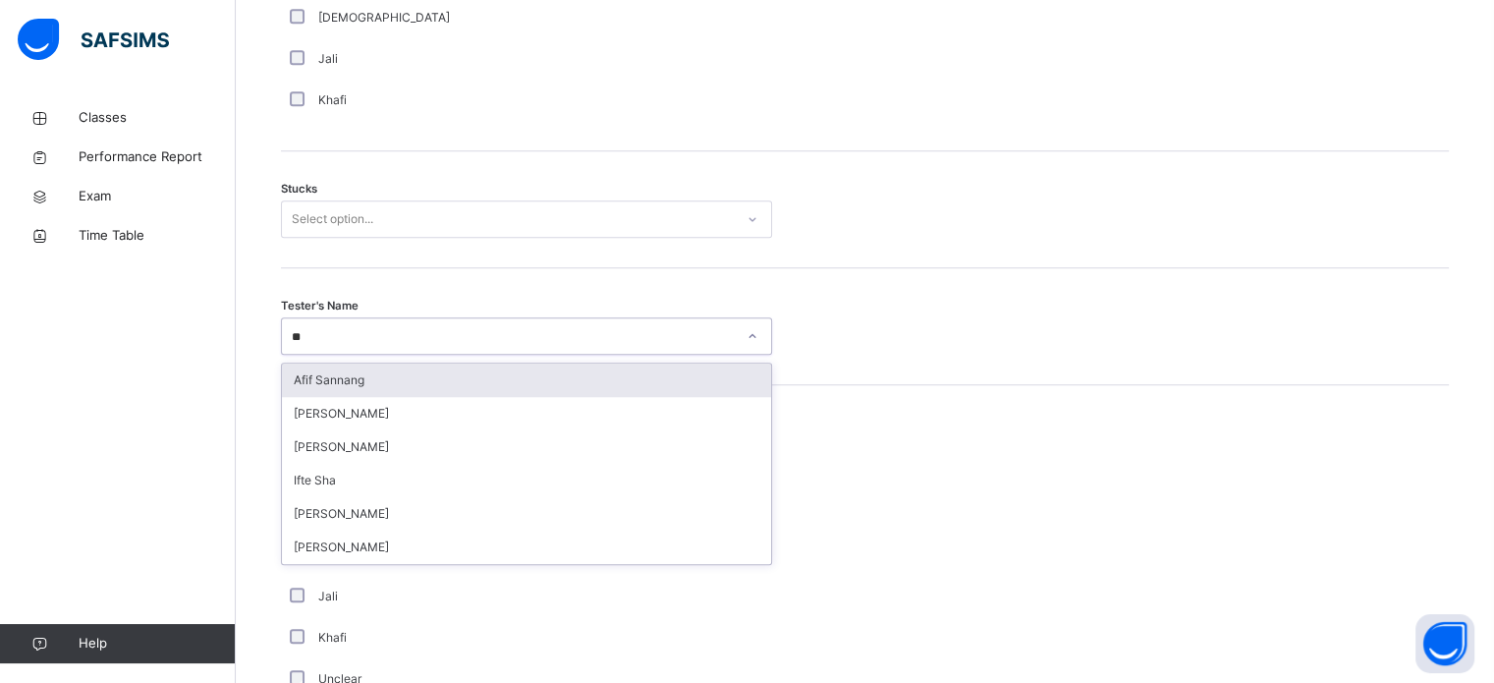
type input "***"
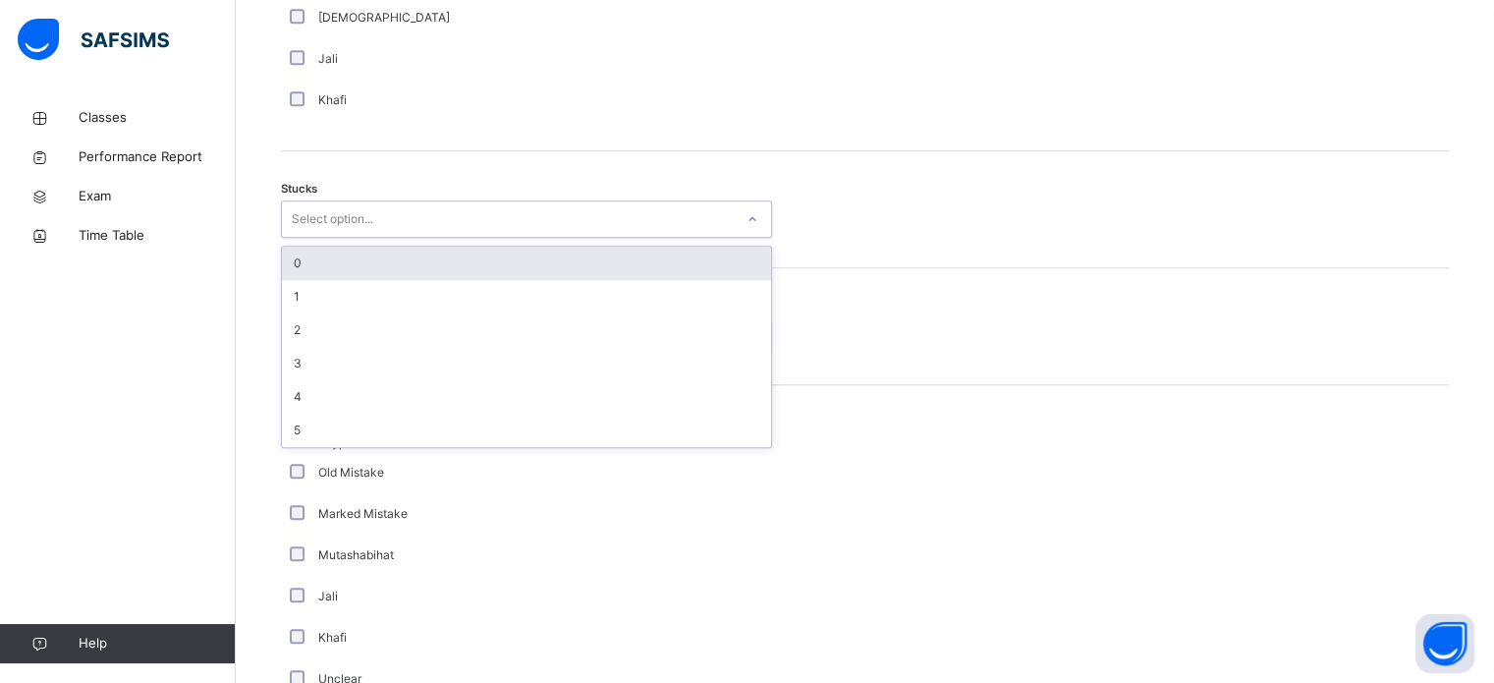
click at [380, 251] on div "0" at bounding box center [526, 263] width 489 height 33
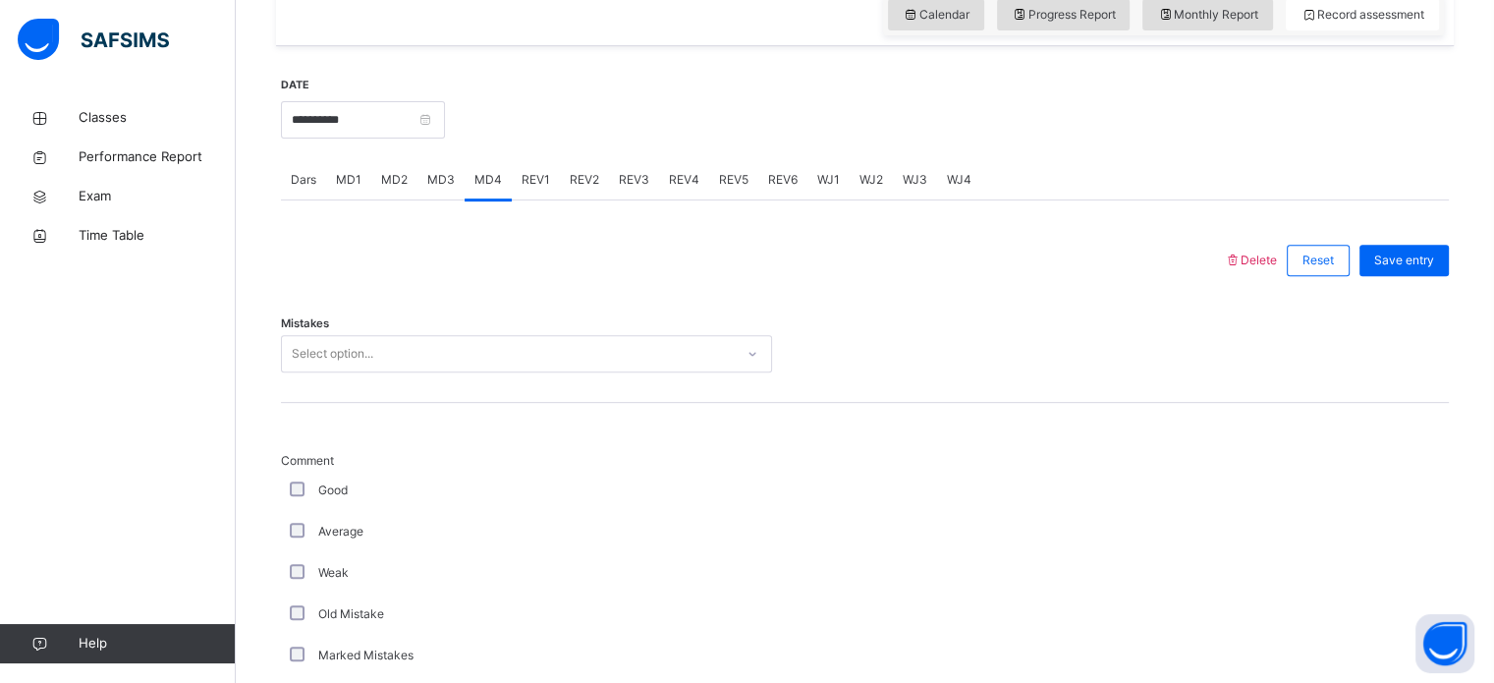
scroll to position [690, 0]
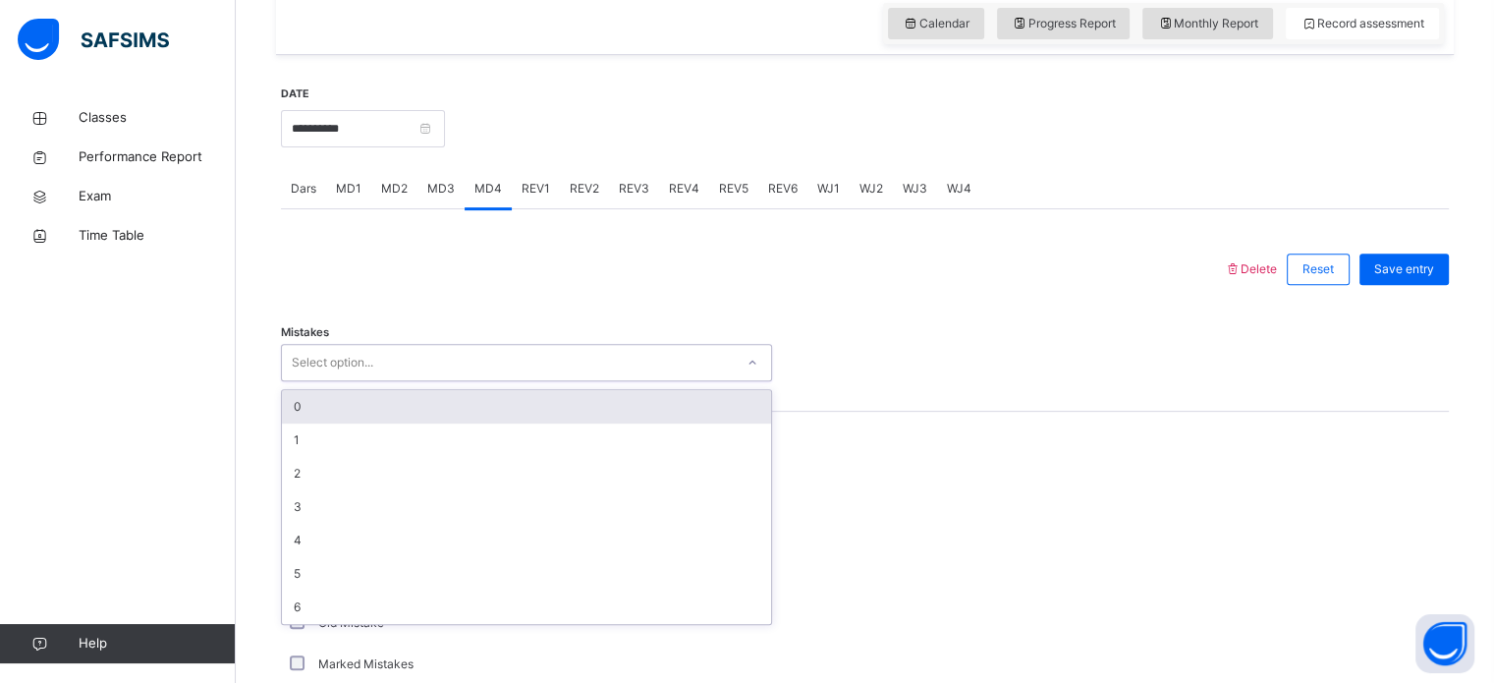
click at [534, 397] on div "0" at bounding box center [526, 406] width 489 height 33
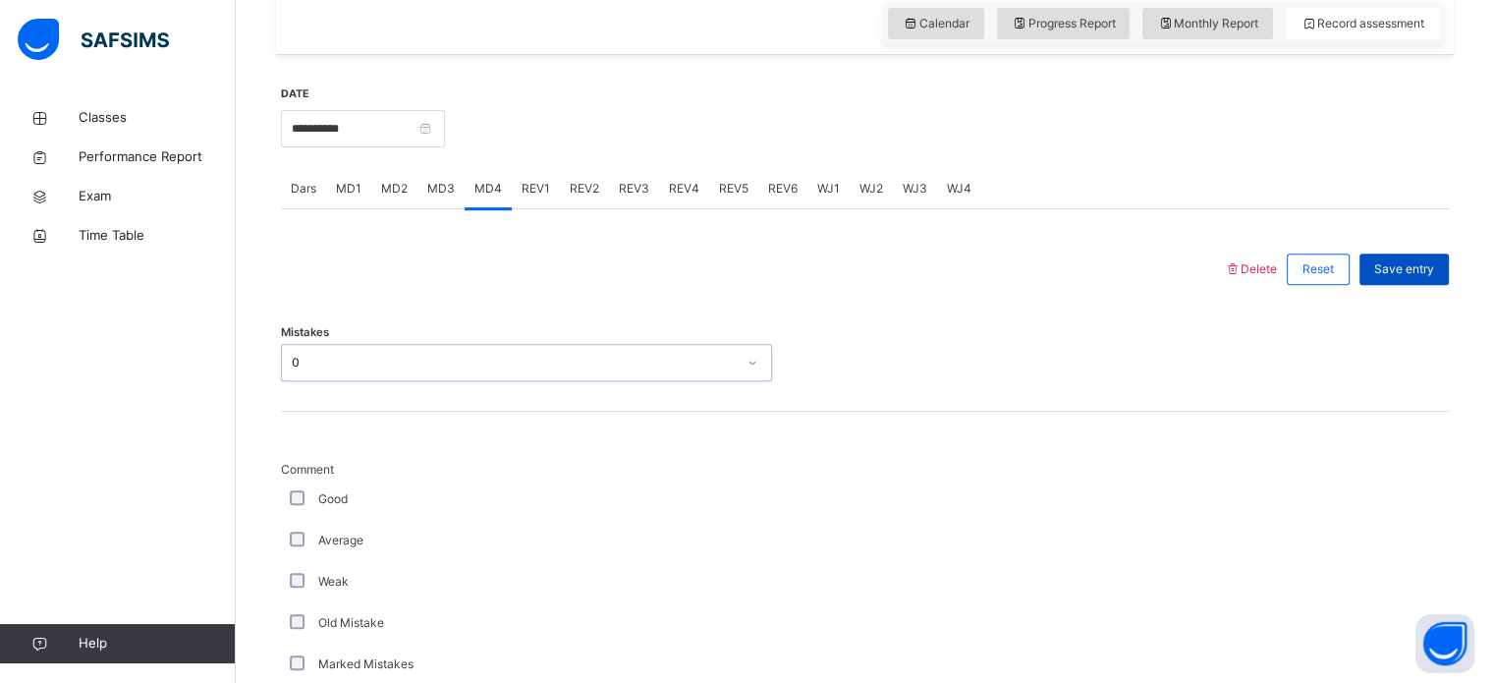
click at [1432, 275] on span "Save entry" at bounding box center [1405, 269] width 60 height 18
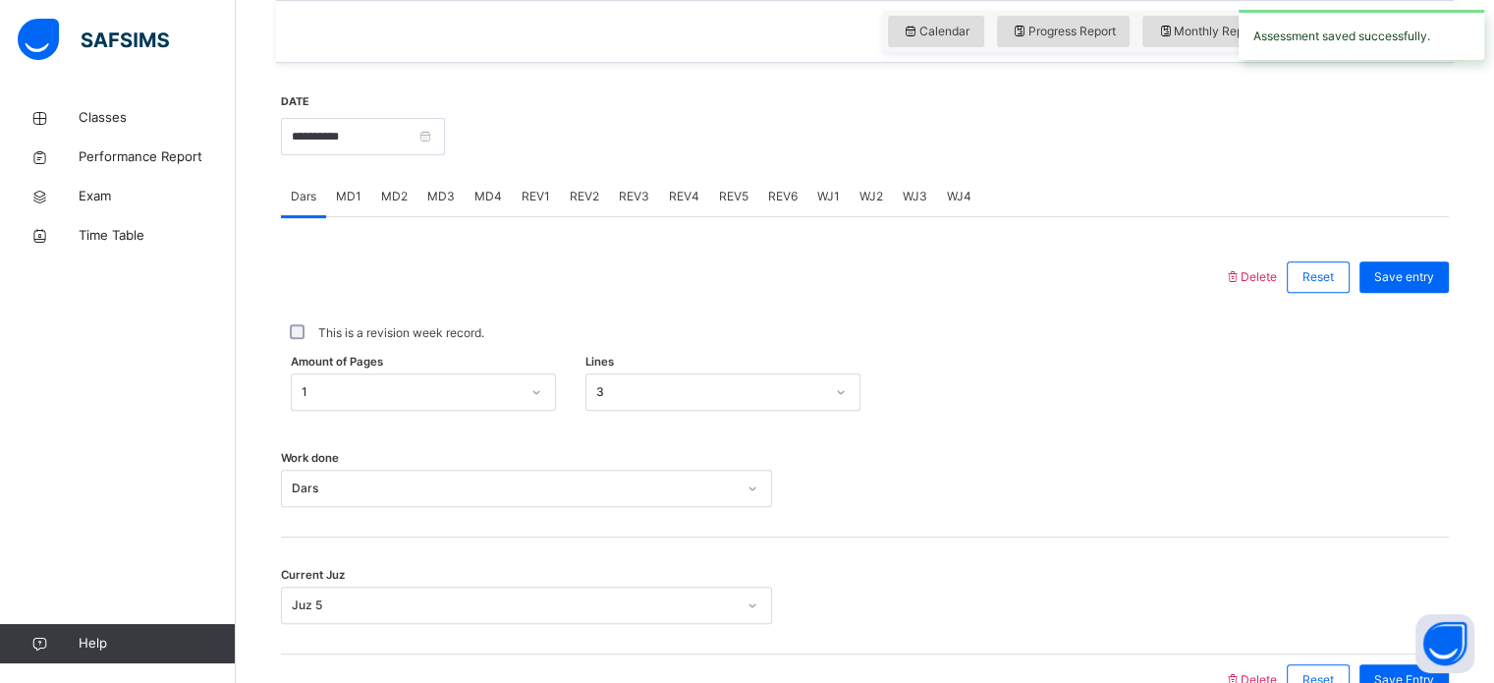
scroll to position [683, 0]
click at [549, 194] on div "REV1" at bounding box center [536, 195] width 48 height 39
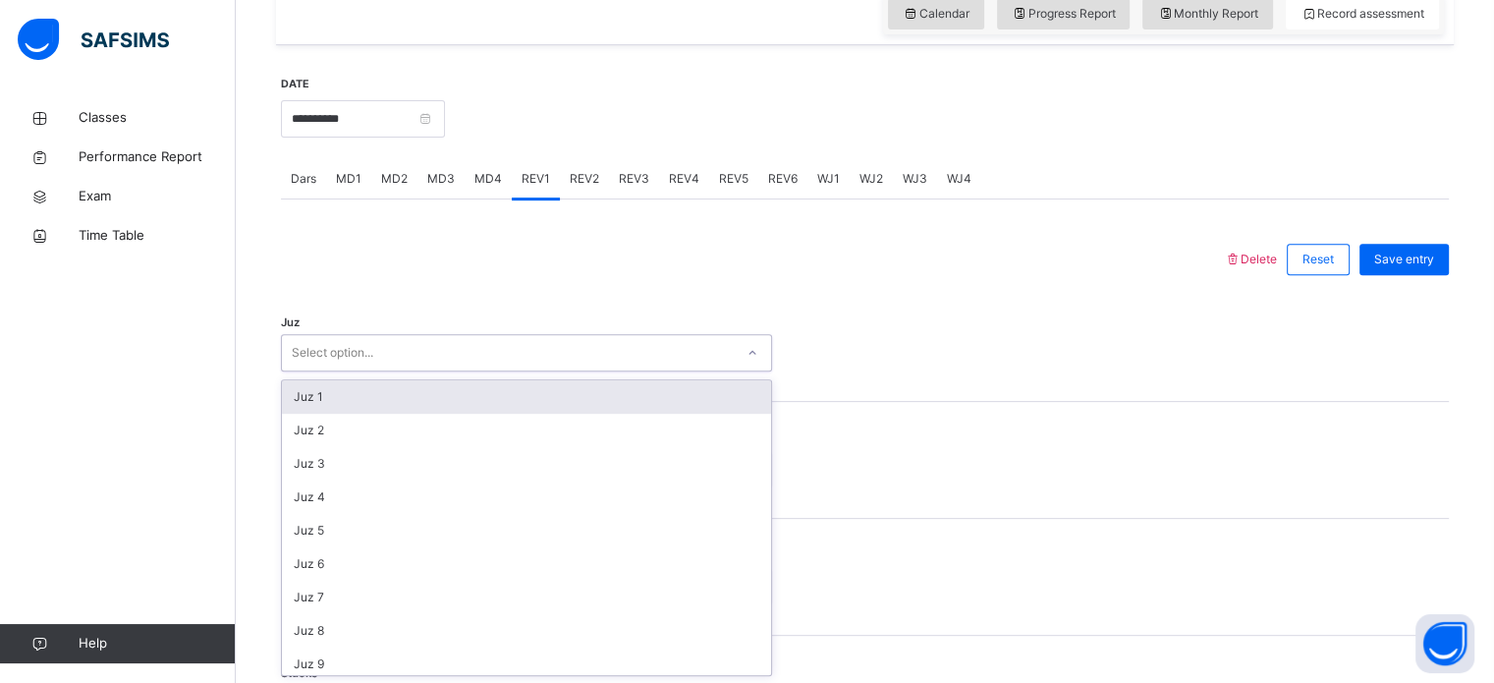
scroll to position [707, 0]
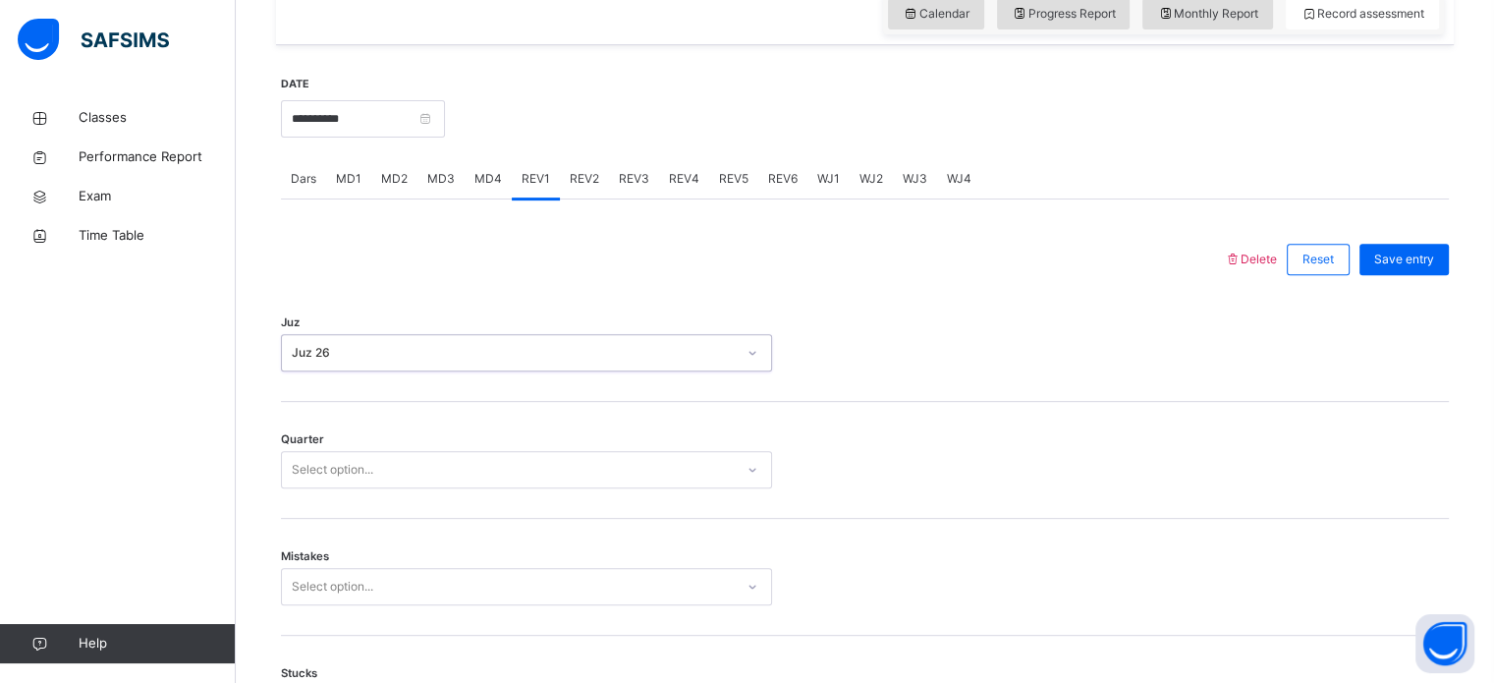
click at [559, 430] on div "Quarter Select option..." at bounding box center [865, 460] width 1168 height 117
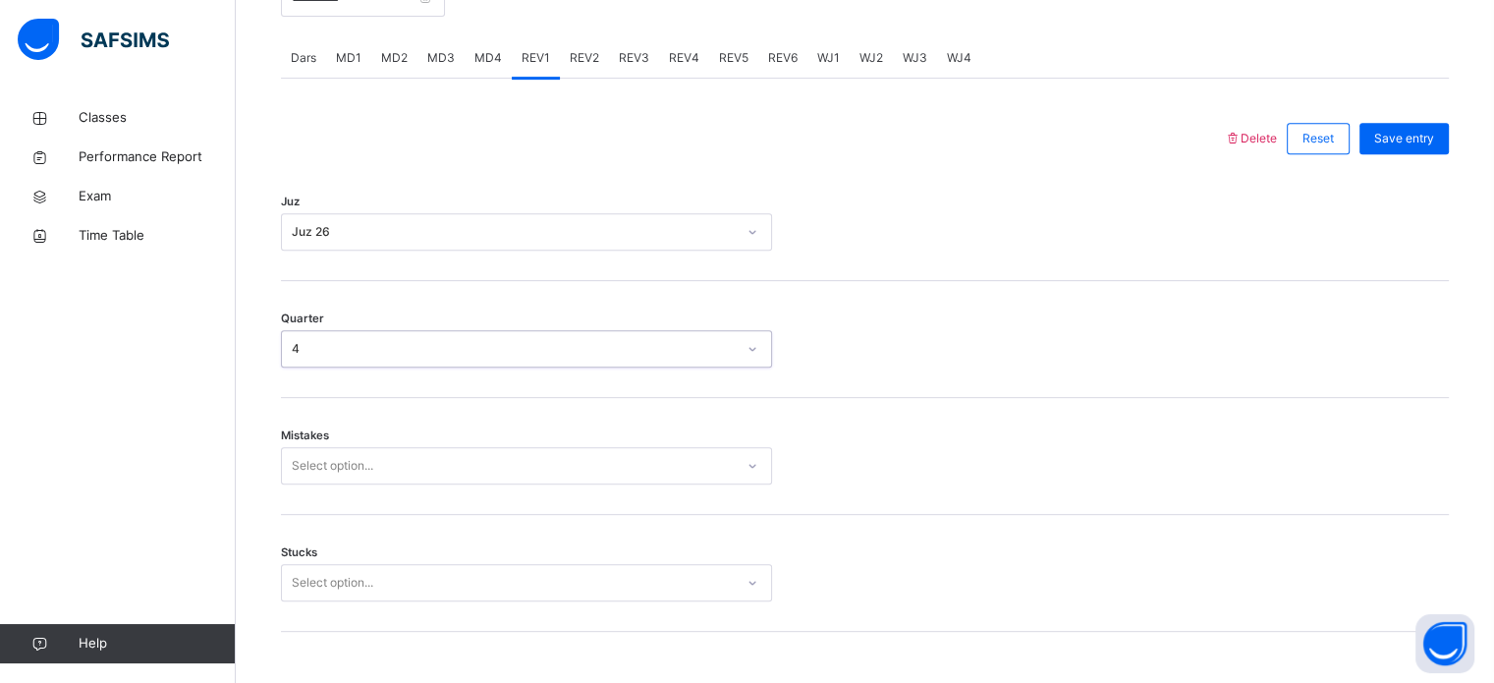
scroll to position [952, 0]
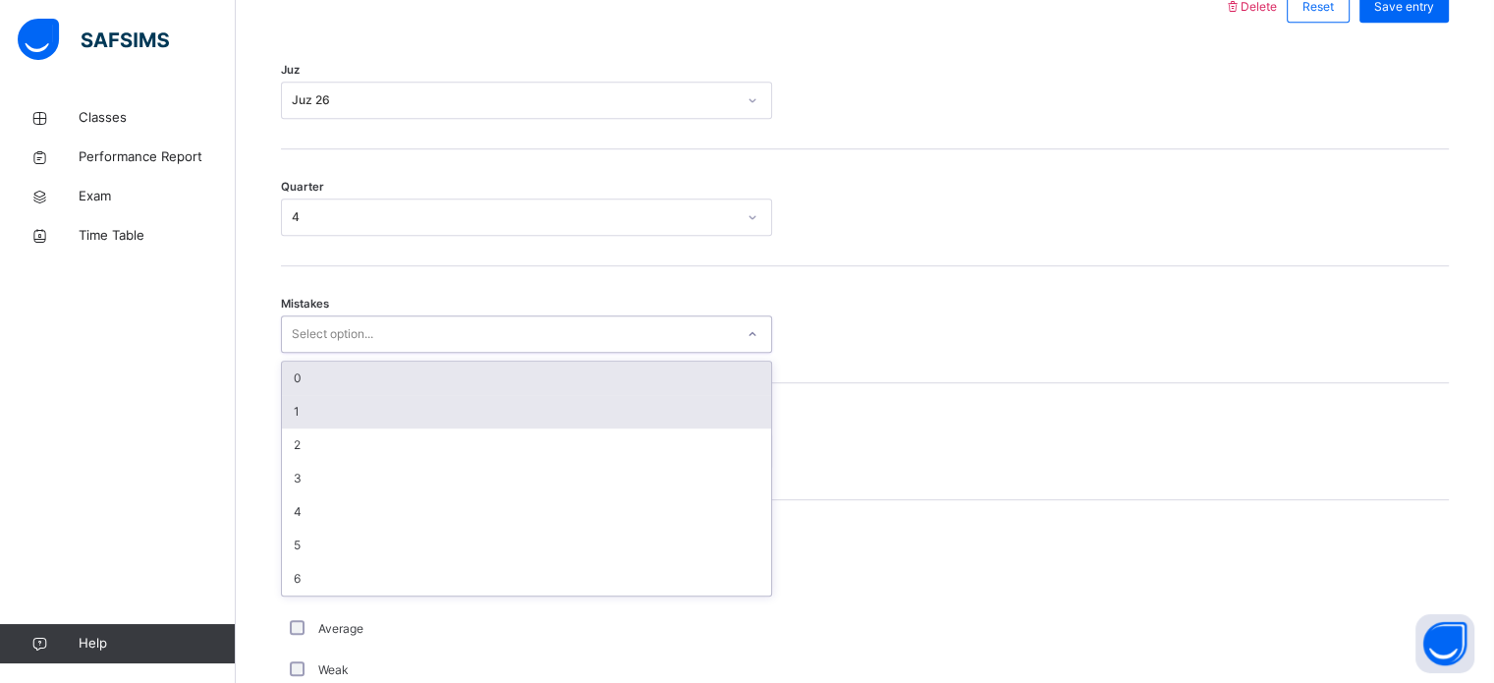
click at [424, 409] on div "1" at bounding box center [526, 411] width 489 height 33
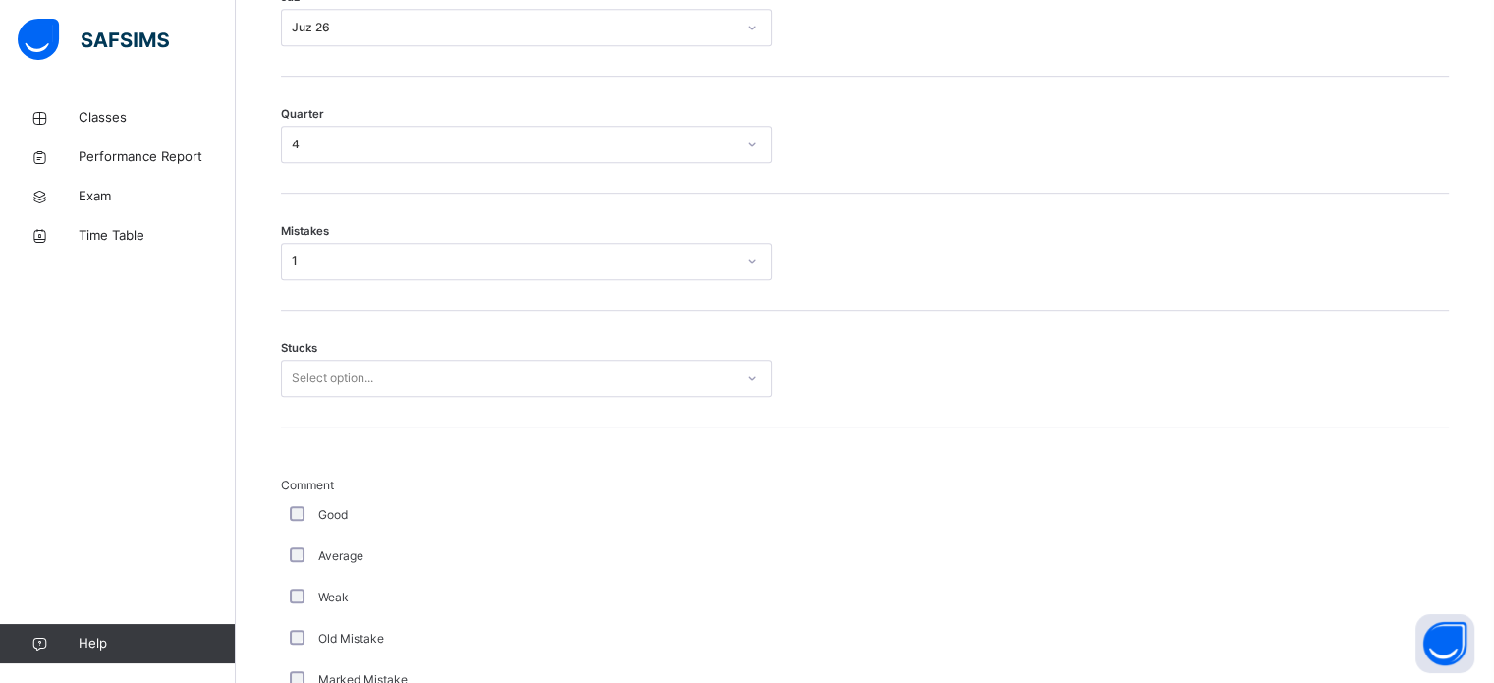
scroll to position [1033, 0]
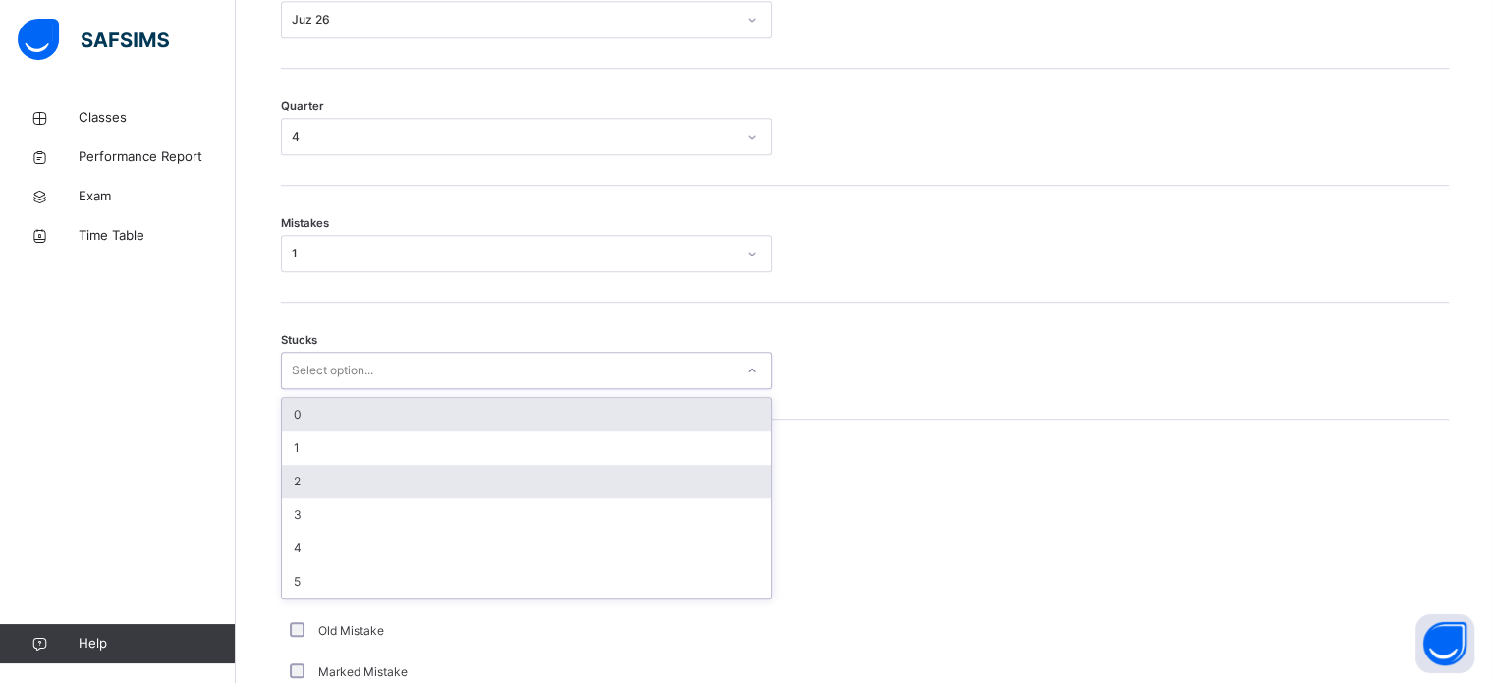
click at [313, 479] on div "2" at bounding box center [526, 481] width 489 height 33
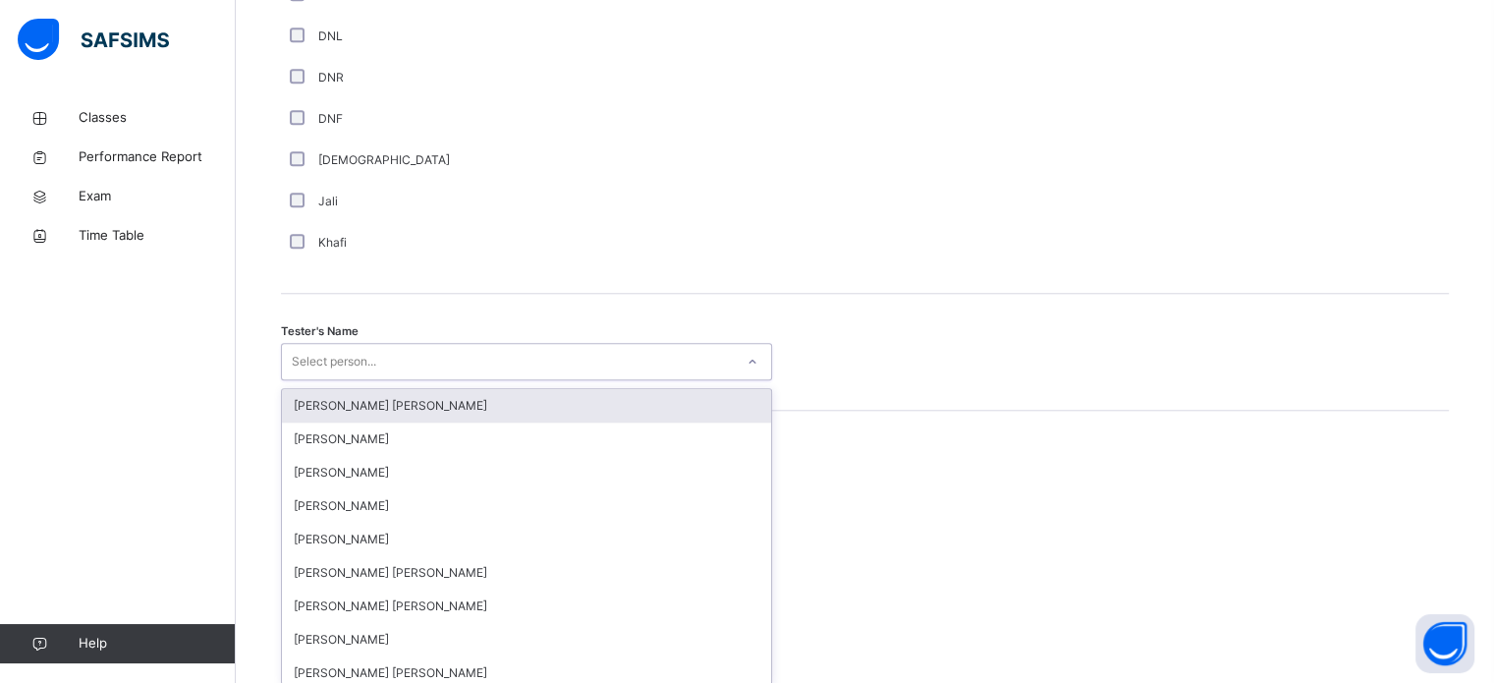
scroll to position [1800, 0]
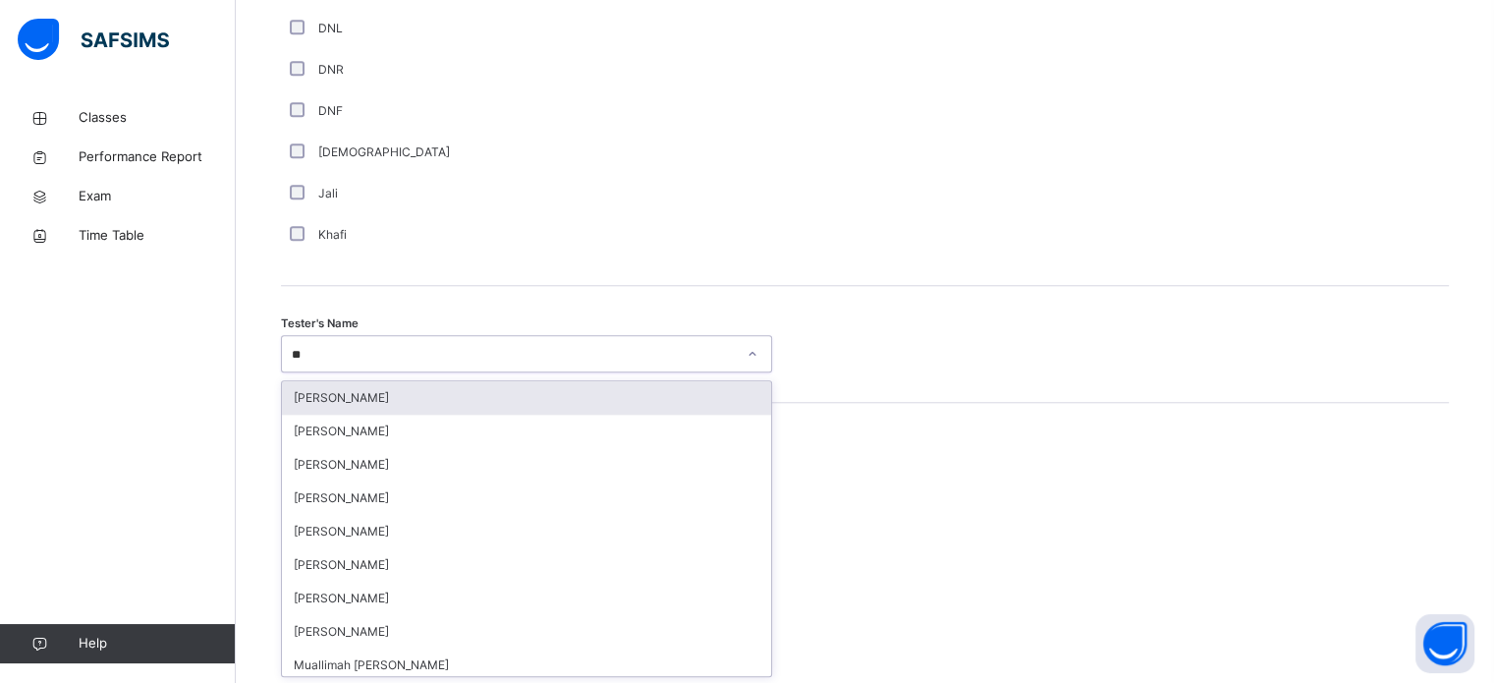
type input "***"
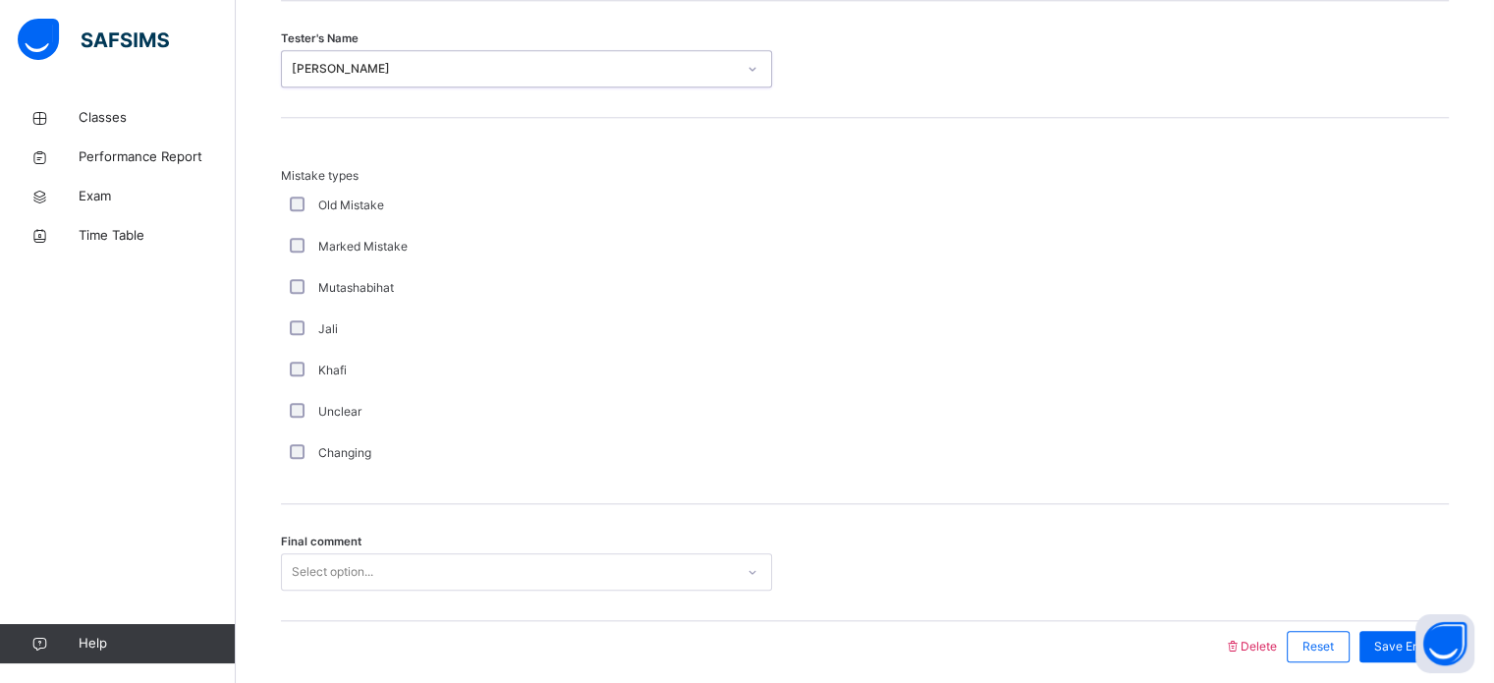
scroll to position [2161, 0]
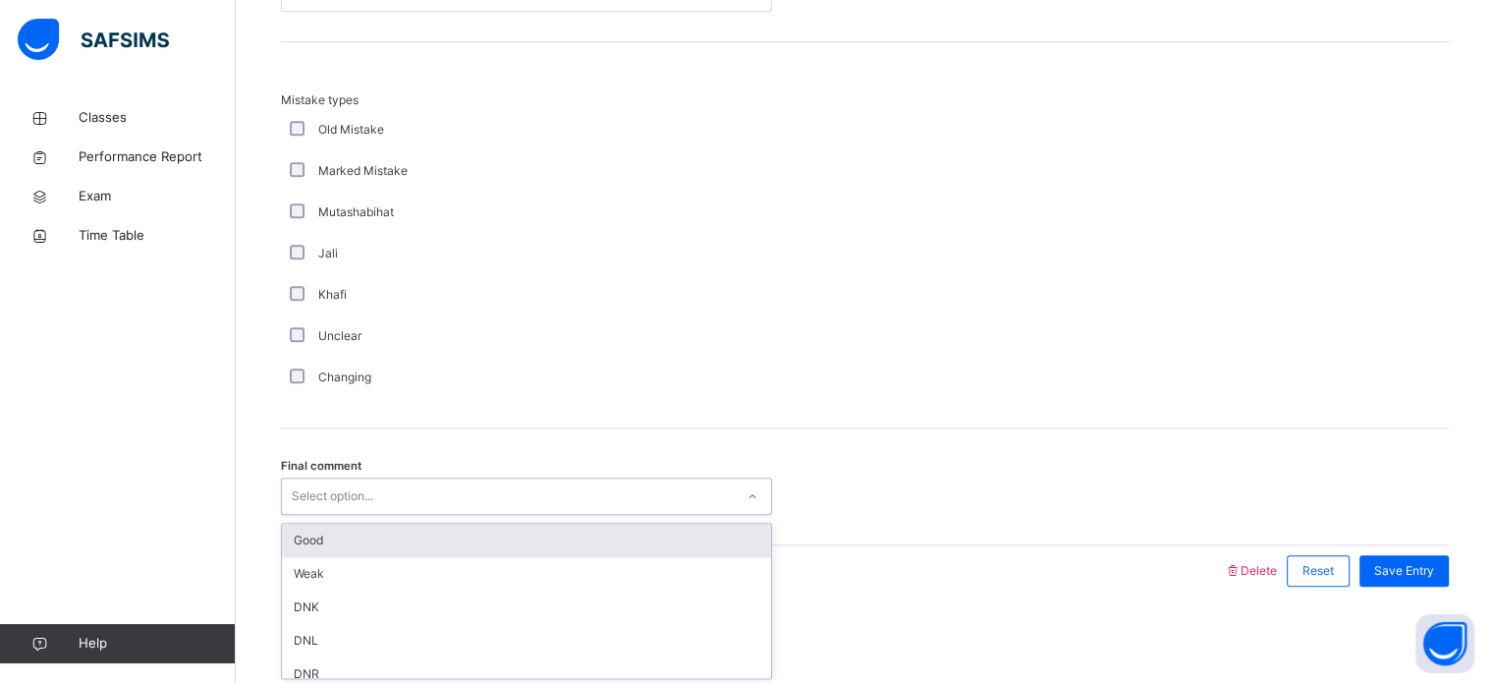
click at [527, 524] on div "Good" at bounding box center [526, 540] width 489 height 33
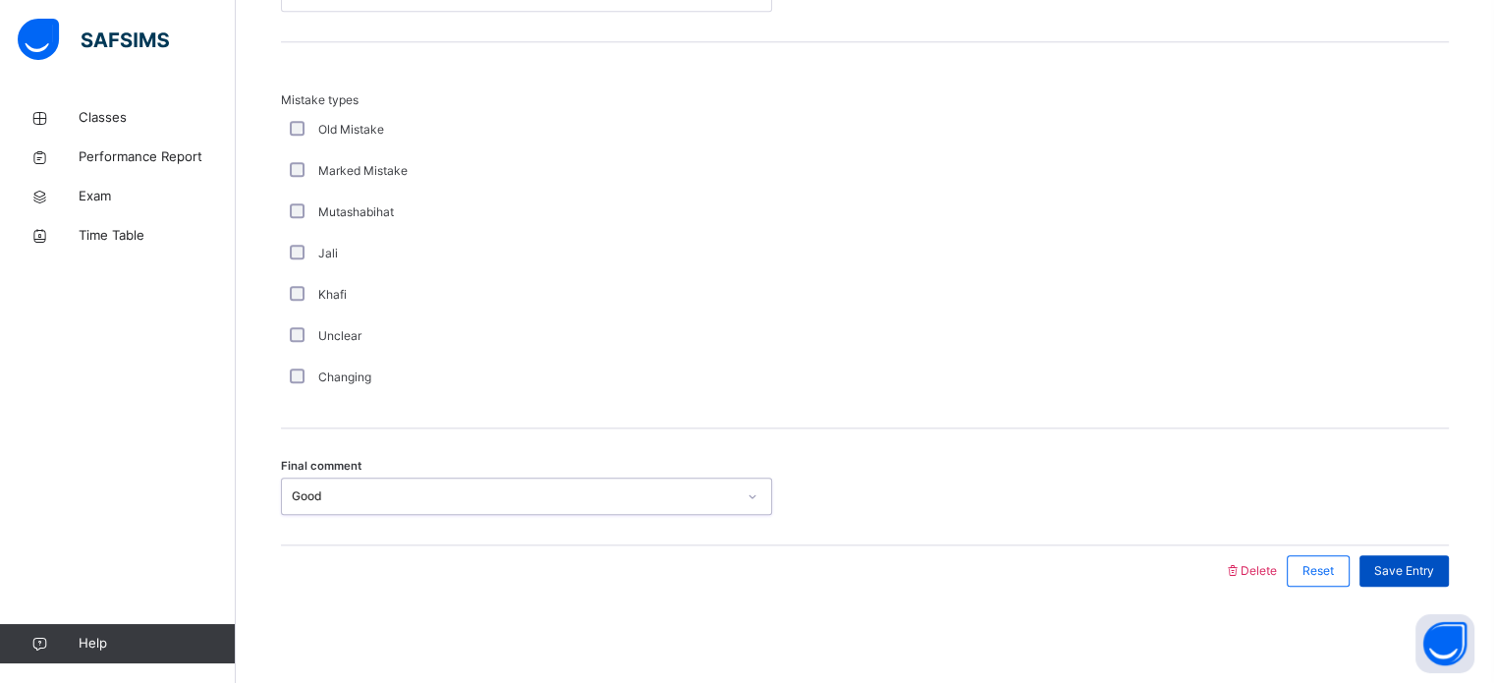
click at [1438, 581] on div "Save Entry" at bounding box center [1404, 570] width 89 height 31
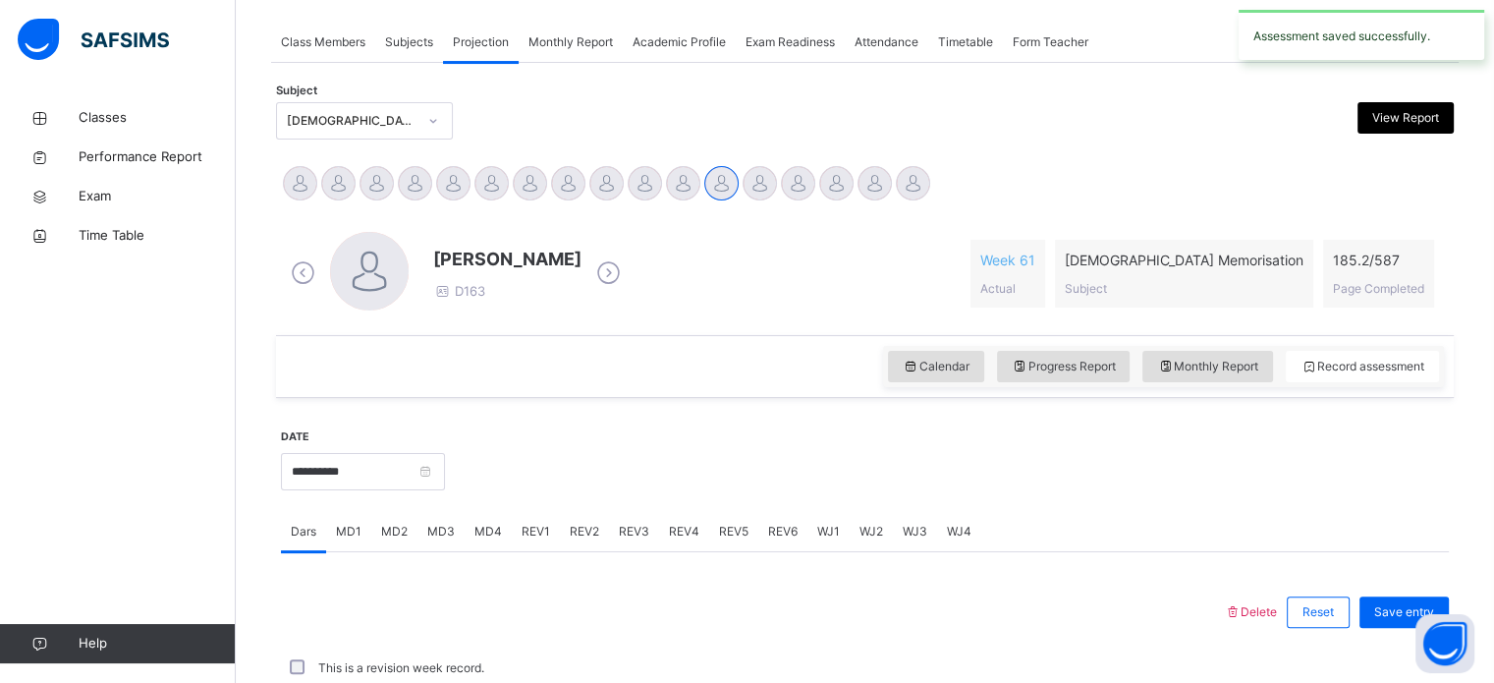
scroll to position [792, 0]
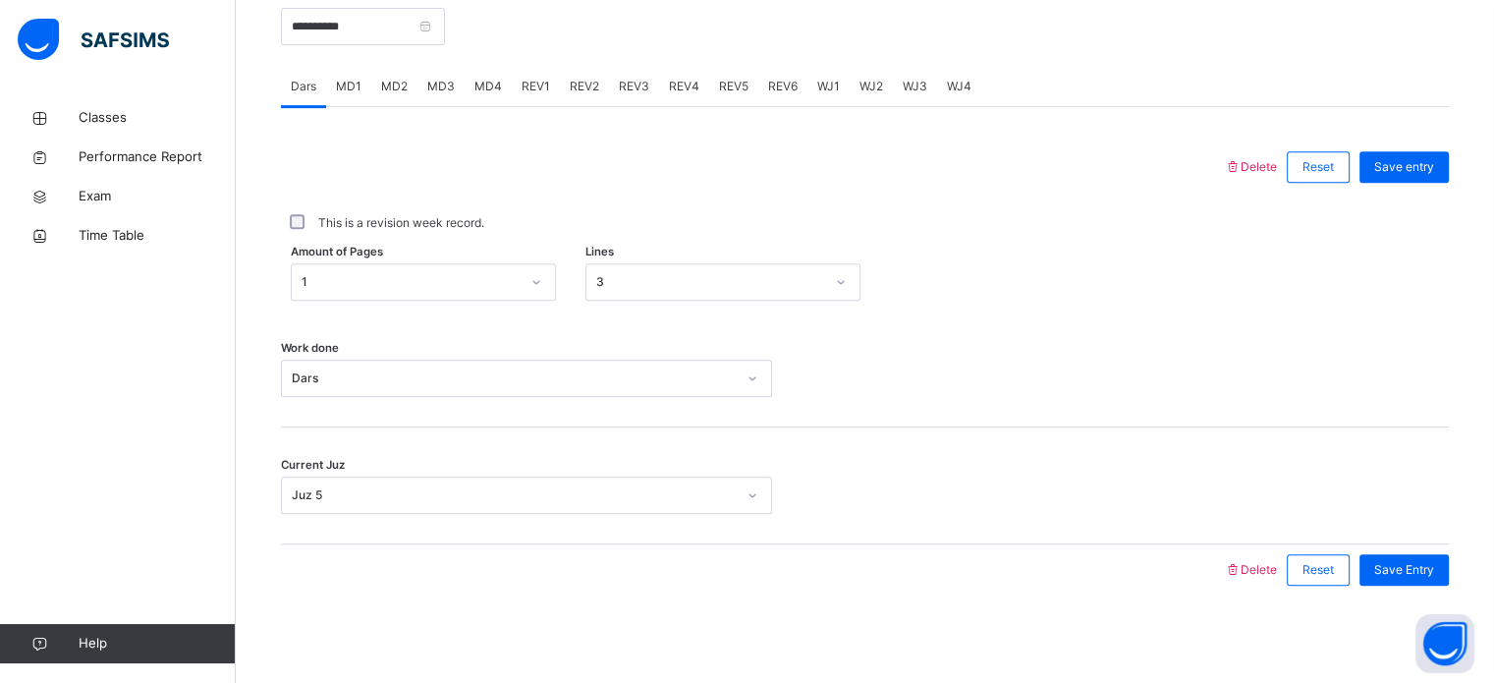
click at [589, 81] on span "REV2" at bounding box center [584, 87] width 29 height 18
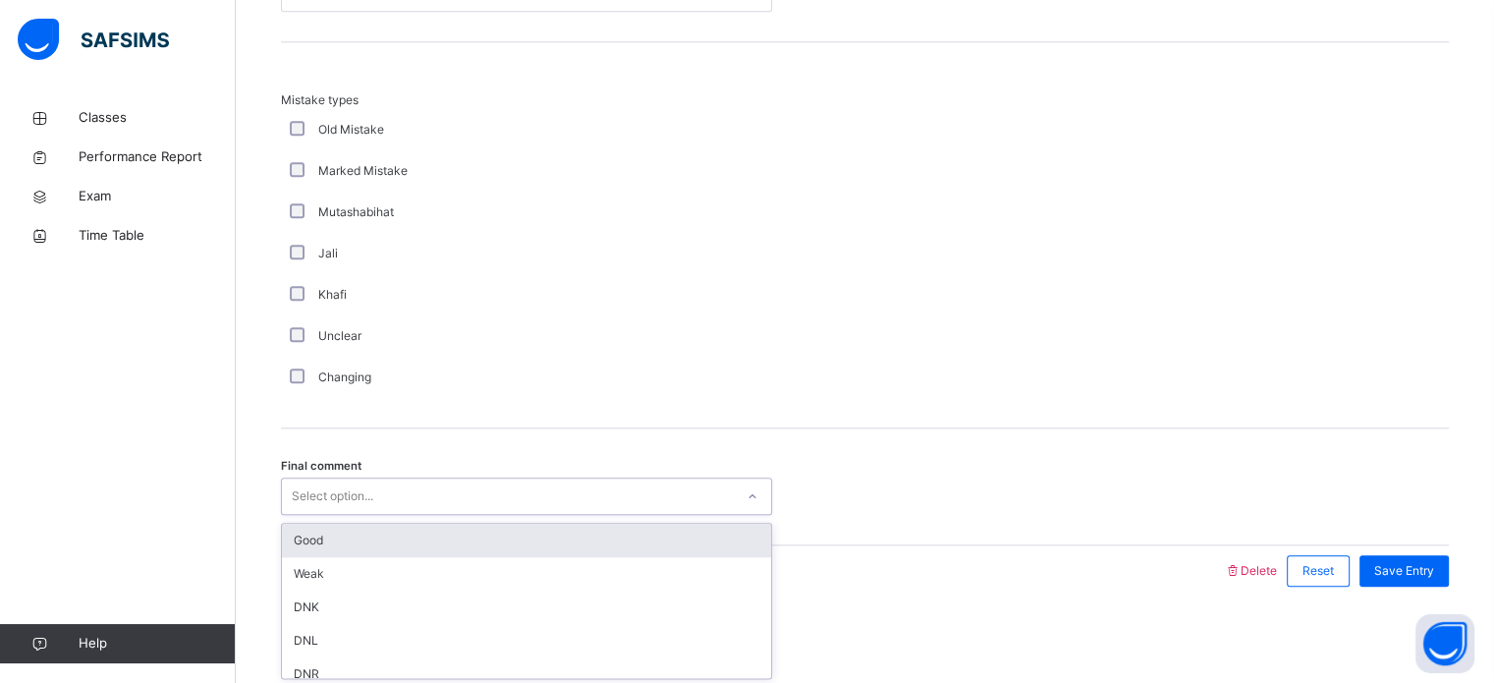
click at [463, 539] on div "Good" at bounding box center [526, 540] width 489 height 33
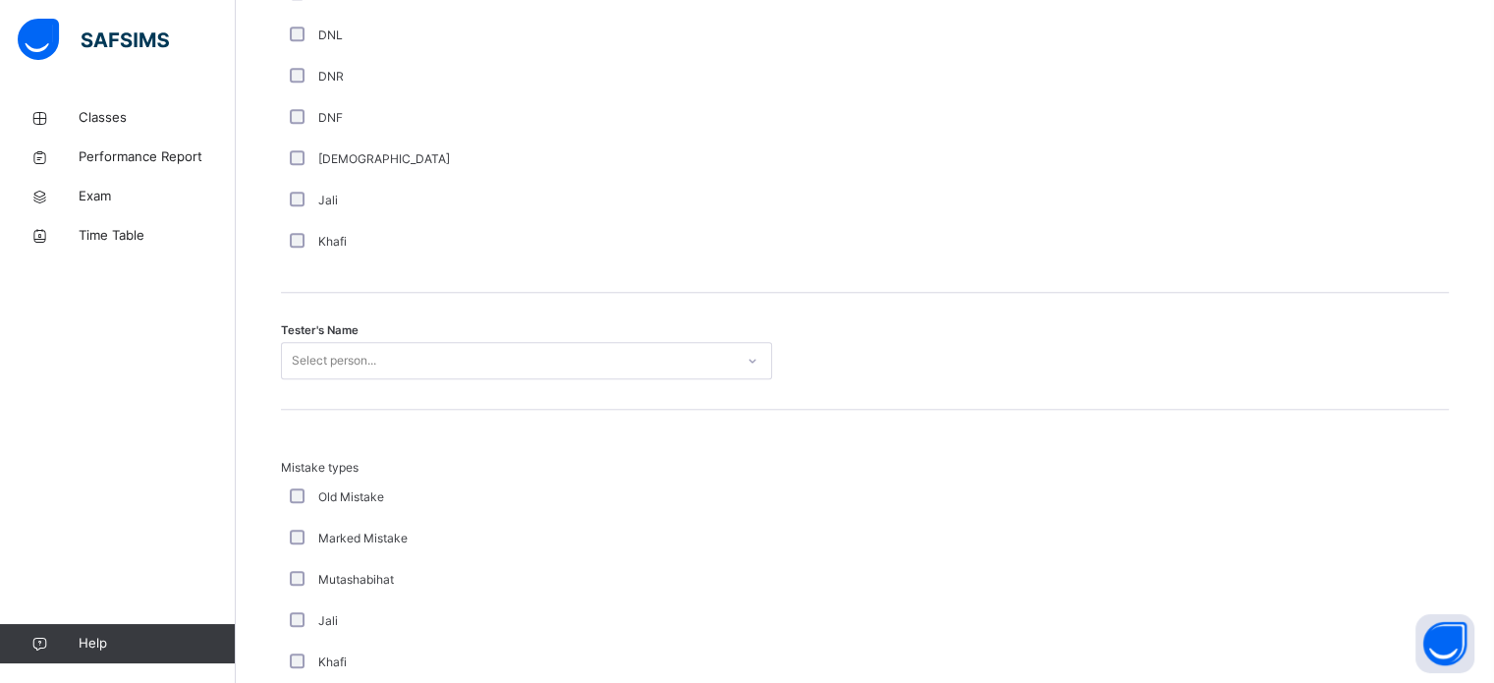
scroll to position [1800, 0]
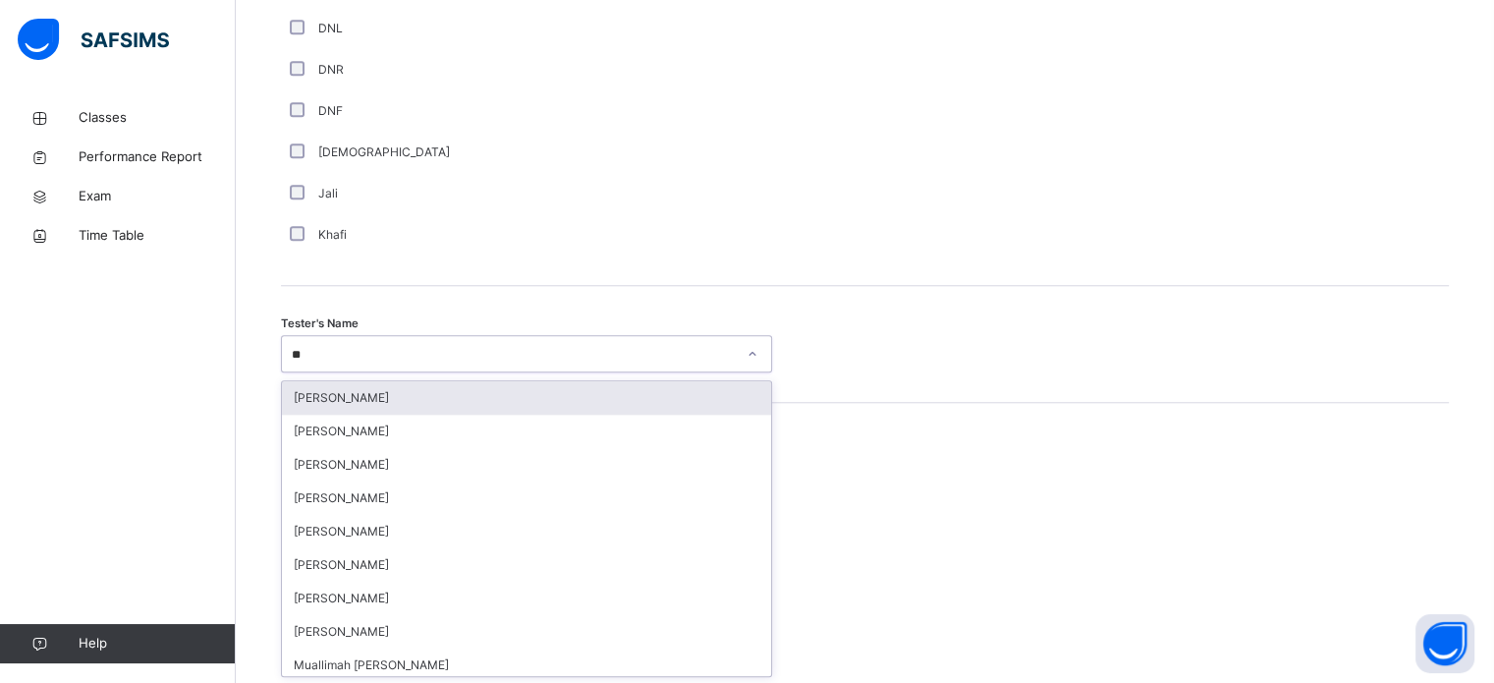
type input "***"
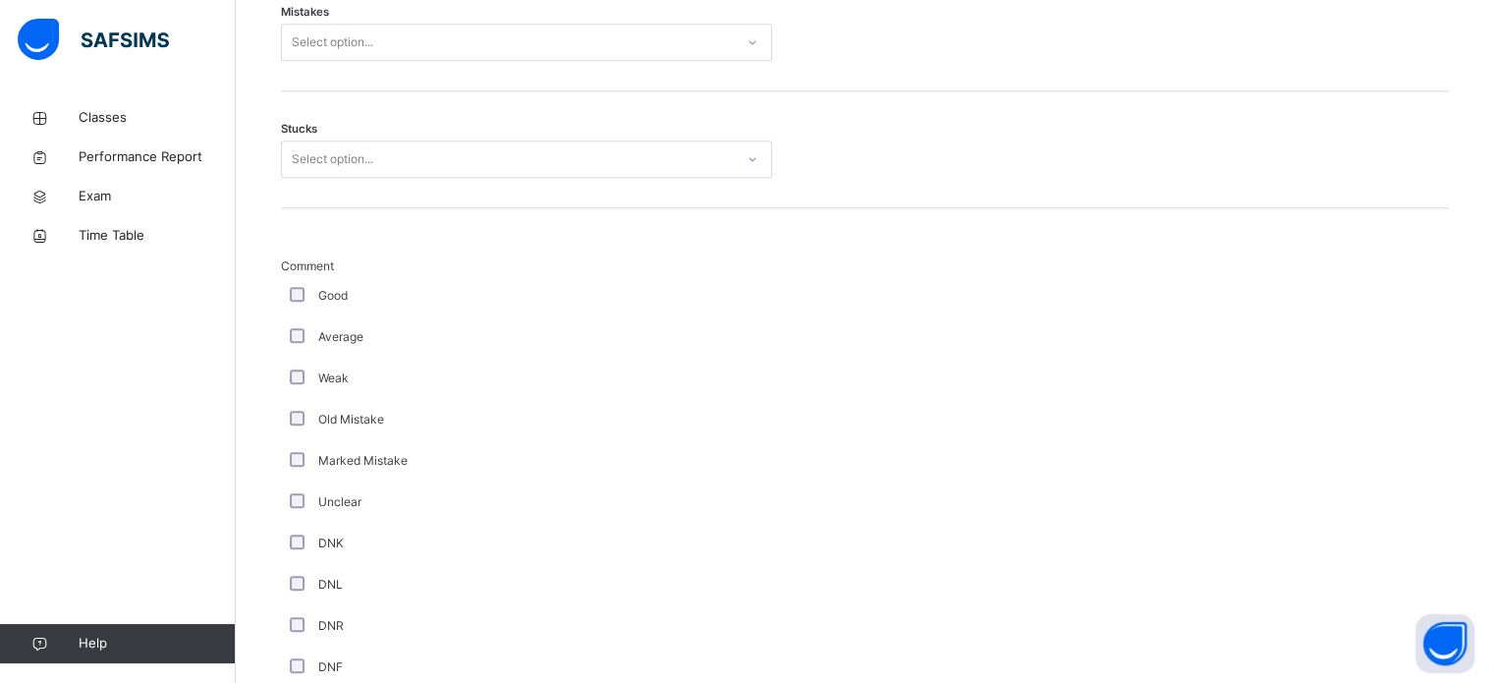
scroll to position [1239, 0]
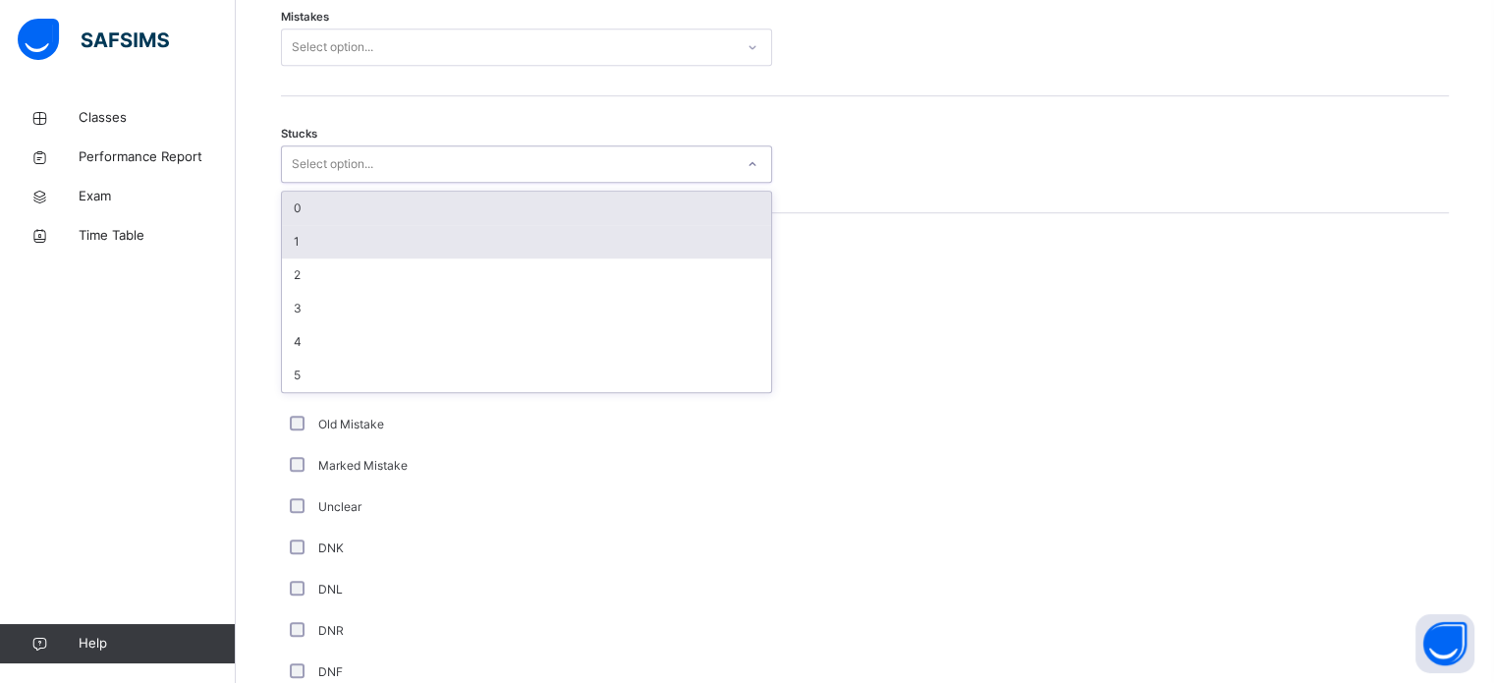
click at [358, 234] on div "1" at bounding box center [526, 241] width 489 height 33
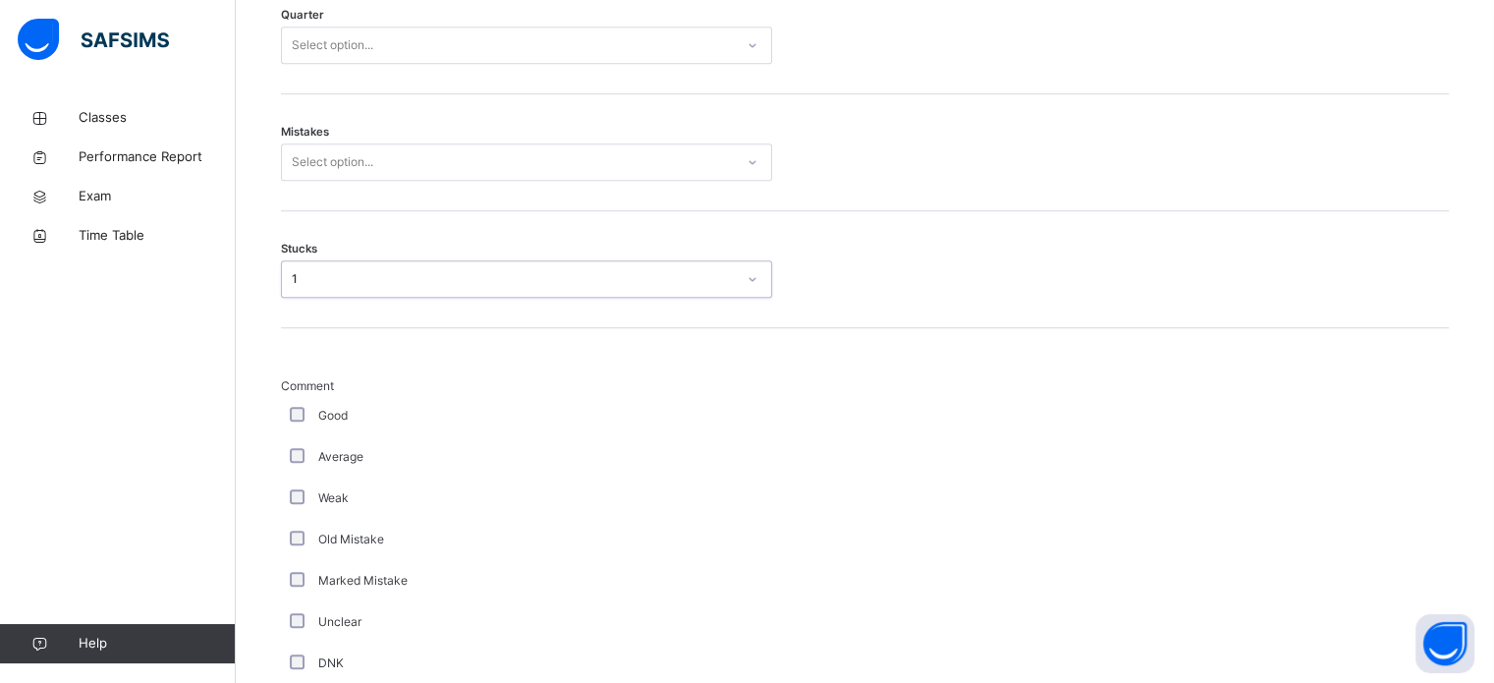
scroll to position [1123, 0]
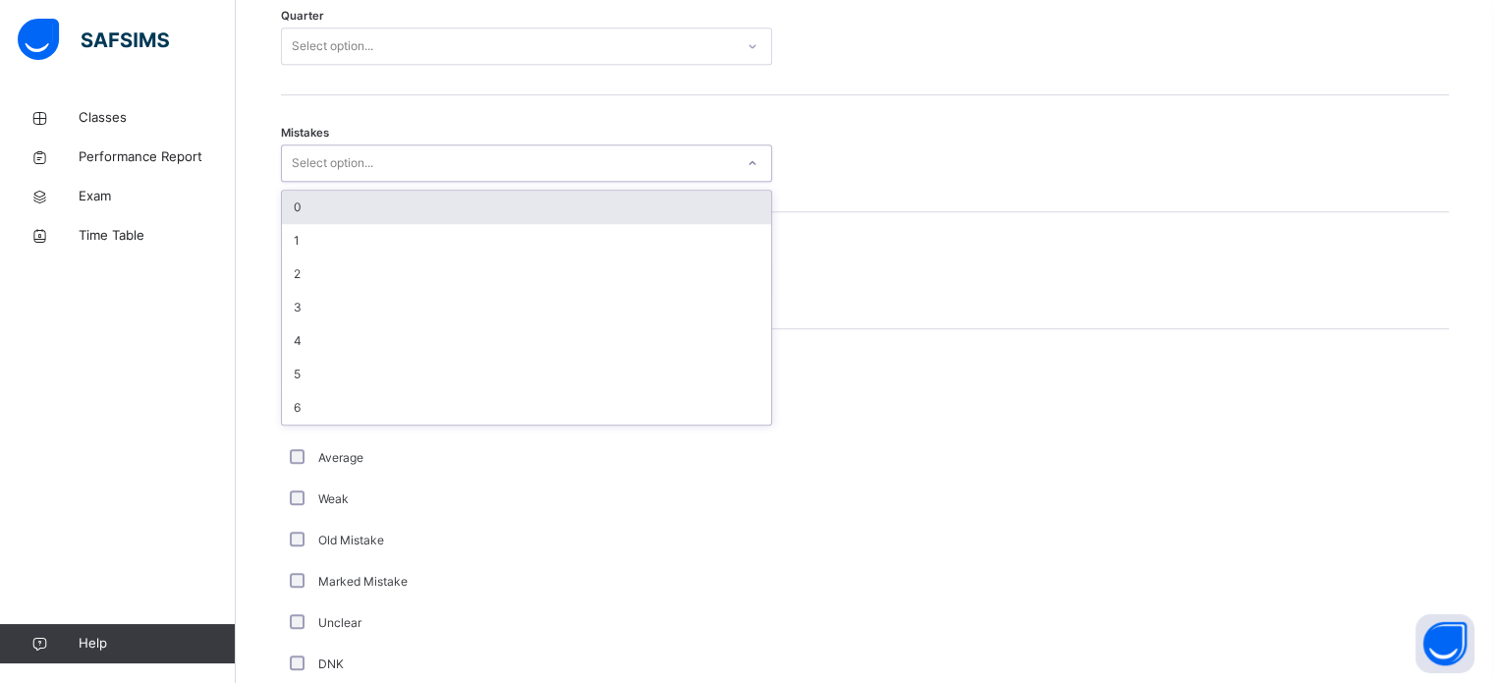
click at [417, 202] on div "0" at bounding box center [526, 207] width 489 height 33
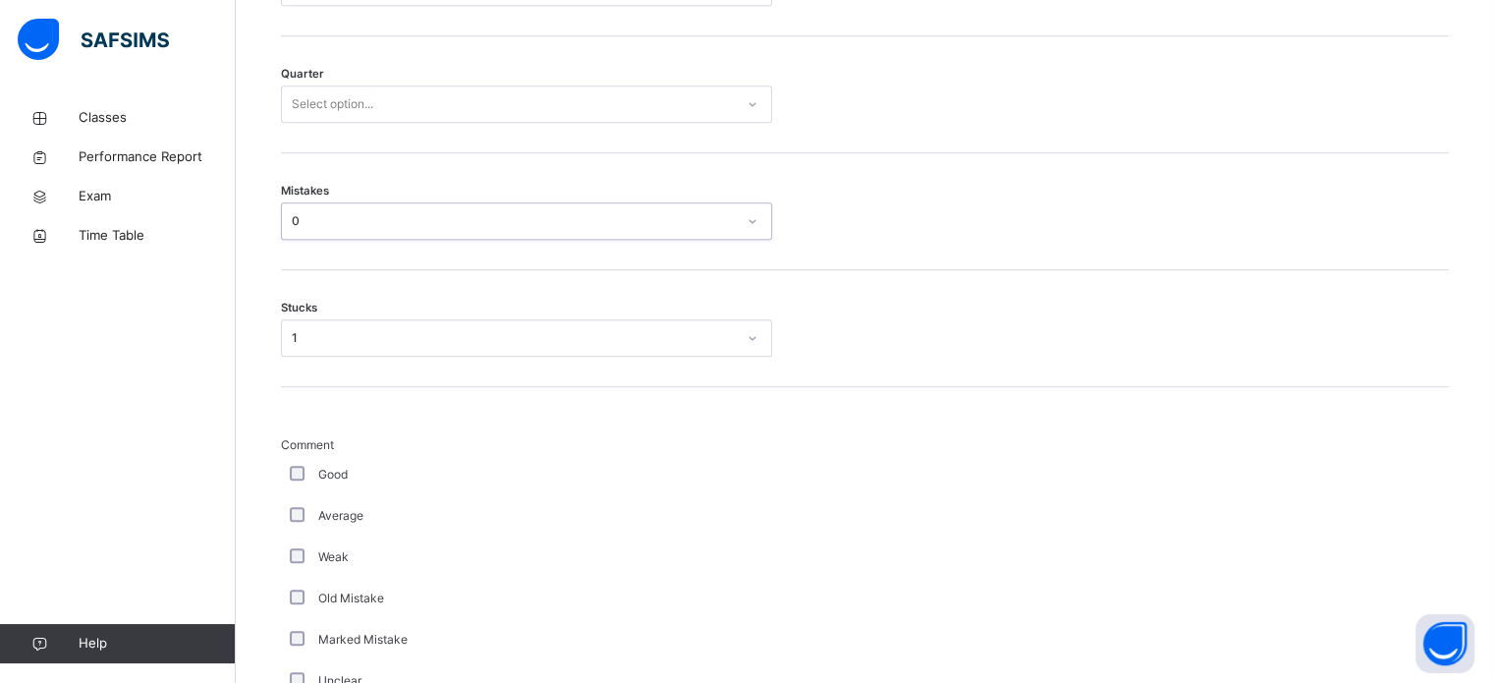
scroll to position [1042, 0]
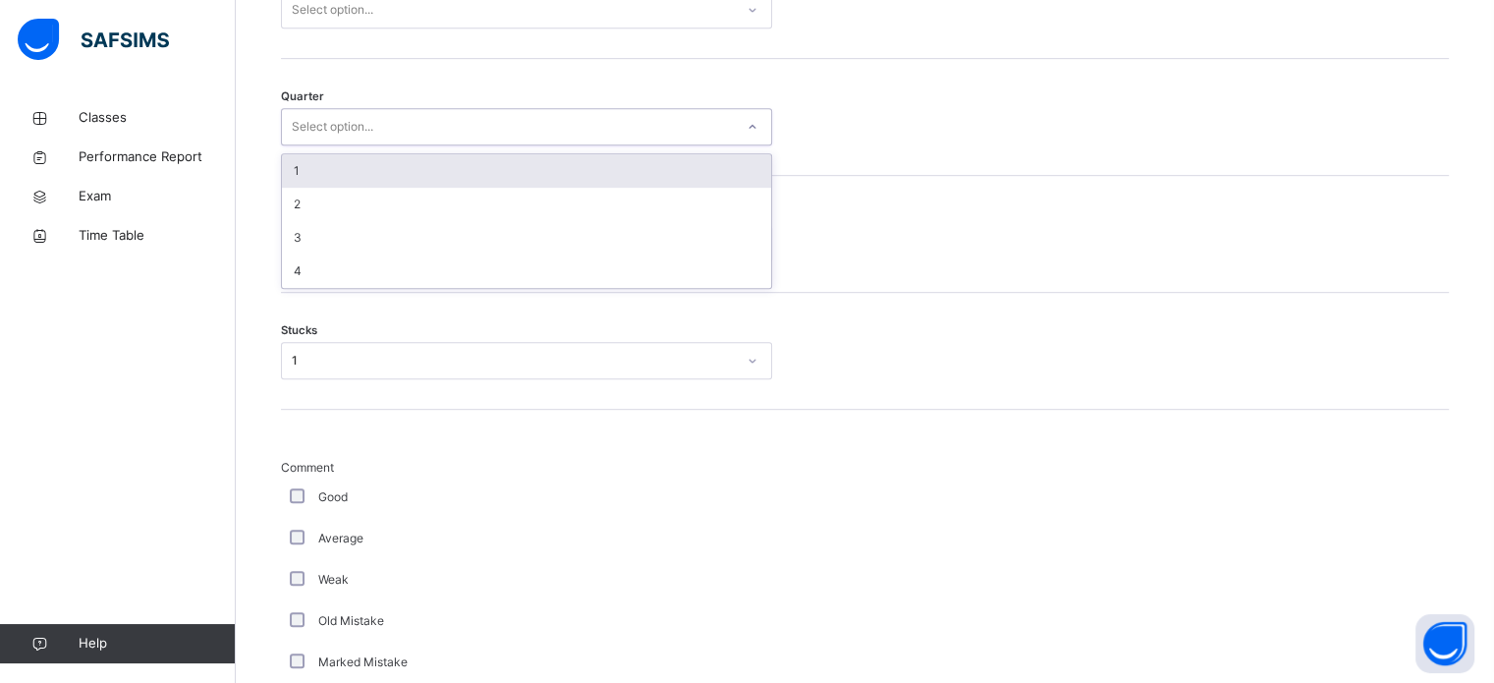
click at [408, 173] on div "1" at bounding box center [526, 170] width 489 height 33
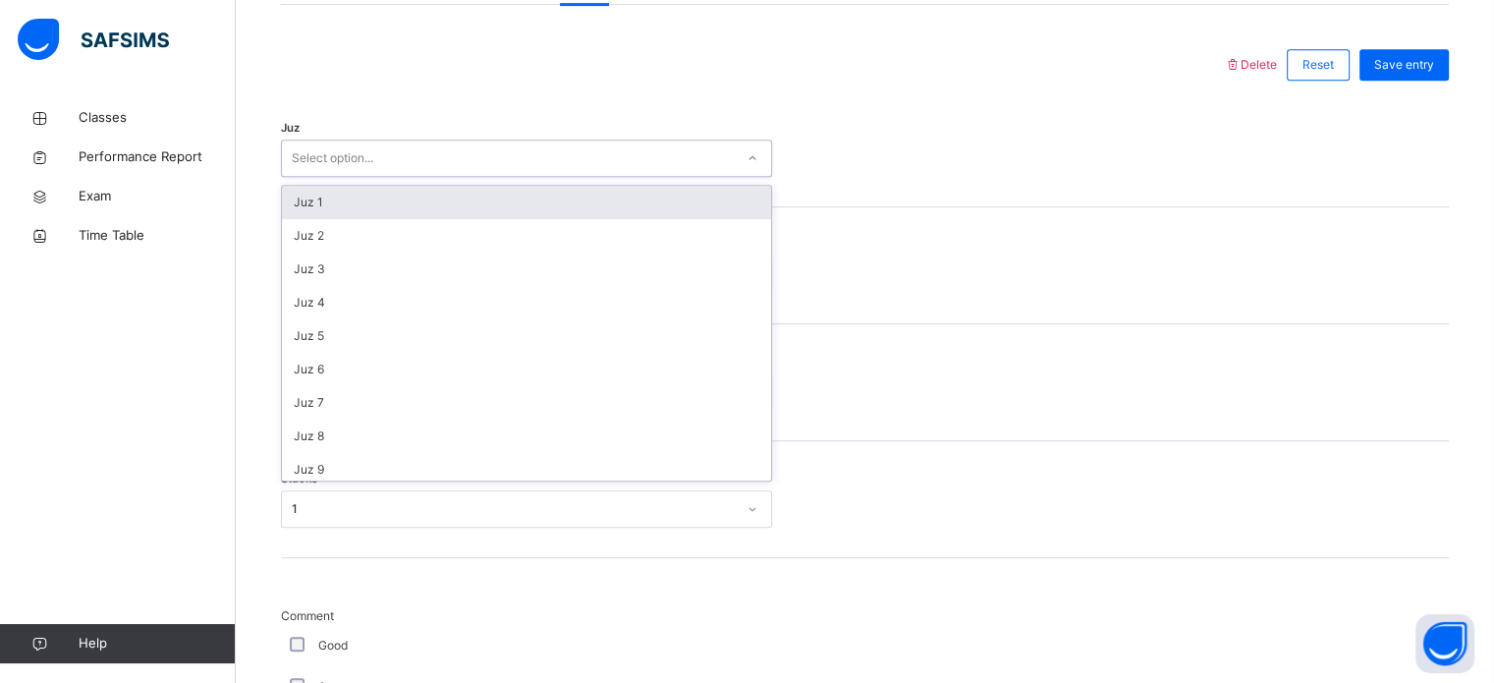
scroll to position [707, 0]
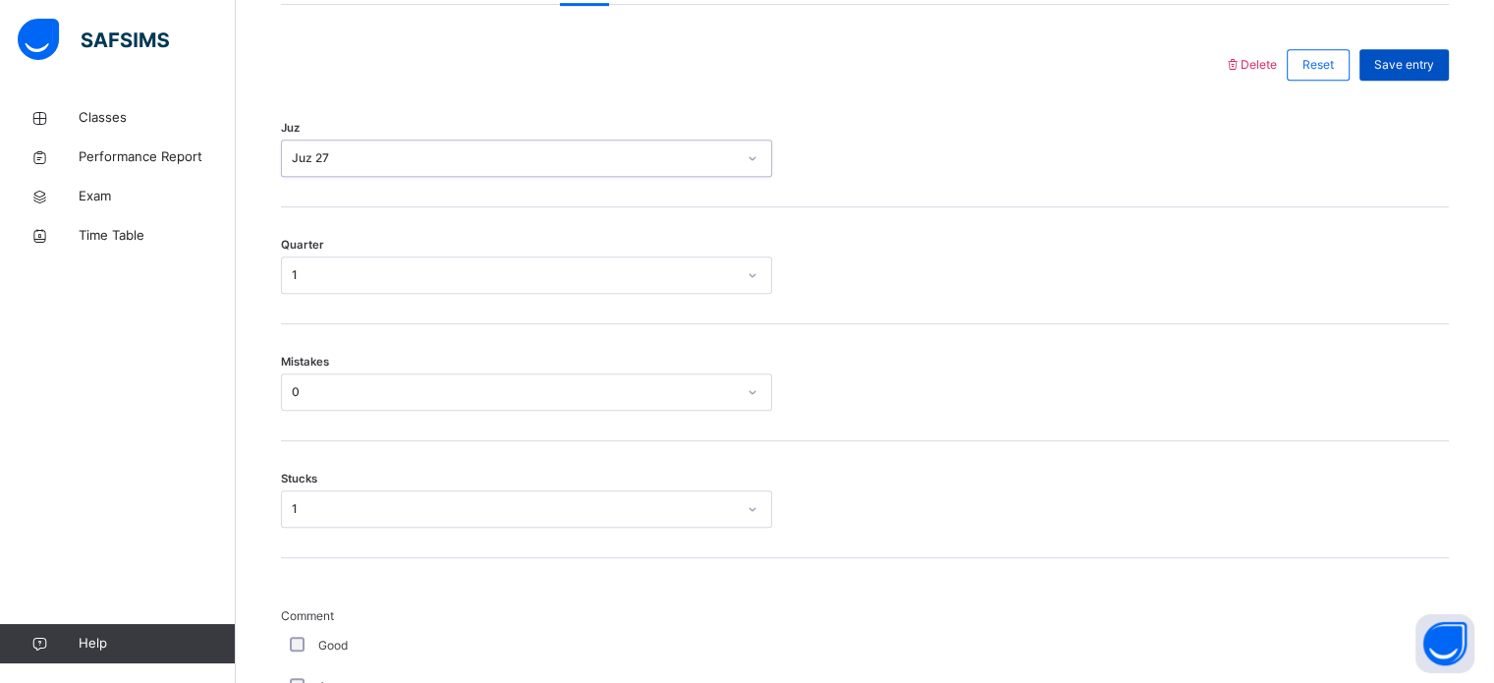
click at [1429, 51] on div "Save entry" at bounding box center [1404, 64] width 89 height 31
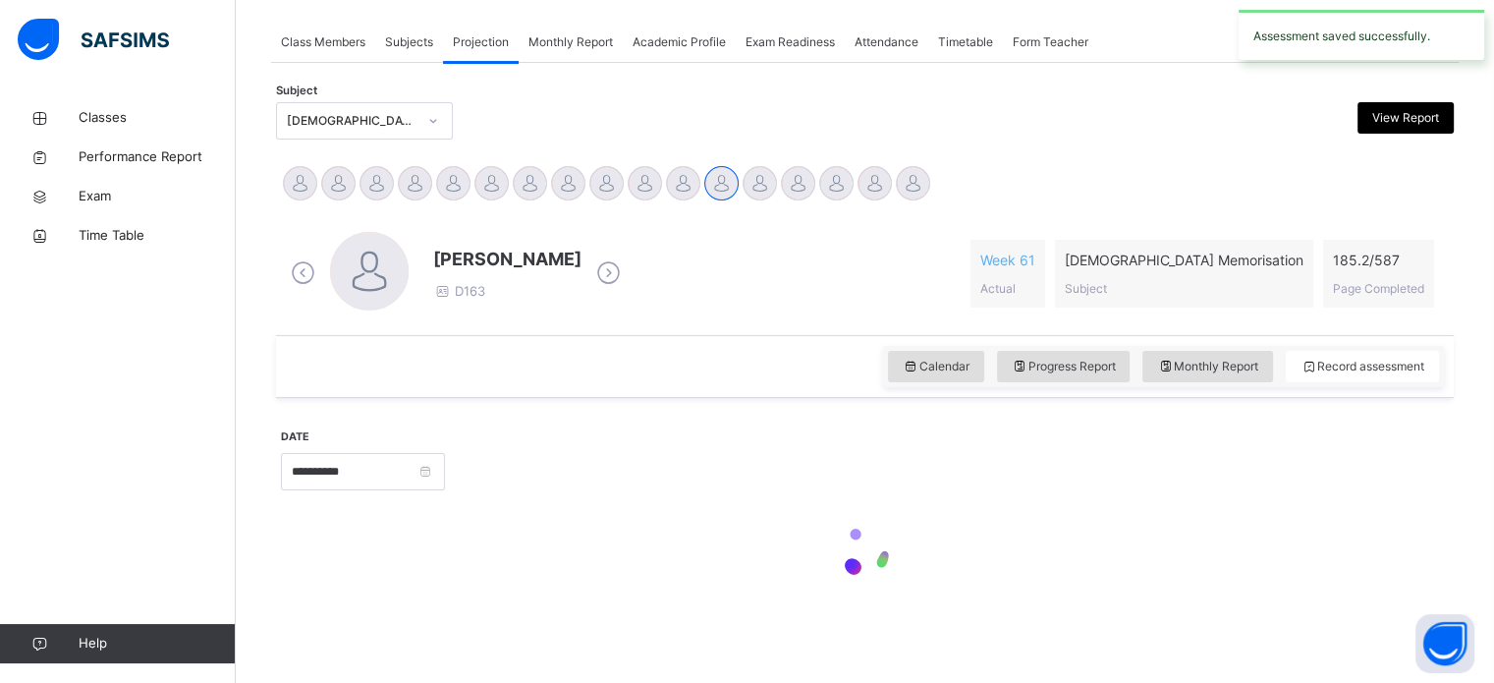
scroll to position [792, 0]
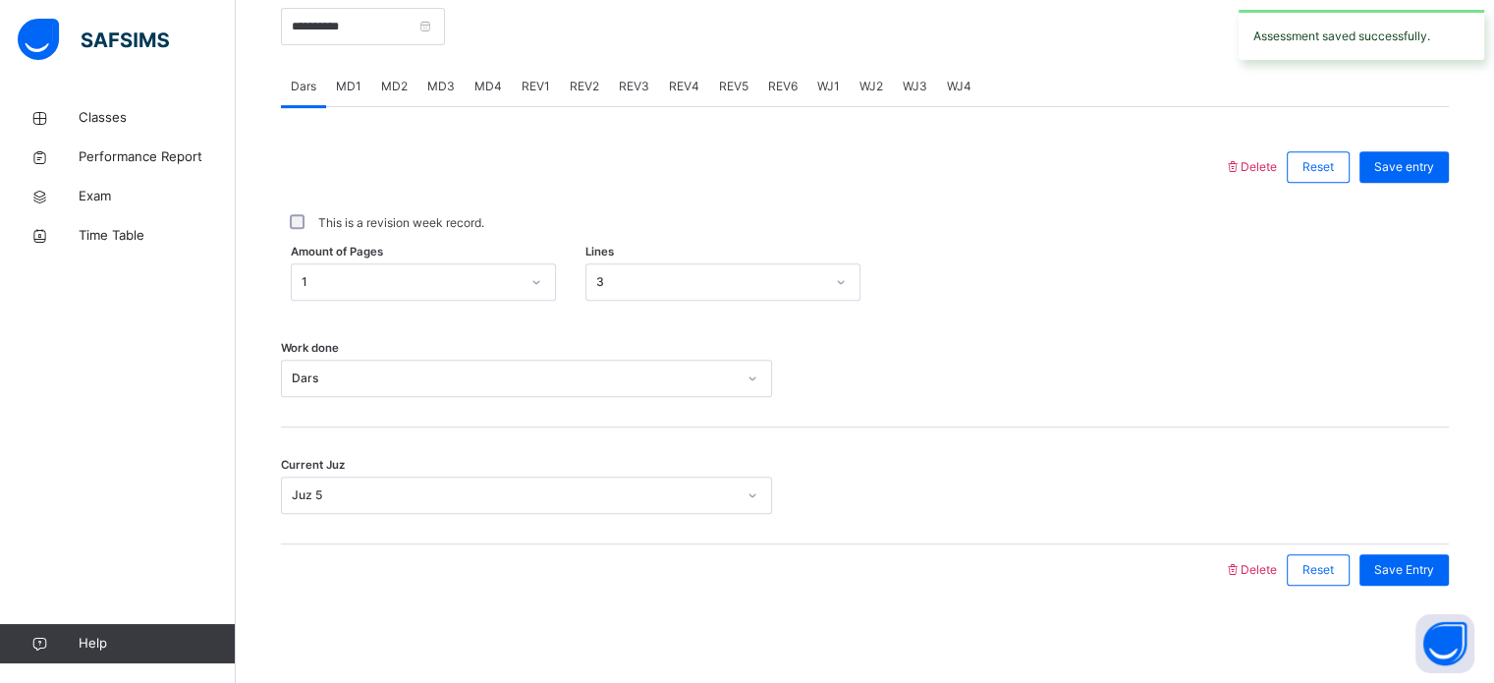
click at [601, 79] on div "REV2" at bounding box center [584, 86] width 49 height 39
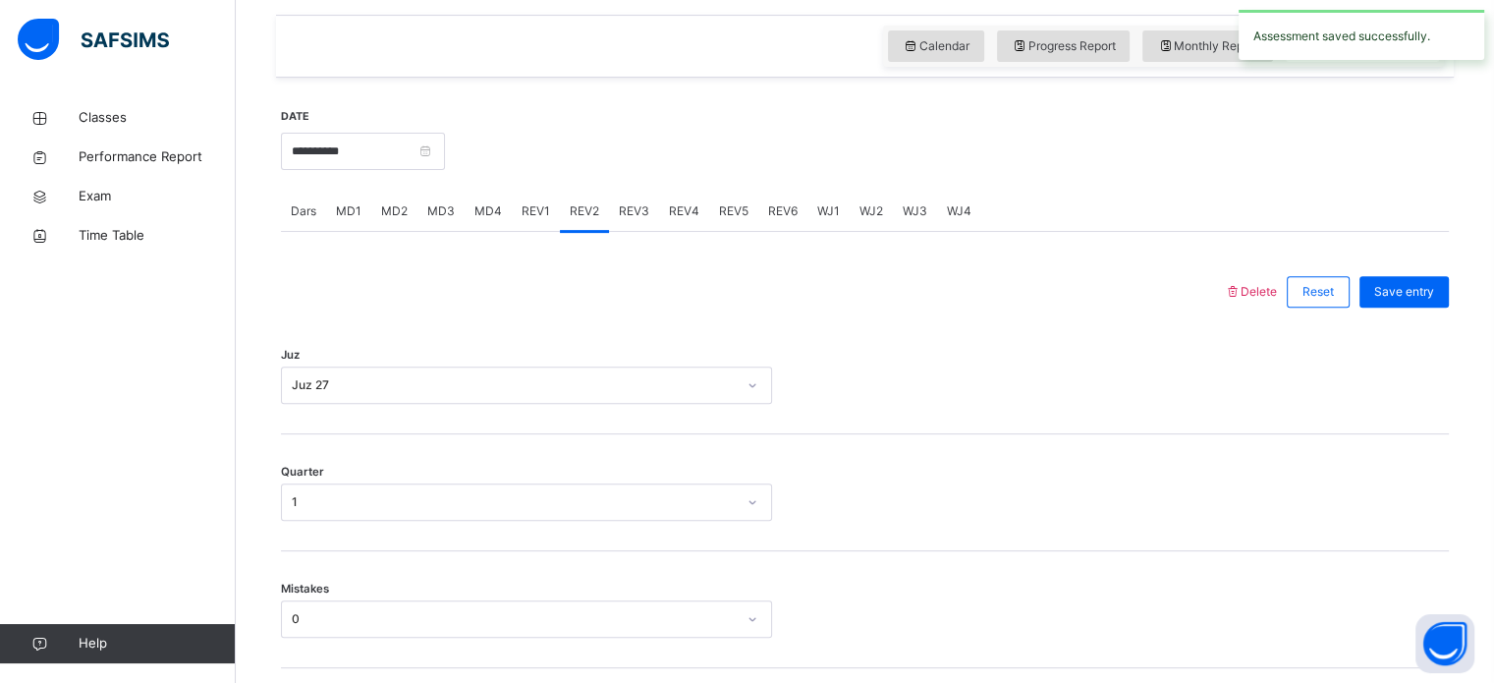
scroll to position [657, 0]
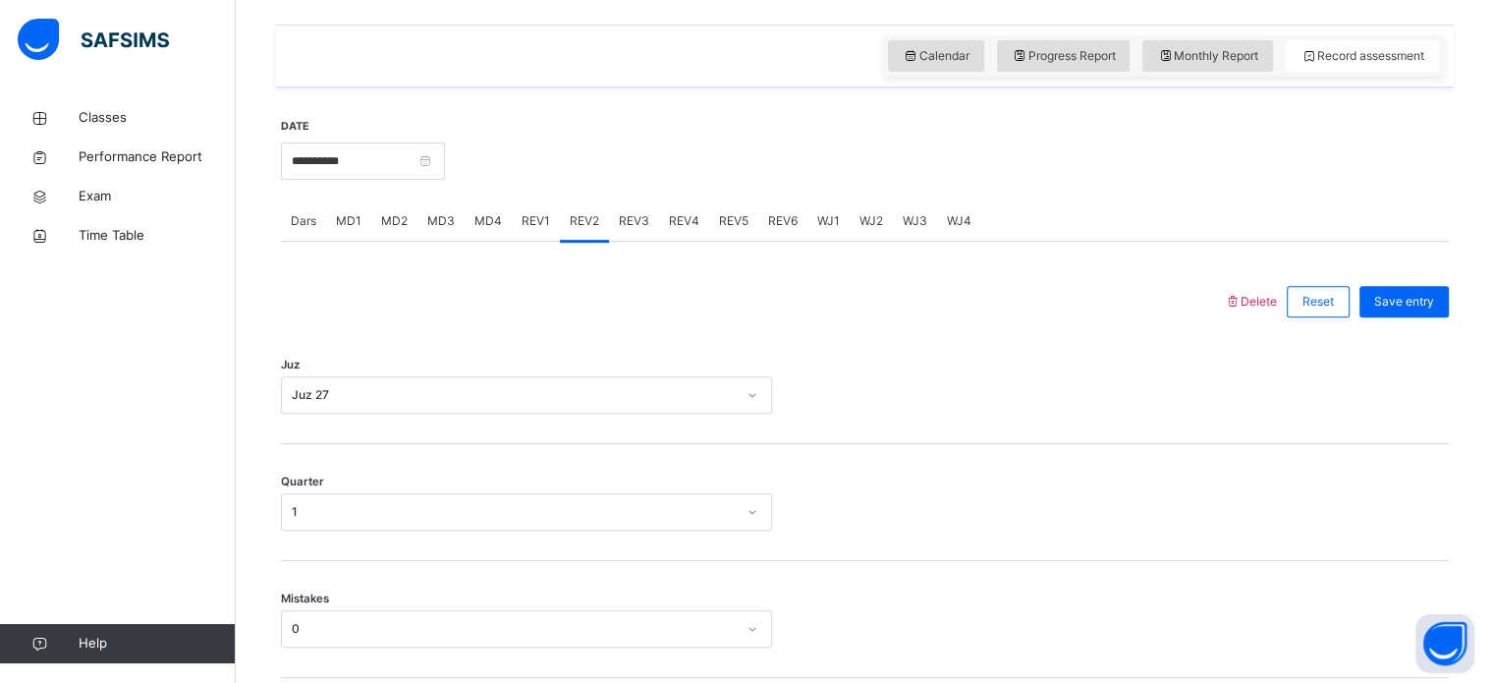
click at [647, 217] on div "REV3" at bounding box center [634, 220] width 50 height 39
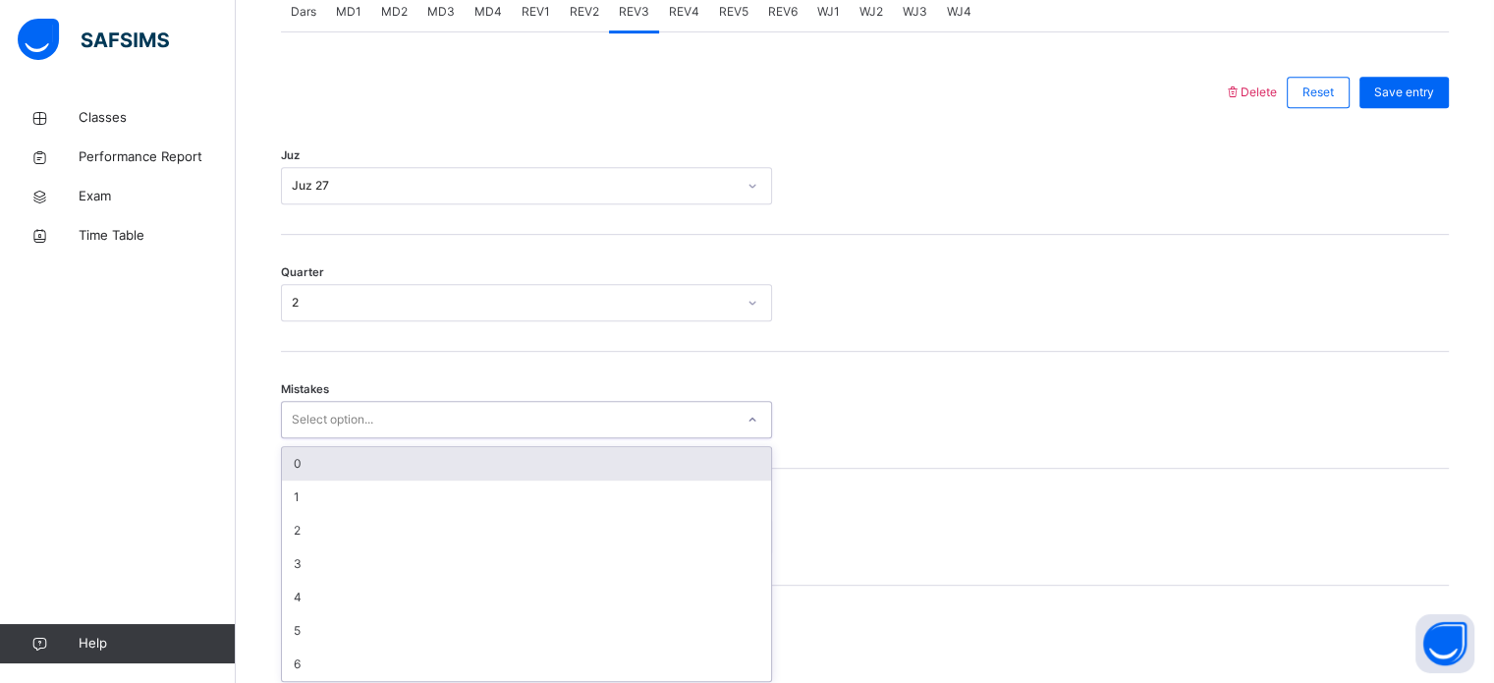
scroll to position [872, 0]
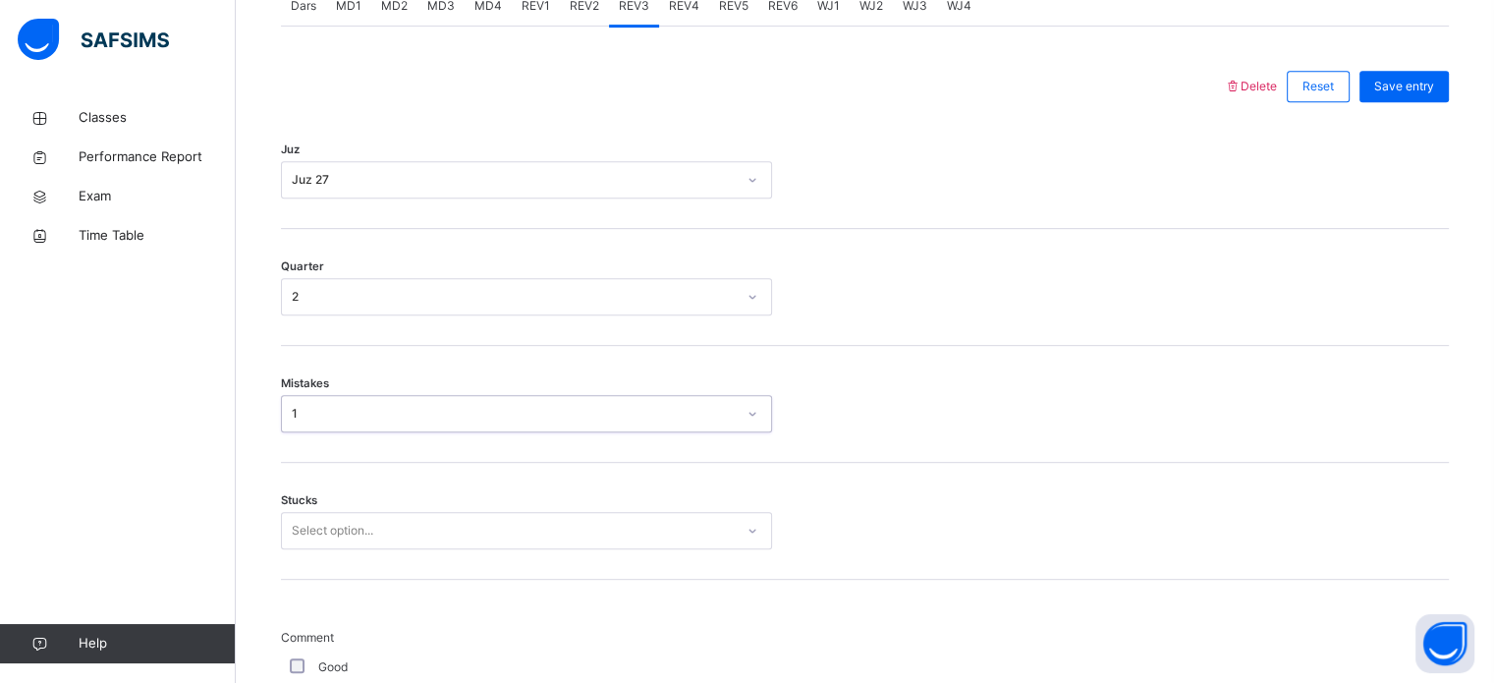
click at [791, 497] on div "Stucks Select option..." at bounding box center [865, 521] width 1168 height 117
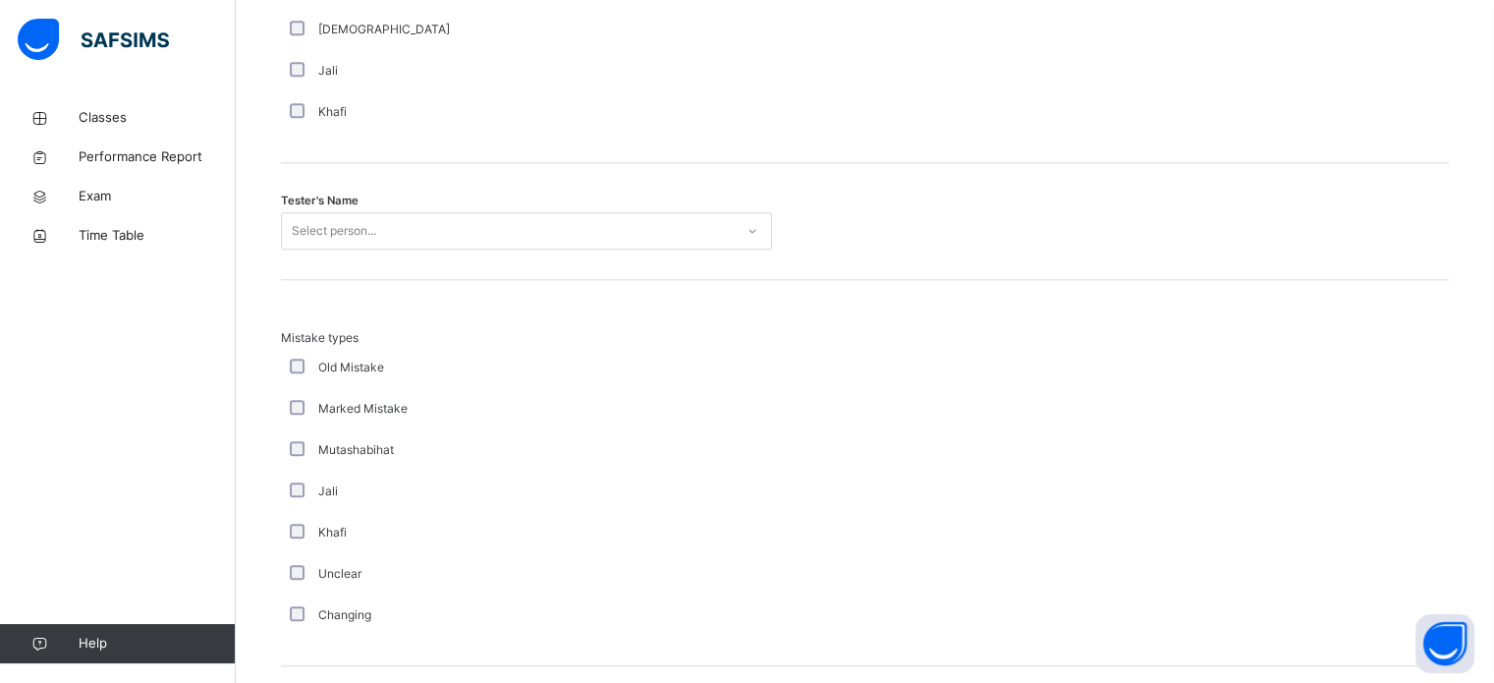
scroll to position [1894, 0]
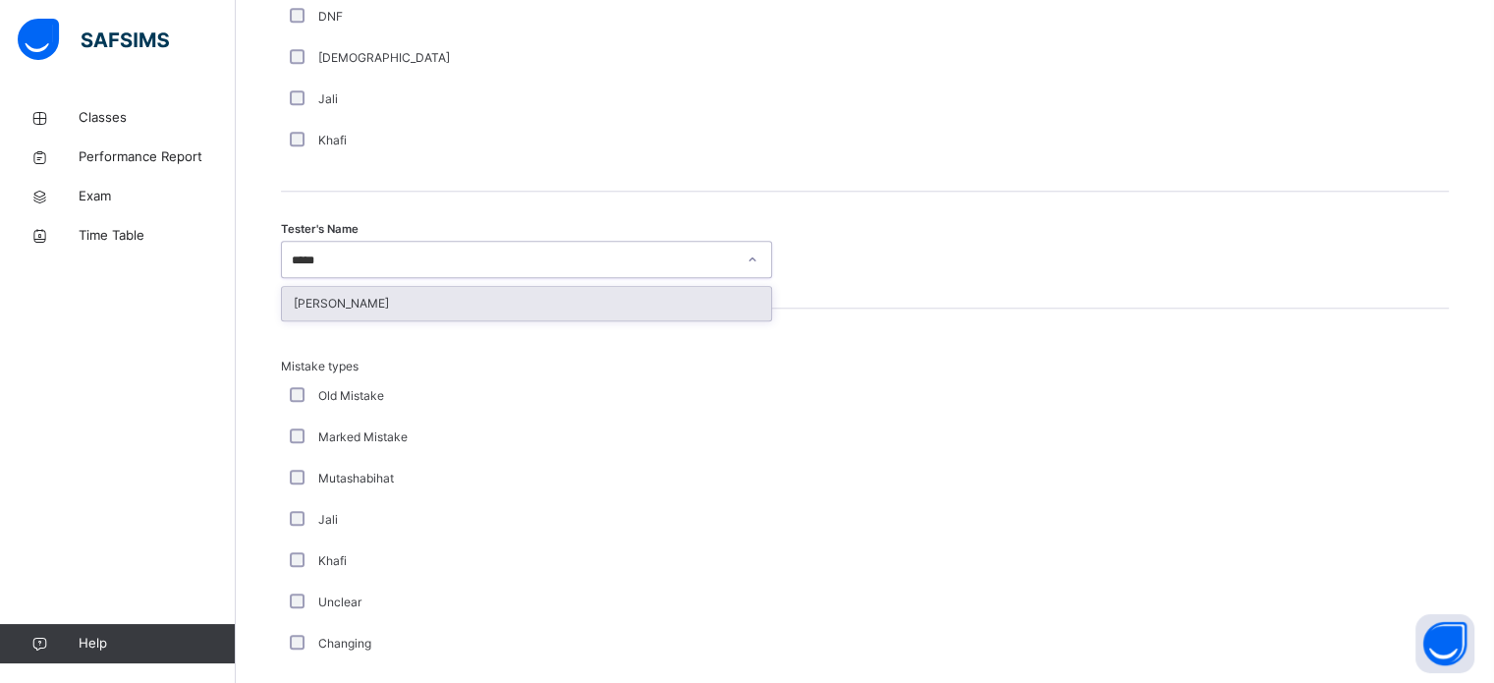
type input "******"
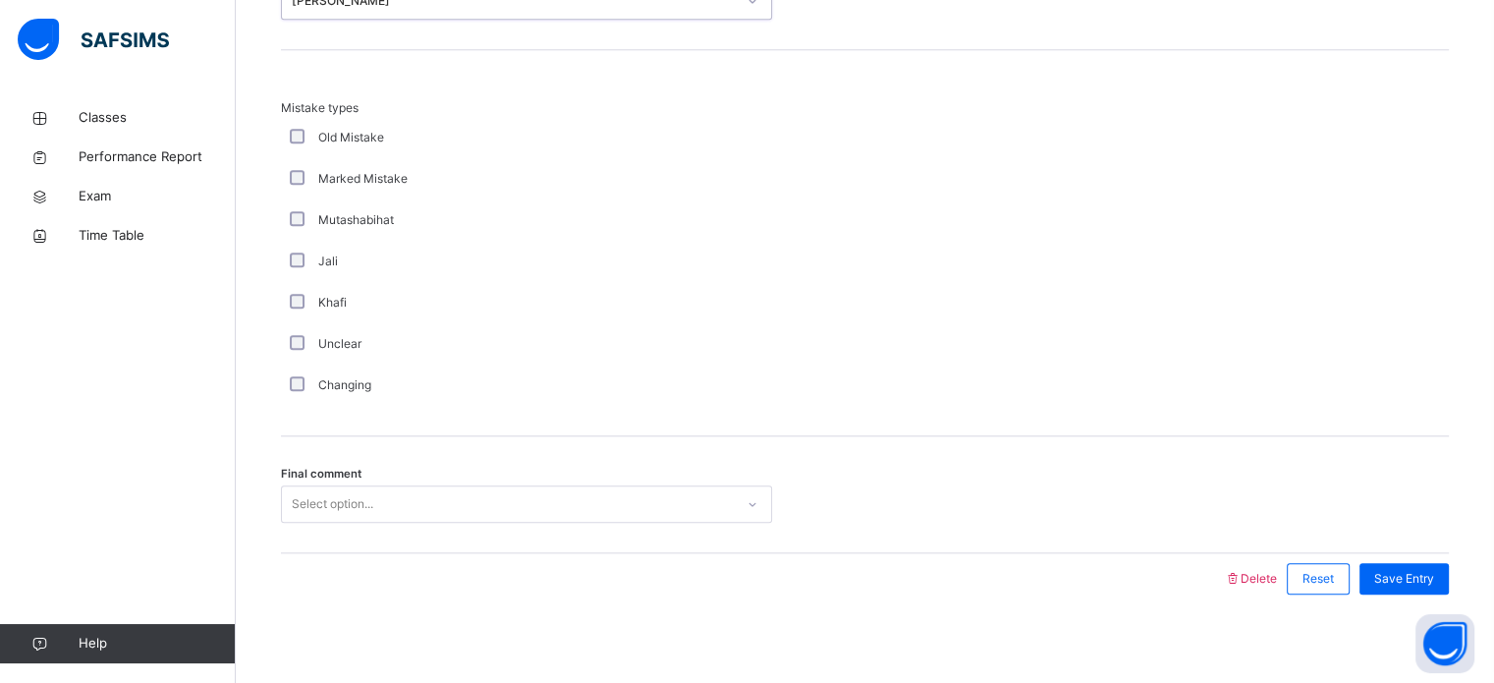
scroll to position [2161, 0]
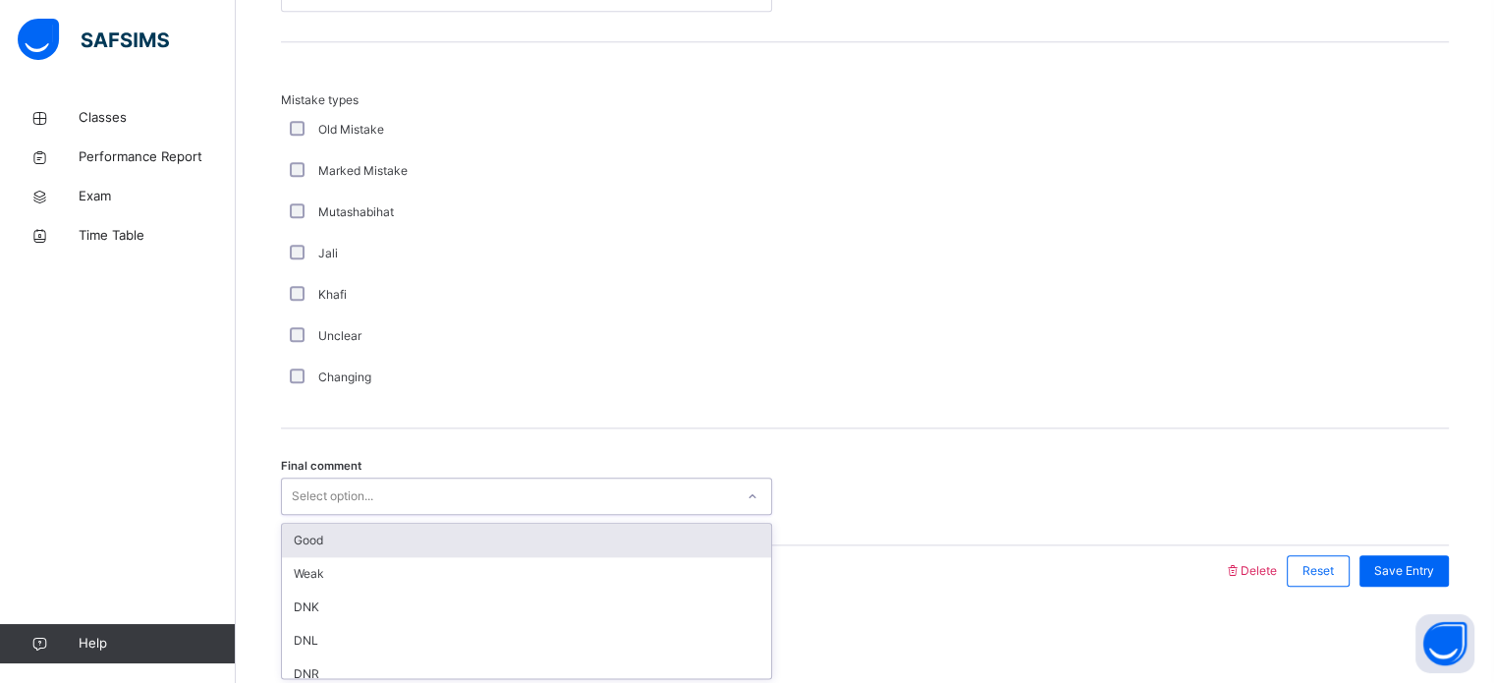
click at [598, 542] on div "Good" at bounding box center [526, 540] width 489 height 33
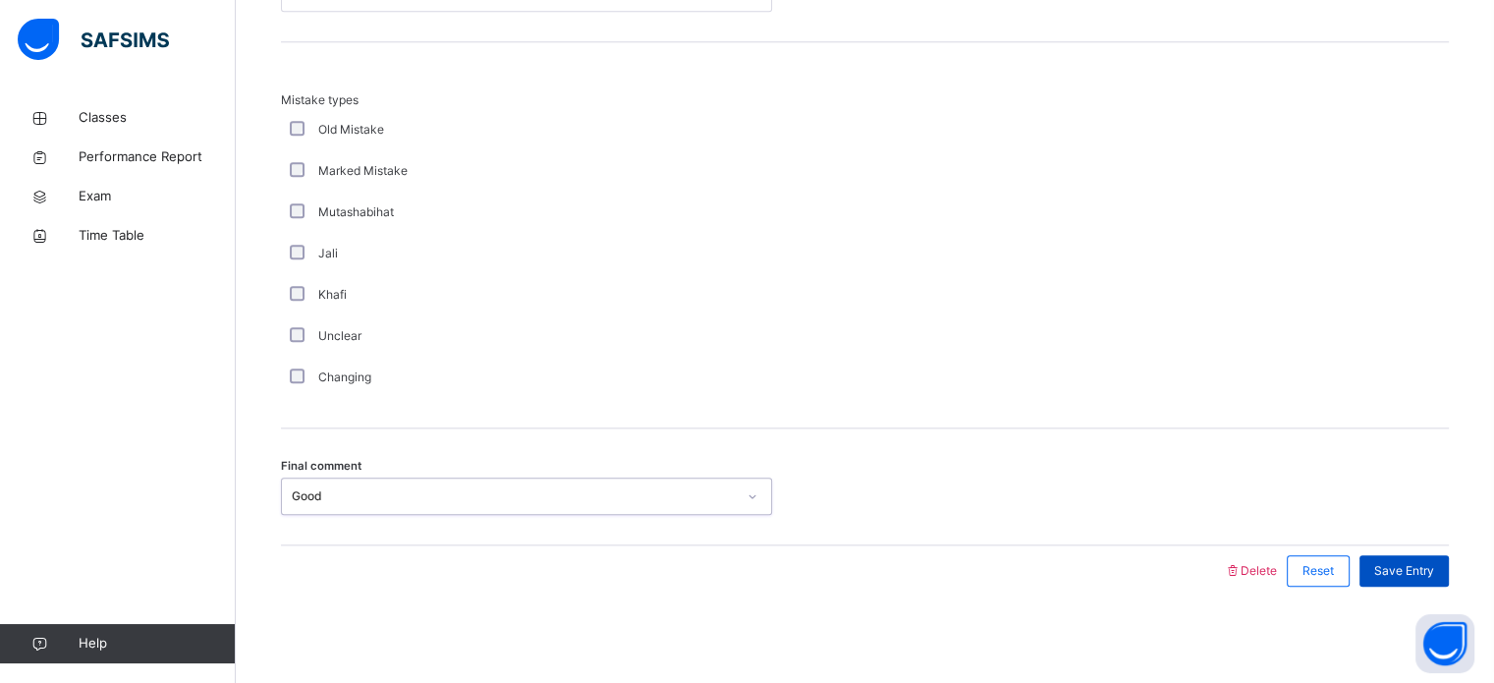
click at [1432, 584] on div "Save Entry" at bounding box center [1404, 570] width 89 height 31
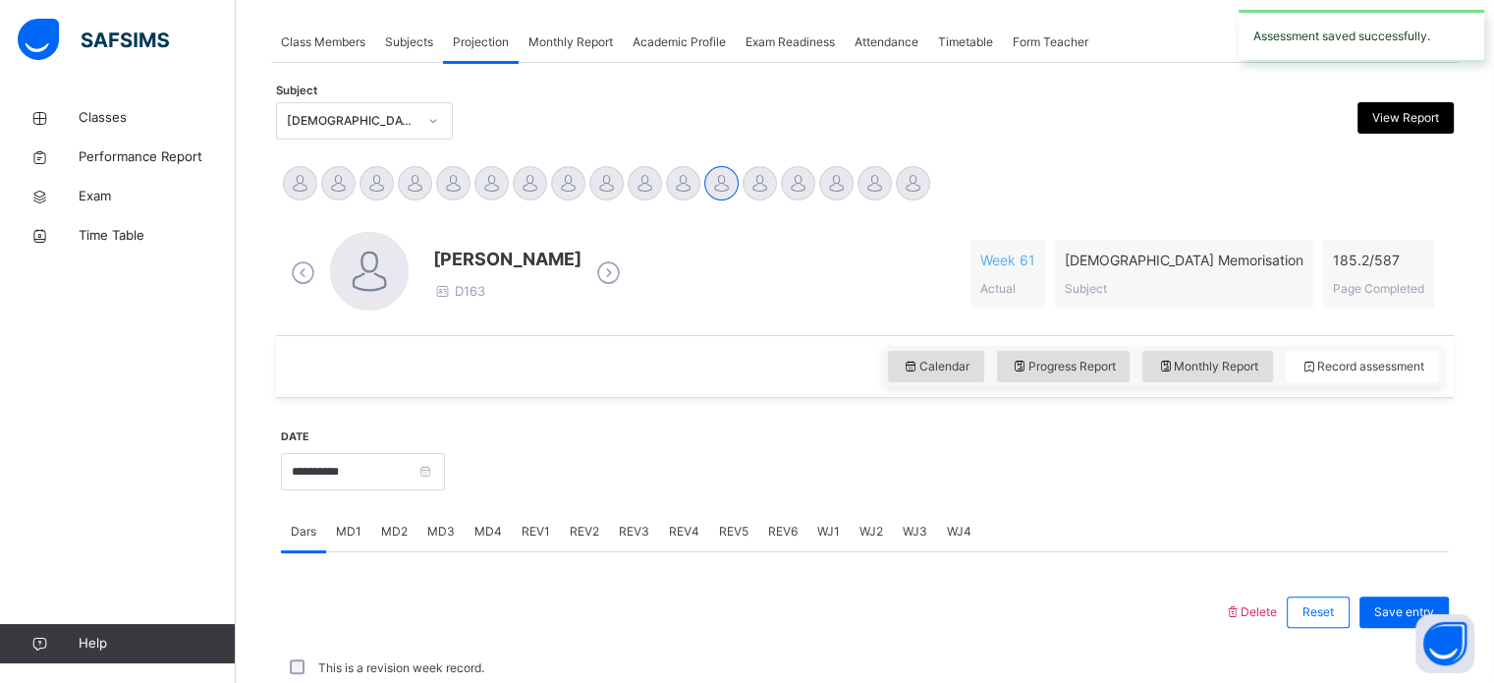
scroll to position [792, 0]
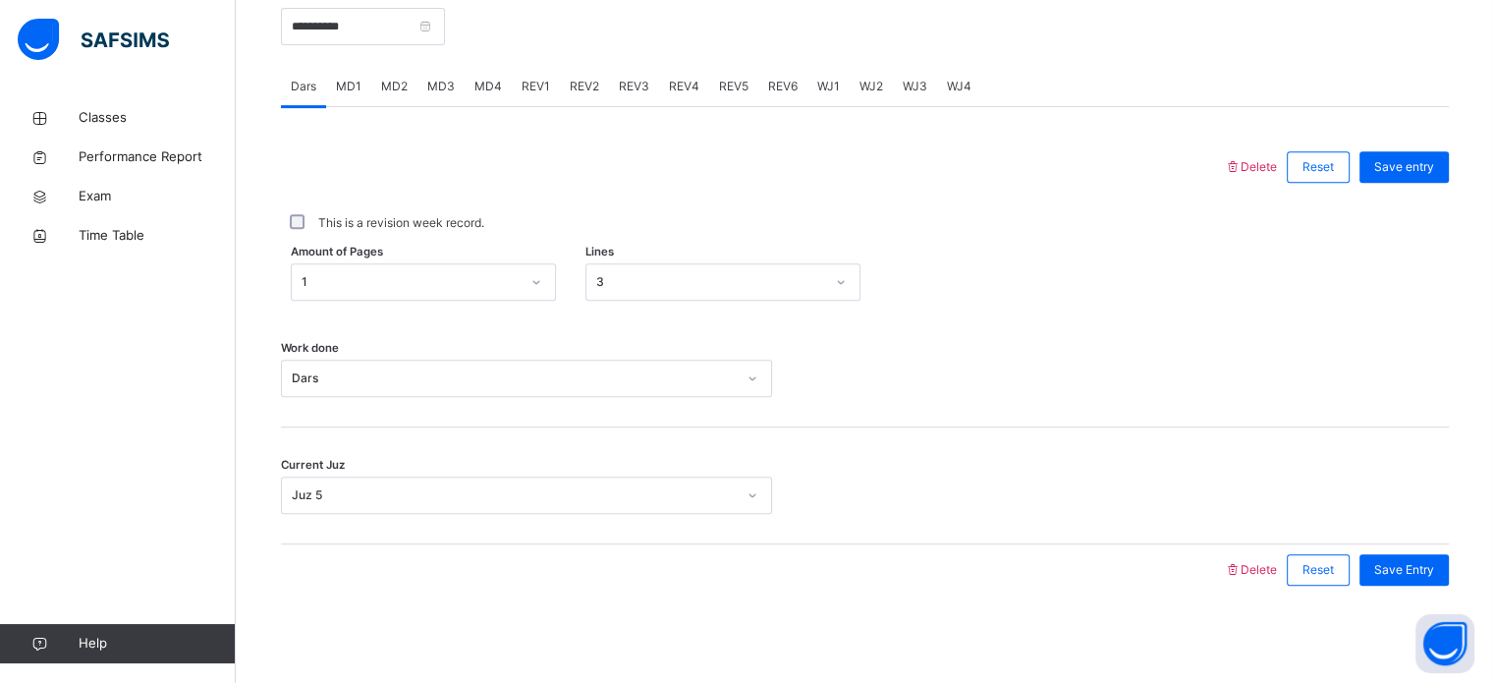
click at [400, 84] on span "MD2" at bounding box center [394, 87] width 27 height 18
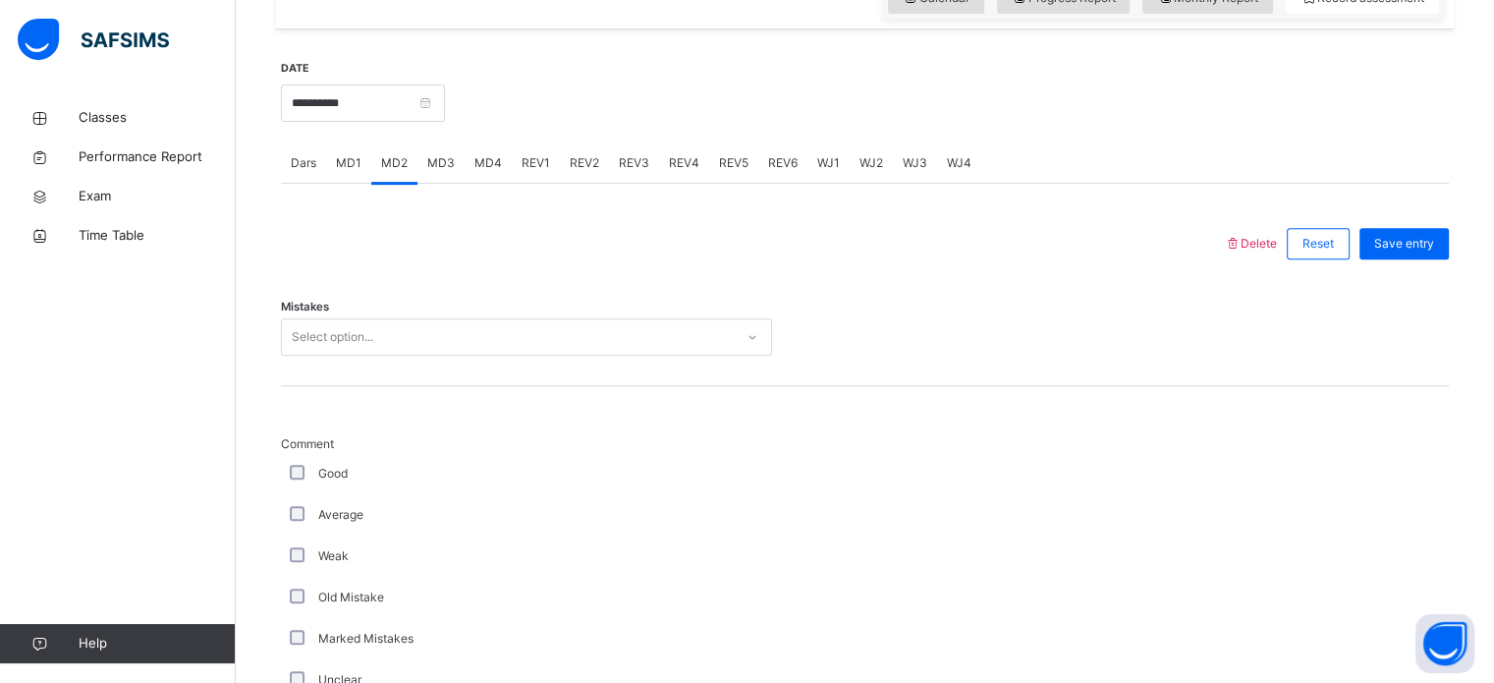
scroll to position [714, 0]
click at [442, 155] on span "MD3" at bounding box center [441, 164] width 28 height 18
click at [512, 162] on div "REV1" at bounding box center [536, 163] width 48 height 39
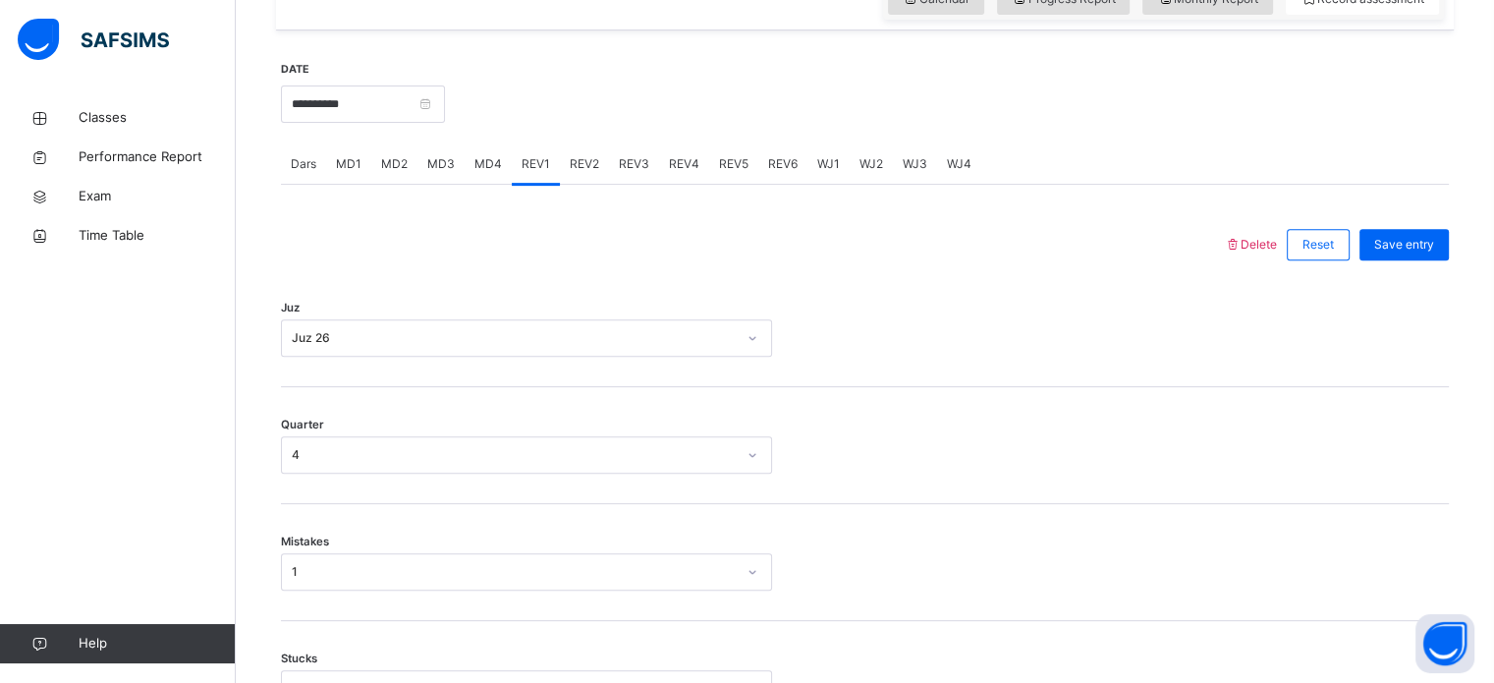
click at [493, 146] on div "MD4" at bounding box center [488, 163] width 47 height 39
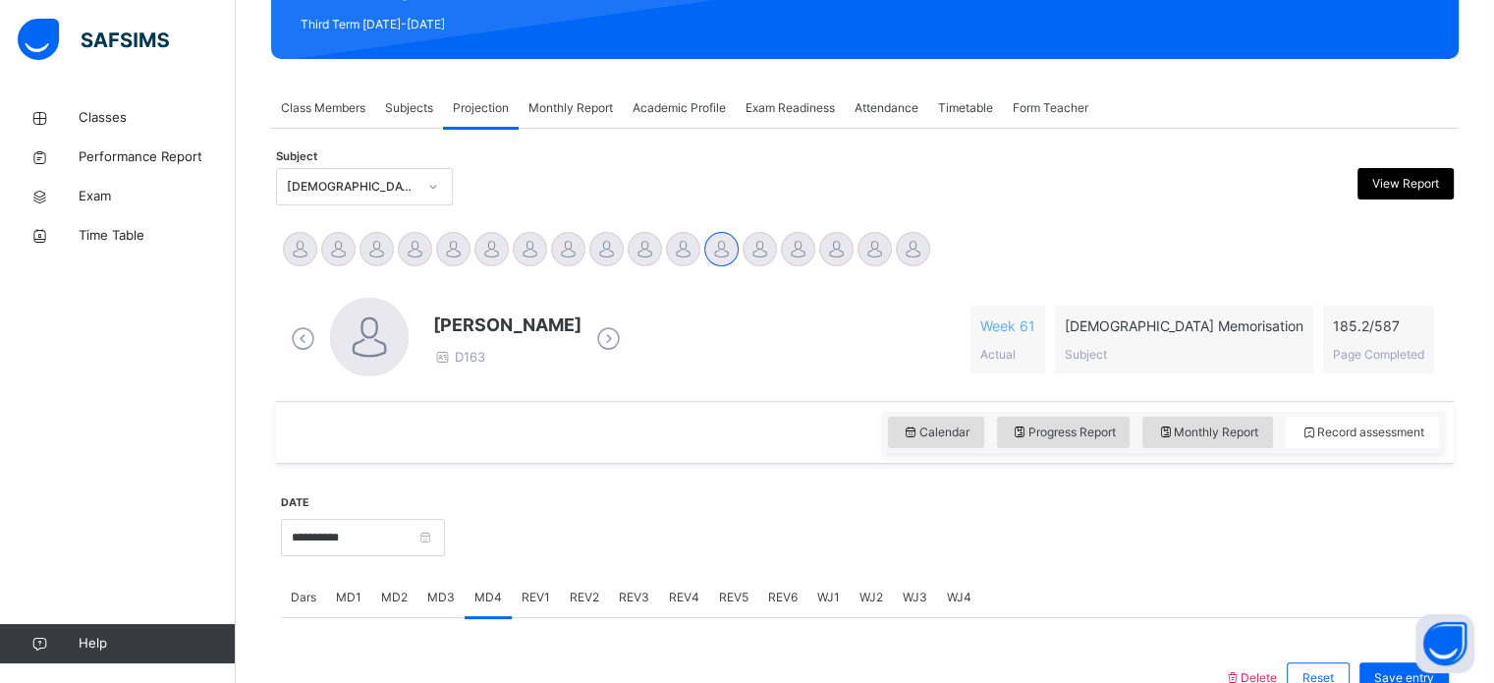
scroll to position [293, 0]
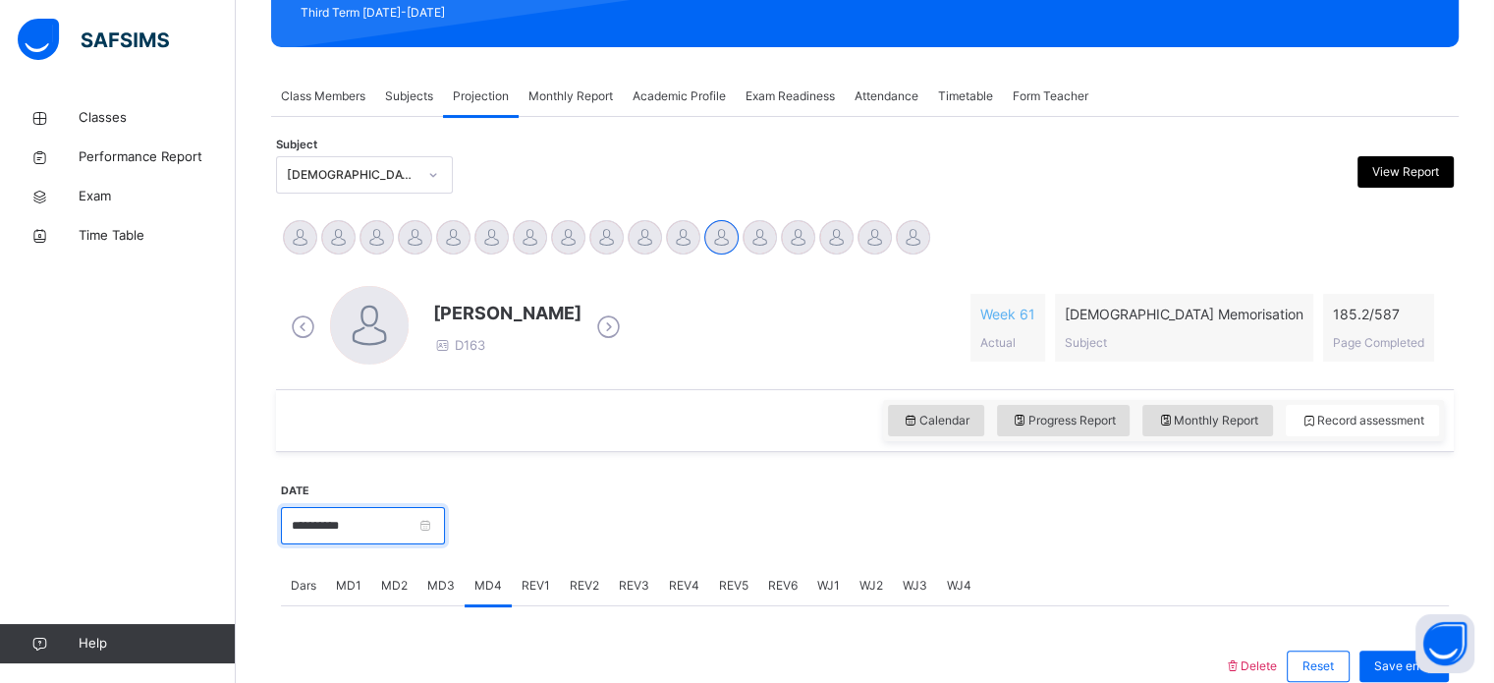
click at [394, 515] on input "**********" at bounding box center [363, 525] width 164 height 37
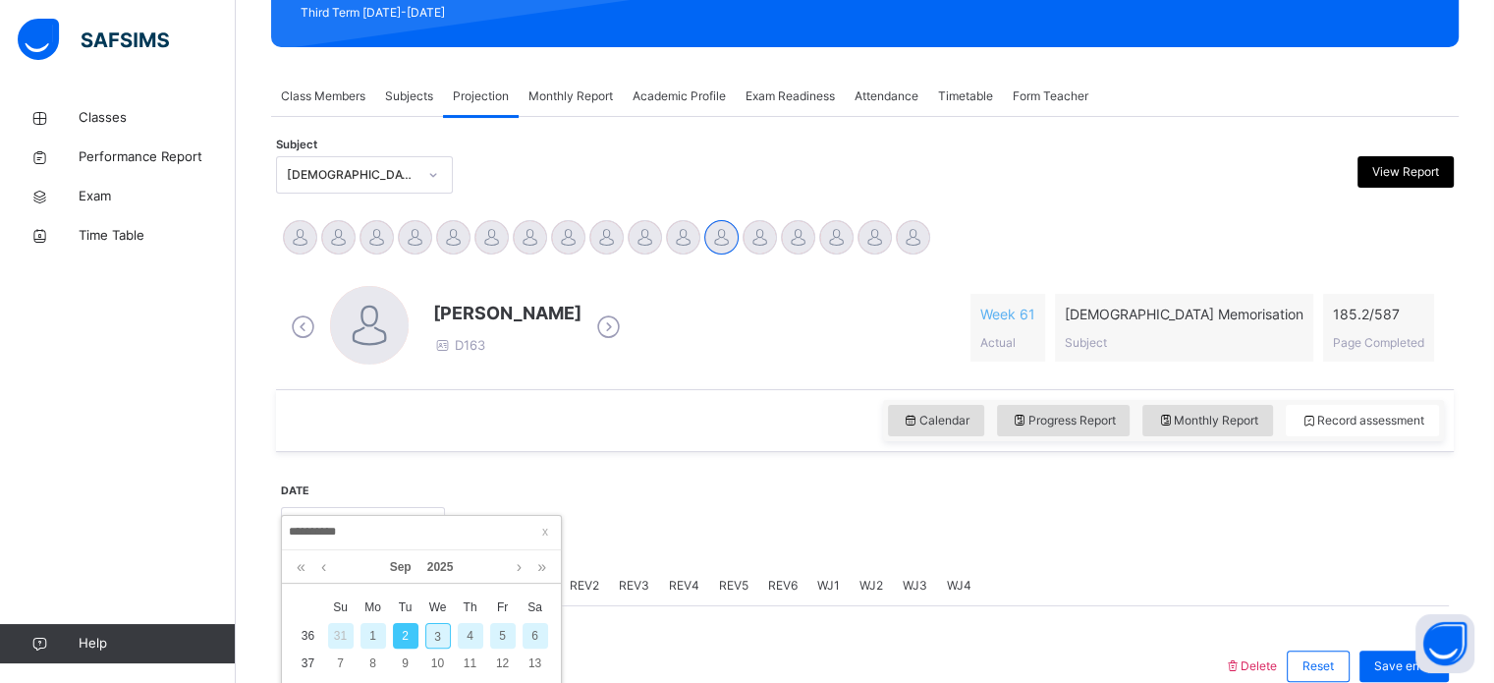
click at [375, 640] on div "1" at bounding box center [374, 636] width 26 height 26
type input "**********"
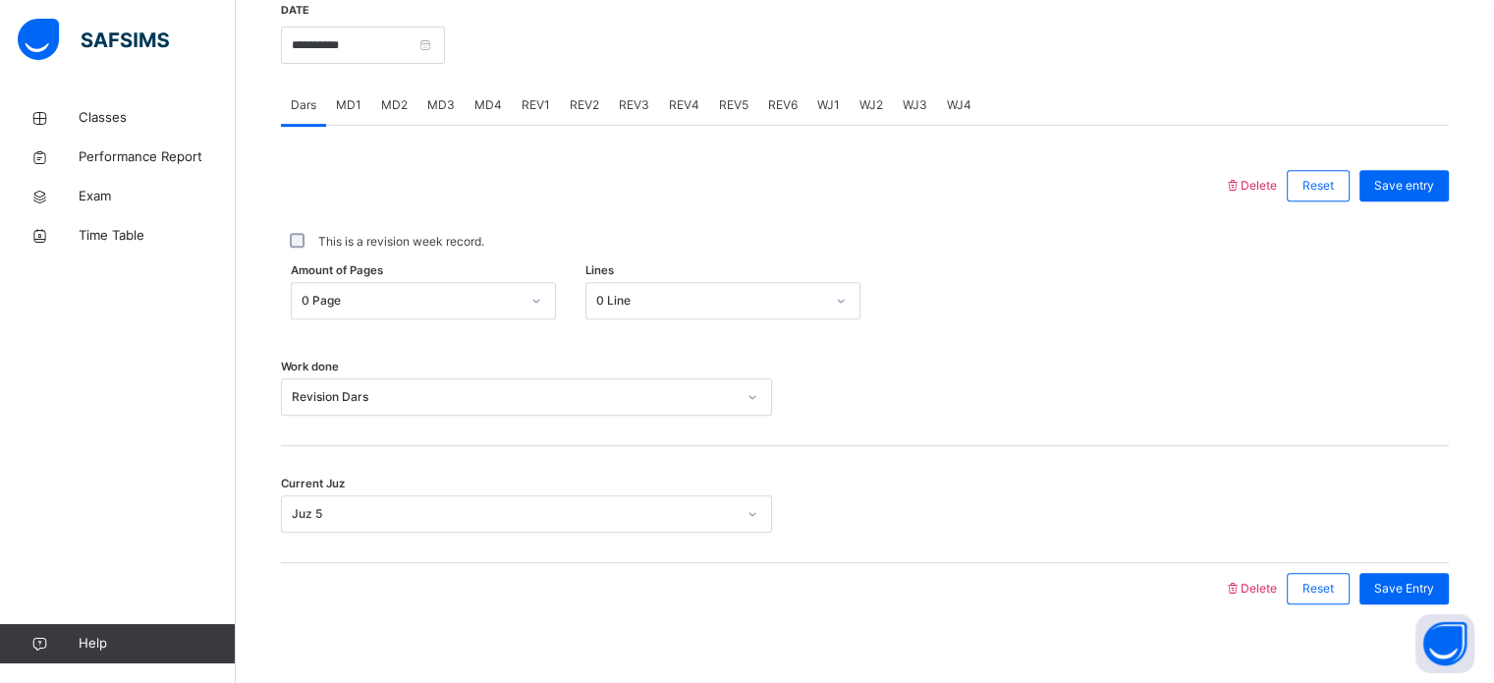
scroll to position [792, 0]
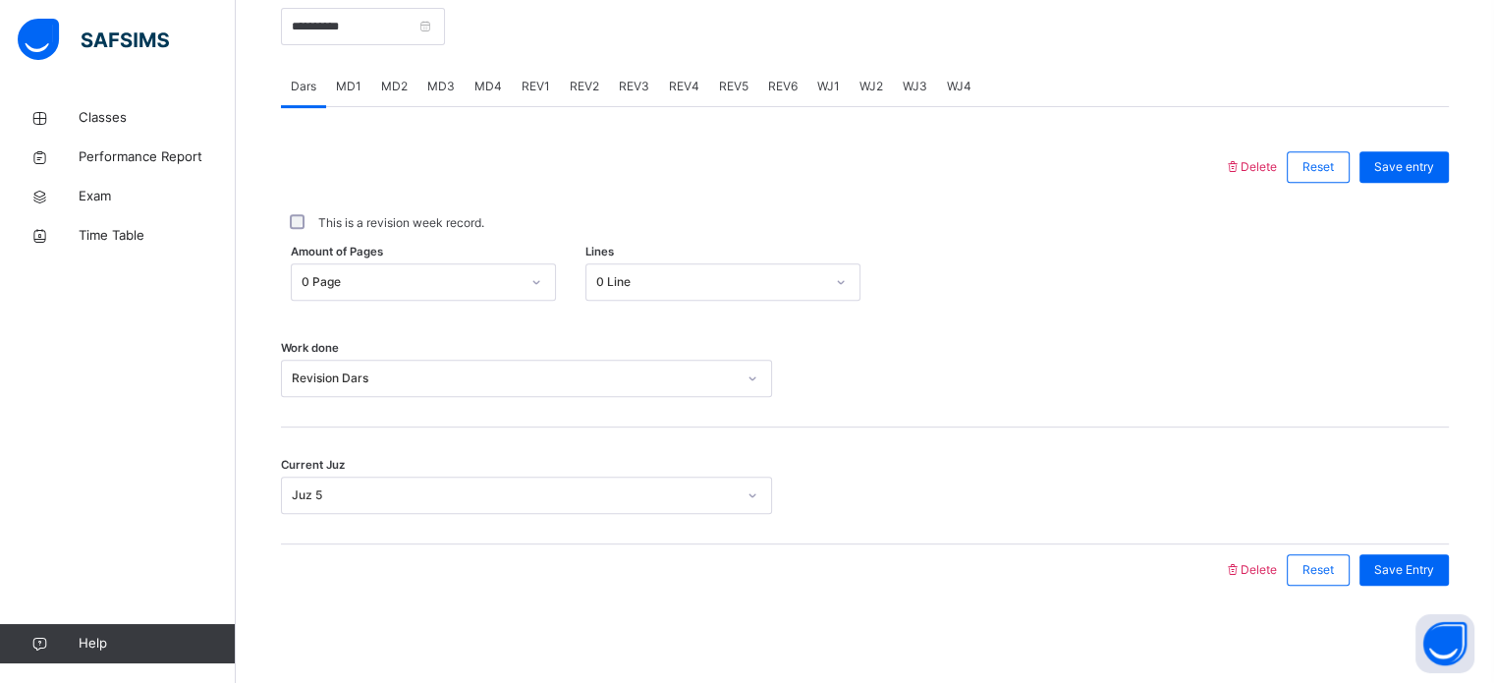
click at [407, 86] on div "MD2" at bounding box center [394, 86] width 46 height 39
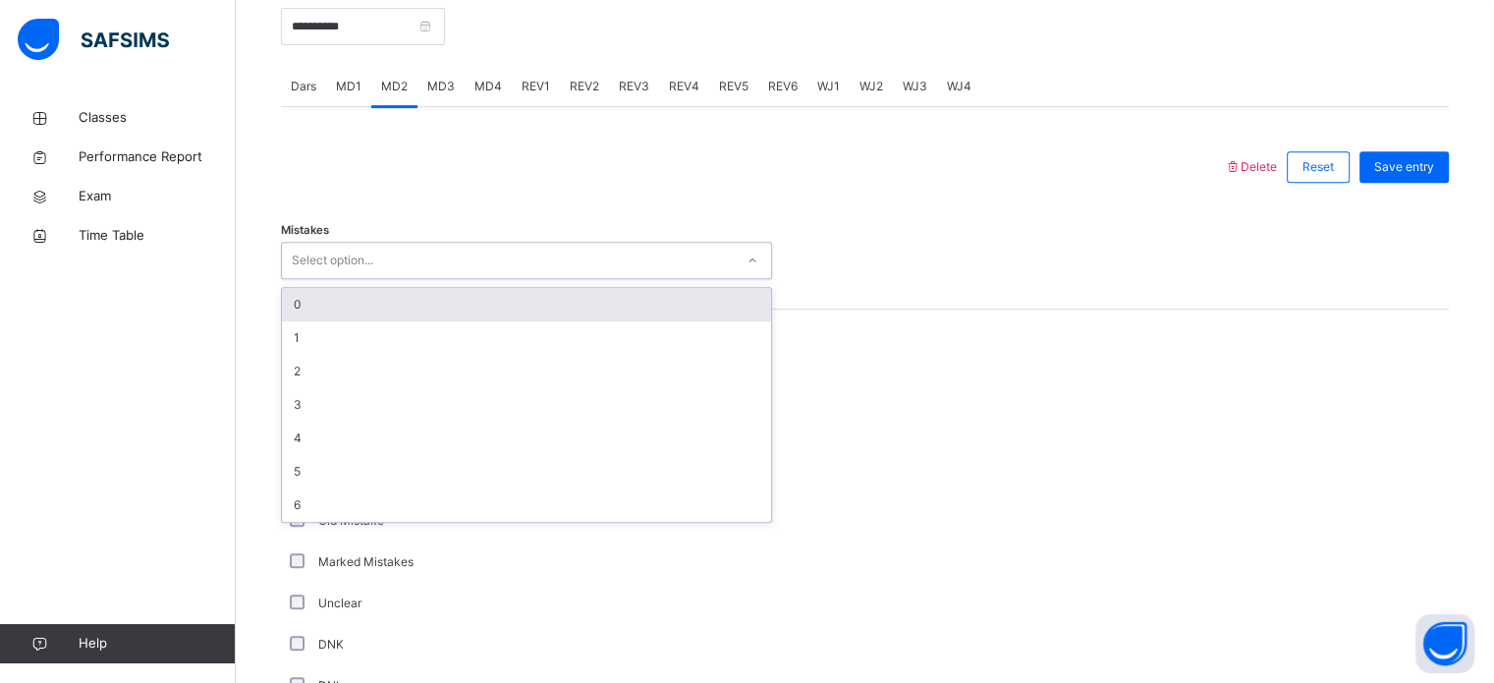
click at [442, 311] on div "0" at bounding box center [526, 304] width 489 height 33
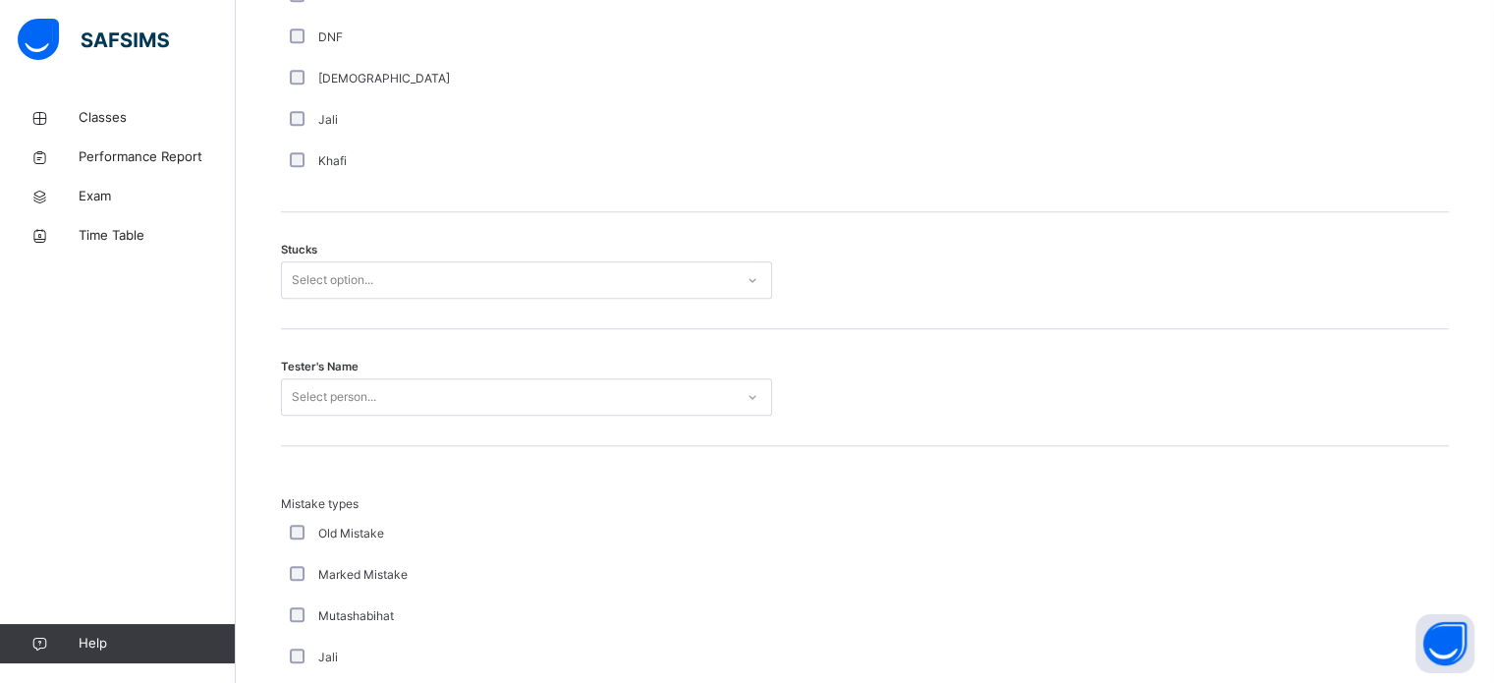
scroll to position [1529, 0]
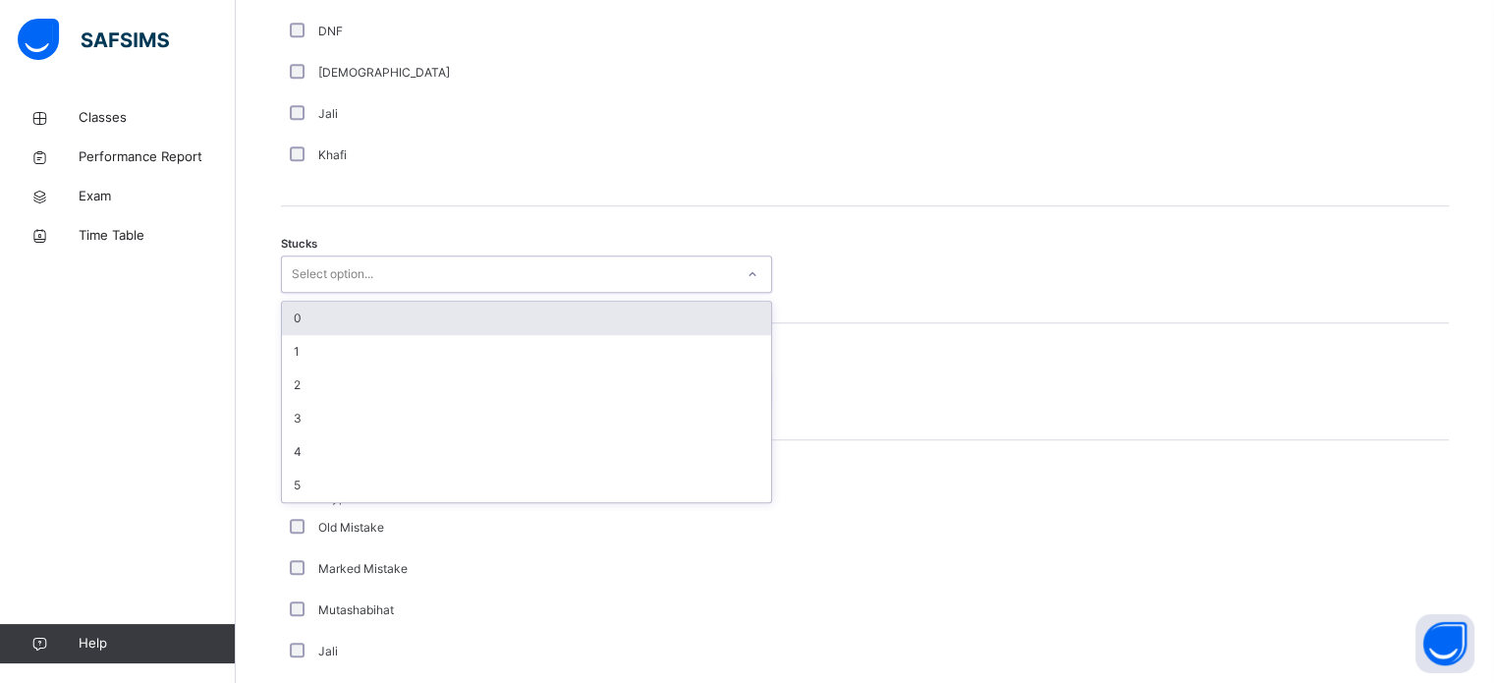
click at [388, 307] on div "0" at bounding box center [526, 318] width 489 height 33
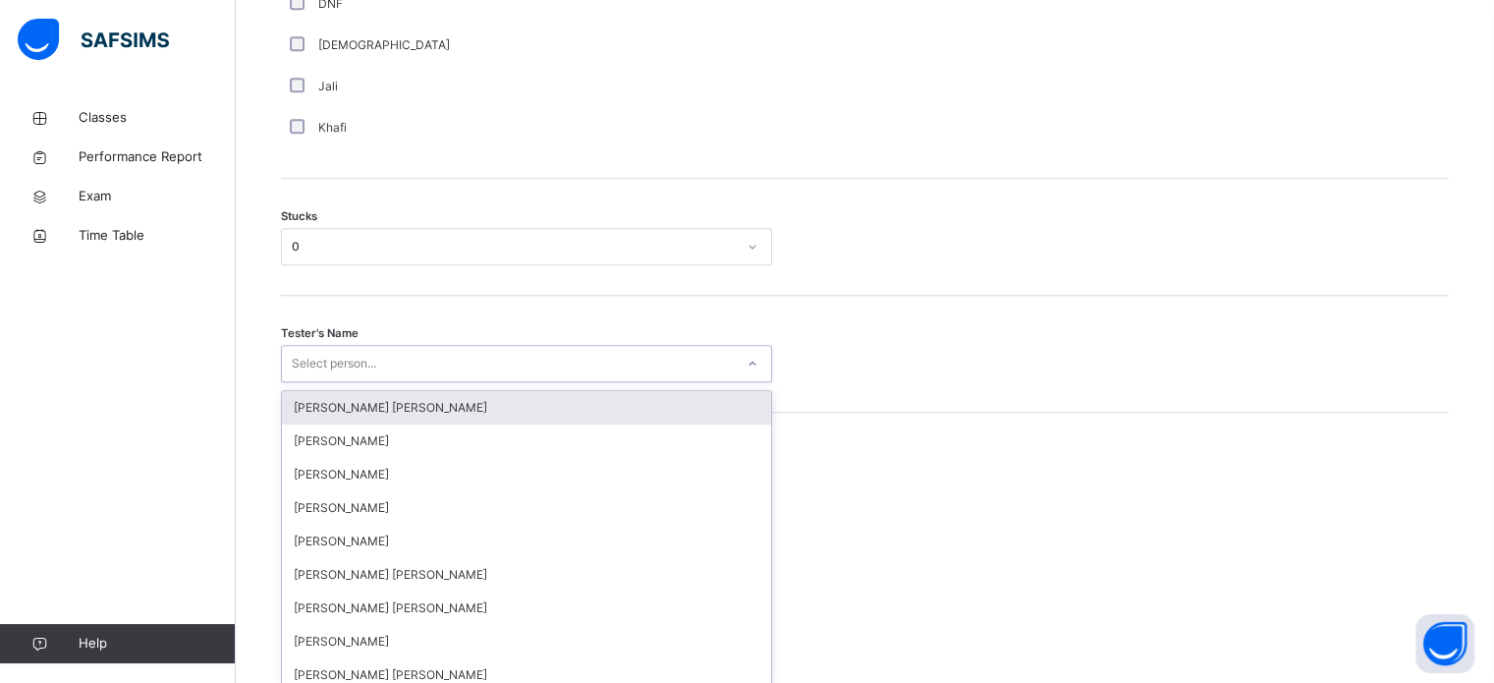
scroll to position [1566, 0]
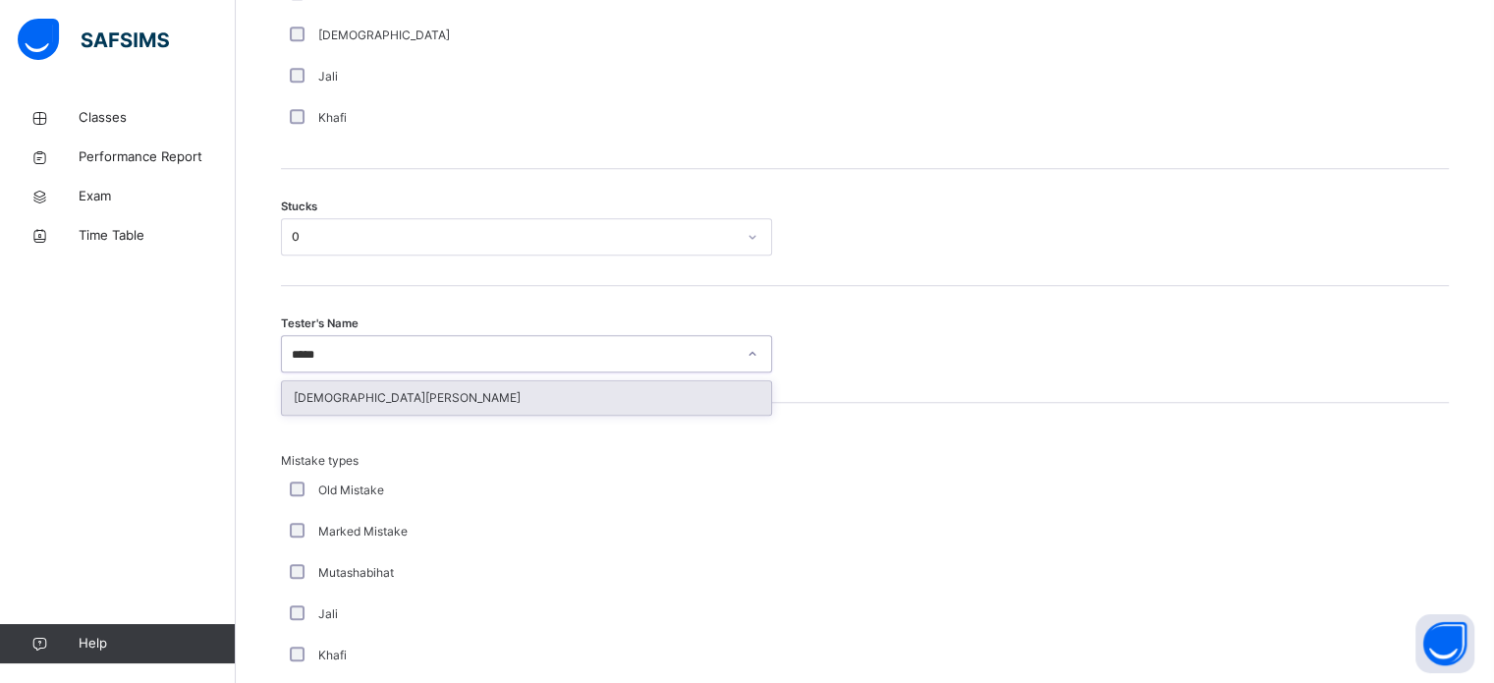
type input "******"
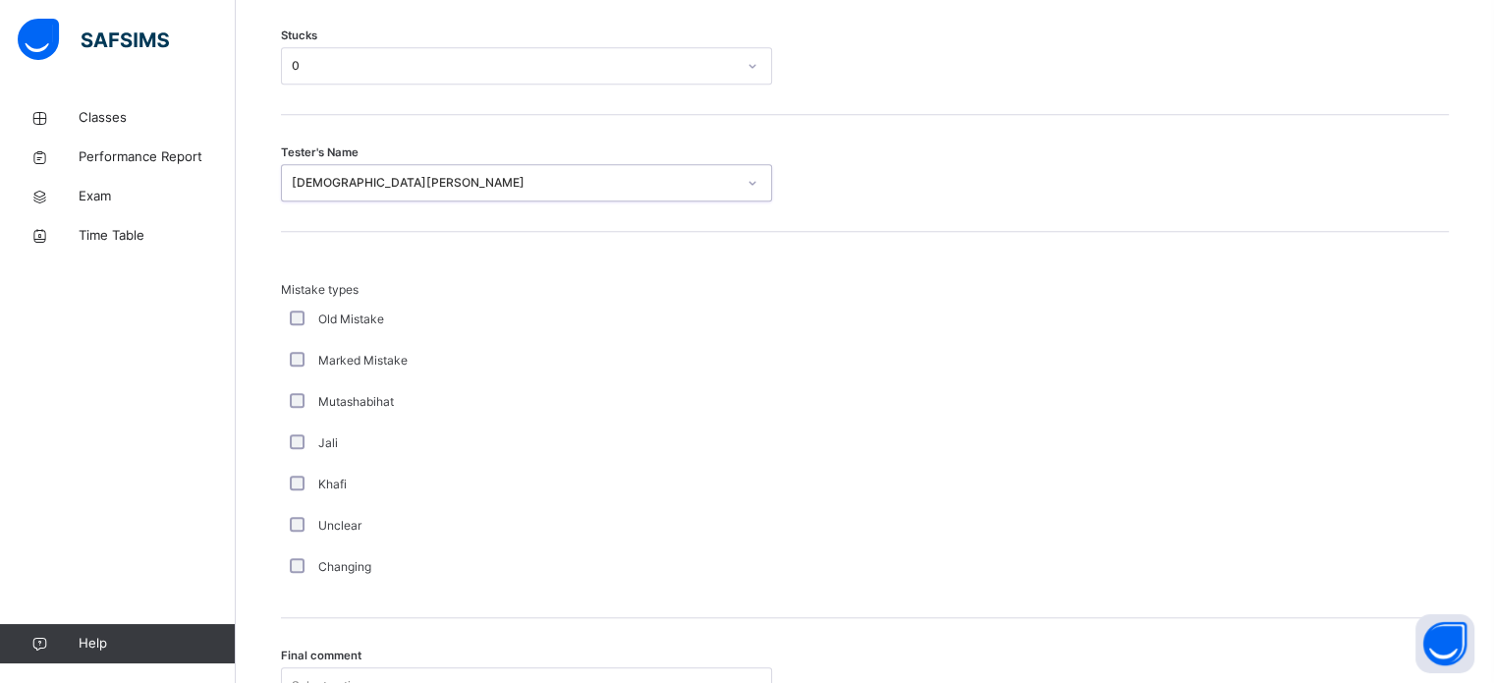
scroll to position [1927, 0]
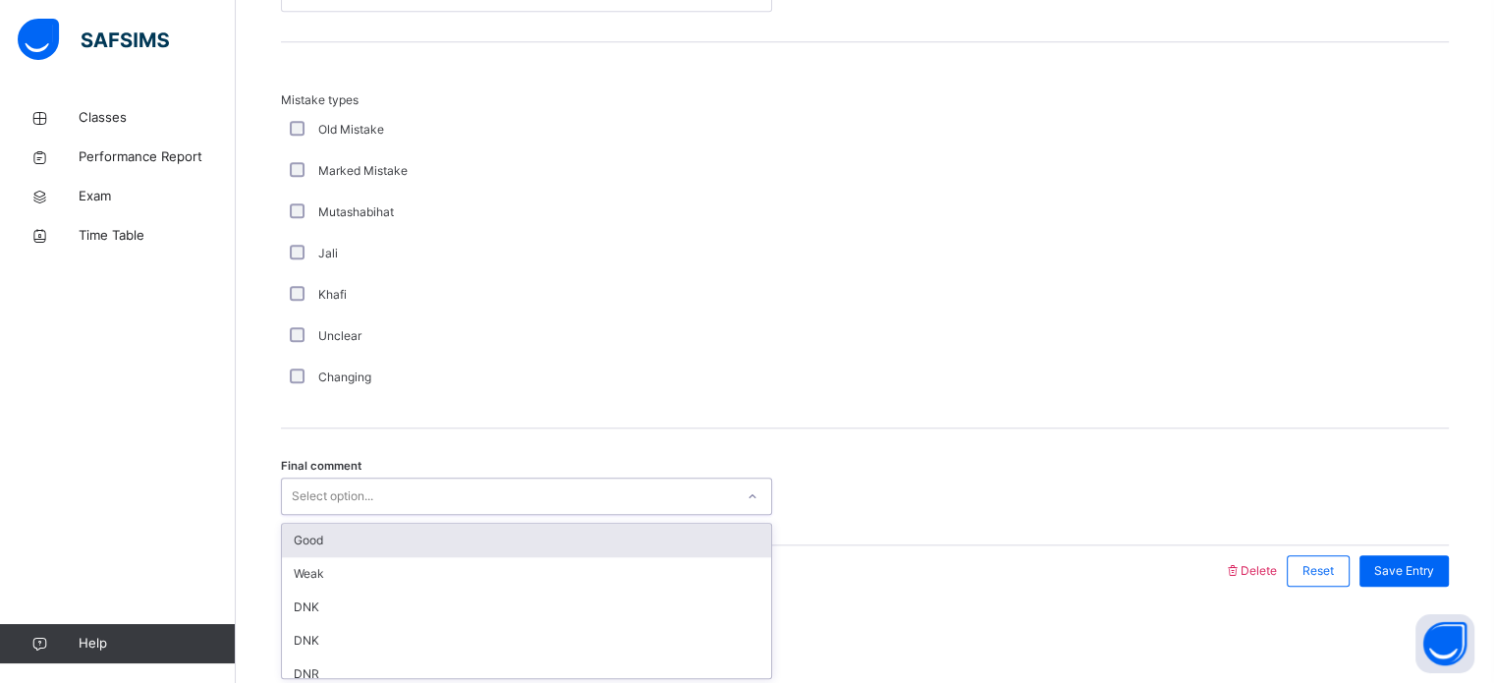
click at [572, 524] on div "Good" at bounding box center [526, 540] width 489 height 33
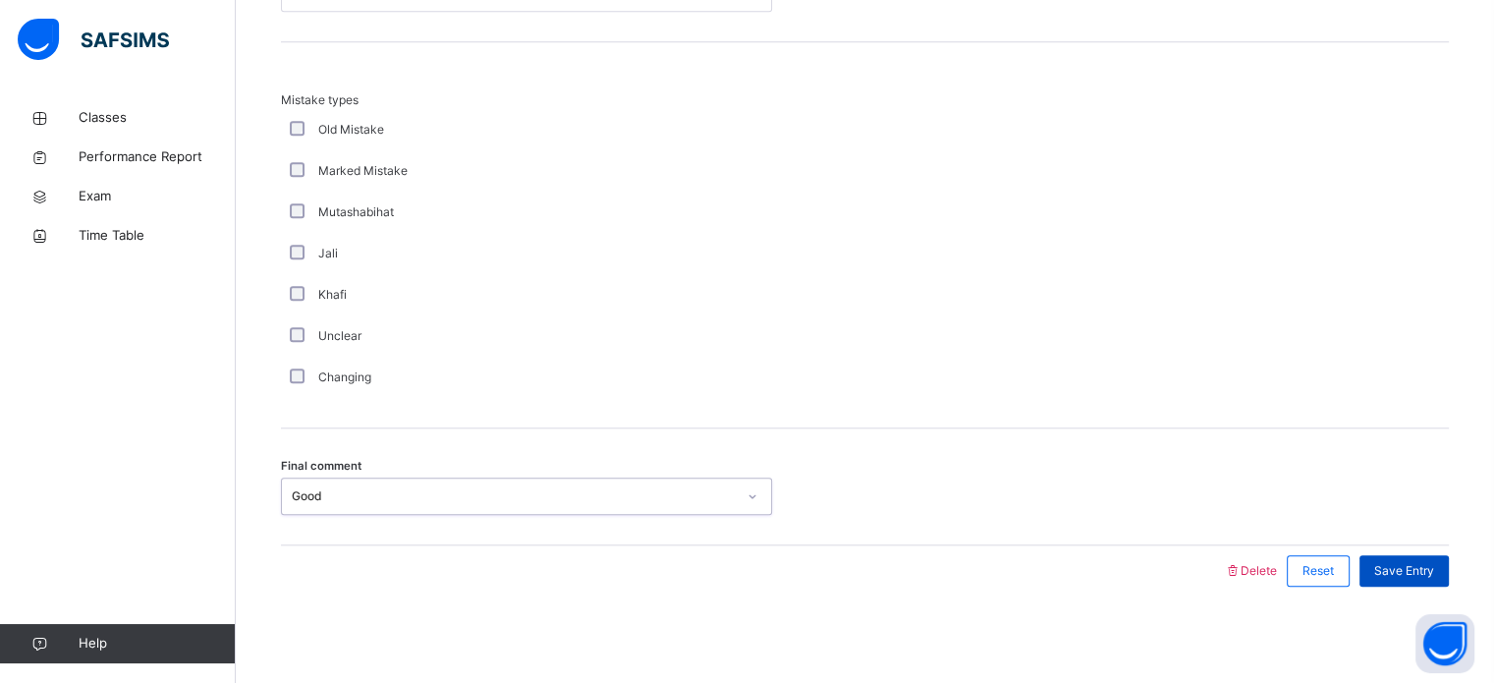
click at [1411, 578] on div "Save Entry" at bounding box center [1404, 570] width 89 height 31
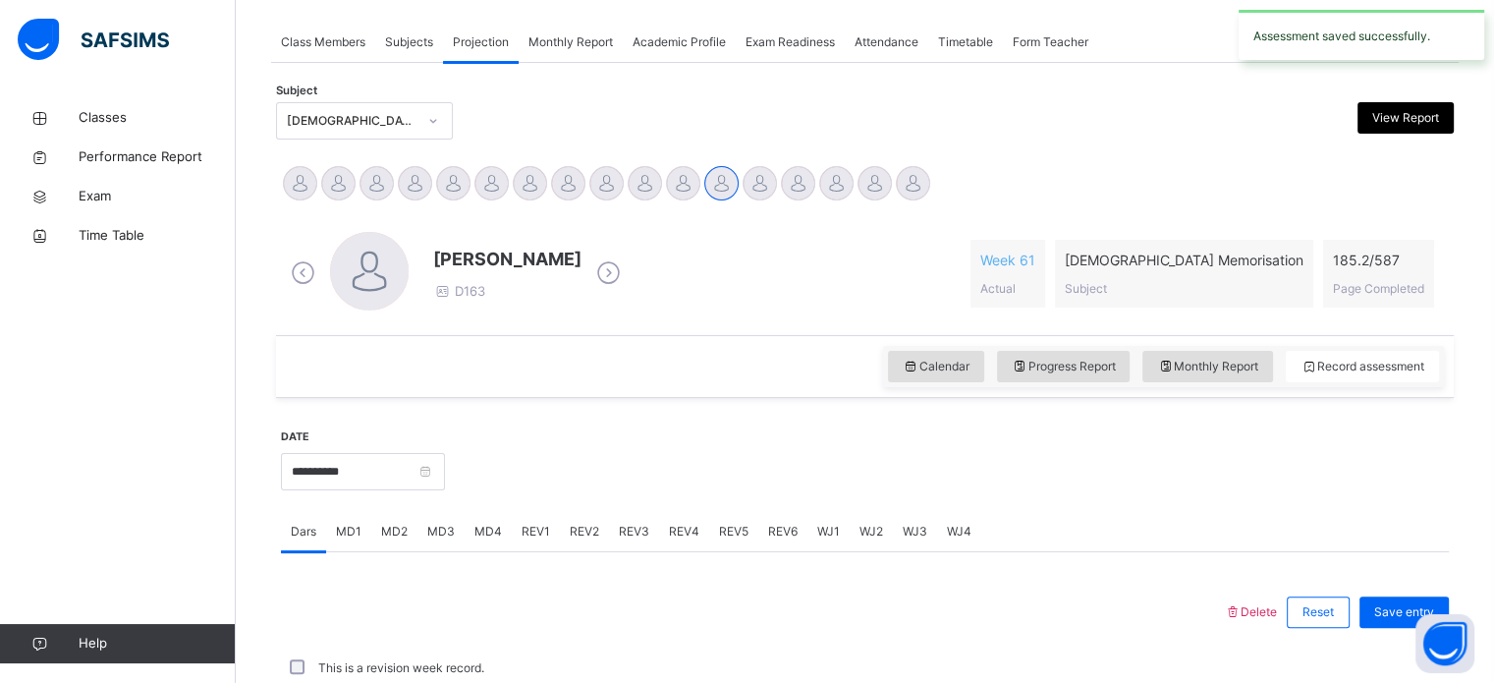
scroll to position [792, 0]
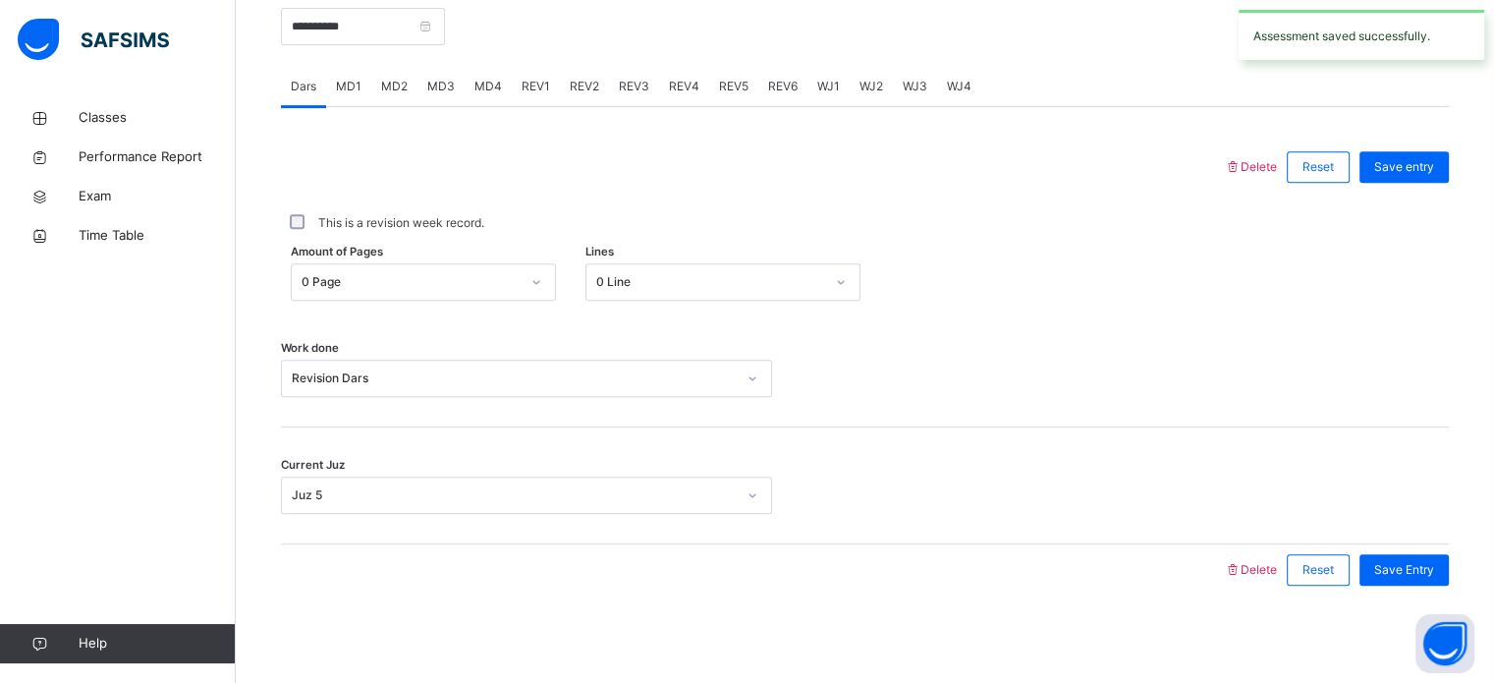
click at [512, 83] on div "REV1" at bounding box center [536, 86] width 48 height 39
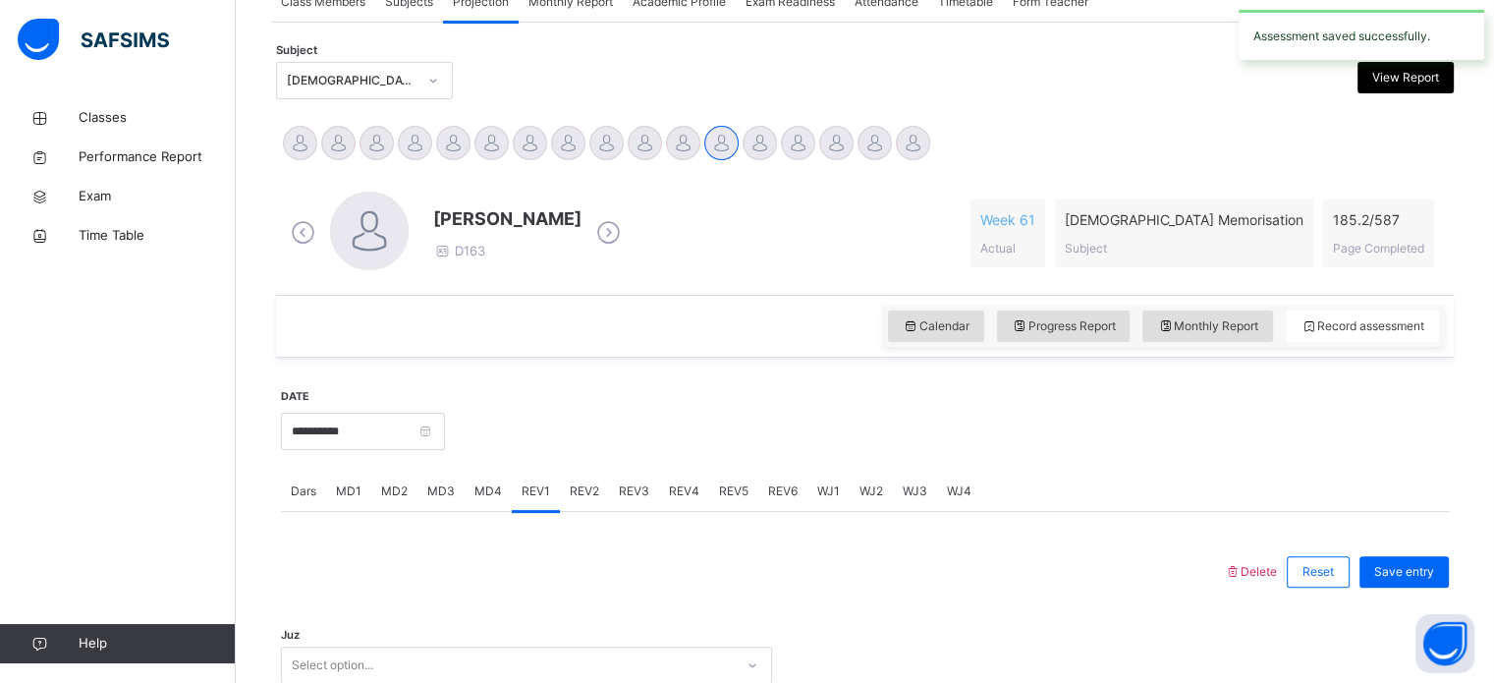
scroll to position [398, 0]
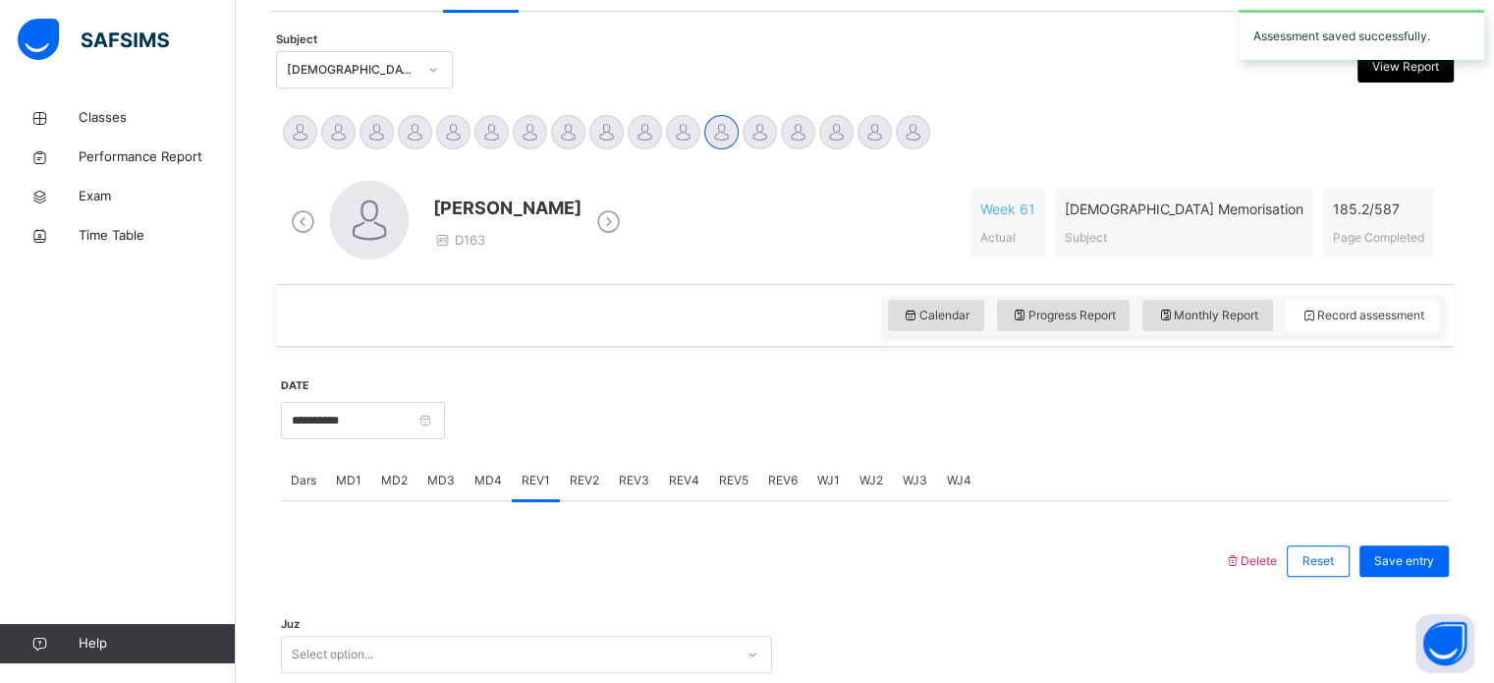
click at [450, 465] on div "MD3" at bounding box center [441, 480] width 47 height 39
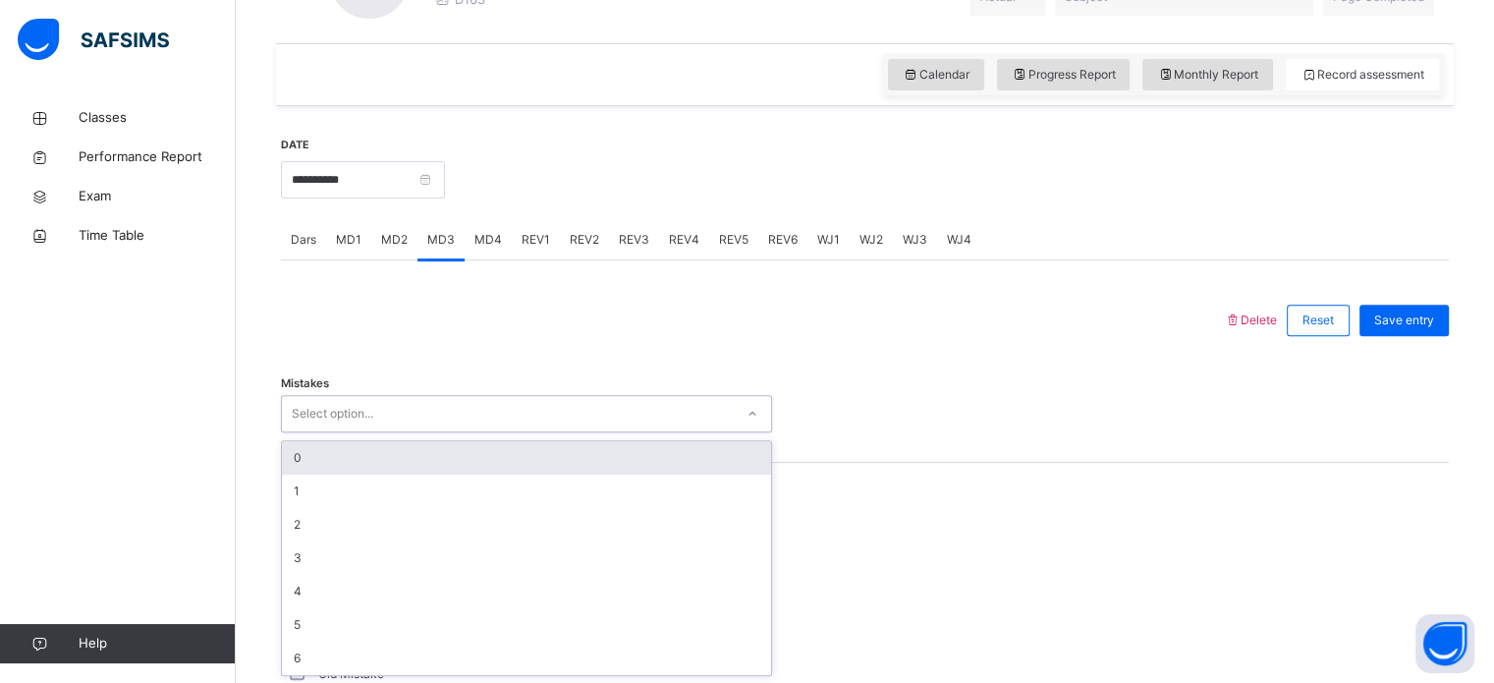
click at [511, 456] on div "0" at bounding box center [526, 457] width 489 height 33
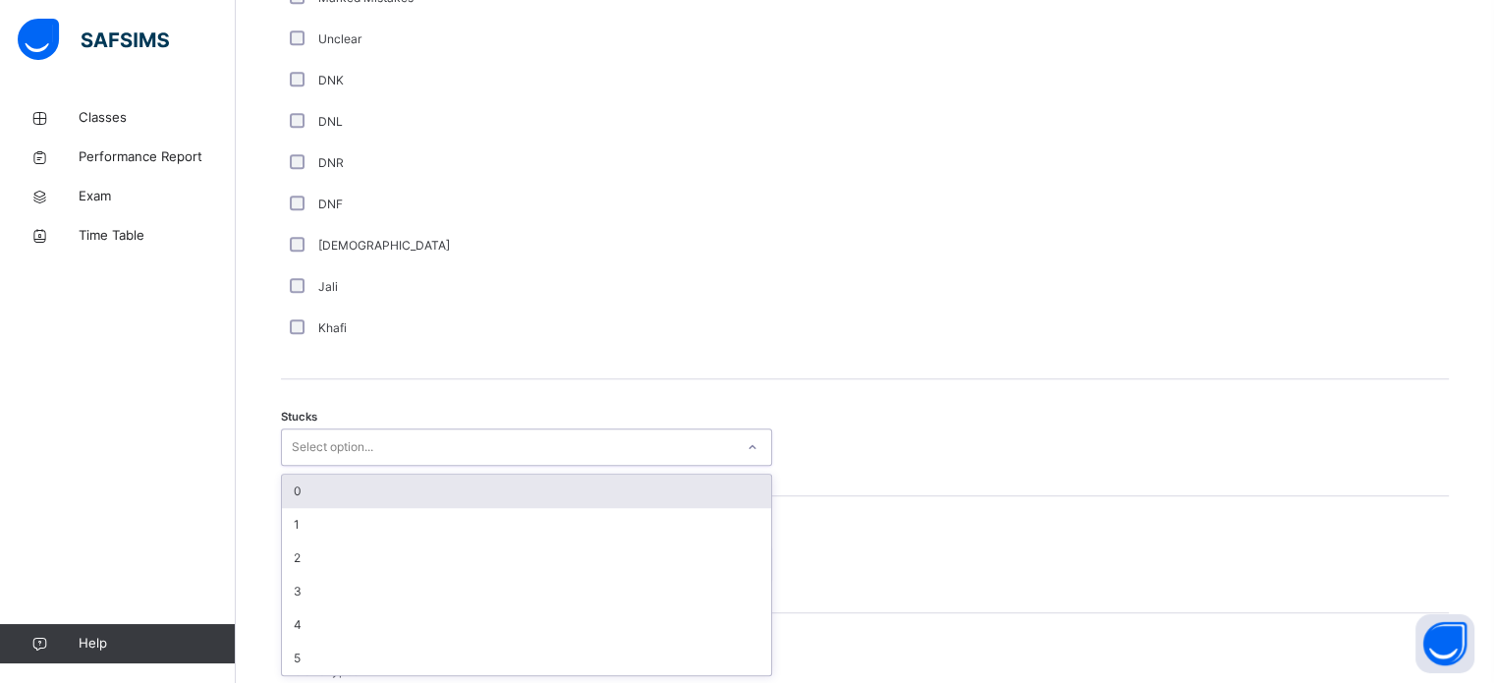
click at [468, 479] on div "0" at bounding box center [526, 491] width 489 height 33
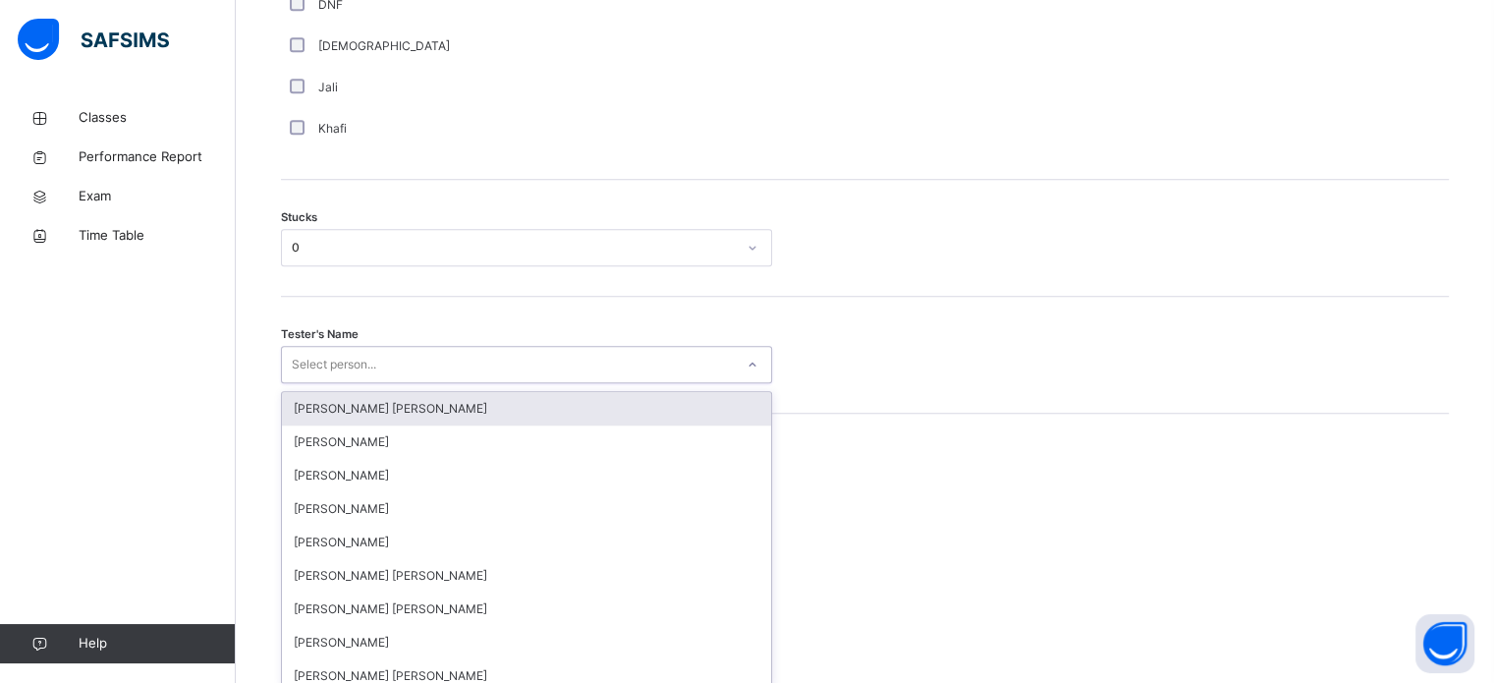
scroll to position [1566, 0]
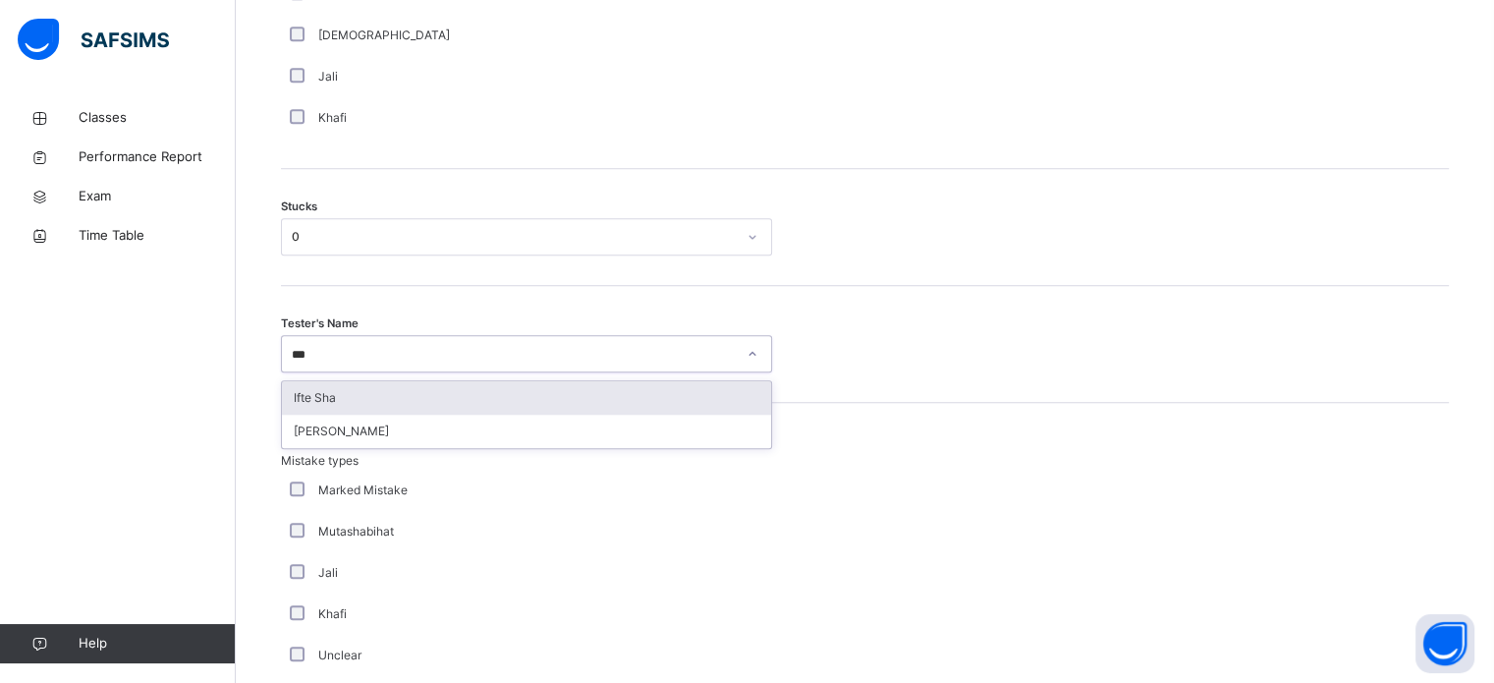
type input "****"
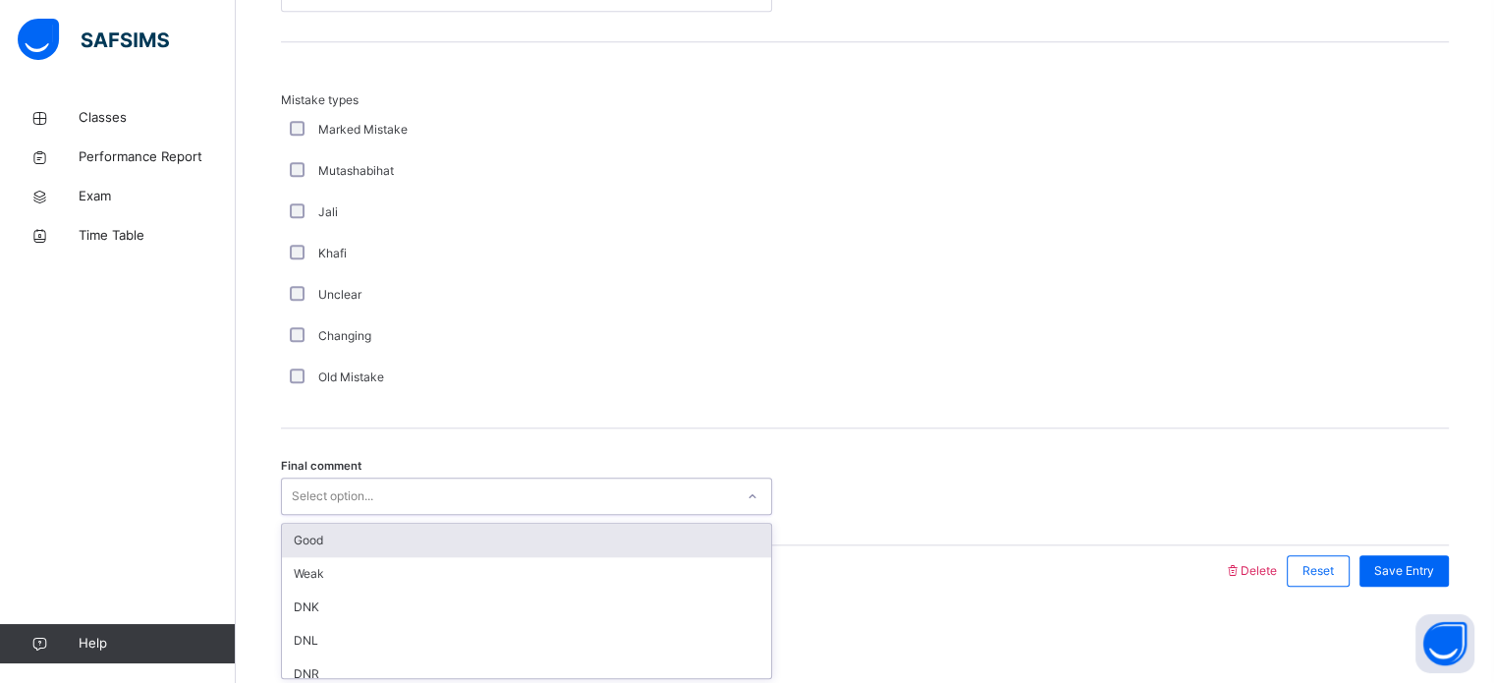
scroll to position [46, 0]
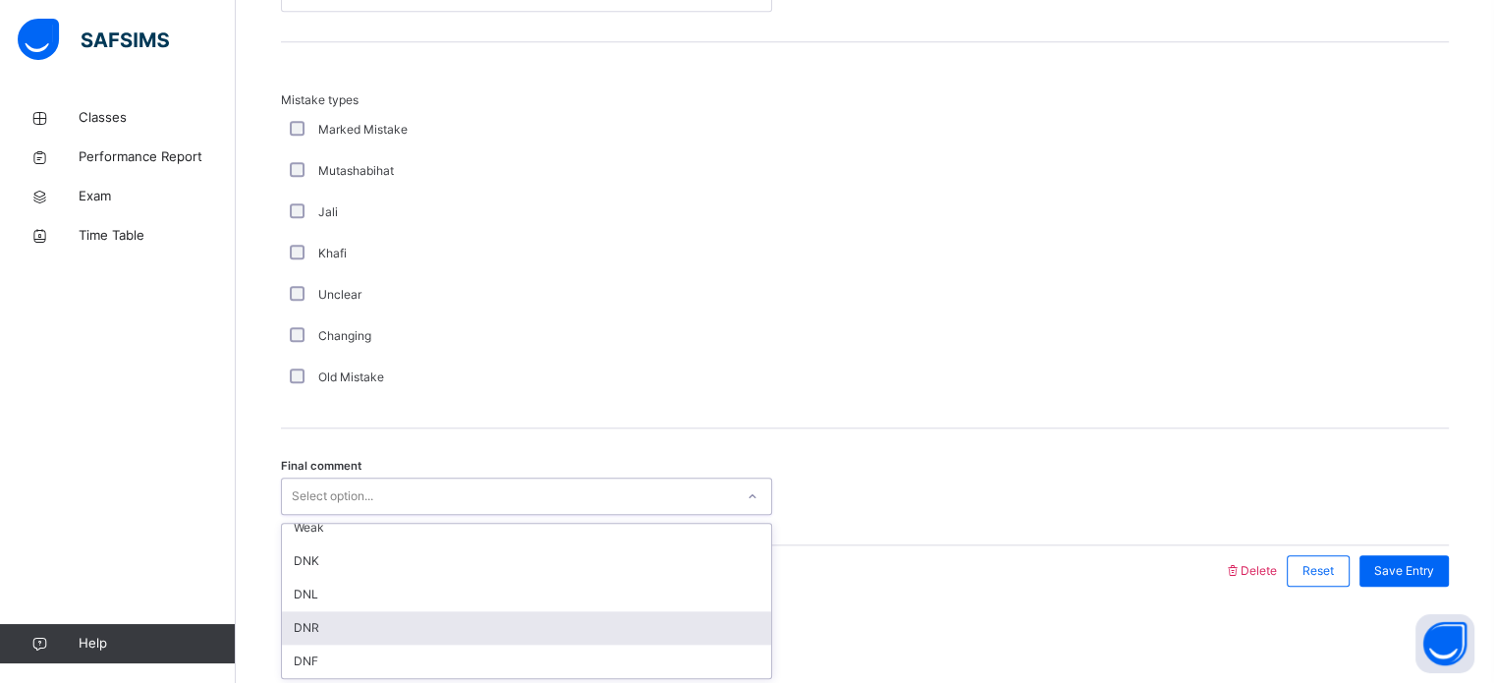
click at [496, 619] on div "DNR" at bounding box center [526, 627] width 489 height 33
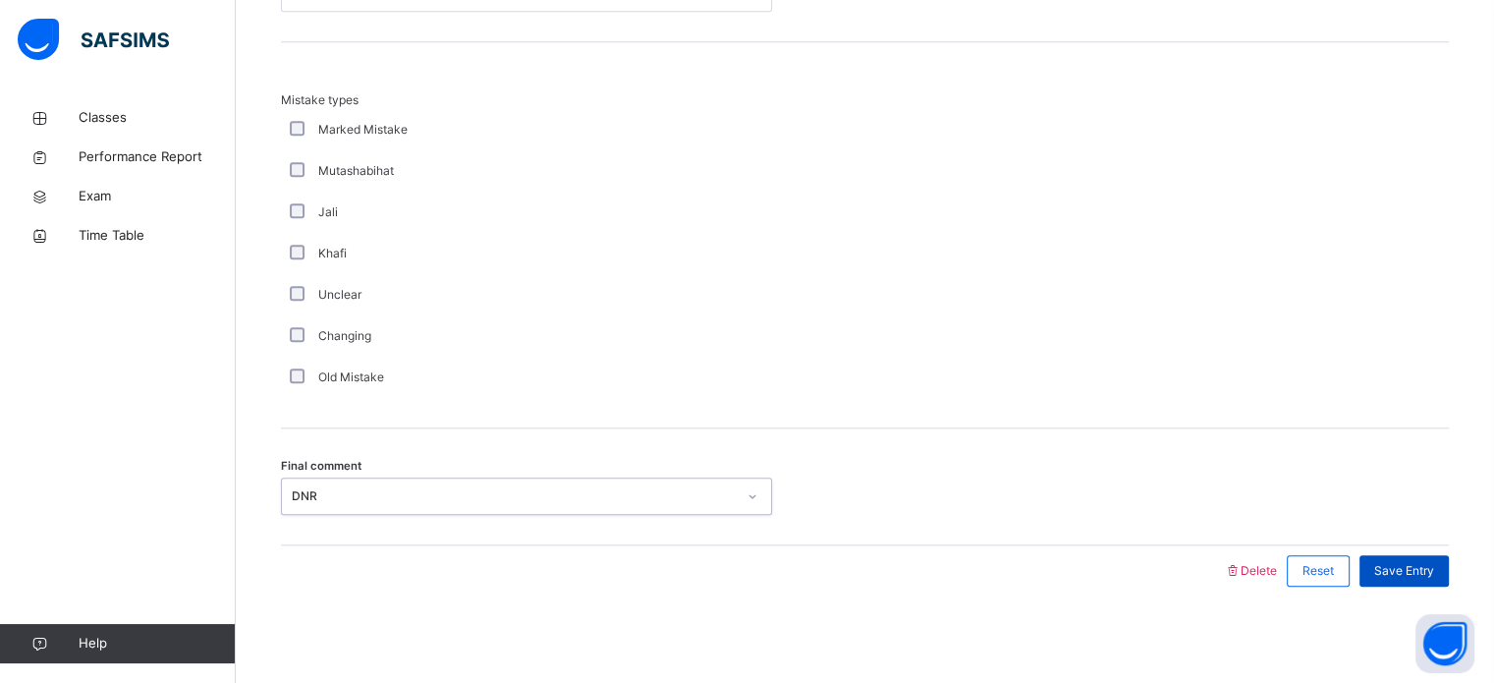
click at [1419, 584] on div "Save Entry" at bounding box center [1404, 570] width 89 height 31
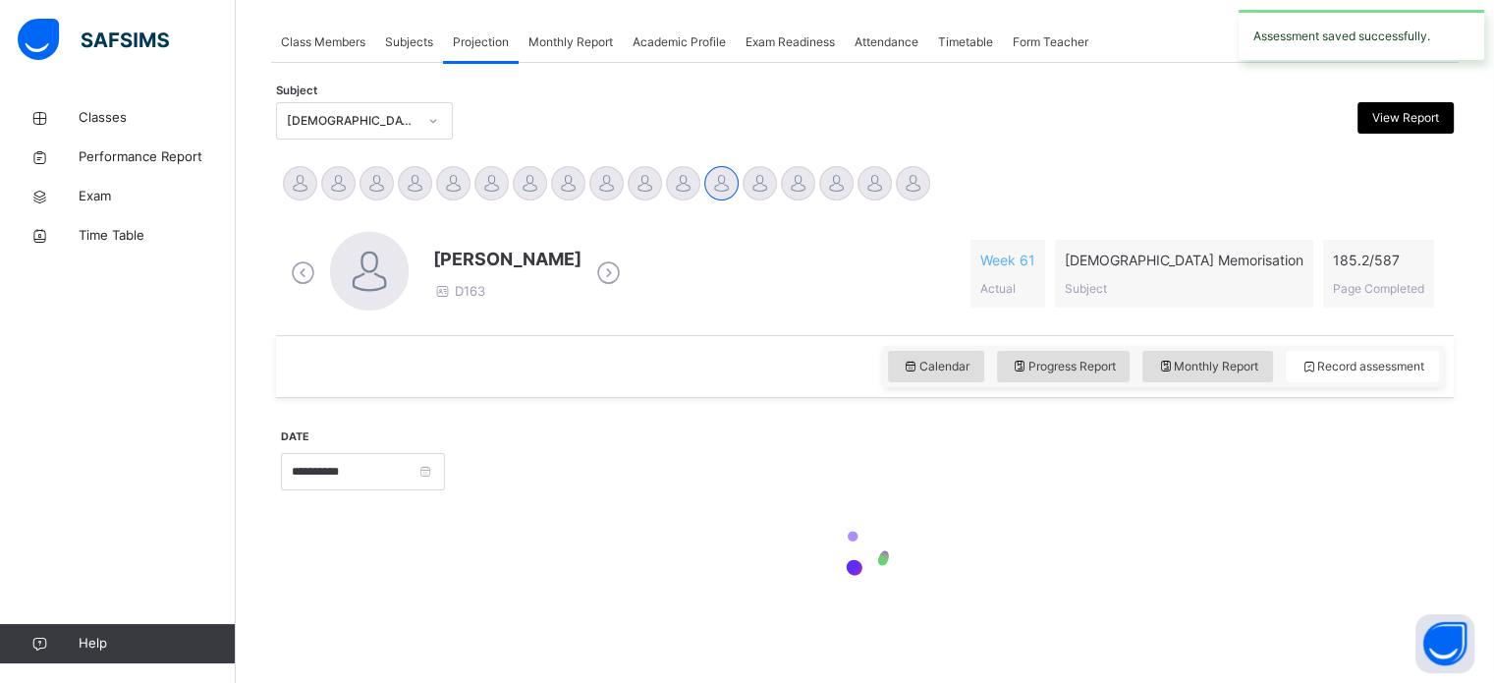
scroll to position [792, 0]
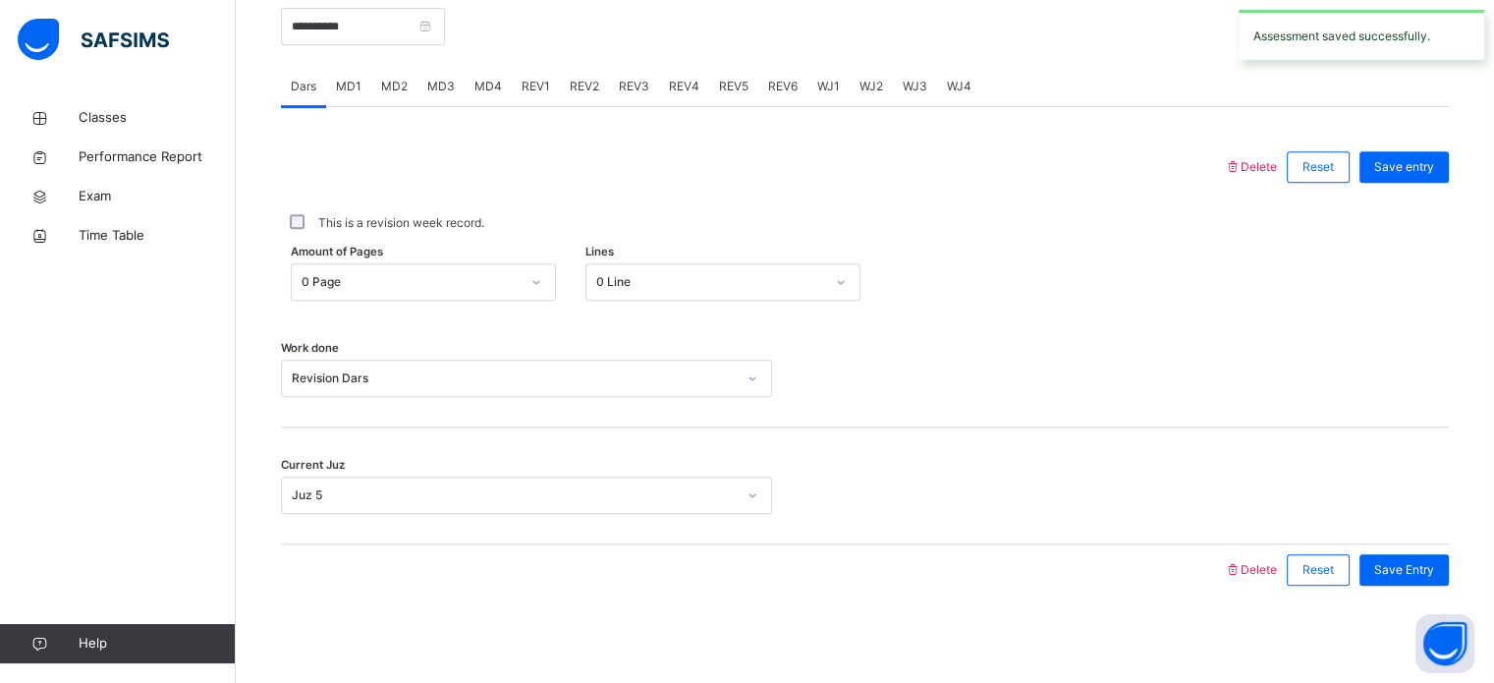
click at [452, 89] on span "MD3" at bounding box center [441, 87] width 28 height 18
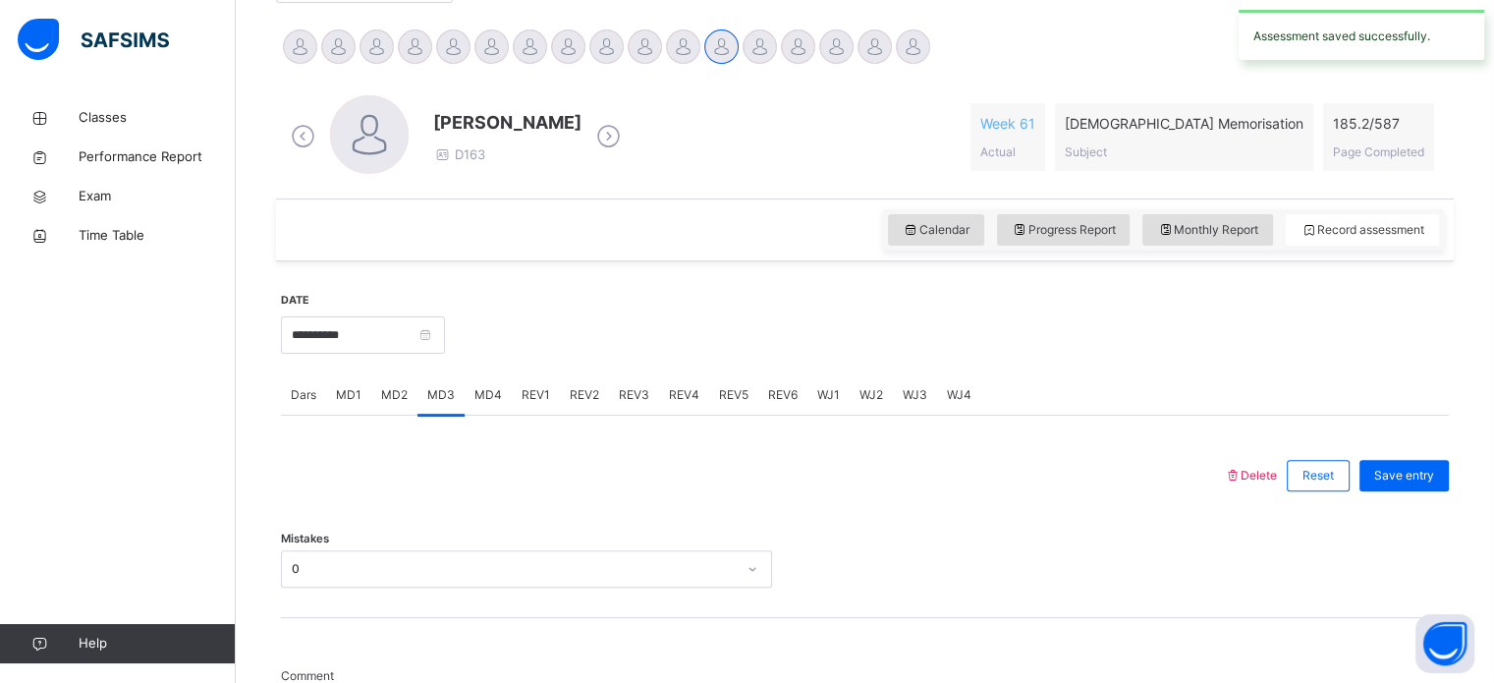
scroll to position [472, 0]
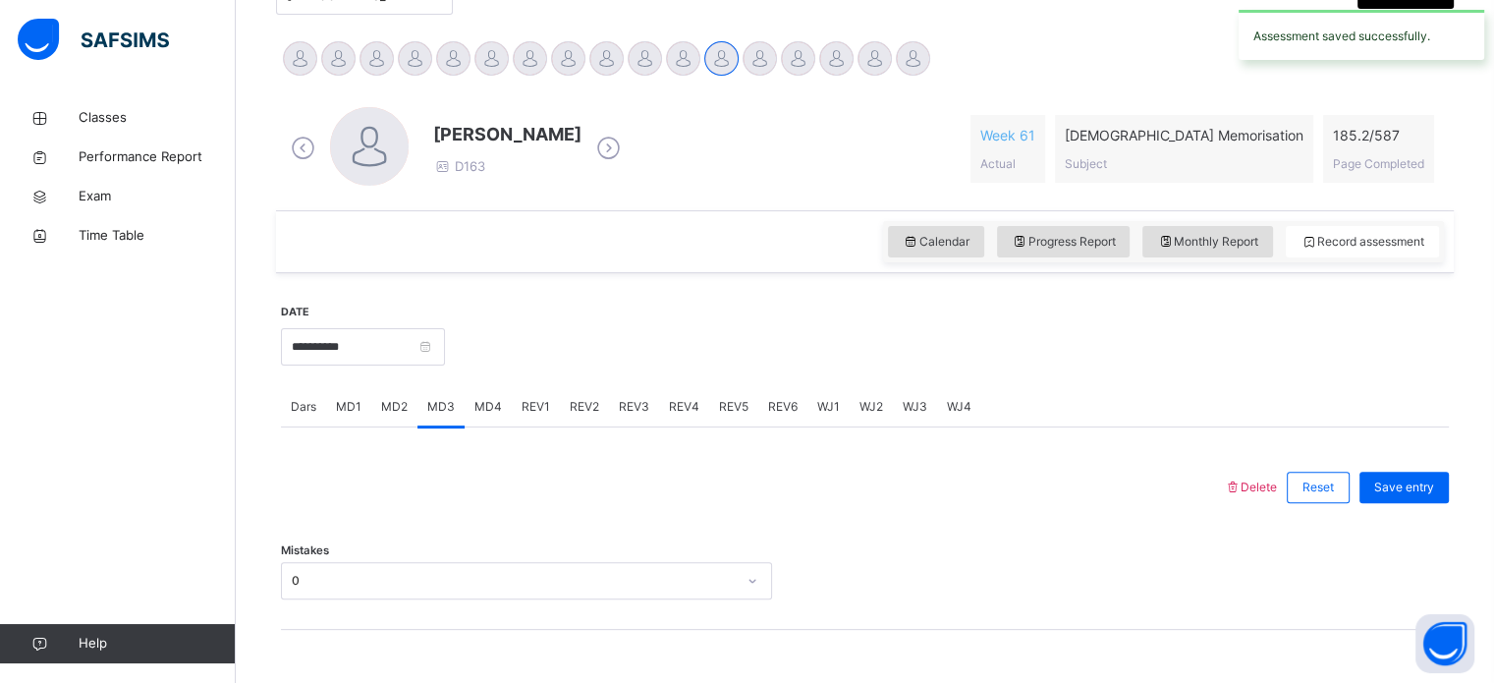
click at [506, 407] on div "MD4" at bounding box center [488, 406] width 47 height 39
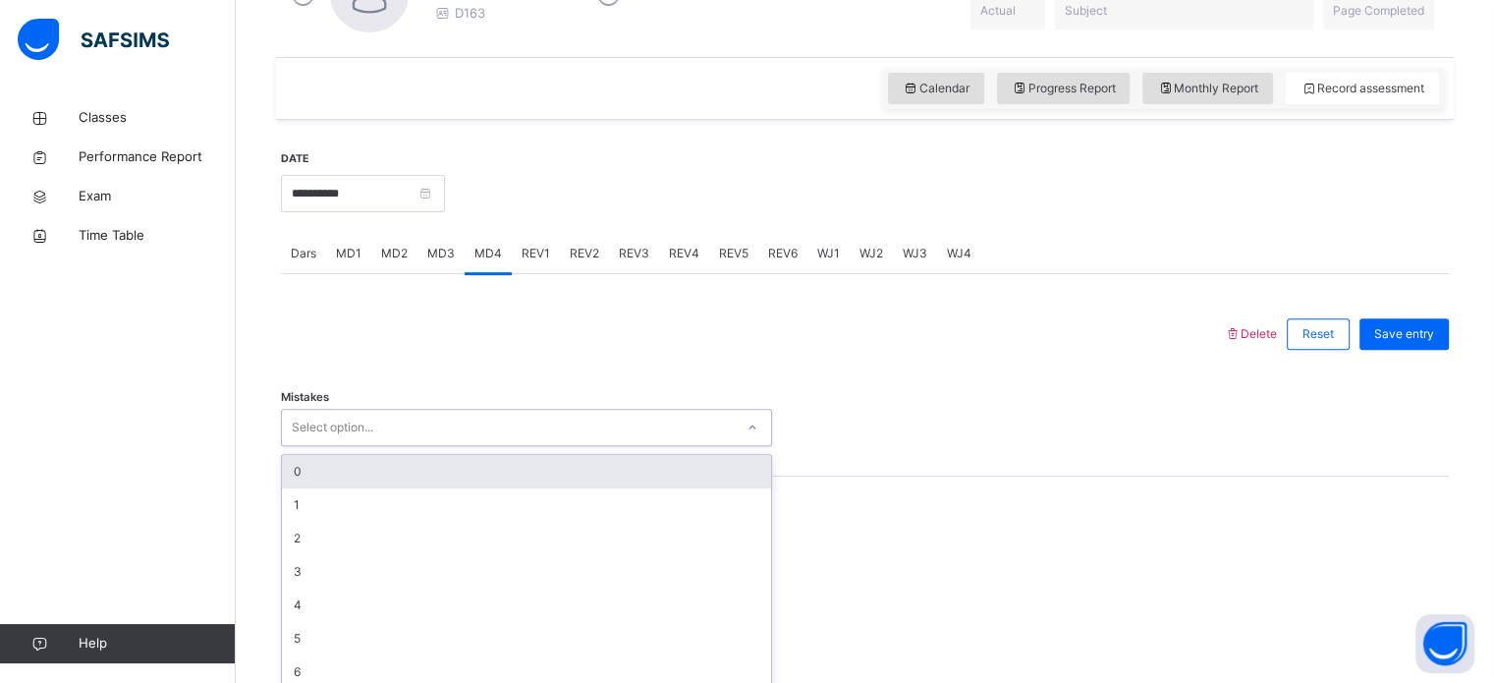
scroll to position [639, 0]
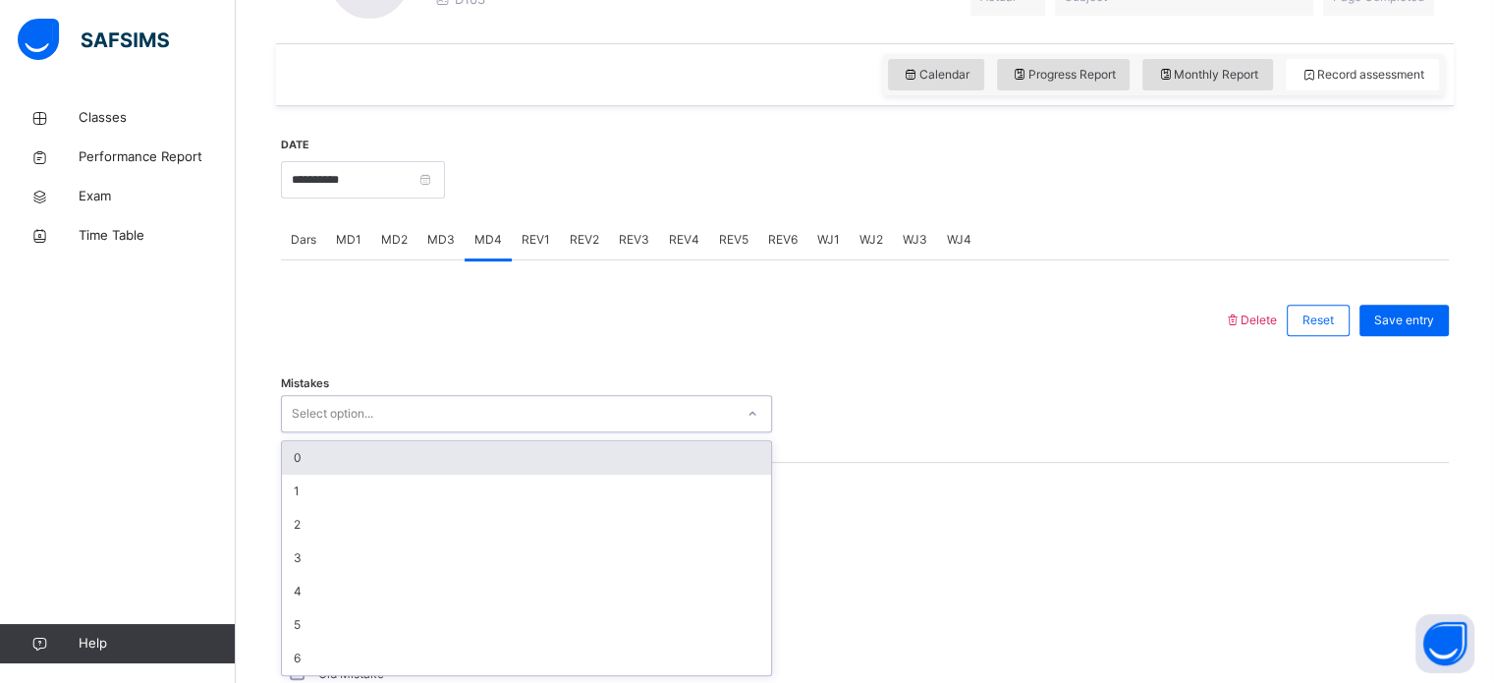
click at [392, 460] on div "0" at bounding box center [526, 457] width 489 height 33
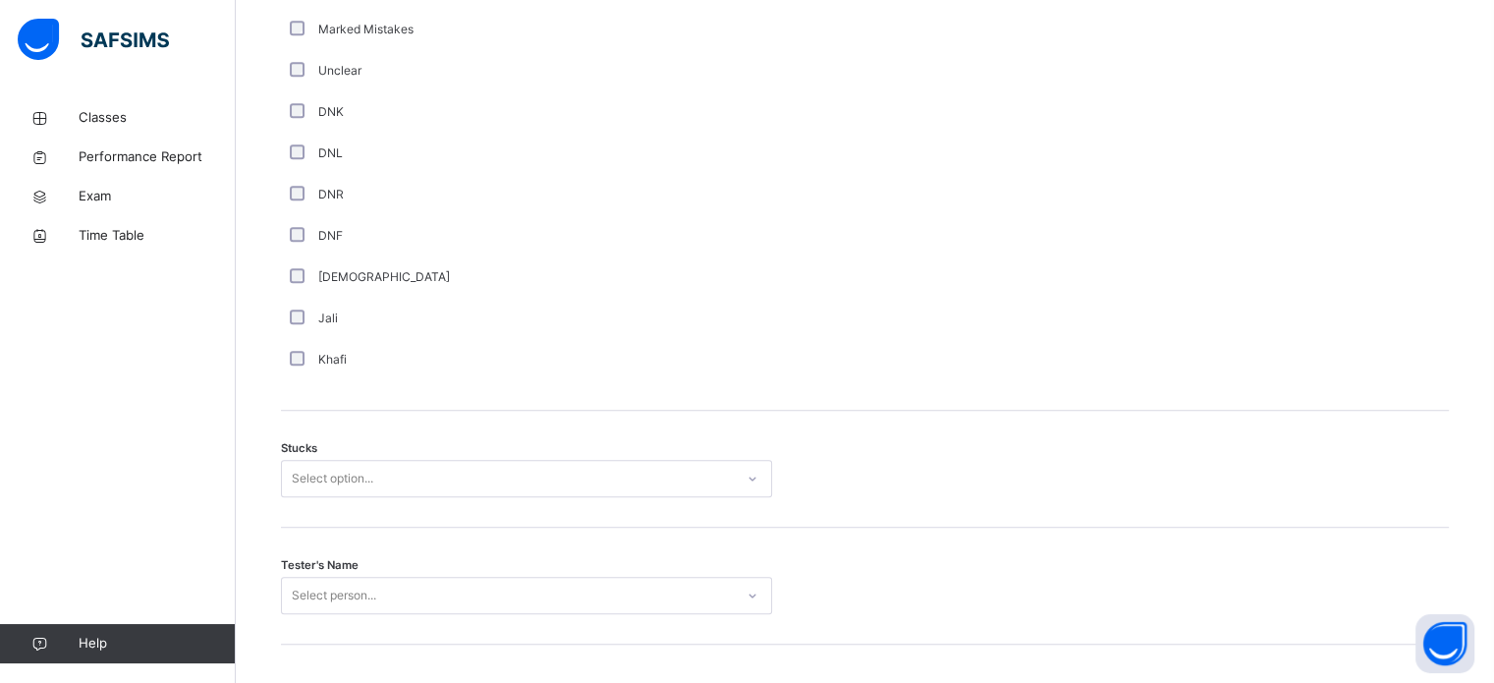
scroll to position [1385, 0]
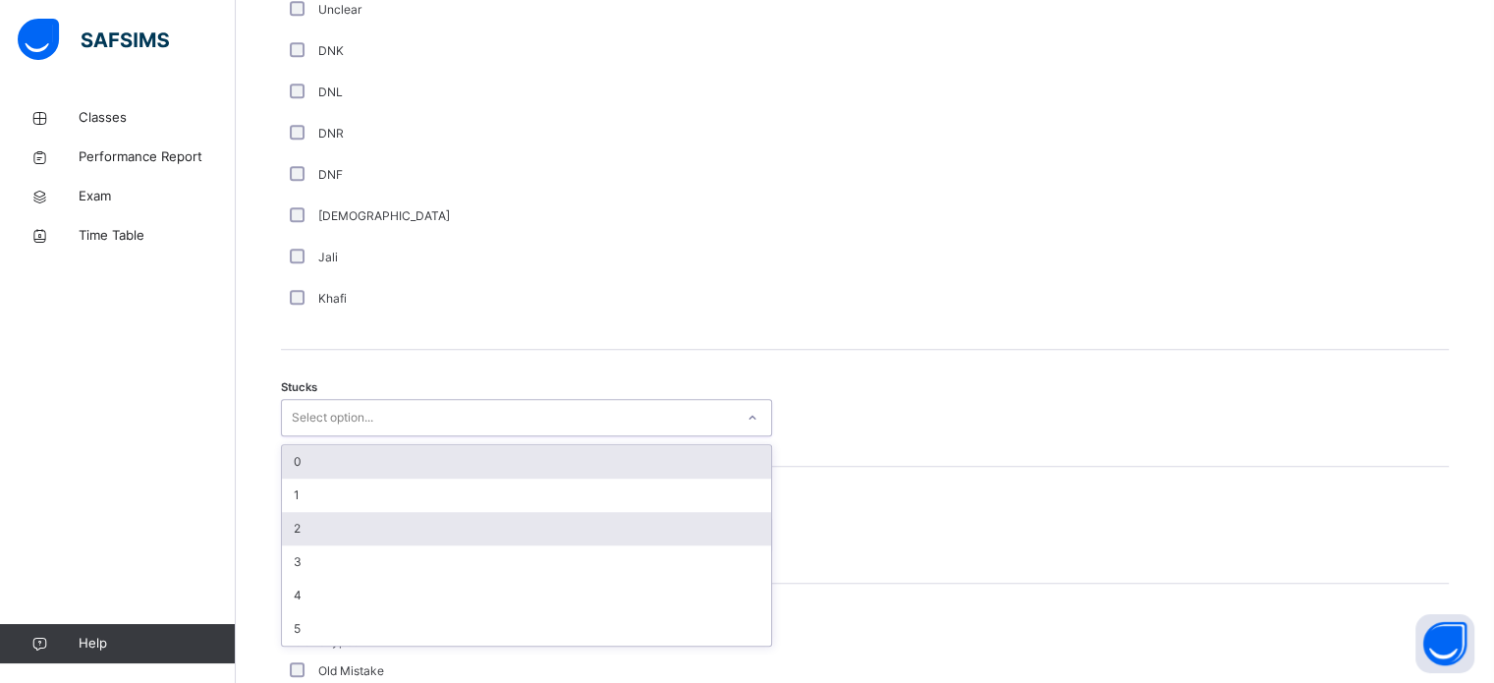
click at [369, 527] on div "2" at bounding box center [526, 528] width 489 height 33
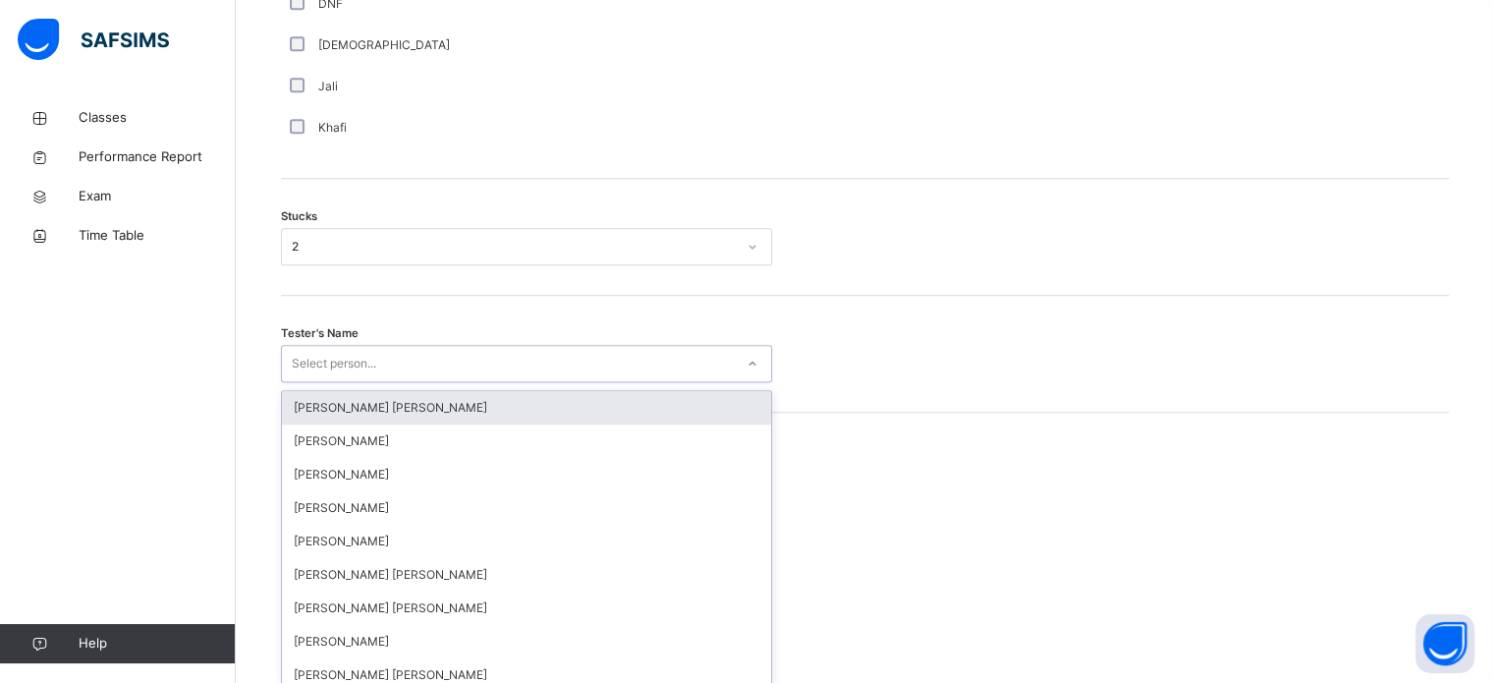
scroll to position [1566, 0]
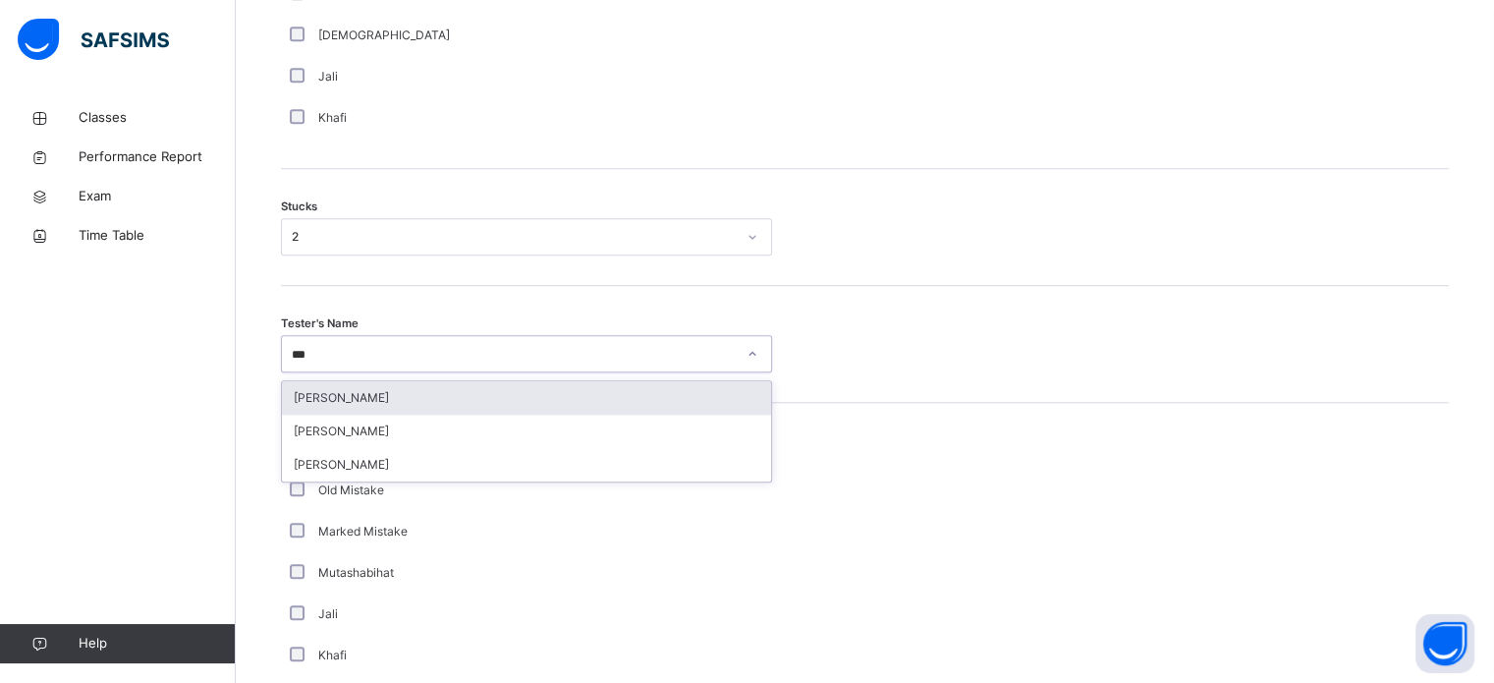
type input "****"
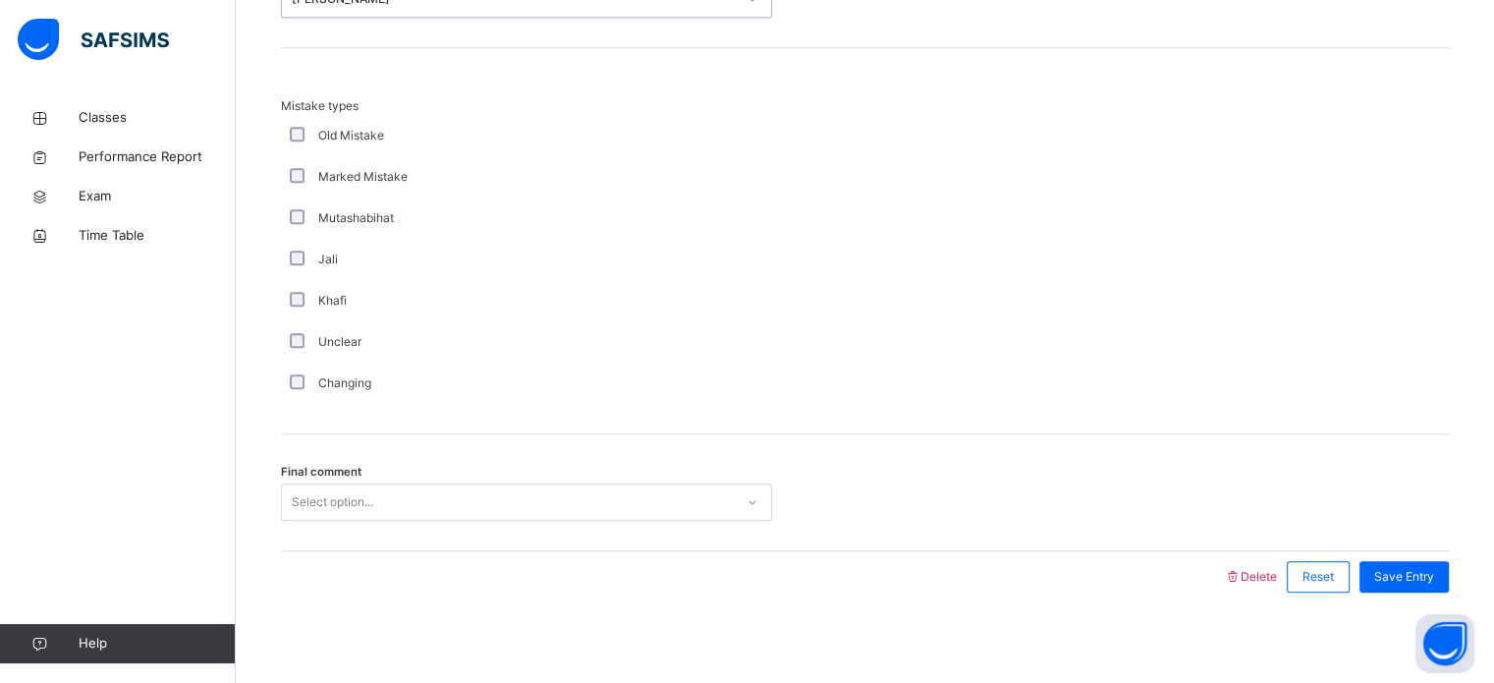
scroll to position [1927, 0]
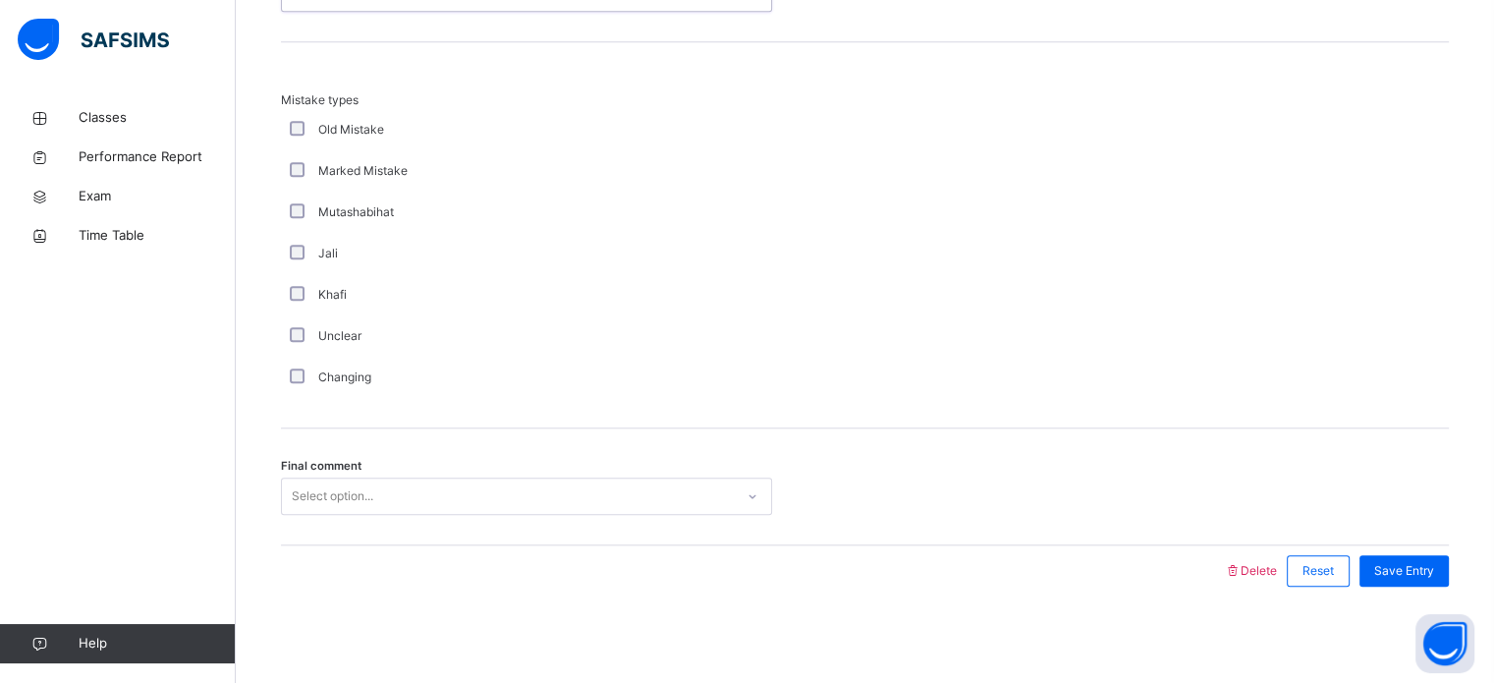
click at [535, 528] on div "Final comment Select option..." at bounding box center [865, 486] width 1168 height 117
click at [635, 531] on div "Final comment 0 results available. Select is focused ,type to refine list, pres…" at bounding box center [865, 486] width 1168 height 117
click at [629, 524] on div "Final comment Select option..." at bounding box center [865, 486] width 1168 height 117
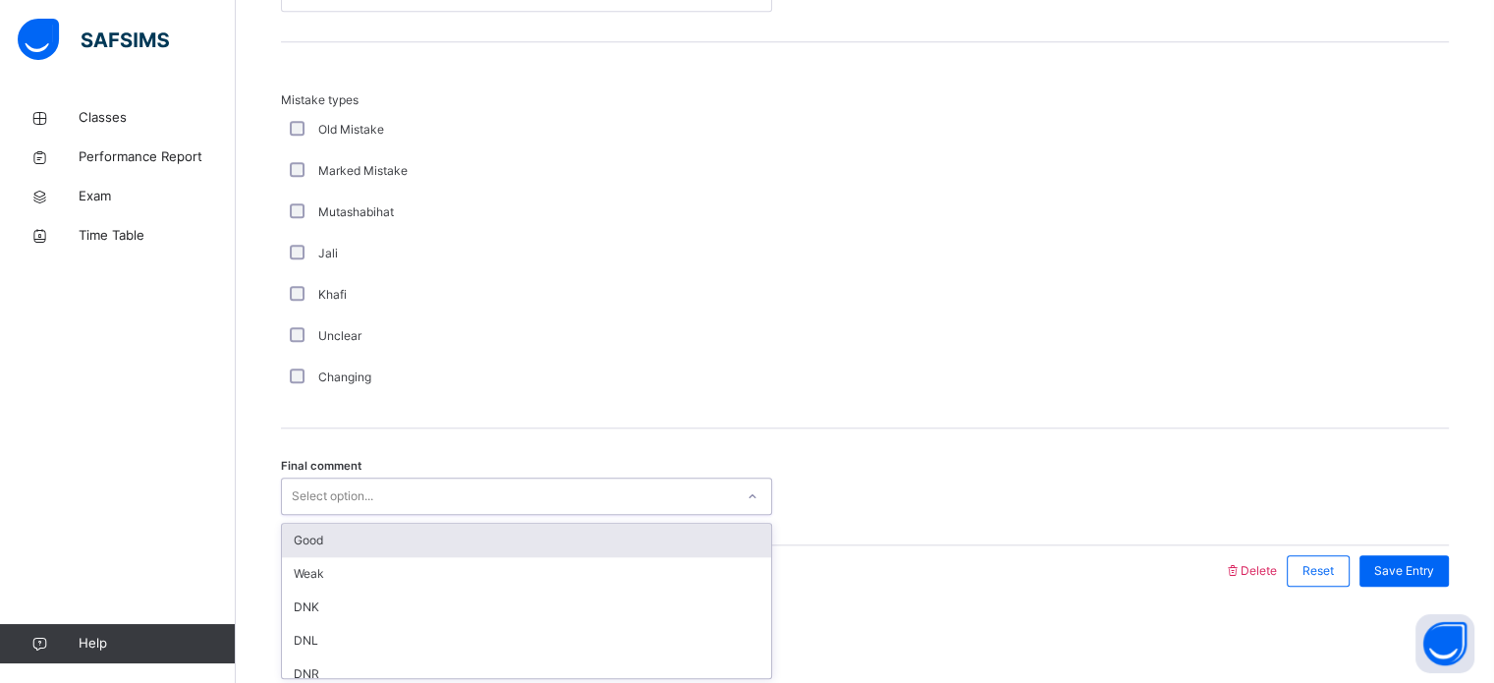
click at [592, 541] on div "Good" at bounding box center [526, 540] width 489 height 33
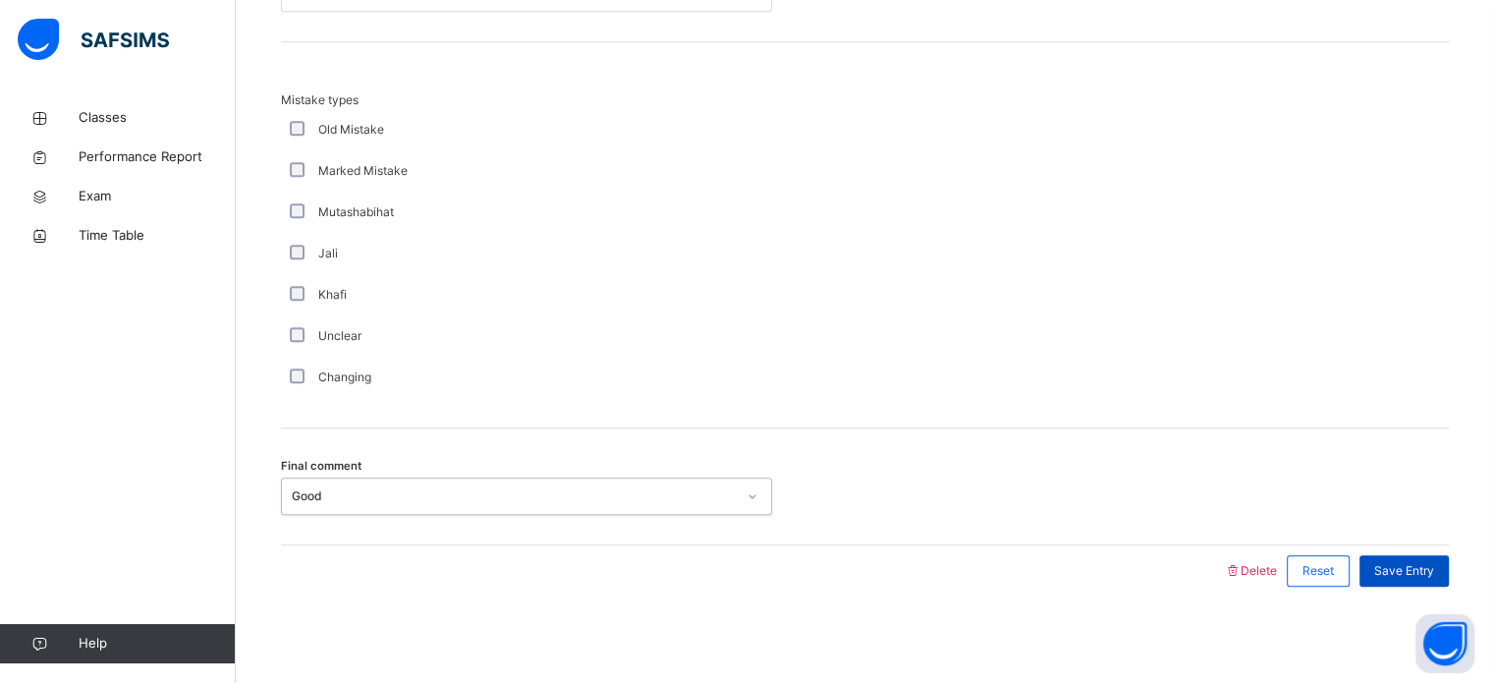
click at [1429, 582] on div "Save Entry" at bounding box center [1404, 570] width 89 height 31
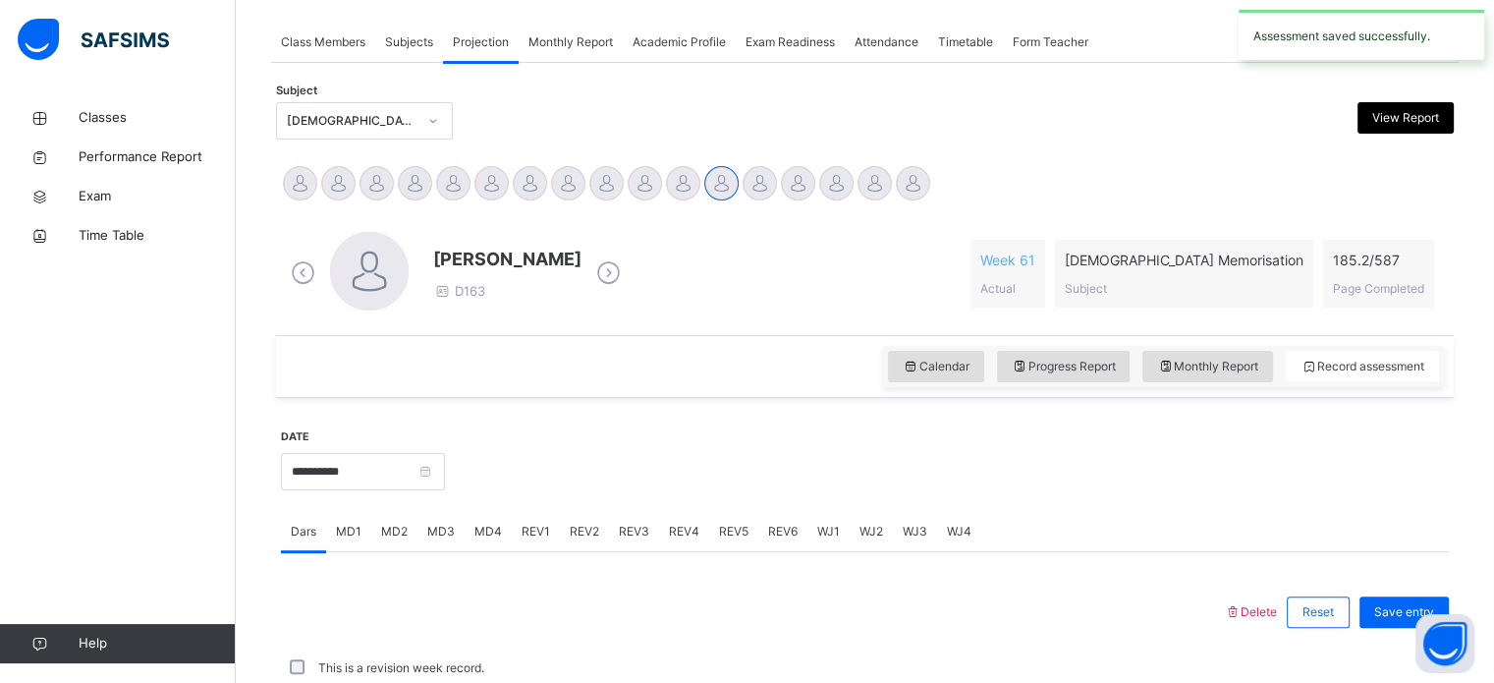
scroll to position [792, 0]
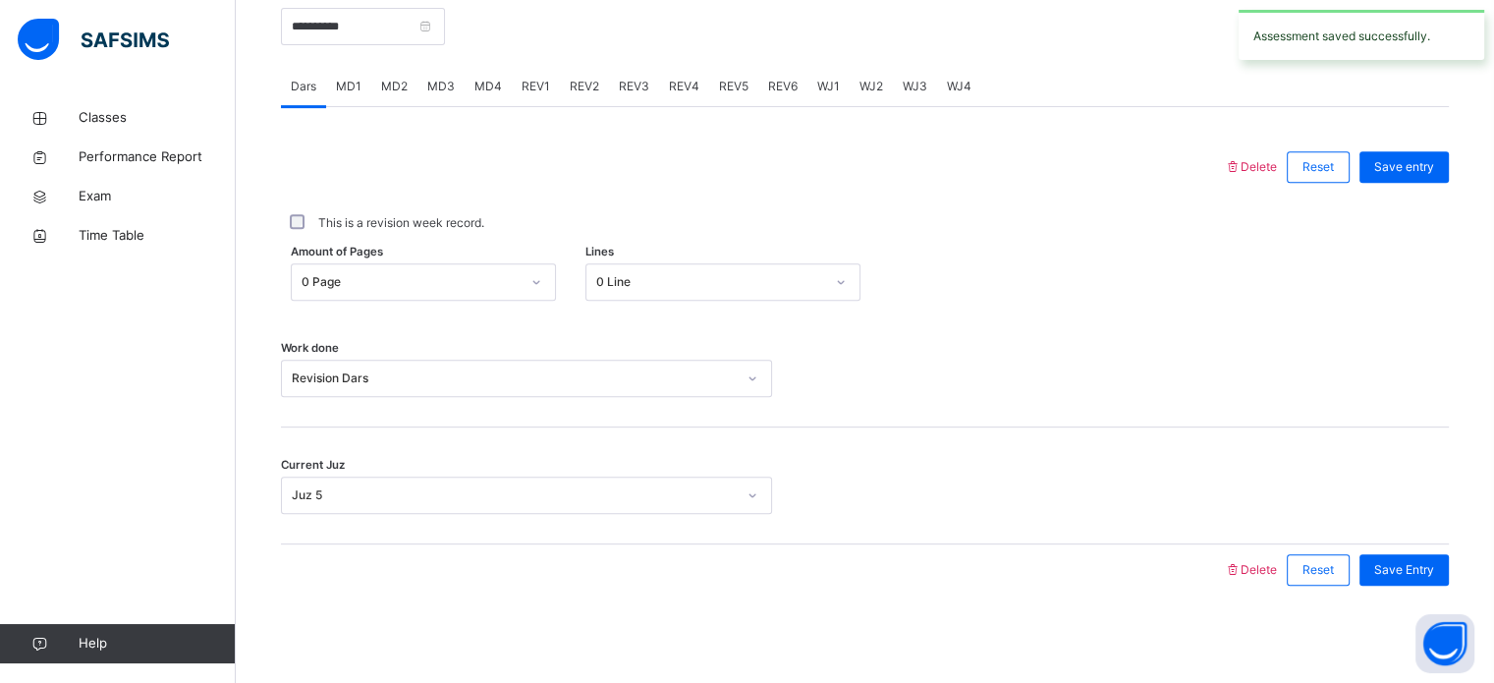
click at [533, 84] on span "REV1" at bounding box center [536, 87] width 28 height 18
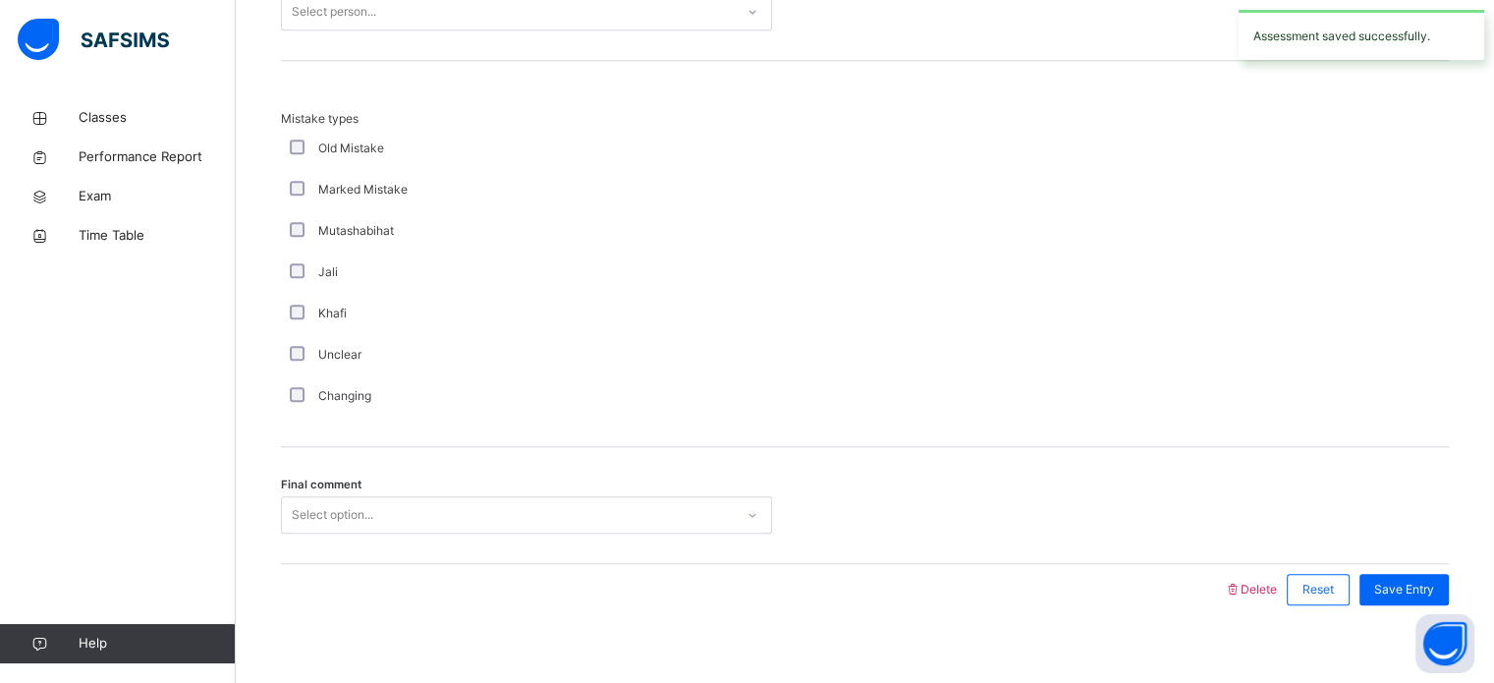
scroll to position [2161, 0]
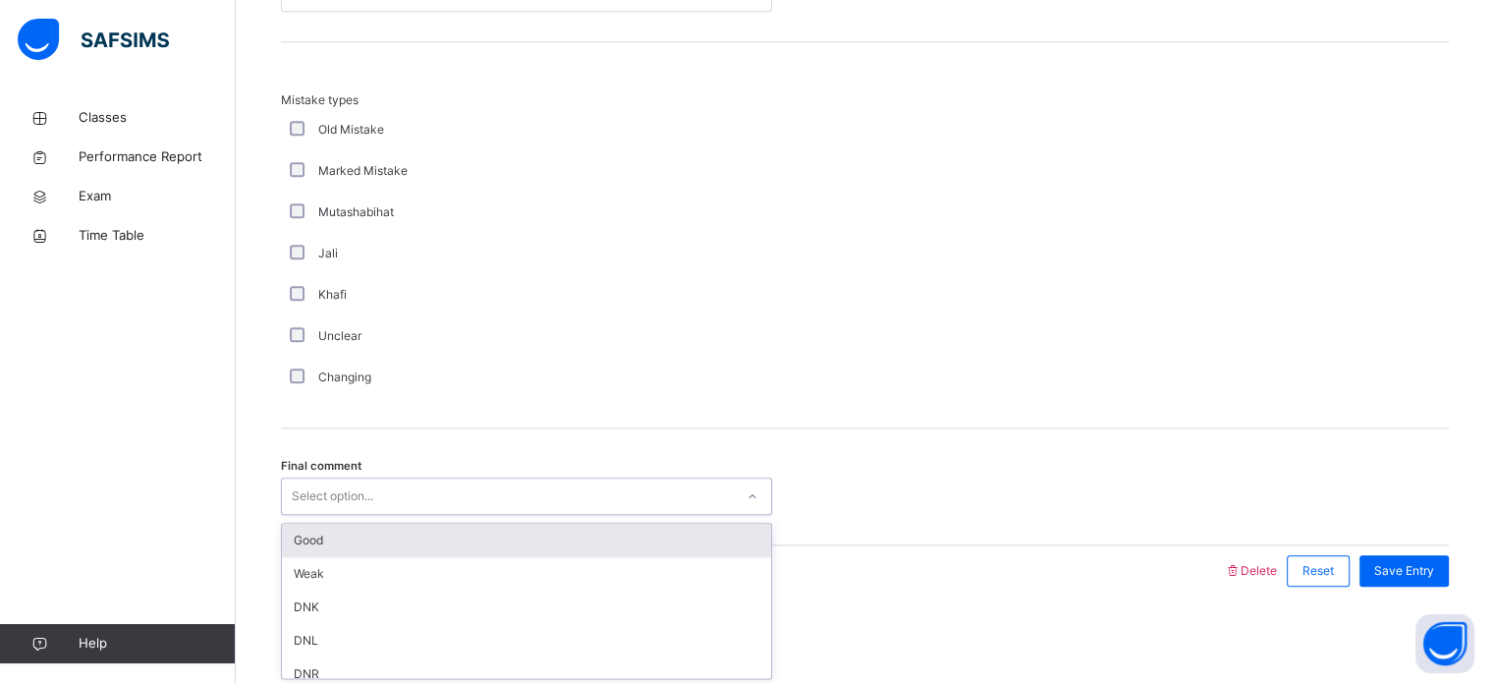
click at [477, 526] on div "Good" at bounding box center [526, 540] width 489 height 33
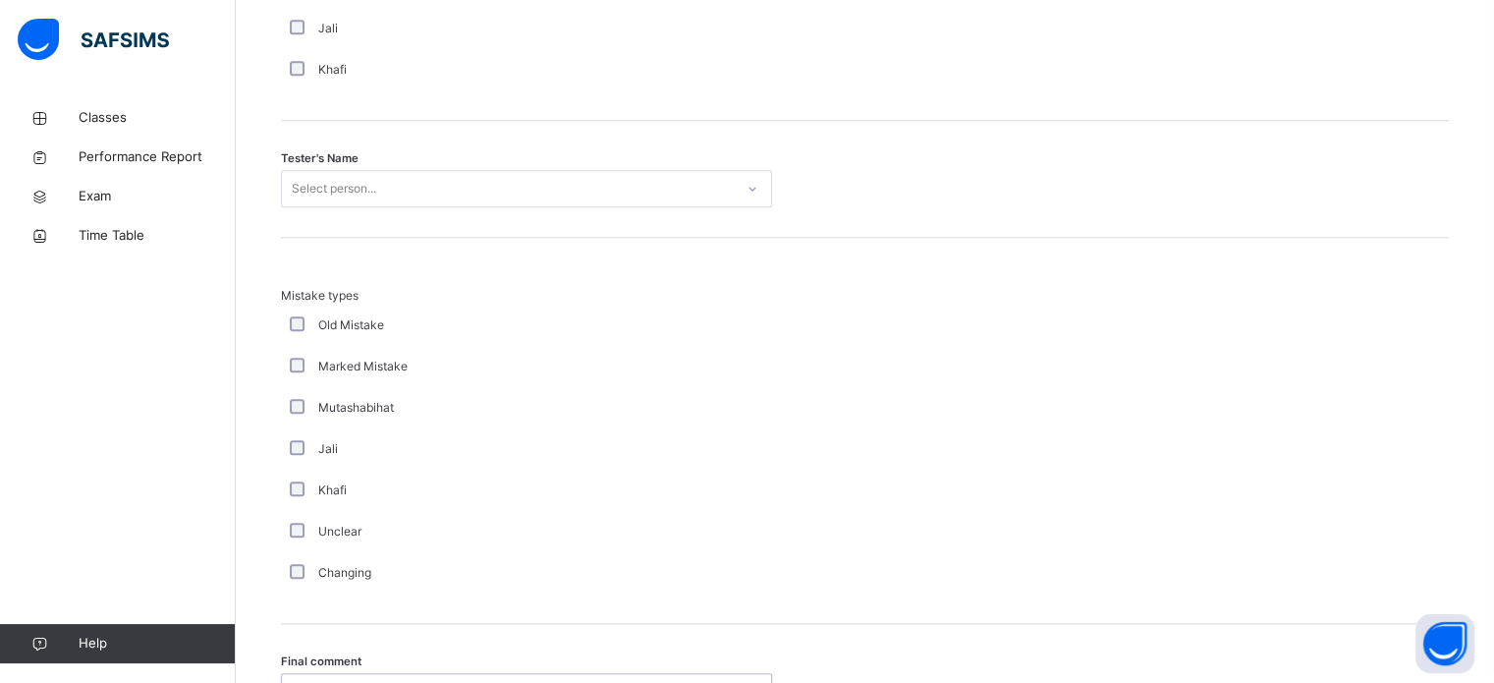
scroll to position [1962, 0]
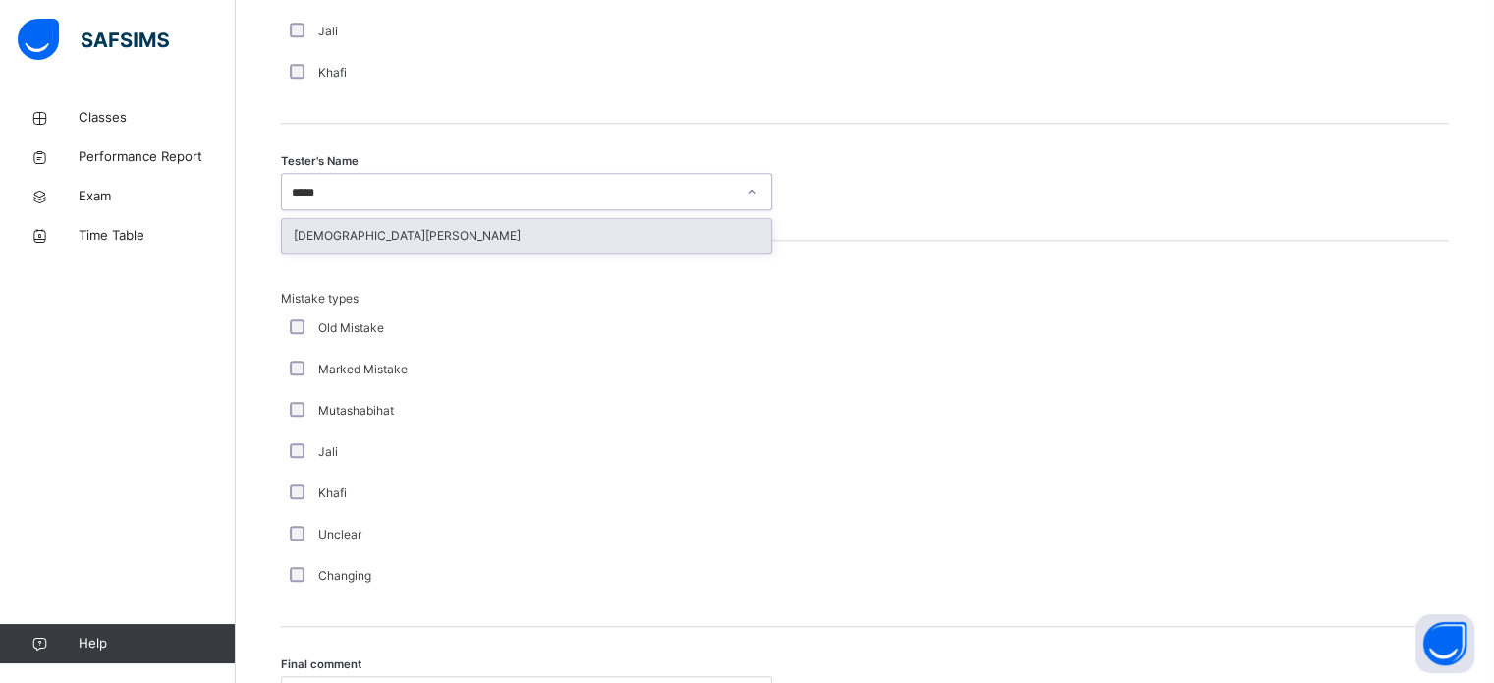
type input "******"
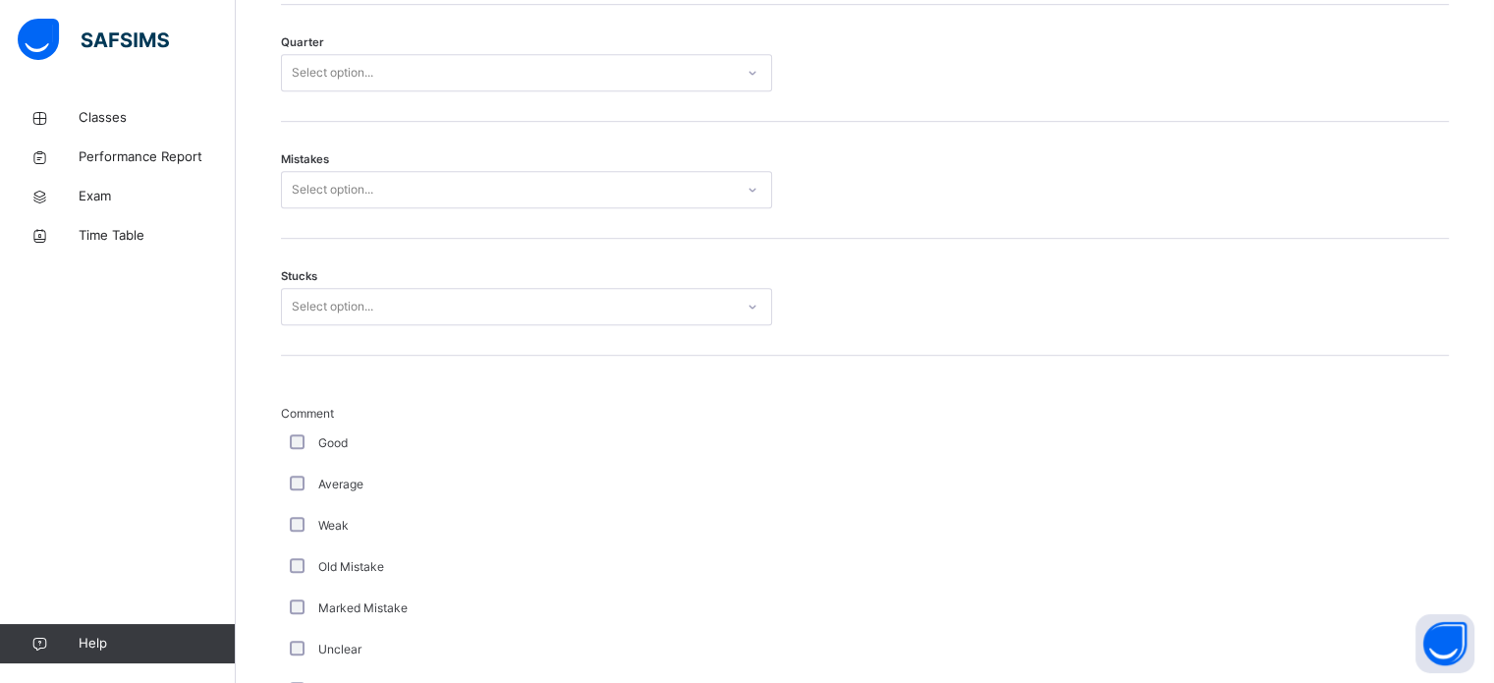
scroll to position [1096, 0]
click at [302, 422] on div "Good" at bounding box center [526, 442] width 491 height 41
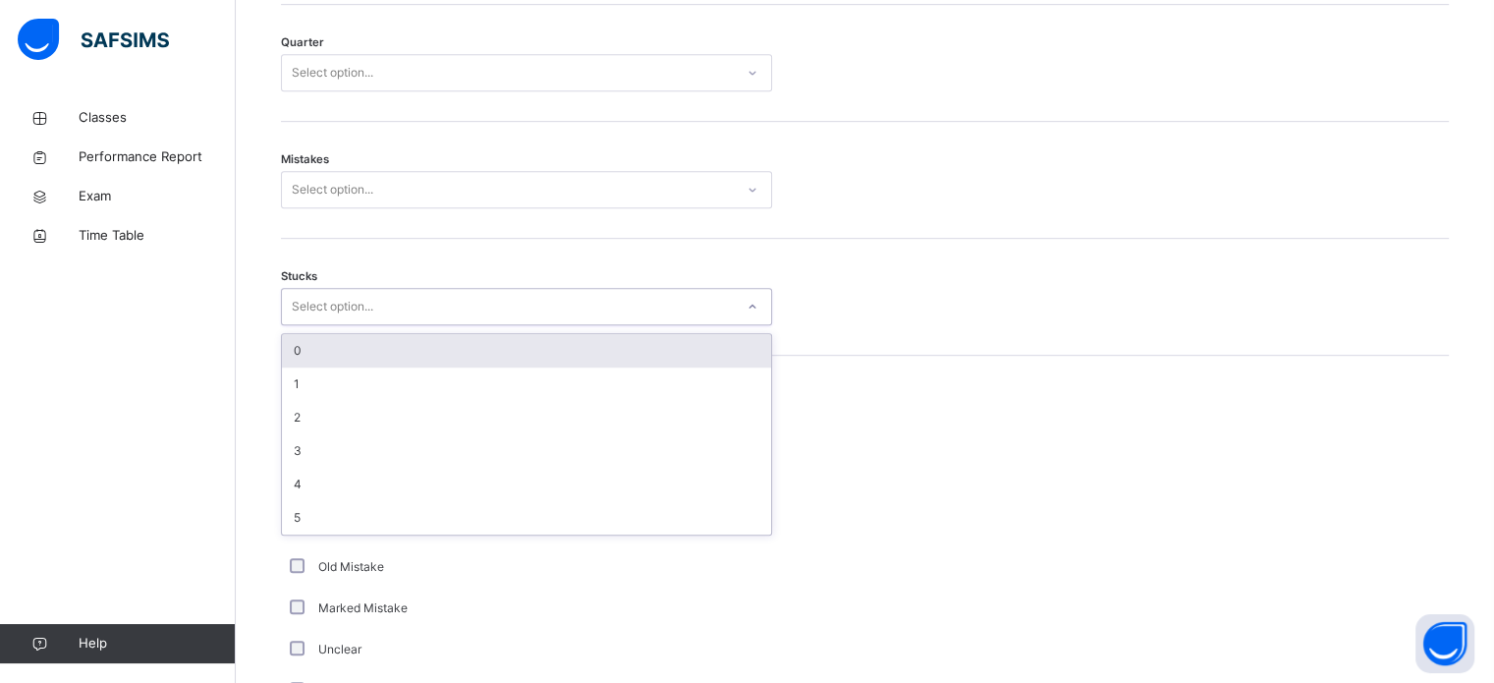
click at [369, 346] on div "0" at bounding box center [526, 350] width 489 height 33
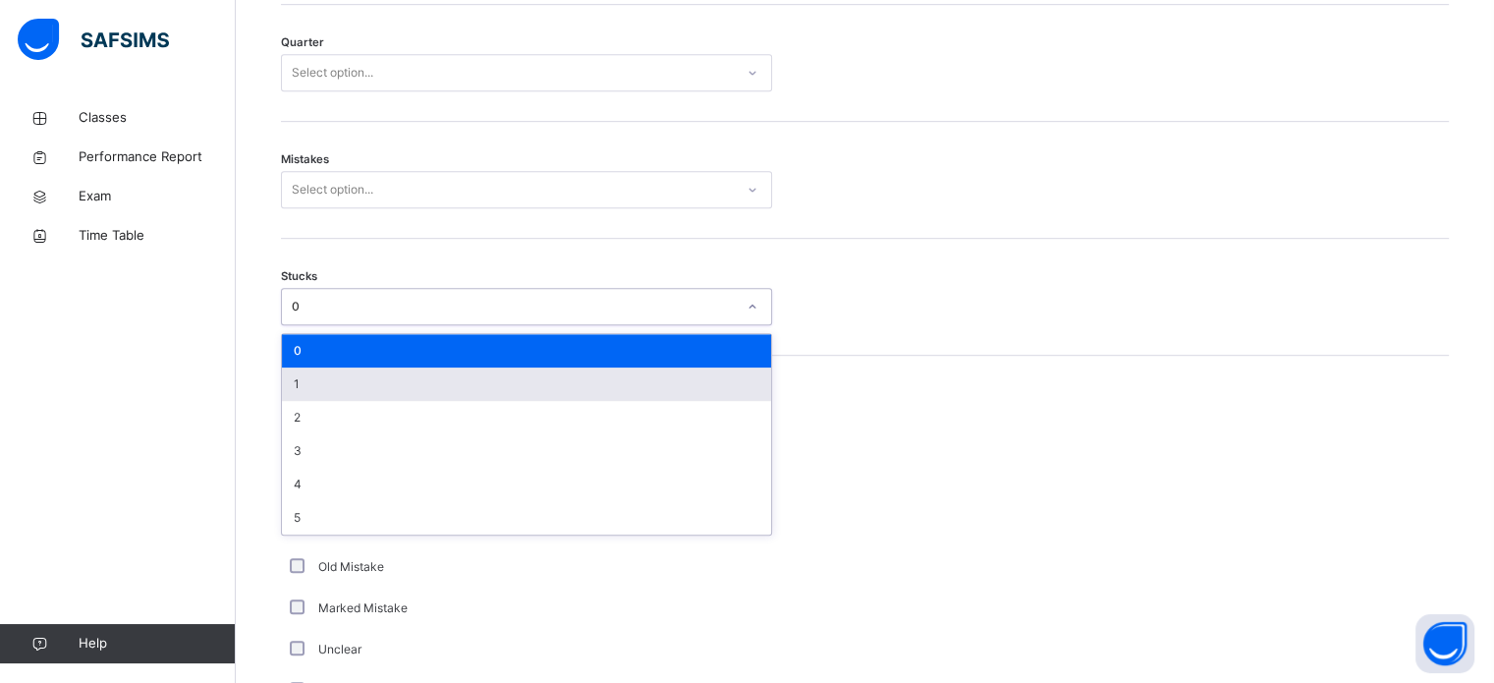
click at [354, 375] on div "1" at bounding box center [526, 383] width 489 height 33
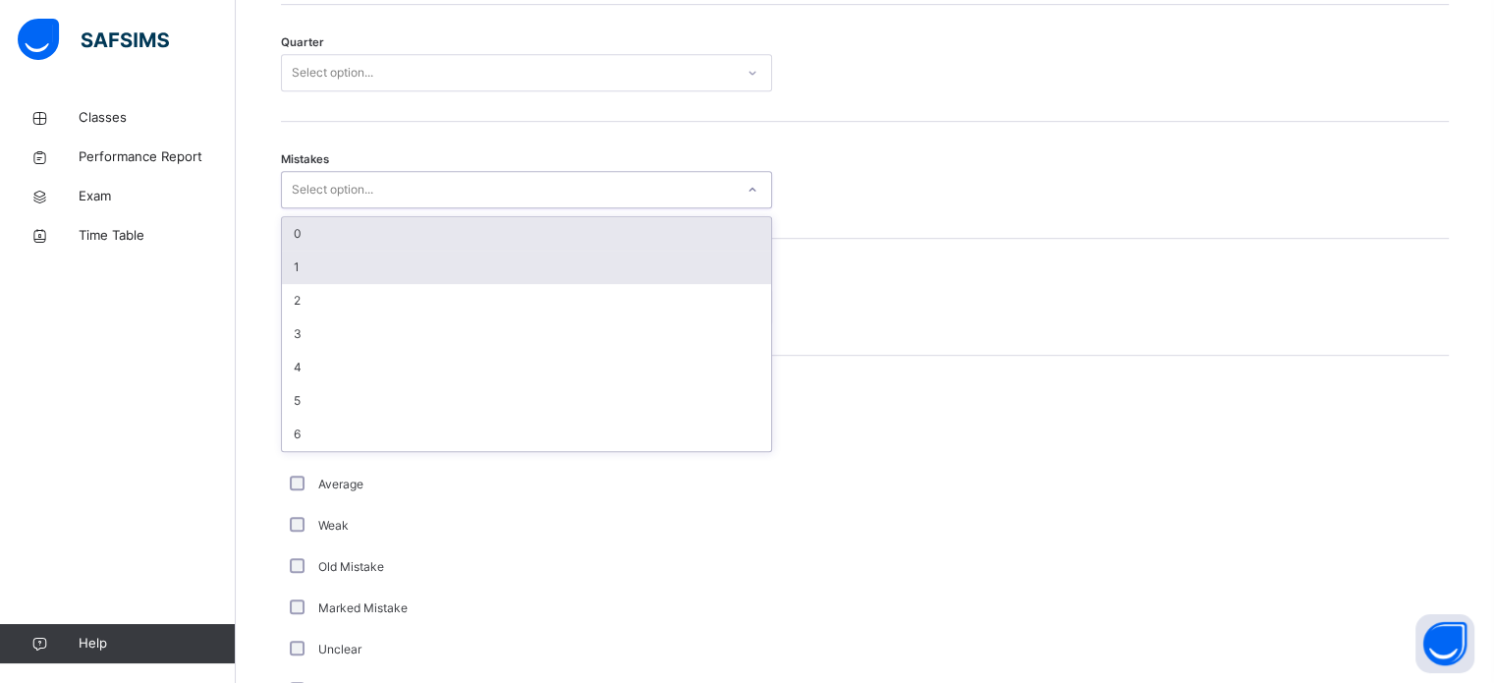
click at [348, 267] on div "1" at bounding box center [526, 267] width 489 height 33
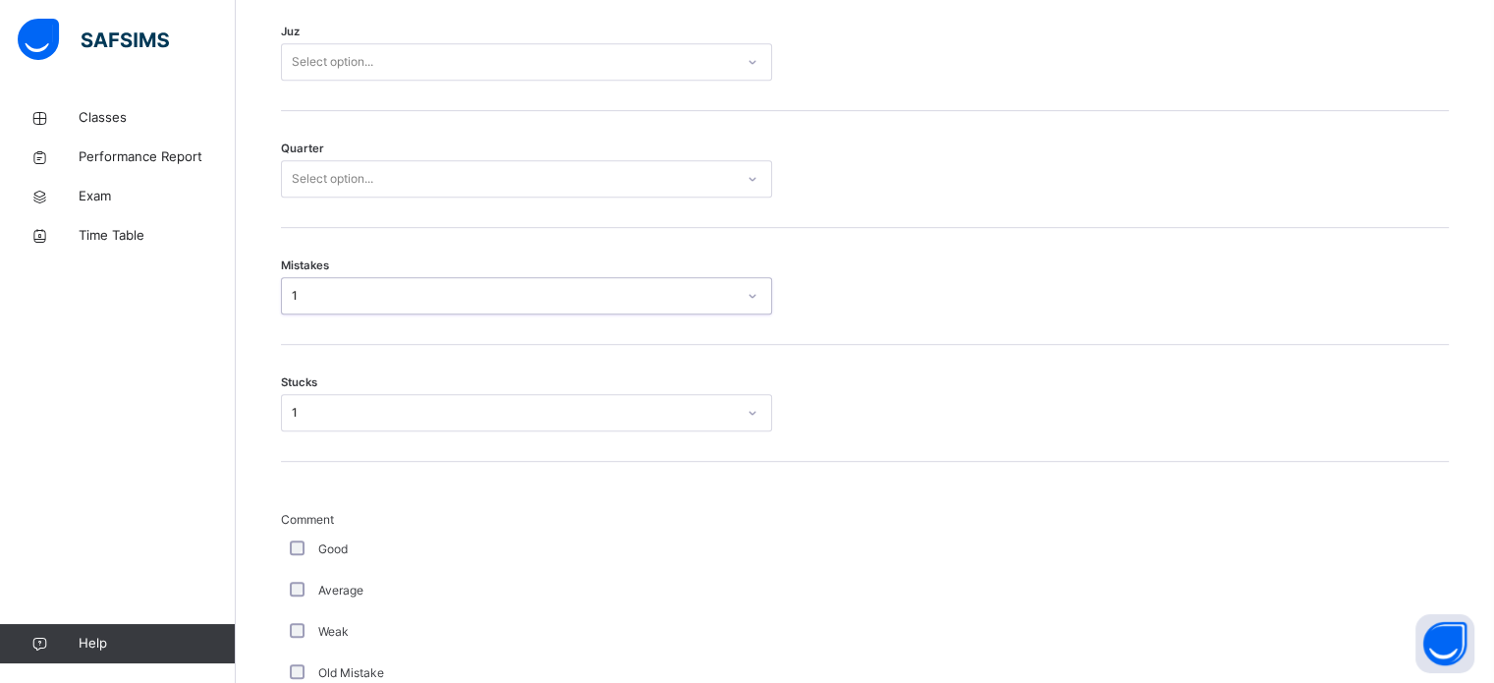
scroll to position [985, 0]
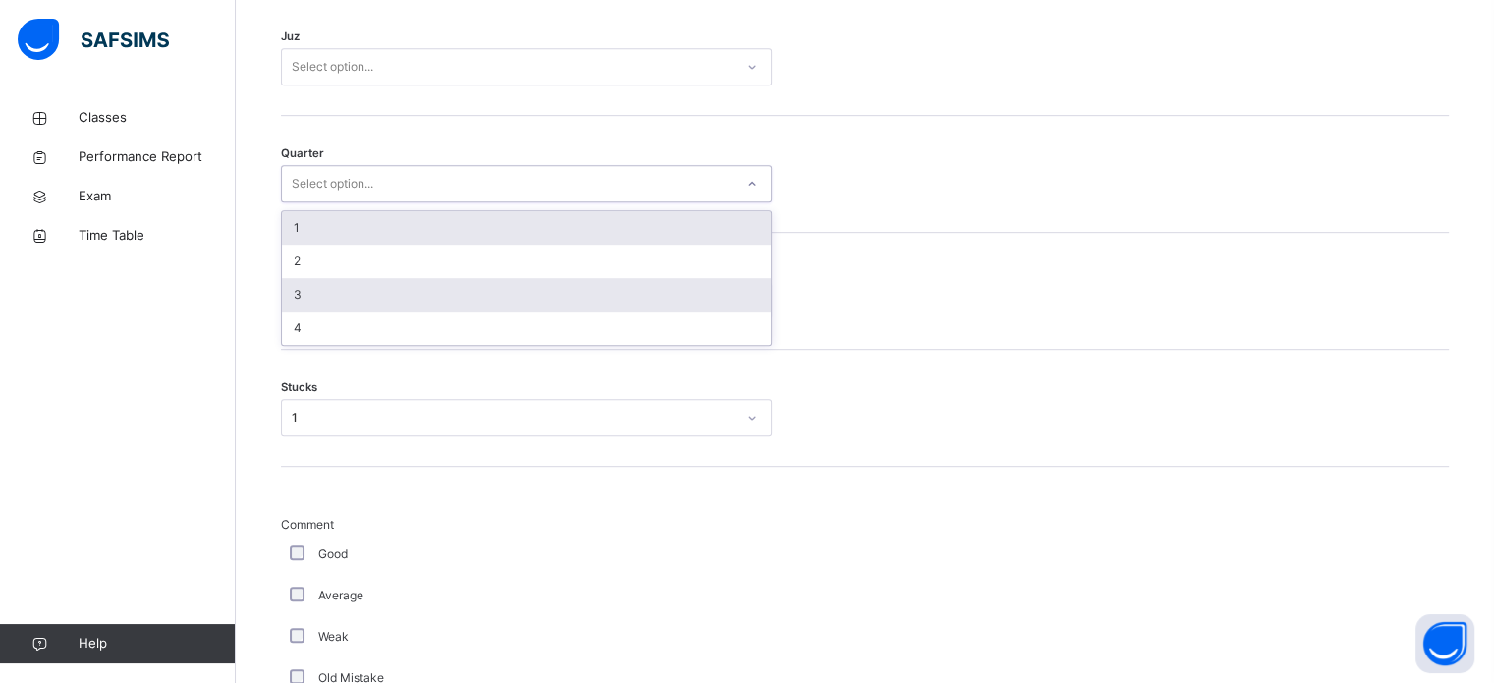
click at [334, 287] on div "3" at bounding box center [526, 294] width 489 height 33
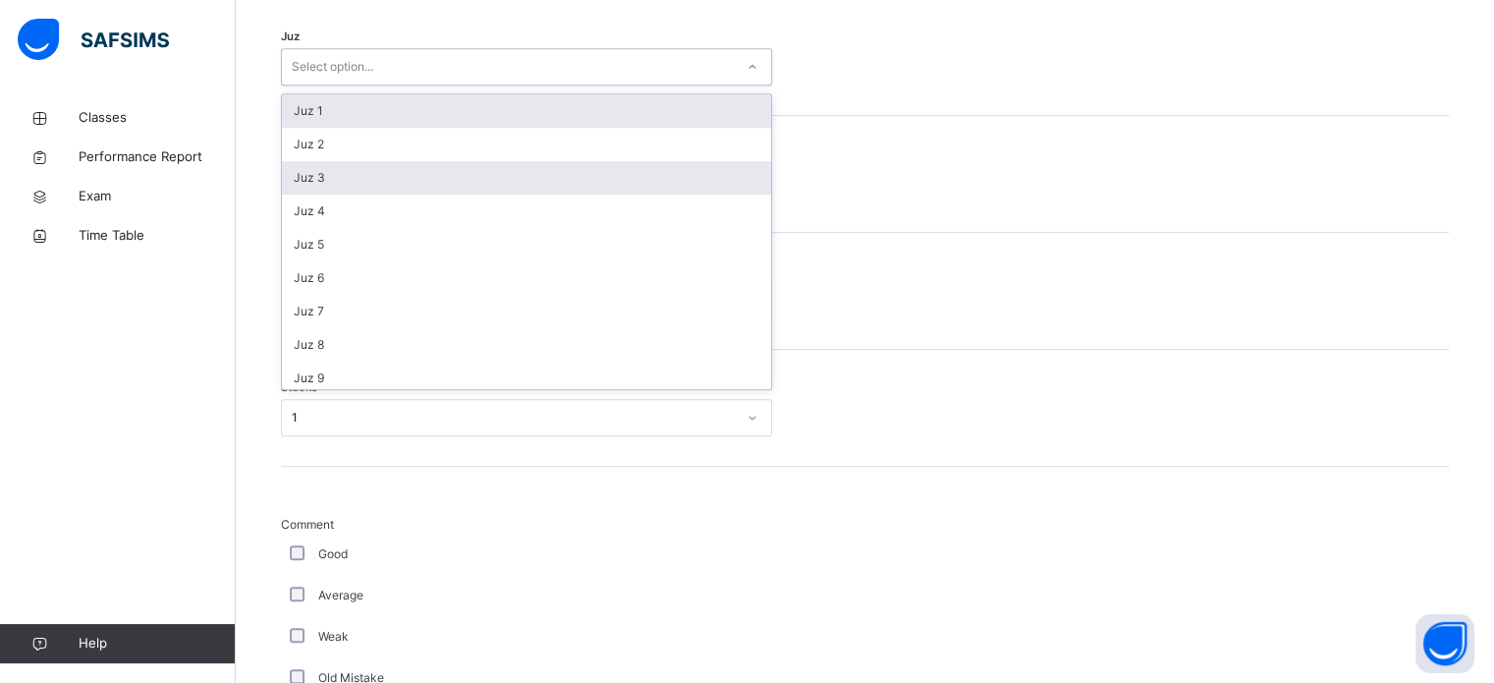
click at [377, 173] on div "Juz 3" at bounding box center [526, 177] width 489 height 33
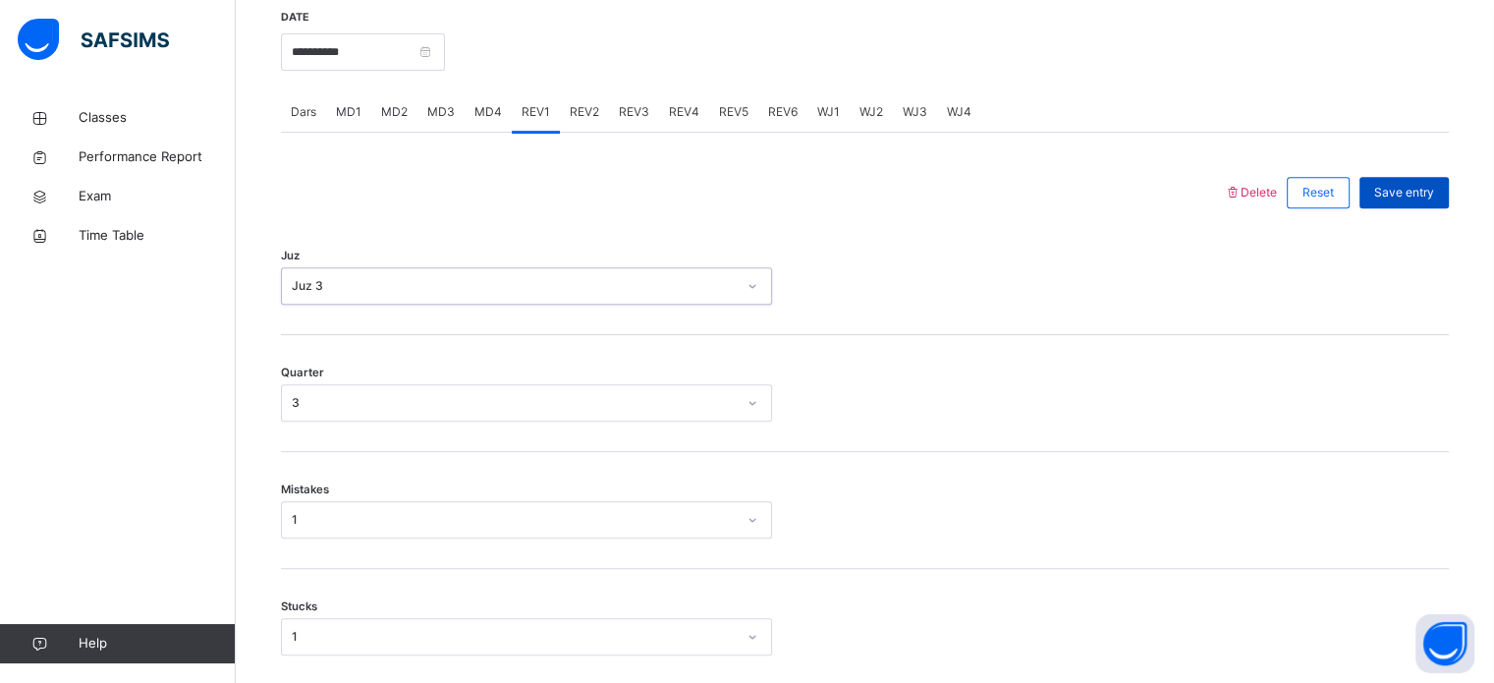
click at [1411, 191] on span "Save entry" at bounding box center [1405, 193] width 60 height 18
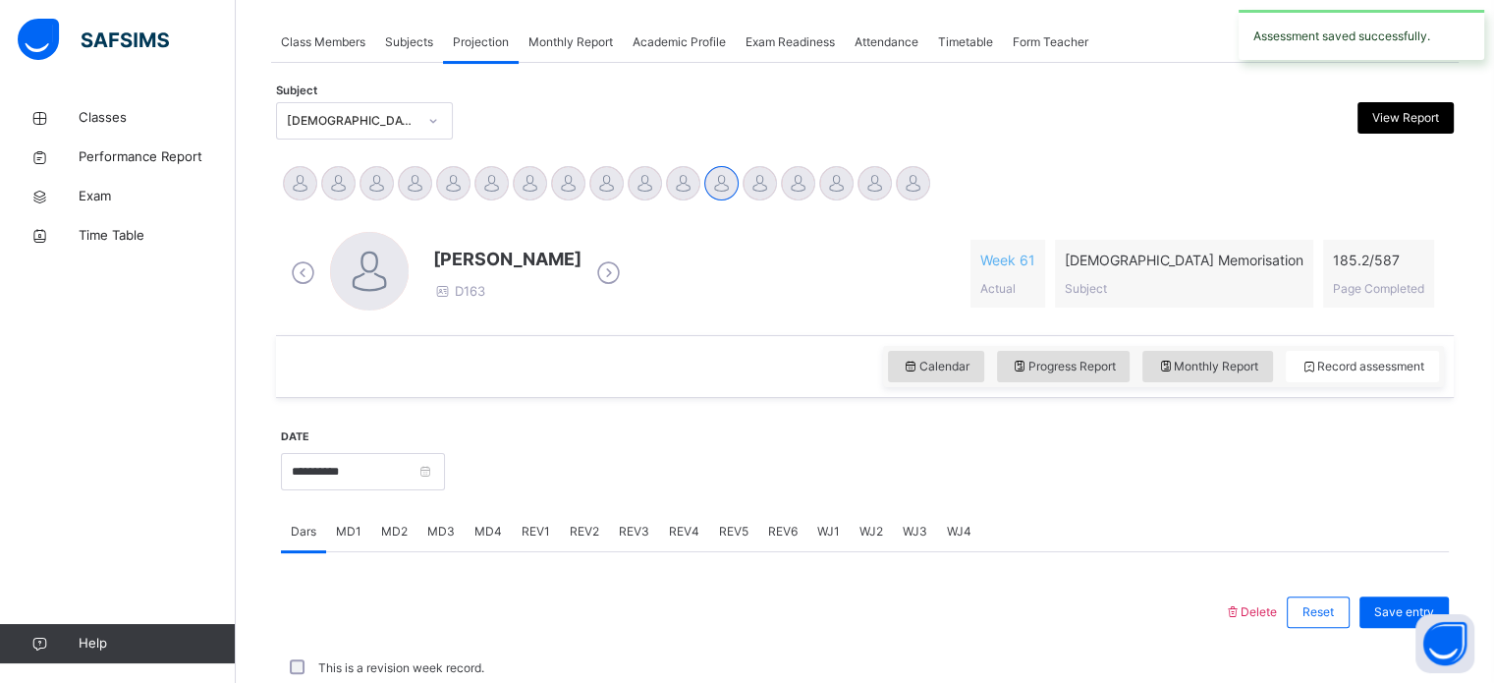
scroll to position [766, 0]
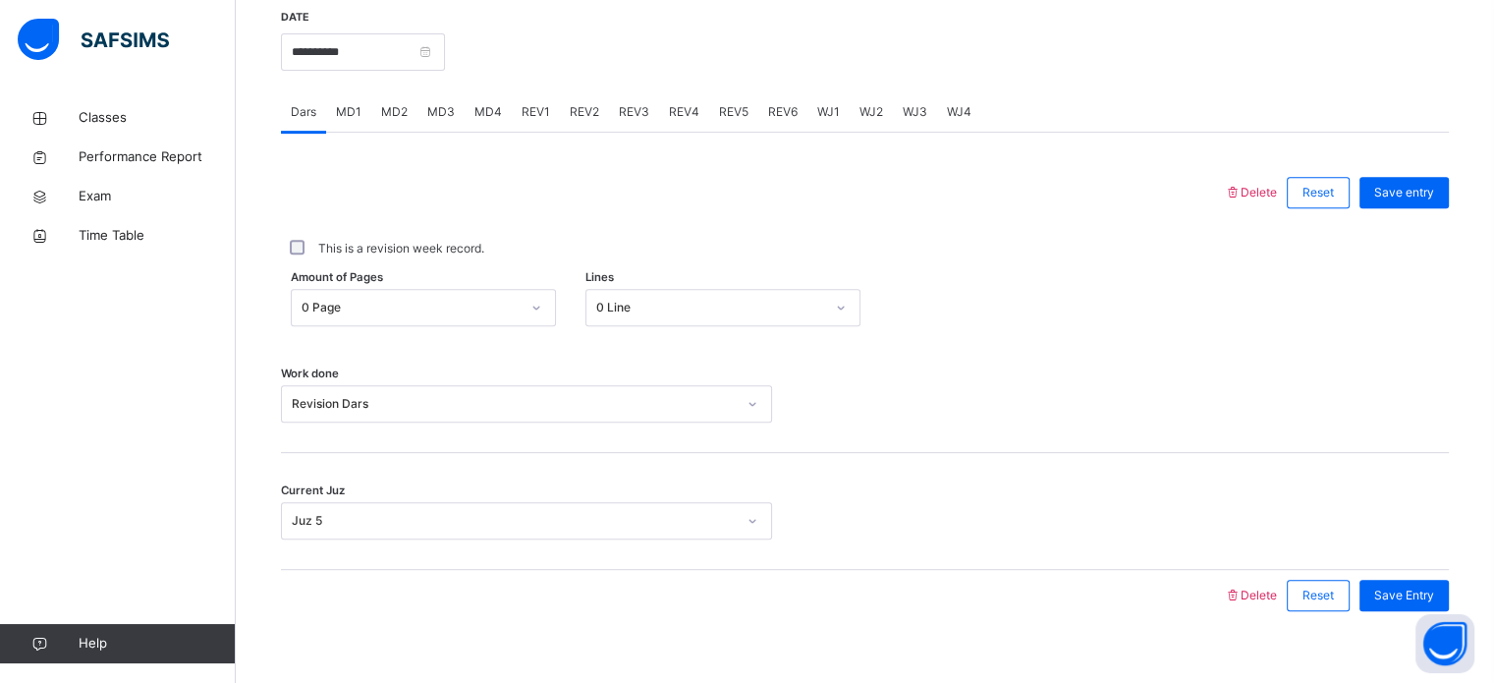
click at [601, 95] on div "REV2" at bounding box center [584, 111] width 49 height 39
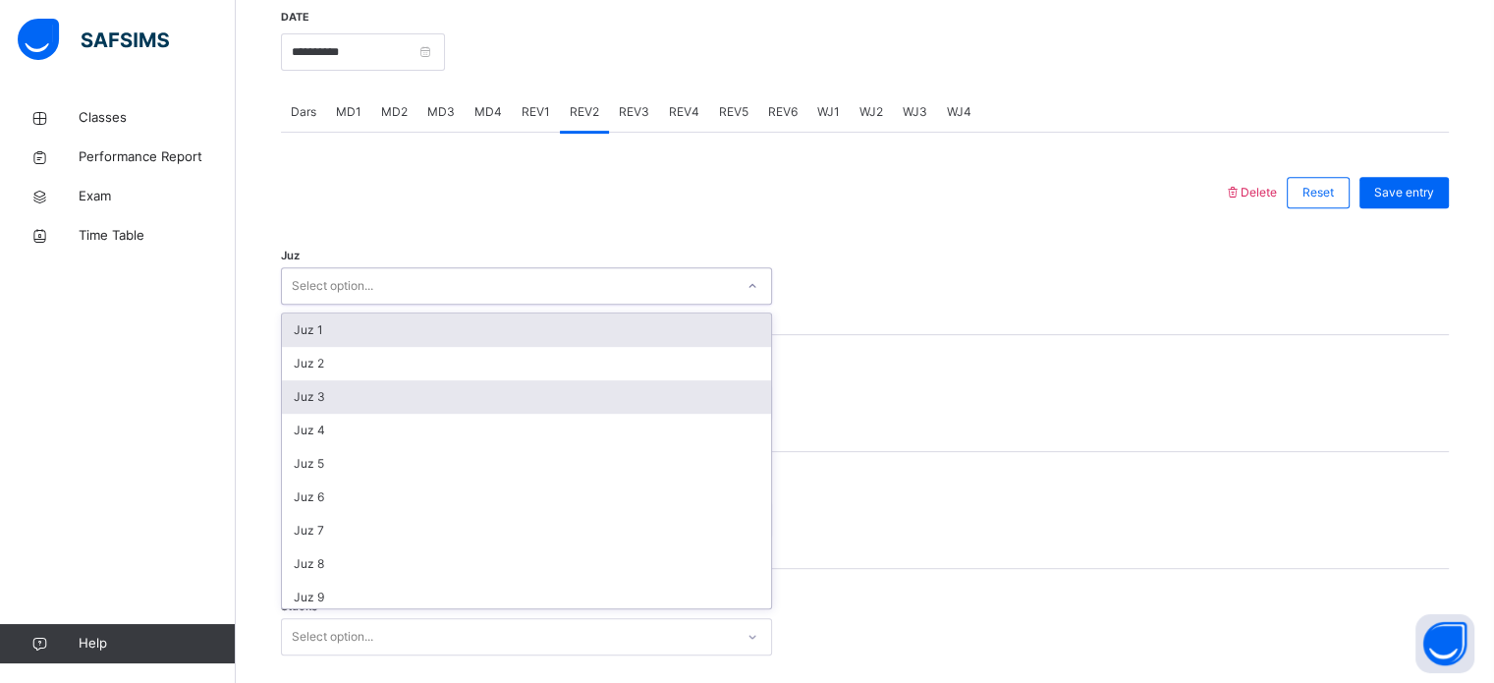
click at [421, 391] on div "Juz 3" at bounding box center [526, 396] width 489 height 33
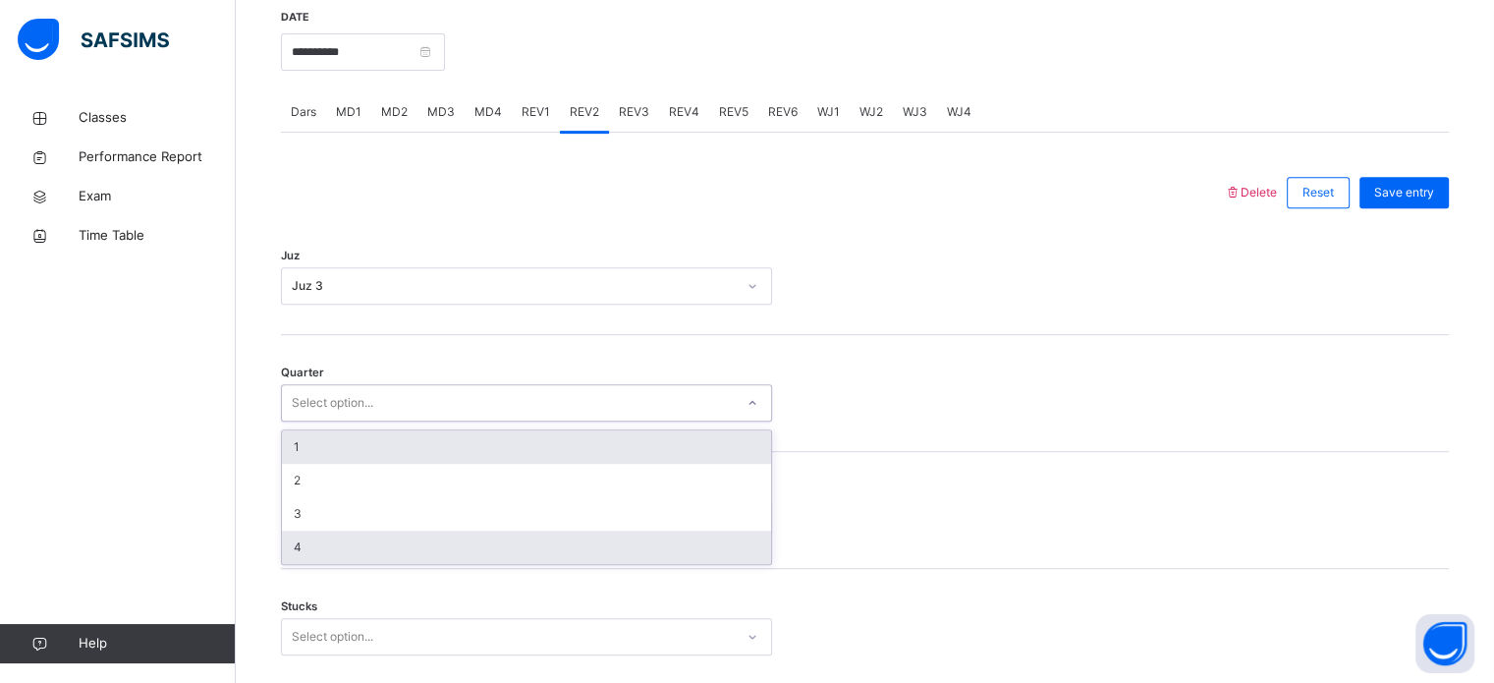
click at [358, 539] on div "4" at bounding box center [526, 547] width 489 height 33
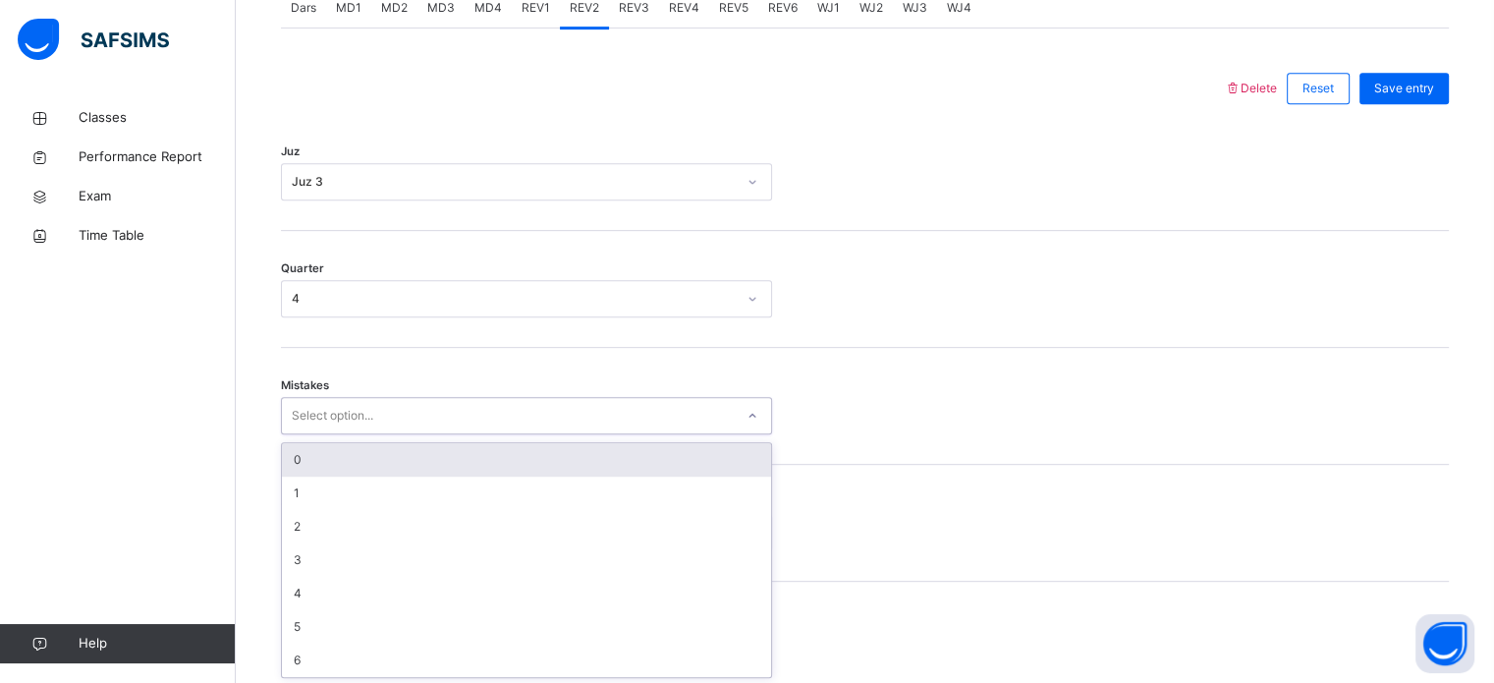
scroll to position [872, 0]
click at [405, 465] on div "0" at bounding box center [526, 457] width 489 height 33
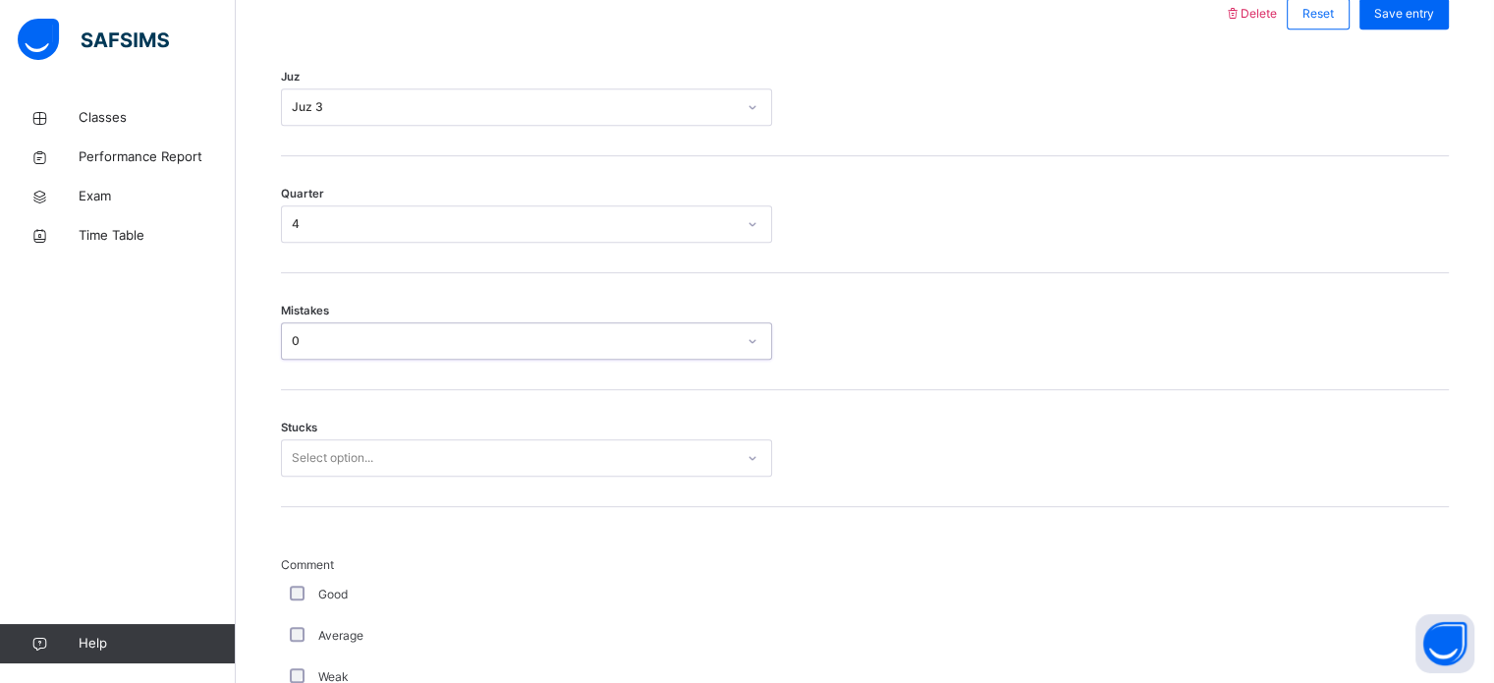
scroll to position [955, 0]
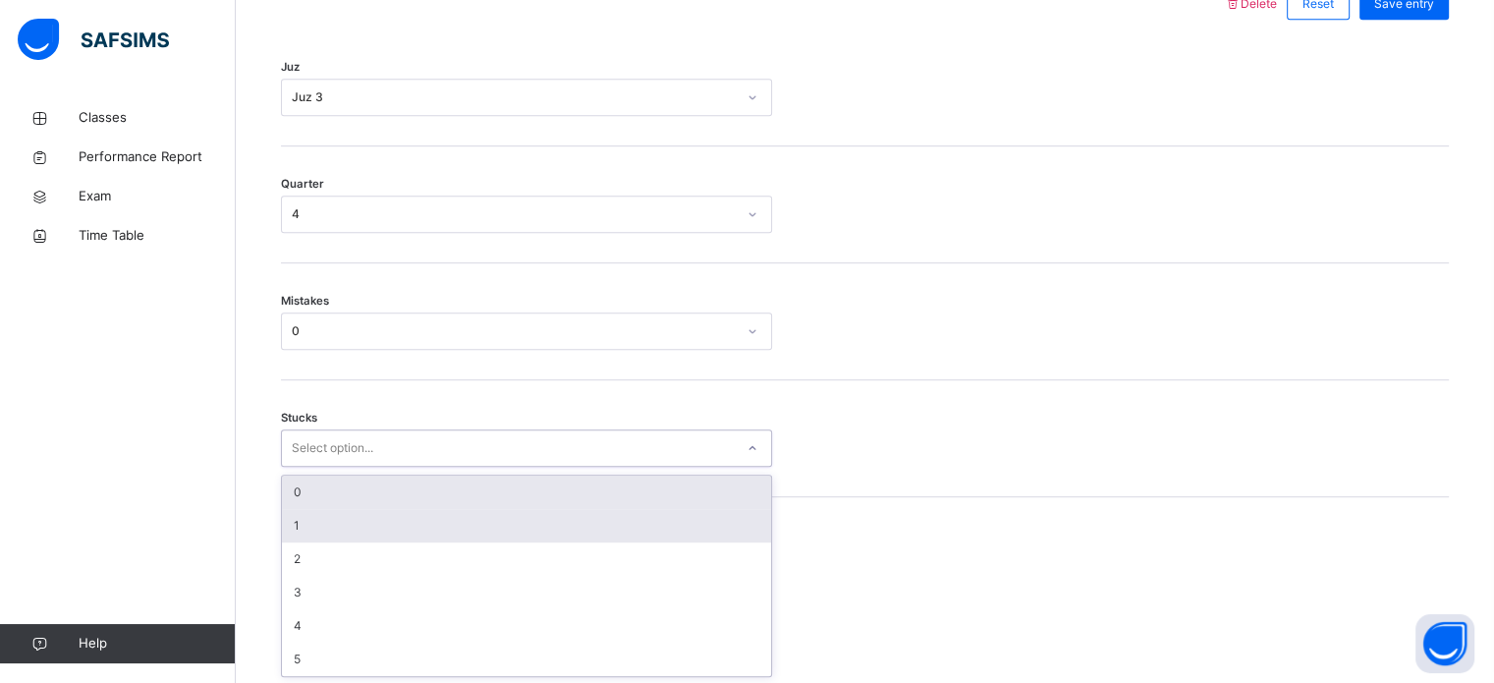
click at [435, 515] on div "1" at bounding box center [526, 525] width 489 height 33
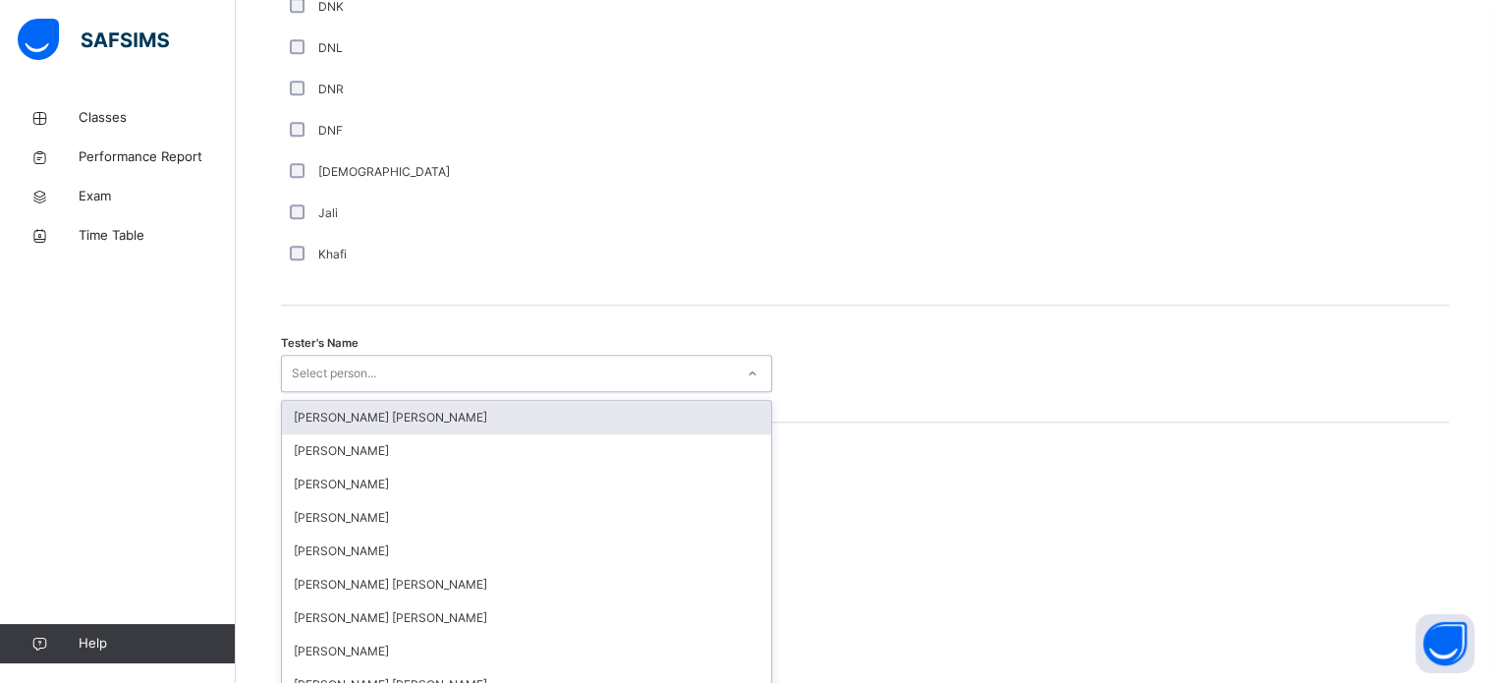
scroll to position [1800, 0]
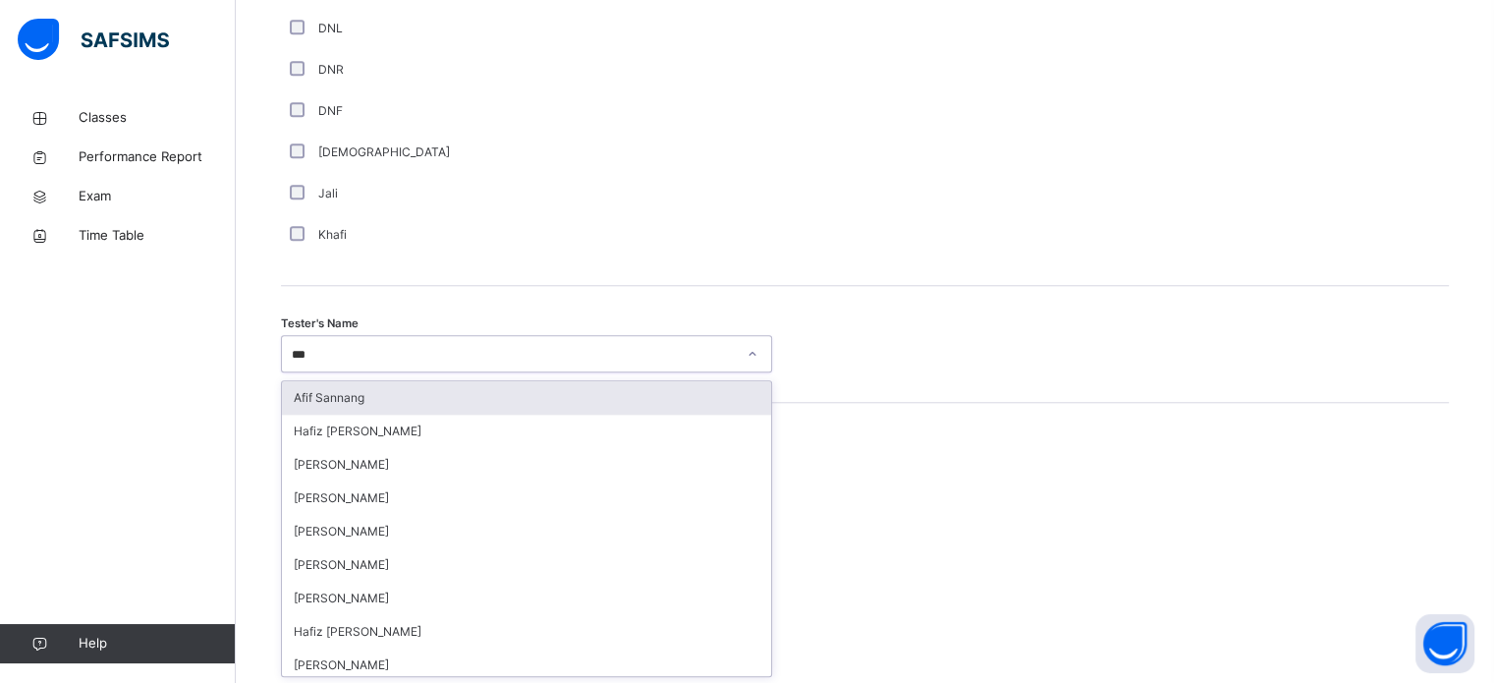
type input "****"
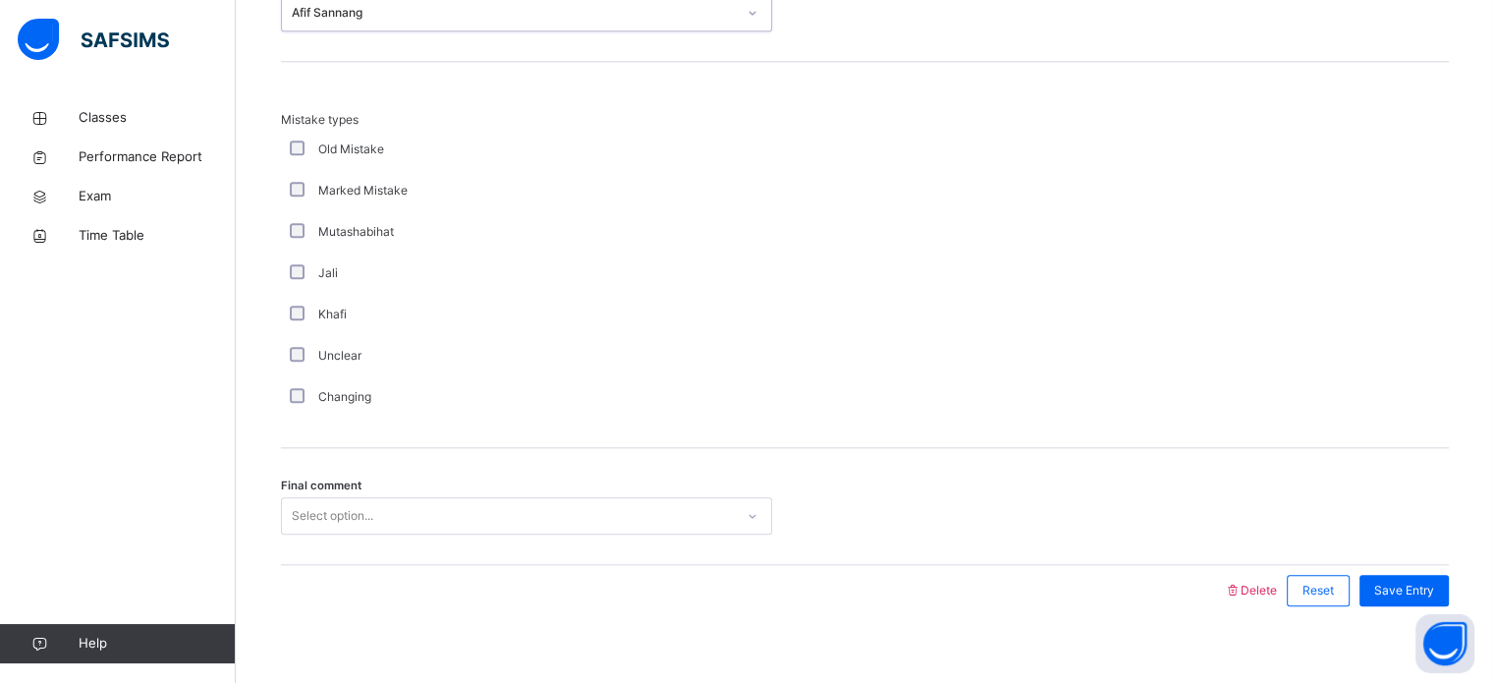
scroll to position [2161, 0]
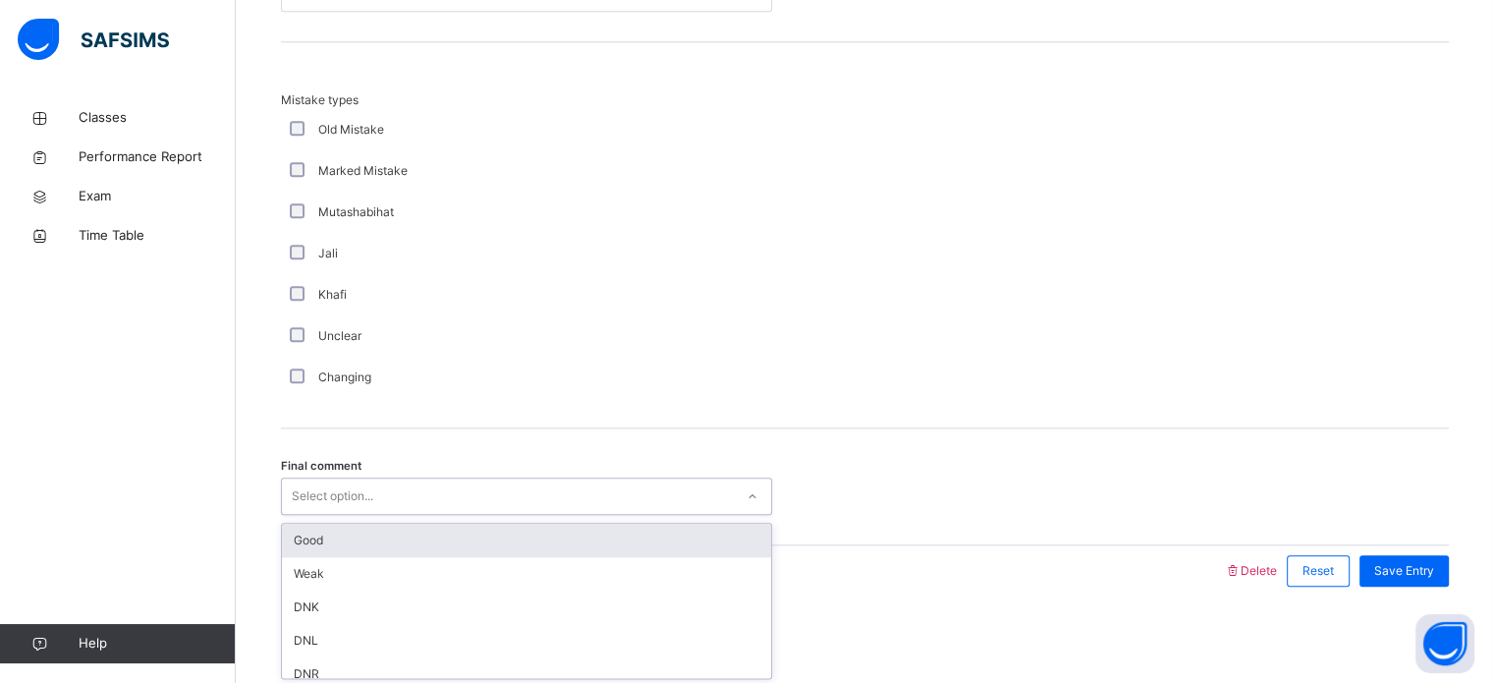
click at [482, 539] on div "Good" at bounding box center [526, 540] width 489 height 33
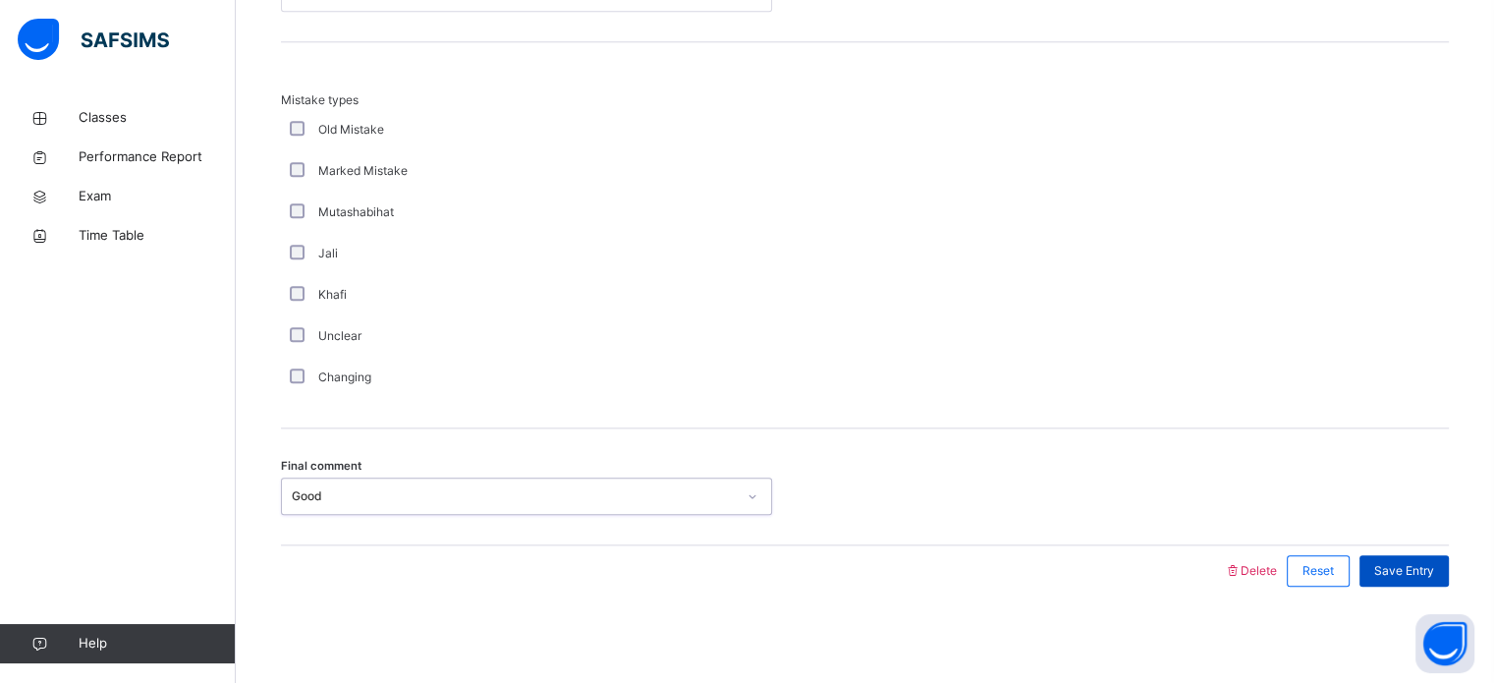
click at [1431, 571] on span "Save Entry" at bounding box center [1405, 571] width 60 height 18
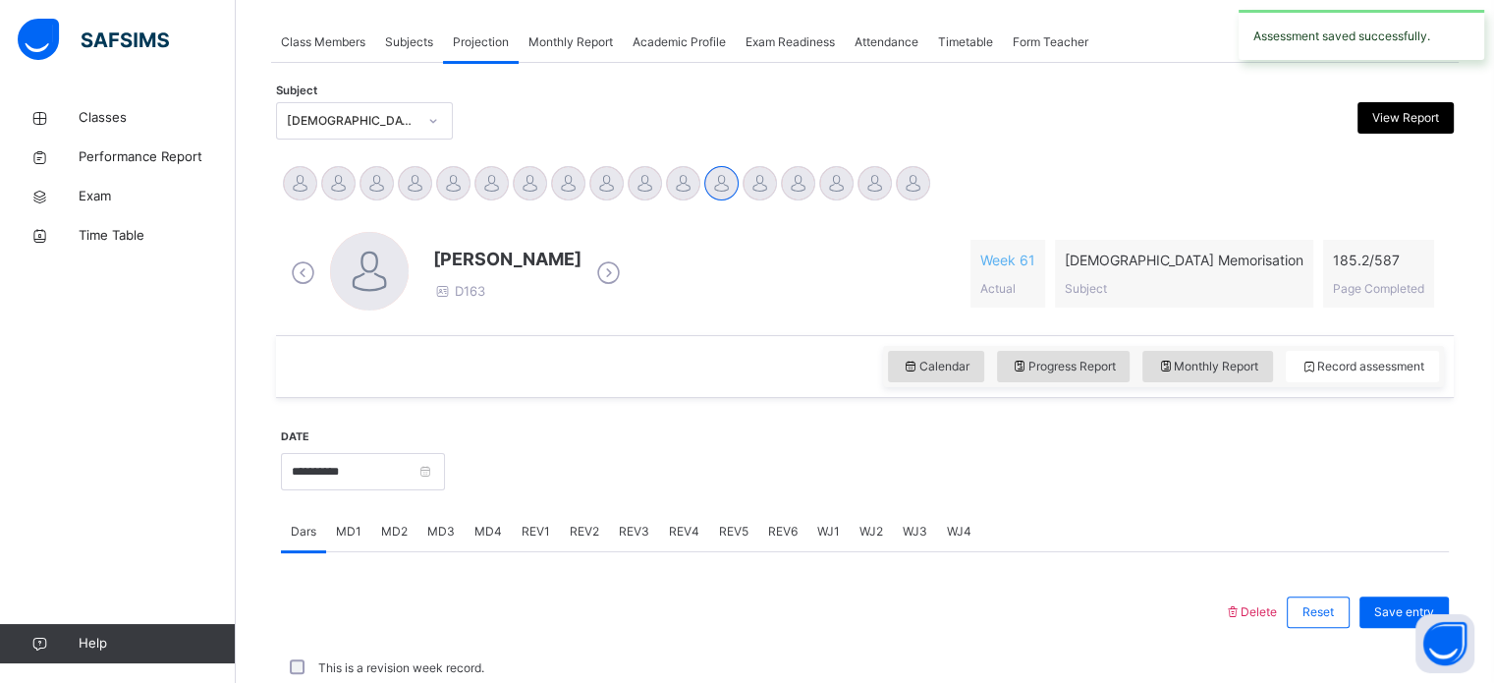
scroll to position [792, 0]
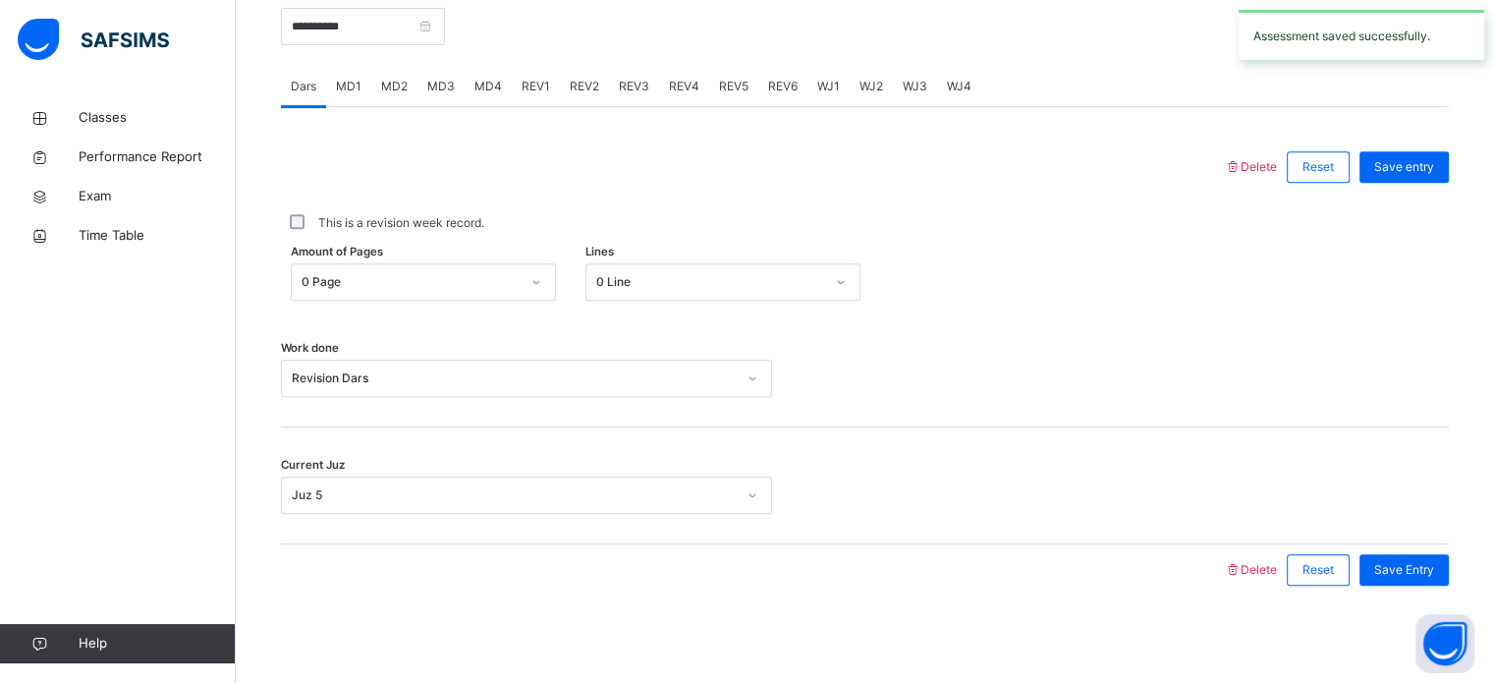
click at [547, 80] on div "REV1" at bounding box center [536, 86] width 48 height 39
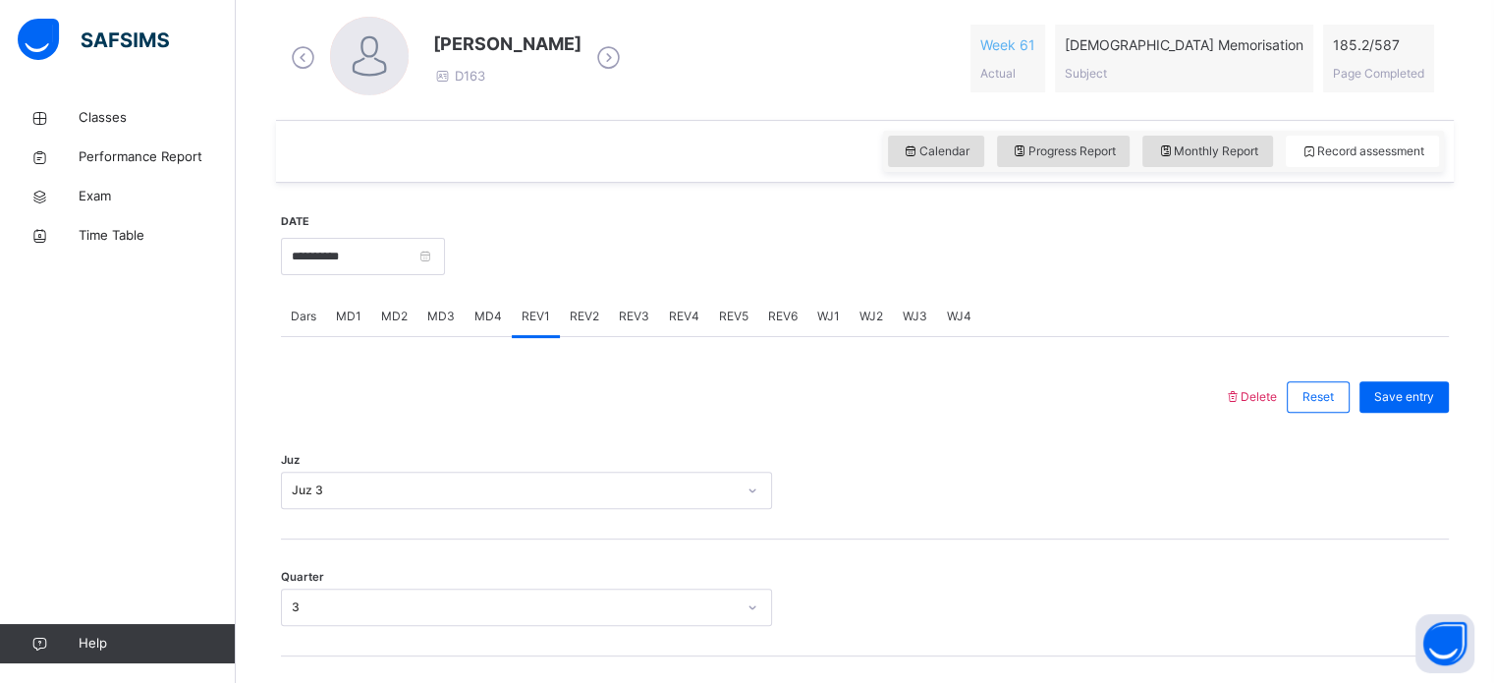
scroll to position [562, 0]
click at [619, 308] on span "REV3" at bounding box center [634, 317] width 30 height 18
click at [592, 317] on span "REV2" at bounding box center [584, 317] width 29 height 18
click at [659, 303] on div "REV4" at bounding box center [684, 316] width 50 height 39
click at [642, 318] on span "REV3" at bounding box center [634, 317] width 30 height 18
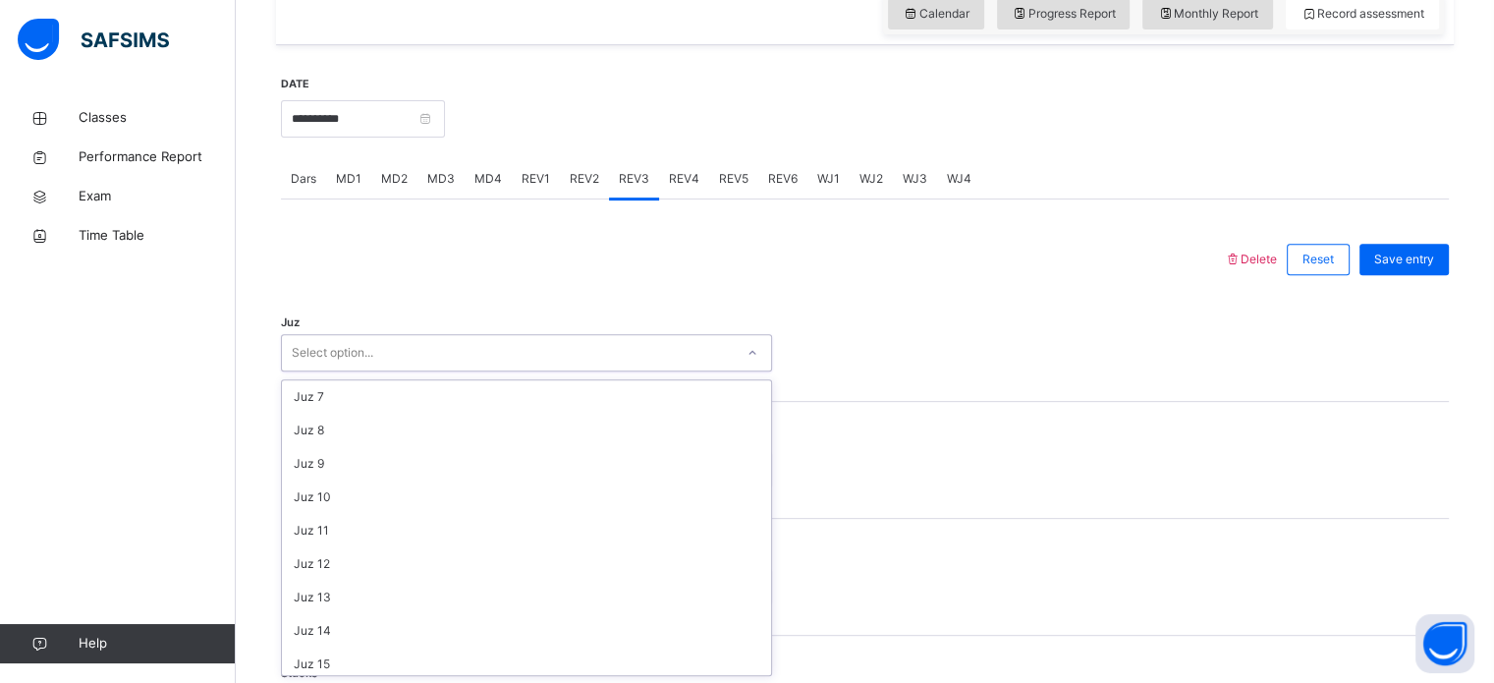
scroll to position [707, 0]
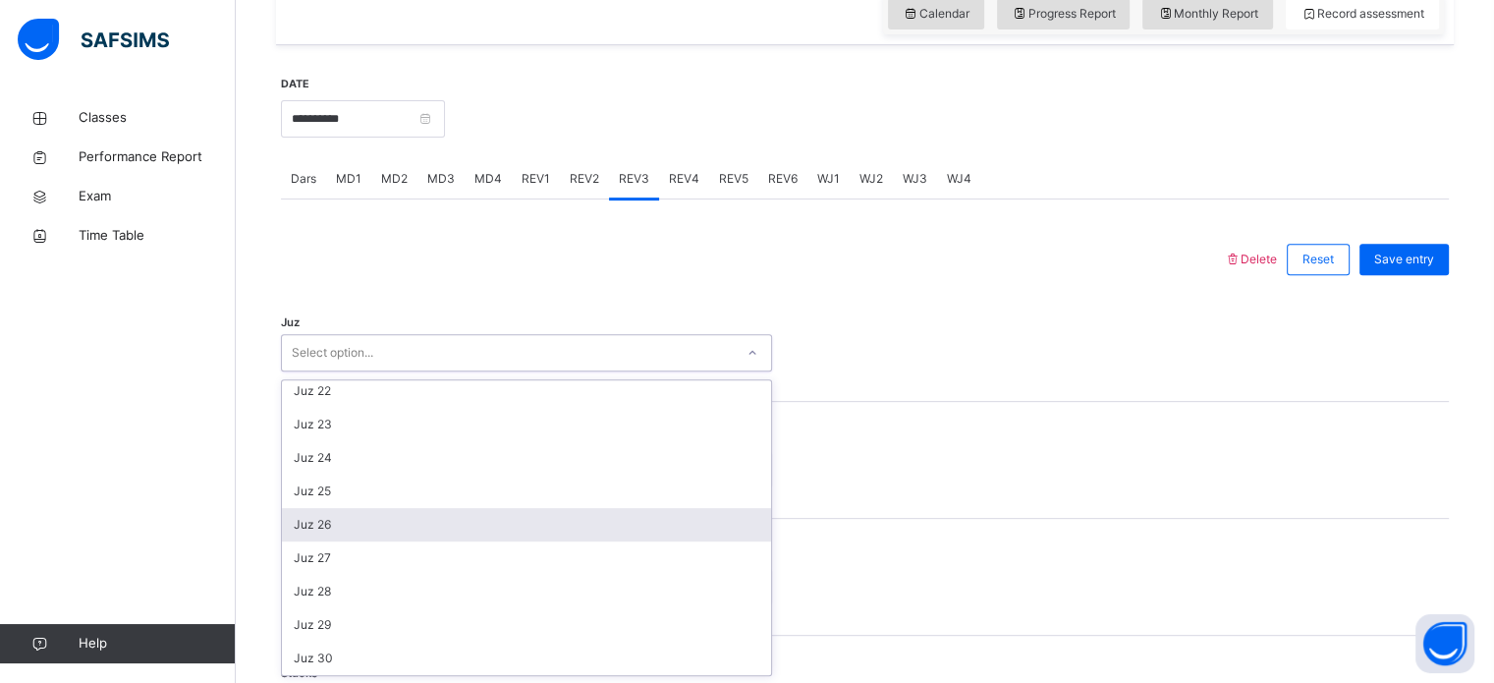
click at [369, 524] on div "Juz 26" at bounding box center [526, 524] width 489 height 33
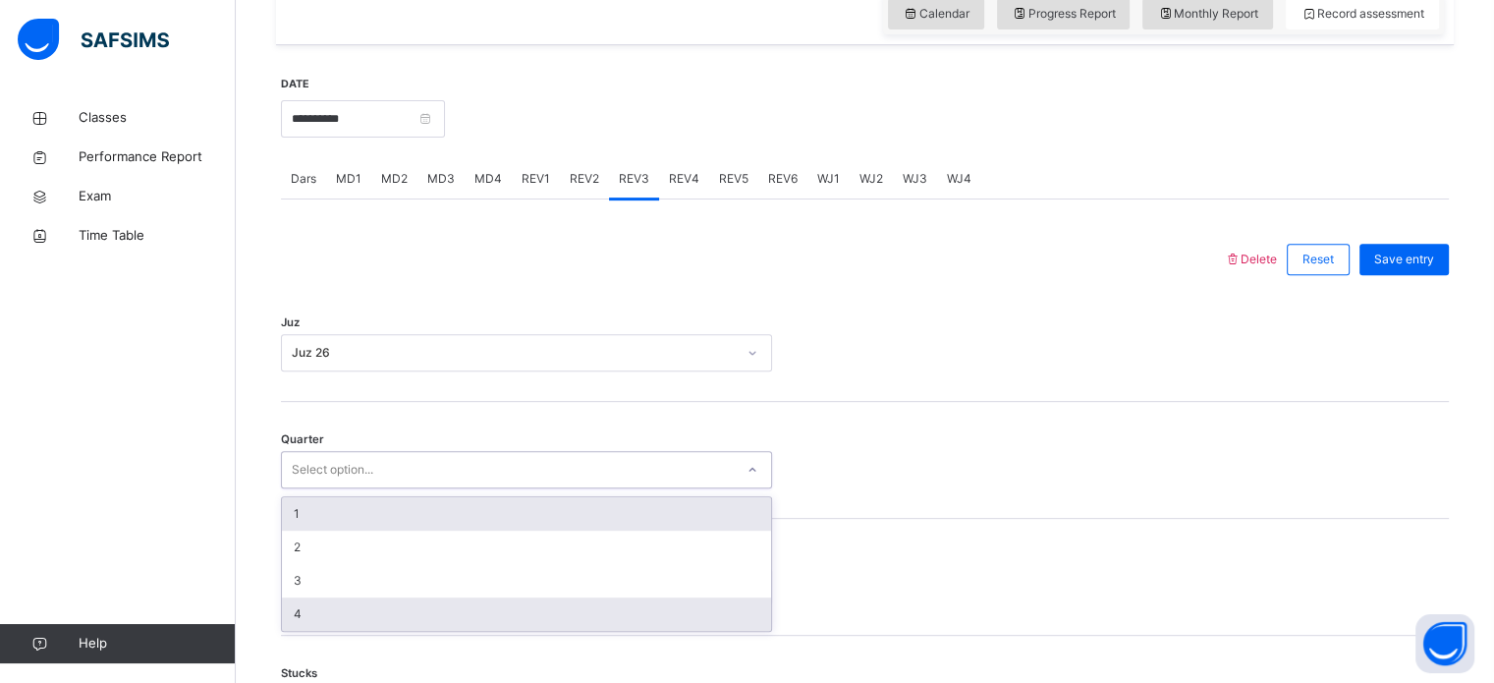
click at [354, 610] on div "4" at bounding box center [526, 613] width 489 height 33
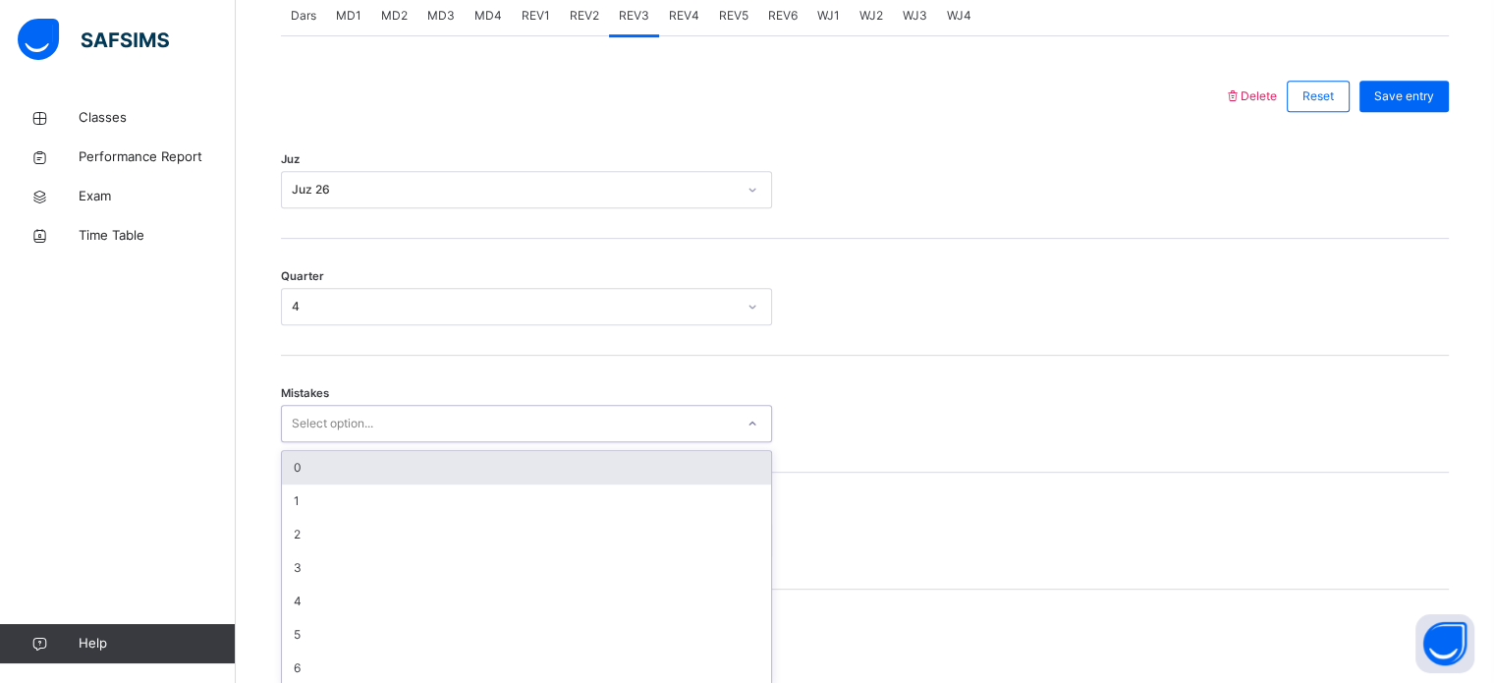
scroll to position [872, 0]
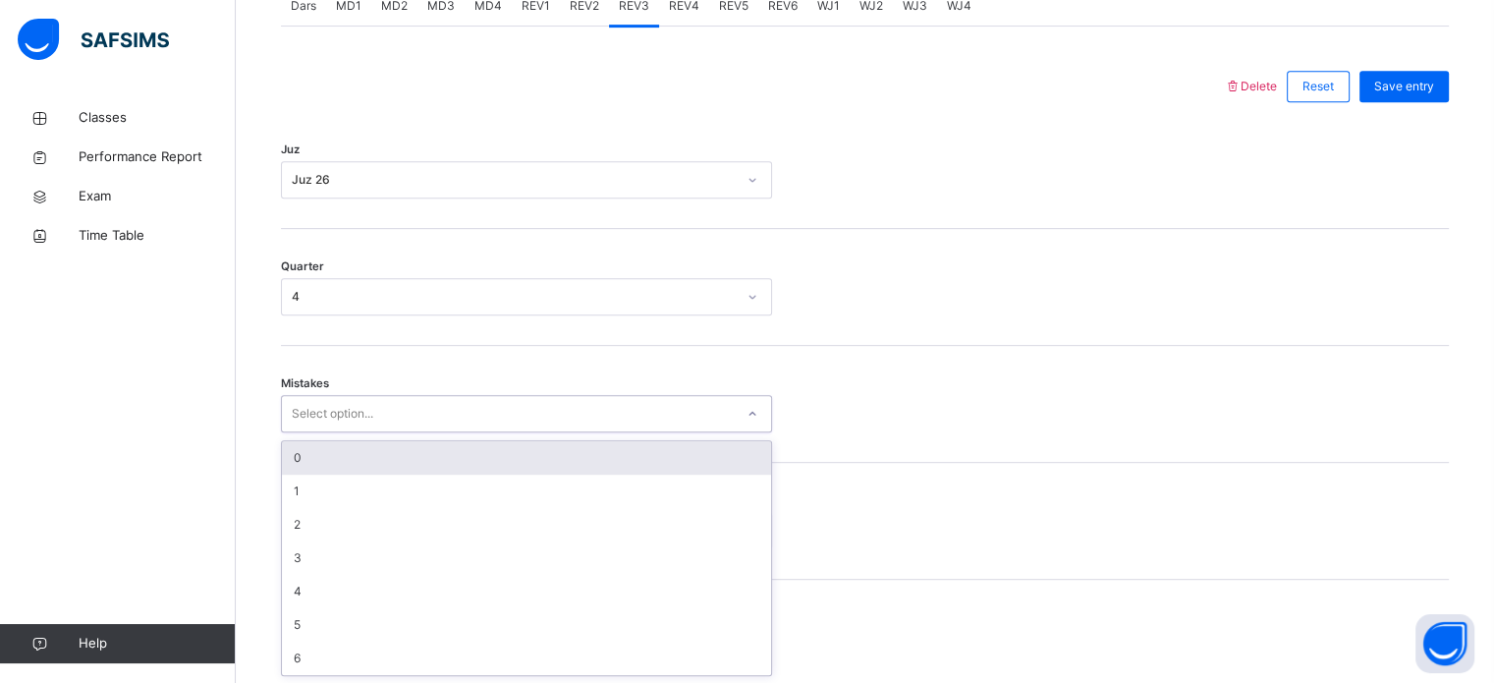
click at [376, 455] on div "0" at bounding box center [526, 457] width 489 height 33
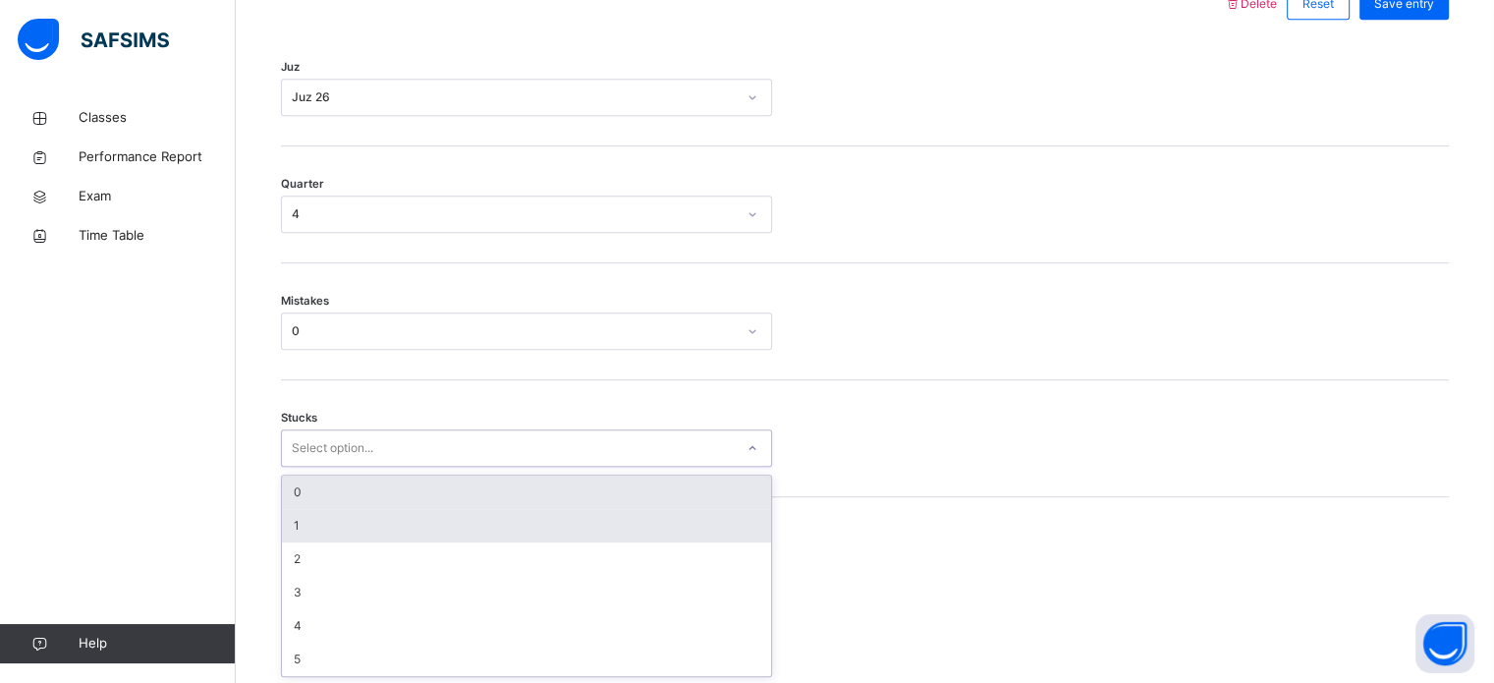
click at [365, 509] on div "1" at bounding box center [526, 525] width 489 height 33
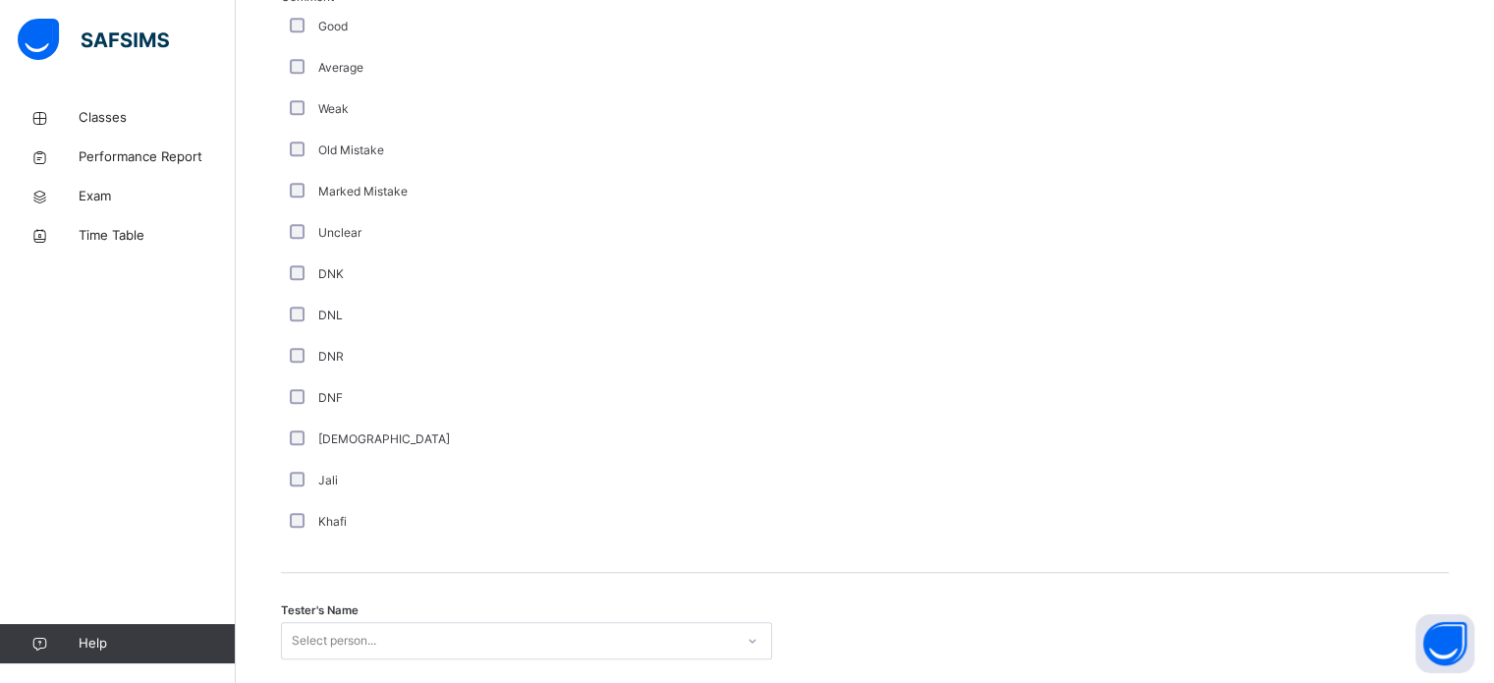
click at [316, 348] on div "DNR" at bounding box center [526, 357] width 481 height 18
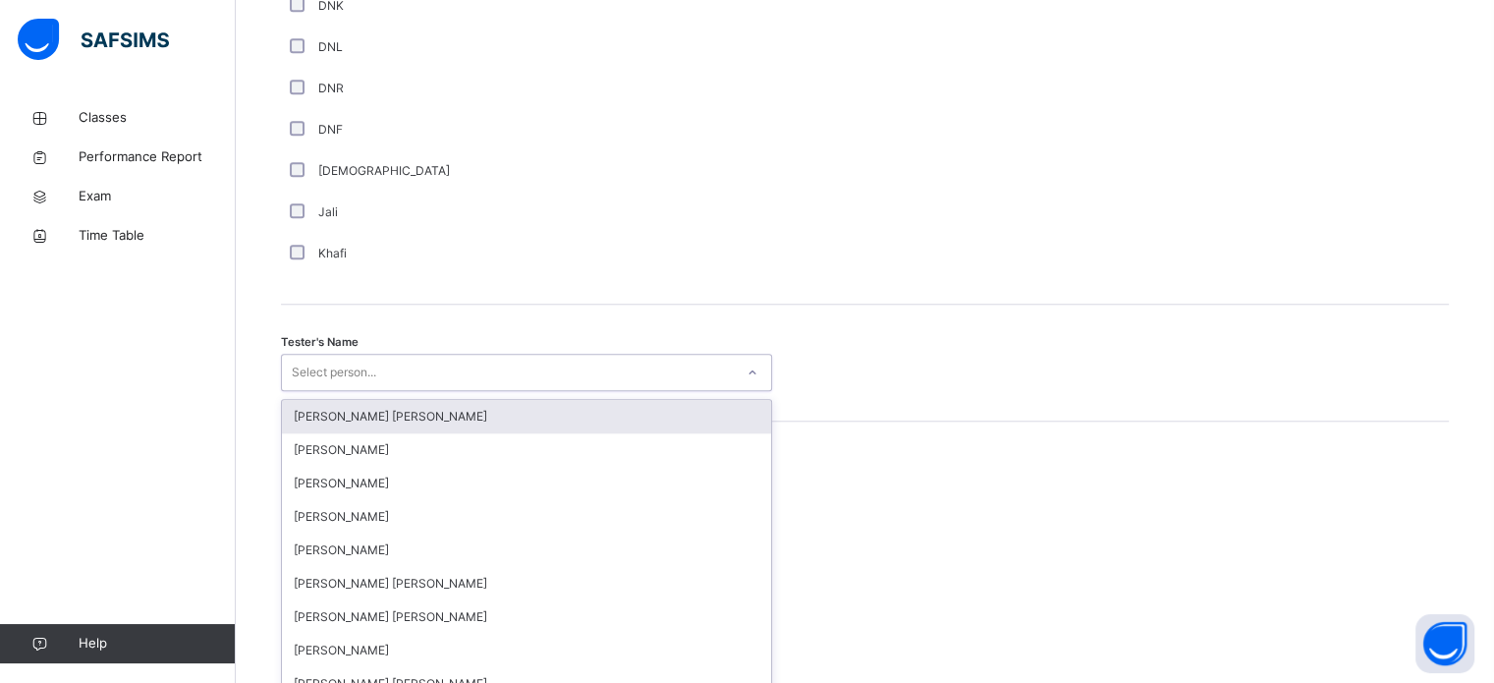
scroll to position [1800, 0]
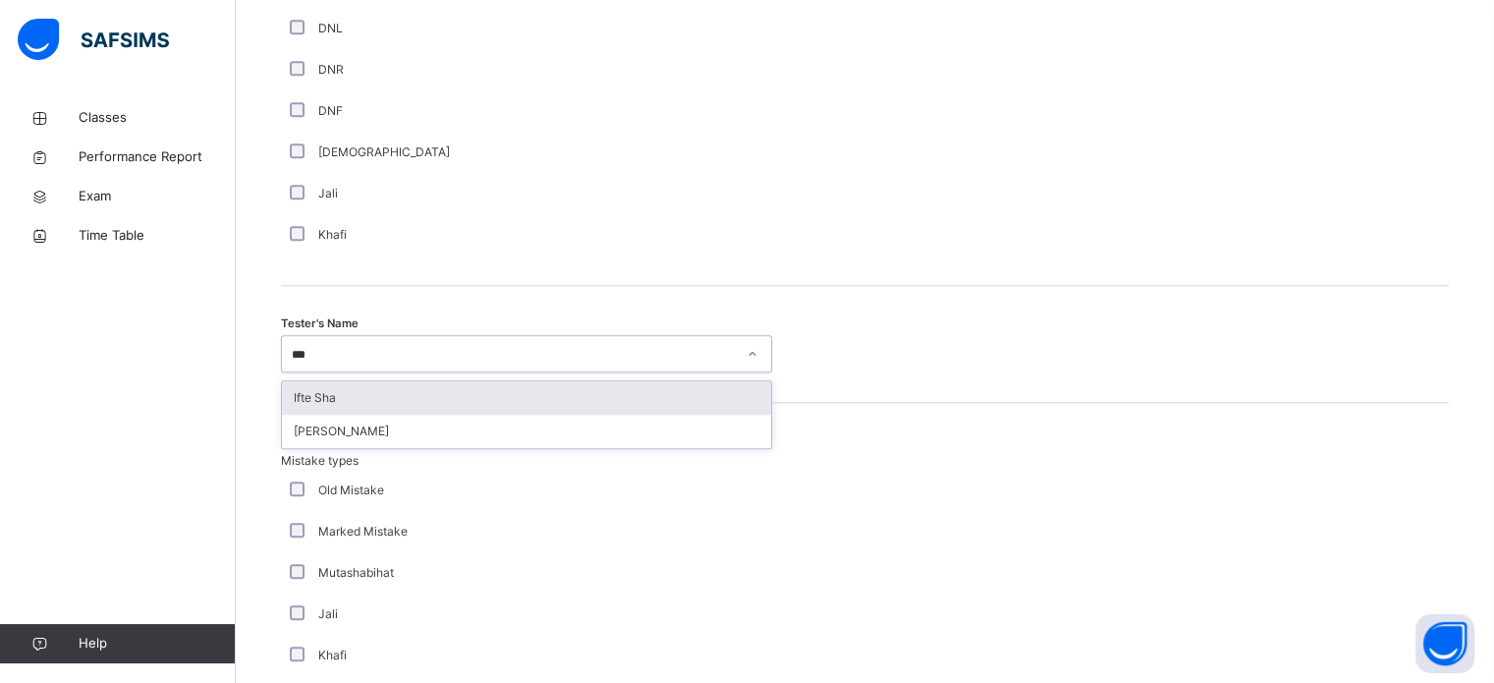
type input "****"
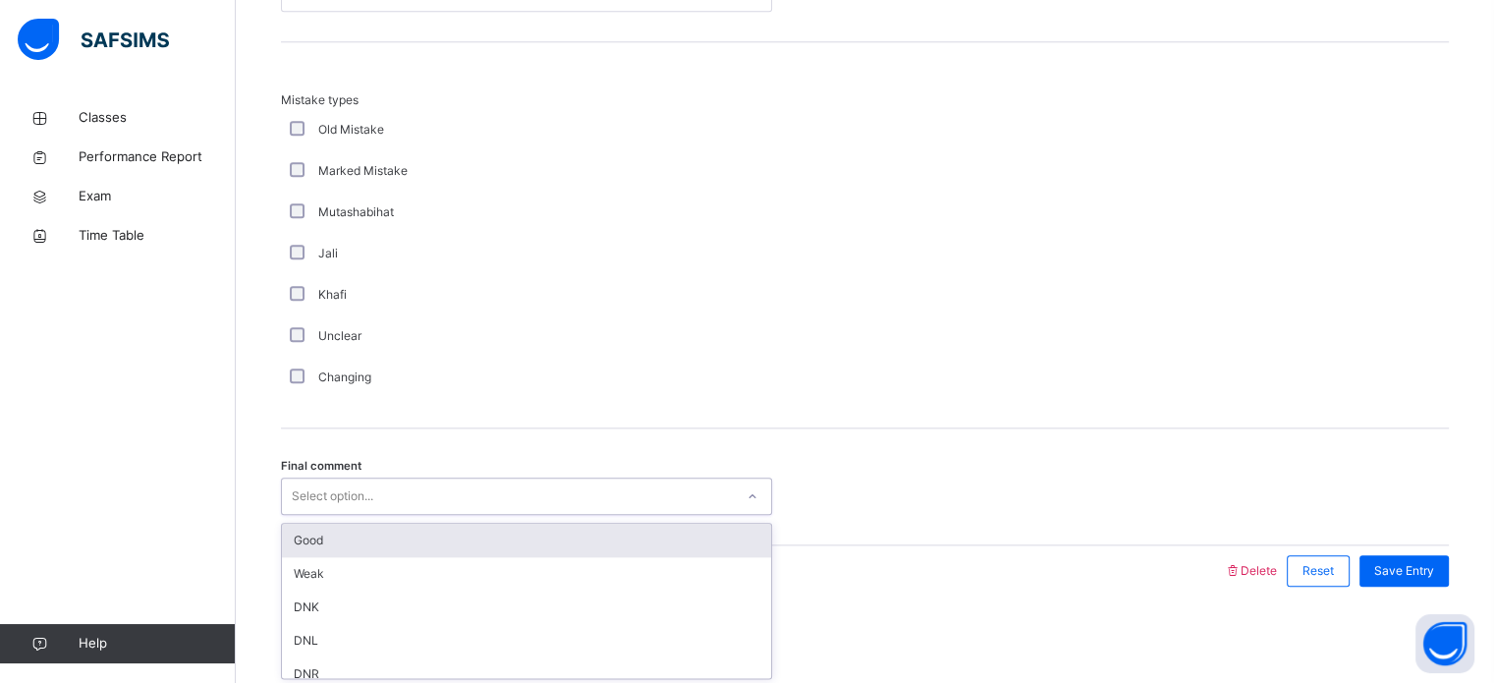
scroll to position [46, 0]
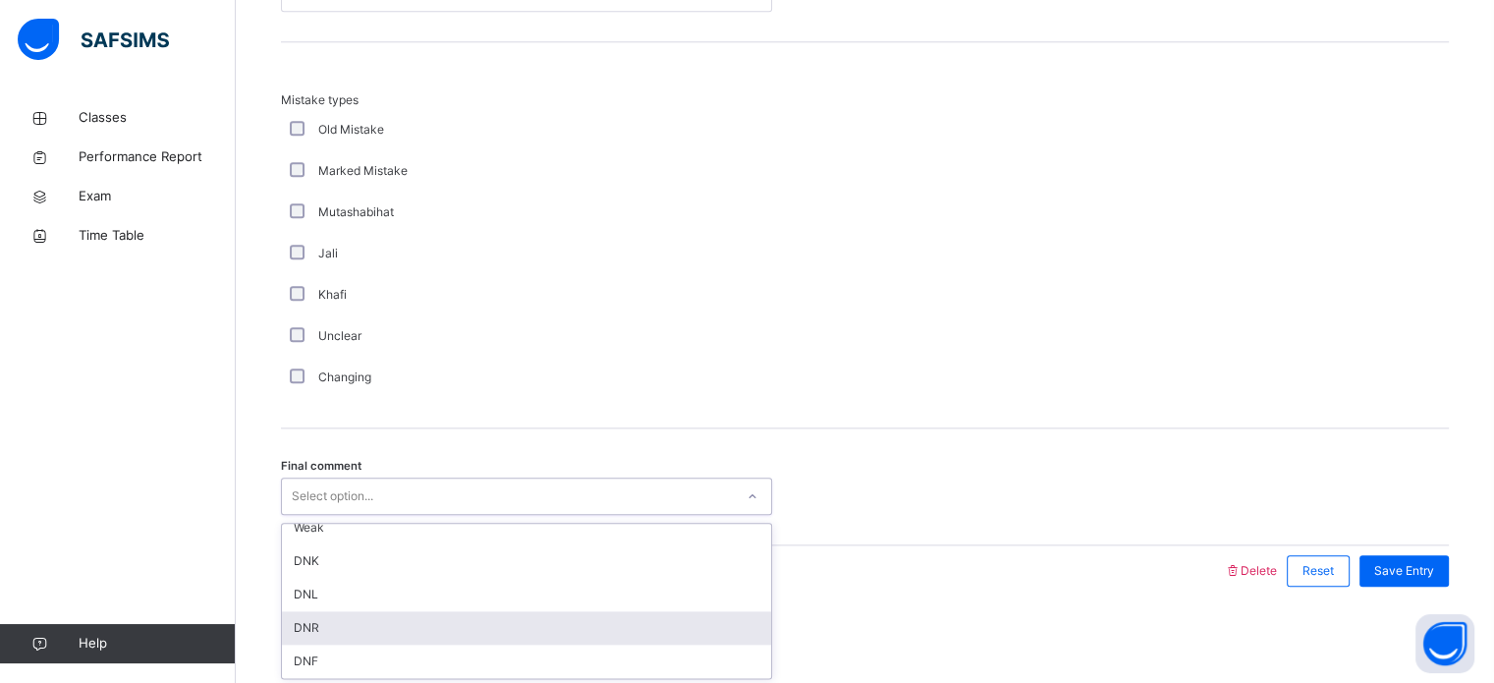
click at [358, 632] on div "DNR" at bounding box center [526, 627] width 489 height 33
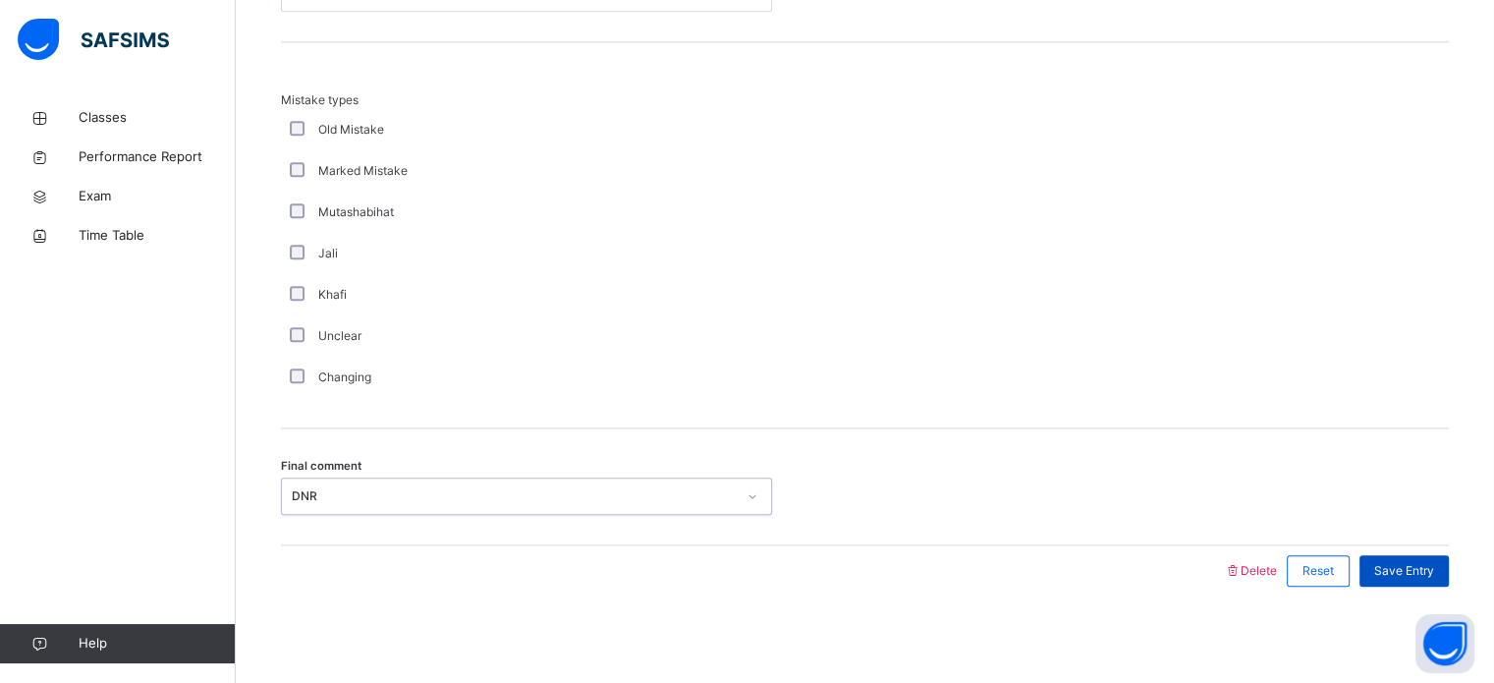
click at [1434, 570] on span "Save Entry" at bounding box center [1405, 571] width 60 height 18
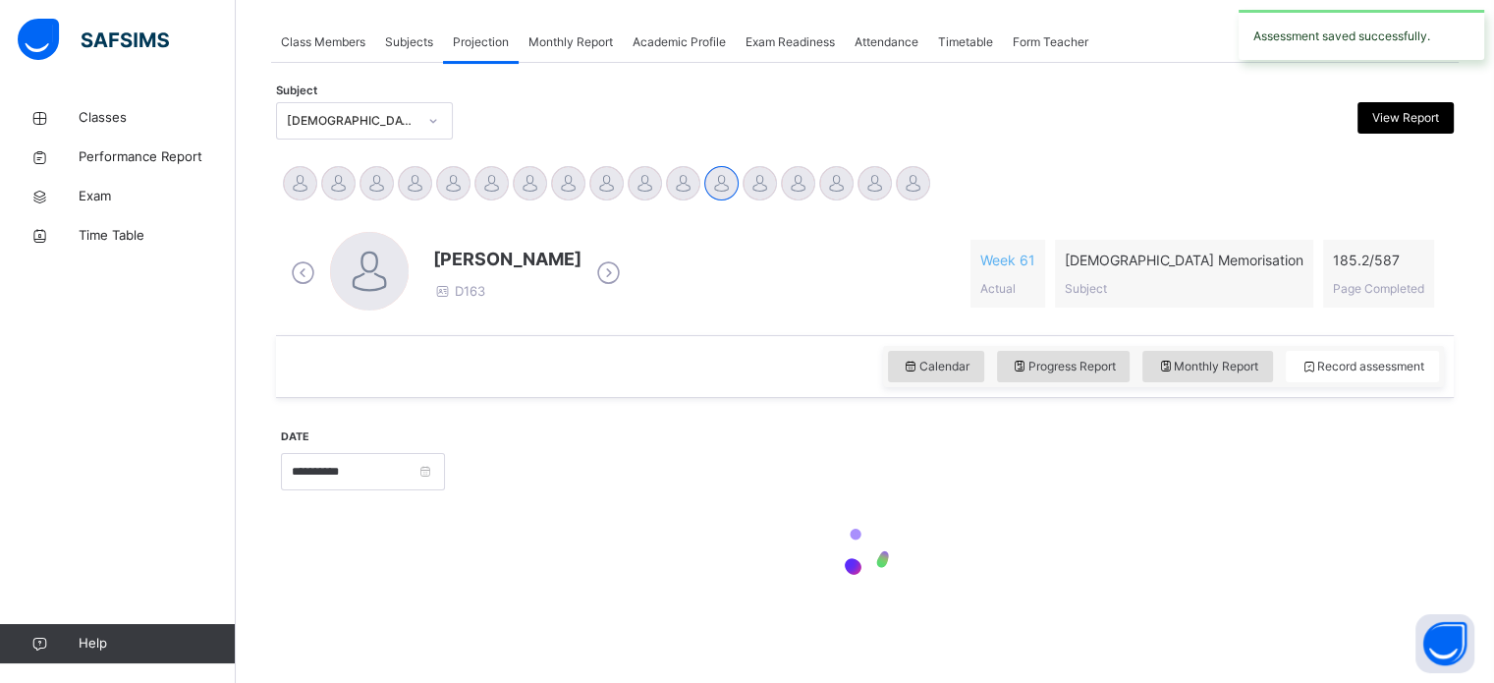
scroll to position [792, 0]
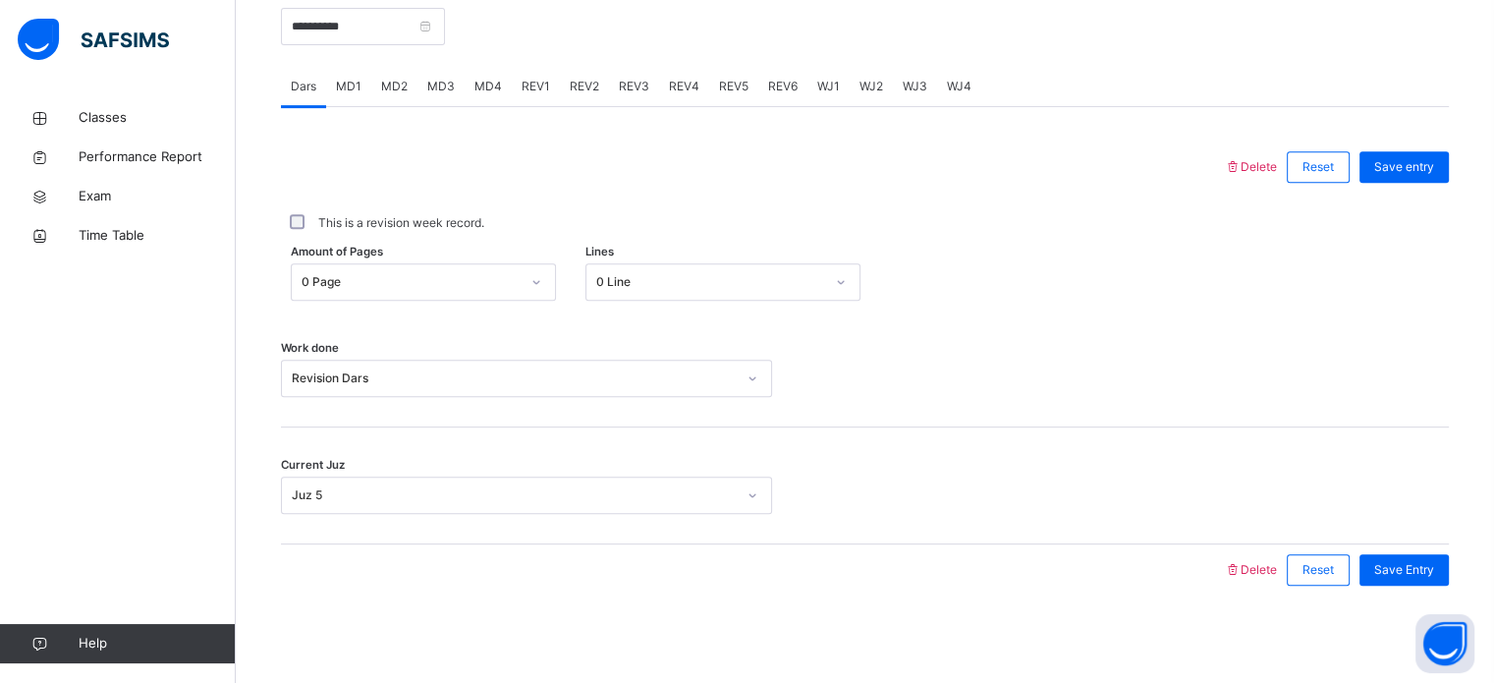
click at [585, 72] on div "REV2" at bounding box center [584, 86] width 49 height 39
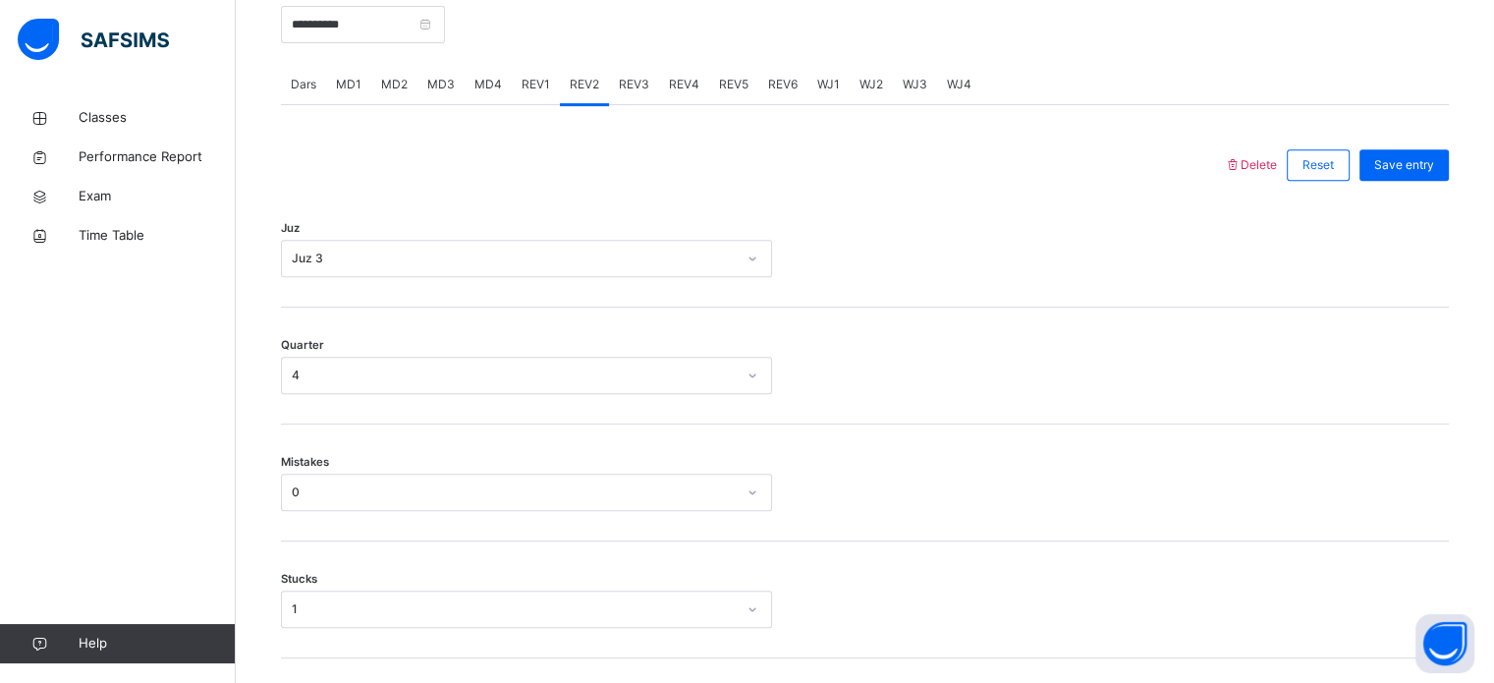
scroll to position [793, 0]
click at [652, 67] on div "REV3" at bounding box center [634, 85] width 50 height 39
click at [679, 71] on div "REV4" at bounding box center [684, 85] width 50 height 39
click at [646, 77] on div "REV3" at bounding box center [634, 85] width 50 height 39
click at [701, 81] on div "REV4" at bounding box center [684, 85] width 50 height 39
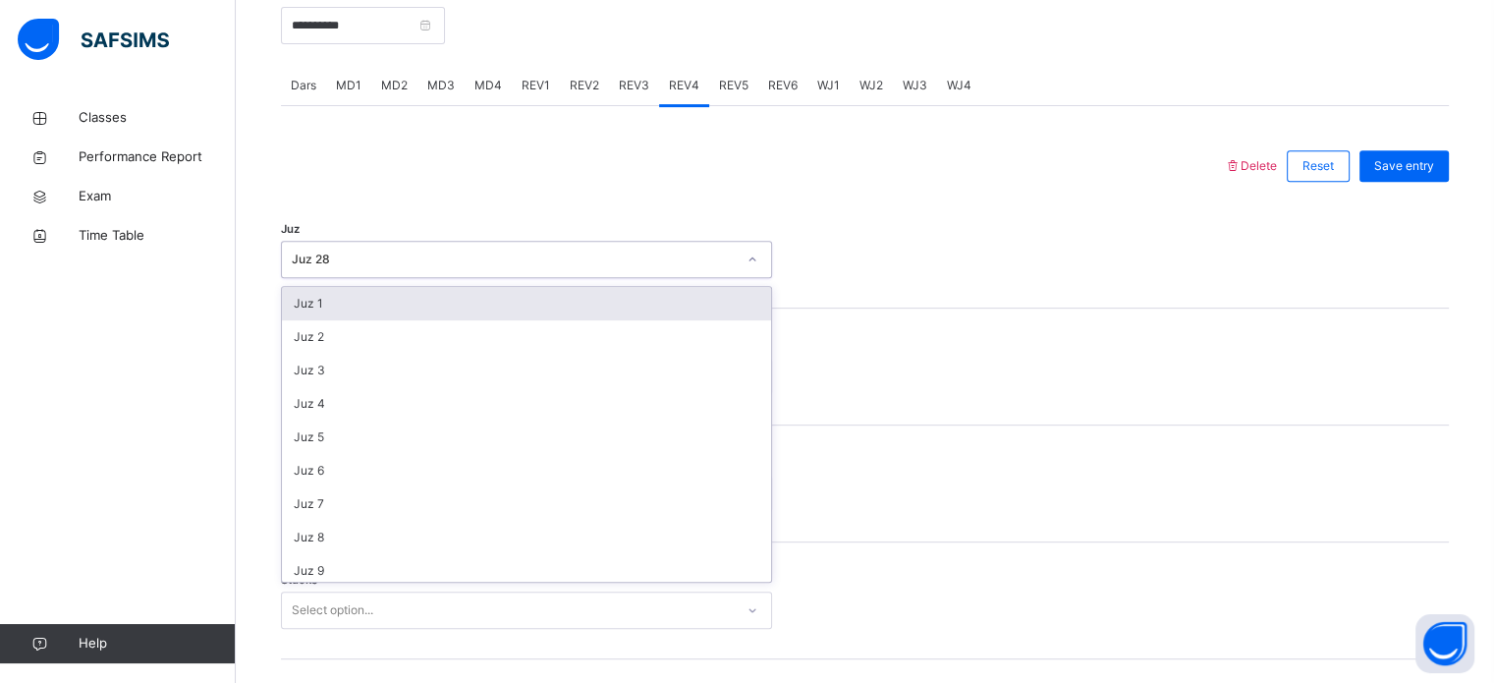
scroll to position [707, 0]
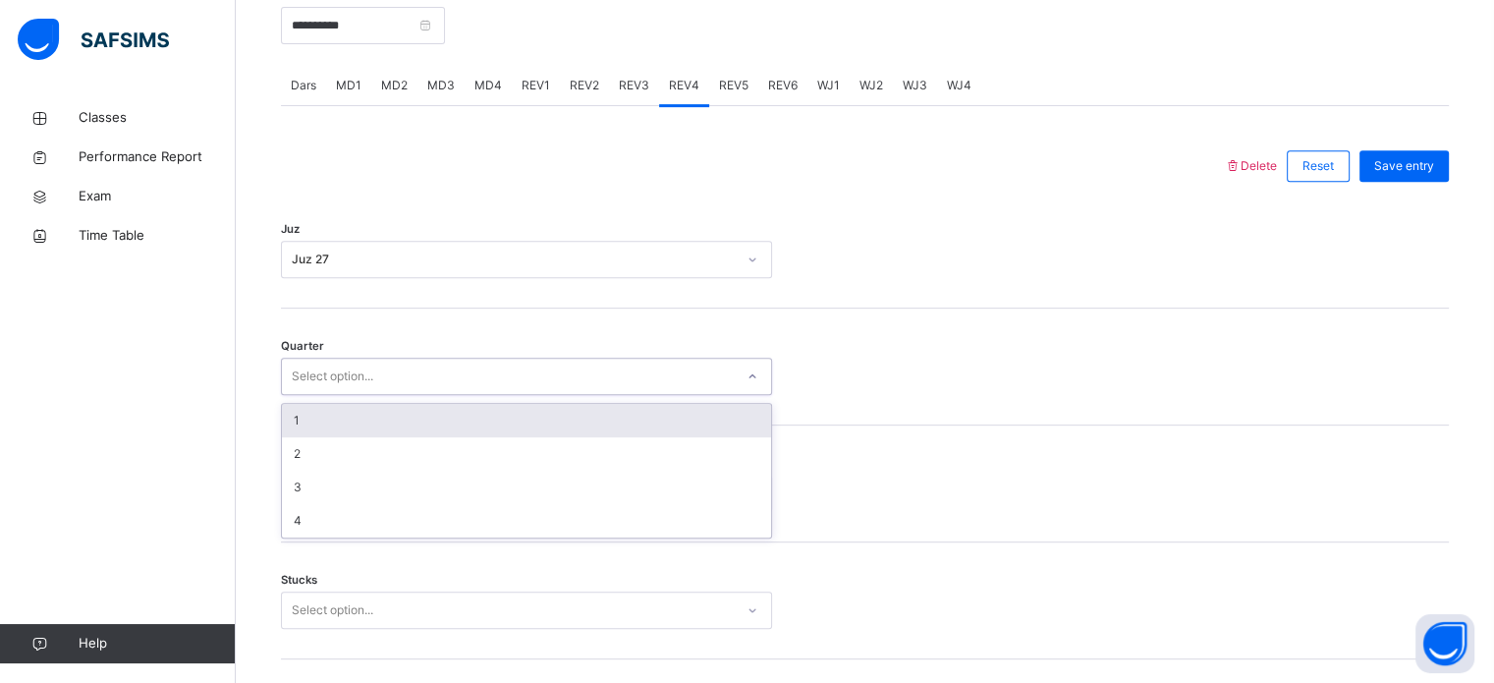
click at [454, 412] on div "1" at bounding box center [526, 420] width 489 height 33
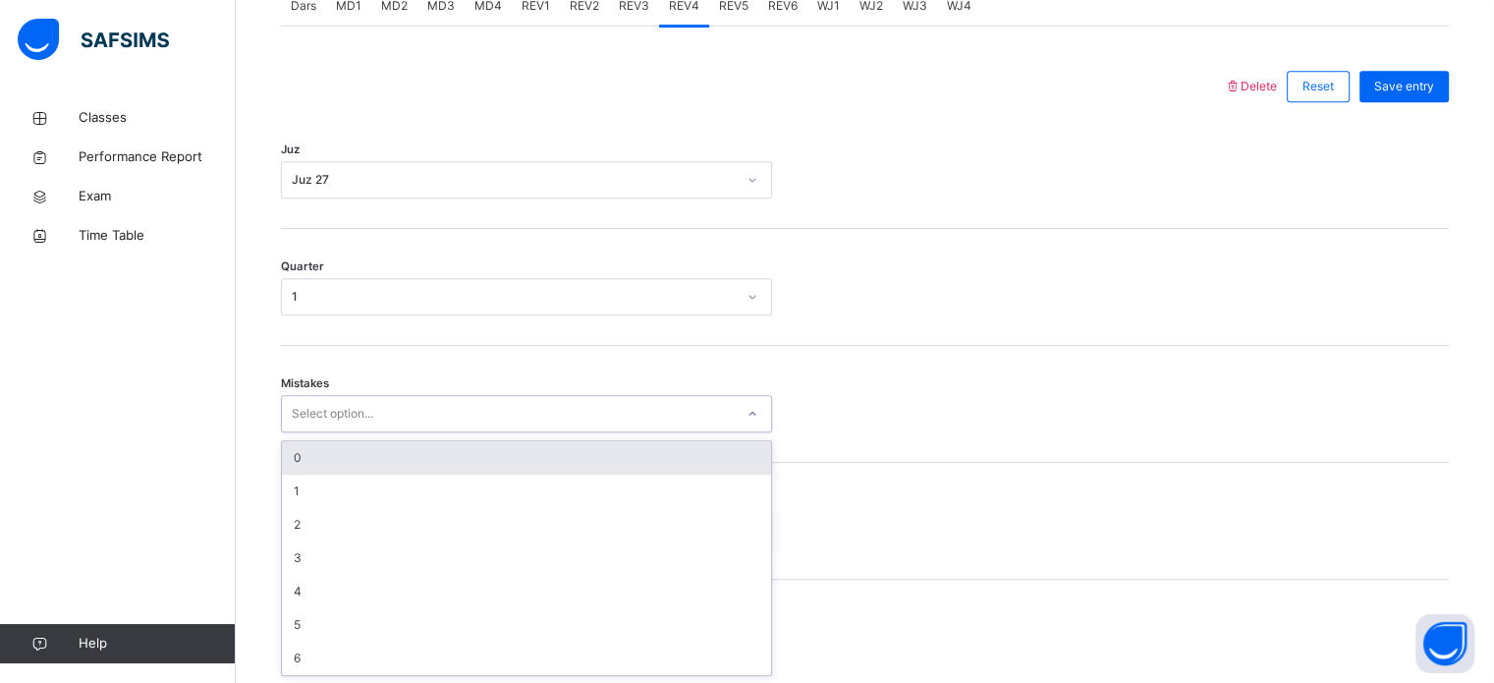
click at [438, 456] on div "0" at bounding box center [526, 457] width 489 height 33
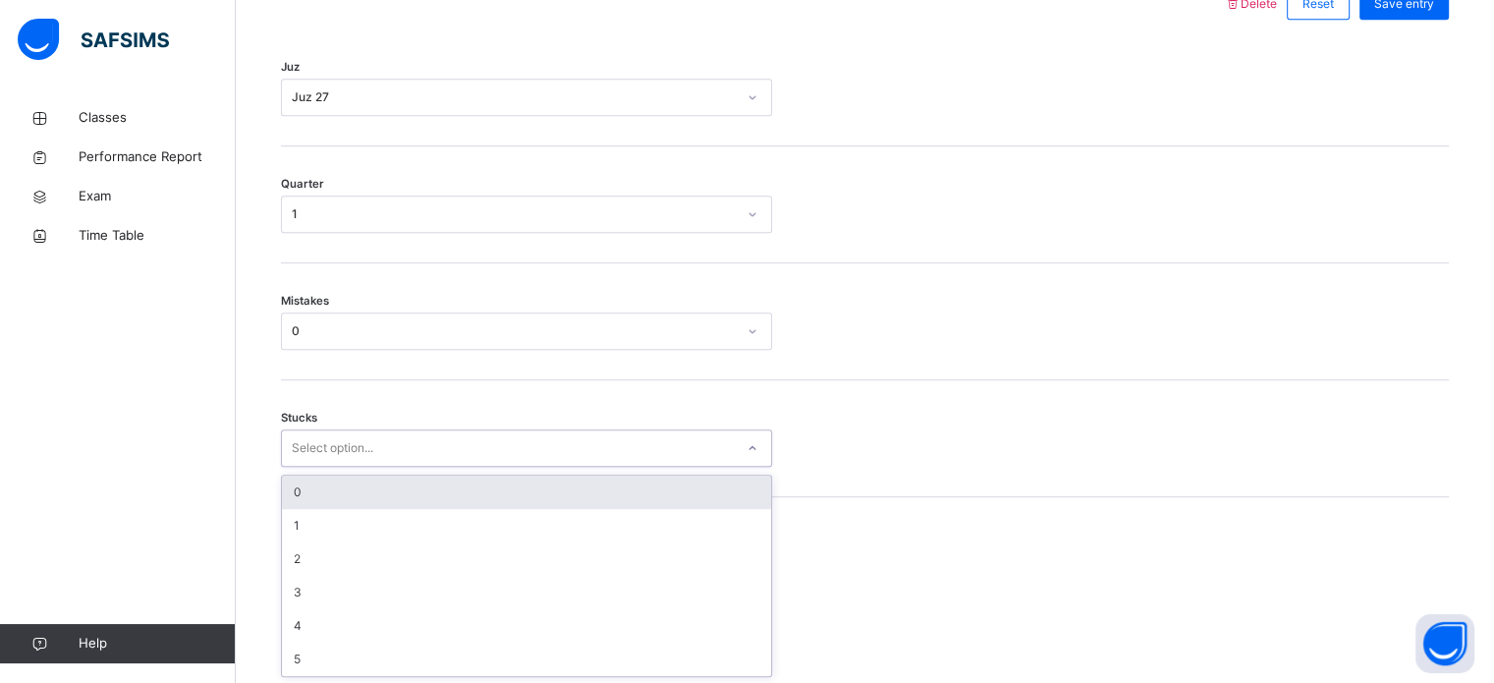
click at [444, 491] on div "0" at bounding box center [526, 492] width 489 height 33
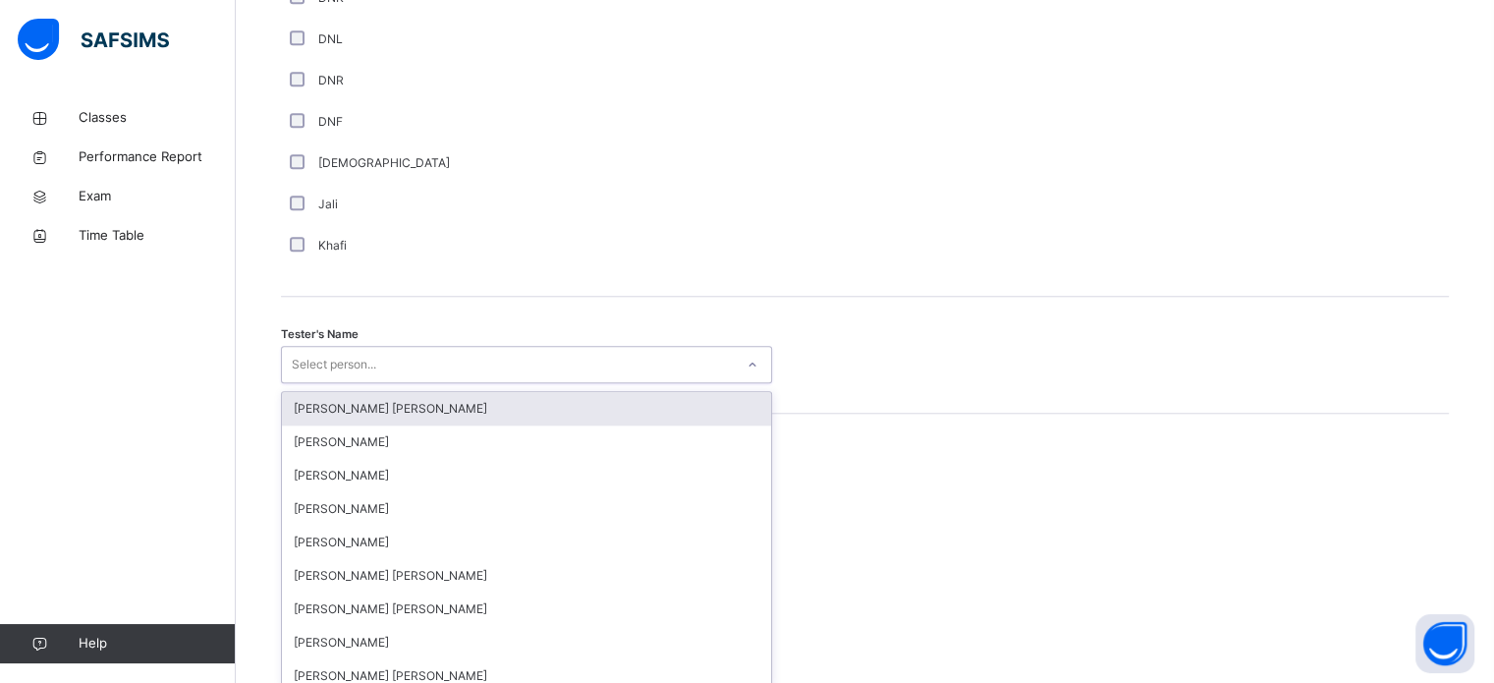
scroll to position [1800, 0]
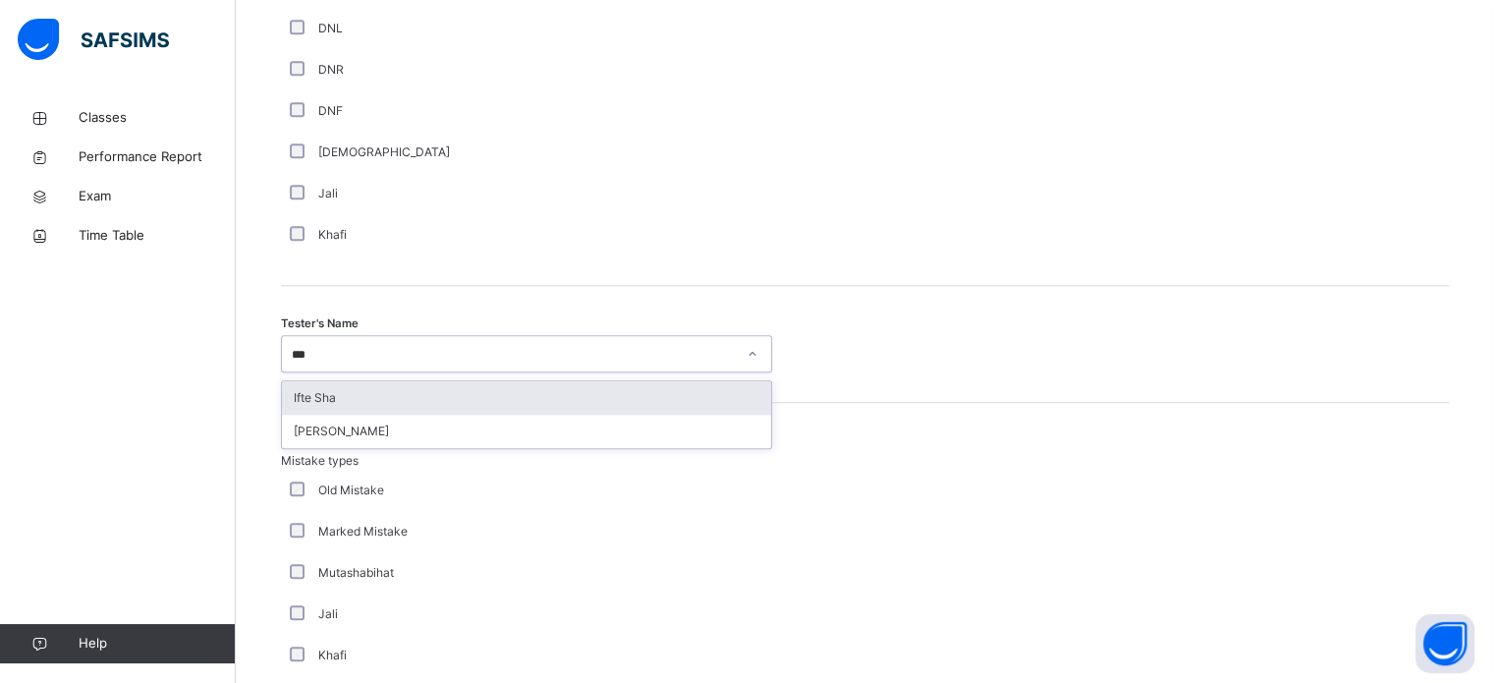
type input "****"
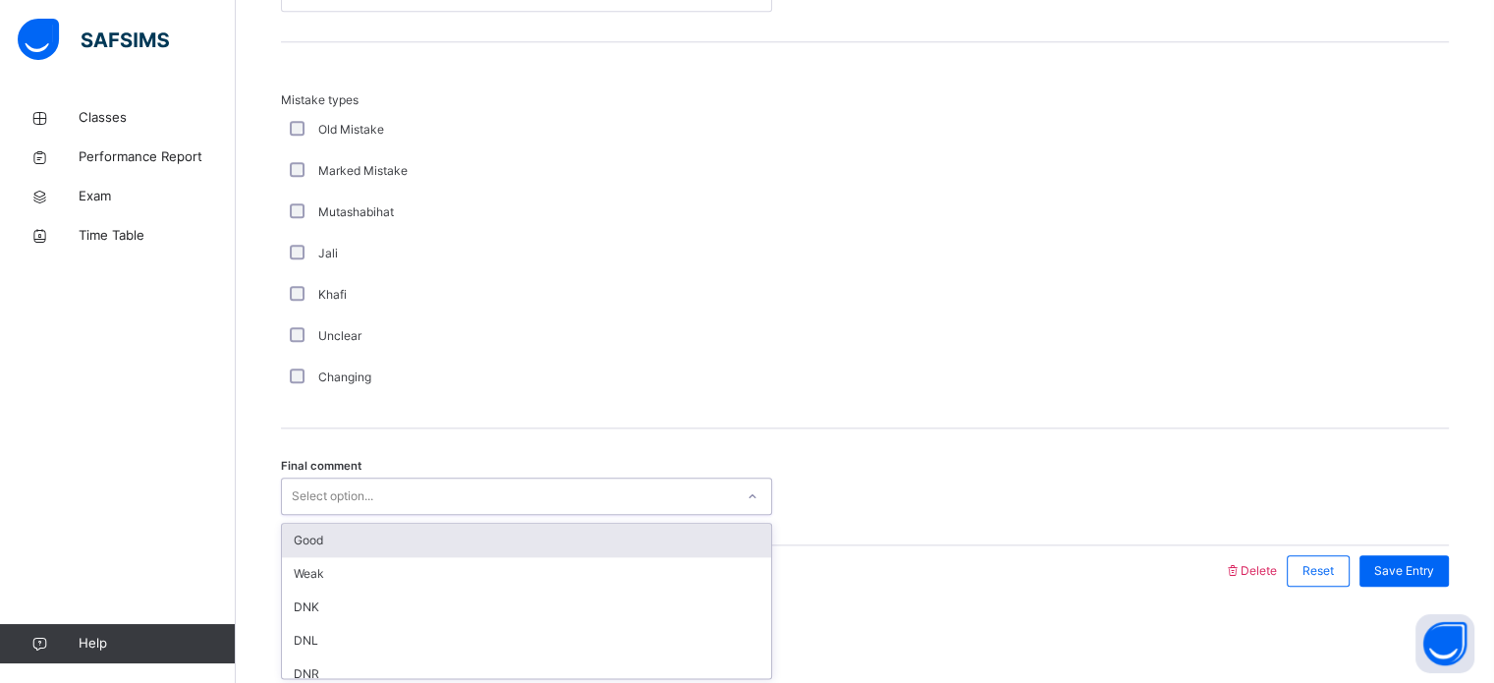
scroll to position [46, 0]
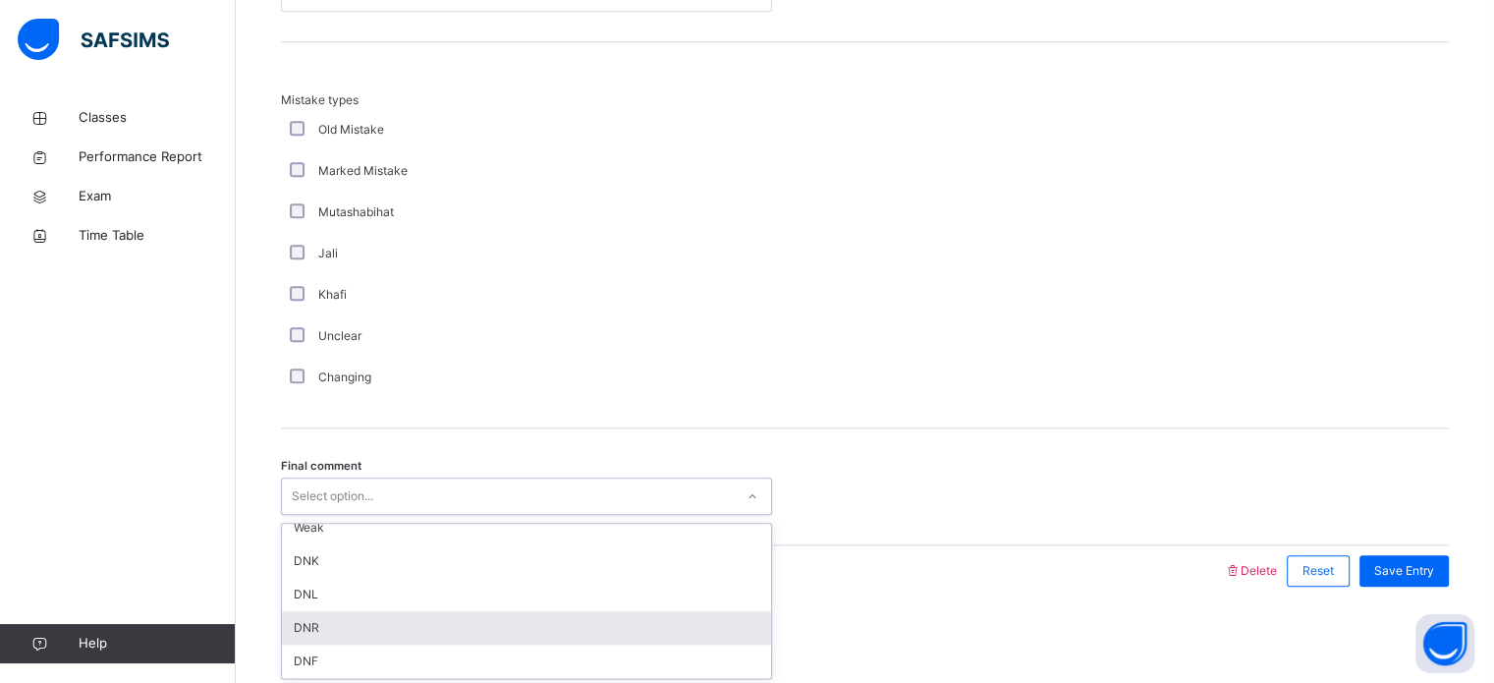
click at [475, 617] on div "DNR" at bounding box center [526, 627] width 489 height 33
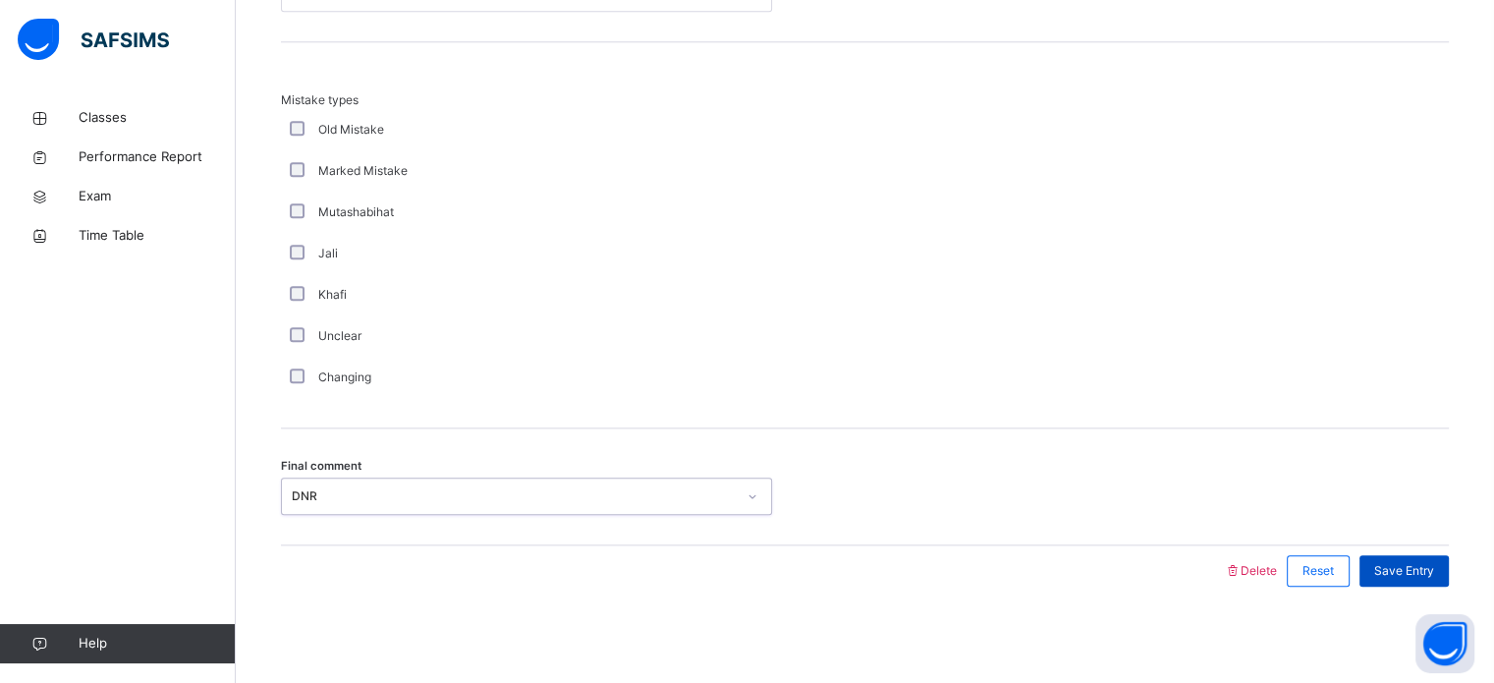
click at [1432, 583] on div "Save Entry" at bounding box center [1404, 570] width 89 height 31
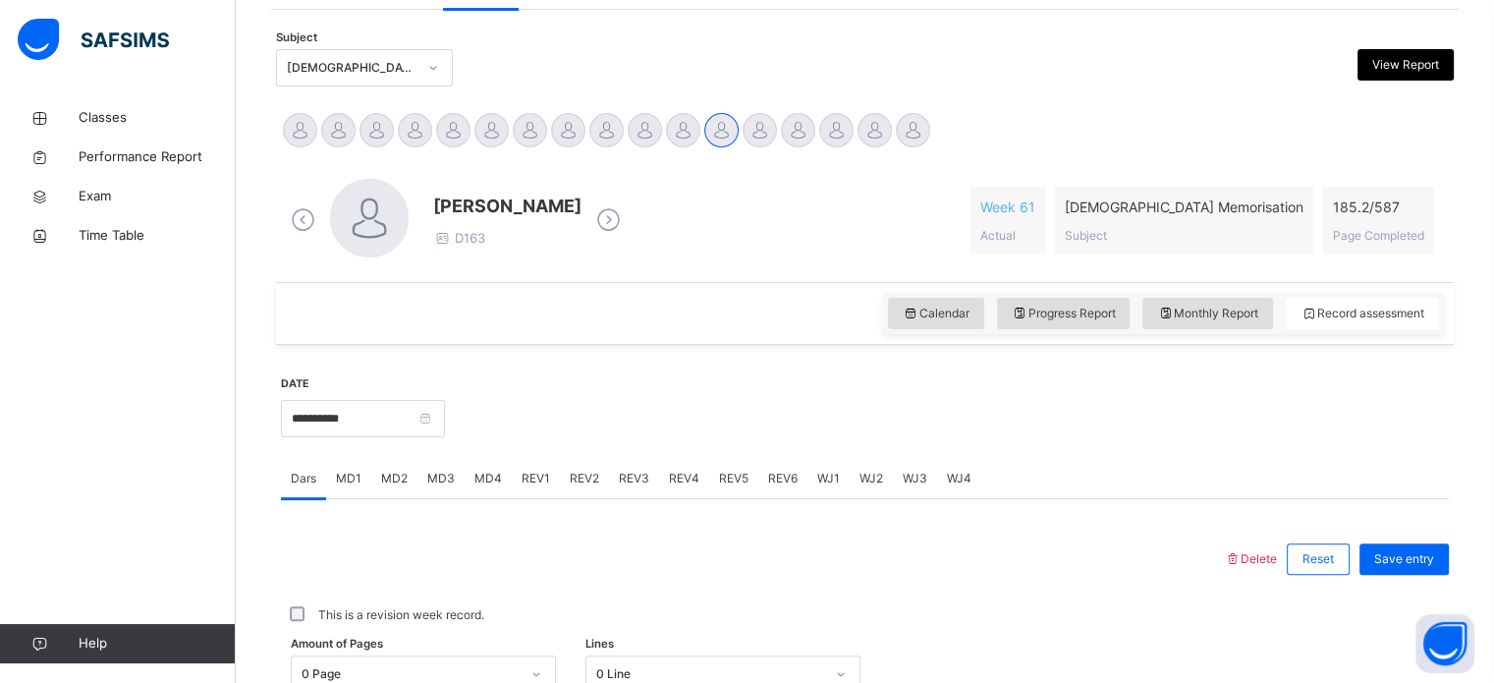
scroll to position [390, 0]
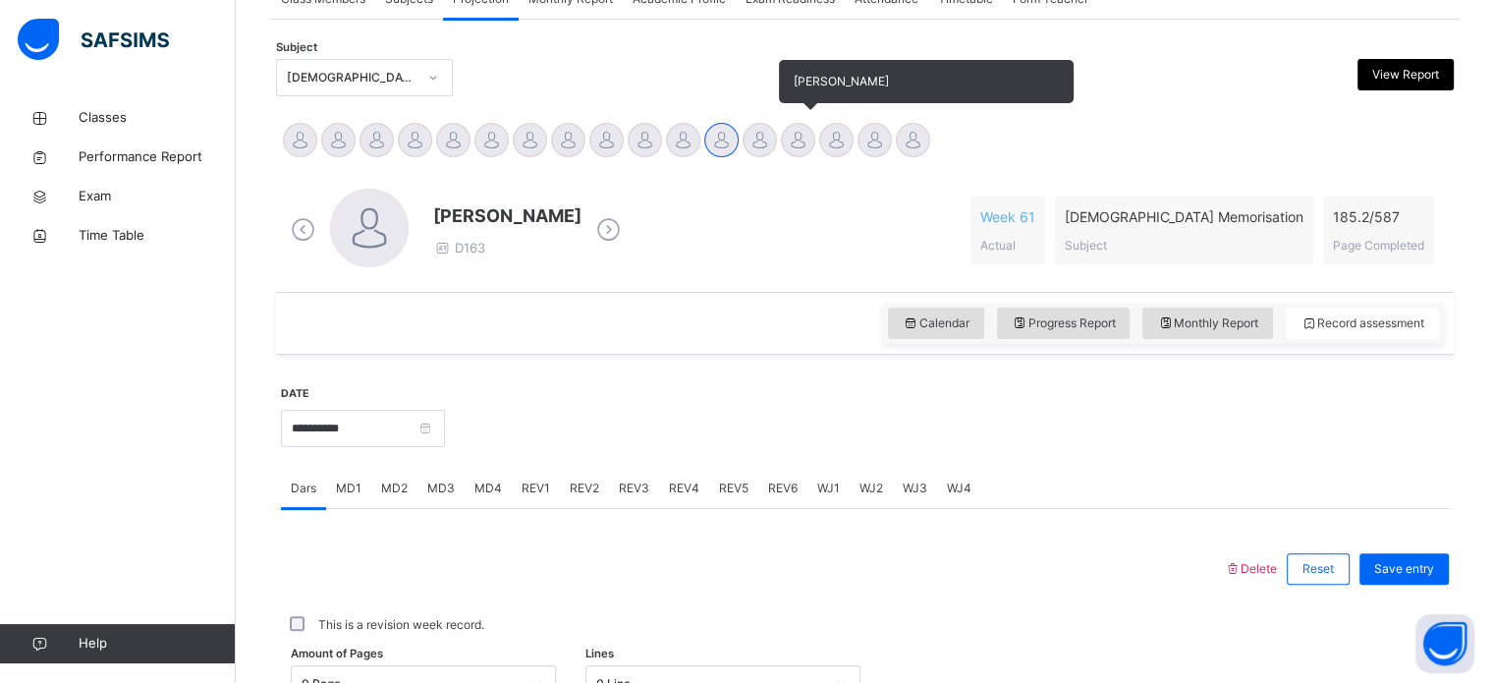
click at [796, 144] on div at bounding box center [798, 140] width 34 height 34
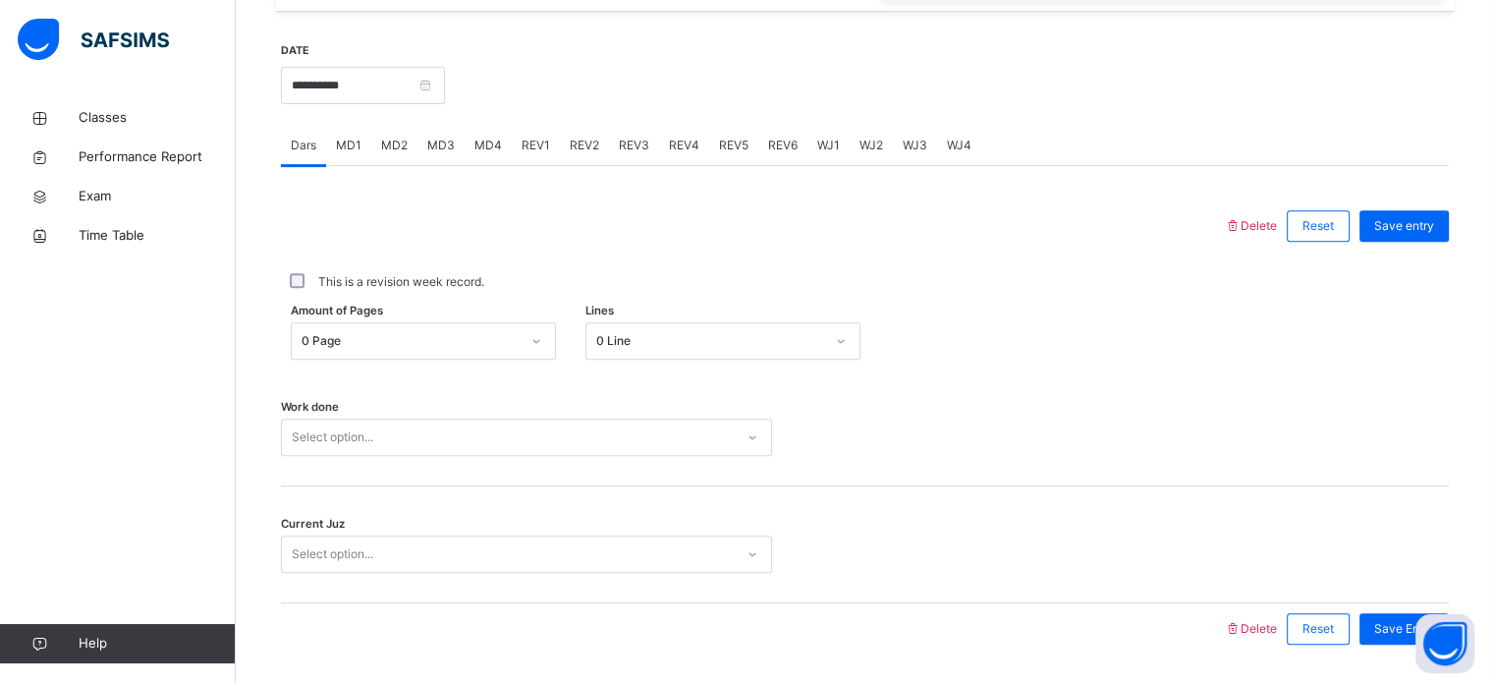
scroll to position [792, 0]
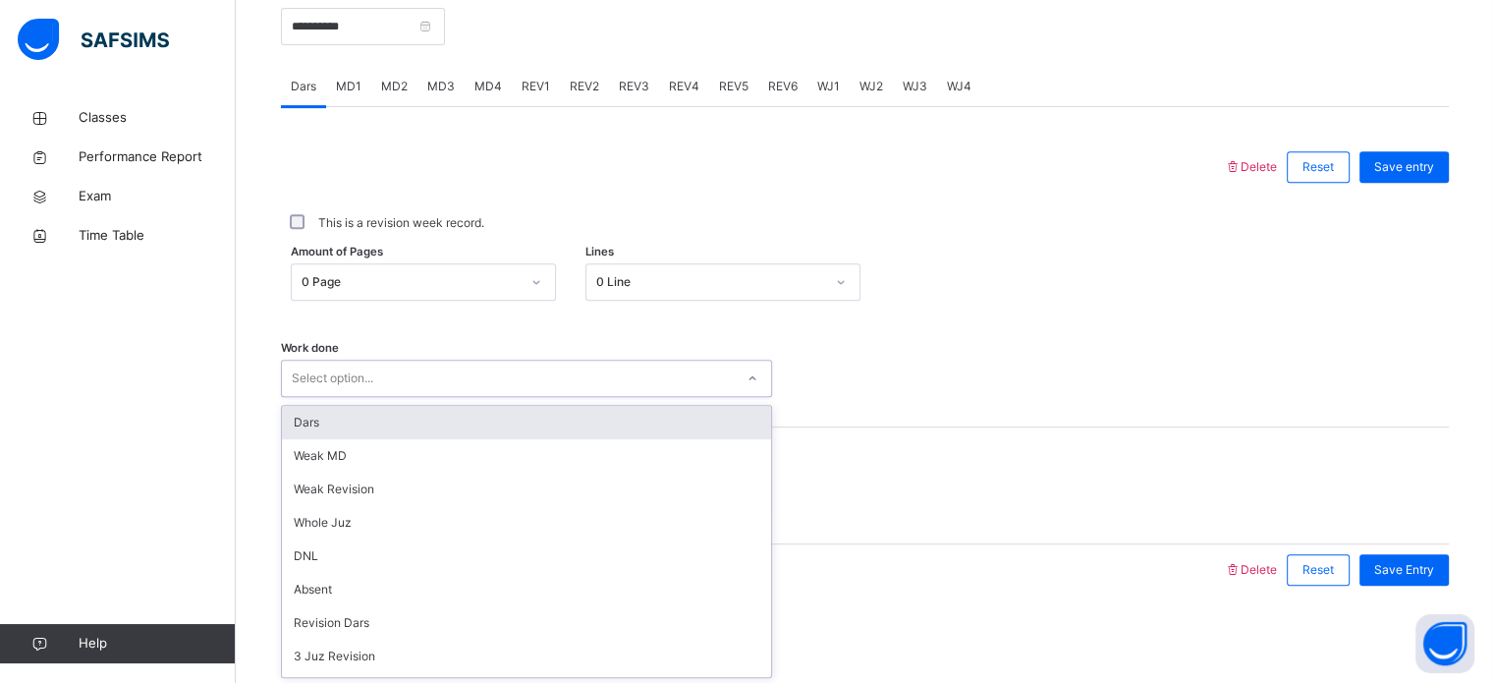
click at [489, 367] on div "Select option..." at bounding box center [508, 379] width 452 height 30
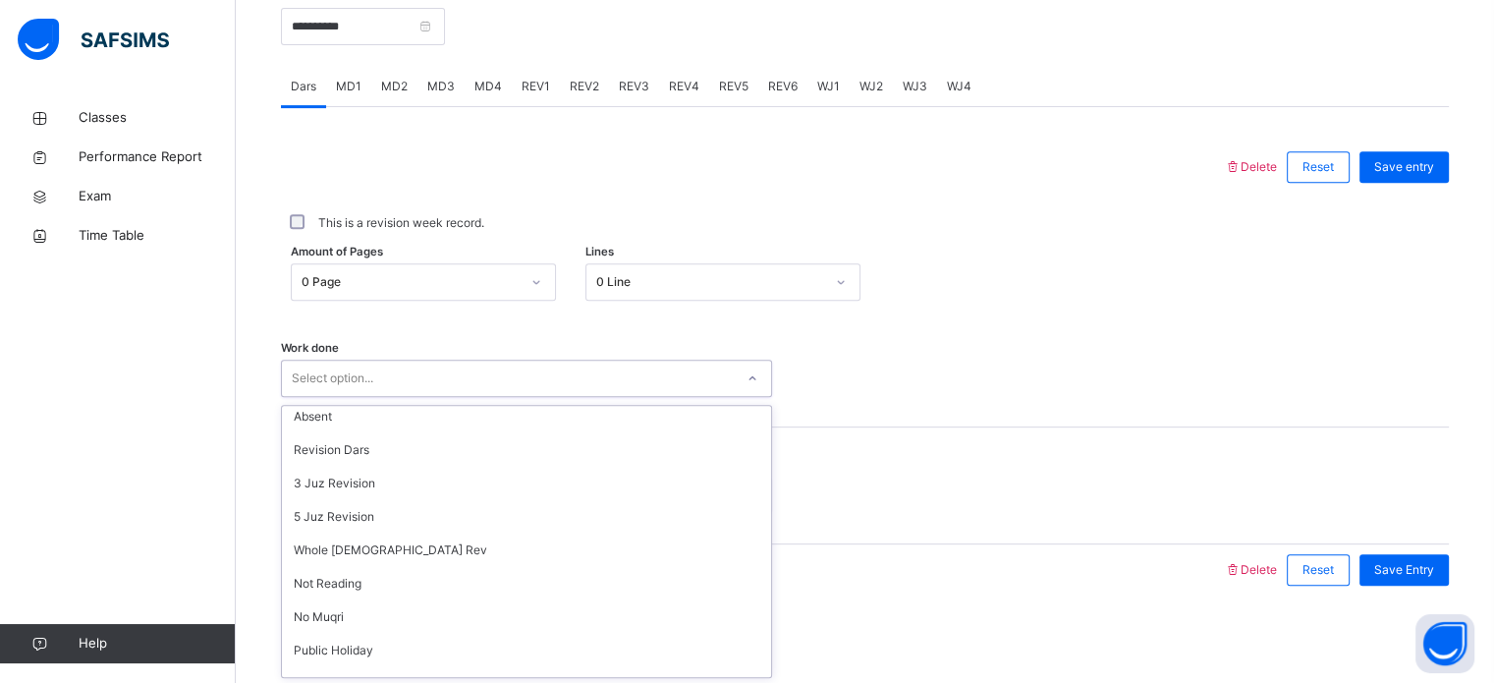
scroll to position [0, 0]
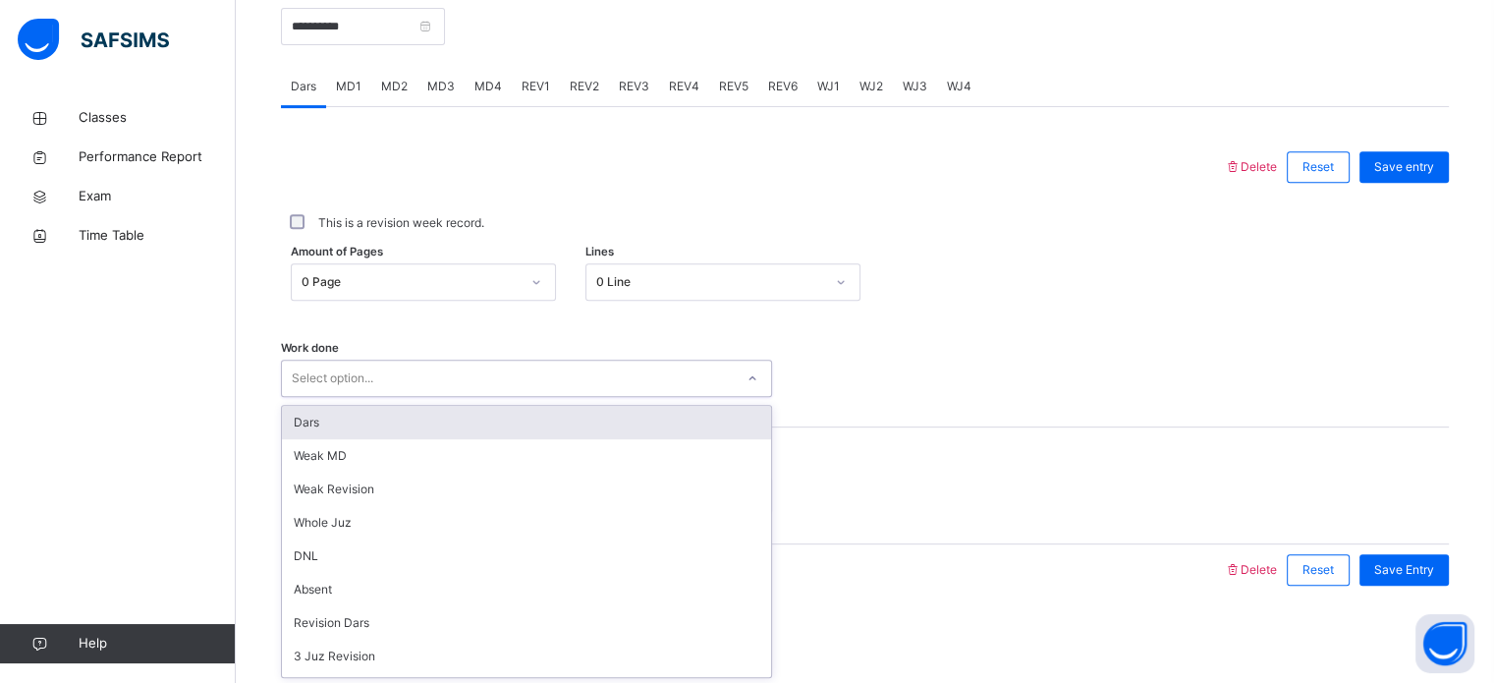
click at [455, 434] on div "Dars" at bounding box center [526, 422] width 489 height 33
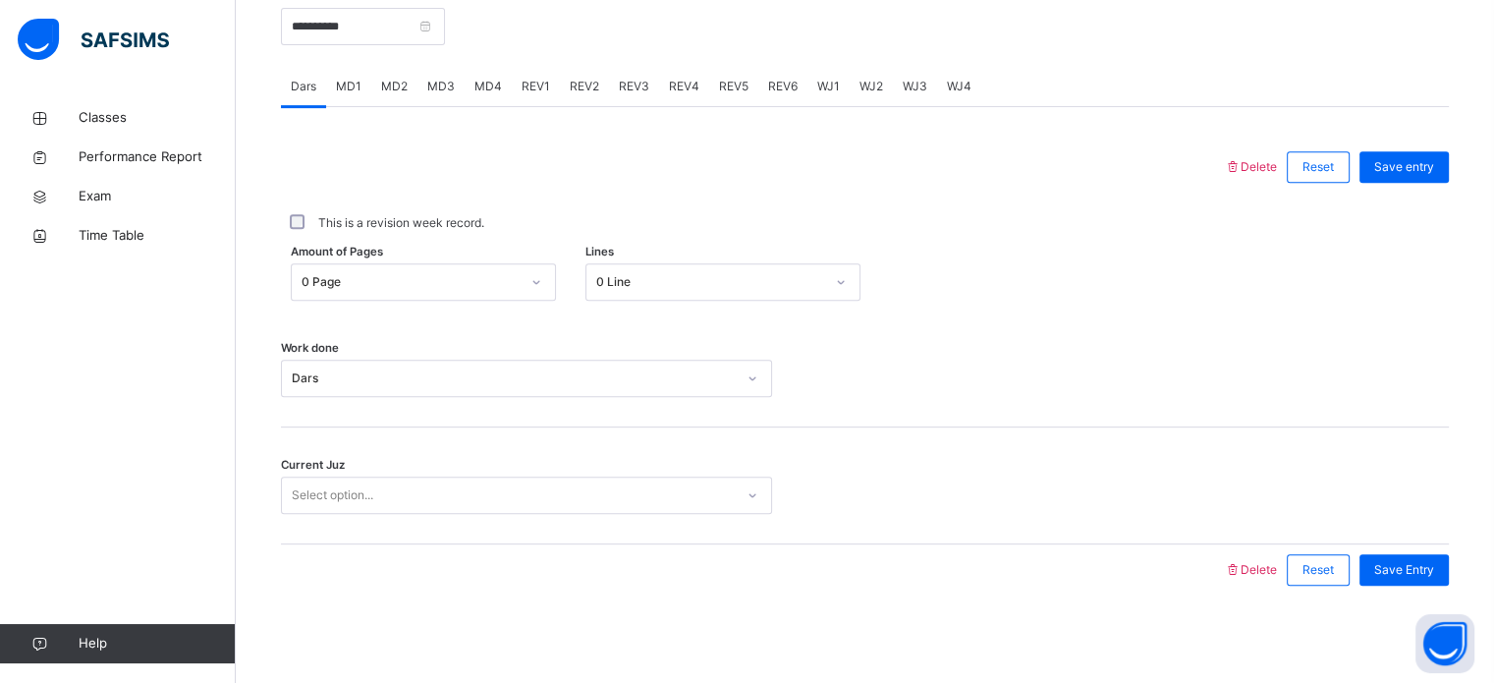
click at [450, 302] on div "Amount of Pages 0 Page Lines 0 Line" at bounding box center [865, 281] width 1168 height 57
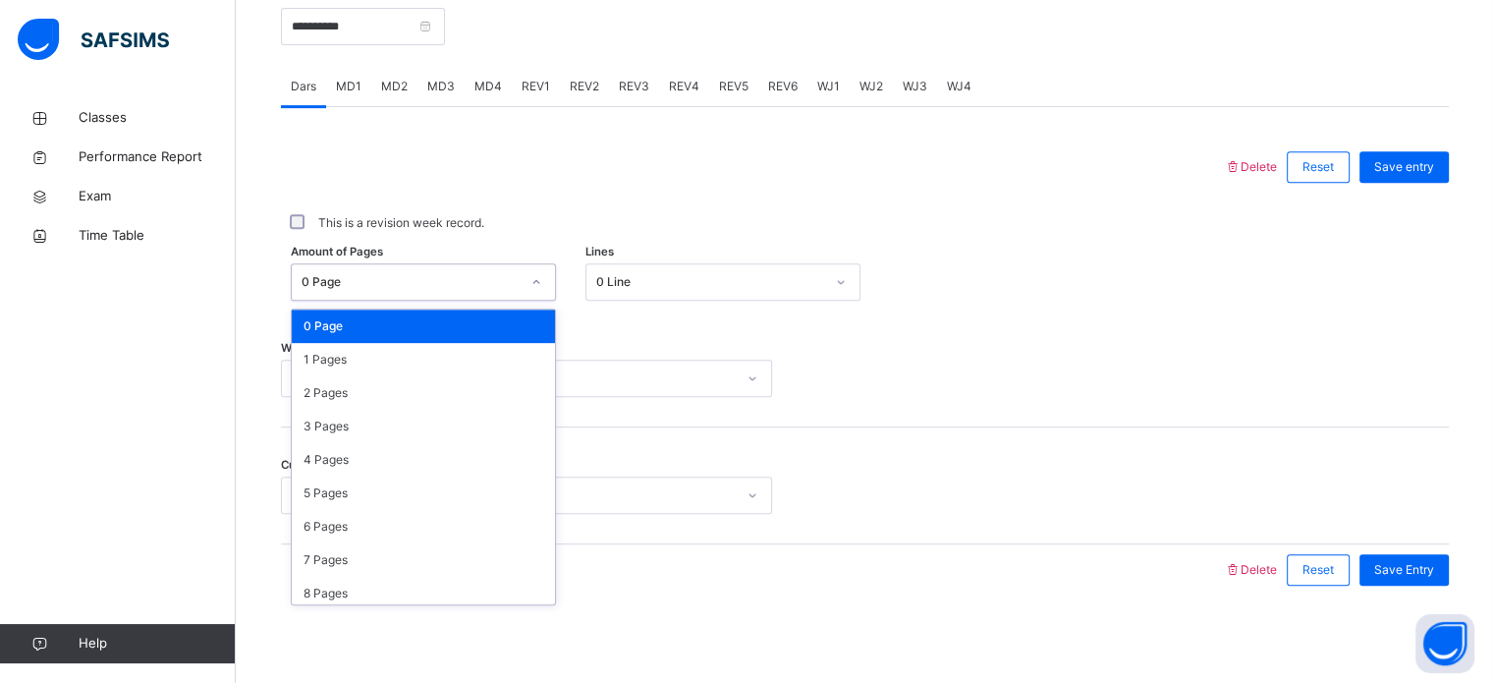
click at [529, 268] on div at bounding box center [536, 281] width 33 height 31
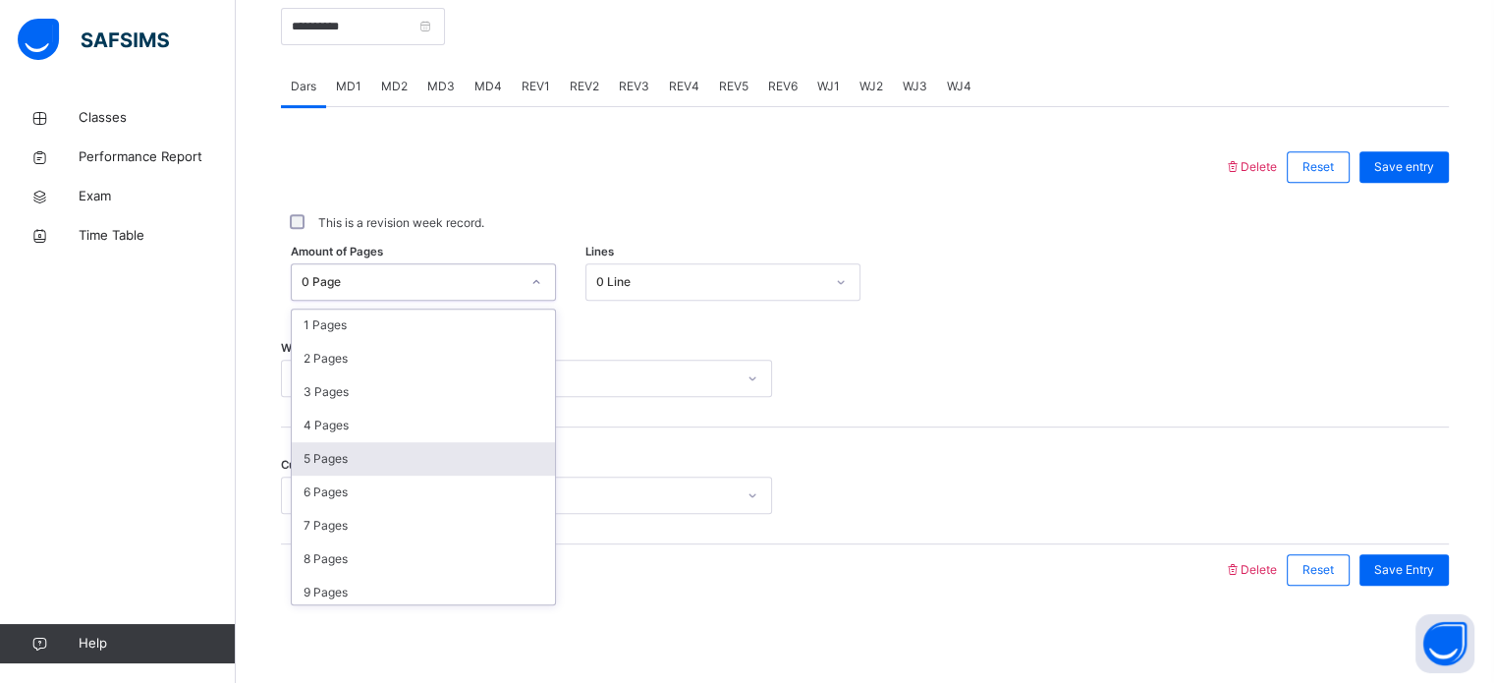
scroll to position [30, 0]
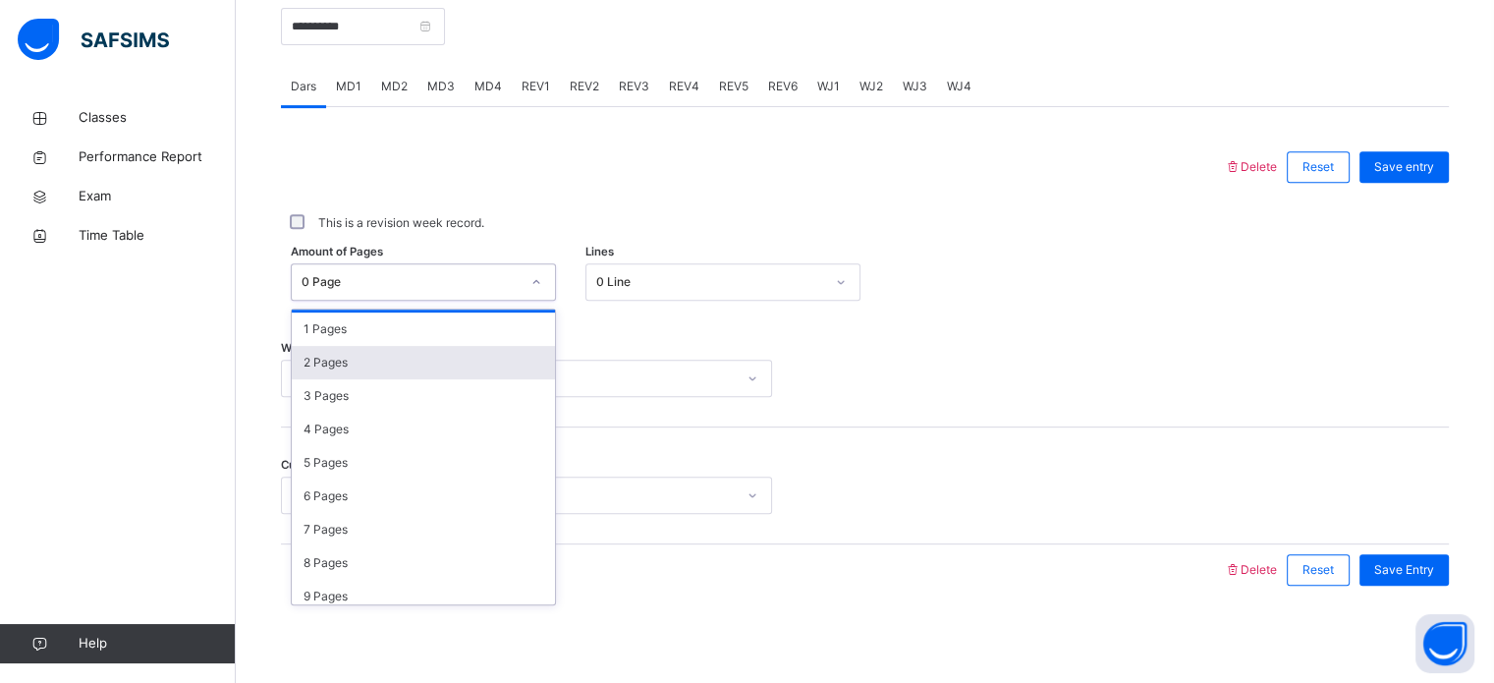
click at [421, 374] on div "2 Pages" at bounding box center [423, 362] width 263 height 33
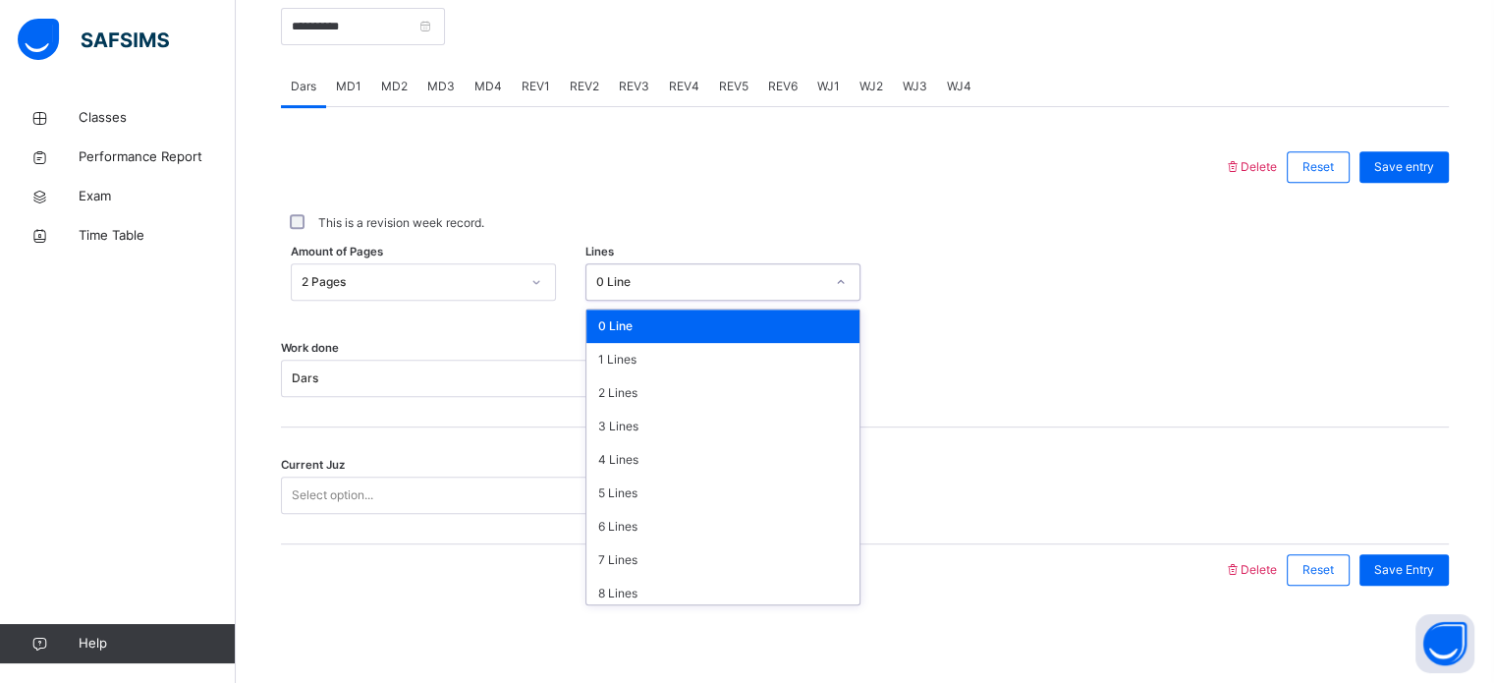
click at [639, 294] on div "0 Line" at bounding box center [705, 282] width 236 height 30
click at [673, 494] on div "5 Lines" at bounding box center [723, 493] width 273 height 33
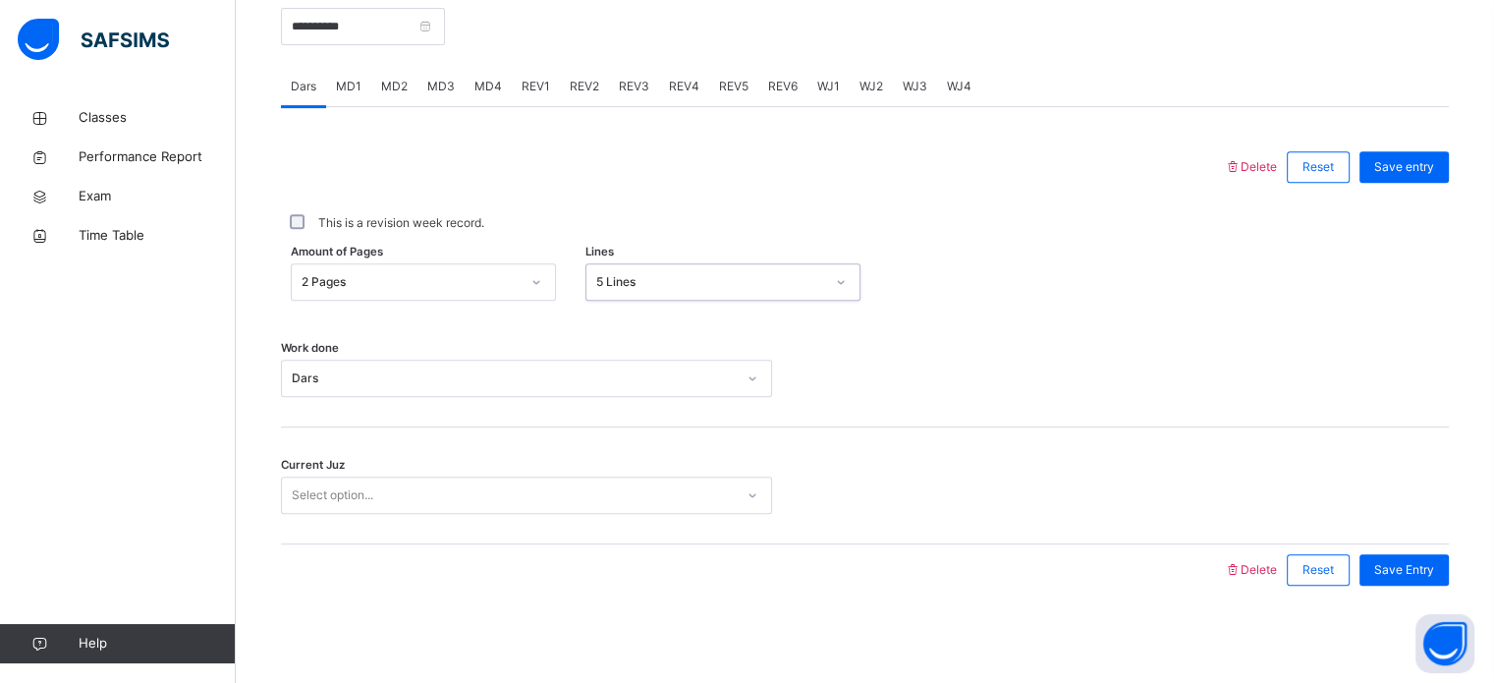
click at [575, 506] on div "Select option..." at bounding box center [508, 495] width 452 height 30
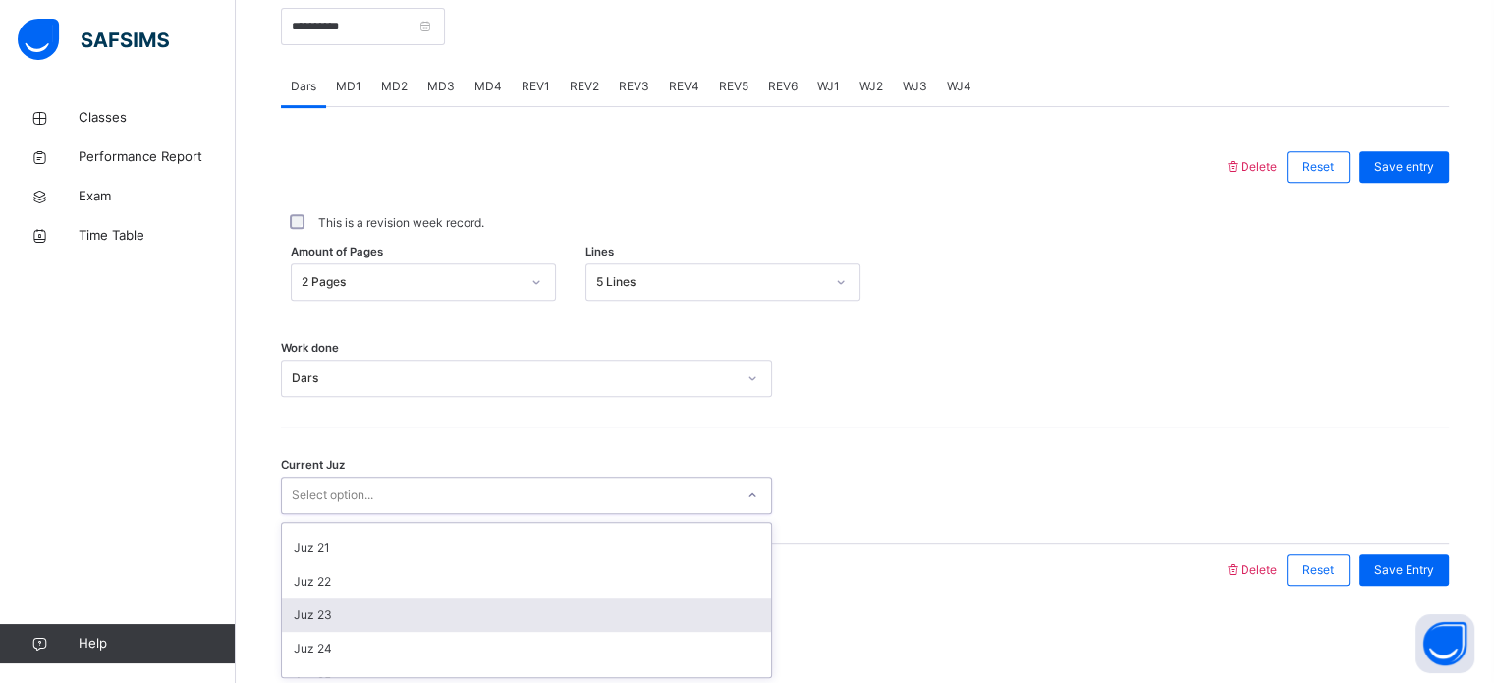
scroll to position [604, 0]
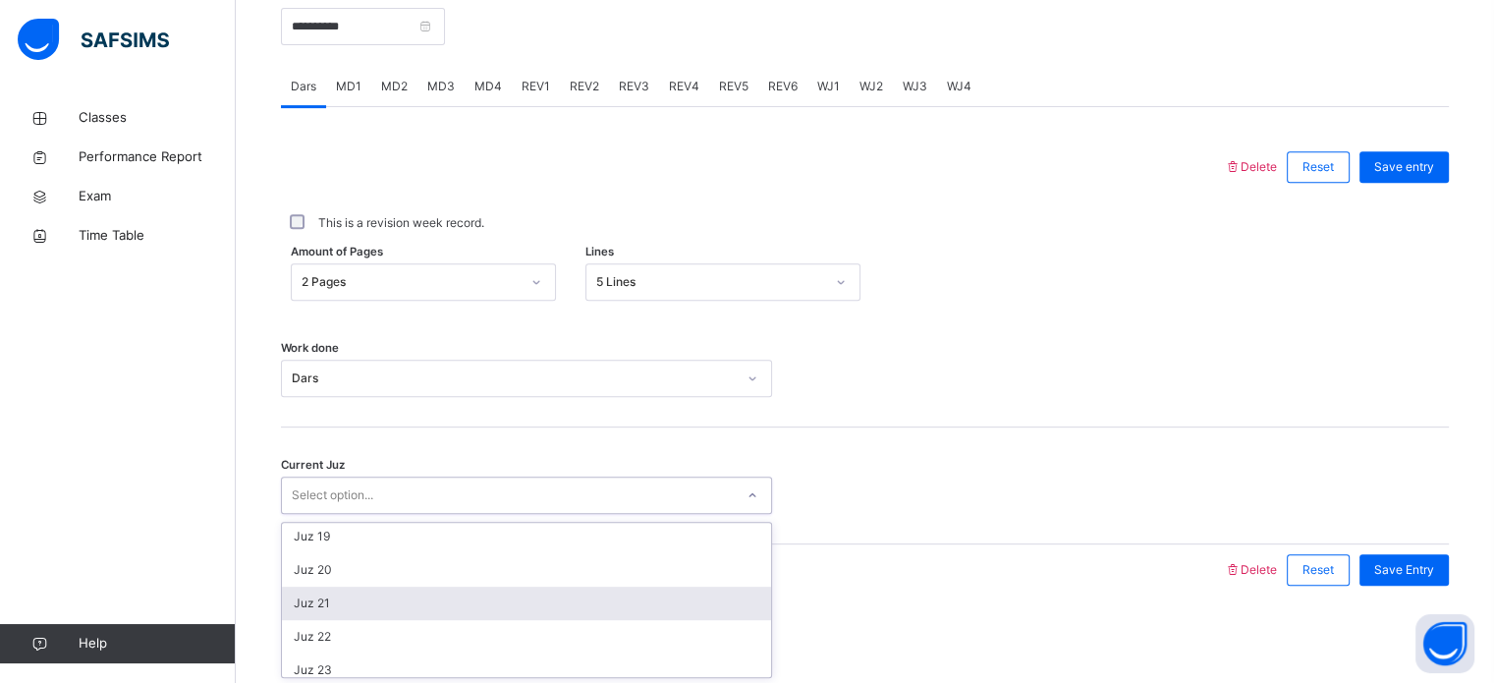
click at [534, 609] on div "Juz 21" at bounding box center [526, 603] width 489 height 33
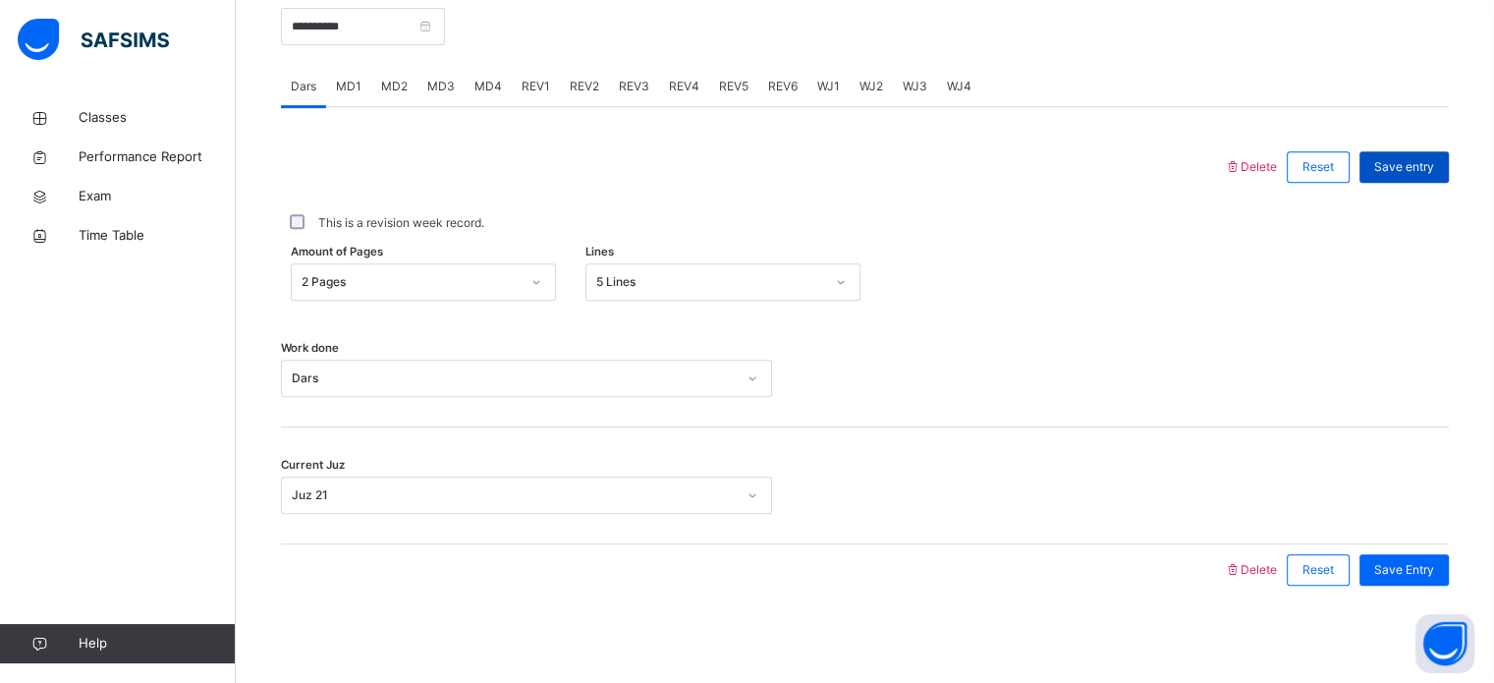
click at [1418, 176] on div "Save entry" at bounding box center [1404, 166] width 89 height 31
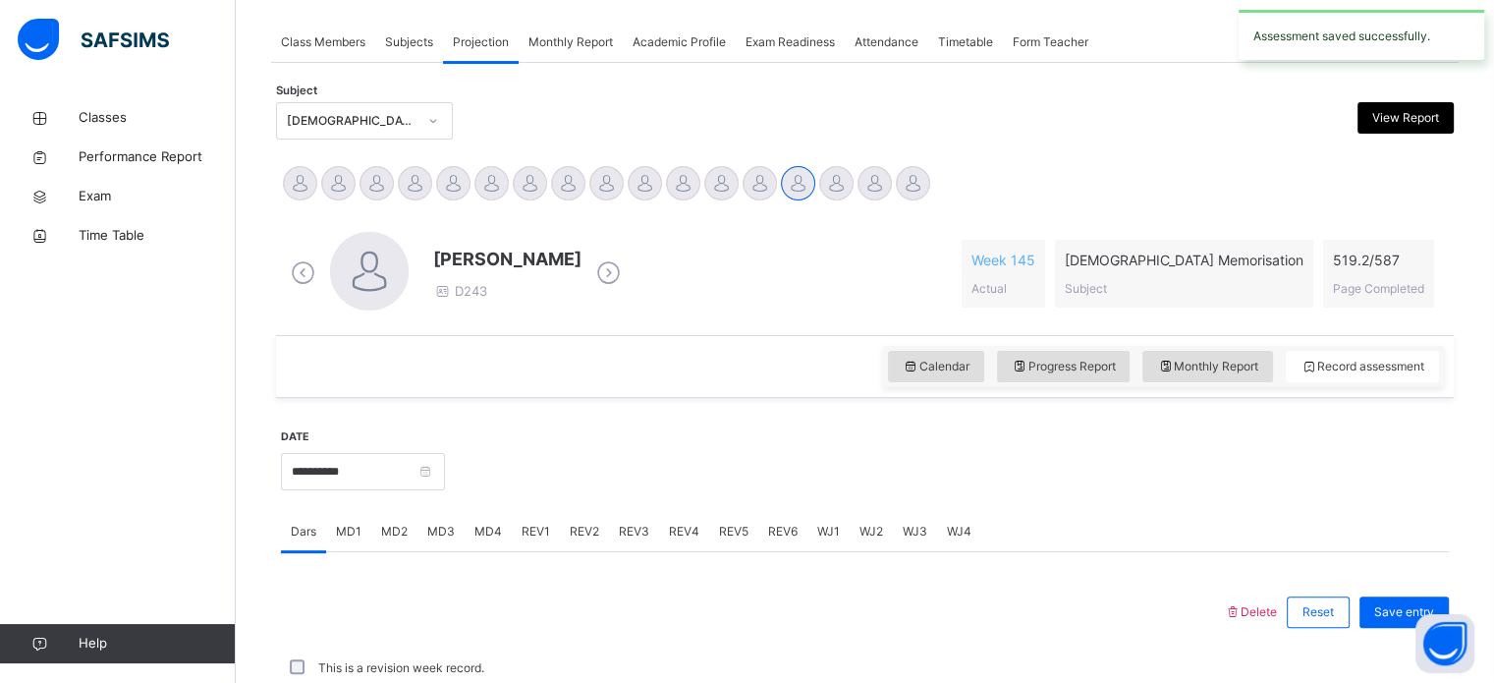
scroll to position [792, 0]
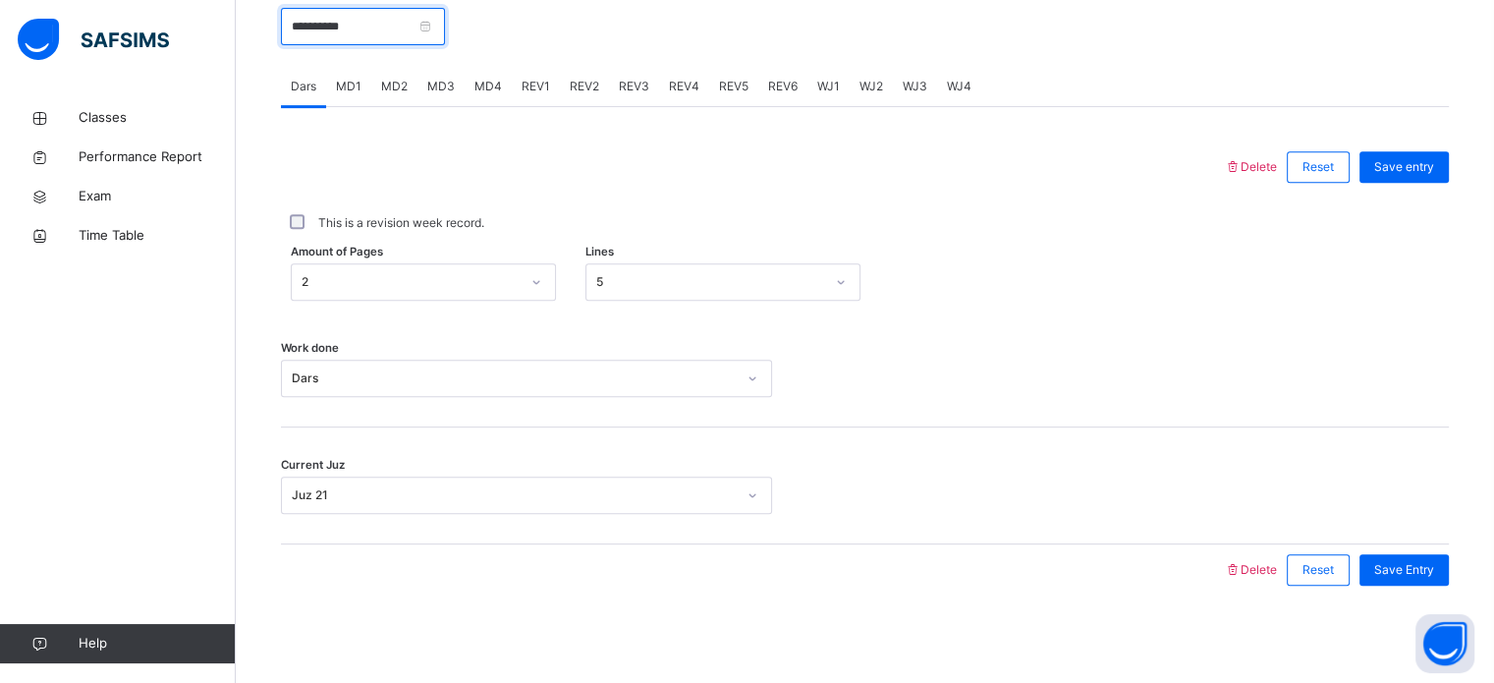
click at [433, 29] on input "**********" at bounding box center [363, 26] width 164 height 37
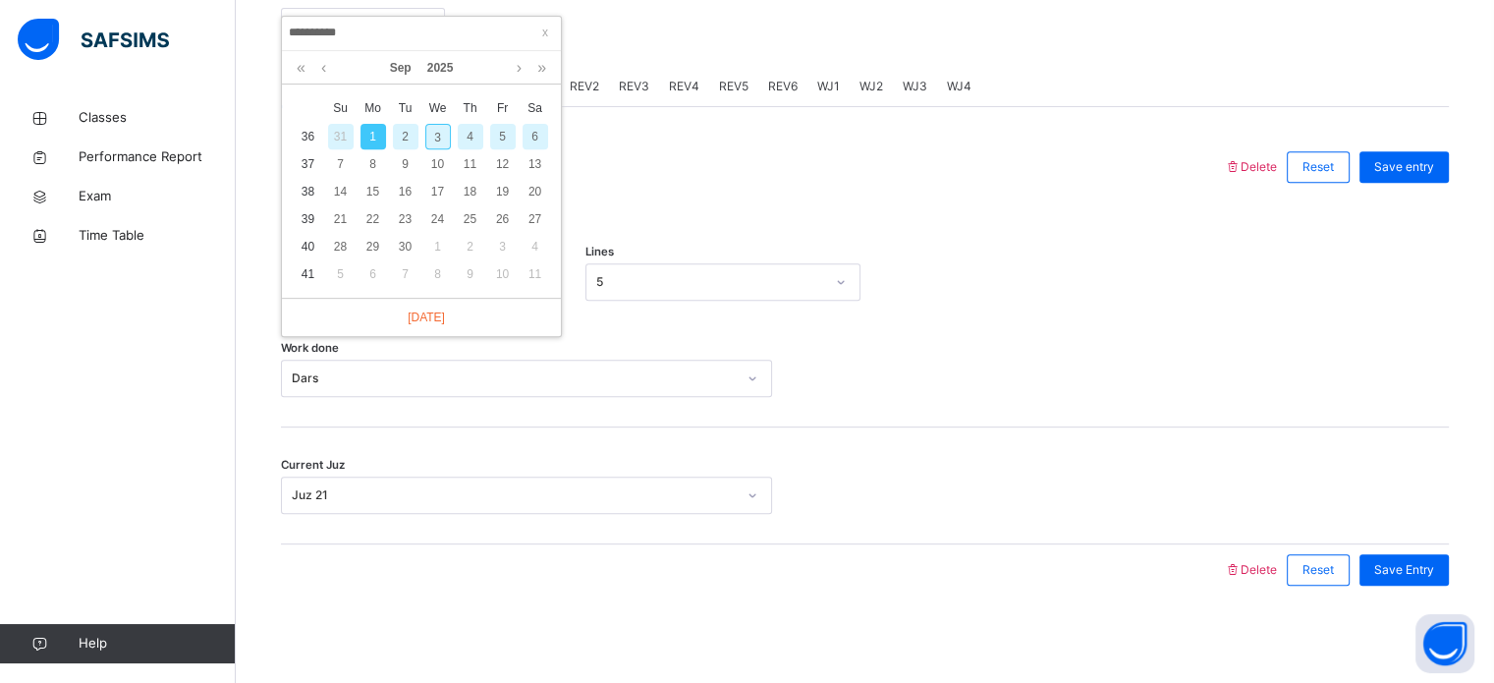
click at [405, 138] on div "2" at bounding box center [406, 137] width 26 height 26
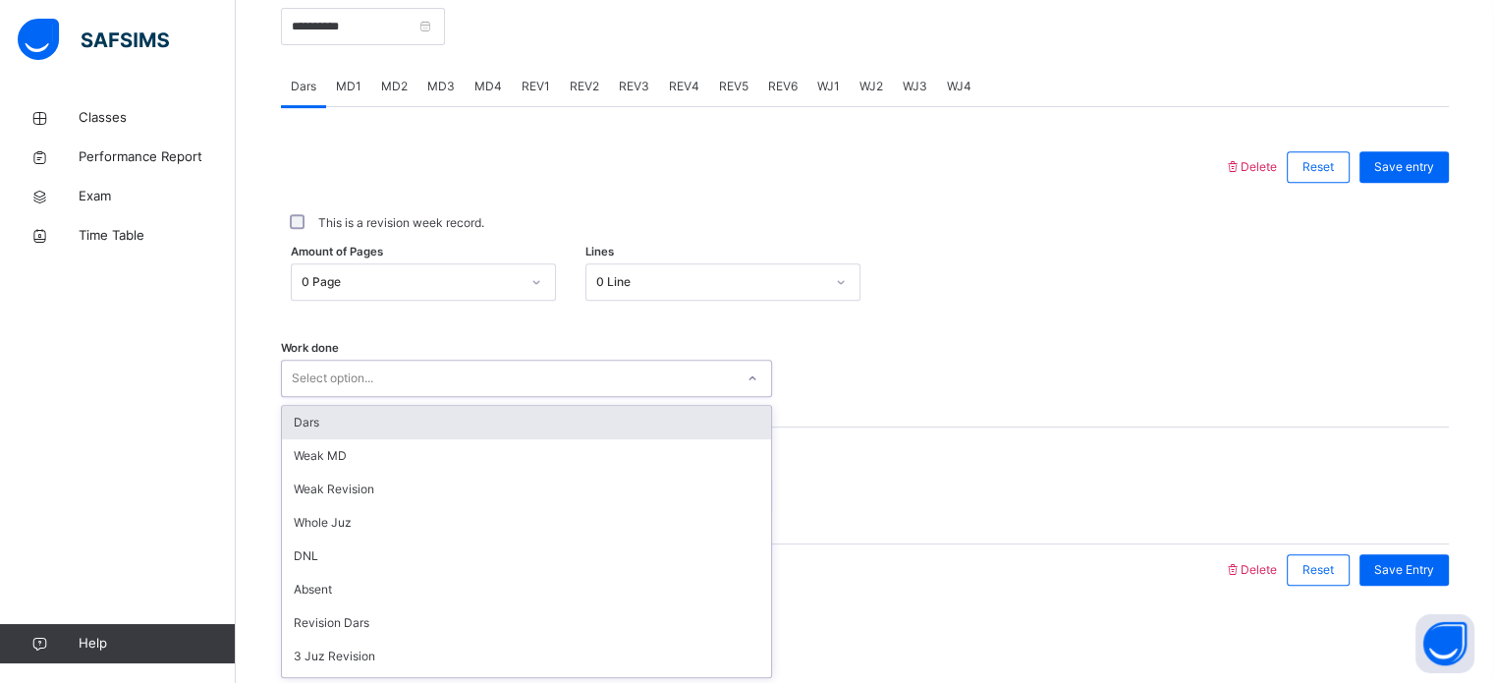
click at [388, 372] on div "Select option..." at bounding box center [508, 379] width 452 height 30
click at [394, 413] on div "Dars" at bounding box center [526, 422] width 489 height 33
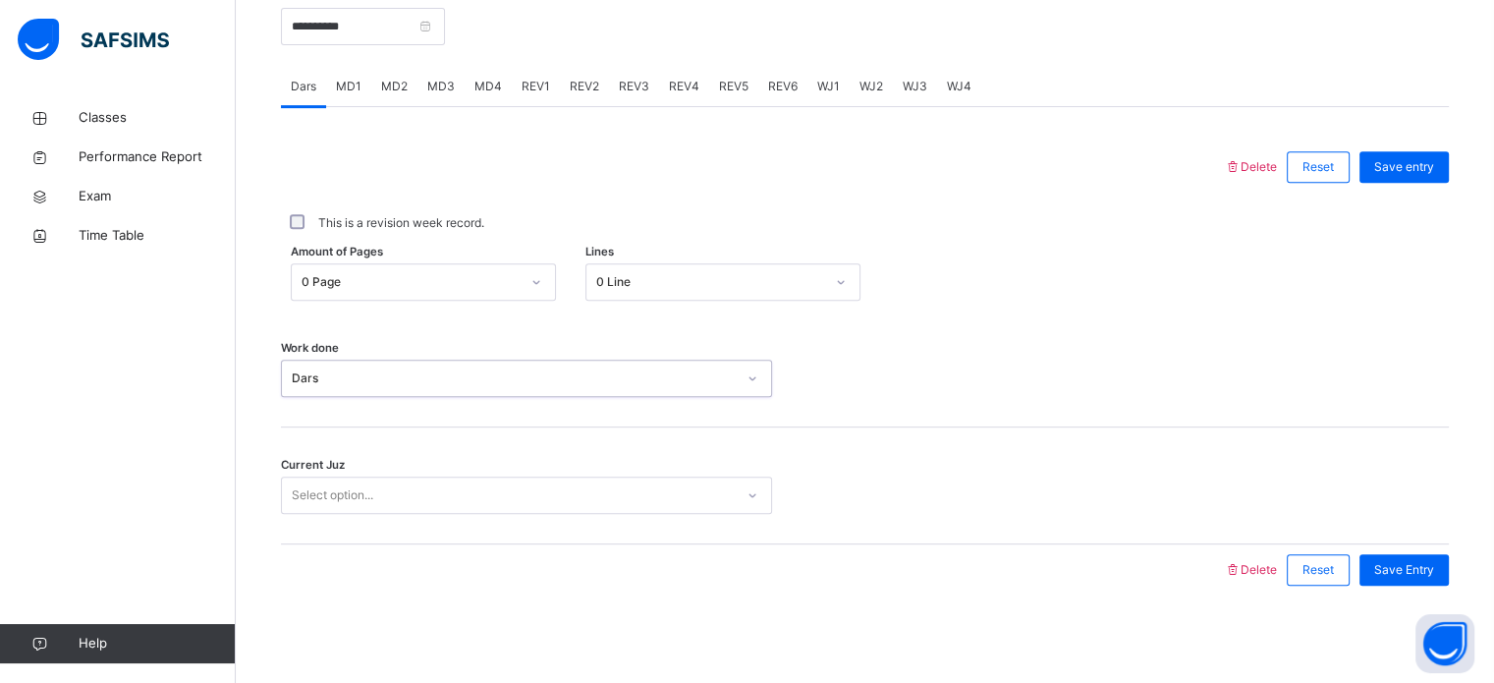
click at [394, 490] on div "Select option..." at bounding box center [508, 495] width 452 height 30
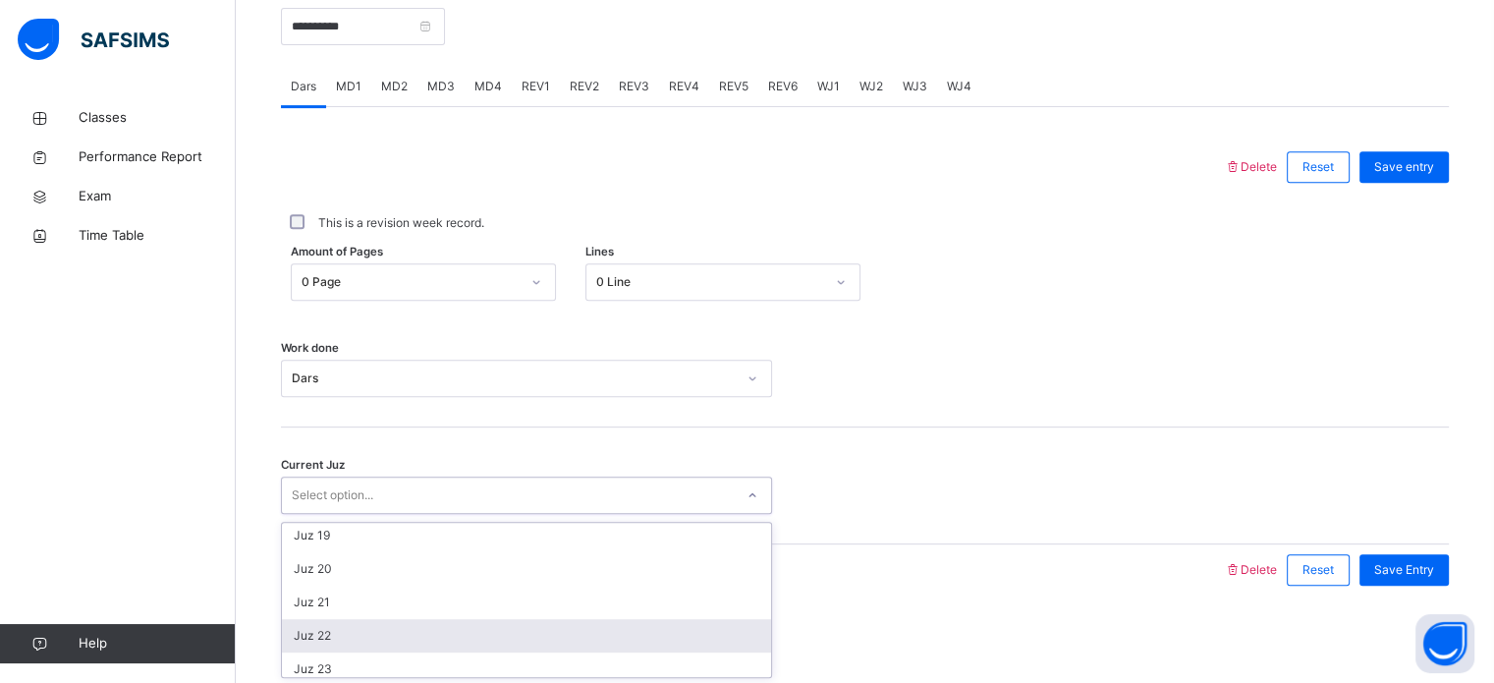
click at [375, 638] on div "Juz 22" at bounding box center [526, 635] width 489 height 33
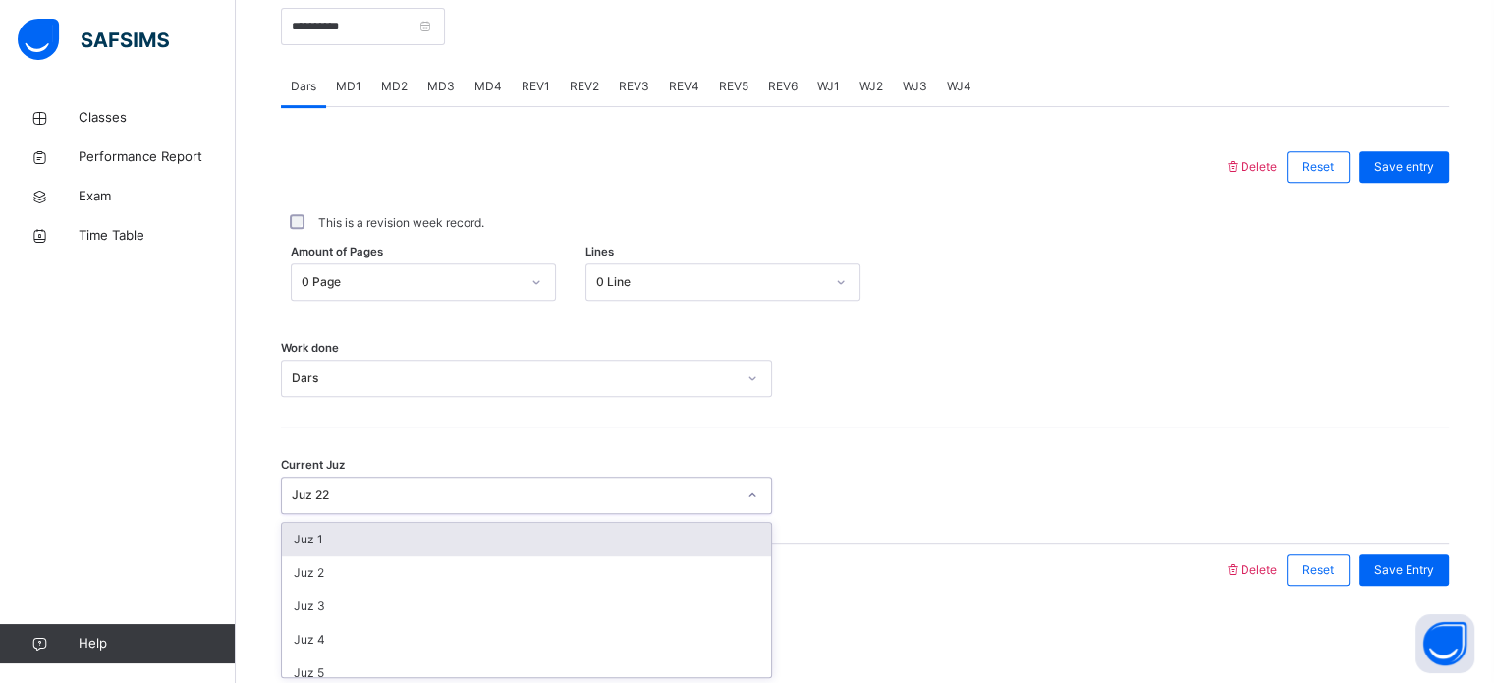
click at [482, 486] on div "Juz 22" at bounding box center [514, 495] width 444 height 18
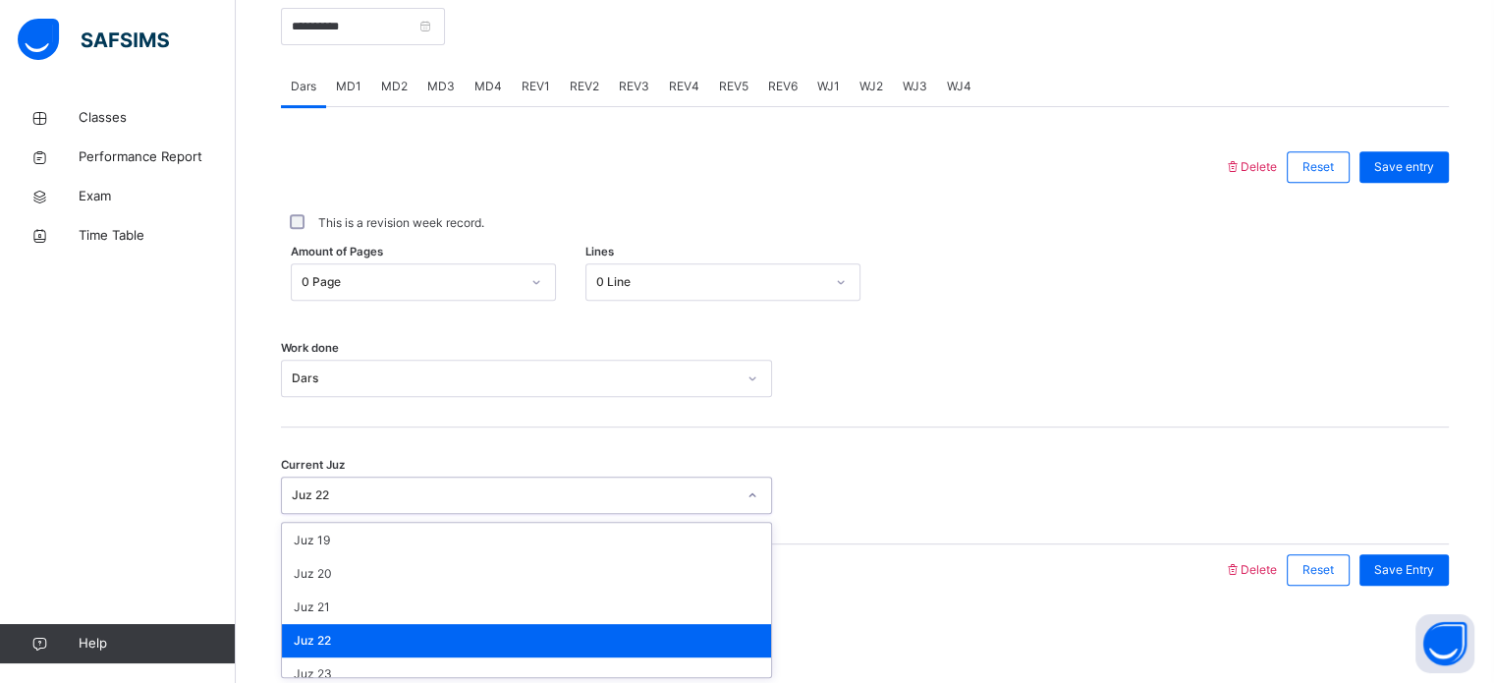
scroll to position [601, 0]
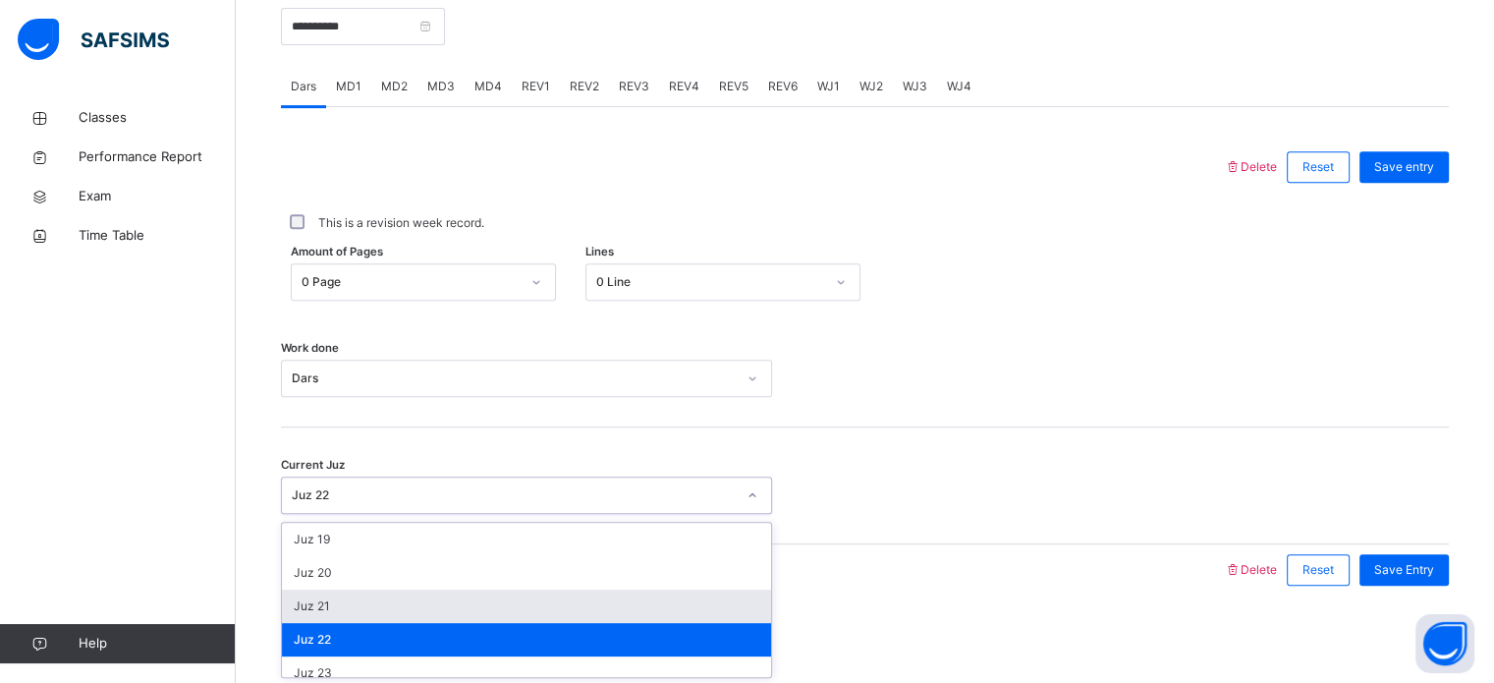
click at [440, 610] on div "Juz 21" at bounding box center [526, 606] width 489 height 33
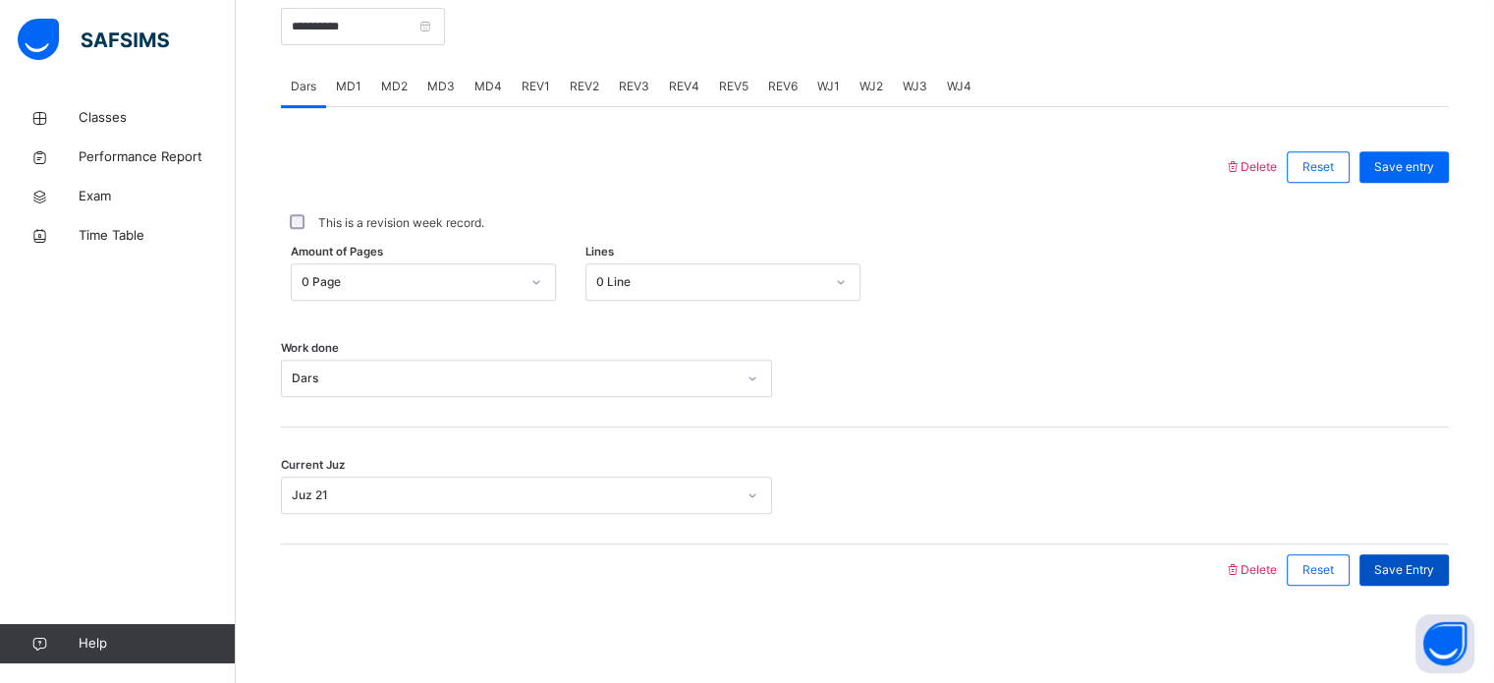
click at [1407, 562] on span "Save Entry" at bounding box center [1405, 570] width 60 height 18
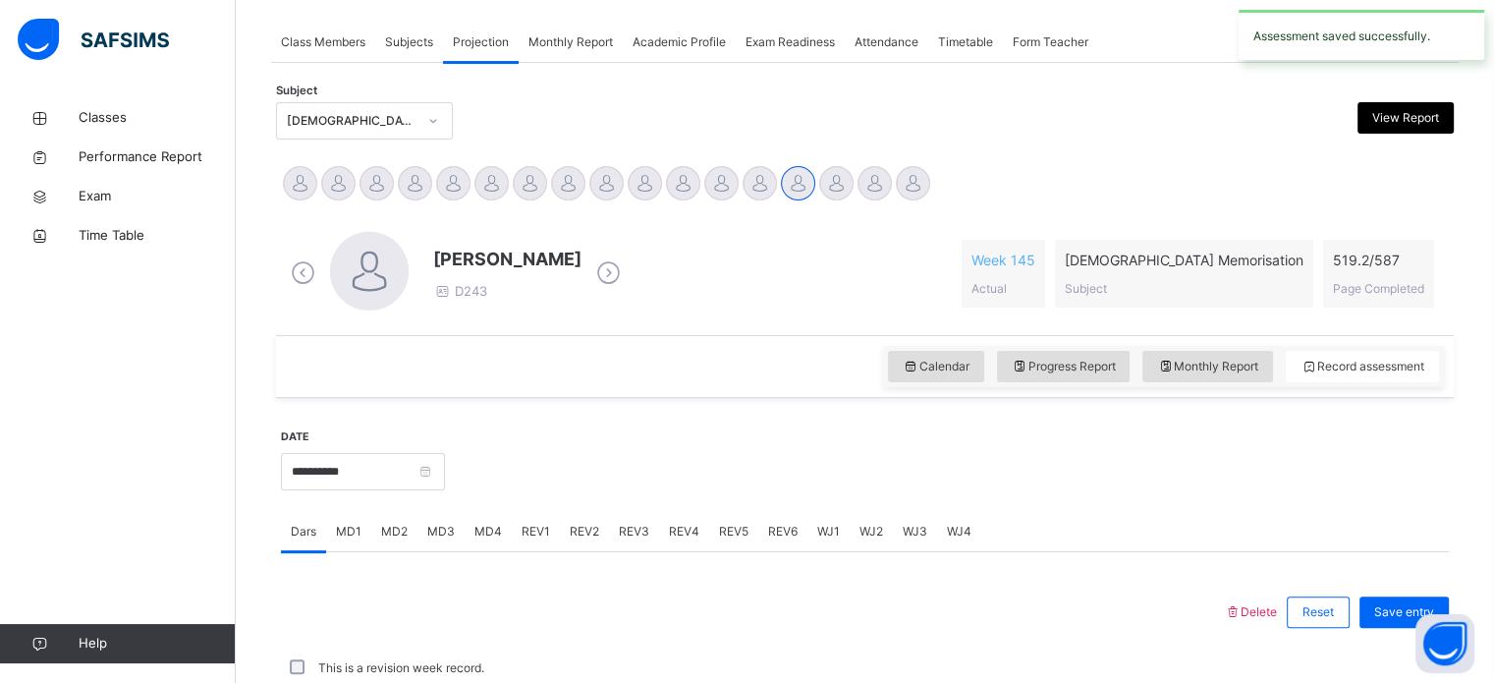
scroll to position [792, 0]
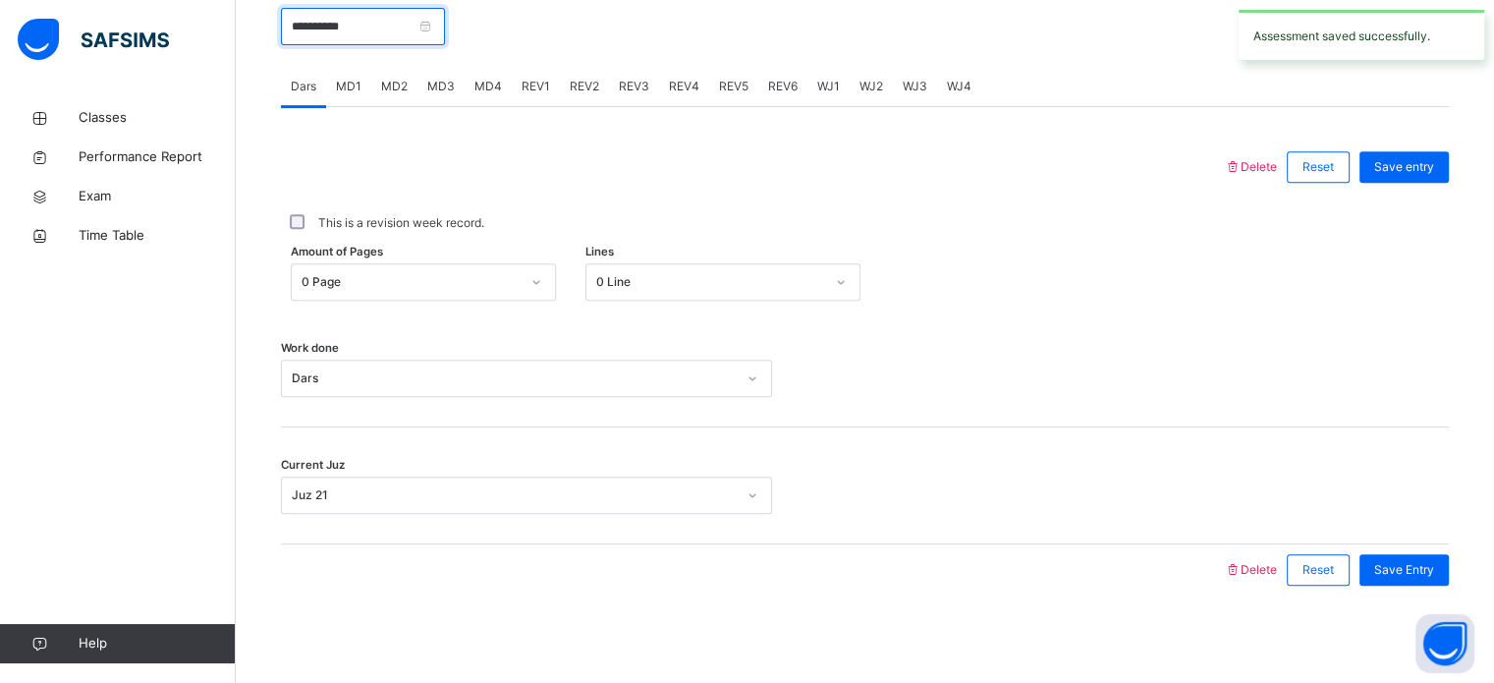
click at [428, 27] on input "**********" at bounding box center [363, 26] width 164 height 37
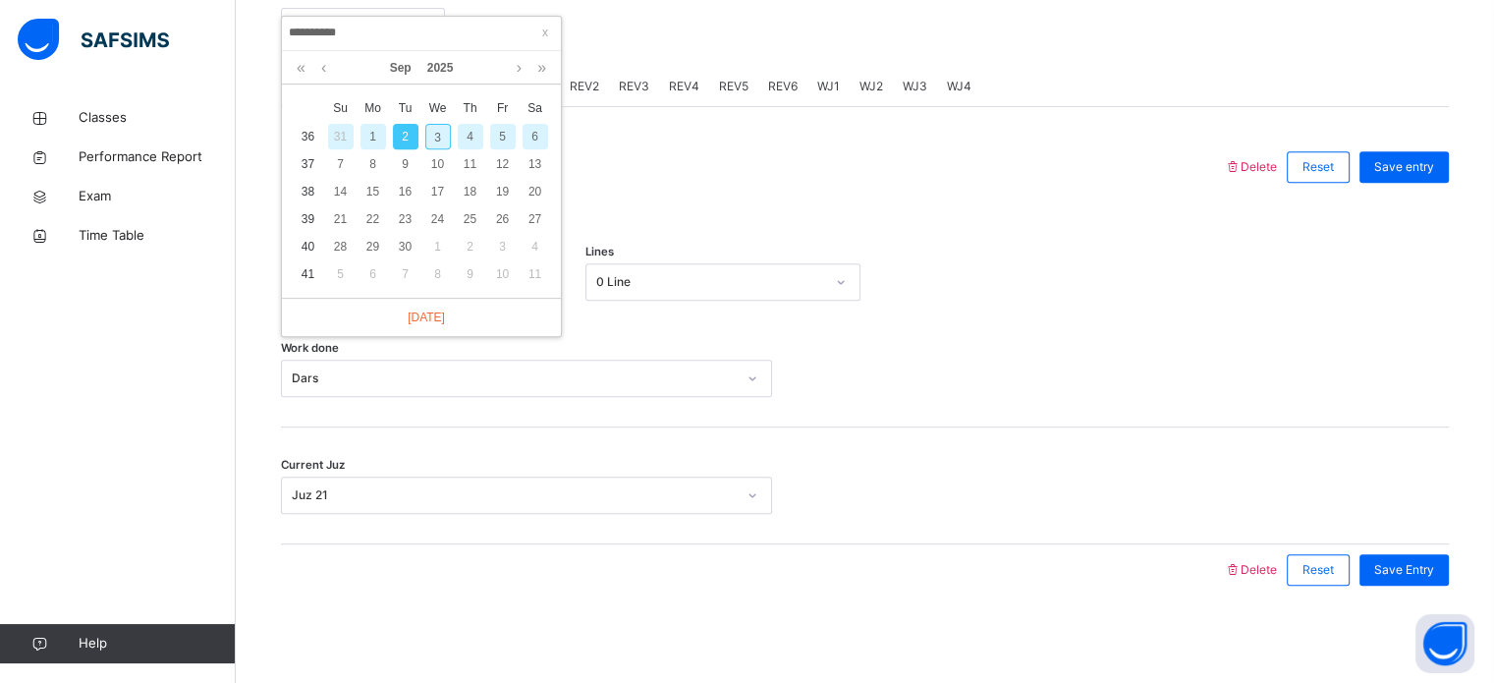
click at [432, 139] on div "3" at bounding box center [438, 137] width 26 height 26
type input "**********"
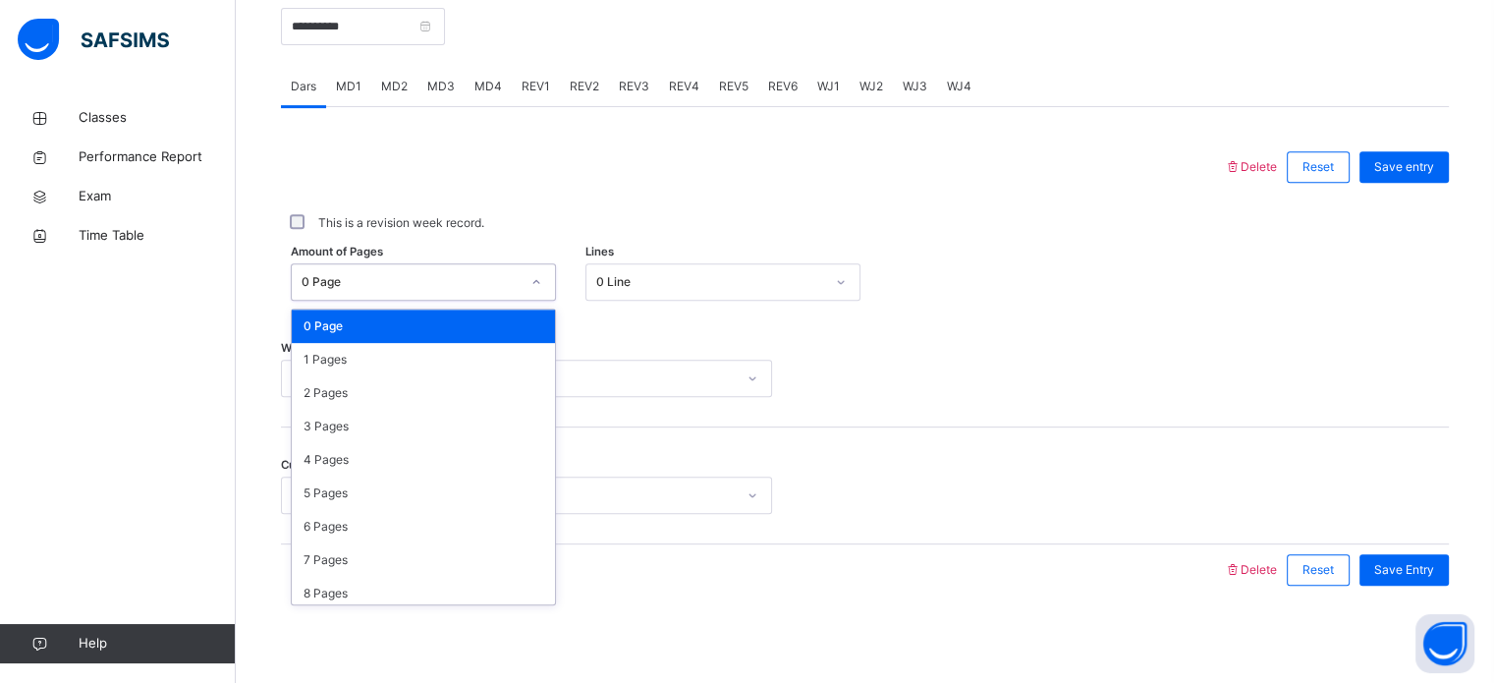
click at [396, 278] on div "0 Page" at bounding box center [411, 282] width 218 height 18
click at [417, 383] on div "2 Pages" at bounding box center [423, 392] width 263 height 33
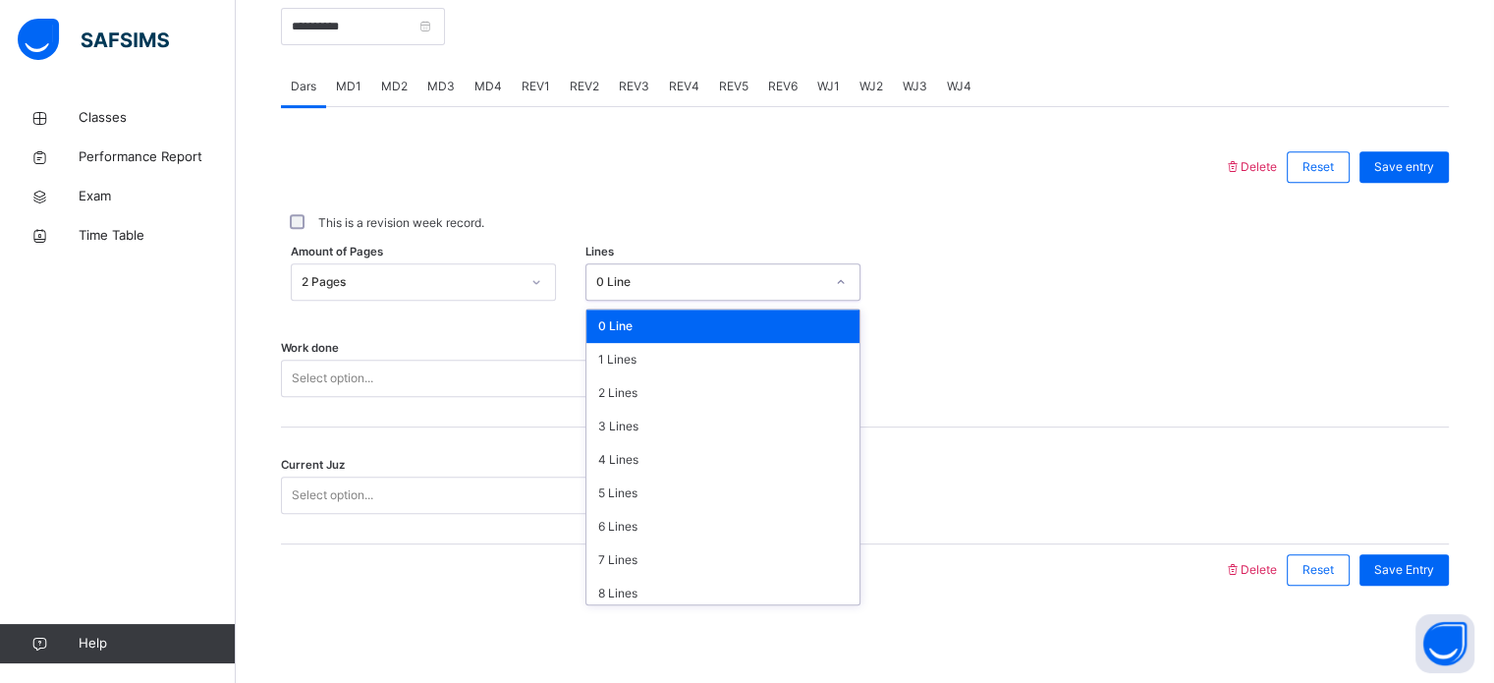
click at [663, 273] on div "0 Line" at bounding box center [710, 282] width 228 height 18
click at [660, 570] on div "7 Lines" at bounding box center [723, 559] width 273 height 33
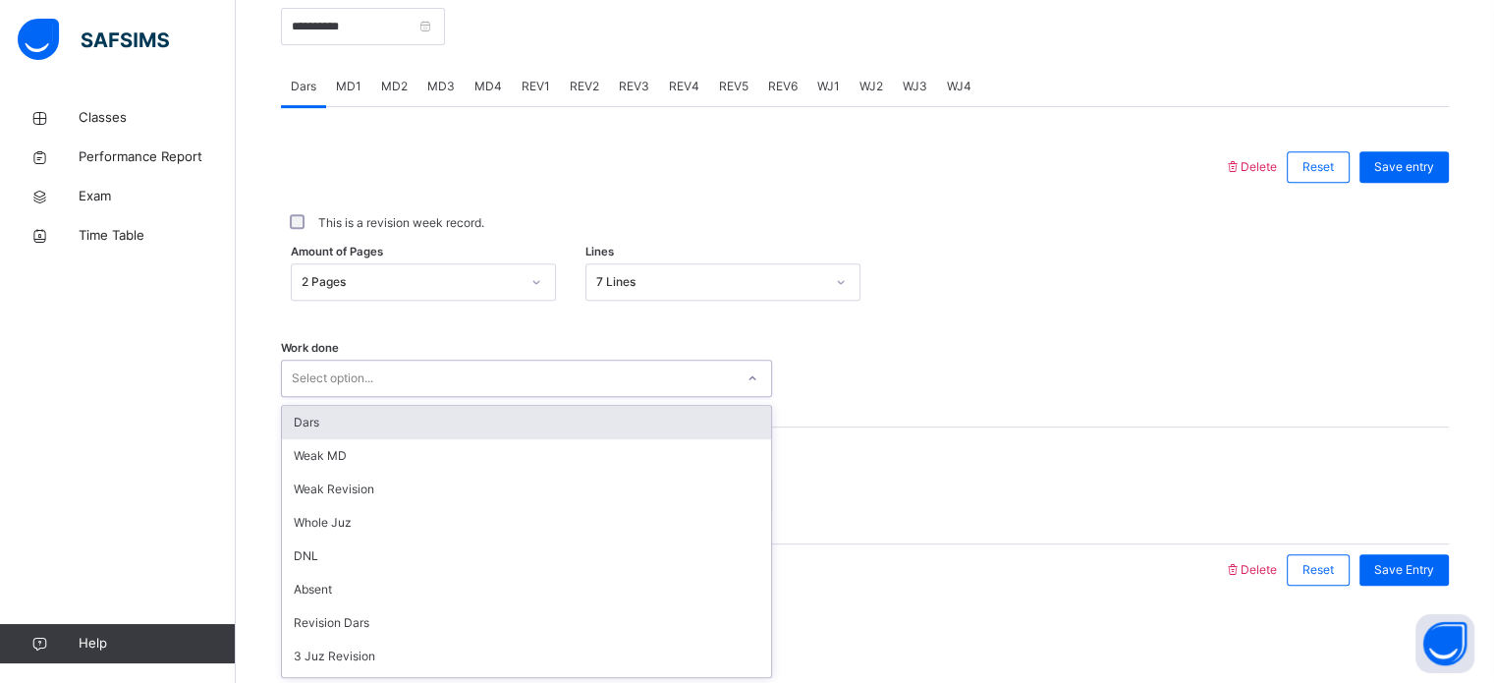
click at [618, 388] on div "Select option..." at bounding box center [508, 379] width 452 height 30
drag, startPoint x: 590, startPoint y: 524, endPoint x: 610, endPoint y: 415, distance: 111.0
click at [610, 415] on div "Dars Weak MD Weak Revision Whole Juz DNL Absent Revision Dars 3 Juz Revision 5 …" at bounding box center [526, 541] width 489 height 271
click at [610, 415] on div "Dars" at bounding box center [526, 422] width 489 height 33
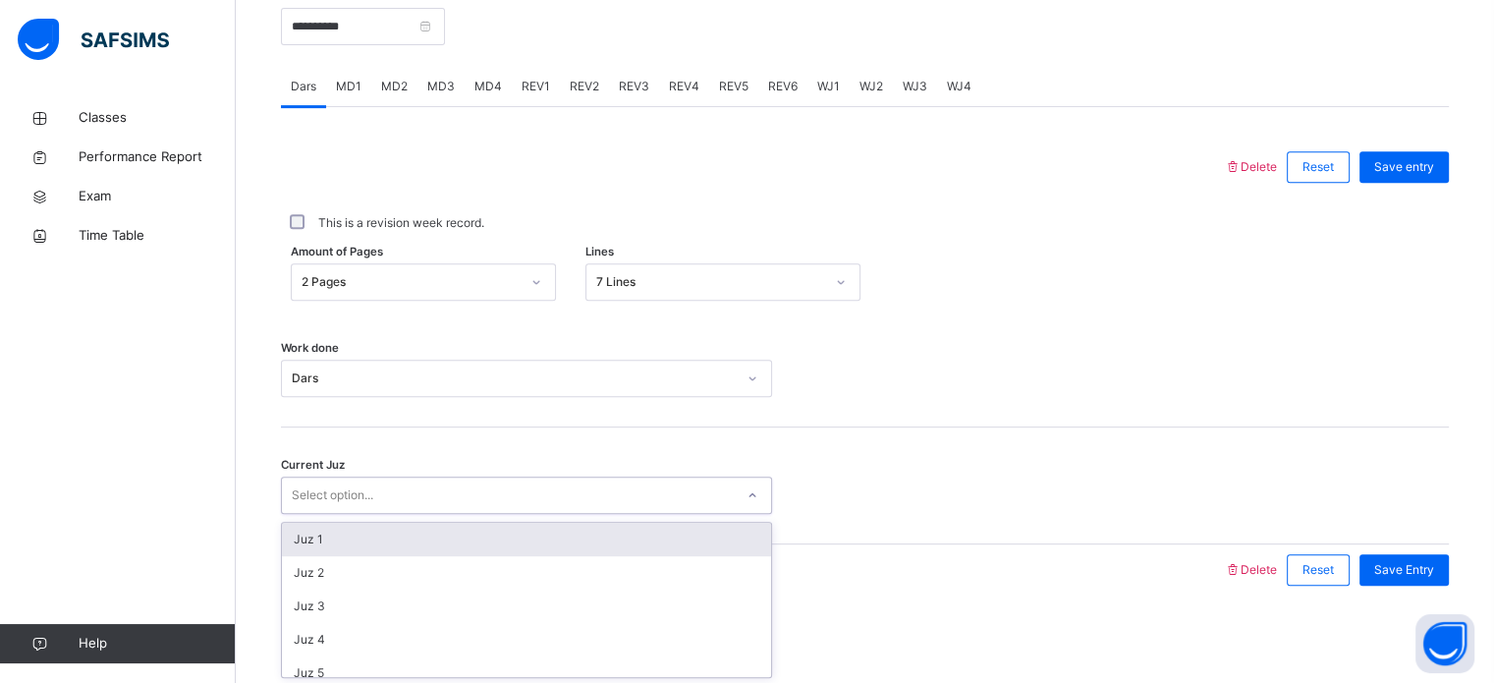
click at [608, 477] on div "Select option..." at bounding box center [526, 495] width 491 height 37
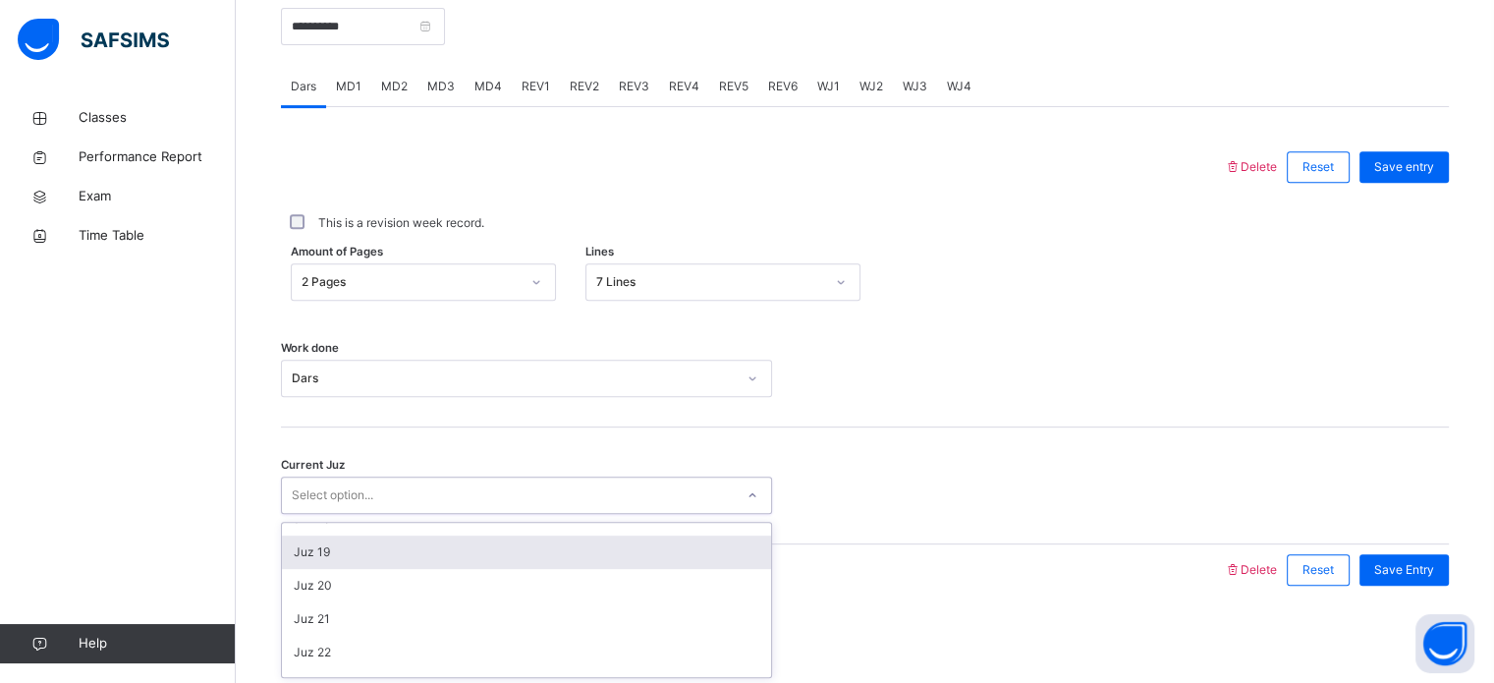
scroll to position [590, 0]
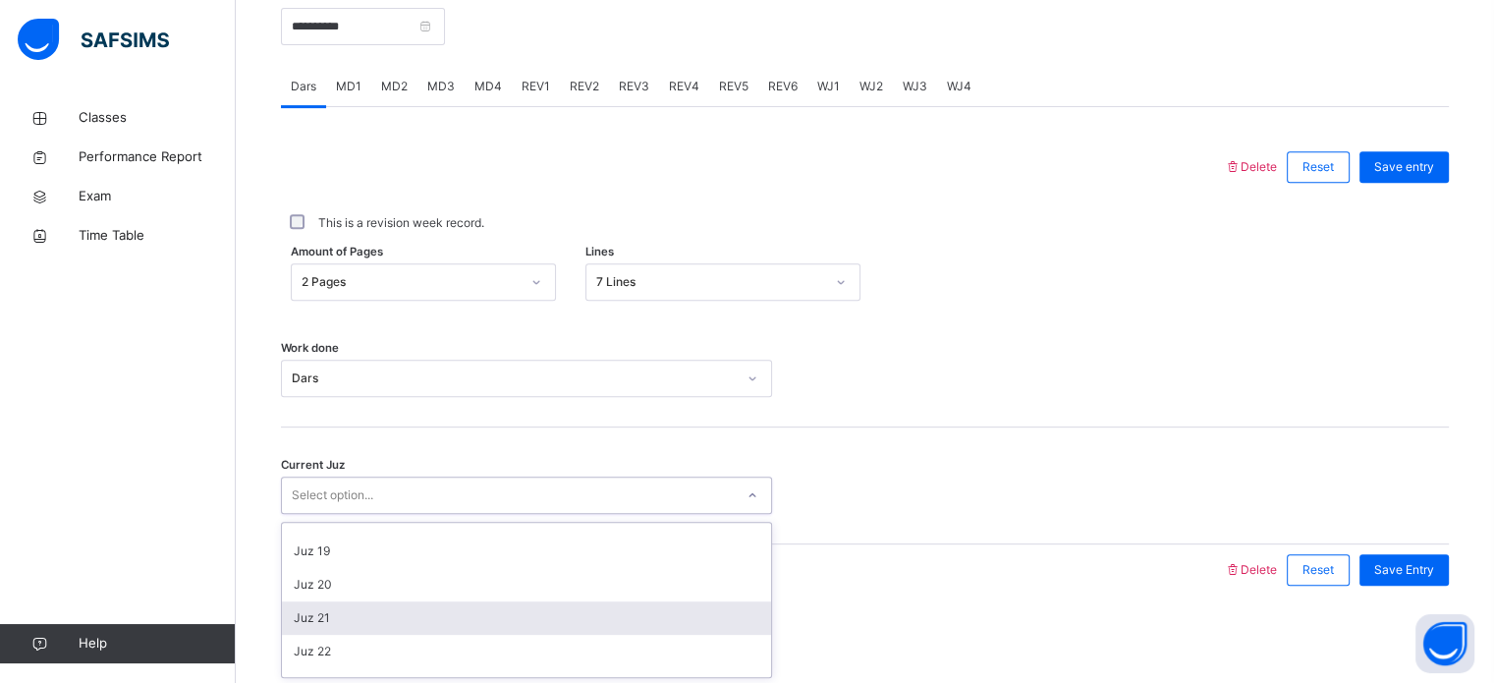
click at [610, 625] on div "Juz 21" at bounding box center [526, 617] width 489 height 33
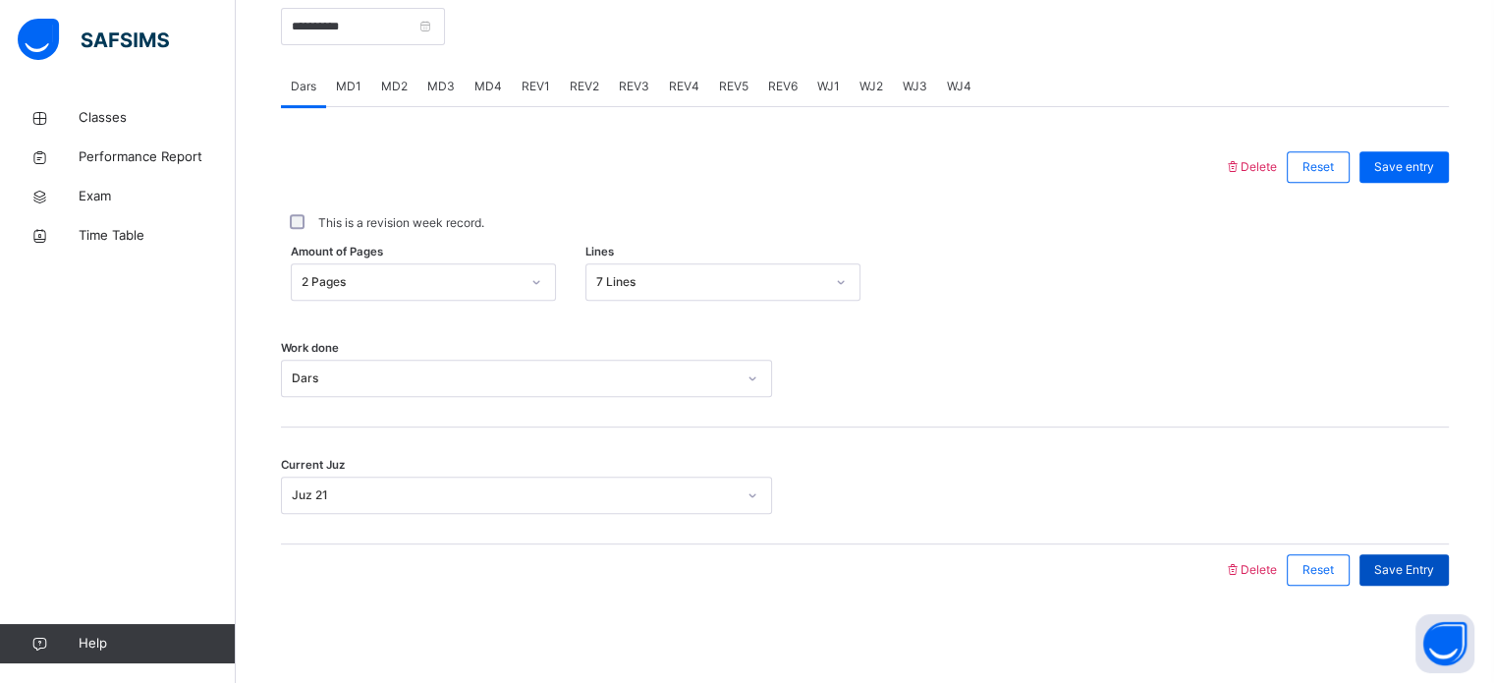
click at [1409, 575] on span "Save Entry" at bounding box center [1405, 570] width 60 height 18
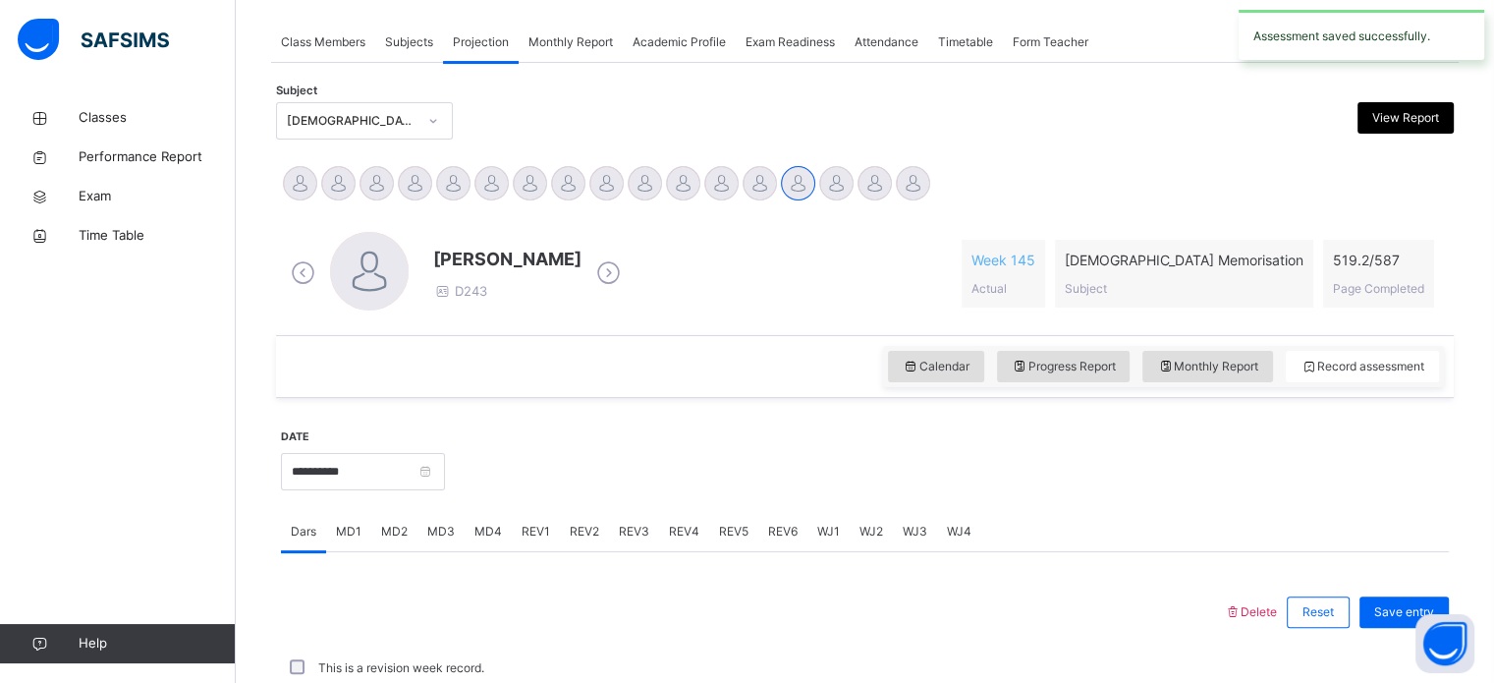
scroll to position [792, 0]
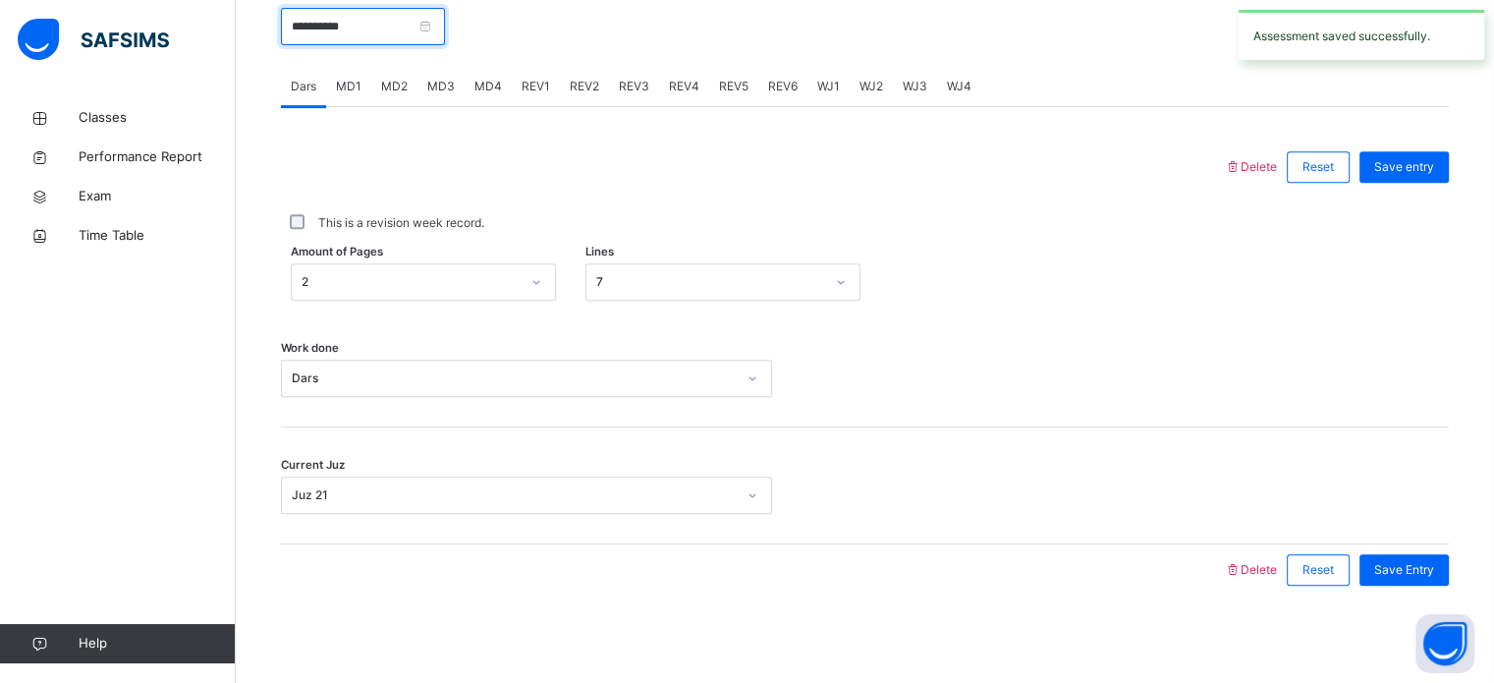
click at [423, 36] on input "**********" at bounding box center [363, 26] width 164 height 37
click at [658, 248] on div "This is a revision week record." at bounding box center [865, 223] width 1168 height 61
